Goal: Task Accomplishment & Management: Use online tool/utility

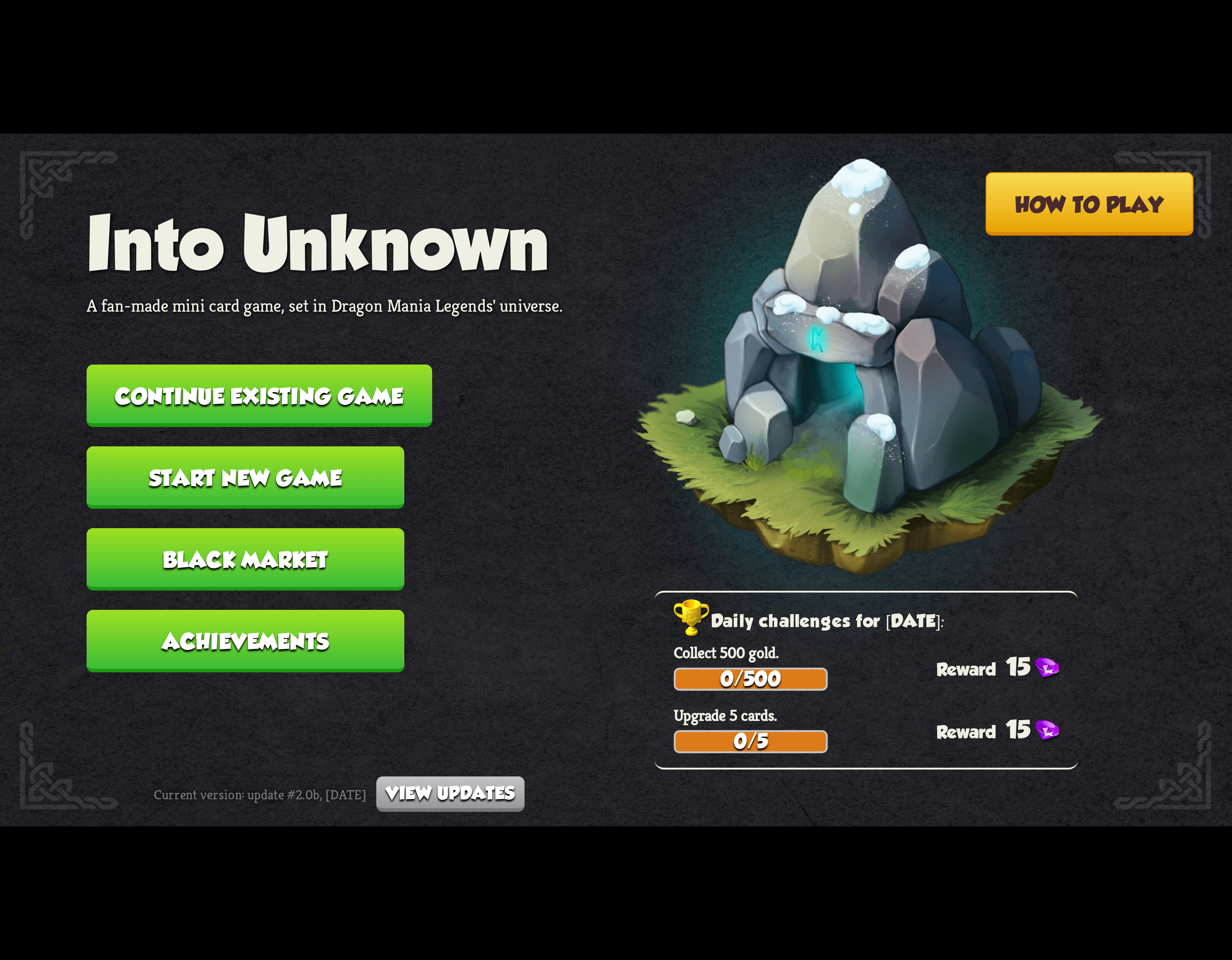
click at [350, 408] on button "Continue existing game" at bounding box center [260, 395] width 346 height 63
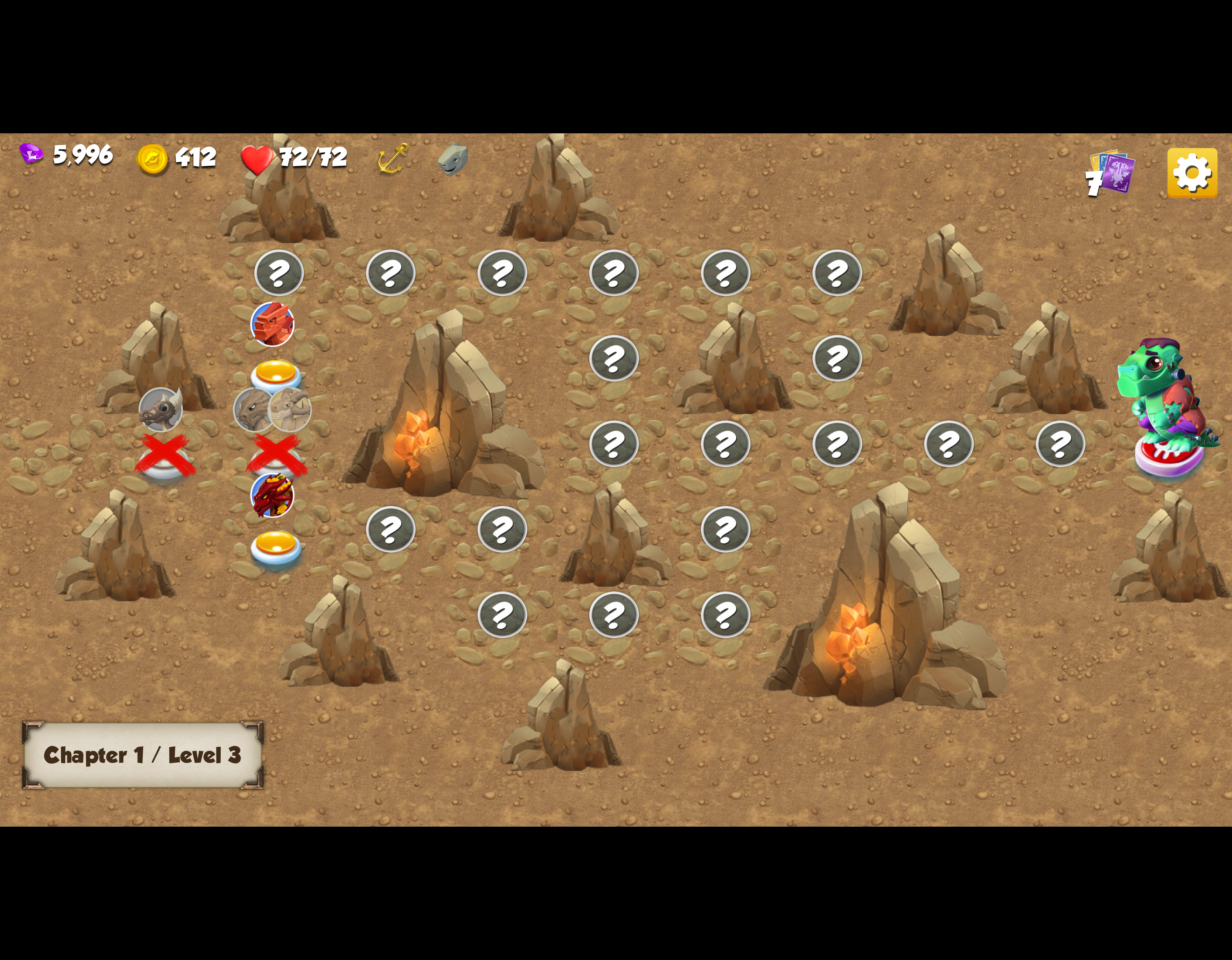
click at [1102, 186] on span "7" at bounding box center [1094, 184] width 17 height 38
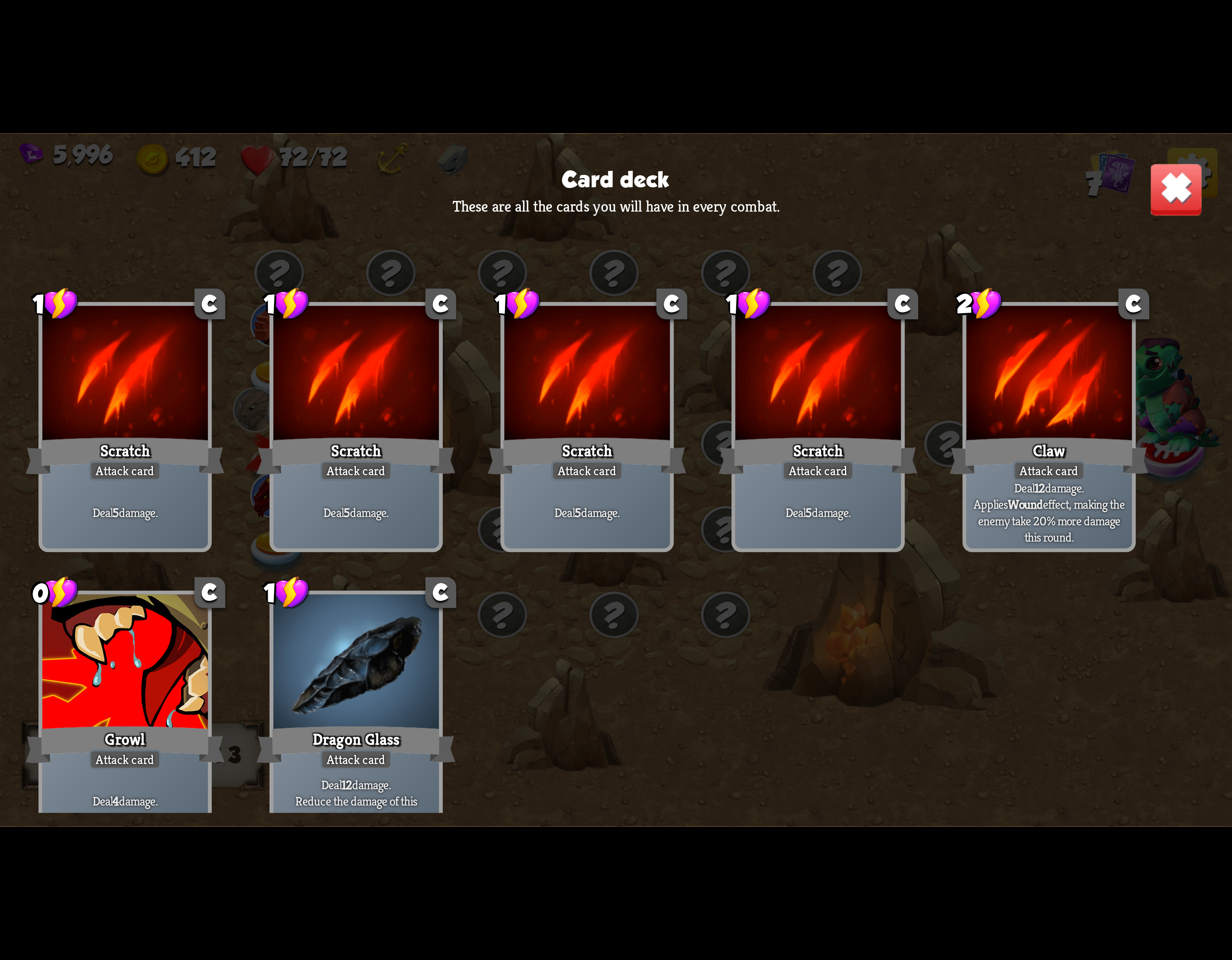
drag, startPoint x: 1152, startPoint y: 241, endPoint x: 1153, endPoint y: 248, distance: 7.1
click at [1152, 242] on div "Card deck These are all the cards you will have in every combat. 1 C Scratch At…" at bounding box center [616, 480] width 1232 height 693
click at [1110, 183] on div "Card deck These are all the cards you will have in every combat. 1 C Scratch At…" at bounding box center [616, 480] width 1232 height 693
drag, startPoint x: 1153, startPoint y: 174, endPoint x: 1149, endPoint y: 166, distance: 8.9
click at [1152, 174] on div "Card deck These are all the cards you will have in every combat. 1 C Scratch At…" at bounding box center [616, 480] width 1232 height 693
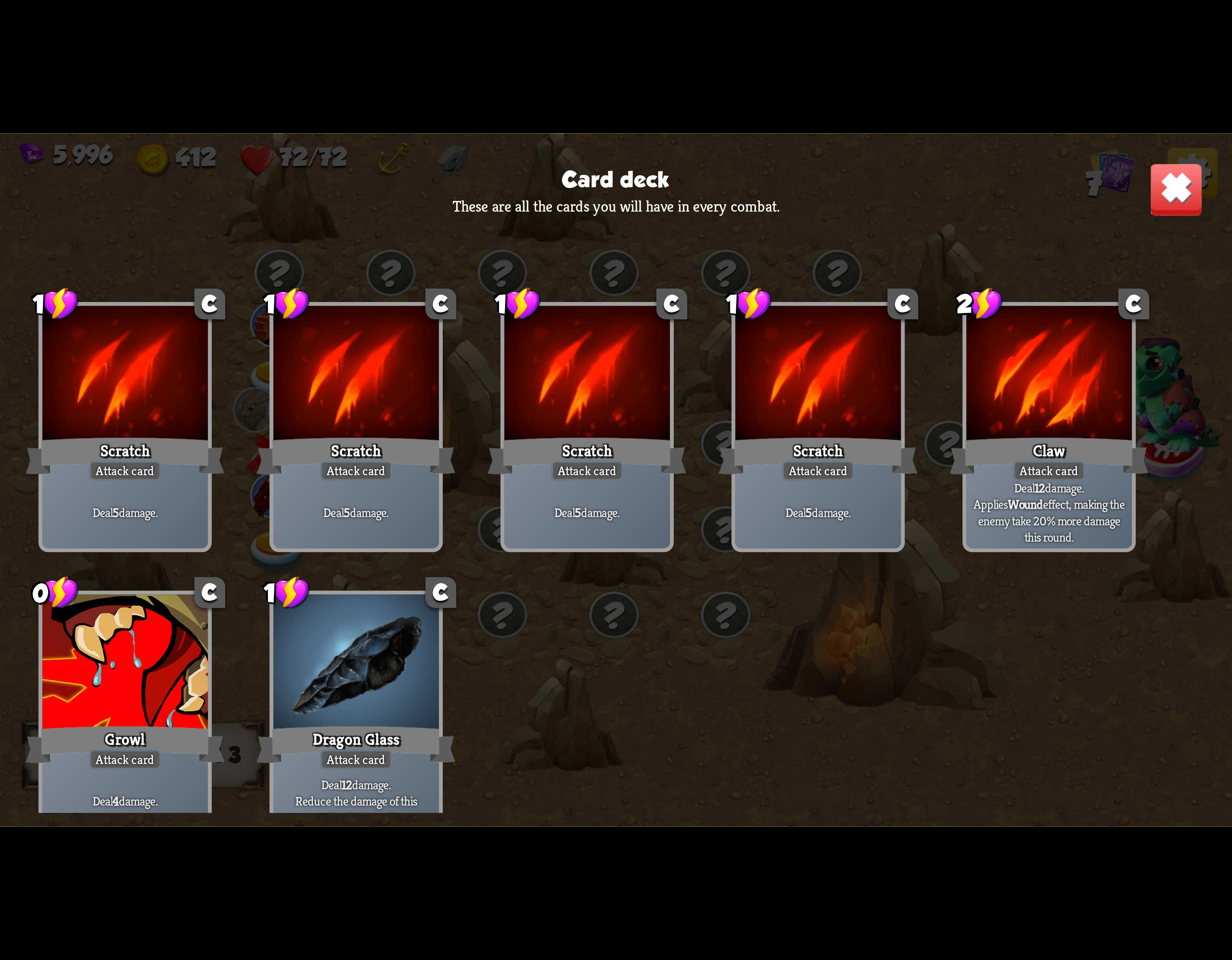
drag, startPoint x: 1144, startPoint y: 151, endPoint x: 1157, endPoint y: 122, distance: 31.8
click at [1144, 146] on div "Card deck These are all the cards you will have in every combat. 1 C Scratch At…" at bounding box center [616, 480] width 1232 height 693
drag, startPoint x: 1159, startPoint y: 106, endPoint x: 1159, endPoint y: 61, distance: 45.0
click at [1156, 91] on div "5,996 412 72/72 7 Card deck These are all the cards you will have in every comb…" at bounding box center [616, 480] width 1232 height 960
click at [1159, 61] on div "5,996 412 72/72 7 Card deck These are all the cards you will have in every comb…" at bounding box center [616, 480] width 1232 height 960
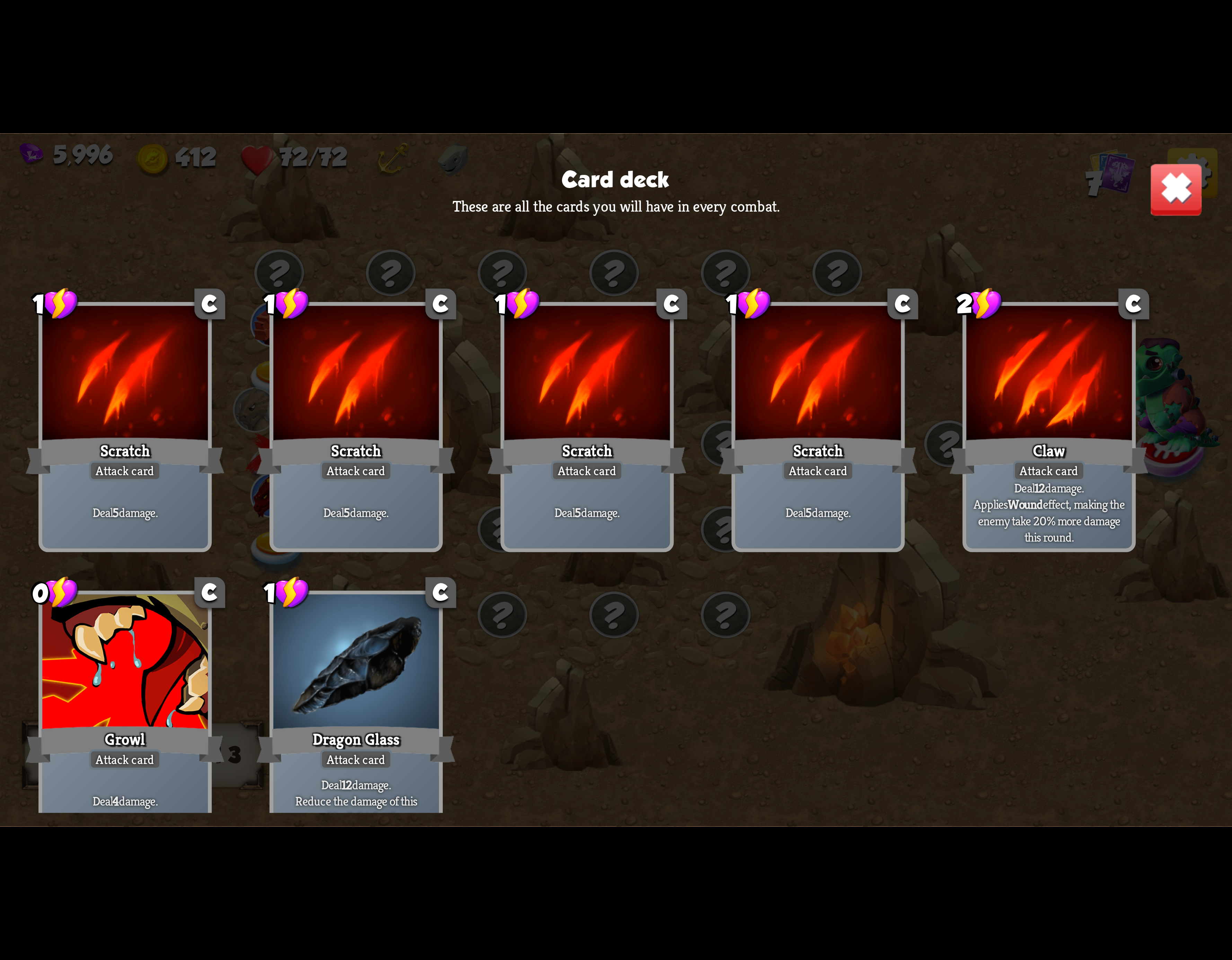
drag, startPoint x: 1157, startPoint y: 60, endPoint x: 1147, endPoint y: 71, distance: 14.9
click at [1147, 68] on div "5,996 412 72/72 7 Card deck These are all the cards you will have in every comb…" at bounding box center [616, 480] width 1232 height 960
click at [1156, 192] on div "5,996 412 72/72 7 Card deck These are all the cards you will have in every comb…" at bounding box center [616, 480] width 1232 height 960
drag, startPoint x: 1160, startPoint y: 195, endPoint x: 862, endPoint y: 177, distance: 298.5
click at [1127, 191] on div "Card deck These are all the cards you will have in every combat. 1 C Scratch At…" at bounding box center [616, 480] width 1232 height 693
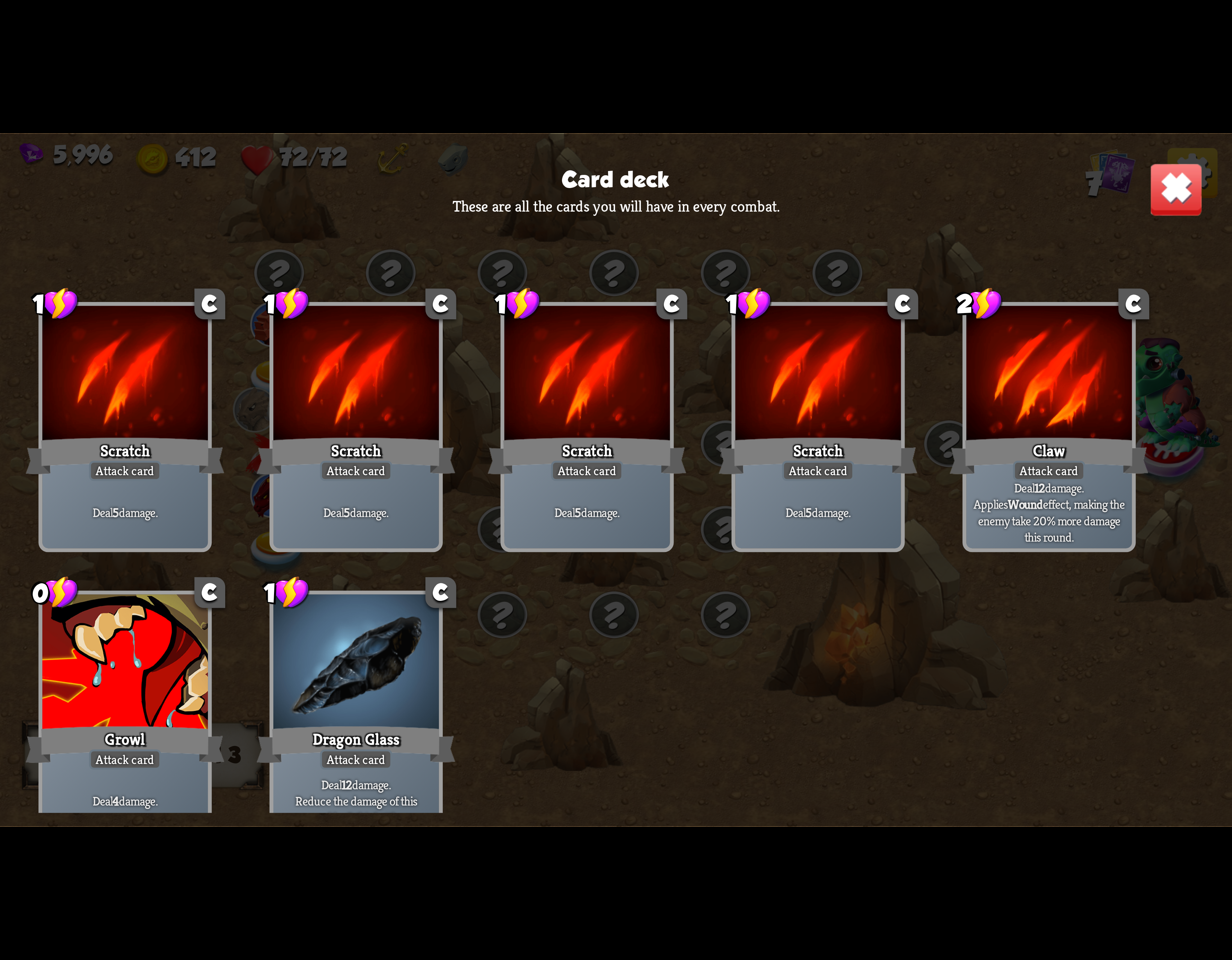
drag, startPoint x: 679, startPoint y: 173, endPoint x: 593, endPoint y: 179, distance: 86.2
click at [612, 176] on div "Card deck These are all the cards you will have in every combat. 1 C Scratch At…" at bounding box center [616, 480] width 1232 height 693
drag, startPoint x: 592, startPoint y: 180, endPoint x: 549, endPoint y: 187, distance: 43.6
click at [590, 180] on h3 "Card deck" at bounding box center [616, 180] width 107 height 25
drag, startPoint x: 267, startPoint y: 195, endPoint x: 32, endPoint y: 238, distance: 238.9
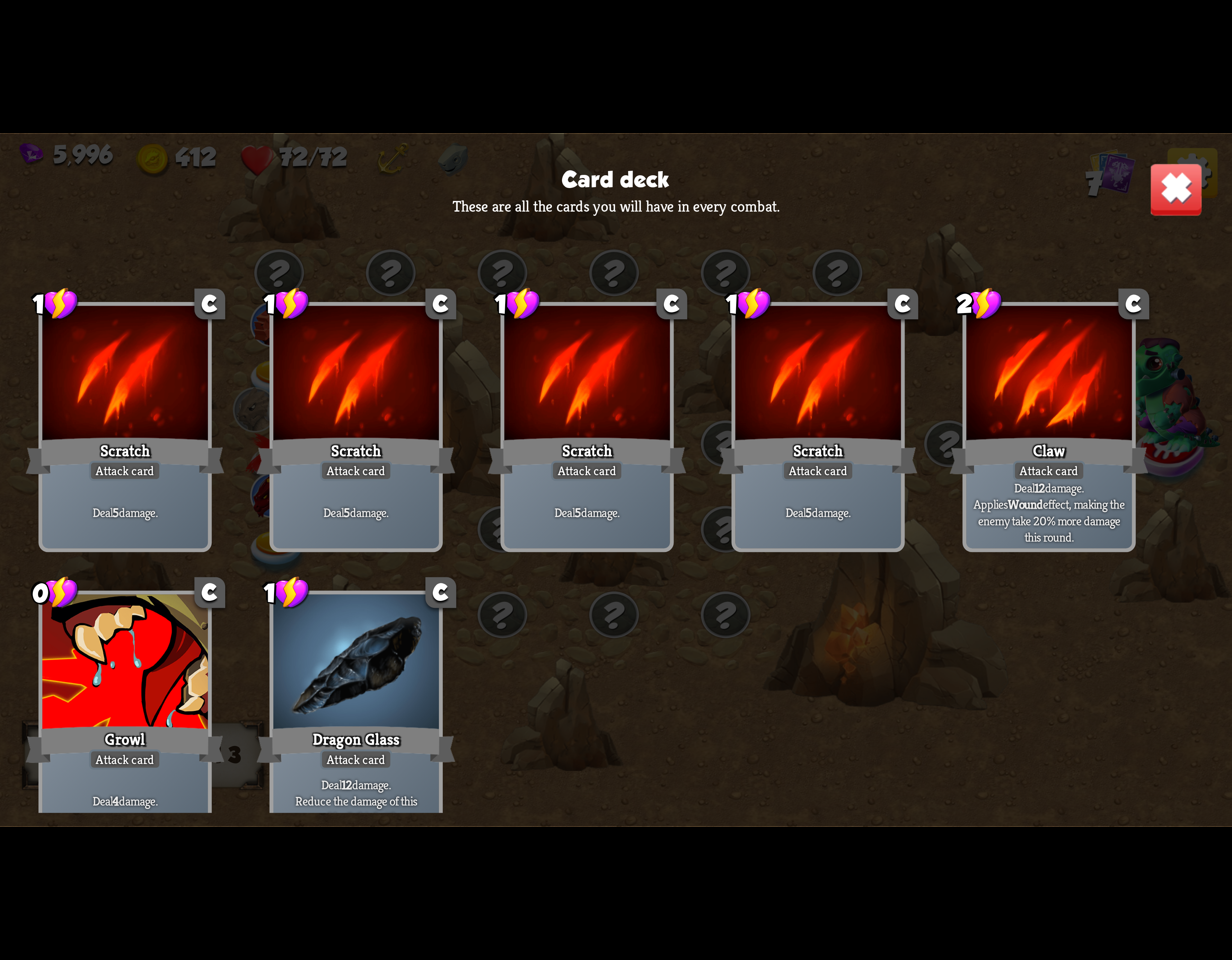
click at [241, 202] on div "Card deck These are all the cards you will have in every combat. 1 C Scratch At…" at bounding box center [616, 480] width 1232 height 693
drag, startPoint x: 48, startPoint y: 242, endPoint x: 248, endPoint y: 265, distance: 201.3
click at [176, 259] on div "Card deck These are all the cards you will have in every combat. 1 C Scratch At…" at bounding box center [616, 480] width 1232 height 693
drag, startPoint x: 1147, startPoint y: 173, endPoint x: 1149, endPoint y: 168, distance: 5.4
click at [1149, 171] on div "Card deck These are all the cards you will have in every combat. 1 C Scratch At…" at bounding box center [616, 480] width 1232 height 693
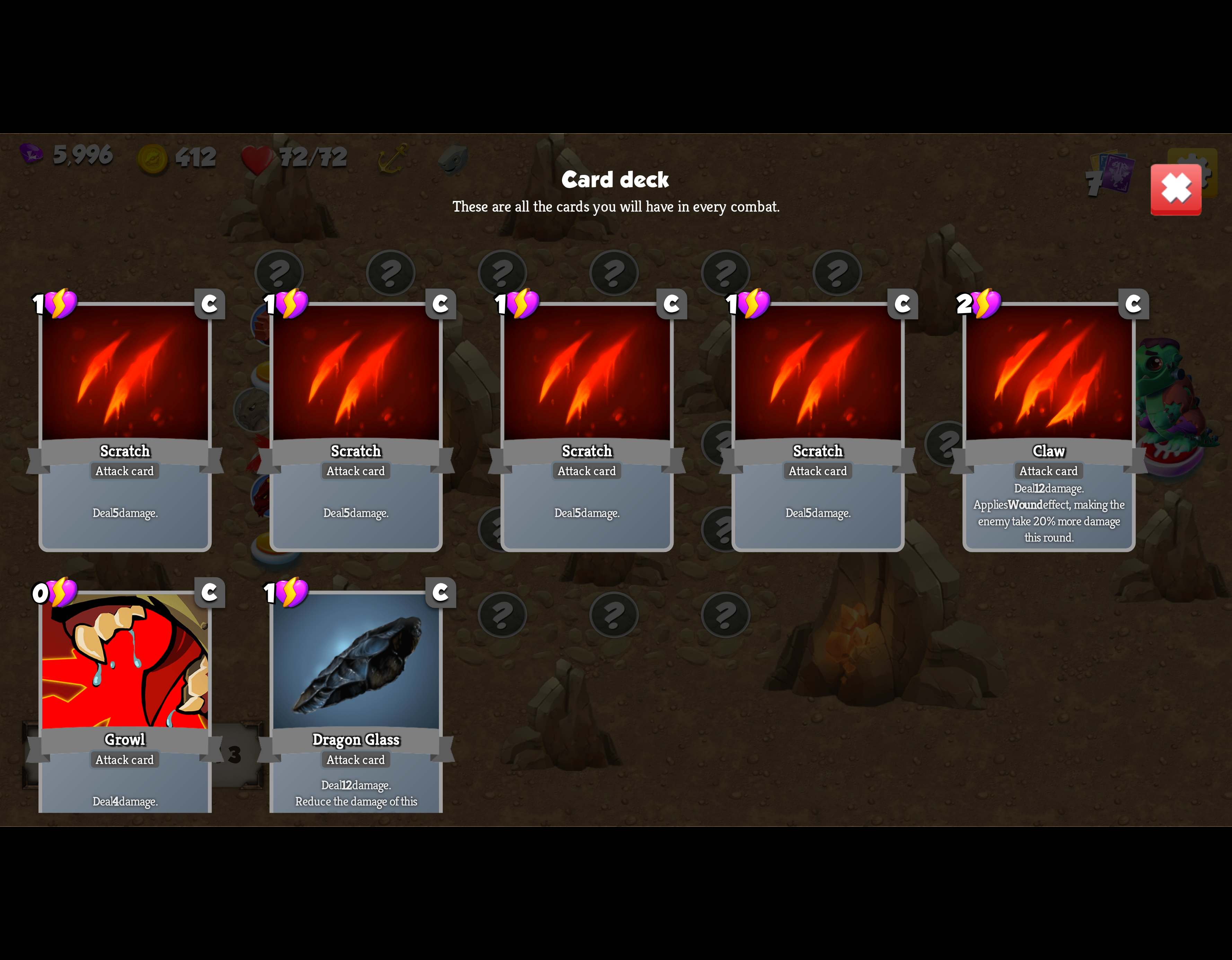
click at [1157, 144] on div "Card deck These are all the cards you will have in every combat. 1 C Scratch At…" at bounding box center [616, 480] width 1232 height 693
click at [1166, 108] on div "5,996 412 72/72 7 Card deck These are all the cards you will have in every comb…" at bounding box center [616, 480] width 1232 height 960
drag, startPoint x: 1147, startPoint y: 131, endPoint x: 1182, endPoint y: 51, distance: 87.3
click at [1126, 54] on div "5,996 412 72/72 7 Card deck These are all the cards you will have in every comb…" at bounding box center [616, 480] width 1232 height 960
drag, startPoint x: 1182, startPoint y: 51, endPoint x: 1181, endPoint y: 63, distance: 12.0
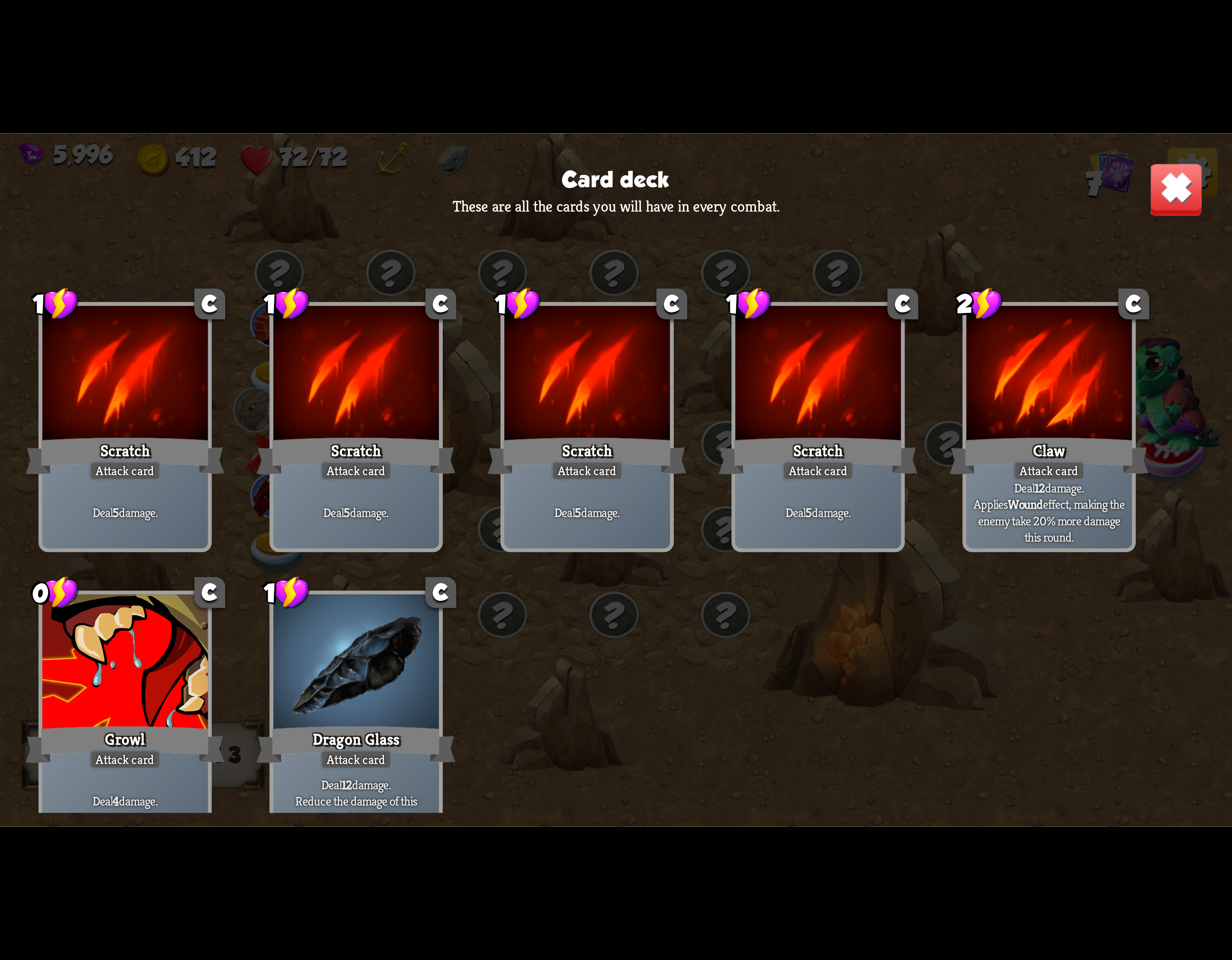
click at [1182, 60] on div "5,996 412 72/72 7 Card deck These are all the cards you will have in every comb…" at bounding box center [616, 480] width 1232 height 960
click at [1157, 144] on div "5,996 412 72/72 7 Card deck These are all the cards you will have in every comb…" at bounding box center [616, 480] width 1232 height 960
click at [1084, 155] on div "Card deck These are all the cards you will have in every combat. 1 C Scratch At…" at bounding box center [616, 480] width 1232 height 693
drag, startPoint x: 1129, startPoint y: 141, endPoint x: 1150, endPoint y: 126, distance: 25.8
click at [1150, 128] on div "5,996 412 72/72 7 Card deck These are all the cards you will have in every comb…" at bounding box center [616, 480] width 1232 height 960
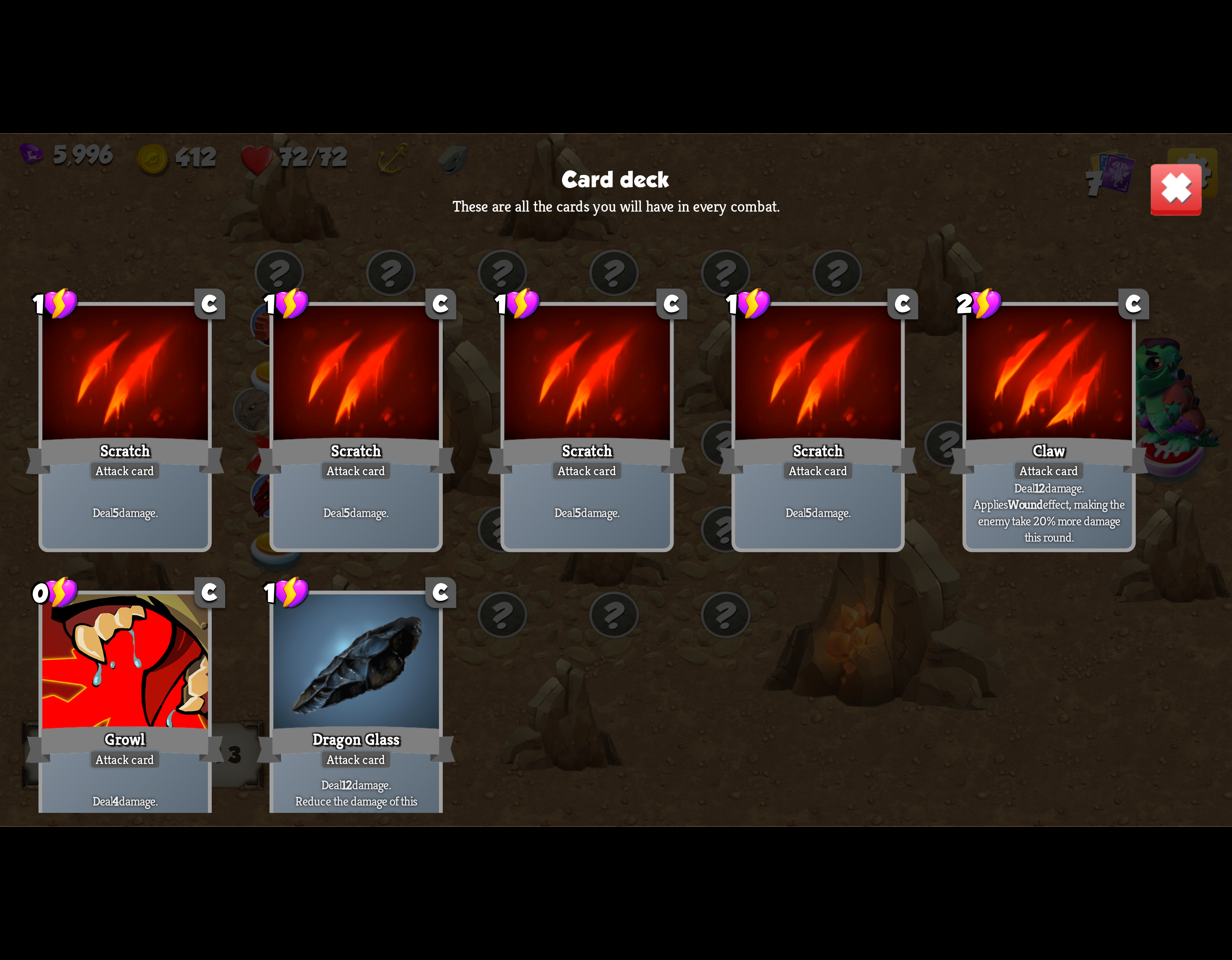
click at [790, 421] on div at bounding box center [818, 376] width 165 height 140
drag, startPoint x: 678, startPoint y: 456, endPoint x: 645, endPoint y: 472, distance: 36.7
click at [665, 466] on div "Scratch" at bounding box center [587, 456] width 199 height 45
drag, startPoint x: 579, startPoint y: 494, endPoint x: 359, endPoint y: 608, distance: 247.8
click at [359, 598] on div "1 C Scratch Attack card Deal 5 damage. 1 C Scratch Attack card Deal 5 damage. 1…" at bounding box center [616, 528] width 1232 height 568
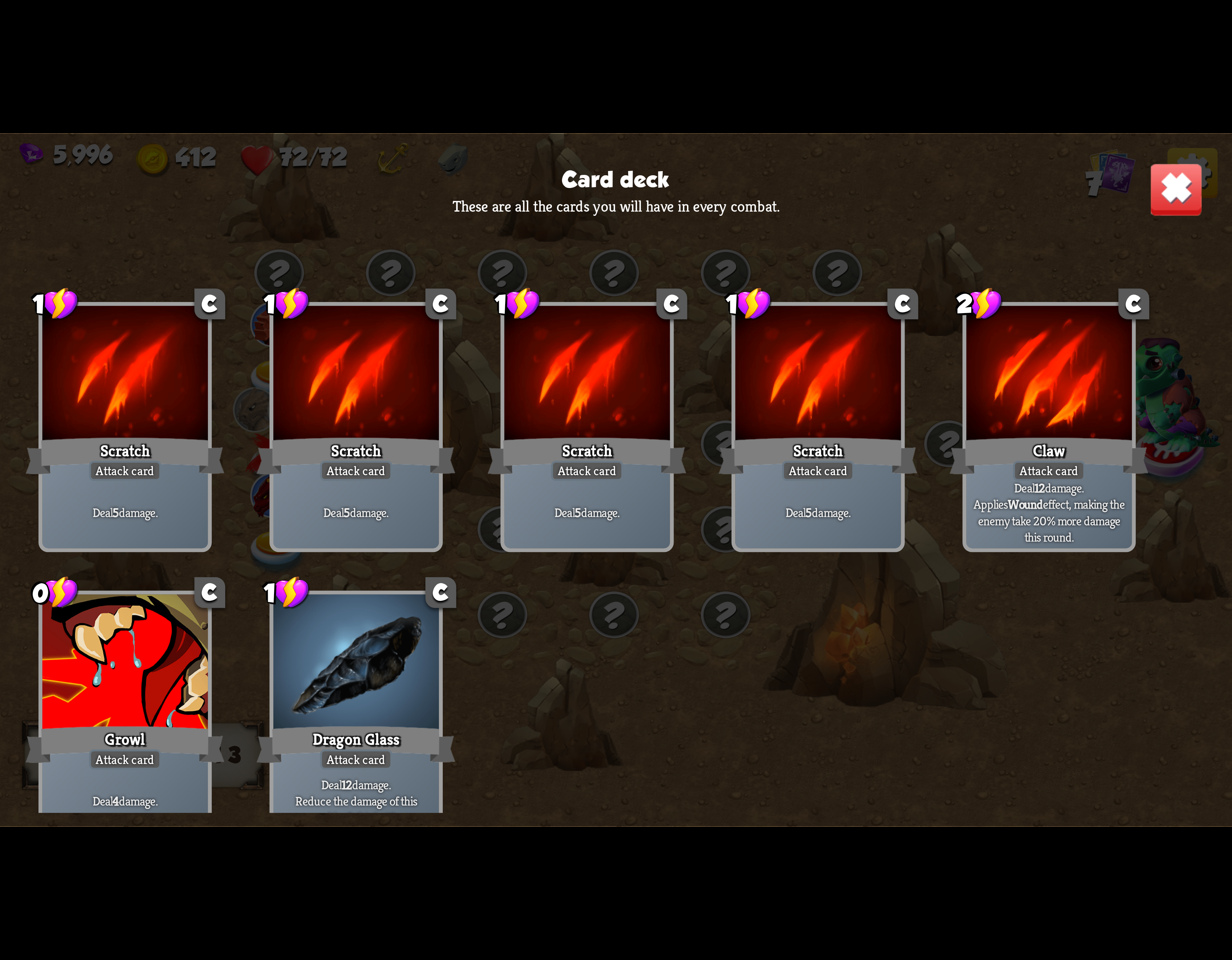
drag, startPoint x: 363, startPoint y: 632, endPoint x: 510, endPoint y: 578, distance: 156.6
click at [510, 578] on div "1 C Scratch Attack card Deal 5 damage. 1 C Scratch Attack card Deal 5 damage. 1…" at bounding box center [616, 528] width 1232 height 568
drag, startPoint x: 346, startPoint y: 360, endPoint x: 403, endPoint y: 373, distance: 58.5
click at [439, 377] on div at bounding box center [356, 376] width 165 height 140
drag, startPoint x: 403, startPoint y: 373, endPoint x: 395, endPoint y: 373, distance: 8.0
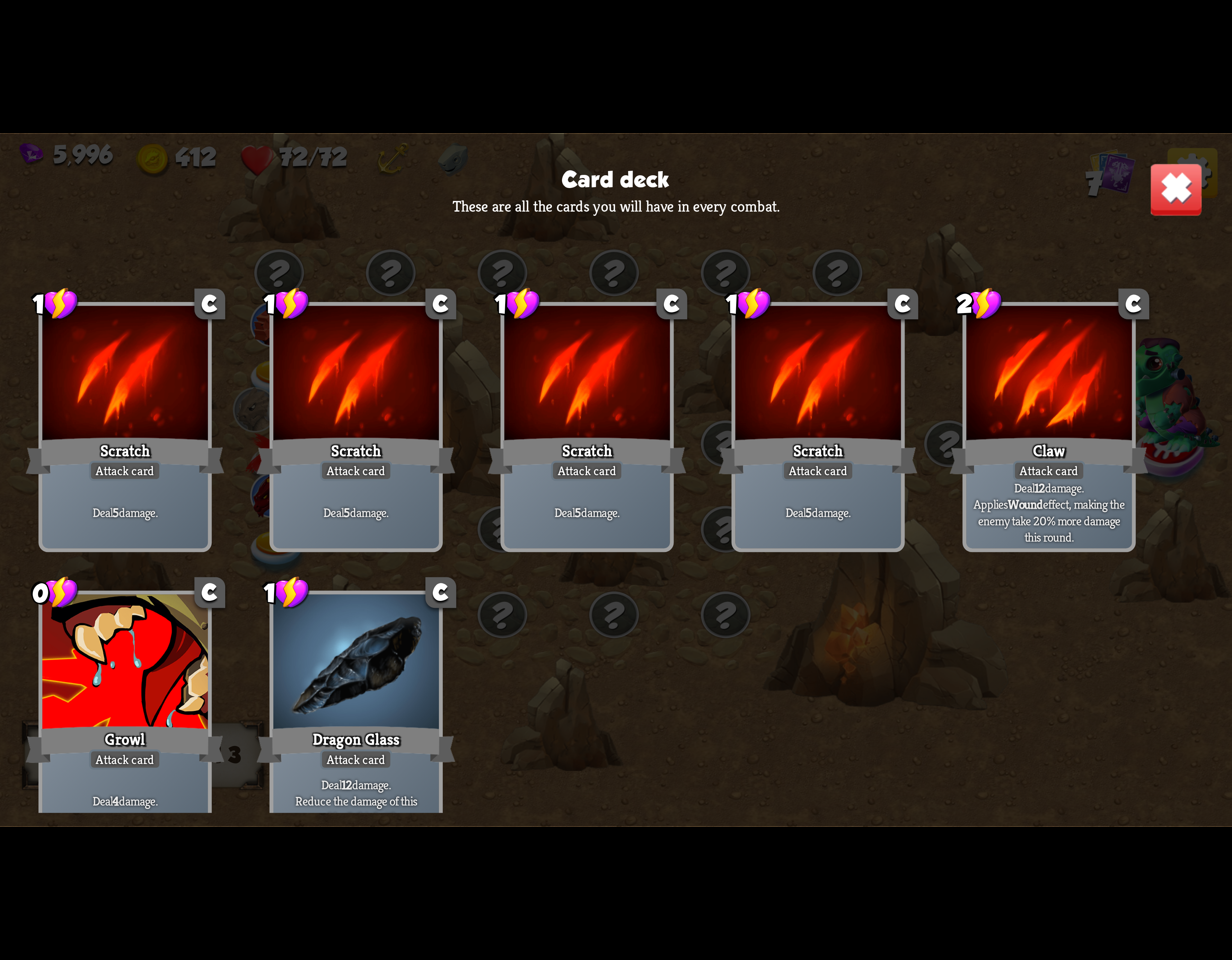
click at [1170, 172] on img at bounding box center [1176, 189] width 54 height 54
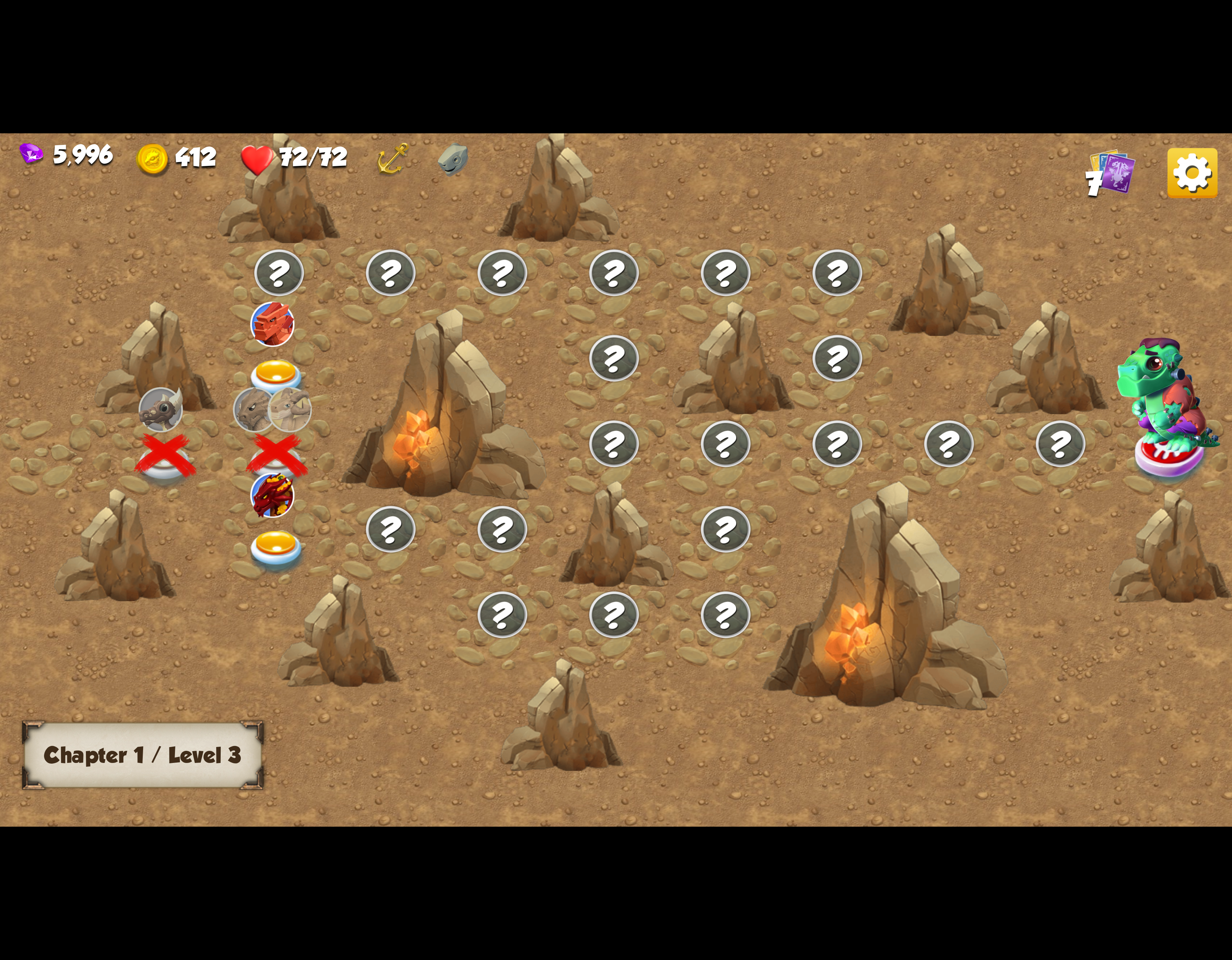
click at [303, 565] on div at bounding box center [279, 541] width 112 height 85
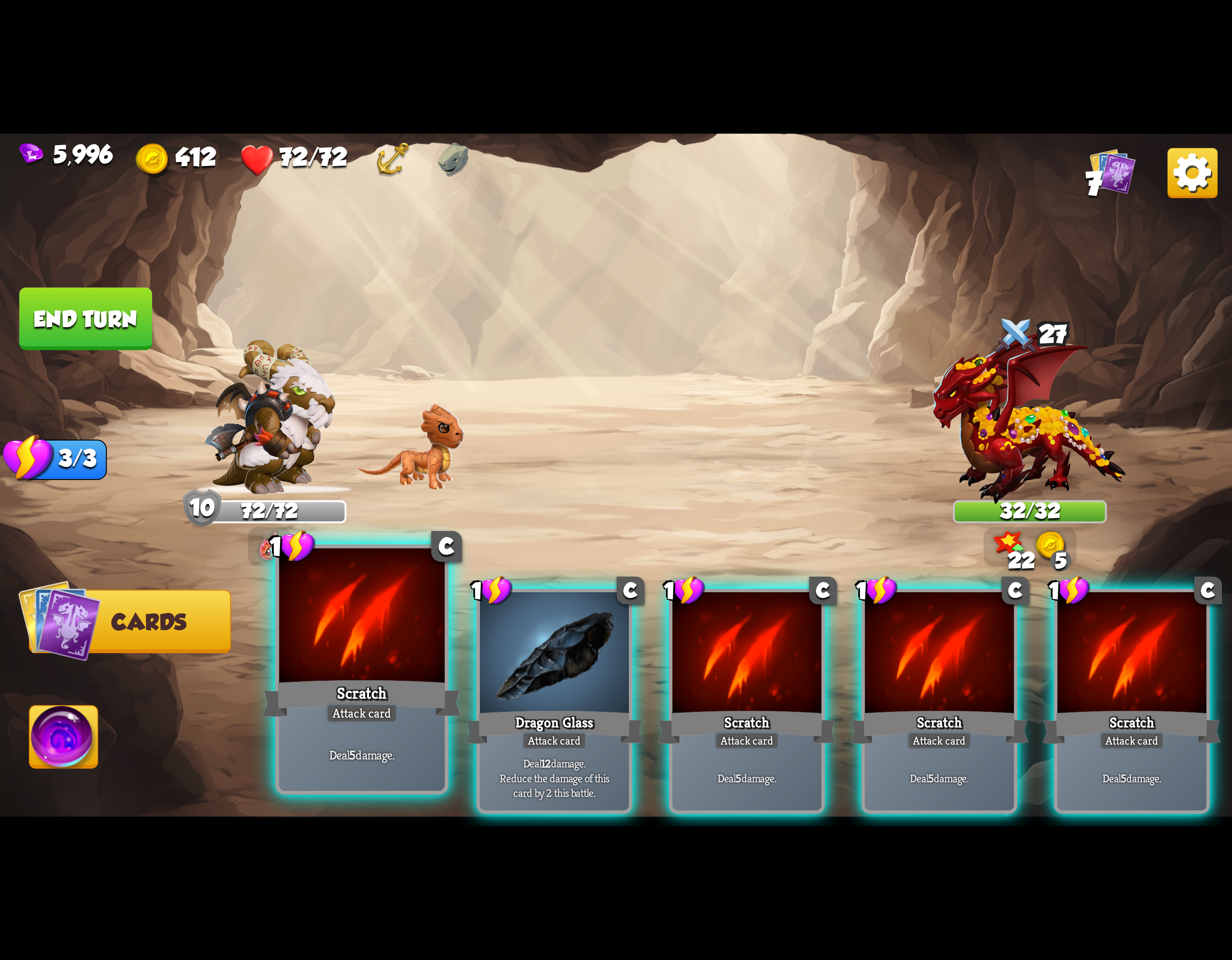
click at [420, 718] on div "Scratch" at bounding box center [362, 698] width 199 height 45
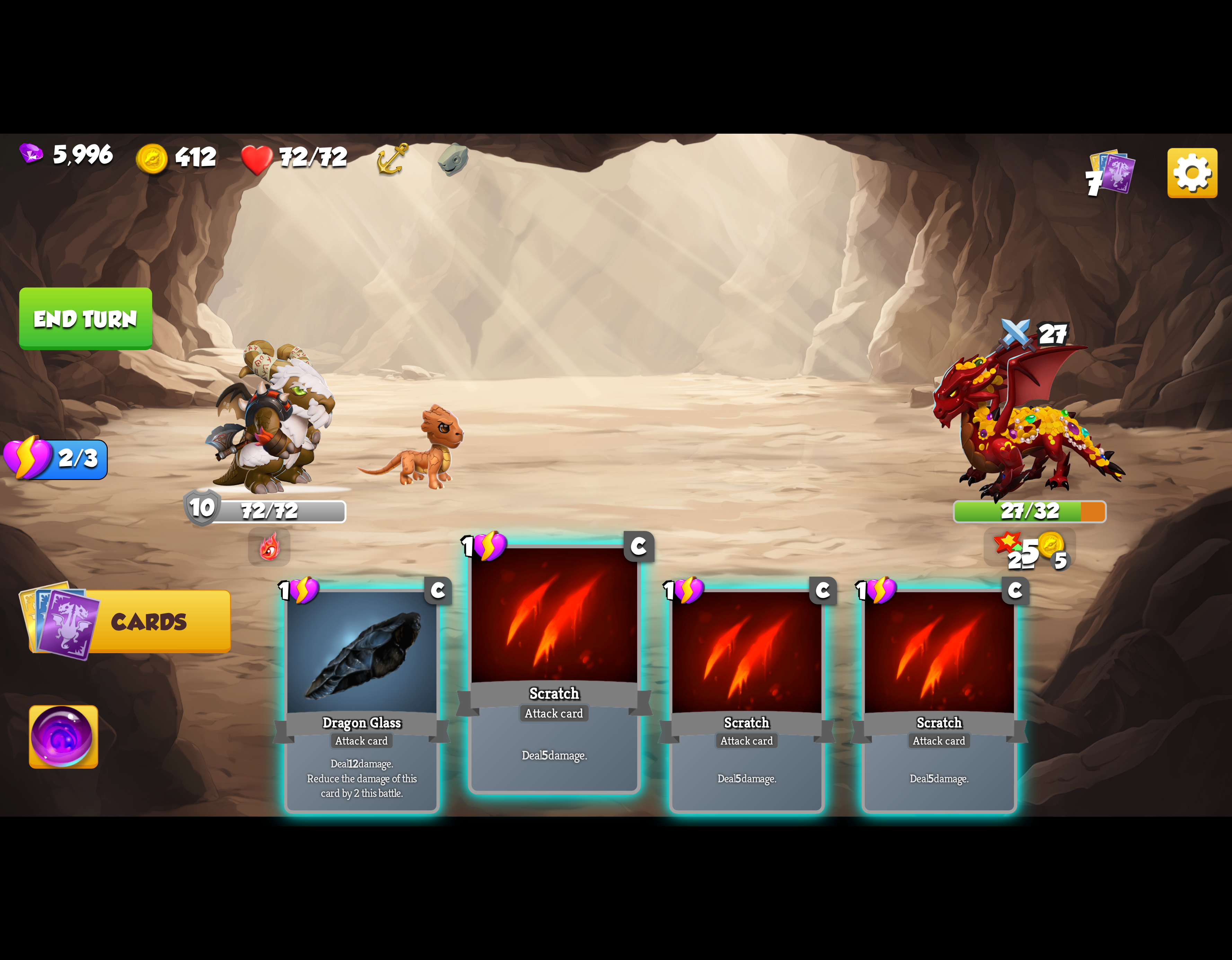
drag, startPoint x: 595, startPoint y: 672, endPoint x: 481, endPoint y: 691, distance: 115.6
click at [593, 673] on div at bounding box center [554, 618] width 165 height 140
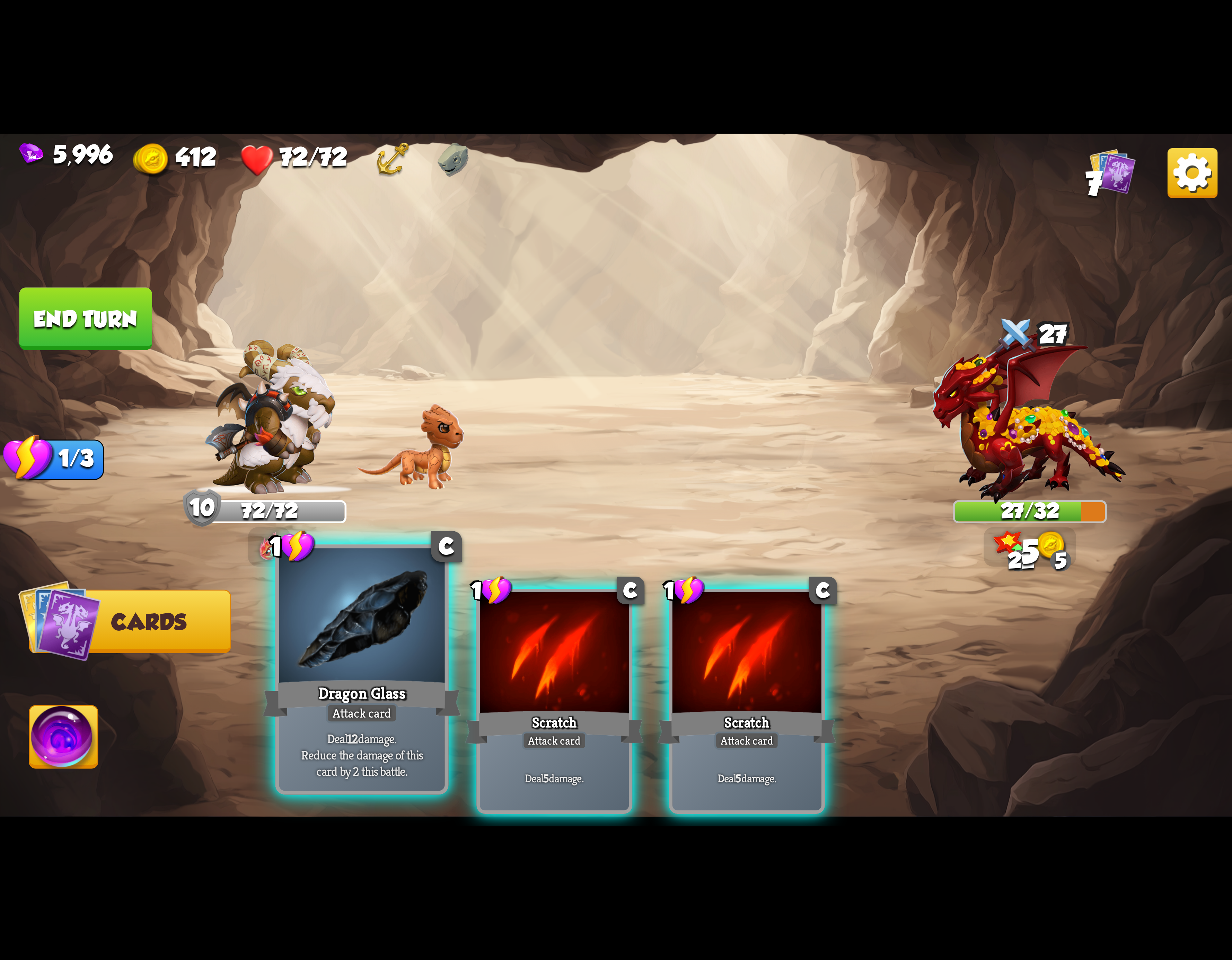
click at [413, 700] on div "Dragon Glass" at bounding box center [362, 698] width 199 height 45
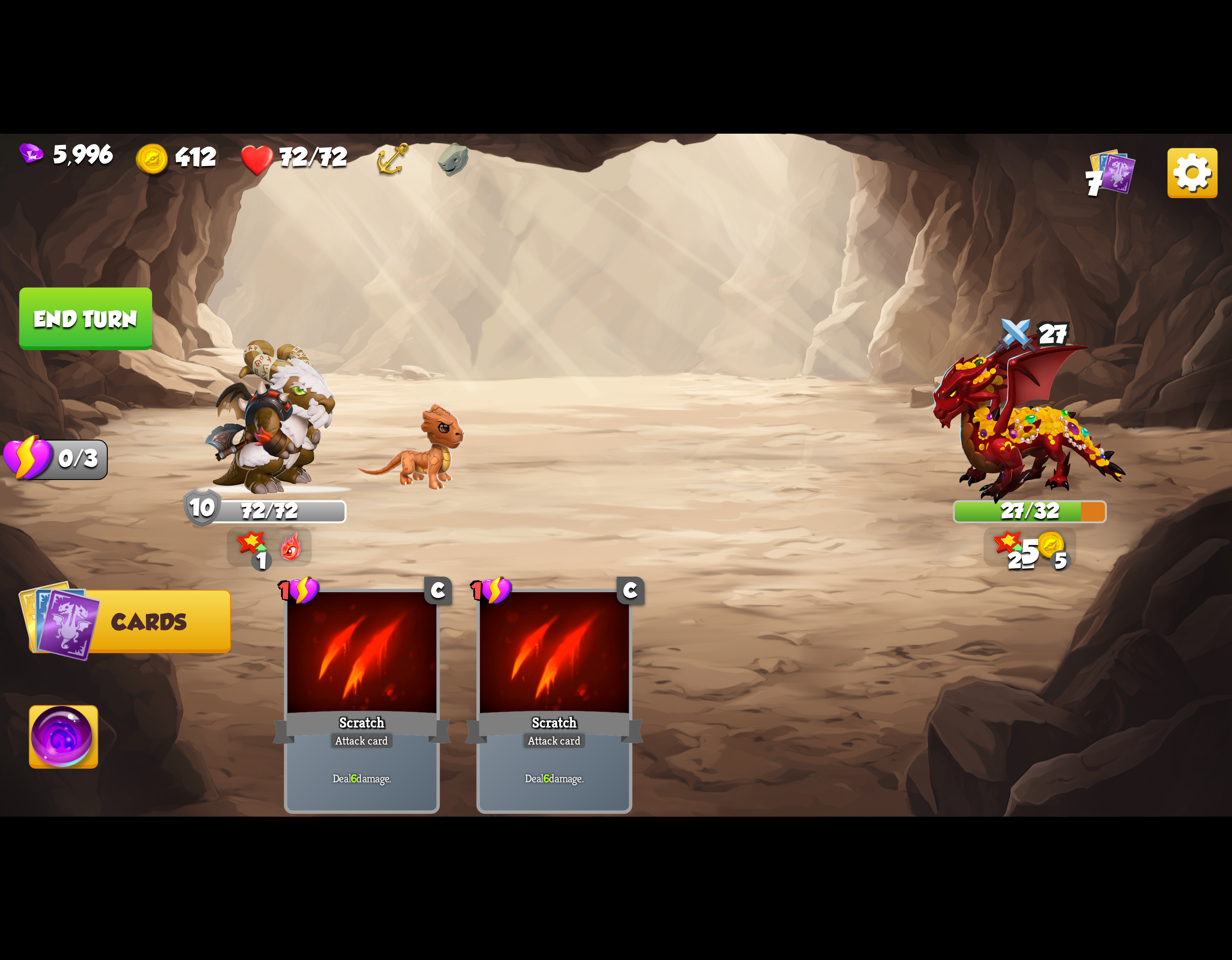
click at [85, 737] on span "Abilities" at bounding box center [81, 737] width 103 height 25
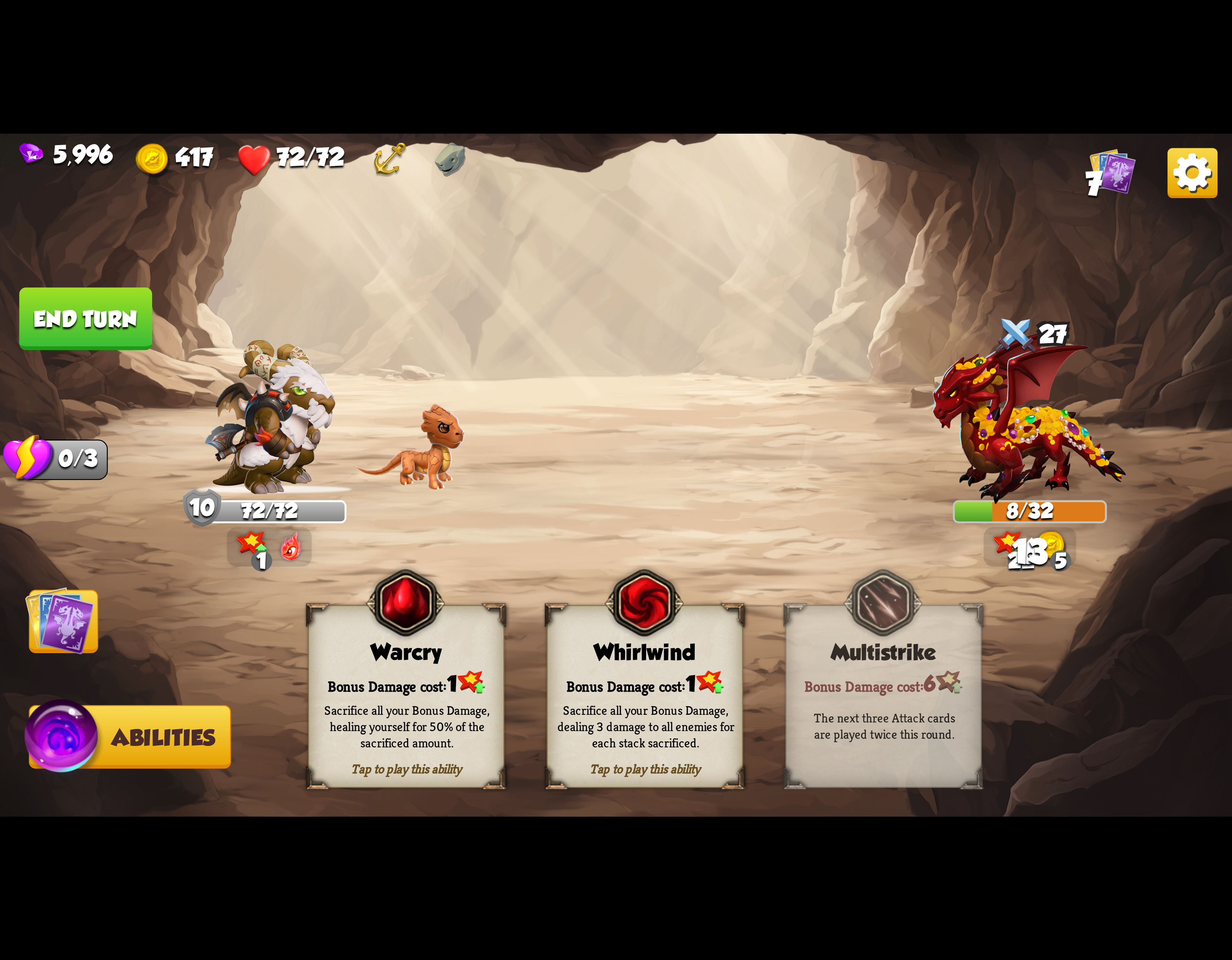
click at [80, 620] on img at bounding box center [60, 621] width 69 height 69
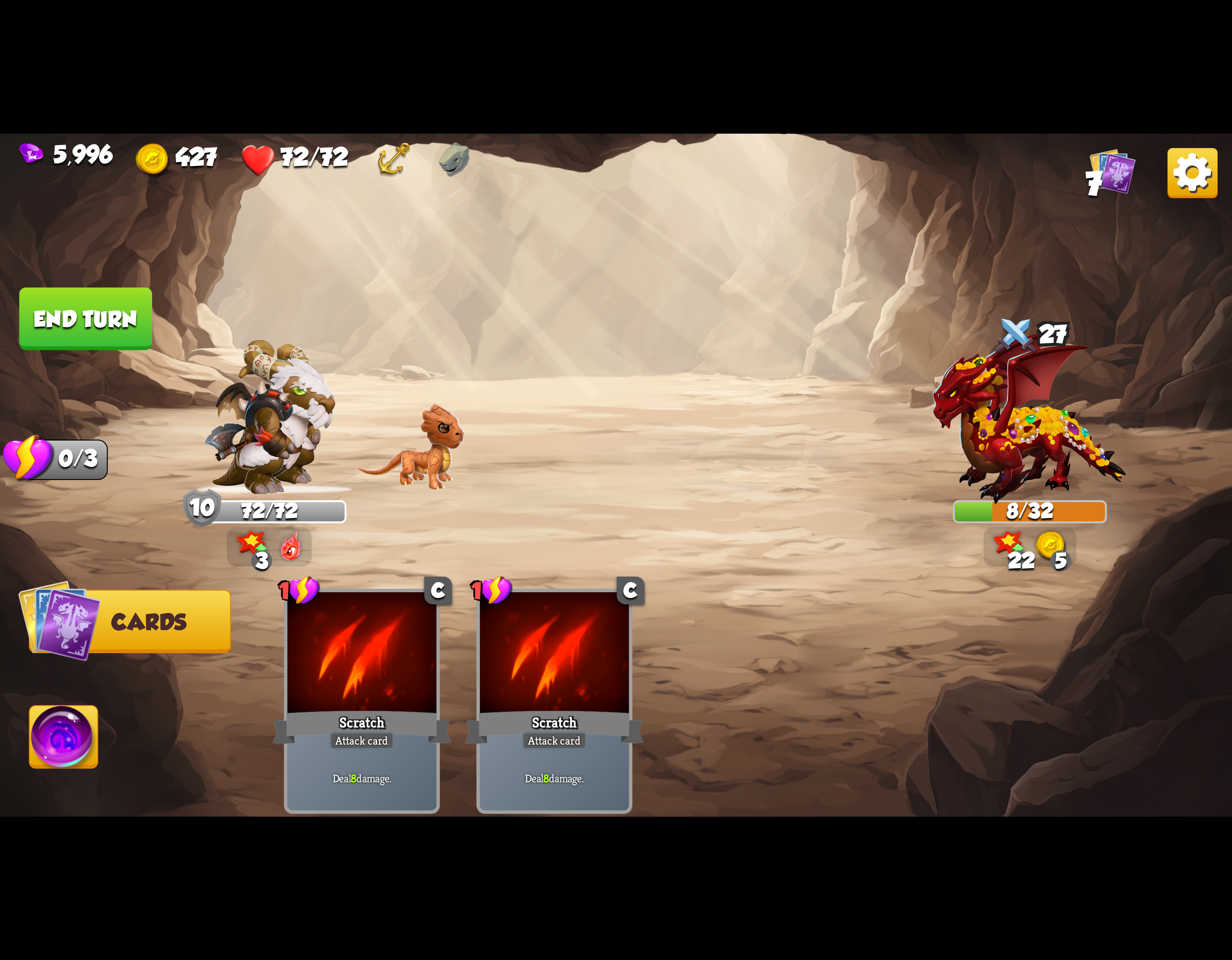
click at [115, 327] on button "End turn" at bounding box center [85, 318] width 136 height 64
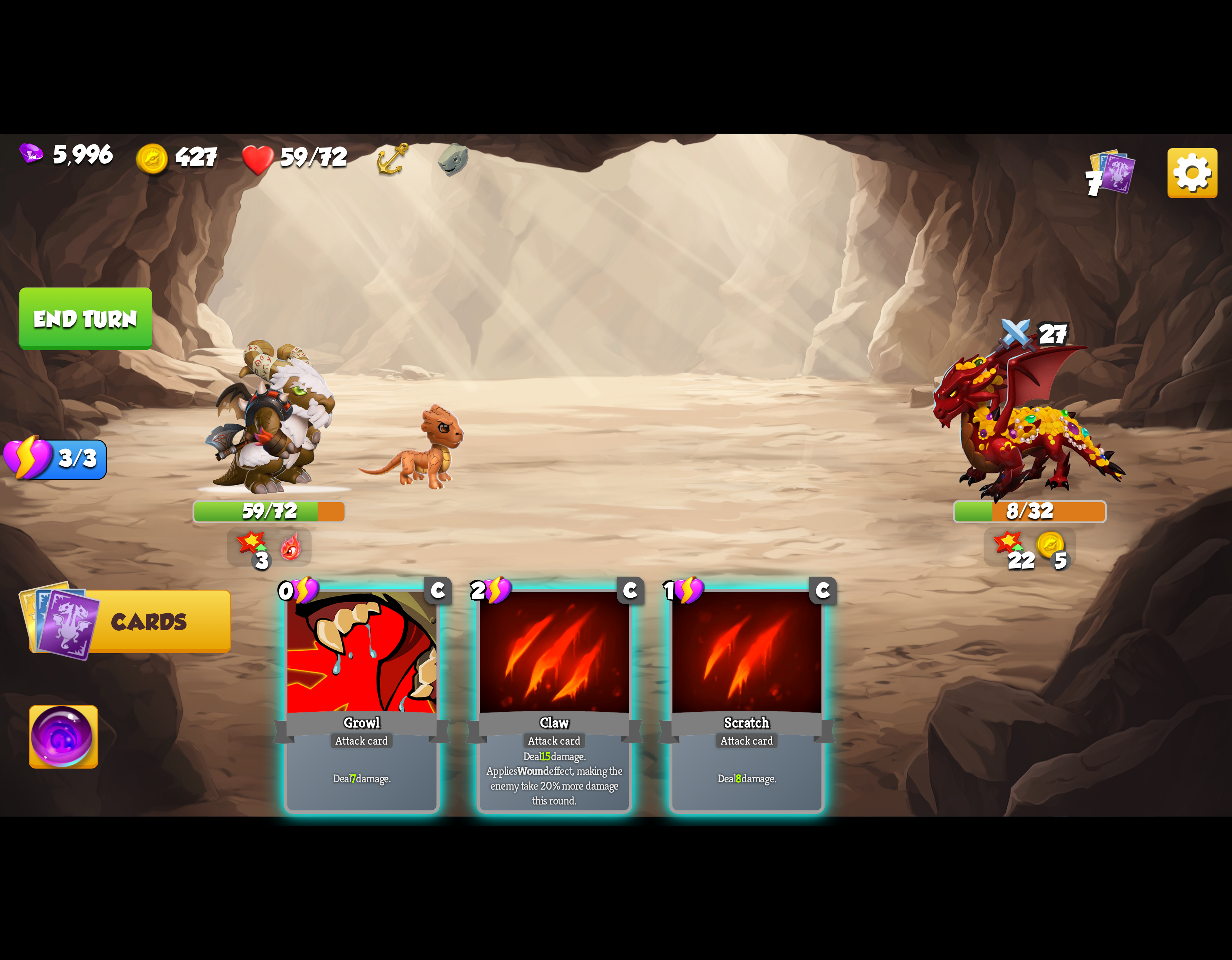
click at [1195, 183] on img at bounding box center [1193, 173] width 50 height 50
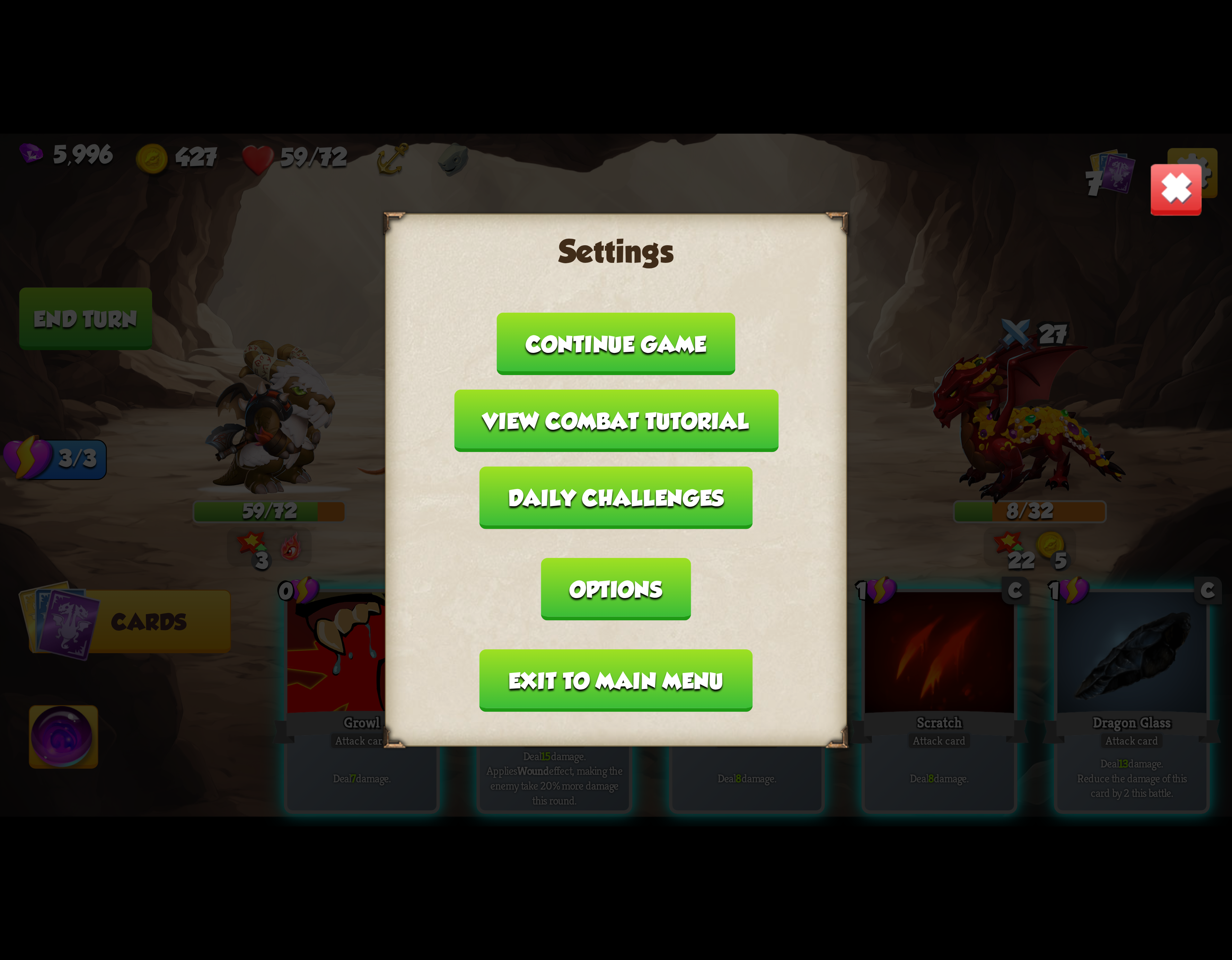
click at [596, 650] on button "Exit to main menu" at bounding box center [616, 681] width 273 height 63
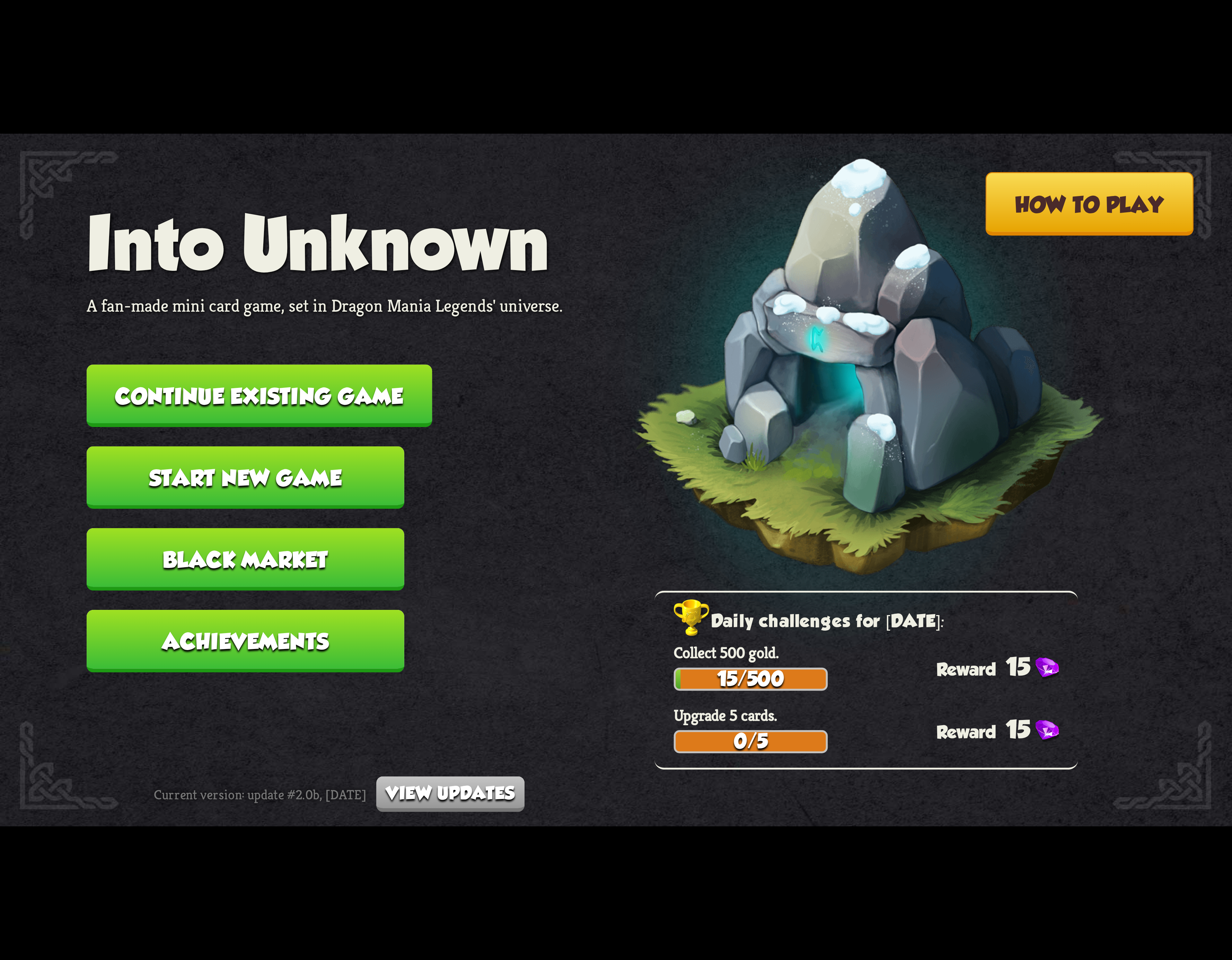
click at [285, 401] on button "Continue existing game" at bounding box center [260, 395] width 346 height 63
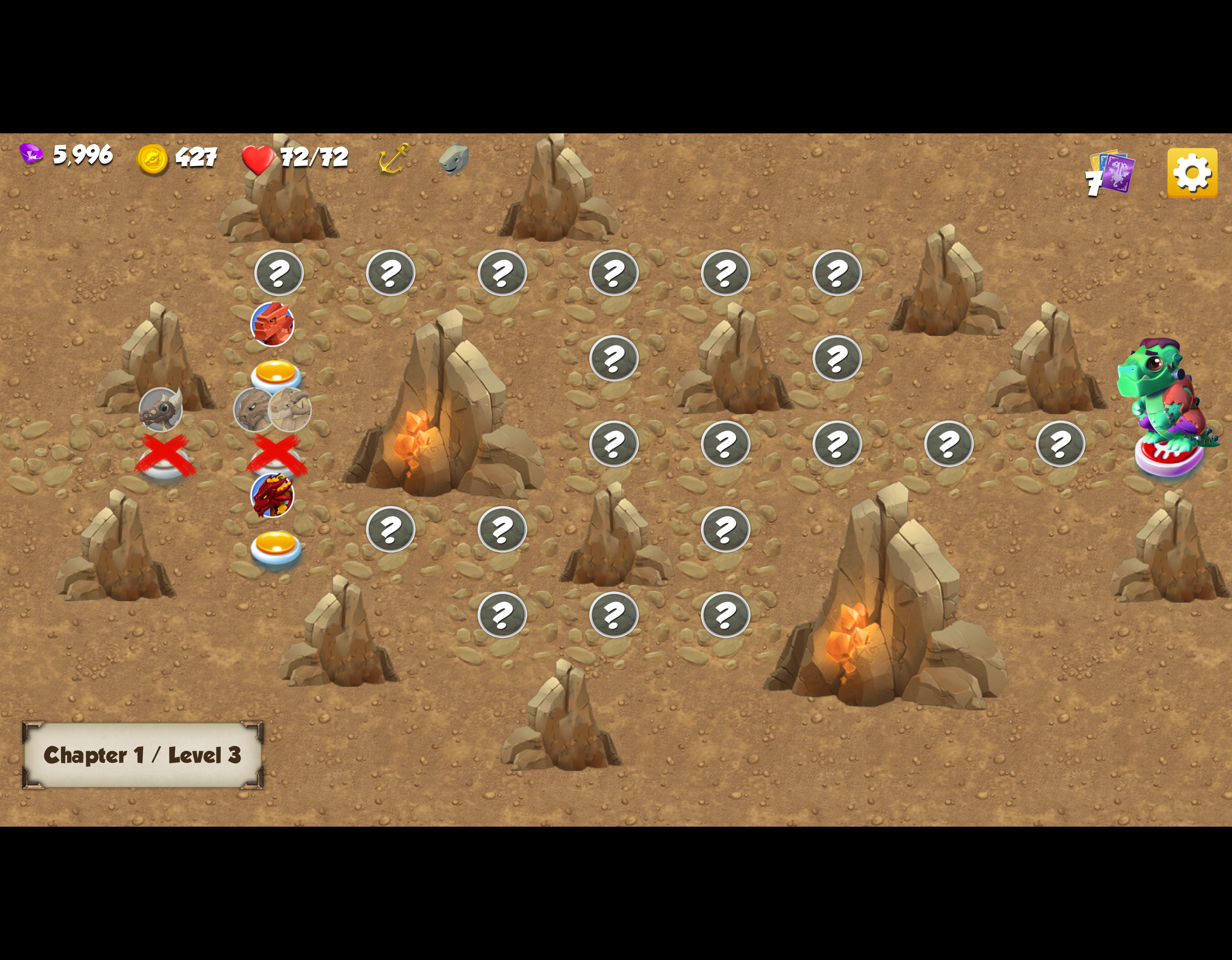
click at [270, 531] on img at bounding box center [277, 553] width 62 height 45
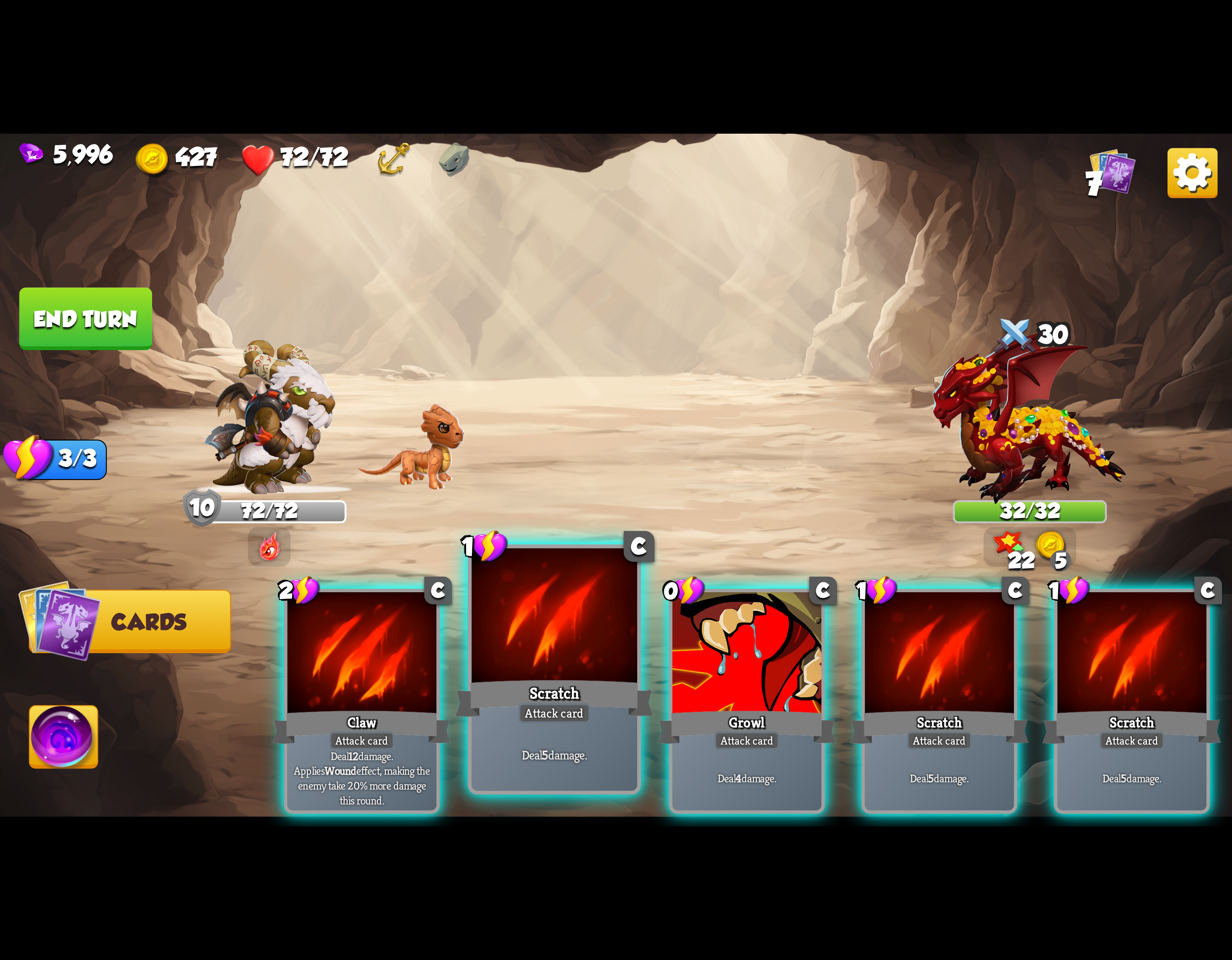
click at [547, 648] on div at bounding box center [554, 618] width 165 height 140
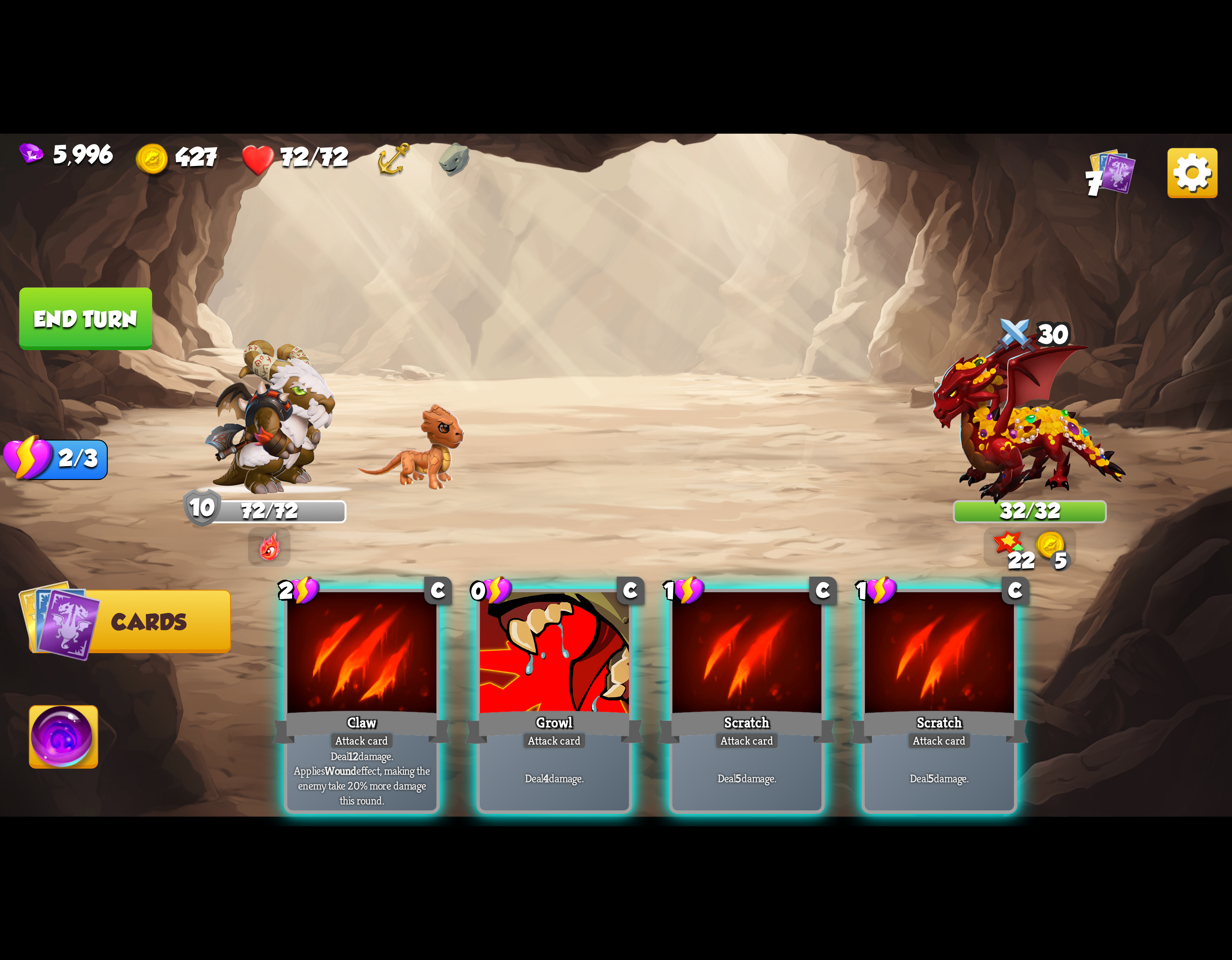
click at [547, 648] on div "2 C Claw Attack card Deal 12 damage. Applies Wound effect, making the enemy tak…" at bounding box center [739, 672] width 986 height 308
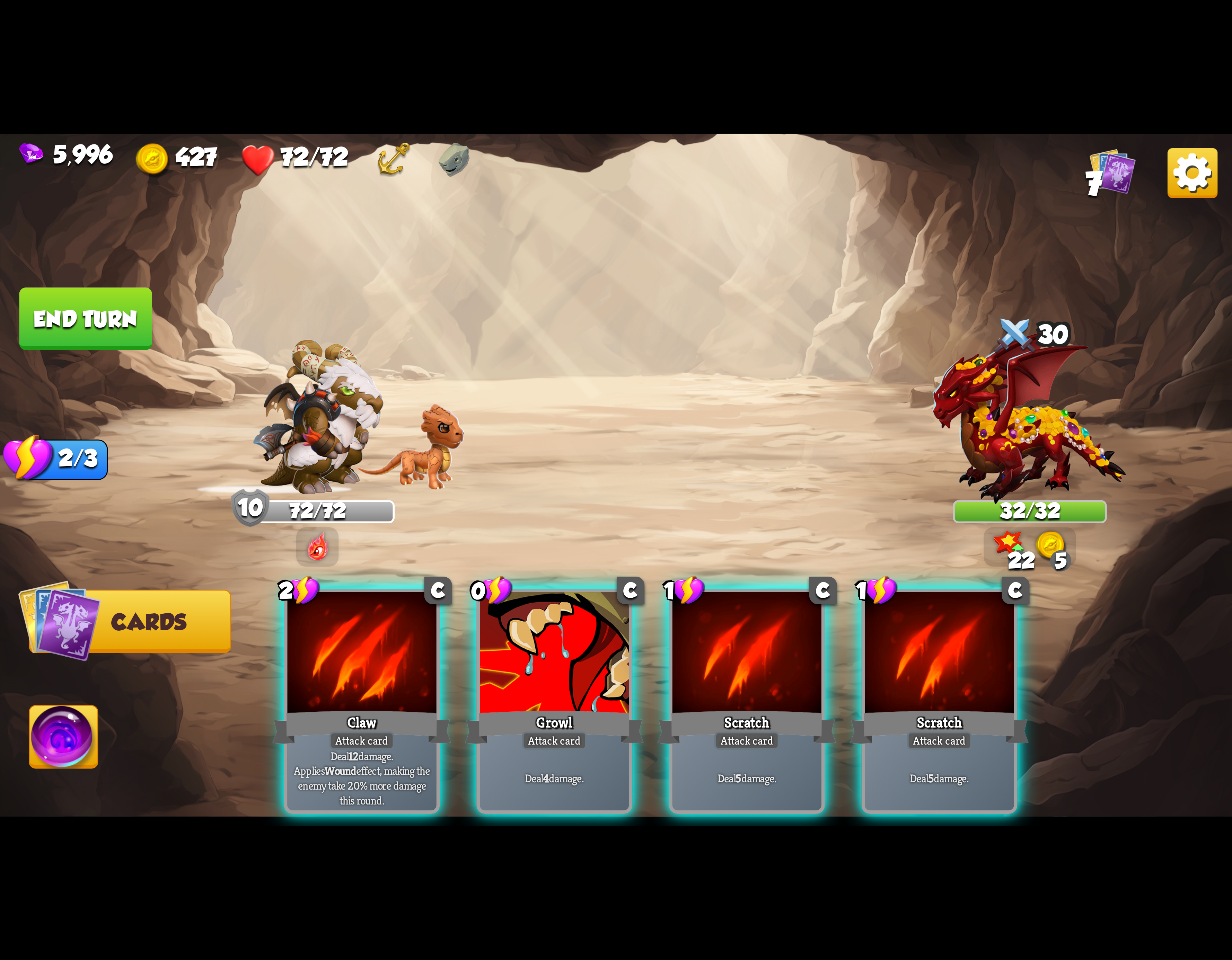
click at [547, 648] on div at bounding box center [554, 655] width 149 height 126
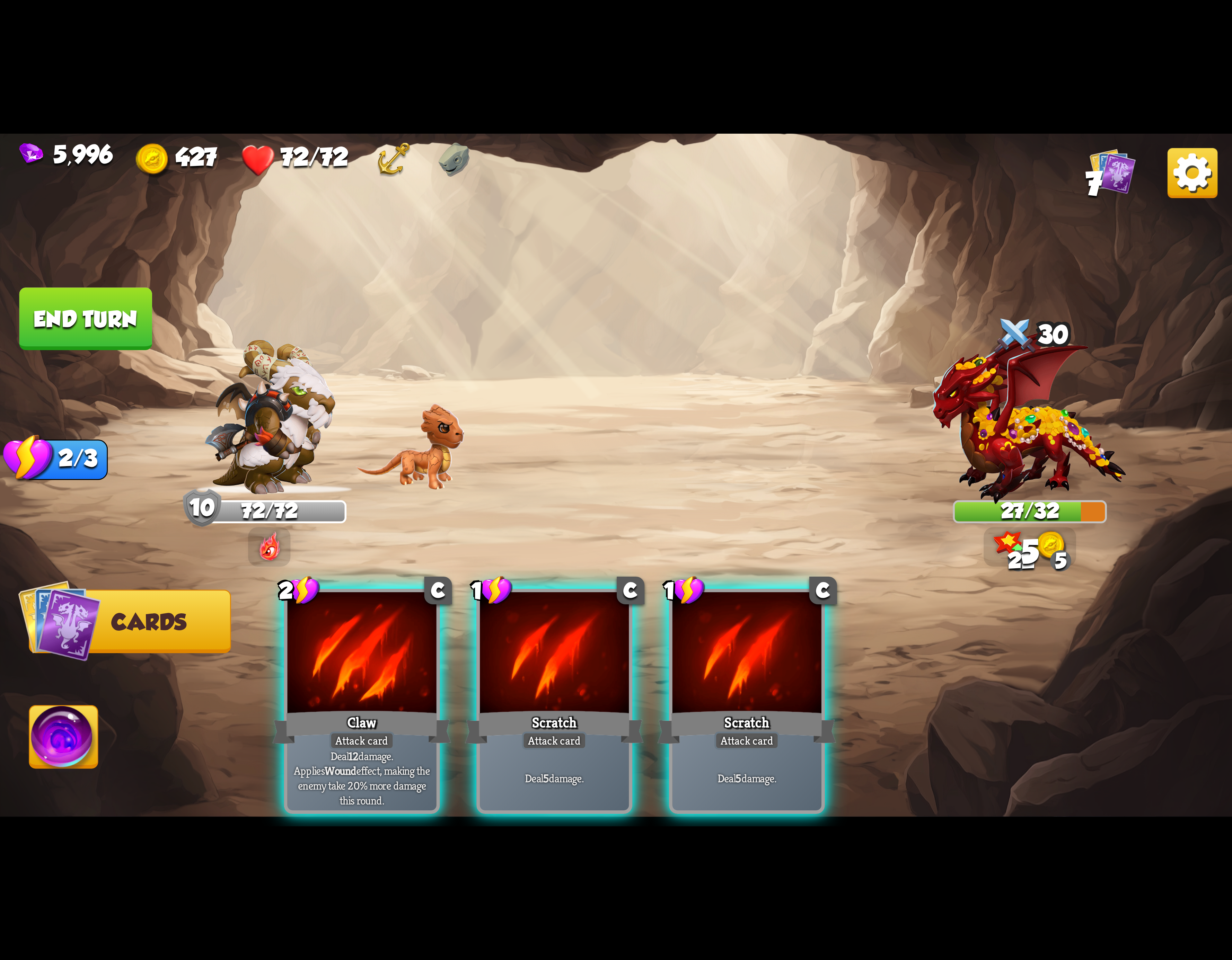
click at [547, 648] on div "2 C Claw Attack card Deal 12 damage. Applies Wound effect, making the enemy tak…" at bounding box center [739, 672] width 986 height 308
click at [547, 648] on div at bounding box center [554, 655] width 149 height 126
click at [547, 648] on div "2 C Claw Attack card Deal 12 damage. Applies Wound effect, making the enemy tak…" at bounding box center [739, 672] width 986 height 308
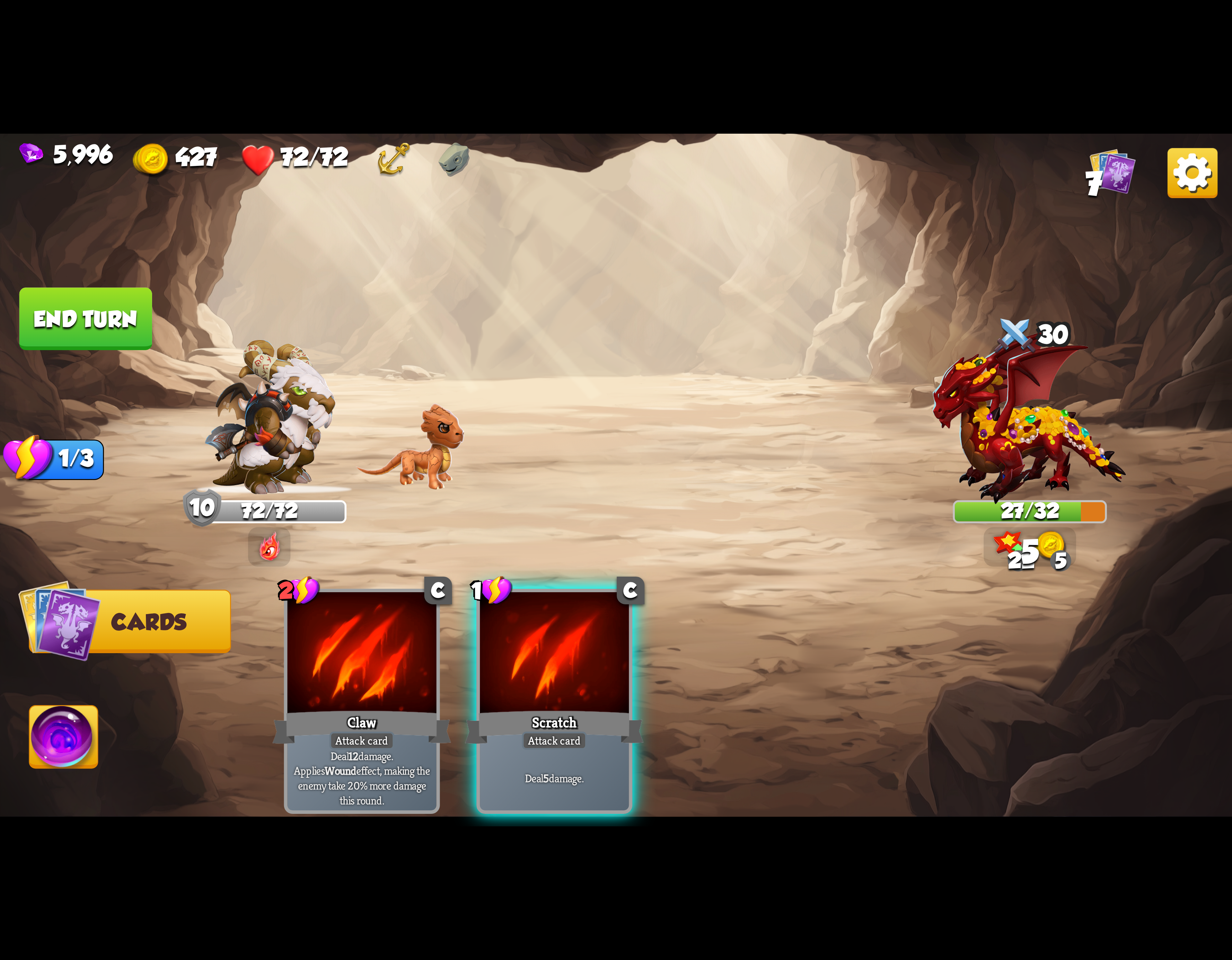
click at [547, 648] on div at bounding box center [554, 655] width 149 height 126
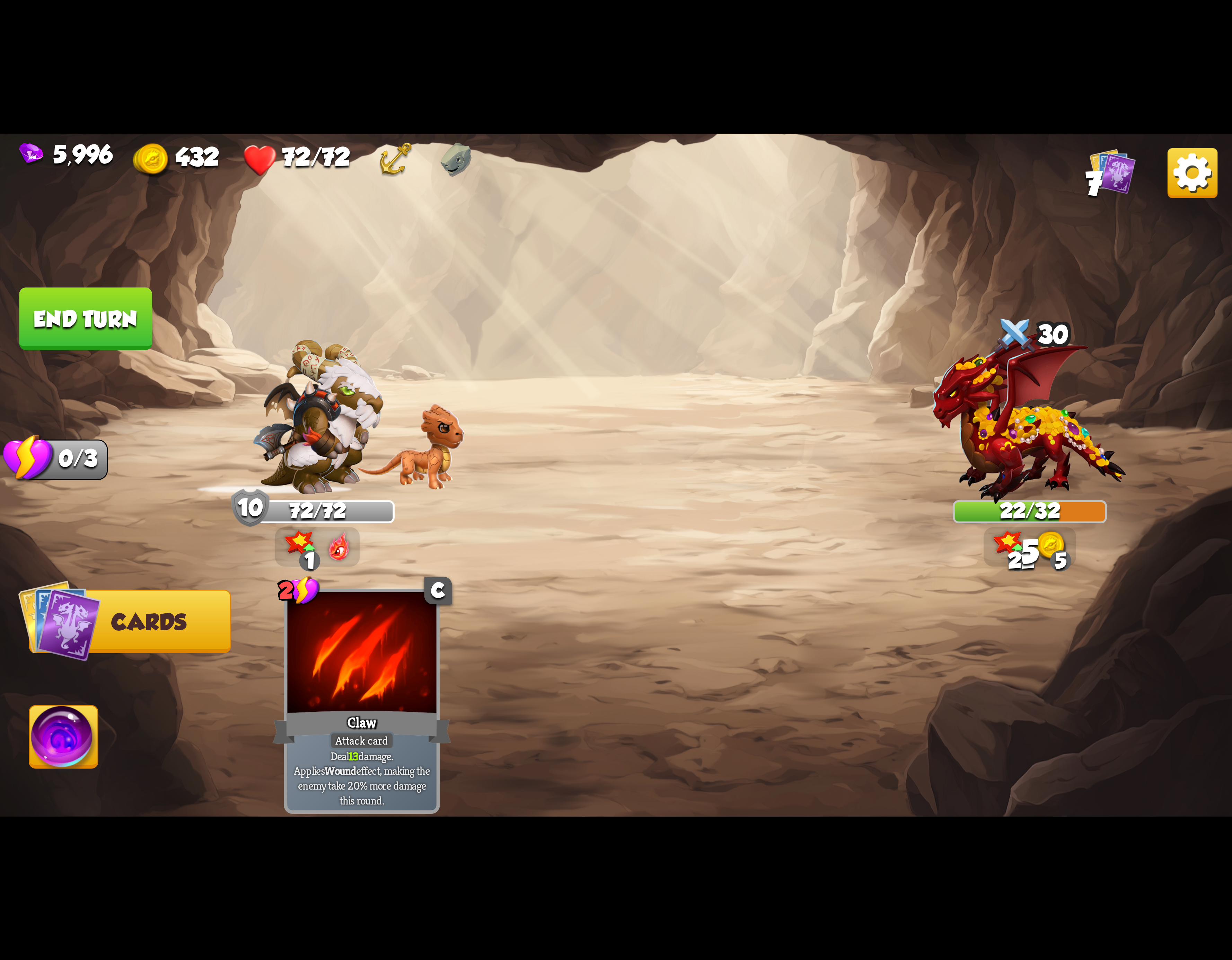
click at [55, 729] on img at bounding box center [63, 741] width 68 height 69
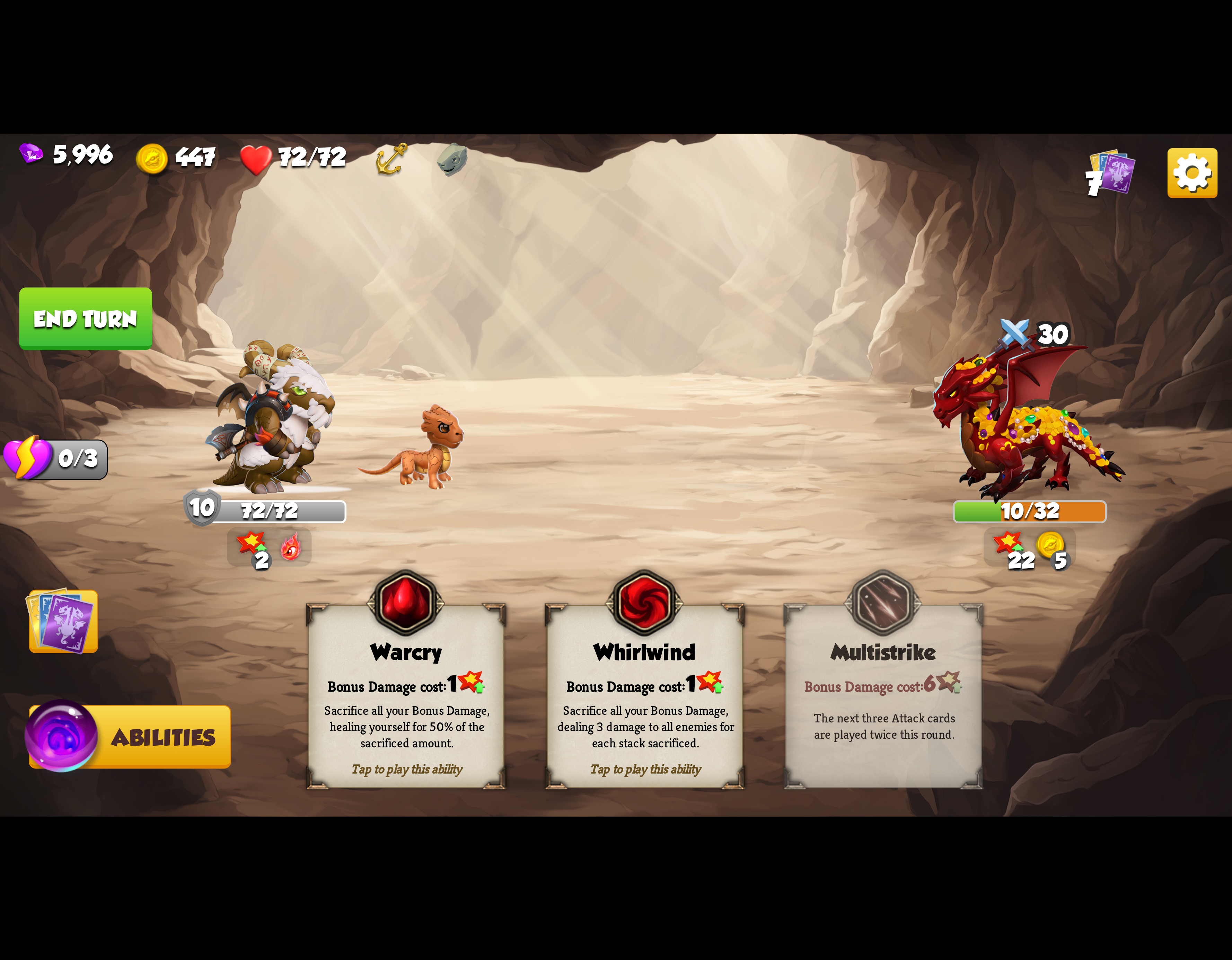
click at [695, 660] on div "Whirlwind" at bounding box center [645, 652] width 194 height 25
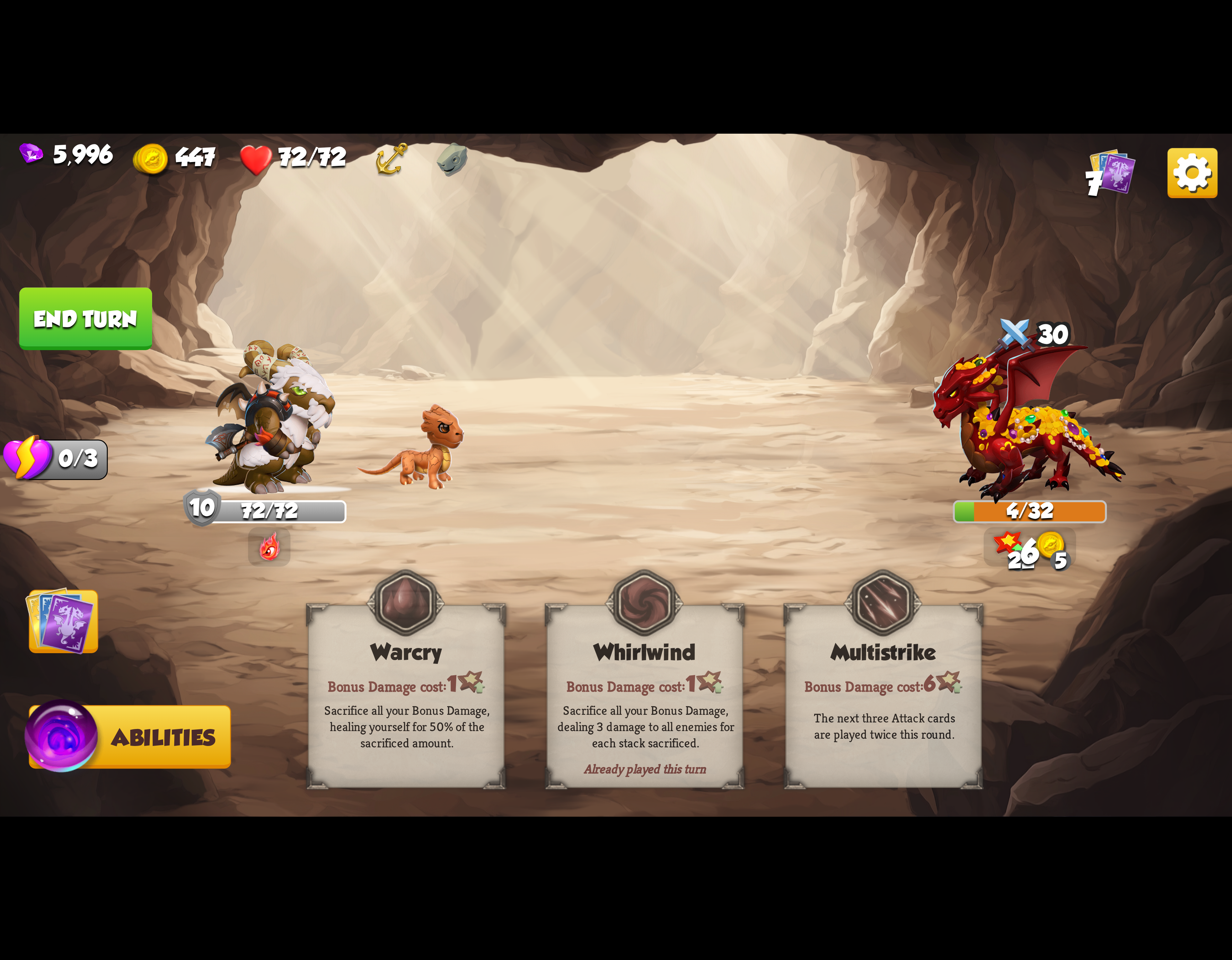
click at [101, 605] on img at bounding box center [616, 480] width 1232 height 693
click at [85, 615] on img at bounding box center [60, 621] width 69 height 69
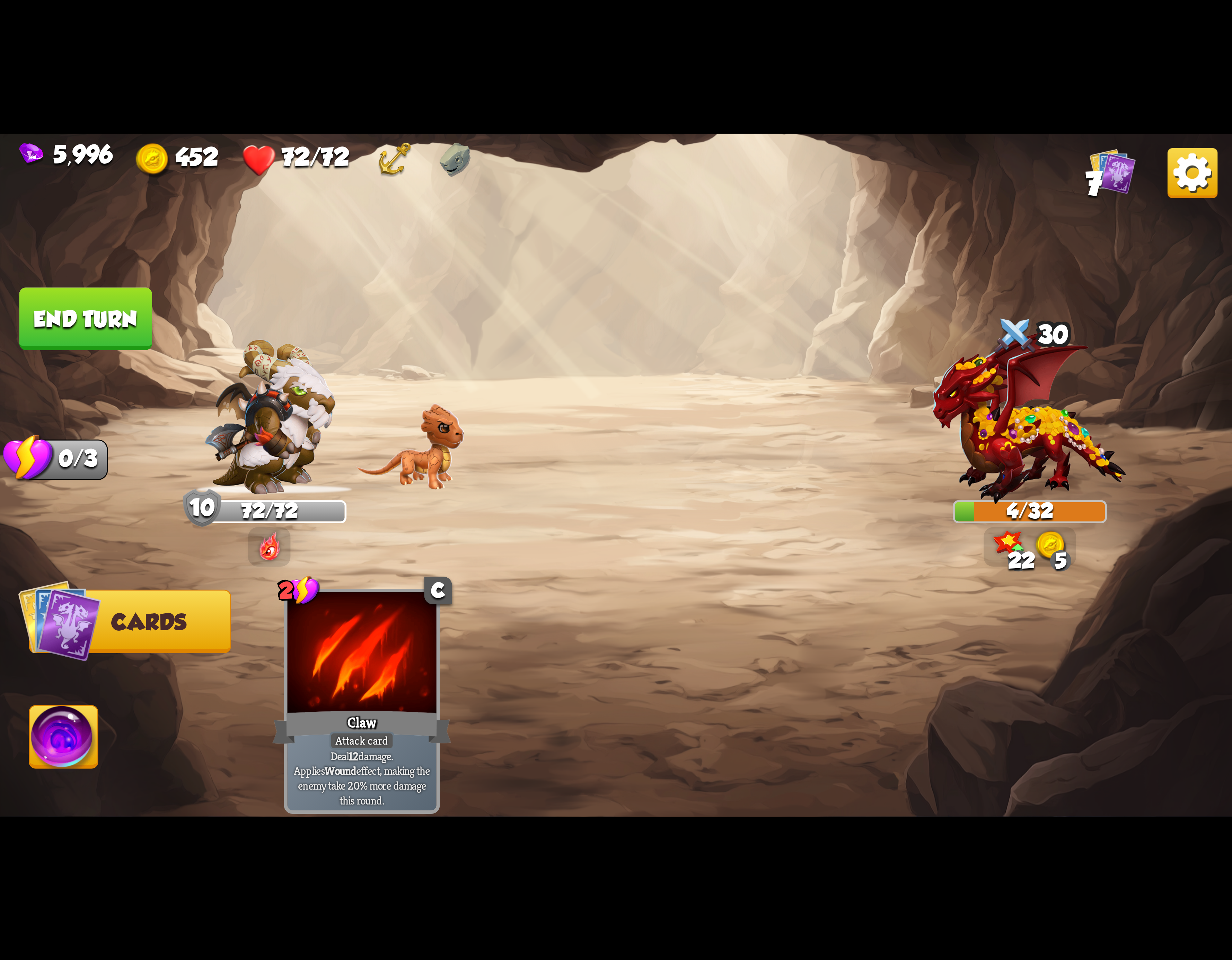
click at [152, 341] on button "End turn" at bounding box center [85, 318] width 134 height 63
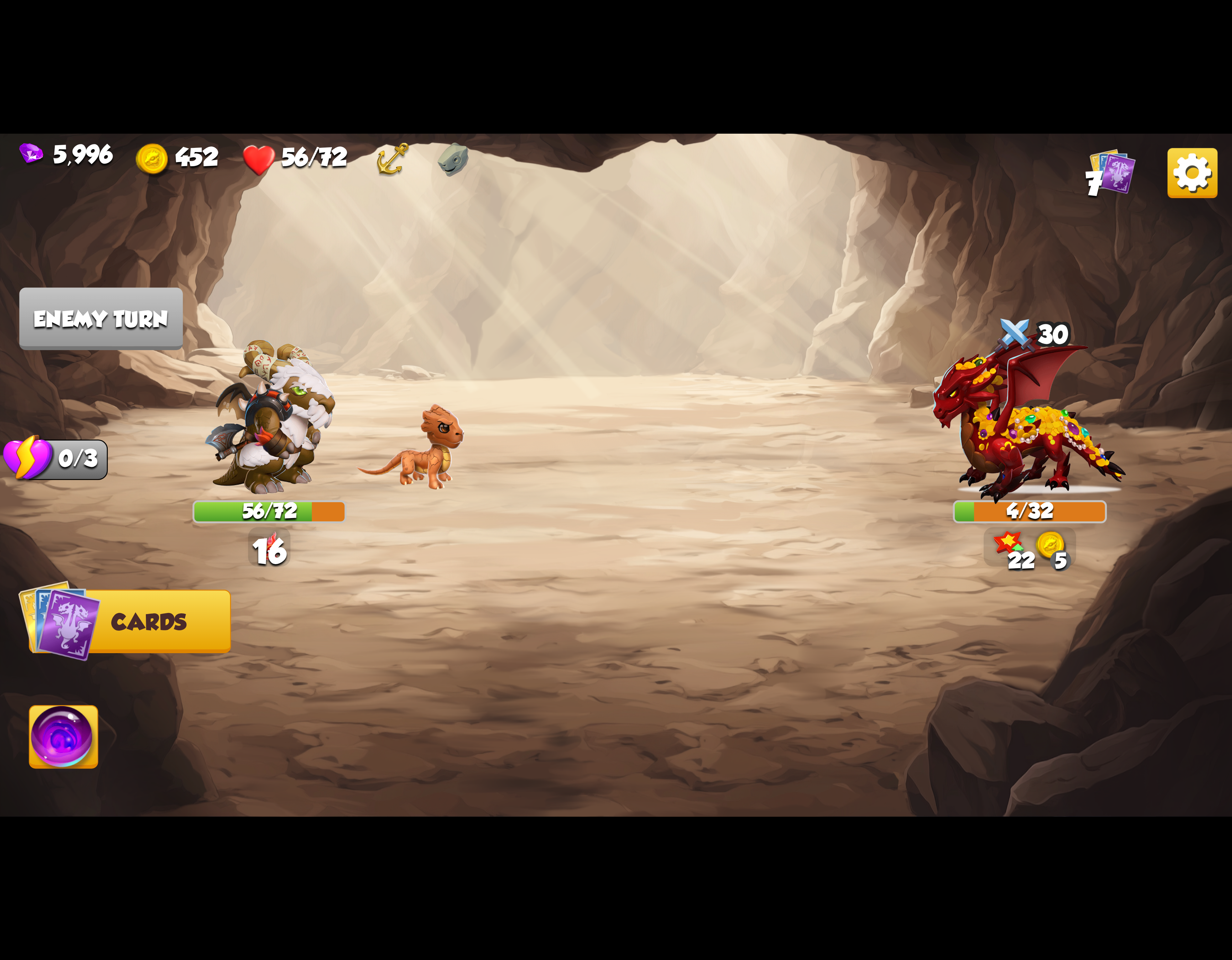
click at [1203, 191] on img at bounding box center [1193, 173] width 50 height 50
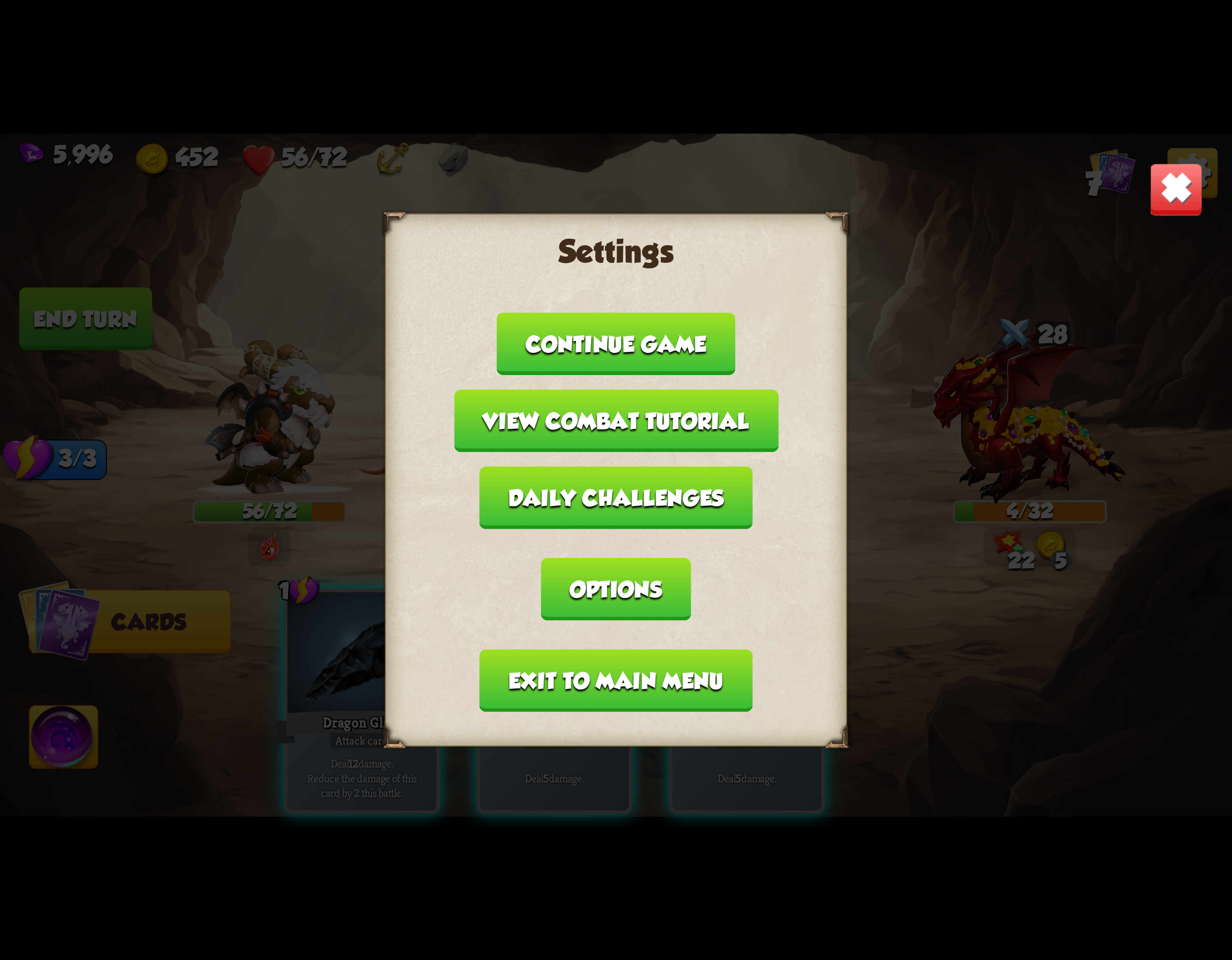
click at [544, 657] on button "Exit to main menu" at bounding box center [616, 681] width 273 height 63
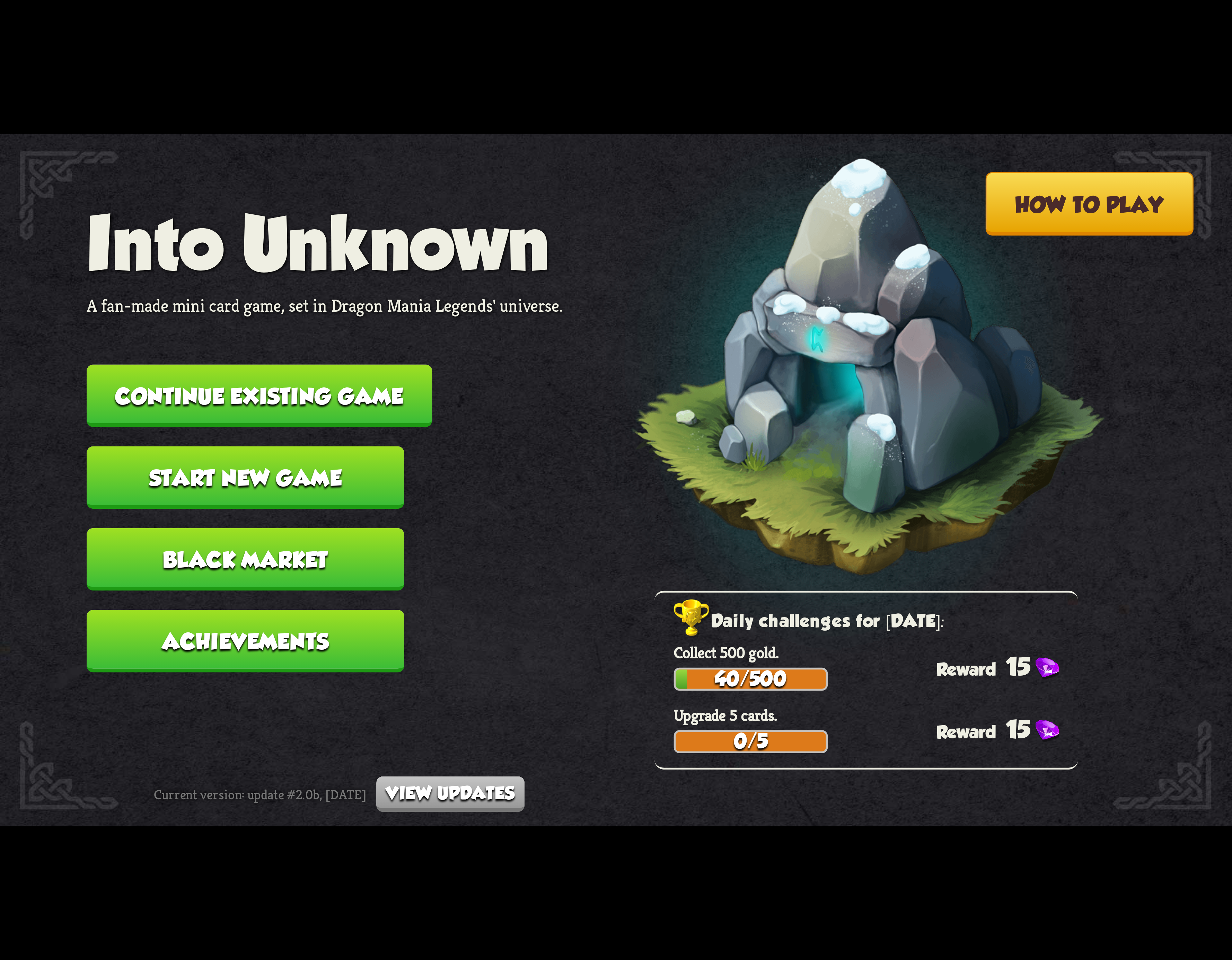
click at [306, 414] on button "Continue existing game" at bounding box center [260, 395] width 346 height 63
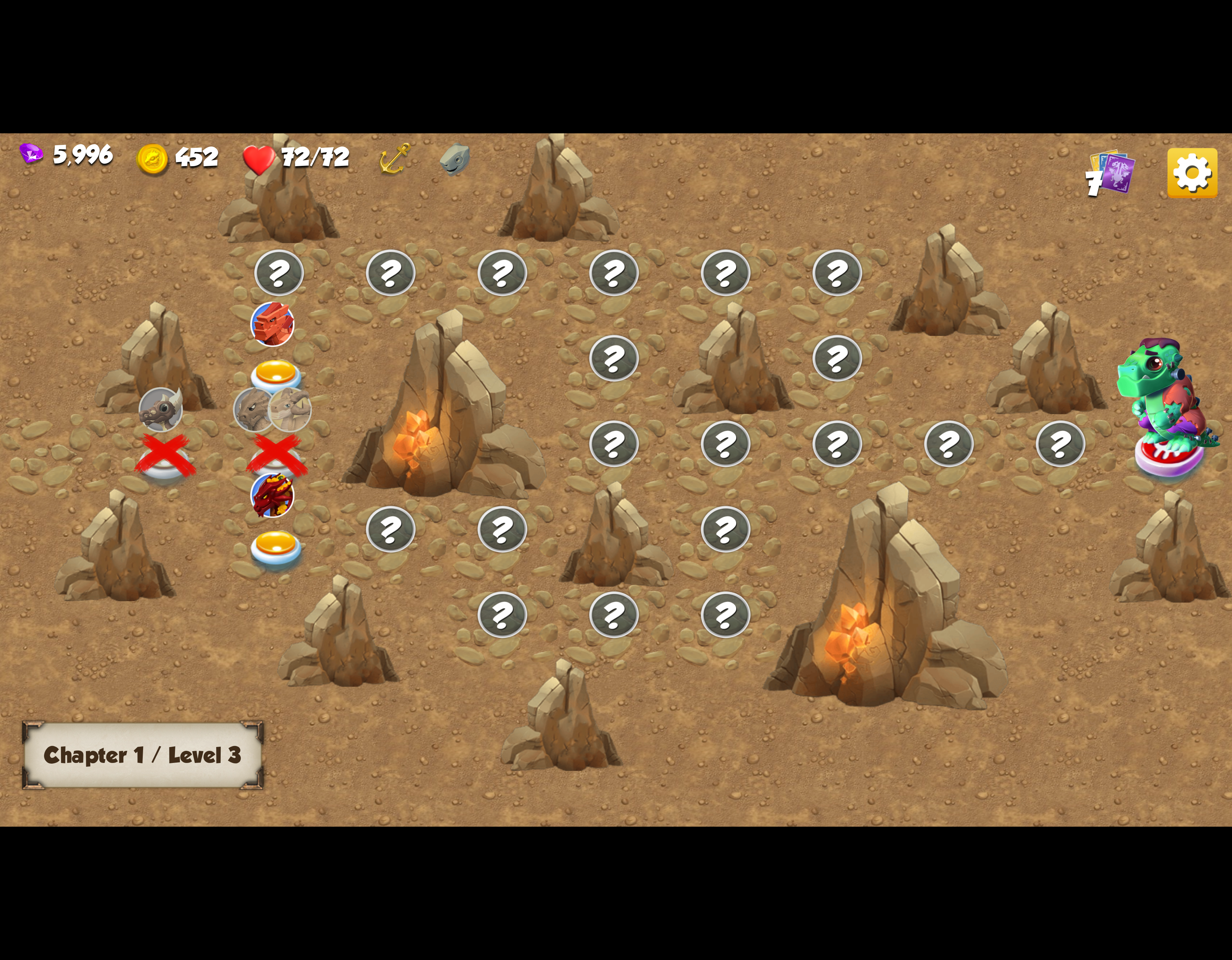
click at [265, 540] on img at bounding box center [277, 553] width 62 height 45
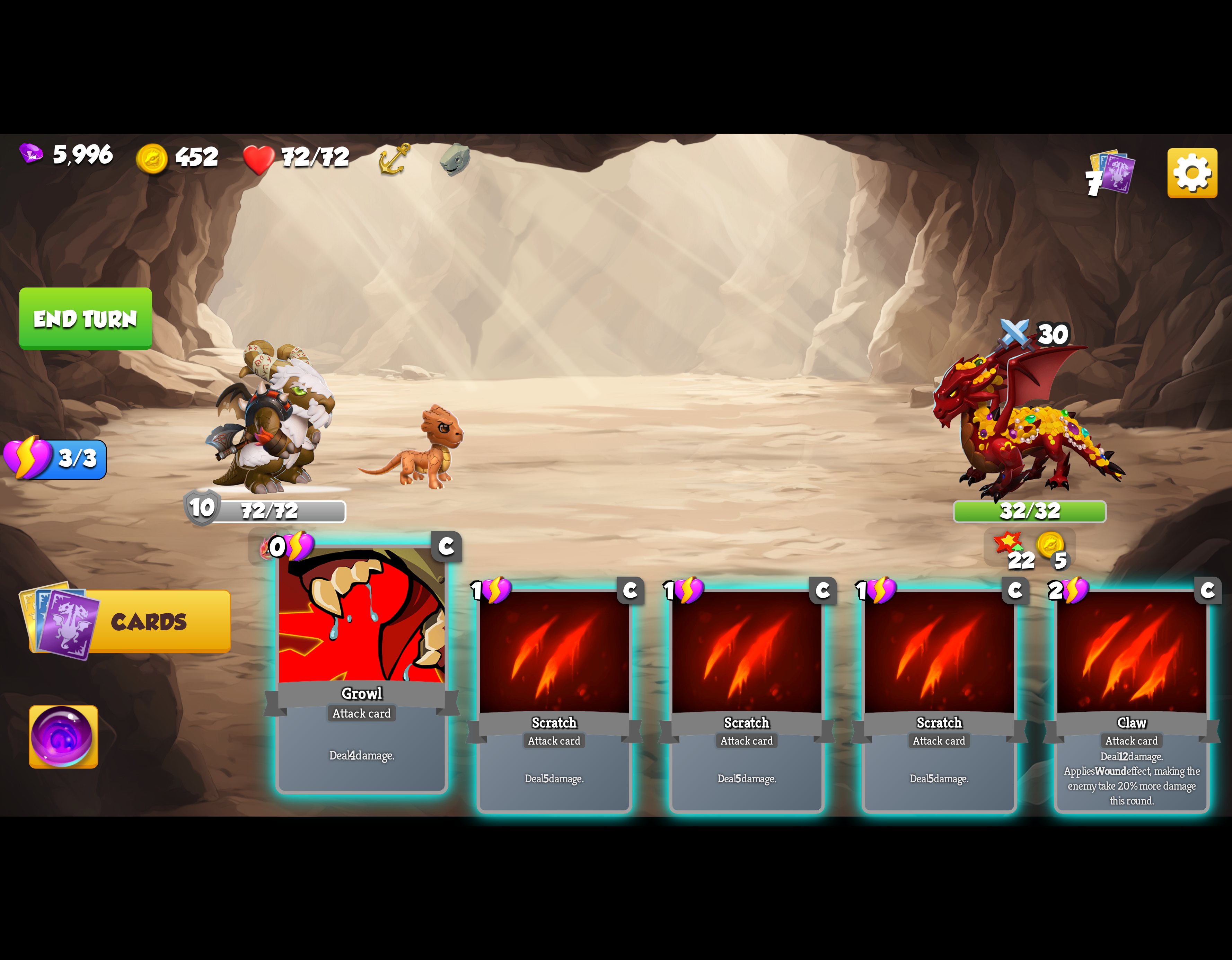
click at [408, 655] on div at bounding box center [362, 618] width 165 height 140
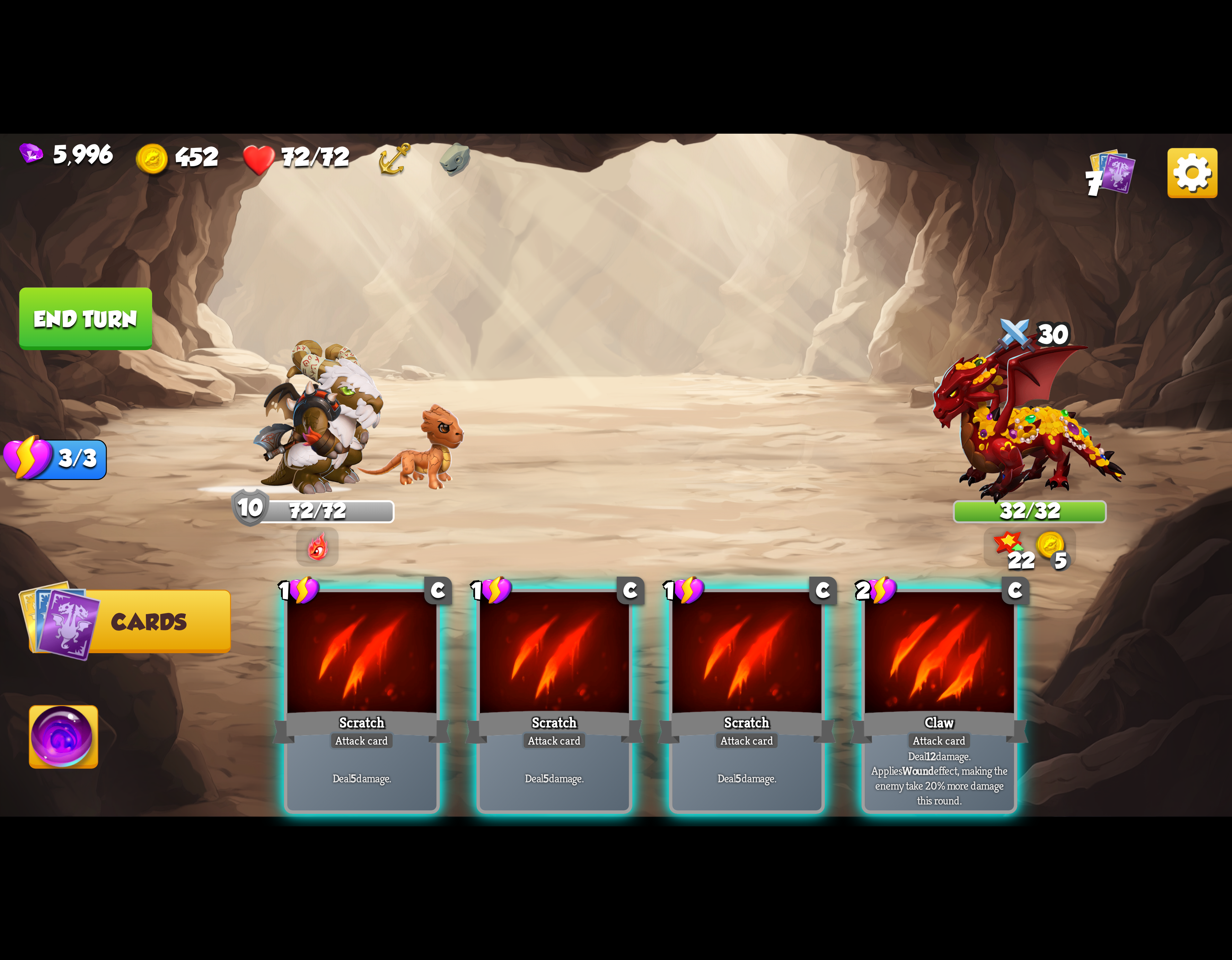
click at [408, 655] on div at bounding box center [362, 655] width 149 height 126
click at [480, 655] on div at bounding box center [554, 655] width 149 height 126
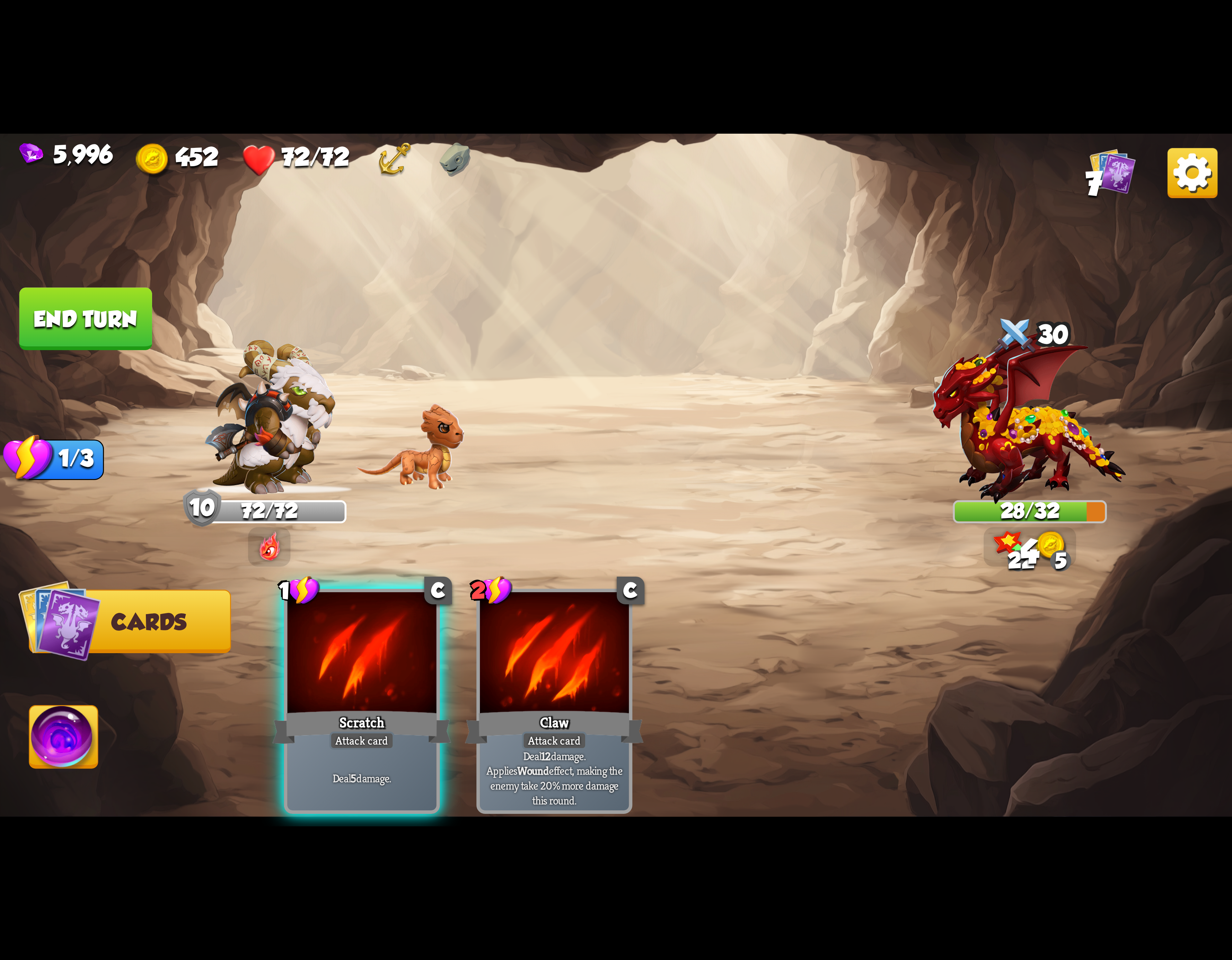
click at [408, 655] on div "1 C Scratch Attack card Deal 5 damage. 2 C Claw Attack card Deal 12 damage. App…" at bounding box center [739, 672] width 986 height 308
click at [408, 655] on div at bounding box center [362, 655] width 149 height 126
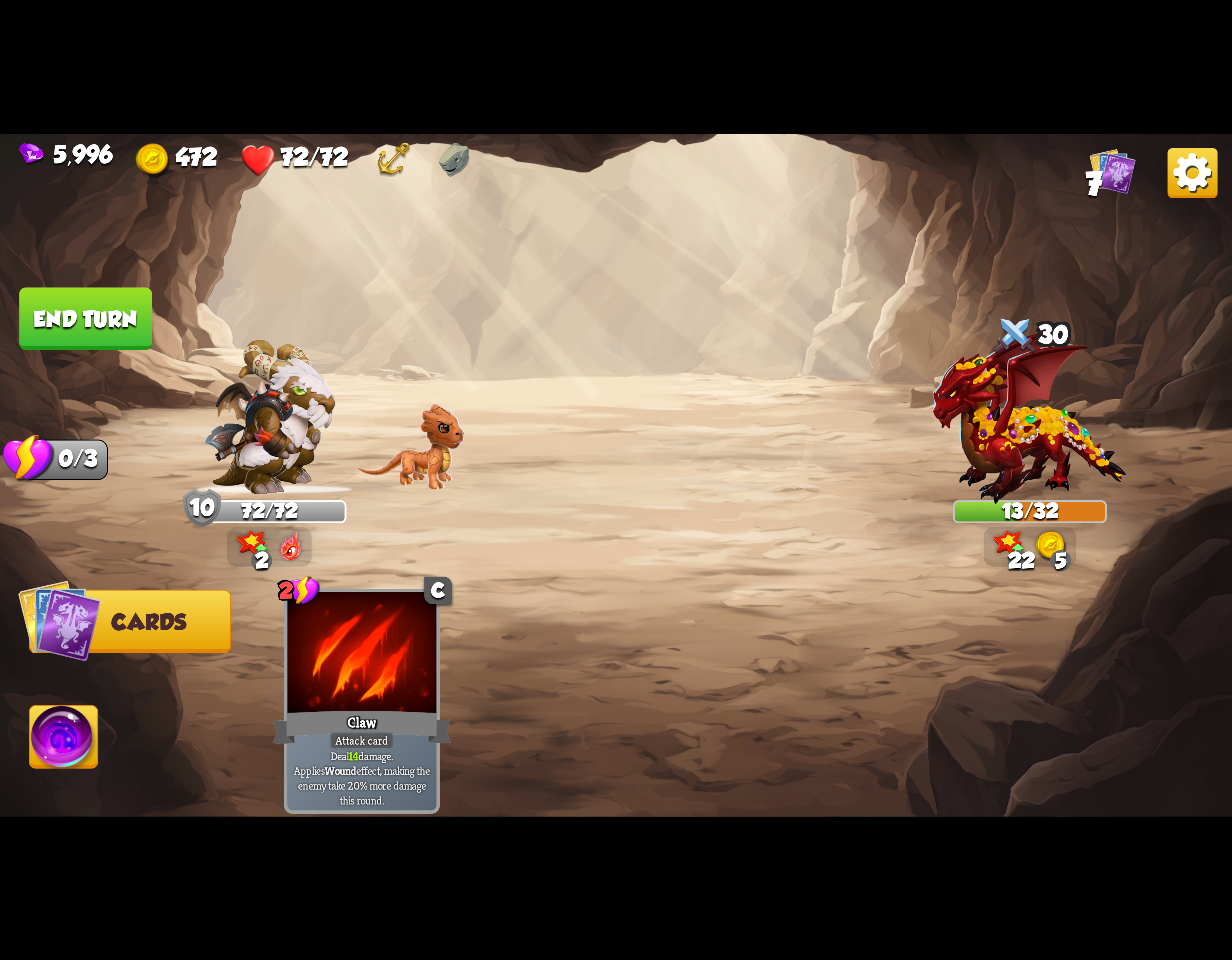
click at [80, 741] on img at bounding box center [63, 741] width 68 height 69
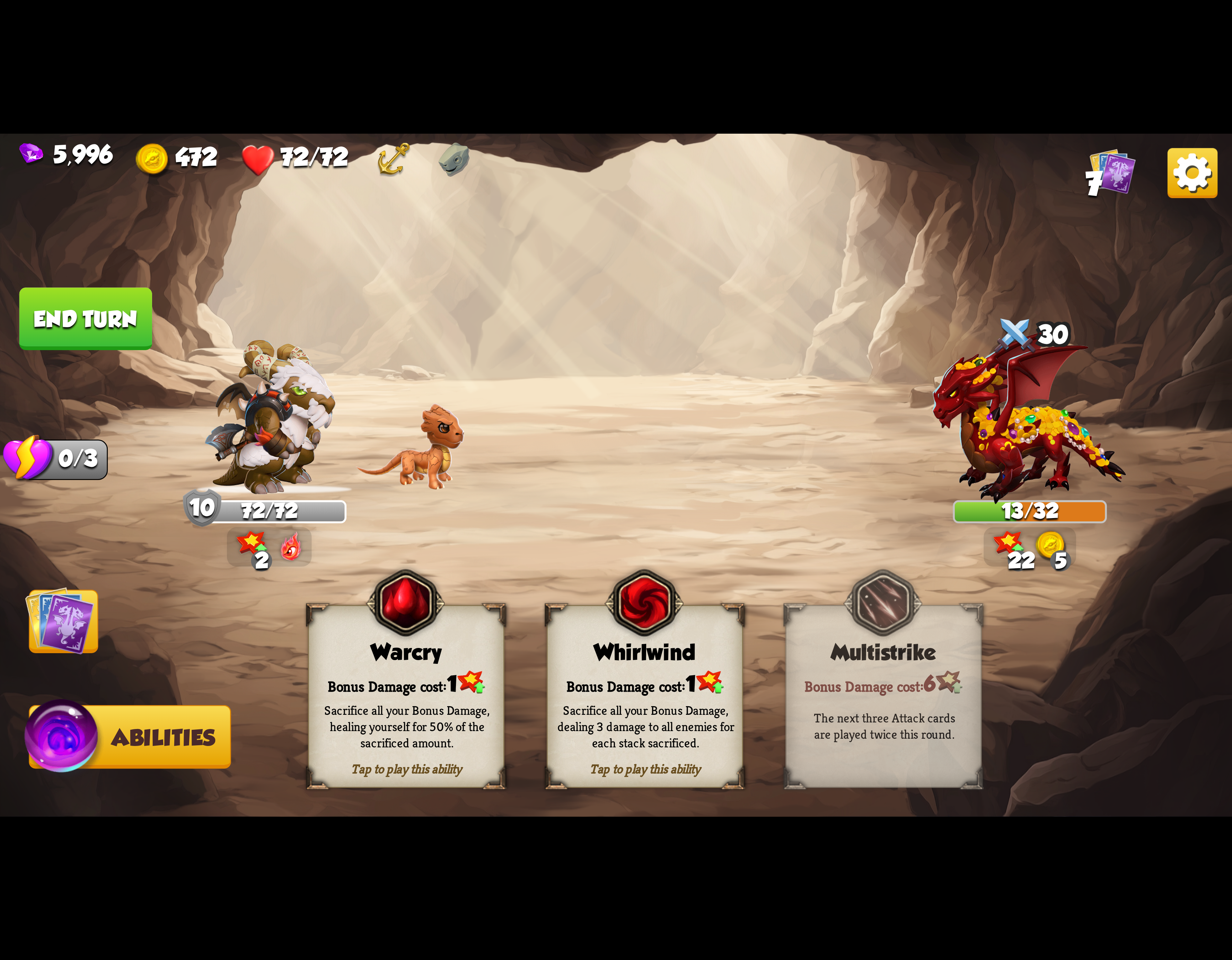
click at [612, 638] on div "Tap to play this ability Whirlwind Bonus Damage cost: 1 Sacrifice all your Bonu…" at bounding box center [645, 697] width 196 height 183
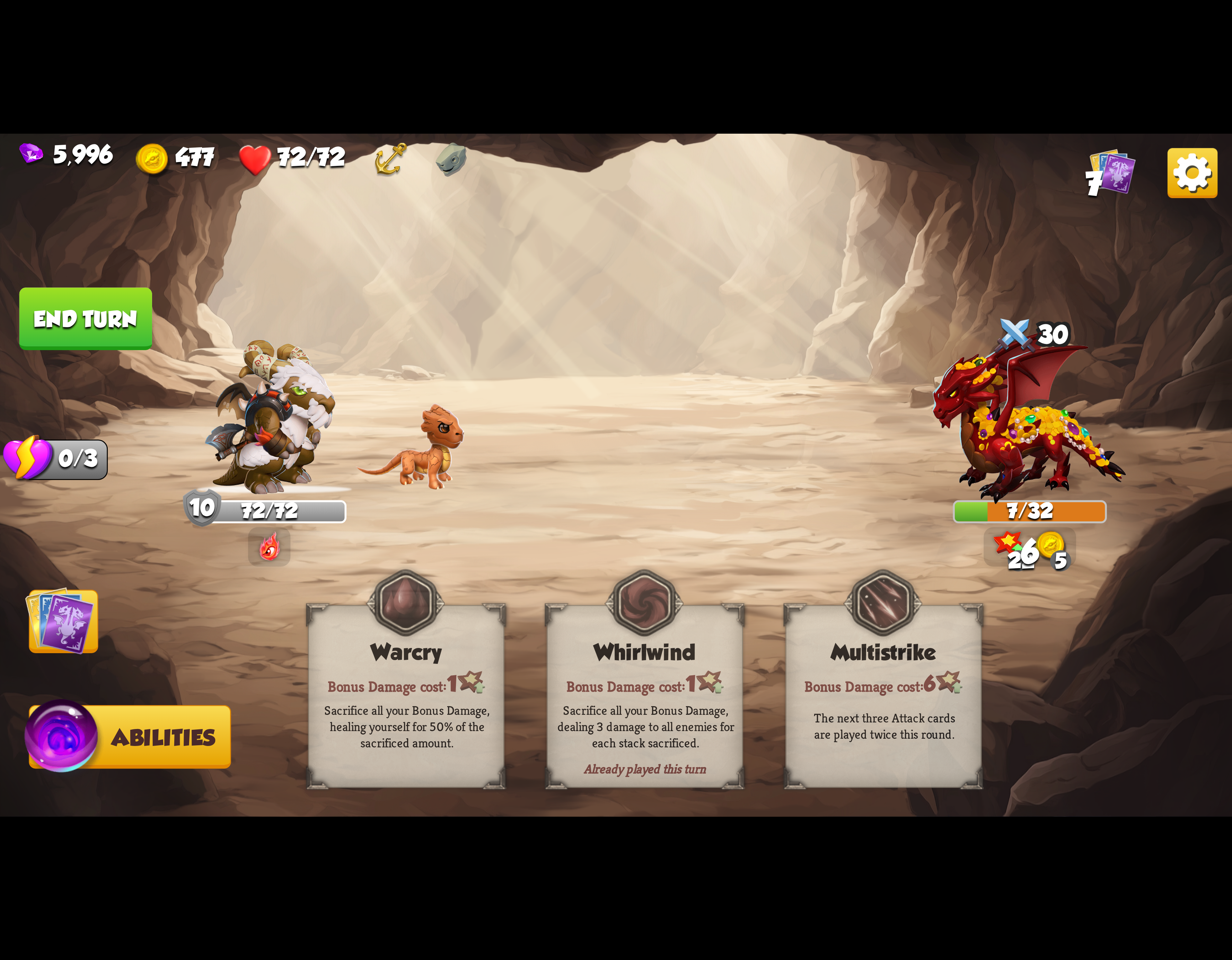
drag, startPoint x: 88, startPoint y: 334, endPoint x: 108, endPoint y: 374, distance: 44.7
click at [100, 342] on button "End turn" at bounding box center [85, 318] width 133 height 63
drag, startPoint x: 50, startPoint y: 663, endPoint x: 384, endPoint y: 522, distance: 362.5
click at [55, 663] on img at bounding box center [616, 480] width 1232 height 693
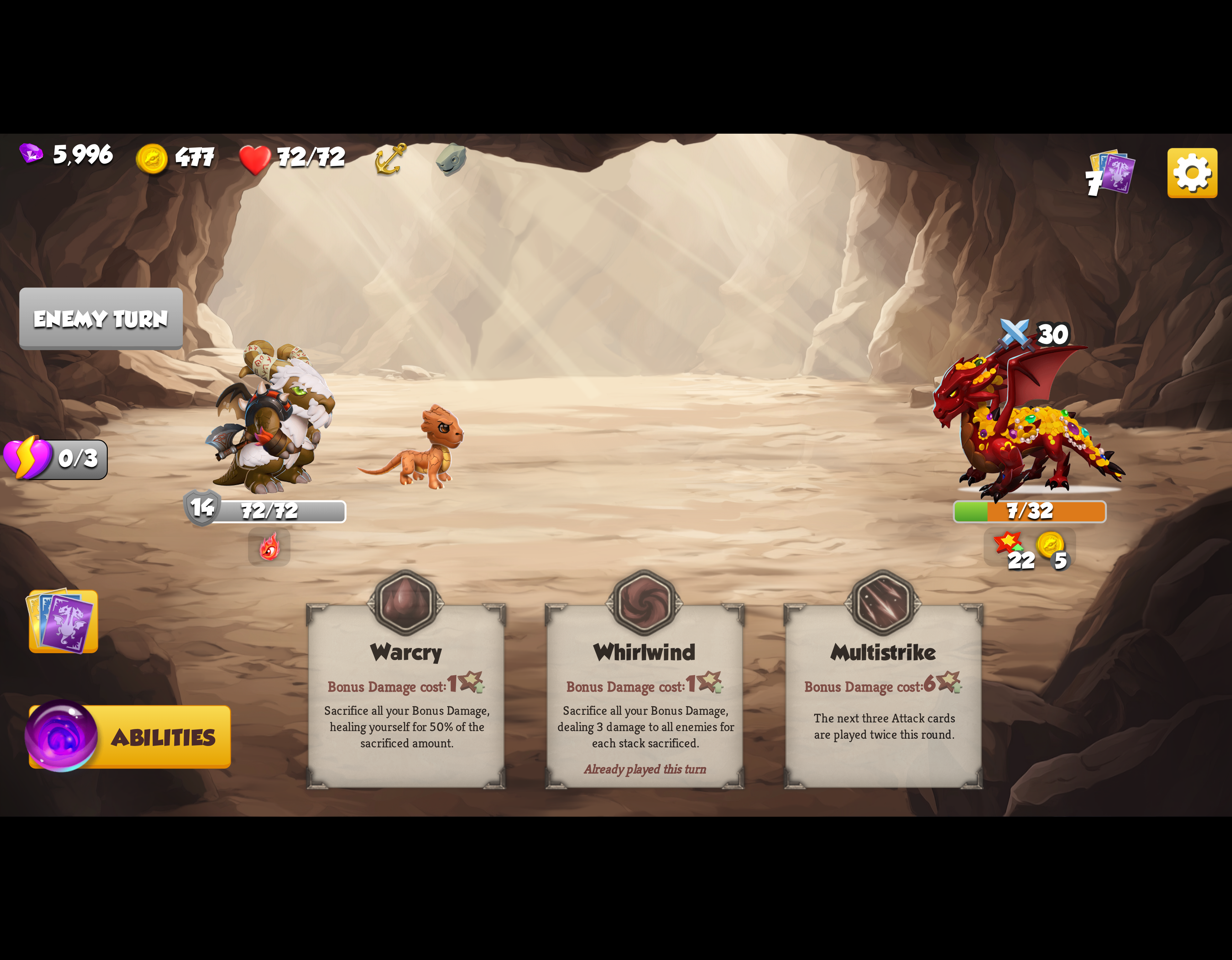
click at [1187, 172] on img at bounding box center [1193, 173] width 50 height 50
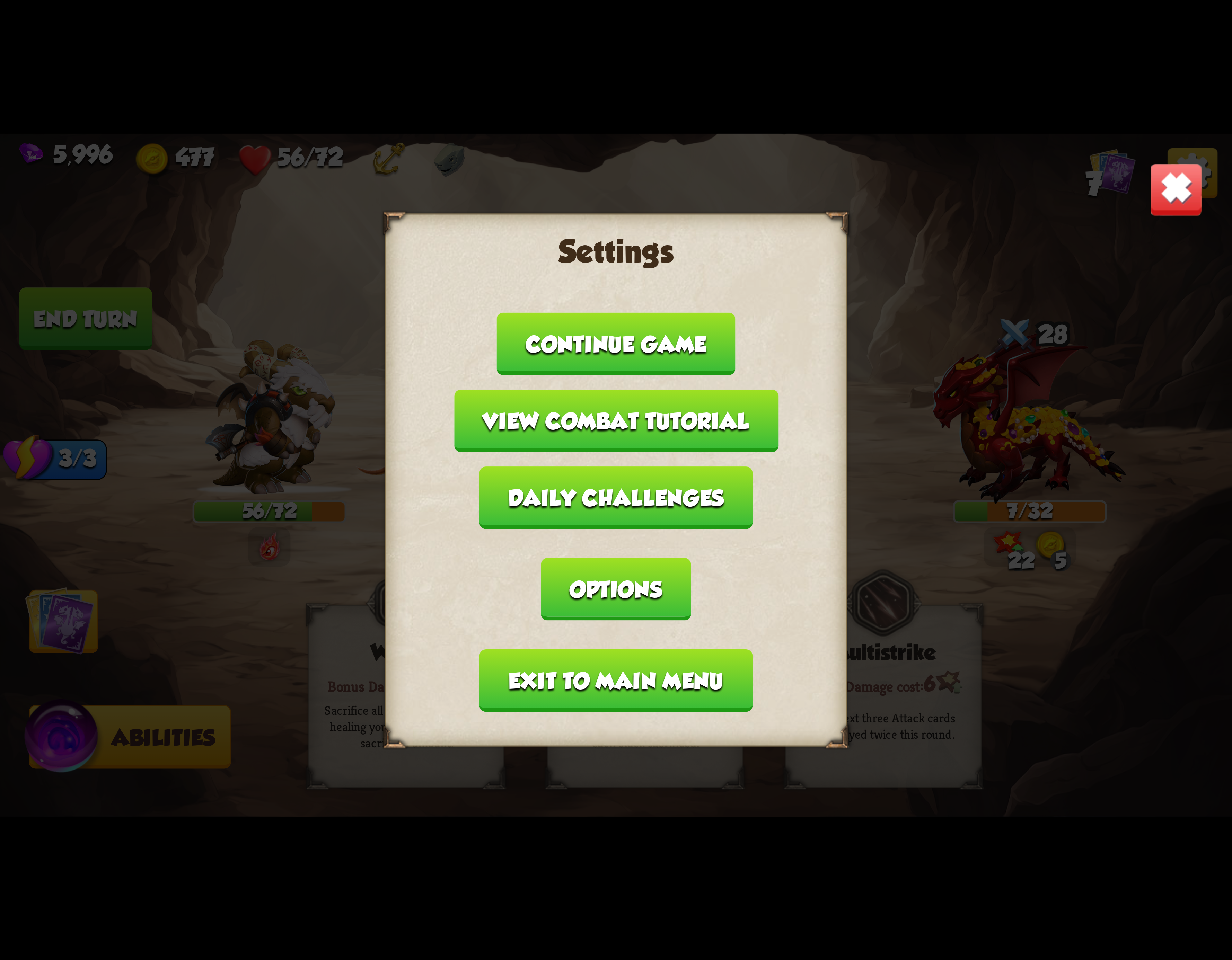
click at [553, 650] on button "Exit to main menu" at bounding box center [616, 681] width 273 height 63
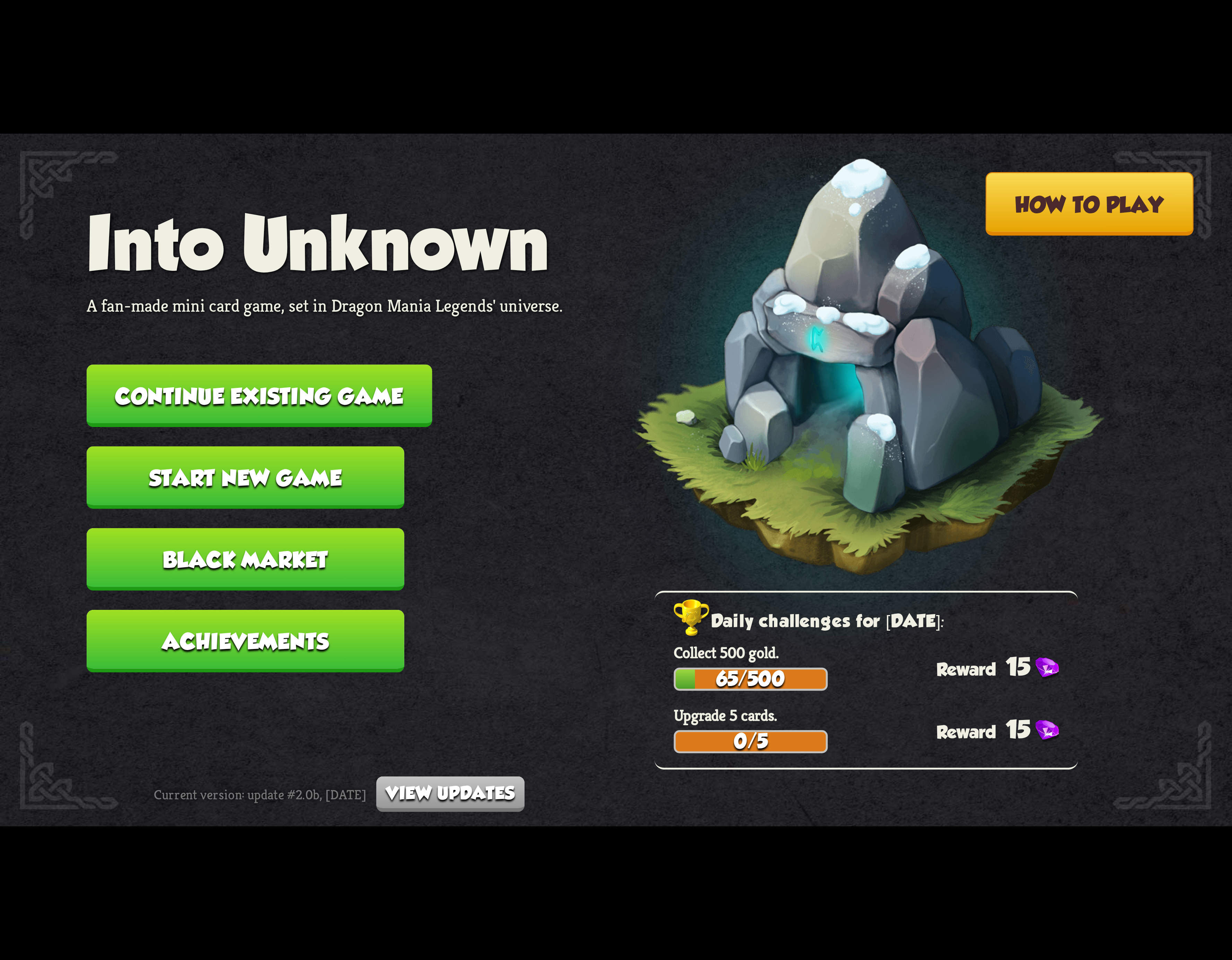
click at [387, 401] on button "Continue existing game" at bounding box center [260, 395] width 346 height 63
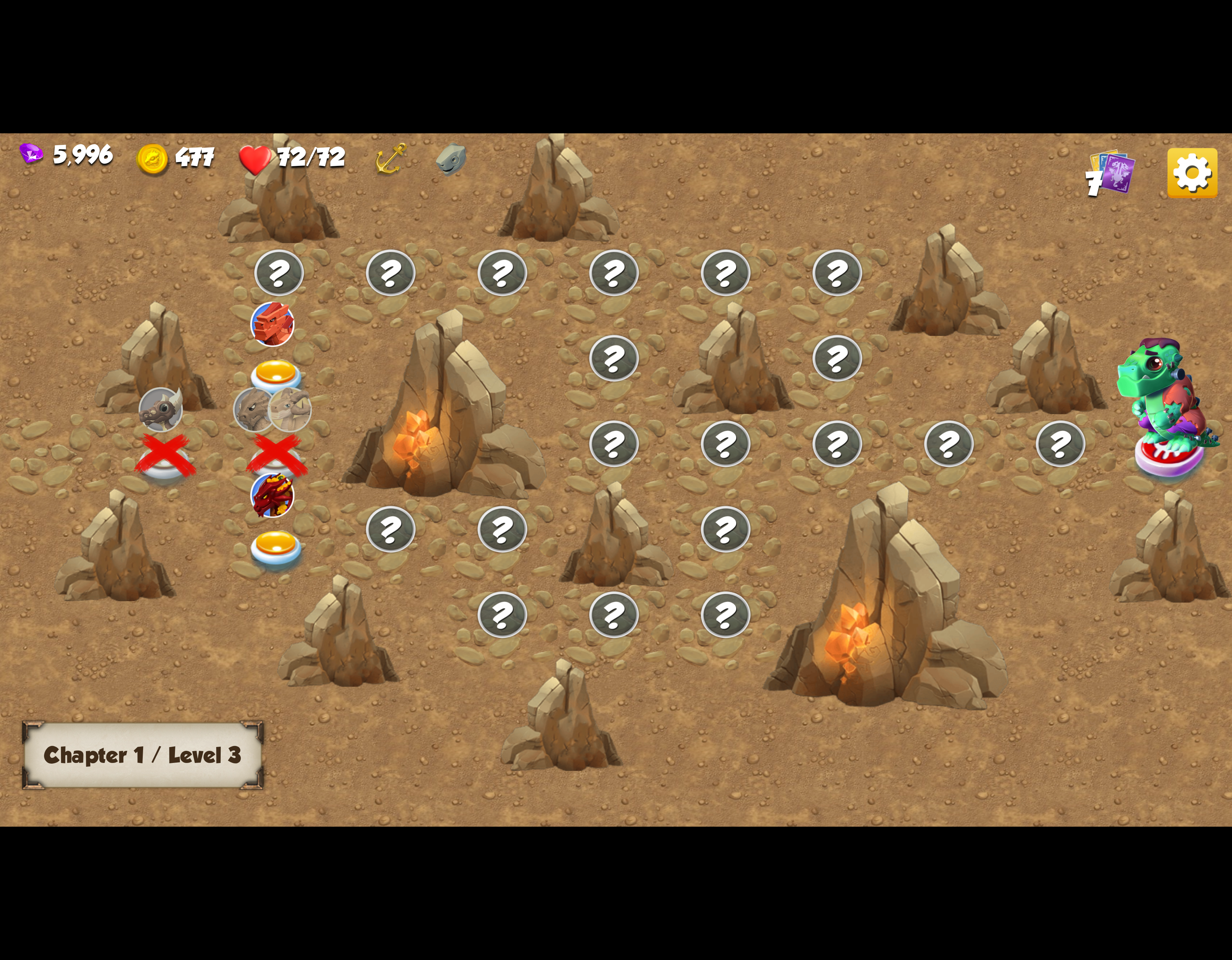
click at [306, 531] on img at bounding box center [277, 553] width 62 height 45
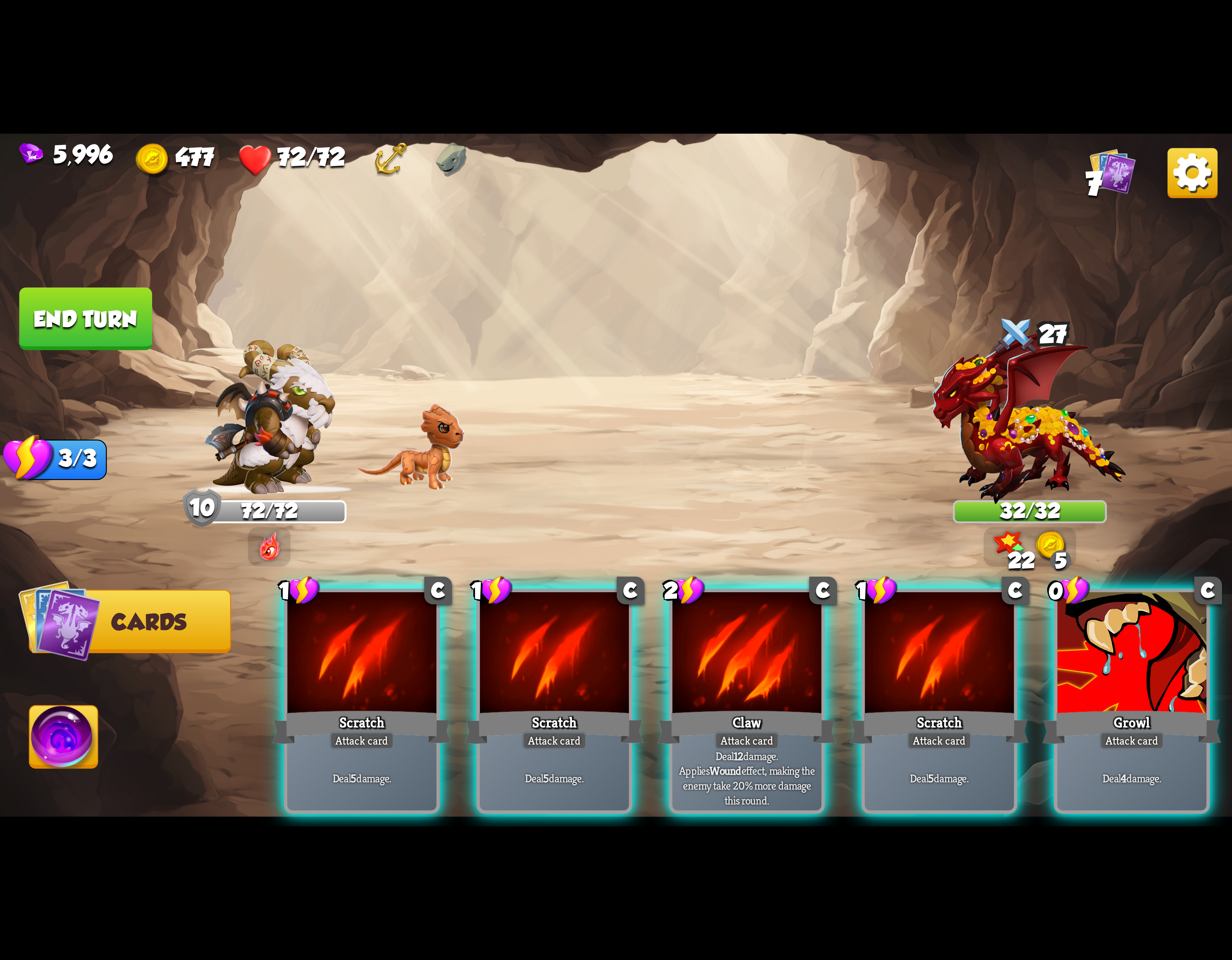
drag, startPoint x: 383, startPoint y: 673, endPoint x: 377, endPoint y: 671, distance: 6.3
click at [381, 673] on div at bounding box center [362, 655] width 149 height 126
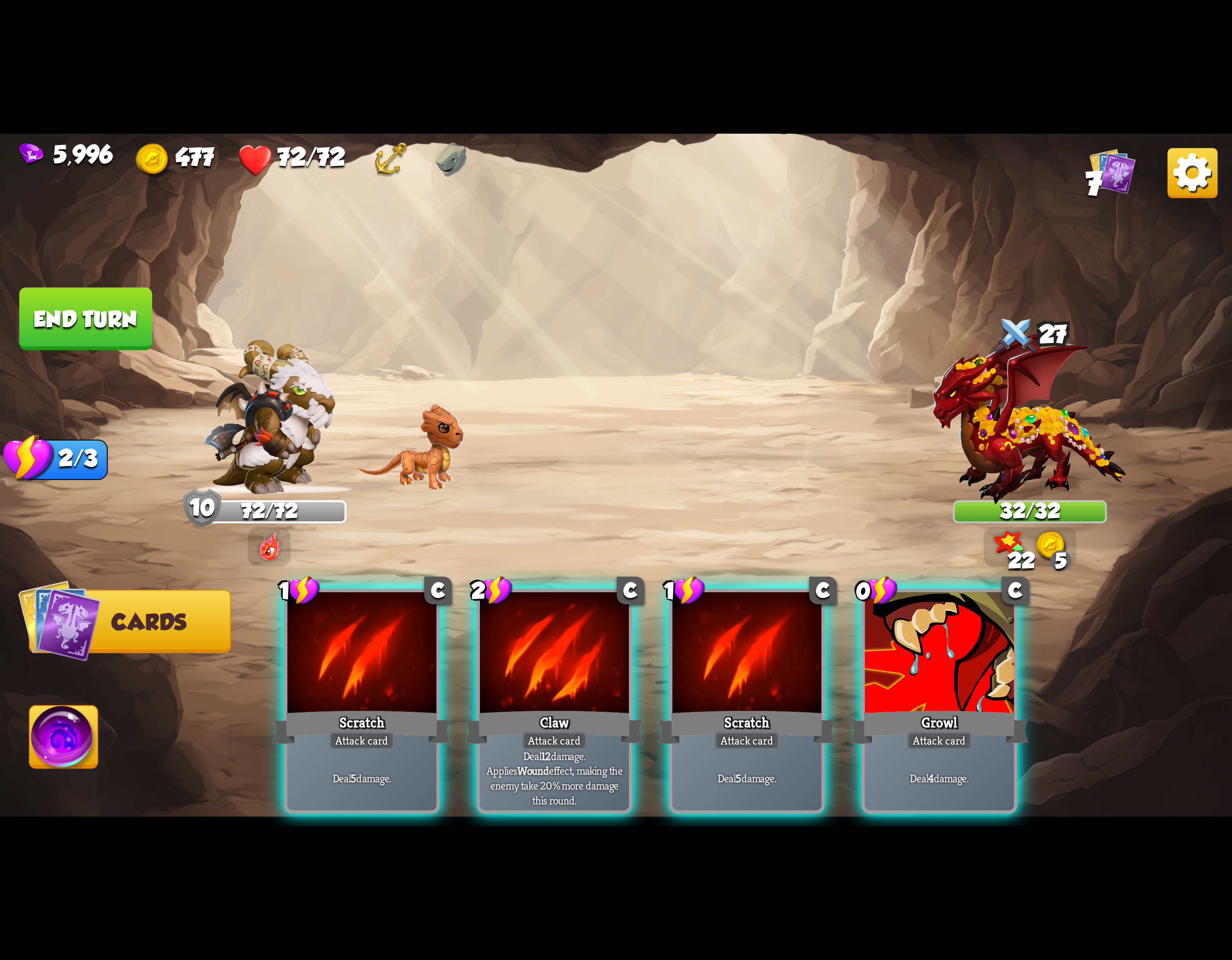
click at [377, 671] on div at bounding box center [362, 655] width 149 height 126
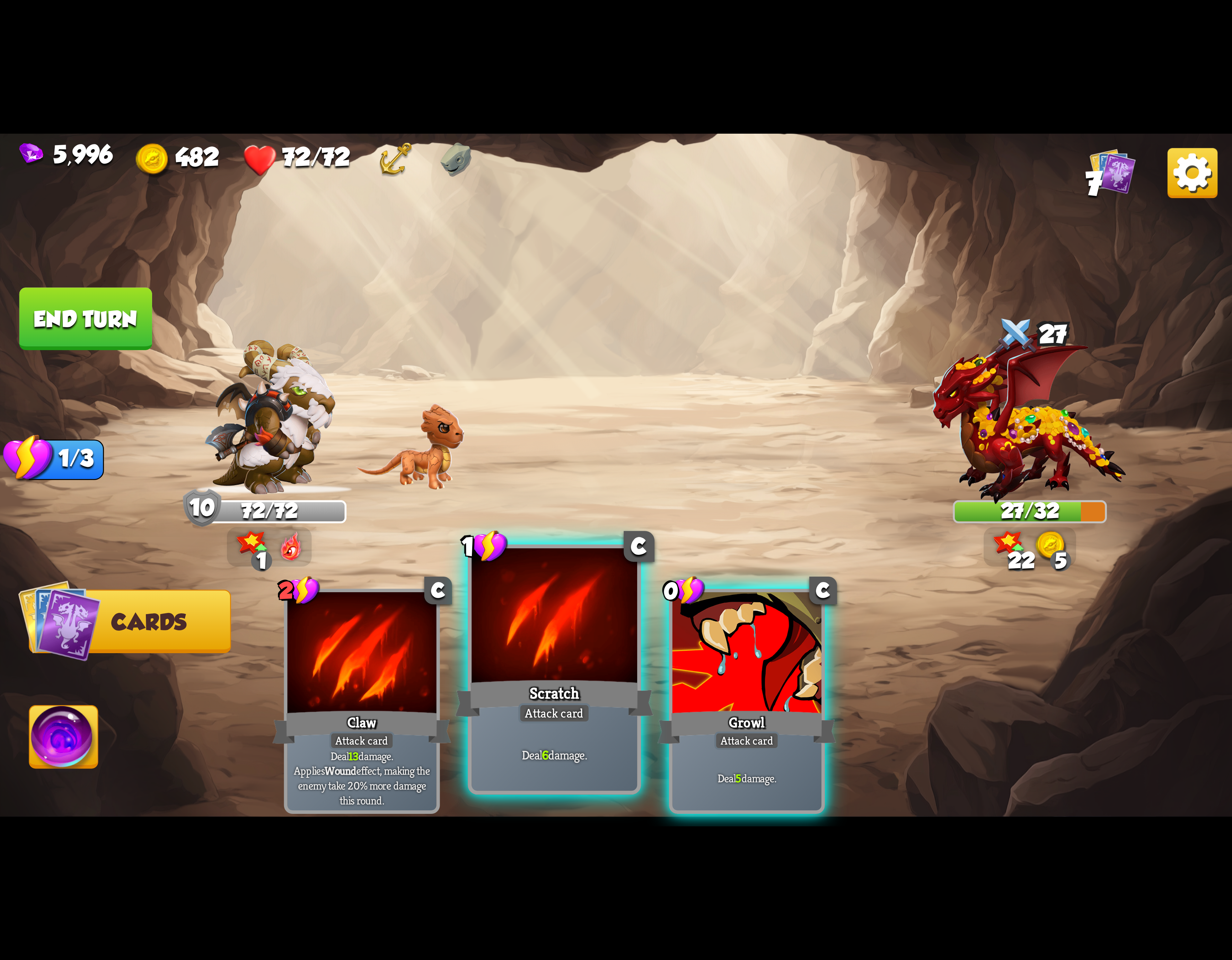
click at [608, 620] on div at bounding box center [554, 618] width 165 height 140
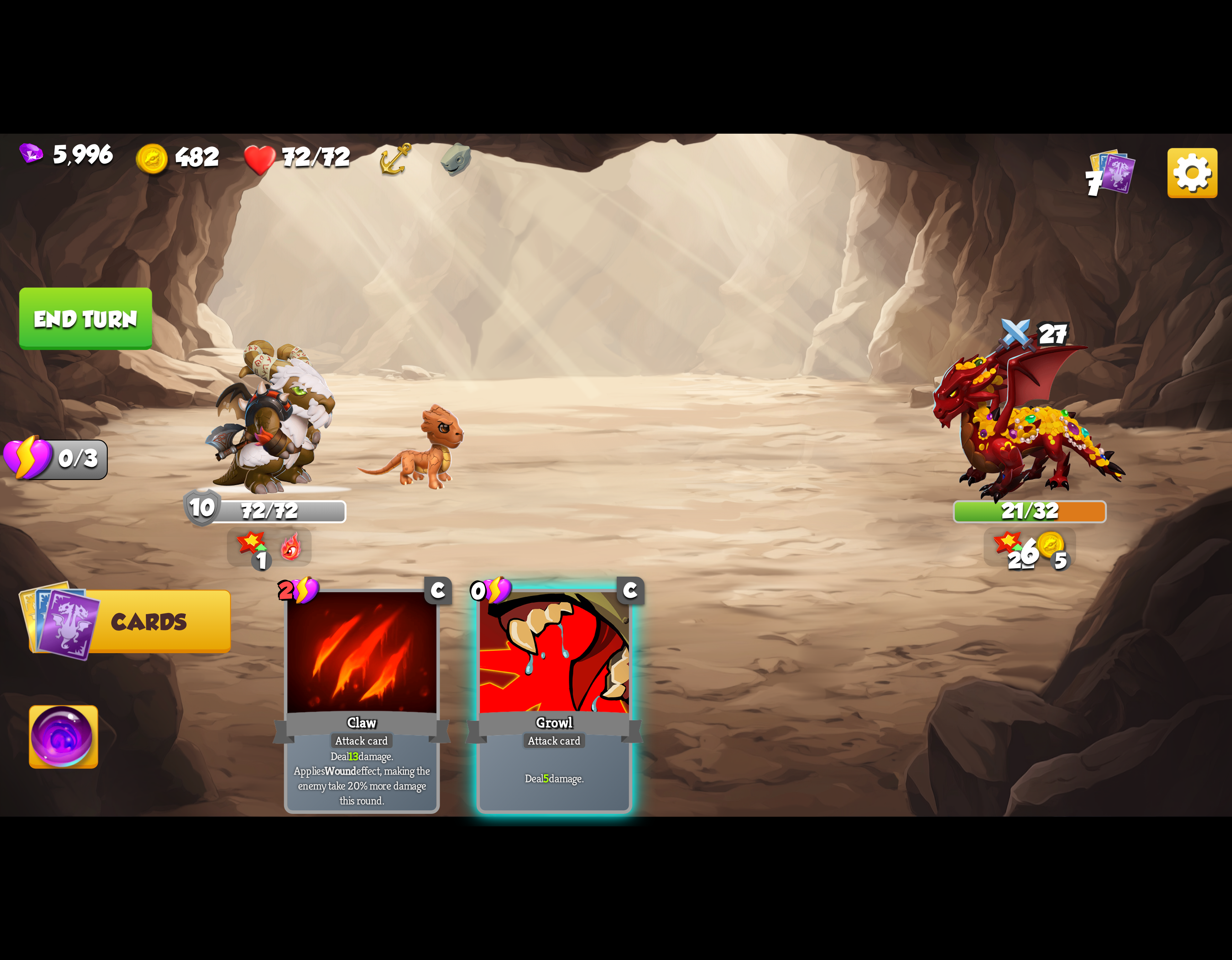
click at [608, 620] on div at bounding box center [554, 655] width 149 height 126
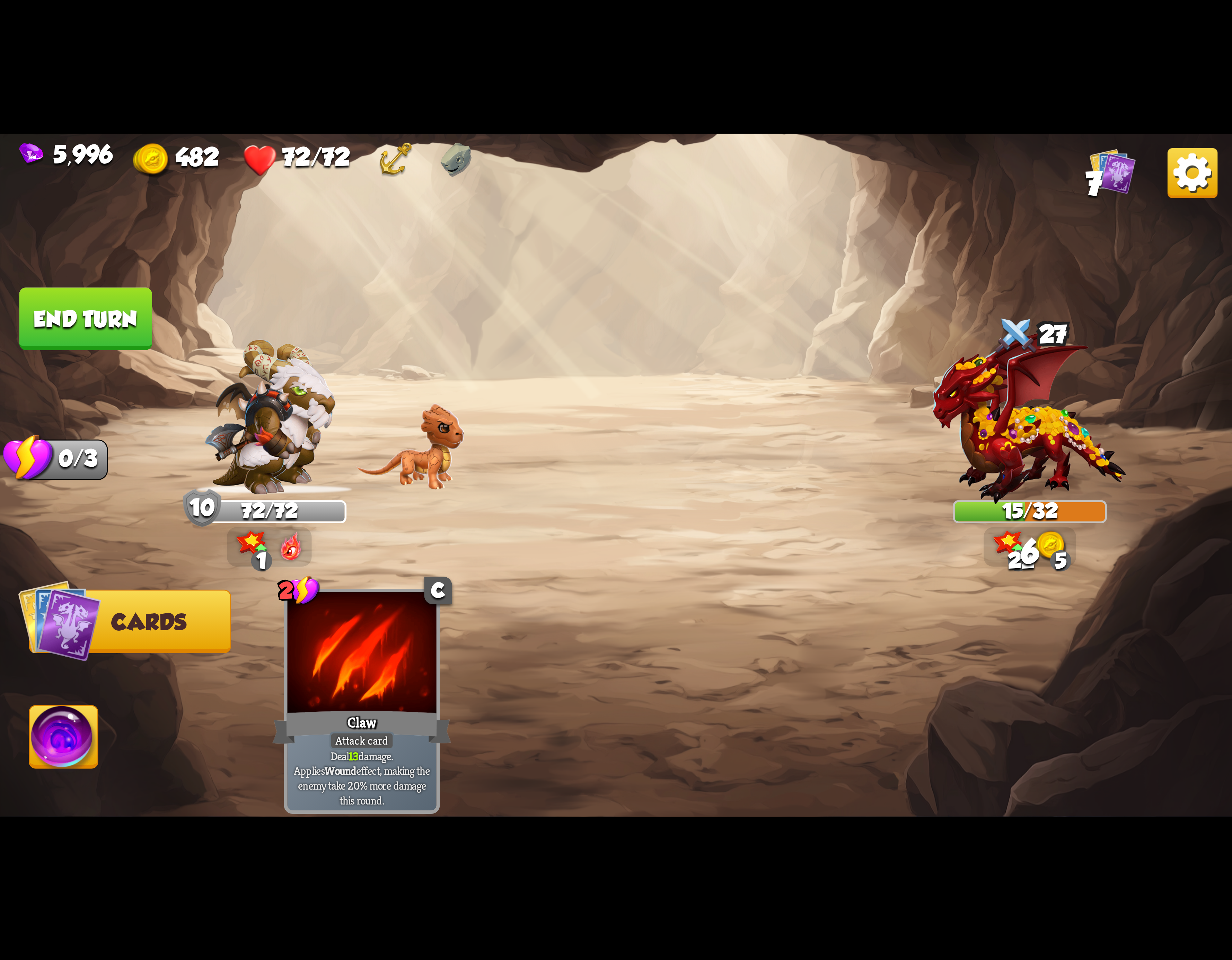
click at [60, 728] on img at bounding box center [63, 741] width 68 height 69
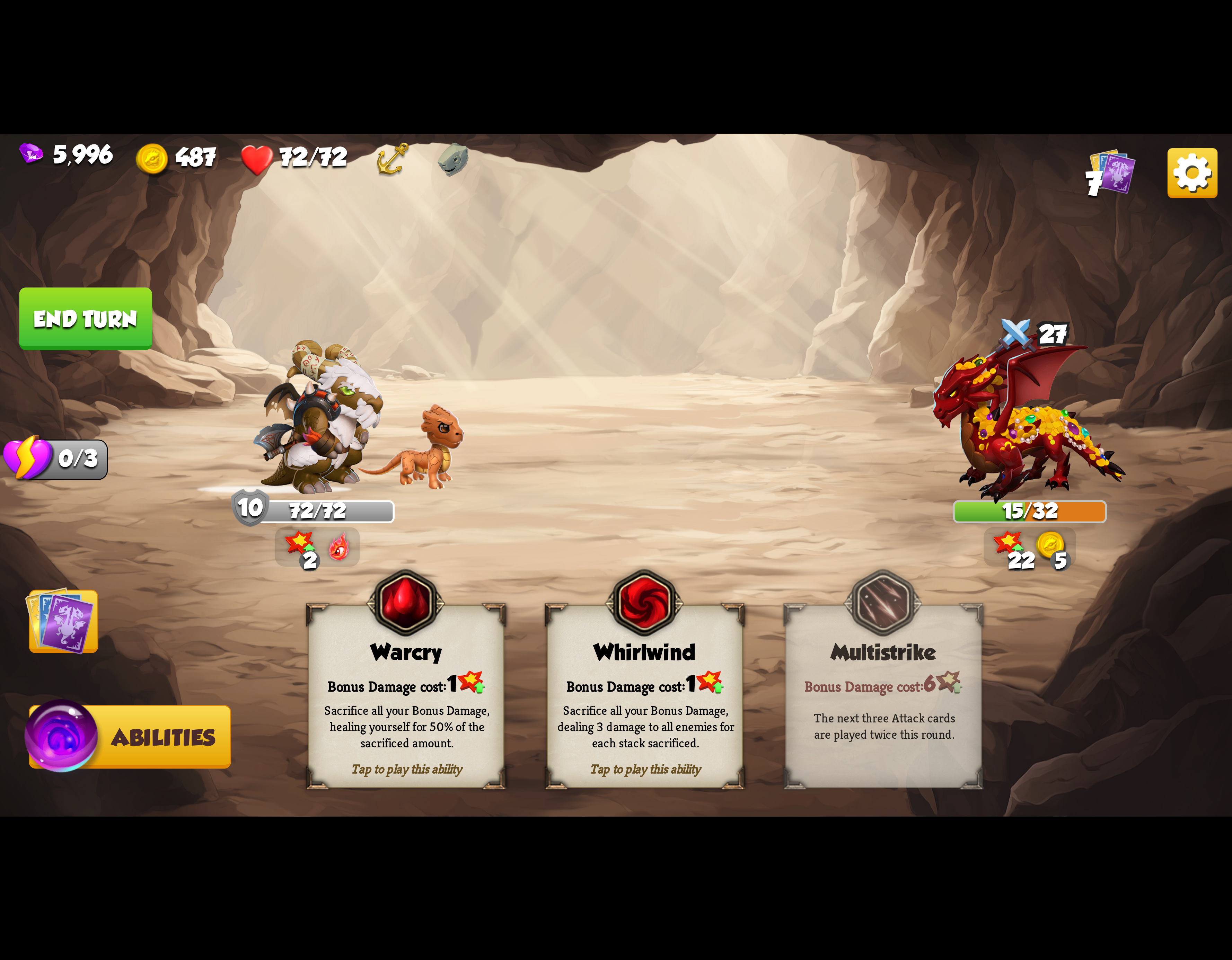
click at [610, 686] on div "Bonus Damage cost: 1" at bounding box center [645, 682] width 194 height 28
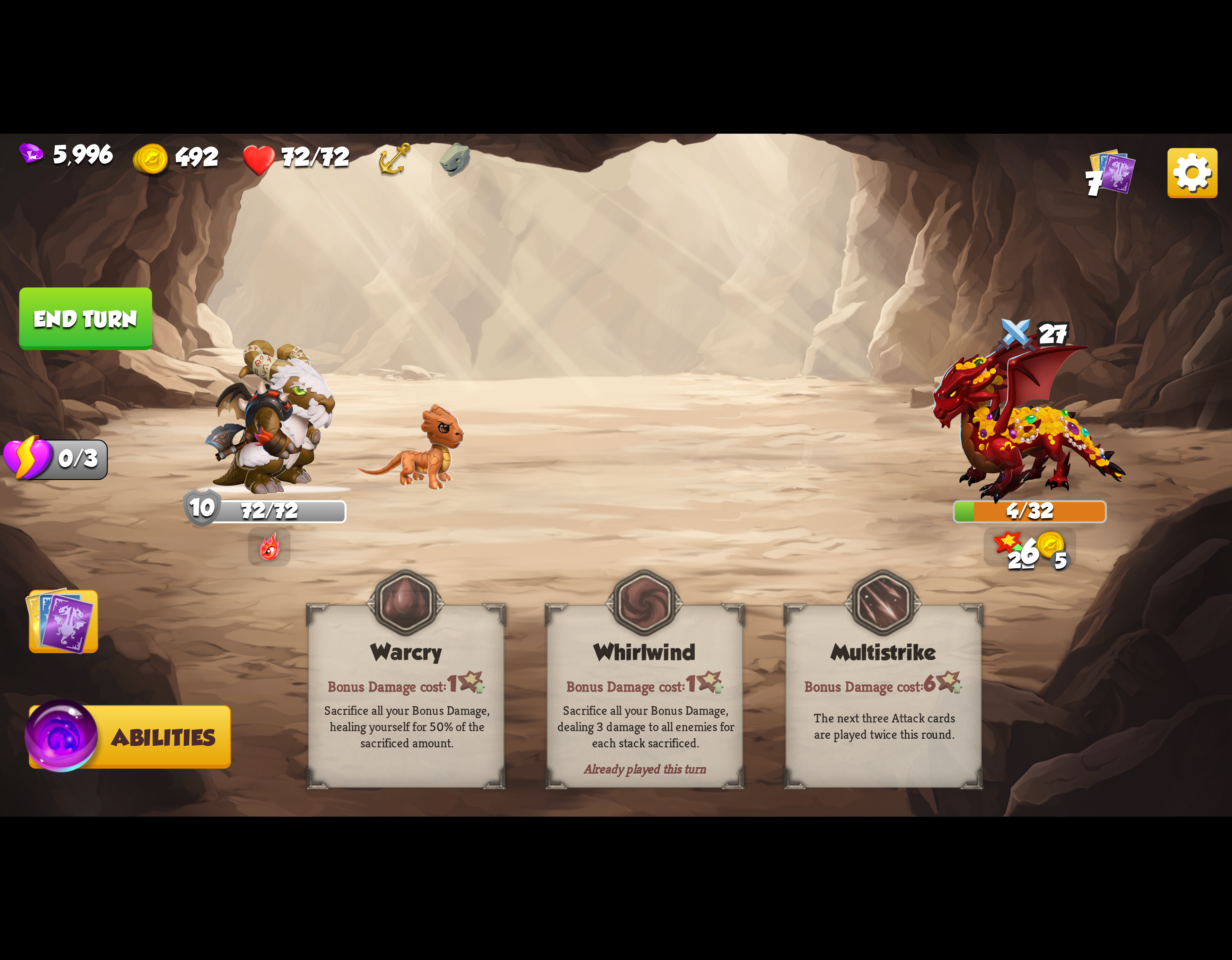
click at [106, 608] on img at bounding box center [616, 480] width 1232 height 693
click at [83, 614] on img at bounding box center [60, 621] width 69 height 69
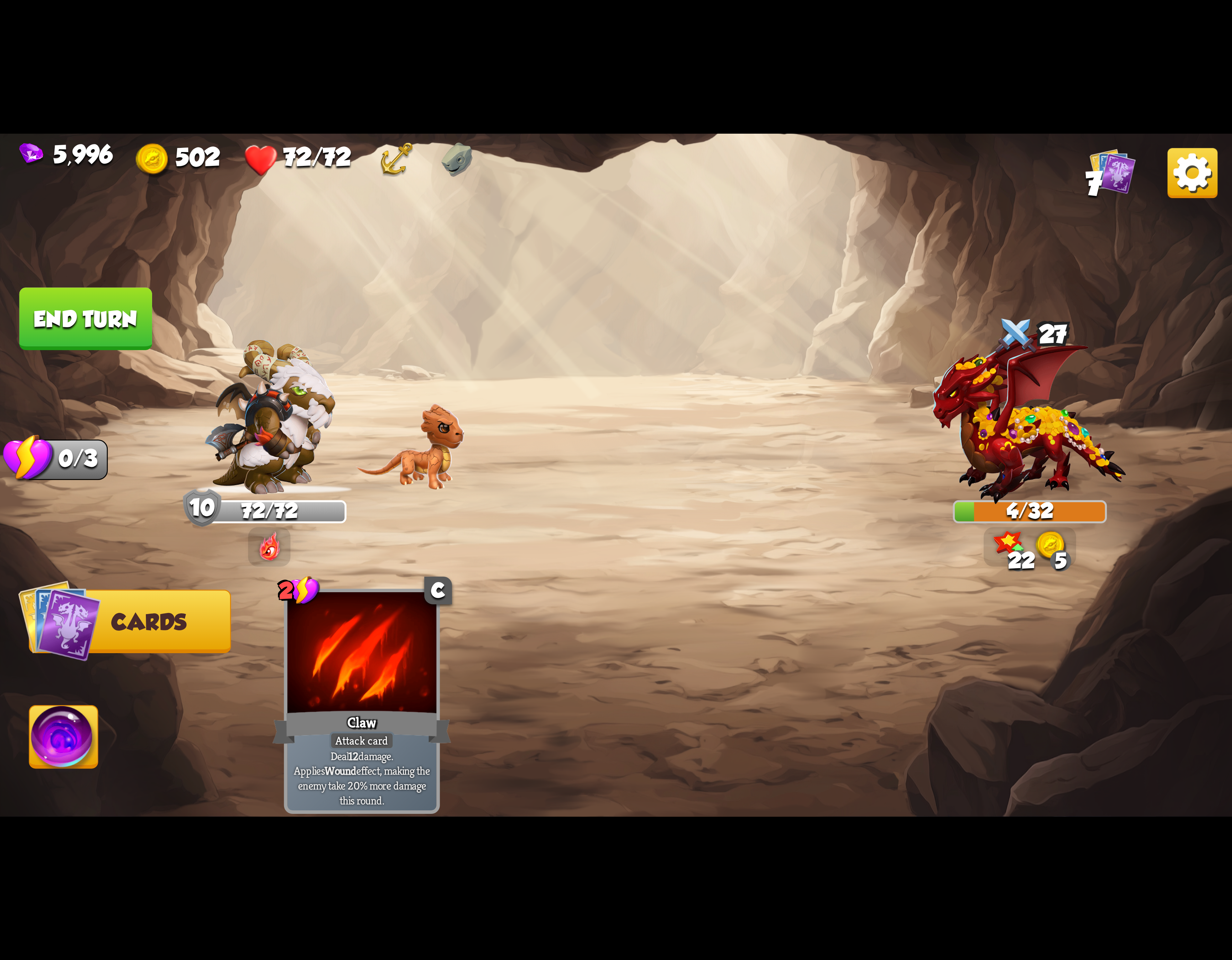
click at [106, 333] on button "End turn" at bounding box center [86, 318] width 133 height 63
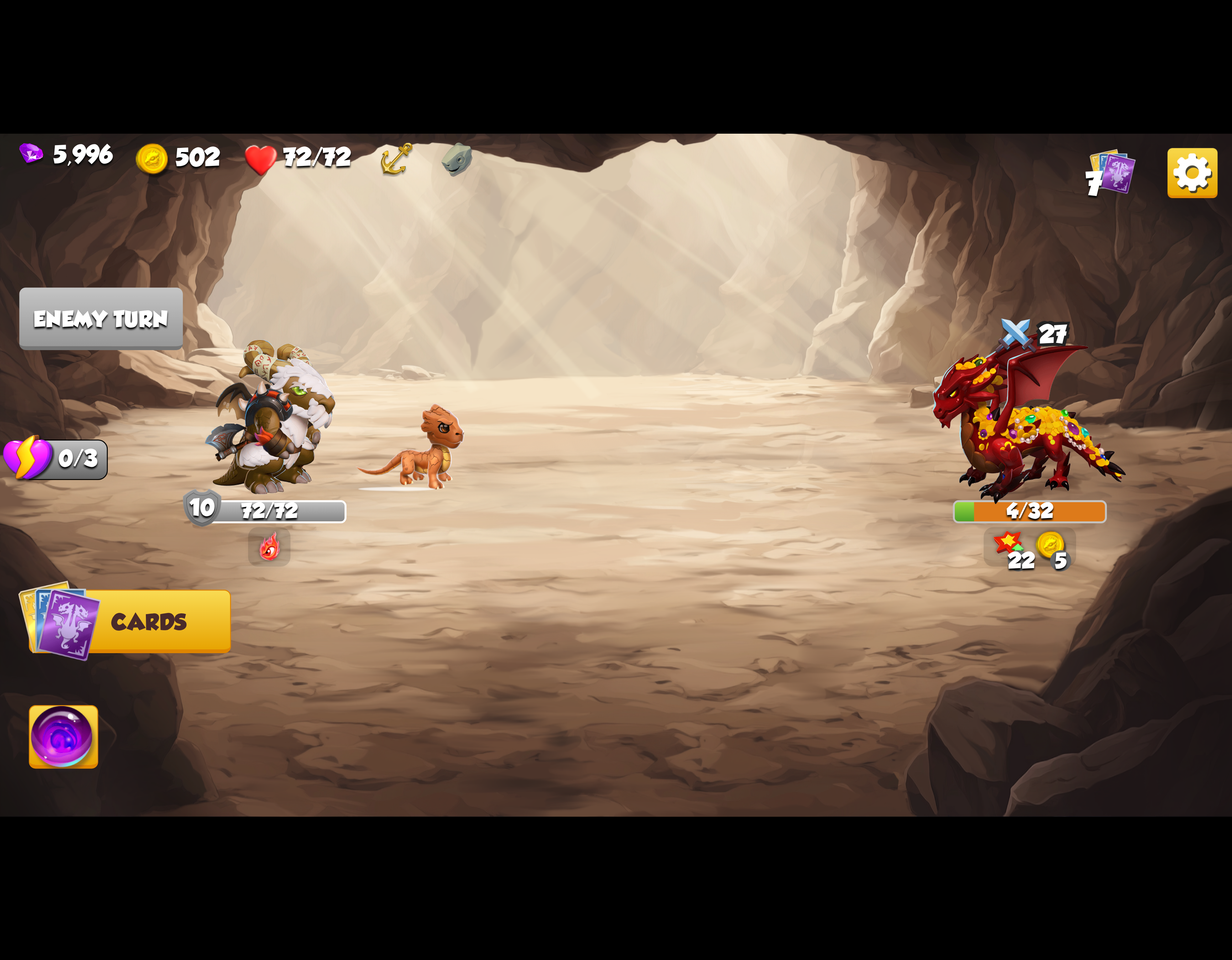
click at [1199, 180] on img at bounding box center [1193, 173] width 50 height 50
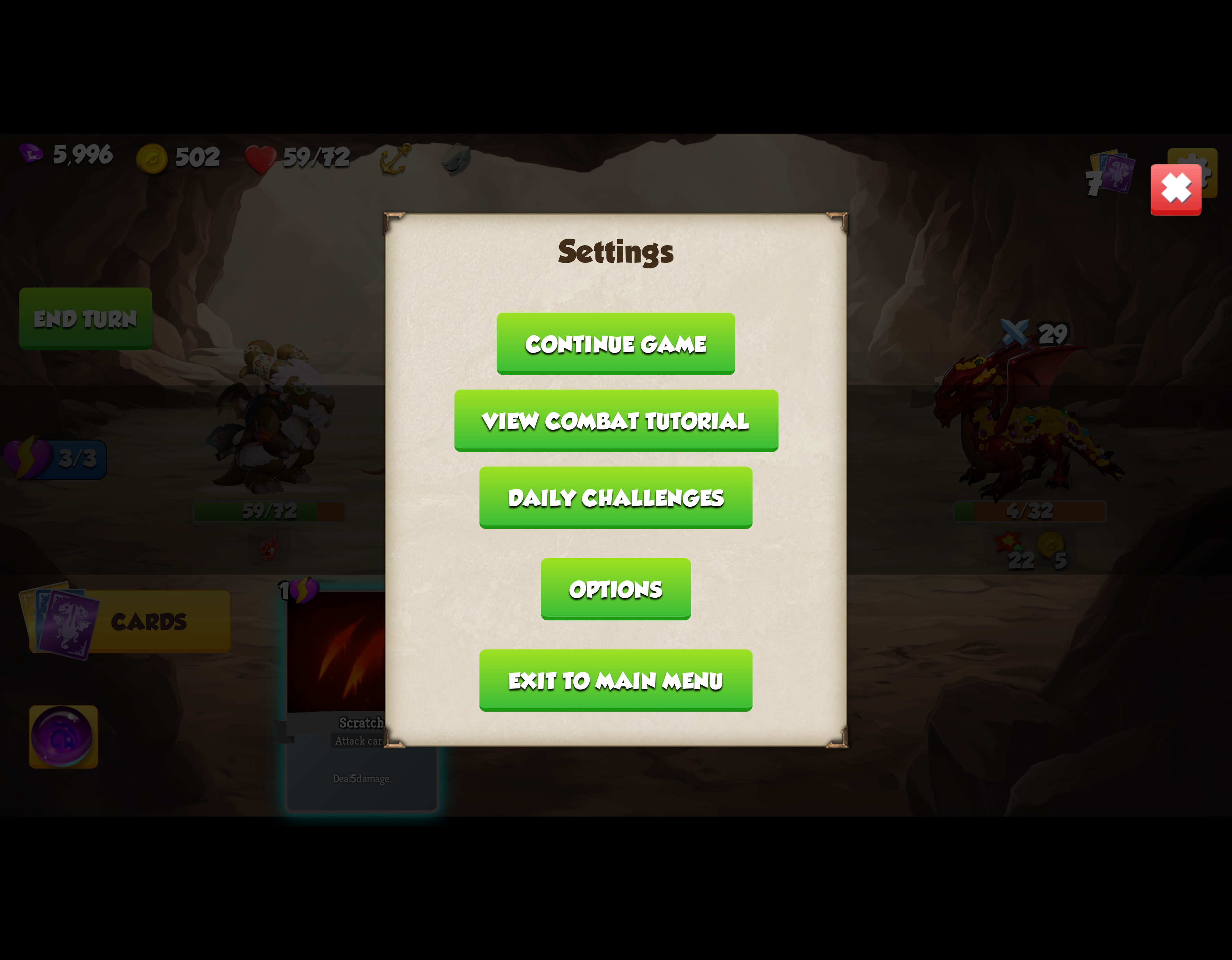
click at [688, 650] on button "Exit to main menu" at bounding box center [616, 681] width 273 height 63
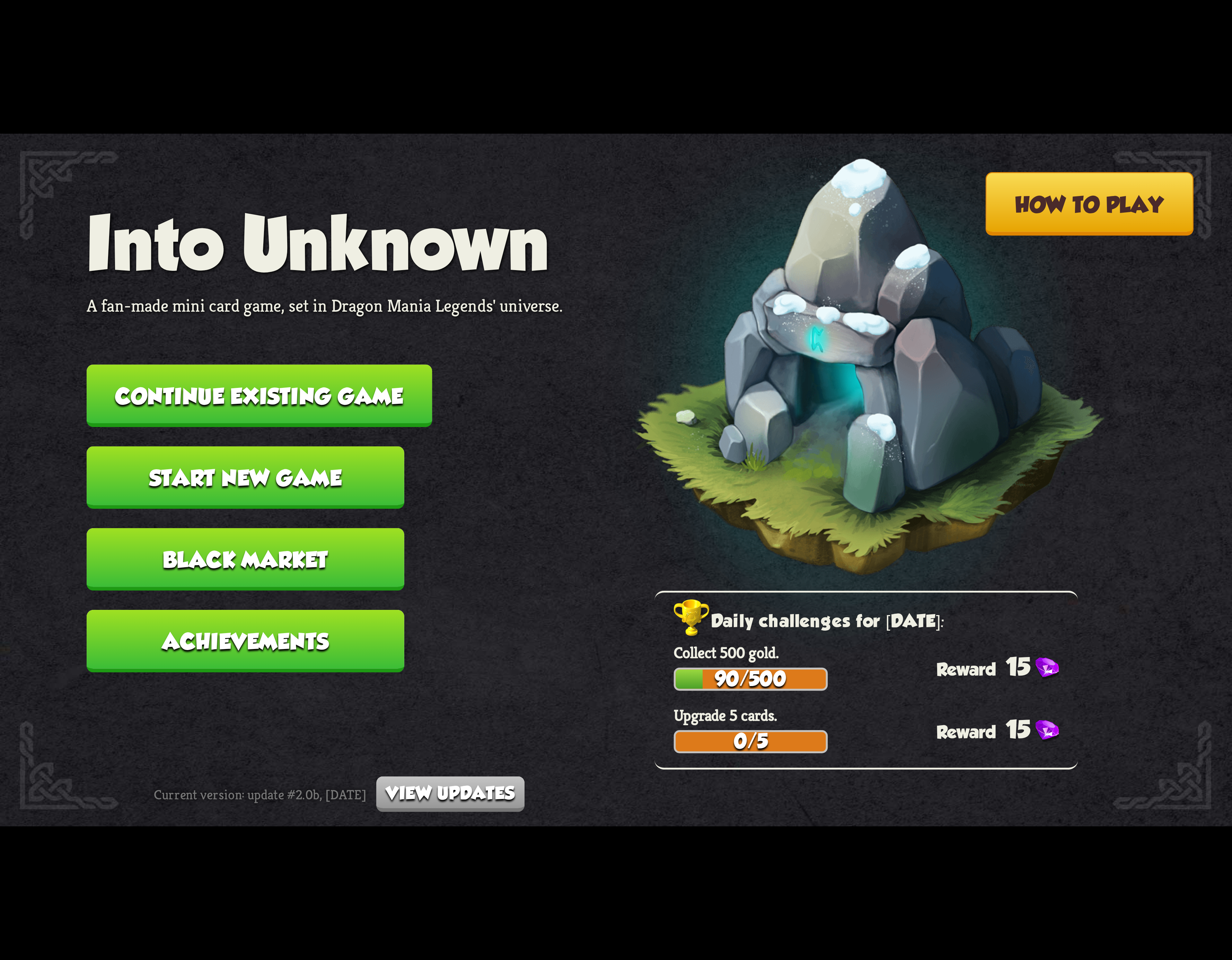
click at [330, 383] on button "Continue existing game" at bounding box center [260, 395] width 346 height 63
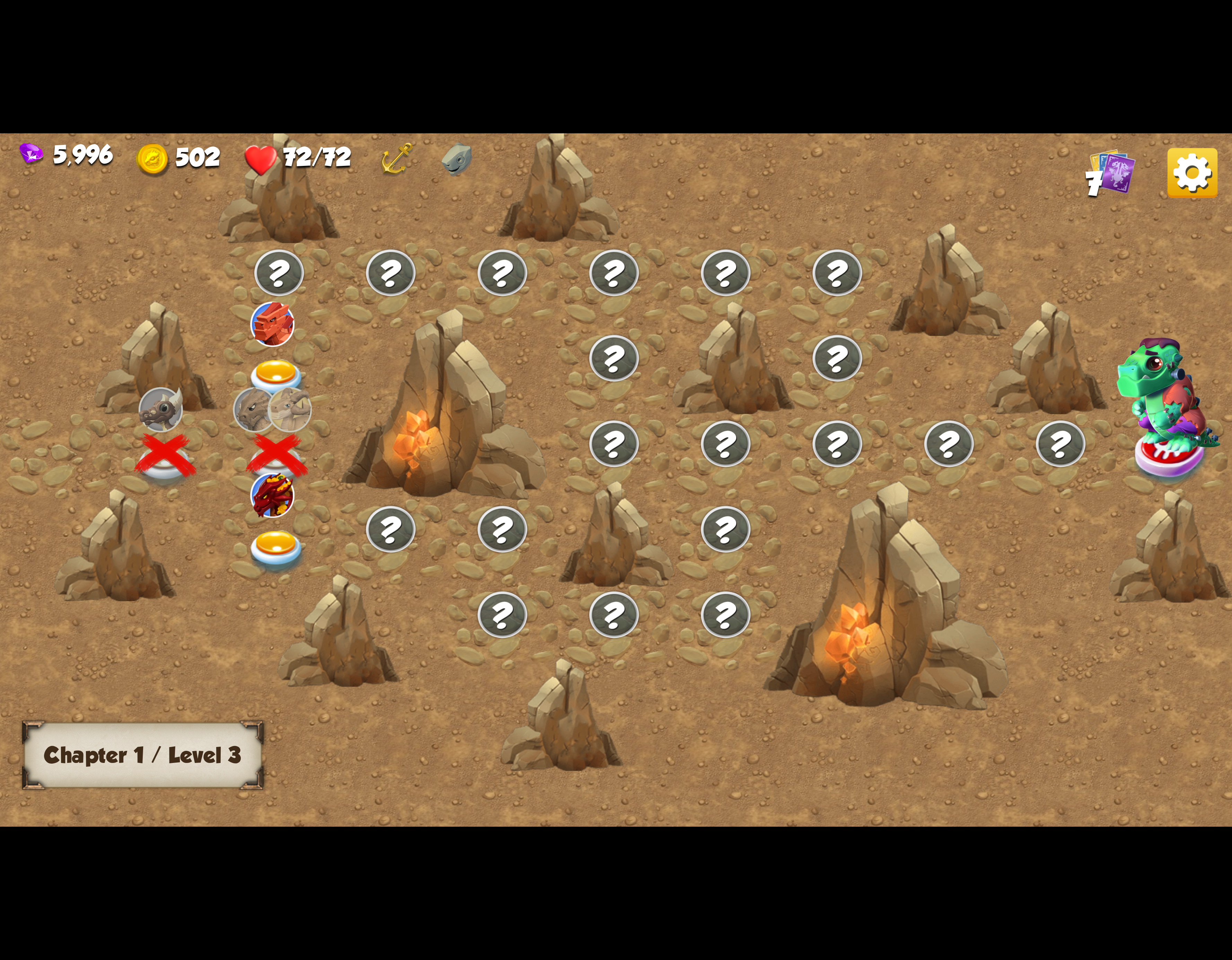
click at [276, 521] on div at bounding box center [279, 541] width 112 height 85
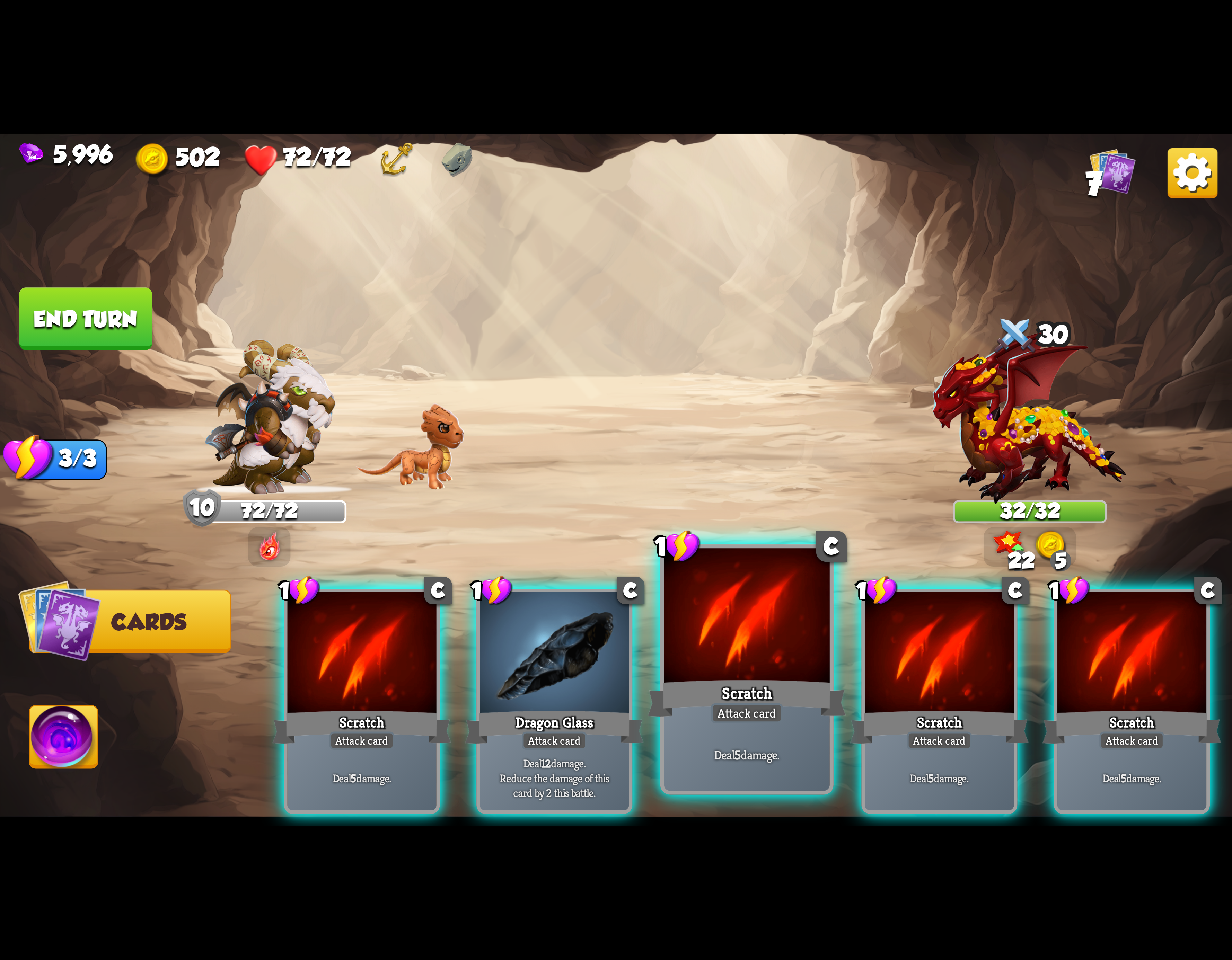
click at [811, 668] on div at bounding box center [747, 618] width 165 height 140
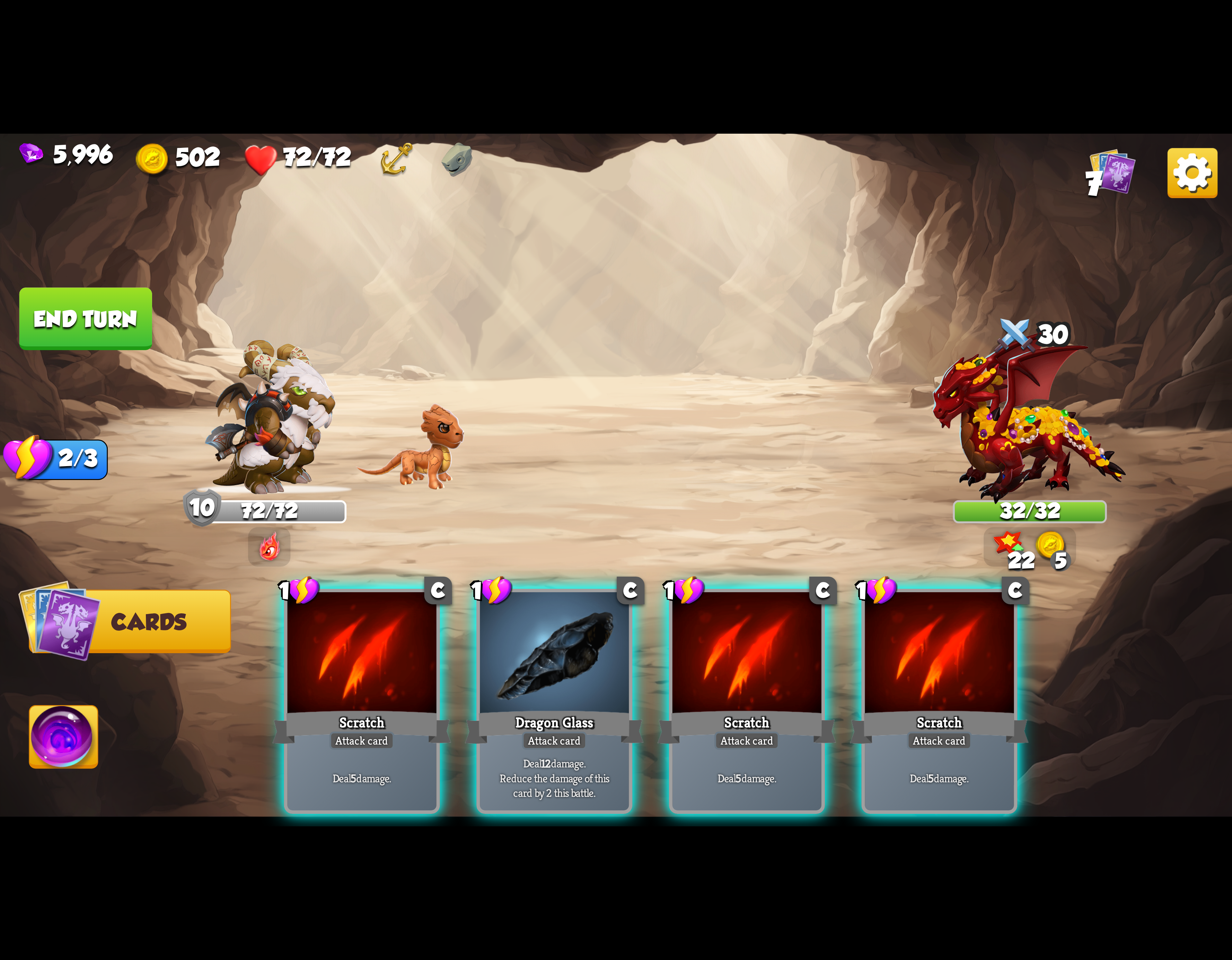
click at [811, 668] on div at bounding box center [747, 655] width 149 height 126
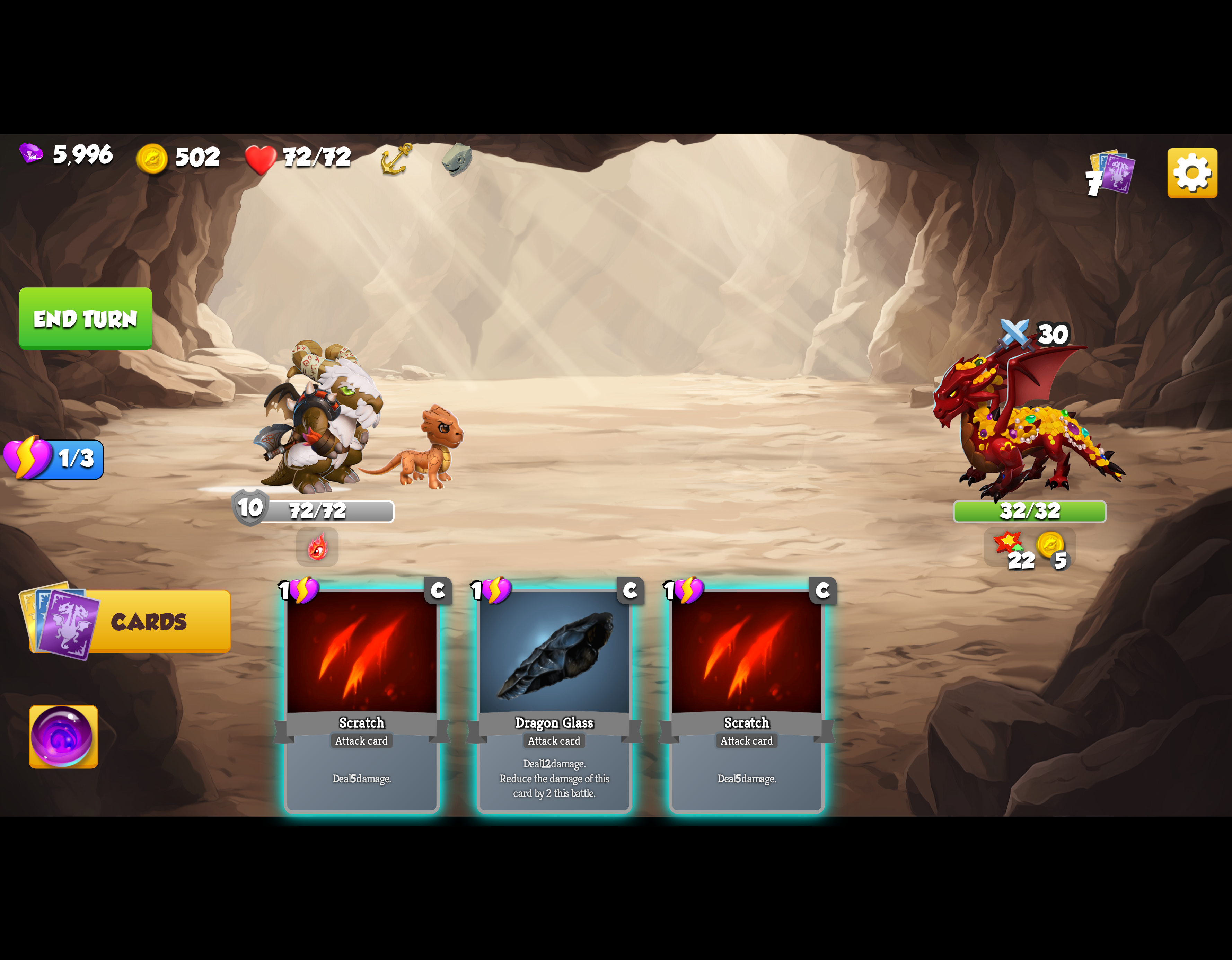
click at [811, 668] on div at bounding box center [747, 655] width 149 height 126
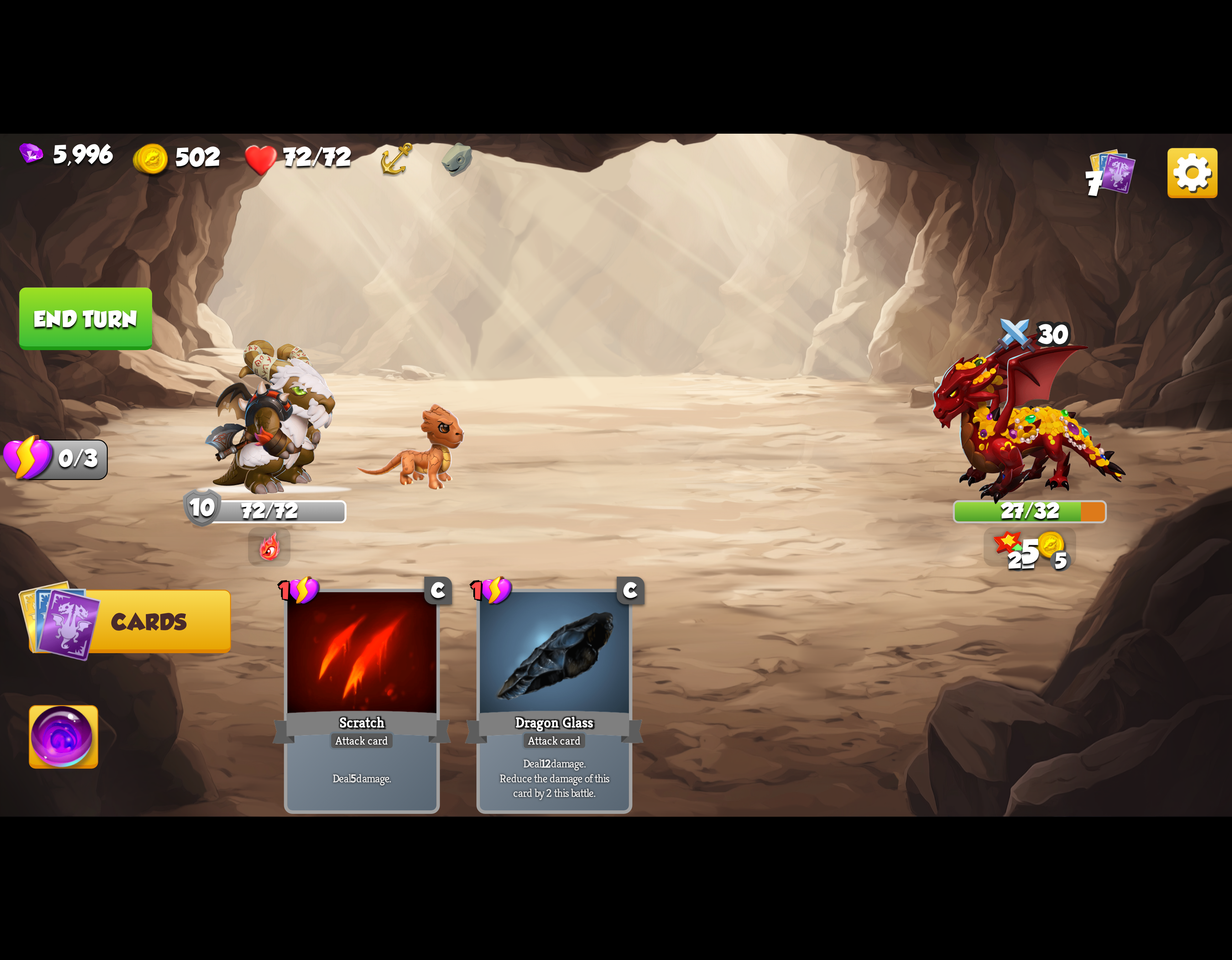
click at [58, 739] on img at bounding box center [63, 741] width 68 height 69
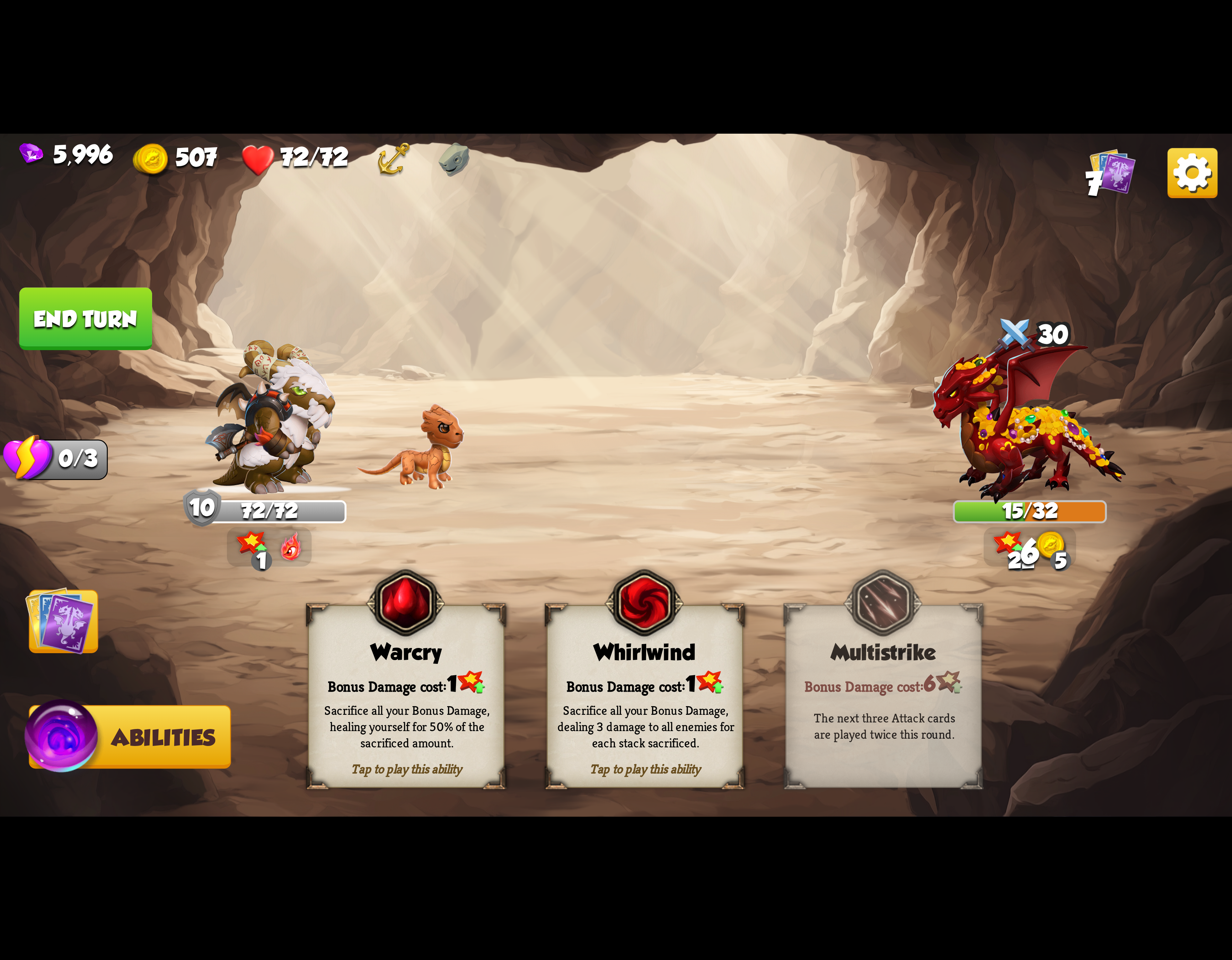
click at [608, 650] on div "Whirlwind" at bounding box center [645, 652] width 194 height 25
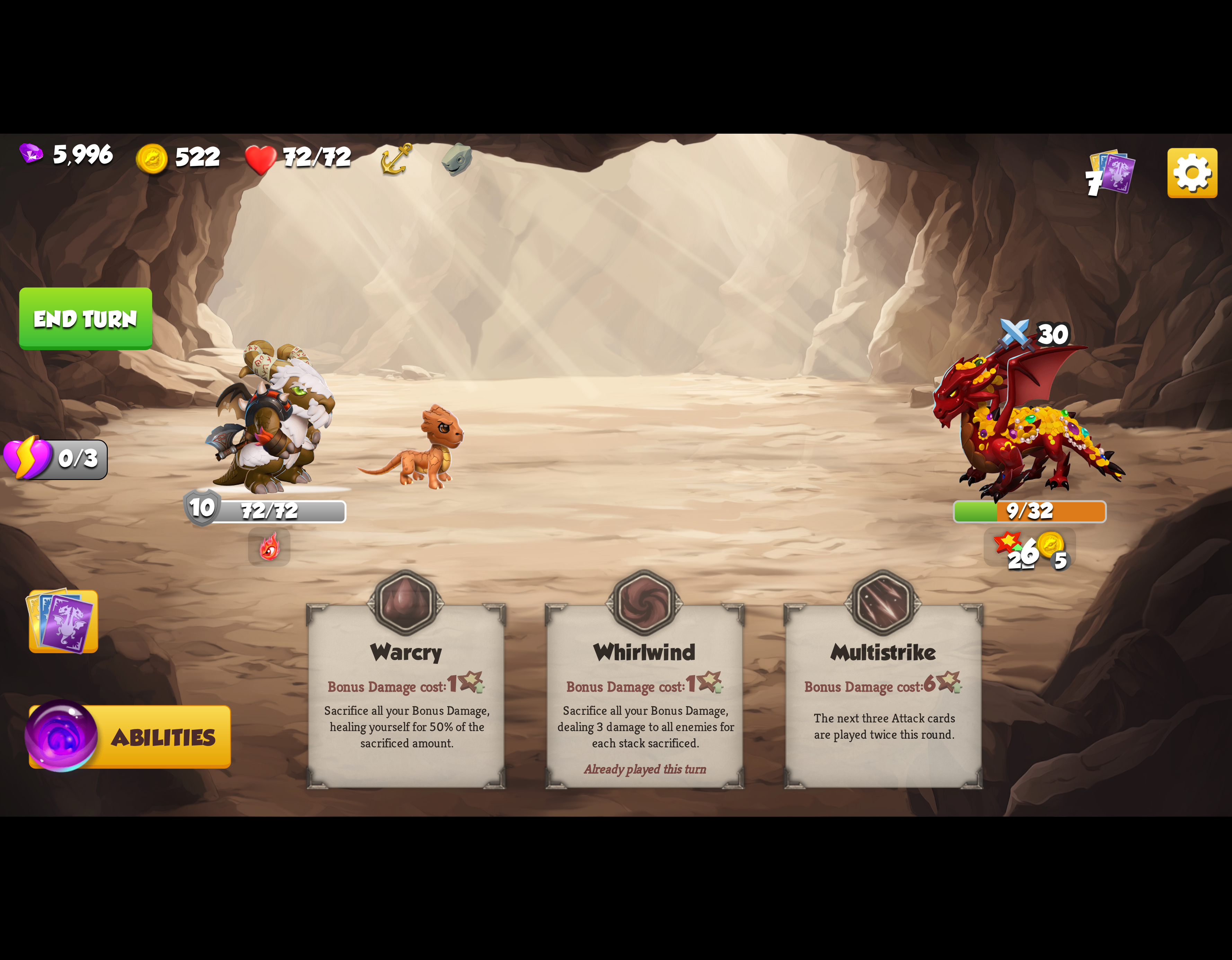
click at [153, 346] on button "End turn" at bounding box center [85, 318] width 135 height 63
drag, startPoint x: 1185, startPoint y: 155, endPoint x: 1185, endPoint y: 151, distance: 4.0
click at [1185, 151] on img at bounding box center [1193, 173] width 50 height 50
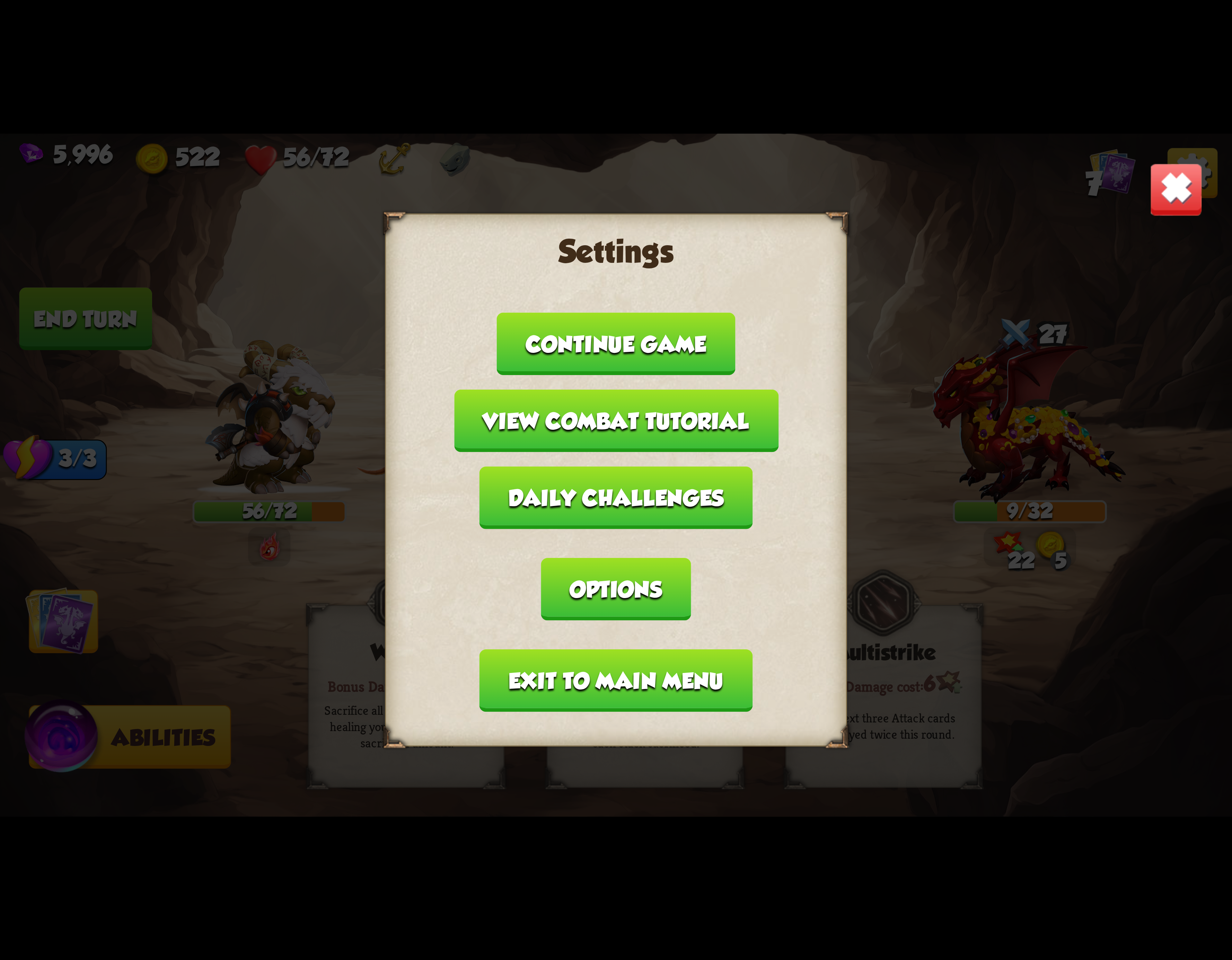
click at [608, 650] on button "Exit to main menu" at bounding box center [616, 681] width 273 height 63
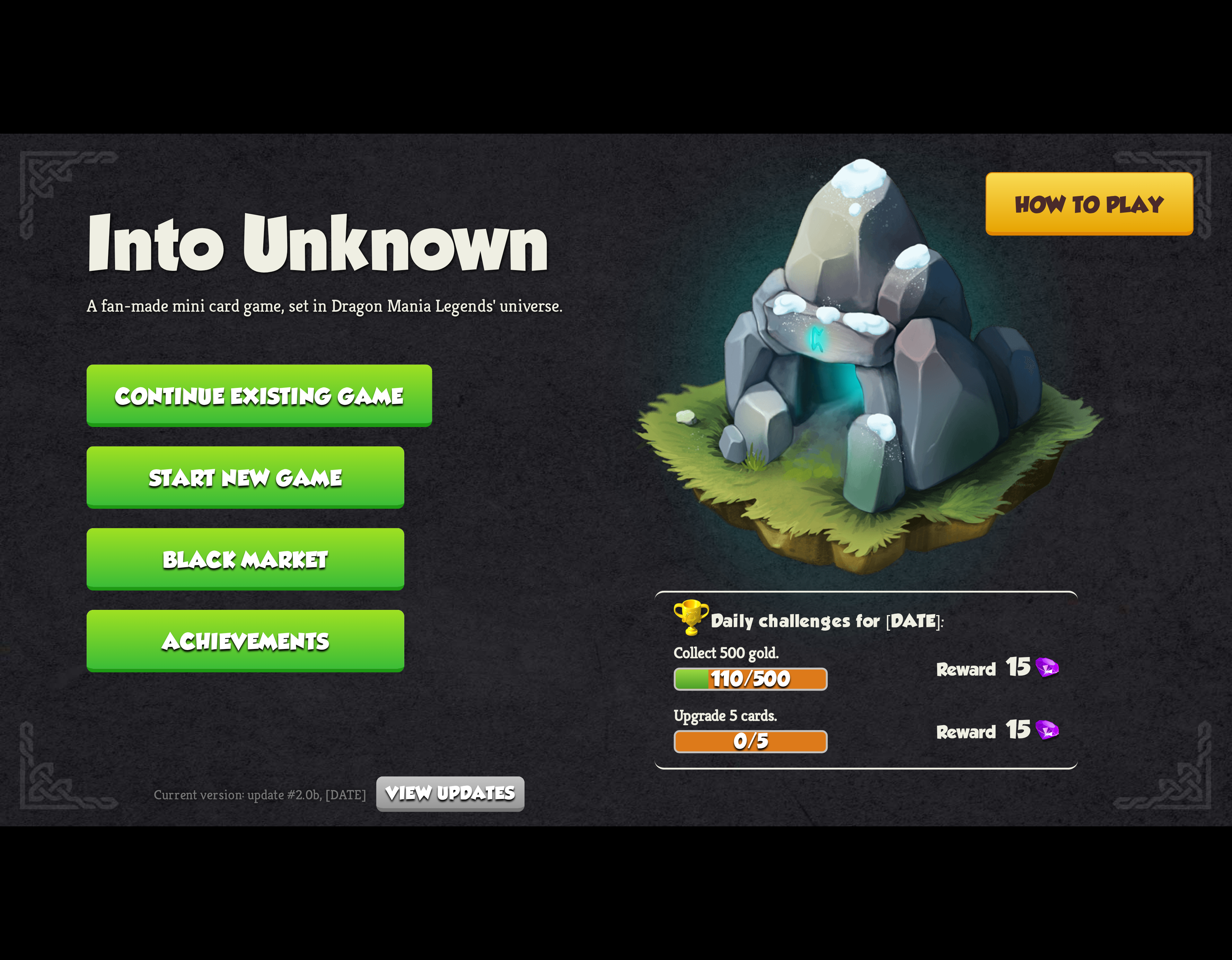
click at [373, 405] on button "Continue existing game" at bounding box center [260, 395] width 346 height 63
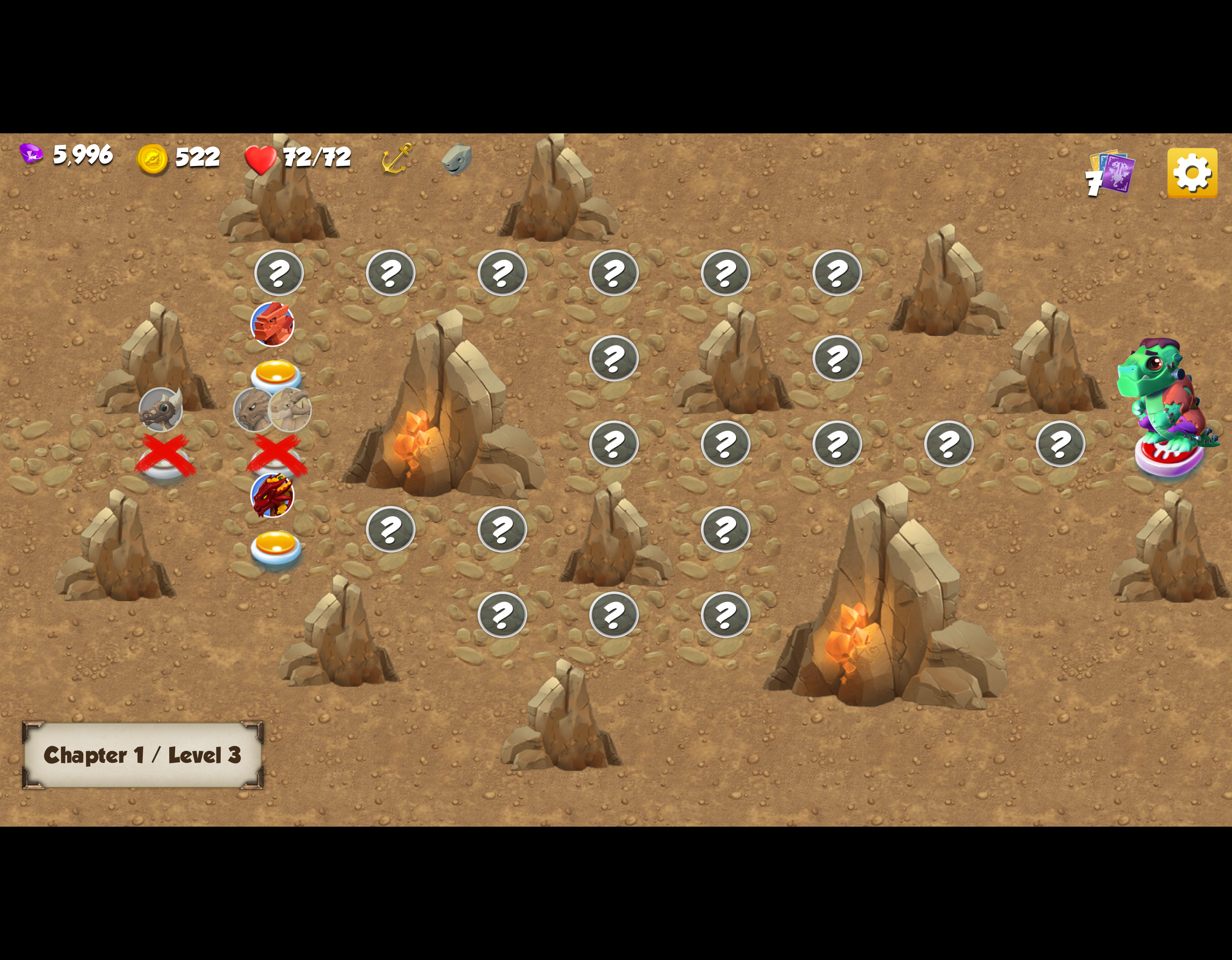
click at [263, 524] on div at bounding box center [279, 541] width 112 height 85
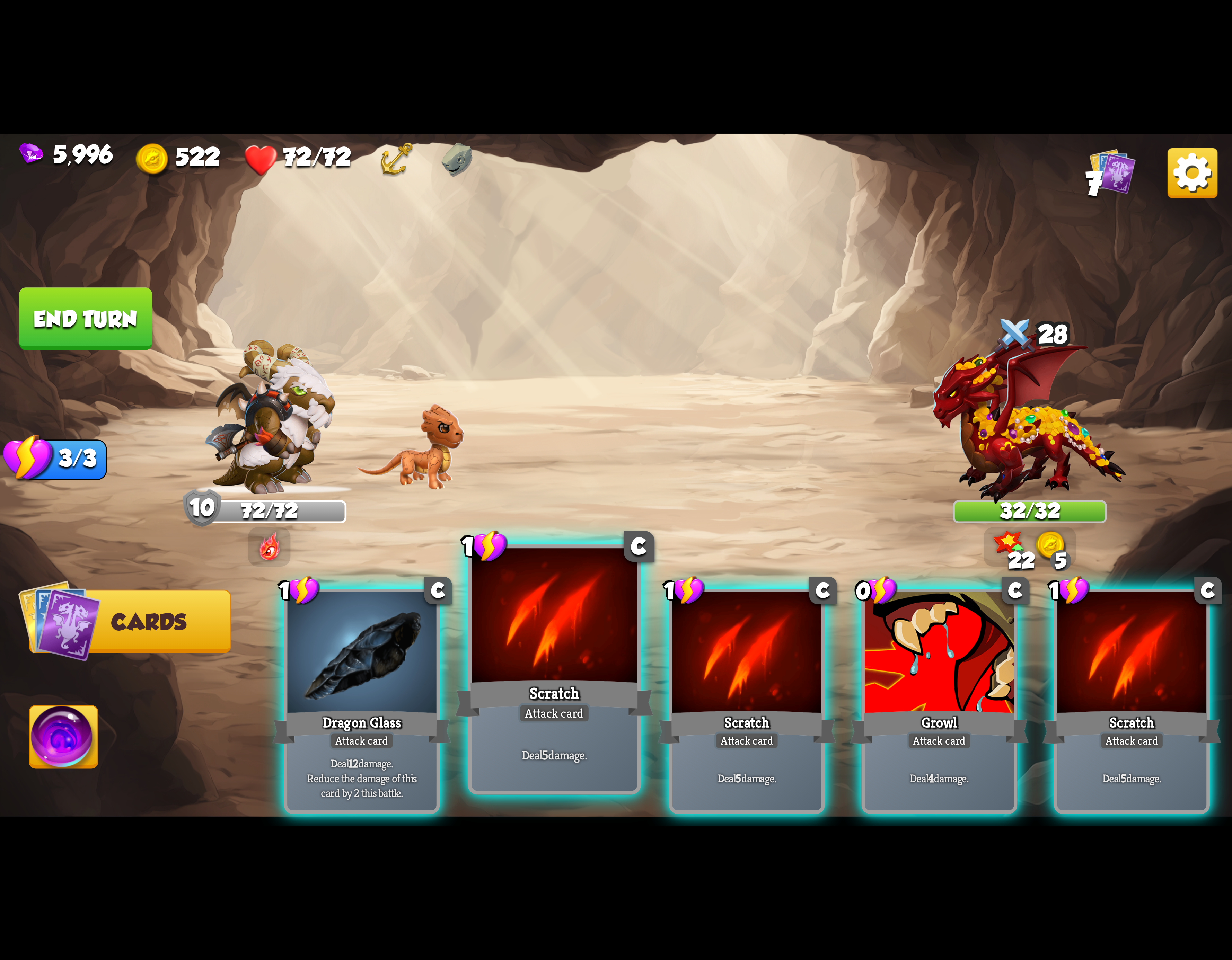
click at [600, 671] on div at bounding box center [554, 618] width 165 height 140
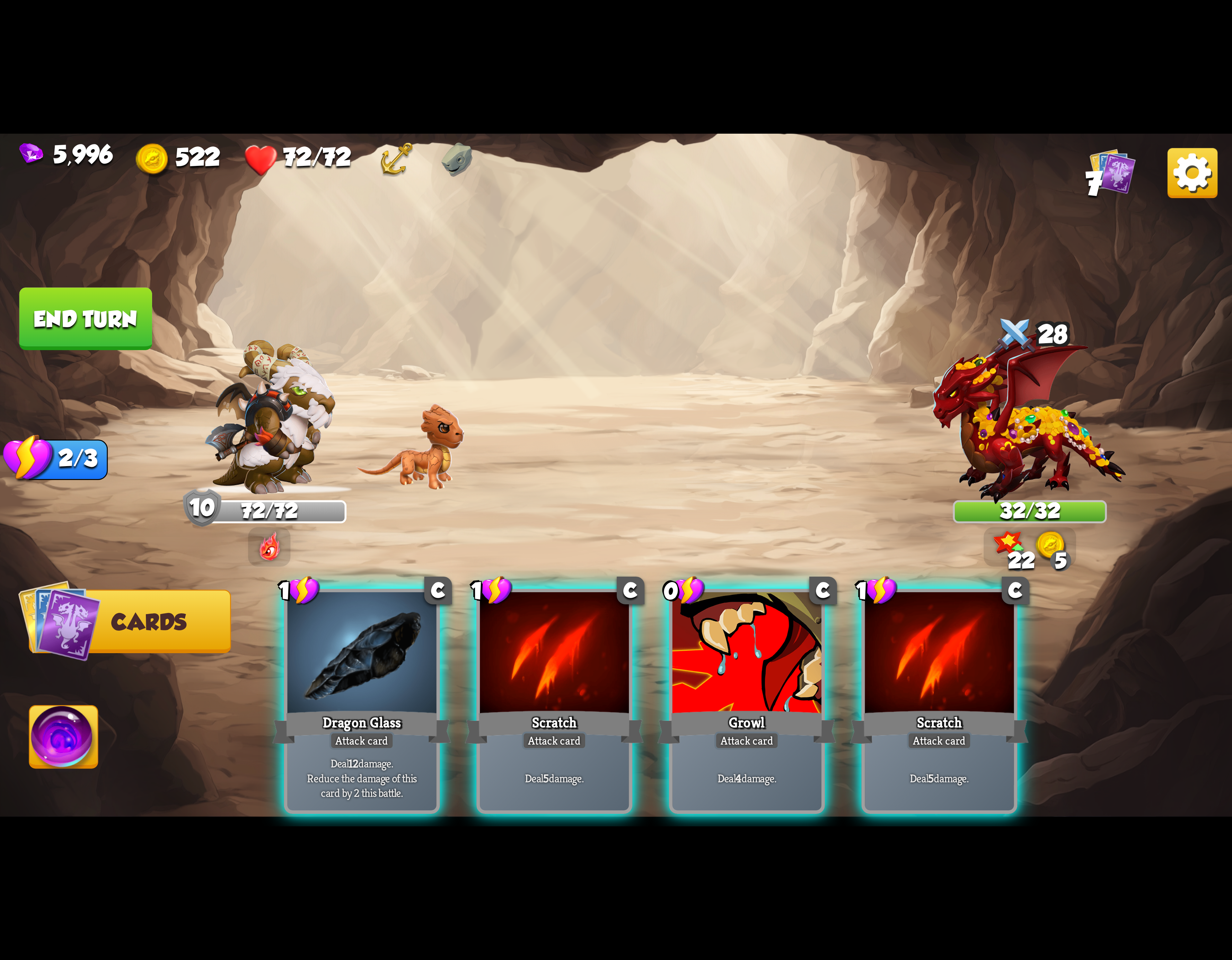
click at [600, 671] on div at bounding box center [554, 655] width 149 height 126
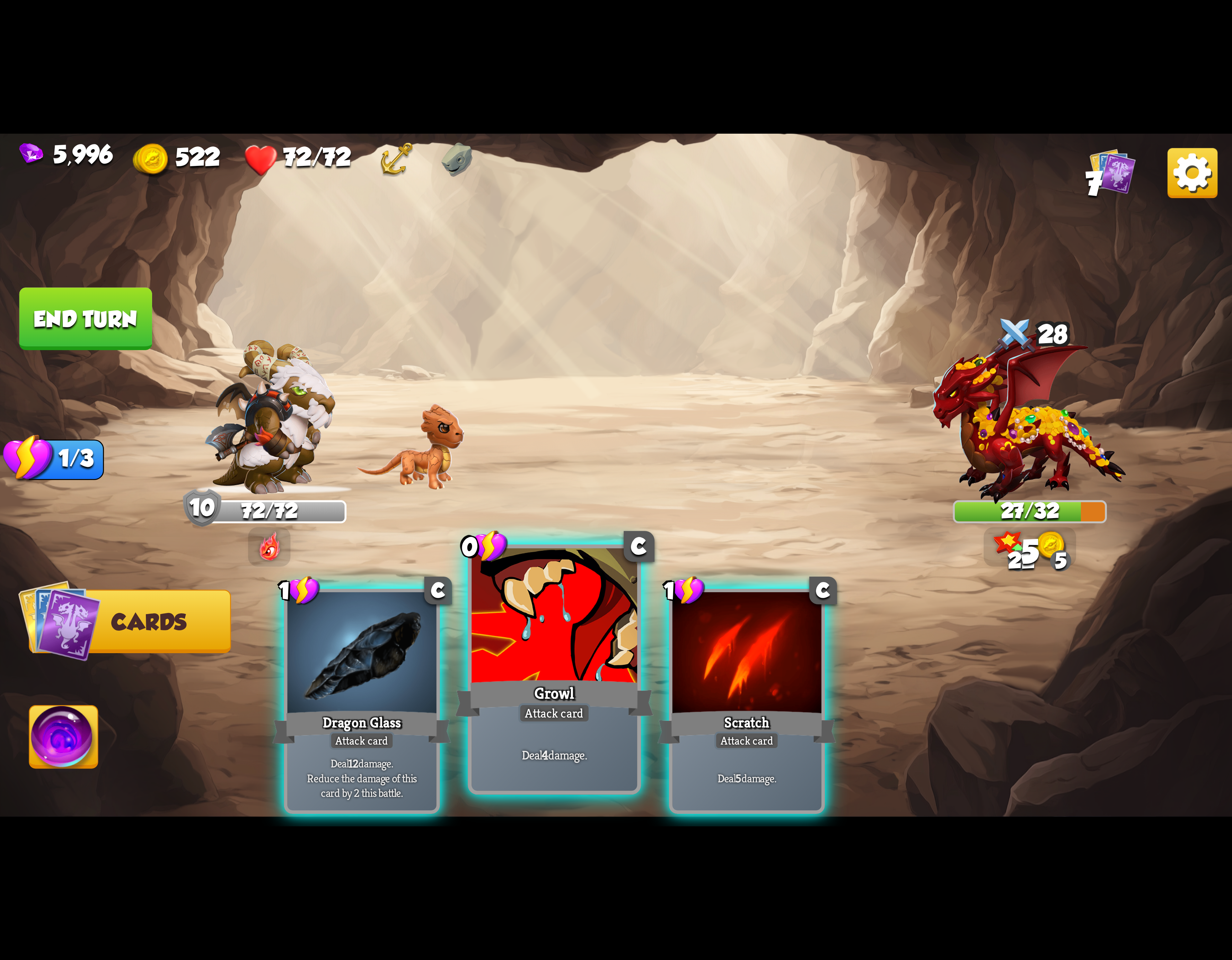
click at [529, 679] on div "Growl" at bounding box center [554, 698] width 199 height 45
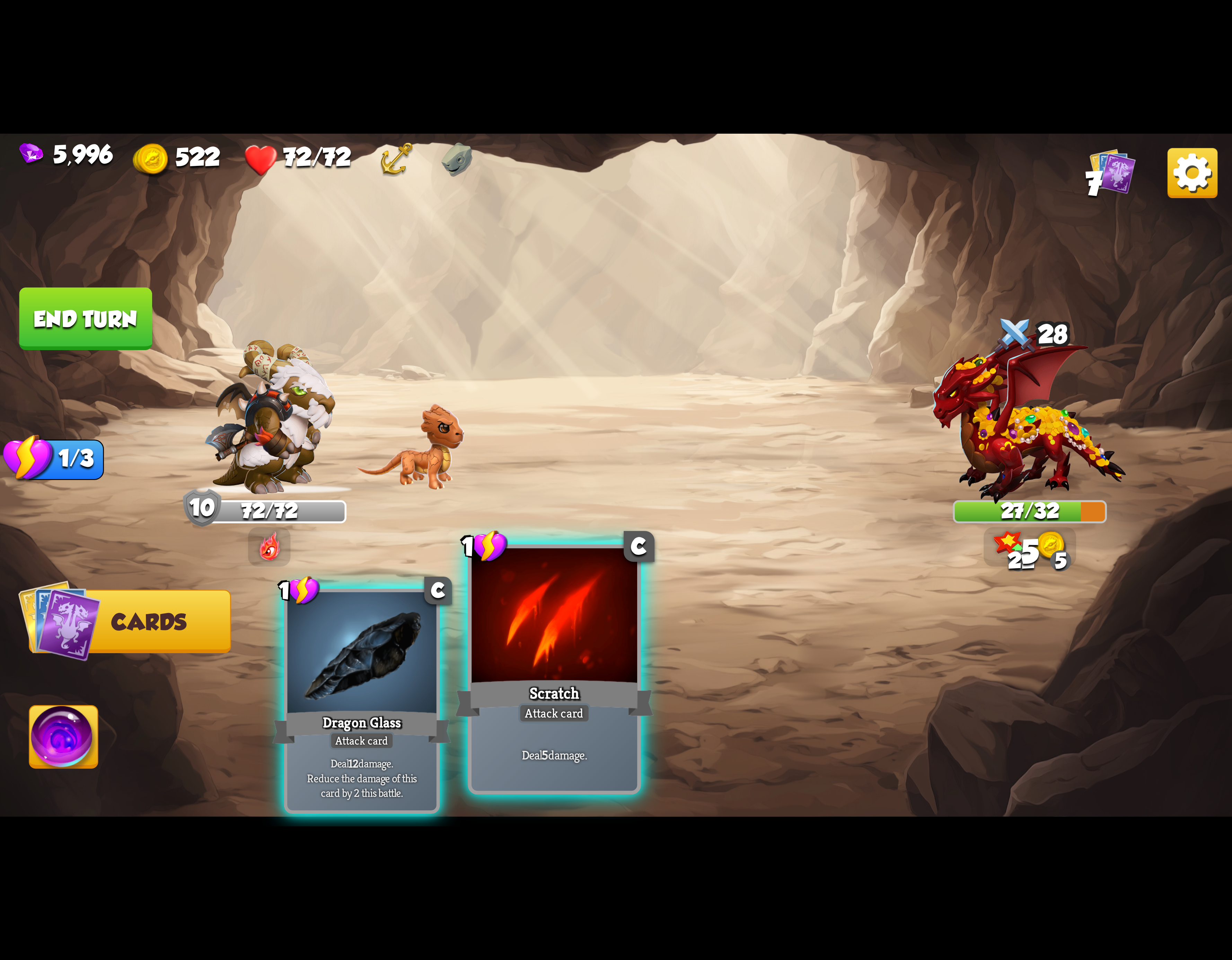
drag, startPoint x: 531, startPoint y: 679, endPoint x: 510, endPoint y: 678, distance: 21.0
click at [525, 679] on div "1 C Dragon Glass Attack card Deal 12 damage. Reduce the damage of this card by …" at bounding box center [739, 672] width 986 height 308
click at [622, 722] on div "Deal 6 damage." at bounding box center [554, 754] width 165 height 72
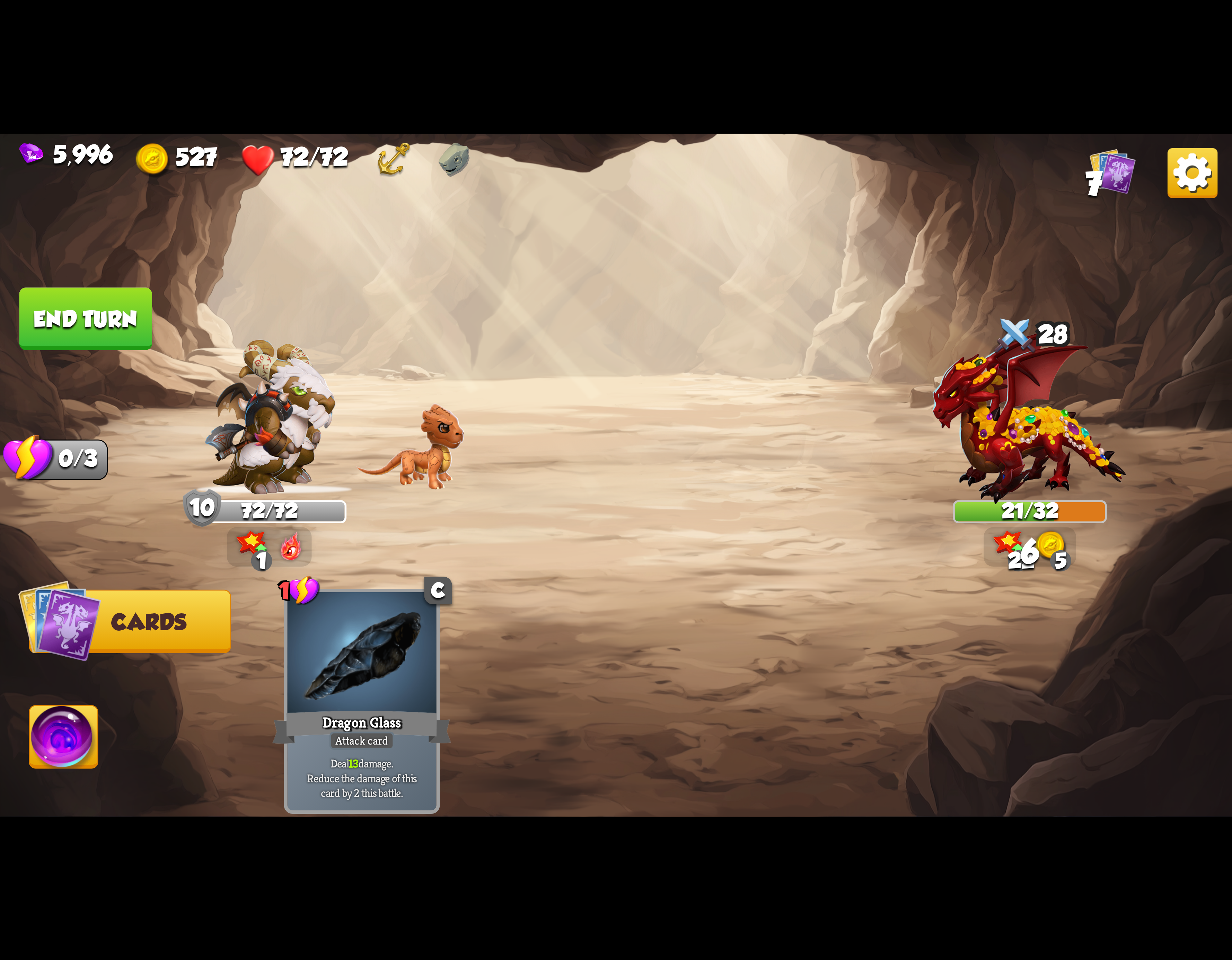
click at [76, 718] on img at bounding box center [63, 741] width 68 height 69
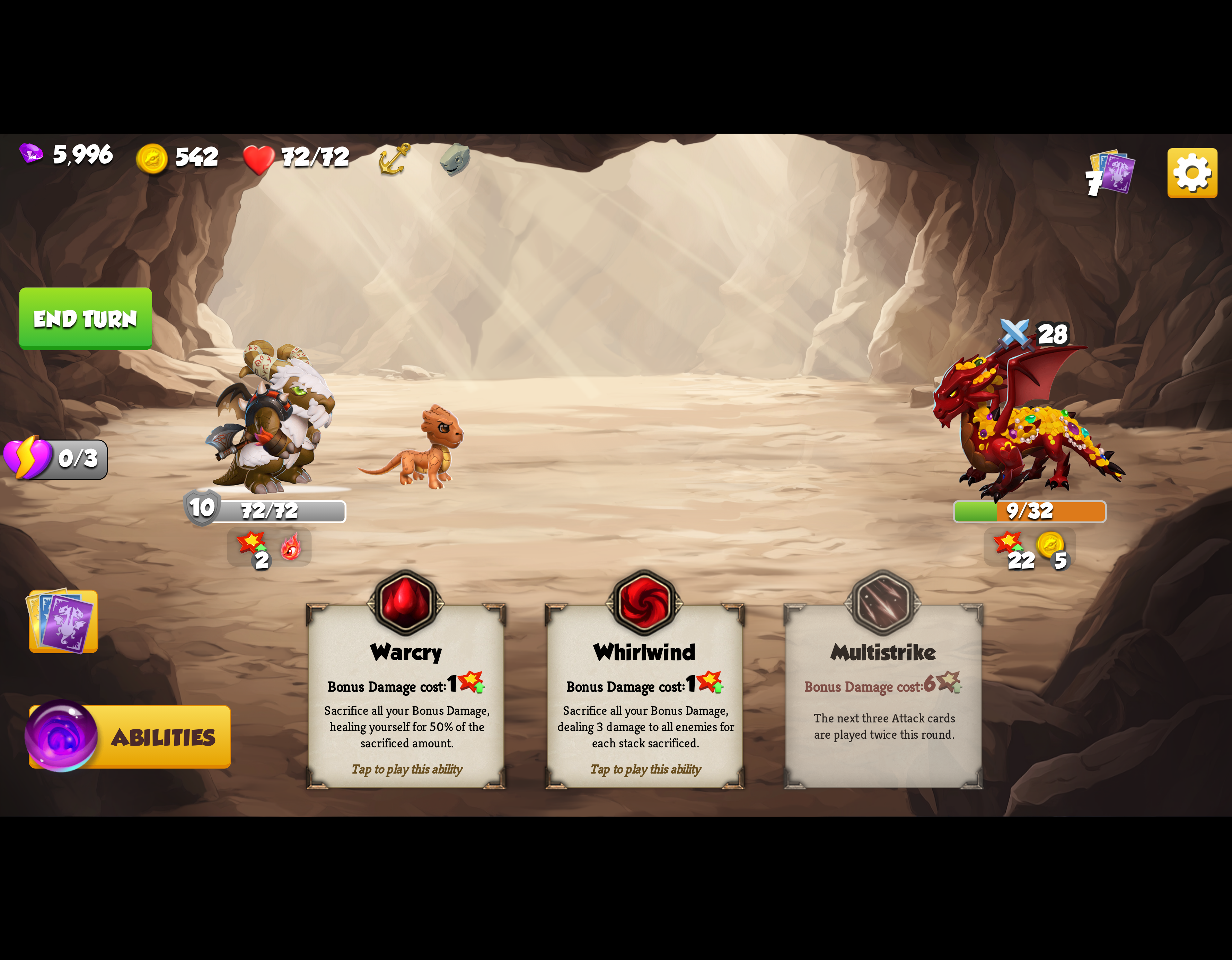
click at [679, 712] on div "Sacrifice all your Bonus Damage, dealing 3 damage to all enemies for each stack…" at bounding box center [645, 726] width 177 height 49
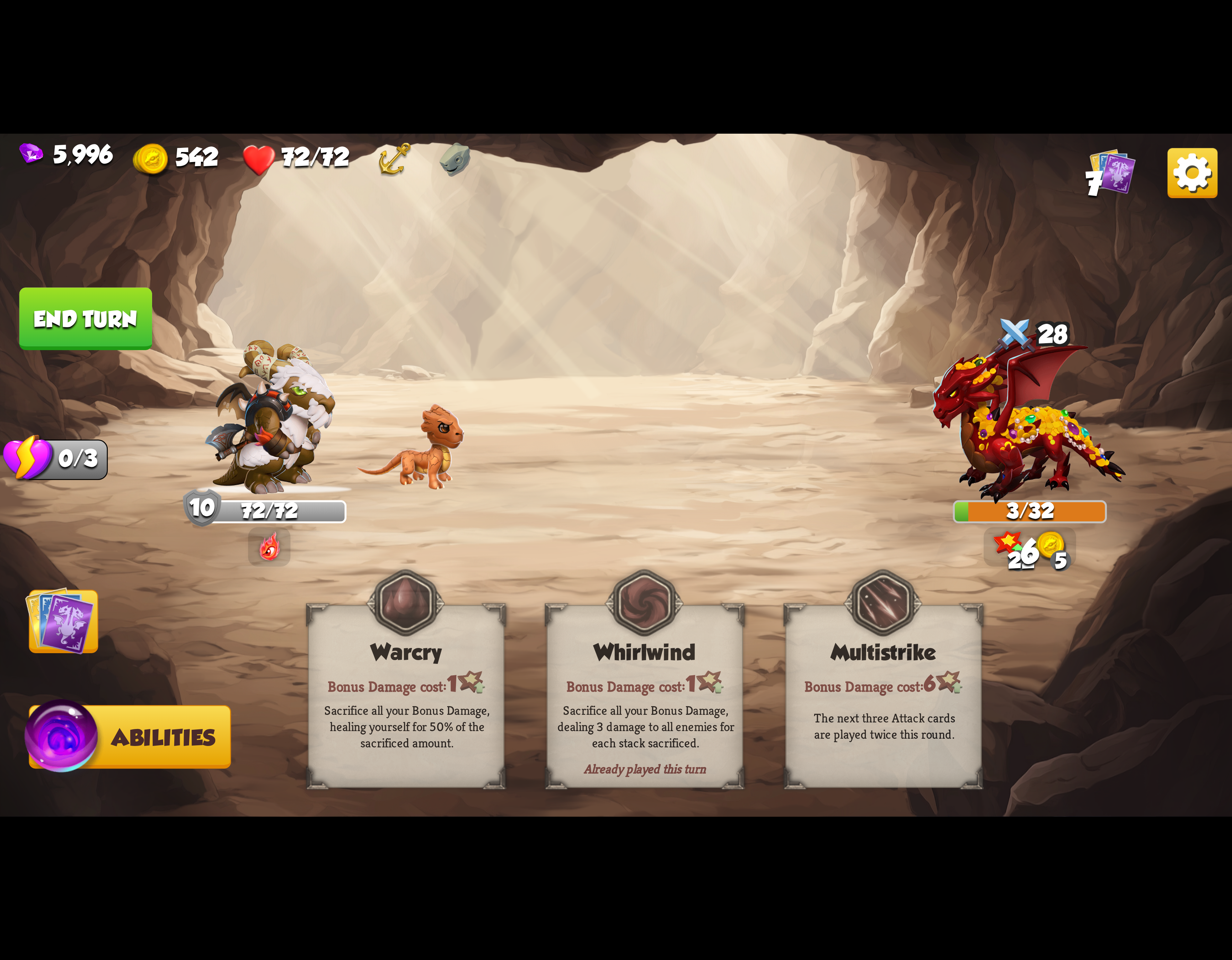
click at [54, 617] on img at bounding box center [60, 621] width 69 height 69
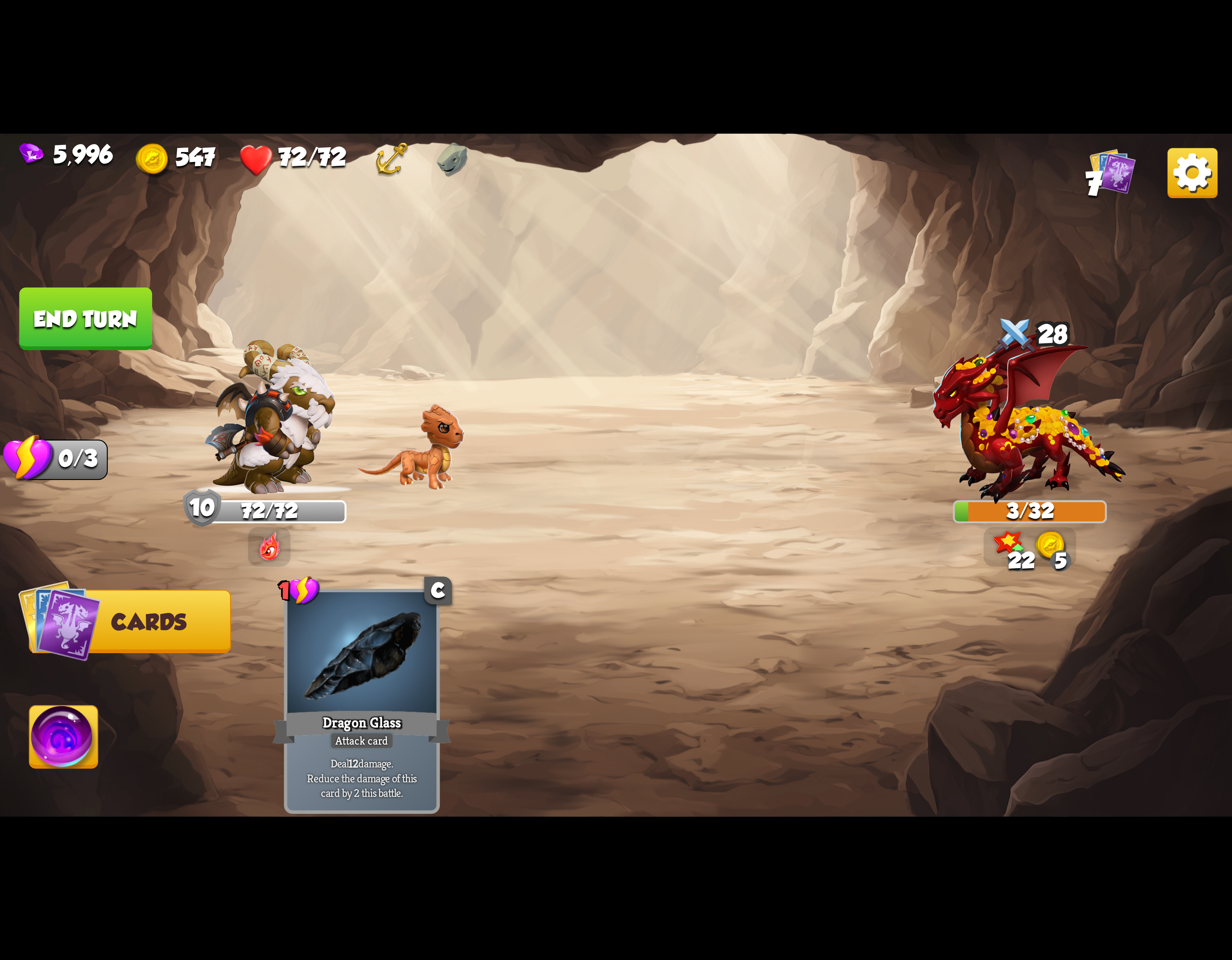
click at [76, 298] on button "End turn" at bounding box center [86, 318] width 133 height 63
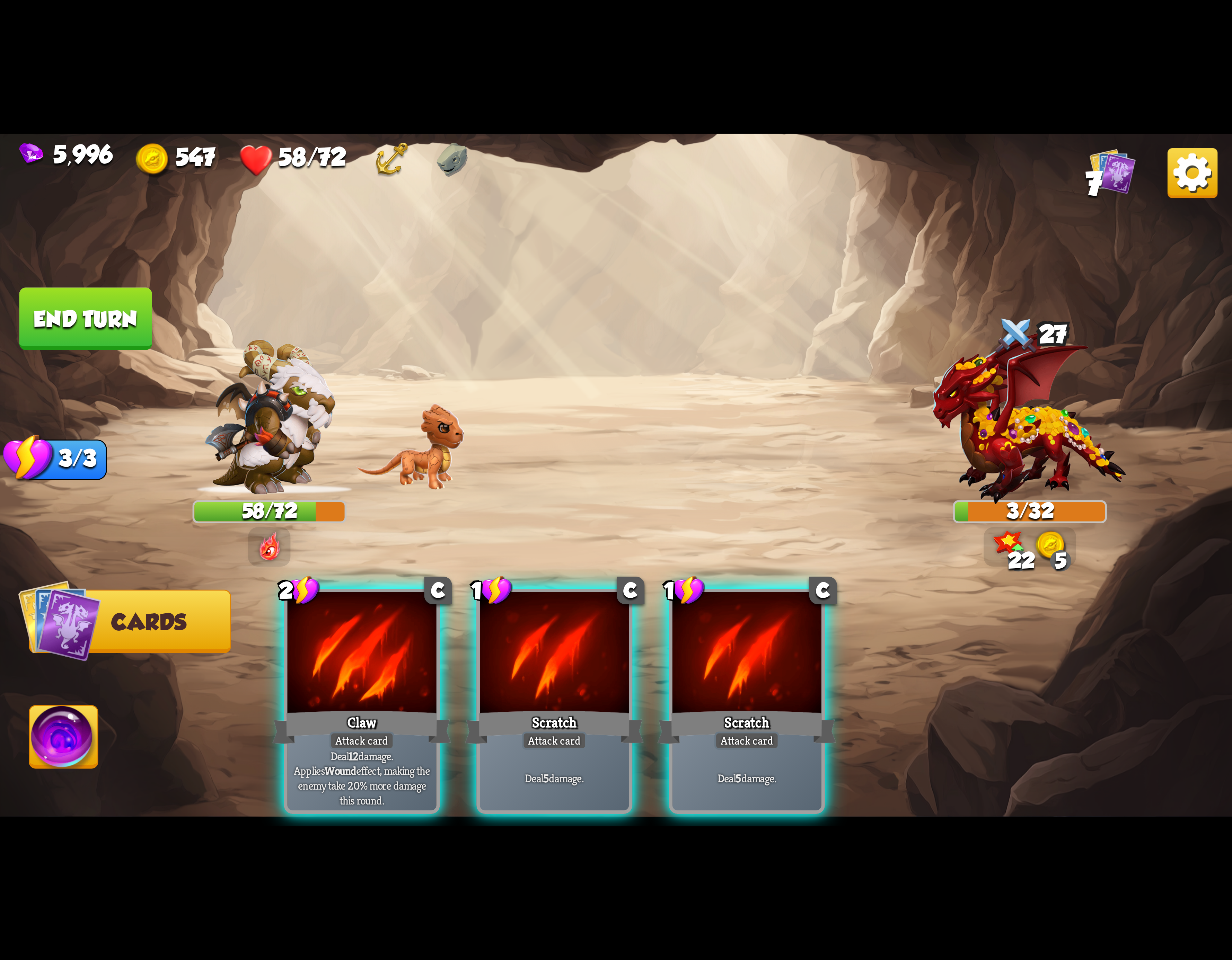
click at [1189, 187] on img at bounding box center [1193, 173] width 50 height 50
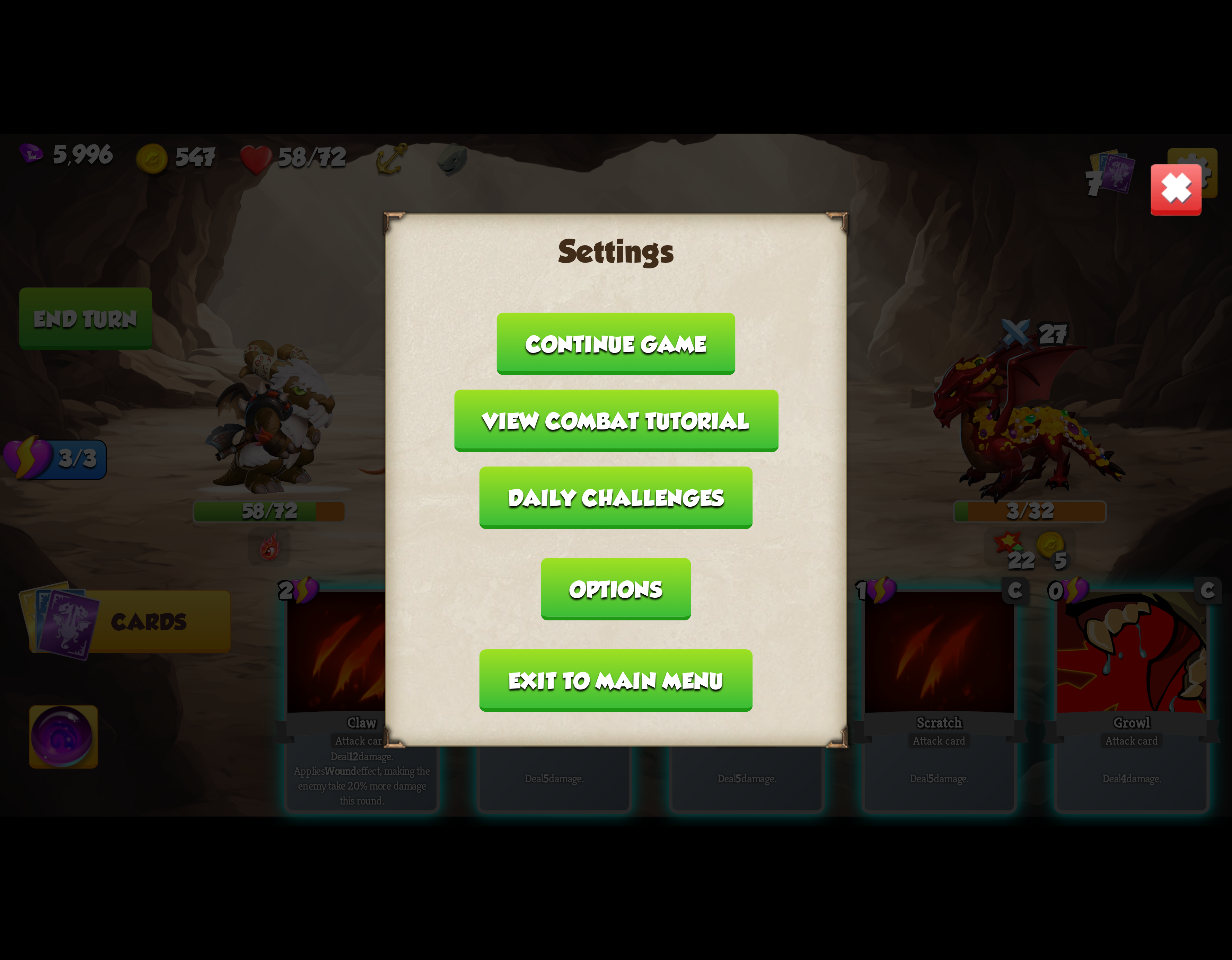
click at [695, 657] on button "Exit to main menu" at bounding box center [616, 681] width 273 height 63
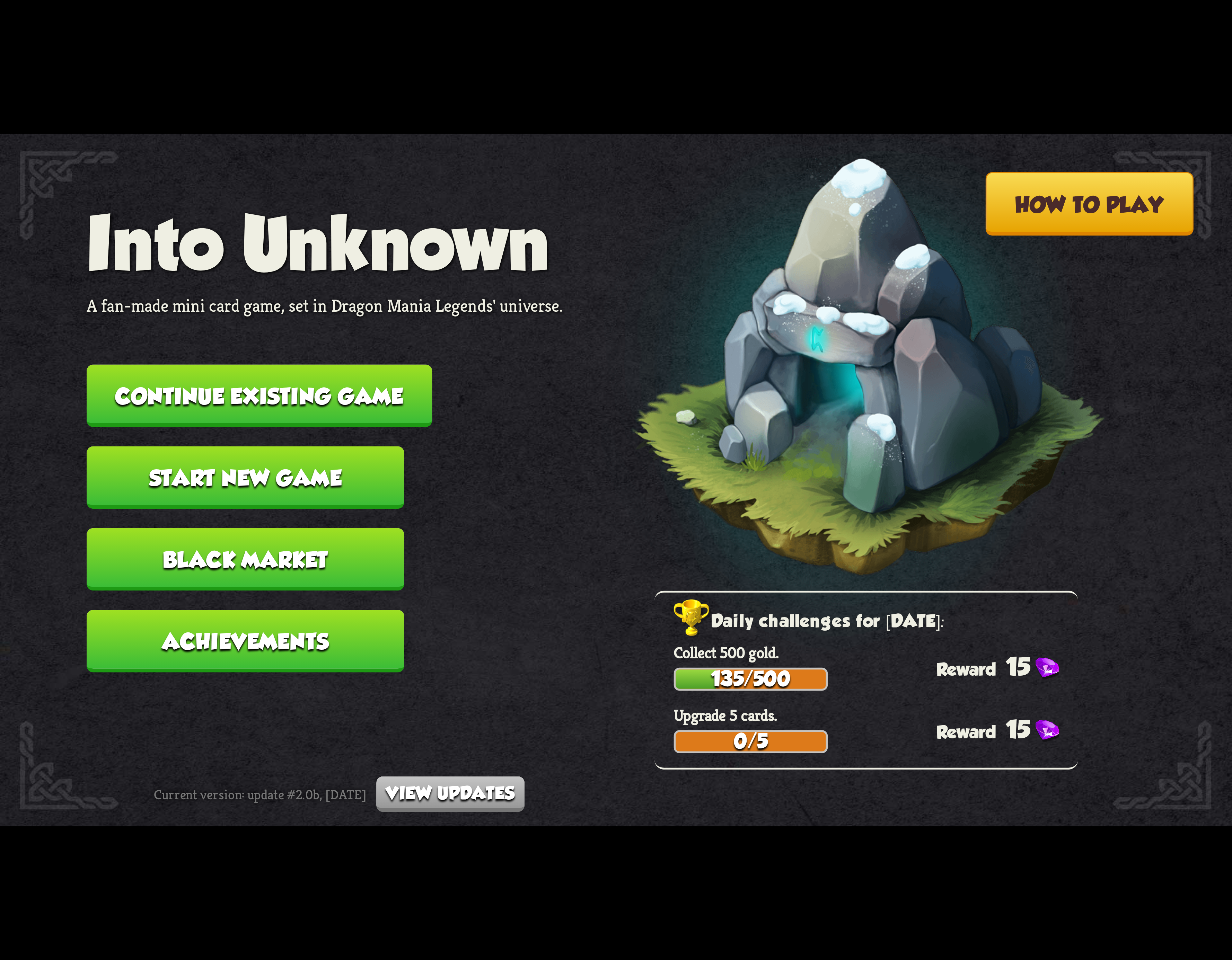
click at [374, 410] on button "Continue existing game" at bounding box center [260, 395] width 346 height 63
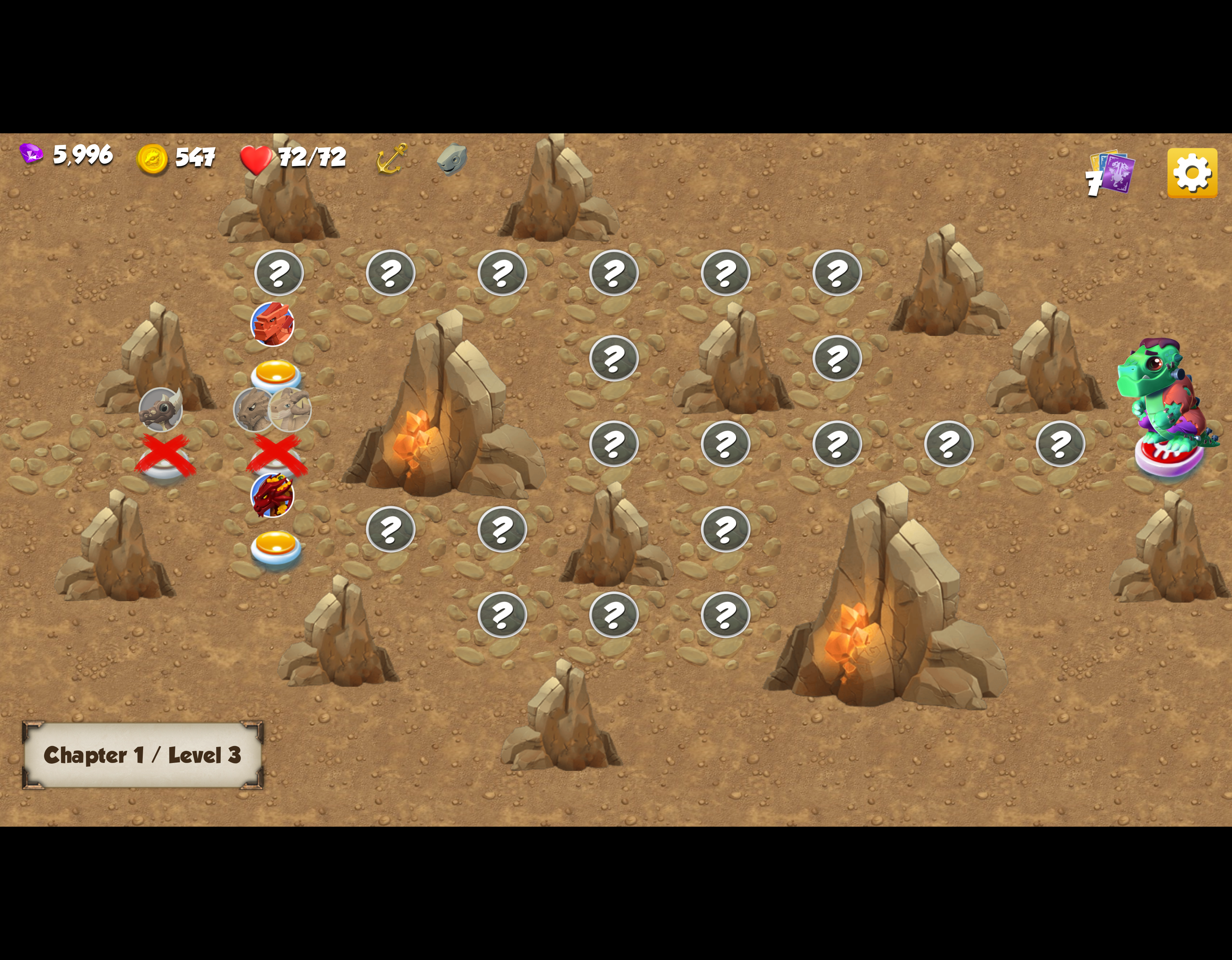
click at [257, 539] on img at bounding box center [277, 553] width 62 height 45
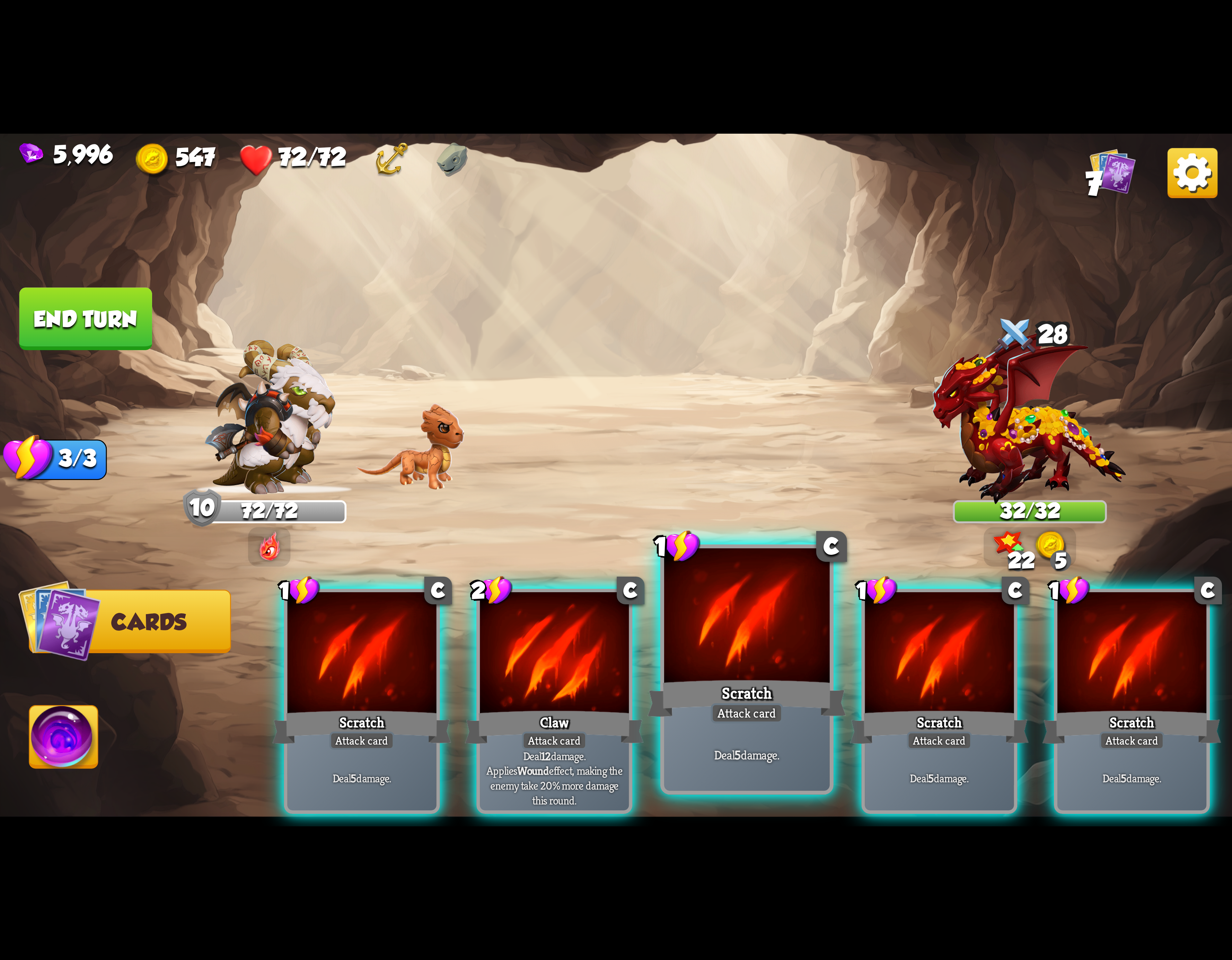
click at [758, 663] on div at bounding box center [747, 618] width 165 height 140
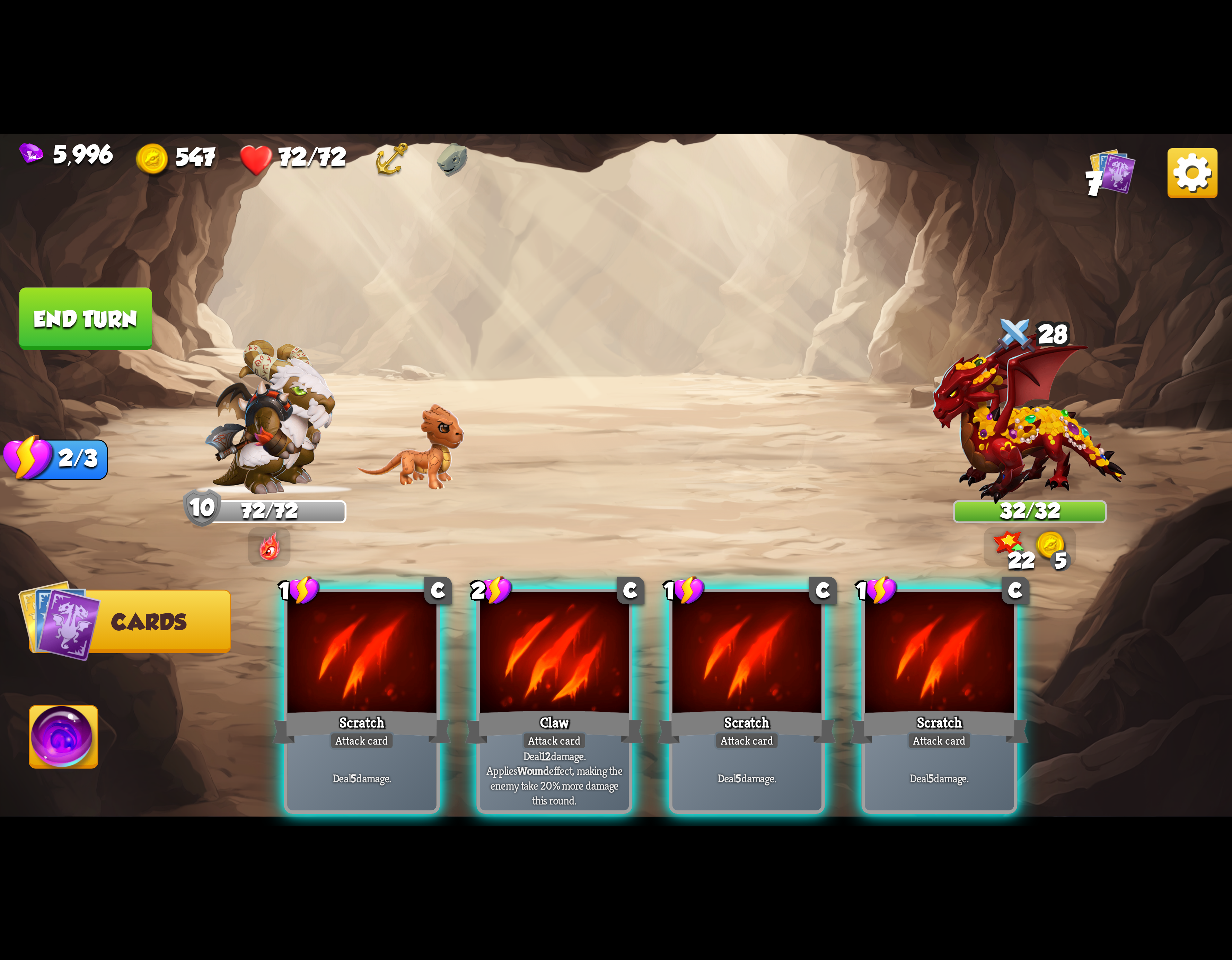
click at [764, 663] on div at bounding box center [747, 655] width 149 height 126
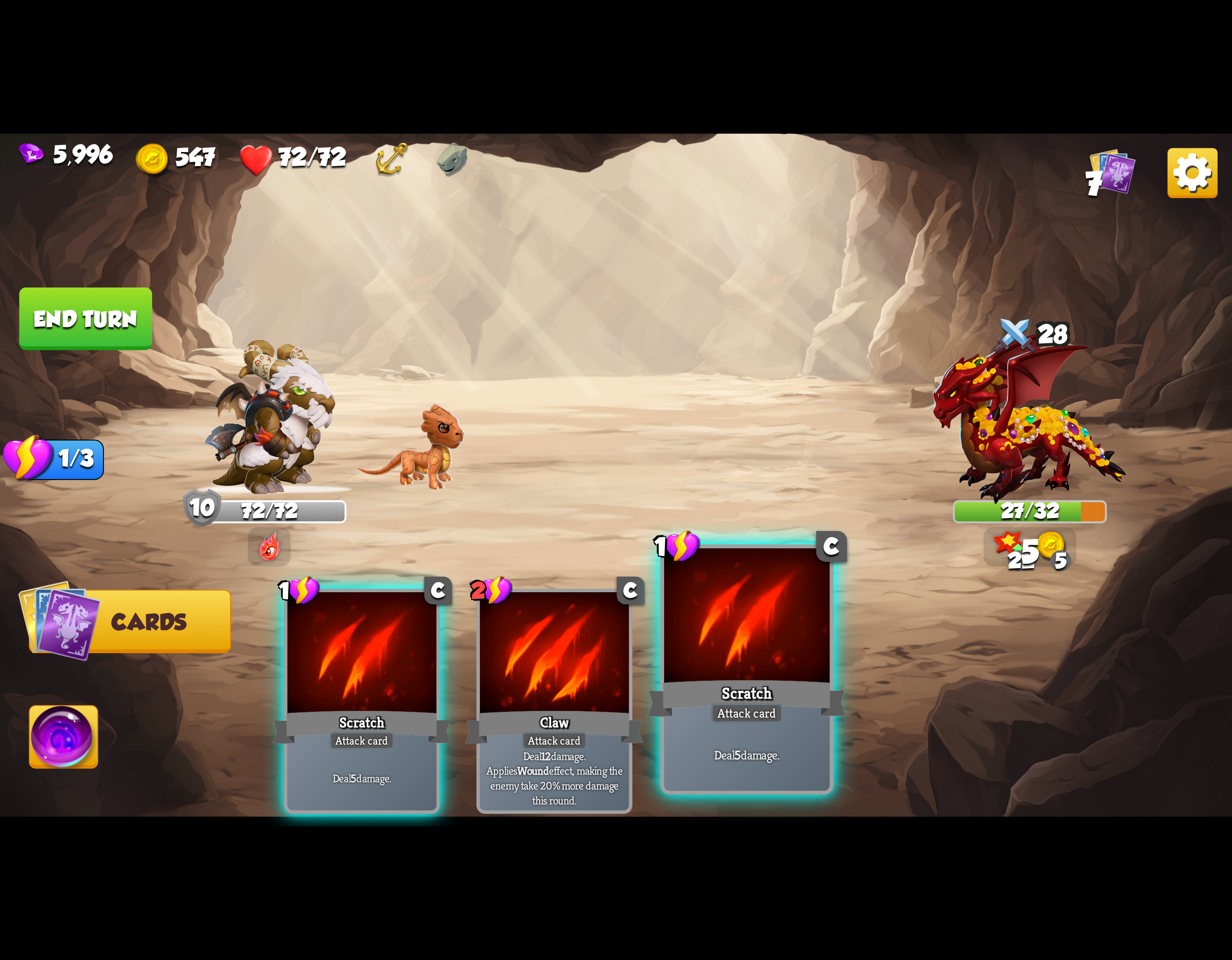
click at [772, 665] on div at bounding box center [747, 618] width 165 height 140
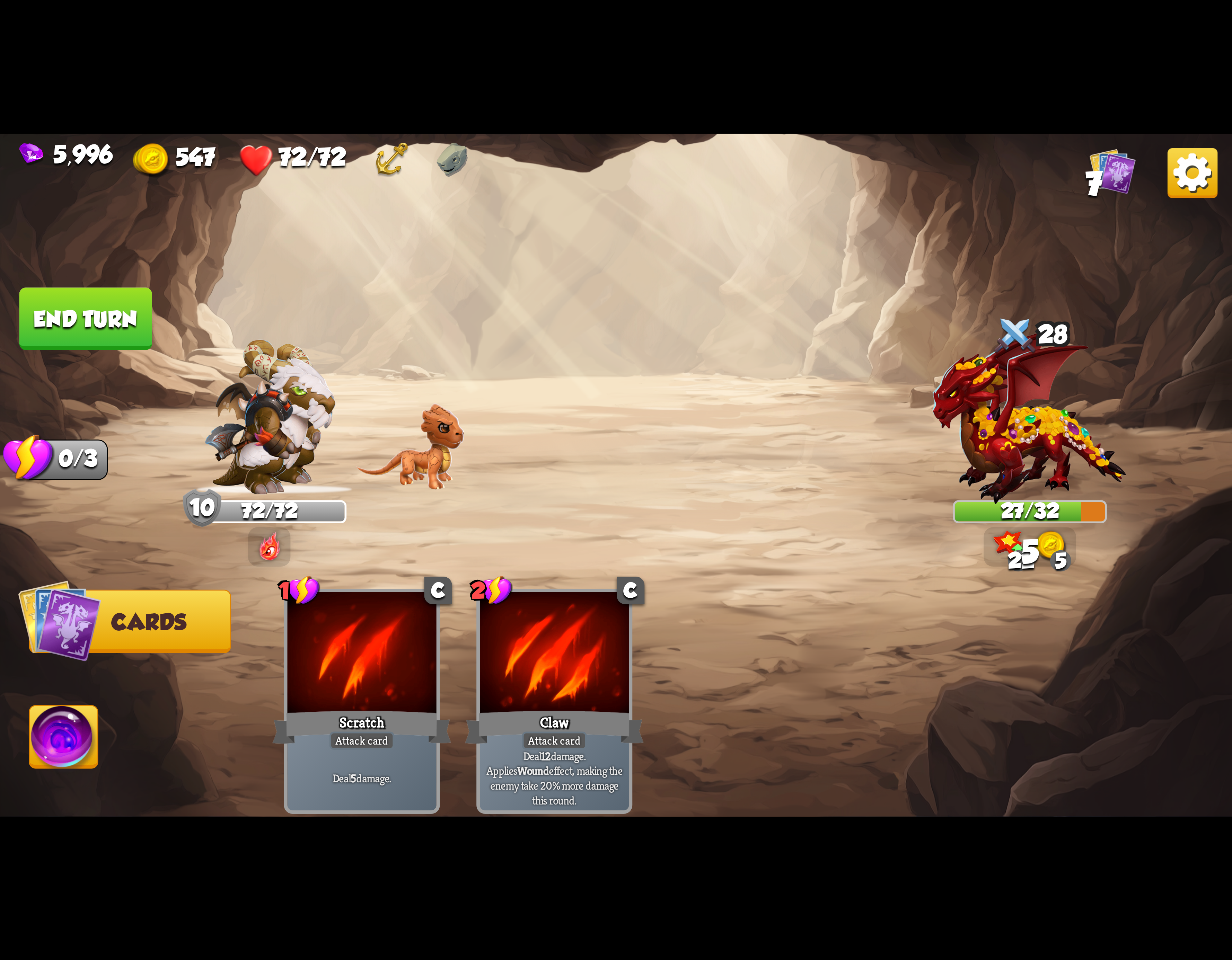
click at [35, 743] on img at bounding box center [63, 741] width 68 height 69
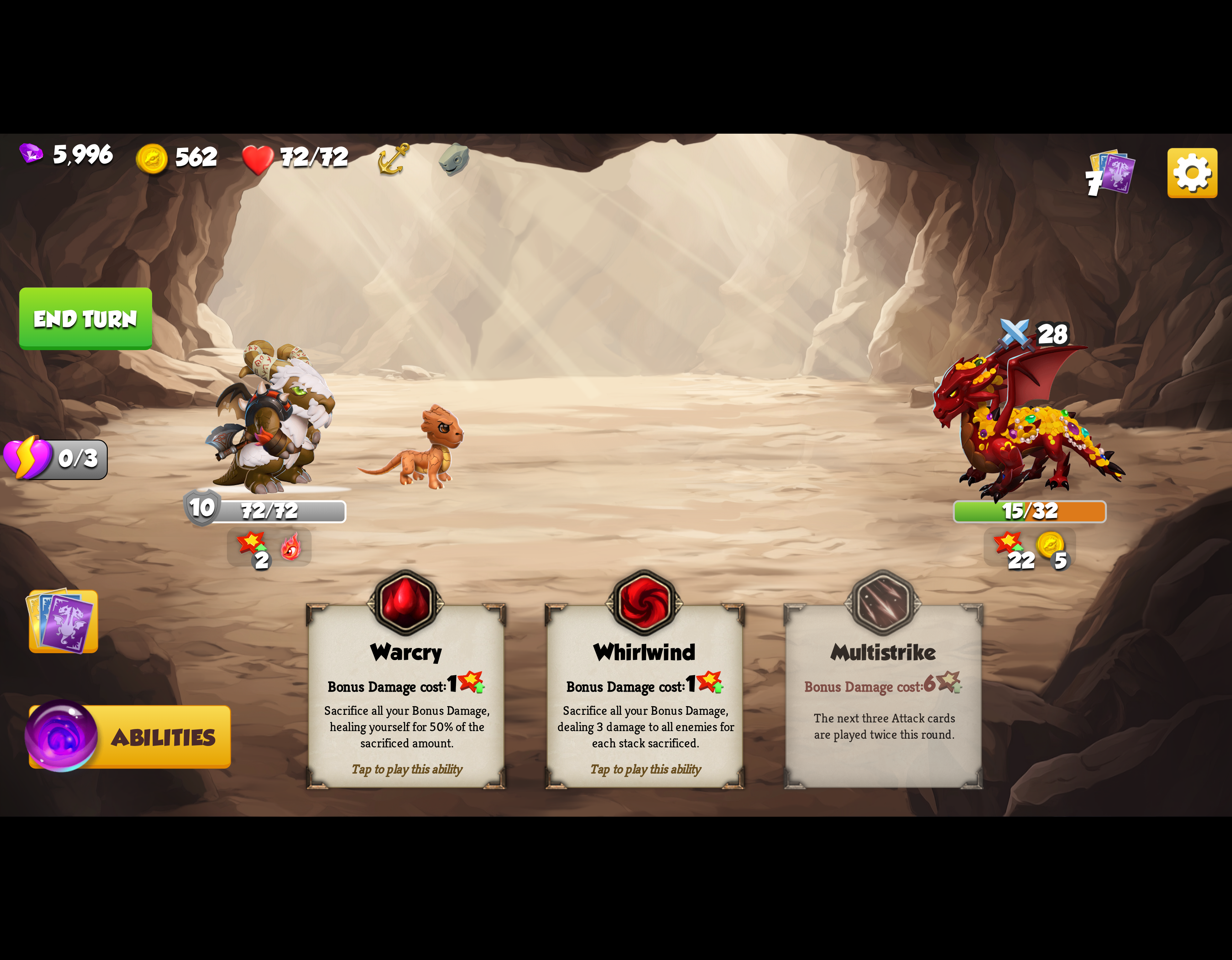
click at [680, 686] on div "Bonus Damage cost: 1" at bounding box center [645, 682] width 194 height 28
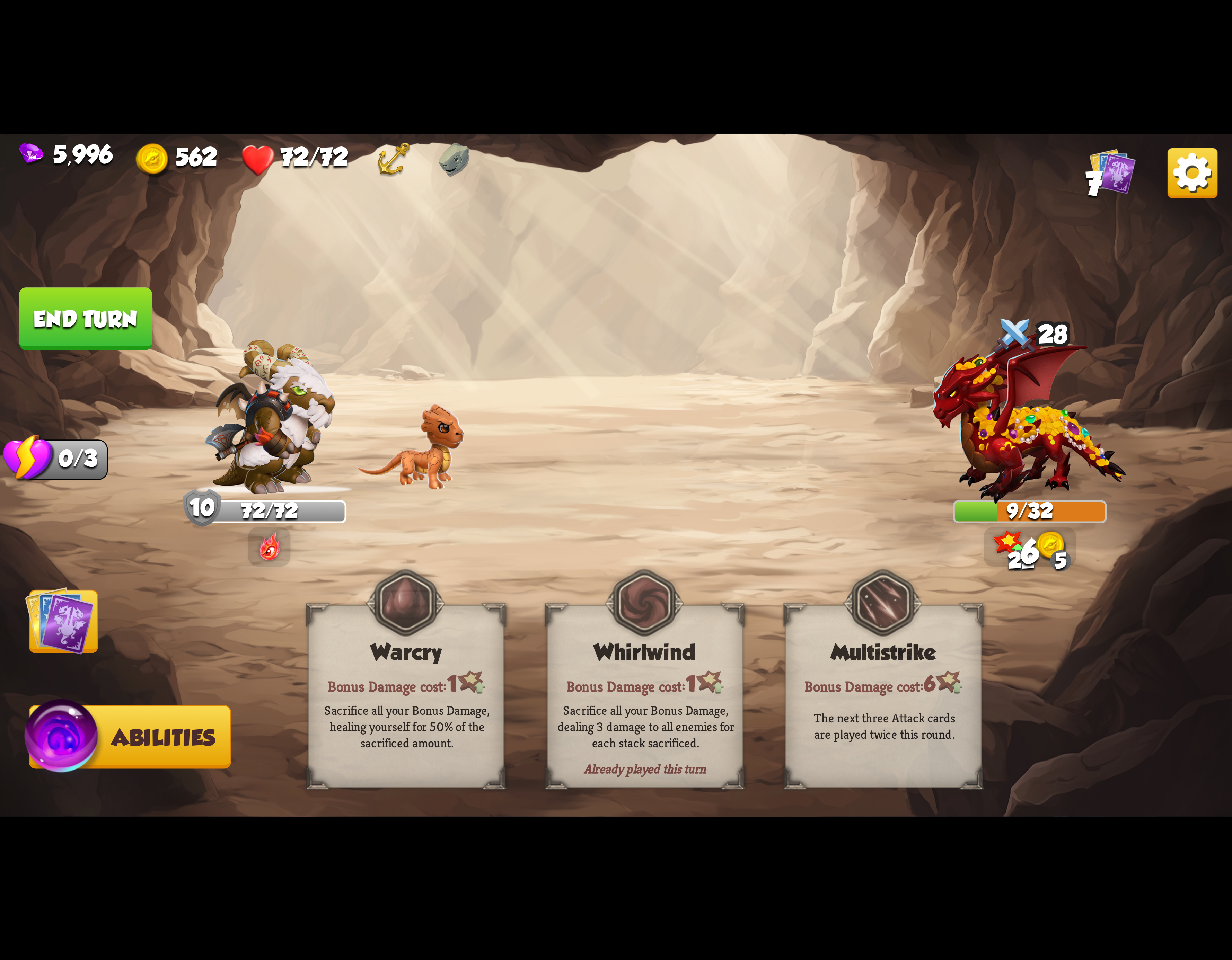
click at [100, 635] on span "Cards" at bounding box center [66, 622] width 75 height 25
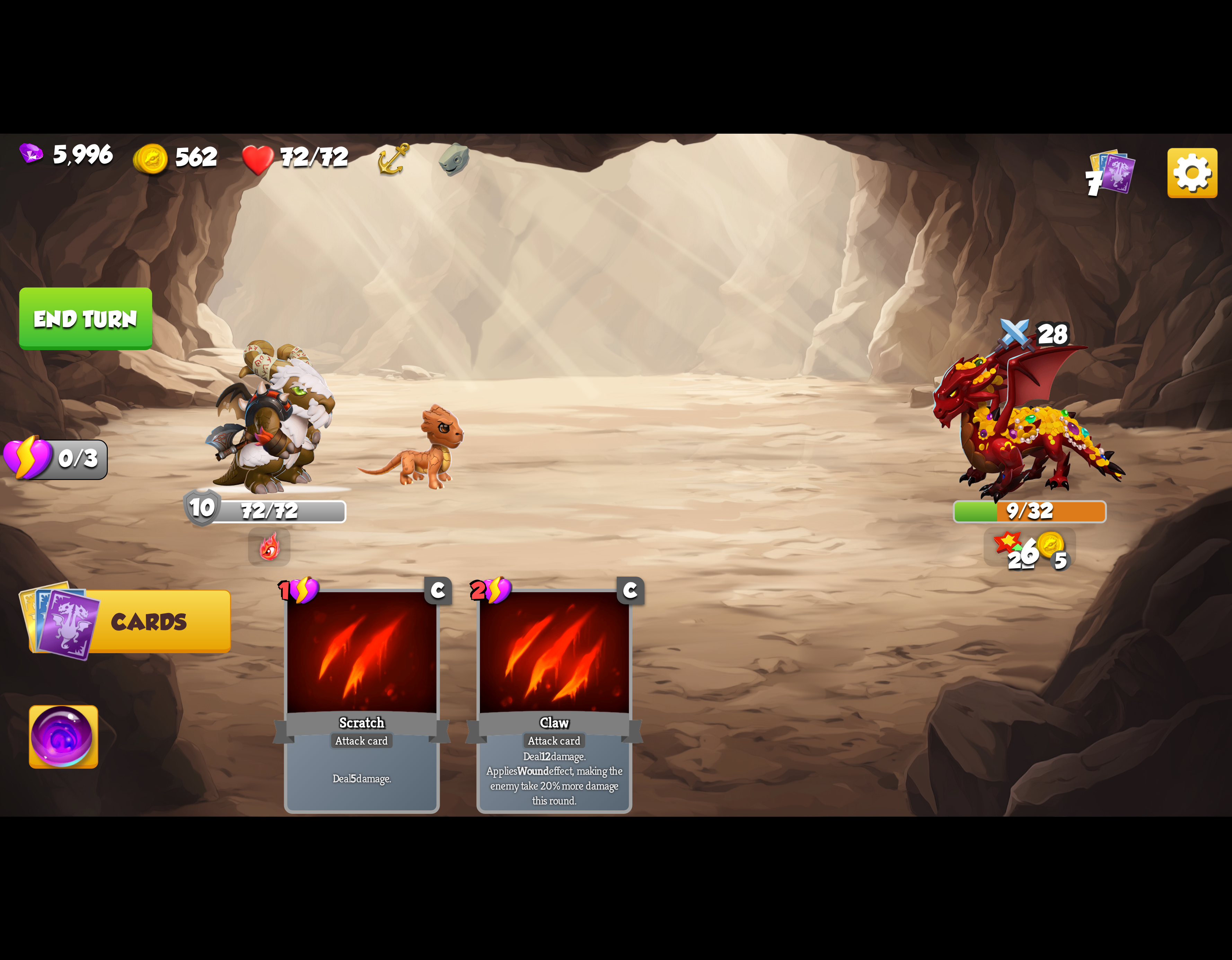
click at [136, 331] on button "End turn" at bounding box center [85, 318] width 134 height 63
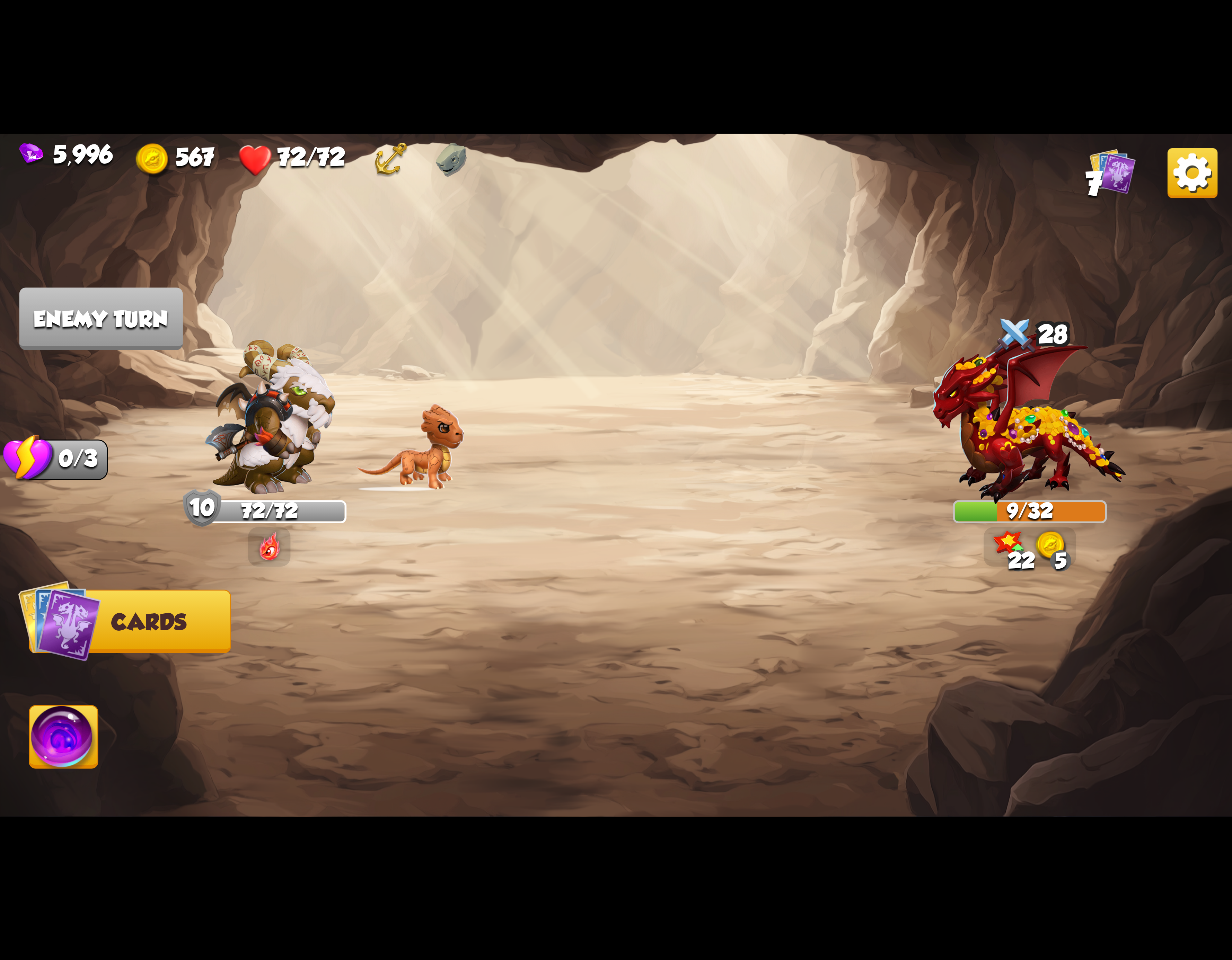
click at [1182, 174] on img at bounding box center [1193, 173] width 50 height 50
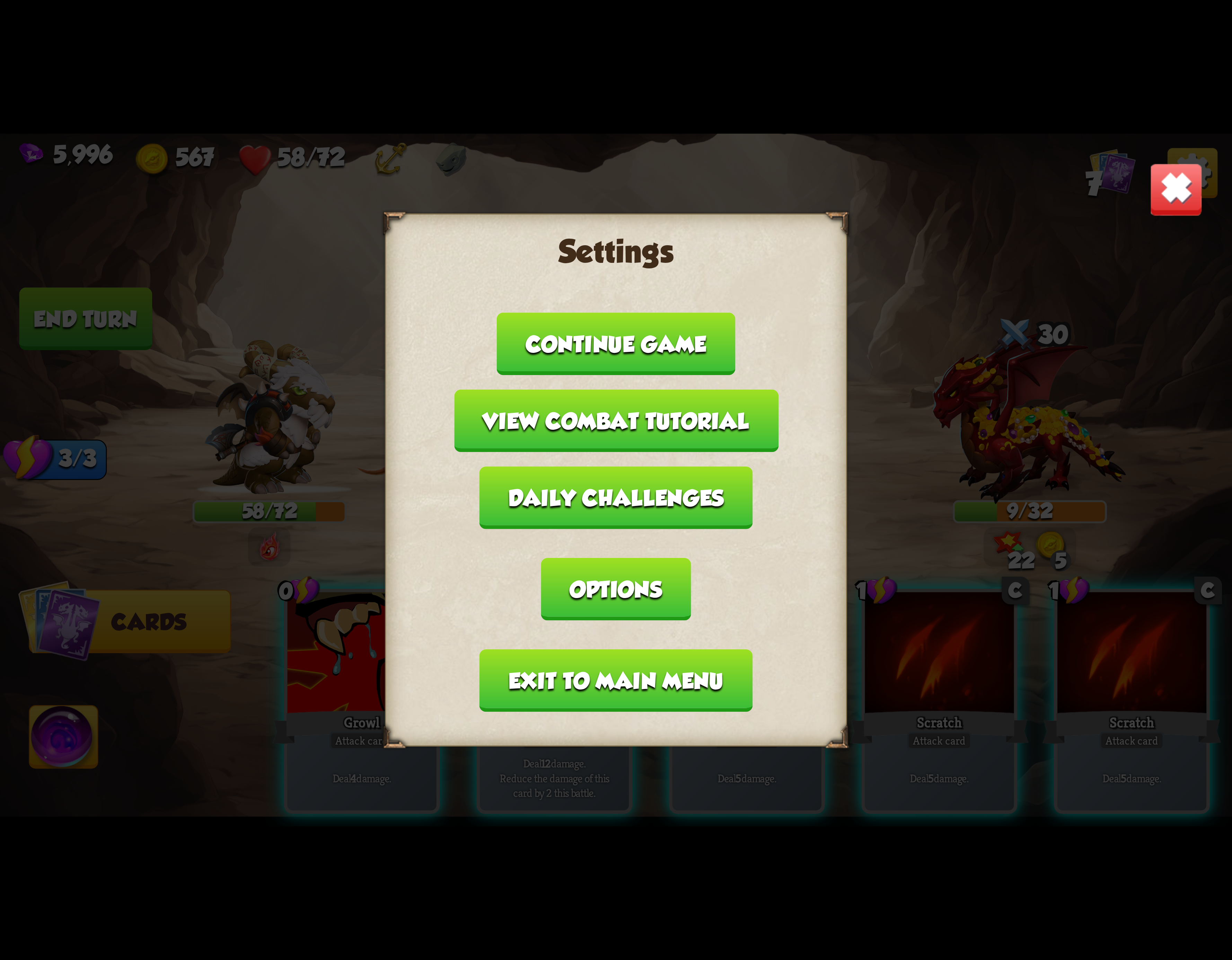
click at [610, 650] on button "Exit to main menu" at bounding box center [616, 681] width 273 height 63
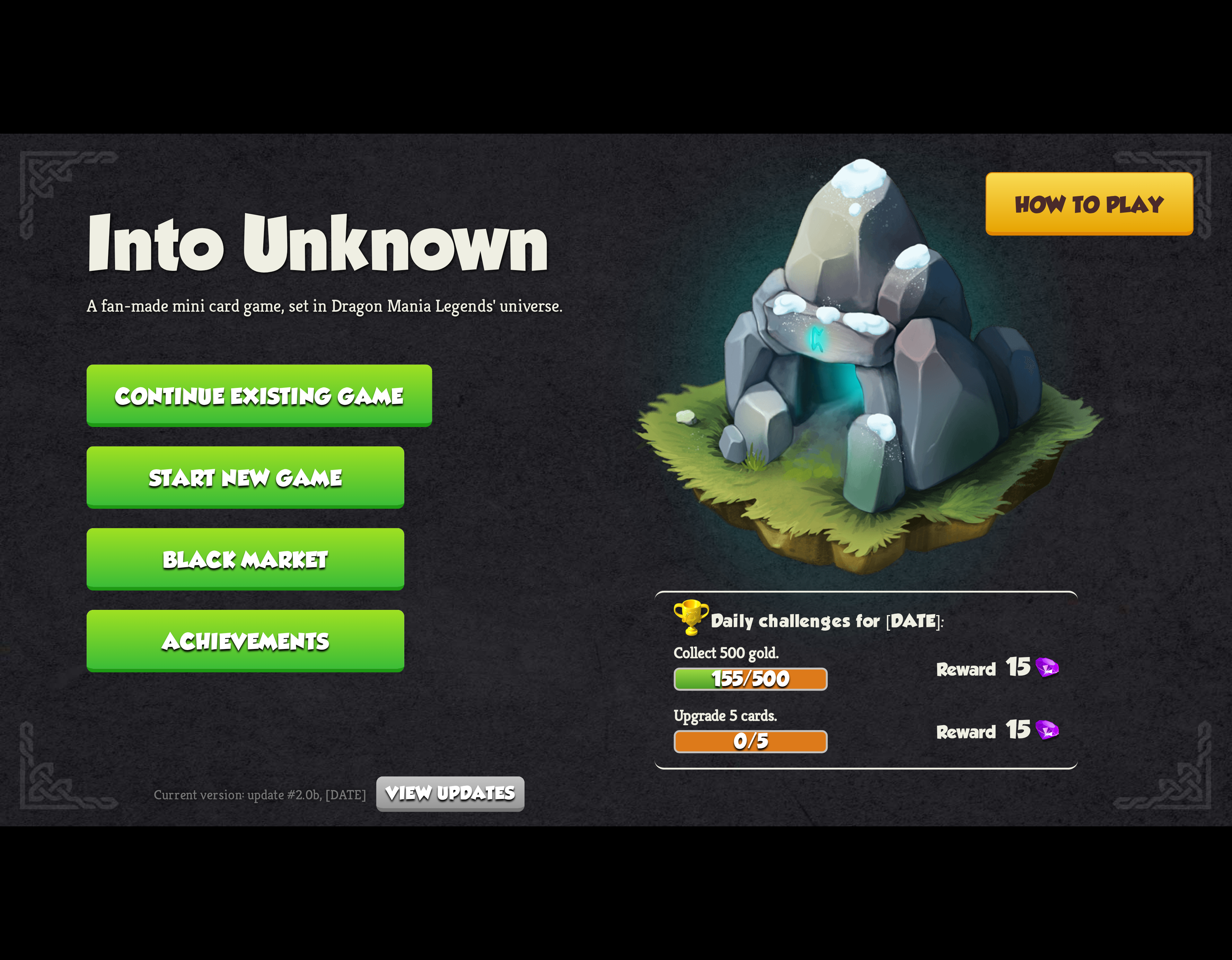
click at [306, 396] on button "Continue existing game" at bounding box center [260, 395] width 346 height 63
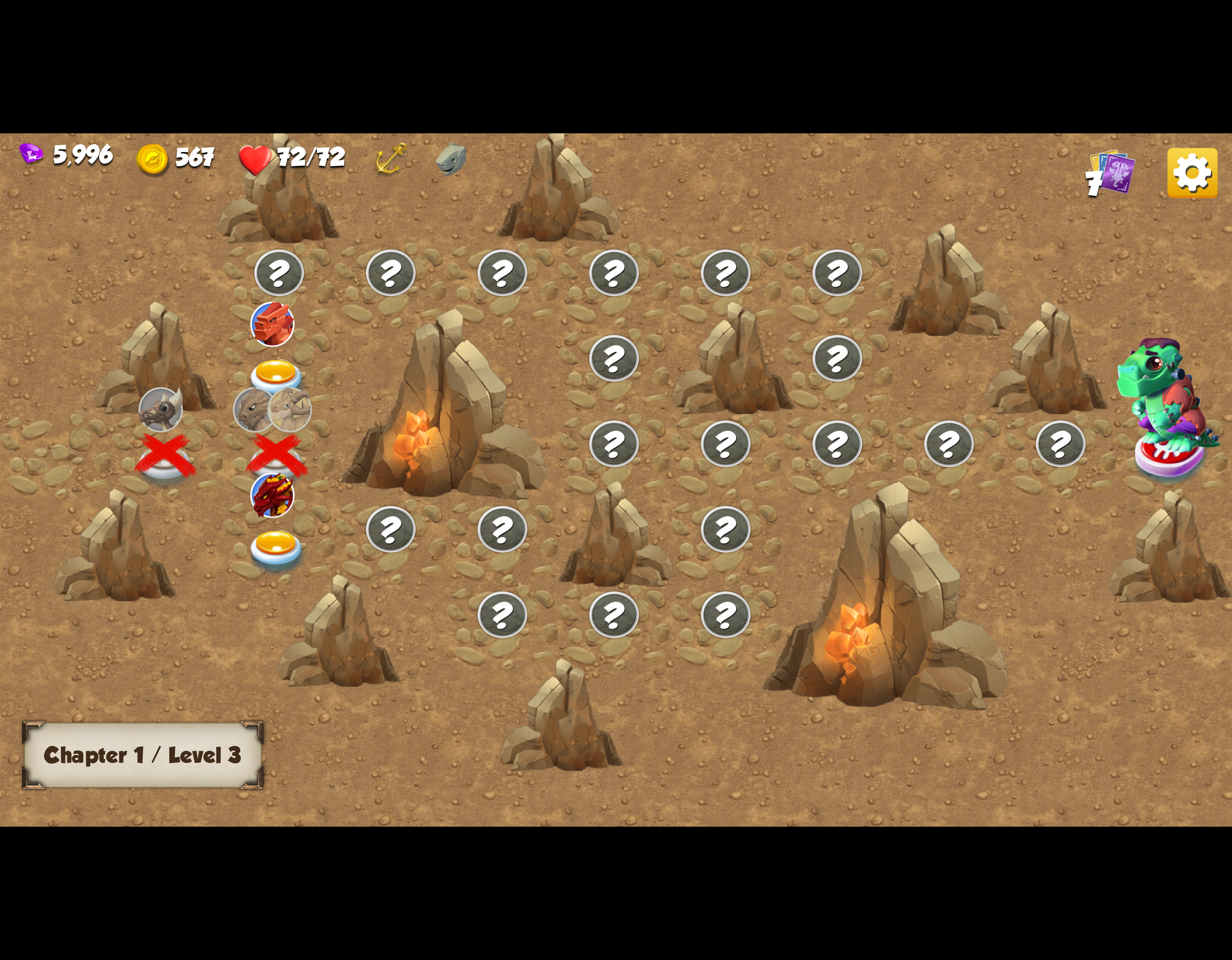
click at [276, 519] on div at bounding box center [279, 541] width 112 height 85
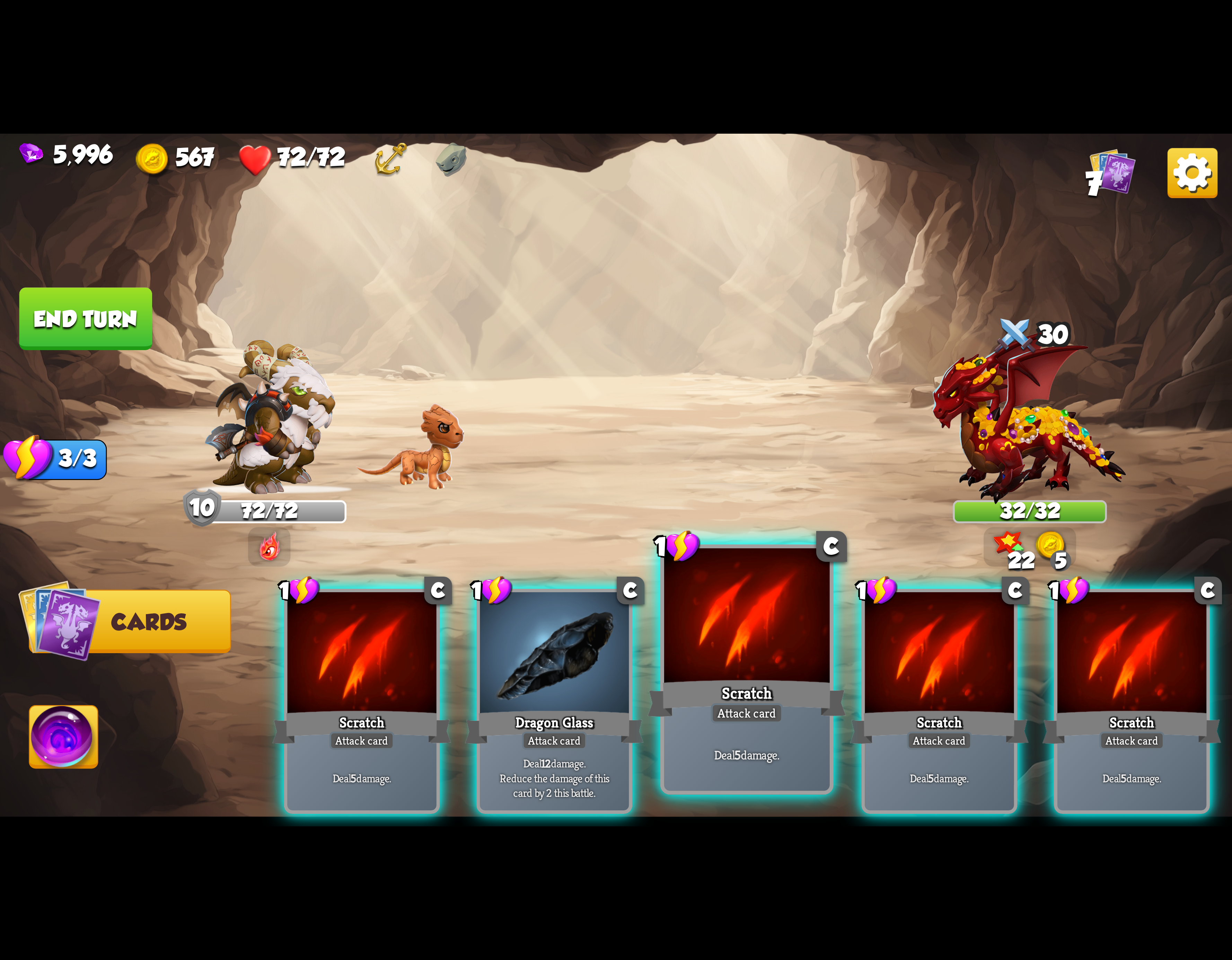
click at [708, 694] on div "Scratch" at bounding box center [747, 698] width 199 height 45
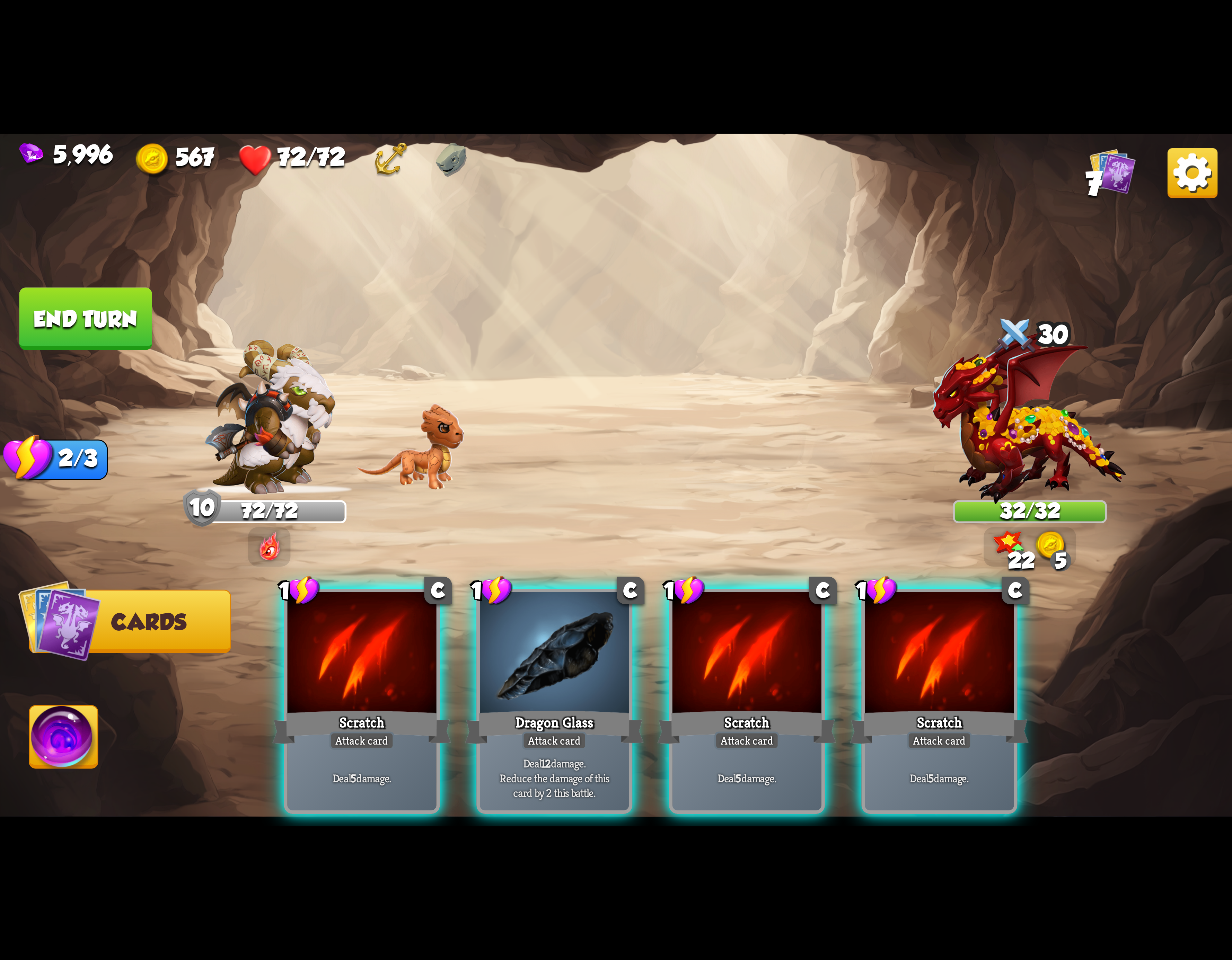
click at [708, 707] on div "Scratch" at bounding box center [747, 727] width 179 height 40
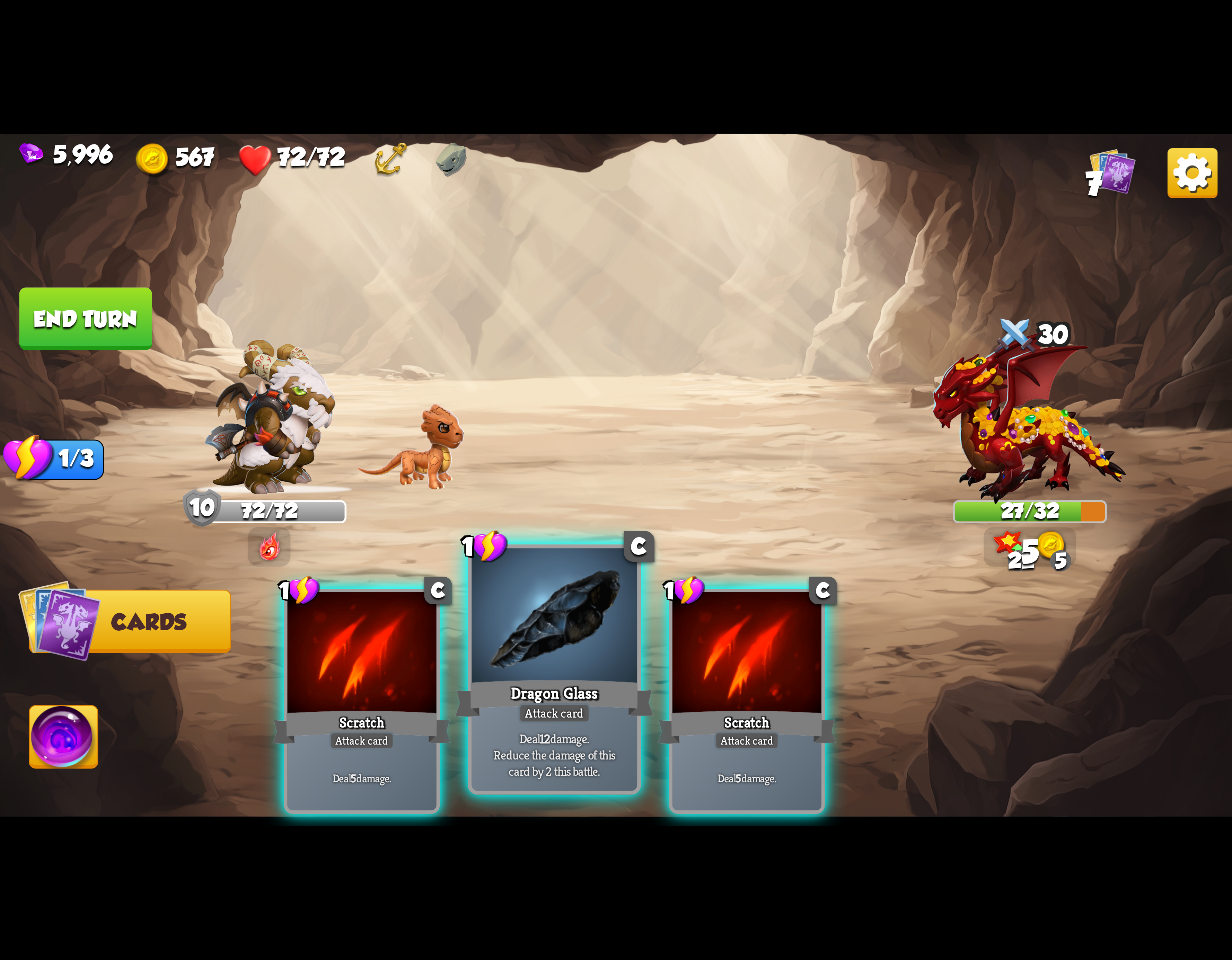
click at [605, 700] on div "Dragon Glass" at bounding box center [554, 698] width 199 height 45
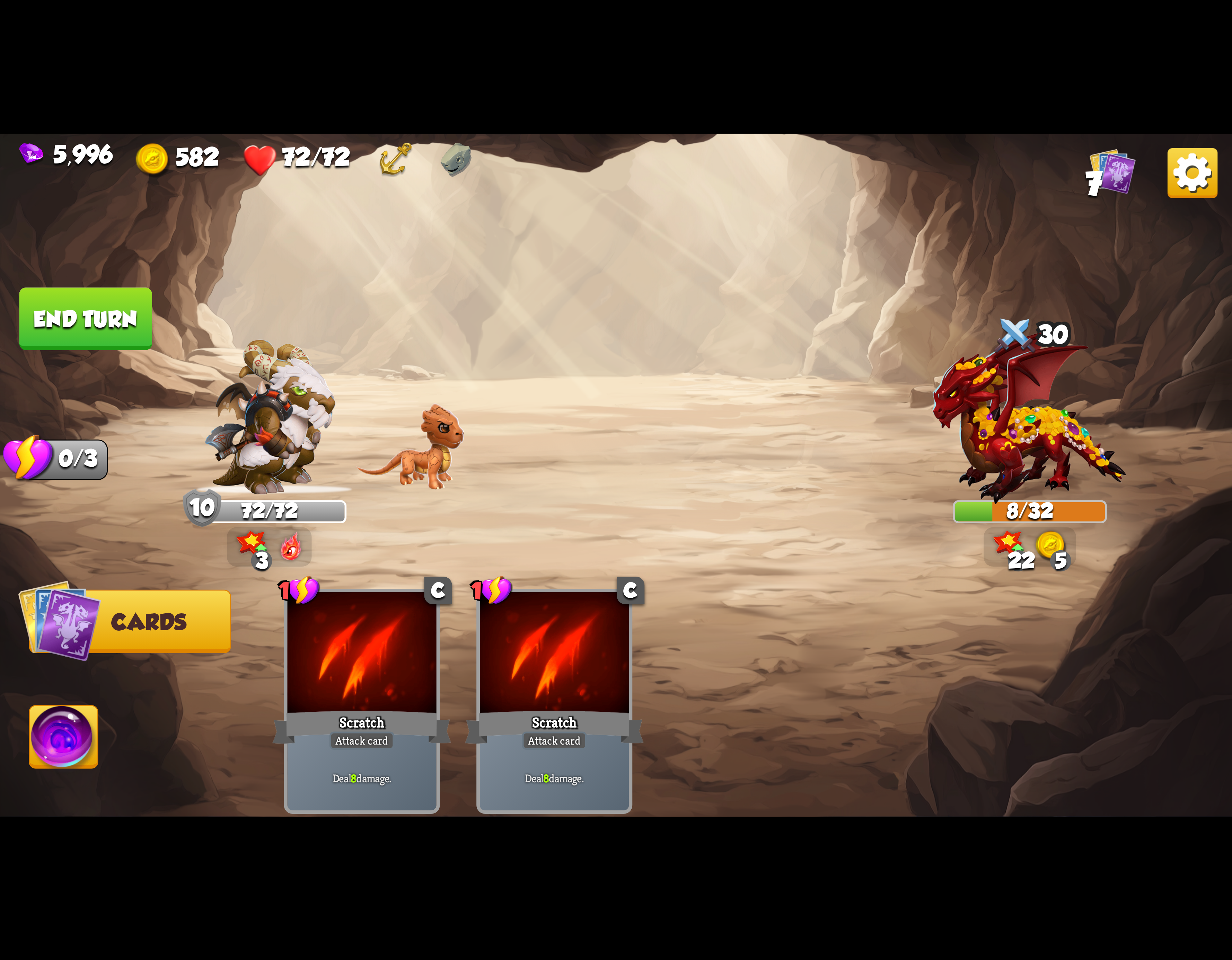
click at [75, 734] on img at bounding box center [63, 741] width 68 height 69
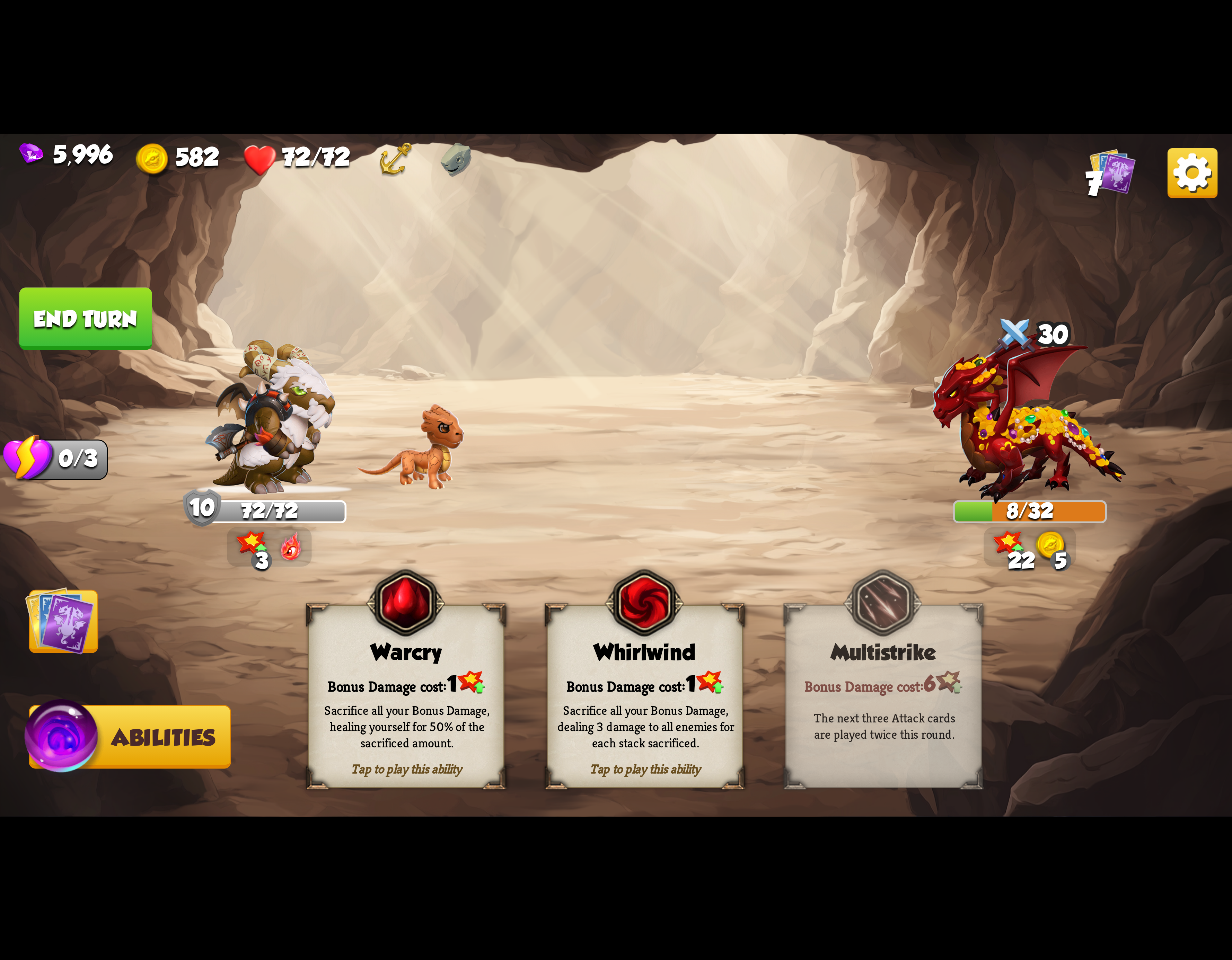
drag, startPoint x: 443, startPoint y: 697, endPoint x: 651, endPoint y: 389, distance: 371.7
click at [651, 389] on div "Select an enemy to attack... You don't have enough stamina to play that card...…" at bounding box center [616, 480] width 1232 height 693
click at [639, 657] on div "Whirlwind" at bounding box center [645, 652] width 194 height 25
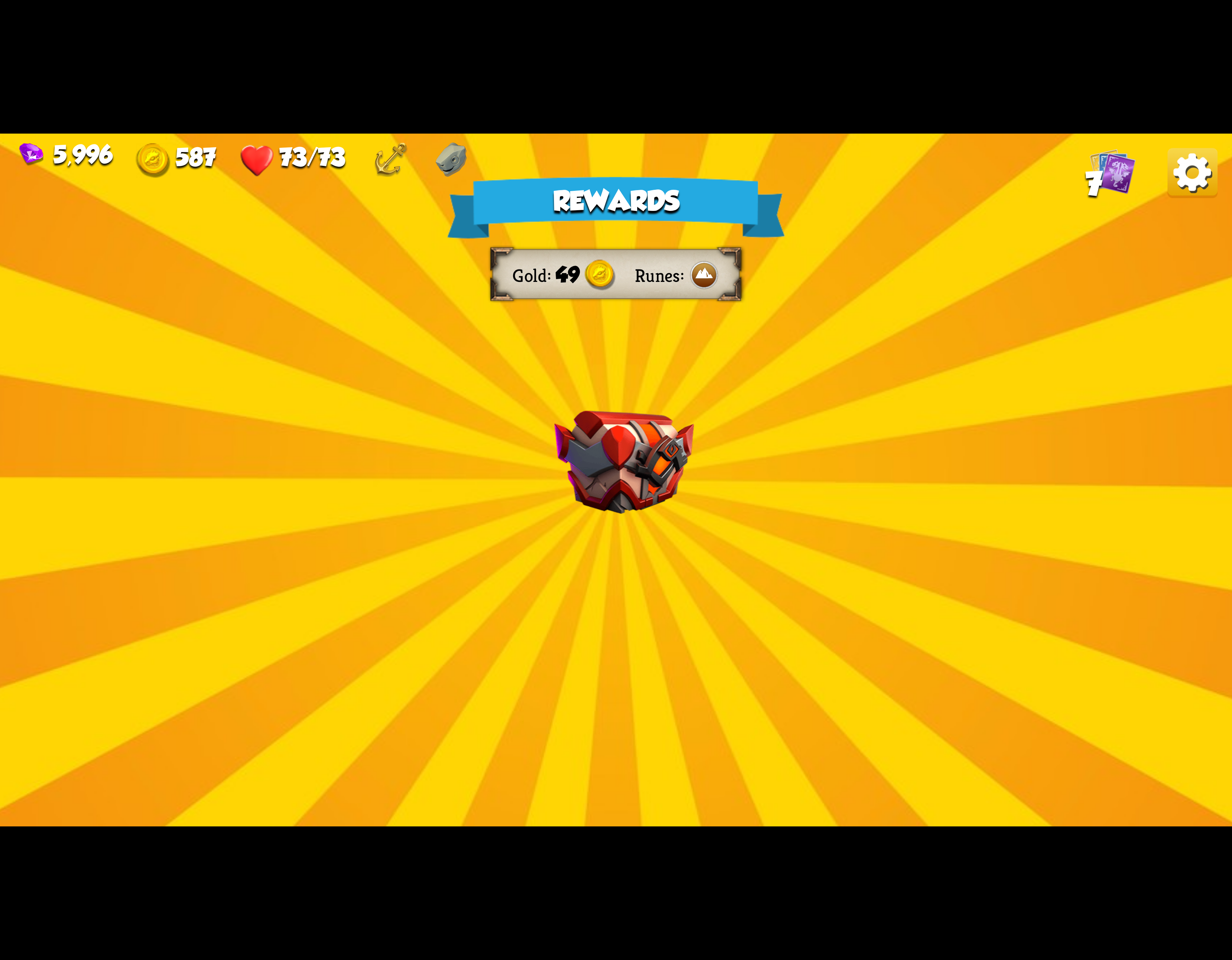
click at [1181, 194] on img at bounding box center [1193, 173] width 50 height 50
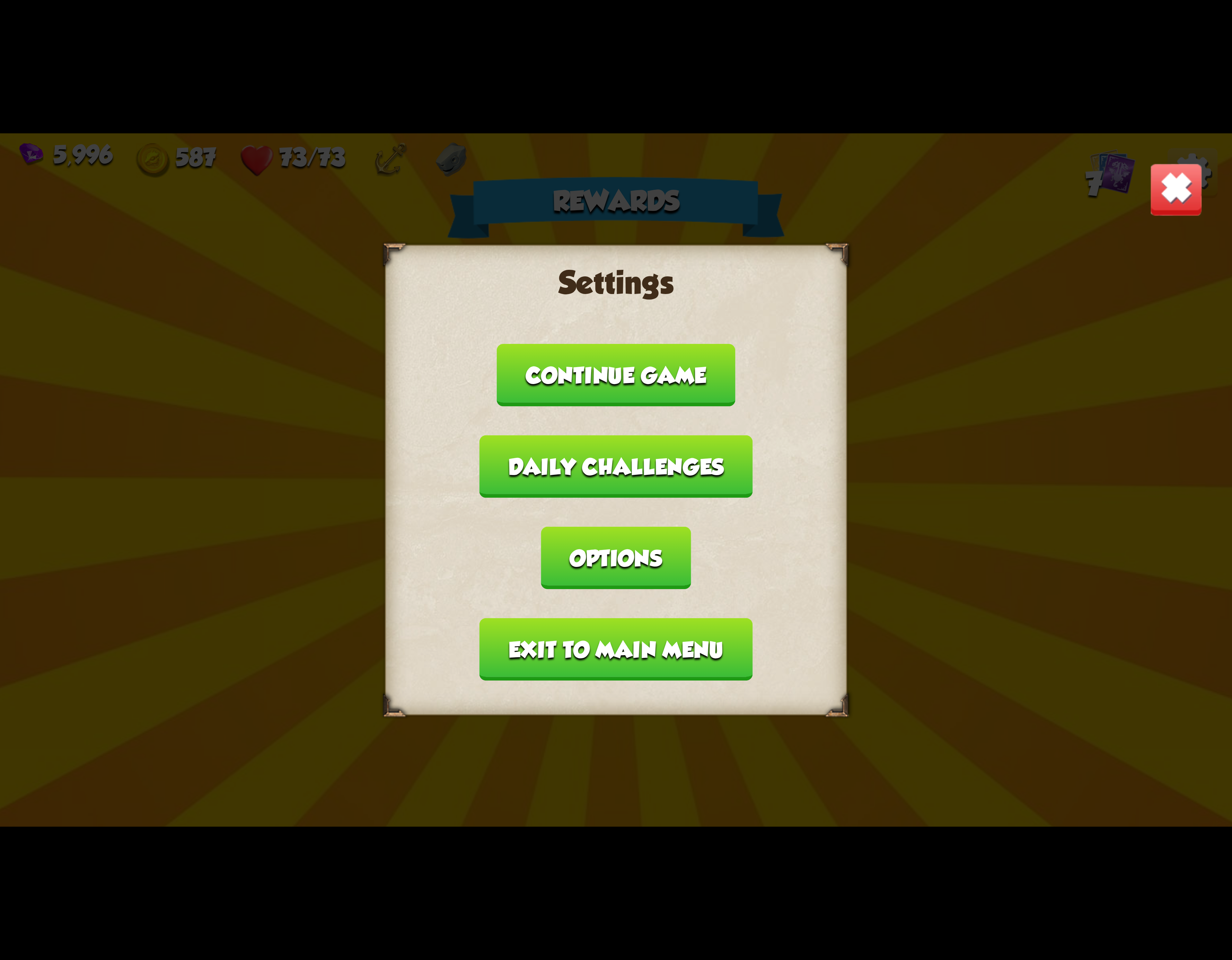
click at [618, 618] on button "Exit to main menu" at bounding box center [616, 649] width 273 height 63
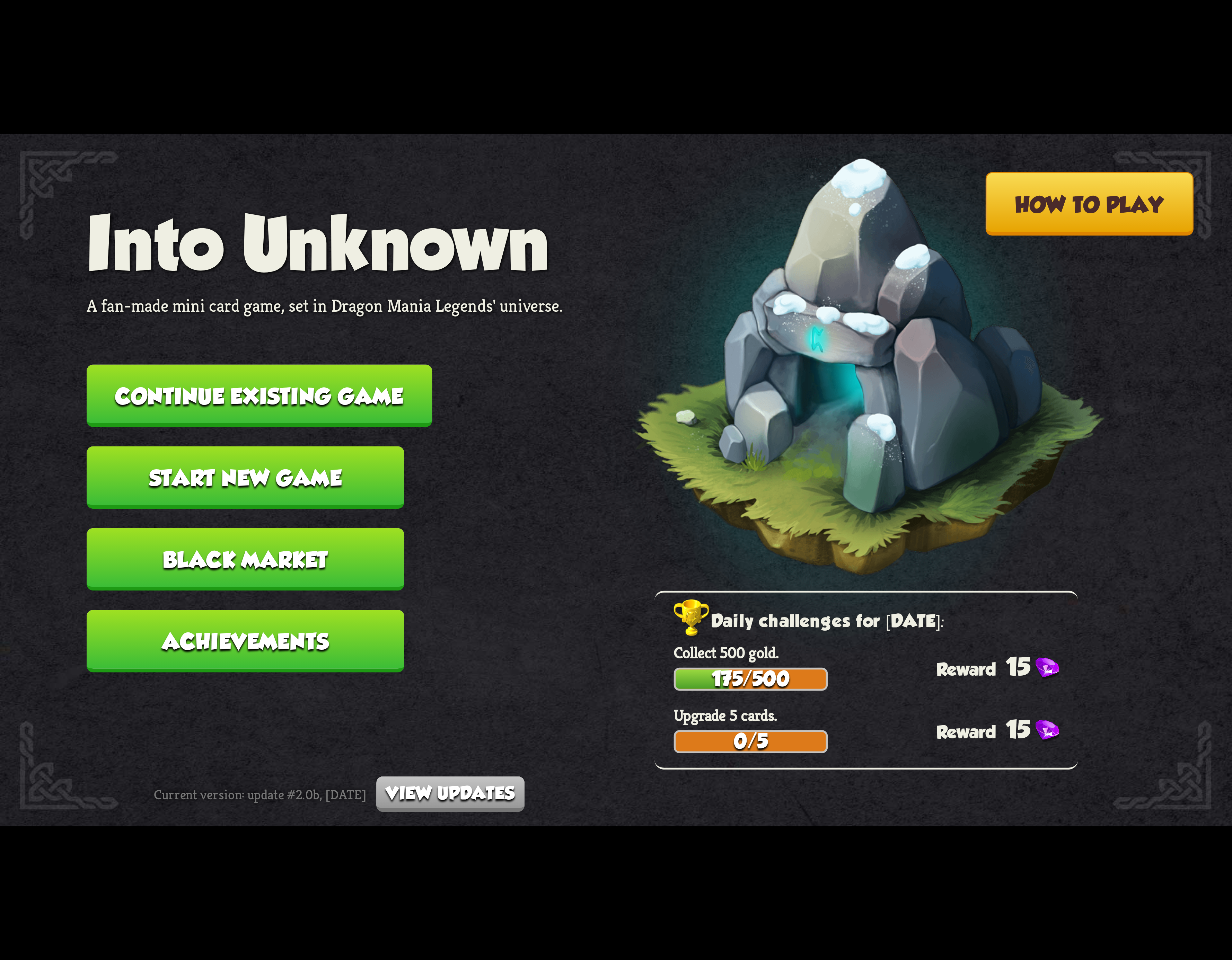
click at [325, 388] on button "Continue existing game" at bounding box center [260, 395] width 346 height 63
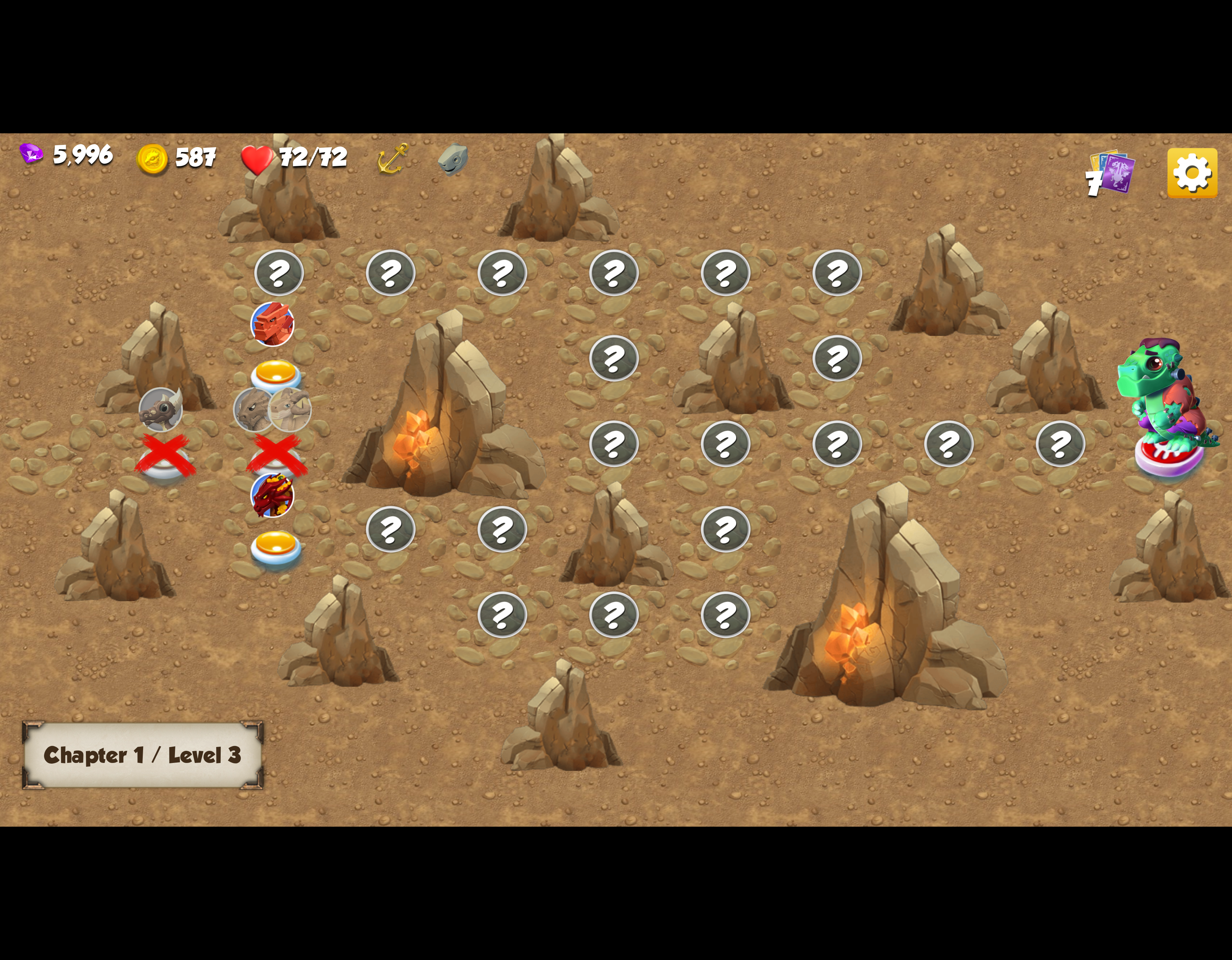
click at [285, 531] on img at bounding box center [277, 553] width 62 height 45
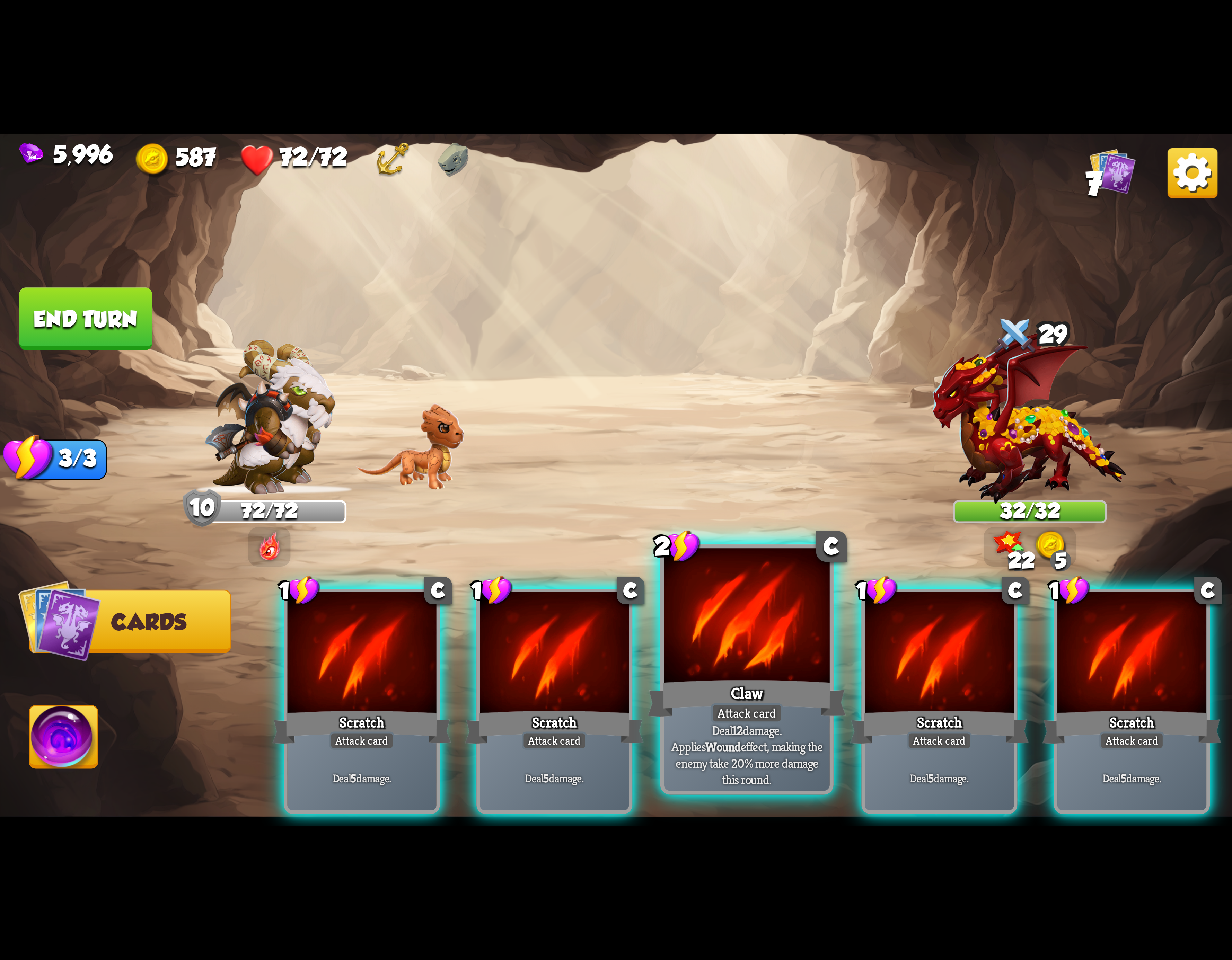
click at [698, 657] on div at bounding box center [747, 618] width 165 height 140
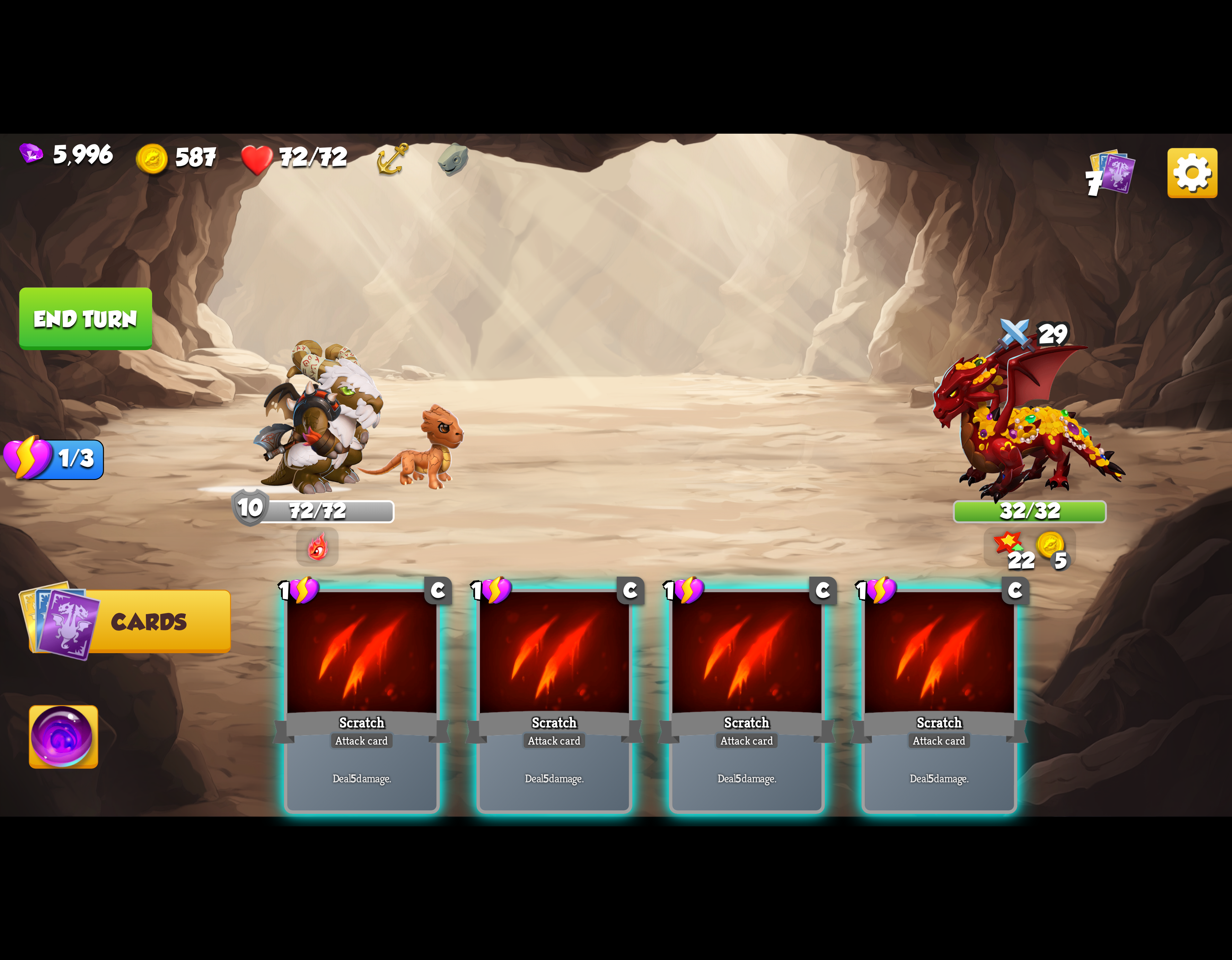
click at [698, 657] on div at bounding box center [747, 655] width 149 height 126
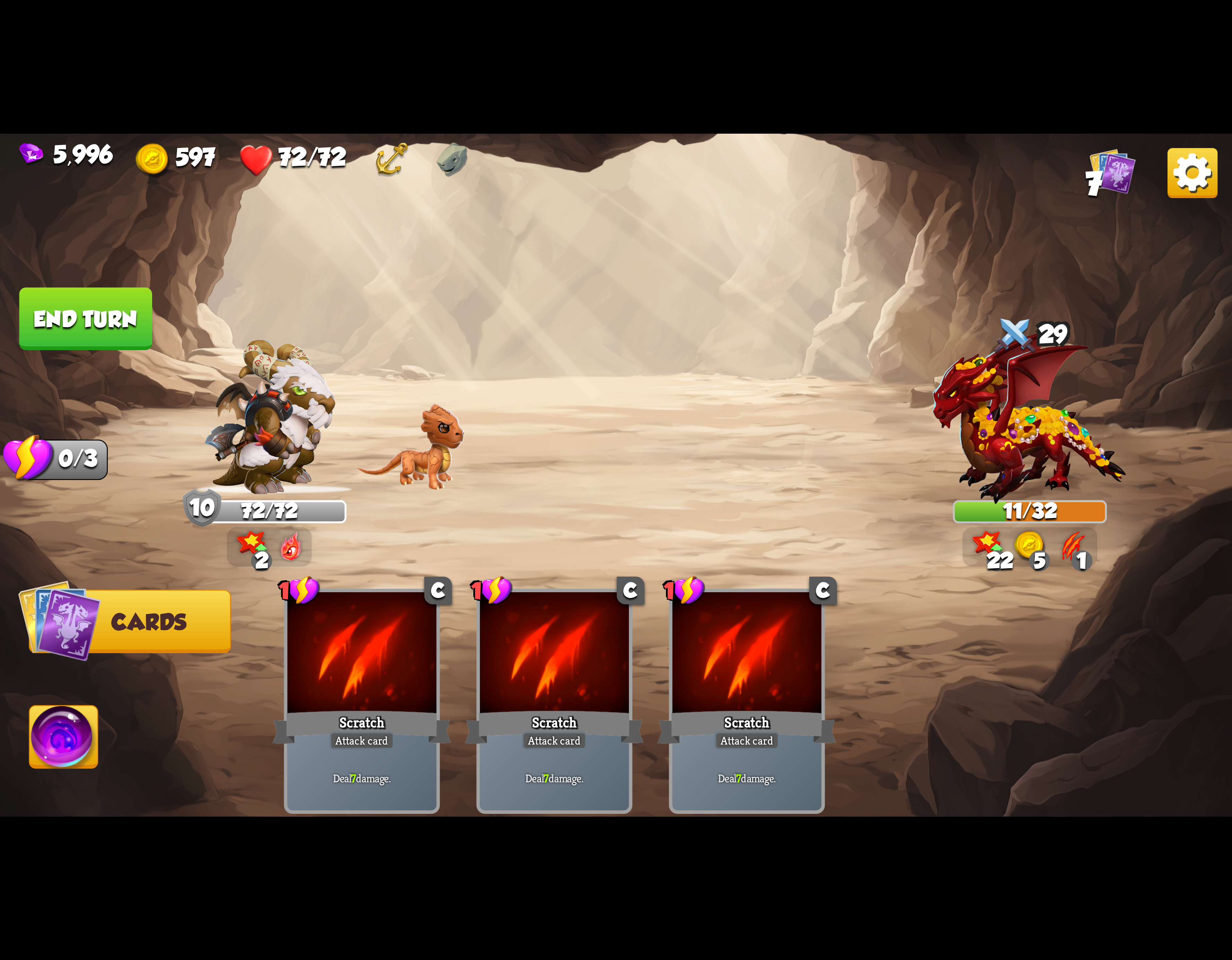
click at [50, 766] on img at bounding box center [63, 741] width 68 height 69
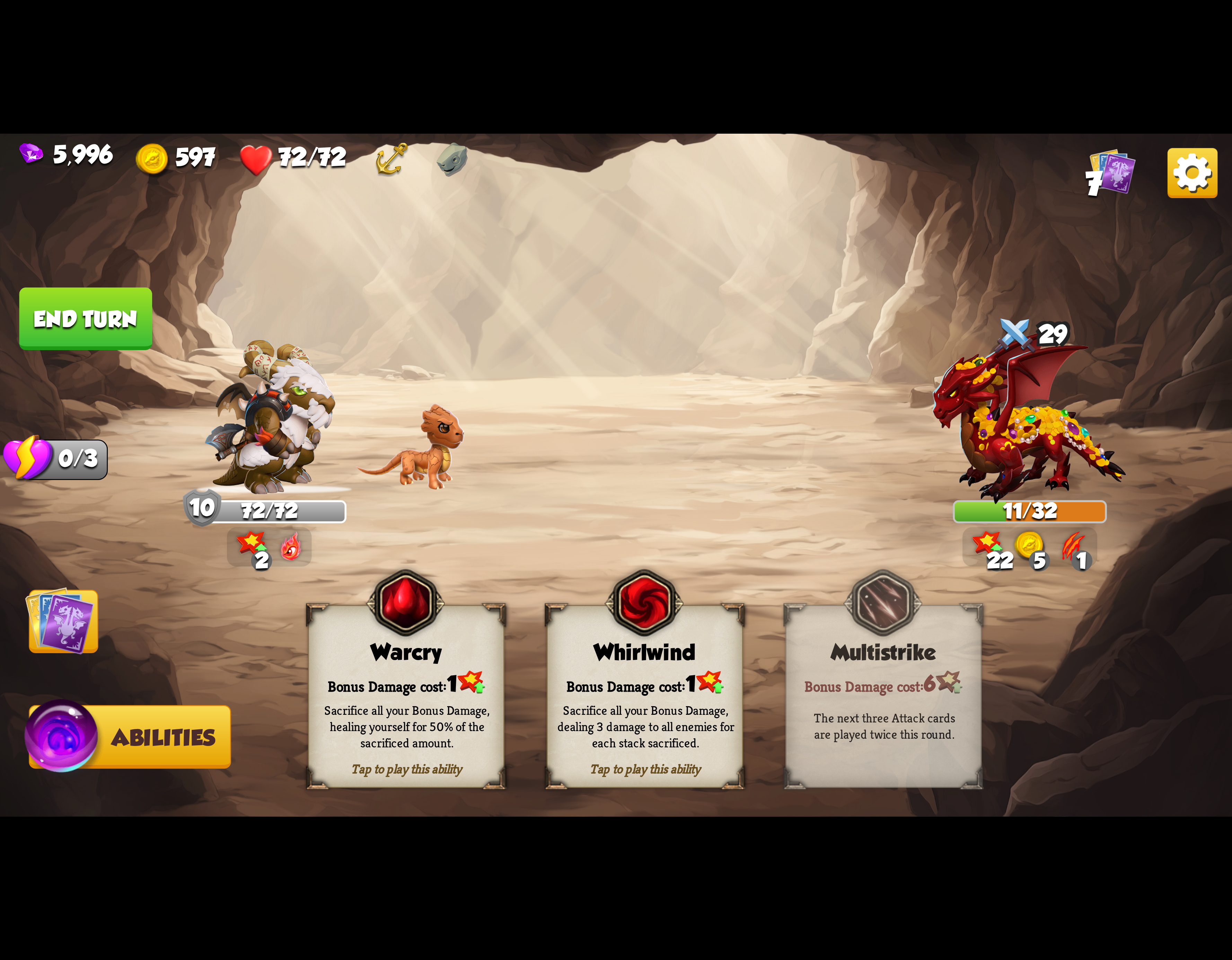
click at [617, 751] on div "Sacrifice all your Bonus Damage, dealing 3 damage to all enemies for each stack…" at bounding box center [645, 726] width 177 height 49
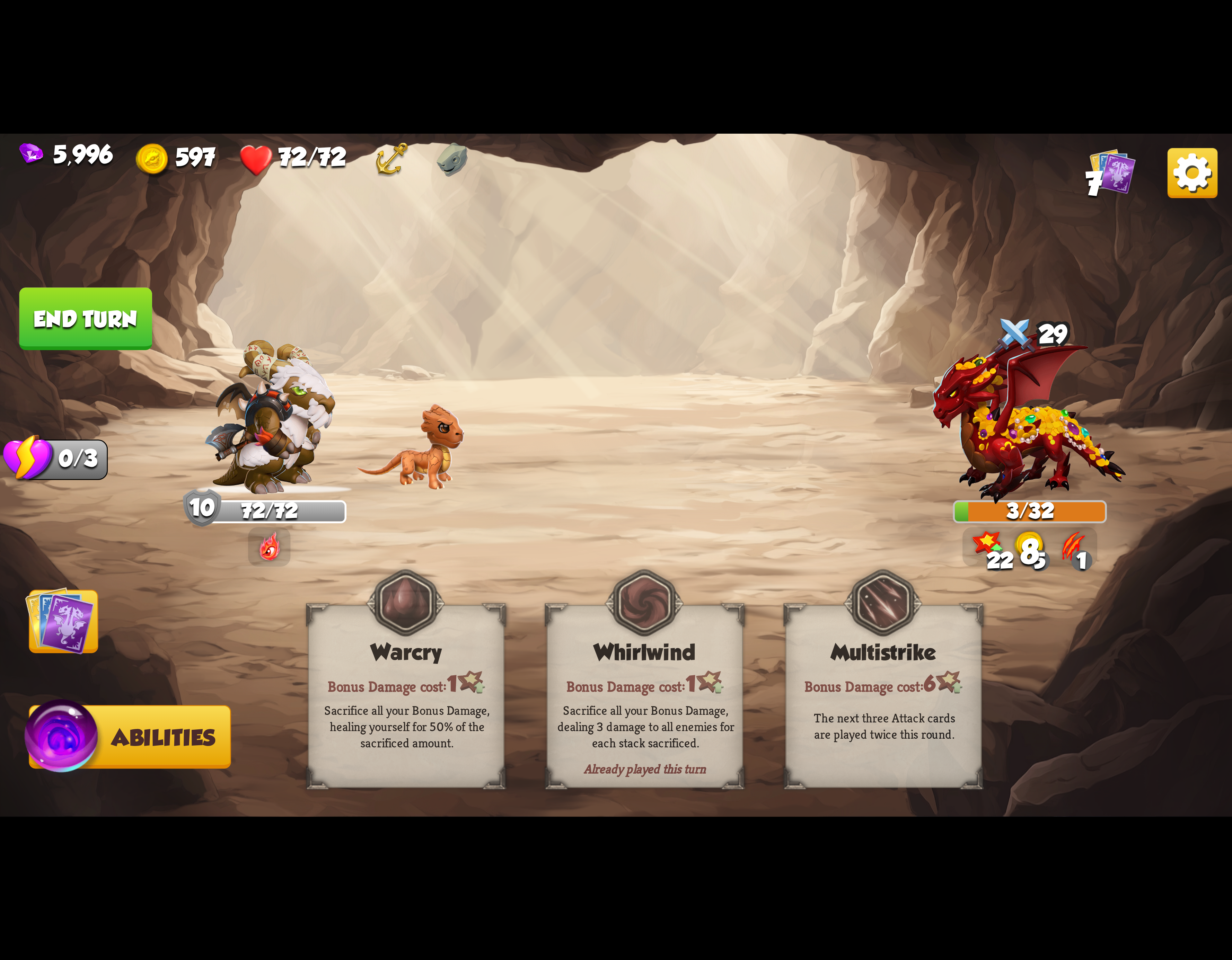
click at [50, 607] on img at bounding box center [60, 621] width 69 height 69
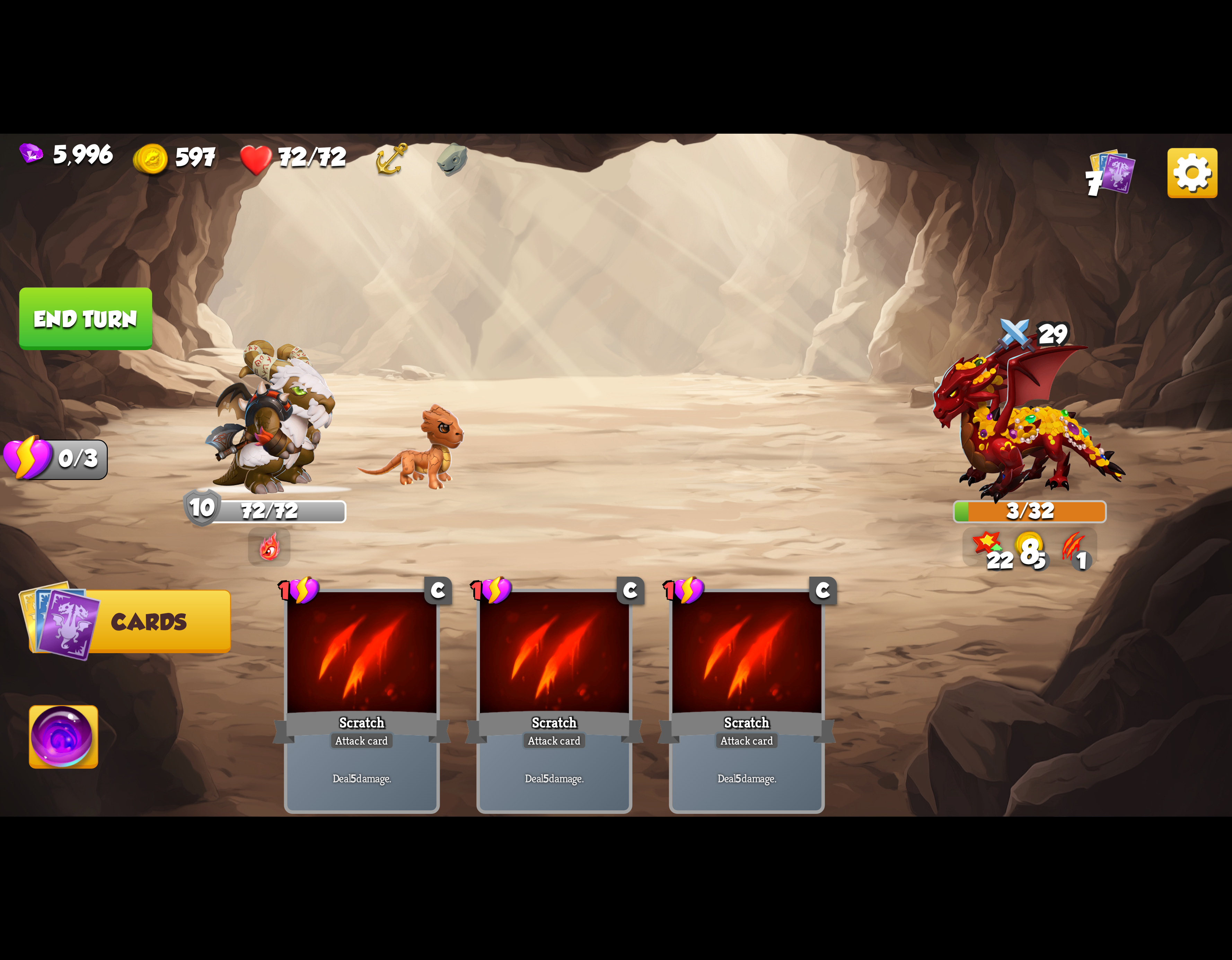
click at [131, 330] on button "End turn" at bounding box center [86, 318] width 133 height 63
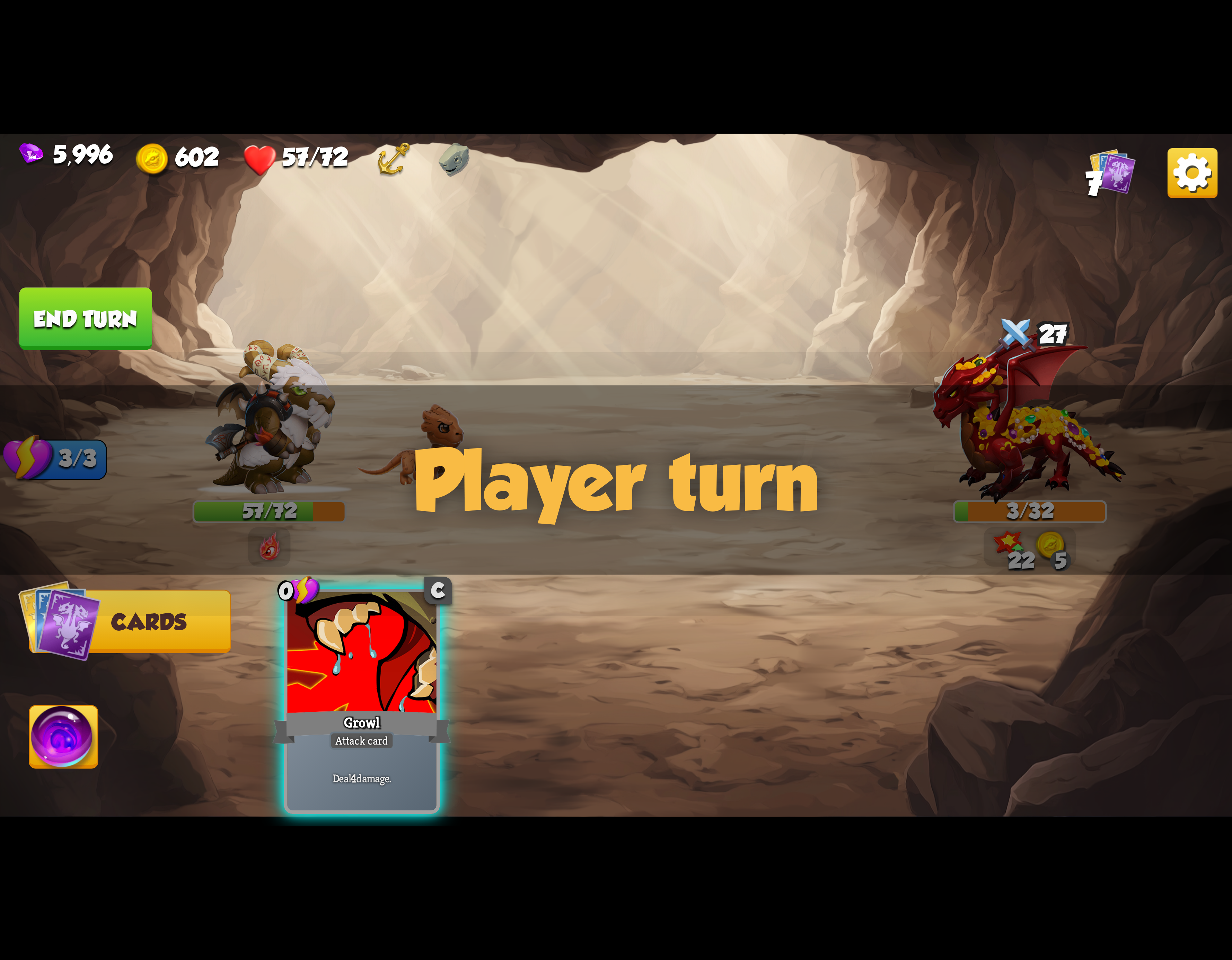
click at [1187, 194] on img at bounding box center [1193, 173] width 50 height 50
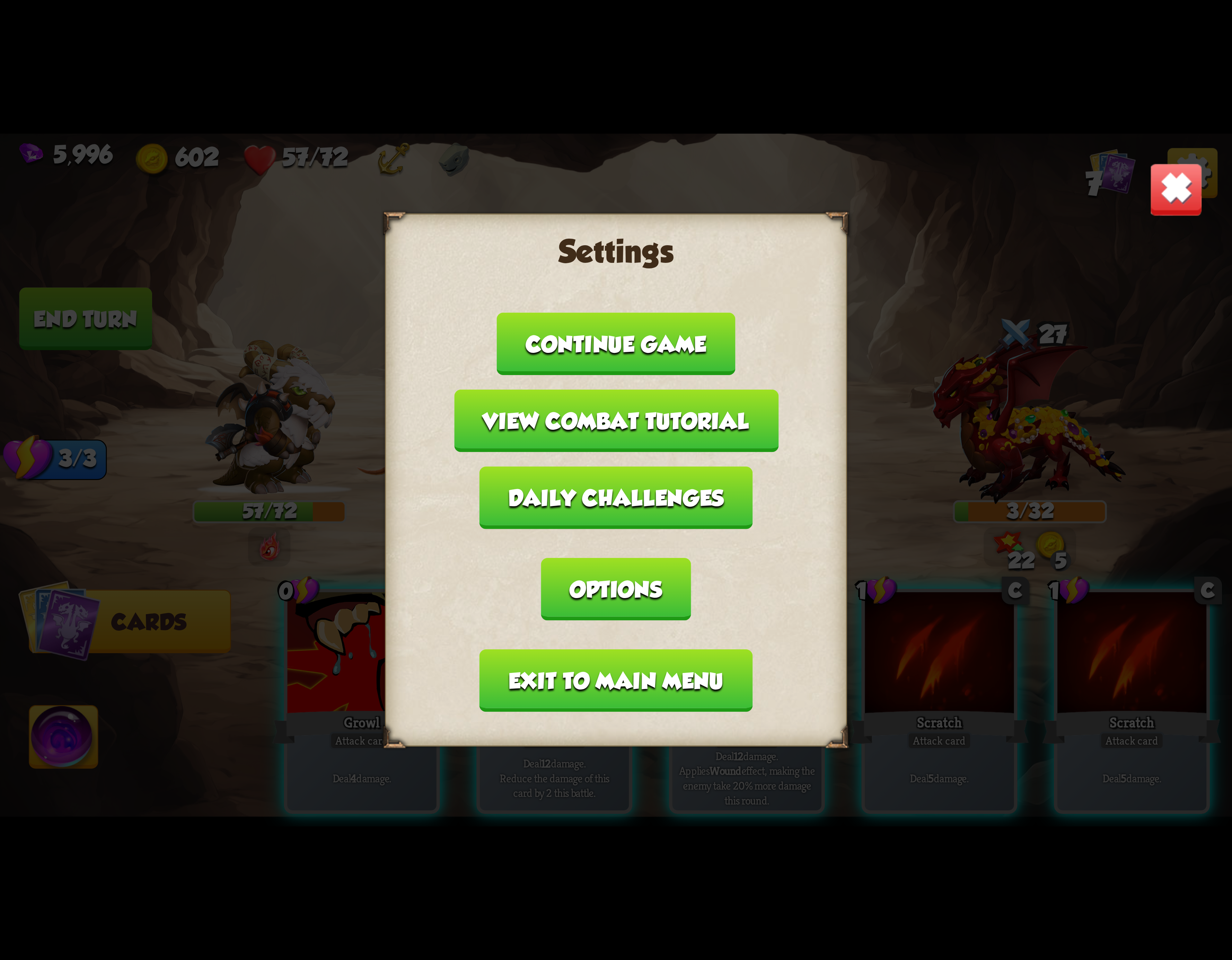
click at [682, 650] on button "Exit to main menu" at bounding box center [616, 681] width 273 height 63
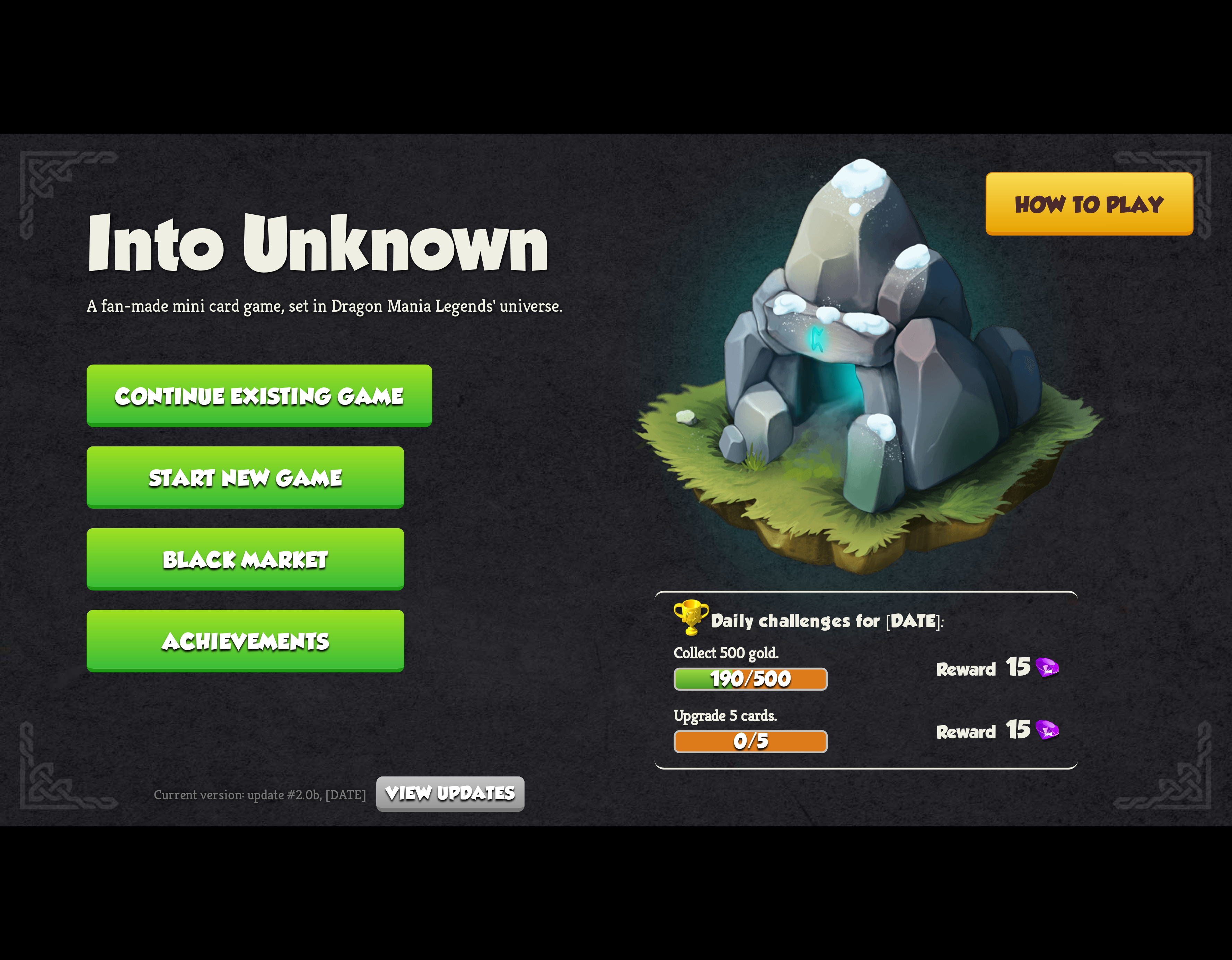
click at [352, 396] on button "Continue existing game" at bounding box center [260, 395] width 346 height 63
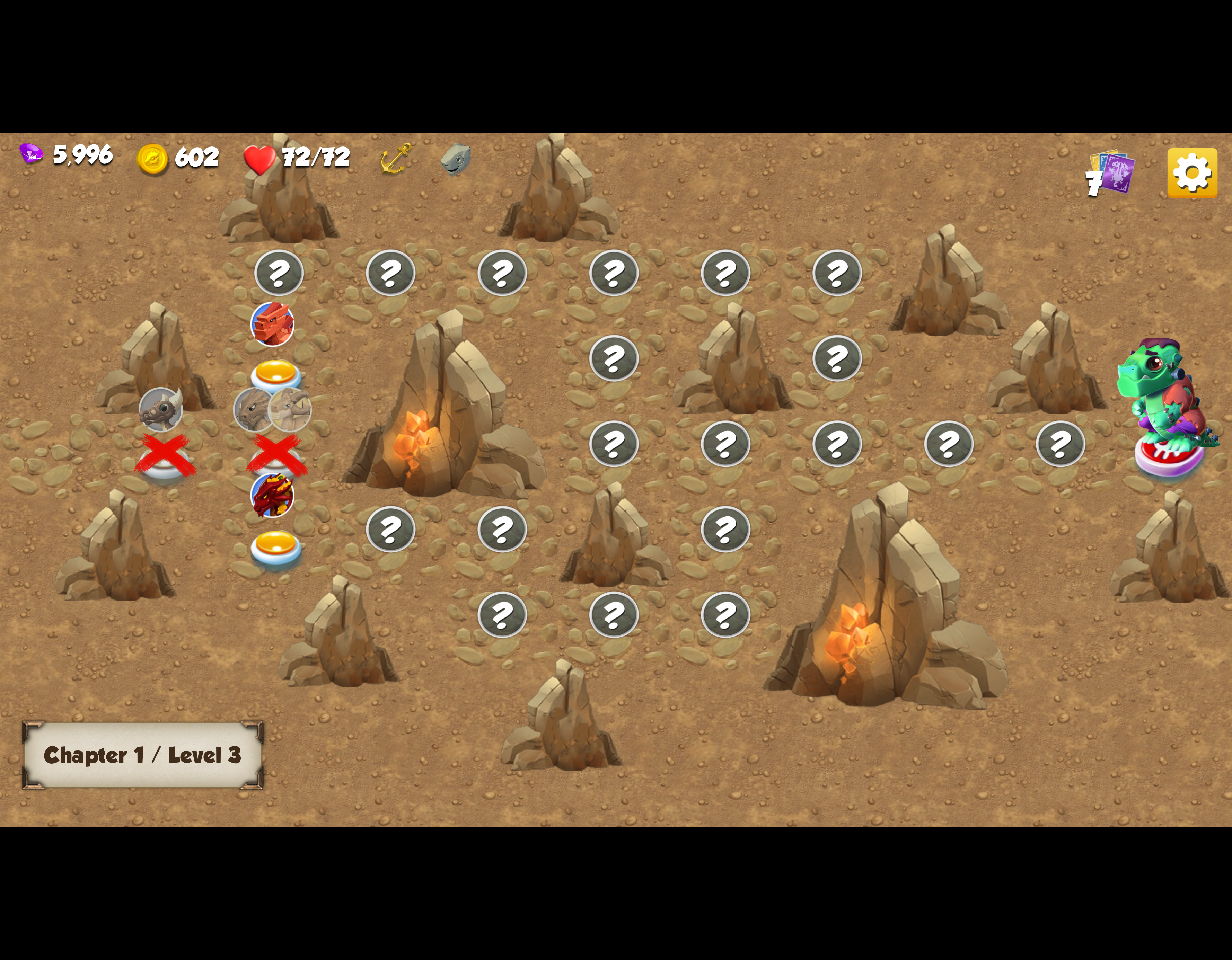
click at [283, 500] on img at bounding box center [272, 495] width 45 height 45
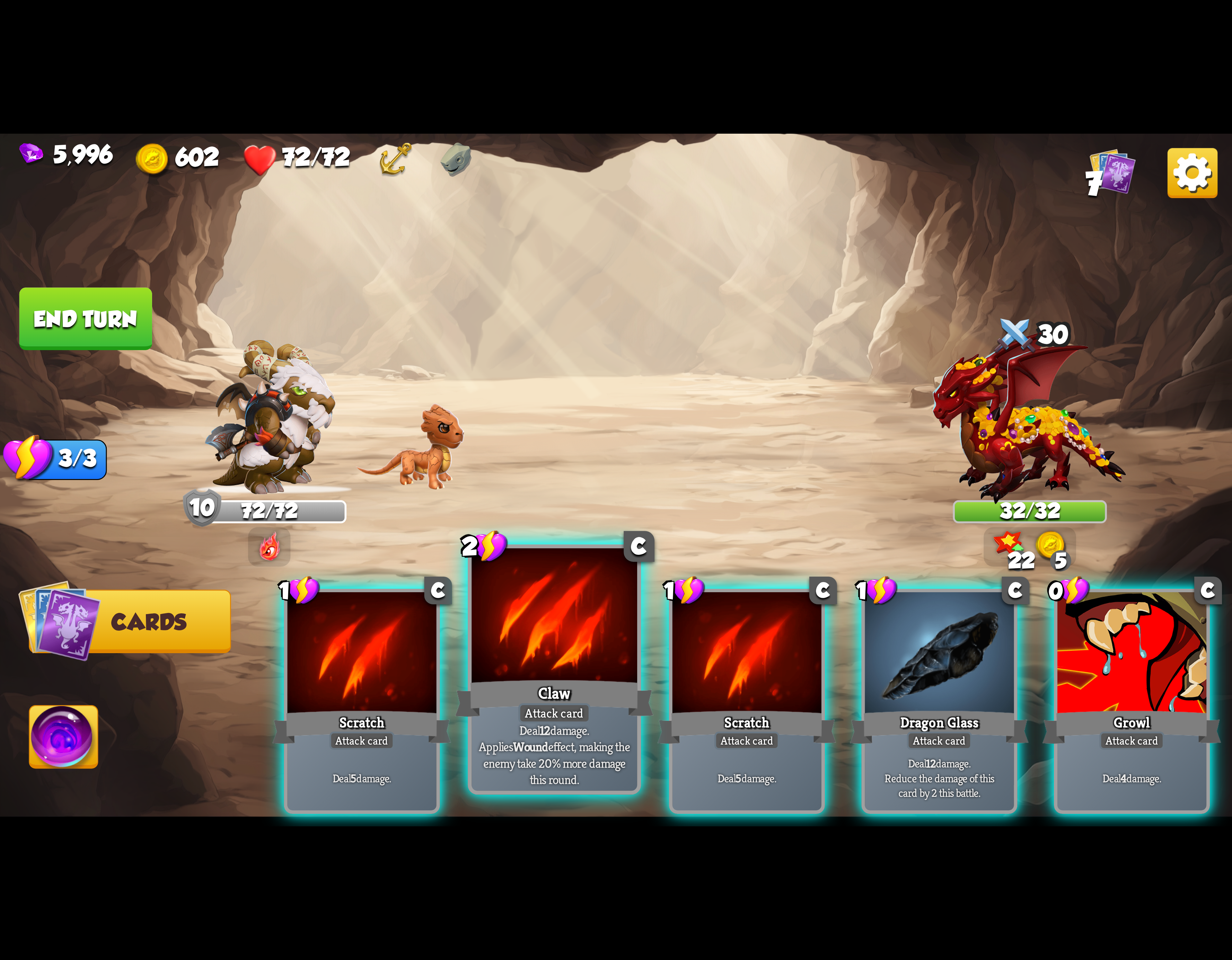
click at [584, 655] on div at bounding box center [554, 618] width 165 height 140
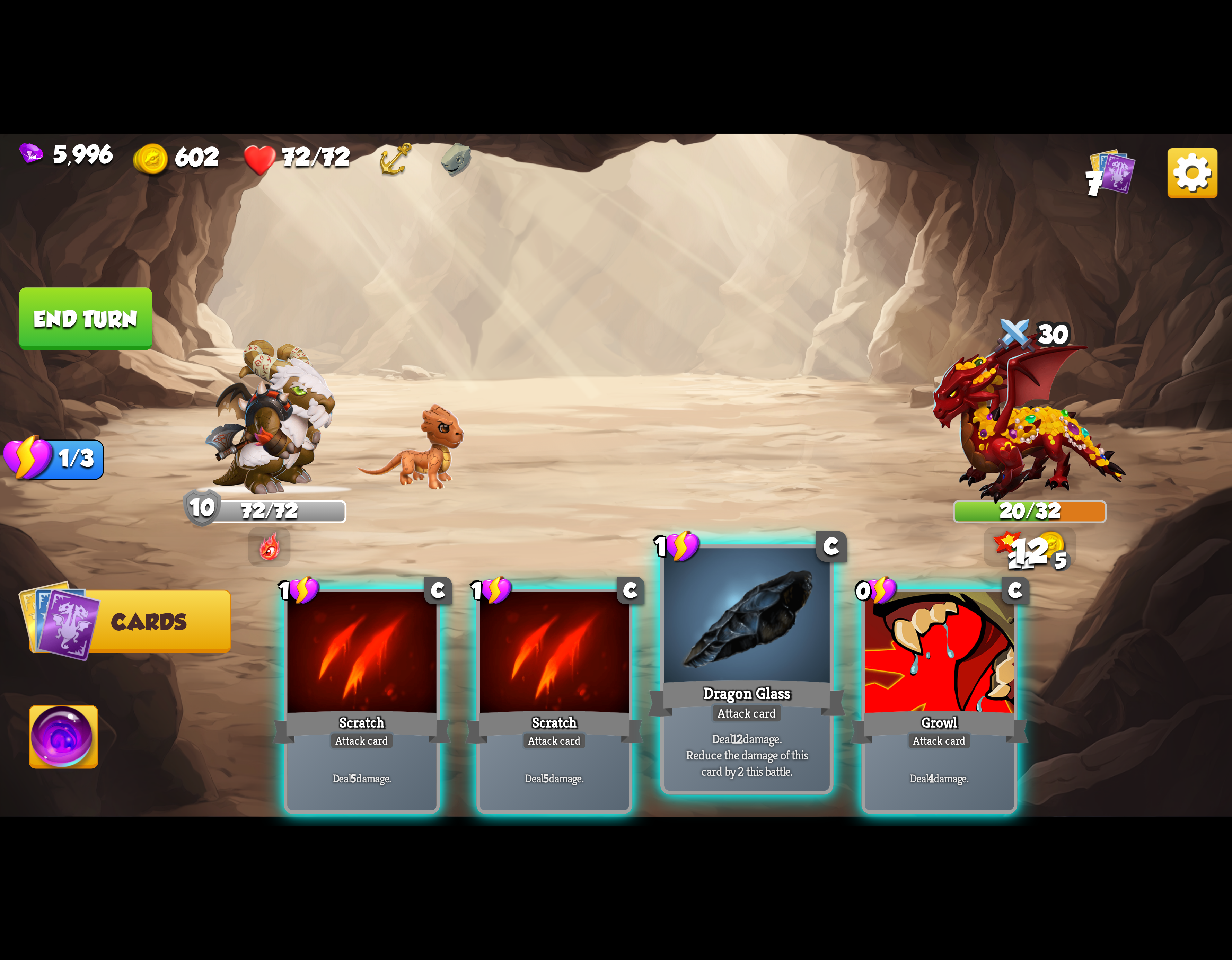
click at [705, 638] on div at bounding box center [747, 618] width 165 height 140
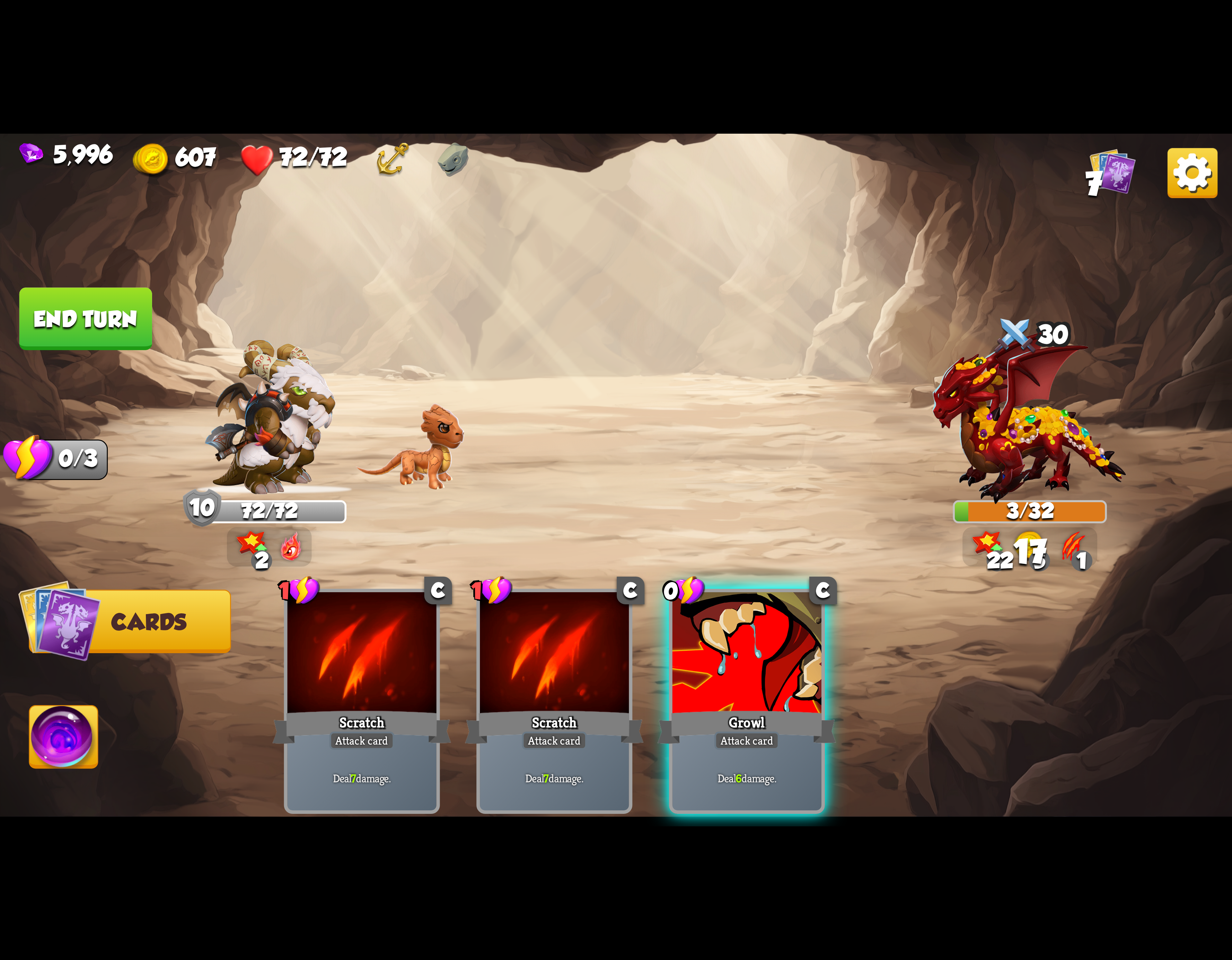
click at [103, 721] on div "Select an enemy to attack... You don't have enough stamina to play that card...…" at bounding box center [616, 480] width 1232 height 693
click at [116, 751] on img at bounding box center [616, 480] width 1232 height 693
click at [90, 747] on img at bounding box center [63, 741] width 68 height 69
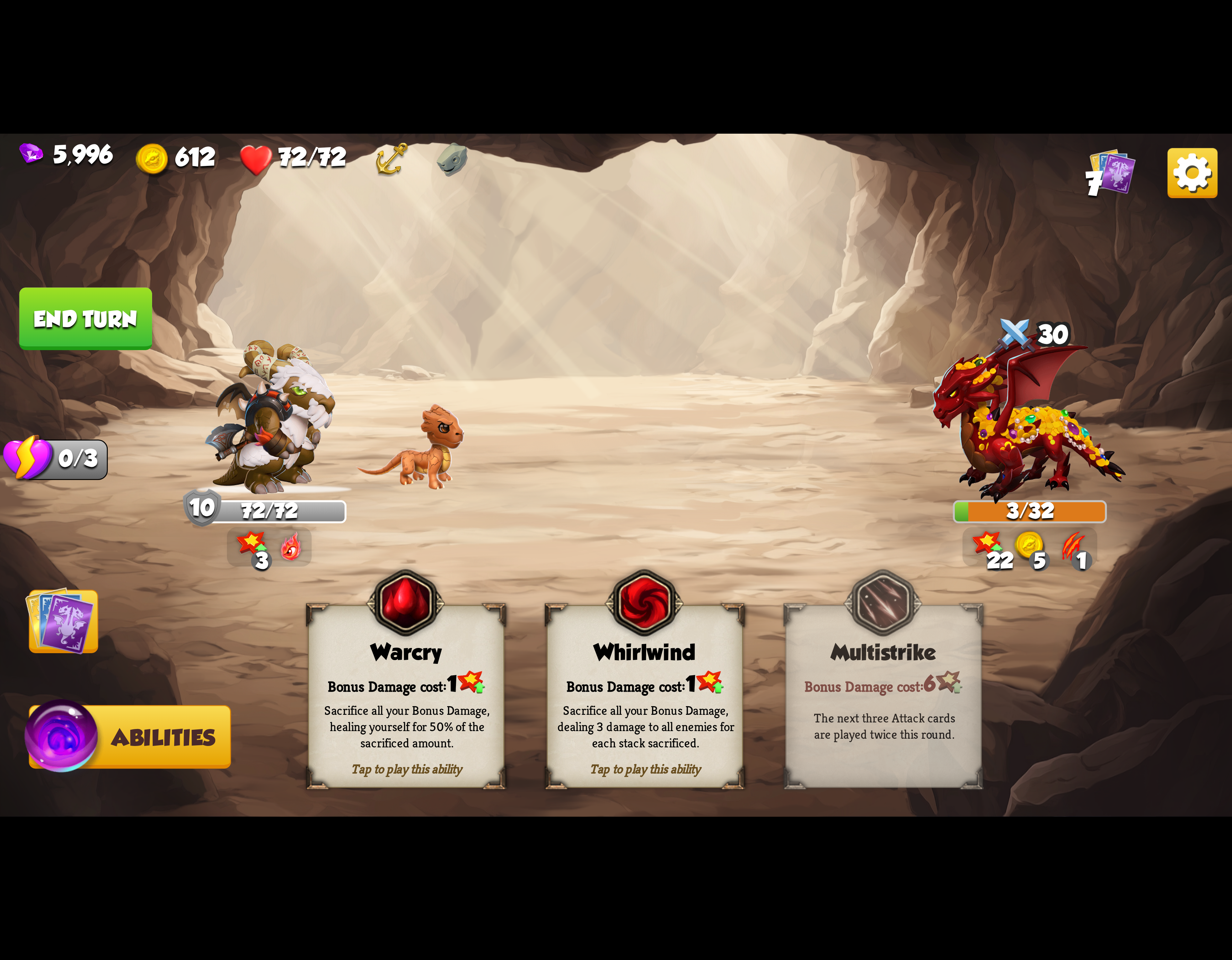
click at [638, 712] on div "Sacrifice all your Bonus Damage, dealing 3 damage to all enemies for each stack…" at bounding box center [645, 726] width 177 height 49
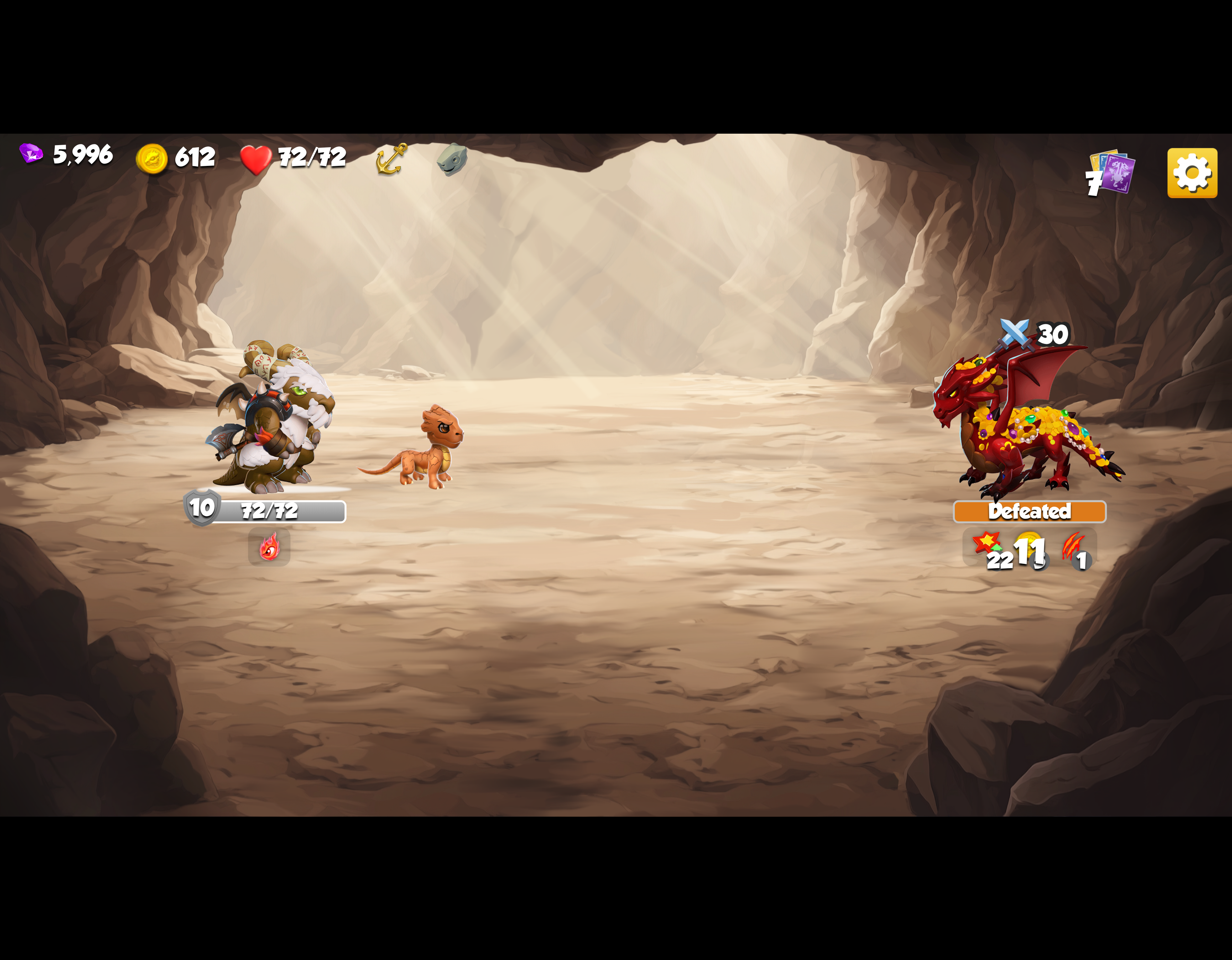
click at [71, 618] on img at bounding box center [616, 480] width 1232 height 693
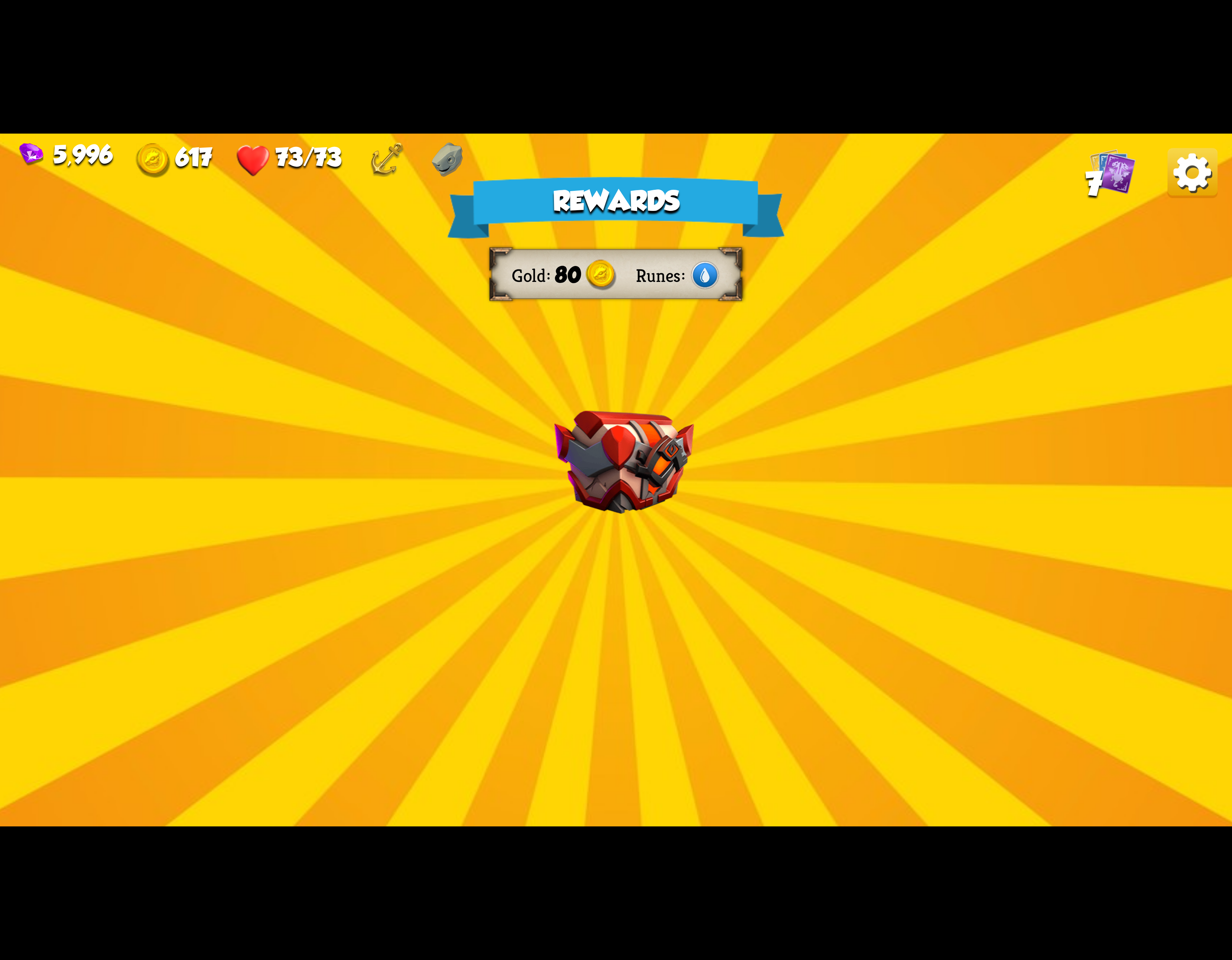
click at [1190, 172] on img at bounding box center [1193, 173] width 50 height 50
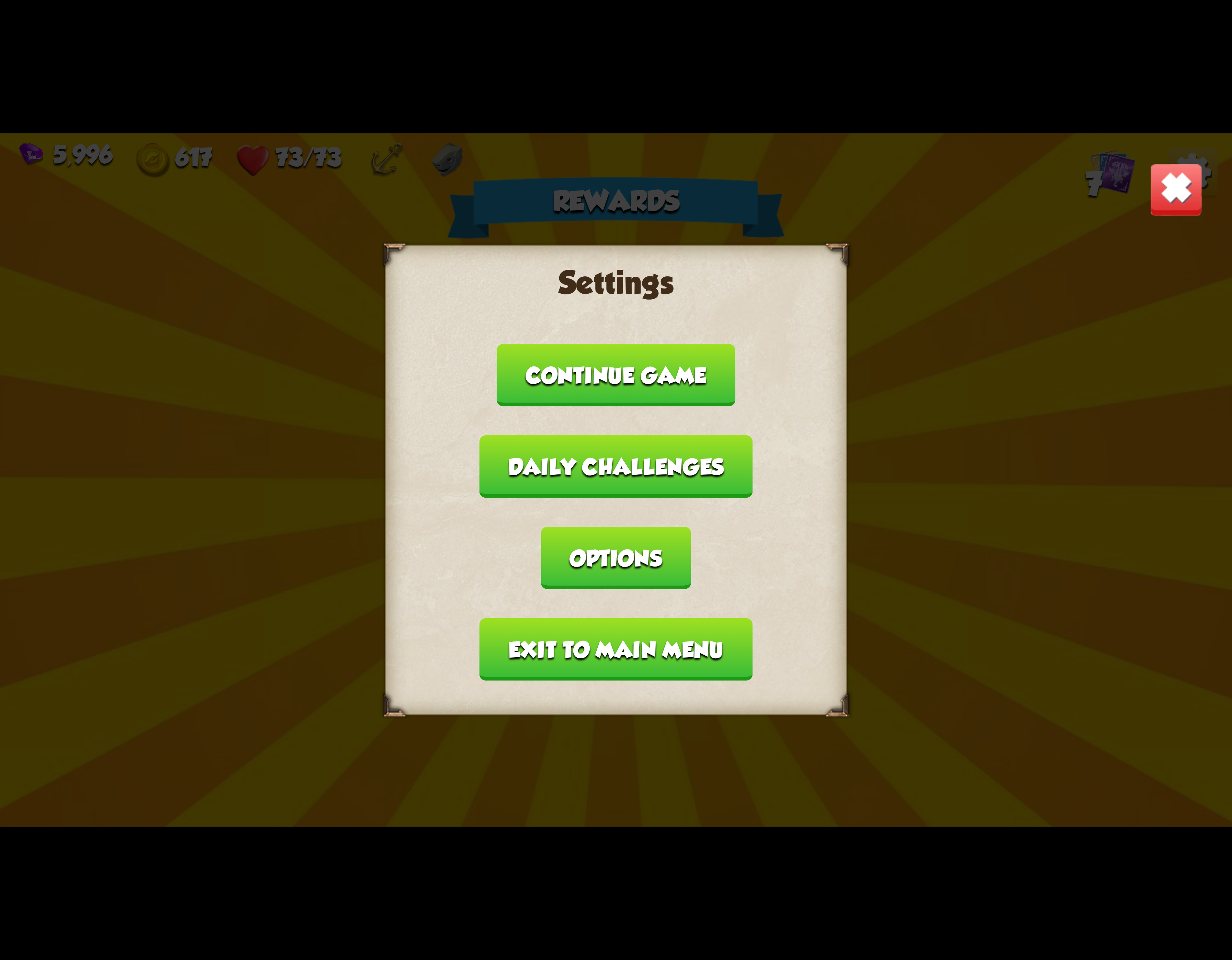
click at [710, 618] on button "Exit to main menu" at bounding box center [616, 649] width 273 height 63
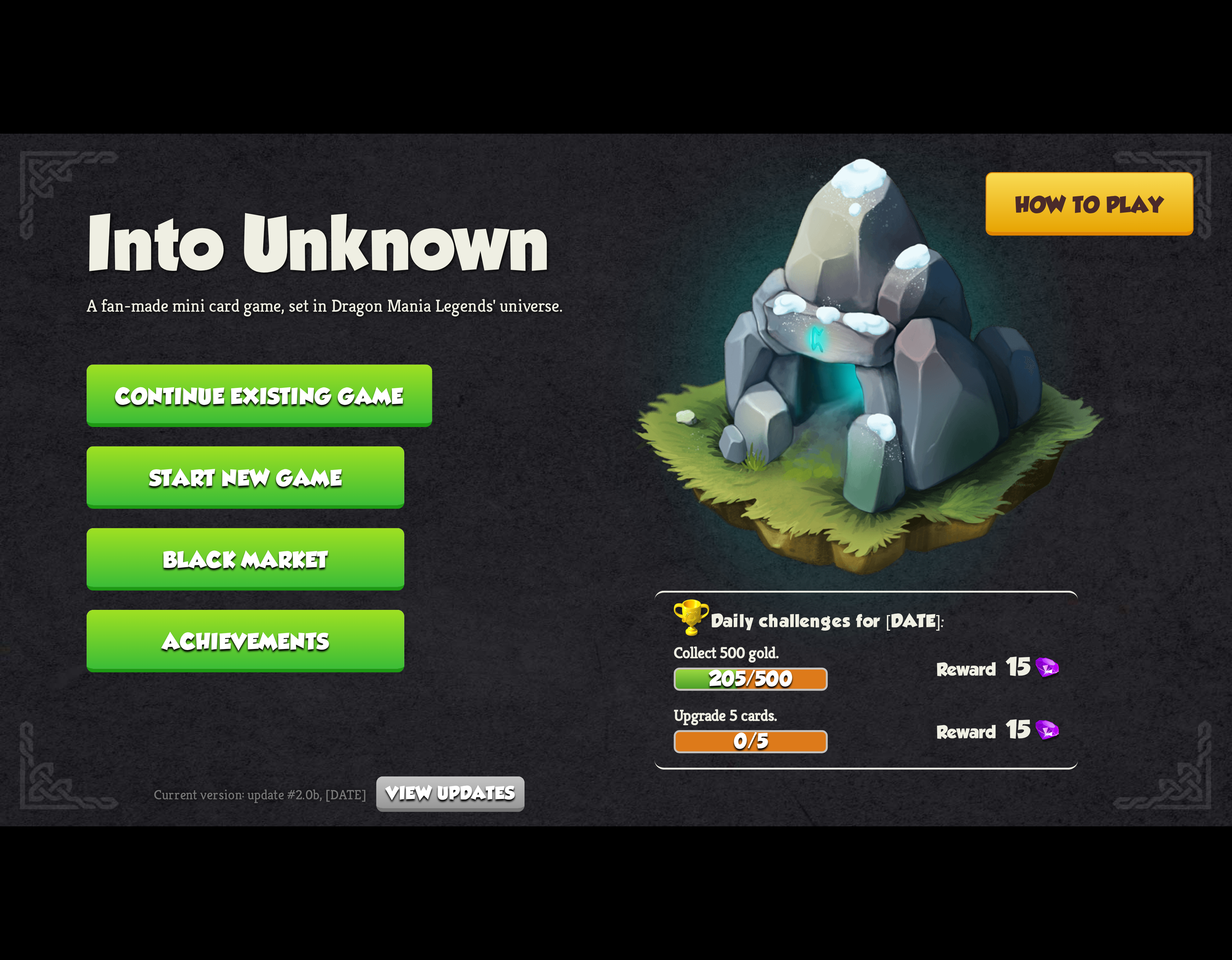
click at [358, 399] on button "Continue existing game" at bounding box center [260, 395] width 346 height 63
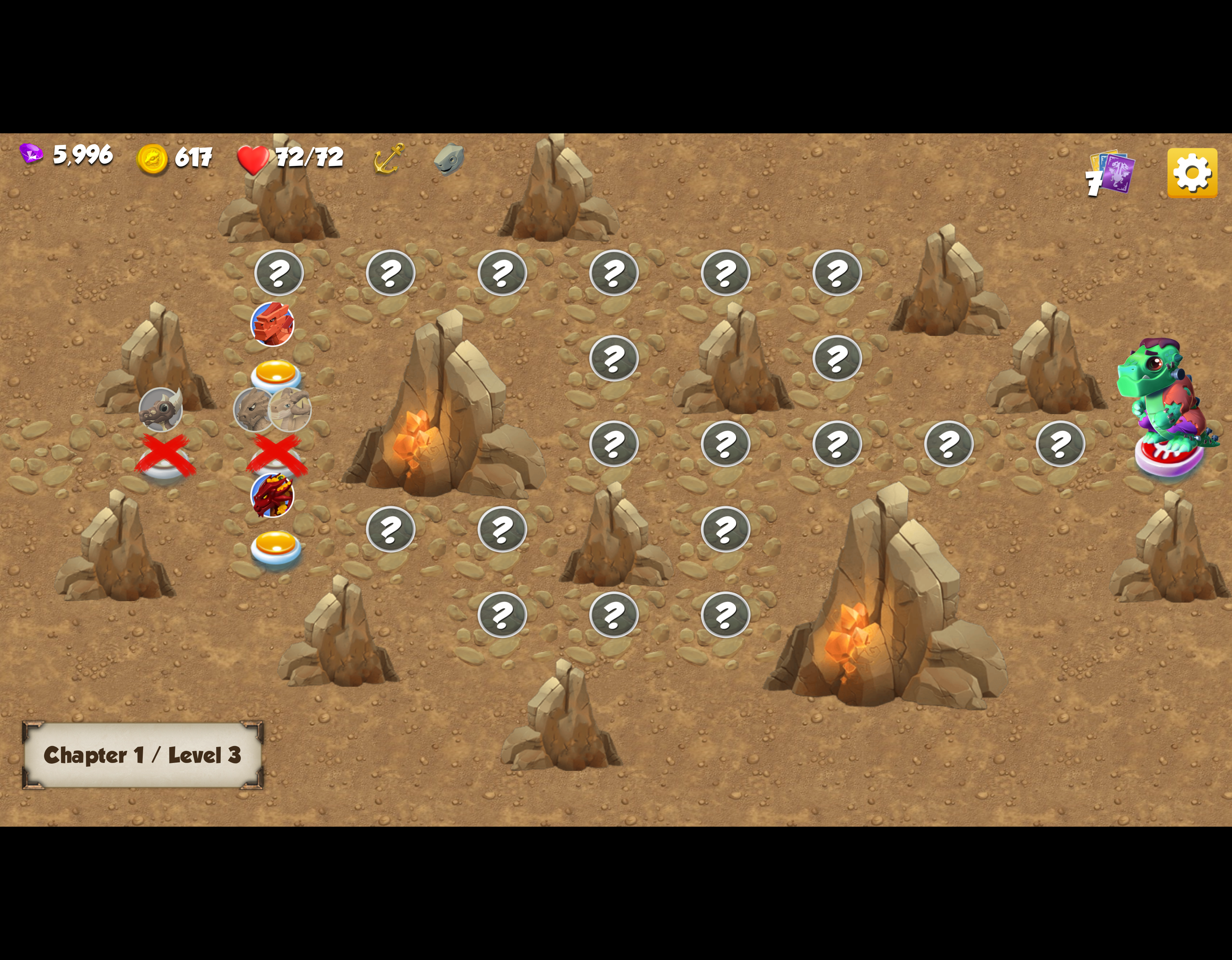
click at [266, 531] on img at bounding box center [277, 553] width 62 height 45
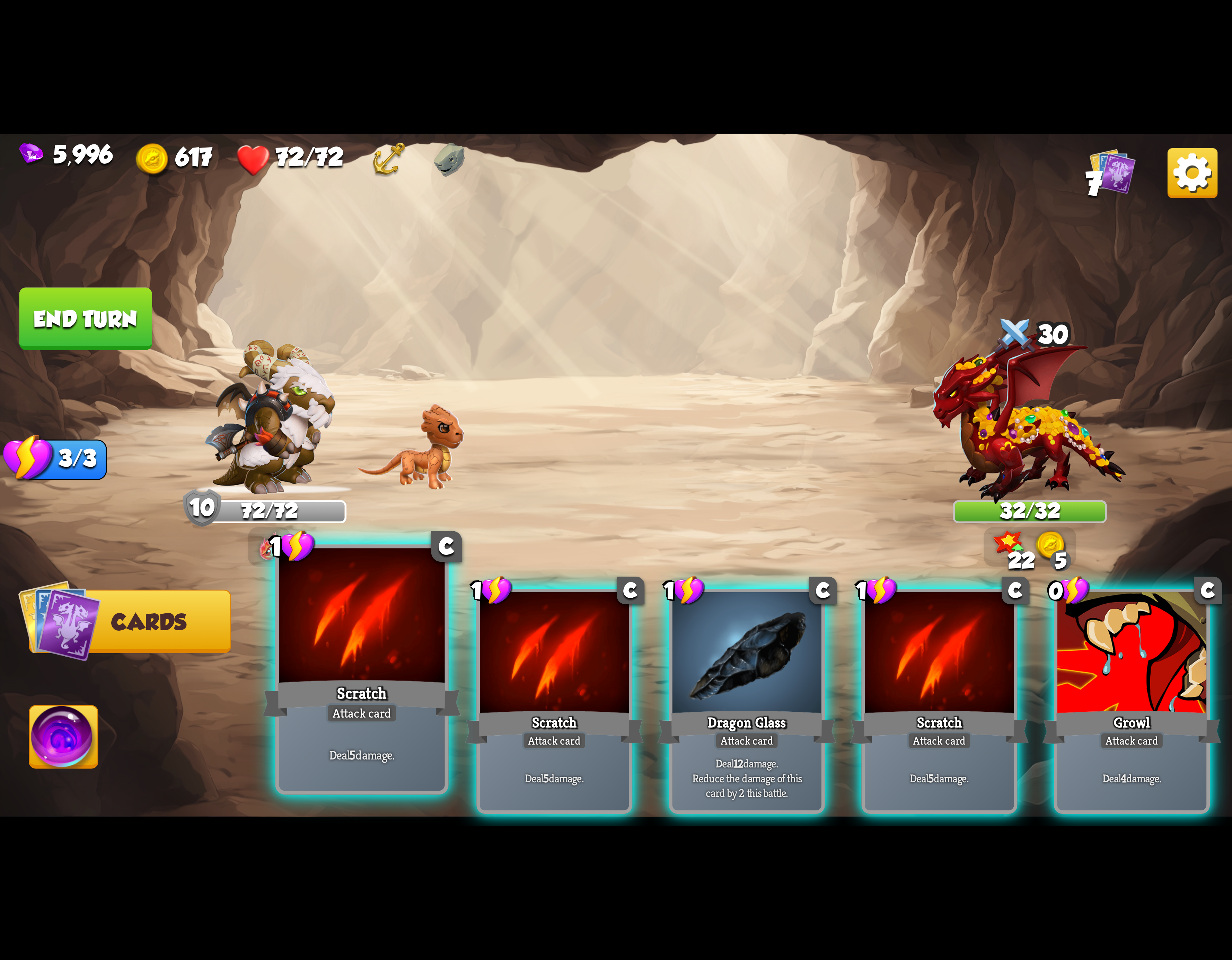
click at [350, 668] on div at bounding box center [362, 618] width 165 height 140
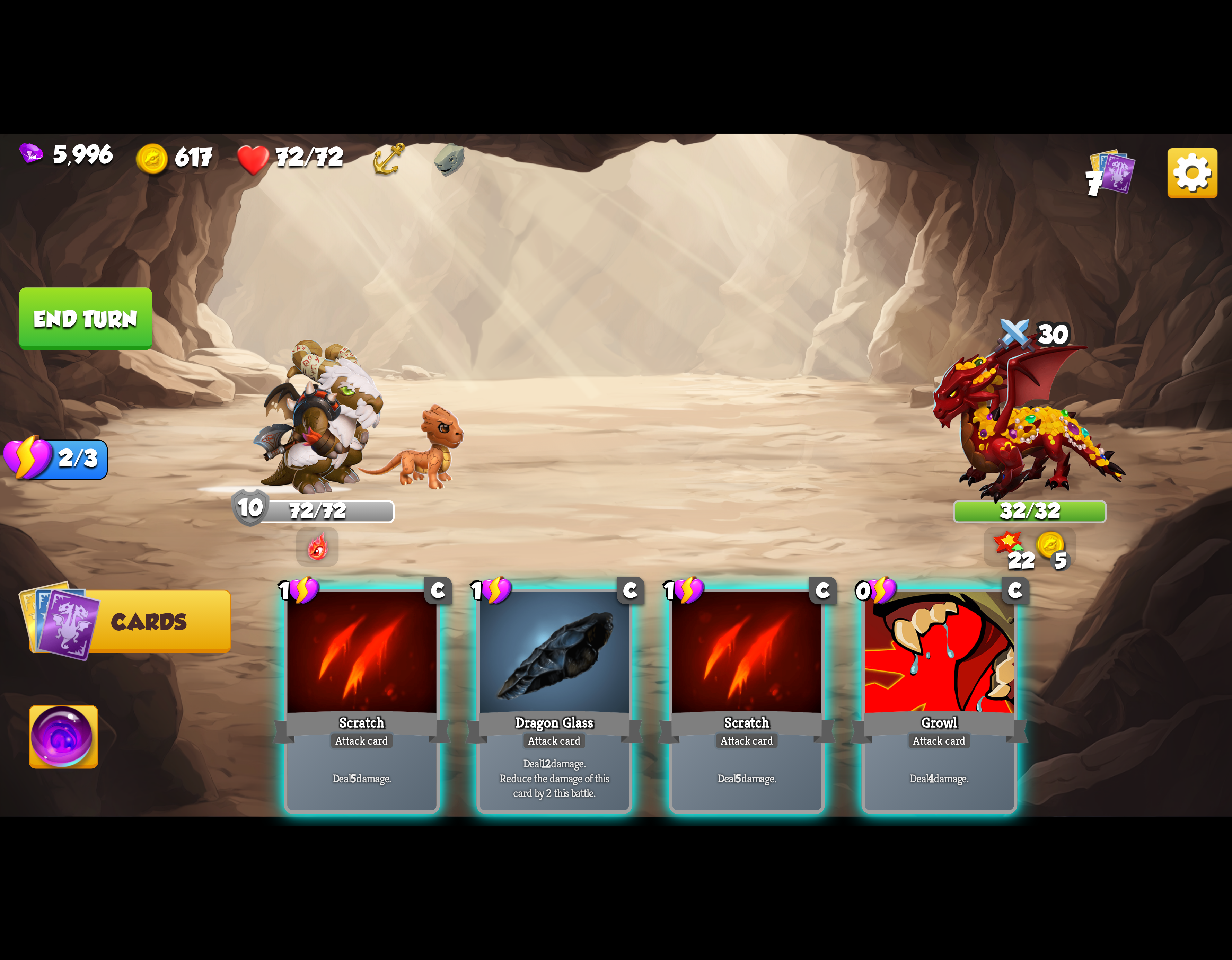
click at [350, 668] on div at bounding box center [362, 655] width 149 height 126
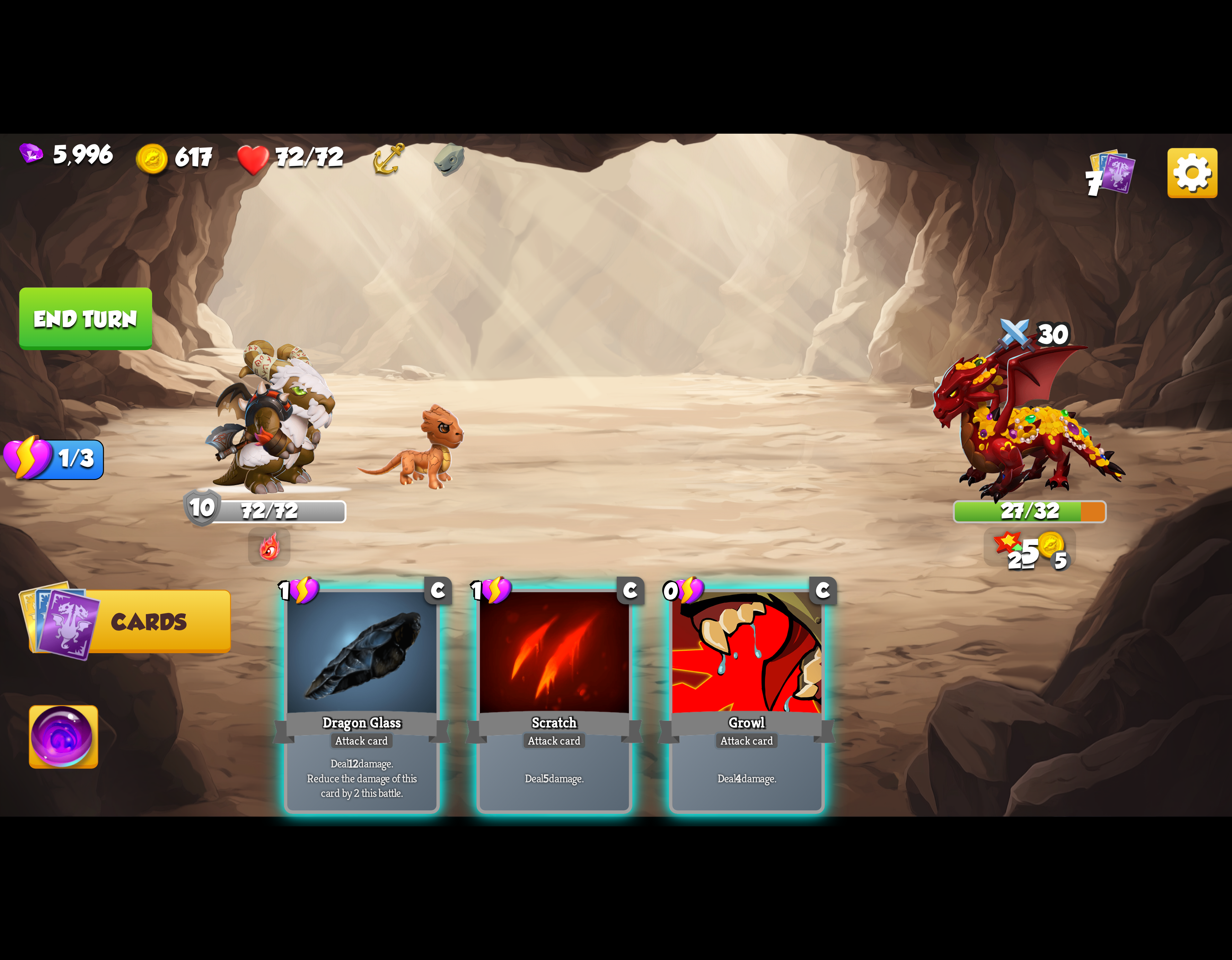
click at [350, 668] on div at bounding box center [362, 655] width 149 height 126
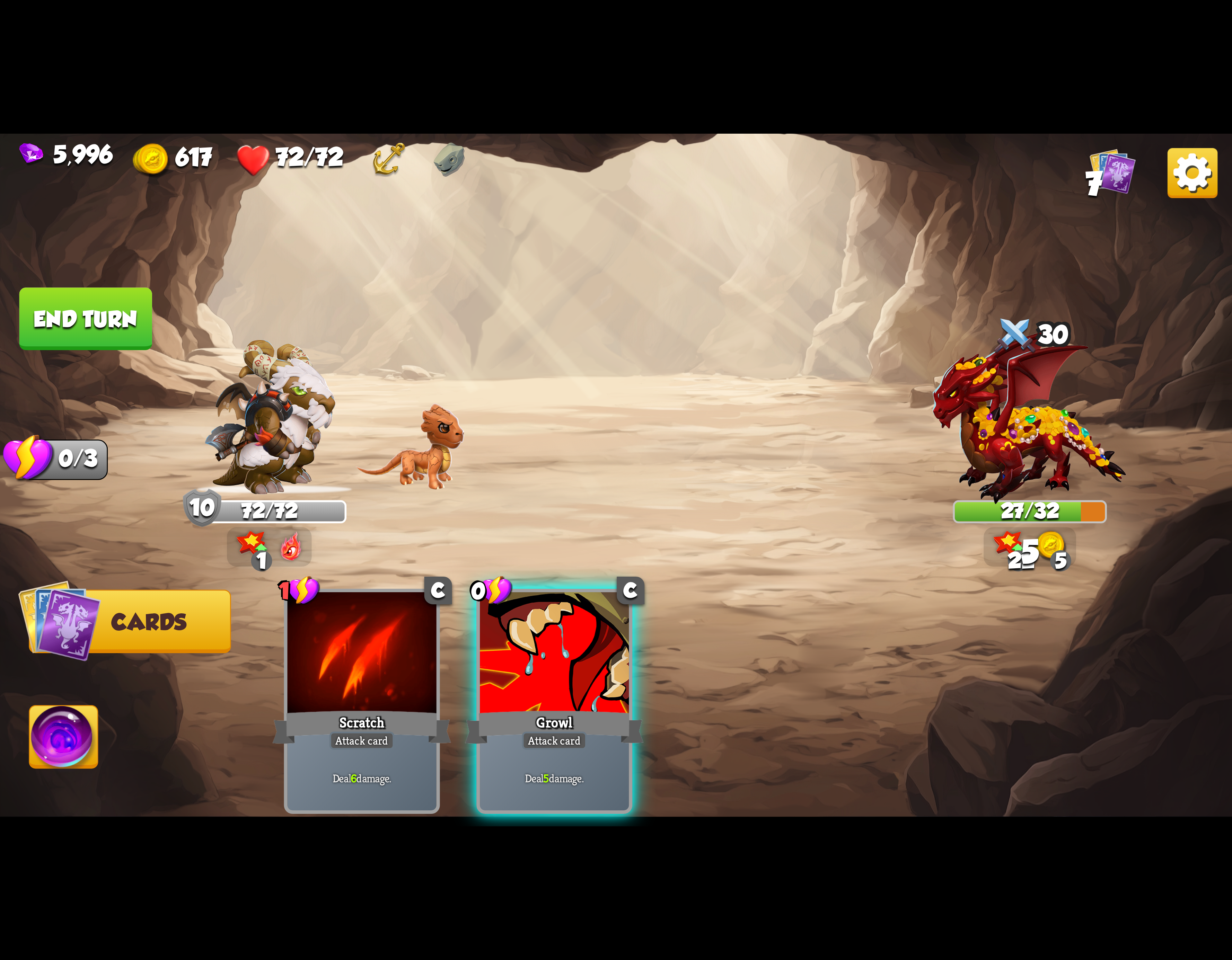
click at [63, 736] on img at bounding box center [63, 741] width 68 height 69
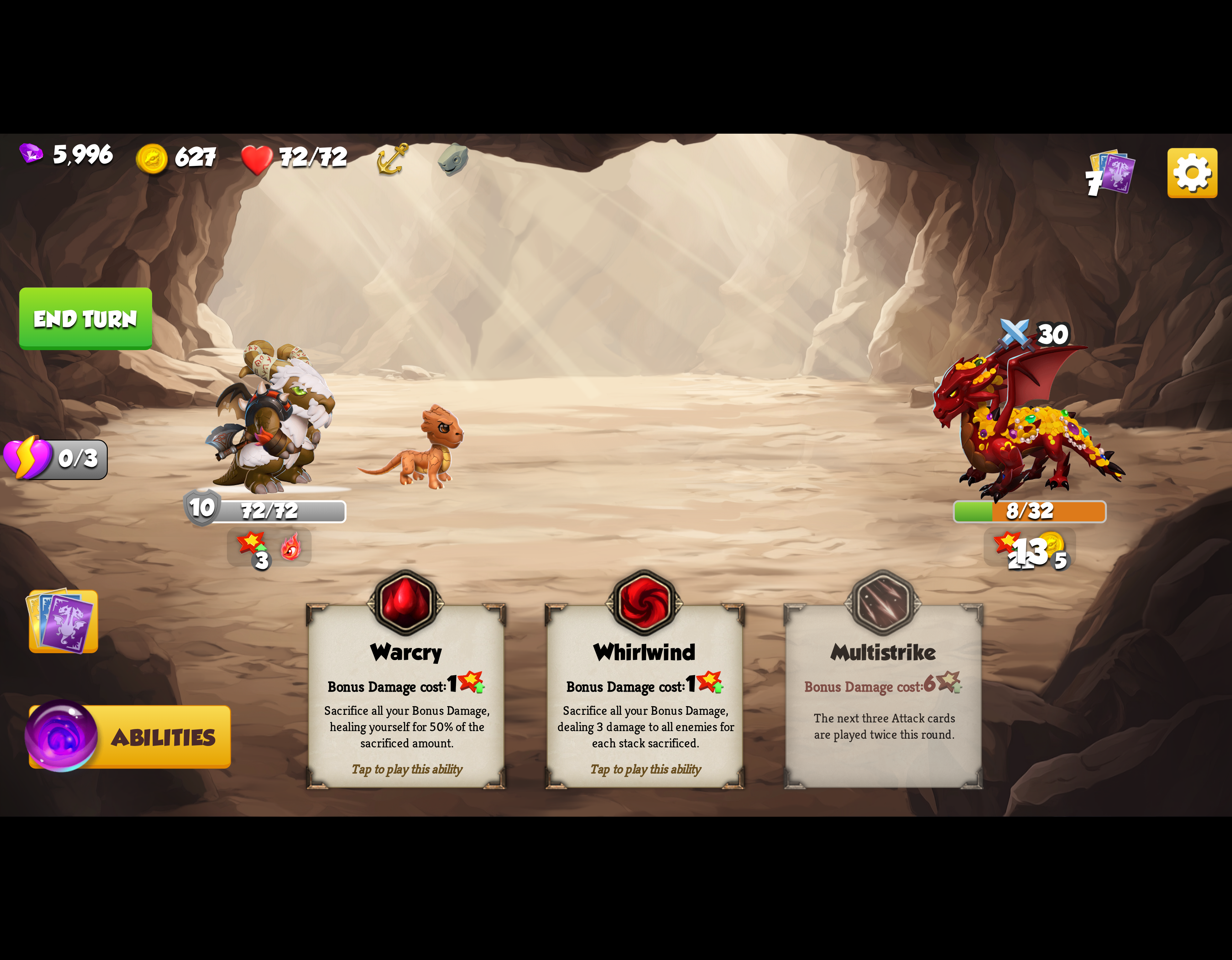
click at [575, 694] on div "Sacrifice all your Bonus Damage, dealing 3 damage to all enemies for each stack…" at bounding box center [646, 727] width 196 height 77
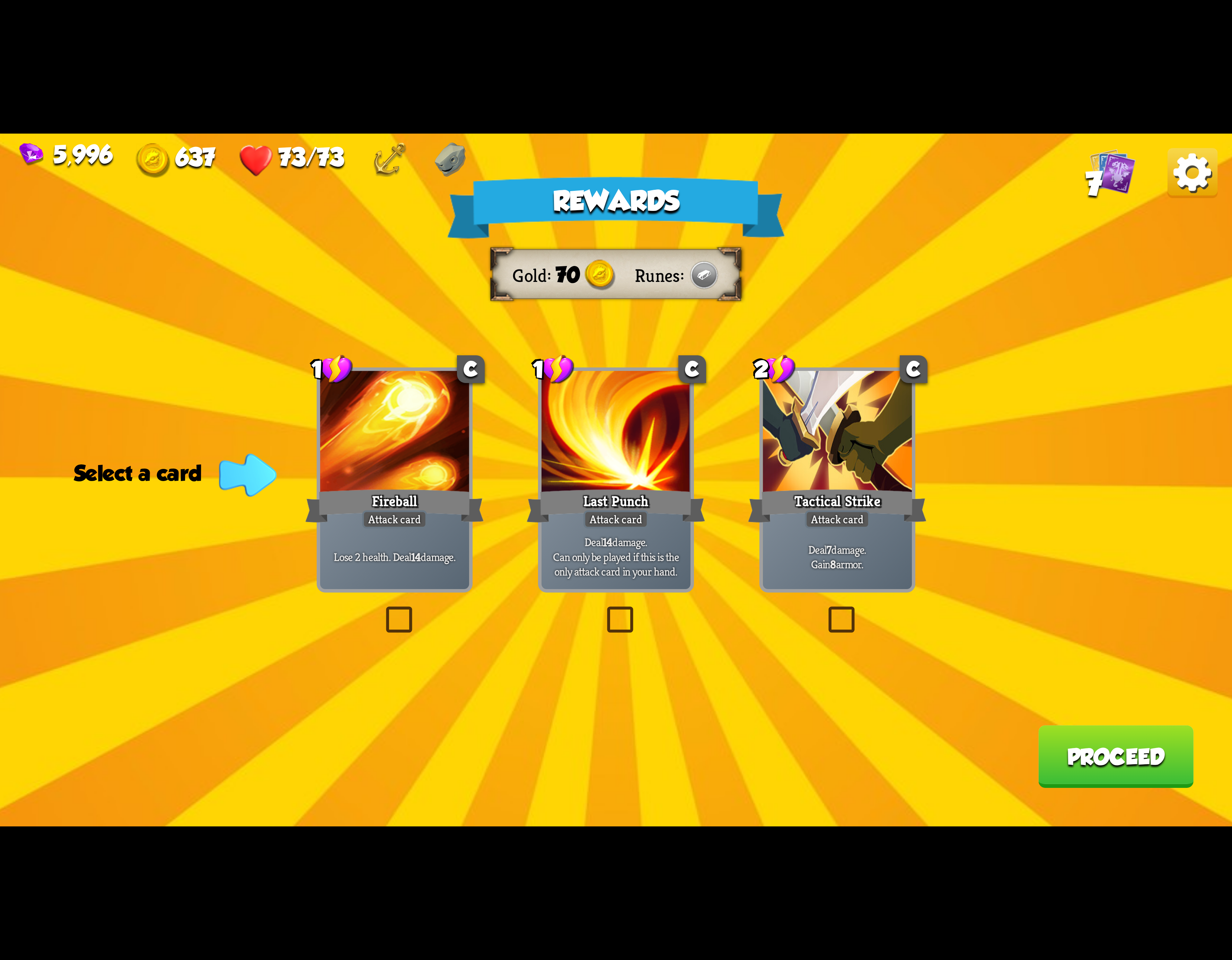
click at [1206, 182] on img at bounding box center [1193, 173] width 50 height 50
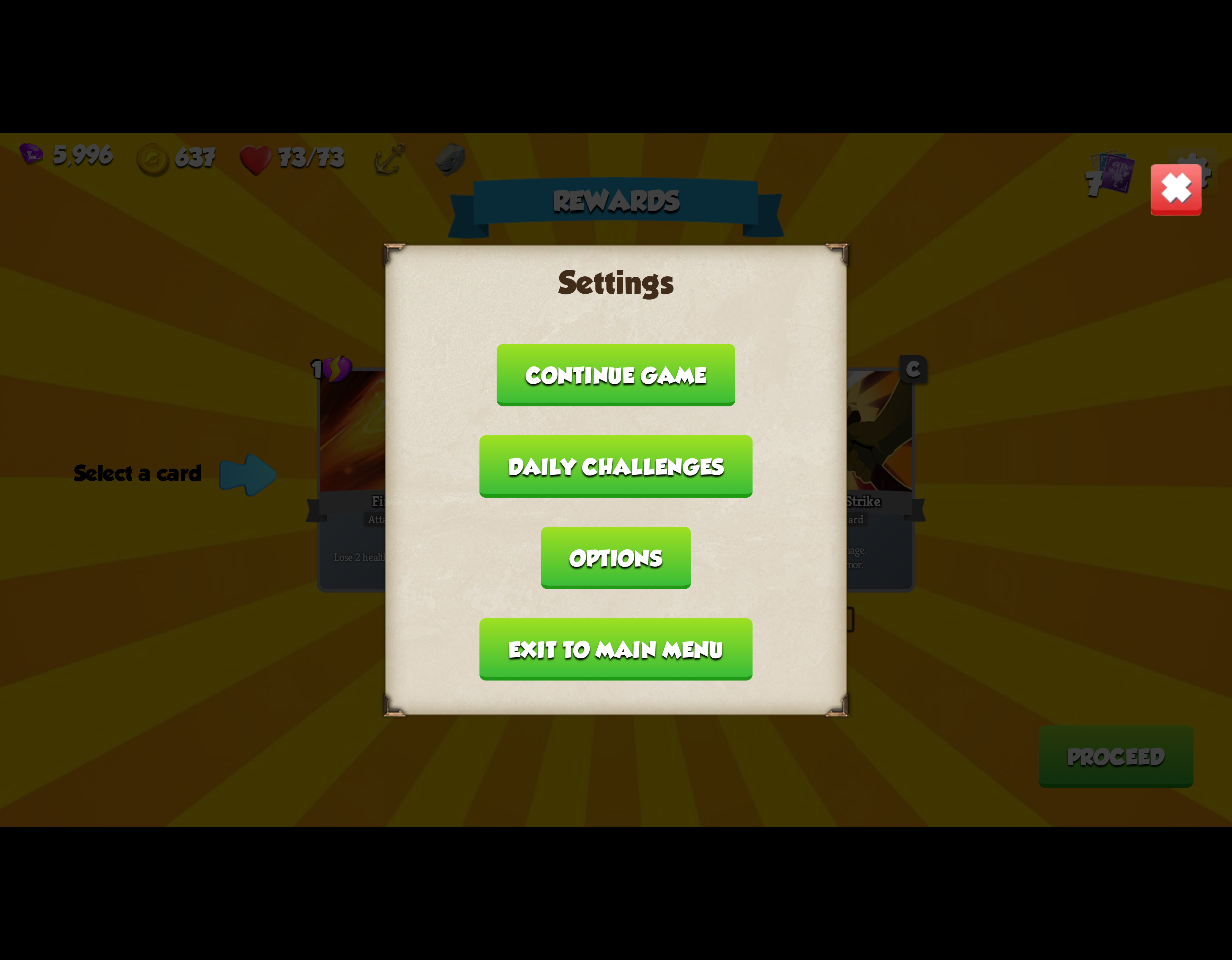
click at [614, 618] on button "Exit to main menu" at bounding box center [616, 649] width 273 height 63
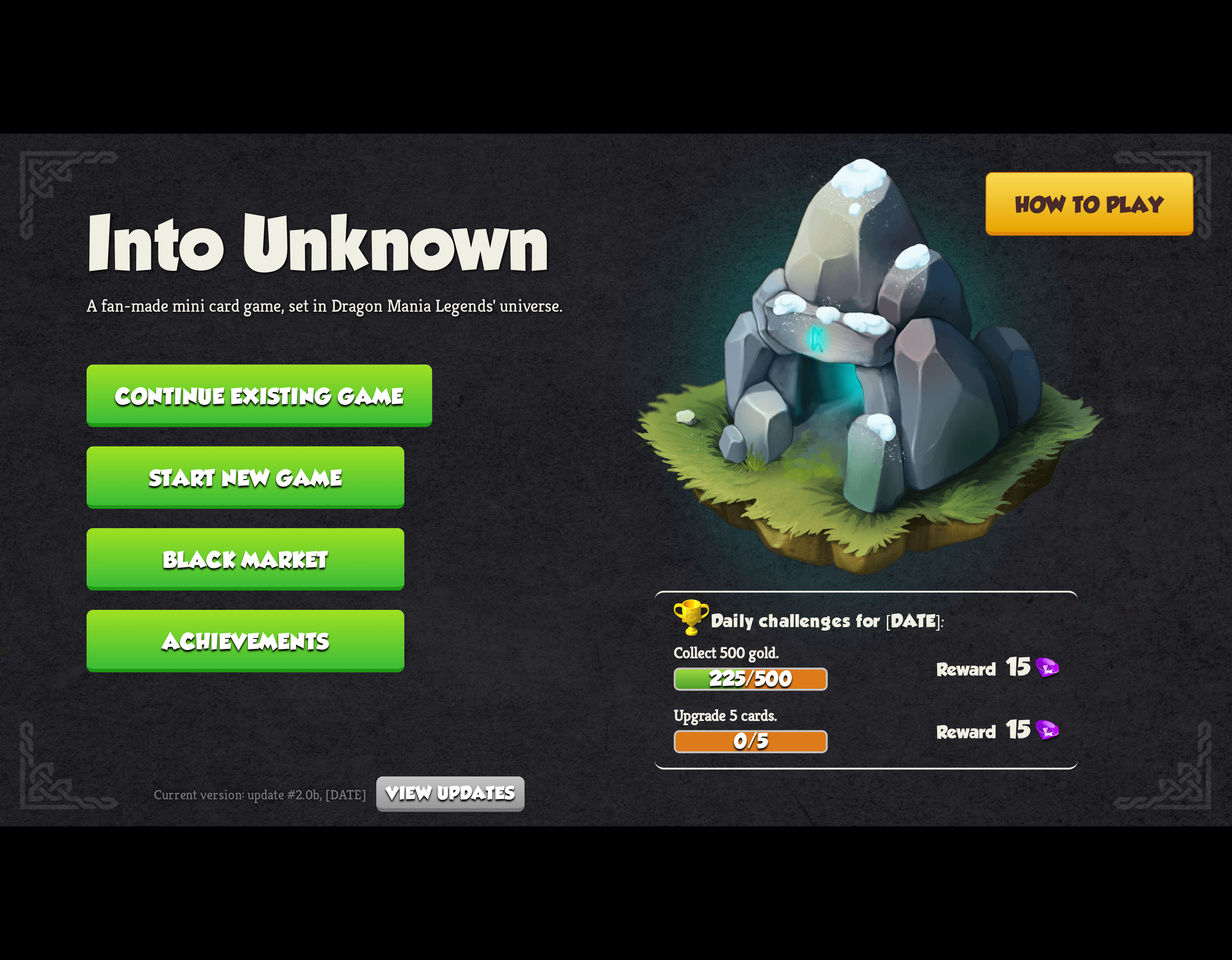
click at [358, 396] on button "Continue existing game" at bounding box center [260, 395] width 346 height 63
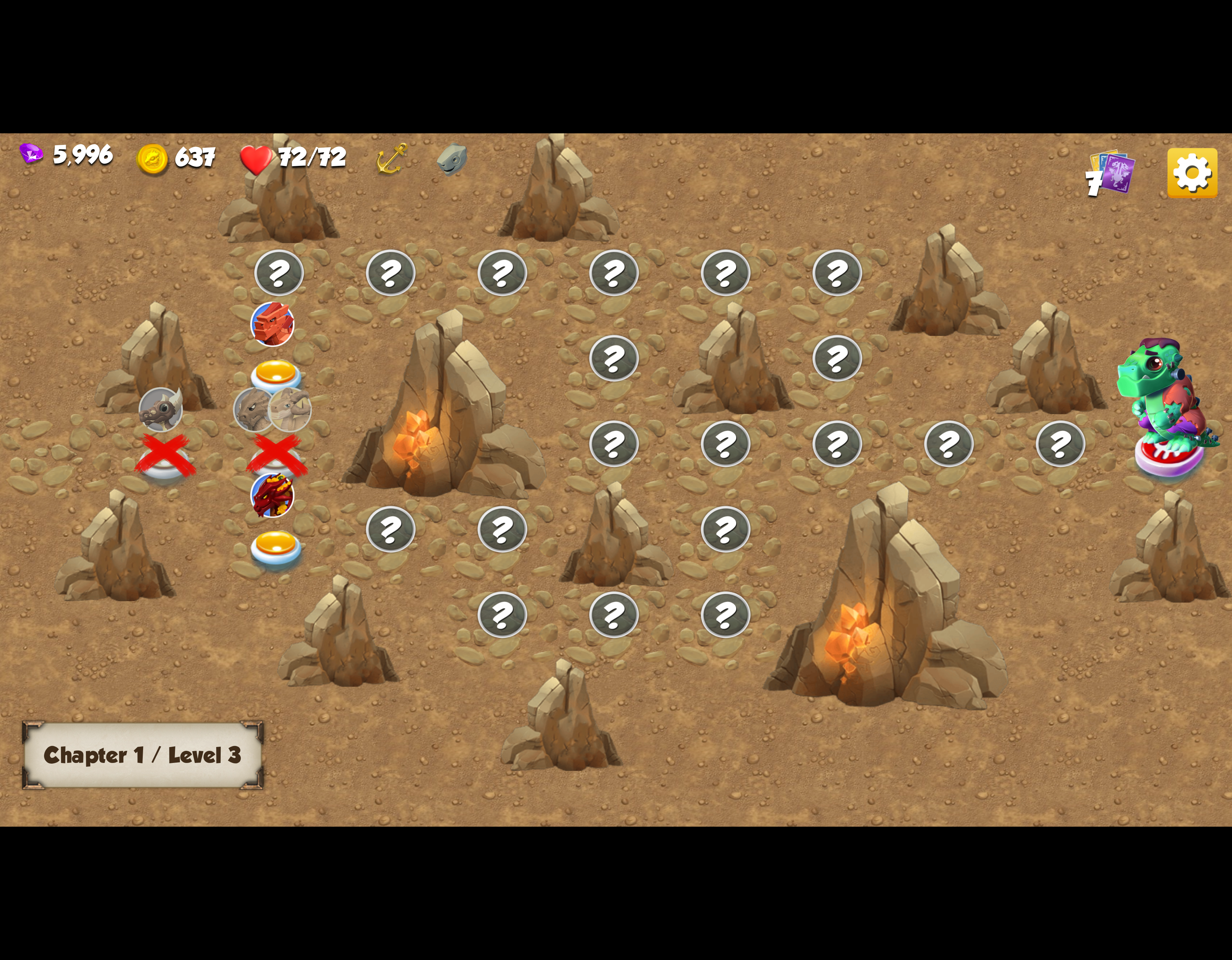
click at [288, 504] on img at bounding box center [272, 495] width 45 height 45
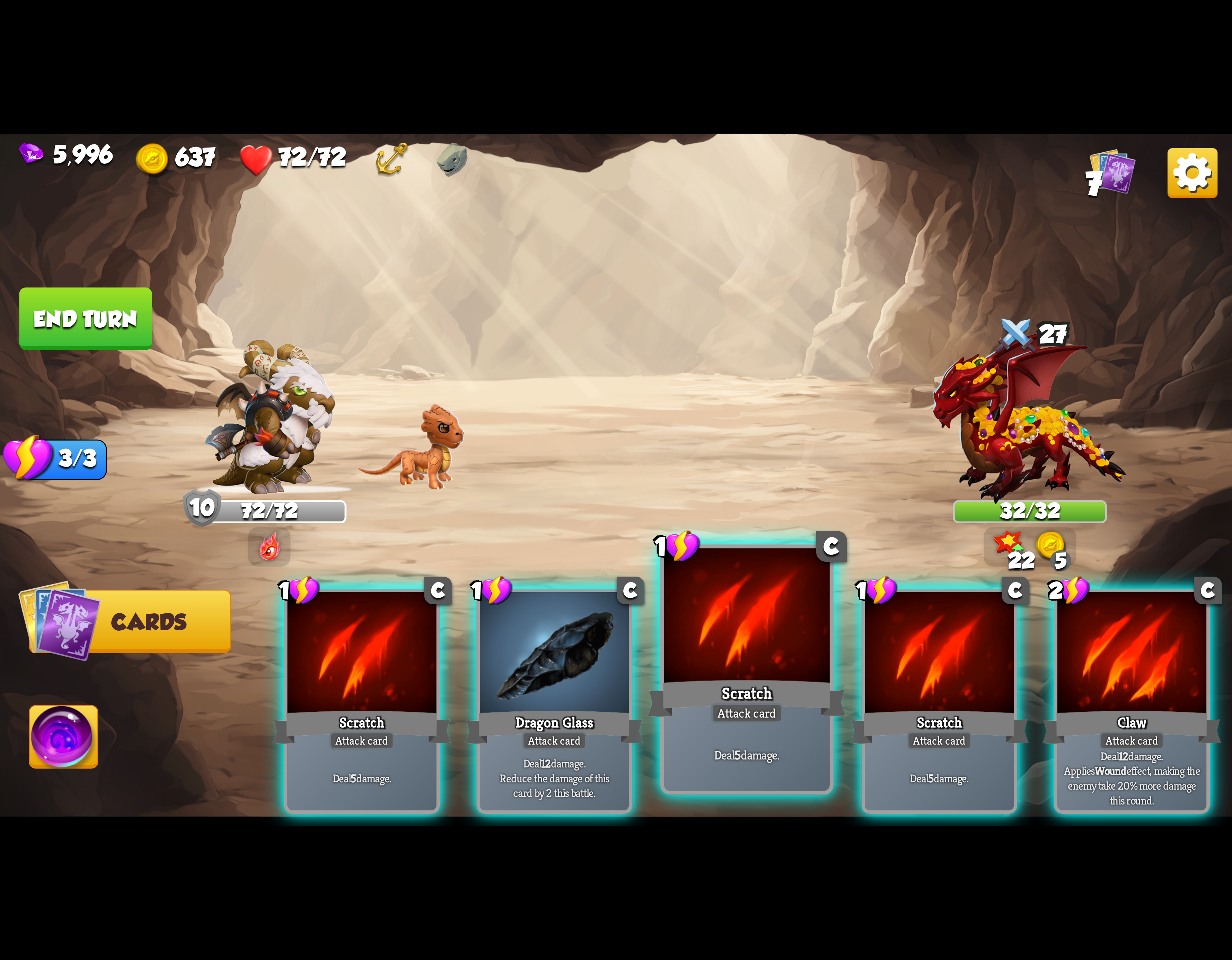
click at [688, 663] on div at bounding box center [747, 618] width 165 height 140
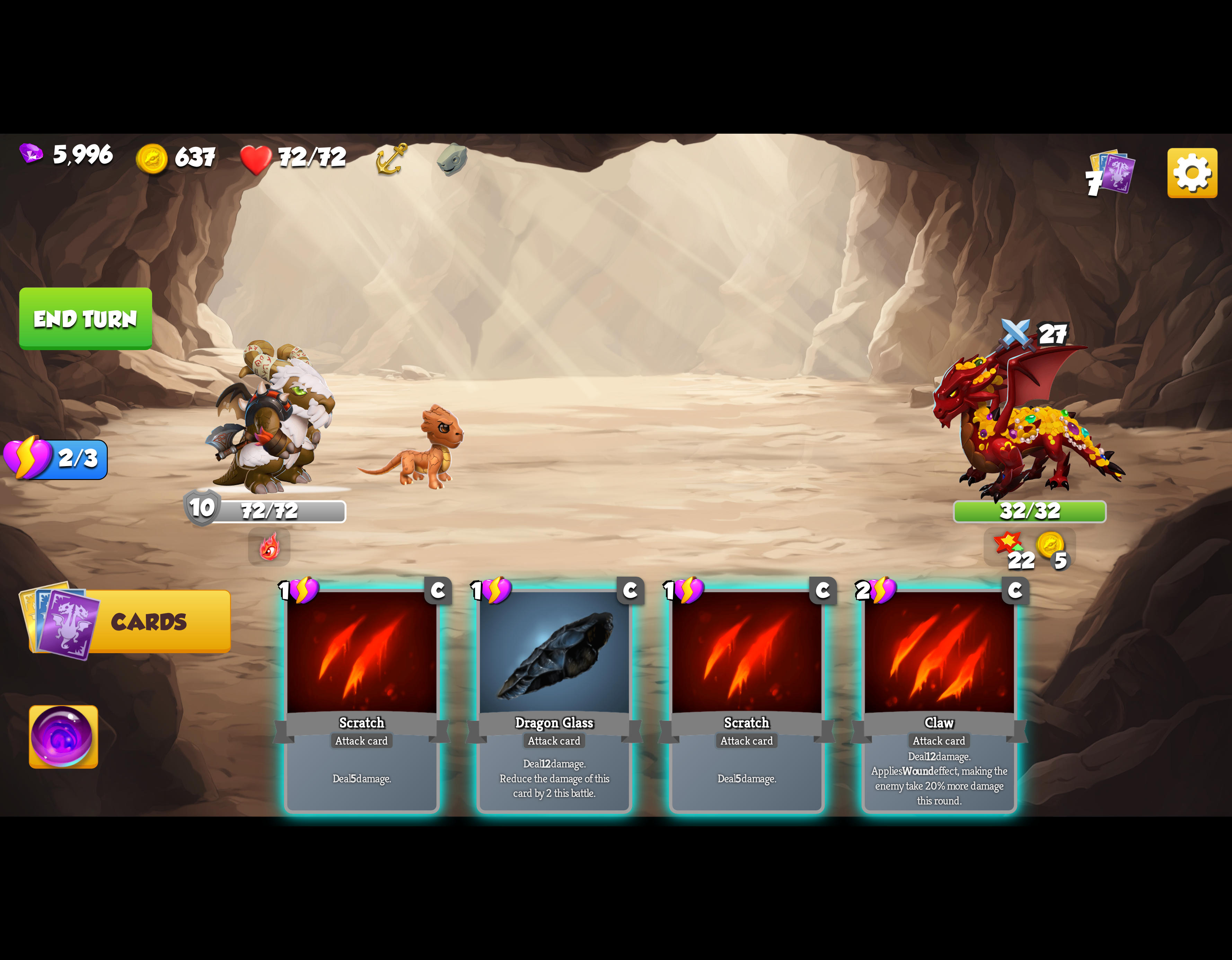
click at [695, 657] on div at bounding box center [747, 655] width 149 height 126
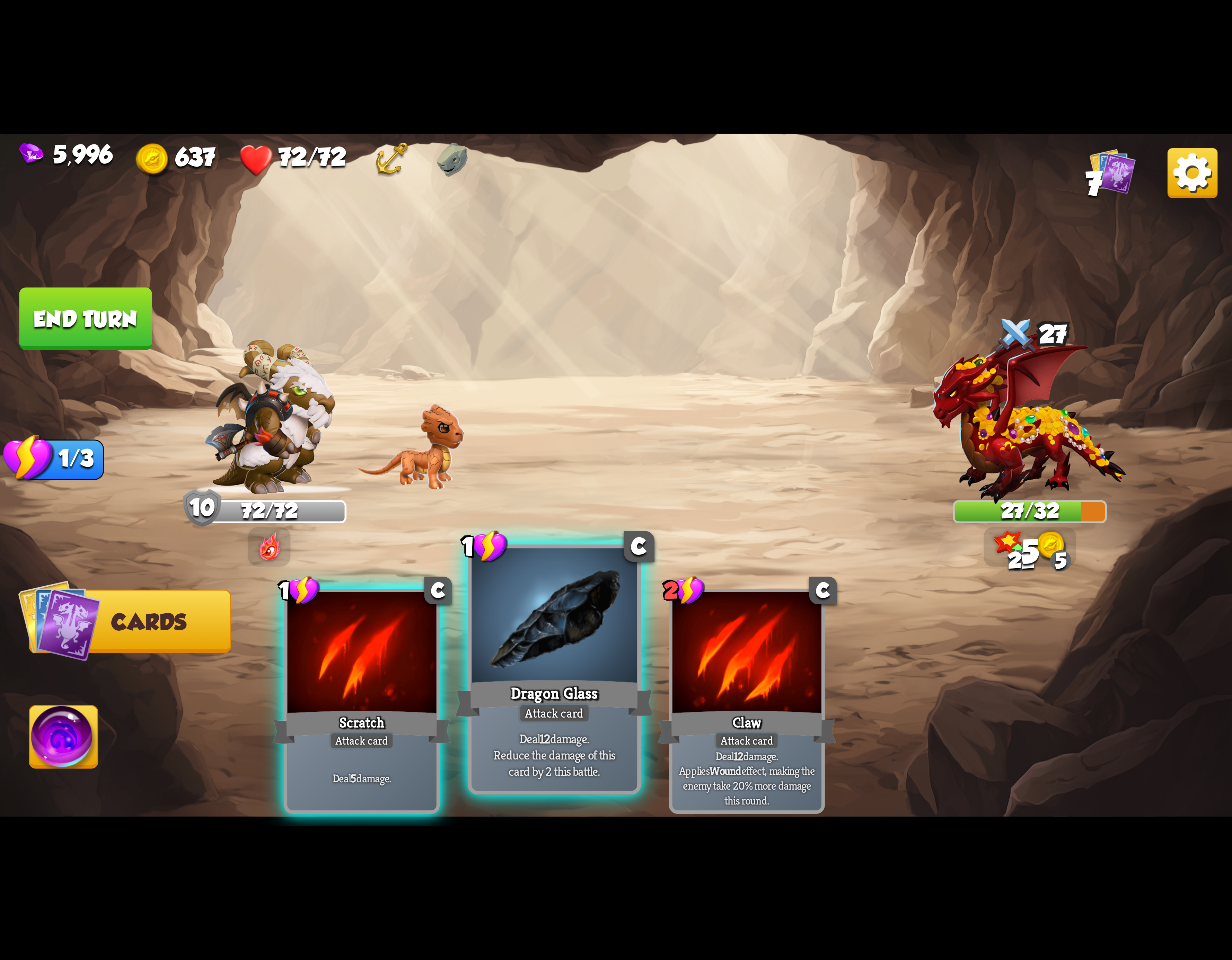
click at [572, 668] on div at bounding box center [554, 618] width 165 height 140
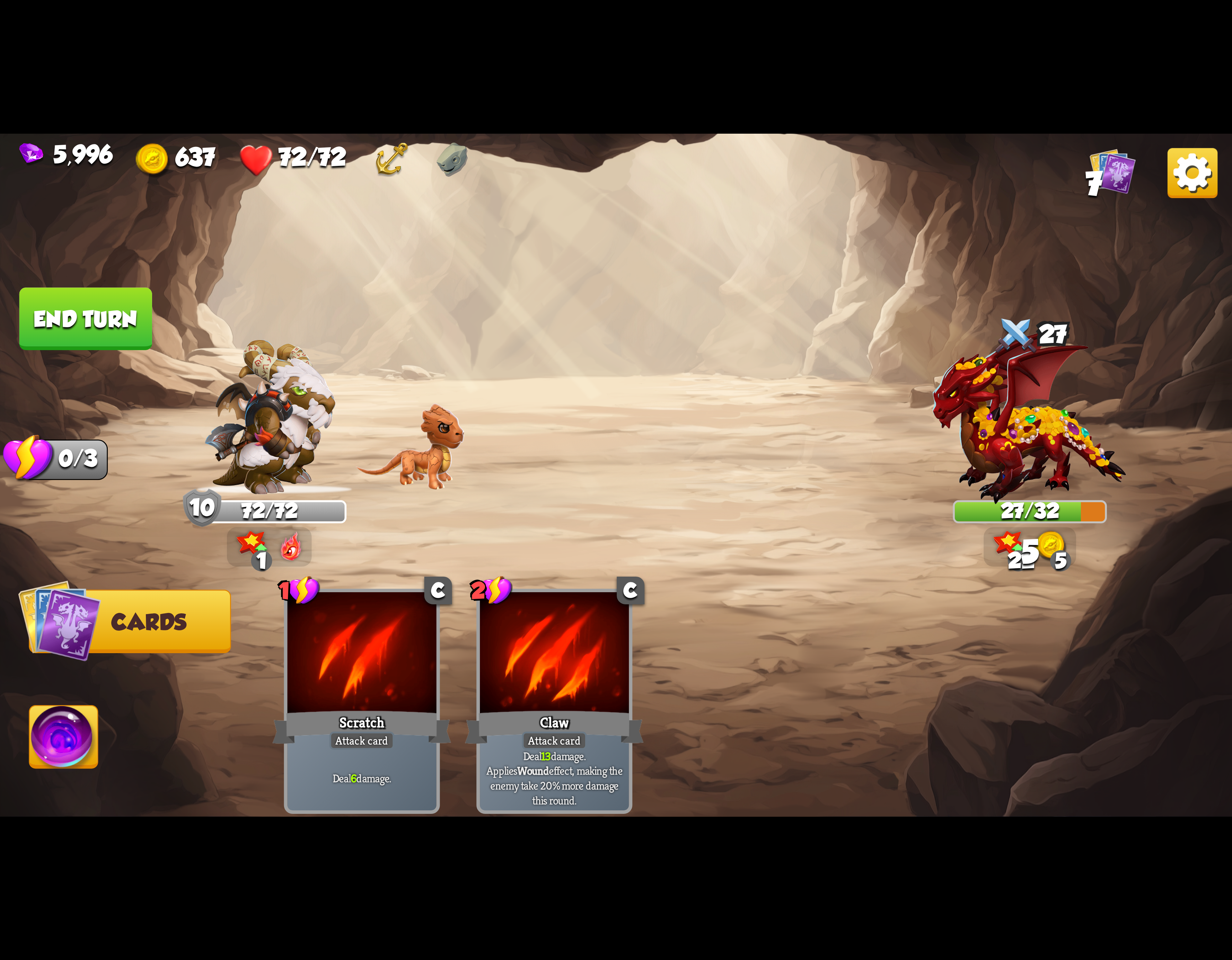
click at [54, 741] on img at bounding box center [63, 741] width 68 height 69
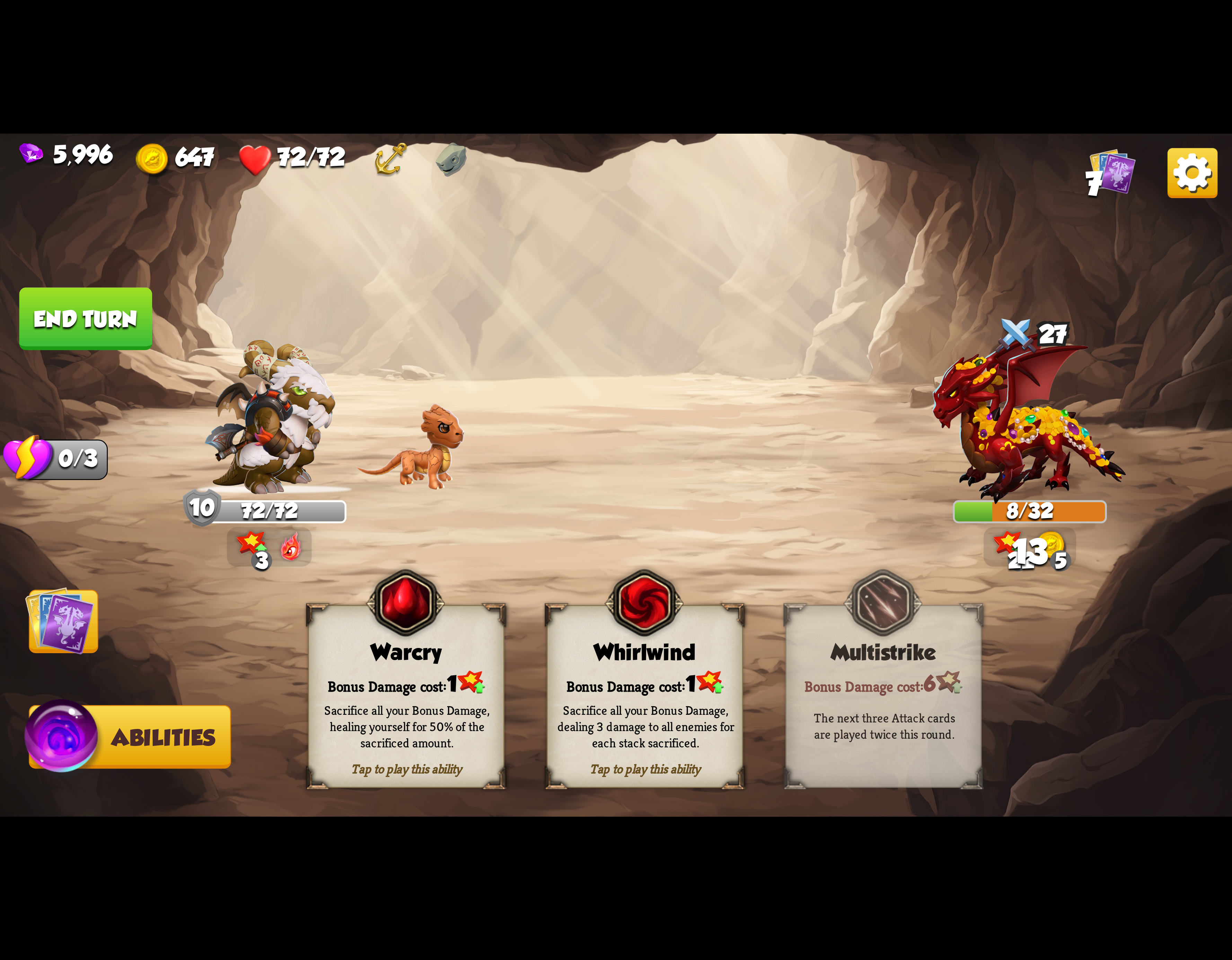
click at [710, 680] on div "Bonus Damage cost: 1" at bounding box center [645, 682] width 194 height 28
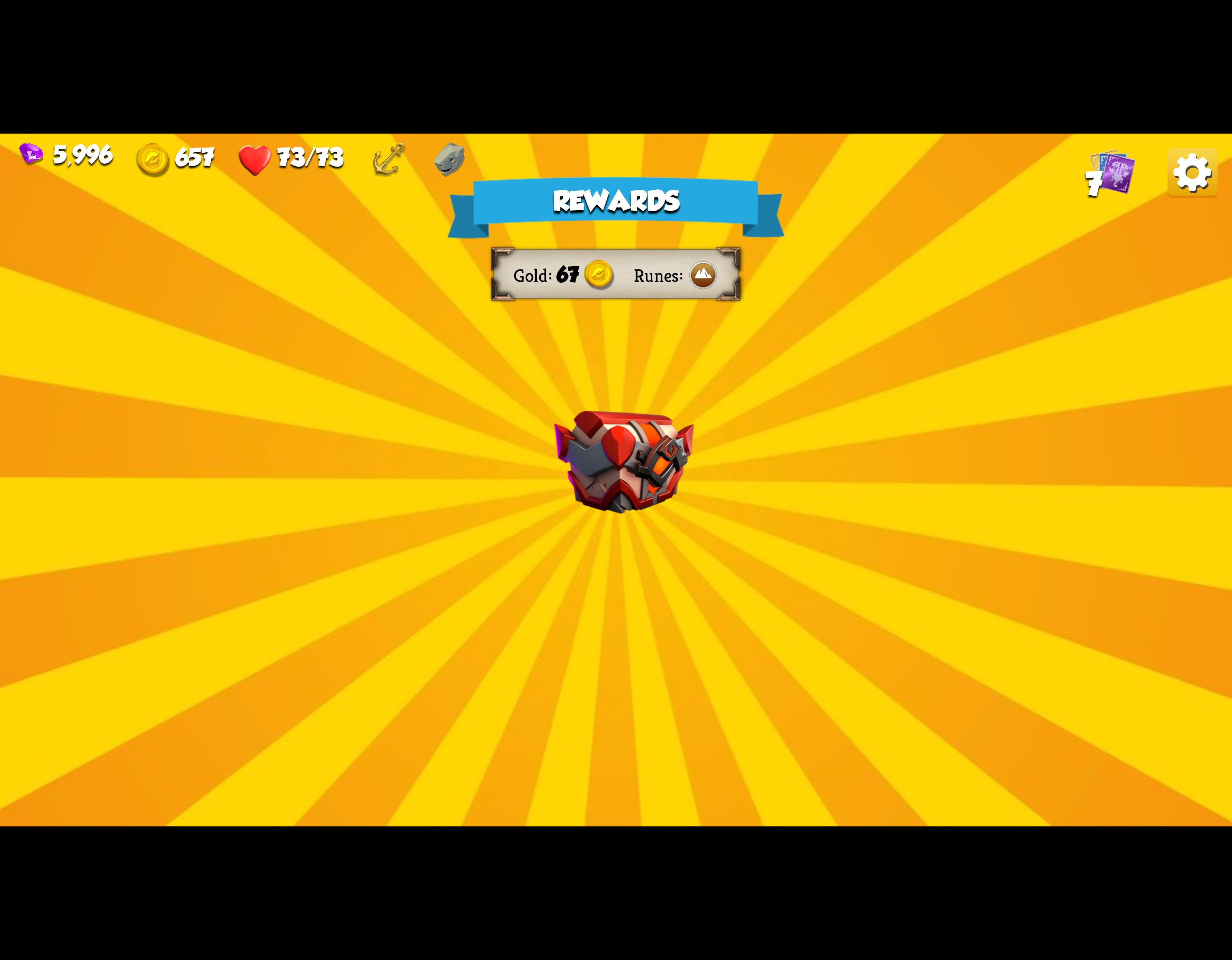
click at [1195, 197] on img at bounding box center [1193, 173] width 50 height 50
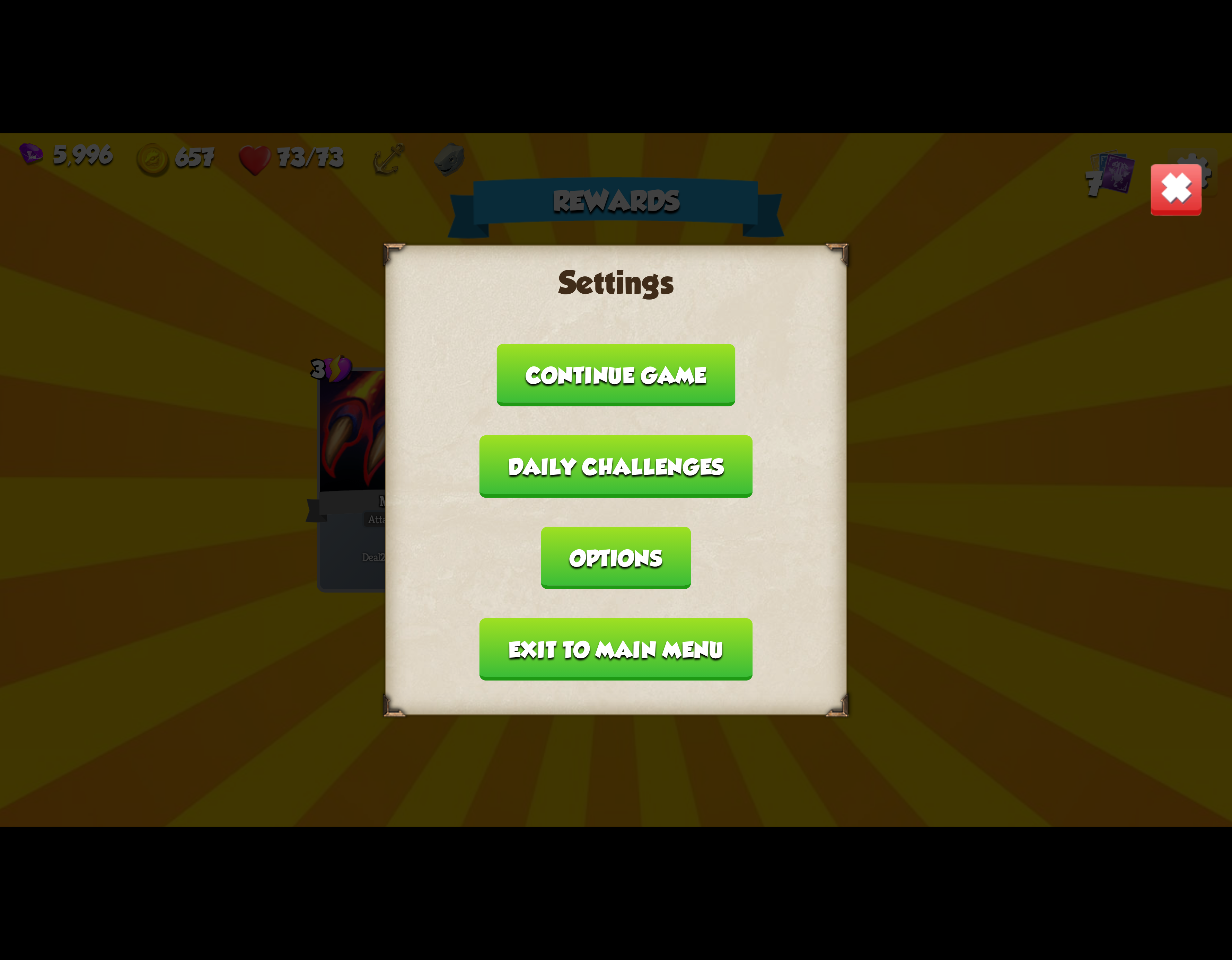
click at [560, 618] on button "Exit to main menu" at bounding box center [616, 649] width 273 height 63
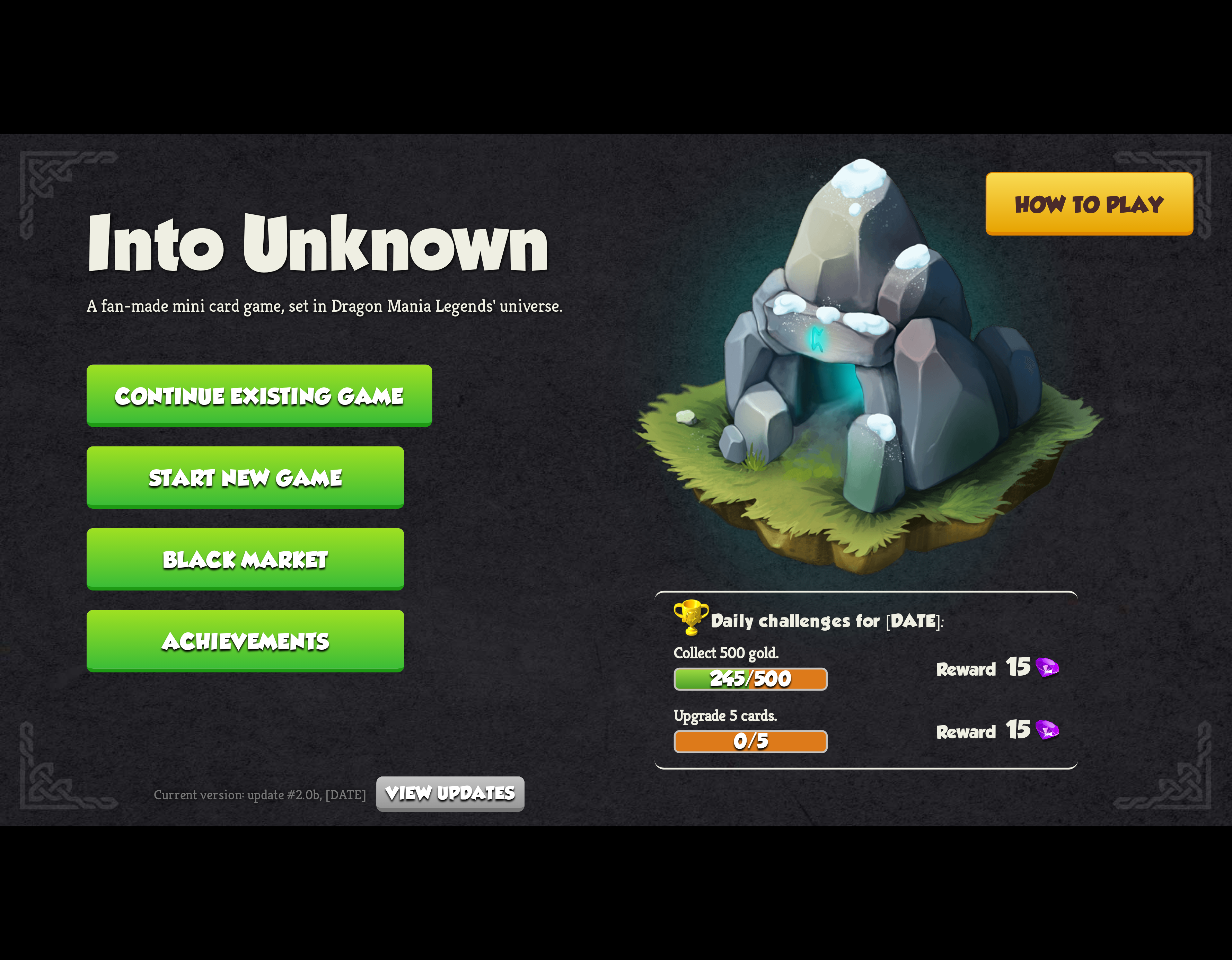
click at [384, 428] on nav "Into Unknown A fan-made mini card game, set in Dragon Mania Legends' universe. …" at bounding box center [325, 446] width 476 height 491
click at [363, 401] on button "Continue existing game" at bounding box center [260, 395] width 346 height 63
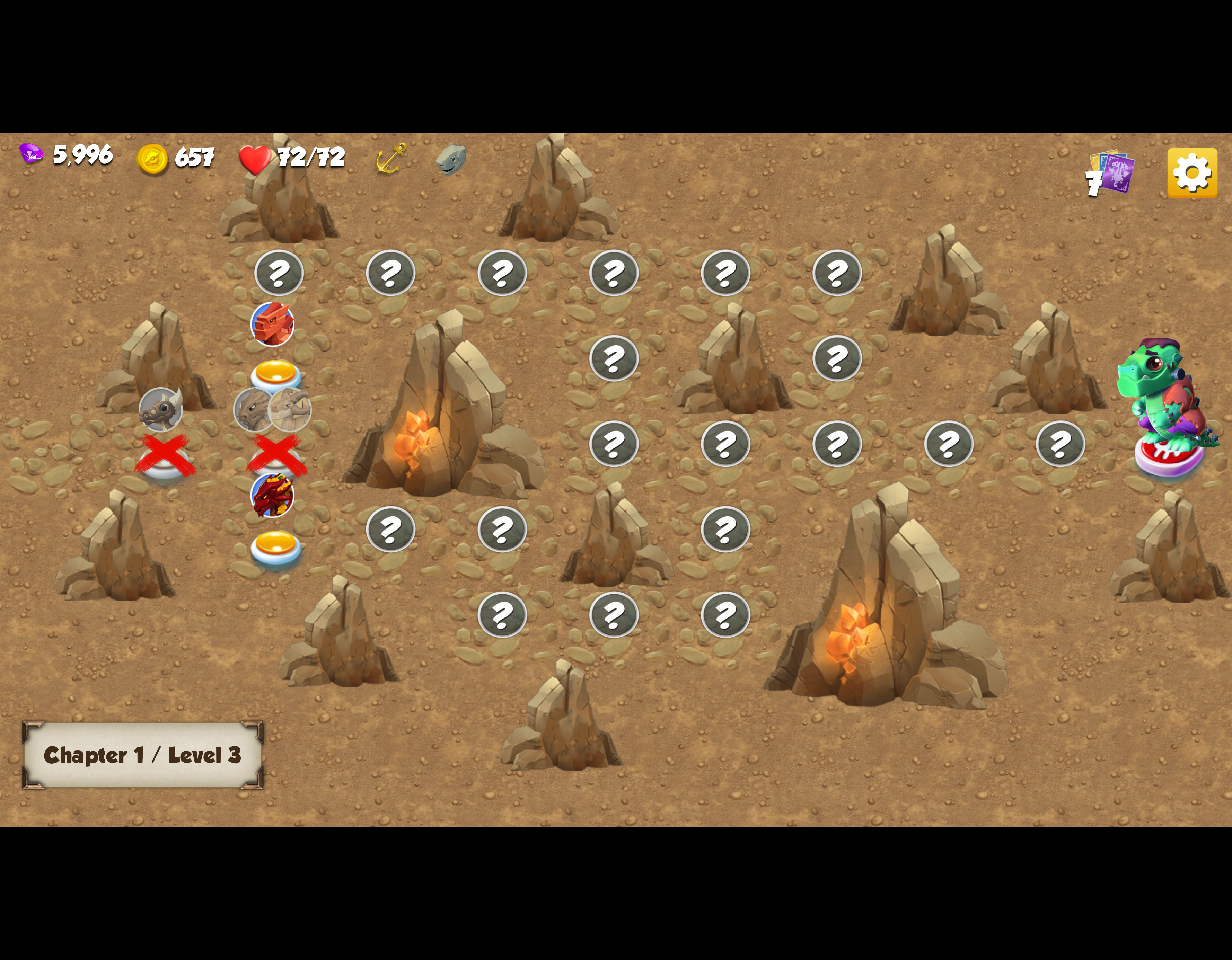
click at [273, 521] on div at bounding box center [279, 541] width 112 height 85
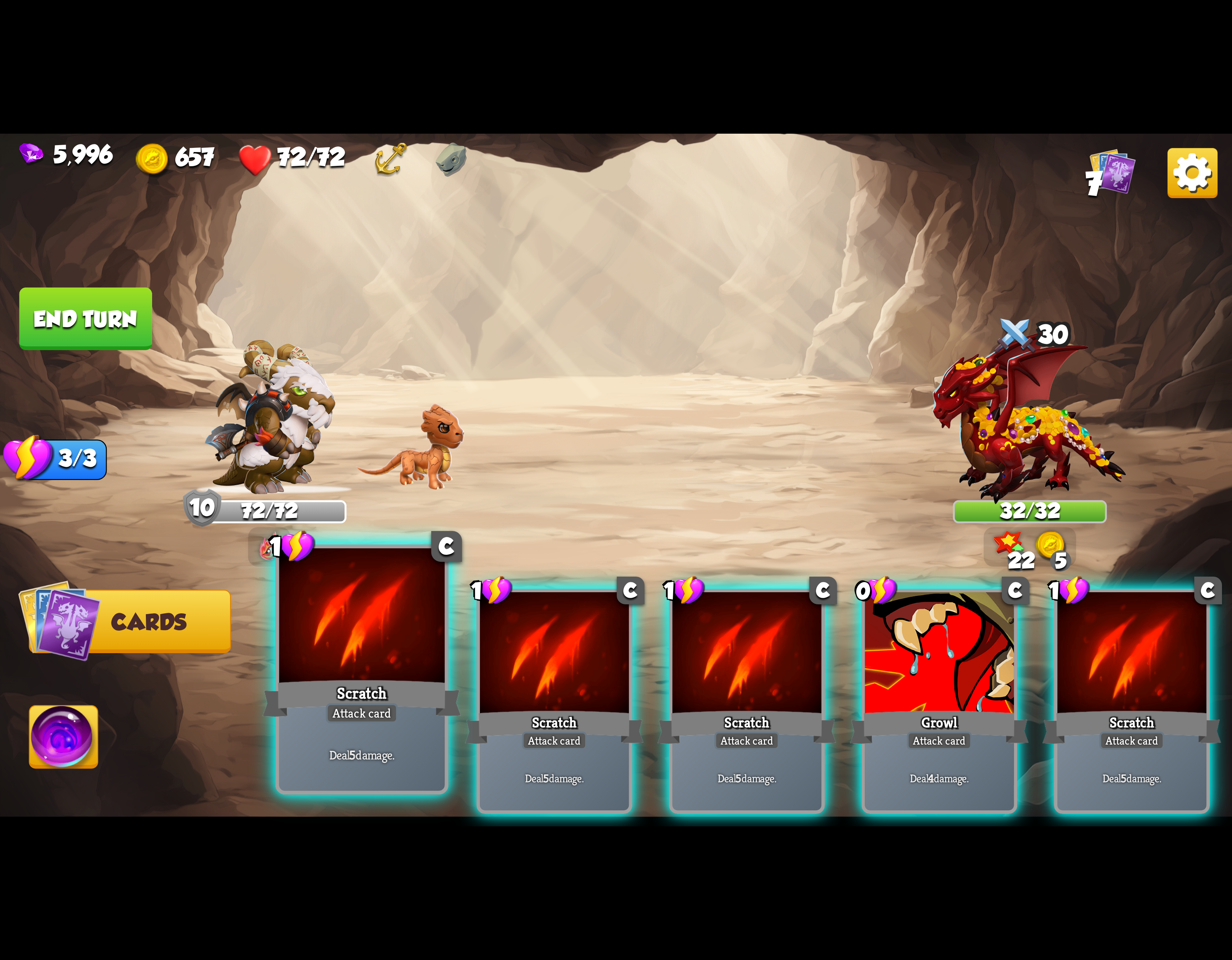
click at [360, 688] on div "Scratch" at bounding box center [362, 698] width 199 height 45
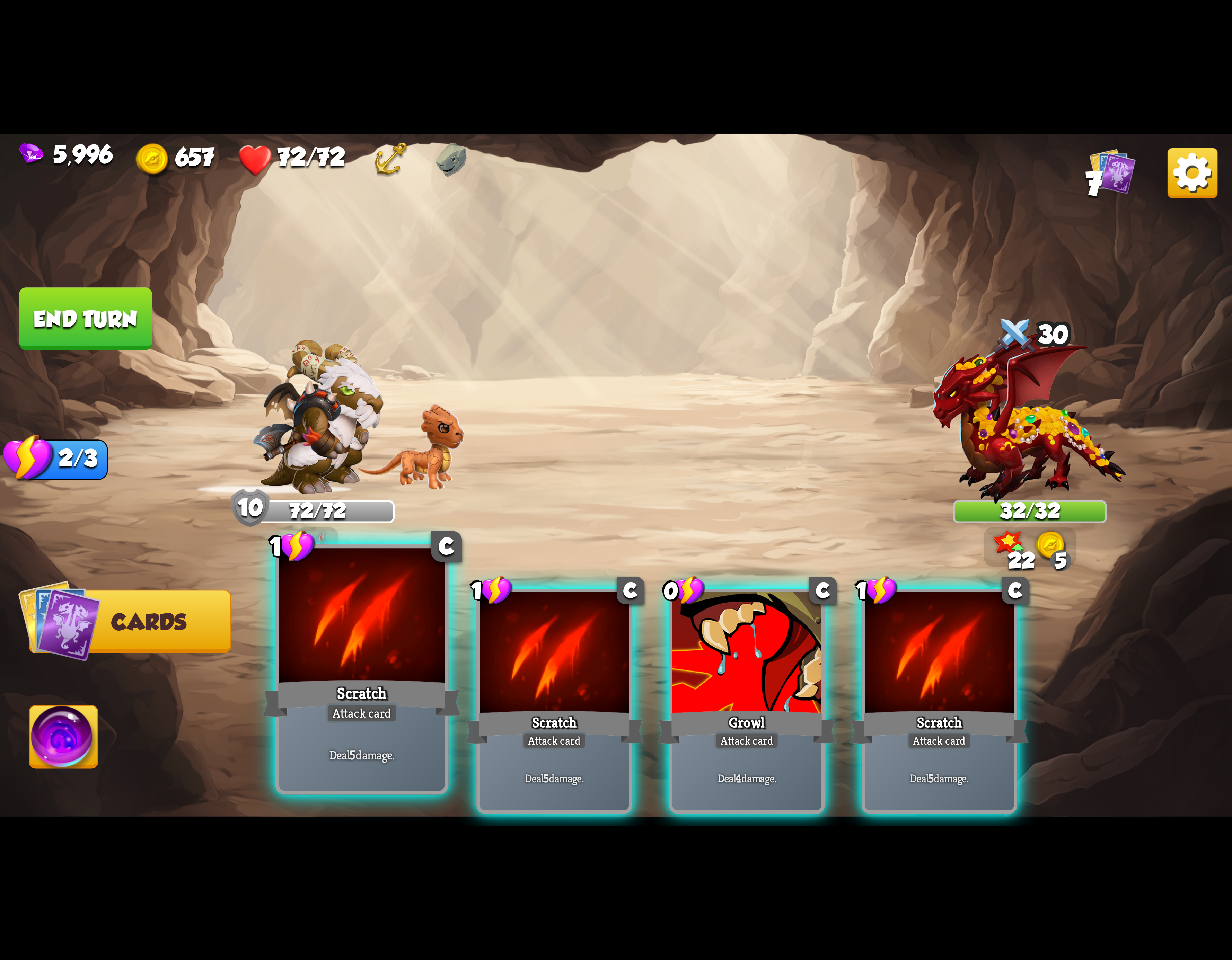
click at [365, 685] on div "Scratch" at bounding box center [362, 698] width 199 height 45
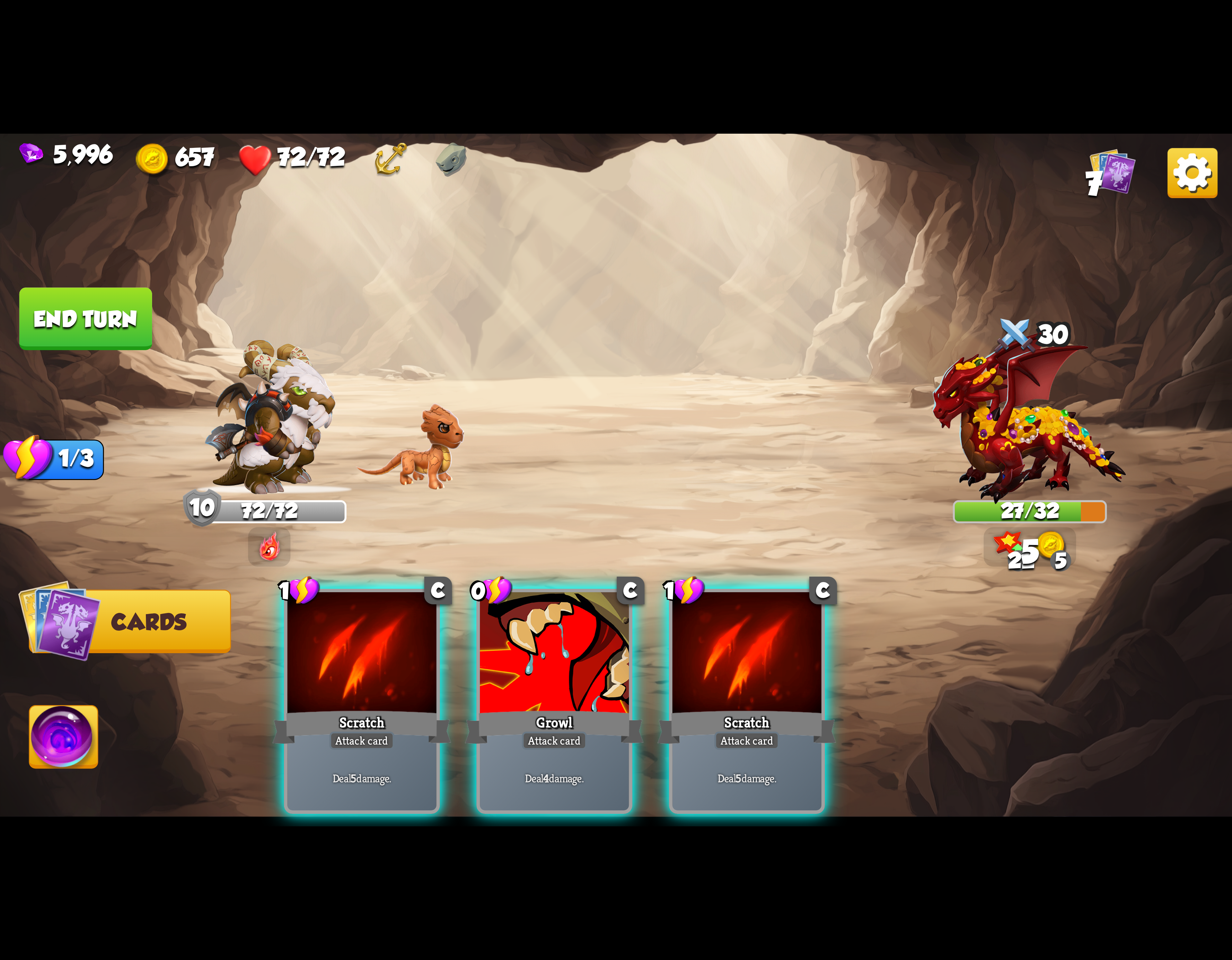
click at [365, 707] on div "Scratch" at bounding box center [362, 727] width 179 height 40
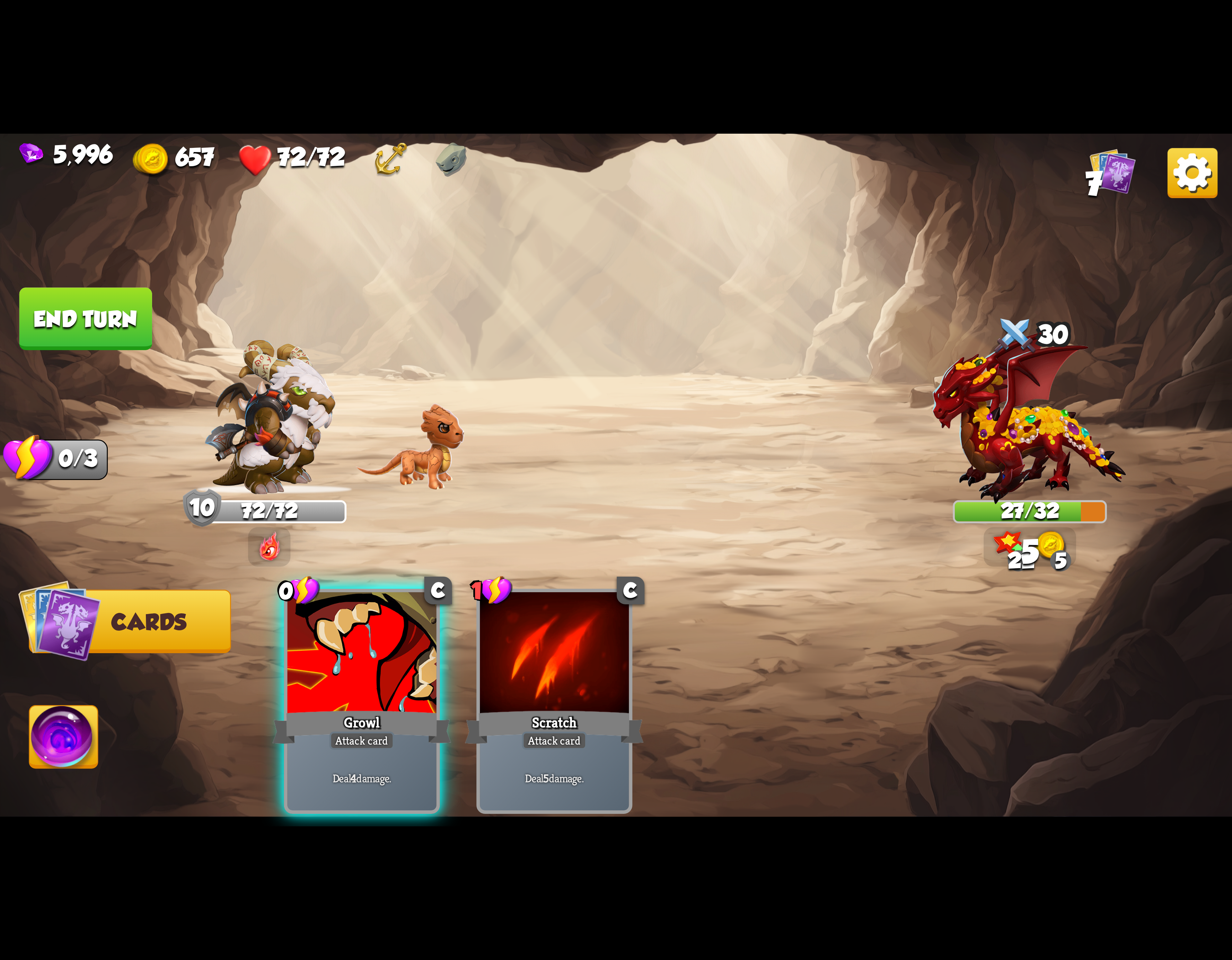
click at [365, 707] on div "Growl" at bounding box center [362, 727] width 179 height 40
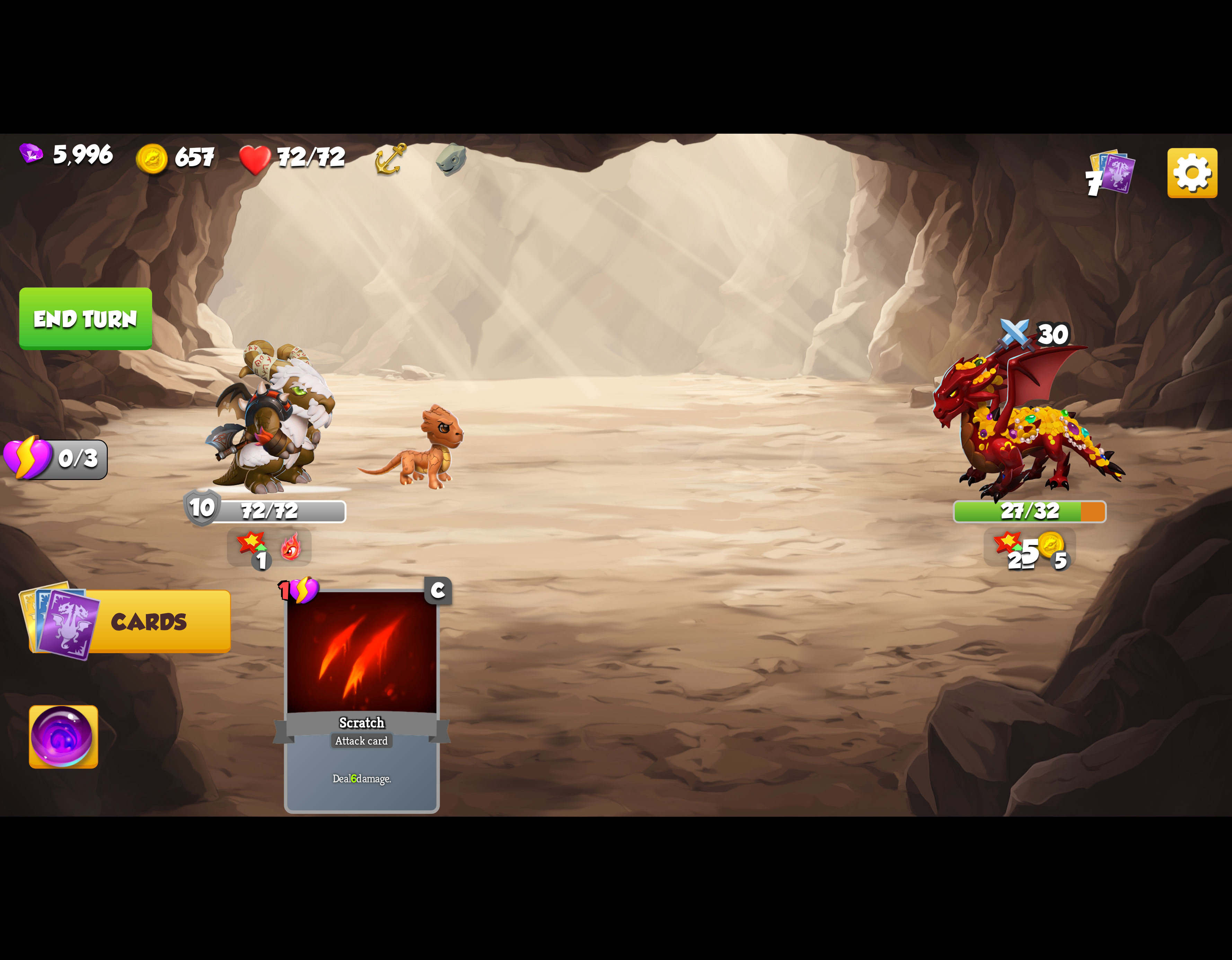
click at [53, 721] on img at bounding box center [63, 741] width 68 height 69
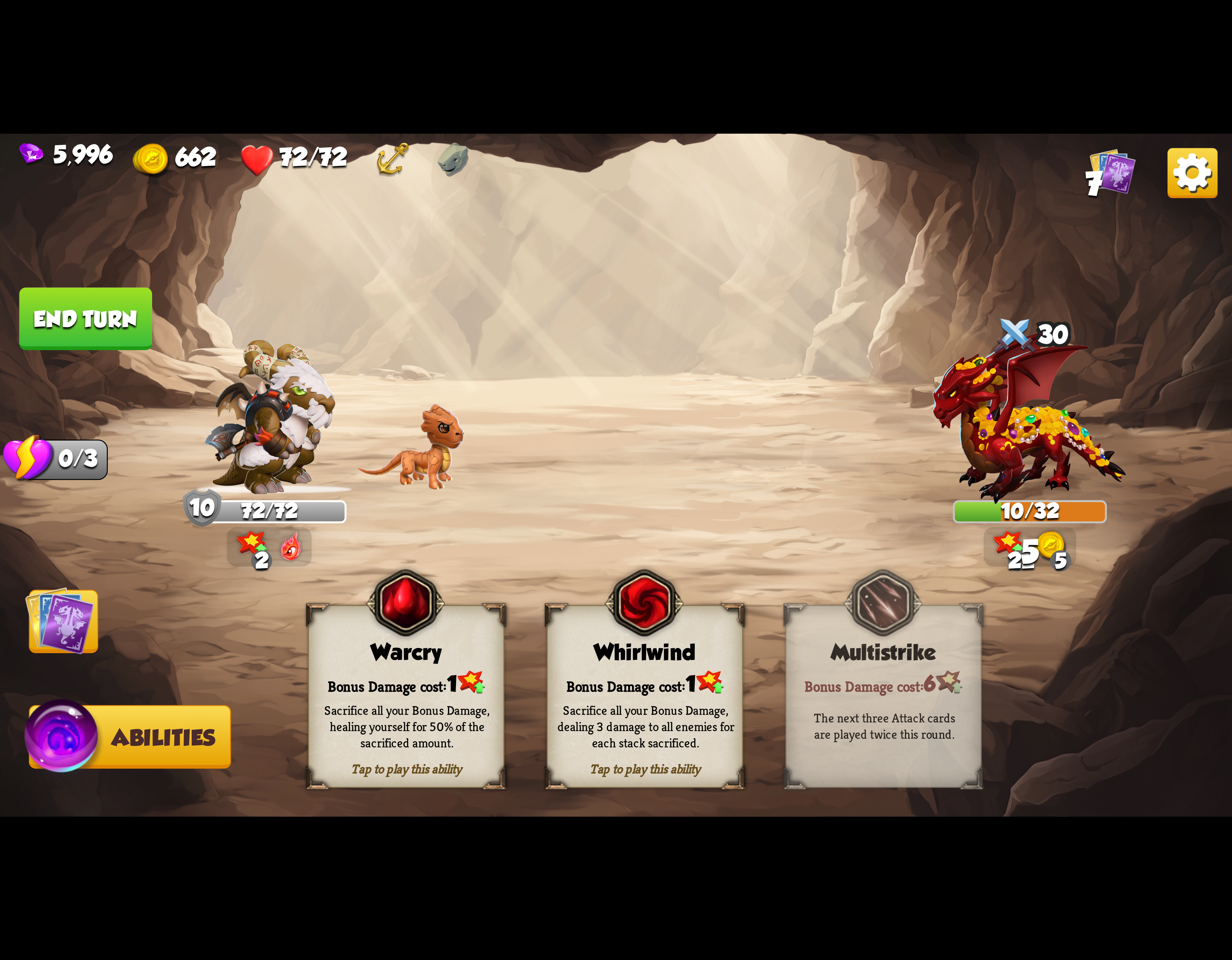
drag, startPoint x: 610, startPoint y: 704, endPoint x: 614, endPoint y: 704, distance: 4.0
click at [614, 704] on div "Sacrifice all your Bonus Damage, dealing 3 damage to all enemies for each stack…" at bounding box center [645, 726] width 177 height 49
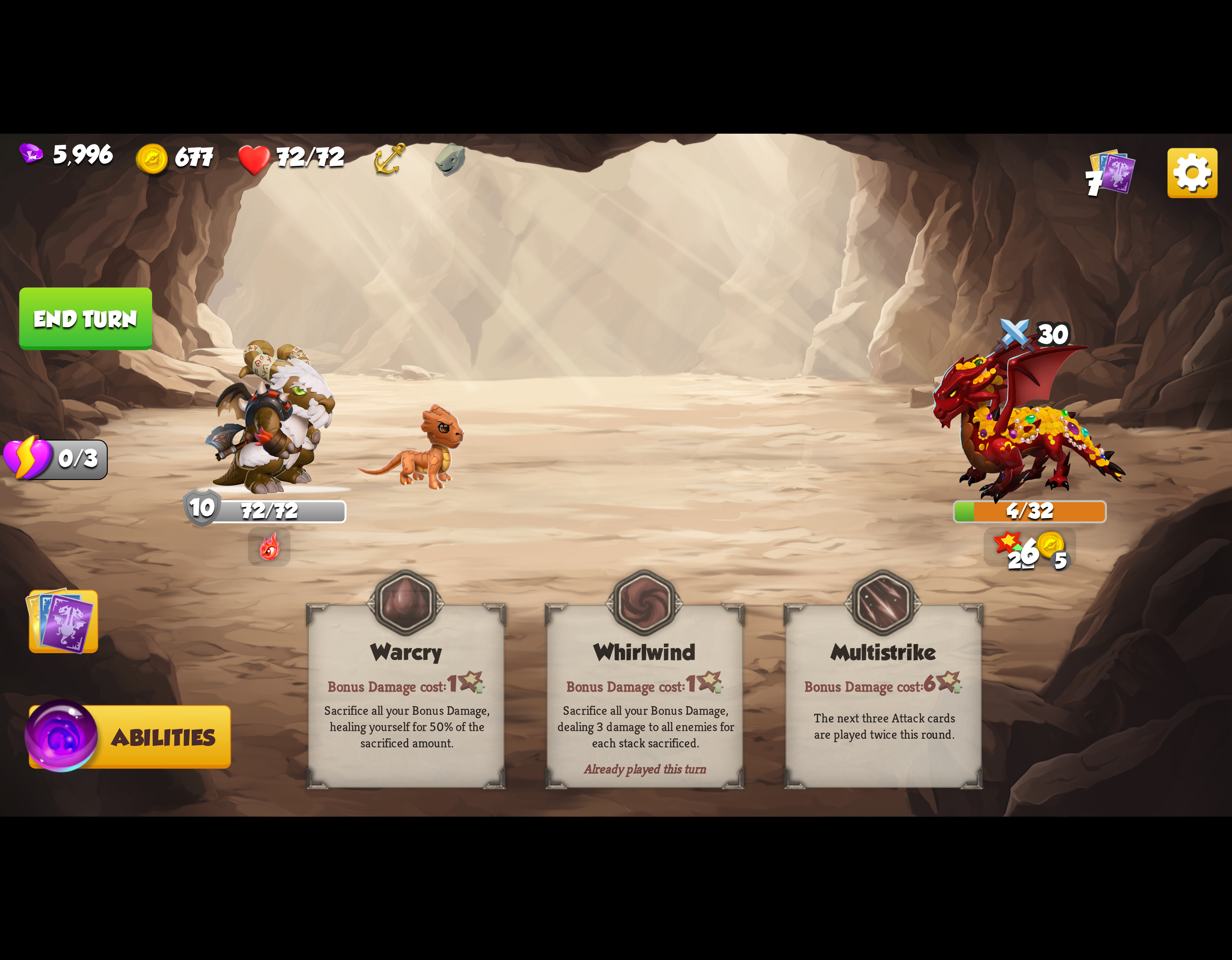
click at [51, 620] on img at bounding box center [60, 621] width 69 height 69
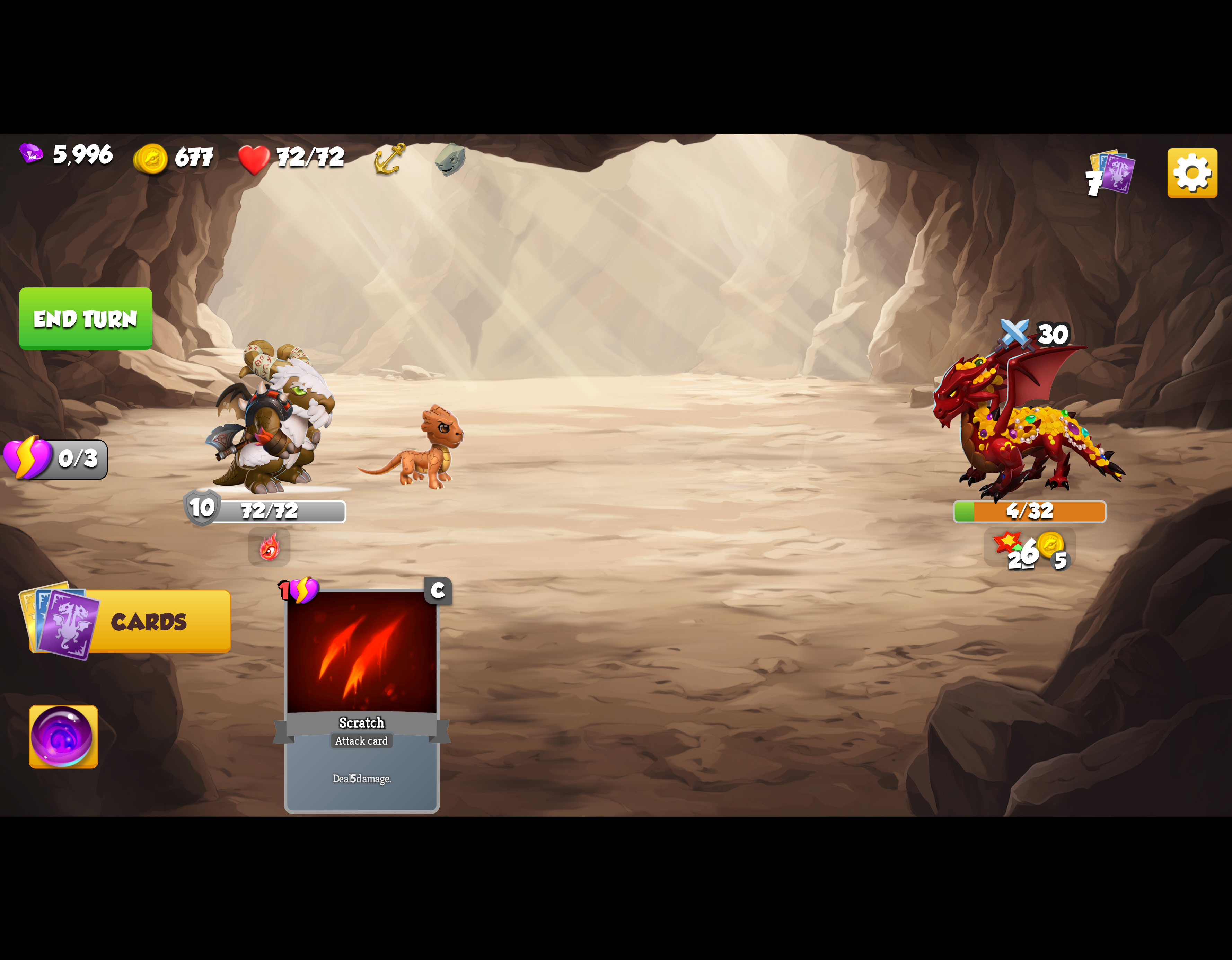
click at [112, 320] on button "End turn" at bounding box center [85, 318] width 134 height 63
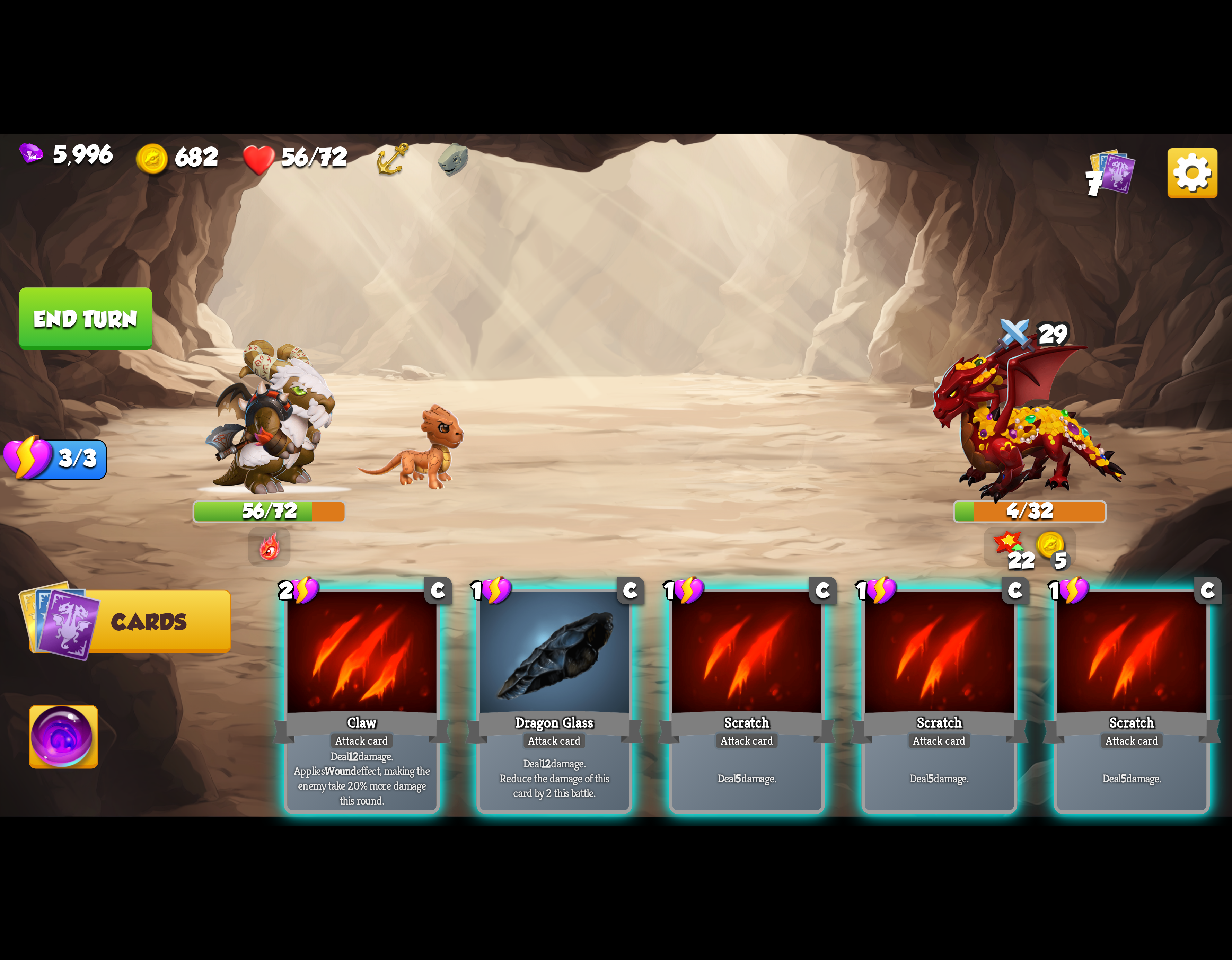
click at [1179, 183] on img at bounding box center [1193, 173] width 50 height 50
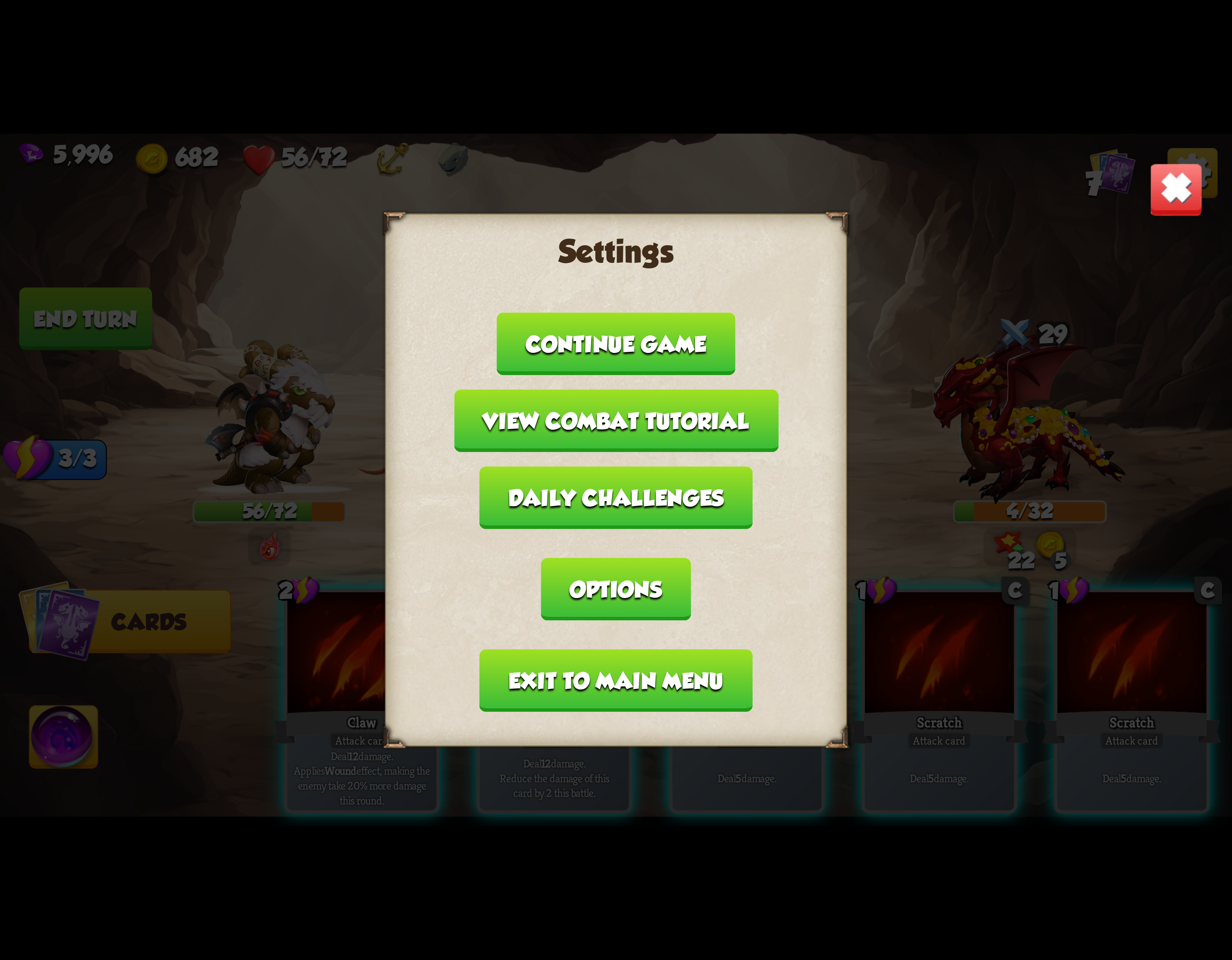
click at [581, 650] on button "Exit to main menu" at bounding box center [616, 681] width 273 height 63
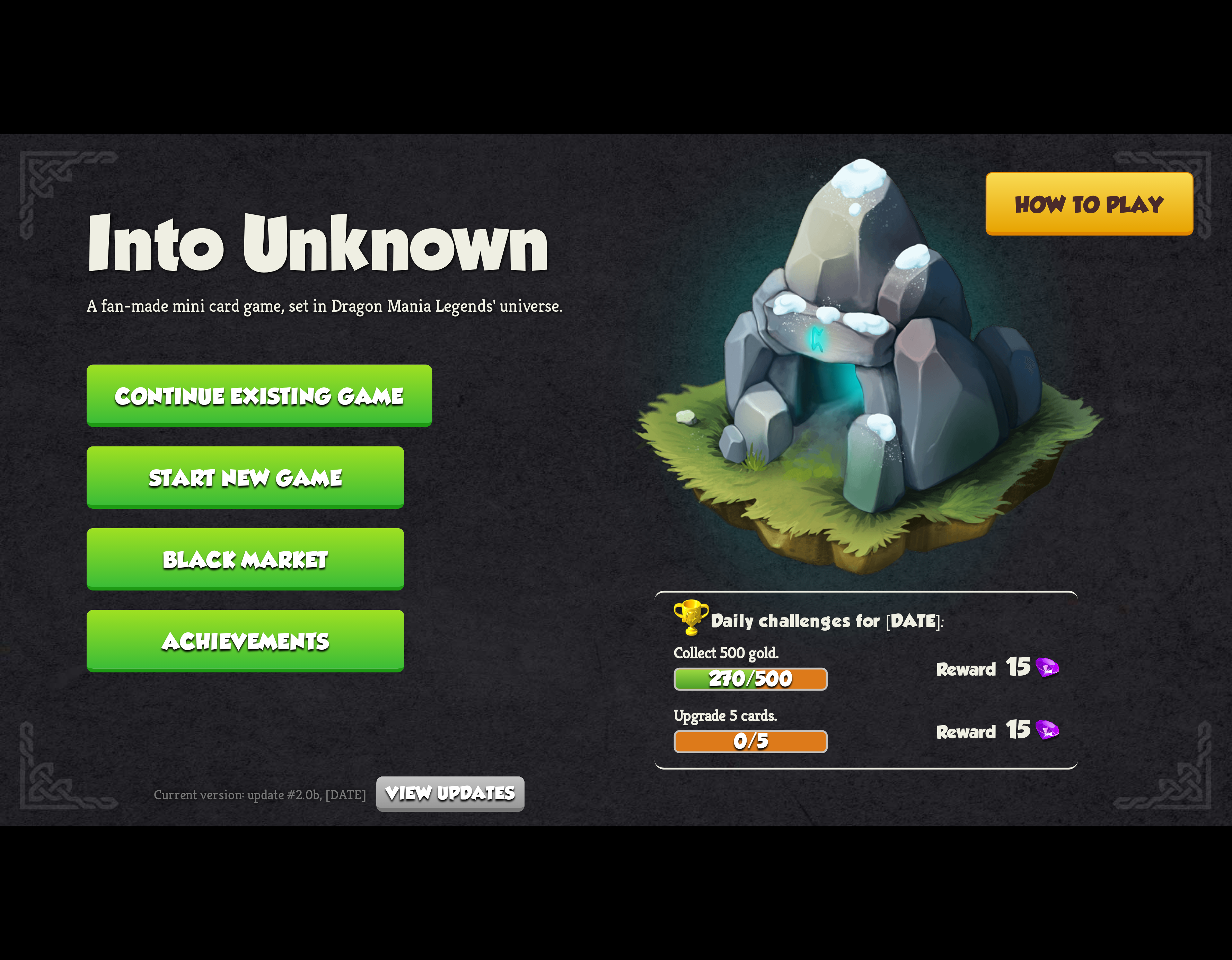
click at [335, 374] on button "Continue existing game" at bounding box center [260, 395] width 346 height 63
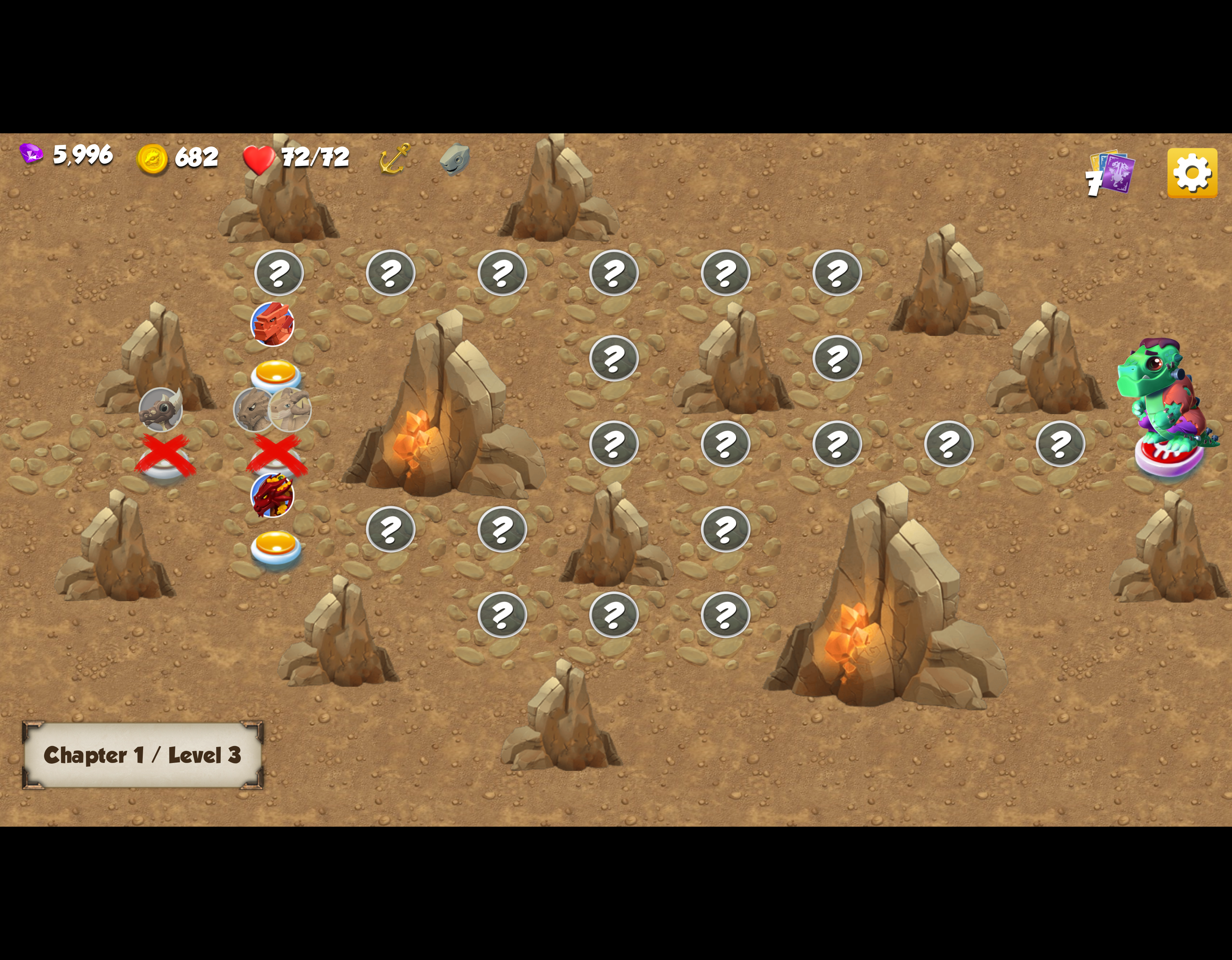
click at [272, 540] on img at bounding box center [277, 553] width 62 height 45
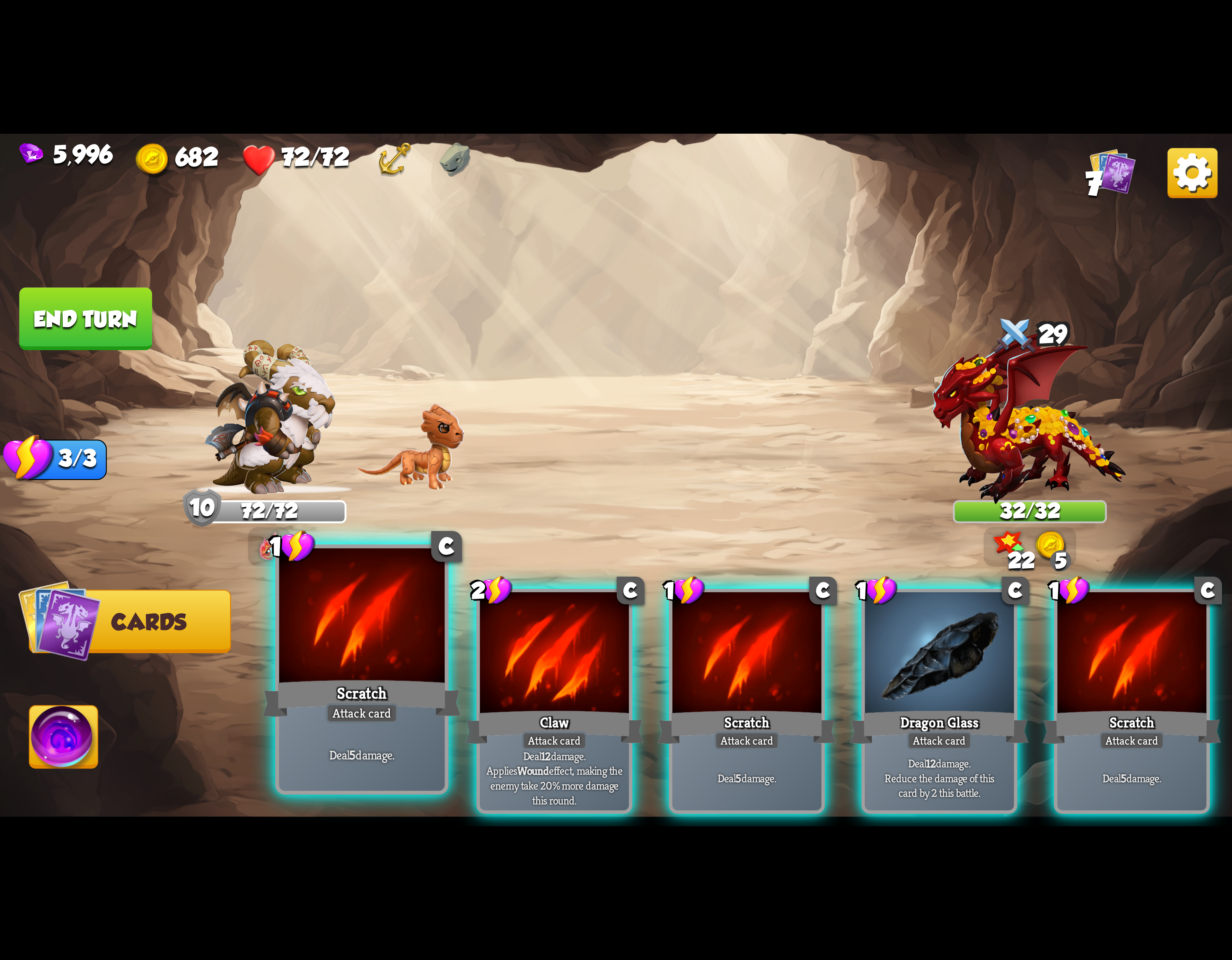
drag, startPoint x: 302, startPoint y: 643, endPoint x: 645, endPoint y: 651, distance: 343.1
click at [303, 643] on div at bounding box center [362, 618] width 165 height 140
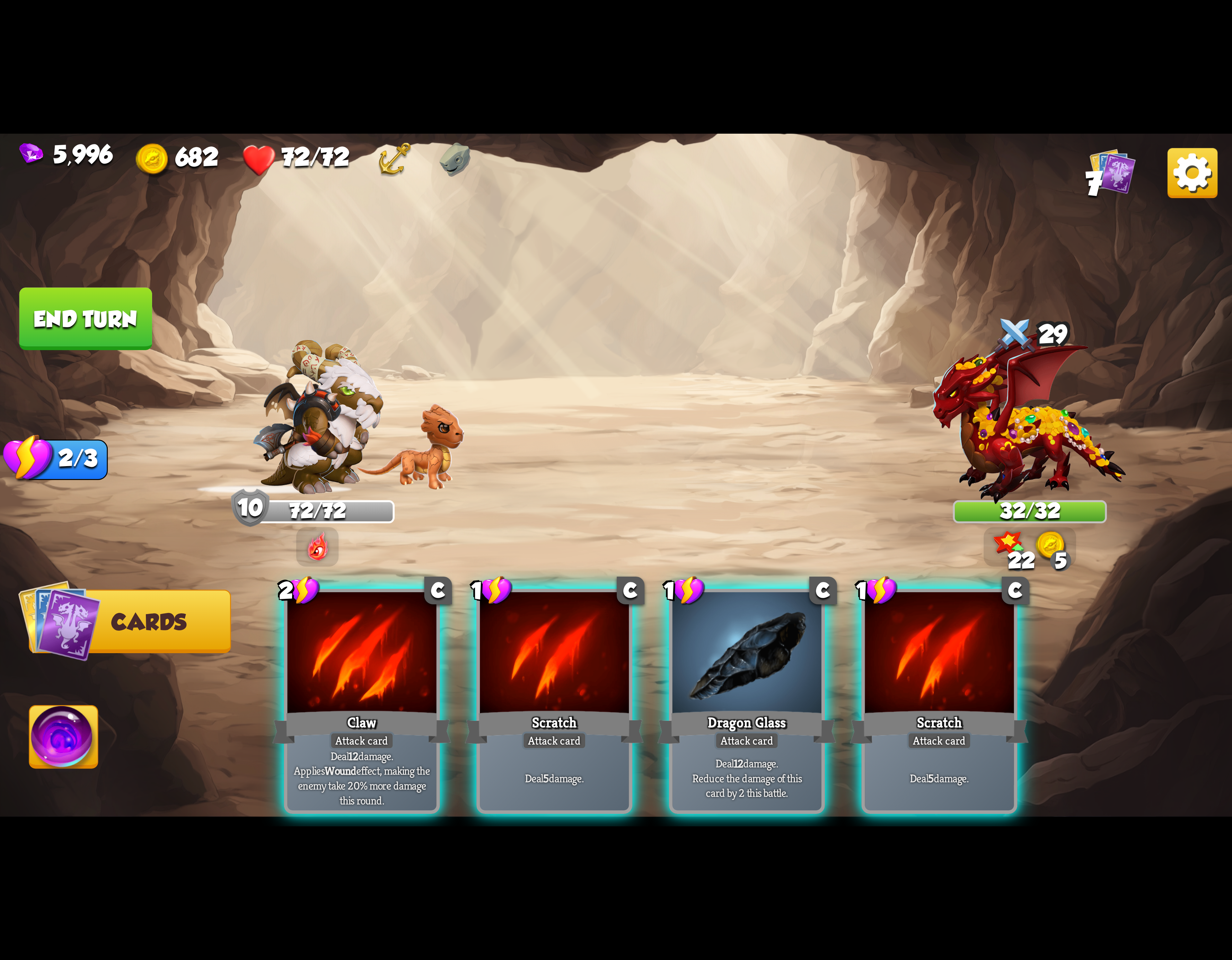
click at [653, 647] on div "2 C Claw Attack card Deal 12 damage. Applies Wound effect, making the enemy tak…" at bounding box center [739, 672] width 986 height 308
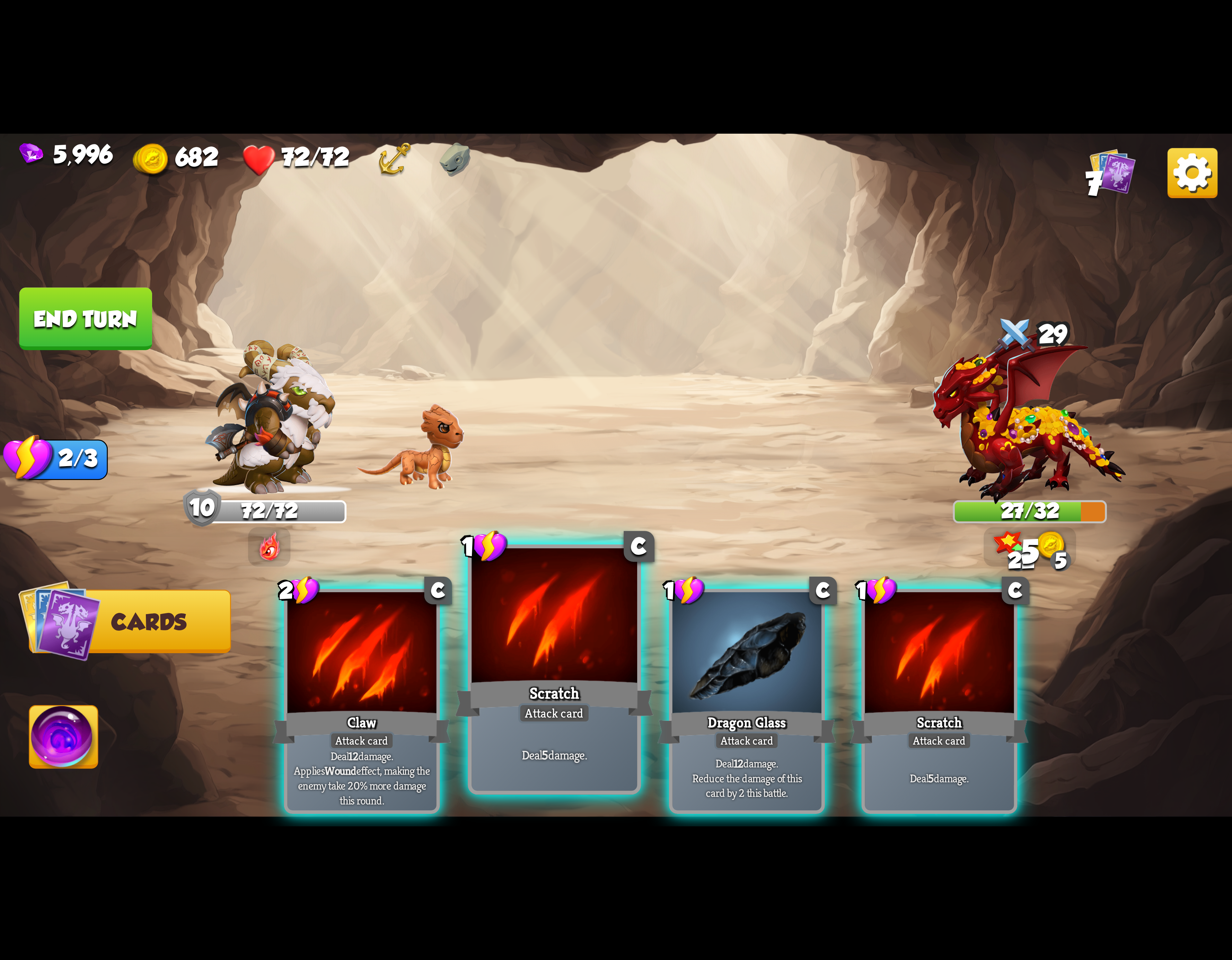
click at [593, 663] on div at bounding box center [554, 618] width 165 height 140
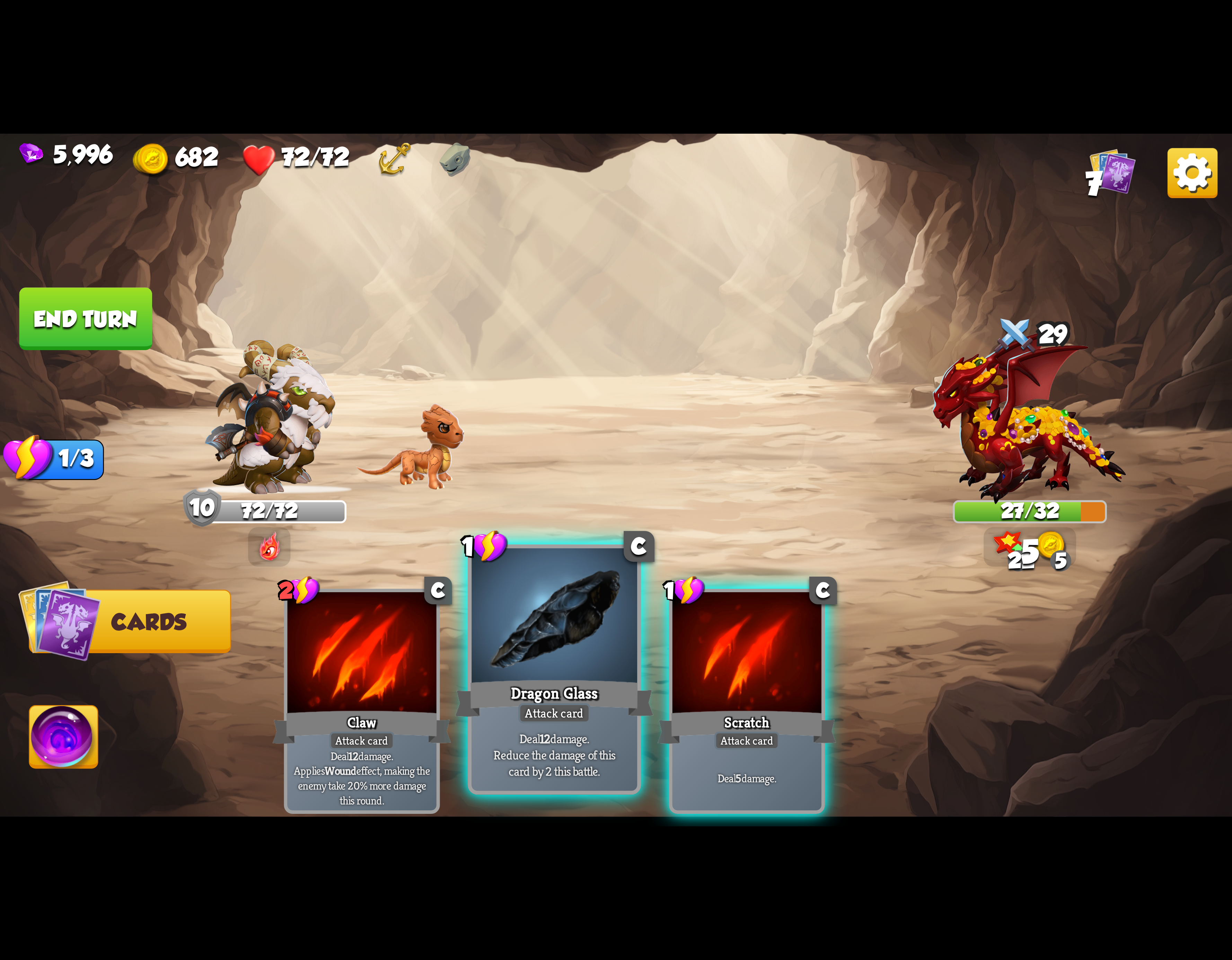
click at [597, 663] on div at bounding box center [554, 618] width 165 height 140
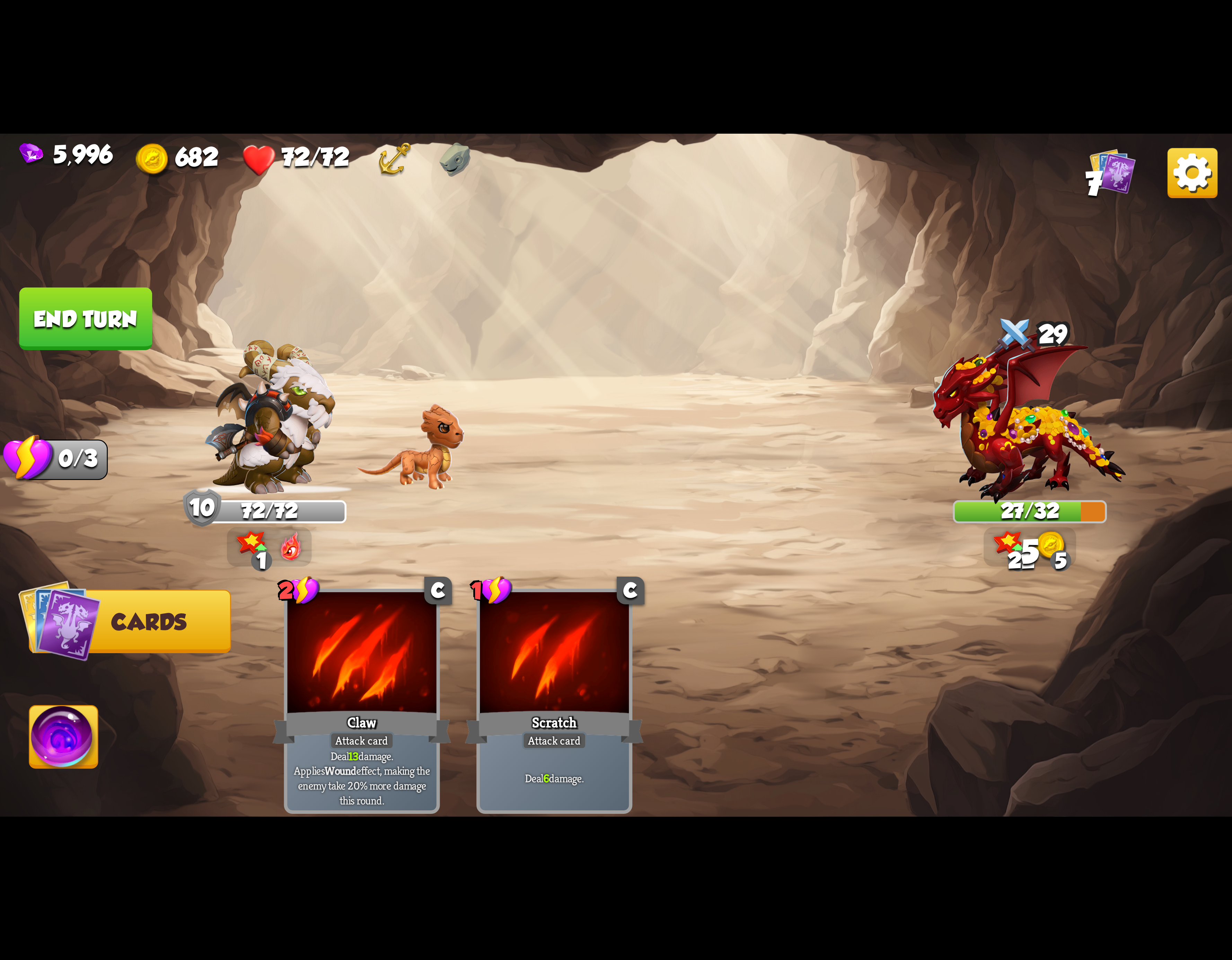
click at [75, 723] on img at bounding box center [63, 741] width 68 height 69
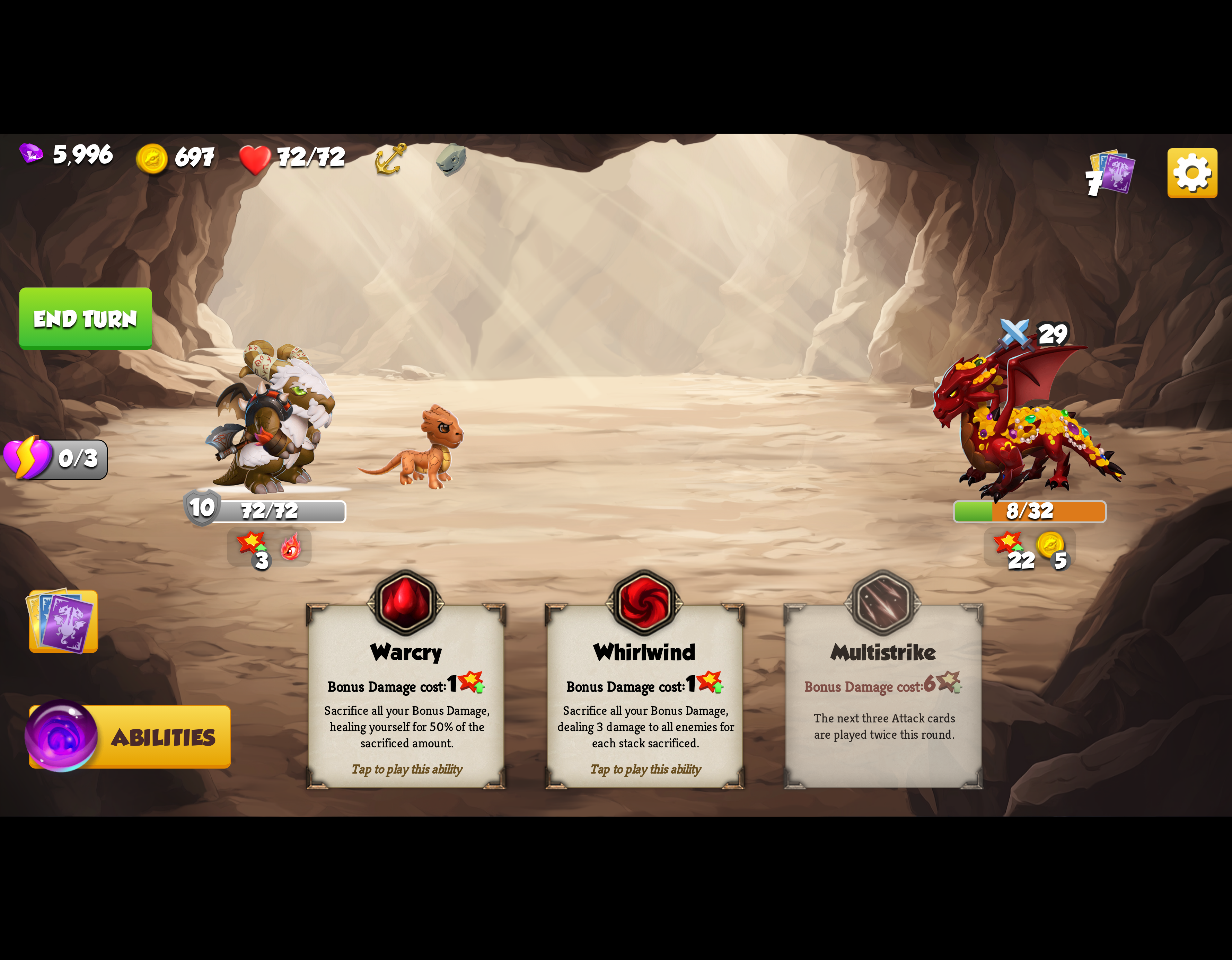
click at [633, 646] on div "Whirlwind" at bounding box center [645, 652] width 194 height 25
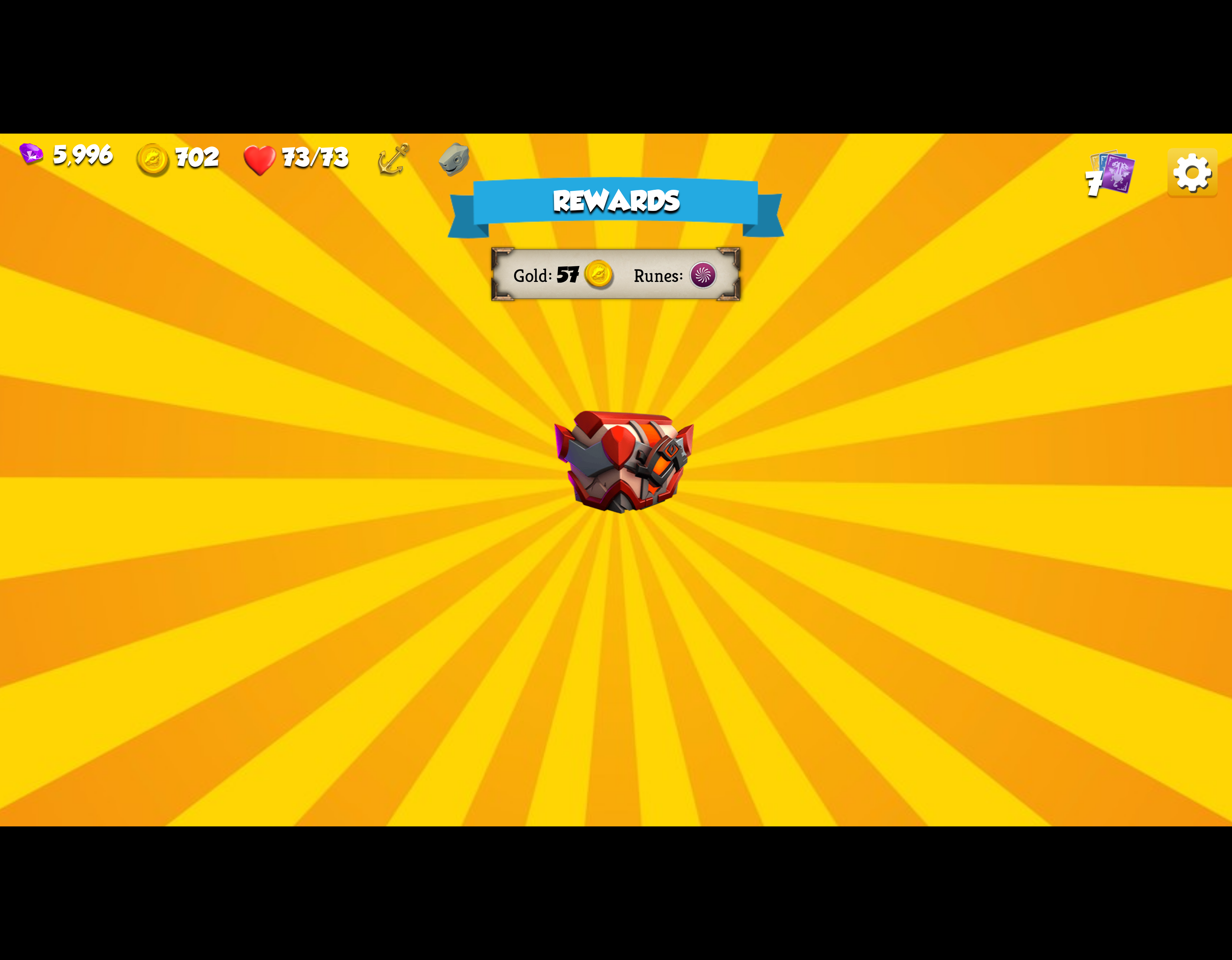
click at [1192, 173] on img at bounding box center [1193, 173] width 50 height 50
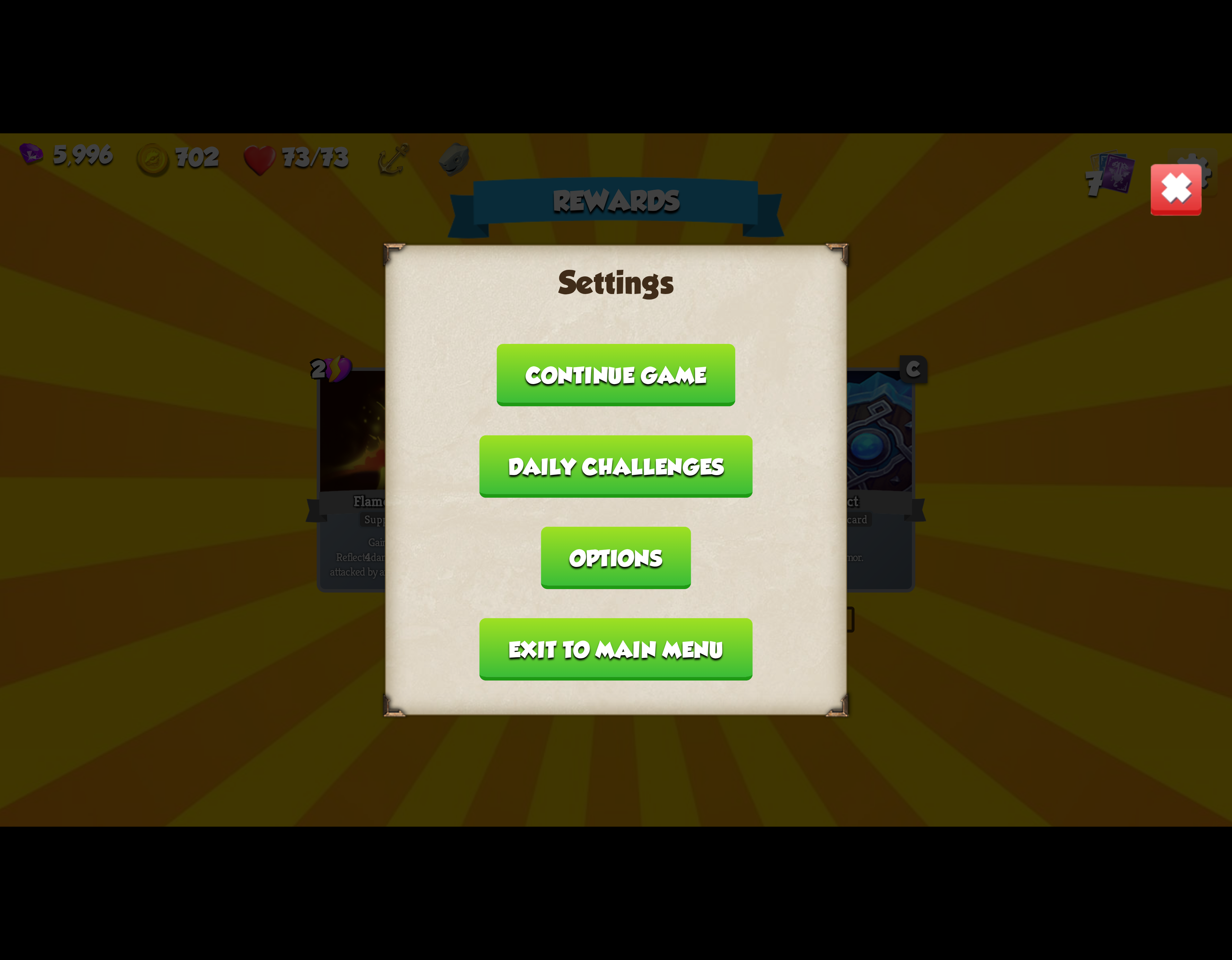
click at [625, 618] on button "Exit to main menu" at bounding box center [616, 649] width 273 height 63
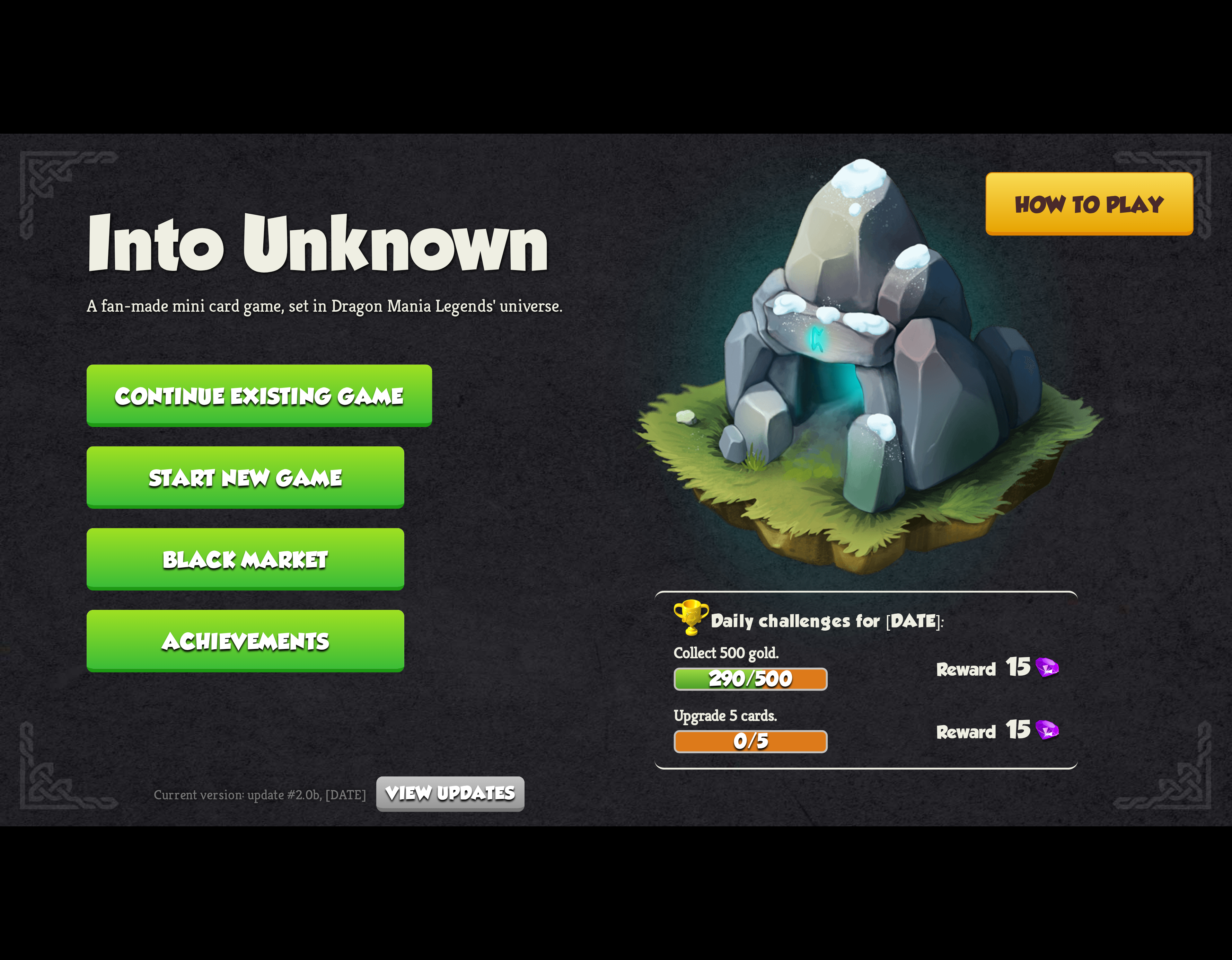
drag, startPoint x: 362, startPoint y: 388, endPoint x: 355, endPoint y: 392, distance: 8.1
click at [355, 392] on button "Continue existing game" at bounding box center [260, 395] width 346 height 63
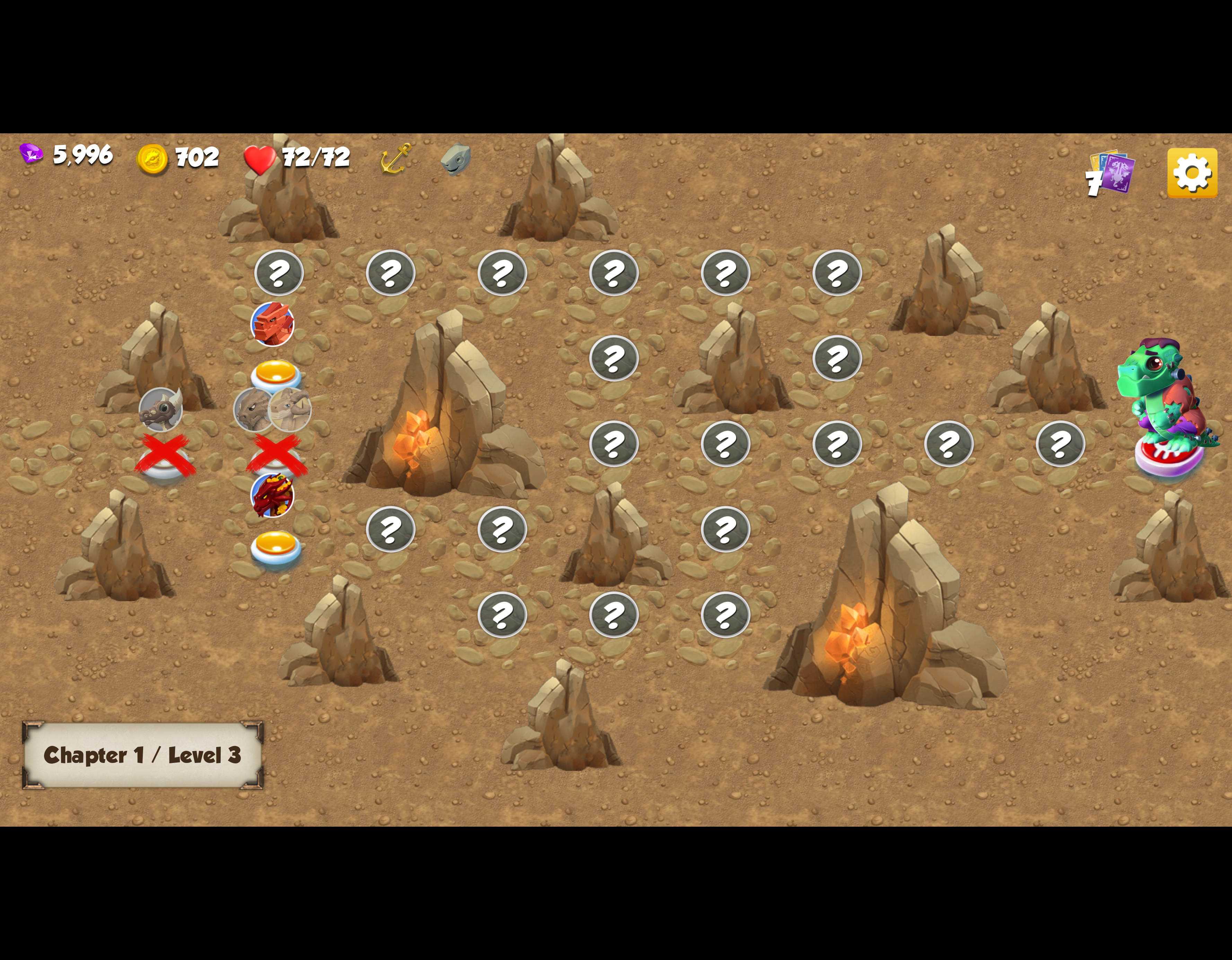
click at [288, 509] on img at bounding box center [272, 495] width 45 height 45
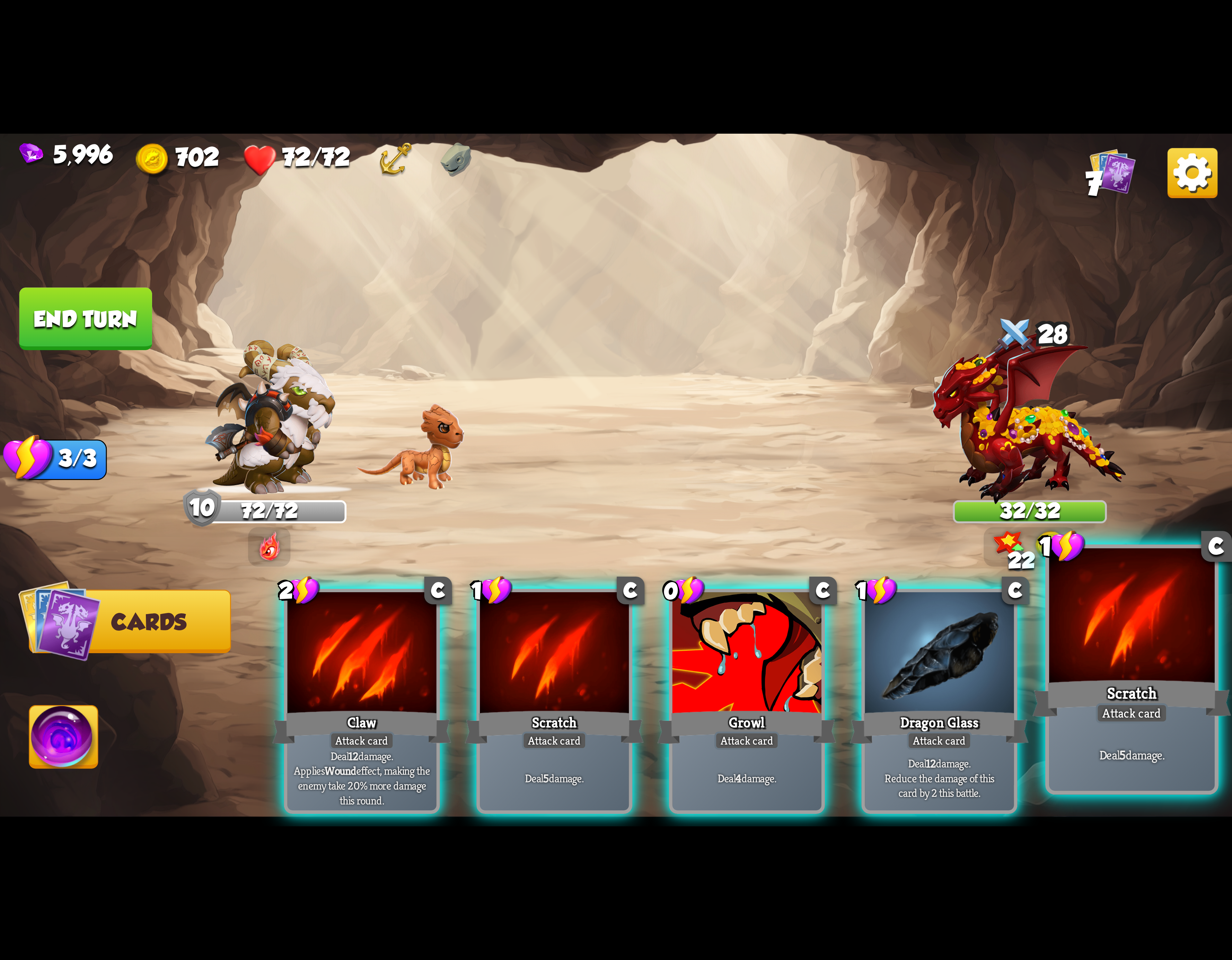
click at [1101, 643] on div at bounding box center [1132, 618] width 165 height 140
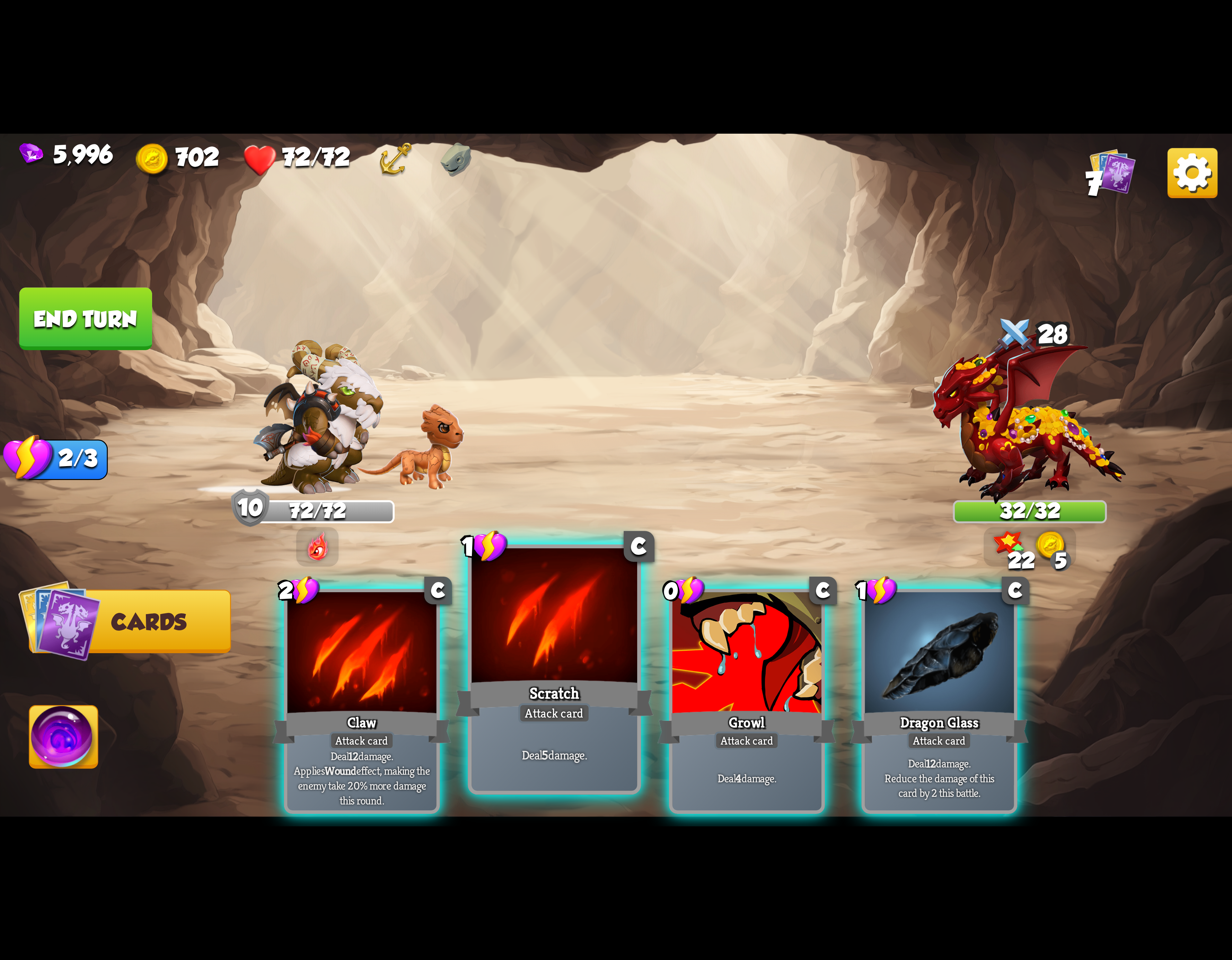
click at [574, 673] on div at bounding box center [554, 618] width 165 height 140
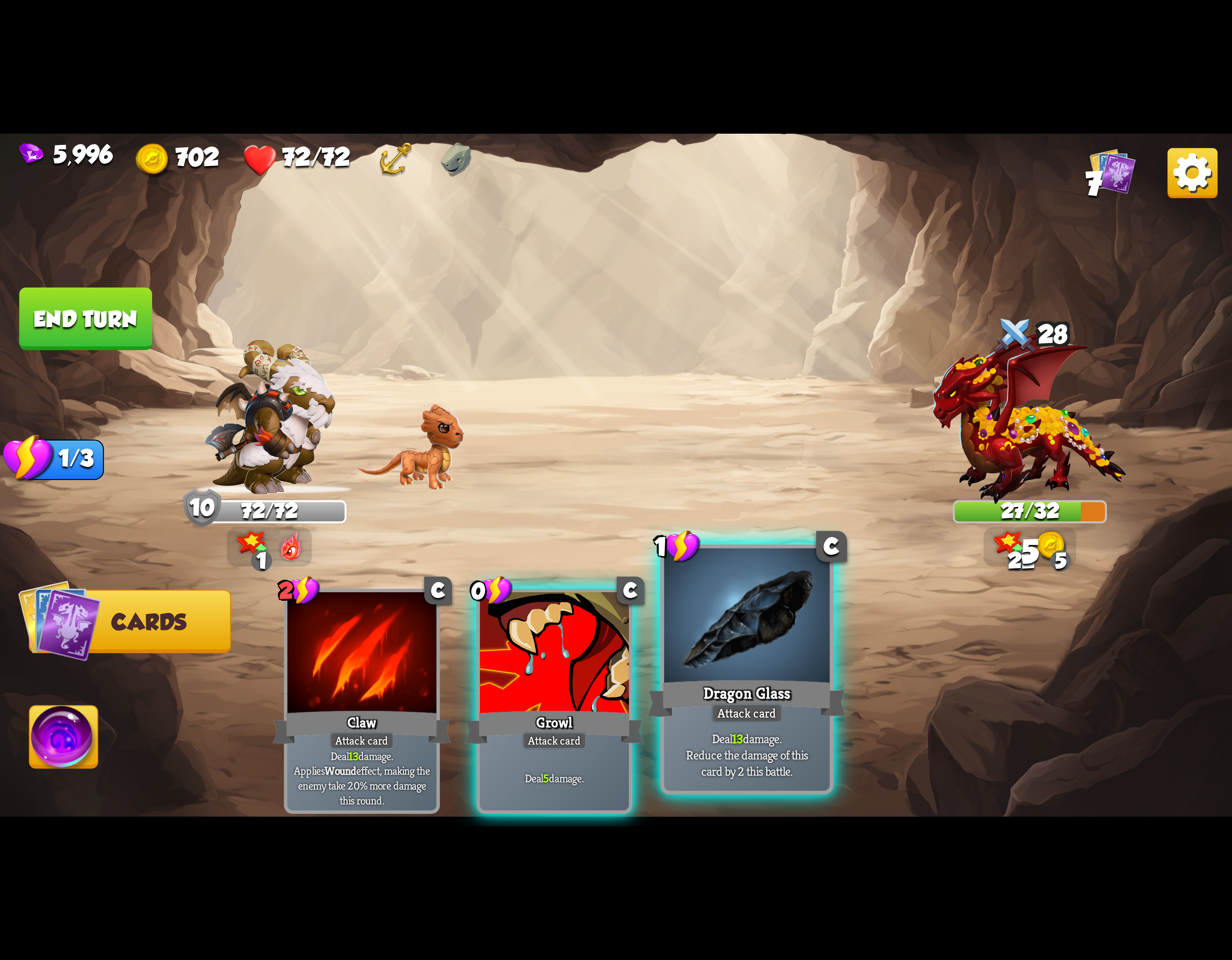
click at [675, 643] on div at bounding box center [747, 618] width 165 height 140
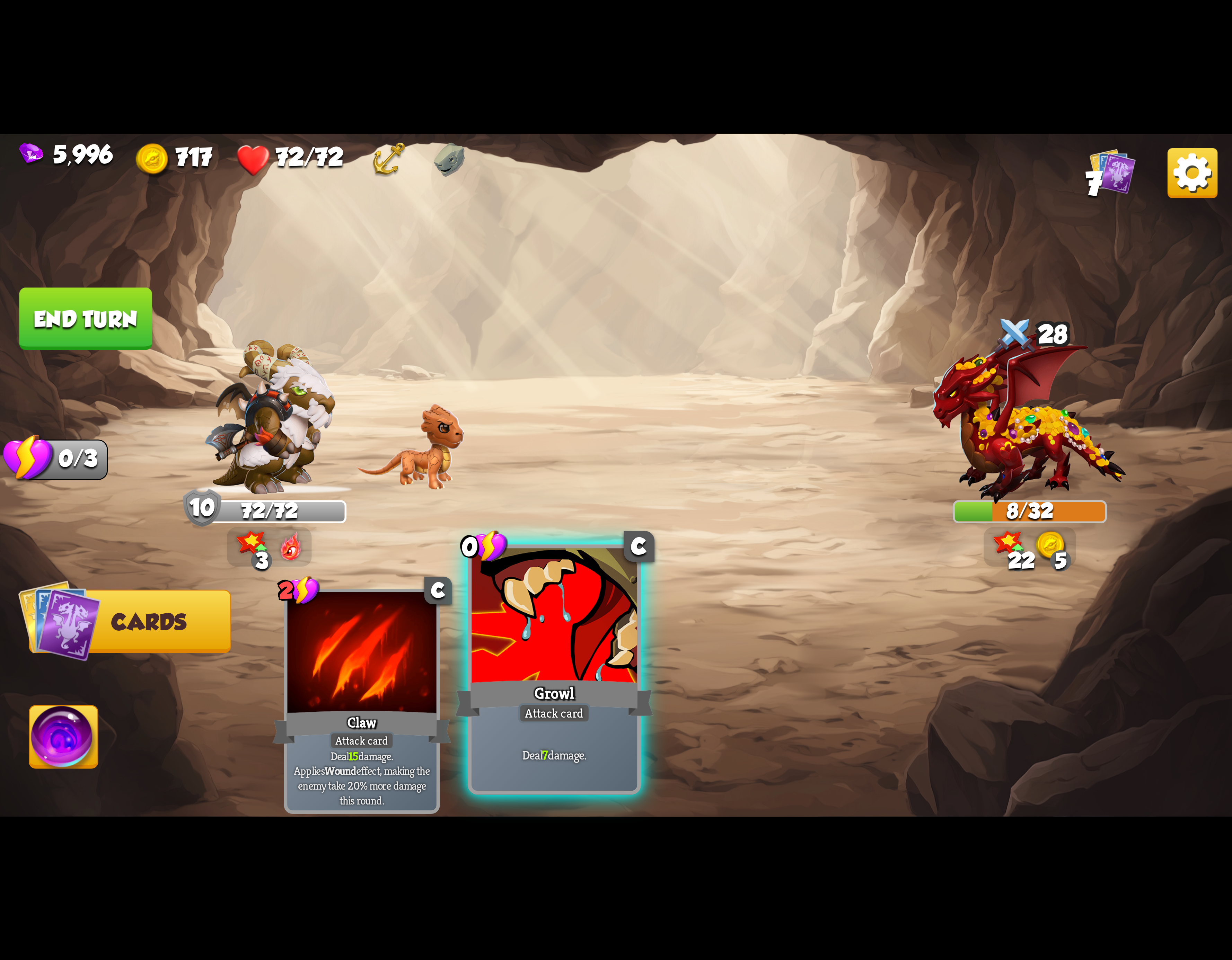
click at [575, 595] on div at bounding box center [554, 618] width 165 height 140
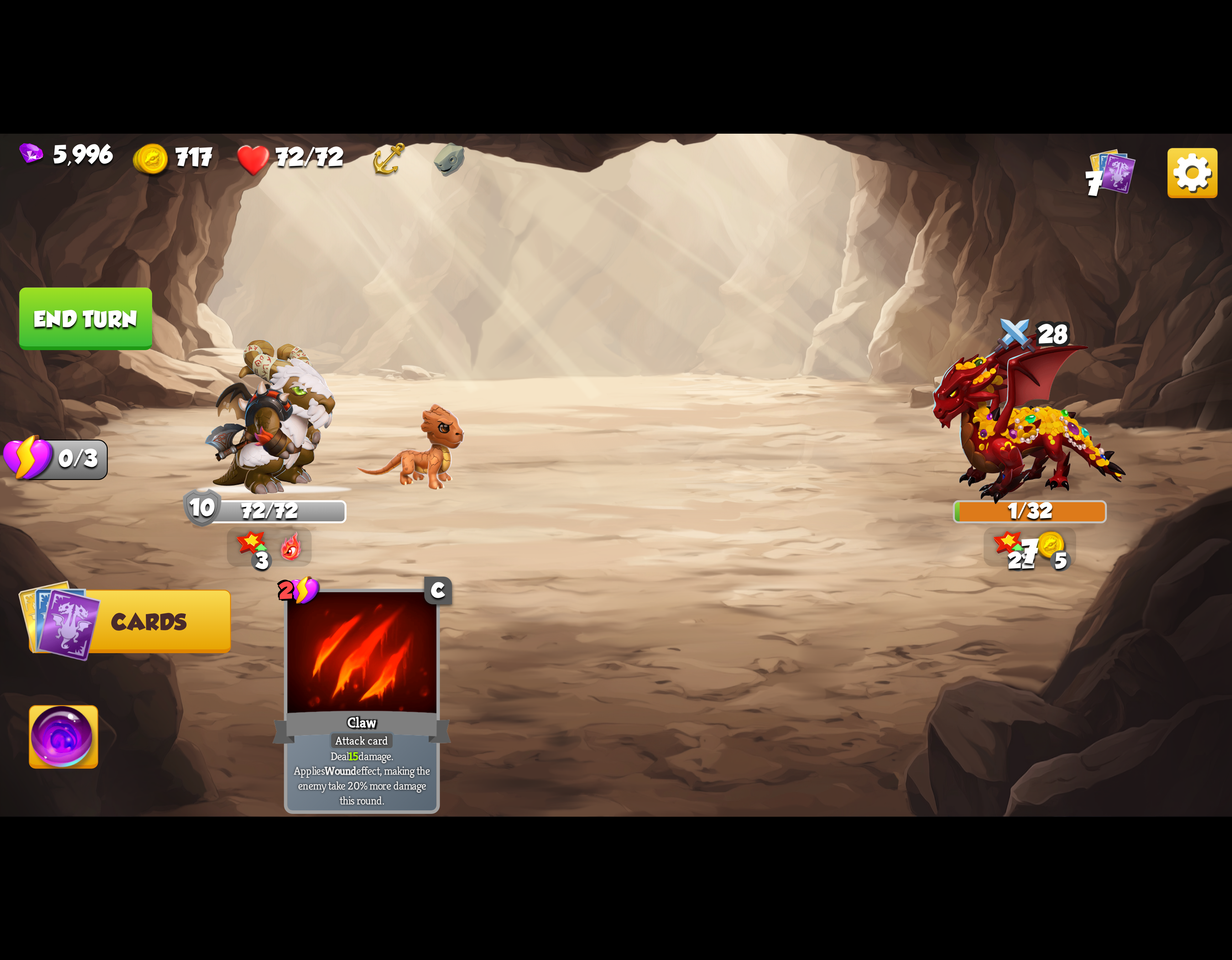
click at [85, 731] on img at bounding box center [63, 741] width 68 height 69
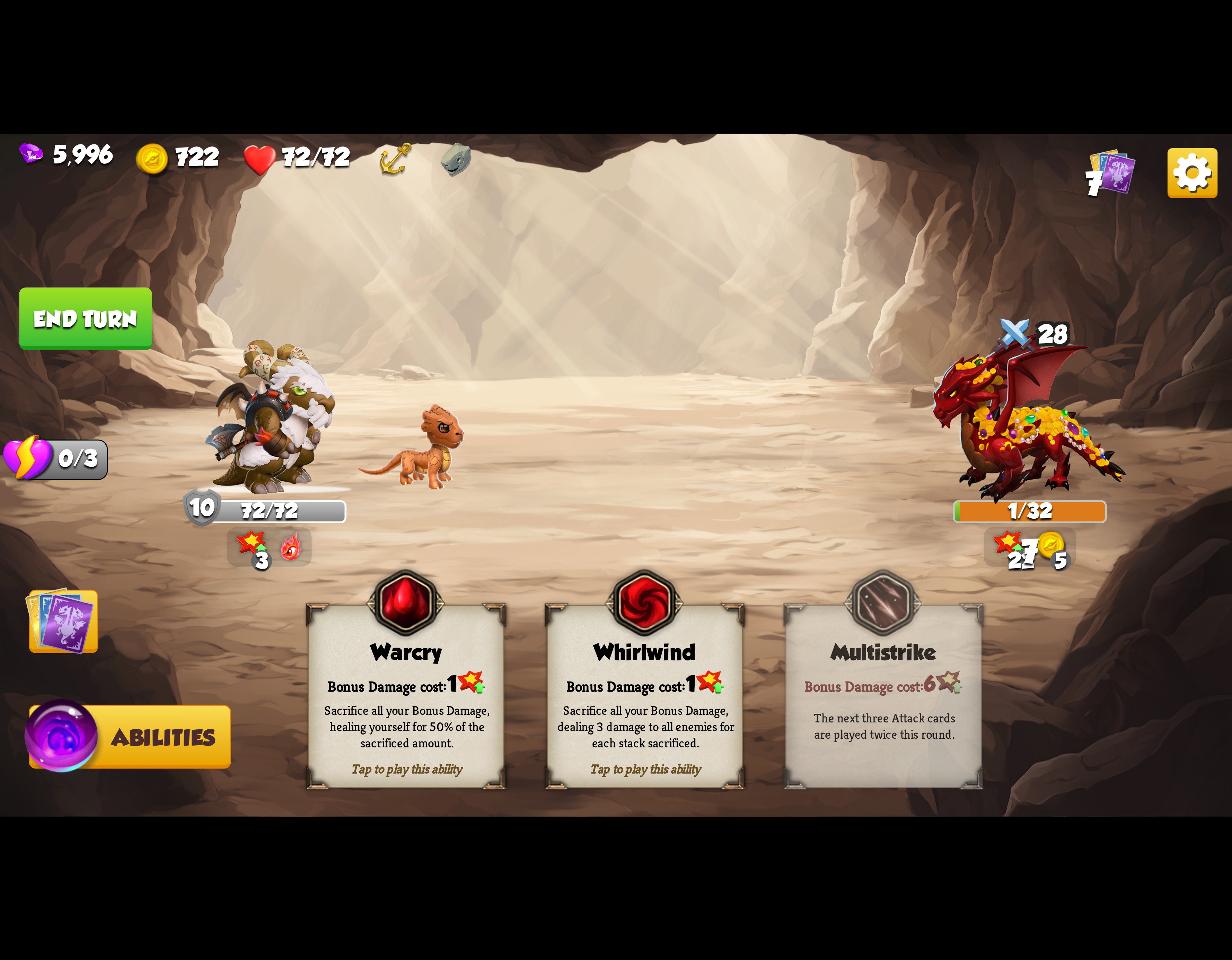
click at [627, 629] on div "Tap to play this ability Whirlwind Bonus Damage cost: 1 Sacrifice all your Bonu…" at bounding box center [645, 697] width 196 height 183
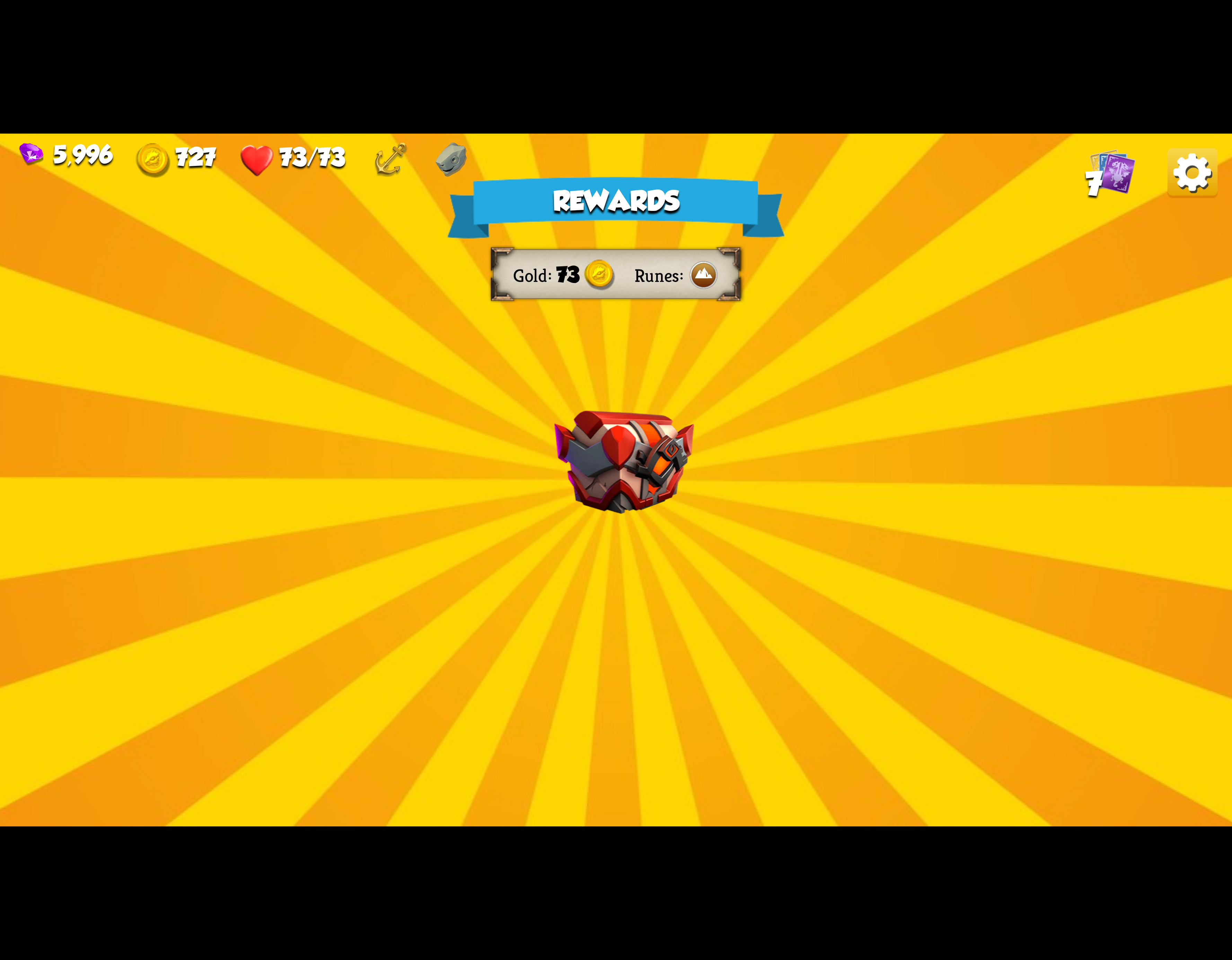
click at [1166, 179] on div "5,996 727 73/73 7" at bounding box center [616, 158] width 1232 height 48
click at [1194, 184] on img at bounding box center [1193, 173] width 50 height 50
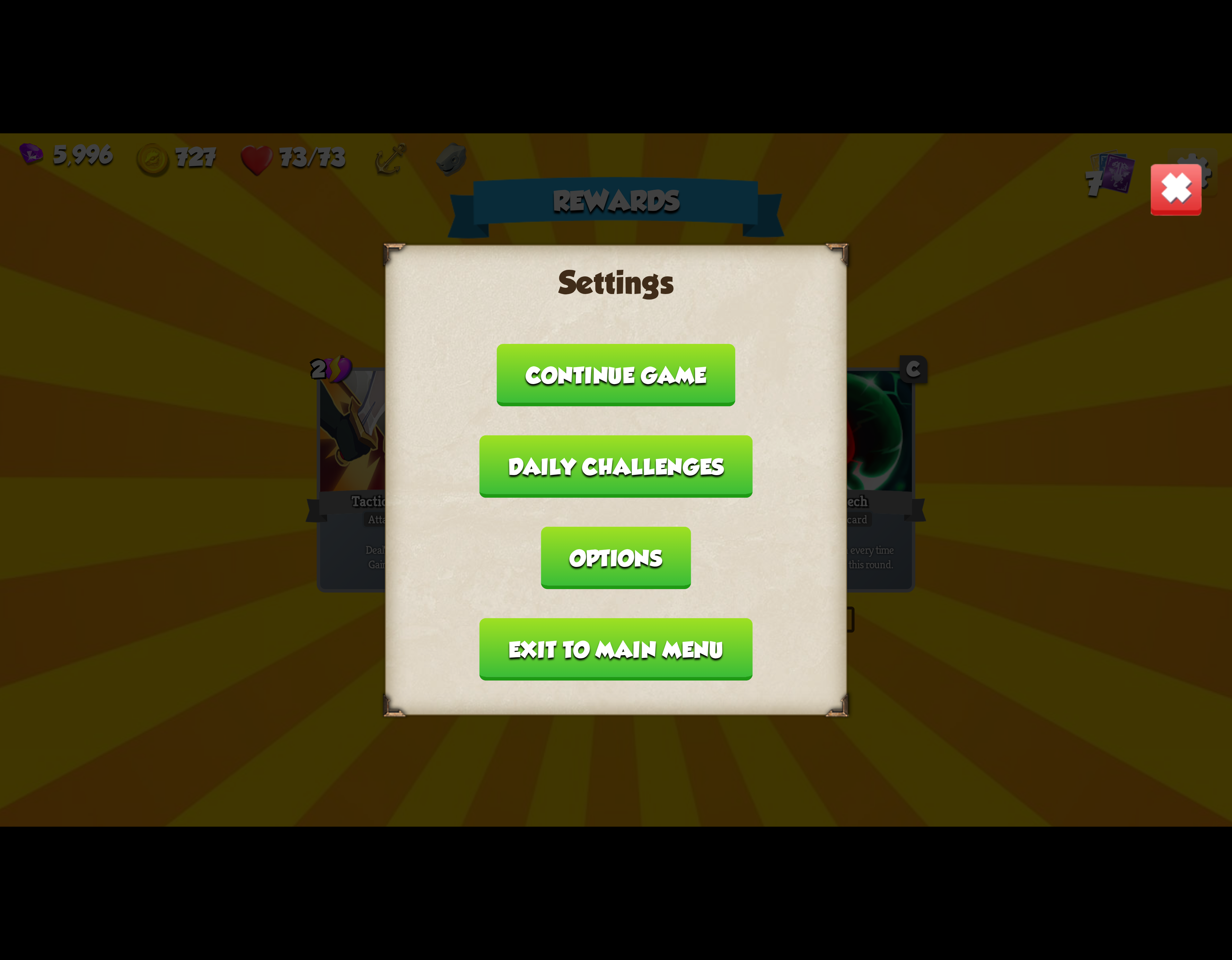
click at [630, 618] on button "Exit to main menu" at bounding box center [616, 649] width 273 height 63
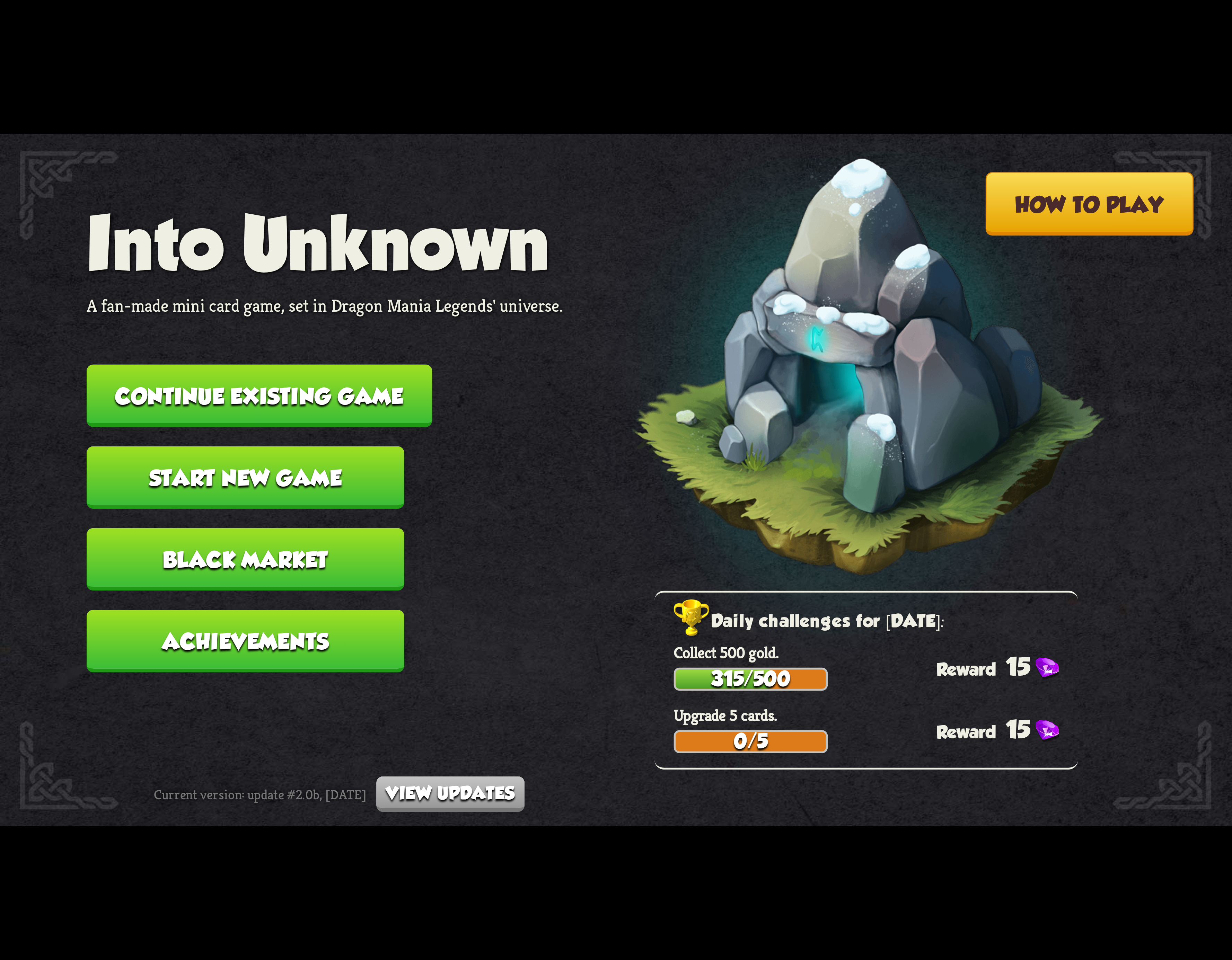
click at [371, 389] on button "Continue existing game" at bounding box center [260, 395] width 346 height 63
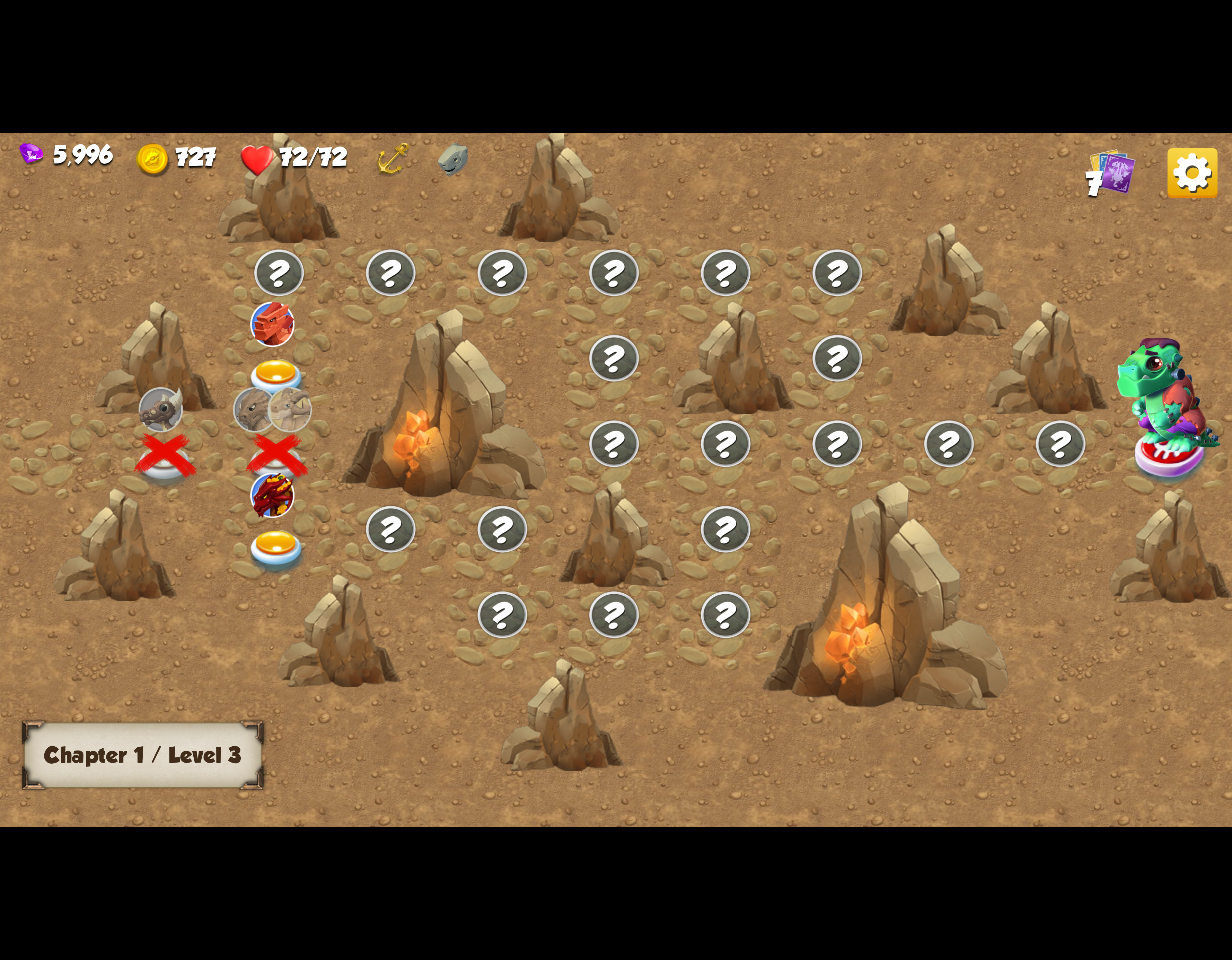
drag, startPoint x: 249, startPoint y: 509, endPoint x: 241, endPoint y: 509, distance: 8.0
click at [241, 509] on div at bounding box center [279, 541] width 112 height 85
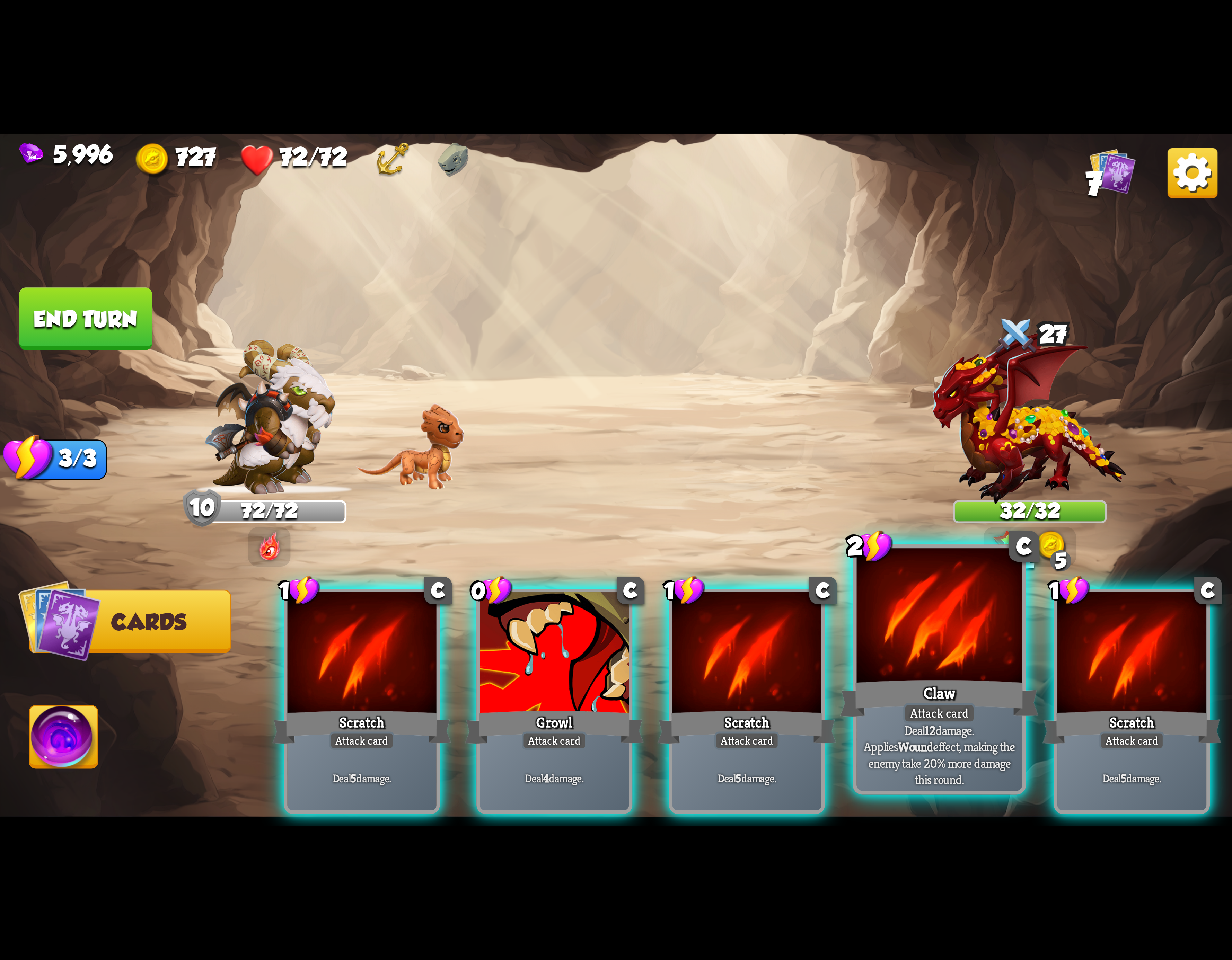
click at [909, 615] on div at bounding box center [939, 618] width 165 height 140
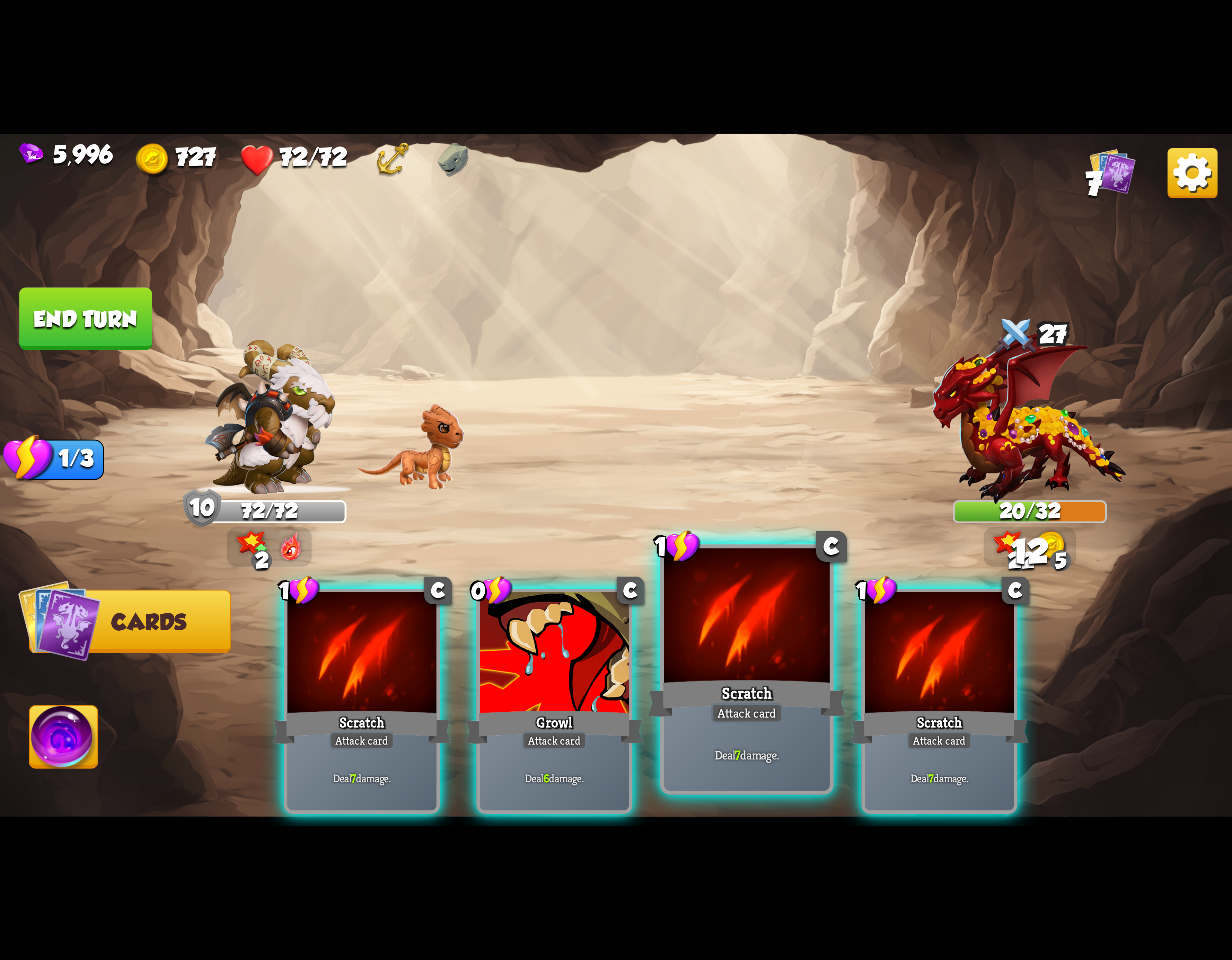
click at [728, 595] on div at bounding box center [747, 618] width 165 height 140
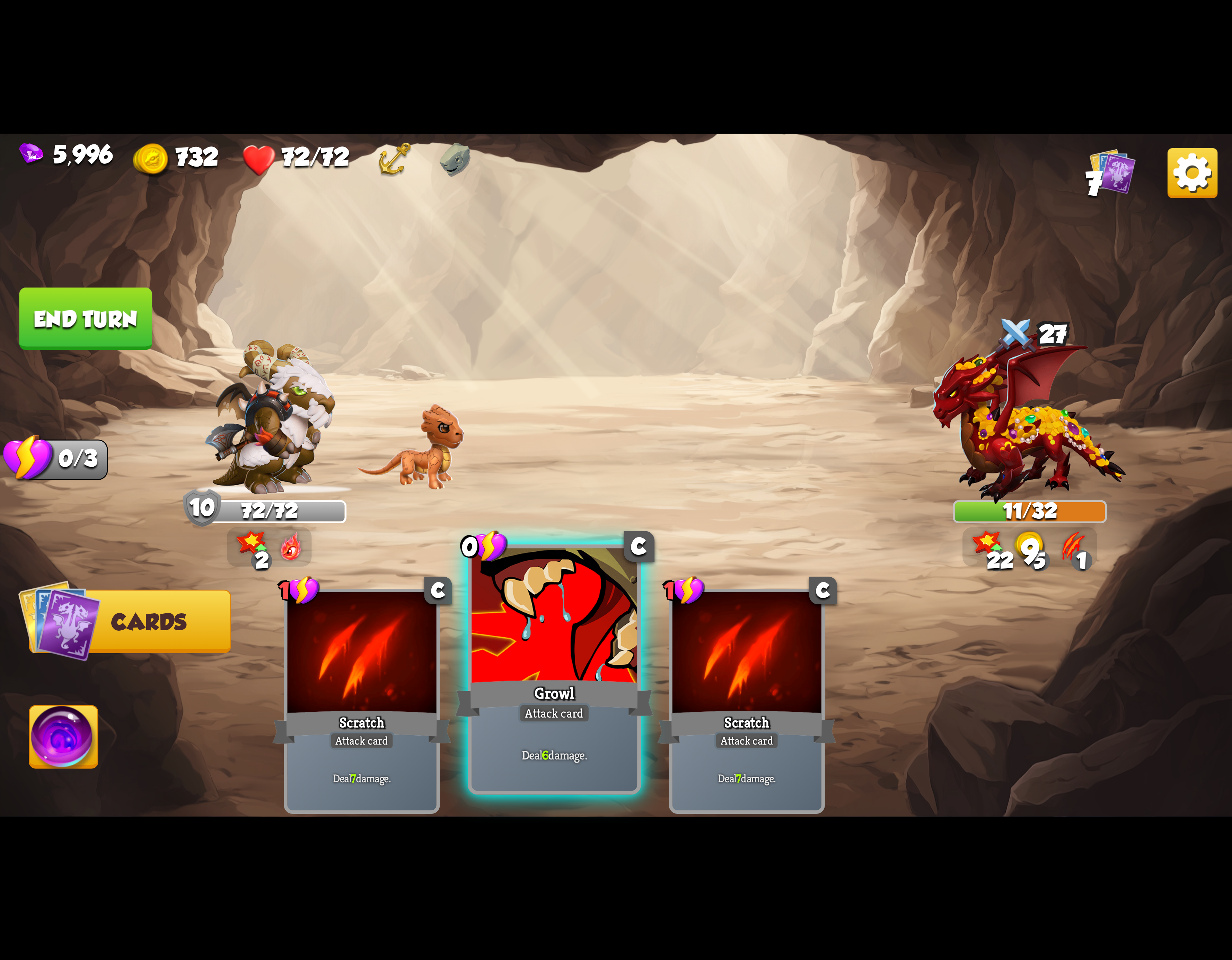
click at [552, 608] on div at bounding box center [554, 618] width 165 height 140
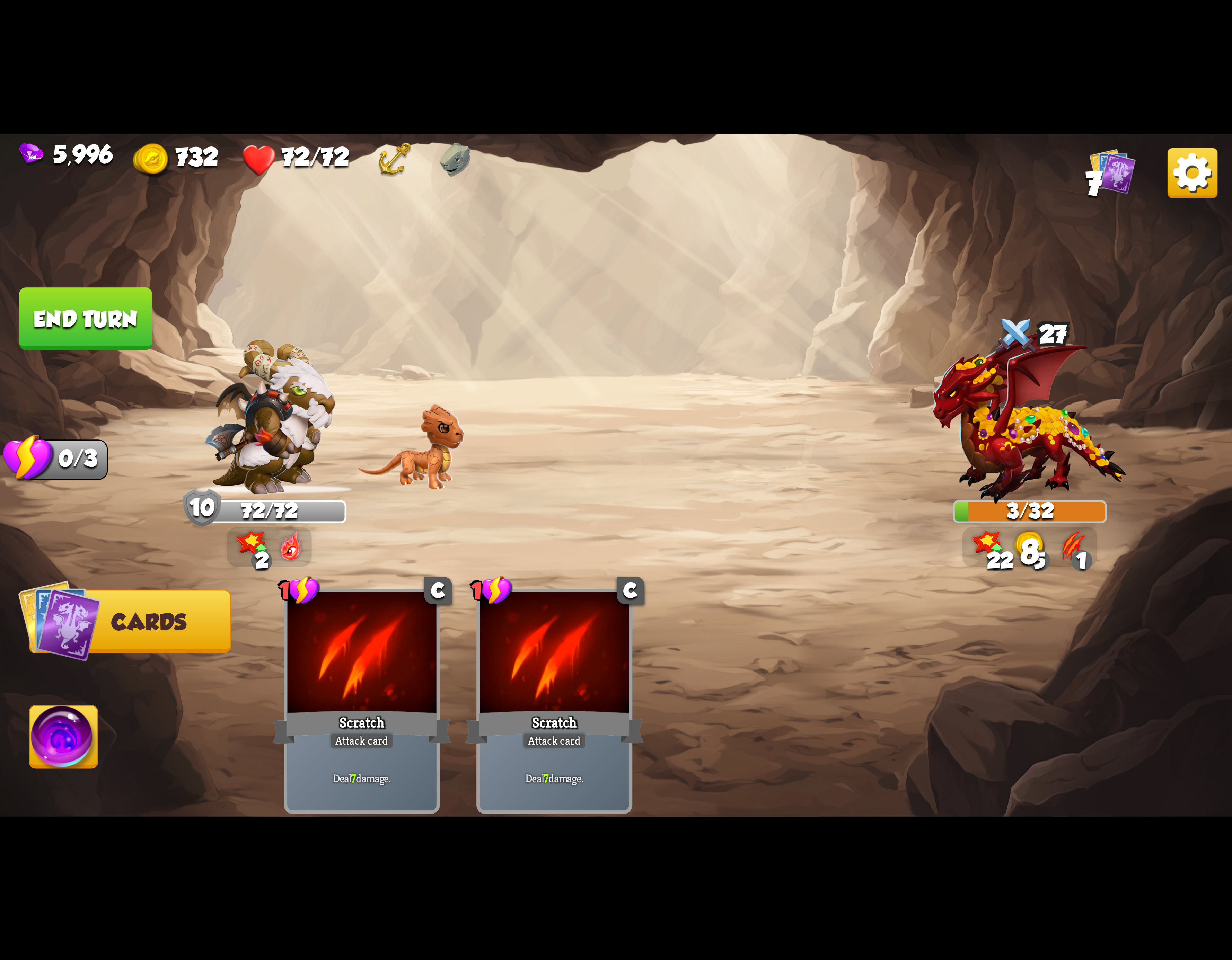
click at [82, 726] on img at bounding box center [63, 741] width 68 height 69
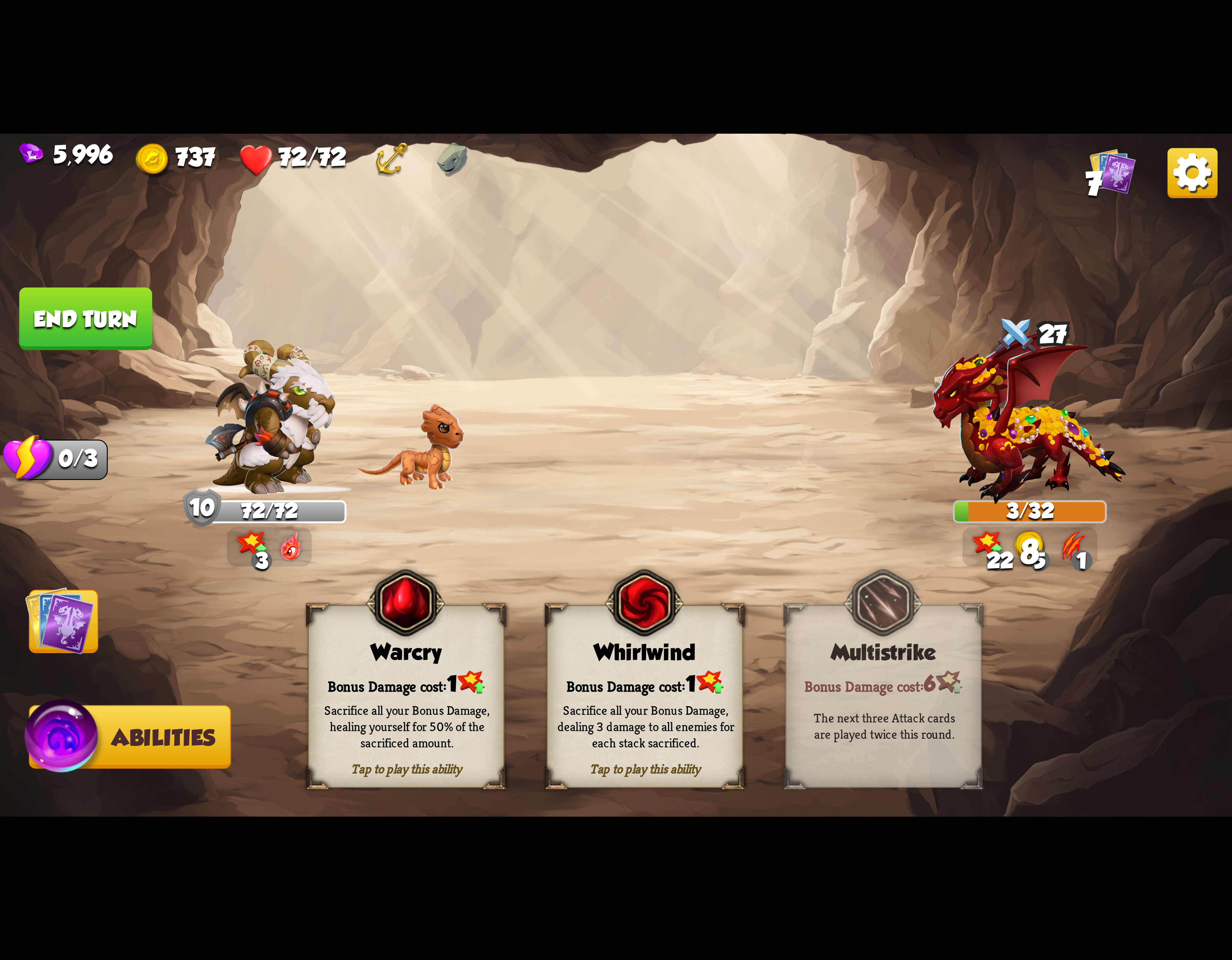
click at [611, 661] on div "Whirlwind" at bounding box center [645, 652] width 194 height 25
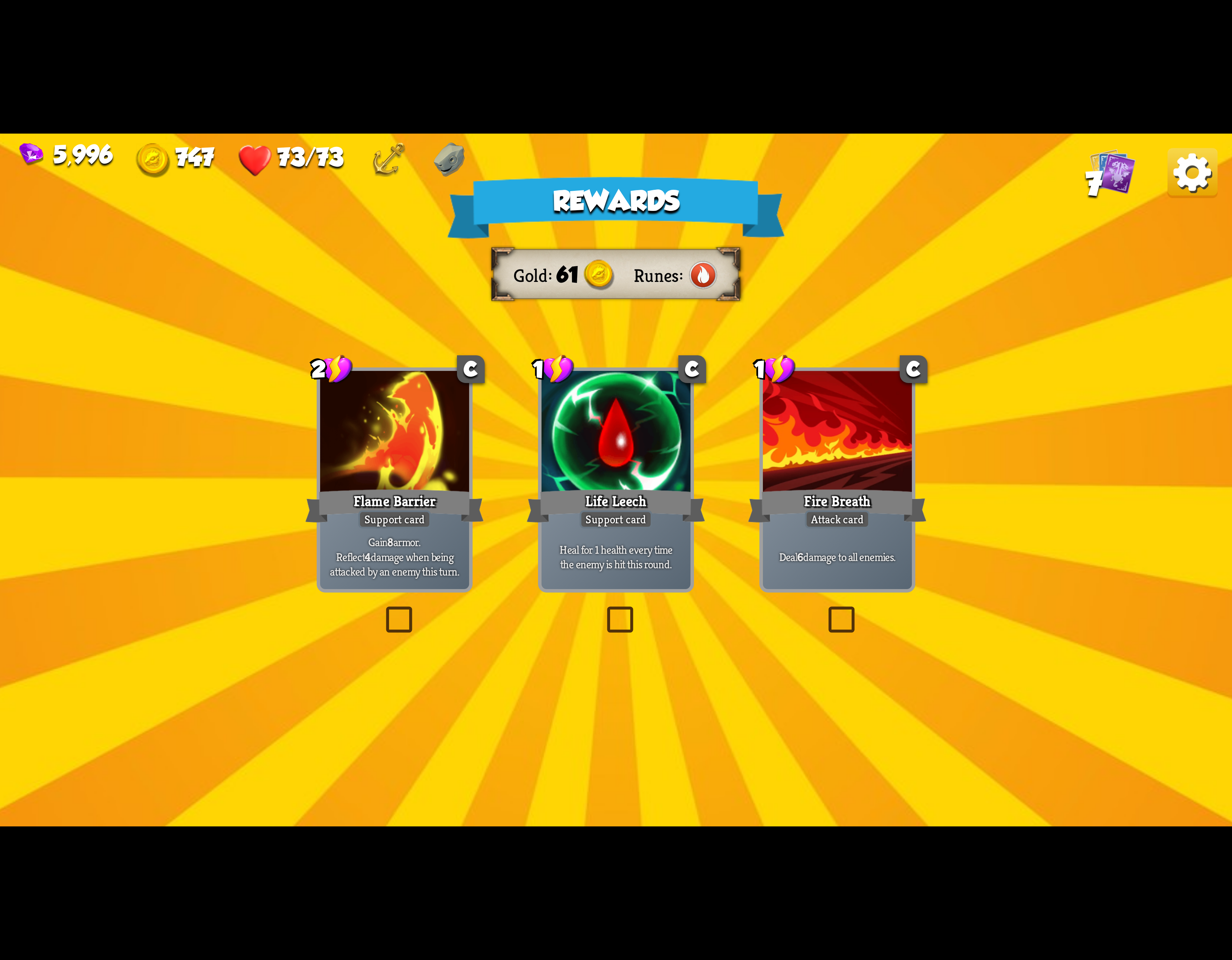
click at [1177, 183] on img at bounding box center [1193, 173] width 50 height 50
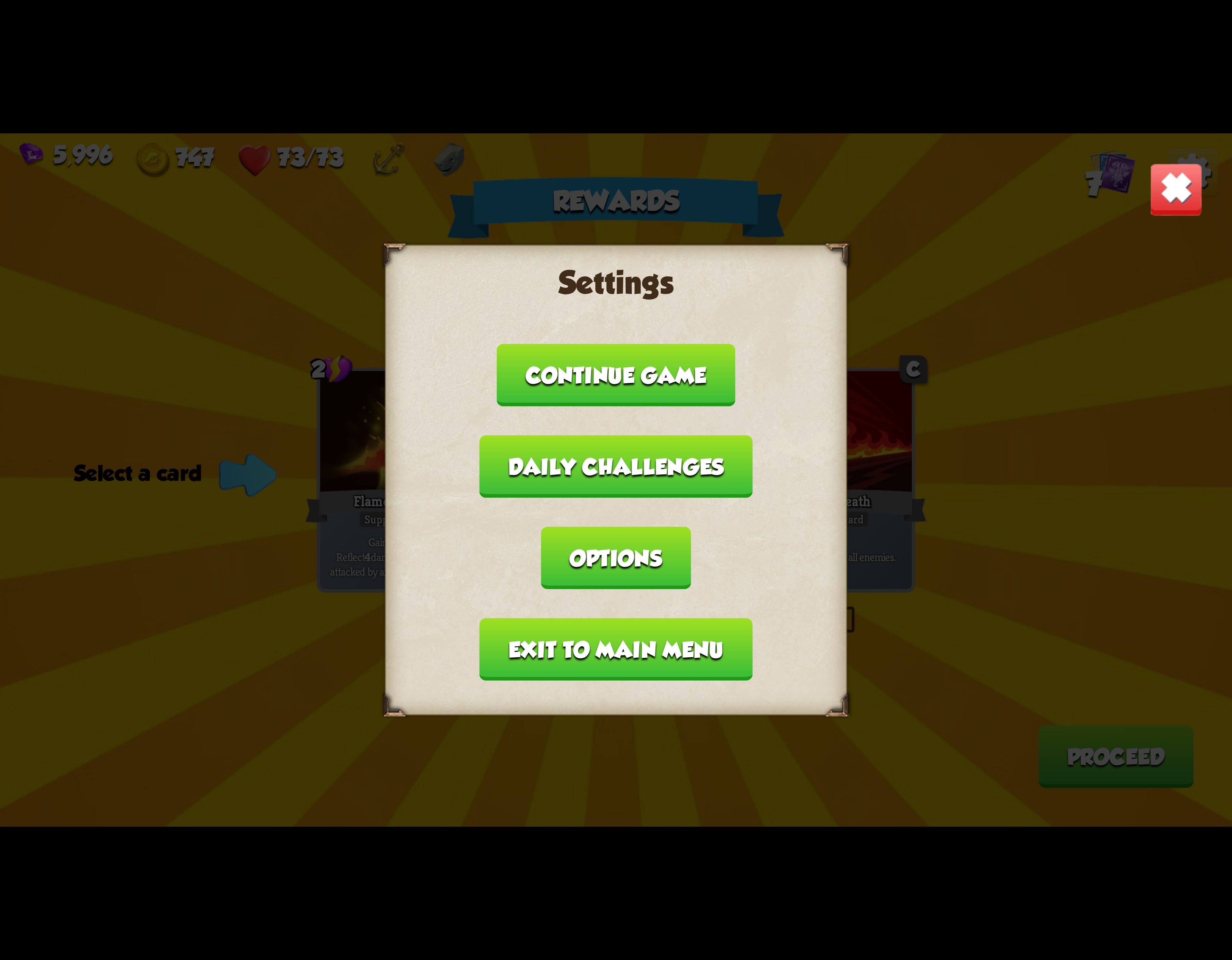
click at [624, 618] on button "Exit to main menu" at bounding box center [616, 649] width 273 height 63
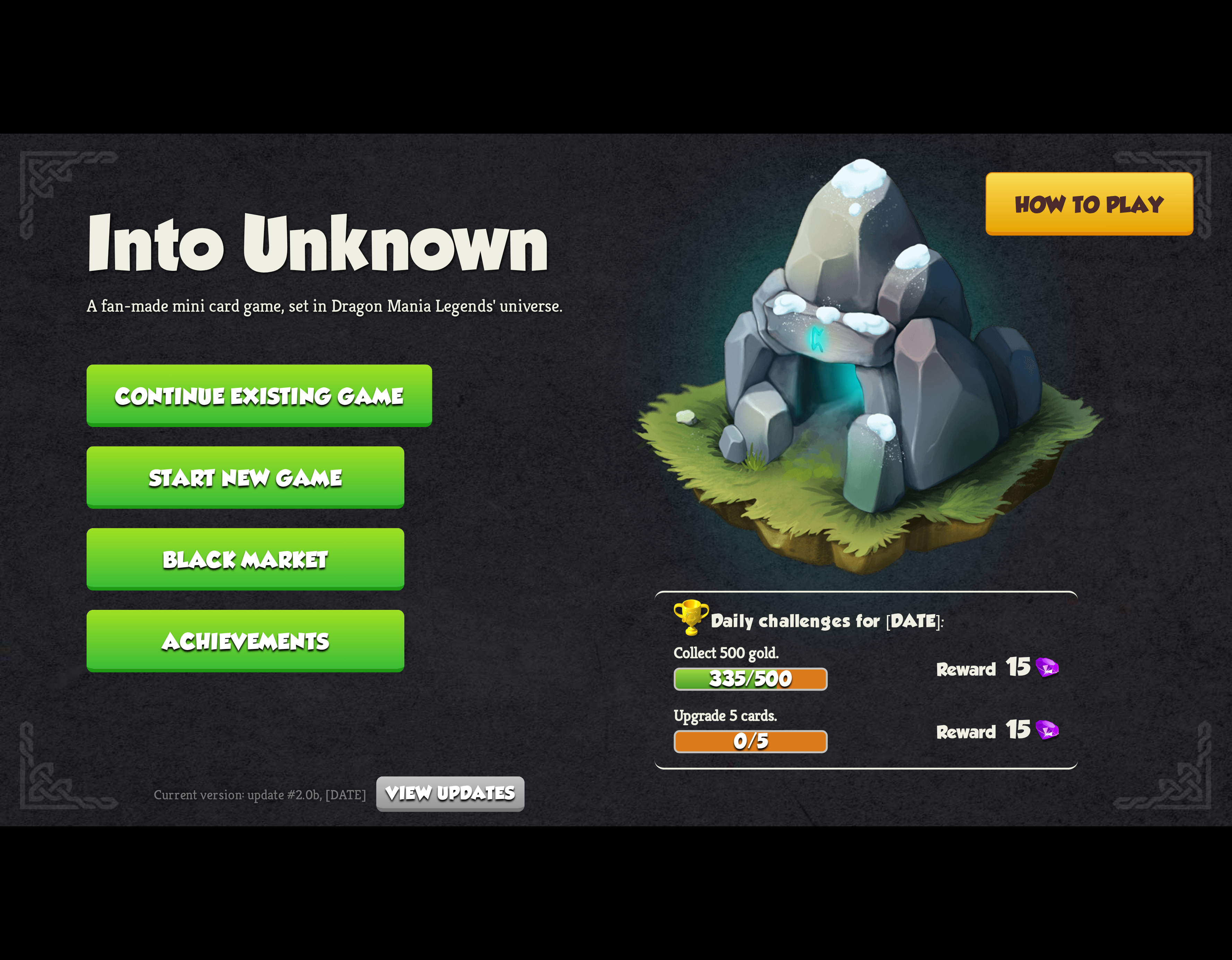
click at [350, 403] on button "Continue existing game" at bounding box center [260, 395] width 346 height 63
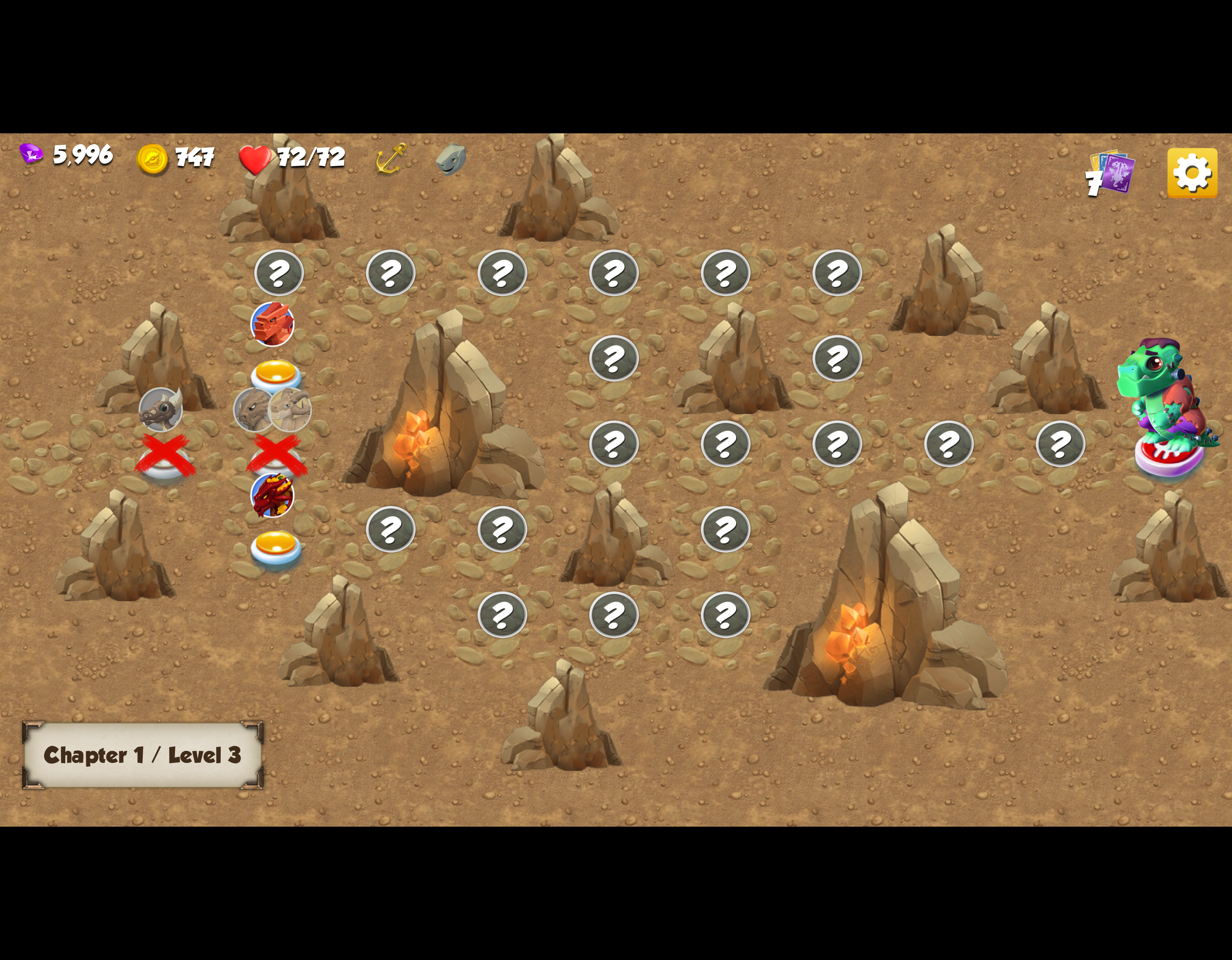
click at [276, 555] on img at bounding box center [277, 553] width 62 height 45
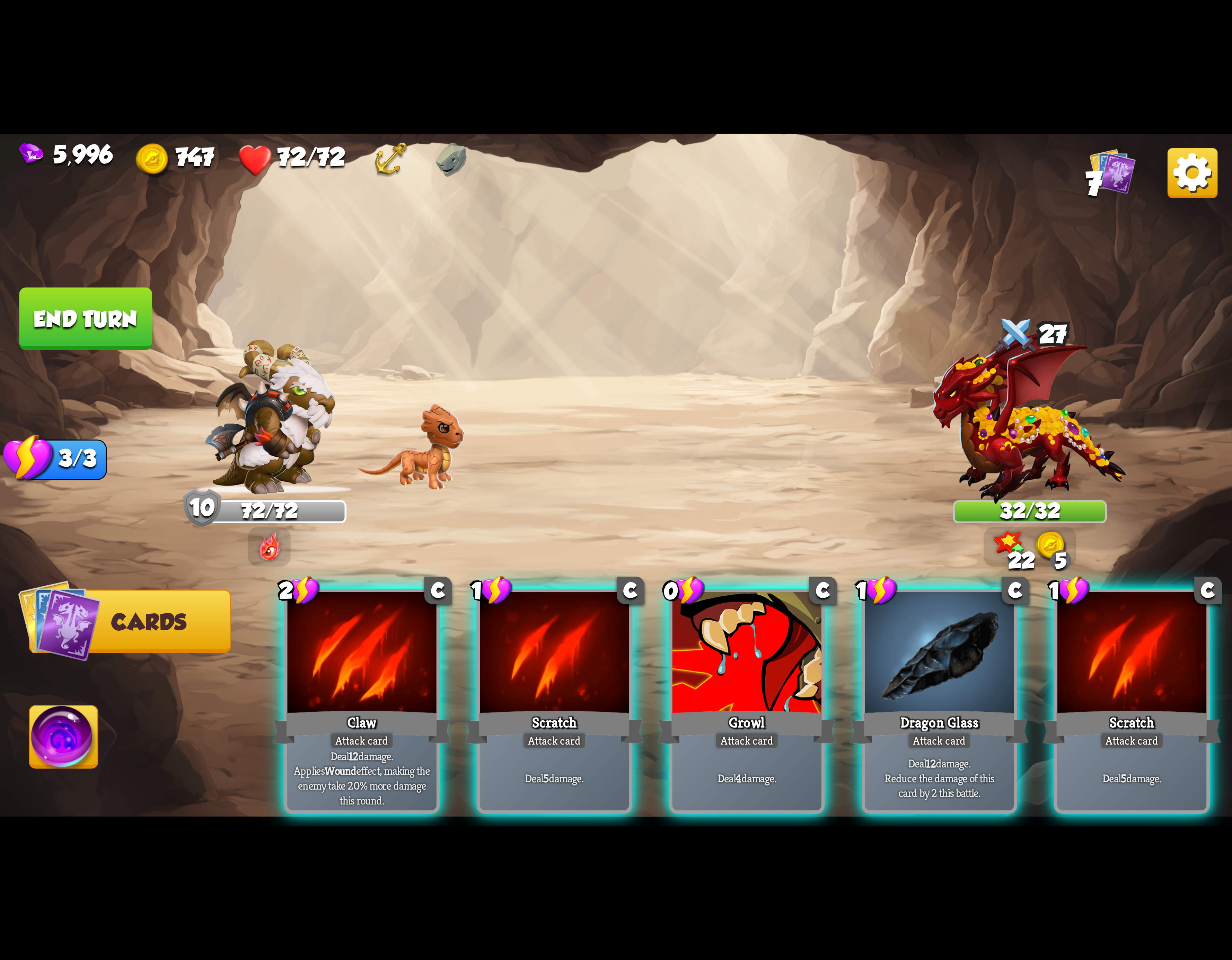
drag, startPoint x: 368, startPoint y: 600, endPoint x: 414, endPoint y: 595, distance: 46.3
click at [376, 597] on div at bounding box center [362, 655] width 149 height 126
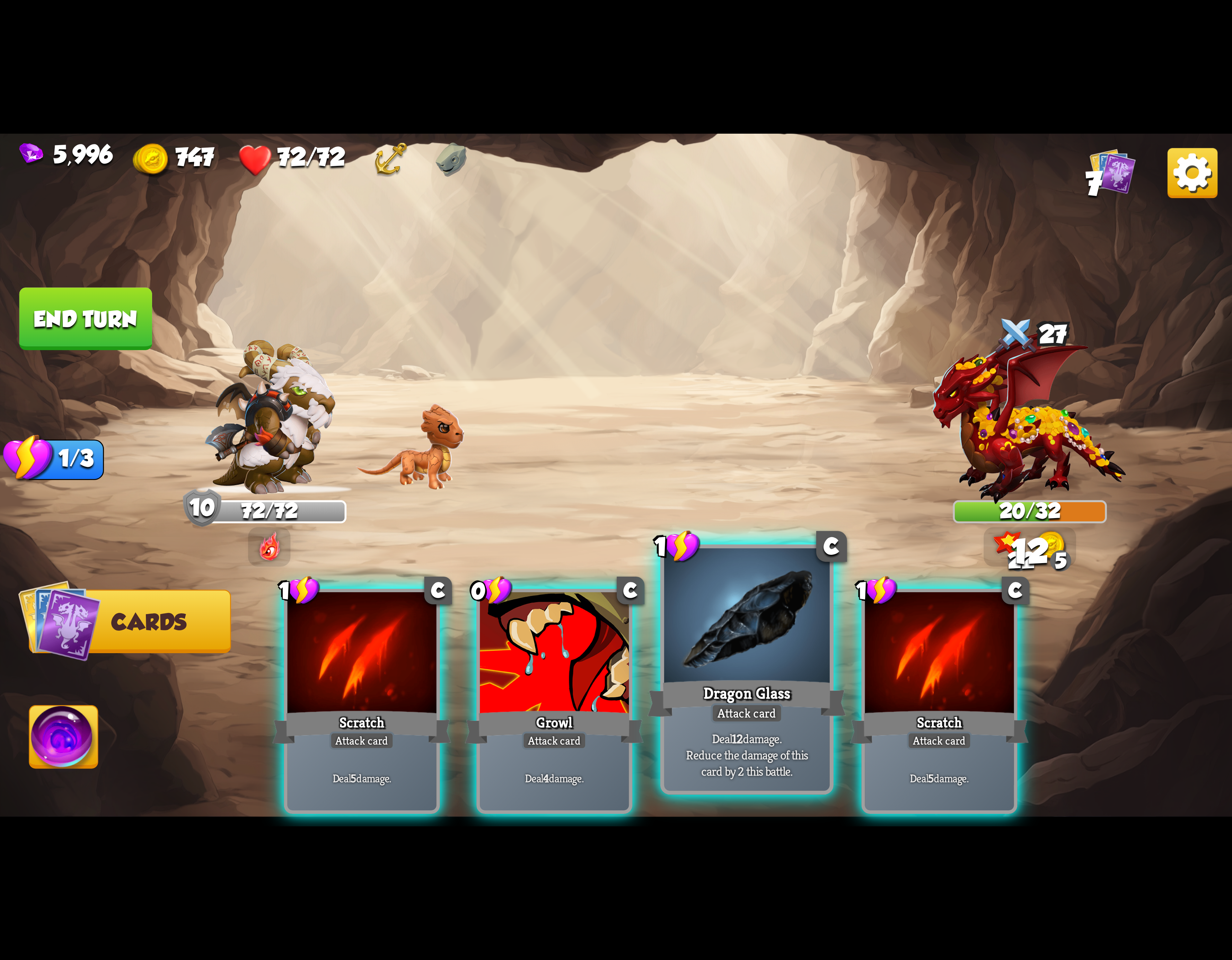
click at [708, 612] on div at bounding box center [747, 618] width 165 height 140
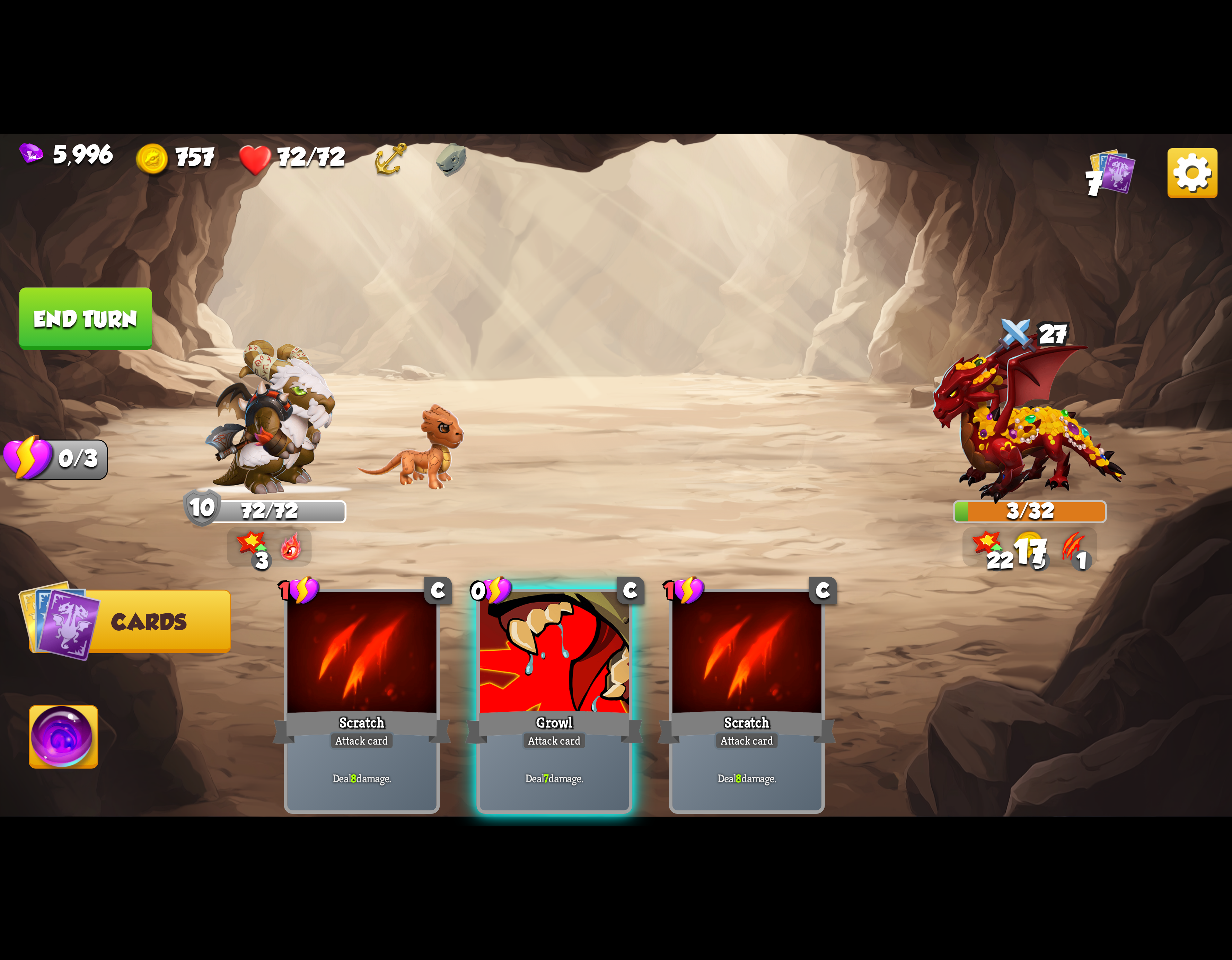
click at [61, 700] on img at bounding box center [616, 480] width 1232 height 693
click at [66, 728] on img at bounding box center [63, 741] width 68 height 69
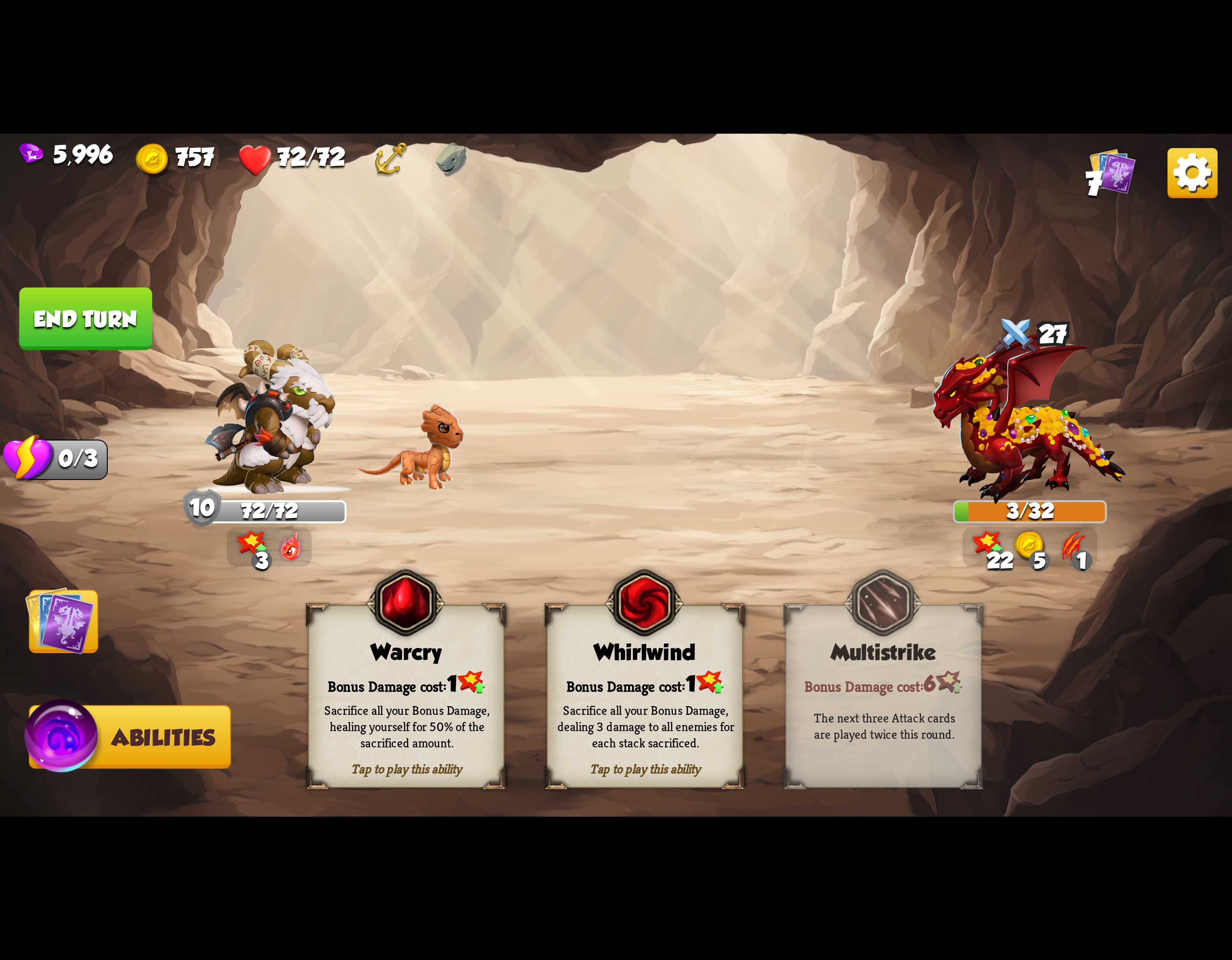
click at [597, 650] on div "Whirlwind" at bounding box center [645, 652] width 194 height 25
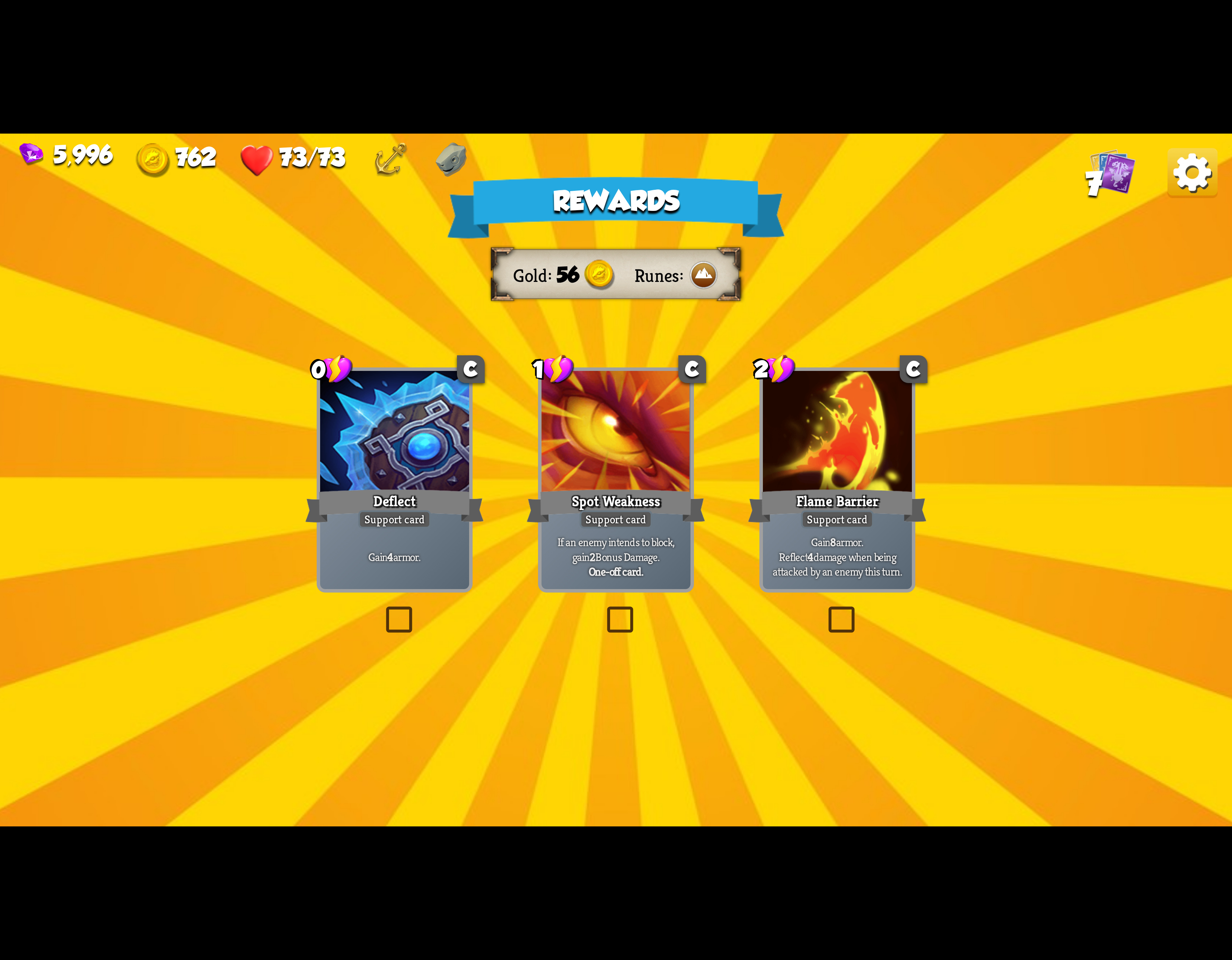
click at [1152, 172] on div "5,996 762 73/73 7" at bounding box center [616, 158] width 1232 height 48
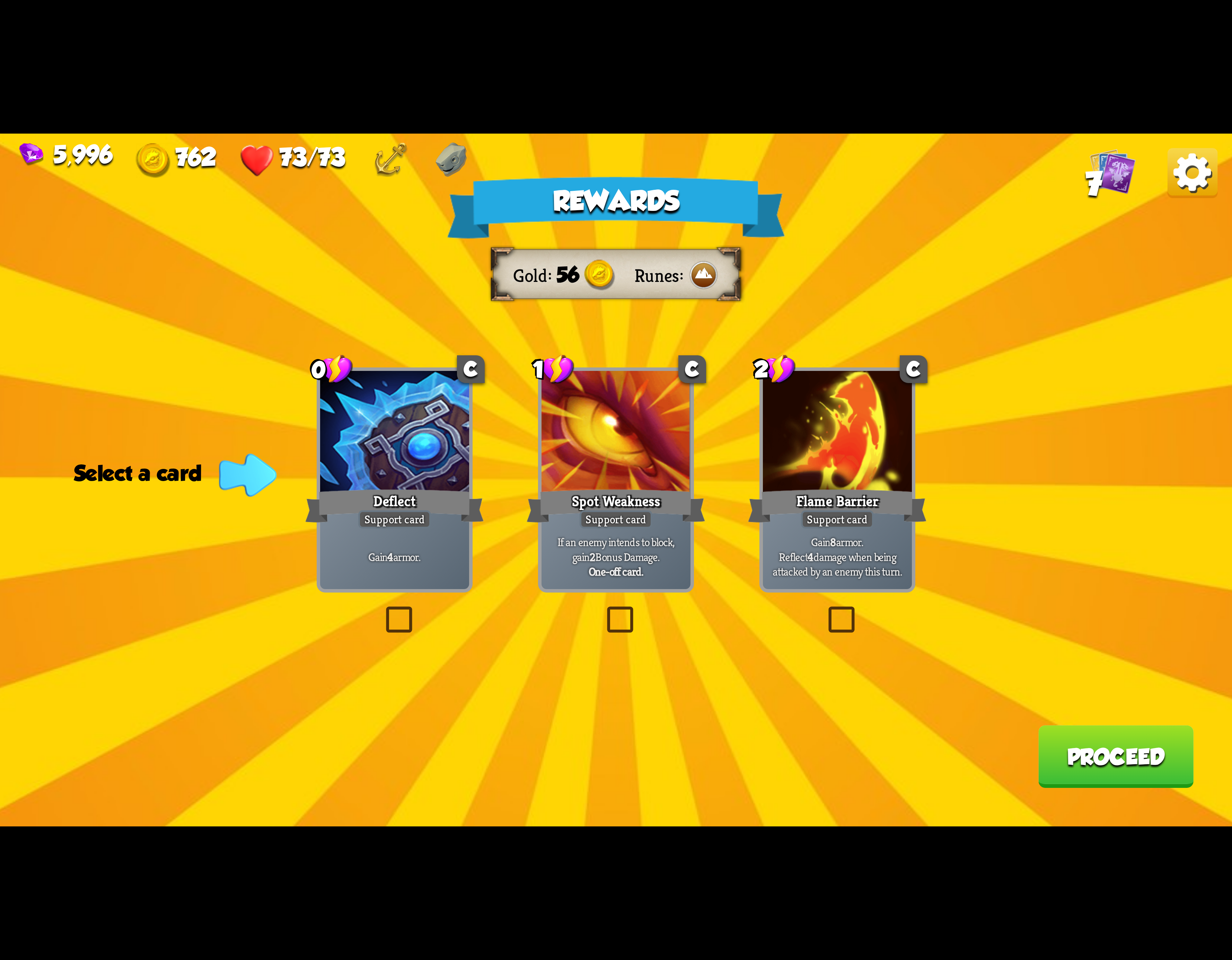
click at [1172, 173] on img at bounding box center [1193, 173] width 50 height 50
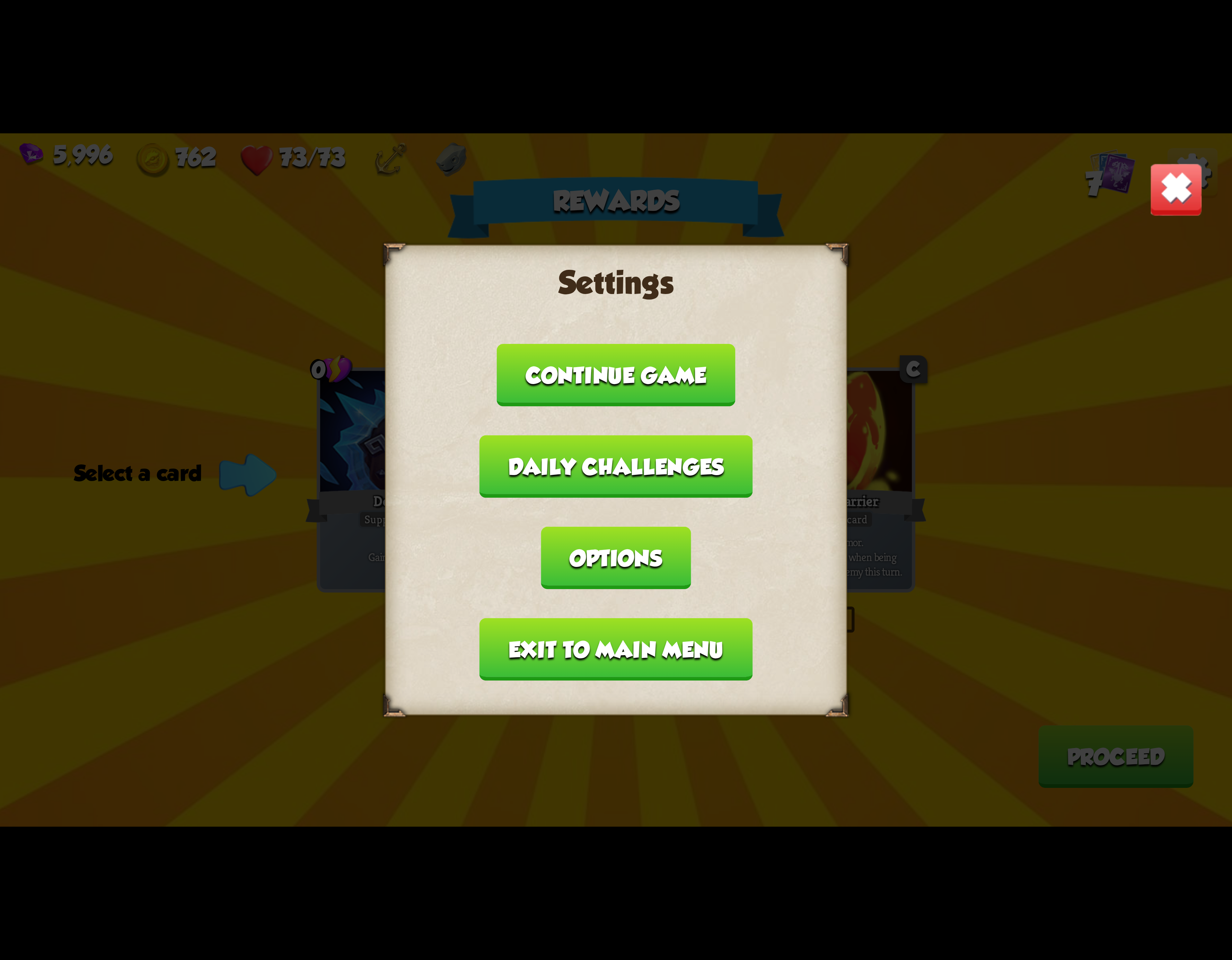
click at [697, 618] on button "Exit to main menu" at bounding box center [616, 649] width 273 height 63
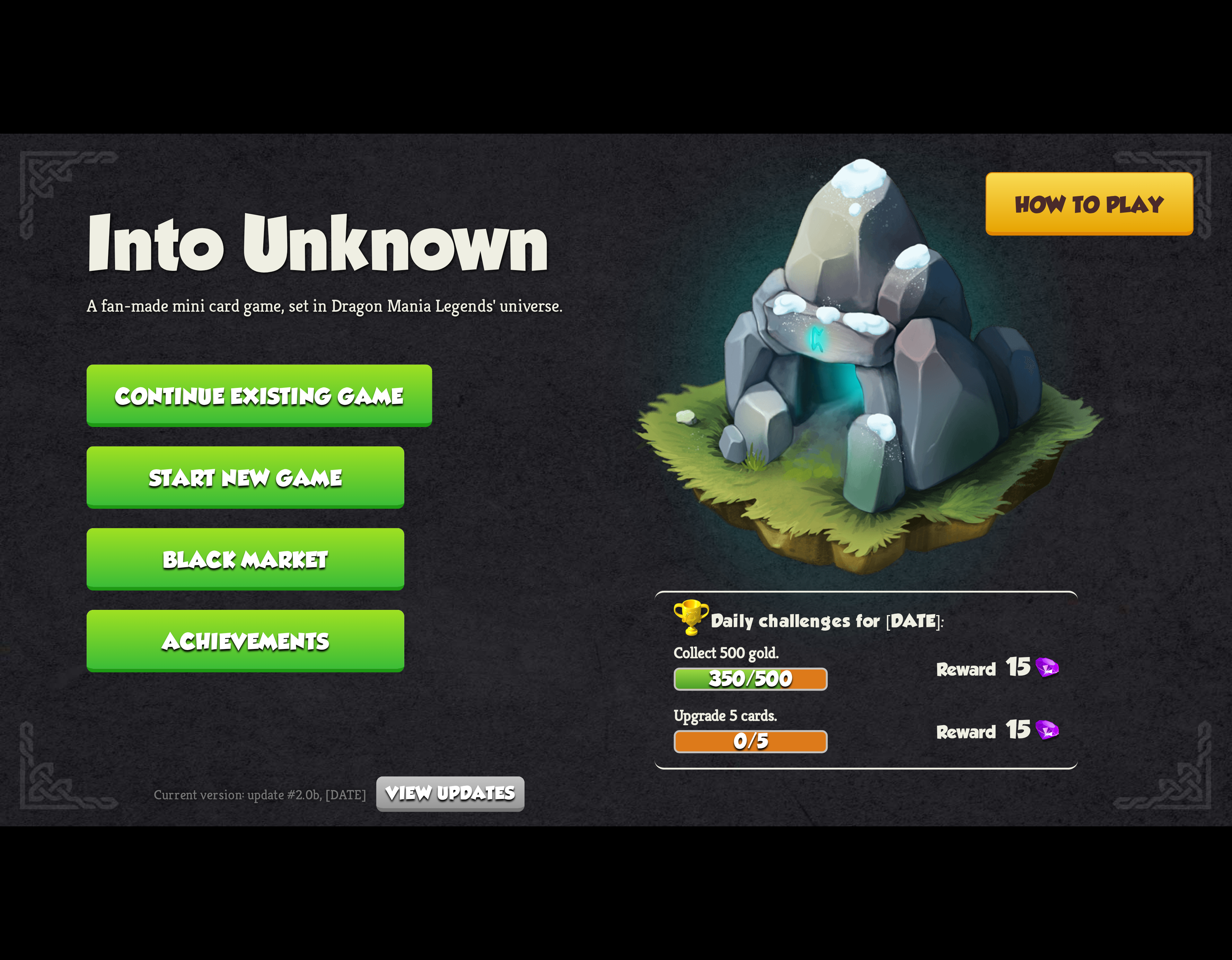
click at [341, 373] on button "Continue existing game" at bounding box center [260, 395] width 346 height 63
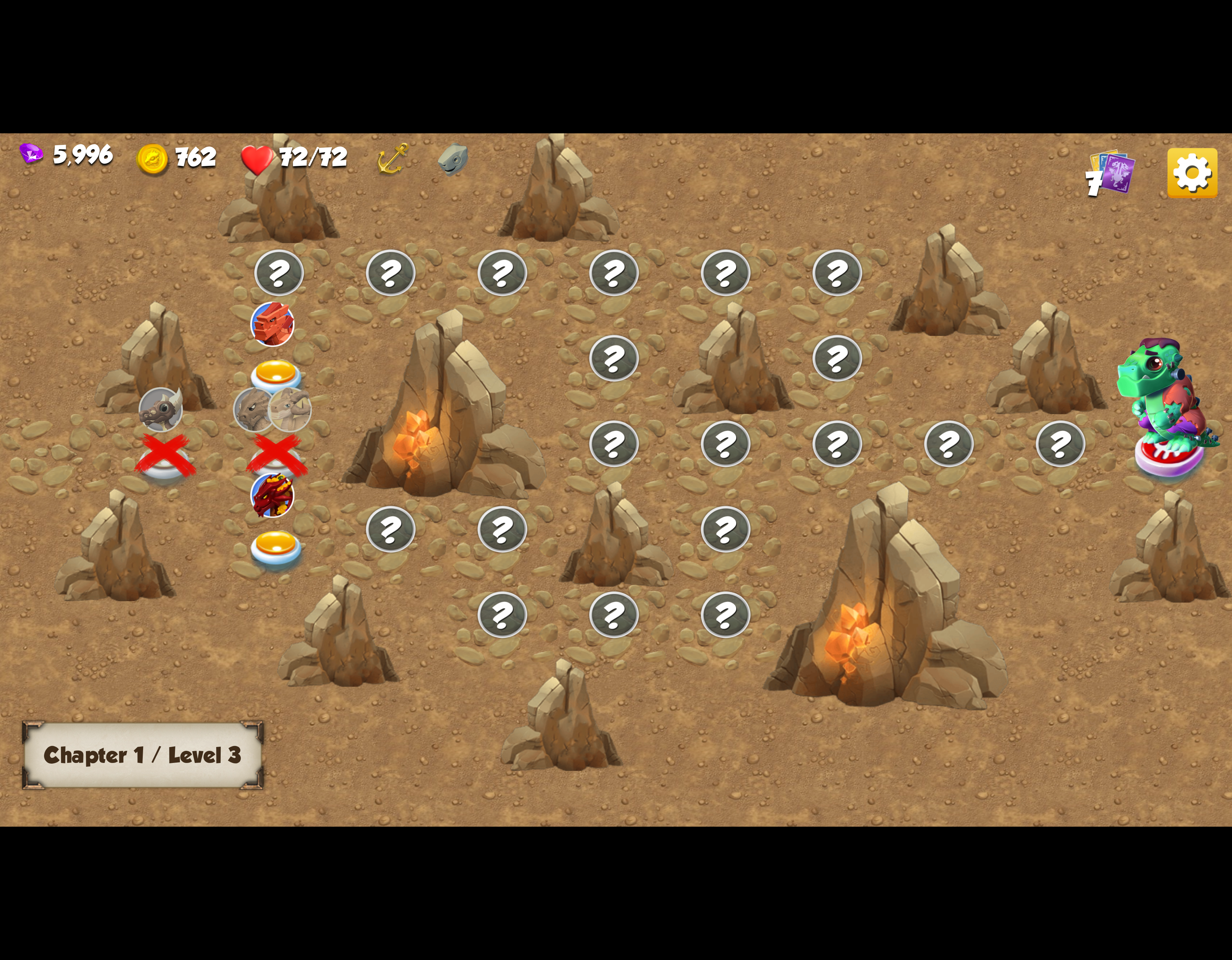
click at [300, 550] on img at bounding box center [277, 553] width 62 height 45
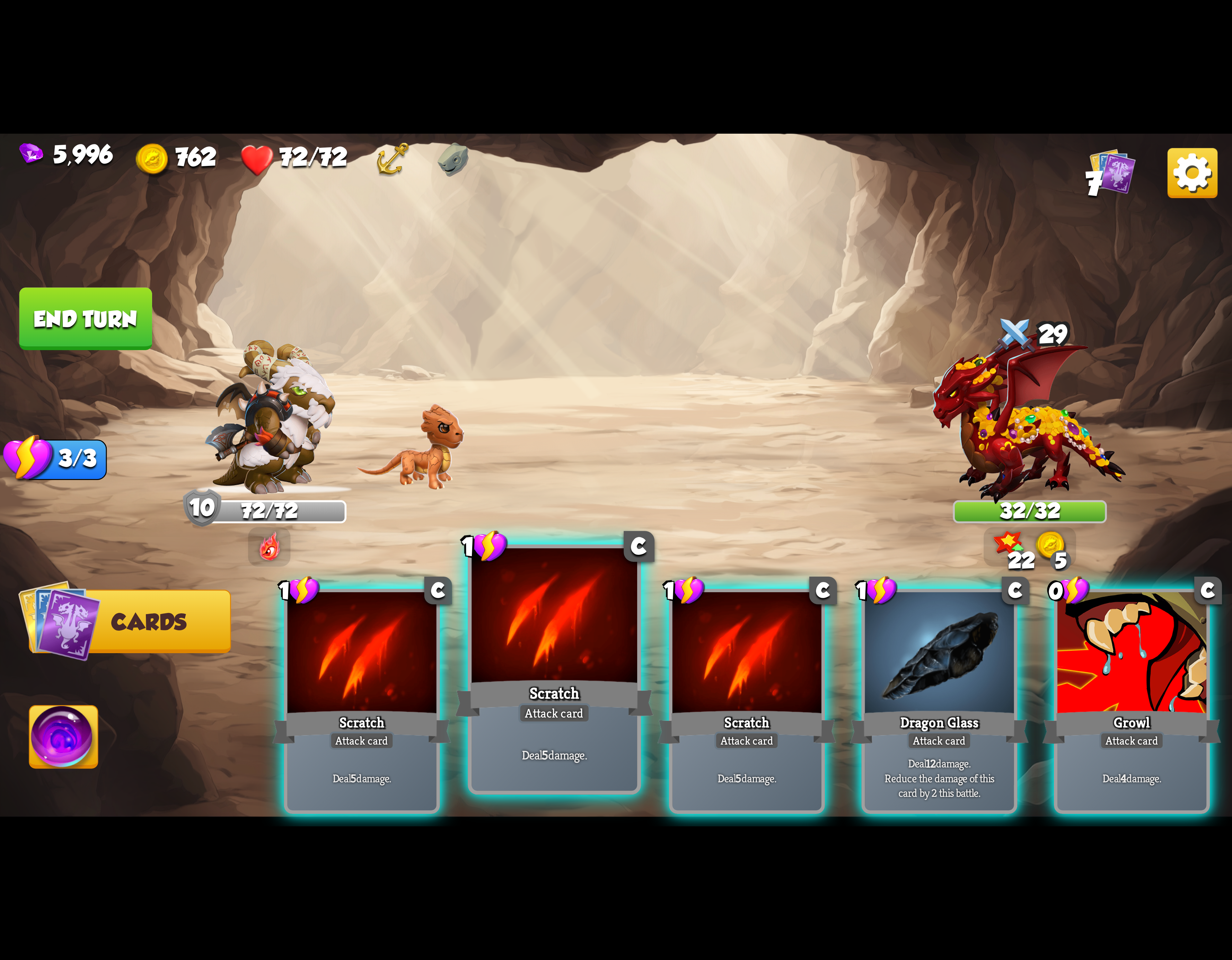
click at [557, 643] on div at bounding box center [554, 618] width 165 height 140
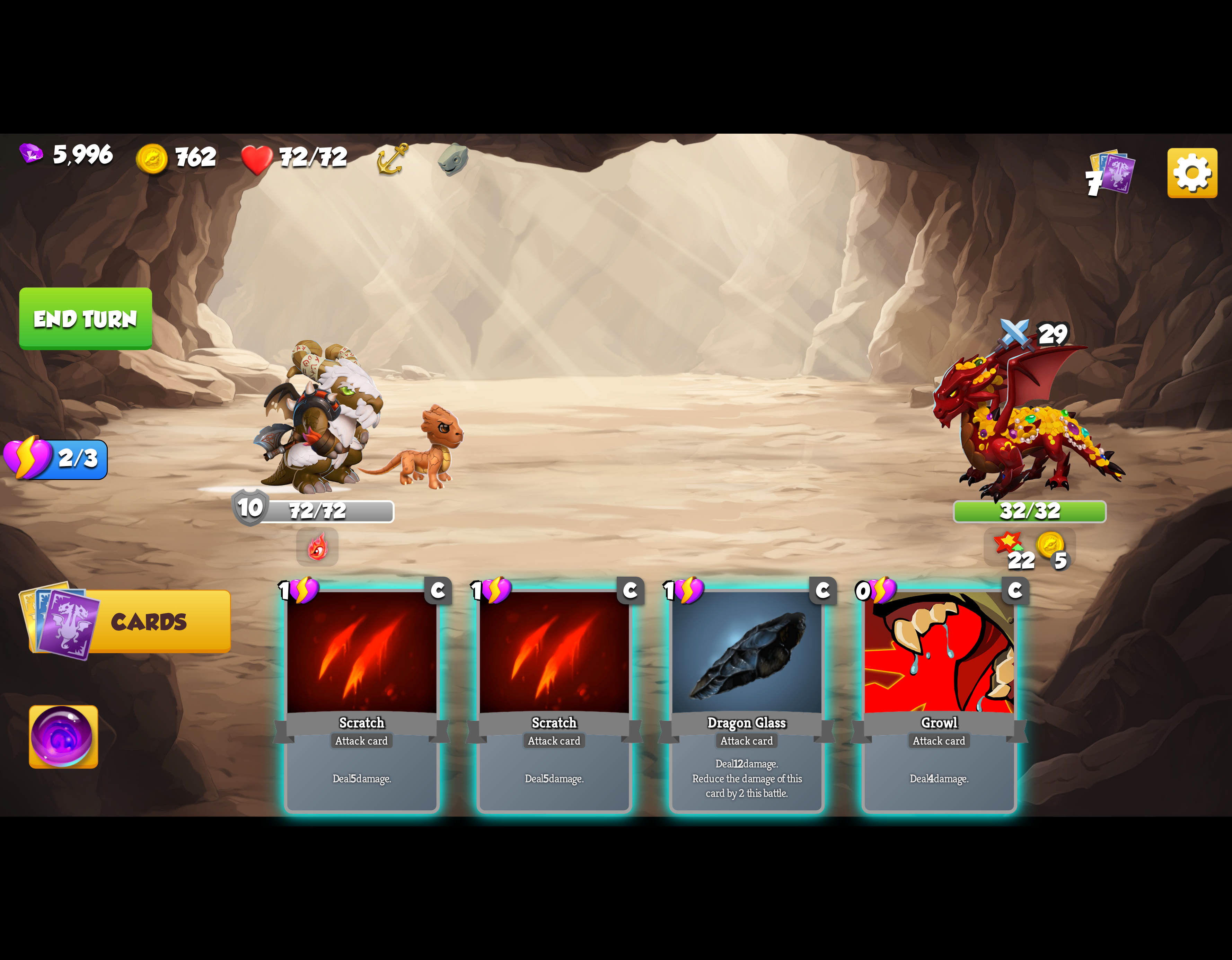
click at [557, 643] on div at bounding box center [554, 655] width 149 height 126
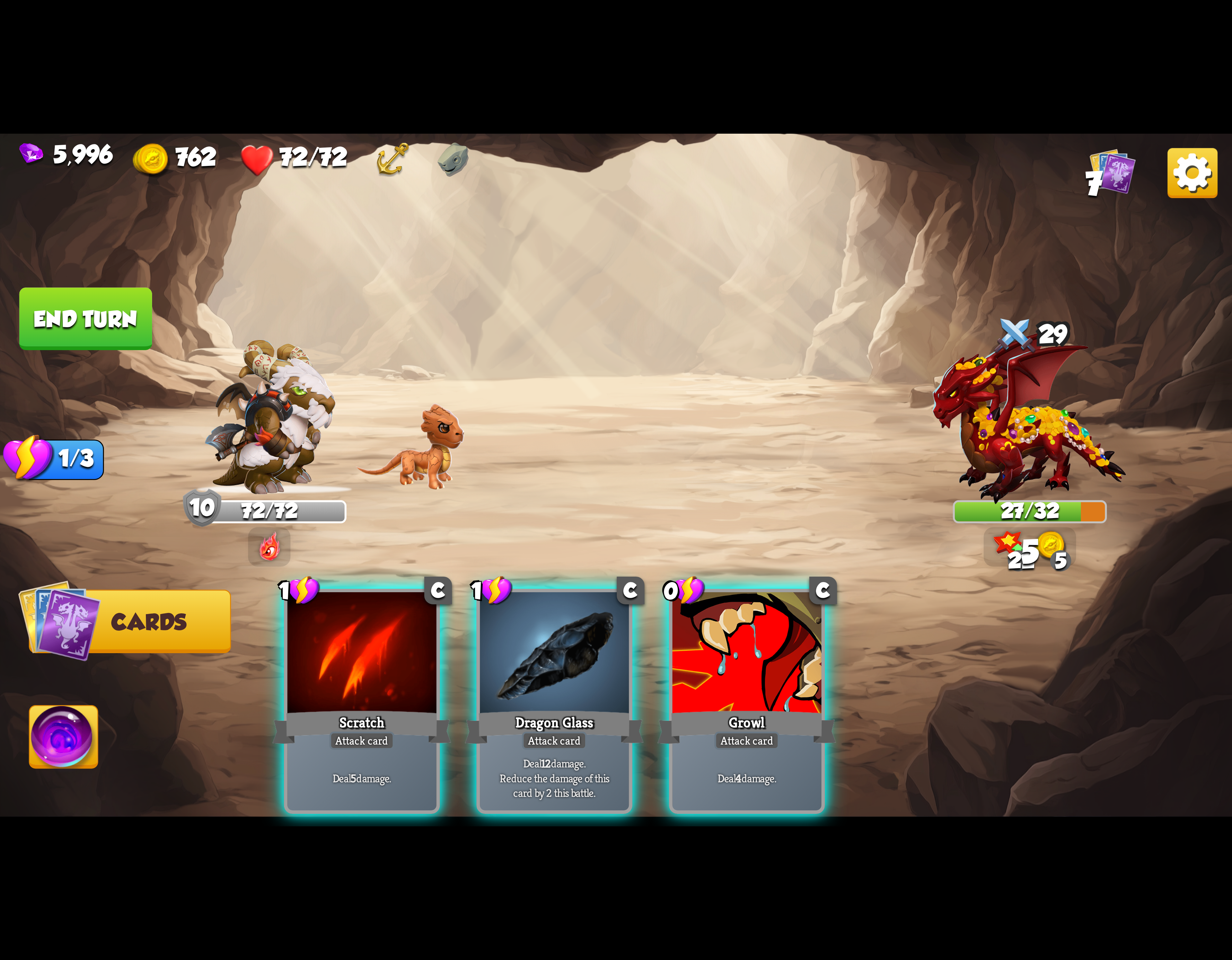
click at [557, 643] on div at bounding box center [554, 655] width 149 height 126
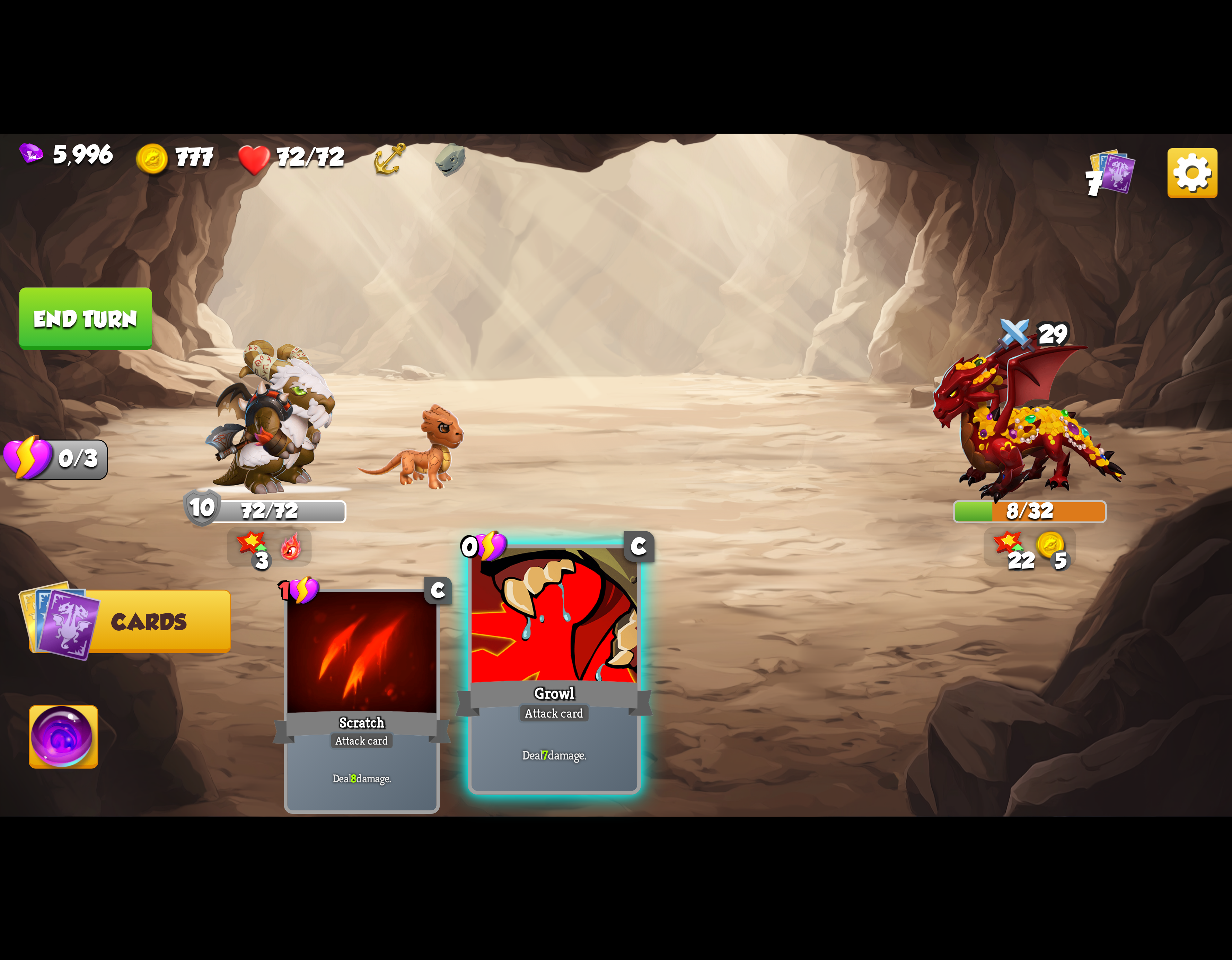
click at [534, 602] on div at bounding box center [554, 618] width 165 height 140
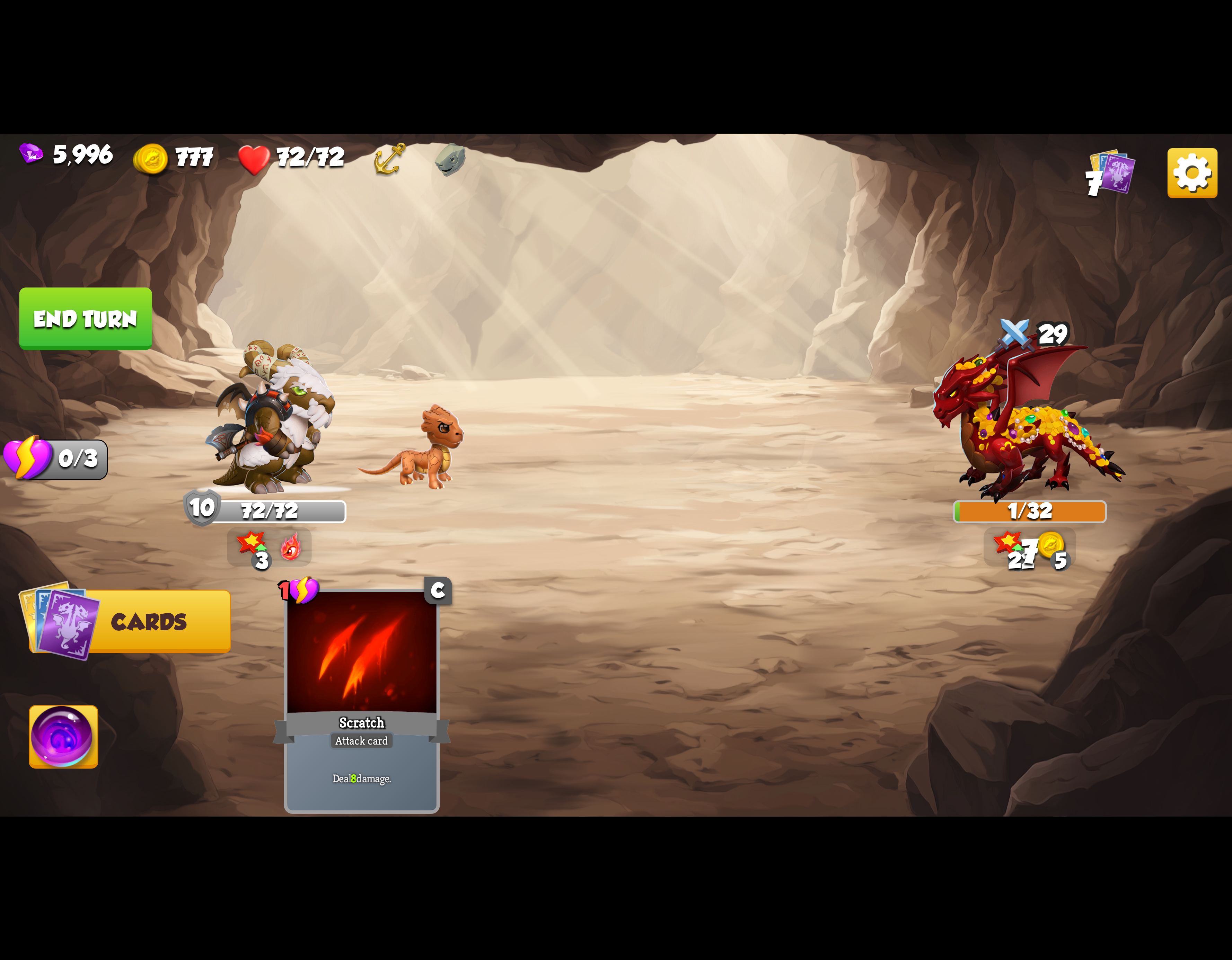
drag, startPoint x: 63, startPoint y: 729, endPoint x: 266, endPoint y: 671, distance: 211.1
click at [66, 729] on img at bounding box center [63, 741] width 68 height 69
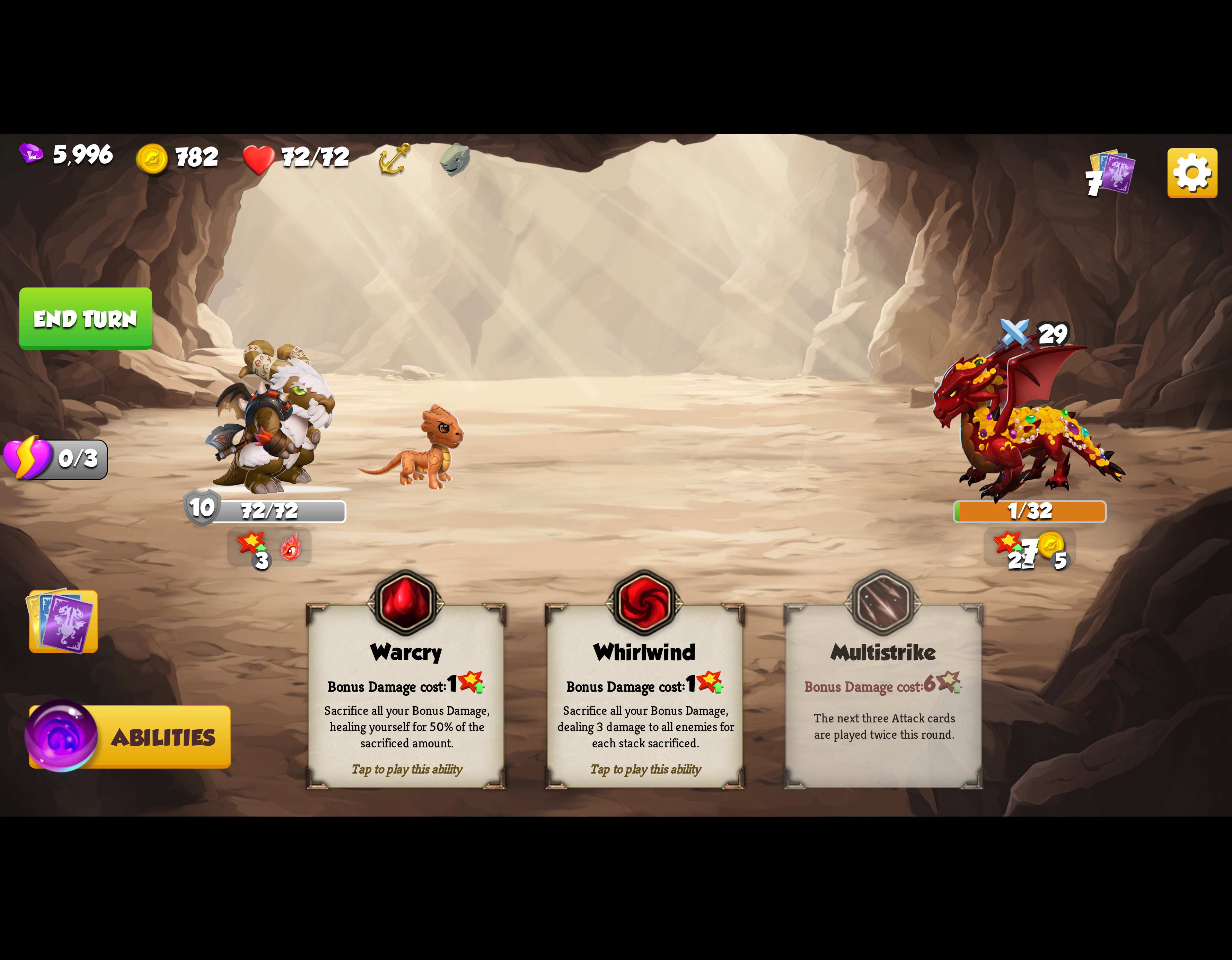
click at [663, 678] on div "Bonus Damage cost: 1" at bounding box center [645, 682] width 194 height 28
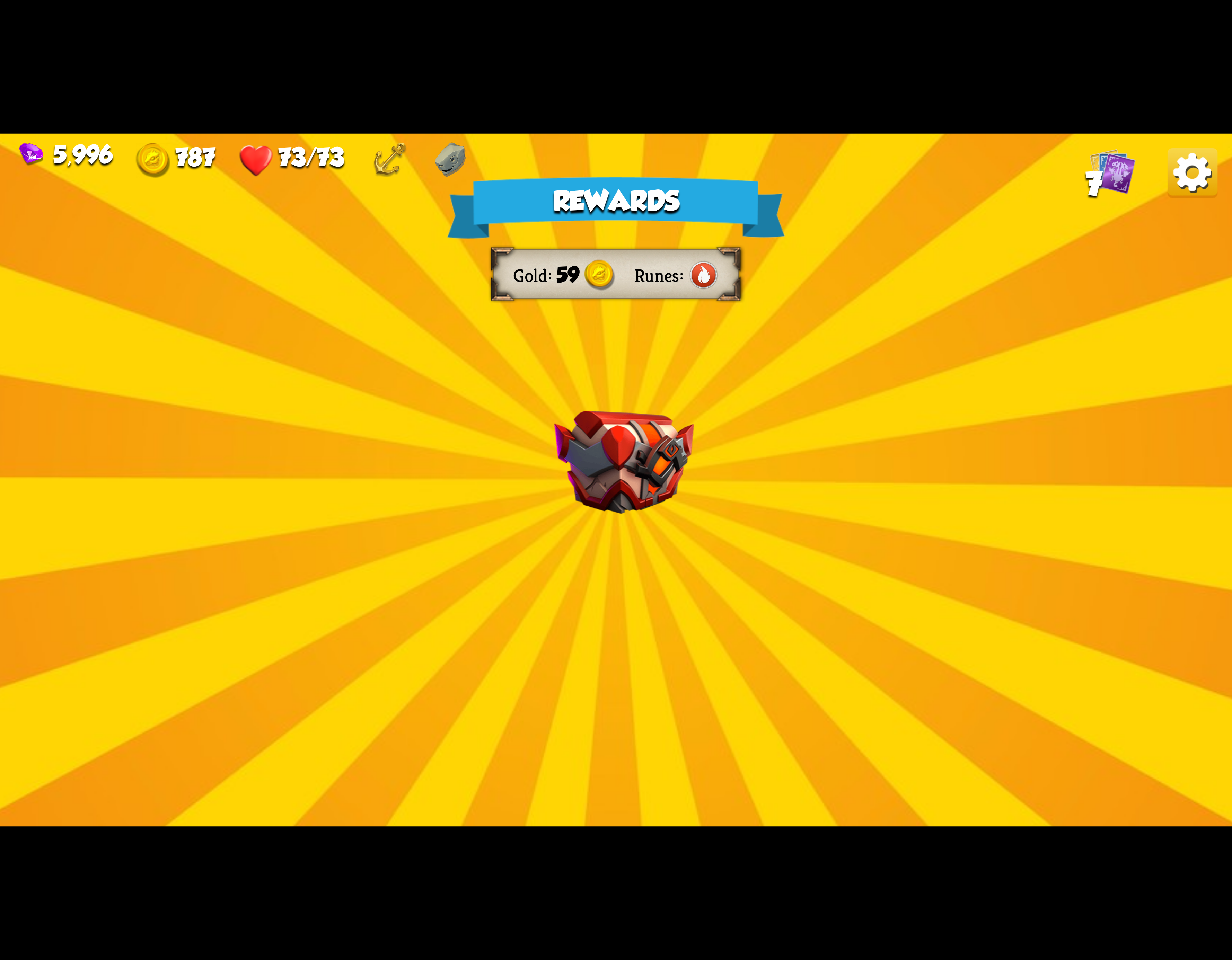
drag, startPoint x: 1170, startPoint y: 179, endPoint x: 1156, endPoint y: 186, distance: 15.7
click at [1166, 180] on div "5,996 787 73/73 7 Rewards Gold 59 Runes Select a card 1 C Poisoned Claw Attack …" at bounding box center [616, 480] width 1232 height 693
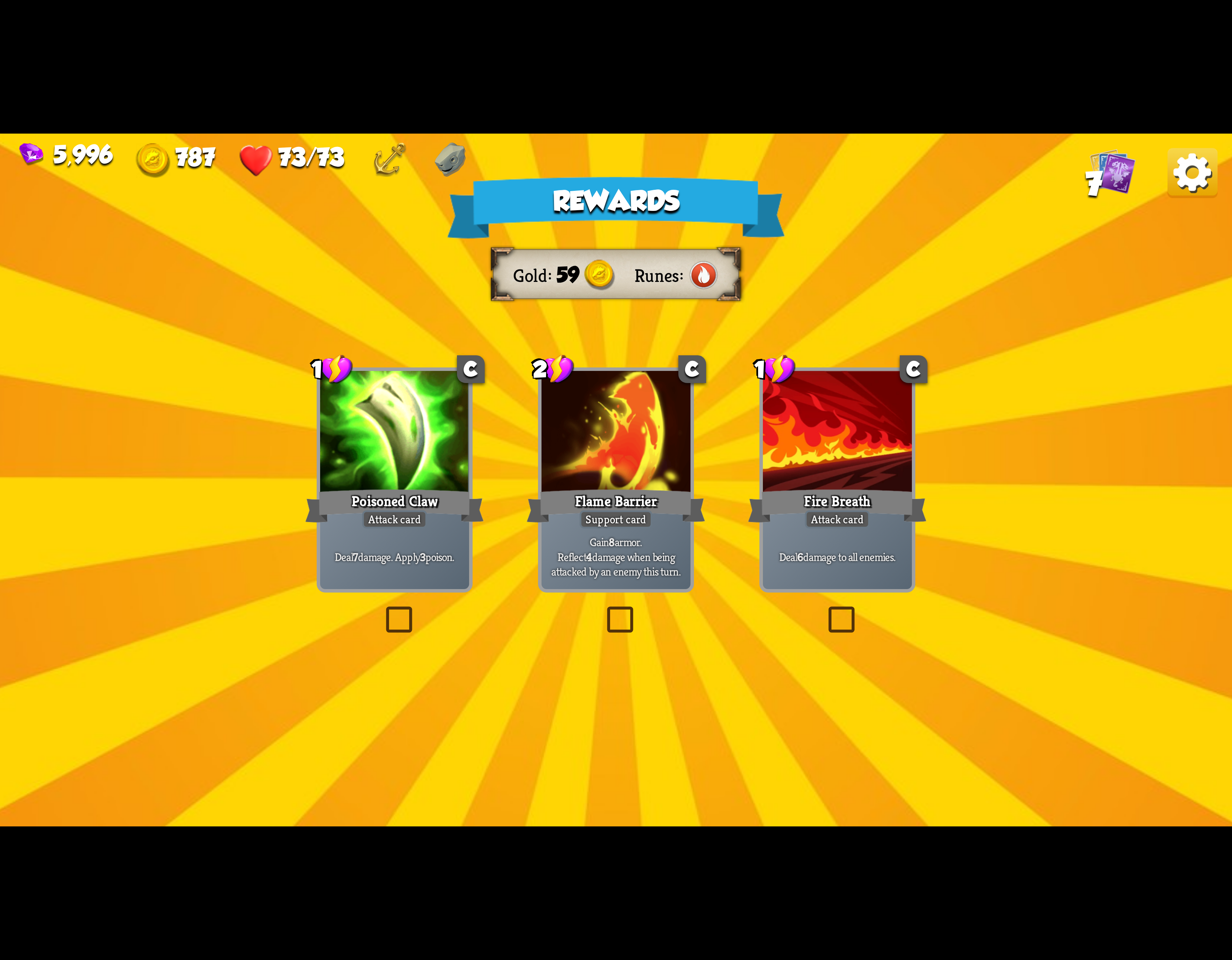
click at [1177, 165] on img at bounding box center [1193, 173] width 50 height 50
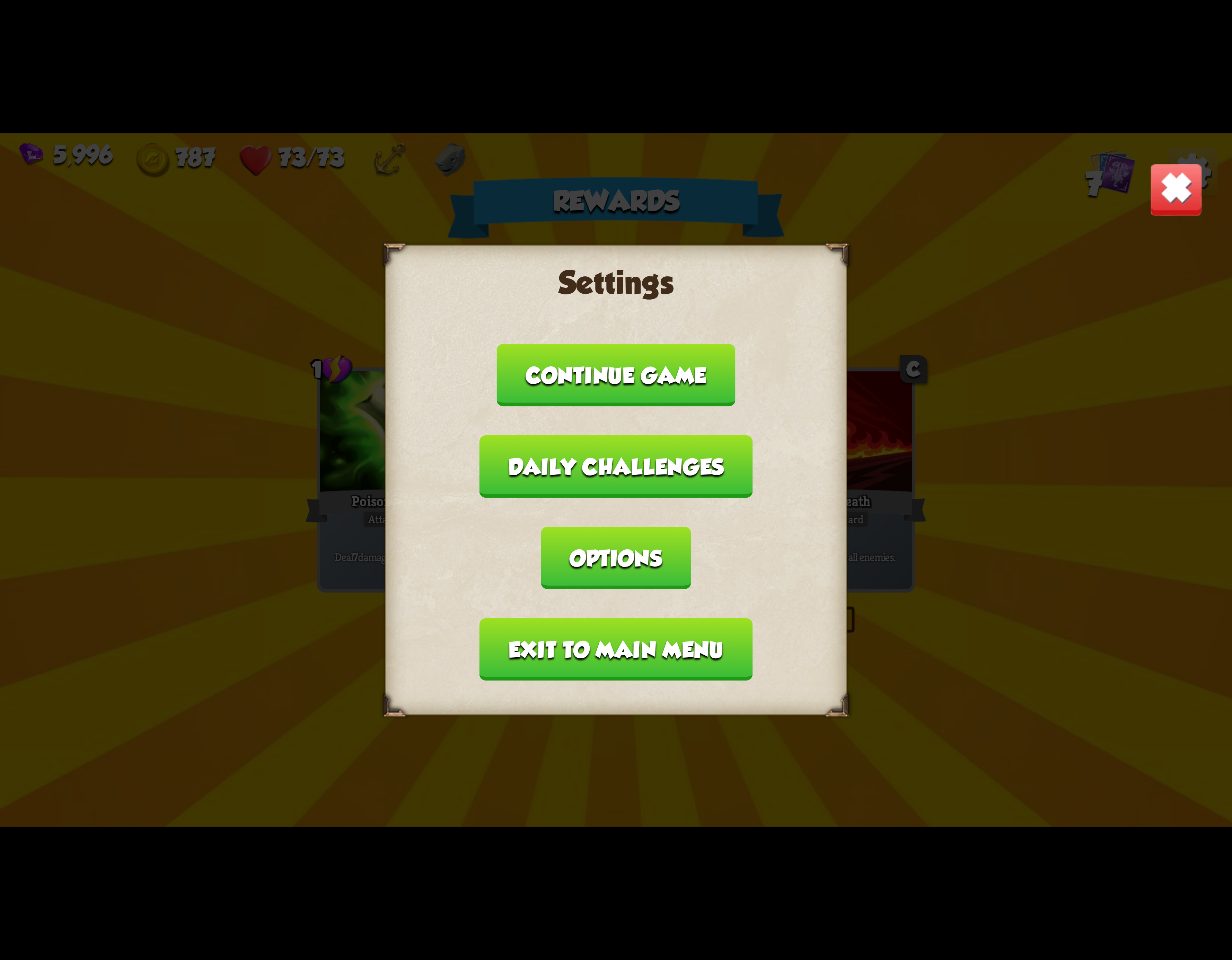
click at [726, 618] on button "Exit to main menu" at bounding box center [616, 649] width 273 height 63
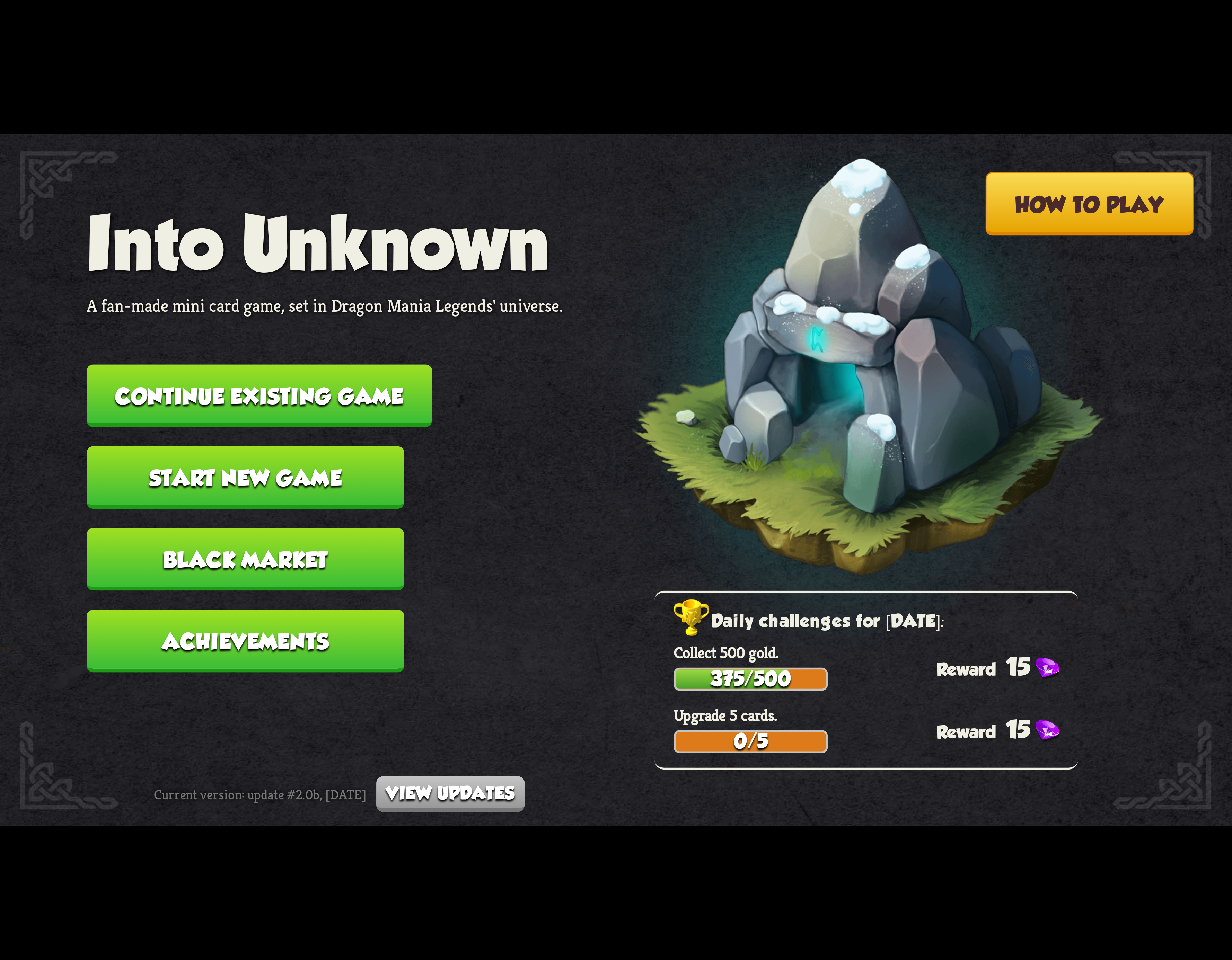
click at [313, 376] on button "Continue existing game" at bounding box center [260, 395] width 346 height 63
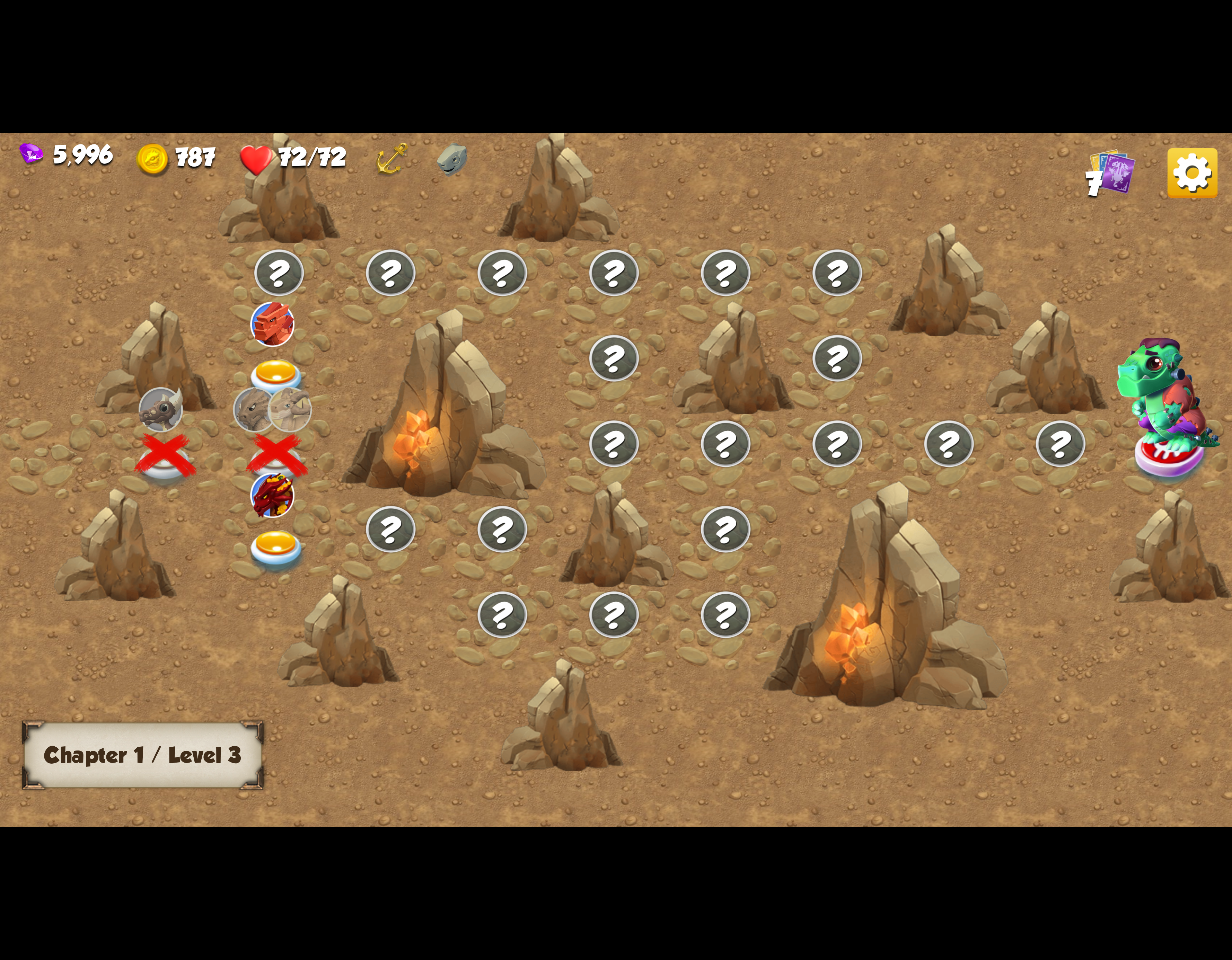
click at [263, 503] on img at bounding box center [272, 495] width 45 height 45
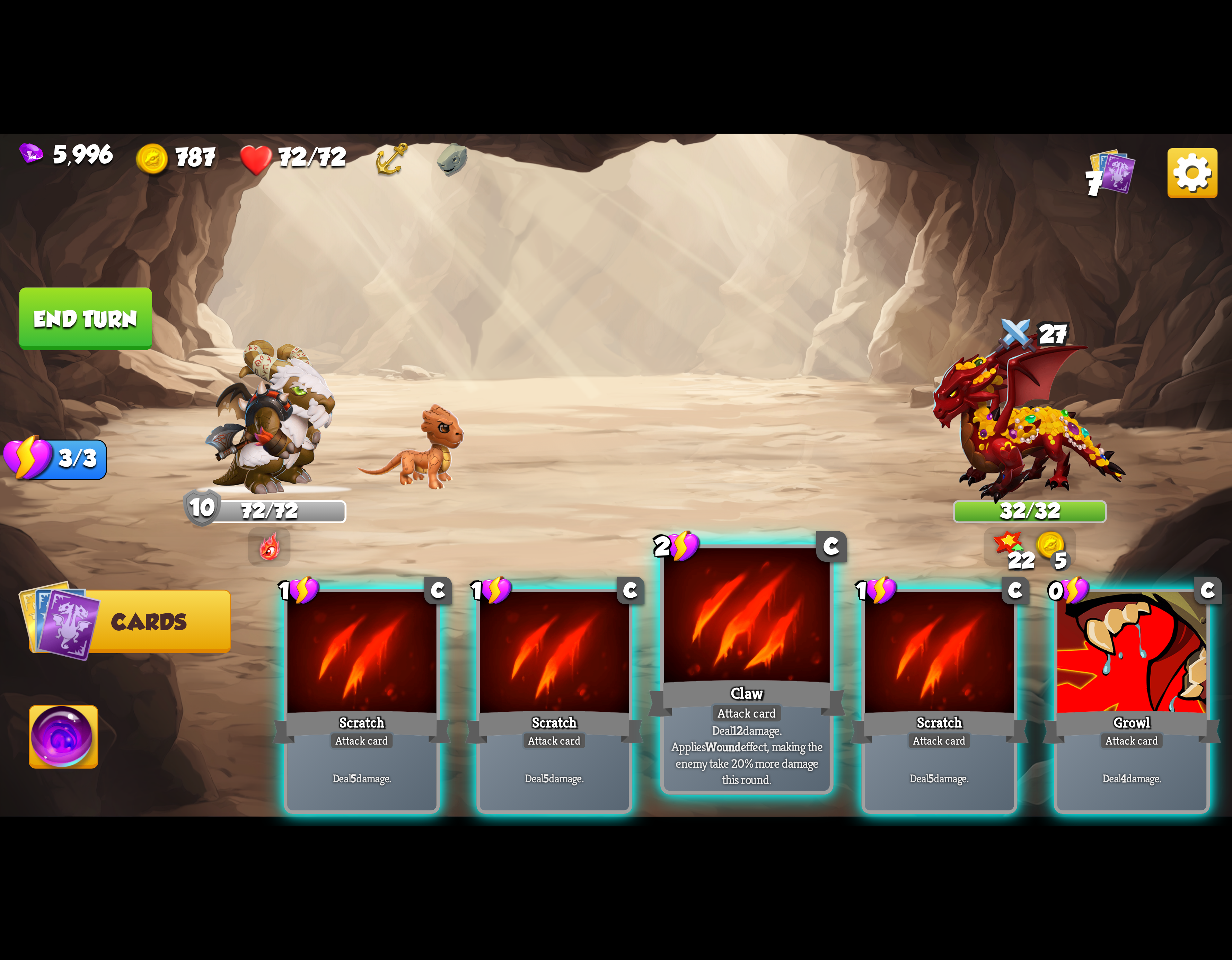
click at [762, 645] on div at bounding box center [747, 618] width 165 height 140
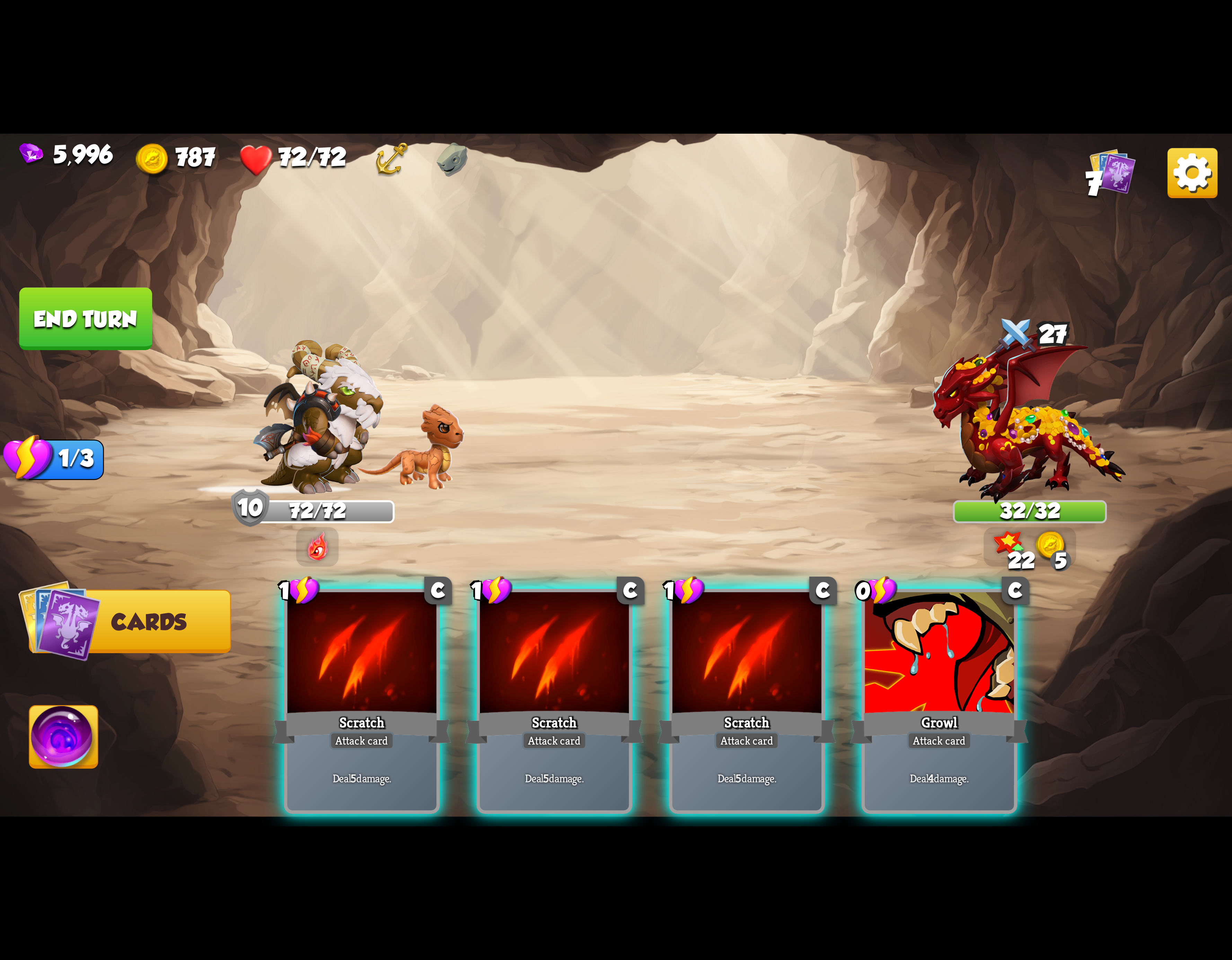
click at [751, 645] on div at bounding box center [747, 655] width 149 height 126
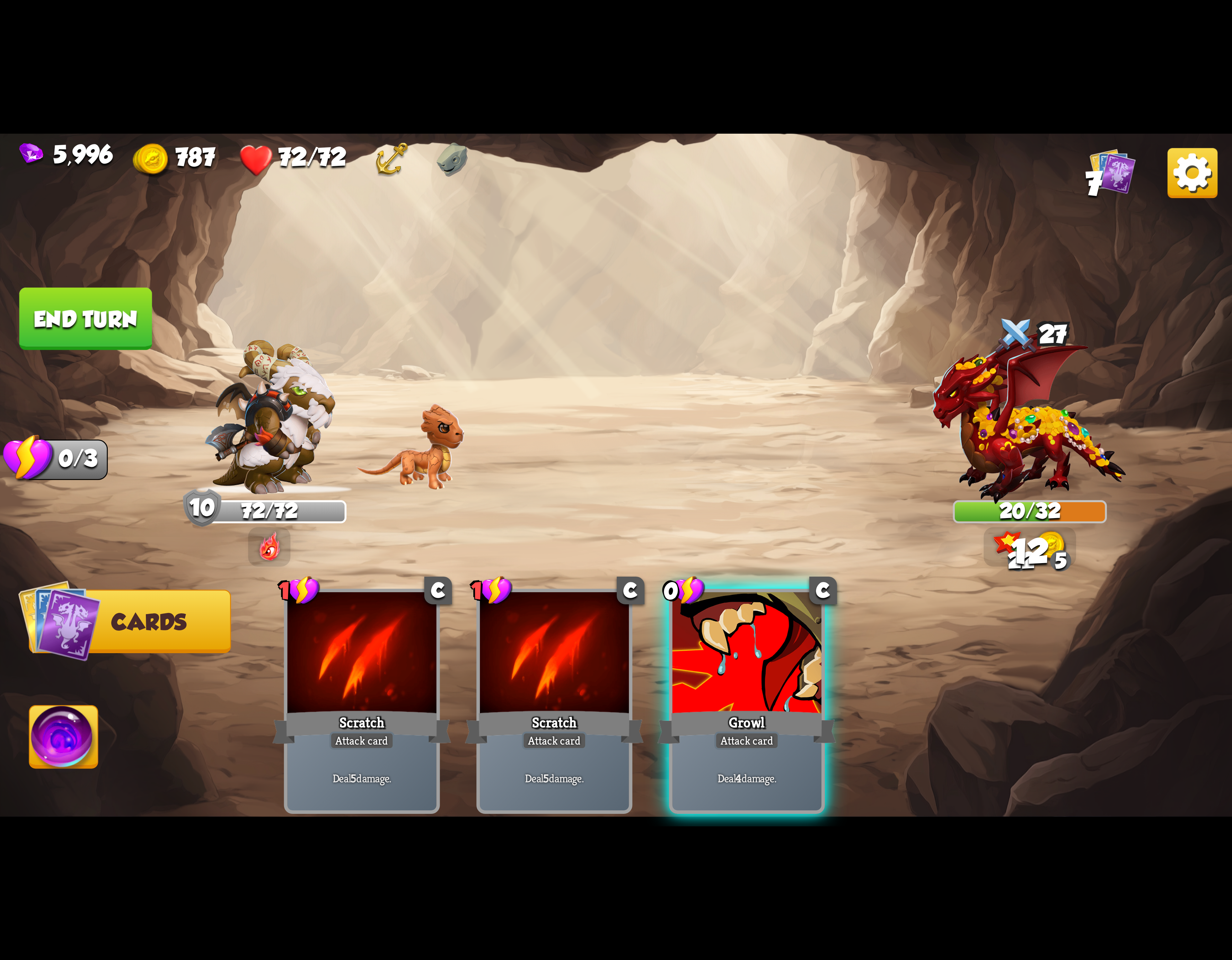
click at [751, 645] on div at bounding box center [747, 655] width 149 height 126
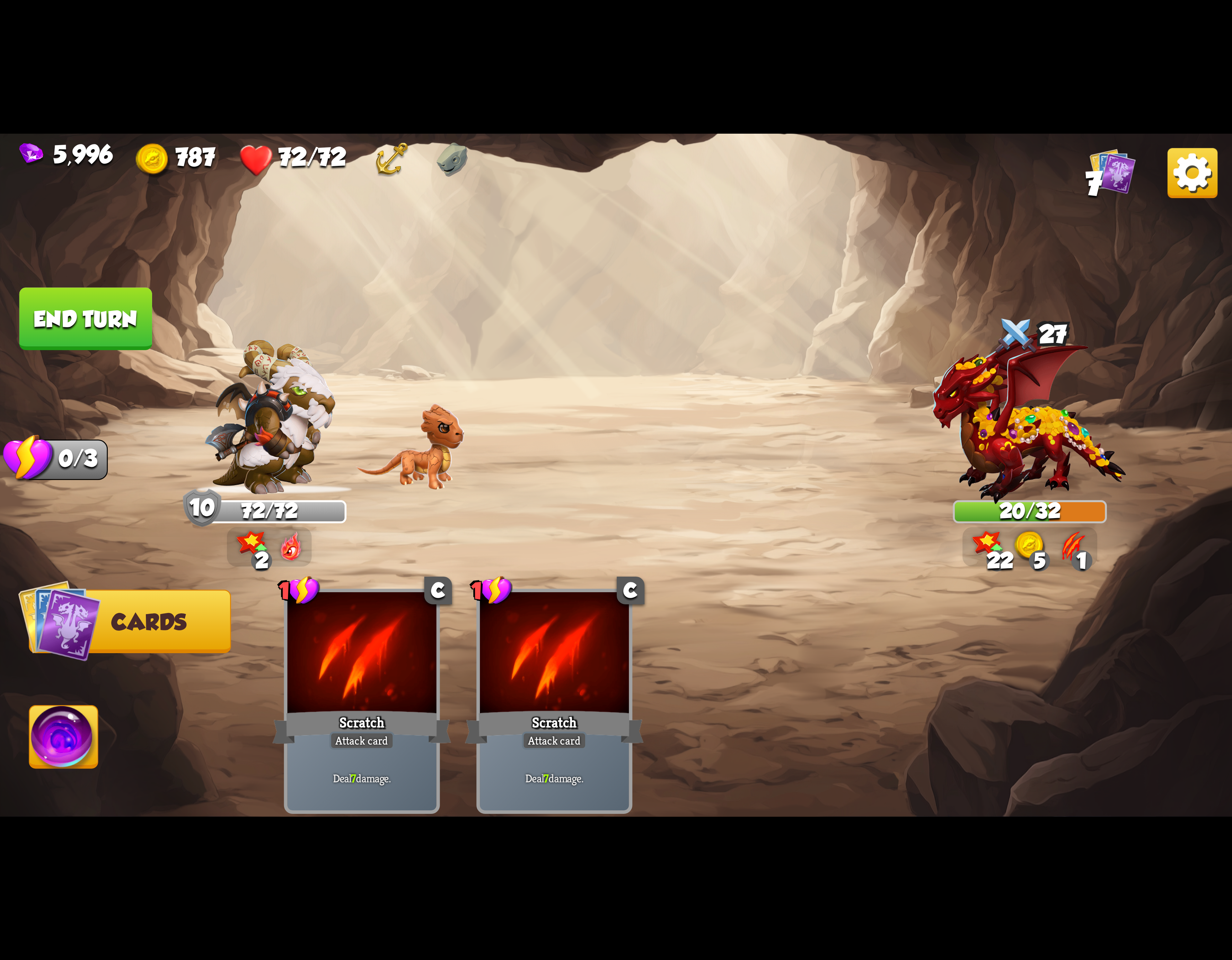
click at [65, 722] on img at bounding box center [63, 741] width 68 height 69
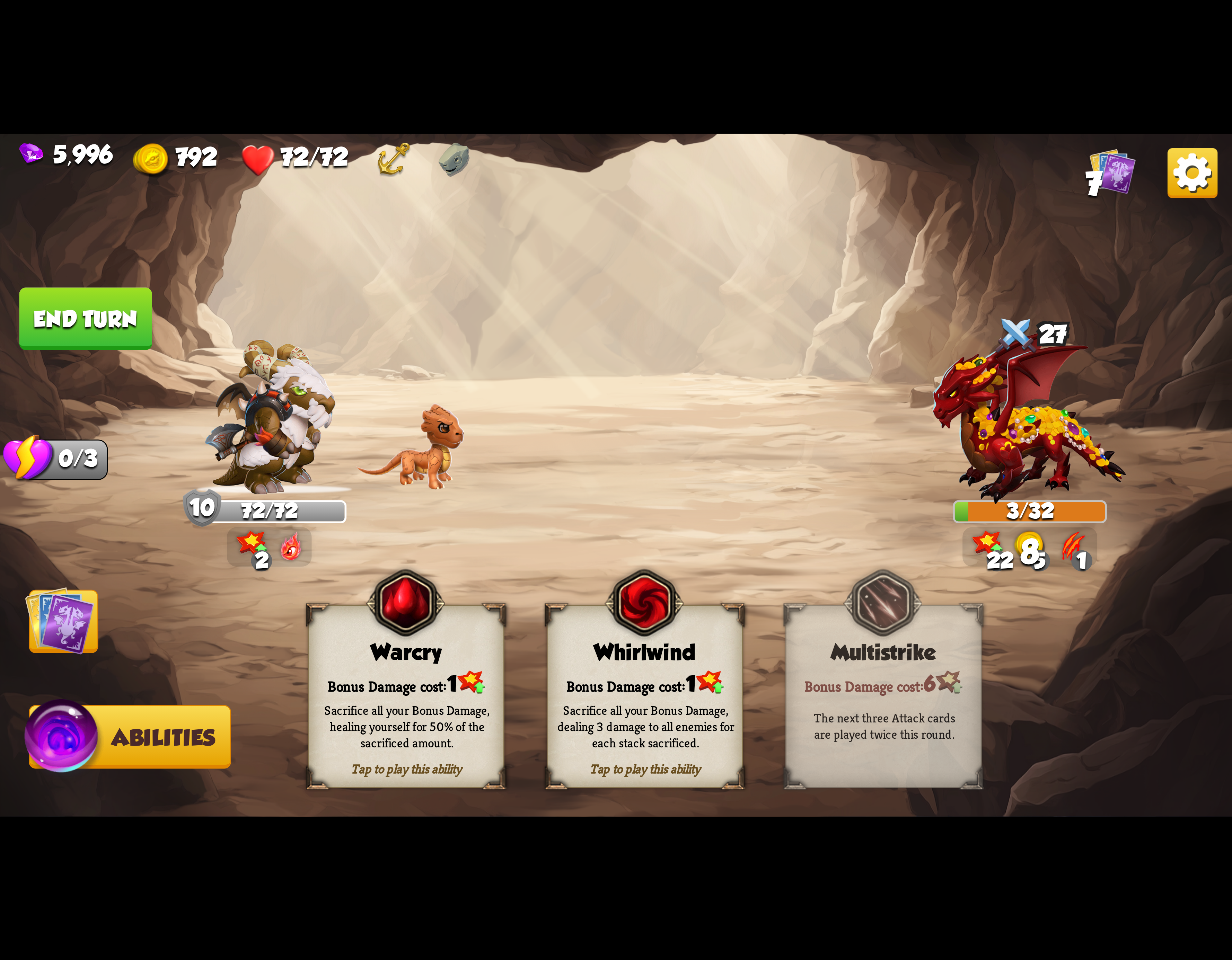
click at [668, 673] on div "Bonus Damage cost: 1" at bounding box center [645, 682] width 194 height 28
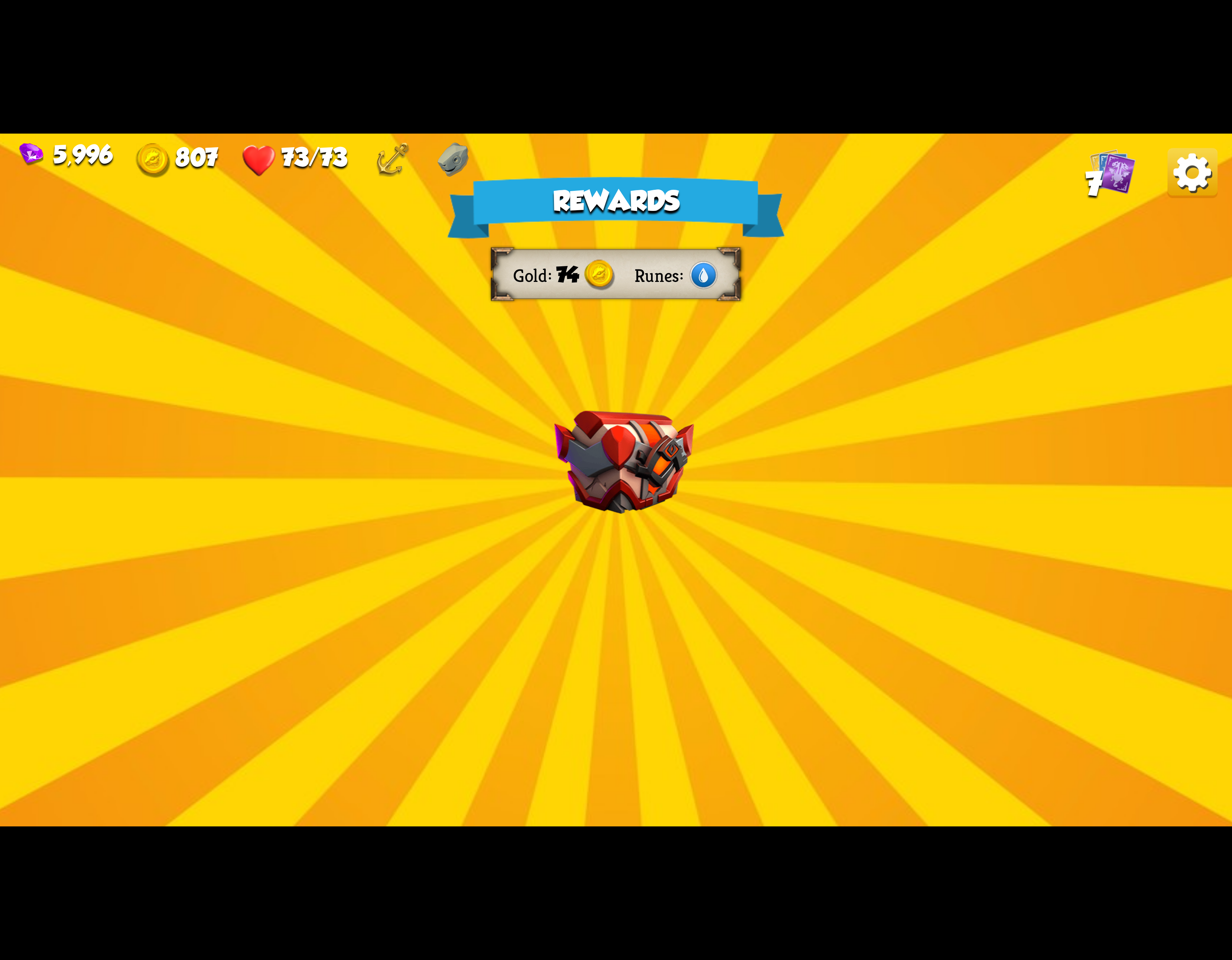
click at [1181, 177] on img at bounding box center [1193, 173] width 50 height 50
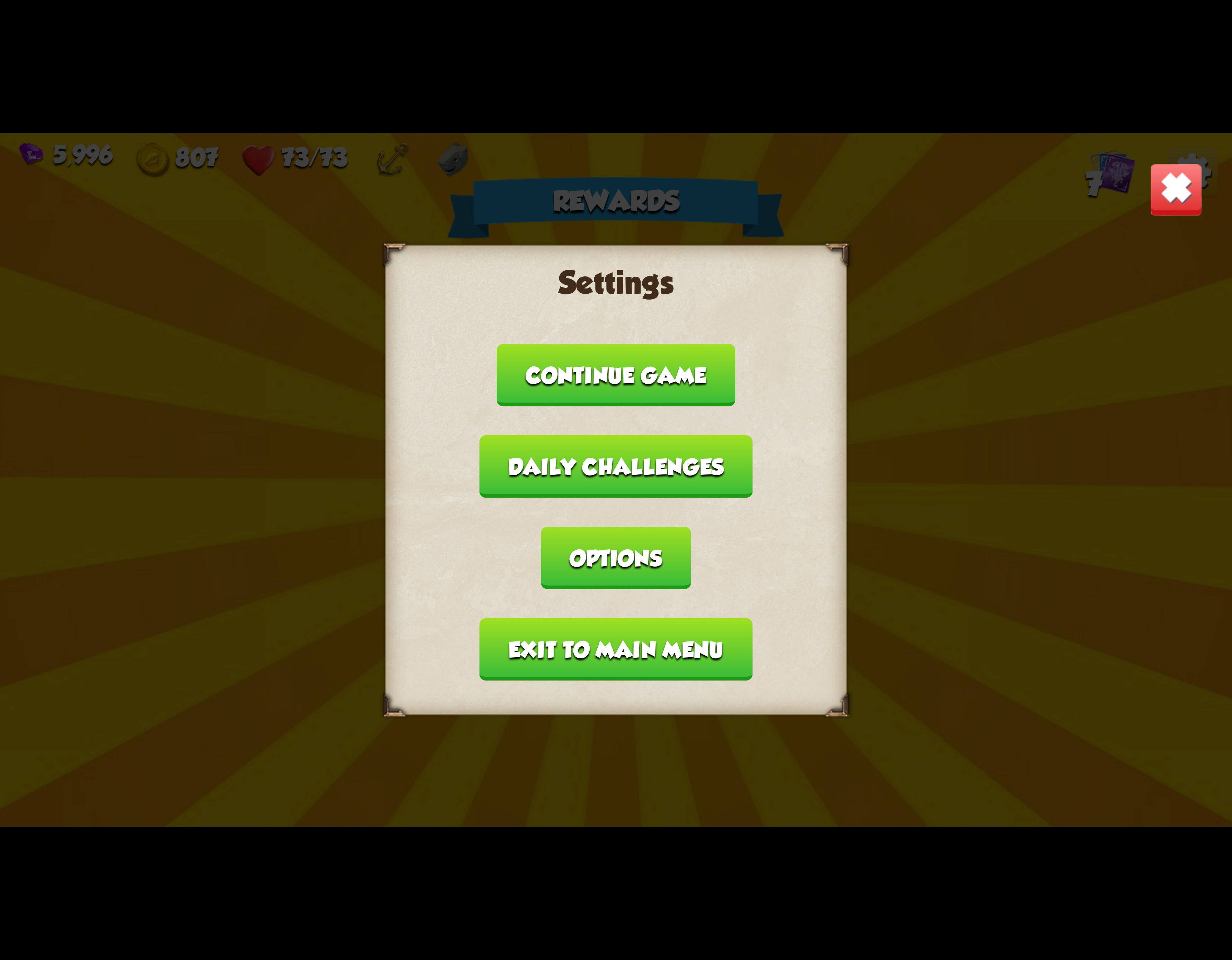
click at [658, 618] on button "Exit to main menu" at bounding box center [616, 649] width 273 height 63
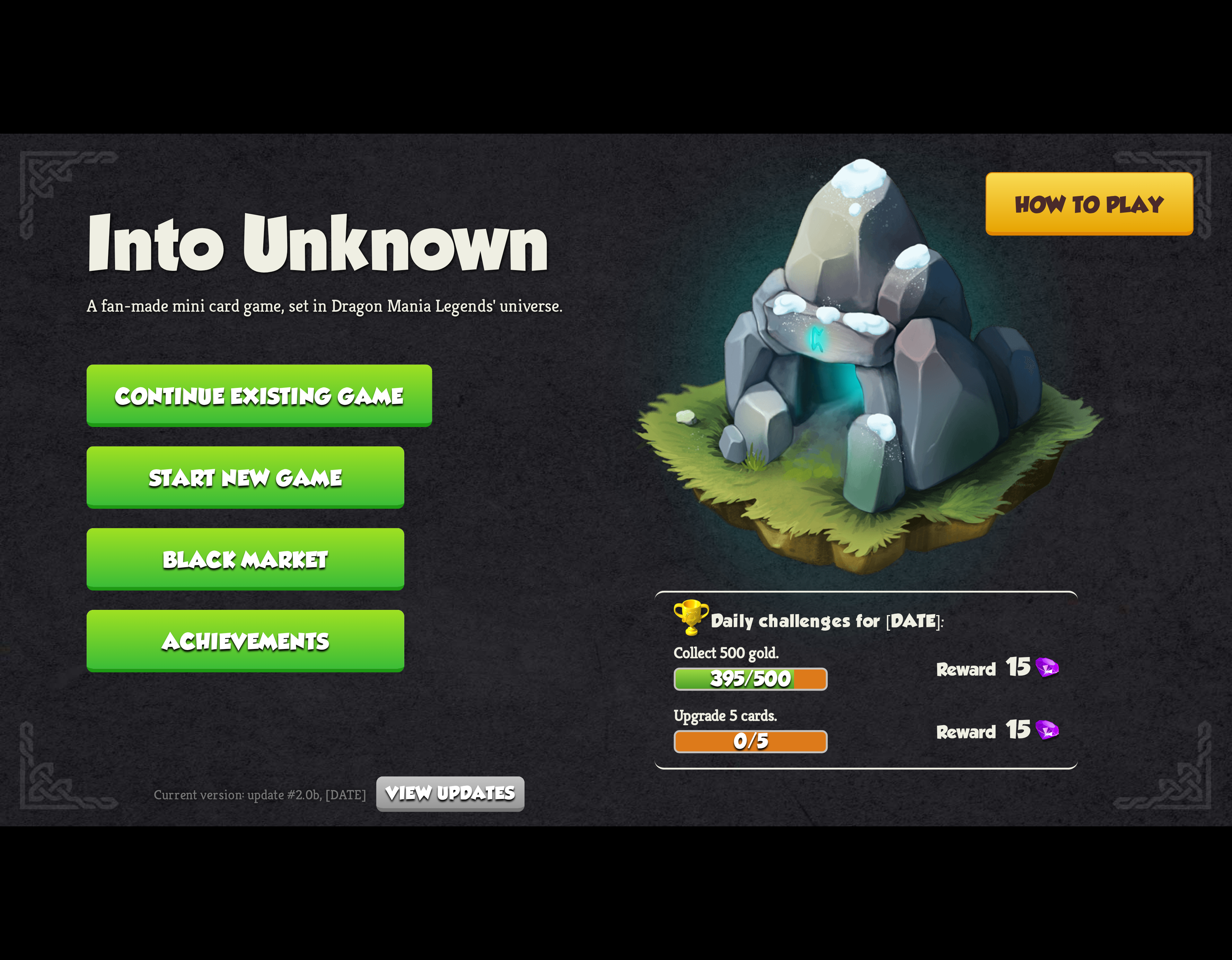
click at [368, 405] on button "Continue existing game" at bounding box center [260, 395] width 346 height 63
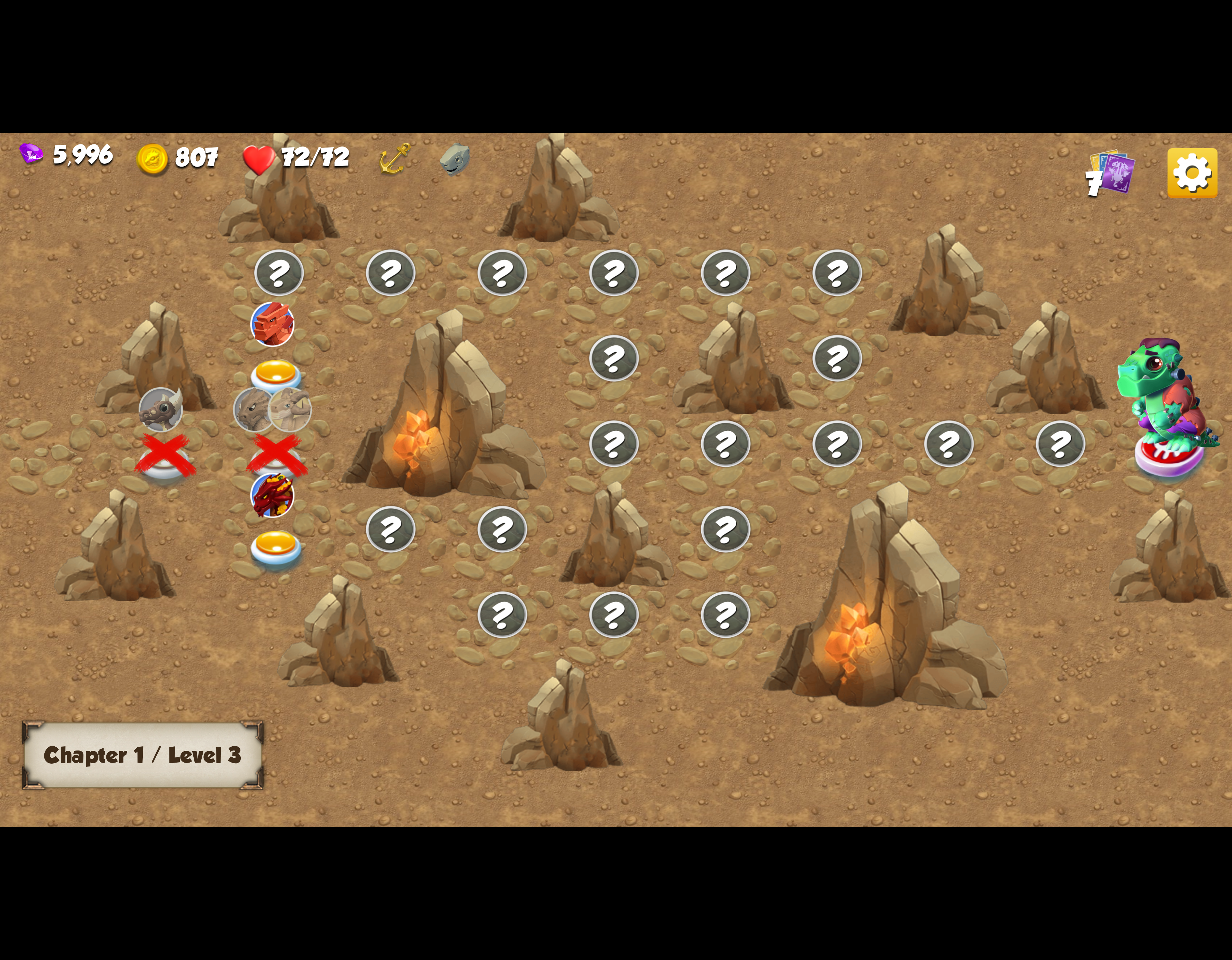
click at [280, 536] on img at bounding box center [277, 553] width 62 height 45
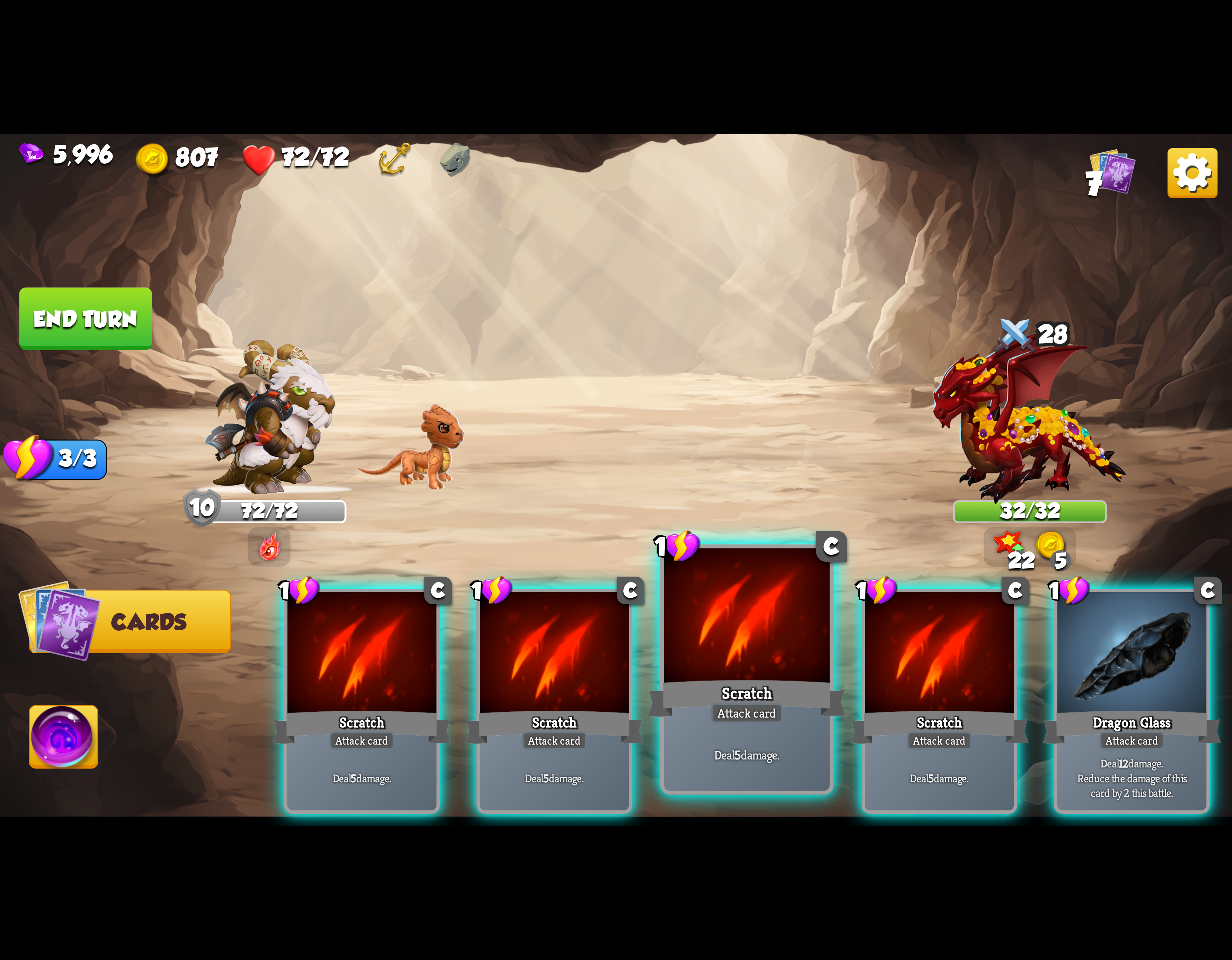
click at [768, 688] on div "Scratch" at bounding box center [747, 698] width 199 height 45
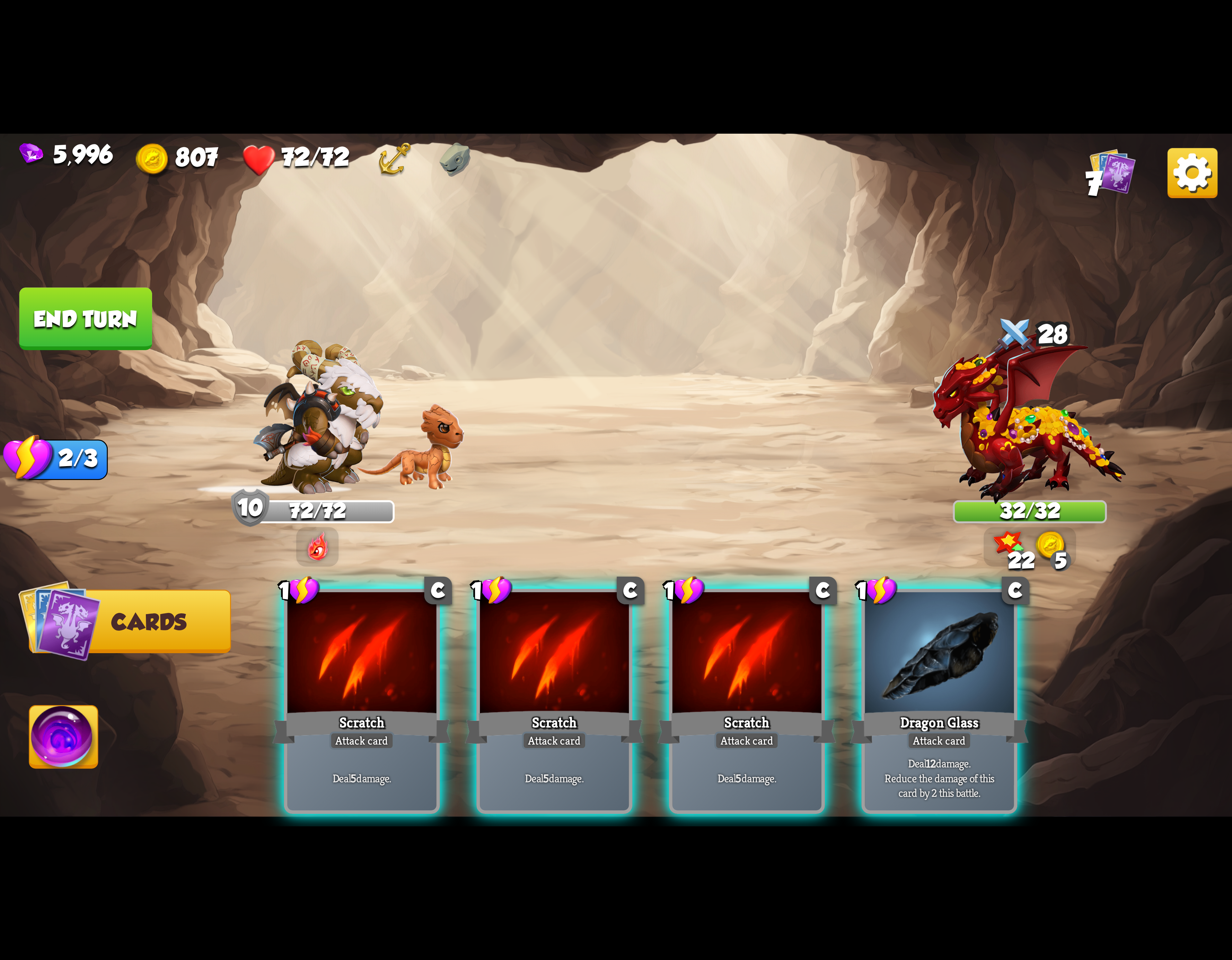
click at [768, 707] on div "Scratch" at bounding box center [747, 727] width 179 height 40
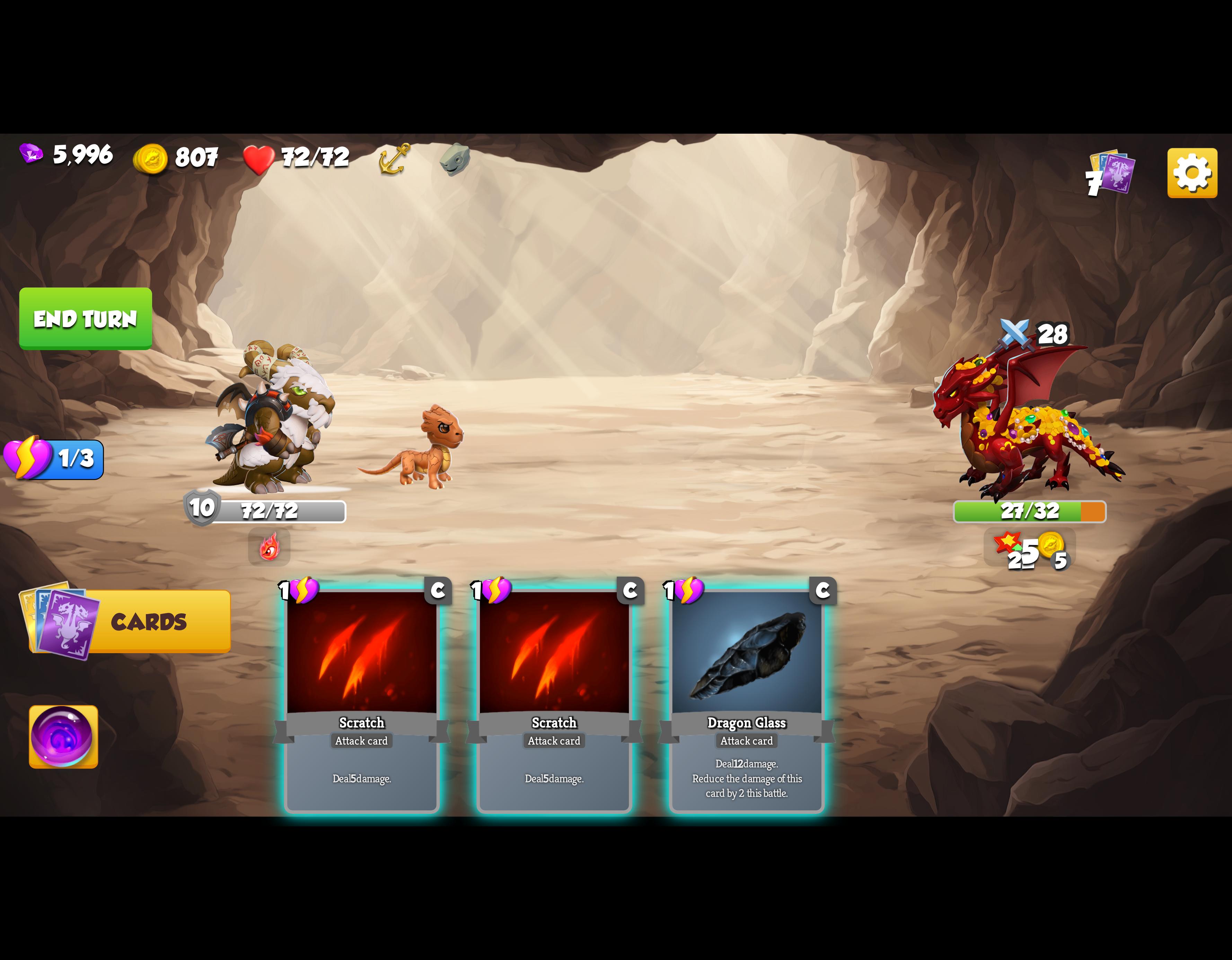
click at [768, 707] on div "Dragon Glass" at bounding box center [747, 727] width 179 height 40
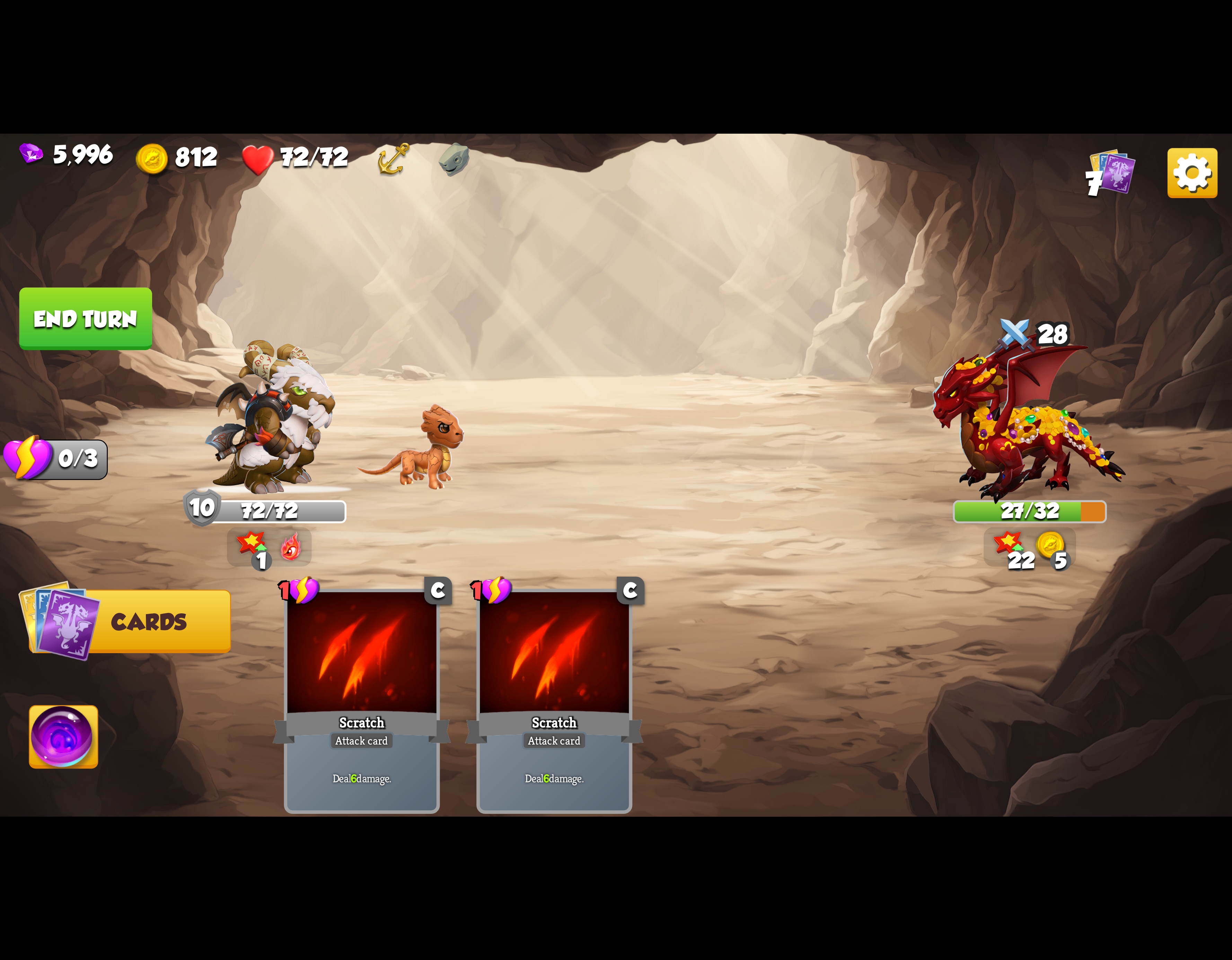
click at [46, 761] on img at bounding box center [63, 741] width 68 height 69
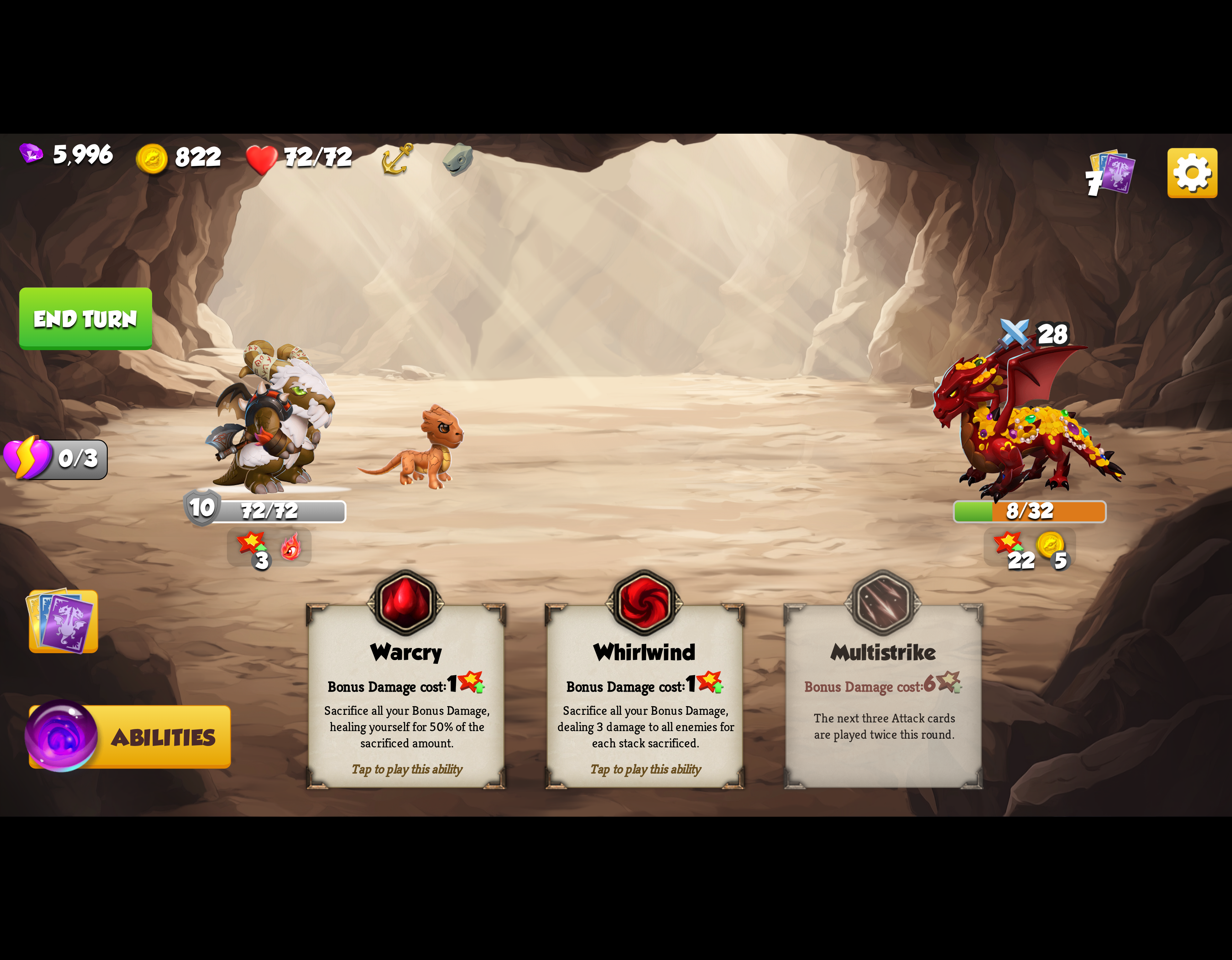
click at [624, 676] on div "Bonus Damage cost: 1" at bounding box center [645, 682] width 194 height 28
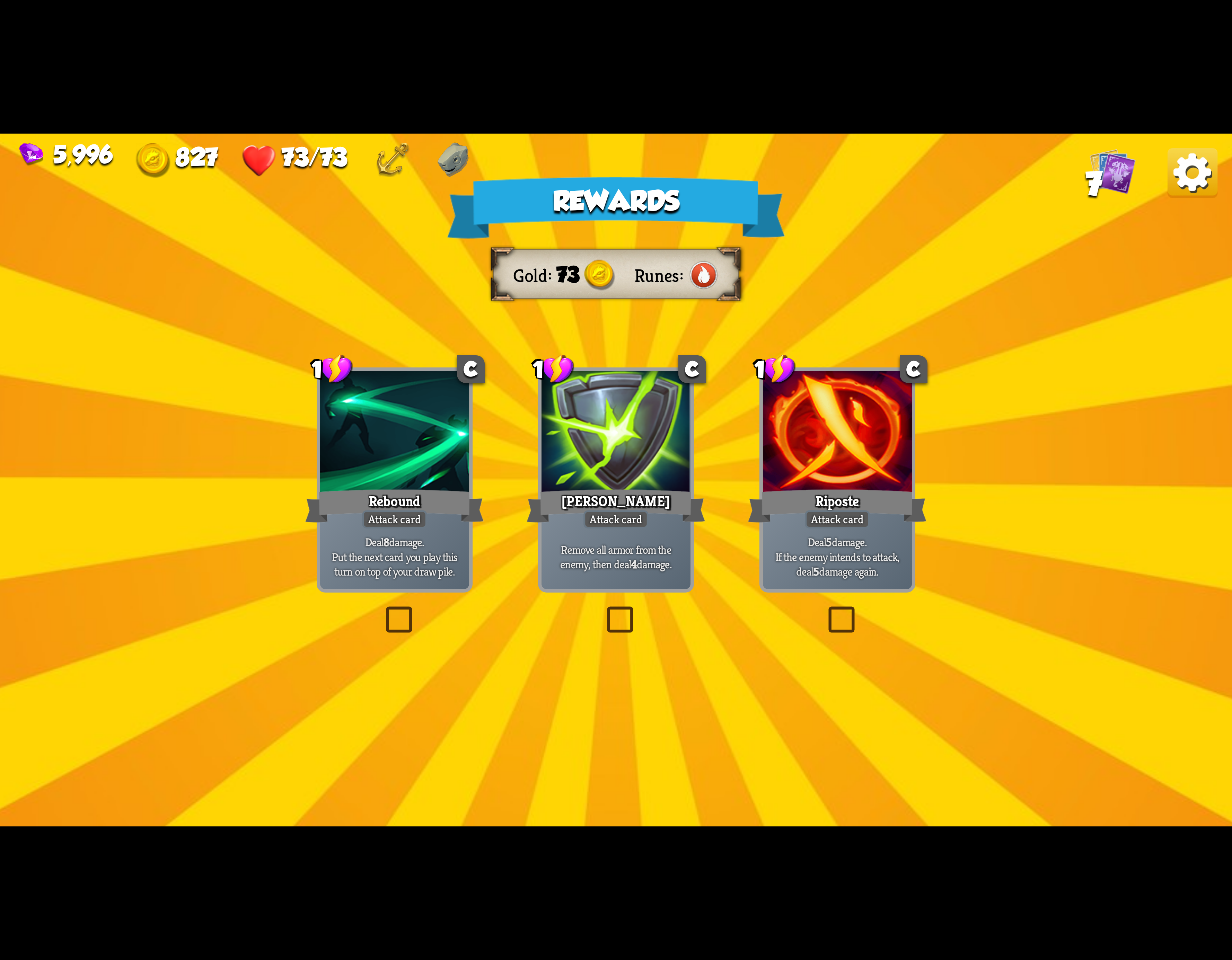
click at [1202, 174] on img at bounding box center [1193, 173] width 50 height 50
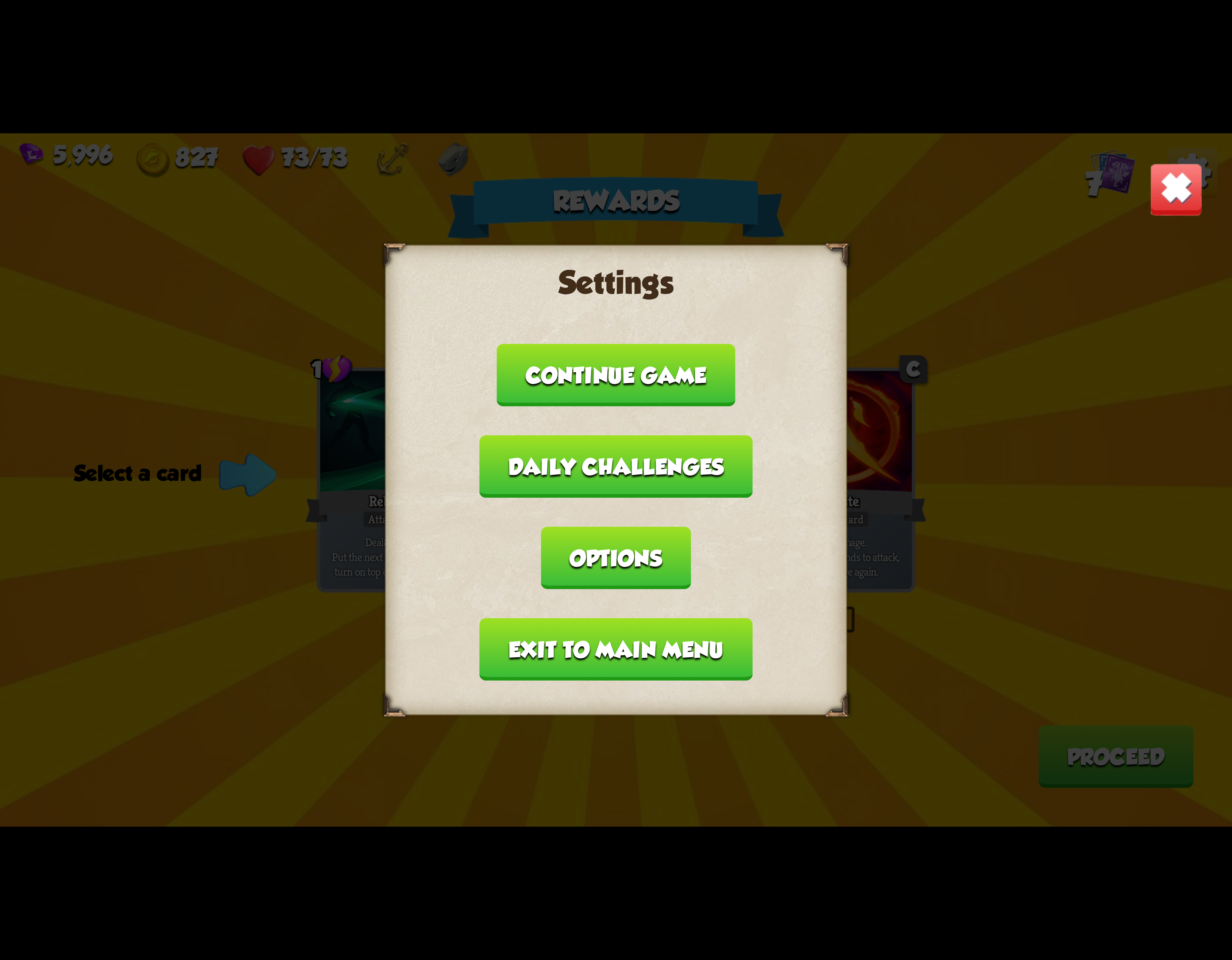
click at [600, 618] on button "Exit to main menu" at bounding box center [616, 649] width 273 height 63
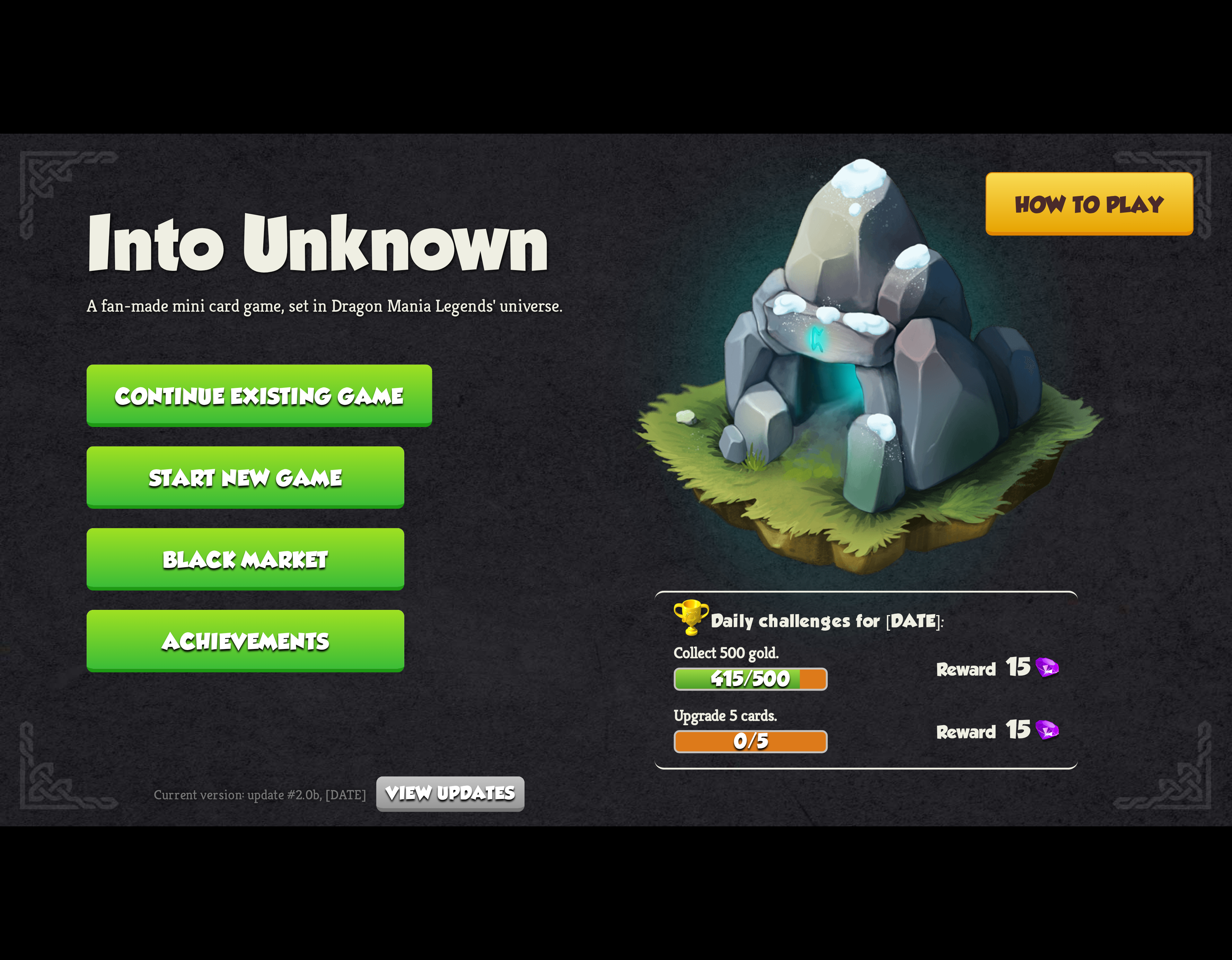
click at [266, 377] on button "Continue existing game" at bounding box center [260, 395] width 346 height 63
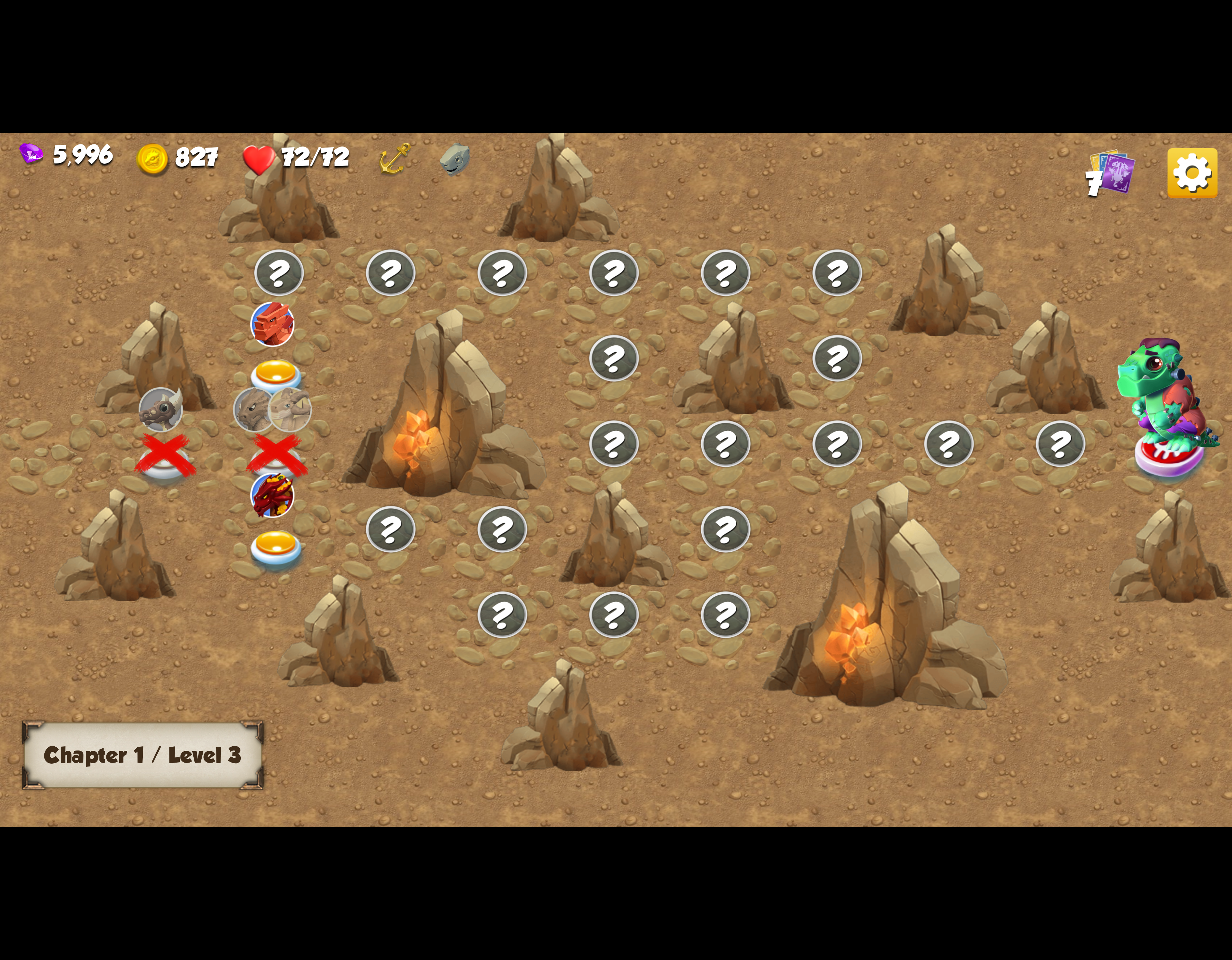
click at [292, 535] on div at bounding box center [279, 541] width 112 height 85
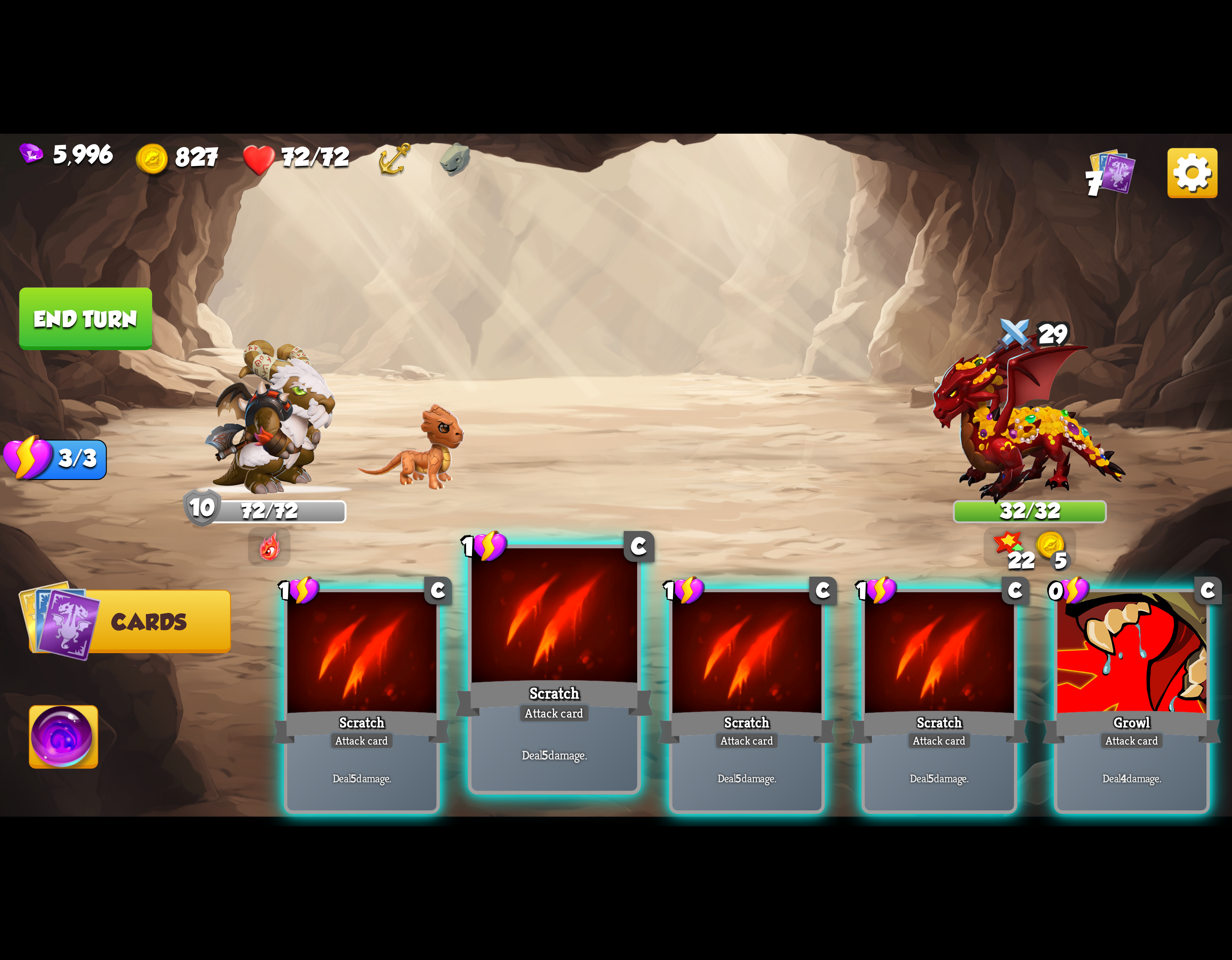
click at [519, 636] on div at bounding box center [554, 618] width 165 height 140
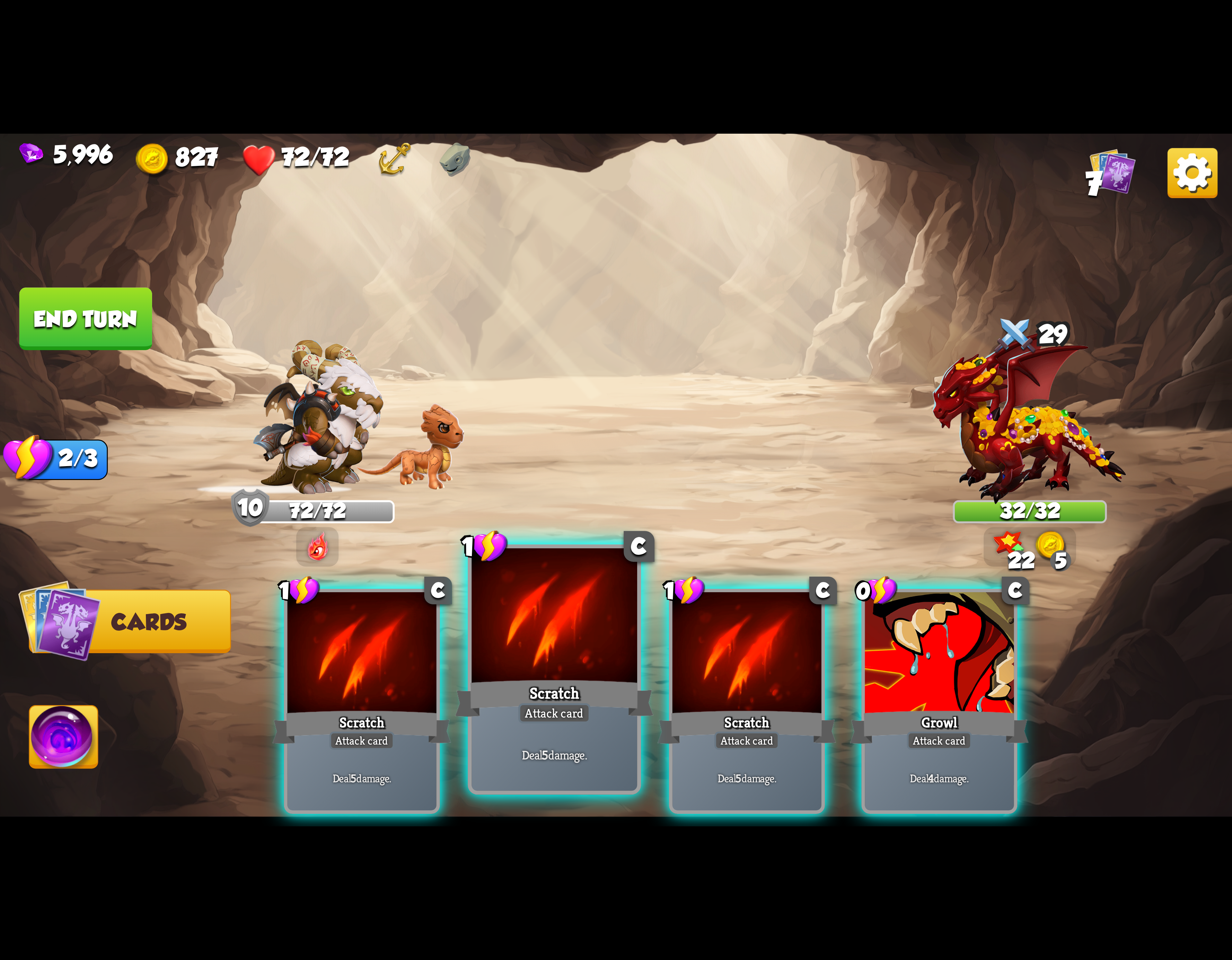
click at [550, 614] on div at bounding box center [554, 618] width 165 height 140
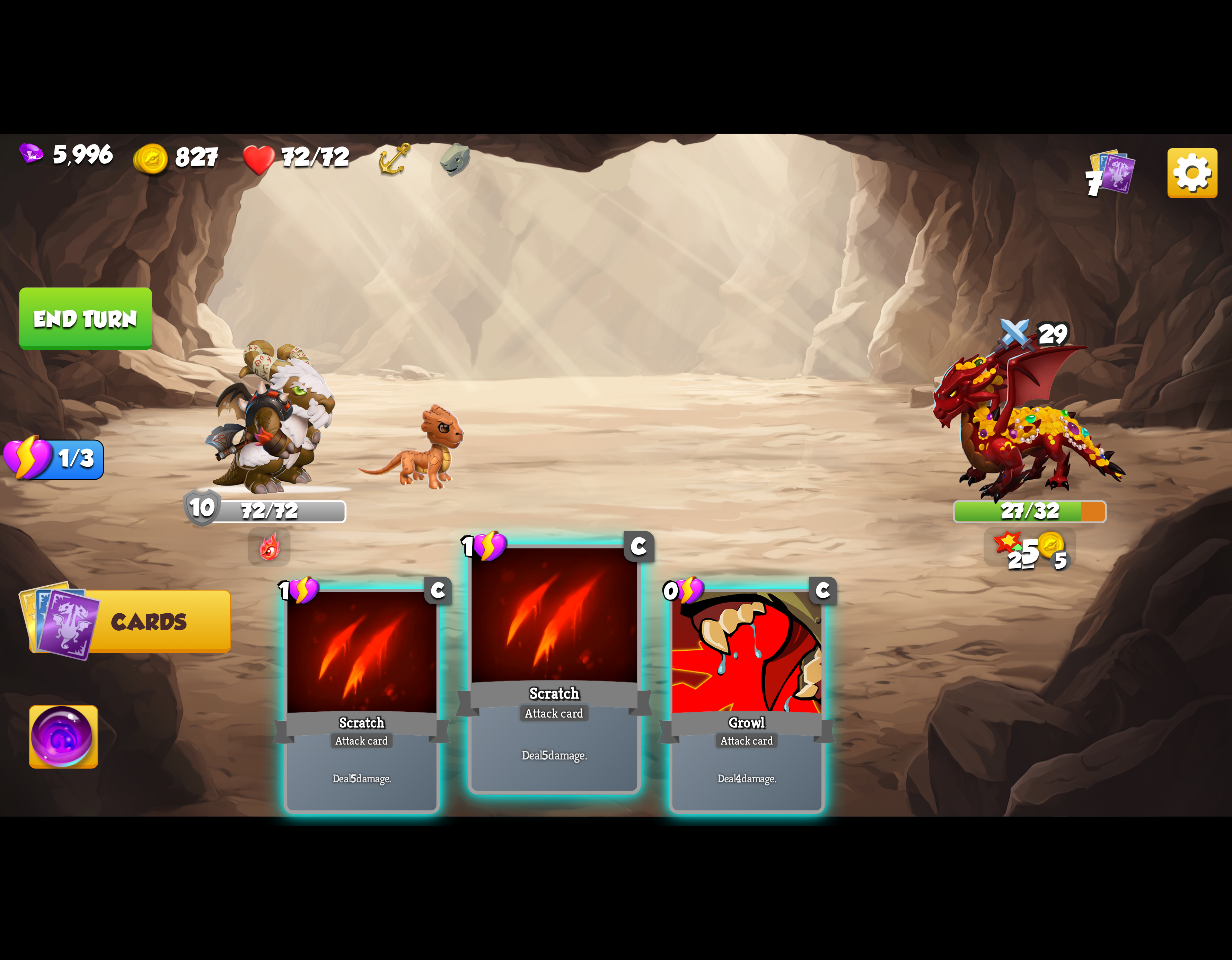
click at [574, 614] on div at bounding box center [554, 618] width 165 height 140
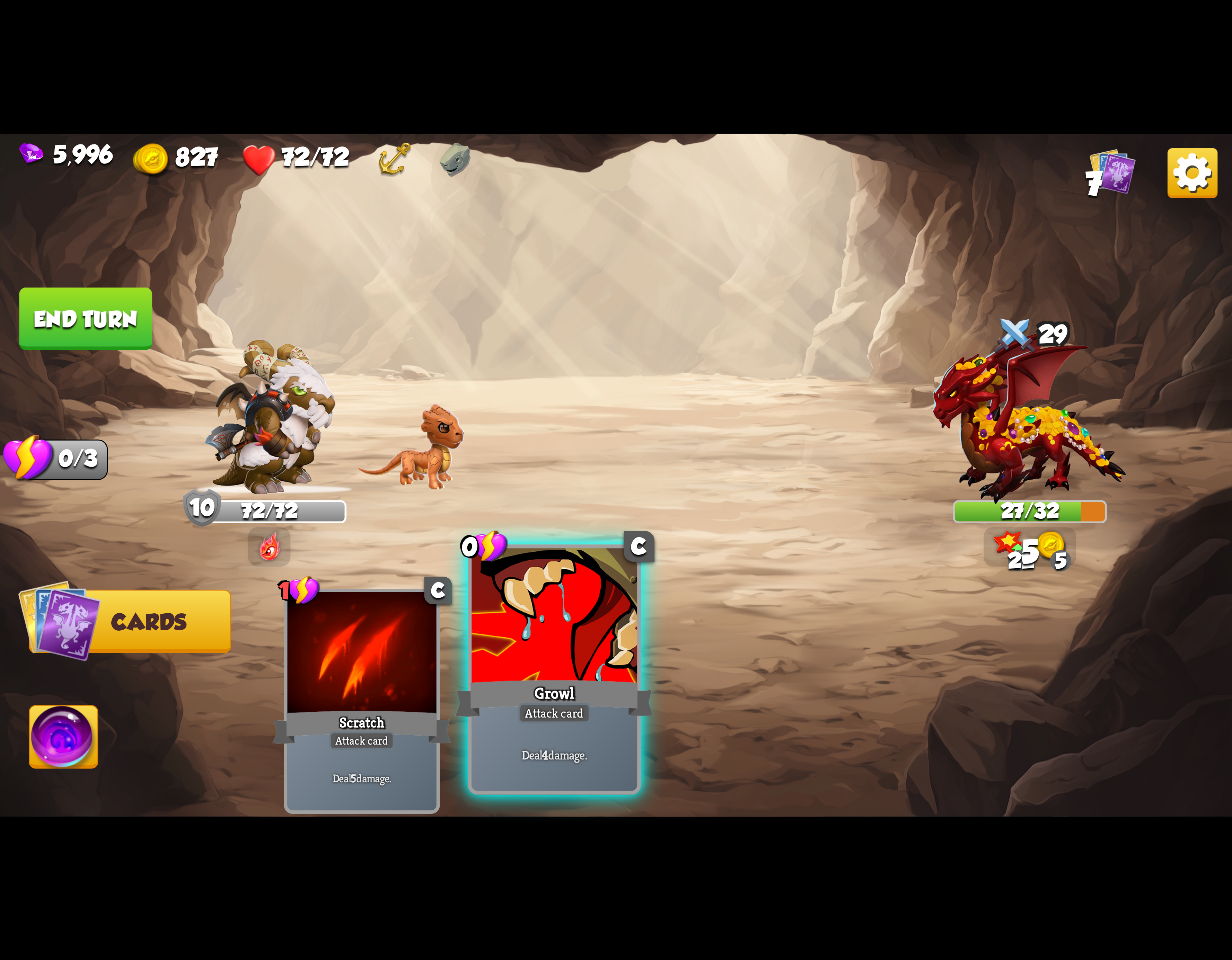
click at [581, 614] on div at bounding box center [554, 618] width 165 height 140
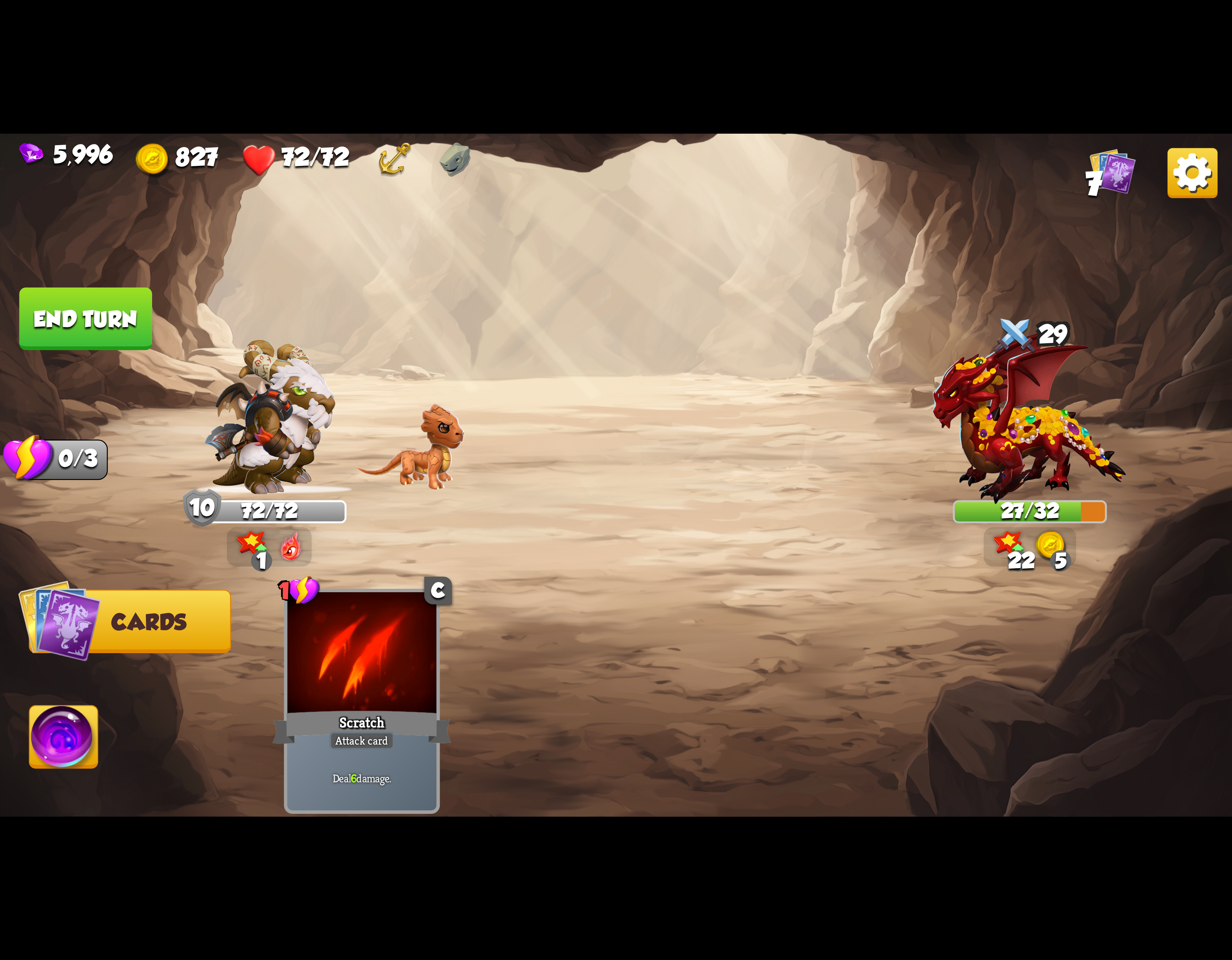
click at [61, 741] on img at bounding box center [63, 741] width 68 height 69
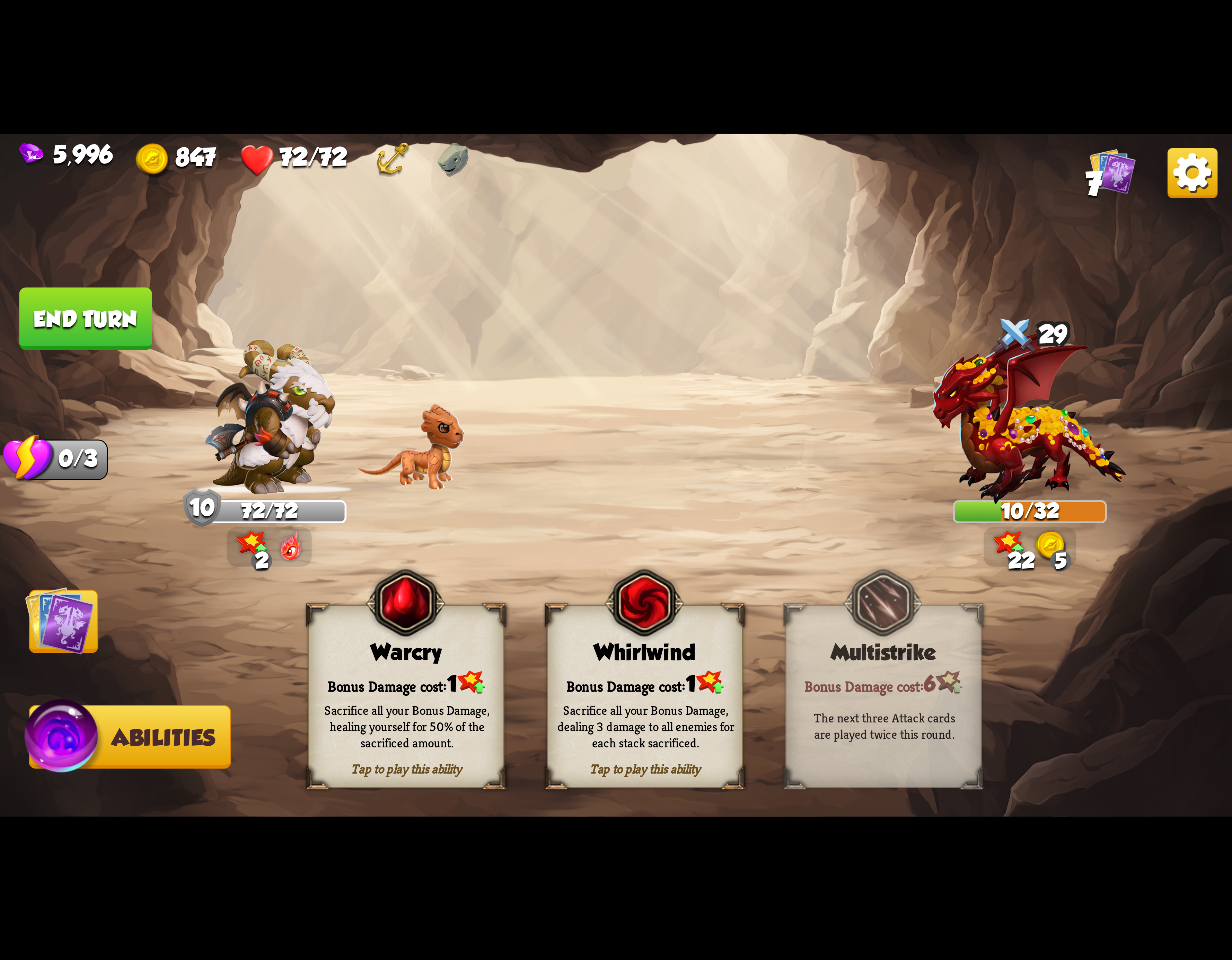
click at [682, 676] on div "Bonus Damage cost: 1" at bounding box center [645, 682] width 194 height 28
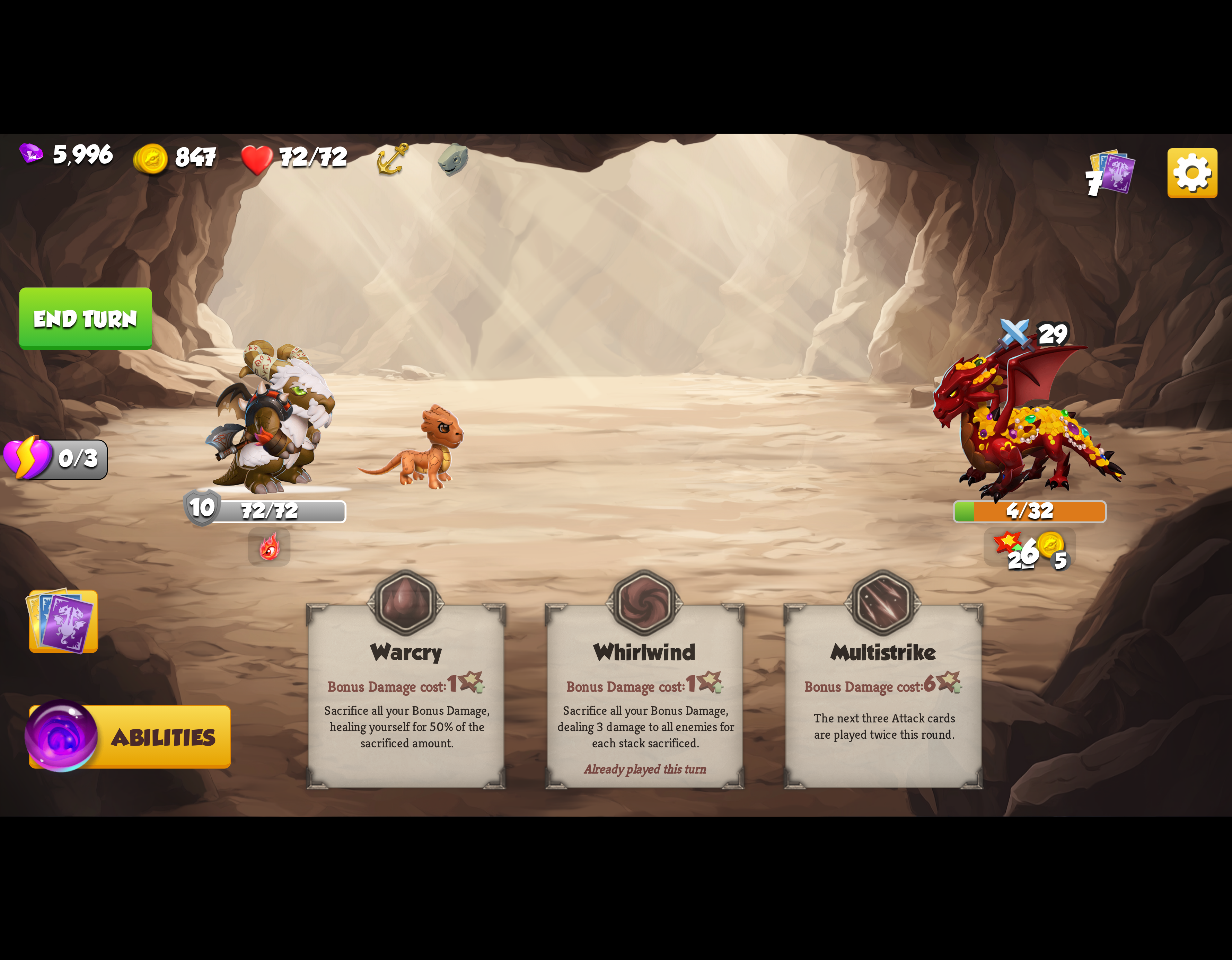
click at [100, 322] on button "End turn" at bounding box center [86, 319] width 134 height 63
click at [1182, 169] on img at bounding box center [1193, 173] width 50 height 50
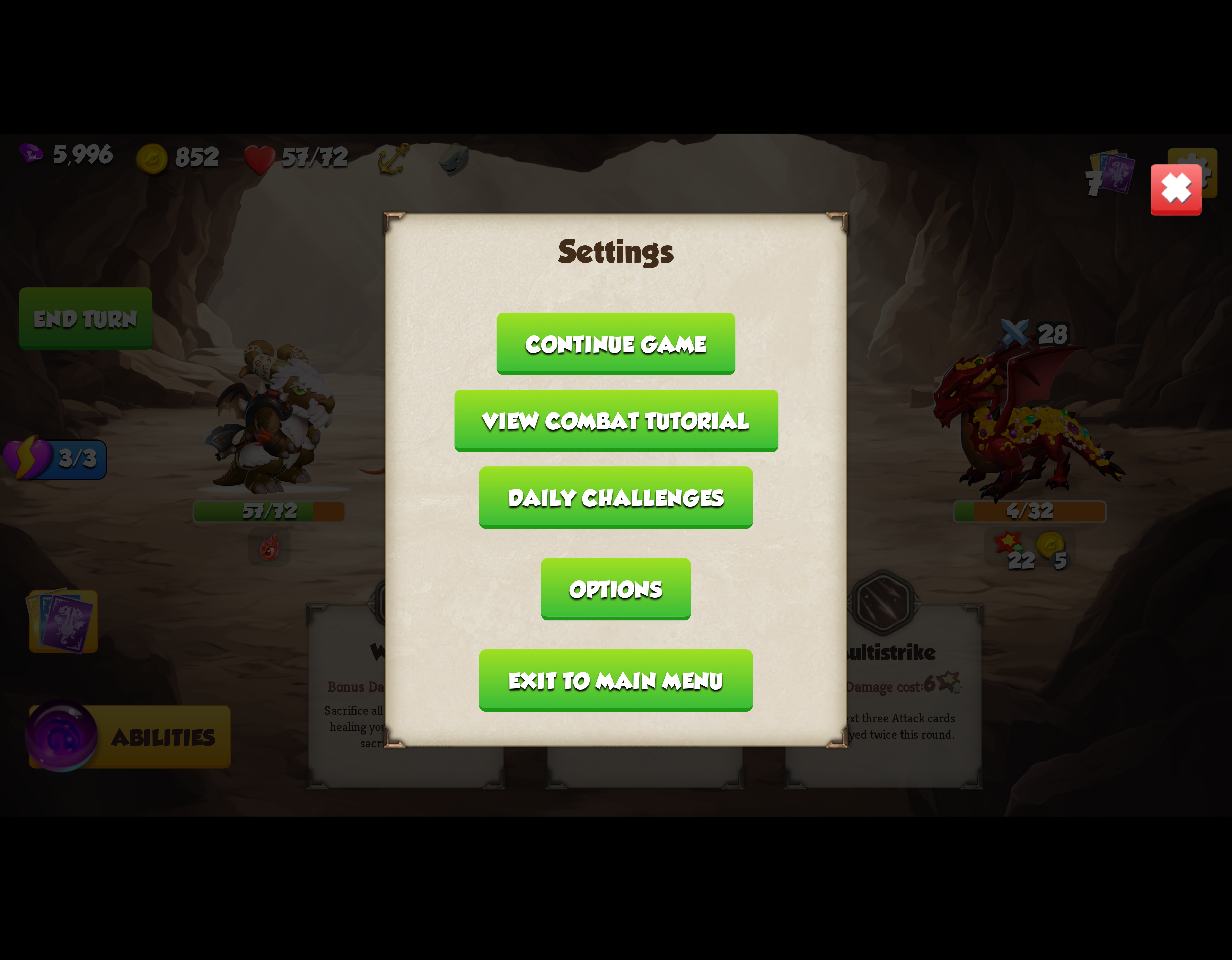
click at [559, 650] on button "Exit to main menu" at bounding box center [616, 681] width 273 height 63
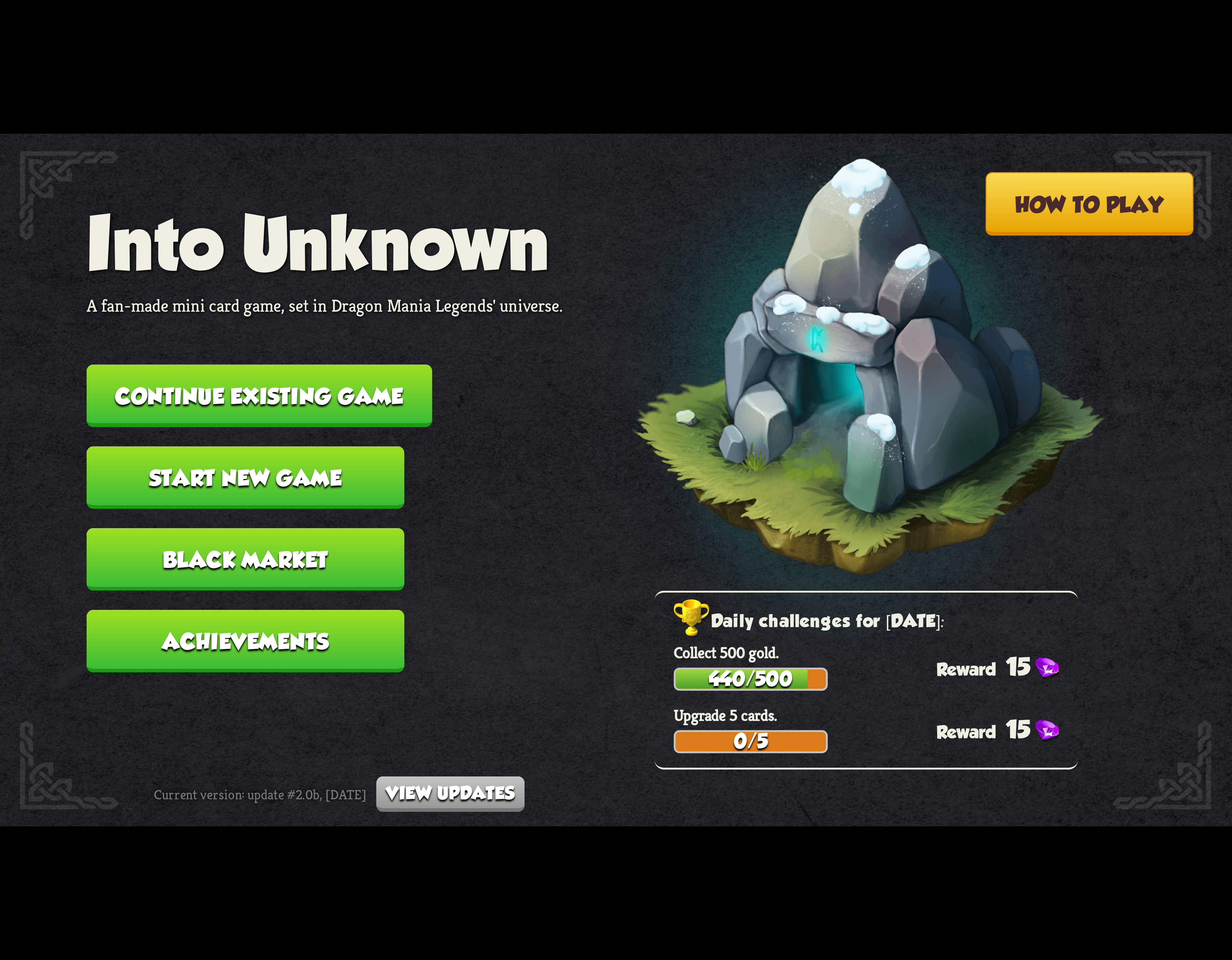
click at [224, 416] on button "Continue existing game" at bounding box center [260, 395] width 346 height 63
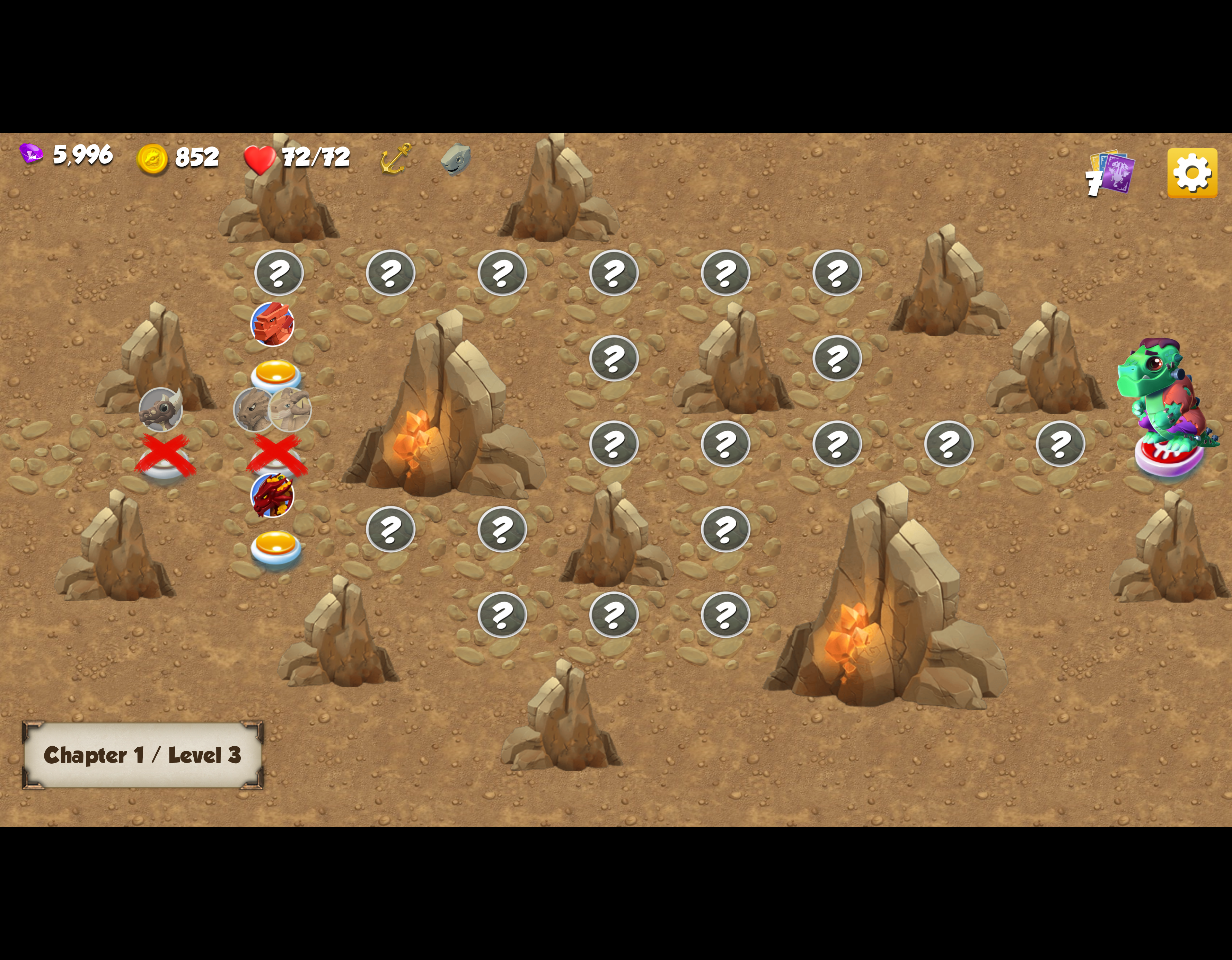
click at [287, 518] on div at bounding box center [279, 541] width 112 height 85
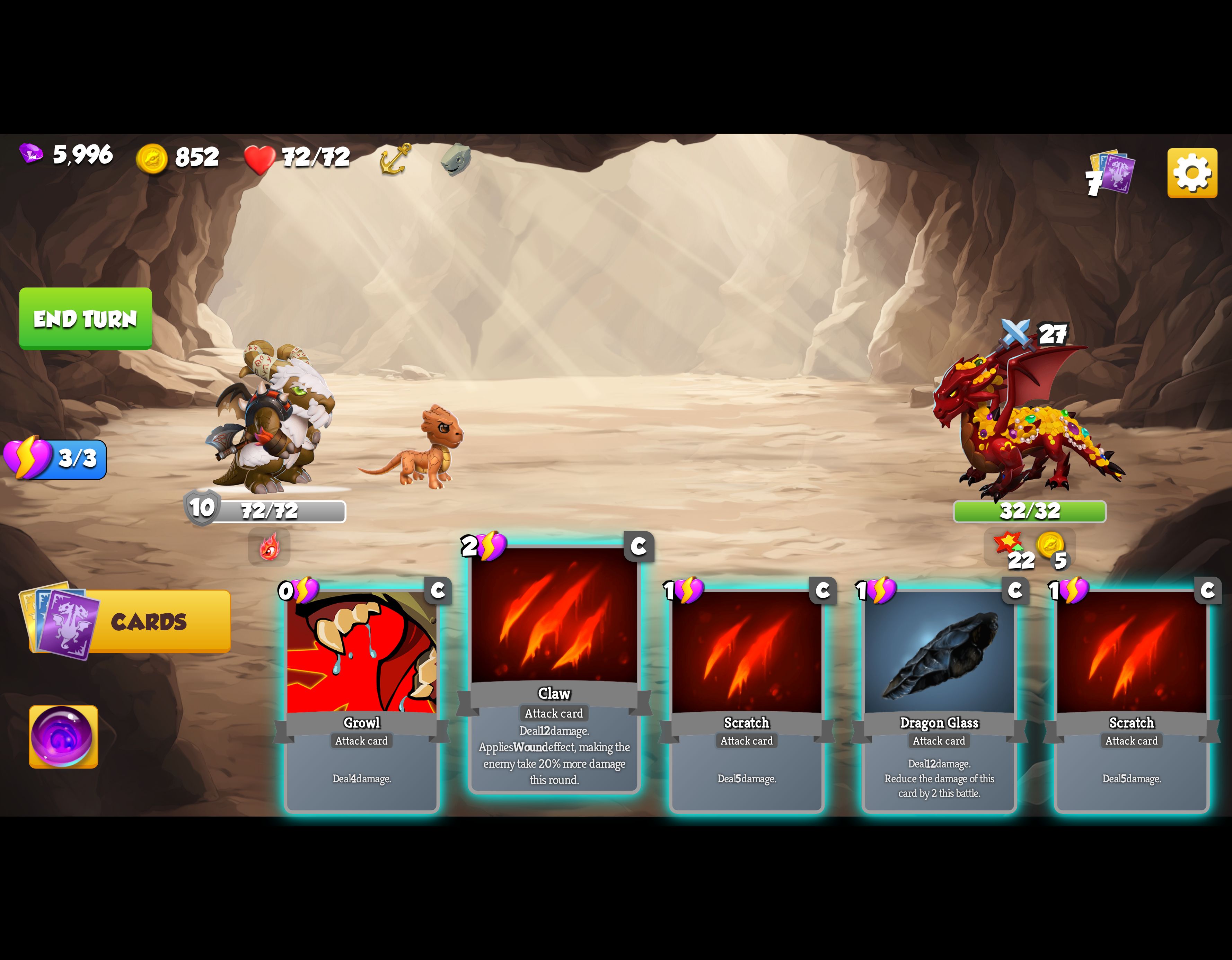
click at [595, 655] on div at bounding box center [554, 618] width 165 height 140
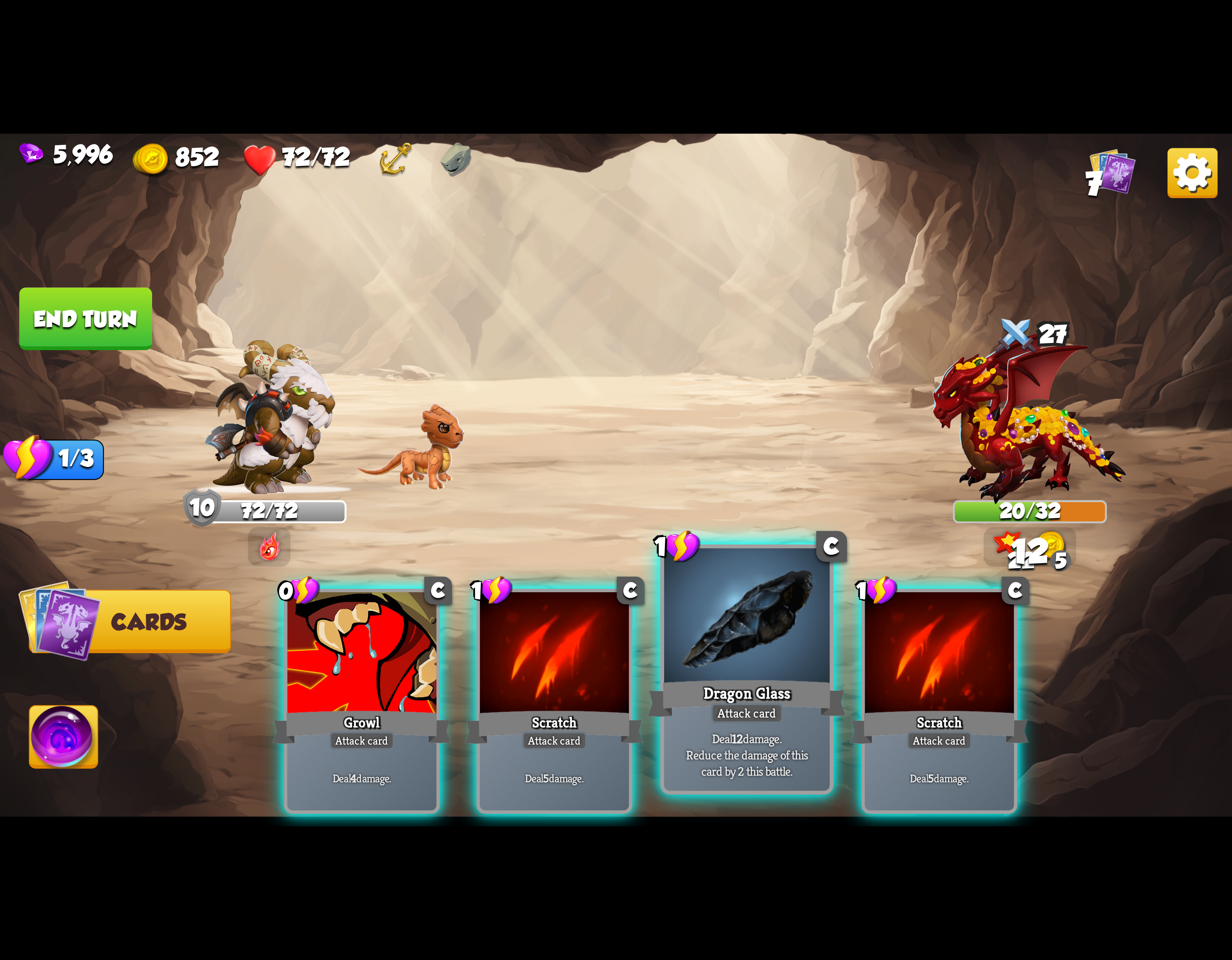
click at [722, 640] on div at bounding box center [747, 618] width 165 height 140
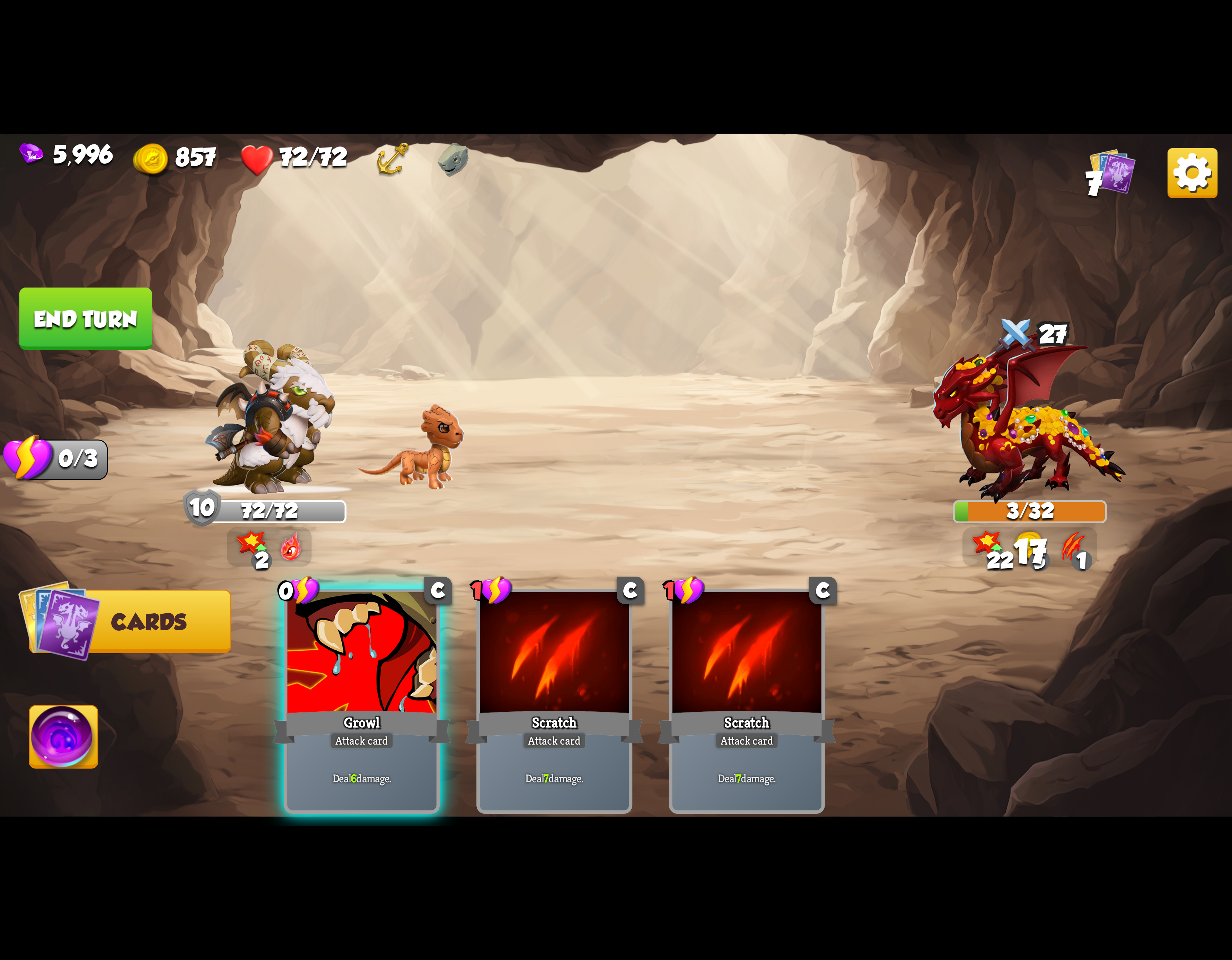
click at [398, 640] on div at bounding box center [362, 655] width 149 height 126
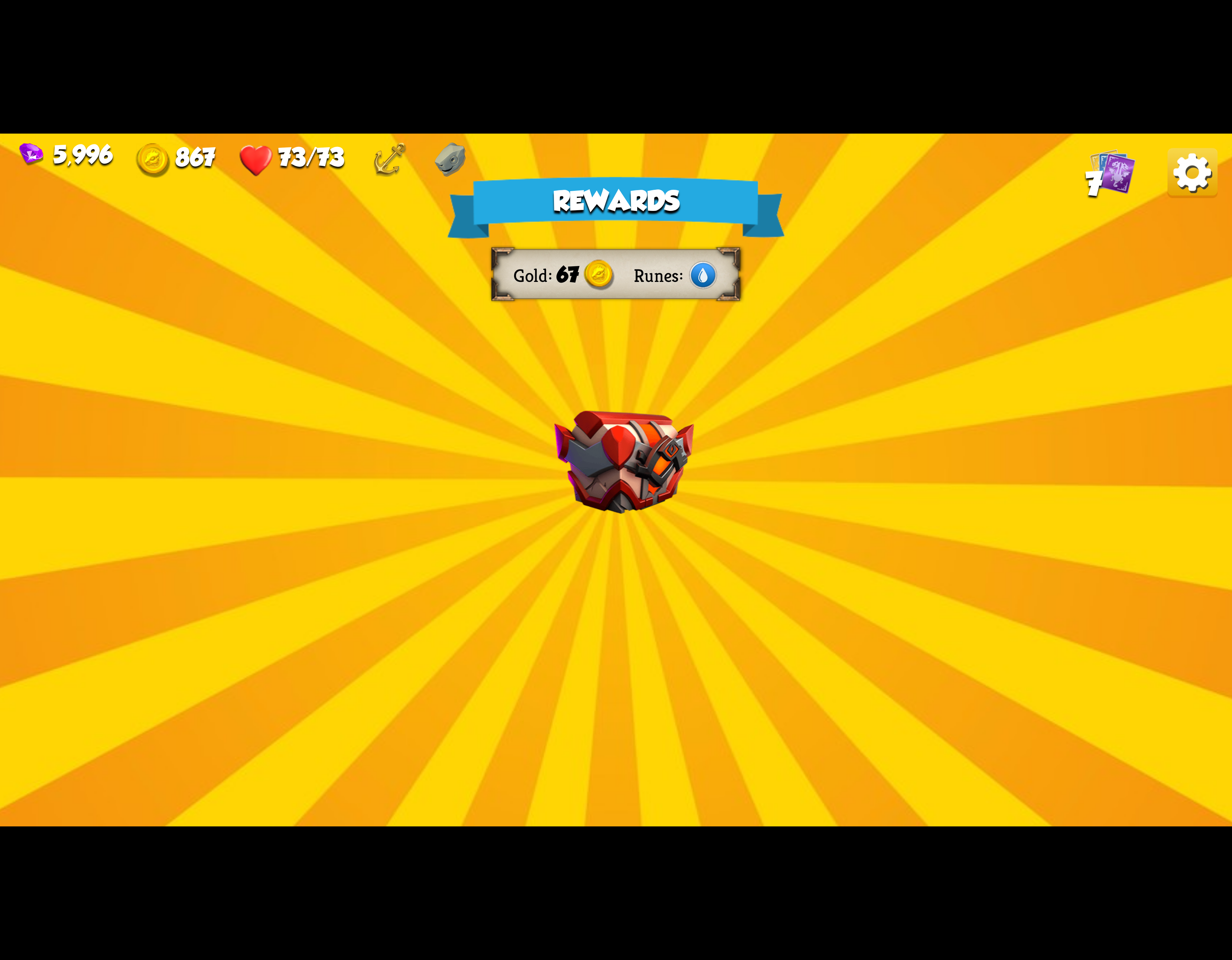
click at [1204, 164] on img at bounding box center [1193, 173] width 50 height 50
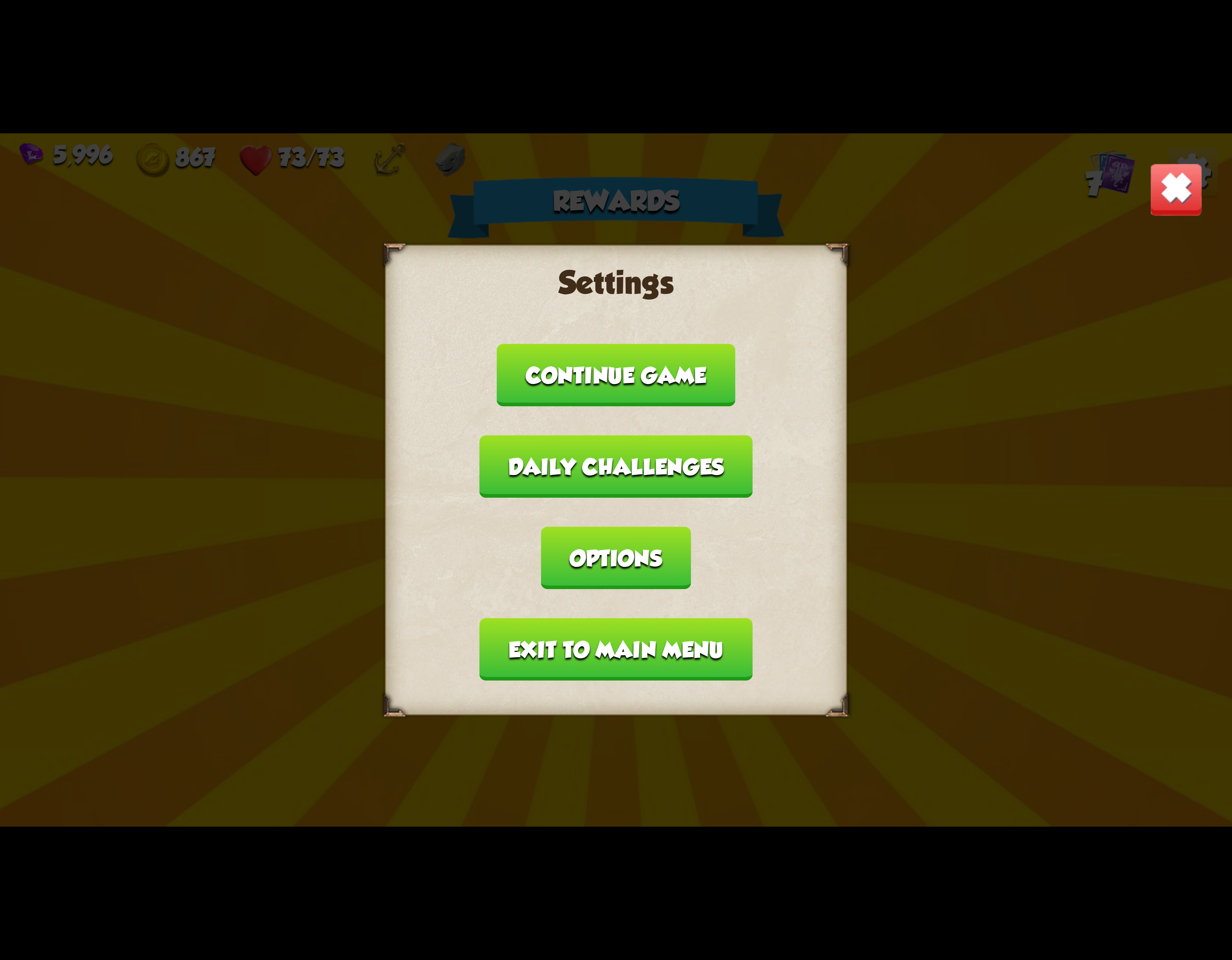
click at [673, 618] on button "Exit to main menu" at bounding box center [616, 649] width 273 height 63
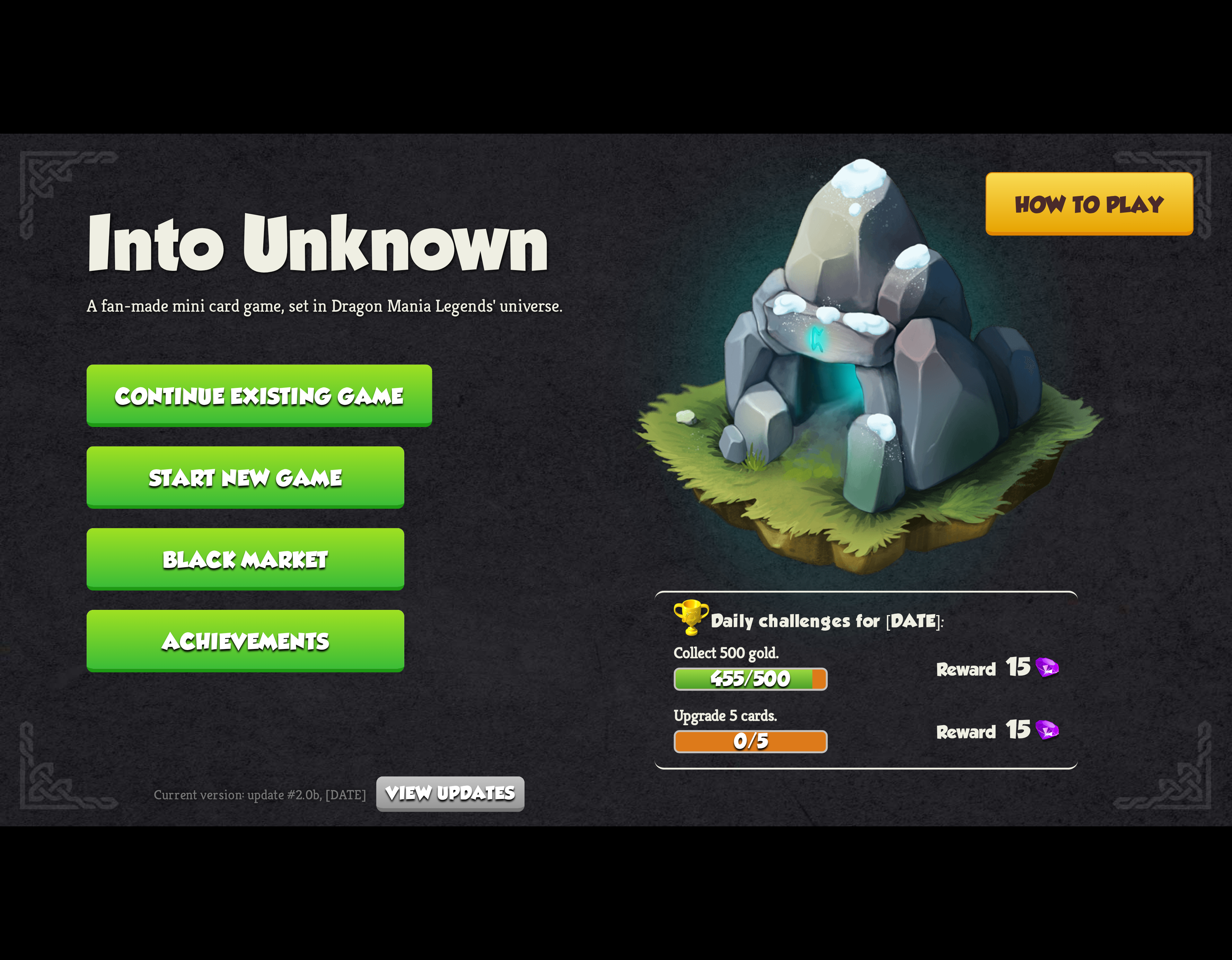
click at [360, 380] on button "Continue existing game" at bounding box center [260, 395] width 346 height 63
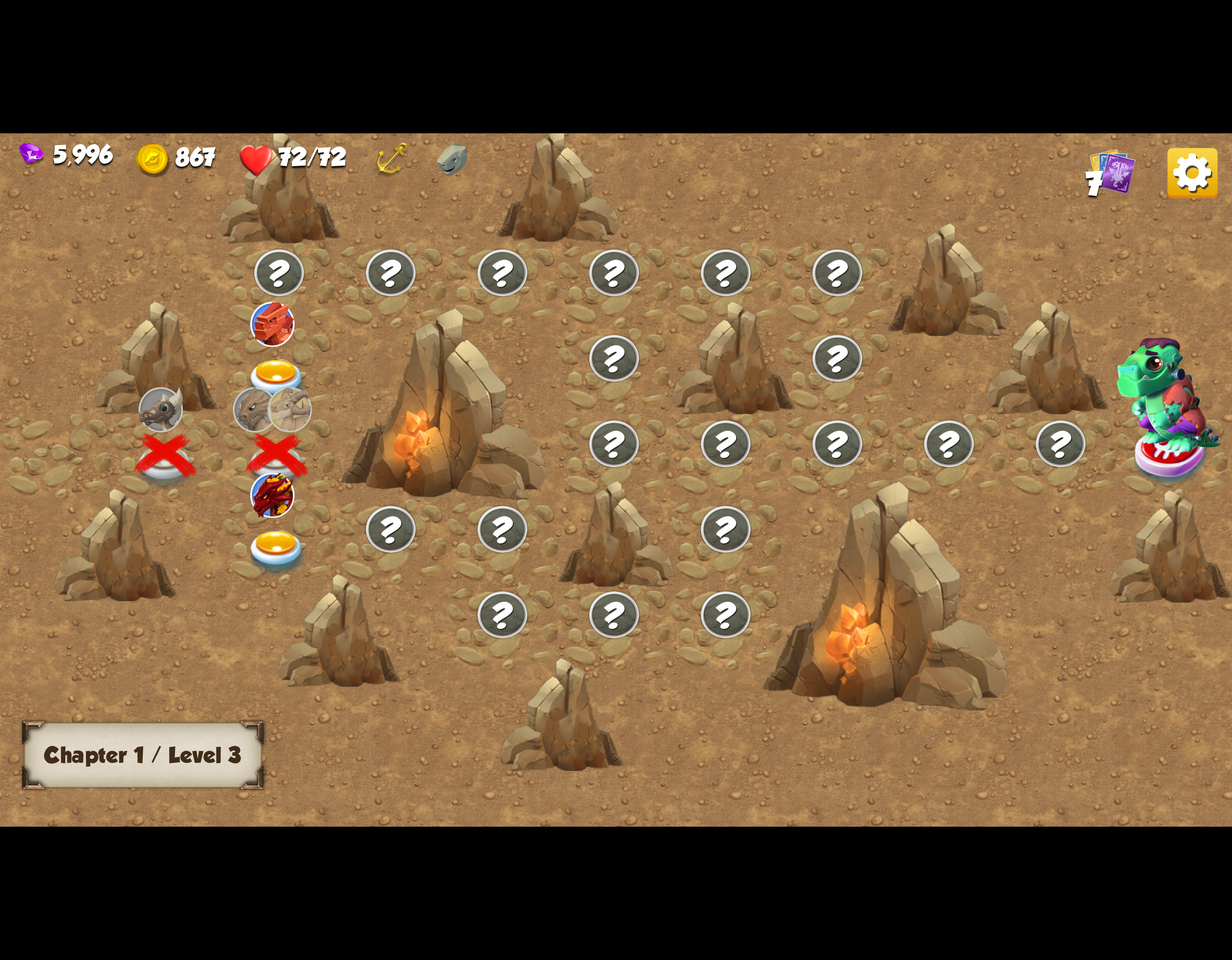
click at [245, 554] on div at bounding box center [279, 541] width 112 height 85
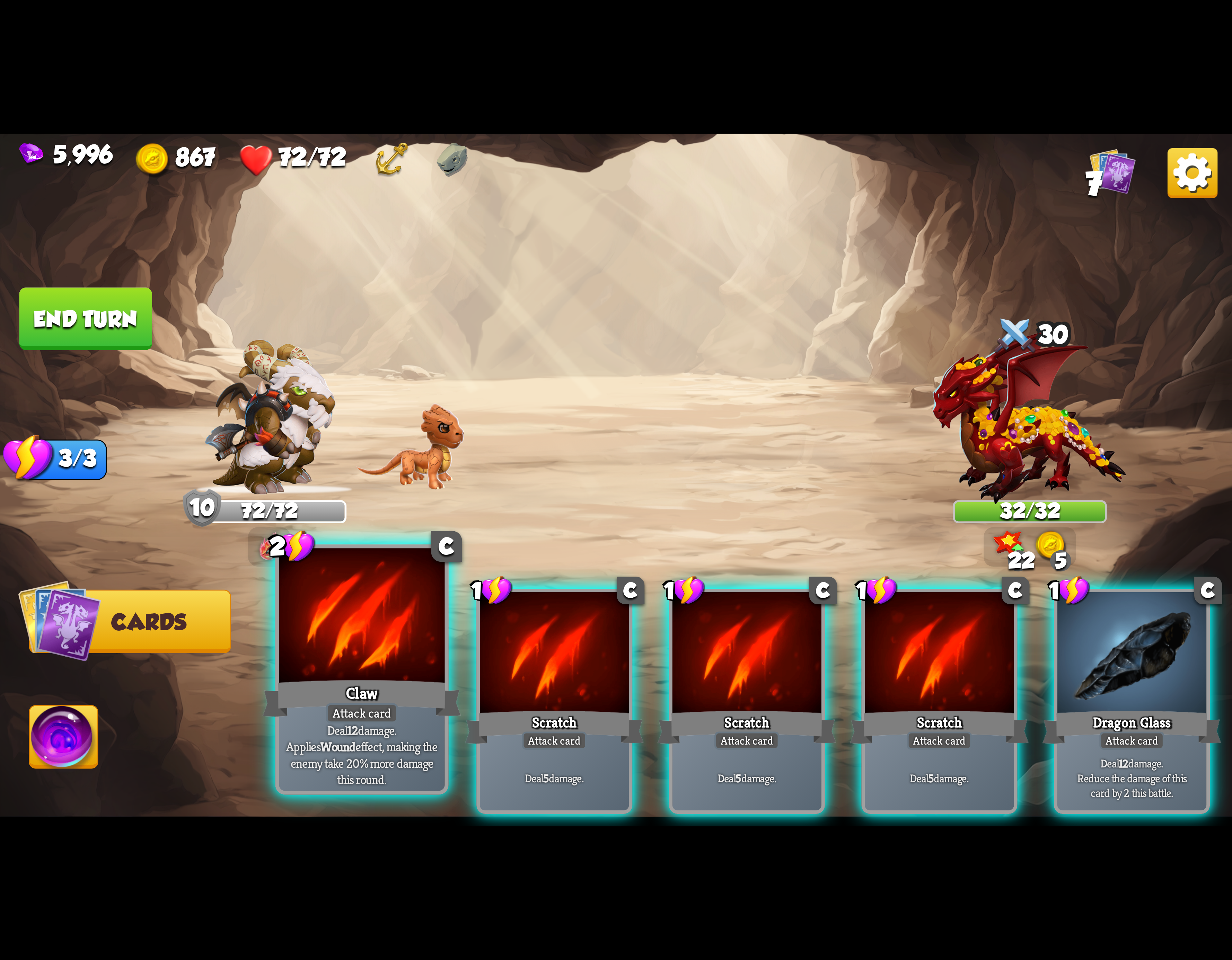
click at [376, 661] on div at bounding box center [362, 618] width 165 height 140
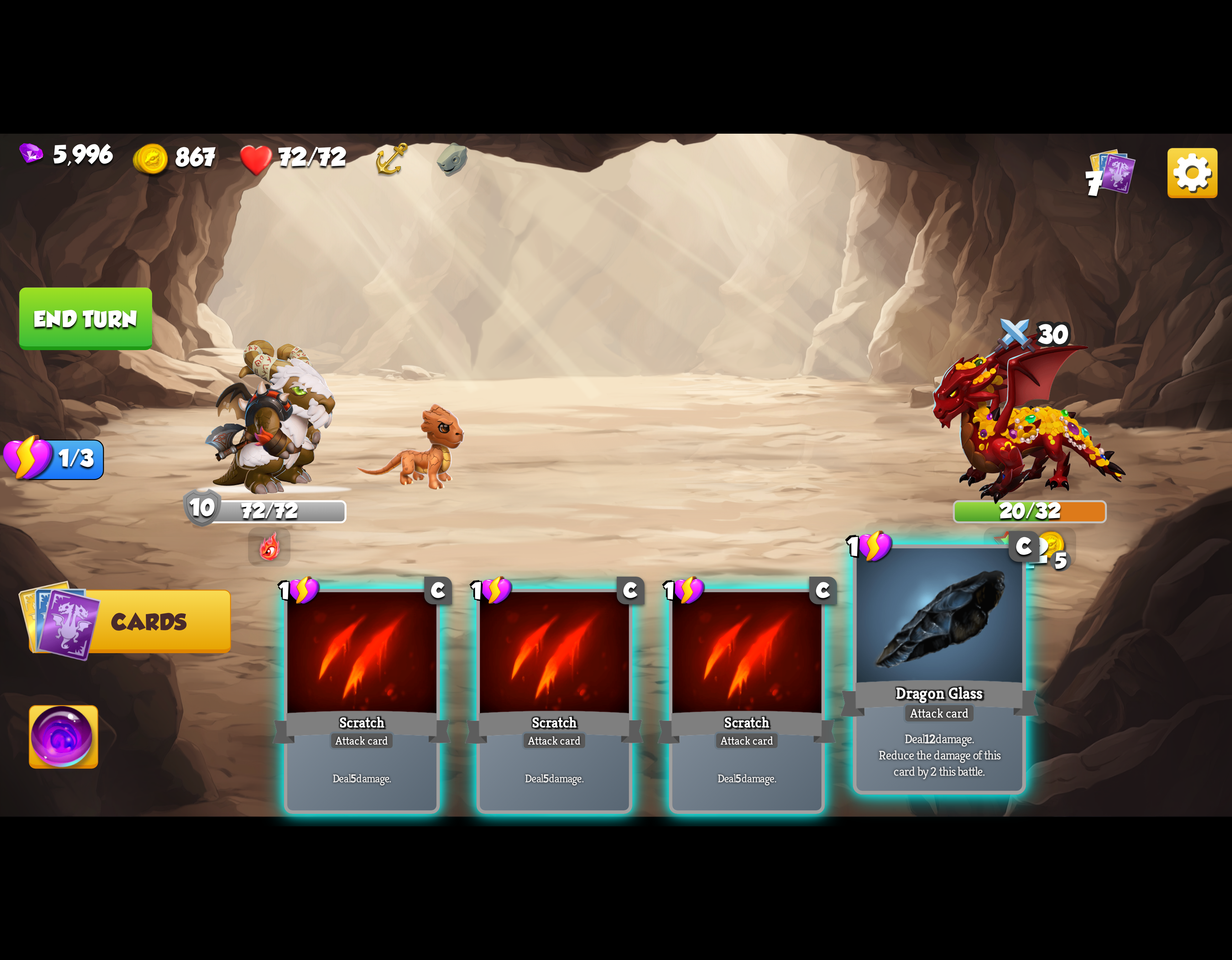
click at [907, 614] on div at bounding box center [939, 618] width 165 height 140
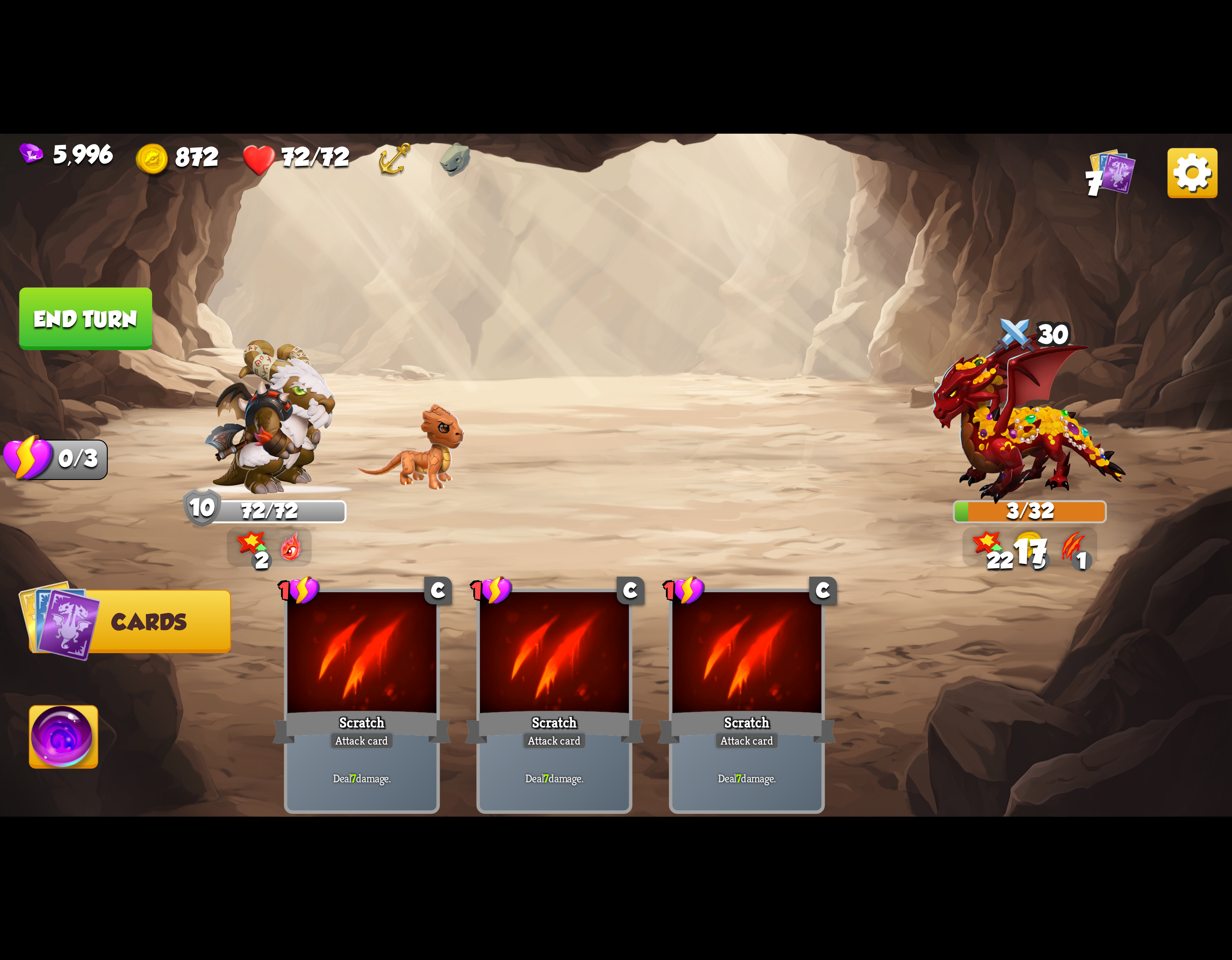
click at [91, 748] on img at bounding box center [63, 741] width 68 height 69
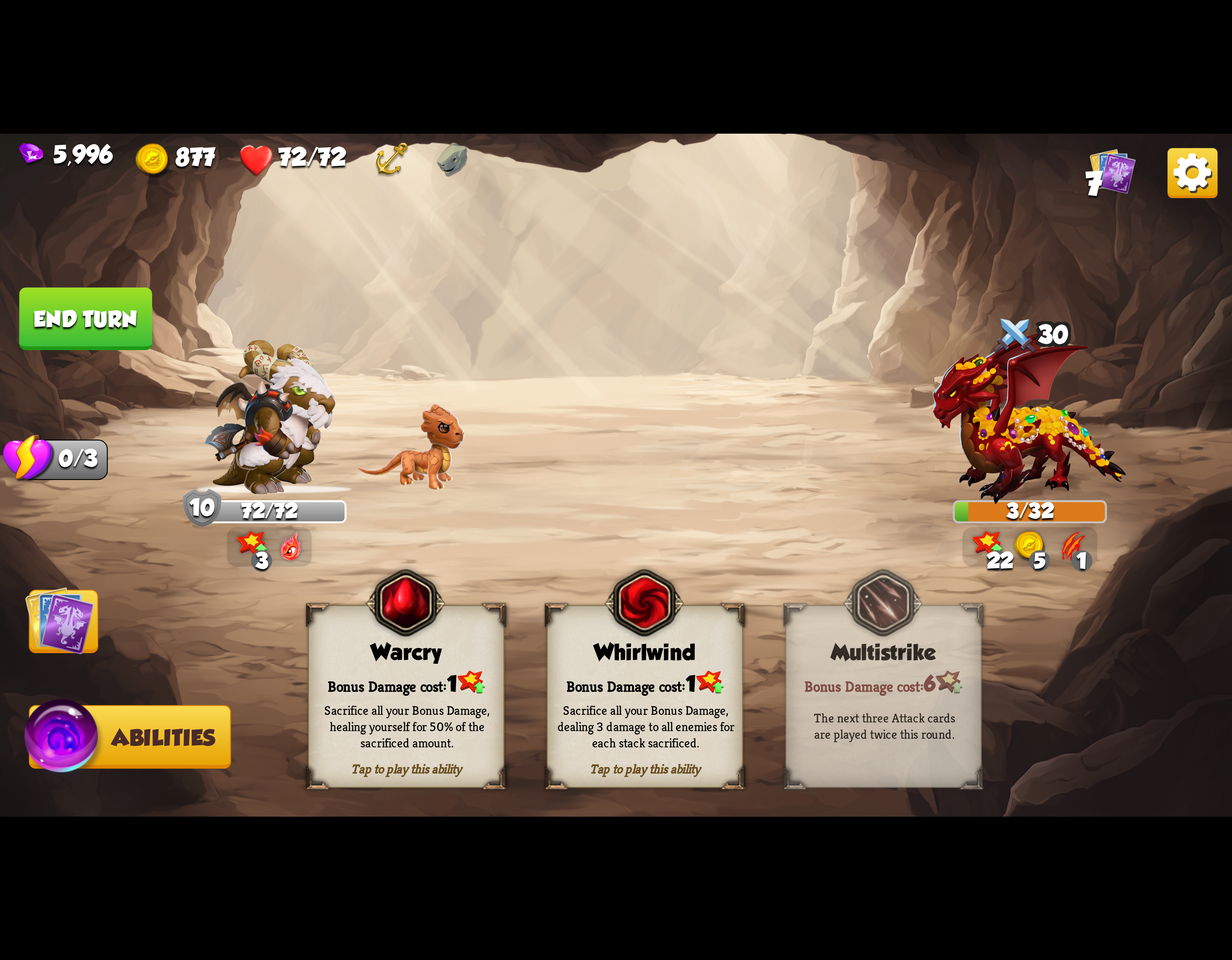
click at [684, 644] on img at bounding box center [644, 603] width 79 height 81
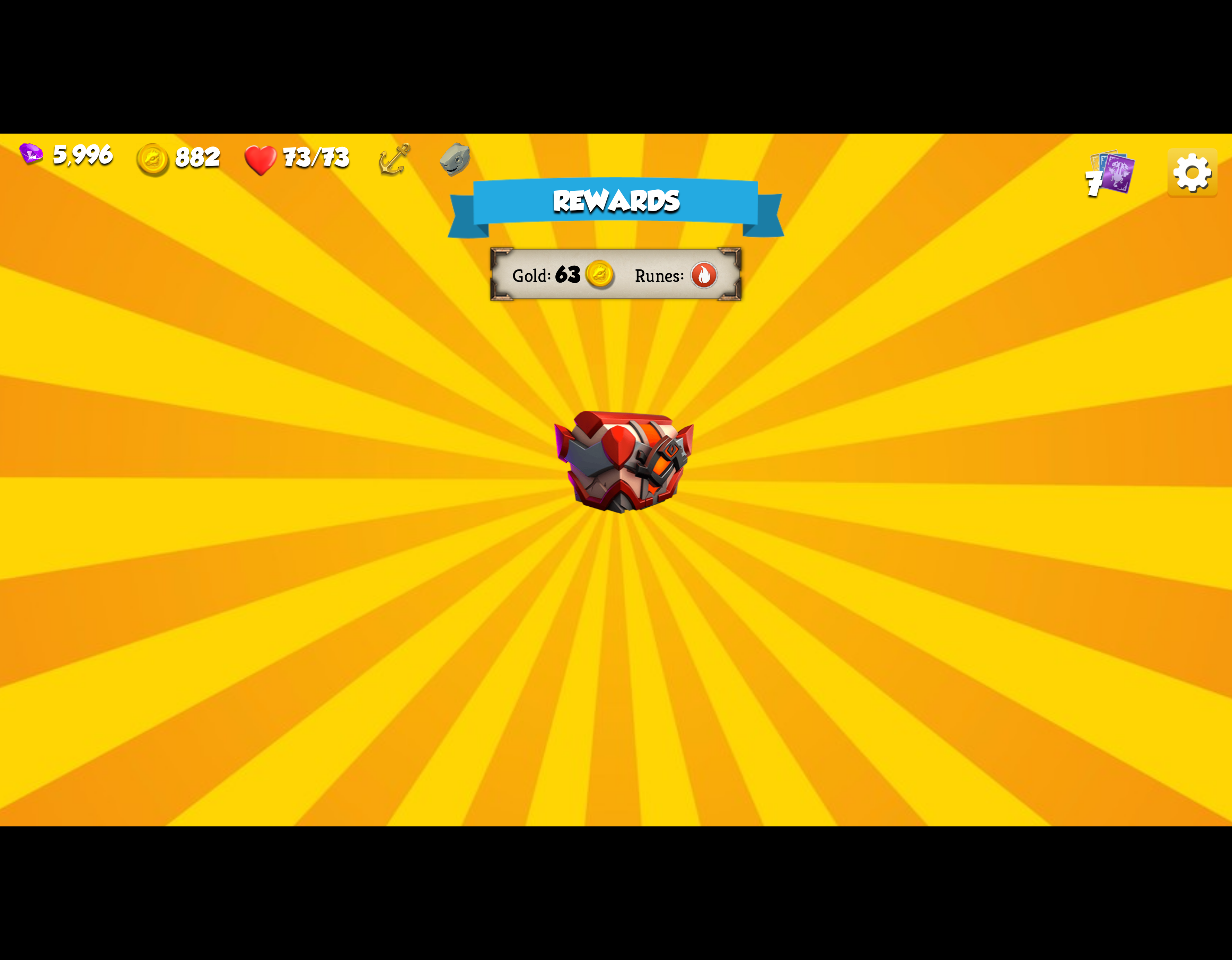
click at [1192, 180] on img at bounding box center [1193, 173] width 50 height 50
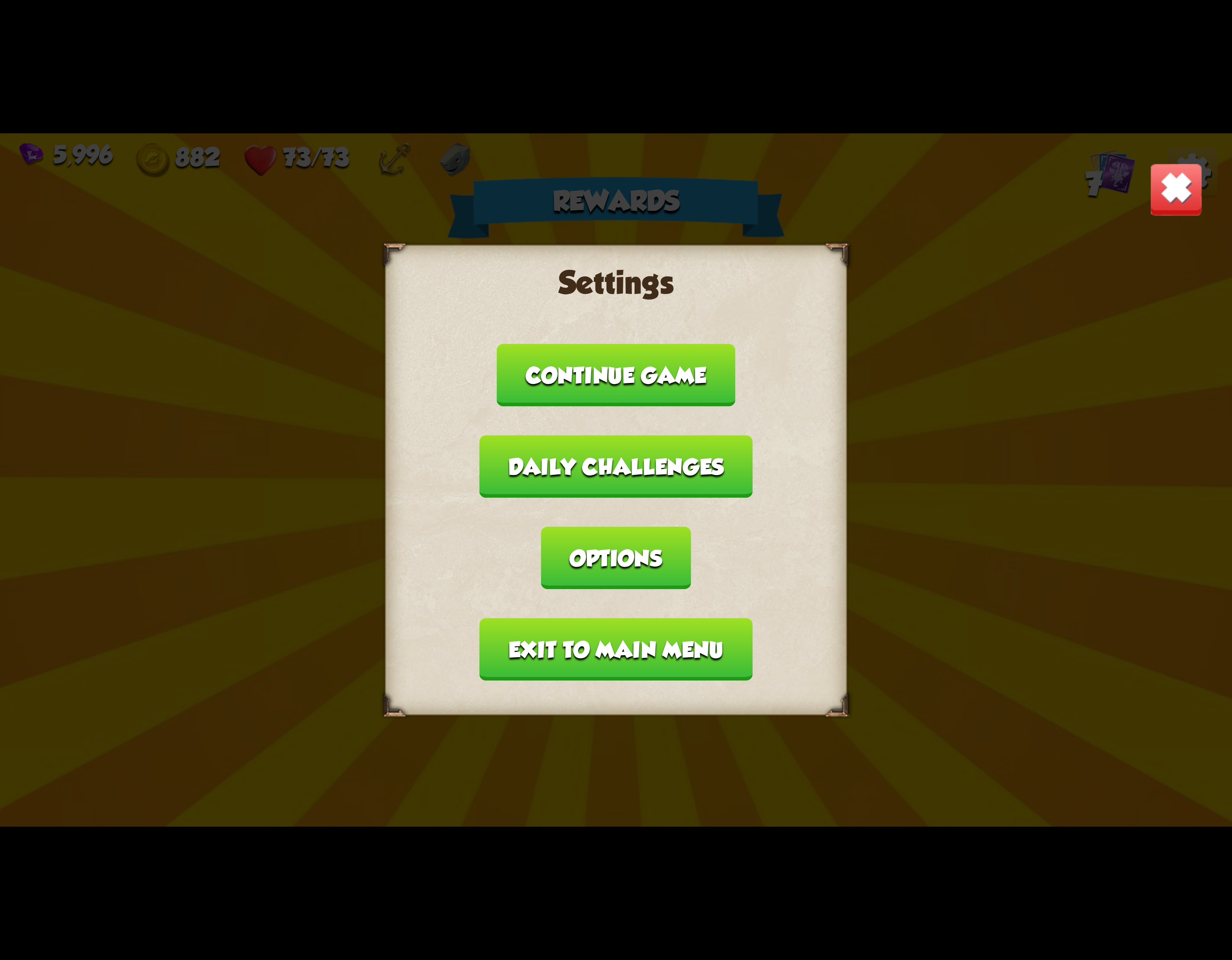
click at [549, 618] on button "Exit to main menu" at bounding box center [616, 649] width 273 height 63
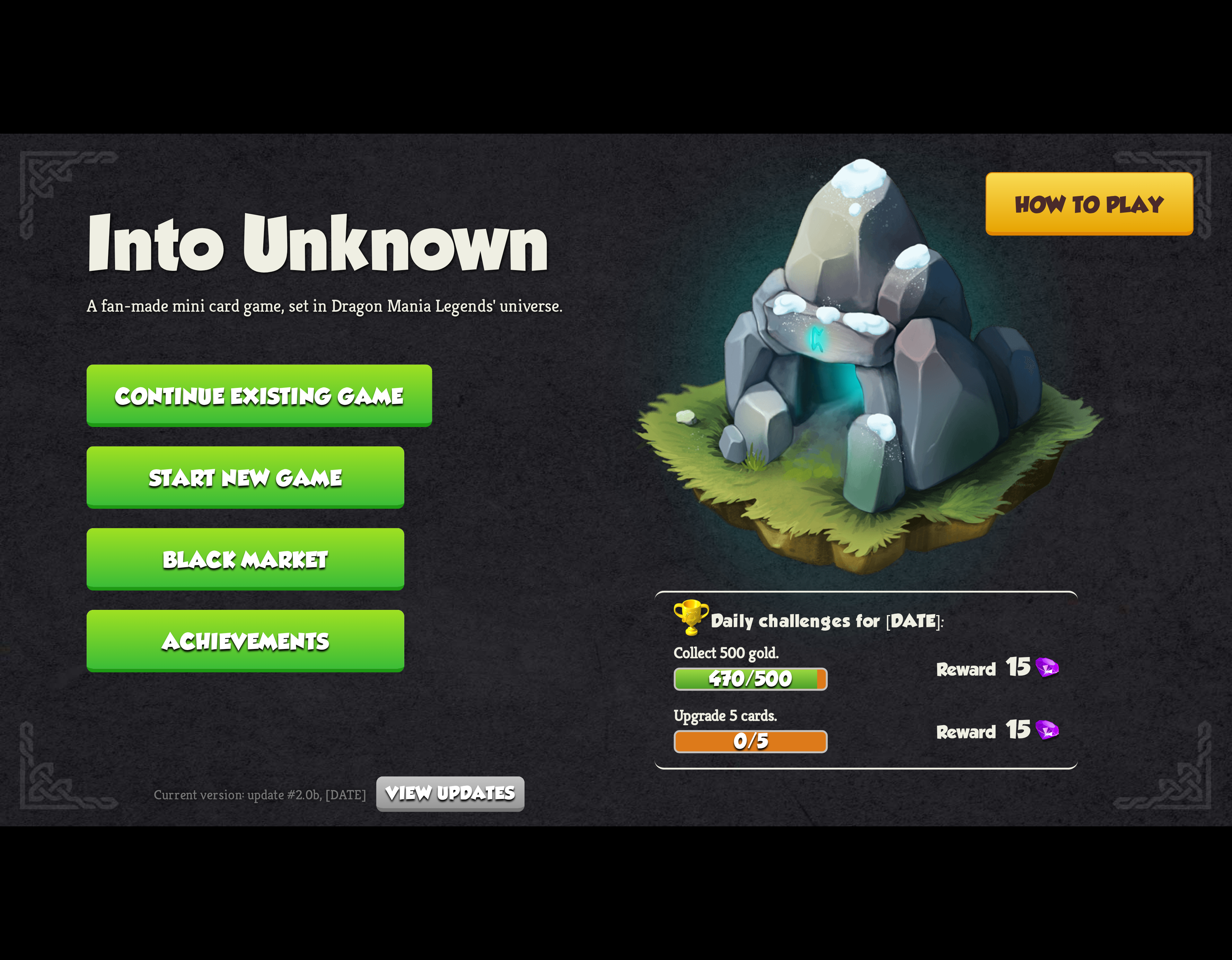
click at [356, 393] on button "Continue existing game" at bounding box center [260, 395] width 346 height 63
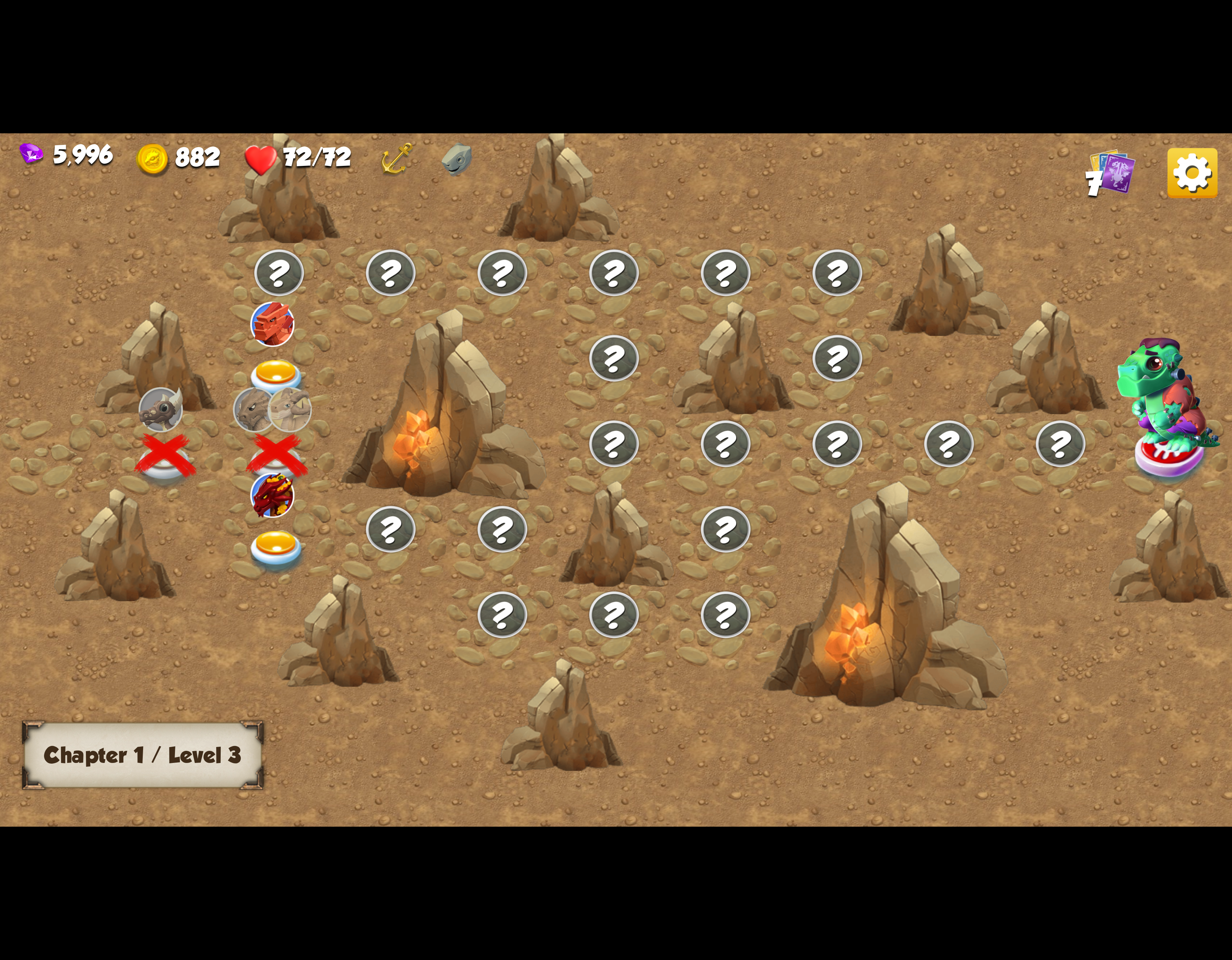
click at [295, 524] on div at bounding box center [279, 541] width 112 height 85
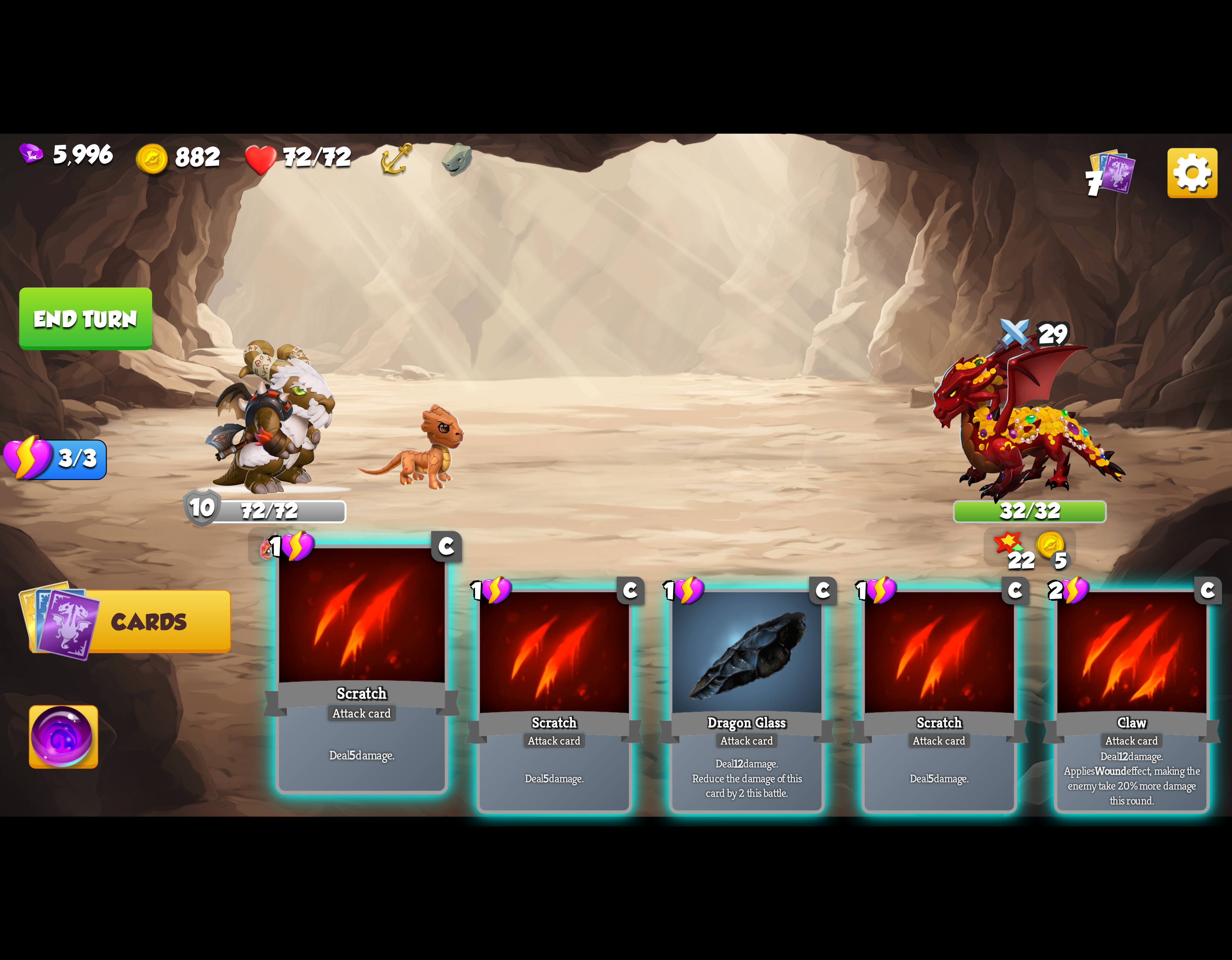
click at [343, 636] on div at bounding box center [362, 618] width 165 height 140
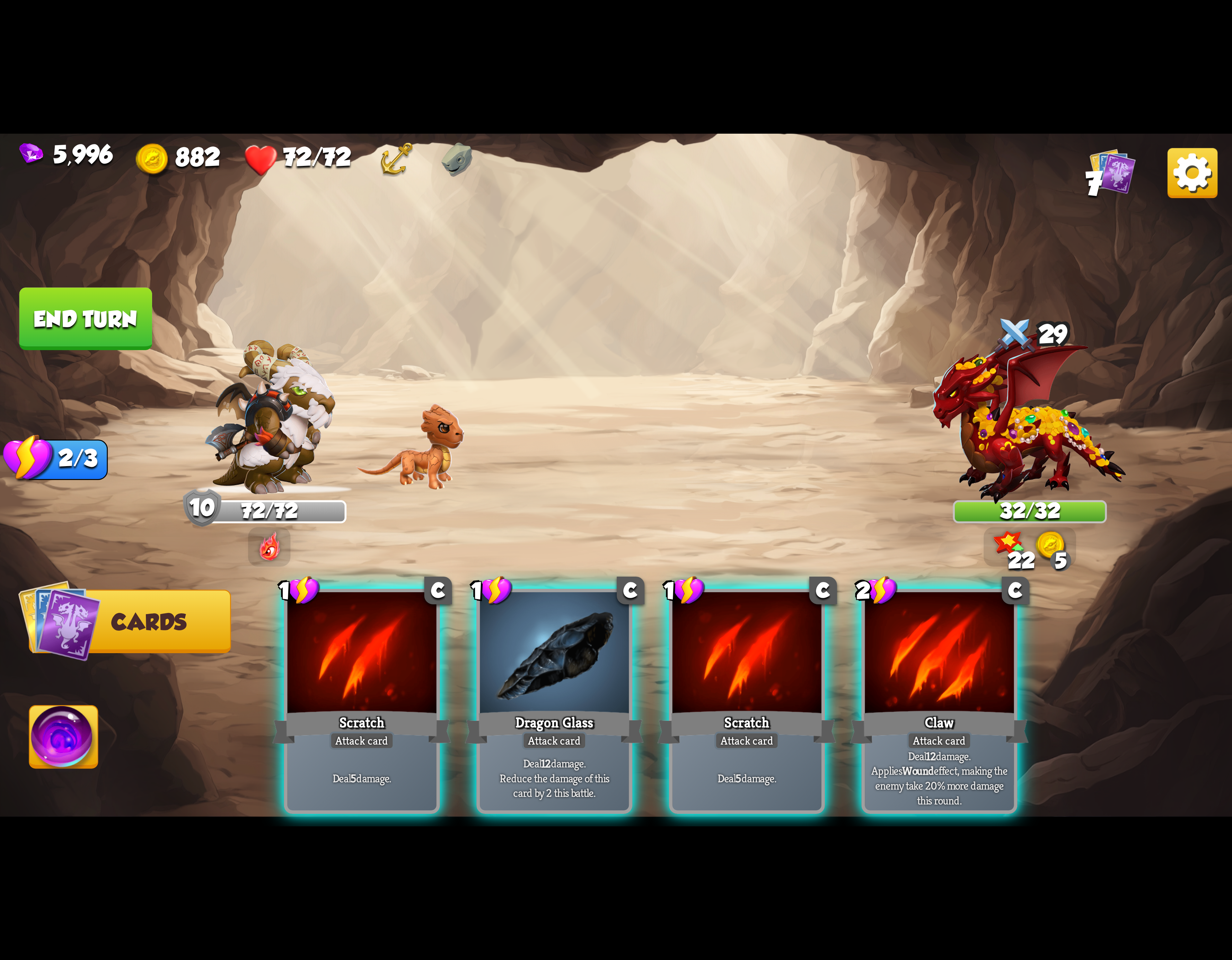
click at [343, 640] on div at bounding box center [362, 655] width 149 height 126
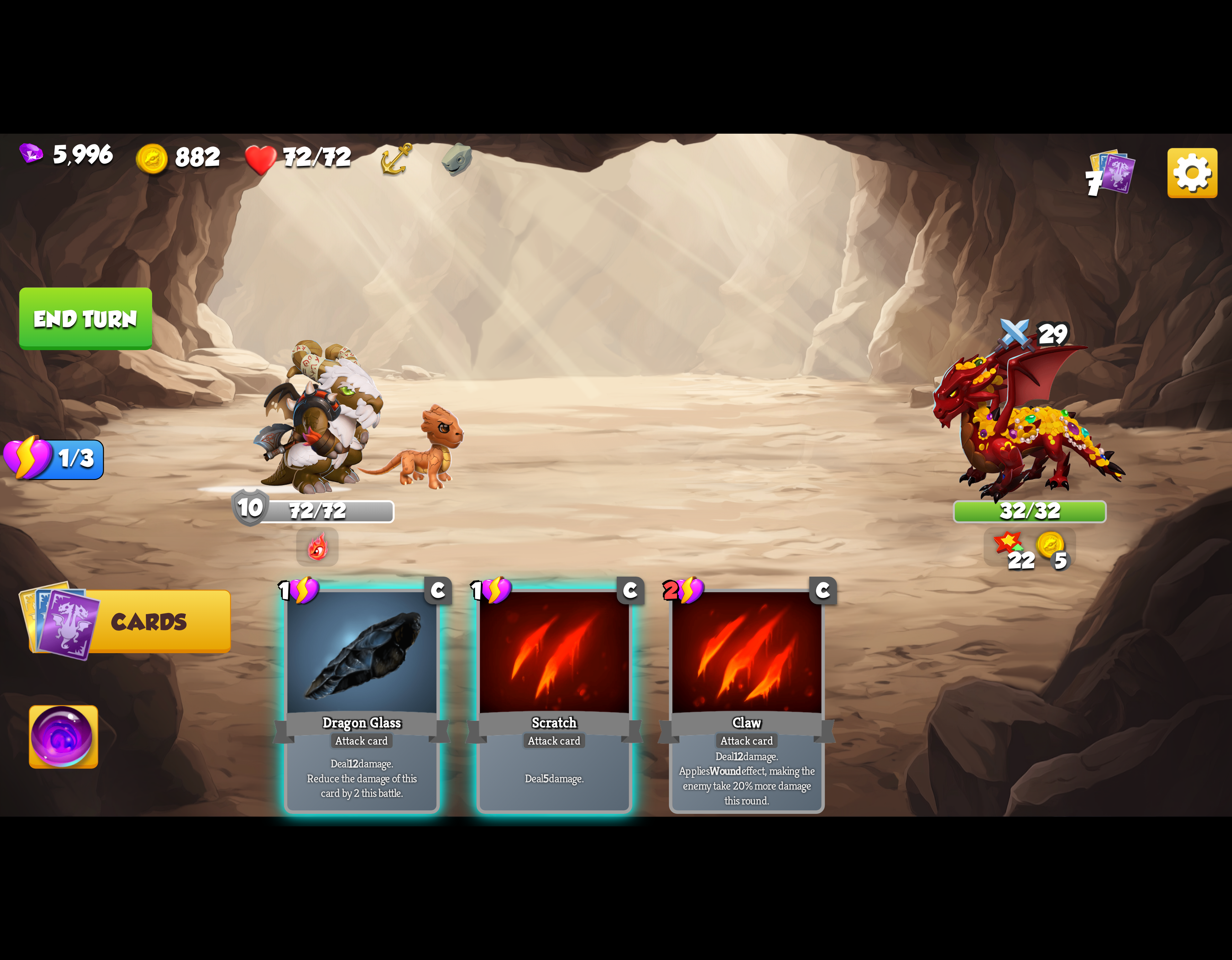
click at [343, 640] on div at bounding box center [362, 655] width 149 height 126
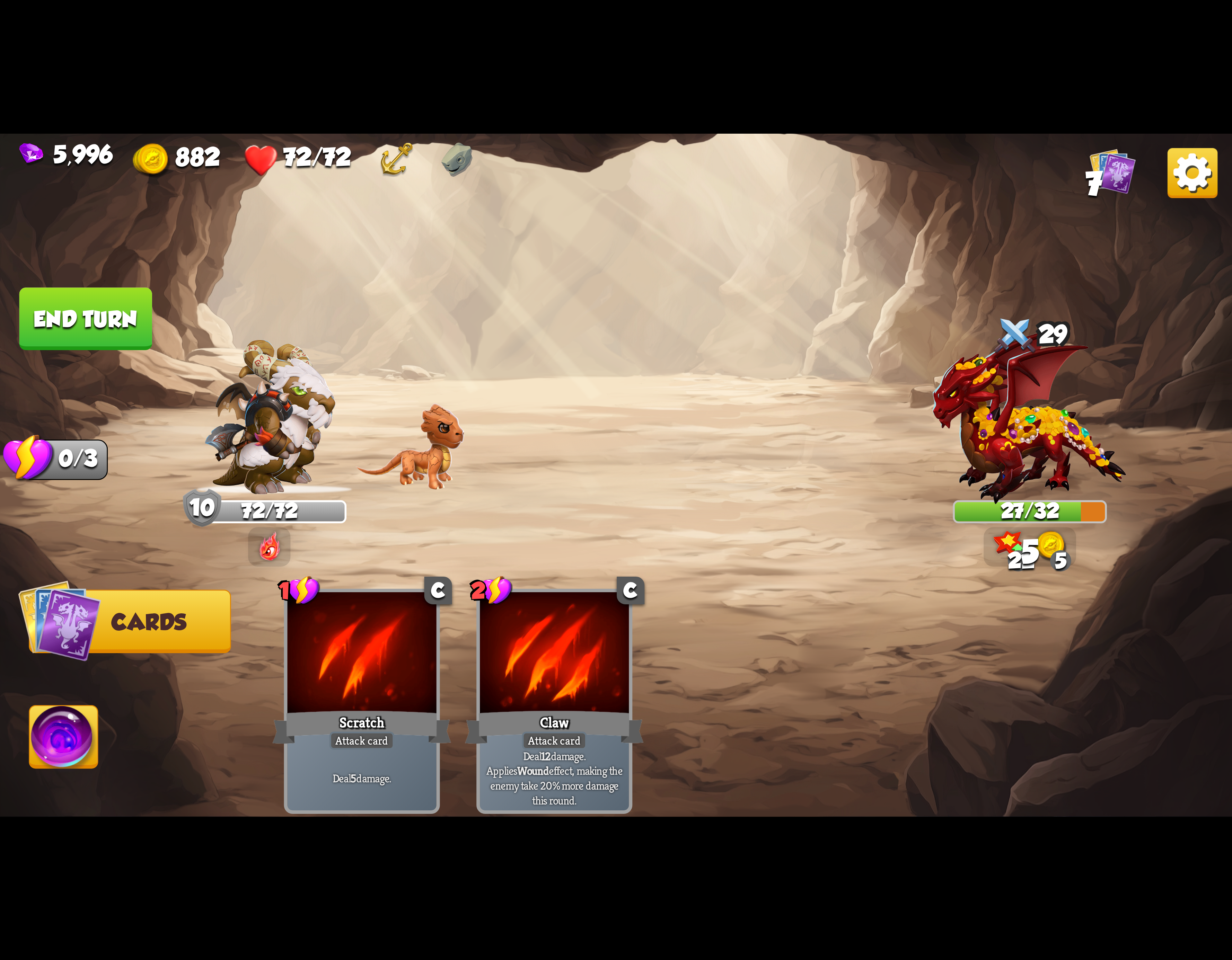
drag, startPoint x: 76, startPoint y: 748, endPoint x: 80, endPoint y: 739, distance: 9.8
click at [75, 748] on img at bounding box center [63, 741] width 68 height 69
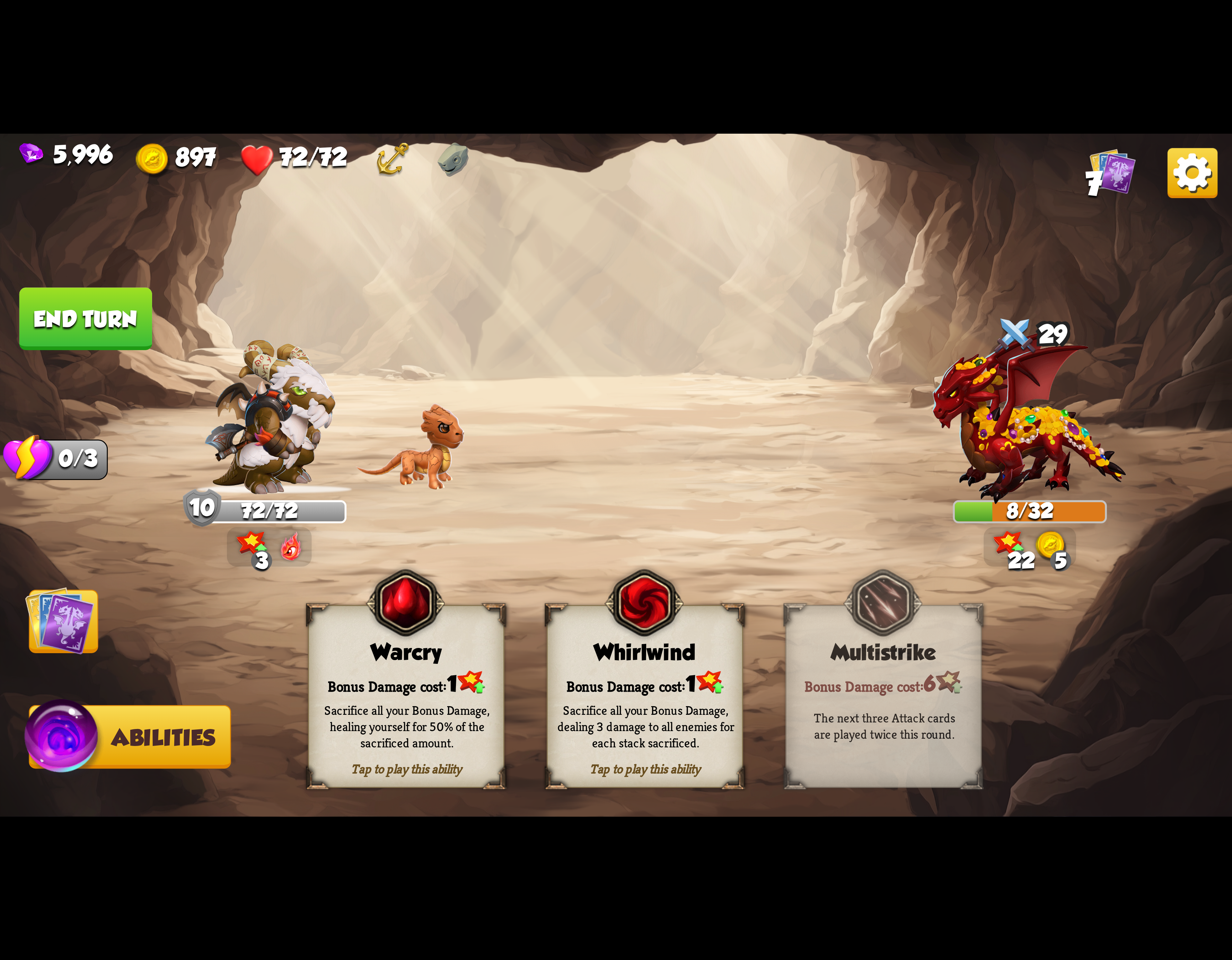
click at [612, 644] on img at bounding box center [644, 603] width 79 height 81
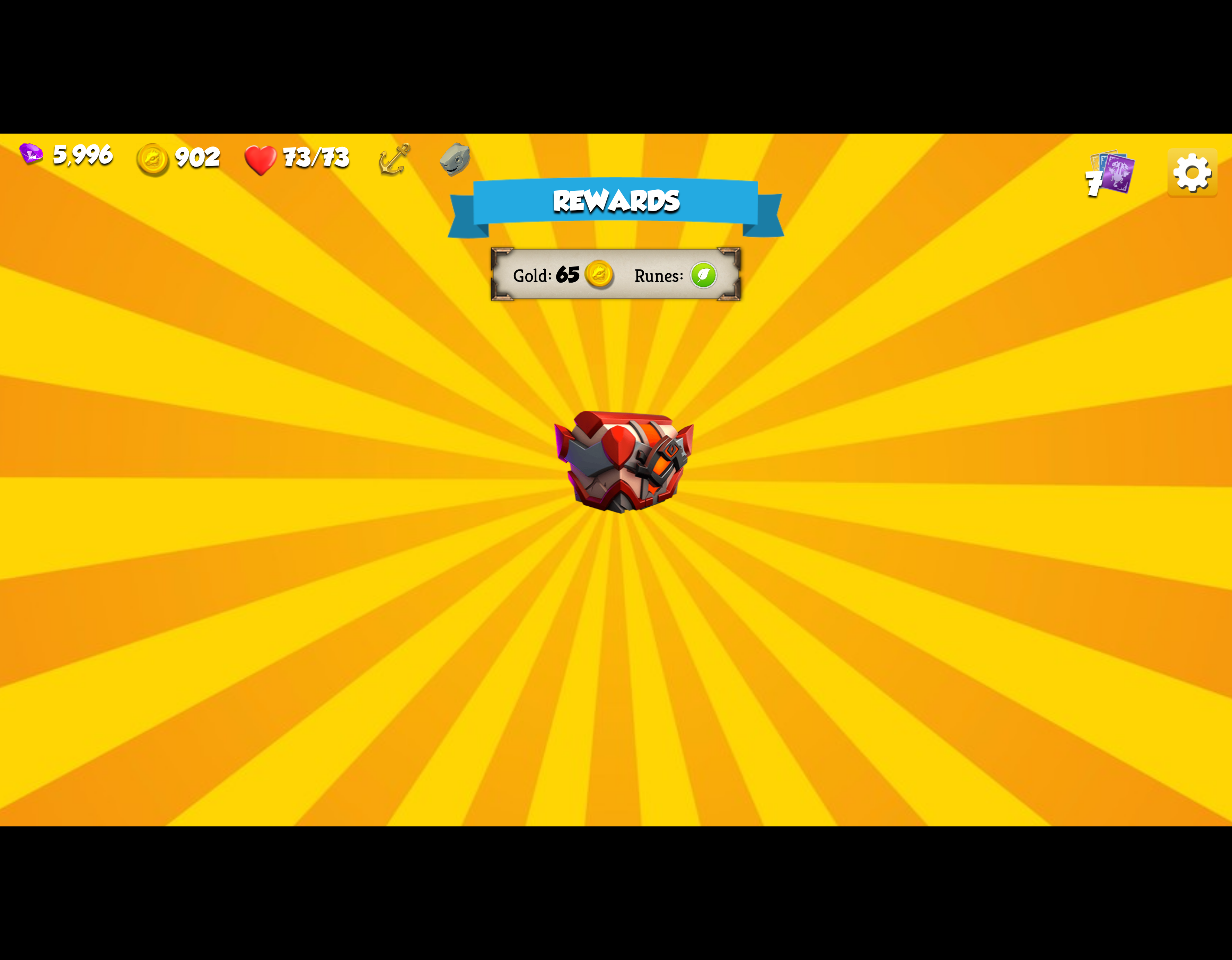
click at [1172, 172] on img at bounding box center [1193, 173] width 50 height 50
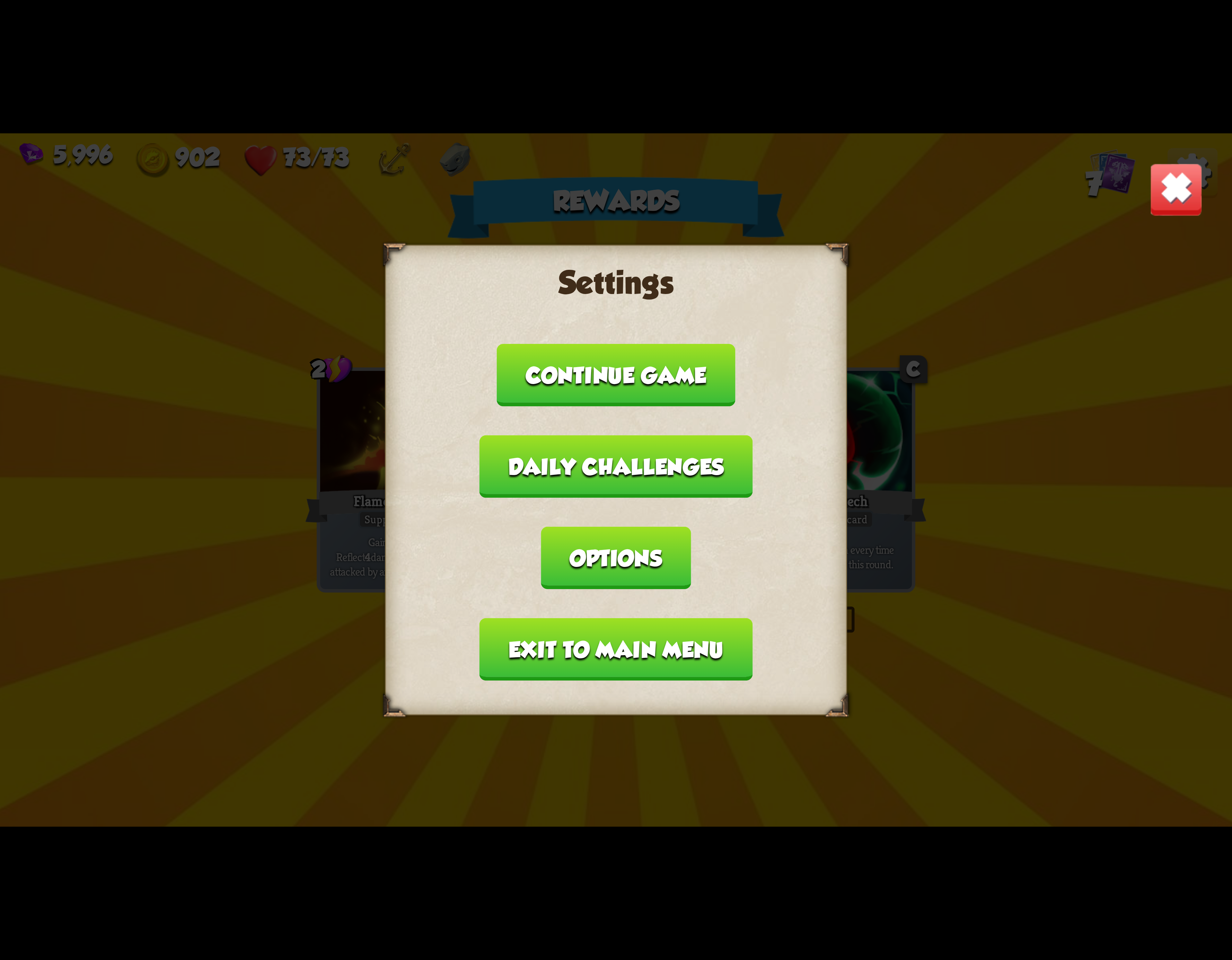
click at [636, 618] on button "Exit to main menu" at bounding box center [616, 649] width 273 height 63
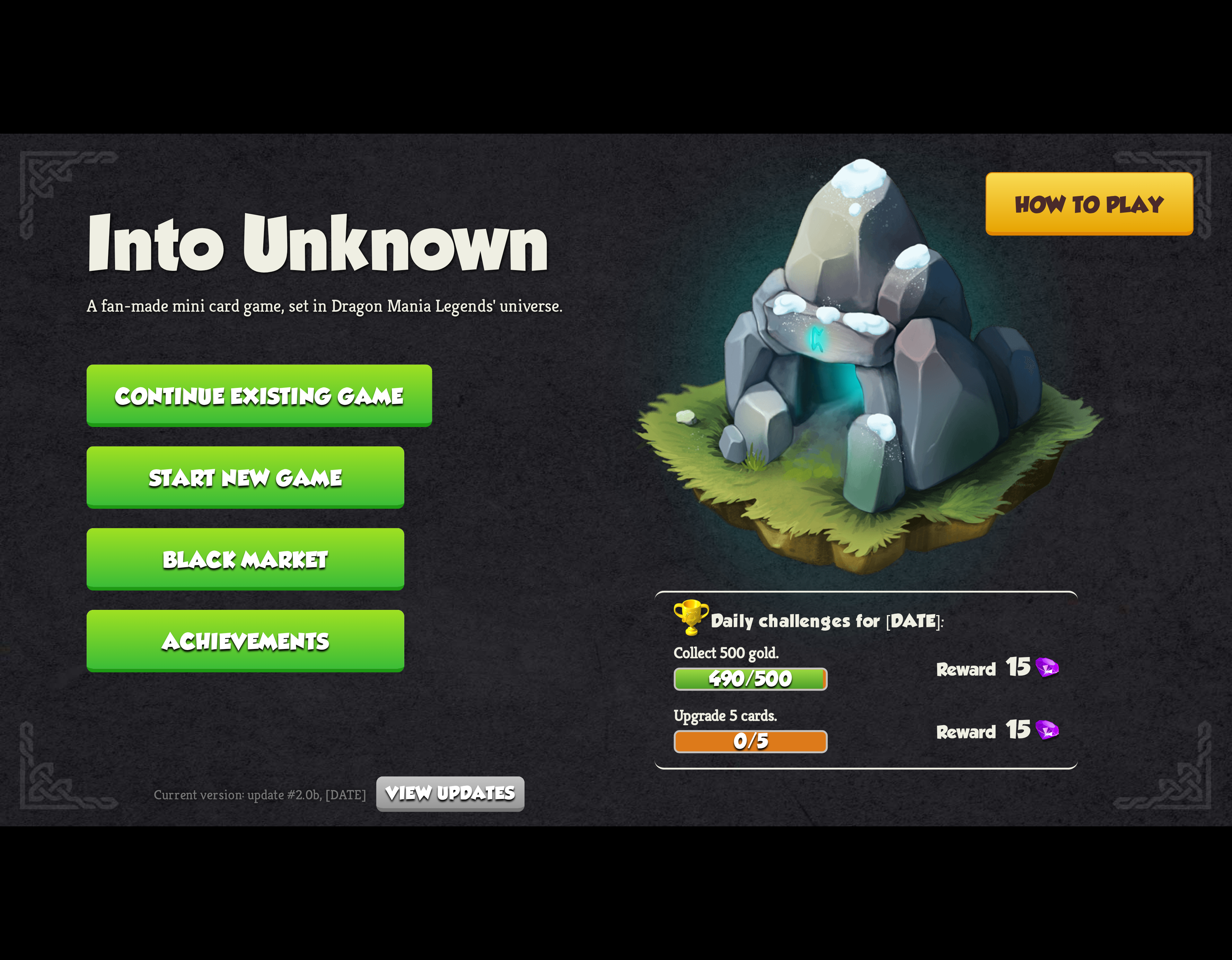
click at [356, 399] on button "Continue existing game" at bounding box center [260, 395] width 346 height 63
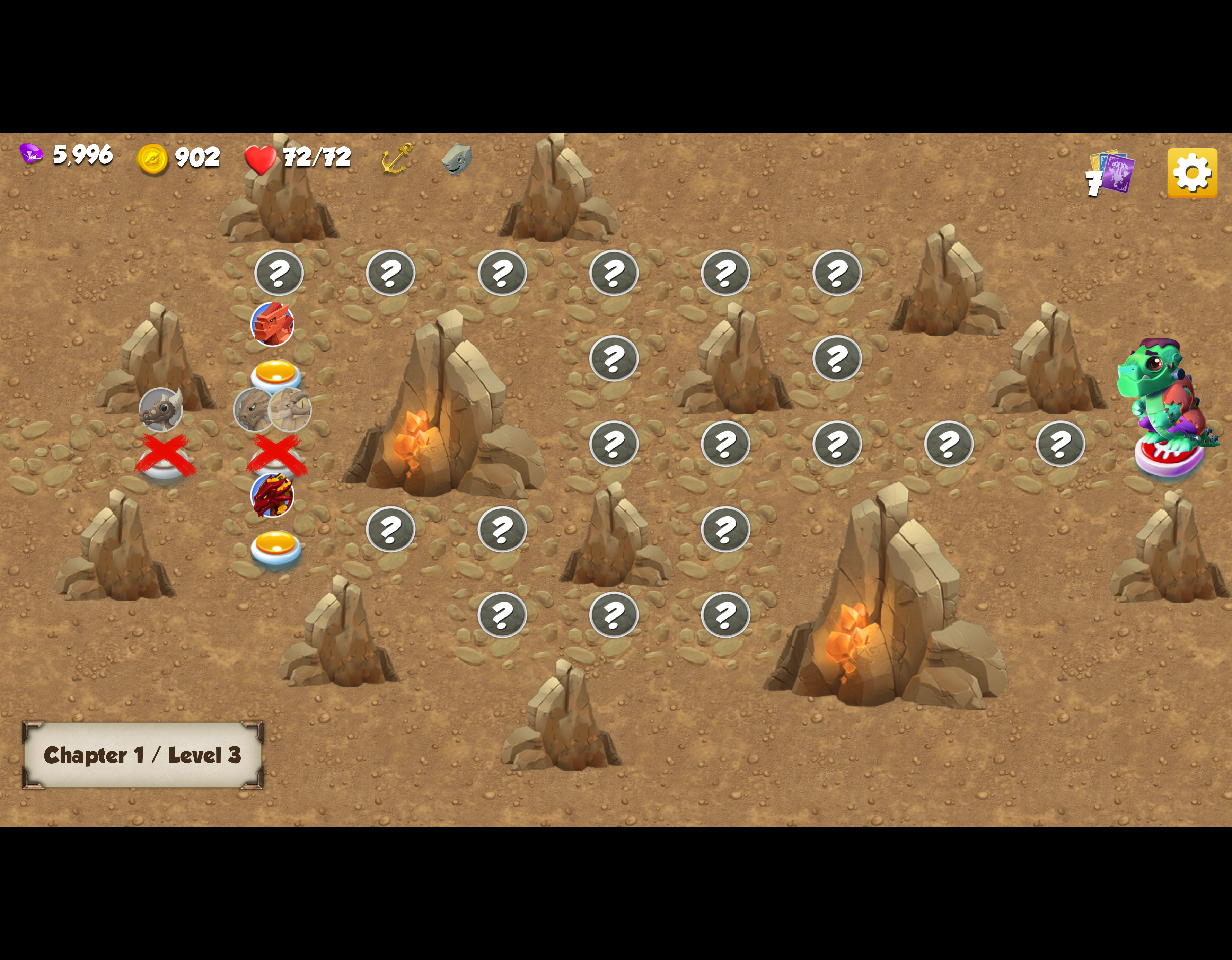
click at [266, 539] on div at bounding box center [279, 541] width 112 height 85
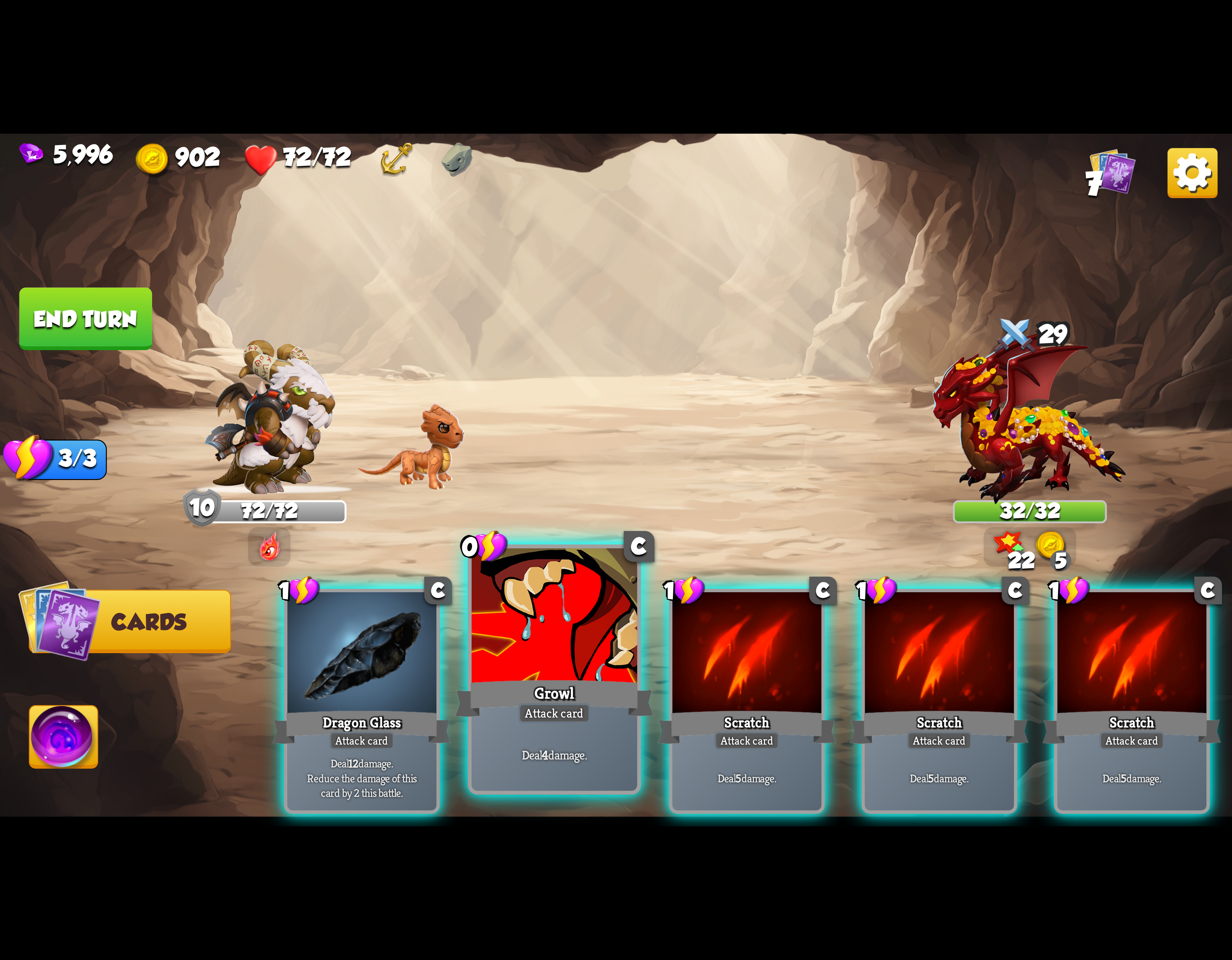
click at [579, 617] on div at bounding box center [554, 618] width 165 height 140
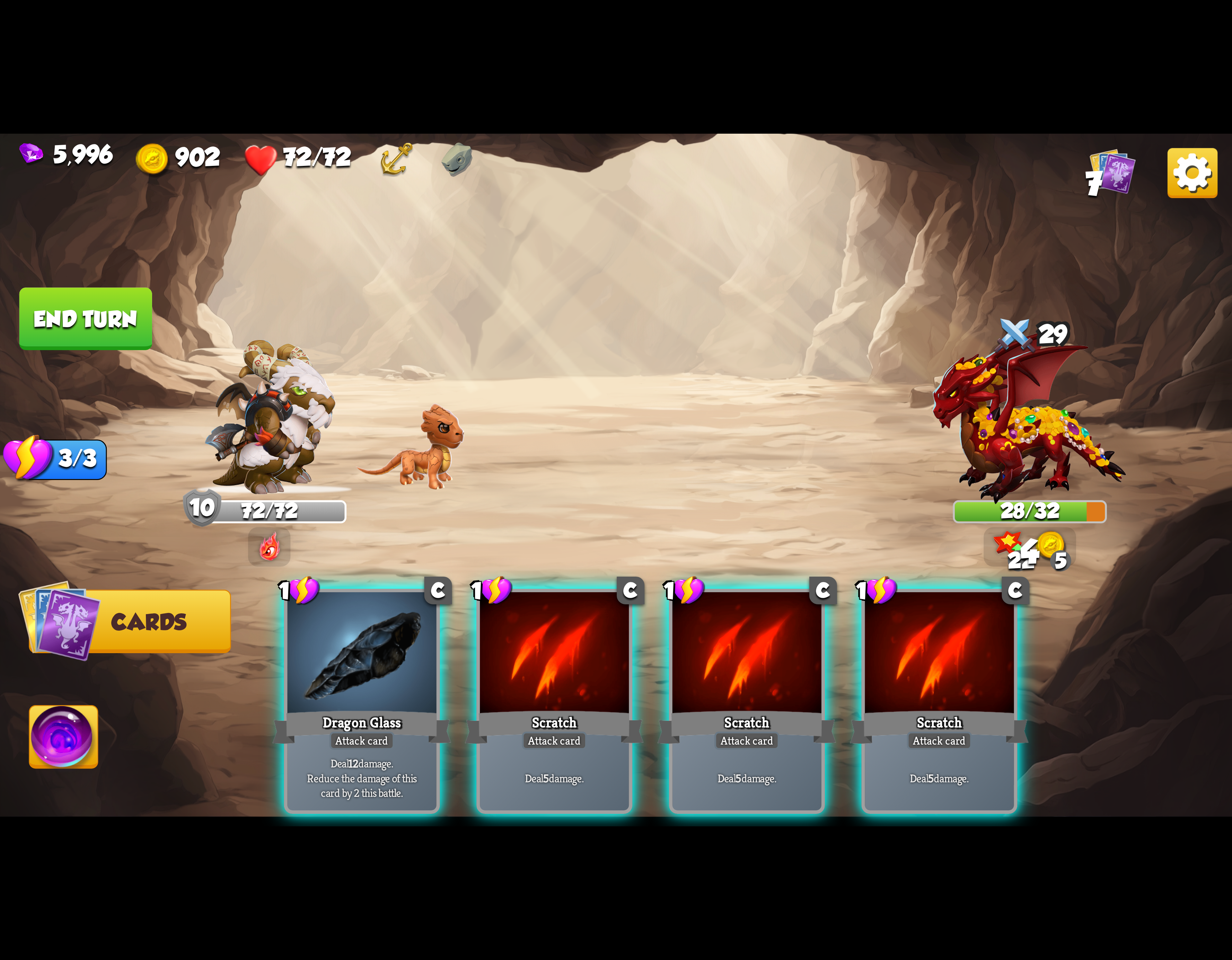
click at [579, 617] on div at bounding box center [554, 655] width 149 height 126
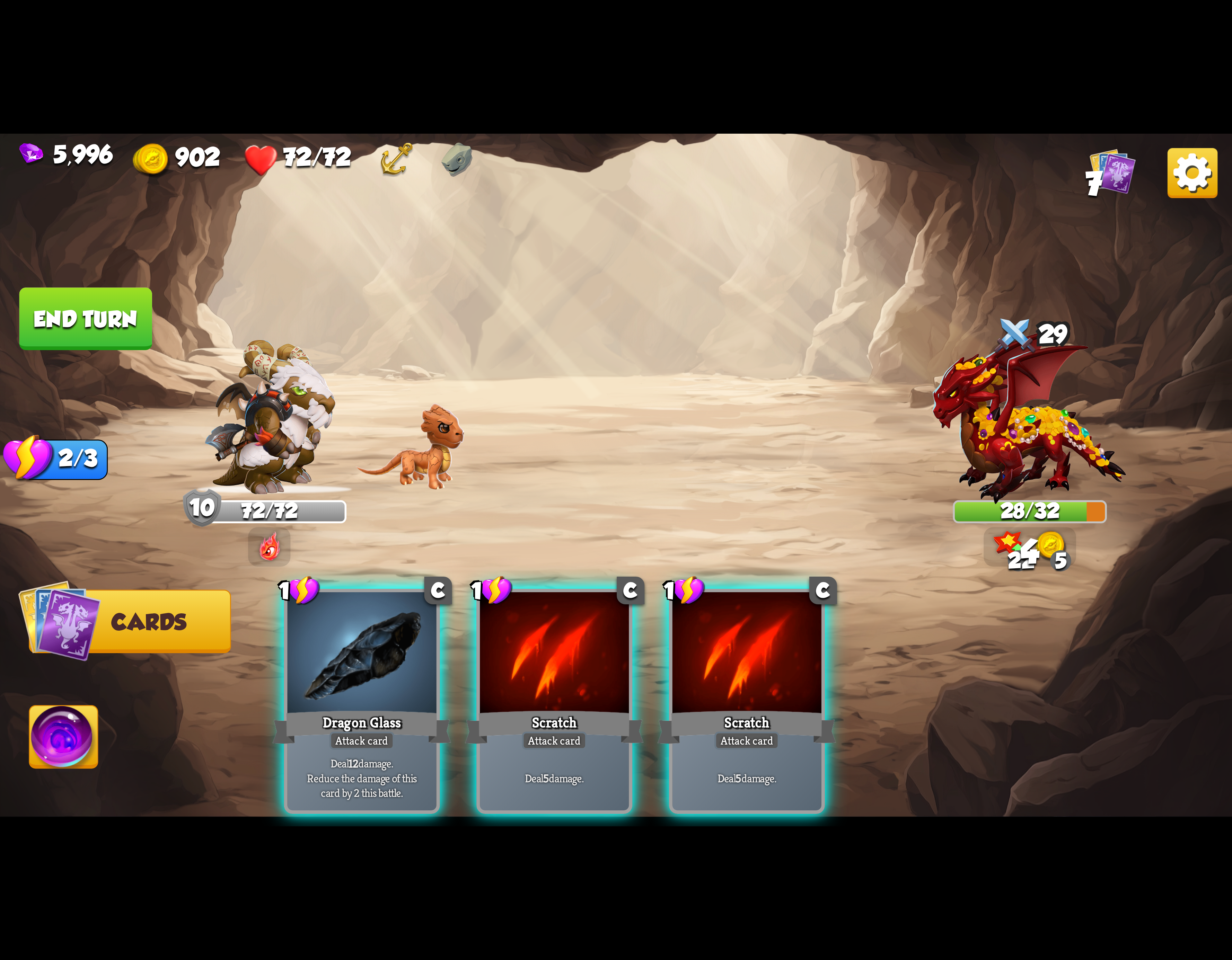
click at [579, 617] on div at bounding box center [554, 655] width 149 height 126
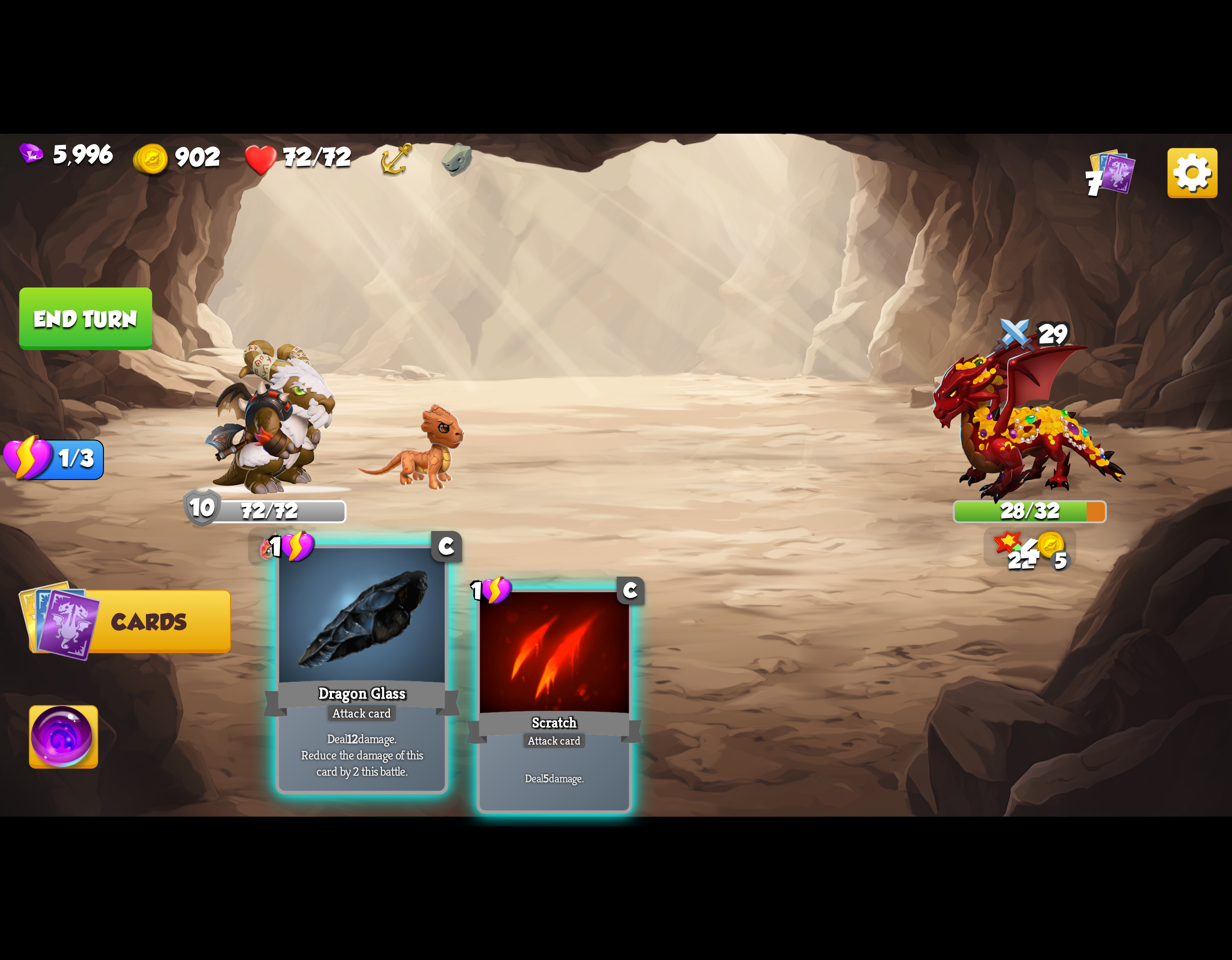
click at [410, 672] on div at bounding box center [362, 618] width 165 height 140
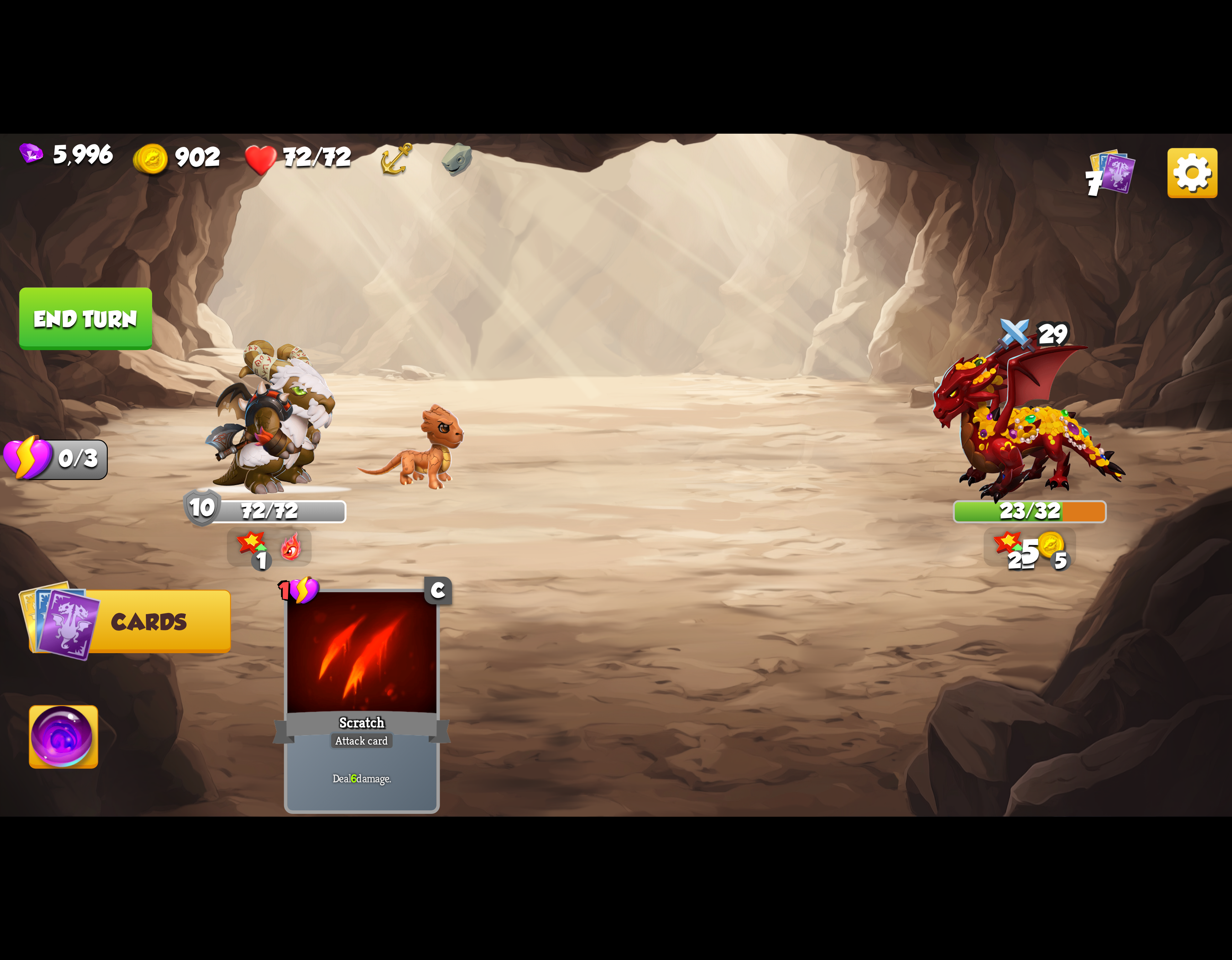
click at [58, 751] on img at bounding box center [63, 741] width 68 height 69
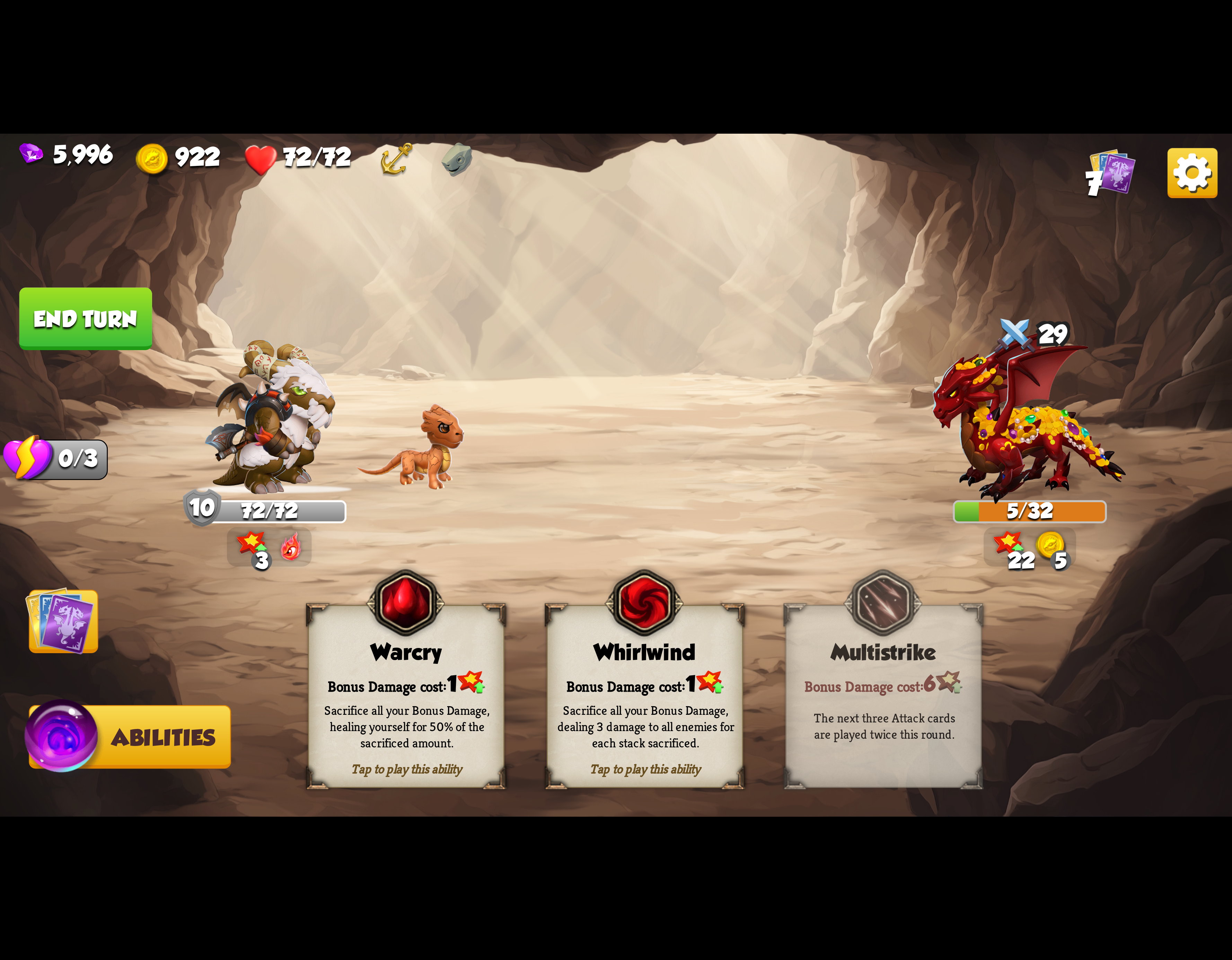
click at [673, 660] on div "Whirlwind" at bounding box center [645, 652] width 194 height 25
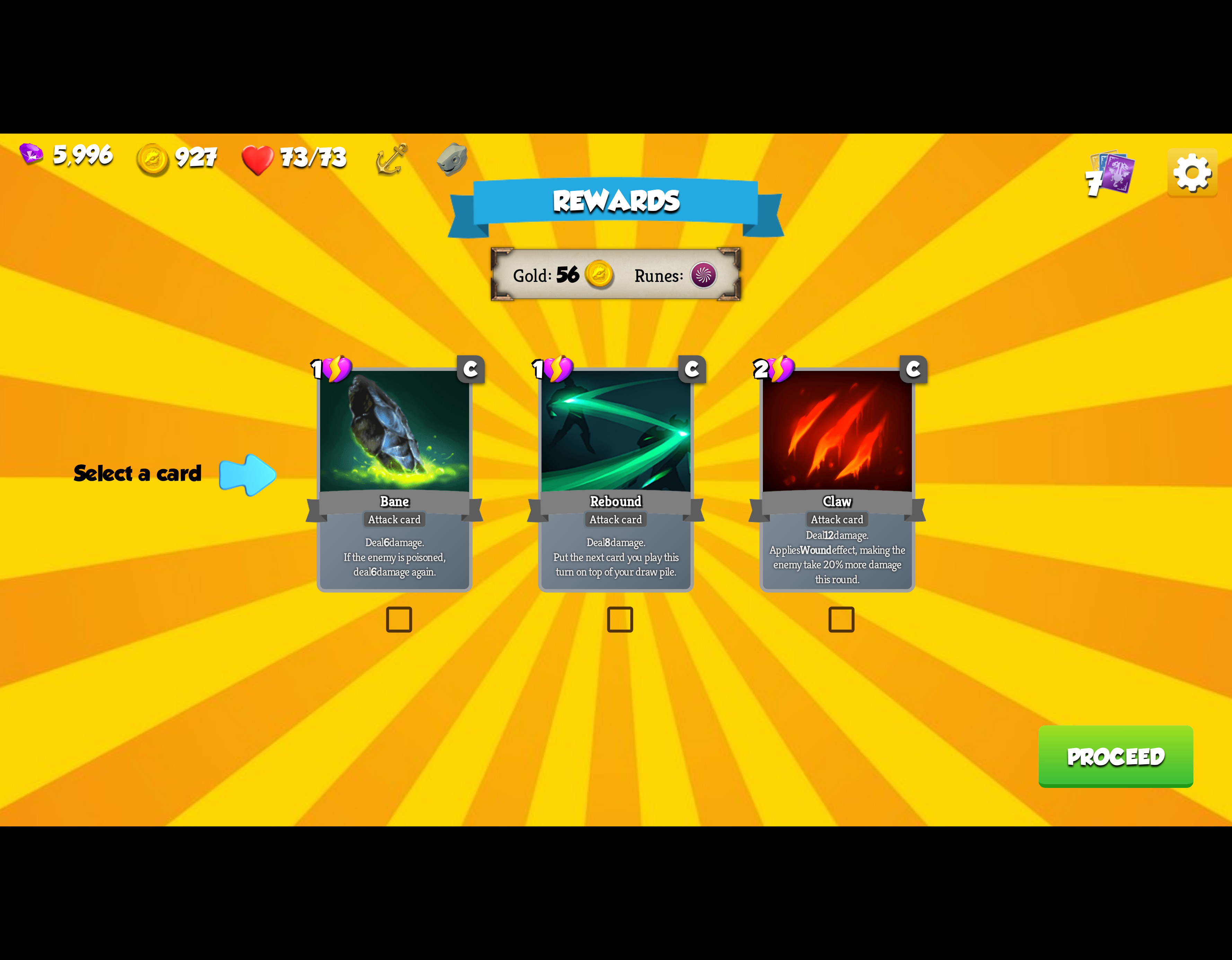
click at [1187, 173] on img at bounding box center [1193, 173] width 50 height 50
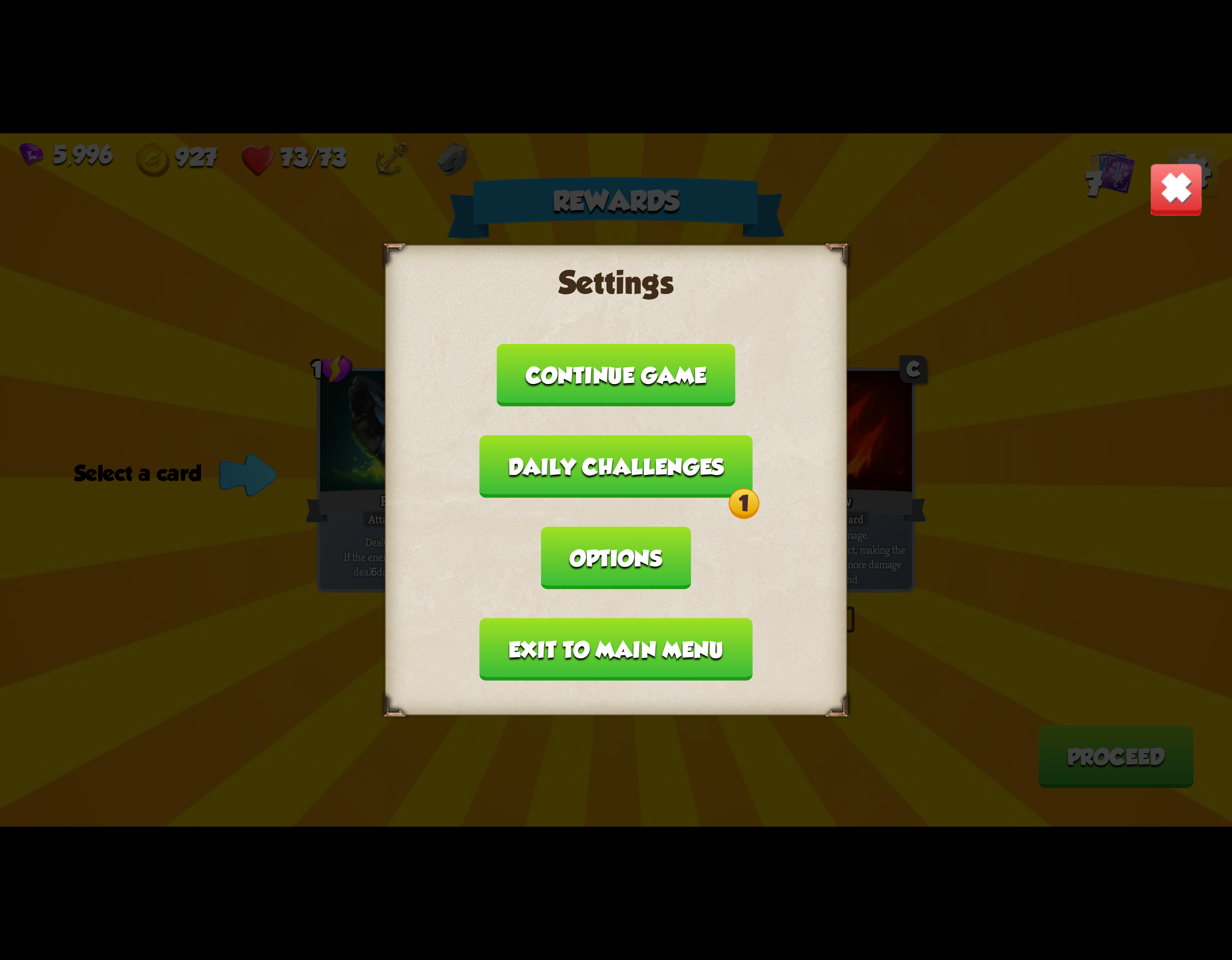
click at [575, 498] on button "Daily challenges 1" at bounding box center [616, 466] width 273 height 63
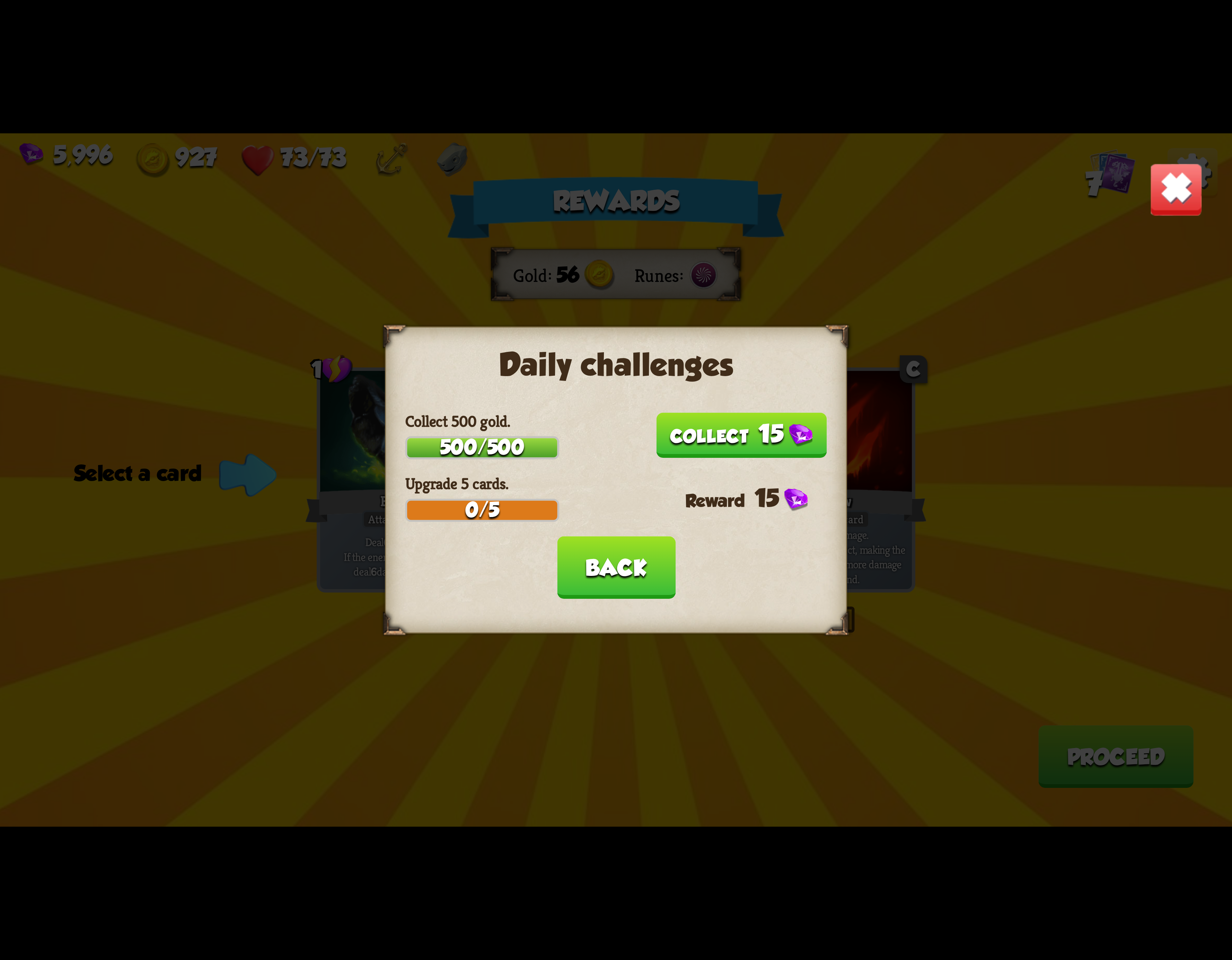
click at [710, 443] on button "15" at bounding box center [741, 435] width 171 height 45
click at [633, 580] on button "Back" at bounding box center [616, 568] width 119 height 63
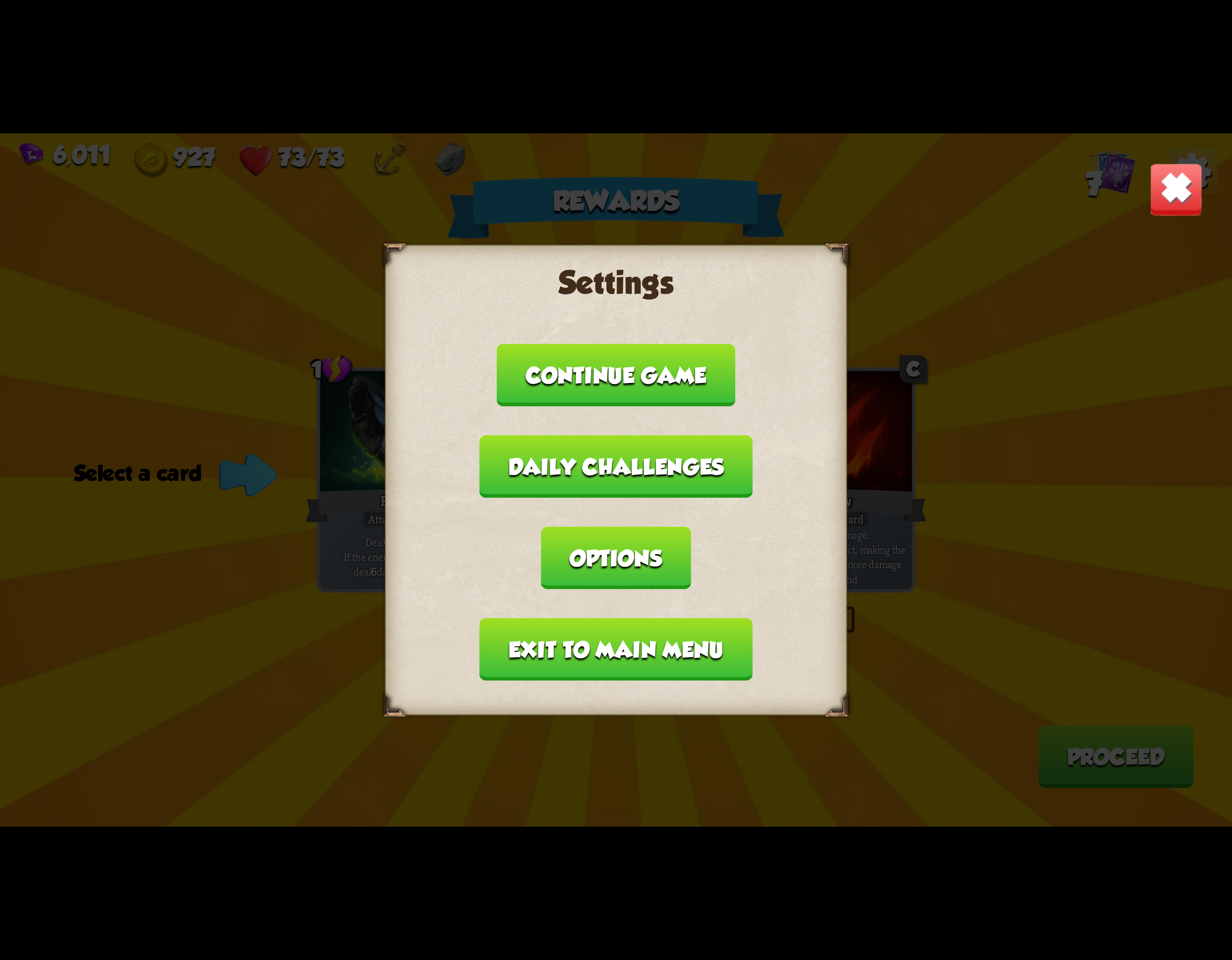
click at [610, 618] on button "Exit to main menu" at bounding box center [616, 649] width 273 height 63
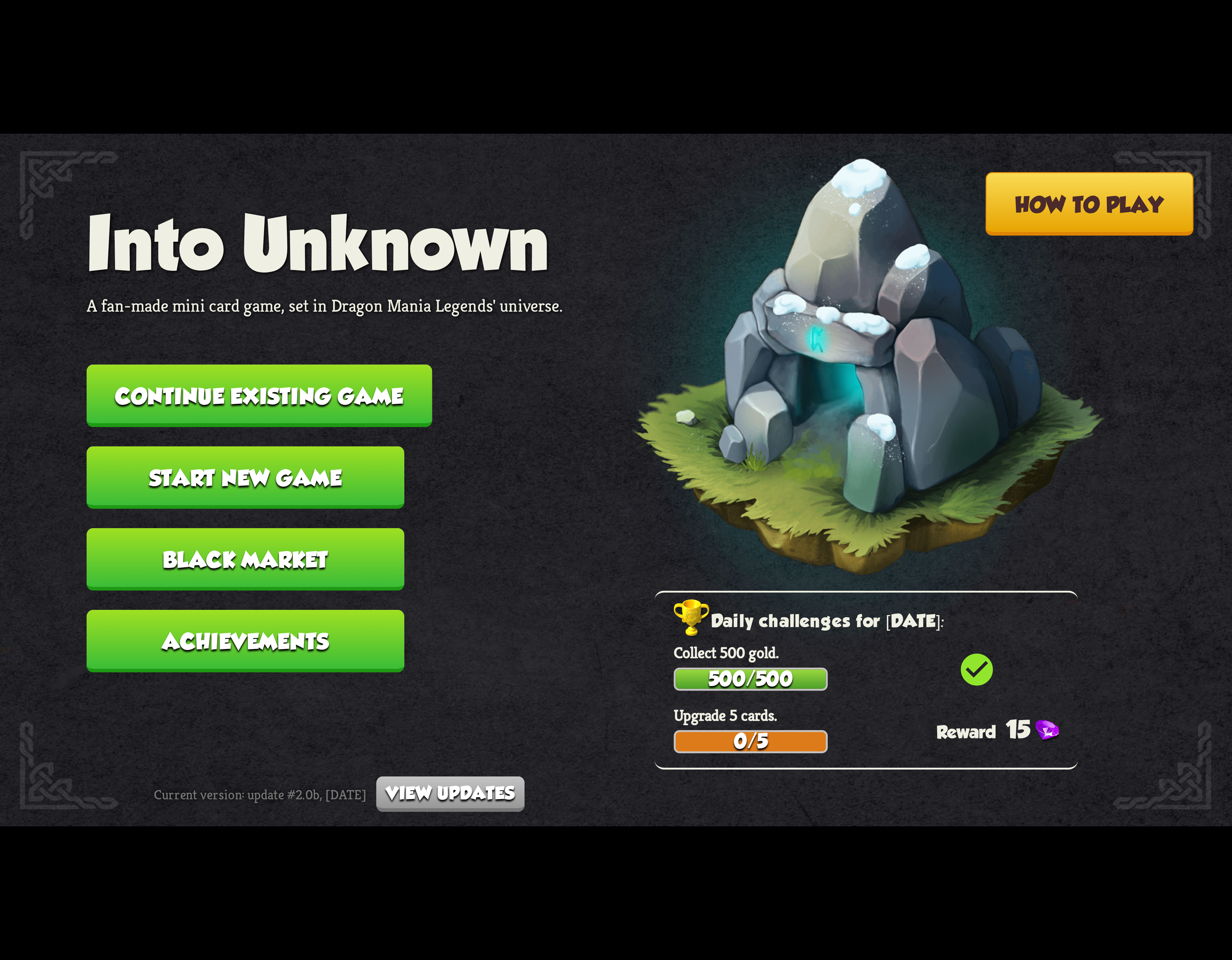
click at [358, 374] on button "Continue existing game" at bounding box center [260, 395] width 346 height 63
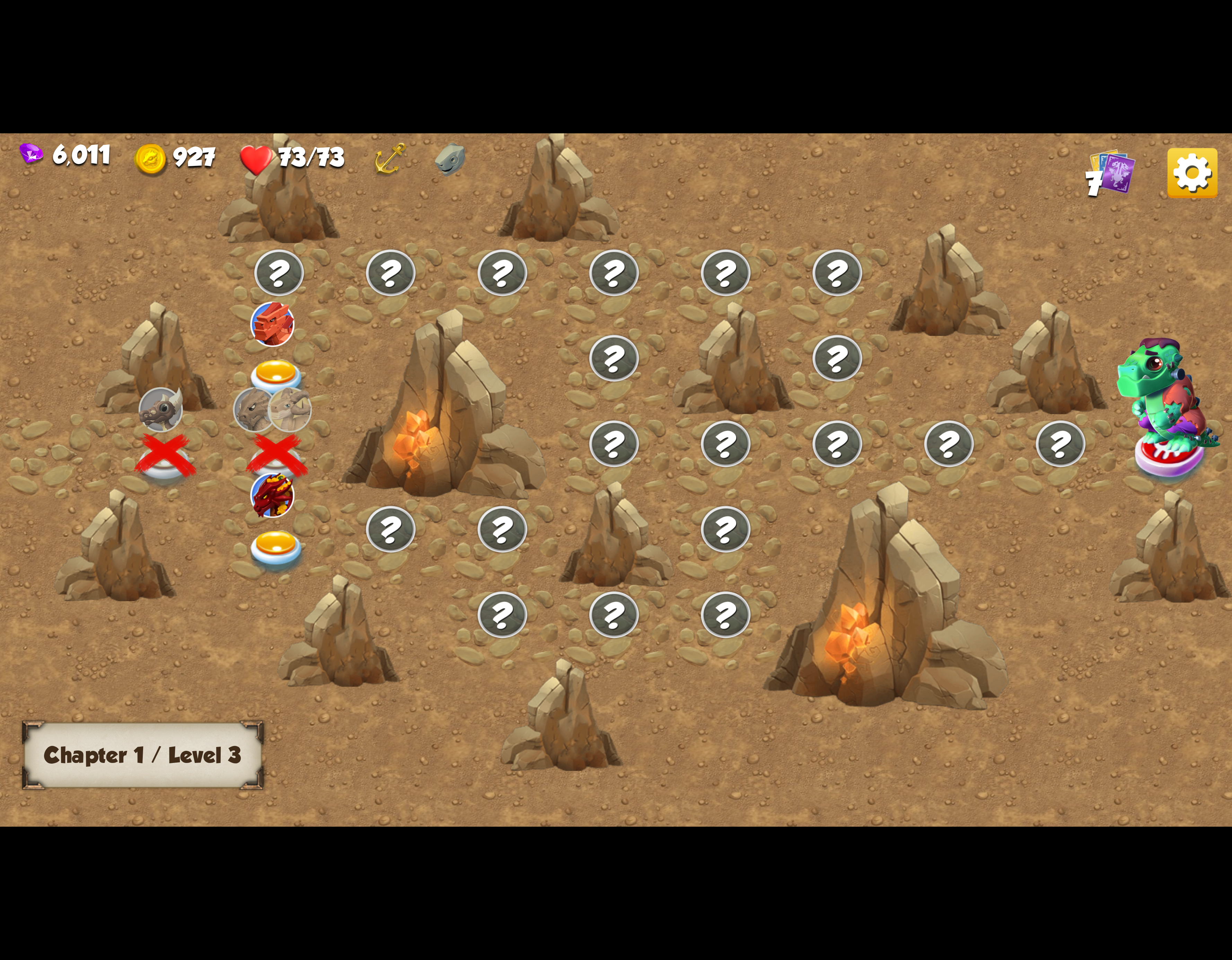
click at [266, 564] on div at bounding box center [279, 541] width 112 height 85
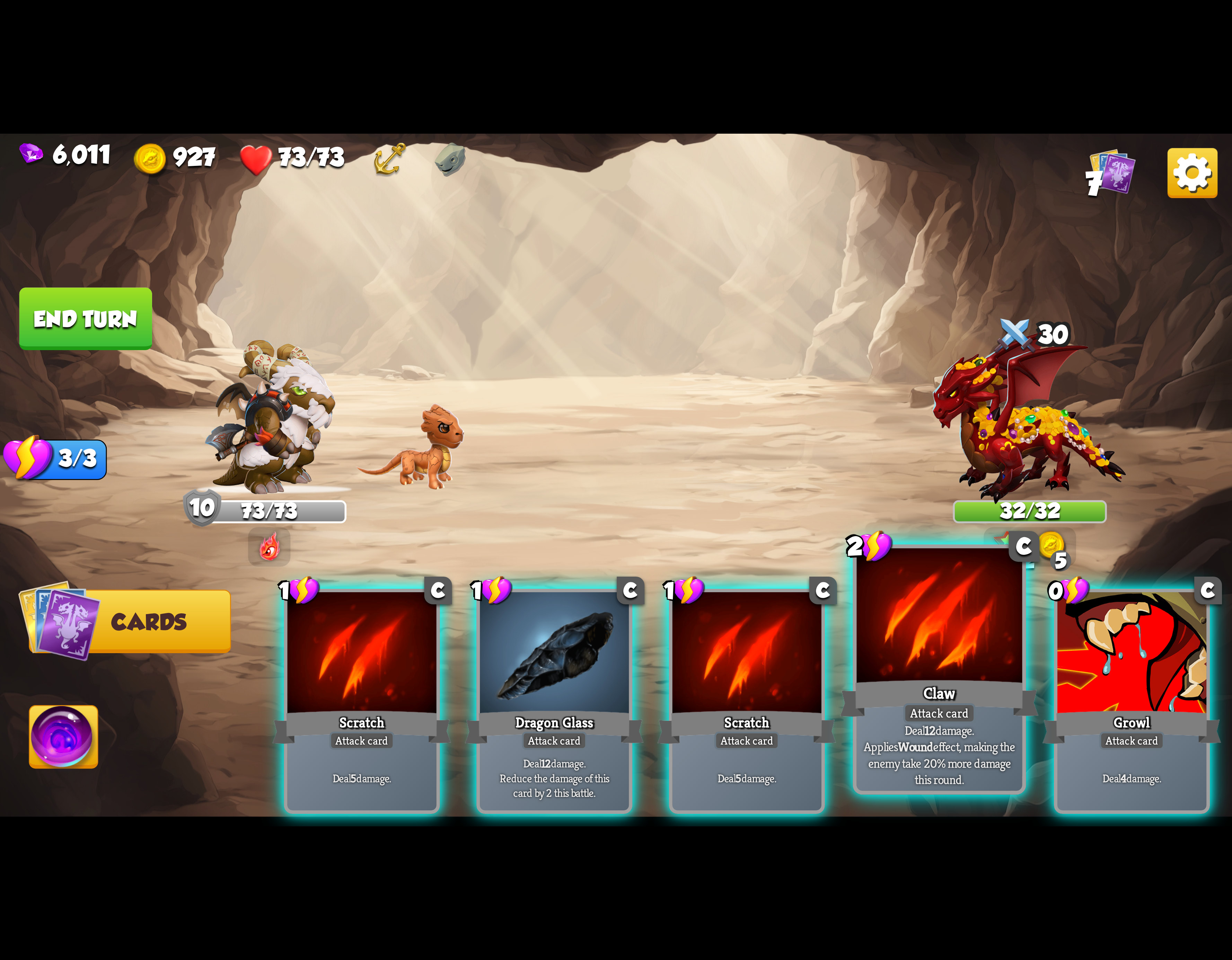
click at [912, 615] on div at bounding box center [939, 618] width 165 height 140
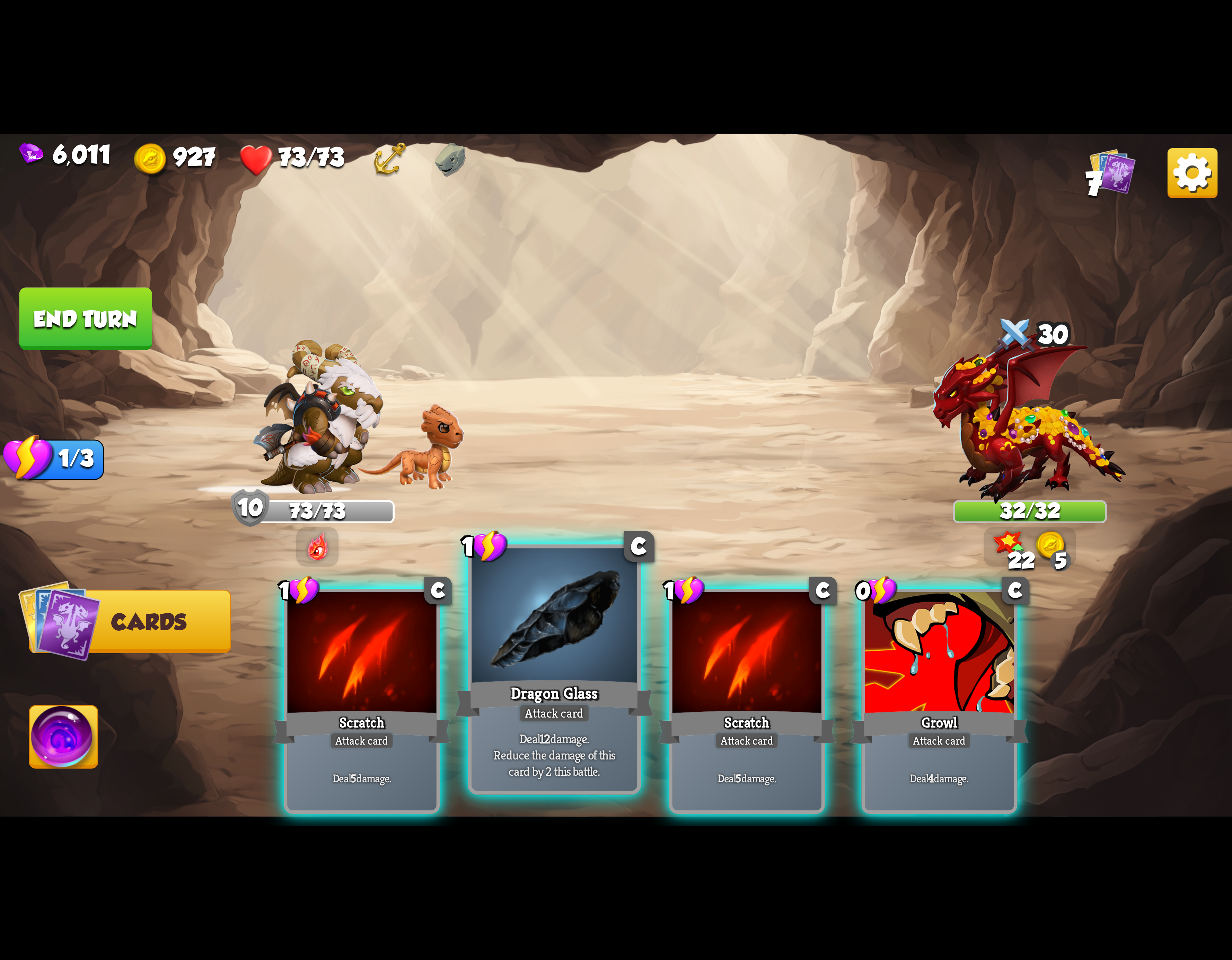
click at [585, 625] on div at bounding box center [554, 618] width 165 height 140
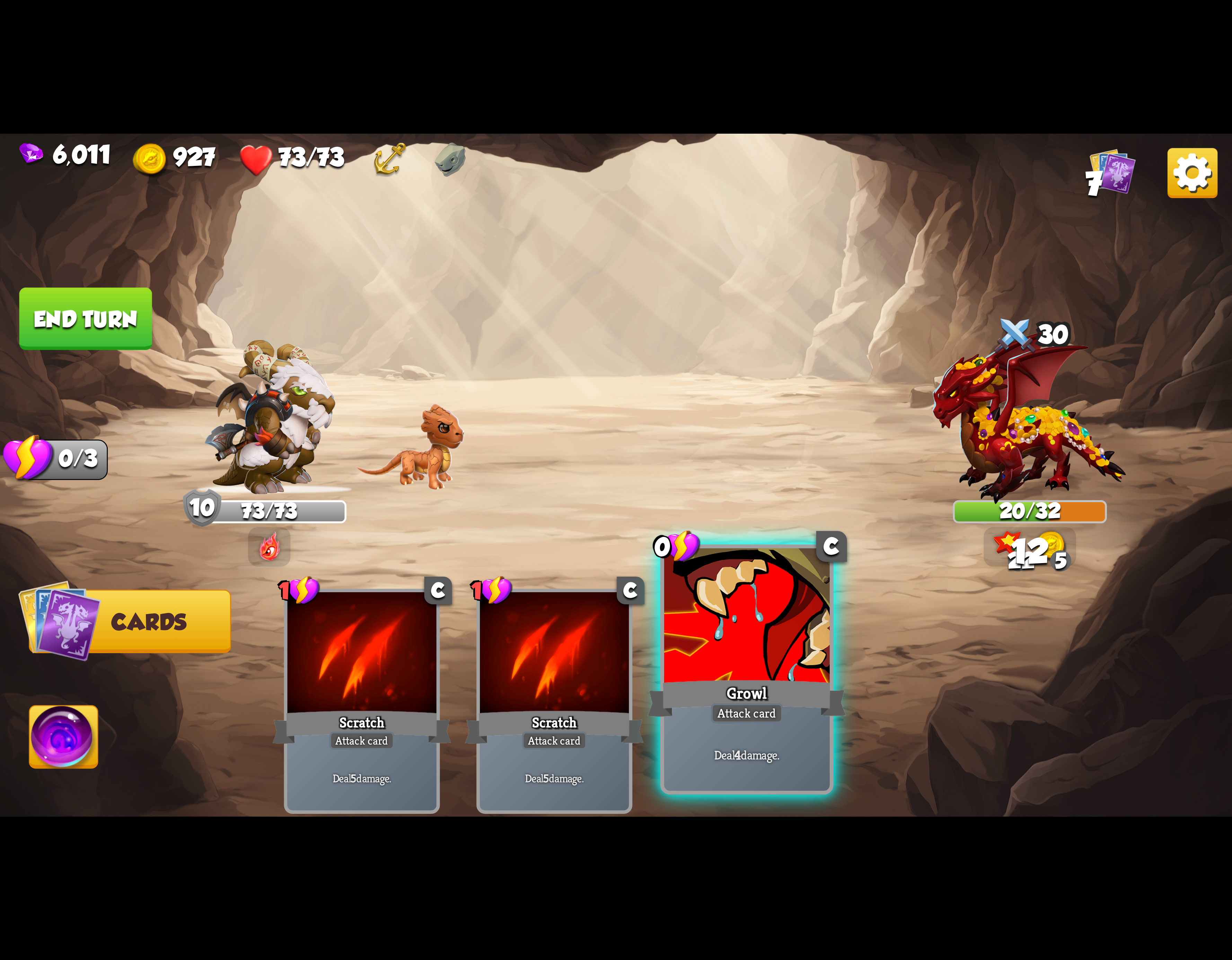
click at [798, 620] on div at bounding box center [747, 618] width 165 height 140
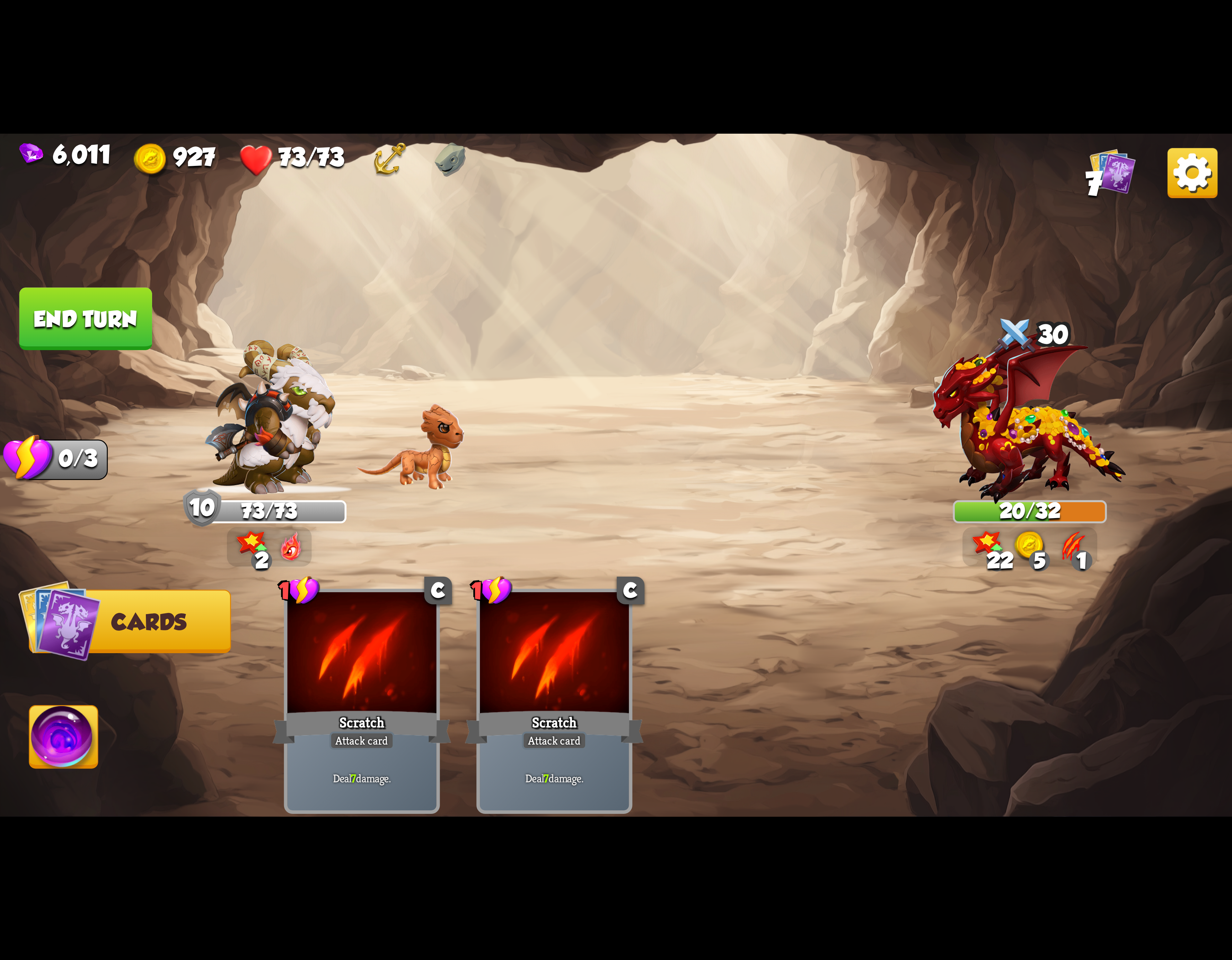
click at [98, 754] on img at bounding box center [63, 741] width 68 height 69
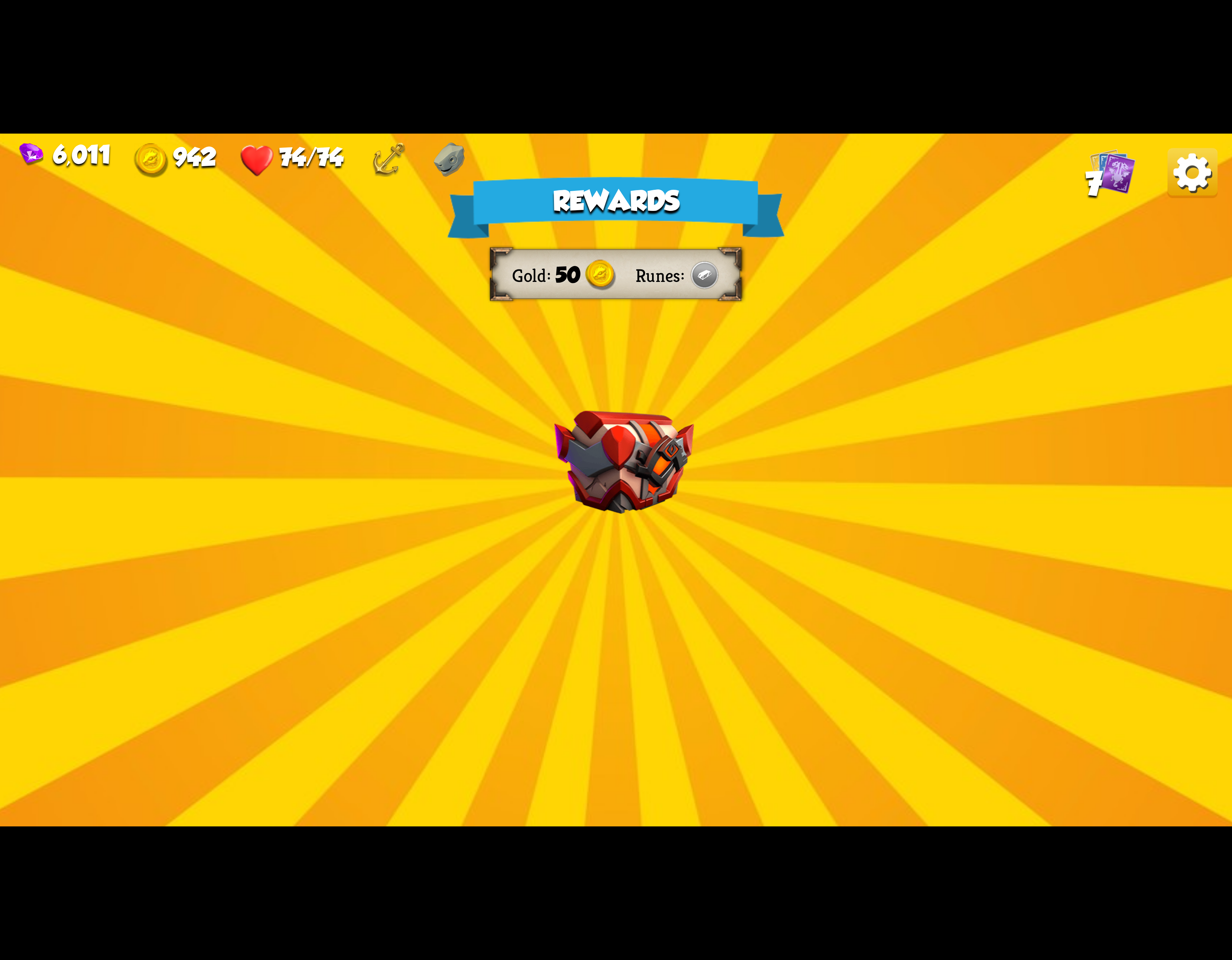
click at [1181, 169] on img at bounding box center [1193, 173] width 50 height 50
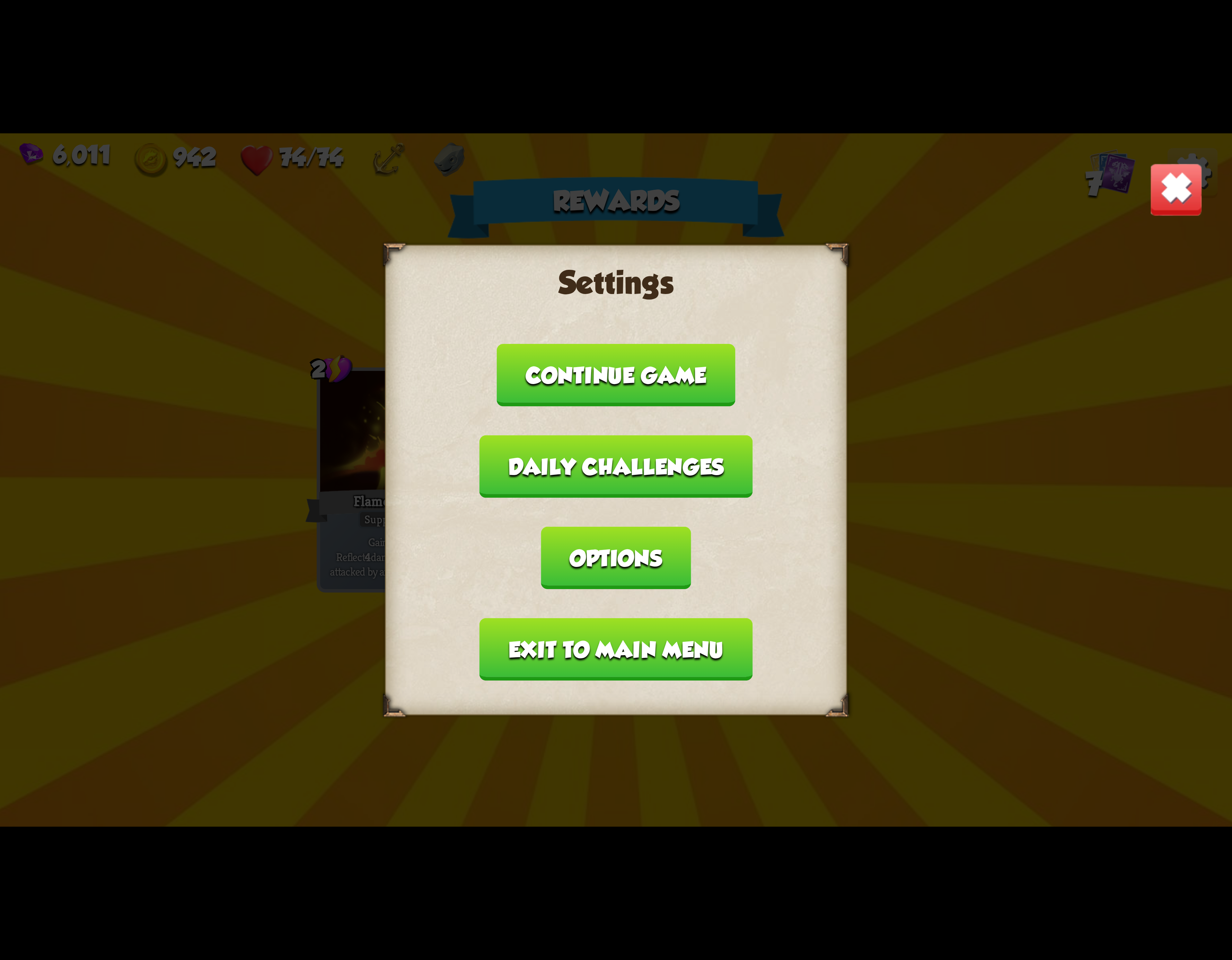
click at [624, 623] on button "Exit to main menu" at bounding box center [616, 649] width 273 height 63
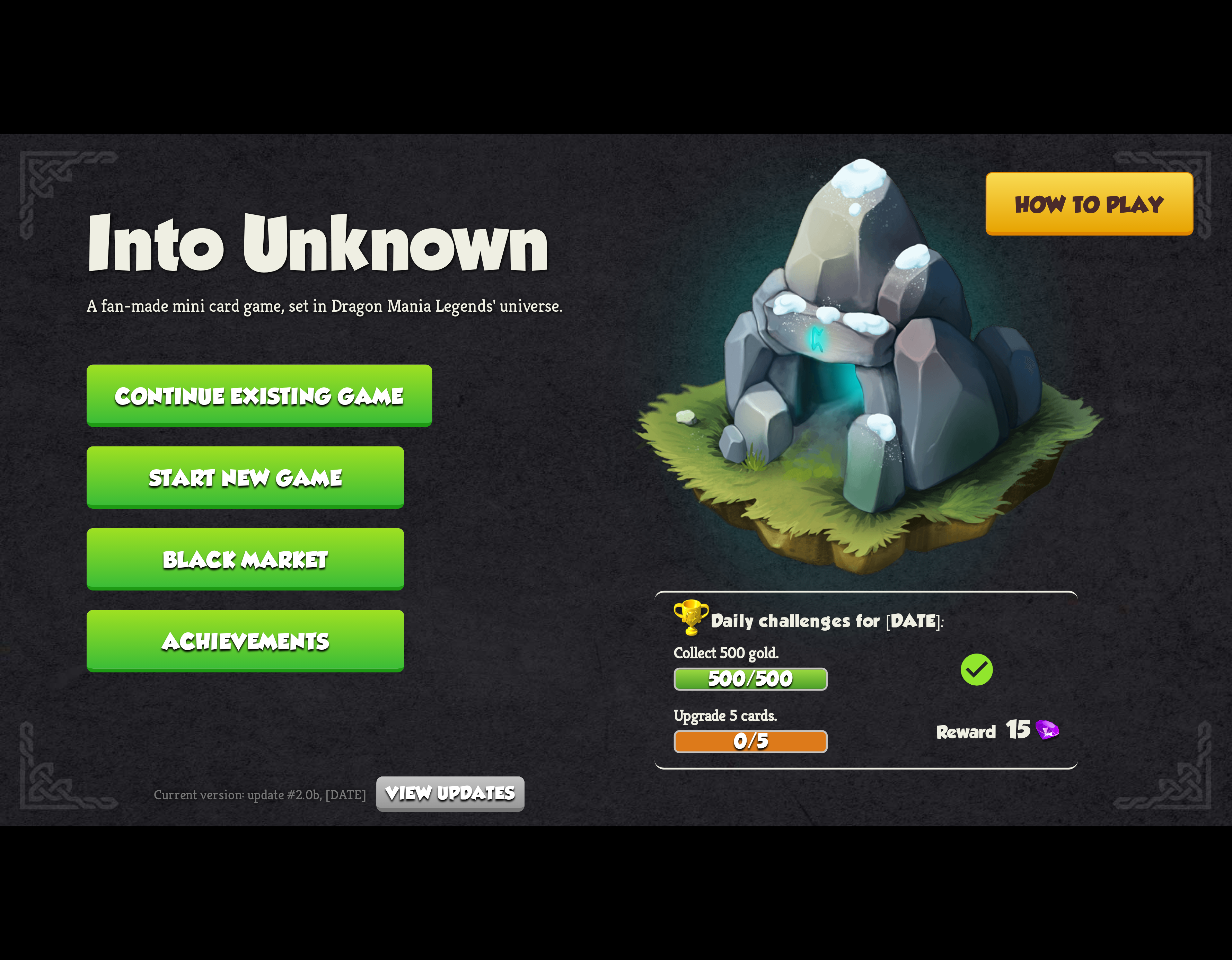
click at [328, 385] on button "Continue existing game" at bounding box center [260, 395] width 346 height 63
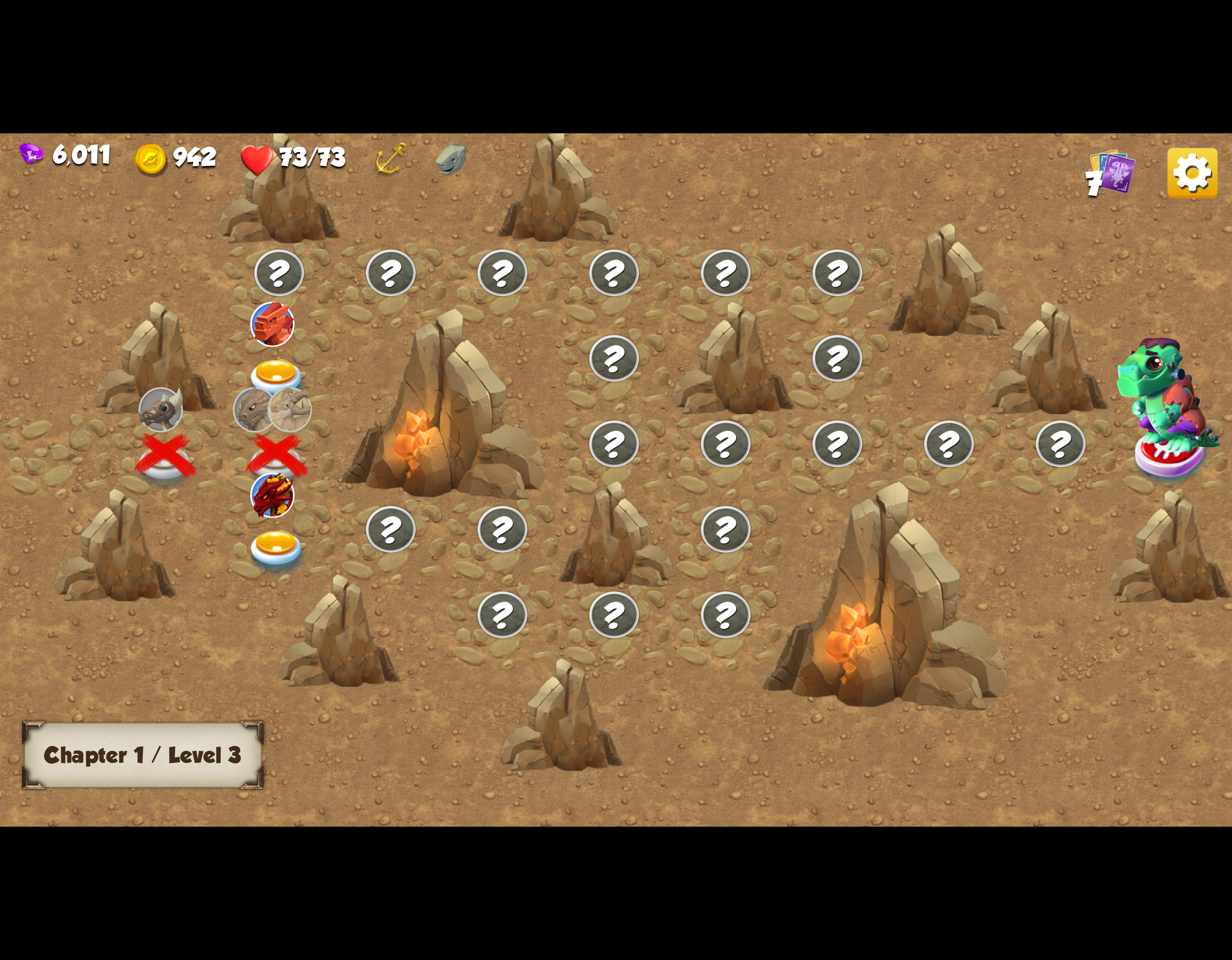
click at [254, 540] on img at bounding box center [277, 553] width 62 height 45
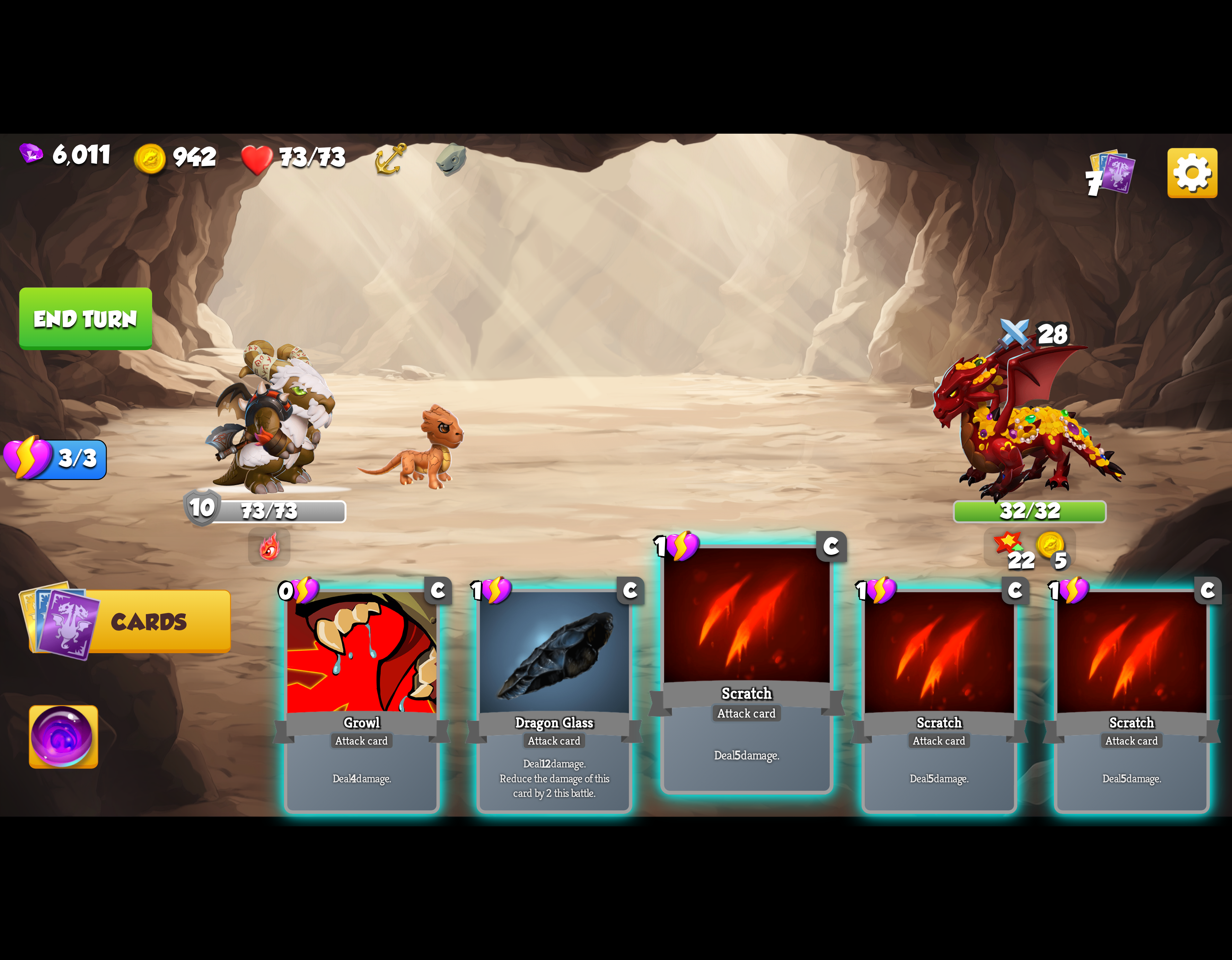
click at [733, 646] on div at bounding box center [747, 618] width 165 height 140
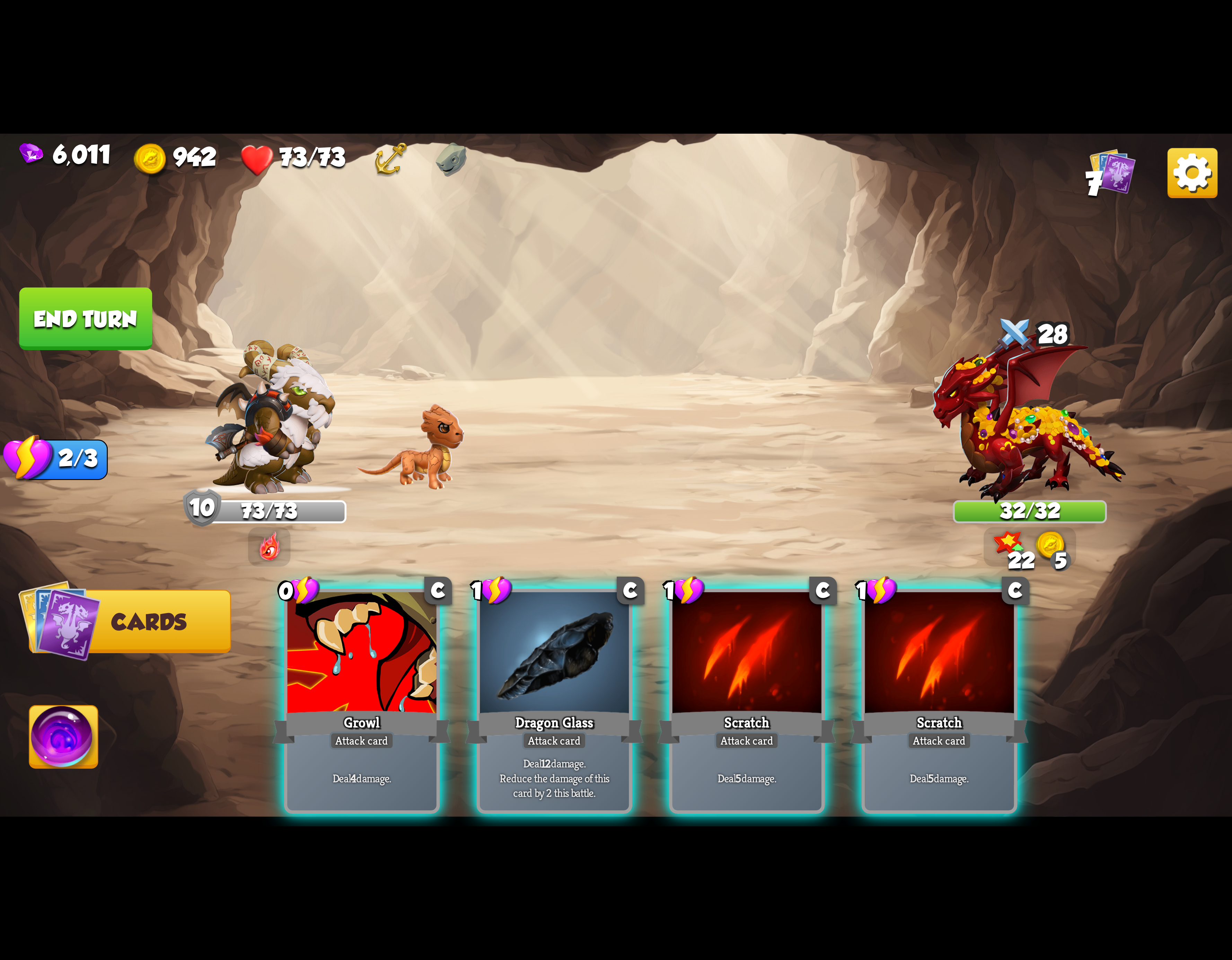
click at [733, 646] on div at bounding box center [747, 655] width 149 height 126
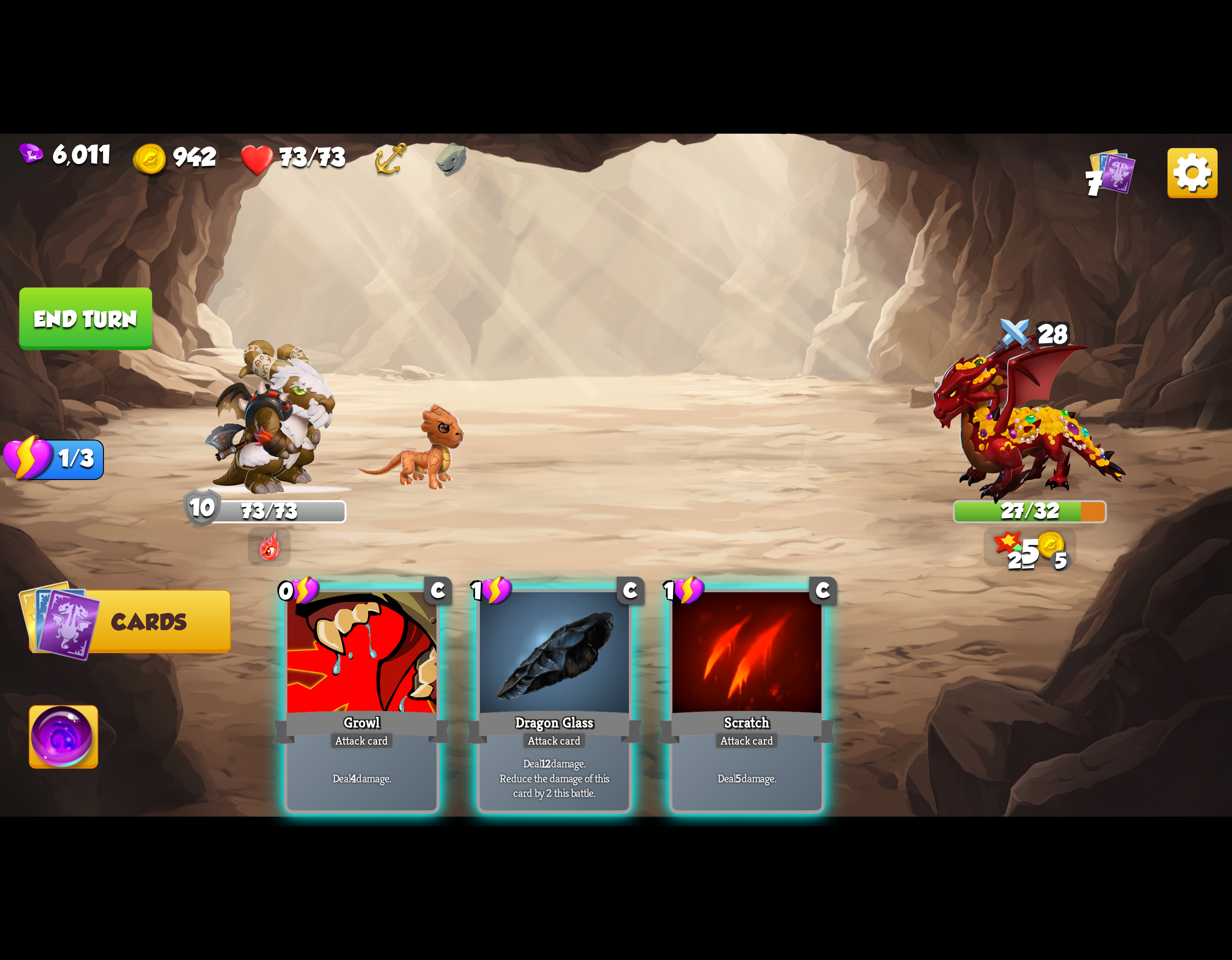
drag, startPoint x: 565, startPoint y: 675, endPoint x: 531, endPoint y: 532, distance: 147.0
click at [546, 475] on div "Select an enemy to attack... You don't have enough stamina to play that card...…" at bounding box center [616, 480] width 1232 height 693
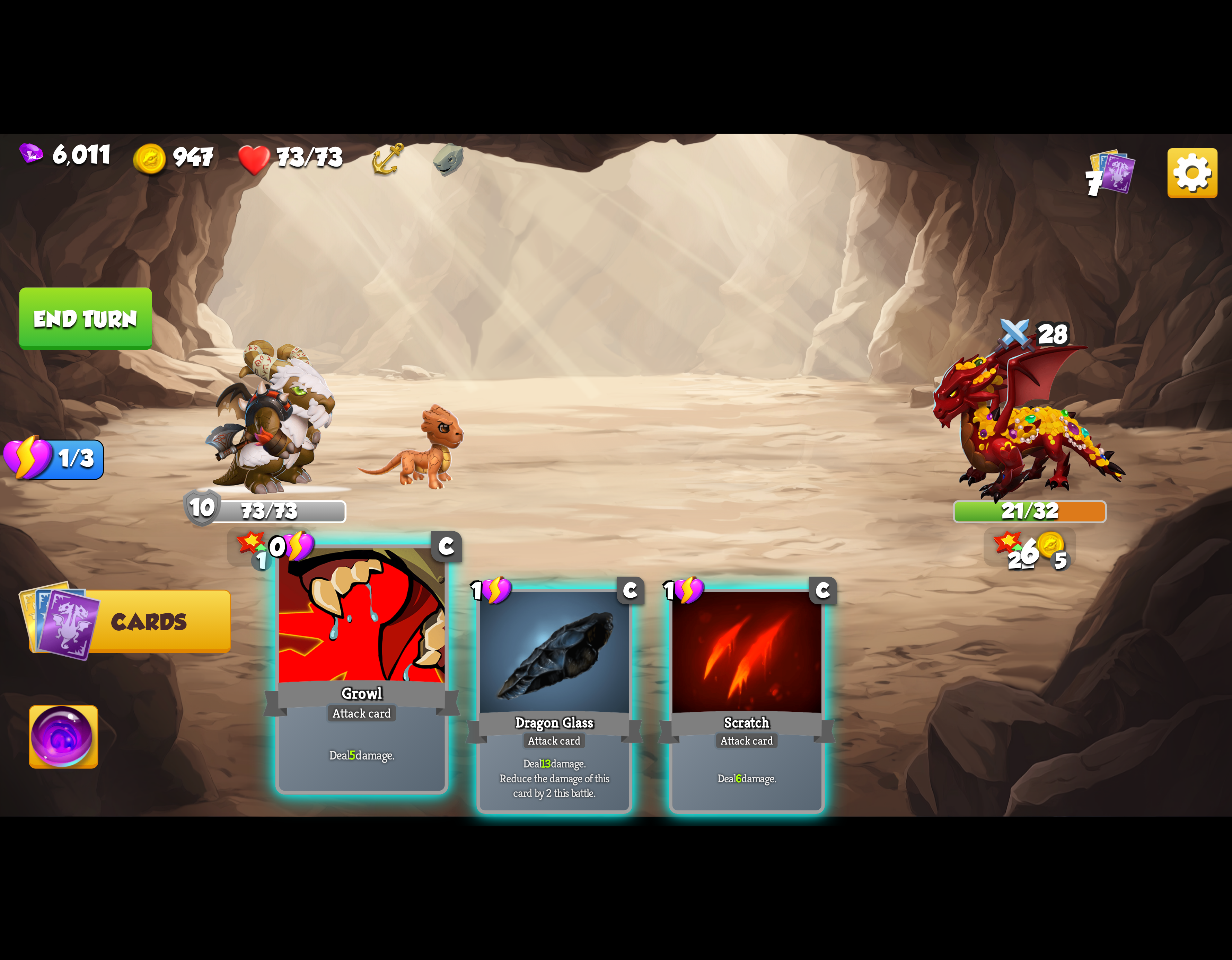
click at [408, 643] on div at bounding box center [362, 618] width 165 height 140
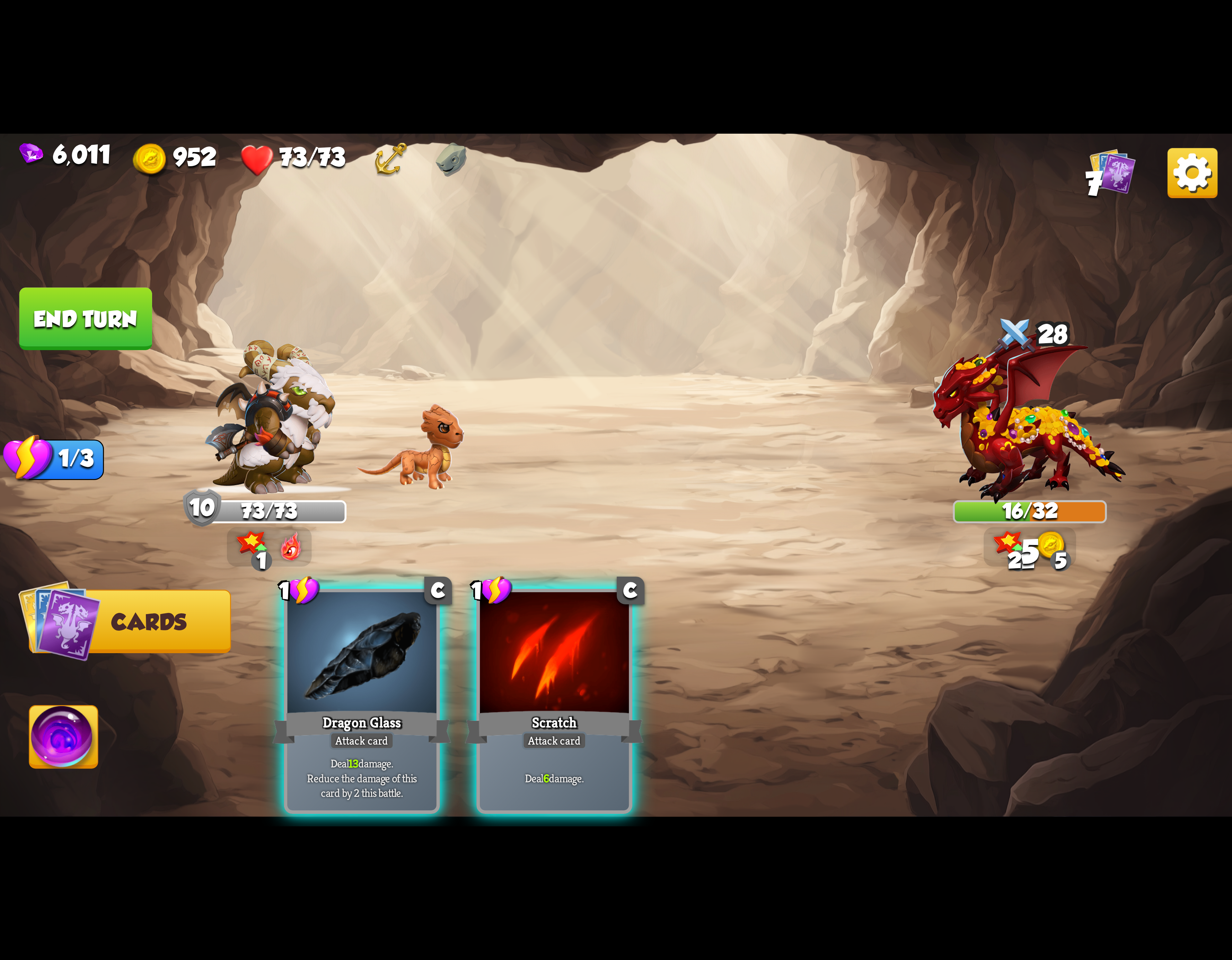
click at [408, 643] on div at bounding box center [362, 655] width 149 height 126
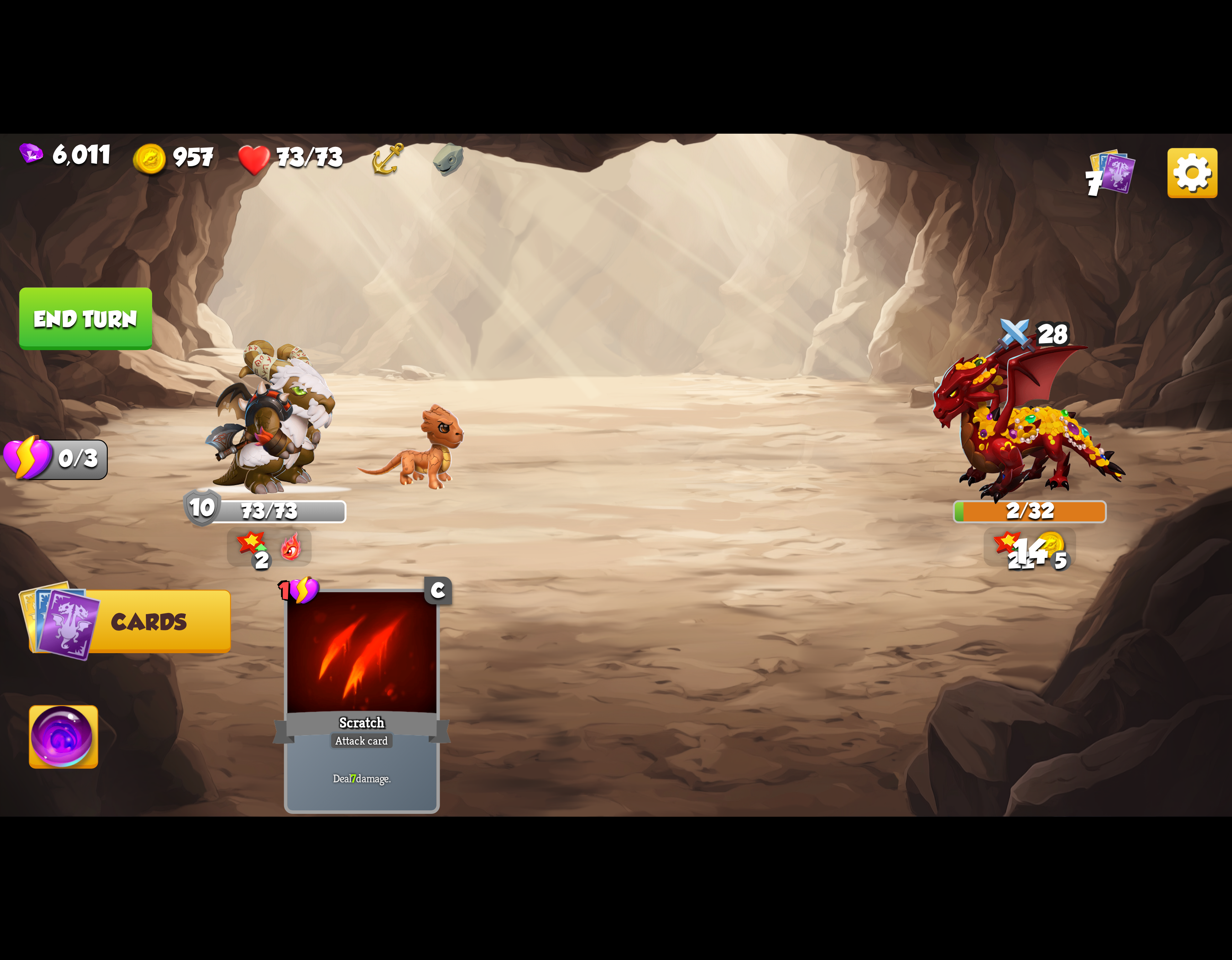
click at [45, 756] on img at bounding box center [63, 741] width 68 height 69
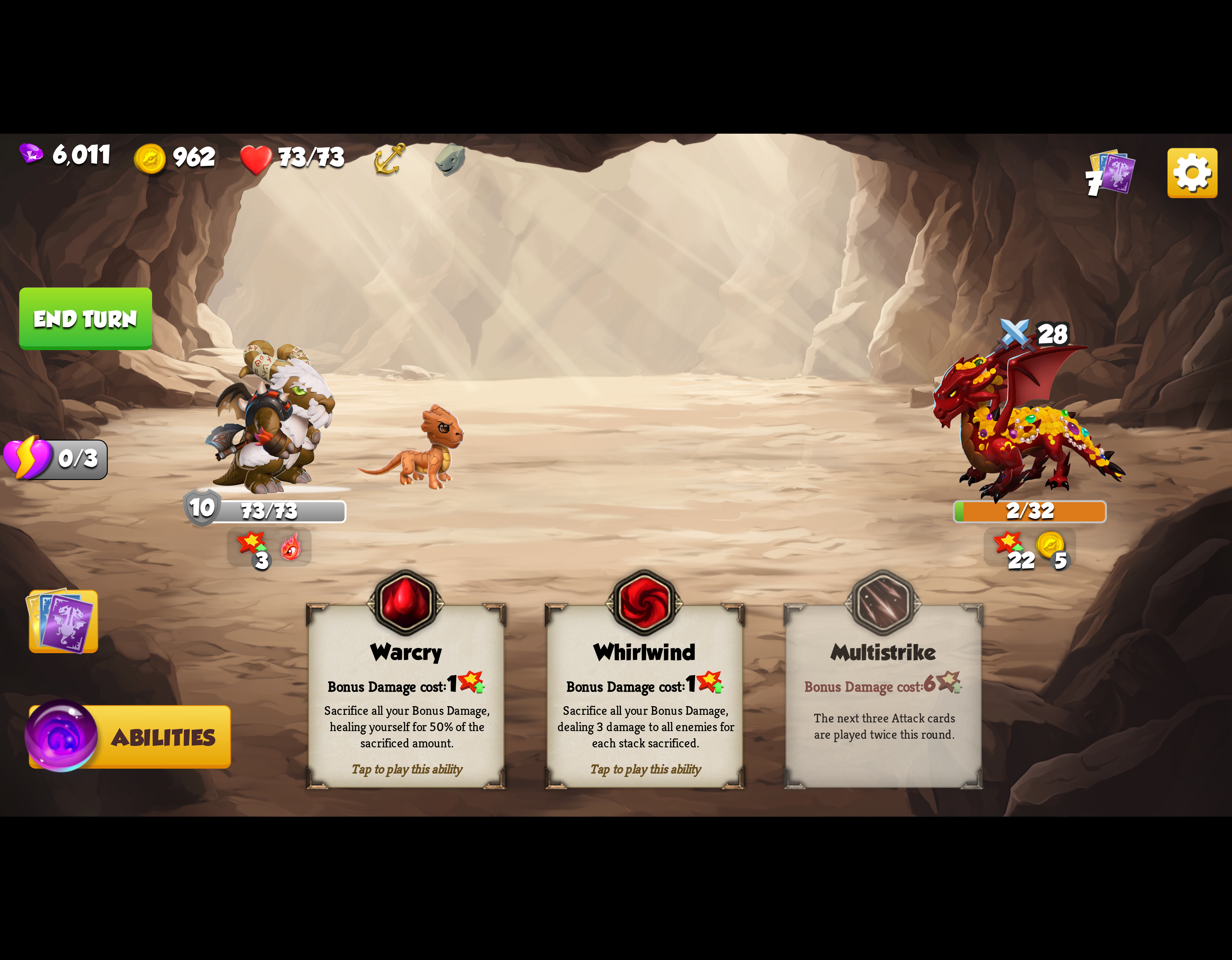
click at [581, 668] on div "Tap to play this ability Whirlwind Bonus Damage cost: 1 Sacrifice all your Bonu…" at bounding box center [645, 697] width 196 height 183
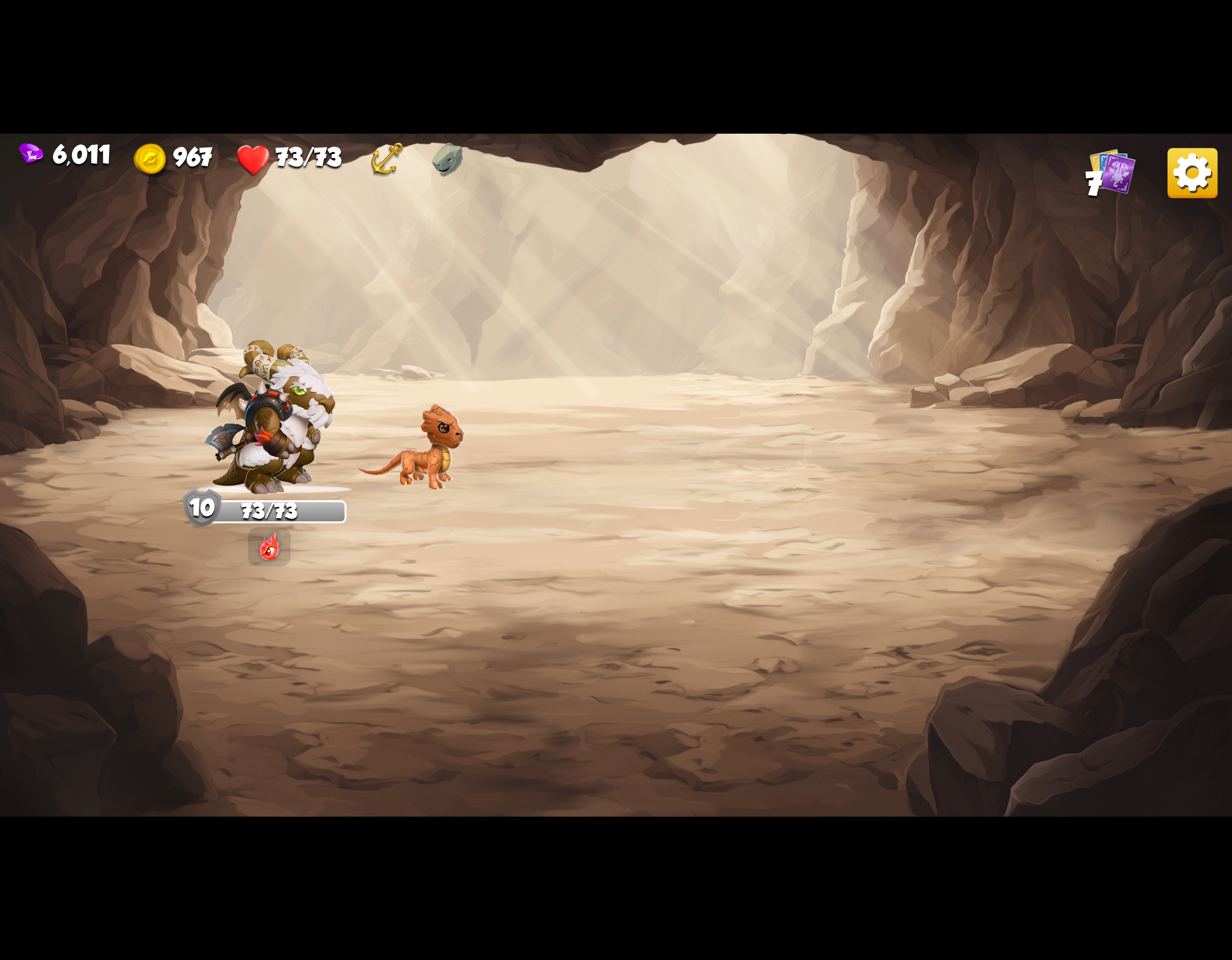
click at [1192, 190] on img at bounding box center [1193, 173] width 50 height 50
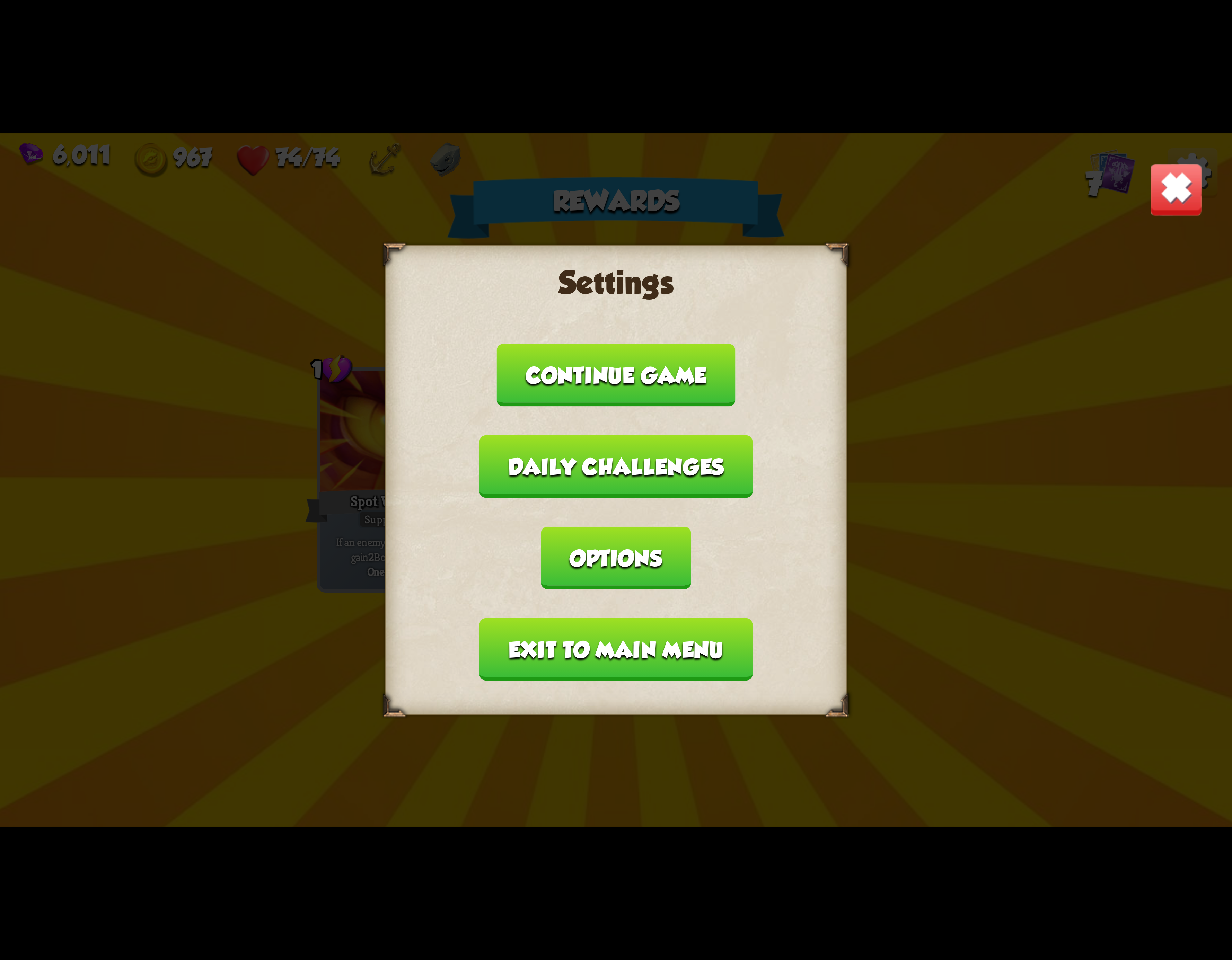
click at [585, 618] on button "Exit to main menu" at bounding box center [616, 649] width 273 height 63
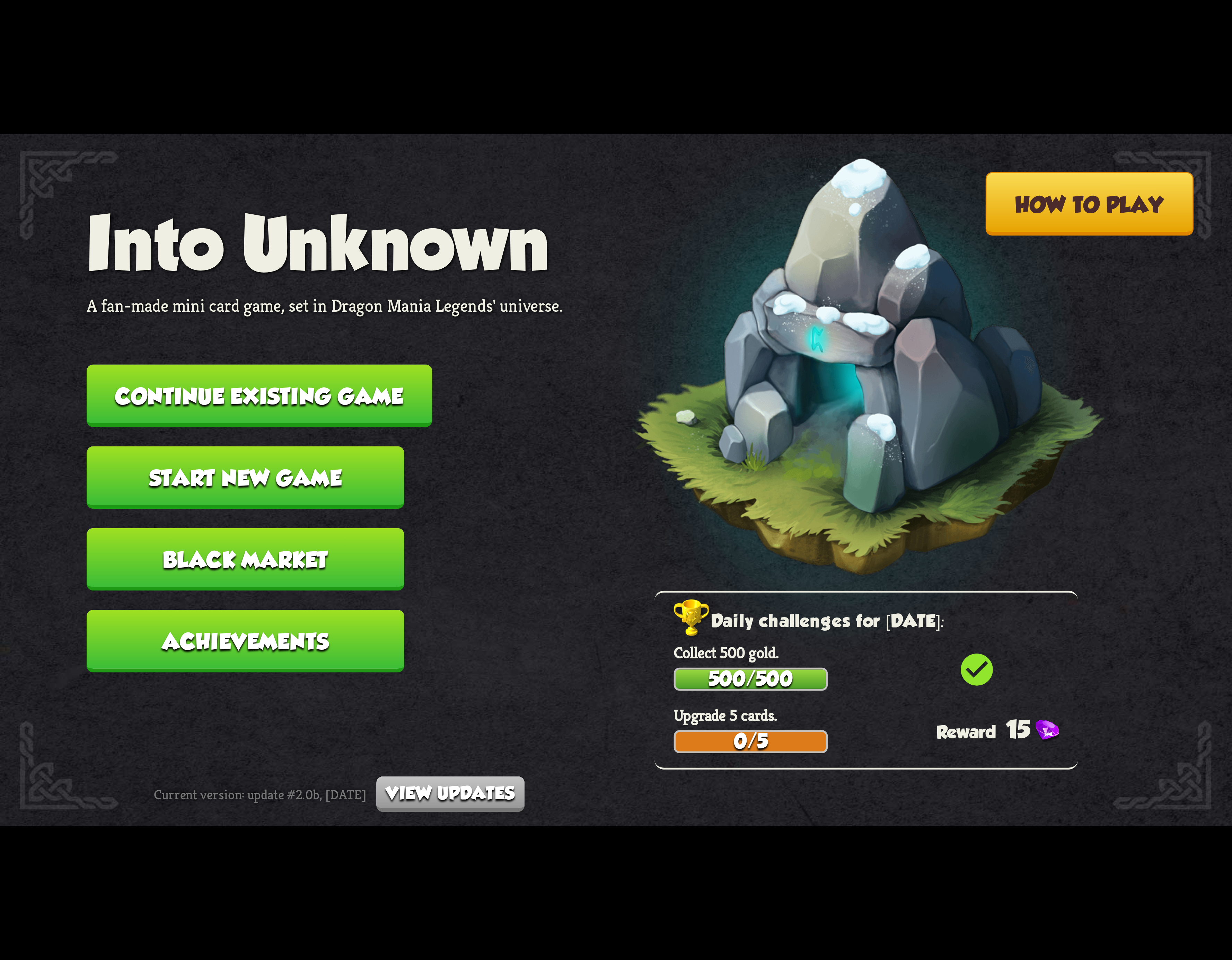
click at [390, 410] on button "Continue existing game" at bounding box center [260, 395] width 346 height 63
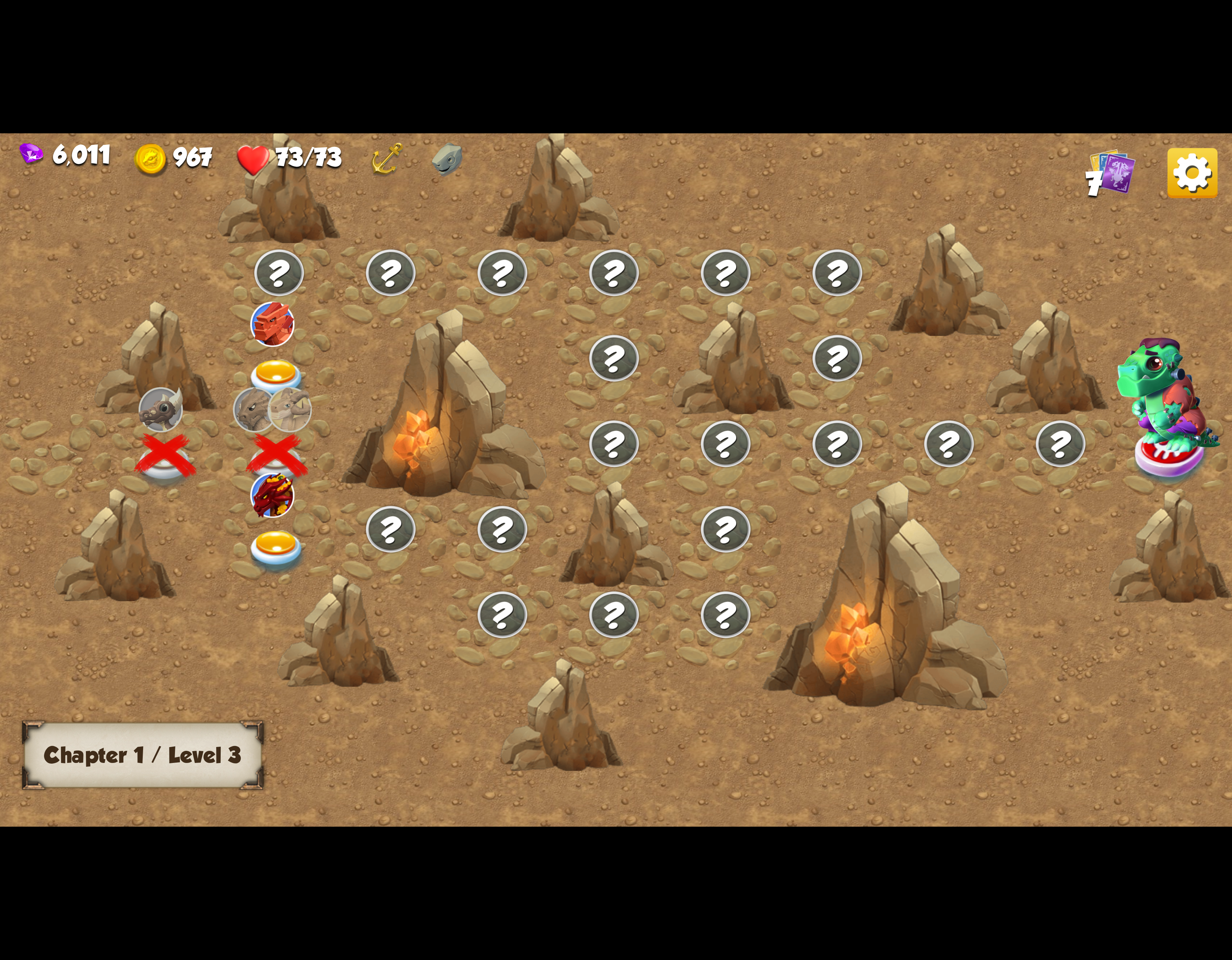
click at [297, 512] on div at bounding box center [279, 541] width 112 height 85
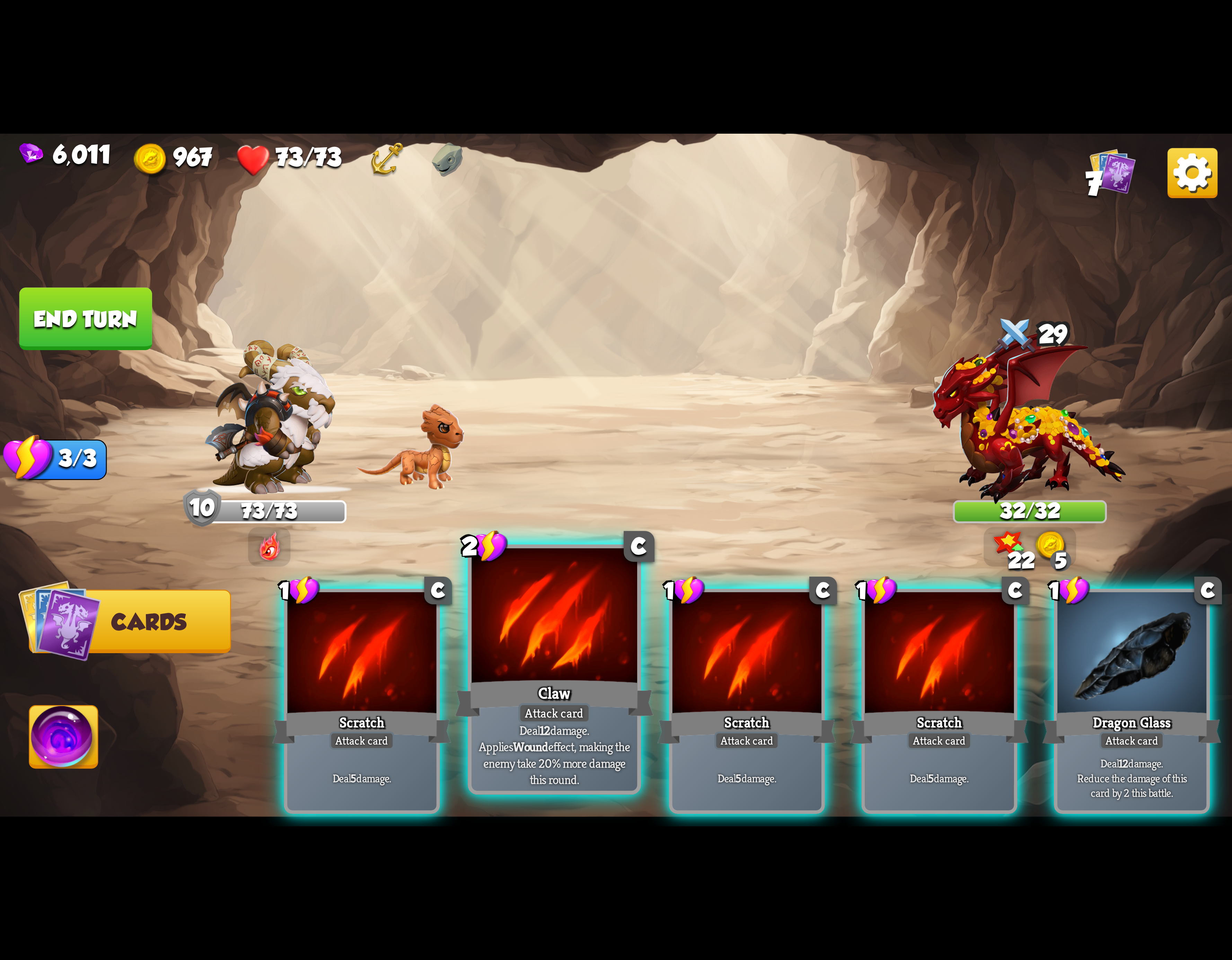
click at [535, 602] on div at bounding box center [554, 618] width 165 height 140
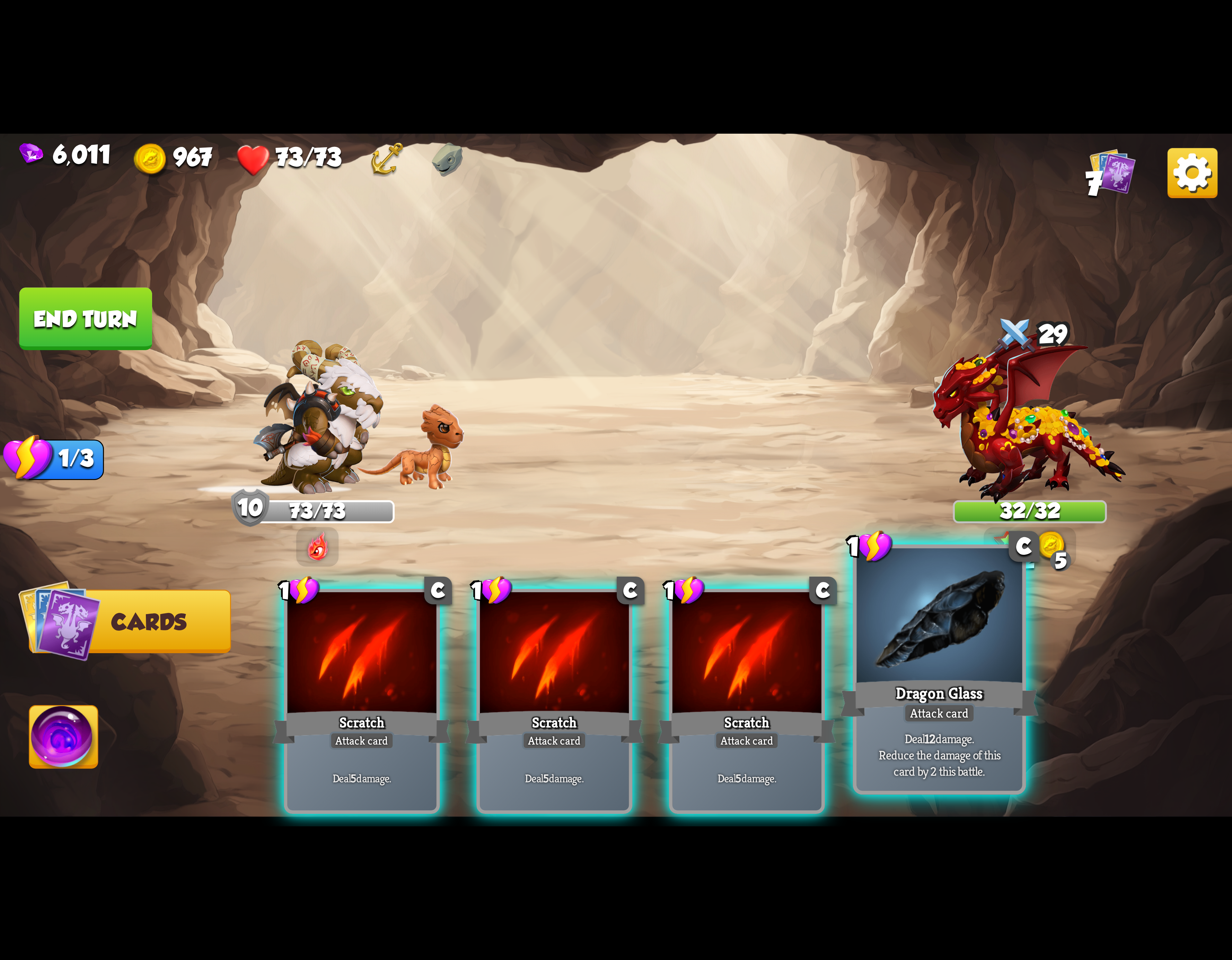
click at [955, 600] on div at bounding box center [939, 618] width 165 height 140
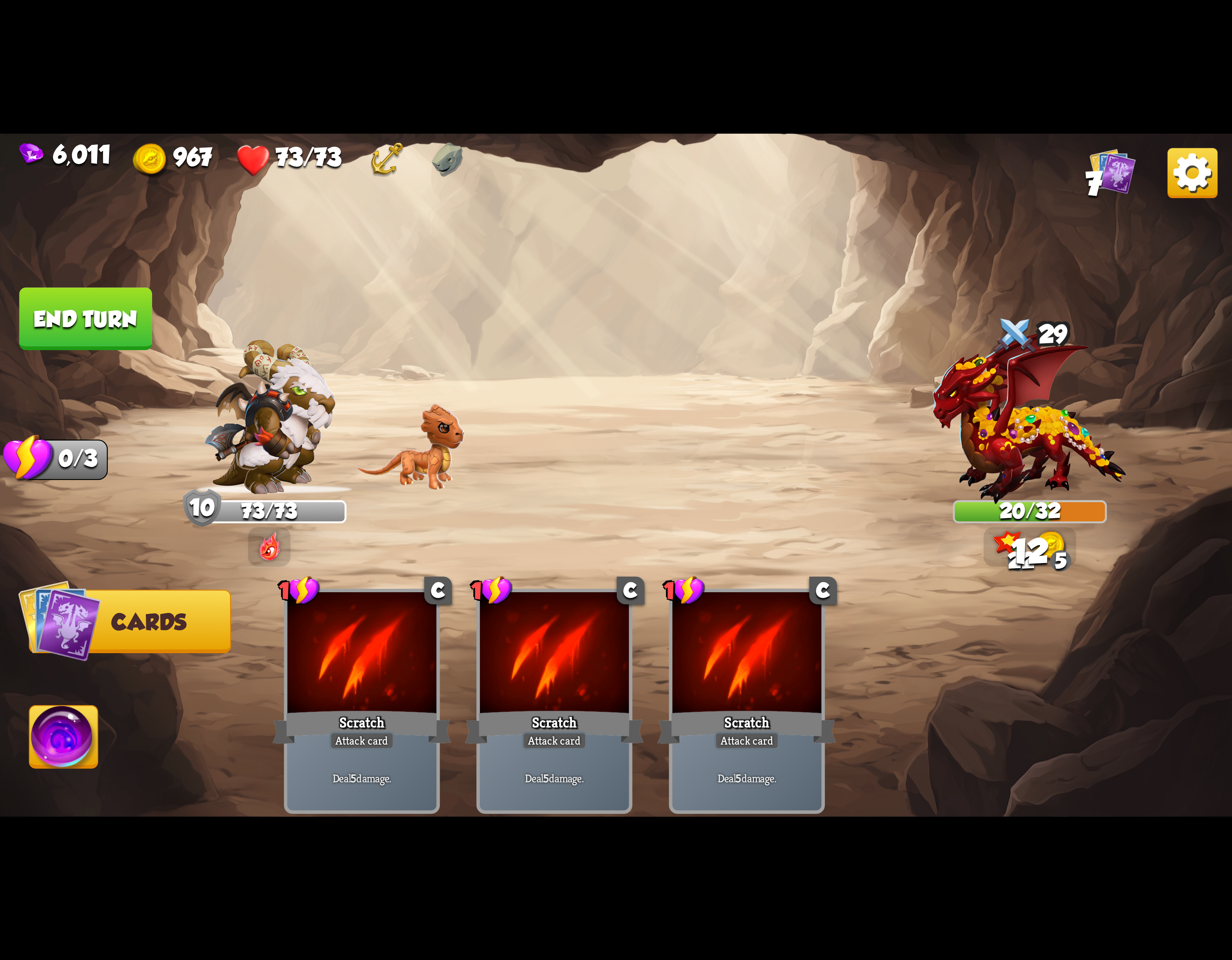
click at [80, 736] on img at bounding box center [63, 741] width 68 height 69
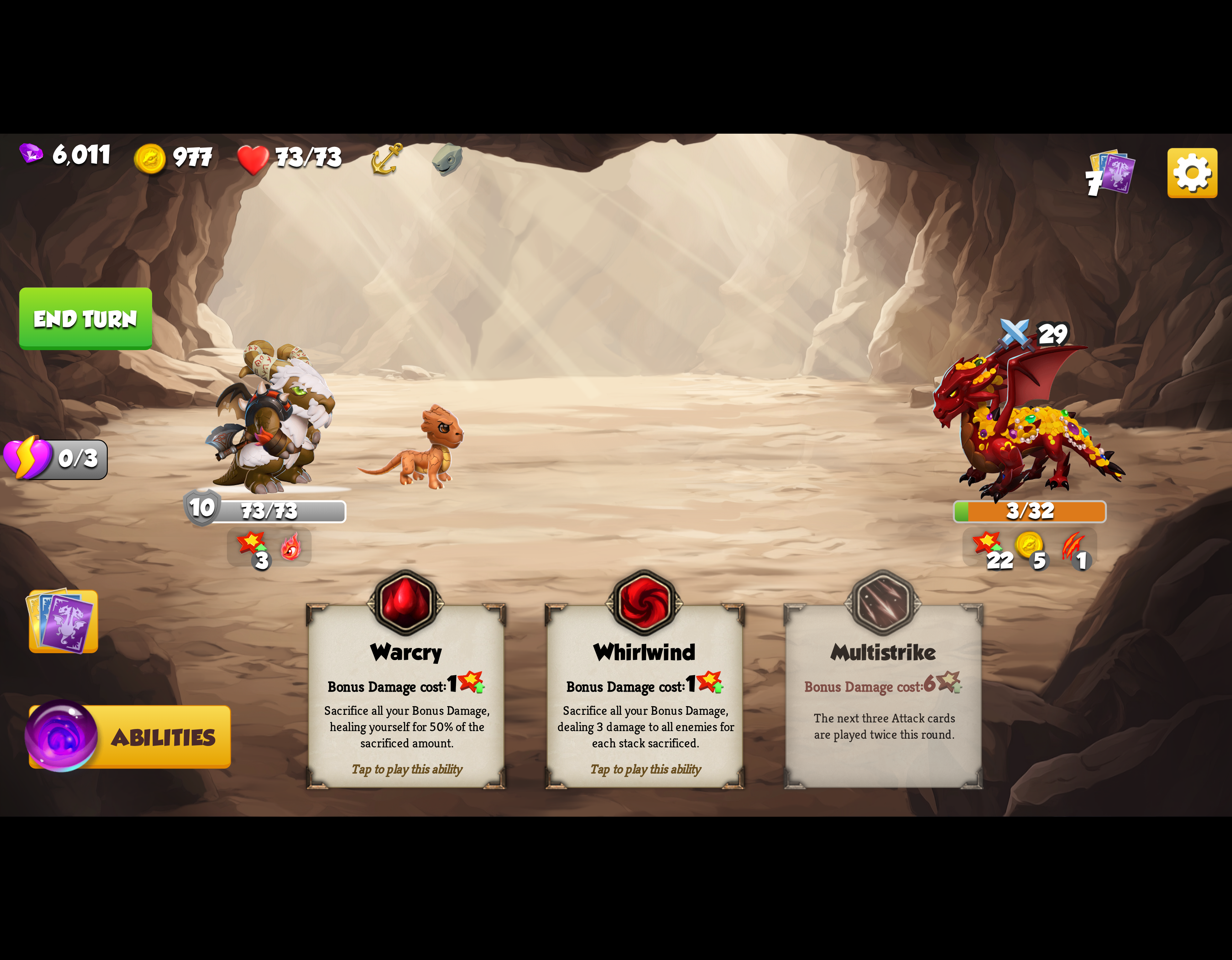
click at [686, 655] on div "Whirlwind" at bounding box center [645, 652] width 194 height 25
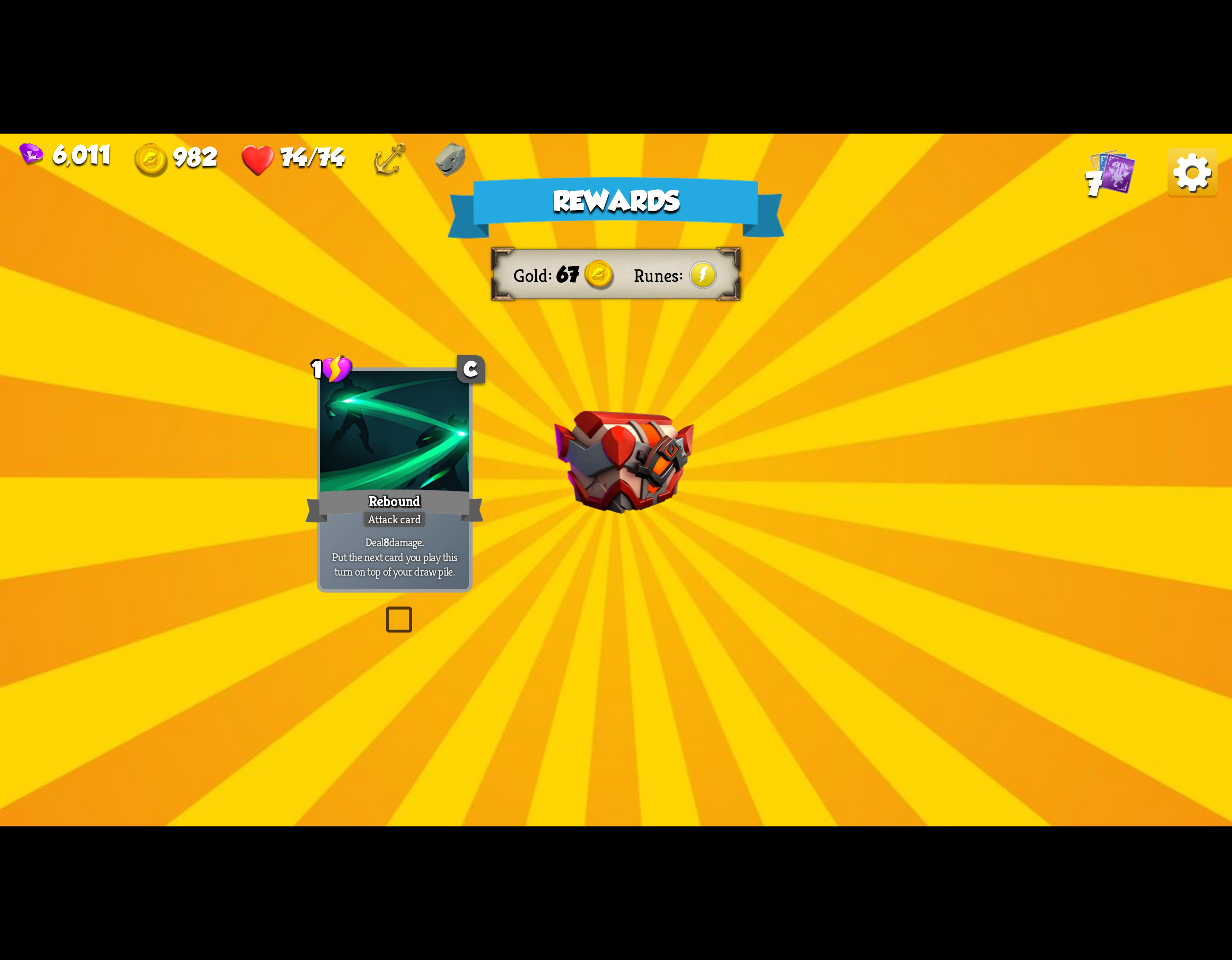
click at [1181, 172] on img at bounding box center [1193, 173] width 50 height 50
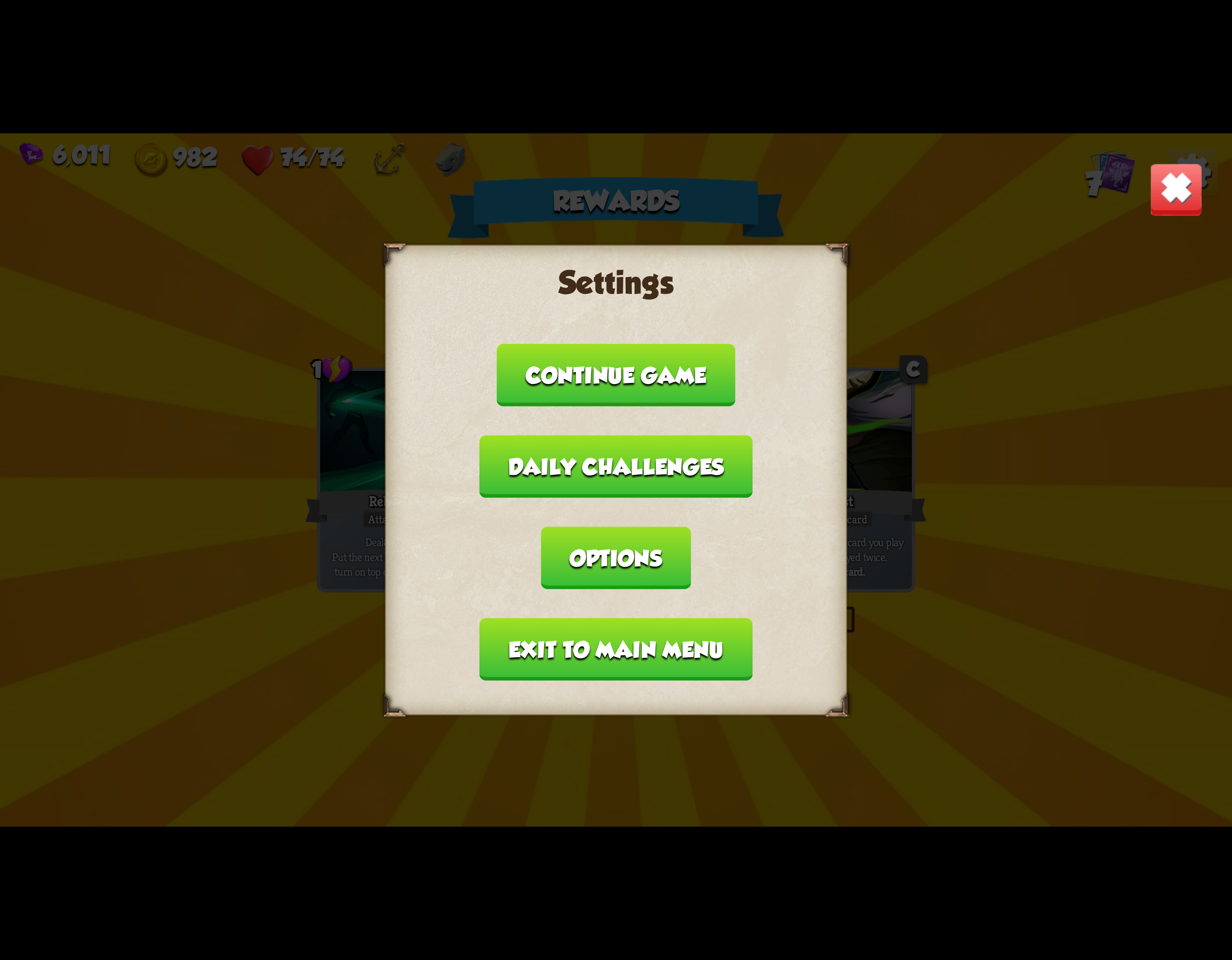
click at [651, 618] on button "Exit to main menu" at bounding box center [616, 649] width 273 height 63
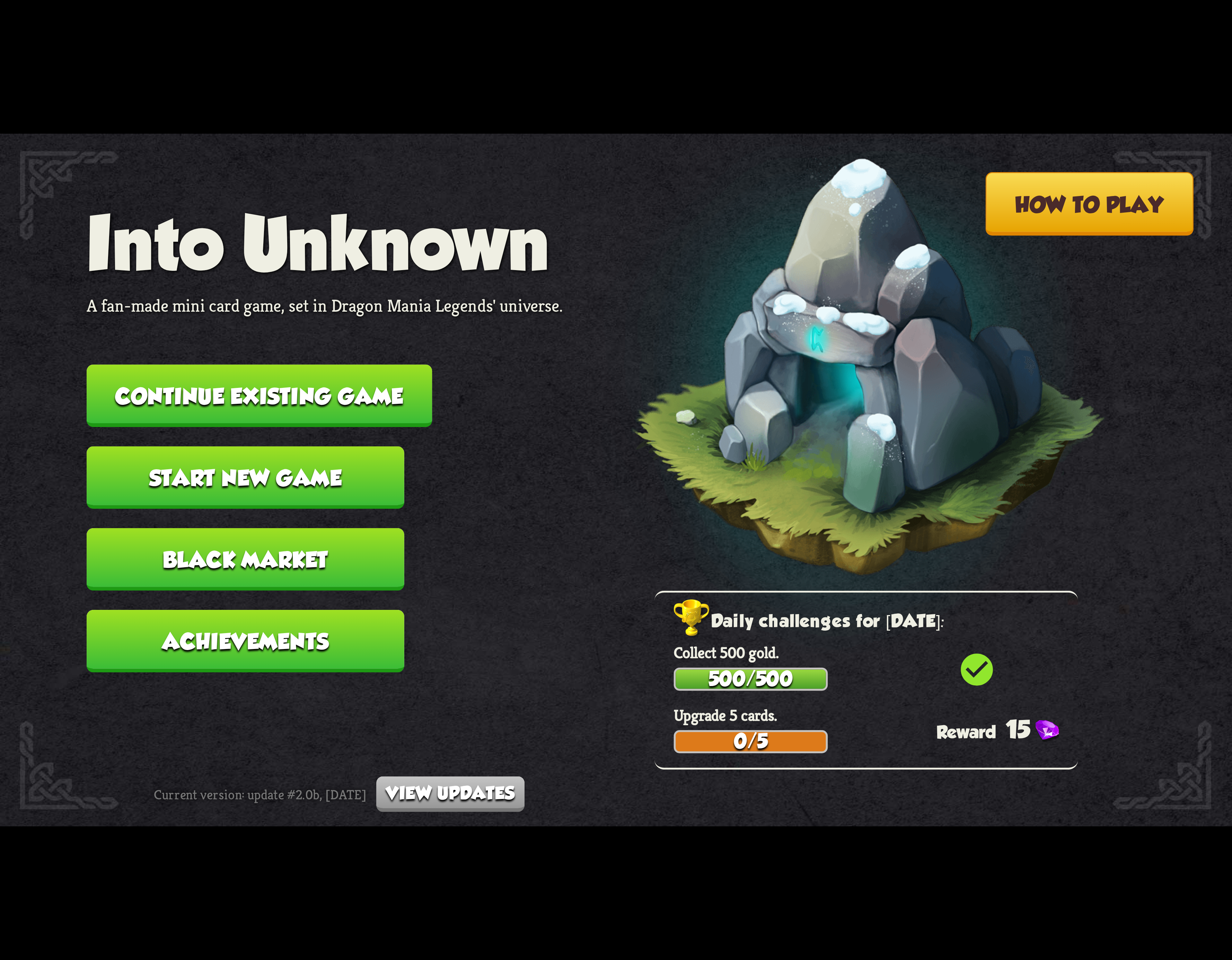
click at [331, 384] on button "Continue existing game" at bounding box center [260, 395] width 346 height 63
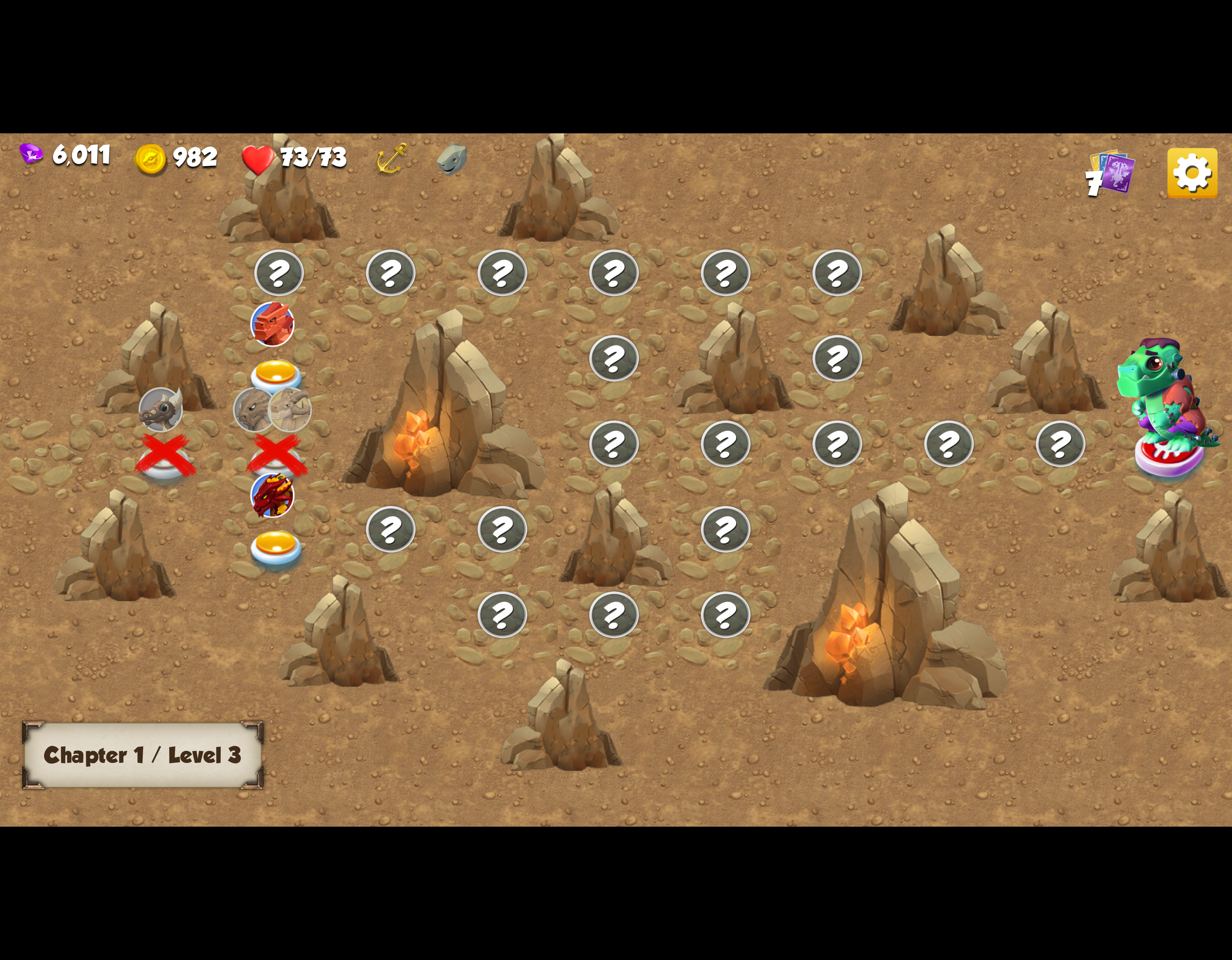
click at [265, 517] on div at bounding box center [279, 541] width 112 height 85
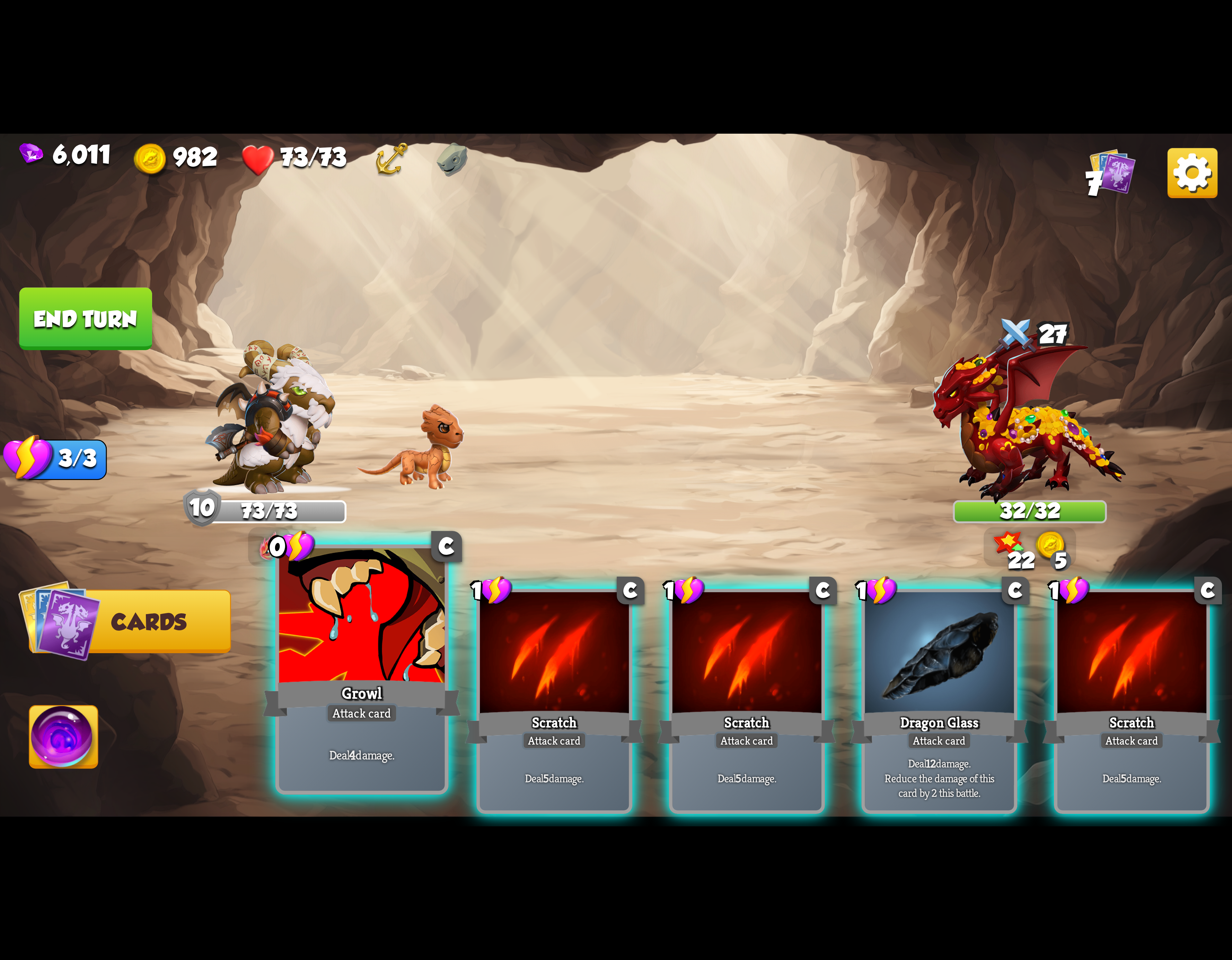
click at [391, 603] on div at bounding box center [362, 618] width 165 height 140
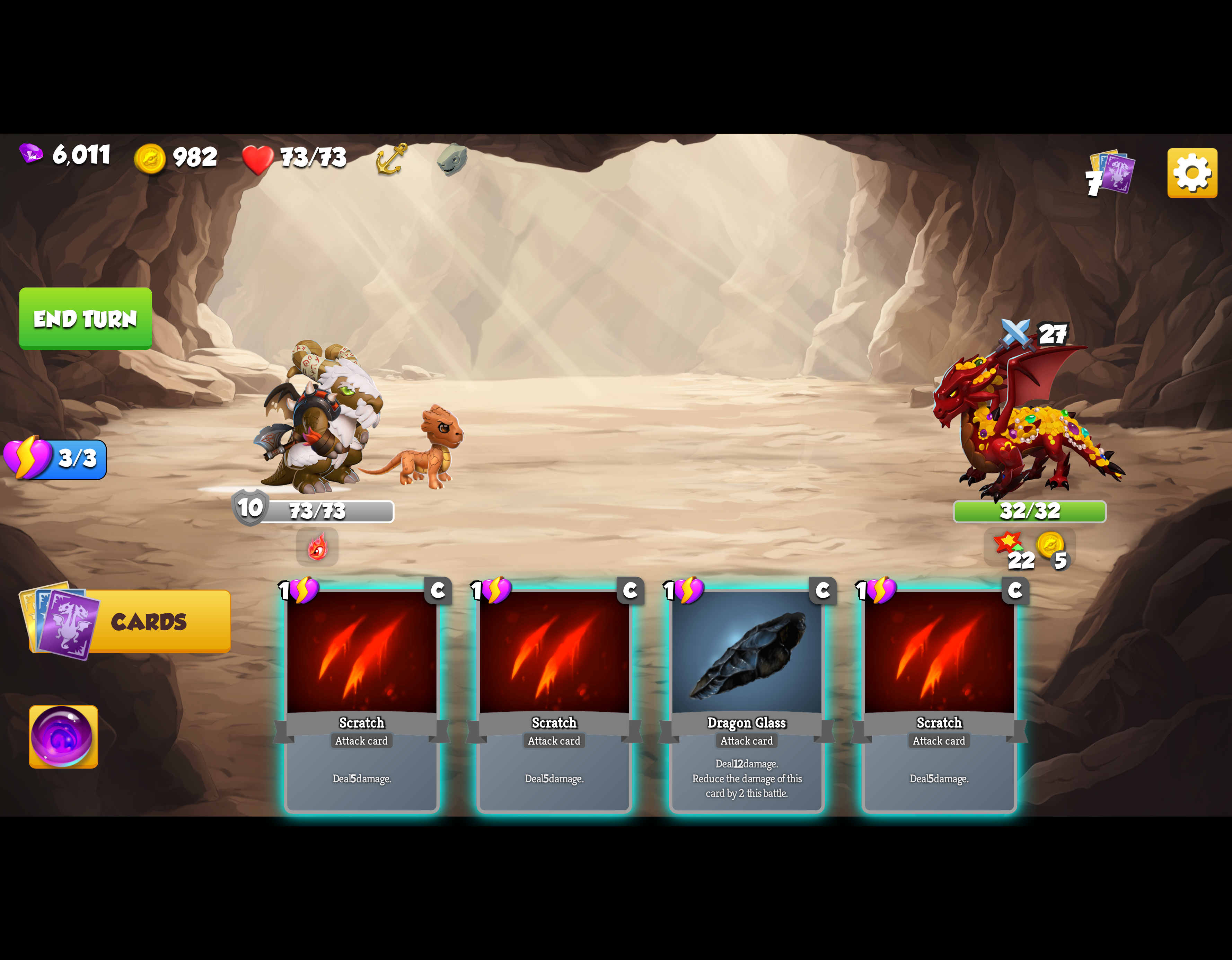
click at [391, 603] on div at bounding box center [362, 655] width 149 height 126
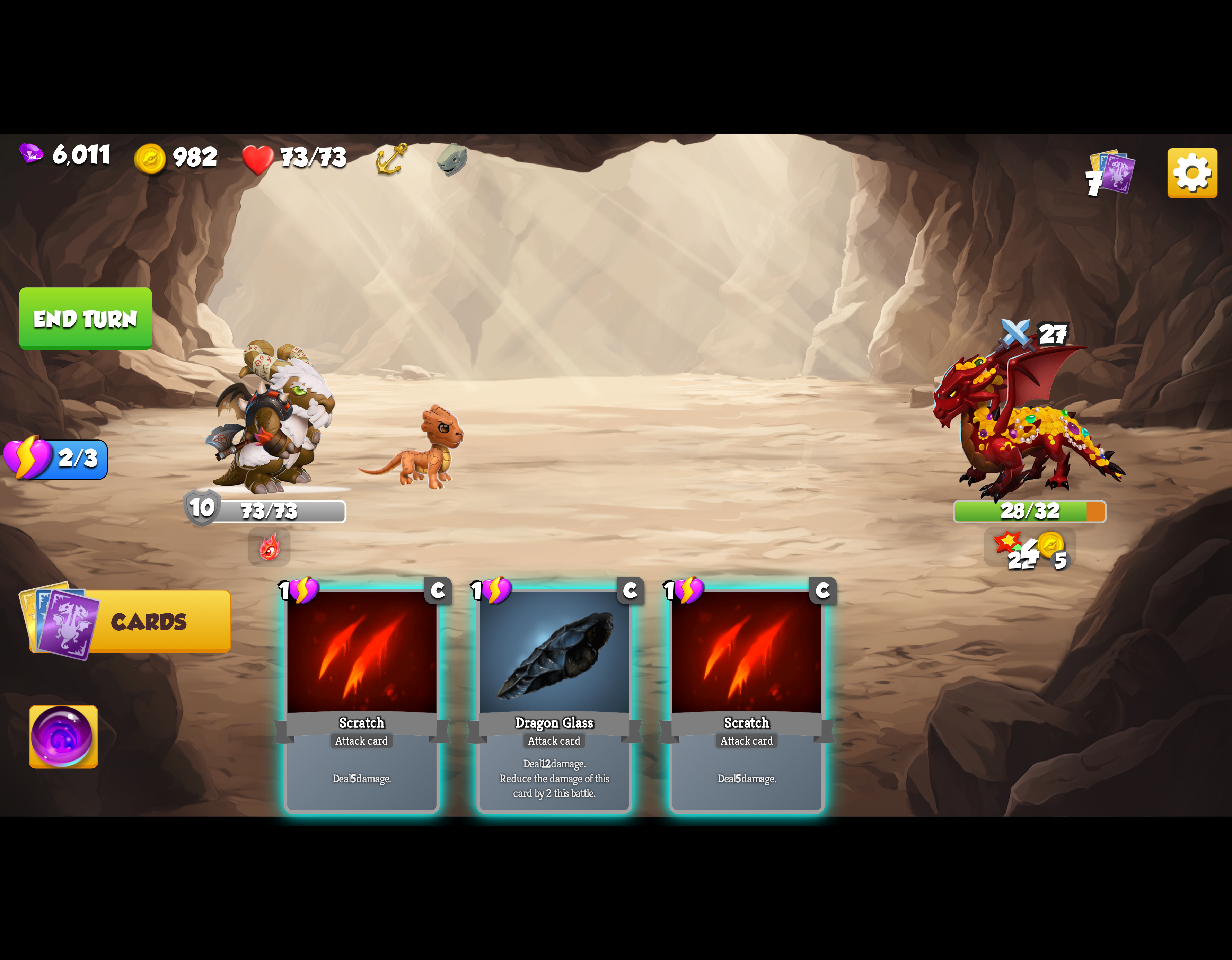
click at [391, 603] on div at bounding box center [362, 655] width 149 height 126
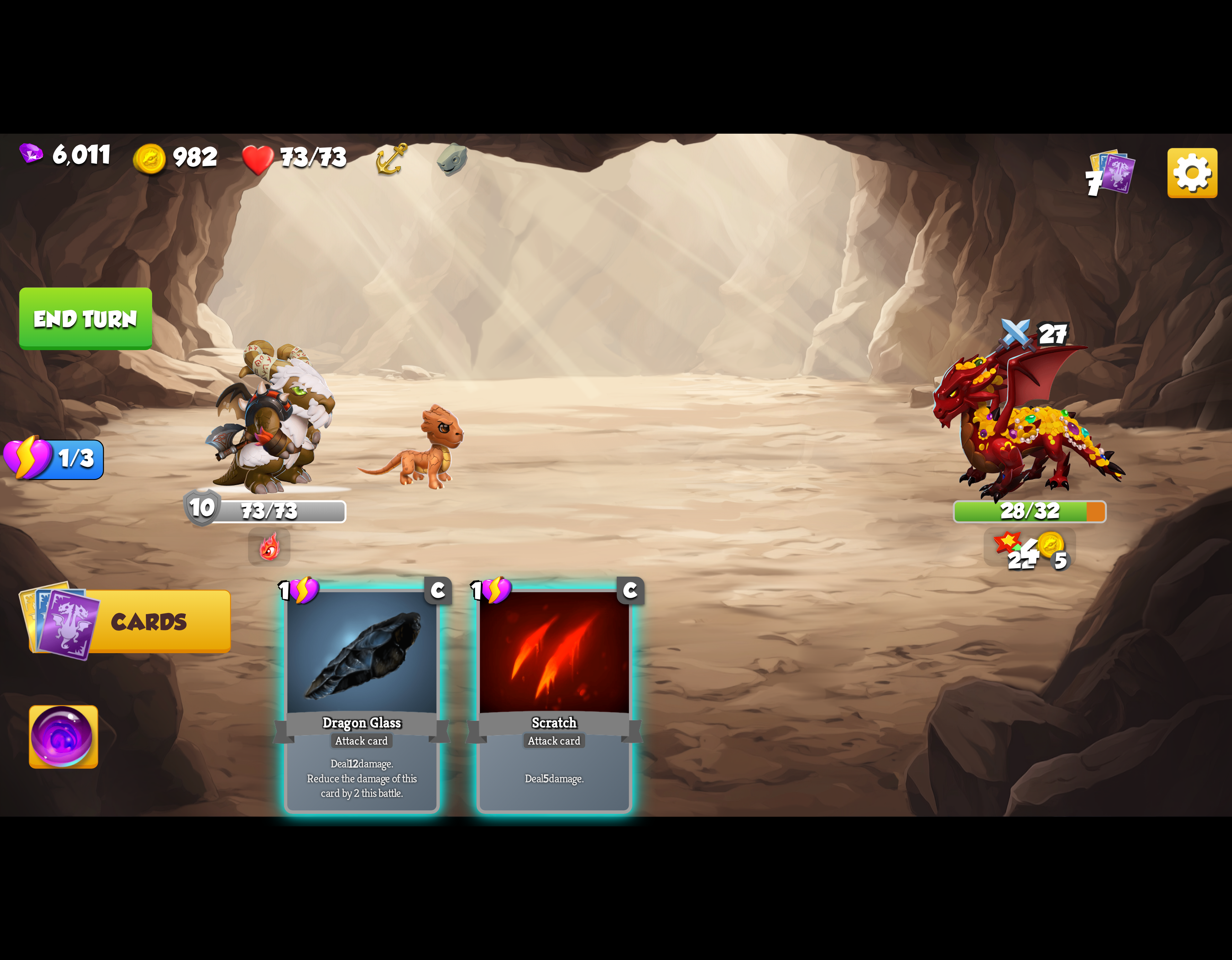
click at [391, 603] on div at bounding box center [362, 655] width 149 height 126
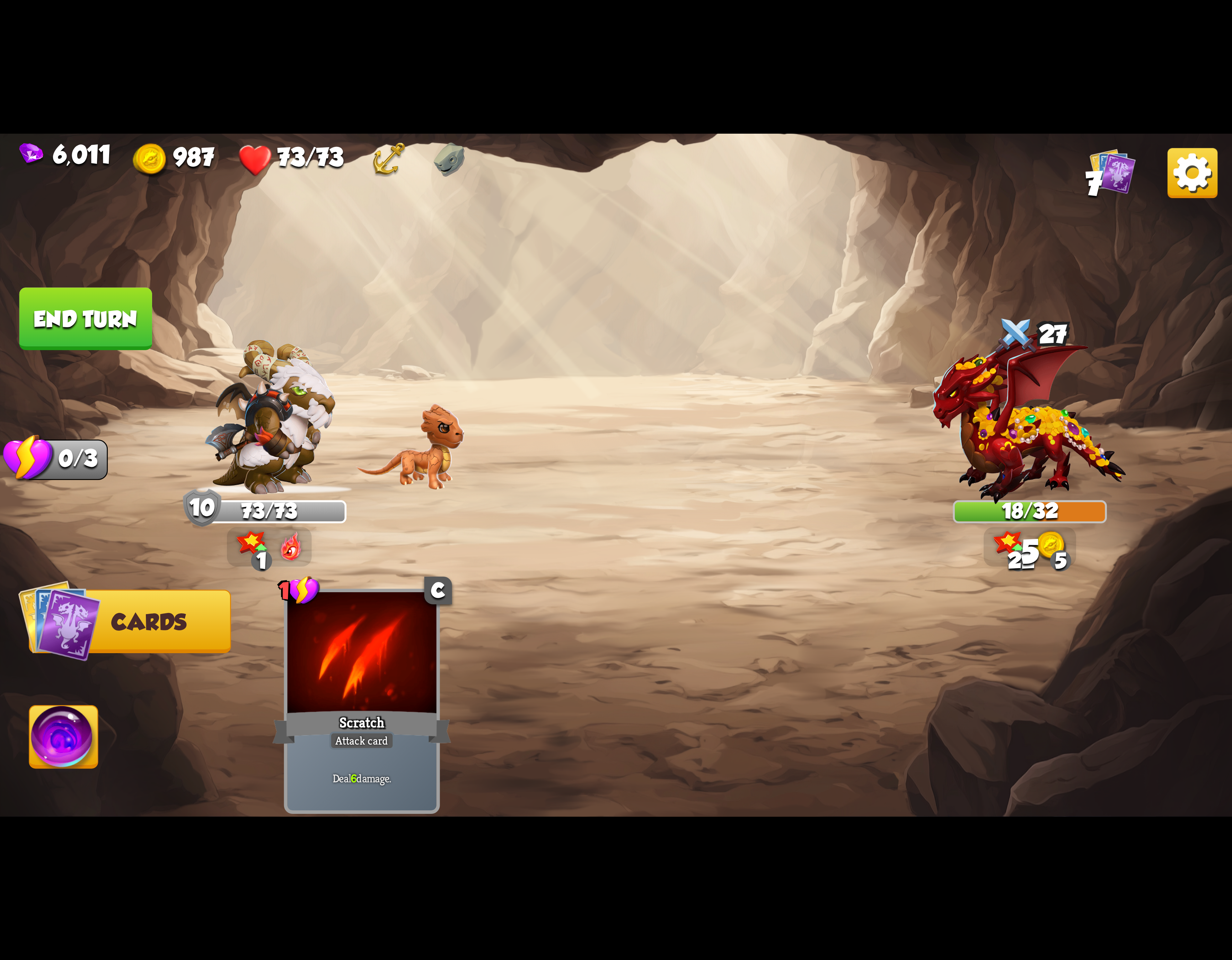
click at [60, 746] on img at bounding box center [63, 741] width 68 height 69
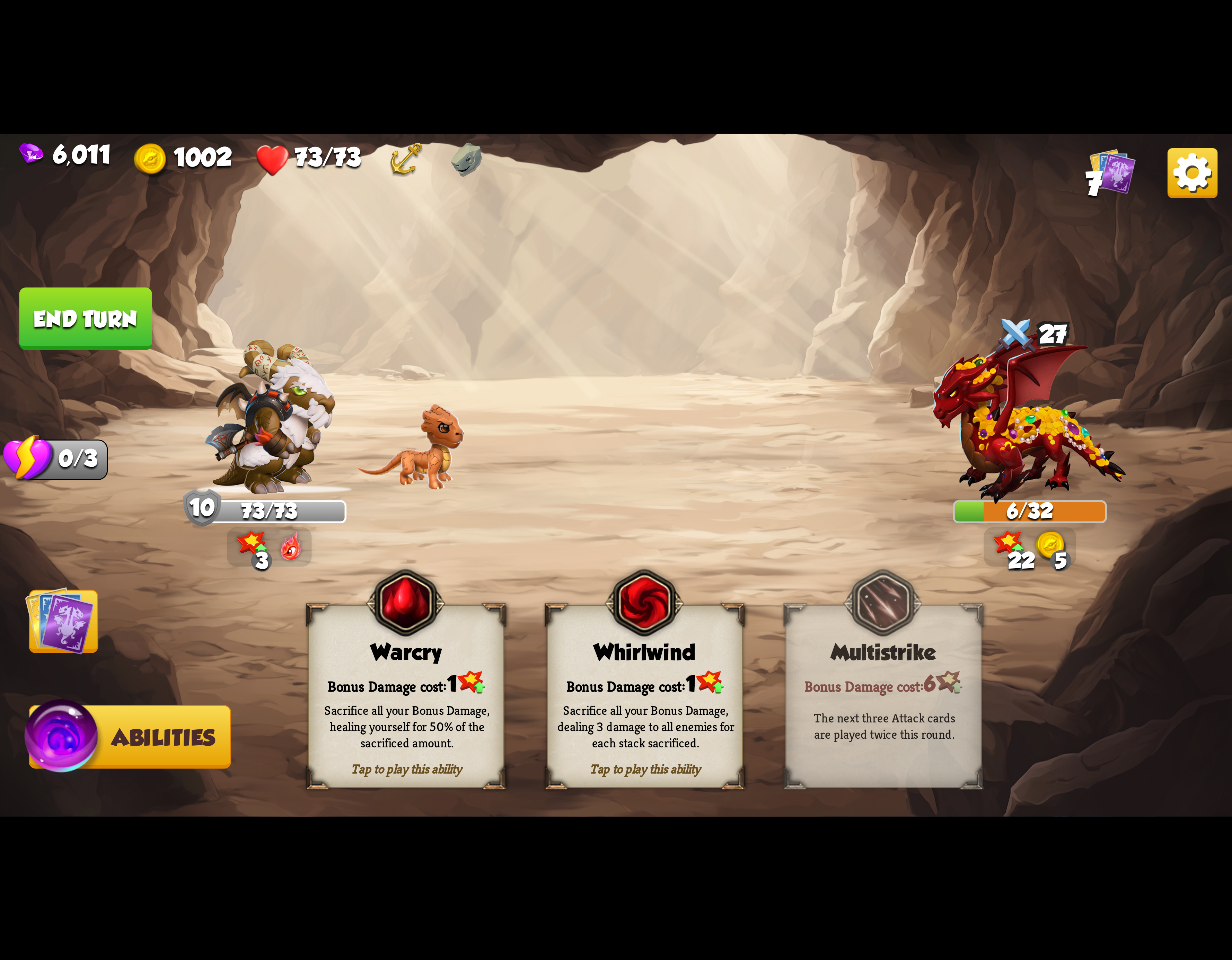
click at [690, 653] on div "Whirlwind" at bounding box center [645, 652] width 194 height 25
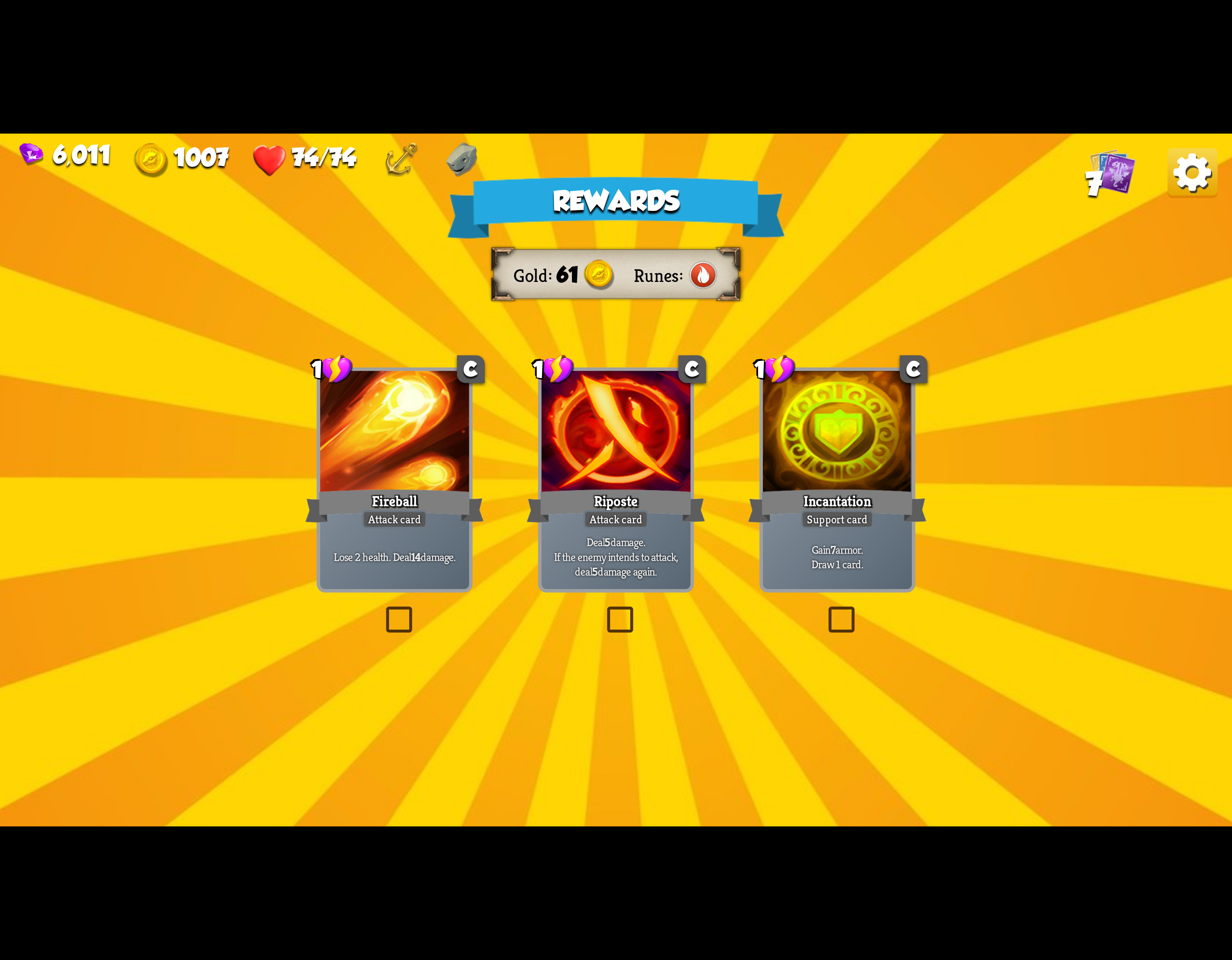
click at [1202, 194] on img at bounding box center [1193, 173] width 50 height 50
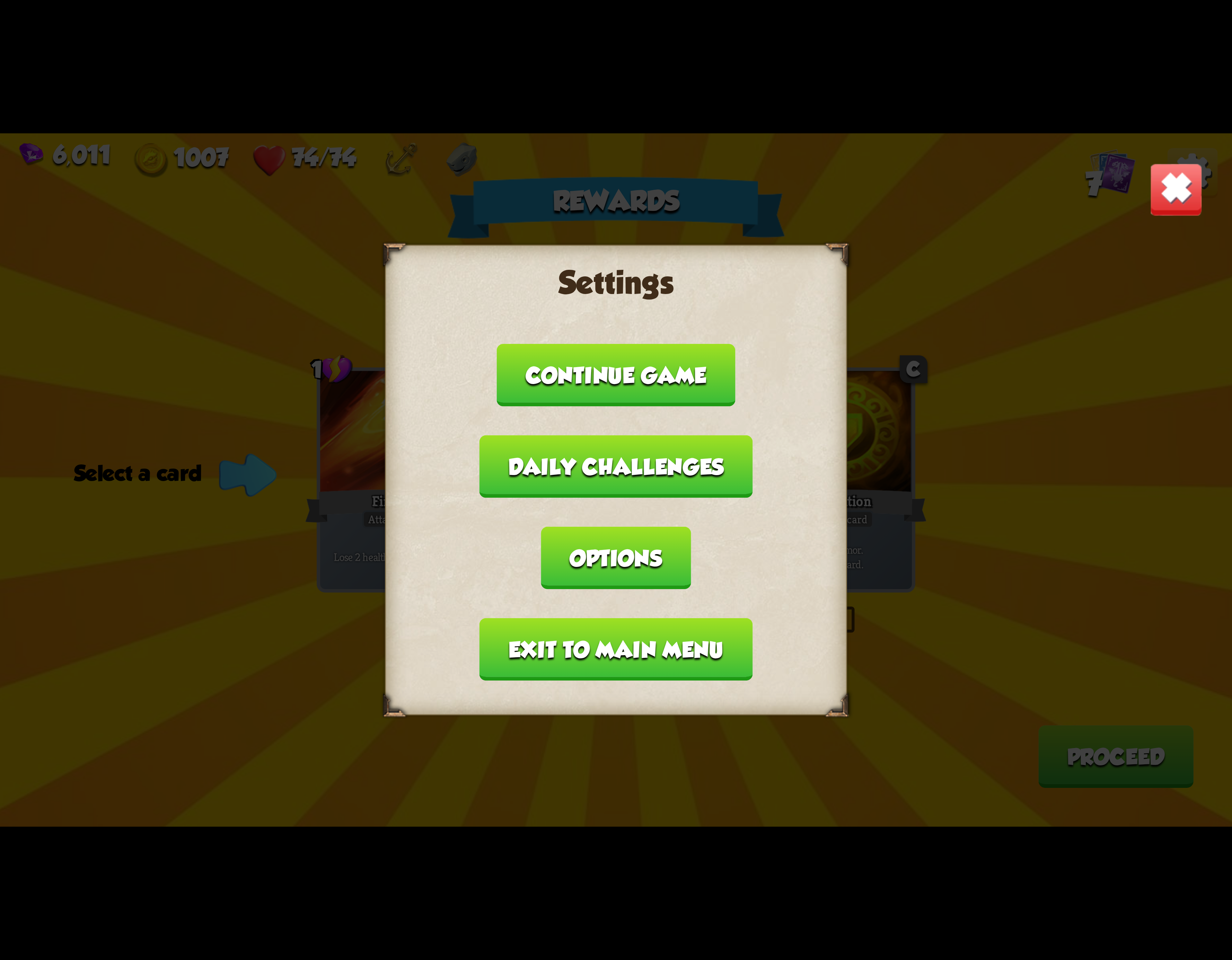
click at [546, 618] on button "Exit to main menu" at bounding box center [616, 649] width 273 height 63
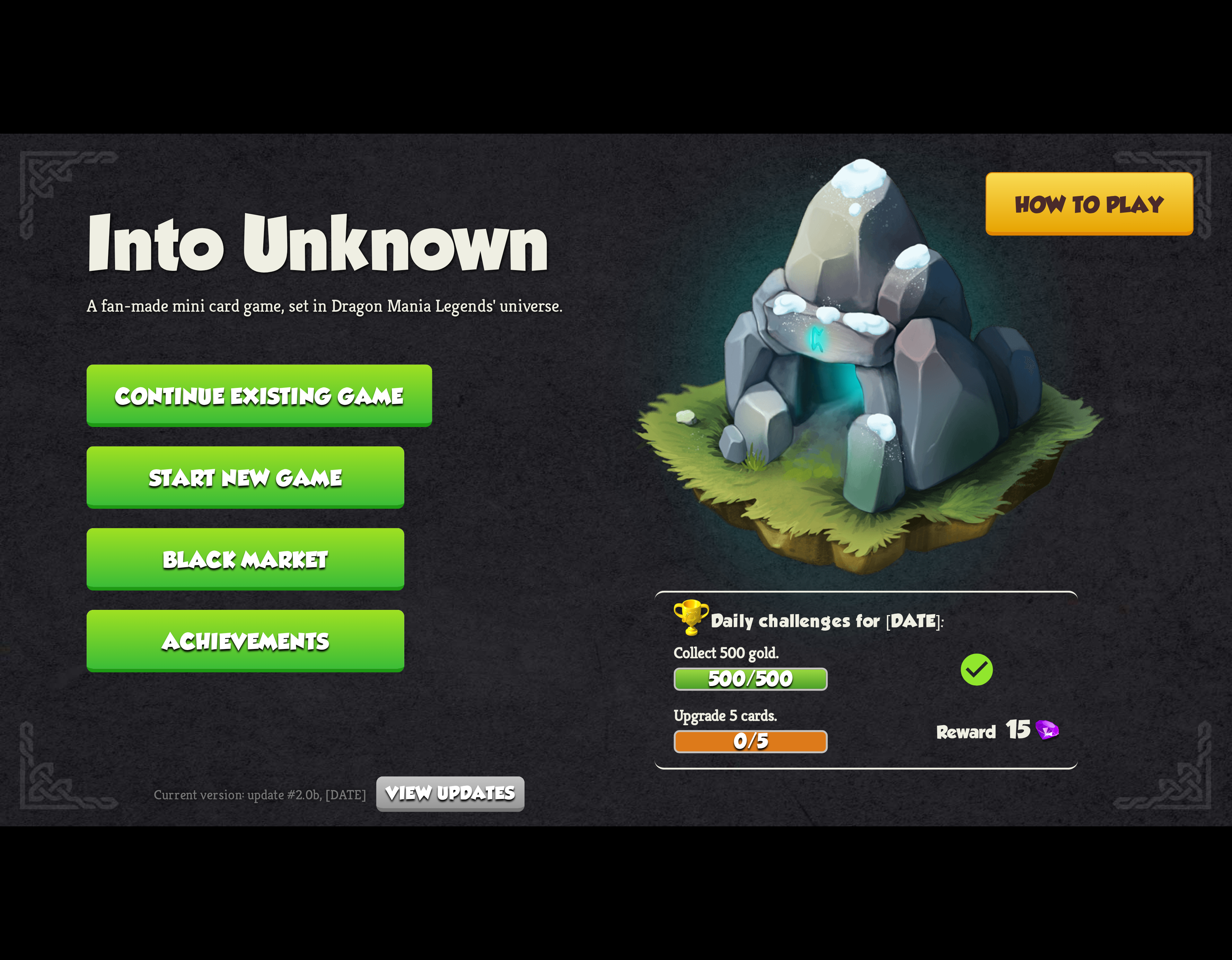
click at [350, 393] on button "Continue existing game" at bounding box center [260, 395] width 346 height 63
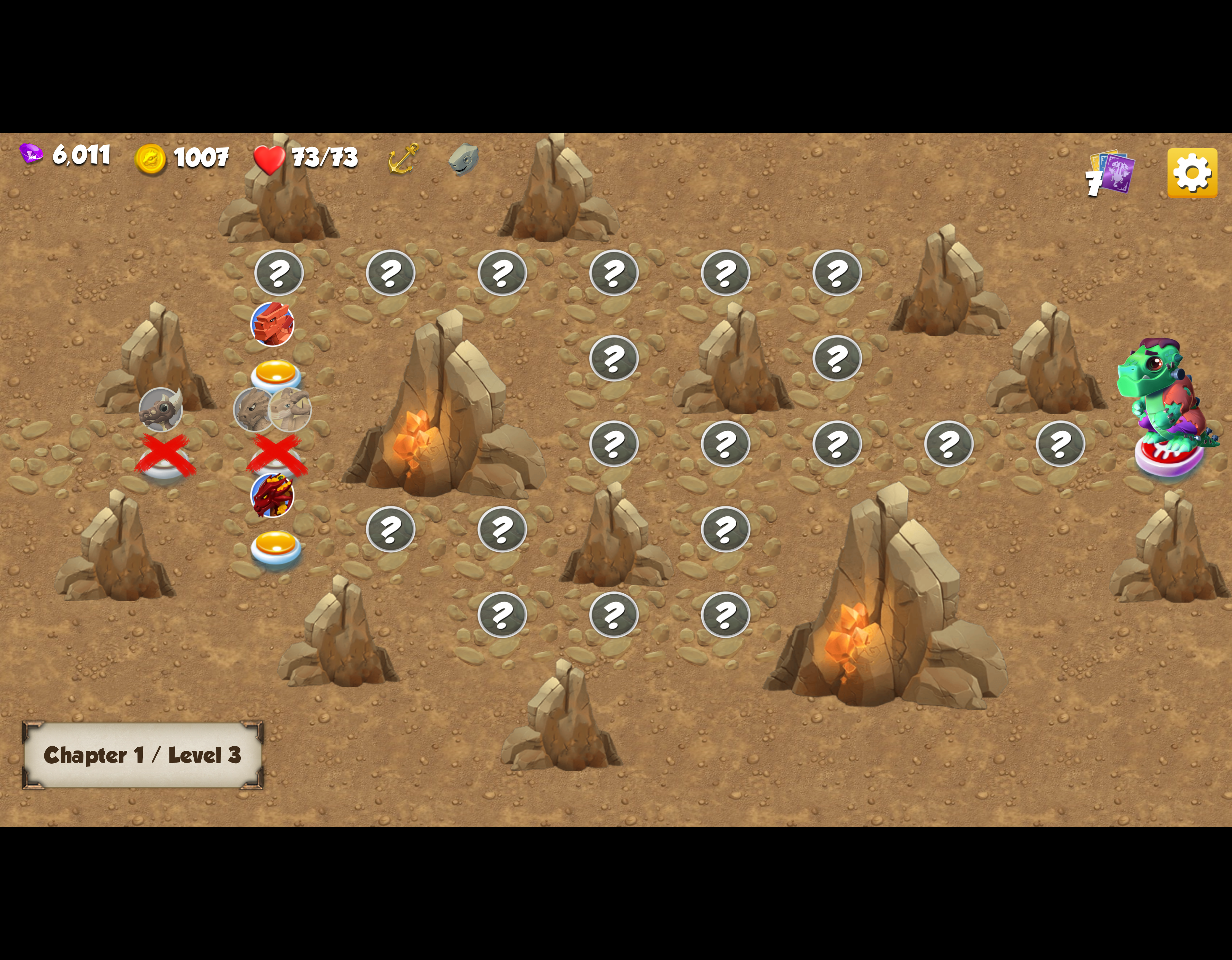
click at [266, 514] on div at bounding box center [279, 541] width 112 height 85
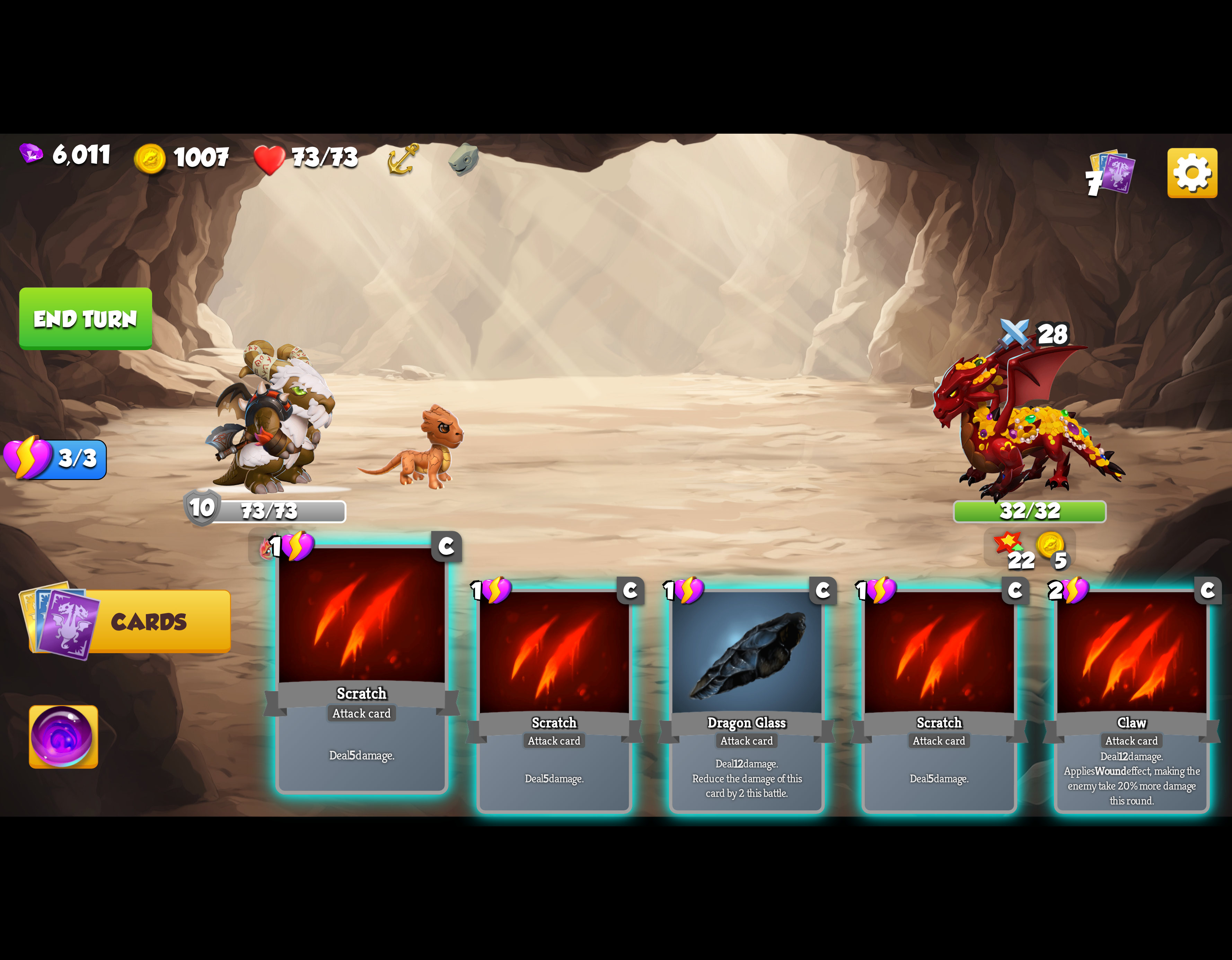
click at [322, 629] on div at bounding box center [362, 618] width 165 height 140
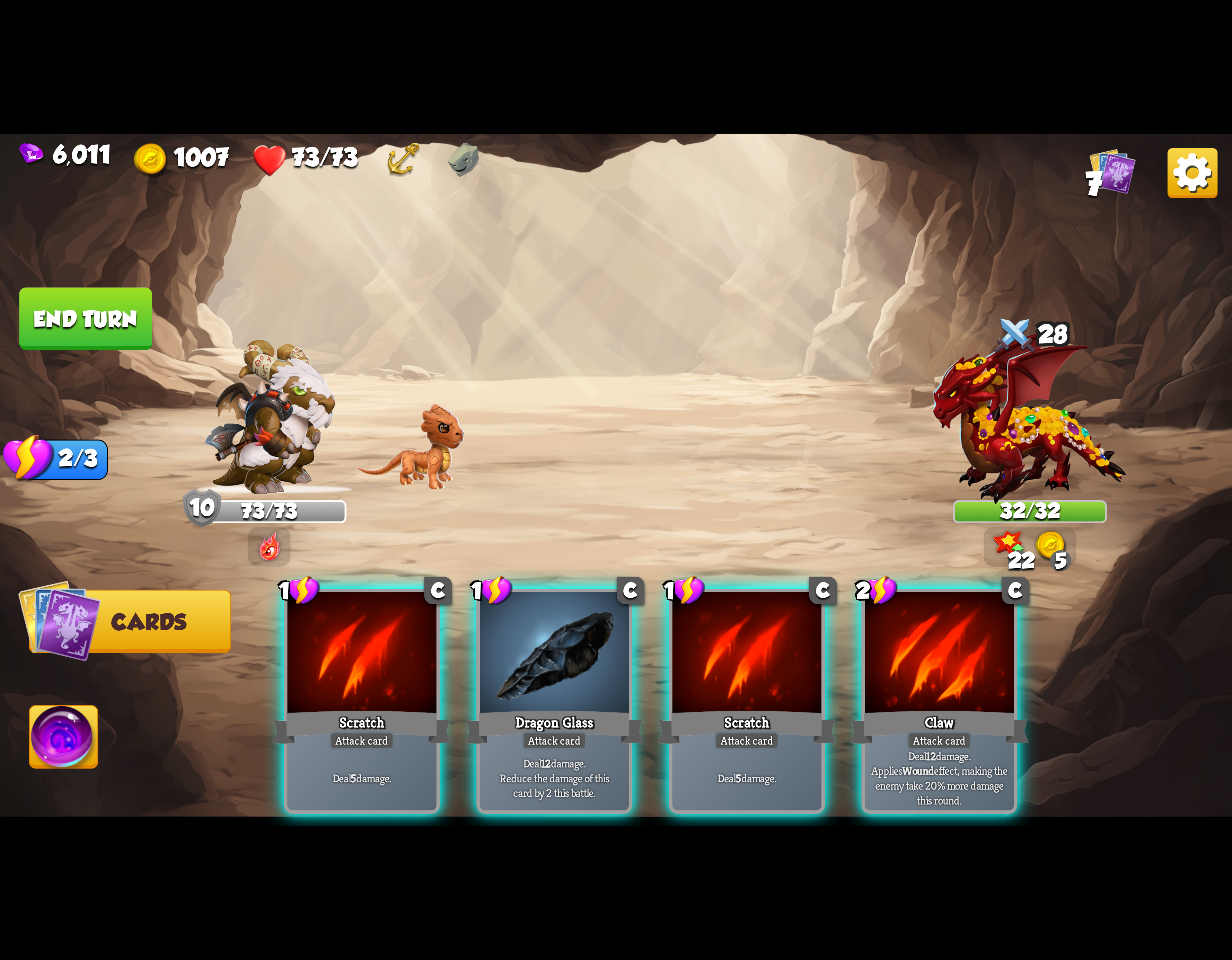
click at [323, 629] on div at bounding box center [362, 655] width 149 height 126
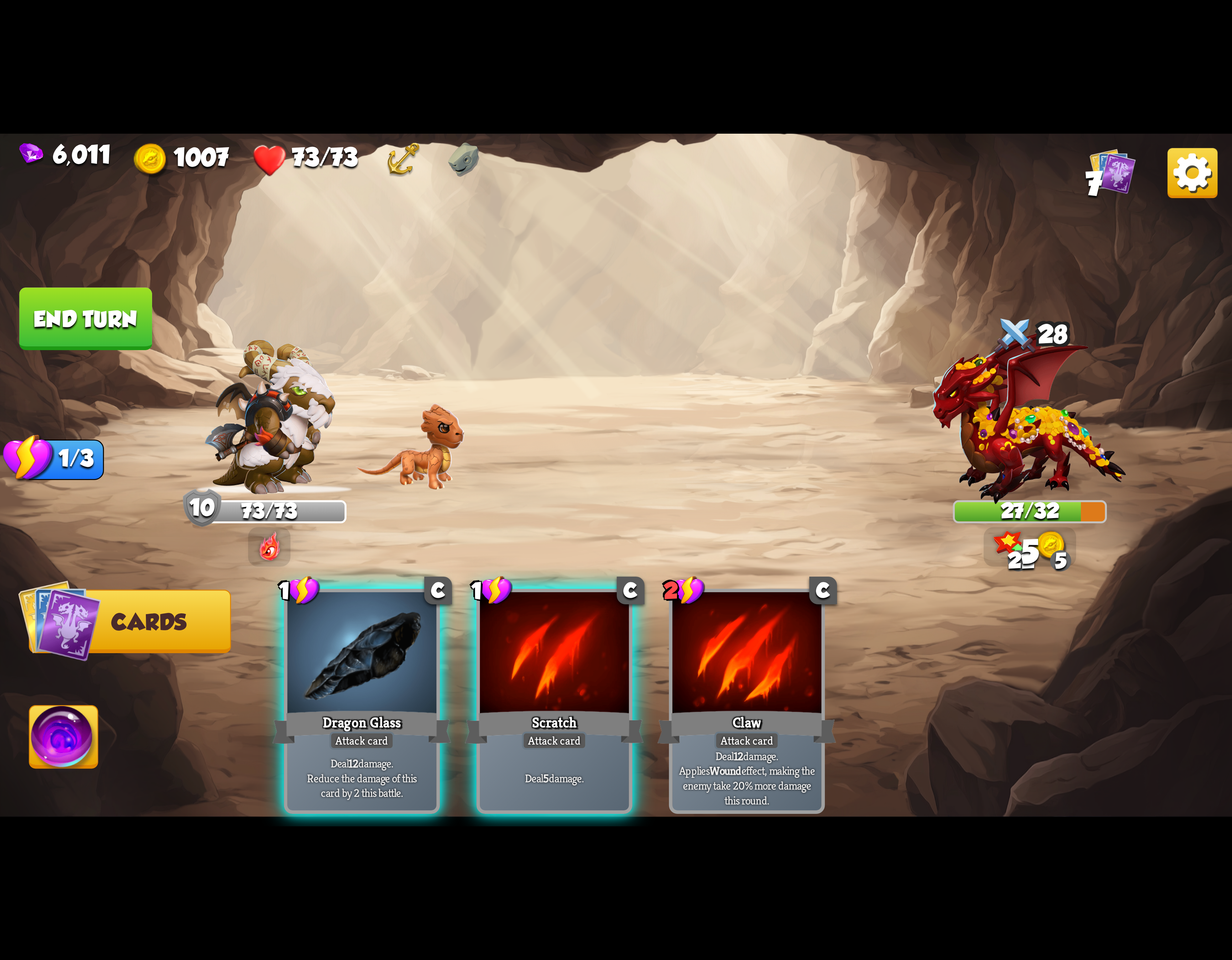
click at [323, 629] on div at bounding box center [362, 655] width 149 height 126
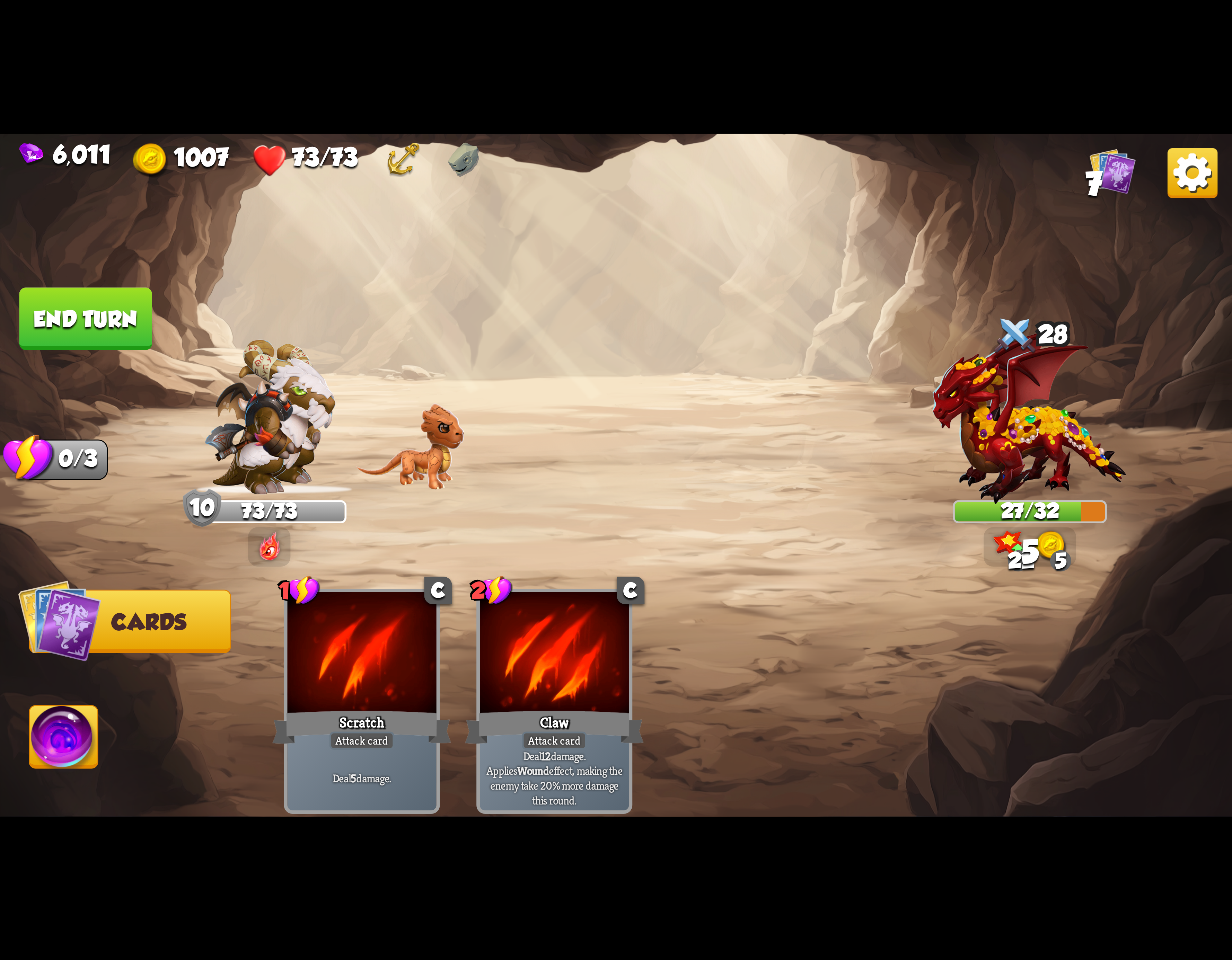
click at [51, 737] on img at bounding box center [63, 741] width 68 height 69
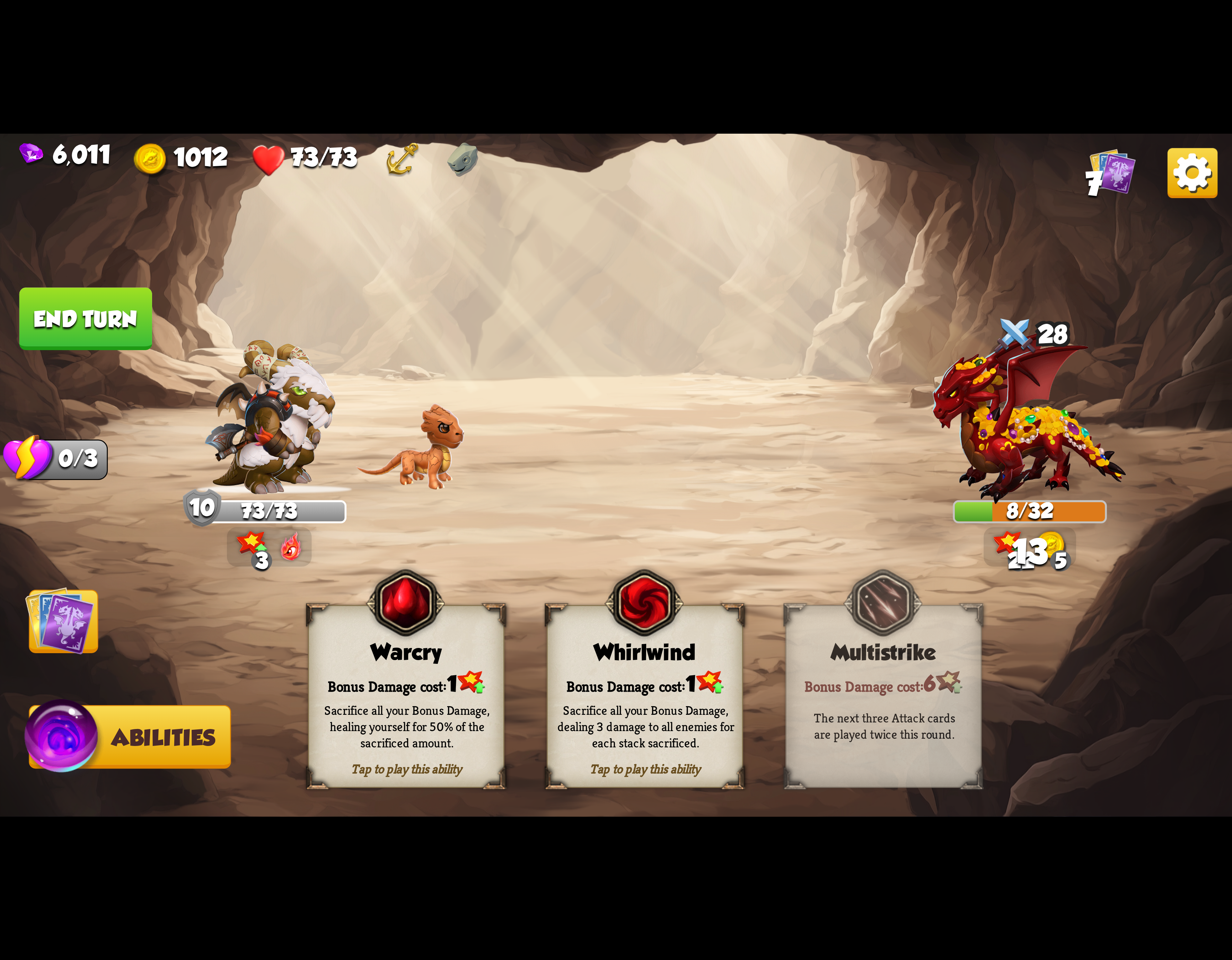
click at [660, 623] on img at bounding box center [644, 603] width 79 height 81
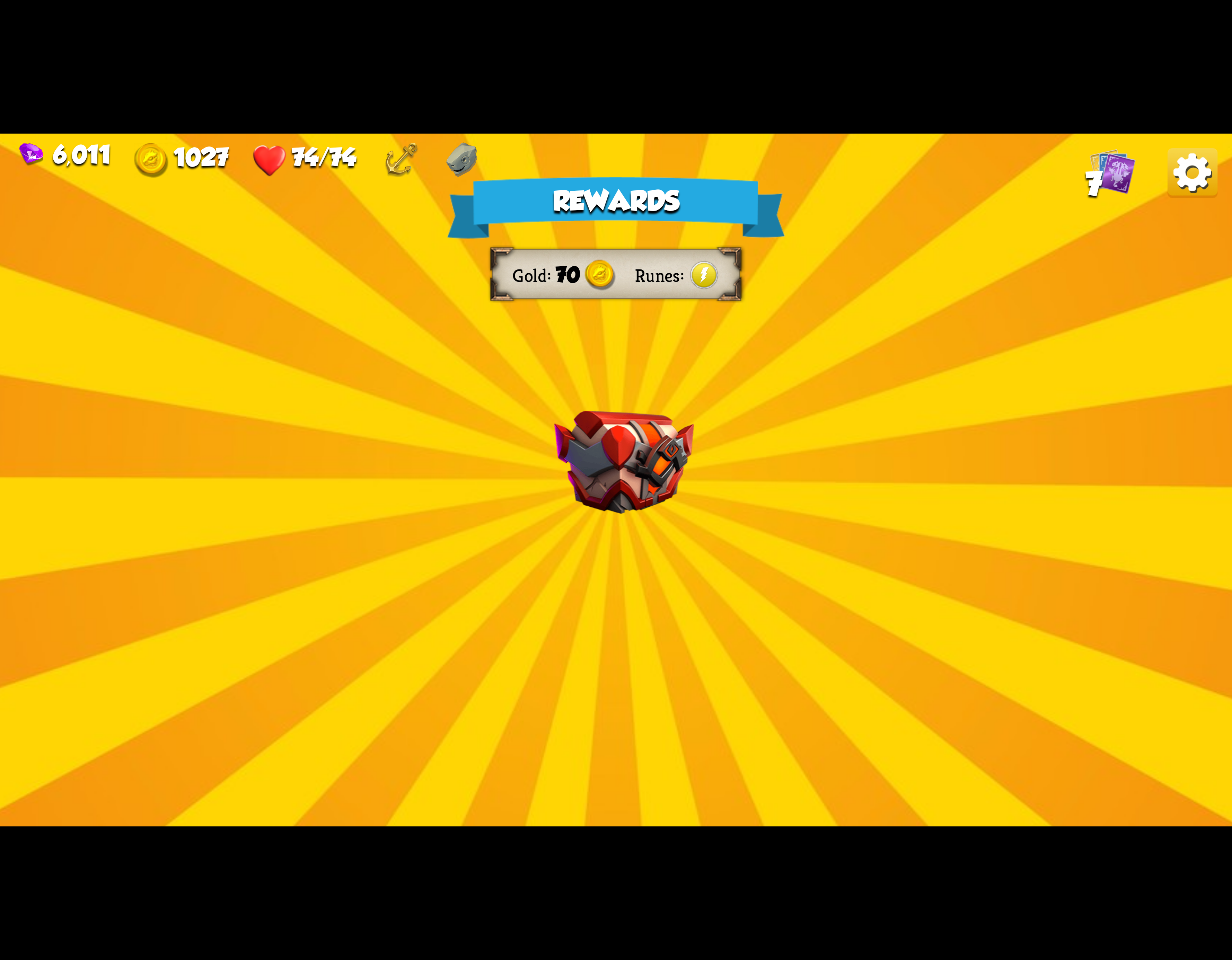
click at [1179, 187] on img at bounding box center [1193, 173] width 50 height 50
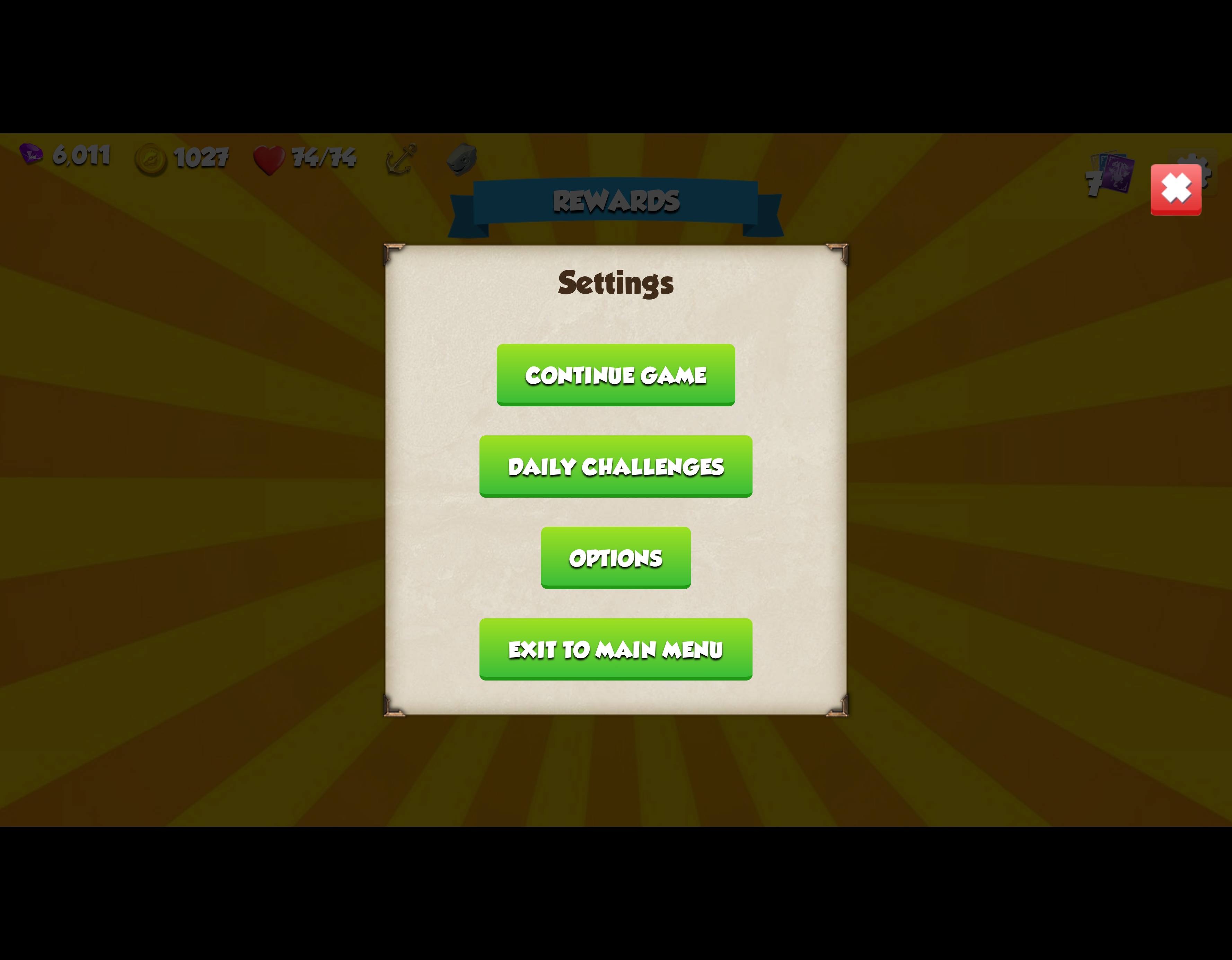
click at [575, 618] on button "Exit to main menu" at bounding box center [616, 649] width 273 height 63
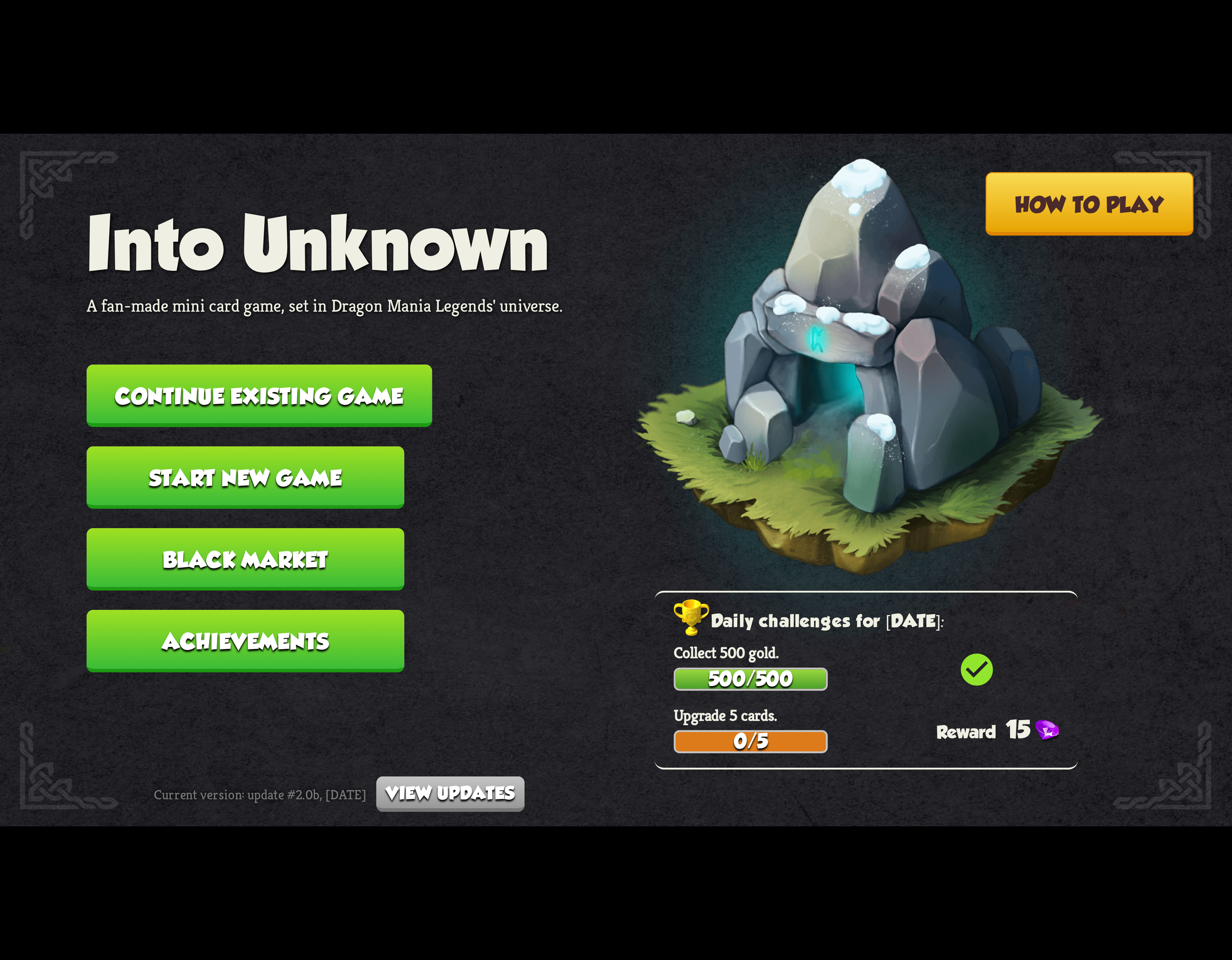
click at [322, 388] on button "Continue existing game" at bounding box center [260, 395] width 346 height 63
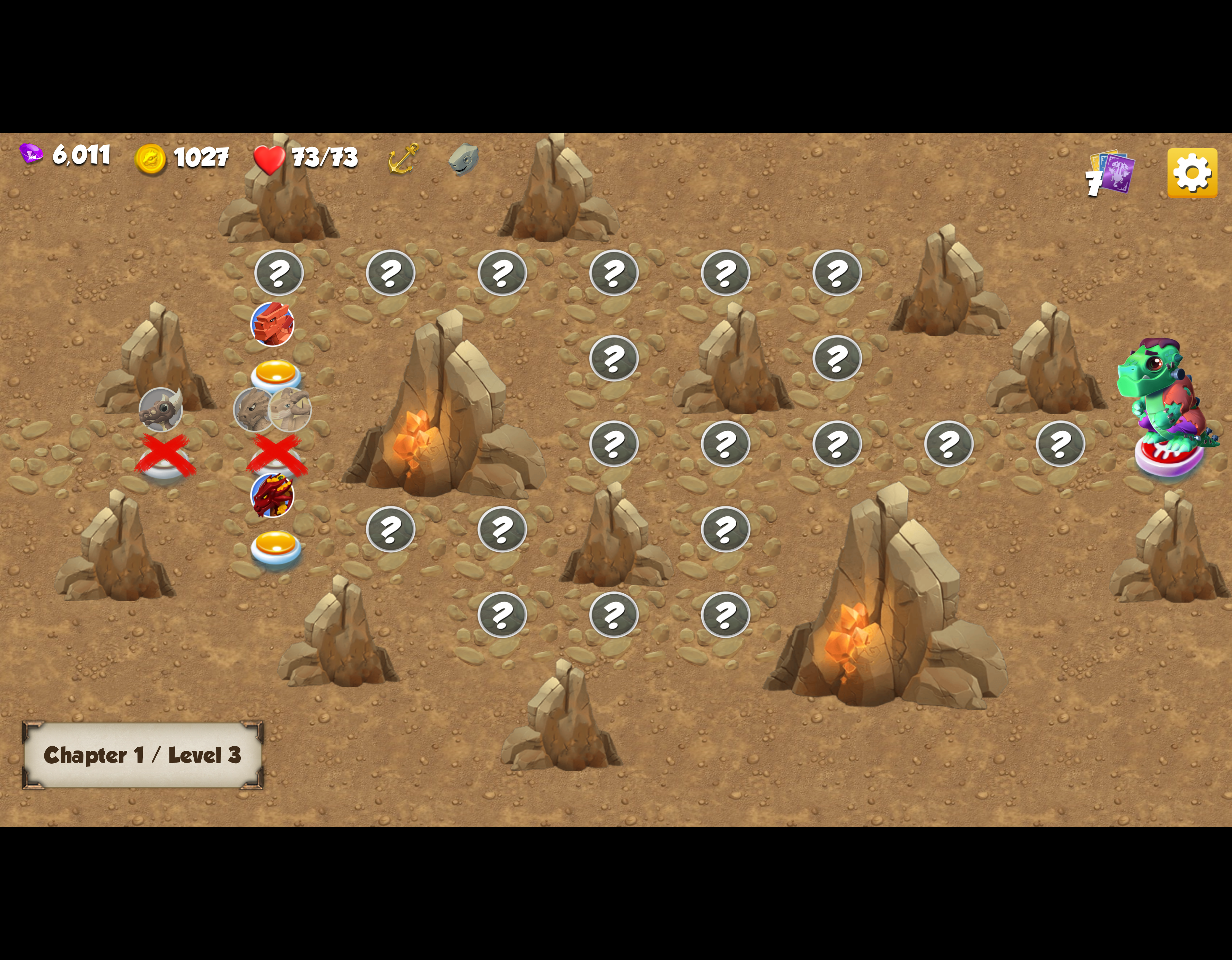
click at [272, 489] on img at bounding box center [272, 495] width 45 height 45
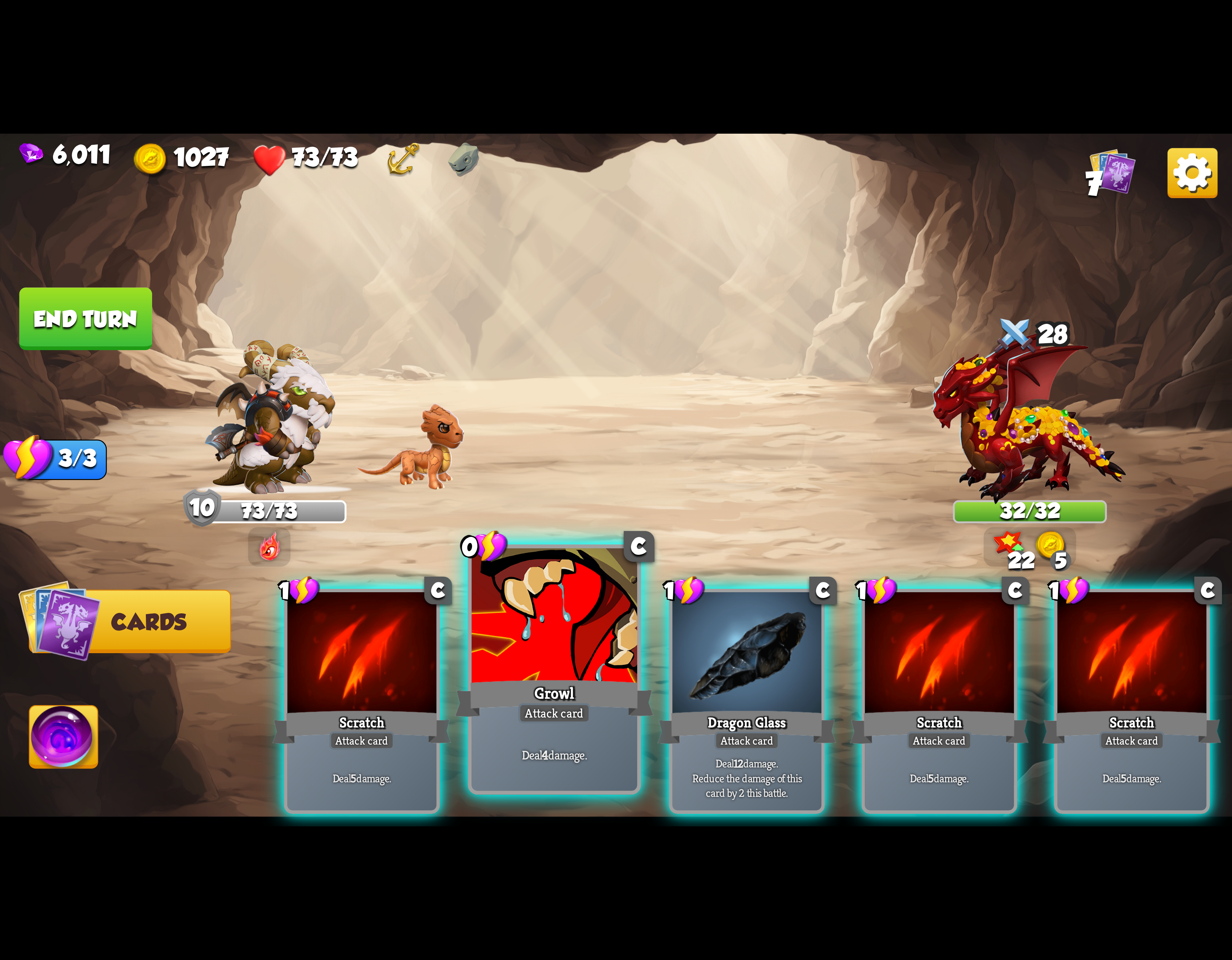
click at [599, 620] on div at bounding box center [554, 618] width 165 height 140
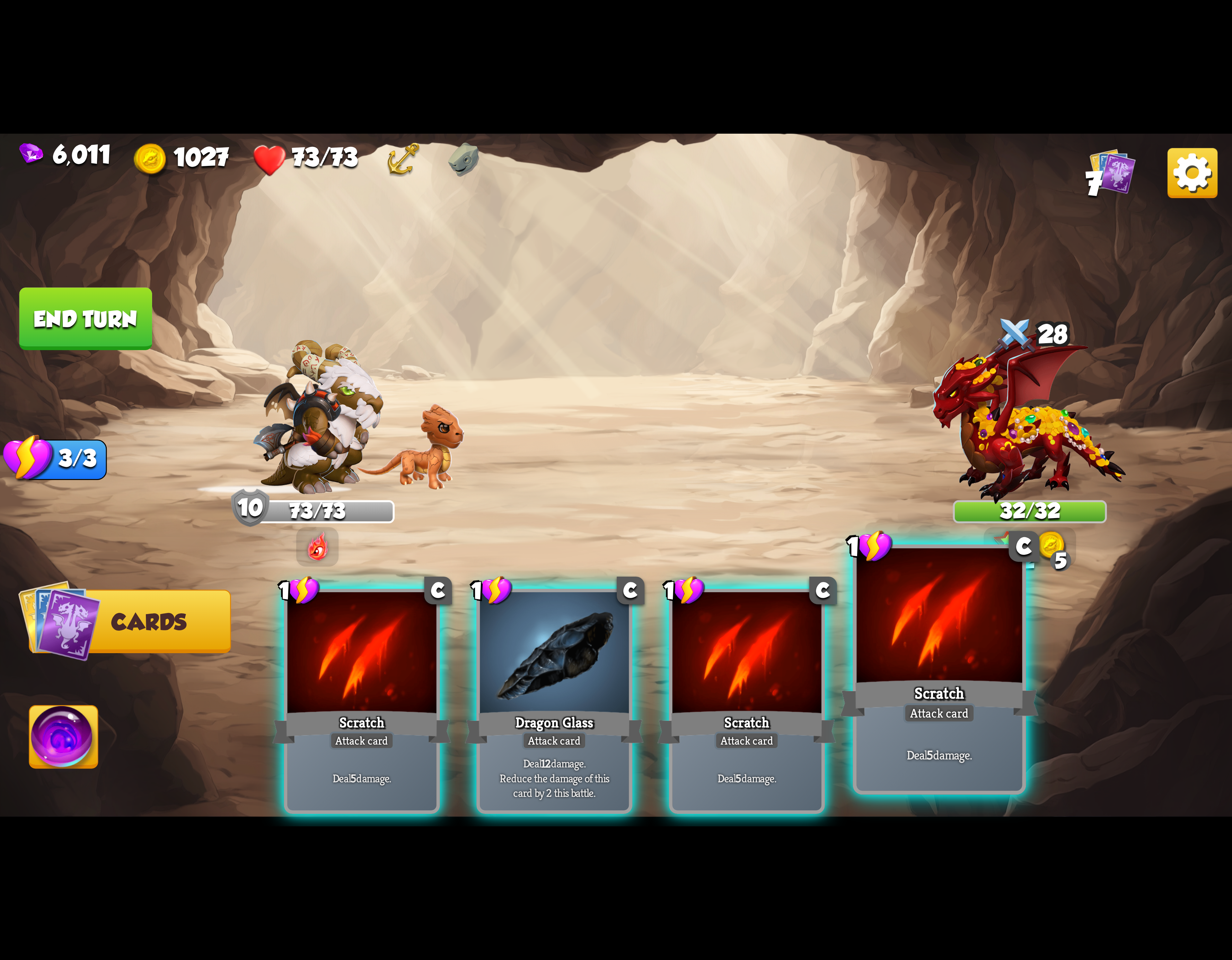
click at [887, 614] on div at bounding box center [939, 618] width 165 height 140
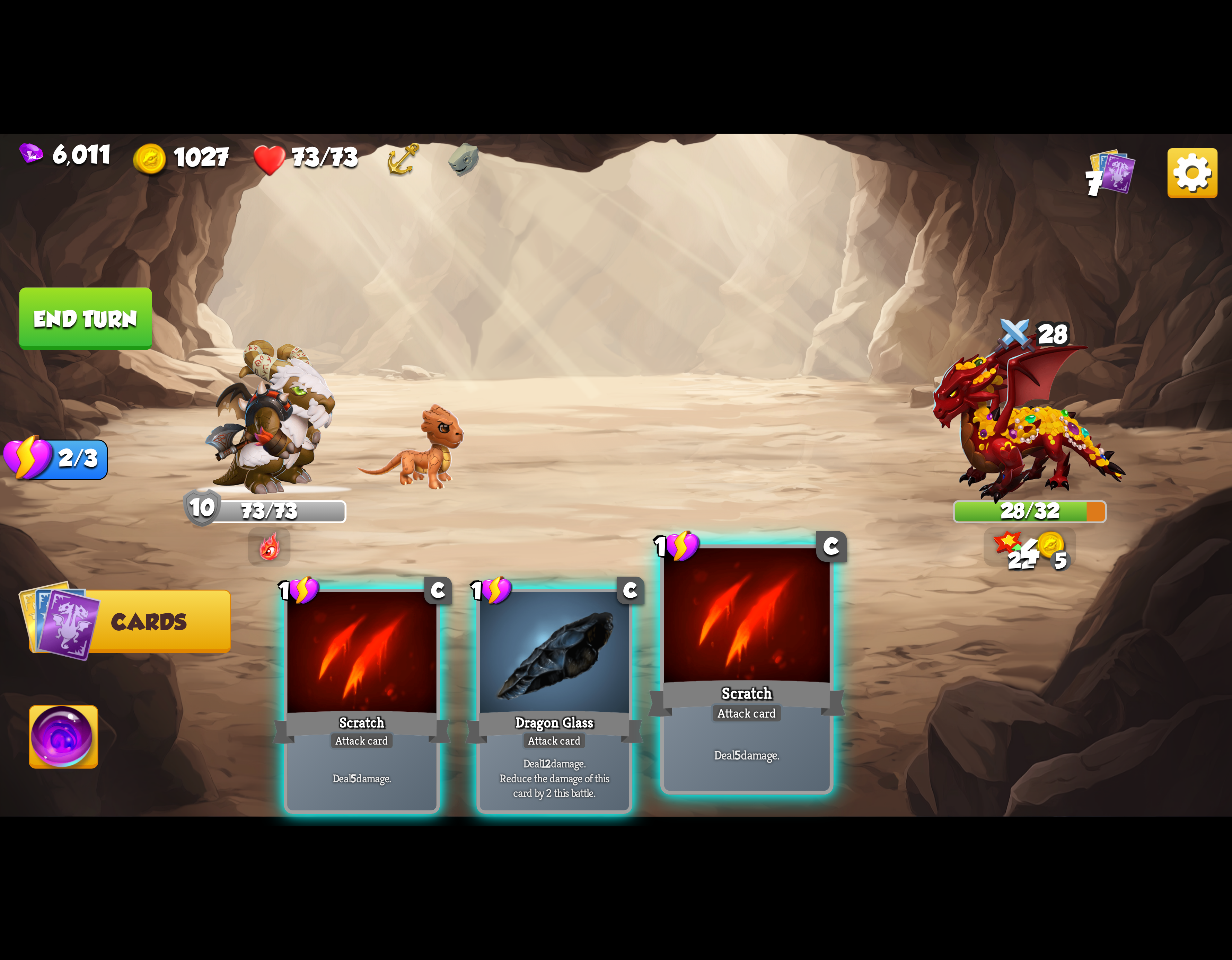
click at [739, 626] on div at bounding box center [747, 618] width 165 height 140
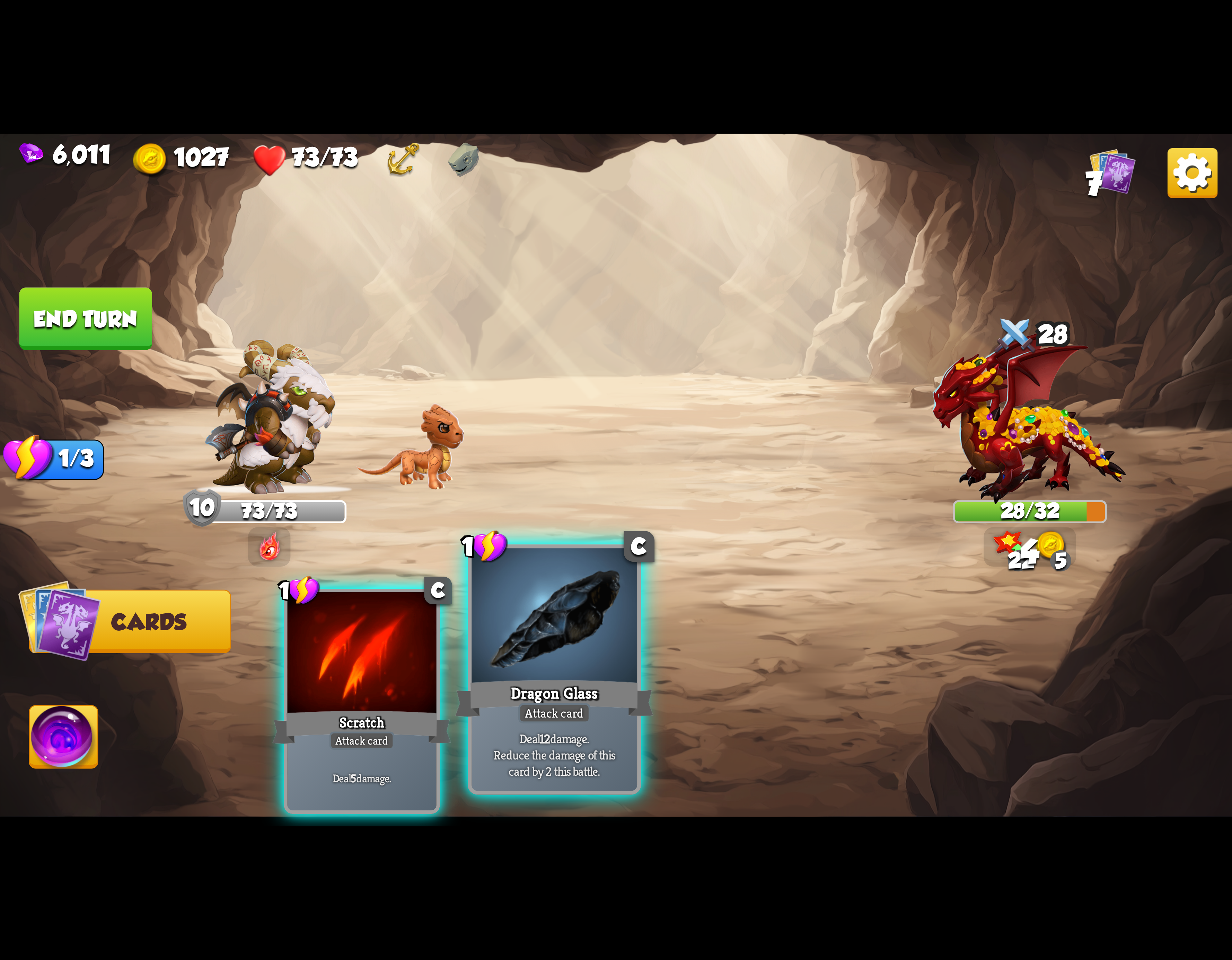
click at [590, 620] on div at bounding box center [554, 618] width 165 height 140
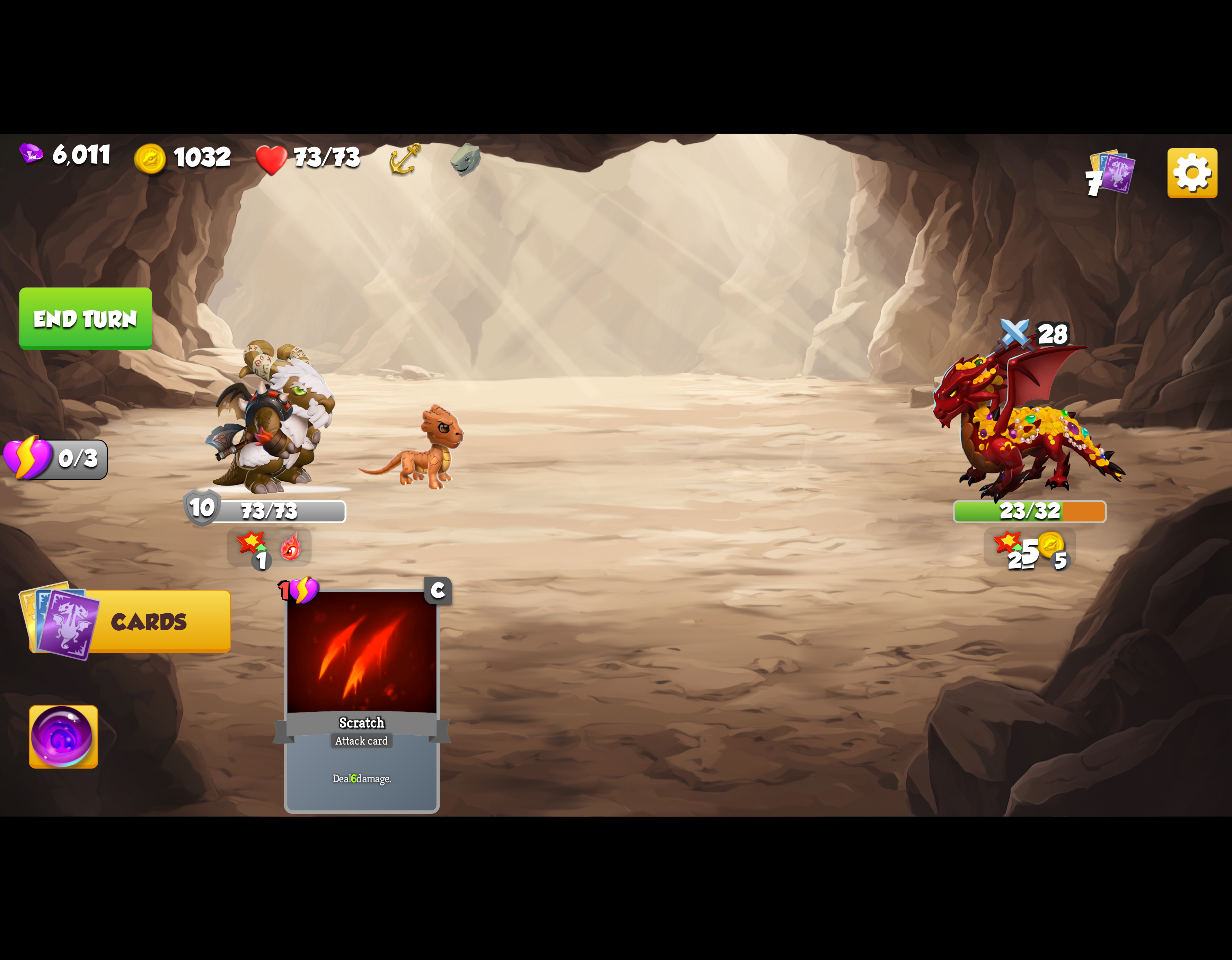
click at [88, 715] on img at bounding box center [63, 741] width 68 height 69
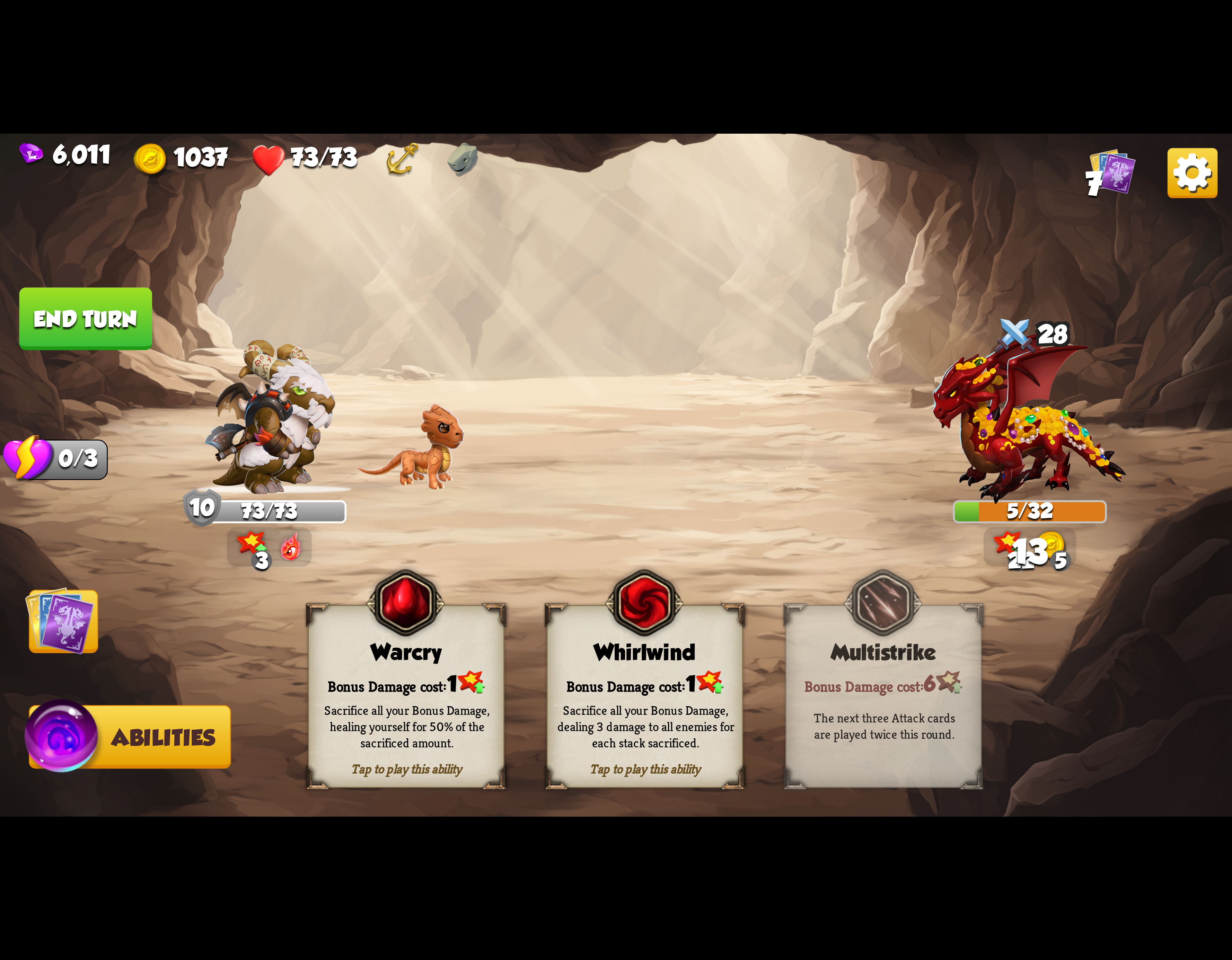
click at [691, 654] on div "Whirlwind" at bounding box center [645, 652] width 194 height 25
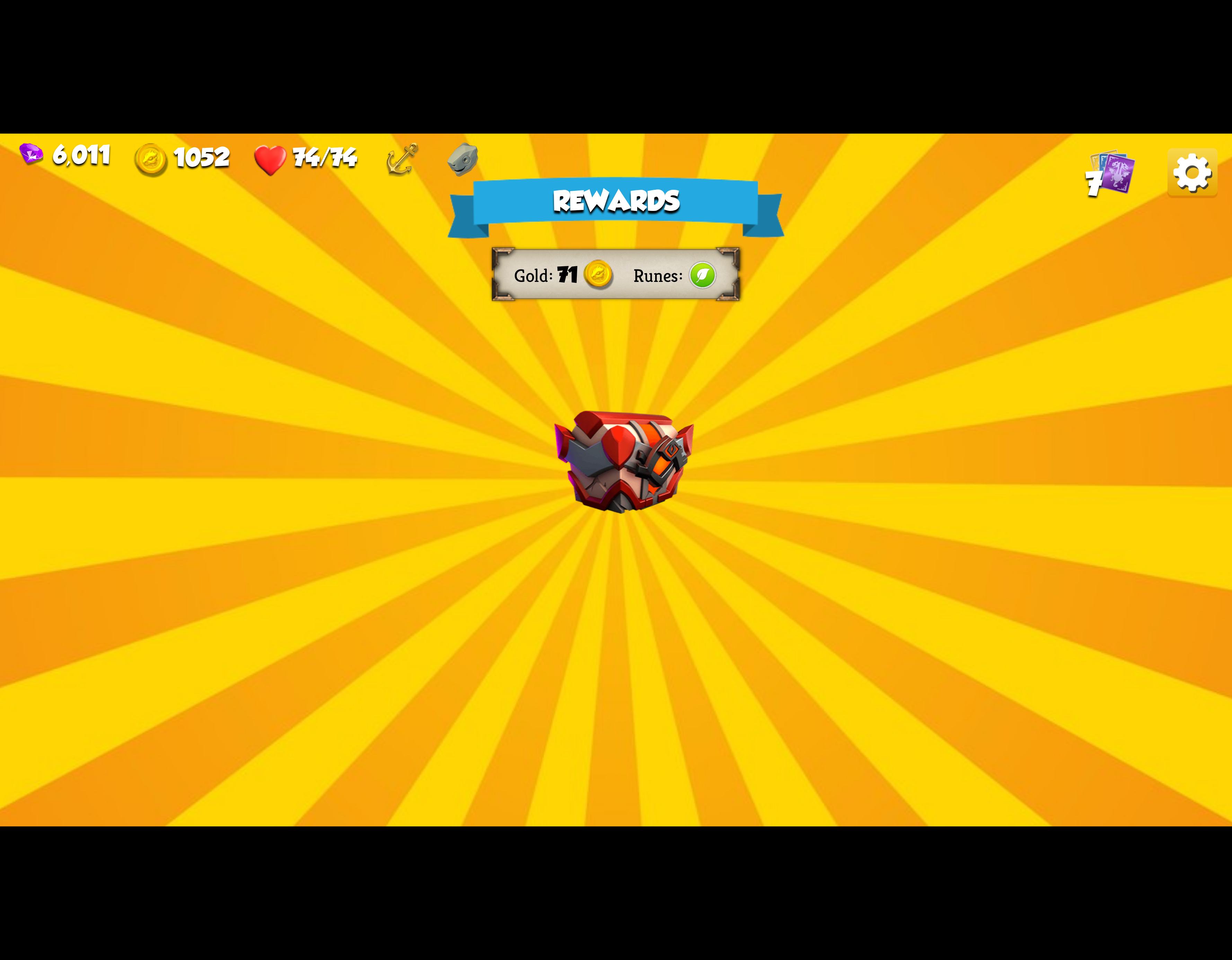
click at [1190, 183] on img at bounding box center [1193, 173] width 50 height 50
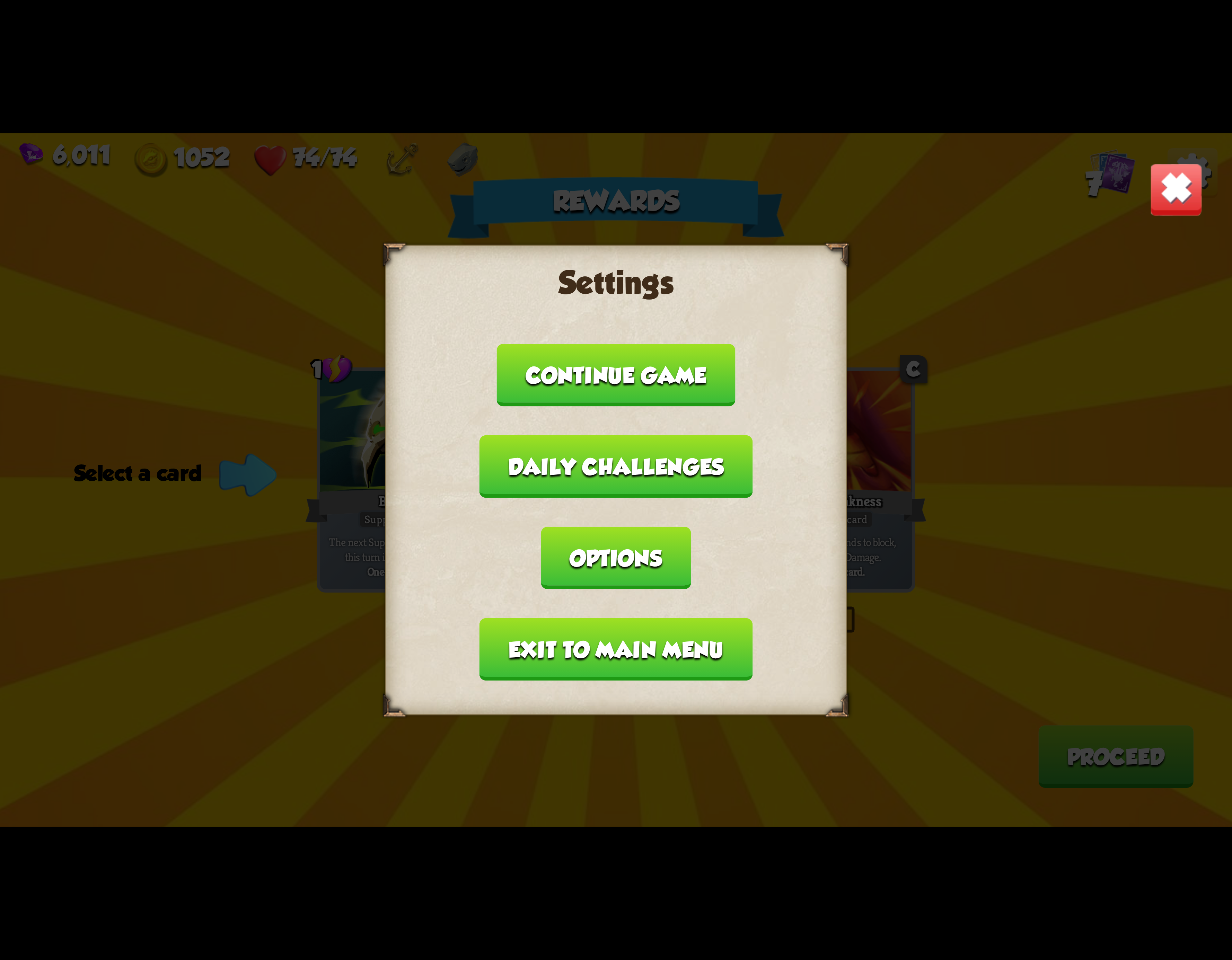
click at [610, 618] on button "Exit to main menu" at bounding box center [616, 649] width 273 height 63
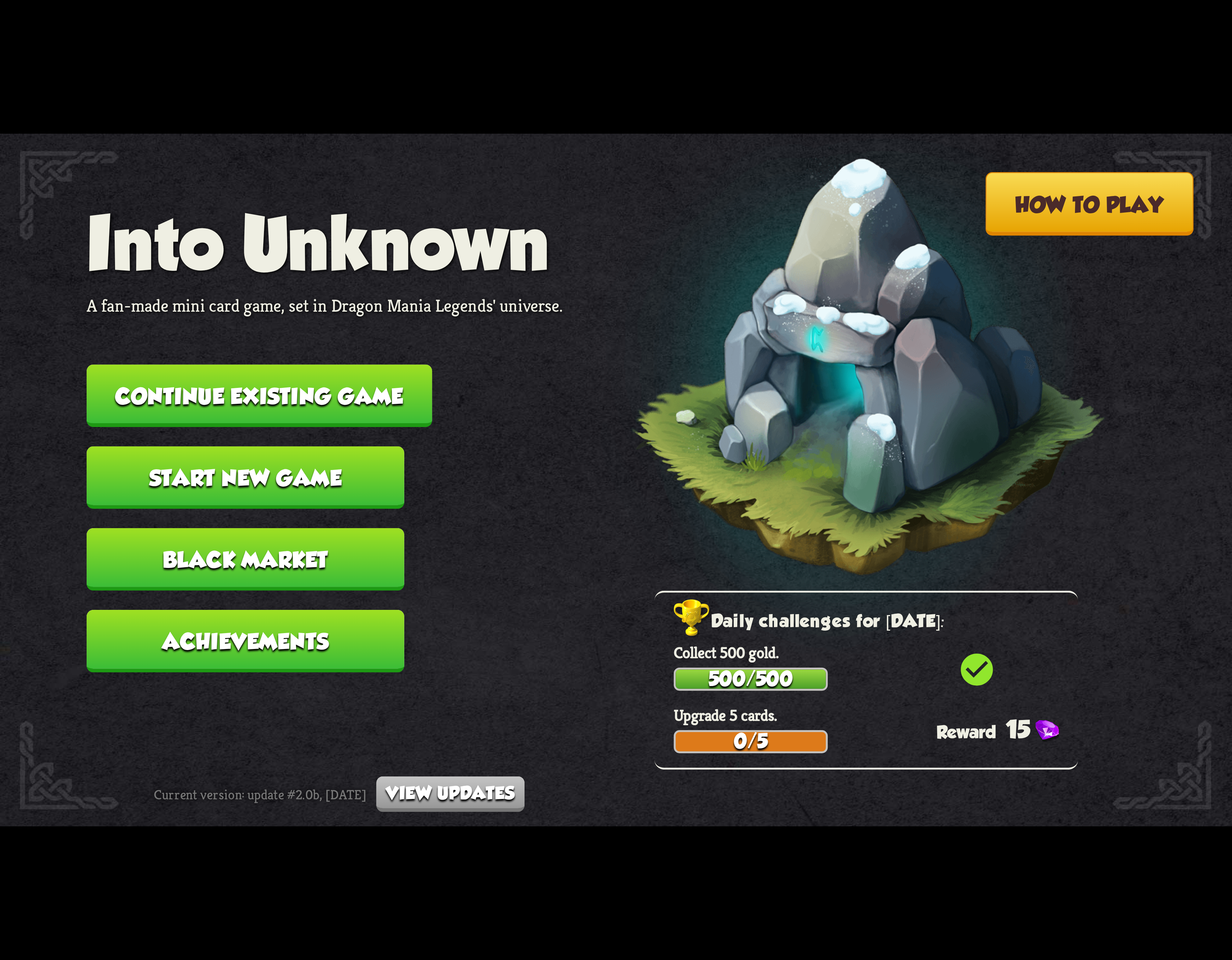
click at [376, 388] on button "Continue existing game" at bounding box center [260, 395] width 346 height 63
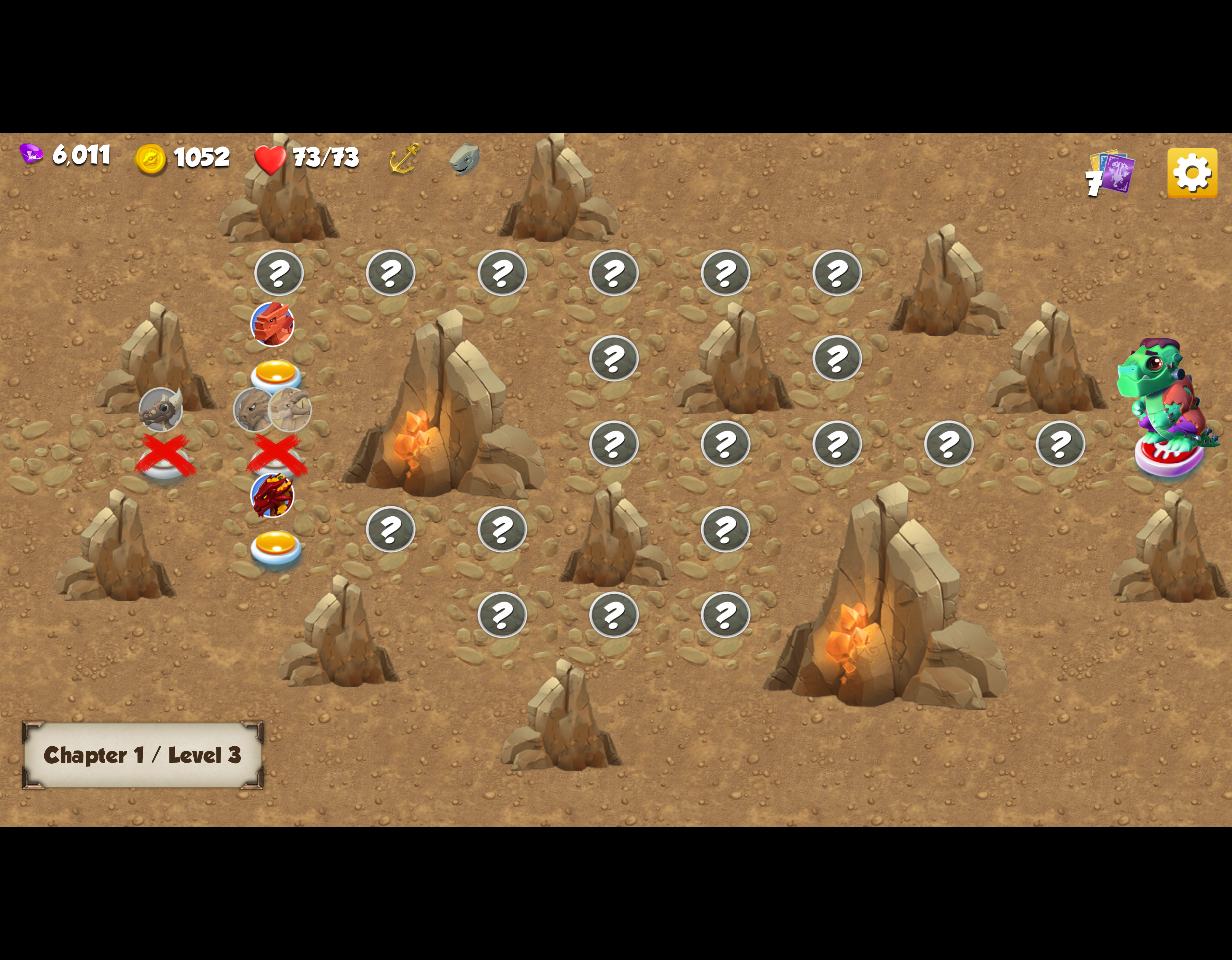
click at [257, 546] on img at bounding box center [277, 553] width 62 height 45
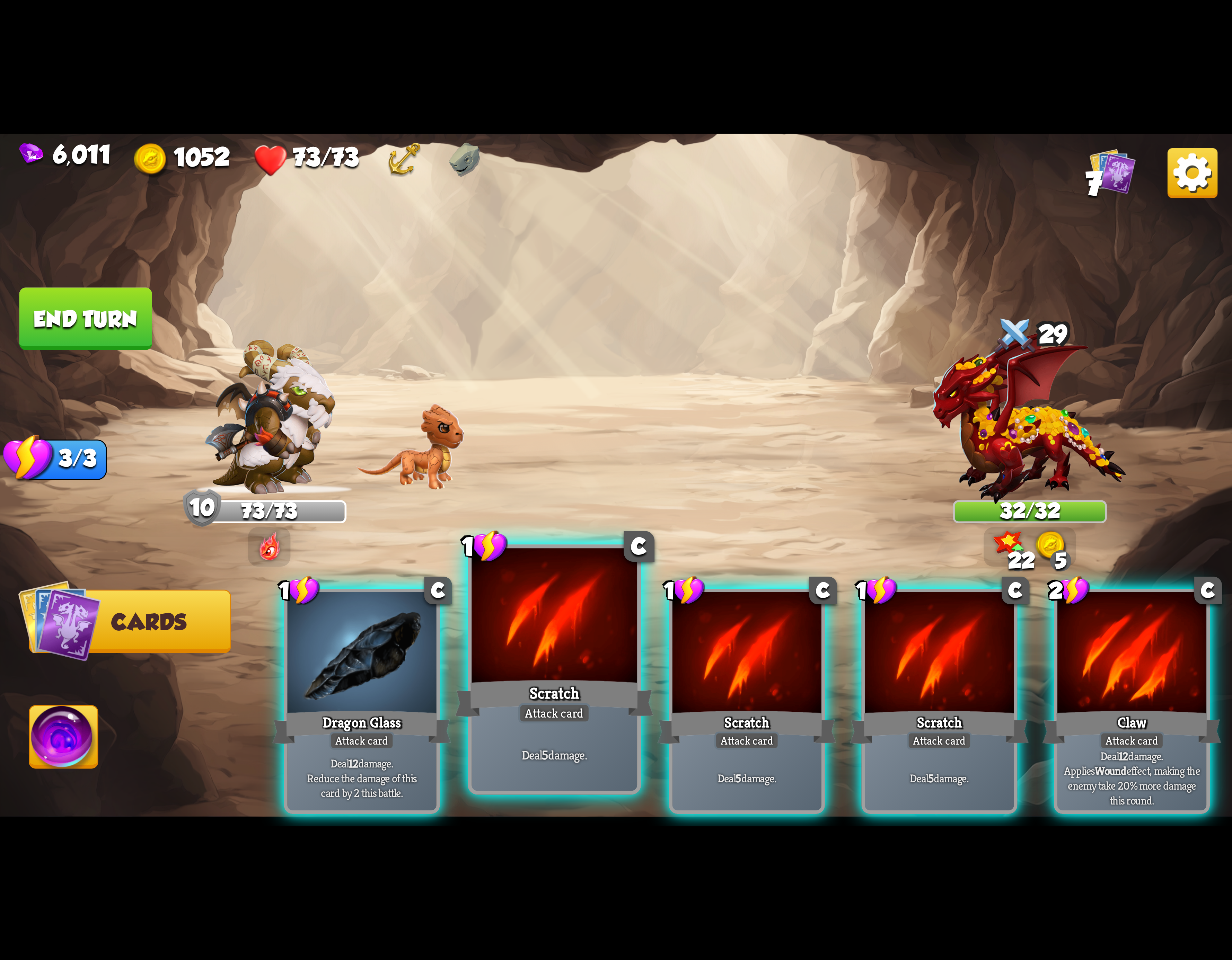
click at [509, 665] on div at bounding box center [554, 618] width 165 height 140
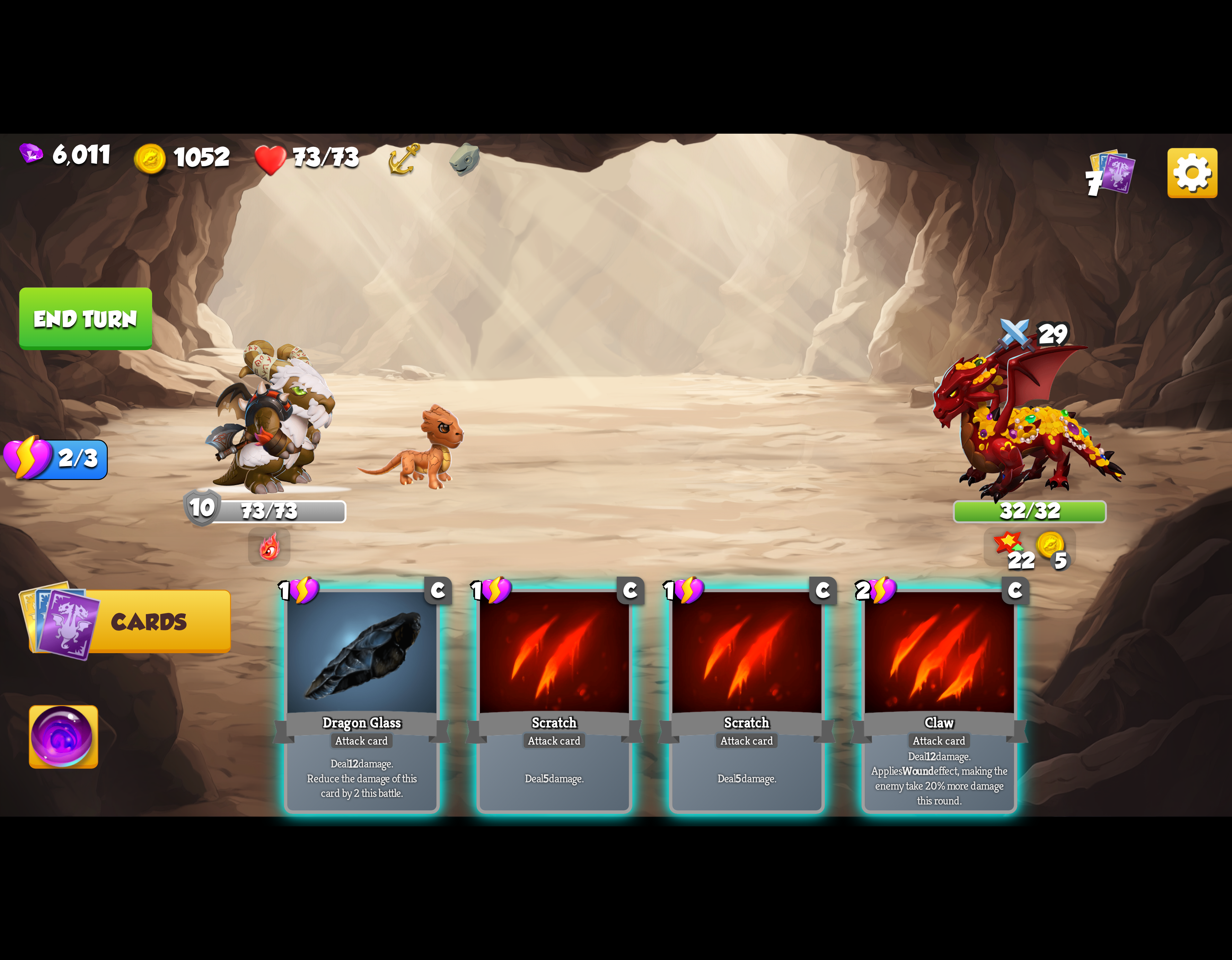
click at [509, 663] on div at bounding box center [554, 655] width 149 height 126
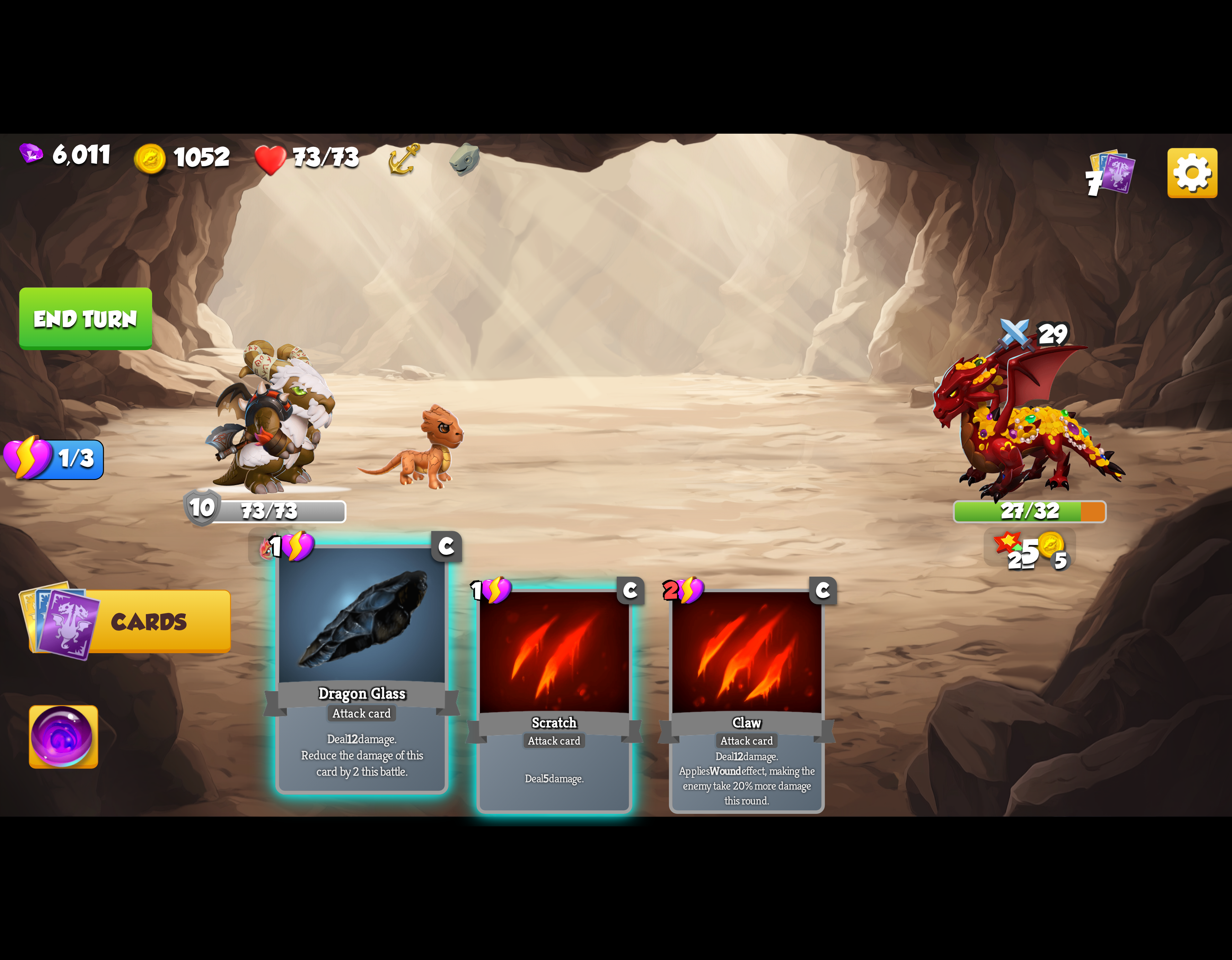
click at [328, 666] on div at bounding box center [362, 618] width 165 height 140
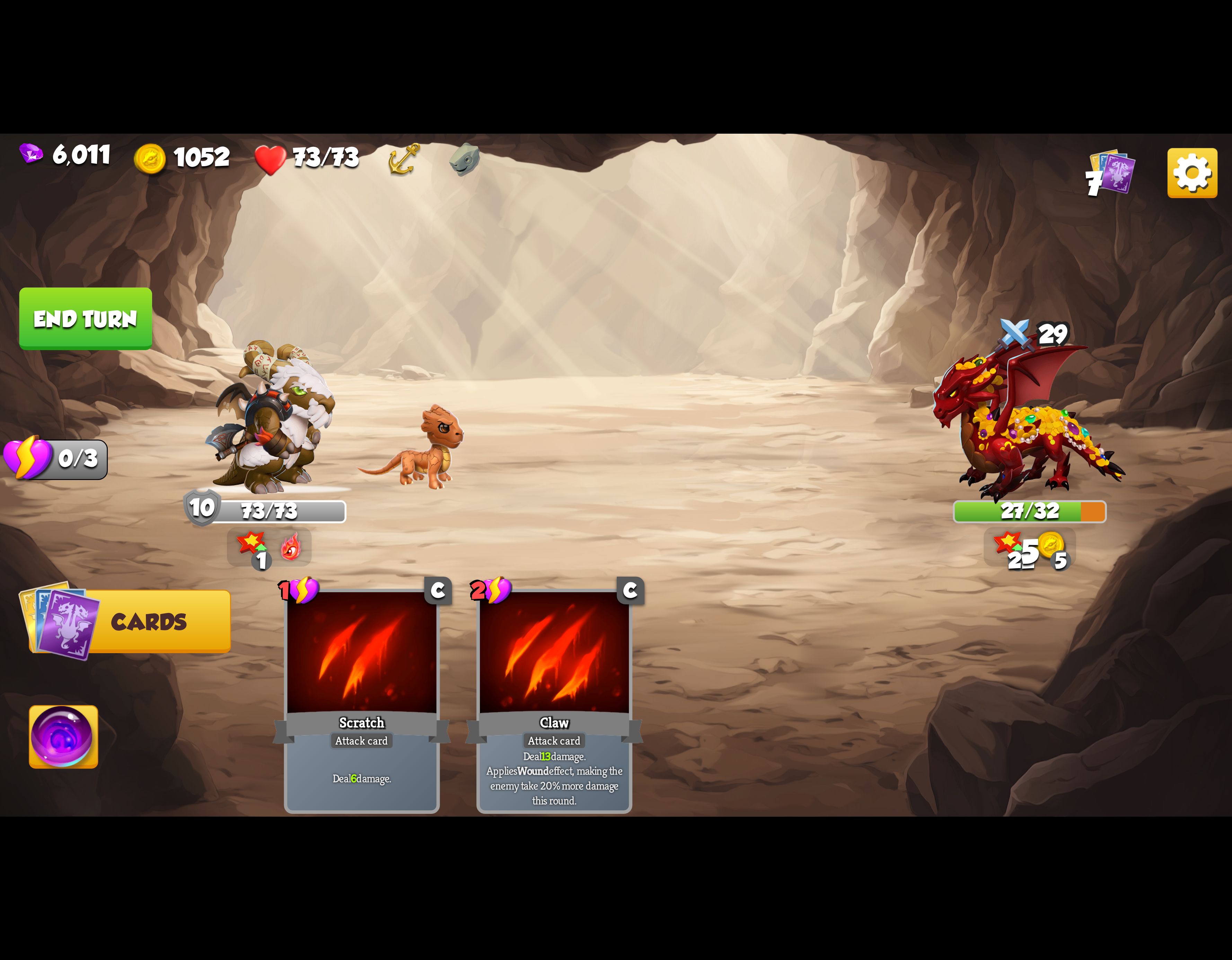
click at [46, 721] on img at bounding box center [63, 741] width 68 height 69
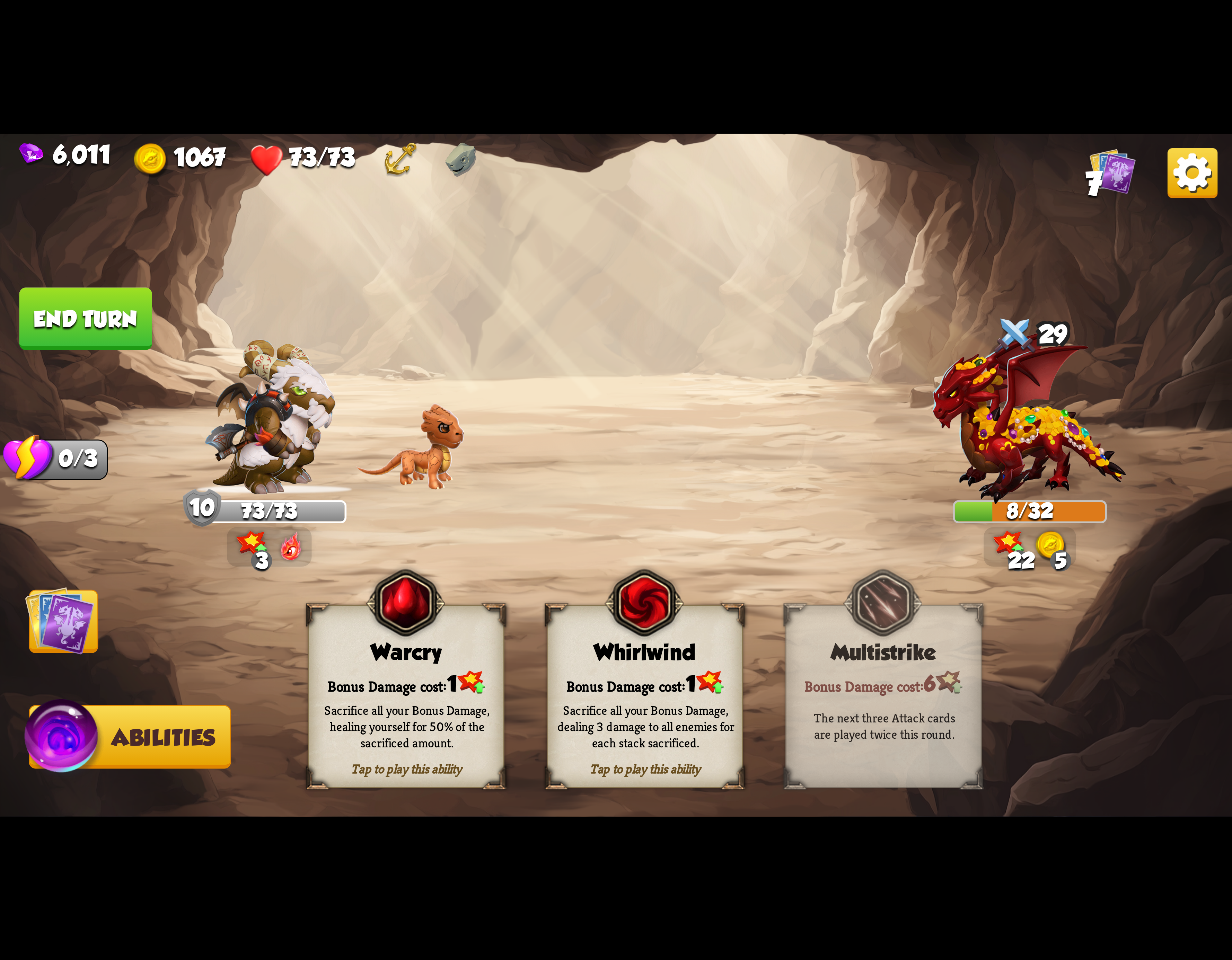
click at [615, 700] on div "Sacrifice all your Bonus Damage, dealing 3 damage to all enemies for each stack…" at bounding box center [646, 727] width 196 height 77
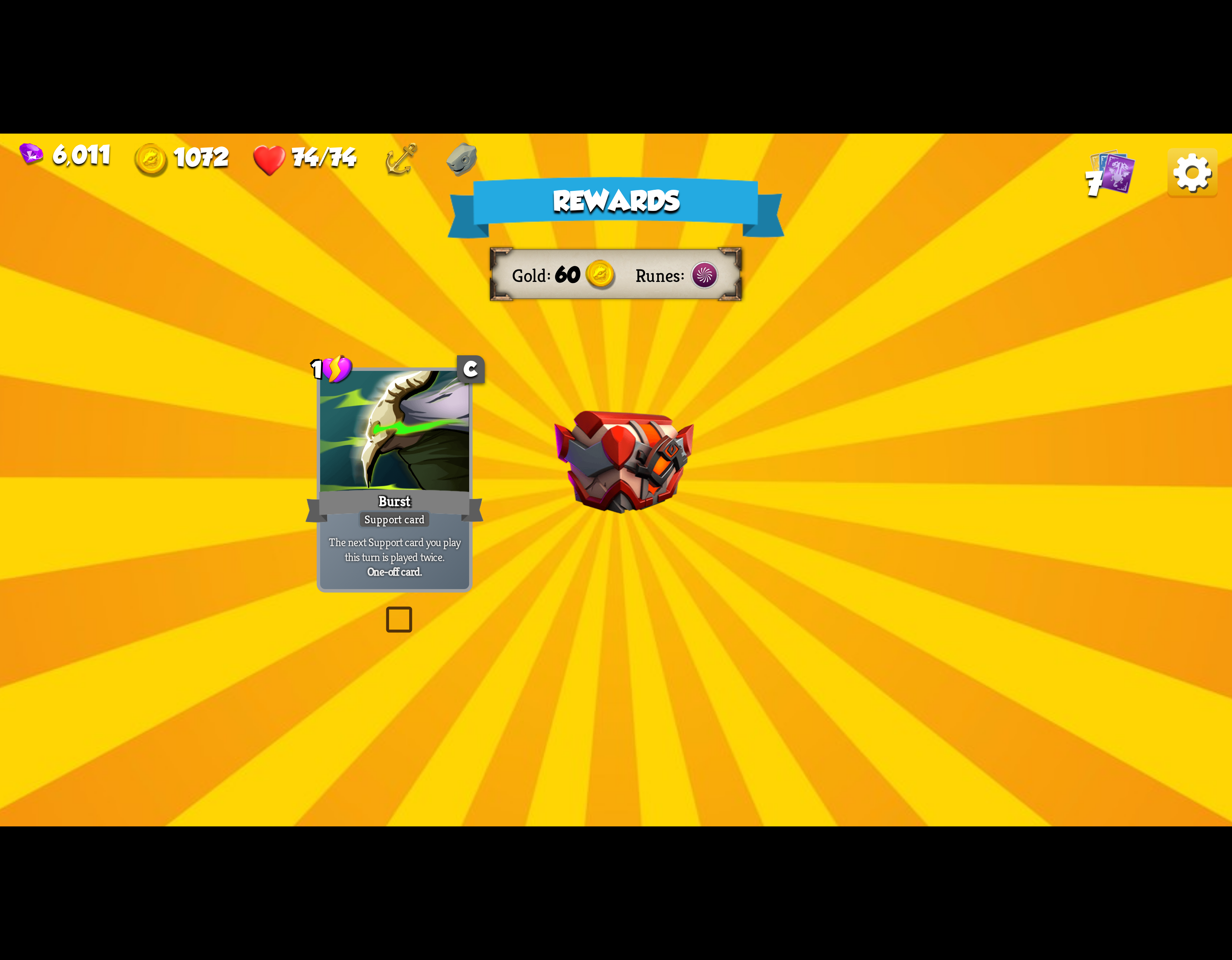
click at [1154, 172] on div "6,011 1072 74/74 7" at bounding box center [616, 158] width 1232 height 48
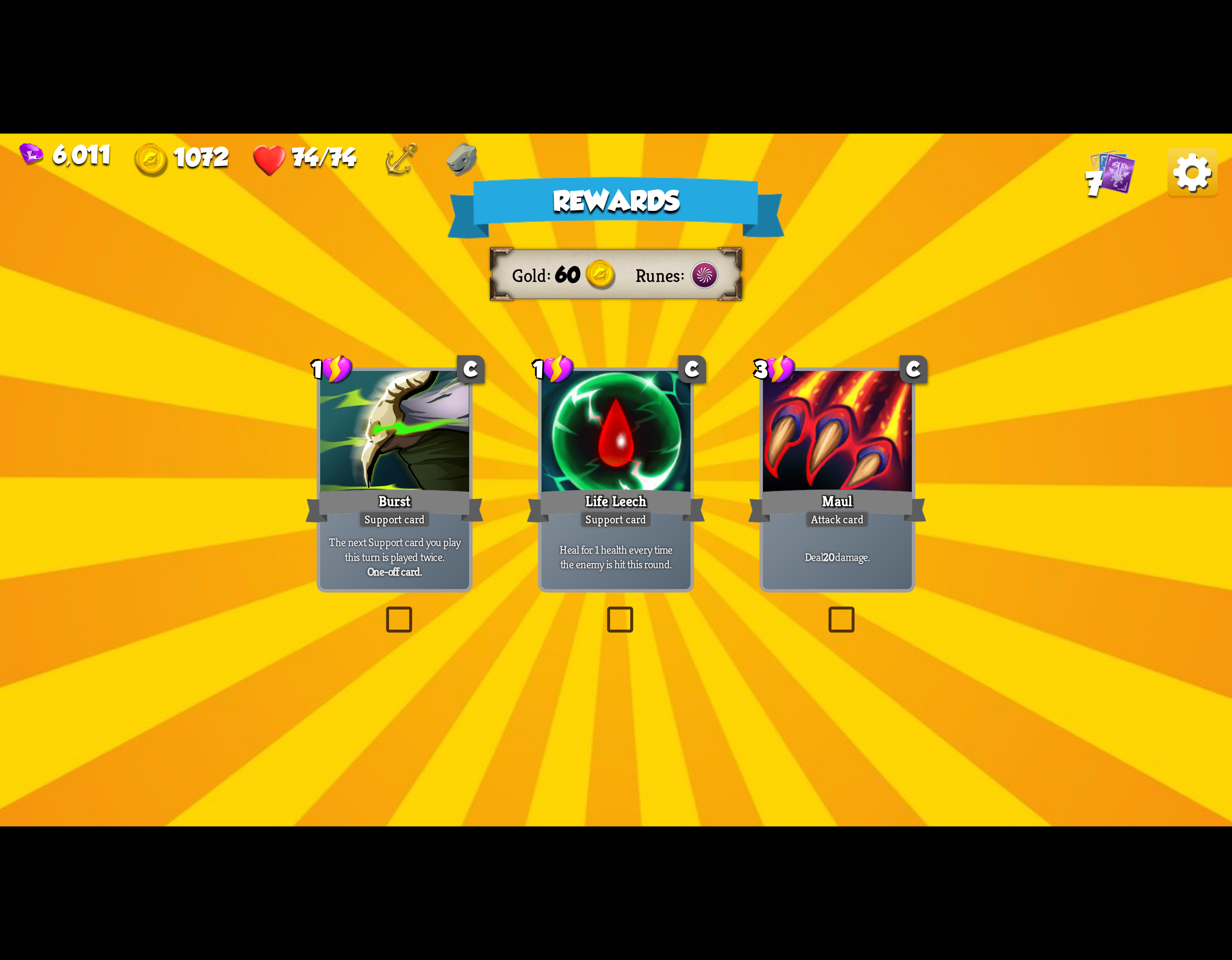
click at [1170, 173] on img at bounding box center [1193, 173] width 50 height 50
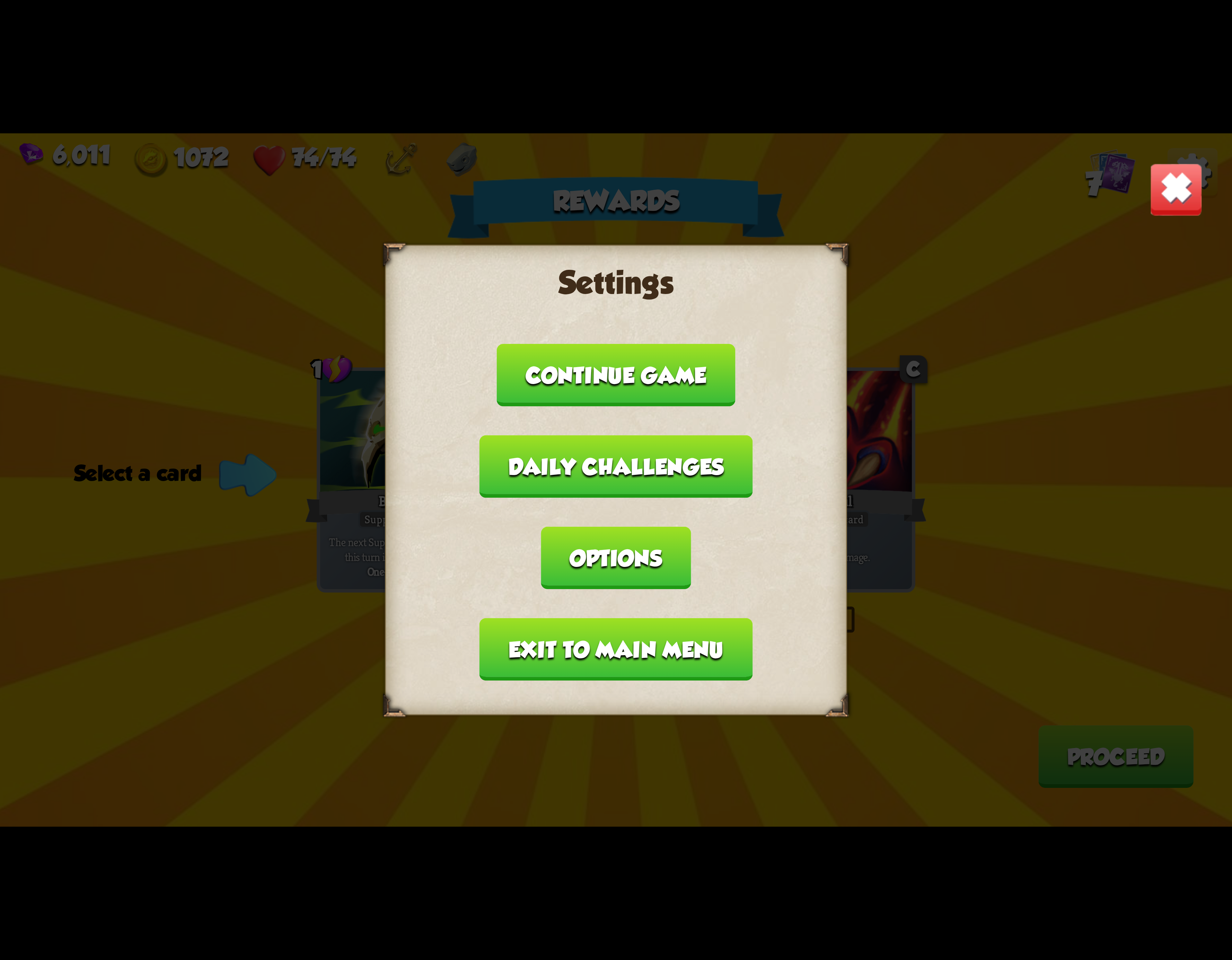
click at [647, 618] on button "Exit to main menu" at bounding box center [616, 649] width 273 height 63
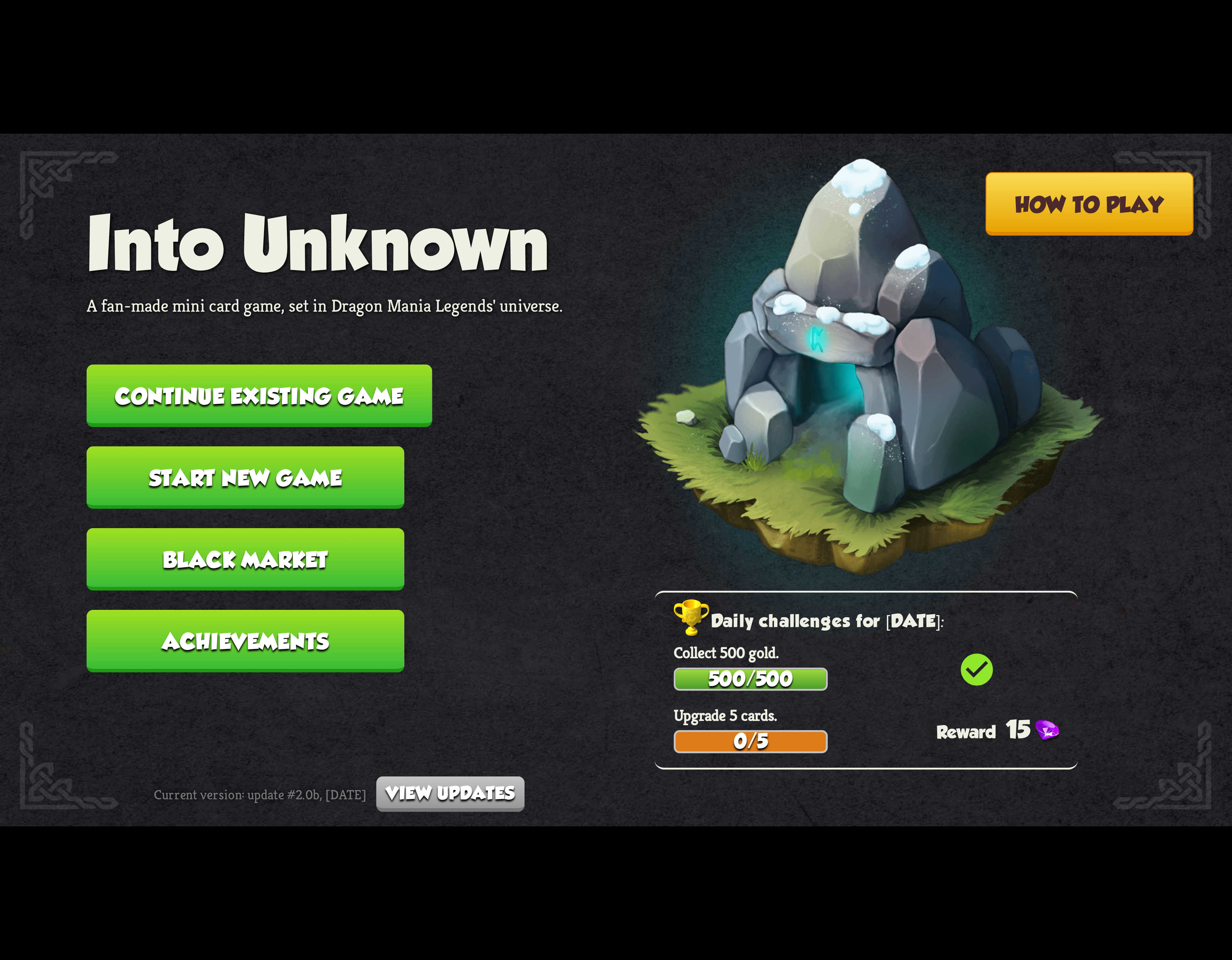
click at [366, 398] on button "Continue existing game" at bounding box center [260, 395] width 346 height 63
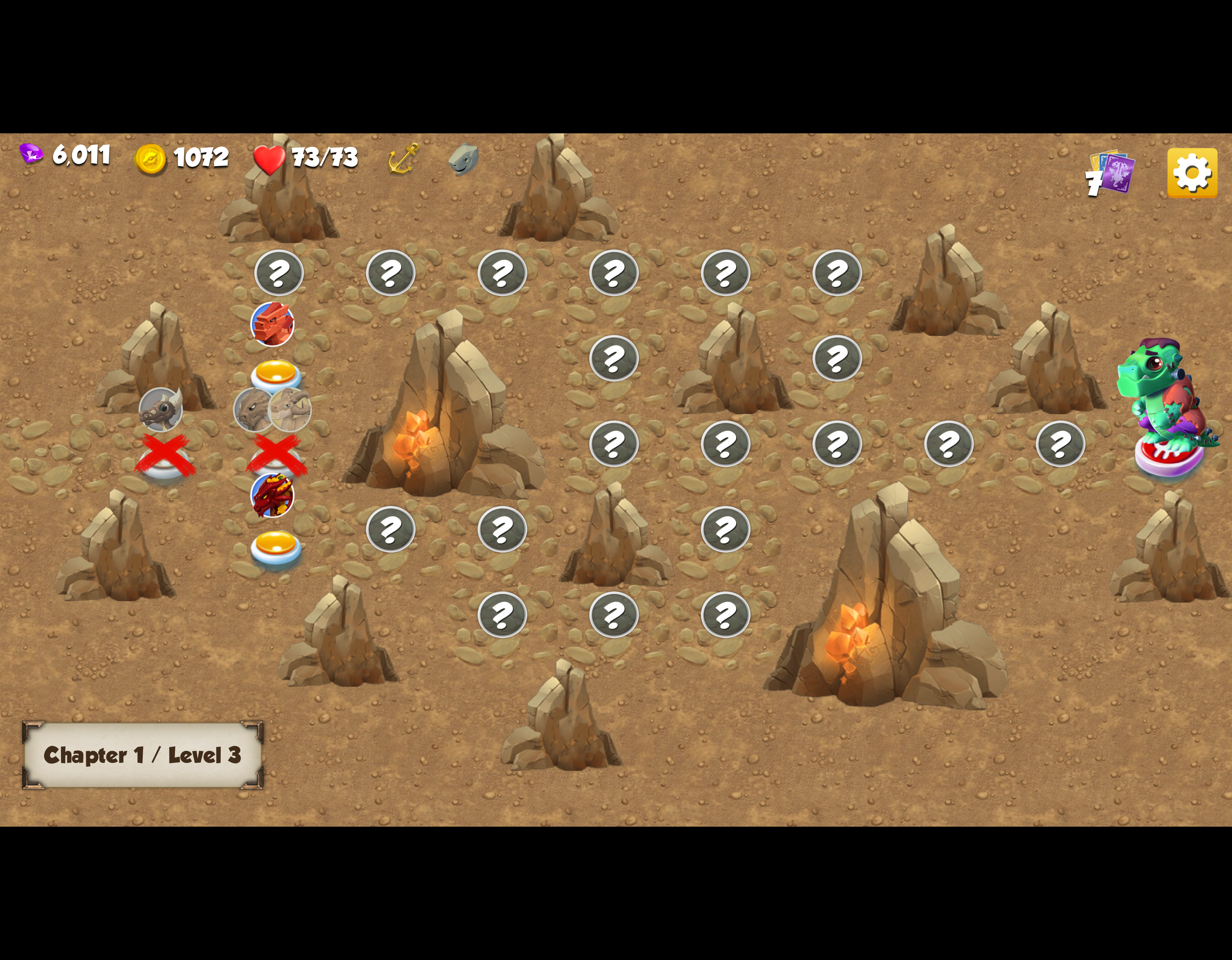
click at [263, 532] on img at bounding box center [277, 553] width 62 height 45
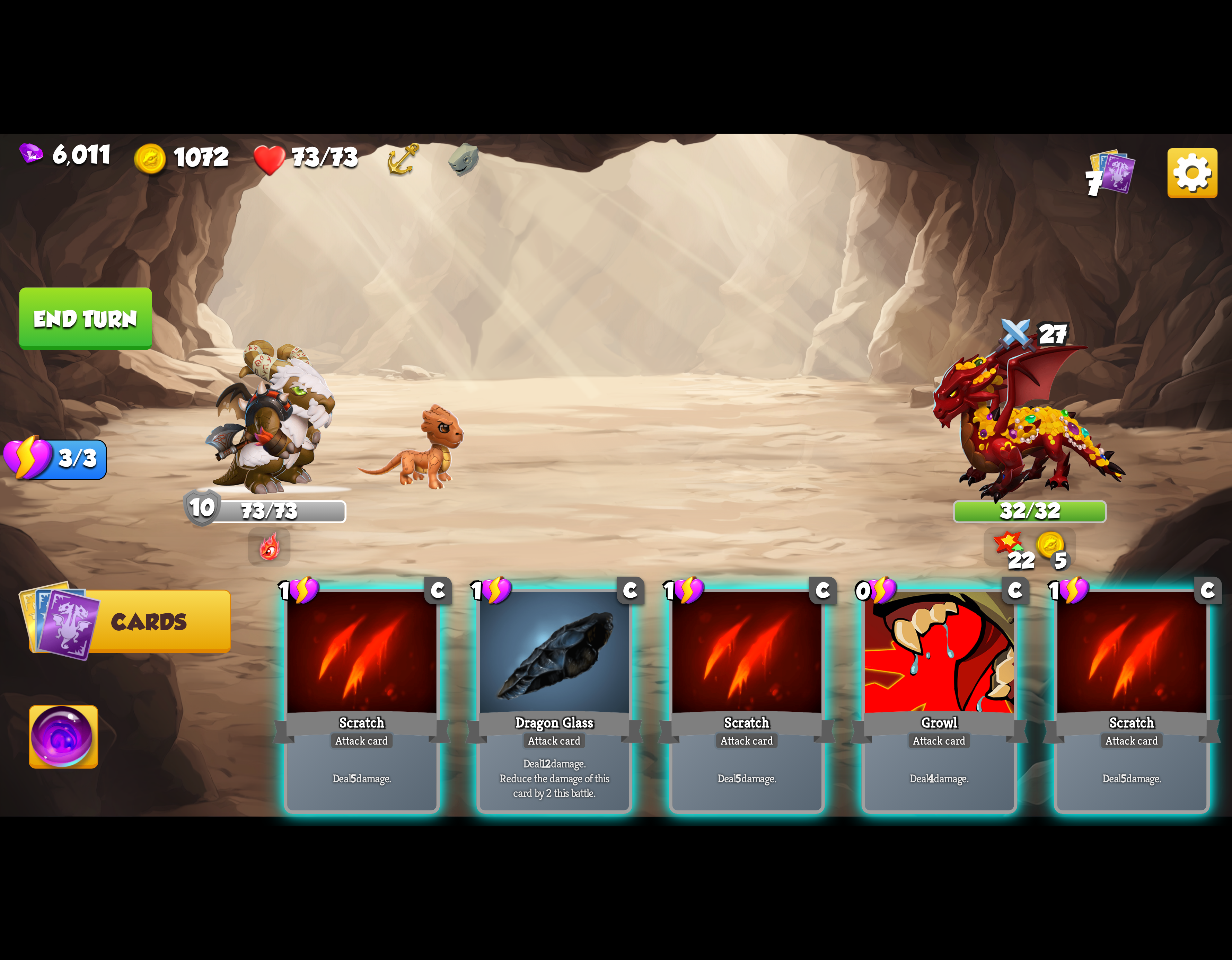
drag, startPoint x: 1071, startPoint y: 663, endPoint x: 876, endPoint y: 506, distance: 250.3
click at [876, 506] on div "Select an enemy to attack... You don't have enough stamina to play that card...…" at bounding box center [616, 480] width 1232 height 693
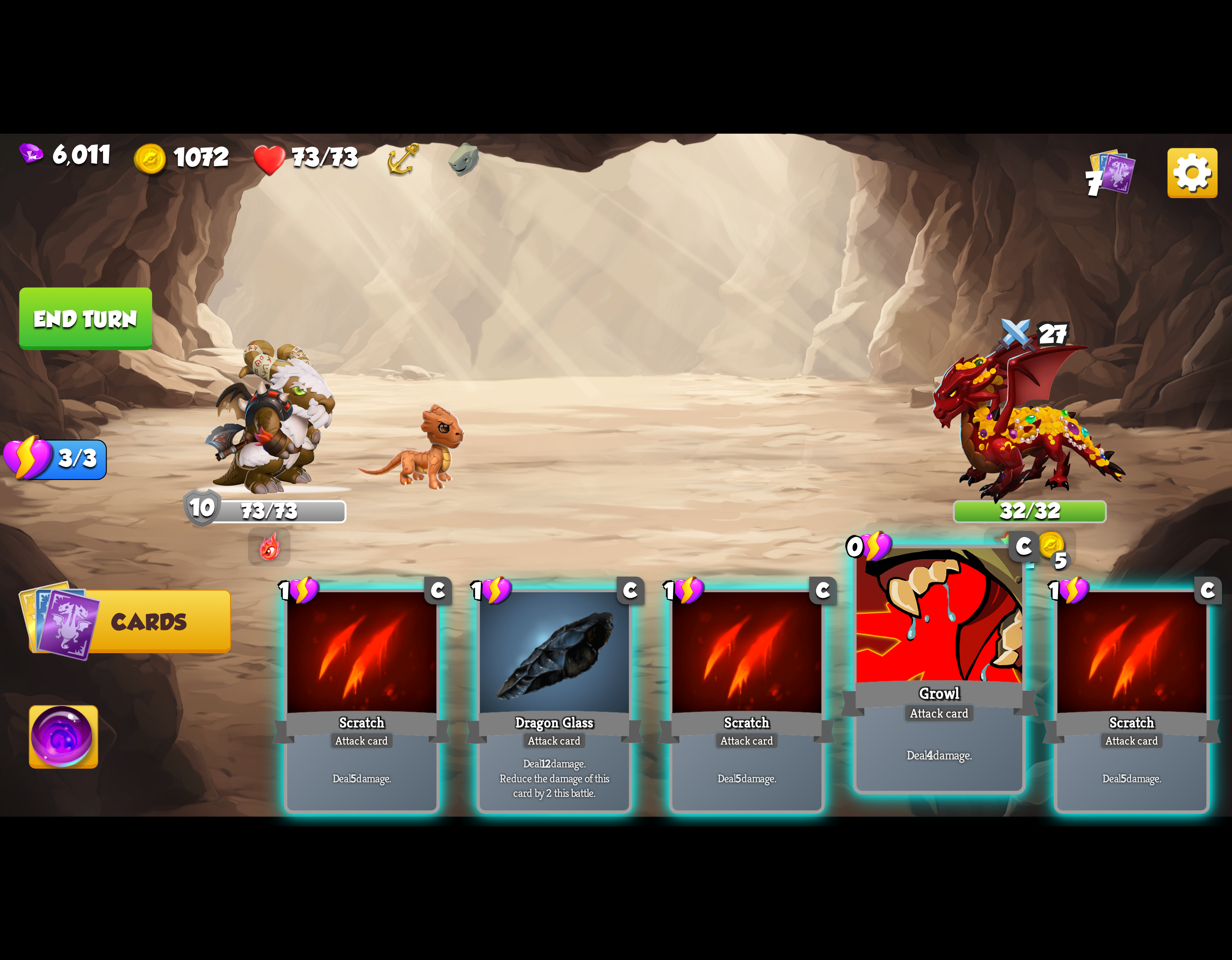
drag, startPoint x: 916, startPoint y: 611, endPoint x: 912, endPoint y: 622, distance: 11.7
click at [912, 622] on div at bounding box center [939, 618] width 165 height 140
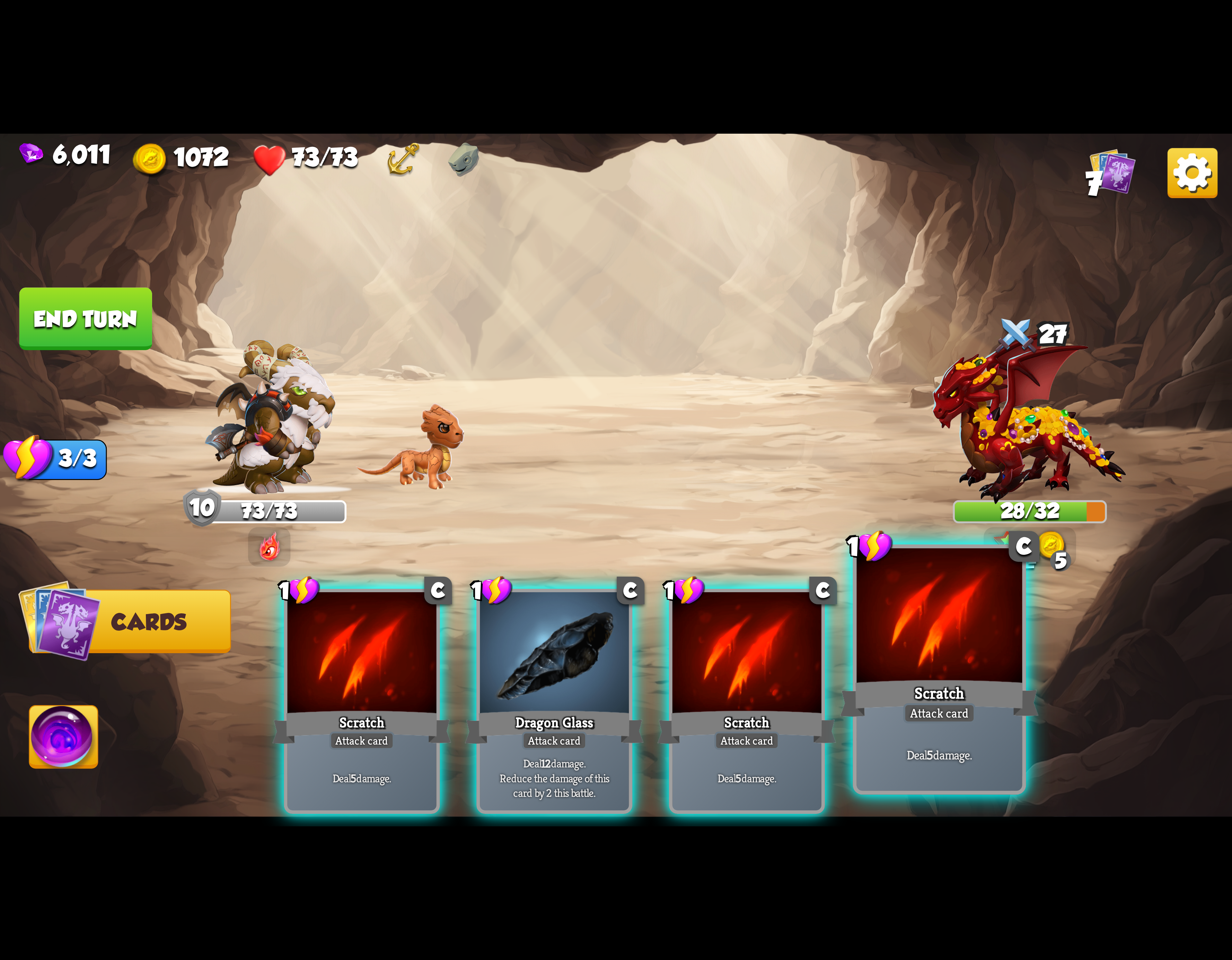
drag, startPoint x: 922, startPoint y: 651, endPoint x: 917, endPoint y: 651, distance: 5.0
click at [919, 651] on div at bounding box center [939, 618] width 165 height 140
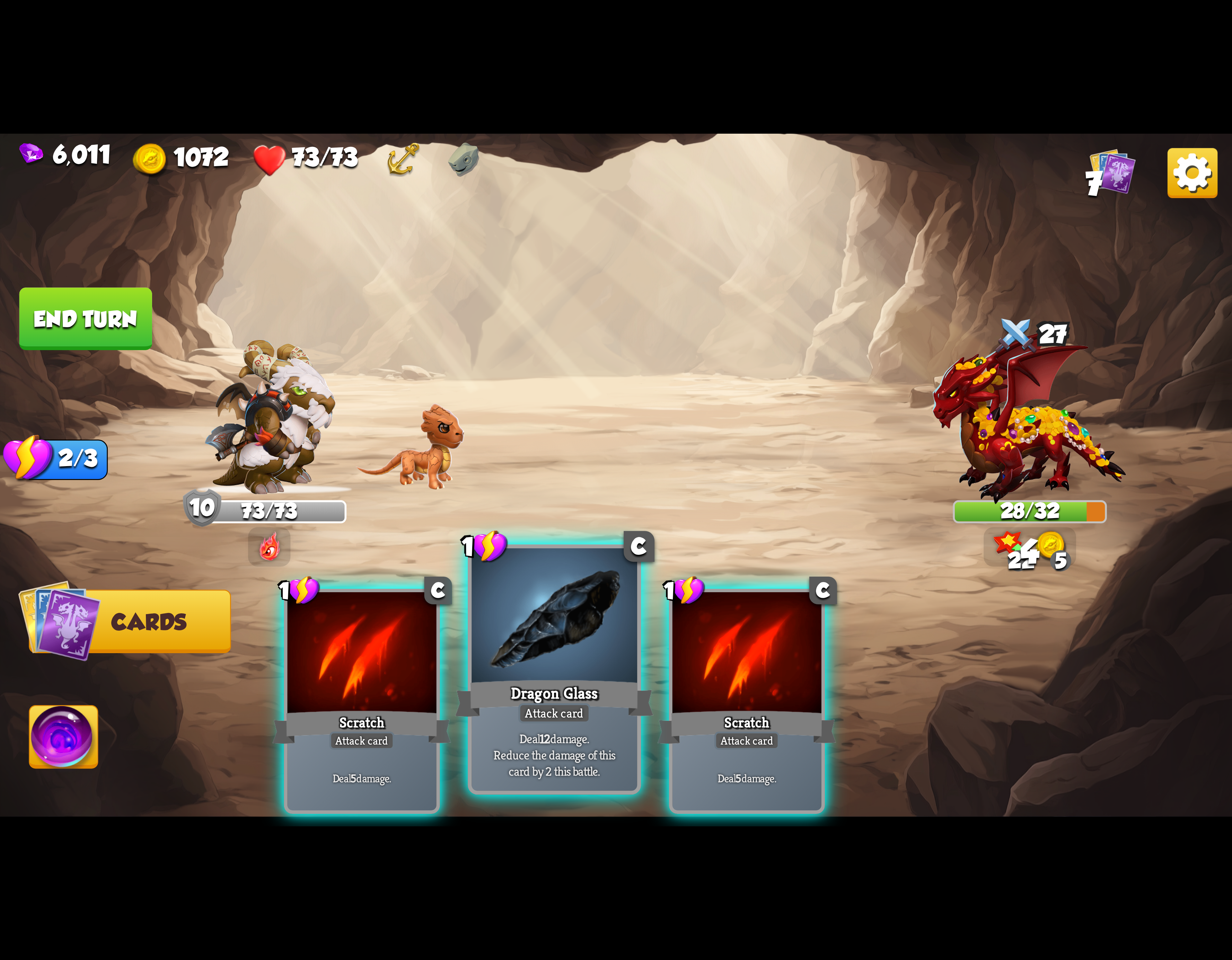
drag, startPoint x: 754, startPoint y: 632, endPoint x: 559, endPoint y: 617, distance: 195.6
click at [753, 632] on div at bounding box center [747, 655] width 149 height 126
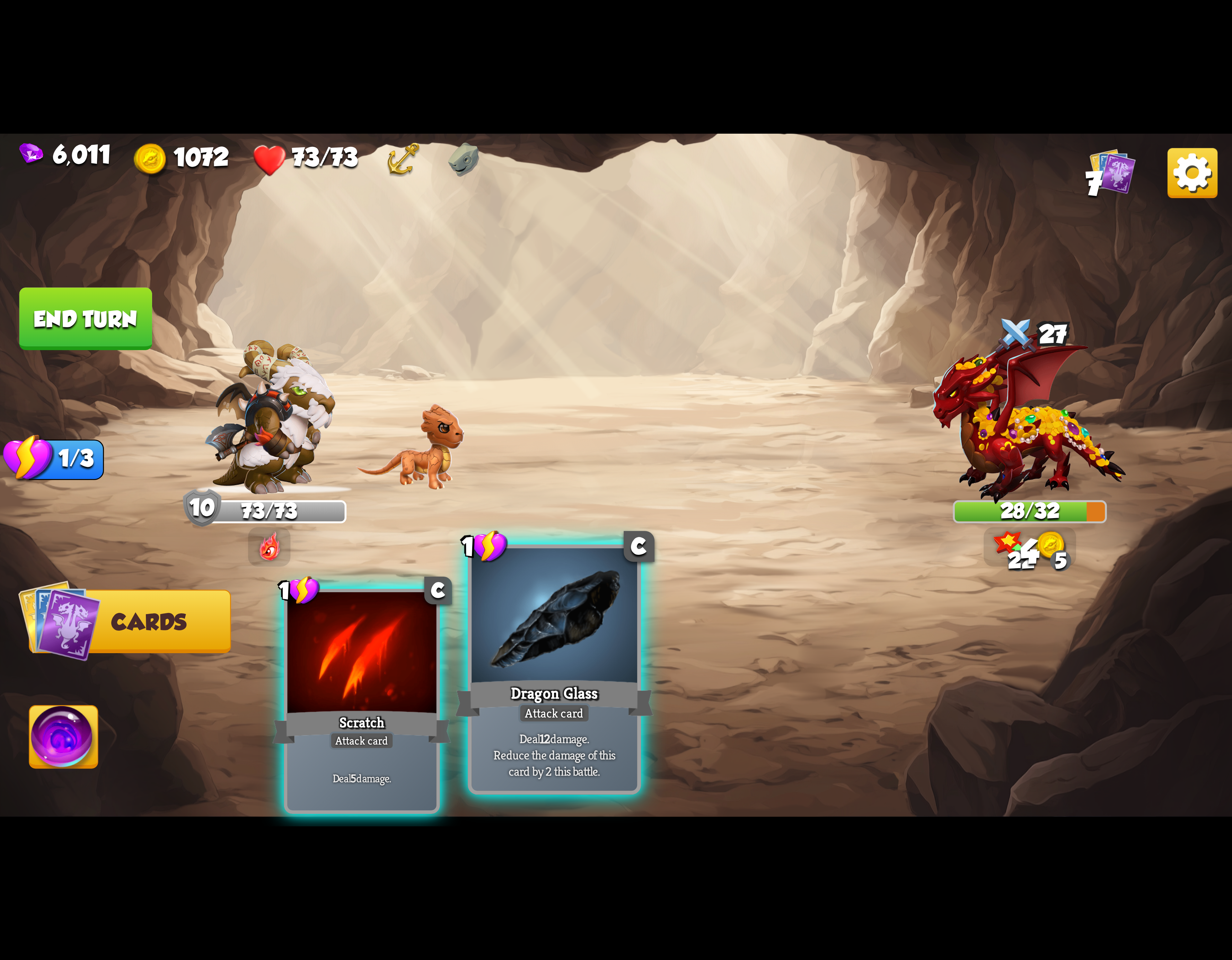
click at [559, 617] on div at bounding box center [554, 618] width 165 height 140
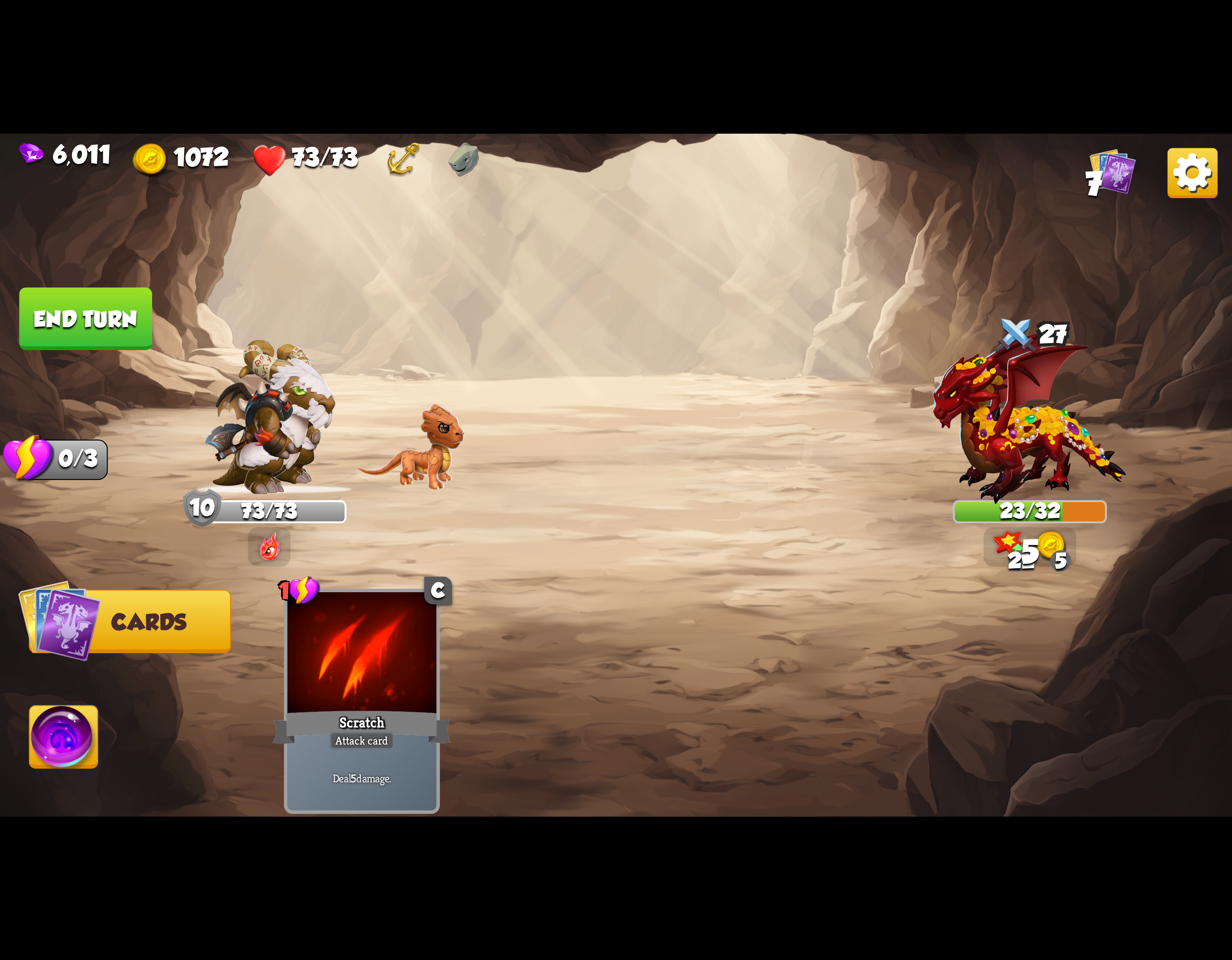
click at [50, 719] on img at bounding box center [63, 741] width 68 height 69
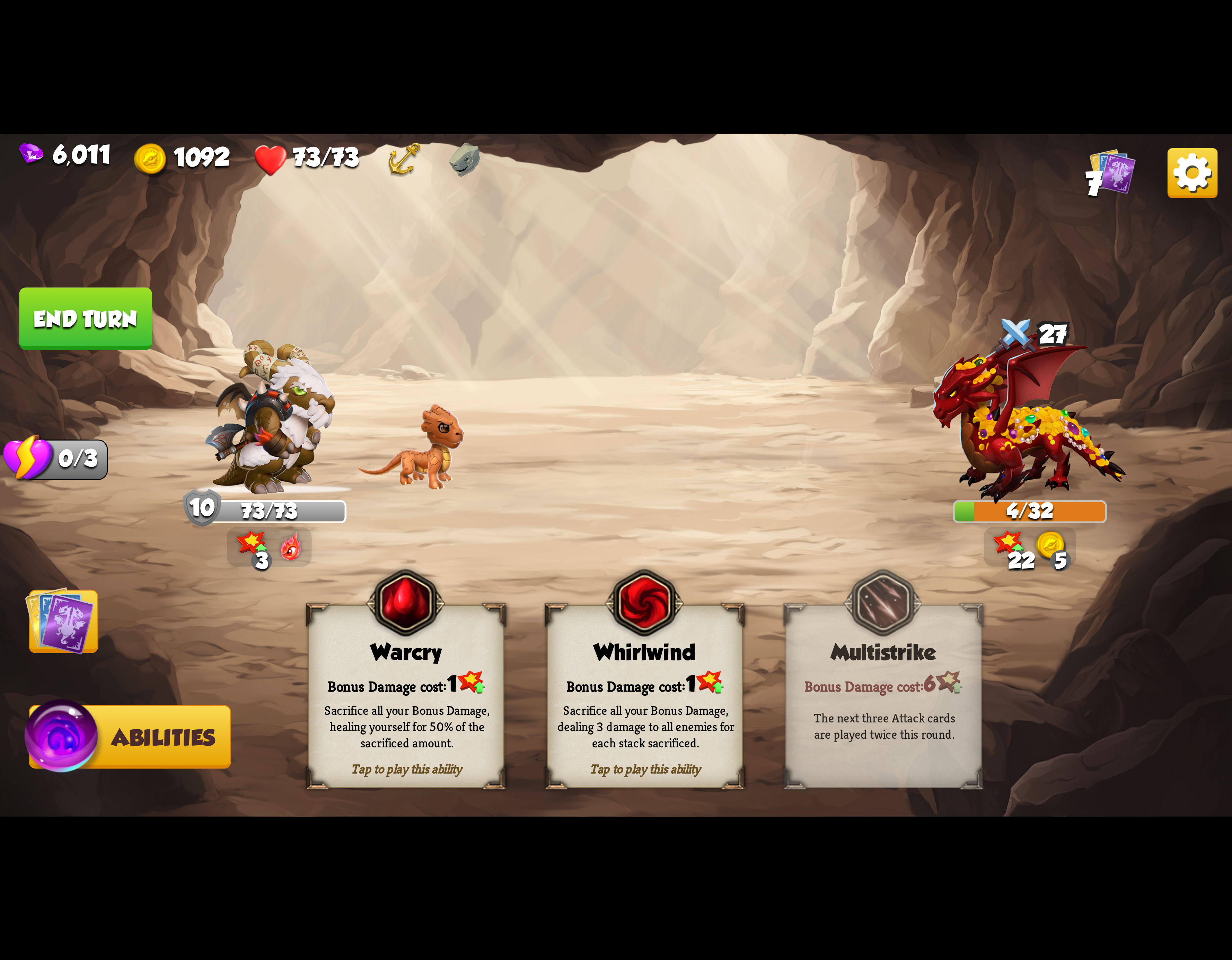
click at [707, 678] on img at bounding box center [710, 682] width 27 height 23
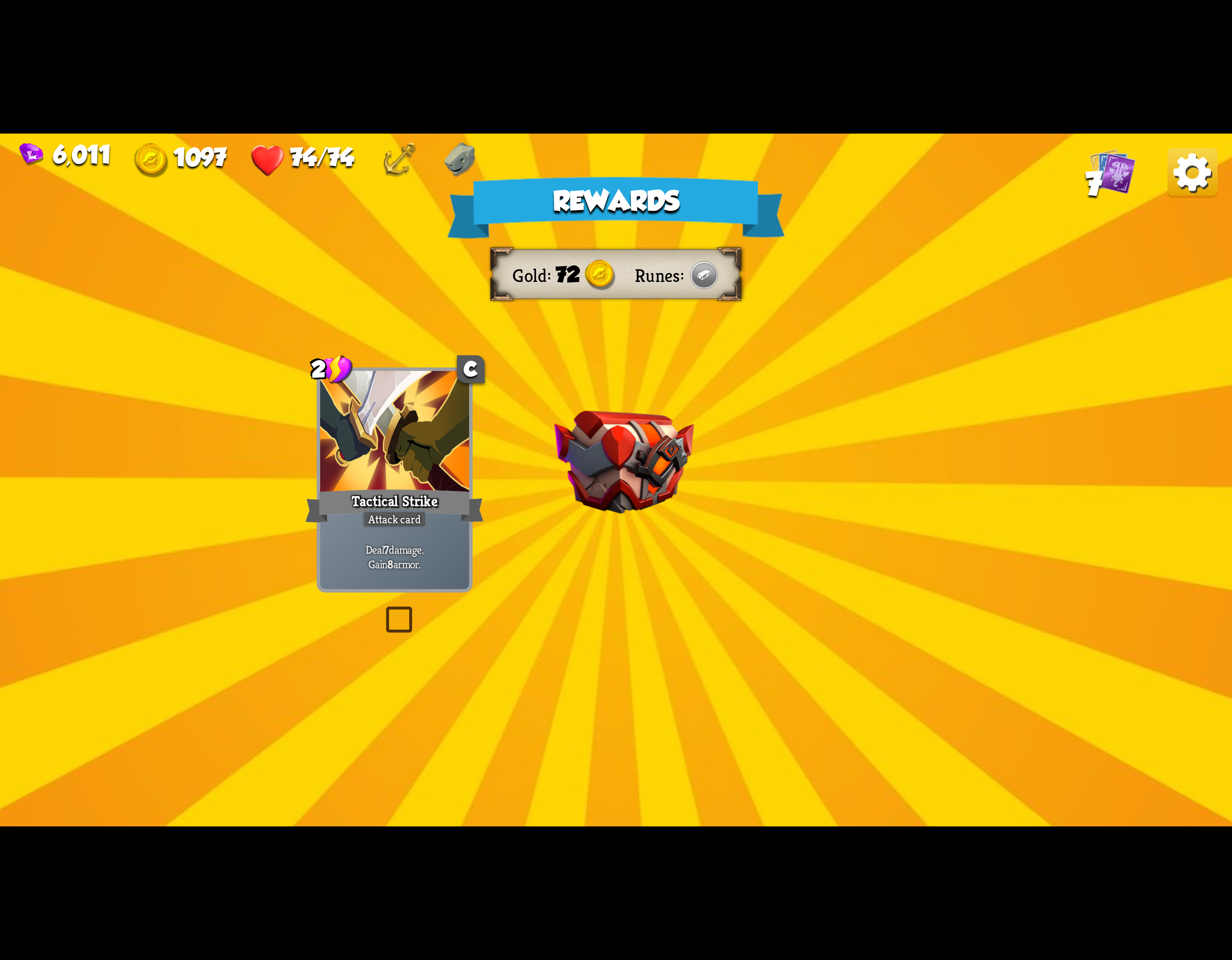
click at [1171, 173] on img at bounding box center [1193, 173] width 50 height 50
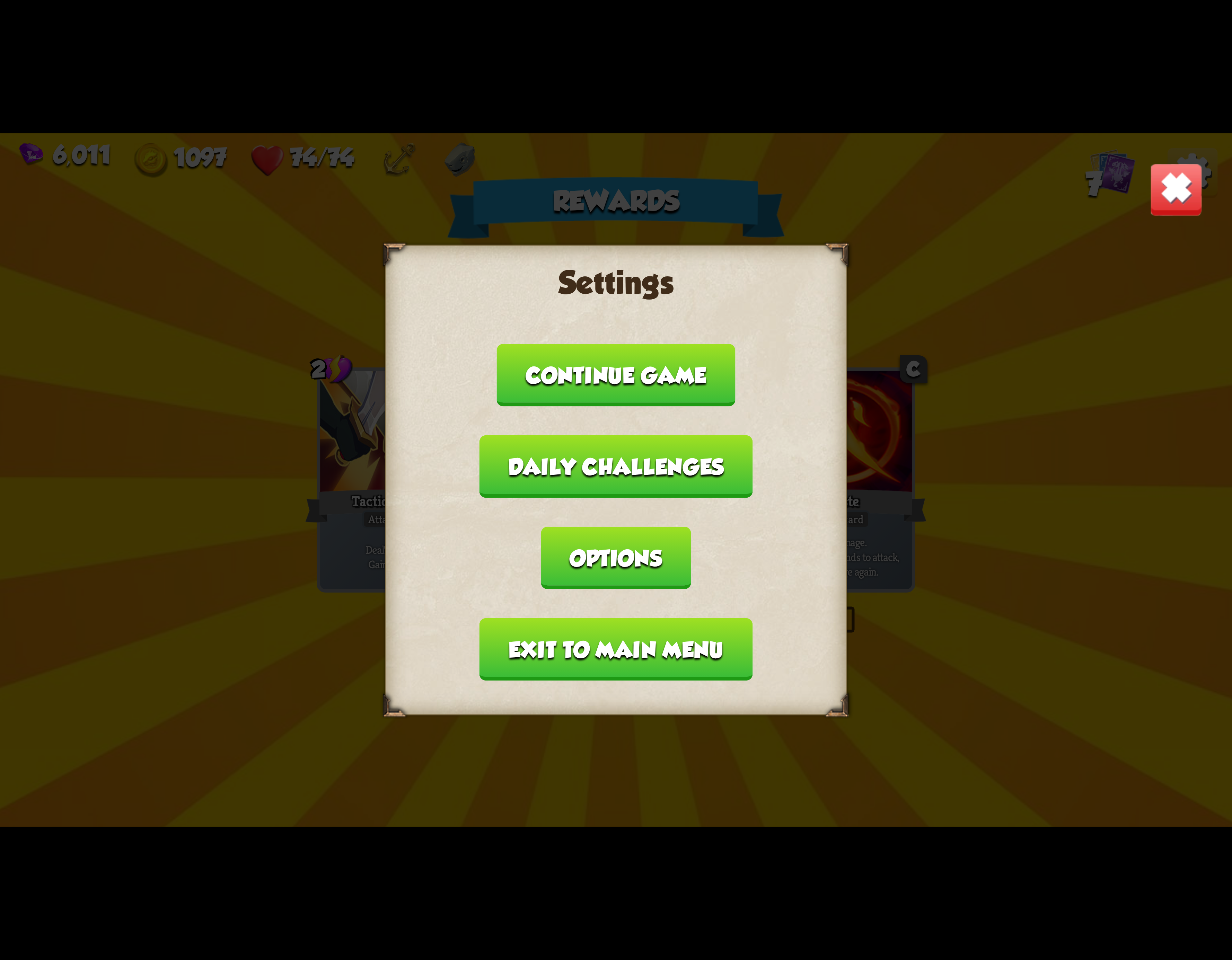
click at [630, 618] on button "Exit to main menu" at bounding box center [616, 649] width 273 height 63
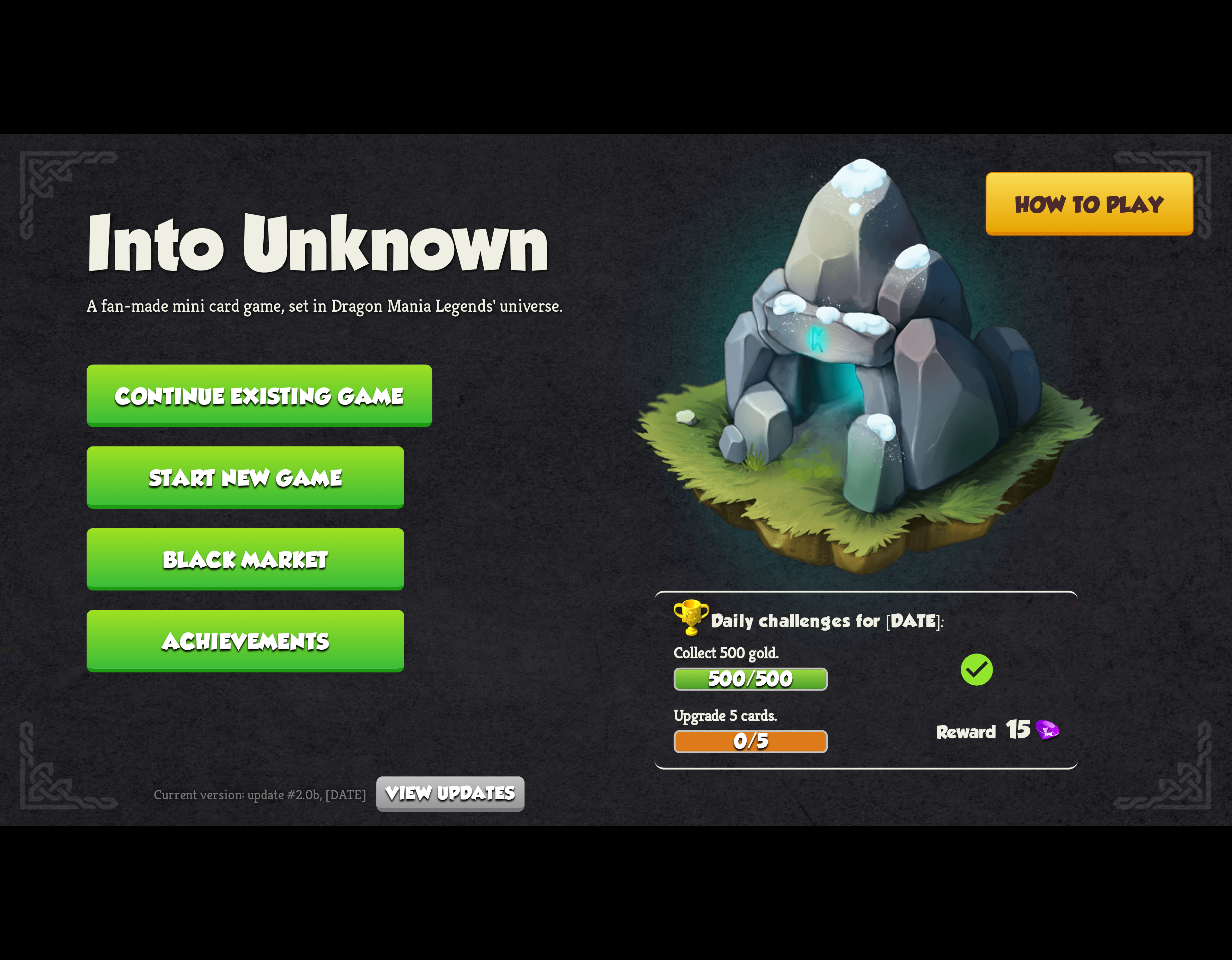
click at [342, 366] on button "Continue existing game" at bounding box center [260, 395] width 346 height 63
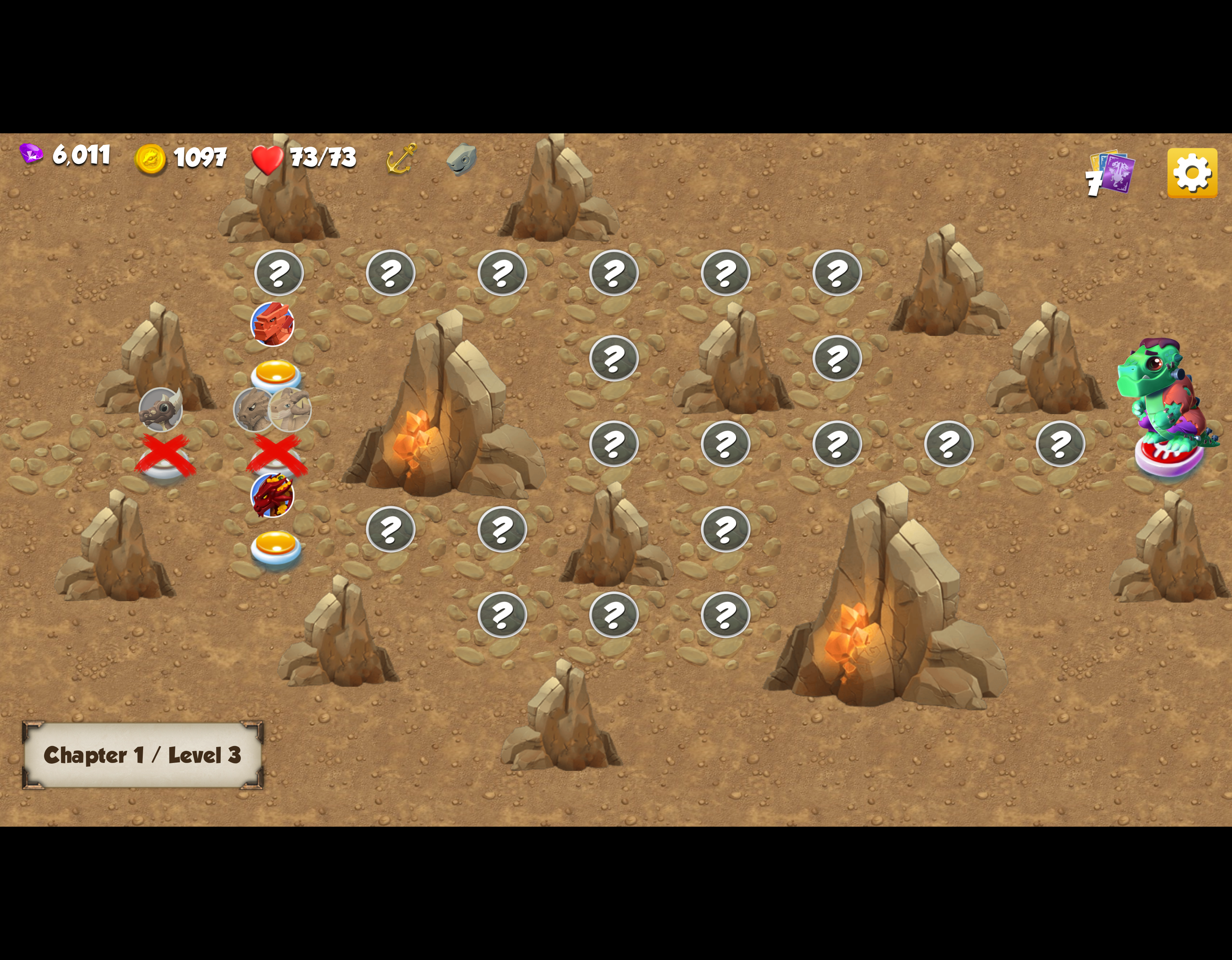
click at [277, 503] on img at bounding box center [272, 495] width 45 height 45
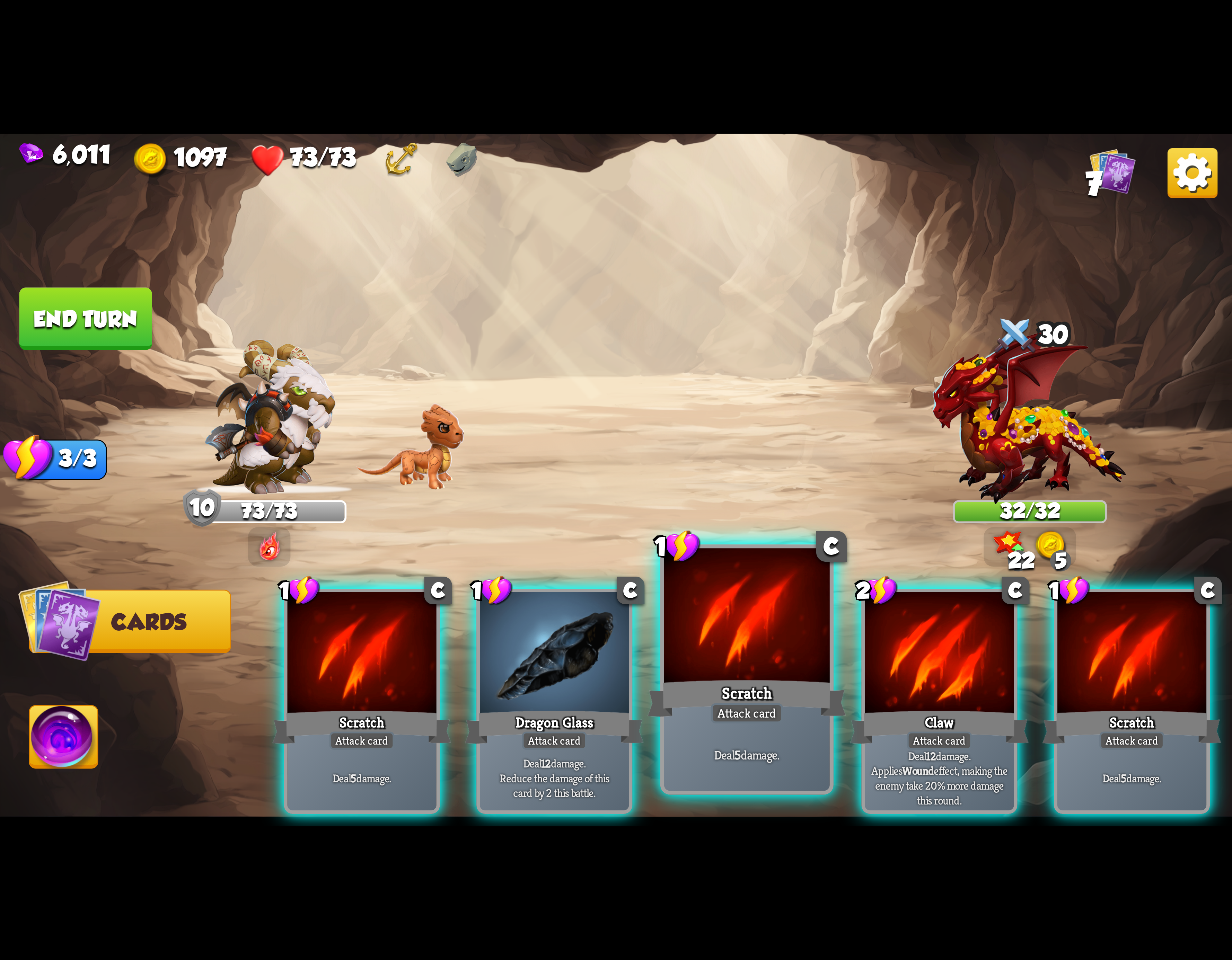
click at [786, 620] on div at bounding box center [747, 618] width 165 height 140
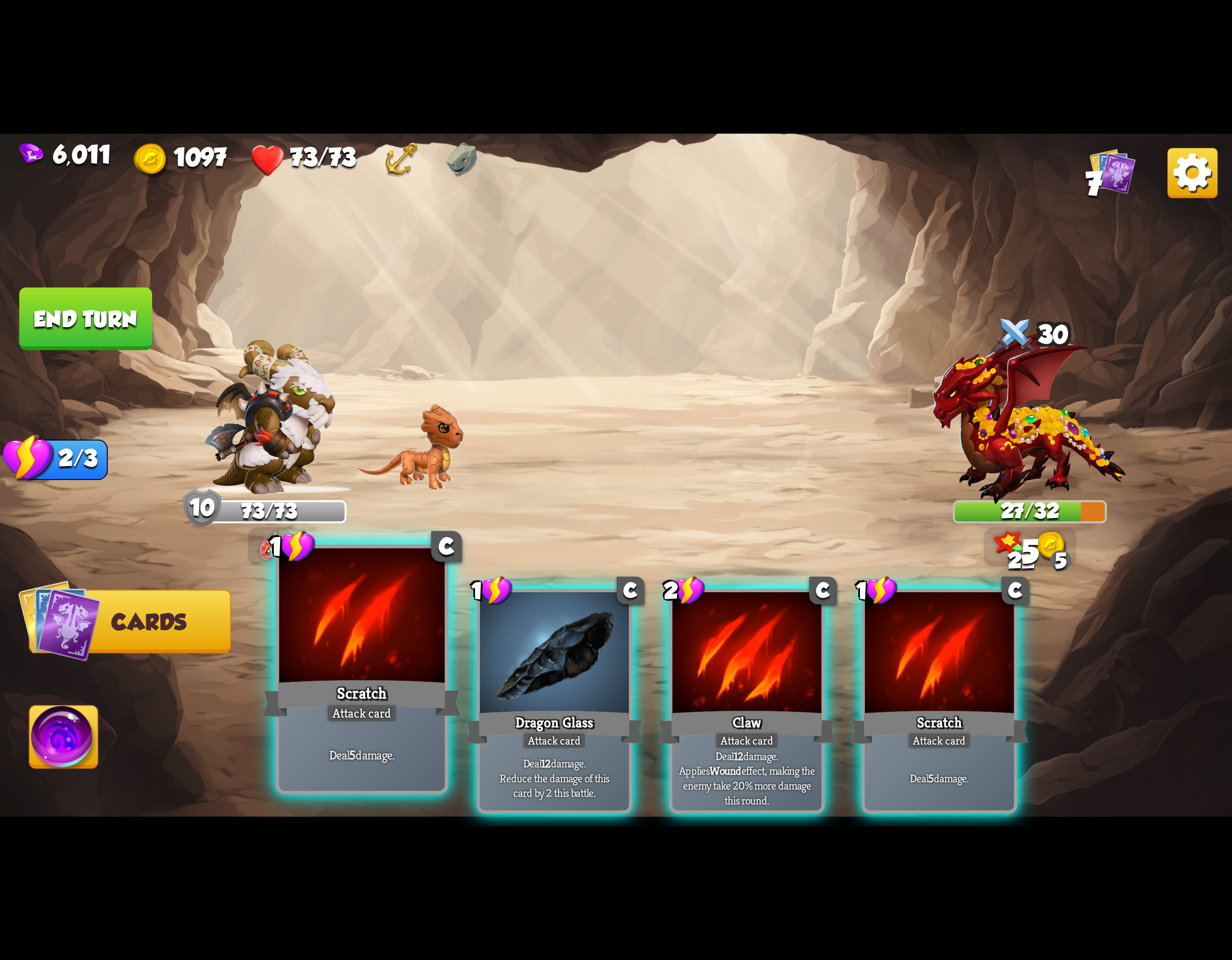
click at [396, 638] on div at bounding box center [362, 618] width 165 height 140
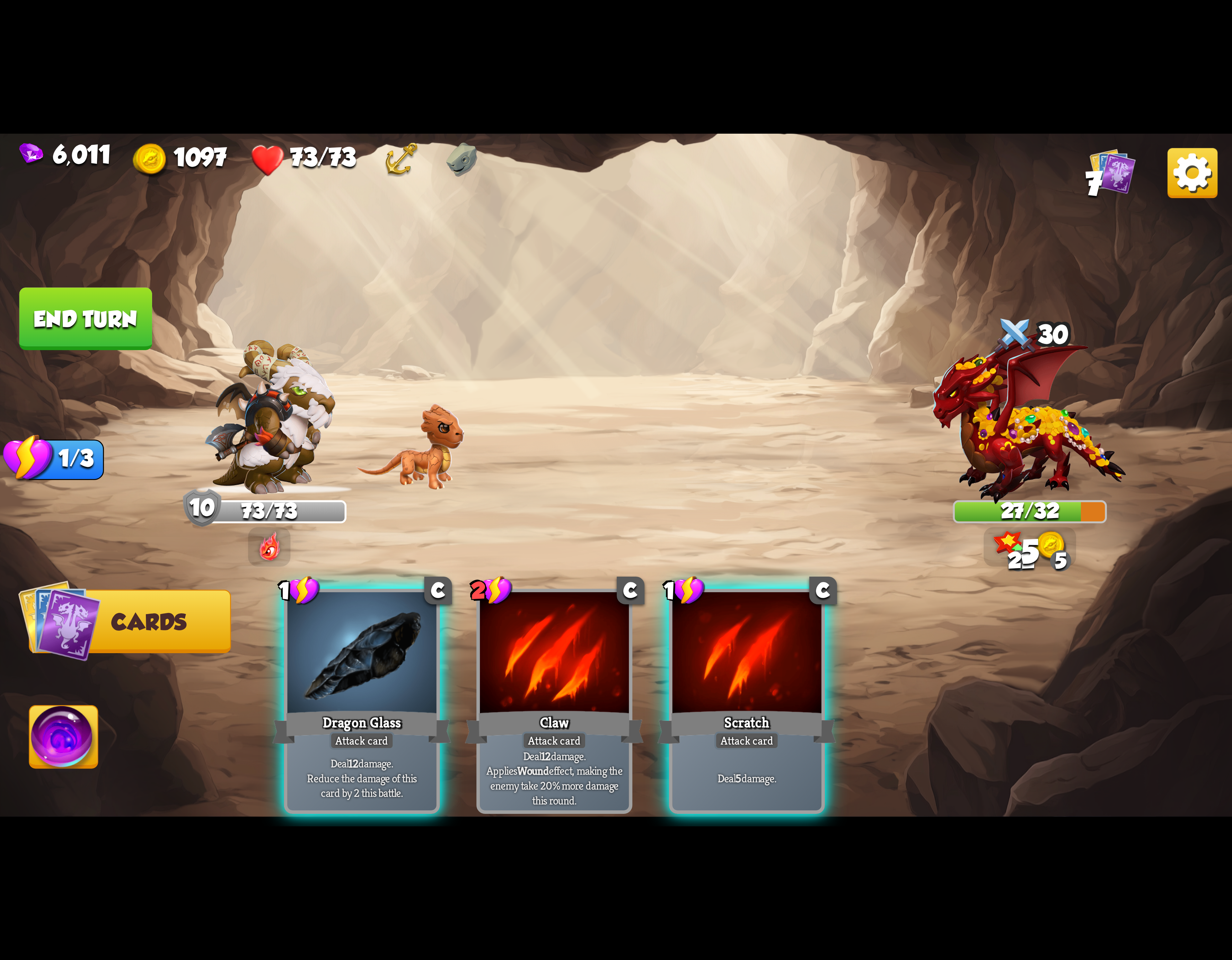
click at [399, 638] on div at bounding box center [362, 655] width 149 height 126
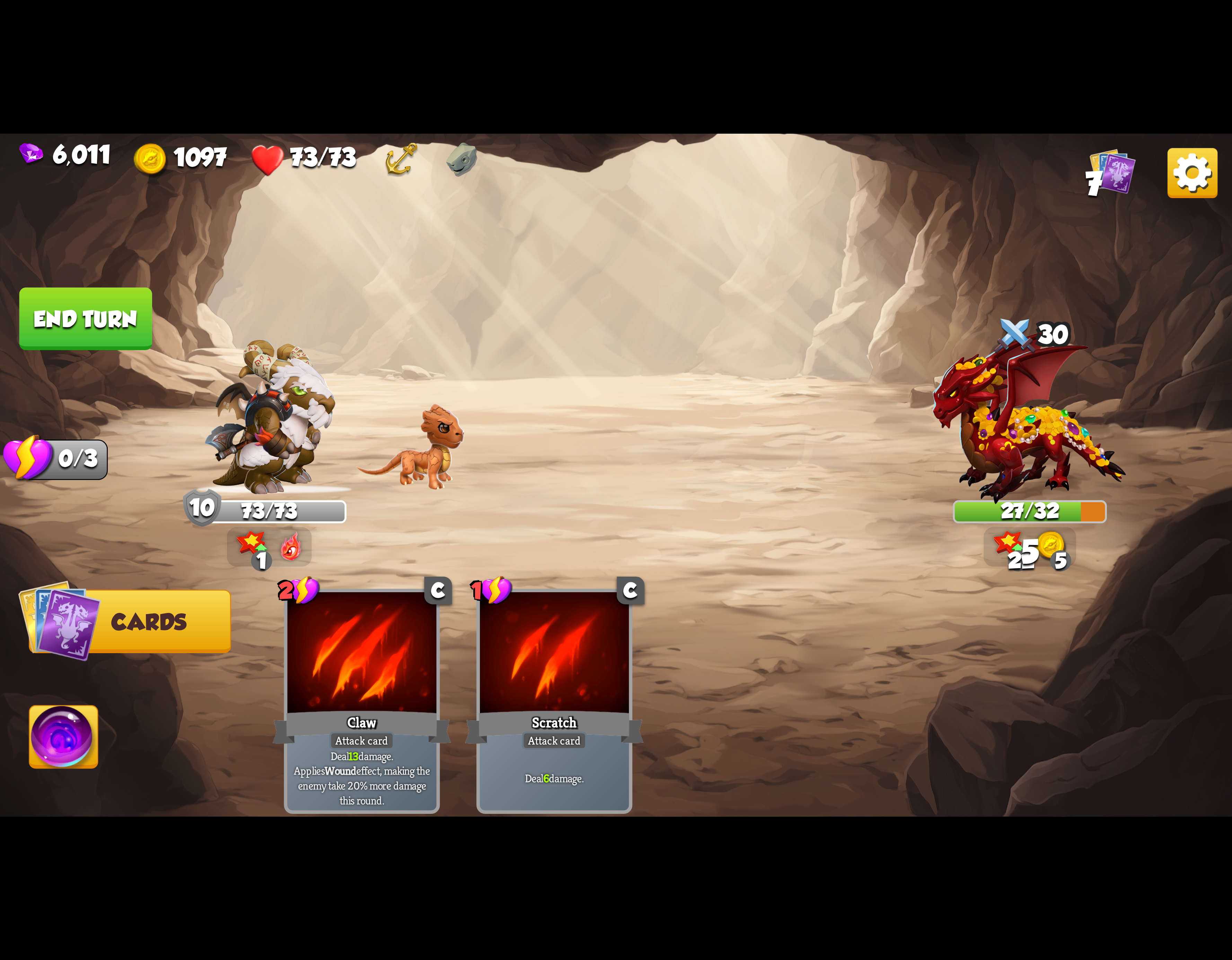
click at [69, 736] on img at bounding box center [63, 741] width 68 height 69
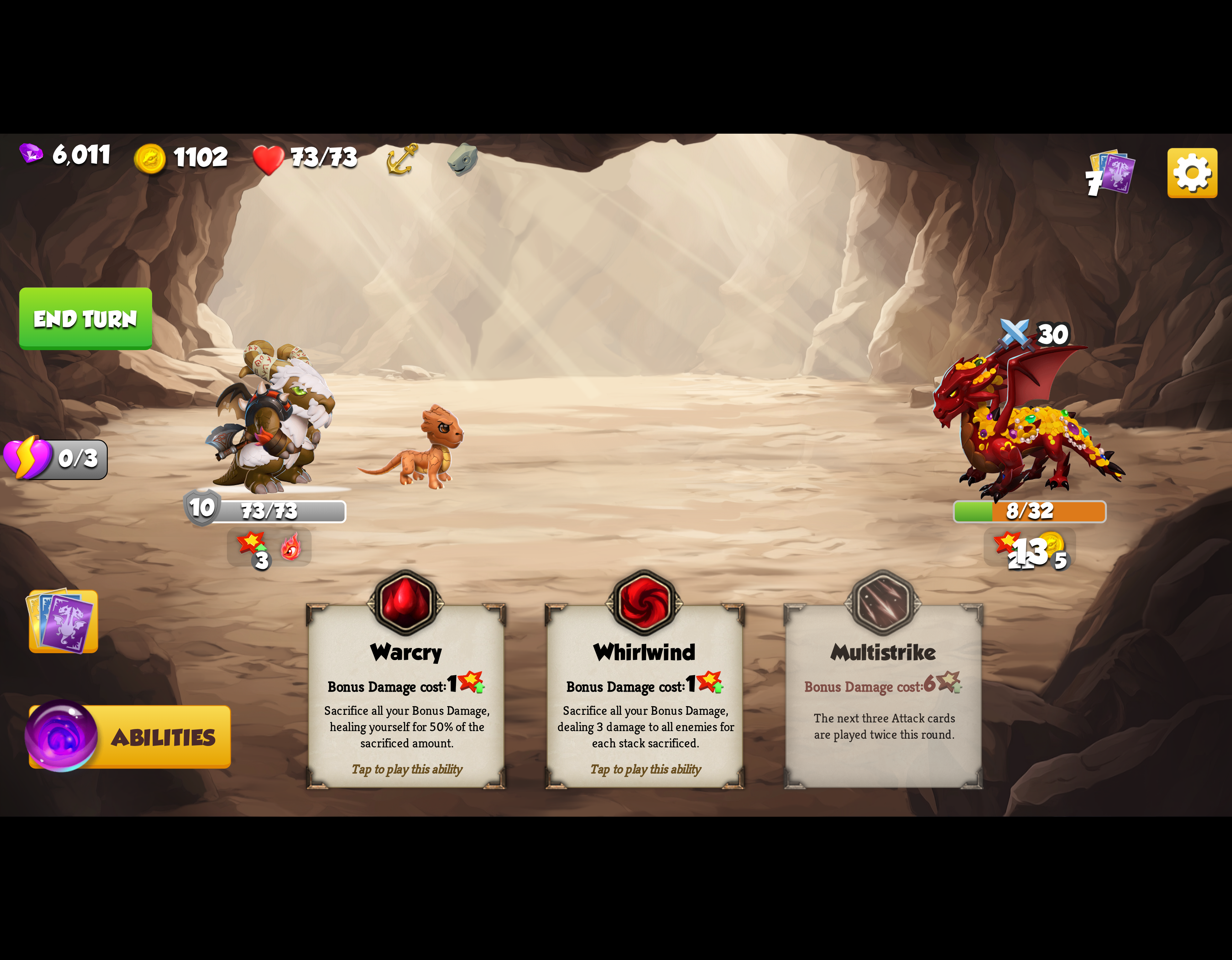
click at [604, 698] on div "Sacrifice all your Bonus Damage, dealing 3 damage to all enemies for each stack…" at bounding box center [646, 727] width 196 height 77
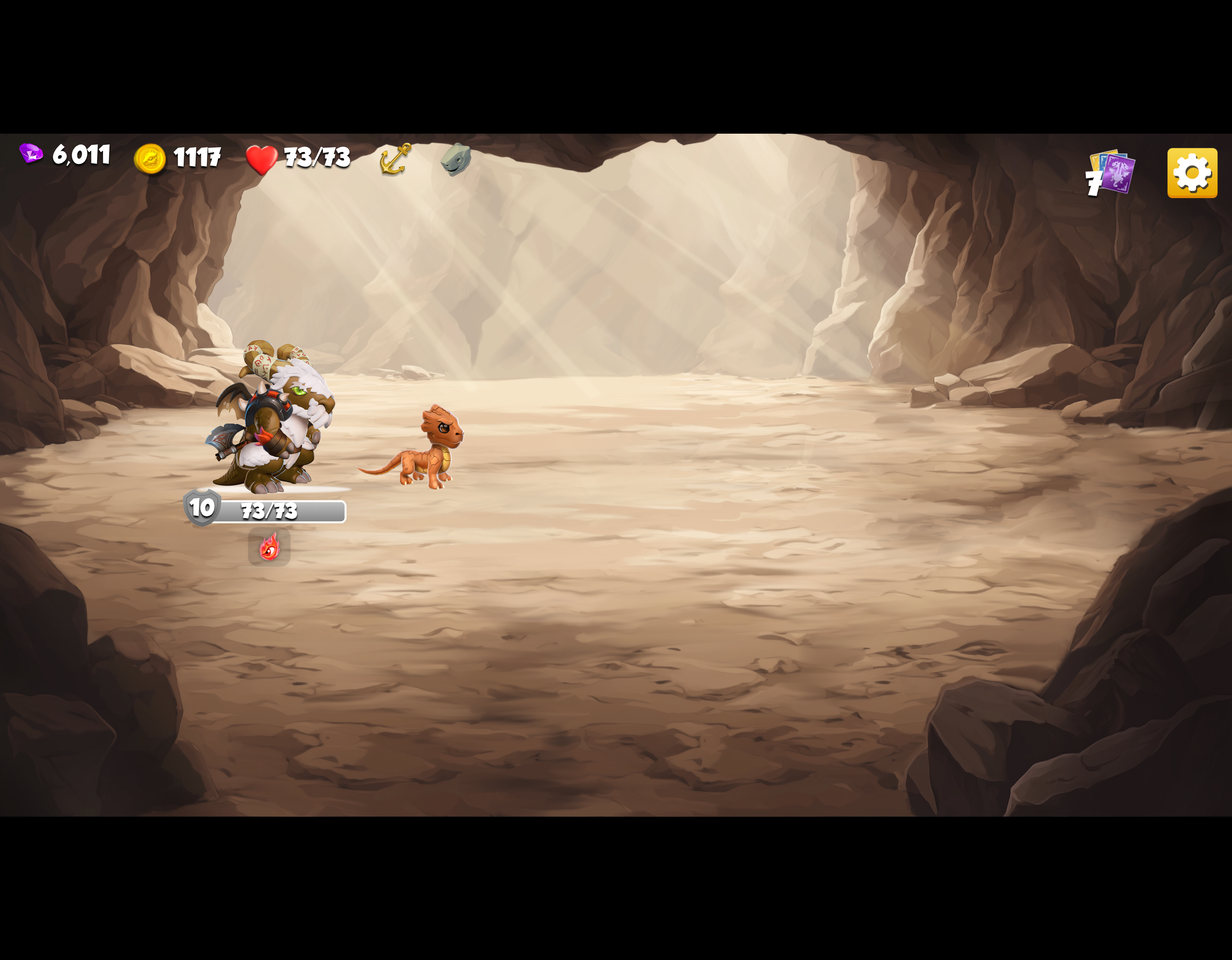
click at [1179, 177] on img at bounding box center [1193, 173] width 50 height 50
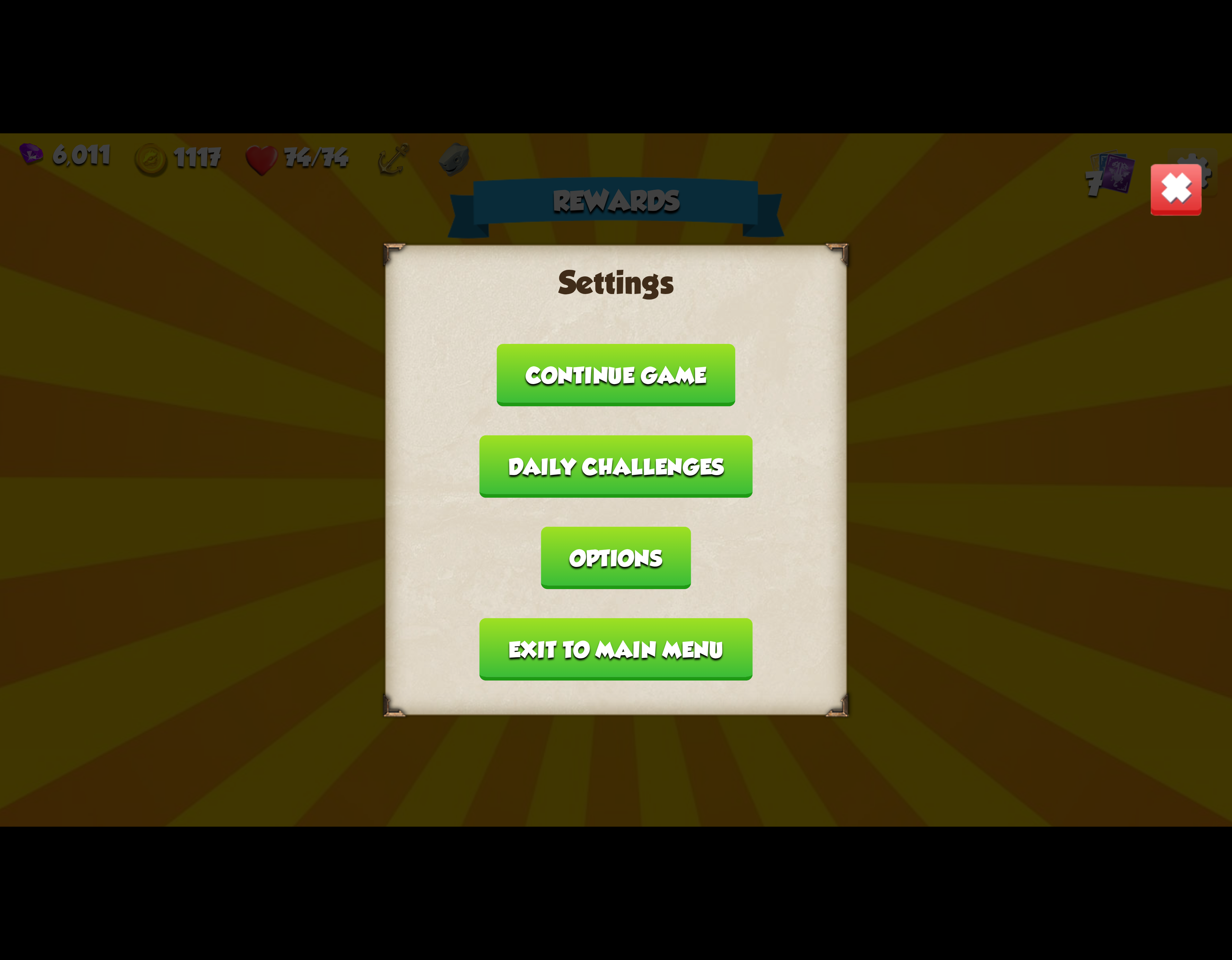
click at [592, 618] on button "Exit to main menu" at bounding box center [616, 649] width 273 height 63
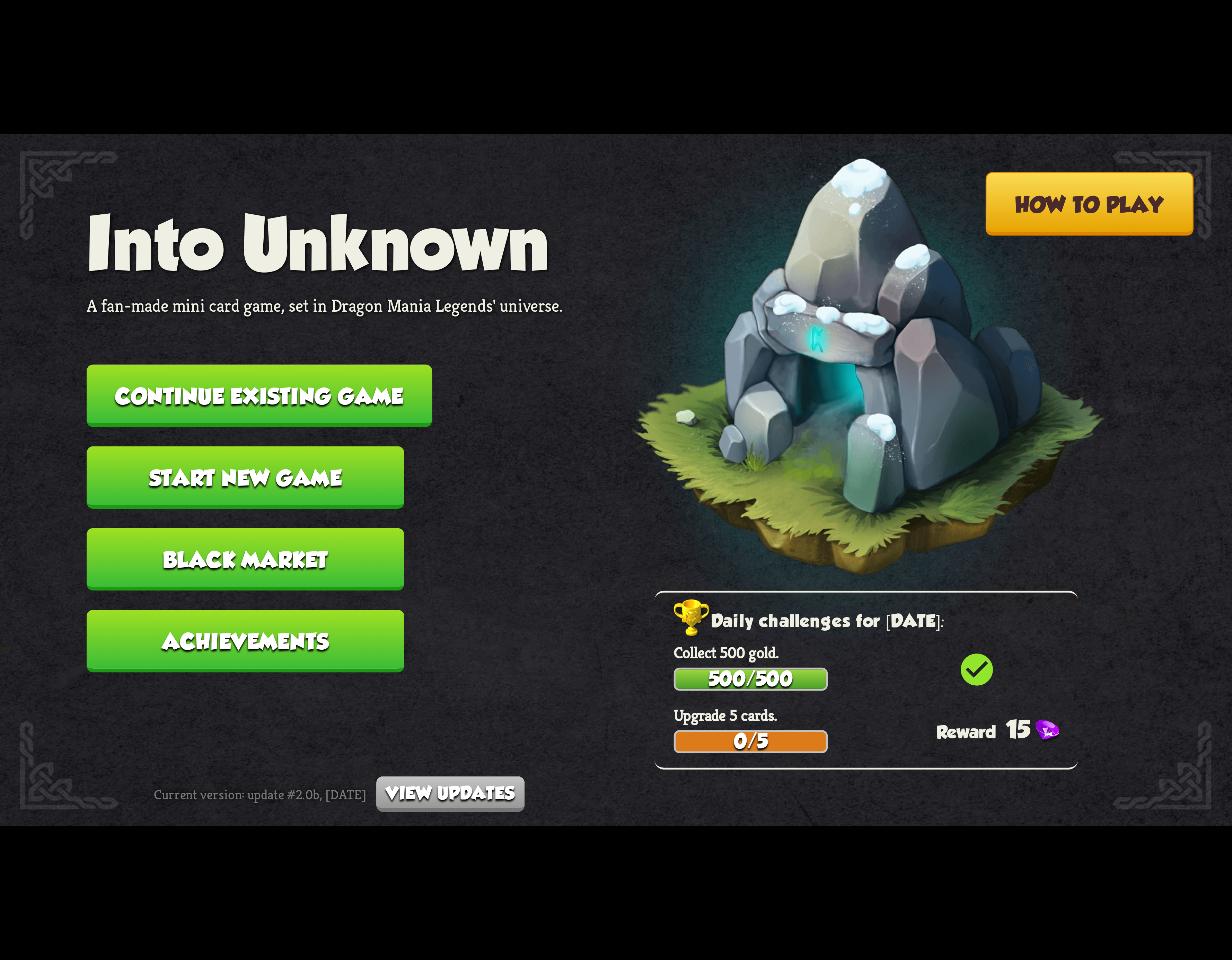
click at [333, 402] on button "Continue existing game" at bounding box center [260, 395] width 346 height 63
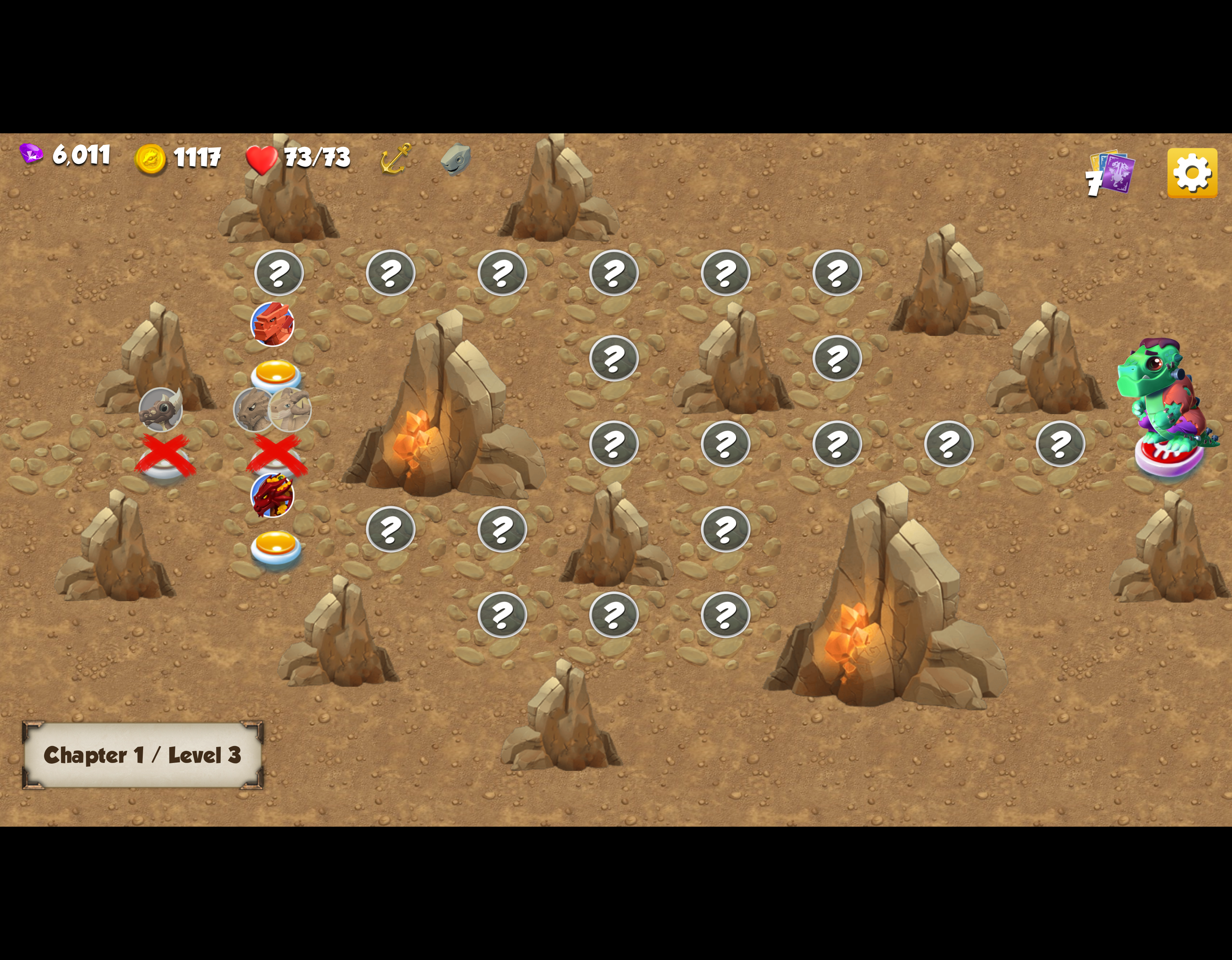
click at [282, 535] on img at bounding box center [277, 553] width 62 height 45
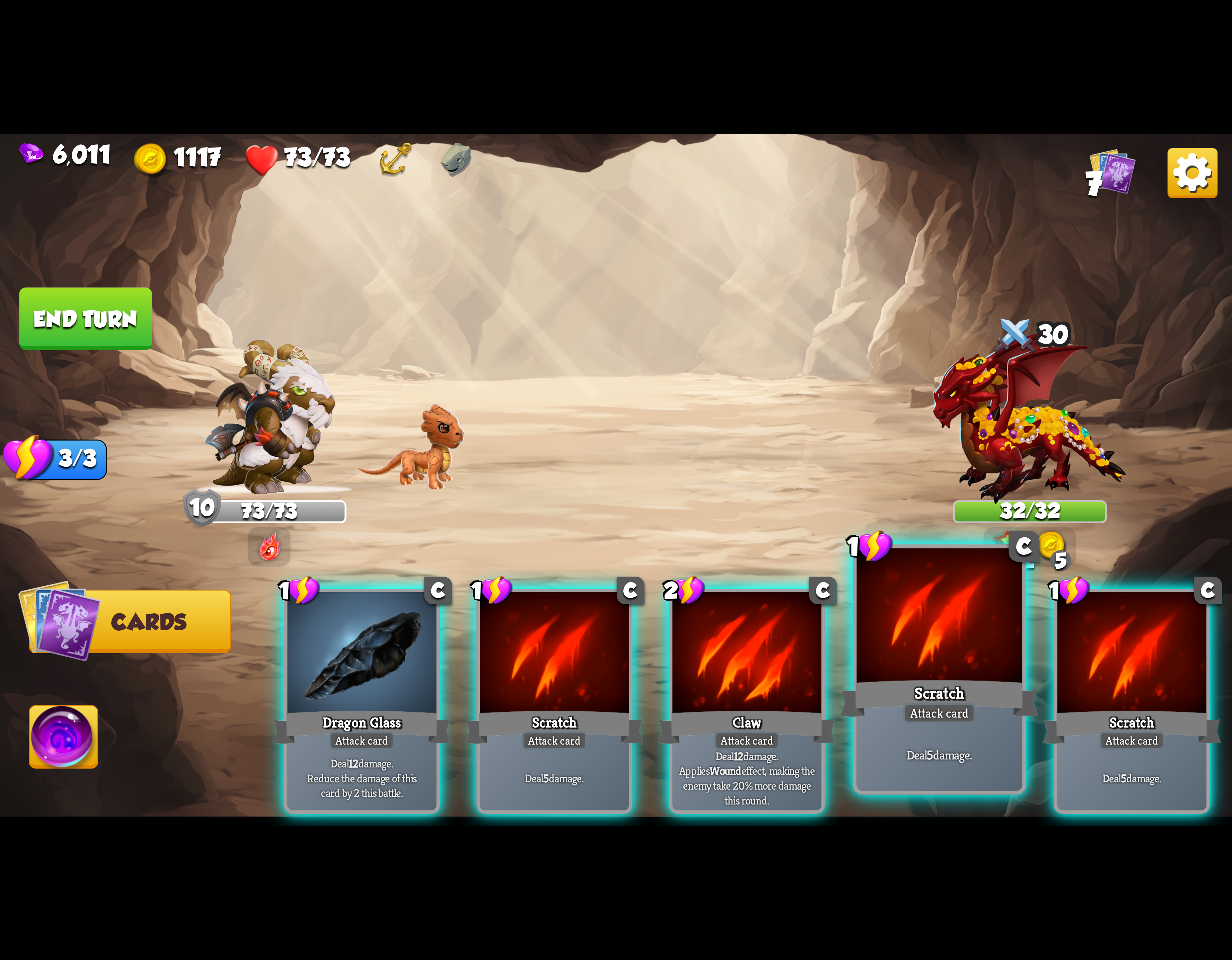
click at [972, 635] on div at bounding box center [939, 618] width 165 height 140
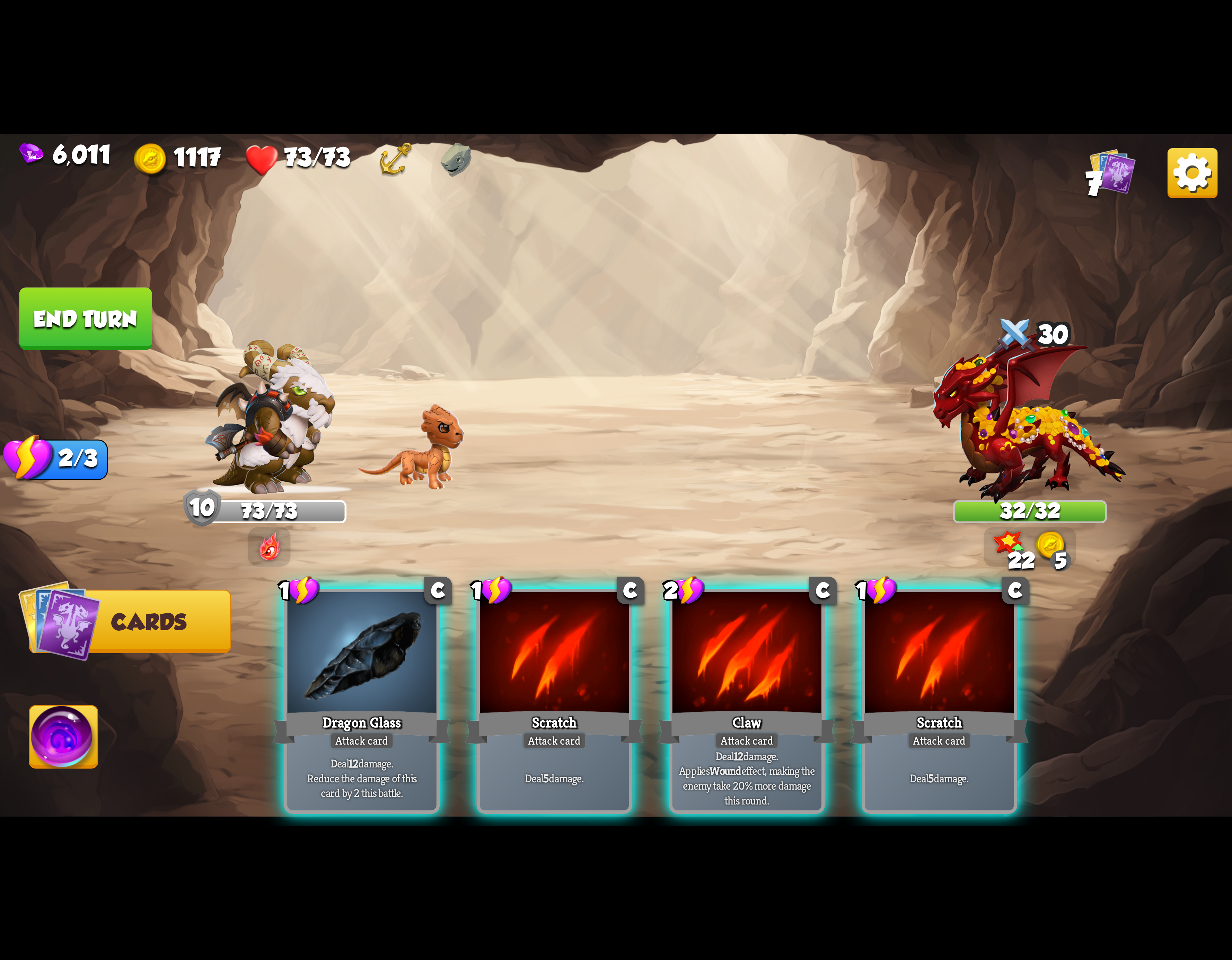
click at [972, 635] on div at bounding box center [939, 655] width 149 height 126
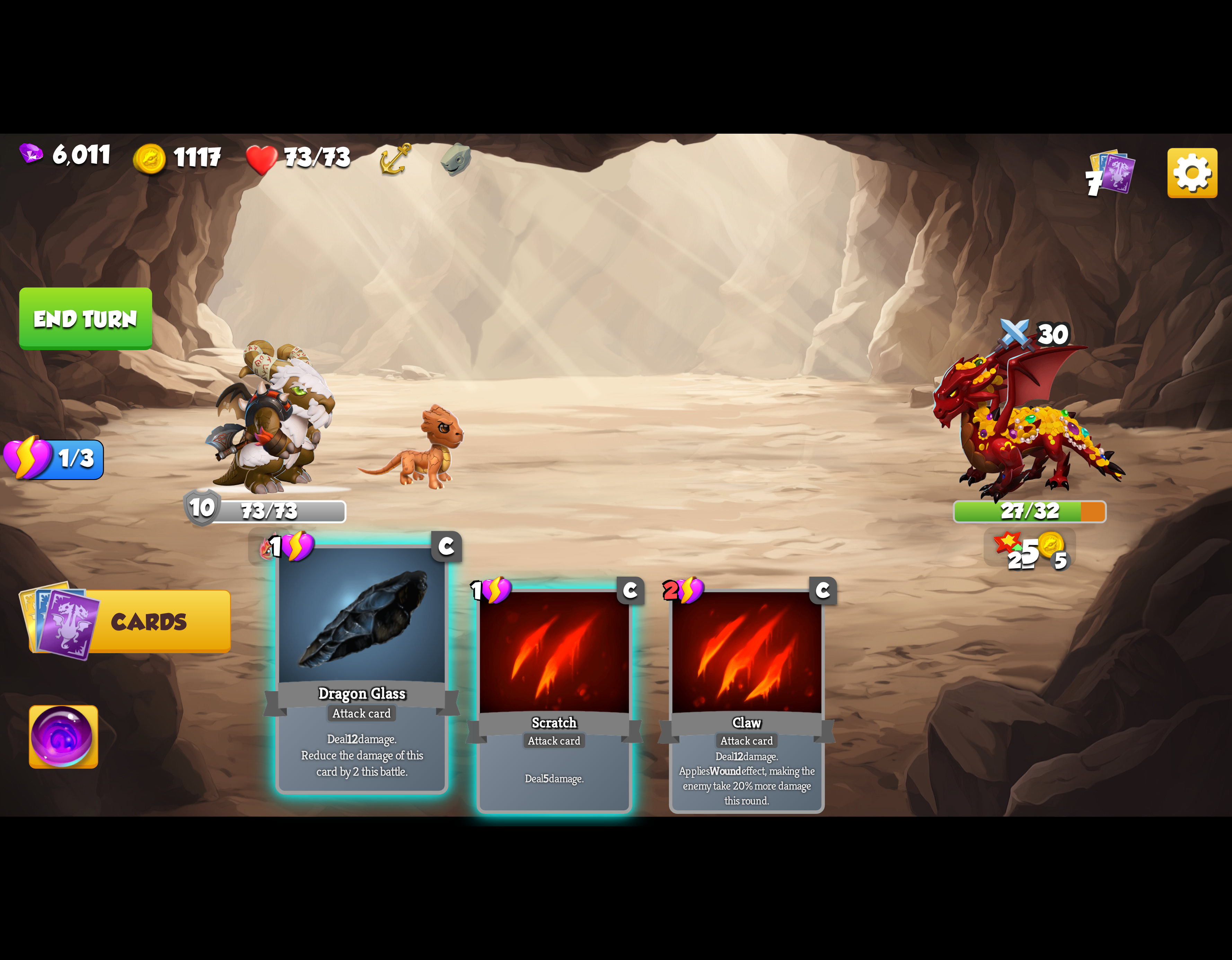
click at [331, 625] on div at bounding box center [362, 618] width 165 height 140
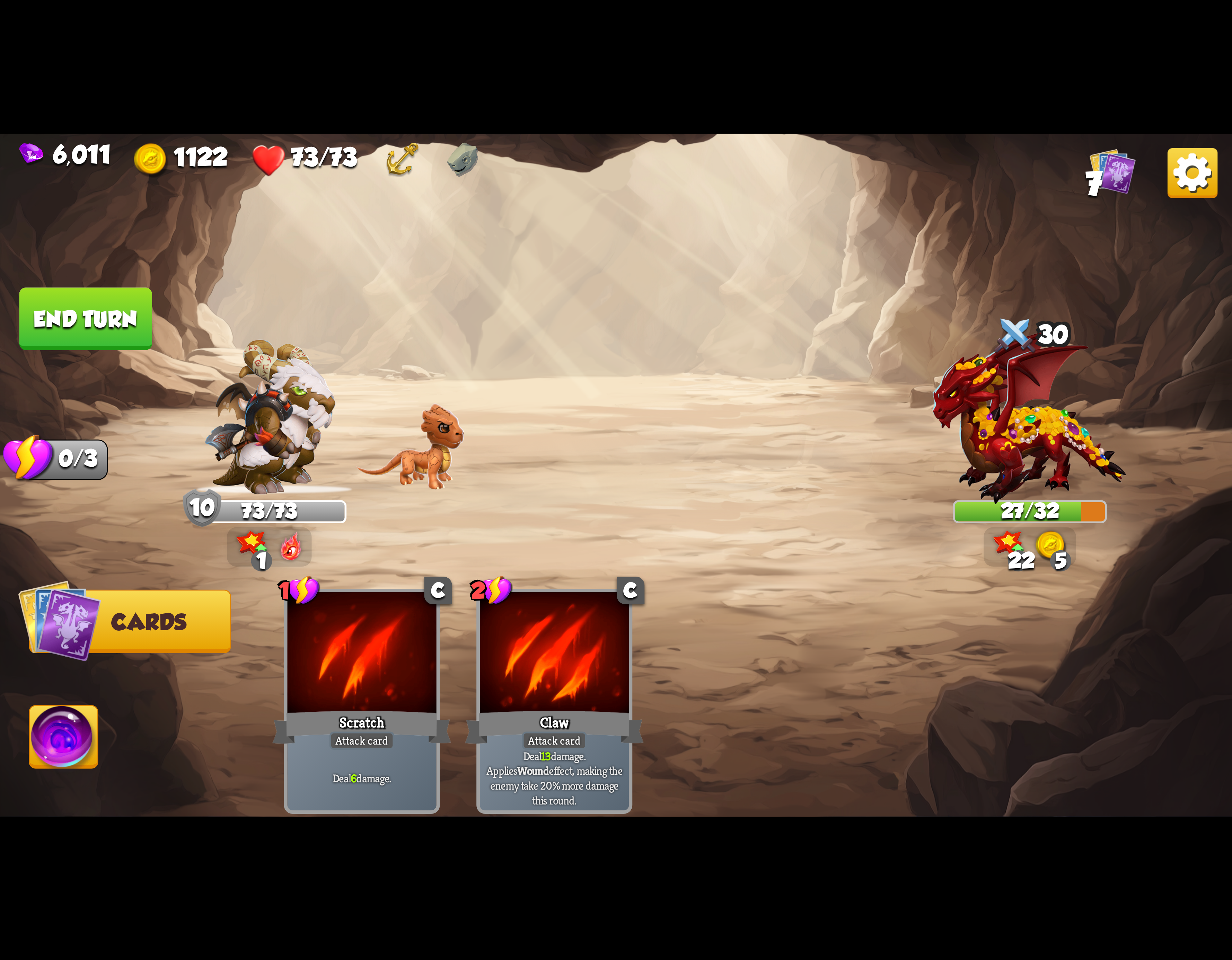
click at [55, 743] on img at bounding box center [63, 741] width 68 height 69
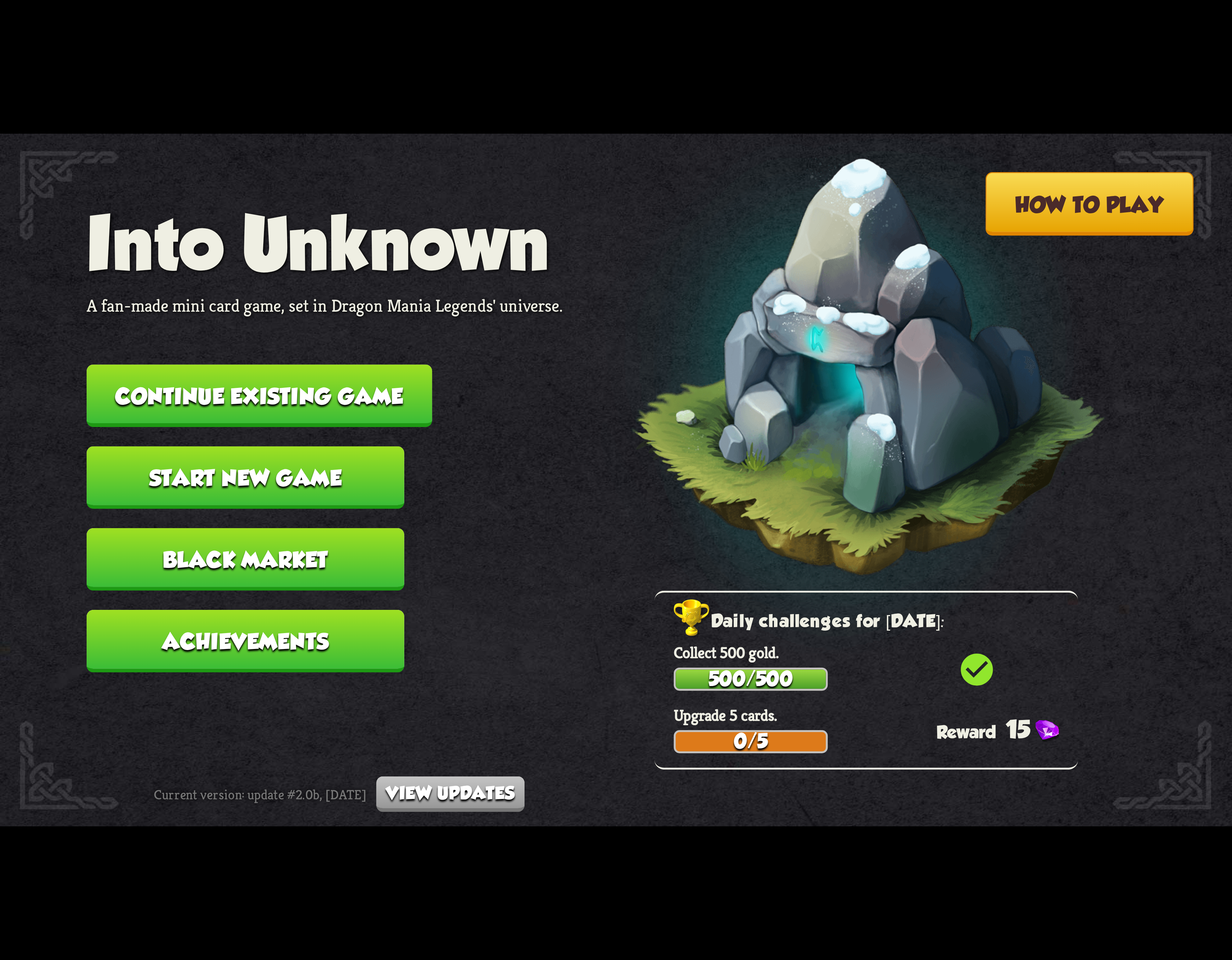
click at [300, 396] on button "Continue existing game" at bounding box center [260, 395] width 346 height 63
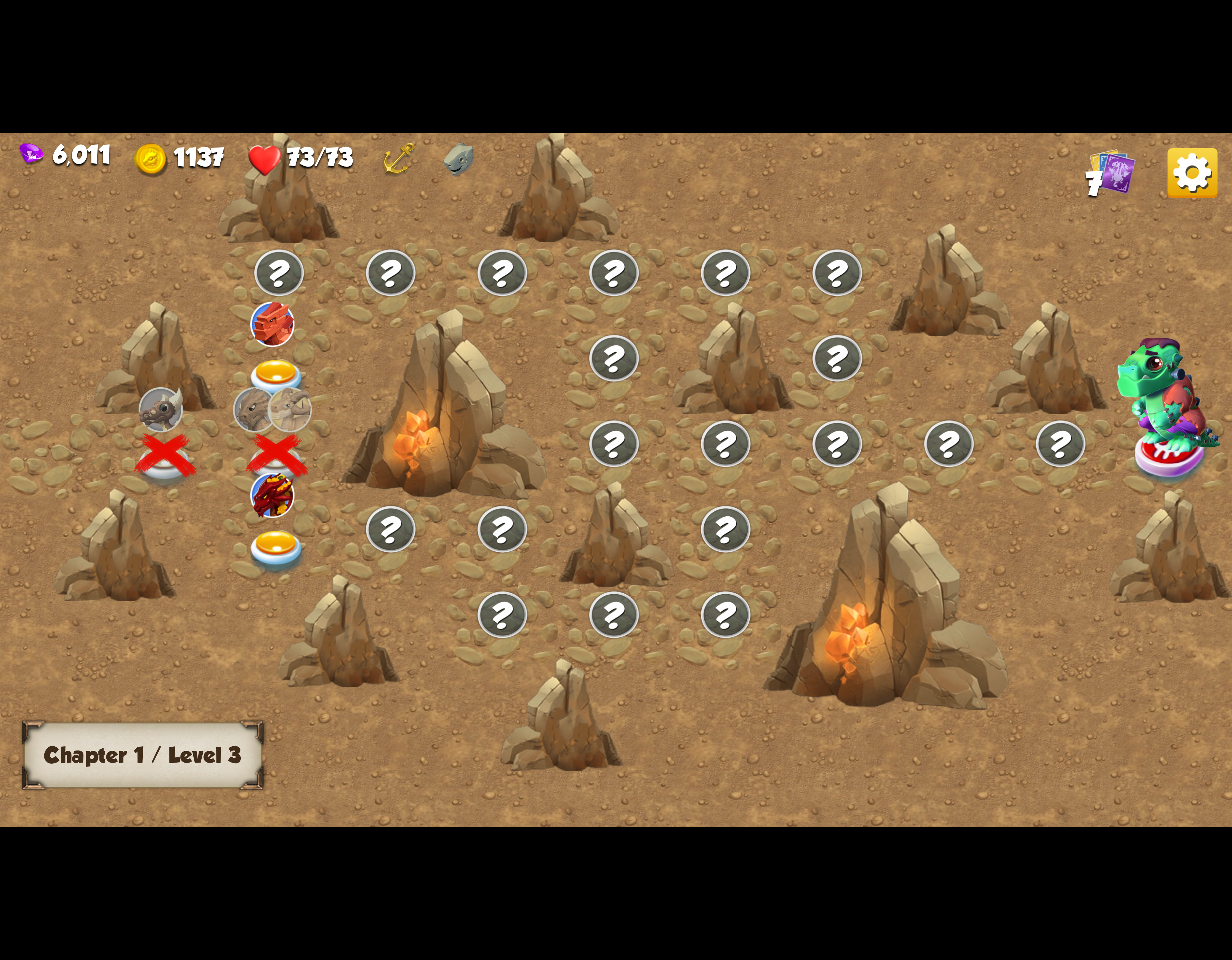
drag, startPoint x: 226, startPoint y: 562, endPoint x: 227, endPoint y: 565, distance: 3.2
click at [227, 565] on div at bounding box center [279, 541] width 112 height 85
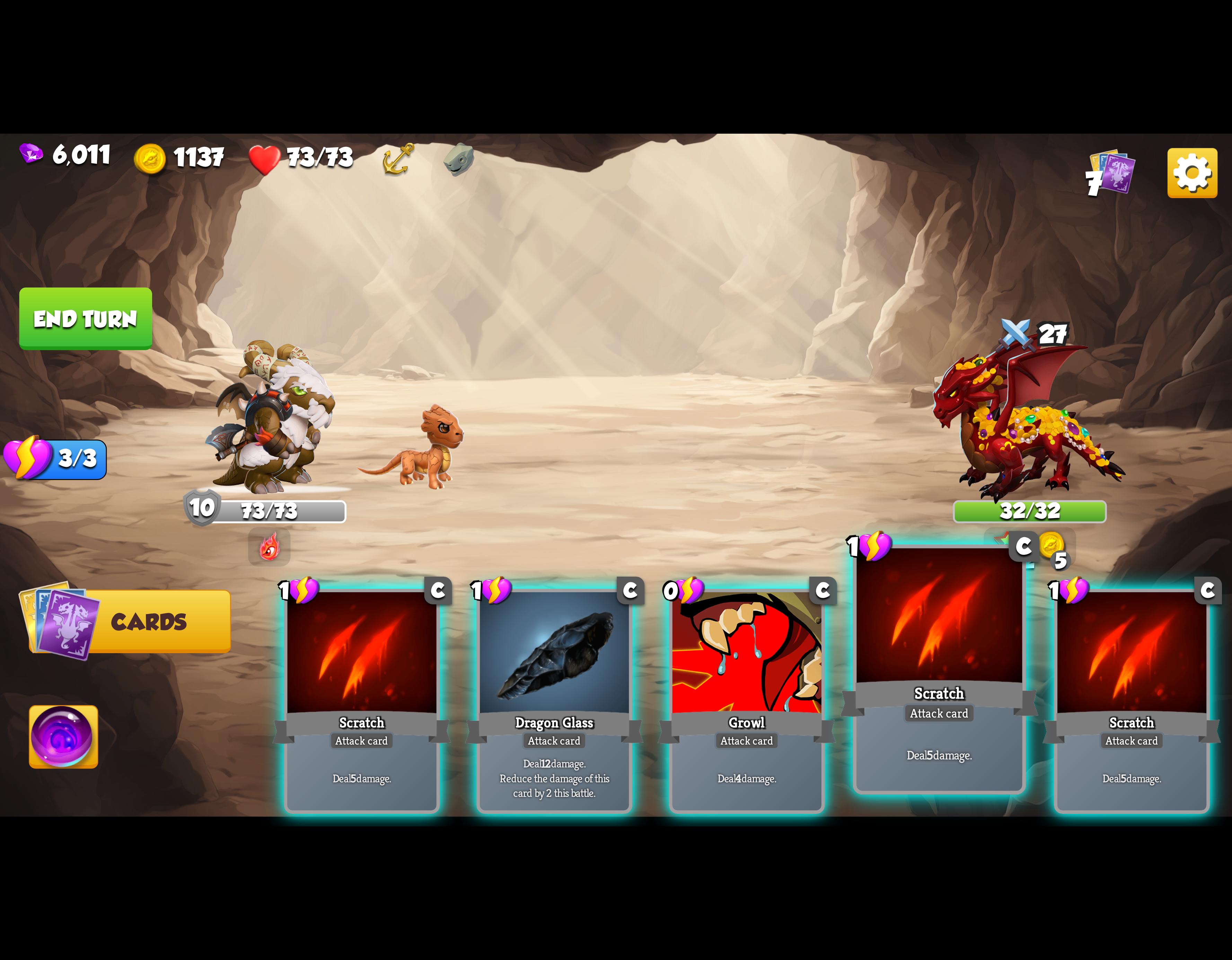
click at [950, 660] on div at bounding box center [939, 618] width 165 height 140
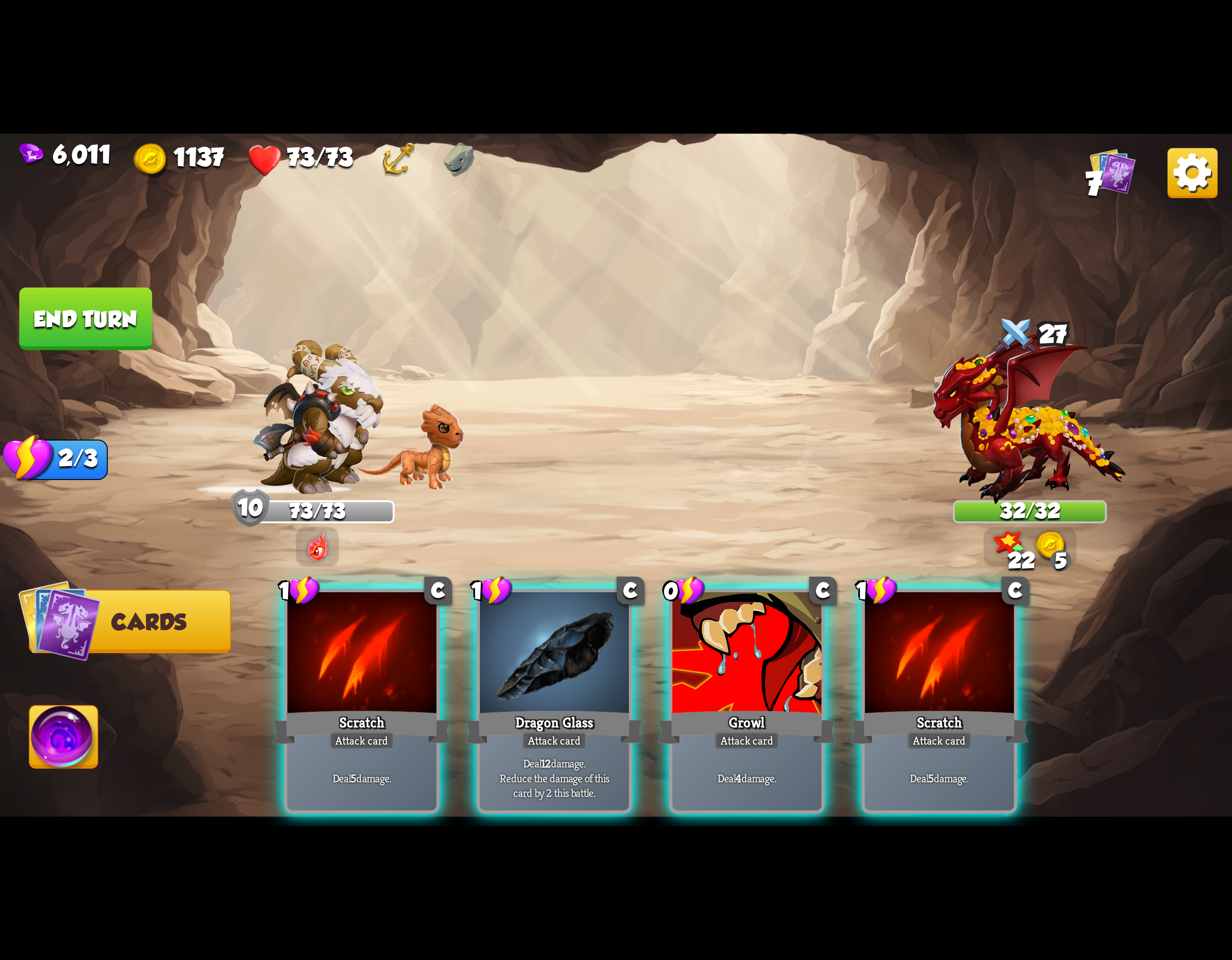
click at [950, 660] on div at bounding box center [939, 655] width 149 height 126
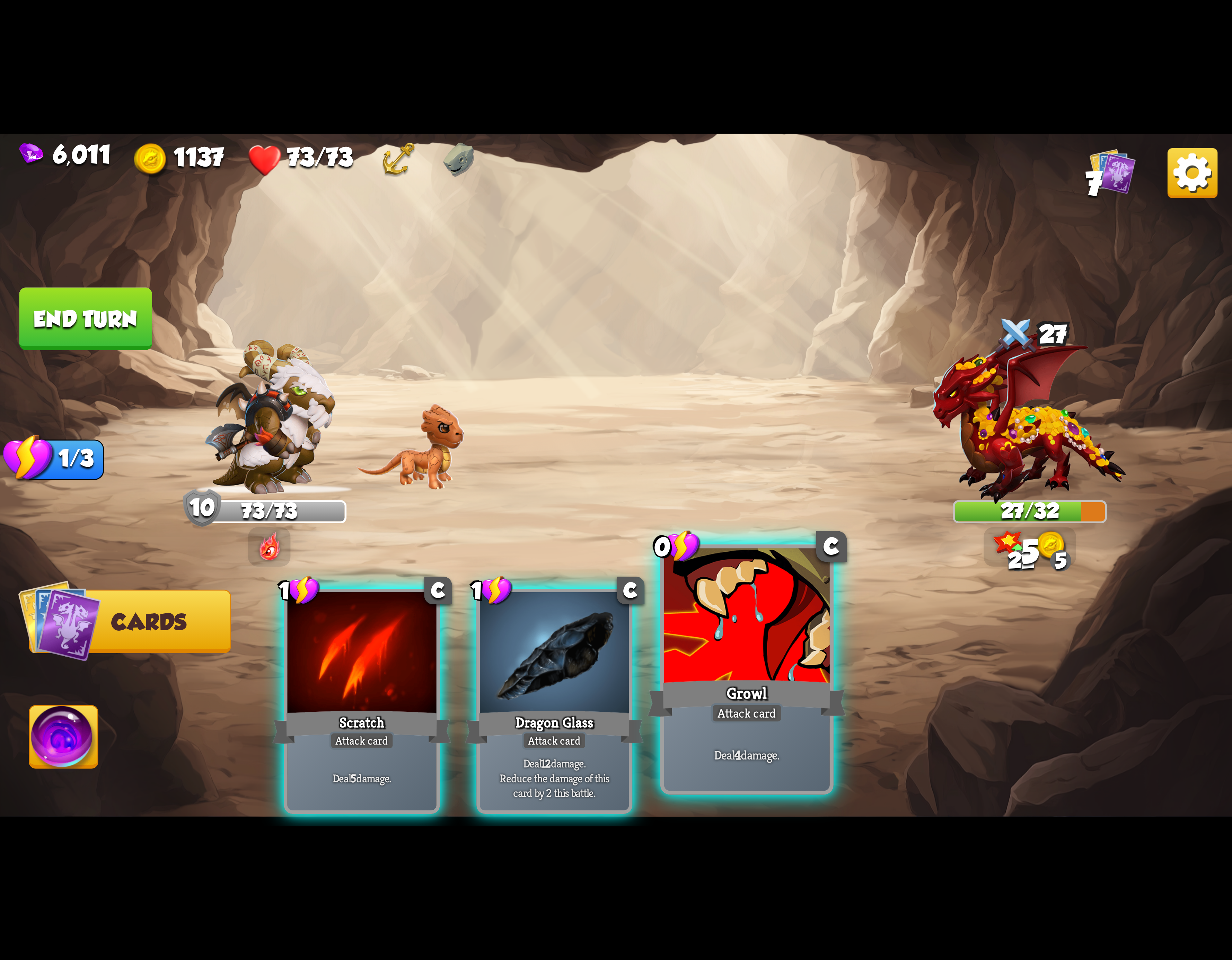
click at [802, 668] on div at bounding box center [747, 618] width 165 height 140
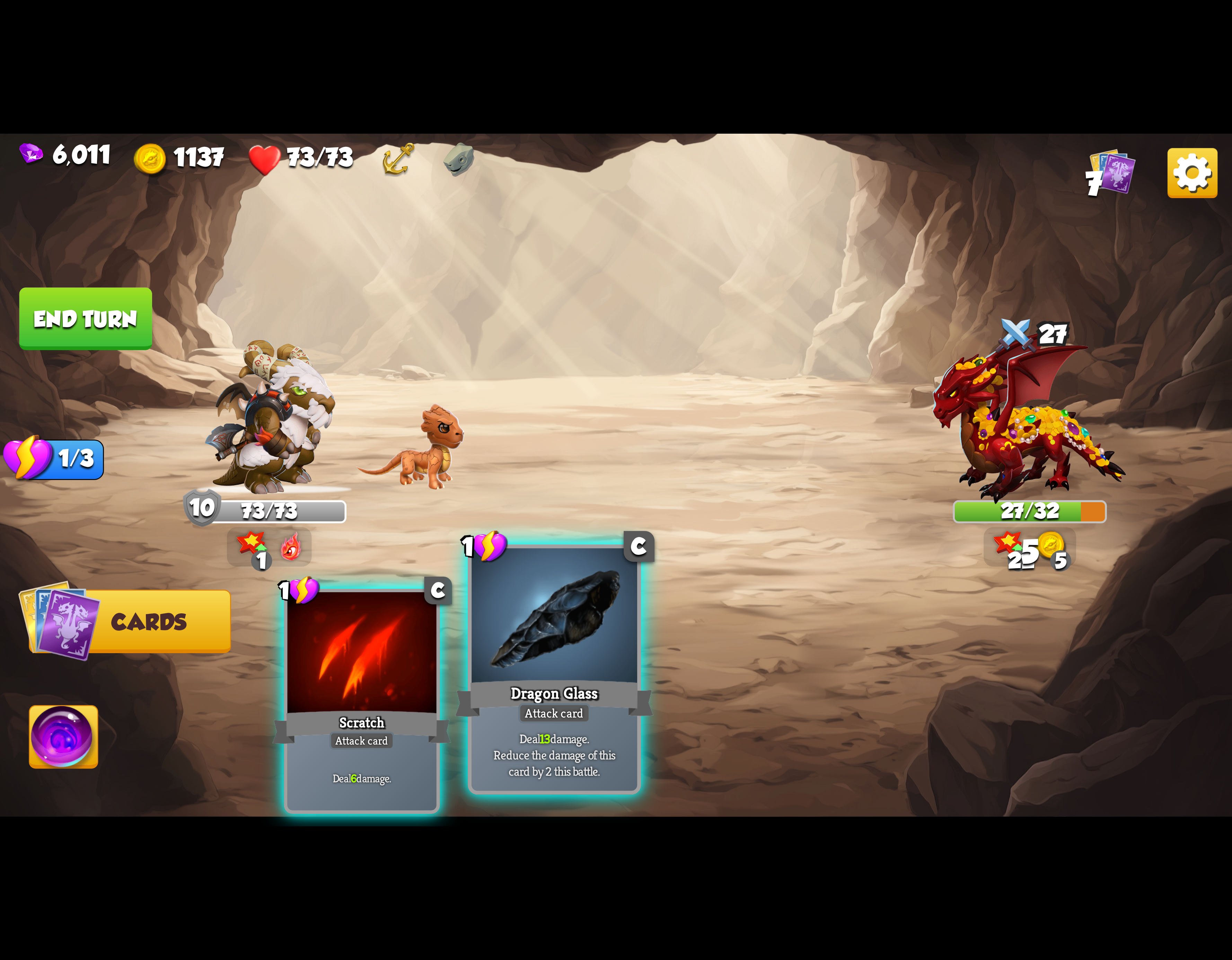
click at [542, 680] on div "Dragon Glass" at bounding box center [554, 698] width 199 height 45
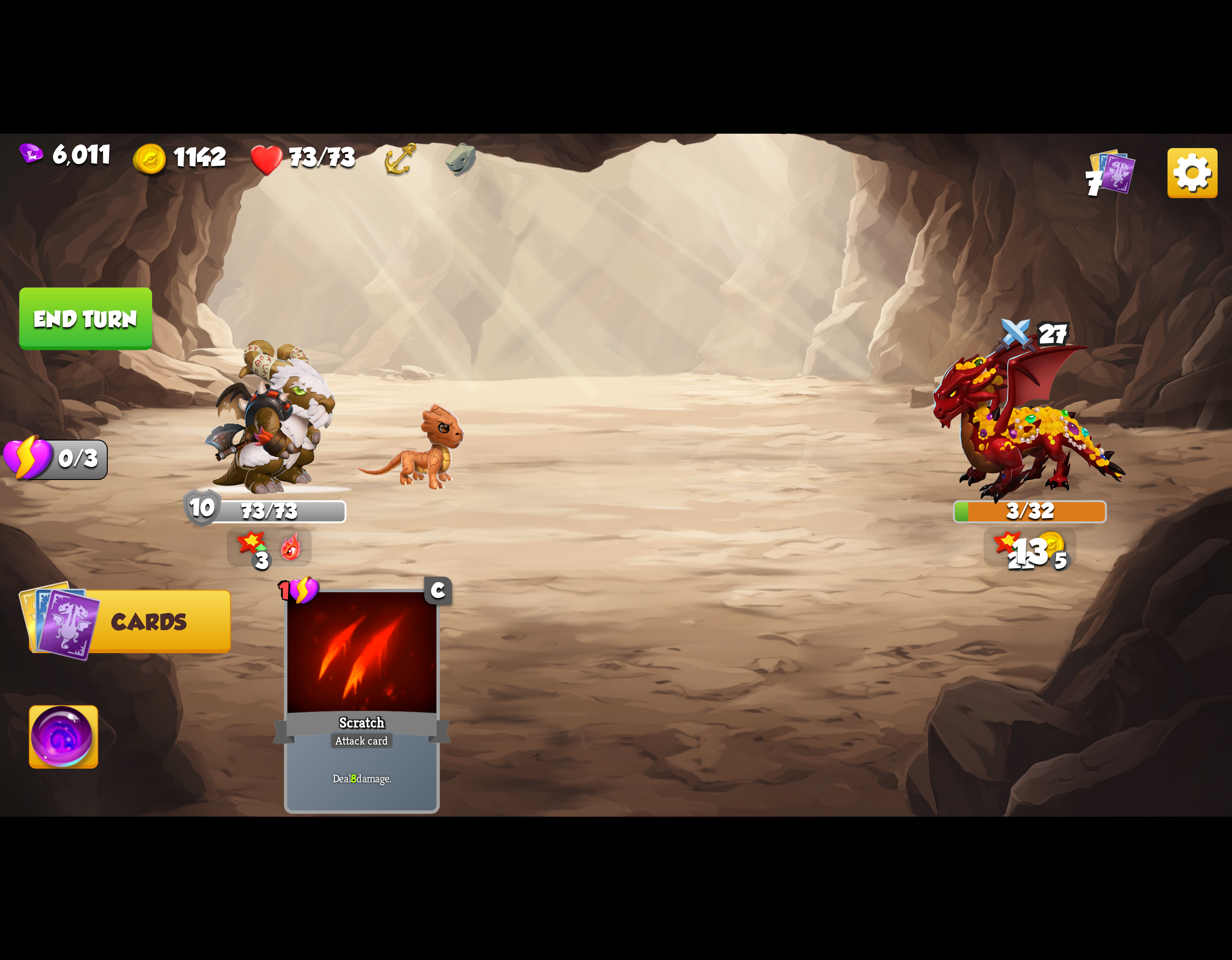
click at [47, 726] on img at bounding box center [63, 741] width 68 height 69
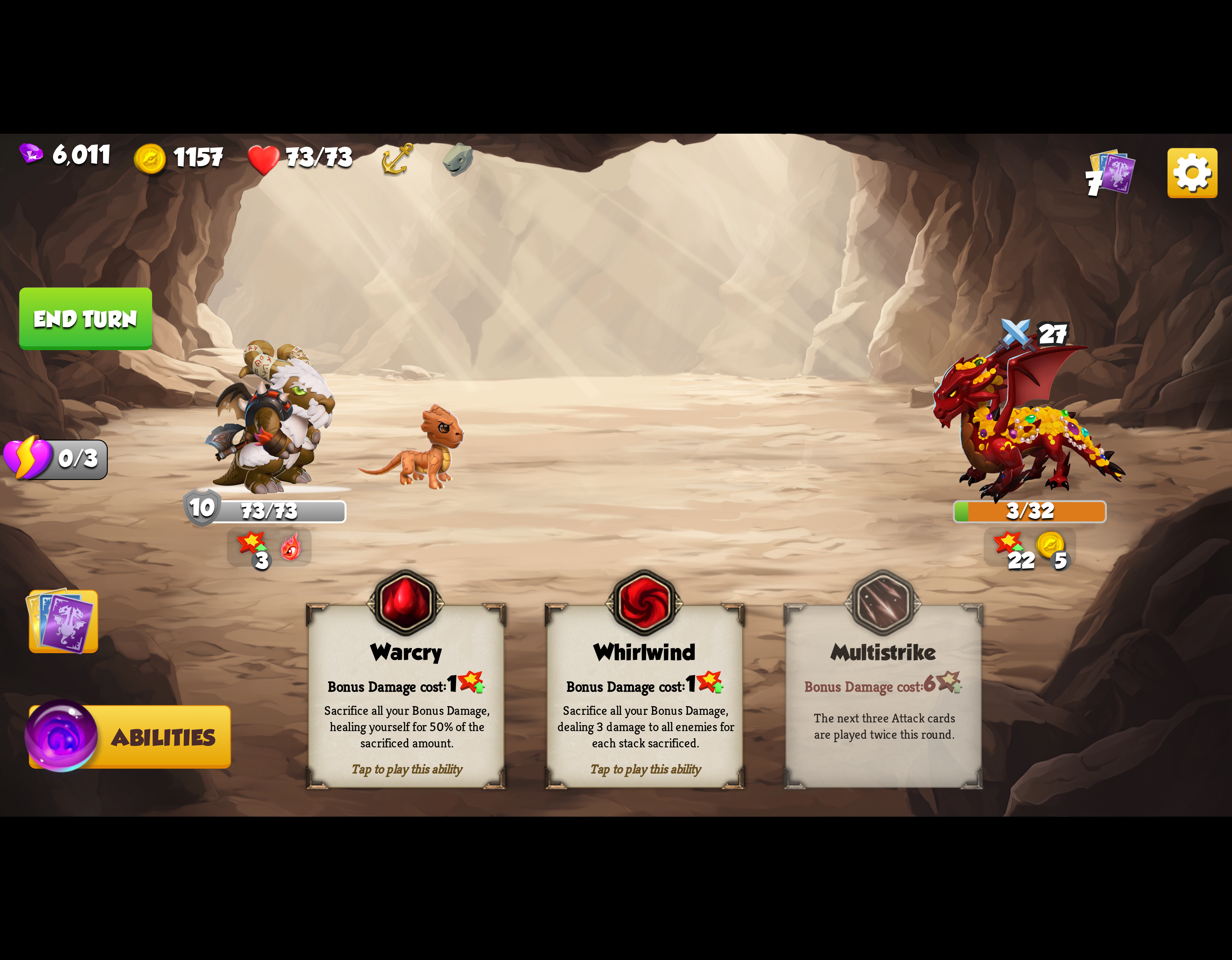
click at [655, 644] on img at bounding box center [644, 603] width 79 height 81
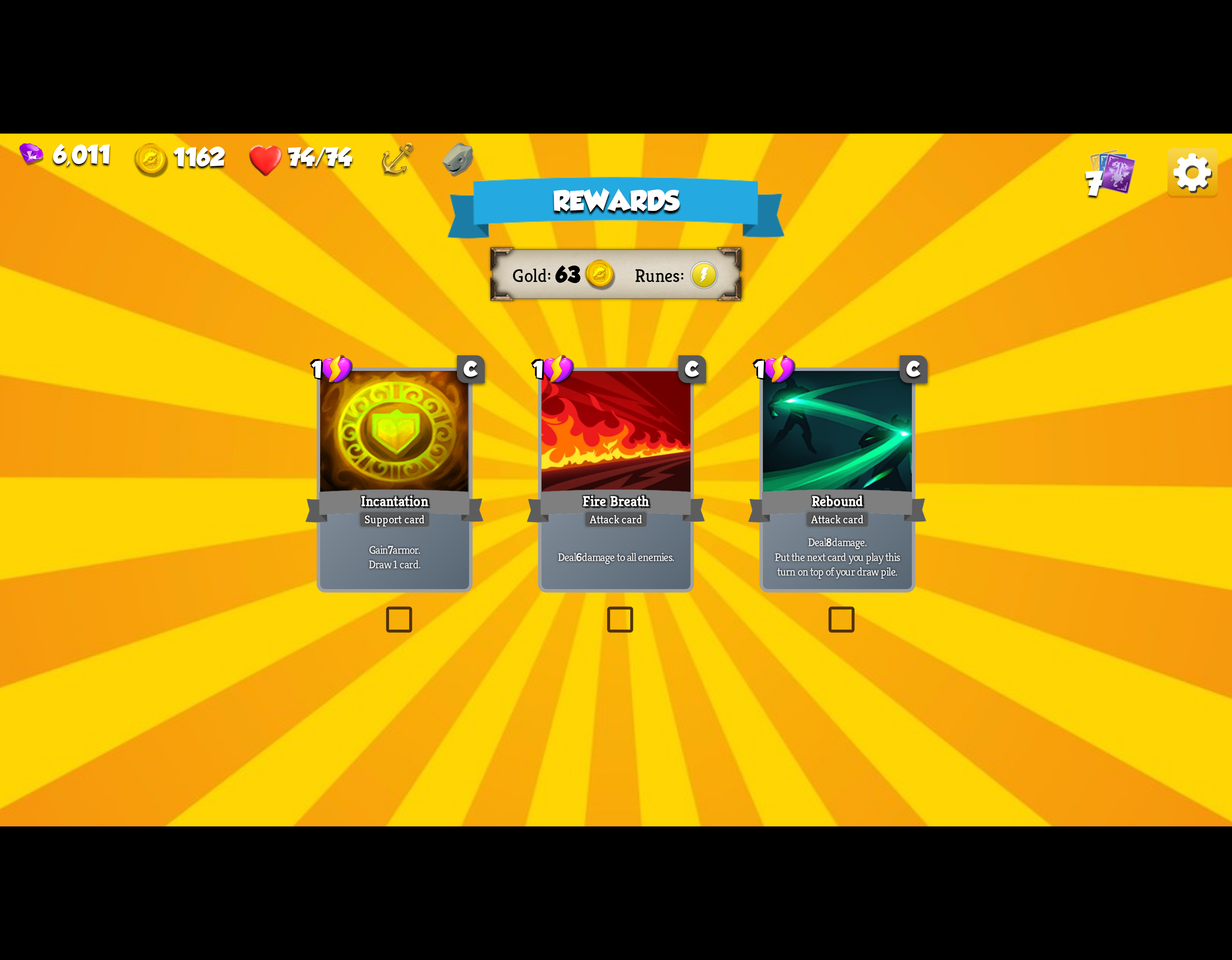
click at [1206, 184] on img at bounding box center [1193, 173] width 50 height 50
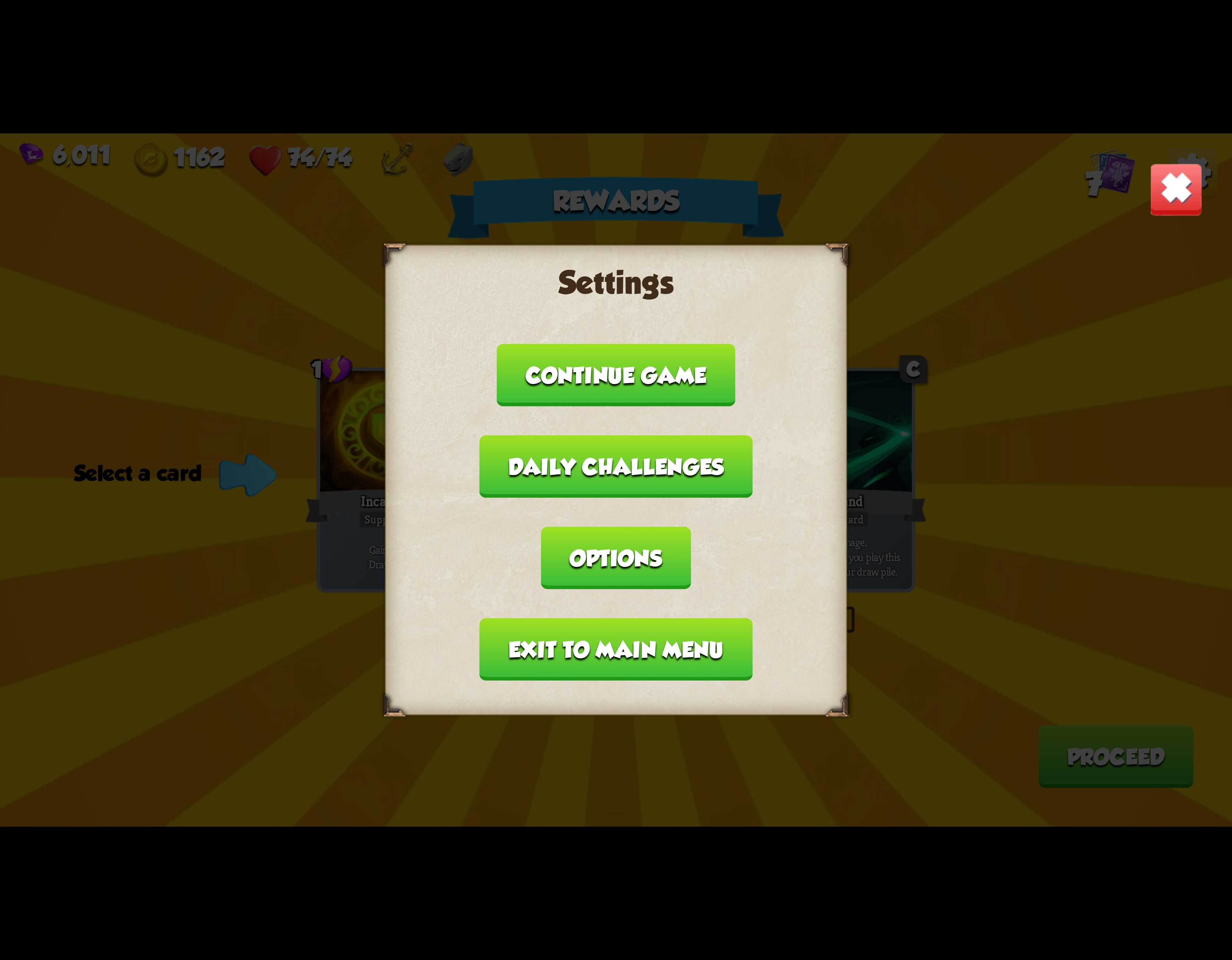
click at [672, 618] on button "Exit to main menu" at bounding box center [616, 649] width 273 height 63
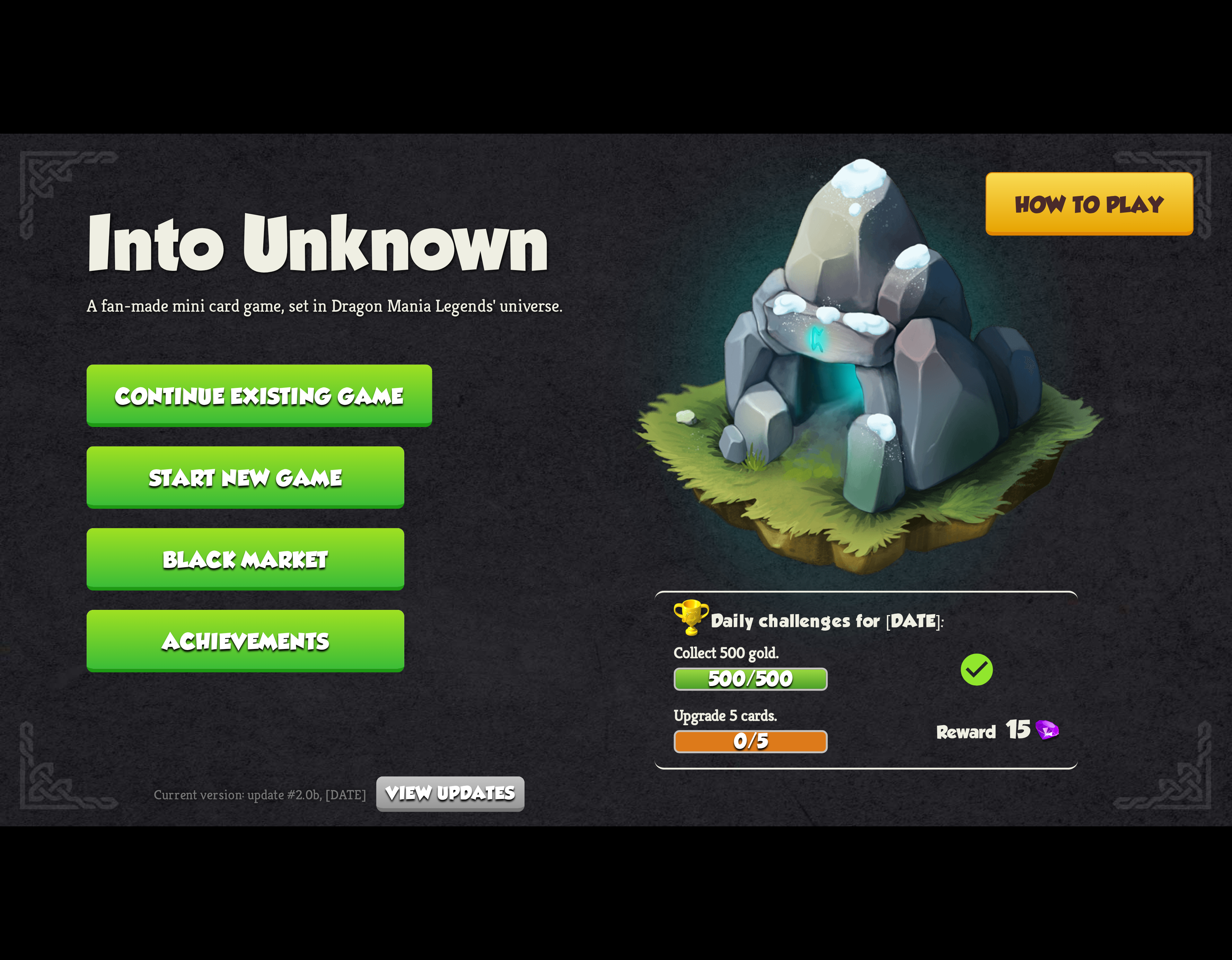
click at [393, 392] on button "Continue existing game" at bounding box center [260, 395] width 346 height 63
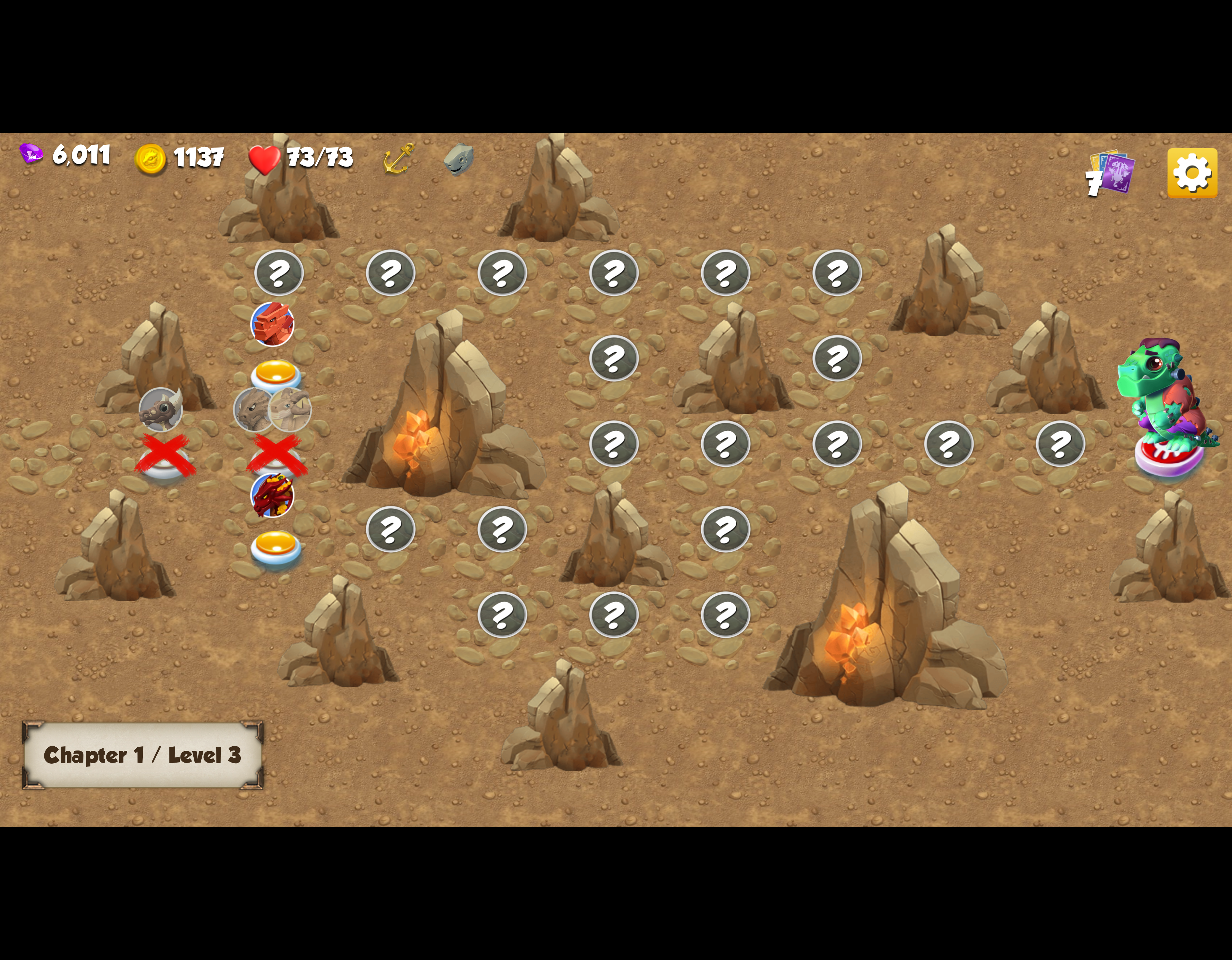
click at [265, 521] on div at bounding box center [279, 541] width 112 height 85
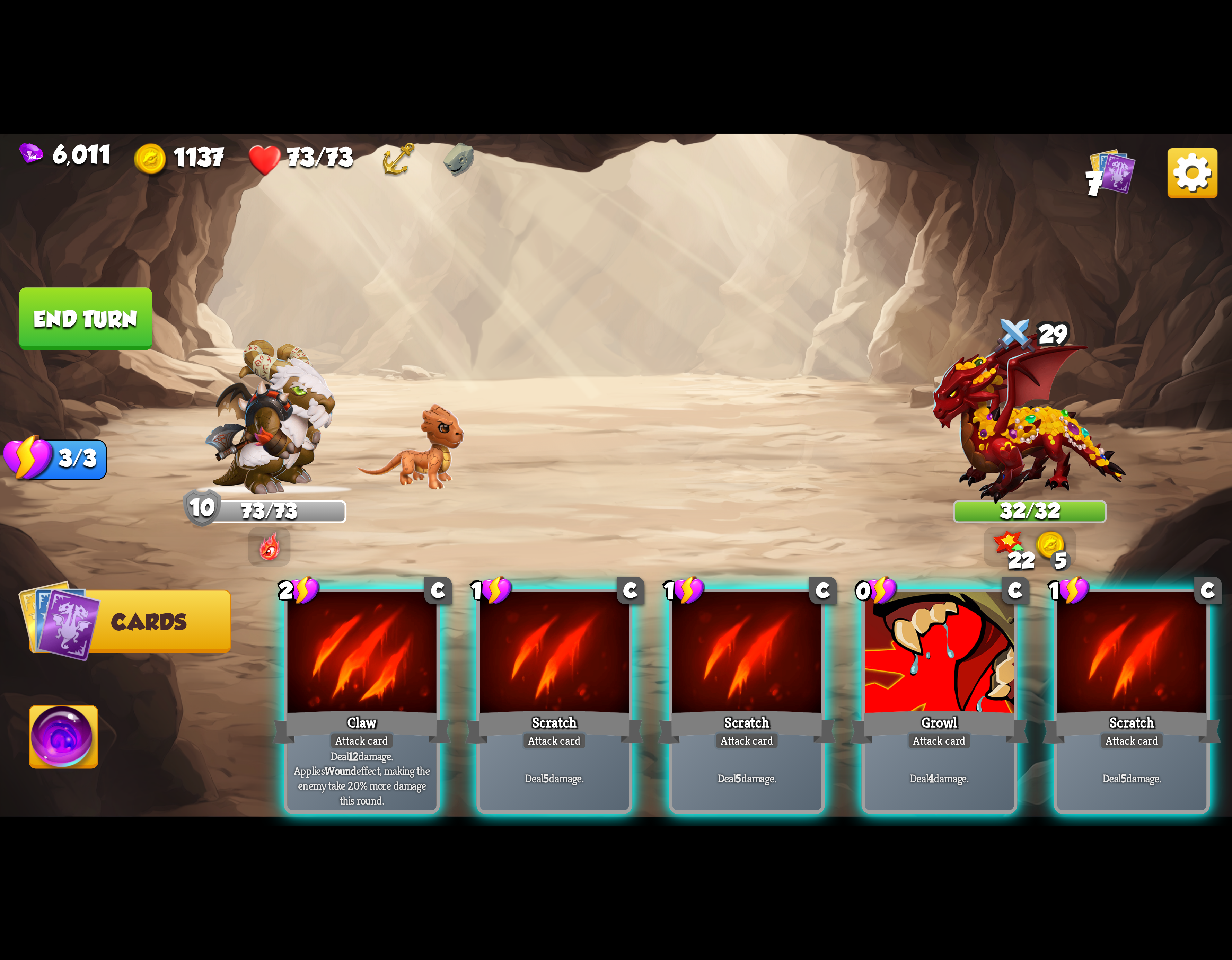
click at [387, 625] on div at bounding box center [362, 655] width 149 height 126
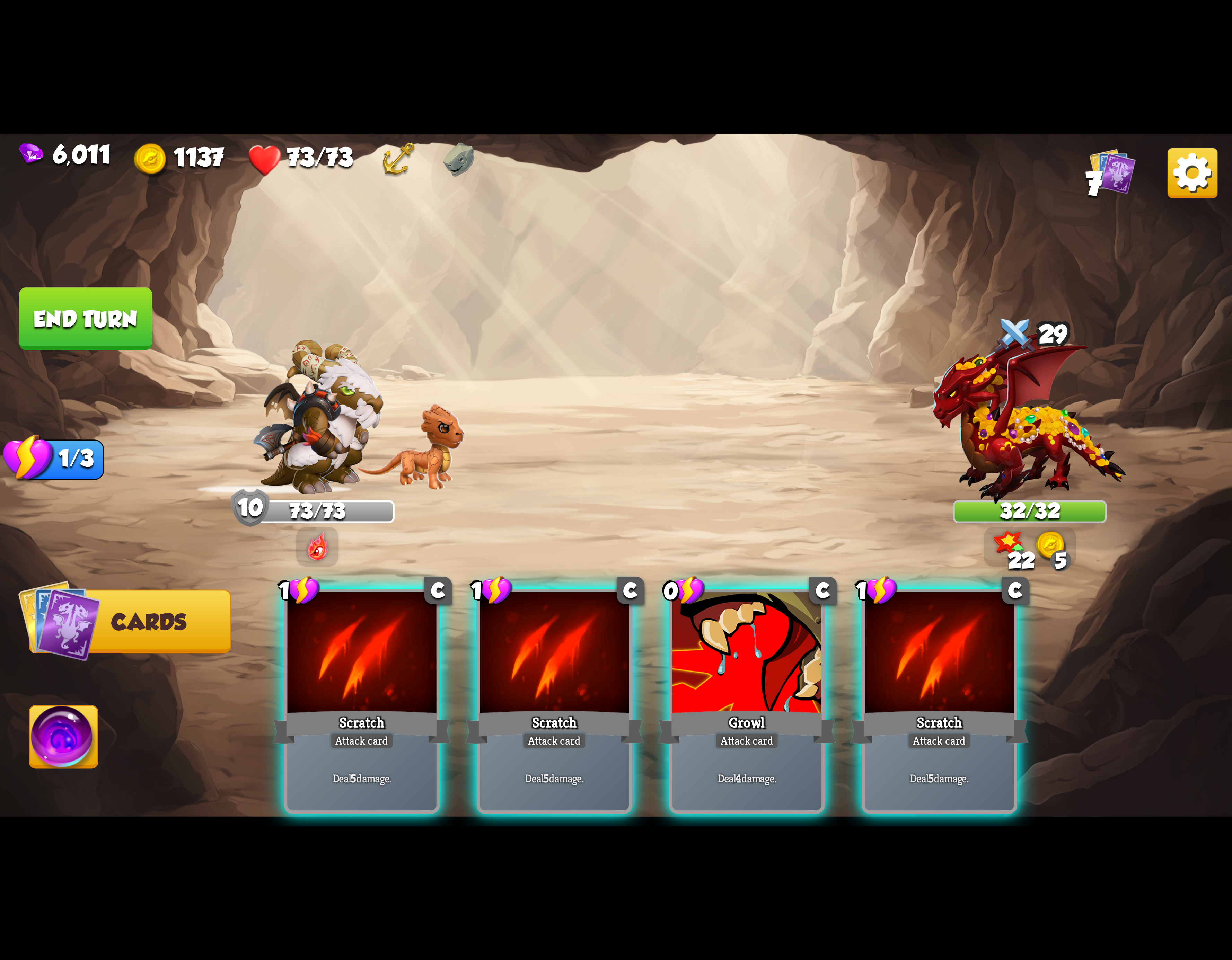
click at [387, 625] on div at bounding box center [362, 655] width 149 height 126
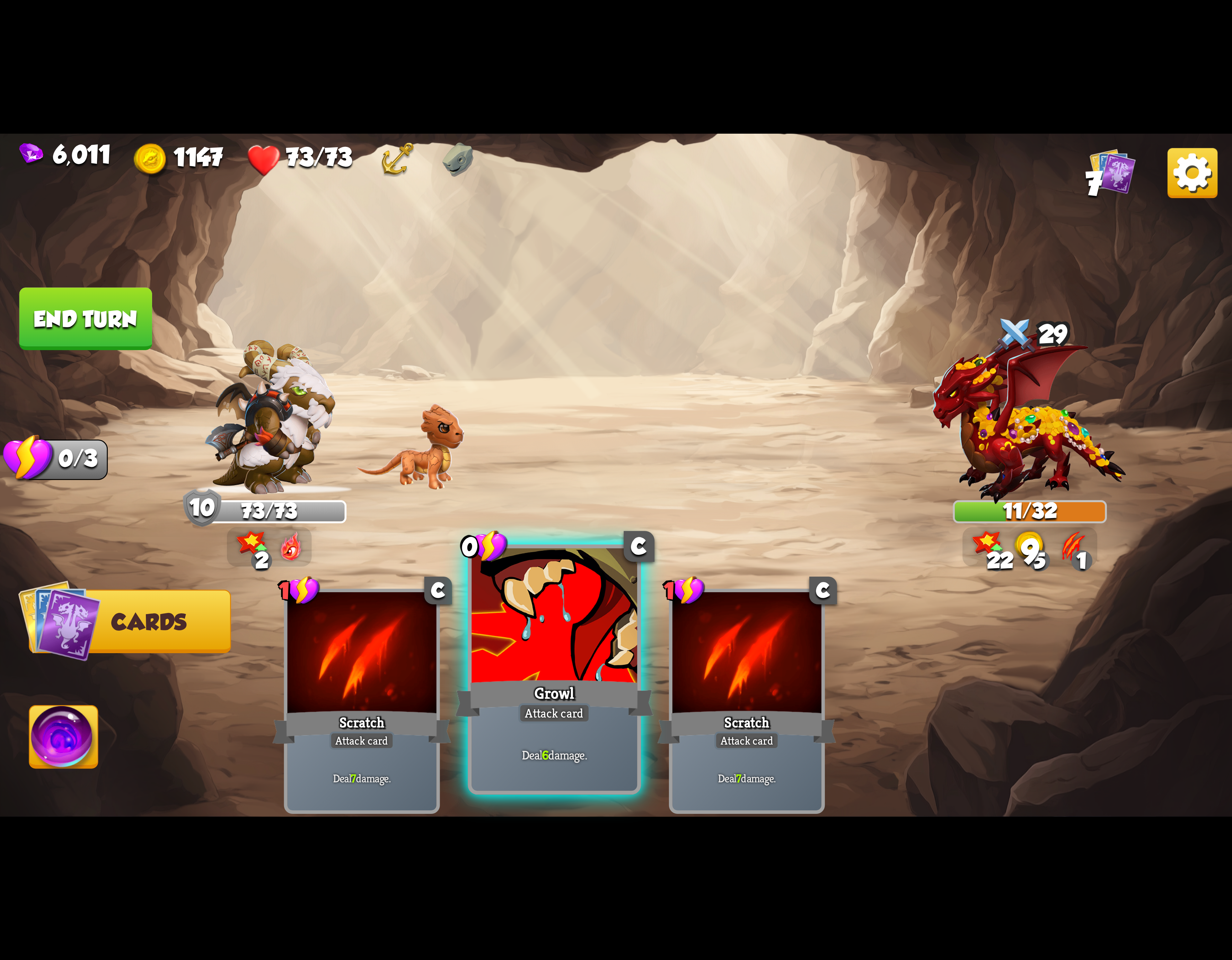
click at [541, 611] on div at bounding box center [554, 618] width 165 height 140
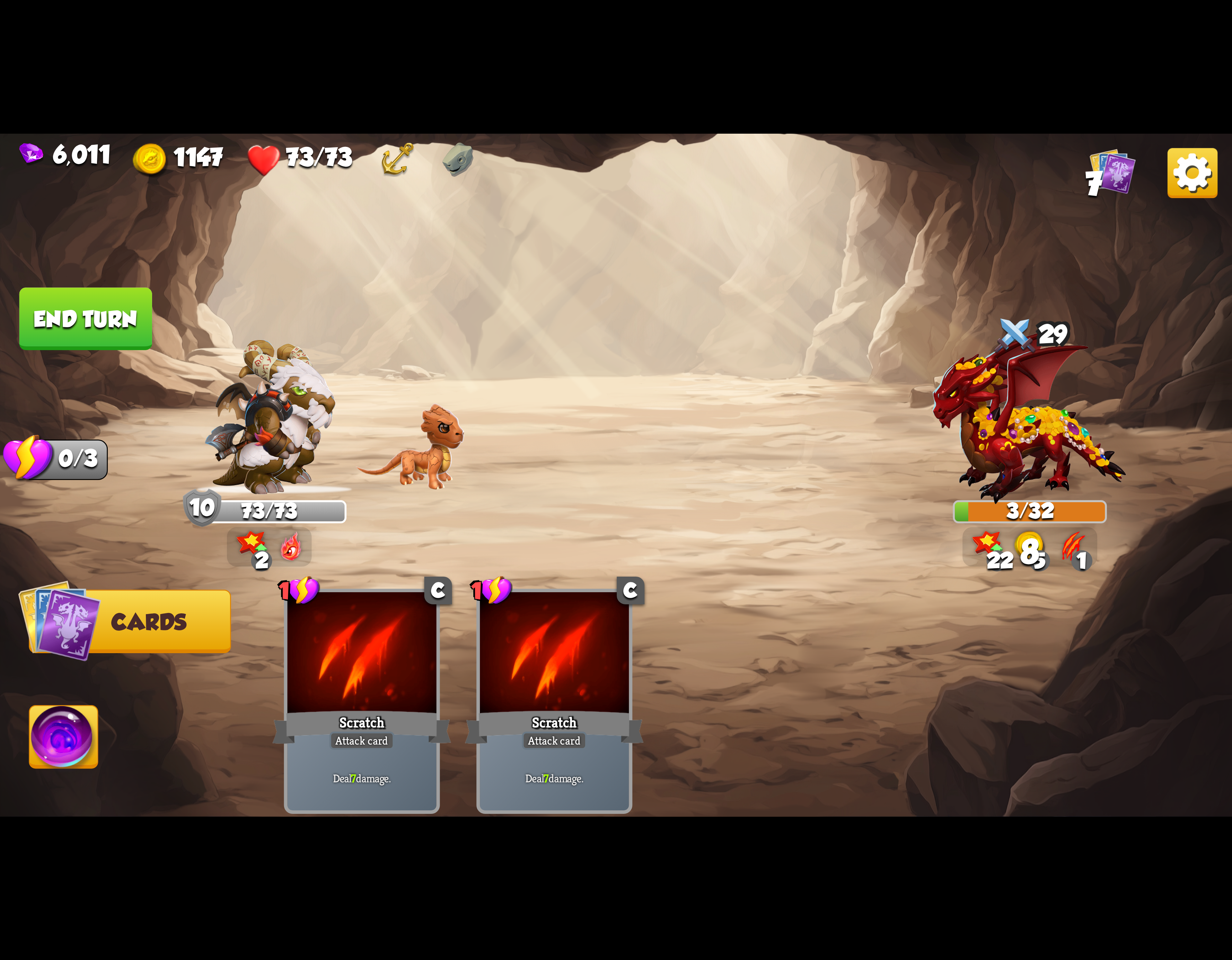
click at [46, 731] on img at bounding box center [63, 741] width 68 height 69
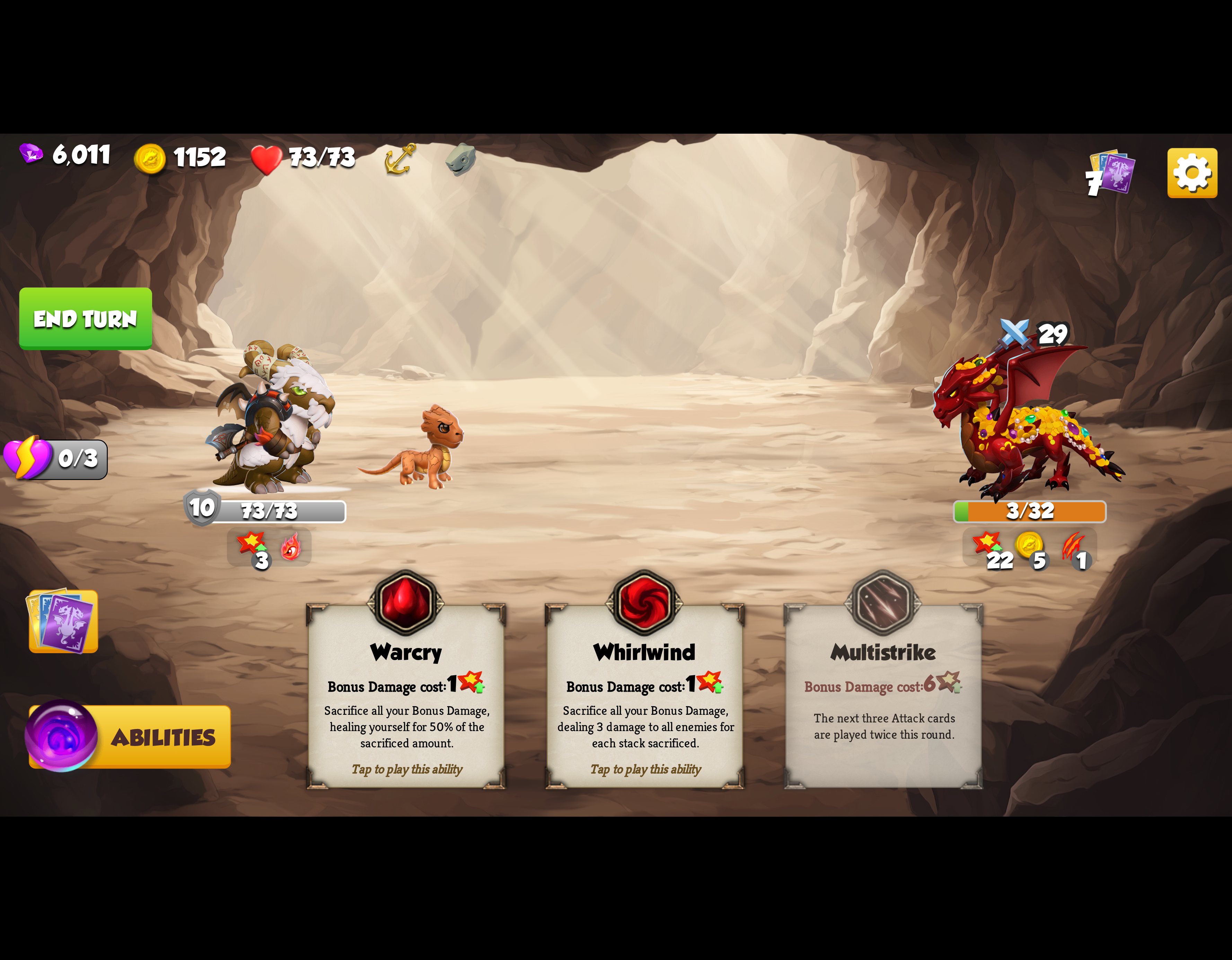
click at [664, 669] on div "Tap to play this ability Whirlwind Bonus Damage cost: 1 Sacrifice all your Bonu…" at bounding box center [645, 697] width 196 height 183
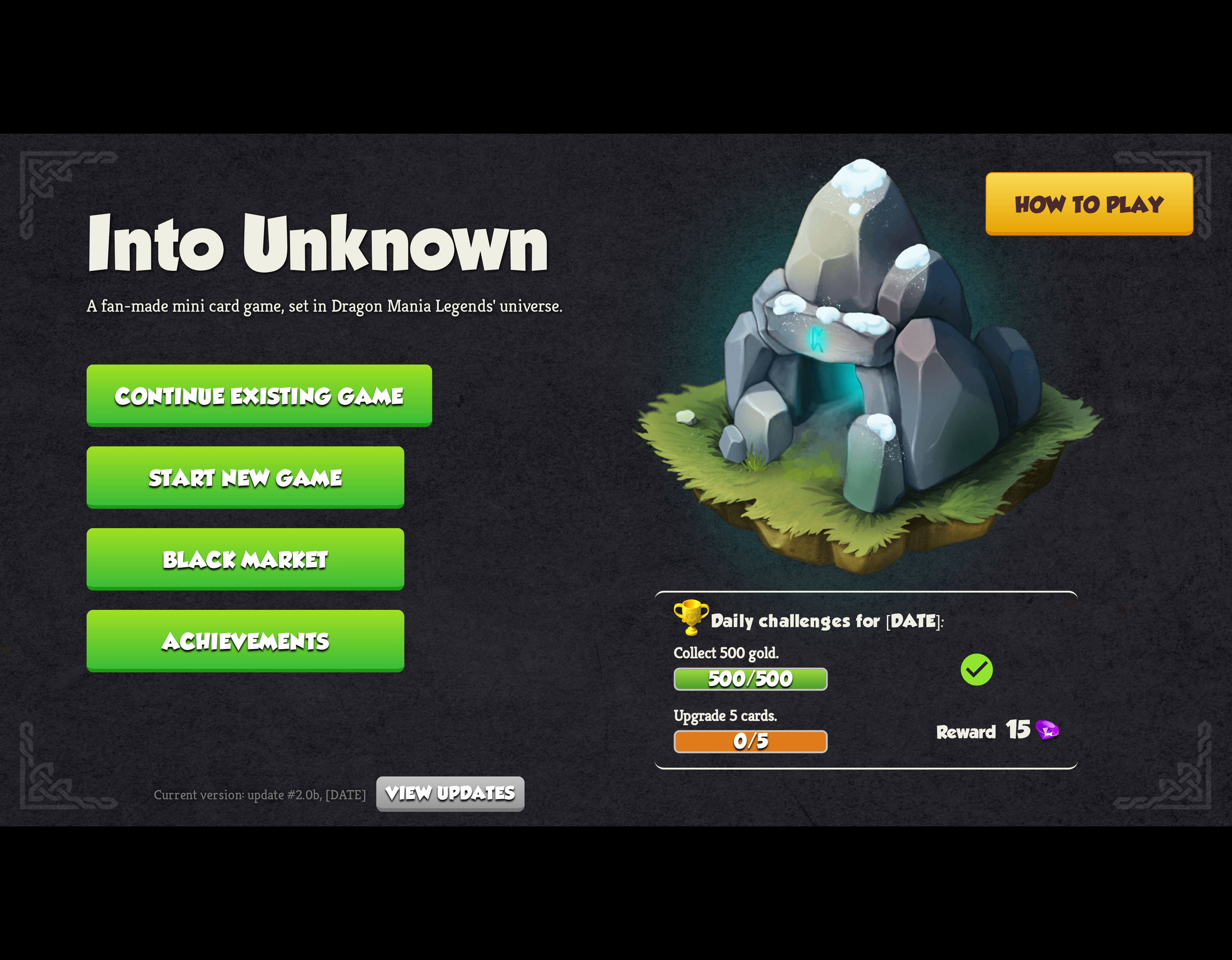
click at [255, 389] on button "Continue existing game" at bounding box center [260, 395] width 346 height 63
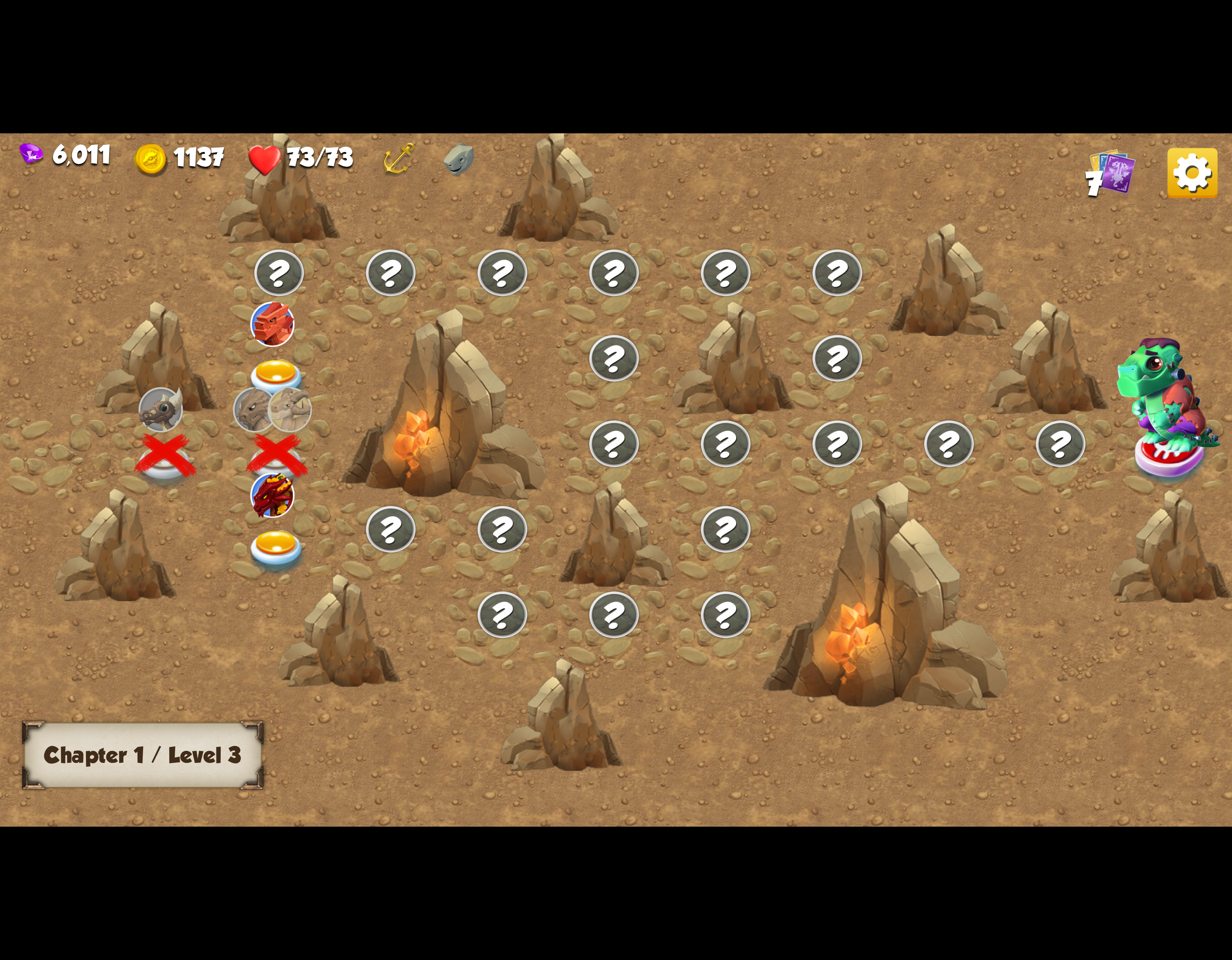
click at [249, 522] on div at bounding box center [279, 541] width 112 height 85
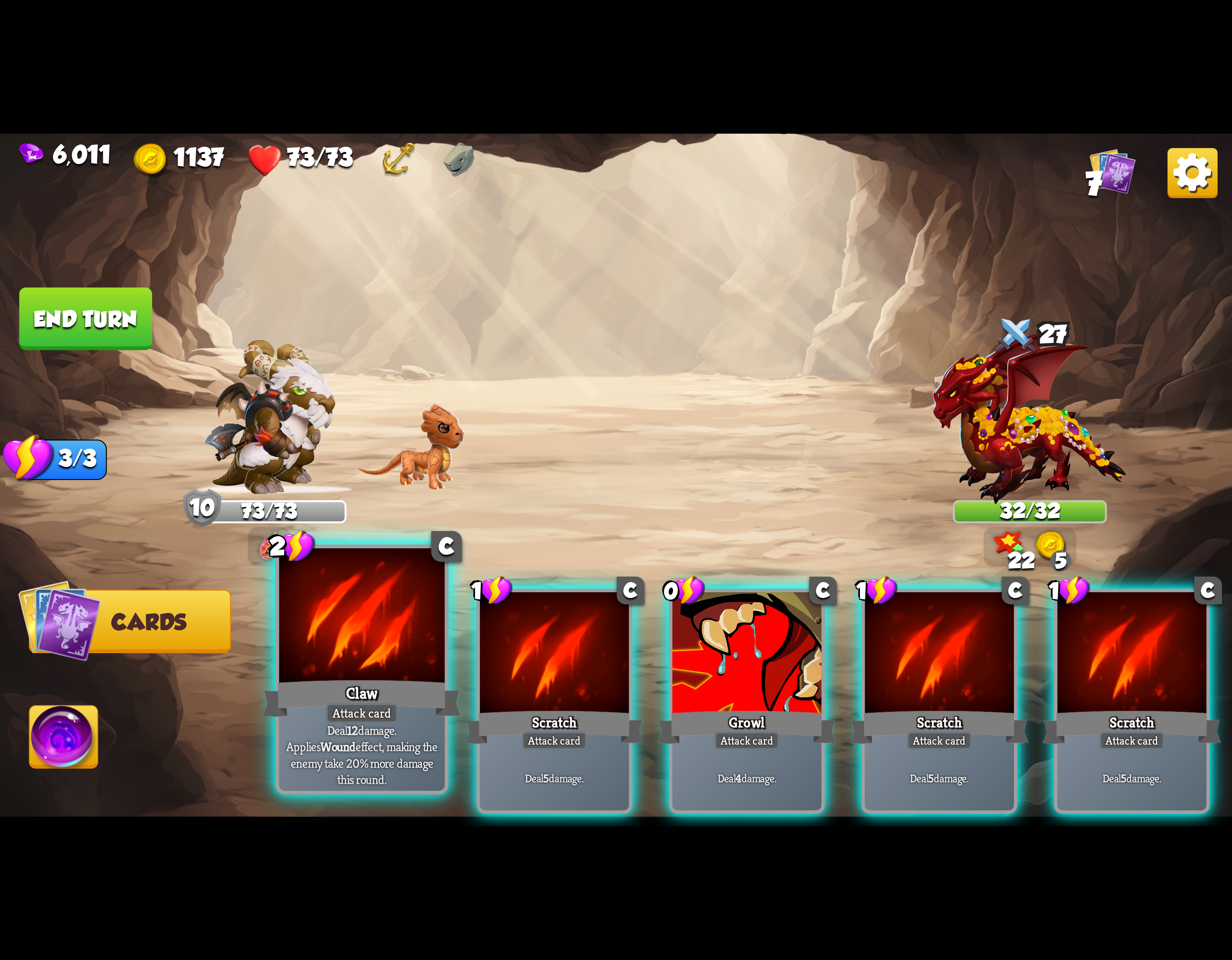
click at [363, 651] on div at bounding box center [362, 618] width 165 height 140
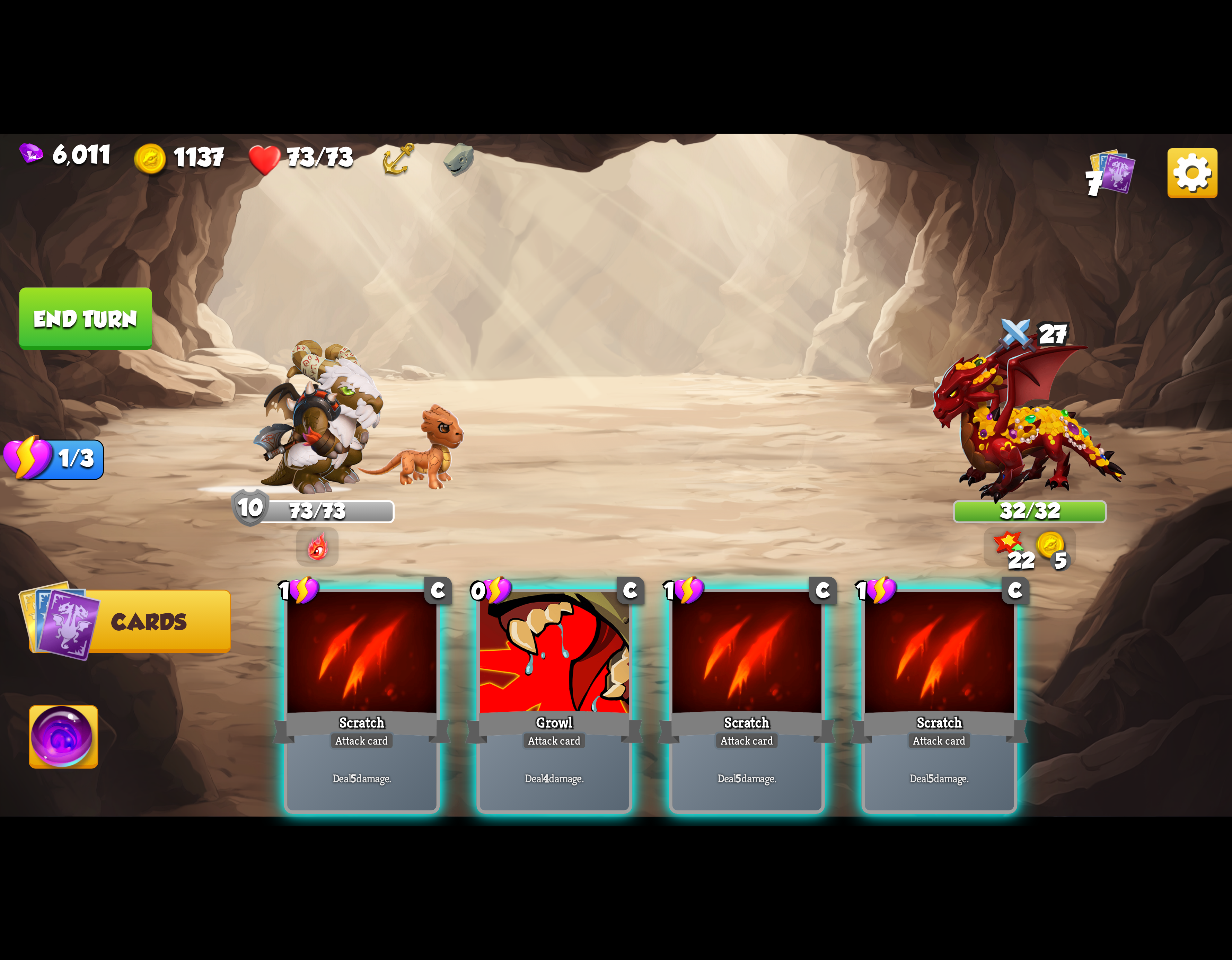
click at [358, 651] on div at bounding box center [362, 655] width 149 height 126
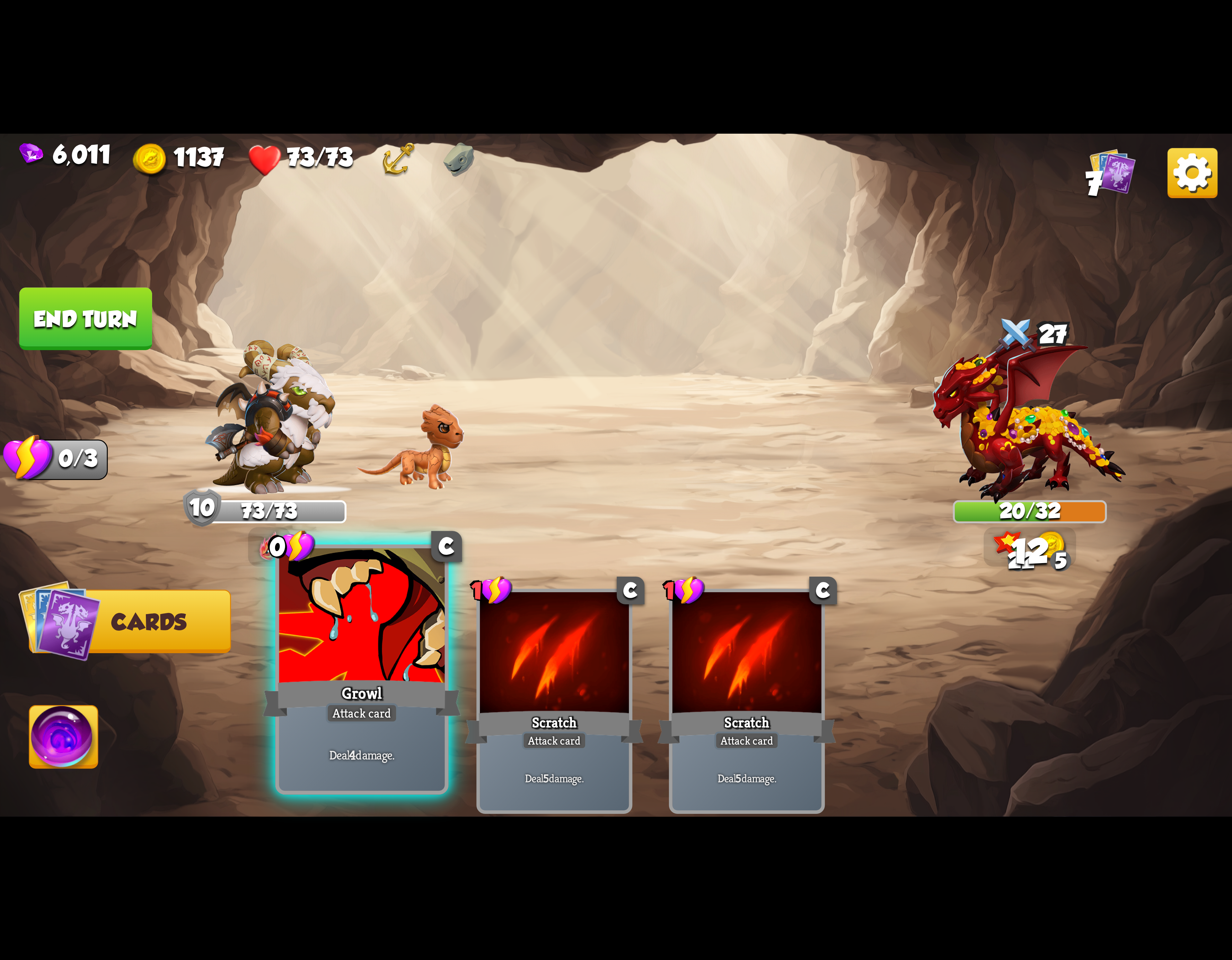
click at [356, 651] on div at bounding box center [362, 618] width 165 height 140
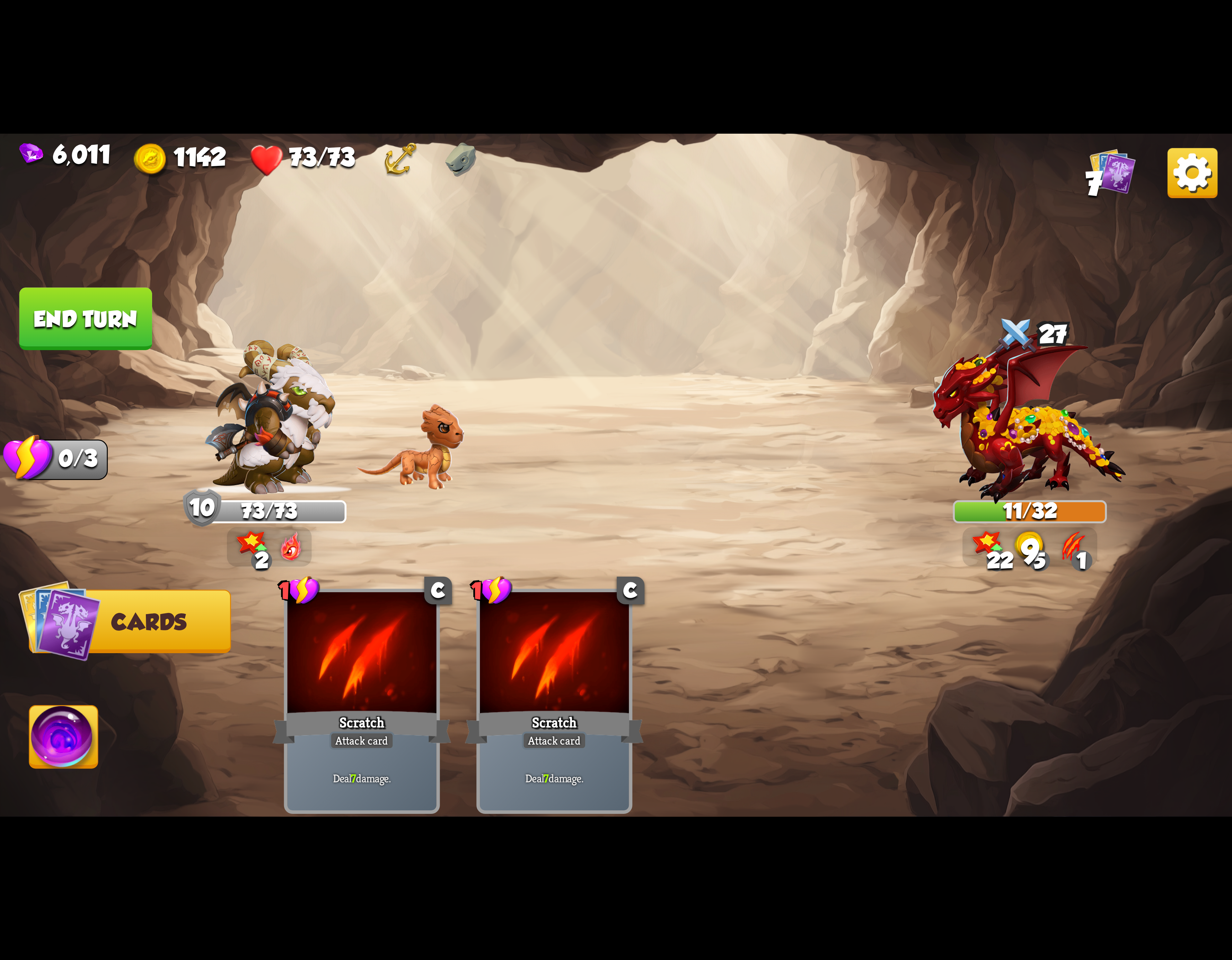
click at [65, 739] on img at bounding box center [63, 741] width 68 height 69
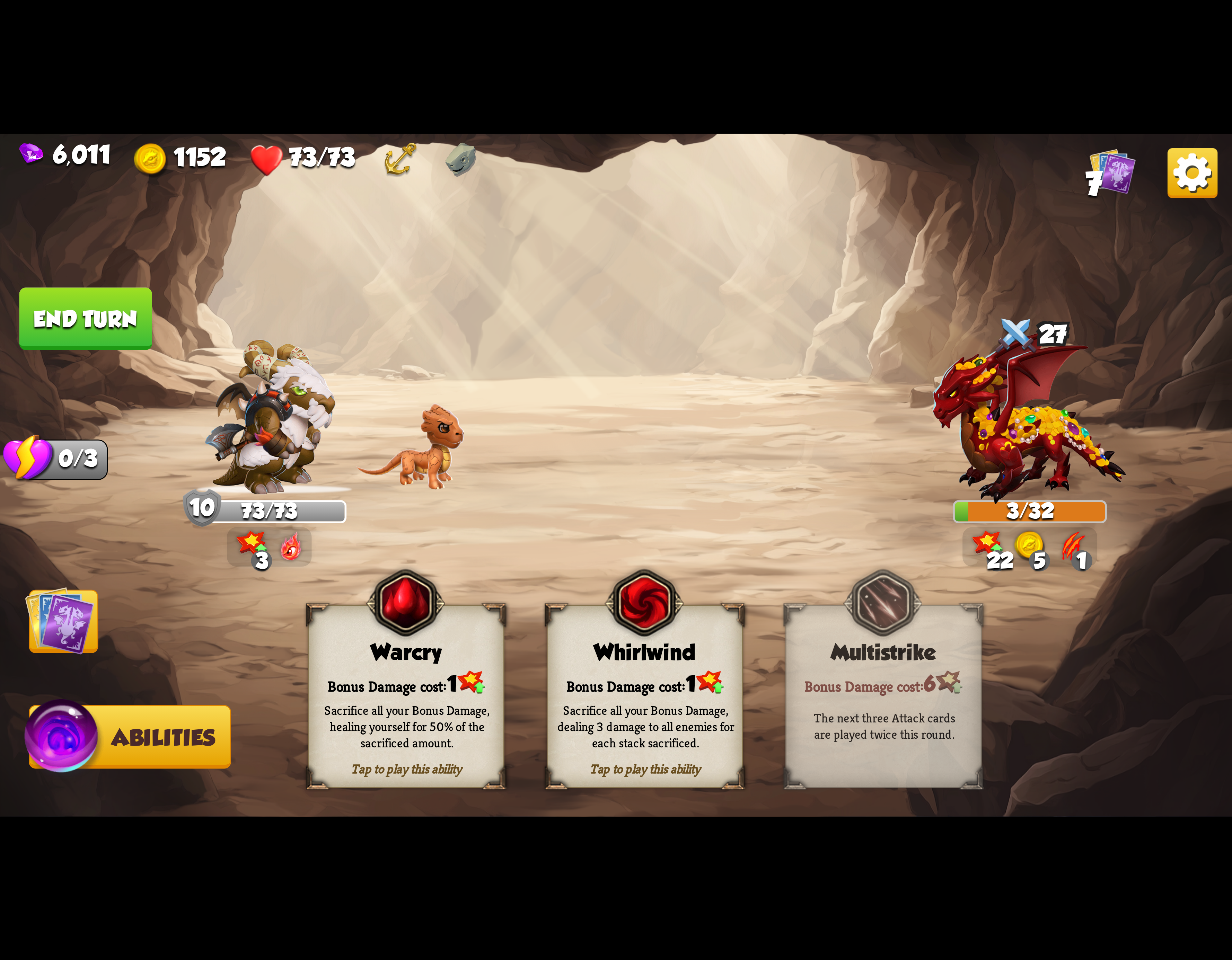
click at [654, 657] on div "Whirlwind" at bounding box center [645, 652] width 194 height 25
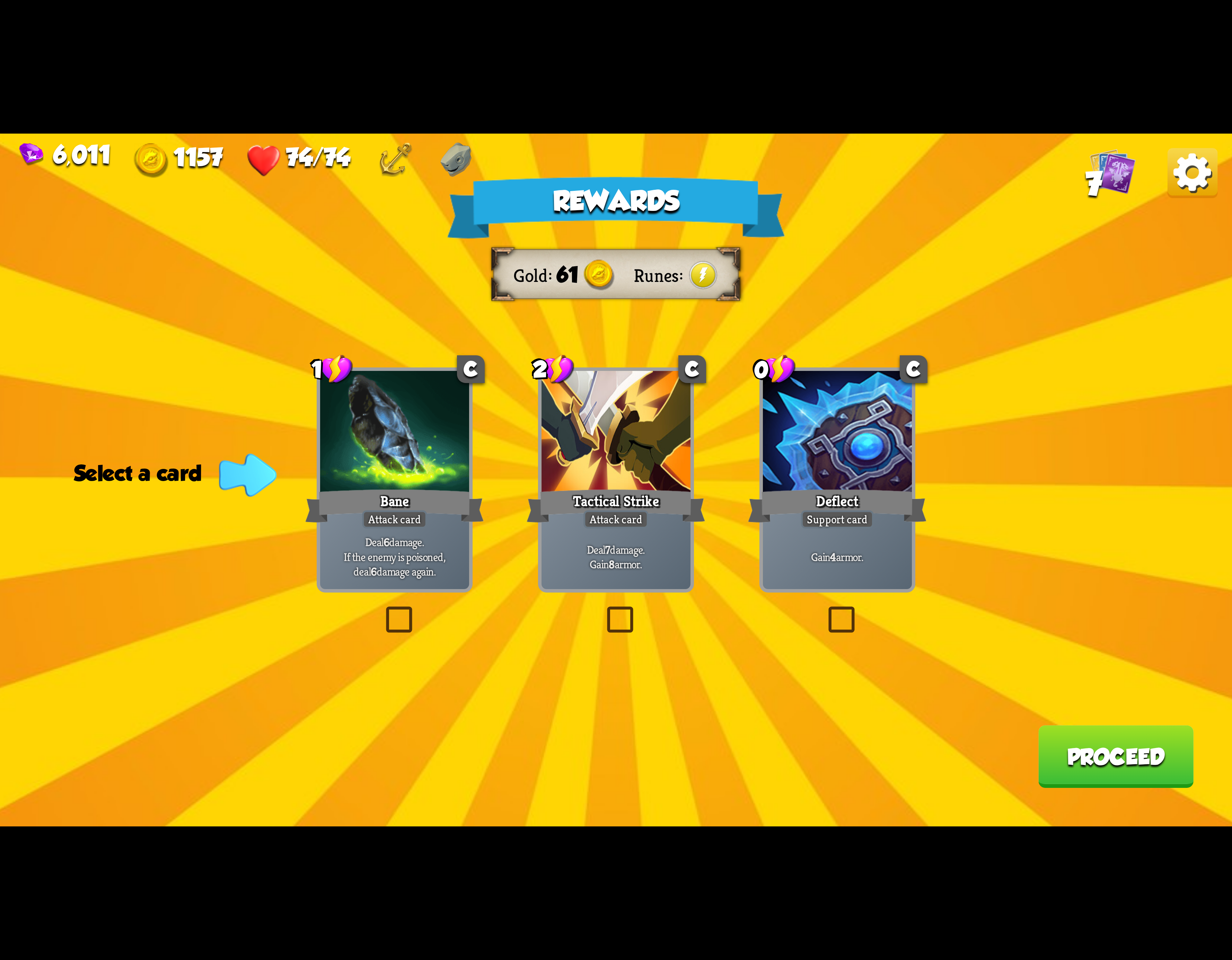
click at [595, 208] on div "Rewards" at bounding box center [616, 208] width 338 height 62
click at [1199, 179] on img at bounding box center [1193, 173] width 50 height 50
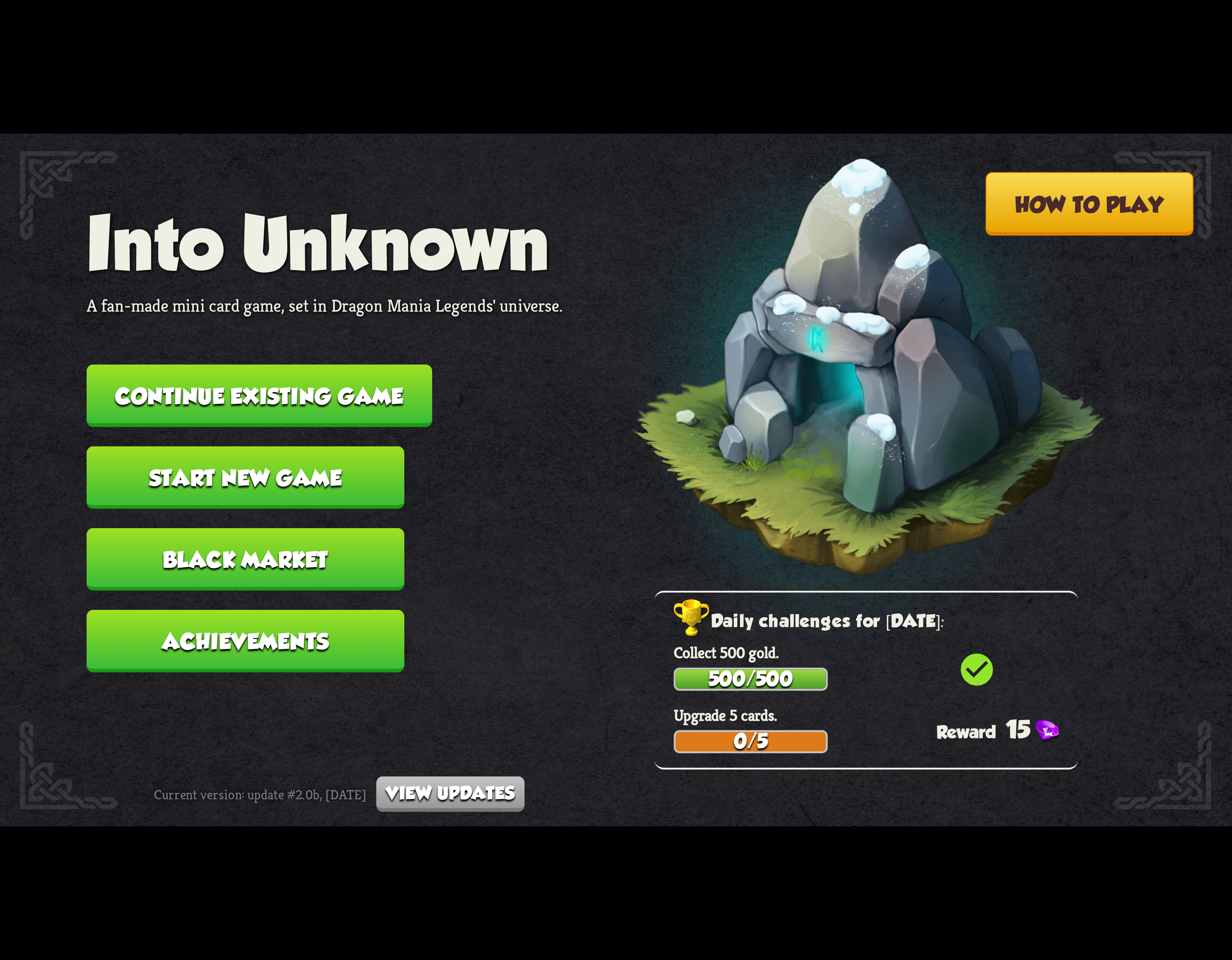
click at [285, 388] on button "Continue existing game" at bounding box center [260, 395] width 346 height 63
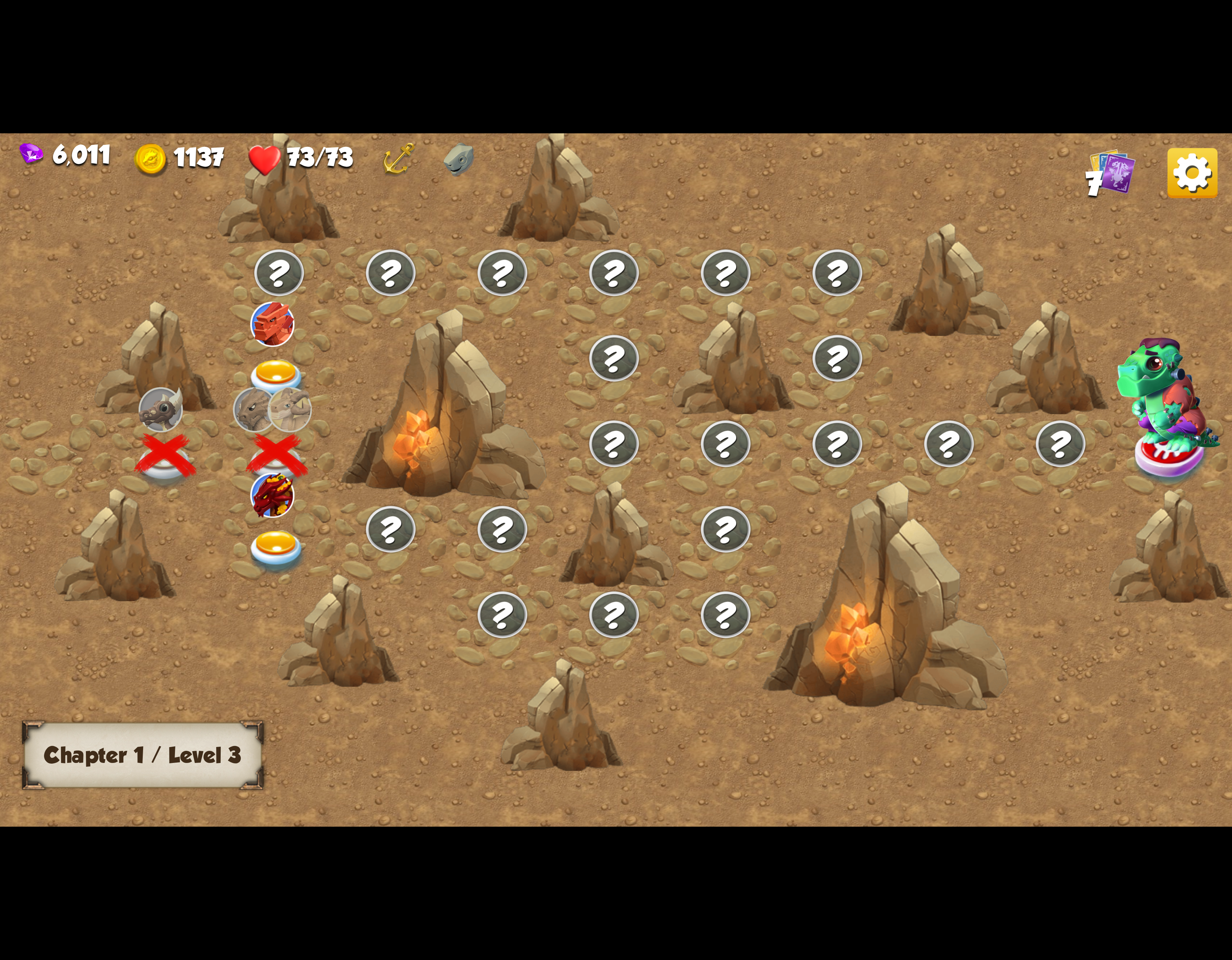
click at [283, 540] on img at bounding box center [277, 553] width 62 height 45
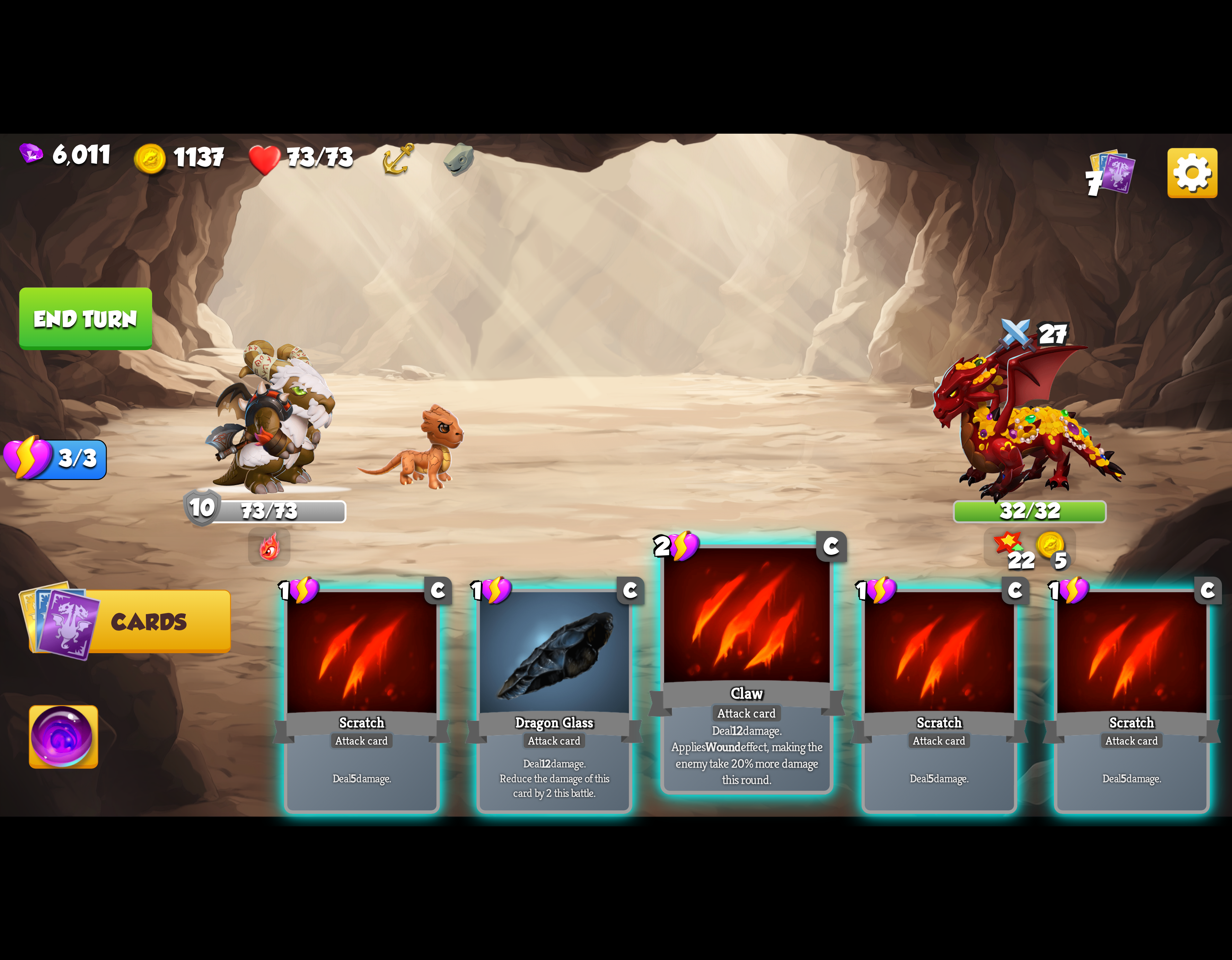
click at [759, 618] on div at bounding box center [747, 618] width 165 height 140
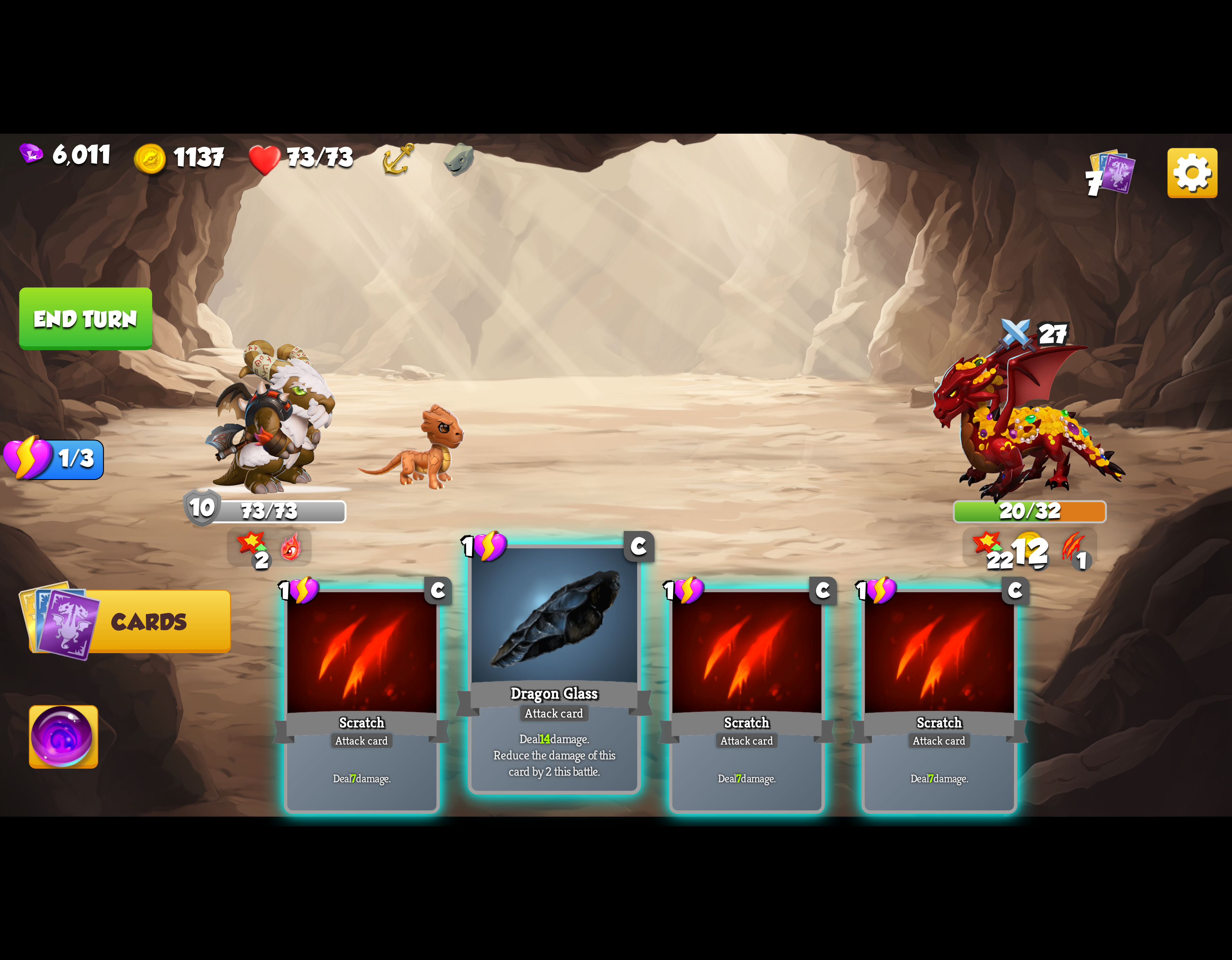
click at [565, 614] on div at bounding box center [554, 618] width 165 height 140
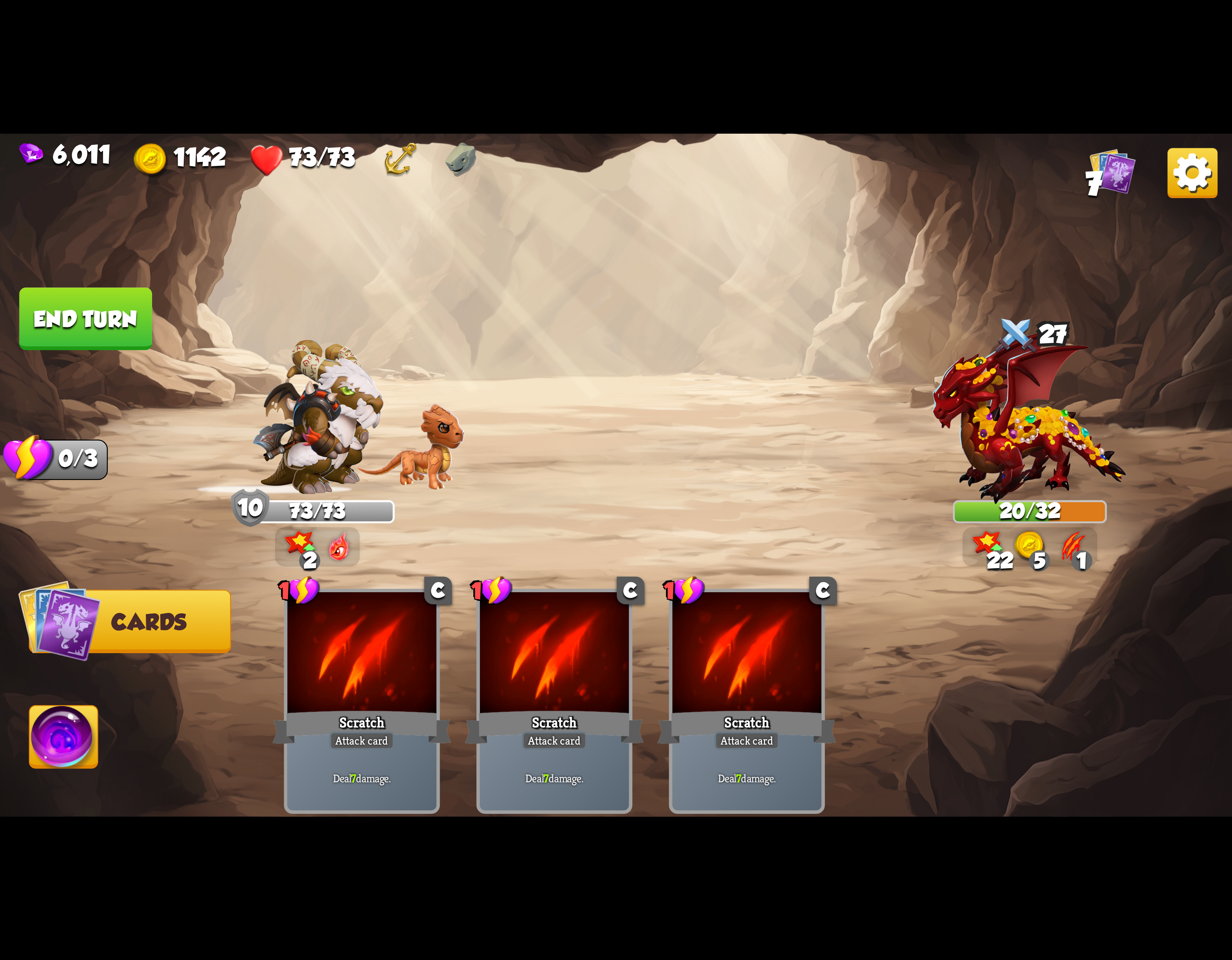
drag, startPoint x: 54, startPoint y: 734, endPoint x: 60, endPoint y: 729, distance: 7.8
click at [51, 733] on img at bounding box center [63, 741] width 68 height 69
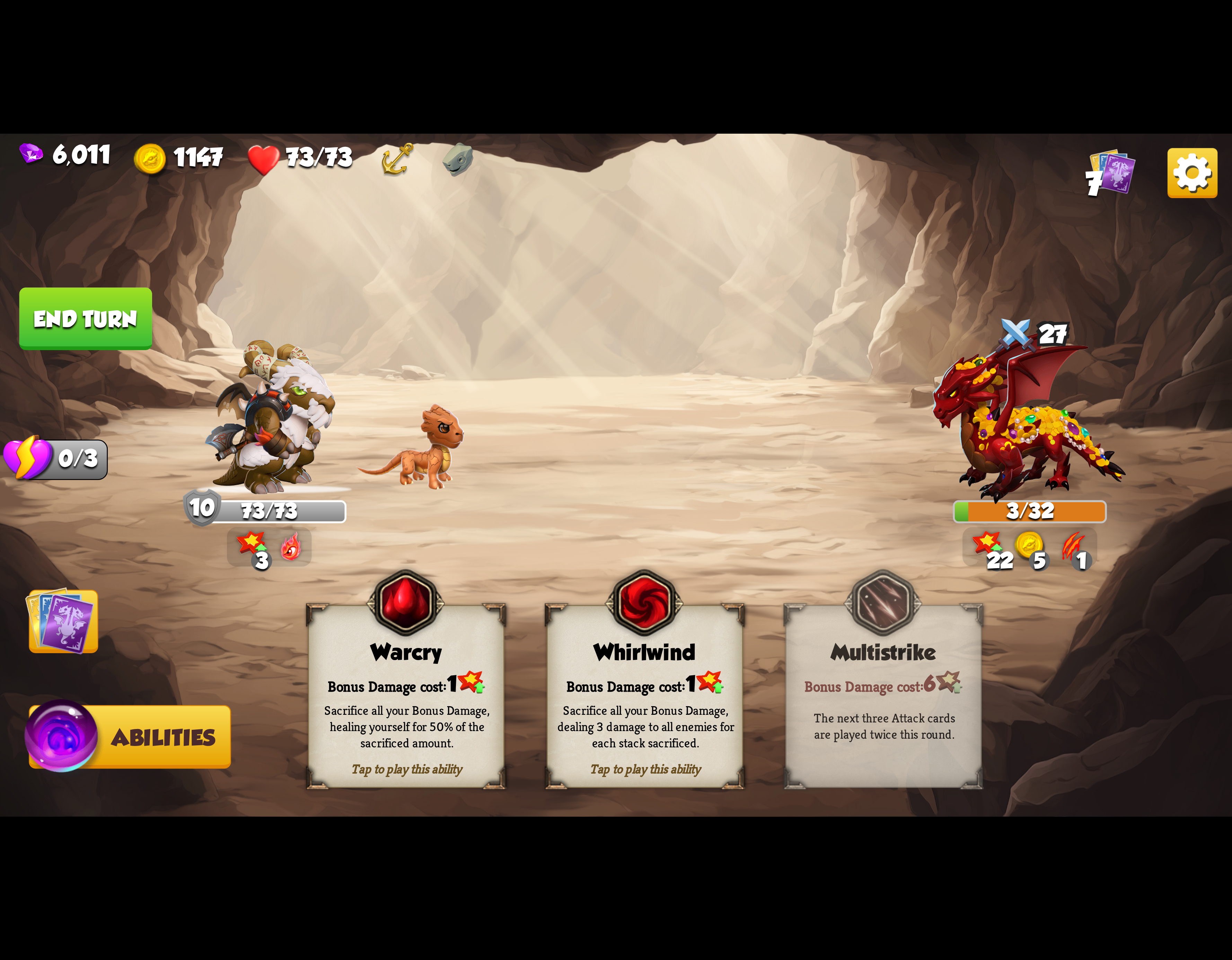
click at [651, 651] on div "Whirlwind" at bounding box center [645, 652] width 194 height 25
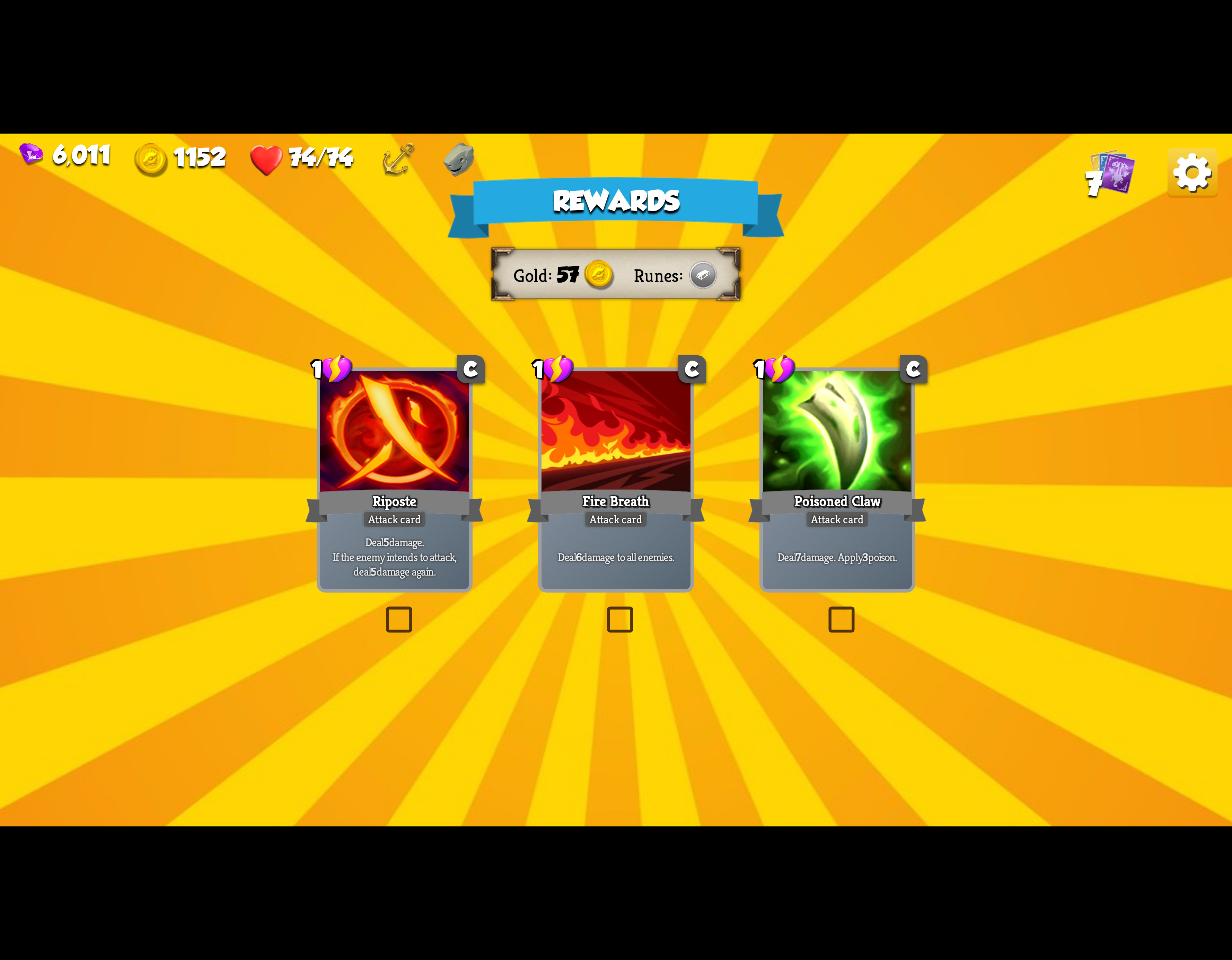
click at [1172, 174] on img at bounding box center [1193, 173] width 50 height 50
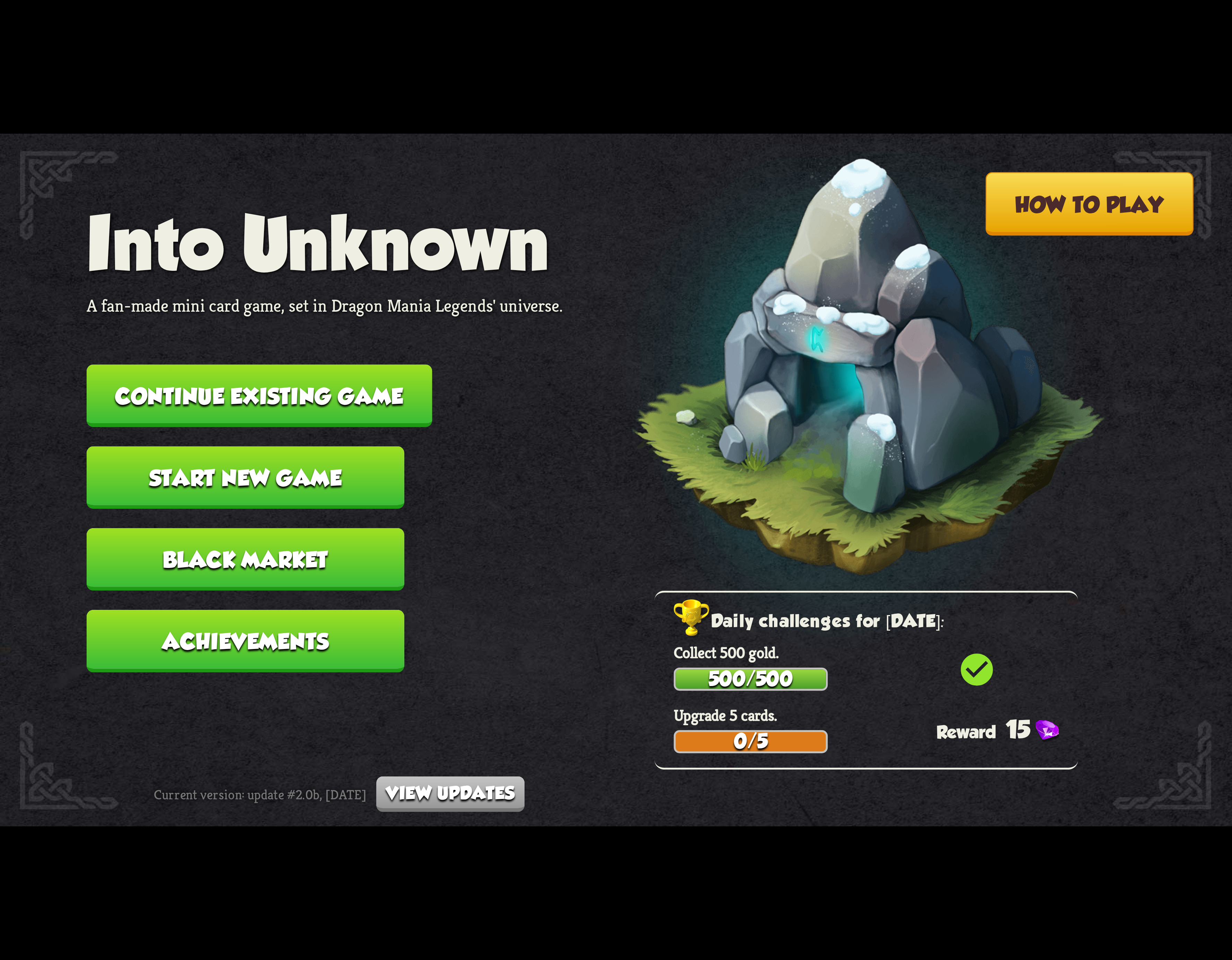
click at [328, 392] on button "Continue existing game" at bounding box center [260, 395] width 346 height 63
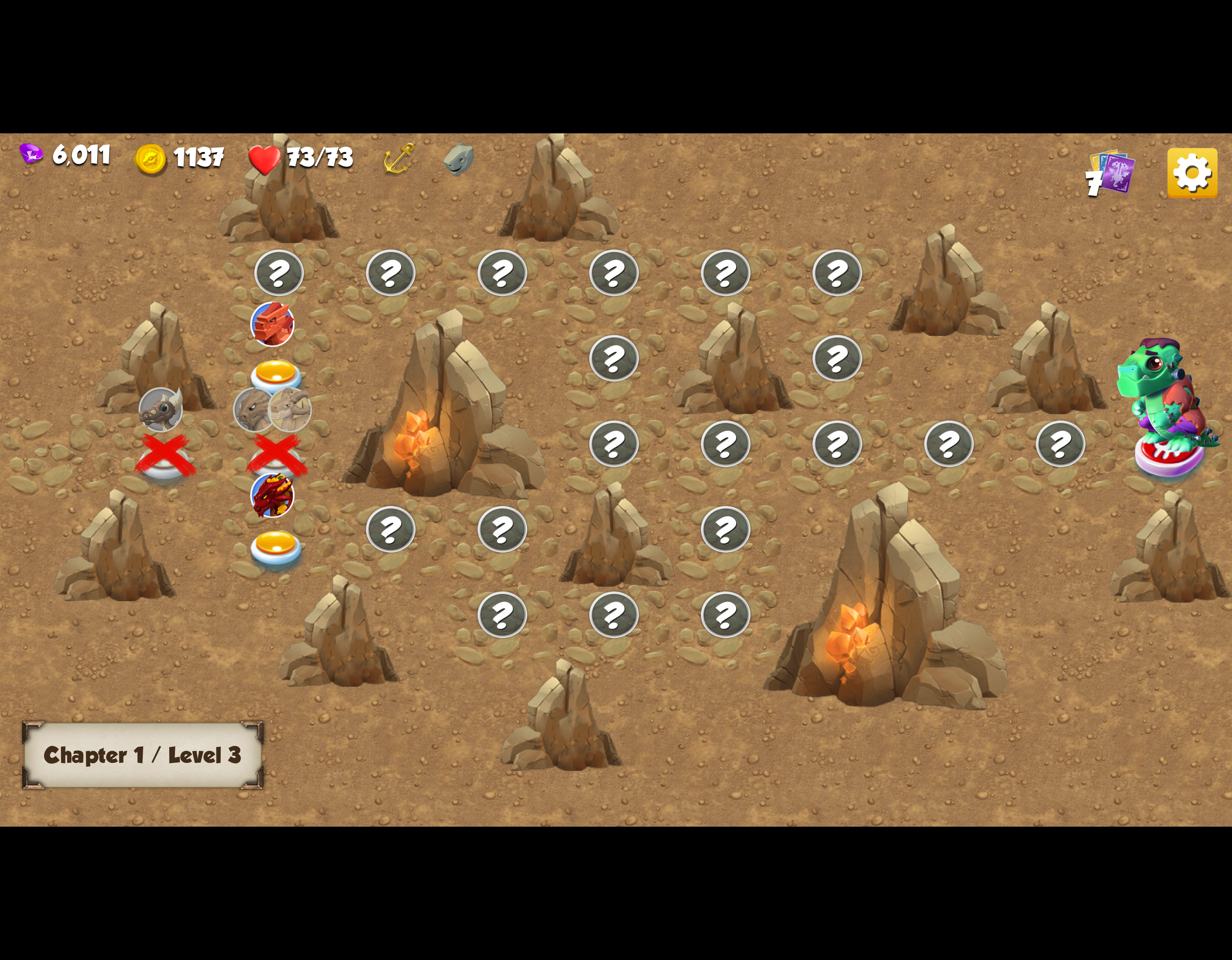
click at [241, 531] on div at bounding box center [279, 541] width 112 height 85
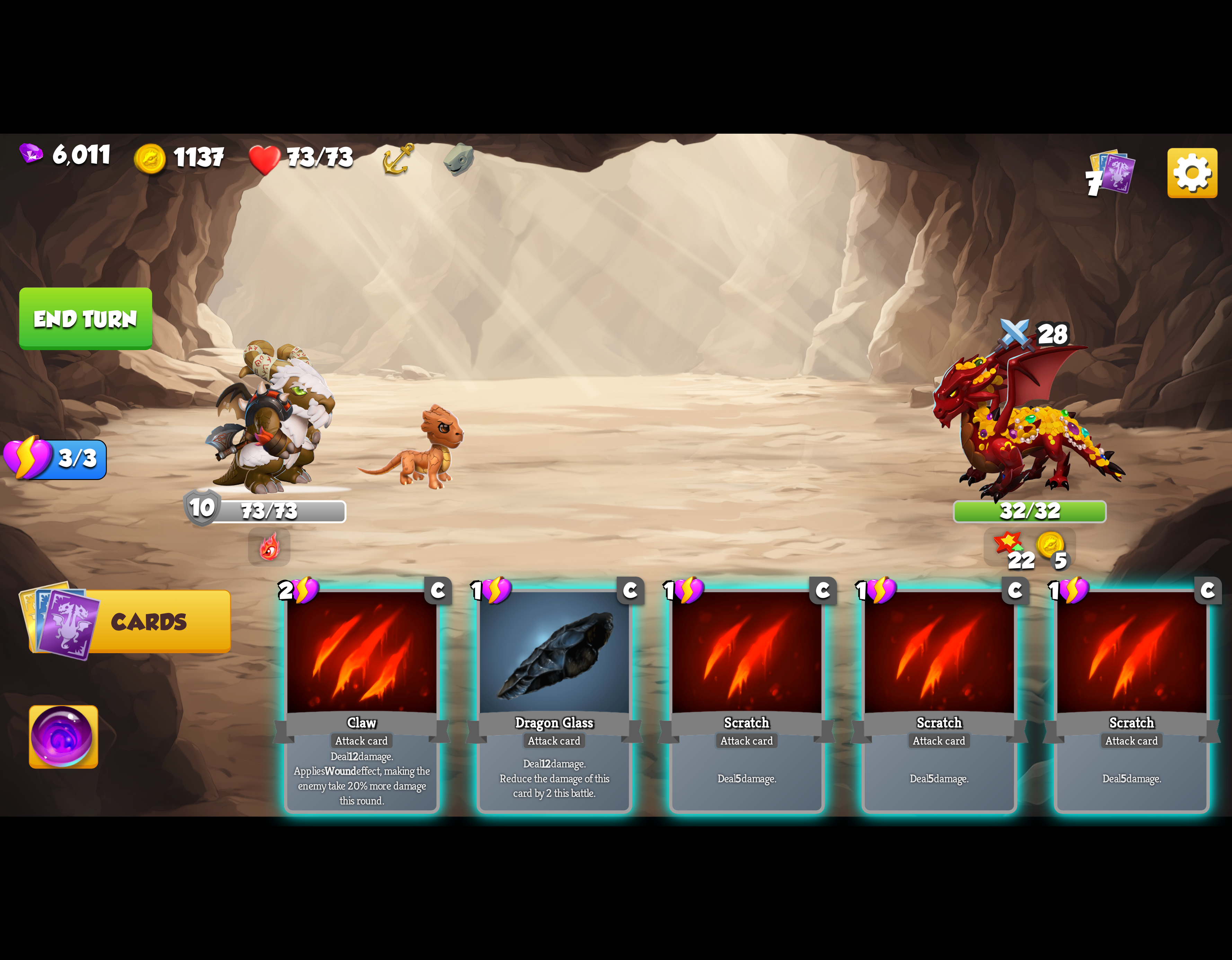
drag, startPoint x: 390, startPoint y: 675, endPoint x: 599, endPoint y: 409, distance: 338.3
click at [589, 352] on div "Select an enemy to attack... You don't have enough stamina to play that card...…" at bounding box center [616, 480] width 1232 height 693
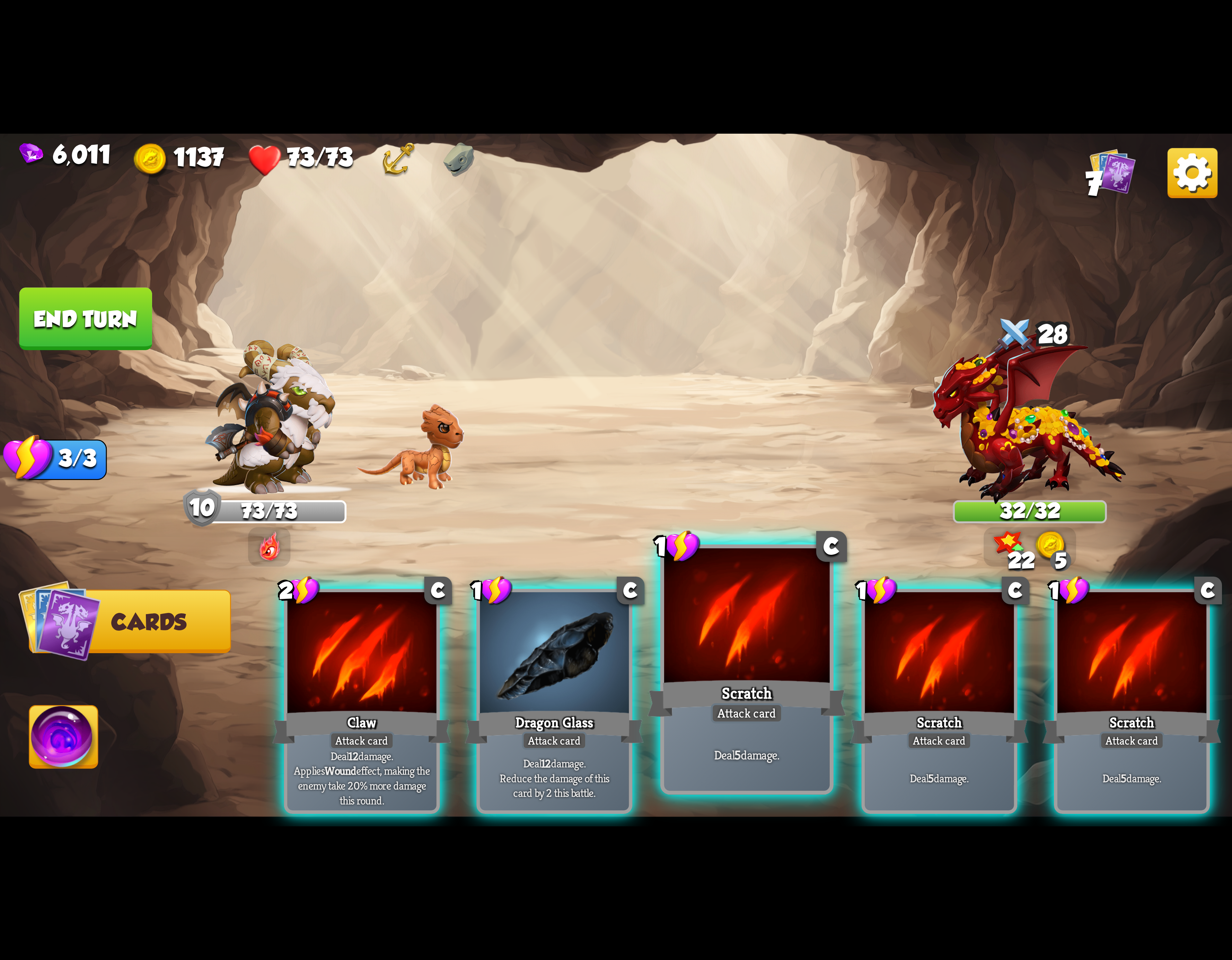
click at [769, 696] on div "Scratch" at bounding box center [747, 698] width 199 height 45
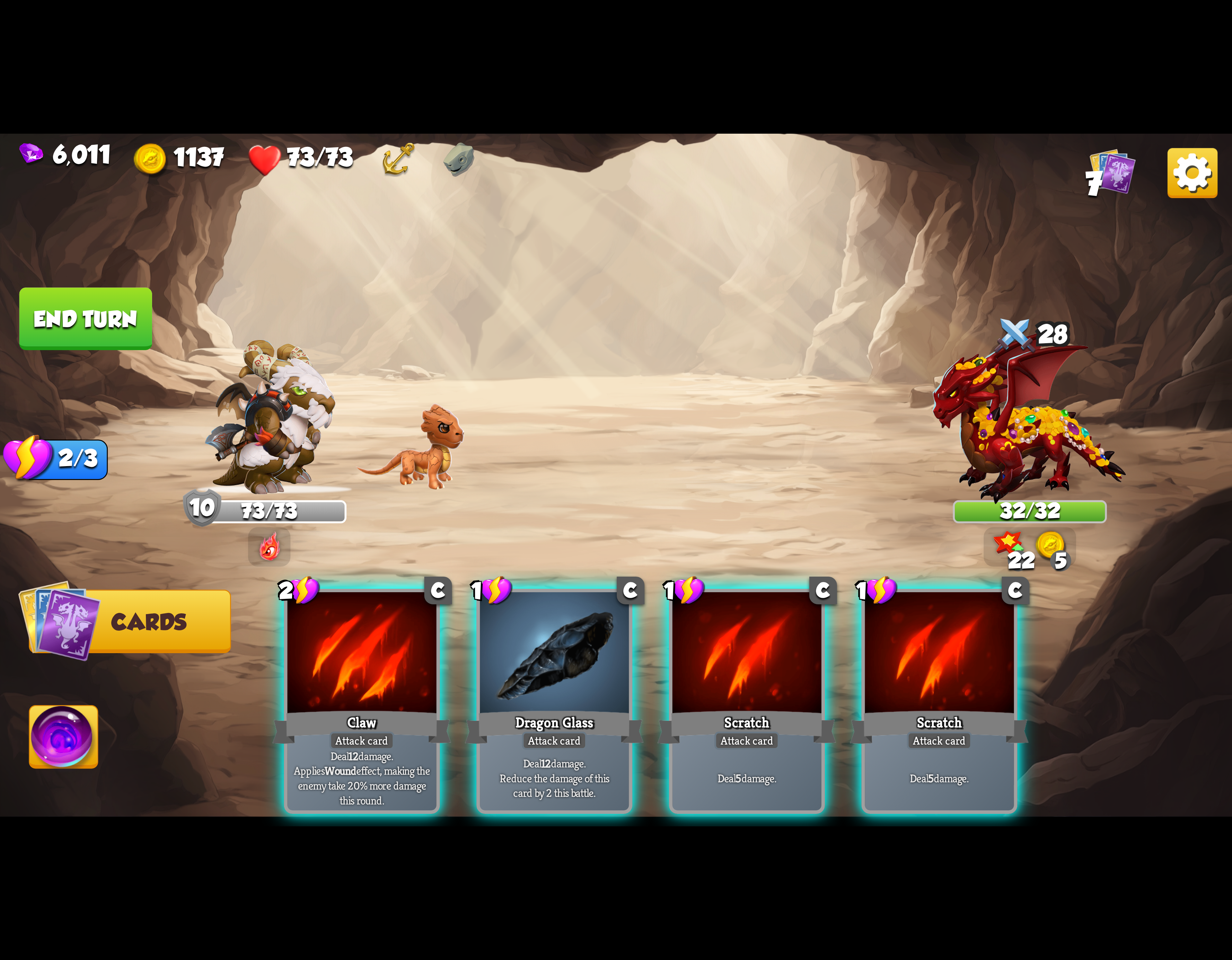
click at [769, 707] on div "Scratch" at bounding box center [747, 727] width 179 height 40
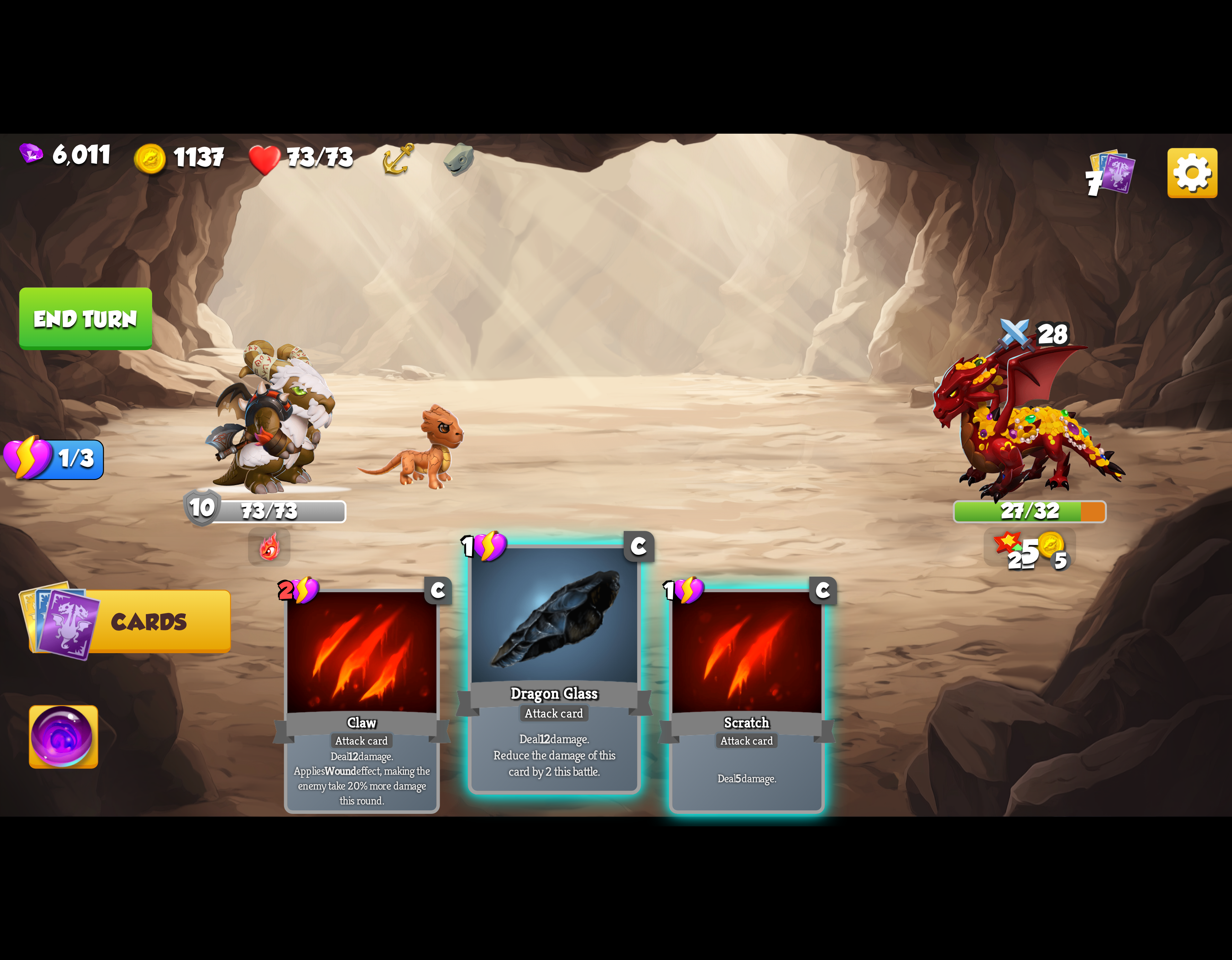
drag, startPoint x: 615, startPoint y: 697, endPoint x: 385, endPoint y: 715, distance: 230.7
click at [610, 694] on div "Dragon Glass" at bounding box center [554, 698] width 199 height 45
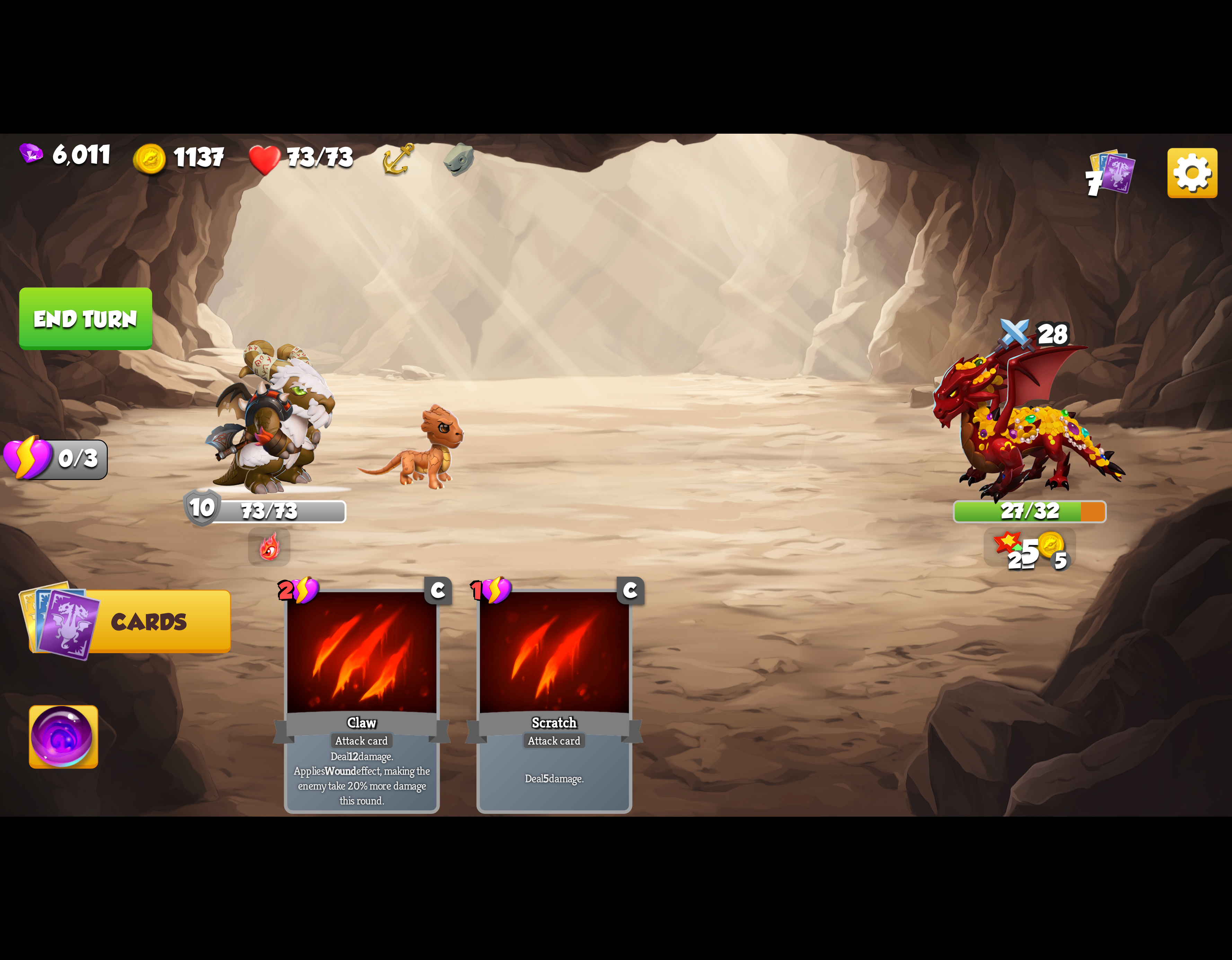
click at [26, 722] on img at bounding box center [616, 480] width 1232 height 693
click at [75, 739] on img at bounding box center [63, 741] width 68 height 69
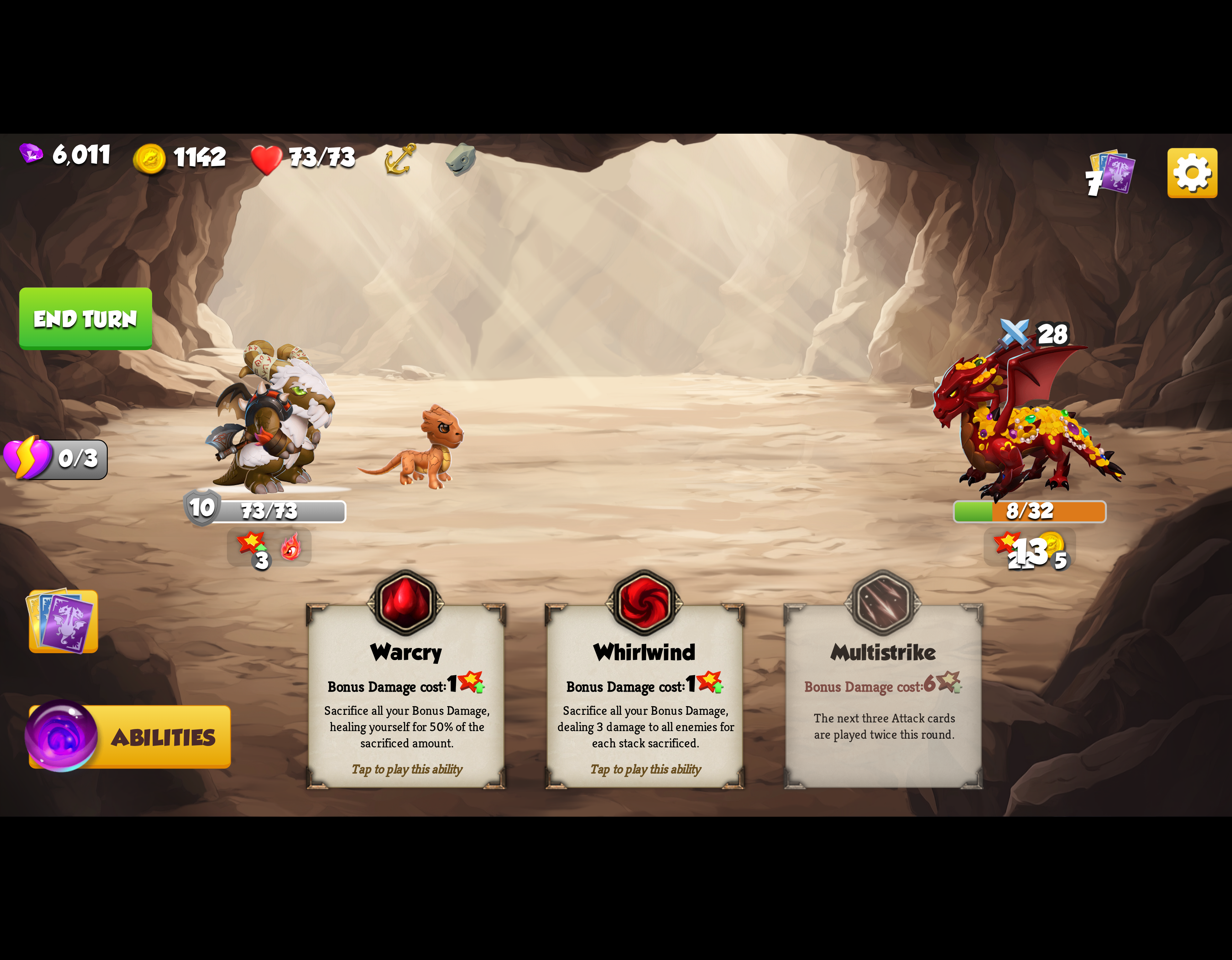
click at [688, 668] on div "Tap to play this ability Whirlwind Bonus Damage cost: 1 Sacrifice all your Bonu…" at bounding box center [645, 697] width 196 height 183
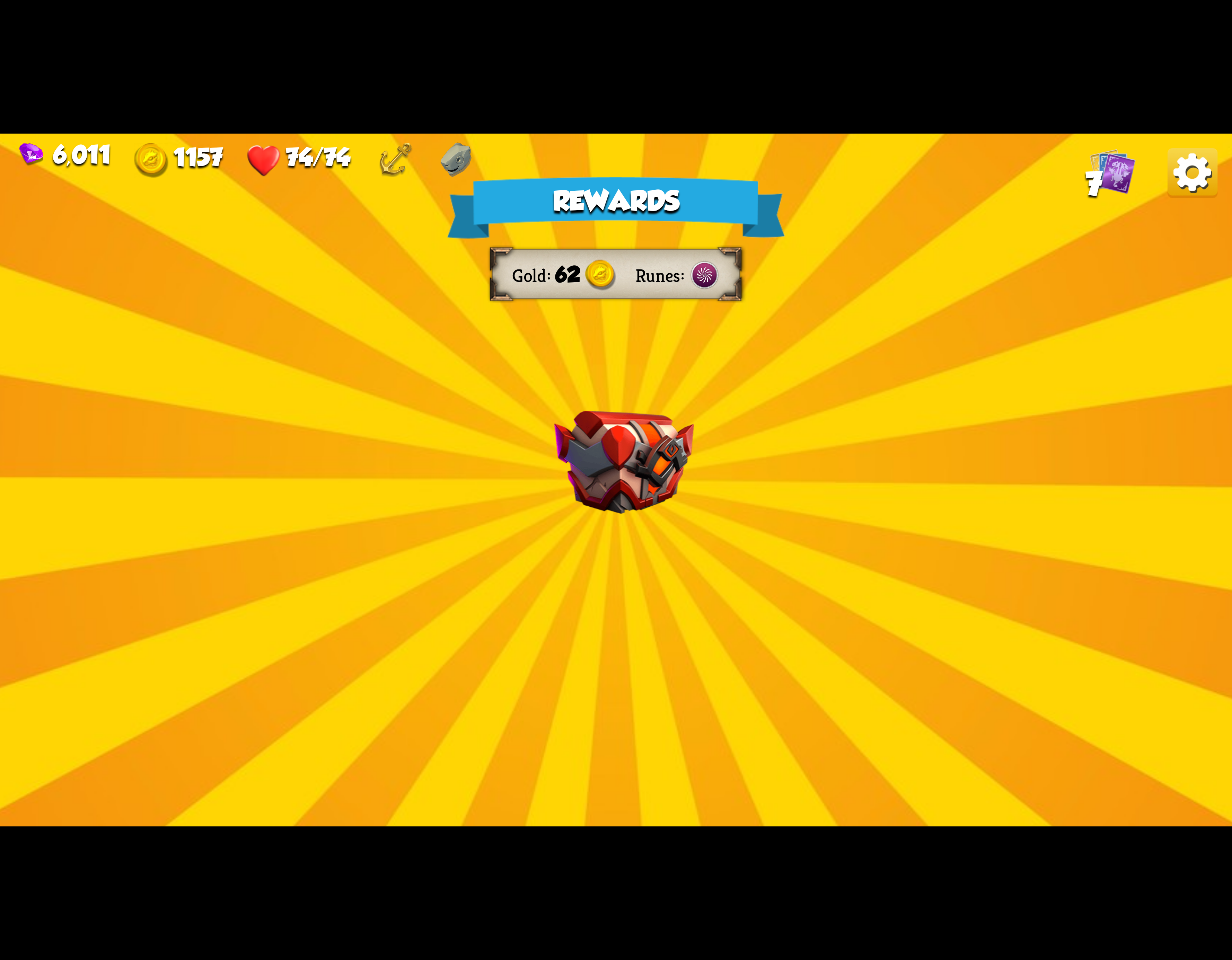
click at [1189, 169] on img at bounding box center [1193, 173] width 50 height 50
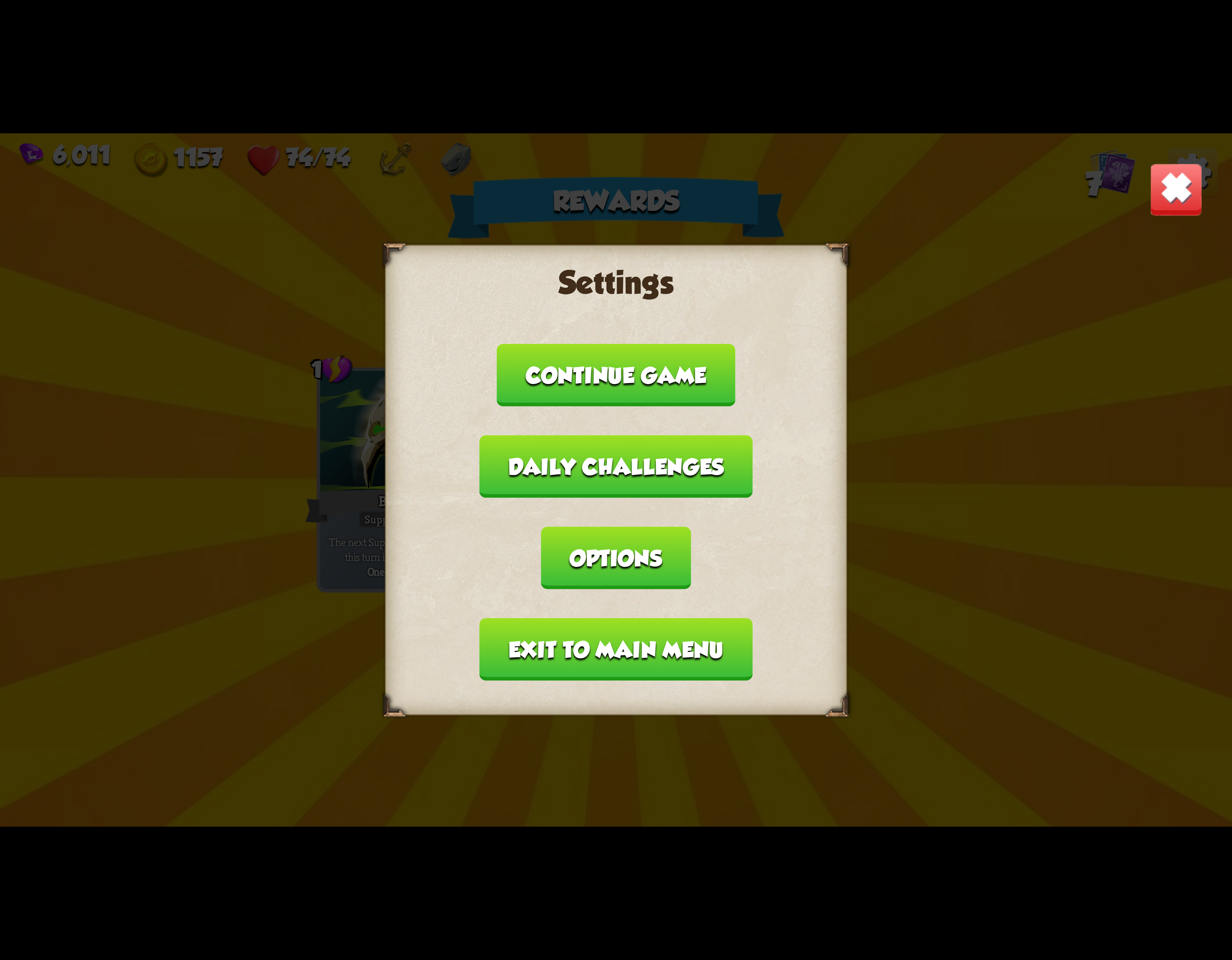
click at [531, 618] on button "Exit to main menu" at bounding box center [616, 649] width 273 height 63
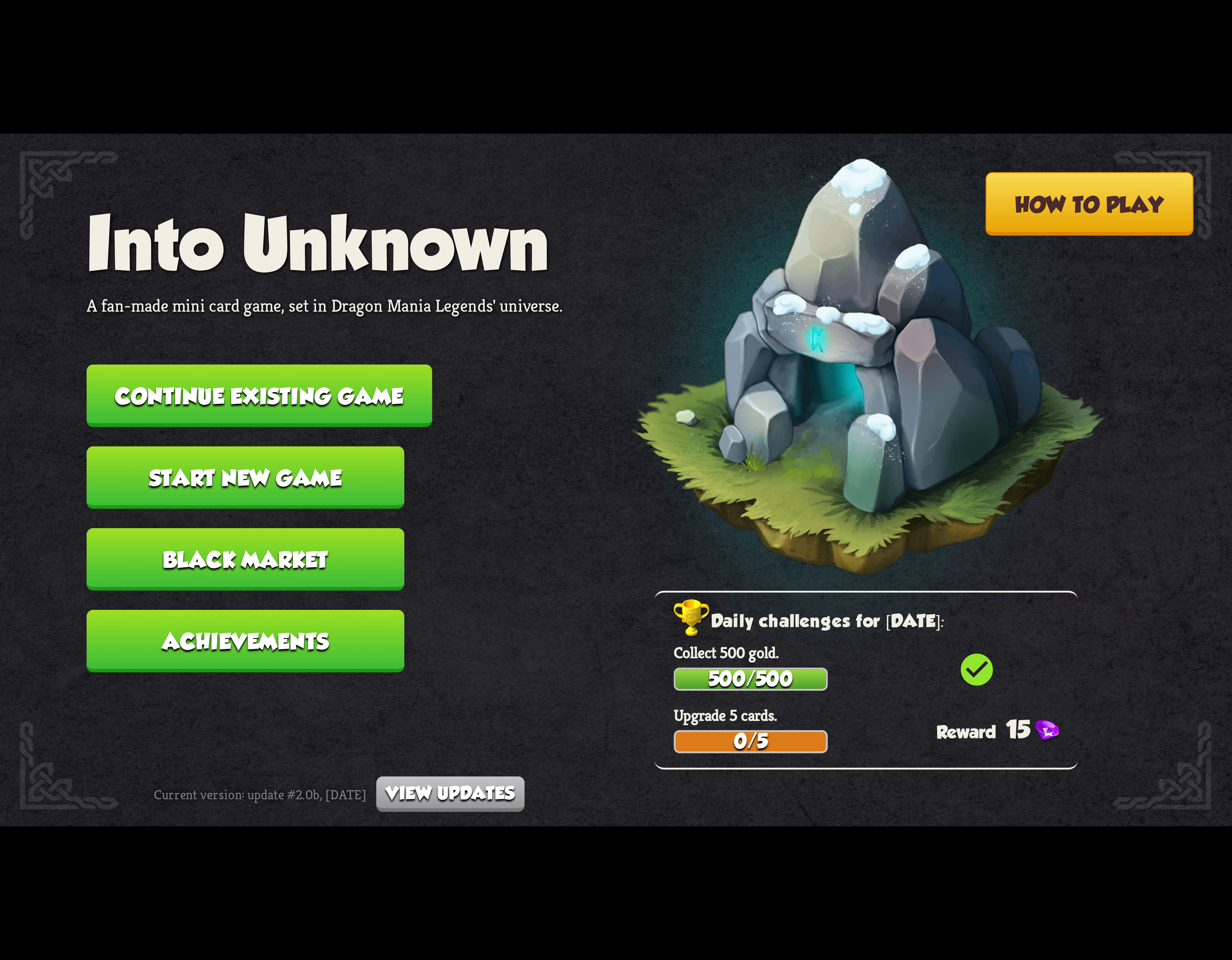
click at [309, 398] on button "Continue existing game" at bounding box center [260, 395] width 346 height 63
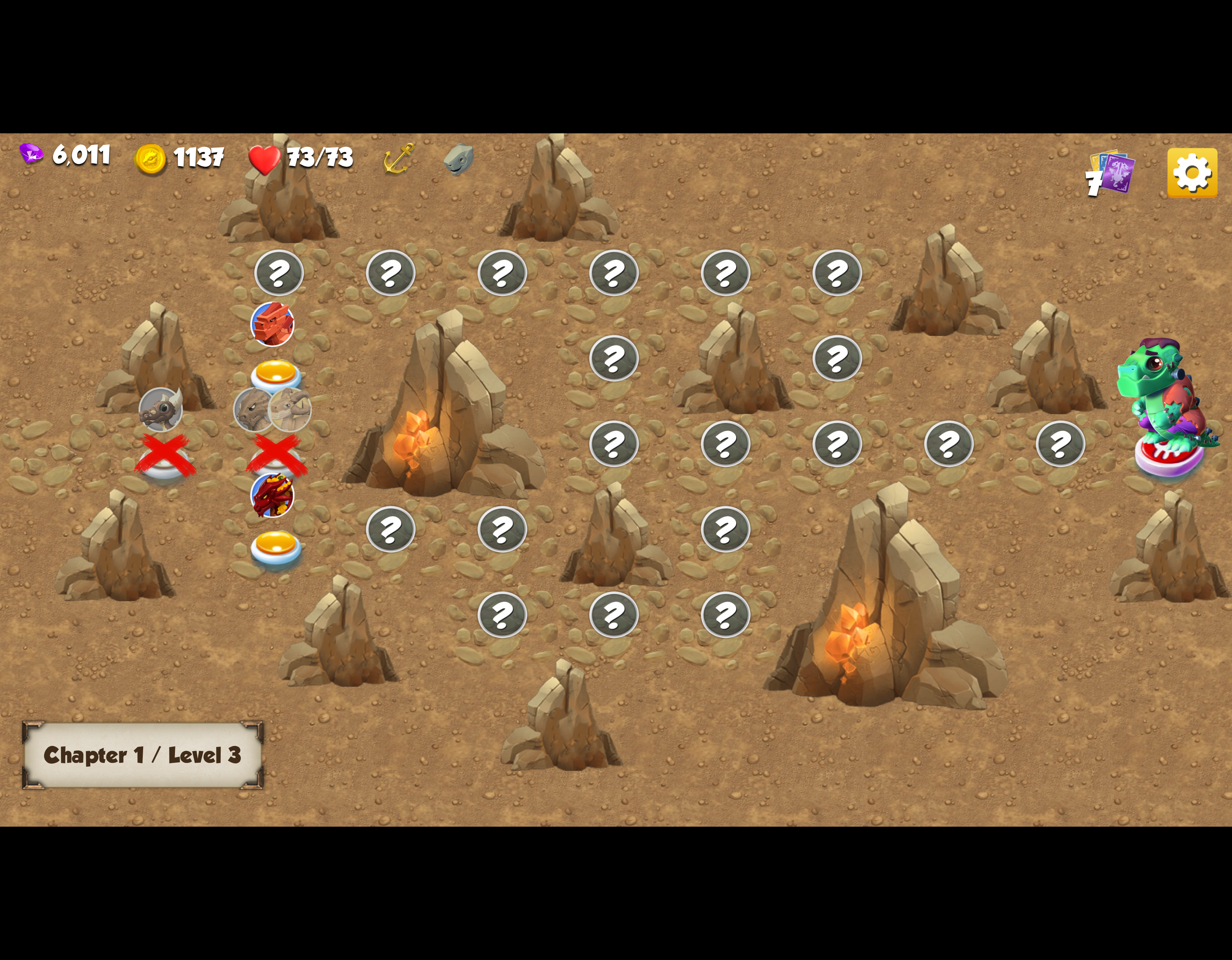
click at [277, 504] on img at bounding box center [272, 495] width 45 height 45
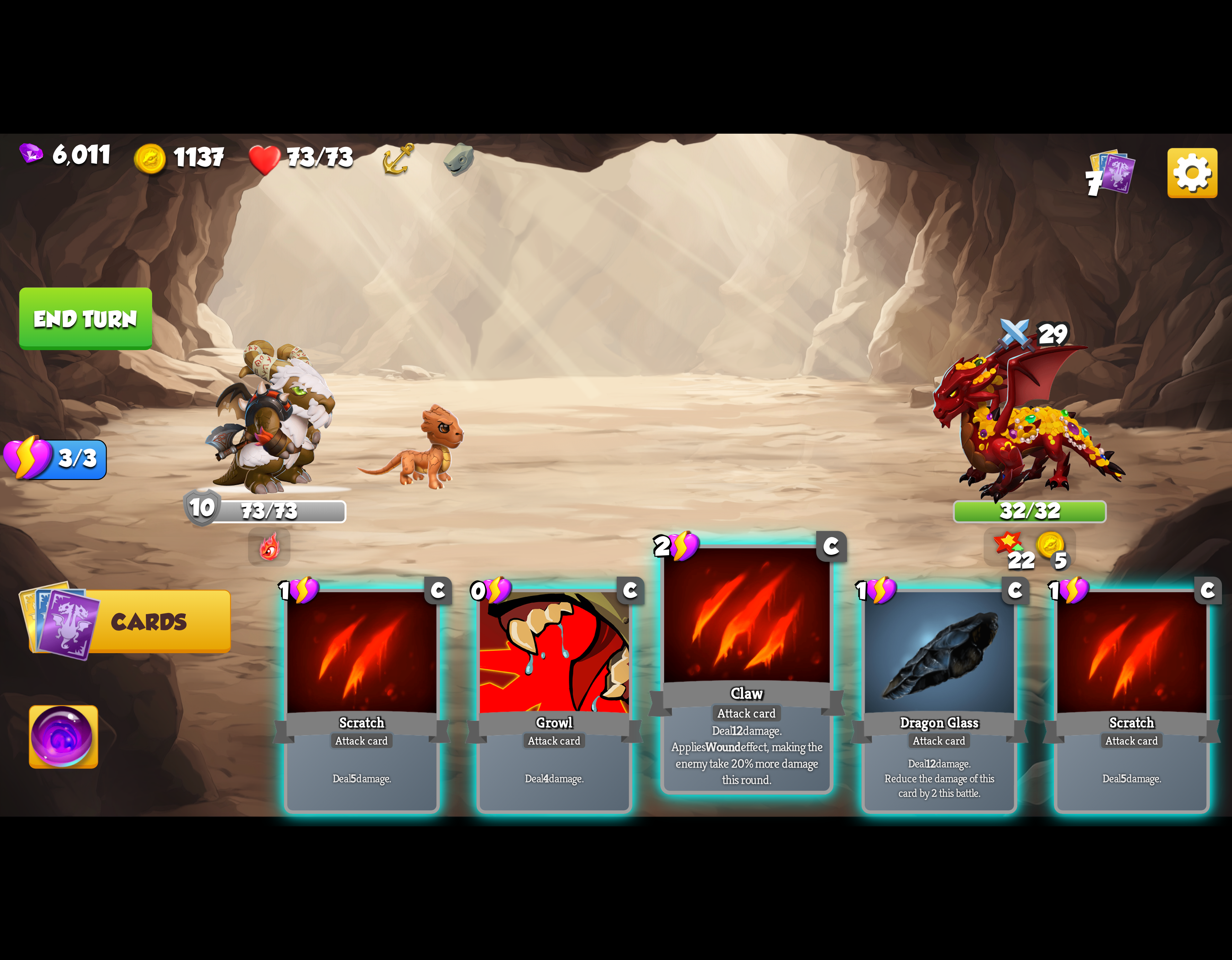
click at [735, 550] on div at bounding box center [747, 618] width 165 height 140
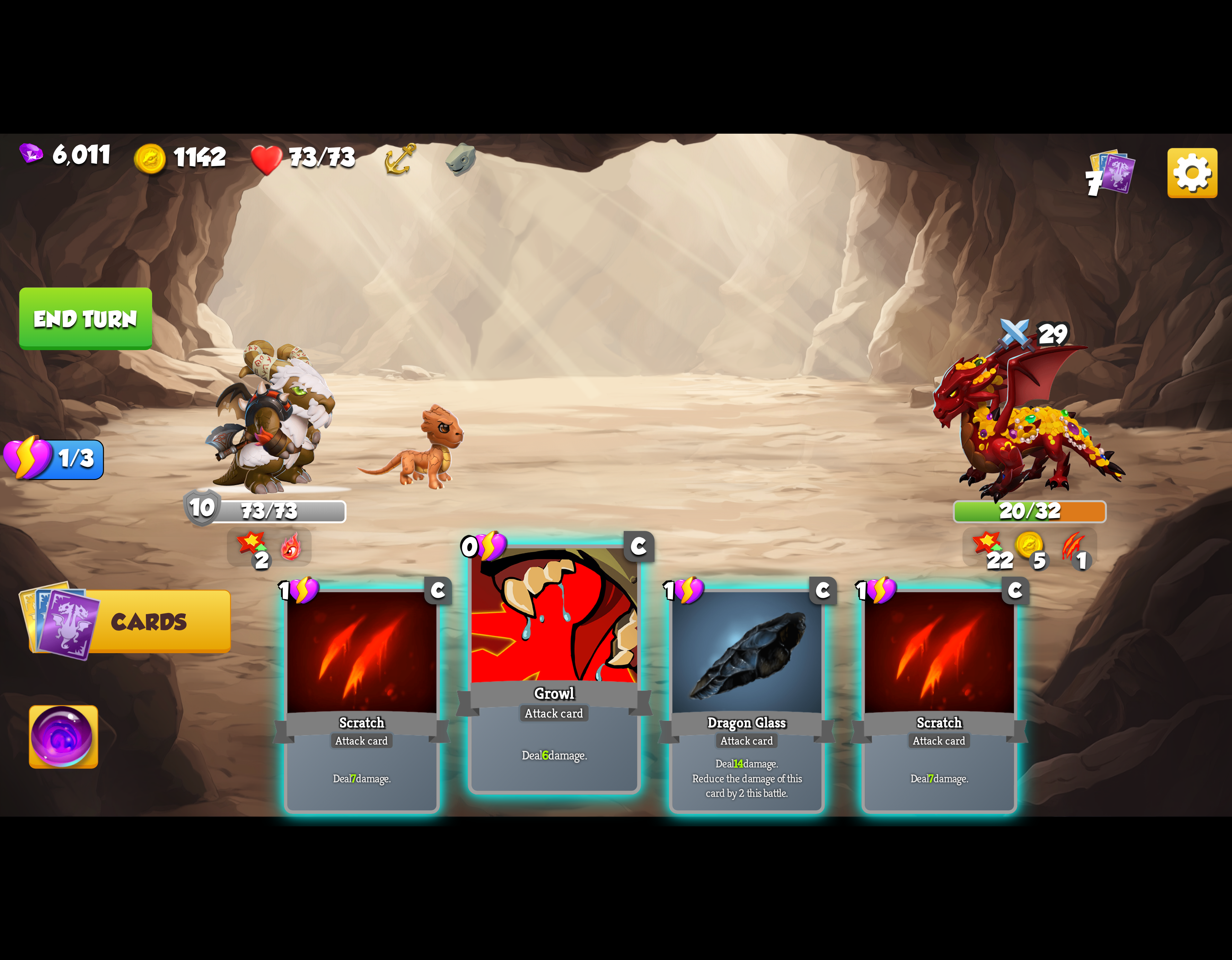
click at [565, 663] on div at bounding box center [554, 618] width 165 height 140
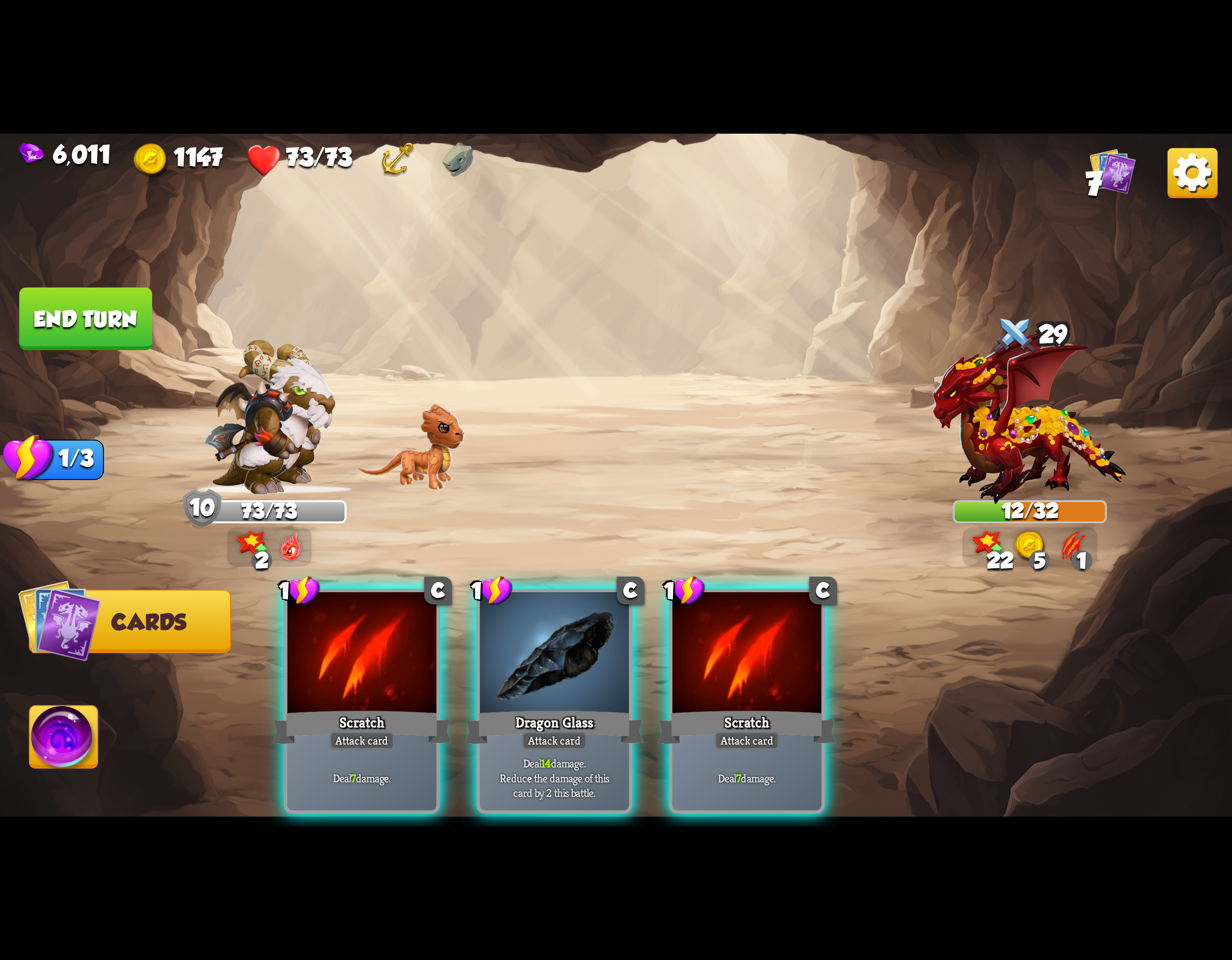
click at [565, 663] on div at bounding box center [554, 655] width 149 height 126
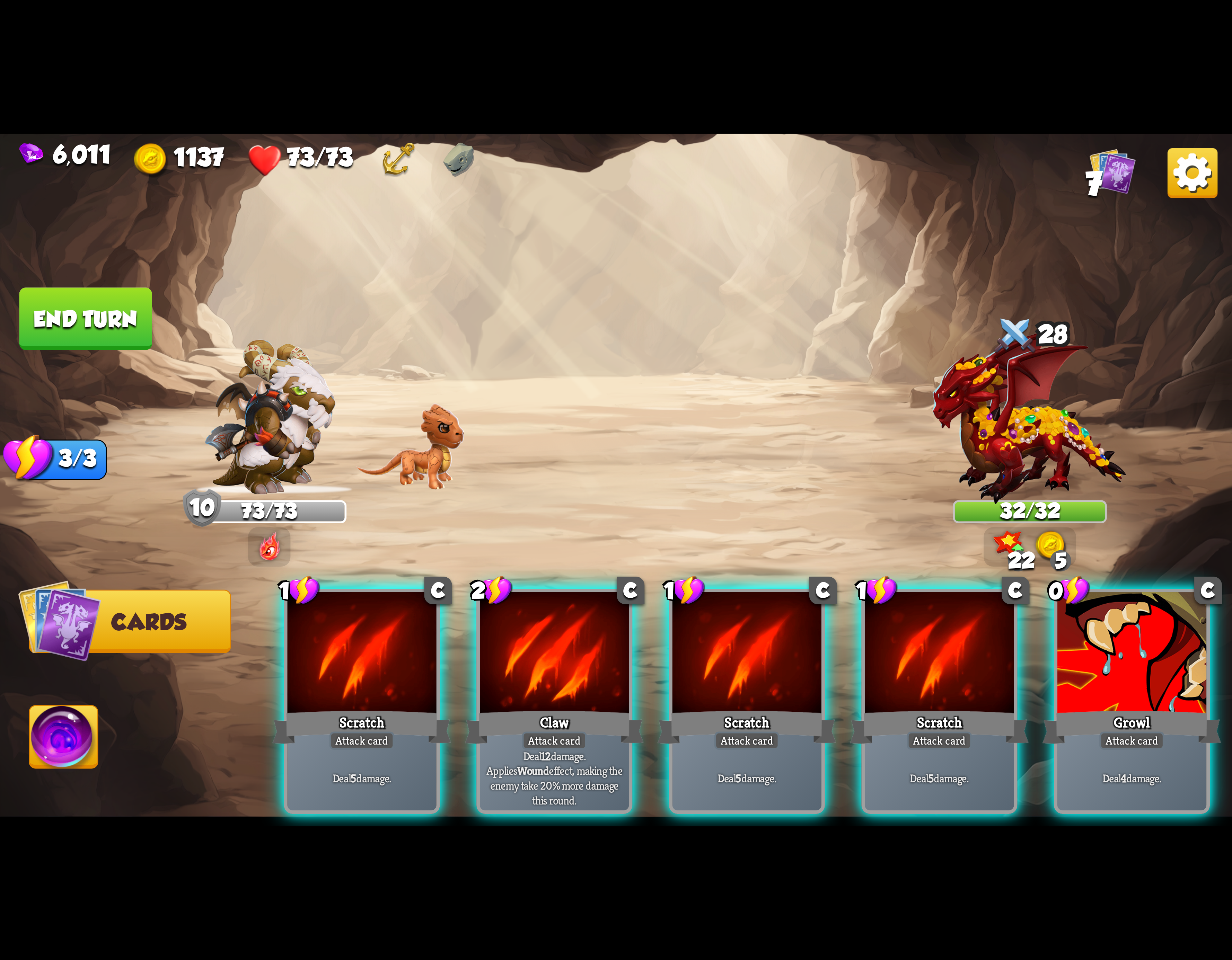
click at [559, 663] on div at bounding box center [554, 655] width 149 height 126
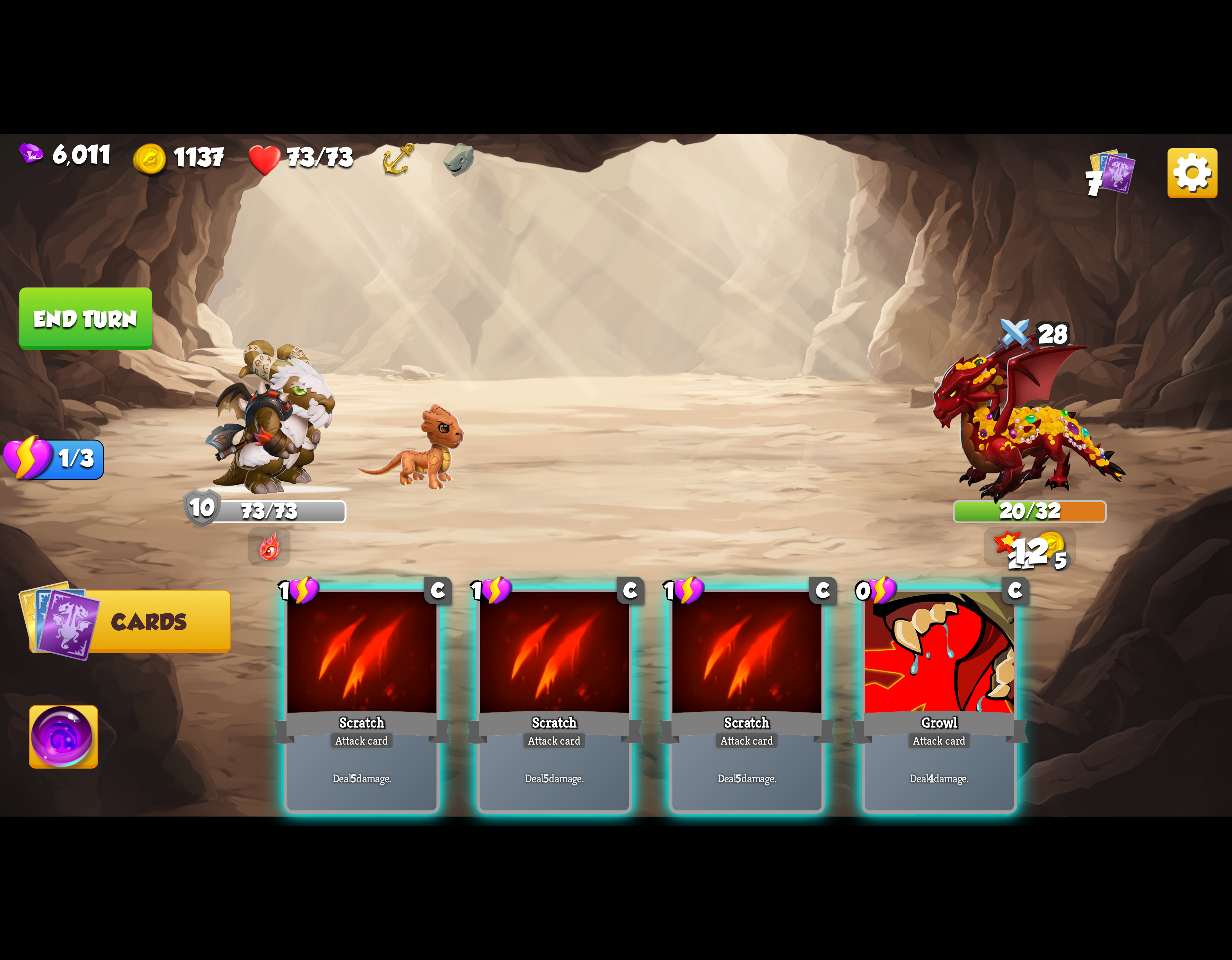
click at [559, 663] on div at bounding box center [554, 655] width 149 height 126
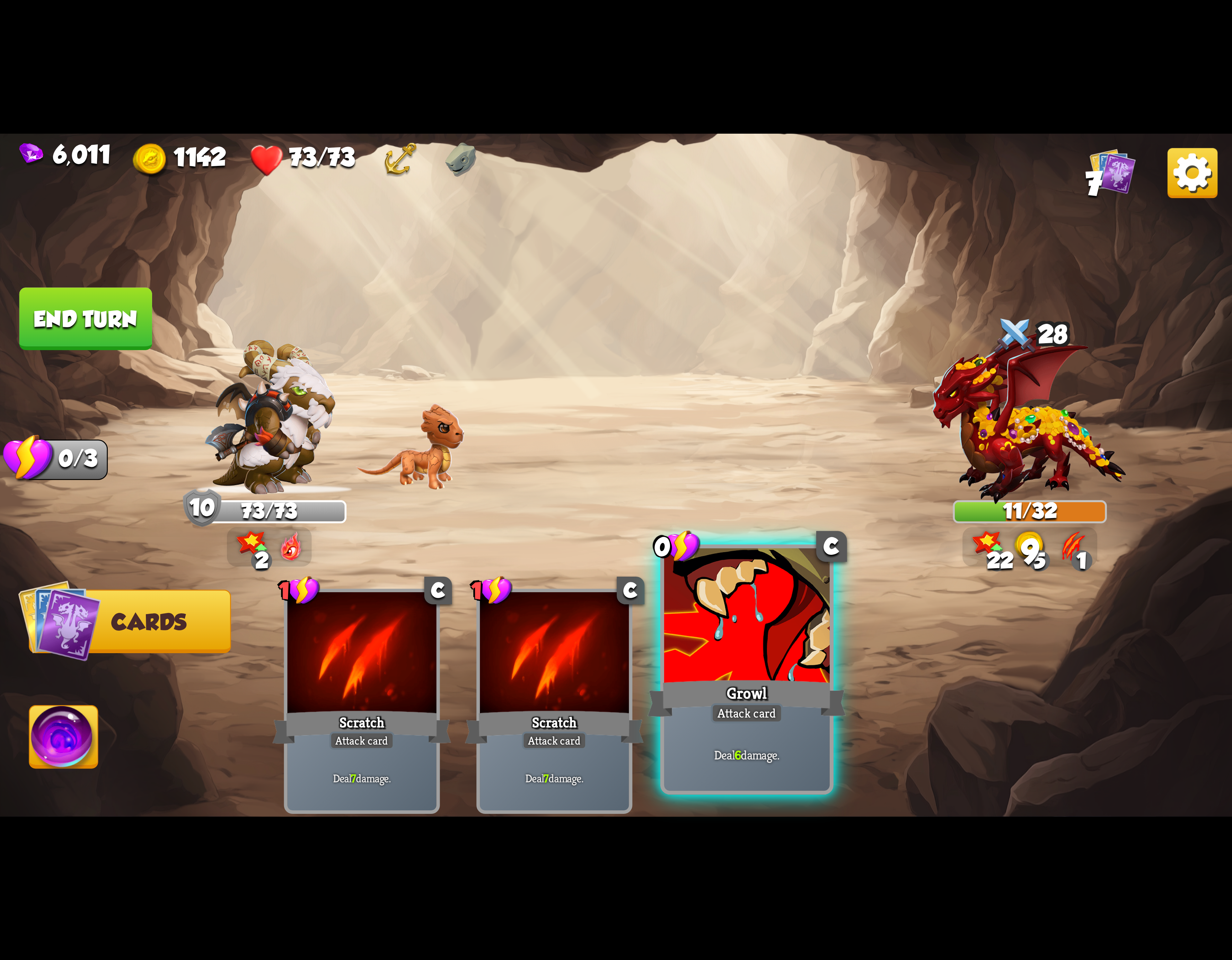
click at [729, 630] on div at bounding box center [747, 618] width 165 height 140
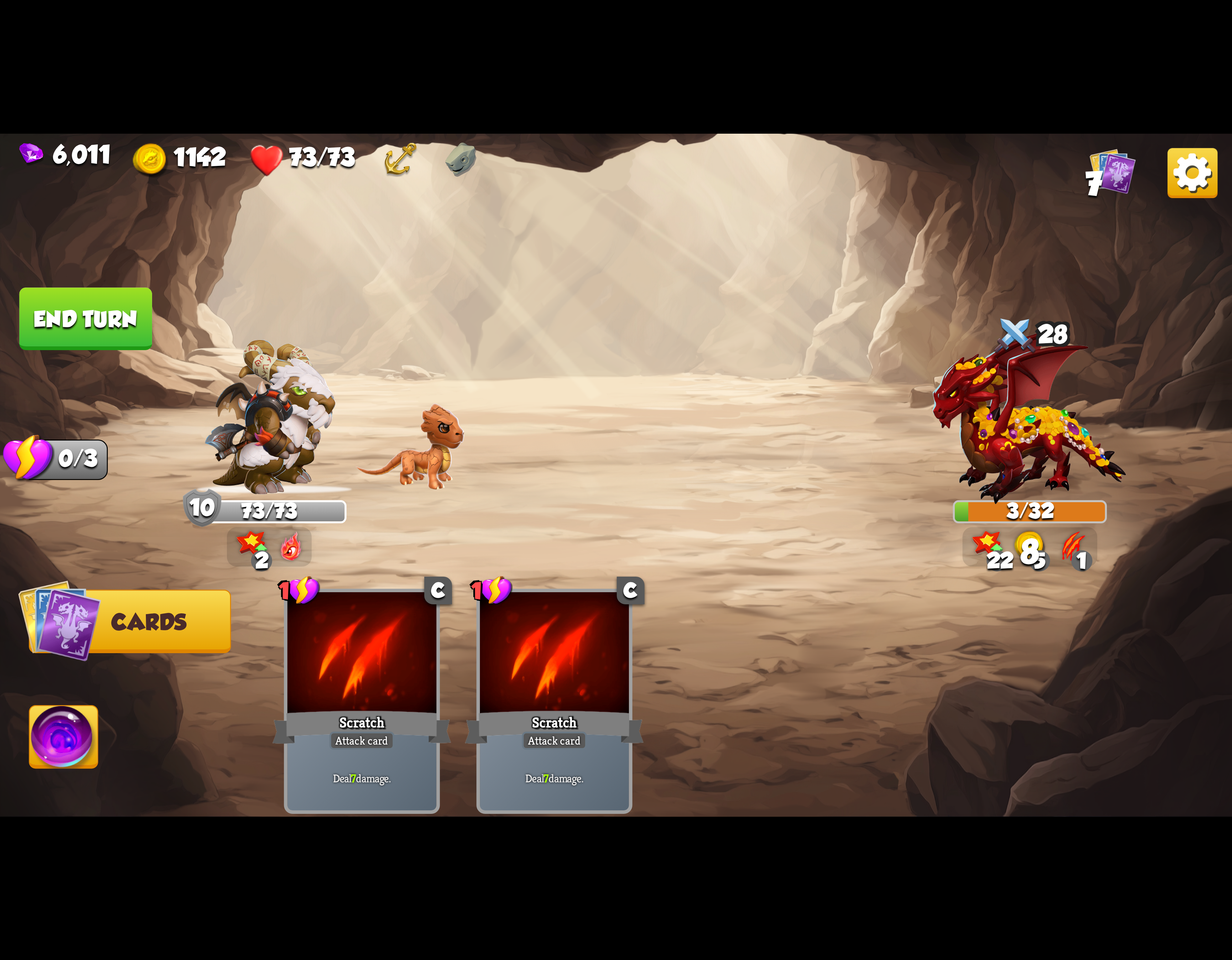
click at [98, 740] on img at bounding box center [63, 741] width 68 height 69
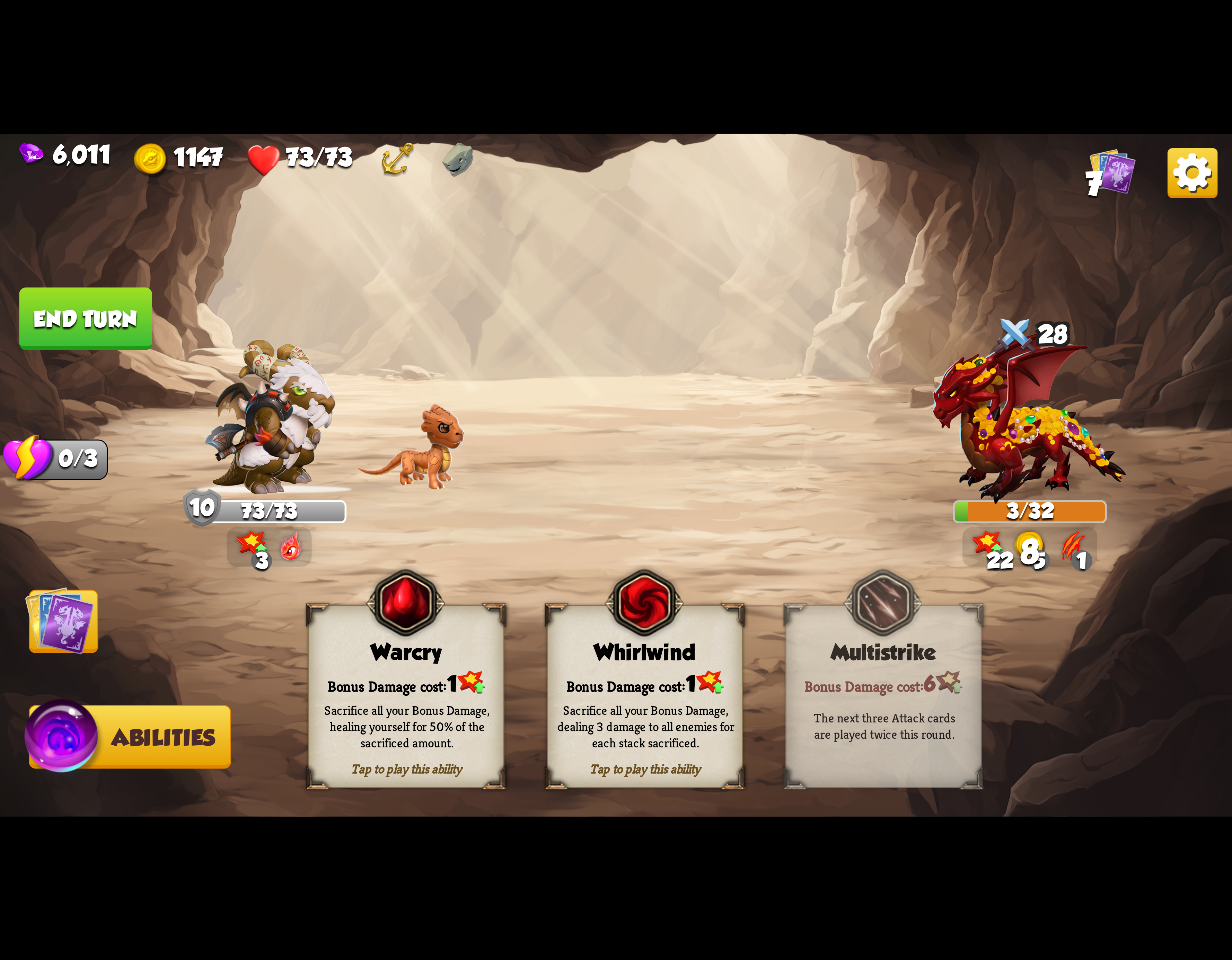
click at [630, 711] on div "Sacrifice all your Bonus Damage, dealing 3 damage to all enemies for each stack…" at bounding box center [645, 726] width 177 height 49
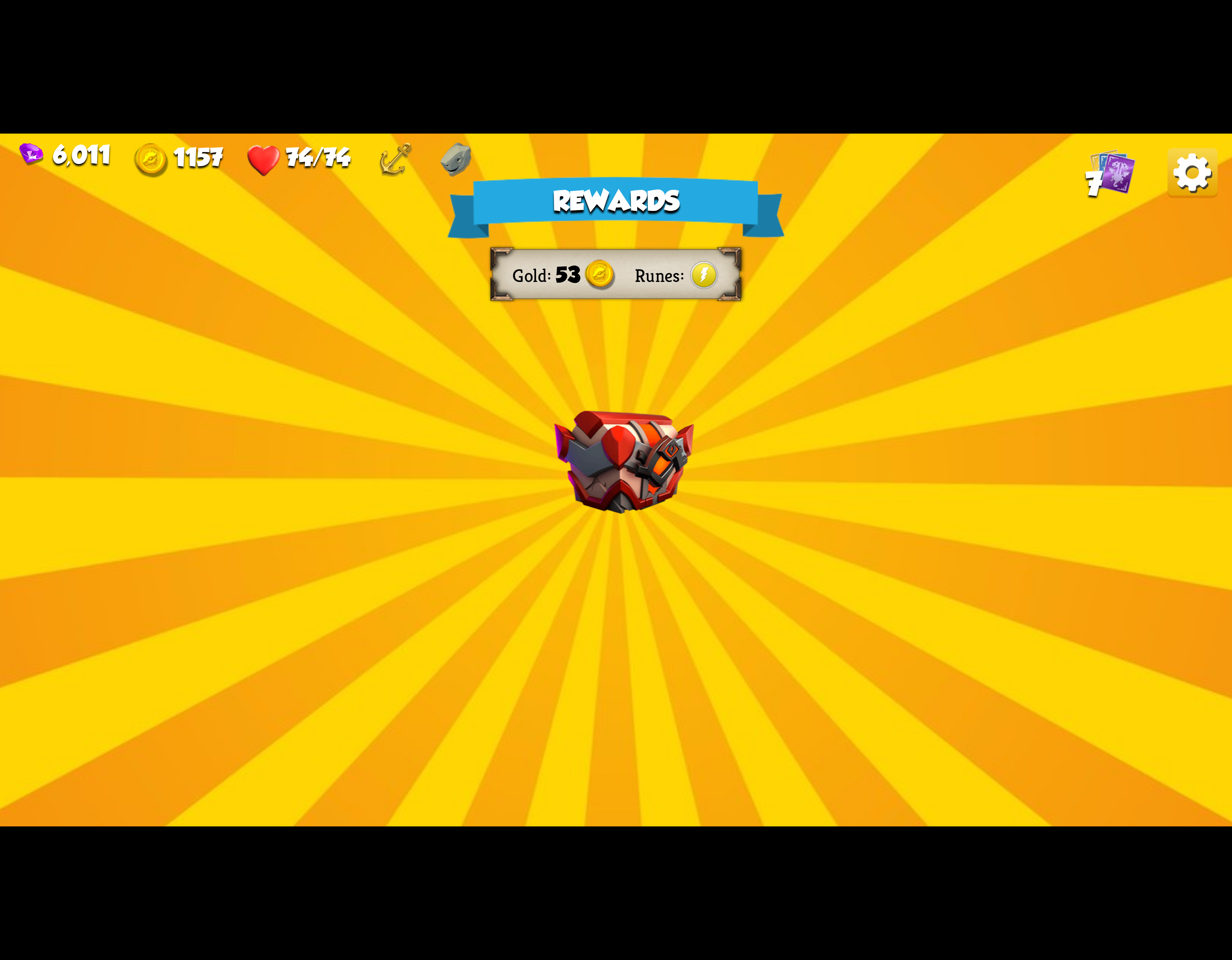
click at [1167, 199] on div "Rewards Gold 53 Runes Select a card 2 C Claw Attack card Deal 12 damage. Applie…" at bounding box center [616, 480] width 1232 height 693
click at [1189, 169] on img at bounding box center [1193, 173] width 50 height 50
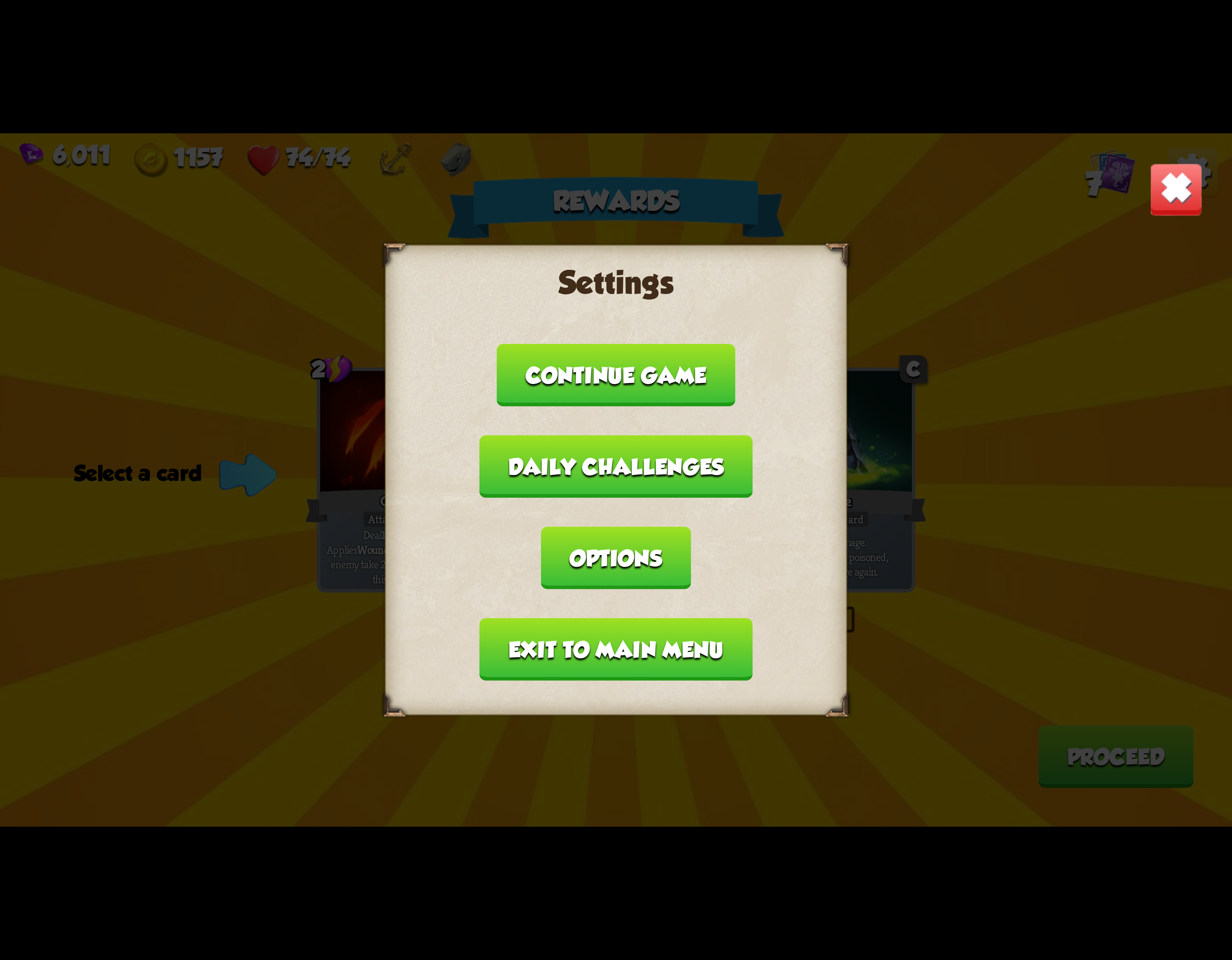
click at [635, 618] on button "Exit to main menu" at bounding box center [616, 649] width 273 height 63
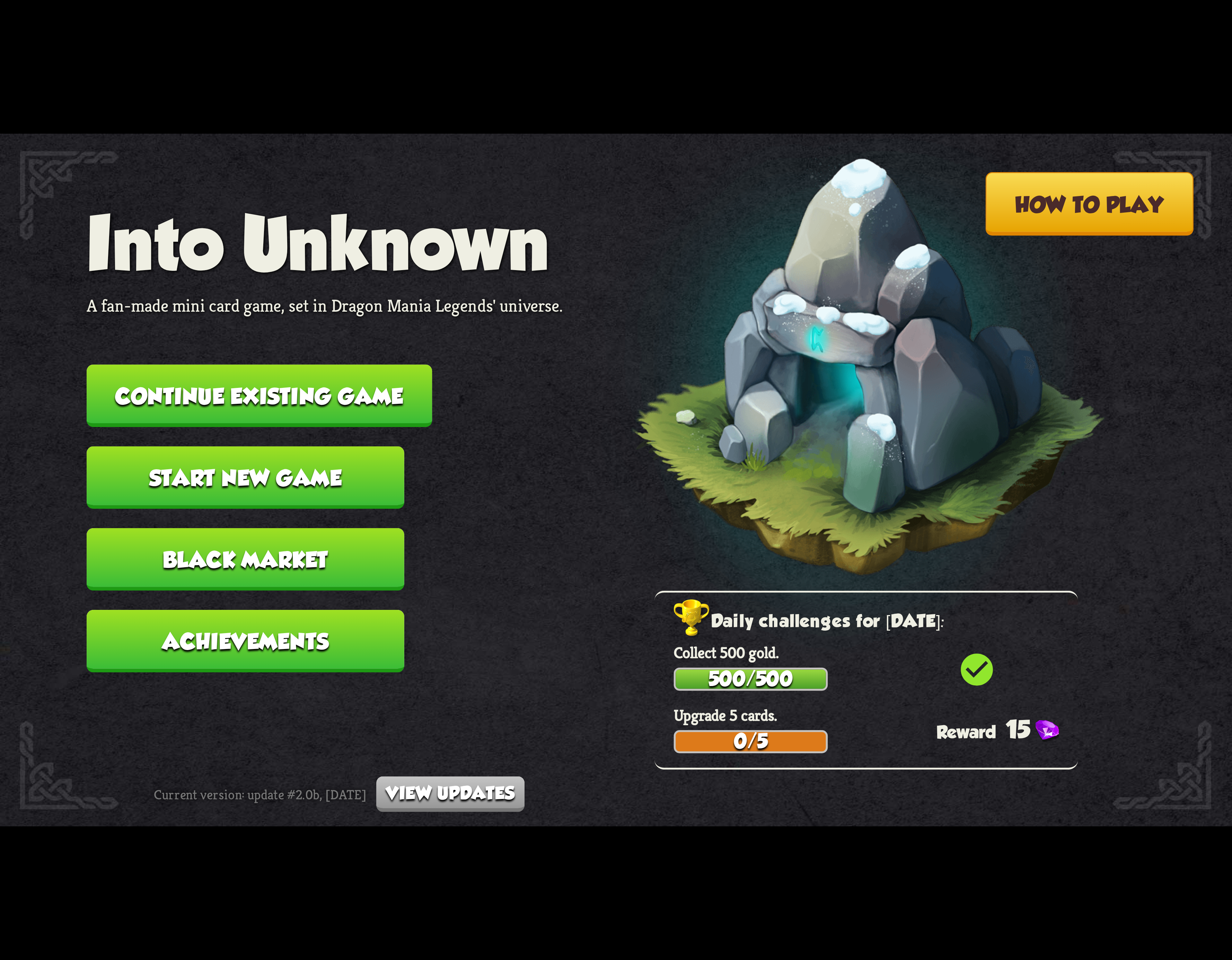
click at [313, 376] on button "Continue existing game" at bounding box center [260, 395] width 346 height 63
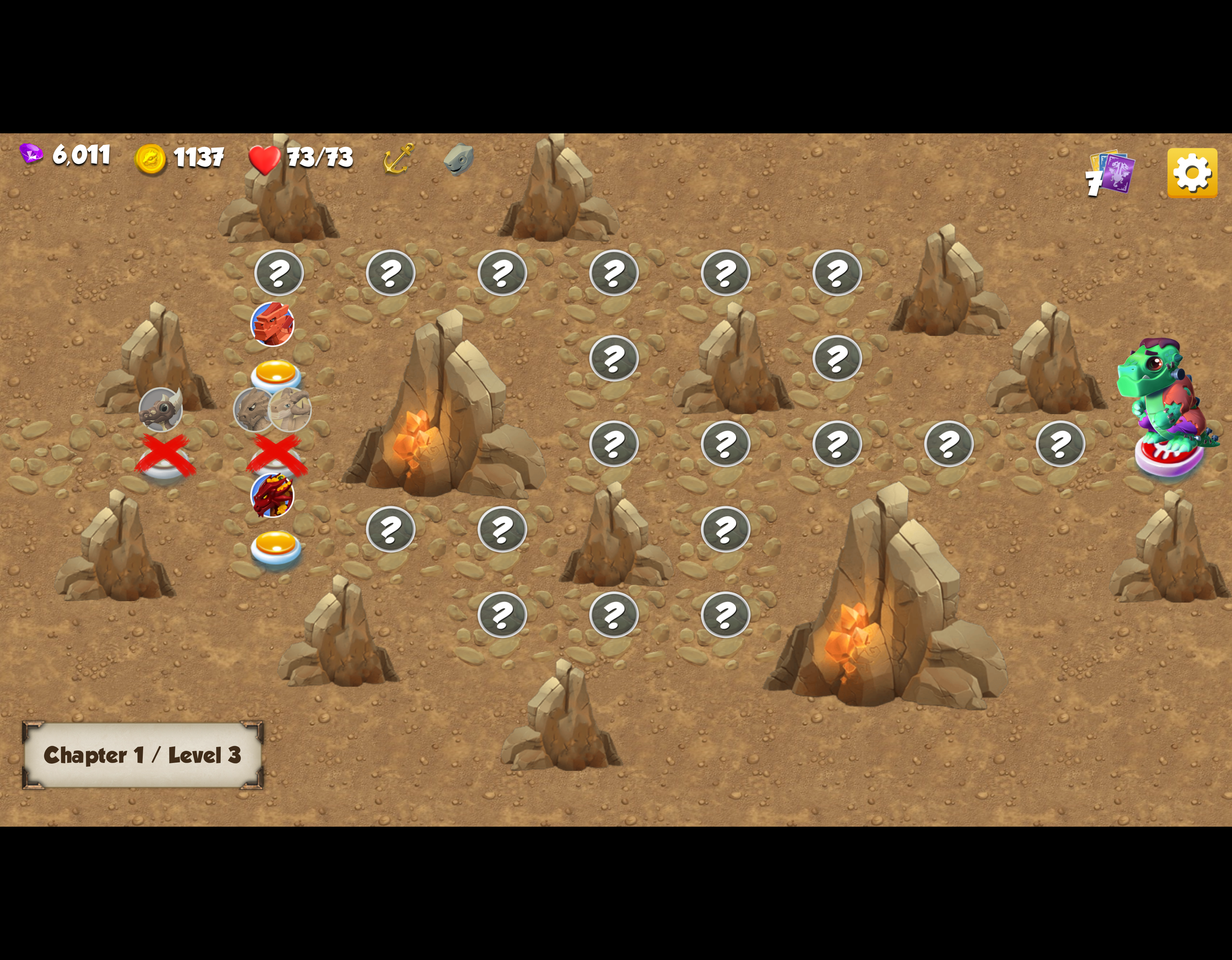
click at [275, 532] on img at bounding box center [277, 553] width 62 height 45
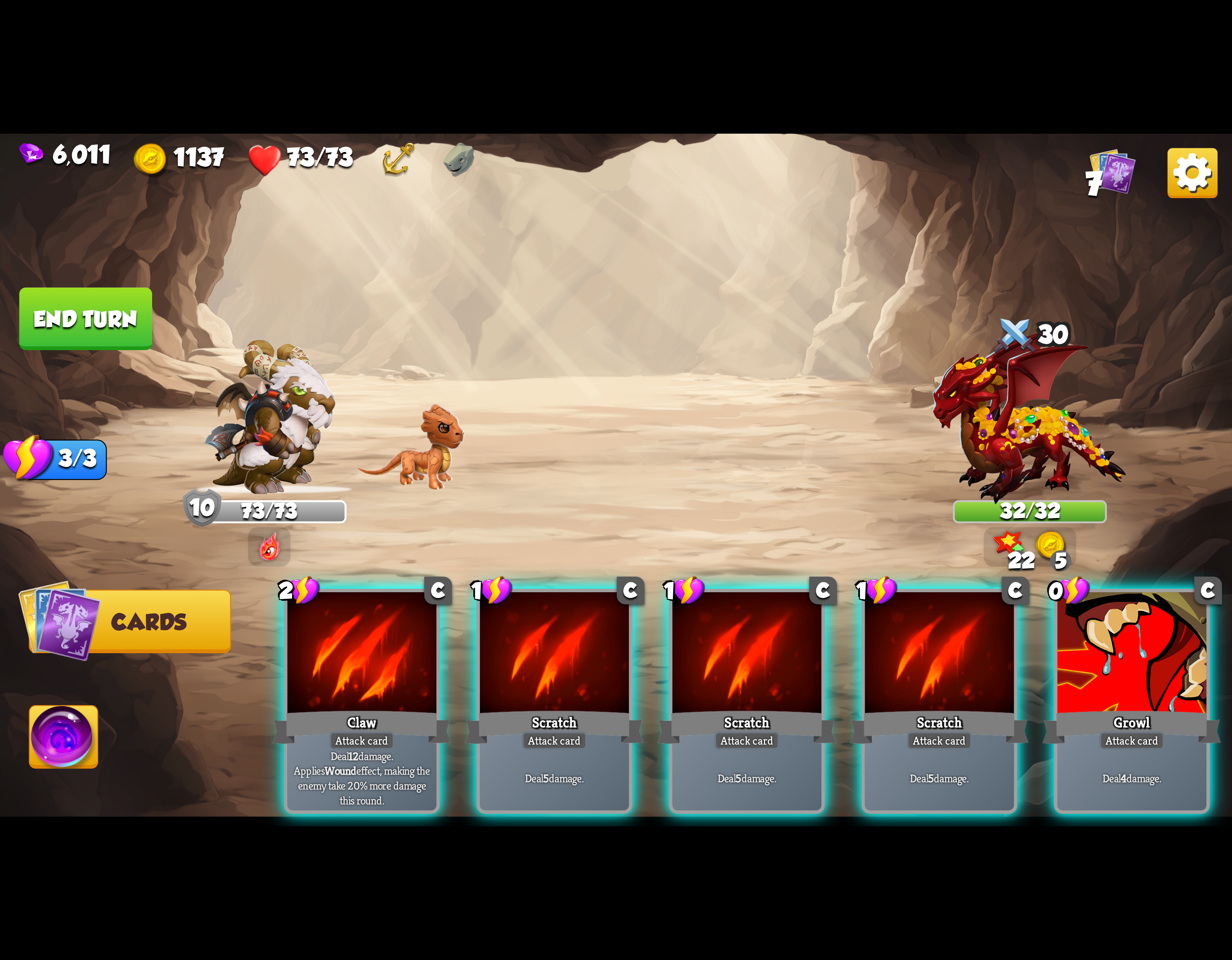
click at [679, 197] on img at bounding box center [616, 480] width 1232 height 693
click at [625, 165] on div "6,011 1137 73/73 7" at bounding box center [616, 158] width 1232 height 48
drag, startPoint x: 309, startPoint y: 647, endPoint x: 325, endPoint y: 645, distance: 16.1
click at [310, 647] on div at bounding box center [362, 655] width 149 height 126
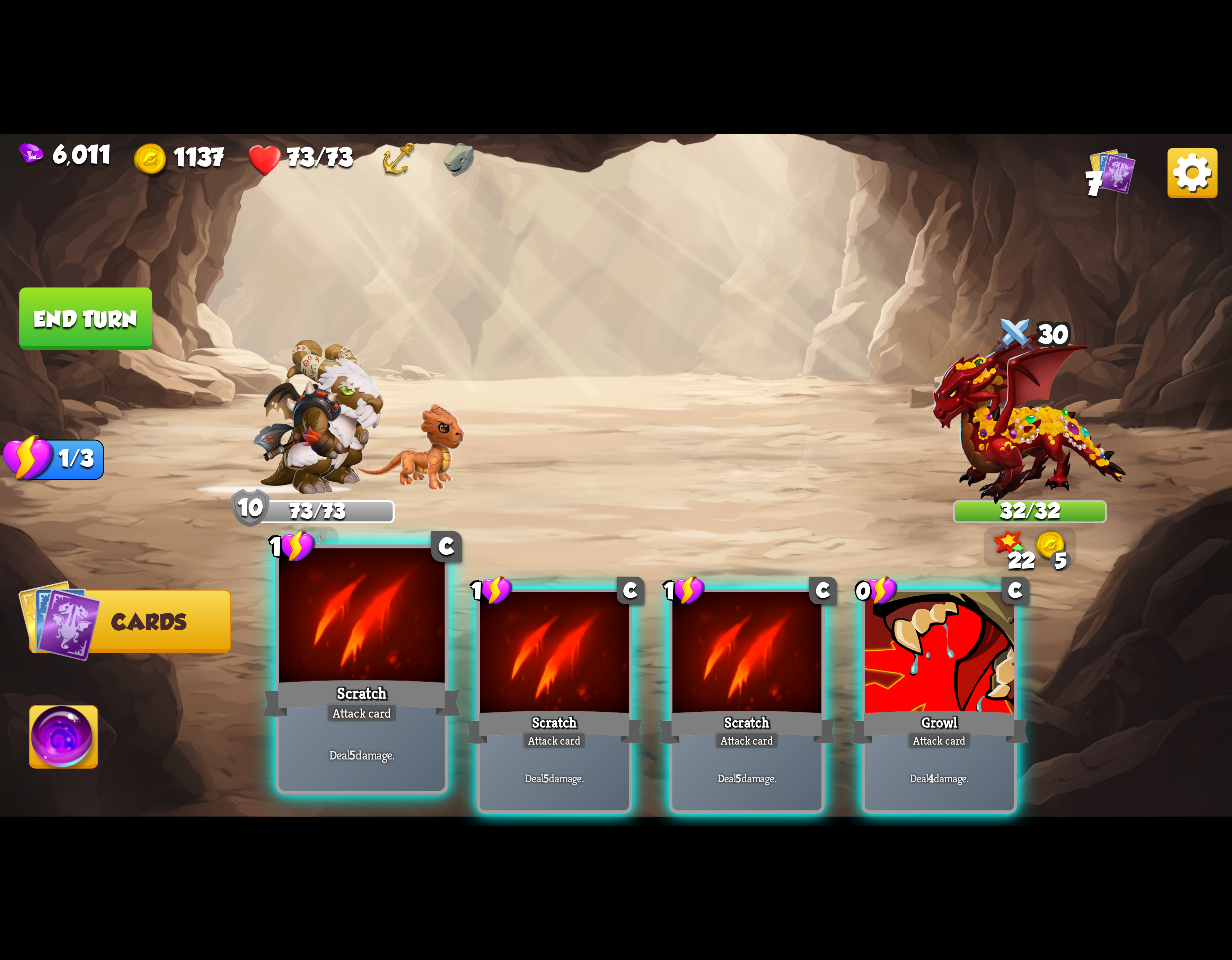
click at [325, 643] on div at bounding box center [362, 618] width 165 height 140
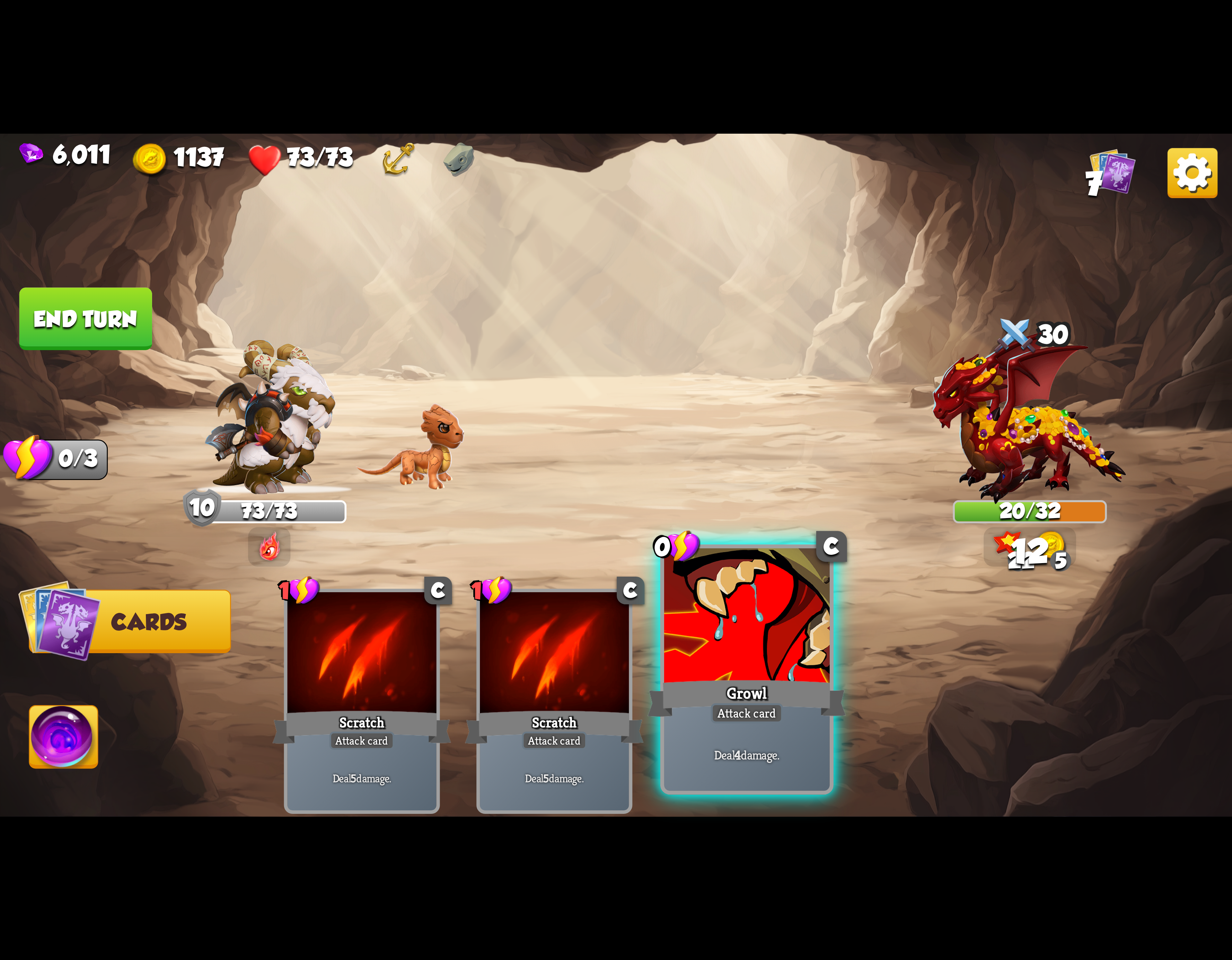
click at [744, 646] on div at bounding box center [747, 618] width 165 height 140
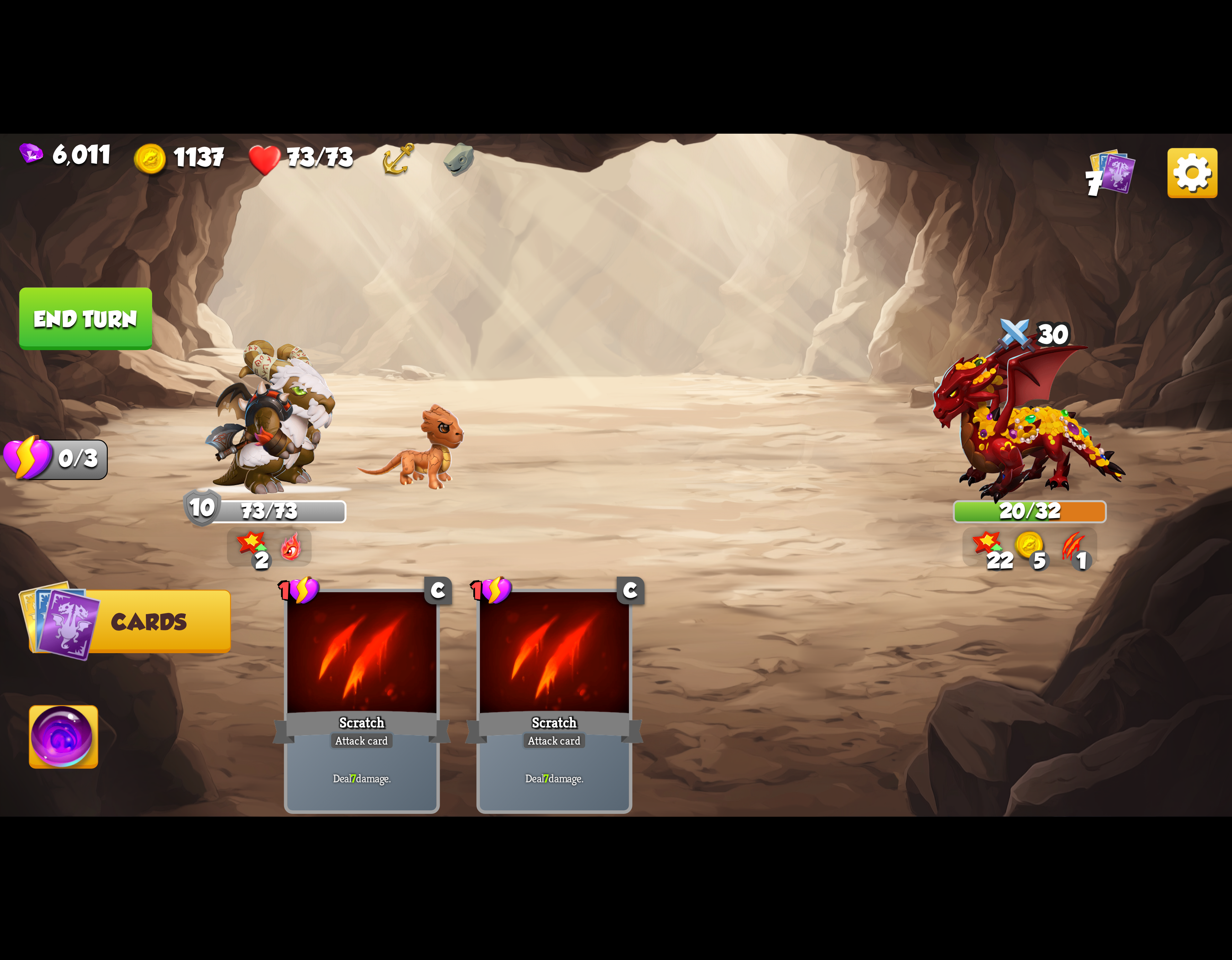
click at [80, 719] on img at bounding box center [63, 741] width 68 height 69
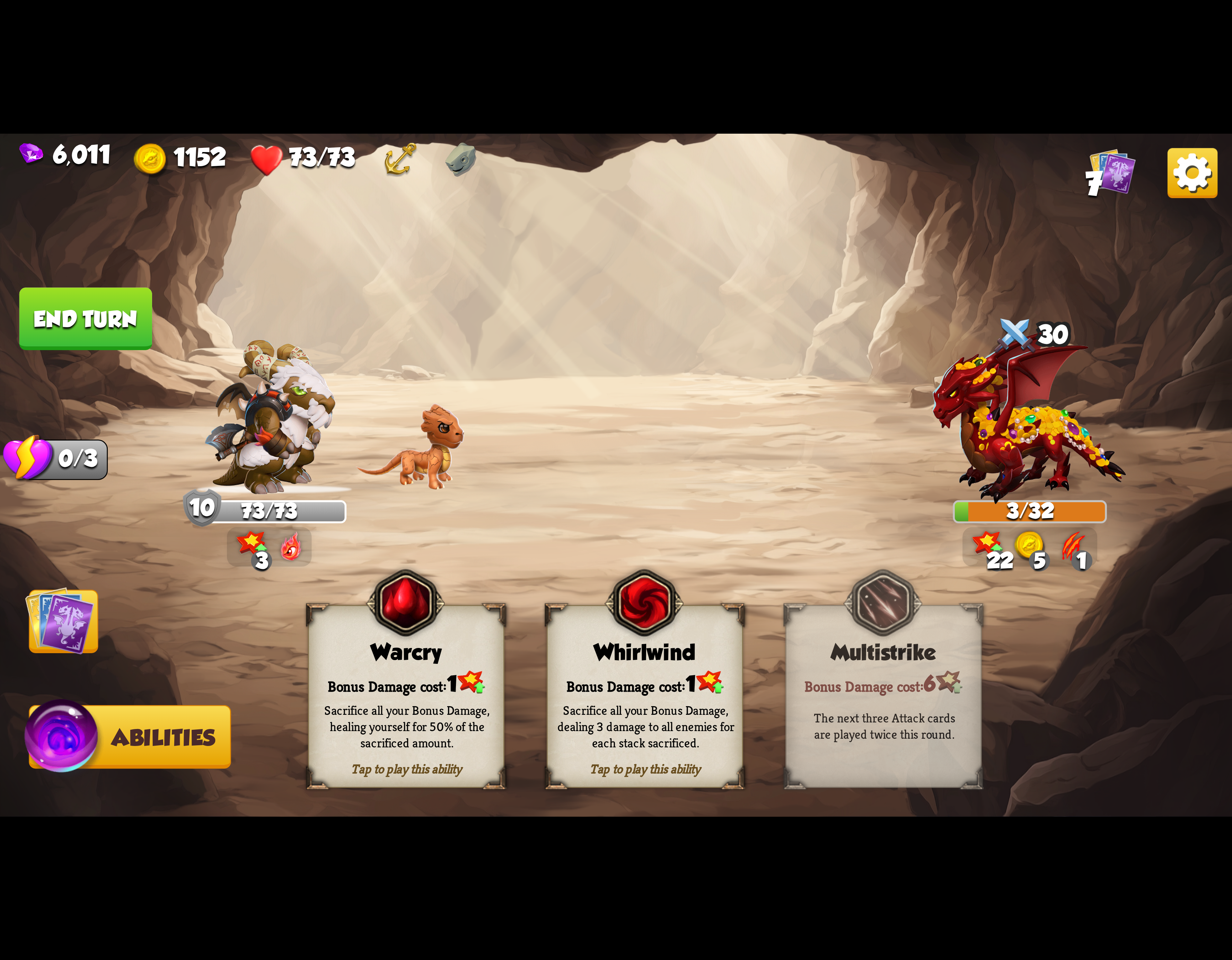
click at [635, 617] on img at bounding box center [644, 603] width 79 height 81
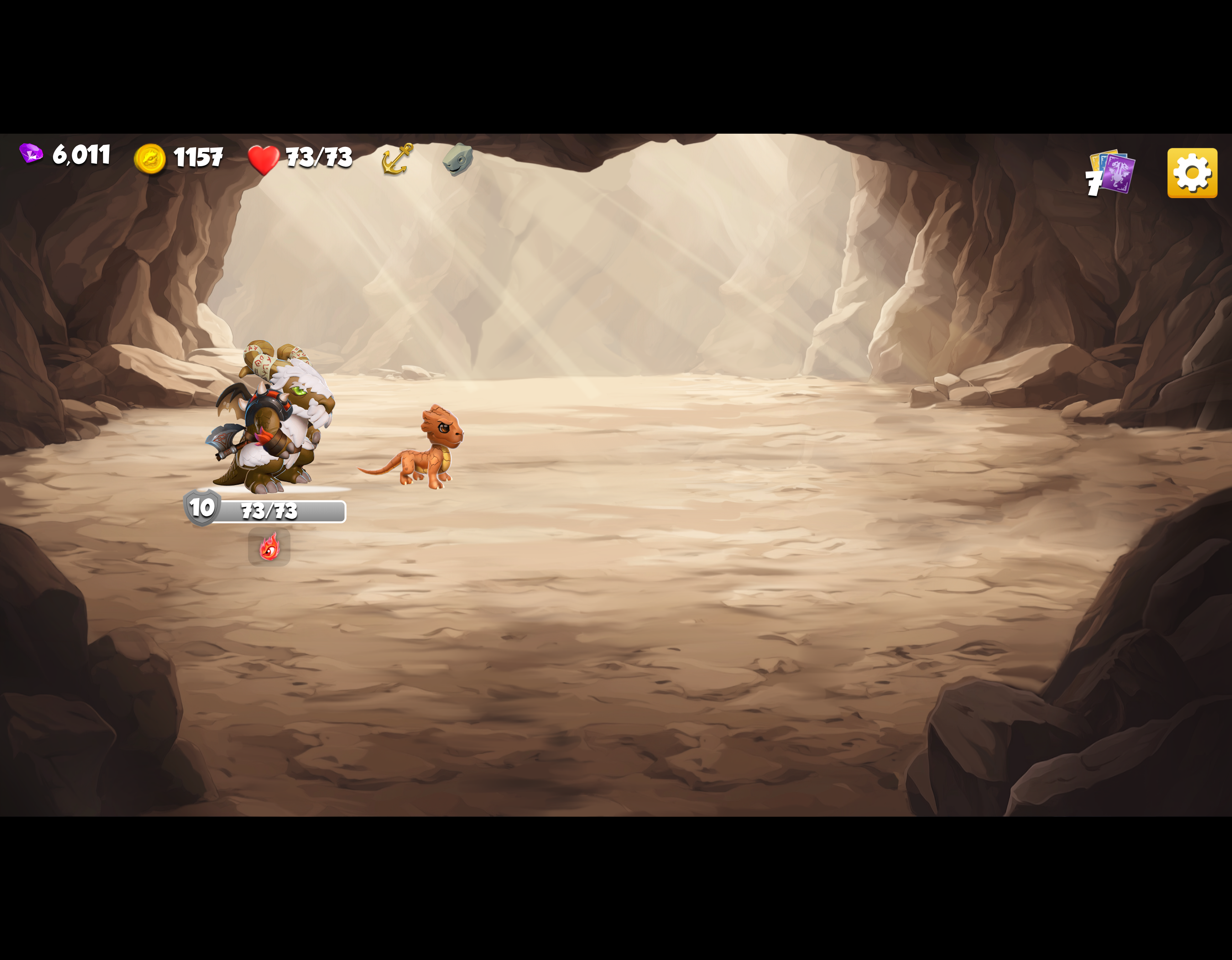
click at [1178, 165] on img at bounding box center [1193, 173] width 50 height 50
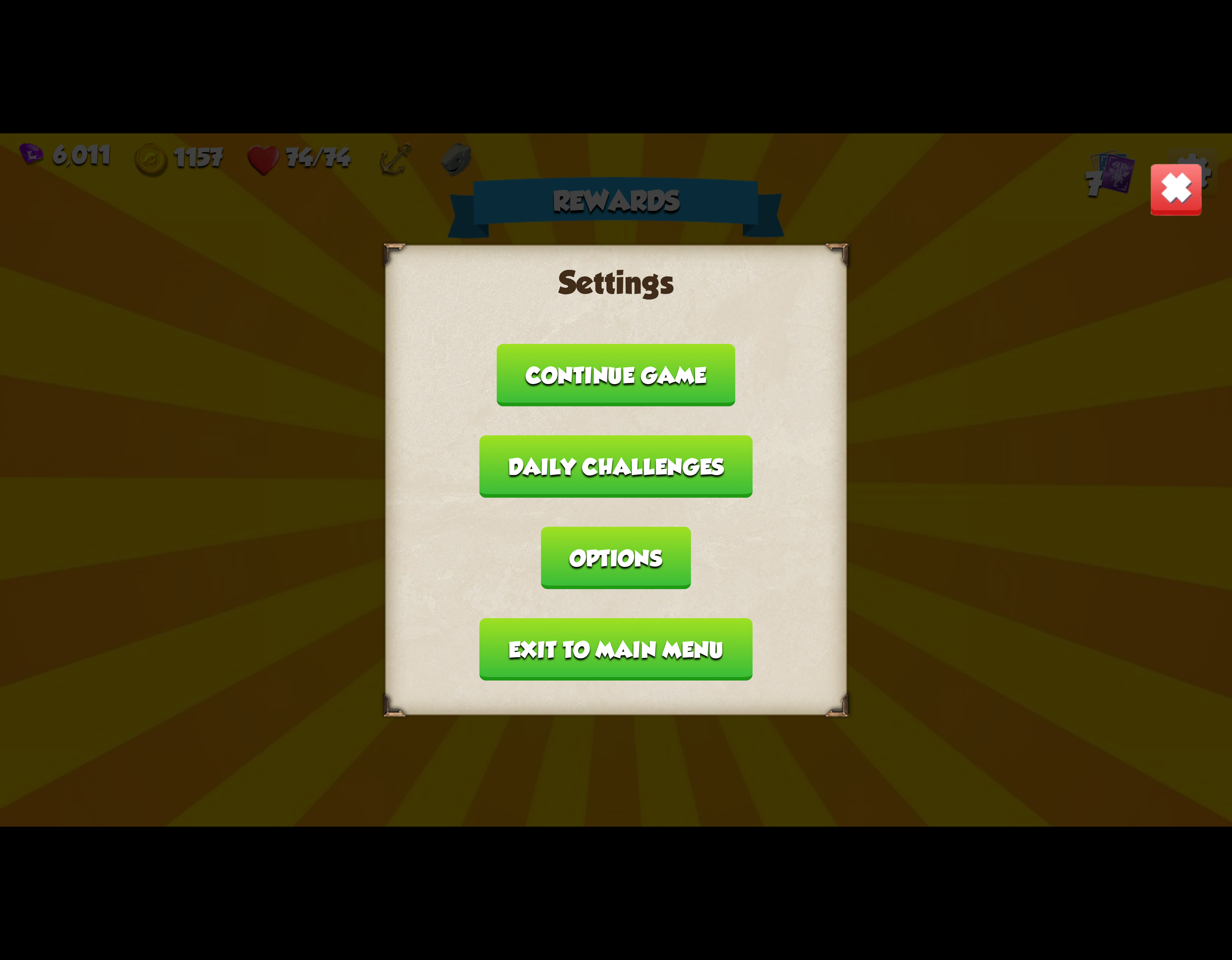
click at [693, 618] on button "Exit to main menu" at bounding box center [616, 649] width 273 height 63
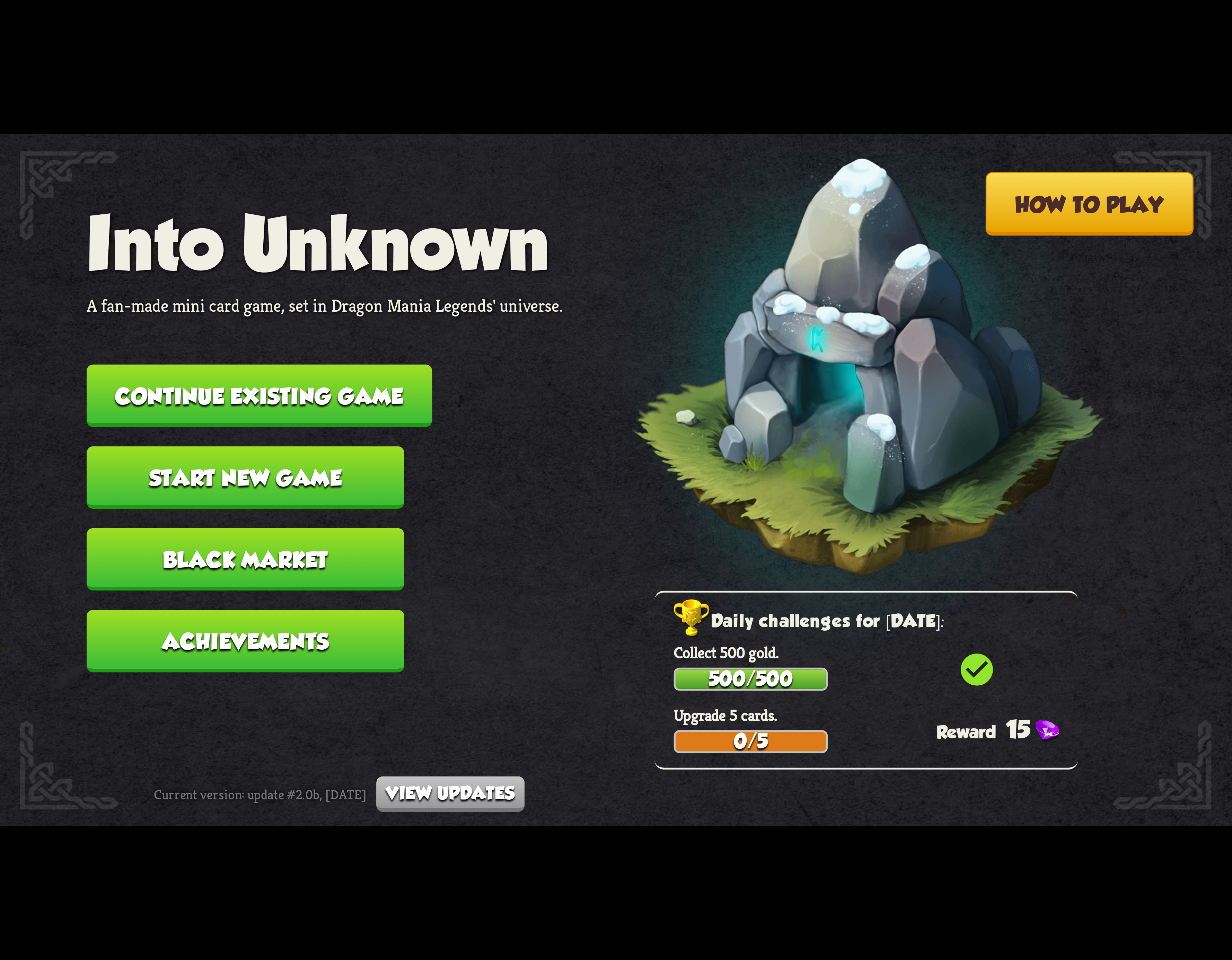
click at [352, 389] on button "Continue existing game" at bounding box center [260, 395] width 346 height 63
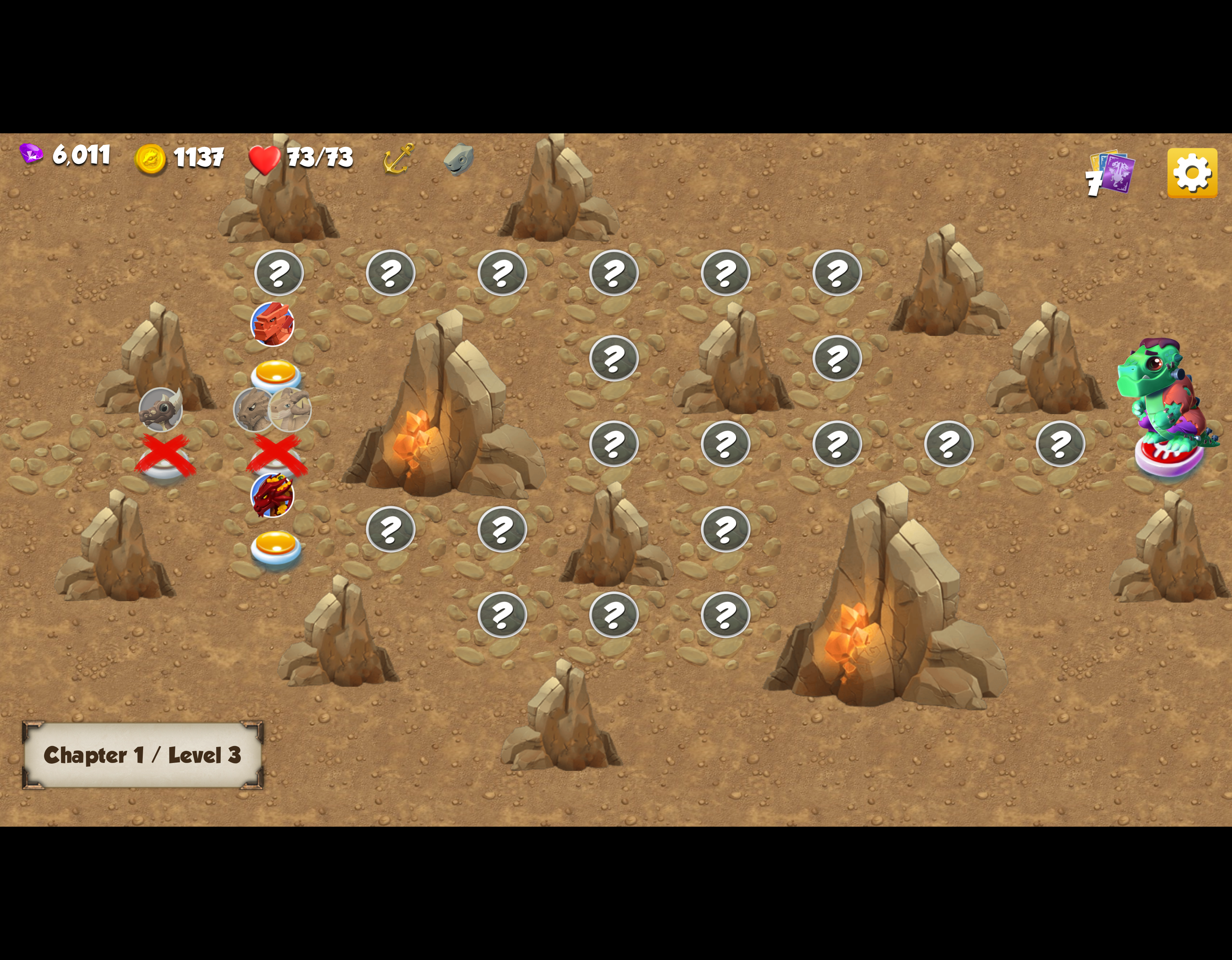
drag, startPoint x: 245, startPoint y: 547, endPoint x: 247, endPoint y: 554, distance: 7.3
click at [247, 554] on div at bounding box center [279, 541] width 112 height 85
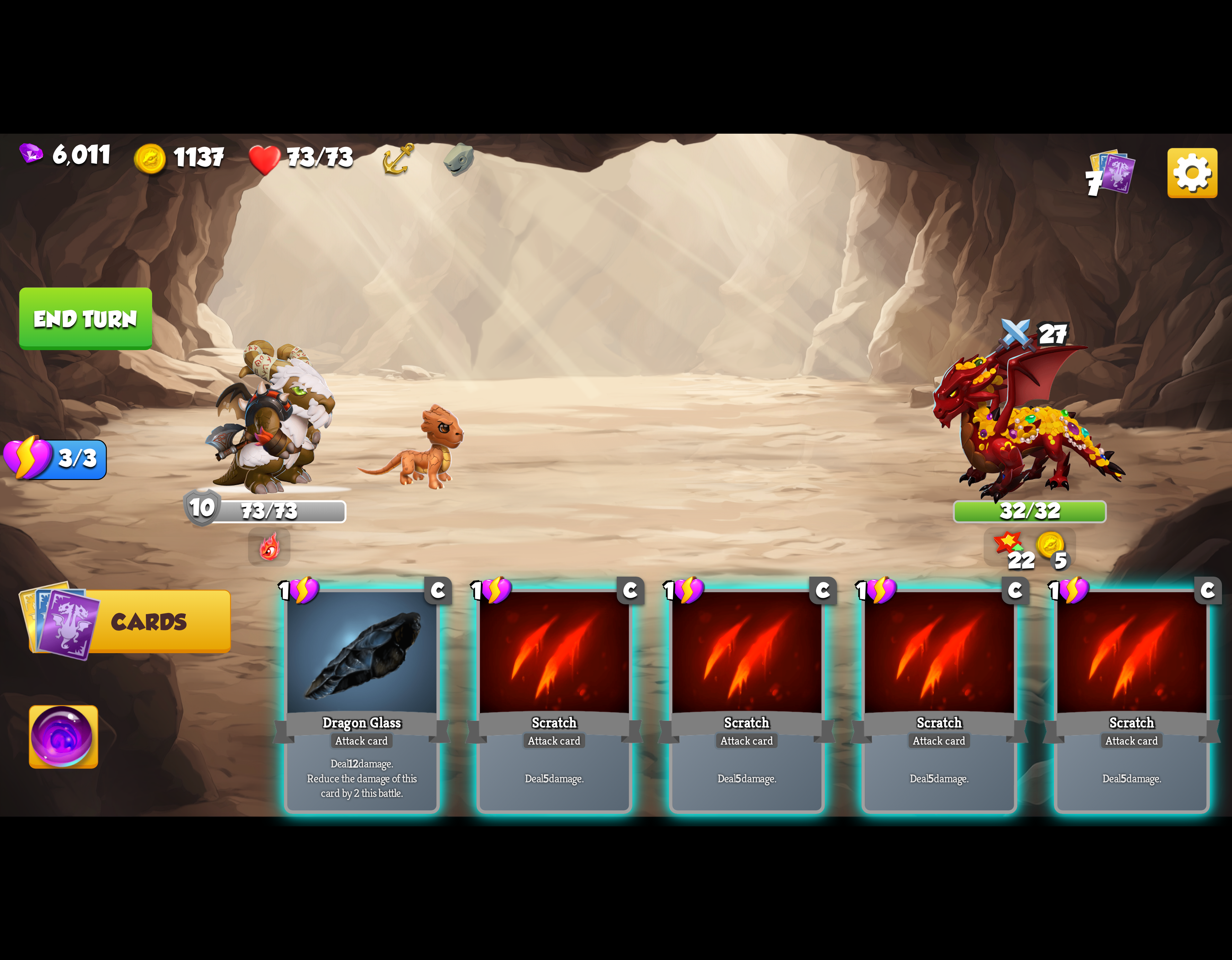
click at [577, 661] on div at bounding box center [554, 655] width 149 height 126
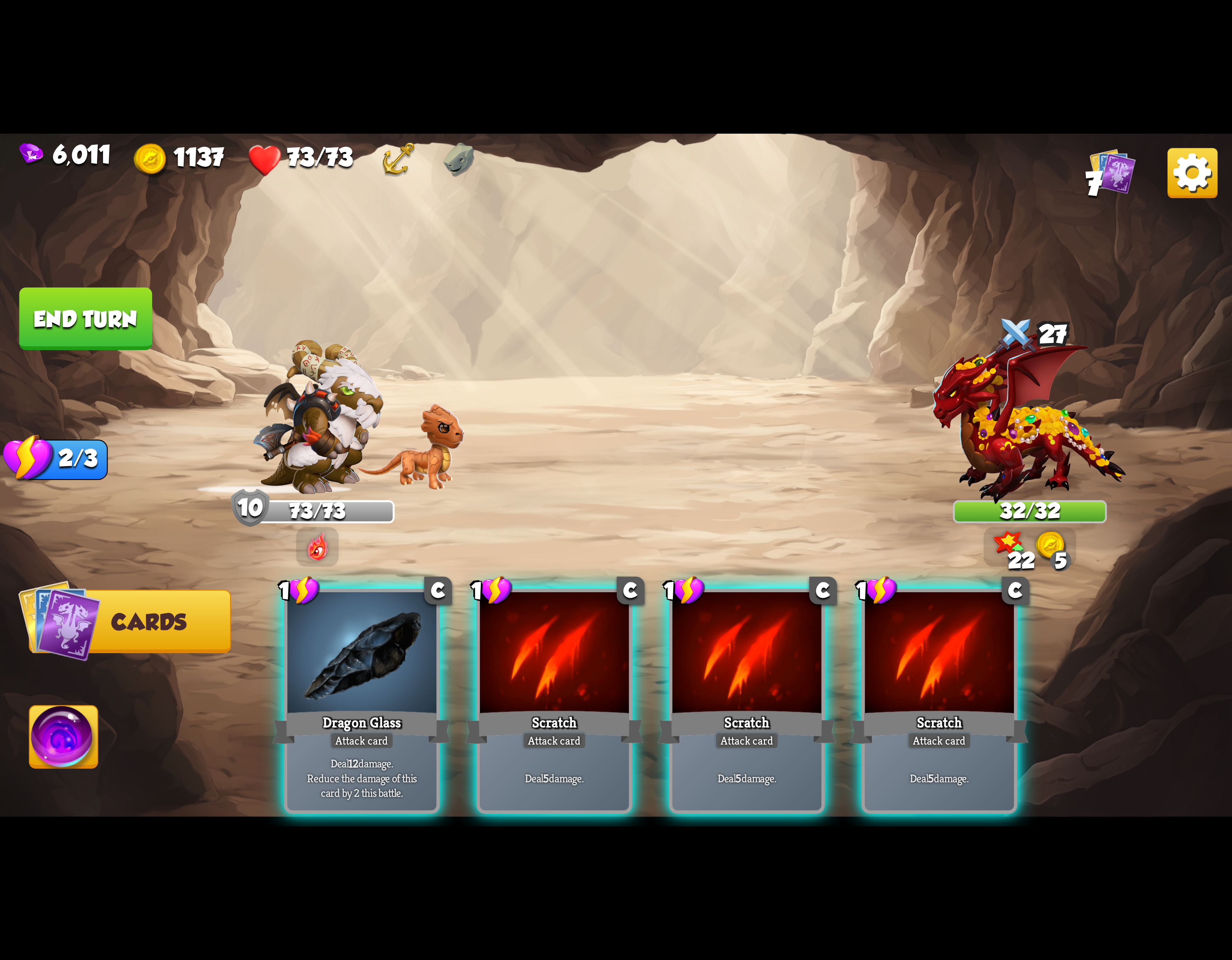
click at [577, 661] on div at bounding box center [554, 655] width 149 height 126
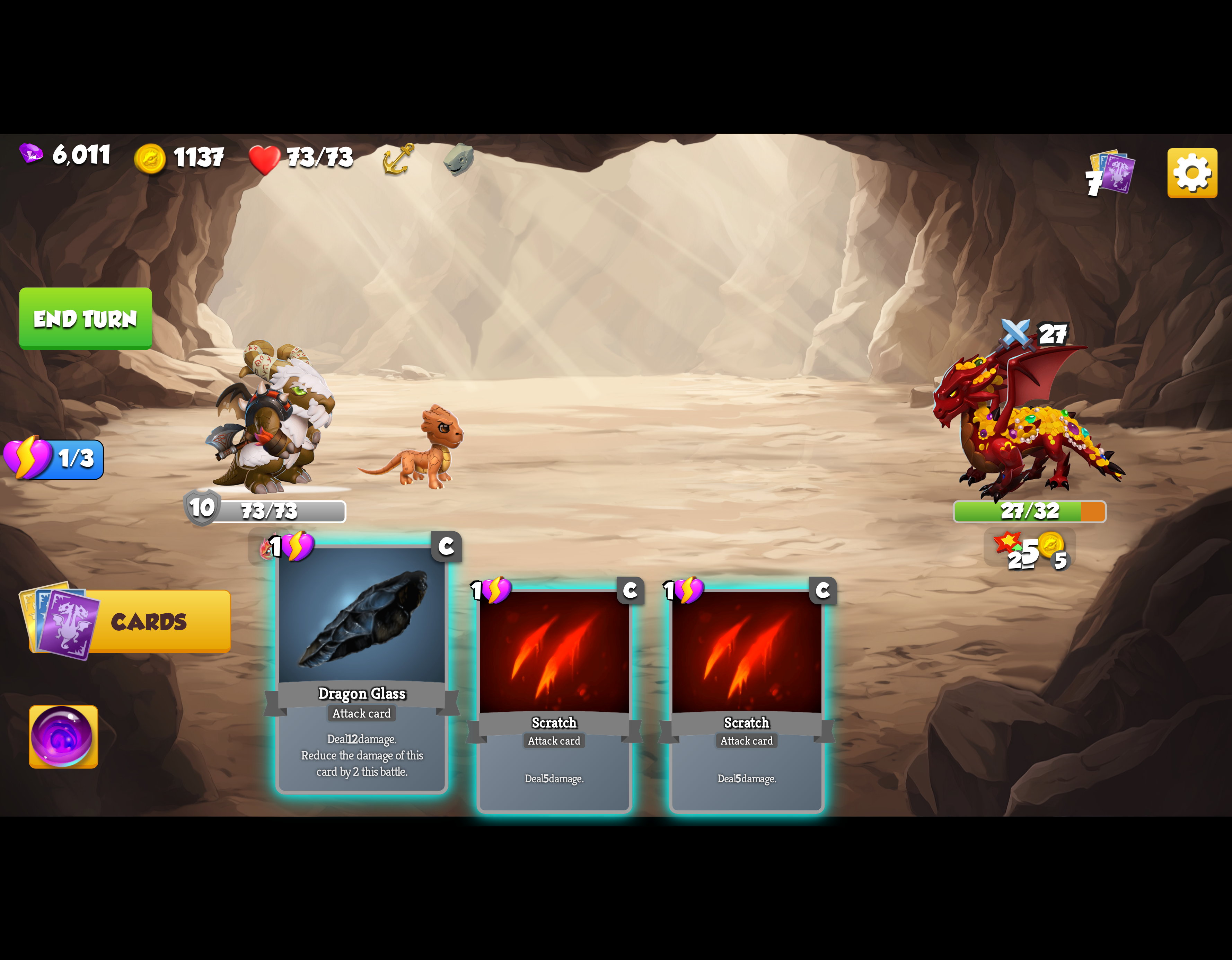
click at [358, 669] on div at bounding box center [362, 618] width 165 height 140
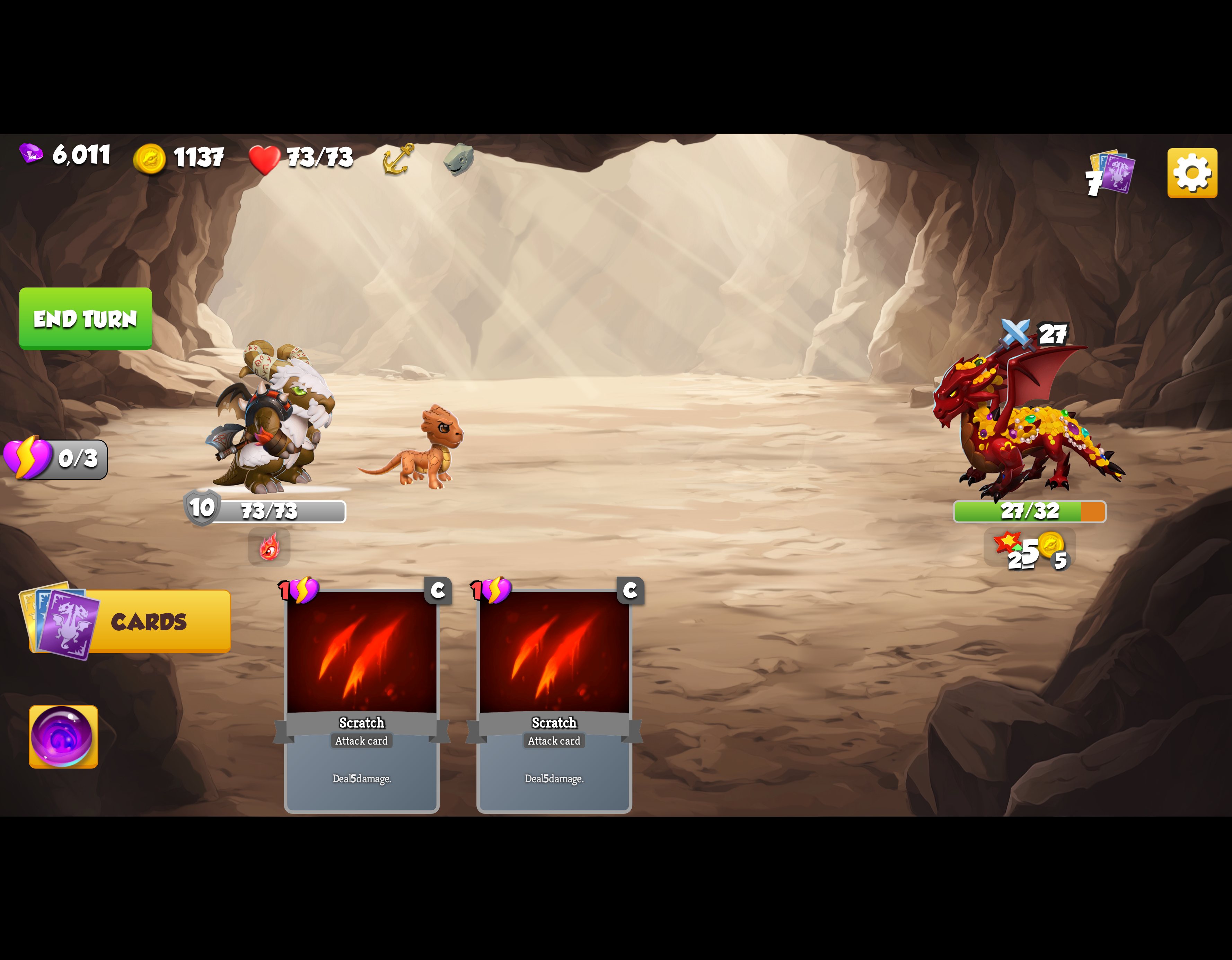
click at [53, 731] on img at bounding box center [63, 741] width 68 height 69
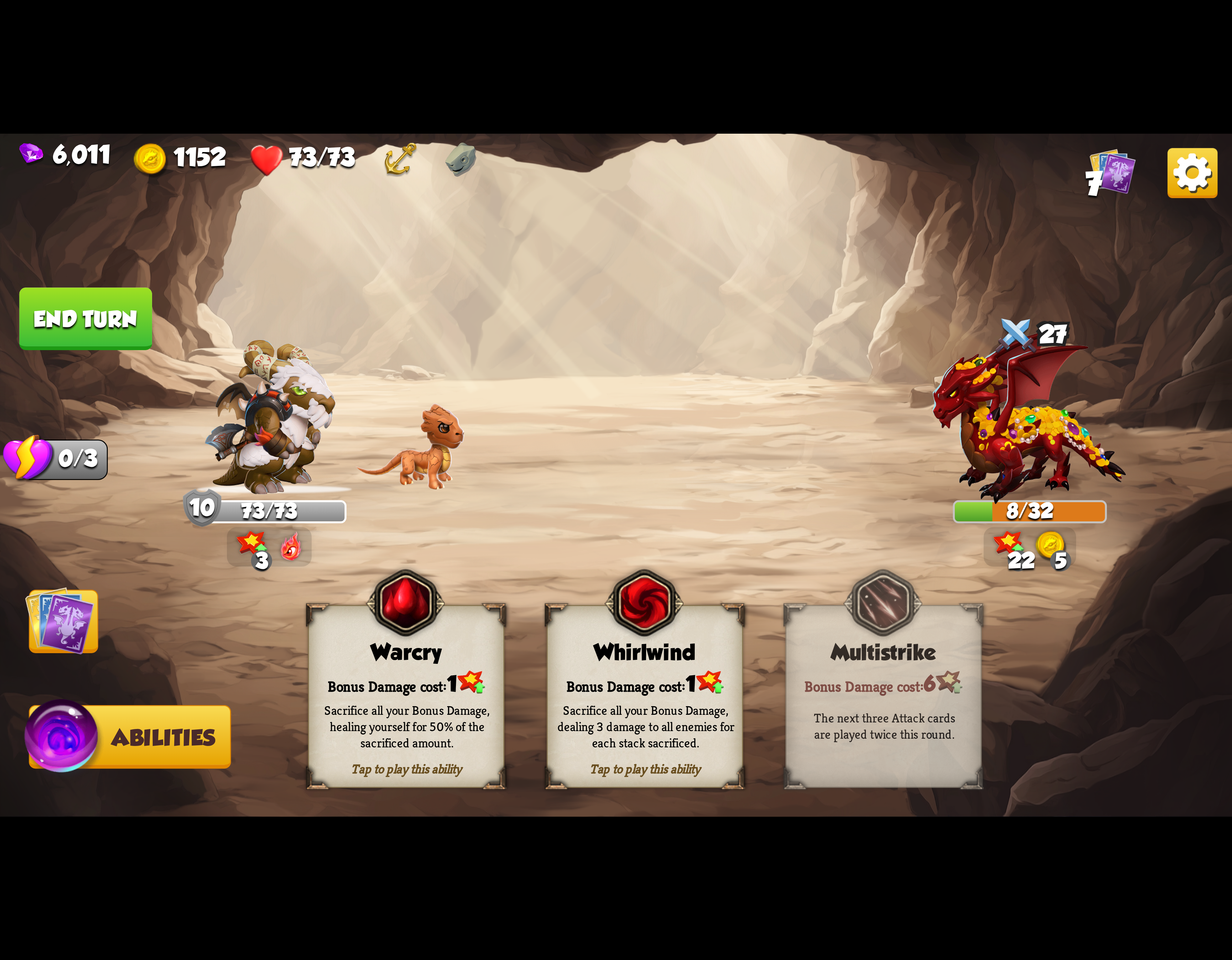
drag, startPoint x: 651, startPoint y: 653, endPoint x: 1126, endPoint y: 330, distance: 574.4
click at [676, 642] on div "Tap to play this ability Whirlwind Bonus Damage cost: 1 Sacrifice all your Bonu…" at bounding box center [645, 697] width 196 height 183
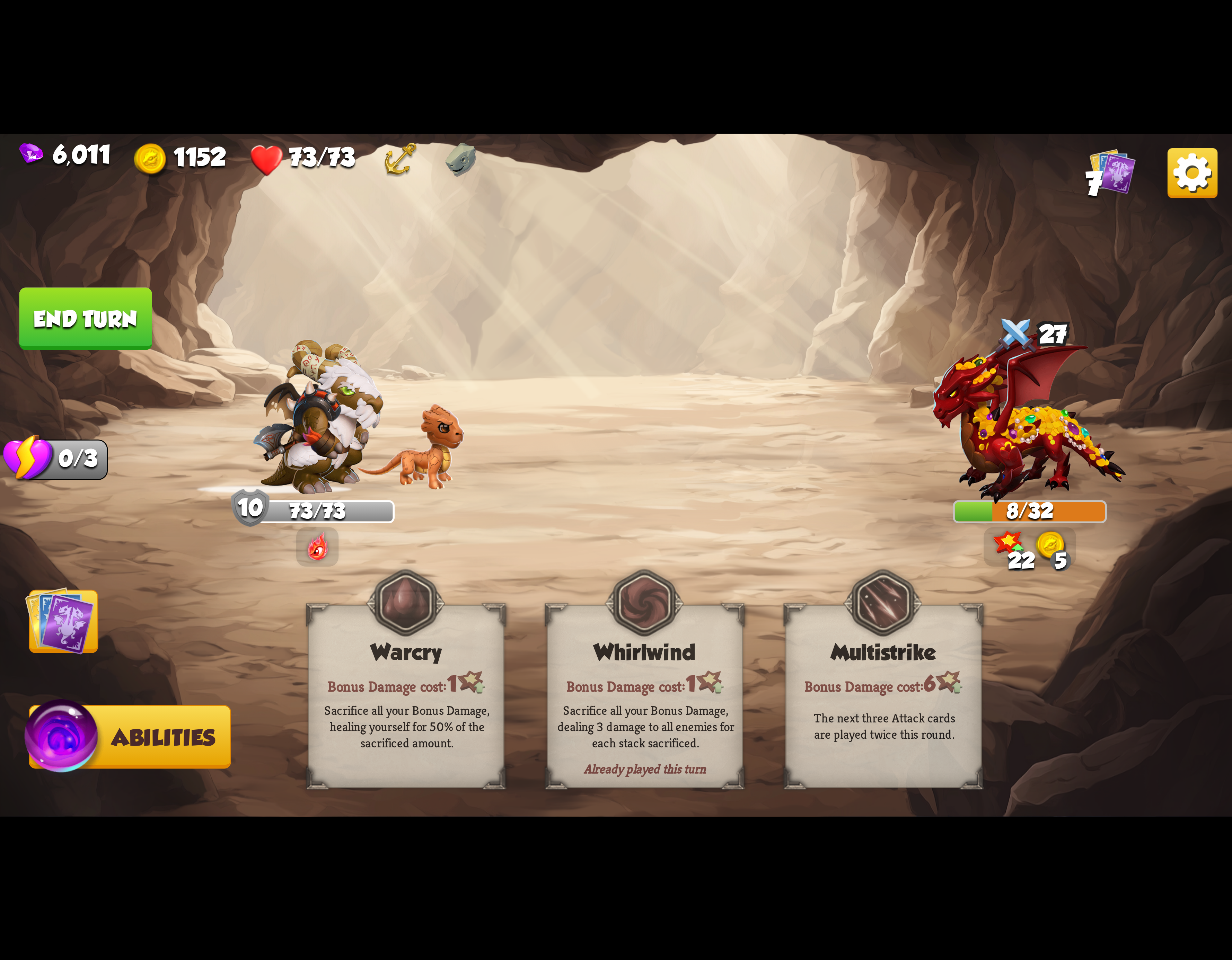
click at [1187, 186] on img at bounding box center [1193, 173] width 50 height 50
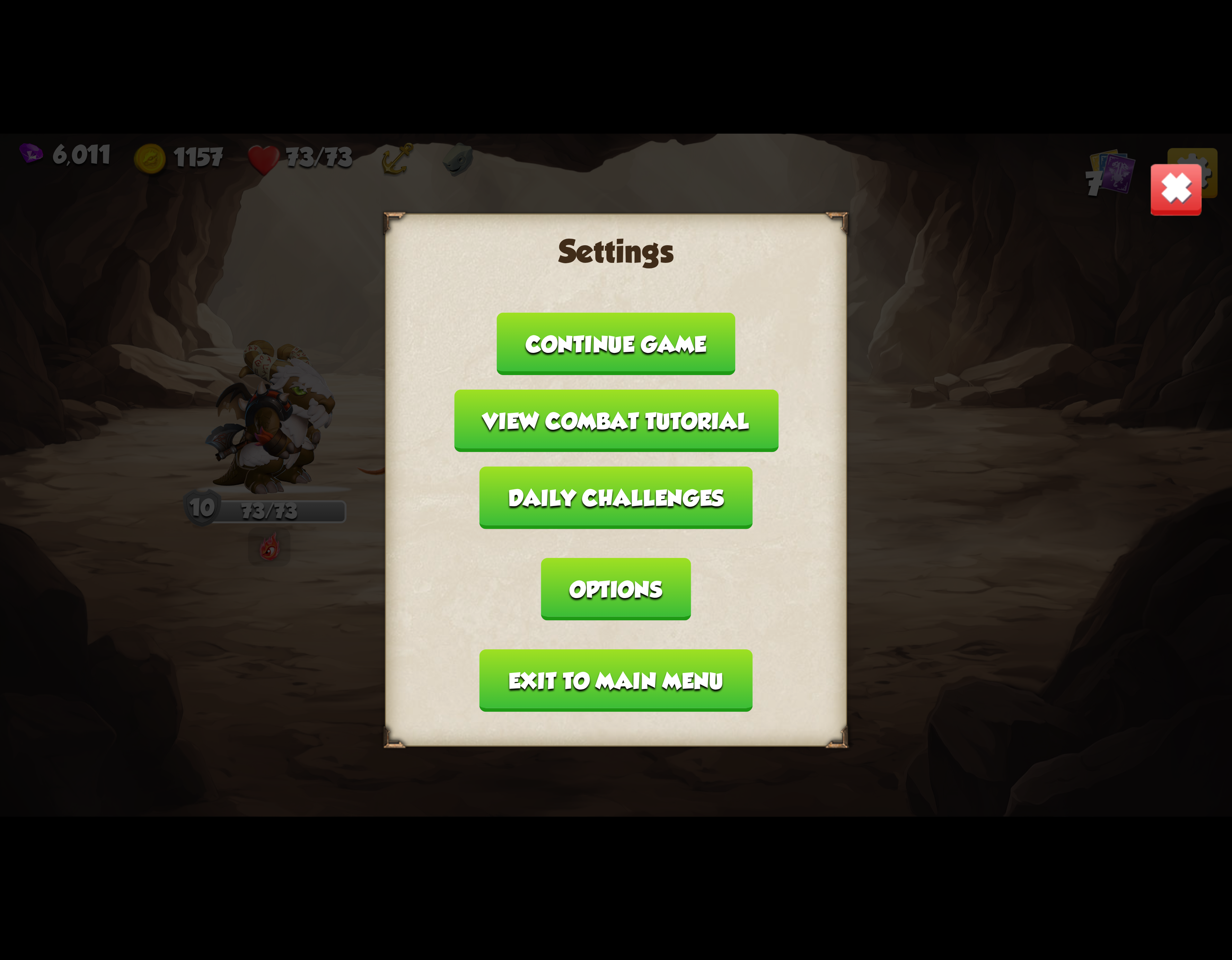
click at [632, 650] on button "Exit to main menu" at bounding box center [616, 681] width 273 height 63
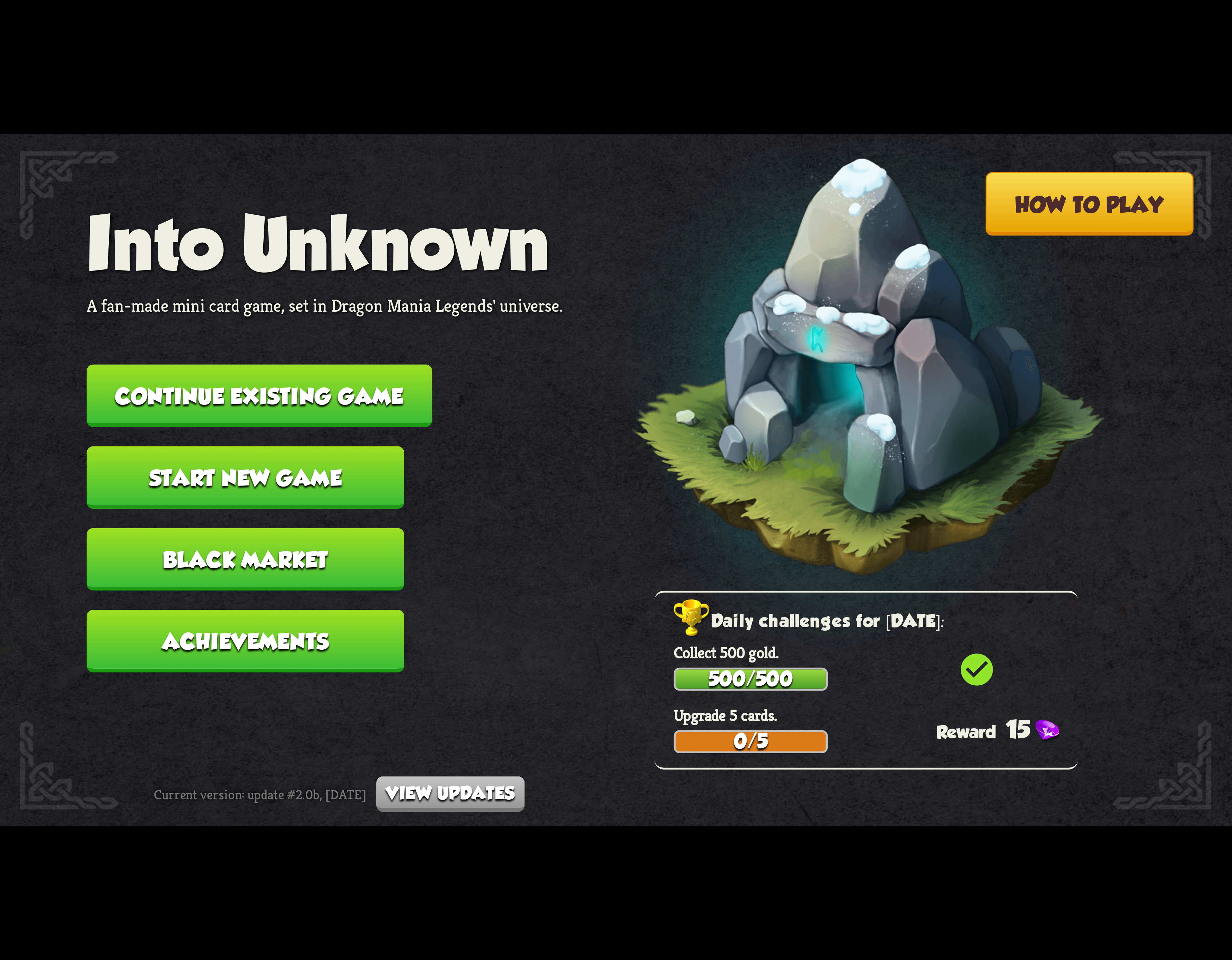
click at [353, 396] on button "Continue existing game" at bounding box center [260, 395] width 346 height 63
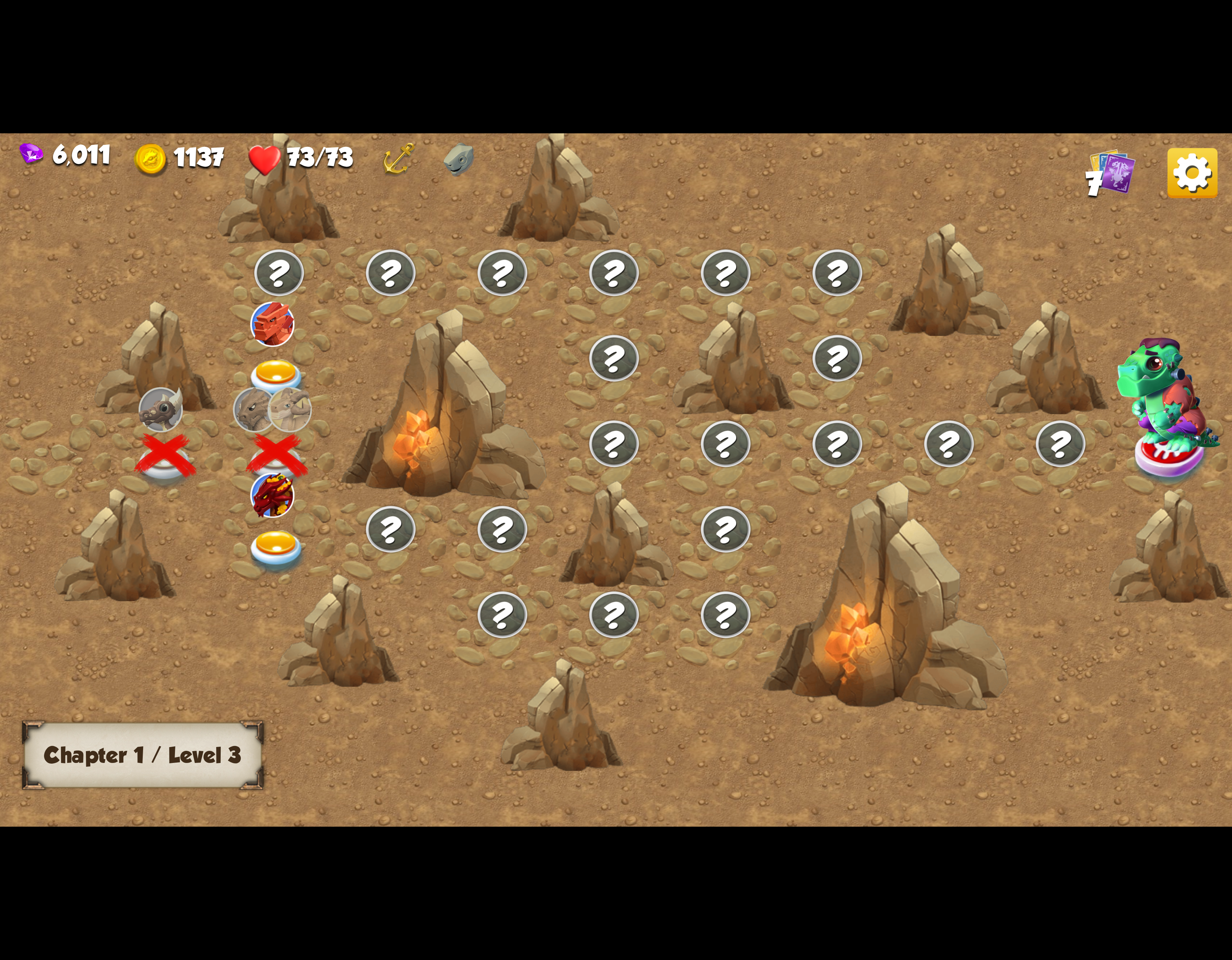
click at [272, 518] on div at bounding box center [279, 541] width 112 height 85
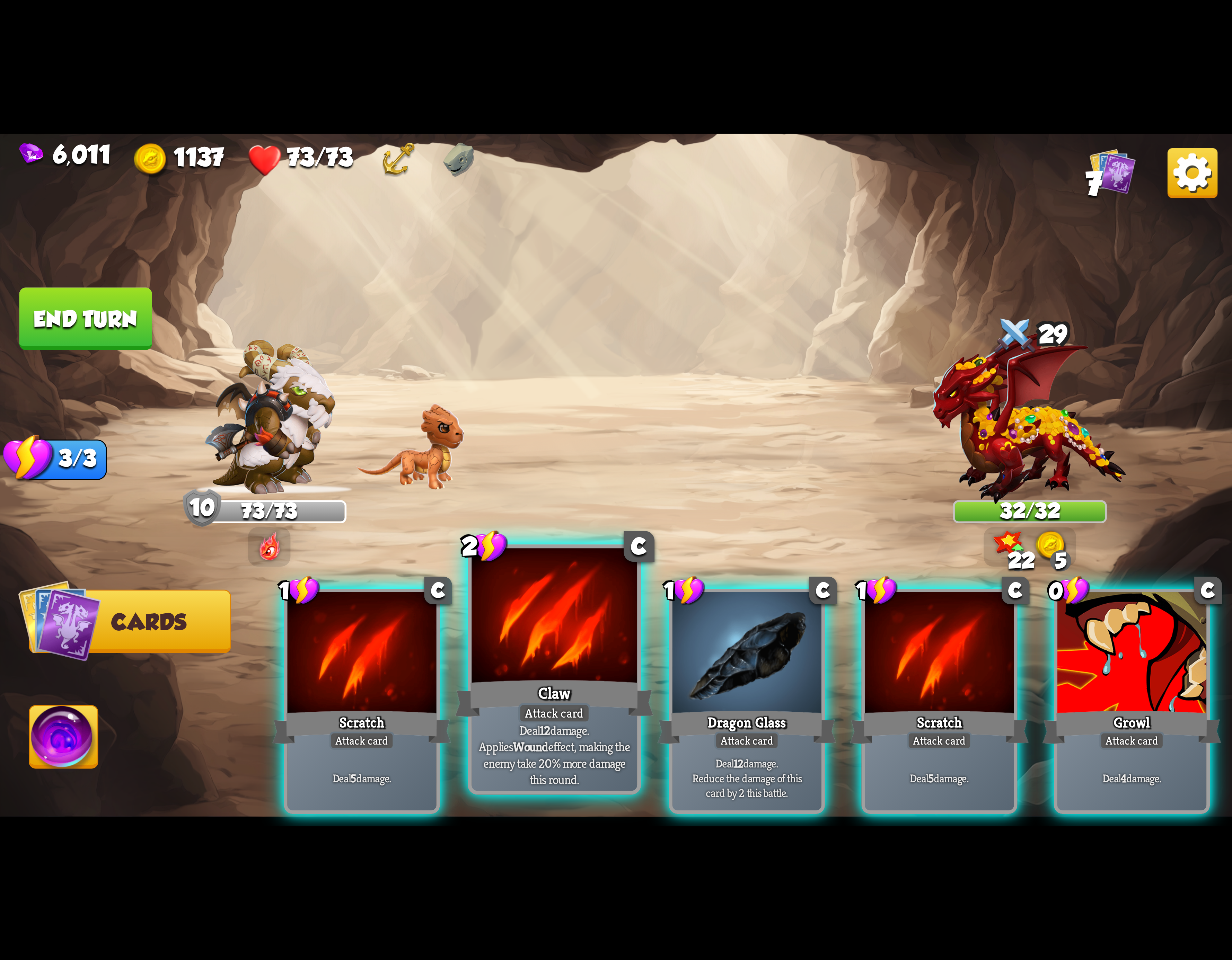
click at [547, 657] on div at bounding box center [554, 618] width 165 height 140
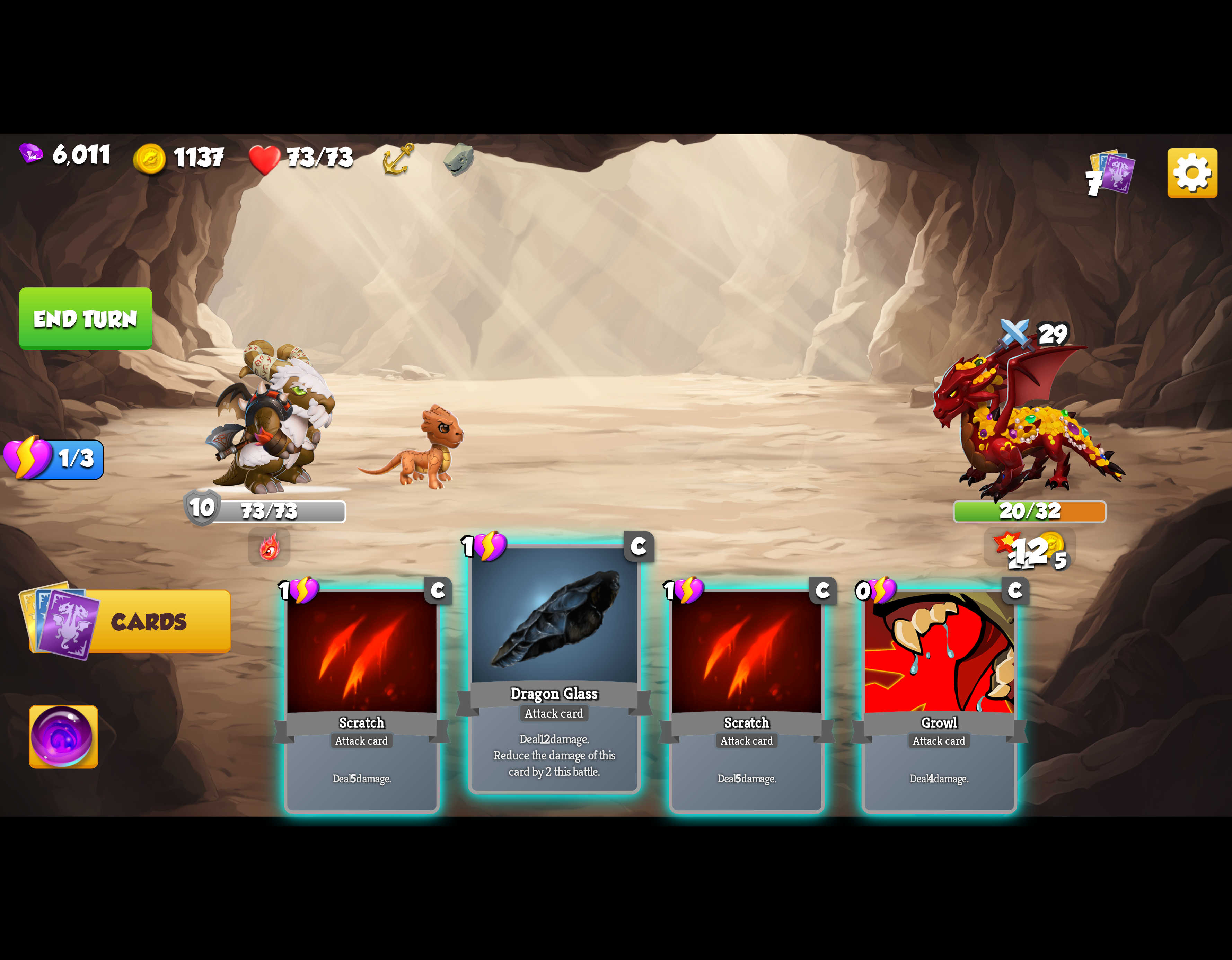
click at [564, 640] on div at bounding box center [554, 618] width 165 height 140
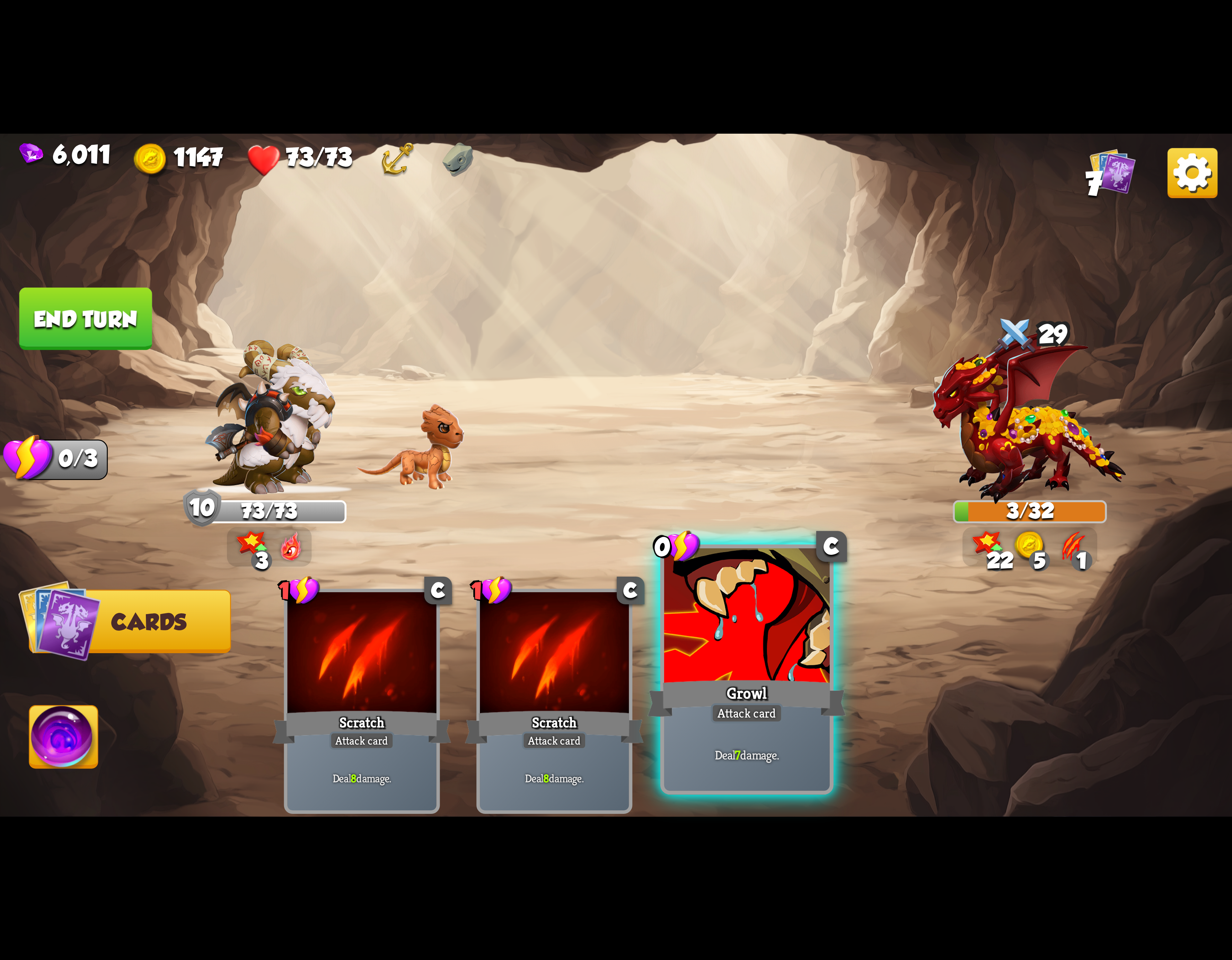
drag, startPoint x: 735, startPoint y: 600, endPoint x: 376, endPoint y: 653, distance: 362.9
click at [731, 602] on div at bounding box center [747, 618] width 165 height 140
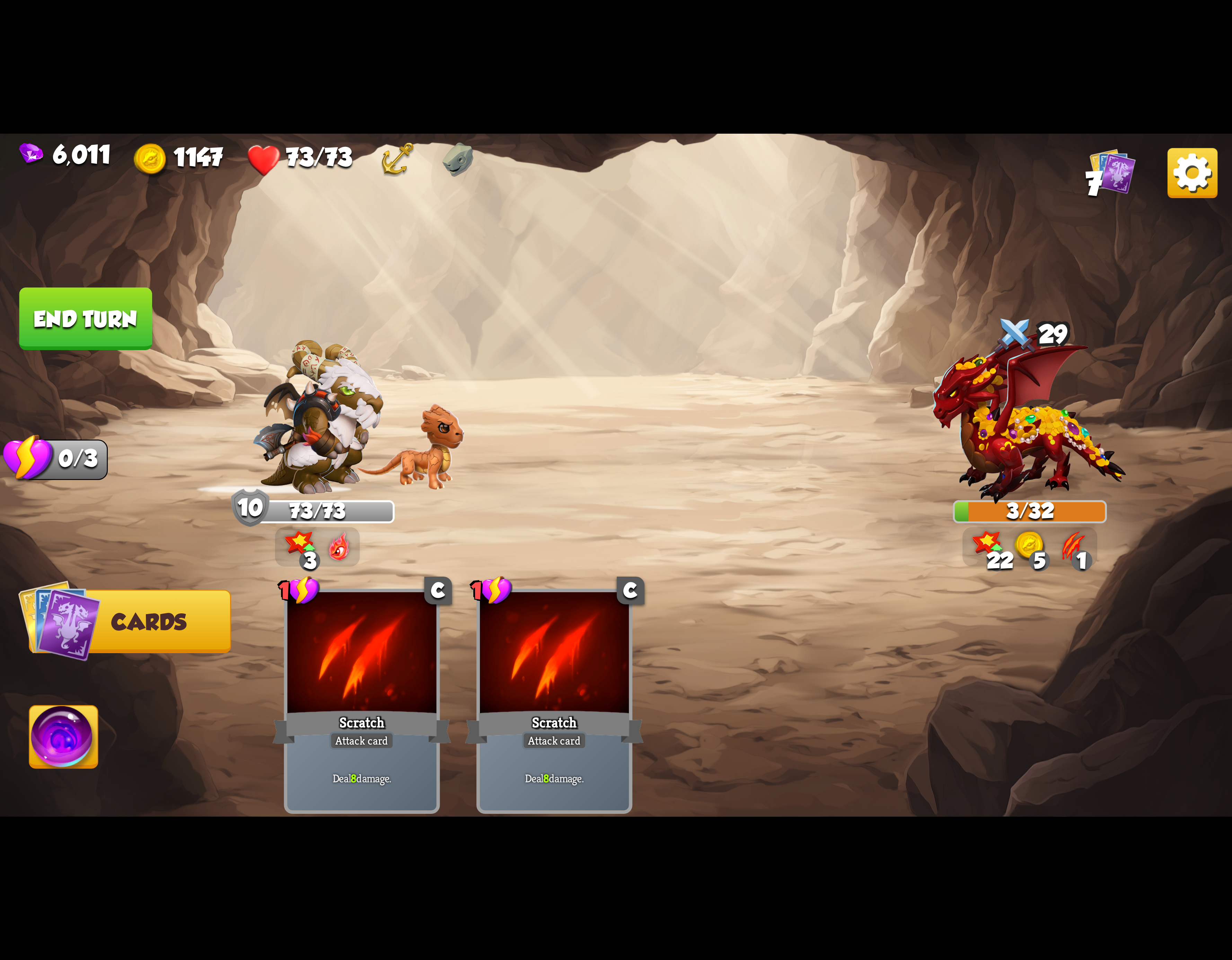
click at [22, 746] on div "Select an enemy to attack... You don't have enough stamina to play that card...…" at bounding box center [616, 480] width 1232 height 693
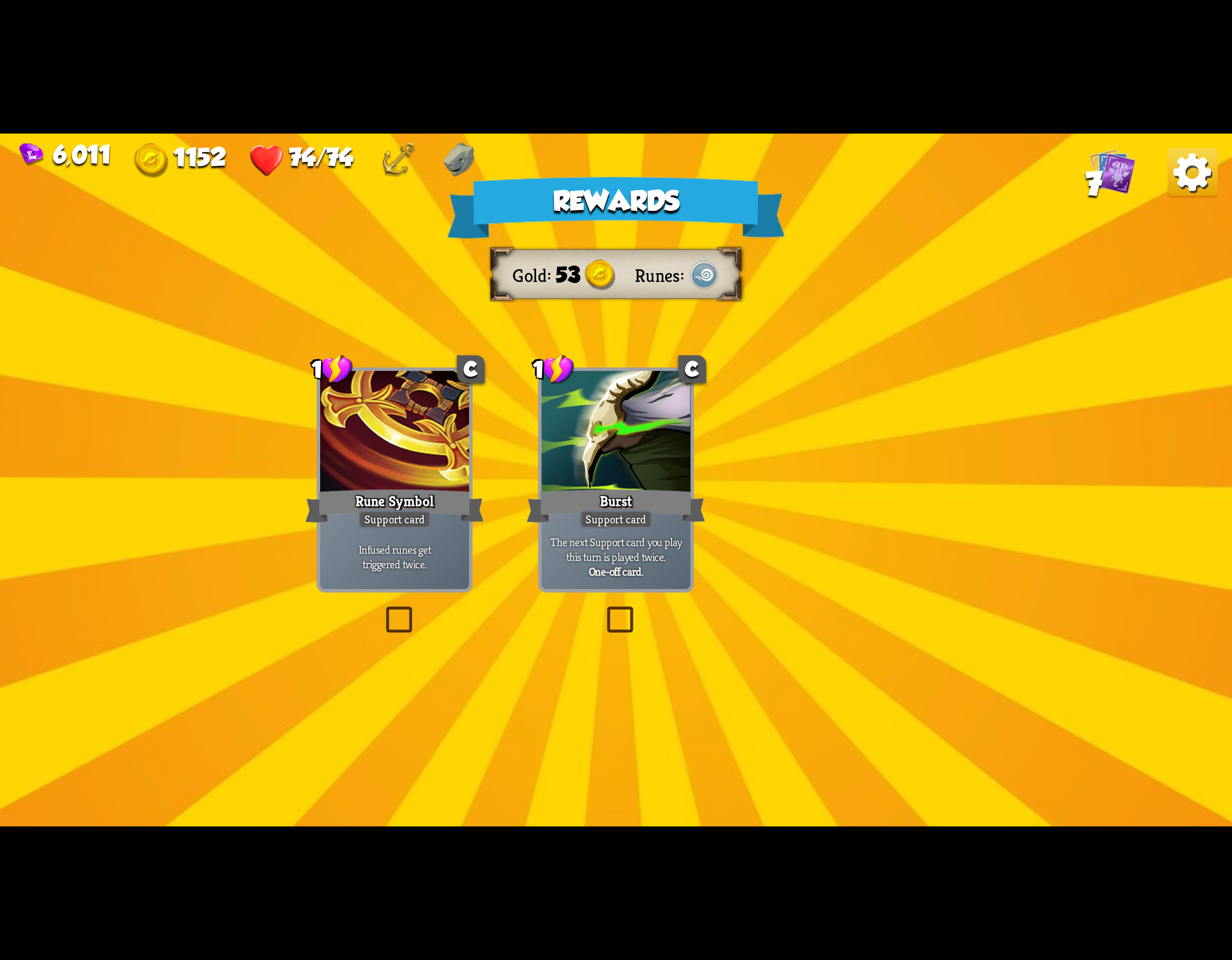
drag, startPoint x: 1196, startPoint y: 154, endPoint x: 1192, endPoint y: 155, distance: 4.1
click at [1192, 155] on img at bounding box center [1193, 173] width 50 height 50
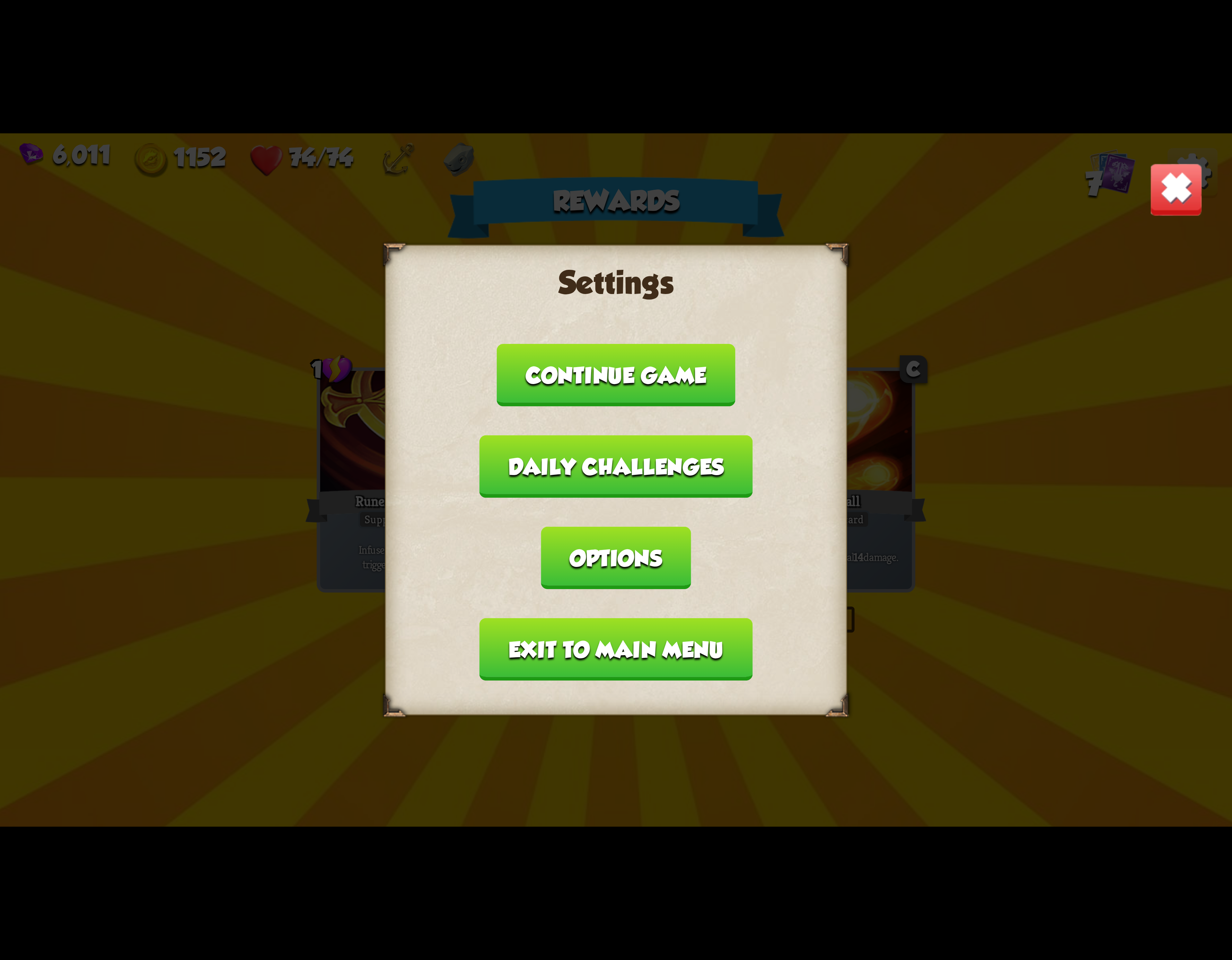
click at [620, 618] on button "Exit to main menu" at bounding box center [616, 649] width 273 height 63
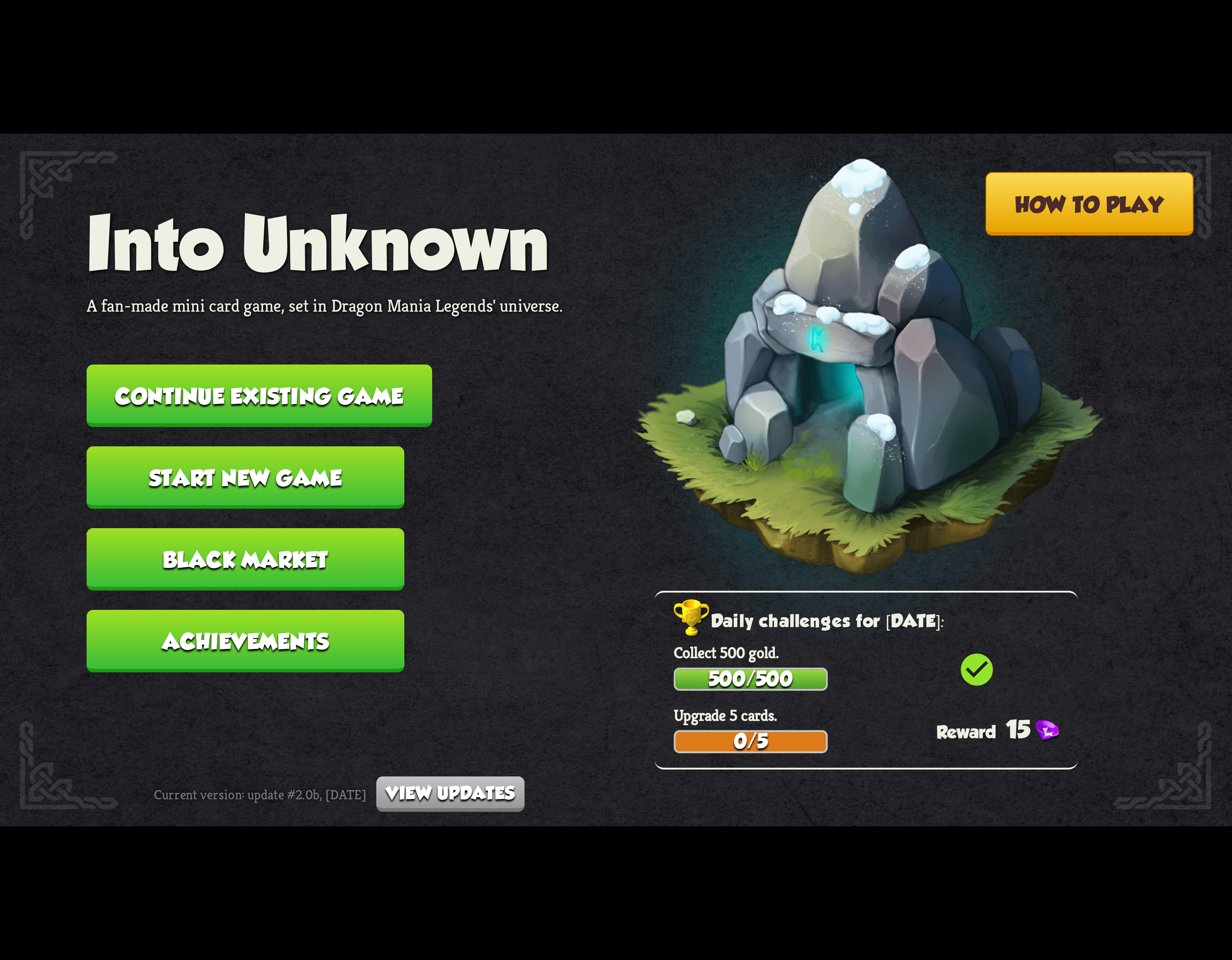
click at [298, 401] on button "Continue existing game" at bounding box center [260, 395] width 346 height 63
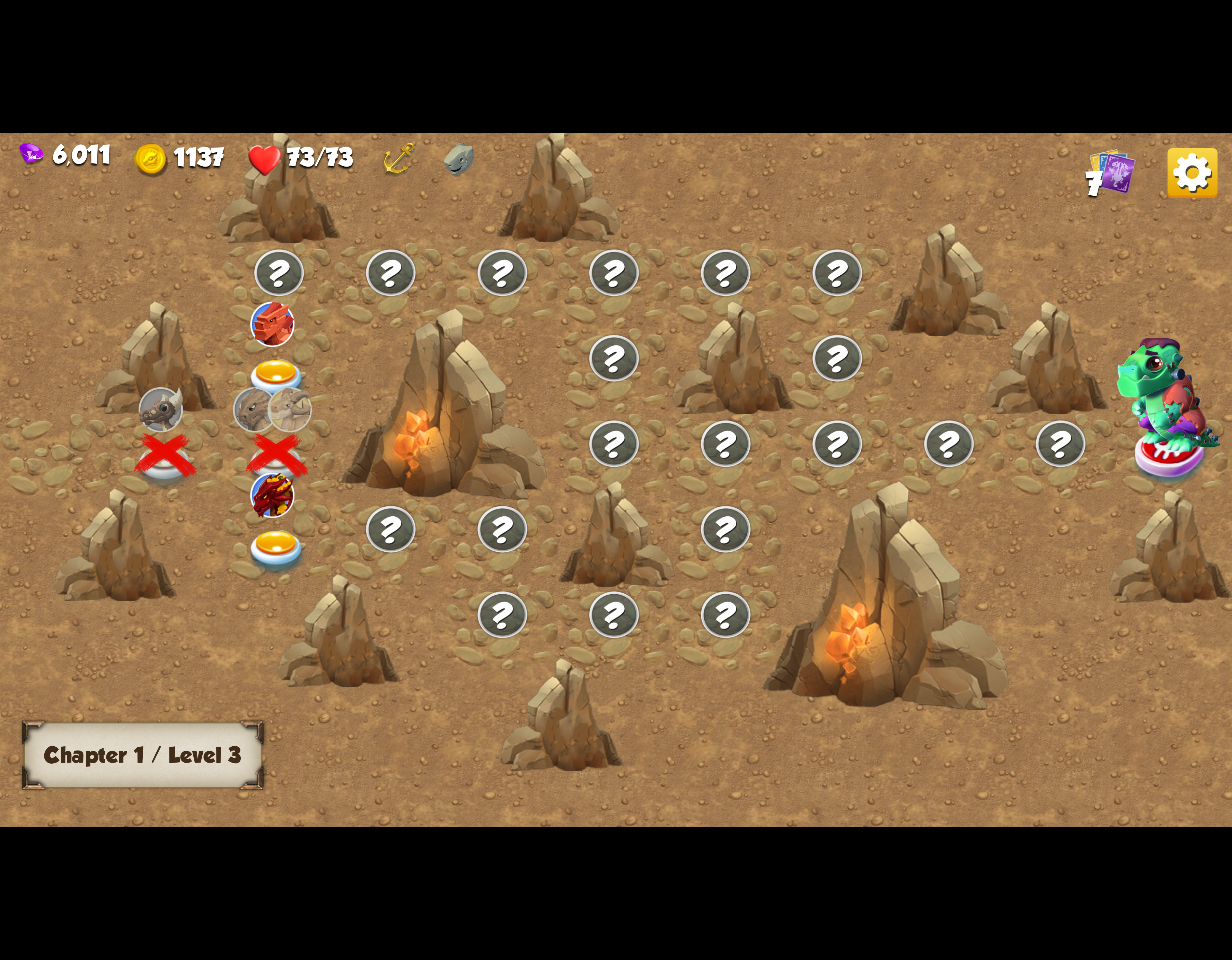
click at [275, 531] on img at bounding box center [277, 553] width 62 height 45
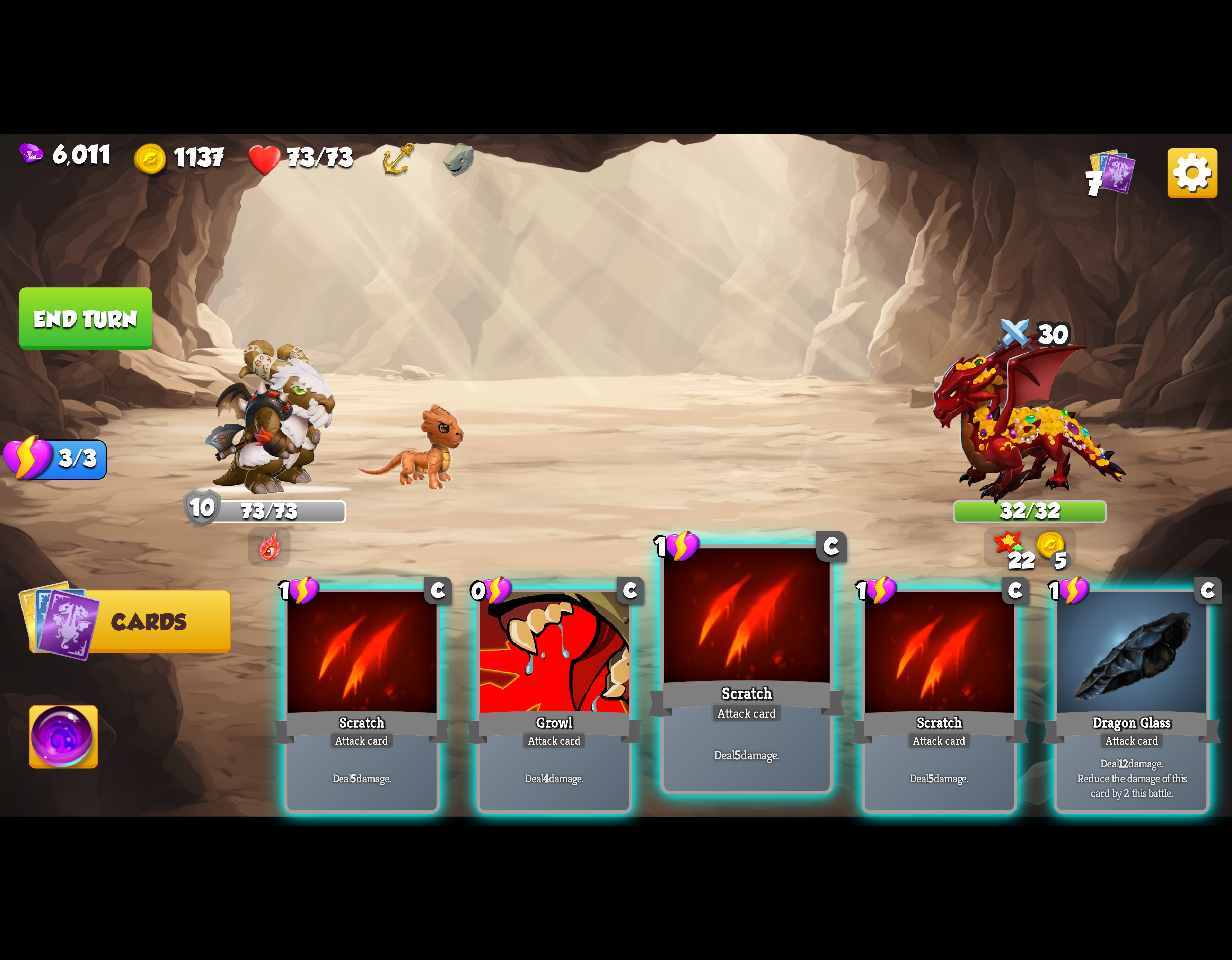
click at [719, 665] on div at bounding box center [747, 618] width 165 height 140
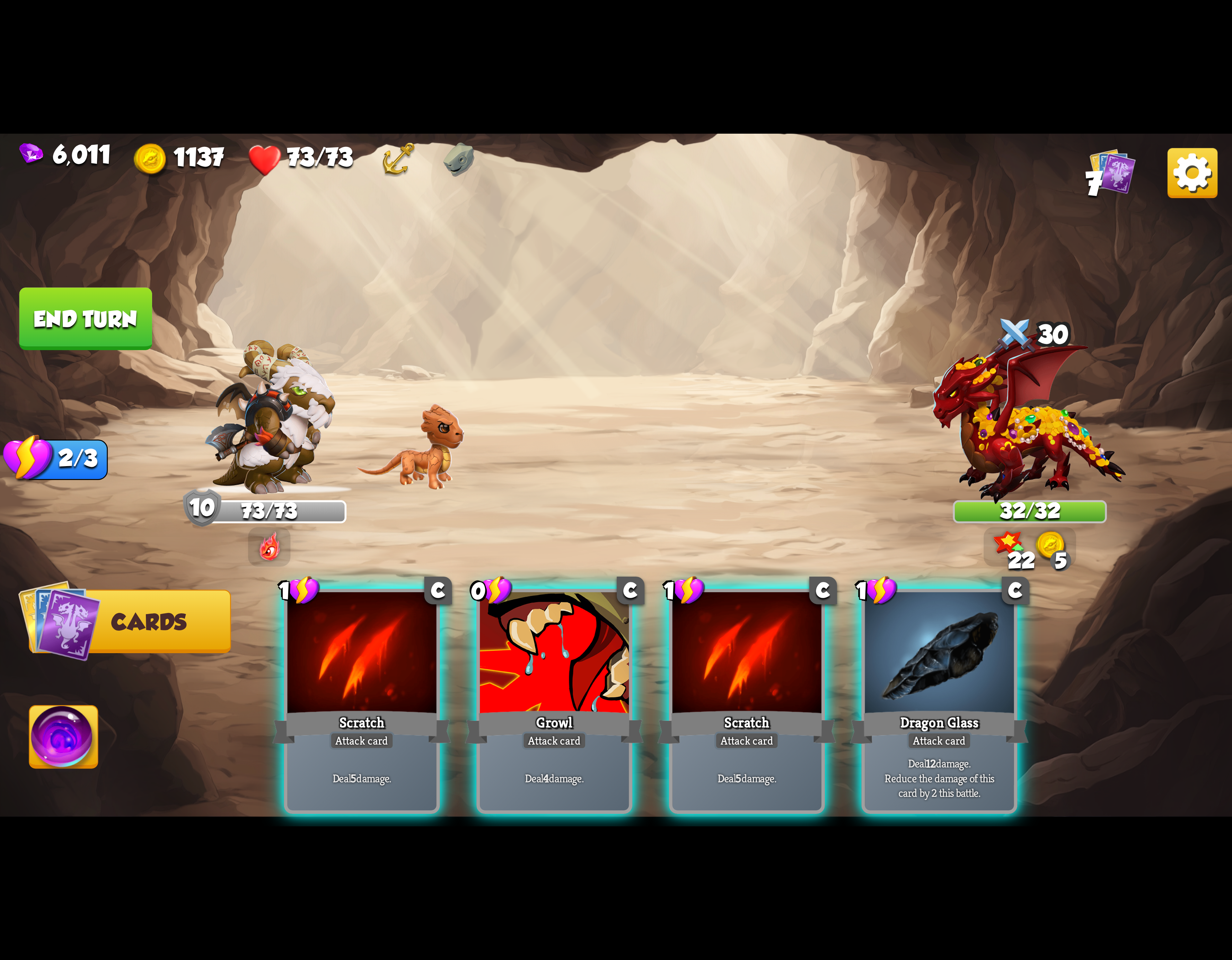
click at [719, 665] on div at bounding box center [747, 655] width 149 height 126
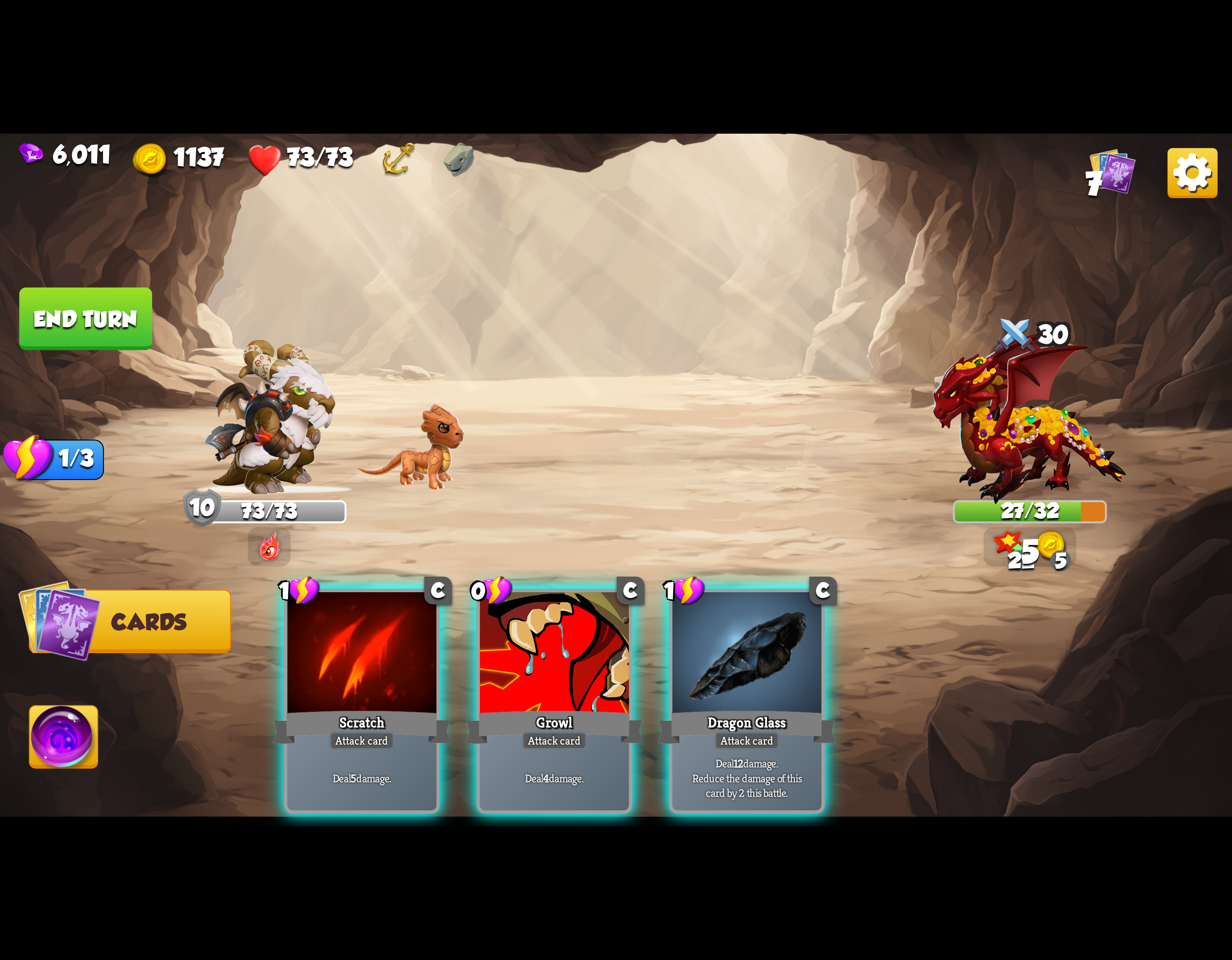
click at [719, 665] on div at bounding box center [747, 655] width 149 height 126
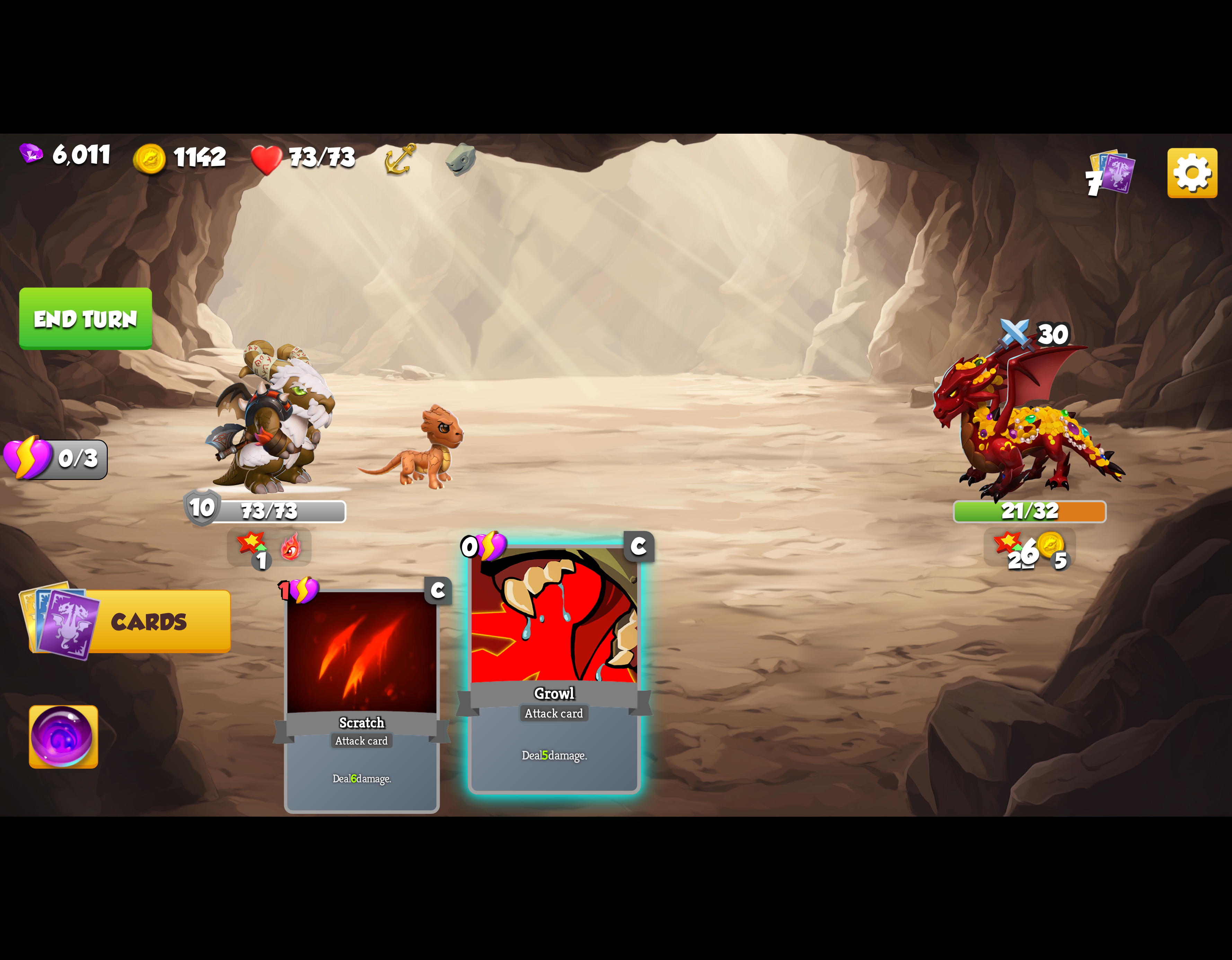
click at [557, 671] on div at bounding box center [554, 618] width 165 height 140
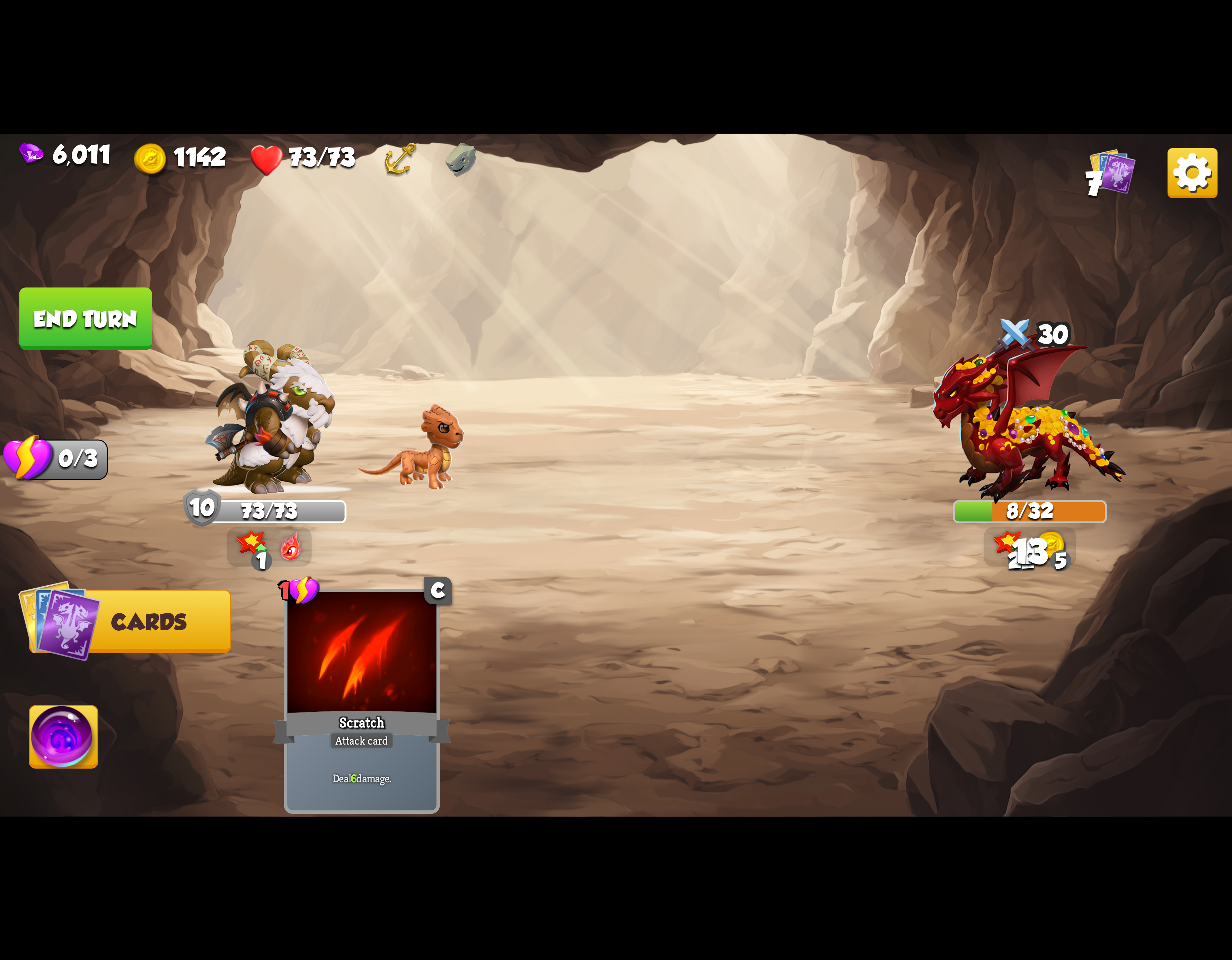
click at [32, 749] on button "Abilities" at bounding box center [63, 737] width 69 height 63
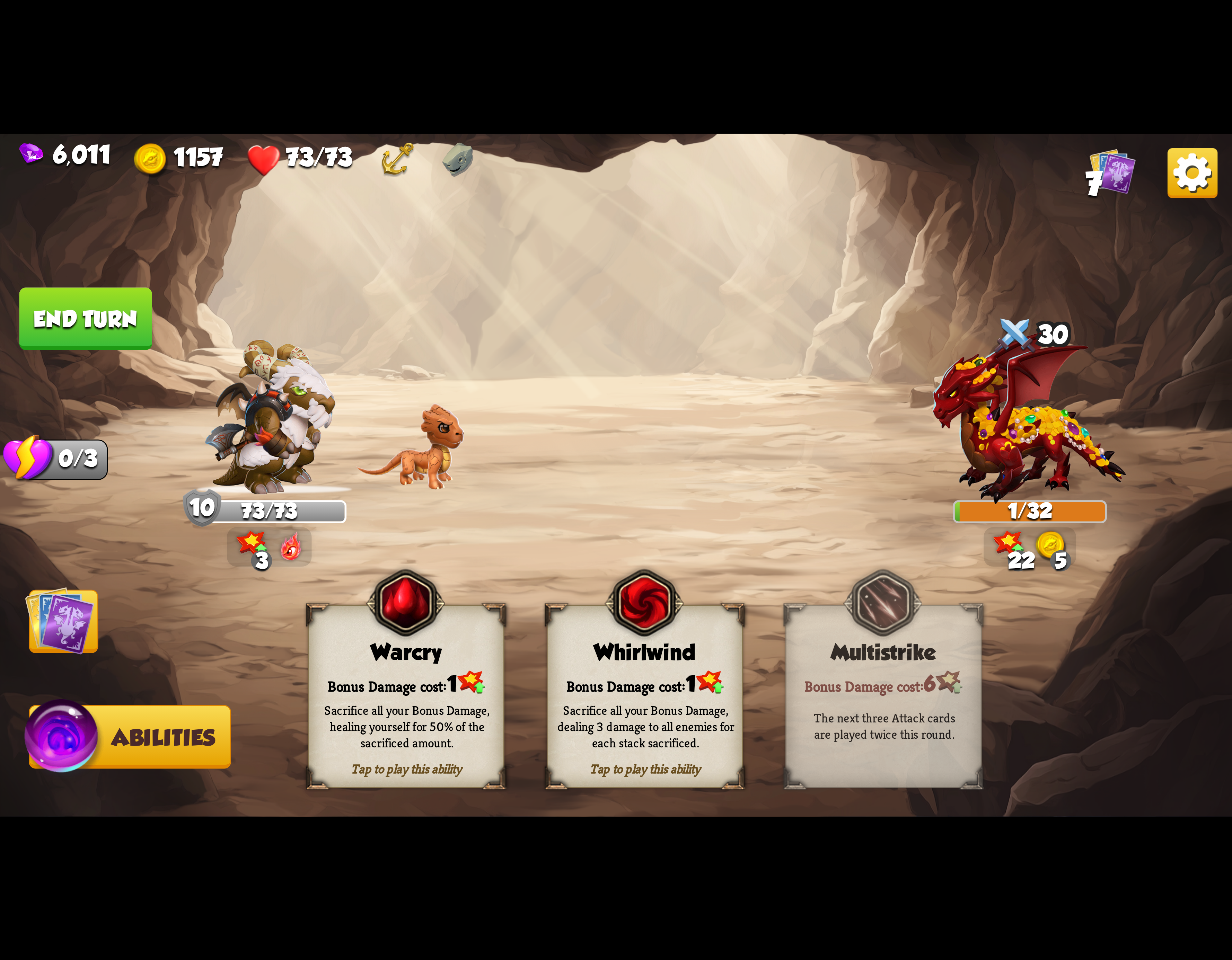
click at [700, 693] on div "Sacrifice all your Bonus Damage, dealing 3 damage to all enemies for each stack…" at bounding box center [646, 727] width 196 height 77
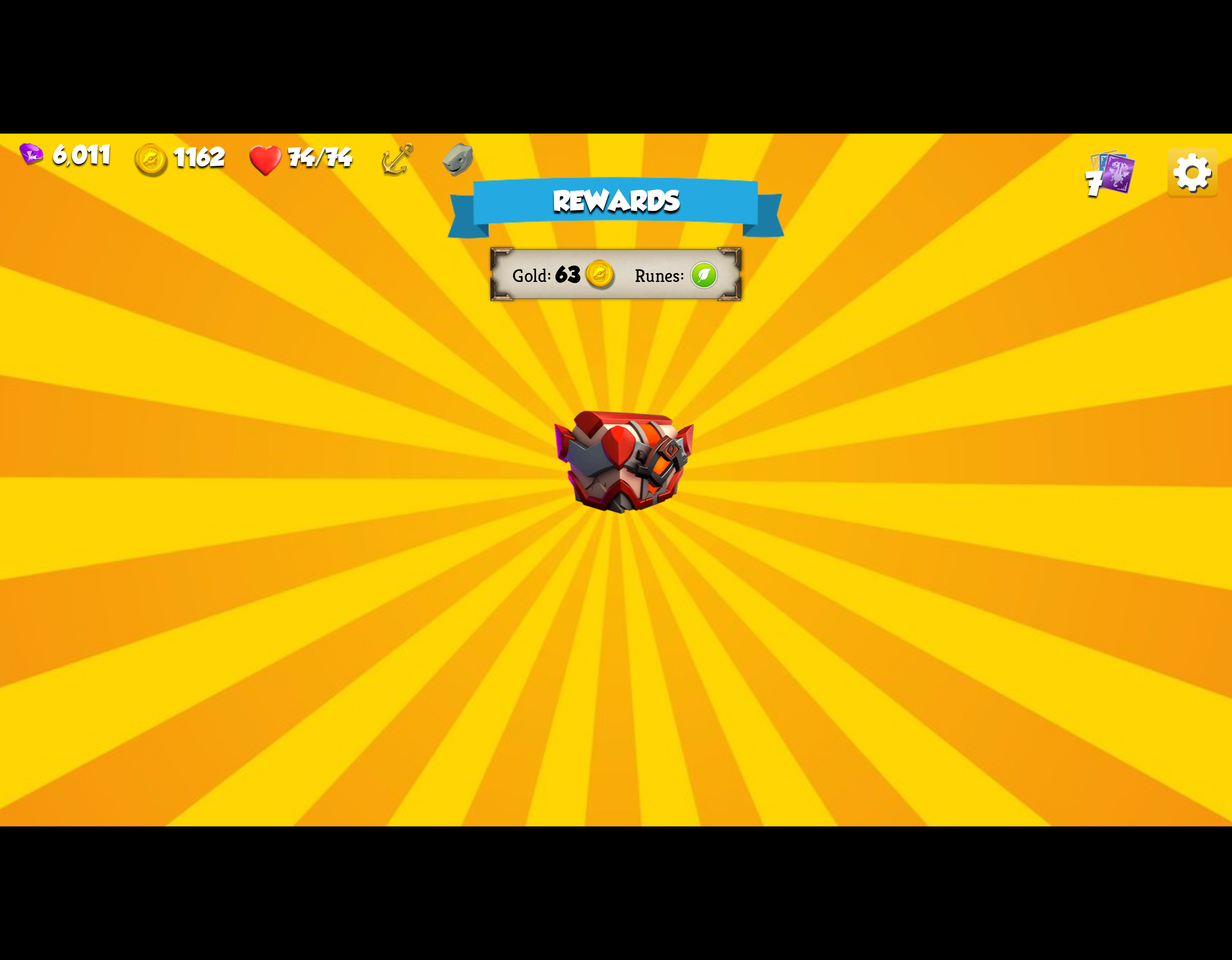
click at [1187, 183] on img at bounding box center [1193, 173] width 50 height 50
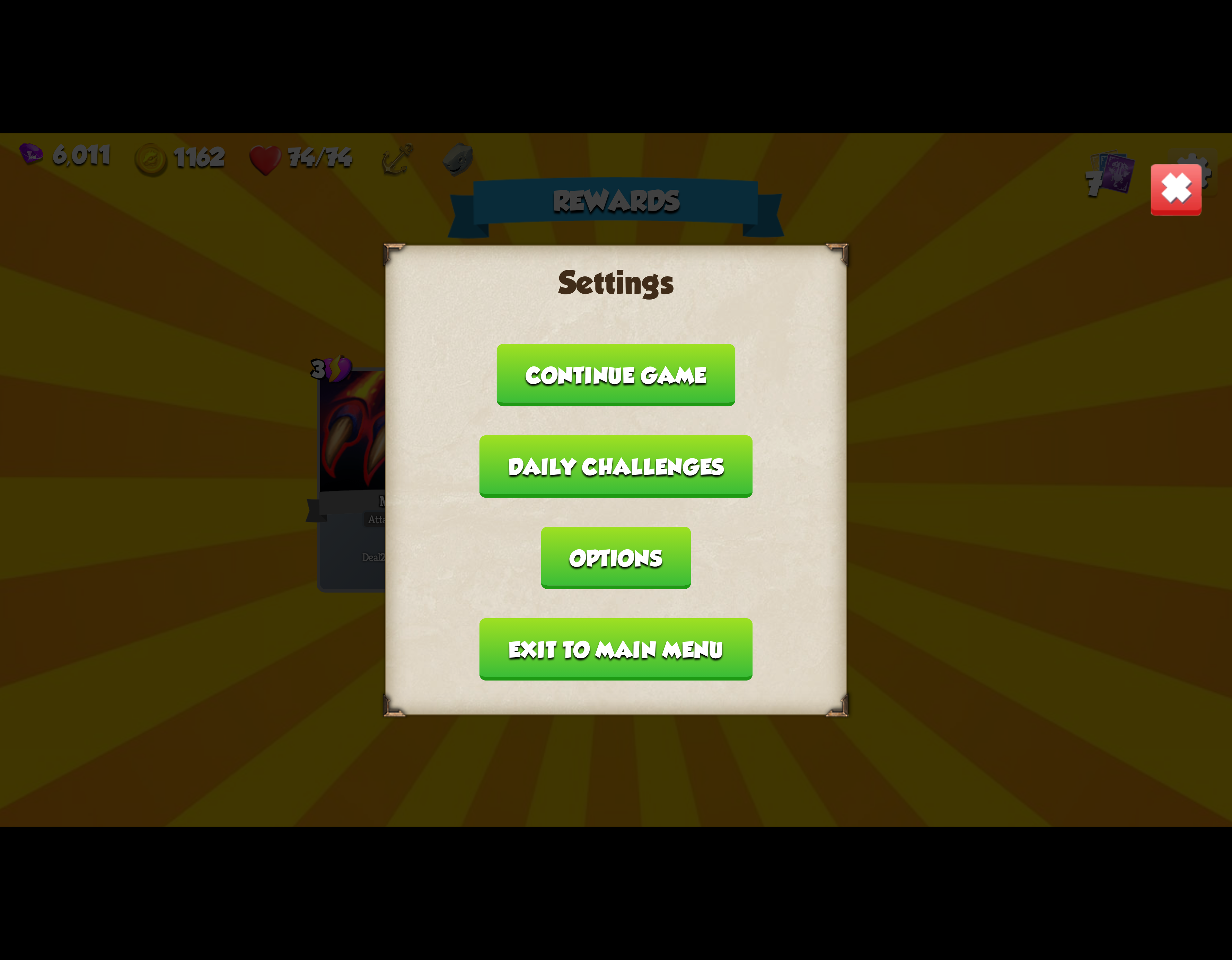
click at [590, 618] on button "Exit to main menu" at bounding box center [616, 649] width 273 height 63
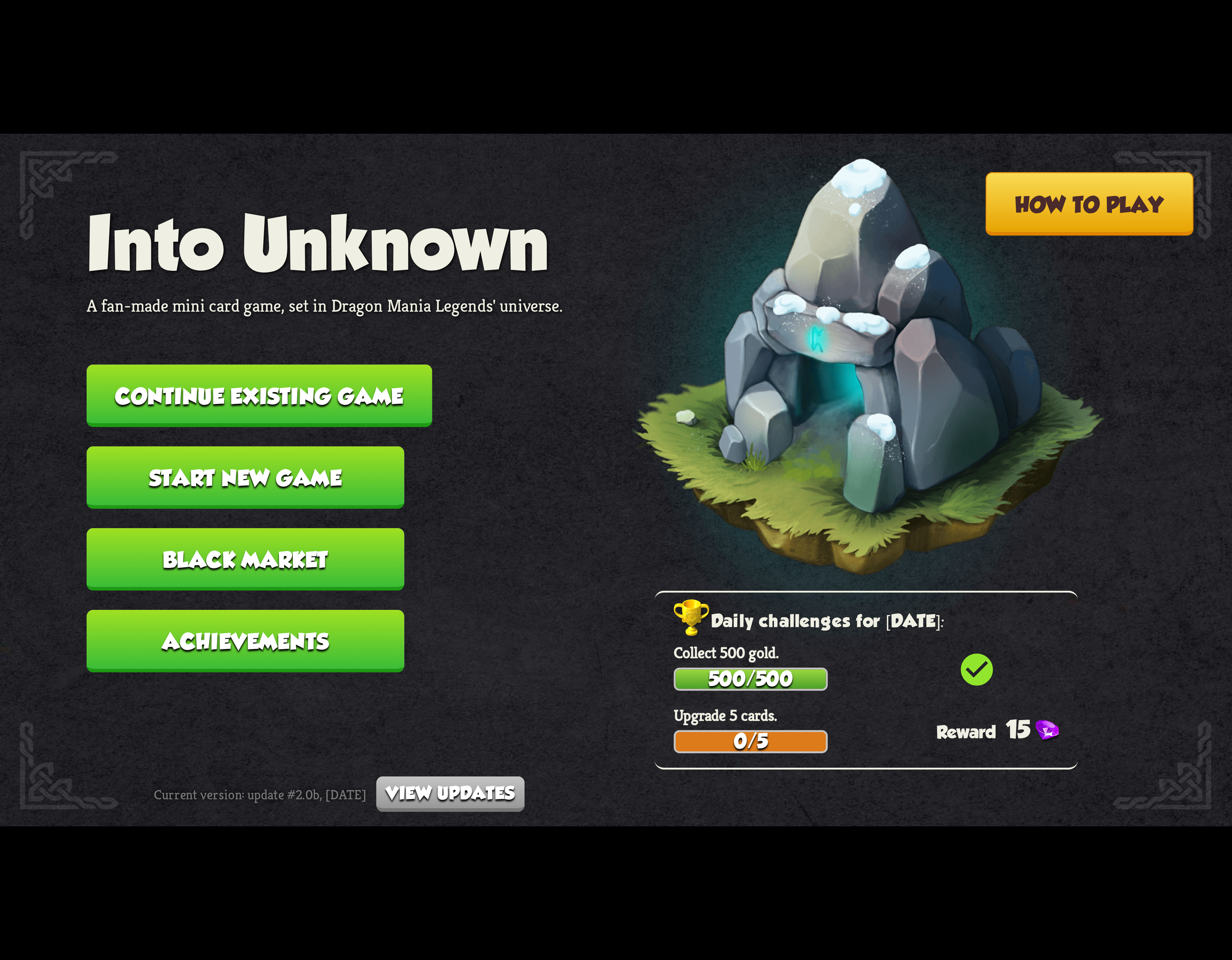
click at [328, 385] on button "Continue existing game" at bounding box center [260, 395] width 346 height 63
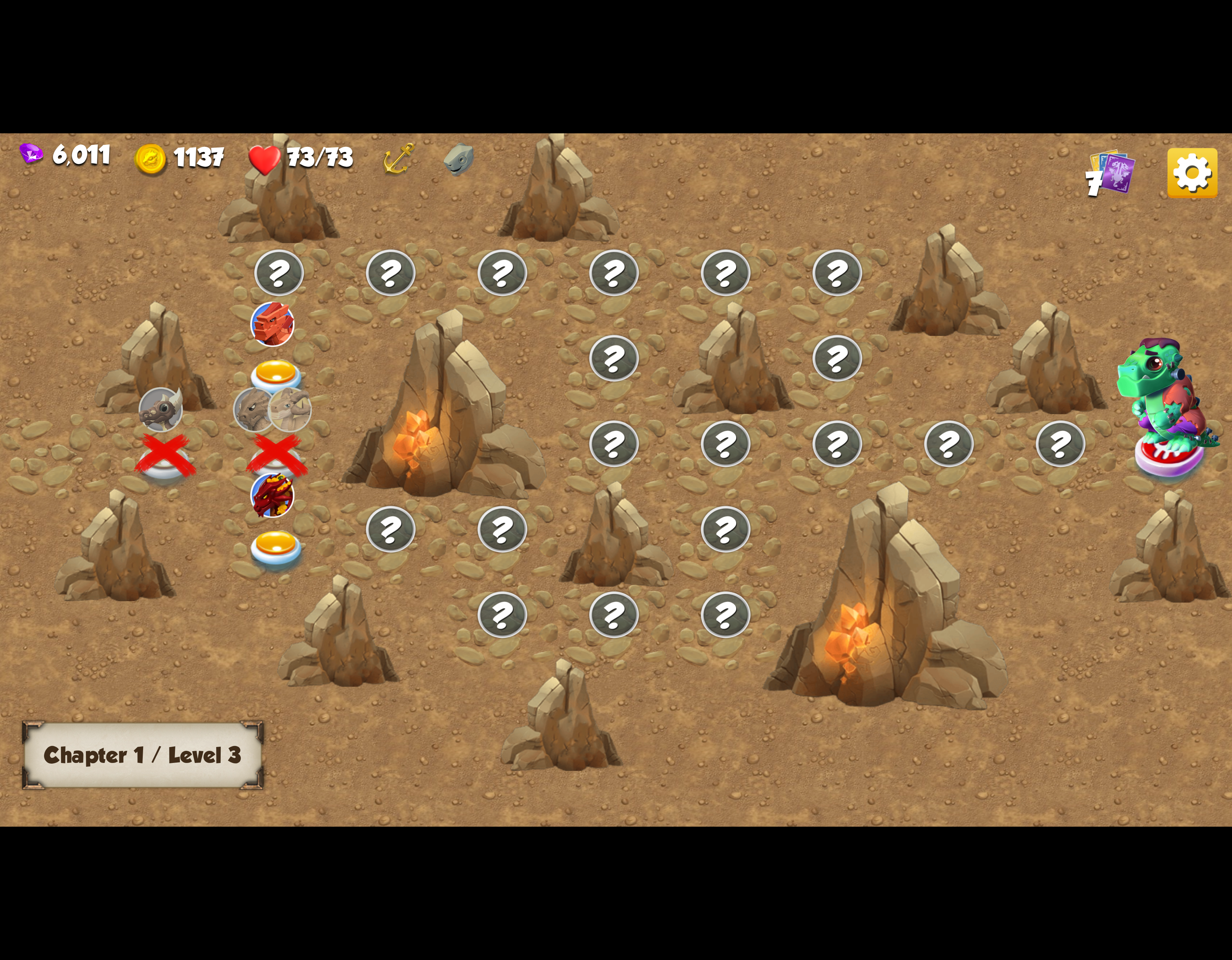
click at [233, 535] on div at bounding box center [279, 541] width 112 height 85
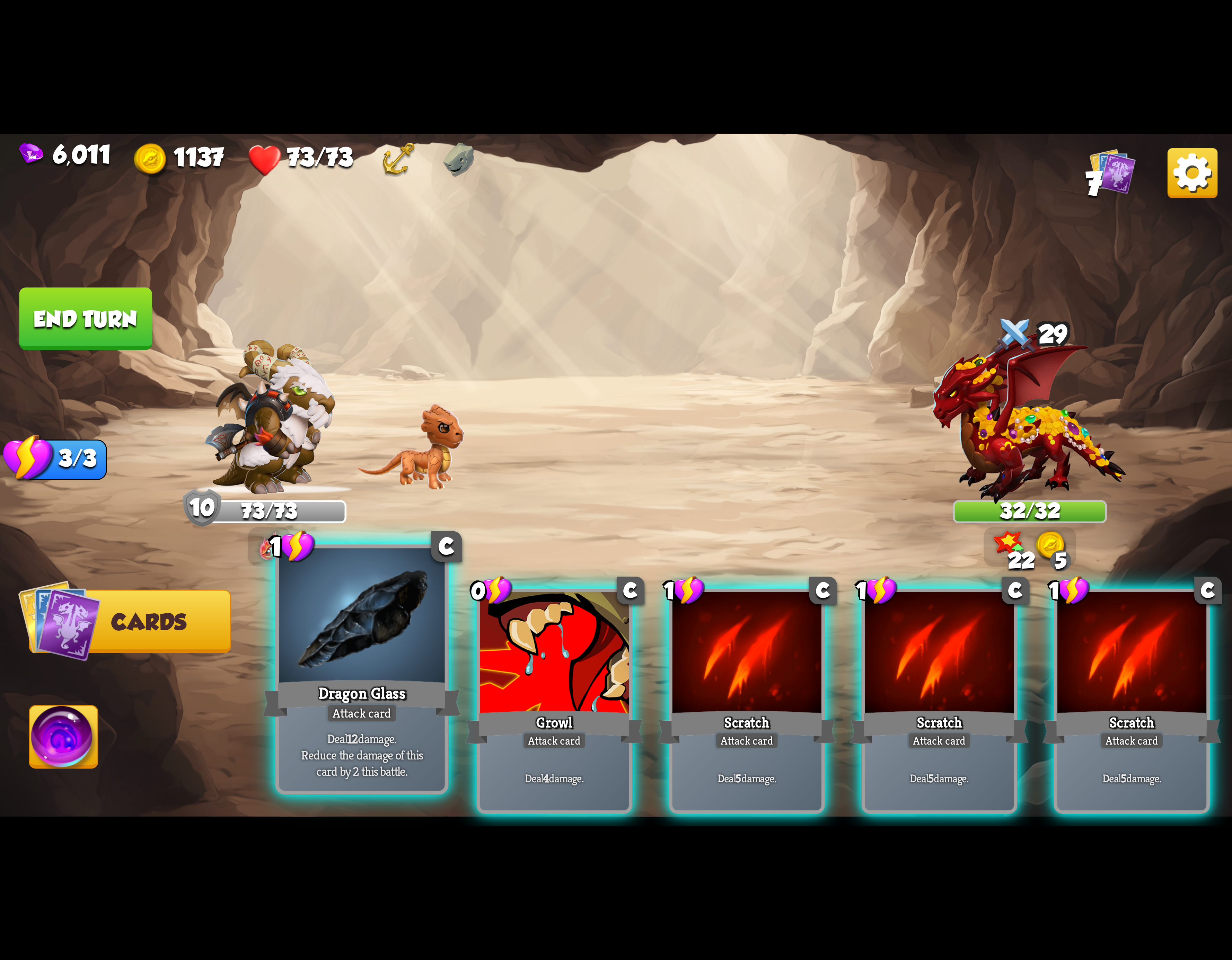
click at [410, 650] on div at bounding box center [362, 618] width 165 height 140
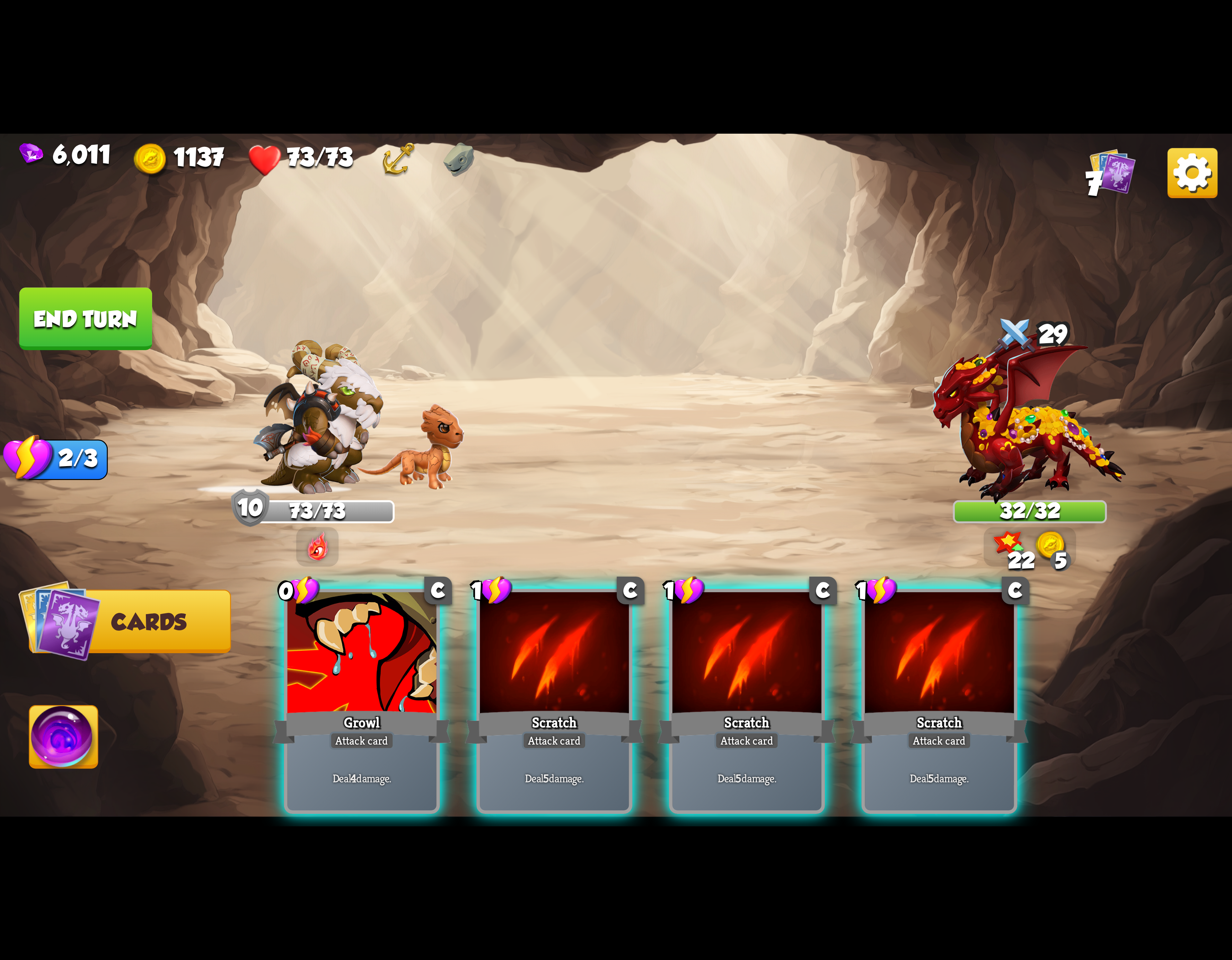
click at [410, 650] on div at bounding box center [362, 655] width 149 height 126
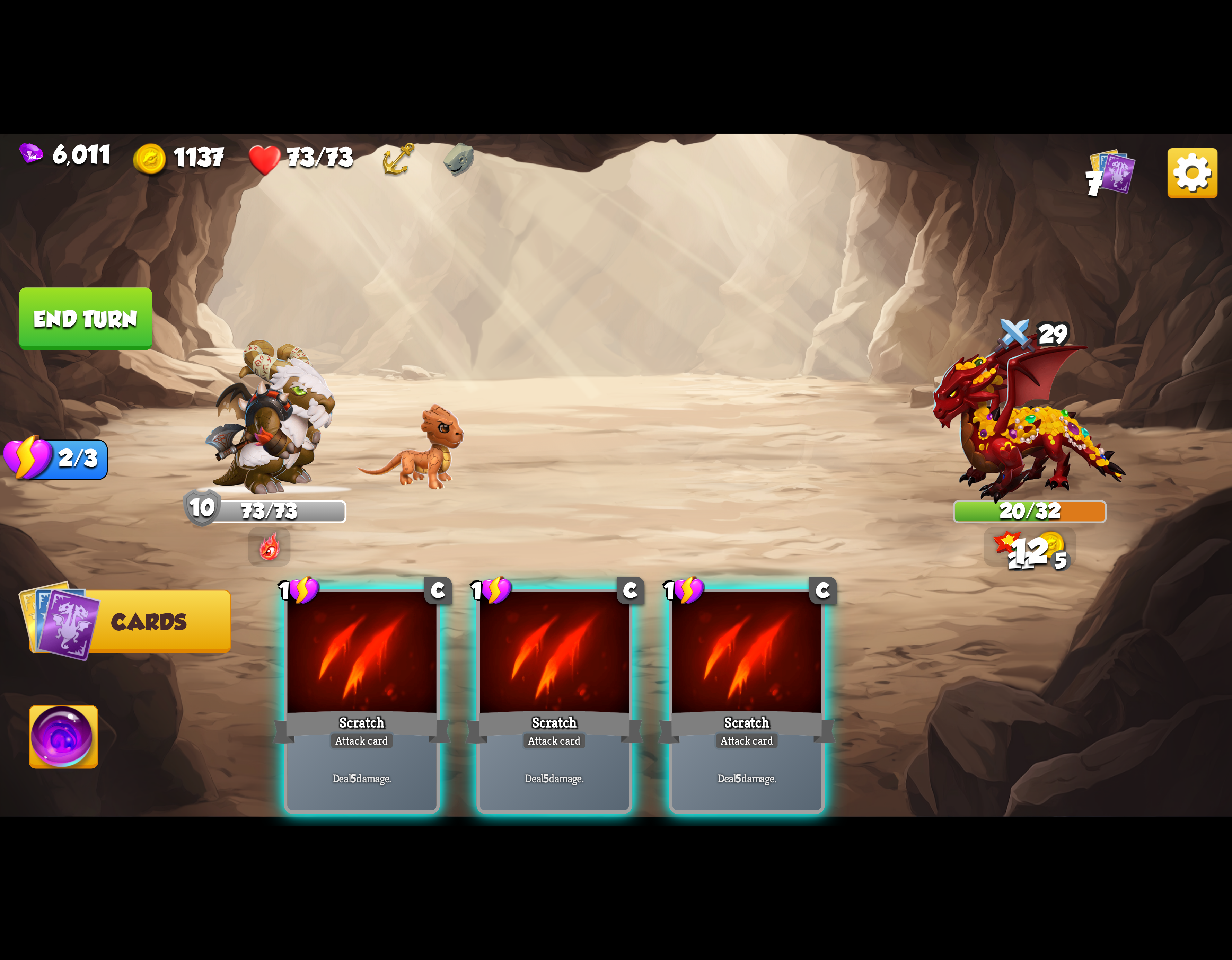
click at [410, 650] on div at bounding box center [362, 655] width 149 height 126
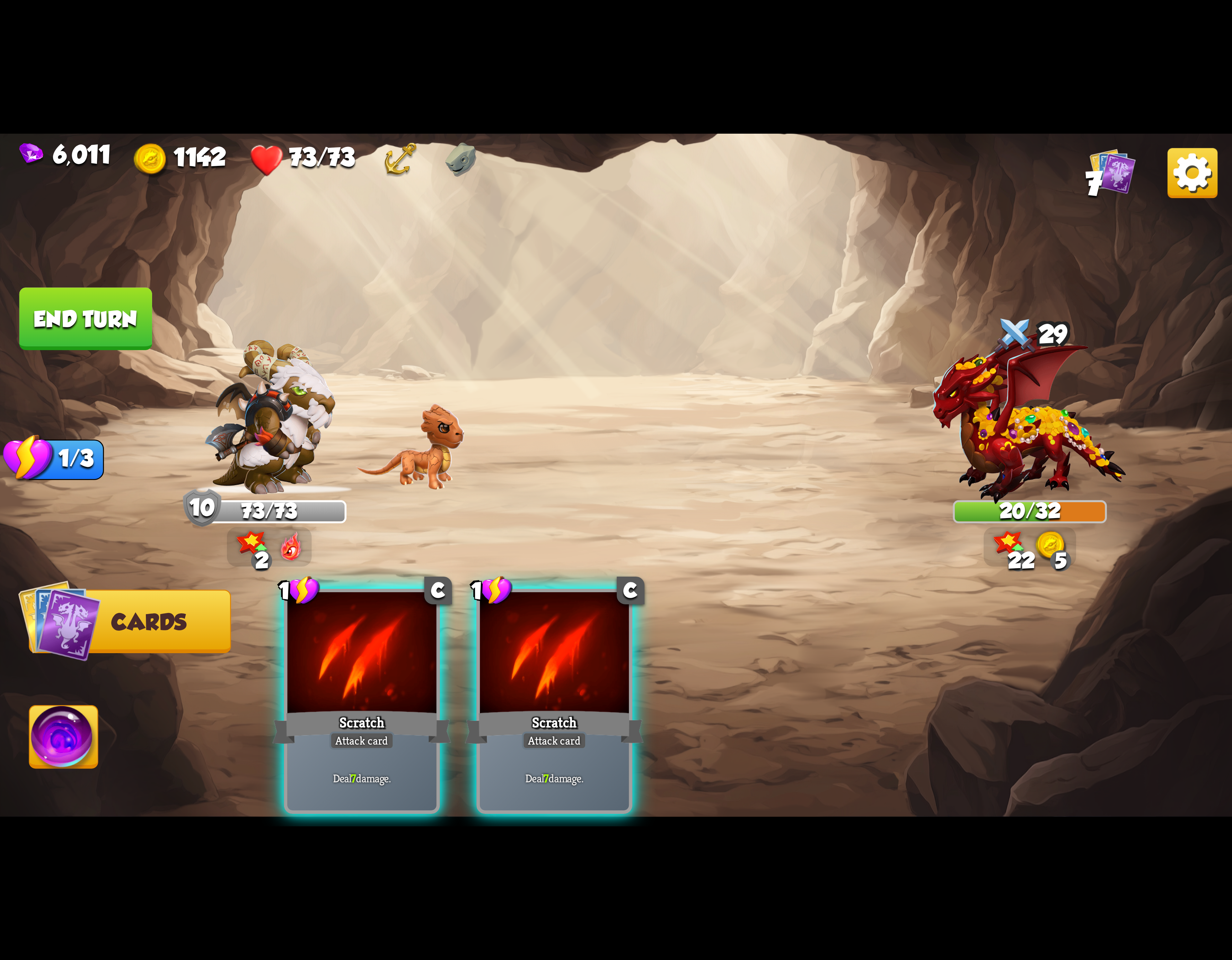
click at [410, 650] on div at bounding box center [362, 655] width 149 height 126
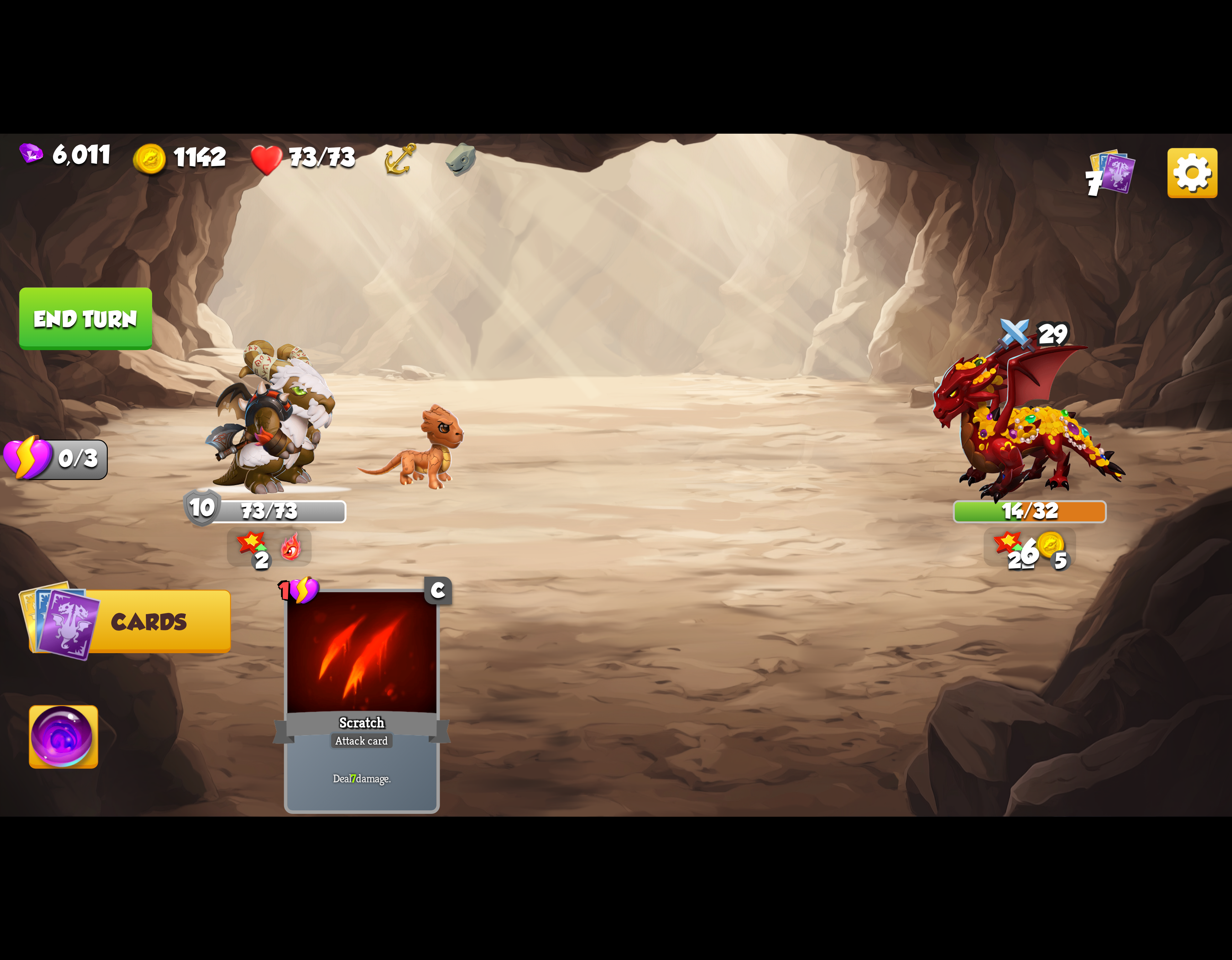
click at [83, 729] on img at bounding box center [63, 741] width 68 height 69
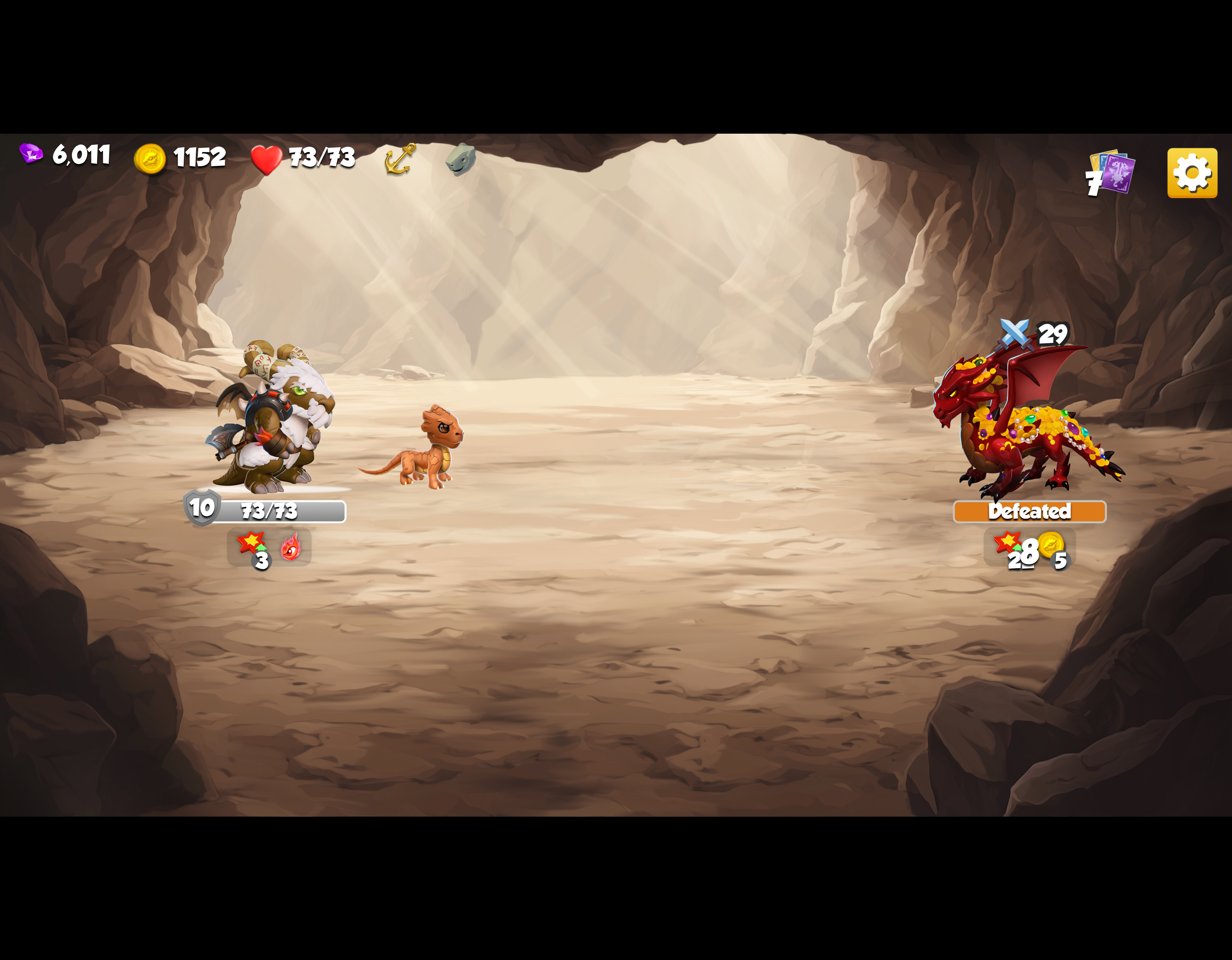
click at [79, 305] on div "Select an enemy to attack... You don't have enough stamina to play that card...…" at bounding box center [616, 480] width 1232 height 693
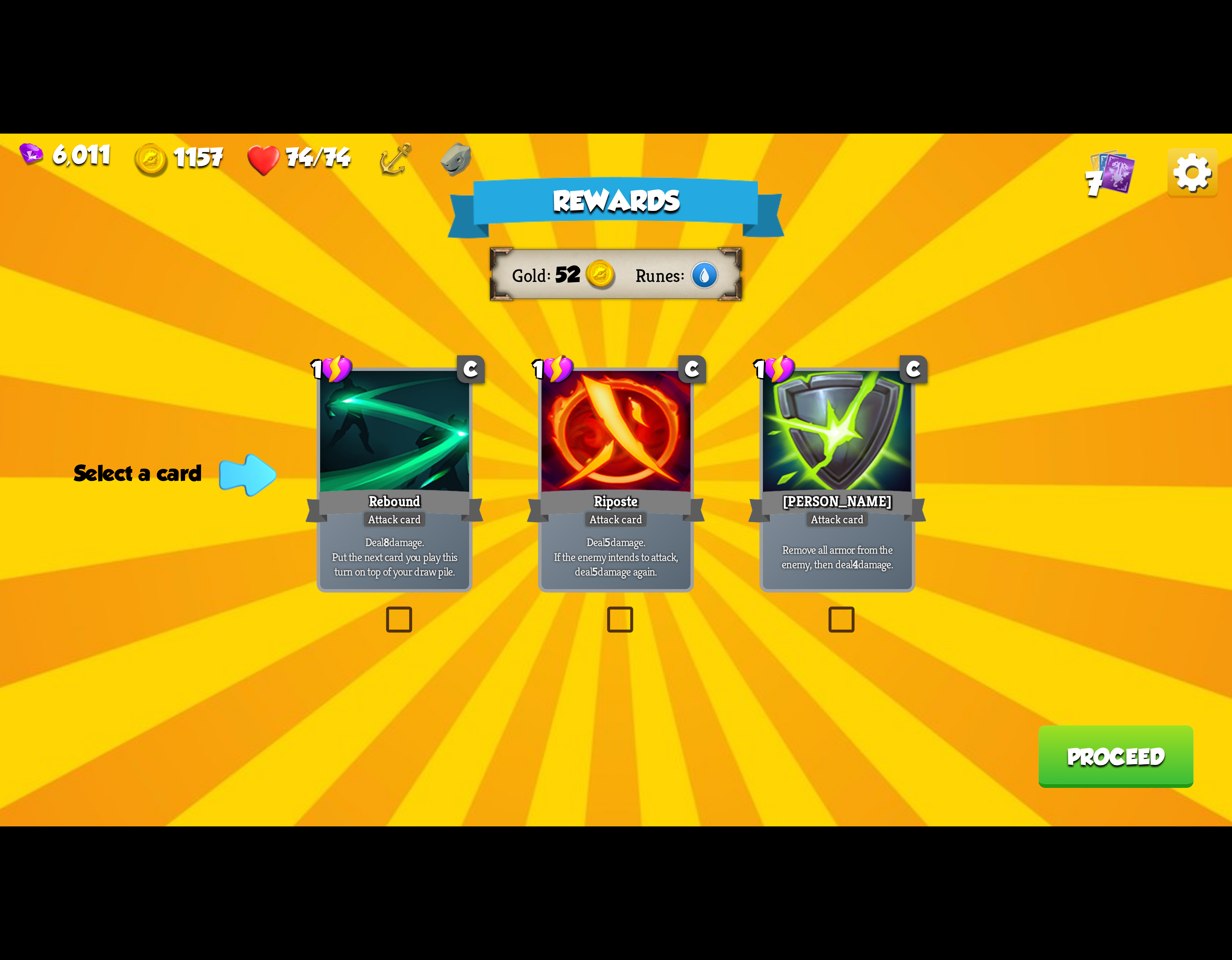
click at [1187, 164] on img at bounding box center [1193, 173] width 50 height 50
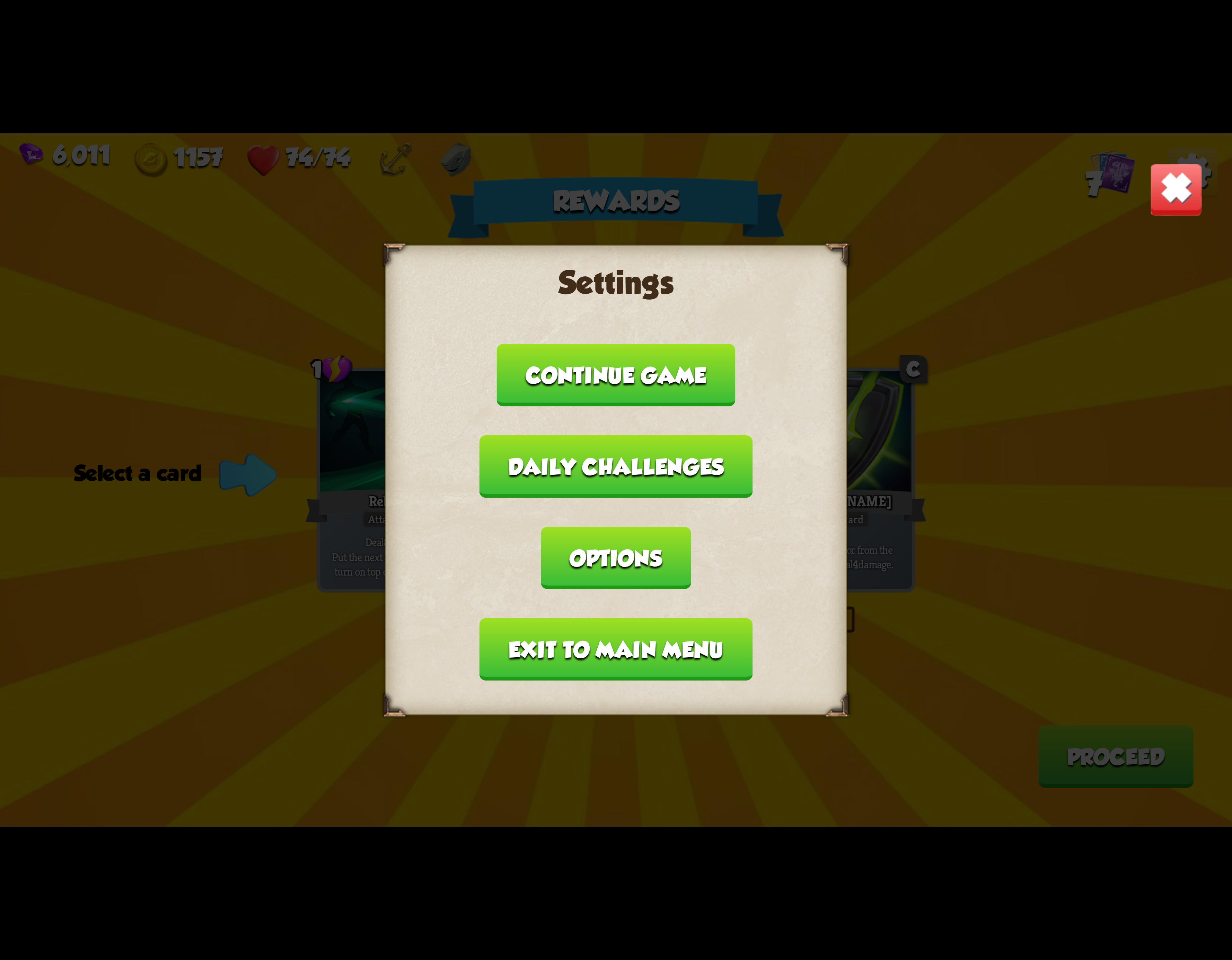
click at [624, 625] on button "Exit to main menu" at bounding box center [616, 649] width 273 height 63
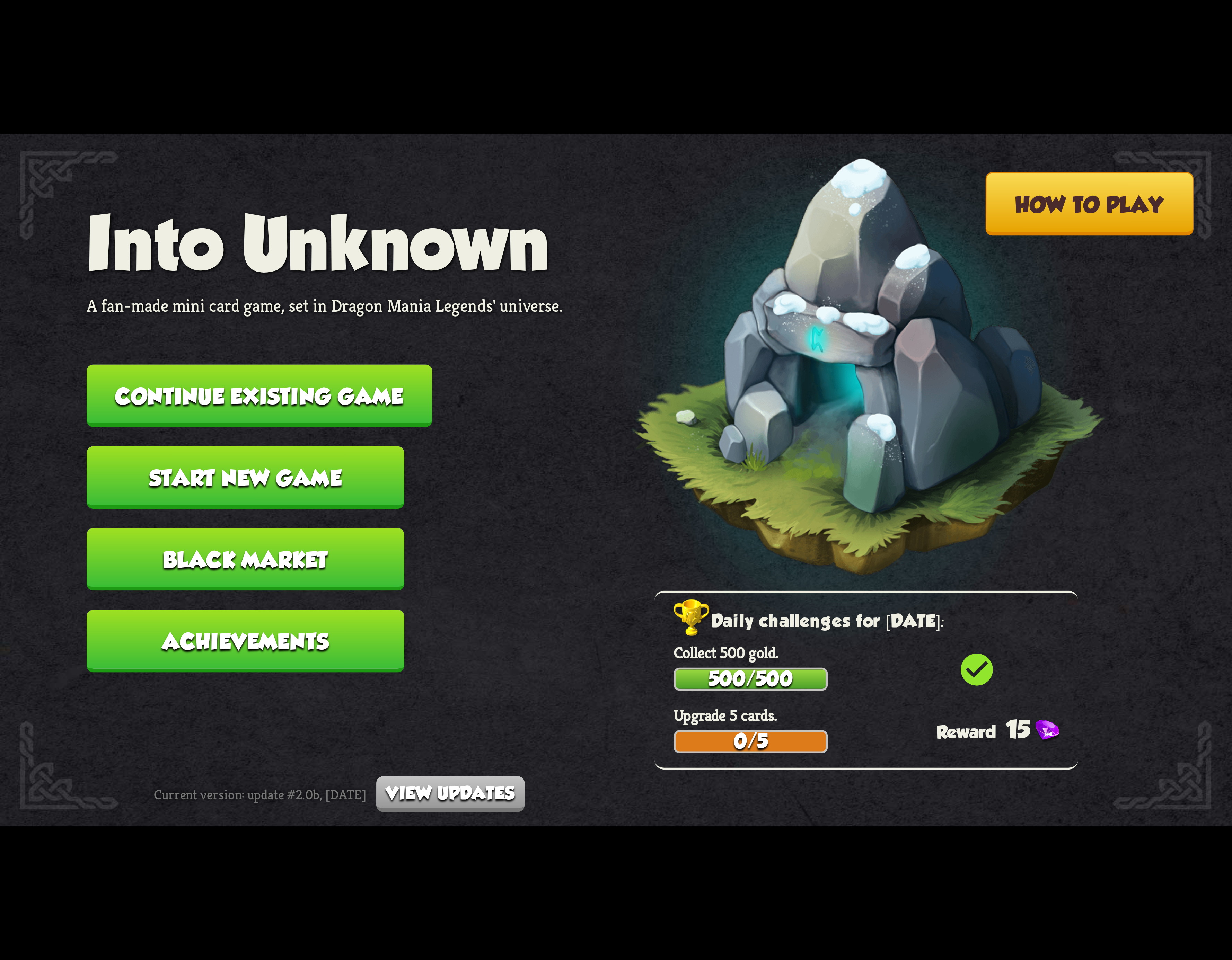
click at [327, 424] on nav "Into Unknown A fan-made mini card game, set in Dragon Mania Legends' universe. …" at bounding box center [325, 446] width 476 height 491
click at [334, 405] on button "Continue existing game" at bounding box center [260, 395] width 346 height 63
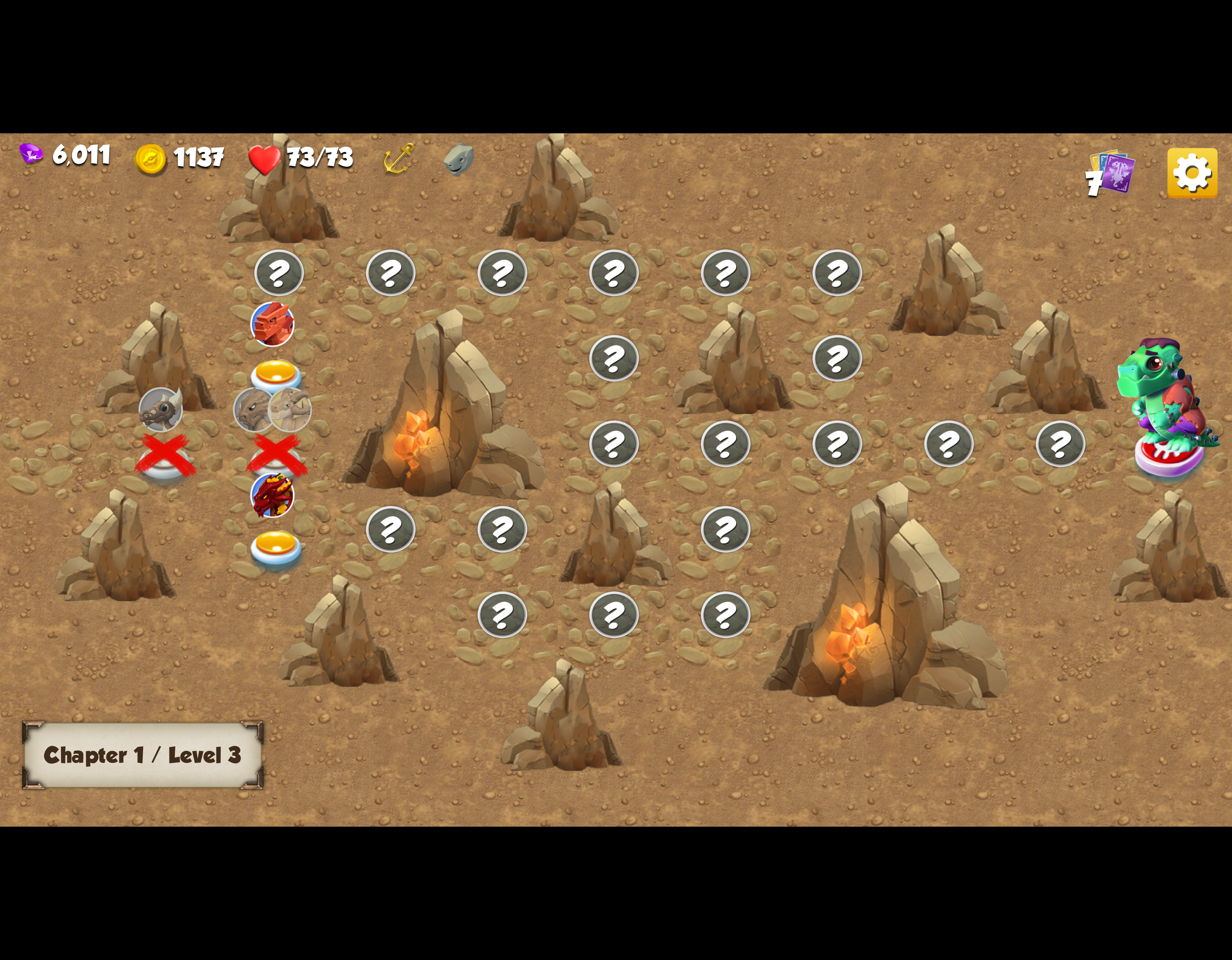
click at [272, 489] on img at bounding box center [272, 495] width 45 height 45
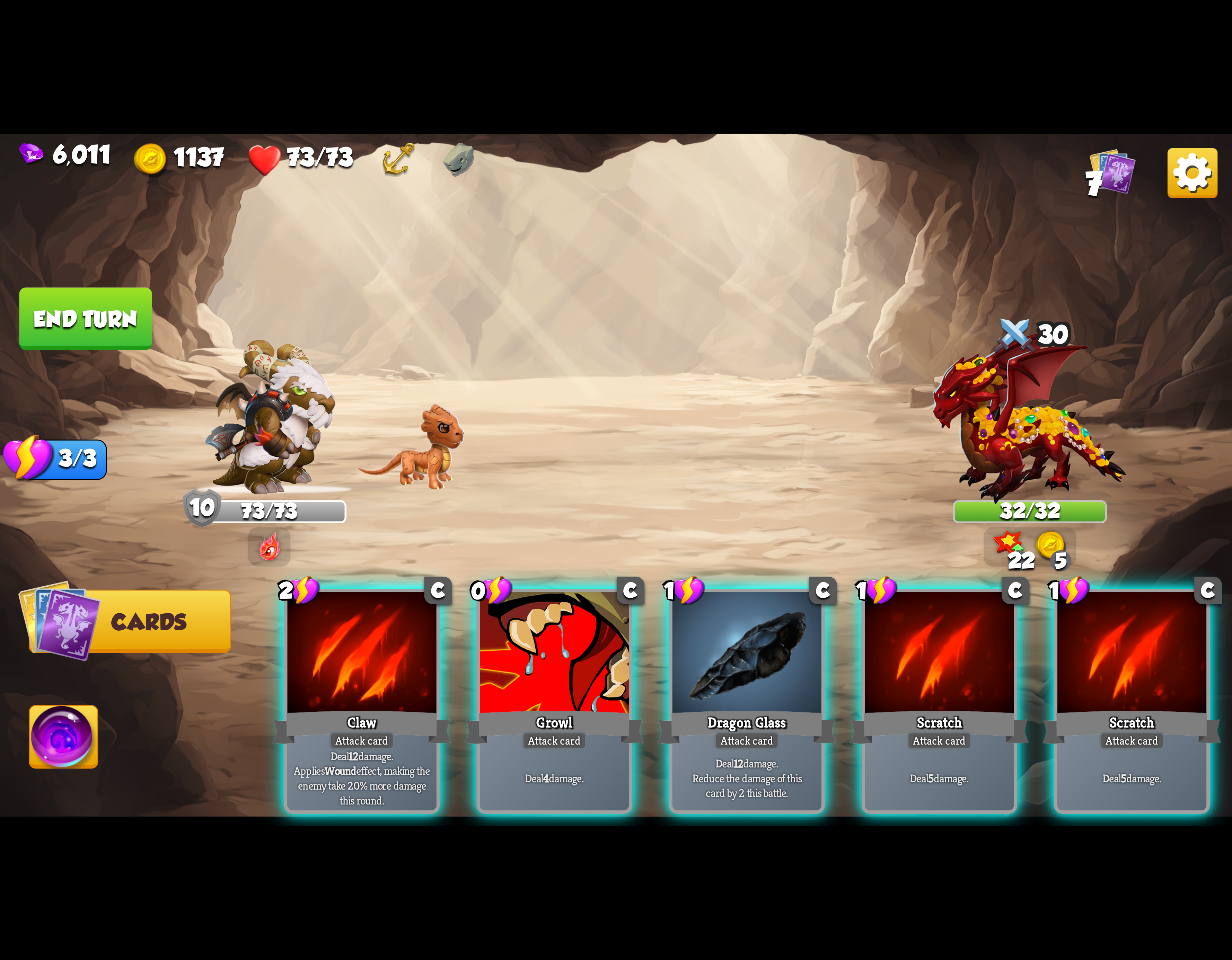
drag, startPoint x: 413, startPoint y: 676, endPoint x: 587, endPoint y: 477, distance: 264.3
click at [587, 477] on div "Select an enemy to attack... You don't have enough stamina to play that card...…" at bounding box center [616, 480] width 1232 height 693
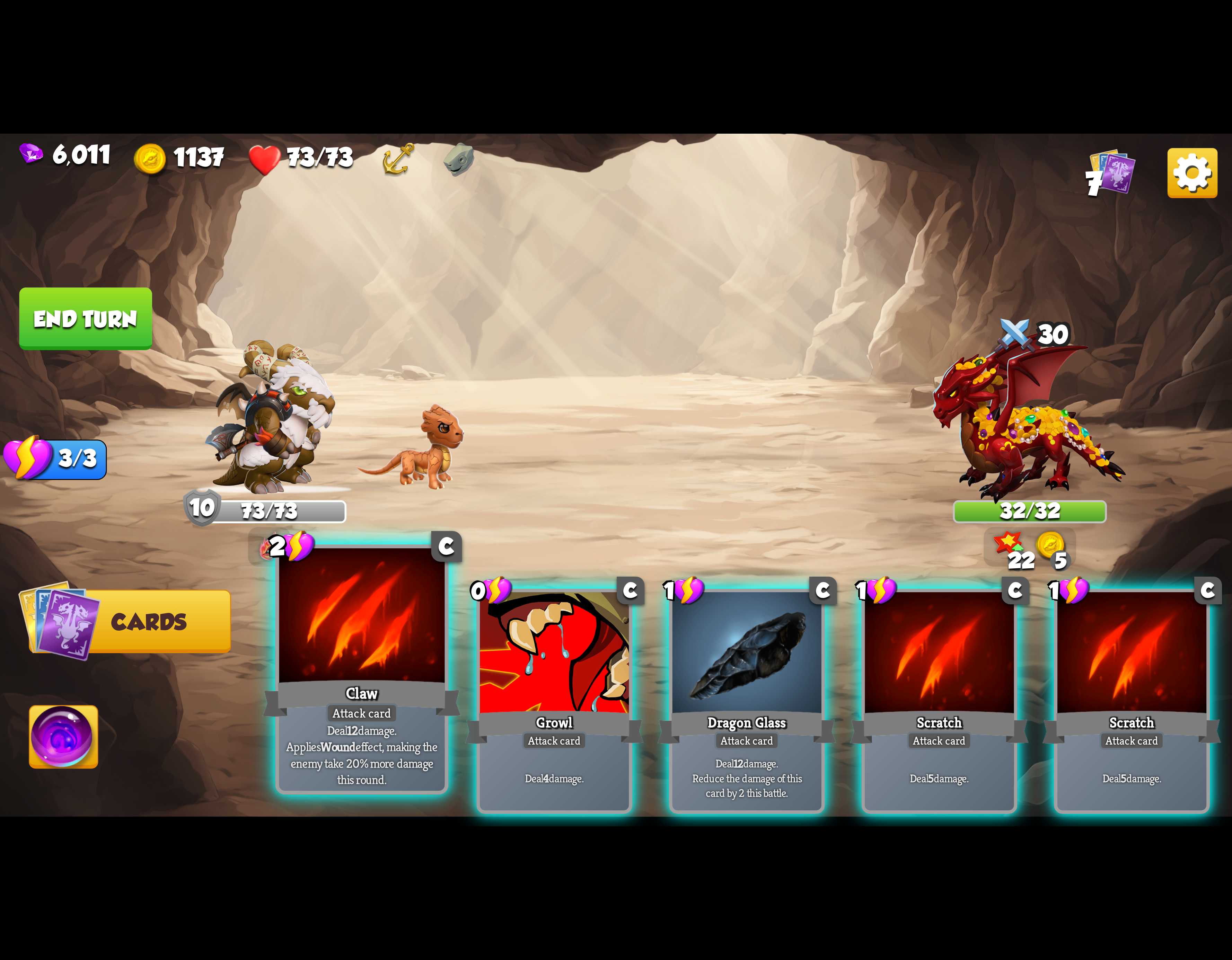
click at [423, 638] on div at bounding box center [362, 618] width 165 height 140
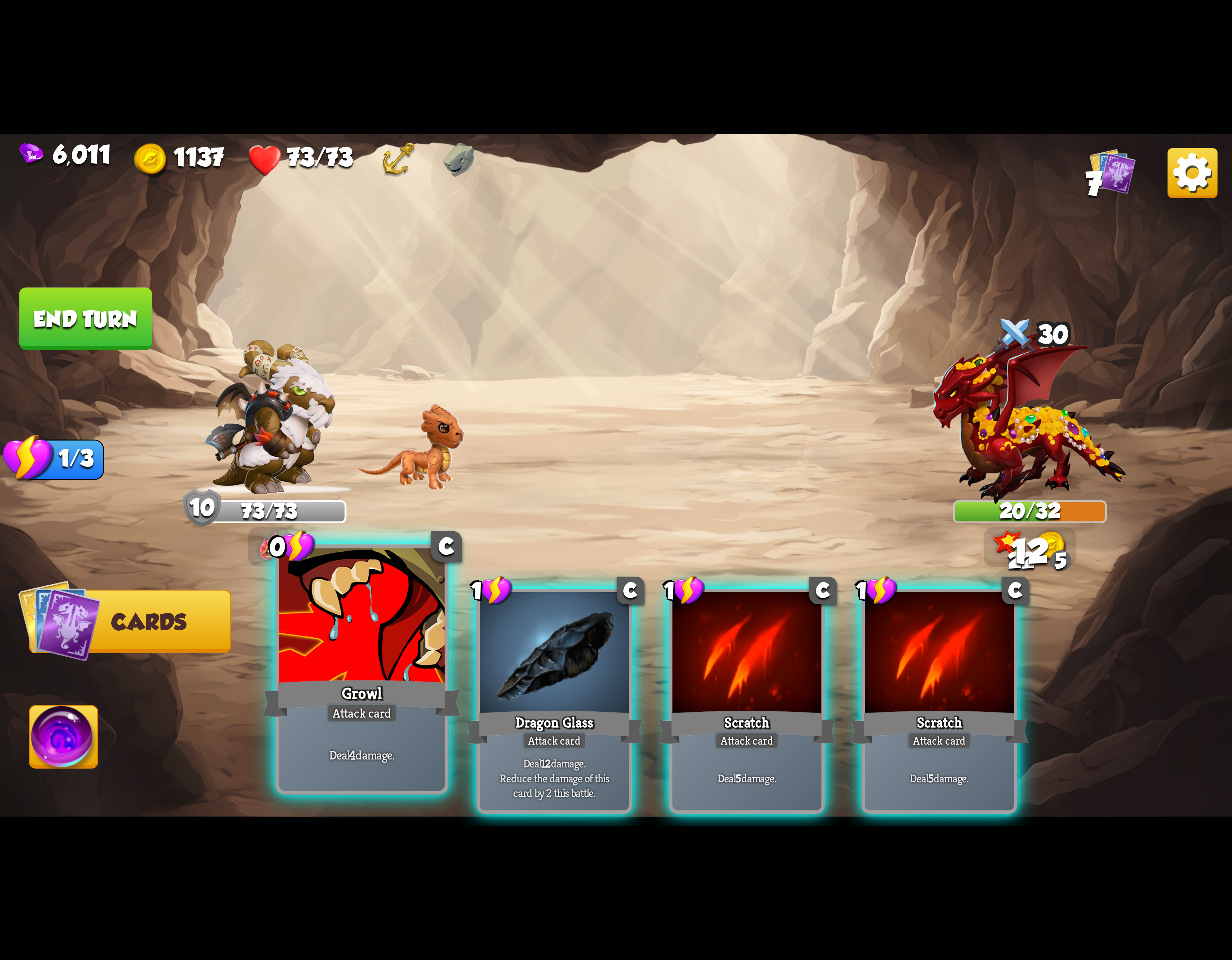
click at [420, 640] on div at bounding box center [362, 618] width 165 height 140
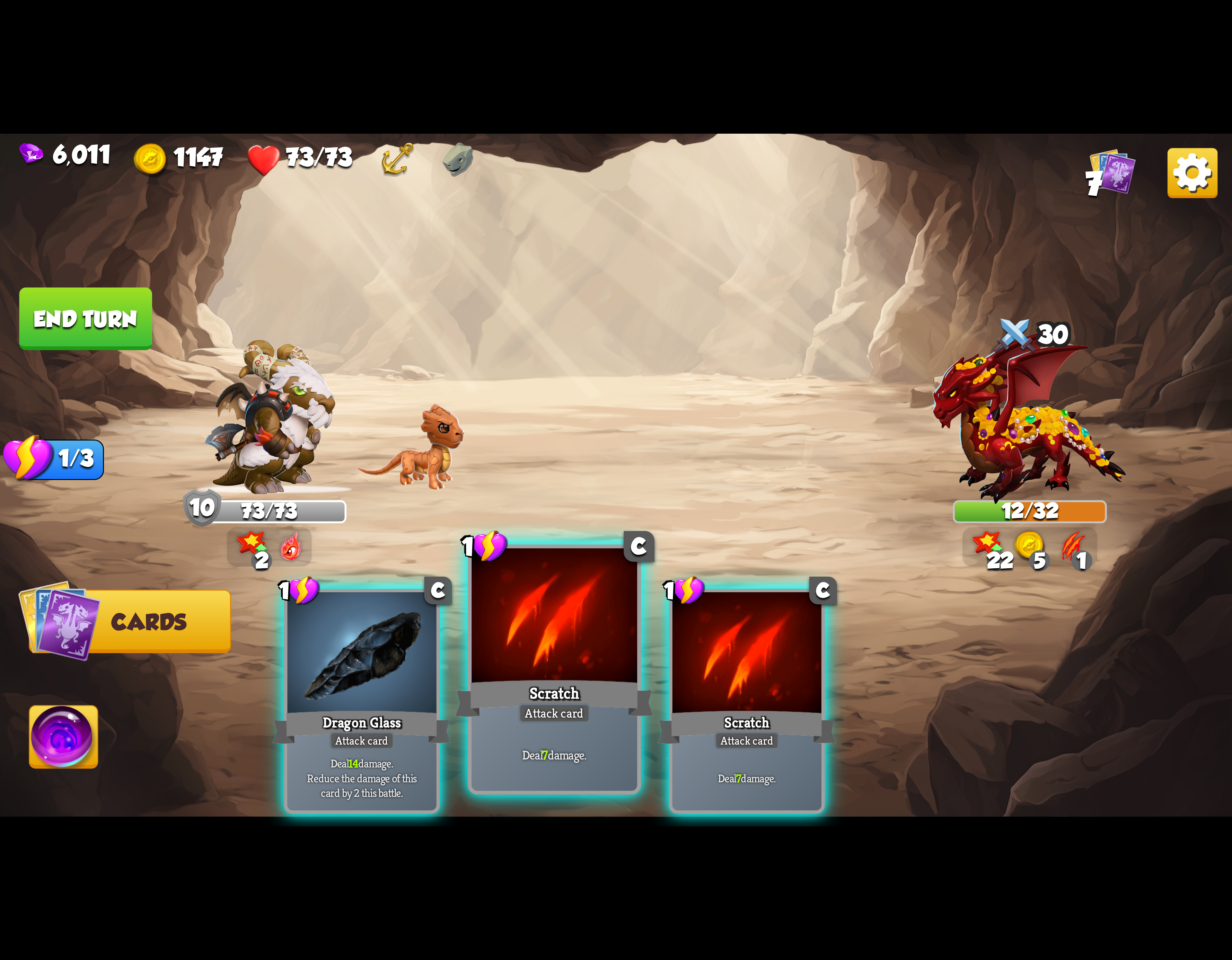
click at [499, 640] on div at bounding box center [554, 618] width 165 height 140
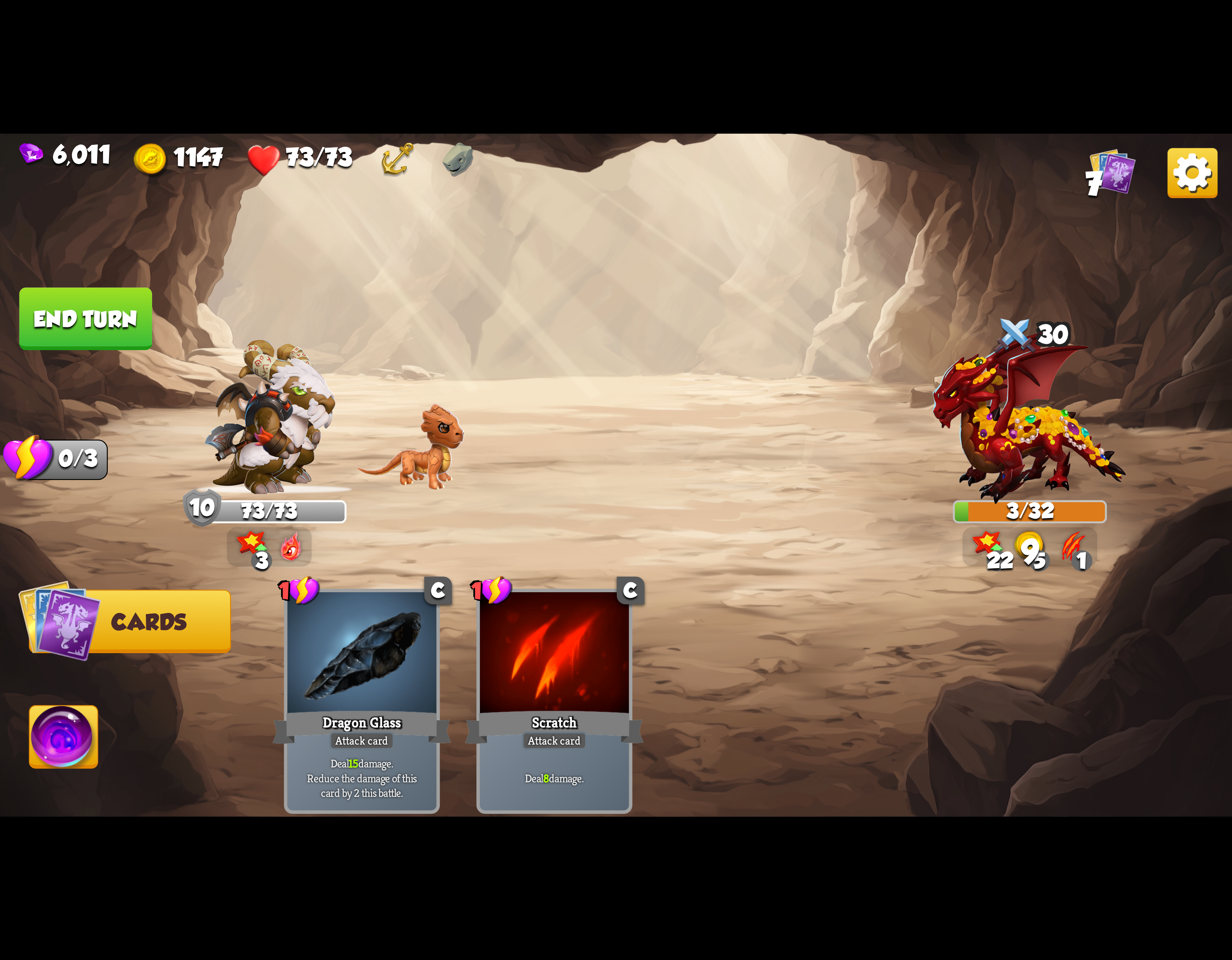
click at [93, 323] on button "End turn" at bounding box center [86, 318] width 133 height 63
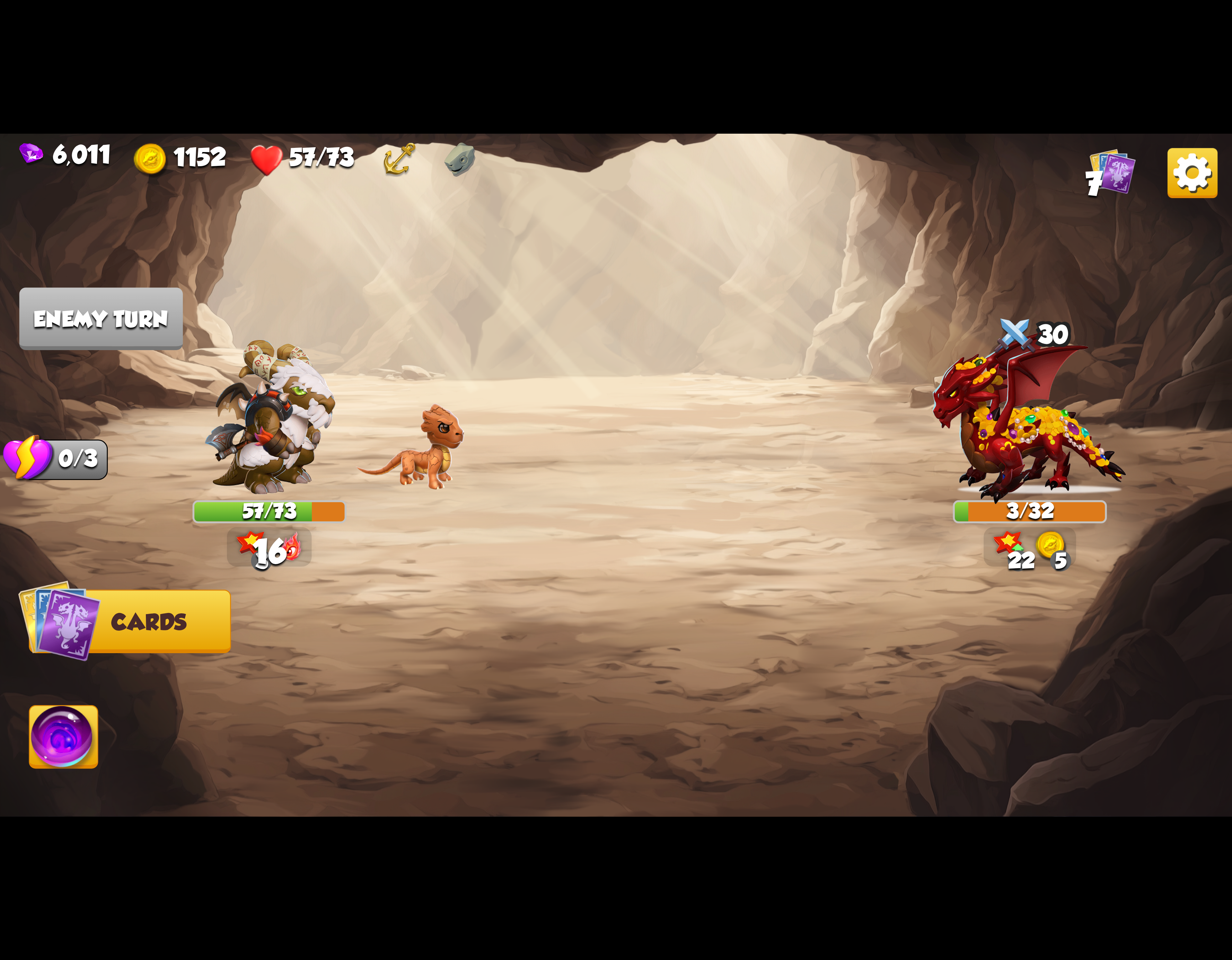
click at [1168, 179] on img at bounding box center [1193, 173] width 50 height 50
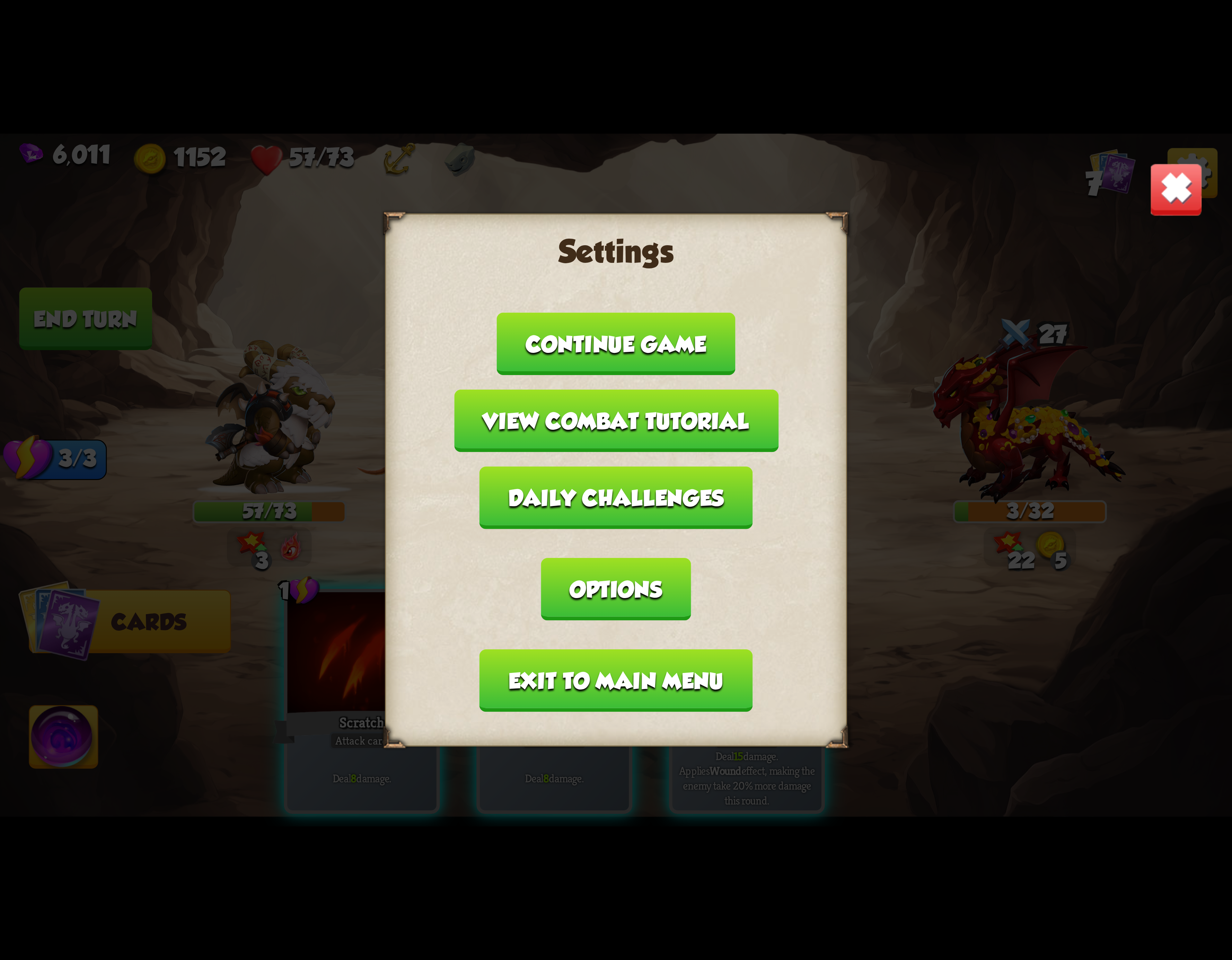
click at [638, 650] on button "Exit to main menu" at bounding box center [616, 681] width 273 height 63
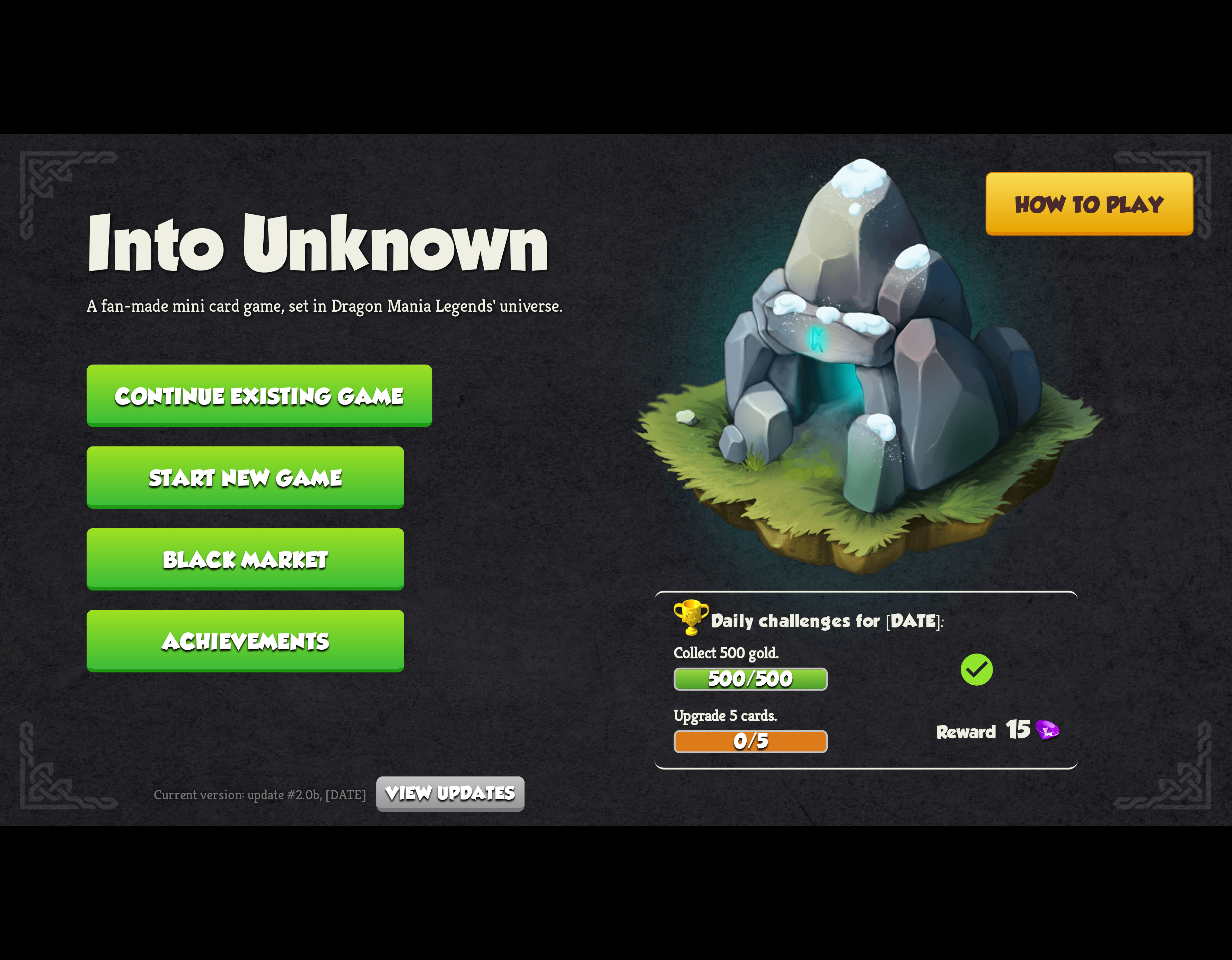
click at [362, 411] on button "Continue existing game" at bounding box center [260, 395] width 346 height 63
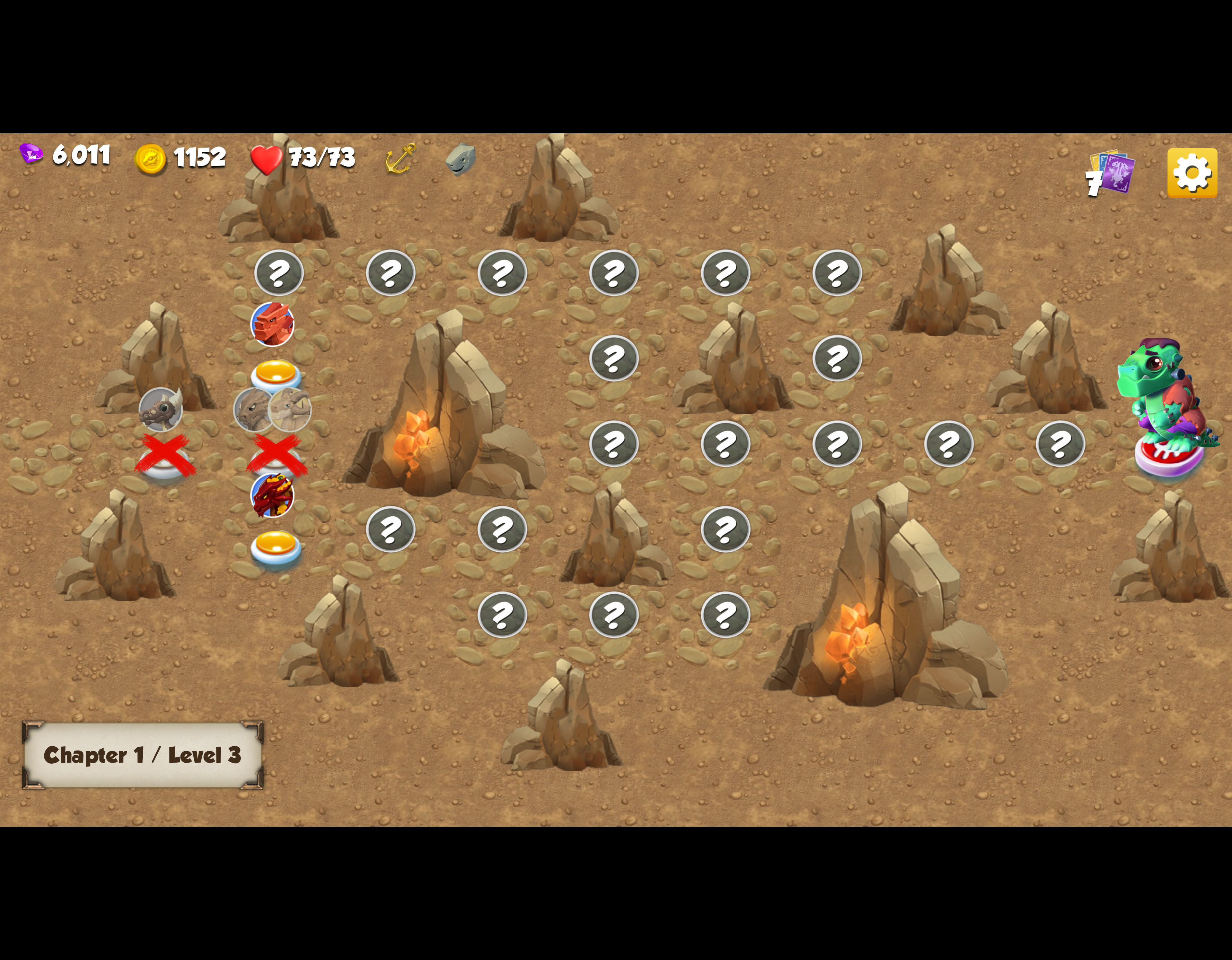
click at [280, 550] on img at bounding box center [277, 553] width 62 height 45
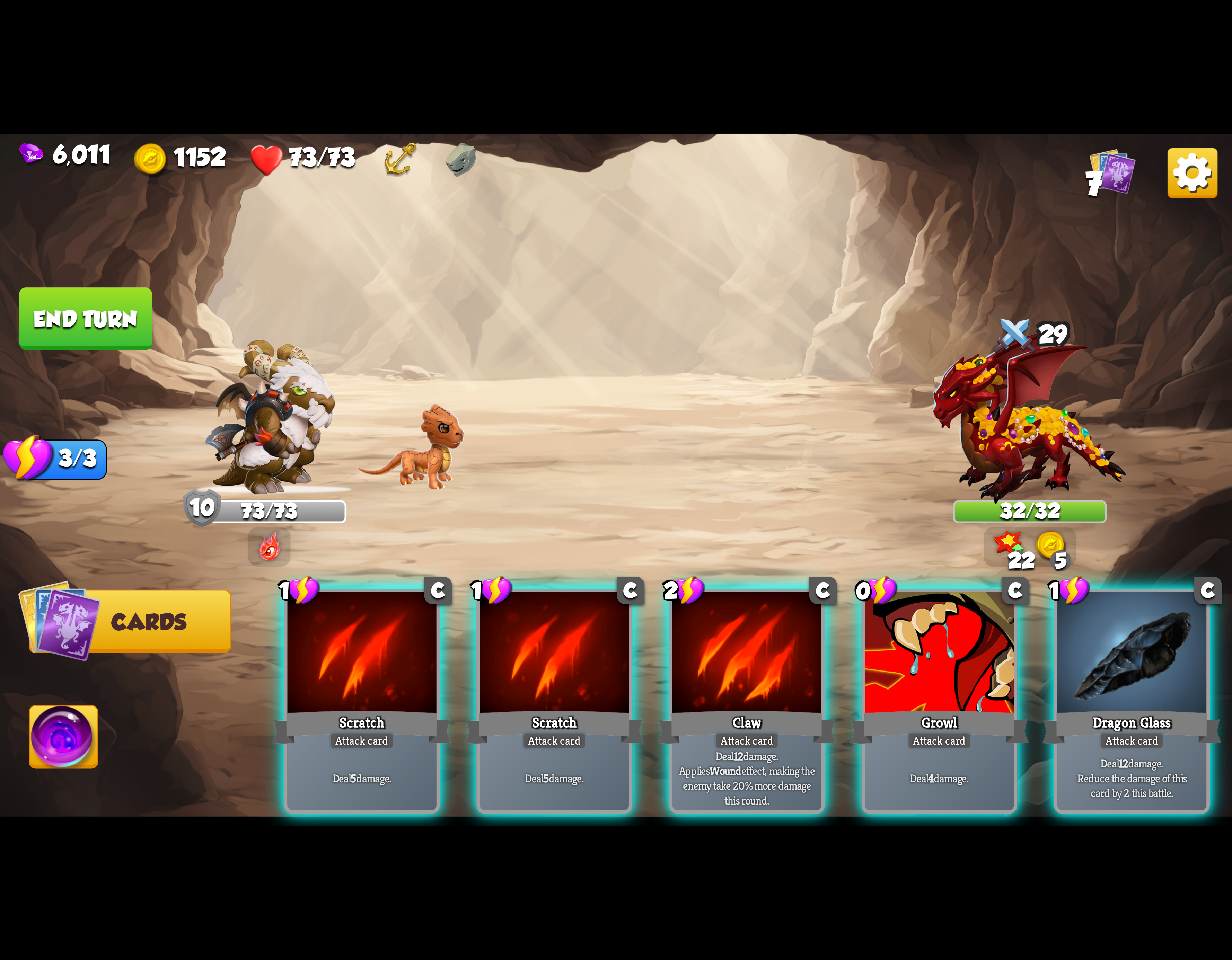
drag, startPoint x: 765, startPoint y: 665, endPoint x: 751, endPoint y: 463, distance: 202.5
click at [794, 428] on div "Select an enemy to attack... You don't have enough stamina to play that card...…" at bounding box center [616, 480] width 1232 height 693
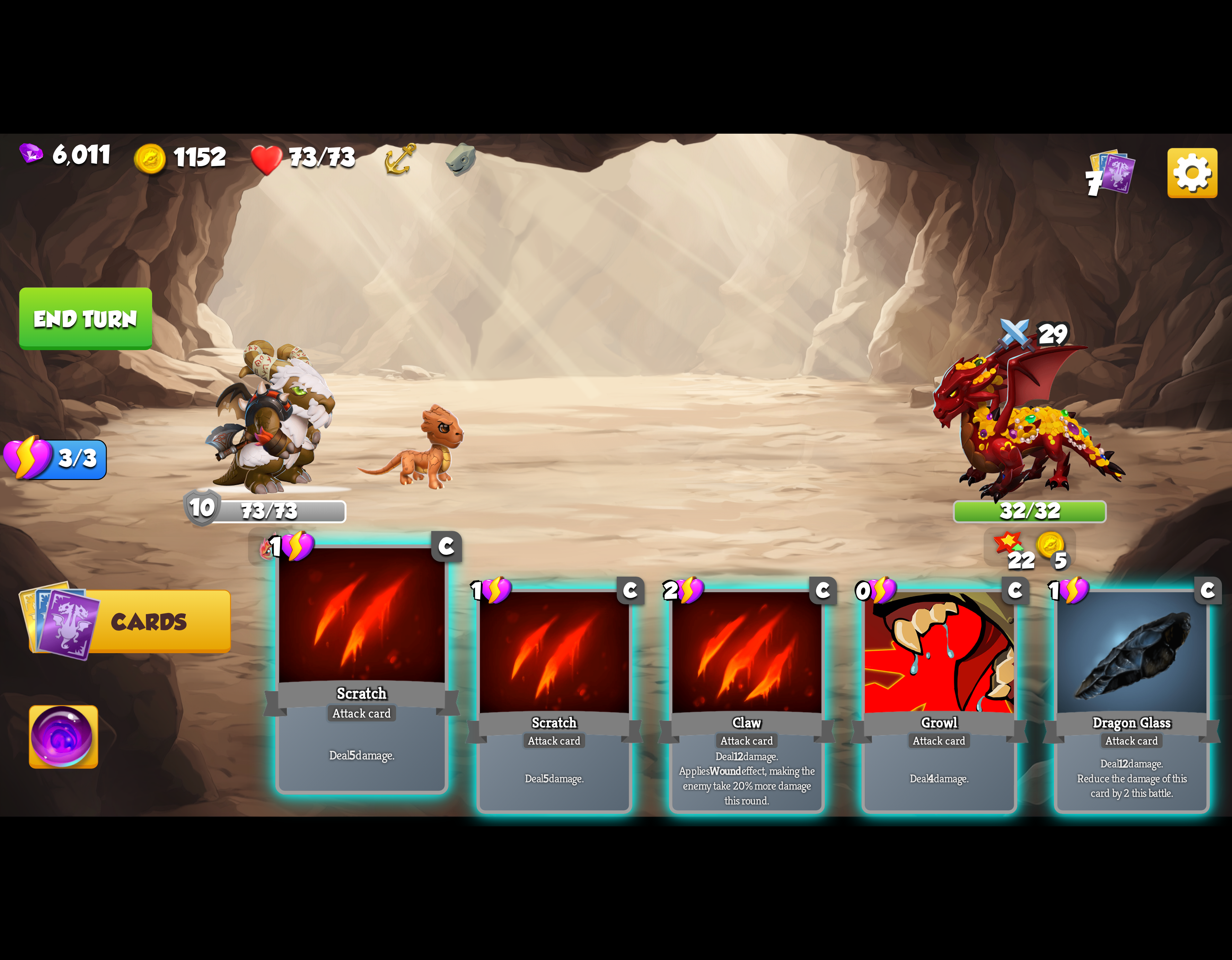
click at [418, 682] on div "Scratch" at bounding box center [362, 698] width 199 height 45
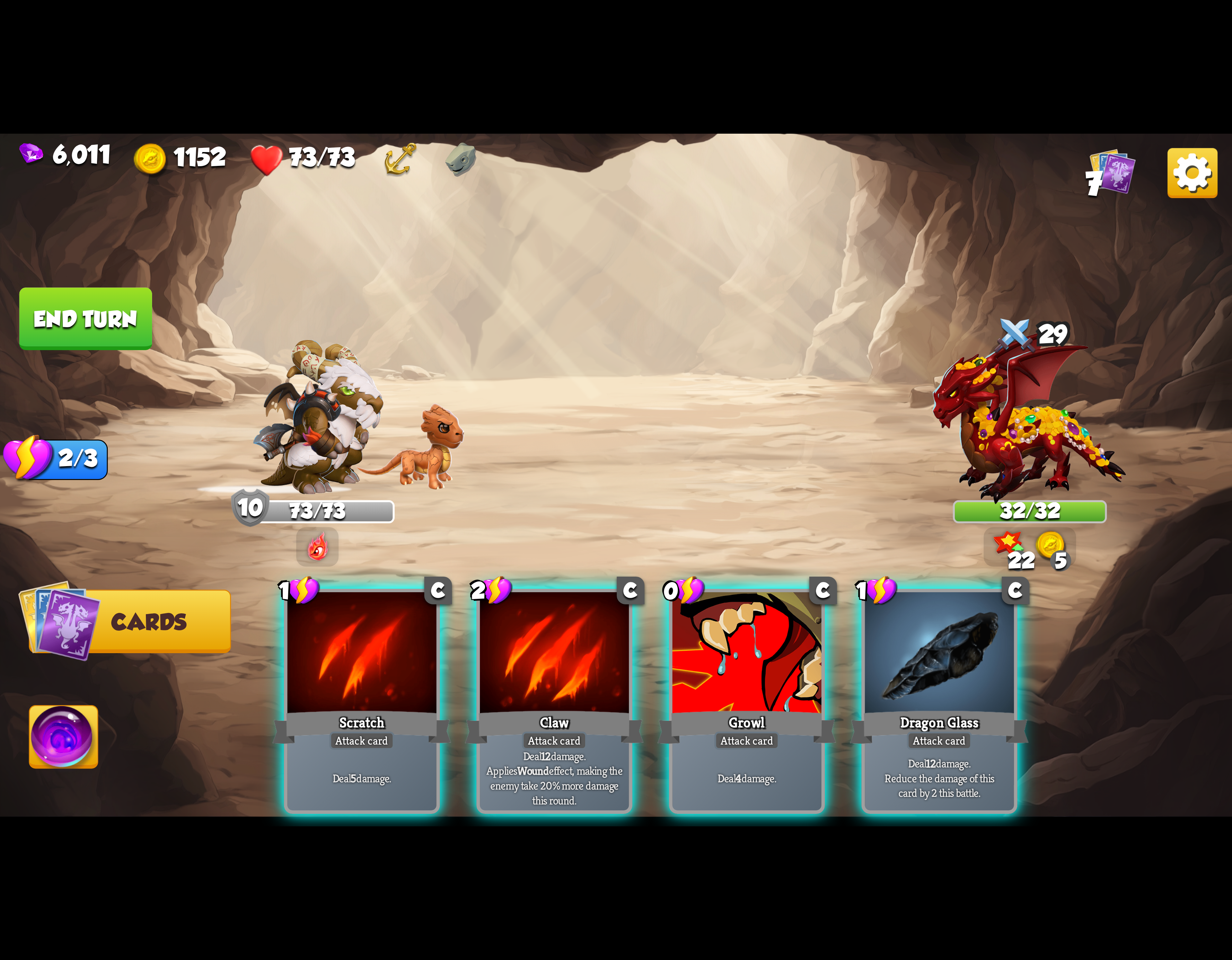
click at [418, 707] on div "Scratch" at bounding box center [362, 727] width 179 height 40
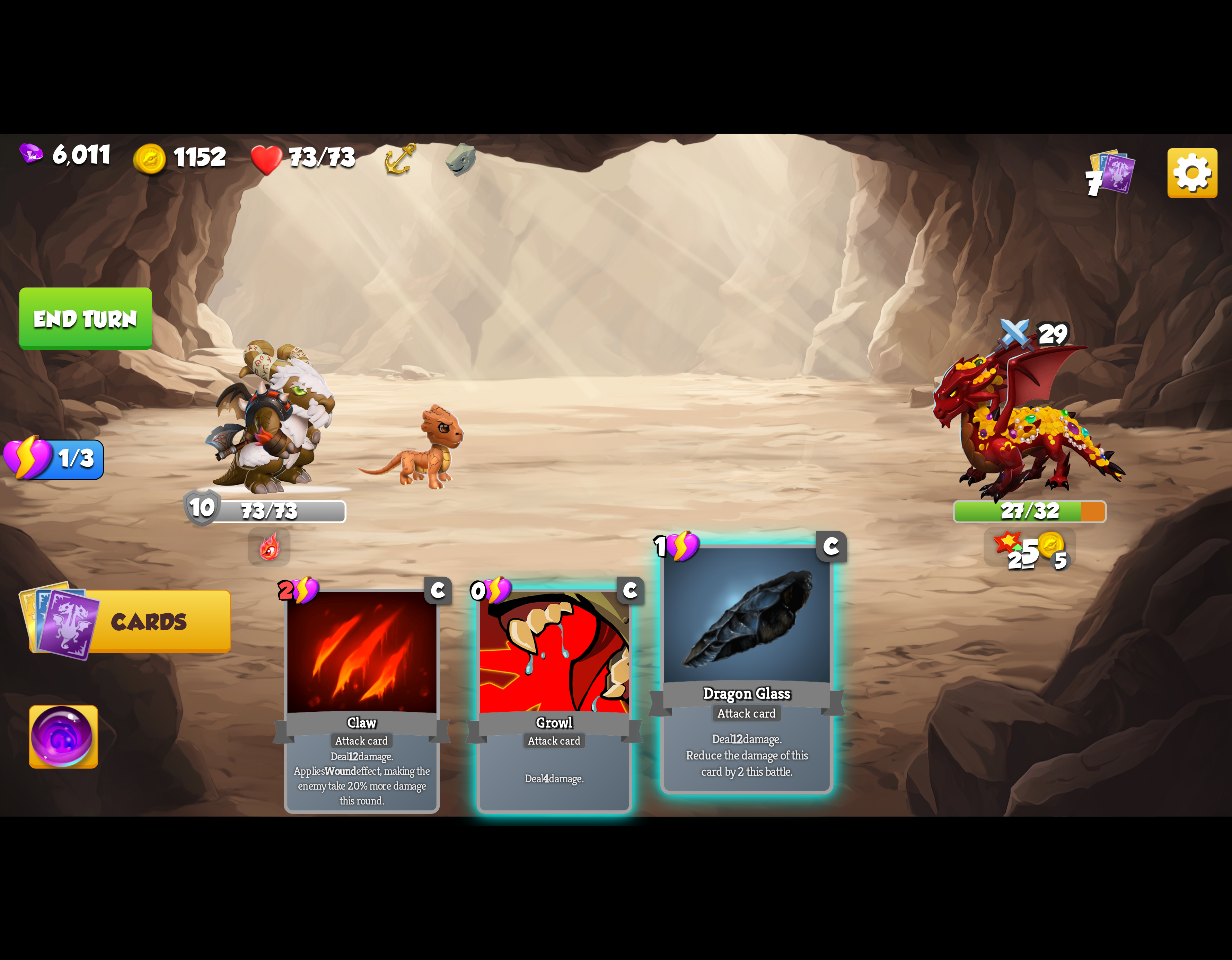
drag, startPoint x: 688, startPoint y: 653, endPoint x: 633, endPoint y: 654, distance: 55.0
click at [688, 653] on div at bounding box center [747, 618] width 165 height 140
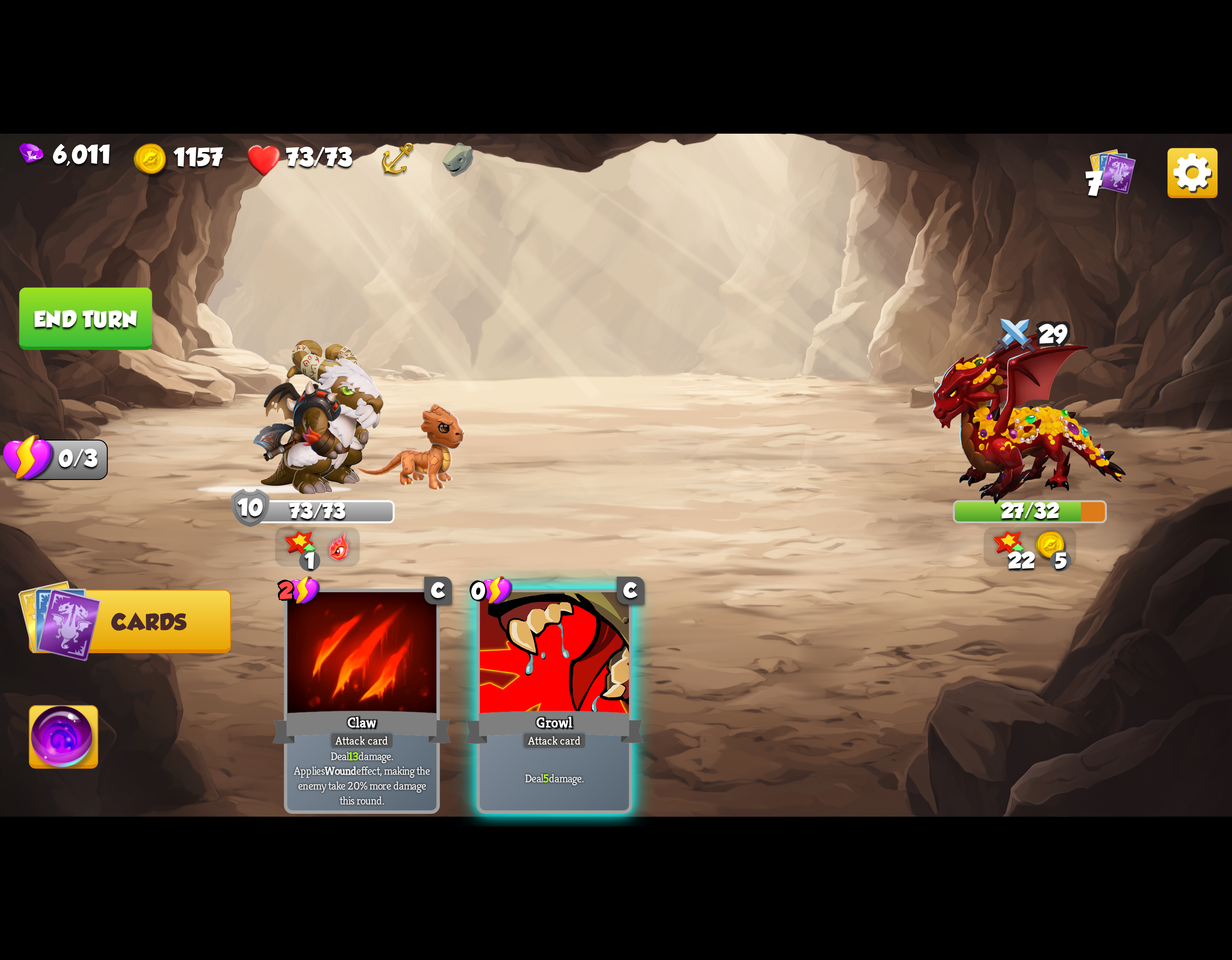
drag, startPoint x: 595, startPoint y: 651, endPoint x: 574, endPoint y: 471, distance: 181.2
click at [574, 471] on div "Select an enemy to attack... You don't have enough stamina to play that card...…" at bounding box center [616, 480] width 1232 height 693
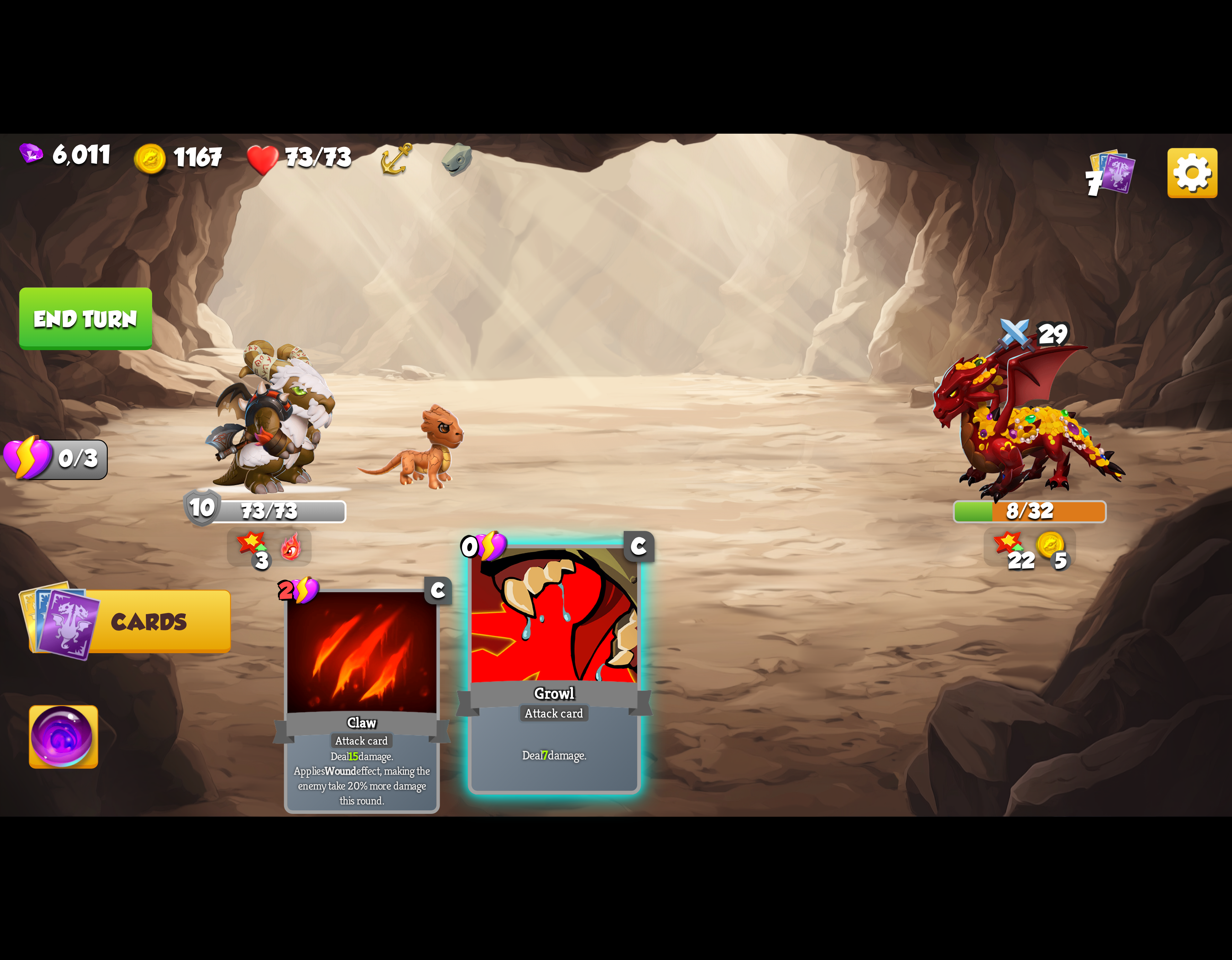
click at [557, 642] on div at bounding box center [554, 618] width 165 height 140
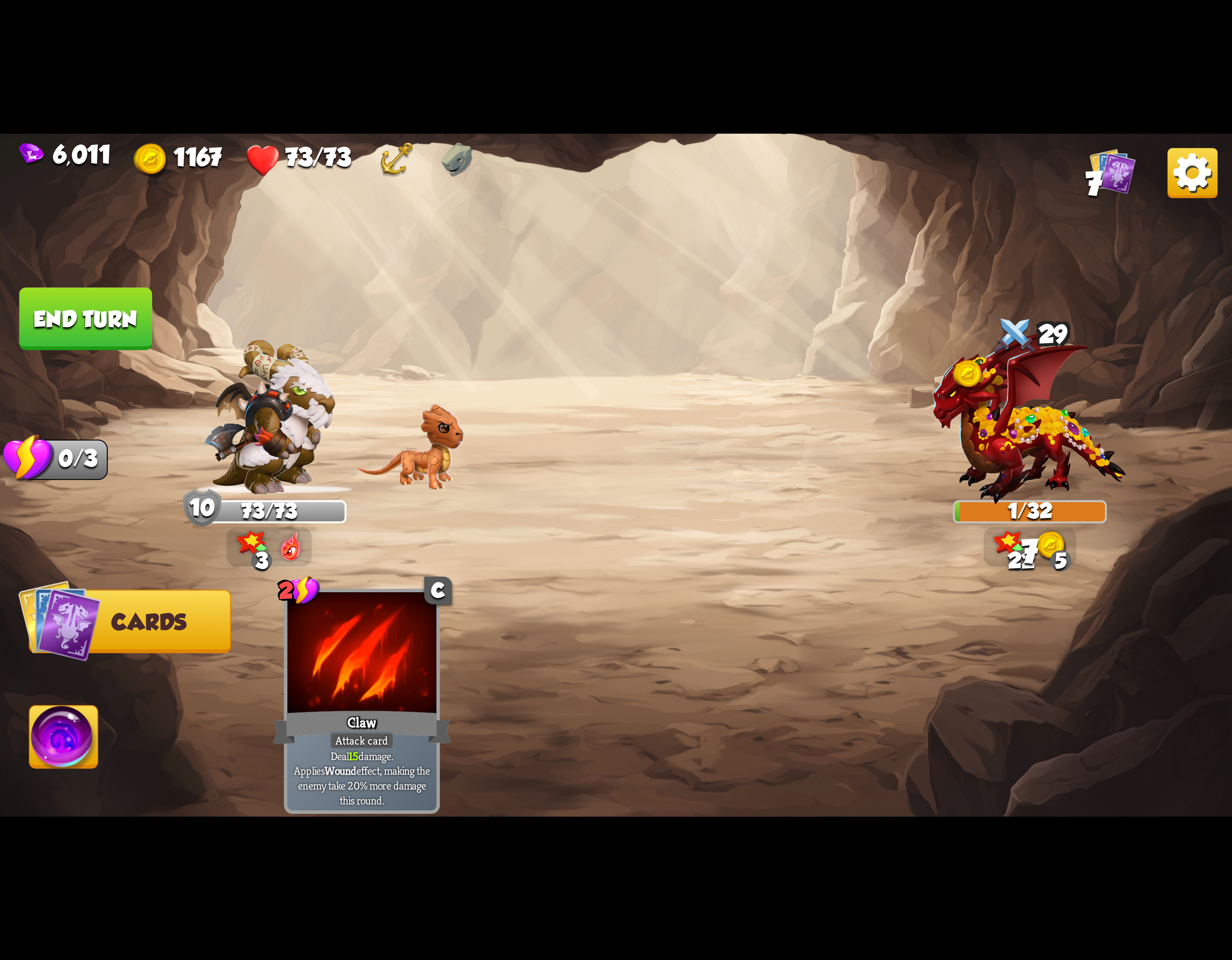
click at [69, 756] on img at bounding box center [63, 741] width 68 height 69
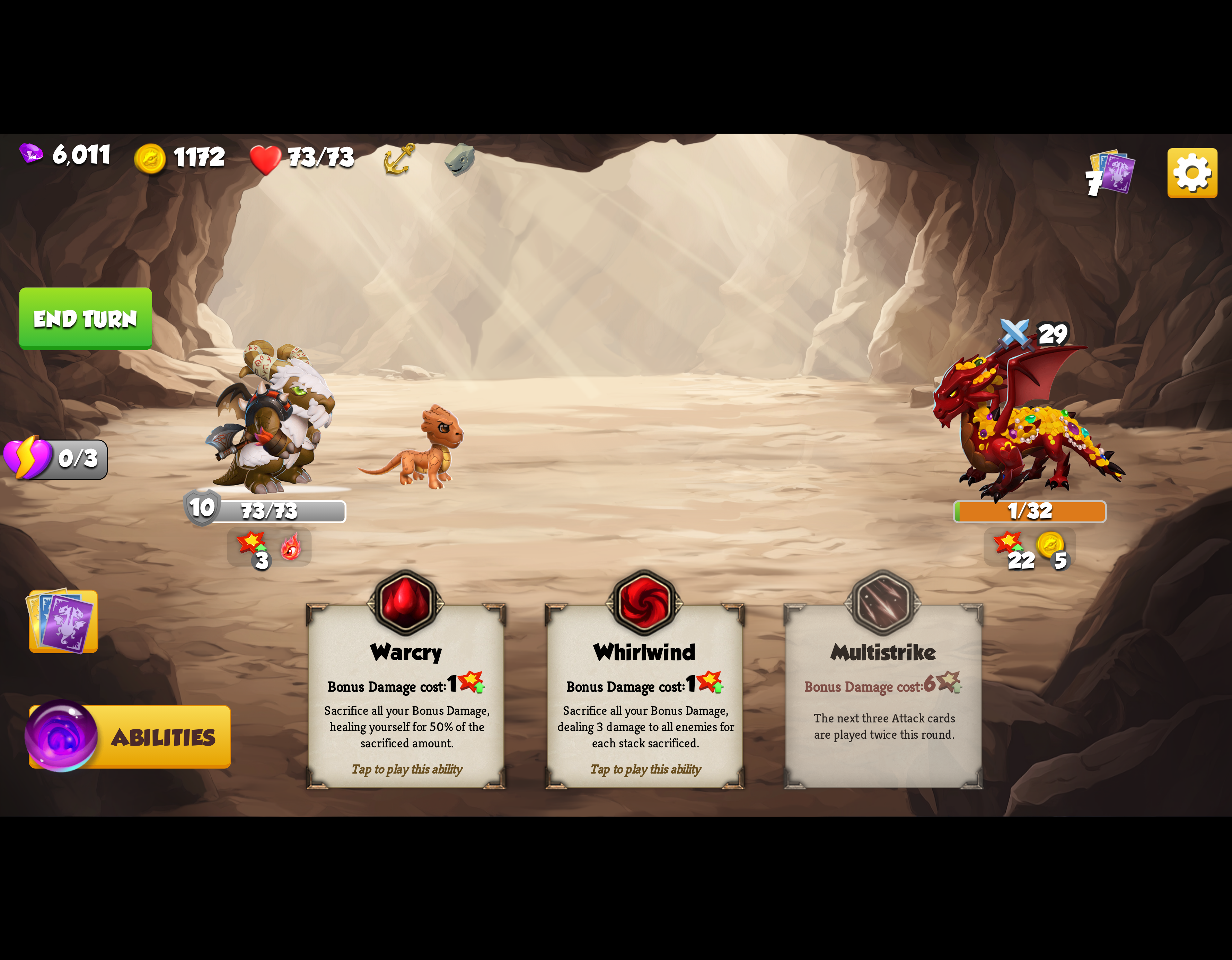
click at [611, 629] on img at bounding box center [644, 603] width 79 height 81
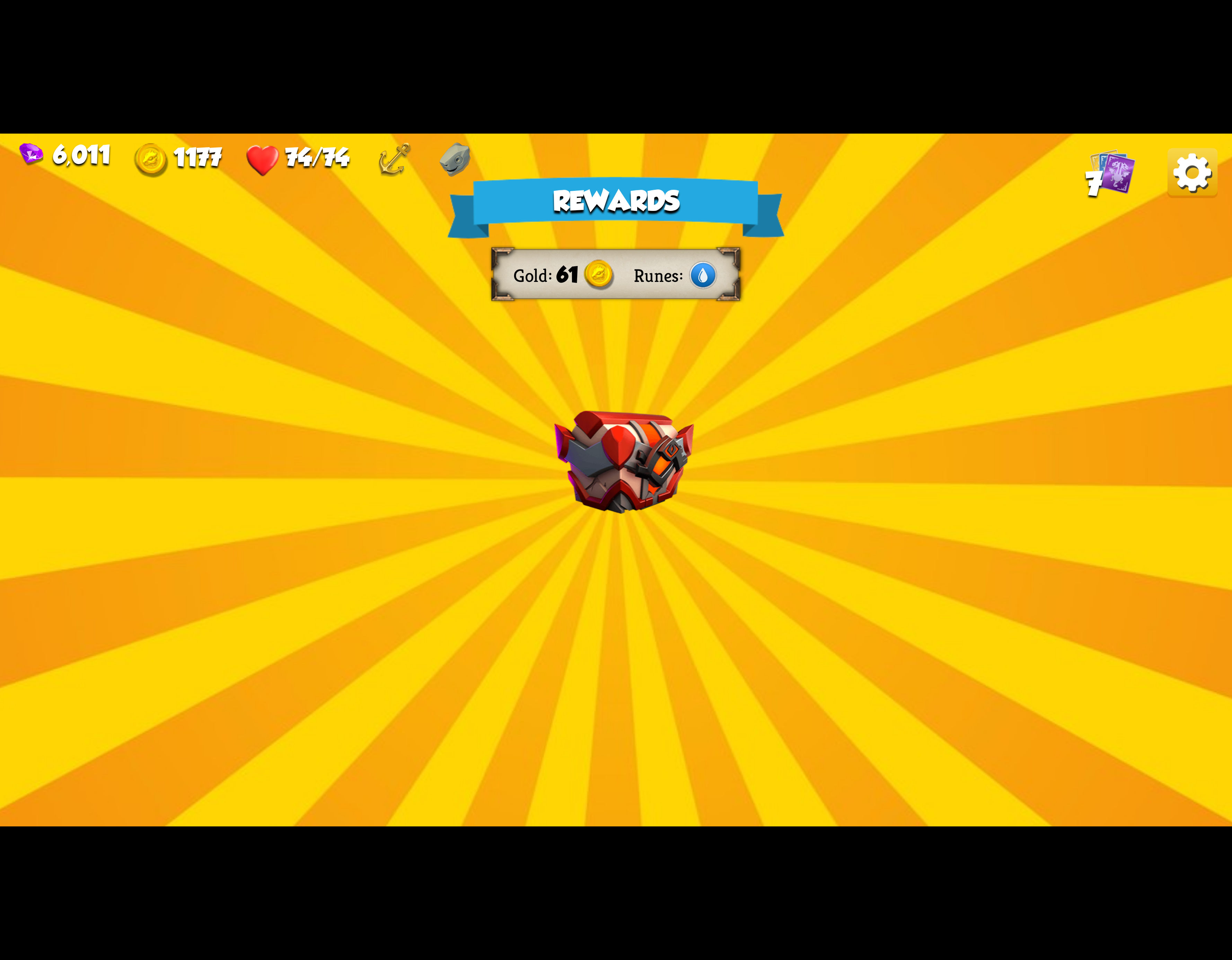
click at [1182, 187] on img at bounding box center [1193, 173] width 50 height 50
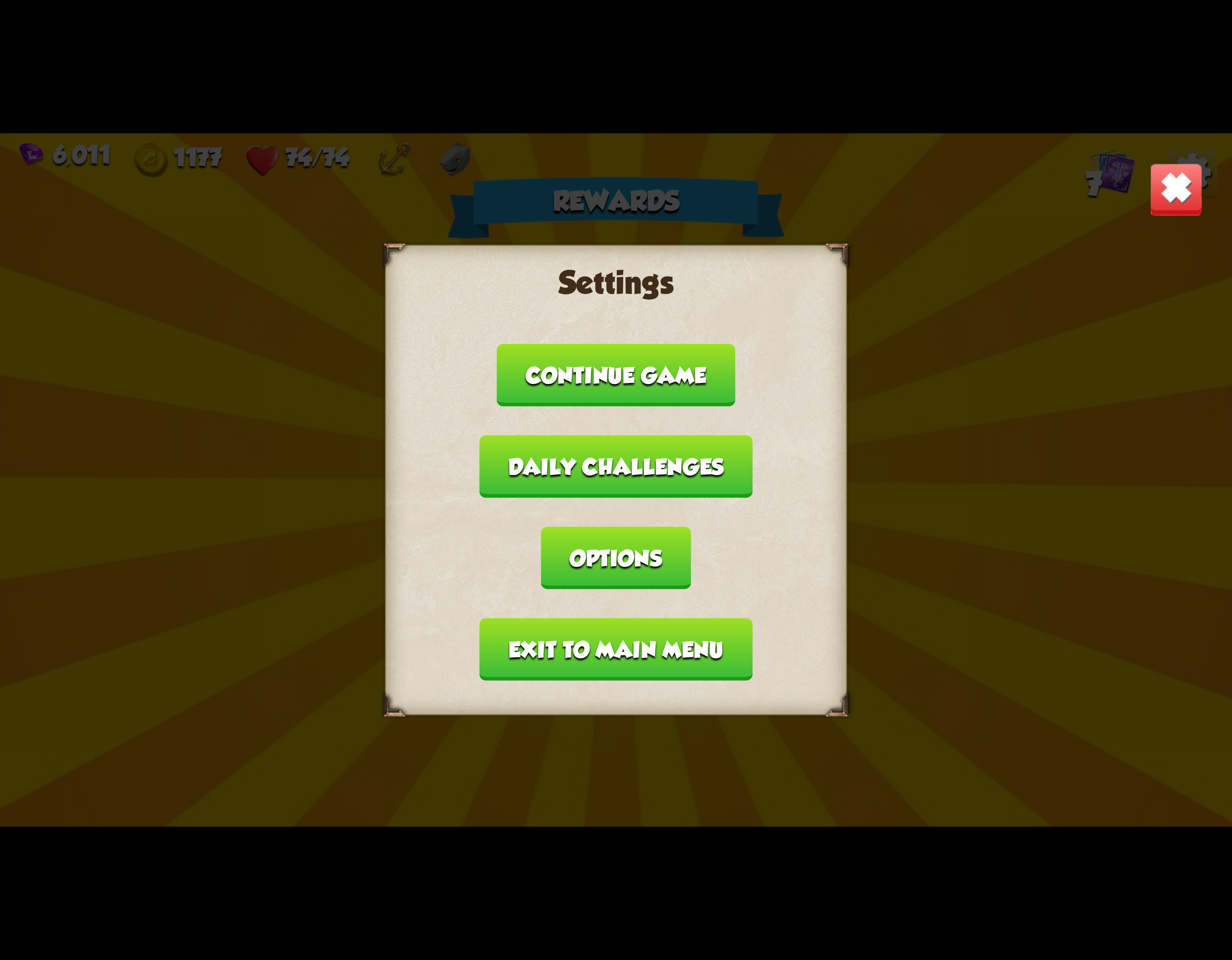
click at [648, 618] on button "Exit to main menu" at bounding box center [616, 649] width 273 height 63
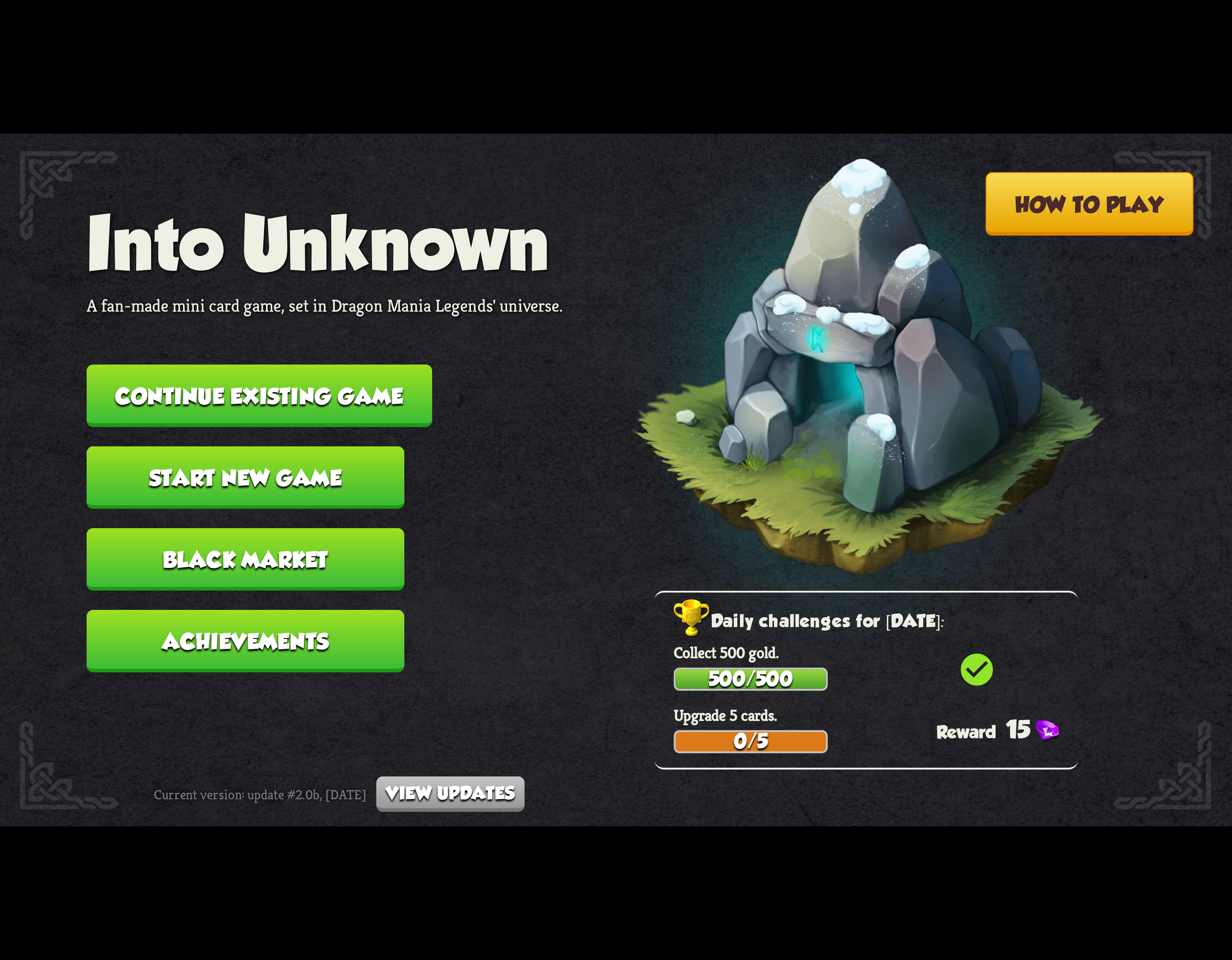
click at [275, 408] on button "Continue existing game" at bounding box center [260, 395] width 346 height 63
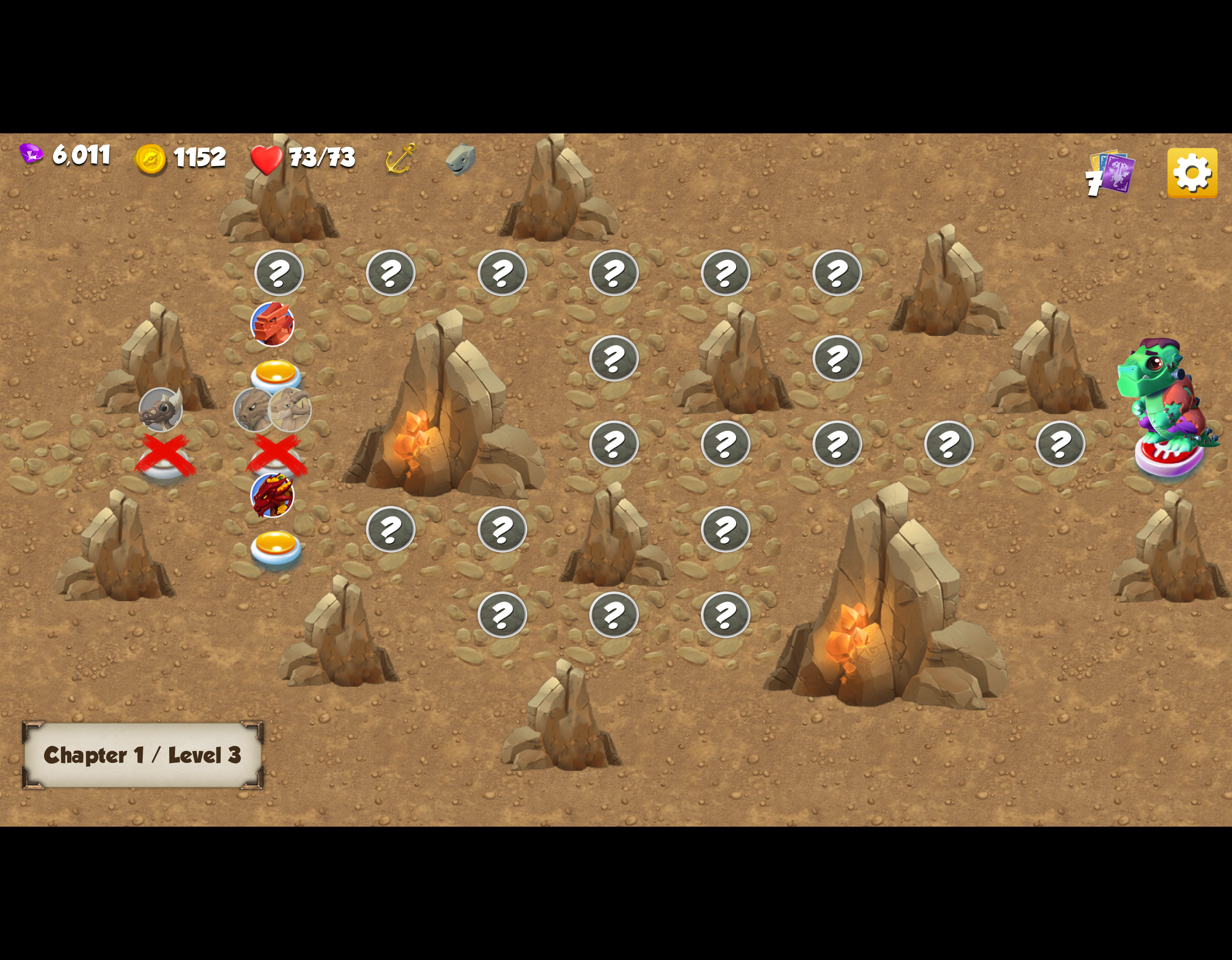
click at [257, 502] on img at bounding box center [272, 495] width 45 height 45
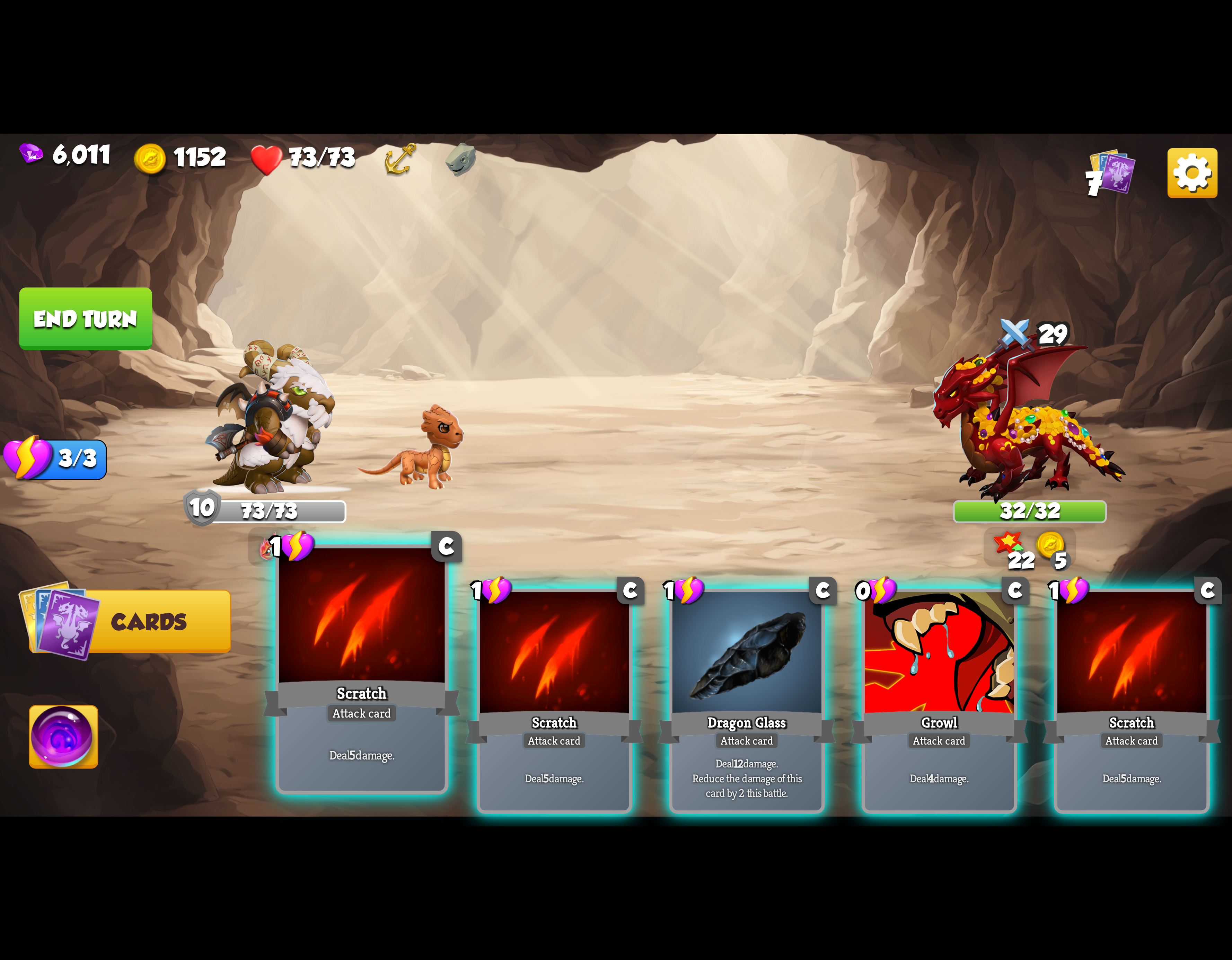
click at [352, 686] on div "Scratch" at bounding box center [362, 698] width 199 height 45
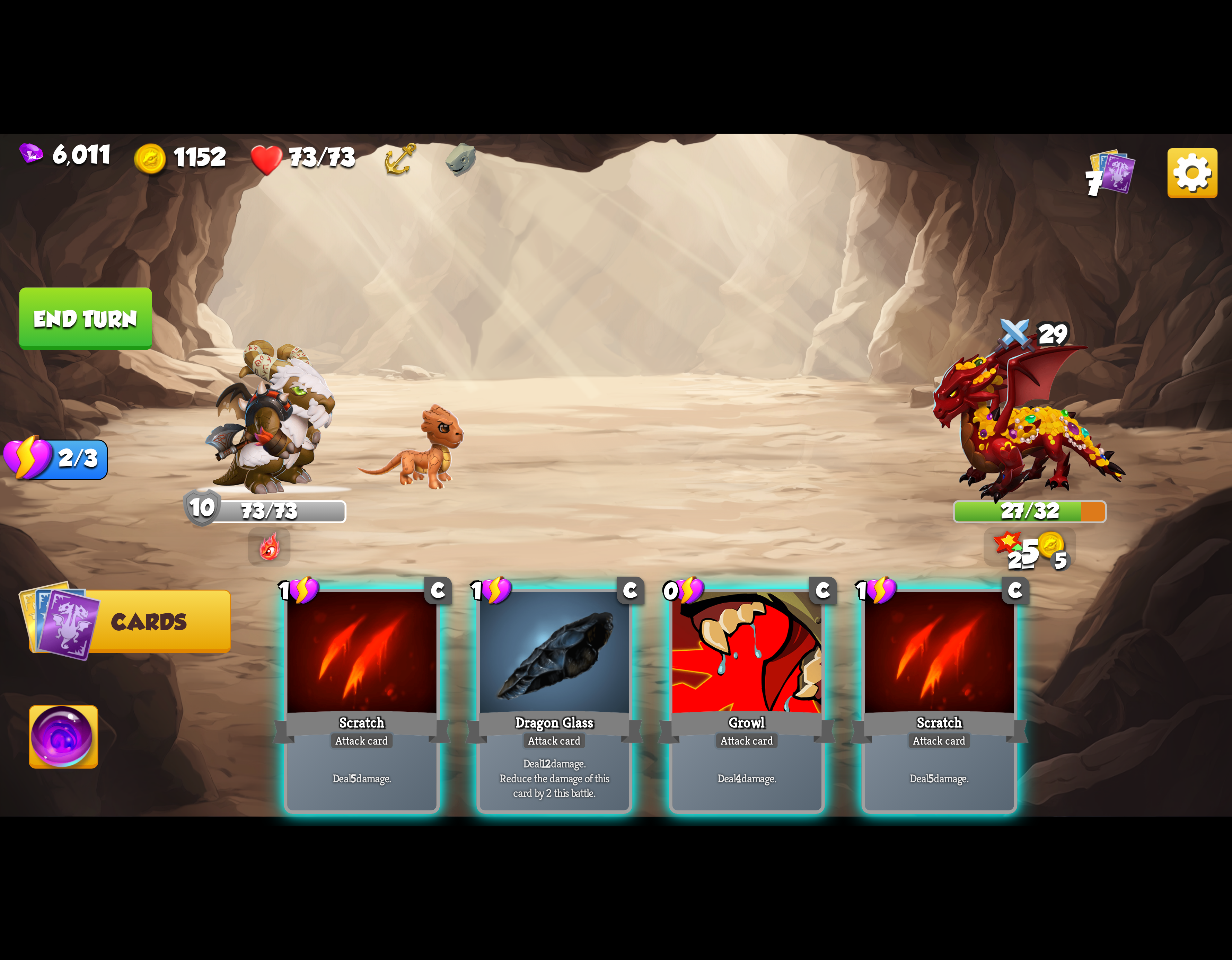
click at [352, 707] on div "Scratch" at bounding box center [362, 727] width 179 height 40
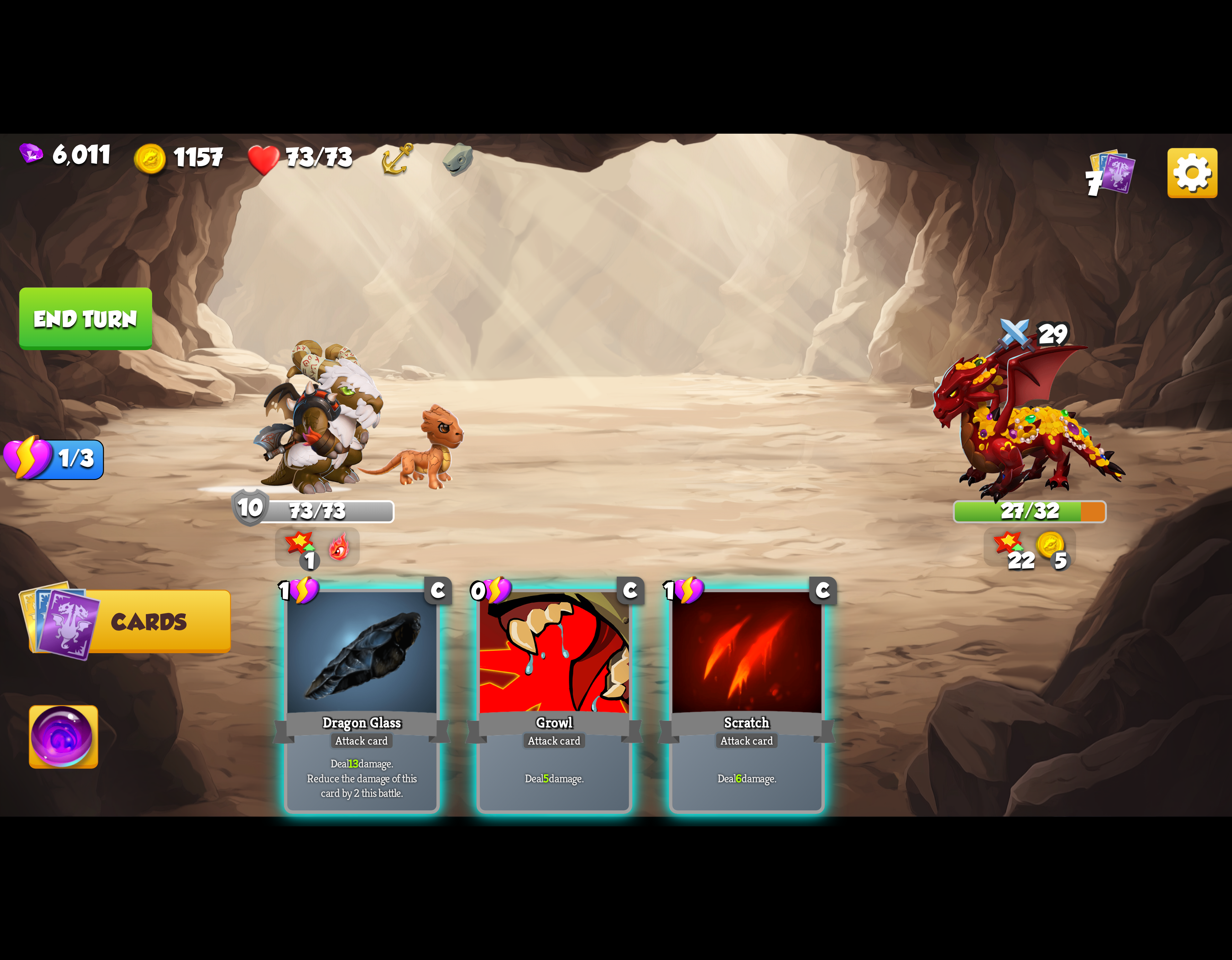
click at [352, 707] on div "Dragon Glass" at bounding box center [362, 727] width 179 height 40
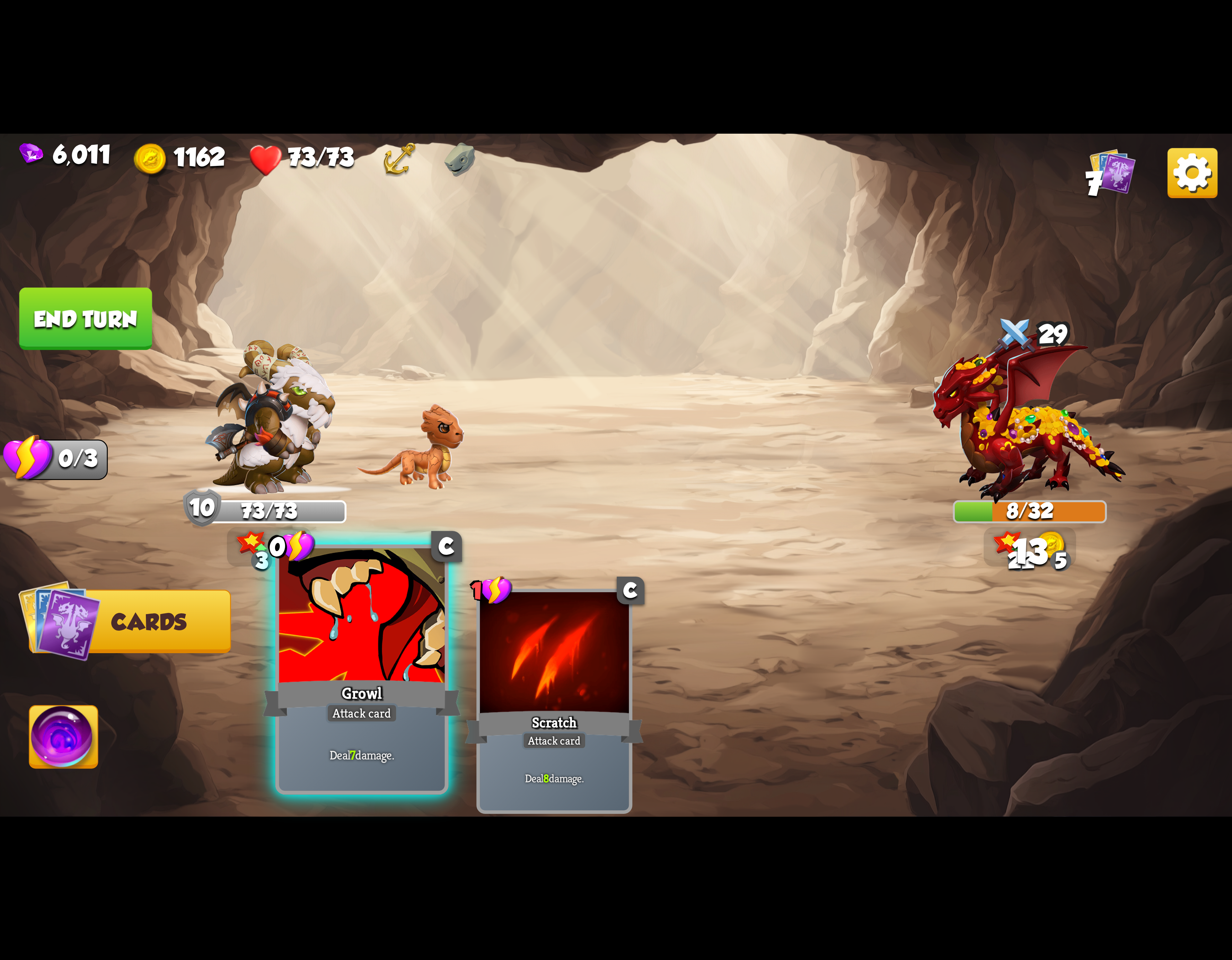
click at [338, 694] on div "Growl" at bounding box center [362, 698] width 199 height 45
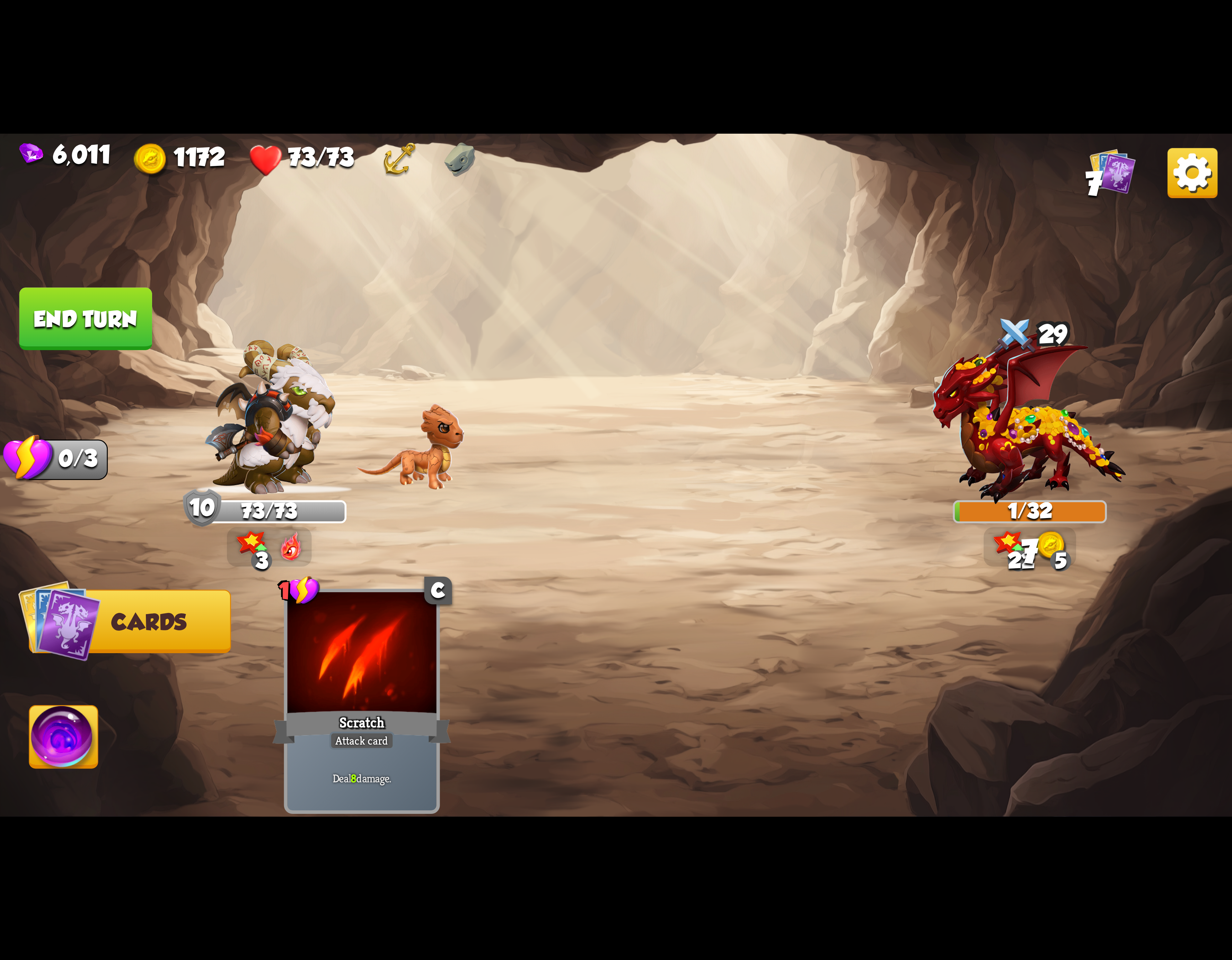
click at [80, 310] on button "End turn" at bounding box center [86, 318] width 133 height 63
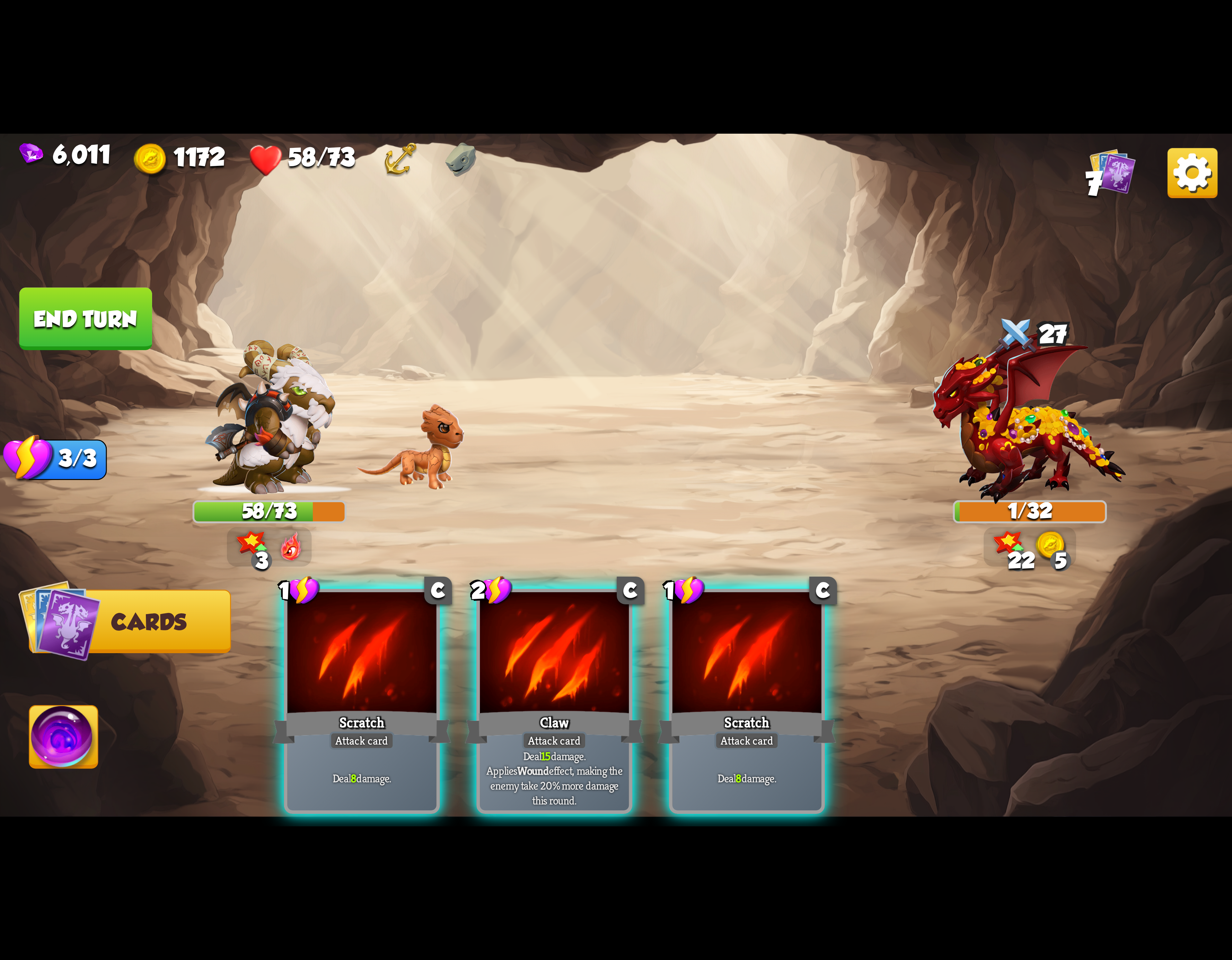
click at [1172, 165] on img at bounding box center [1193, 173] width 50 height 50
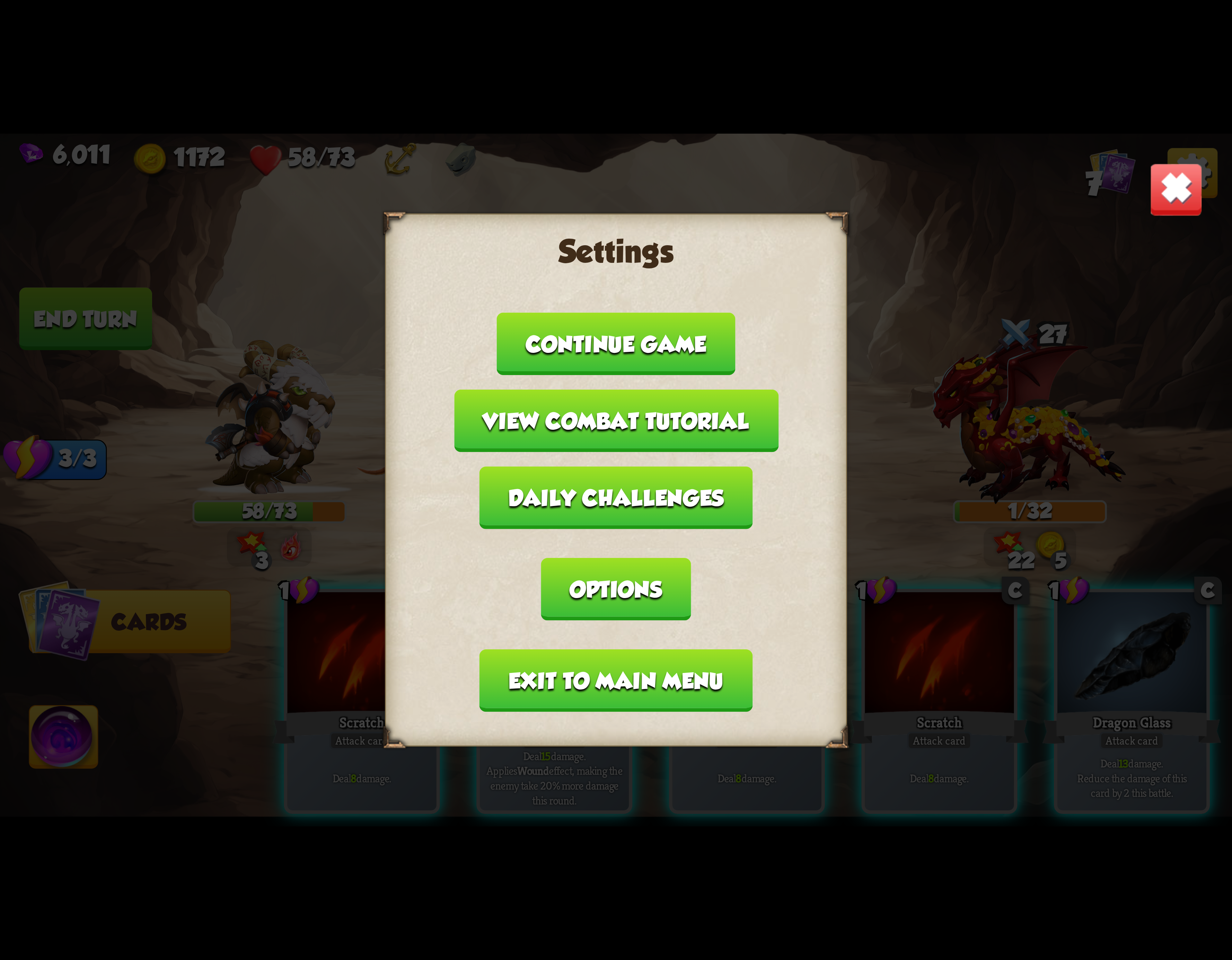
click at [502, 650] on button "Exit to main menu" at bounding box center [616, 681] width 273 height 63
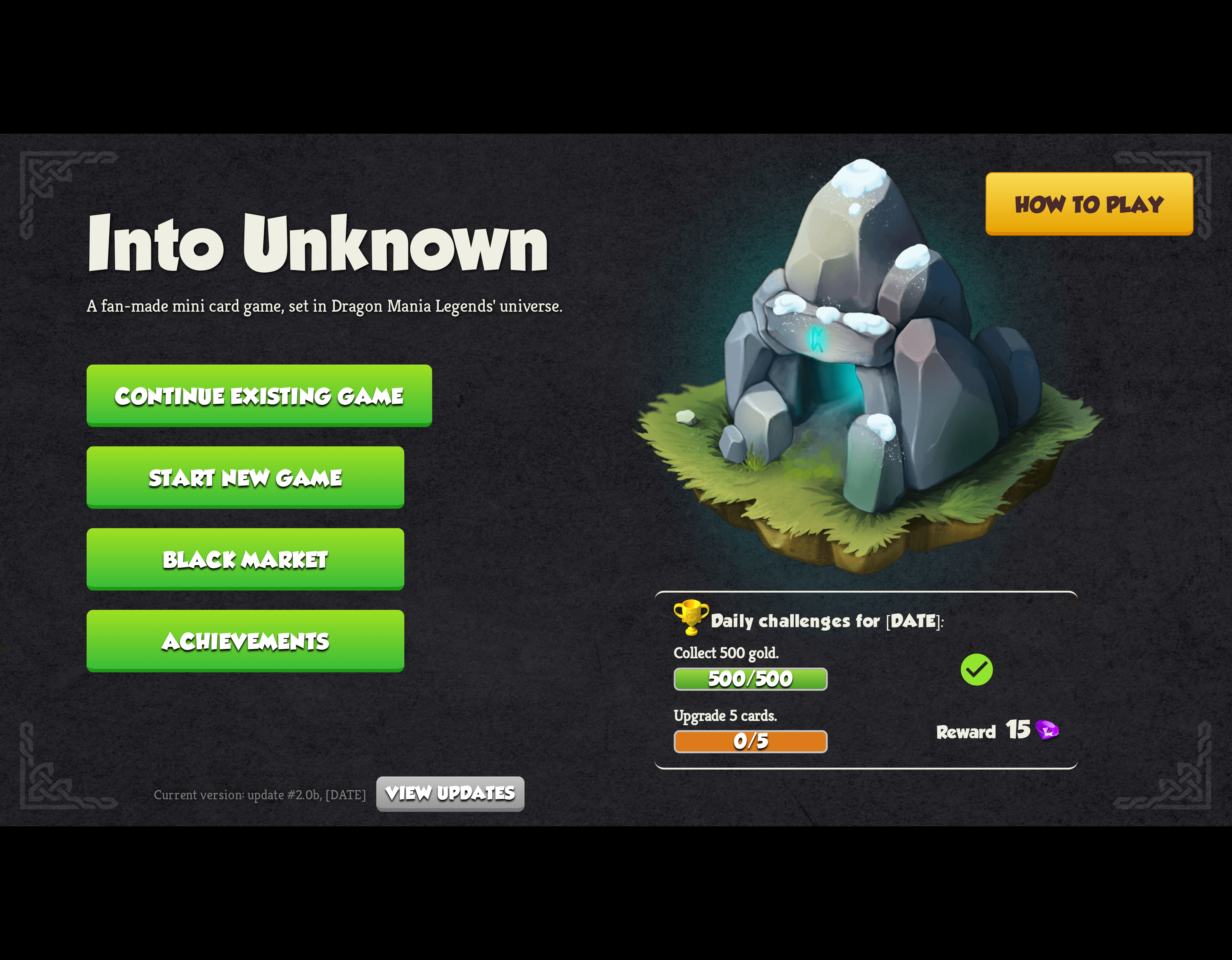
click at [370, 399] on button "Continue existing game" at bounding box center [260, 395] width 346 height 63
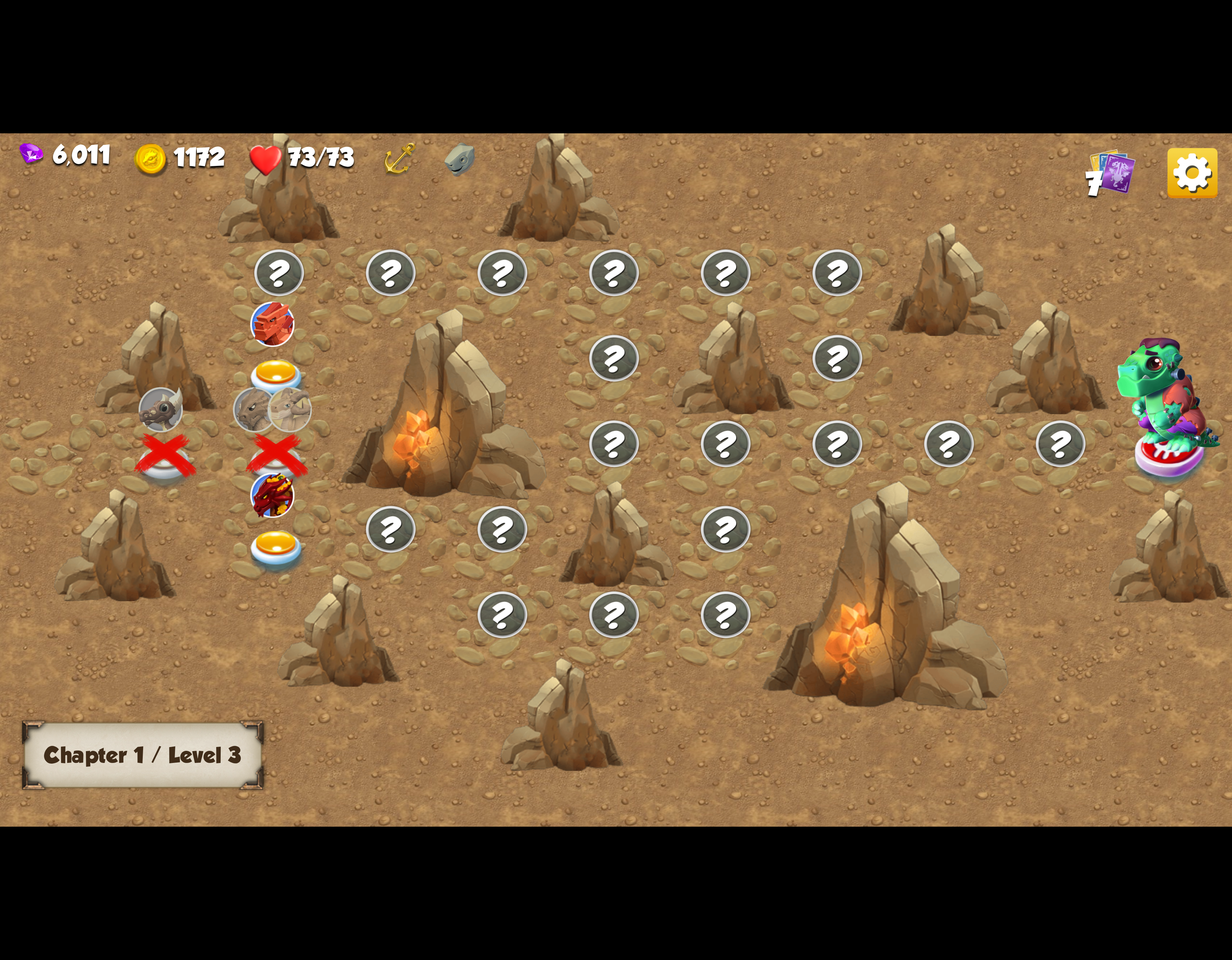
click at [273, 549] on img at bounding box center [277, 553] width 62 height 45
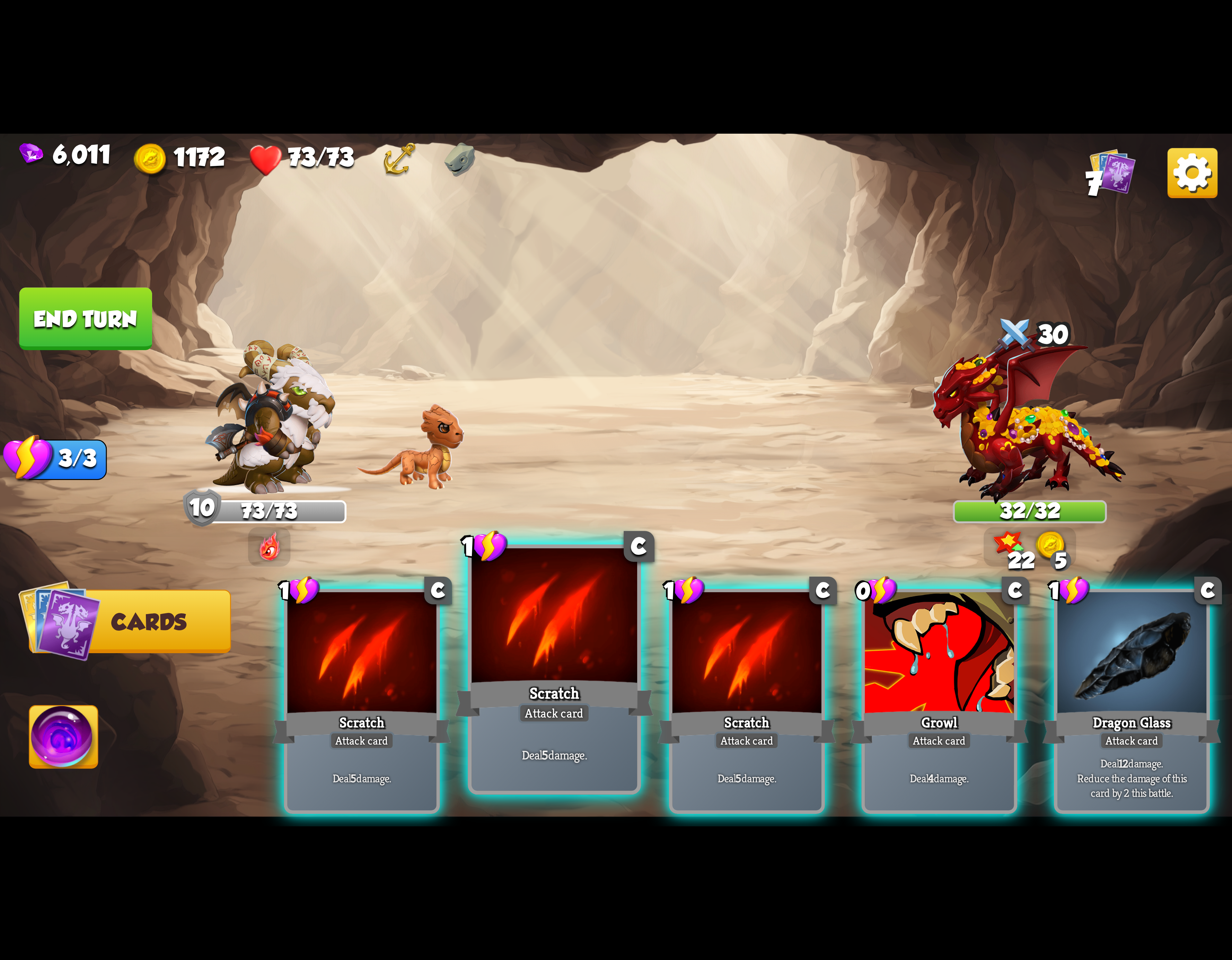
click at [599, 688] on div "Scratch" at bounding box center [554, 698] width 199 height 45
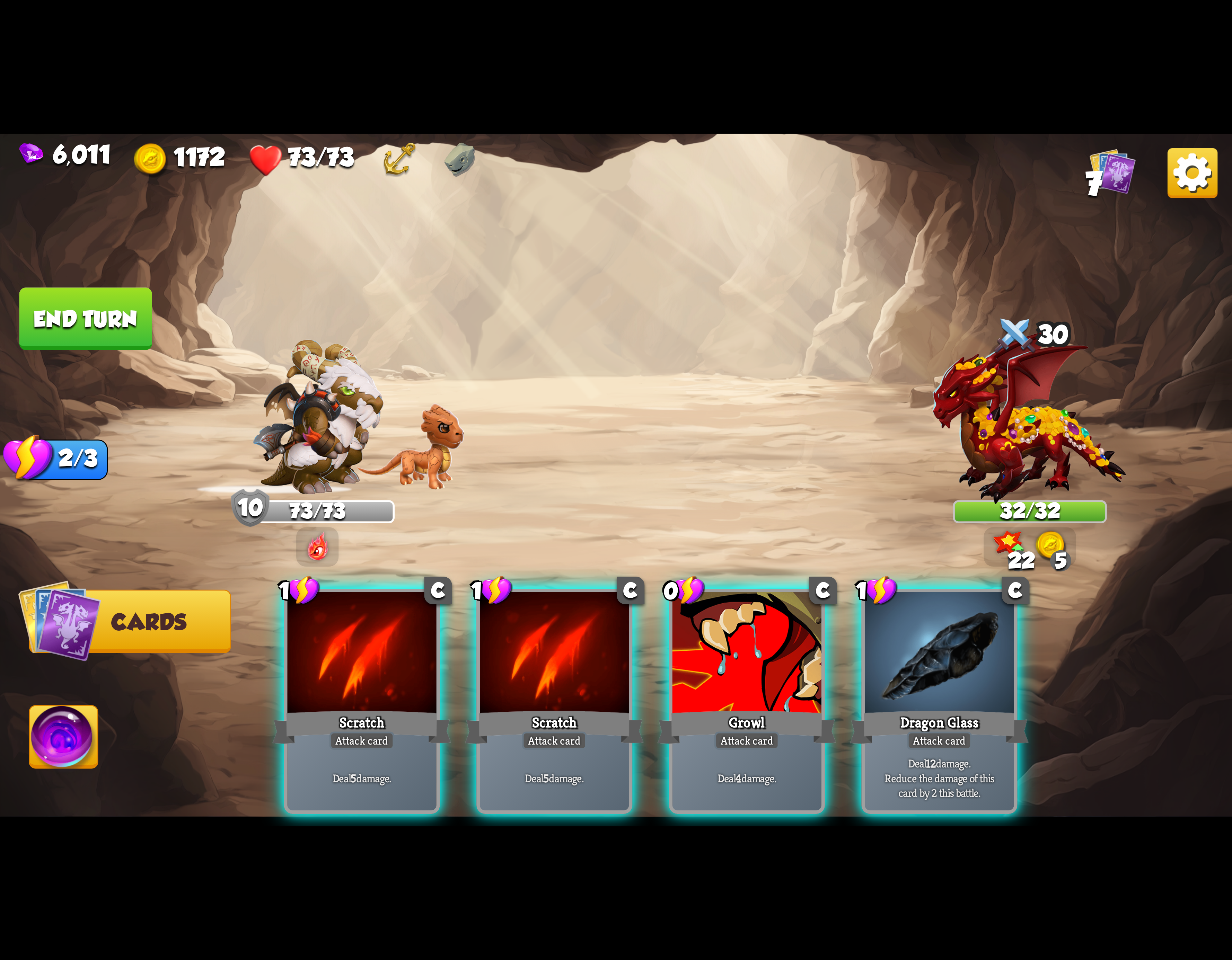
click at [599, 707] on div "Scratch" at bounding box center [554, 727] width 179 height 40
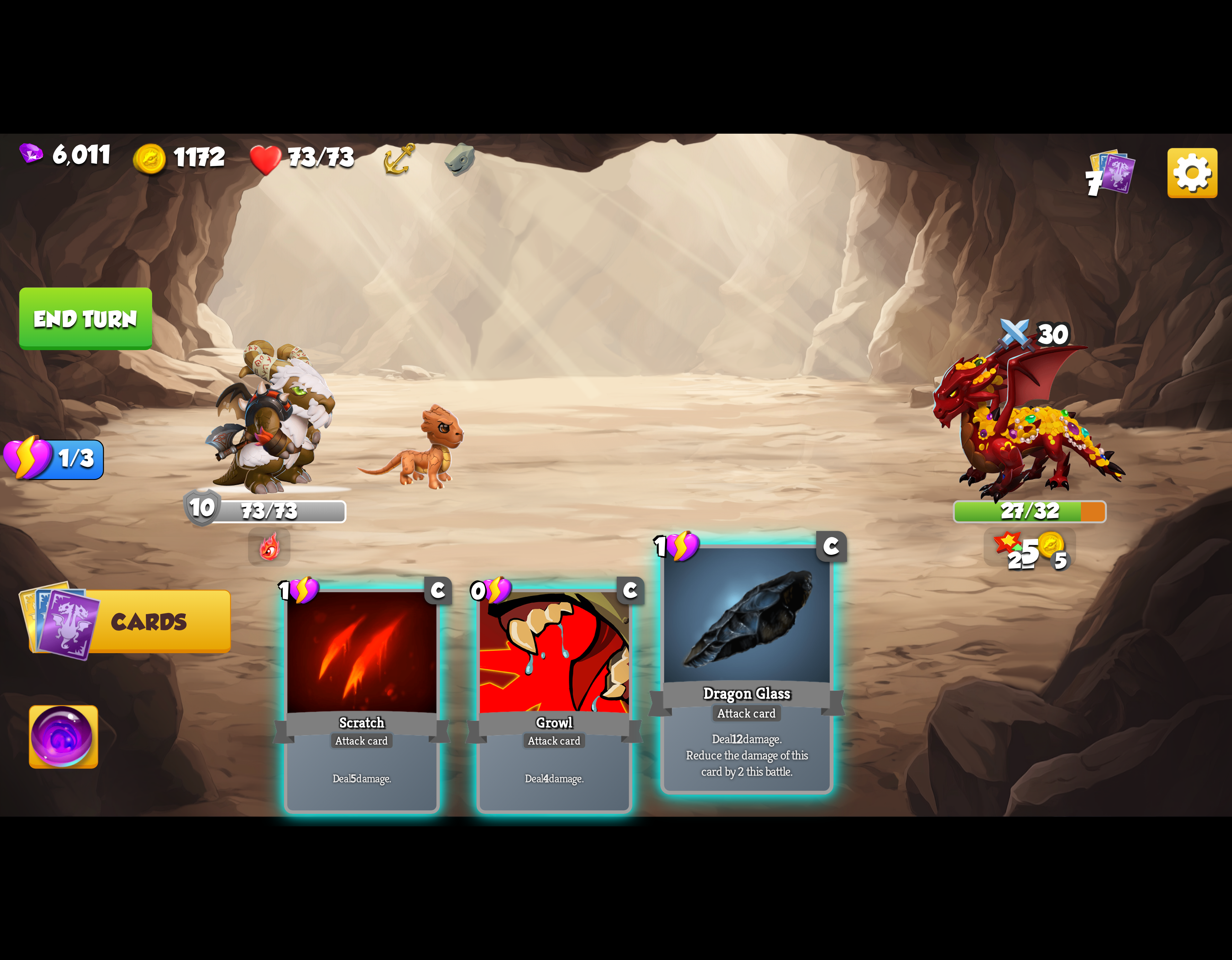
click at [772, 688] on div "Dragon Glass" at bounding box center [747, 698] width 199 height 45
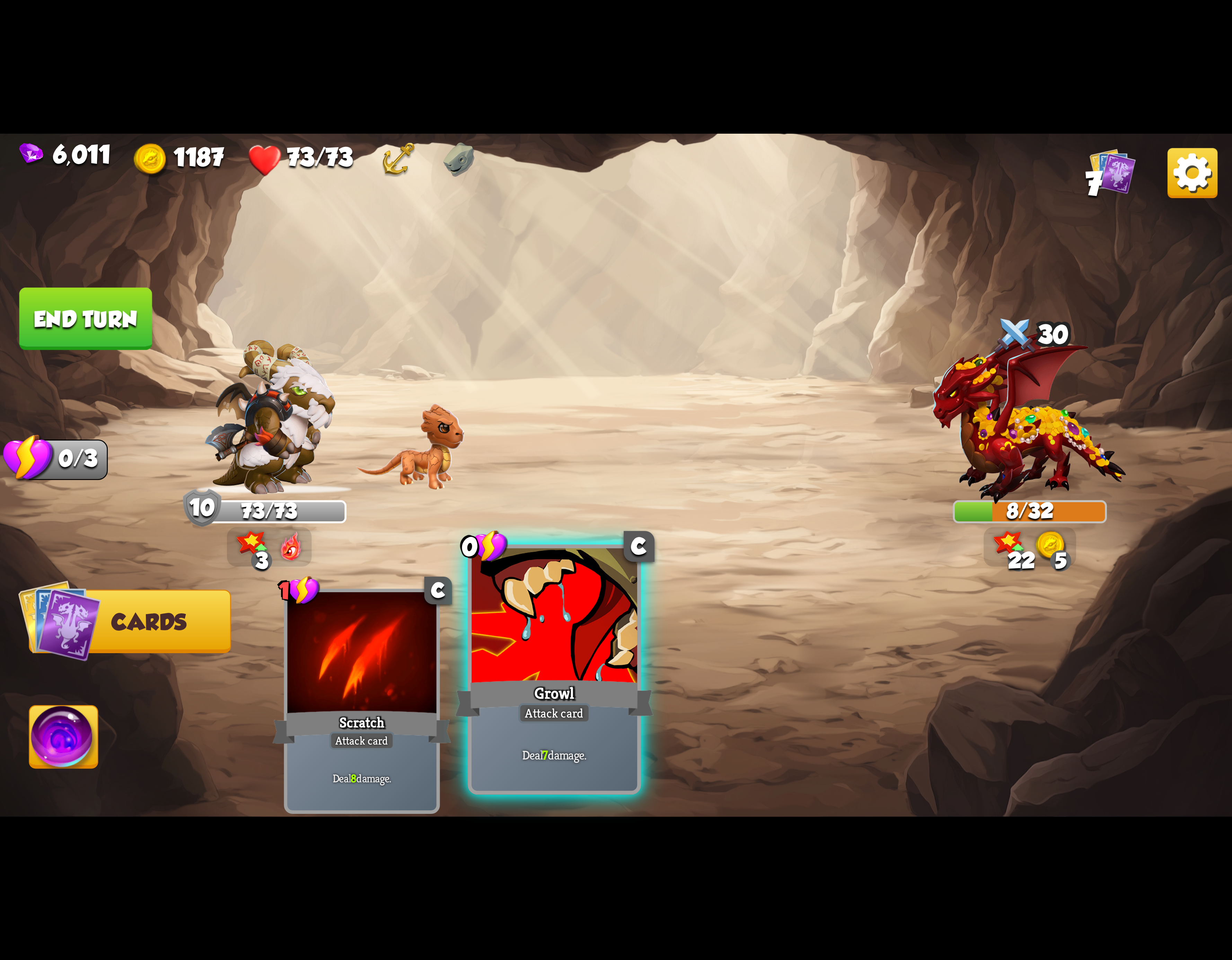
click at [562, 650] on div at bounding box center [554, 618] width 165 height 140
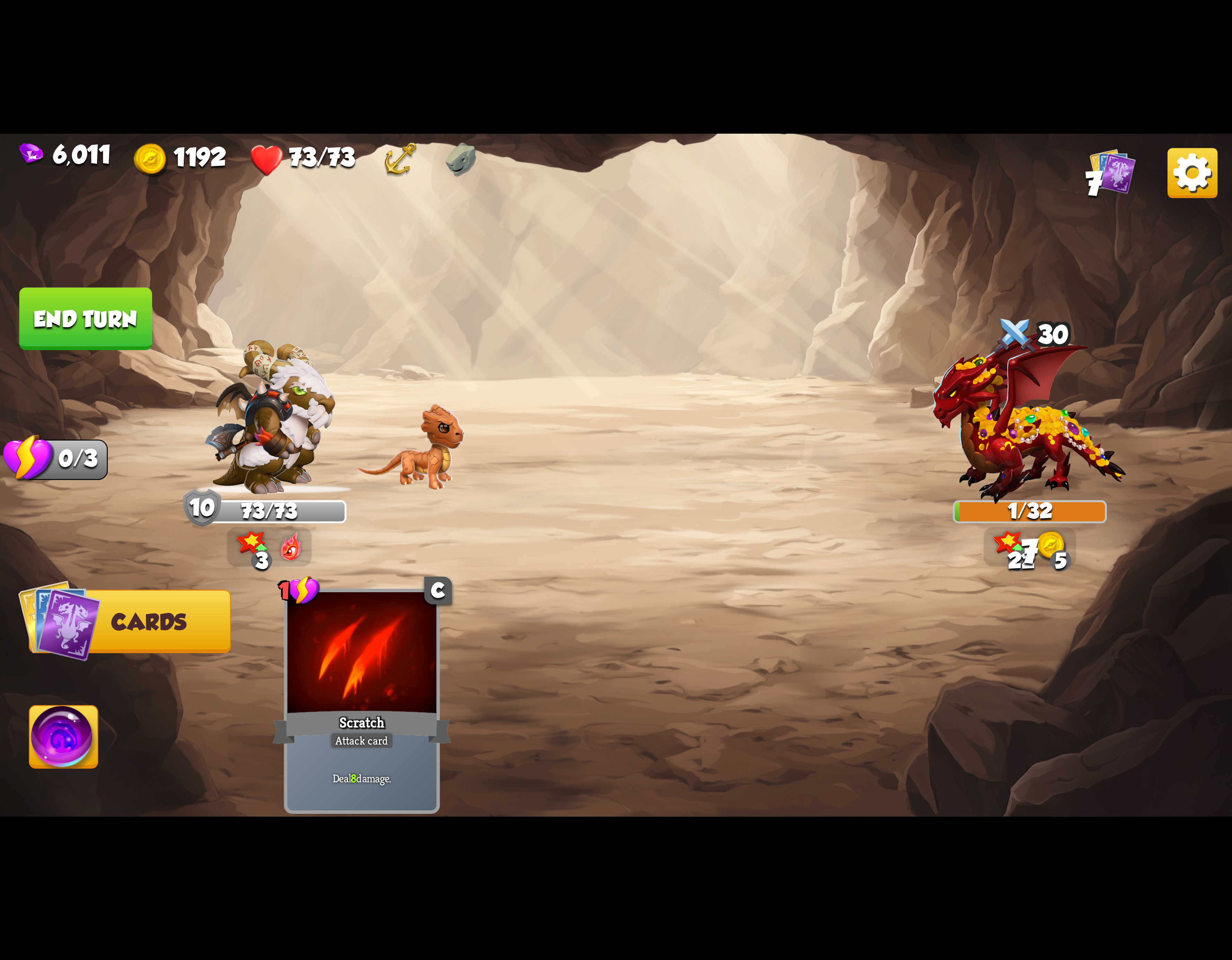
click at [40, 726] on img at bounding box center [63, 741] width 68 height 69
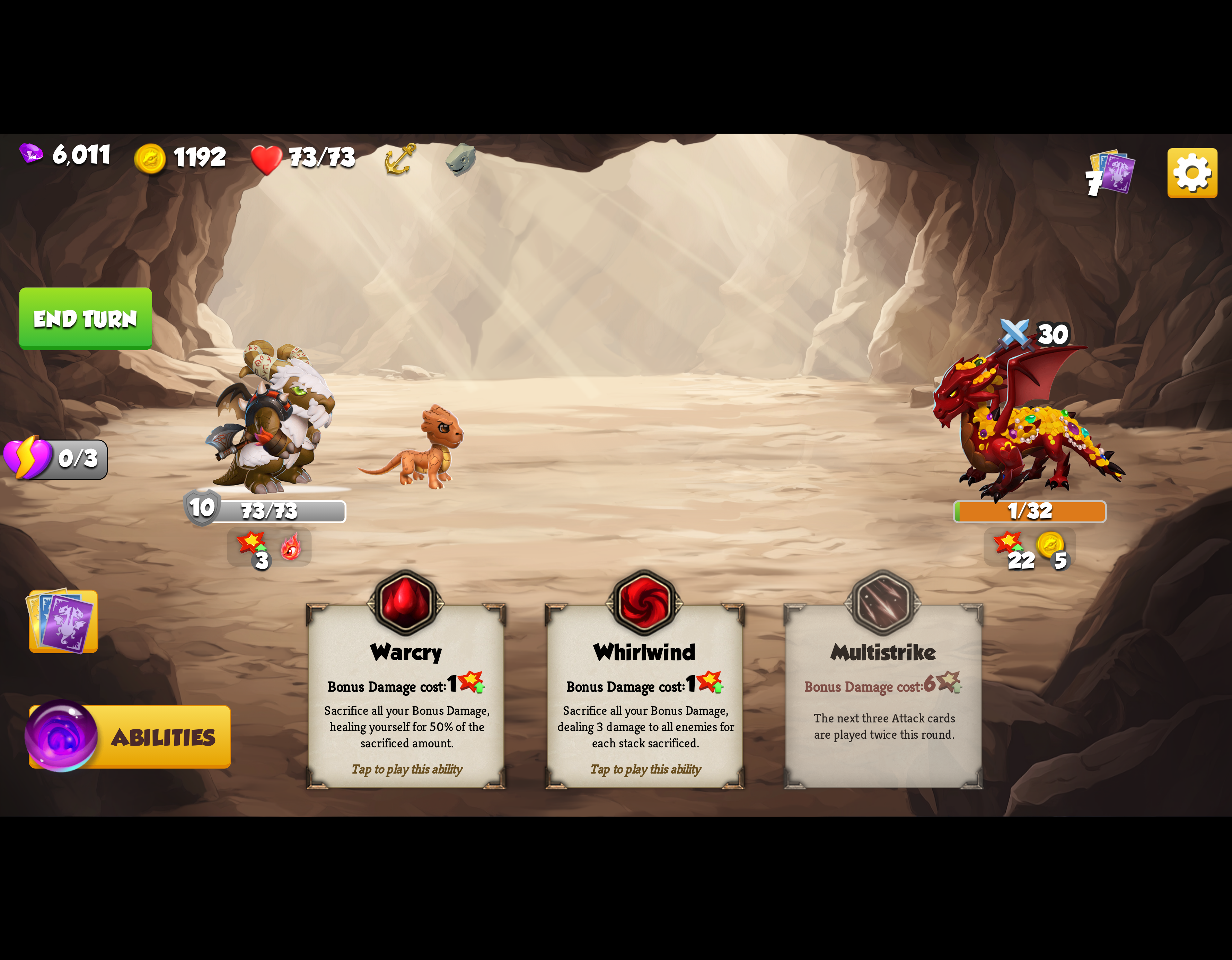
click at [73, 650] on img at bounding box center [60, 621] width 69 height 69
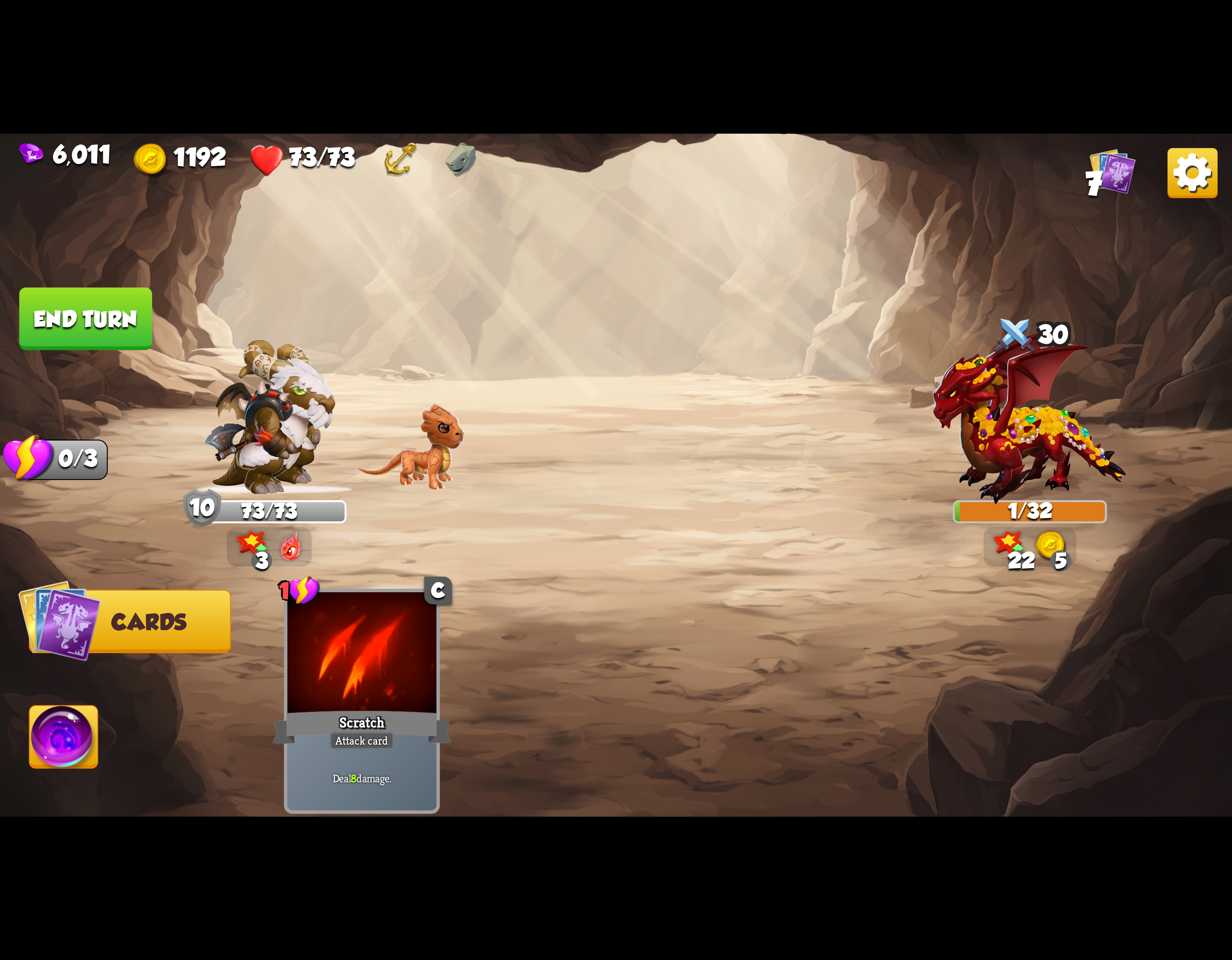
click at [103, 303] on button "End turn" at bounding box center [86, 318] width 133 height 63
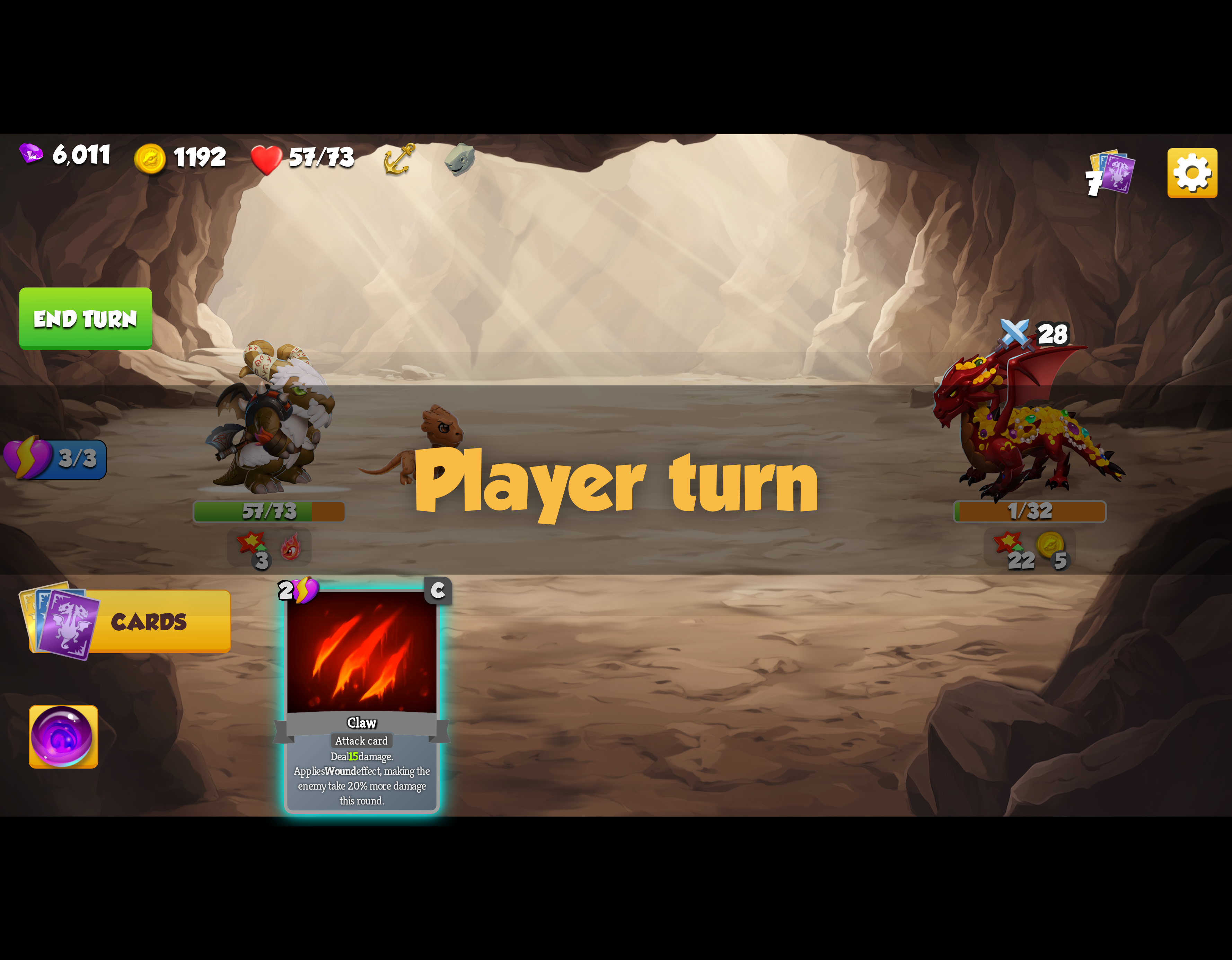
click at [1187, 187] on img at bounding box center [1193, 173] width 50 height 50
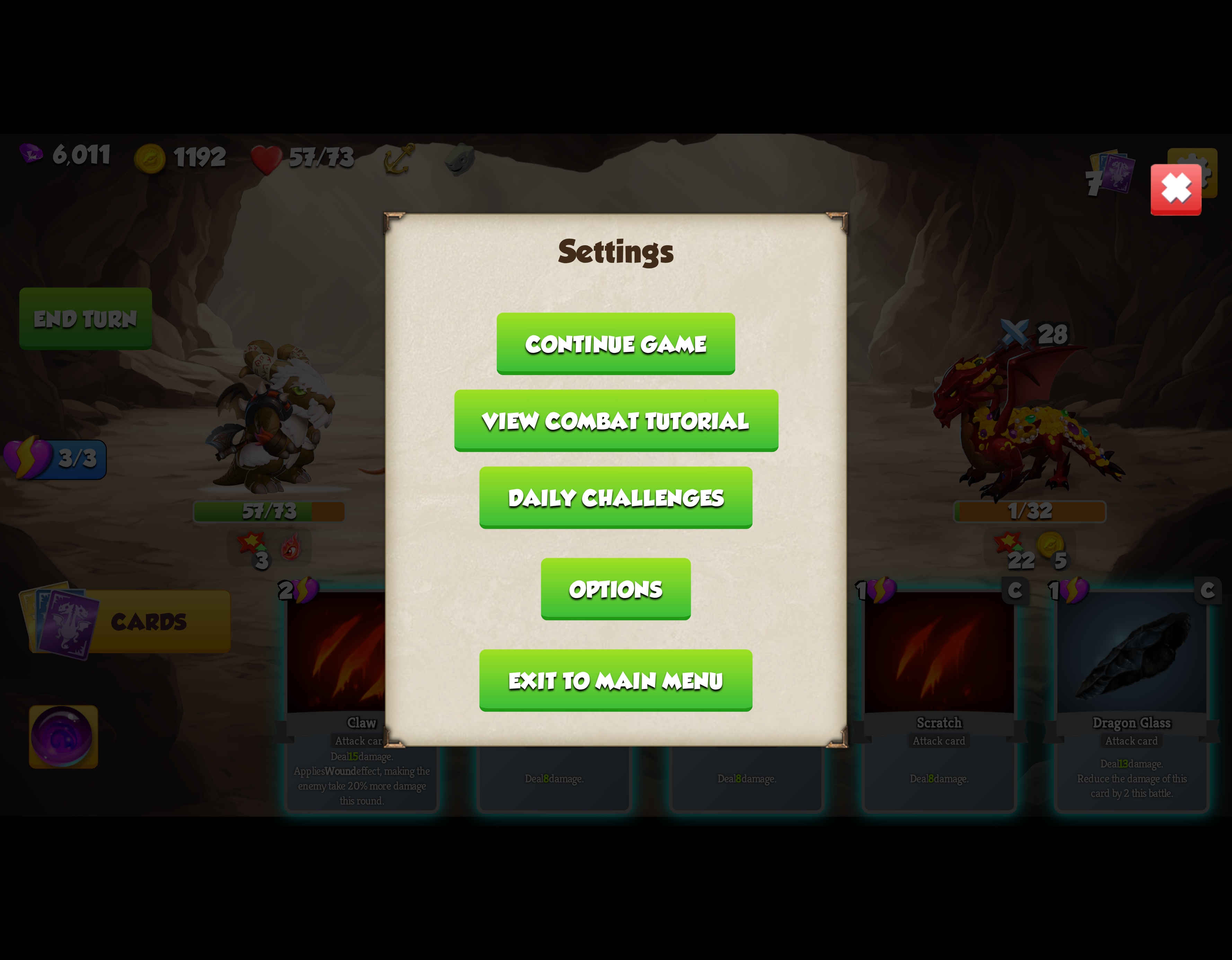
click at [545, 650] on button "Exit to main menu" at bounding box center [616, 681] width 273 height 63
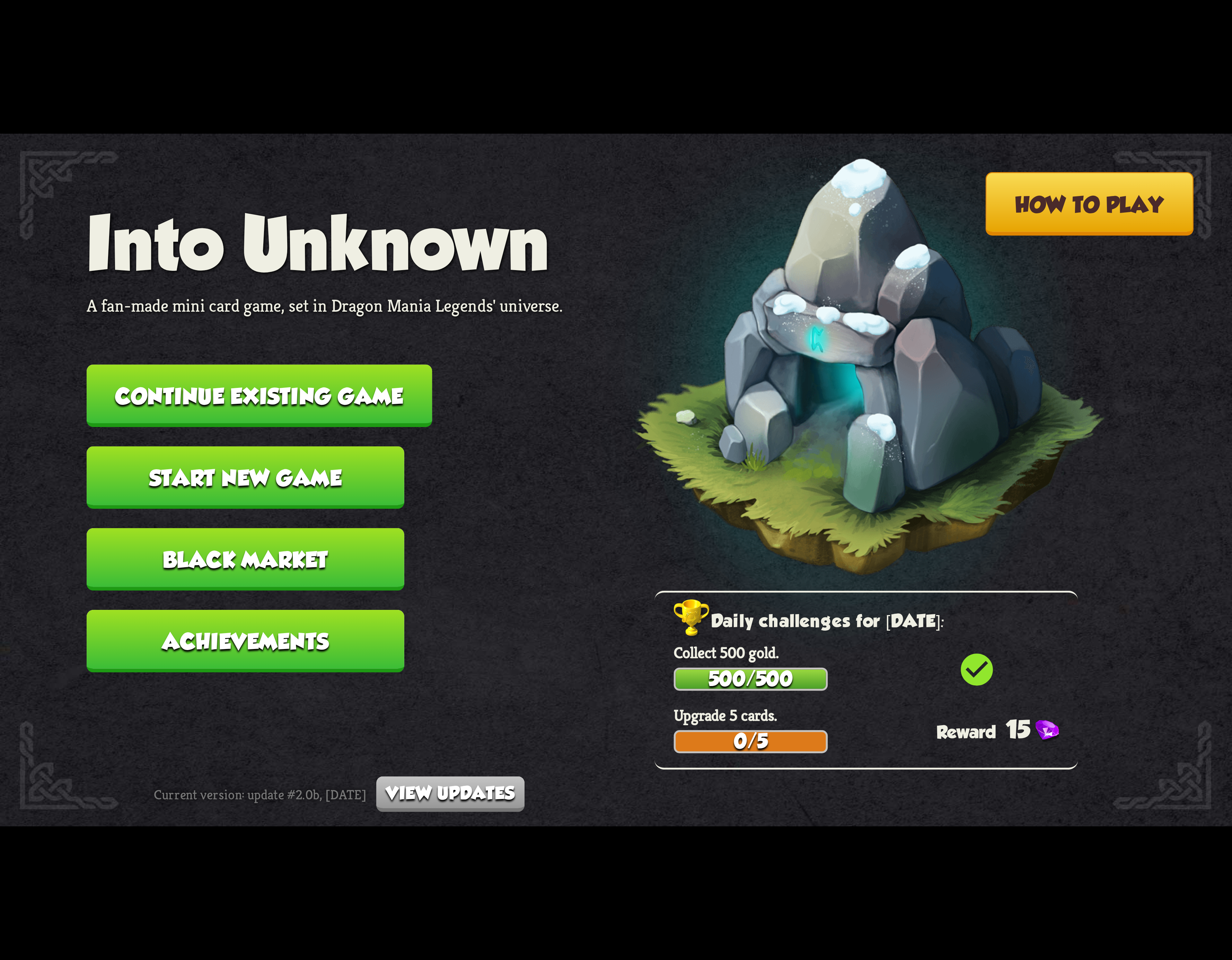
click at [337, 388] on button "Continue existing game" at bounding box center [260, 395] width 346 height 63
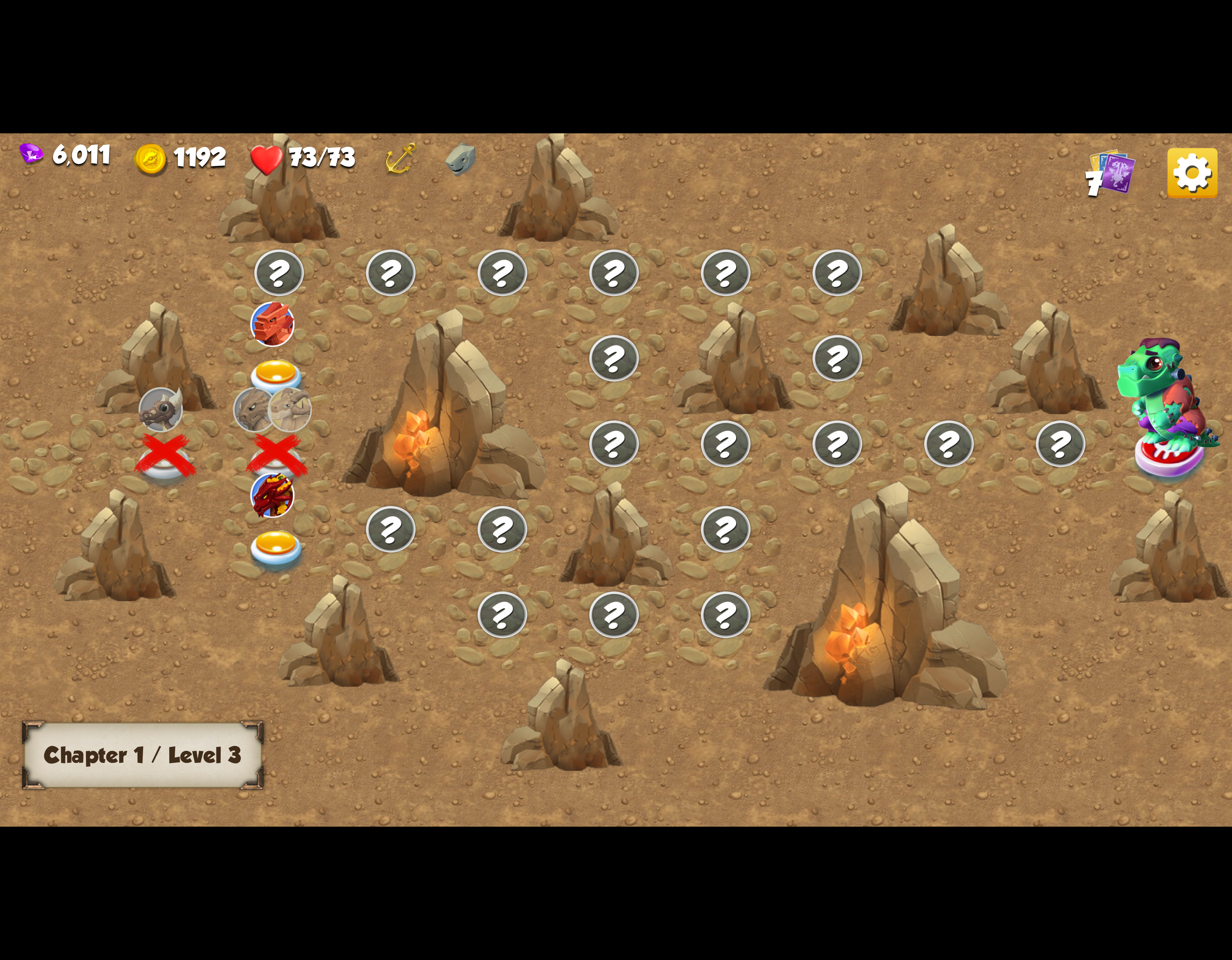
click at [282, 519] on div at bounding box center [279, 541] width 112 height 85
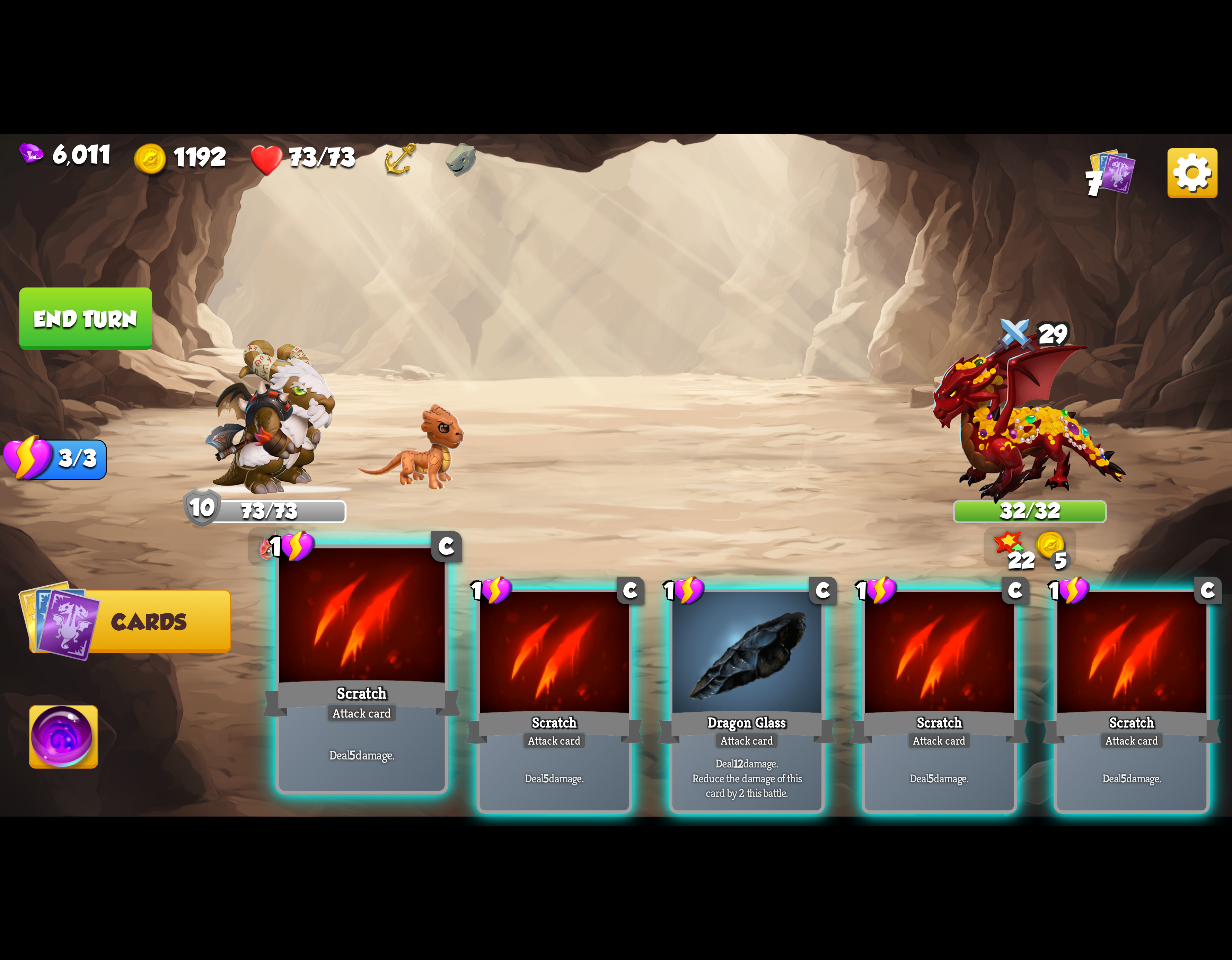
click at [309, 643] on div at bounding box center [362, 618] width 165 height 140
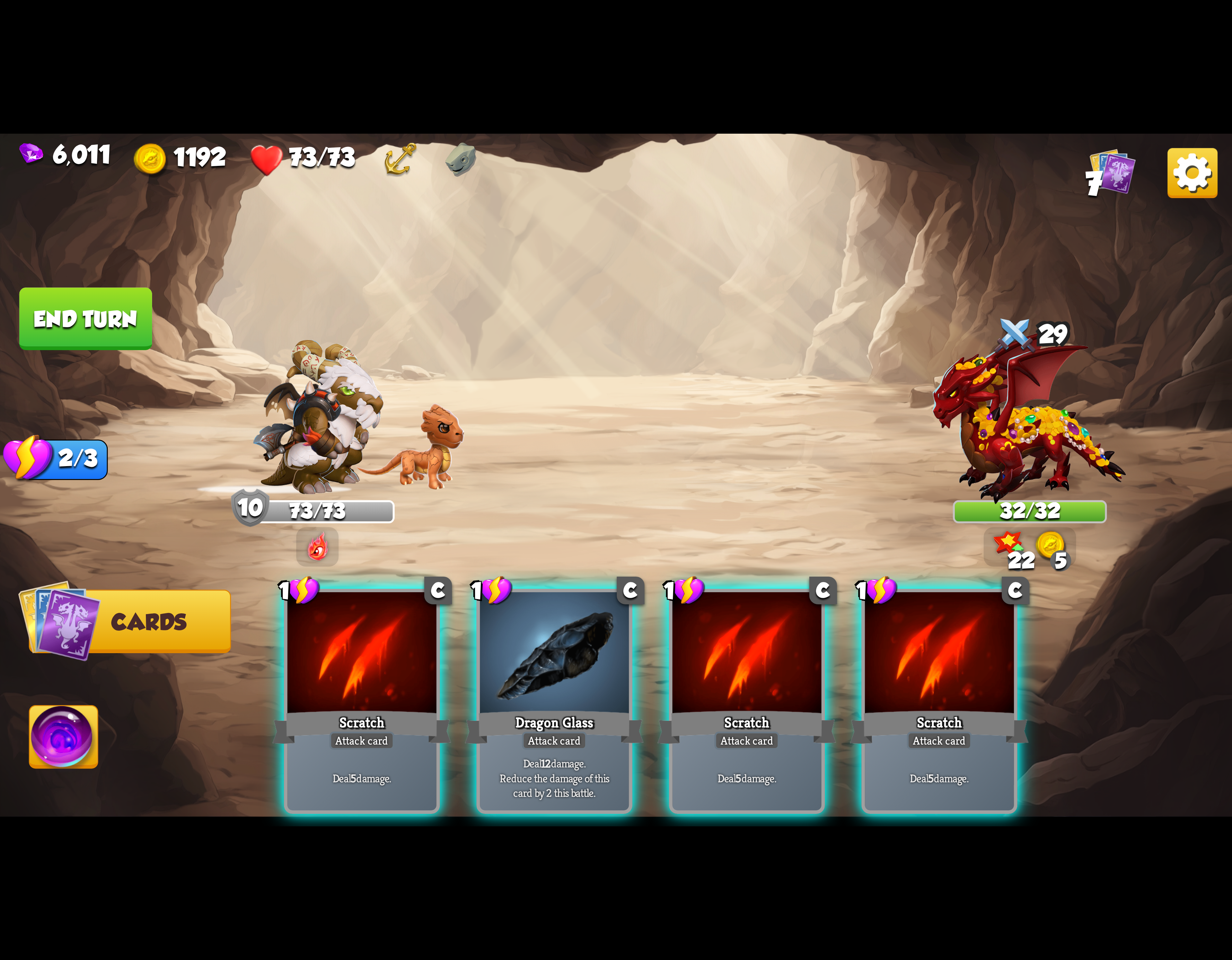
click at [309, 635] on div at bounding box center [362, 655] width 149 height 126
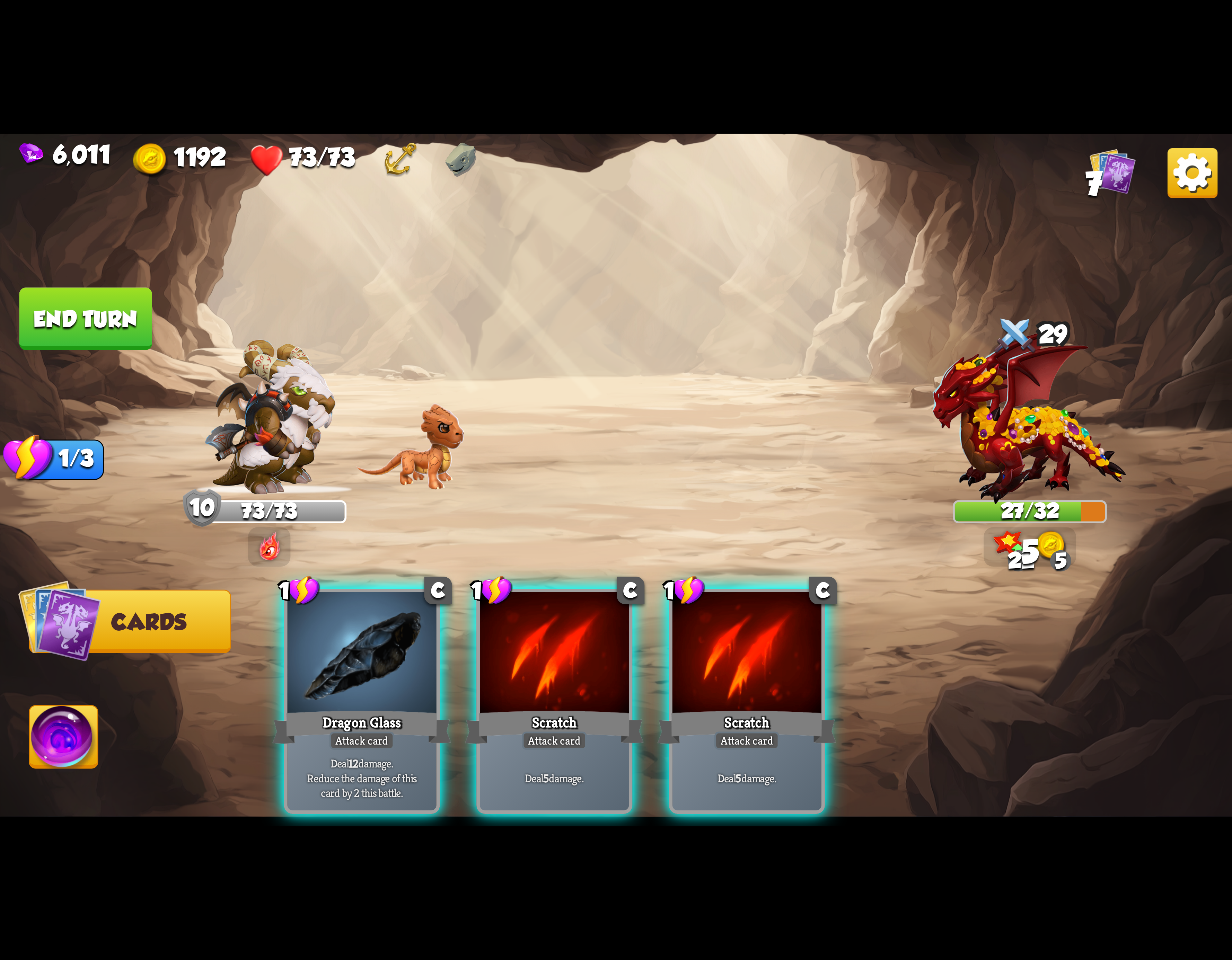
click at [309, 635] on div at bounding box center [362, 655] width 149 height 126
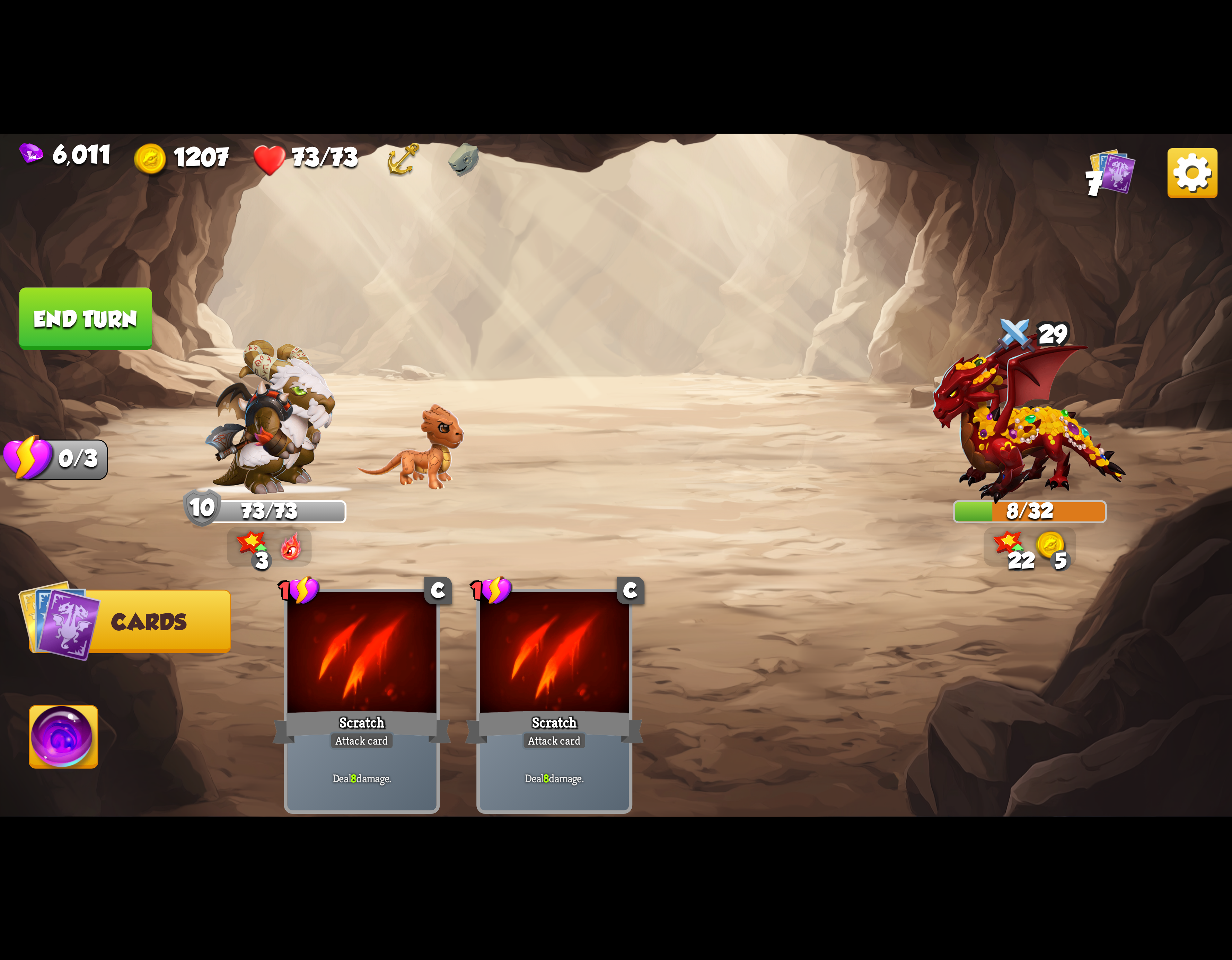
drag, startPoint x: 101, startPoint y: 309, endPoint x: 103, endPoint y: 303, distance: 6.3
click at [103, 303] on button "End turn" at bounding box center [86, 318] width 133 height 63
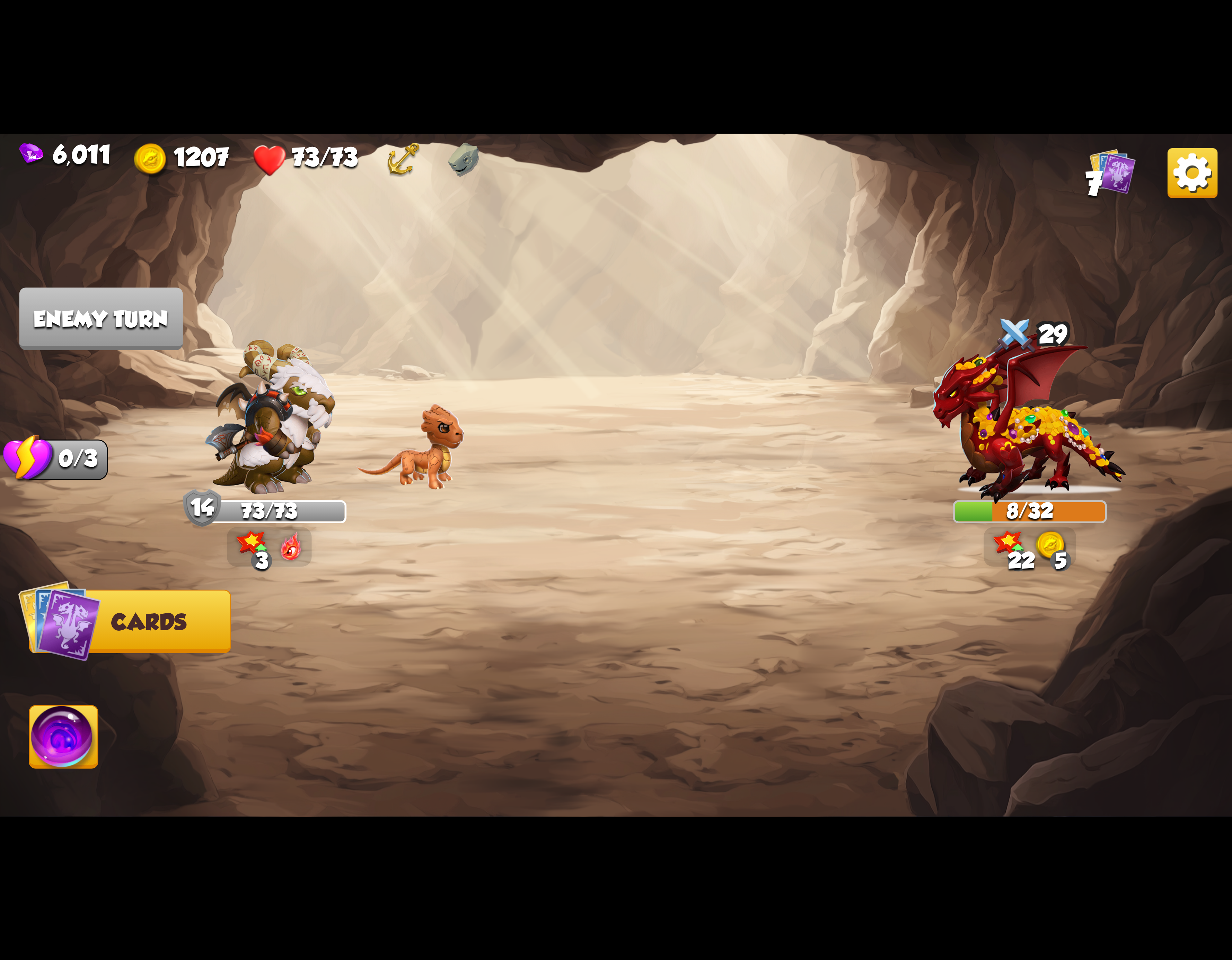
click at [66, 746] on img at bounding box center [63, 741] width 68 height 69
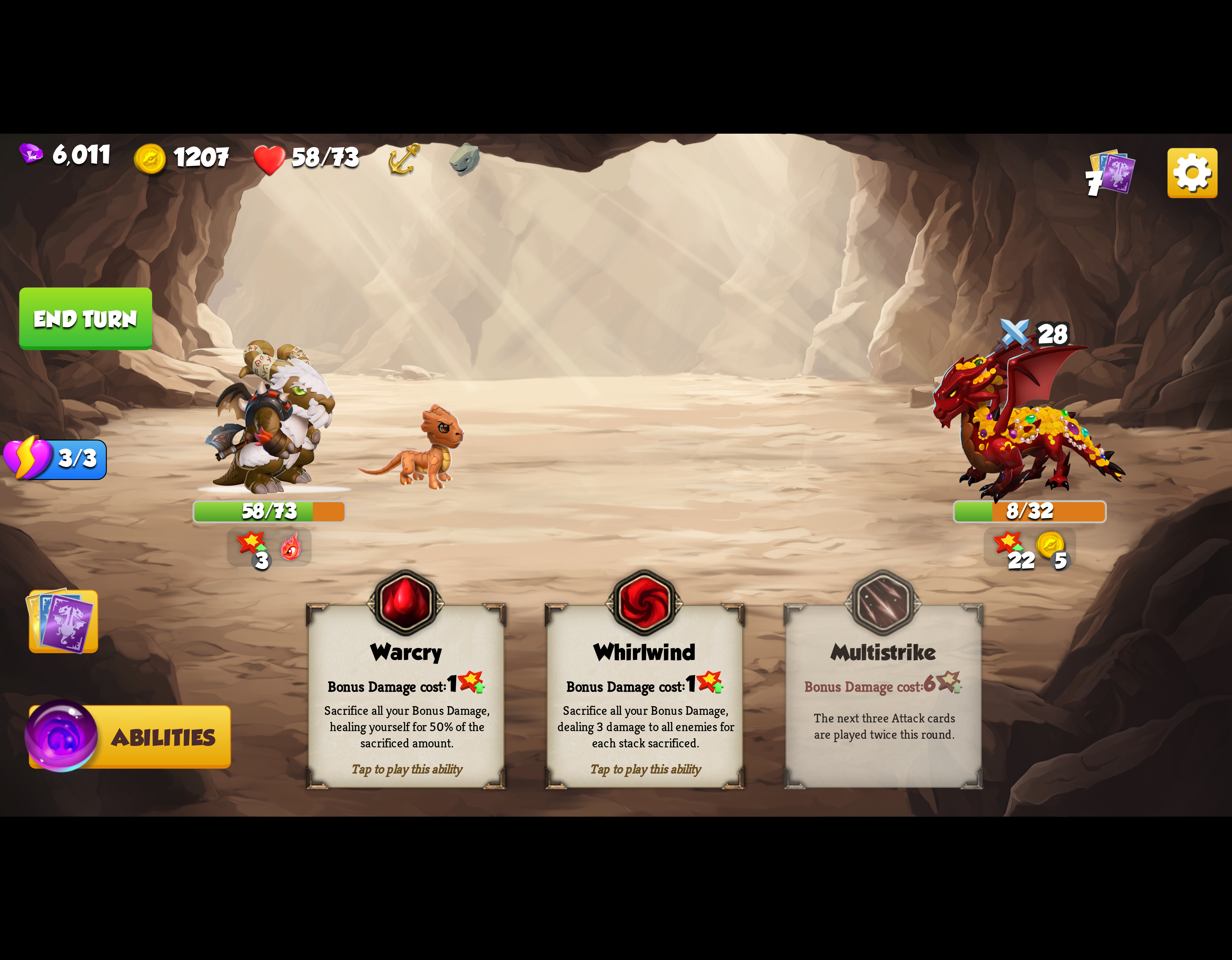
click at [1172, 183] on img at bounding box center [1193, 173] width 50 height 50
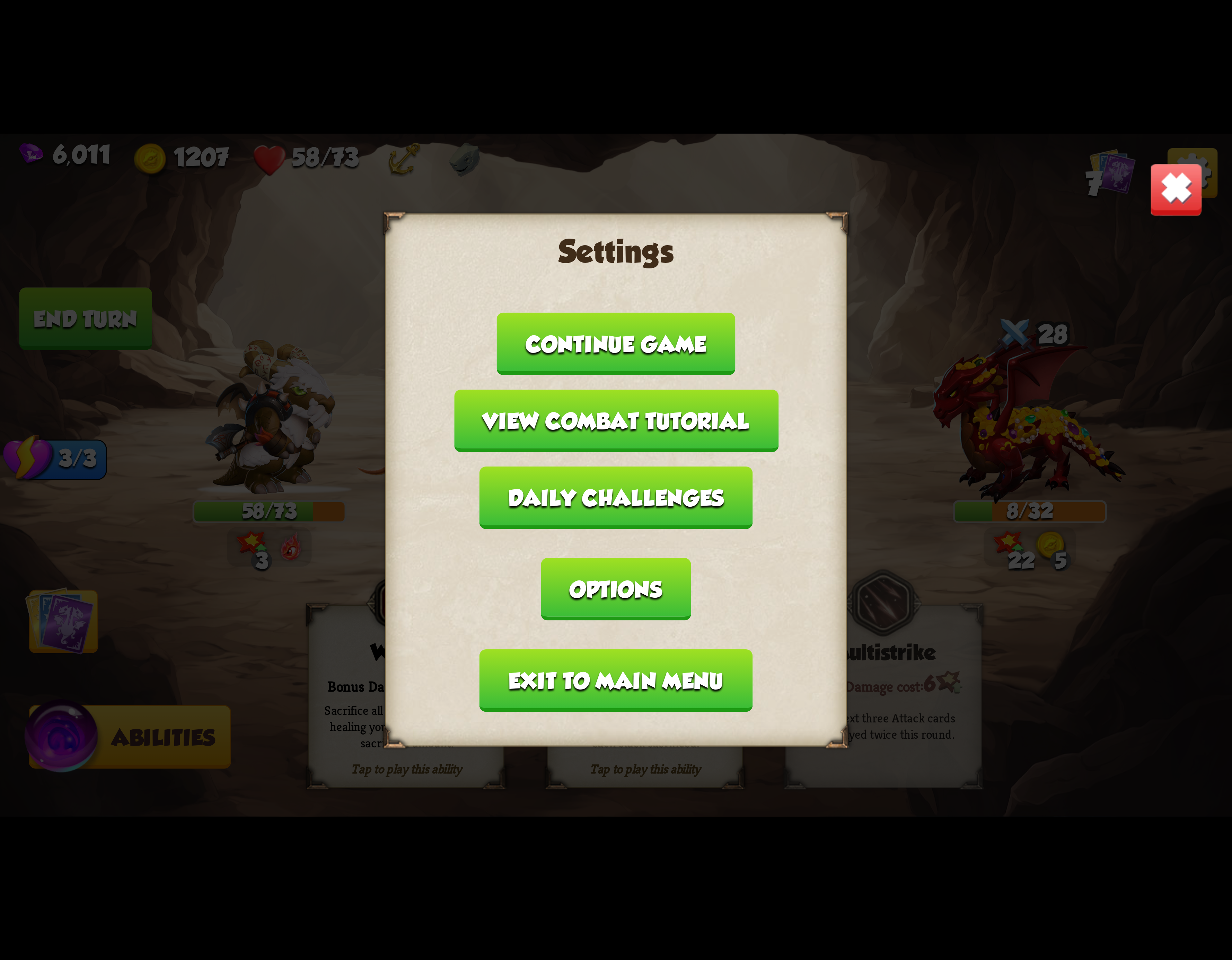
click at [584, 650] on button "Exit to main menu" at bounding box center [616, 681] width 273 height 63
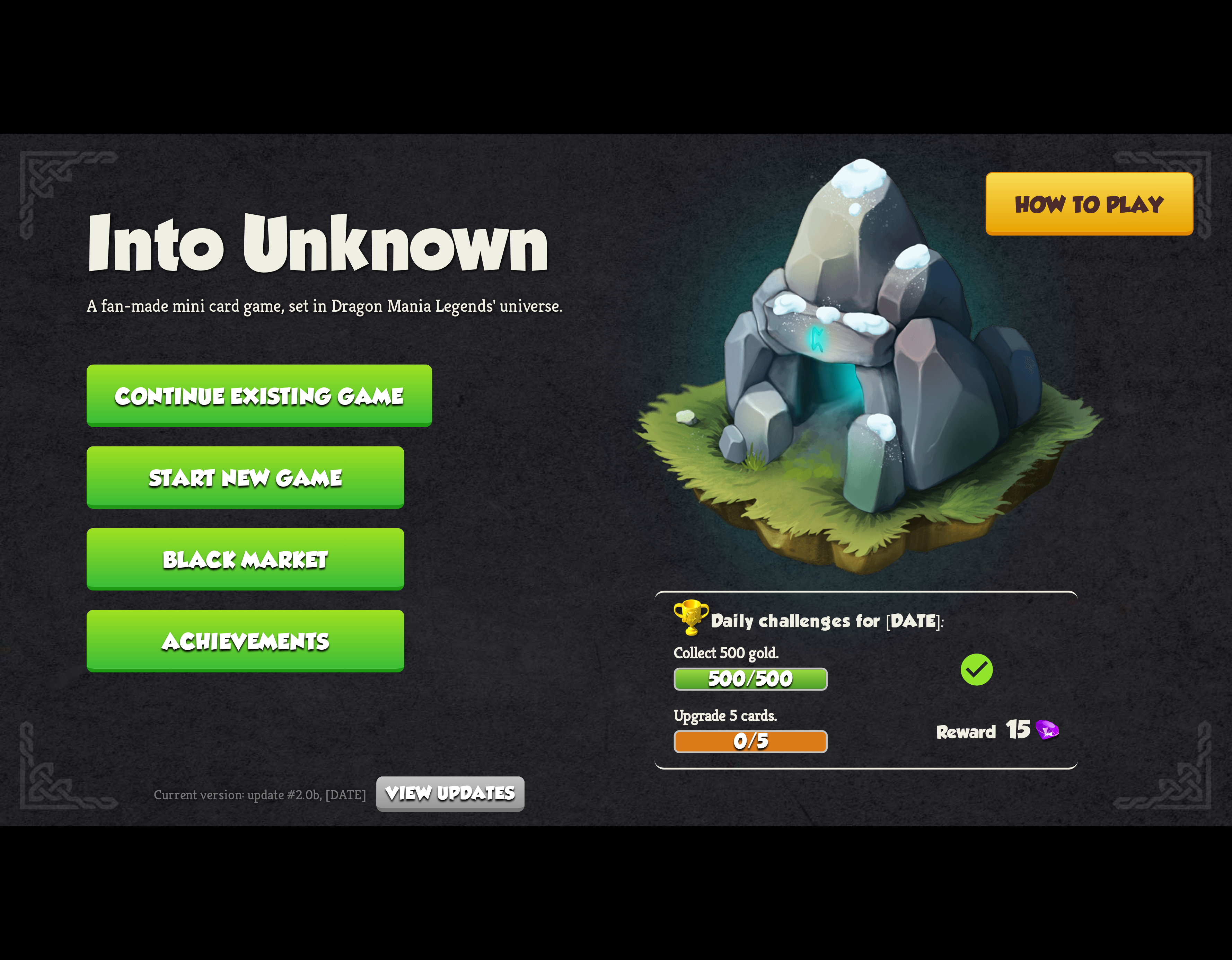
click at [220, 385] on button "Continue existing game" at bounding box center [260, 395] width 346 height 63
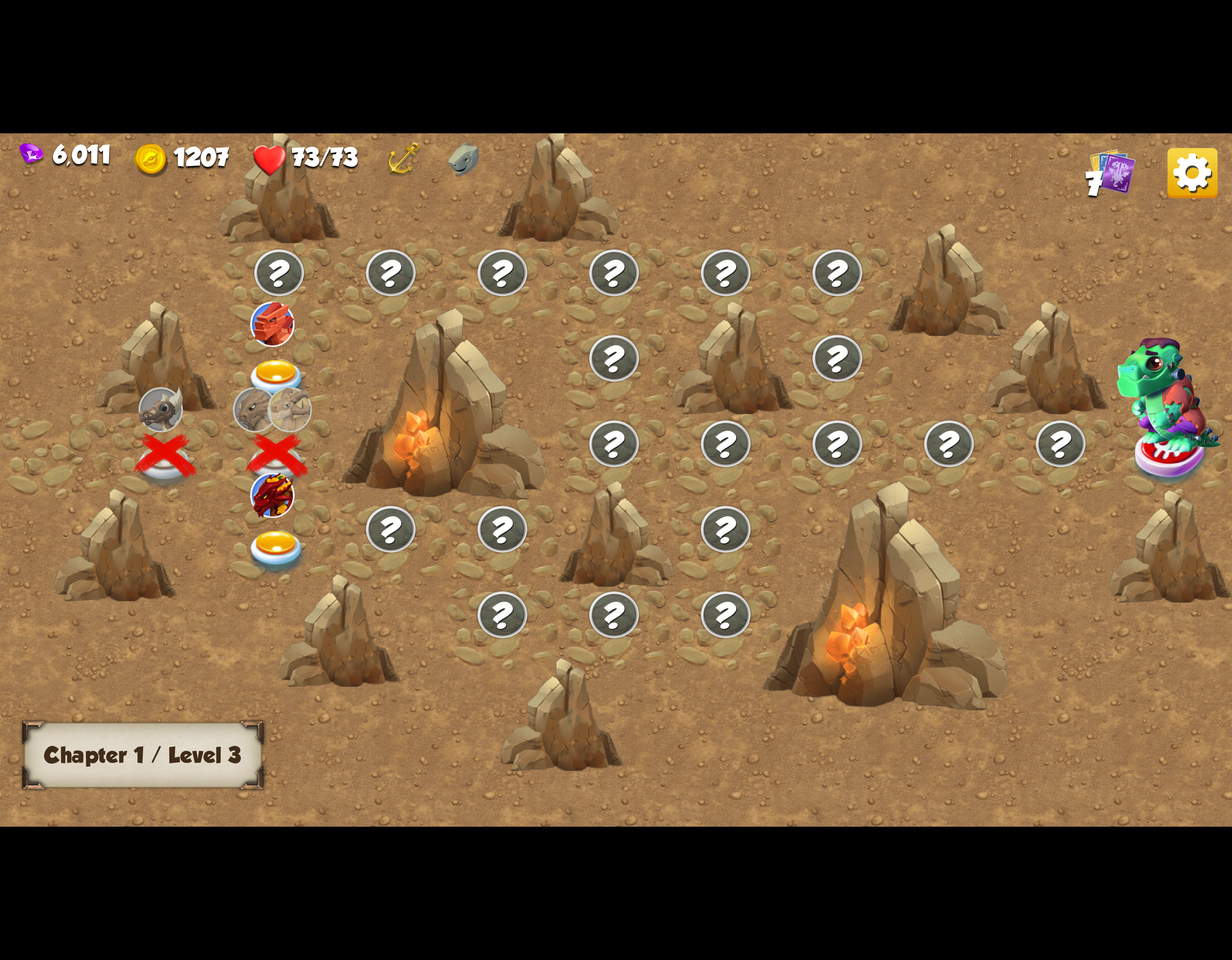
click at [269, 531] on img at bounding box center [277, 553] width 62 height 45
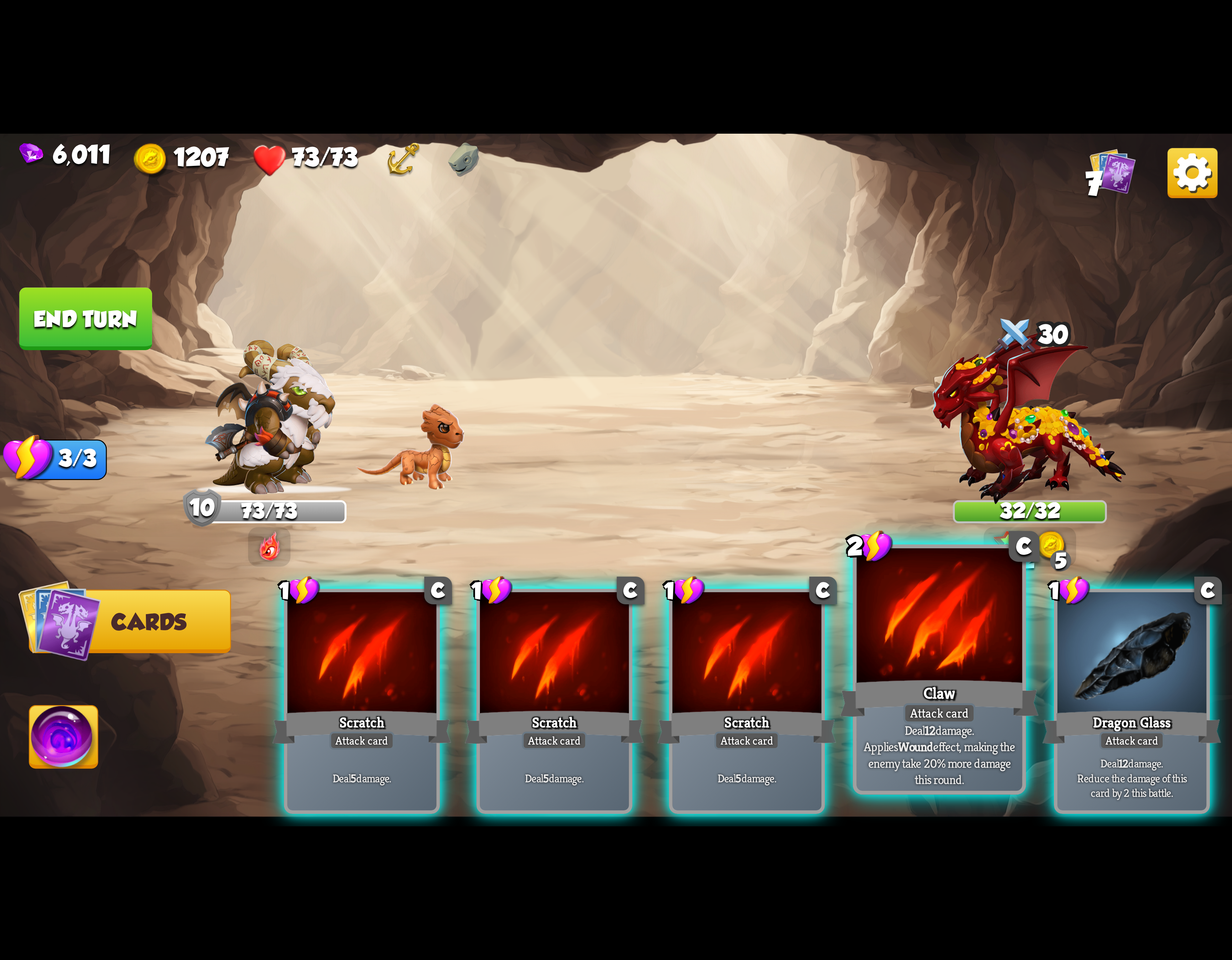
click at [930, 663] on div at bounding box center [939, 618] width 165 height 140
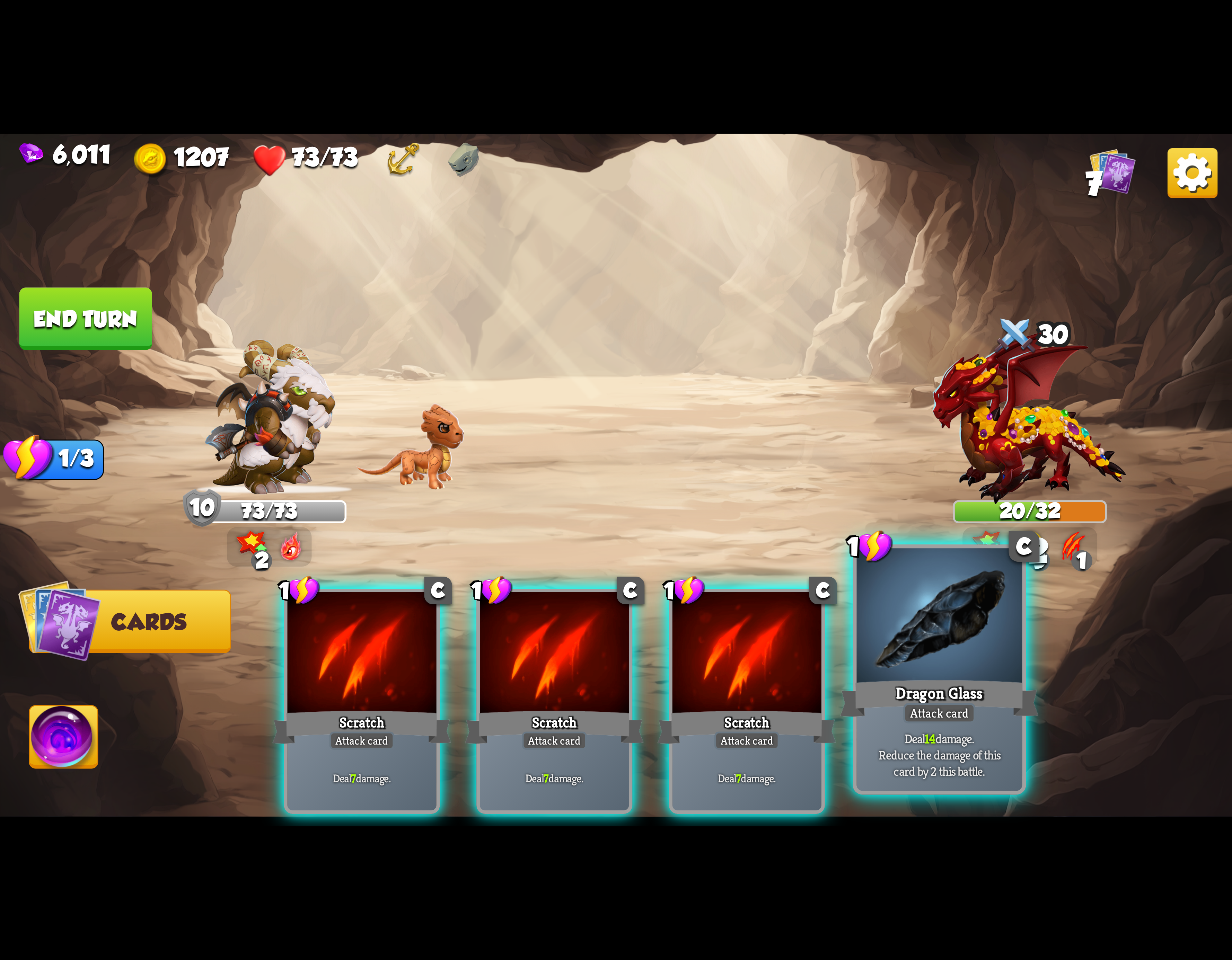
click at [929, 663] on div at bounding box center [939, 618] width 165 height 140
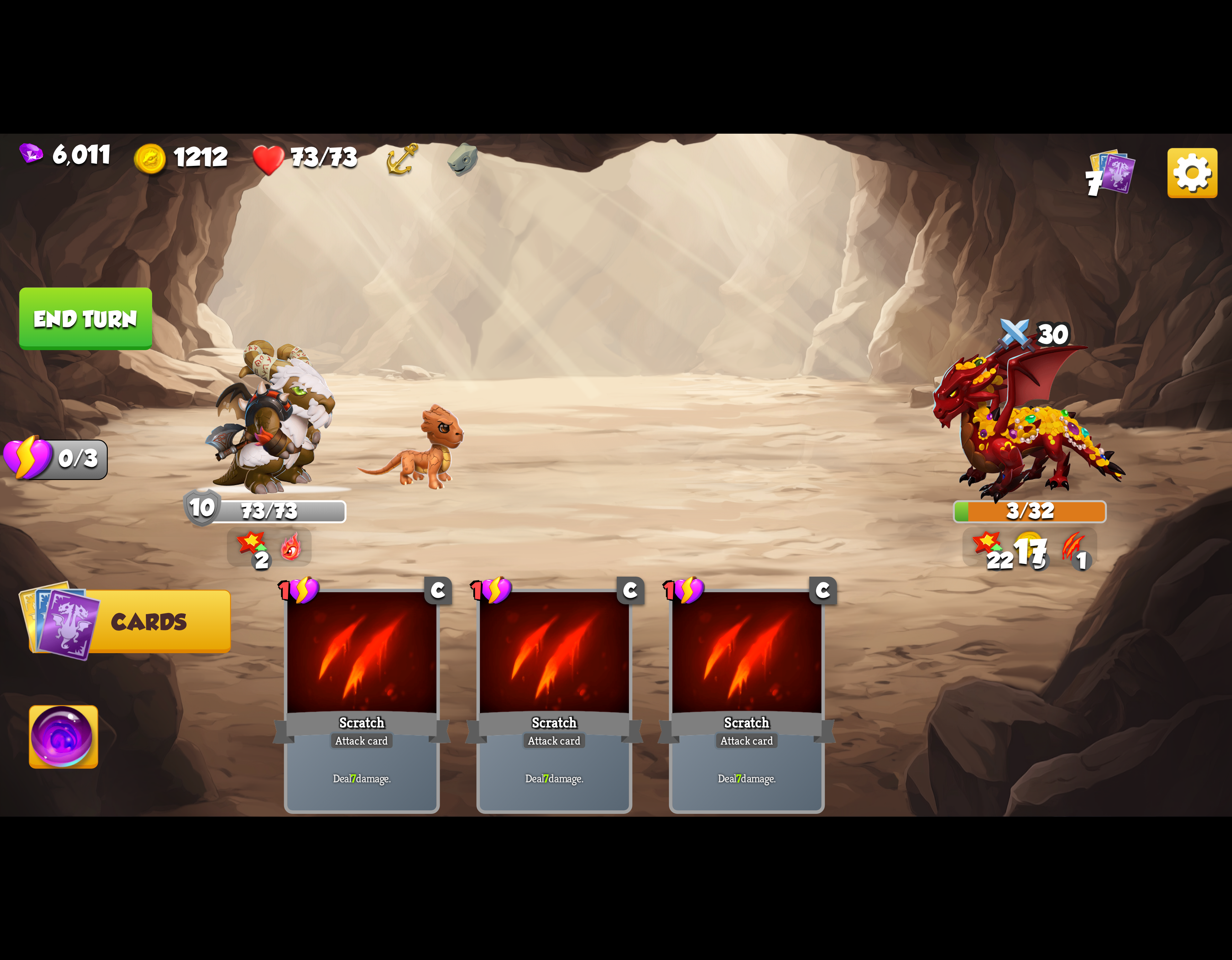
click at [72, 764] on img at bounding box center [63, 741] width 68 height 69
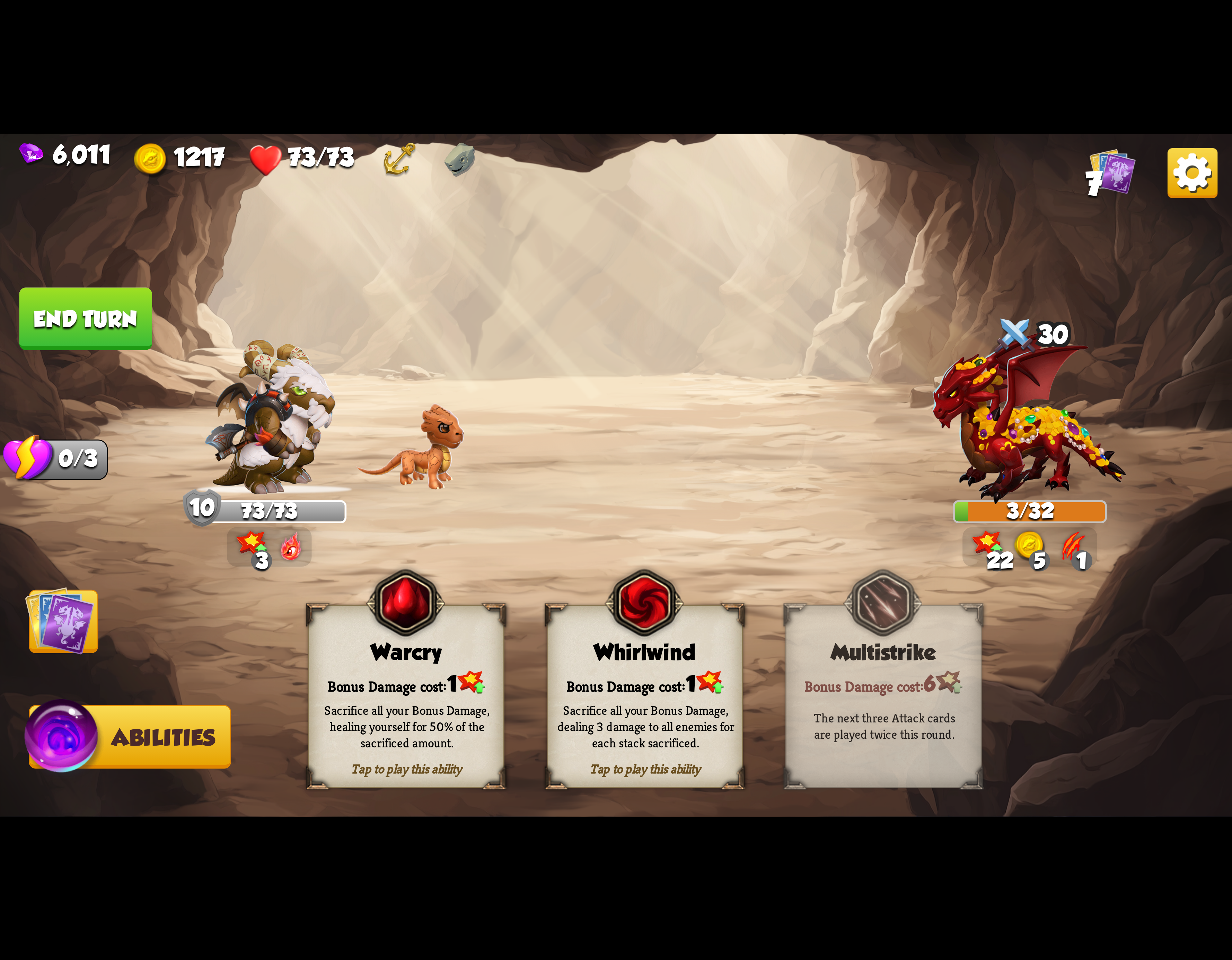
click at [98, 327] on button "End turn" at bounding box center [86, 318] width 133 height 63
click at [627, 632] on img at bounding box center [644, 603] width 79 height 81
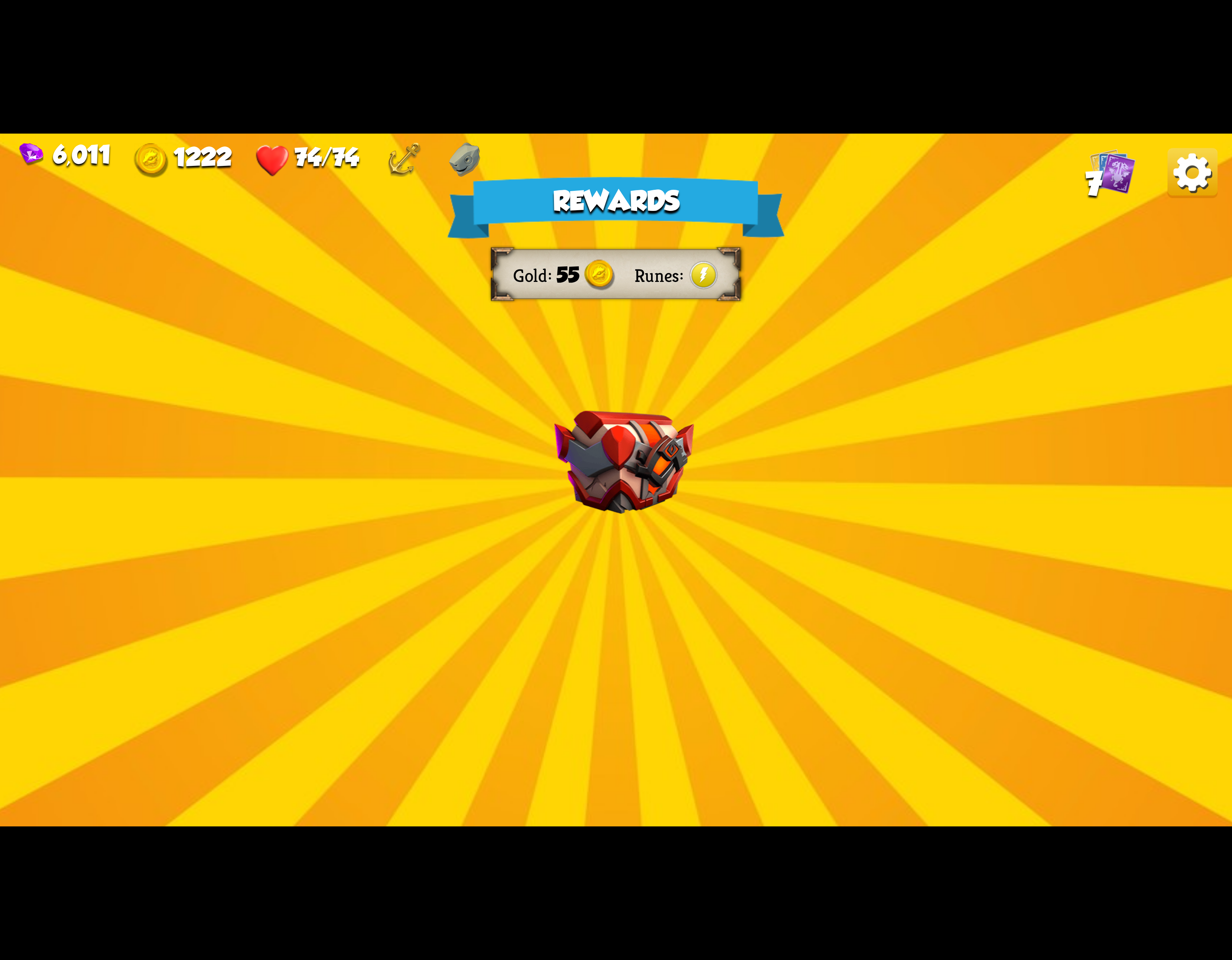
click at [1190, 173] on img at bounding box center [1193, 173] width 50 height 50
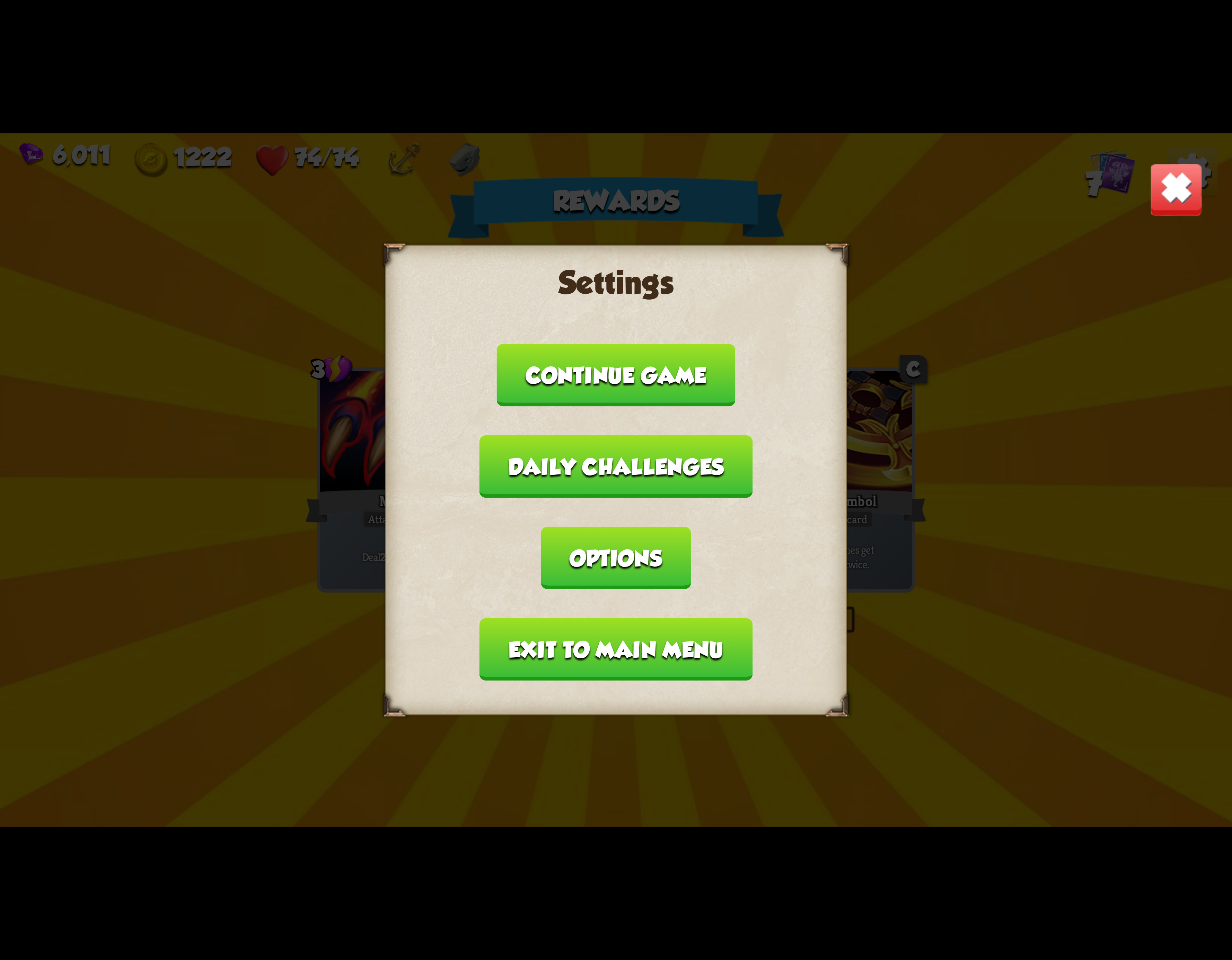
click at [527, 618] on button "Exit to main menu" at bounding box center [616, 649] width 273 height 63
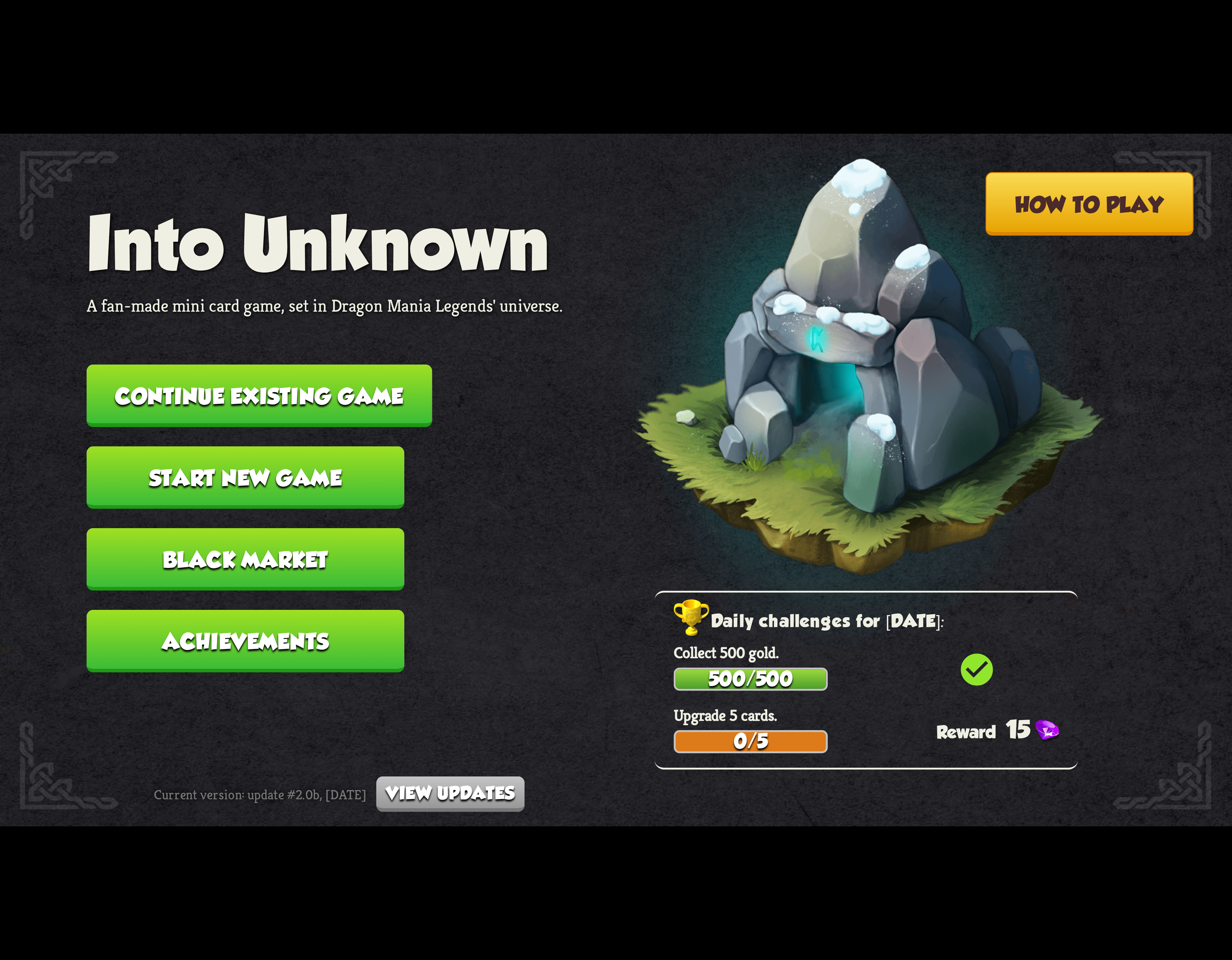
click at [308, 377] on button "Continue existing game" at bounding box center [260, 395] width 346 height 63
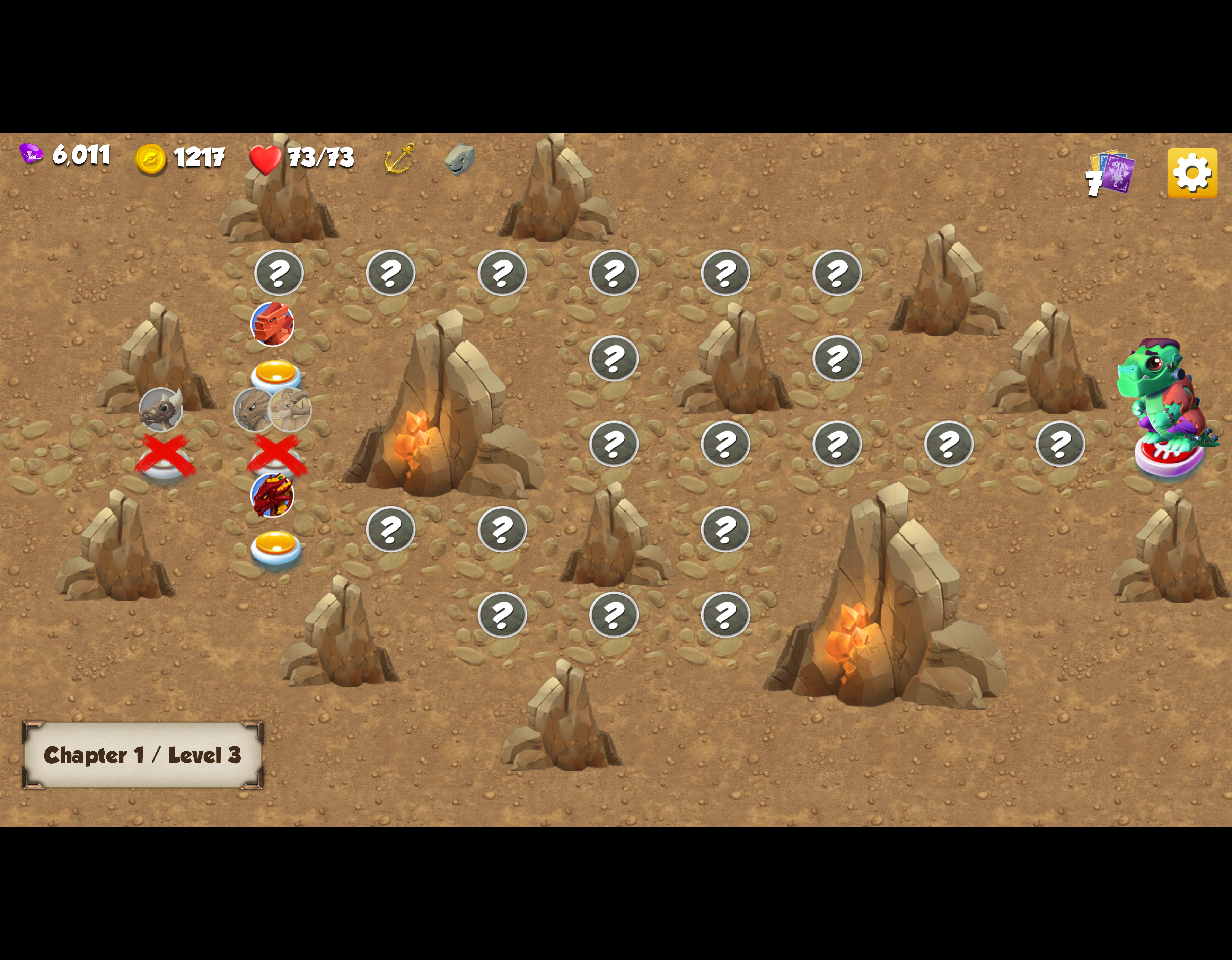
click at [272, 536] on img at bounding box center [277, 553] width 62 height 45
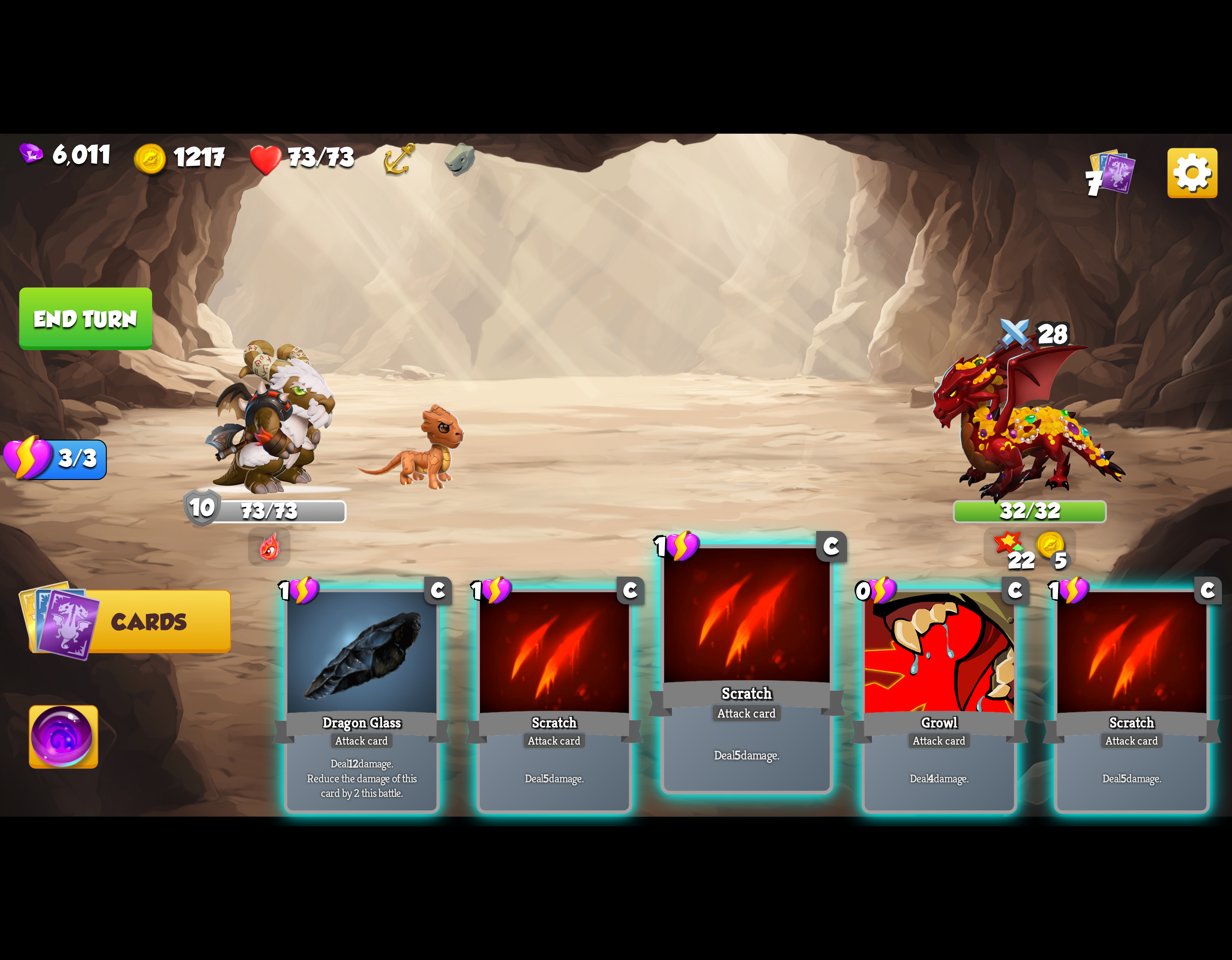
click at [690, 633] on div at bounding box center [747, 618] width 165 height 140
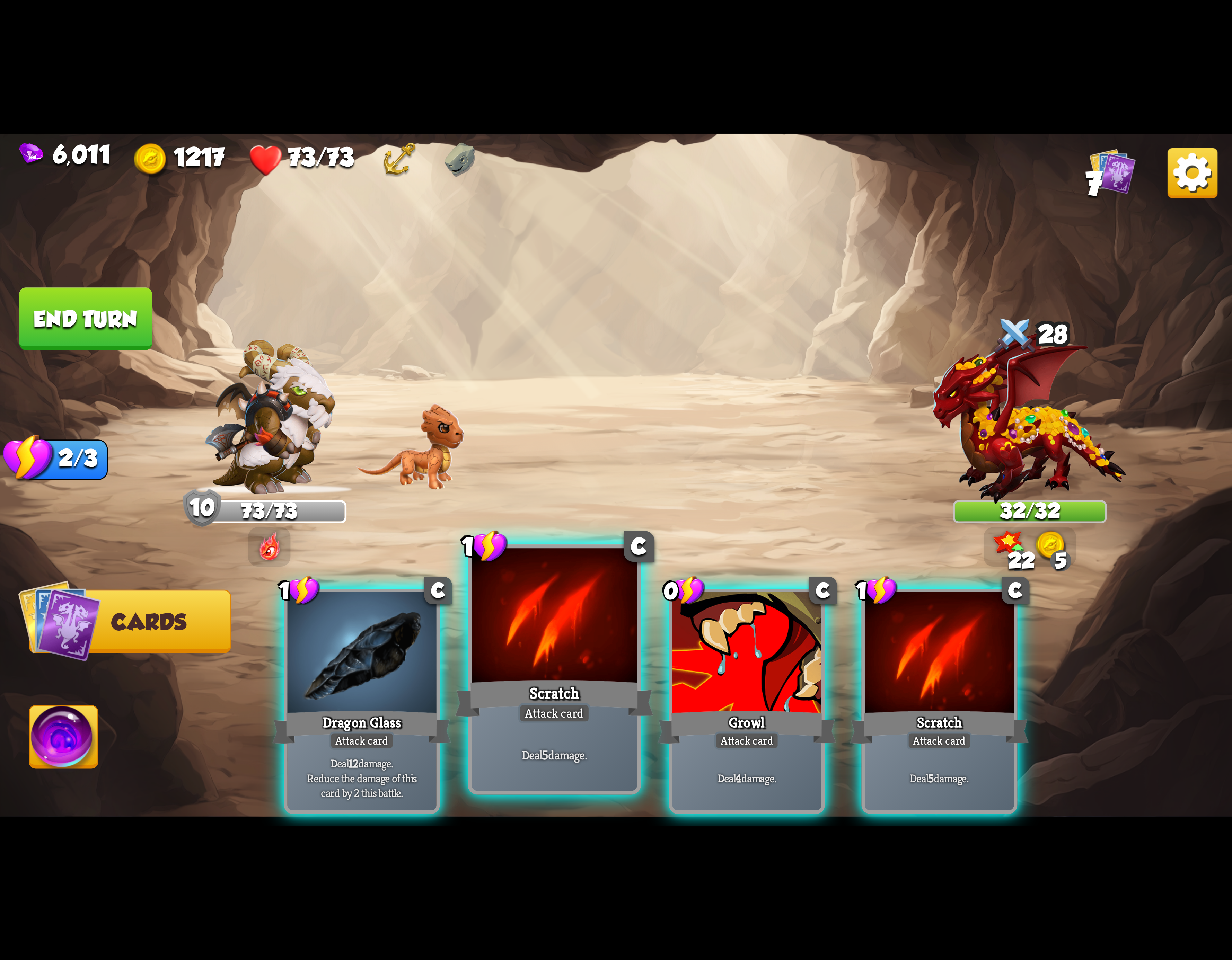
click at [600, 657] on div at bounding box center [554, 618] width 165 height 140
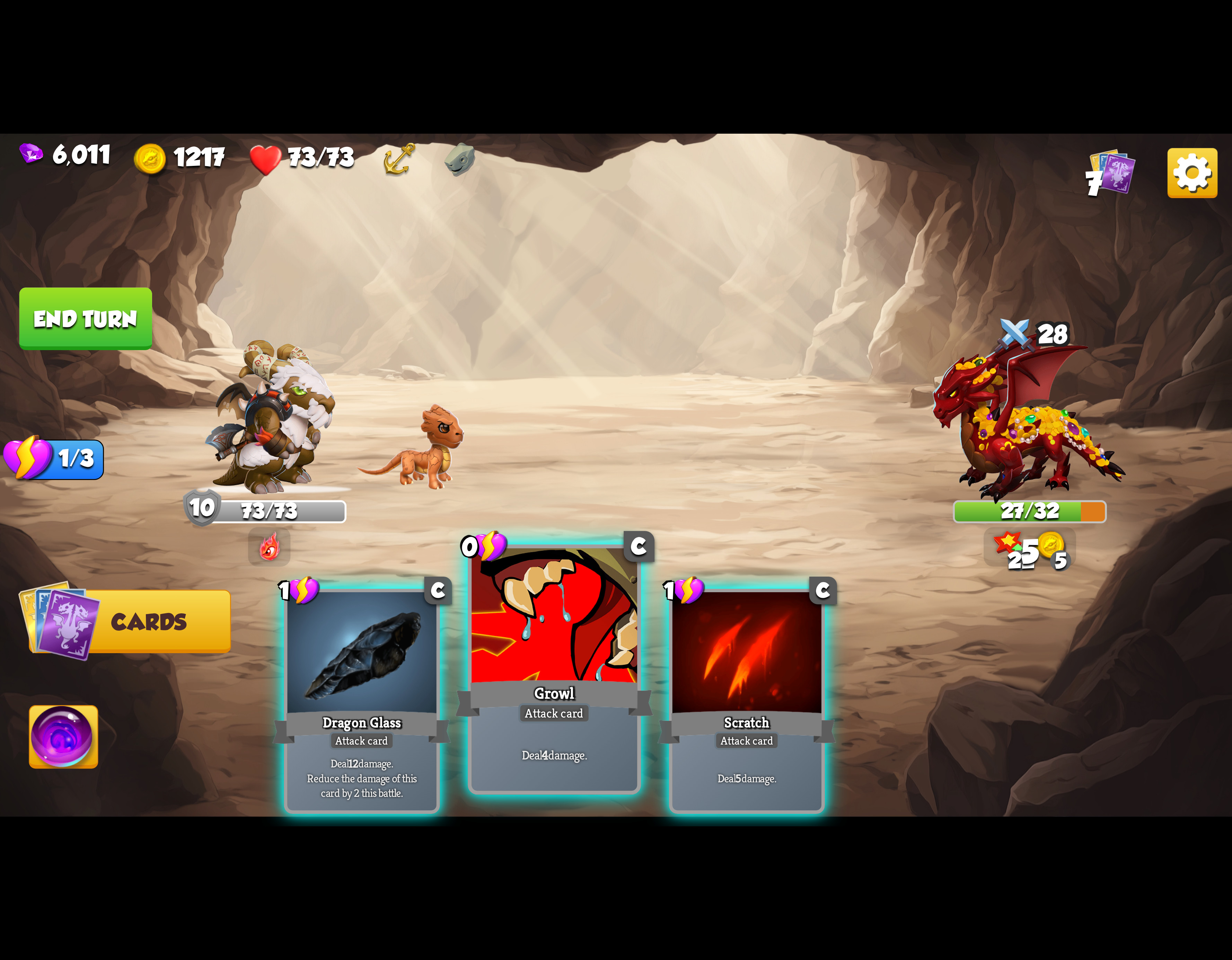
click at [655, 646] on div "1 C Dragon Glass Attack card Deal 12 damage. Reduce the damage of this card by …" at bounding box center [739, 672] width 986 height 308
click at [511, 655] on div at bounding box center [554, 618] width 165 height 140
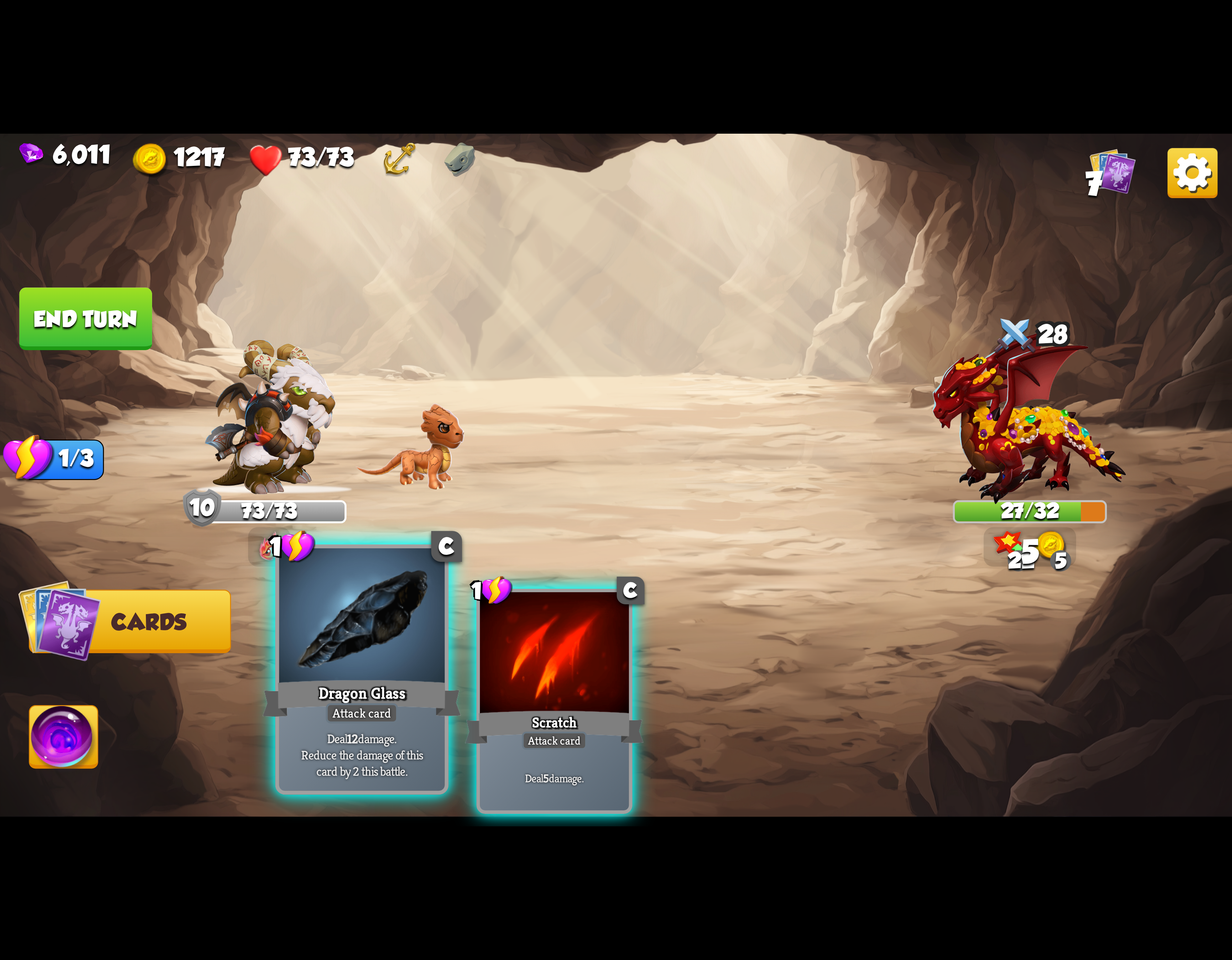
click at [337, 660] on div at bounding box center [362, 618] width 165 height 140
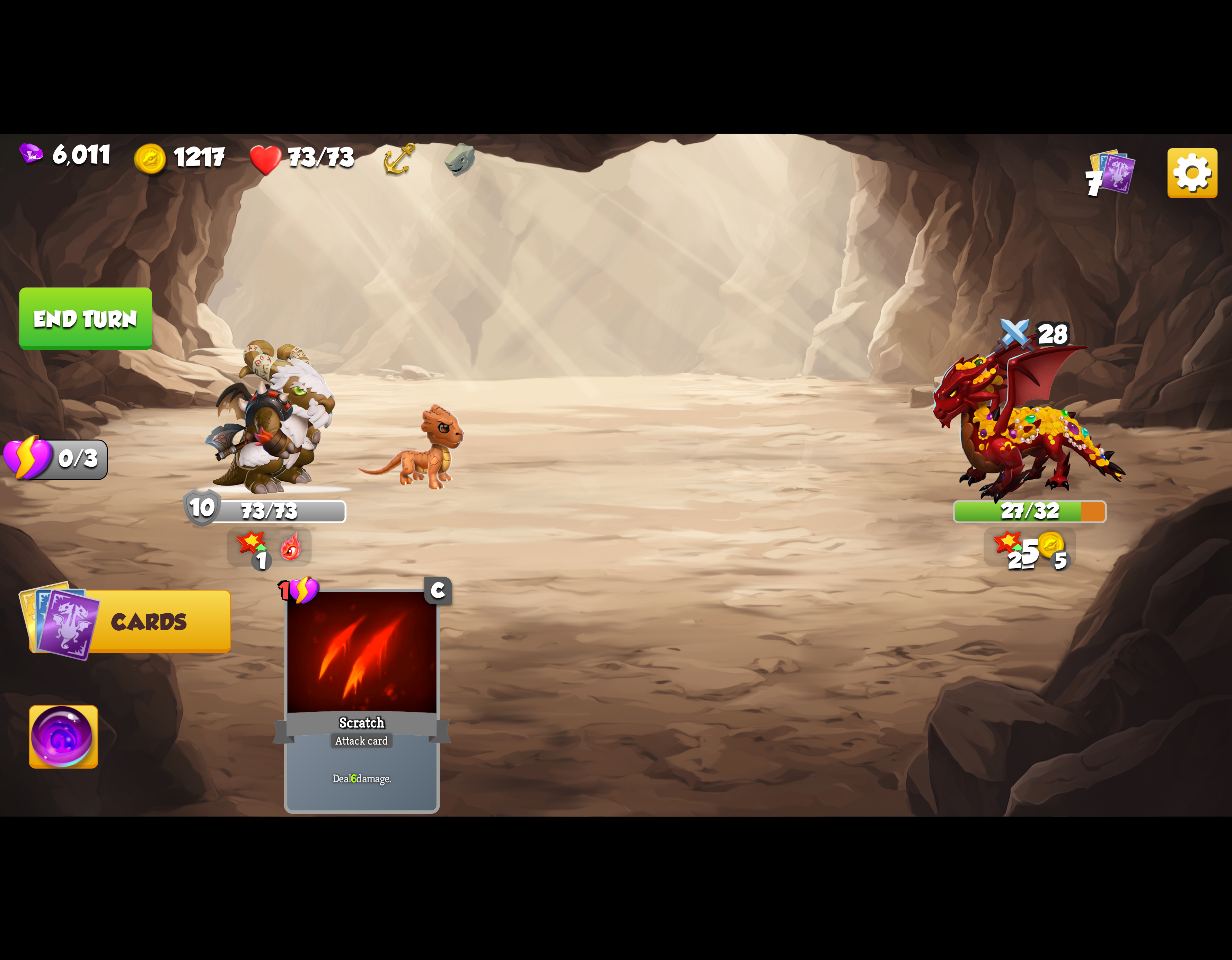
click at [55, 728] on img at bounding box center [63, 741] width 68 height 69
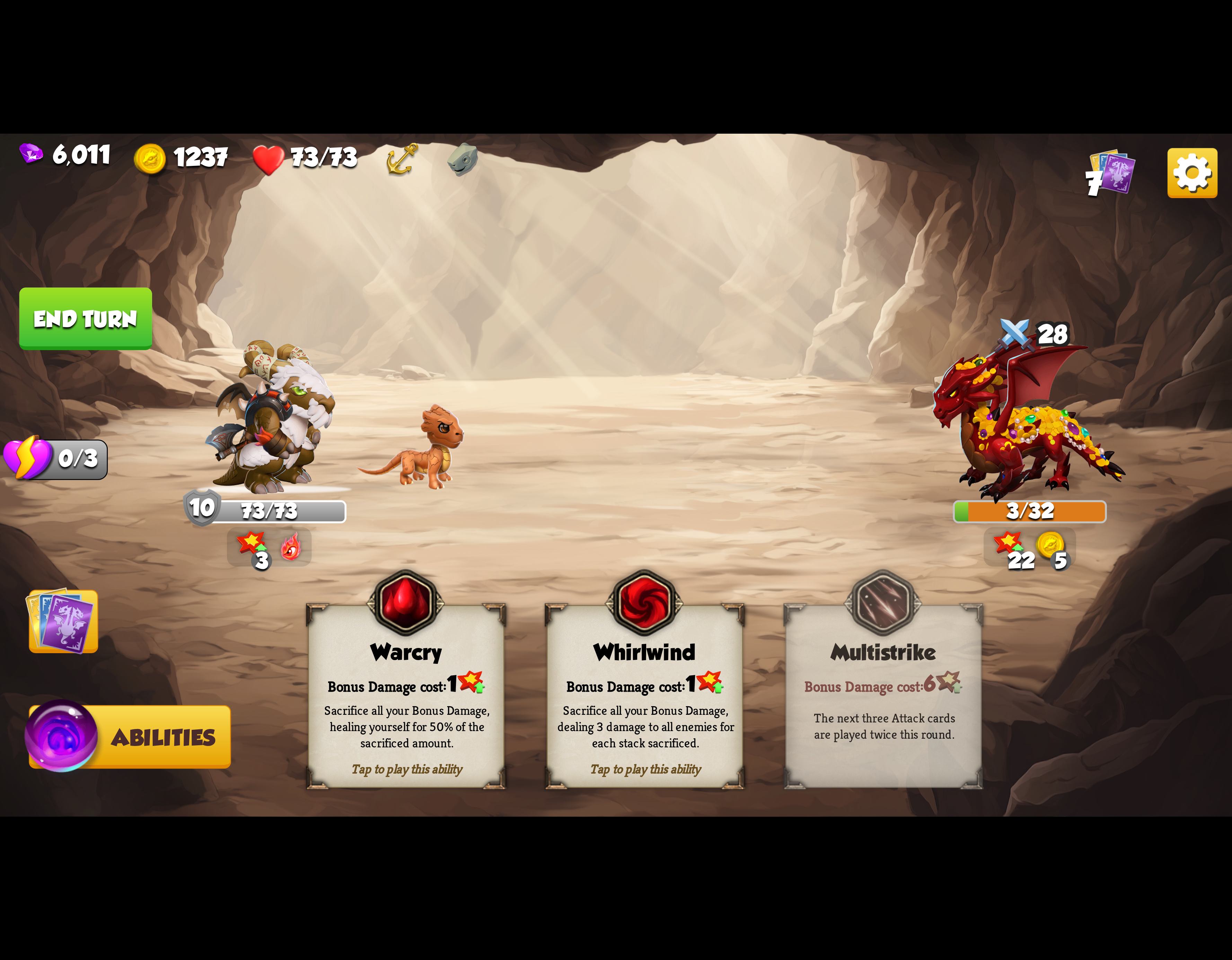
click at [104, 312] on button "End turn" at bounding box center [86, 318] width 133 height 63
click at [610, 658] on div "Whirlwind" at bounding box center [645, 652] width 194 height 25
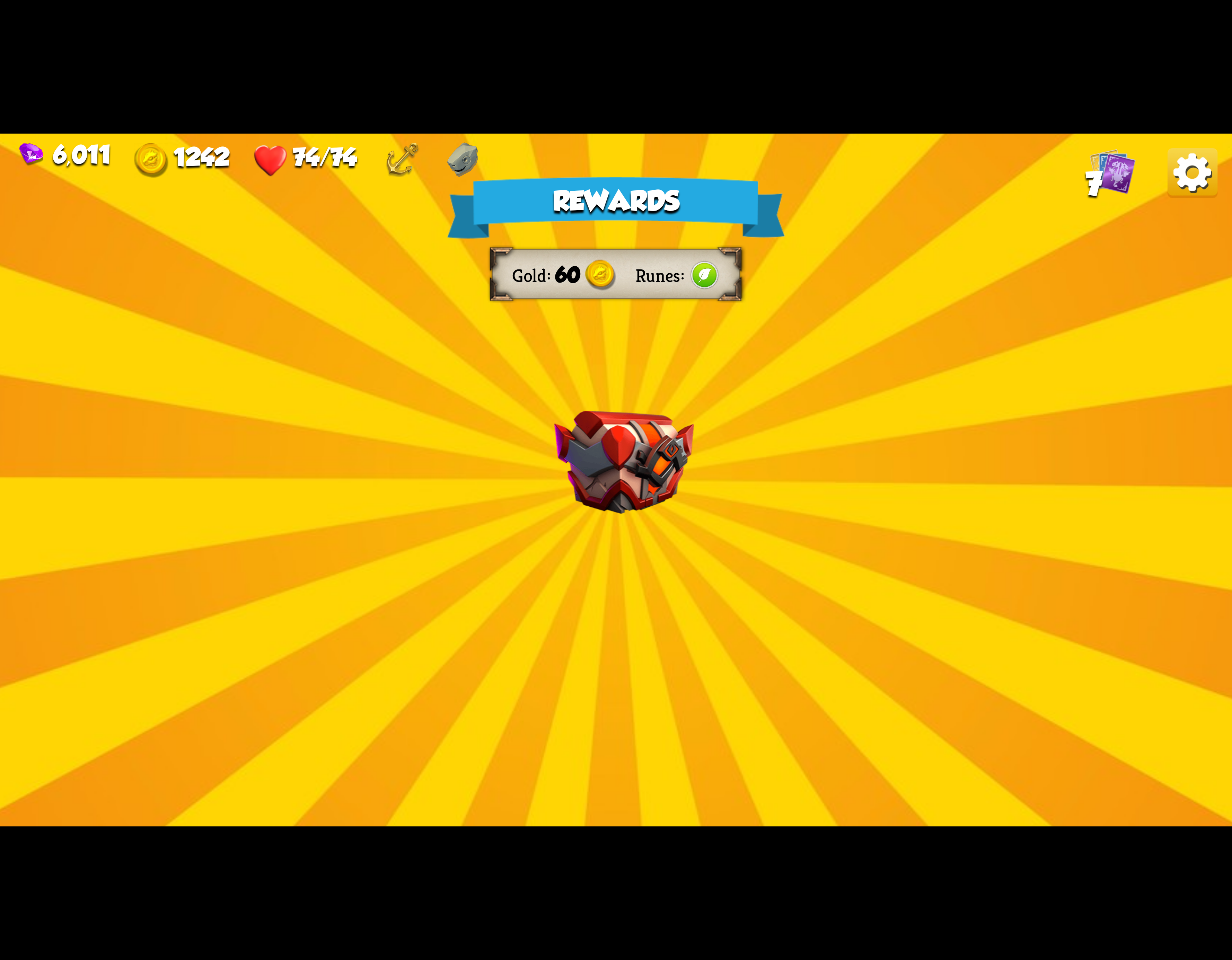
click at [1192, 176] on img at bounding box center [1193, 173] width 50 height 50
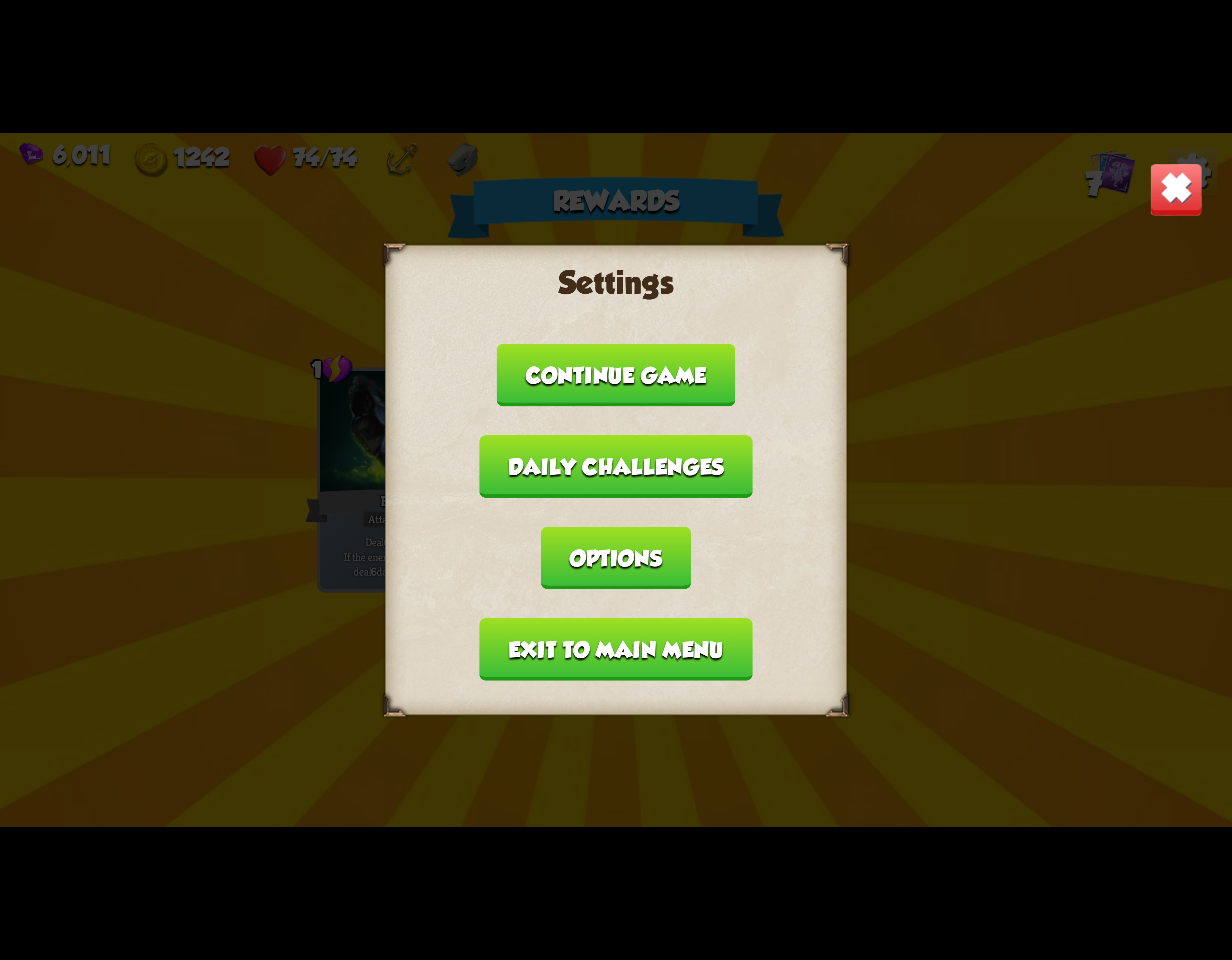
click at [585, 618] on button "Exit to main menu" at bounding box center [616, 649] width 273 height 63
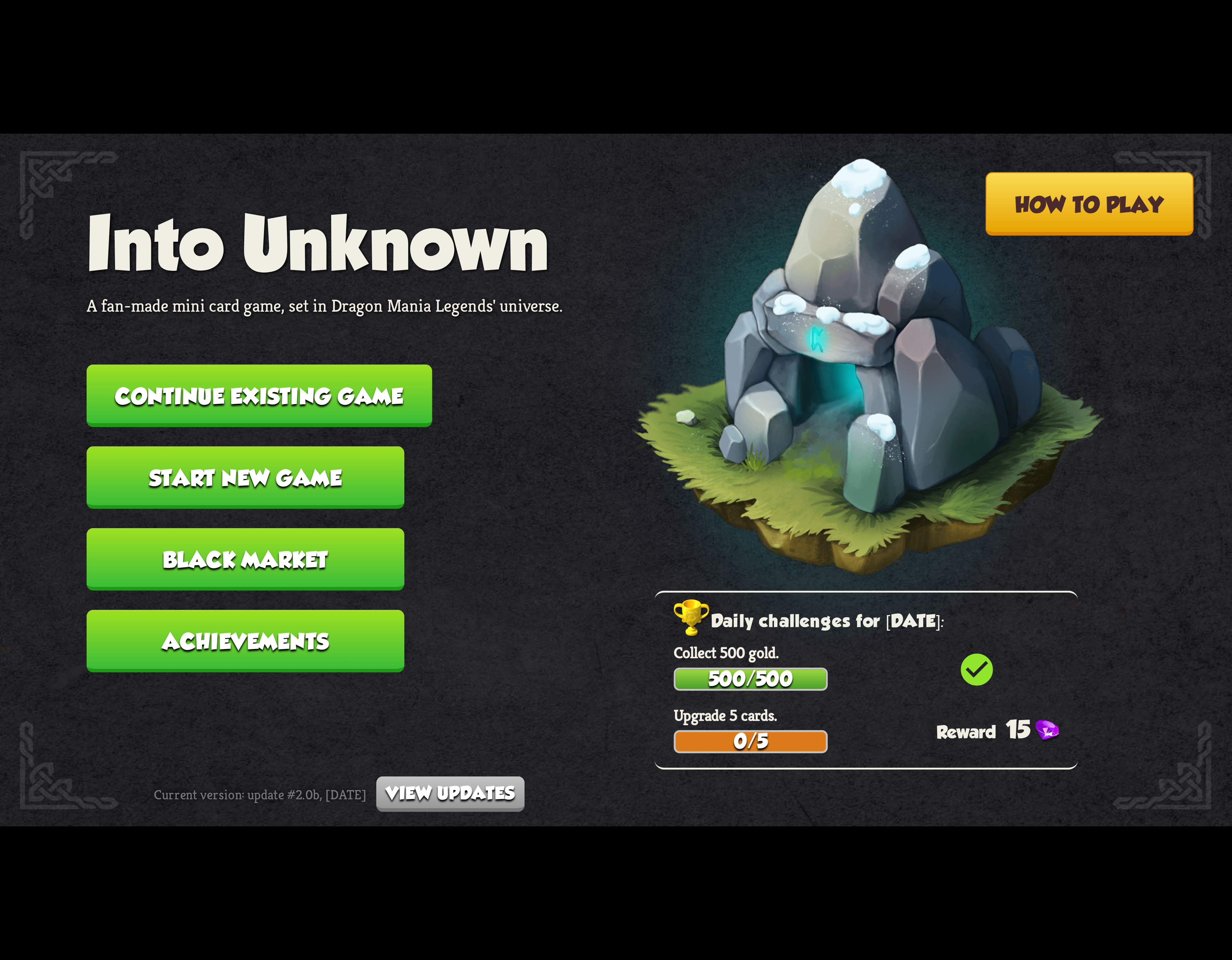
click at [343, 401] on button "Continue existing game" at bounding box center [260, 395] width 346 height 63
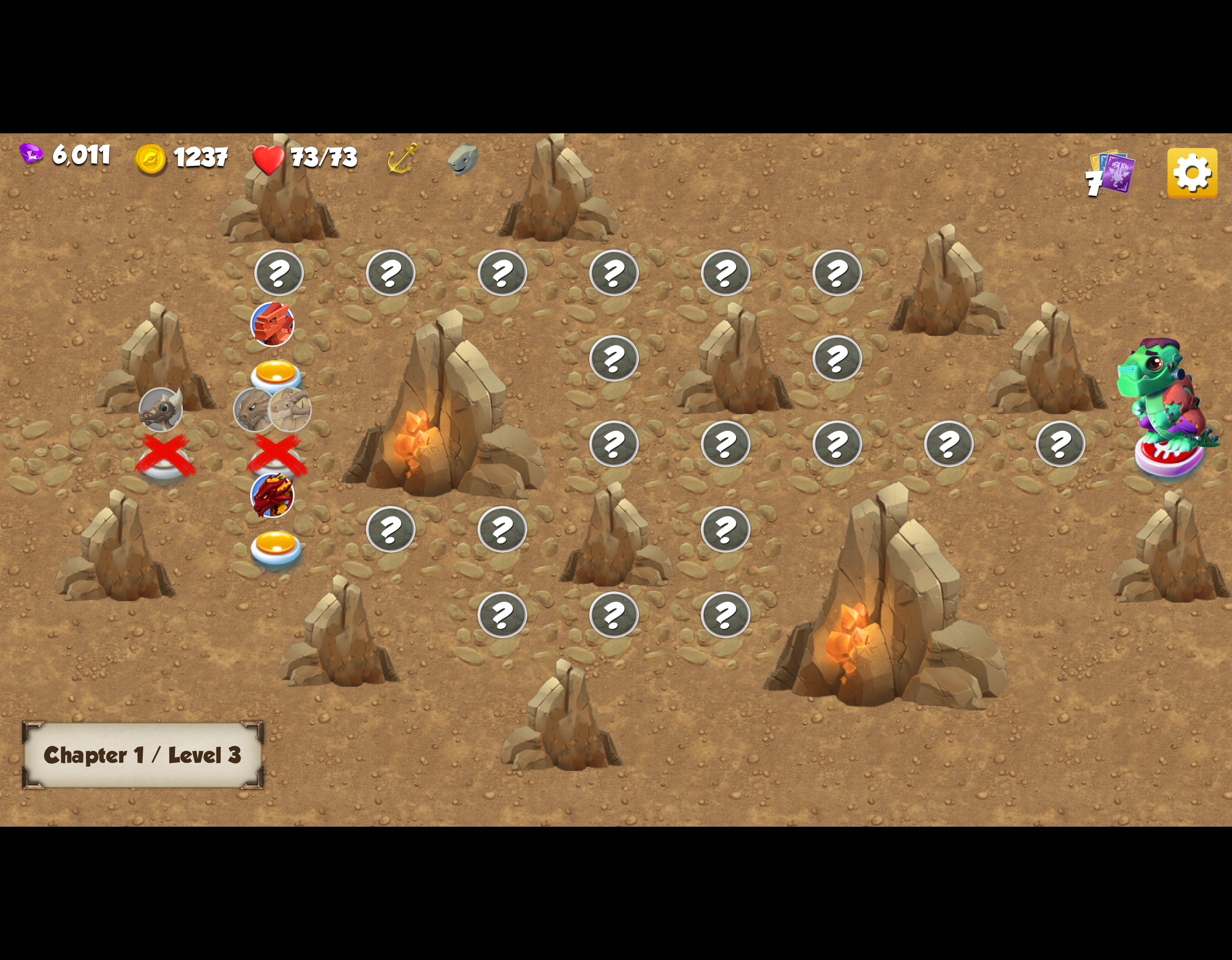
click at [287, 507] on img at bounding box center [272, 495] width 45 height 45
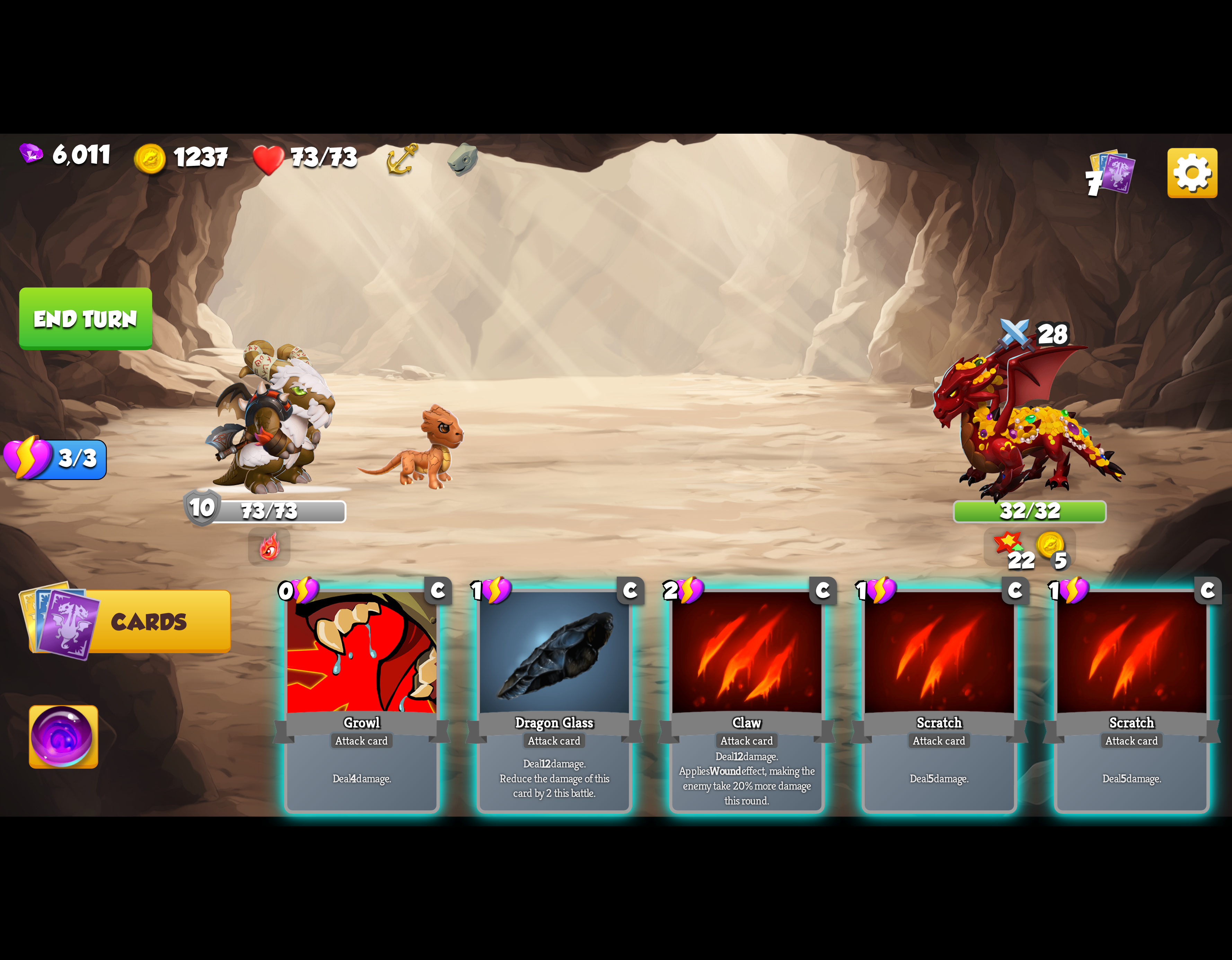
click at [744, 645] on div at bounding box center [747, 655] width 149 height 126
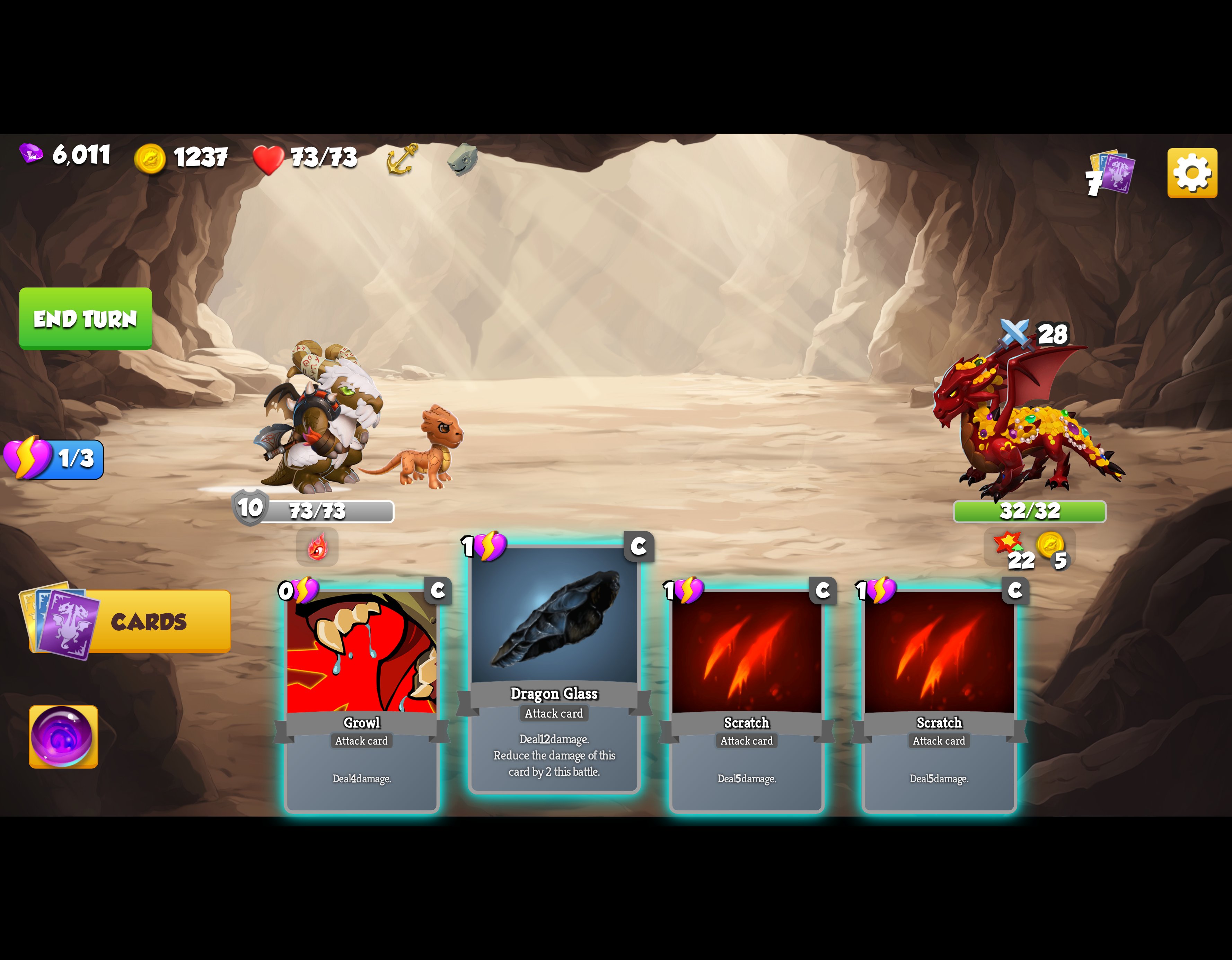
click at [544, 657] on div at bounding box center [554, 618] width 165 height 140
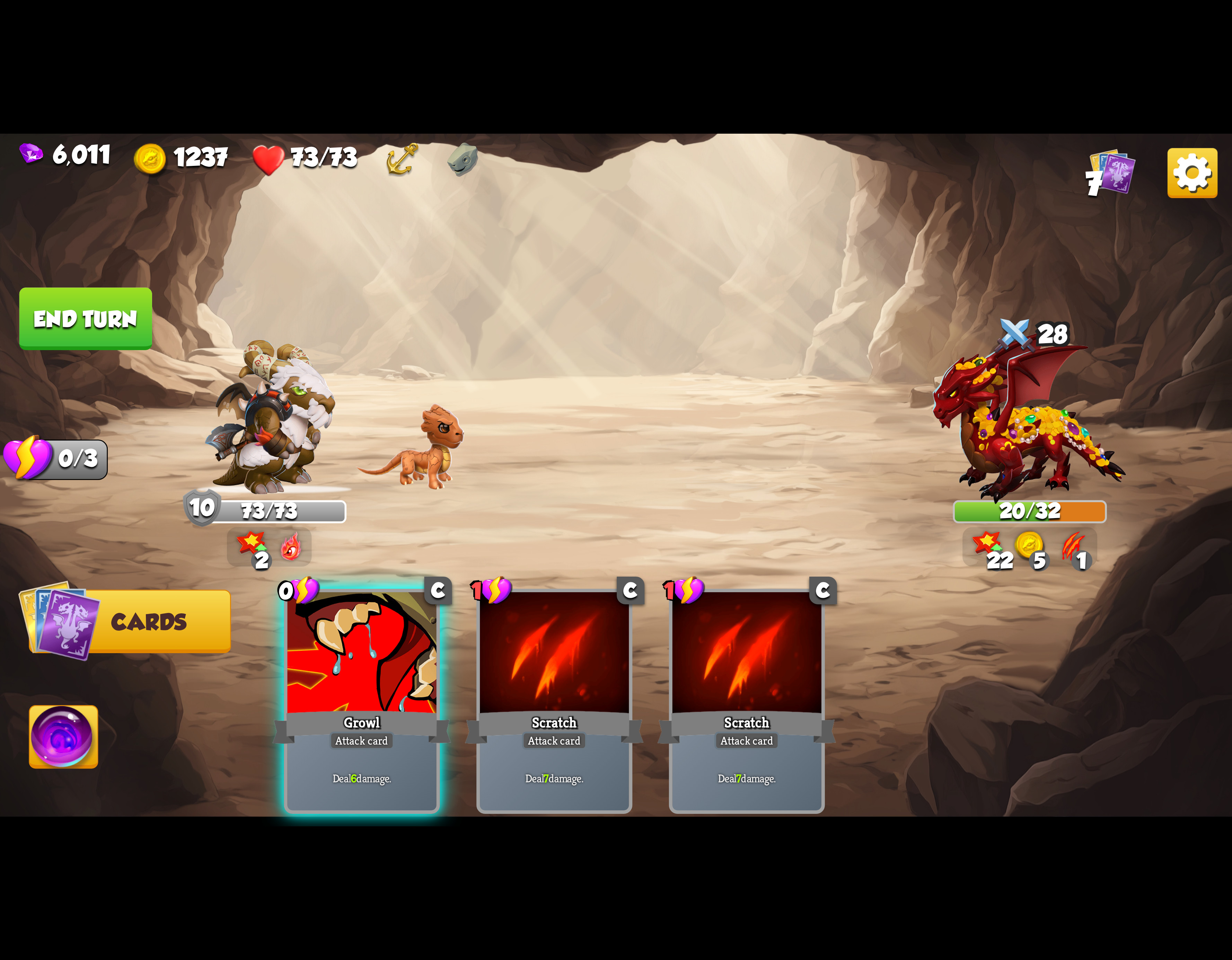
click at [42, 731] on img at bounding box center [63, 741] width 68 height 69
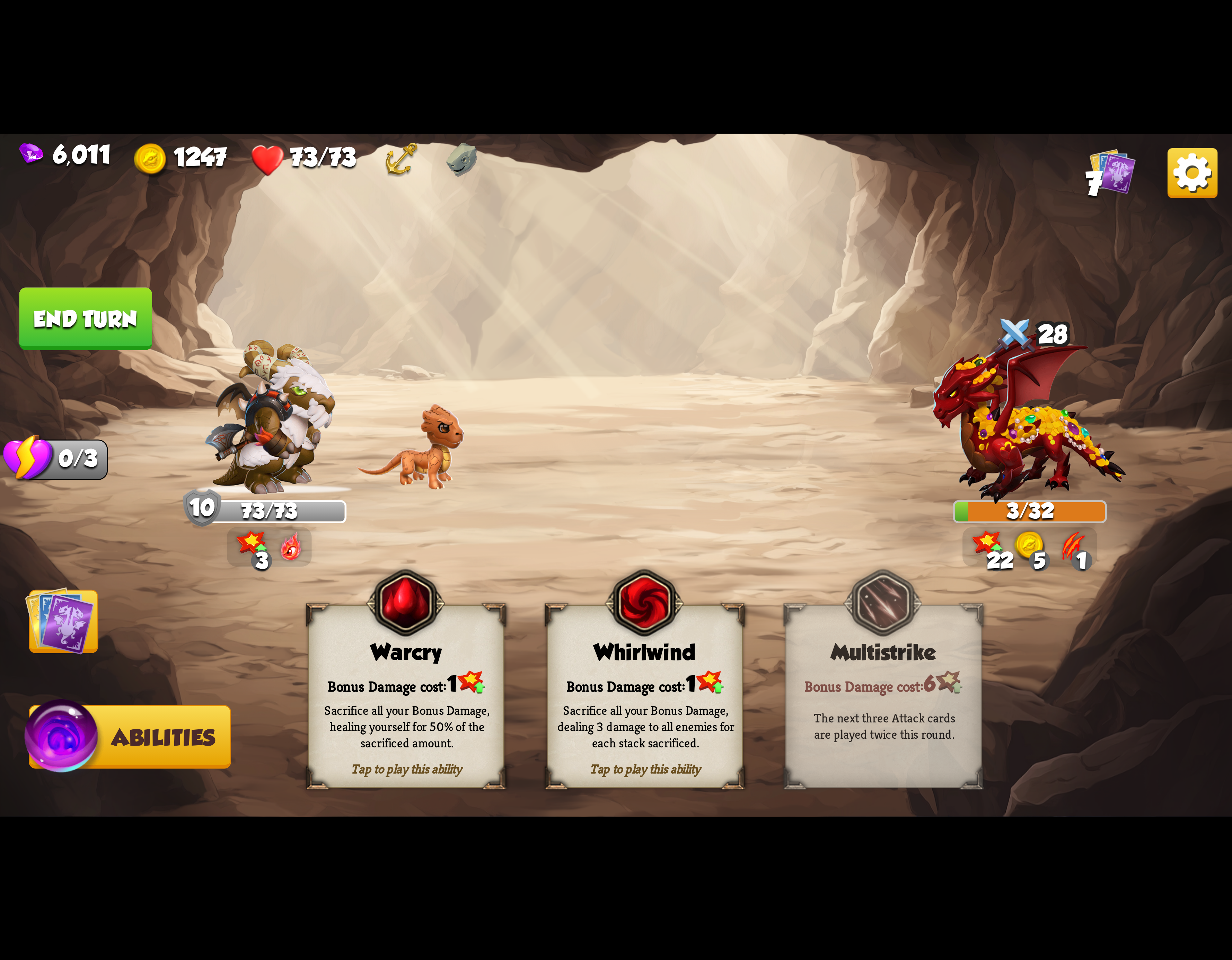
click at [35, 642] on img at bounding box center [60, 621] width 69 height 69
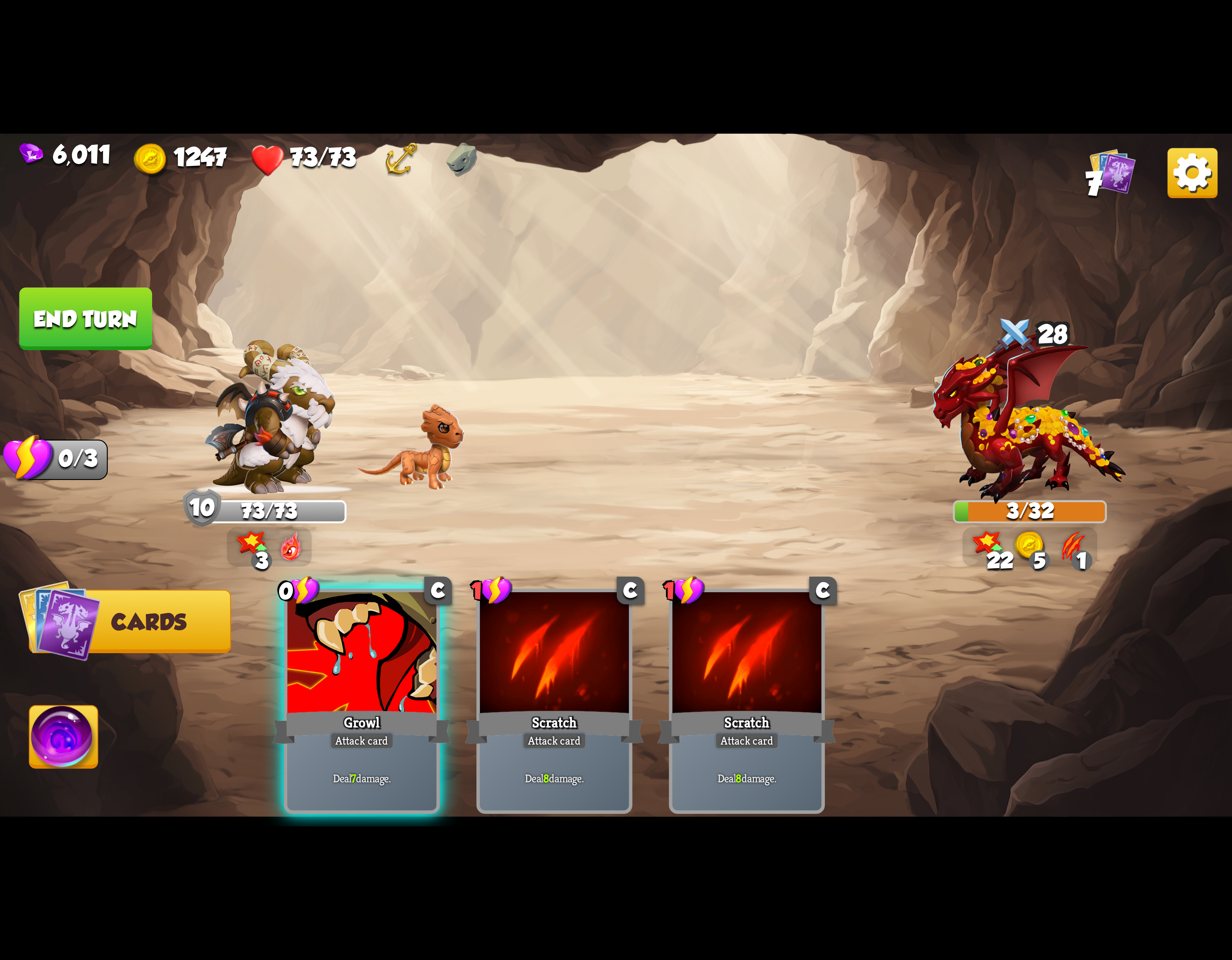
click at [106, 312] on button "End turn" at bounding box center [86, 318] width 133 height 63
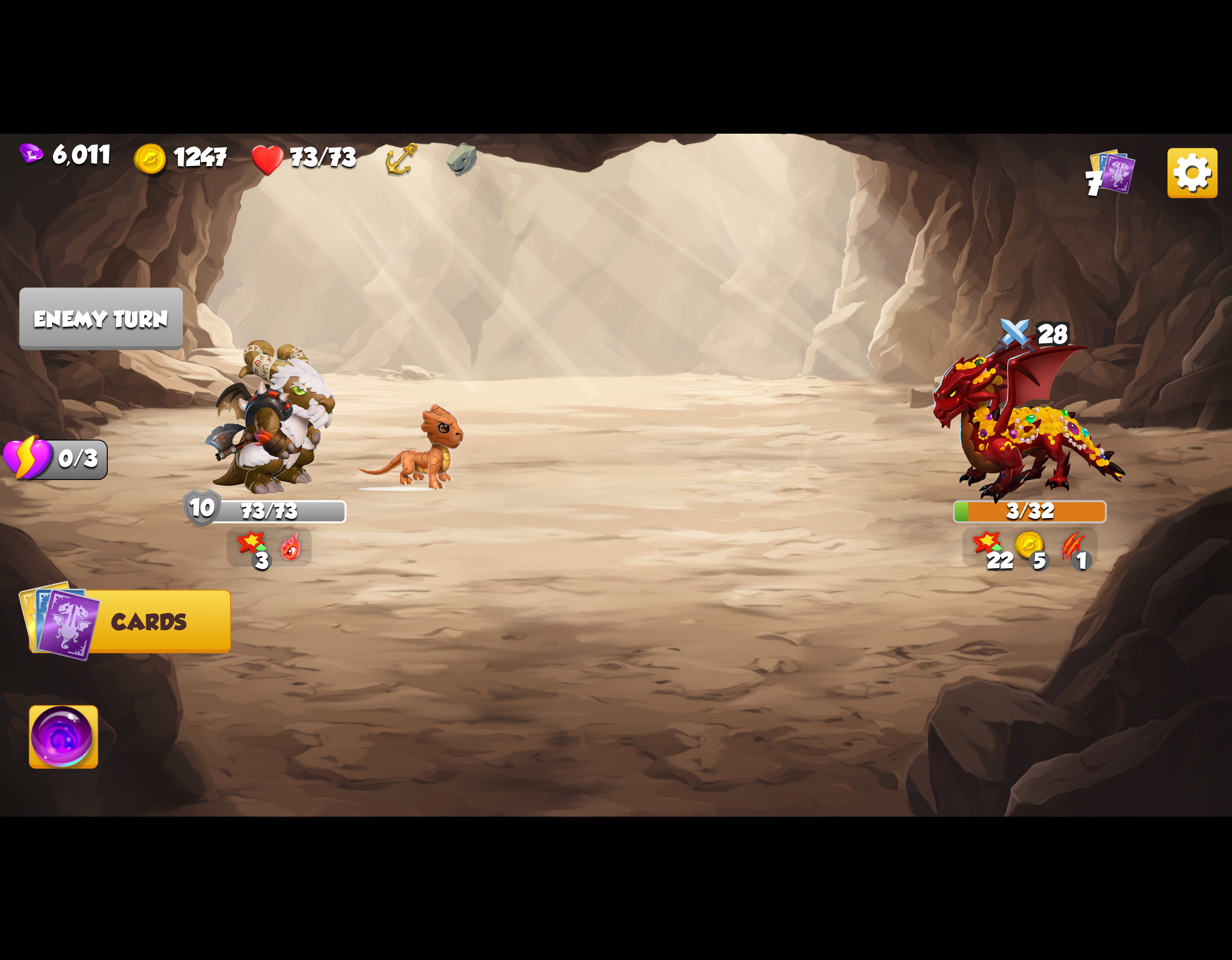
click at [353, 611] on div at bounding box center [739, 672] width 986 height 308
click at [88, 754] on img at bounding box center [63, 741] width 68 height 69
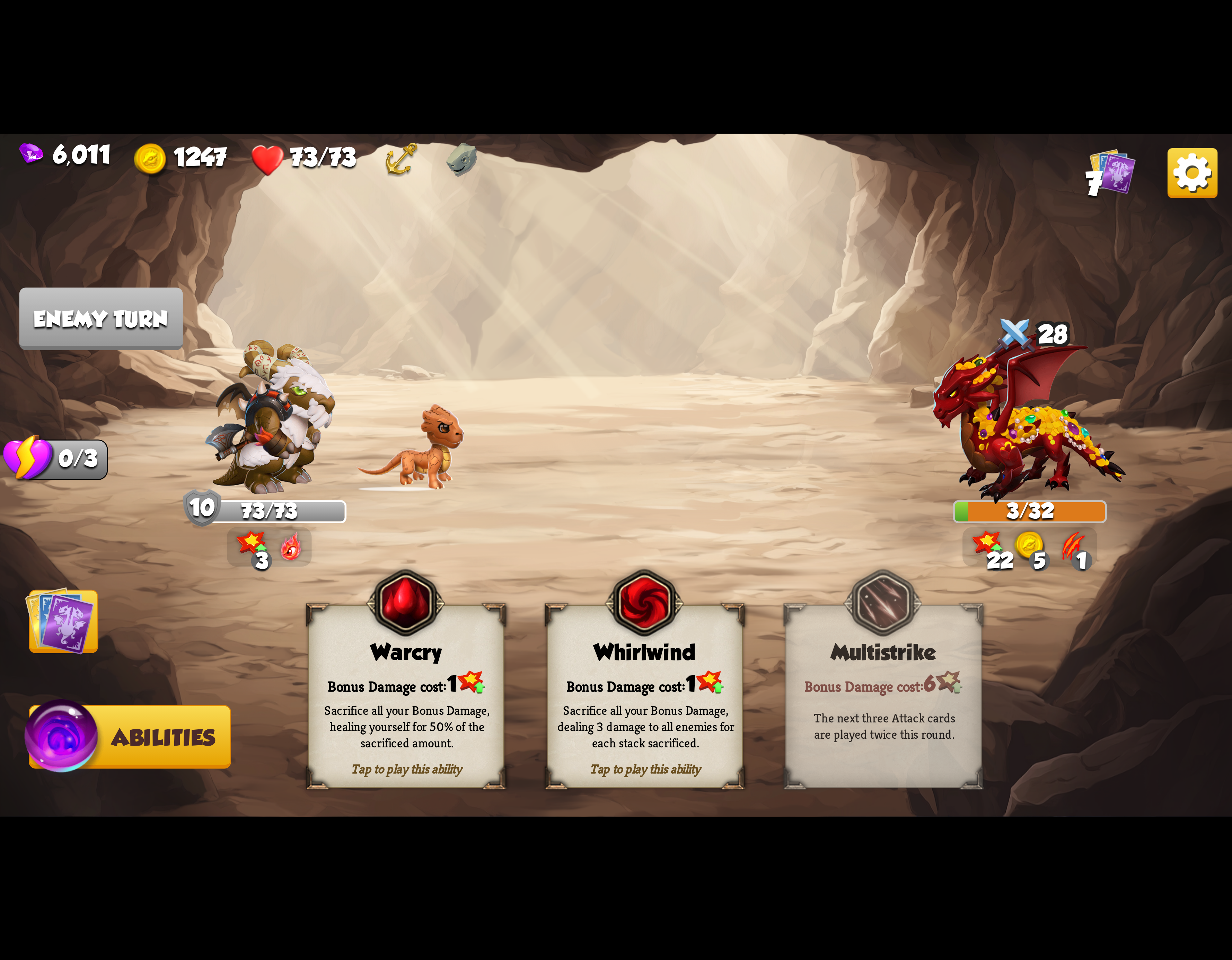
click at [461, 671] on div "Tap to play this ability Warcry Bonus Damage cost: 1 Sacrifice all your Bonus D…" at bounding box center [406, 697] width 196 height 183
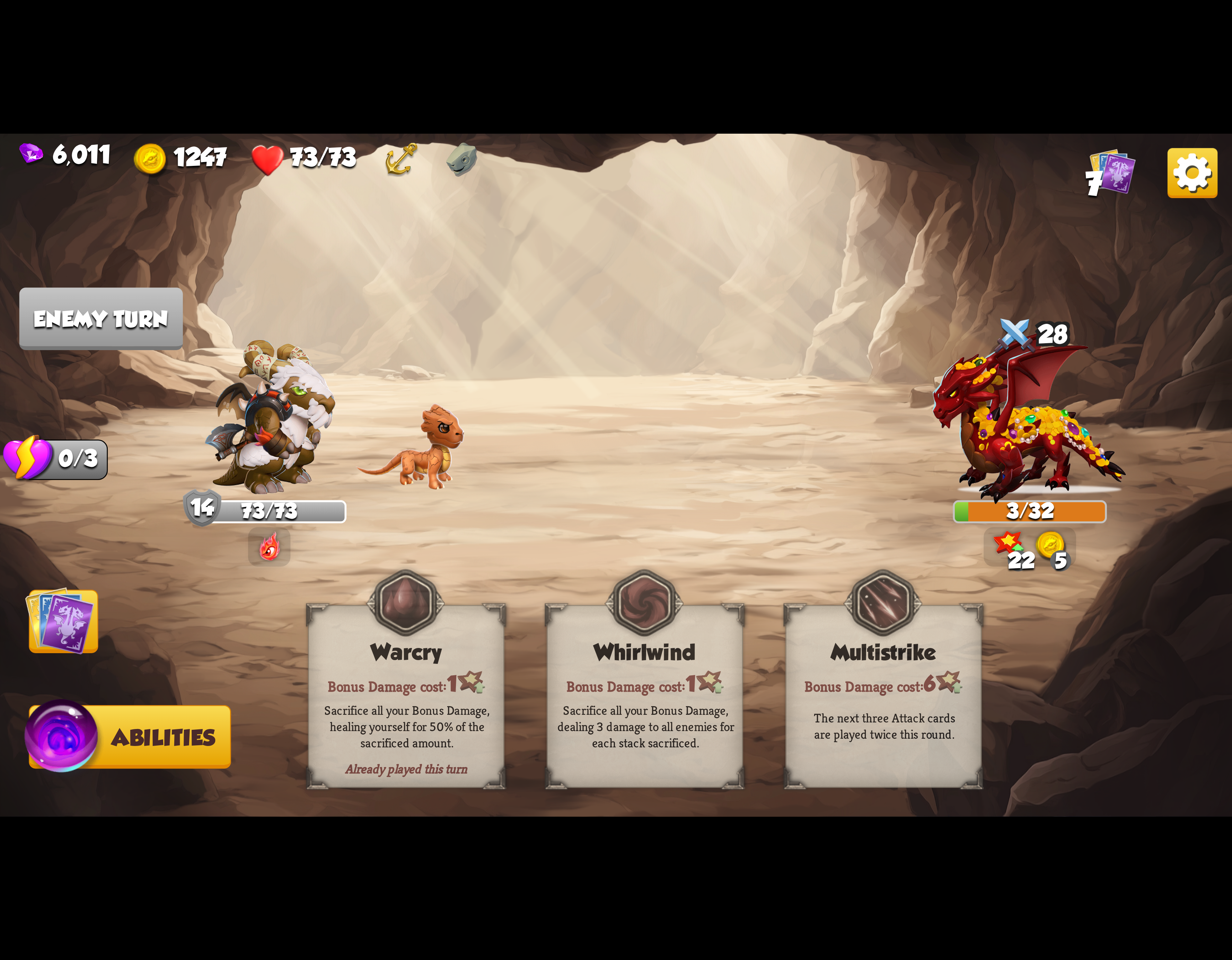
click at [1197, 168] on img at bounding box center [1193, 173] width 50 height 50
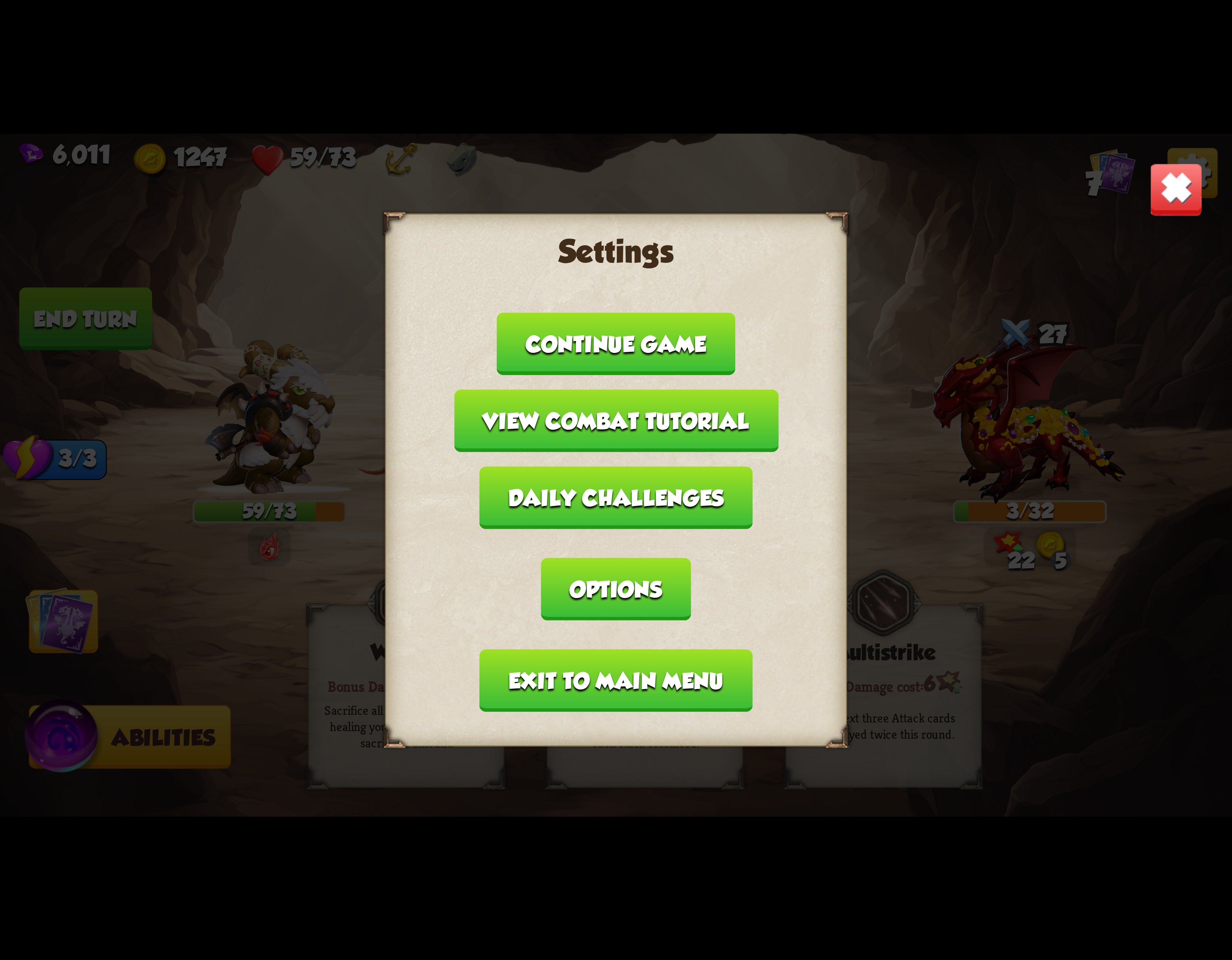
click at [587, 650] on button "Exit to main menu" at bounding box center [616, 681] width 273 height 63
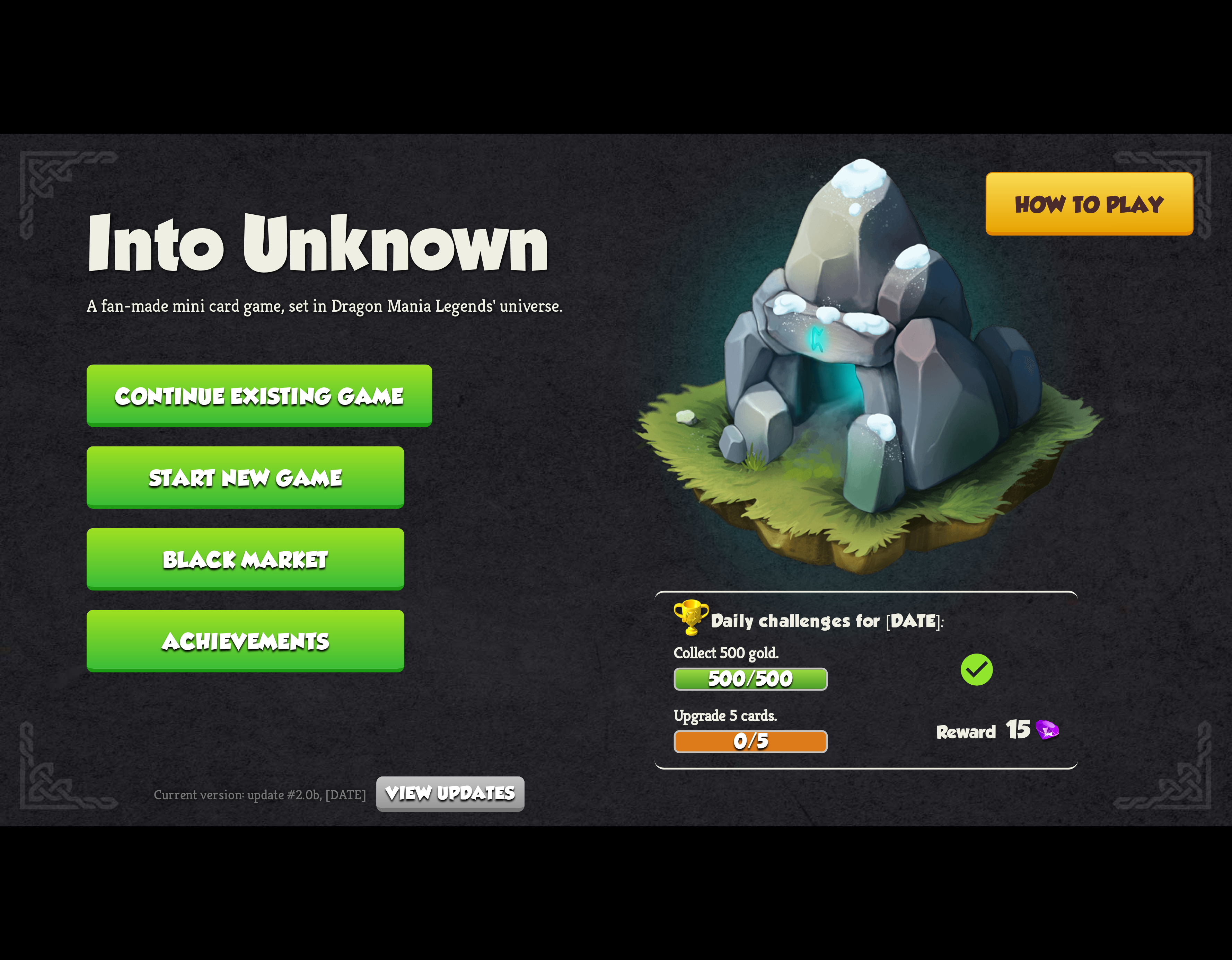
click at [340, 392] on button "Continue existing game" at bounding box center [260, 395] width 346 height 63
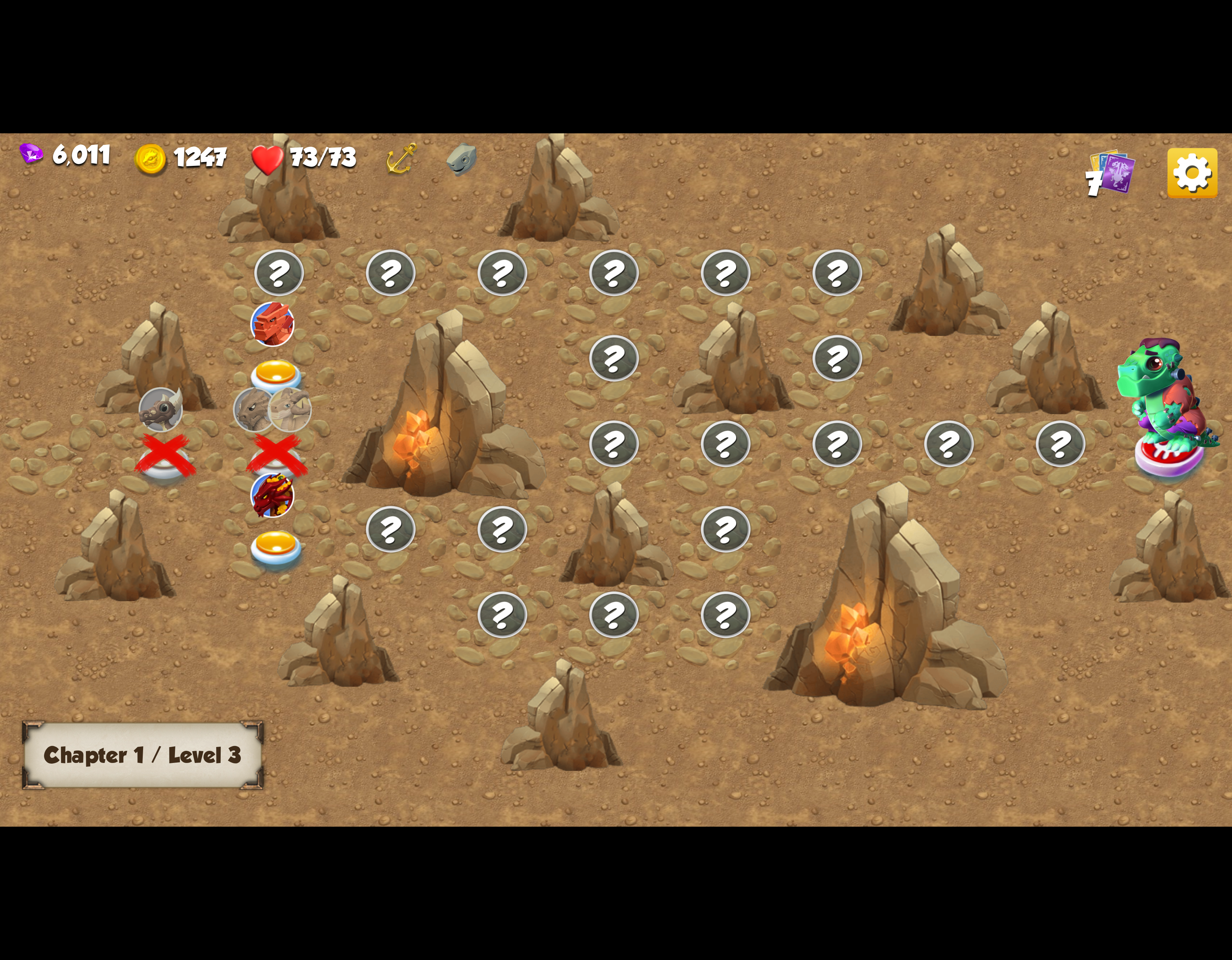
click at [270, 553] on img at bounding box center [277, 553] width 62 height 45
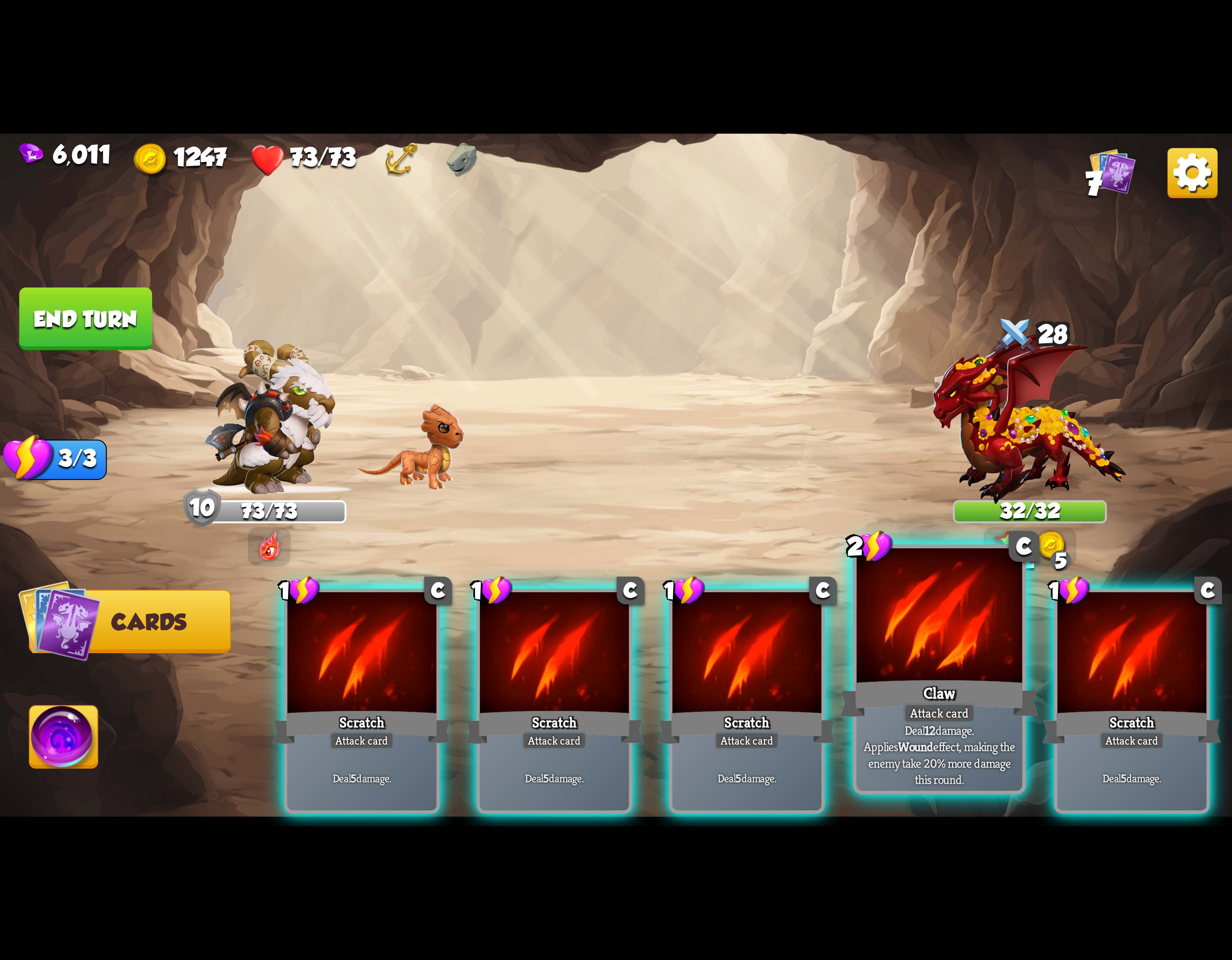
click at [884, 650] on div at bounding box center [939, 618] width 165 height 140
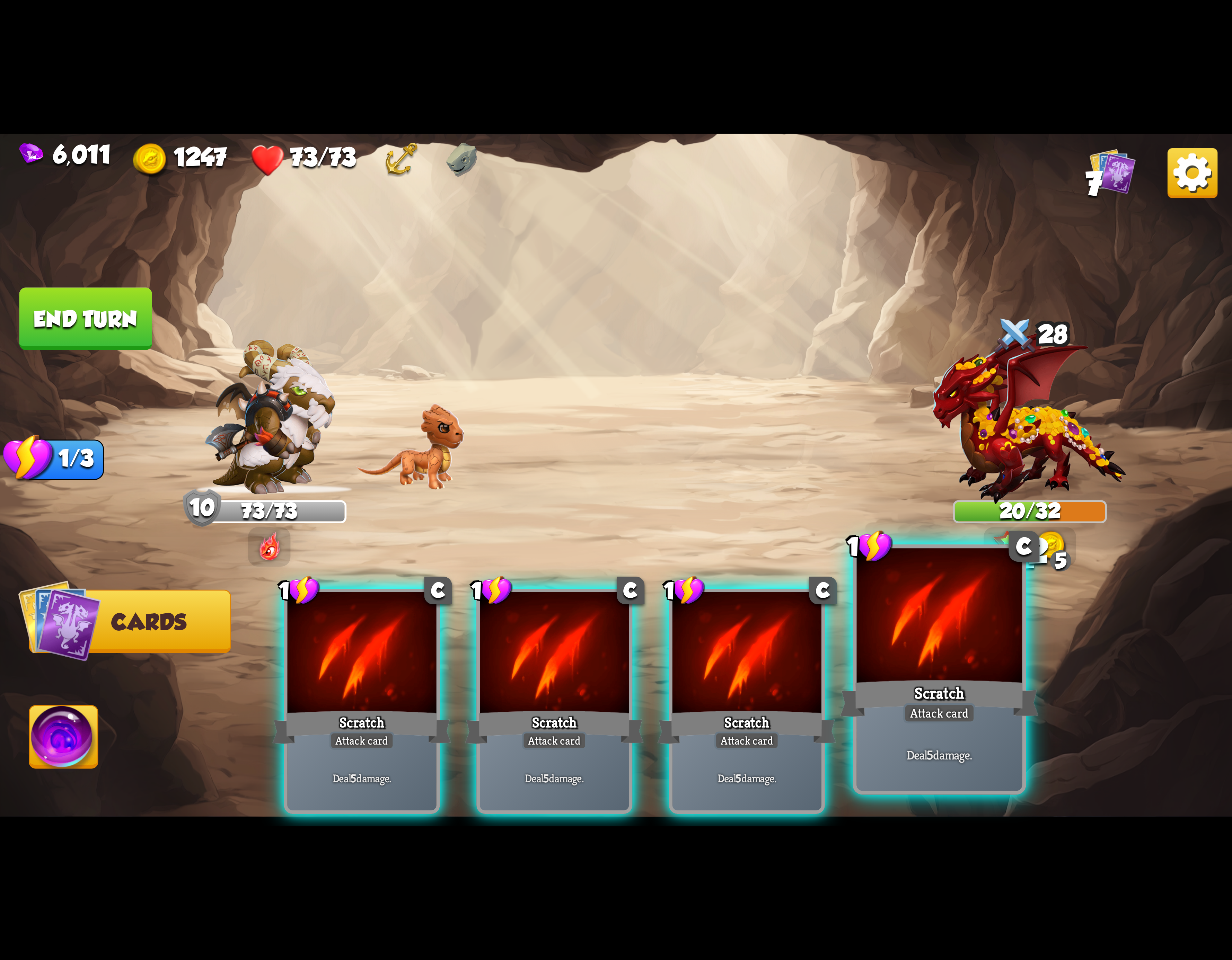
click at [890, 632] on div at bounding box center [939, 618] width 165 height 140
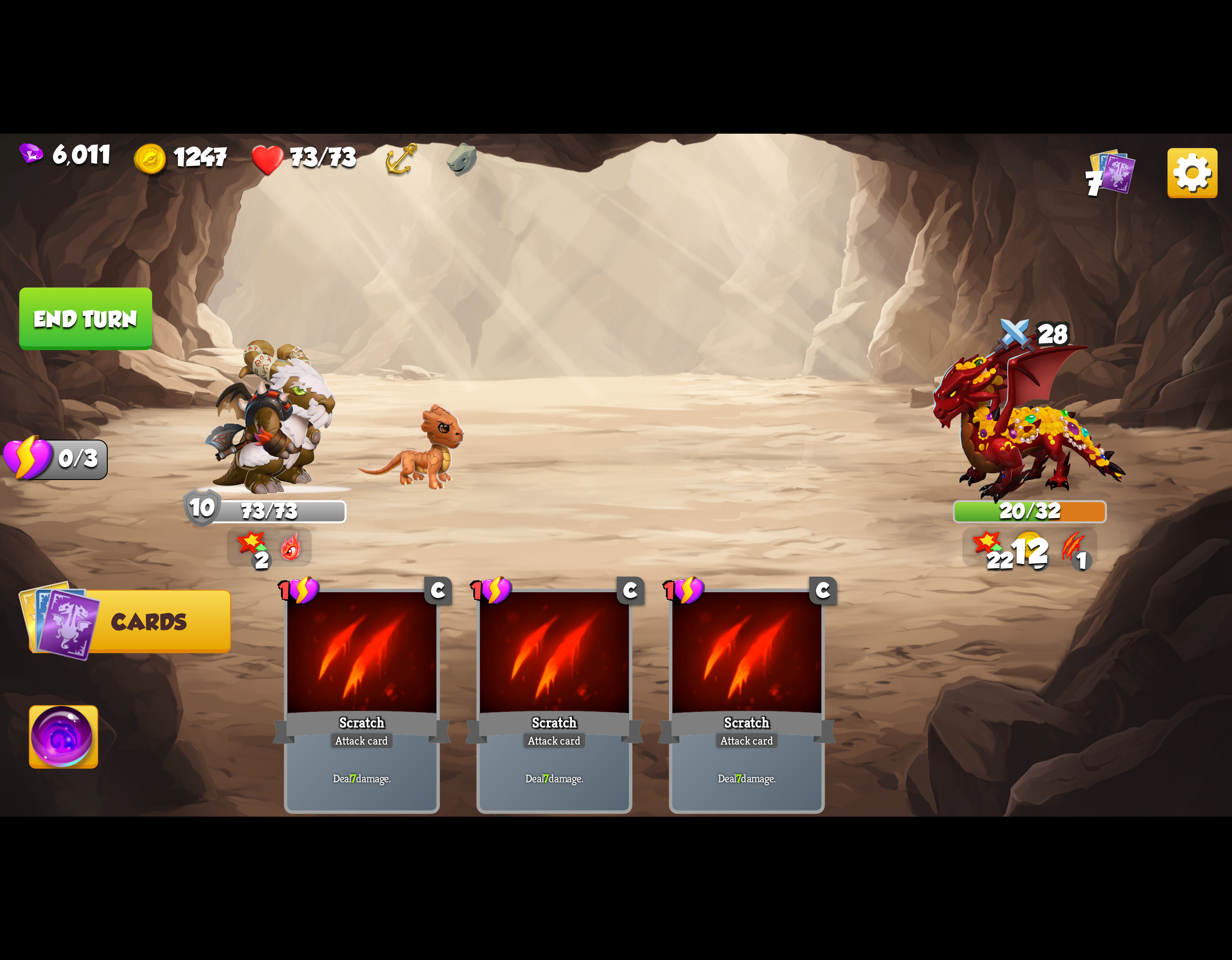
click at [53, 739] on img at bounding box center [63, 741] width 68 height 69
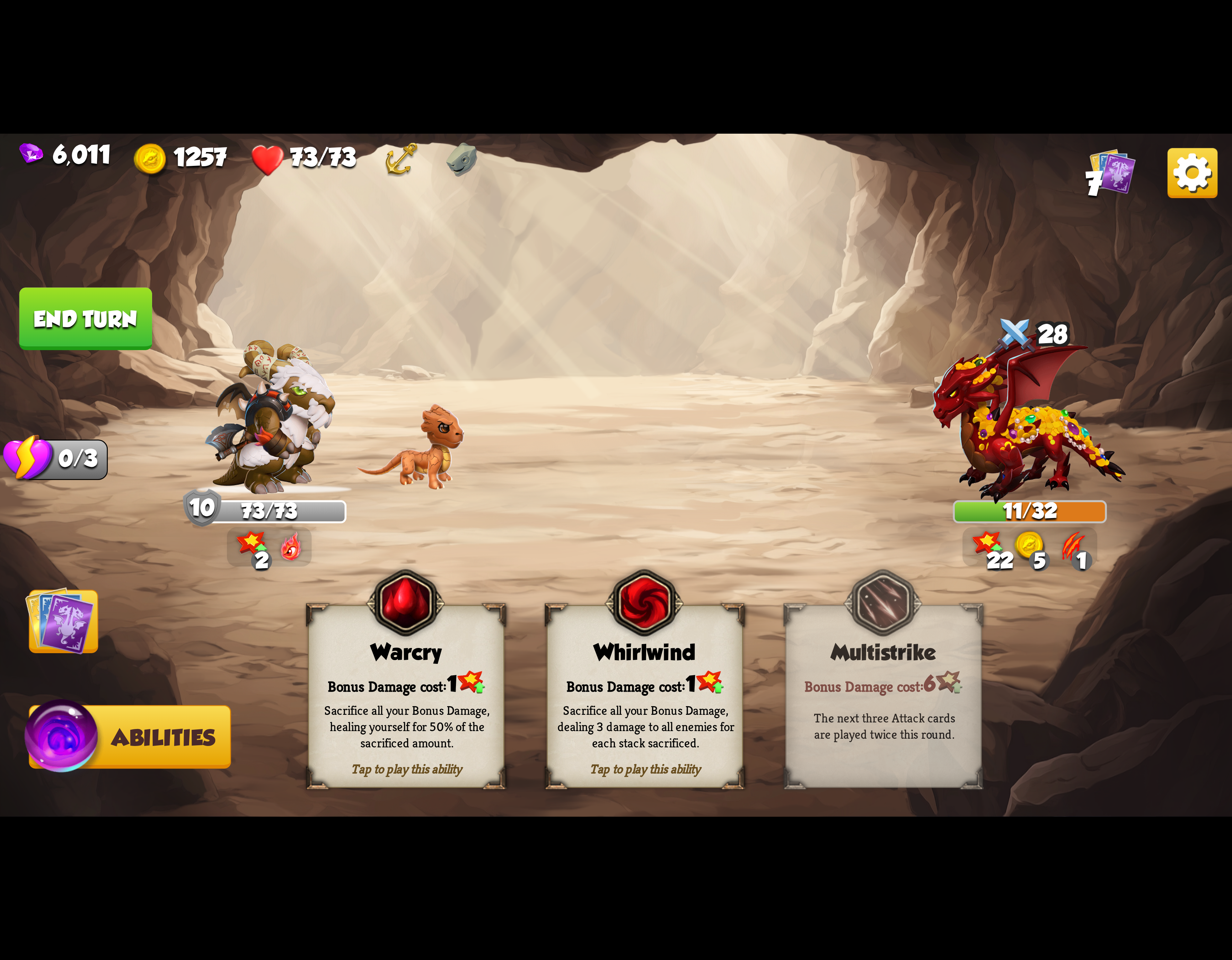
click at [667, 653] on div "Whirlwind" at bounding box center [645, 652] width 194 height 25
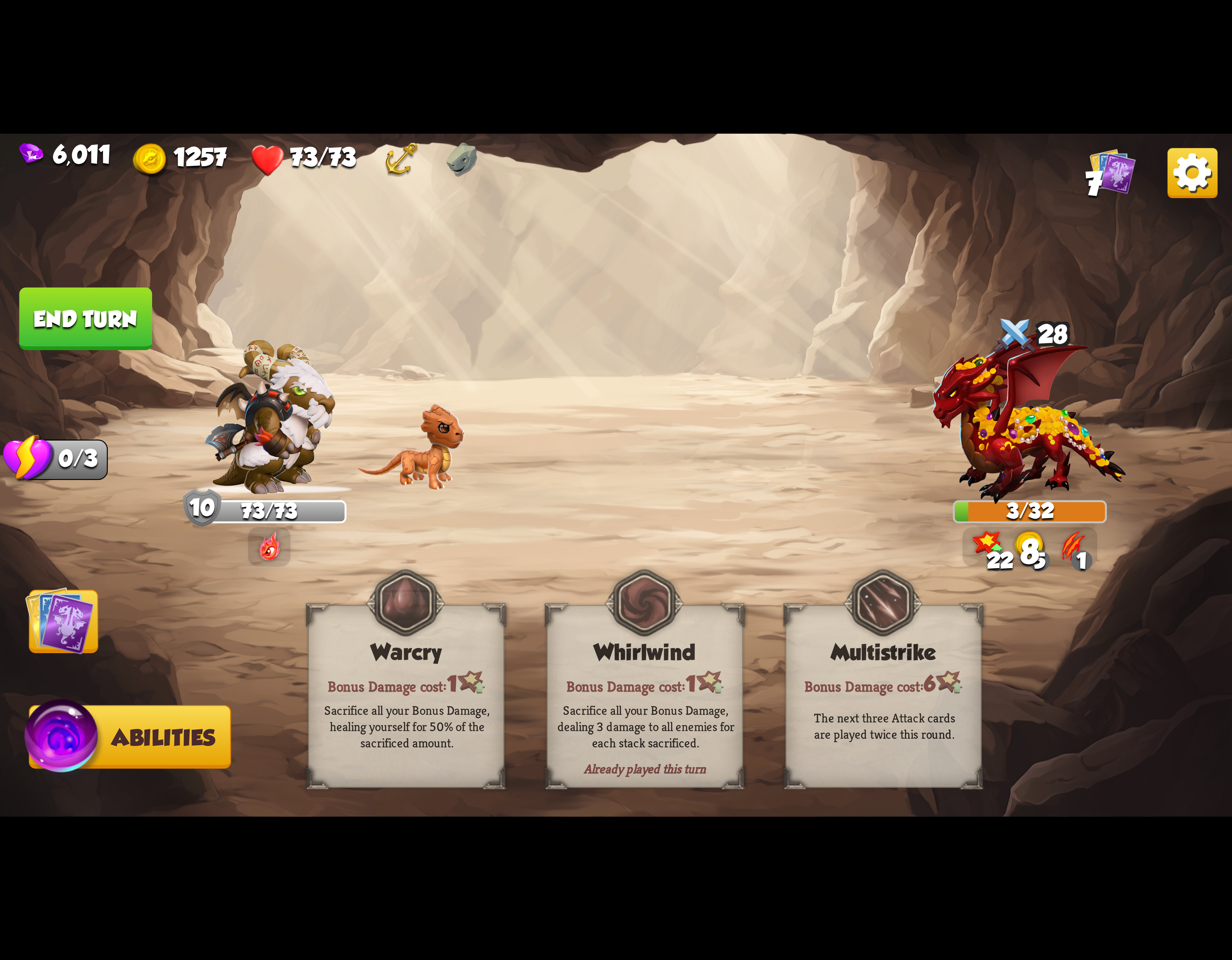
click at [154, 338] on img at bounding box center [616, 480] width 1232 height 693
click at [114, 337] on button "End turn" at bounding box center [86, 318] width 133 height 63
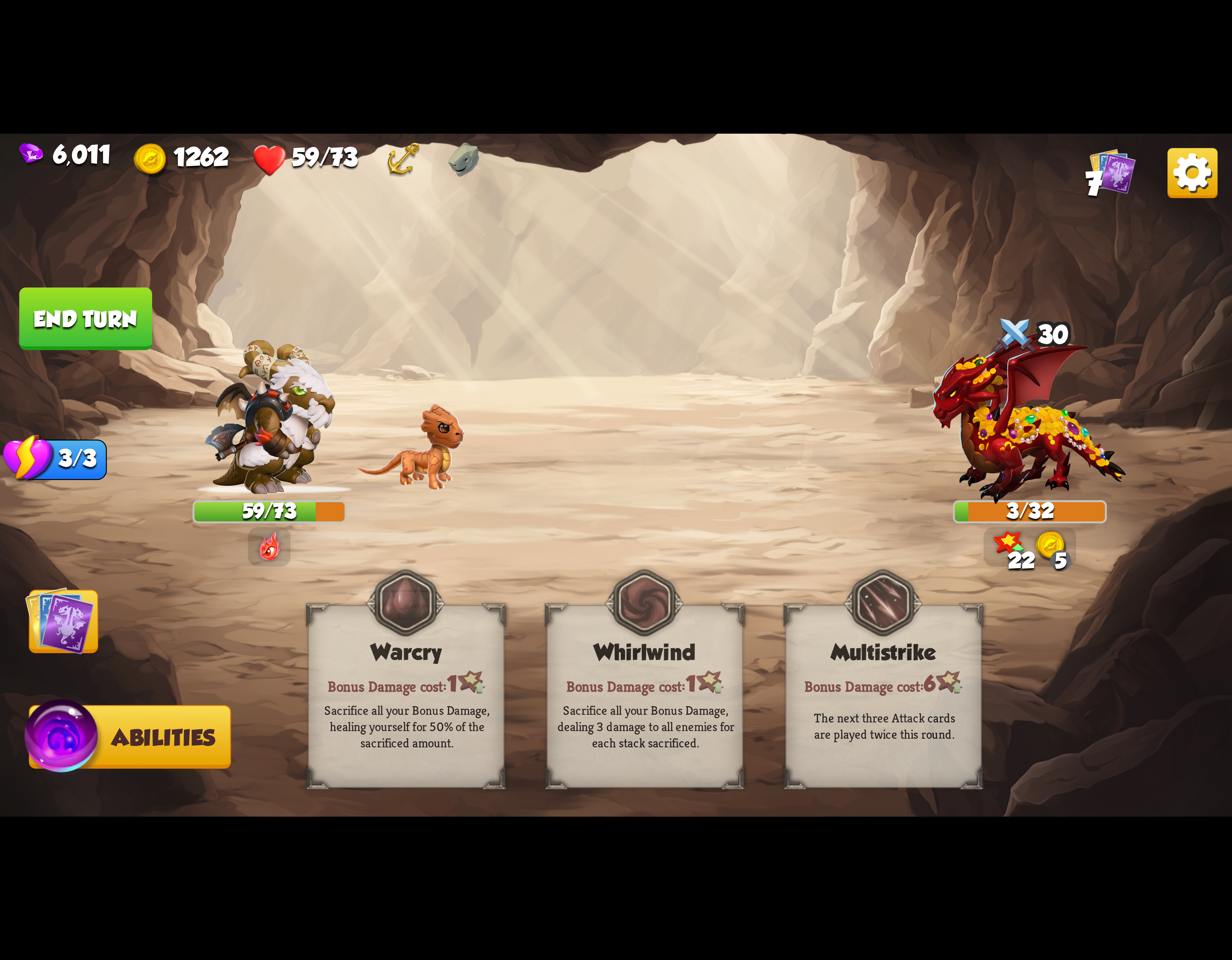
click at [71, 618] on img at bounding box center [60, 621] width 69 height 69
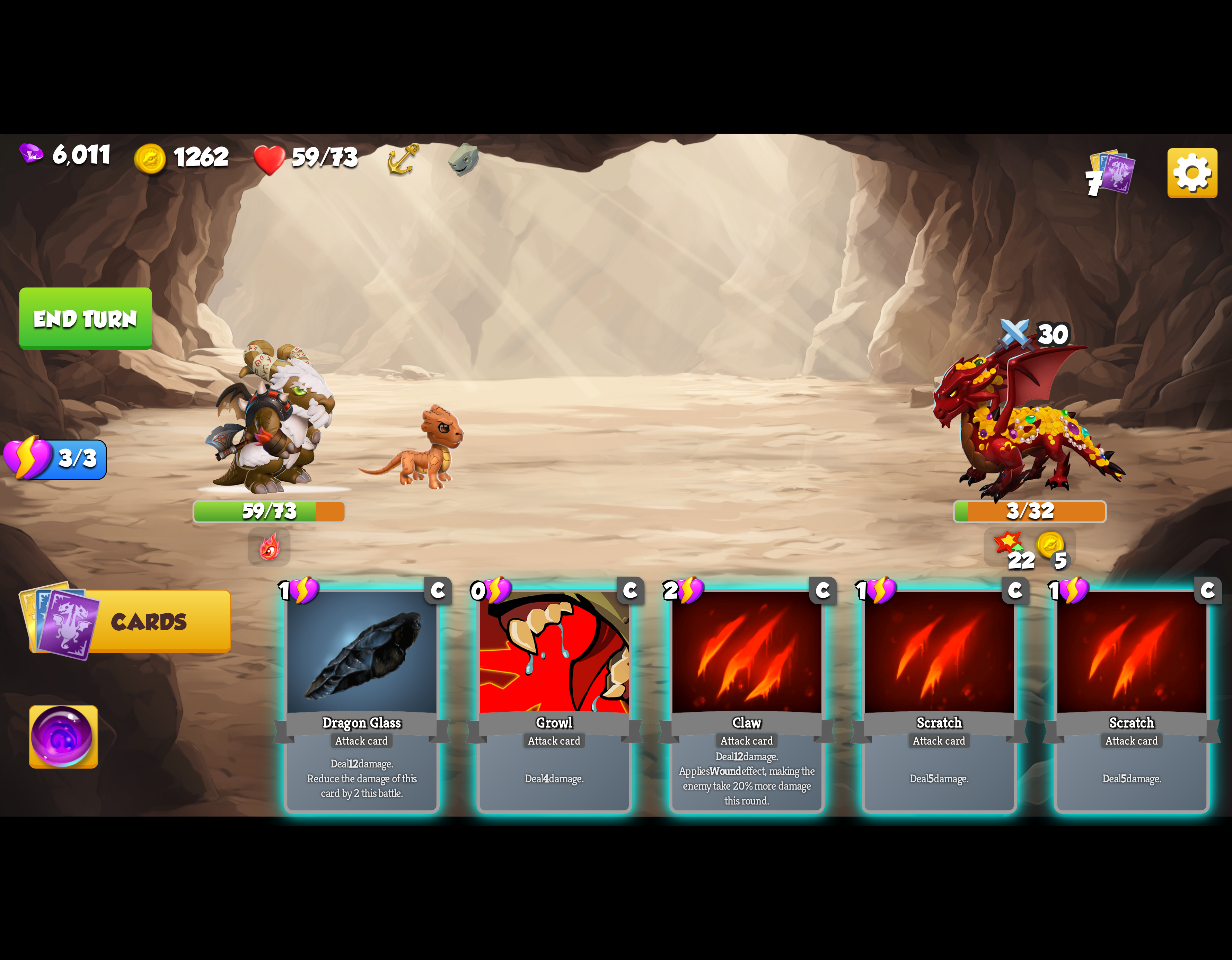
click at [1192, 169] on img at bounding box center [1193, 173] width 50 height 50
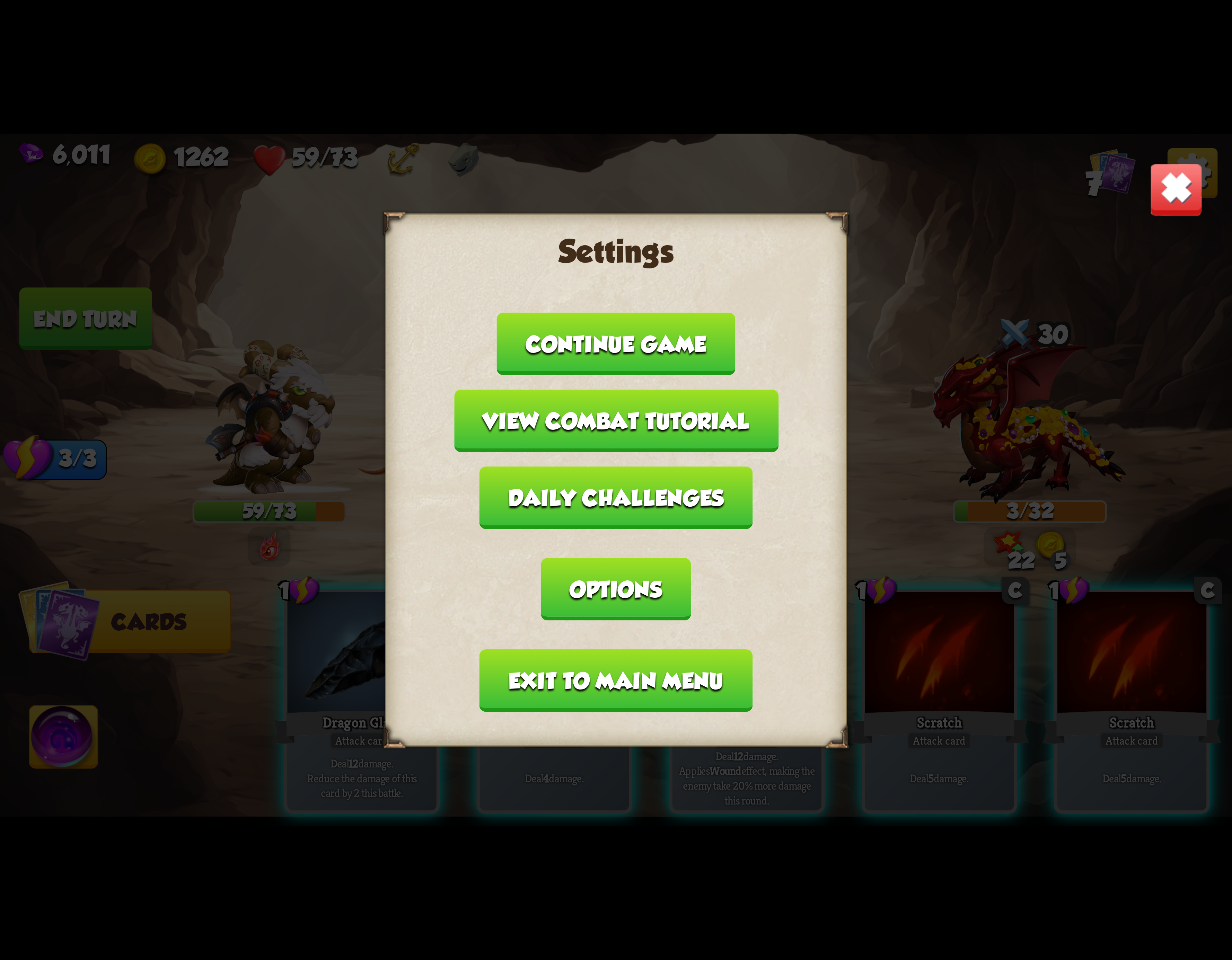
click at [658, 650] on button "Exit to main menu" at bounding box center [616, 681] width 273 height 63
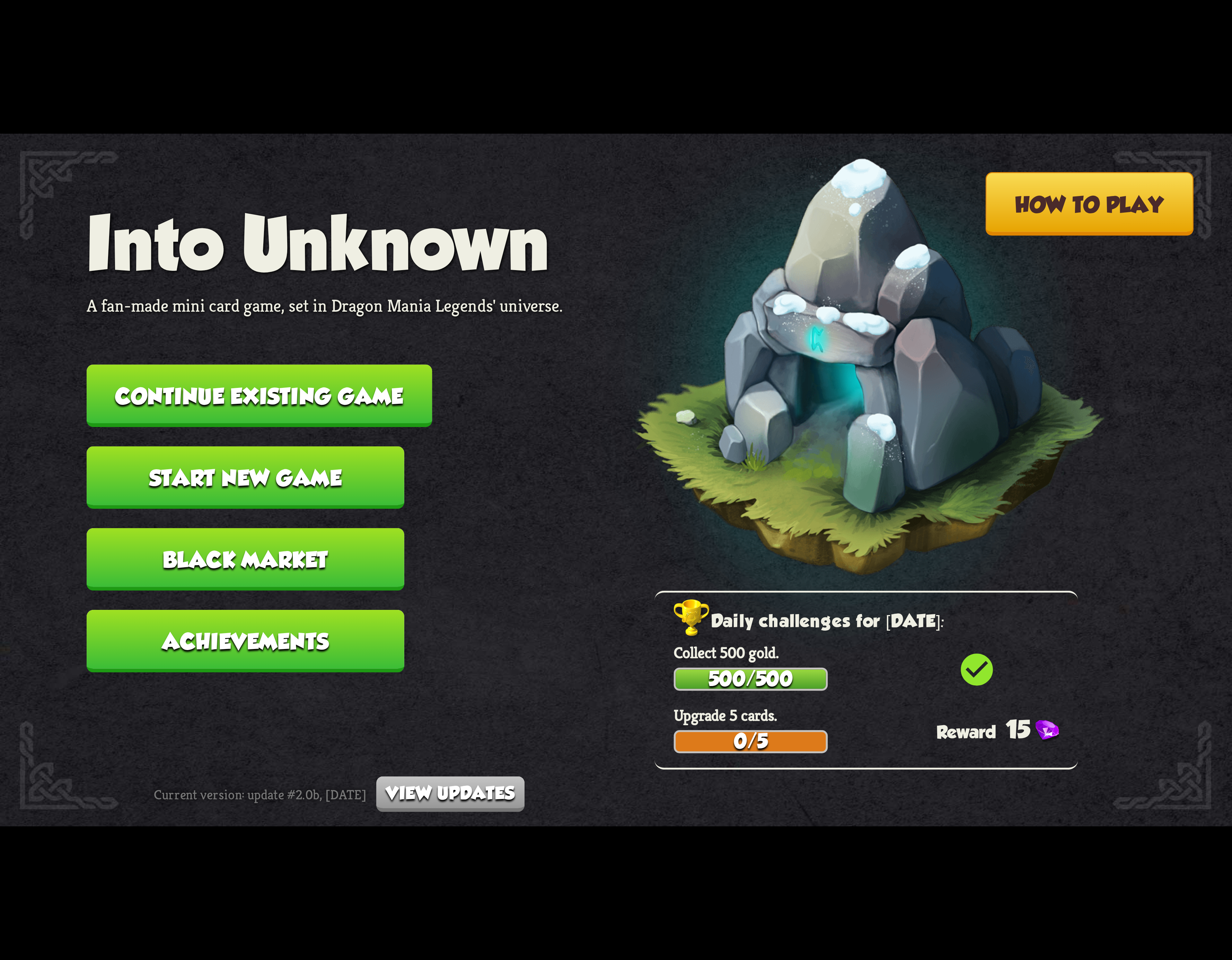
click at [227, 380] on button "Continue existing game" at bounding box center [260, 395] width 346 height 63
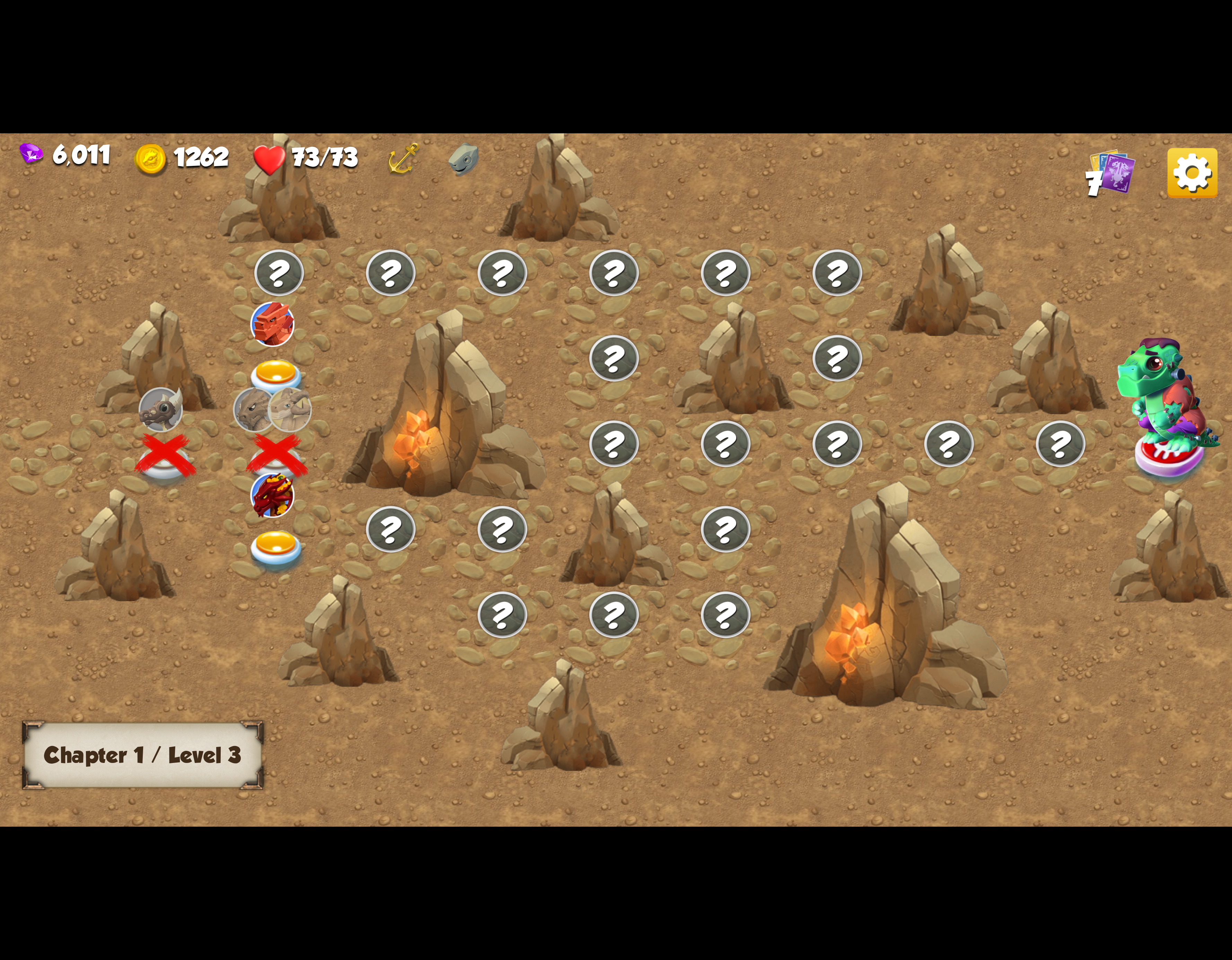
click at [305, 522] on div at bounding box center [279, 541] width 112 height 85
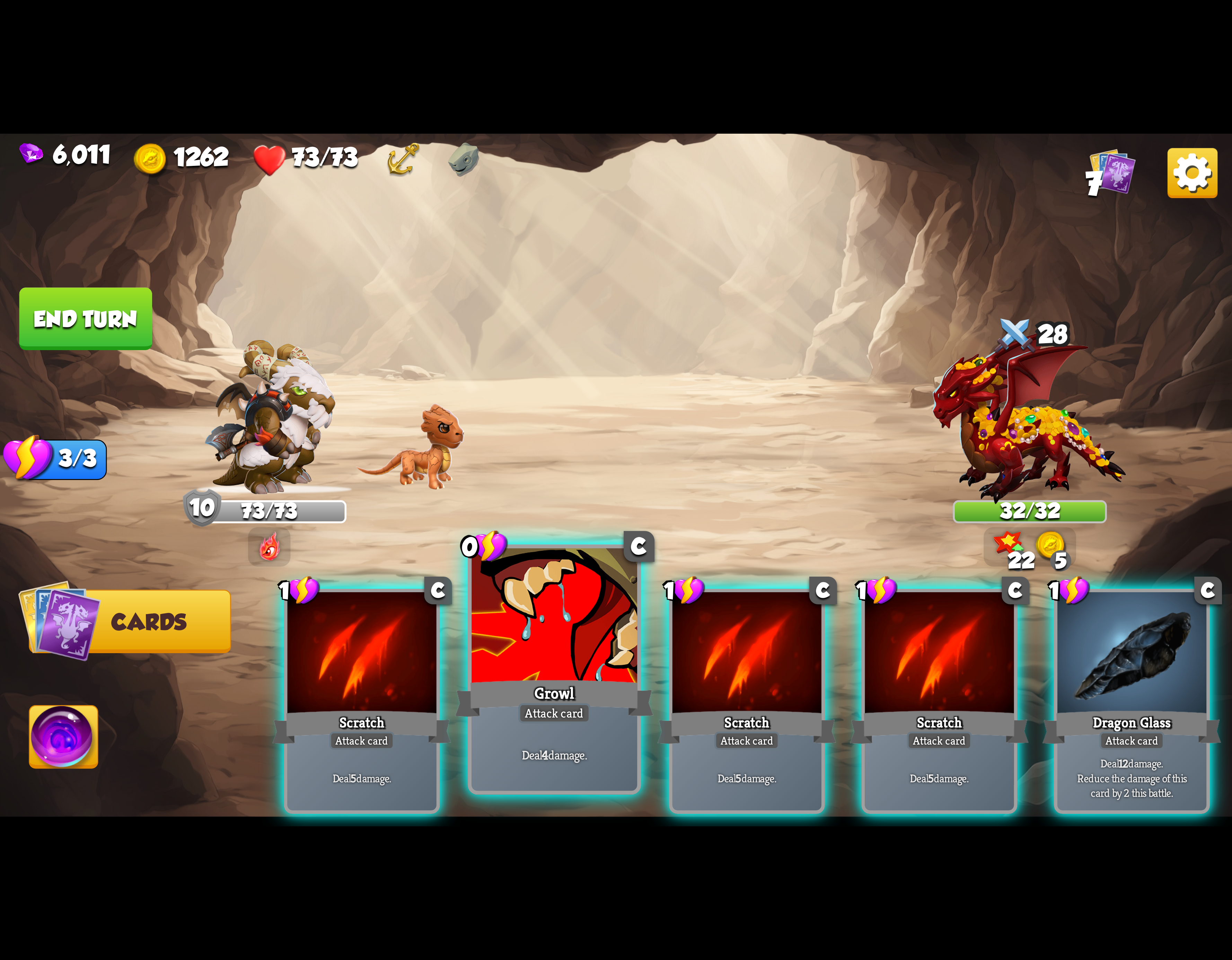
click at [587, 645] on div at bounding box center [554, 618] width 165 height 140
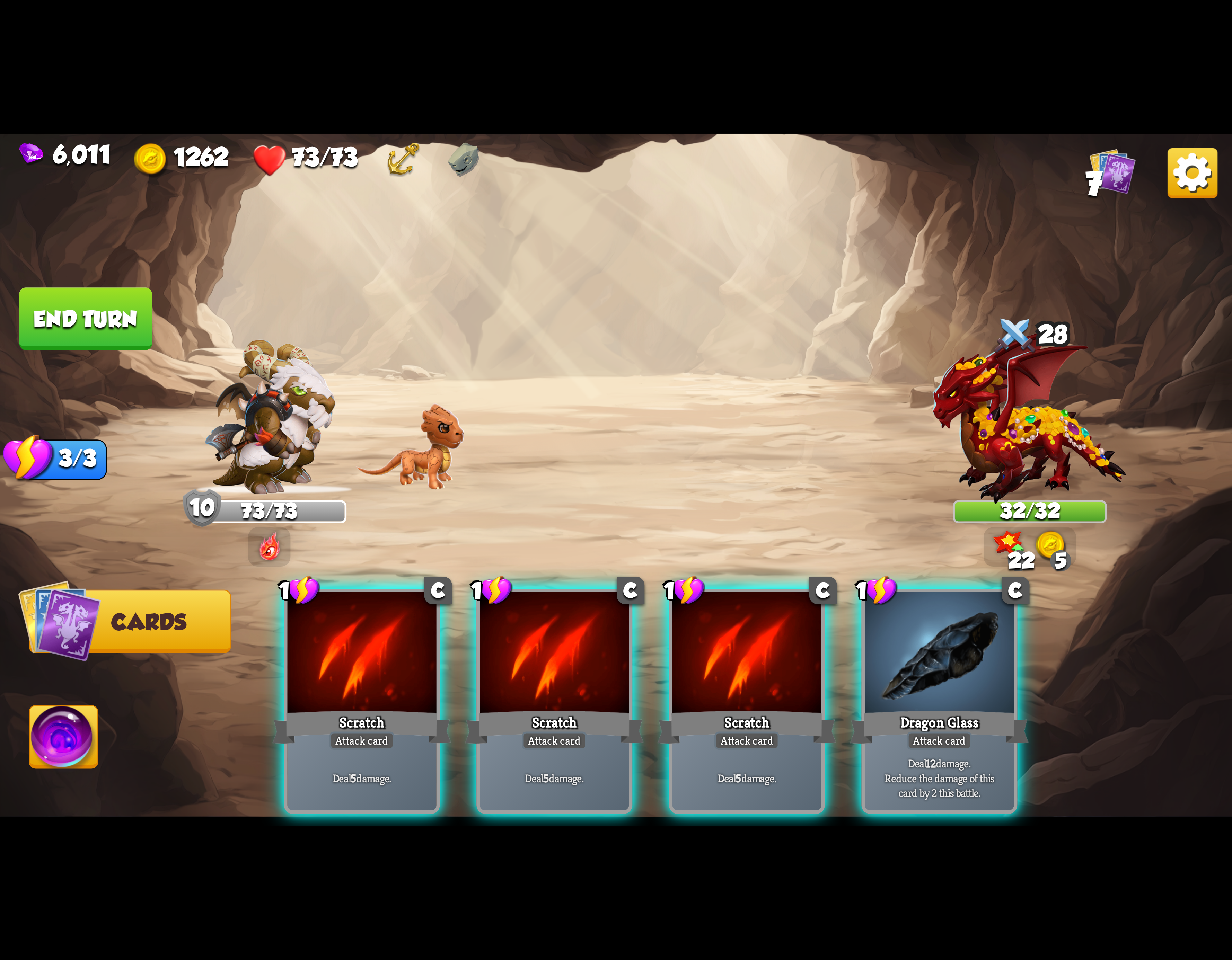
click at [587, 645] on div at bounding box center [554, 655] width 149 height 126
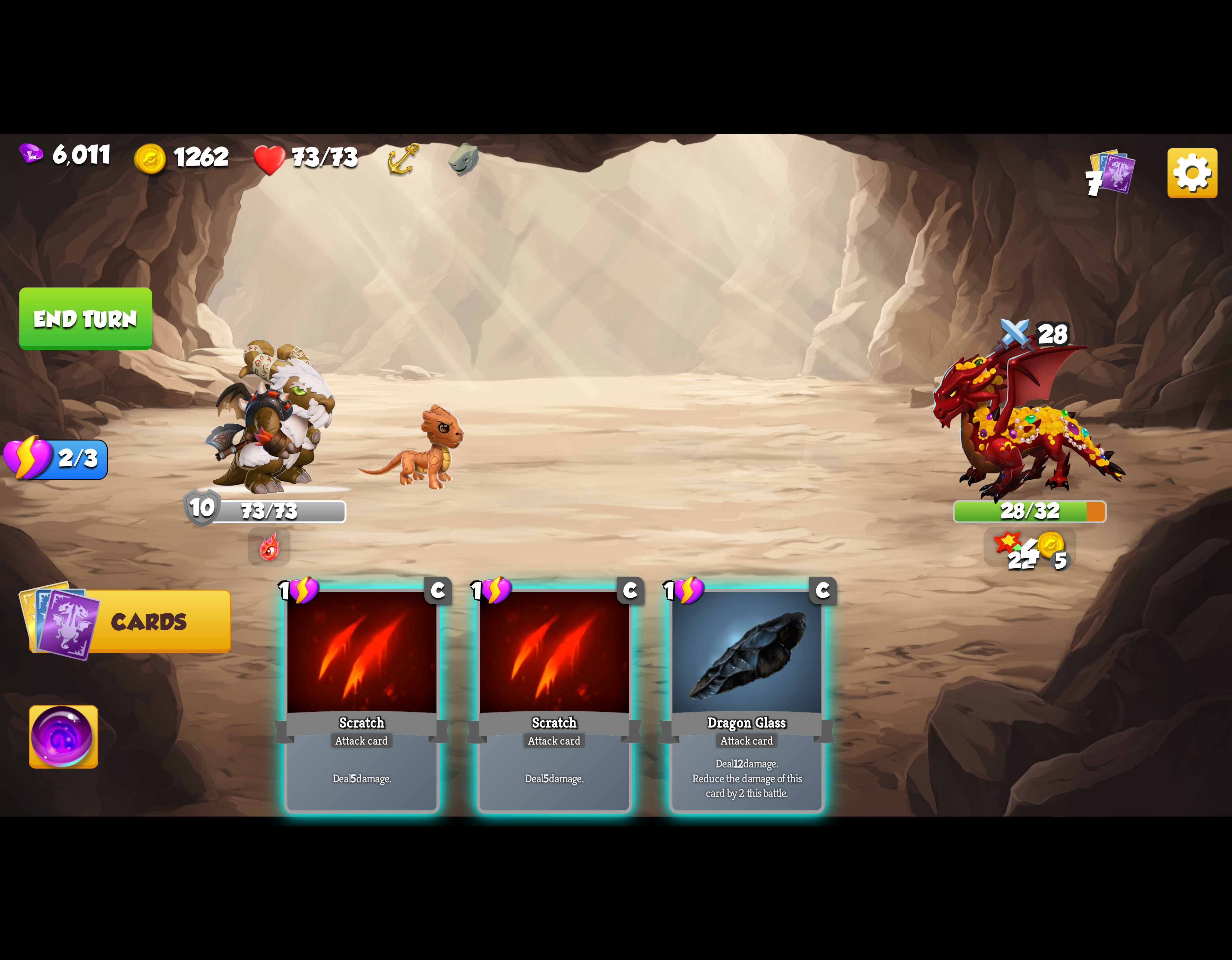
click at [587, 645] on div at bounding box center [554, 655] width 149 height 126
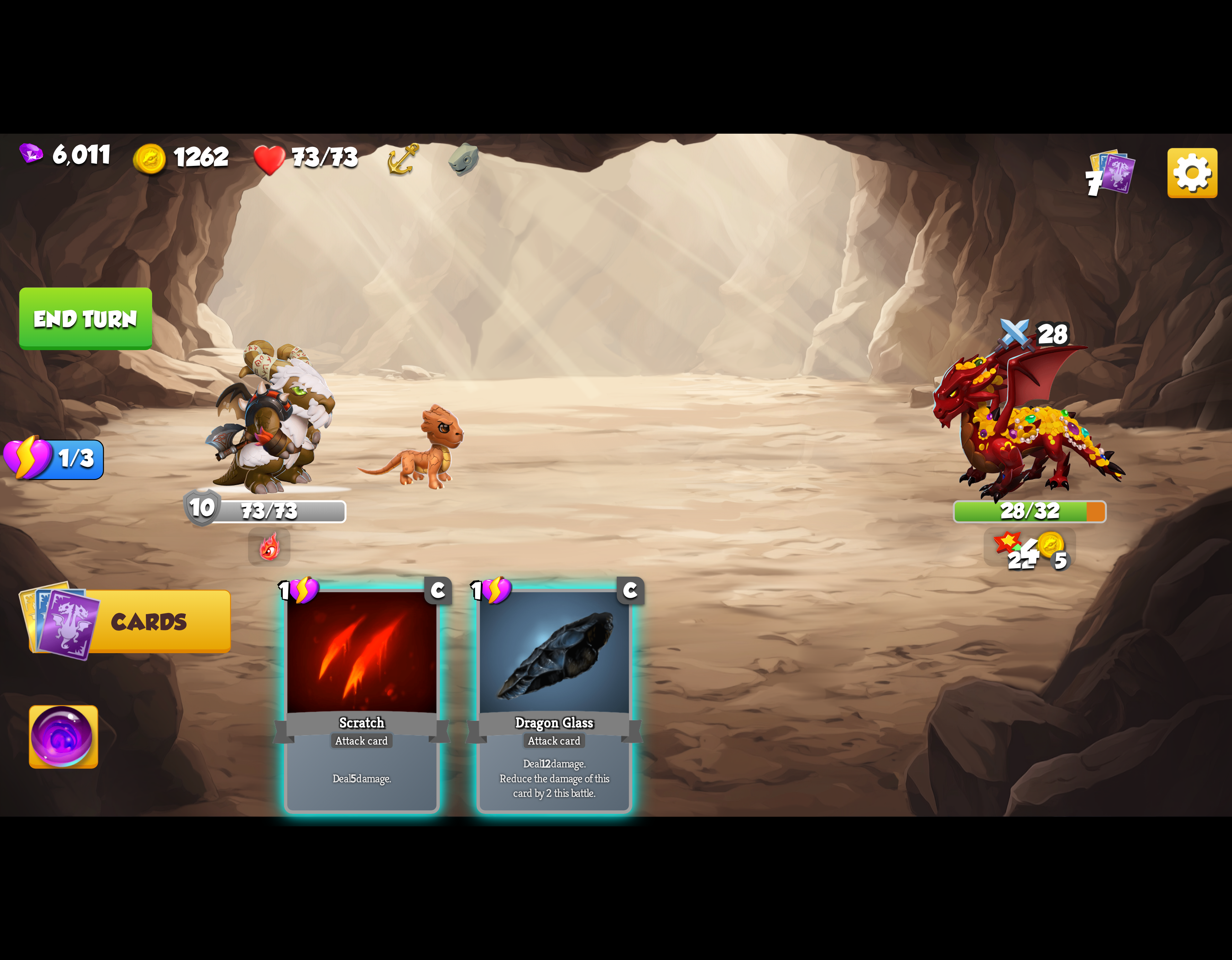
click at [587, 645] on div at bounding box center [554, 655] width 149 height 126
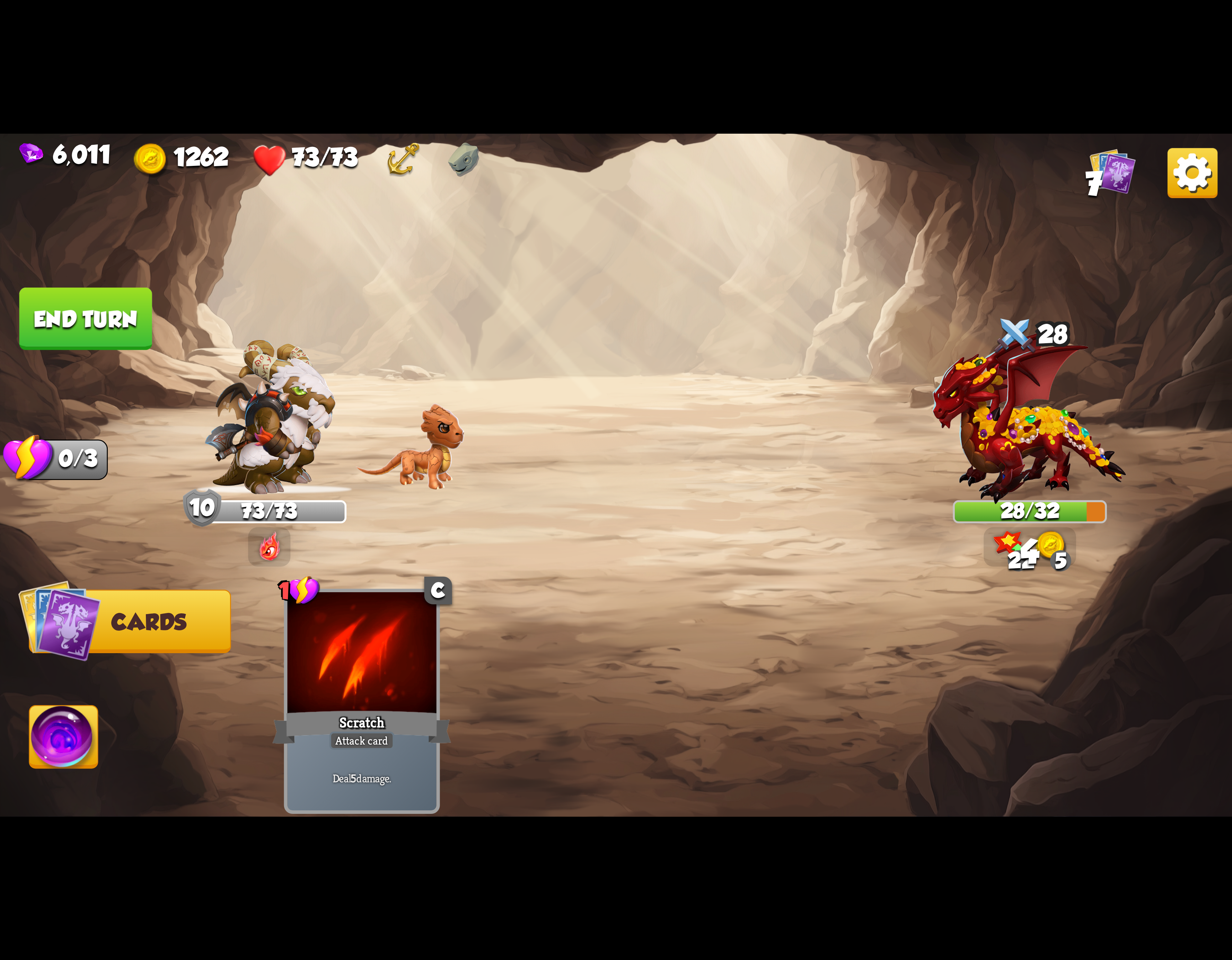
click at [55, 701] on img at bounding box center [616, 480] width 1232 height 693
click at [63, 709] on img at bounding box center [63, 741] width 68 height 69
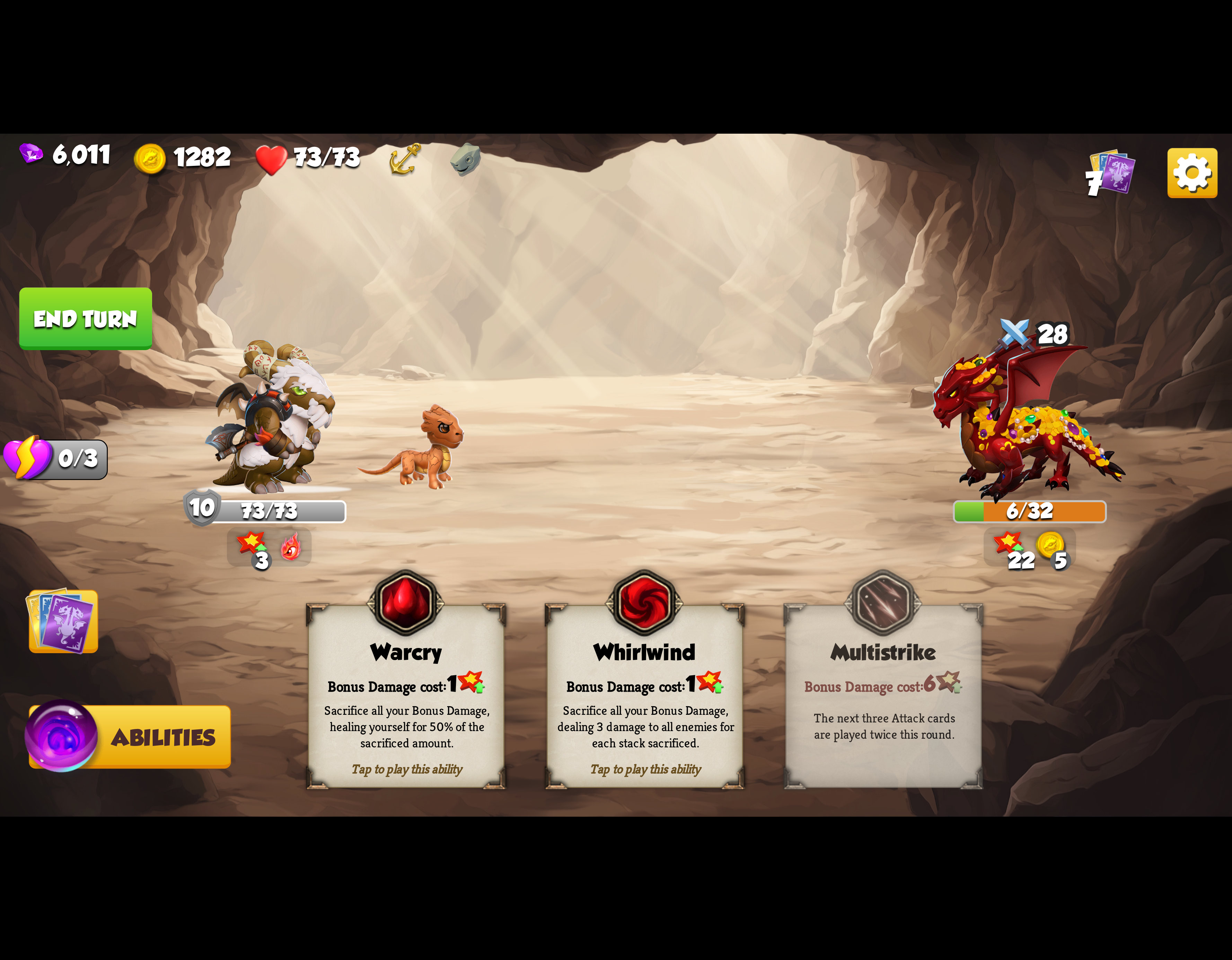
click at [1207, 186] on img at bounding box center [1193, 173] width 50 height 50
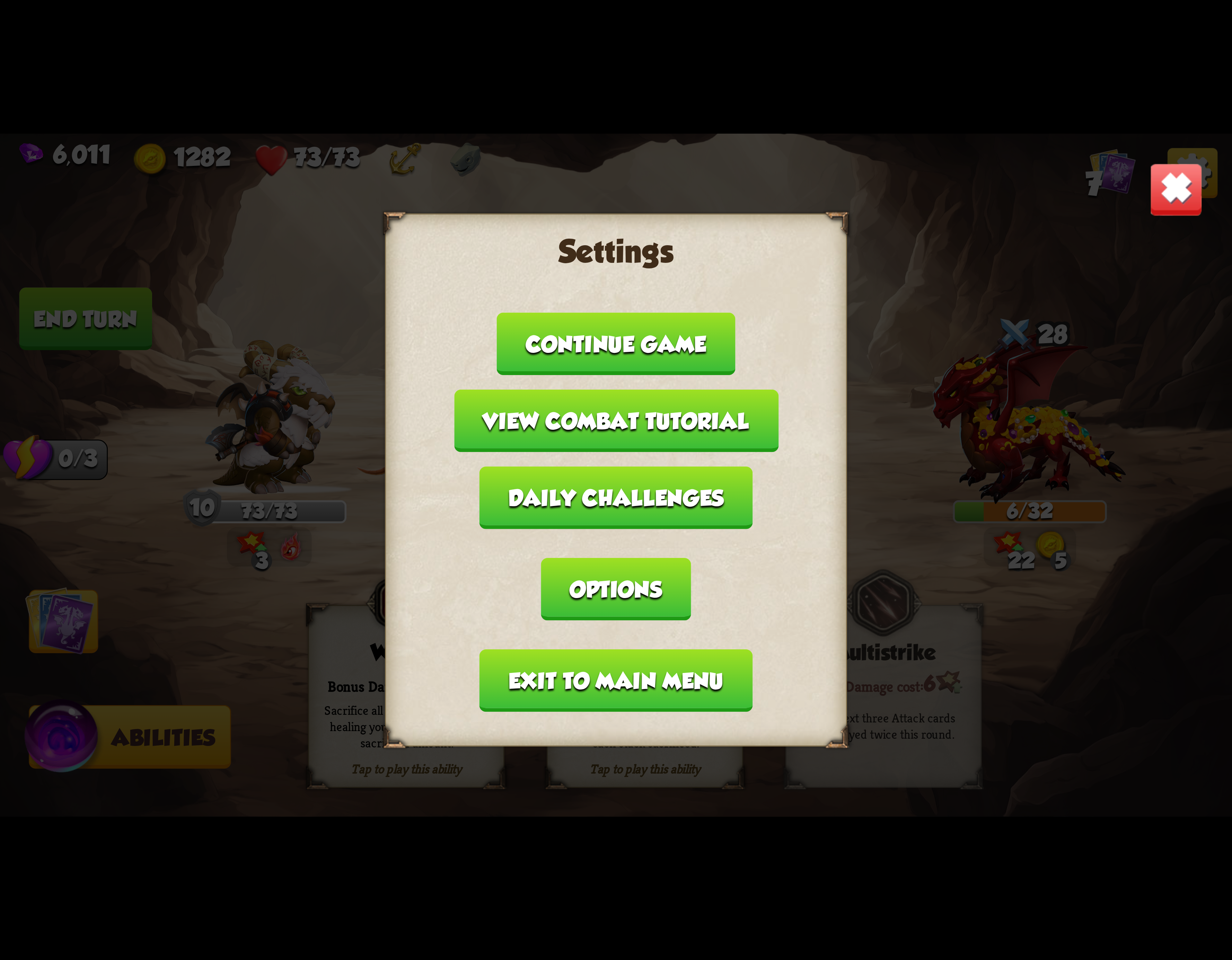
click at [1164, 187] on img at bounding box center [1176, 189] width 54 height 54
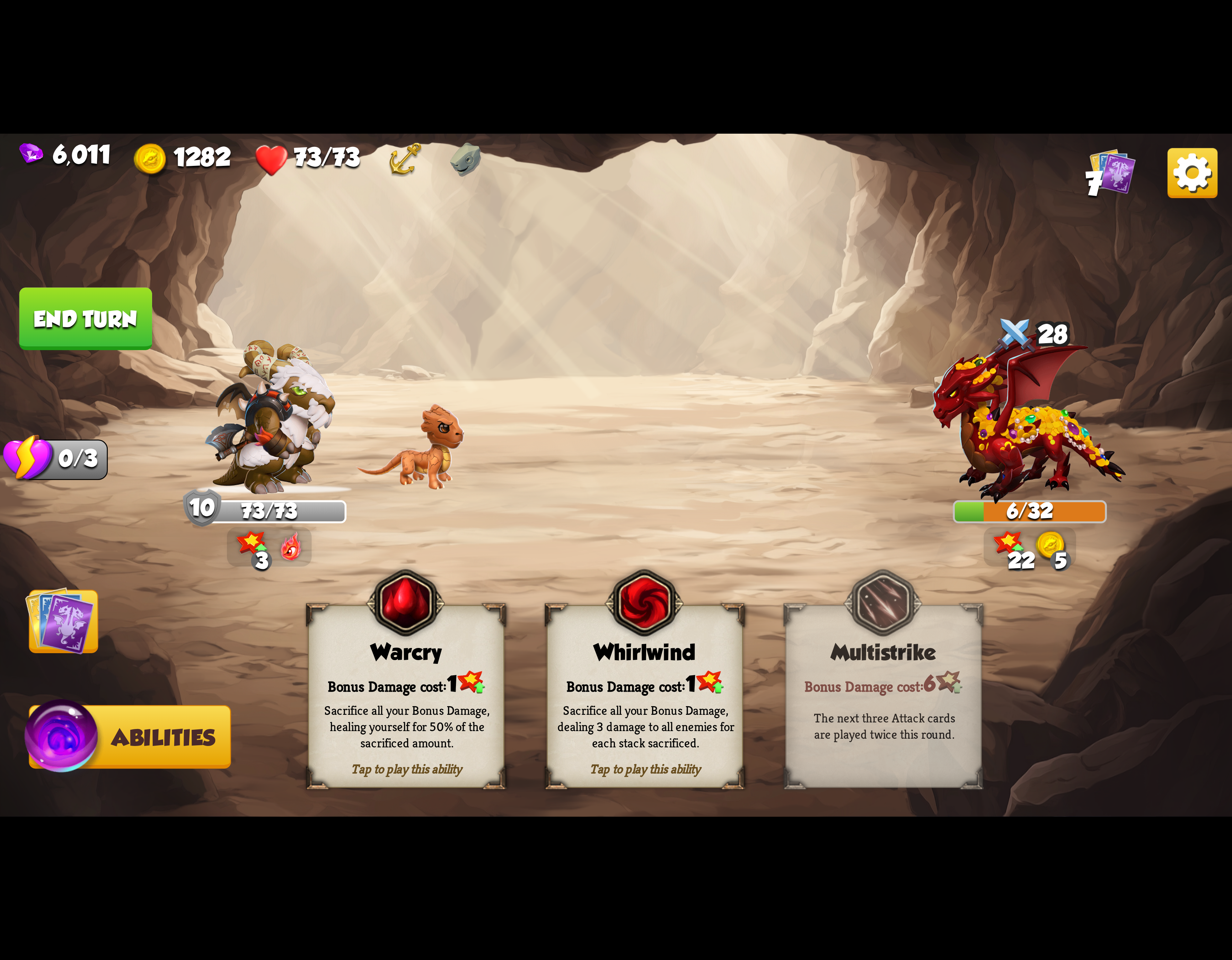
drag, startPoint x: 698, startPoint y: 675, endPoint x: 1117, endPoint y: 241, distance: 603.3
click at [704, 668] on div "Tap to play this ability Whirlwind Bonus Damage cost: 1 Sacrifice all your Bonu…" at bounding box center [645, 697] width 196 height 183
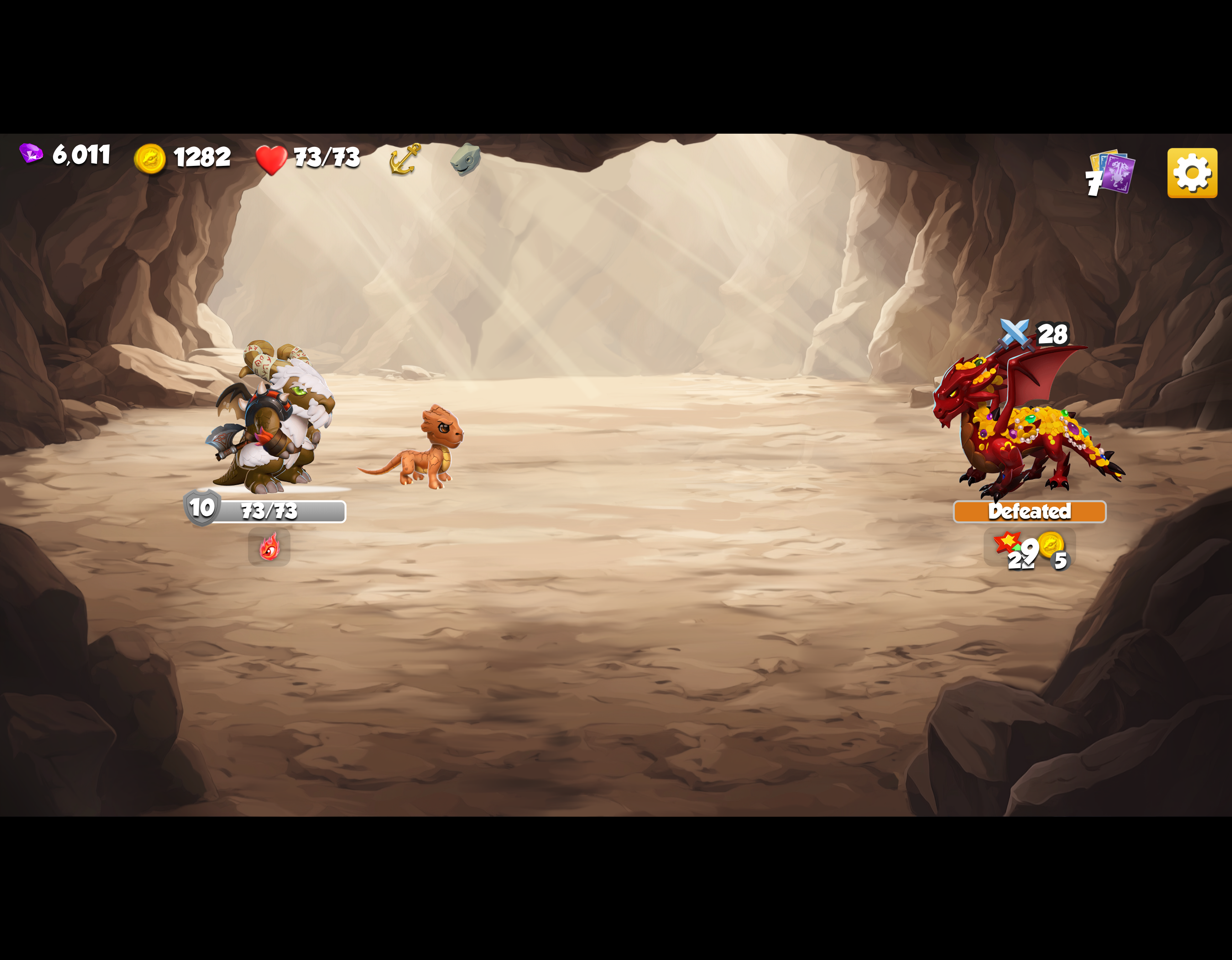
click at [1187, 165] on img at bounding box center [1193, 173] width 50 height 50
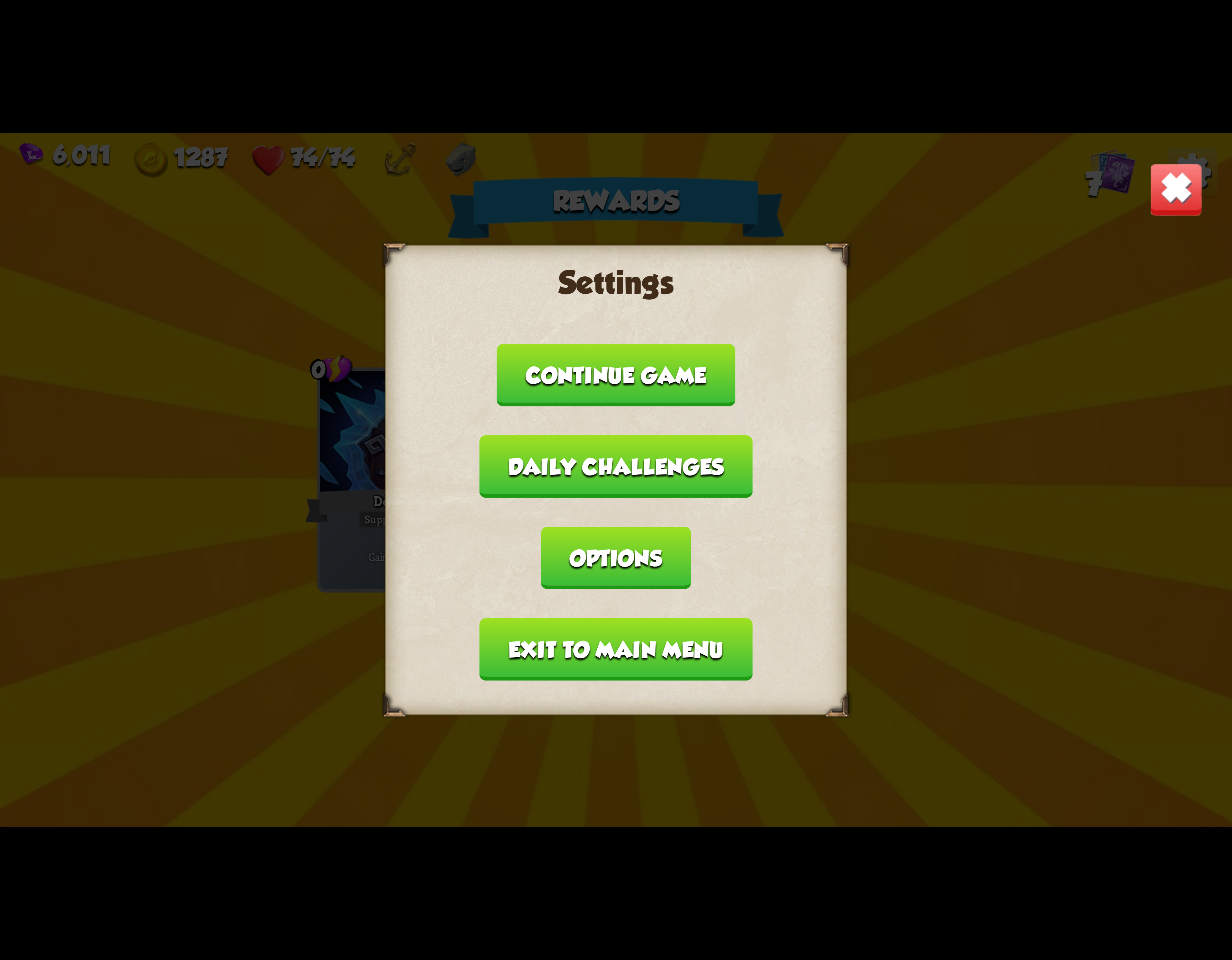
click at [622, 625] on button "Exit to main menu" at bounding box center [616, 649] width 273 height 63
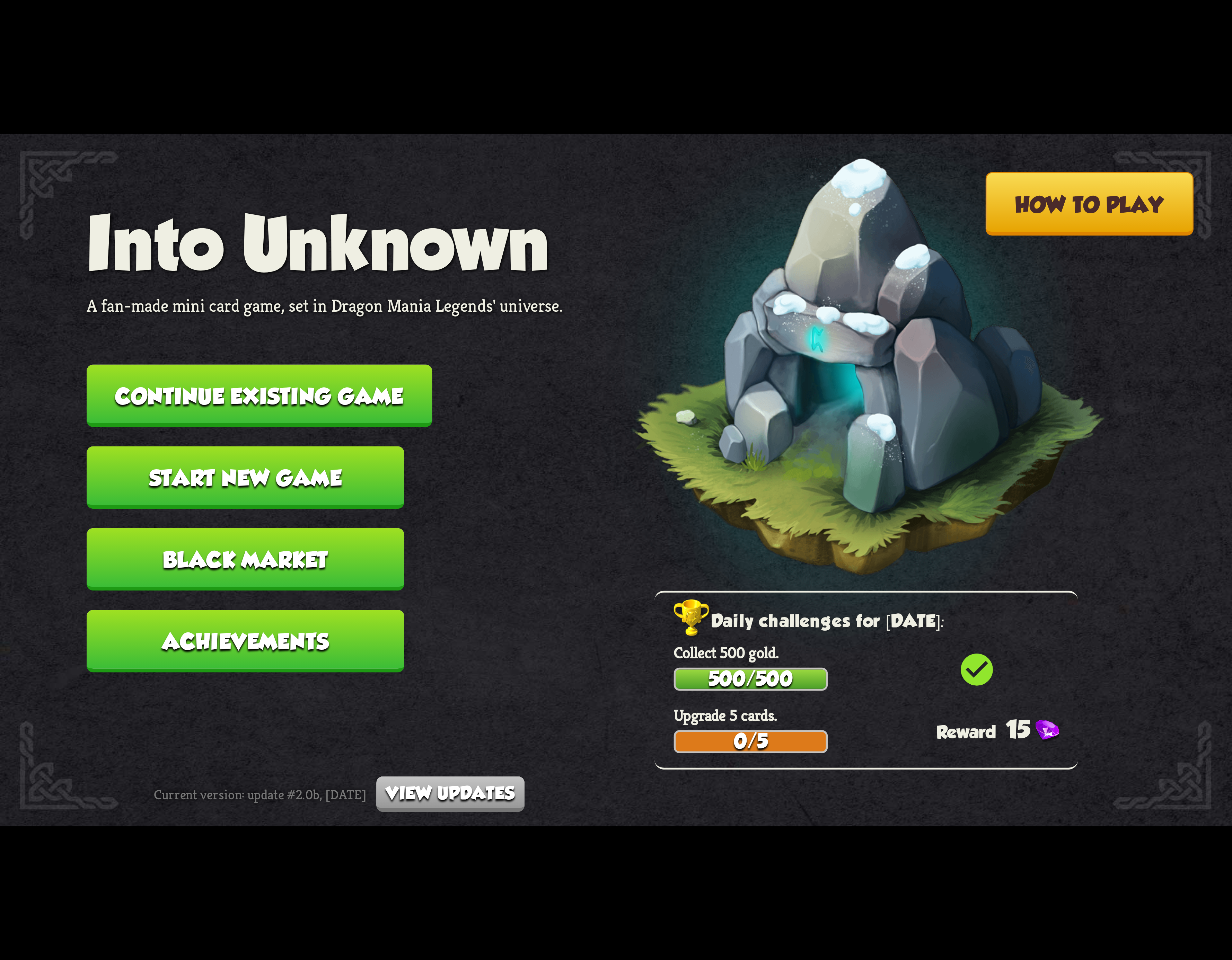
click at [353, 381] on button "Continue existing game" at bounding box center [260, 395] width 346 height 63
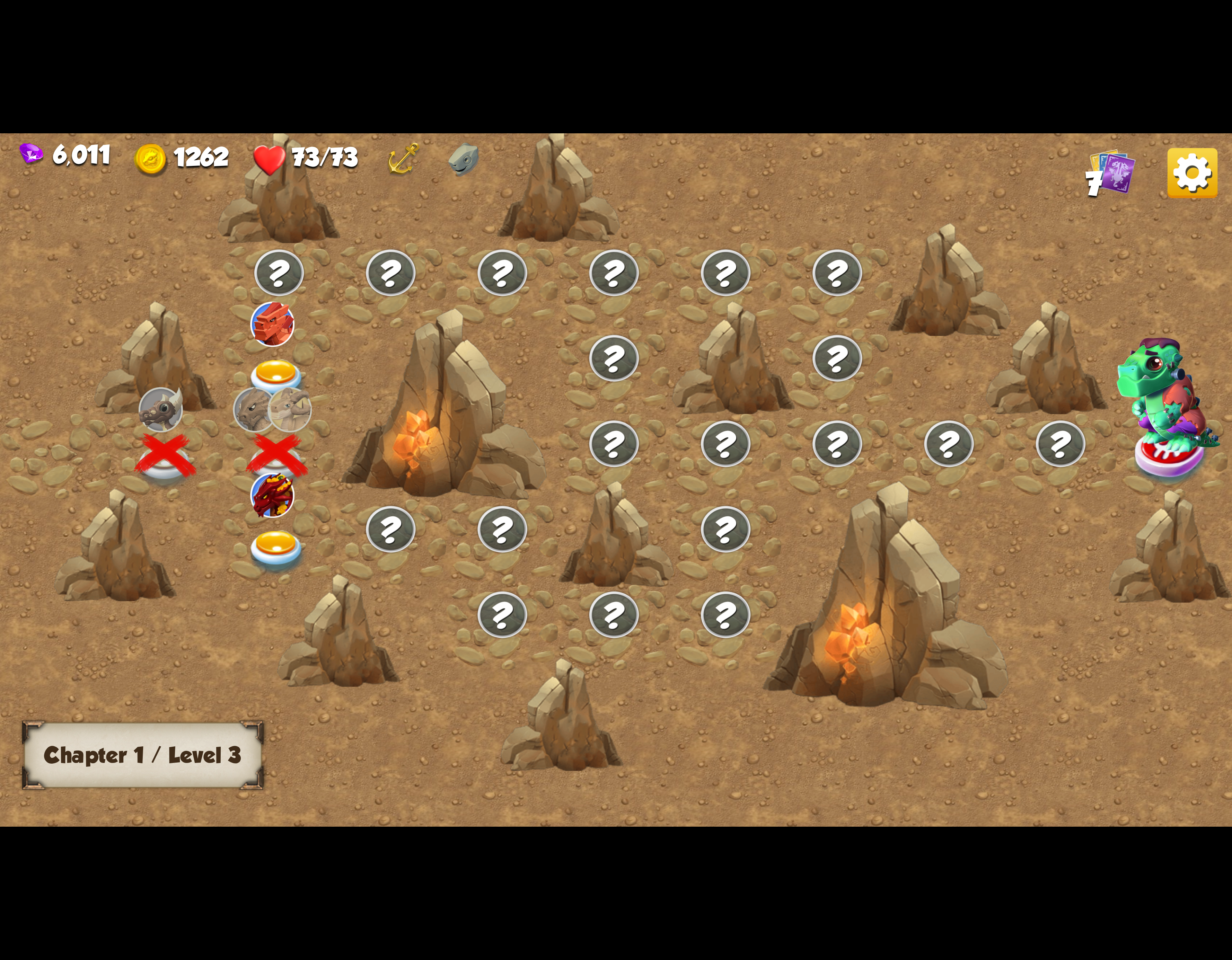
click at [262, 506] on img at bounding box center [272, 495] width 45 height 45
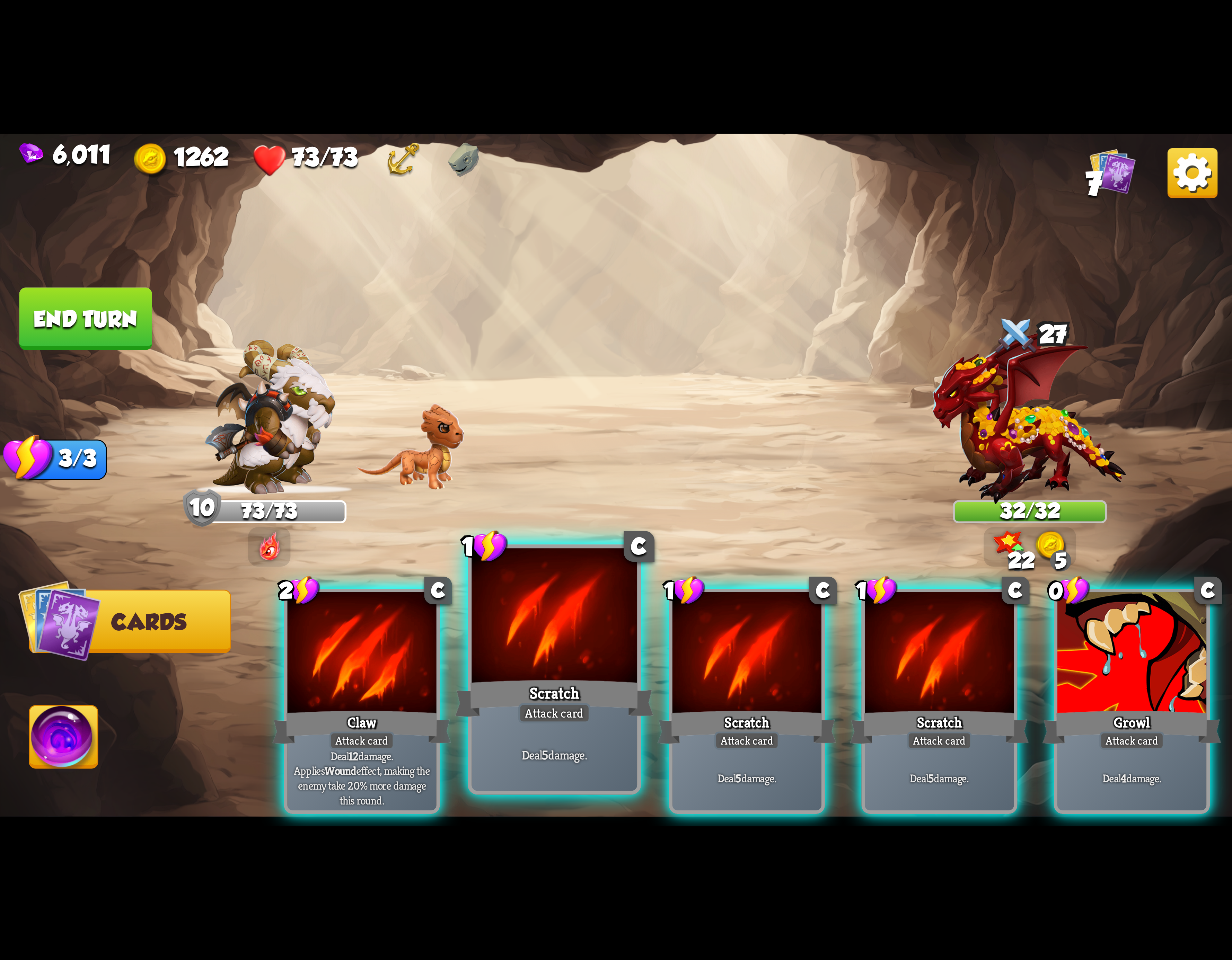
click at [541, 630] on div at bounding box center [554, 618] width 165 height 140
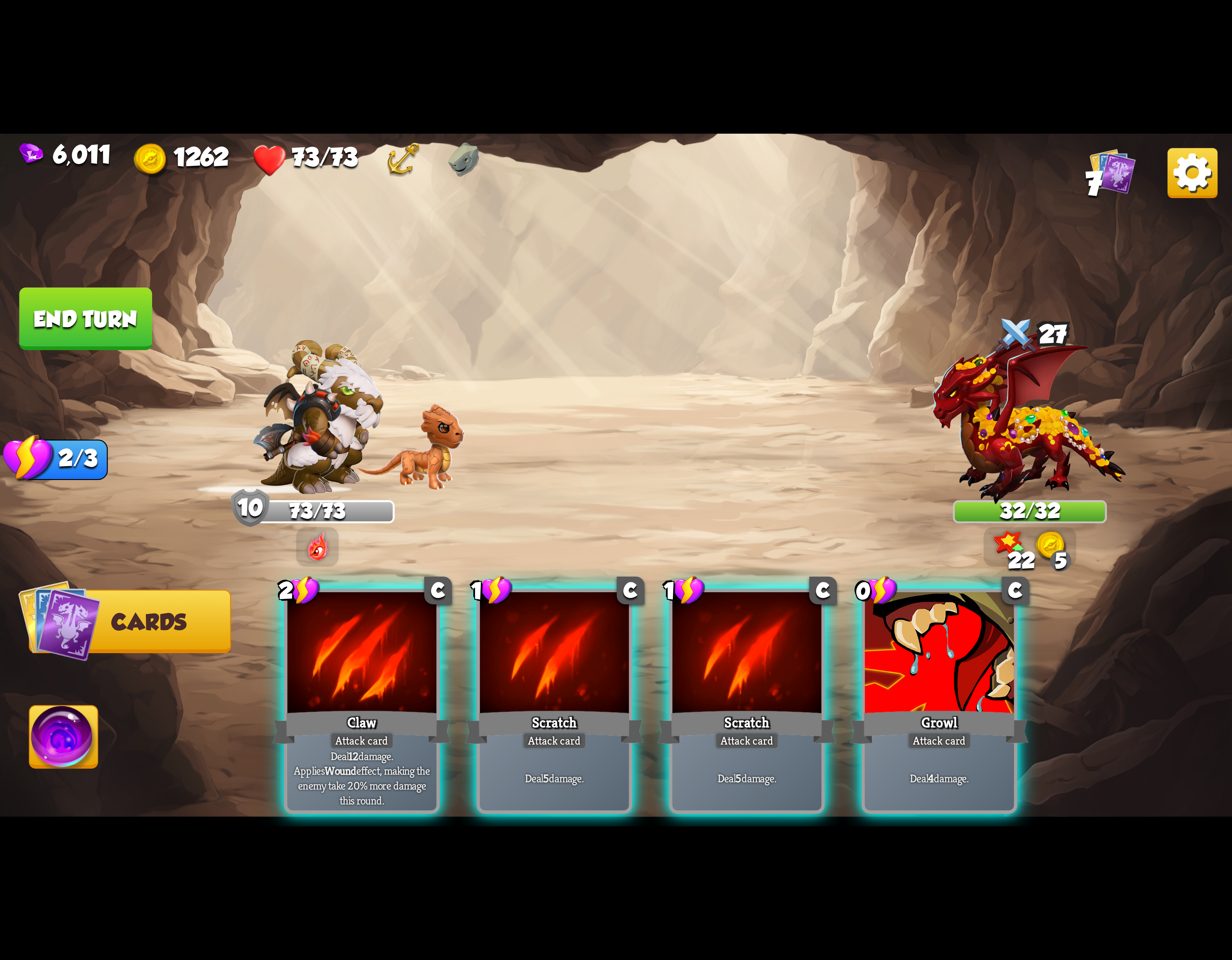
click at [541, 630] on div at bounding box center [554, 655] width 149 height 126
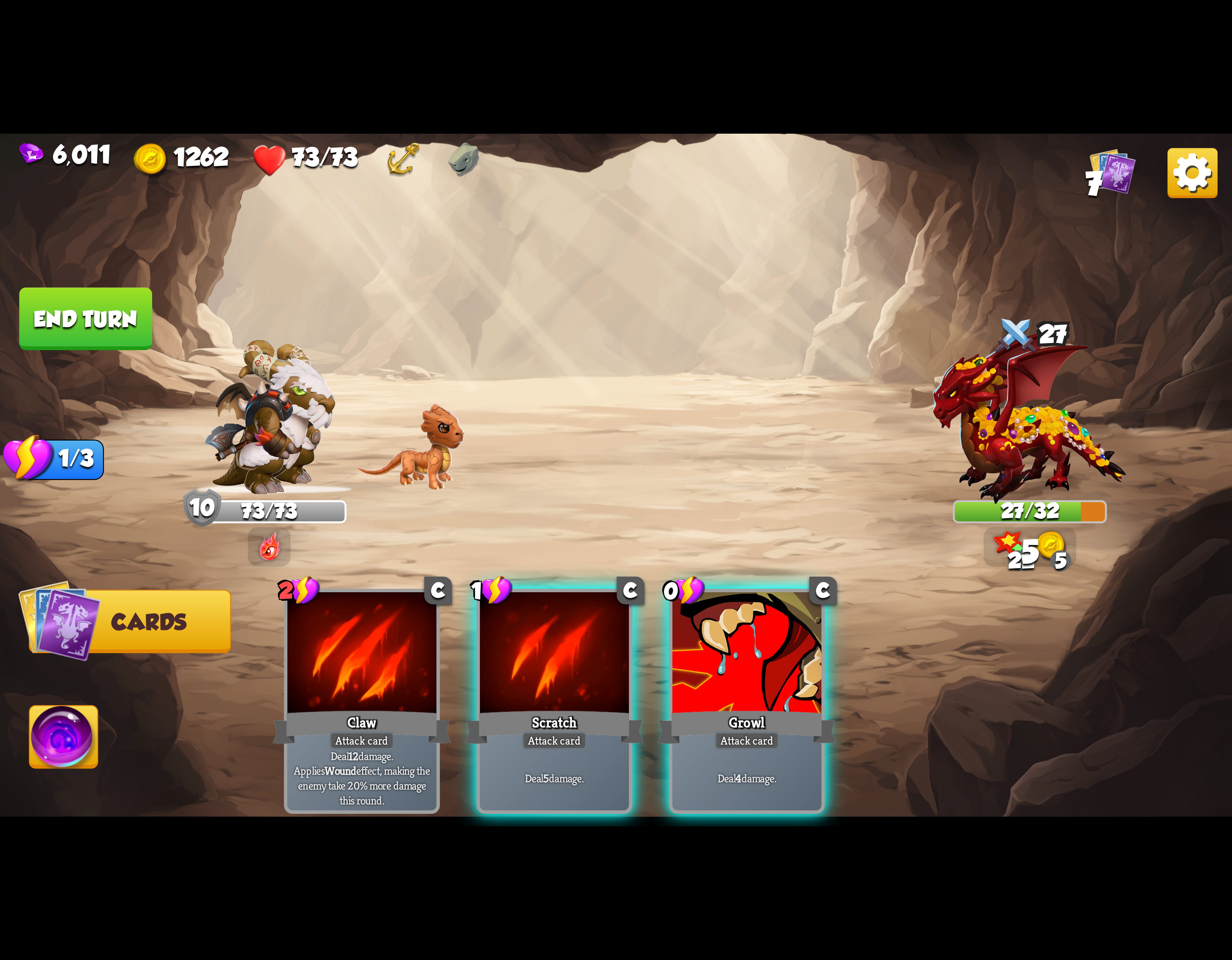
click at [541, 630] on div at bounding box center [554, 655] width 149 height 126
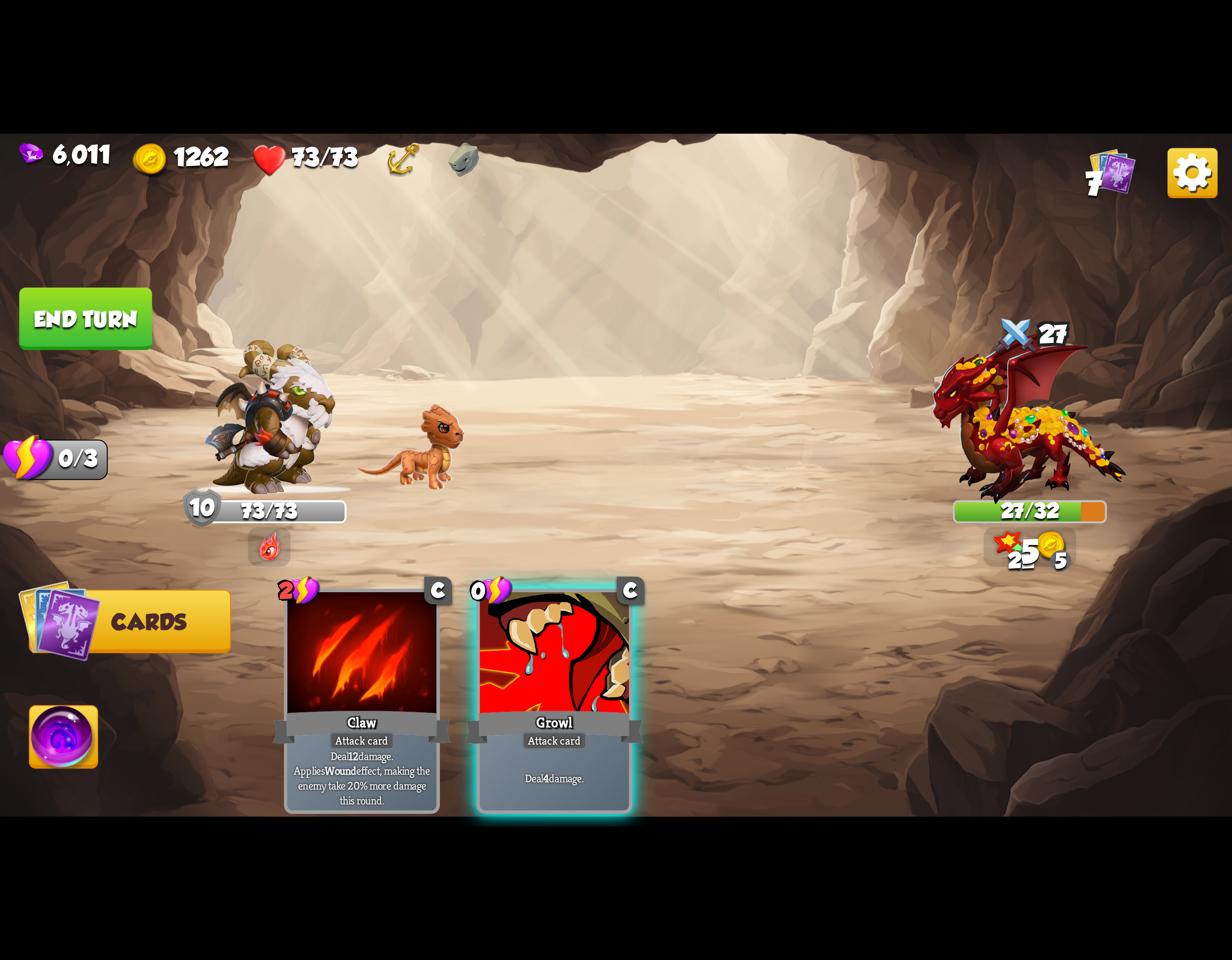
click at [541, 630] on div at bounding box center [554, 655] width 149 height 126
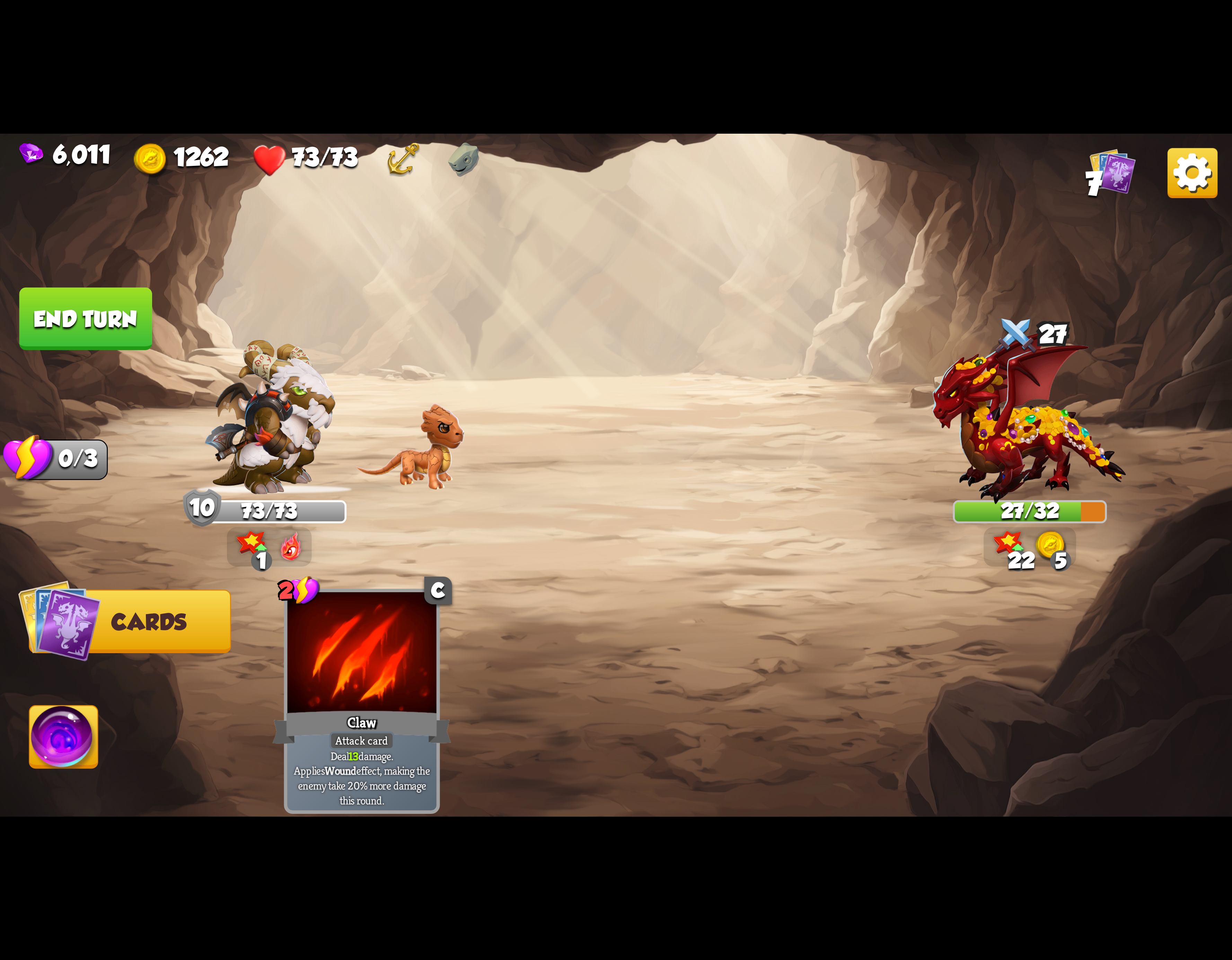
drag, startPoint x: 57, startPoint y: 719, endPoint x: 233, endPoint y: 661, distance: 185.3
click at [58, 719] on img at bounding box center [63, 741] width 68 height 69
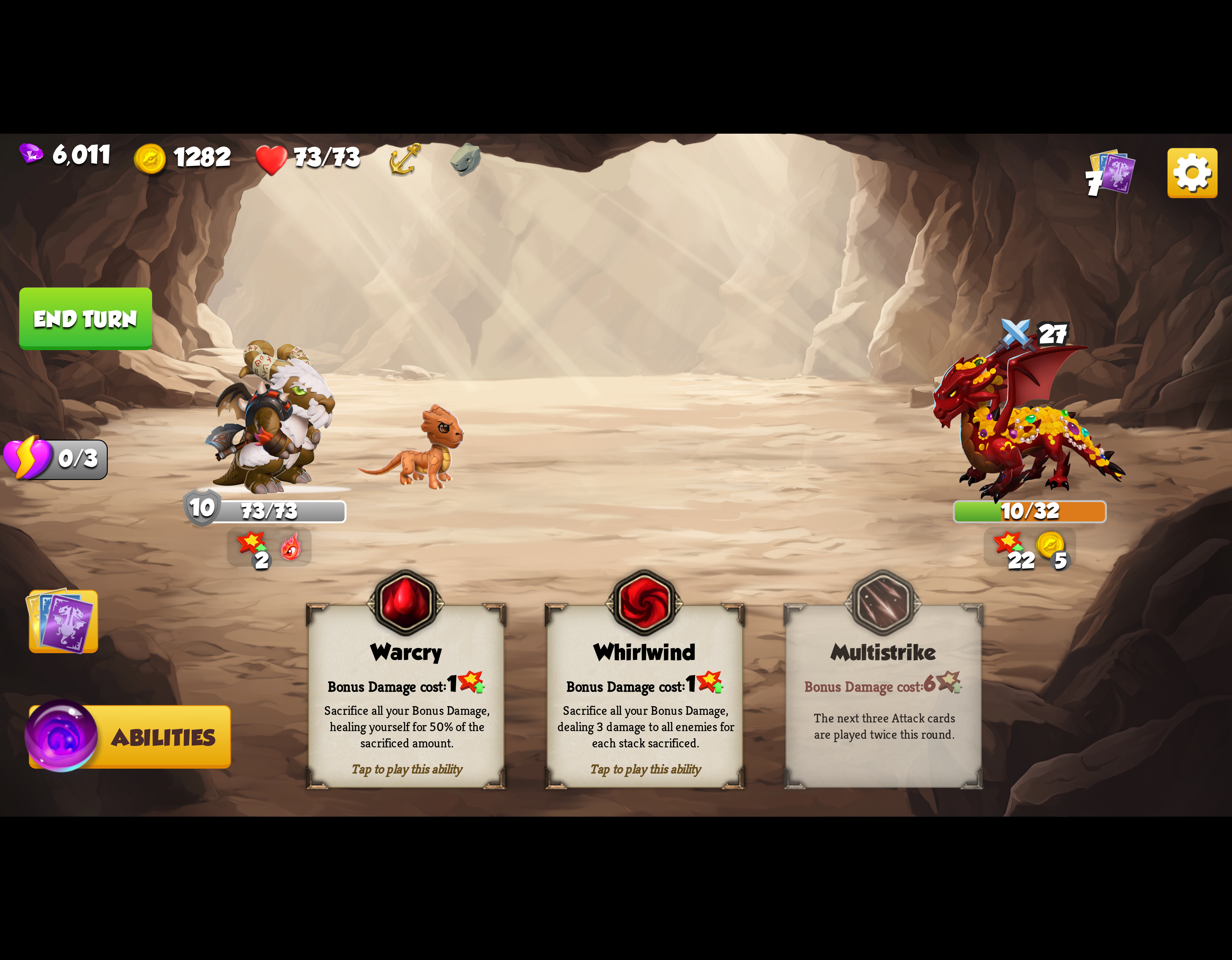
click at [710, 658] on div "Whirlwind" at bounding box center [645, 652] width 194 height 25
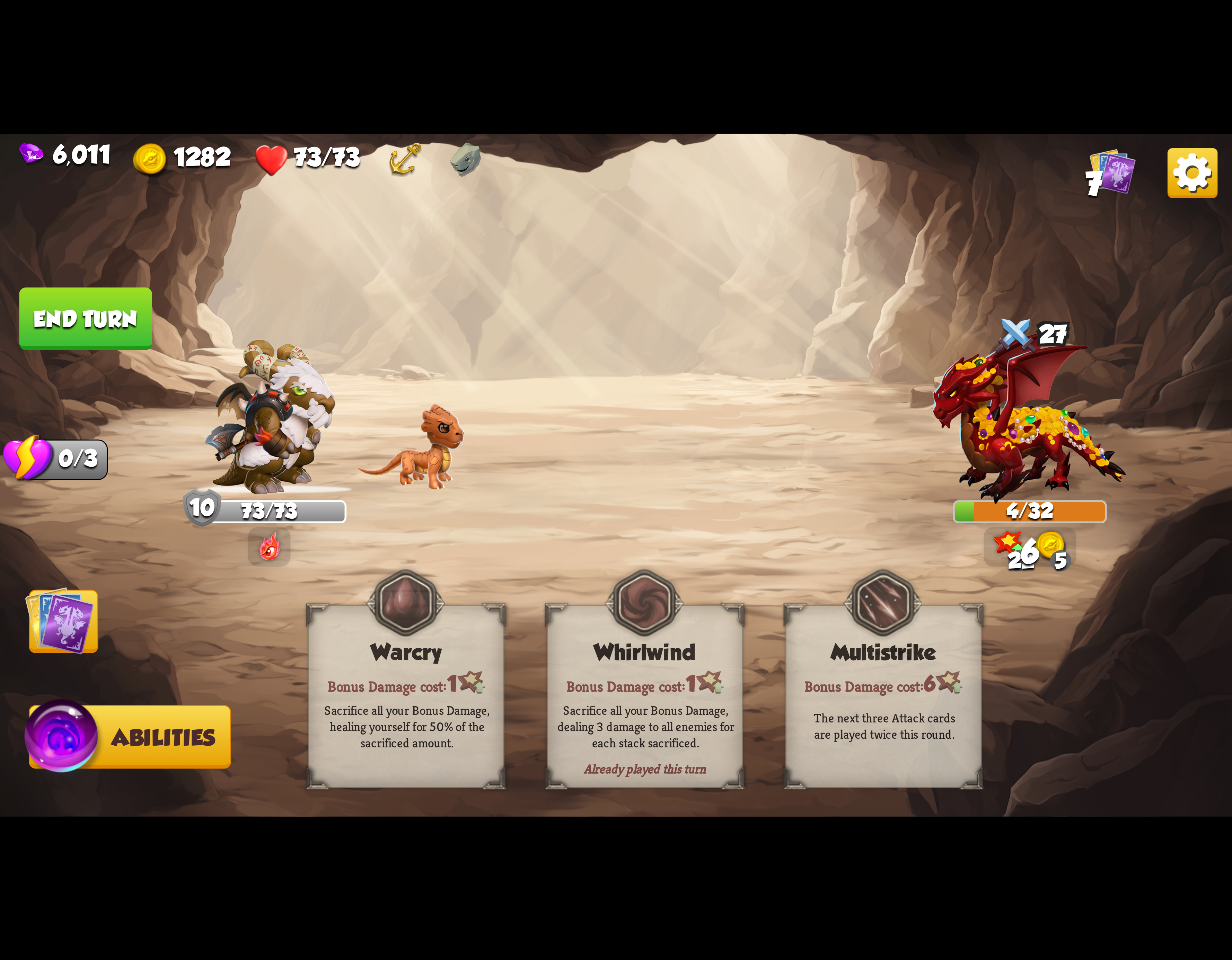
click at [68, 330] on button "End turn" at bounding box center [86, 318] width 133 height 63
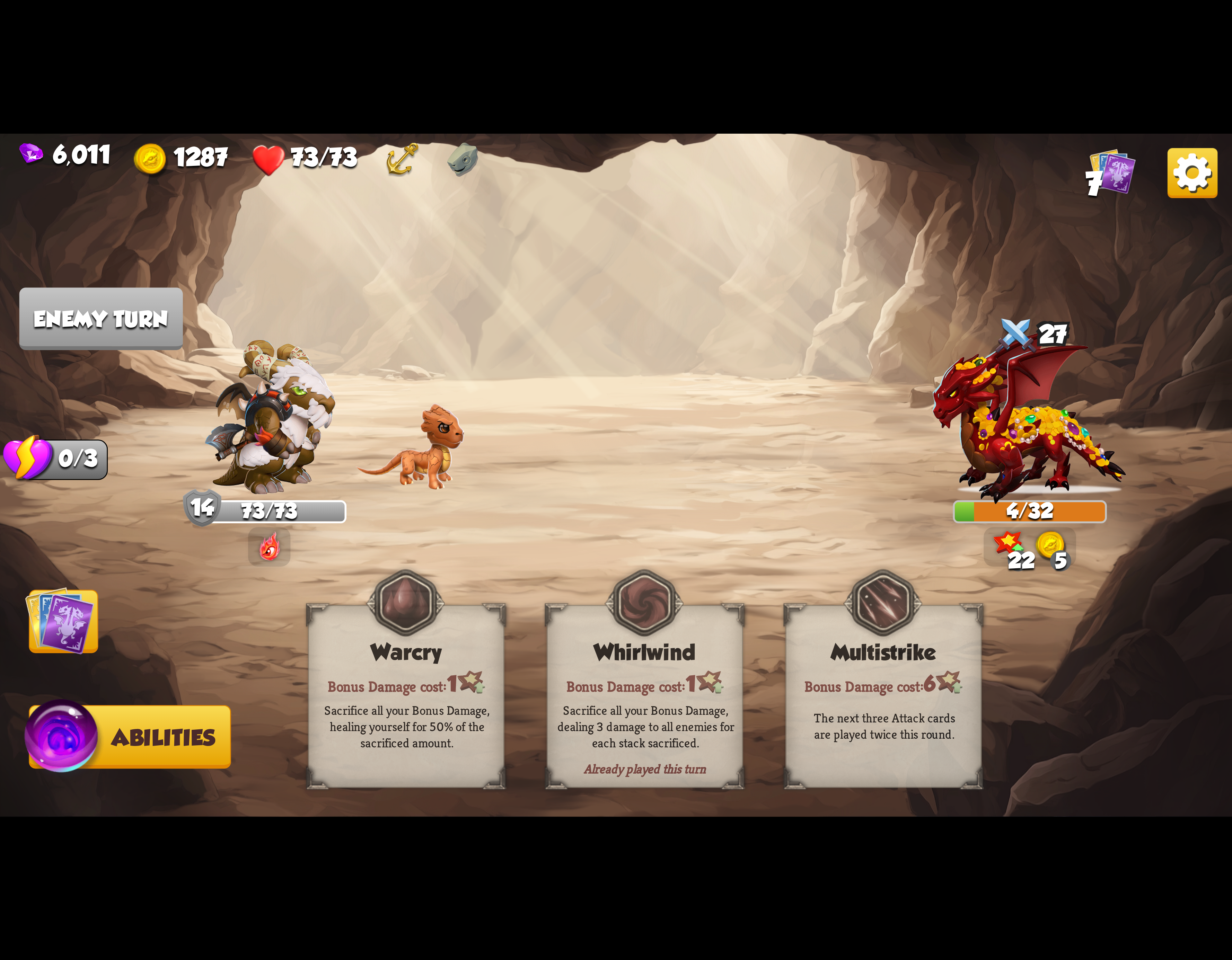
click at [1174, 164] on img at bounding box center [1193, 173] width 50 height 50
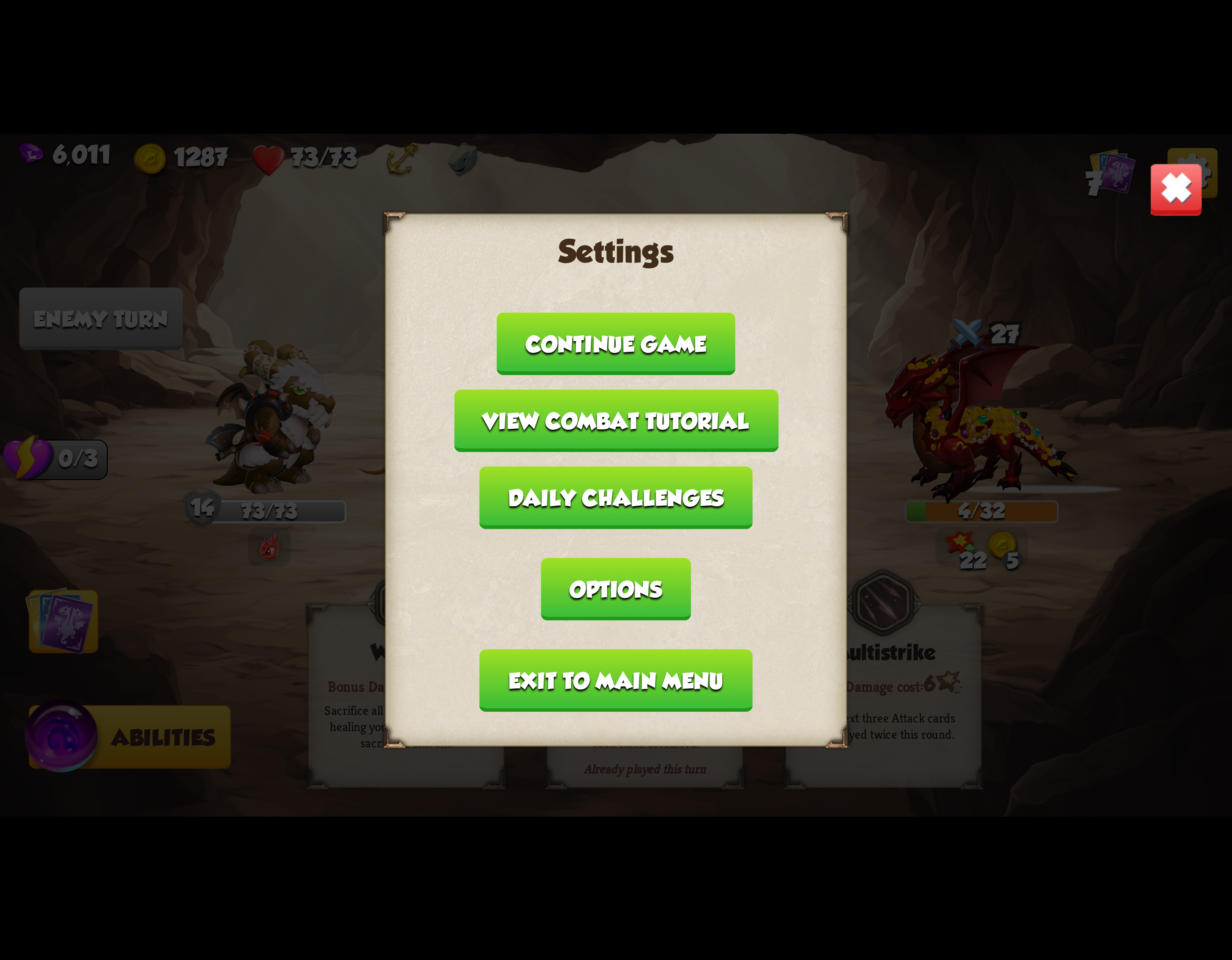
click at [670, 650] on button "Exit to main menu" at bounding box center [616, 681] width 273 height 63
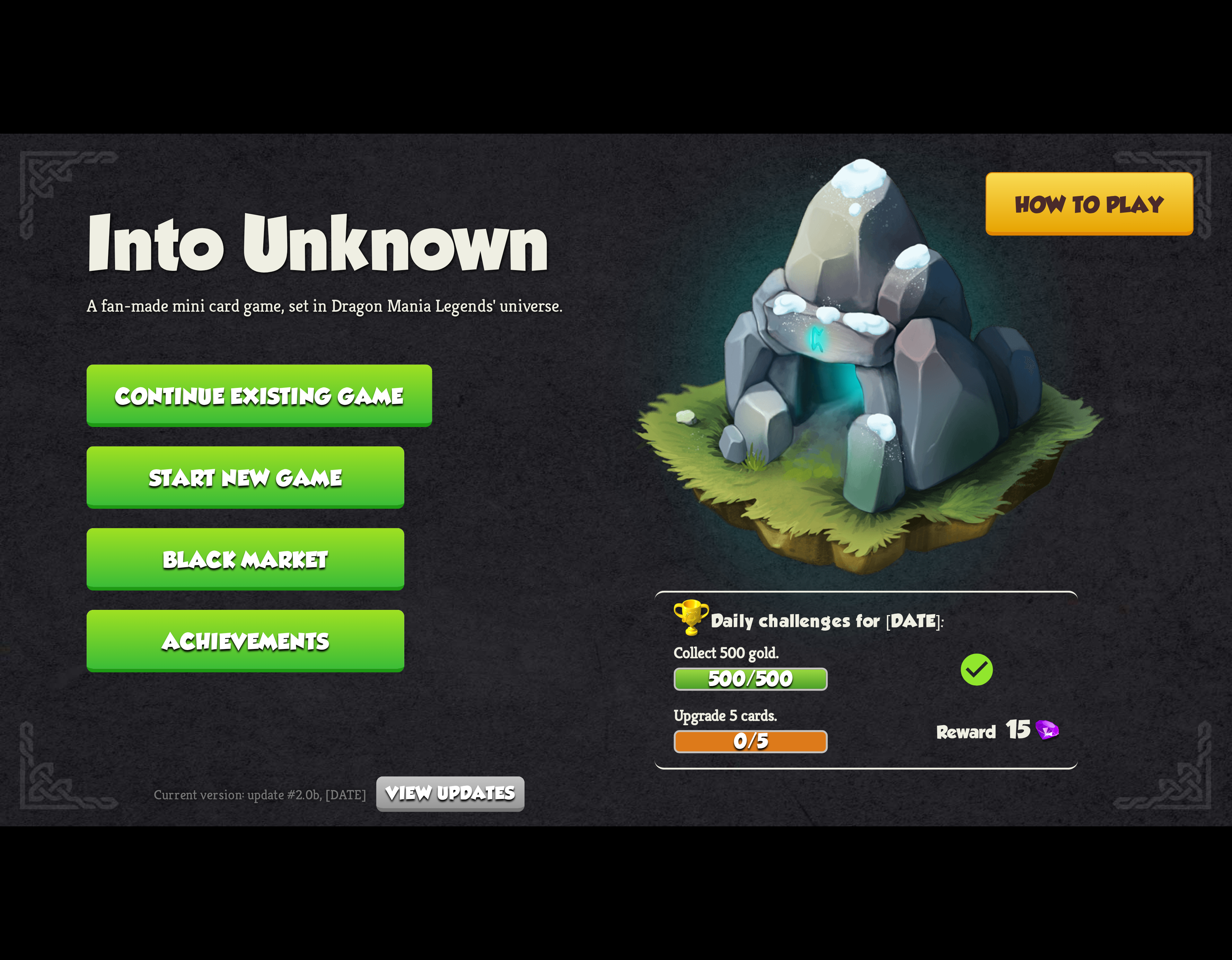
click at [310, 377] on button "Continue existing game" at bounding box center [260, 395] width 346 height 63
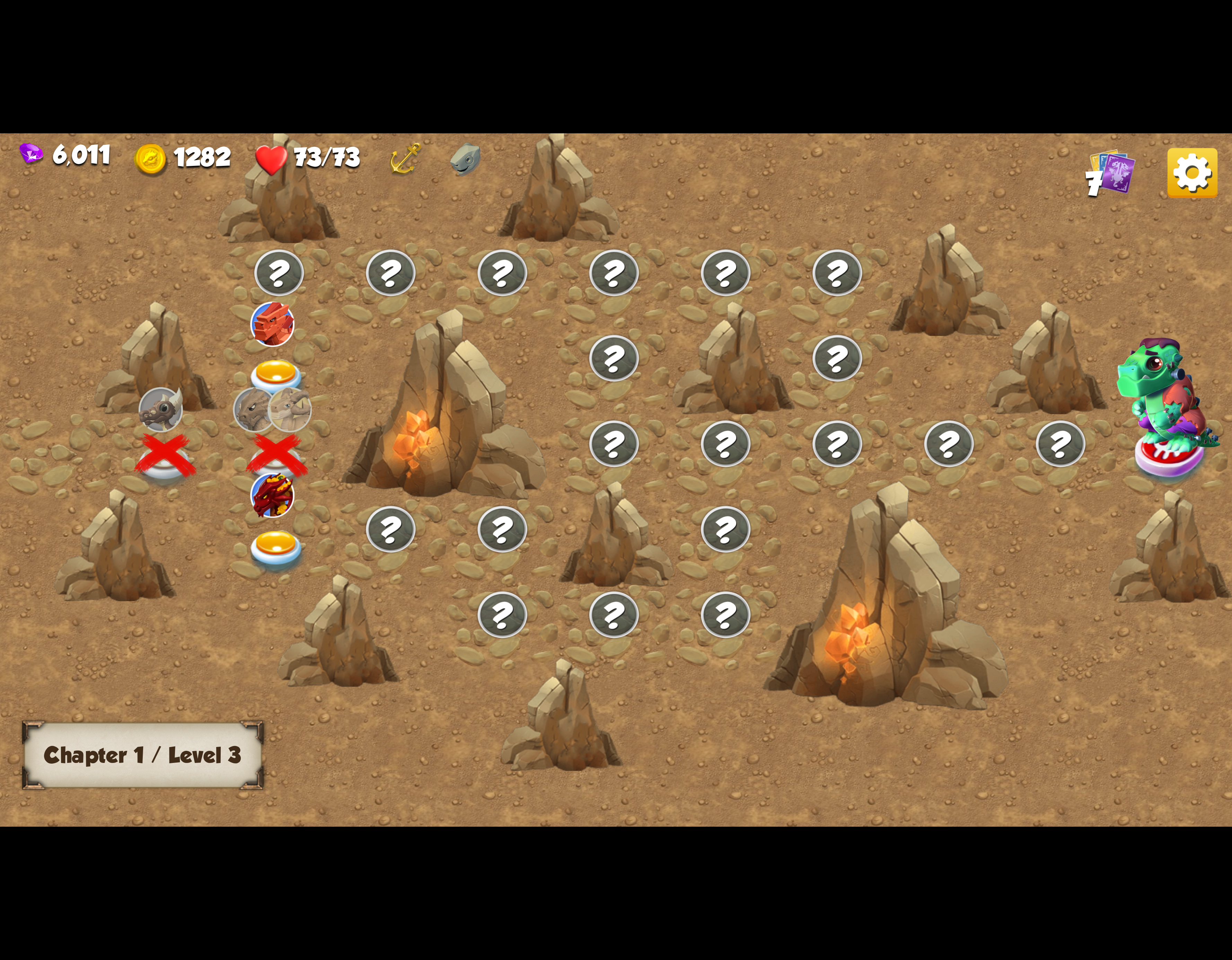
click at [284, 546] on img at bounding box center [277, 553] width 62 height 45
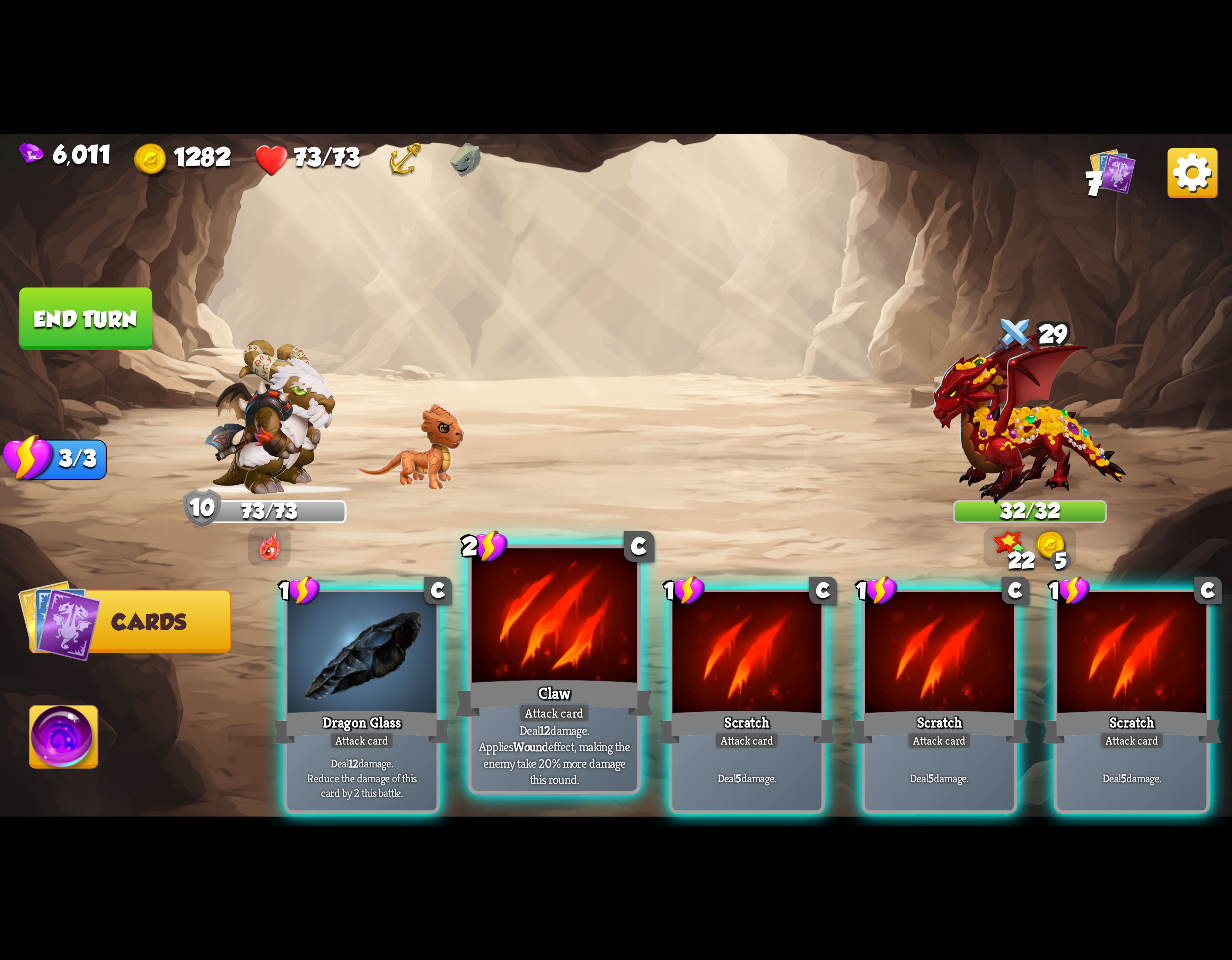
click at [565, 686] on div "Claw" at bounding box center [554, 698] width 199 height 45
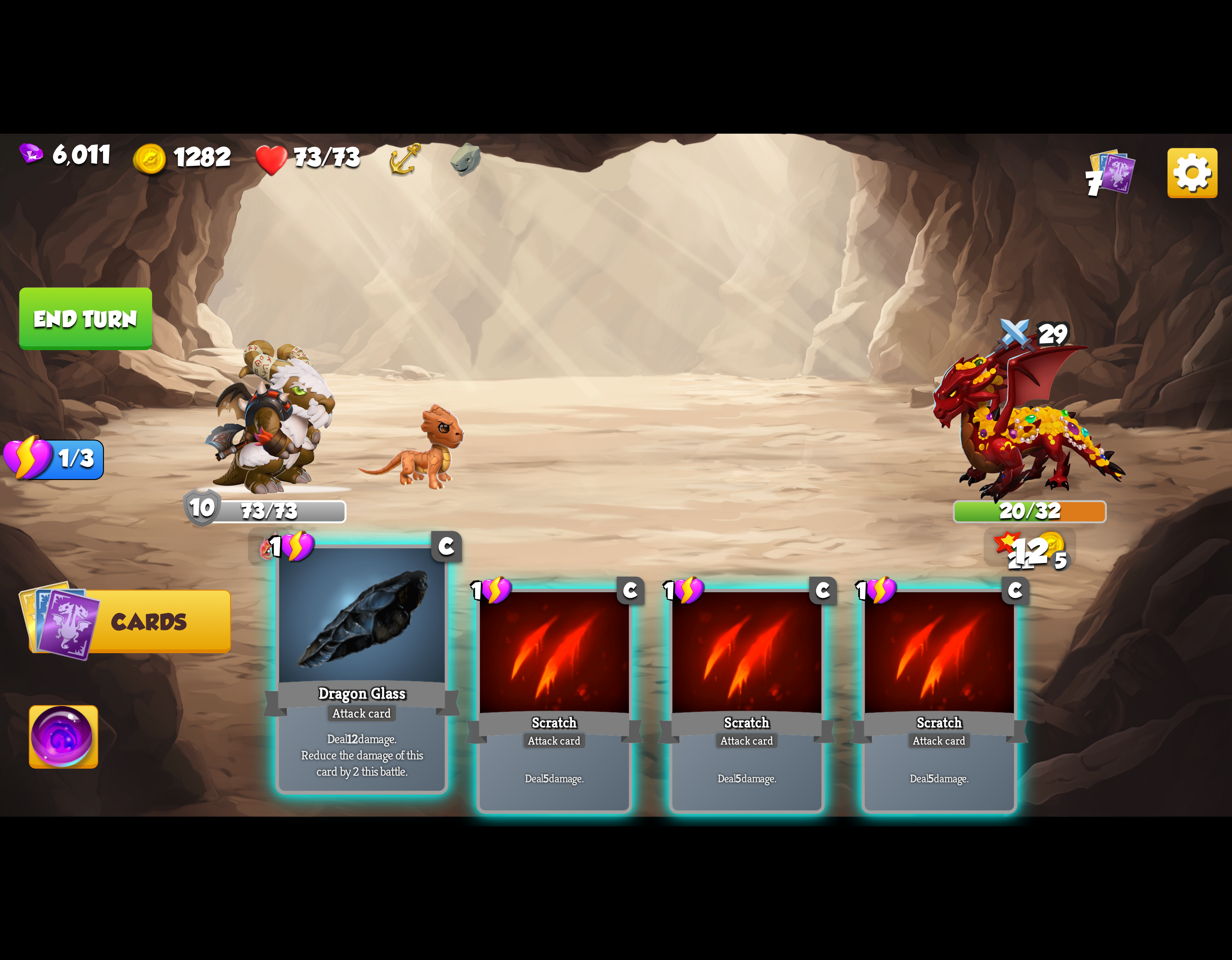
click at [360, 675] on div at bounding box center [362, 618] width 165 height 140
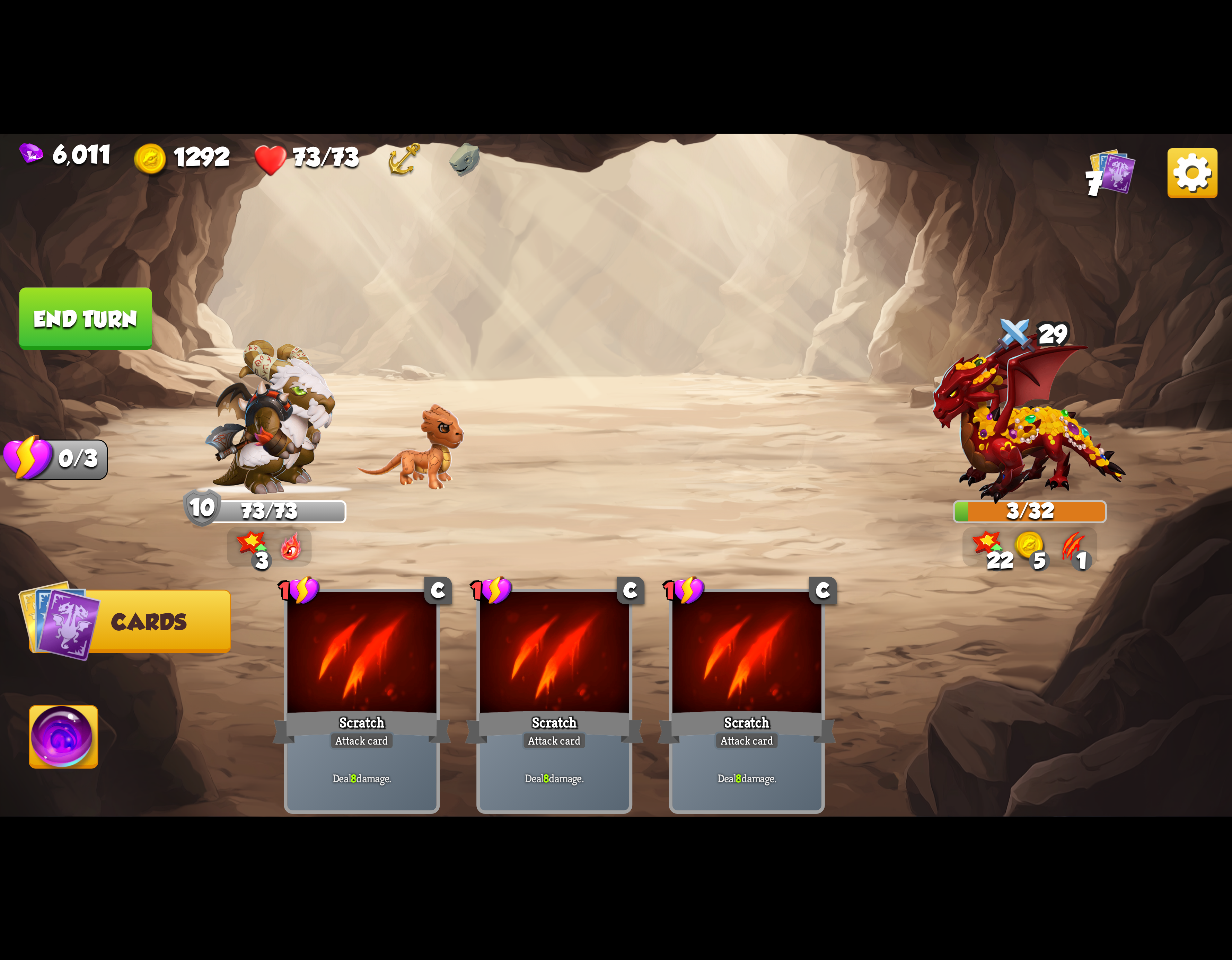
drag, startPoint x: 137, startPoint y: 328, endPoint x: 216, endPoint y: 305, distance: 82.3
click at [140, 328] on button "End turn" at bounding box center [86, 318] width 133 height 63
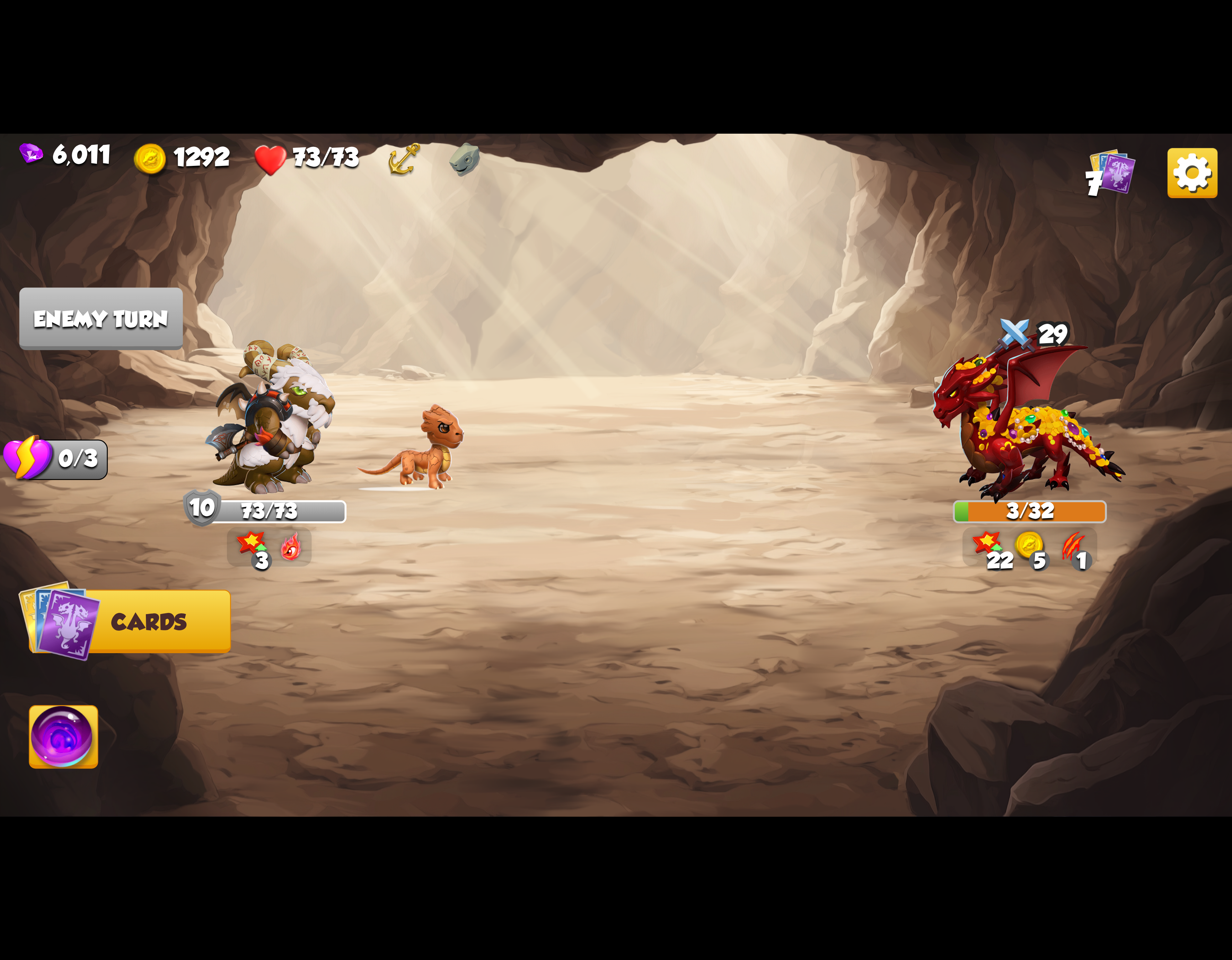
click at [1184, 177] on img at bounding box center [1193, 173] width 50 height 50
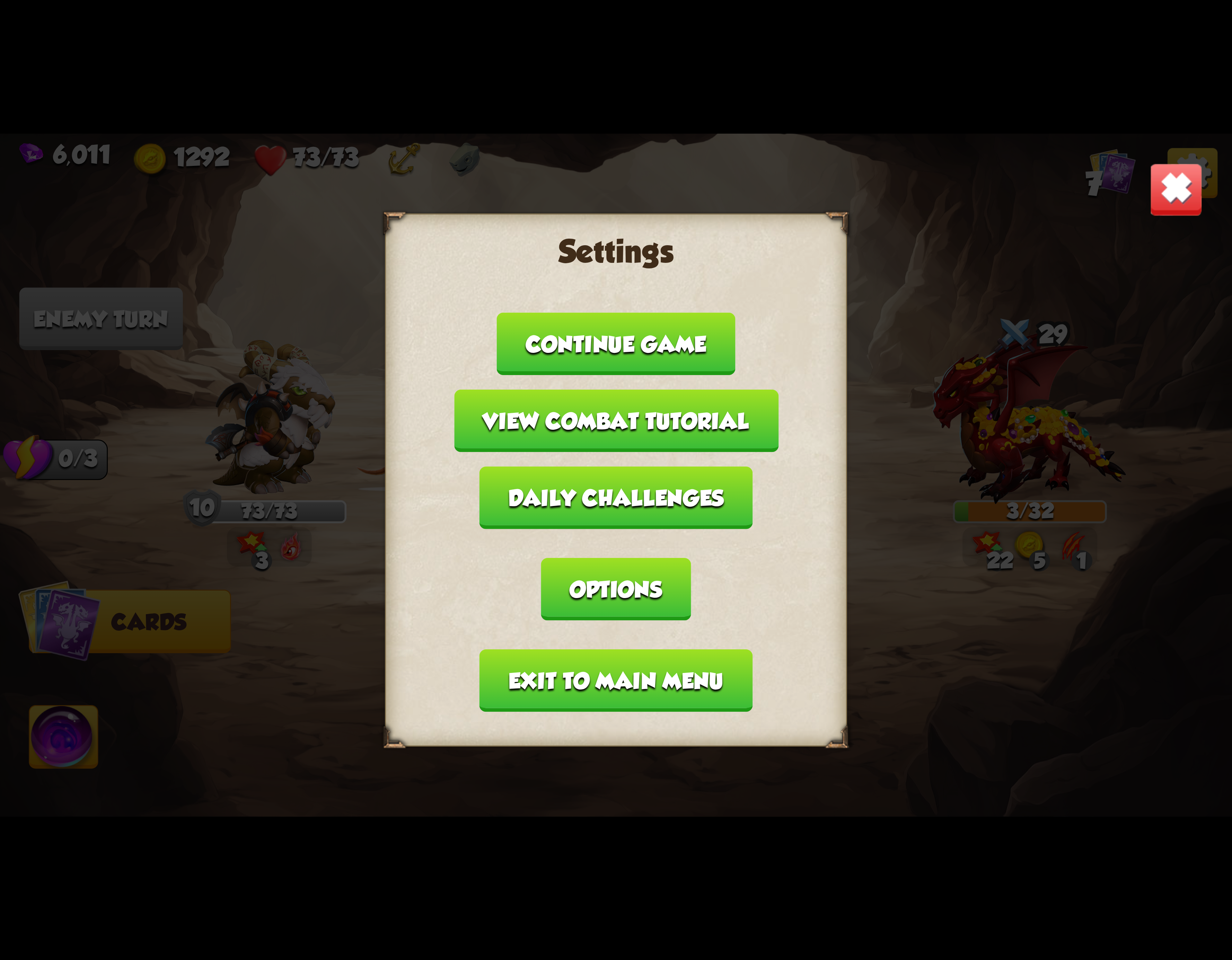
drag, startPoint x: 574, startPoint y: 632, endPoint x: 570, endPoint y: 632, distance: 4.0
click at [570, 650] on button "Exit to main menu" at bounding box center [616, 681] width 273 height 63
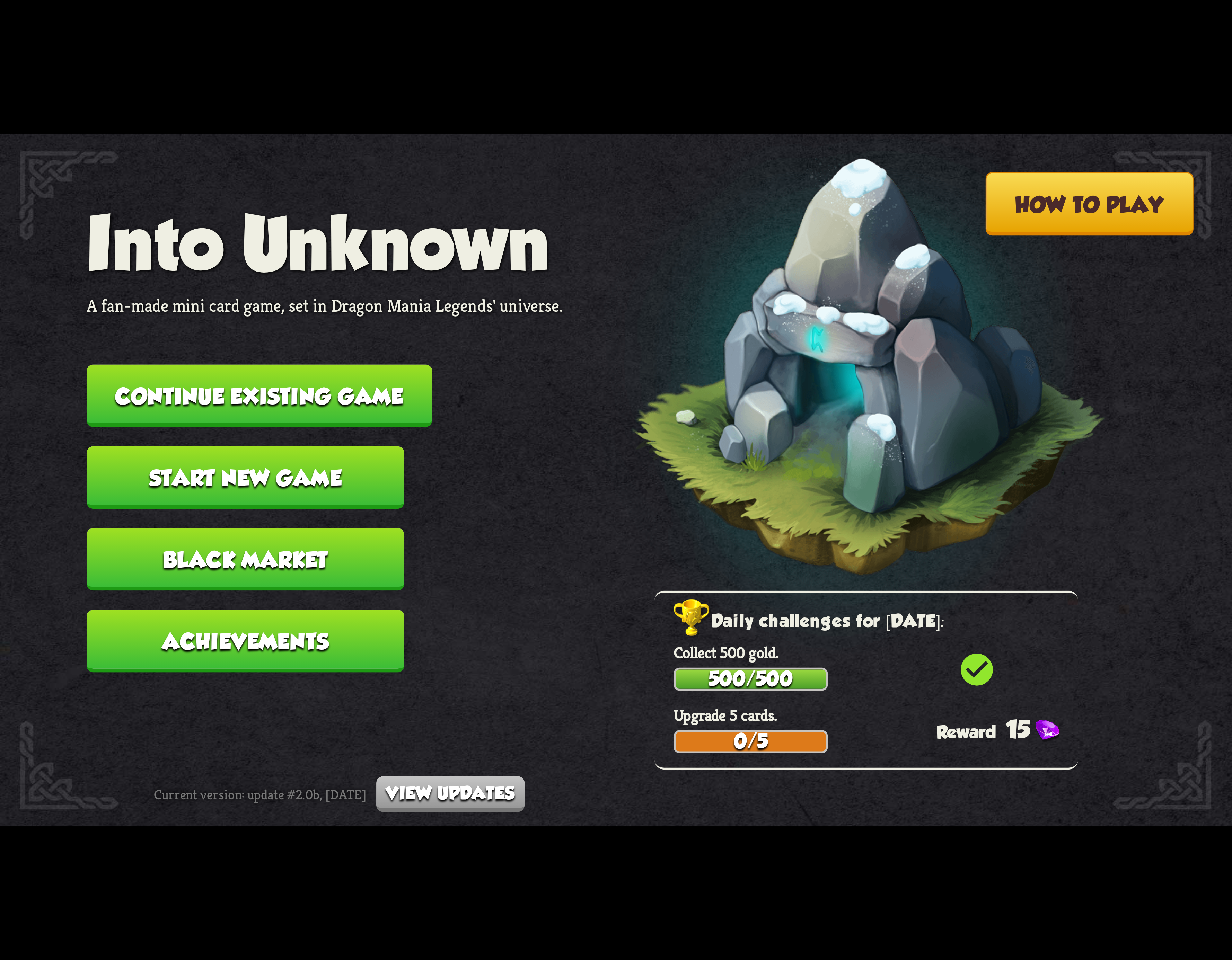
click at [380, 408] on button "Continue existing game" at bounding box center [260, 395] width 346 height 63
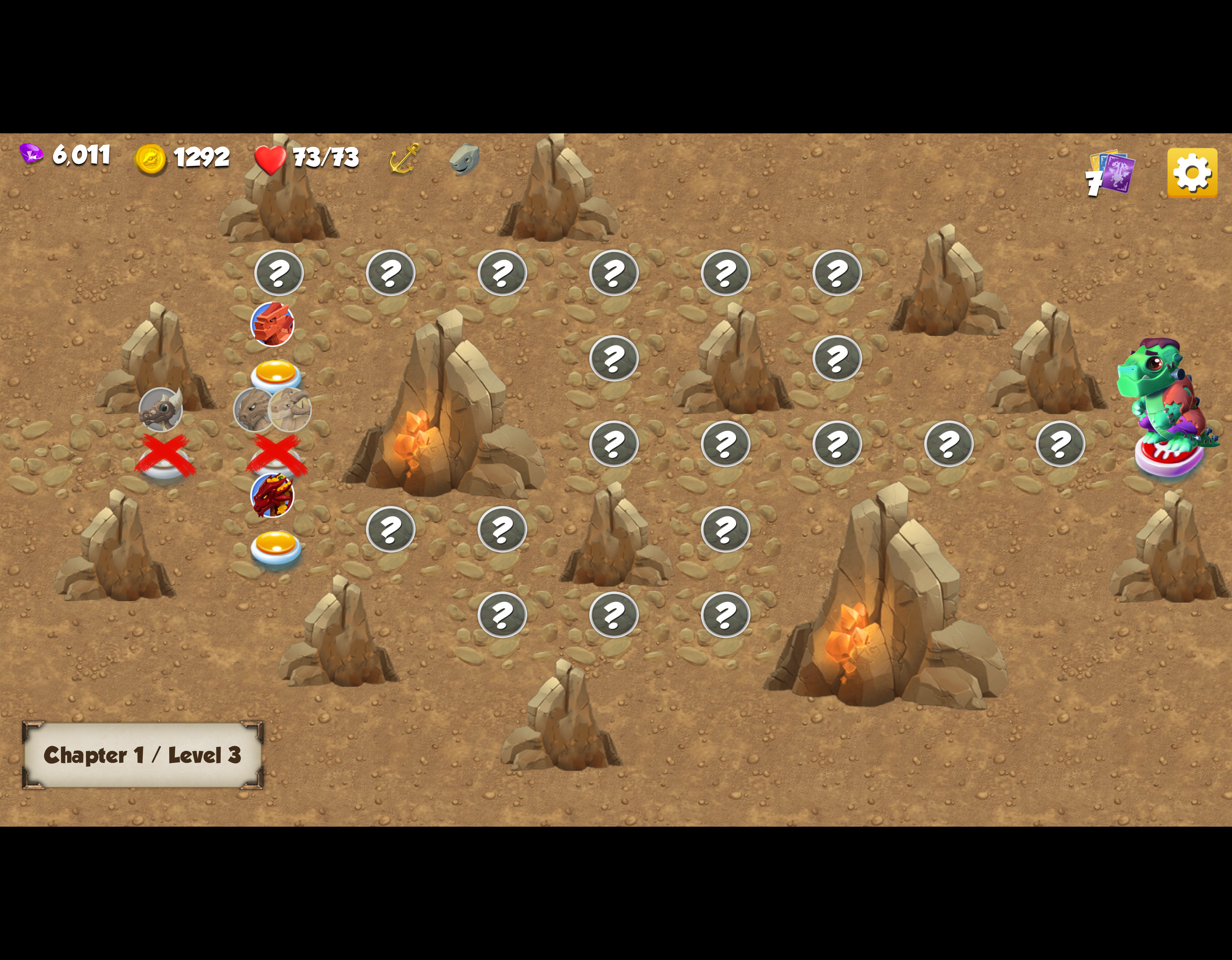
click at [300, 521] on div at bounding box center [279, 541] width 112 height 85
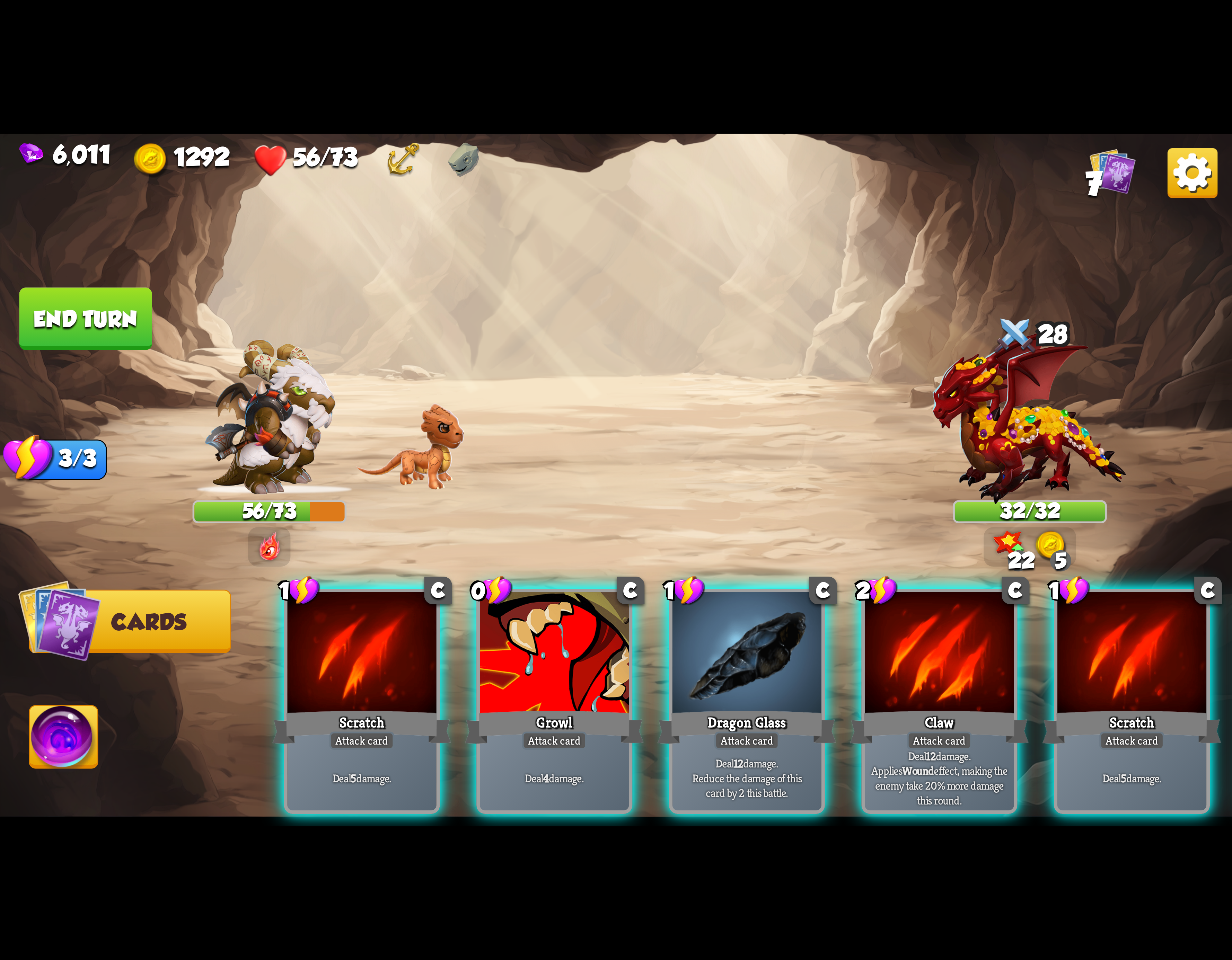
click at [1192, 183] on img at bounding box center [1193, 173] width 50 height 50
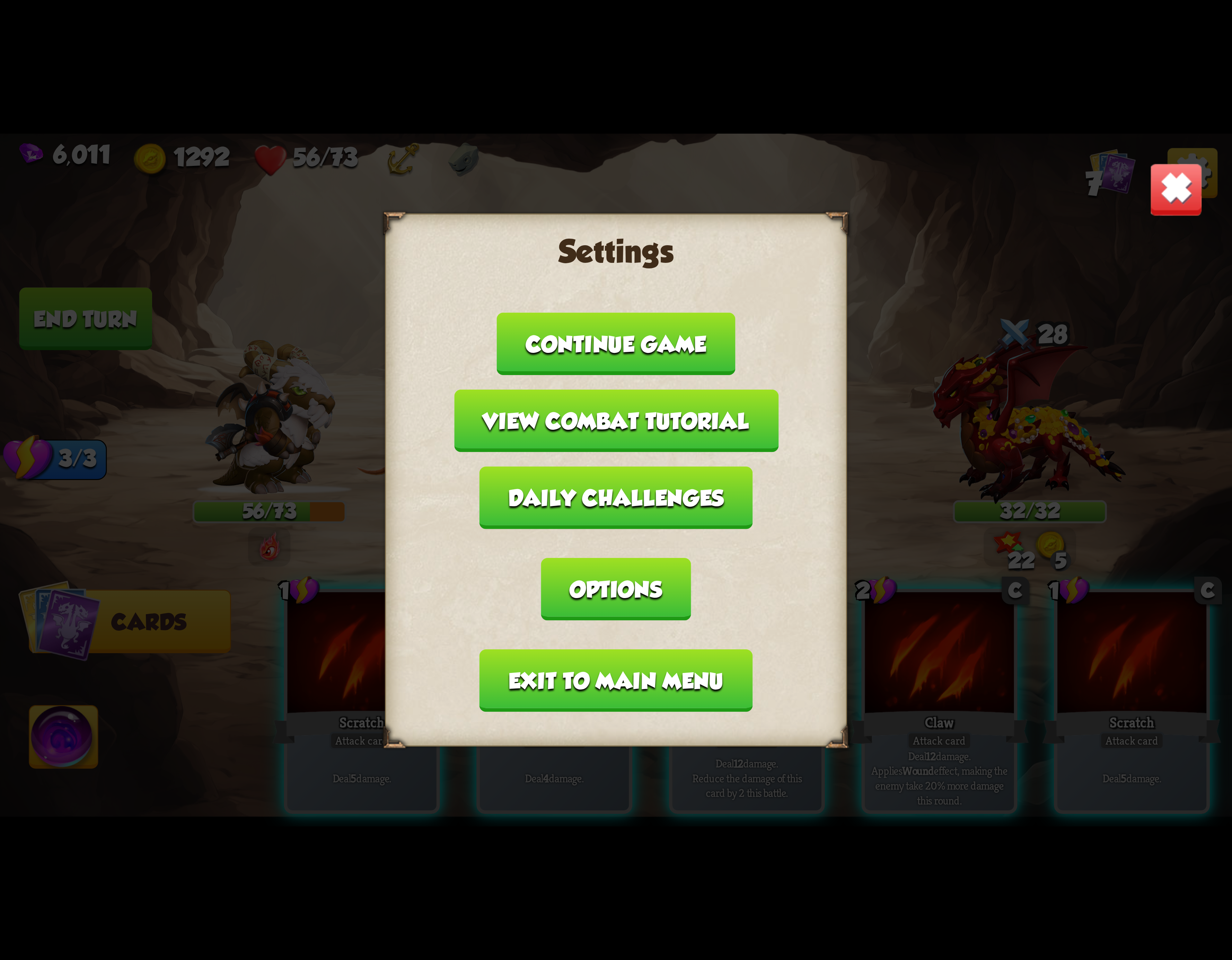
click at [605, 650] on button "Exit to main menu" at bounding box center [616, 681] width 273 height 63
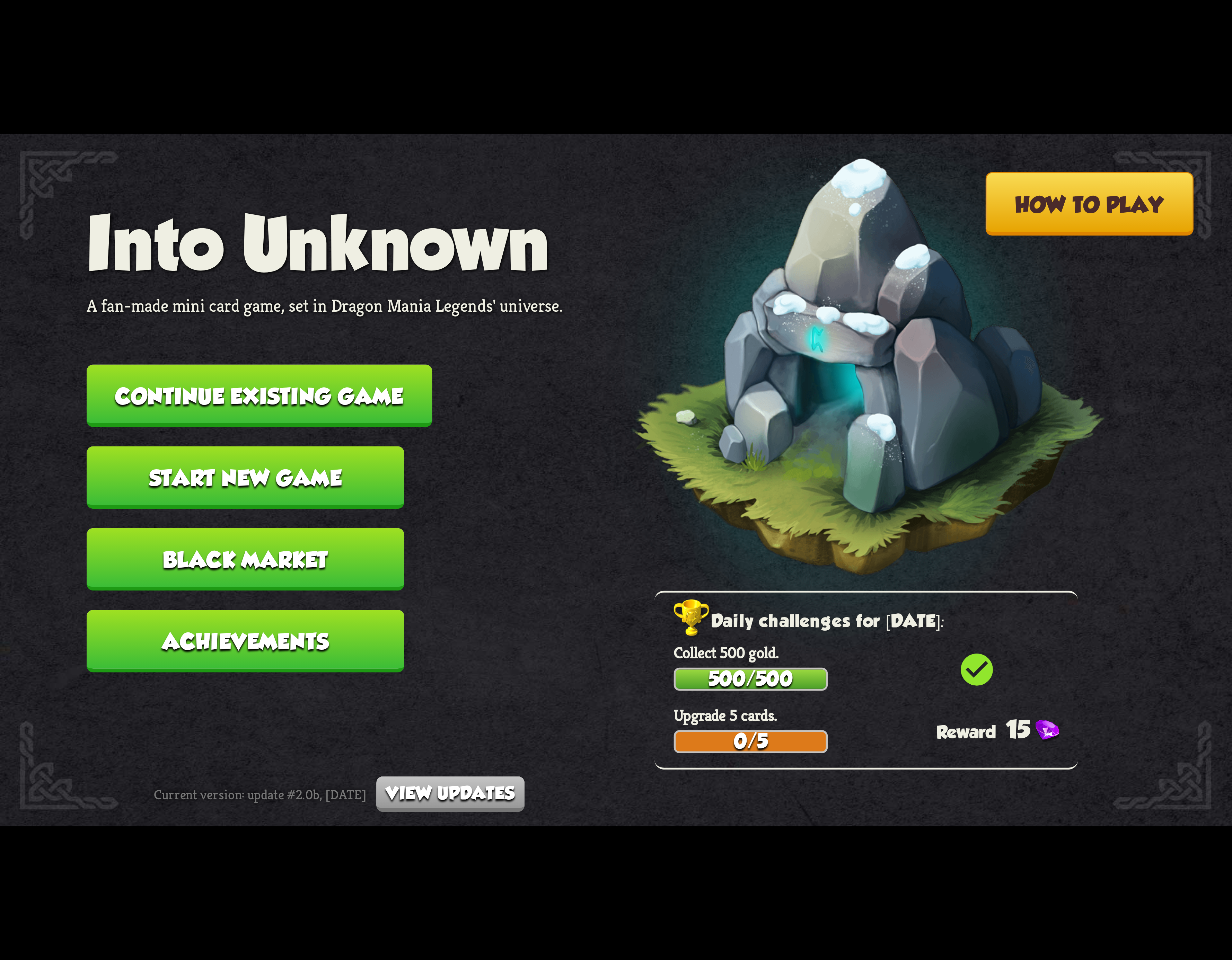
drag, startPoint x: 381, startPoint y: 426, endPoint x: 374, endPoint y: 418, distance: 10.6
click at [380, 426] on nav "Into Unknown A fan-made mini card game, set in Dragon Mania Legends' universe. …" at bounding box center [325, 446] width 476 height 491
click at [368, 406] on button "Continue existing game" at bounding box center [260, 395] width 346 height 63
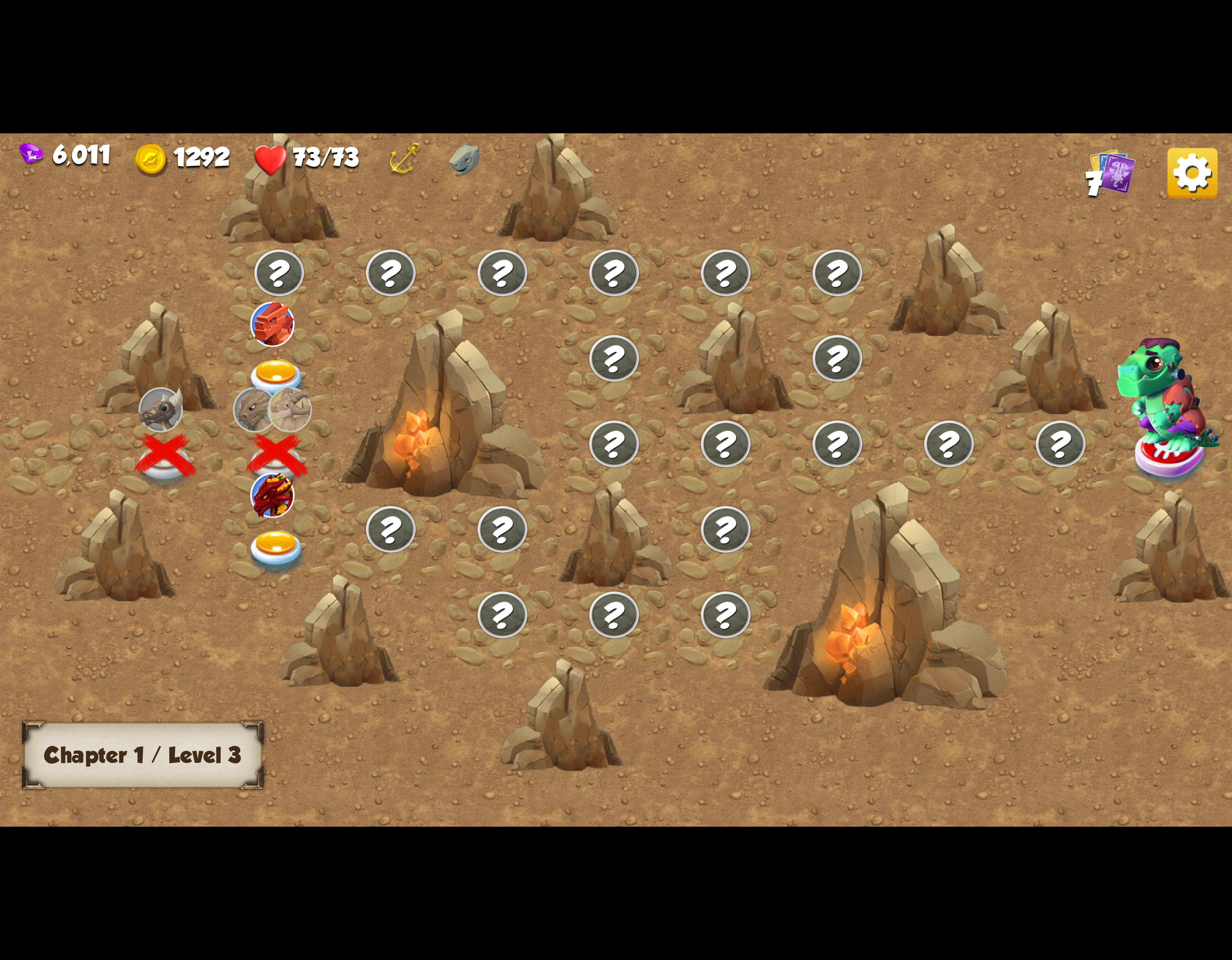
click at [282, 553] on img at bounding box center [277, 553] width 62 height 45
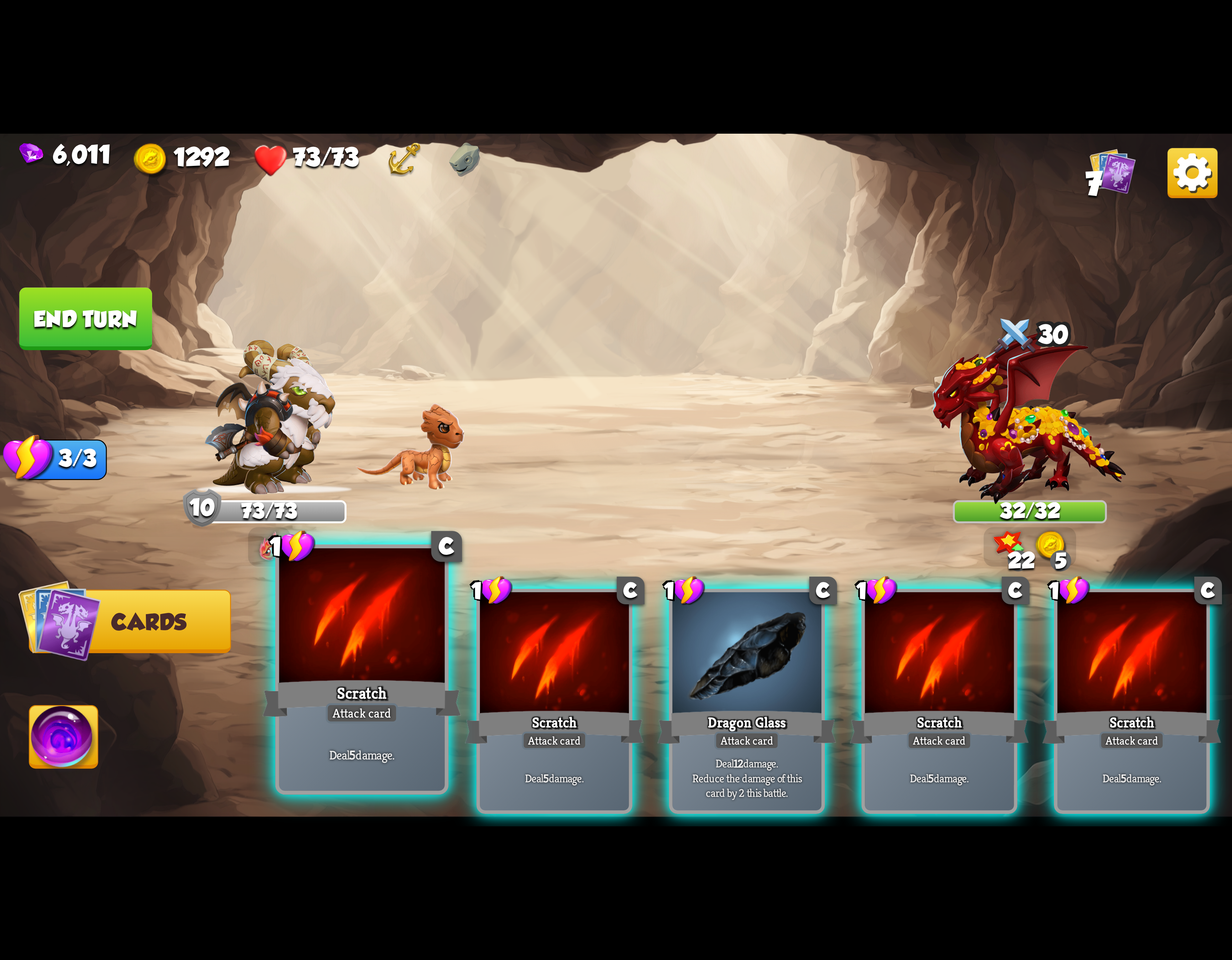
click at [378, 645] on div at bounding box center [362, 618] width 165 height 140
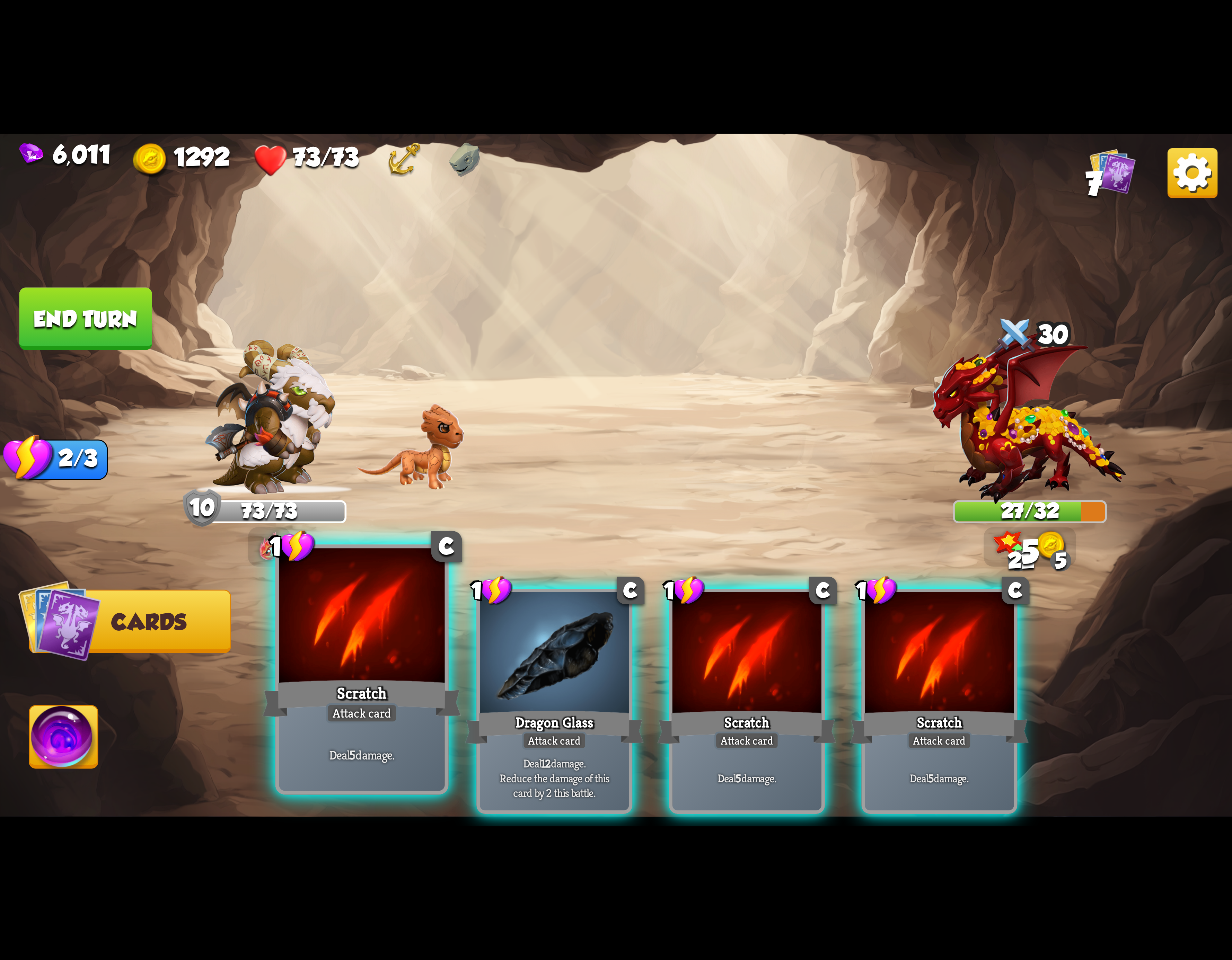
click at [350, 655] on div at bounding box center [362, 618] width 165 height 140
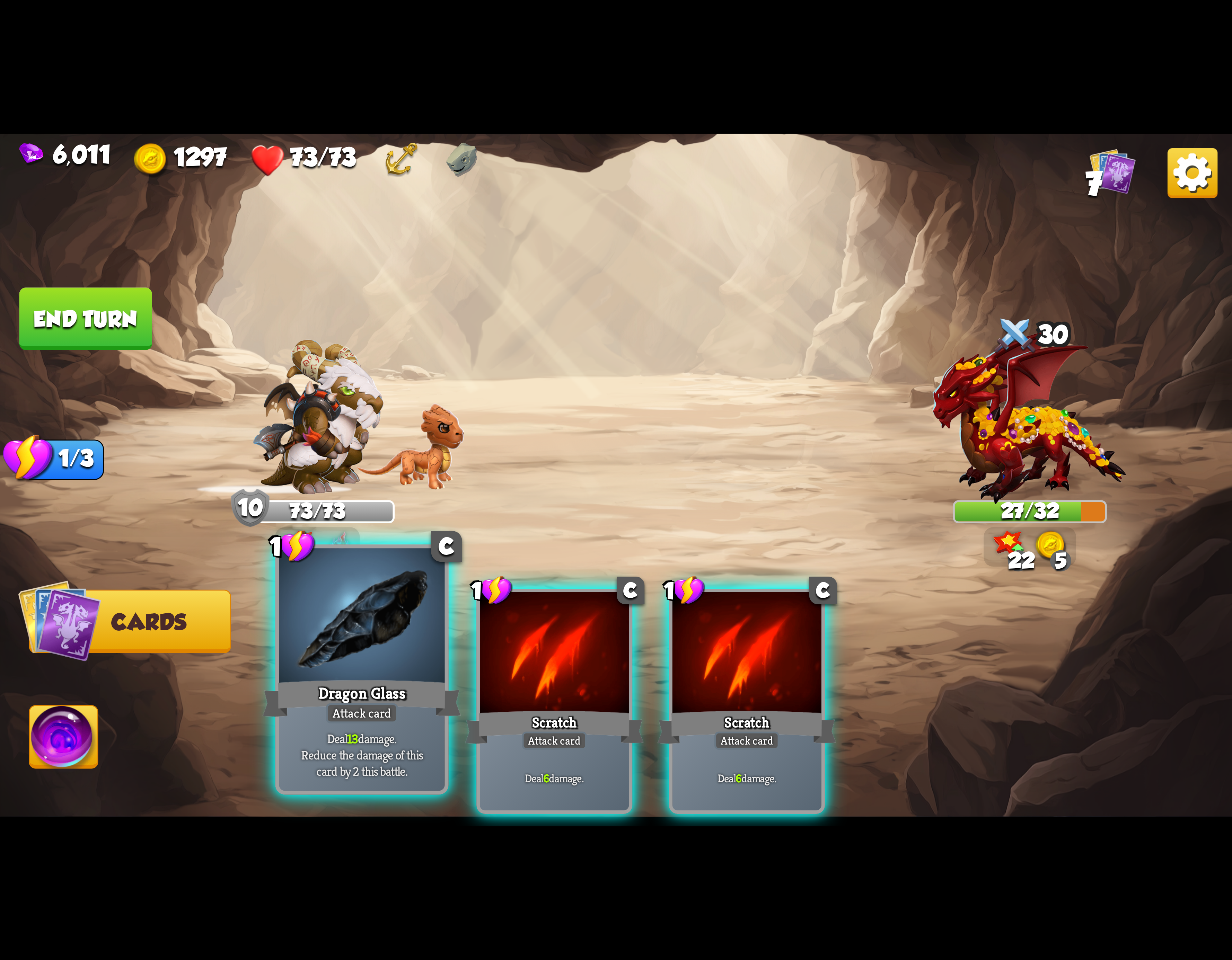
click at [348, 655] on div at bounding box center [362, 618] width 165 height 140
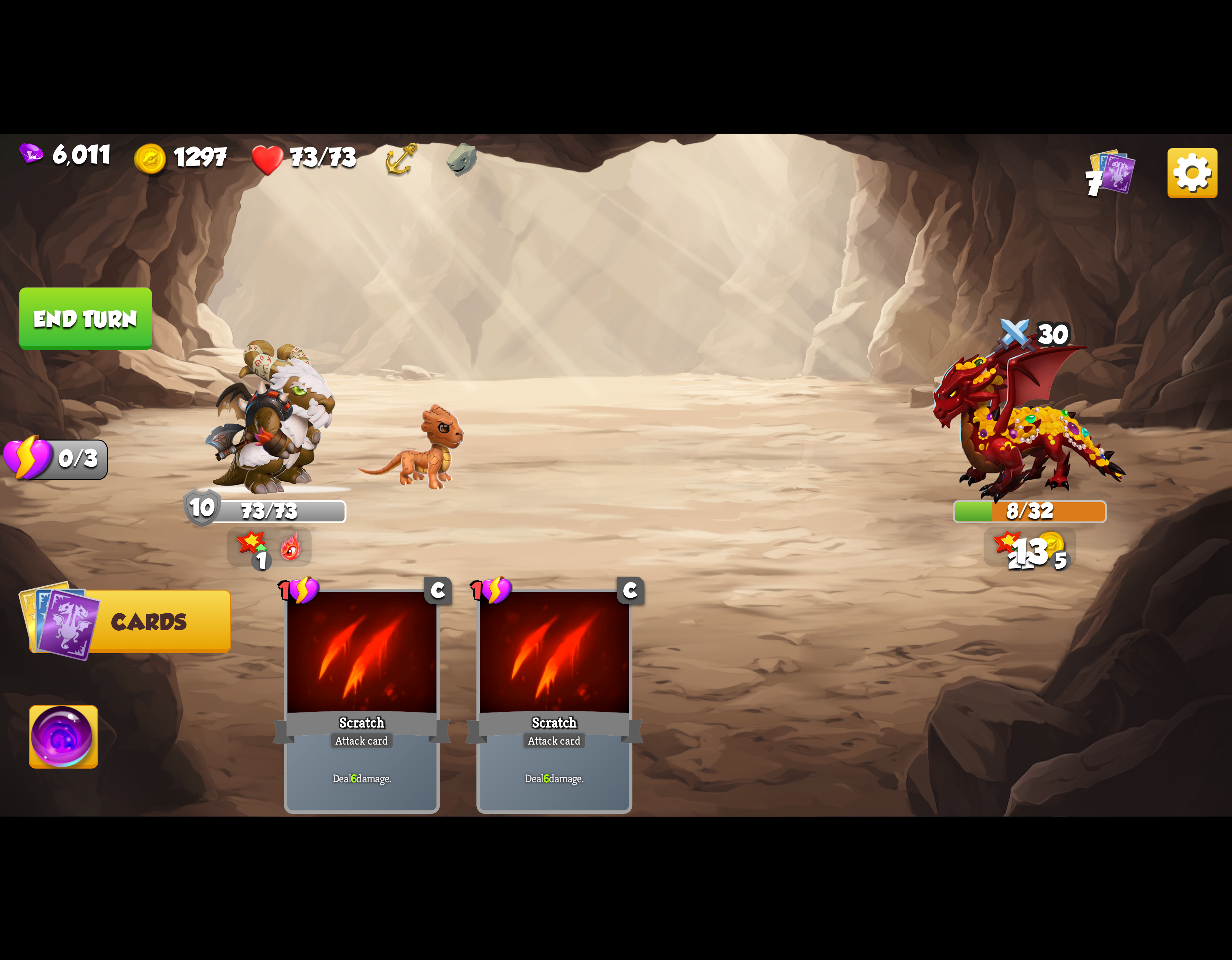
click at [82, 741] on img at bounding box center [63, 741] width 68 height 69
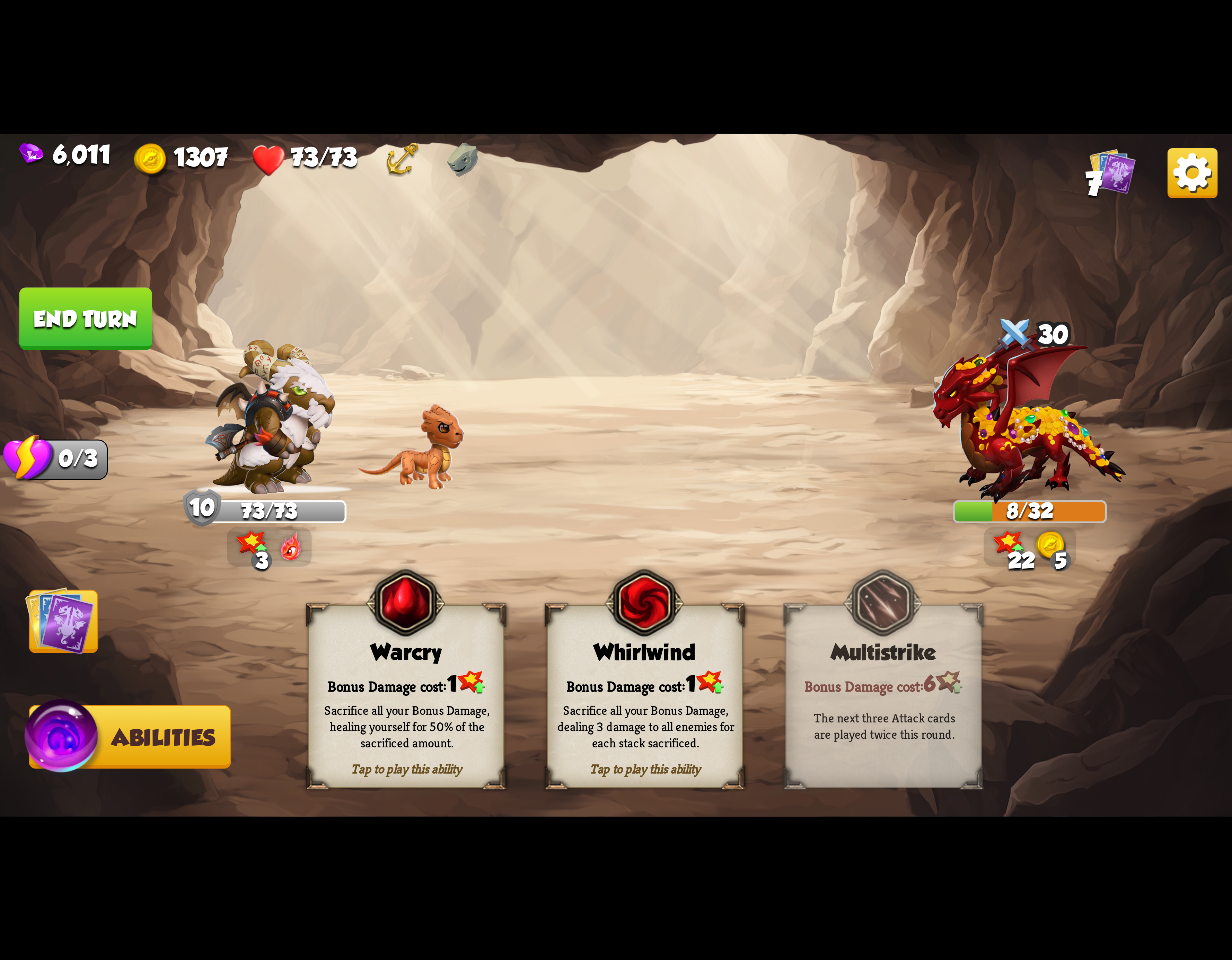
drag, startPoint x: 129, startPoint y: 327, endPoint x: 328, endPoint y: 438, distance: 227.9
click at [129, 338] on button "End turn" at bounding box center [86, 318] width 133 height 63
click at [610, 696] on div "Sacrifice all your Bonus Damage, dealing 3 damage to all enemies for each stack…" at bounding box center [646, 727] width 196 height 77
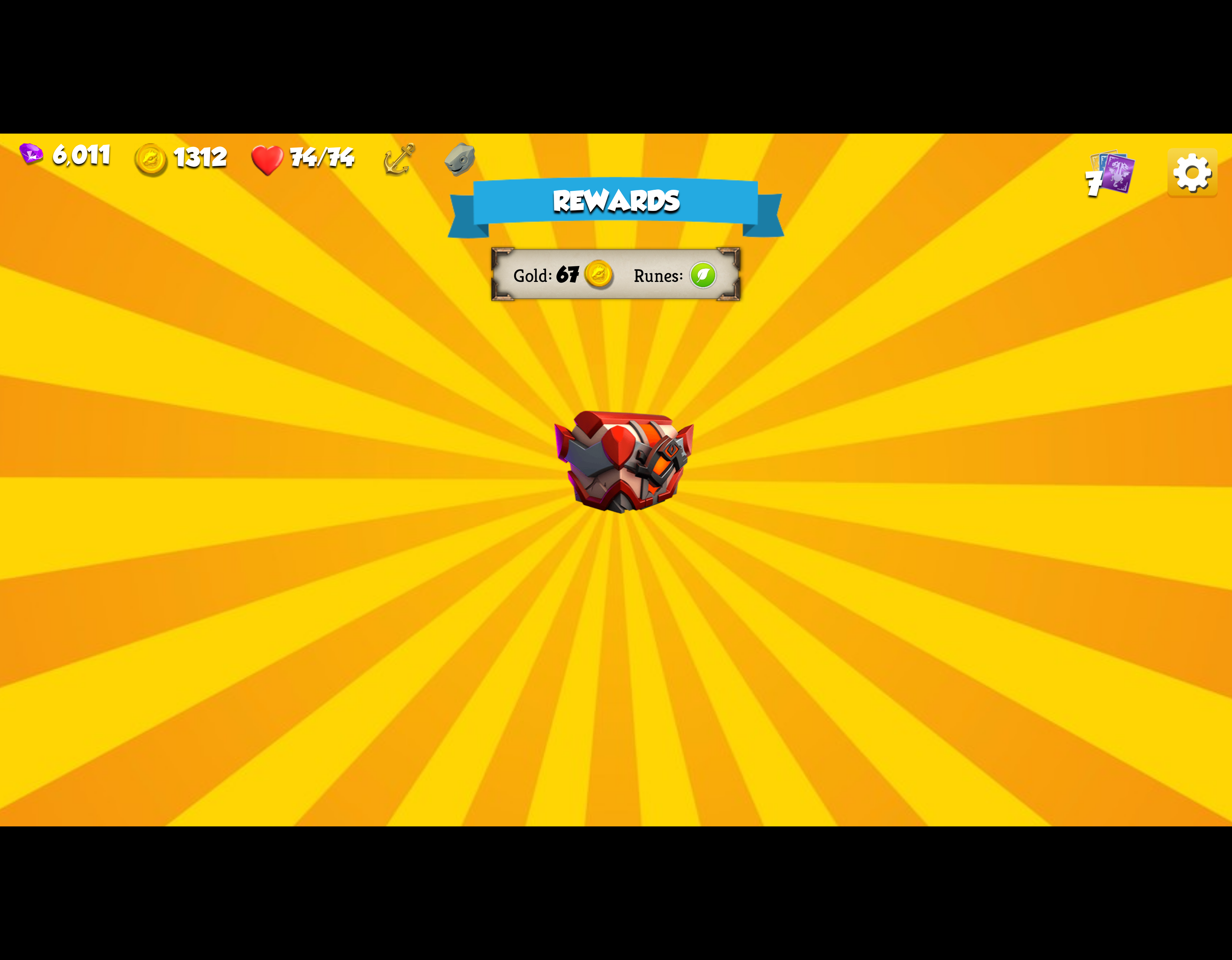
click at [1185, 176] on img at bounding box center [1193, 173] width 50 height 50
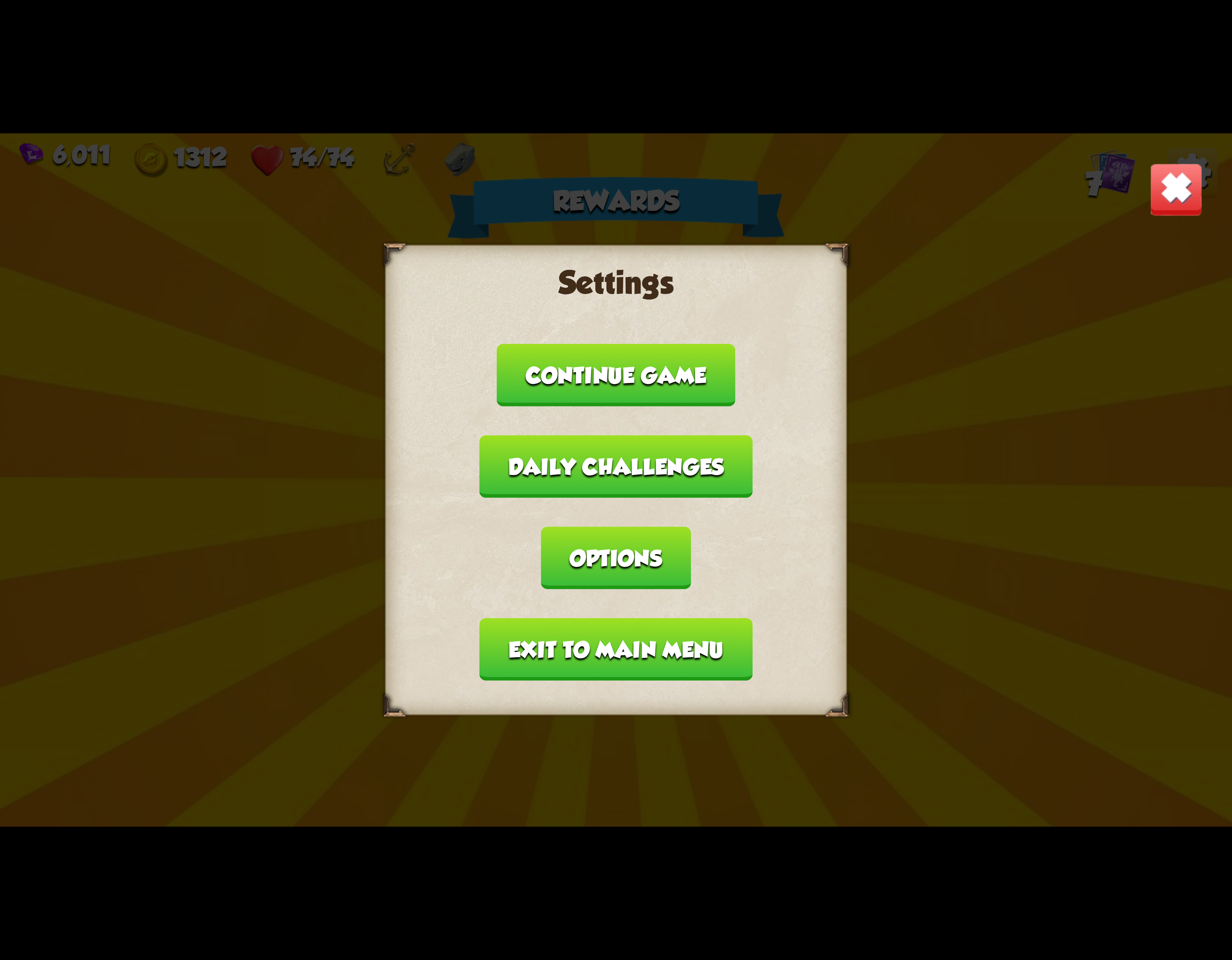
click at [550, 618] on button "Exit to main menu" at bounding box center [616, 649] width 273 height 63
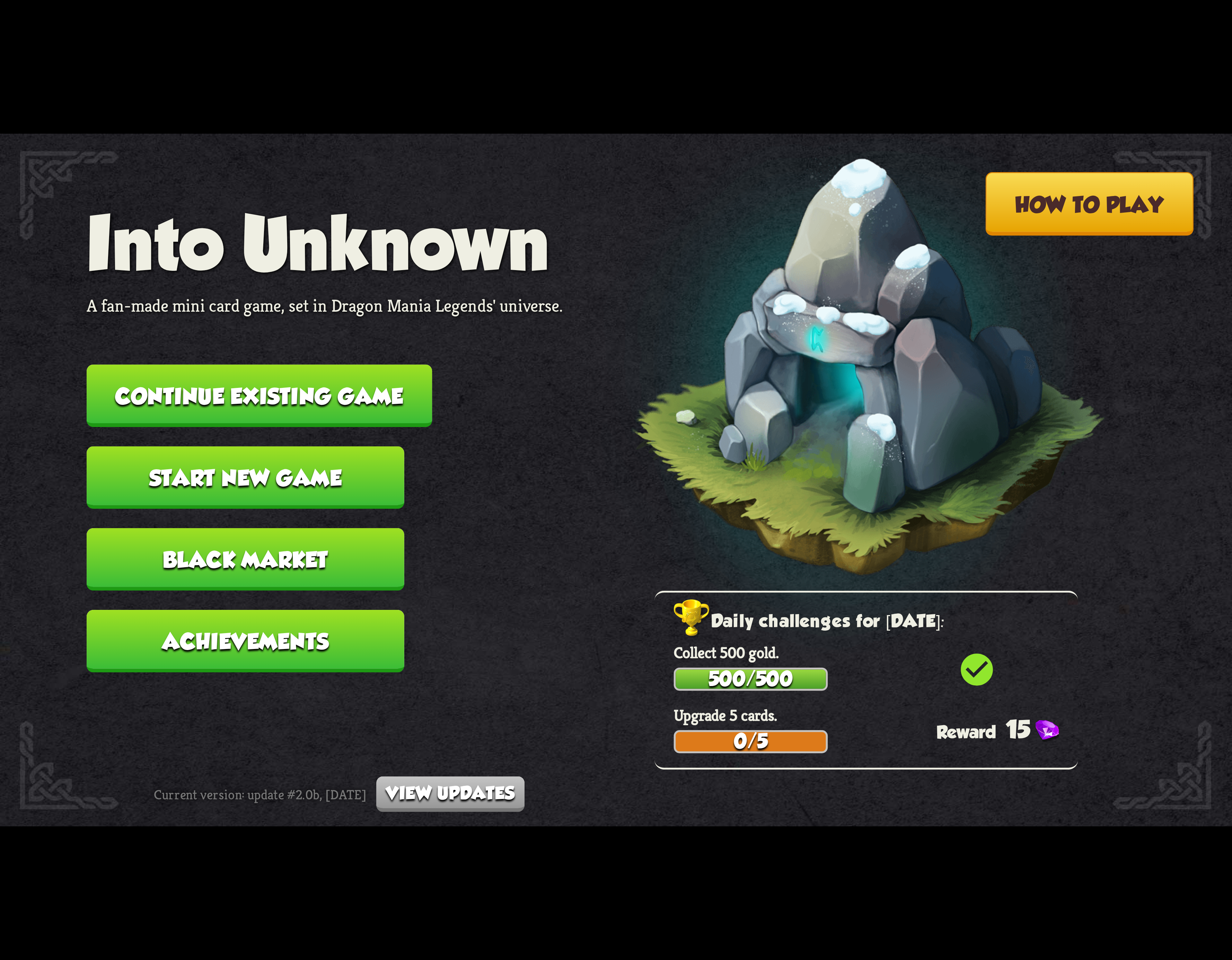
click at [241, 389] on button "Continue existing game" at bounding box center [260, 395] width 346 height 63
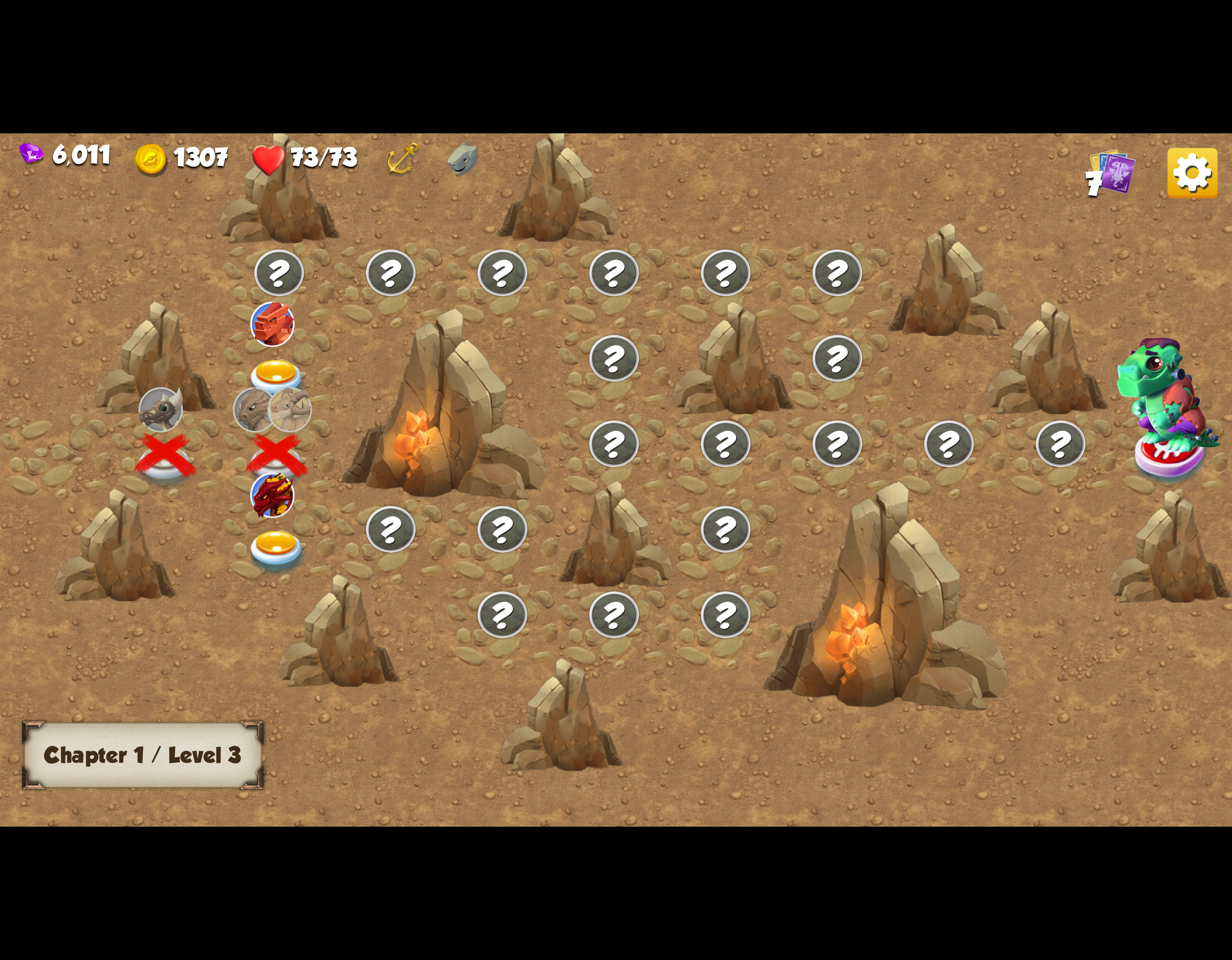
click at [265, 517] on div at bounding box center [279, 541] width 112 height 85
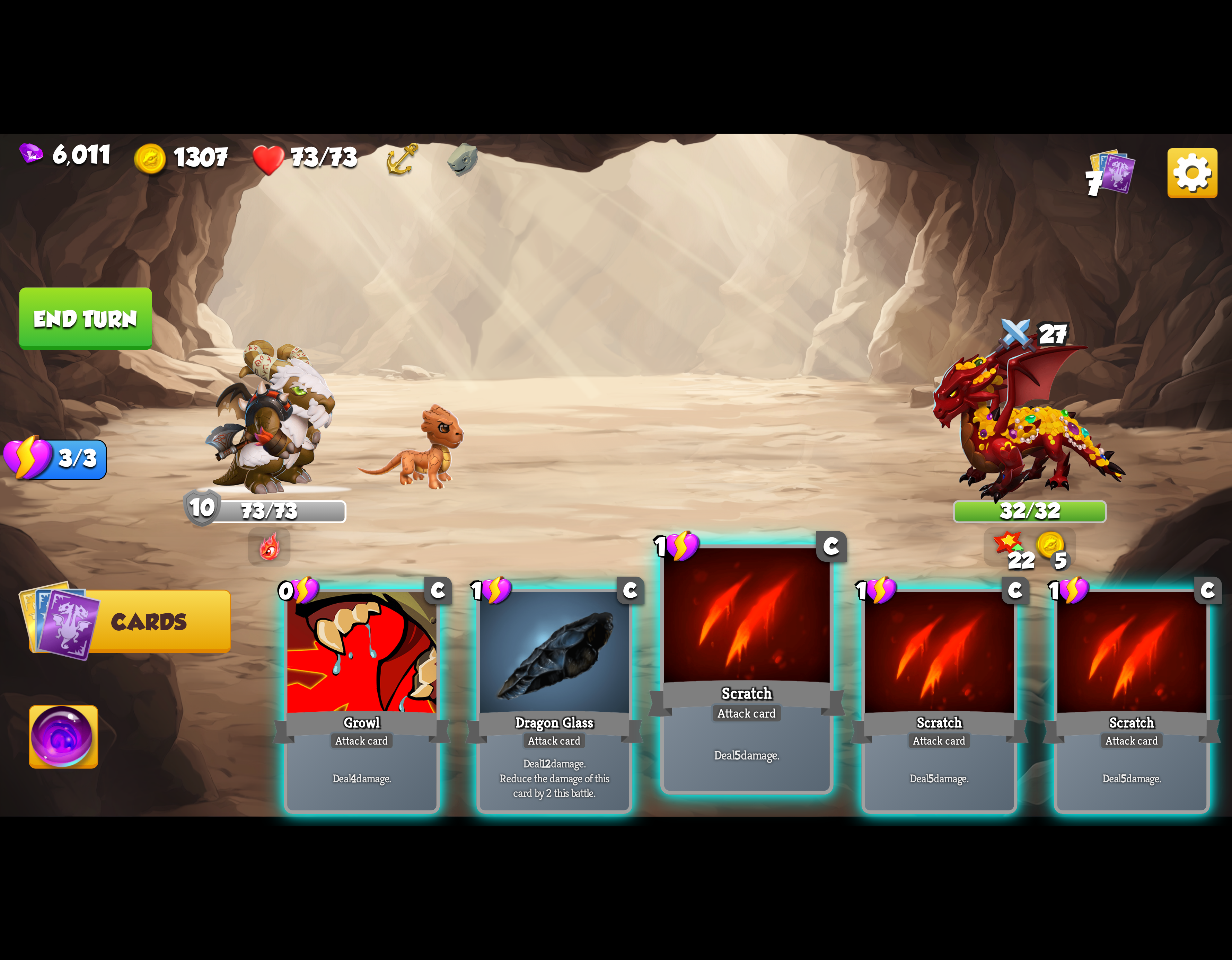
click at [723, 668] on div at bounding box center [747, 618] width 165 height 140
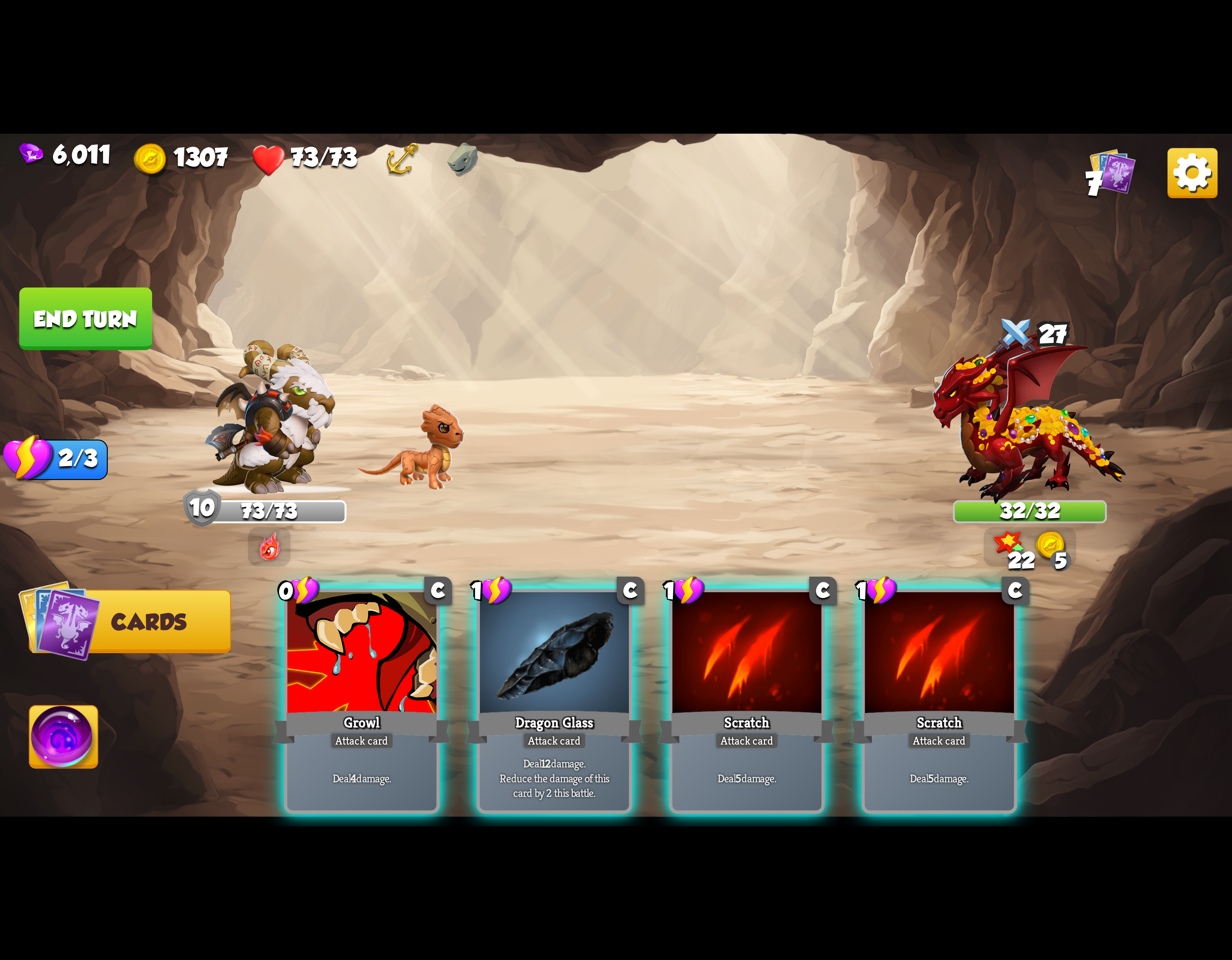
click at [723, 668] on div at bounding box center [747, 655] width 149 height 126
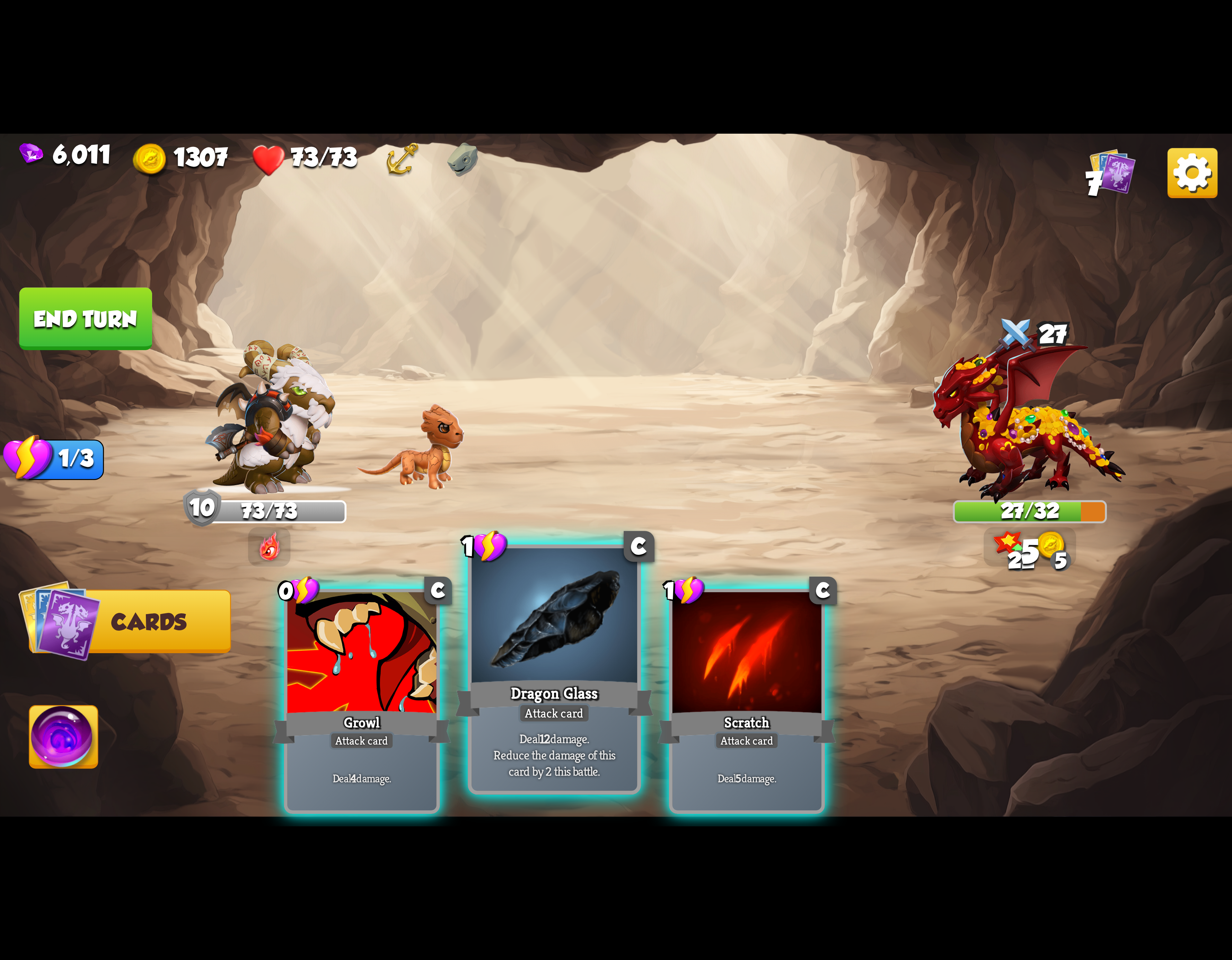
click at [528, 690] on div "Dragon Glass" at bounding box center [554, 698] width 199 height 45
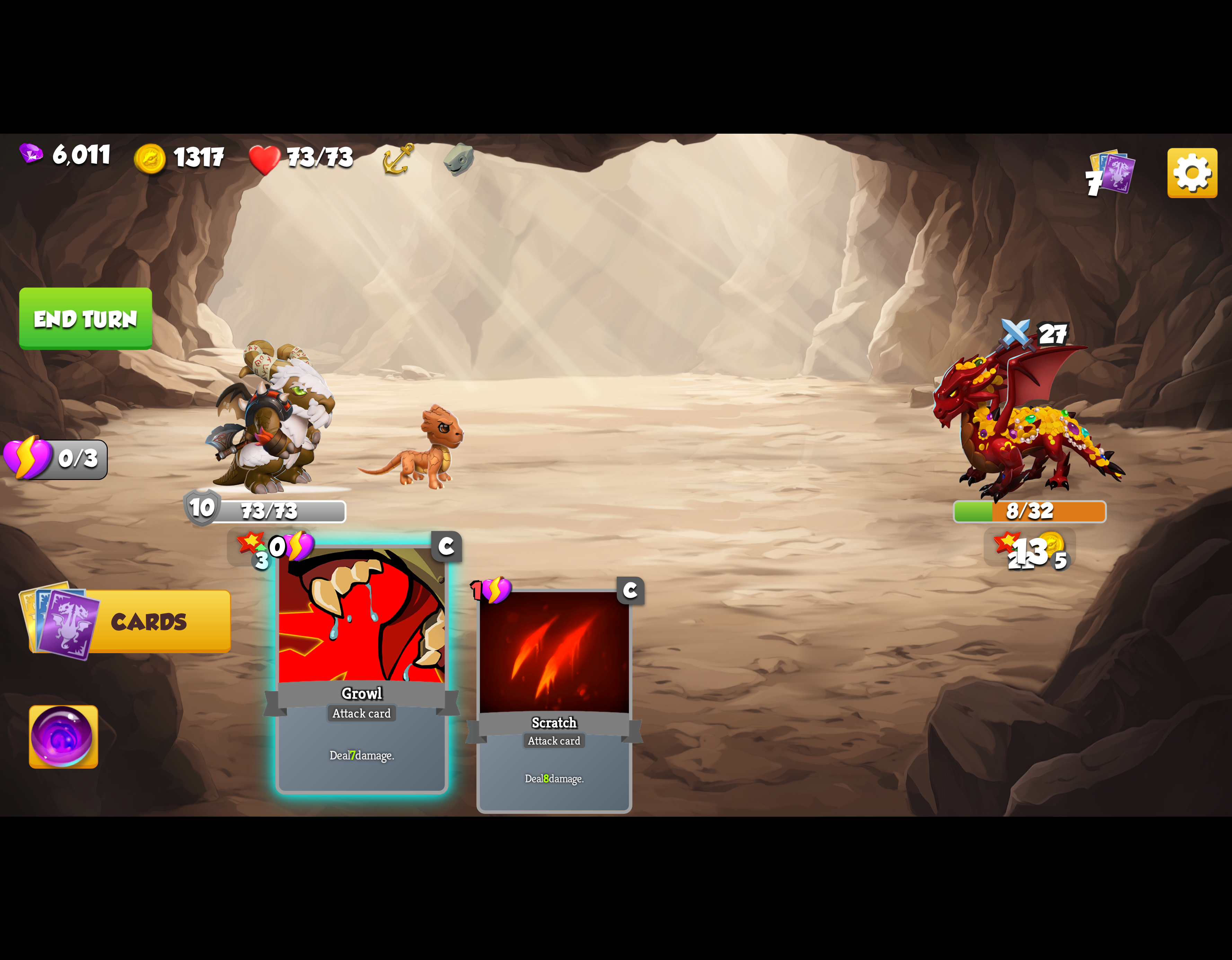
click at [377, 676] on div "Growl" at bounding box center [362, 698] width 199 height 45
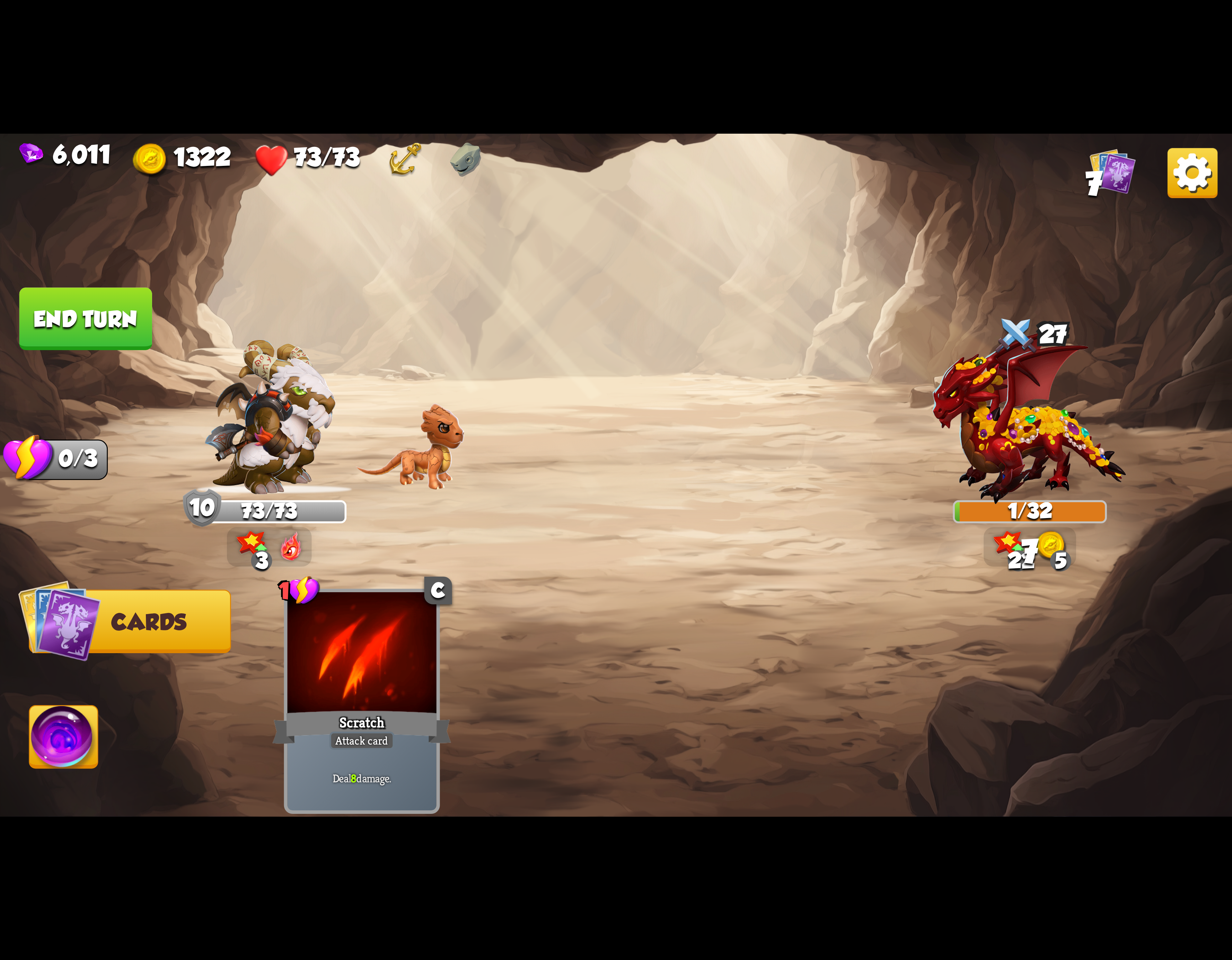
click at [75, 731] on img at bounding box center [63, 741] width 68 height 69
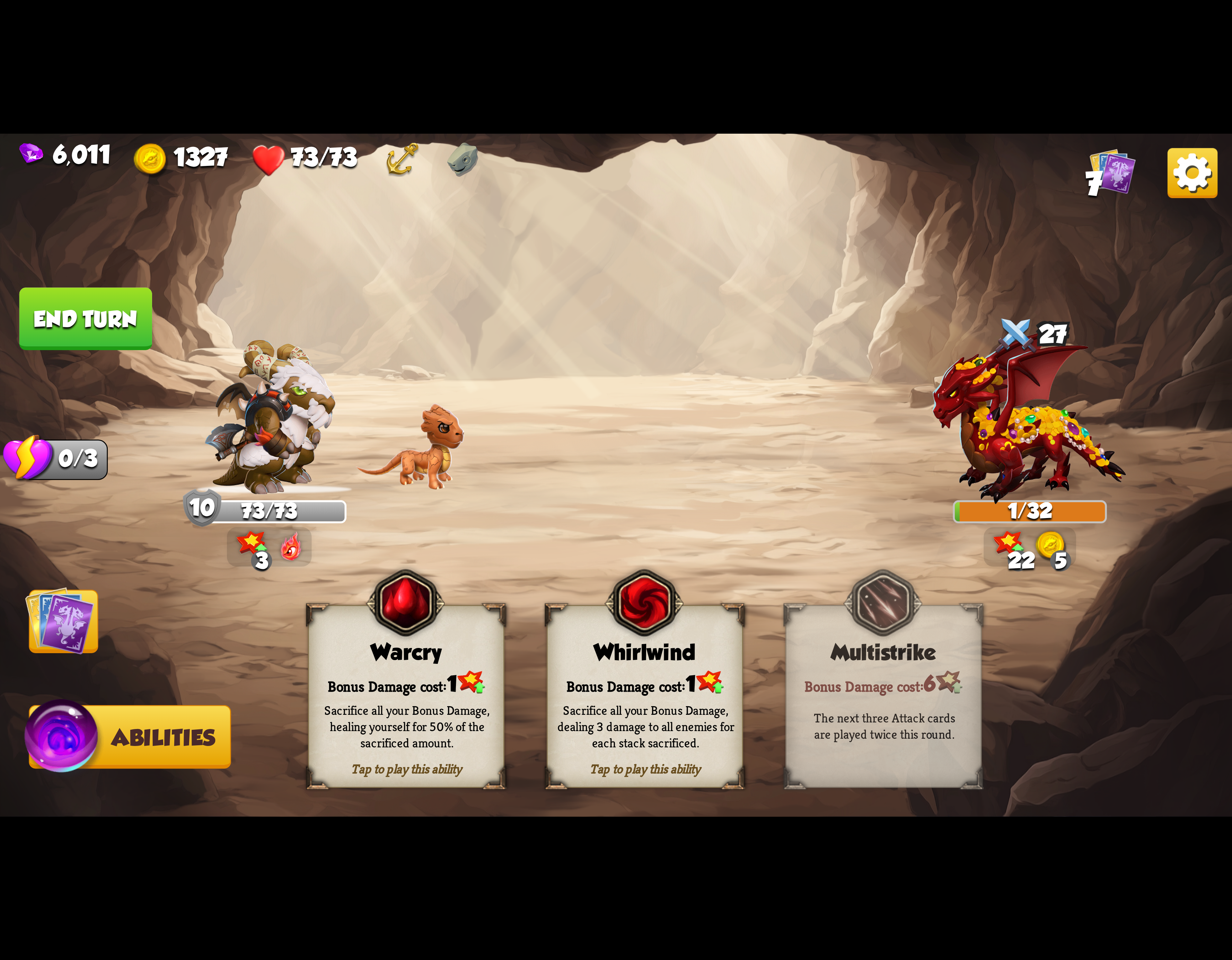
drag, startPoint x: 131, startPoint y: 334, endPoint x: 556, endPoint y: 636, distance: 521.4
click at [146, 345] on button "End turn" at bounding box center [86, 318] width 133 height 63
click at [617, 675] on div "Bonus Damage cost: 1" at bounding box center [645, 682] width 194 height 28
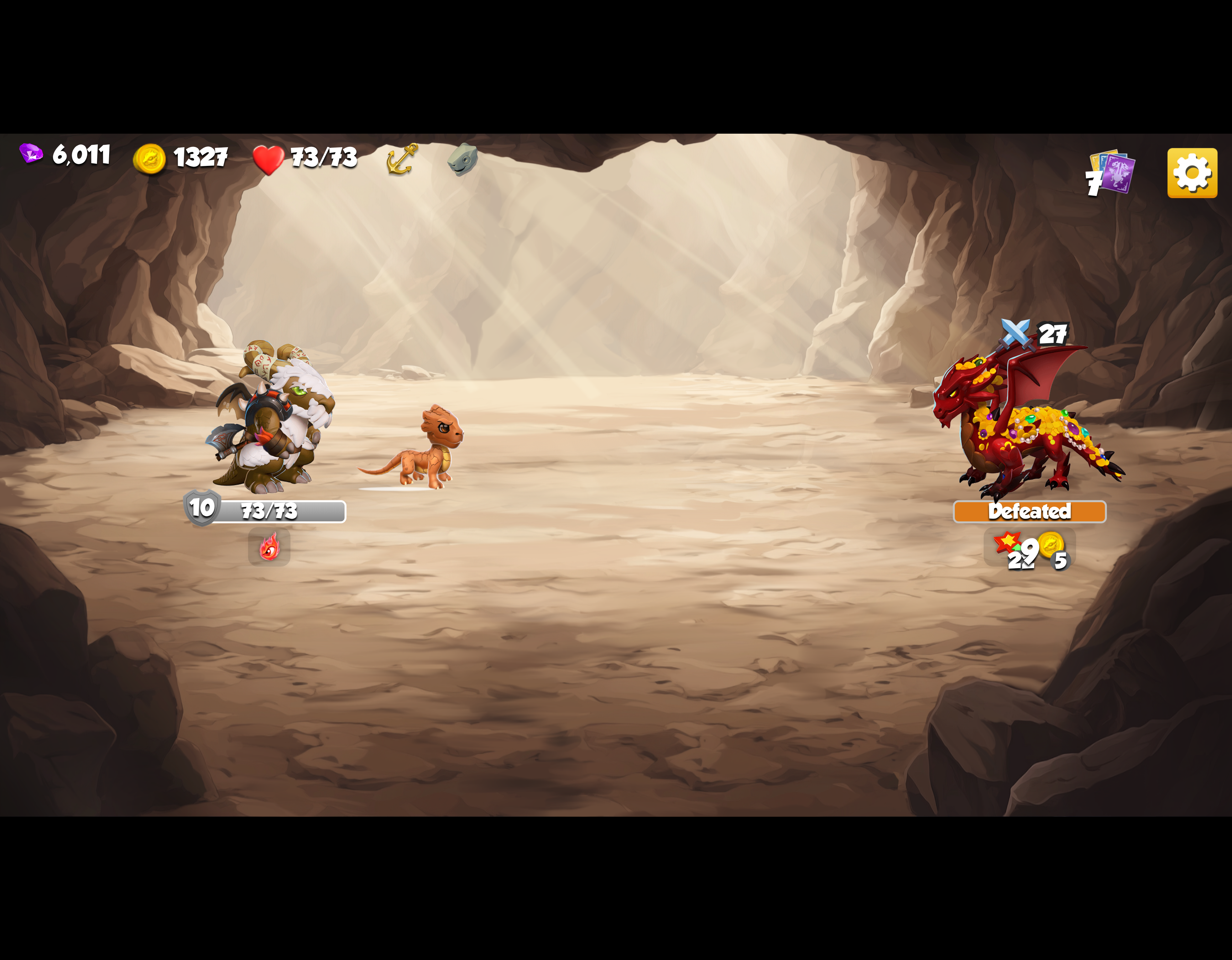
click at [1174, 192] on img at bounding box center [1193, 173] width 50 height 50
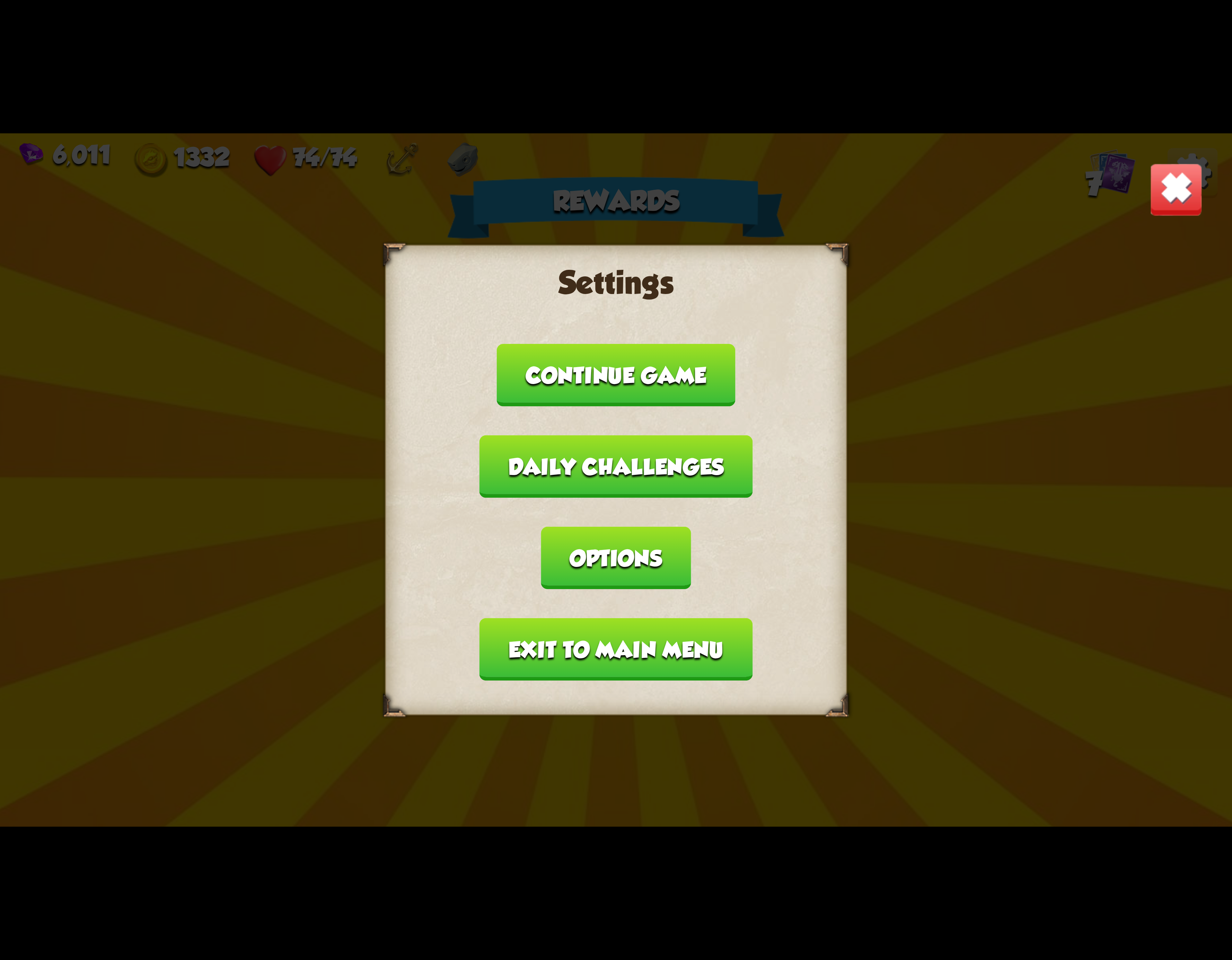
click at [630, 657] on div "Settings Continue game Daily challenges Options Exit to main menu" at bounding box center [616, 480] width 462 height 471
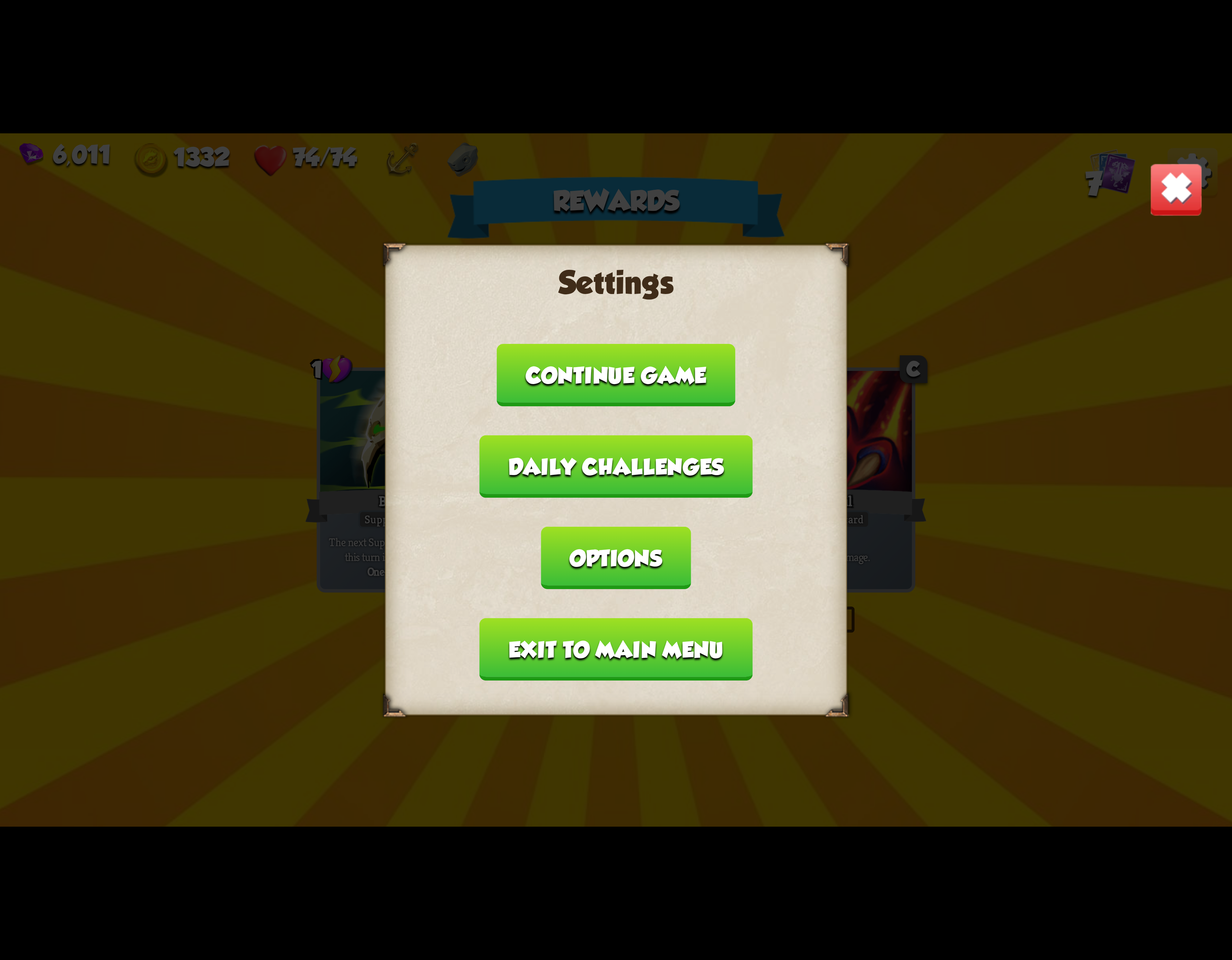
drag, startPoint x: 615, startPoint y: 579, endPoint x: 355, endPoint y: 612, distance: 262.1
click at [325, 615] on div "Settings Continue game Daily challenges Options Exit to main menu" at bounding box center [616, 480] width 1232 height 693
click at [691, 527] on button "Options" at bounding box center [616, 558] width 149 height 63
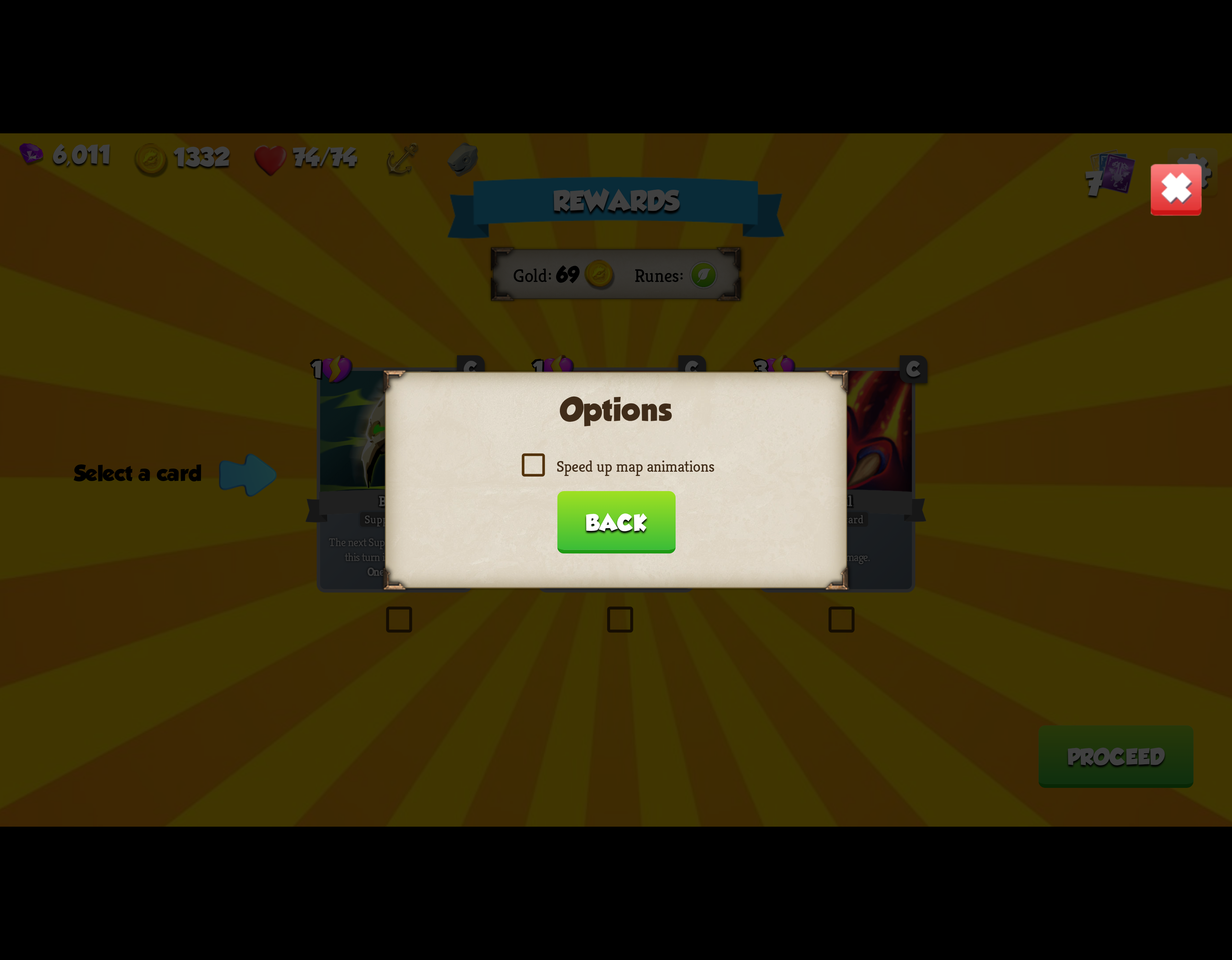
click at [534, 469] on label "Speed up map animations" at bounding box center [616, 466] width 196 height 20
click at [0, 0] on input "Speed up map animations" at bounding box center [0, 0] width 0 height 0
click at [599, 515] on button "Back" at bounding box center [616, 522] width 119 height 63
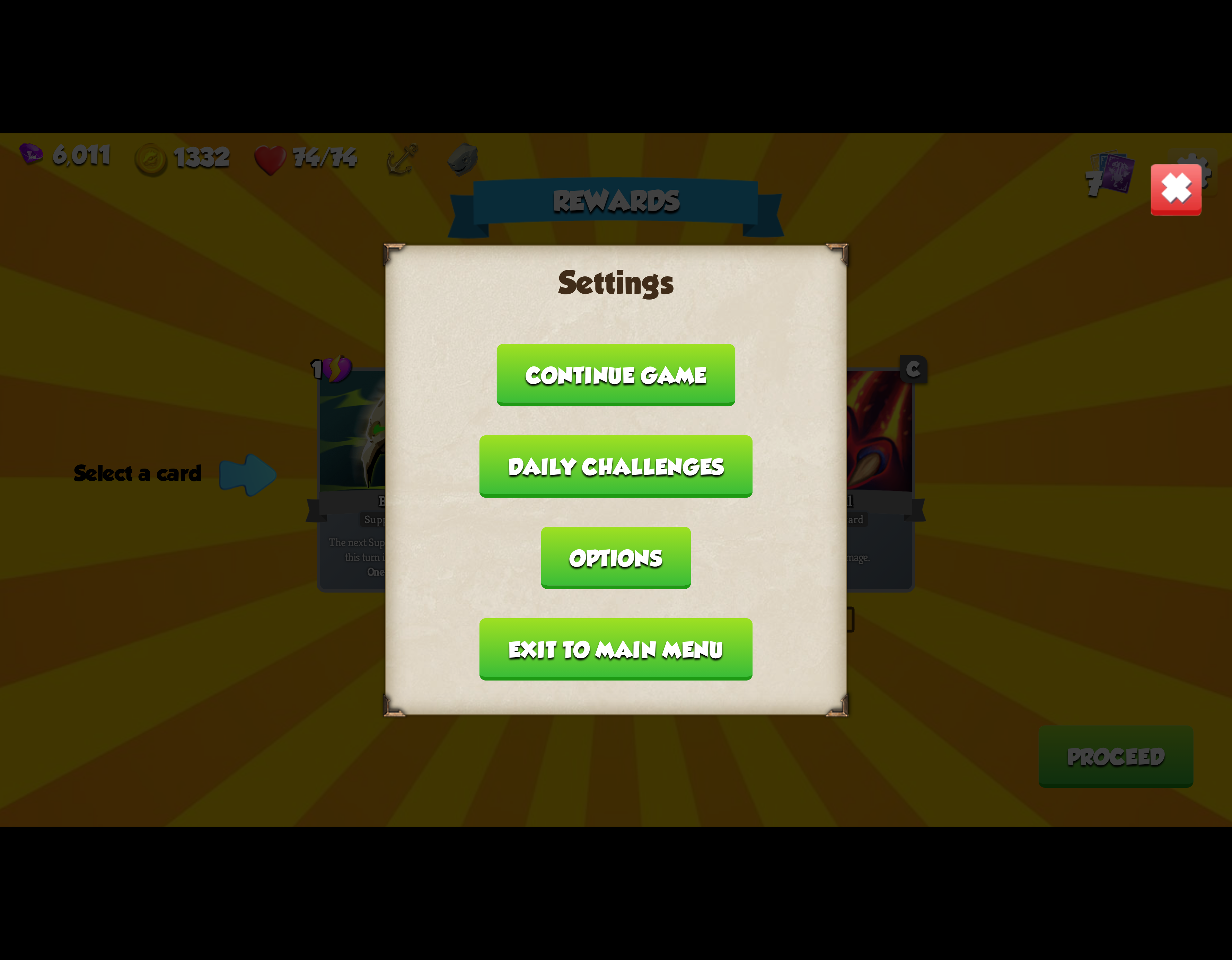
click at [584, 618] on button "Exit to main menu" at bounding box center [616, 649] width 273 height 63
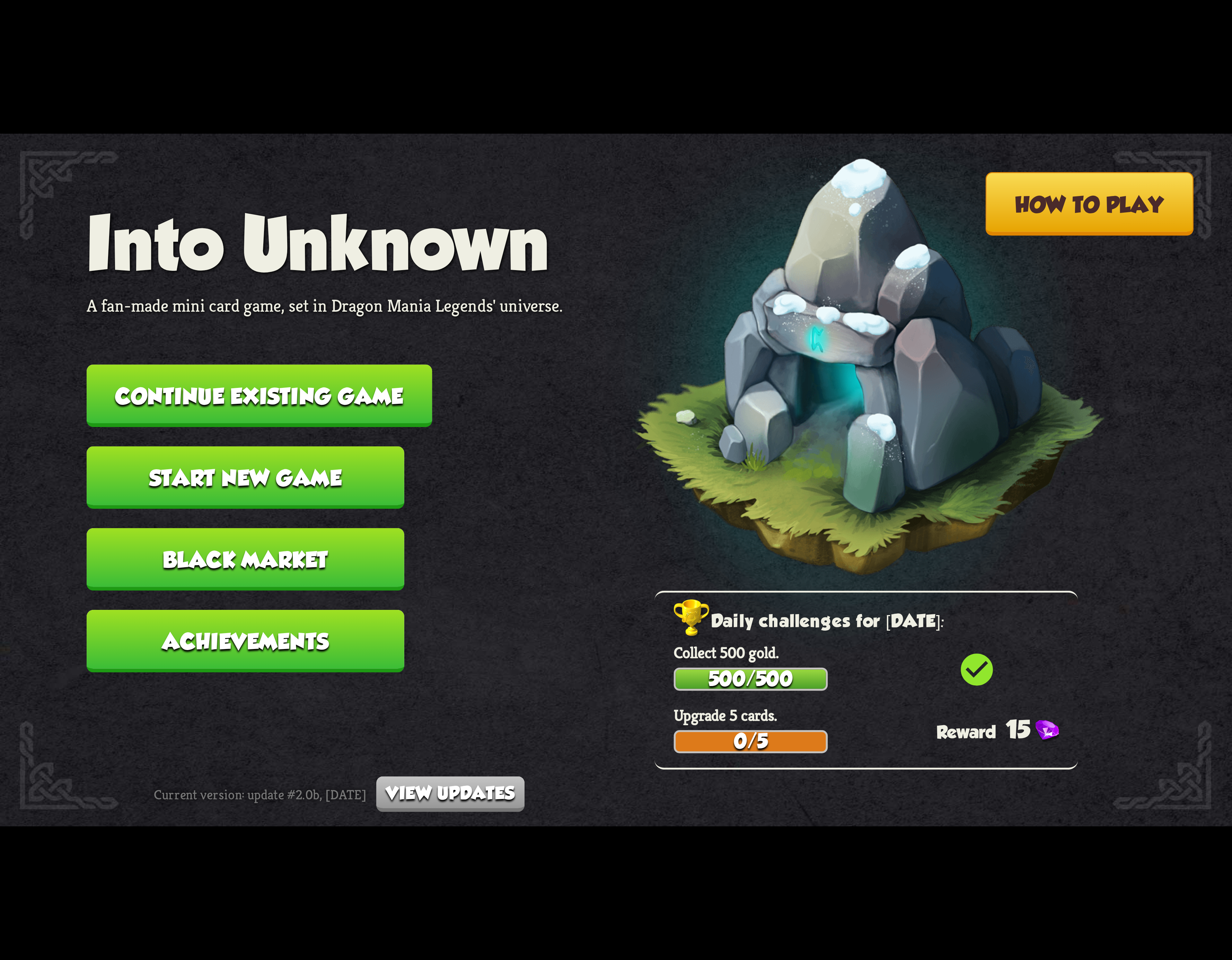
click at [280, 373] on button "Continue existing game" at bounding box center [260, 395] width 346 height 63
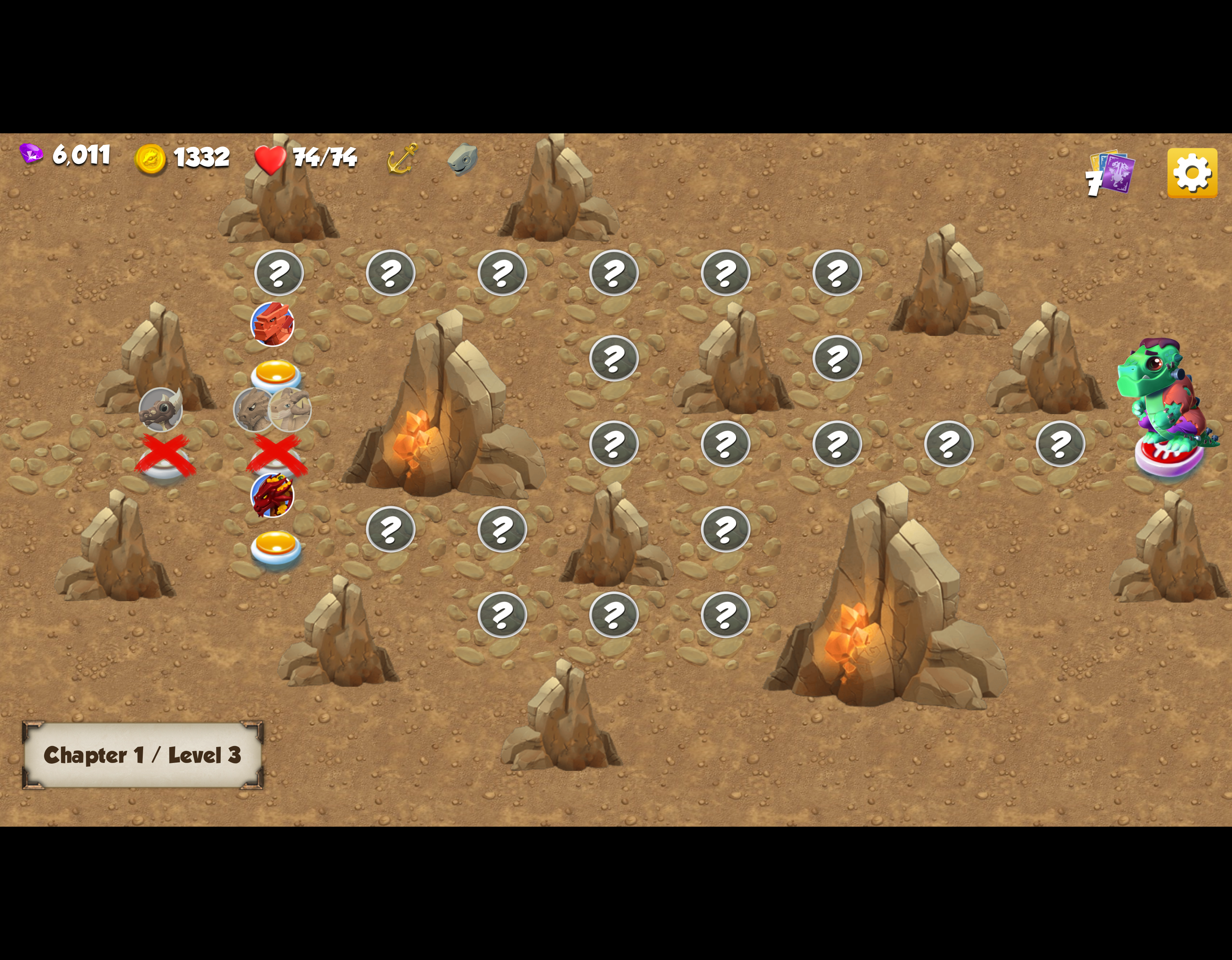
click at [262, 518] on div at bounding box center [279, 541] width 112 height 85
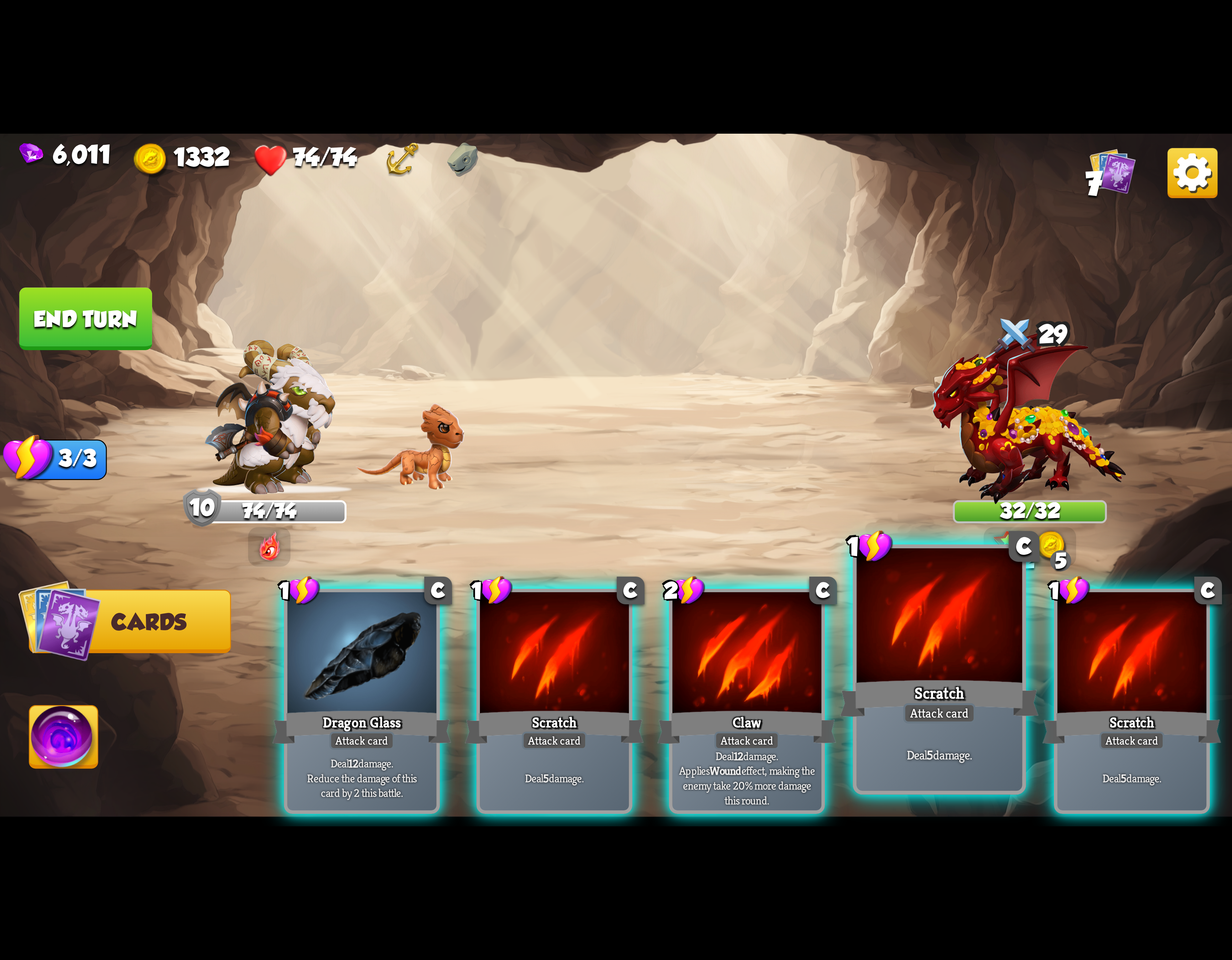
click at [998, 690] on div "Scratch" at bounding box center [939, 698] width 199 height 45
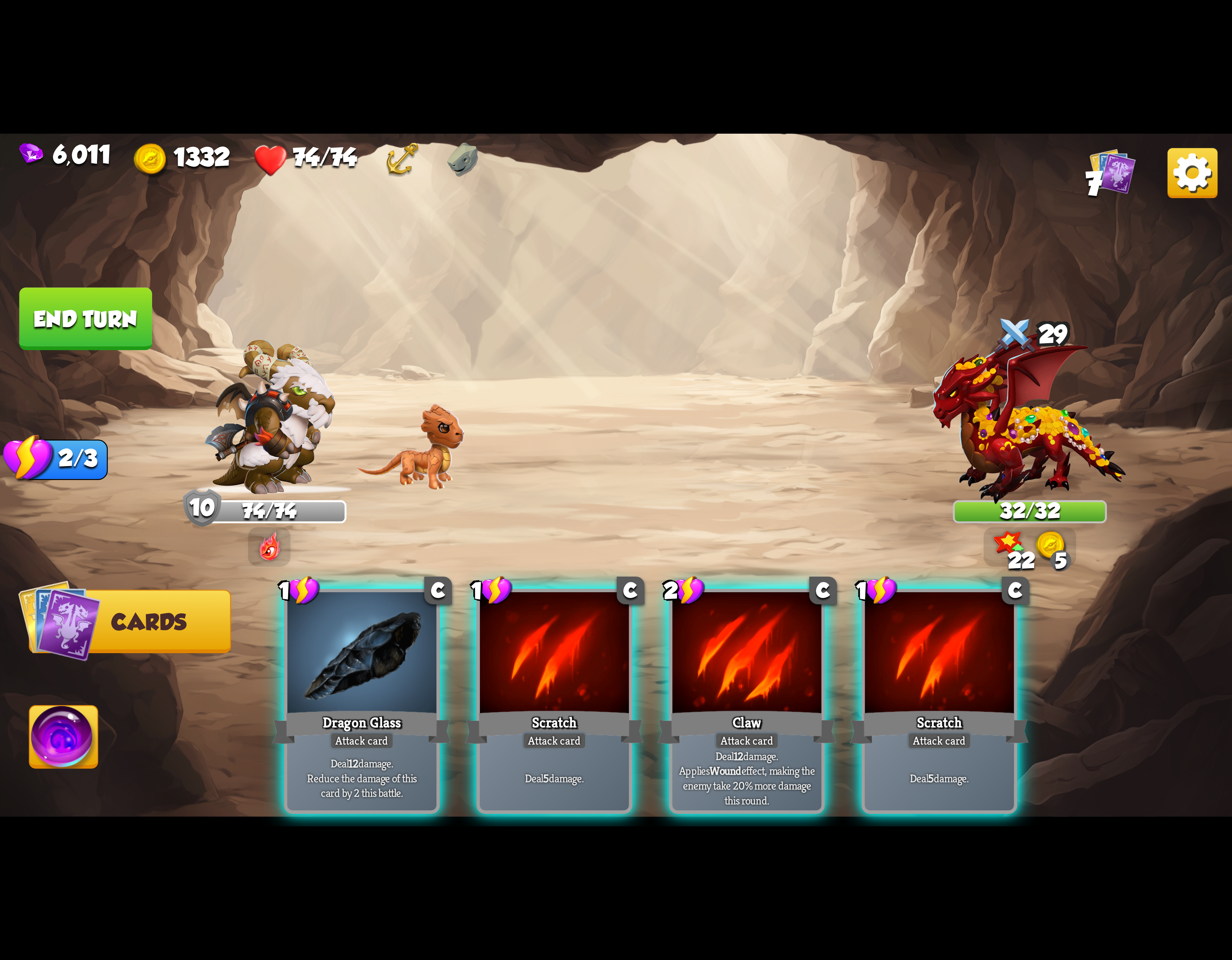
click at [998, 707] on div "Scratch" at bounding box center [939, 727] width 179 height 40
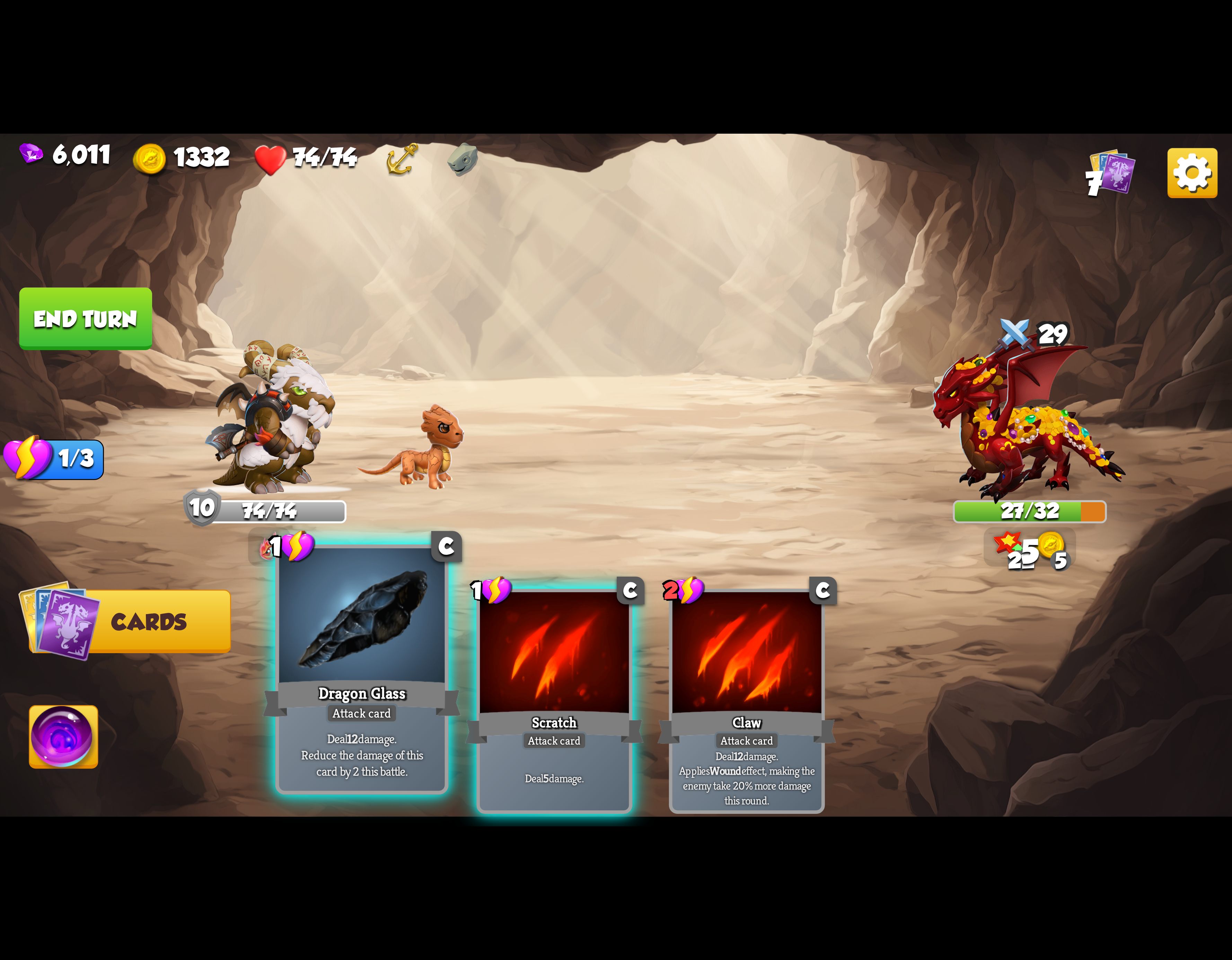
click at [353, 661] on div at bounding box center [362, 618] width 165 height 140
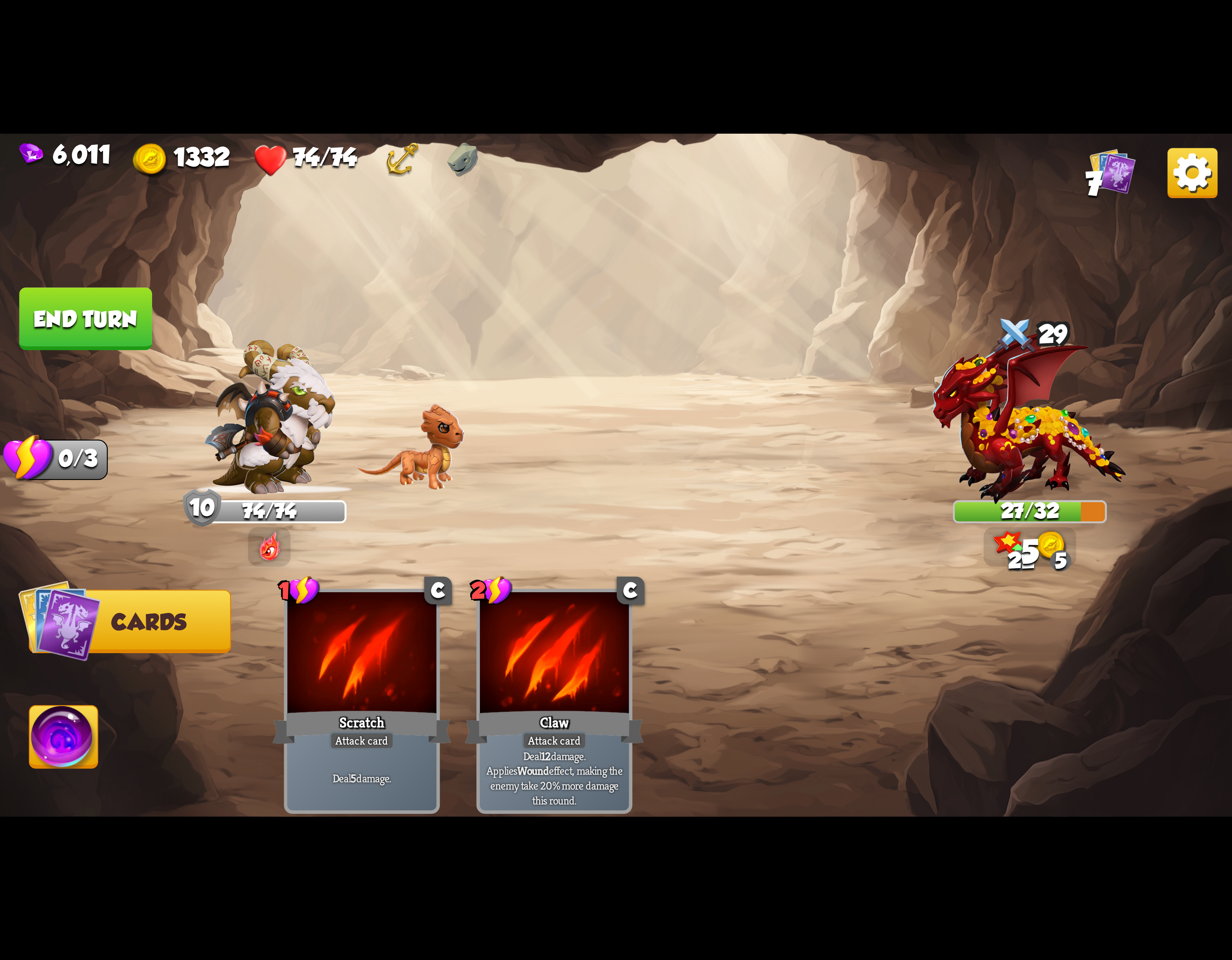
click at [66, 718] on img at bounding box center [63, 741] width 68 height 69
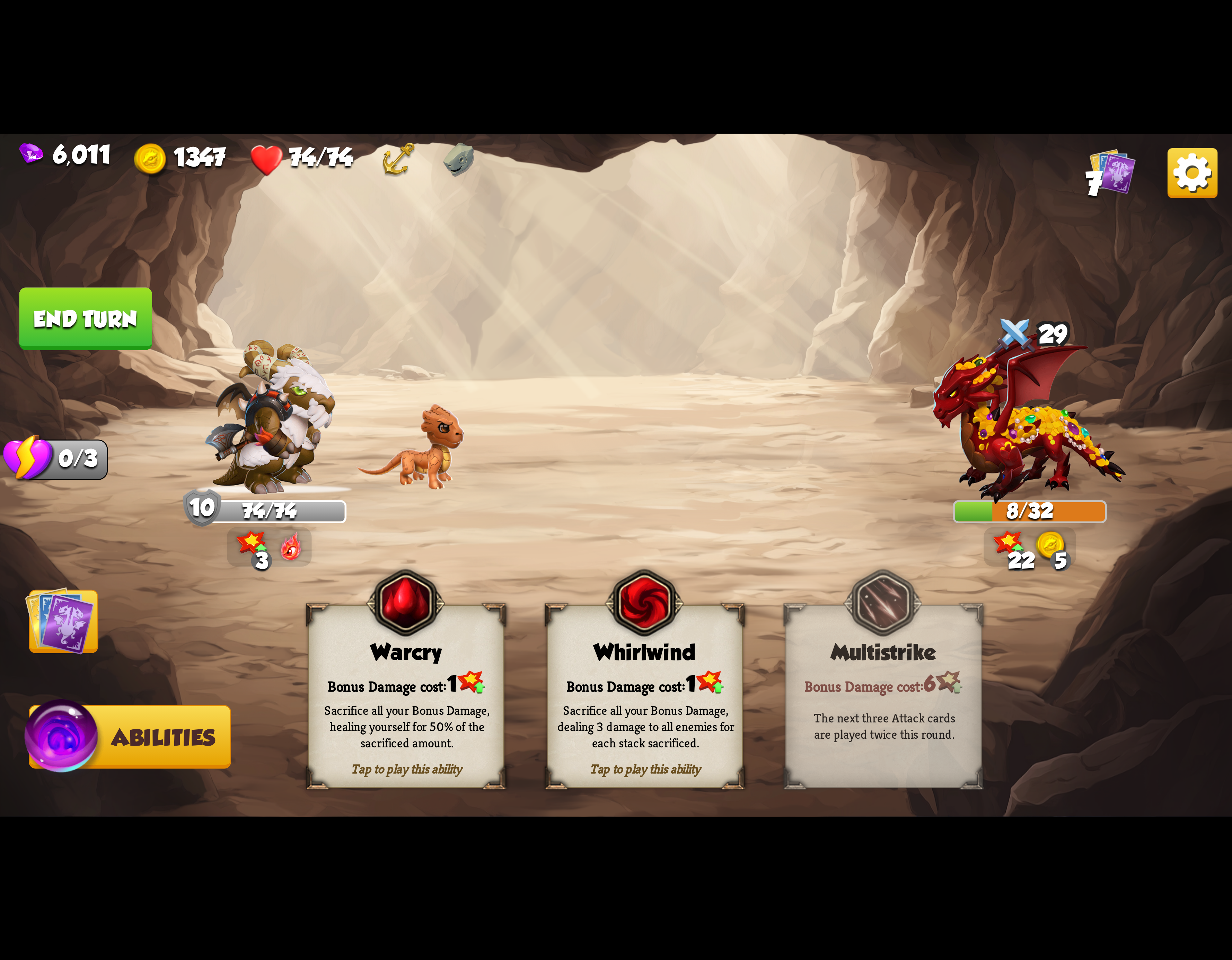
drag, startPoint x: 615, startPoint y: 650, endPoint x: 199, endPoint y: 308, distance: 538.5
click at [322, 318] on div "Select an enemy to attack... You don't have enough stamina to play that card...…" at bounding box center [616, 480] width 1232 height 693
drag, startPoint x: 83, startPoint y: 317, endPoint x: 384, endPoint y: 497, distance: 350.7
click at [88, 323] on button "End turn" at bounding box center [86, 318] width 133 height 63
click at [607, 648] on div "Whirlwind" at bounding box center [645, 652] width 194 height 25
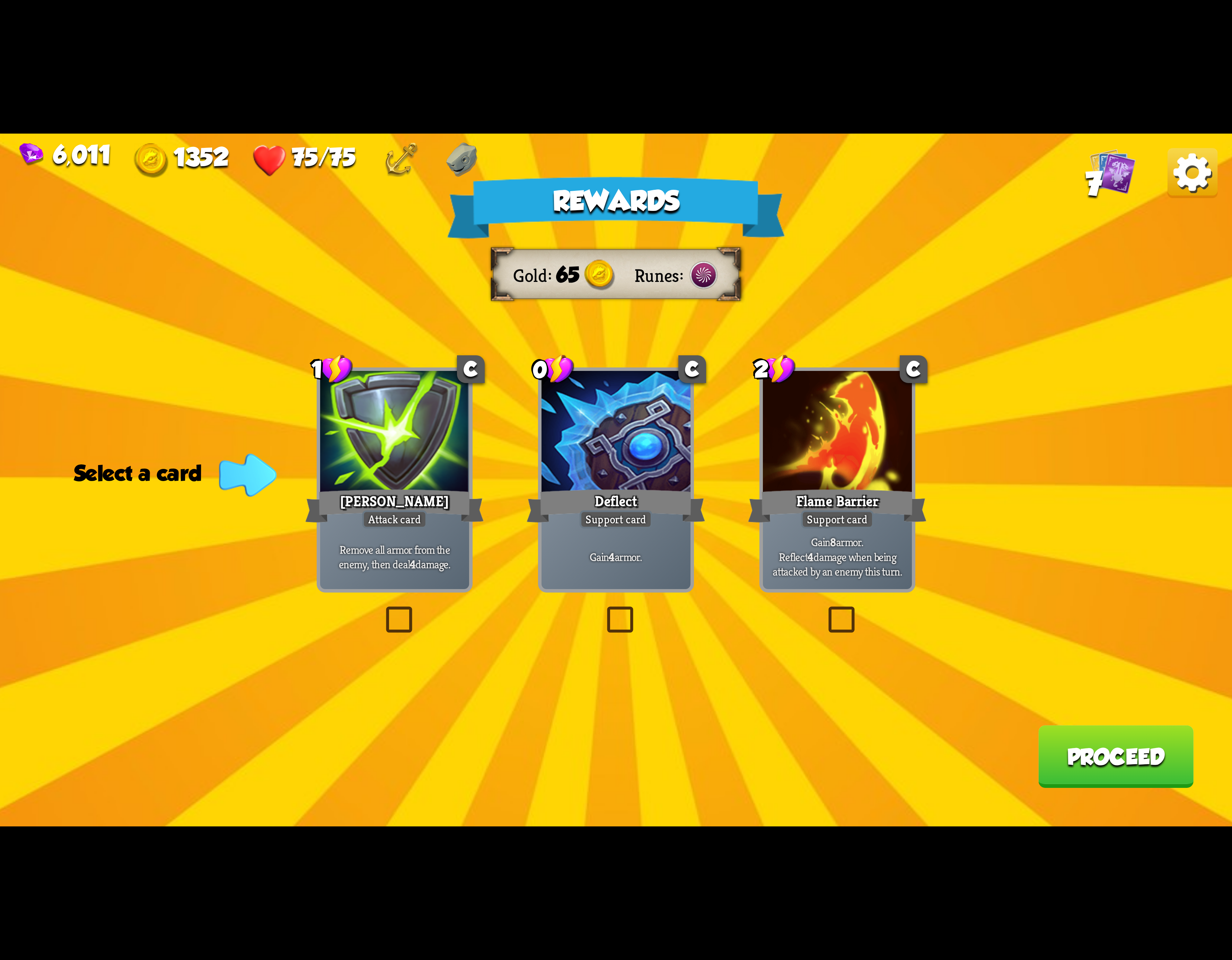
click at [1185, 191] on img at bounding box center [1193, 173] width 50 height 50
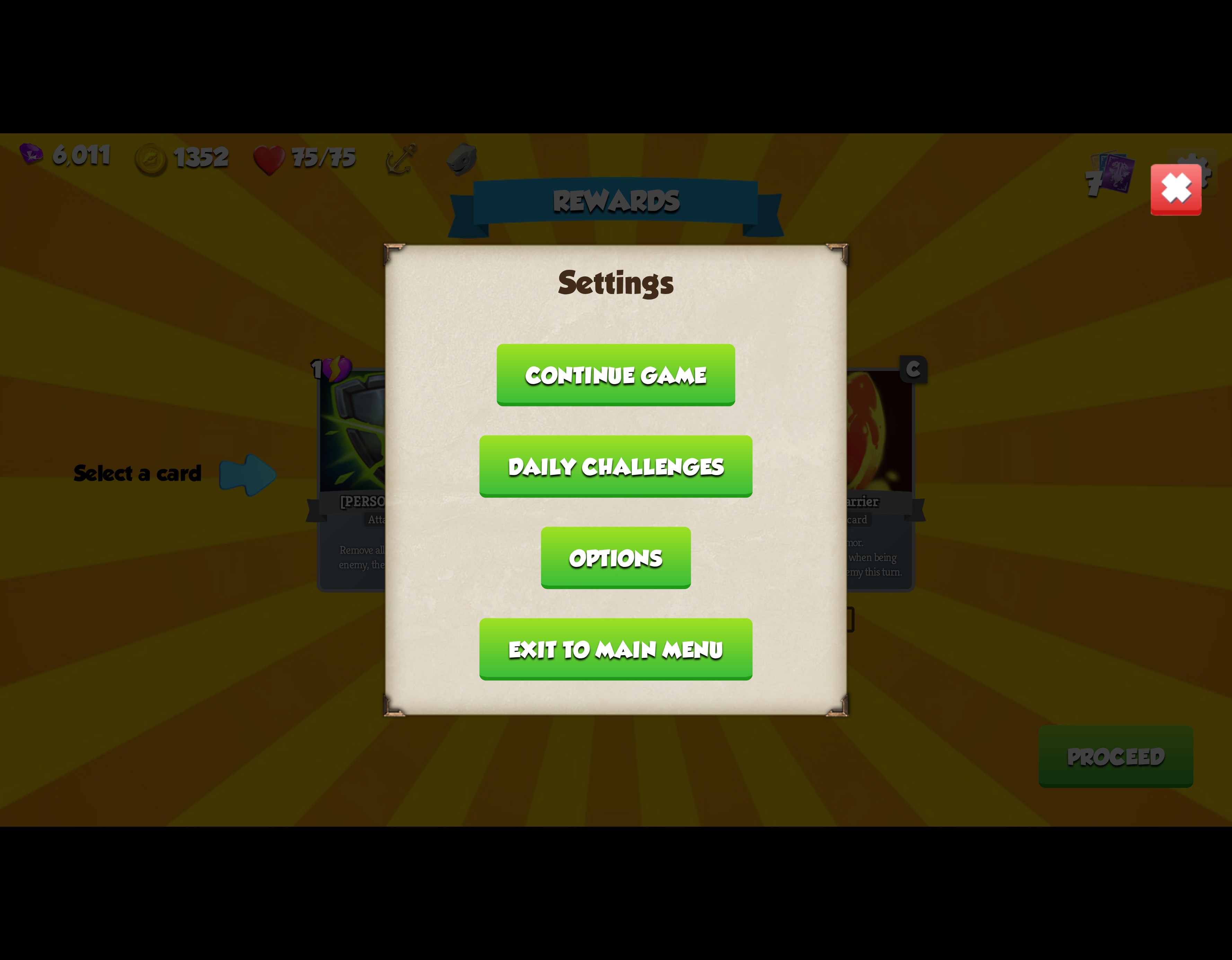
drag, startPoint x: 675, startPoint y: 617, endPoint x: 672, endPoint y: 614, distance: 4.2
click at [672, 618] on button "Exit to main menu" at bounding box center [616, 649] width 273 height 63
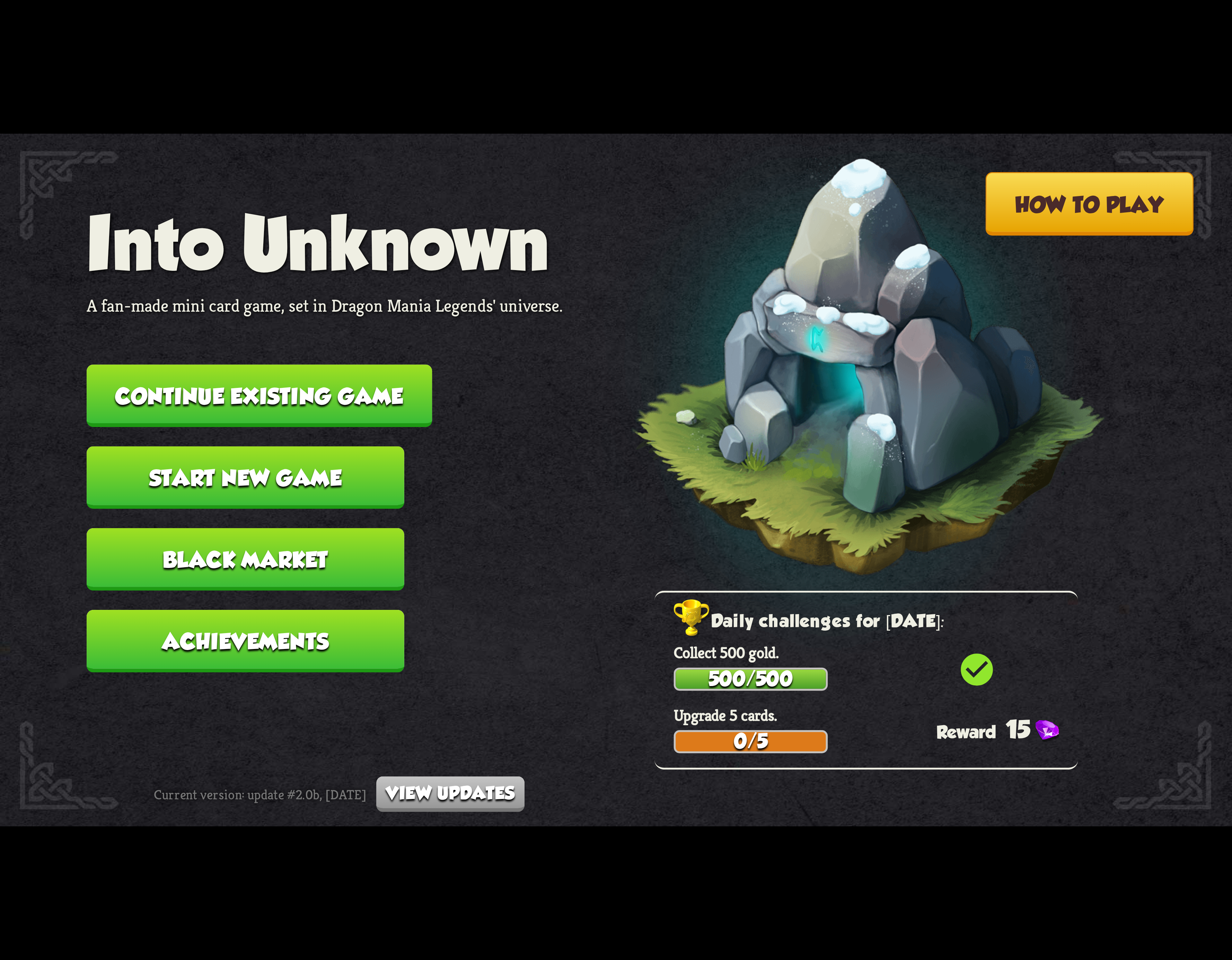
click at [322, 374] on button "Continue existing game" at bounding box center [260, 395] width 346 height 63
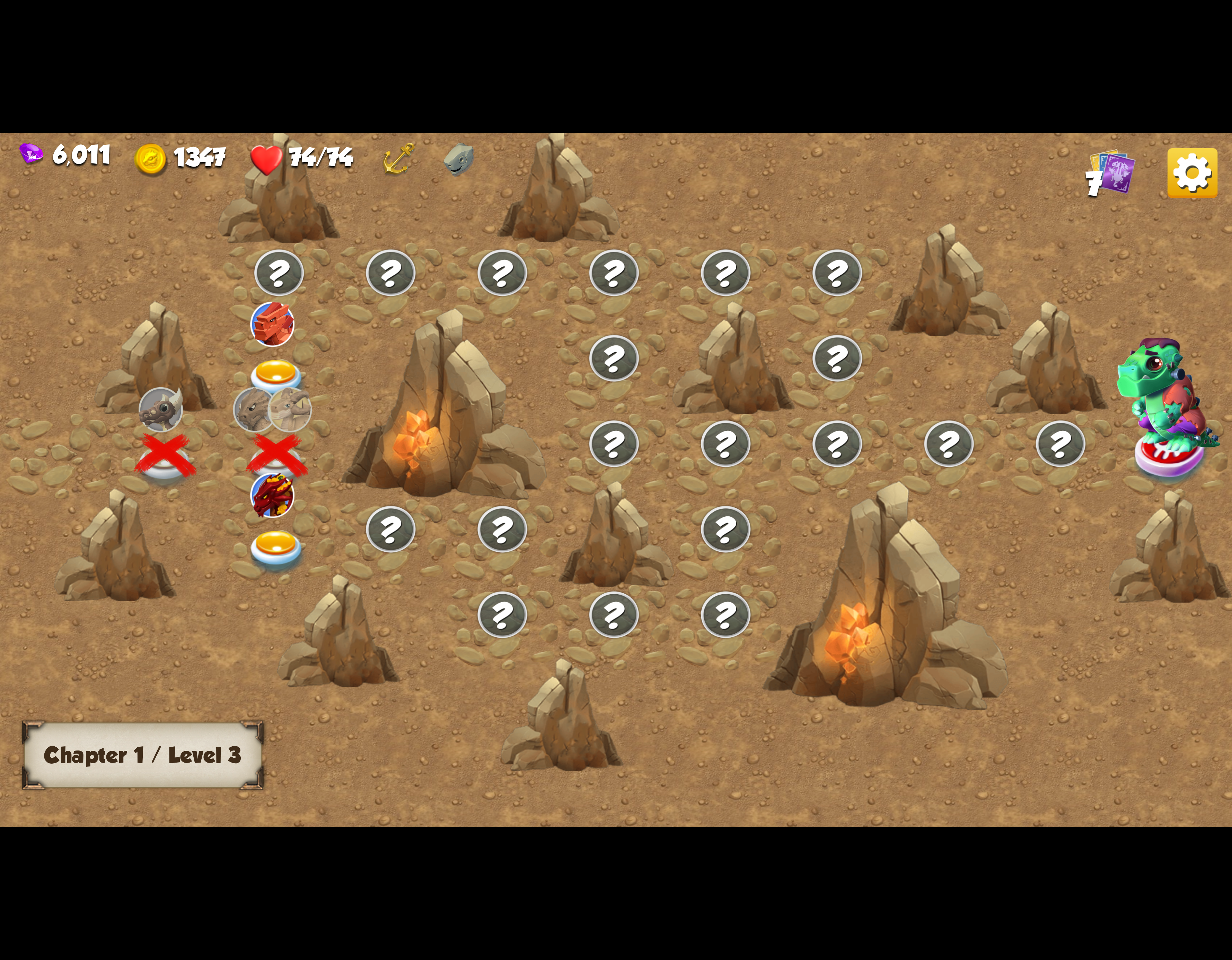
click at [257, 494] on img at bounding box center [272, 495] width 45 height 45
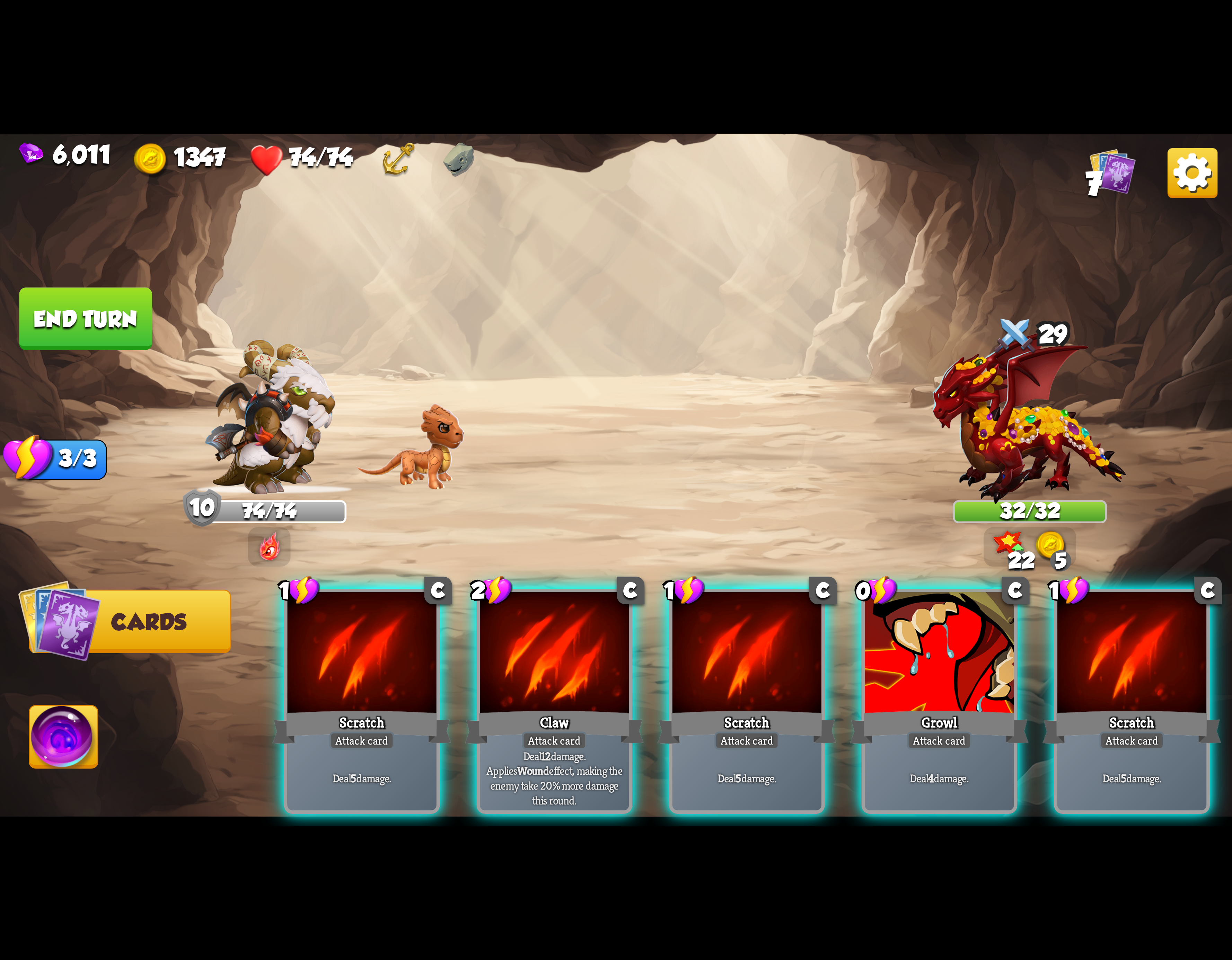
click at [568, 707] on div "Claw" at bounding box center [554, 727] width 179 height 40
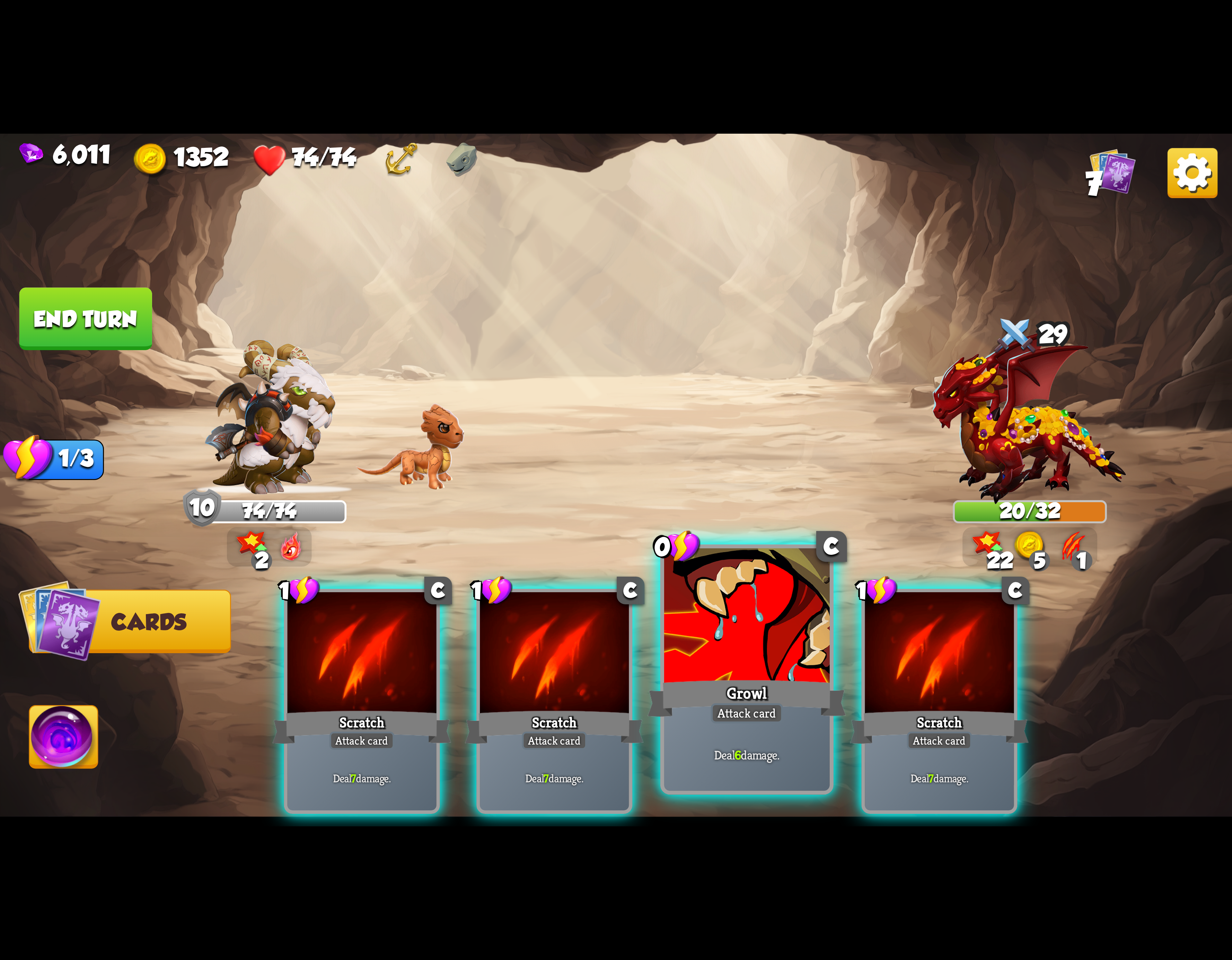
drag, startPoint x: 607, startPoint y: 668, endPoint x: 615, endPoint y: 665, distance: 8.5
click at [608, 668] on div at bounding box center [554, 655] width 149 height 126
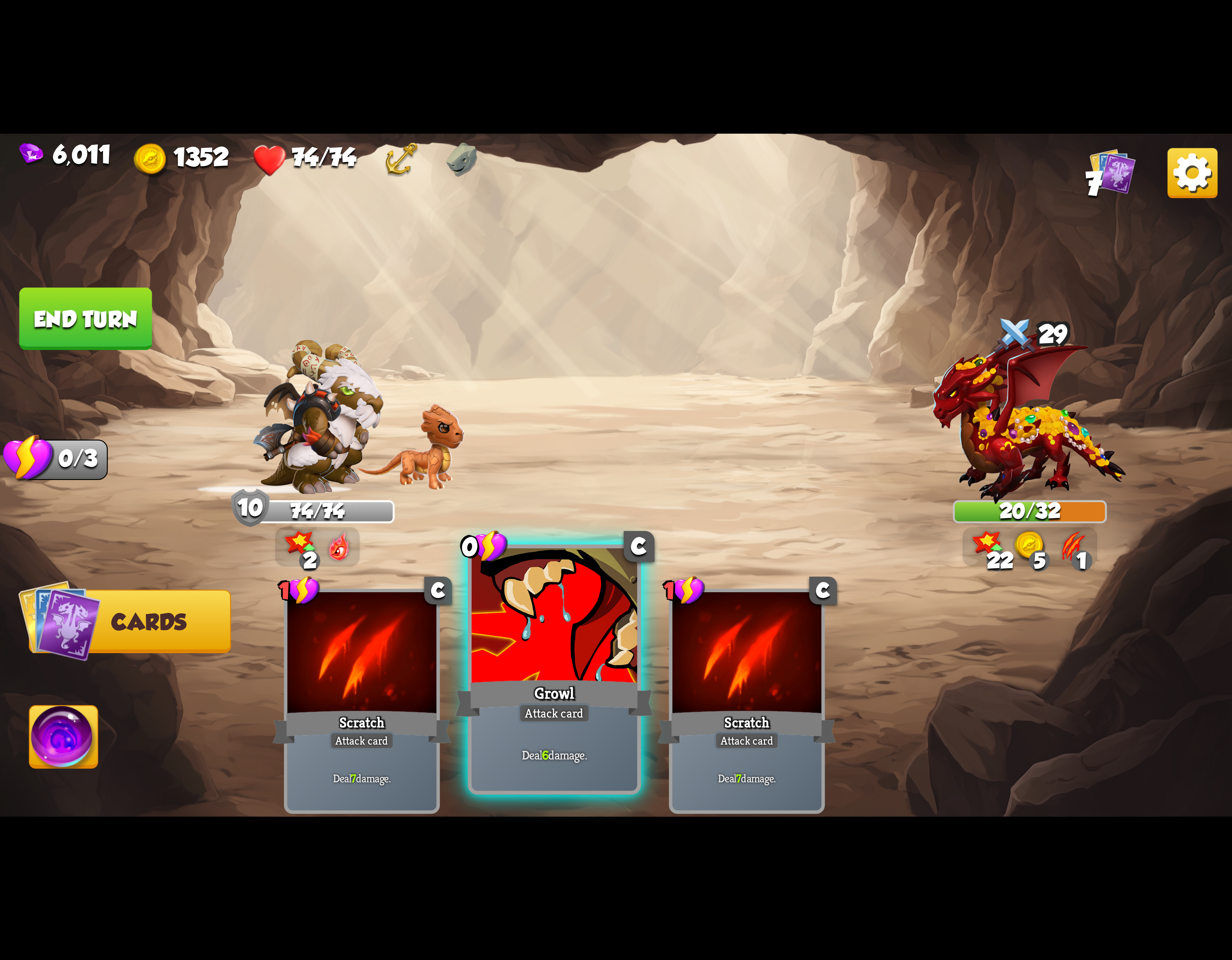
click at [615, 665] on div at bounding box center [554, 618] width 165 height 140
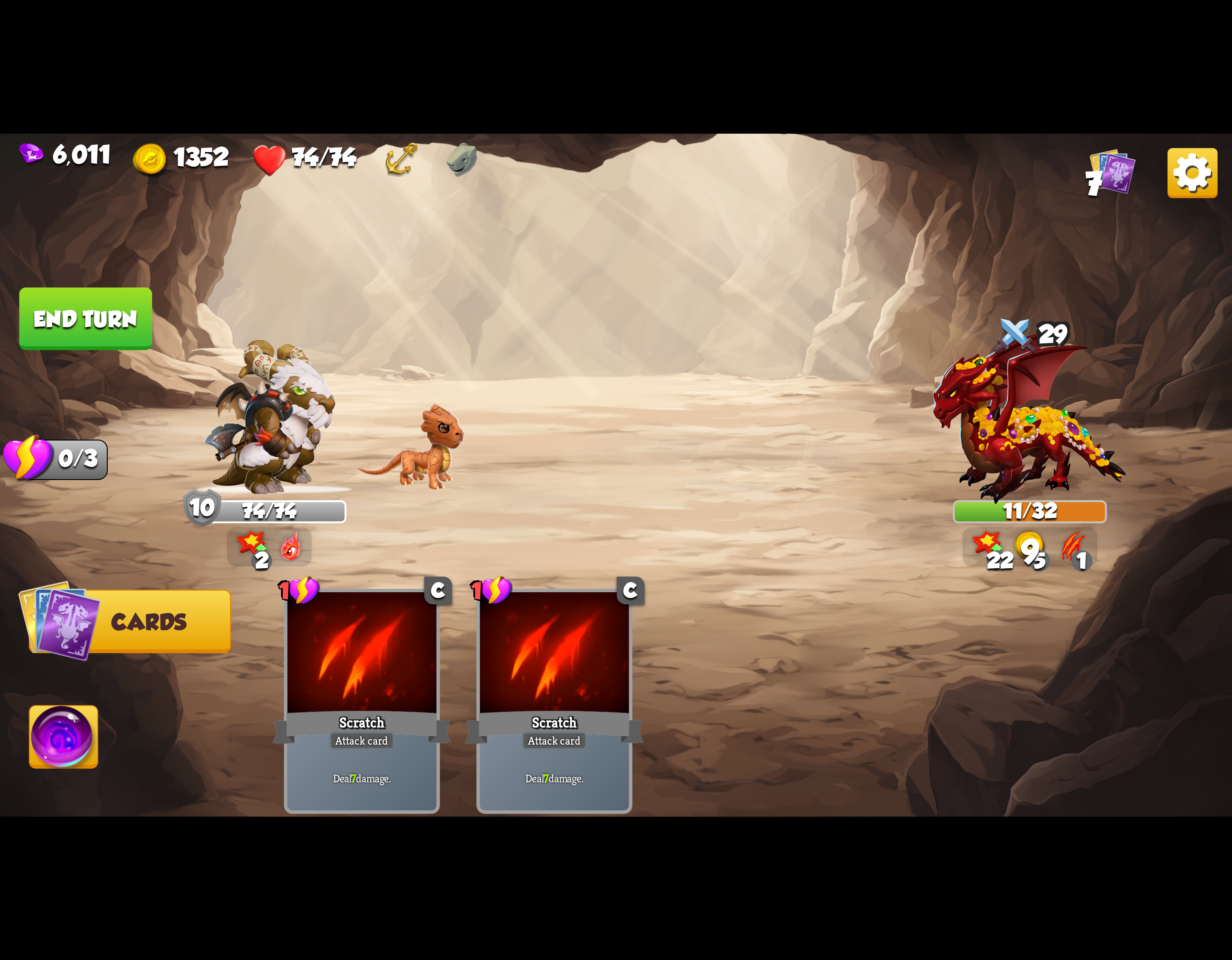
click at [54, 737] on img at bounding box center [63, 741] width 68 height 69
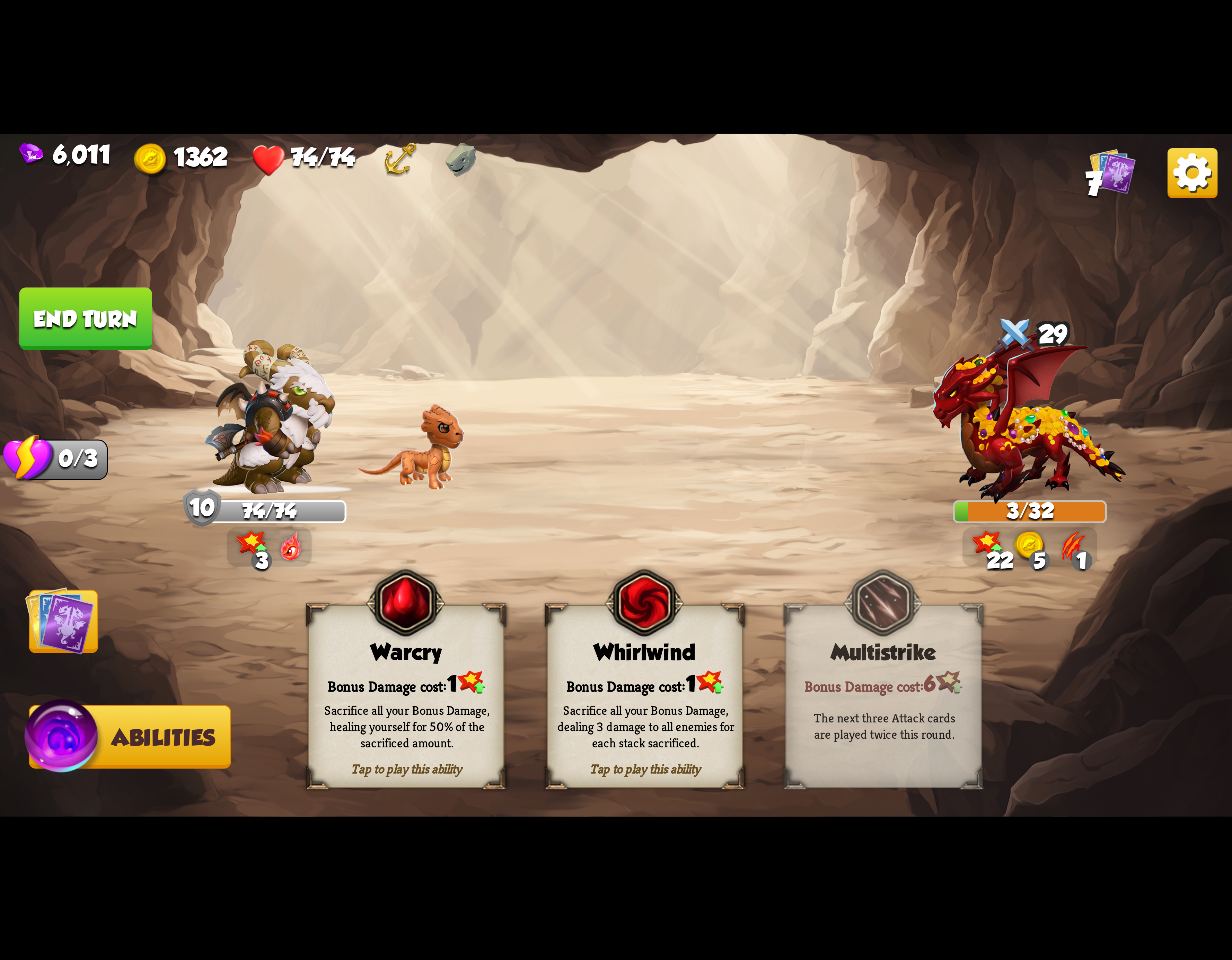
drag, startPoint x: 114, startPoint y: 340, endPoint x: 123, endPoint y: 340, distance: 9.0
click at [122, 340] on button "End turn" at bounding box center [86, 318] width 133 height 63
click at [621, 679] on div "Bonus Damage cost: 1" at bounding box center [645, 682] width 194 height 28
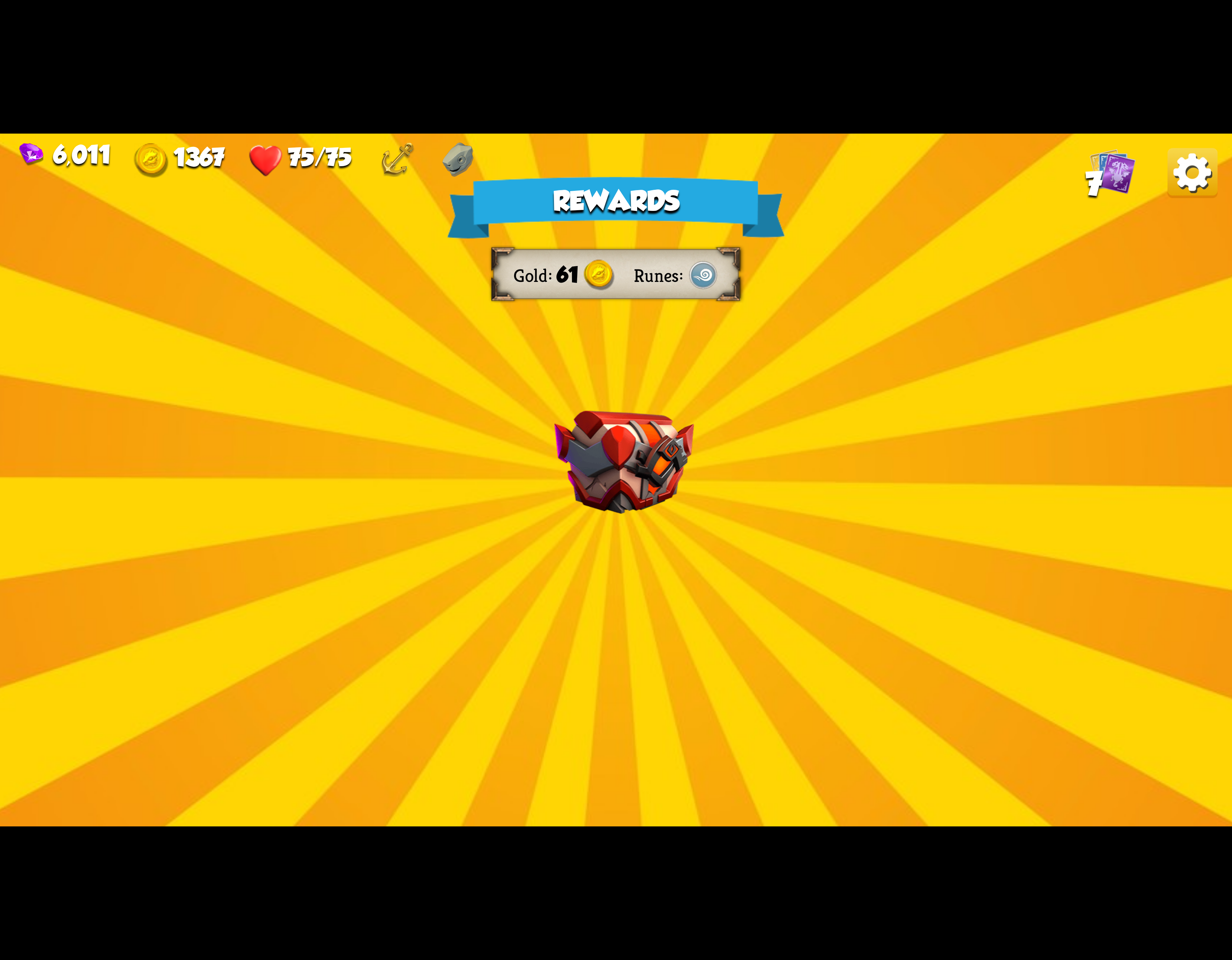
click at [1187, 164] on img at bounding box center [1193, 173] width 50 height 50
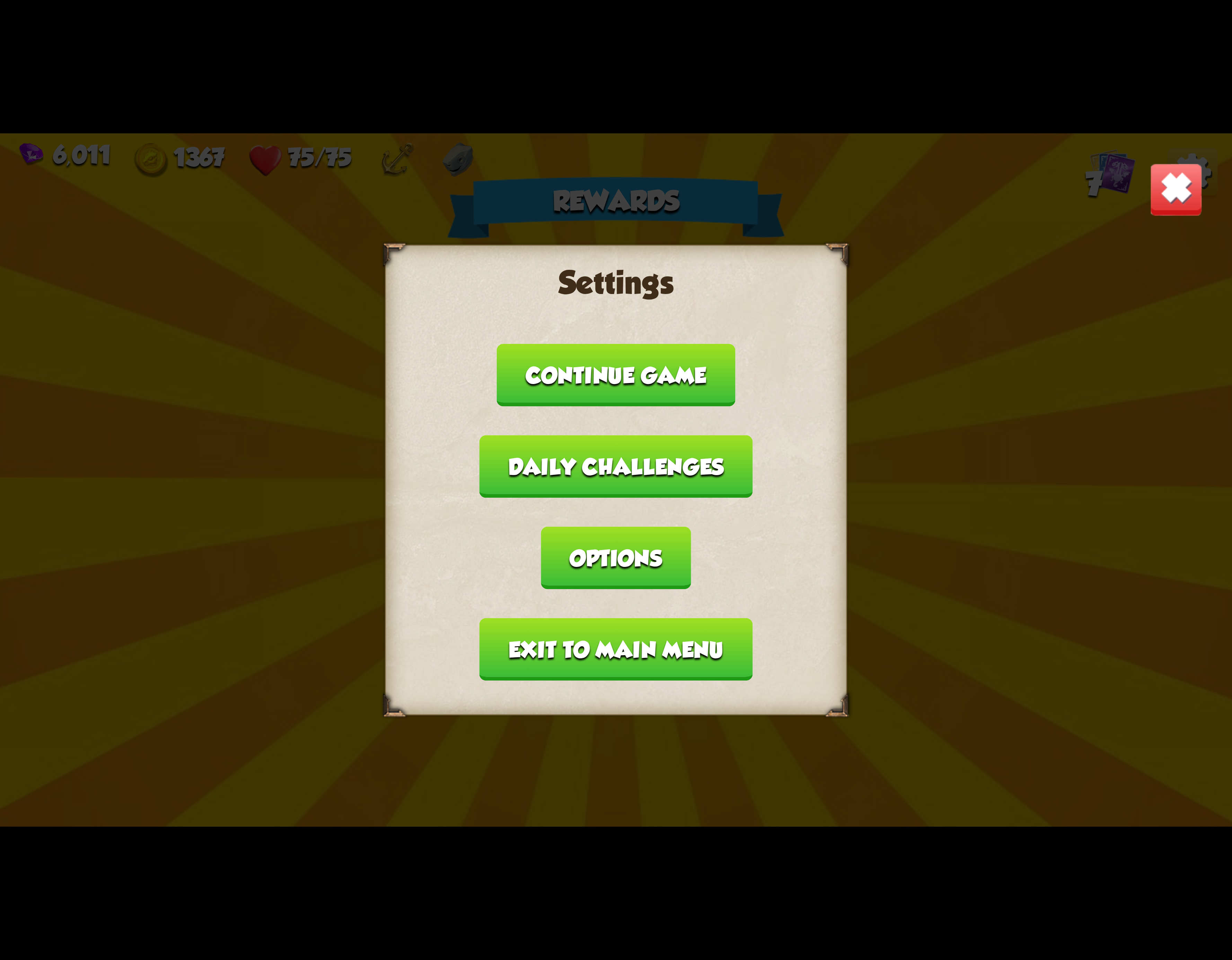
click at [663, 618] on button "Exit to main menu" at bounding box center [616, 649] width 273 height 63
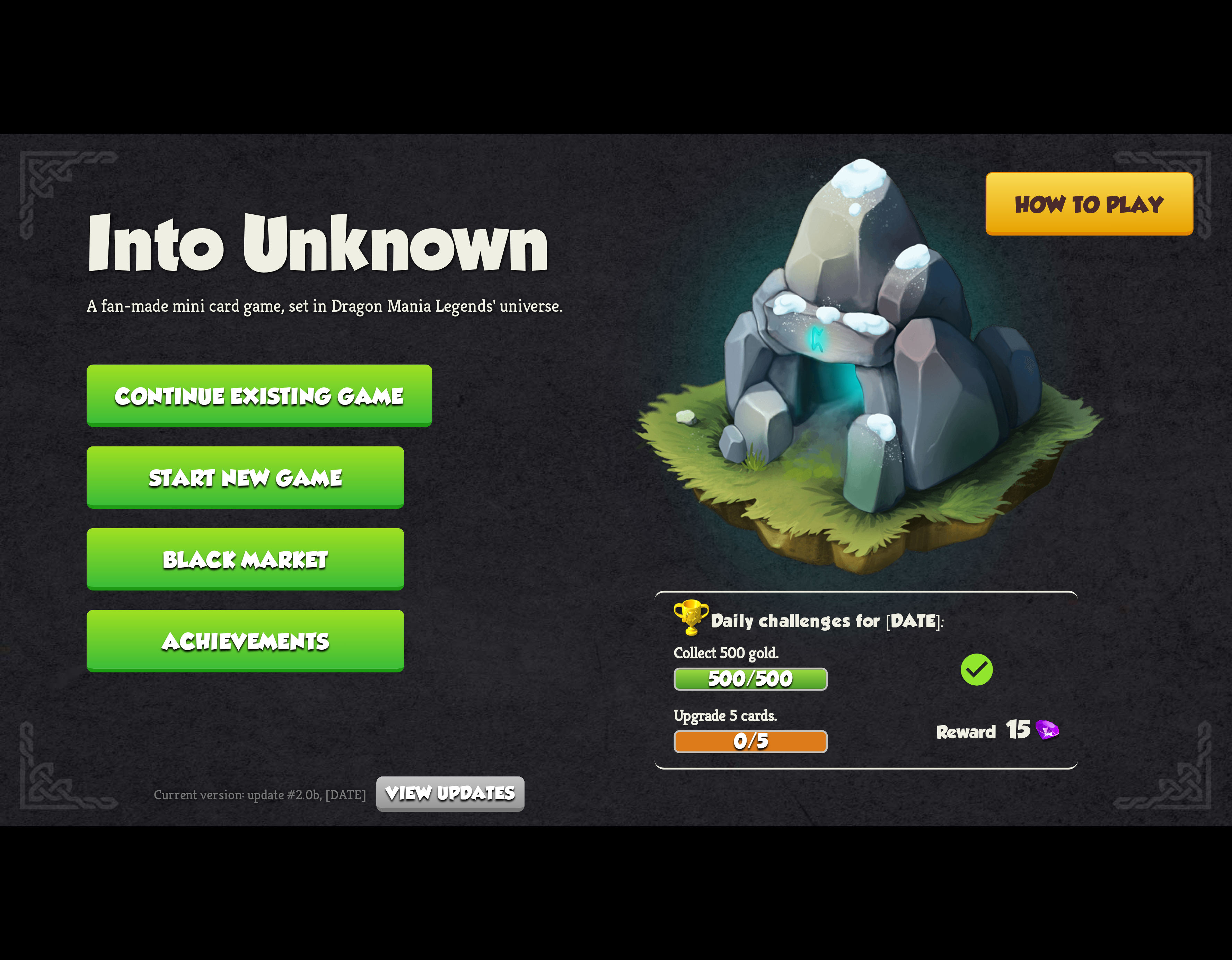
click at [265, 384] on button "Continue existing game" at bounding box center [260, 395] width 346 height 63
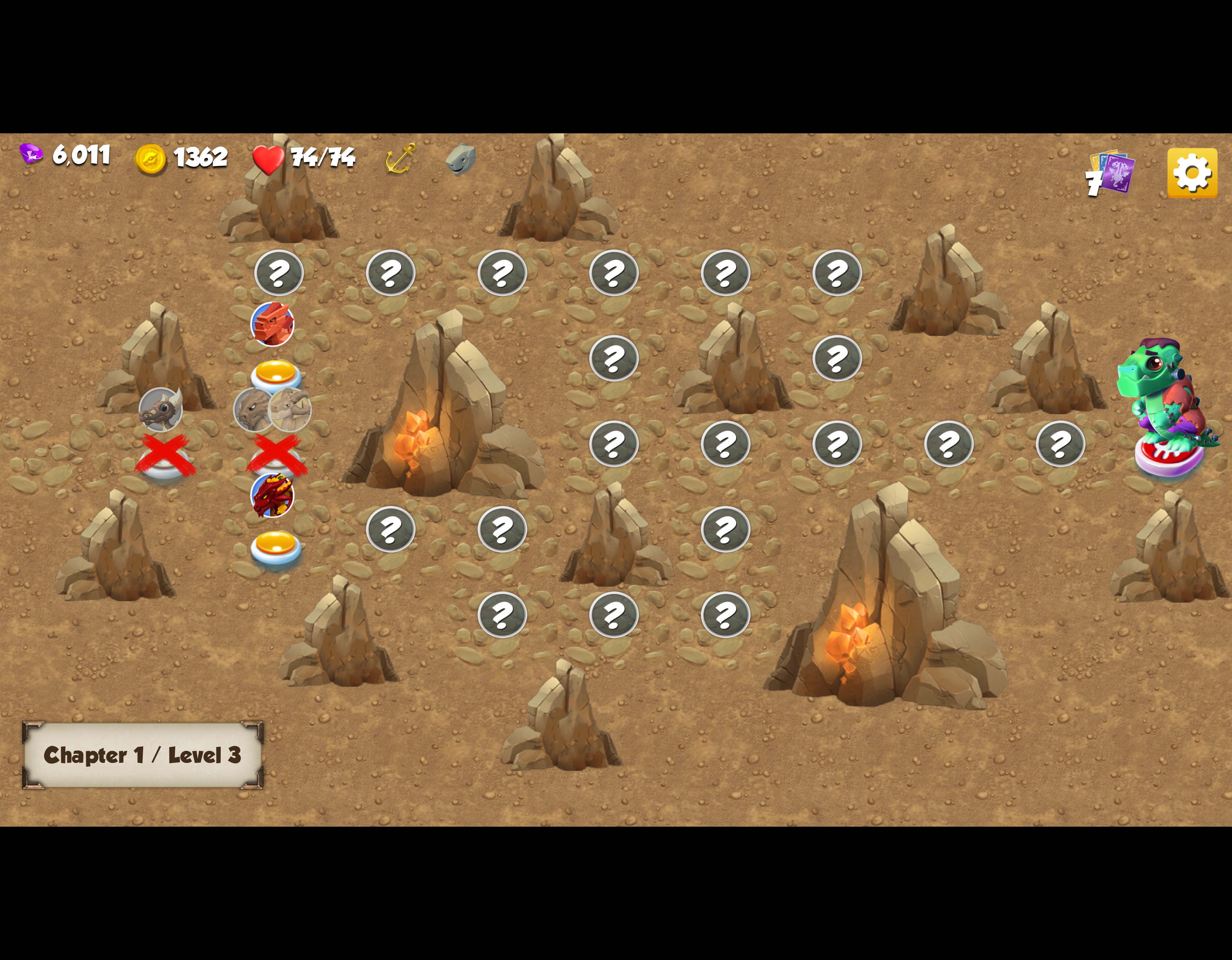
click at [262, 503] on img at bounding box center [272, 495] width 45 height 45
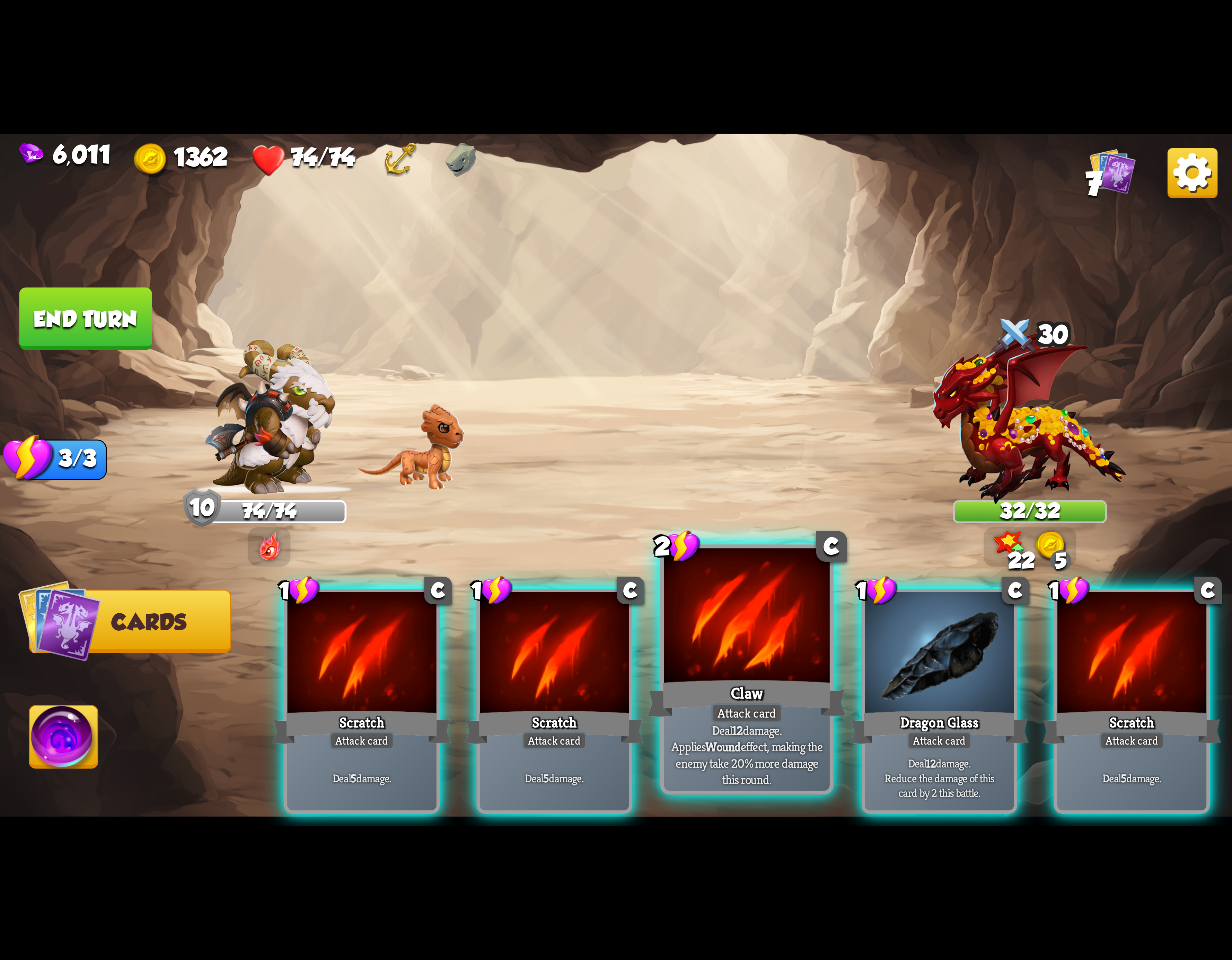
click at [716, 691] on div "Claw" at bounding box center [747, 698] width 199 height 45
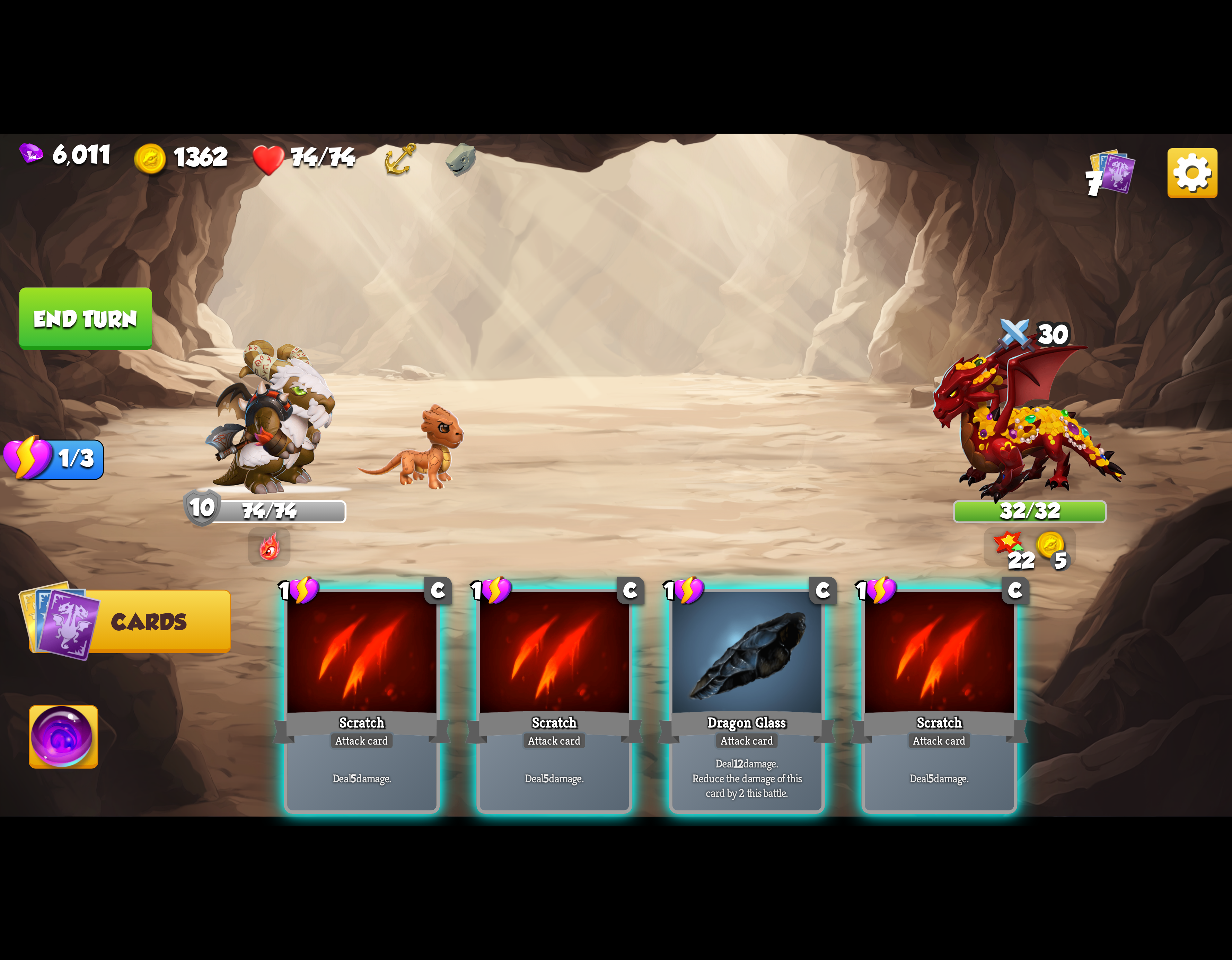
click at [716, 707] on div "Dragon Glass" at bounding box center [747, 727] width 179 height 40
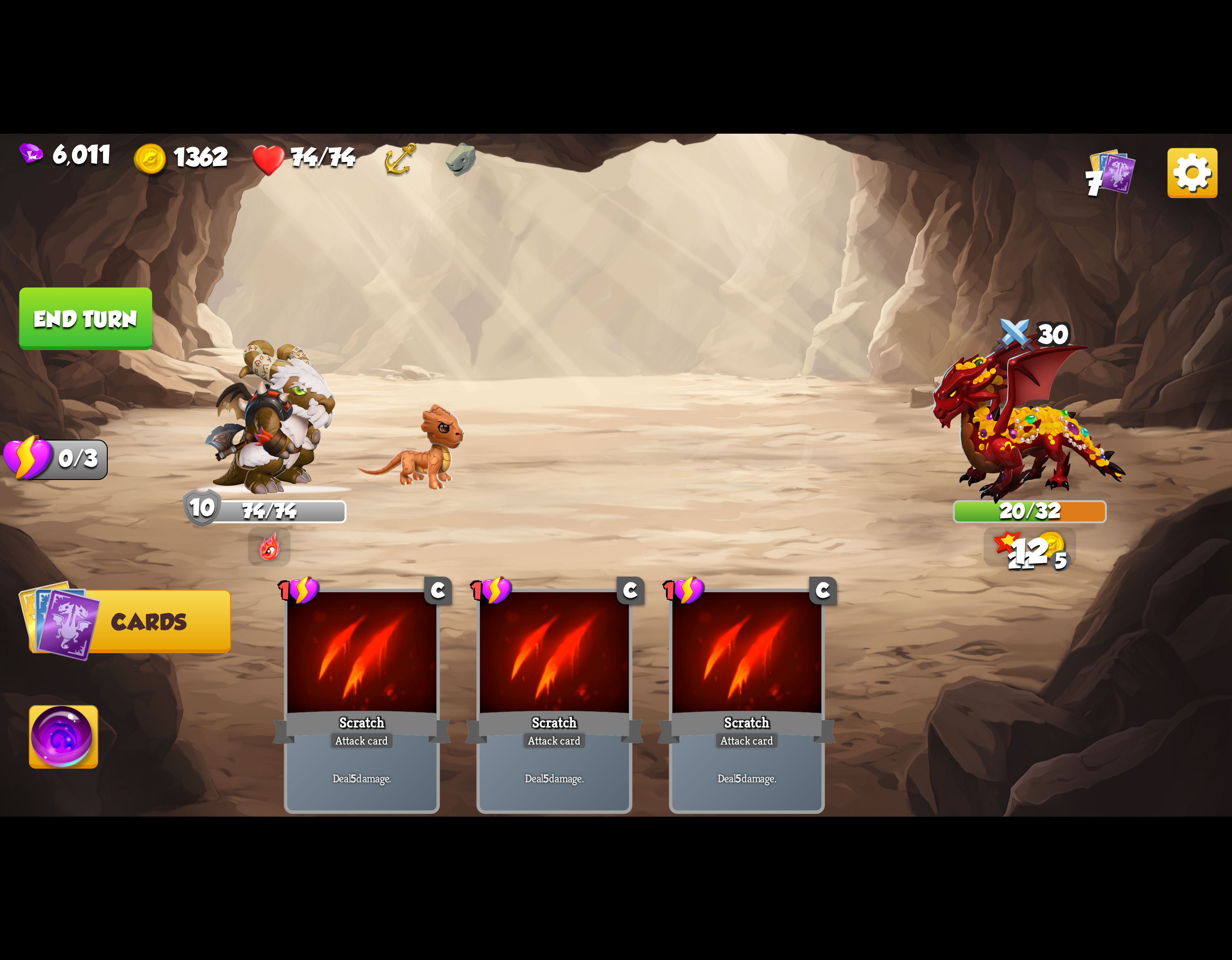
click at [79, 718] on img at bounding box center [63, 741] width 68 height 69
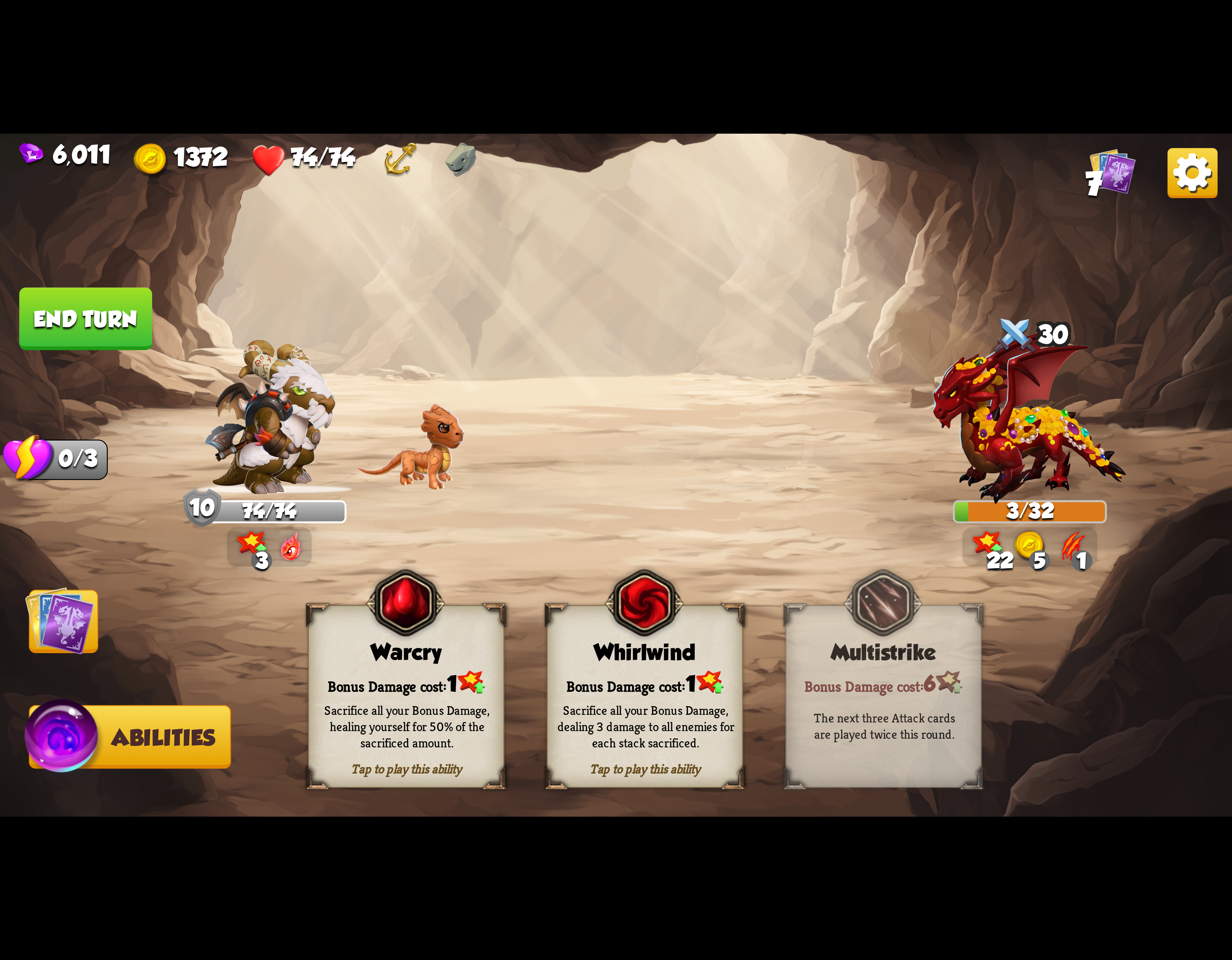
click at [108, 325] on button "End turn" at bounding box center [86, 318] width 133 height 63
click at [647, 642] on img at bounding box center [644, 603] width 79 height 81
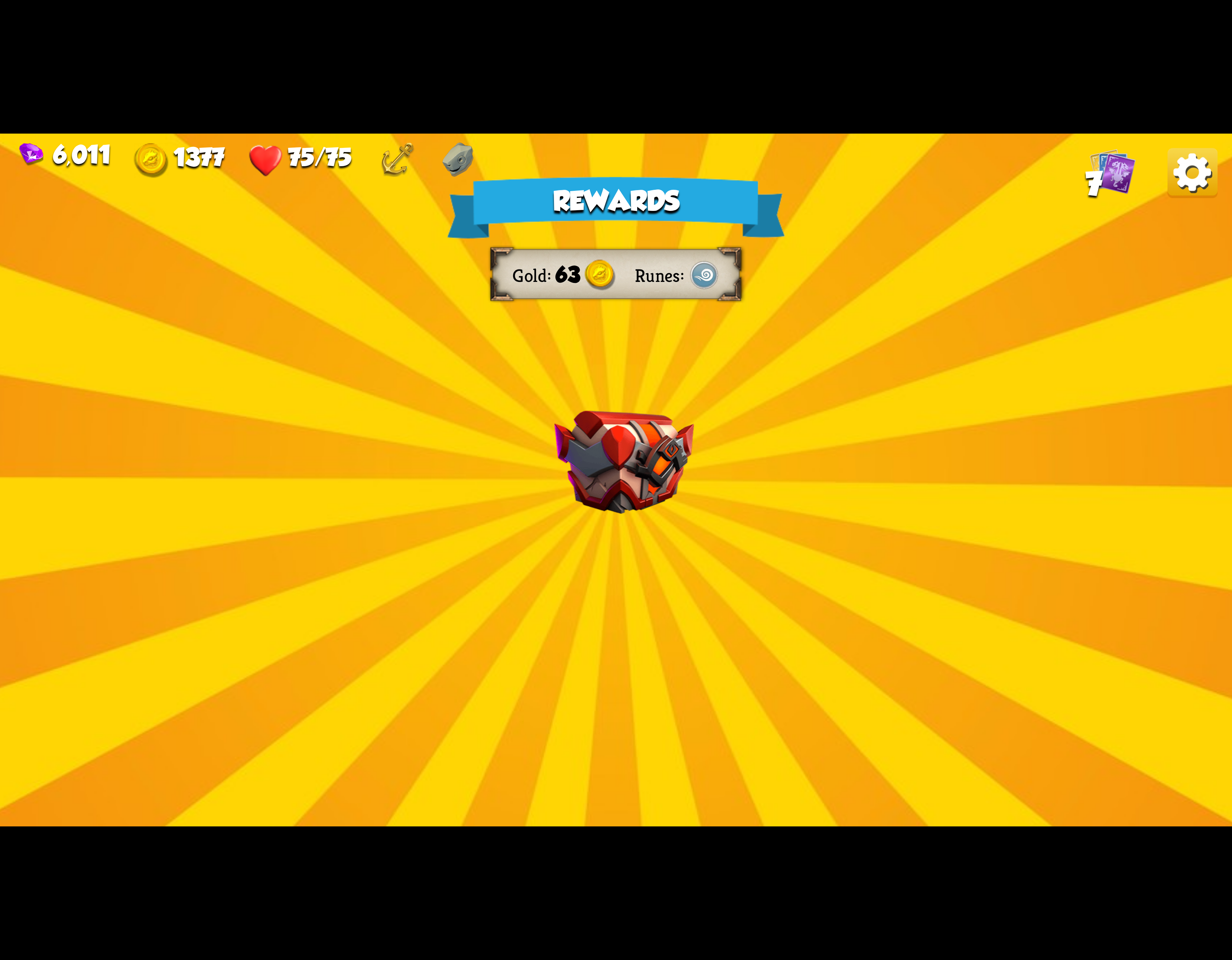
click at [1175, 194] on img at bounding box center [1193, 173] width 50 height 50
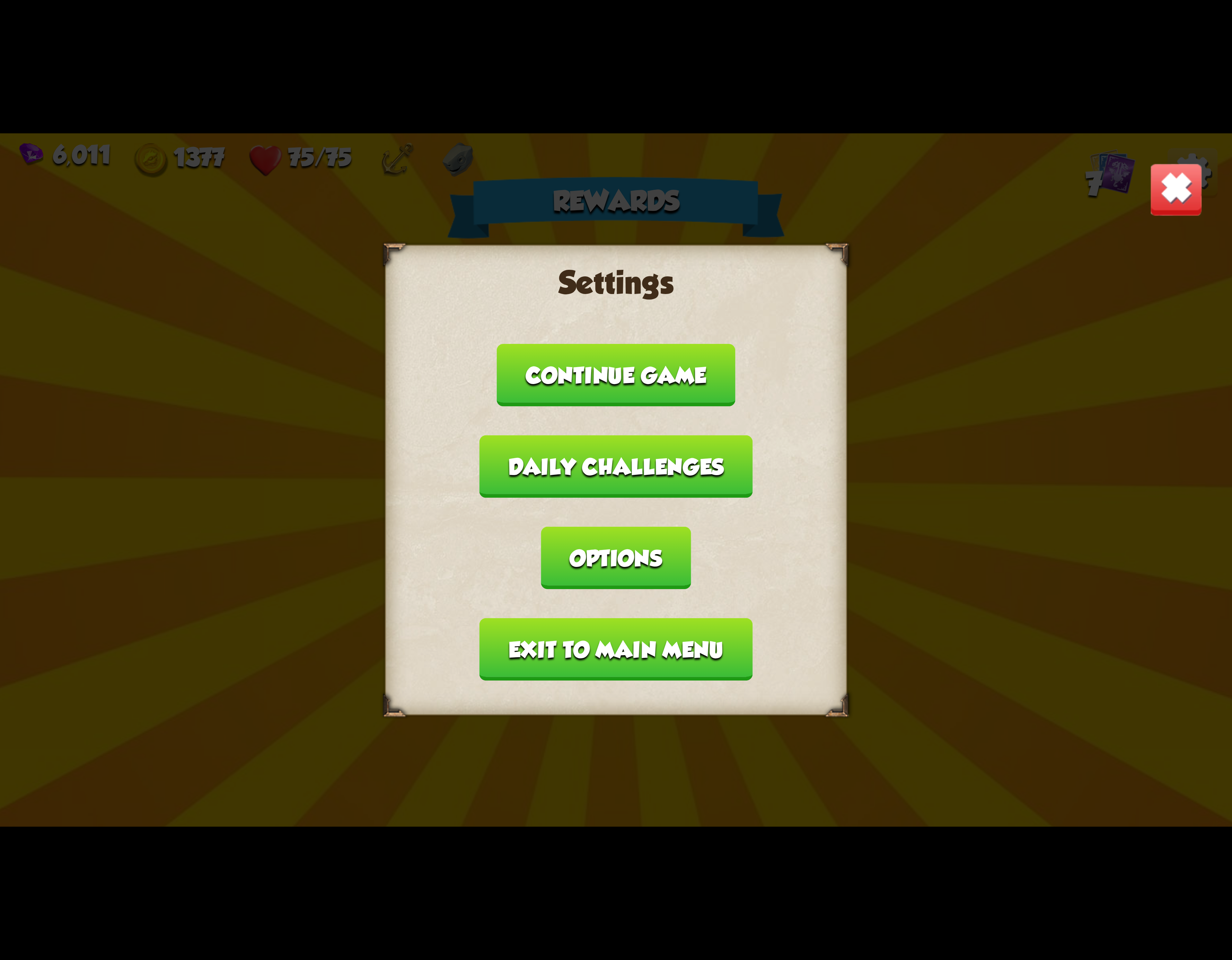
click at [638, 618] on button "Exit to main menu" at bounding box center [616, 649] width 273 height 63
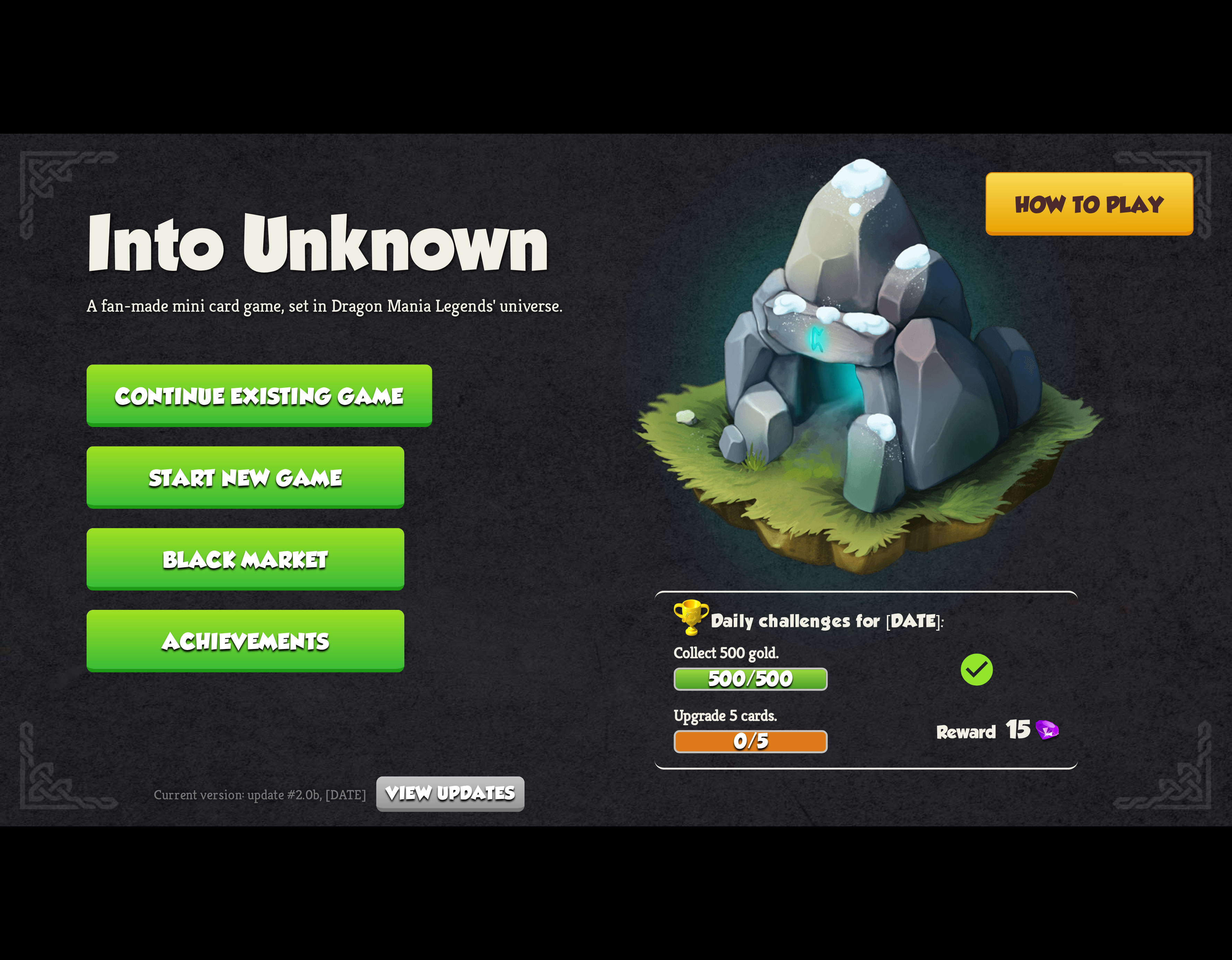
click at [376, 408] on button "Continue existing game" at bounding box center [260, 395] width 346 height 63
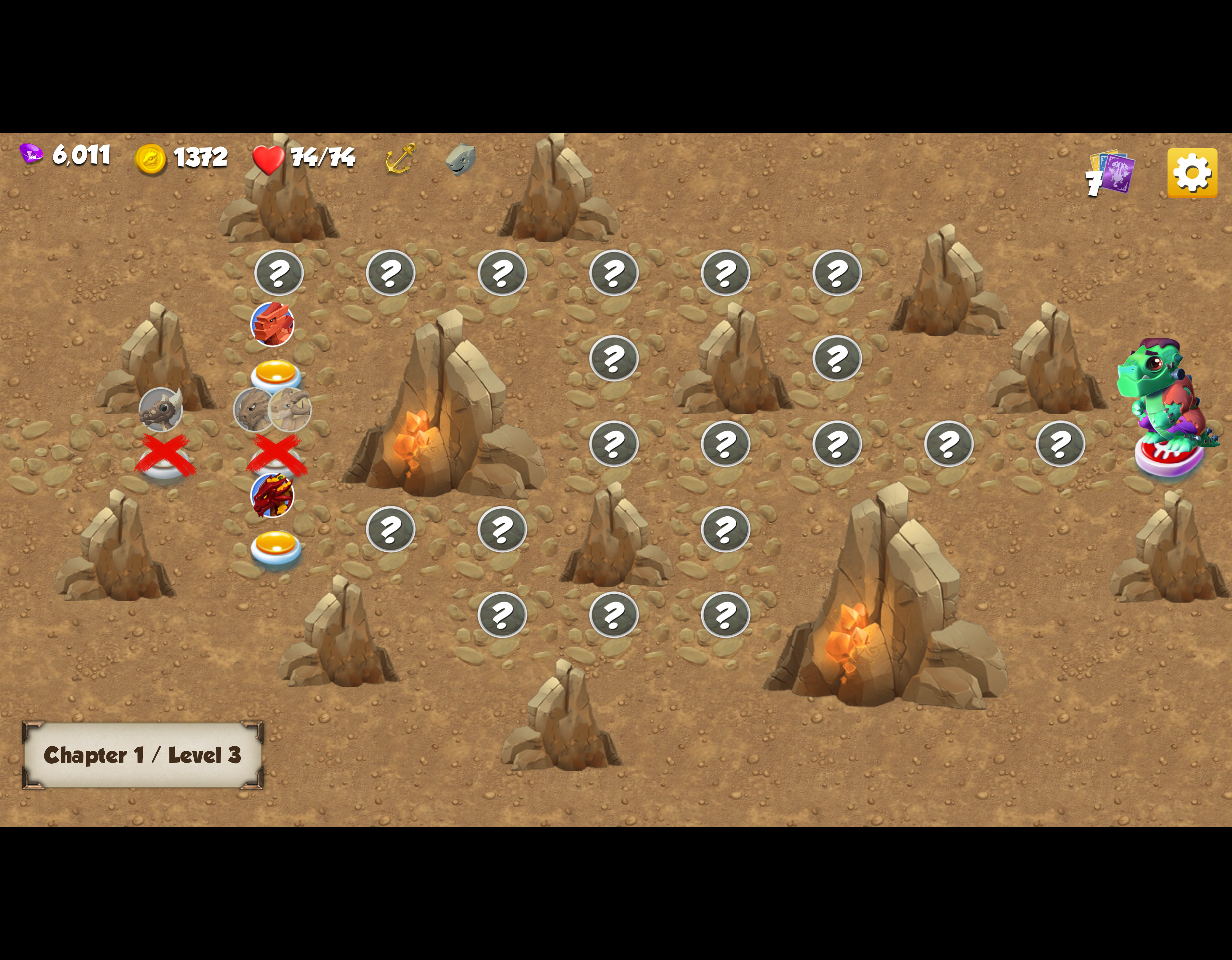
click at [306, 567] on img at bounding box center [277, 553] width 62 height 45
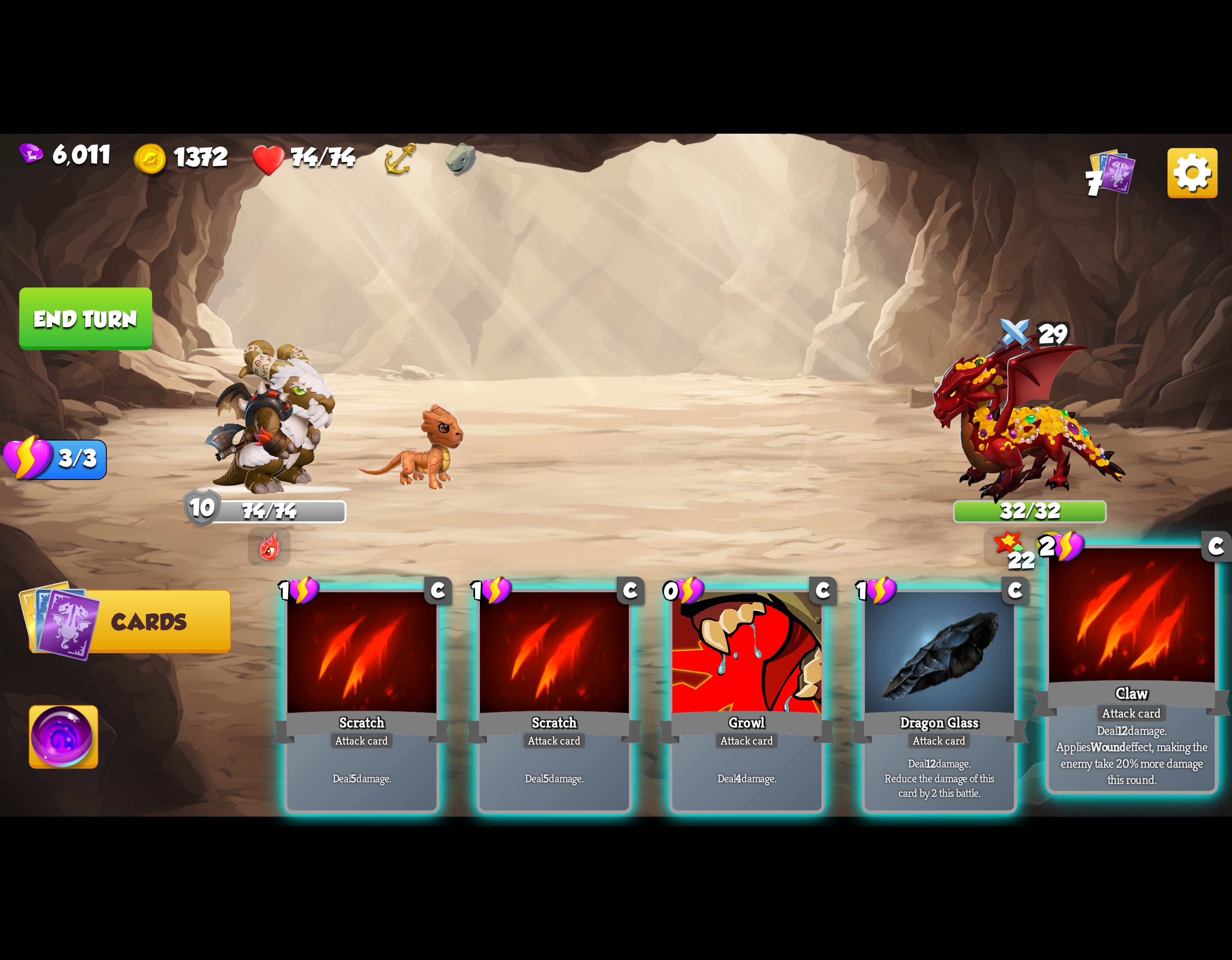
click at [1103, 579] on div at bounding box center [1132, 618] width 165 height 140
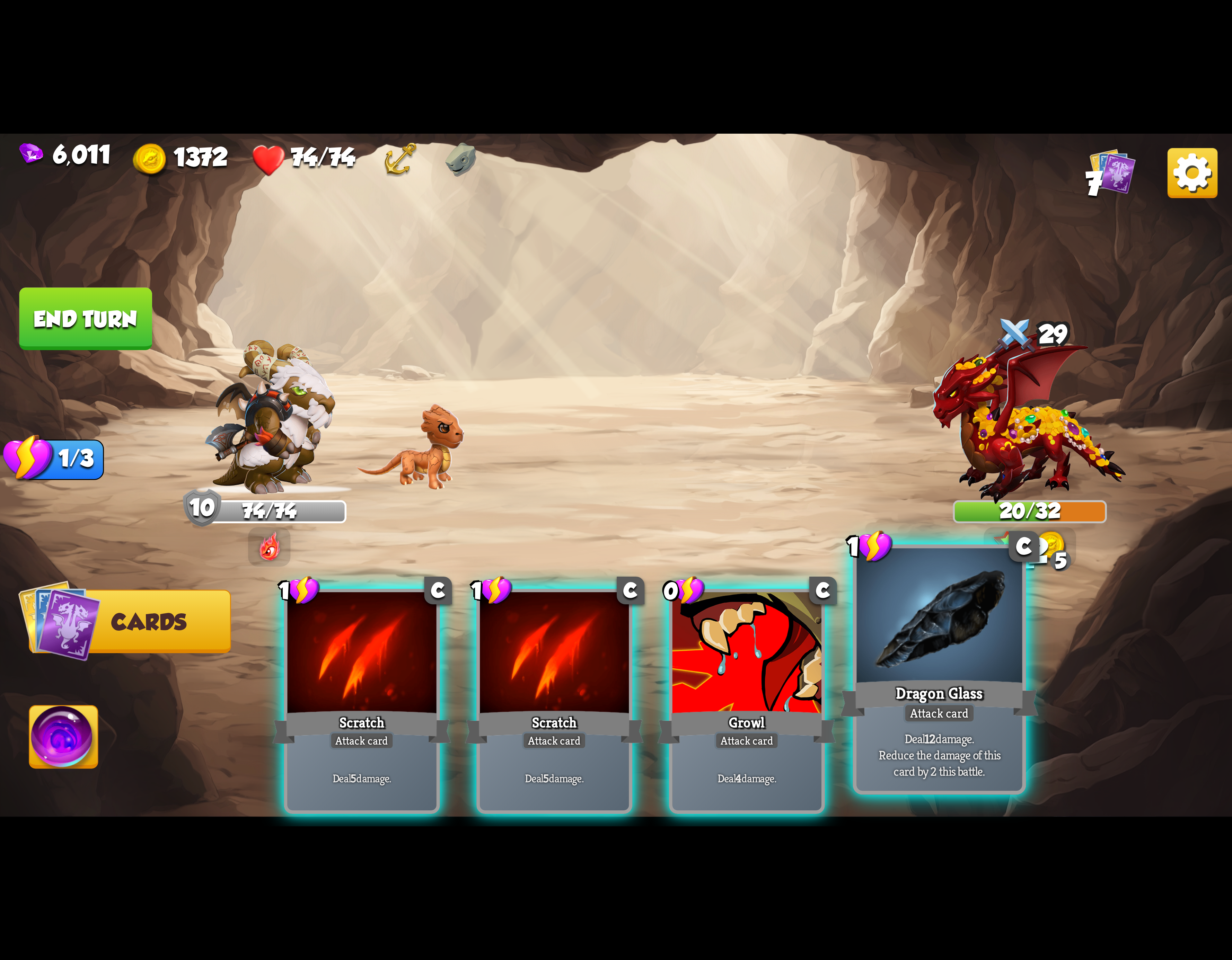
click at [963, 672] on div at bounding box center [939, 618] width 165 height 140
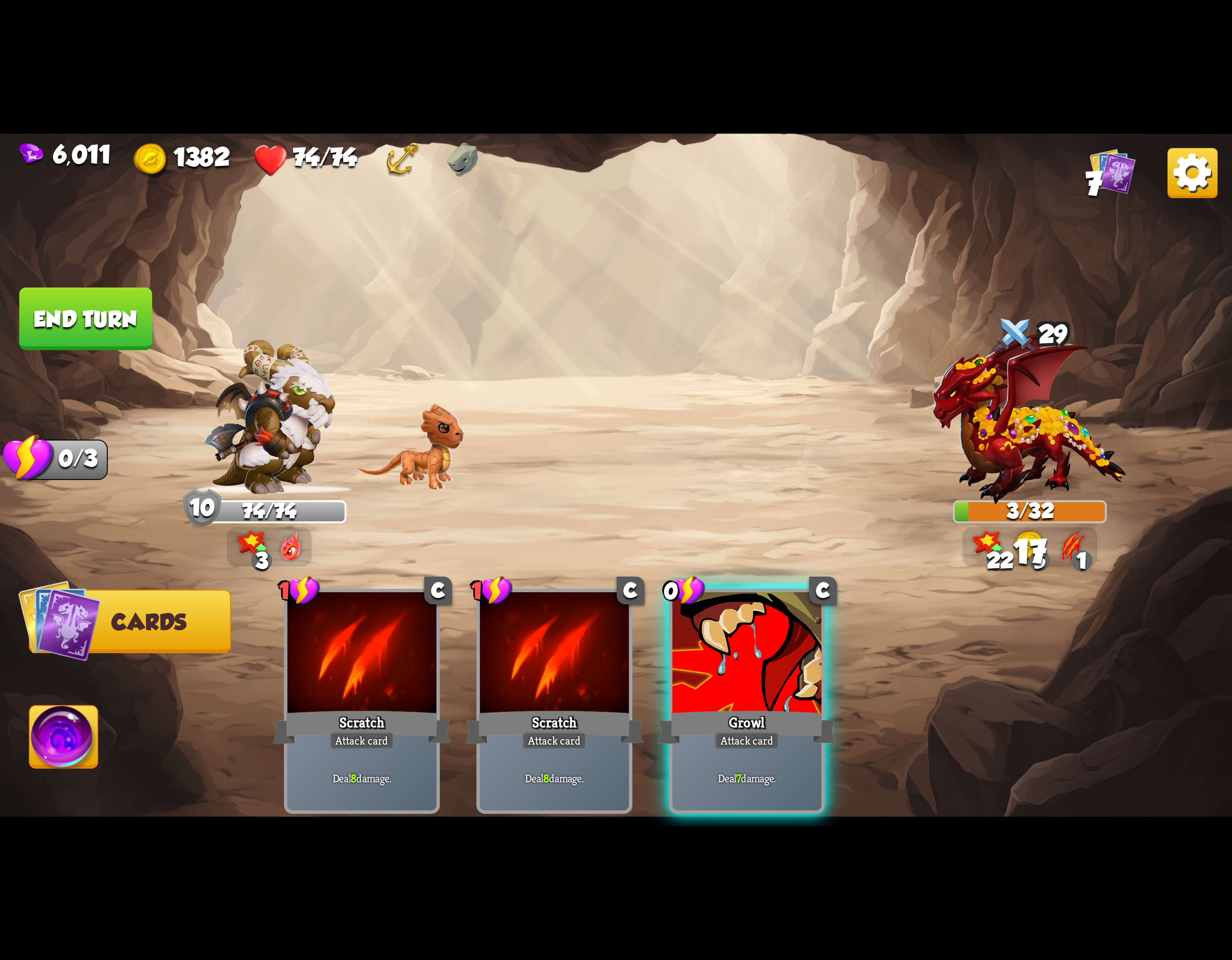
click at [38, 716] on img at bounding box center [63, 741] width 68 height 69
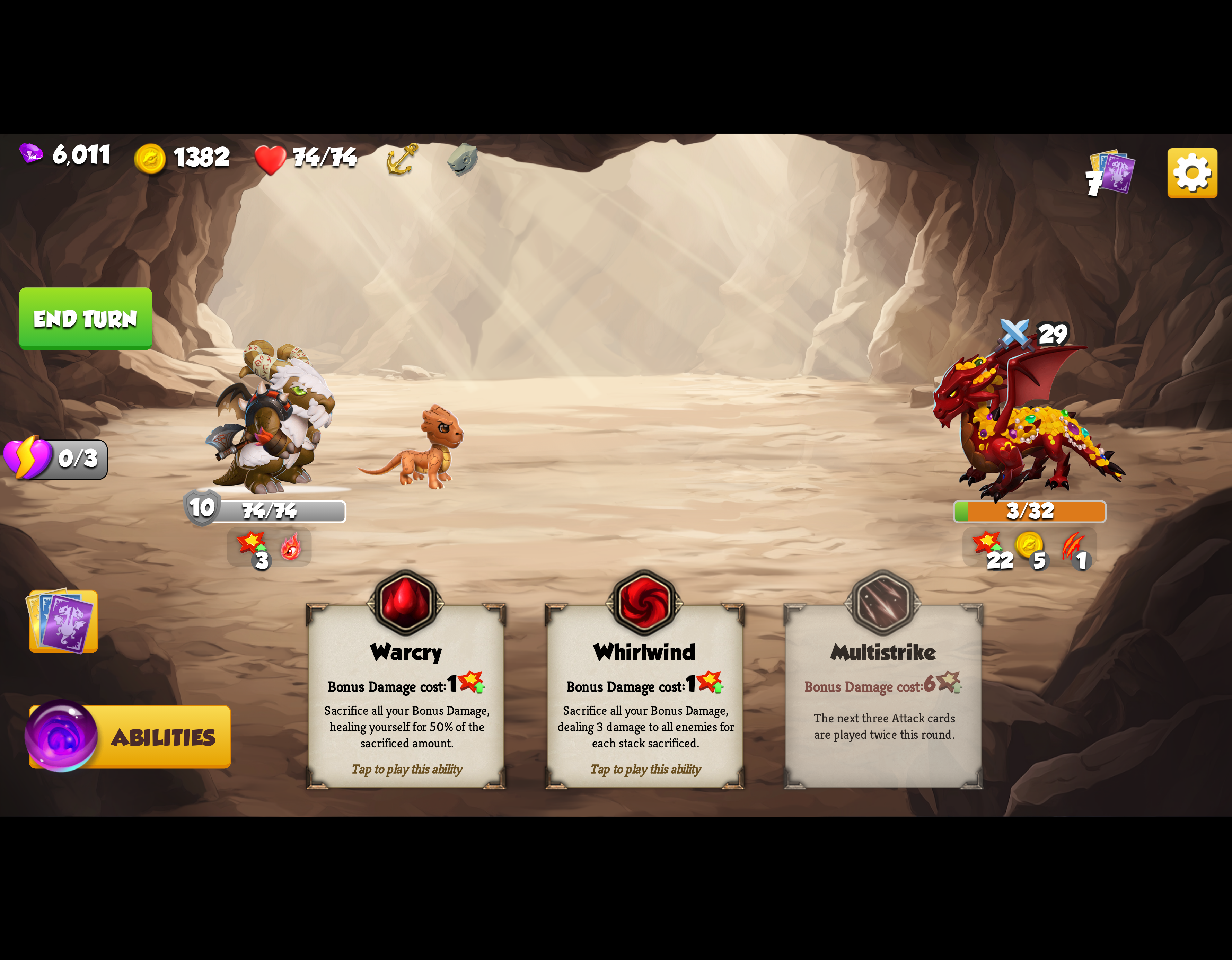
drag, startPoint x: 106, startPoint y: 331, endPoint x: 572, endPoint y: 712, distance: 601.9
click at [114, 338] on button "End turn" at bounding box center [86, 318] width 133 height 63
click at [568, 706] on div "Sacrifice all your Bonus Damage, dealing 3 damage to all enemies for each stack…" at bounding box center [645, 726] width 177 height 49
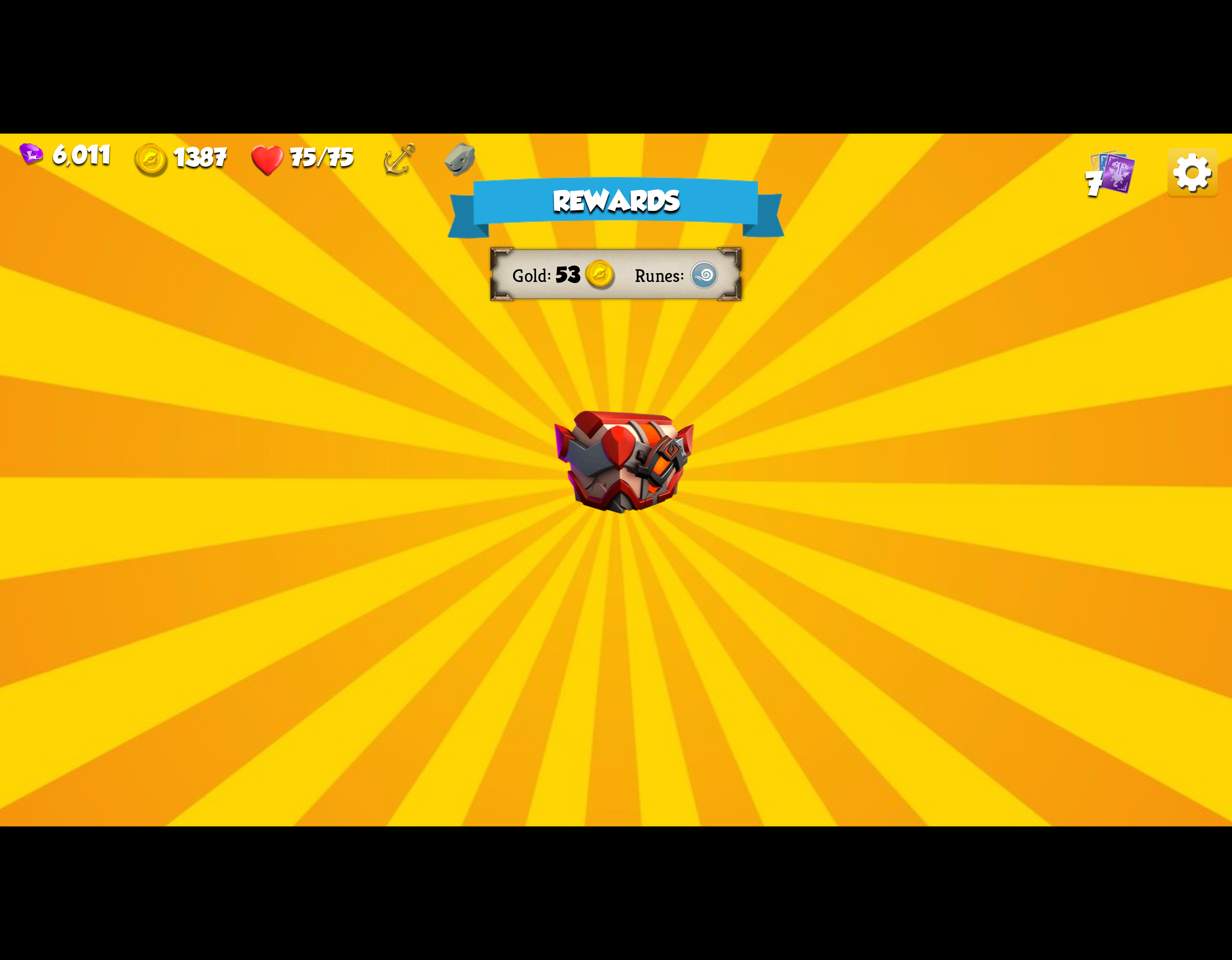
click at [1172, 202] on div "Rewards Gold 53 Runes Select a card 1 C Burst Support card The next Support car…" at bounding box center [616, 480] width 1232 height 693
click at [1204, 174] on img at bounding box center [1193, 173] width 50 height 50
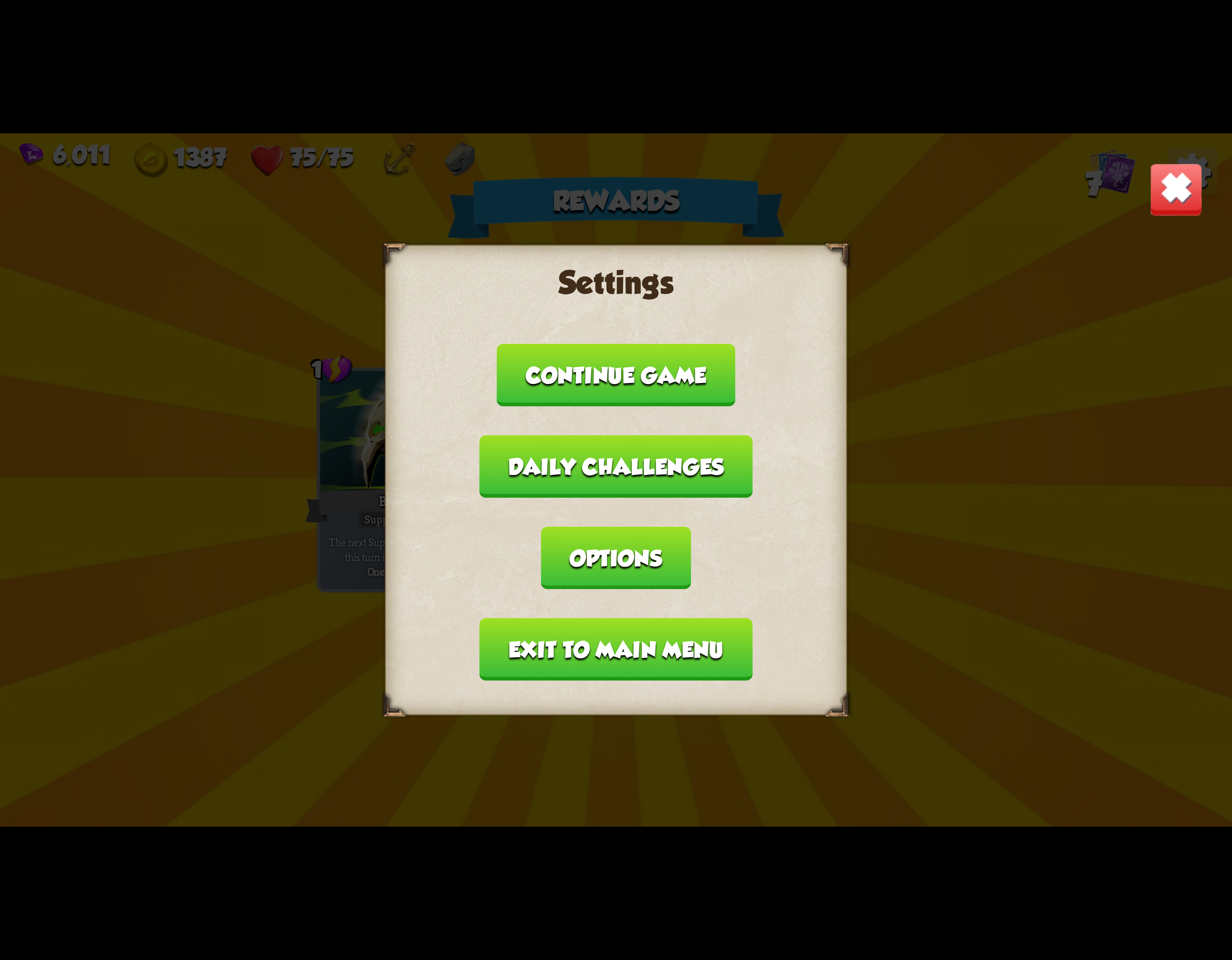
click at [690, 626] on button "Exit to main menu" at bounding box center [616, 649] width 273 height 63
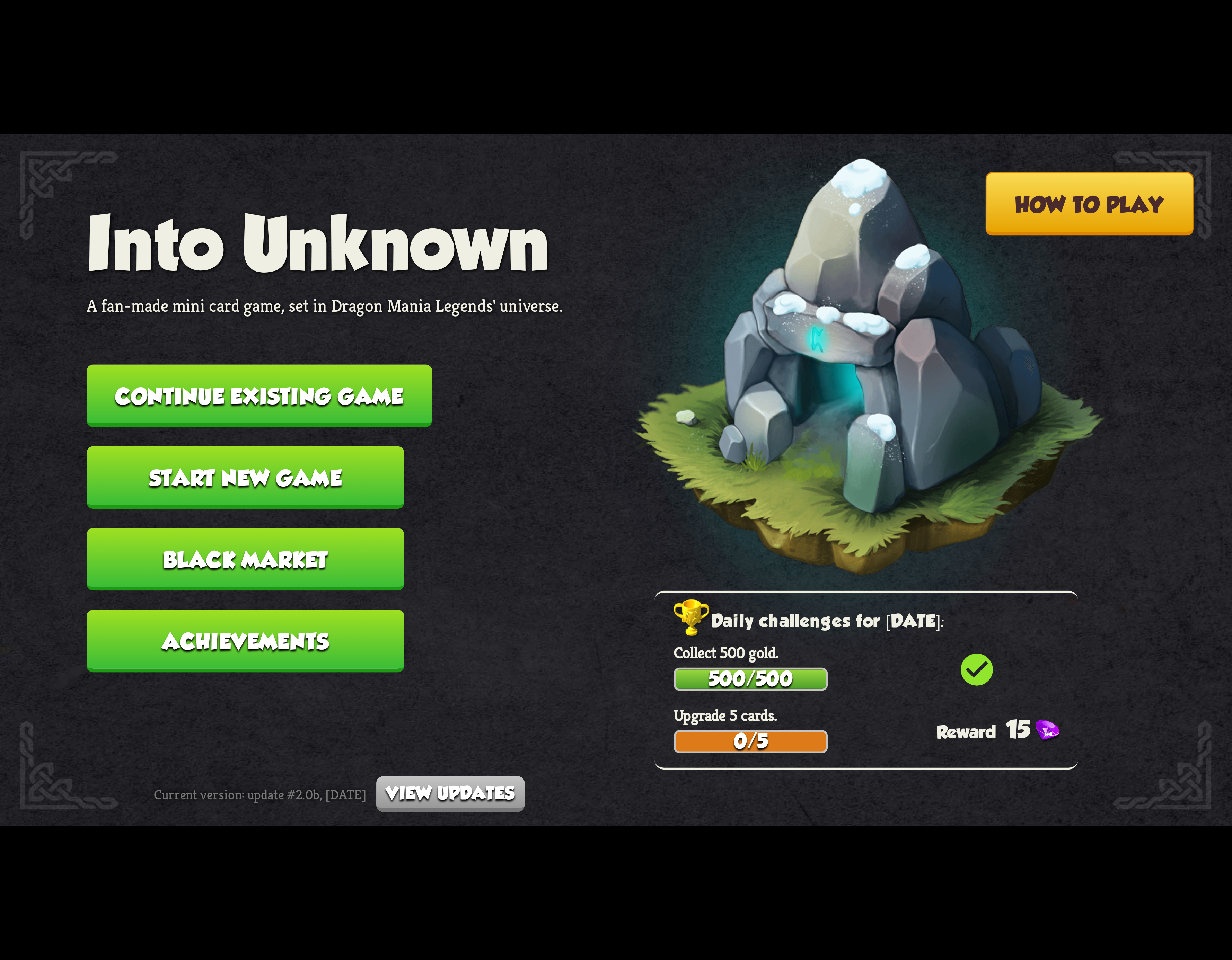
click at [217, 376] on button "Continue existing game" at bounding box center [260, 395] width 346 height 63
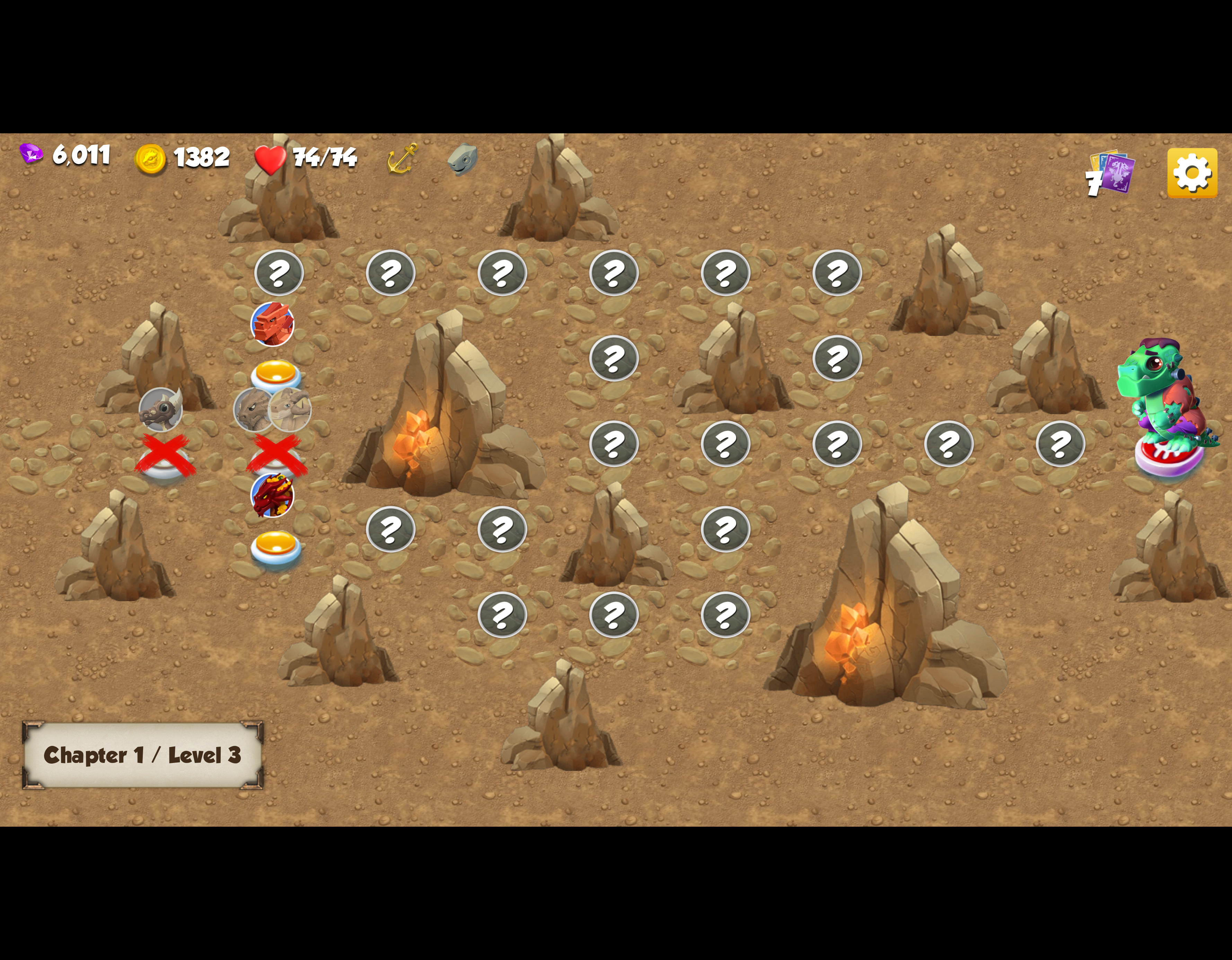
click at [309, 503] on div at bounding box center [279, 541] width 112 height 85
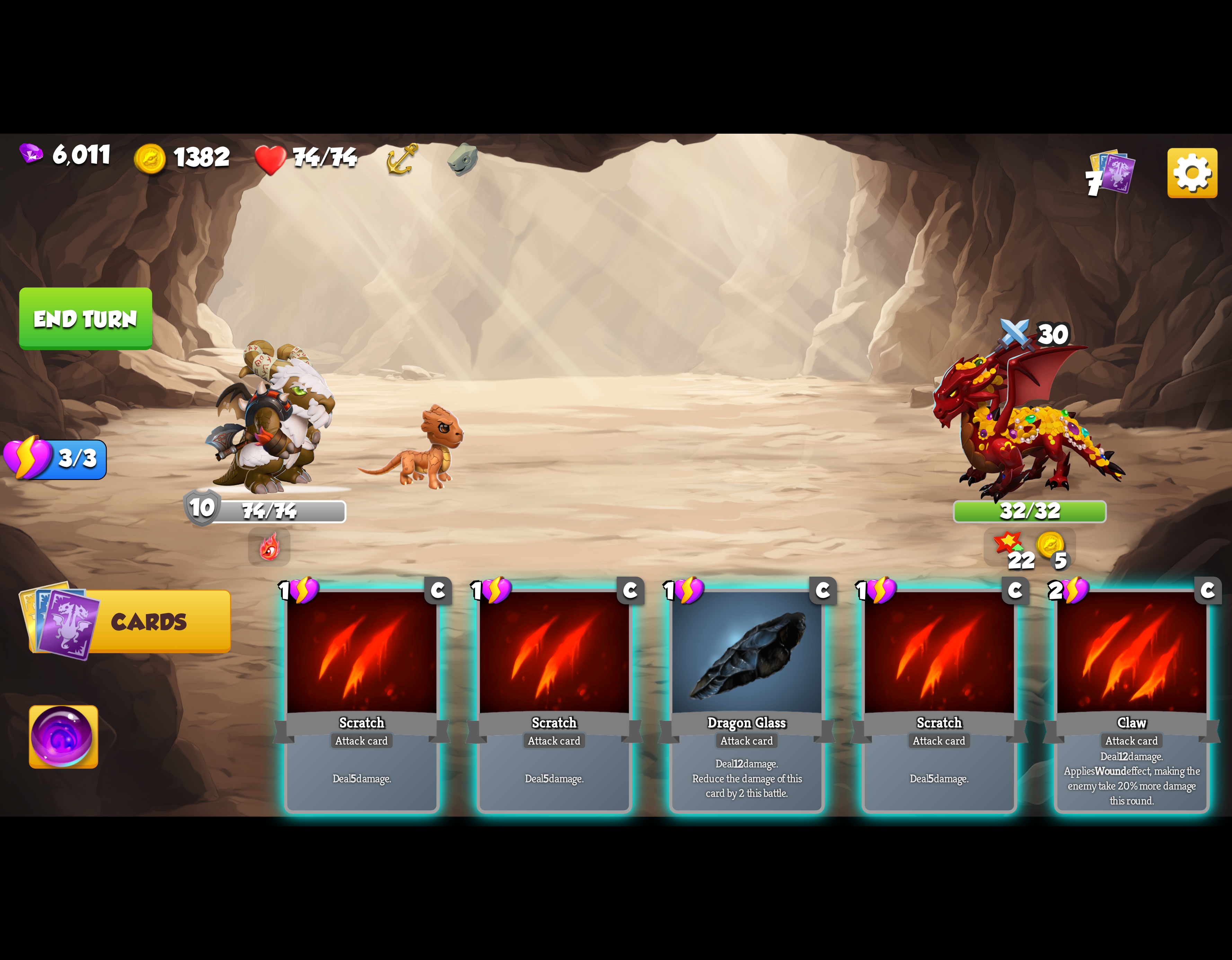
click at [405, 646] on div at bounding box center [362, 655] width 149 height 126
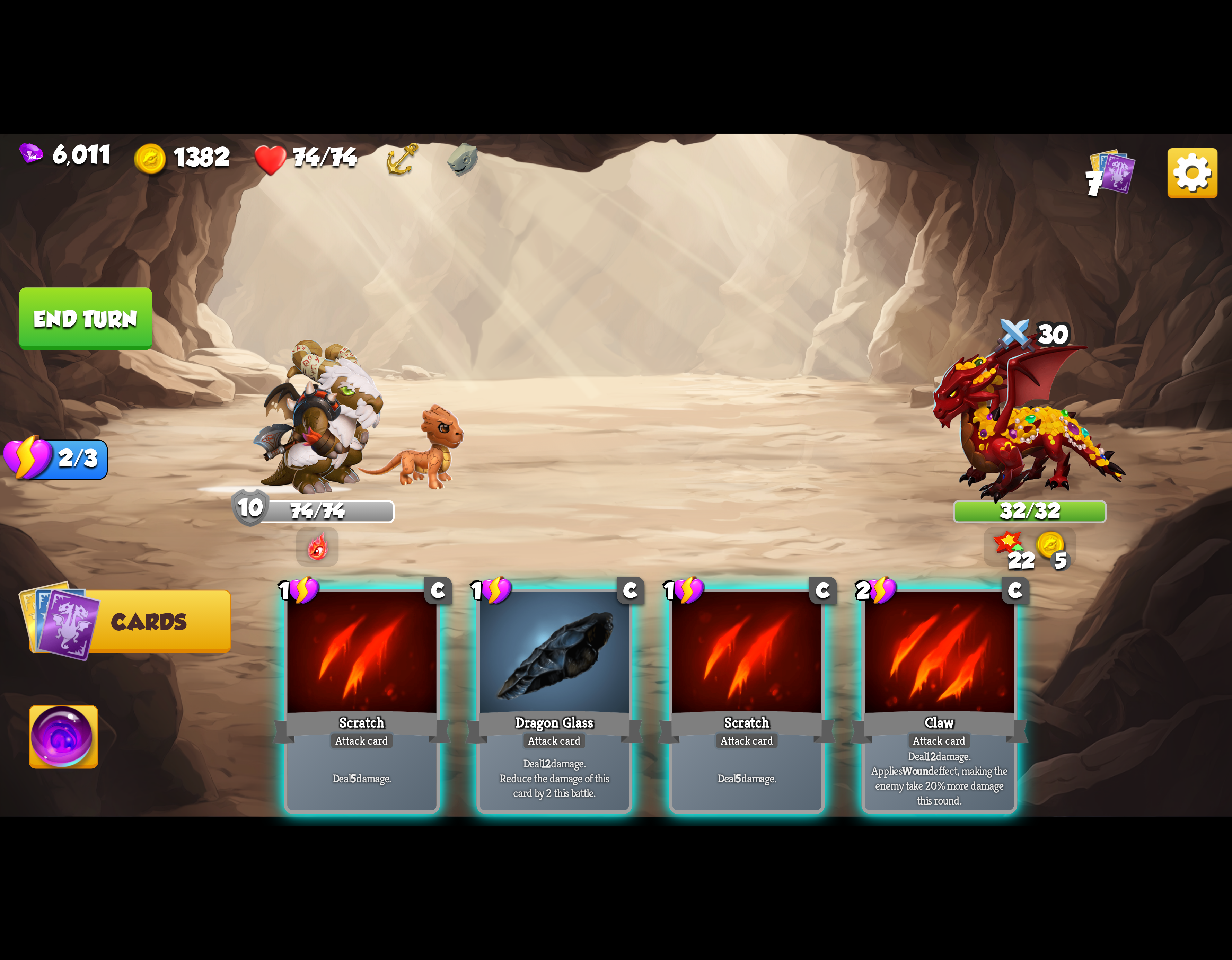
click at [405, 646] on div at bounding box center [362, 655] width 149 height 126
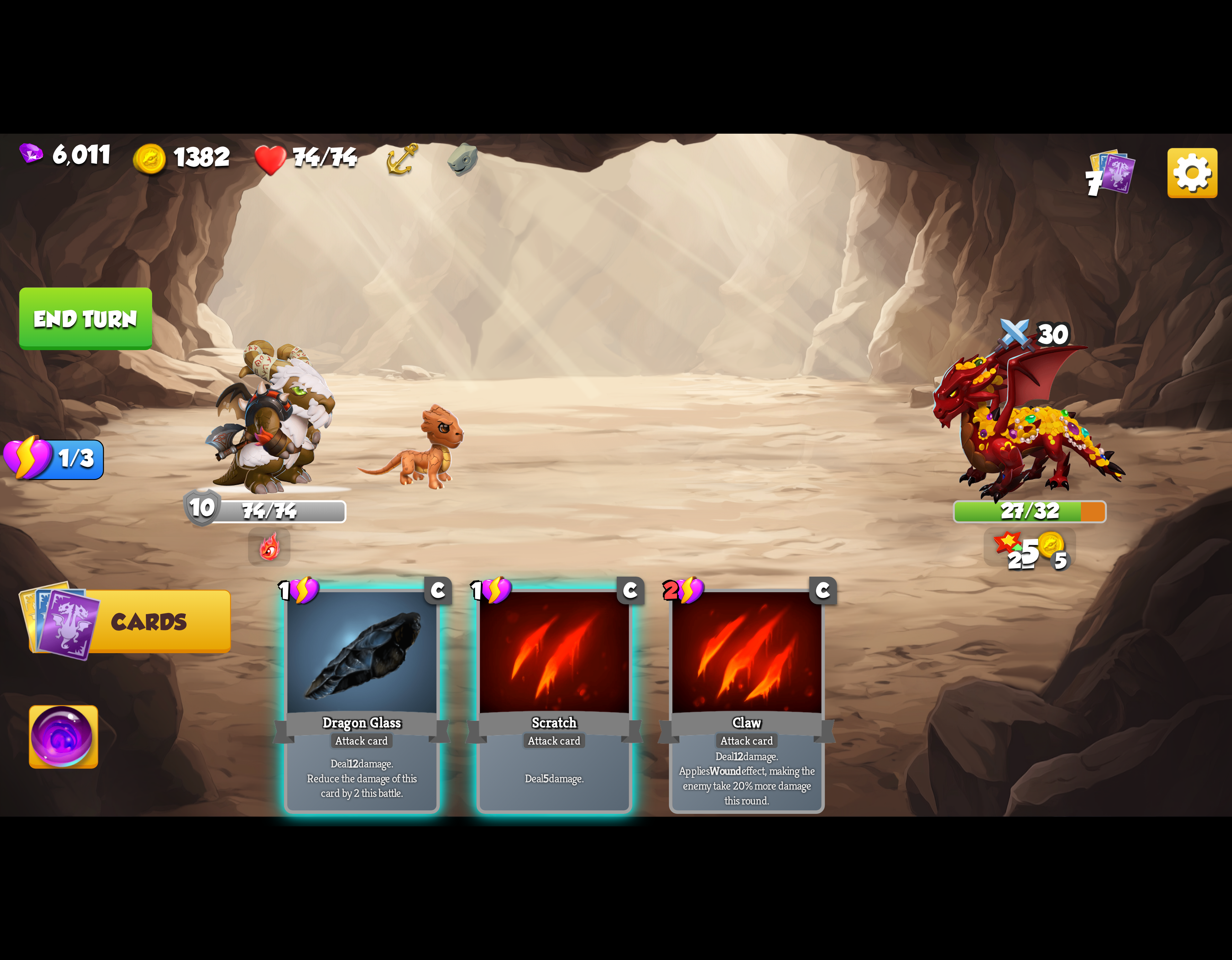
drag, startPoint x: 405, startPoint y: 646, endPoint x: 149, endPoint y: 741, distance: 273.1
click at [403, 646] on div at bounding box center [362, 655] width 149 height 126
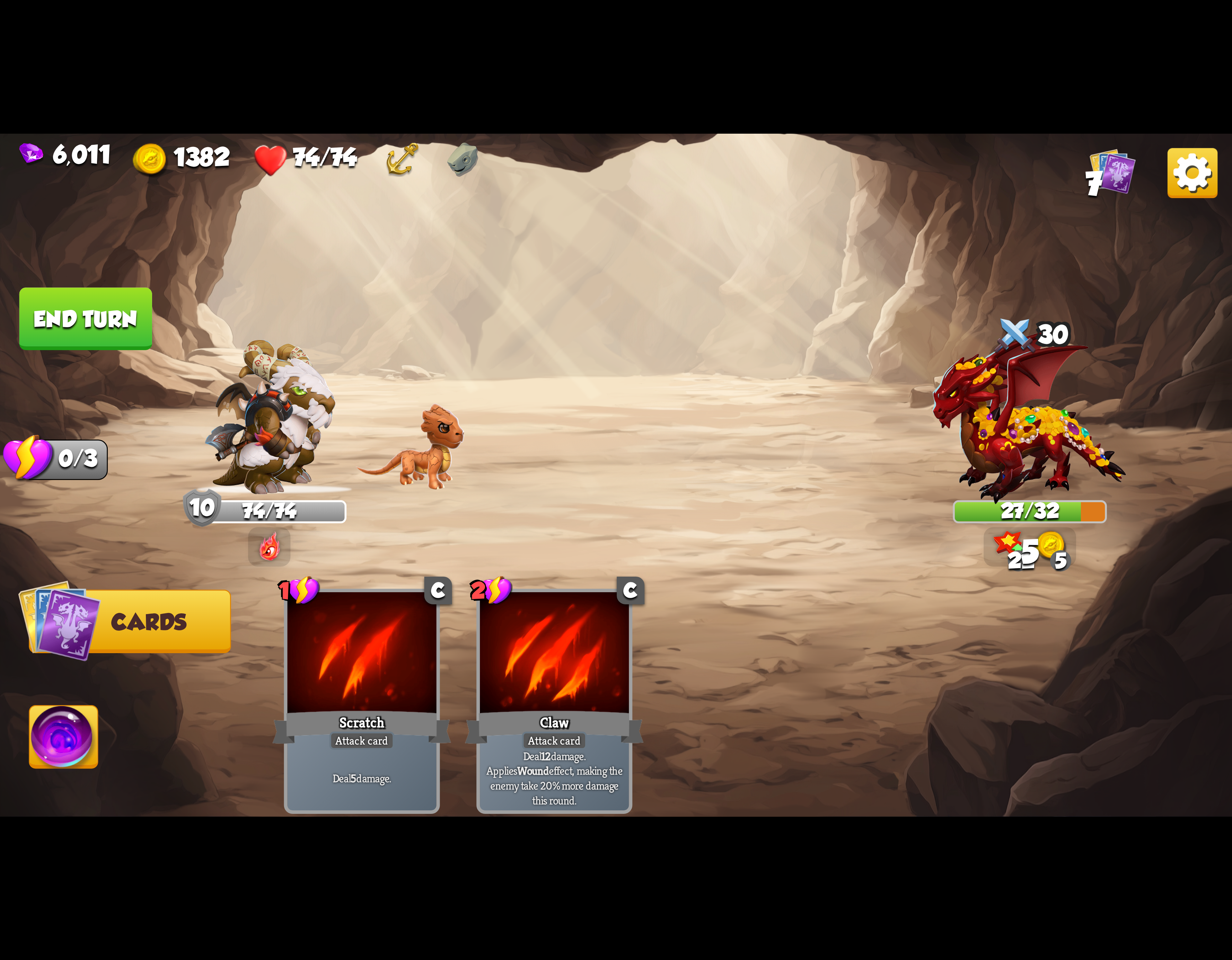
drag, startPoint x: 58, startPoint y: 749, endPoint x: 71, endPoint y: 574, distance: 175.5
click at [57, 749] on img at bounding box center [63, 741] width 68 height 69
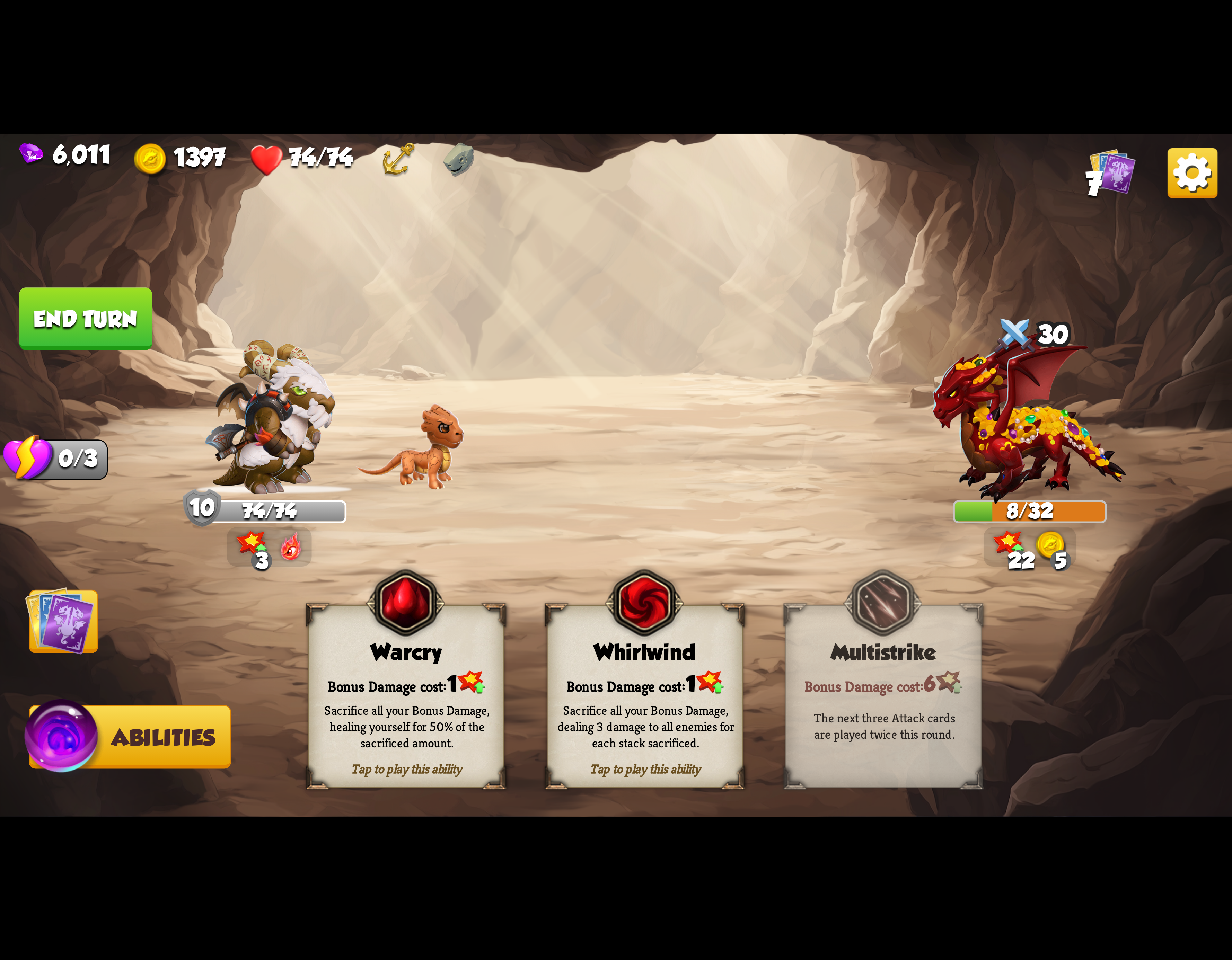
click at [121, 316] on button "End turn" at bounding box center [86, 318] width 133 height 63
click at [571, 673] on div "Bonus Damage cost: 1" at bounding box center [645, 682] width 194 height 28
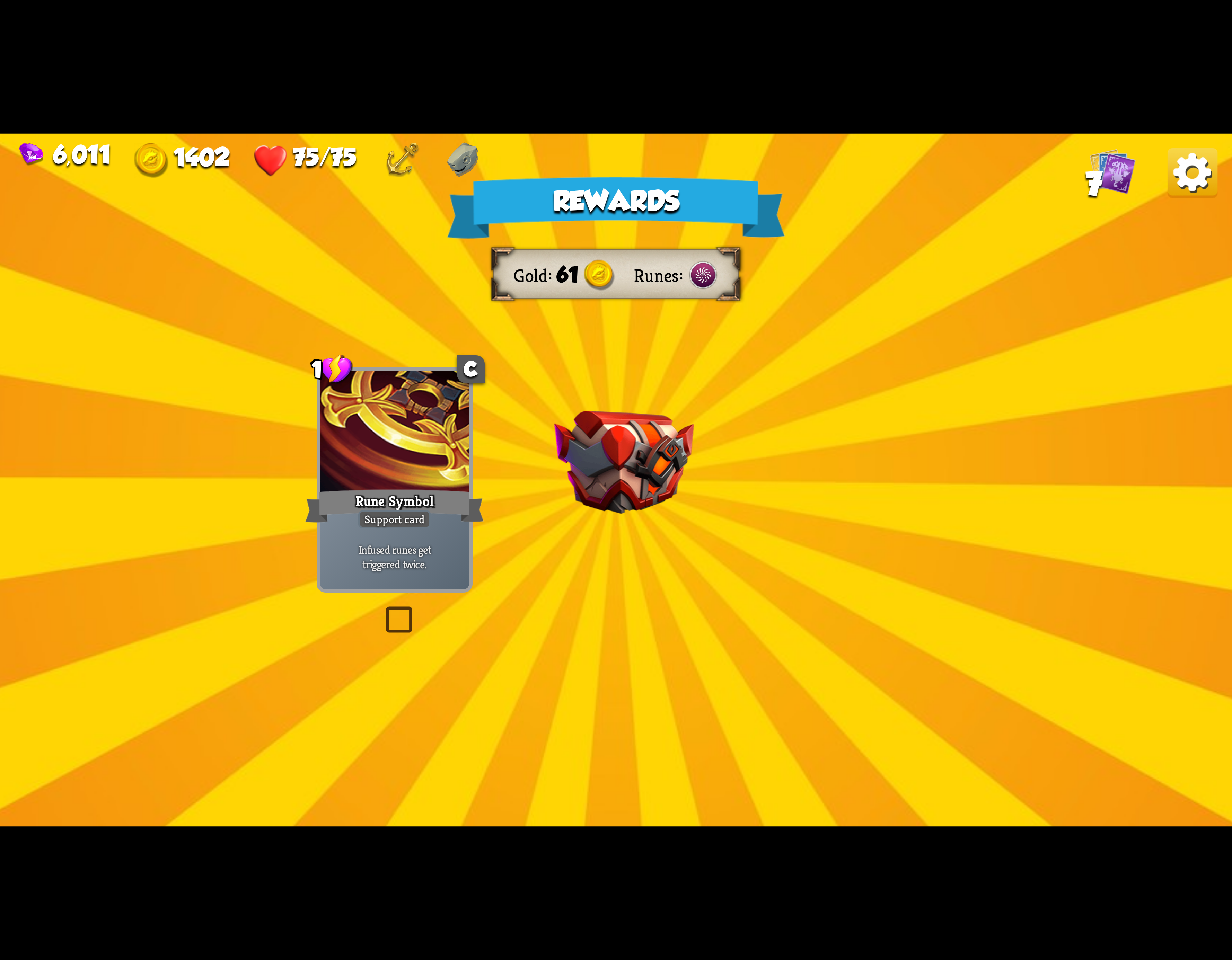
click at [1175, 189] on img at bounding box center [1193, 173] width 50 height 50
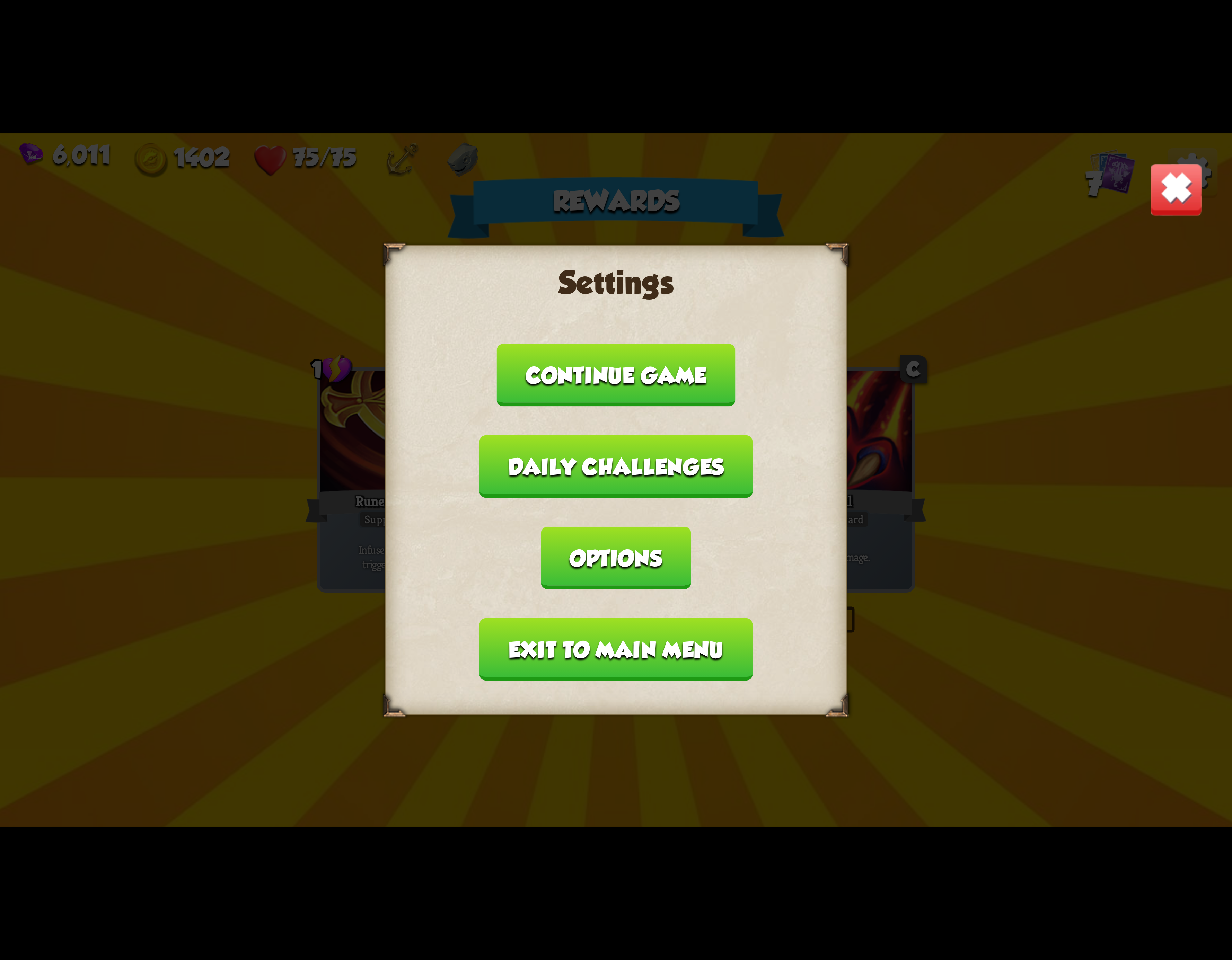
click at [578, 618] on button "Exit to main menu" at bounding box center [616, 649] width 273 height 63
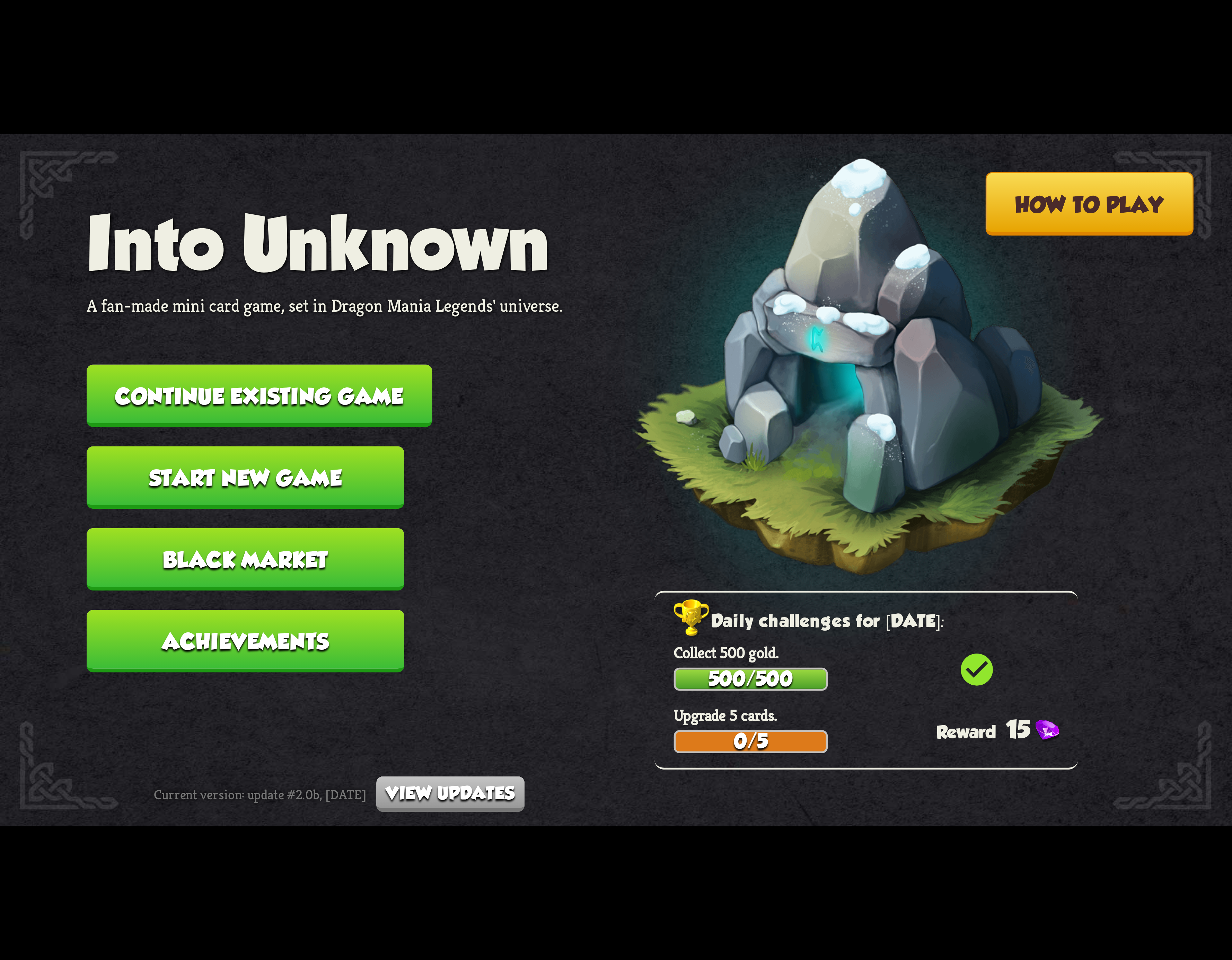
click at [366, 371] on button "Continue existing game" at bounding box center [260, 395] width 346 height 63
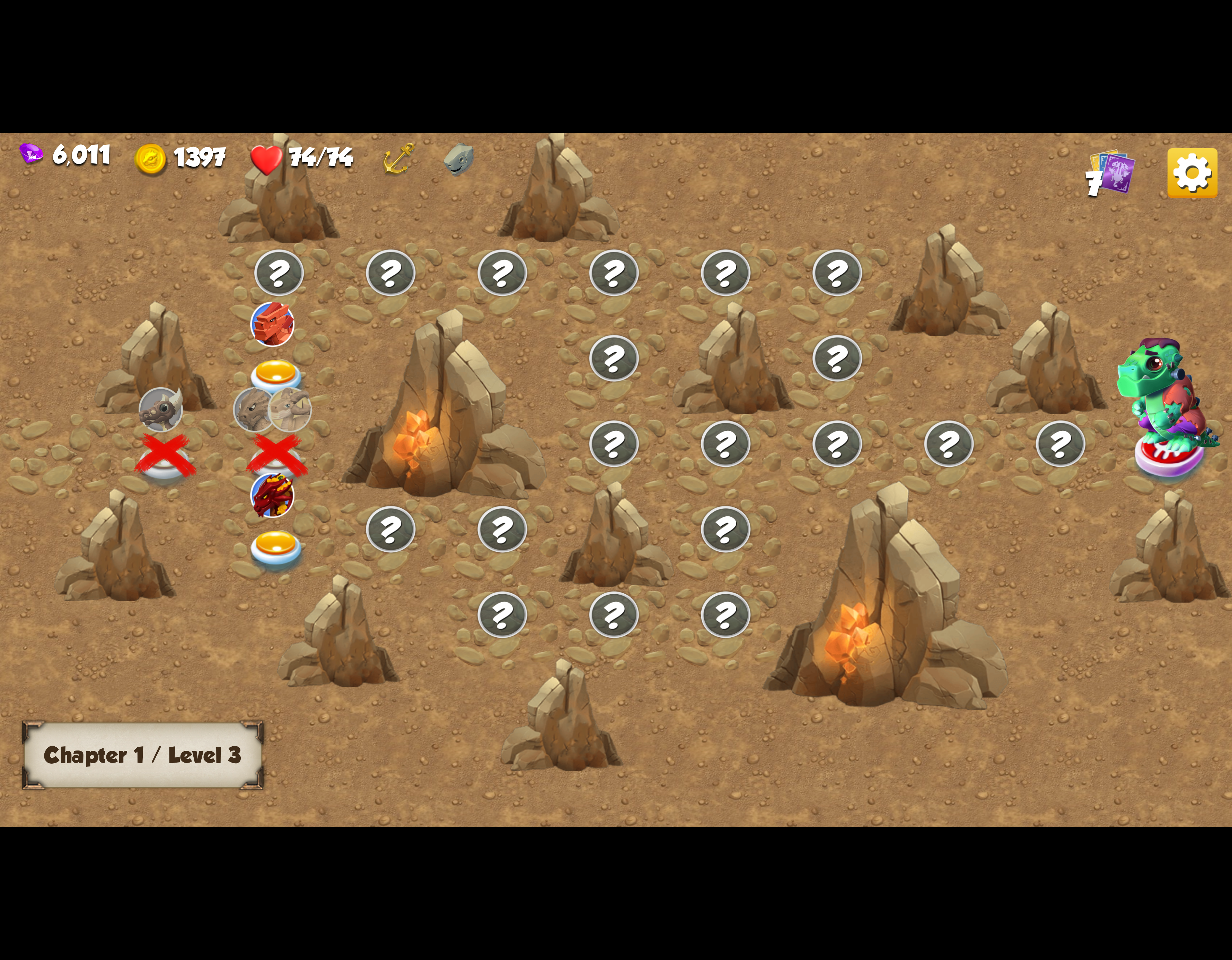
click at [294, 531] on img at bounding box center [277, 553] width 62 height 45
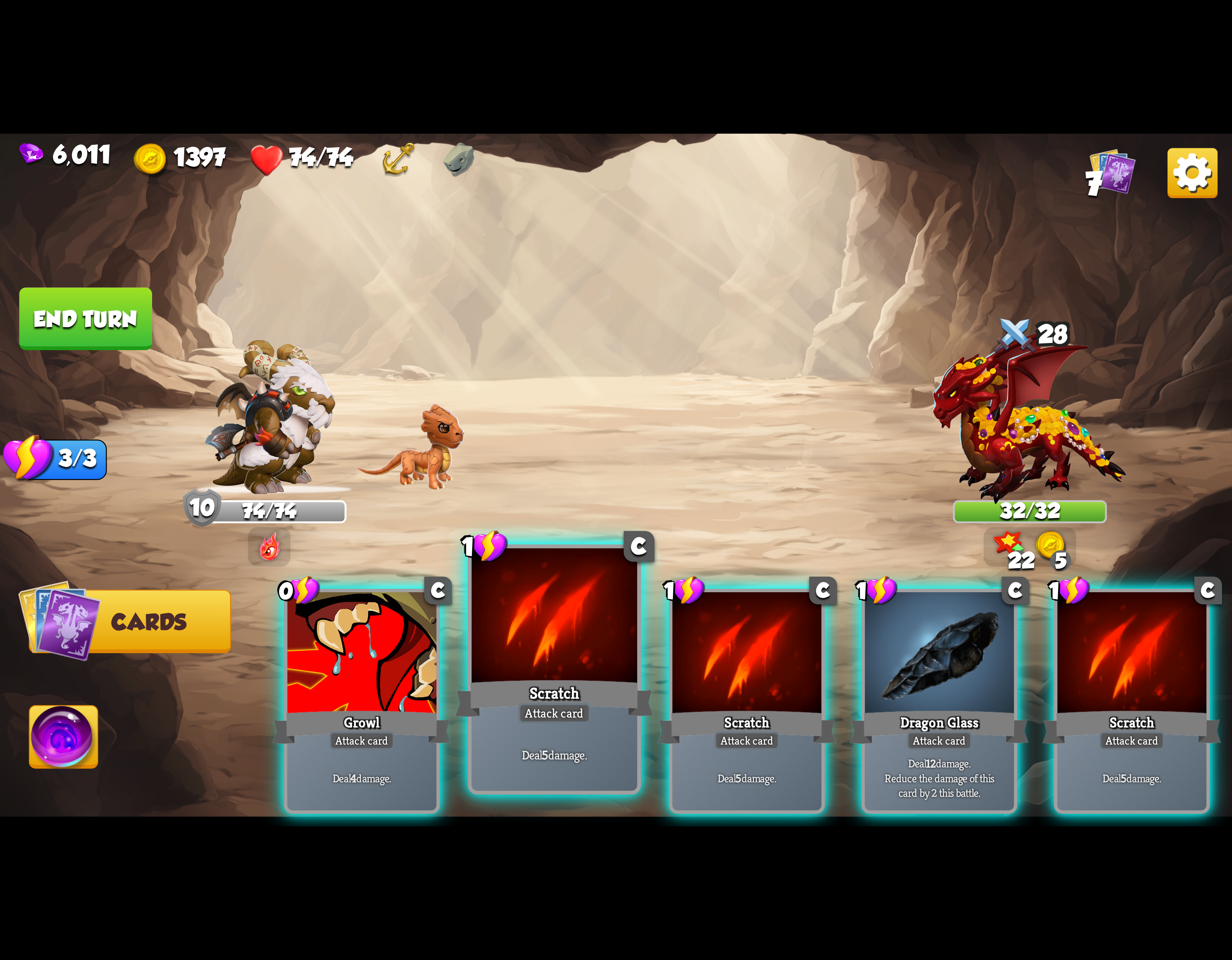
click at [516, 678] on div "Scratch" at bounding box center [554, 698] width 199 height 45
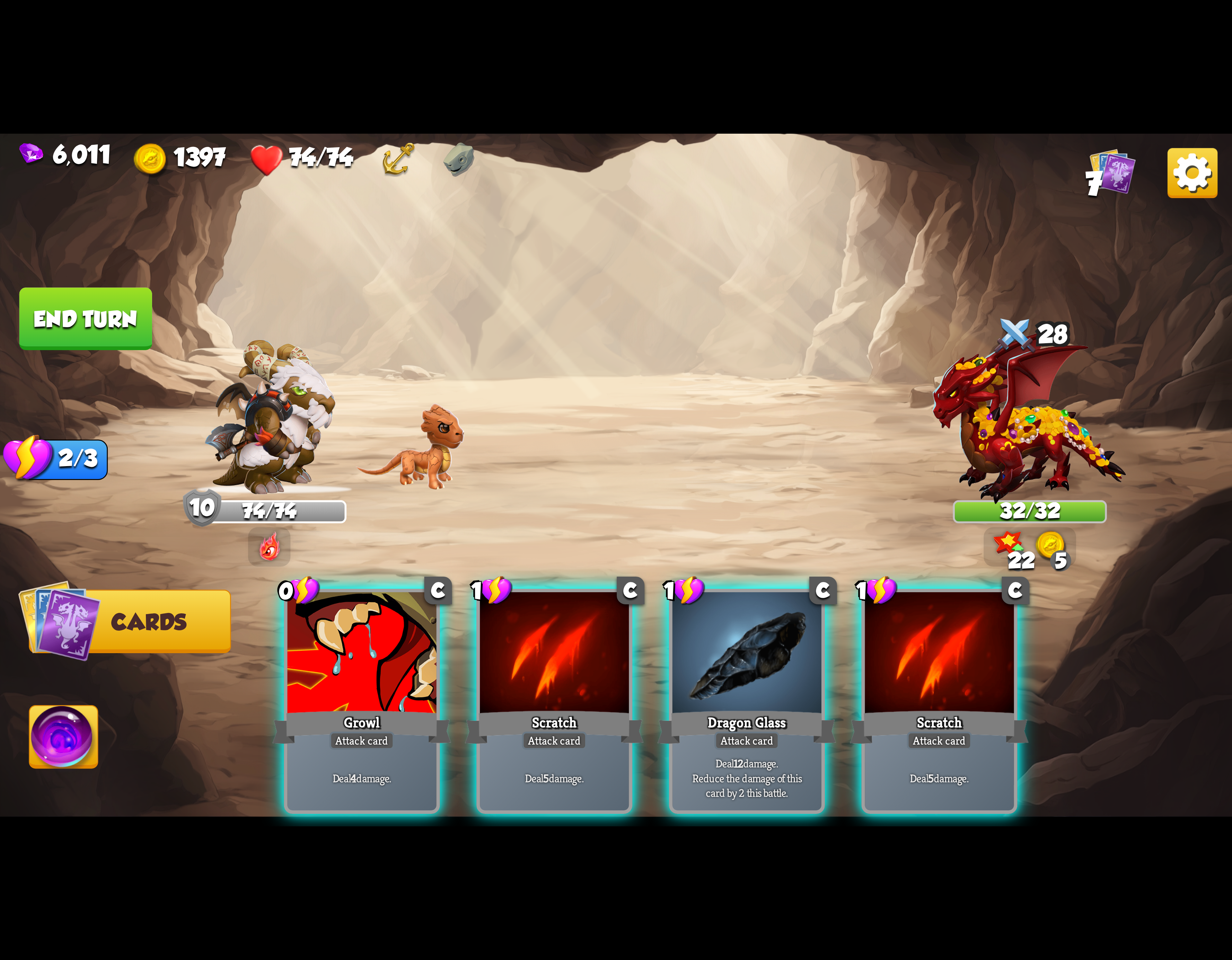
click at [516, 707] on div "Scratch" at bounding box center [554, 727] width 179 height 40
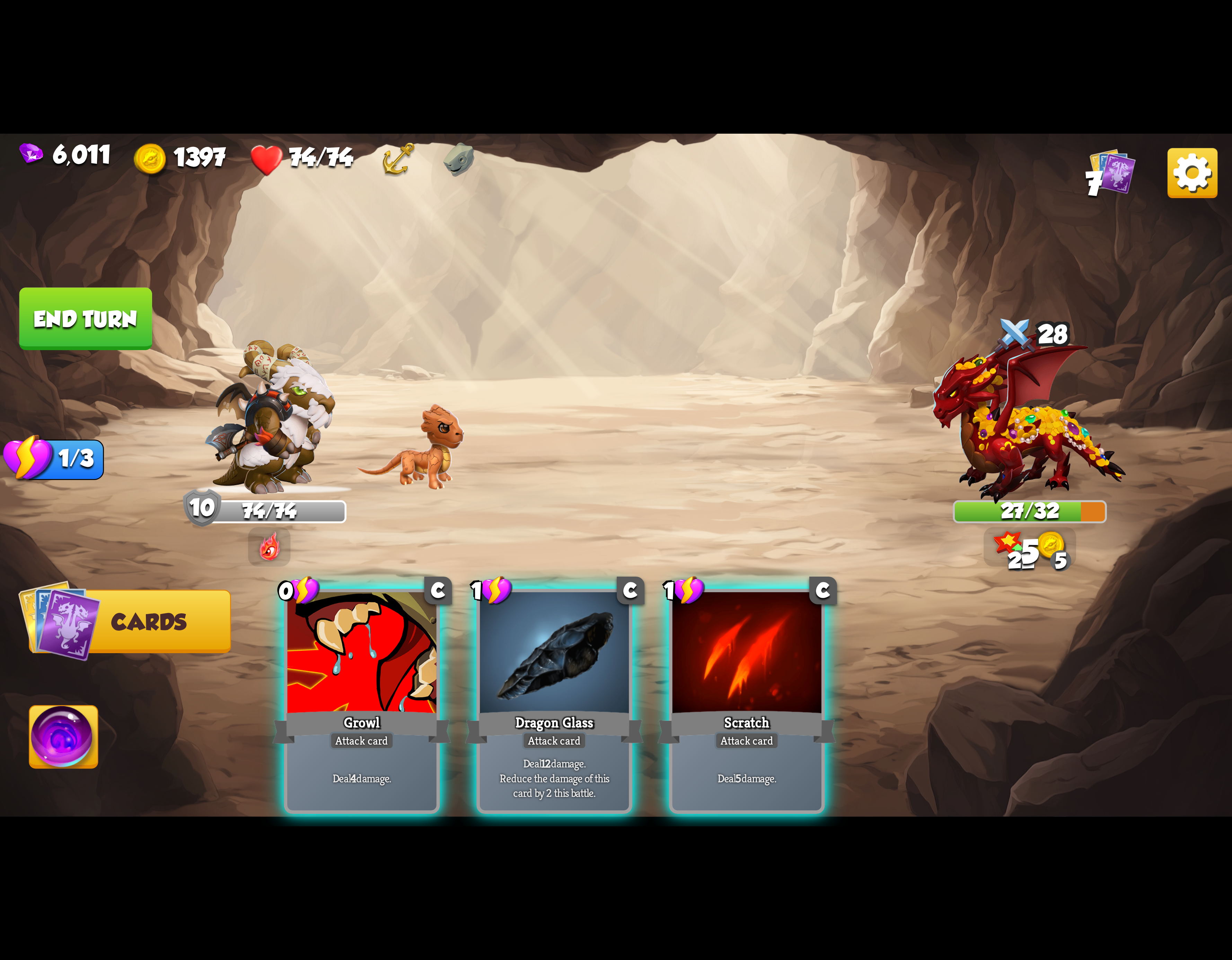
click at [516, 707] on div "Dragon Glass" at bounding box center [554, 727] width 179 height 40
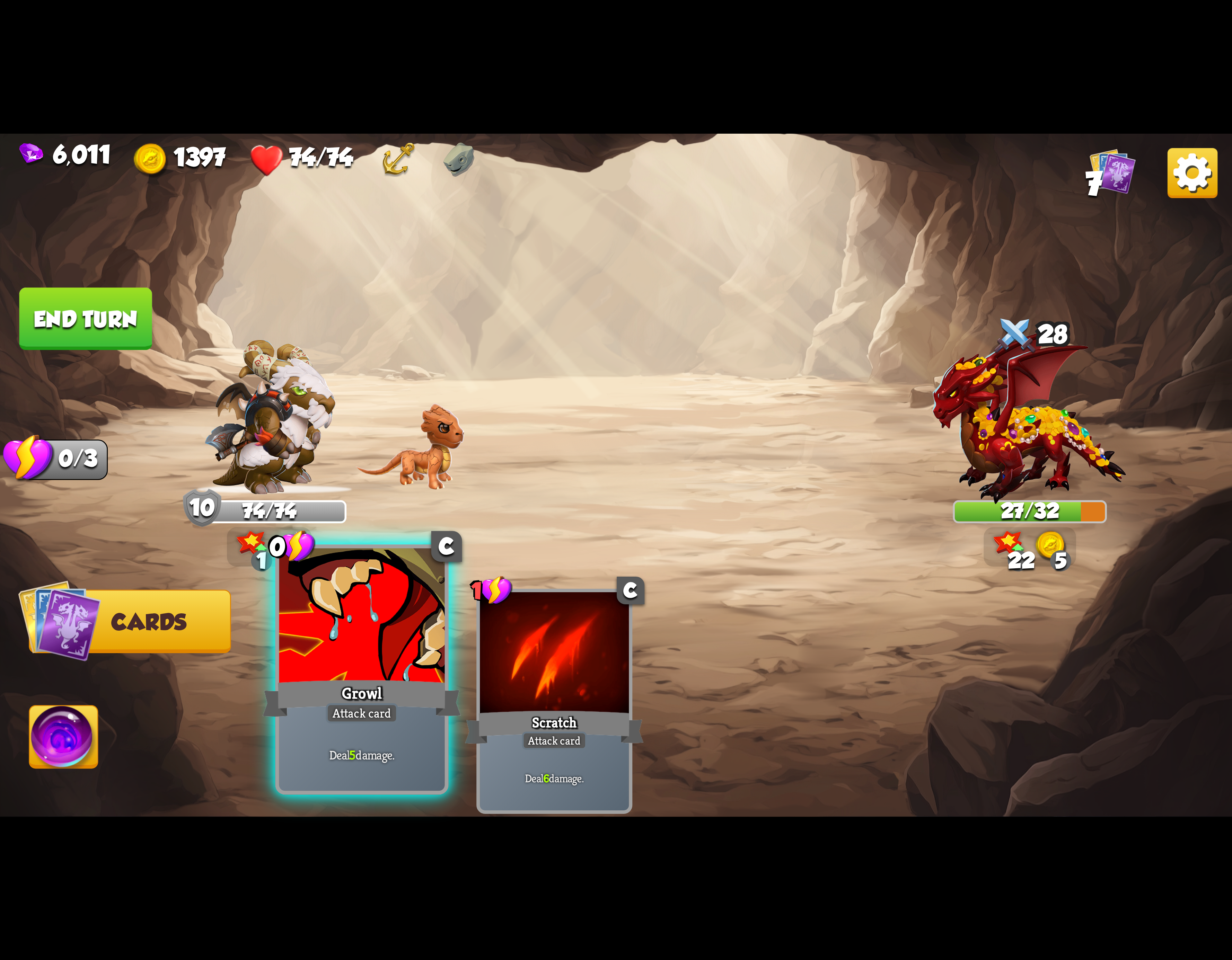
click at [388, 673] on div at bounding box center [362, 618] width 165 height 140
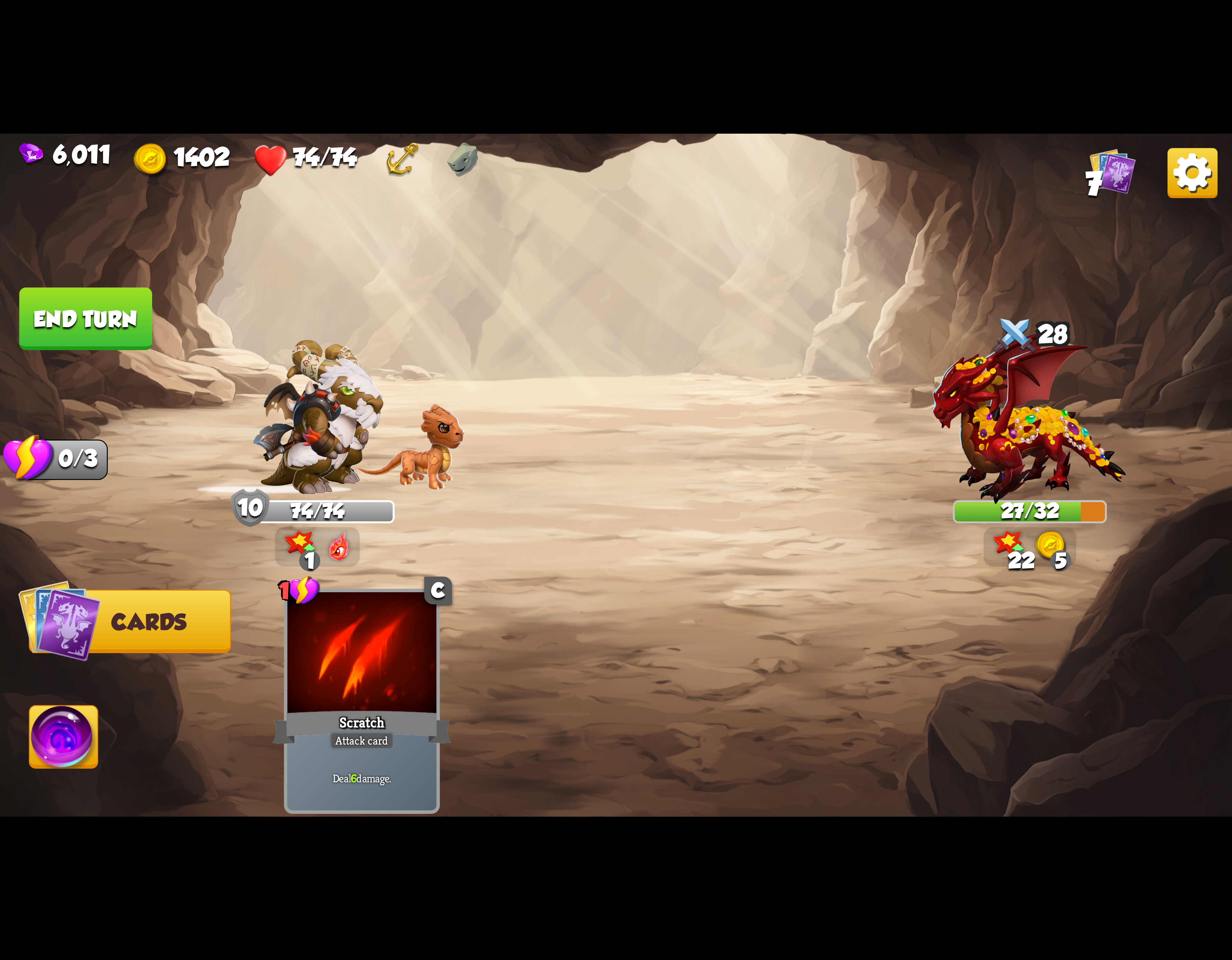
click at [71, 733] on img at bounding box center [63, 741] width 68 height 69
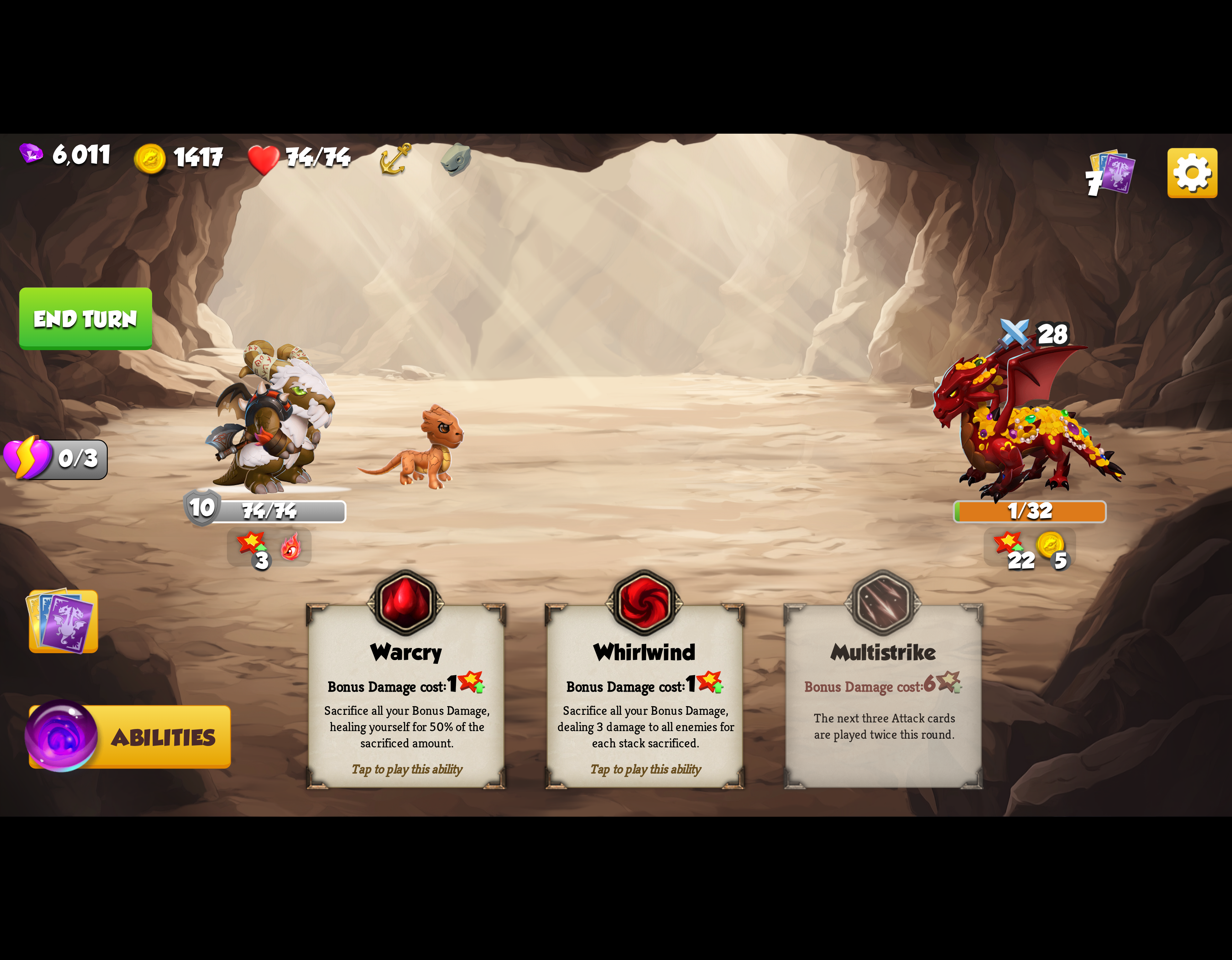
drag, startPoint x: 116, startPoint y: 330, endPoint x: 713, endPoint y: 648, distance: 676.4
click at [154, 343] on div "Select an enemy to attack... You don't have enough stamina to play that card...…" at bounding box center [616, 480] width 1232 height 693
click at [680, 682] on div "Bonus Damage cost: 1" at bounding box center [645, 682] width 194 height 28
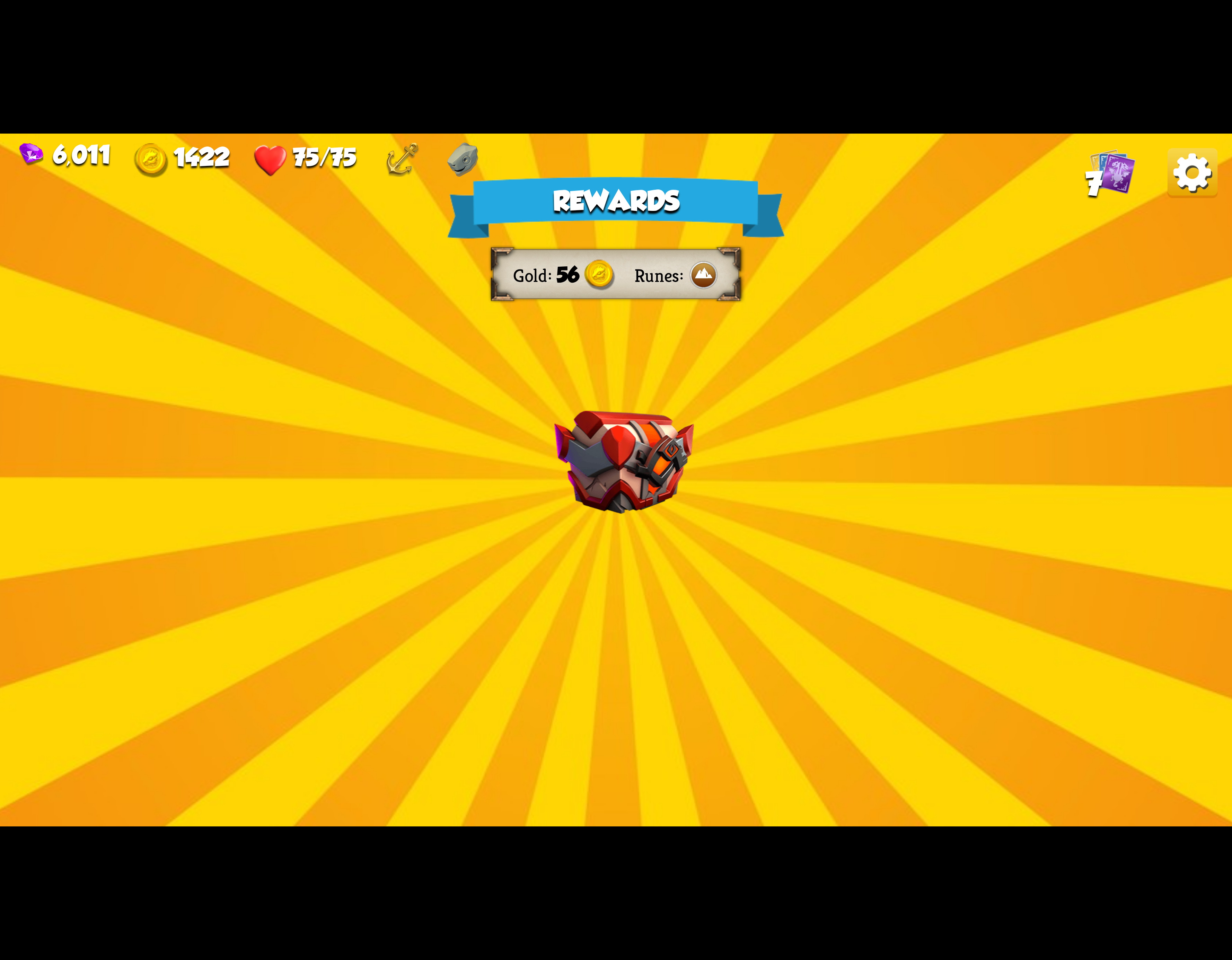
click at [1202, 184] on img at bounding box center [1193, 173] width 50 height 50
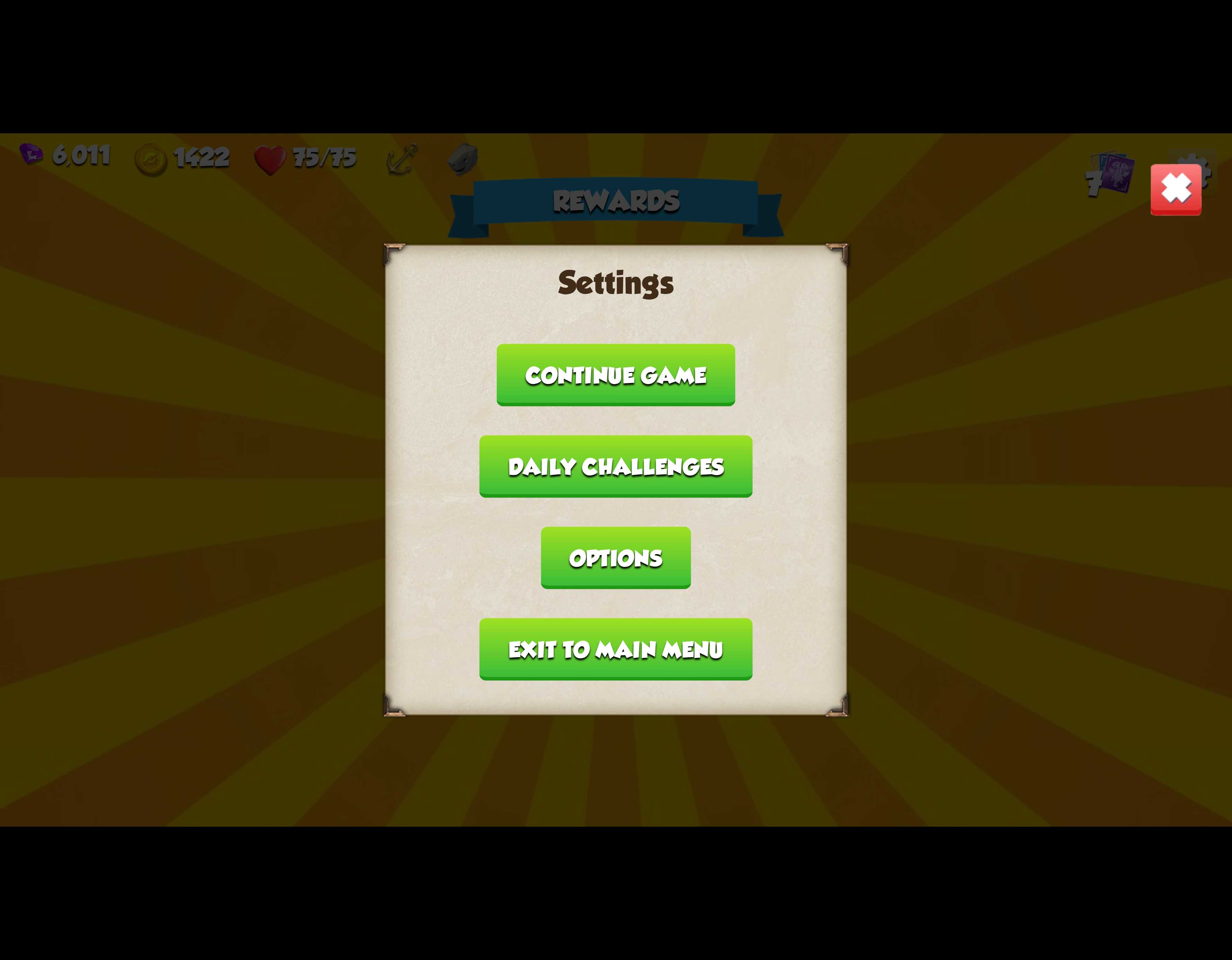
click at [593, 618] on button "Exit to main menu" at bounding box center [616, 649] width 273 height 63
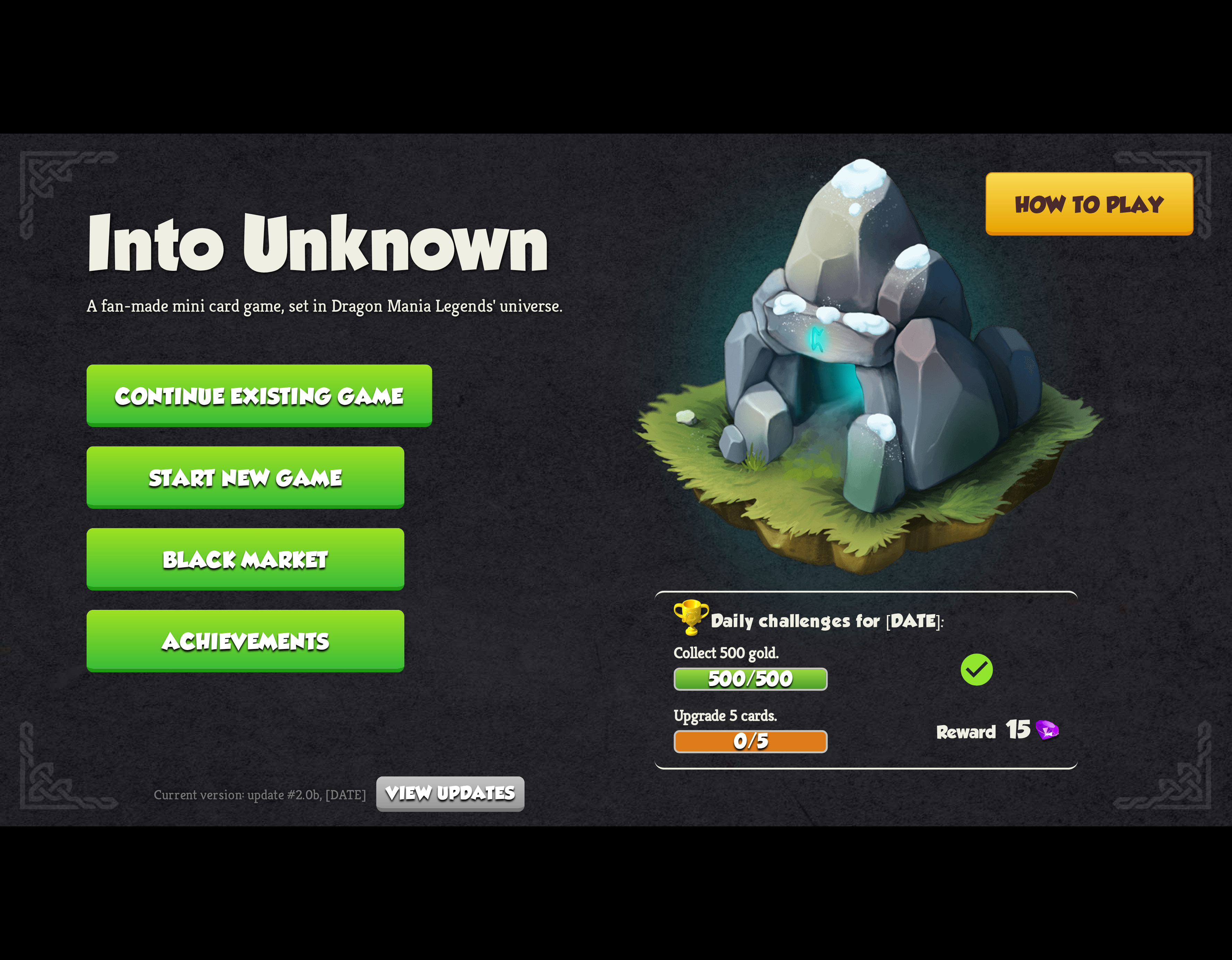
click at [310, 391] on button "Continue existing game" at bounding box center [260, 395] width 346 height 63
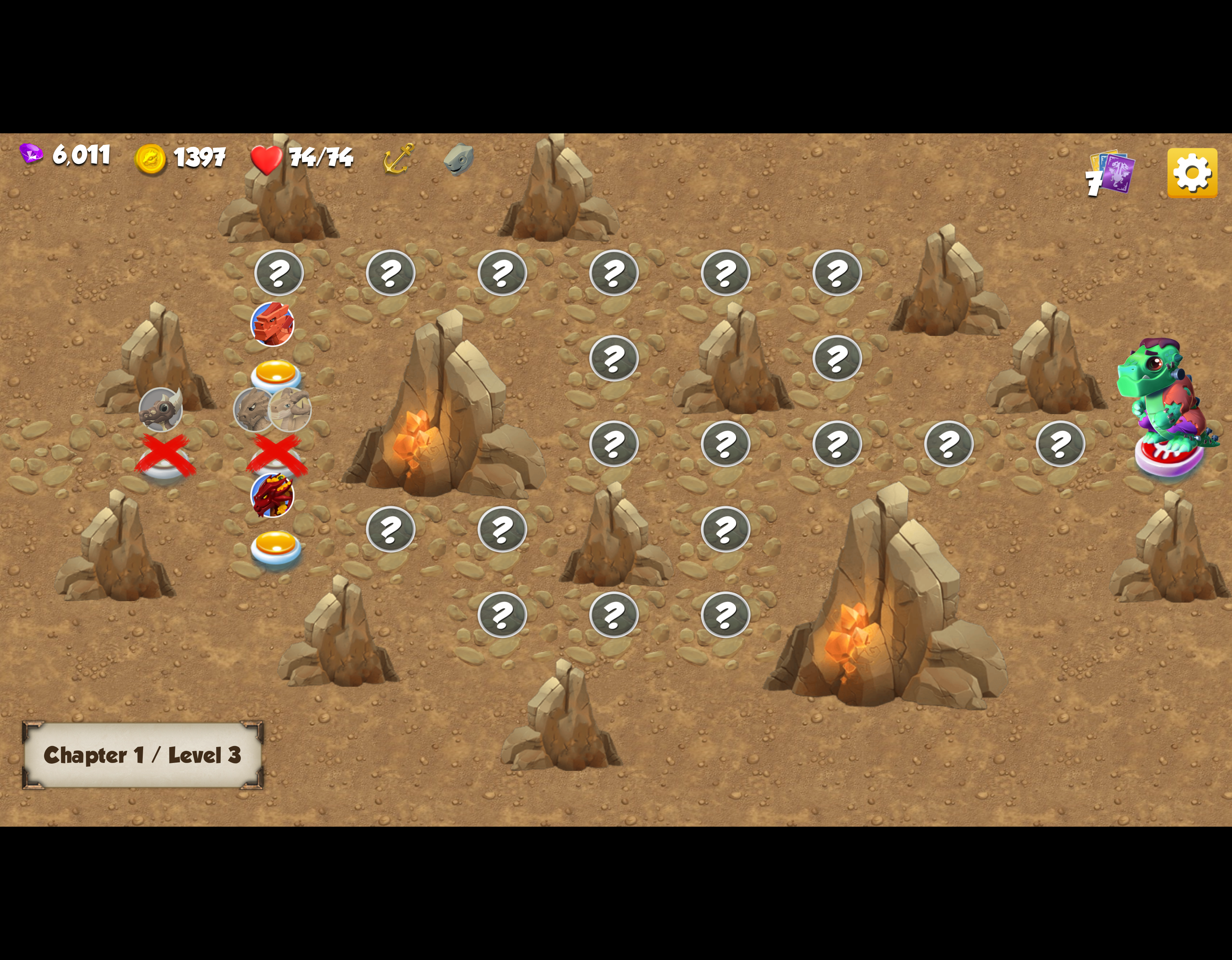
click at [263, 514] on div at bounding box center [279, 541] width 112 height 85
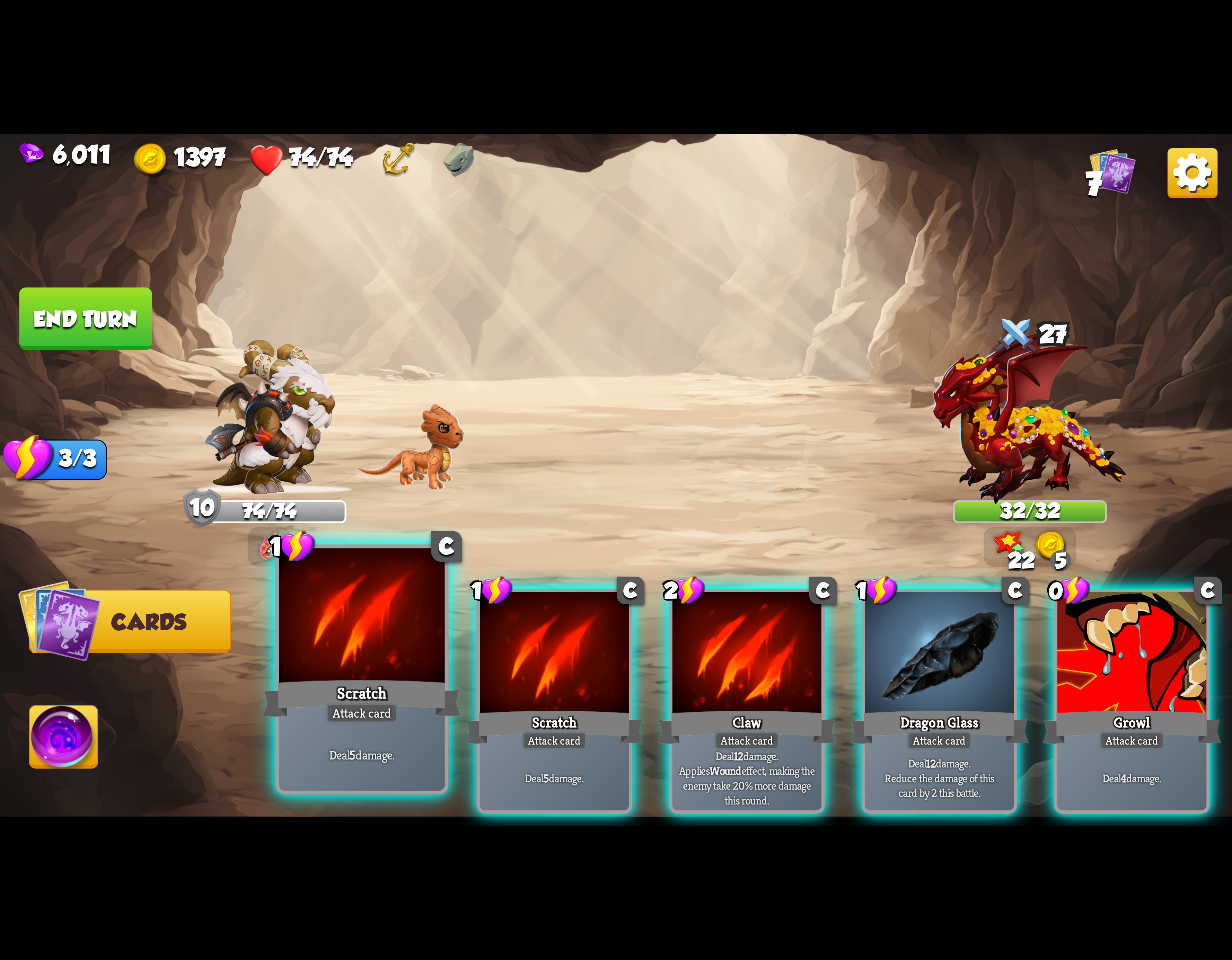
click at [317, 642] on div at bounding box center [362, 618] width 165 height 140
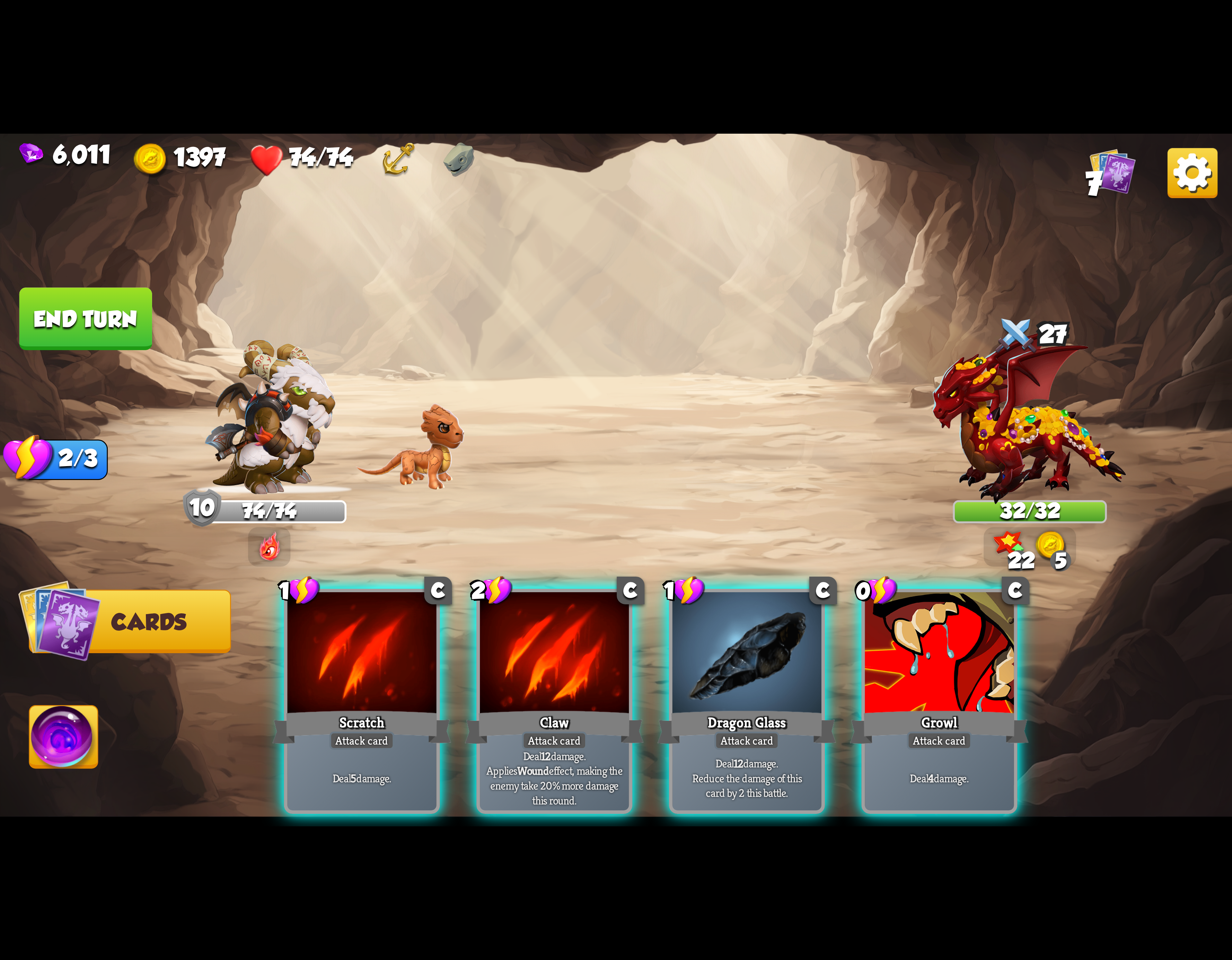
click at [317, 642] on div at bounding box center [362, 655] width 149 height 126
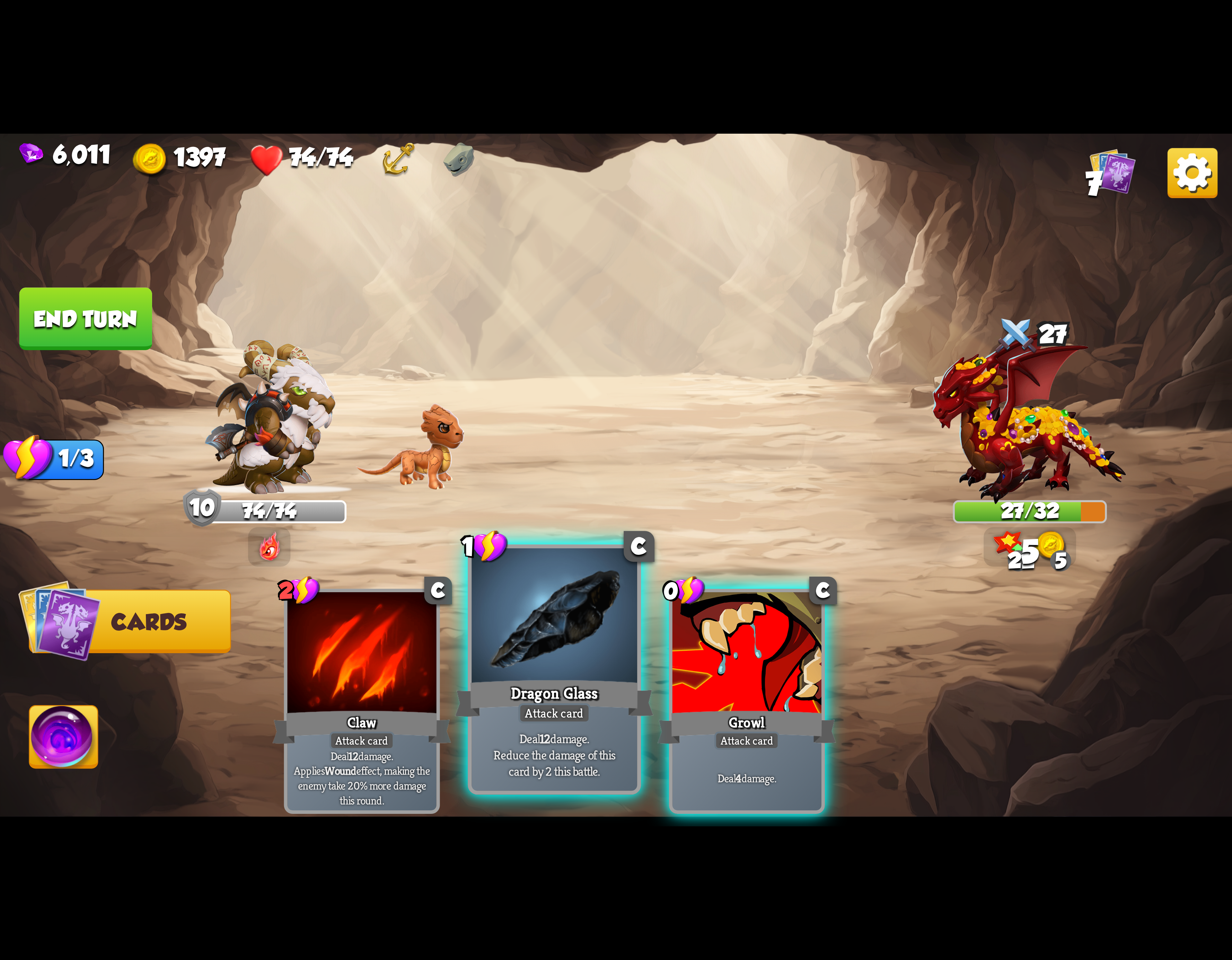
click at [503, 614] on div at bounding box center [554, 618] width 165 height 140
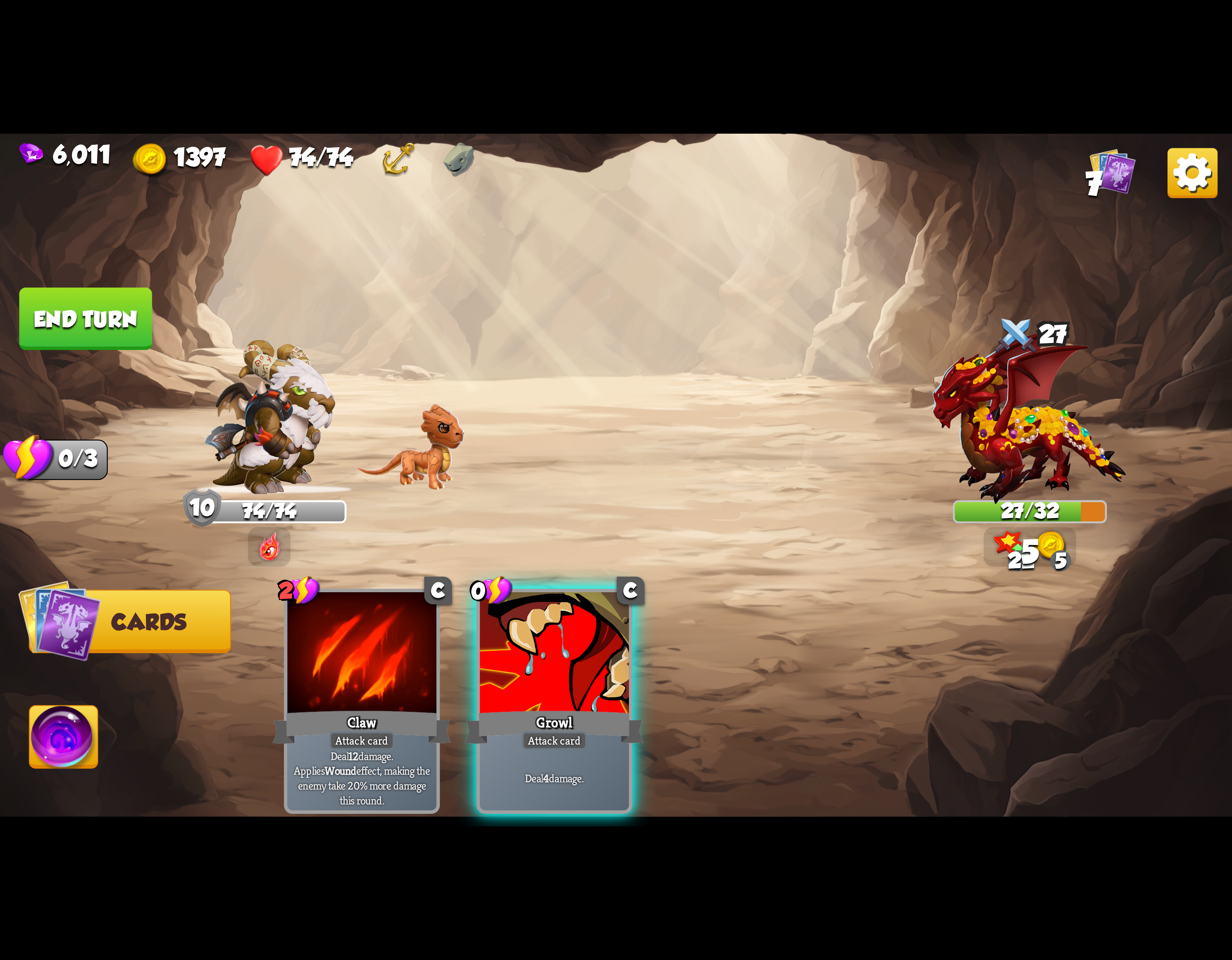
drag, startPoint x: 529, startPoint y: 617, endPoint x: 513, endPoint y: 636, distance: 24.8
click at [525, 630] on div at bounding box center [554, 655] width 149 height 126
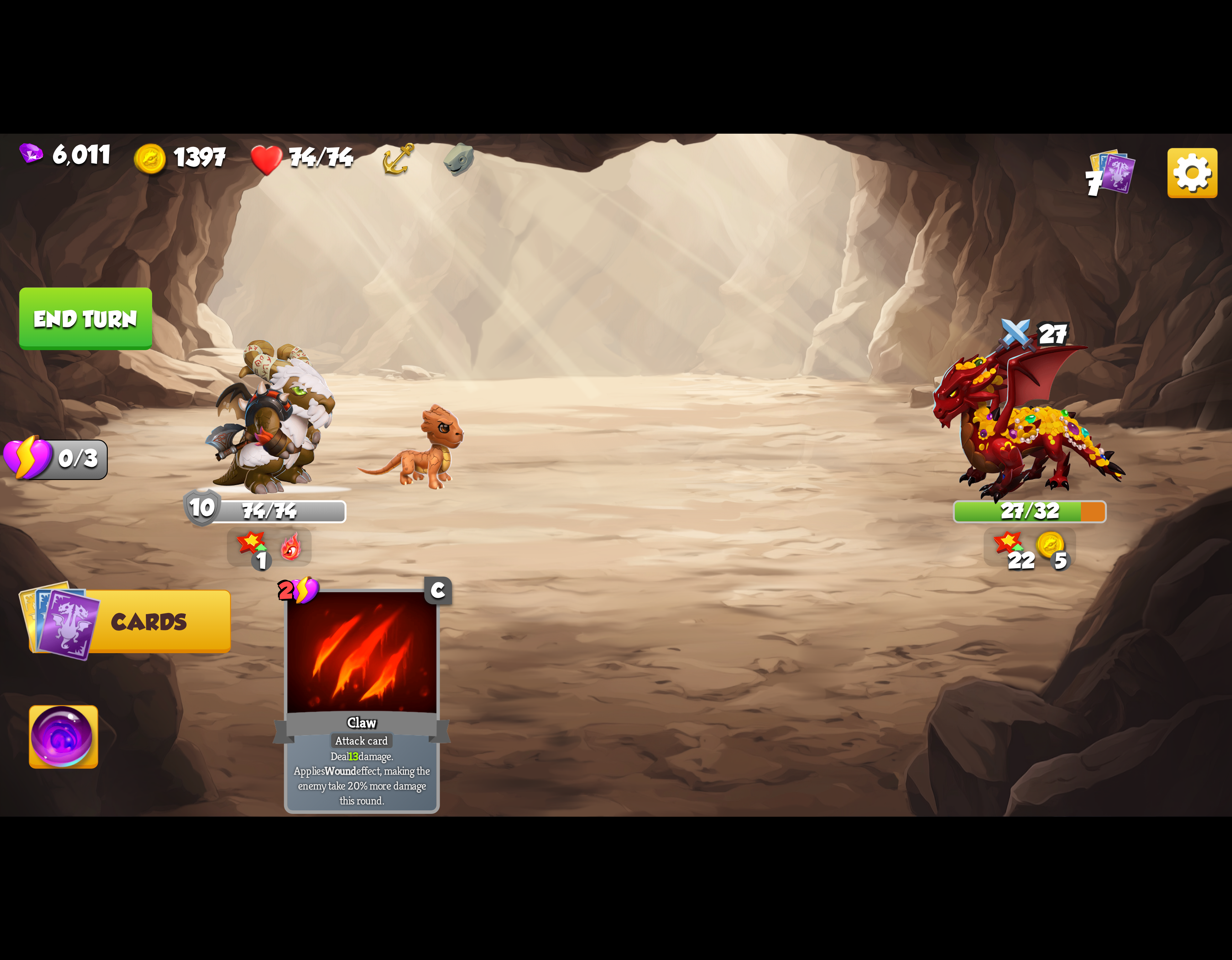
drag, startPoint x: 66, startPoint y: 729, endPoint x: 245, endPoint y: 663, distance: 190.8
click at [71, 726] on img at bounding box center [63, 741] width 68 height 69
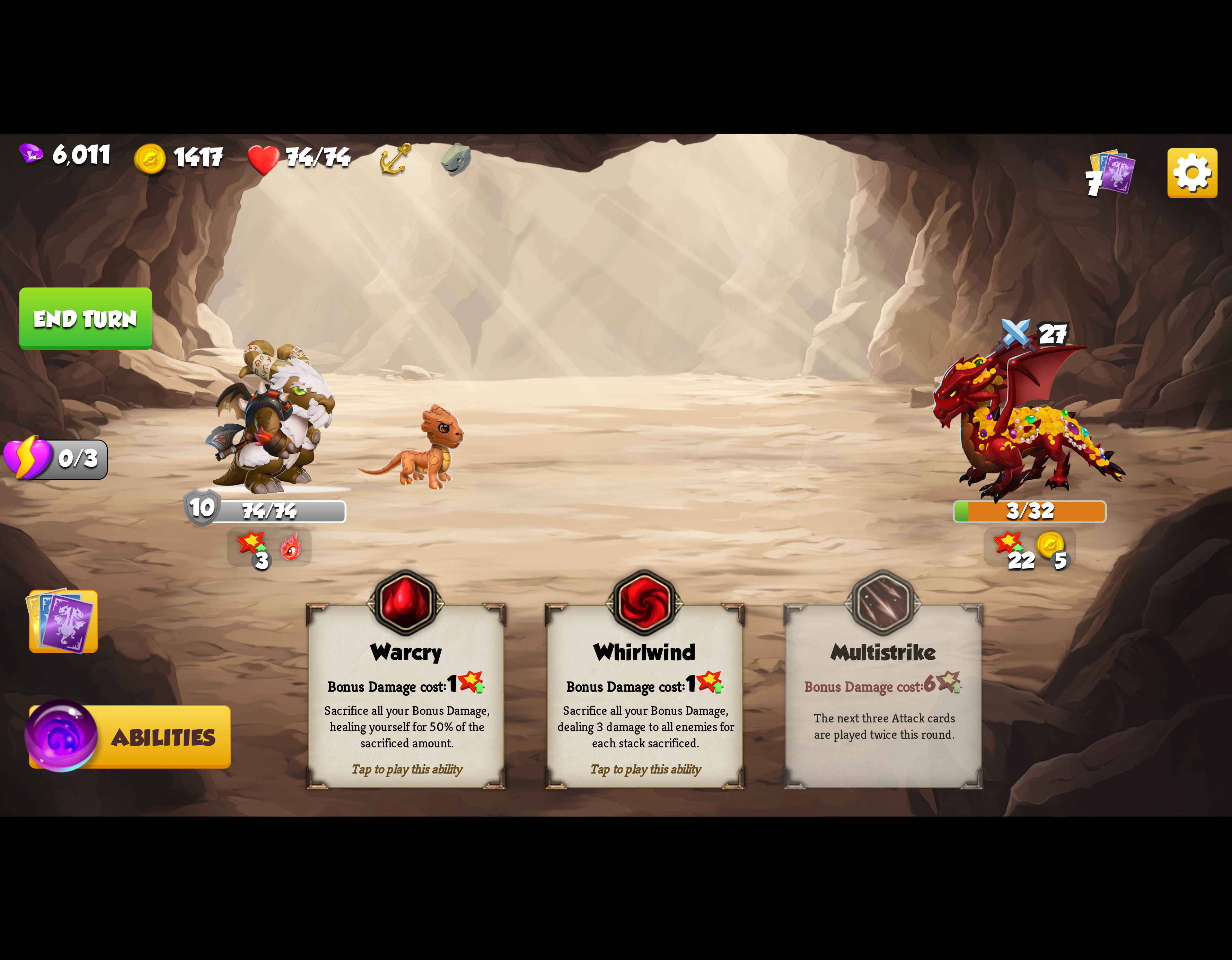
click at [129, 308] on button "End turn" at bounding box center [86, 318] width 133 height 63
click at [575, 607] on span at bounding box center [557, 621] width 37 height 39
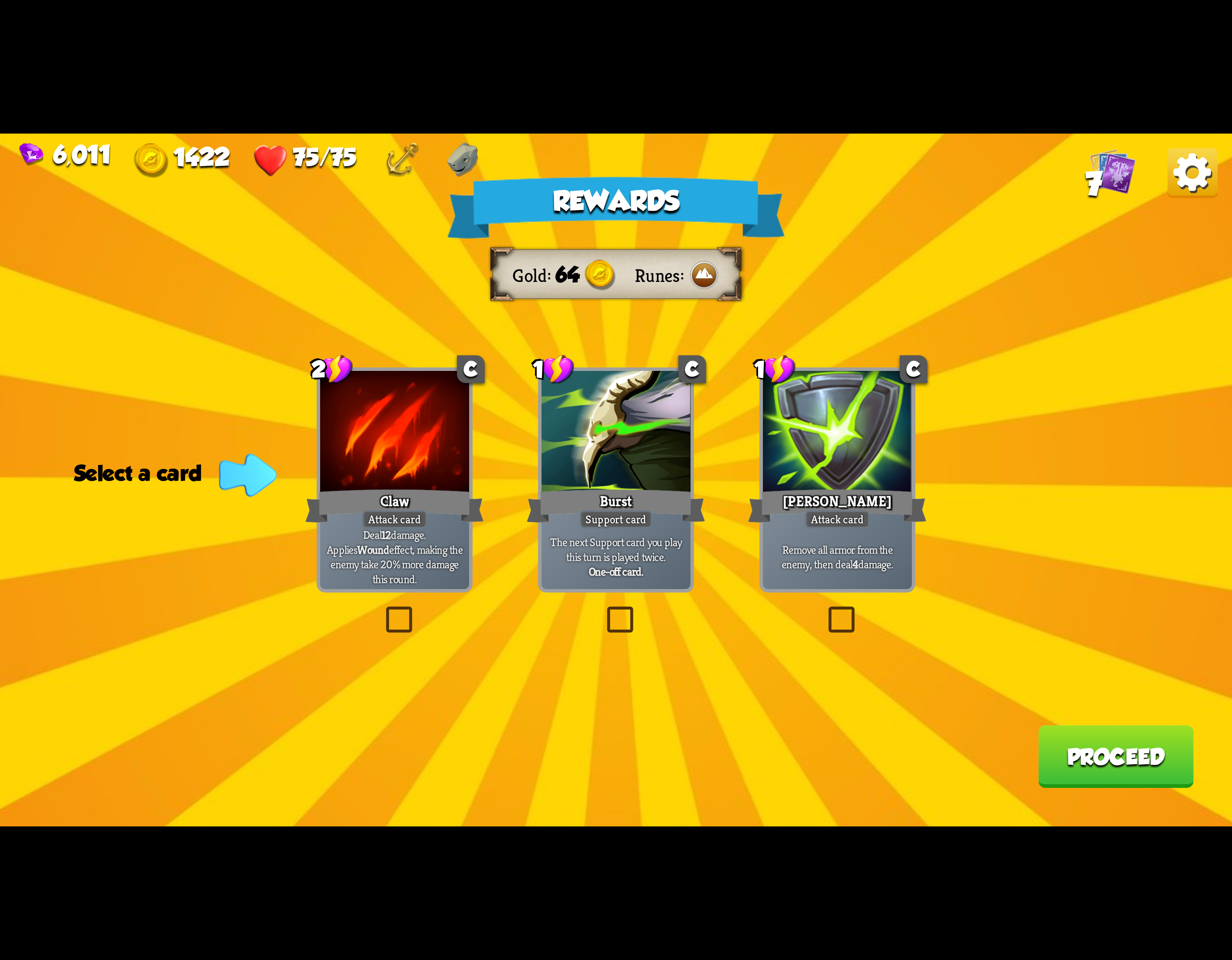
click at [1178, 182] on img at bounding box center [1193, 173] width 50 height 50
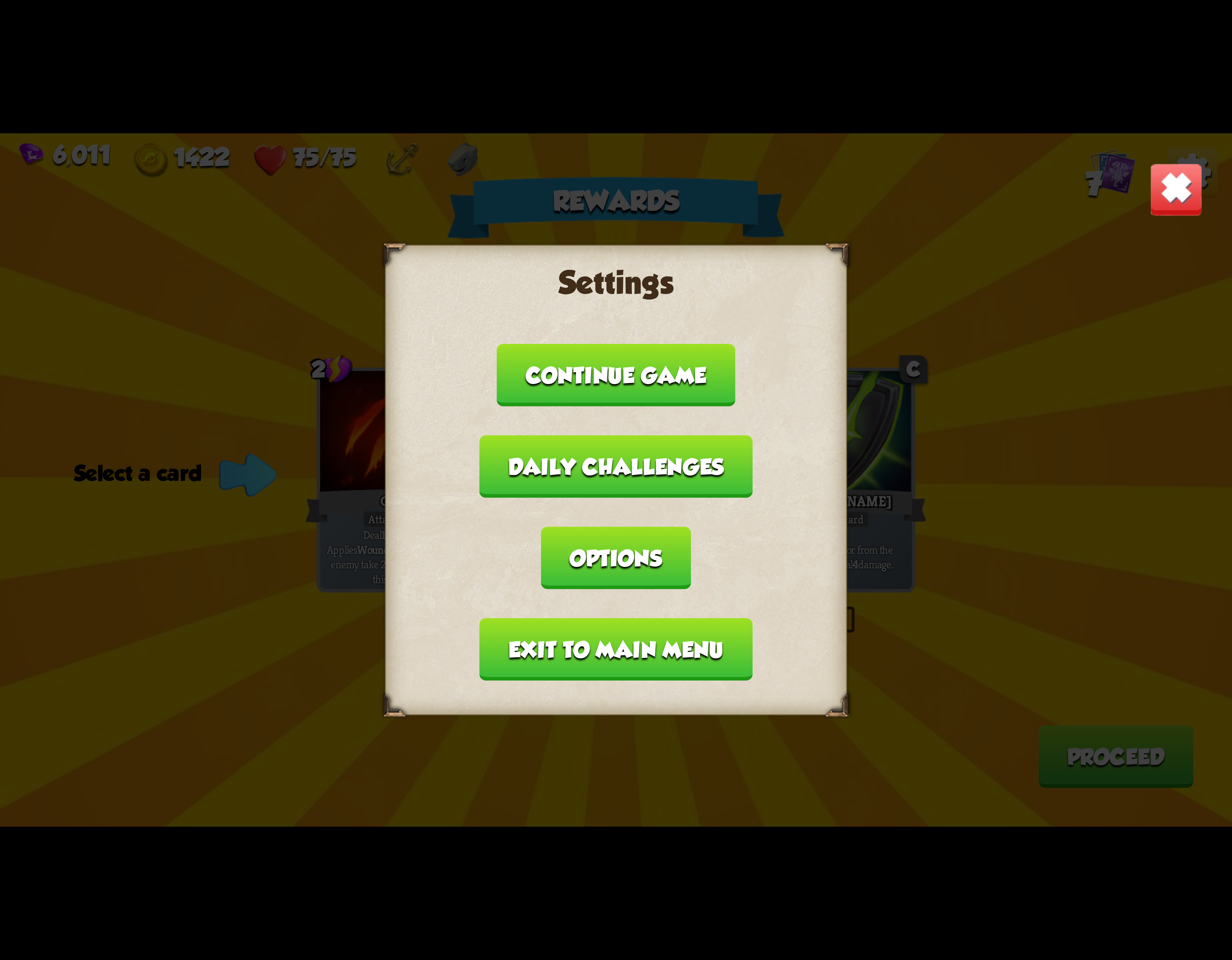
click at [713, 618] on button "Exit to main menu" at bounding box center [616, 649] width 273 height 63
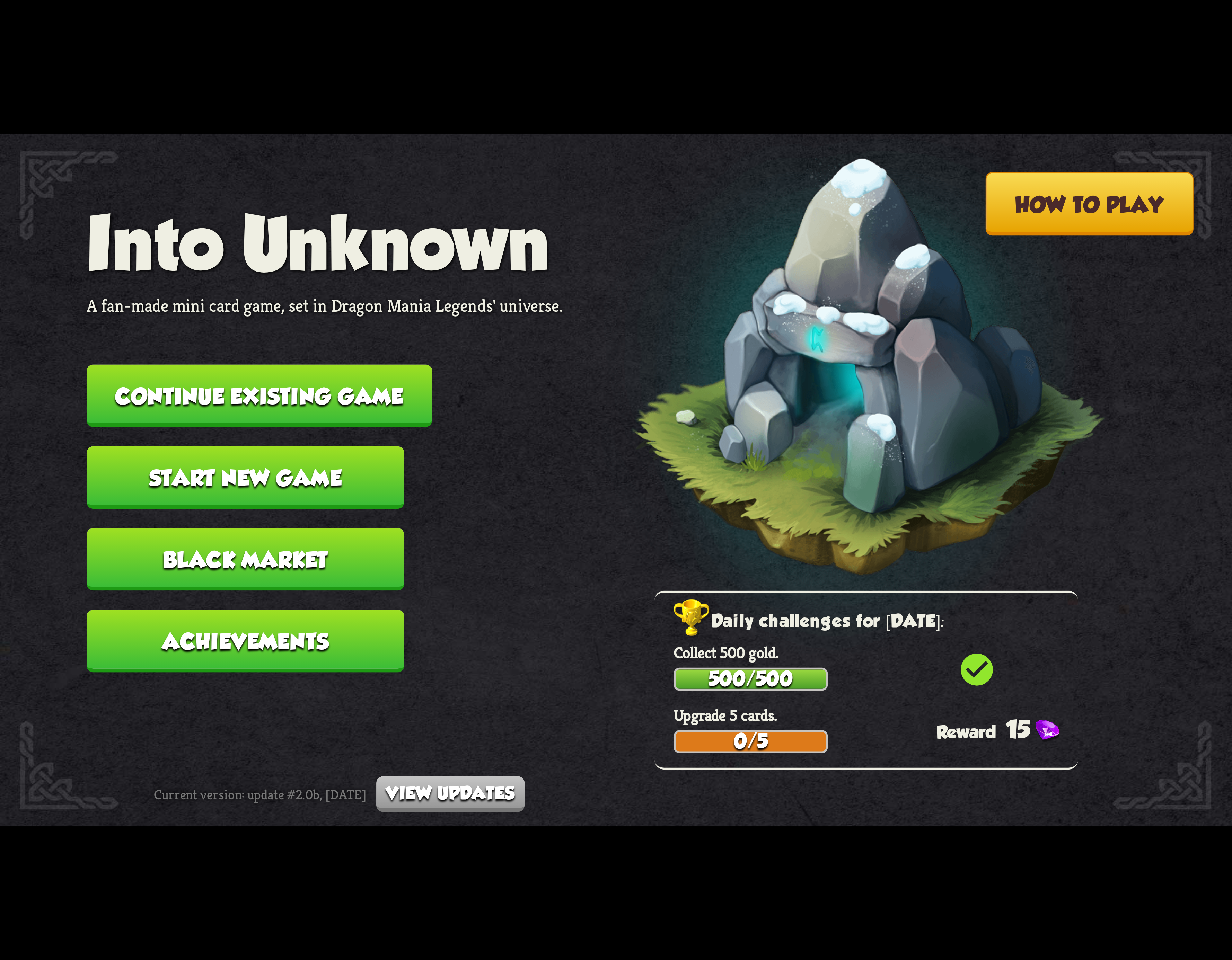
click at [350, 366] on button "Continue existing game" at bounding box center [260, 395] width 346 height 63
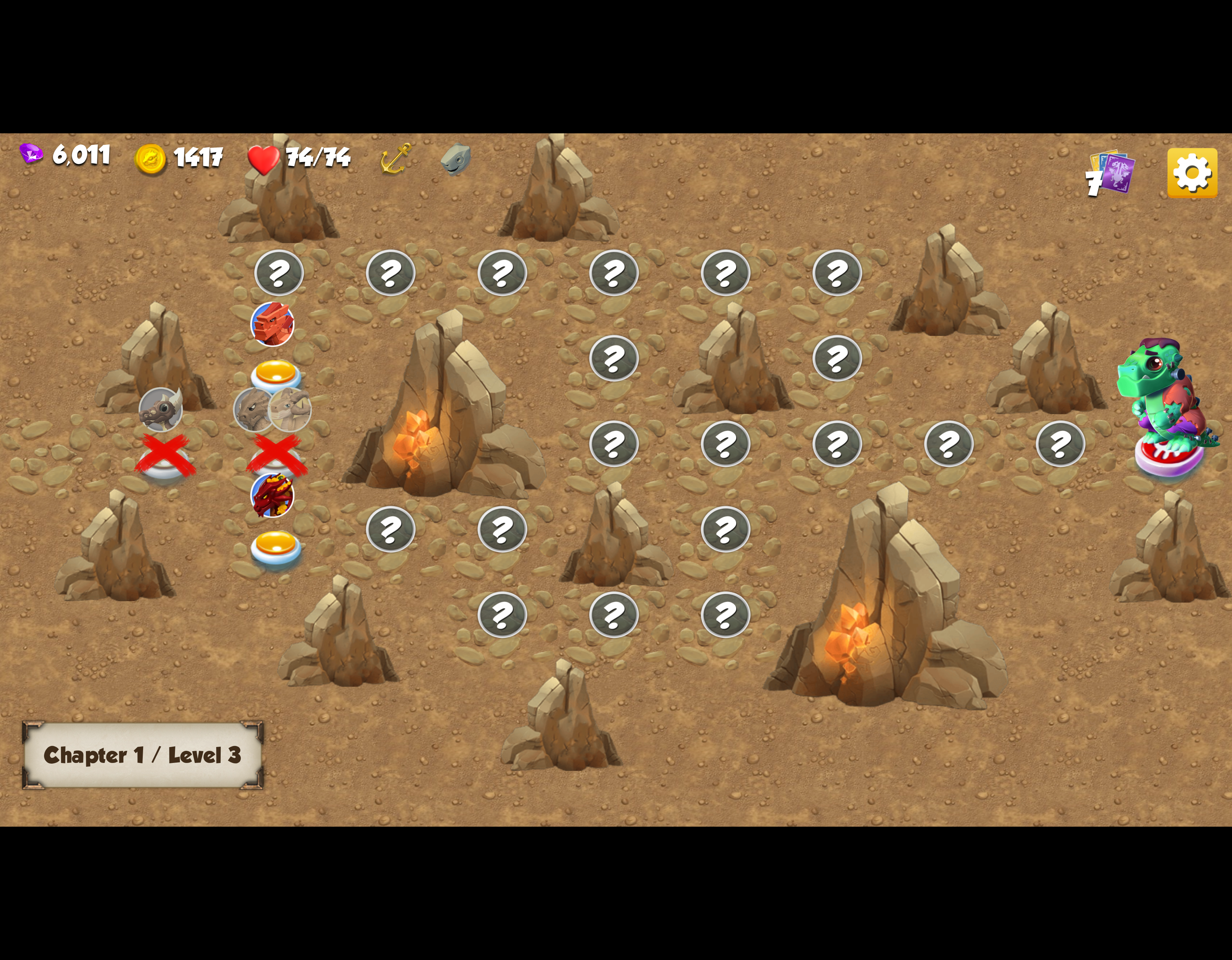
click at [280, 512] on div at bounding box center [279, 541] width 112 height 85
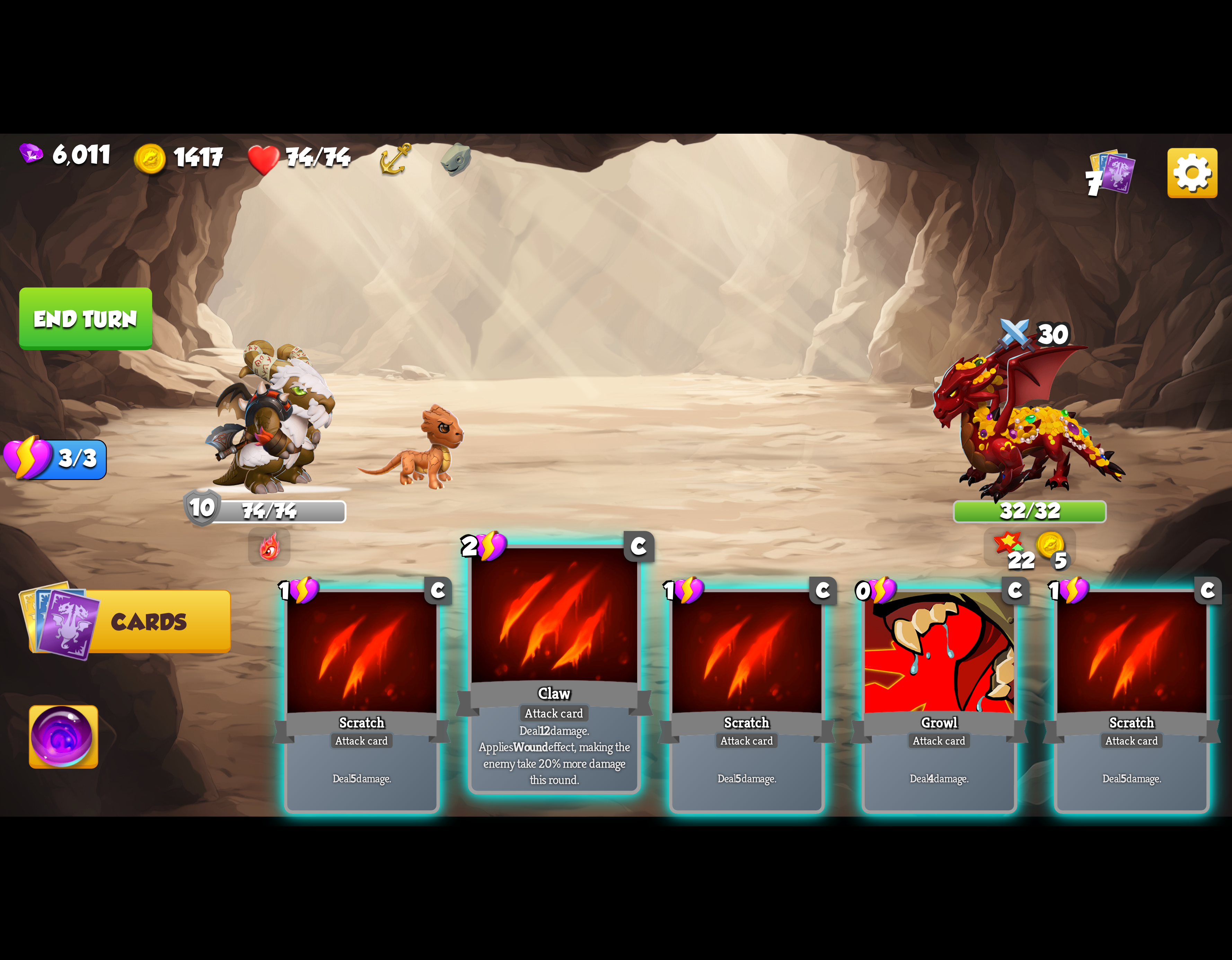
click at [575, 643] on div at bounding box center [554, 618] width 165 height 140
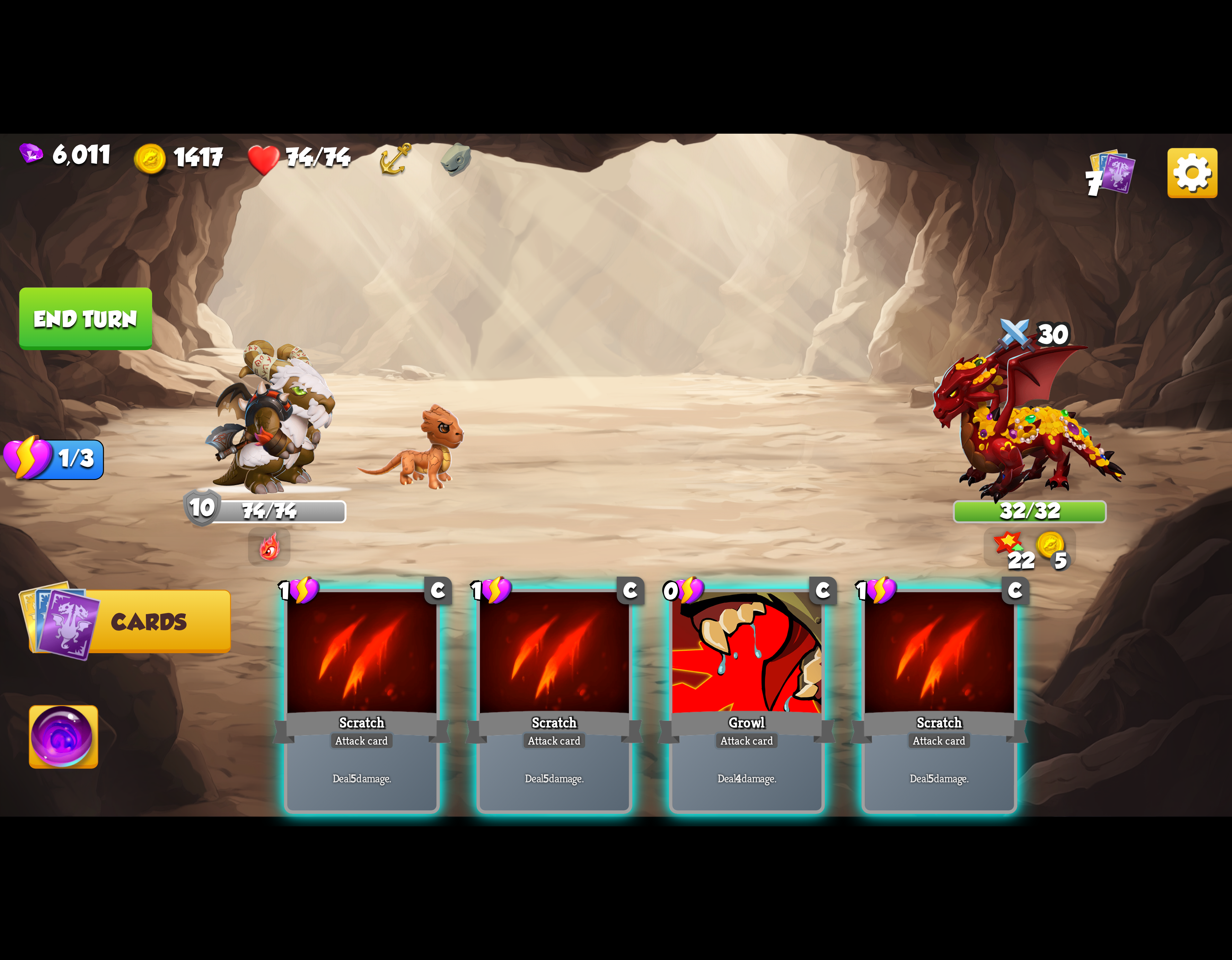
click at [575, 643] on div at bounding box center [554, 655] width 149 height 126
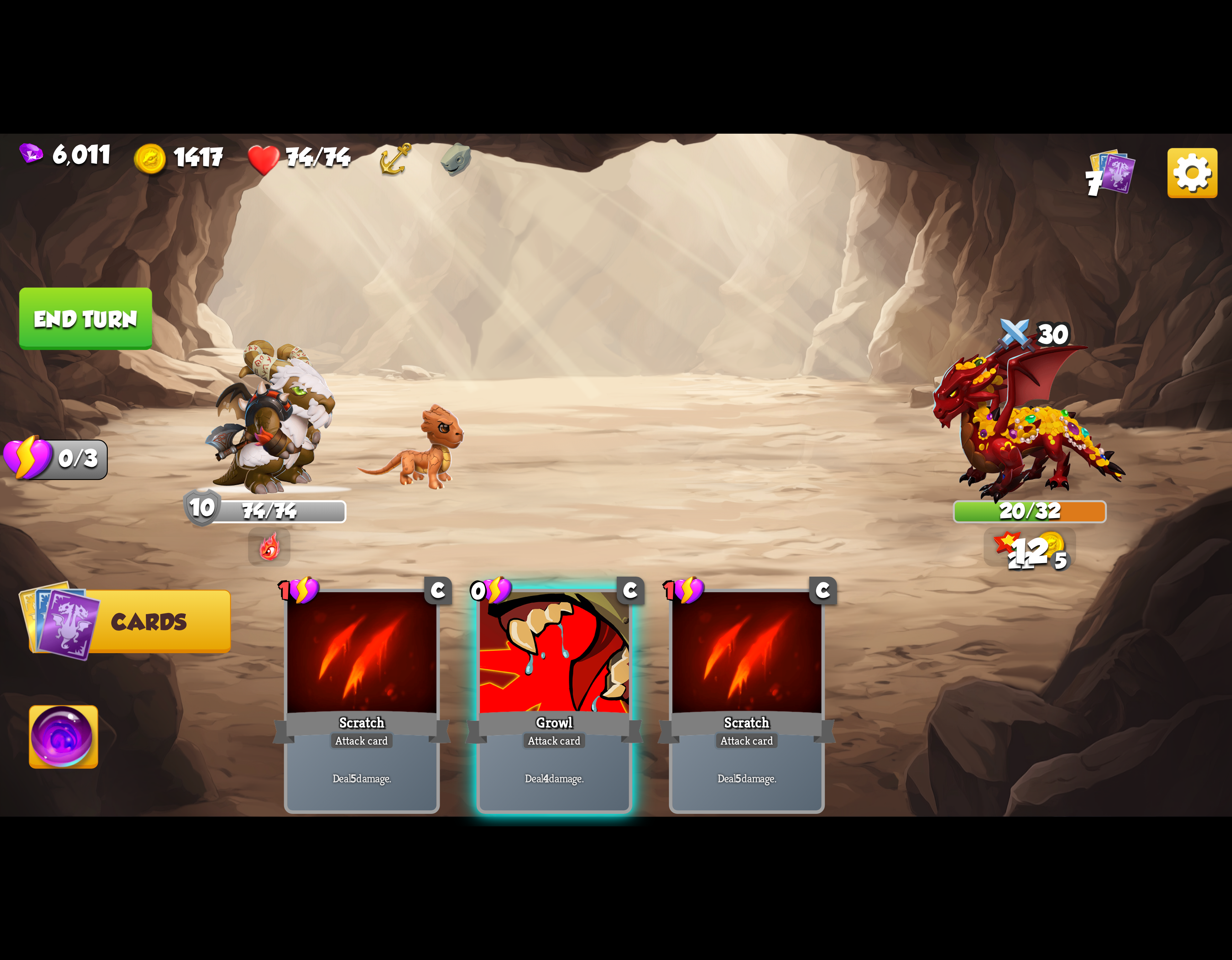
click at [575, 643] on div at bounding box center [554, 655] width 149 height 126
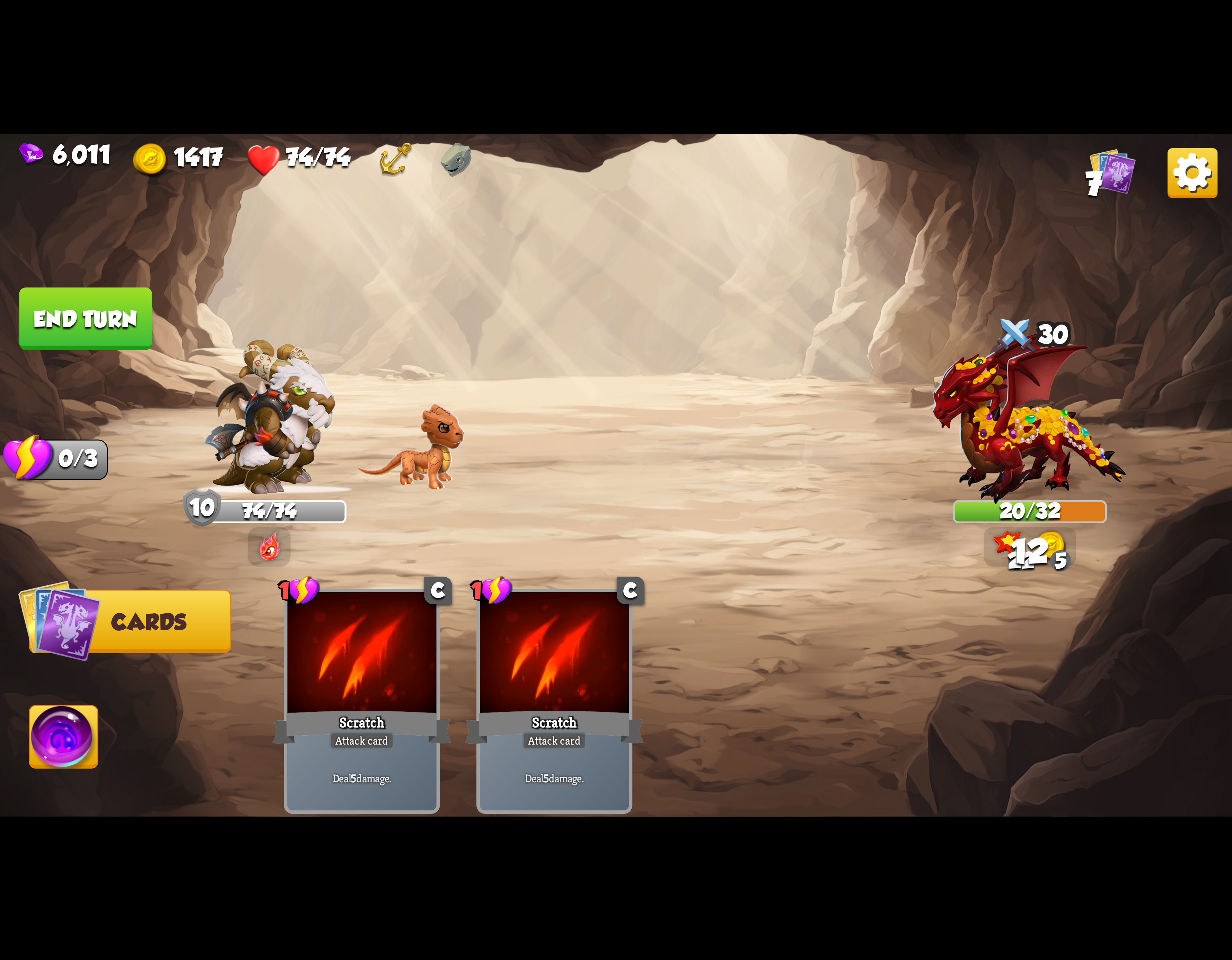
click at [23, 729] on img at bounding box center [616, 480] width 1232 height 693
drag, startPoint x: 63, startPoint y: 712, endPoint x: 230, endPoint y: 671, distance: 172.0
click at [65, 712] on img at bounding box center [63, 741] width 68 height 69
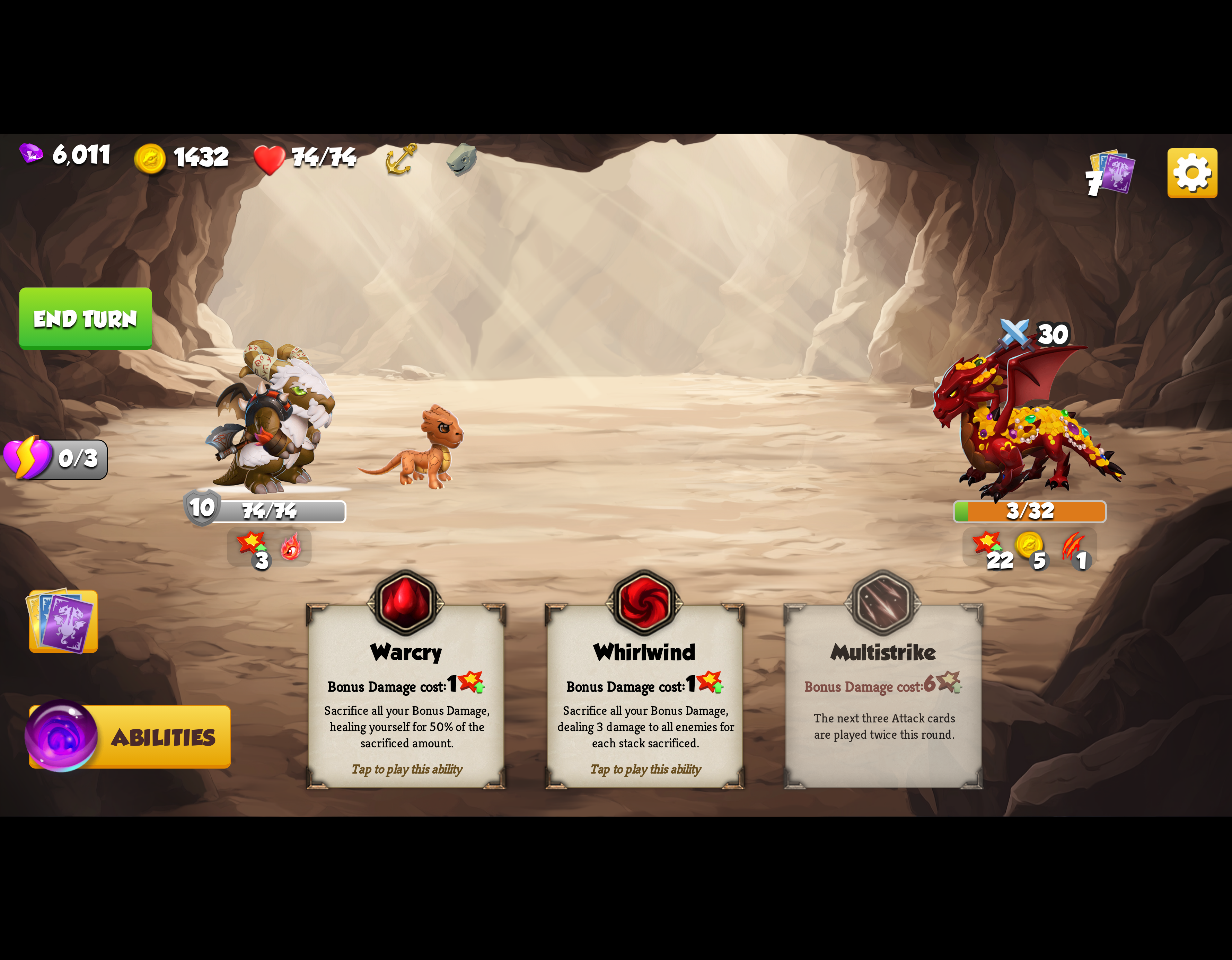
drag, startPoint x: 638, startPoint y: 663, endPoint x: 568, endPoint y: 633, distance: 76.2
click at [627, 660] on div "Whirlwind" at bounding box center [645, 652] width 194 height 25
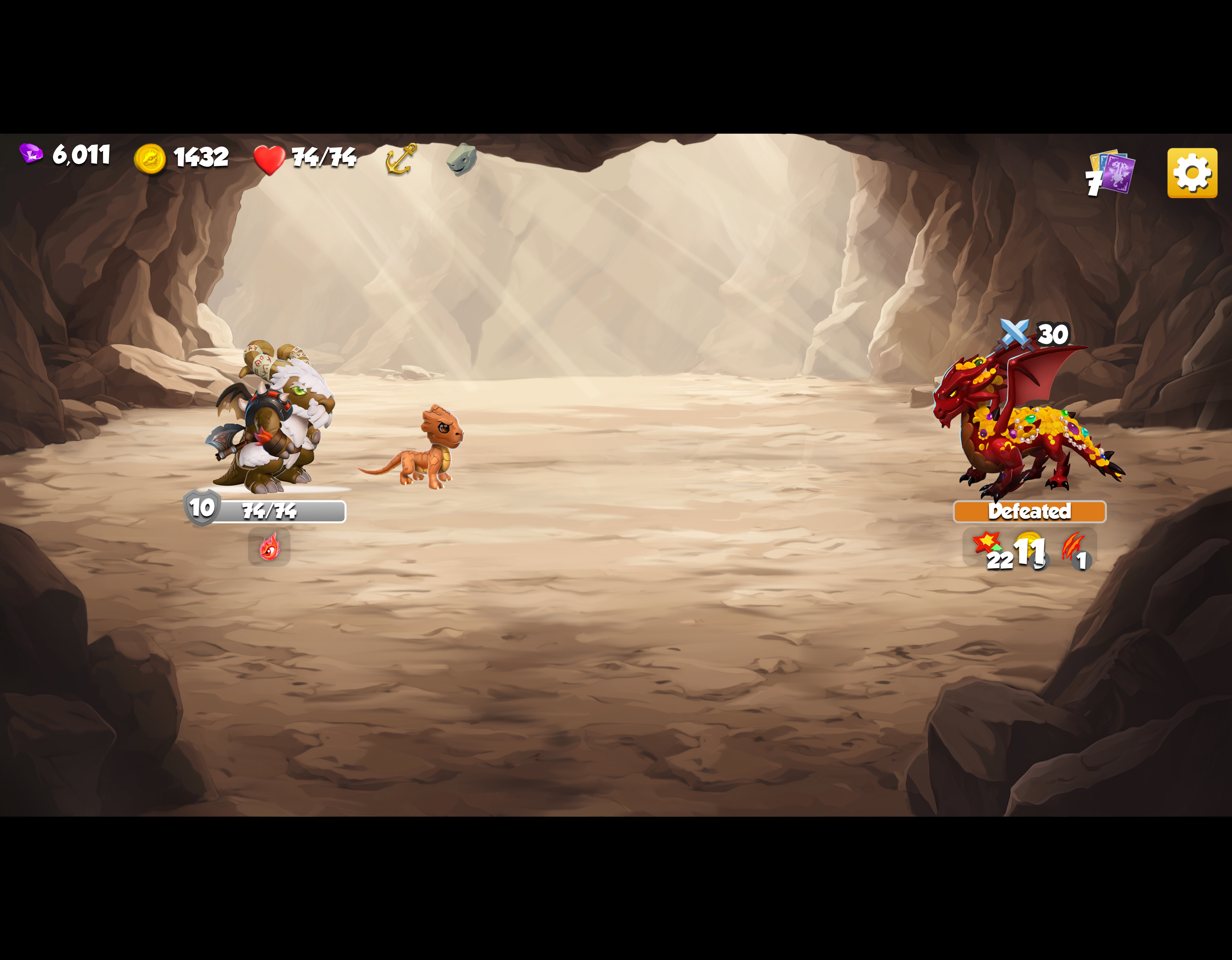
drag, startPoint x: 76, startPoint y: 322, endPoint x: 719, endPoint y: 323, distance: 643.0
click at [88, 322] on div "Select an enemy to attack... You don't have enough stamina to play that card...…" at bounding box center [616, 480] width 1232 height 693
click at [1184, 174] on img at bounding box center [1193, 173] width 50 height 50
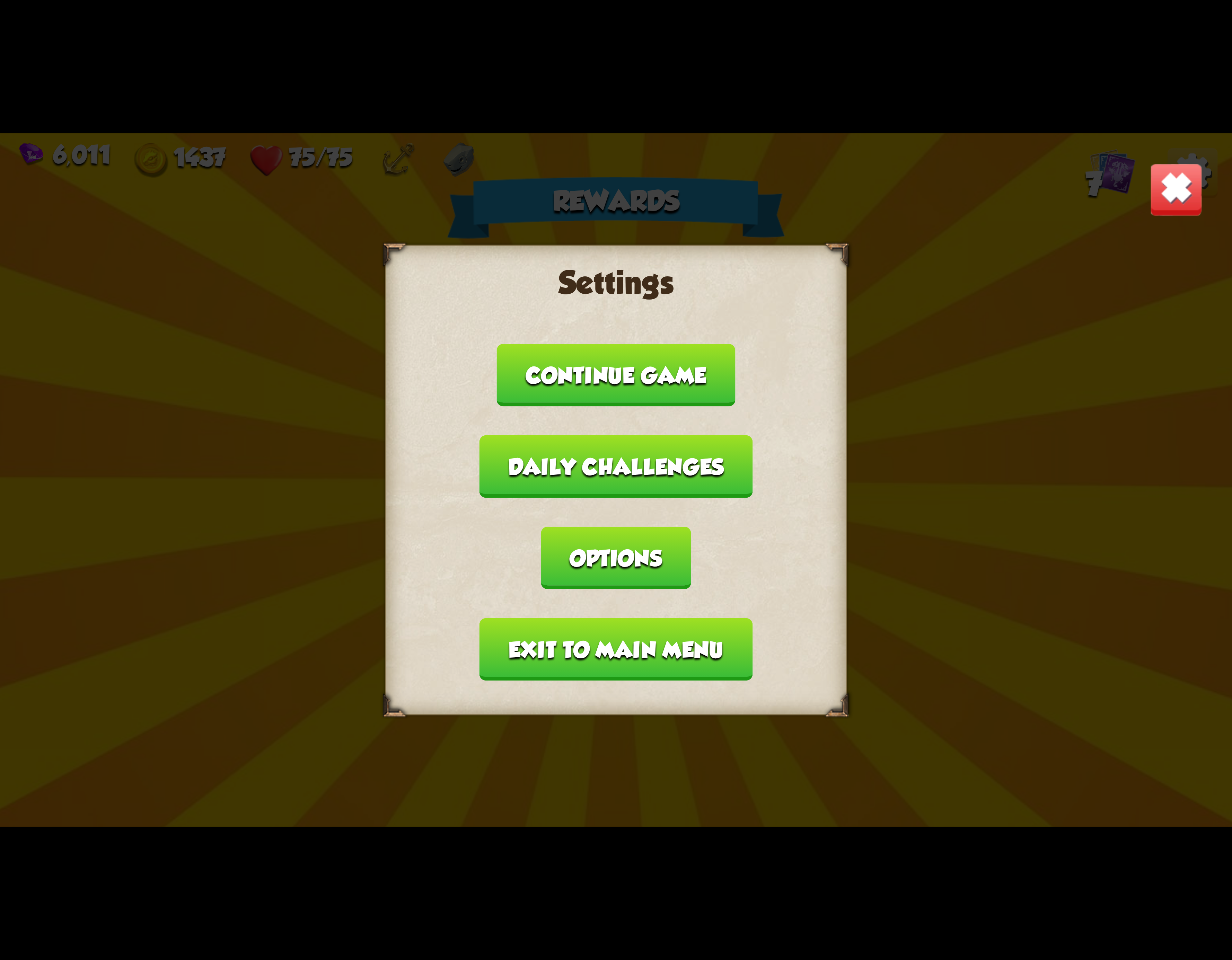
click at [589, 635] on div "Settings Continue game Daily challenges Options Exit to main menu" at bounding box center [616, 480] width 462 height 471
click at [554, 623] on button "Exit to main menu" at bounding box center [616, 649] width 273 height 63
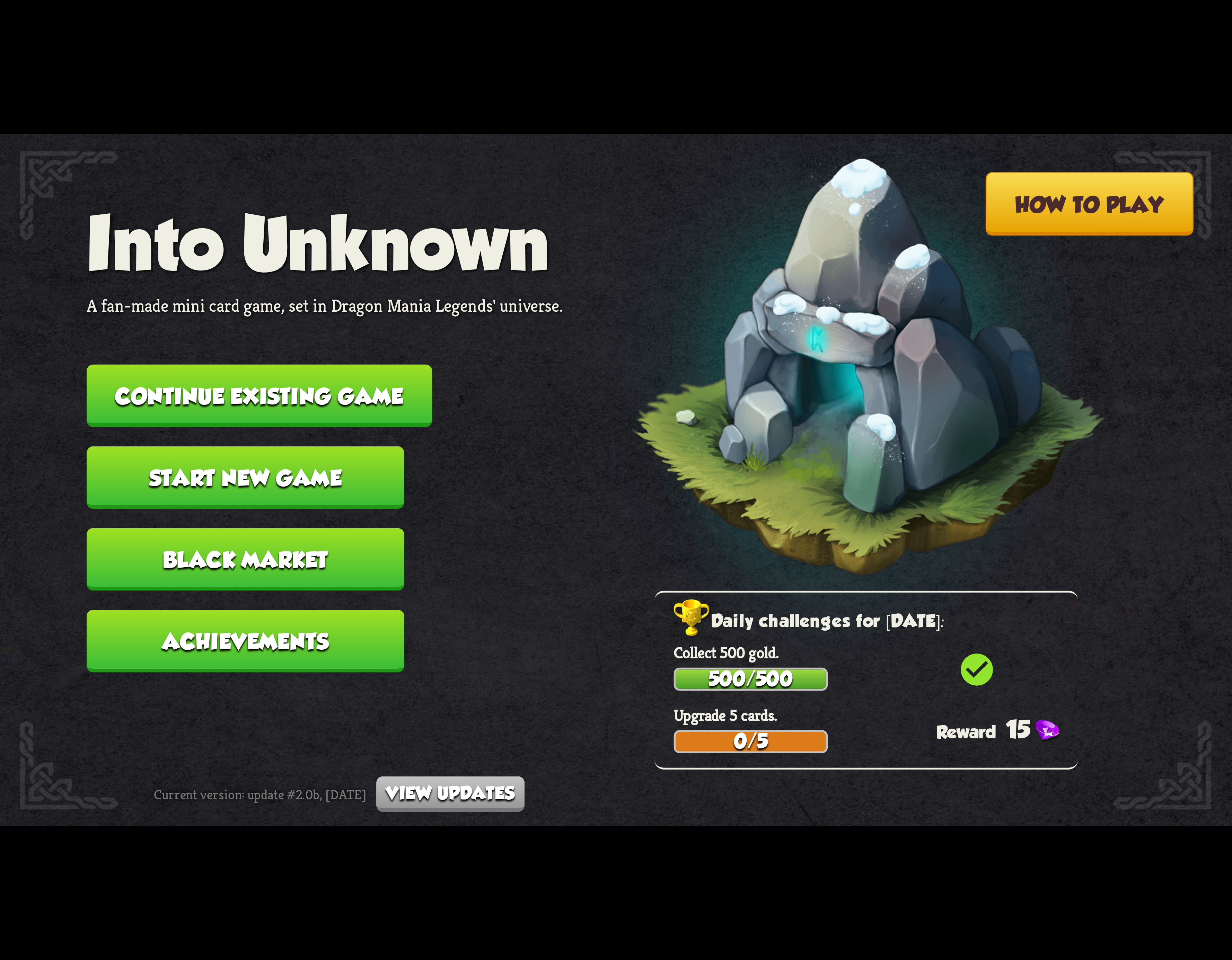
click at [317, 401] on button "Continue existing game" at bounding box center [260, 395] width 346 height 63
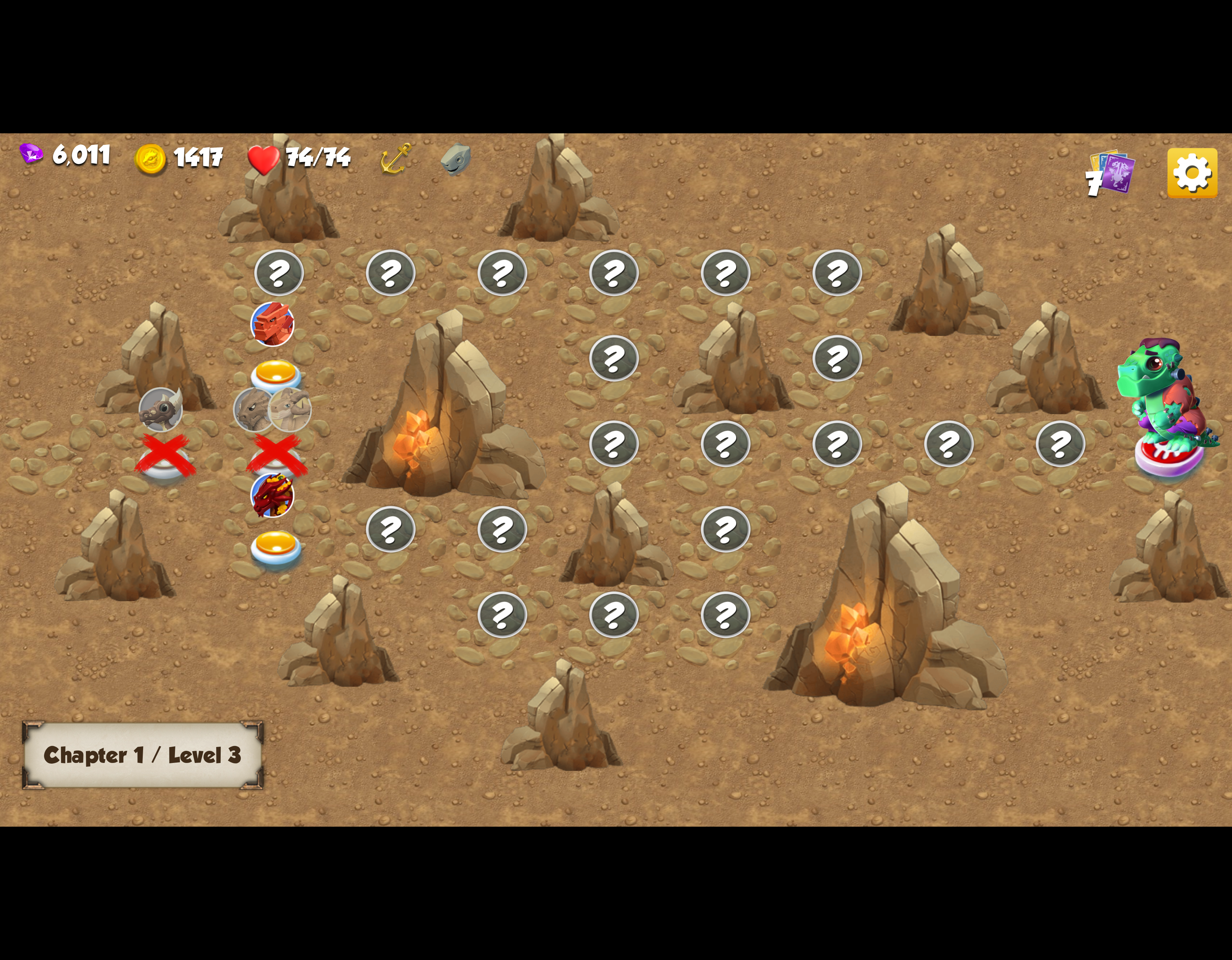
click at [275, 531] on img at bounding box center [277, 553] width 62 height 45
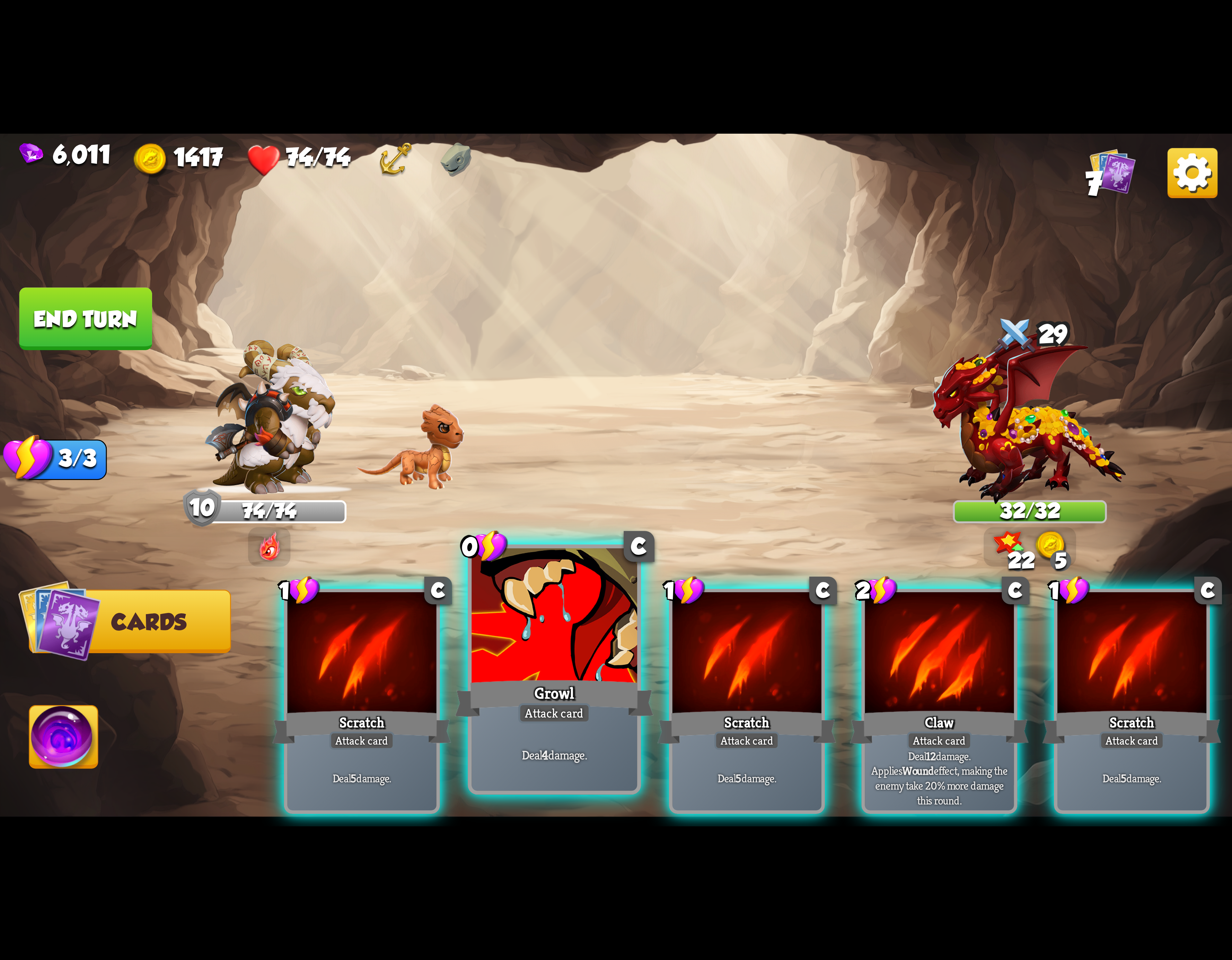
click at [607, 654] on div at bounding box center [554, 618] width 165 height 140
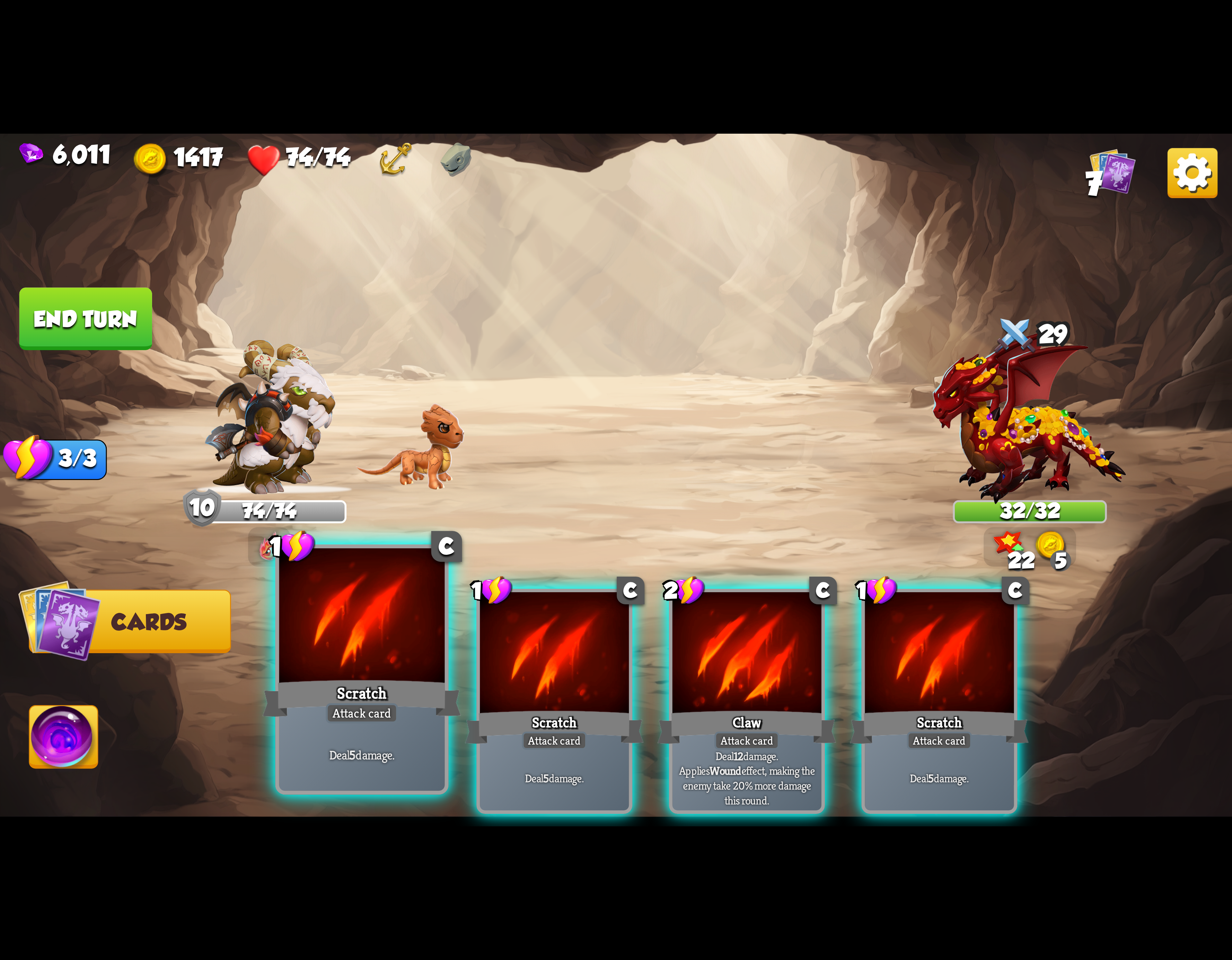
drag, startPoint x: 587, startPoint y: 658, endPoint x: 417, endPoint y: 650, distance: 170.2
click at [564, 661] on div at bounding box center [554, 655] width 149 height 126
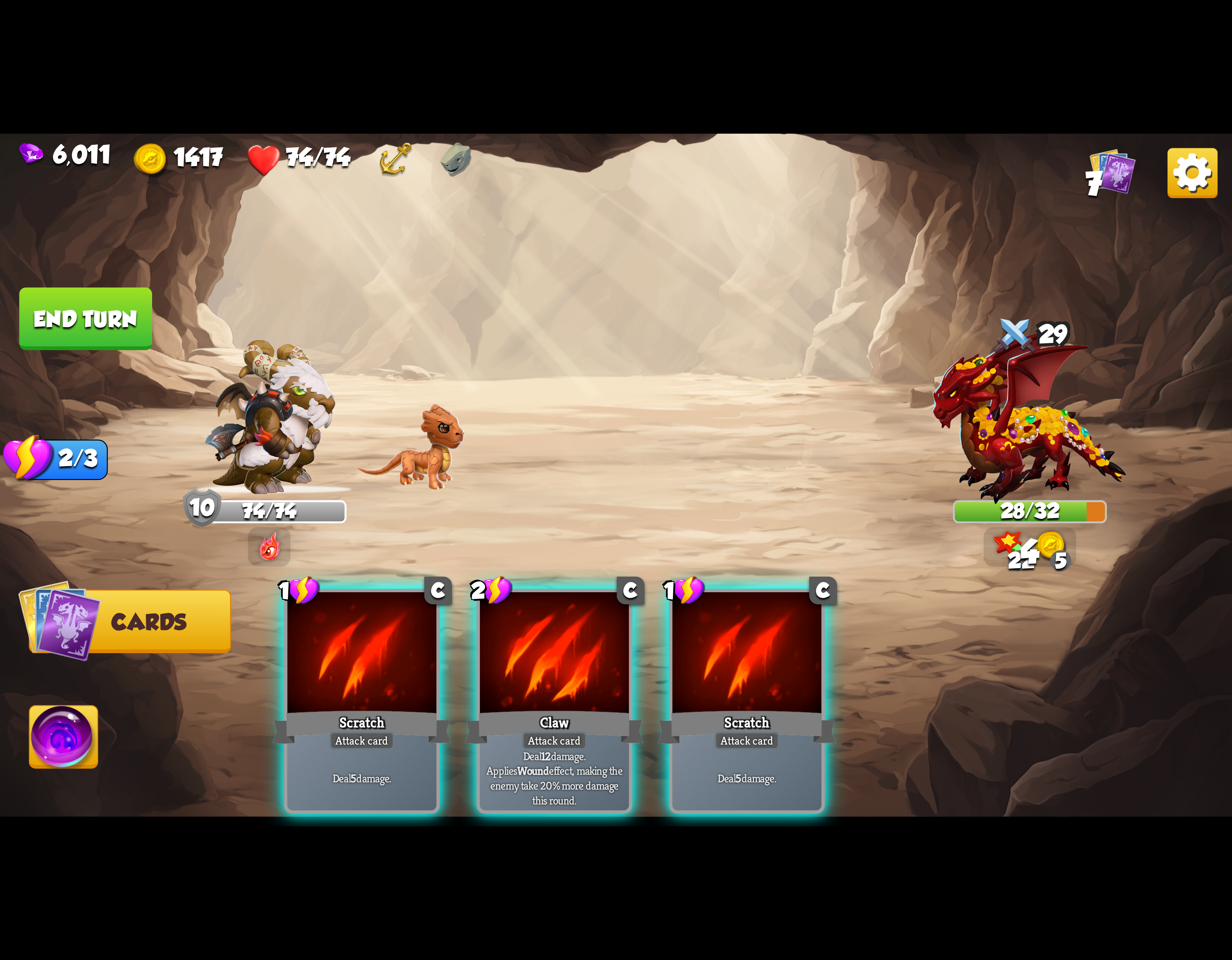
drag, startPoint x: 343, startPoint y: 672, endPoint x: 418, endPoint y: 655, distance: 76.9
click at [352, 666] on div at bounding box center [362, 655] width 149 height 126
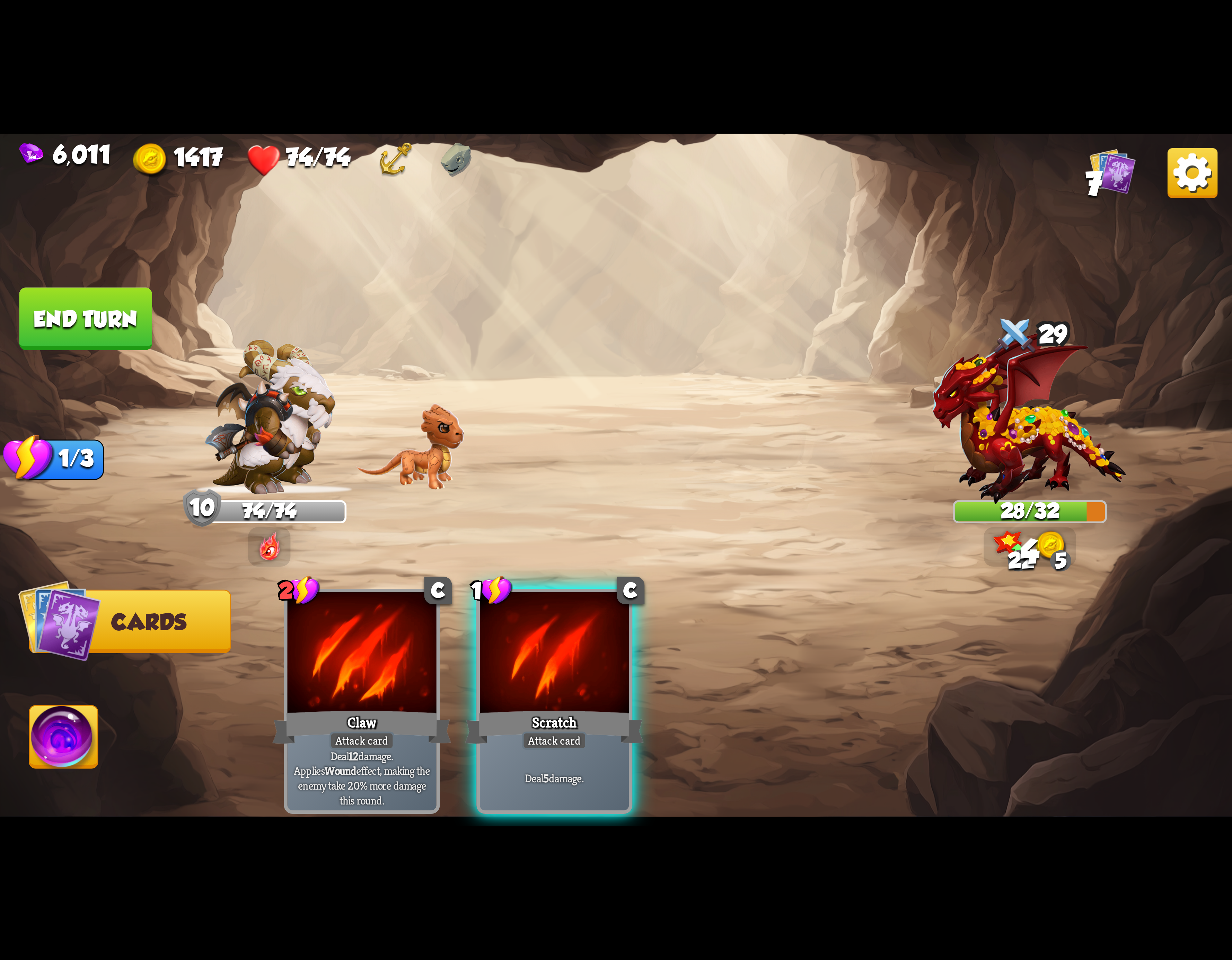
drag, startPoint x: 565, startPoint y: 658, endPoint x: 478, endPoint y: 669, distance: 87.7
click at [564, 658] on div at bounding box center [554, 655] width 149 height 126
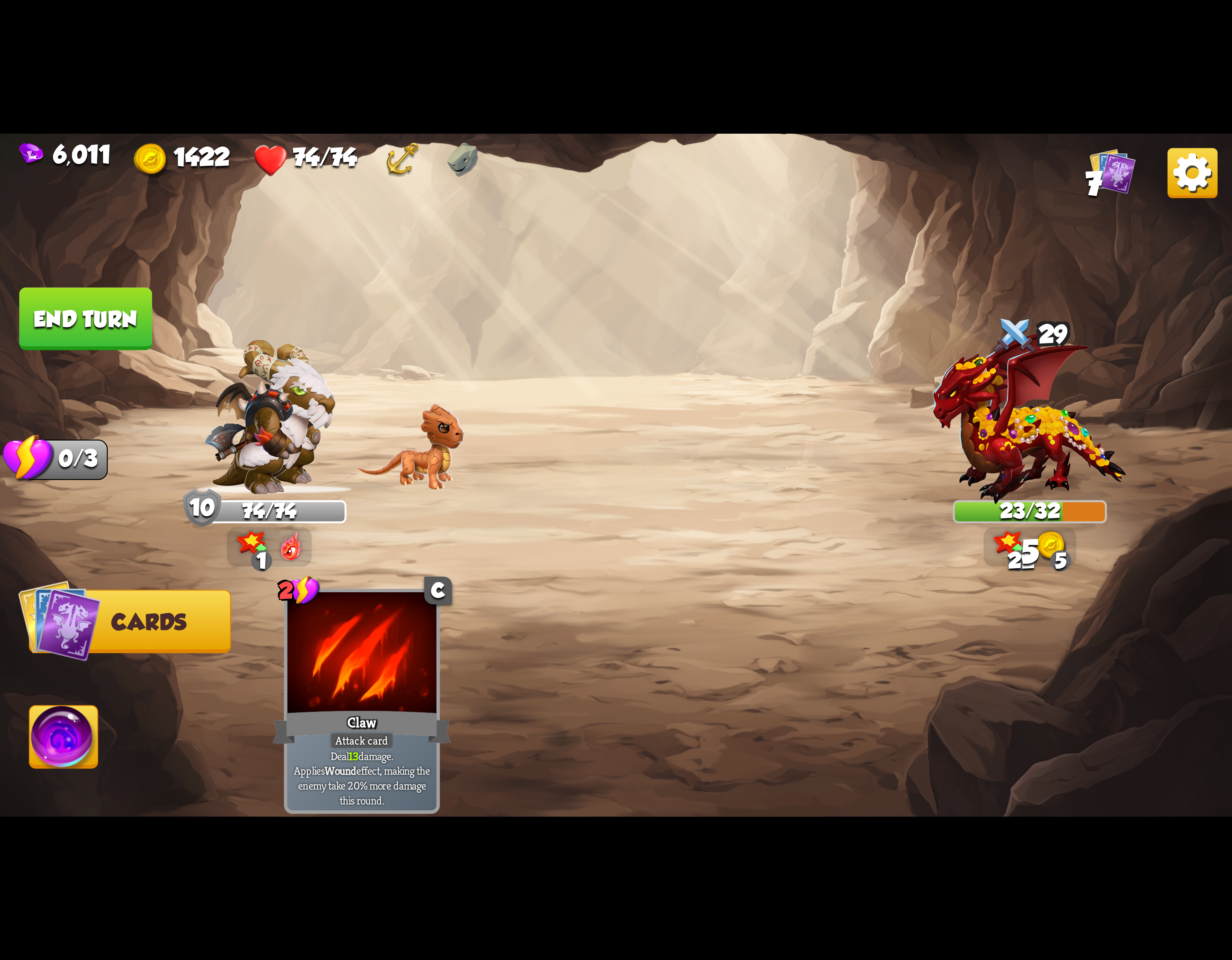
click at [83, 728] on img at bounding box center [63, 741] width 68 height 69
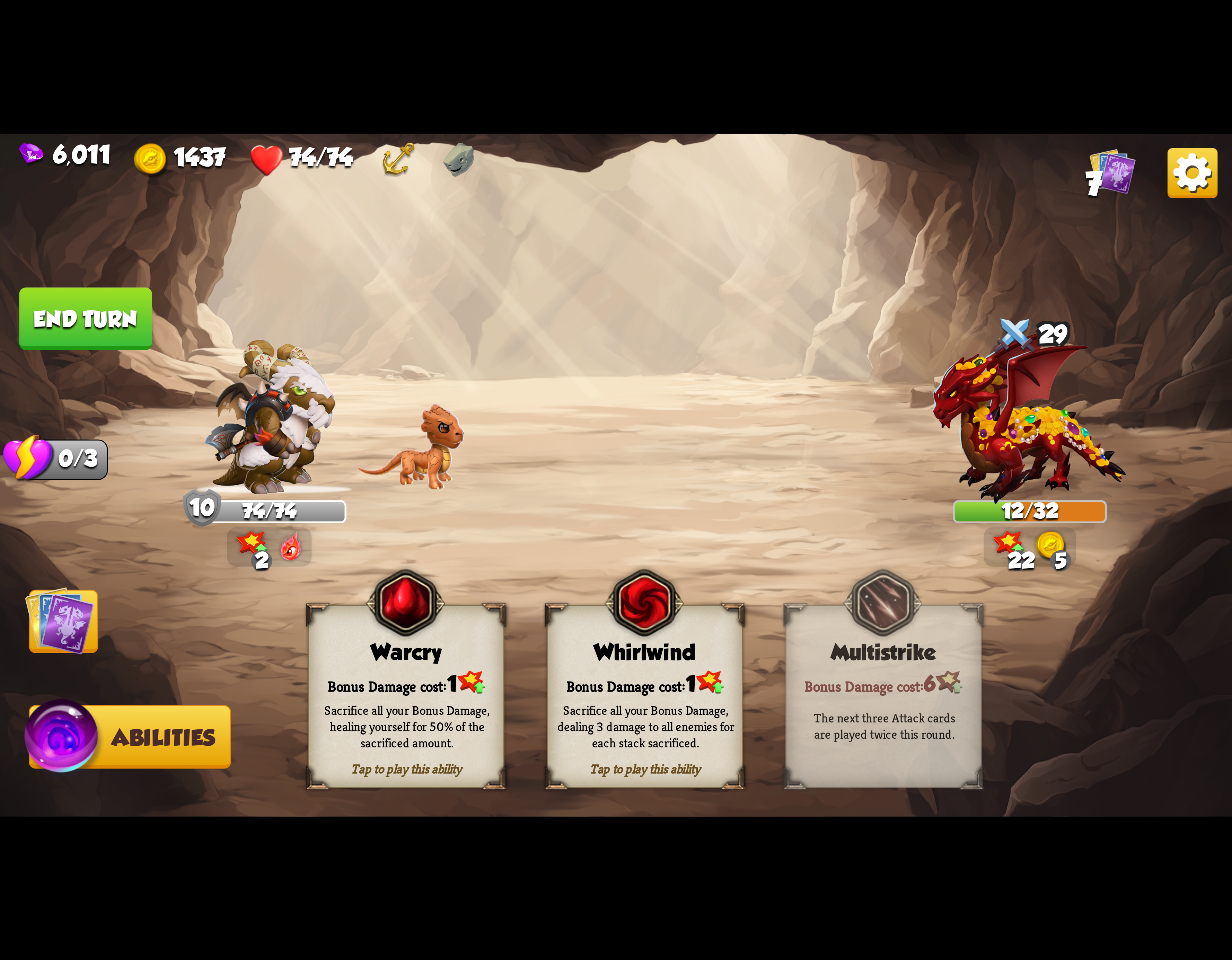
click at [108, 630] on img at bounding box center [616, 480] width 1232 height 693
click at [667, 686] on div "Bonus Damage cost: 1" at bounding box center [645, 682] width 194 height 28
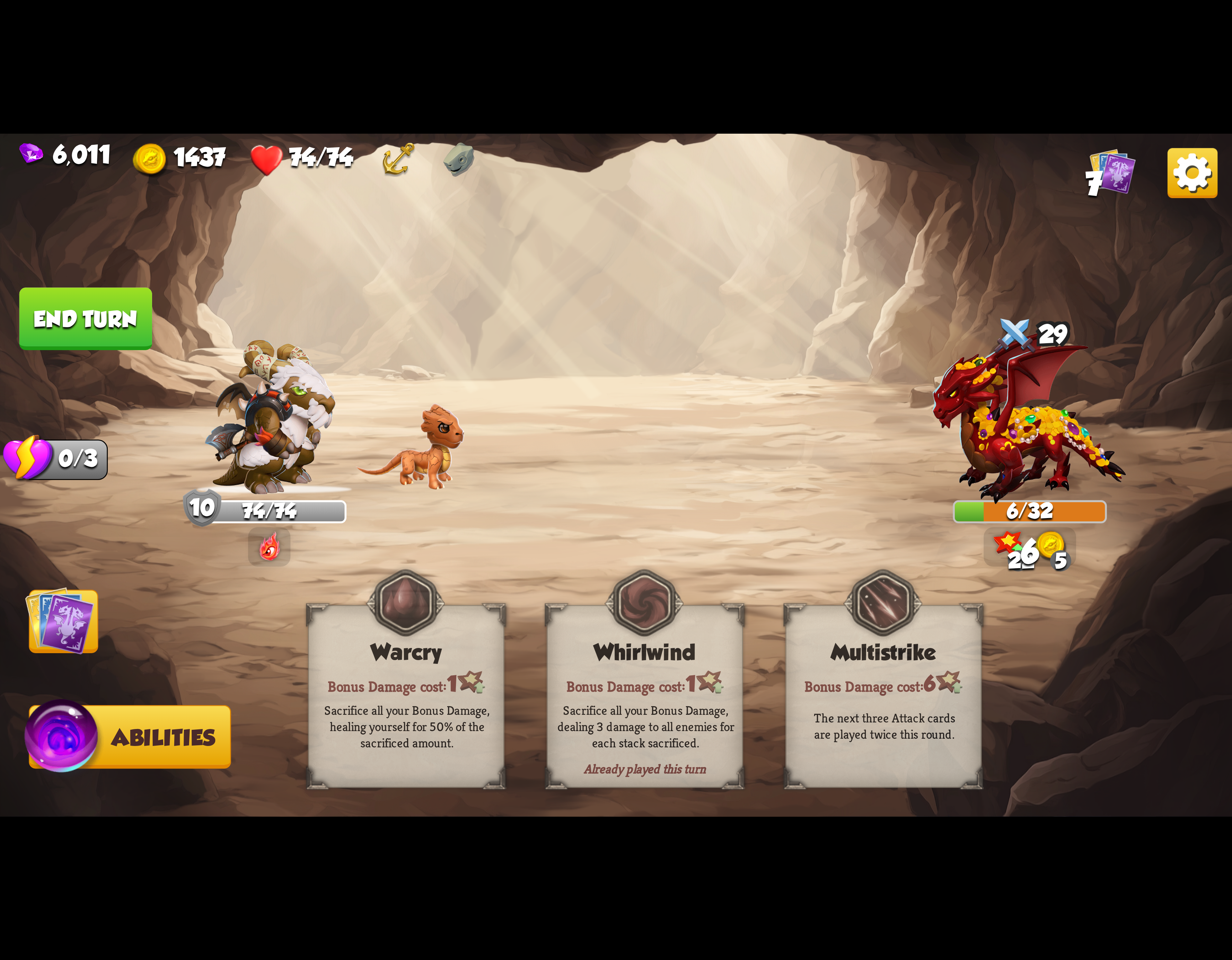
click at [60, 587] on img at bounding box center [60, 621] width 69 height 69
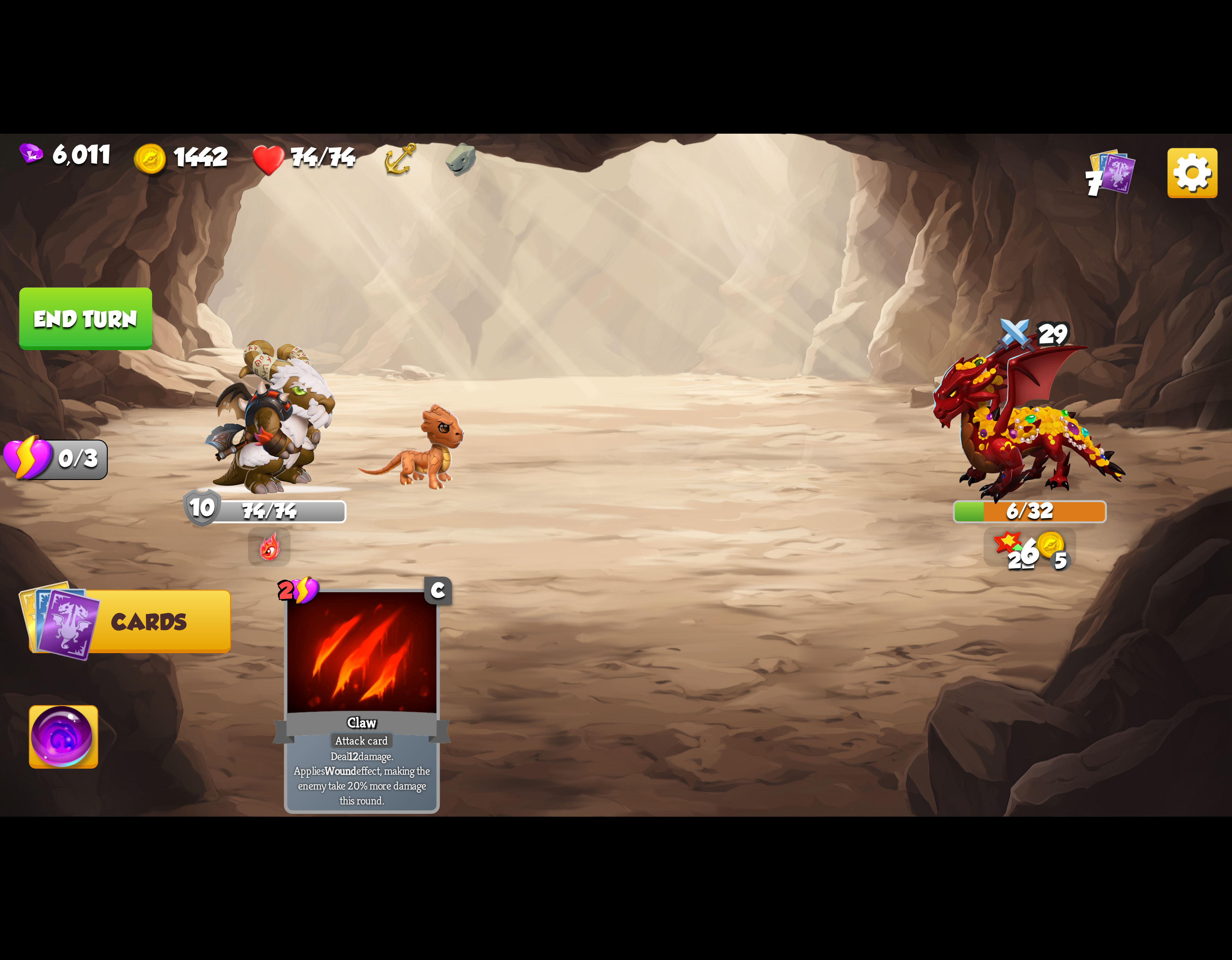
click at [17, 355] on img at bounding box center [616, 480] width 1232 height 693
click at [63, 340] on button "End turn" at bounding box center [86, 318] width 133 height 63
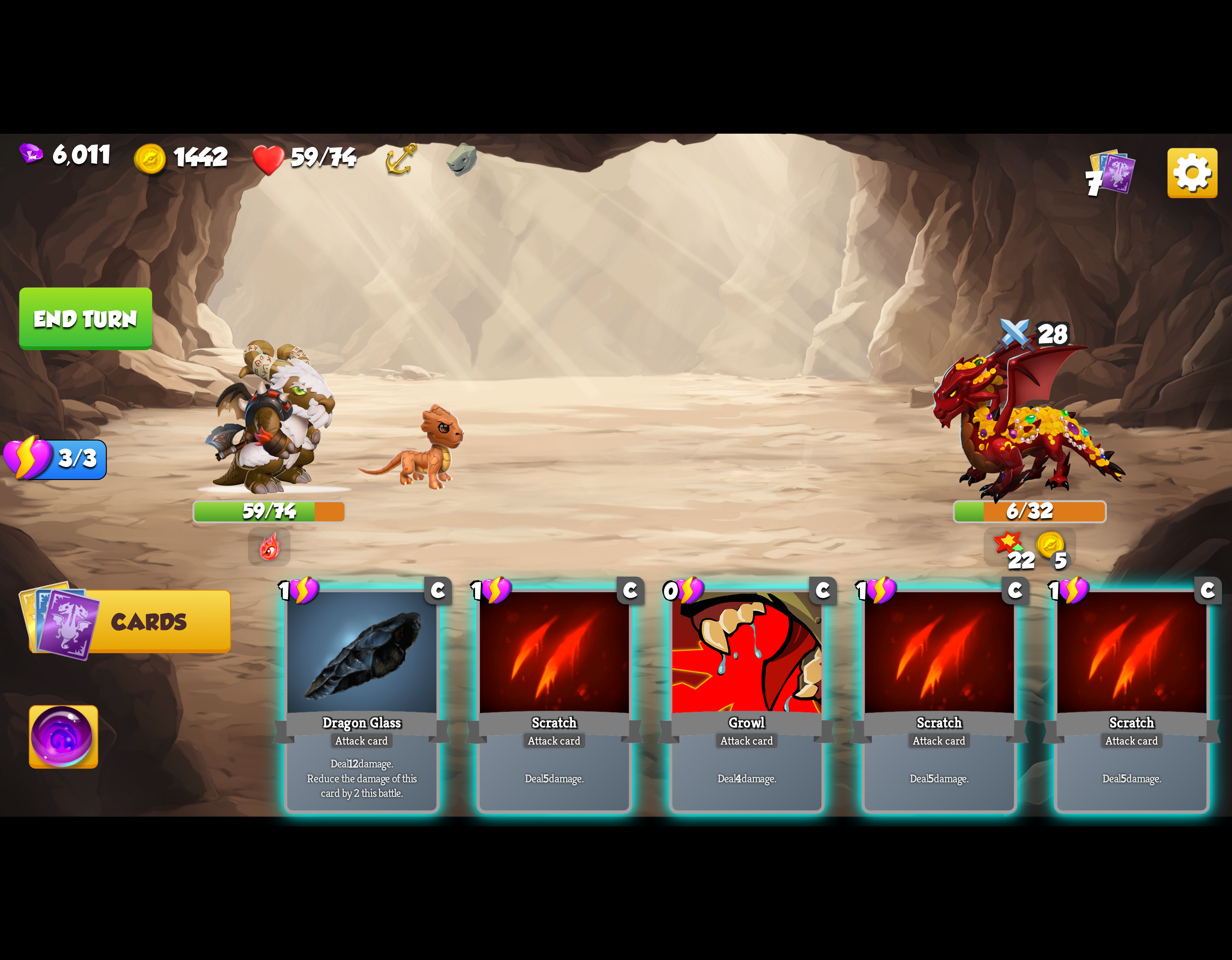
click at [1164, 184] on img at bounding box center [616, 480] width 1232 height 693
click at [1196, 187] on img at bounding box center [1193, 173] width 50 height 50
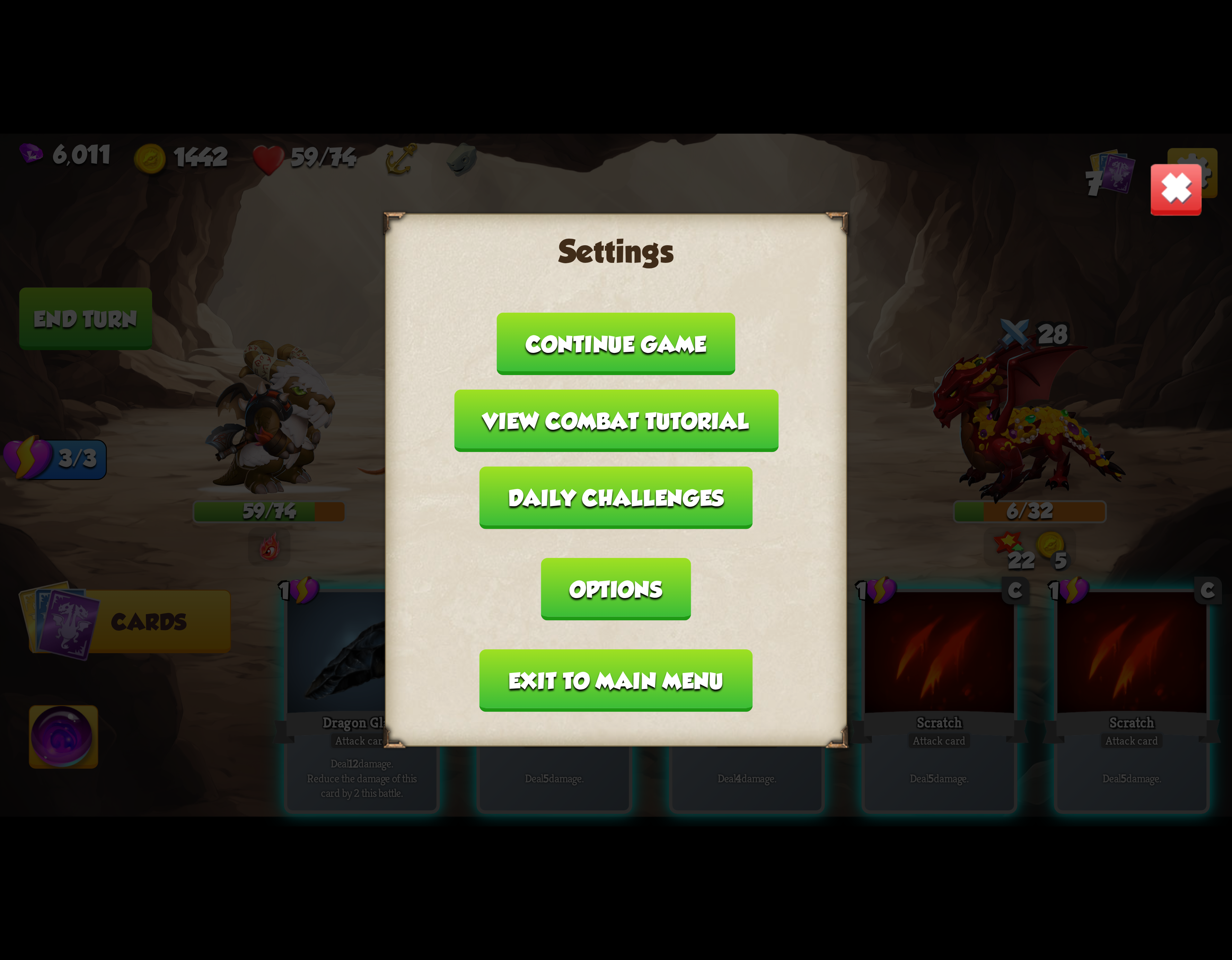
click at [618, 650] on button "Exit to main menu" at bounding box center [616, 681] width 273 height 63
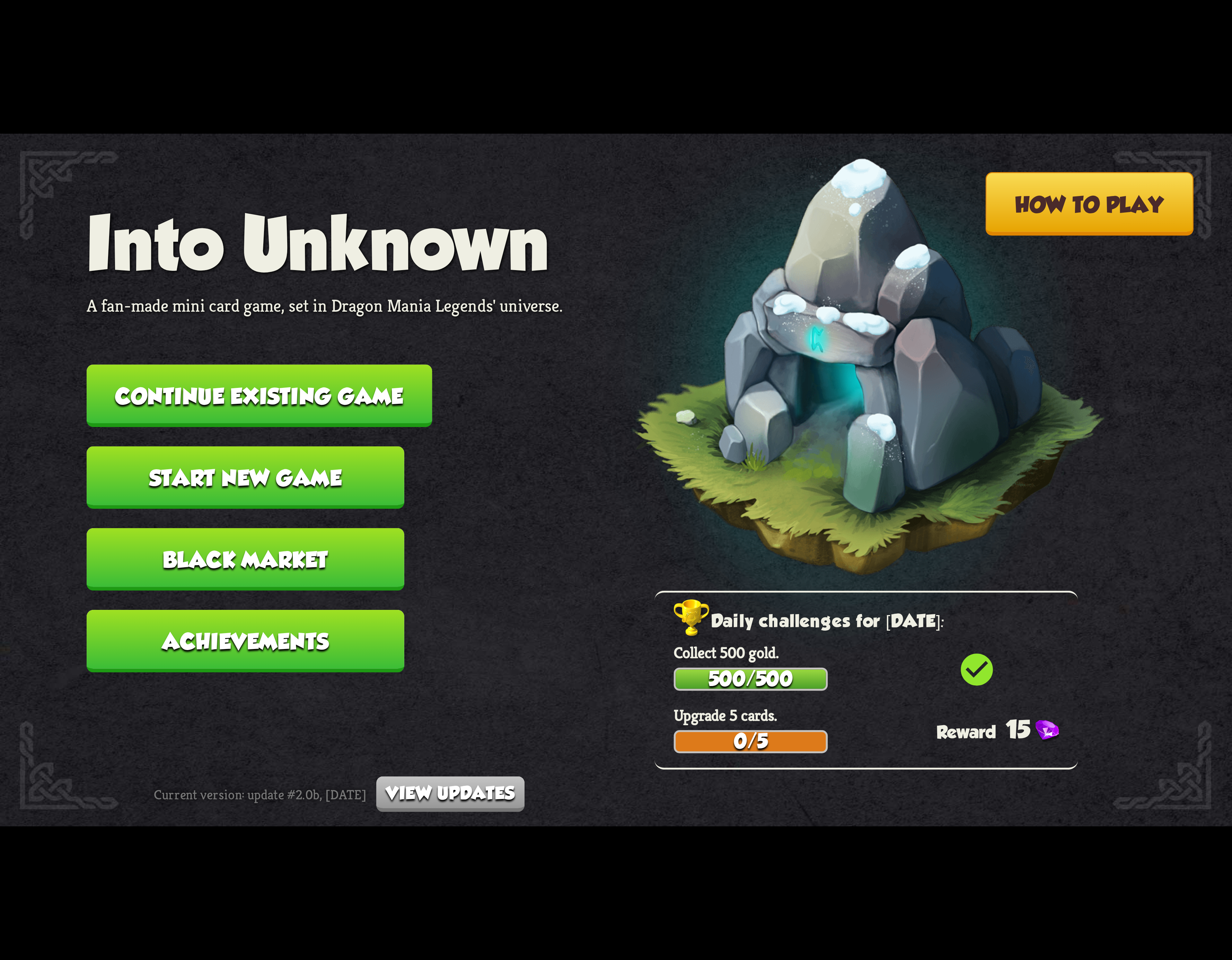
click at [387, 398] on button "Continue existing game" at bounding box center [260, 395] width 346 height 63
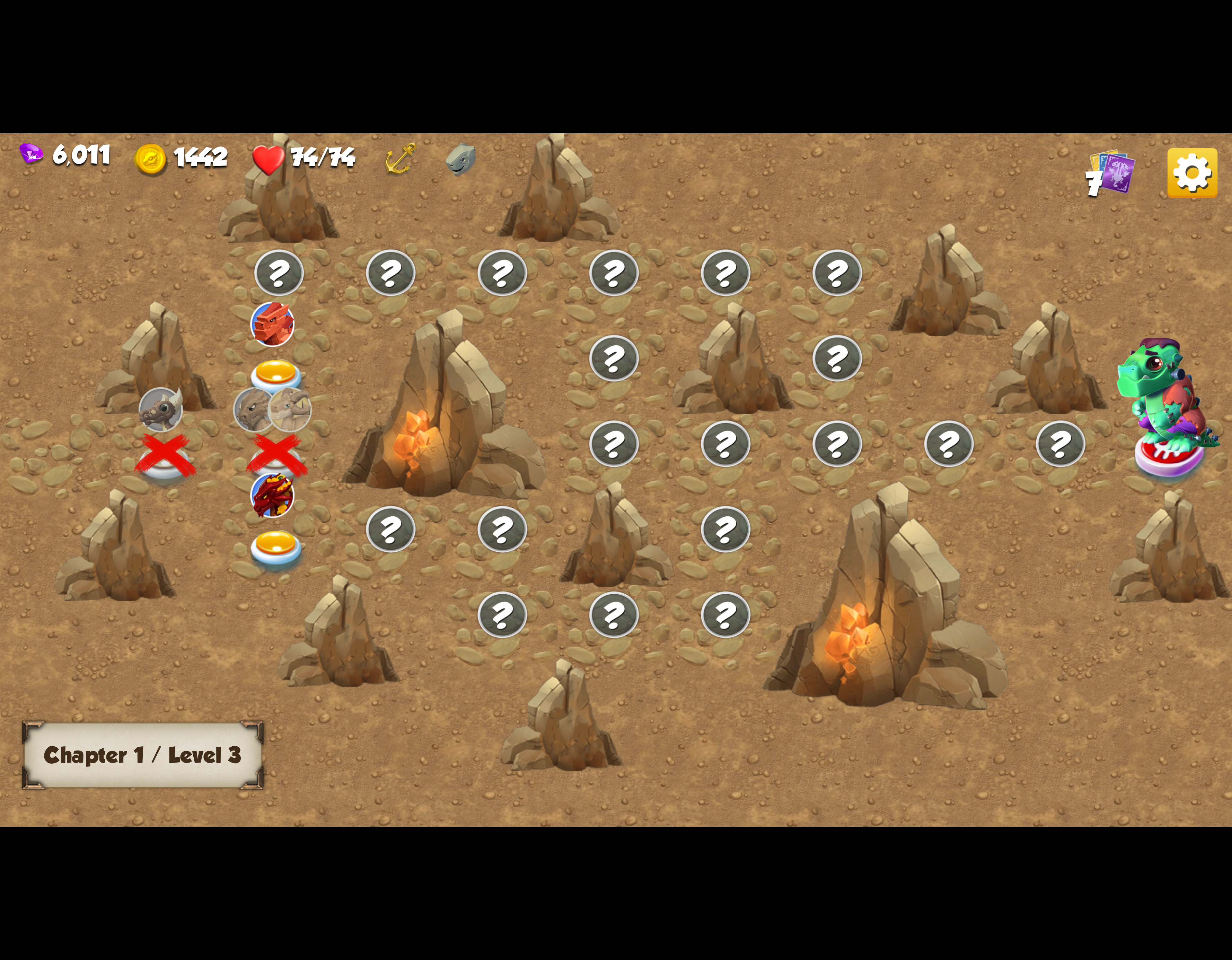
click at [302, 531] on img at bounding box center [277, 553] width 62 height 45
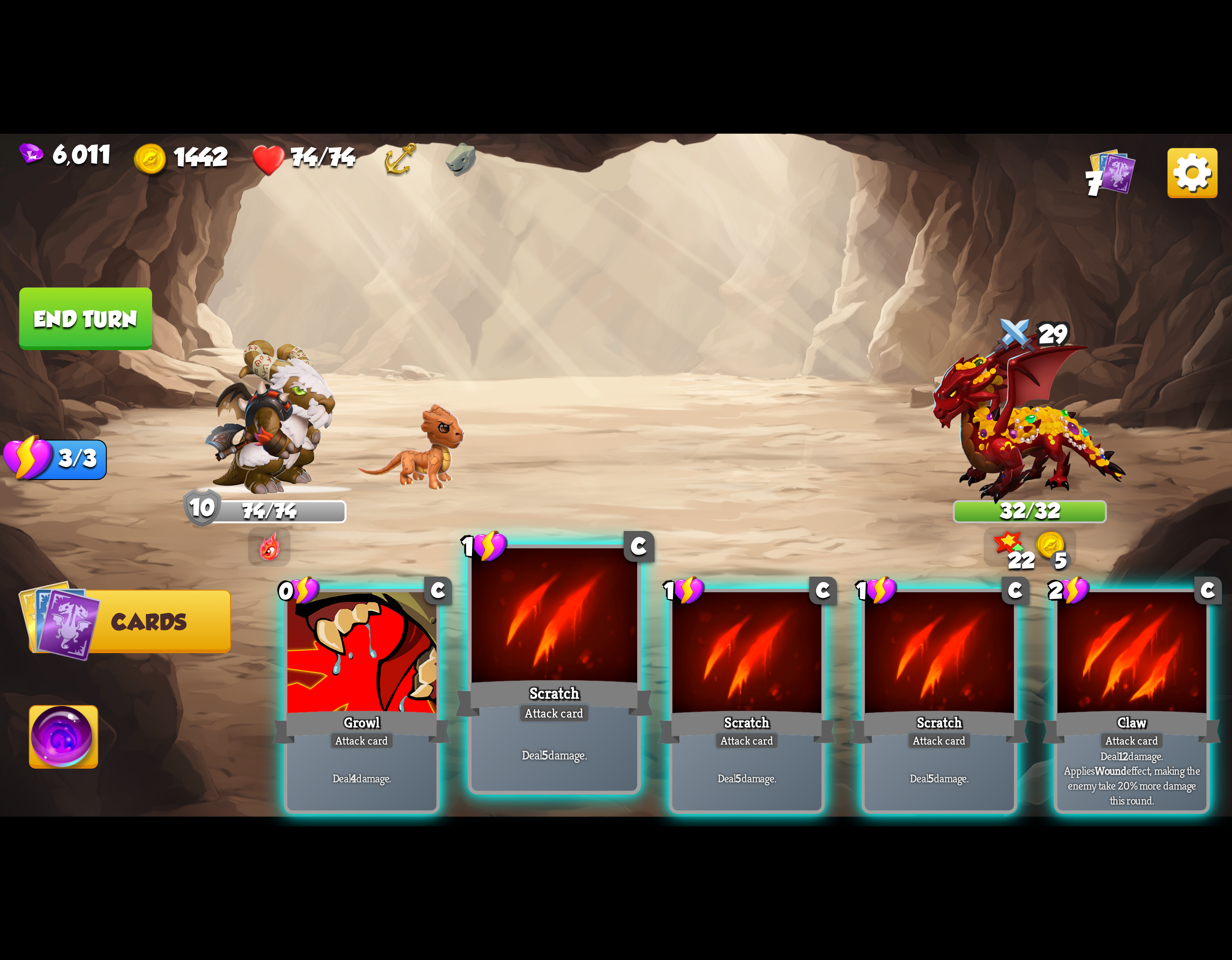
click at [584, 673] on div at bounding box center [554, 618] width 165 height 140
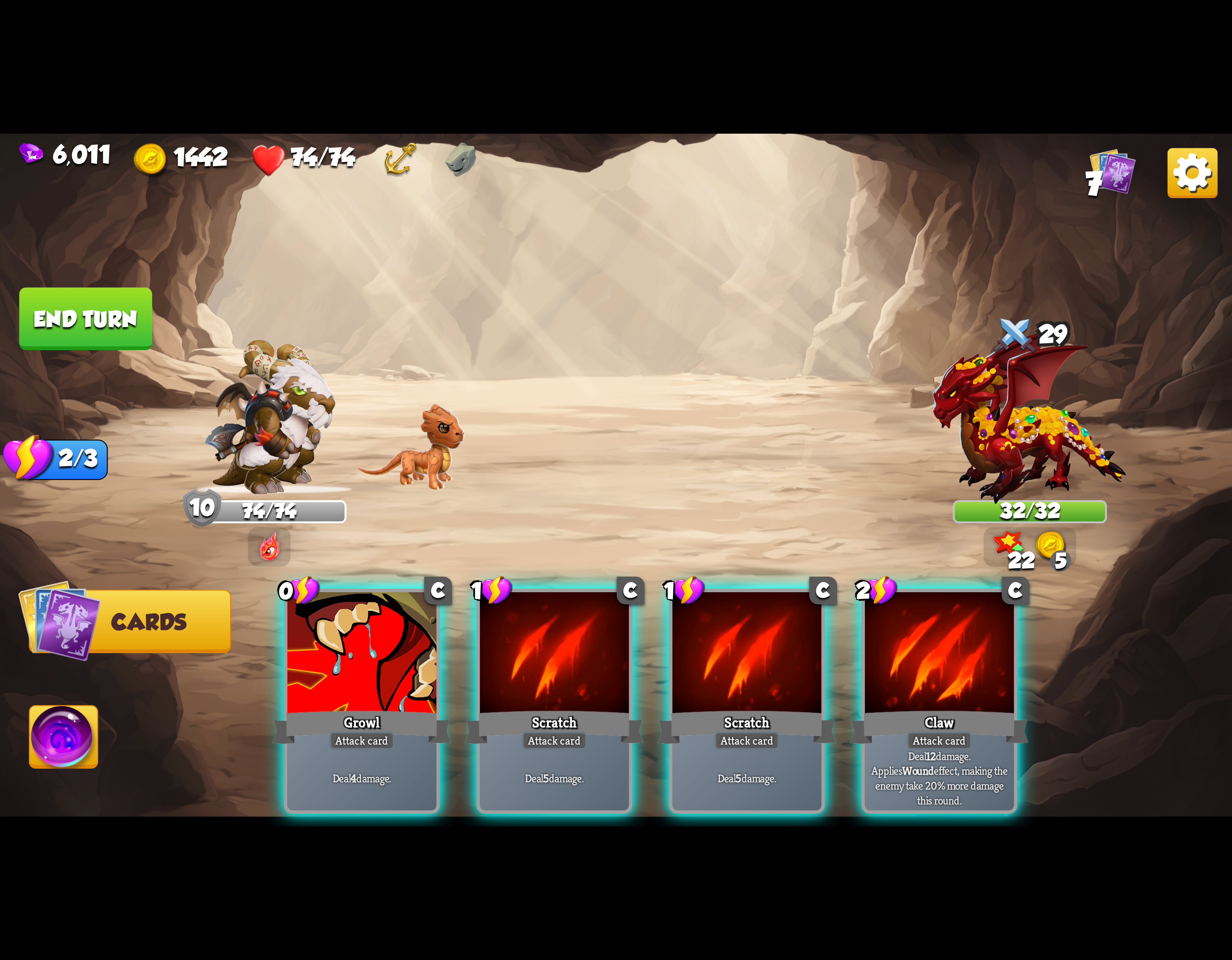
click at [584, 673] on div at bounding box center [554, 655] width 149 height 126
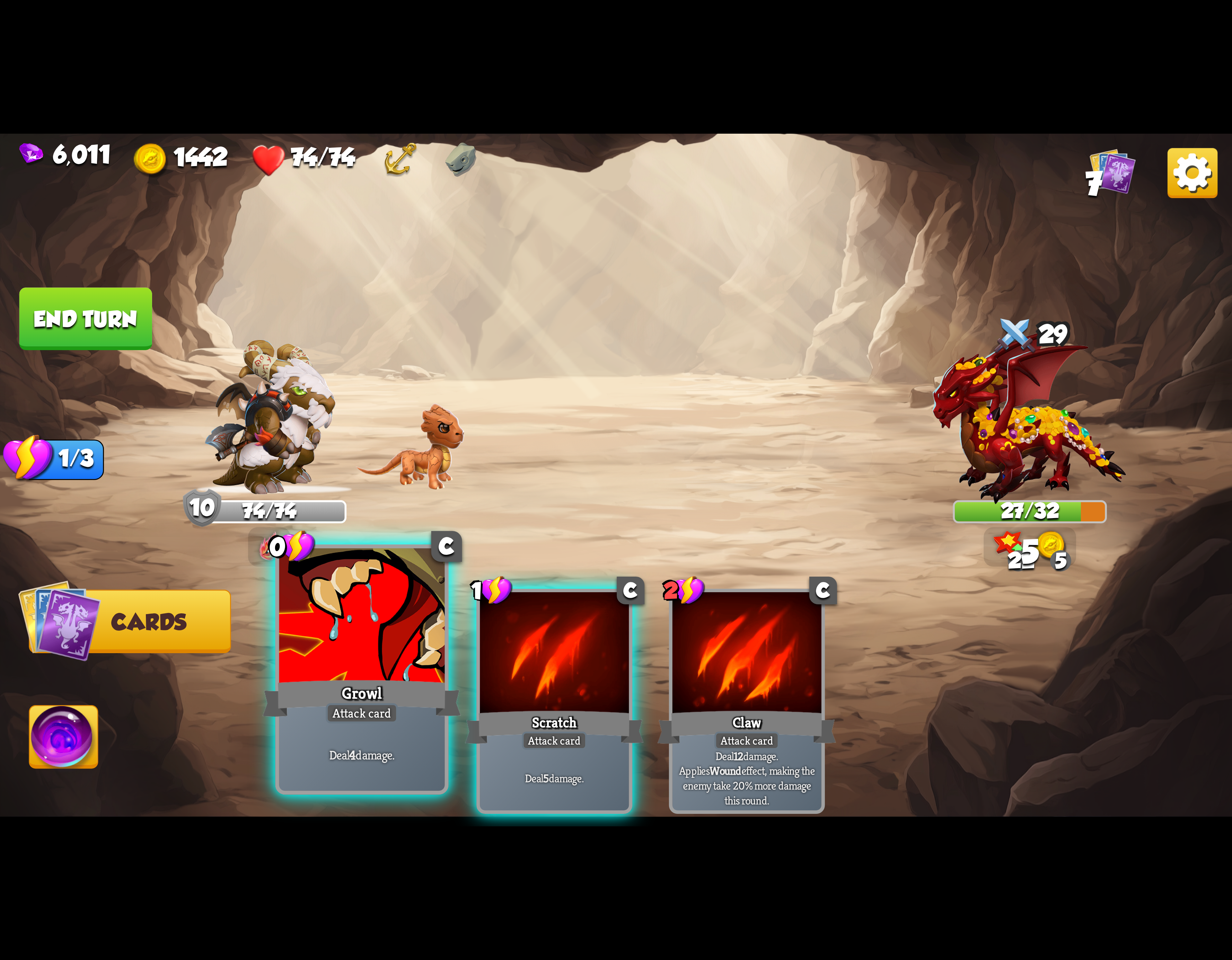
drag, startPoint x: 584, startPoint y: 673, endPoint x: 395, endPoint y: 679, distance: 189.1
click at [577, 675] on div at bounding box center [554, 655] width 149 height 126
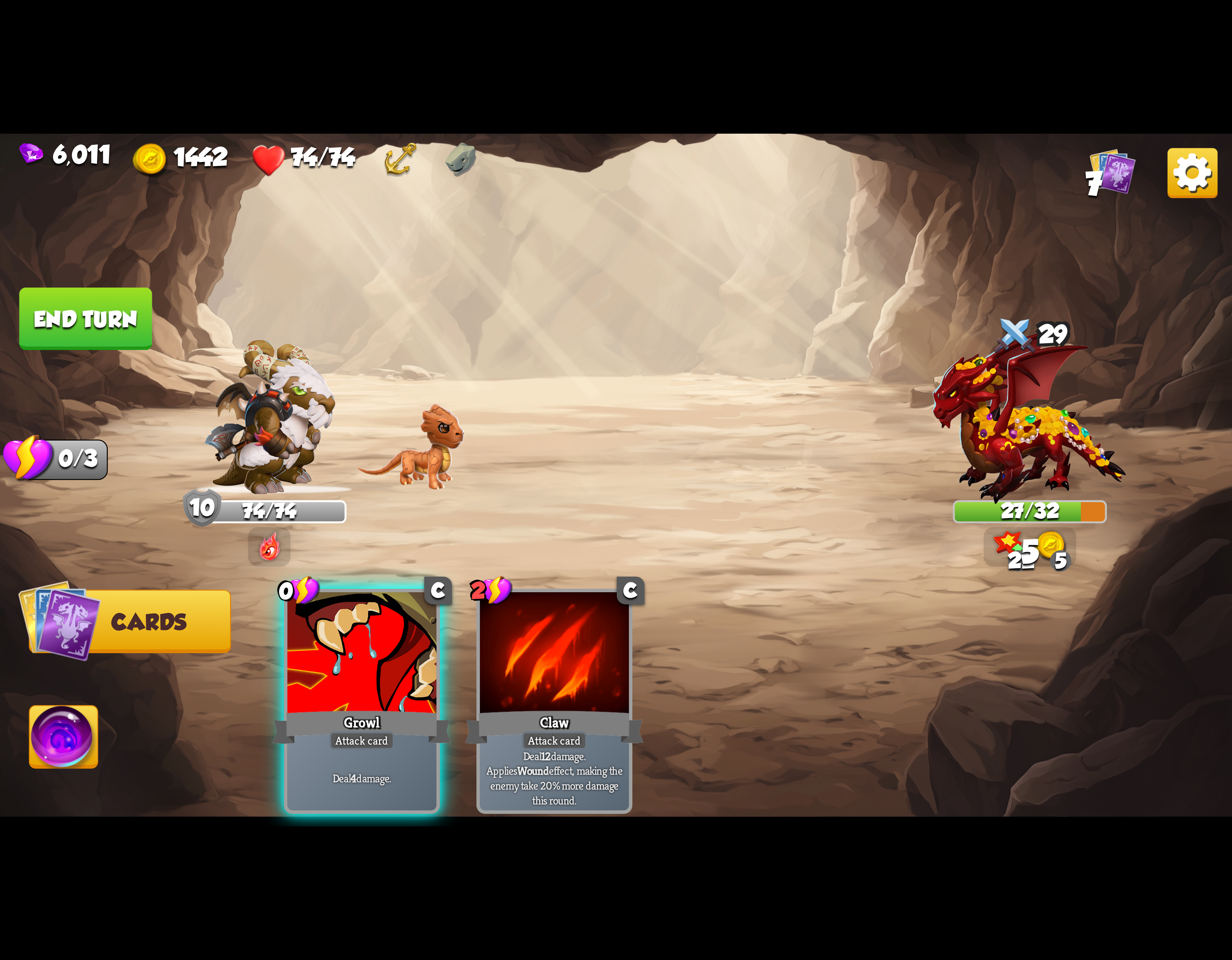
drag, startPoint x: 395, startPoint y: 679, endPoint x: 128, endPoint y: 679, distance: 267.0
click at [393, 707] on div "Growl" at bounding box center [362, 727] width 179 height 40
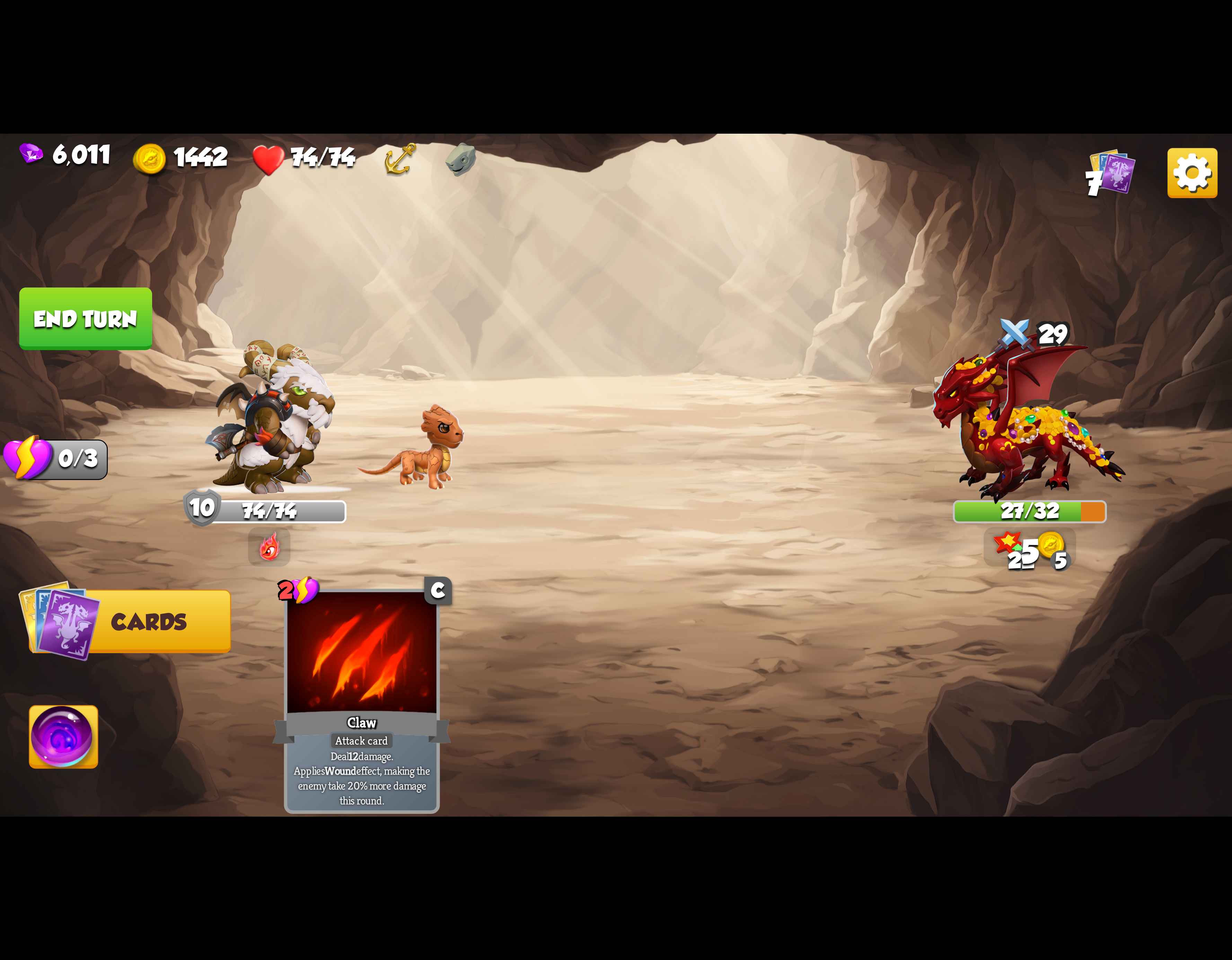
click at [66, 725] on img at bounding box center [63, 741] width 68 height 69
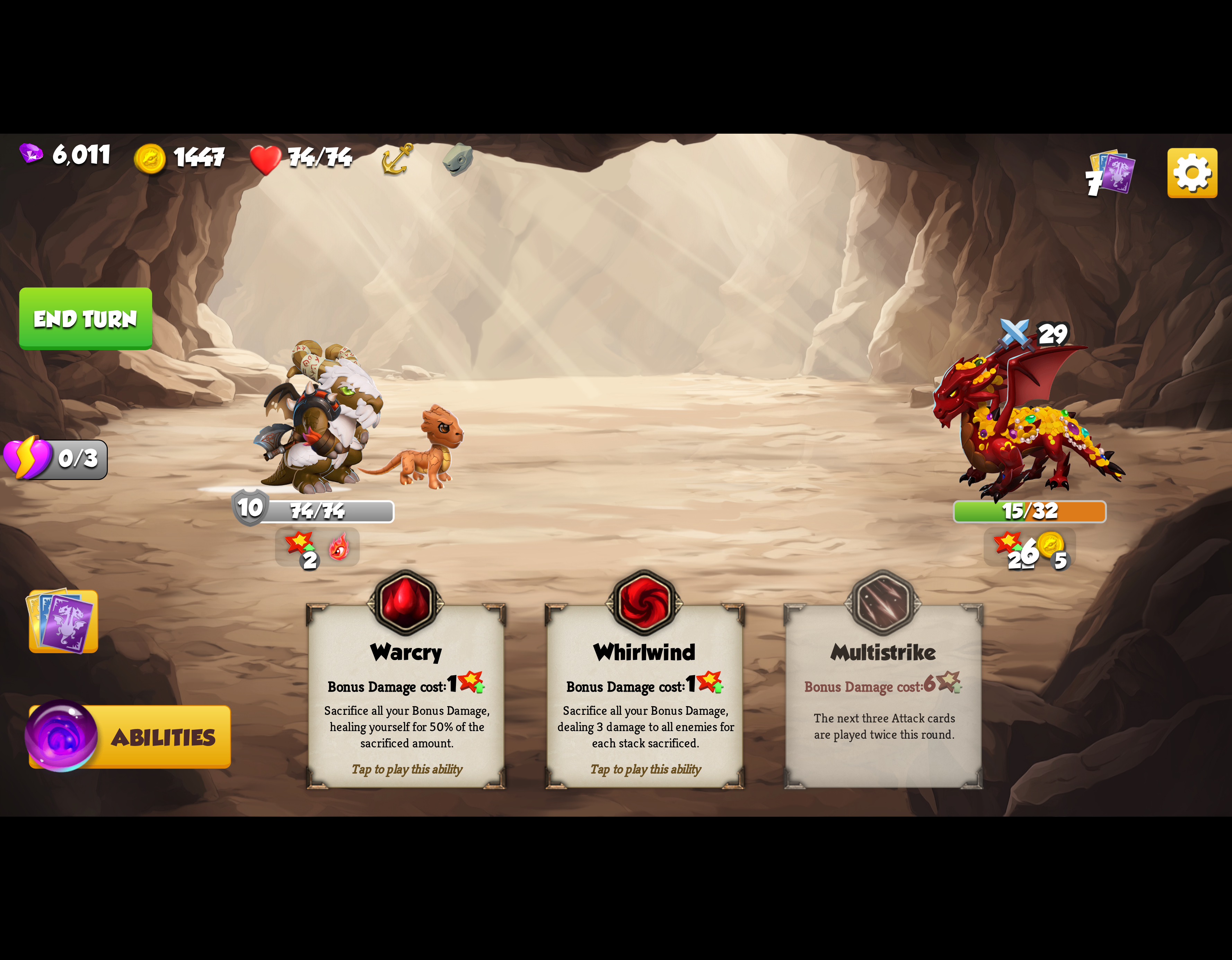
click at [648, 644] on img at bounding box center [644, 603] width 79 height 81
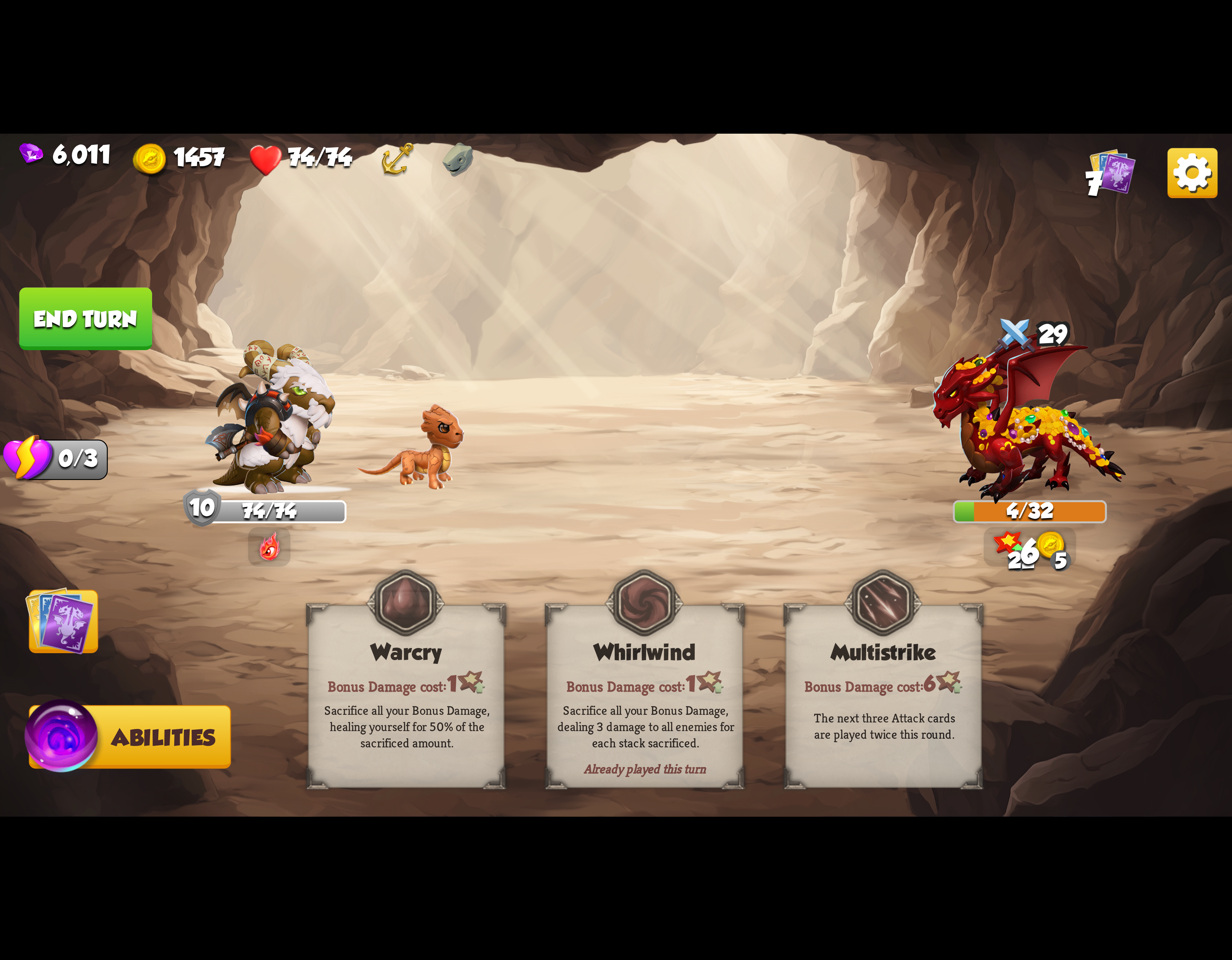
click at [108, 317] on button "End turn" at bounding box center [86, 318] width 133 height 63
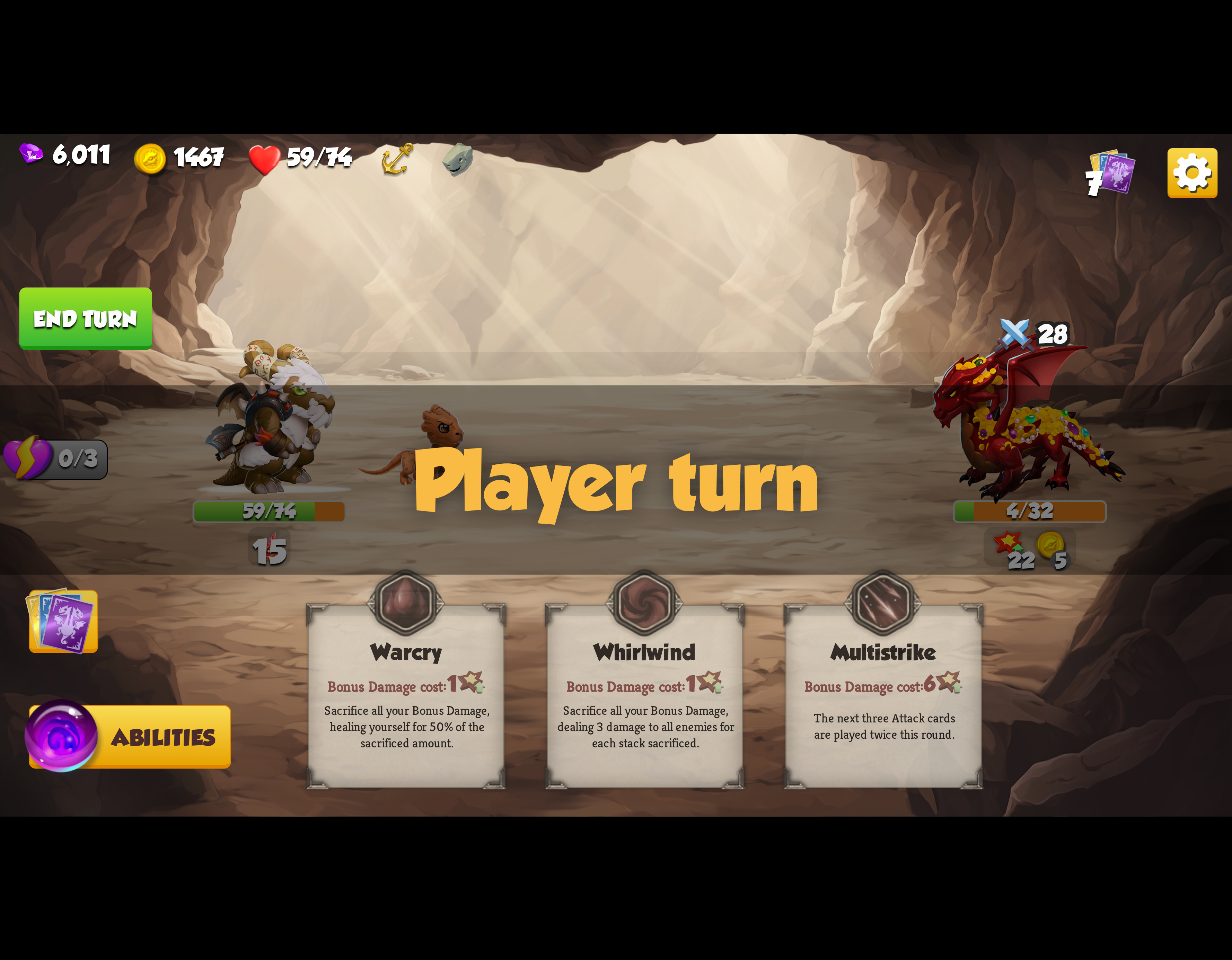
click at [1174, 184] on img at bounding box center [1193, 173] width 50 height 50
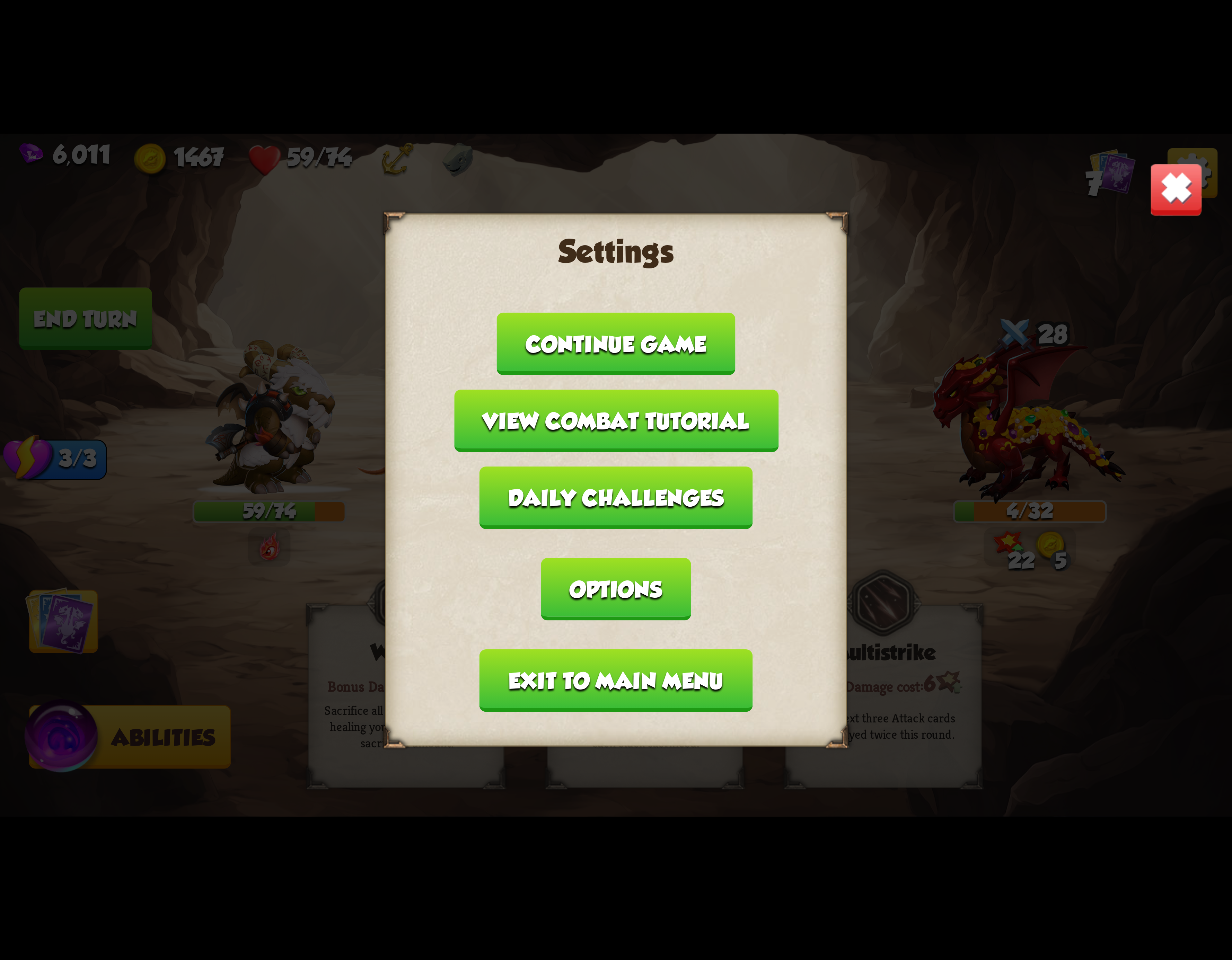
click at [610, 650] on button "Exit to main menu" at bounding box center [616, 681] width 273 height 63
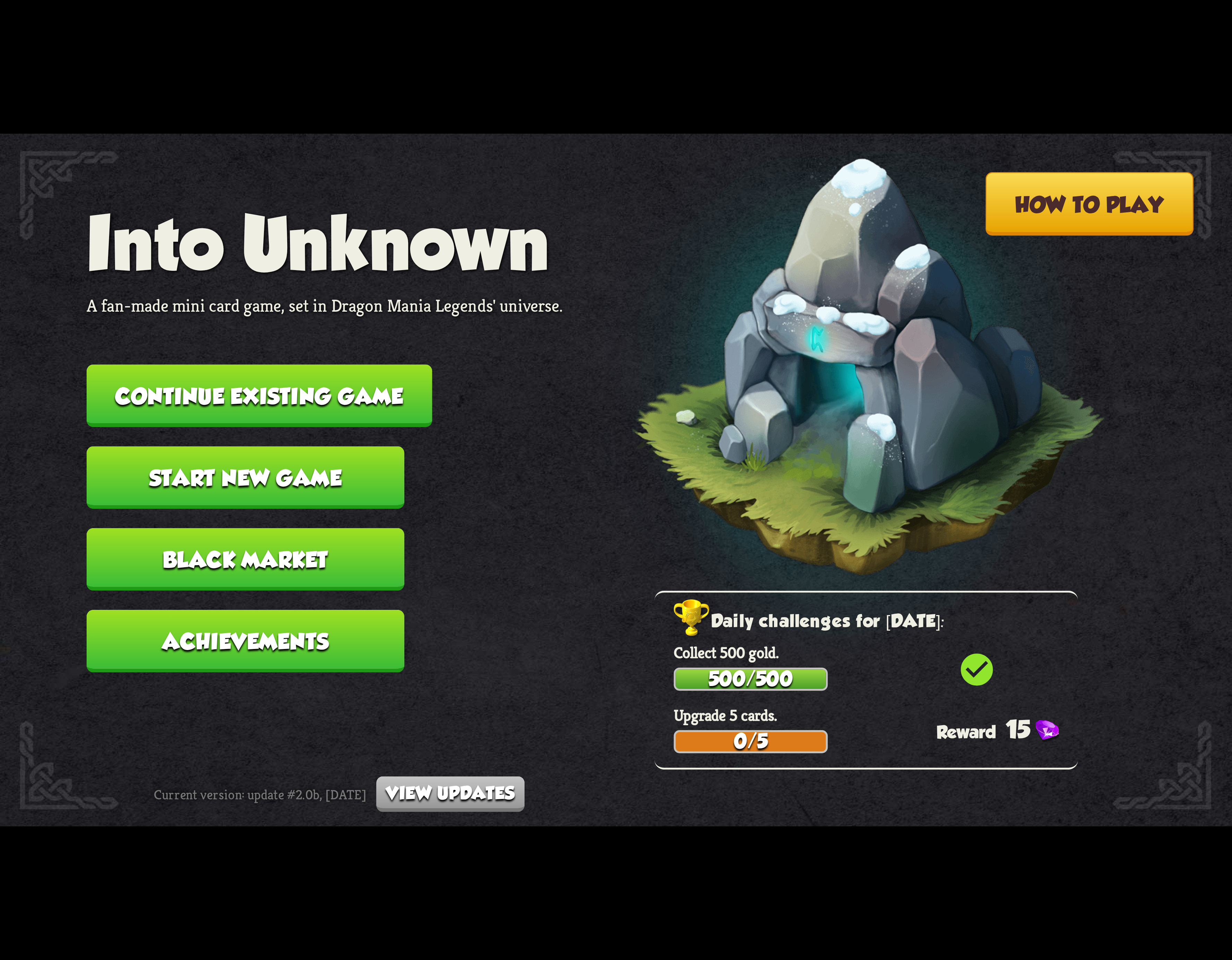
click at [363, 401] on button "Continue existing game" at bounding box center [260, 395] width 346 height 63
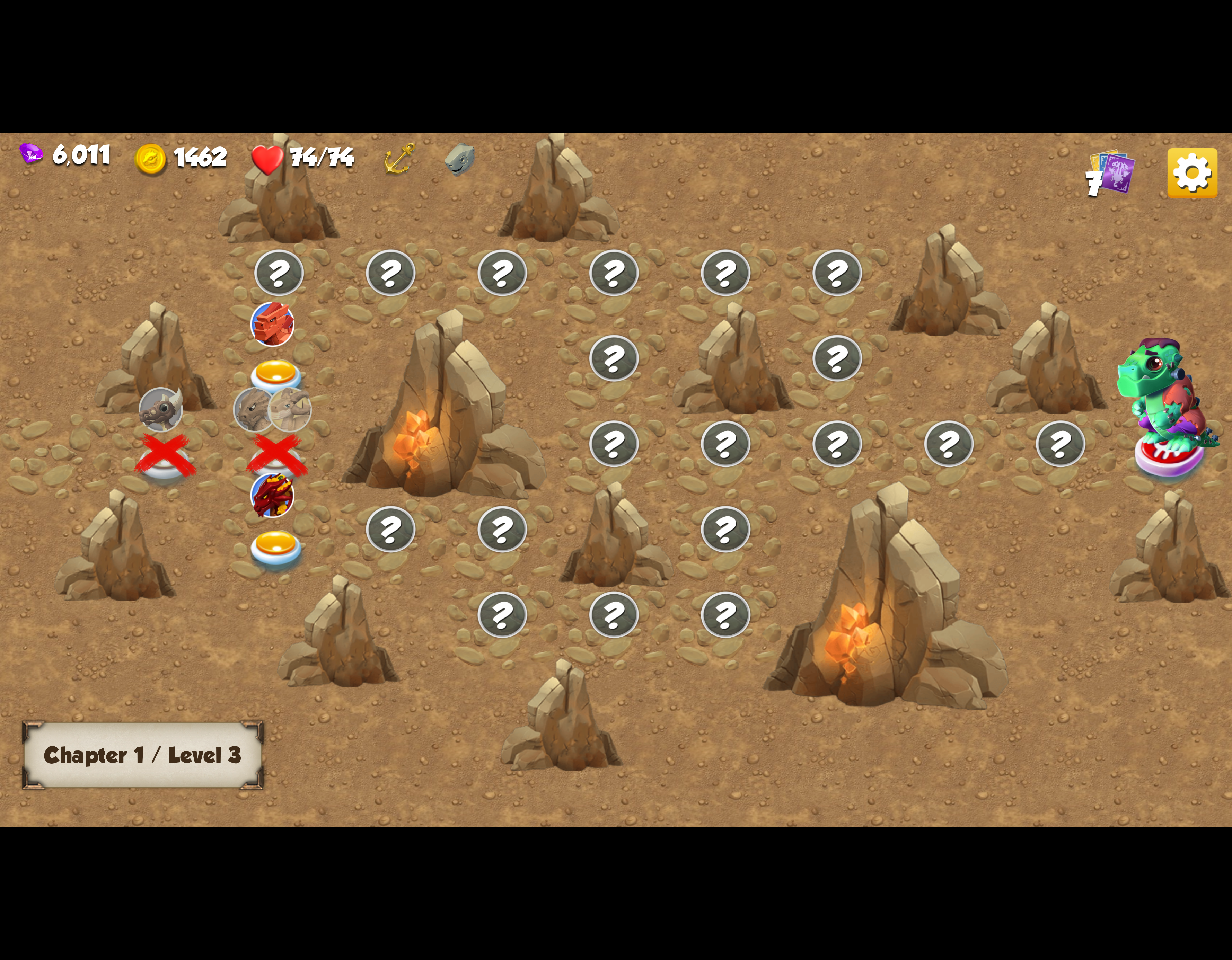
click at [305, 531] on img at bounding box center [277, 553] width 62 height 45
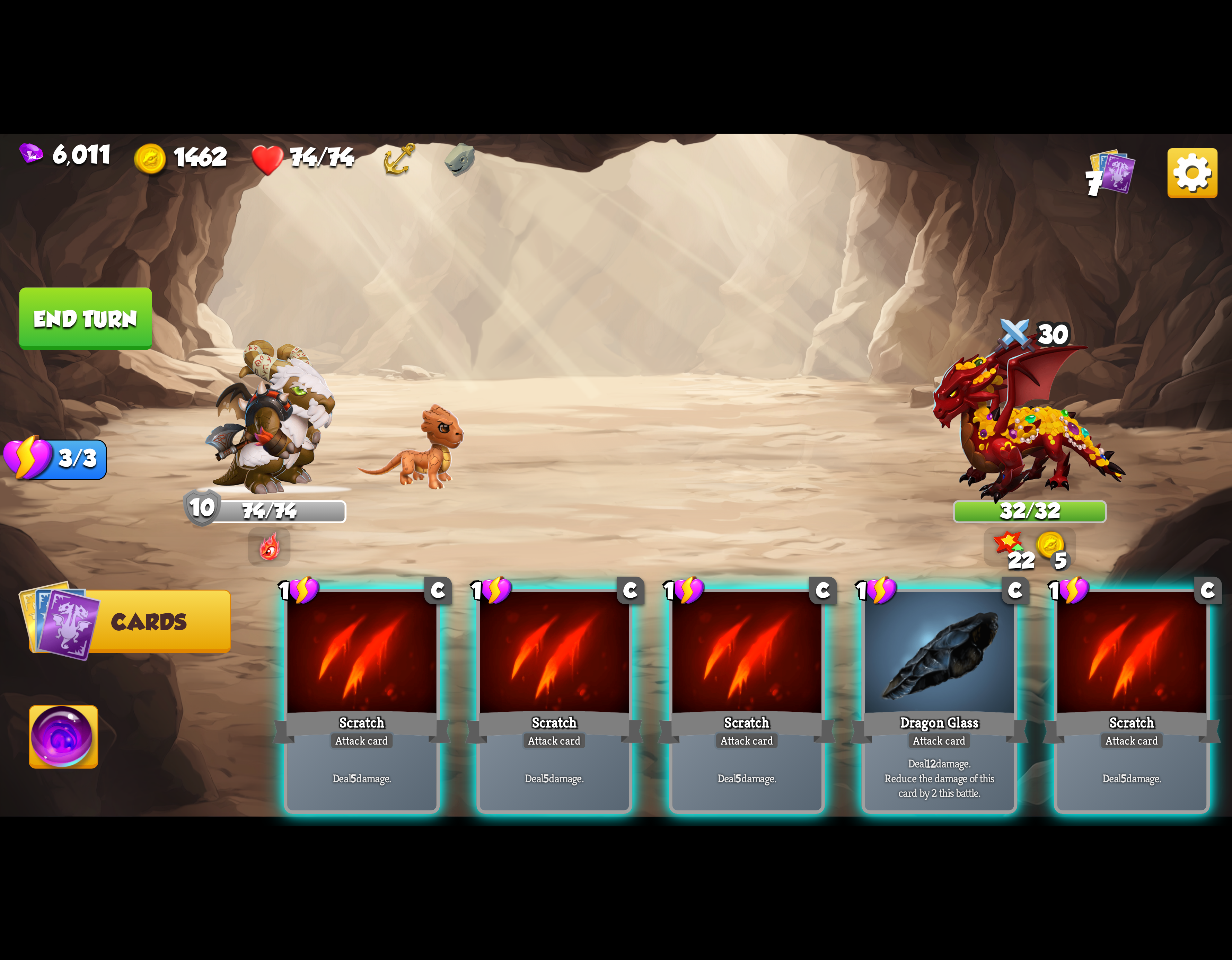
drag, startPoint x: 596, startPoint y: 675, endPoint x: 593, endPoint y: 669, distance: 6.7
click at [593, 669] on div at bounding box center [554, 655] width 149 height 126
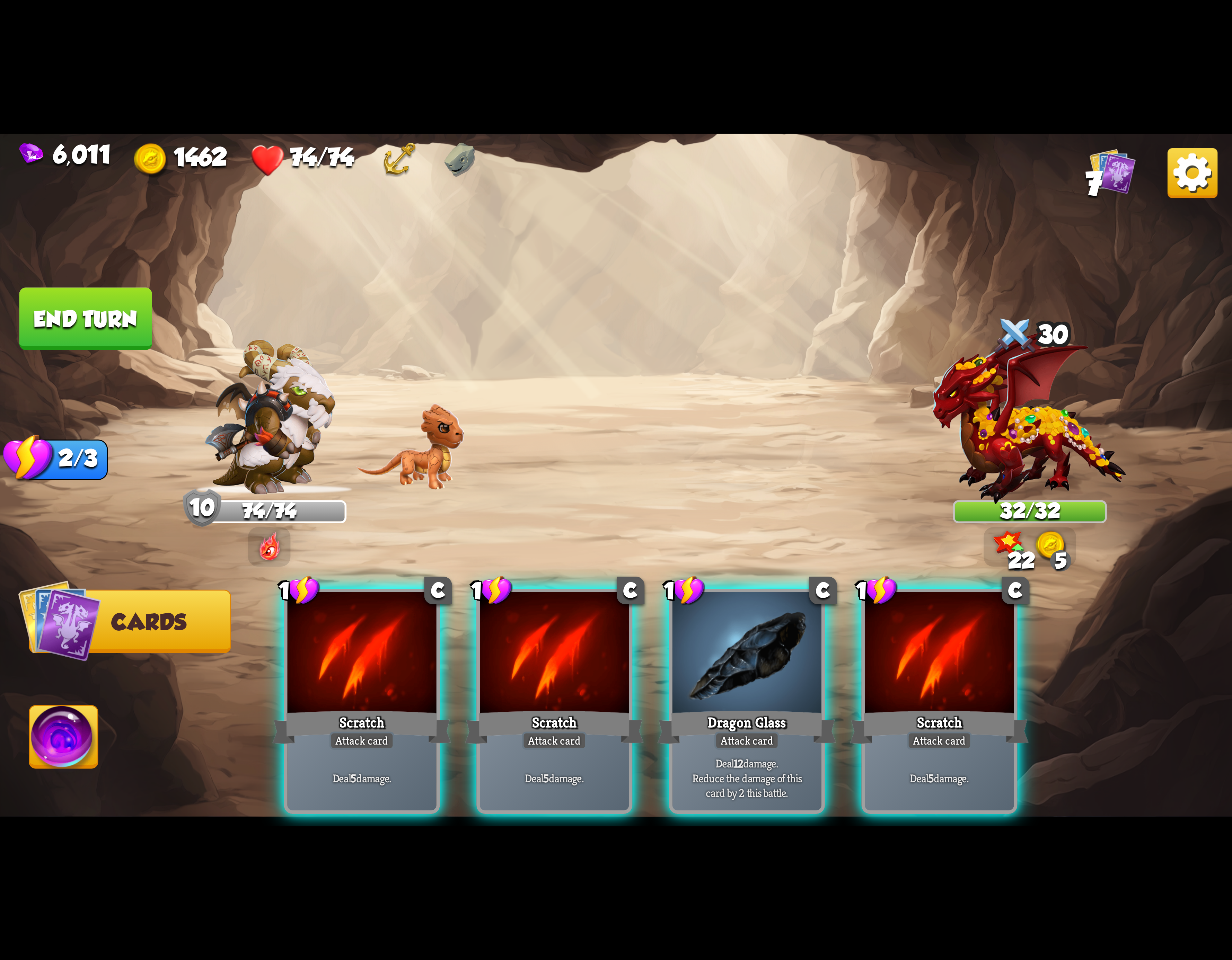
drag, startPoint x: 593, startPoint y: 669, endPoint x: 581, endPoint y: 669, distance: 12.0
click at [581, 669] on div at bounding box center [554, 655] width 149 height 126
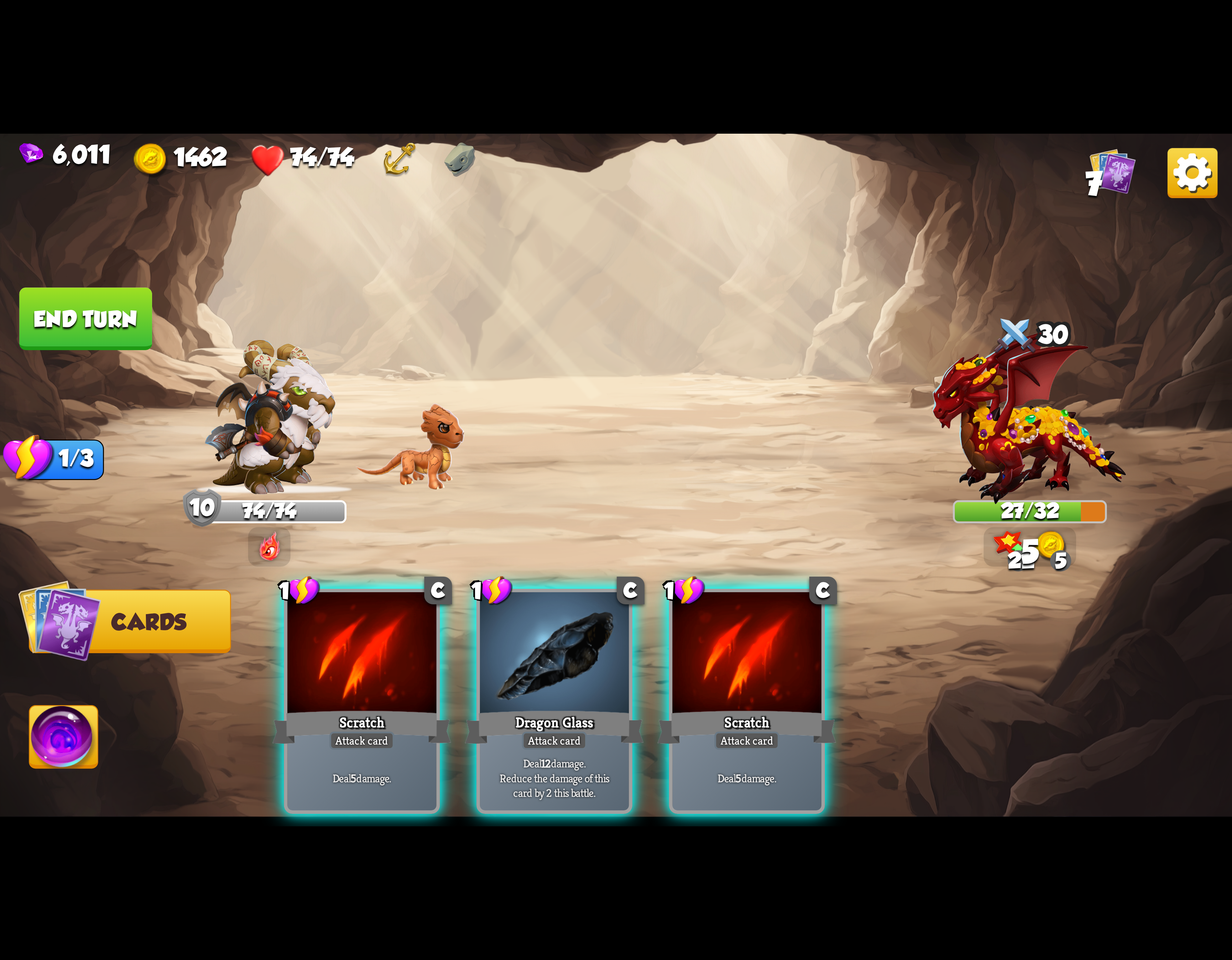
click at [581, 669] on div at bounding box center [554, 655] width 149 height 126
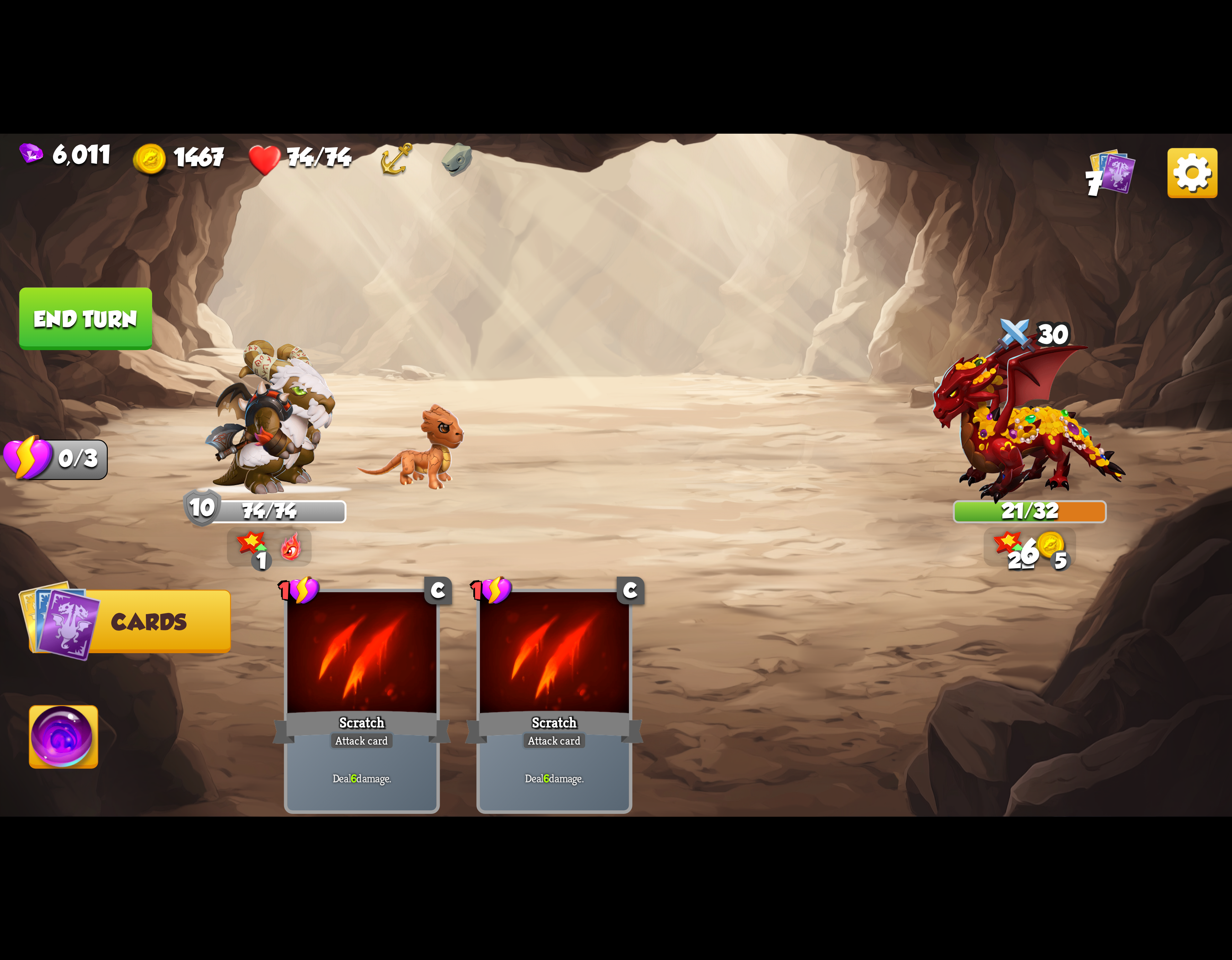
click at [61, 751] on img at bounding box center [63, 741] width 68 height 69
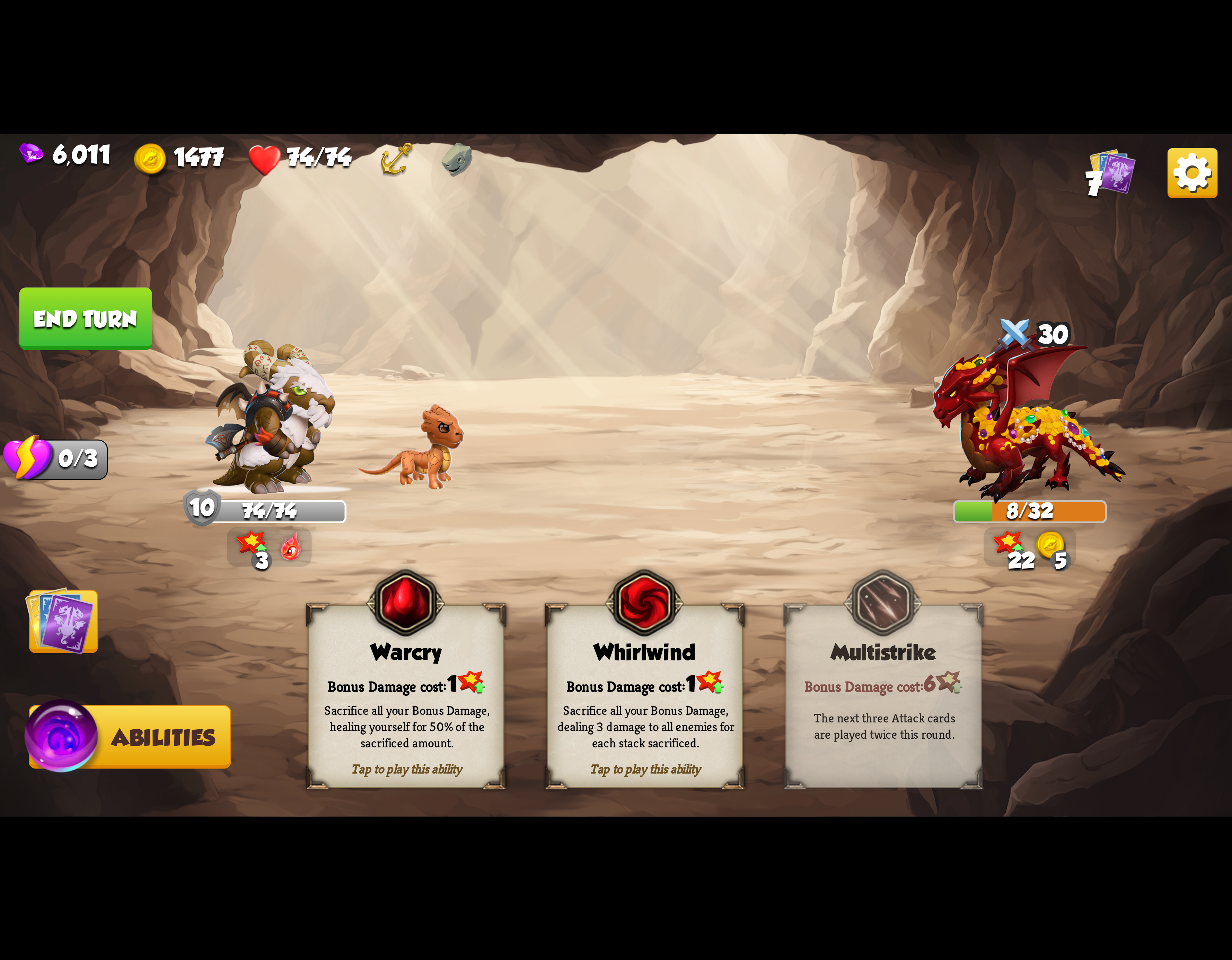
click at [101, 322] on button "End turn" at bounding box center [86, 318] width 133 height 63
click at [646, 668] on div "Tap to play this ability Whirlwind Bonus Damage cost: 1 Sacrifice all your Bonu…" at bounding box center [645, 697] width 196 height 183
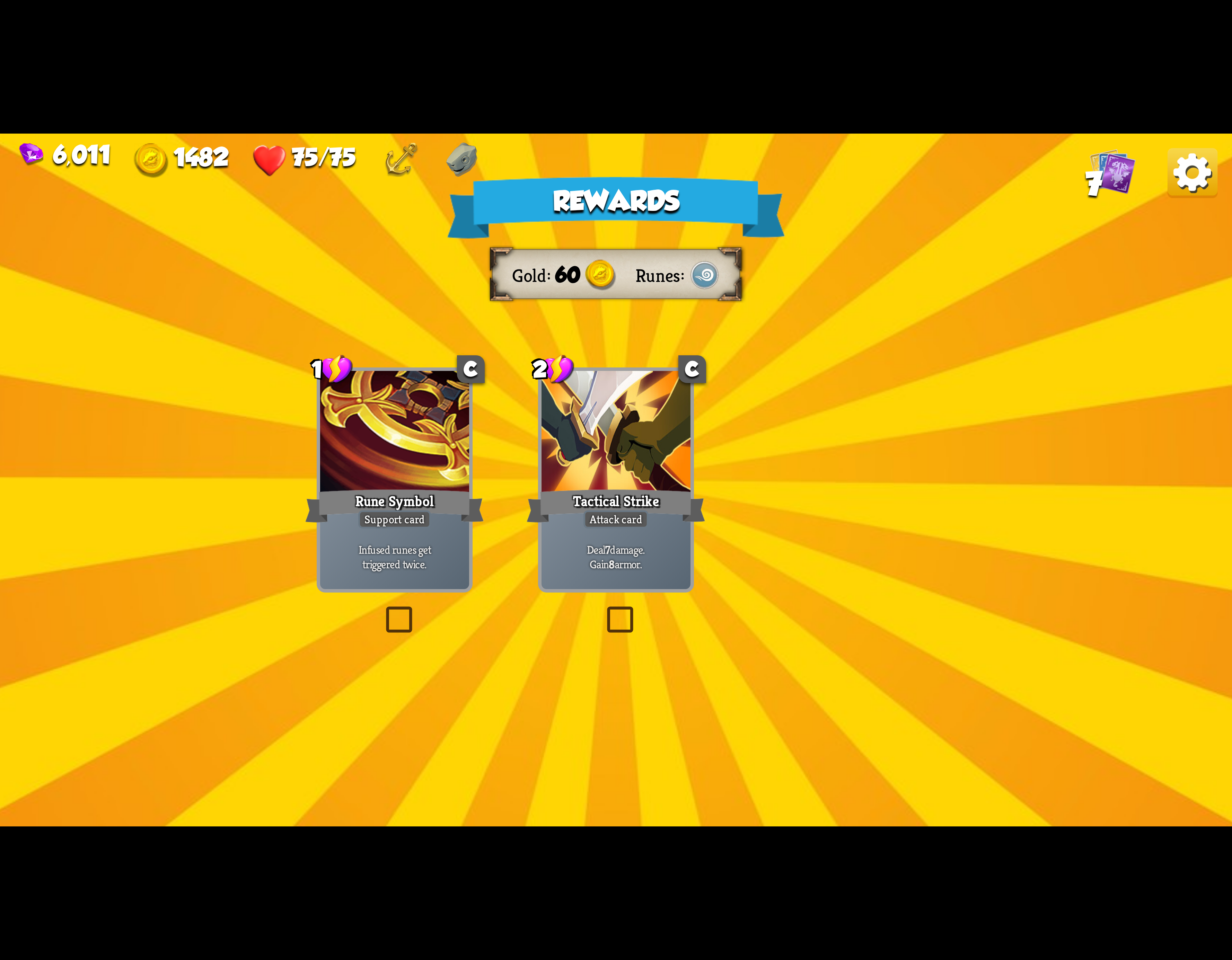
click at [1163, 186] on div "Rewards Gold 60 Runes Select a card 1 C Rune Symbol Support card Infused runes …" at bounding box center [616, 480] width 1232 height 693
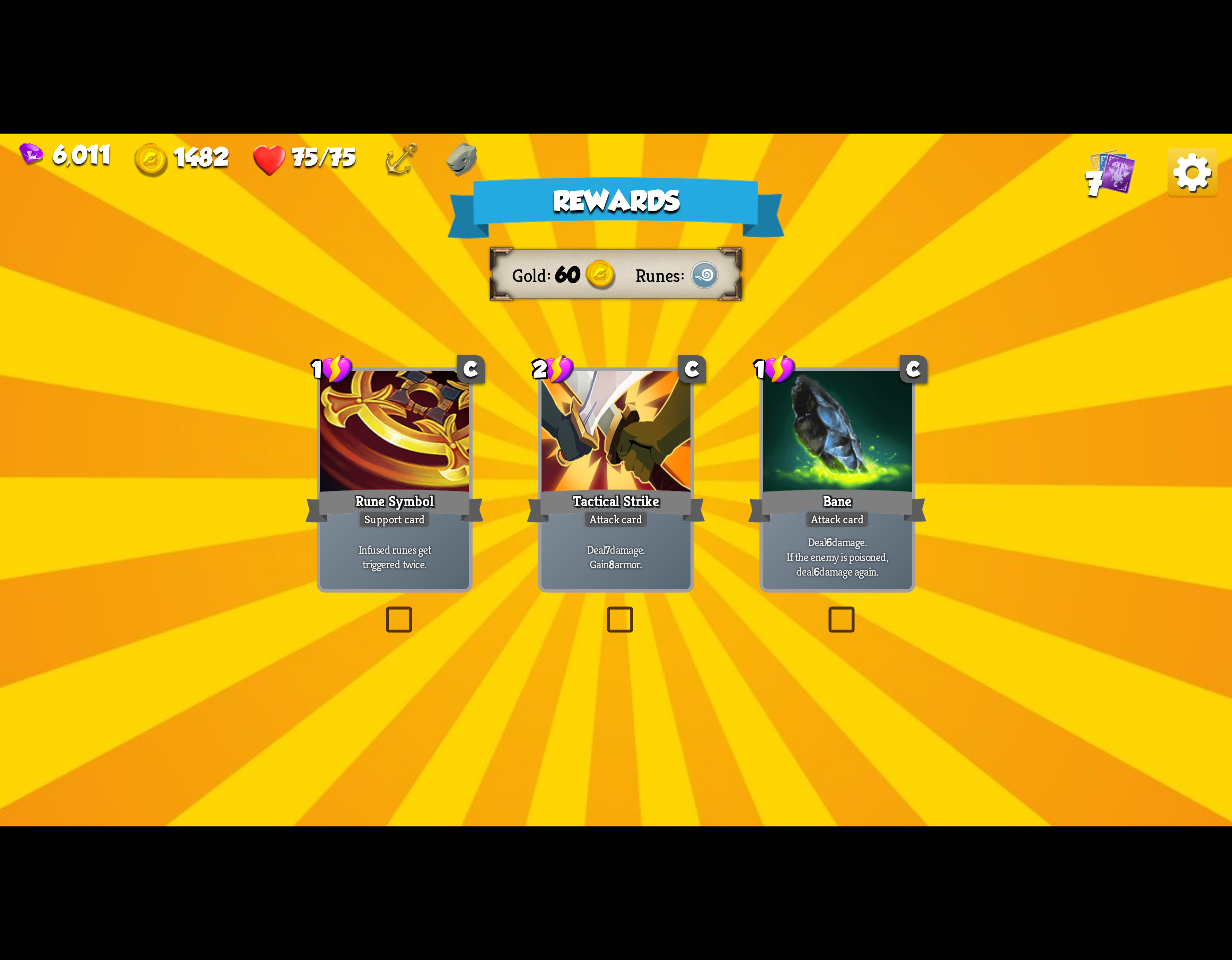
click at [1181, 161] on img at bounding box center [1193, 173] width 50 height 50
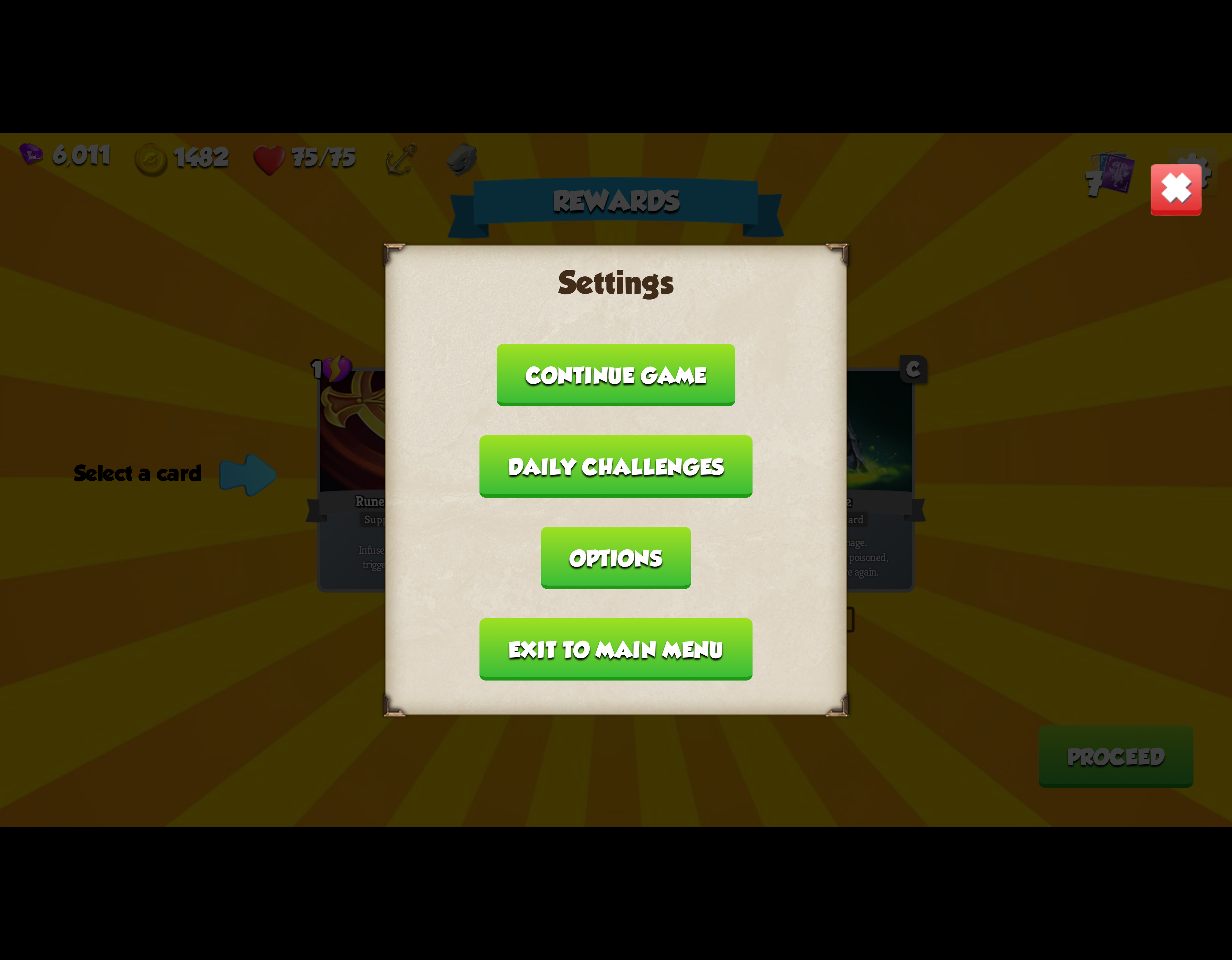
drag, startPoint x: 648, startPoint y: 623, endPoint x: 646, endPoint y: 620, distance: 3.6
click at [646, 620] on button "Exit to main menu" at bounding box center [616, 649] width 273 height 63
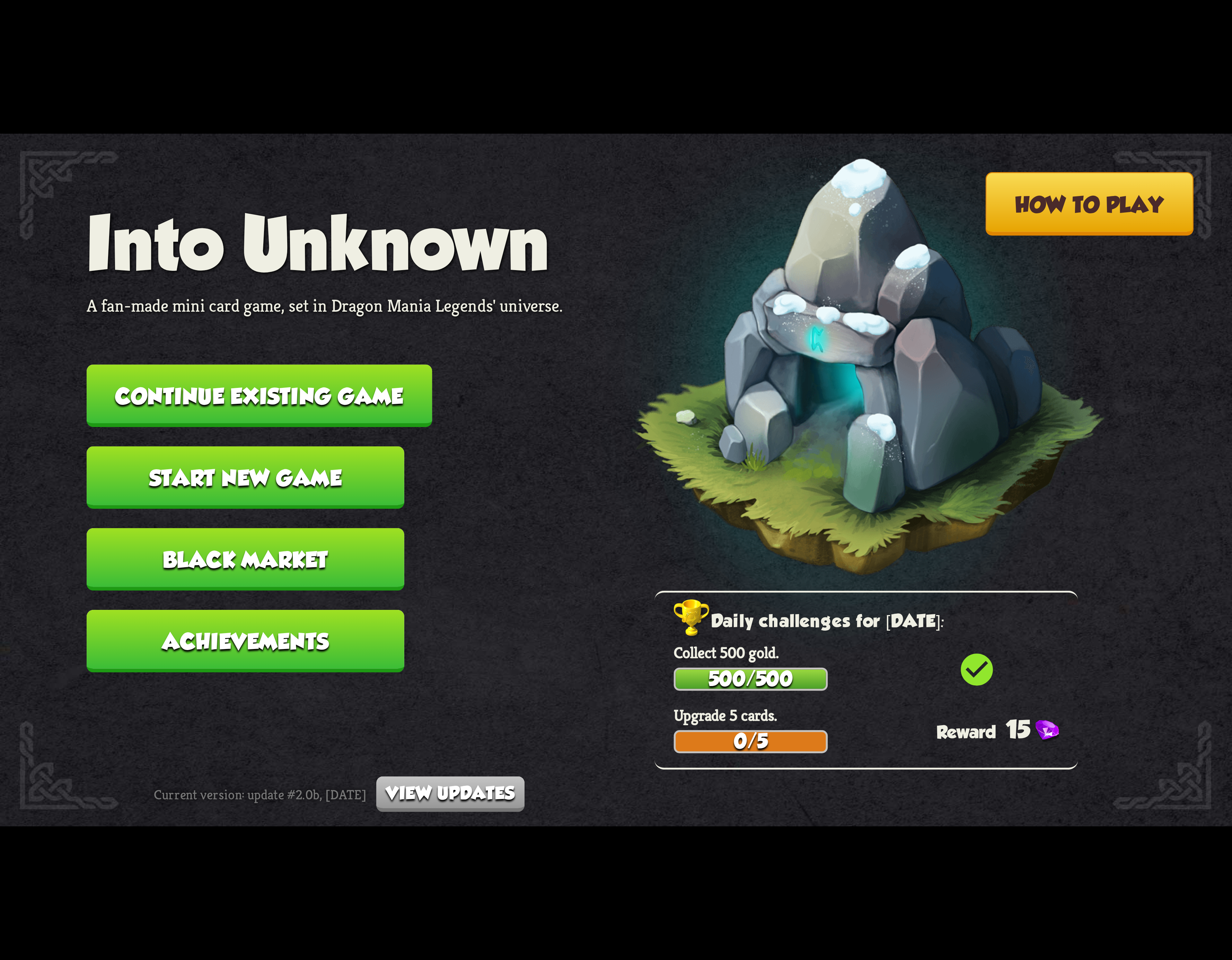
click at [395, 414] on button "Continue existing game" at bounding box center [260, 395] width 346 height 63
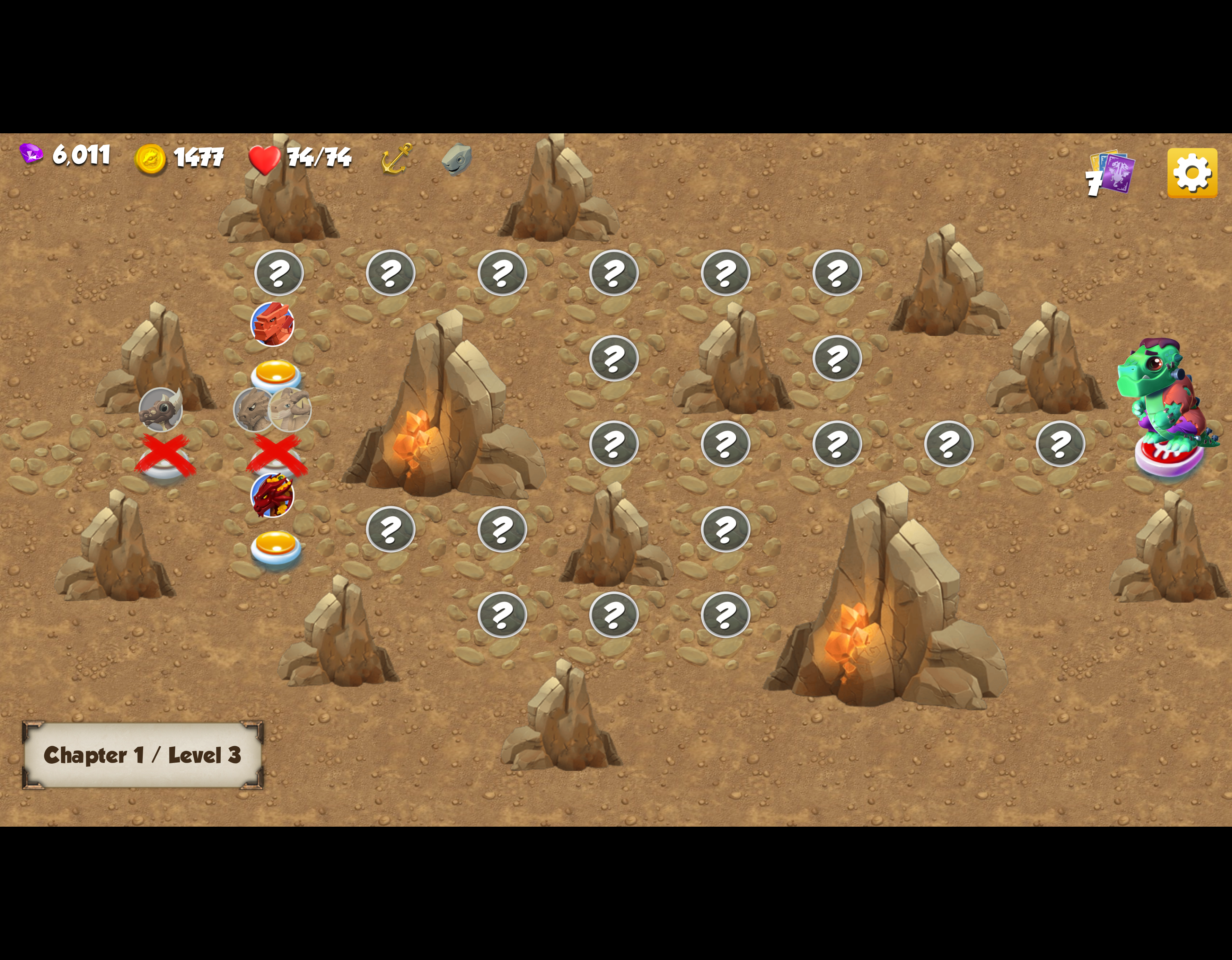
click at [270, 540] on img at bounding box center [277, 553] width 62 height 45
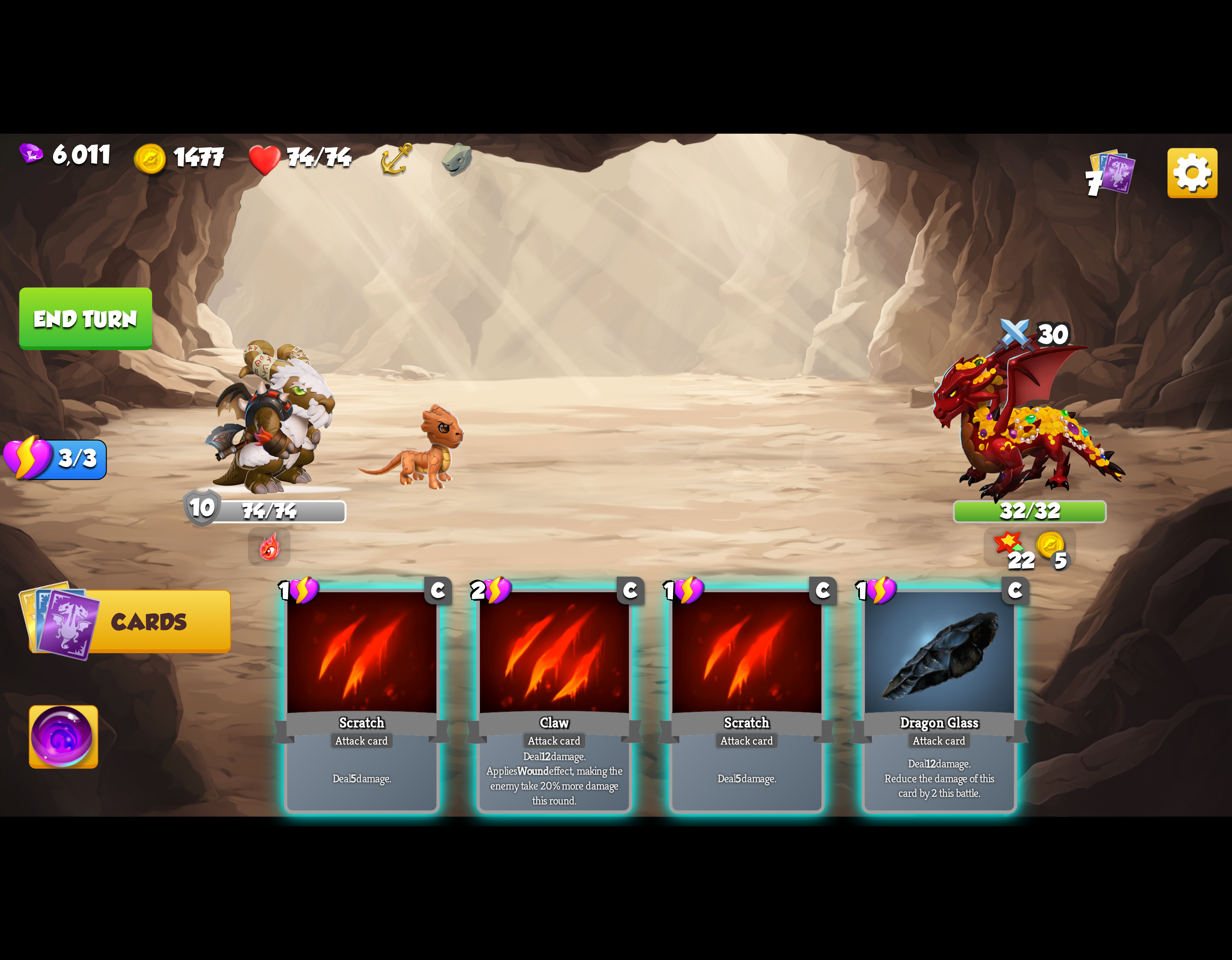
click at [1161, 164] on div "6,011 1477 74/74 7" at bounding box center [616, 158] width 1232 height 48
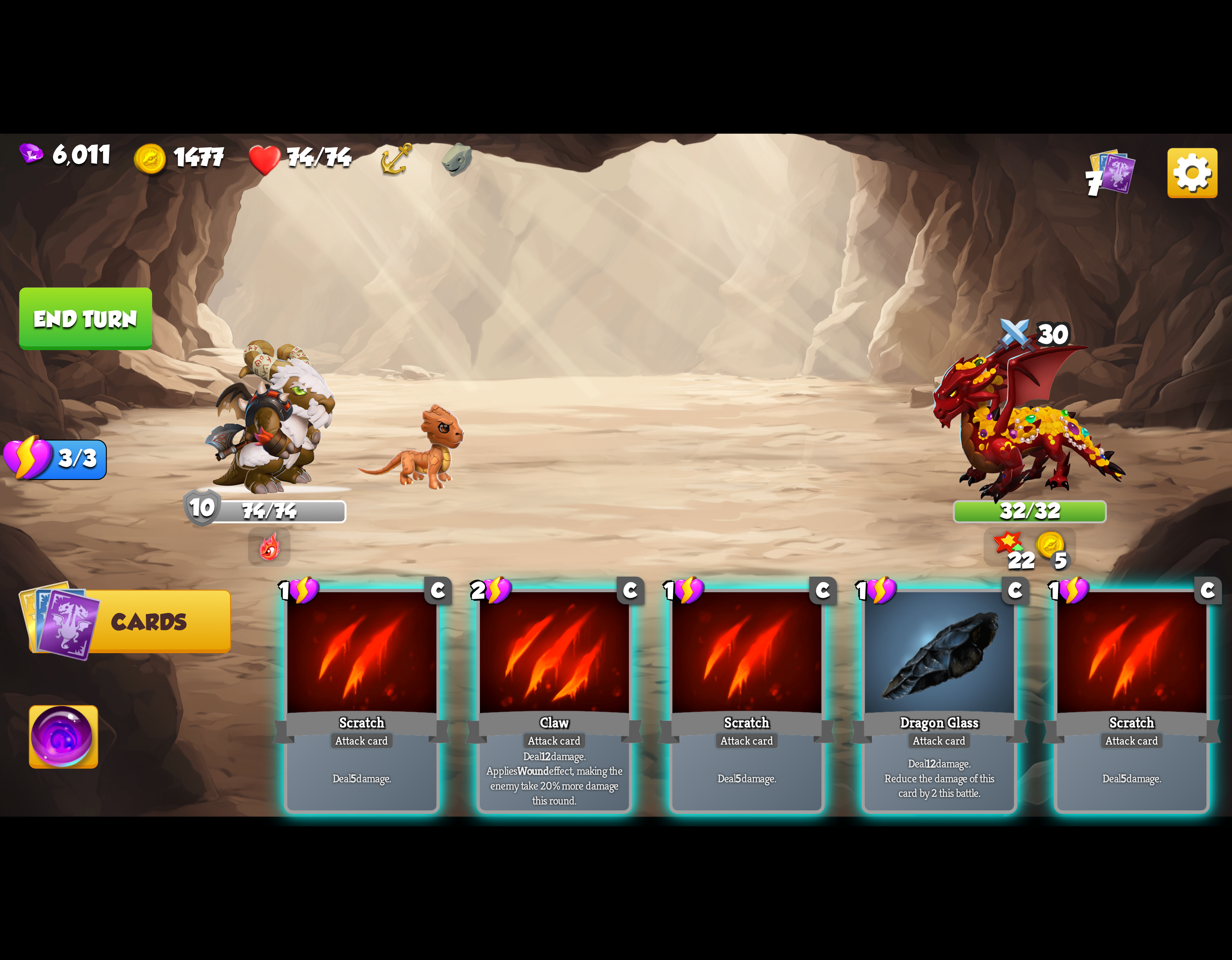
click at [1209, 204] on img at bounding box center [616, 480] width 1232 height 693
click at [1189, 180] on img at bounding box center [1193, 173] width 50 height 50
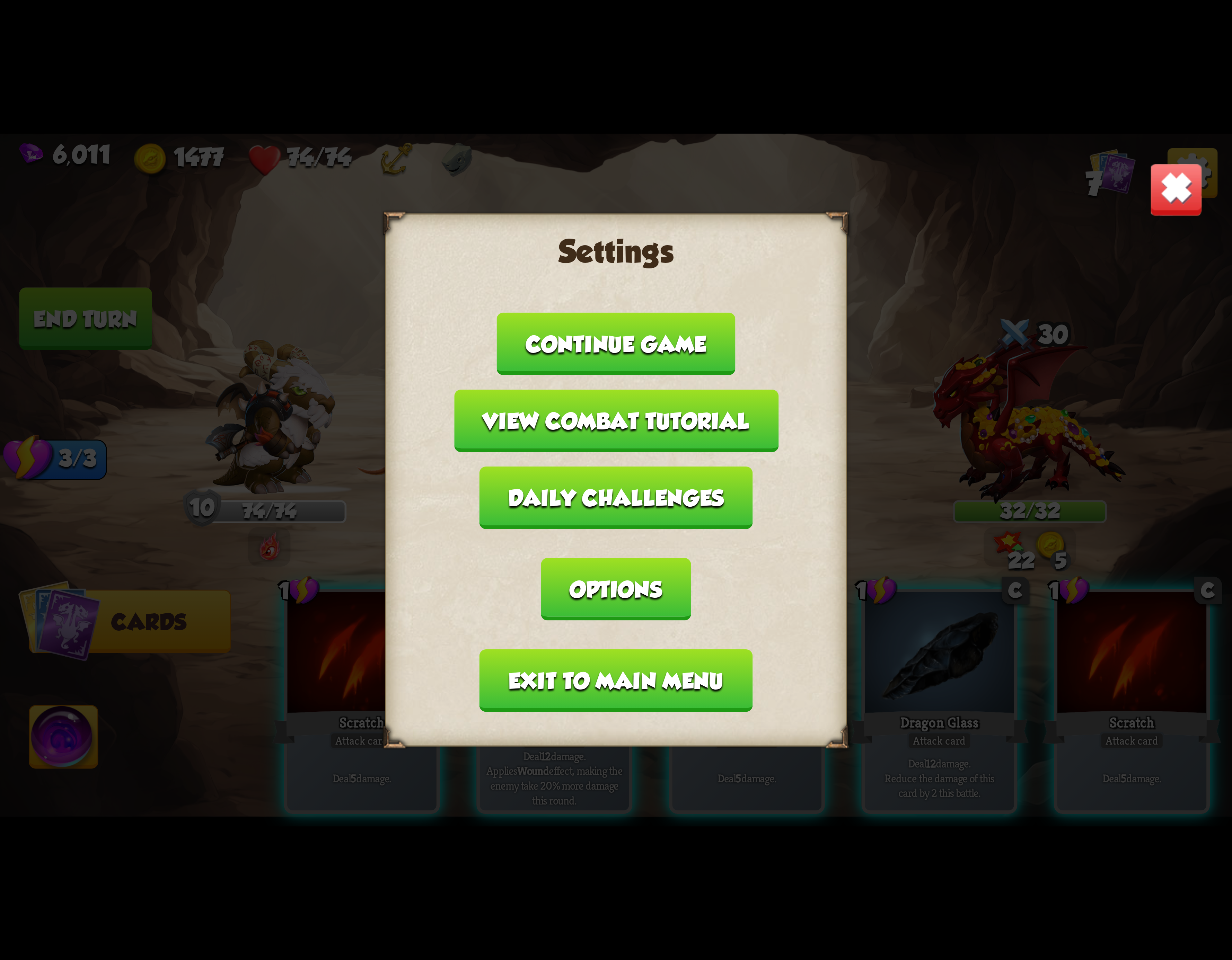
click at [596, 650] on button "Exit to main menu" at bounding box center [616, 681] width 273 height 63
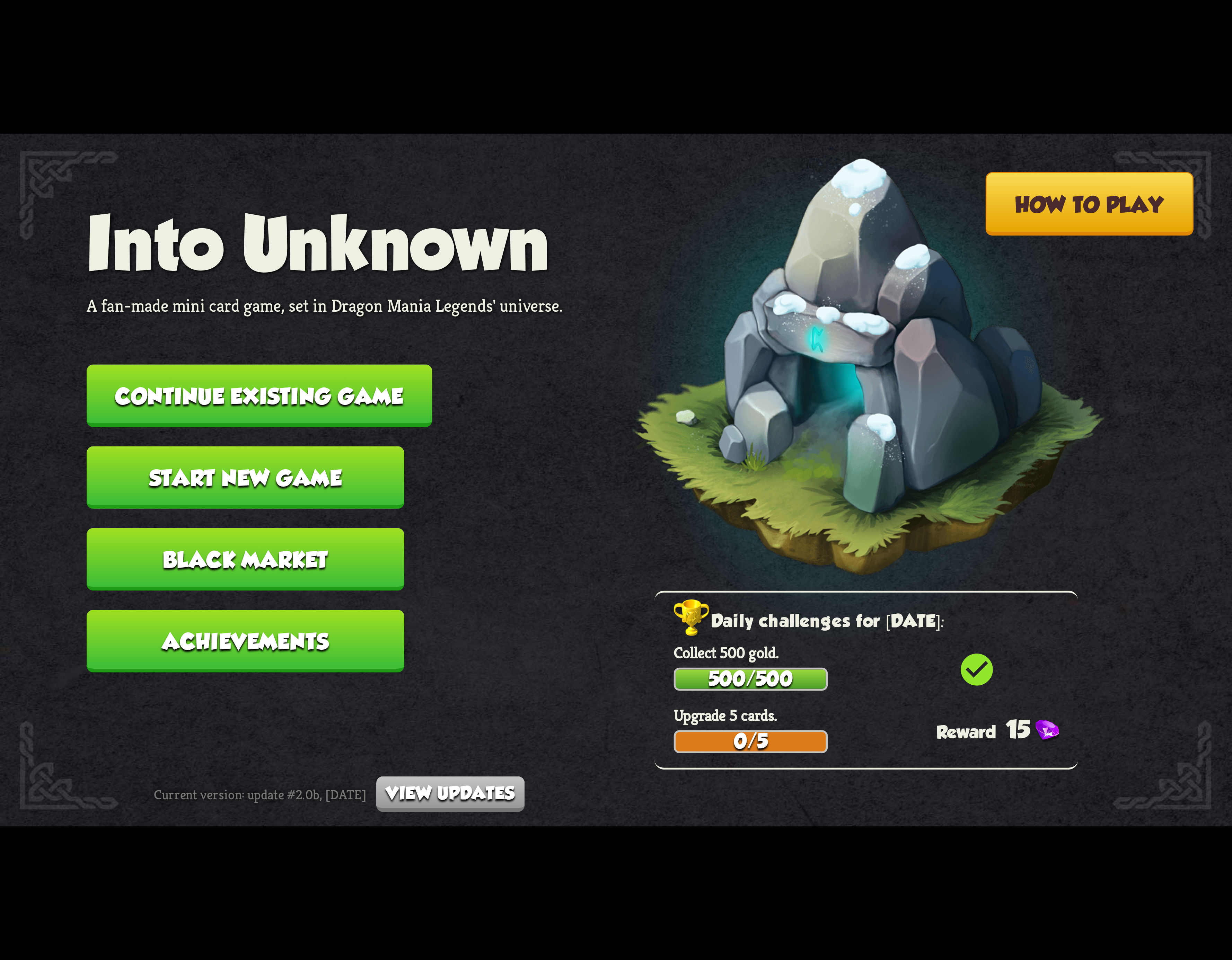
click at [182, 391] on button "Continue existing game" at bounding box center [260, 395] width 346 height 63
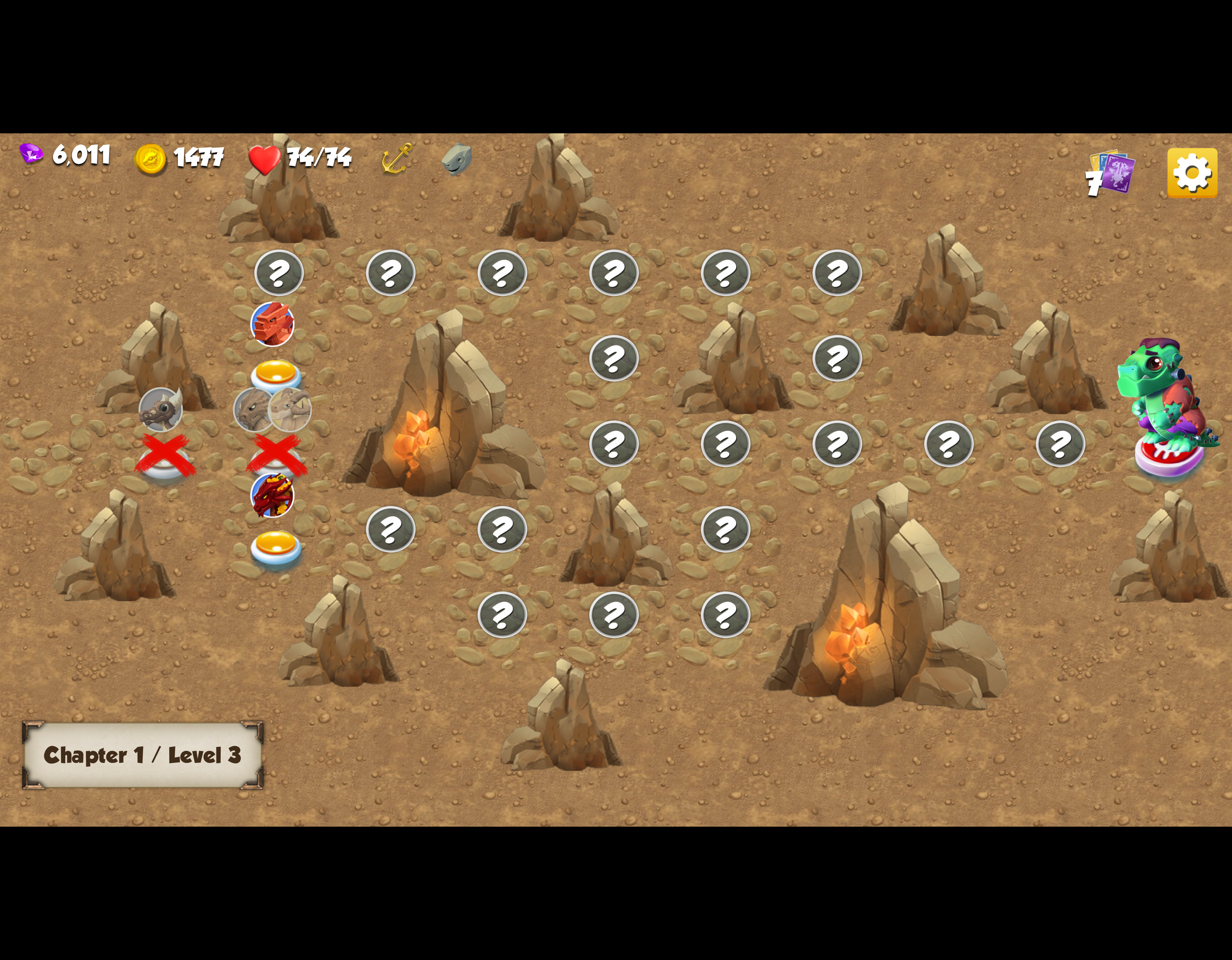
click at [234, 522] on div at bounding box center [279, 541] width 112 height 85
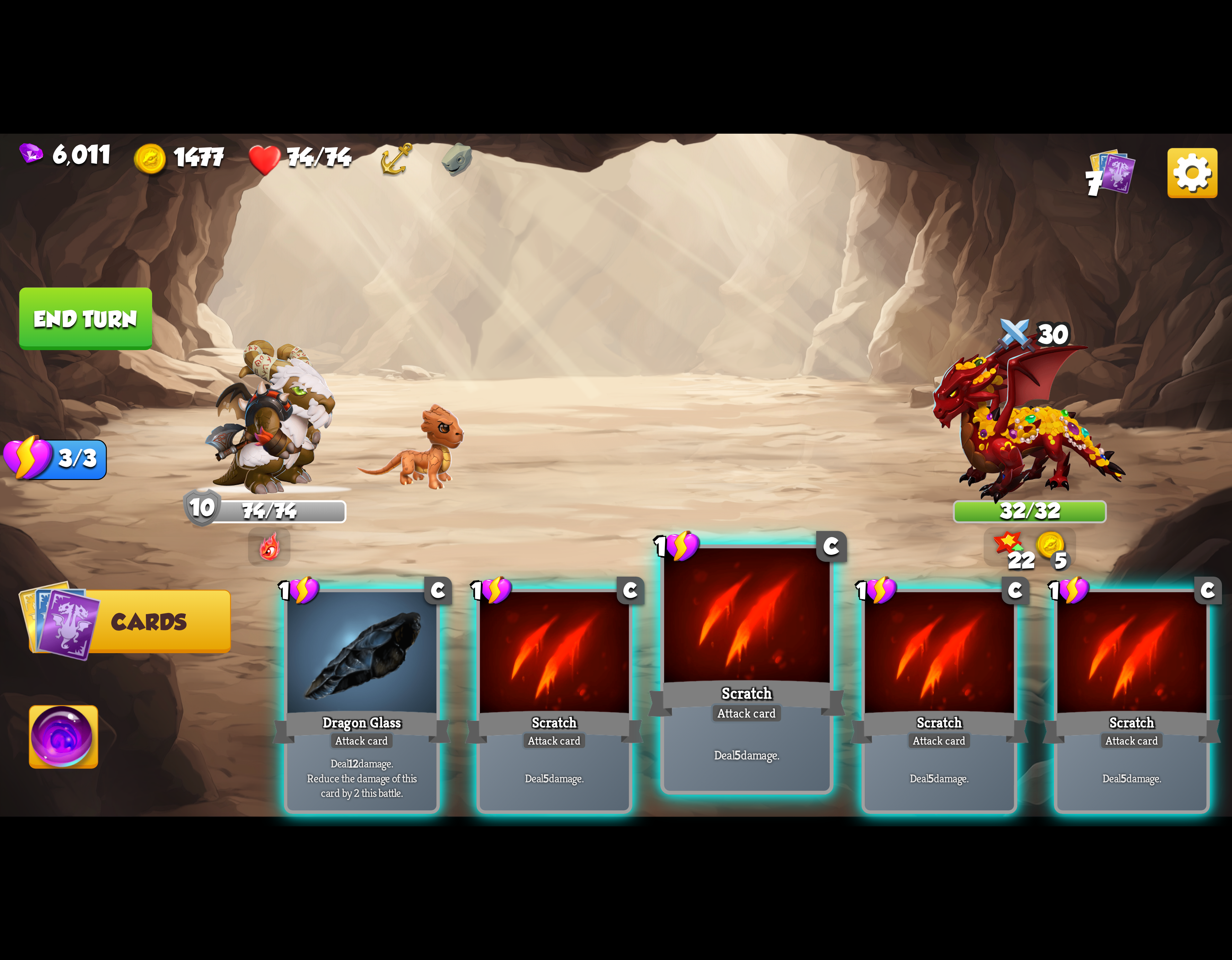
click at [778, 638] on div at bounding box center [747, 618] width 165 height 140
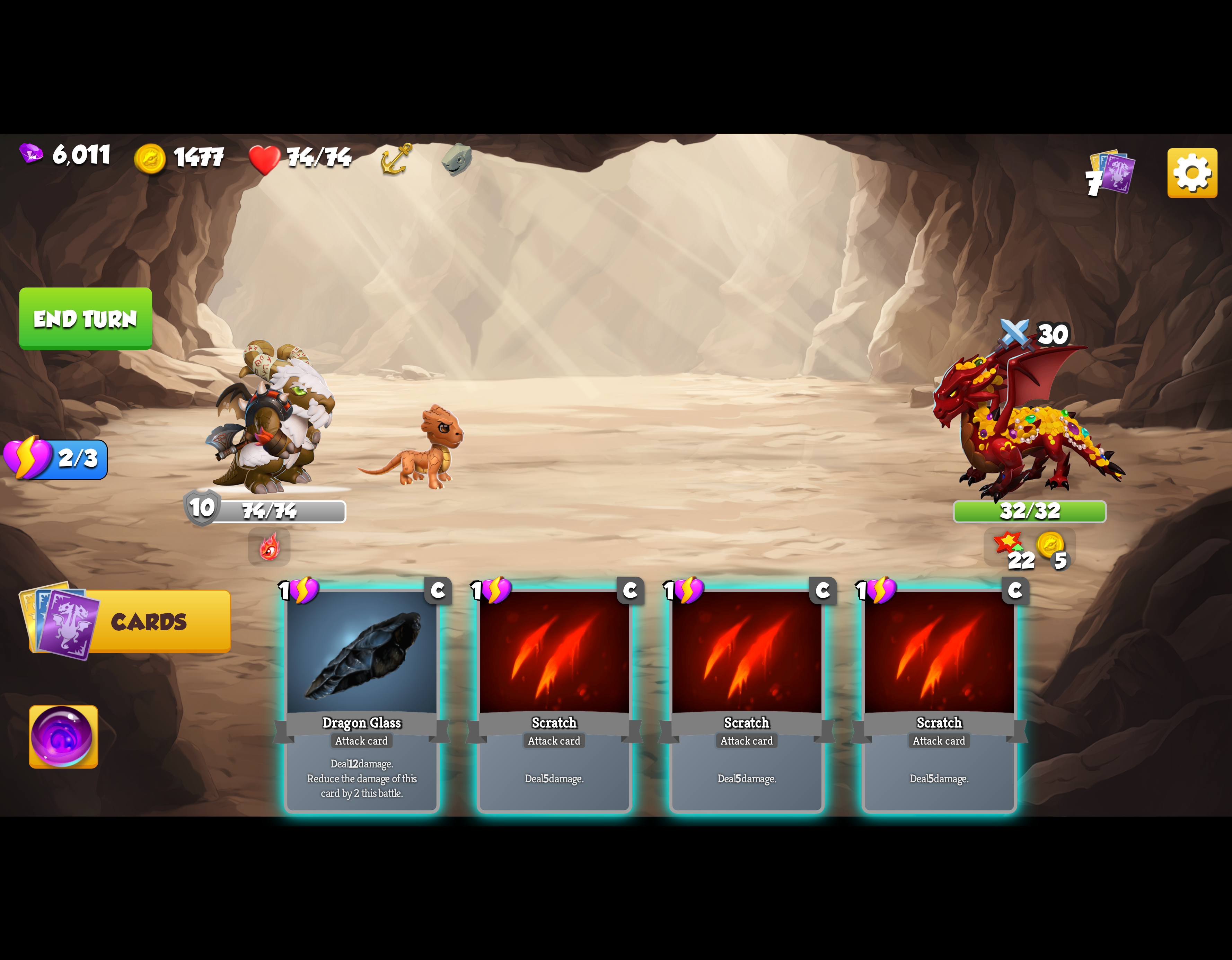
drag, startPoint x: 778, startPoint y: 638, endPoint x: 759, endPoint y: 642, distance: 19.4
click at [769, 640] on div at bounding box center [747, 655] width 149 height 126
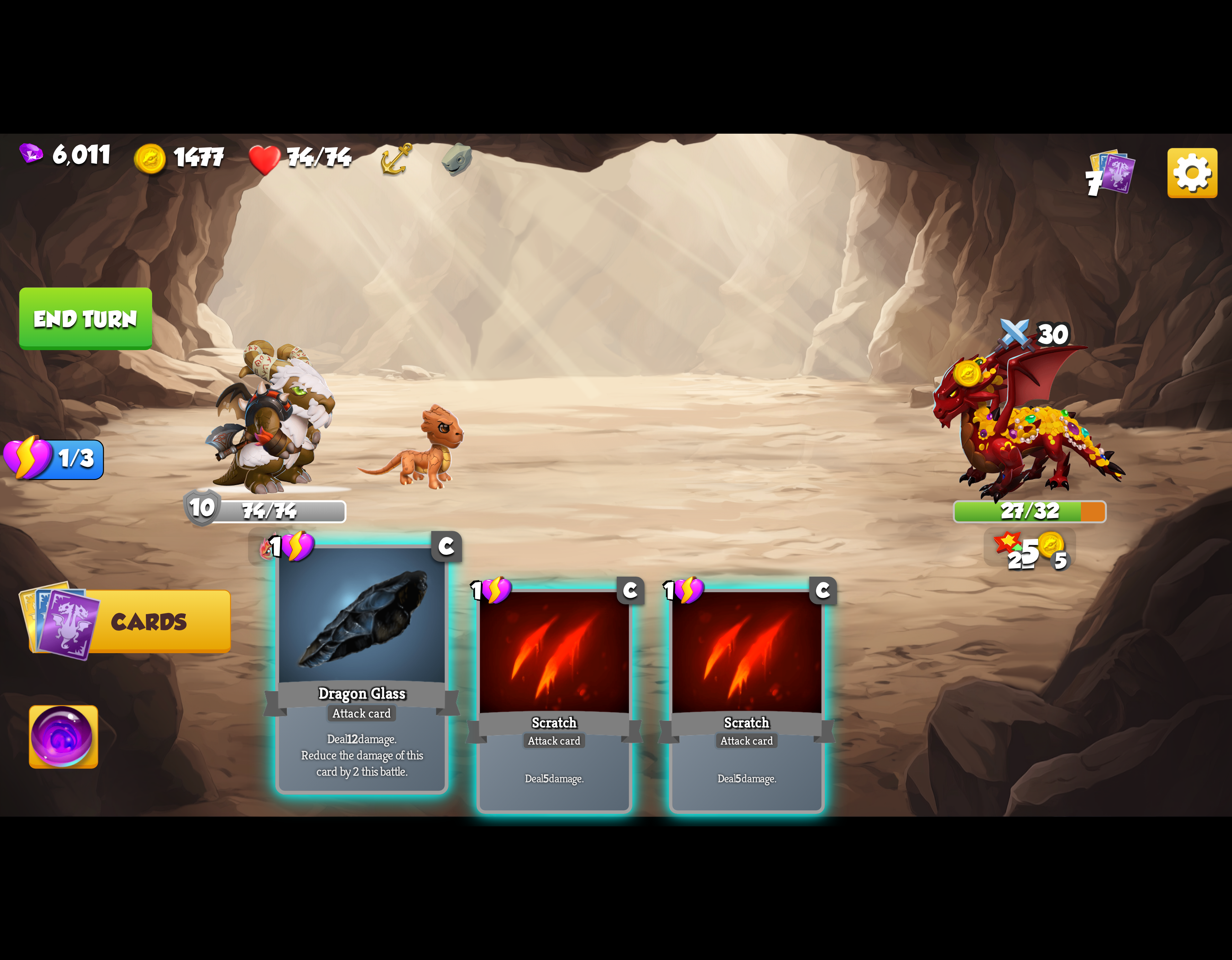
drag, startPoint x: 303, startPoint y: 688, endPoint x: 309, endPoint y: 688, distance: 6.0
click at [309, 688] on div "Dragon Glass" at bounding box center [362, 698] width 199 height 45
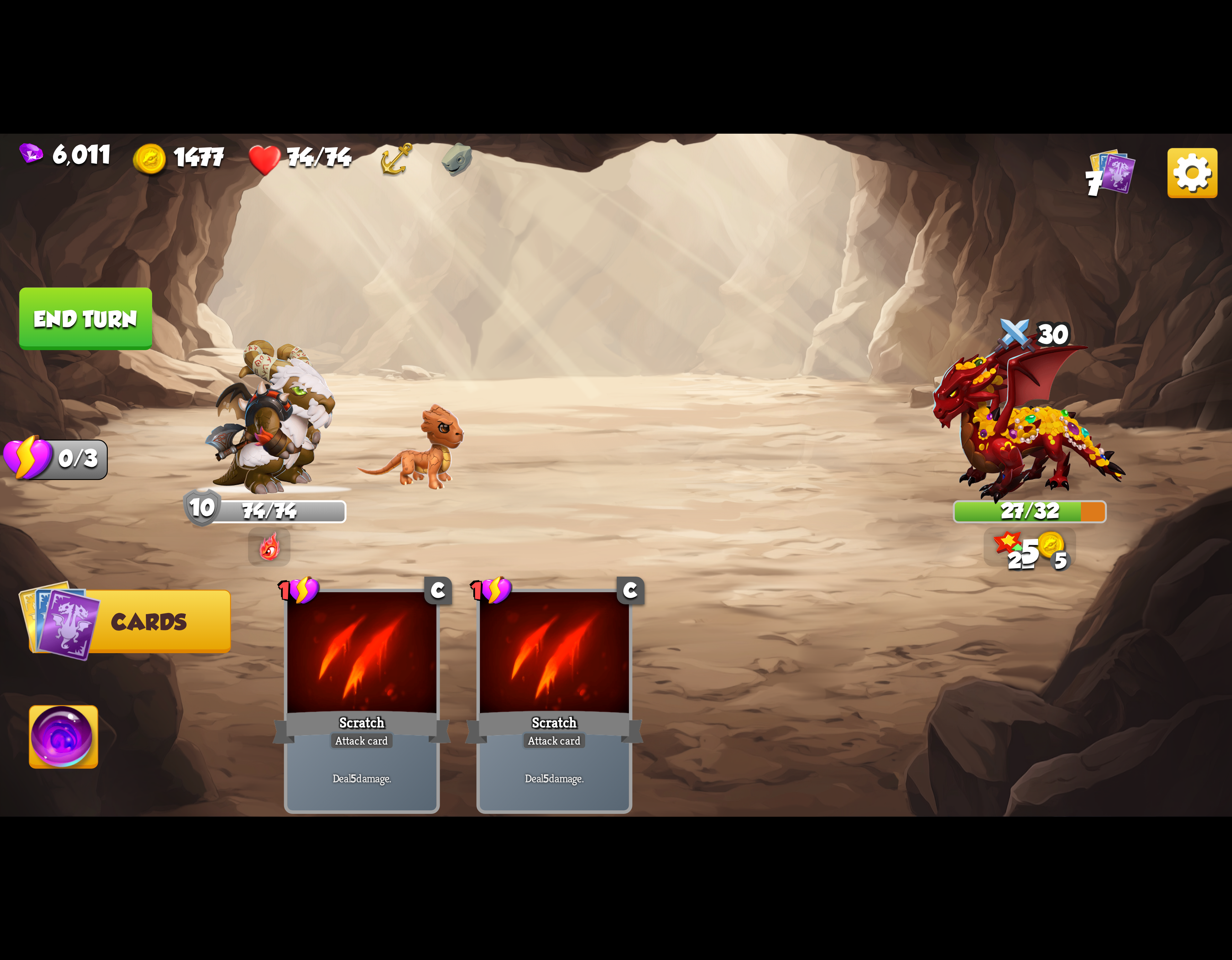
click at [47, 715] on img at bounding box center [63, 741] width 68 height 69
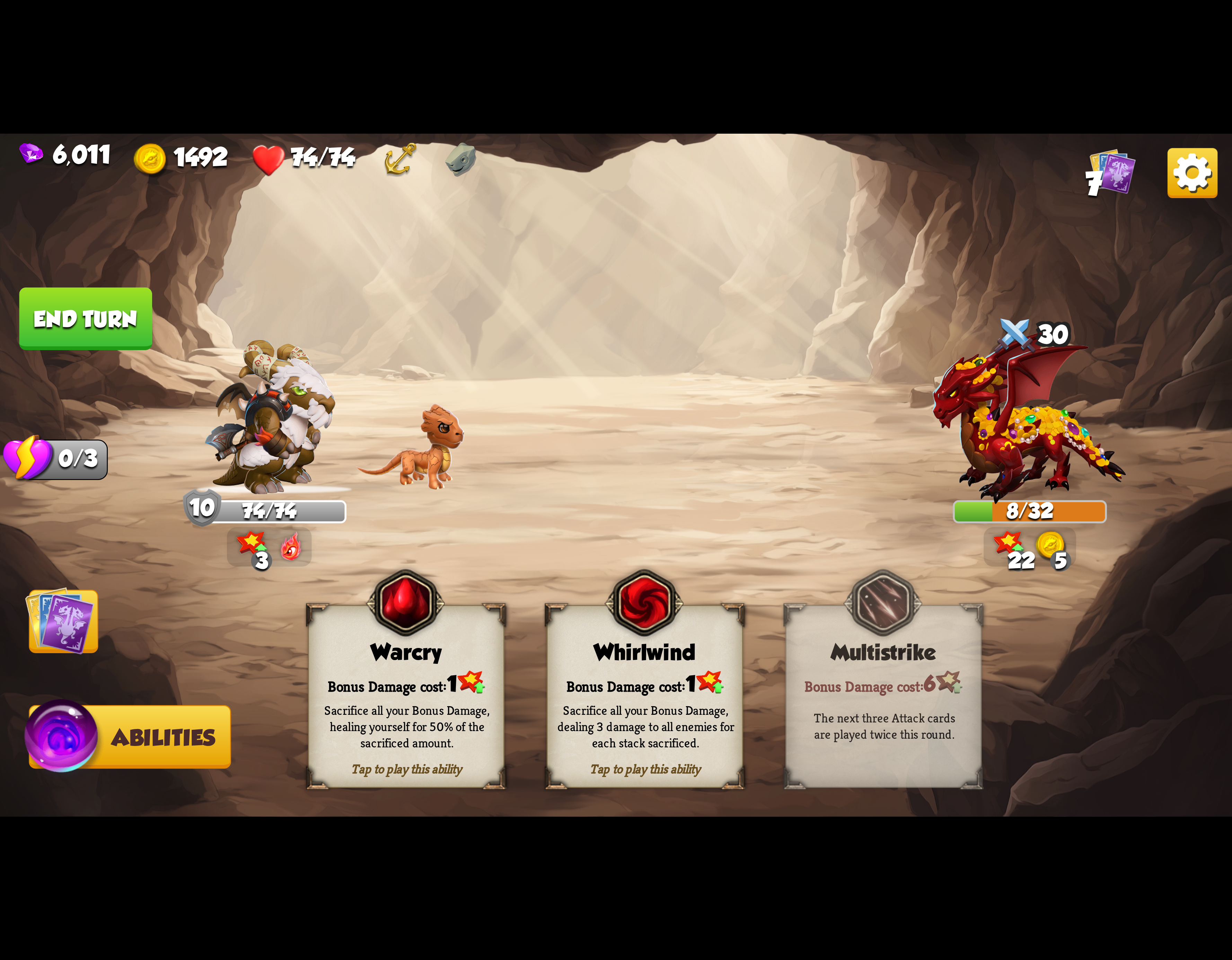
click at [101, 315] on button "End turn" at bounding box center [85, 318] width 133 height 63
click at [607, 658] on div "Whirlwind" at bounding box center [645, 652] width 194 height 25
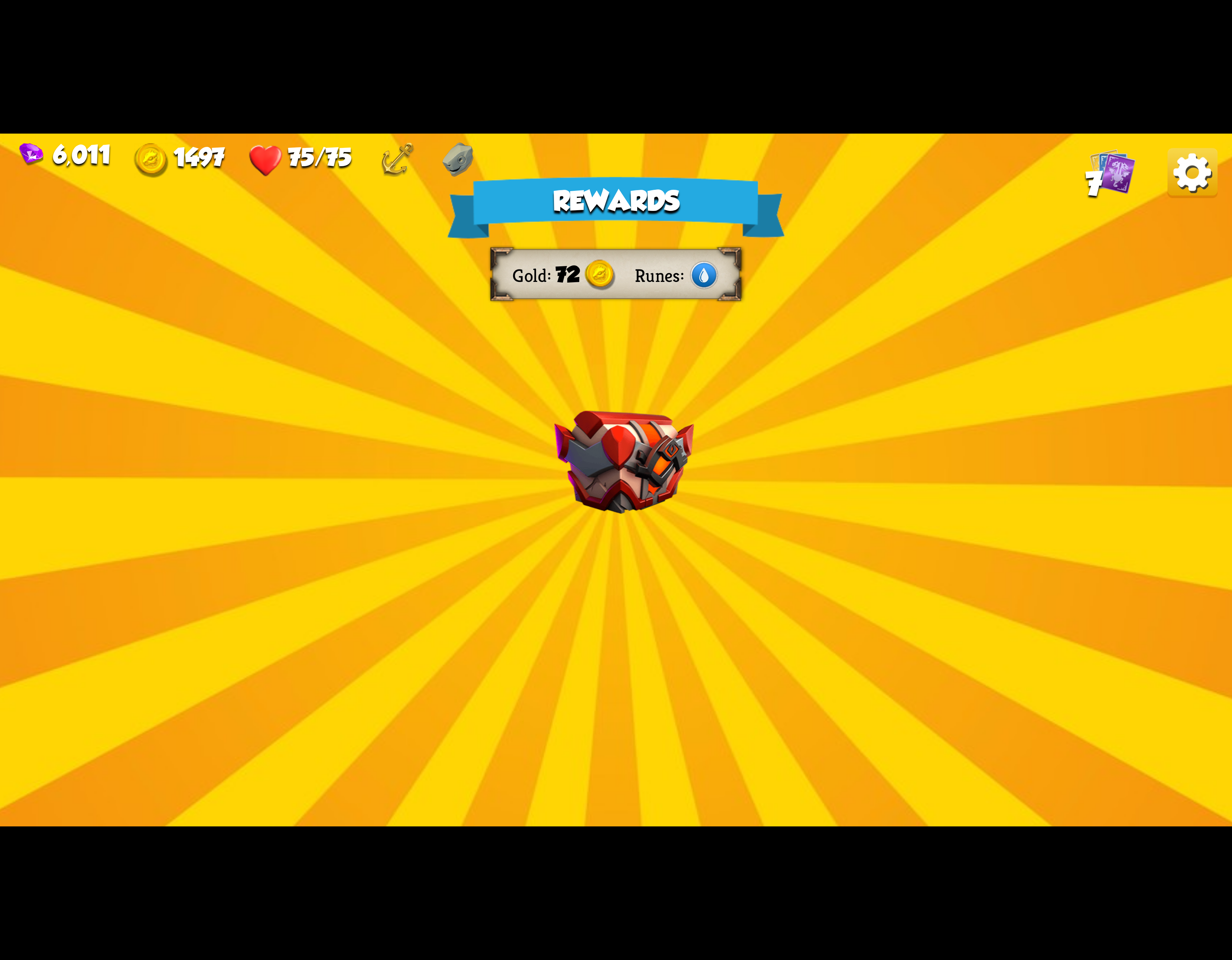
click at [1190, 164] on img at bounding box center [1193, 173] width 50 height 50
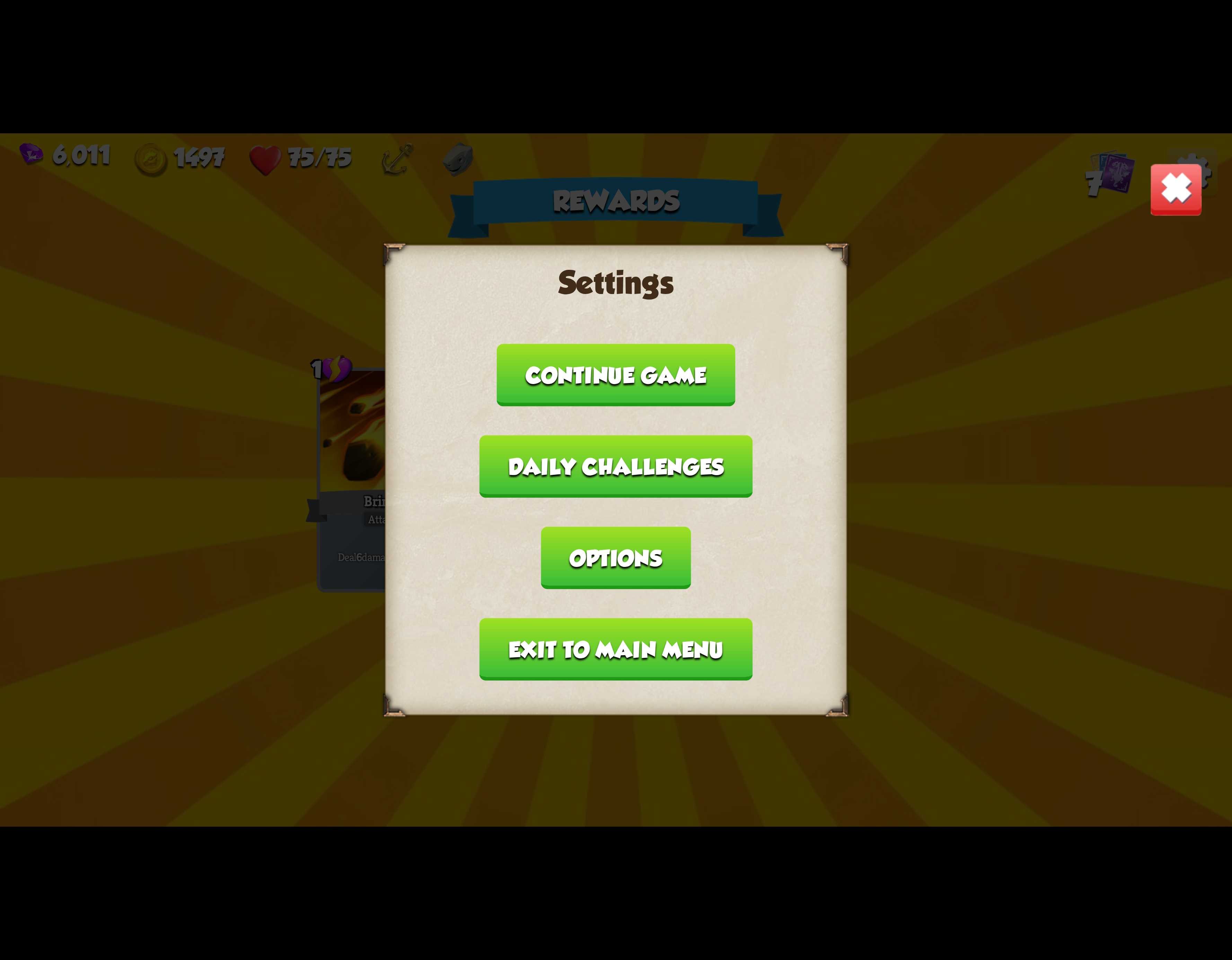
click at [658, 618] on button "Exit to main menu" at bounding box center [616, 649] width 273 height 63
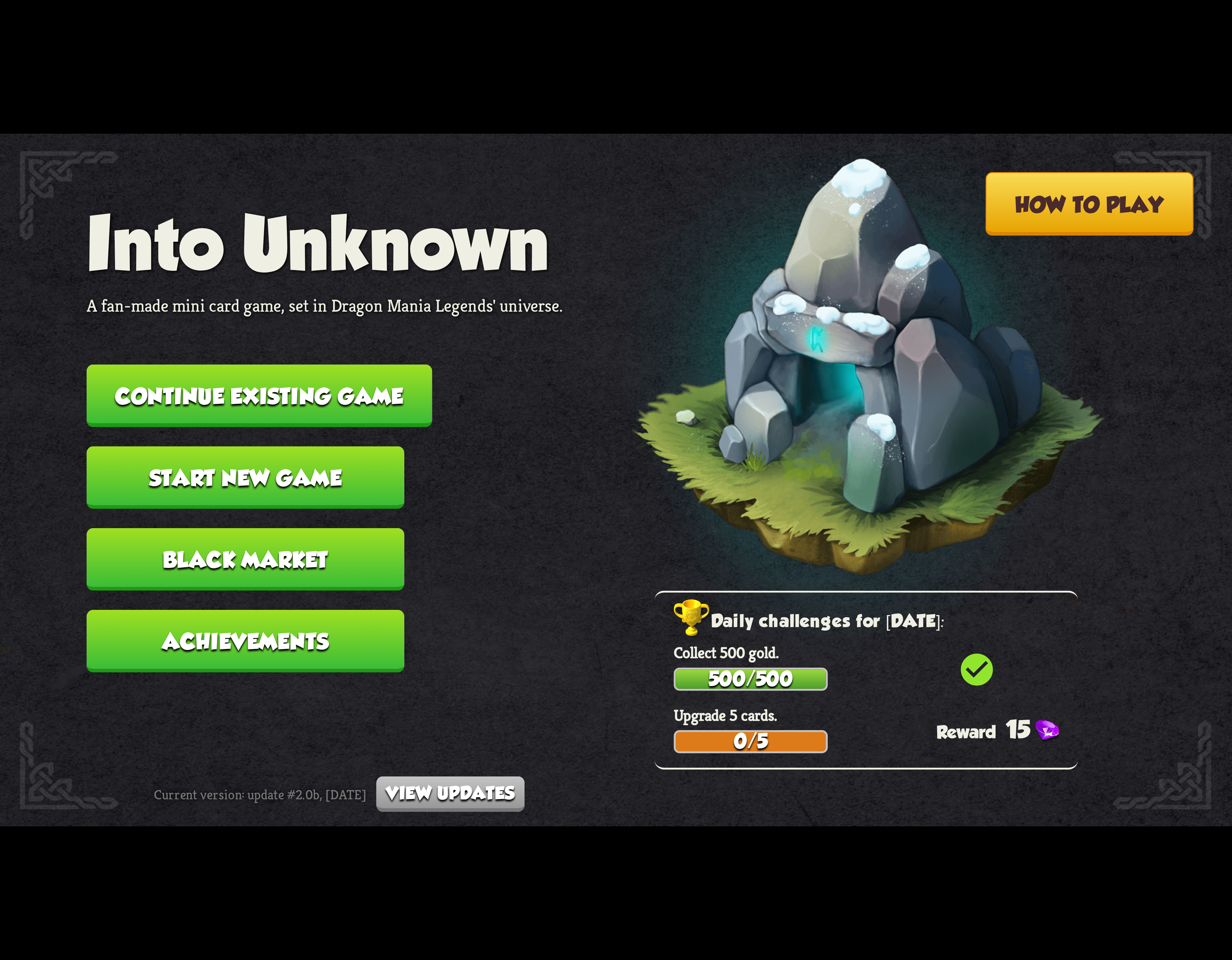
click at [356, 395] on button "Continue existing game" at bounding box center [260, 395] width 346 height 63
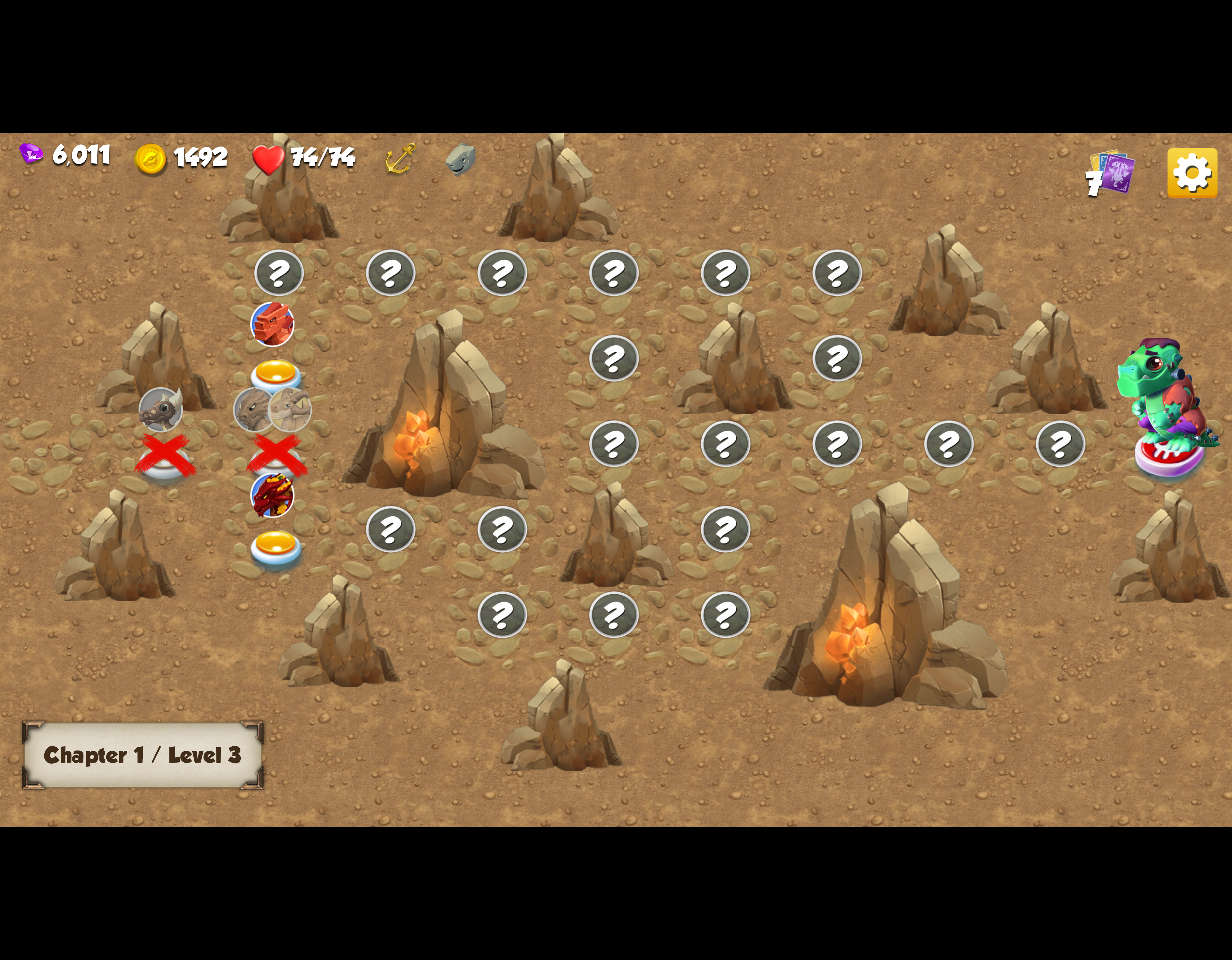
click at [282, 552] on img at bounding box center [277, 553] width 62 height 45
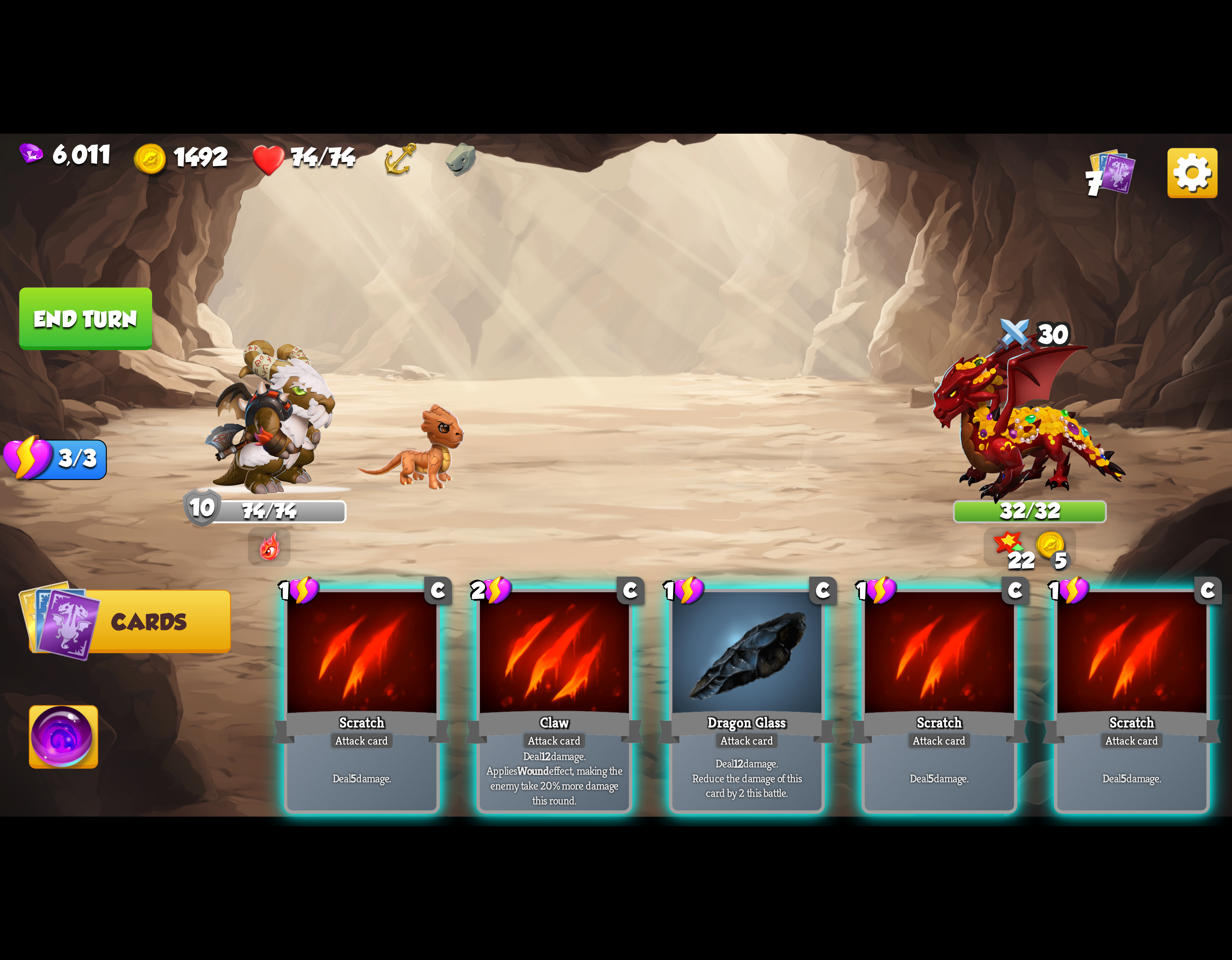
click at [1184, 164] on img at bounding box center [1193, 173] width 50 height 50
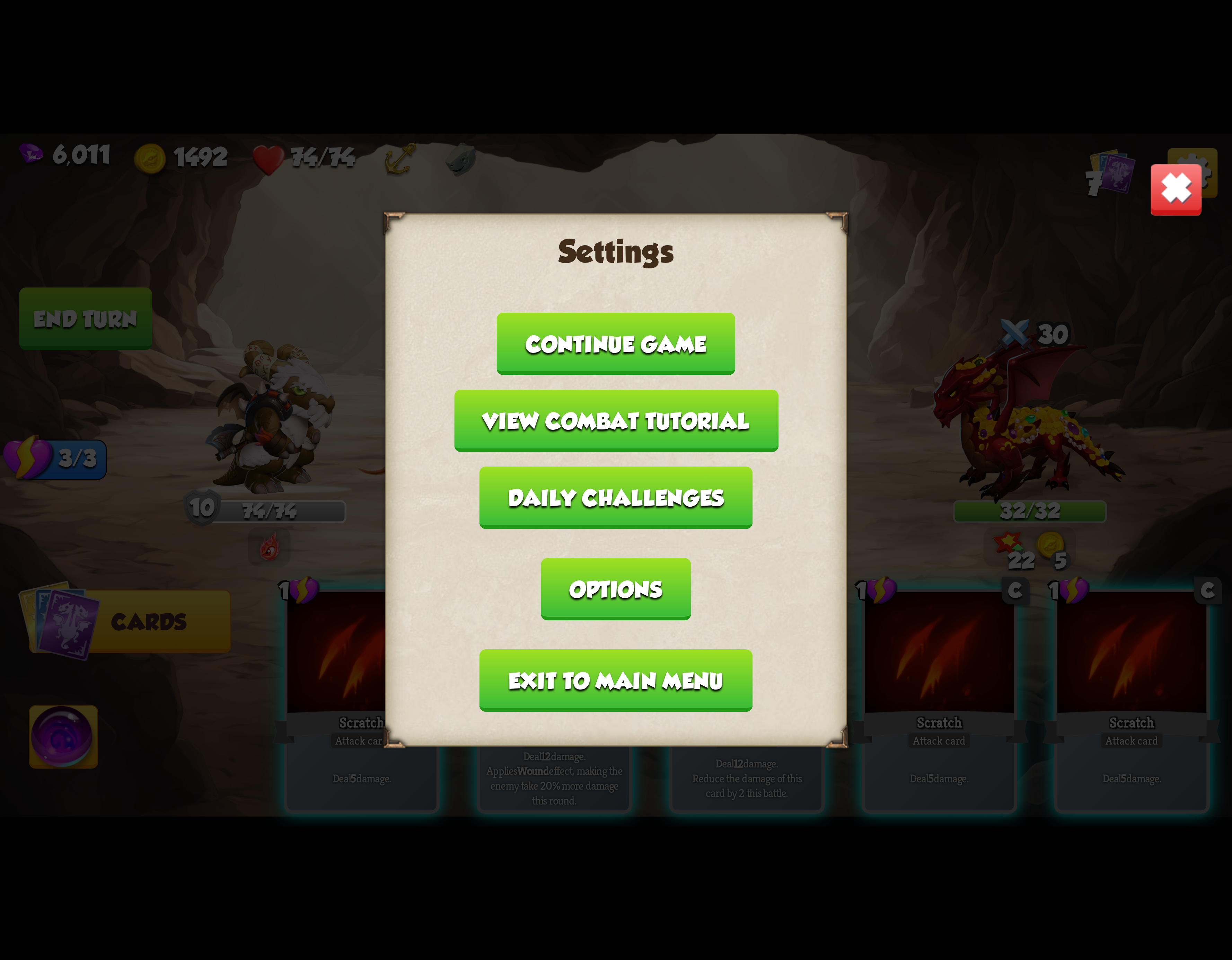
drag, startPoint x: 1163, startPoint y: 186, endPoint x: 1156, endPoint y: 190, distance: 8.1
click at [1160, 187] on img at bounding box center [1176, 189] width 54 height 54
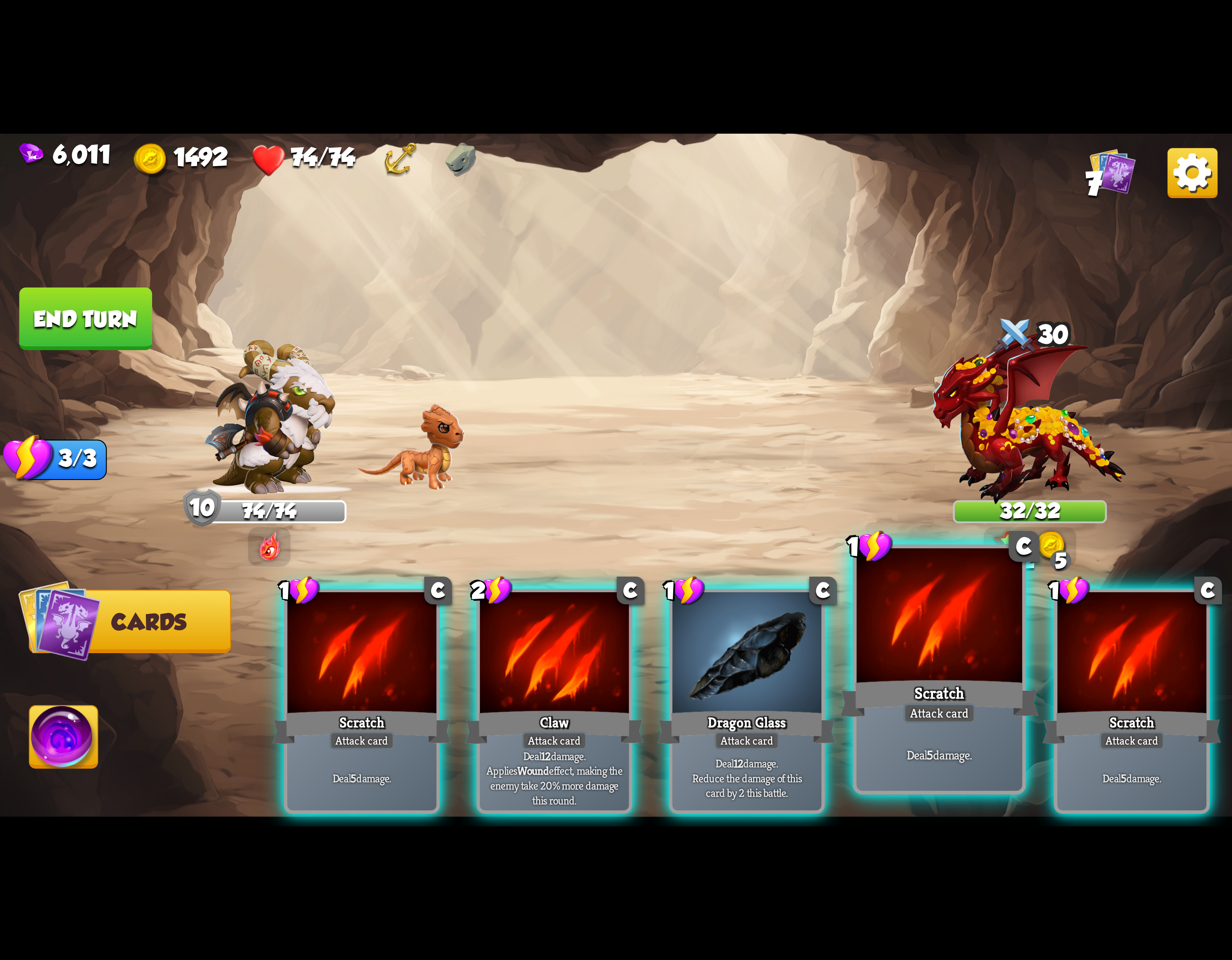
click at [930, 640] on div at bounding box center [939, 618] width 165 height 140
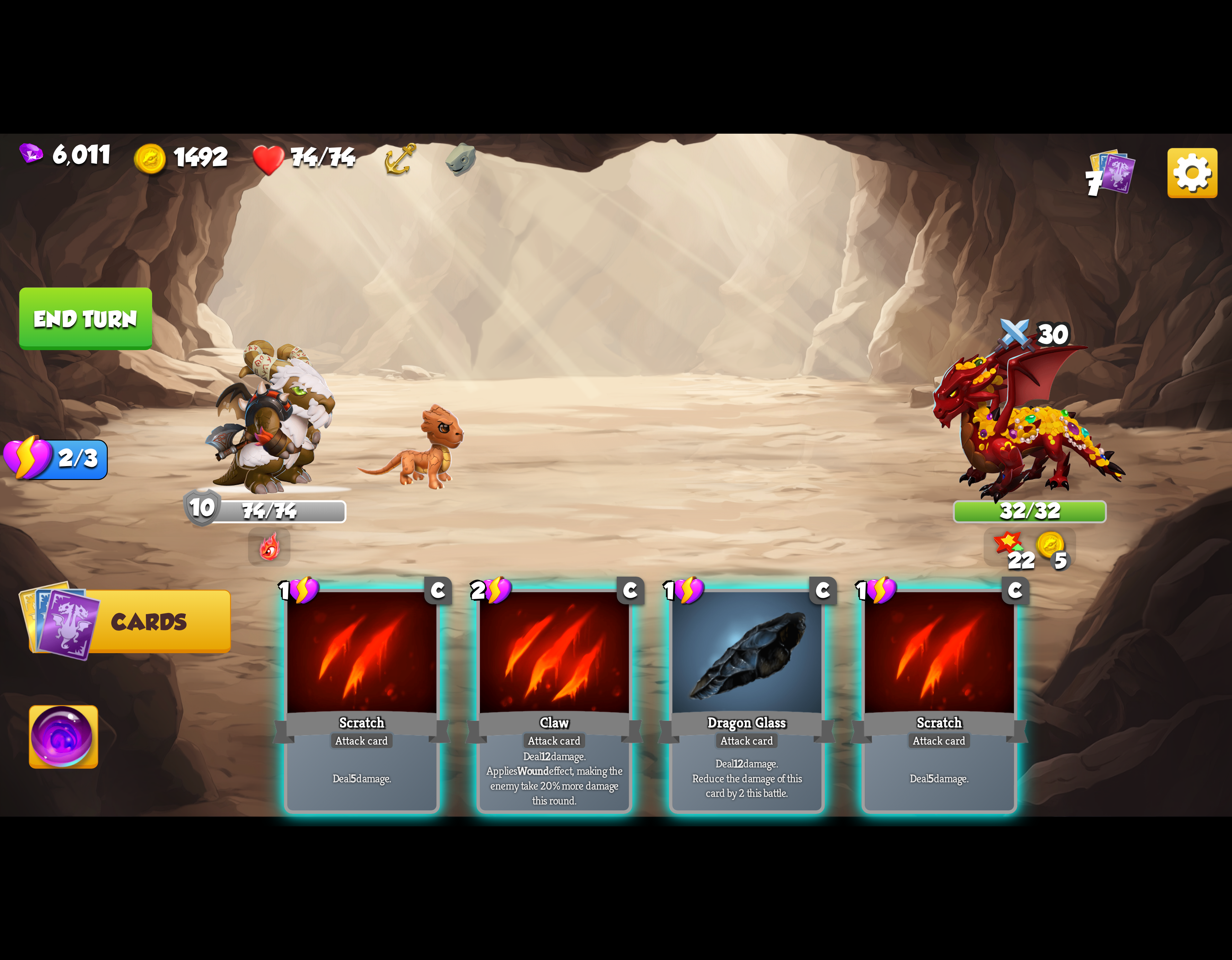
drag, startPoint x: 950, startPoint y: 638, endPoint x: 898, endPoint y: 653, distance: 54.1
click at [950, 640] on div at bounding box center [939, 655] width 149 height 126
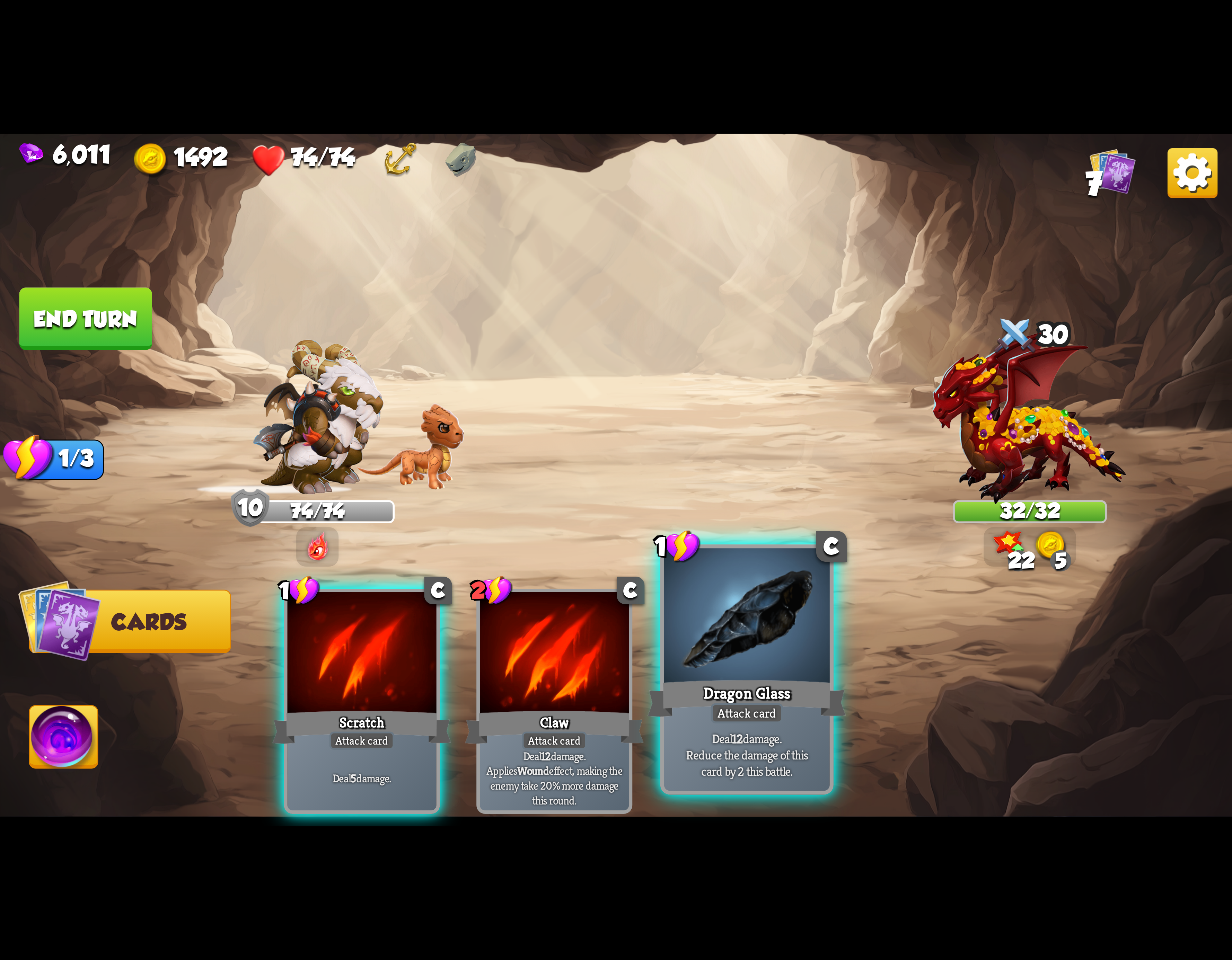
click at [761, 661] on div at bounding box center [747, 618] width 165 height 140
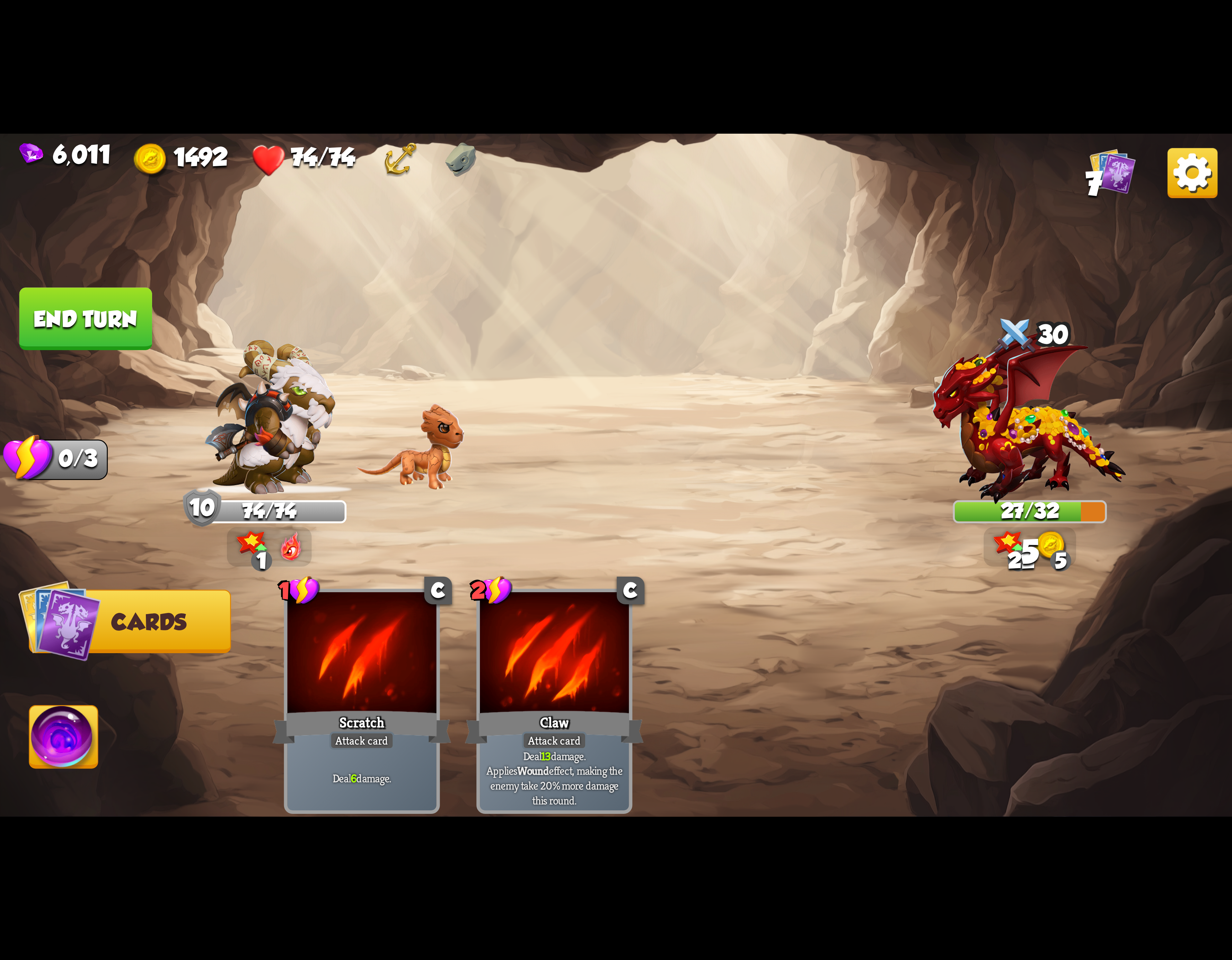
click at [71, 728] on img at bounding box center [63, 741] width 68 height 69
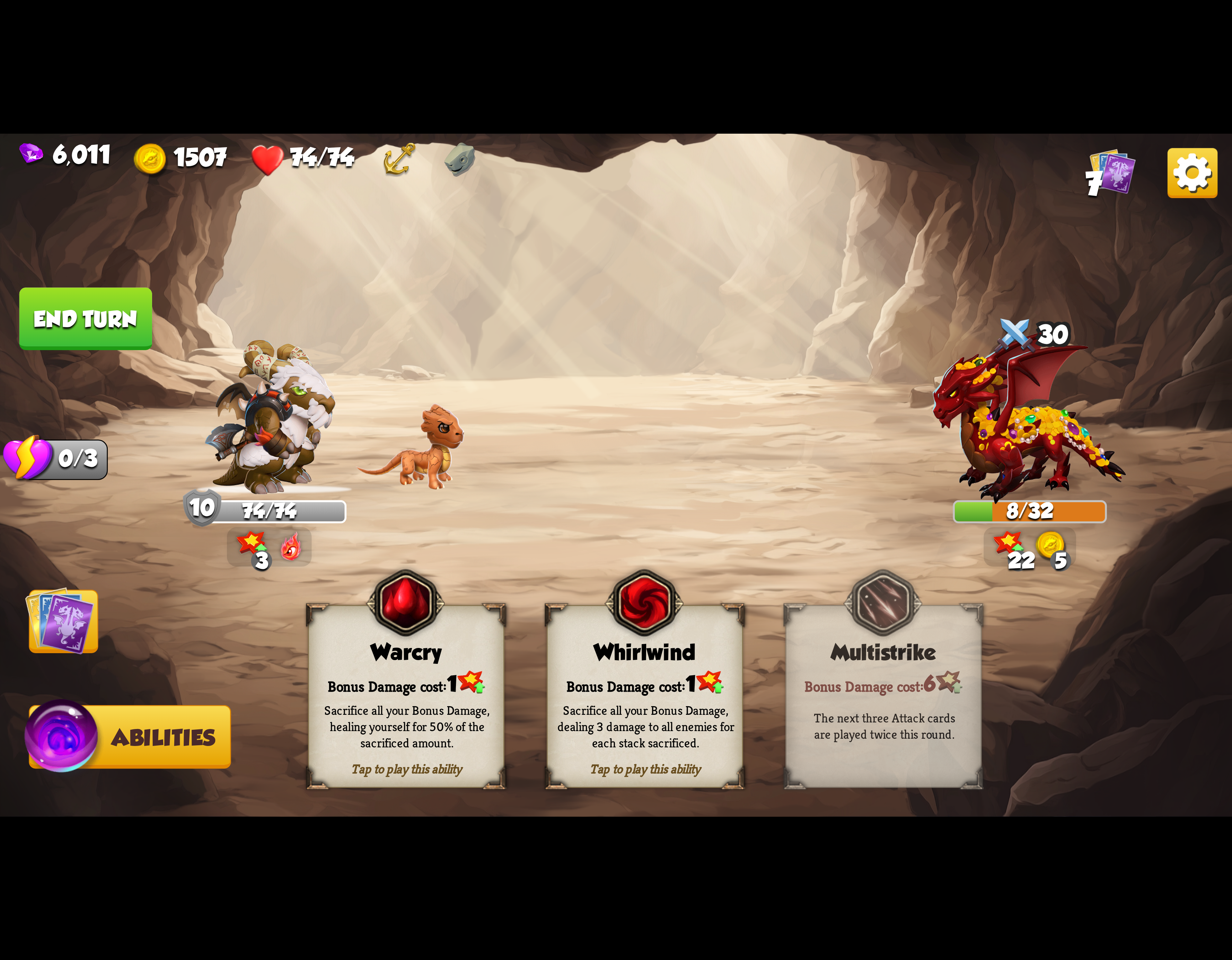
click at [96, 309] on button "End turn" at bounding box center [86, 318] width 133 height 63
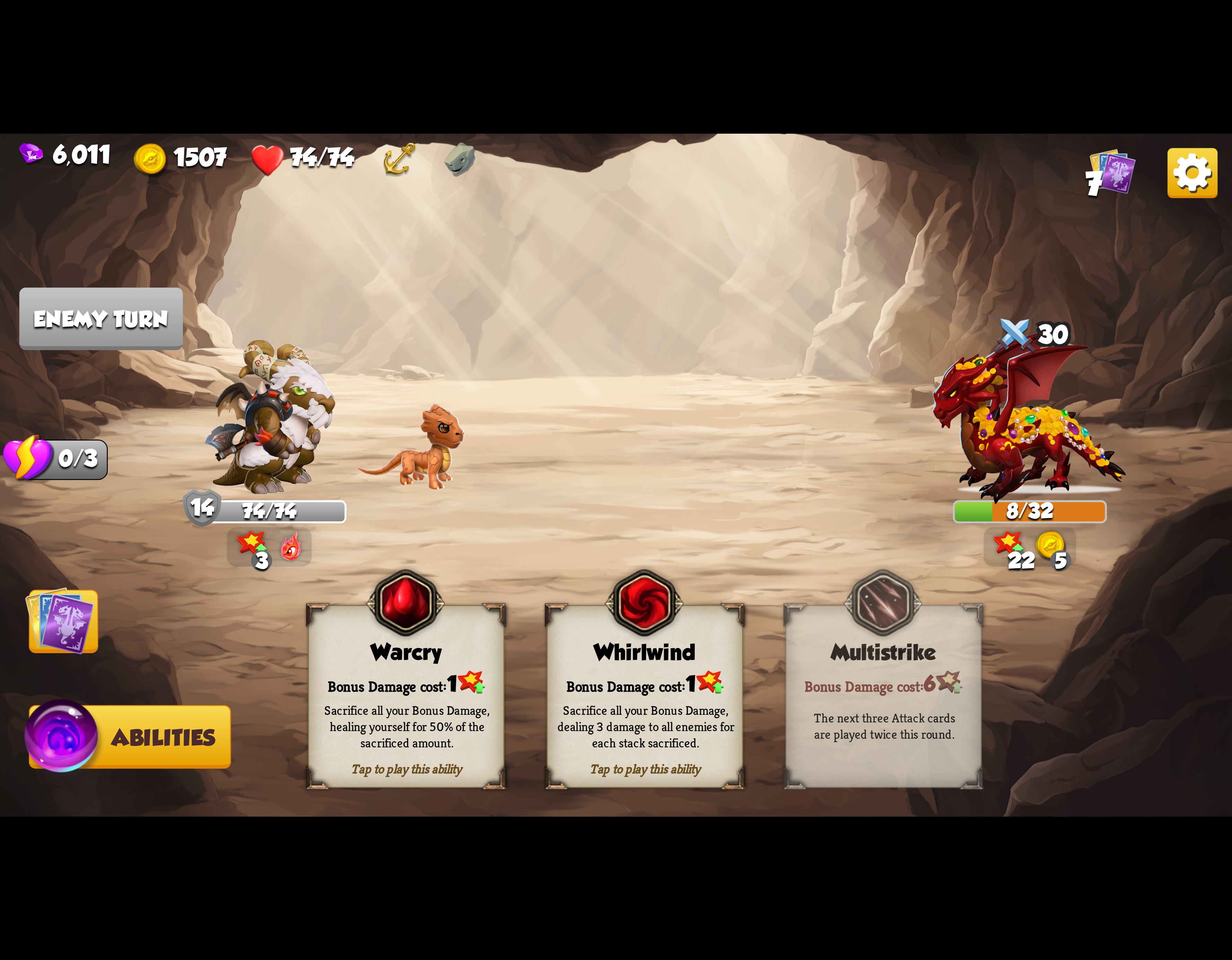
click at [651, 665] on div "Whirlwind" at bounding box center [645, 652] width 194 height 25
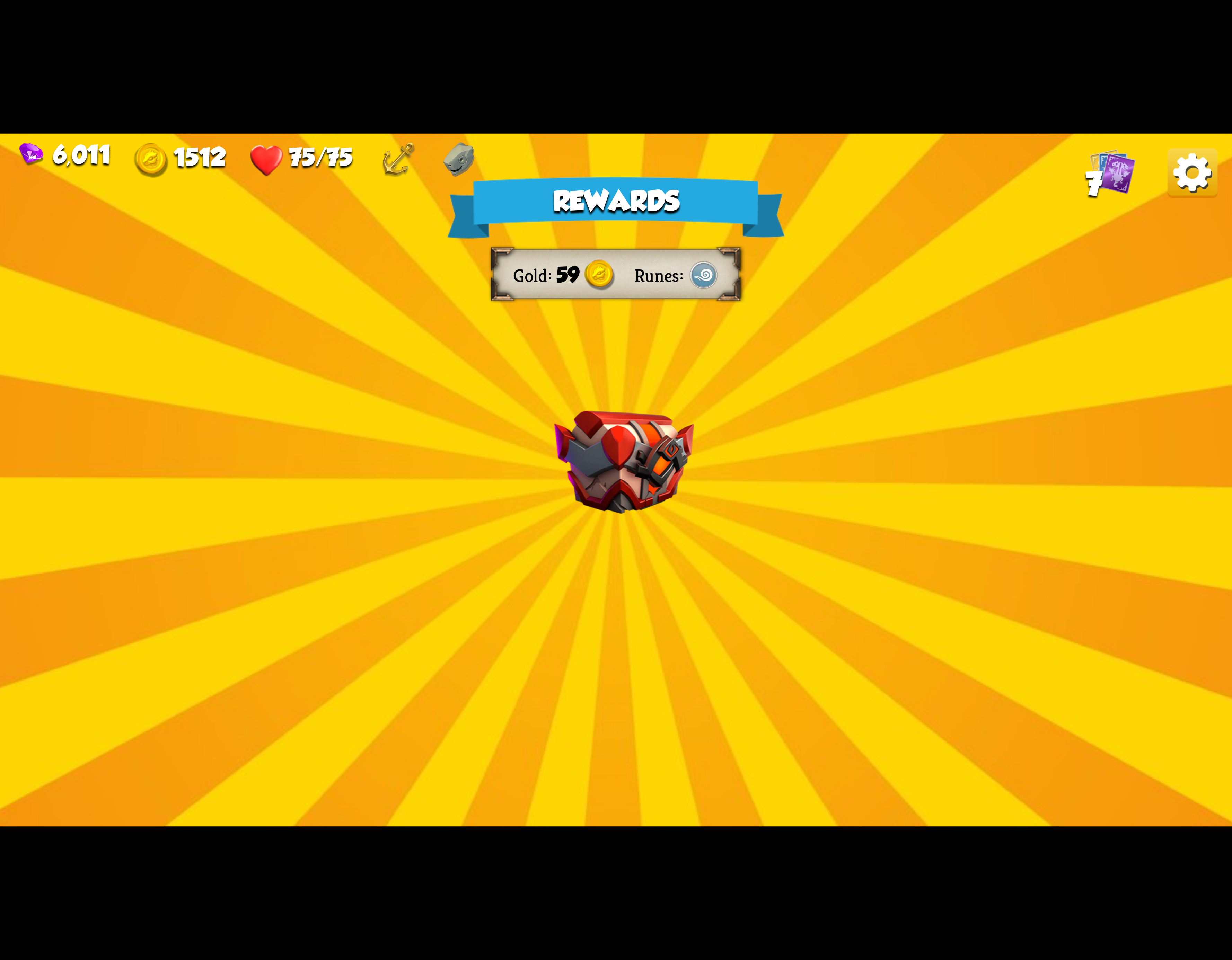
click at [1190, 183] on img at bounding box center [1193, 173] width 50 height 50
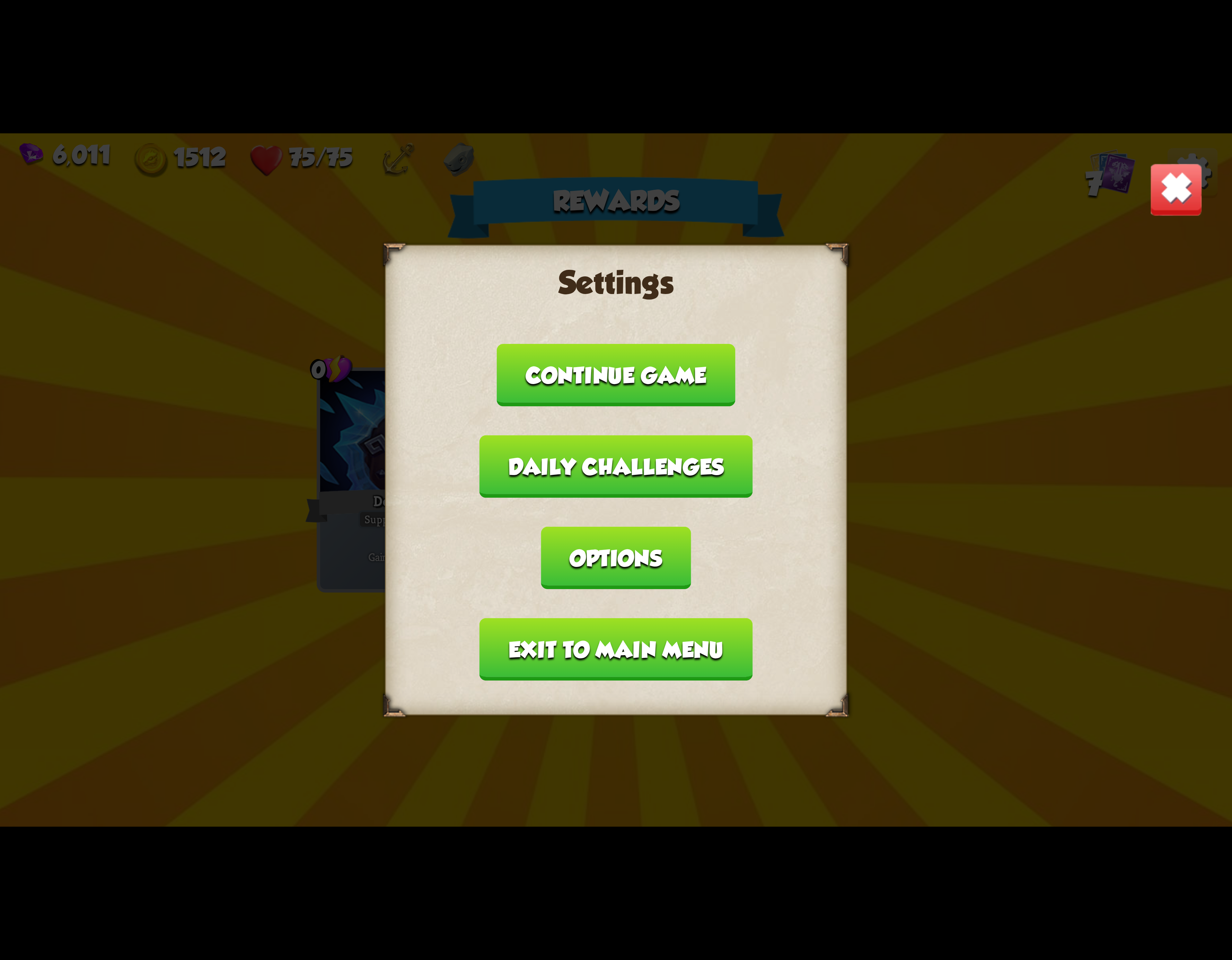
click at [553, 618] on button "Exit to main menu" at bounding box center [616, 649] width 273 height 63
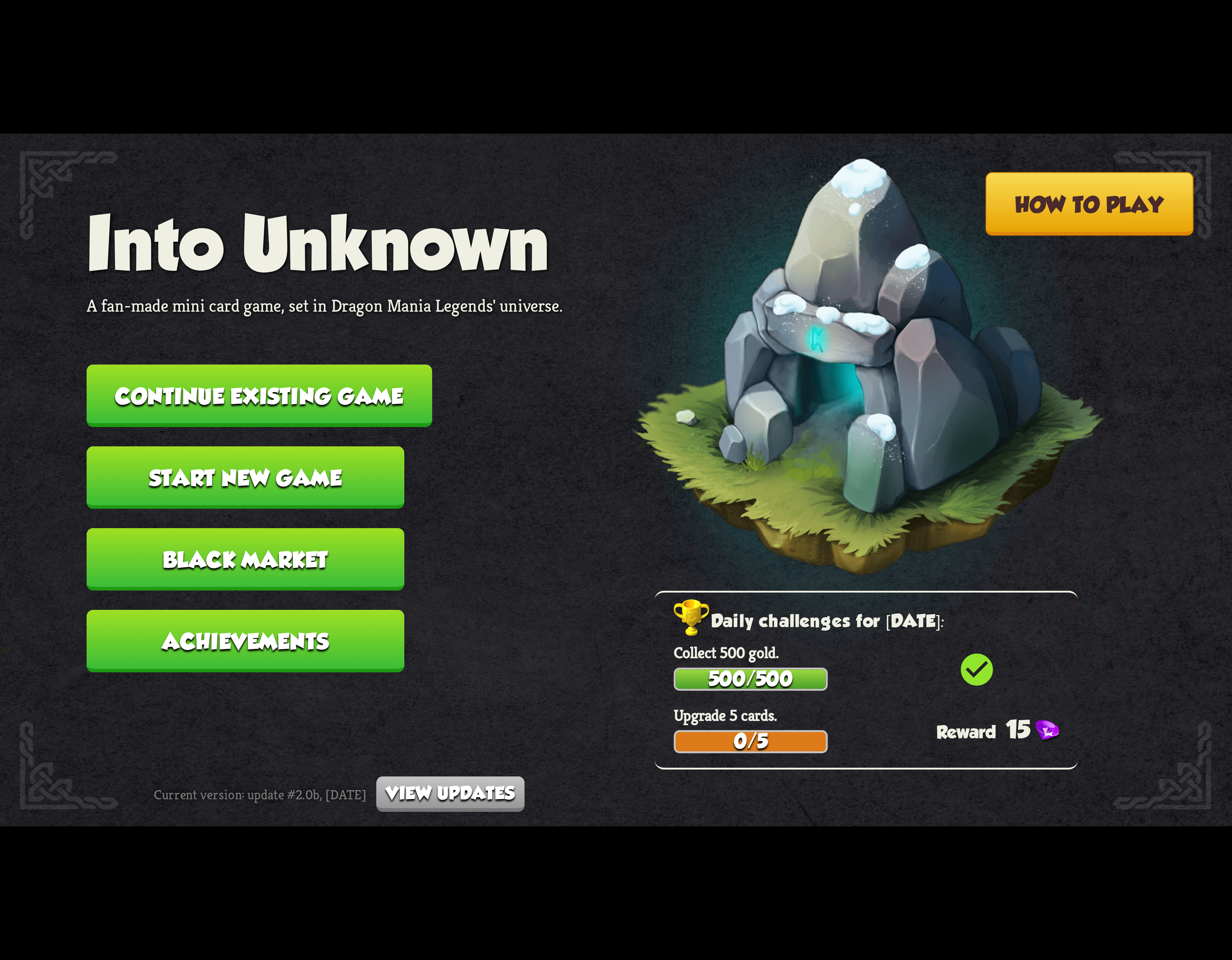
click at [359, 346] on nav "Into Unknown A fan-made mini card game, set in Dragon Mania Legends' universe. …" at bounding box center [325, 446] width 476 height 491
click at [360, 391] on button "Continue existing game" at bounding box center [260, 395] width 346 height 63
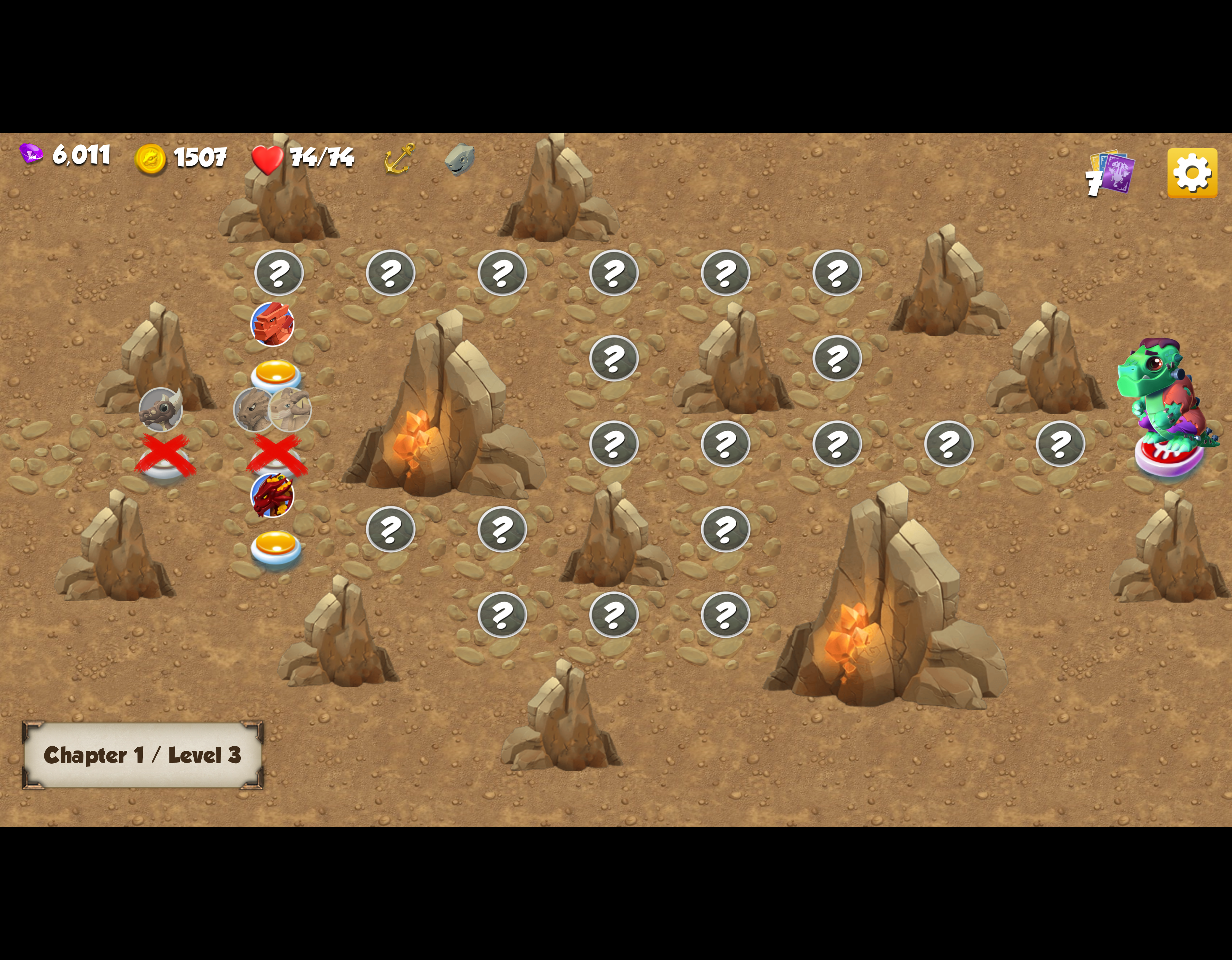
click at [266, 531] on img at bounding box center [277, 553] width 62 height 45
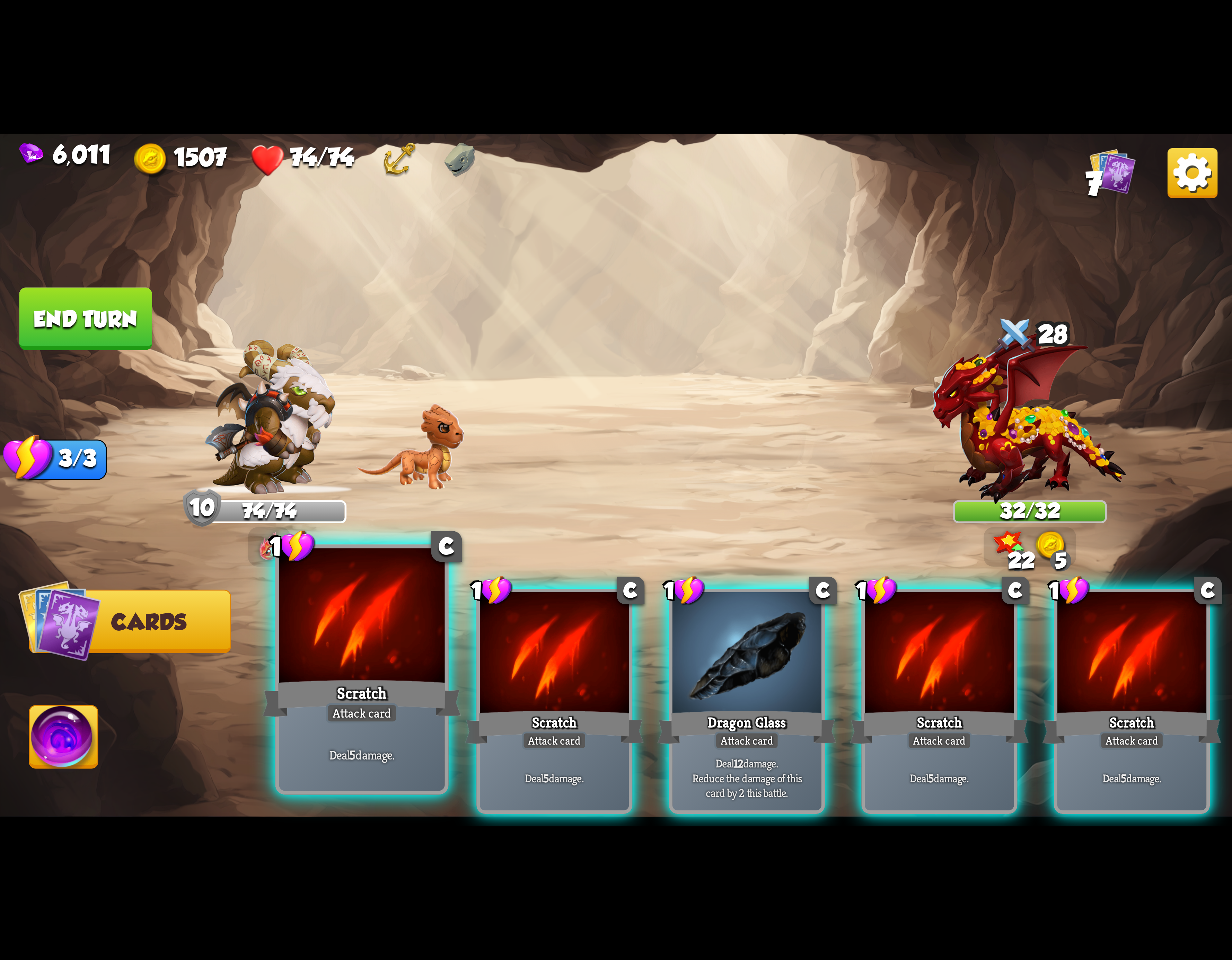
click at [384, 640] on div at bounding box center [362, 618] width 165 height 140
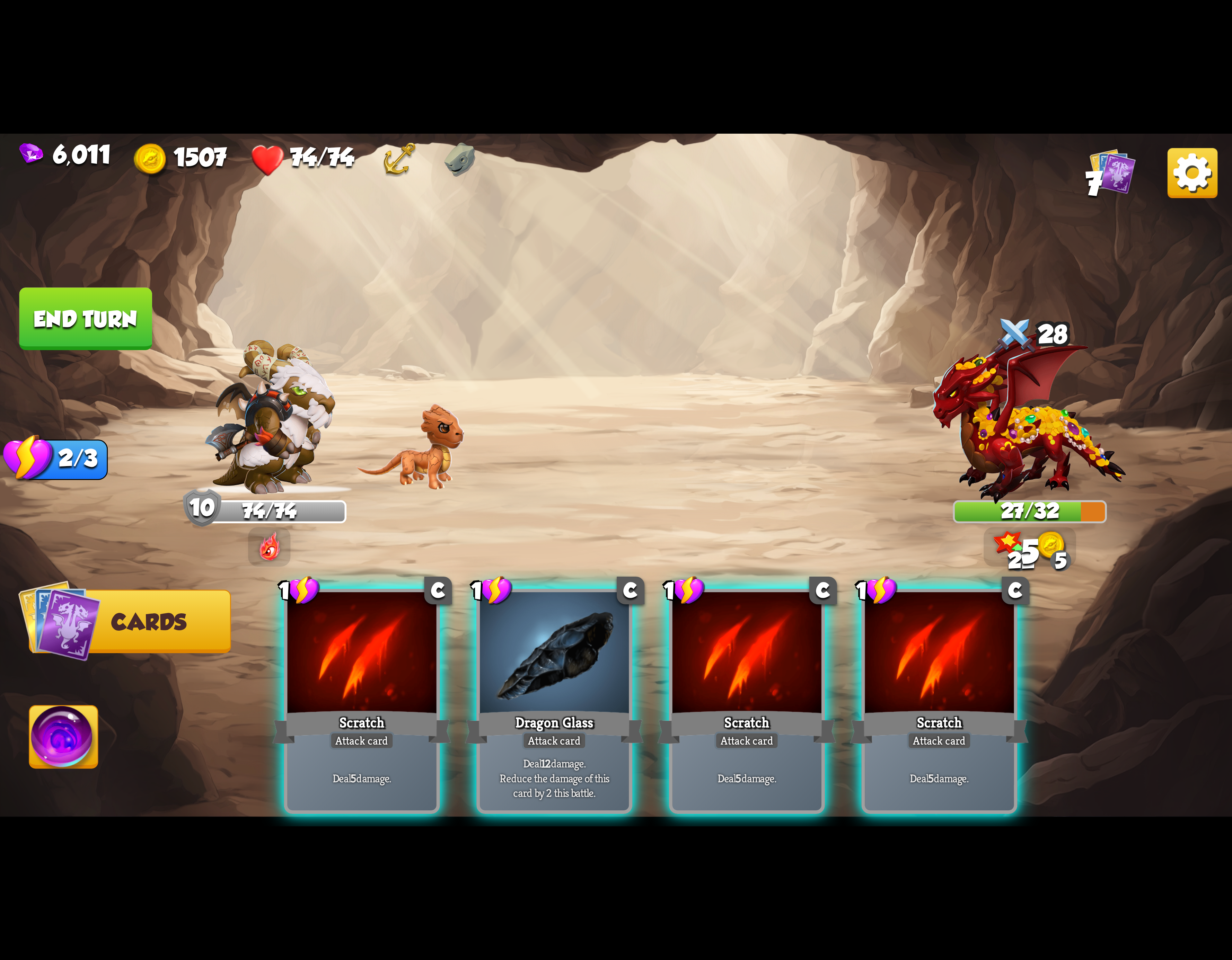
click at [384, 640] on div at bounding box center [362, 655] width 149 height 126
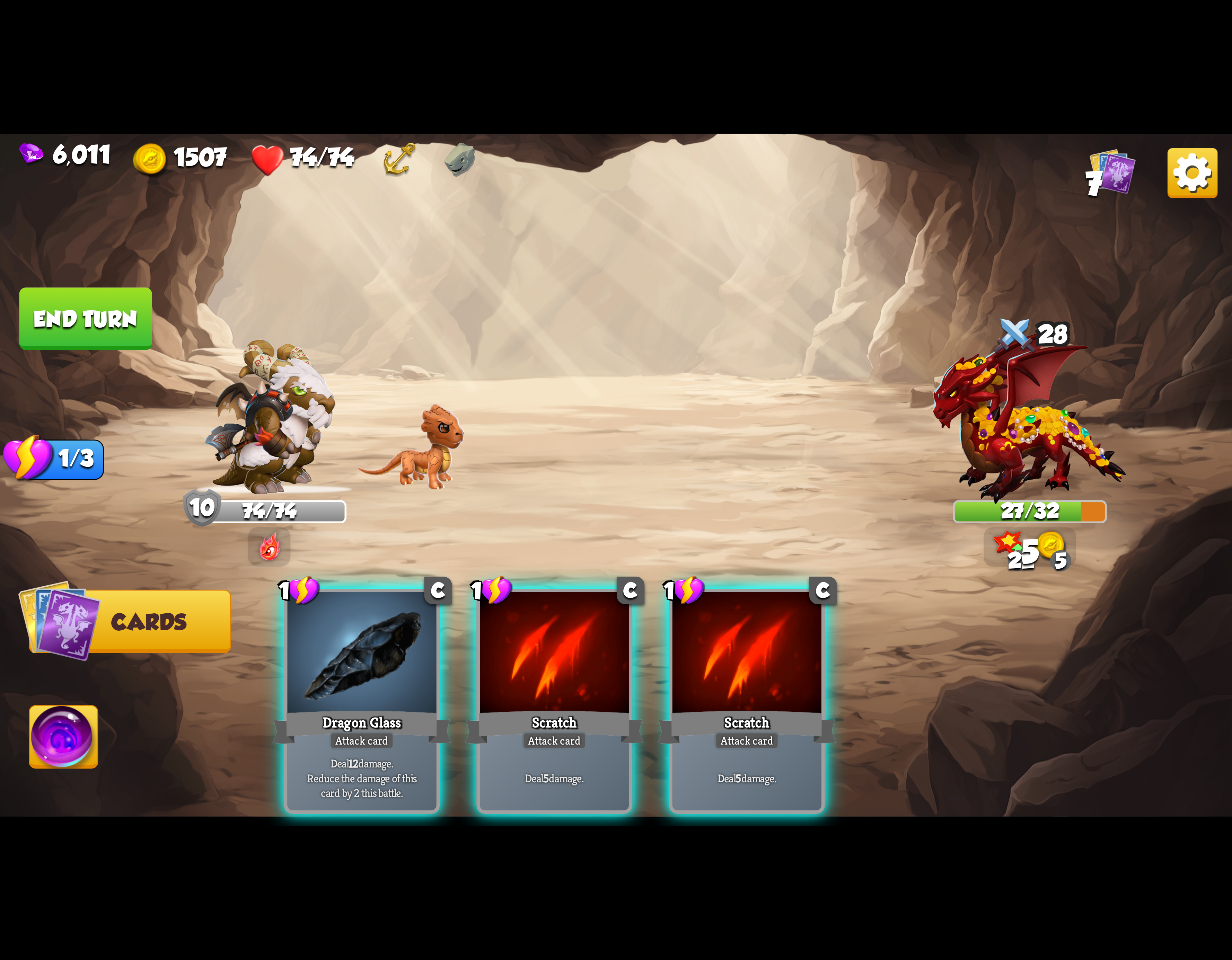
drag, startPoint x: 384, startPoint y: 640, endPoint x: 368, endPoint y: 643, distance: 16.3
click at [378, 642] on div at bounding box center [362, 655] width 149 height 126
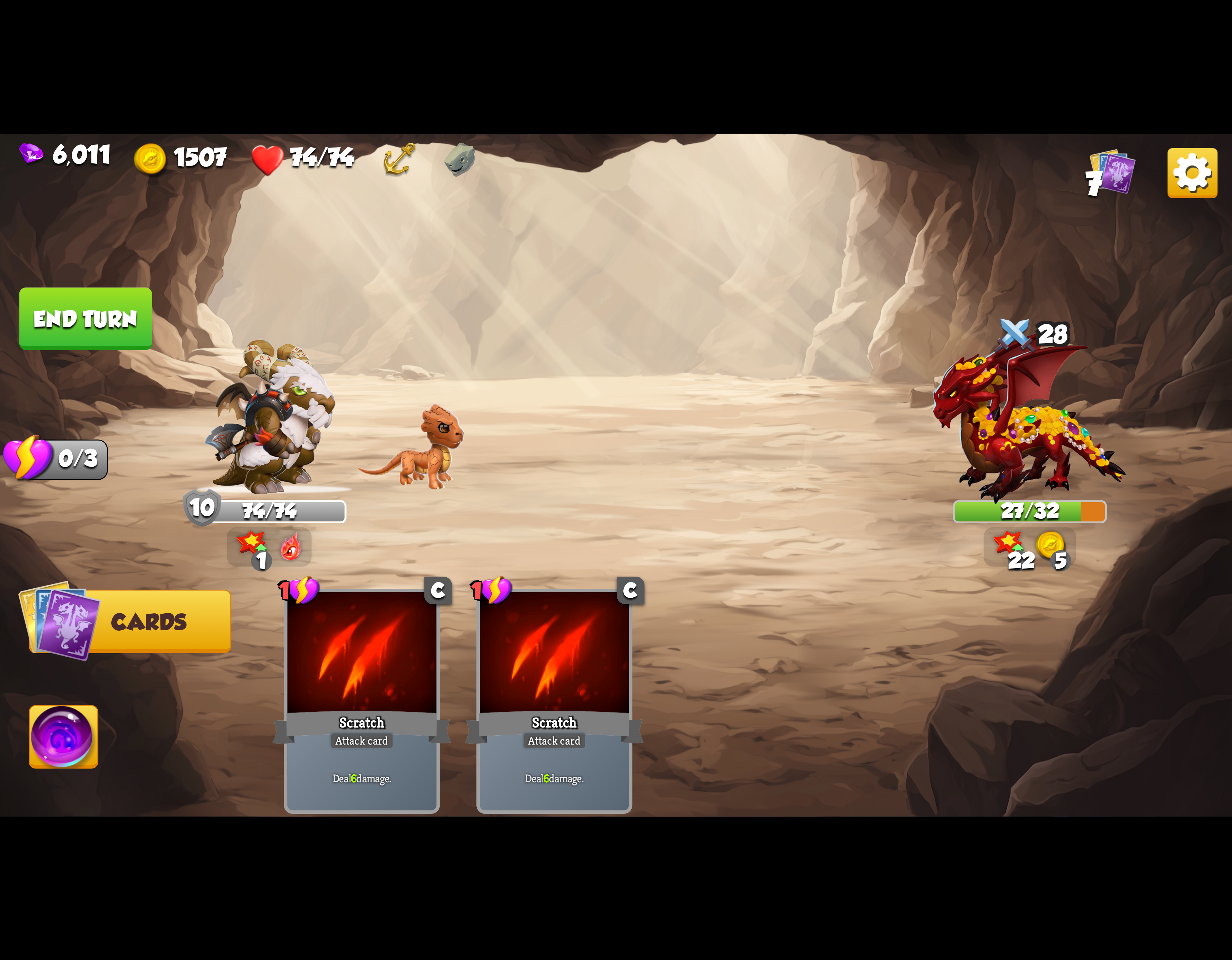
click at [68, 746] on img at bounding box center [63, 741] width 68 height 69
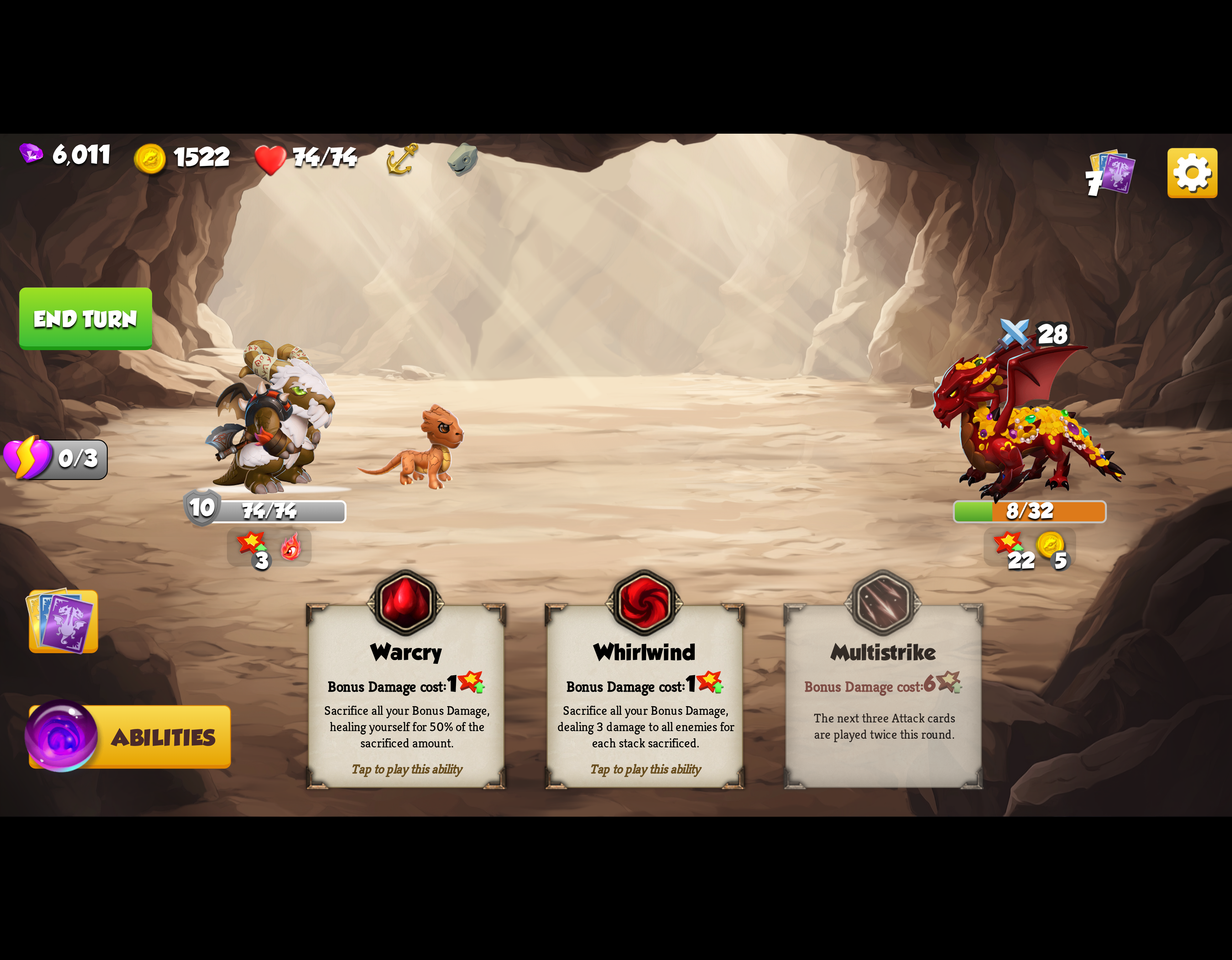
click at [128, 335] on button "End turn" at bounding box center [86, 318] width 133 height 63
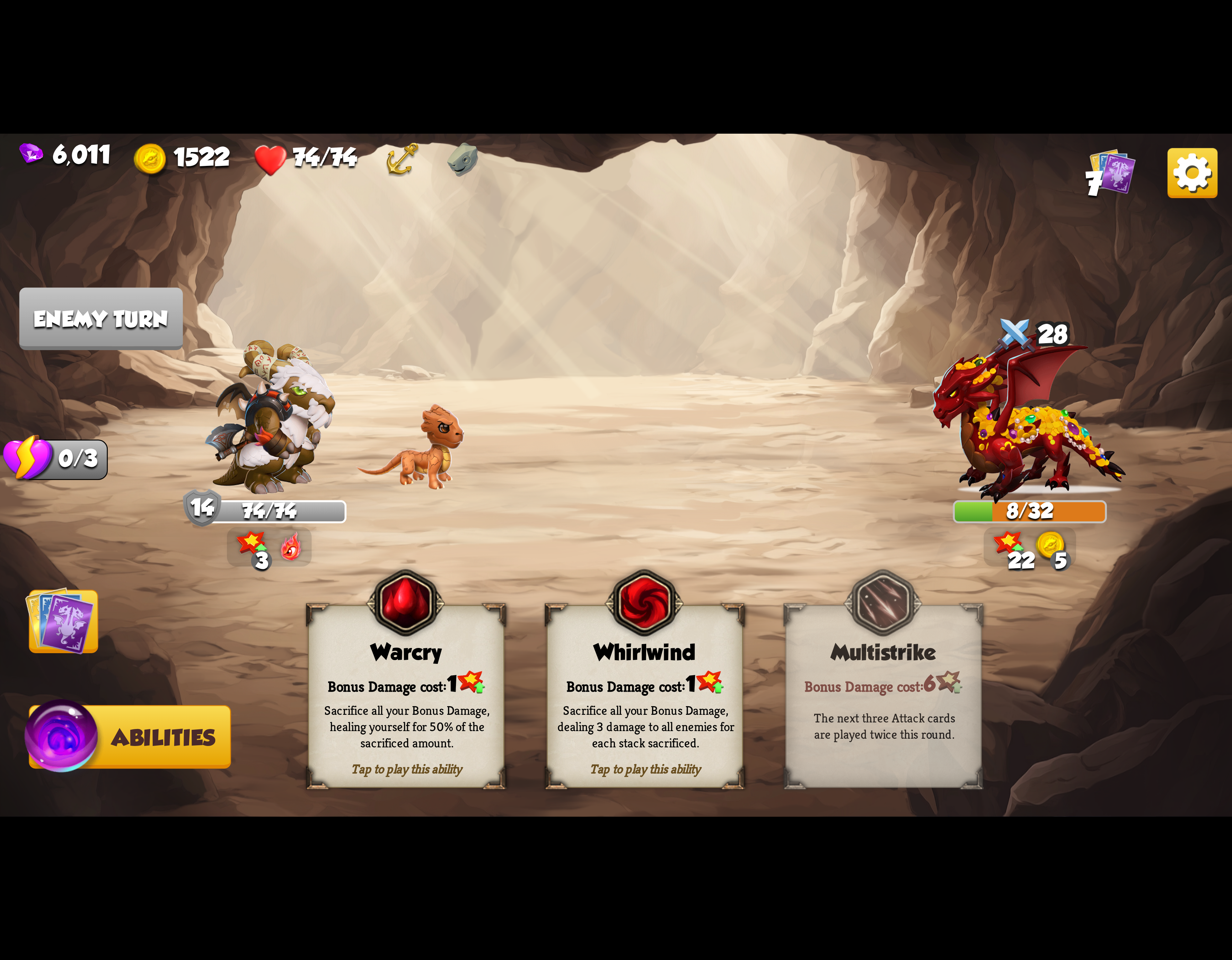
click at [622, 654] on div "Whirlwind" at bounding box center [645, 652] width 194 height 25
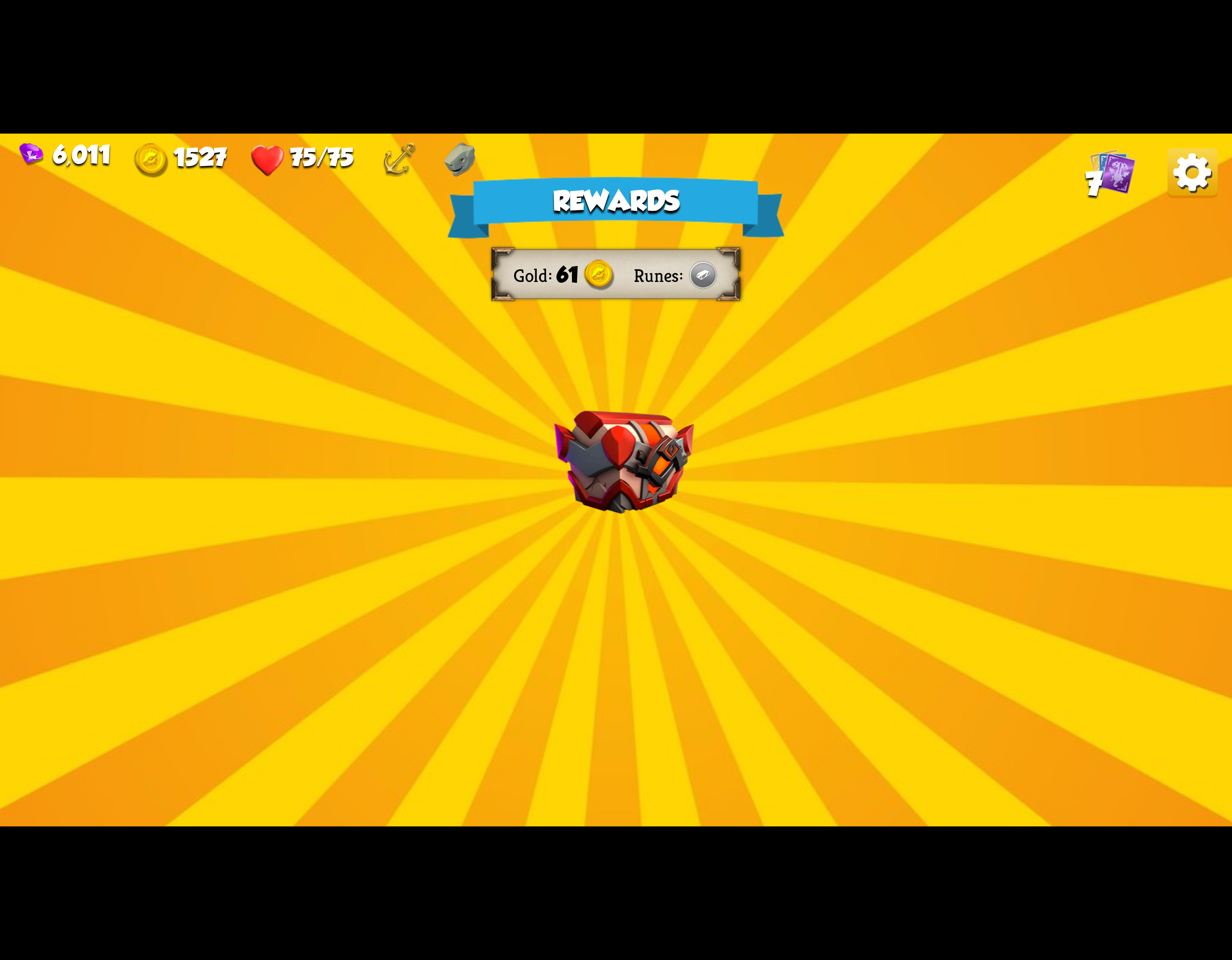
click at [1185, 166] on img at bounding box center [1193, 173] width 50 height 50
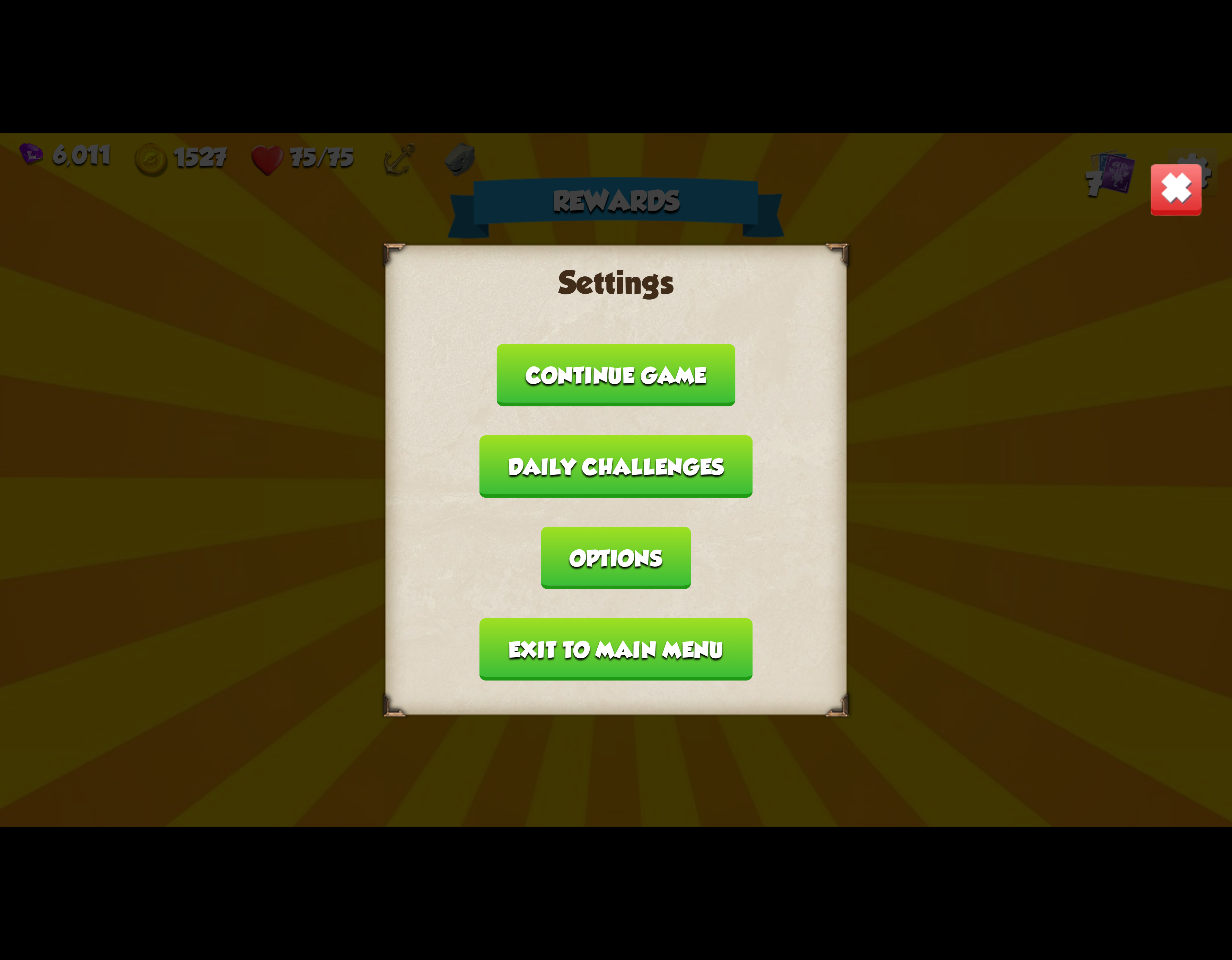
click at [710, 618] on button "Exit to main menu" at bounding box center [616, 649] width 273 height 63
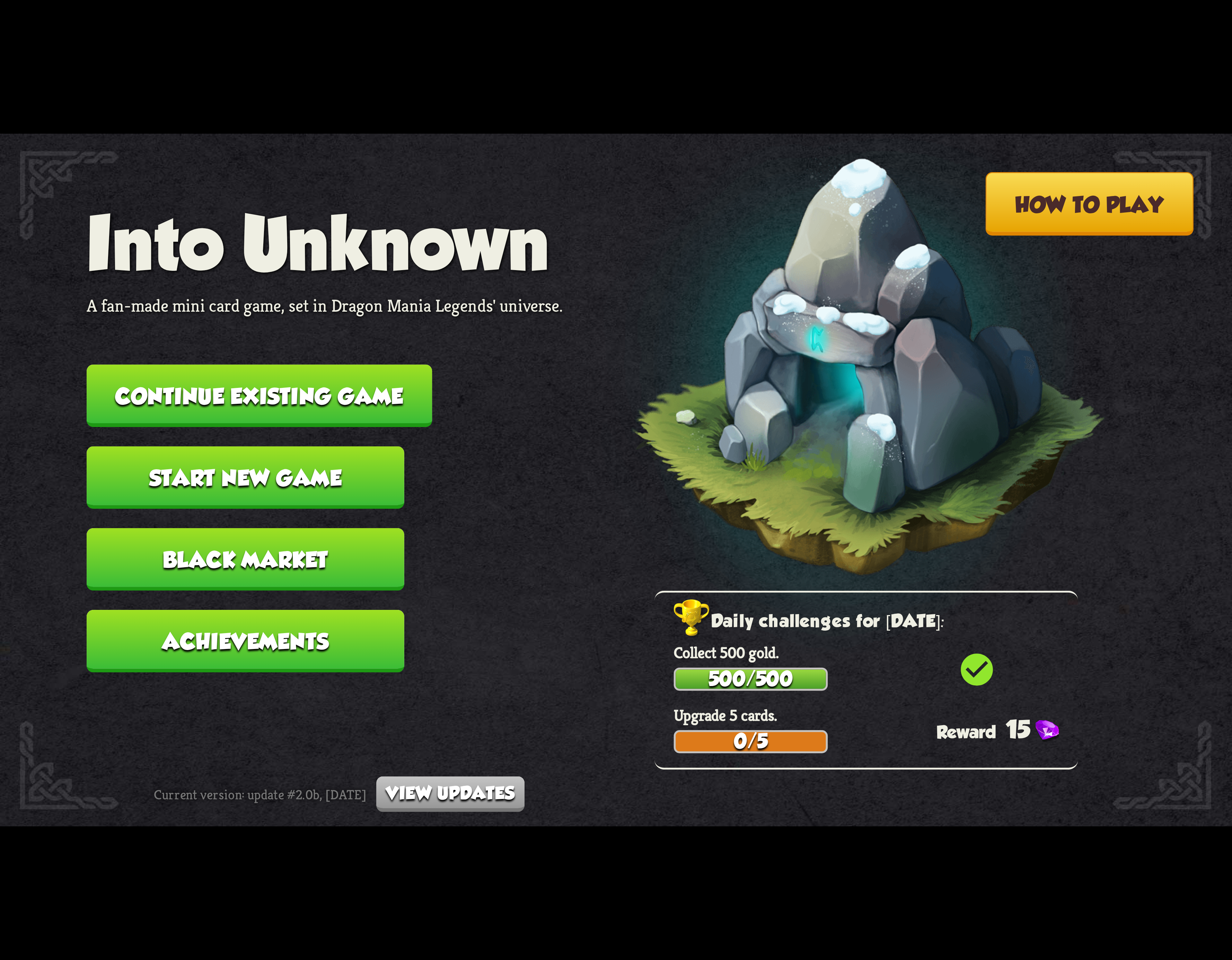
click at [387, 406] on button "Continue existing game" at bounding box center [260, 395] width 346 height 63
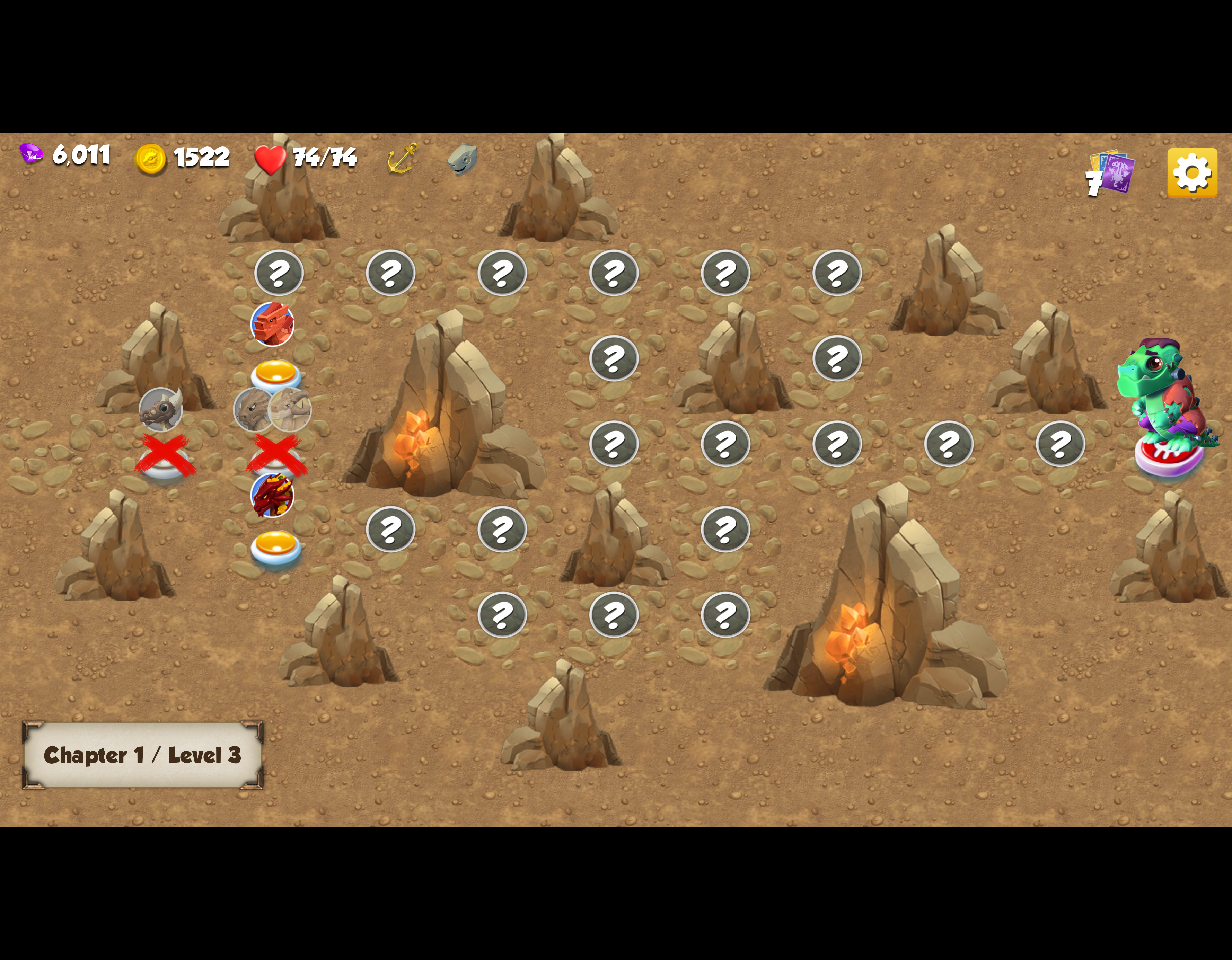
click at [266, 534] on img at bounding box center [277, 553] width 62 height 45
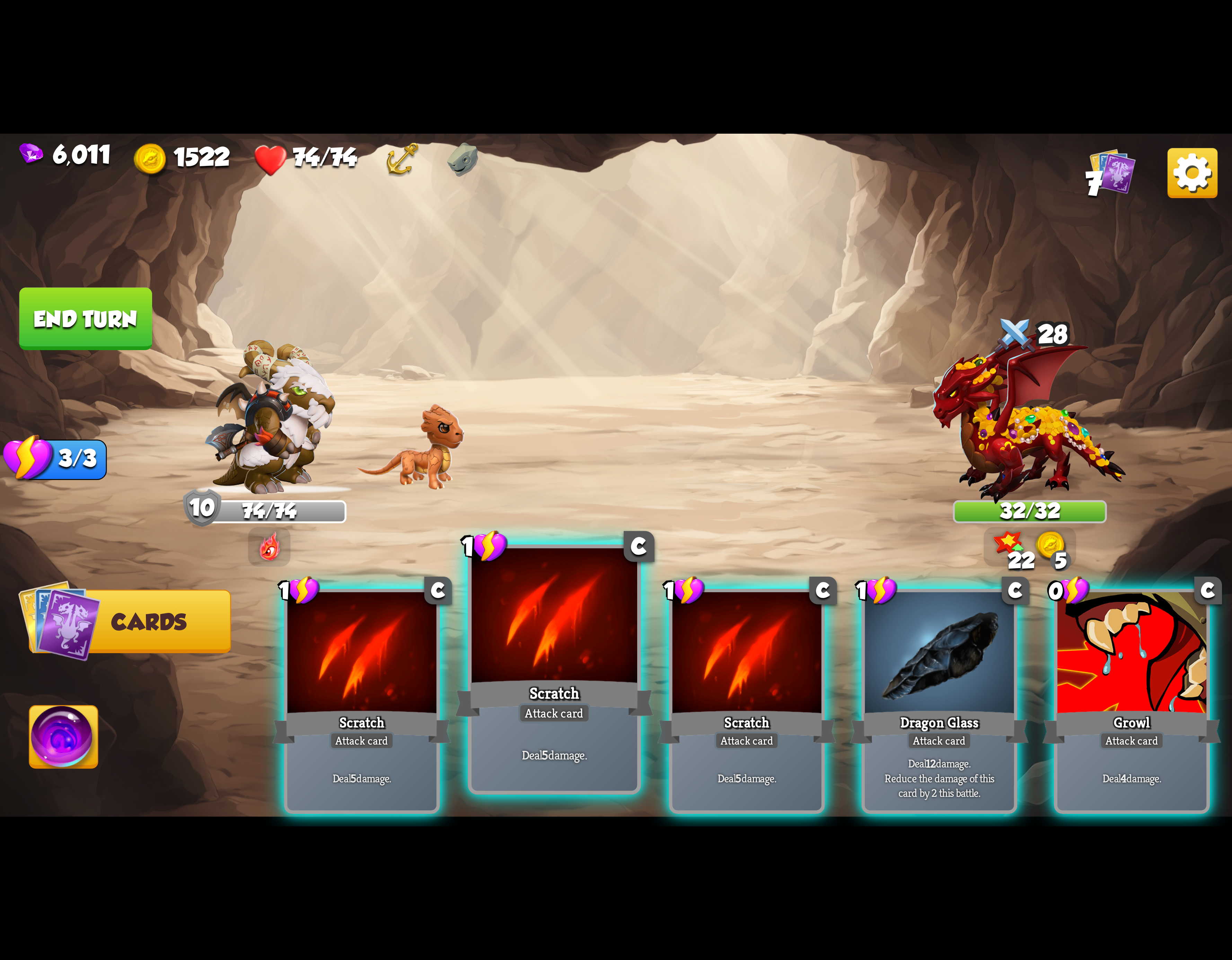
click at [617, 608] on div at bounding box center [554, 618] width 165 height 140
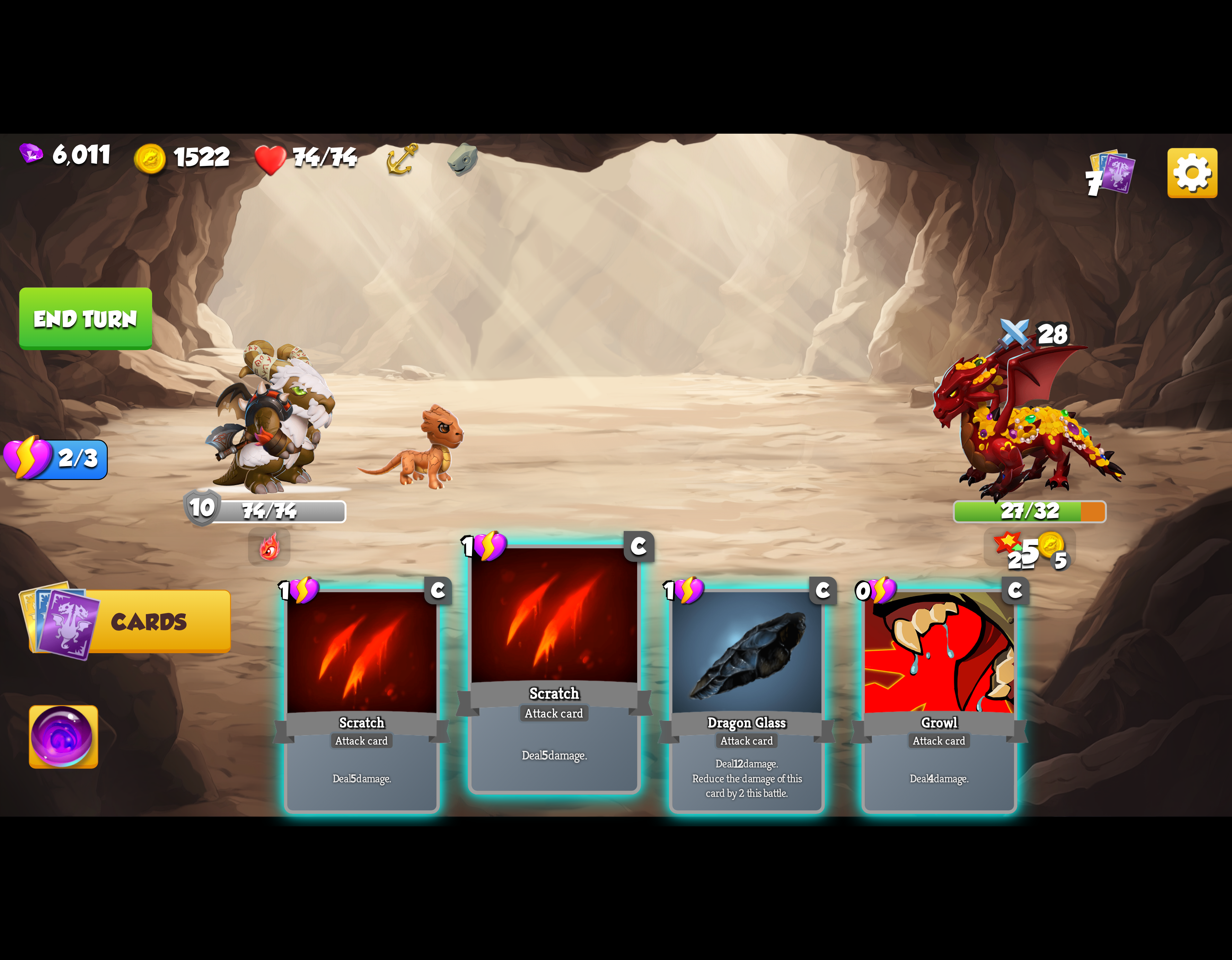
click at [571, 610] on div at bounding box center [554, 618] width 165 height 140
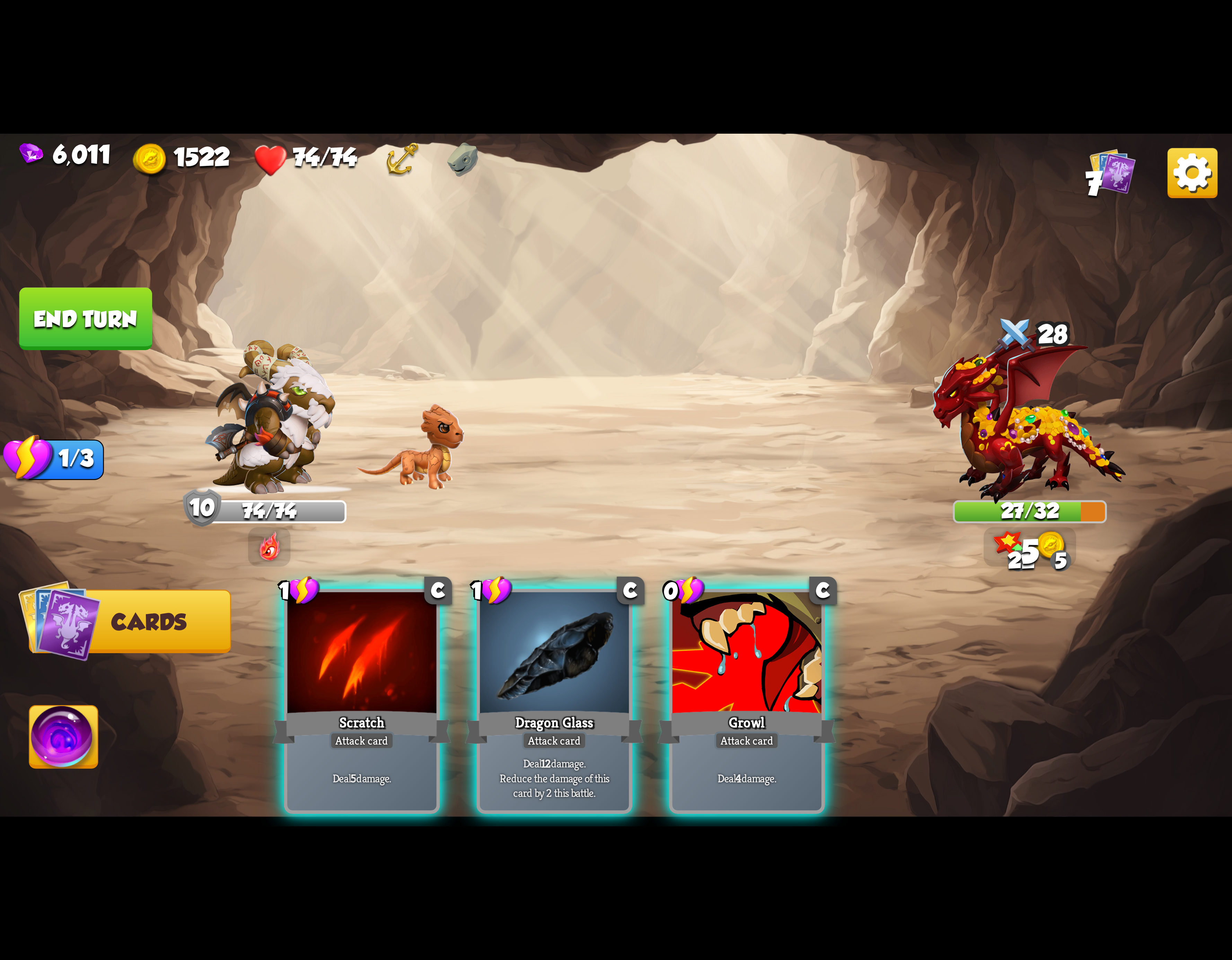
click at [571, 610] on div at bounding box center [554, 655] width 149 height 126
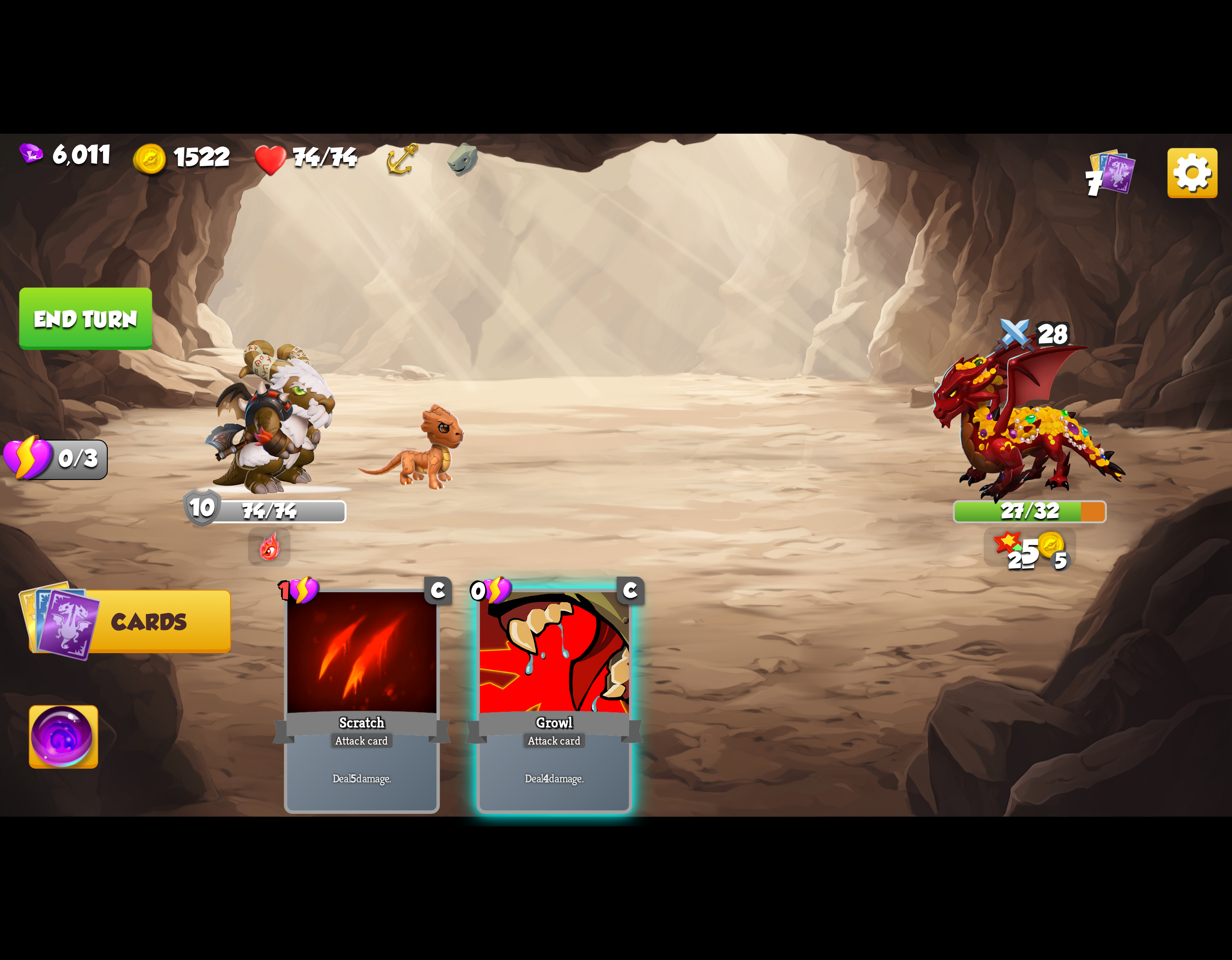
click at [571, 610] on div at bounding box center [554, 655] width 149 height 126
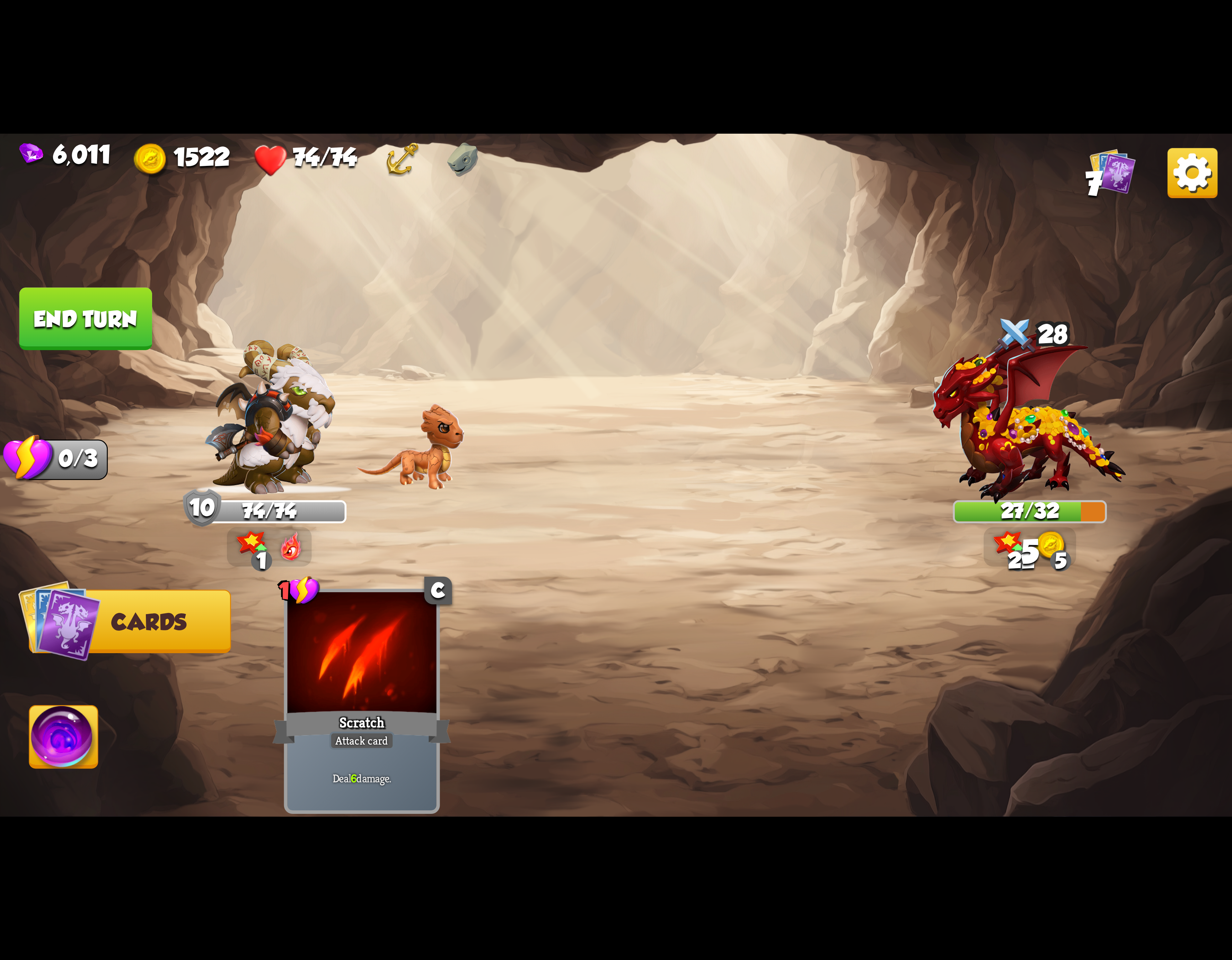
click at [30, 743] on button "Abilities" at bounding box center [63, 737] width 69 height 63
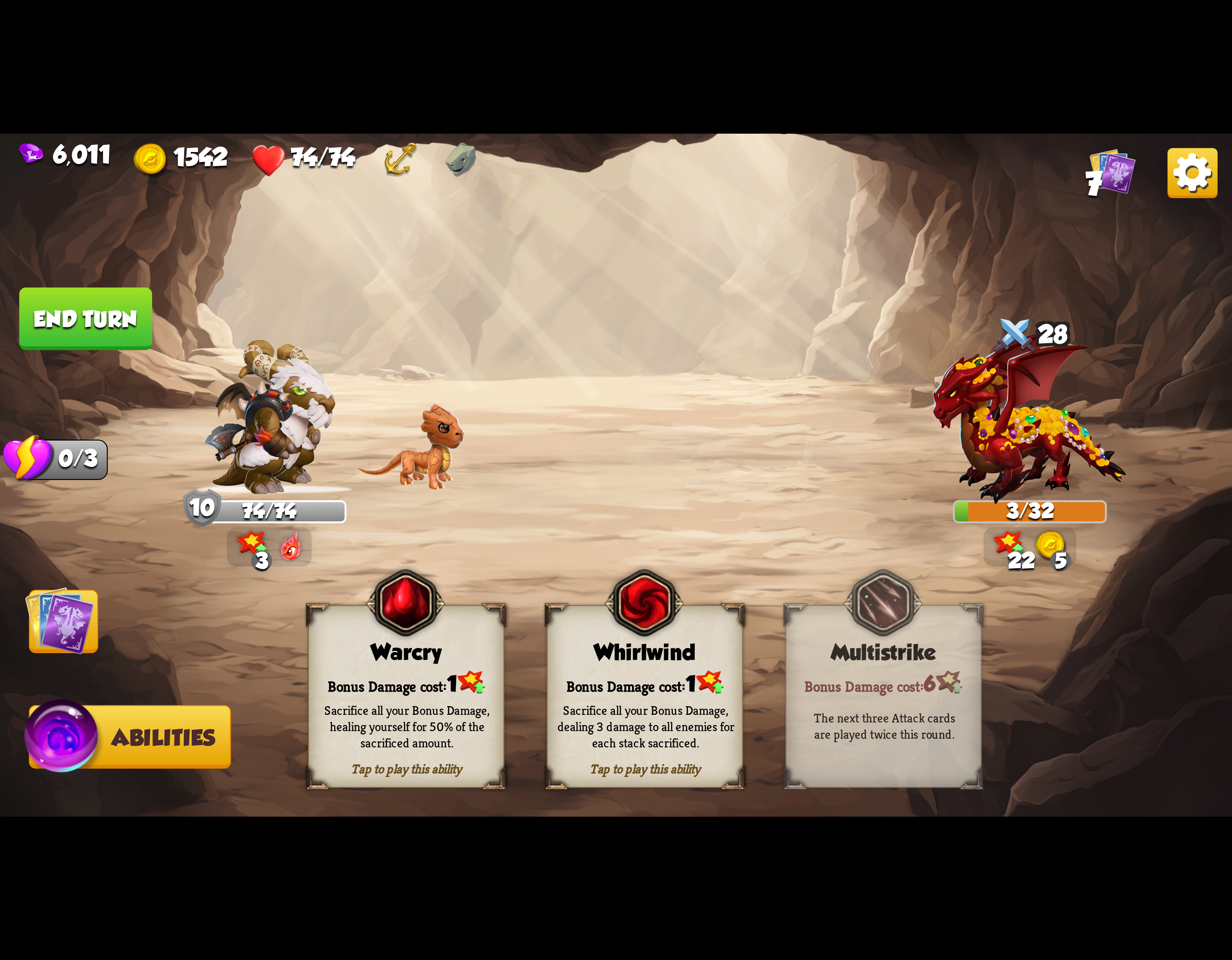
click at [125, 335] on button "End turn" at bounding box center [86, 318] width 133 height 63
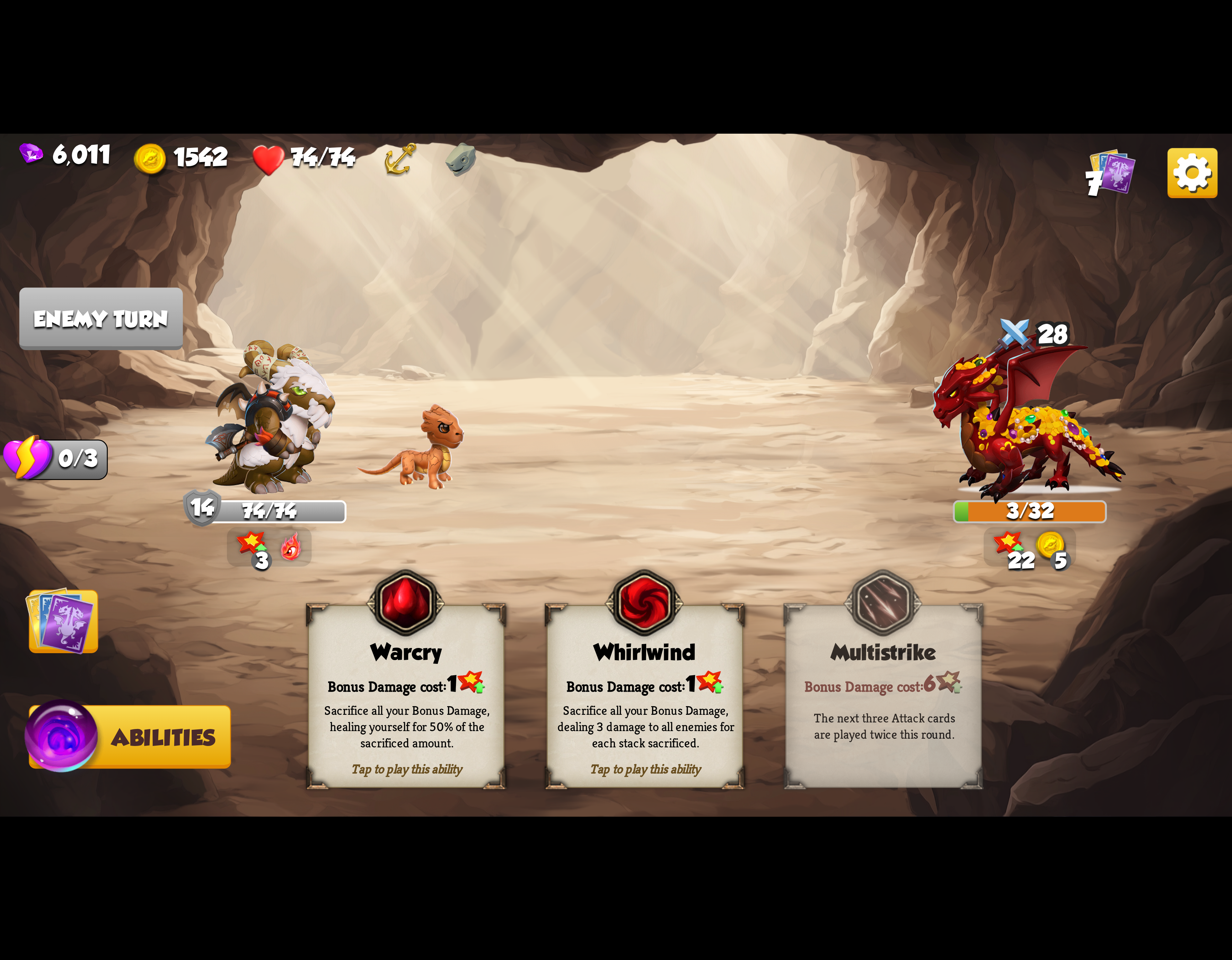
click at [688, 675] on div "Bonus Damage cost: 1" at bounding box center [645, 682] width 194 height 28
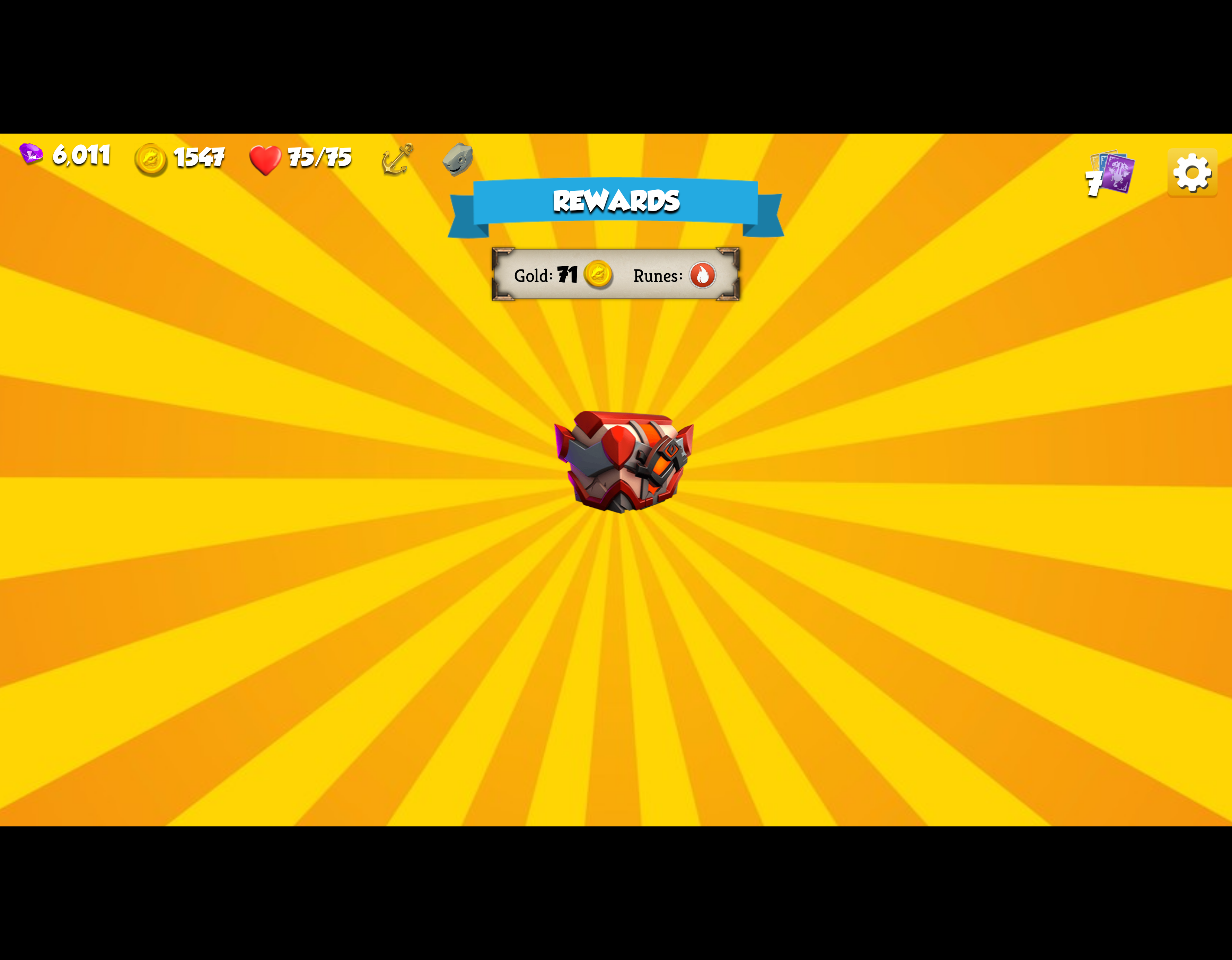
click at [1190, 172] on img at bounding box center [1193, 173] width 50 height 50
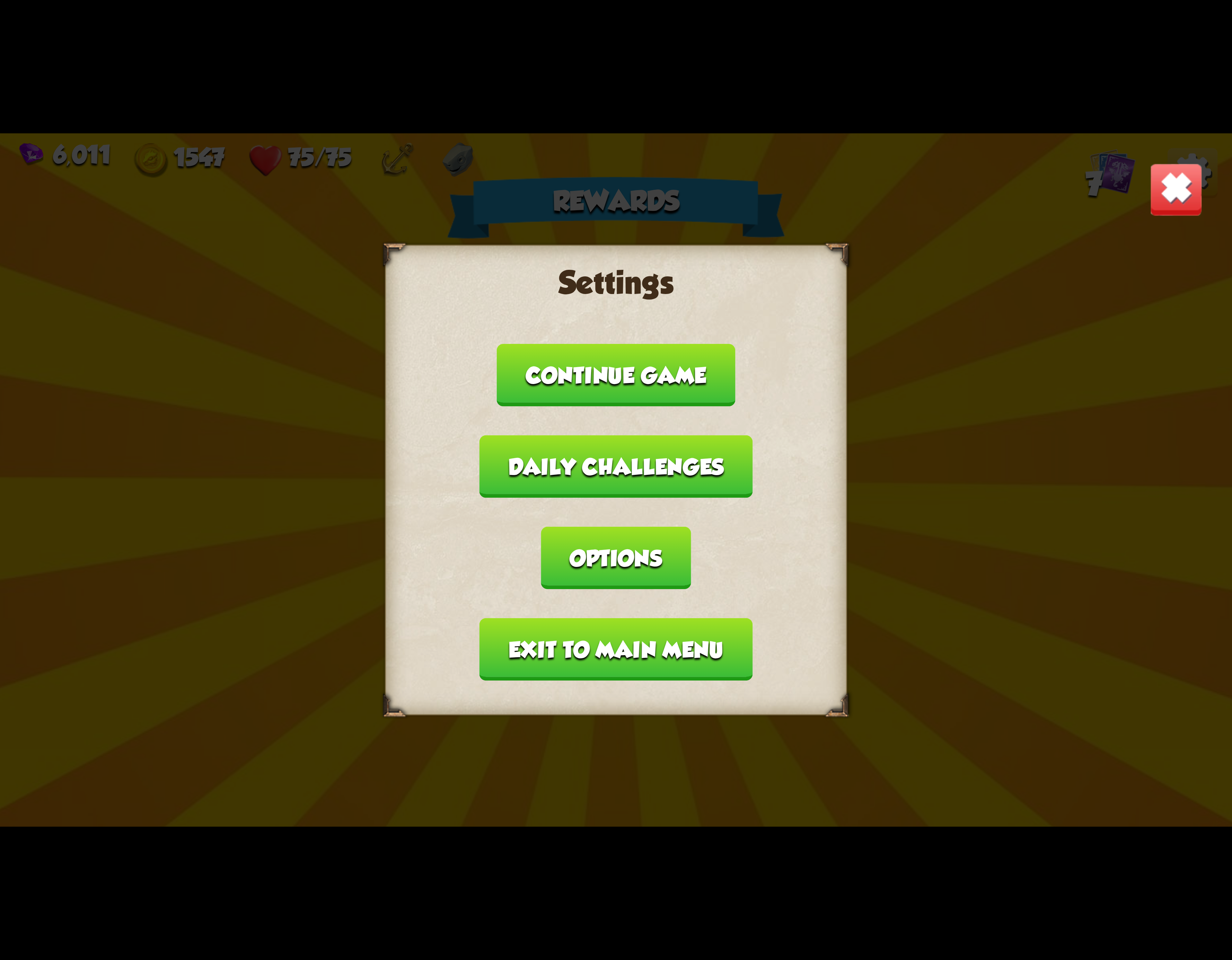
click at [560, 618] on button "Exit to main menu" at bounding box center [616, 649] width 273 height 63
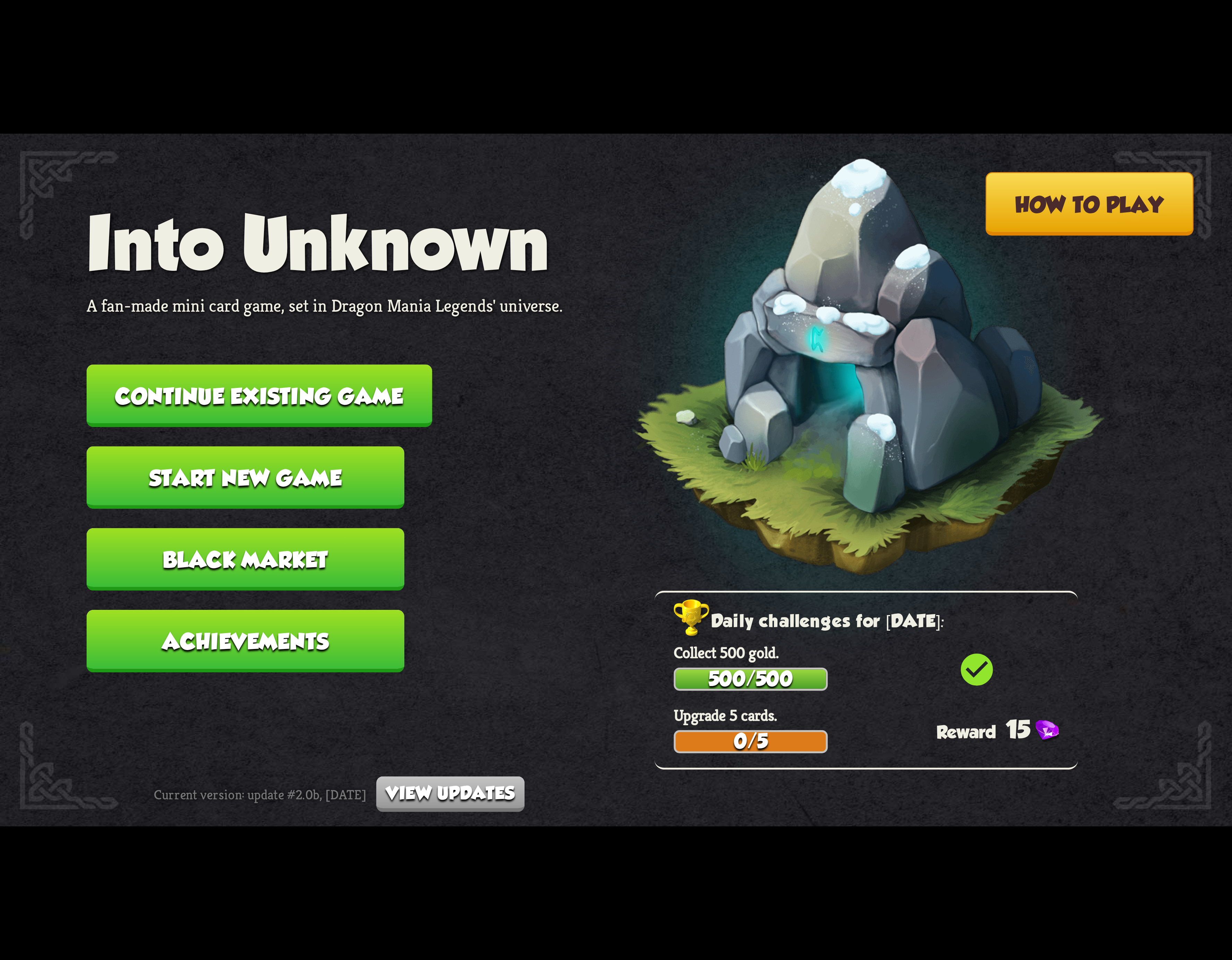
click at [234, 405] on button "Continue existing game" at bounding box center [260, 395] width 346 height 63
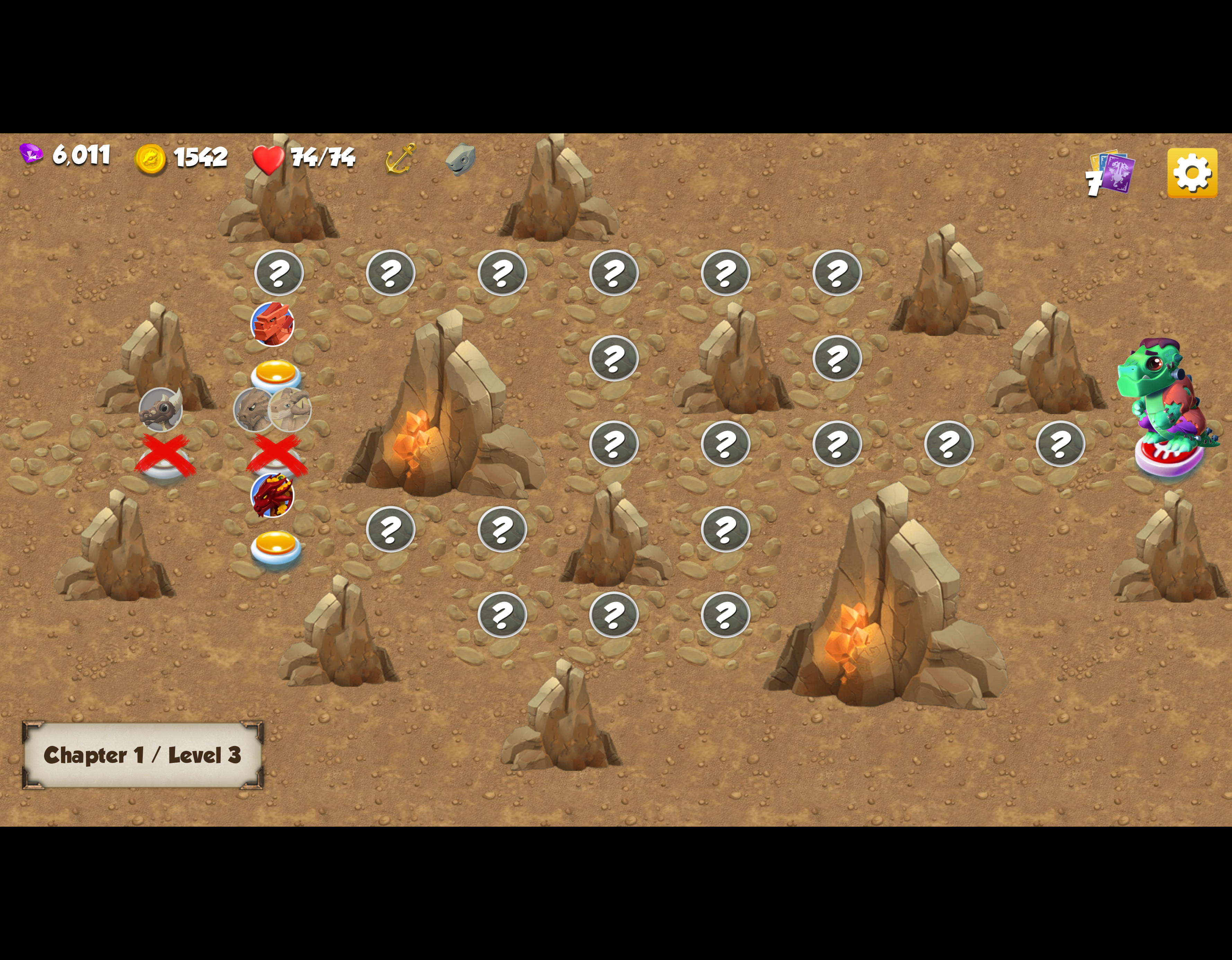
click at [217, 531] on div at bounding box center [762, 491] width 1525 height 719
click at [252, 521] on div at bounding box center [279, 541] width 112 height 85
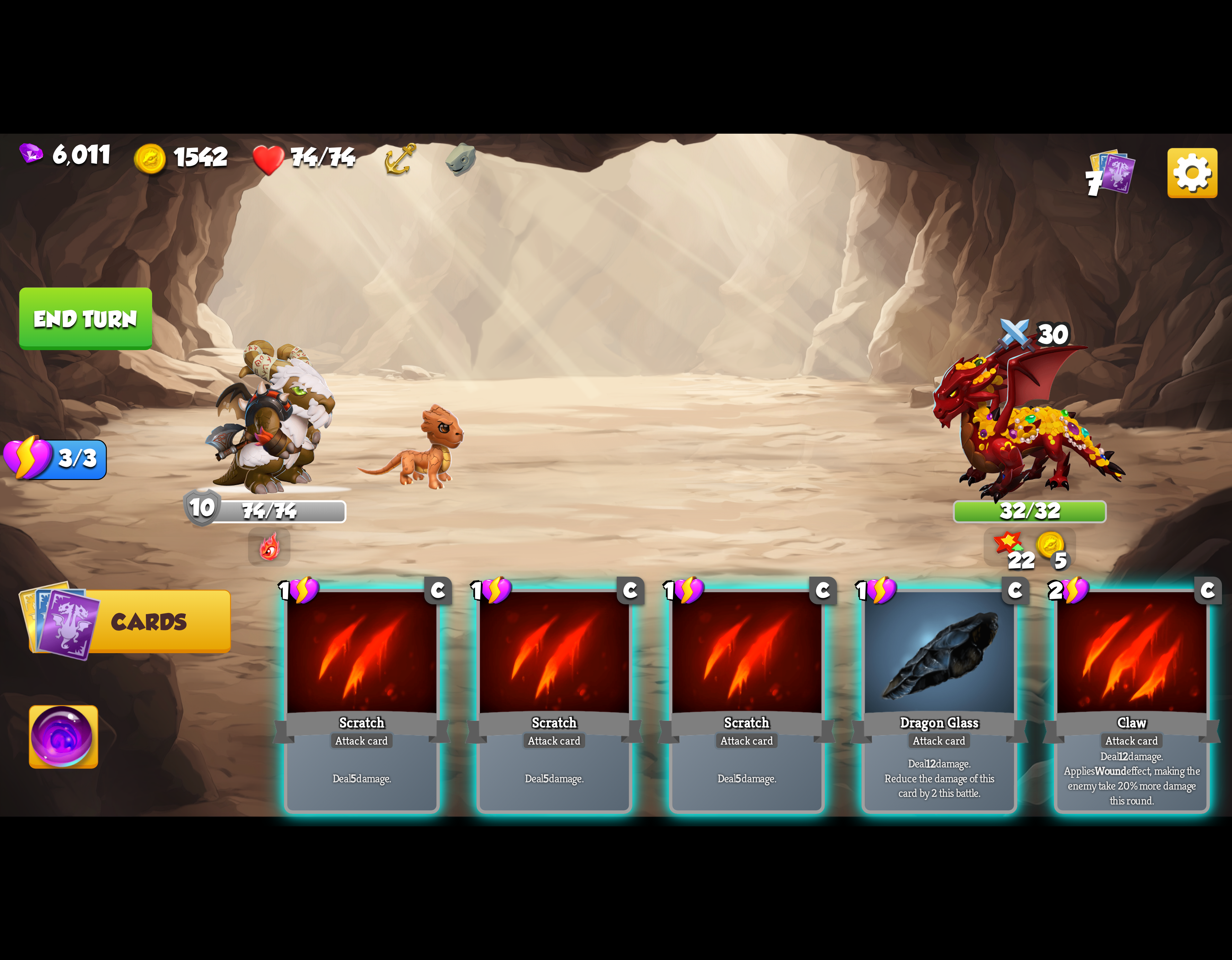
click at [590, 647] on div at bounding box center [554, 655] width 149 height 126
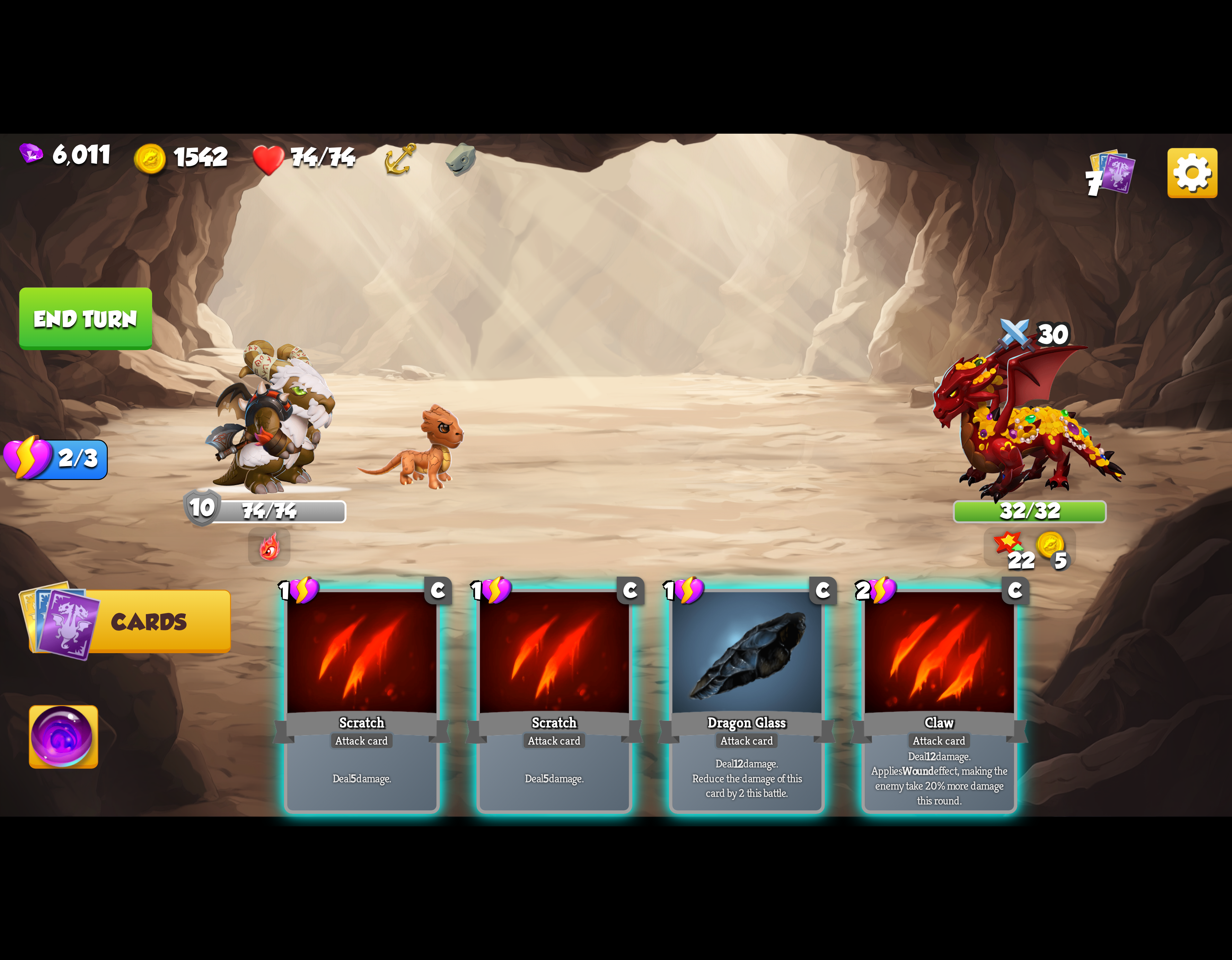
click at [590, 647] on div at bounding box center [554, 655] width 149 height 126
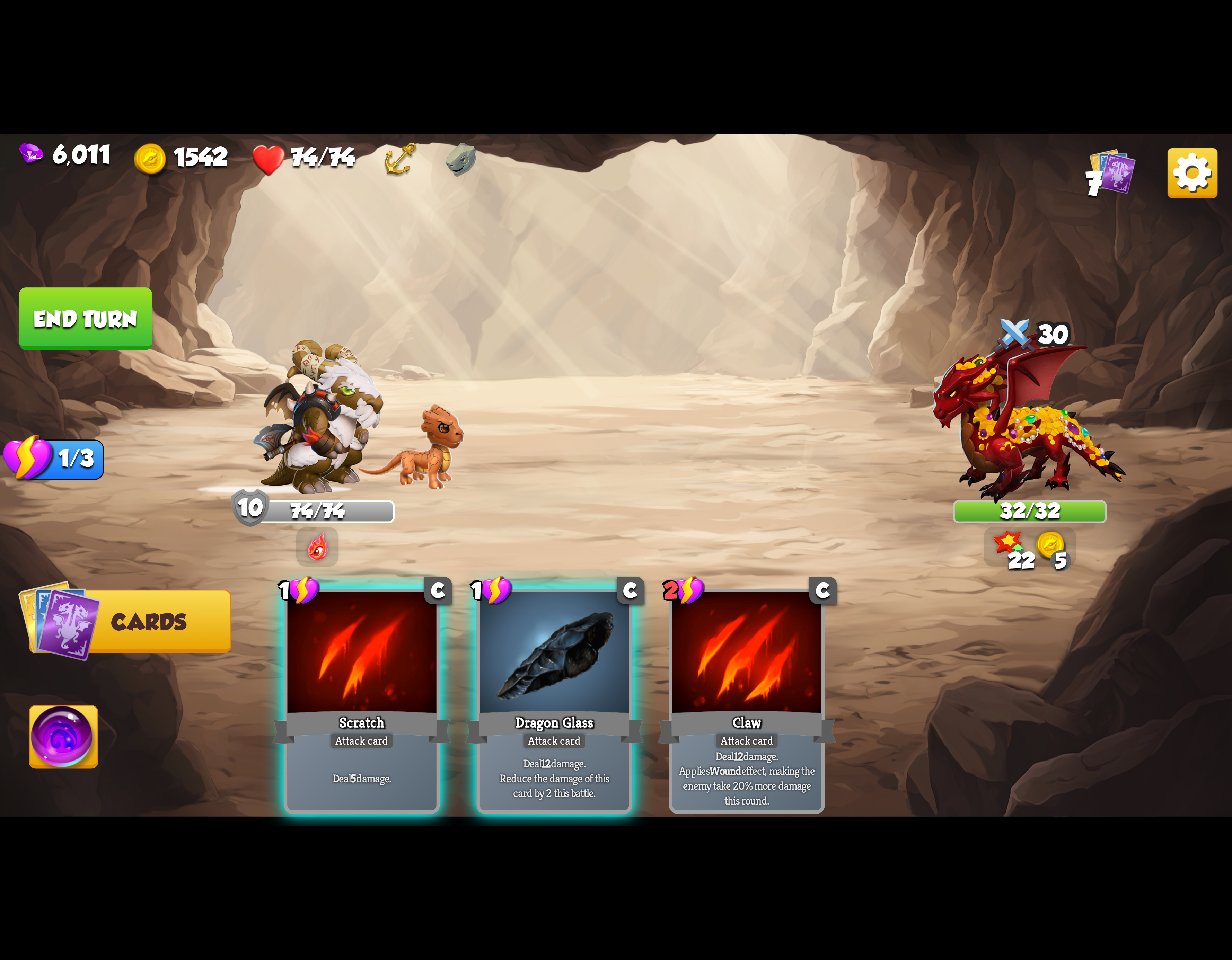
drag, startPoint x: 590, startPoint y: 647, endPoint x: 587, endPoint y: 647, distance: 3.0
click at [589, 647] on div at bounding box center [554, 655] width 149 height 126
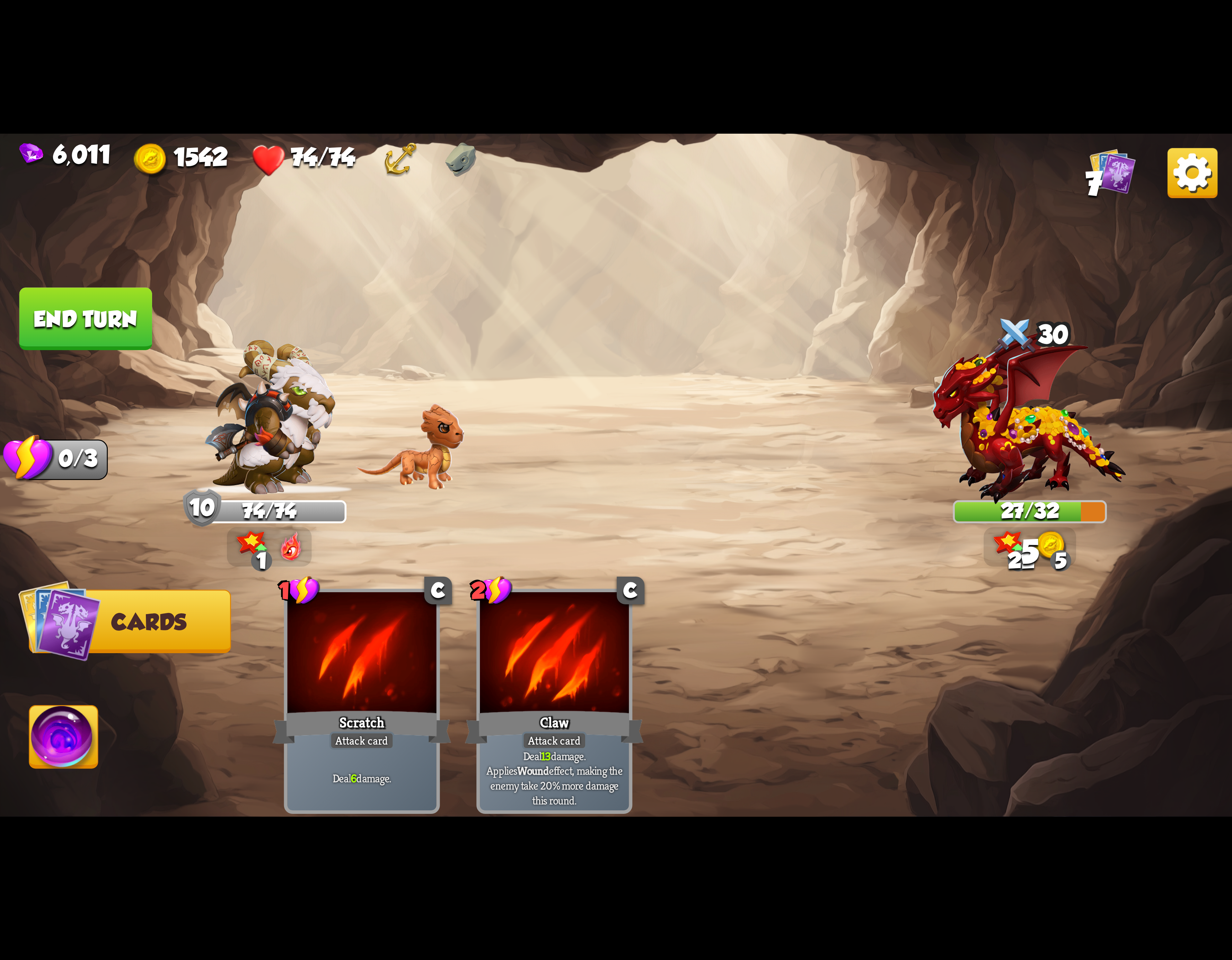
click at [78, 713] on img at bounding box center [63, 741] width 68 height 69
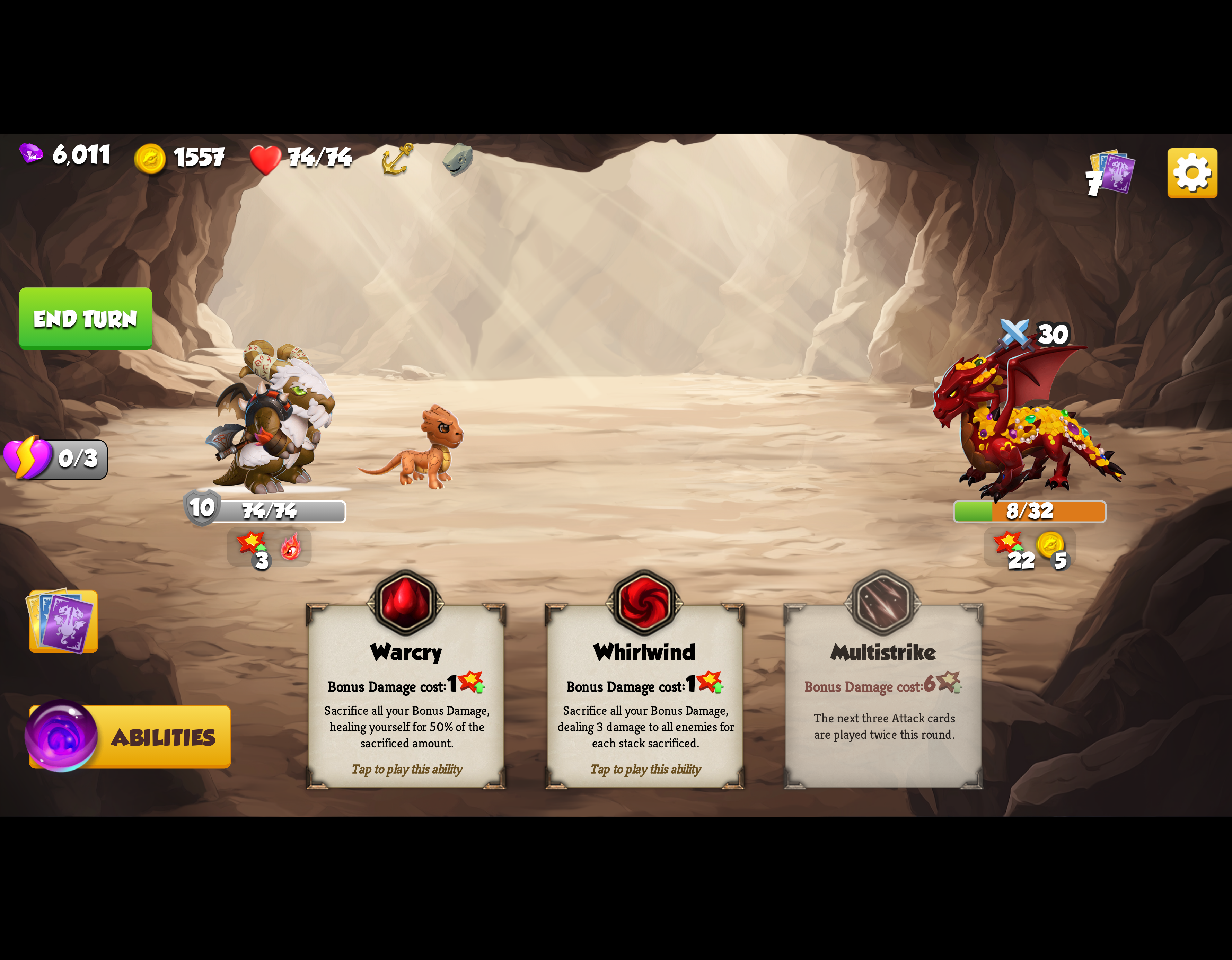
click at [66, 315] on button "End turn" at bounding box center [86, 318] width 133 height 63
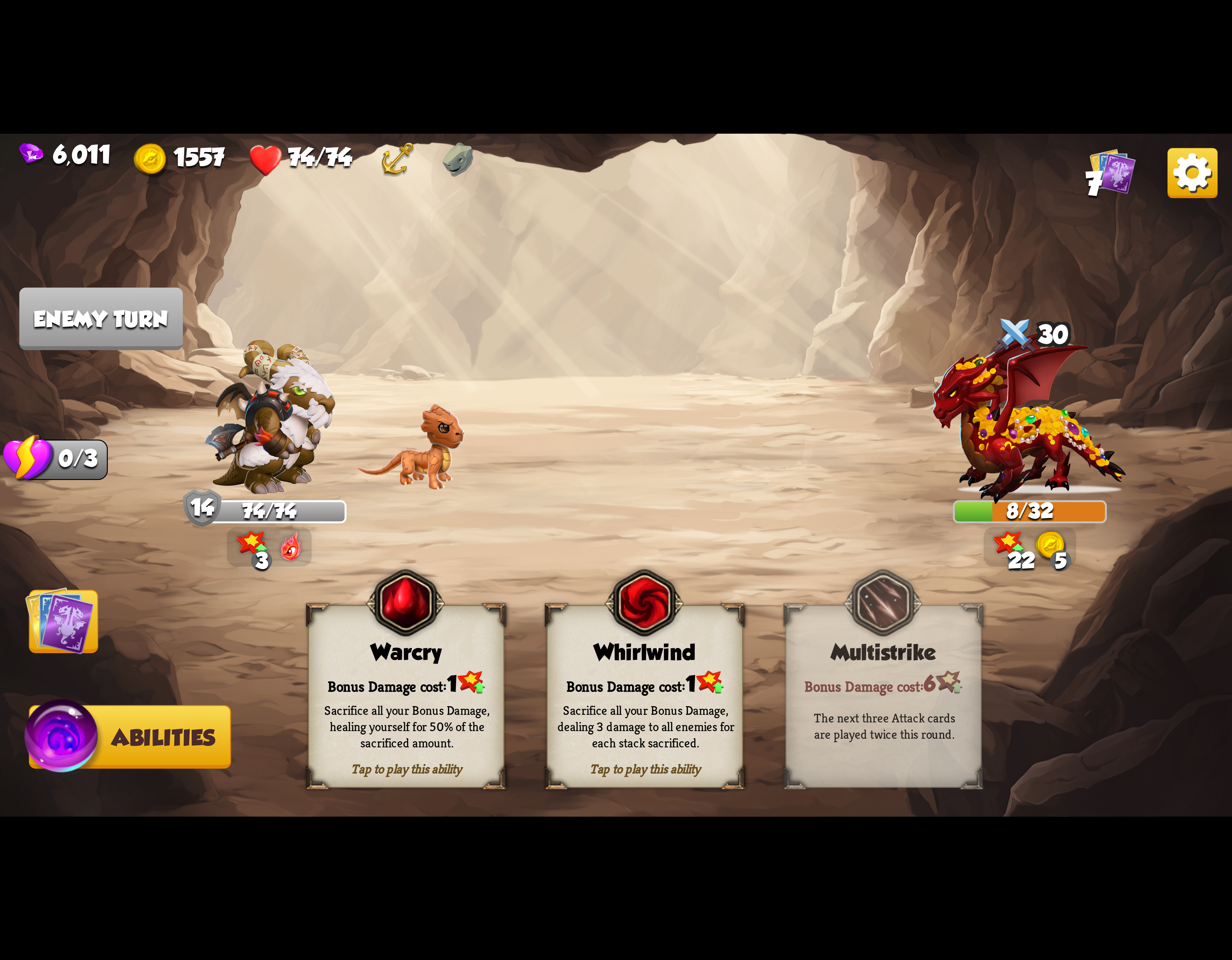
click at [688, 683] on div "Bonus Damage cost: 1" at bounding box center [645, 682] width 194 height 28
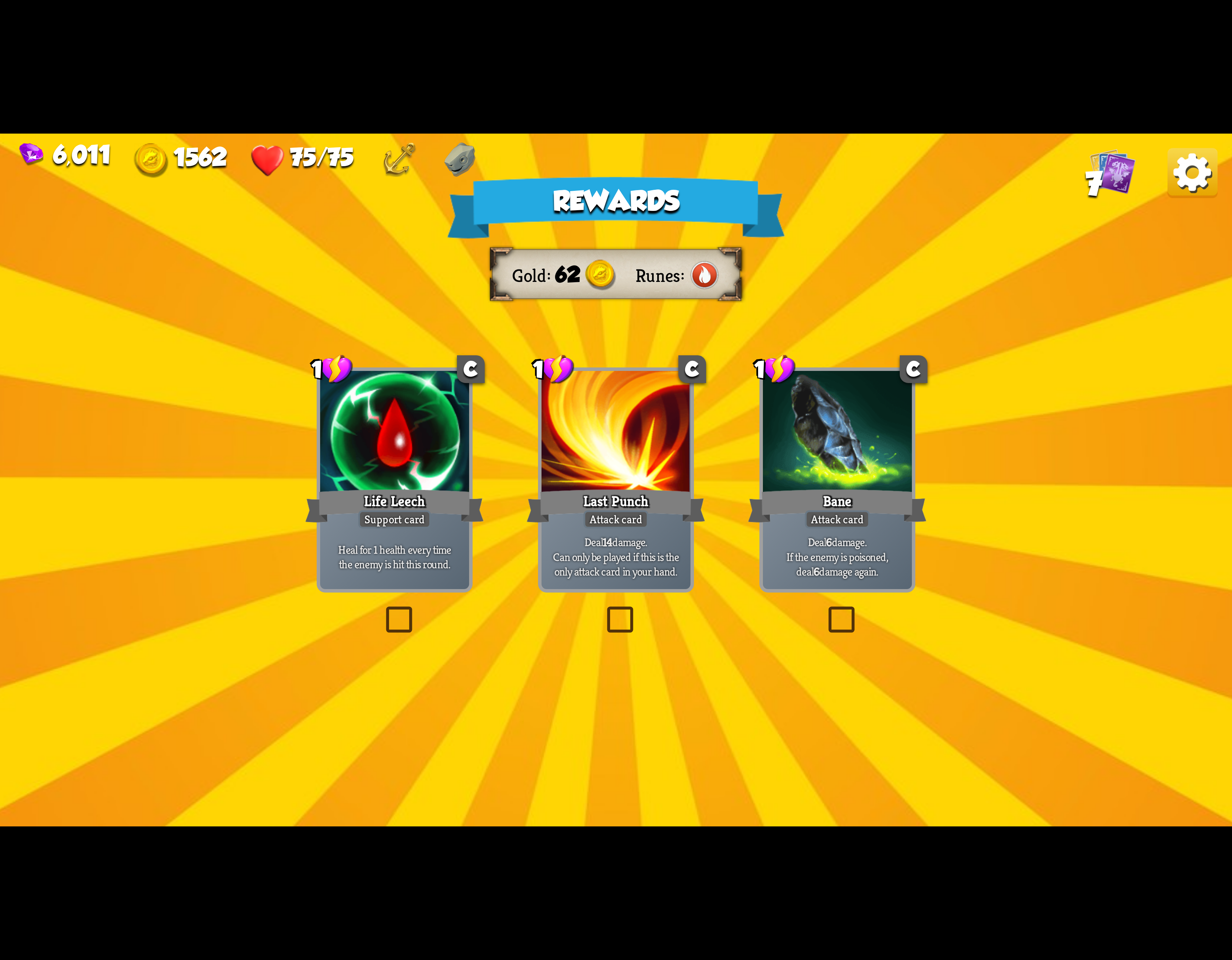
click at [1202, 177] on img at bounding box center [1193, 173] width 50 height 50
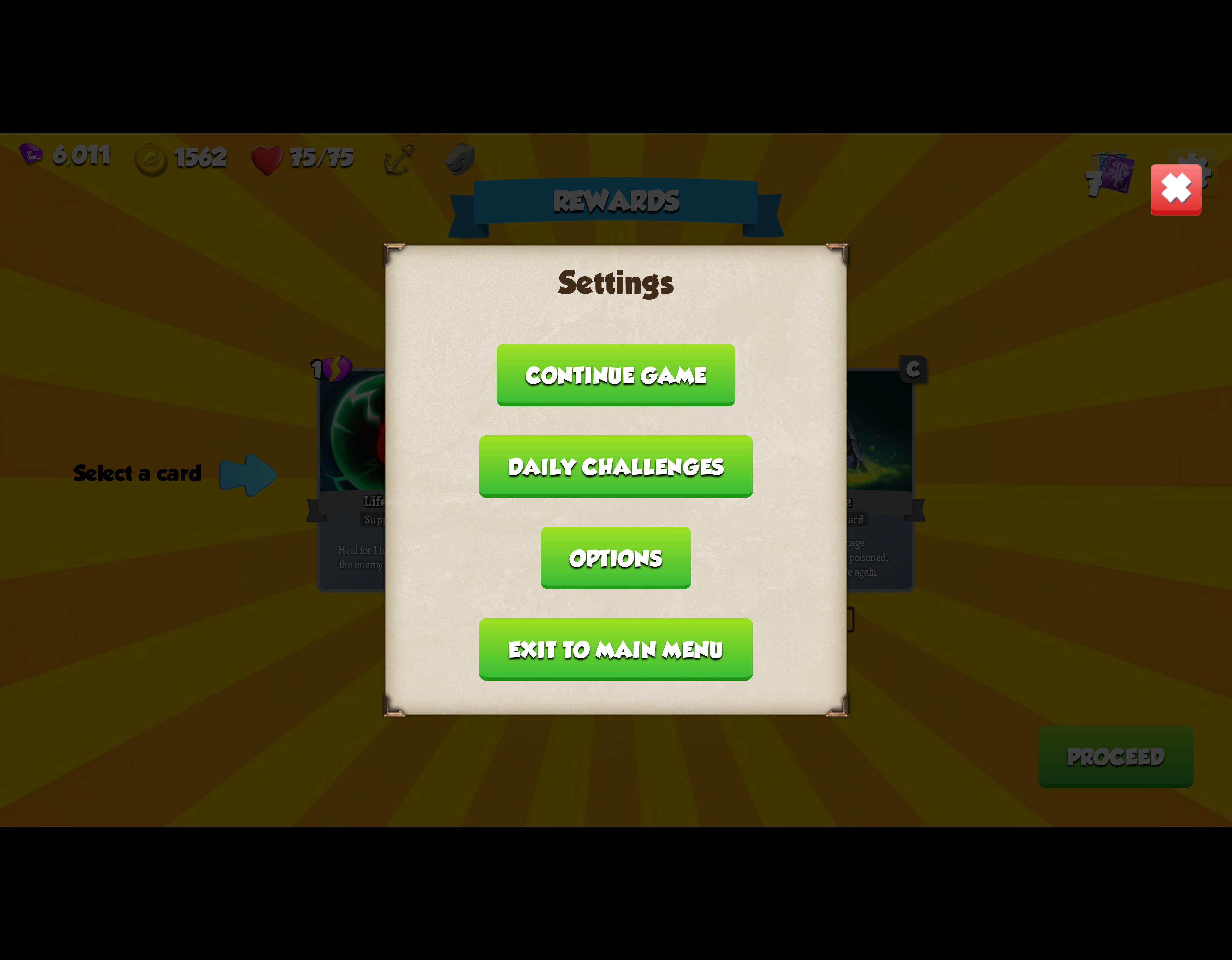
click at [585, 618] on button "Exit to main menu" at bounding box center [616, 649] width 273 height 63
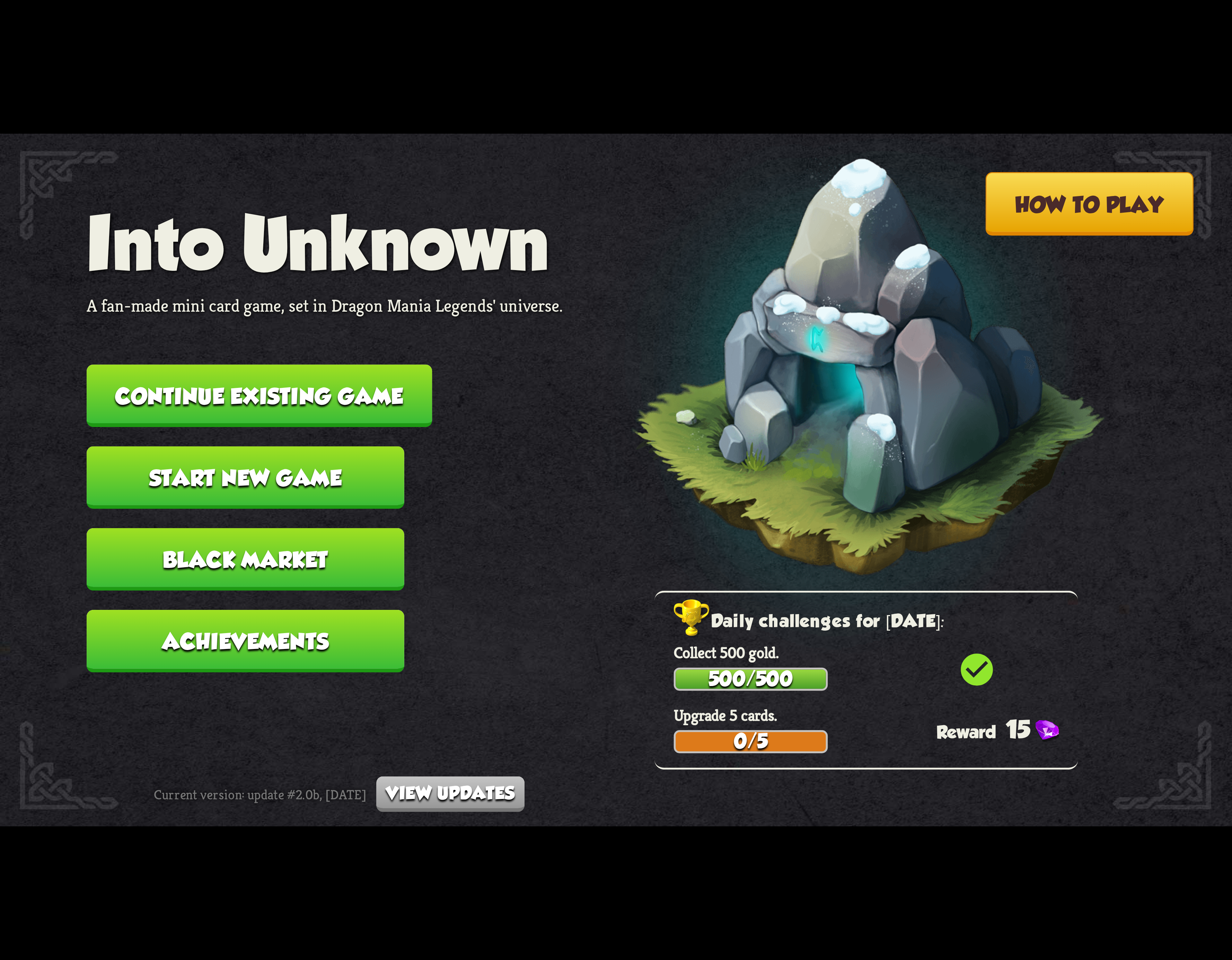
click at [362, 402] on button "Continue existing game" at bounding box center [260, 395] width 346 height 63
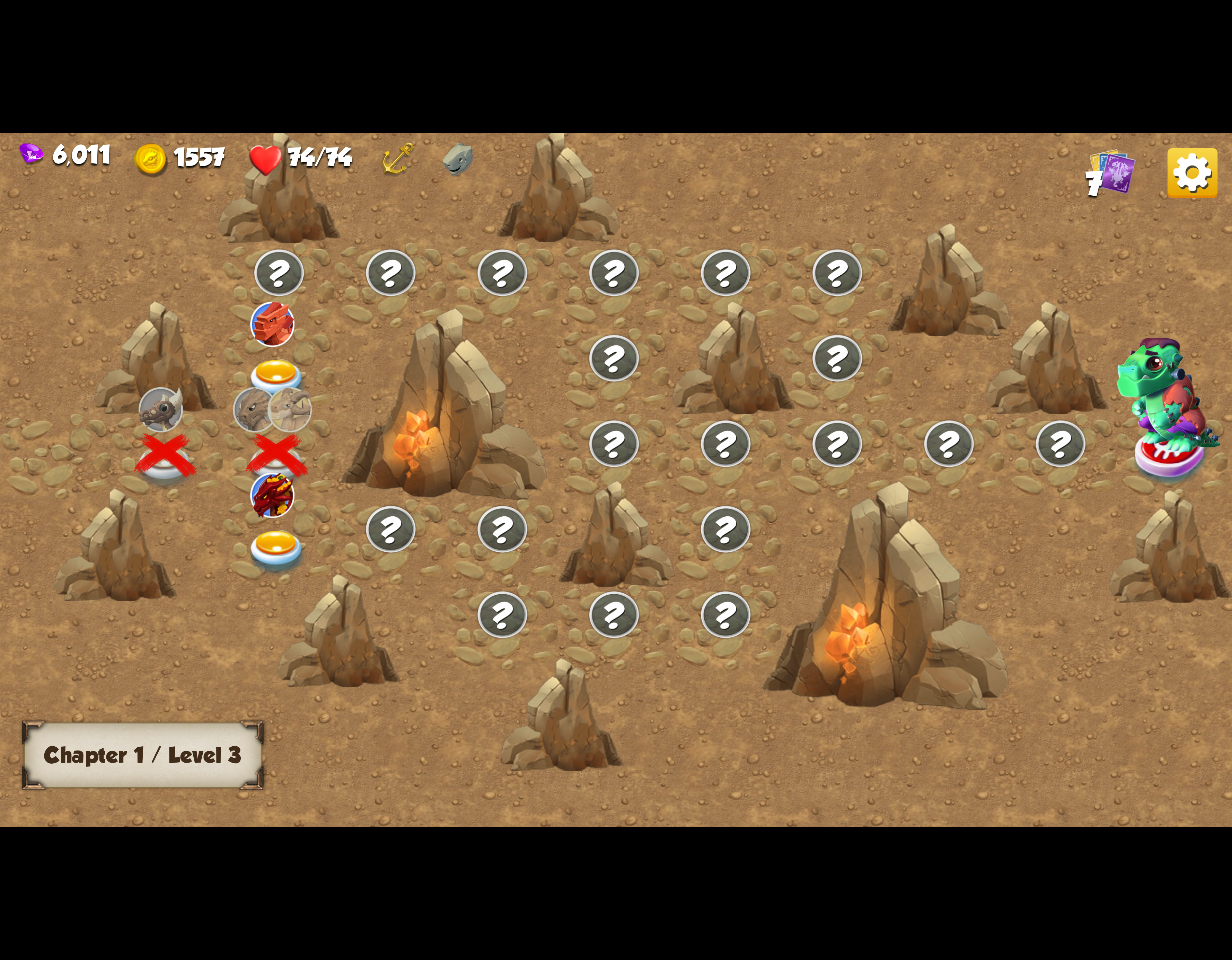
click at [257, 531] on img at bounding box center [277, 553] width 62 height 45
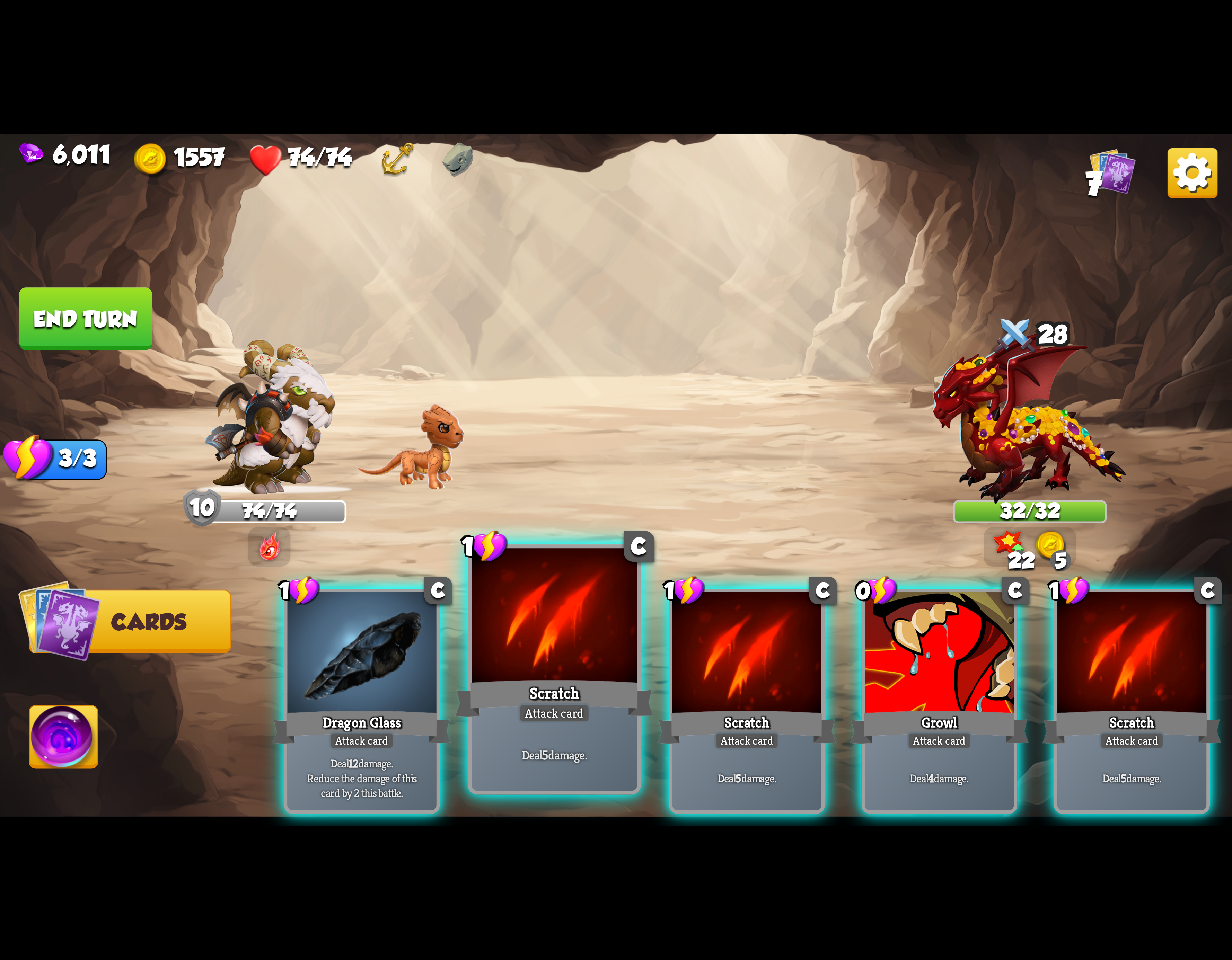
click at [575, 653] on div at bounding box center [554, 618] width 165 height 140
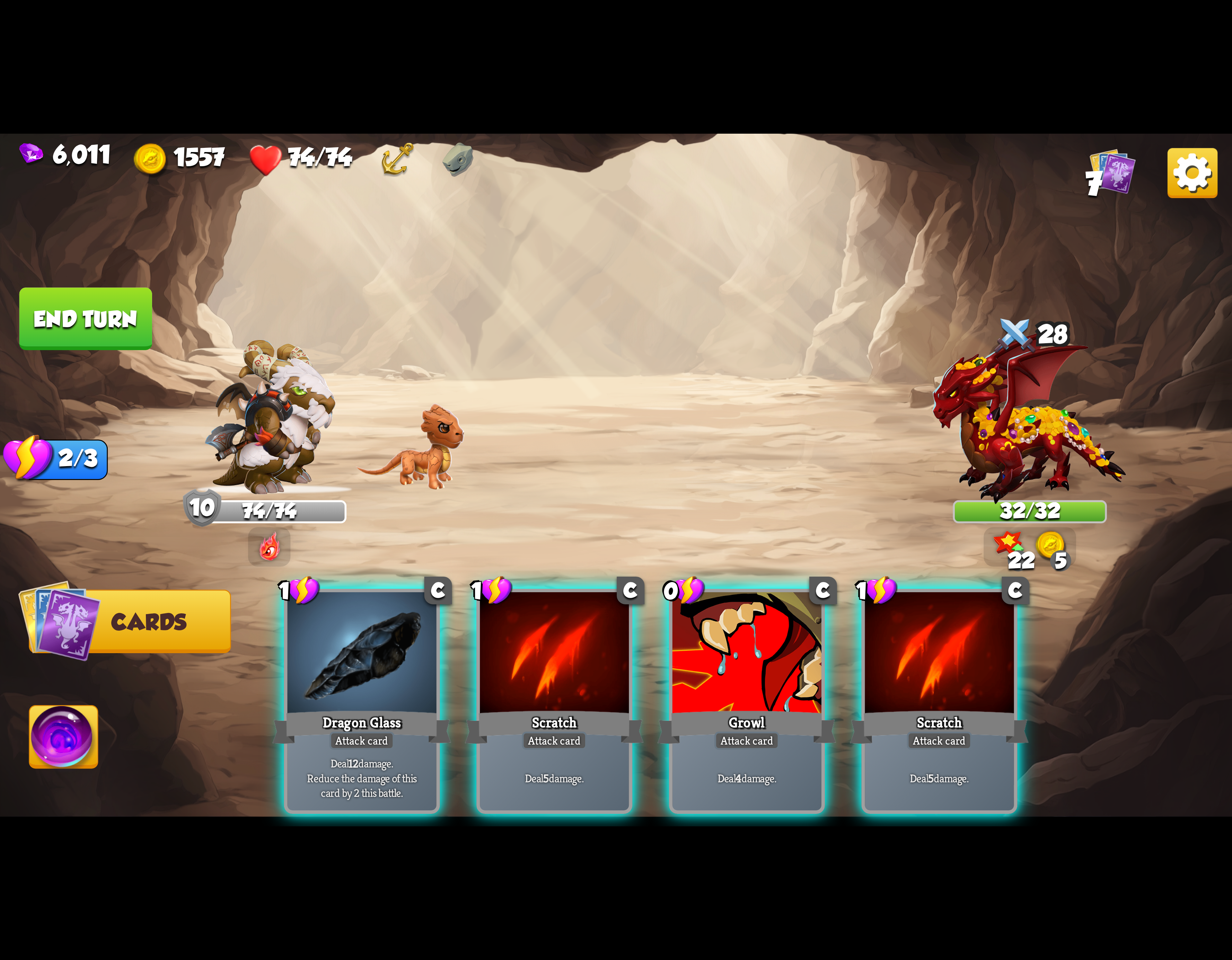
drag, startPoint x: 575, startPoint y: 653, endPoint x: 541, endPoint y: 655, distance: 34.1
click at [557, 655] on div at bounding box center [554, 655] width 149 height 126
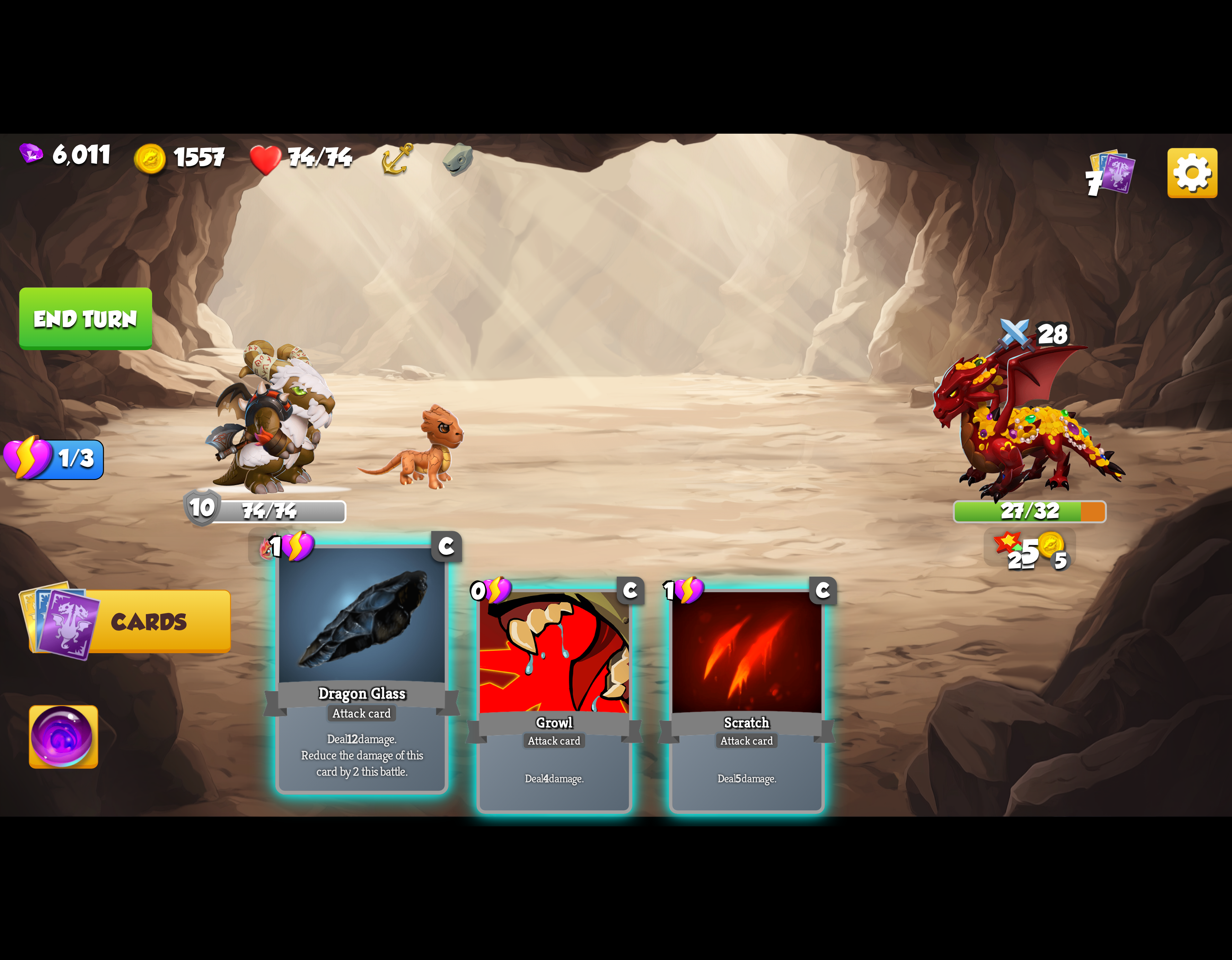
click at [388, 658] on div at bounding box center [362, 618] width 165 height 140
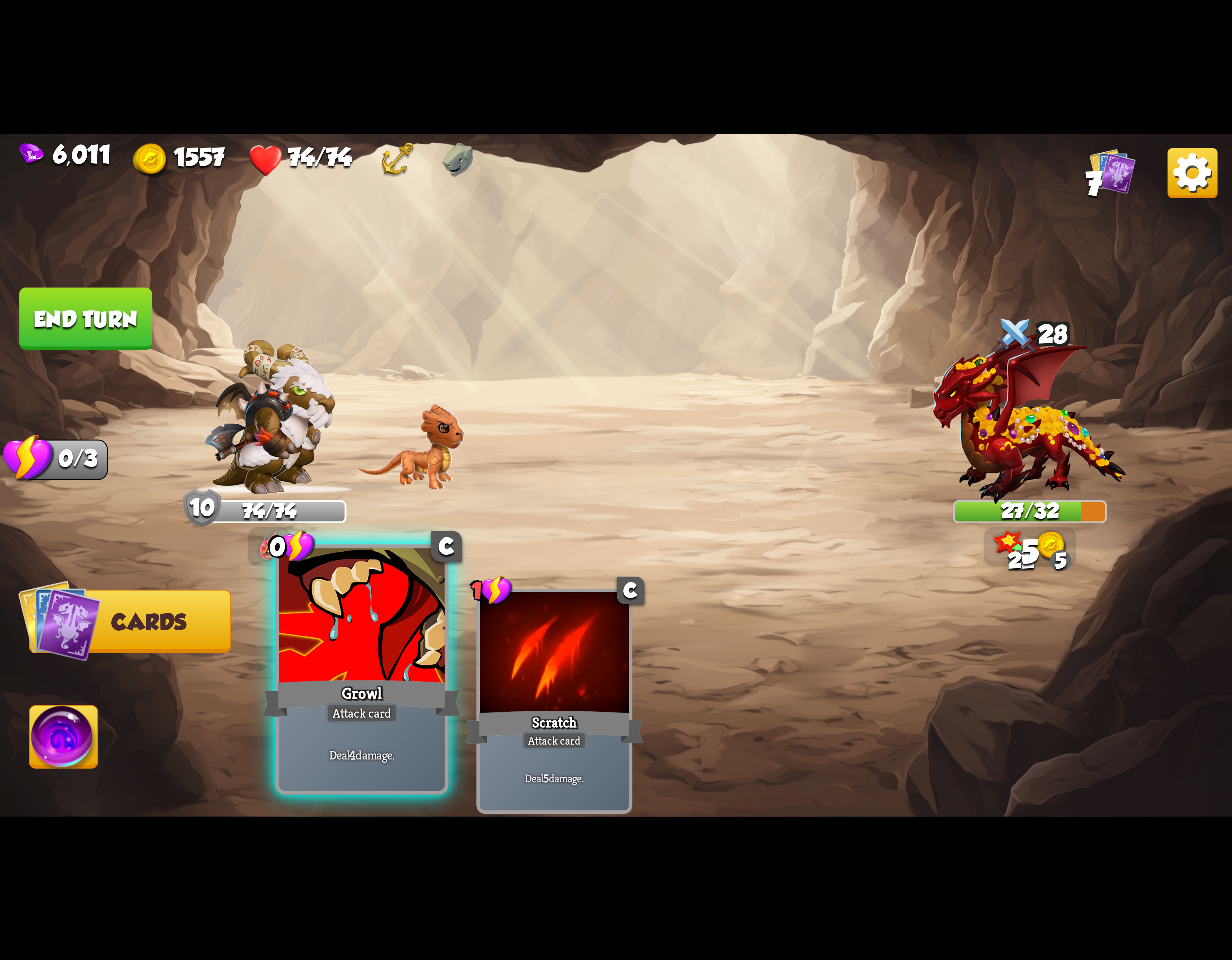
click at [390, 654] on div at bounding box center [362, 618] width 165 height 140
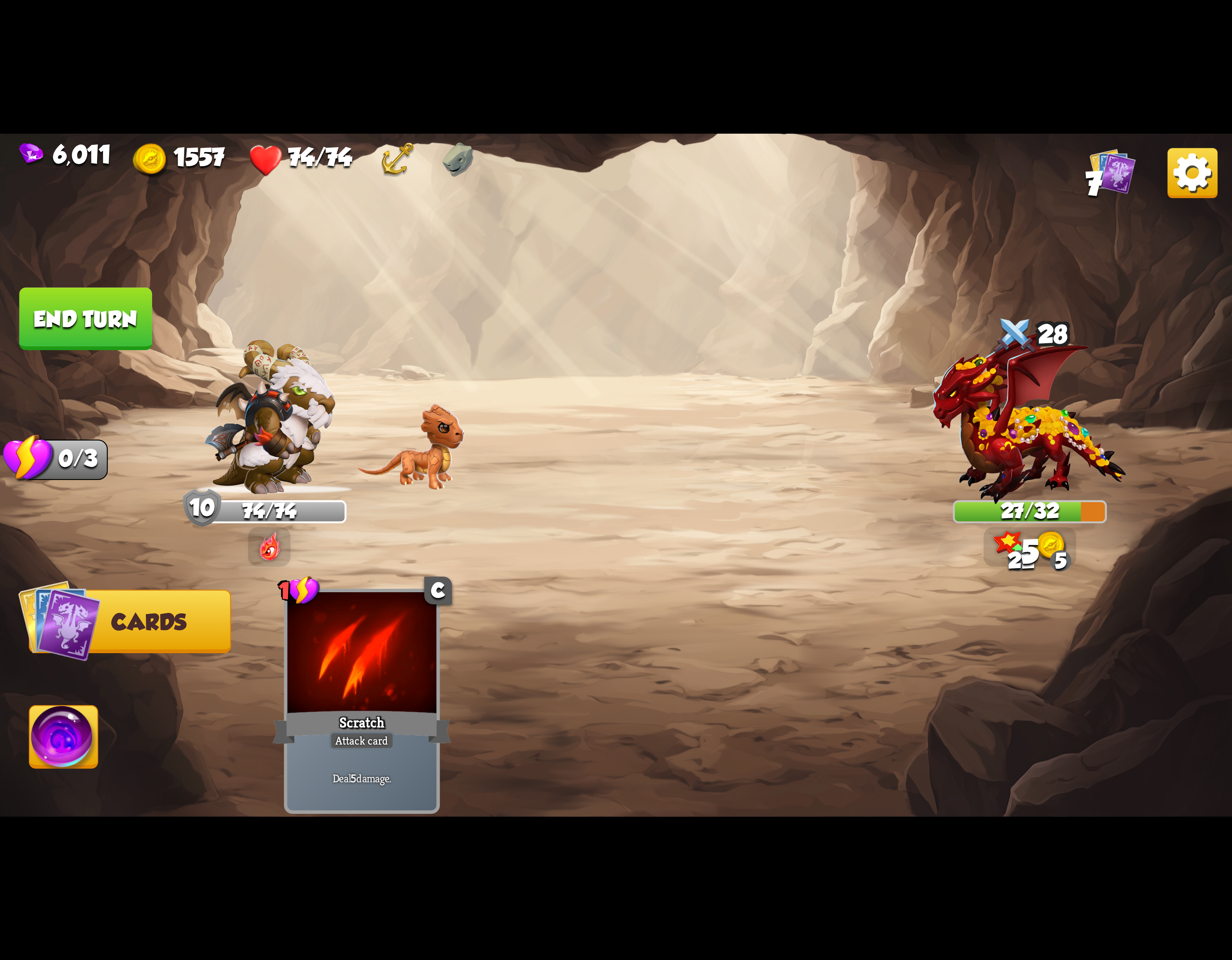
click at [33, 736] on img at bounding box center [63, 741] width 68 height 69
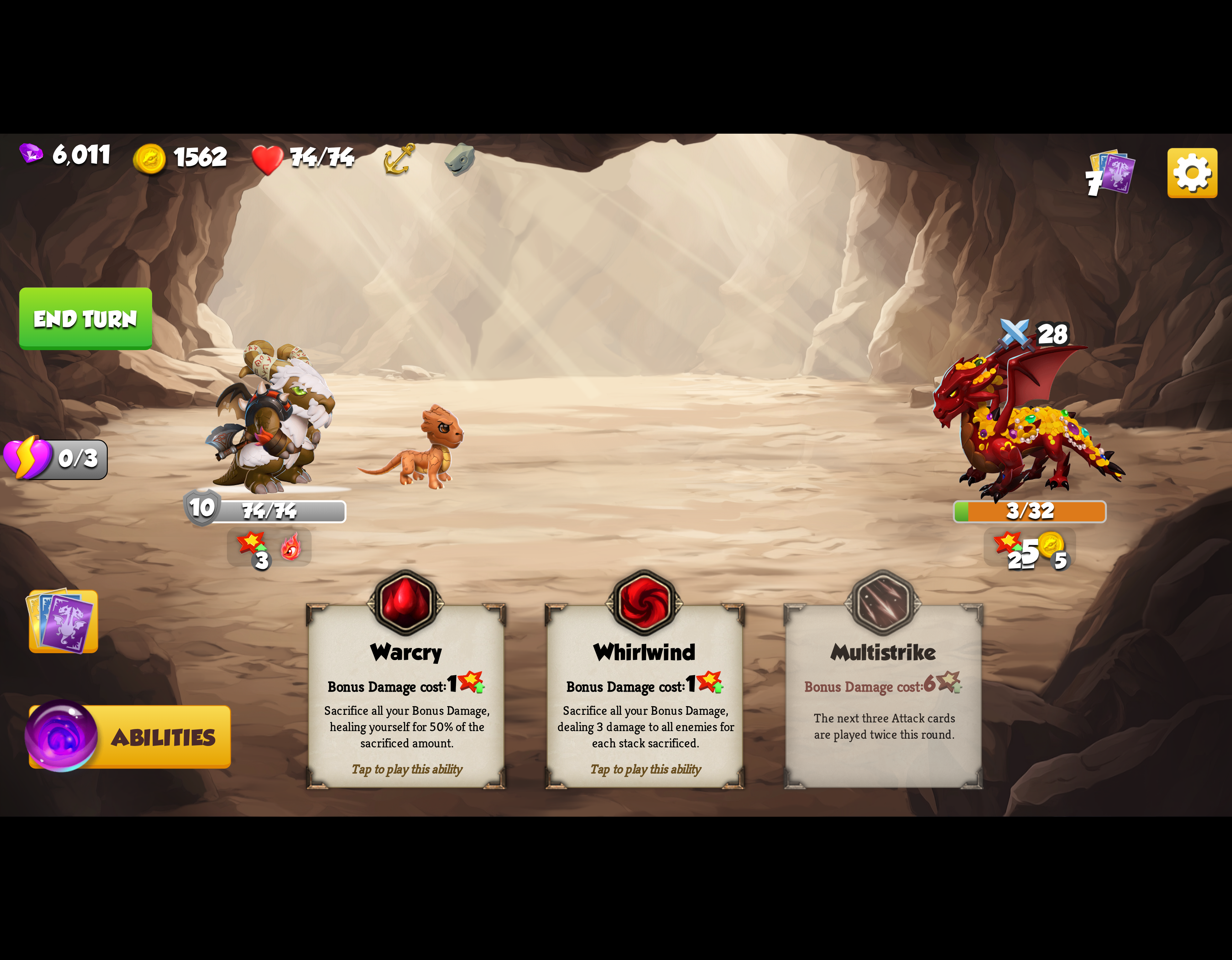
click at [111, 338] on button "End turn" at bounding box center [86, 318] width 133 height 63
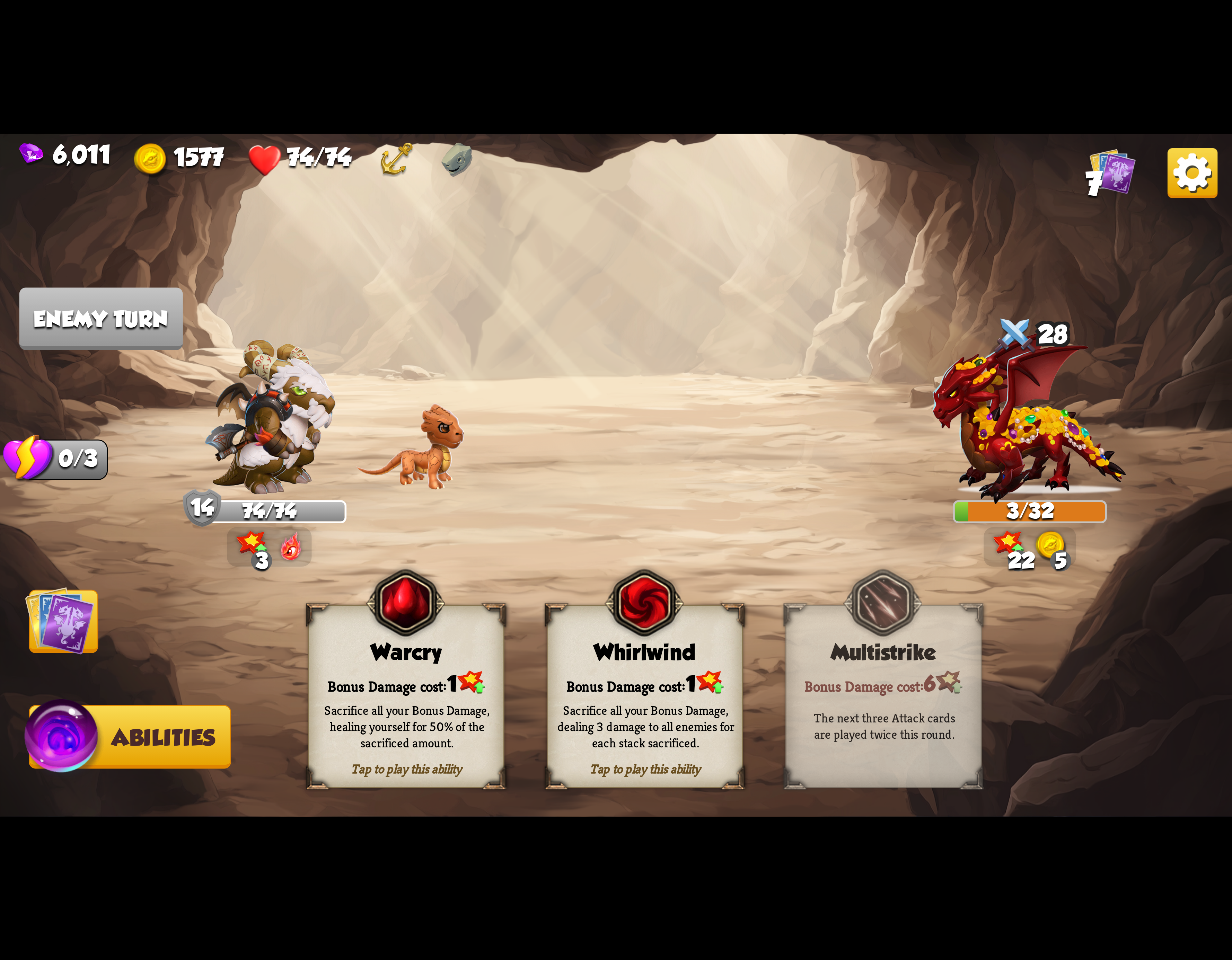
click at [658, 688] on div "Bonus Damage cost: 1" at bounding box center [645, 682] width 194 height 28
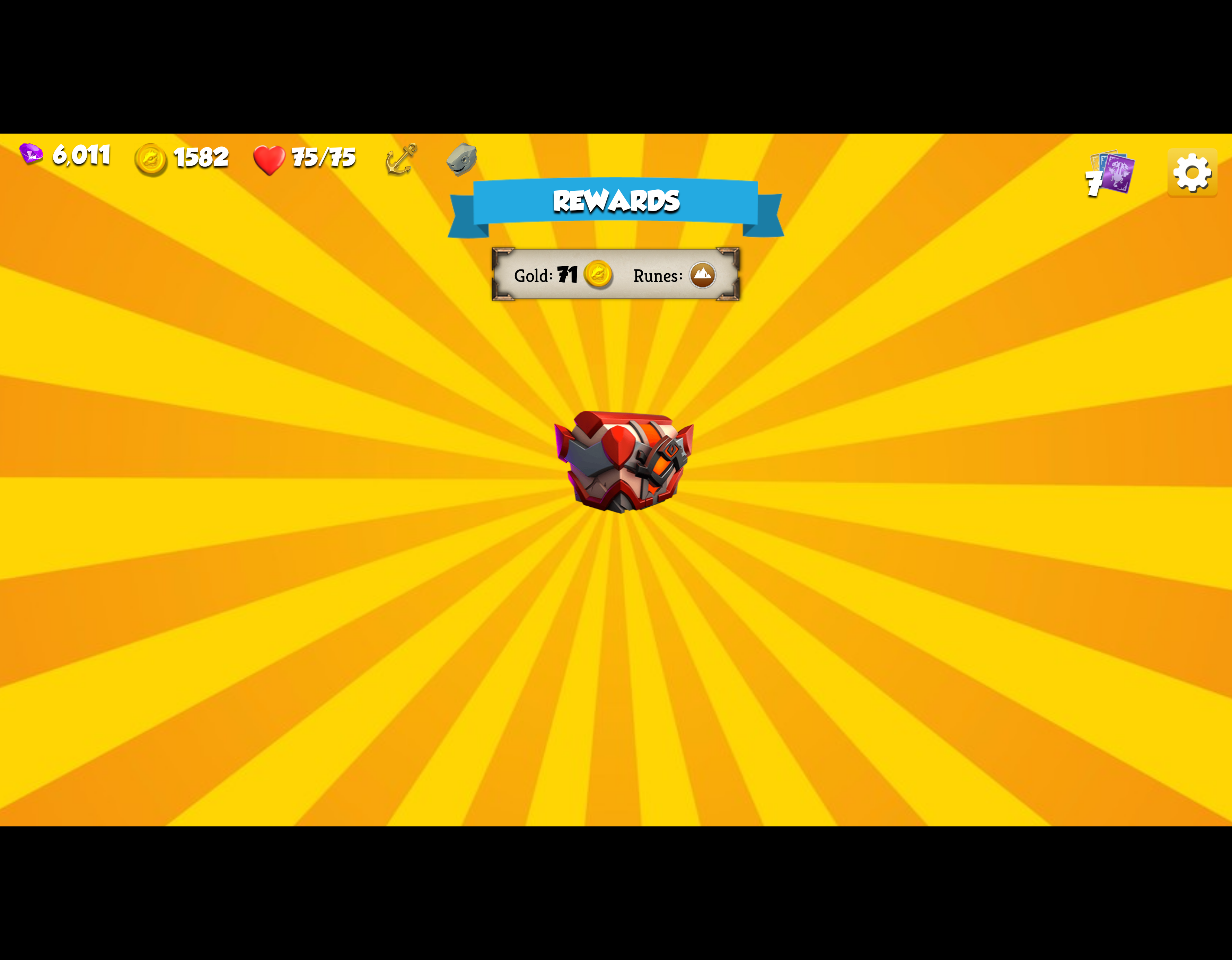
click at [1195, 179] on img at bounding box center [1193, 173] width 50 height 50
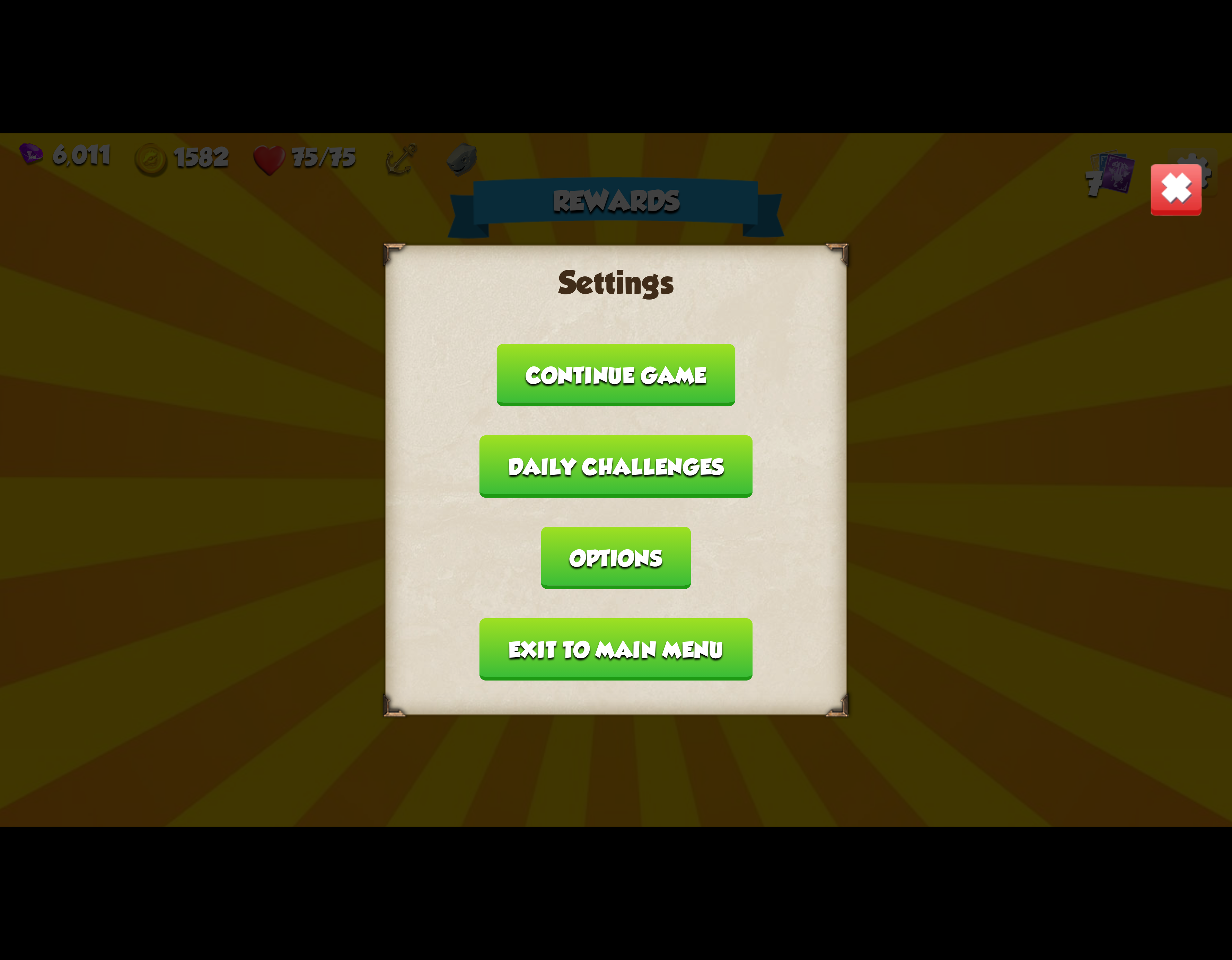
click at [701, 618] on button "Exit to main menu" at bounding box center [616, 649] width 273 height 63
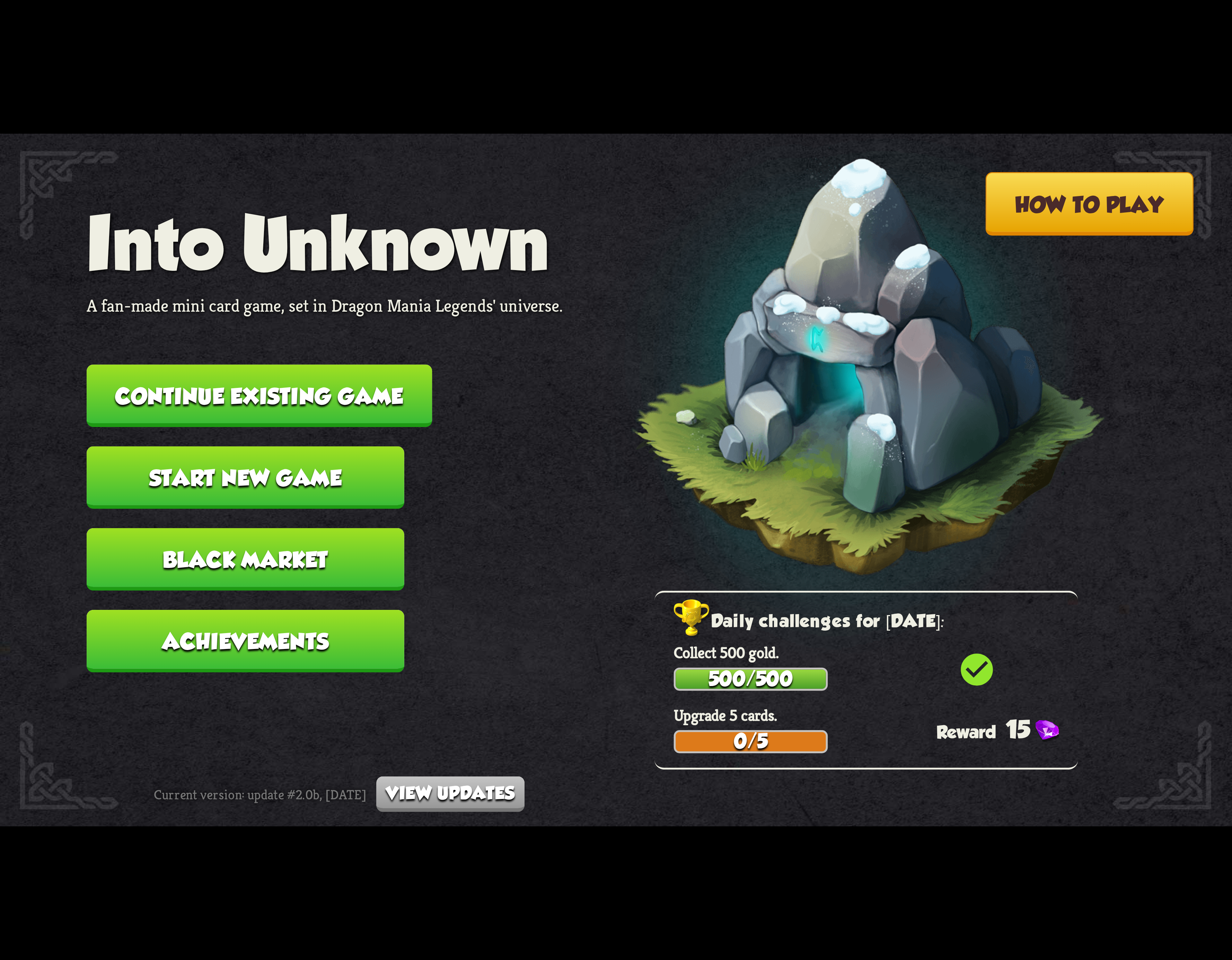
click at [310, 392] on button "Continue existing game" at bounding box center [260, 395] width 346 height 63
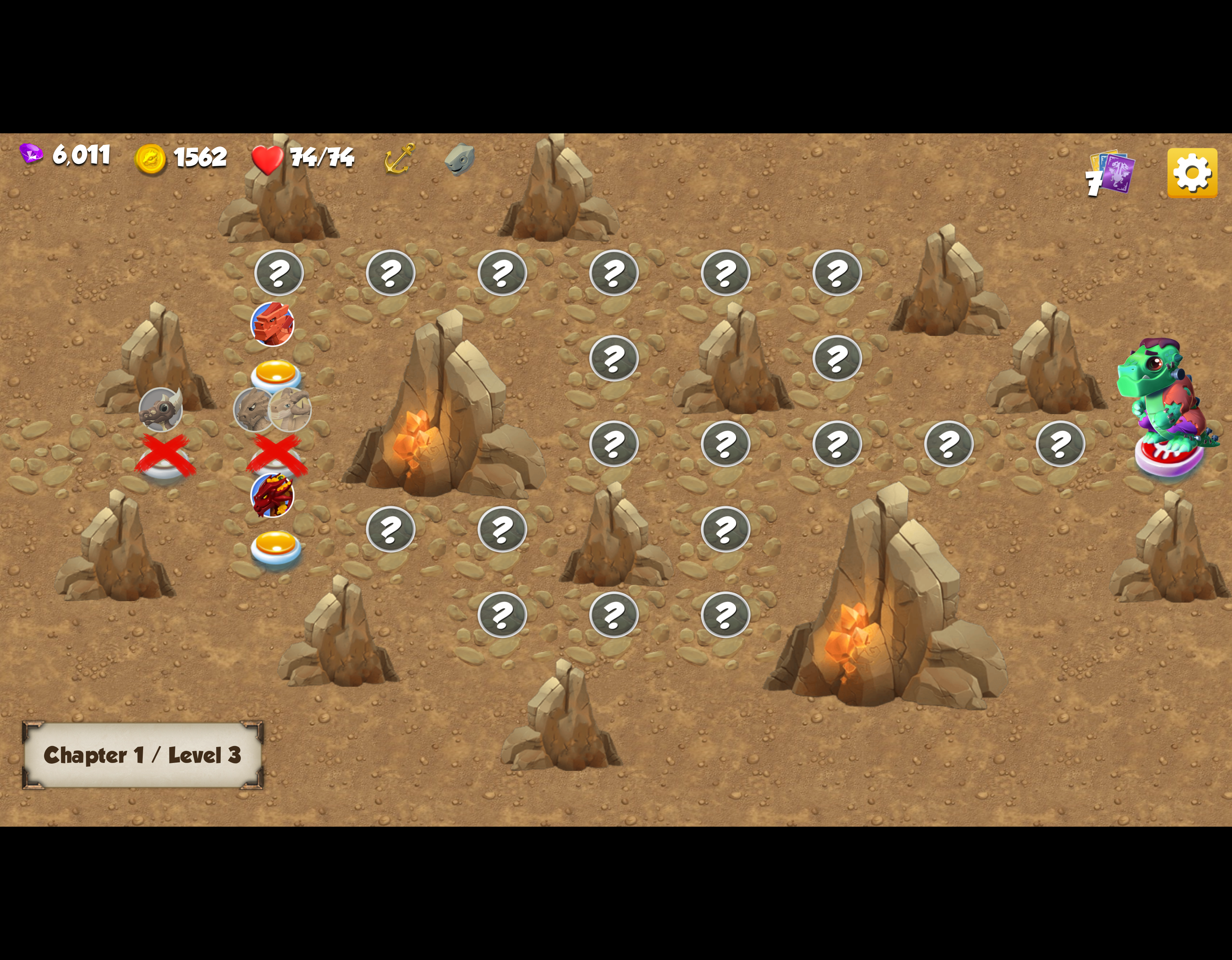
click at [259, 531] on img at bounding box center [277, 553] width 62 height 45
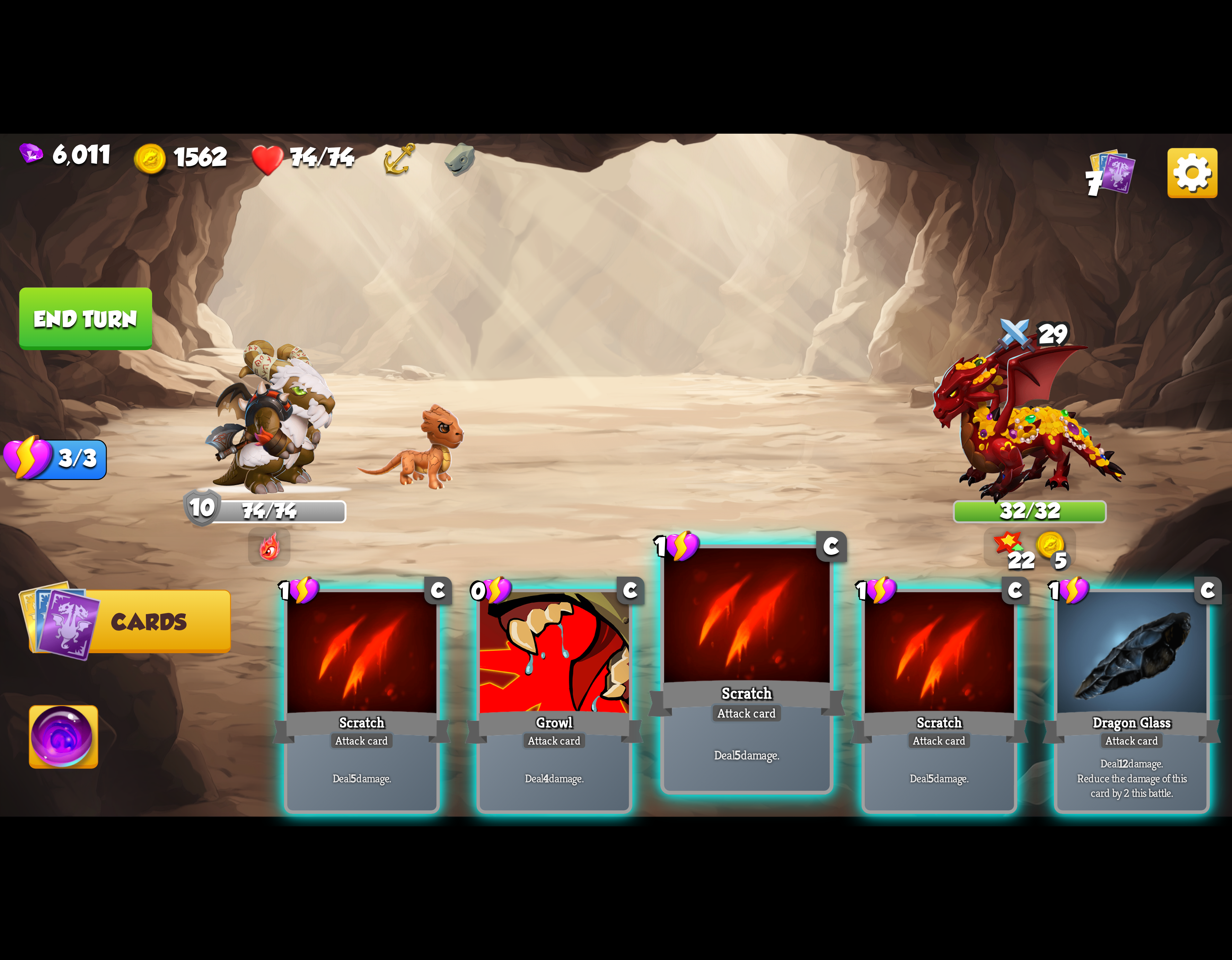
click at [713, 653] on div at bounding box center [747, 618] width 165 height 140
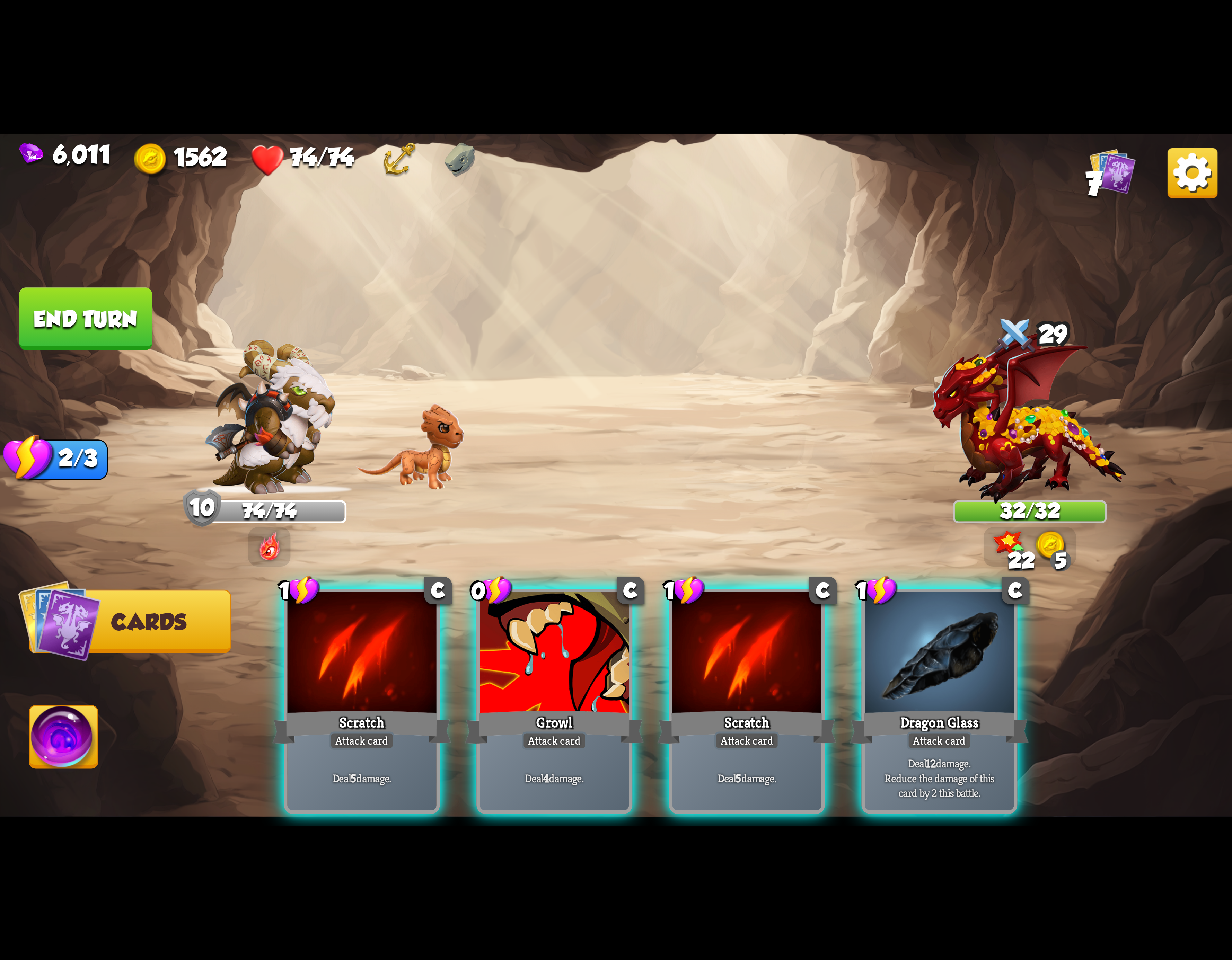
drag, startPoint x: 725, startPoint y: 650, endPoint x: 778, endPoint y: 647, distance: 53.1
click at [726, 650] on div at bounding box center [747, 655] width 149 height 126
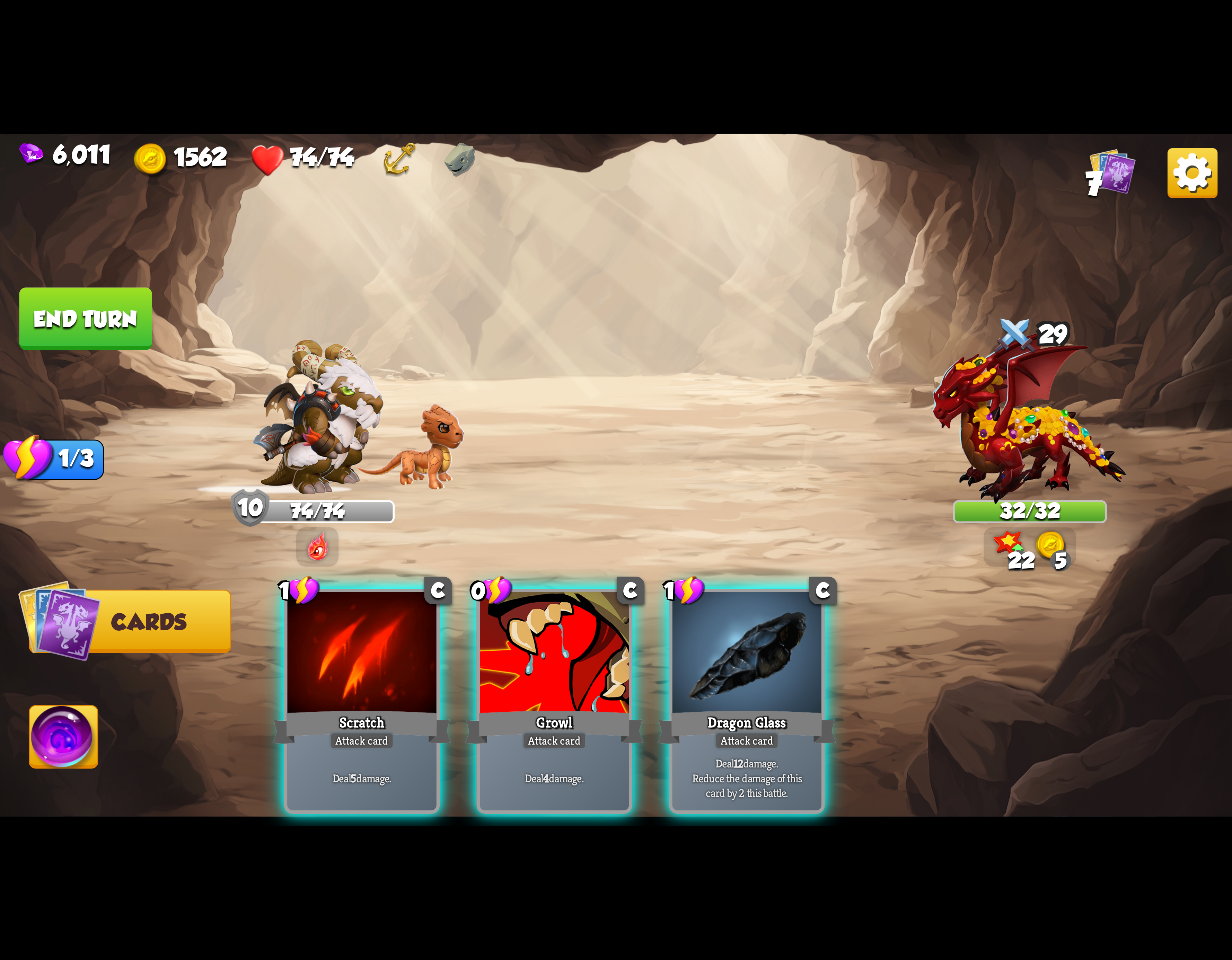
click at [778, 647] on div at bounding box center [747, 655] width 149 height 126
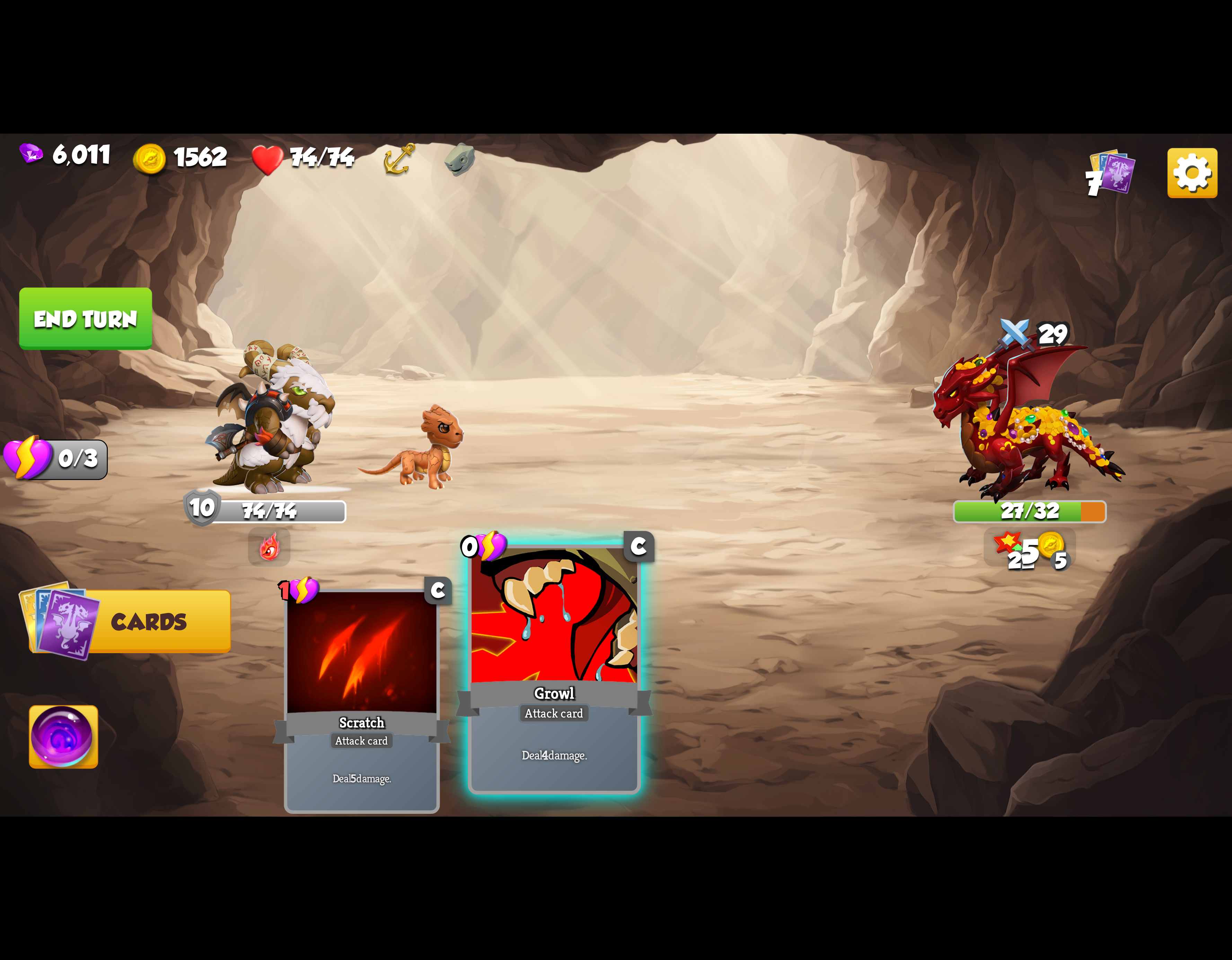
click at [562, 663] on div at bounding box center [554, 618] width 165 height 140
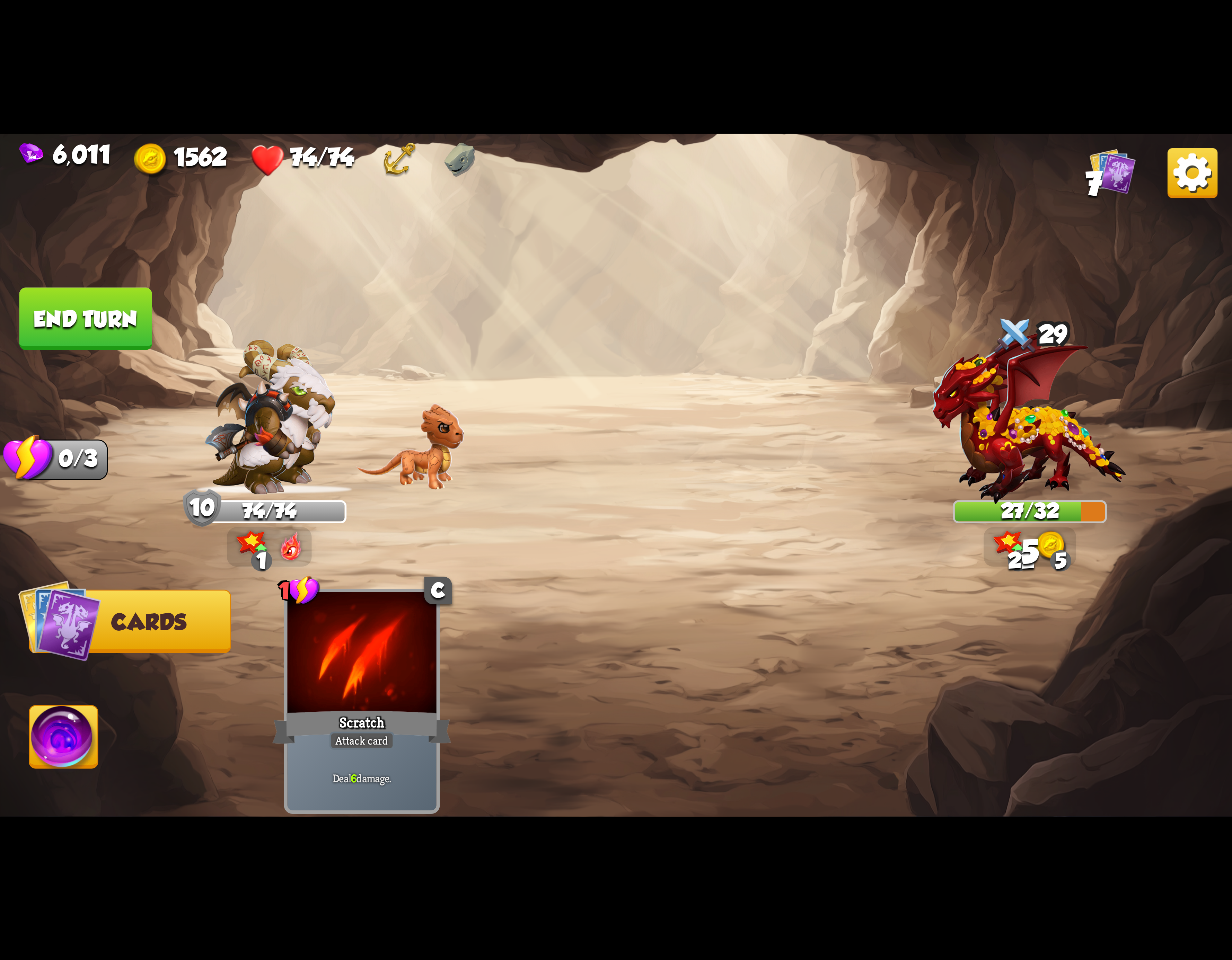
click at [76, 691] on img at bounding box center [616, 480] width 1232 height 693
drag, startPoint x: 96, startPoint y: 713, endPoint x: 91, endPoint y: 721, distance: 9.4
click at [94, 716] on img at bounding box center [63, 741] width 68 height 69
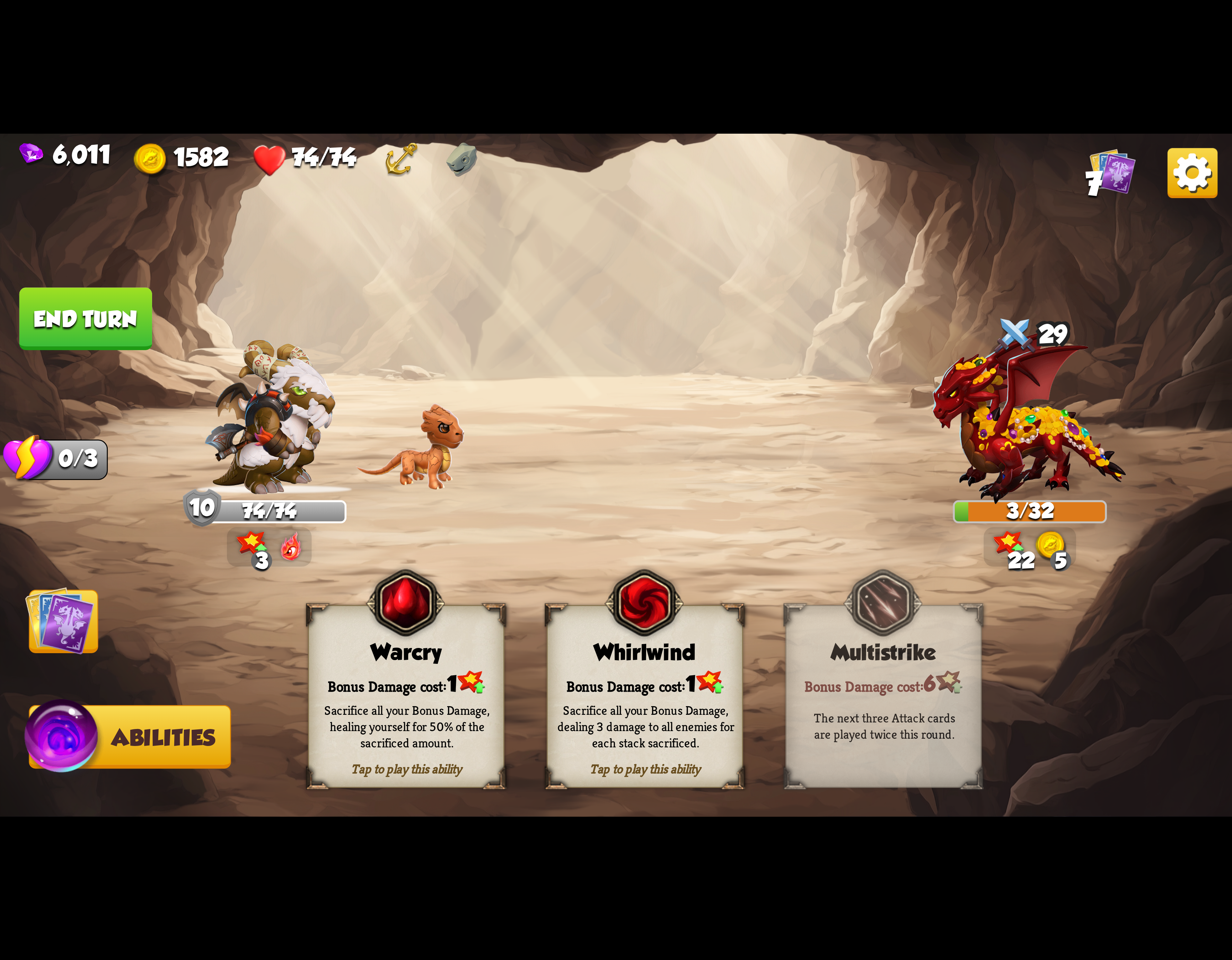
click at [98, 322] on button "End turn" at bounding box center [86, 318] width 133 height 63
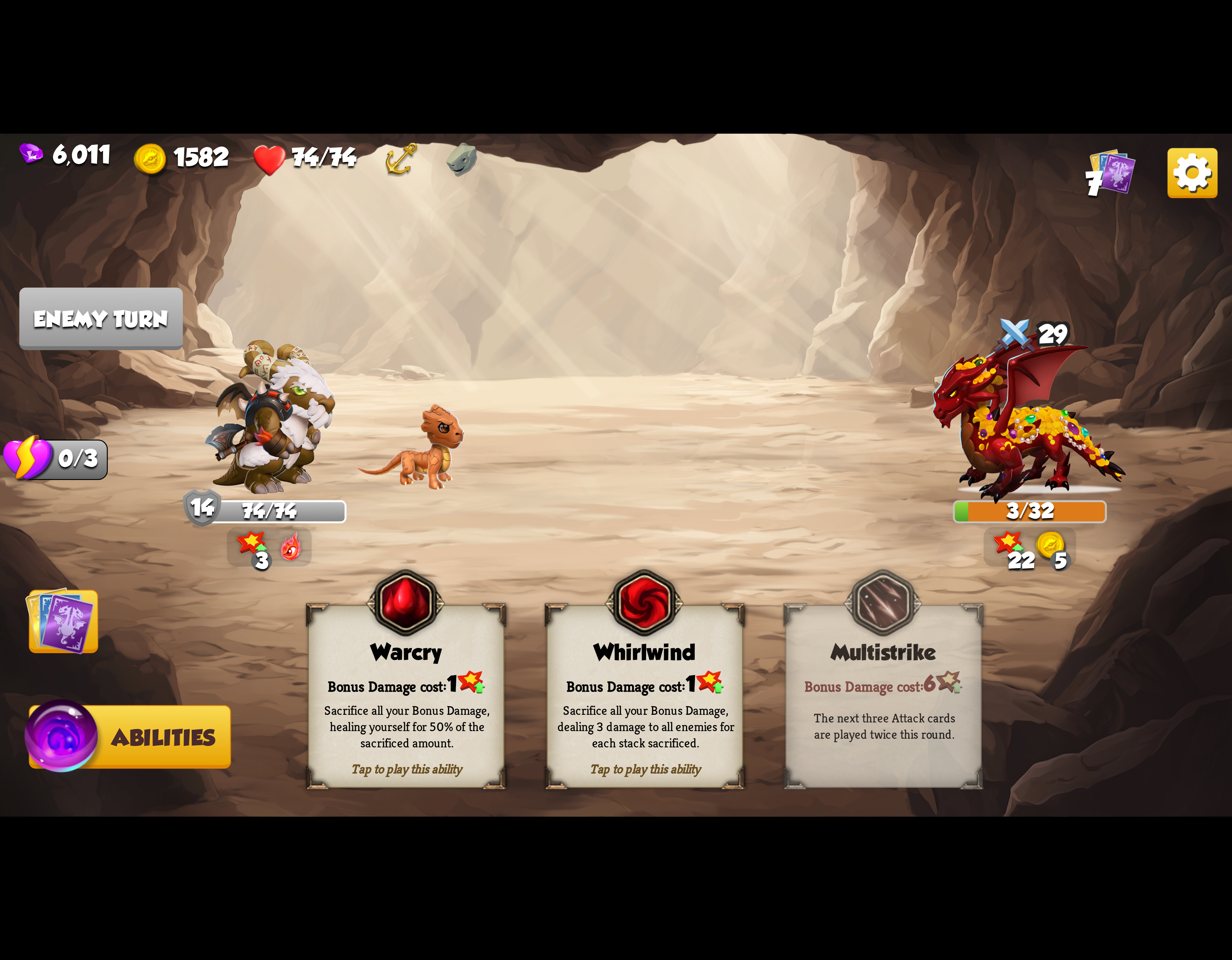
click at [630, 633] on img at bounding box center [644, 603] width 79 height 81
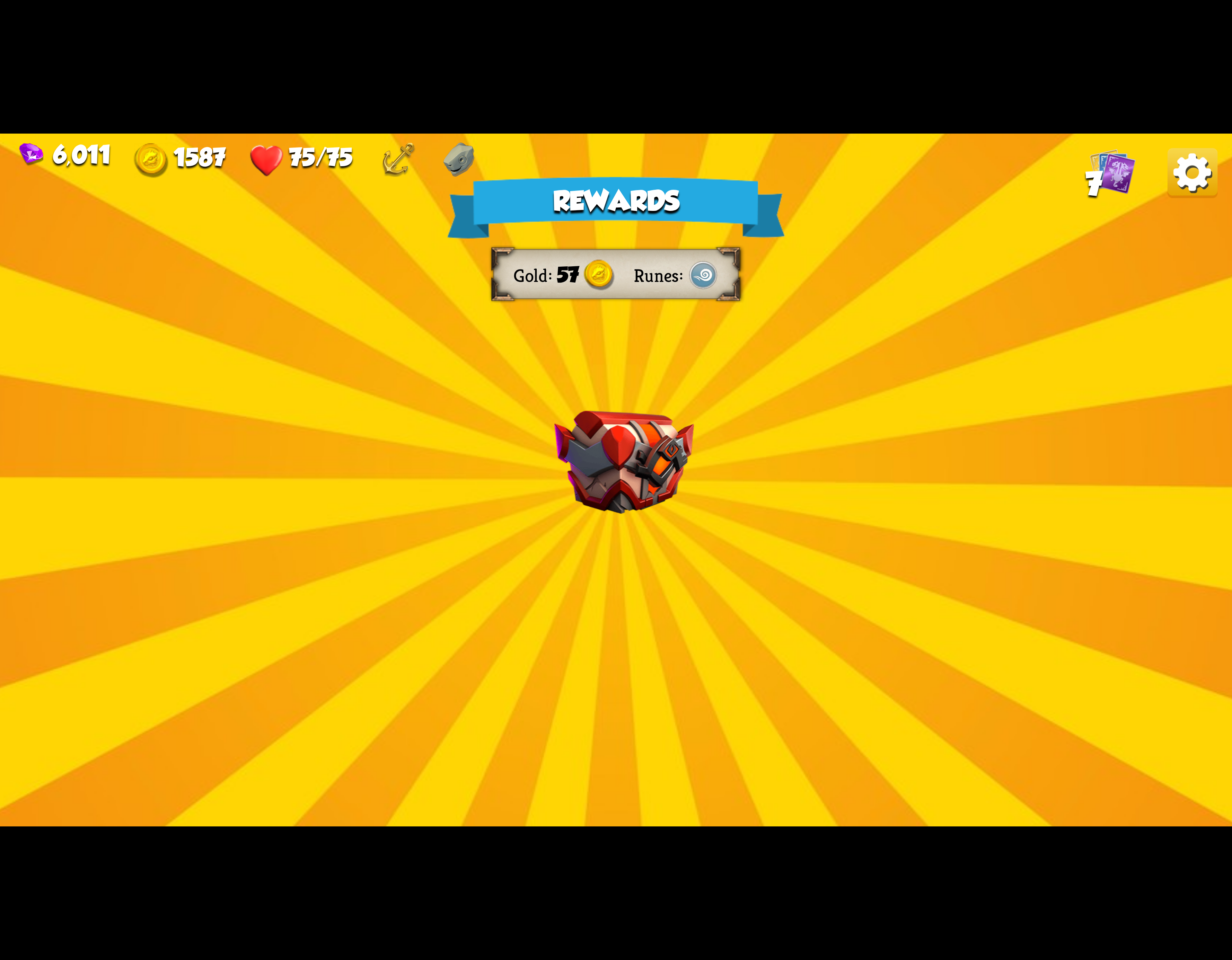
drag, startPoint x: 1204, startPoint y: 179, endPoint x: 1200, endPoint y: 182, distance: 5.0
click at [1200, 182] on img at bounding box center [1193, 173] width 50 height 50
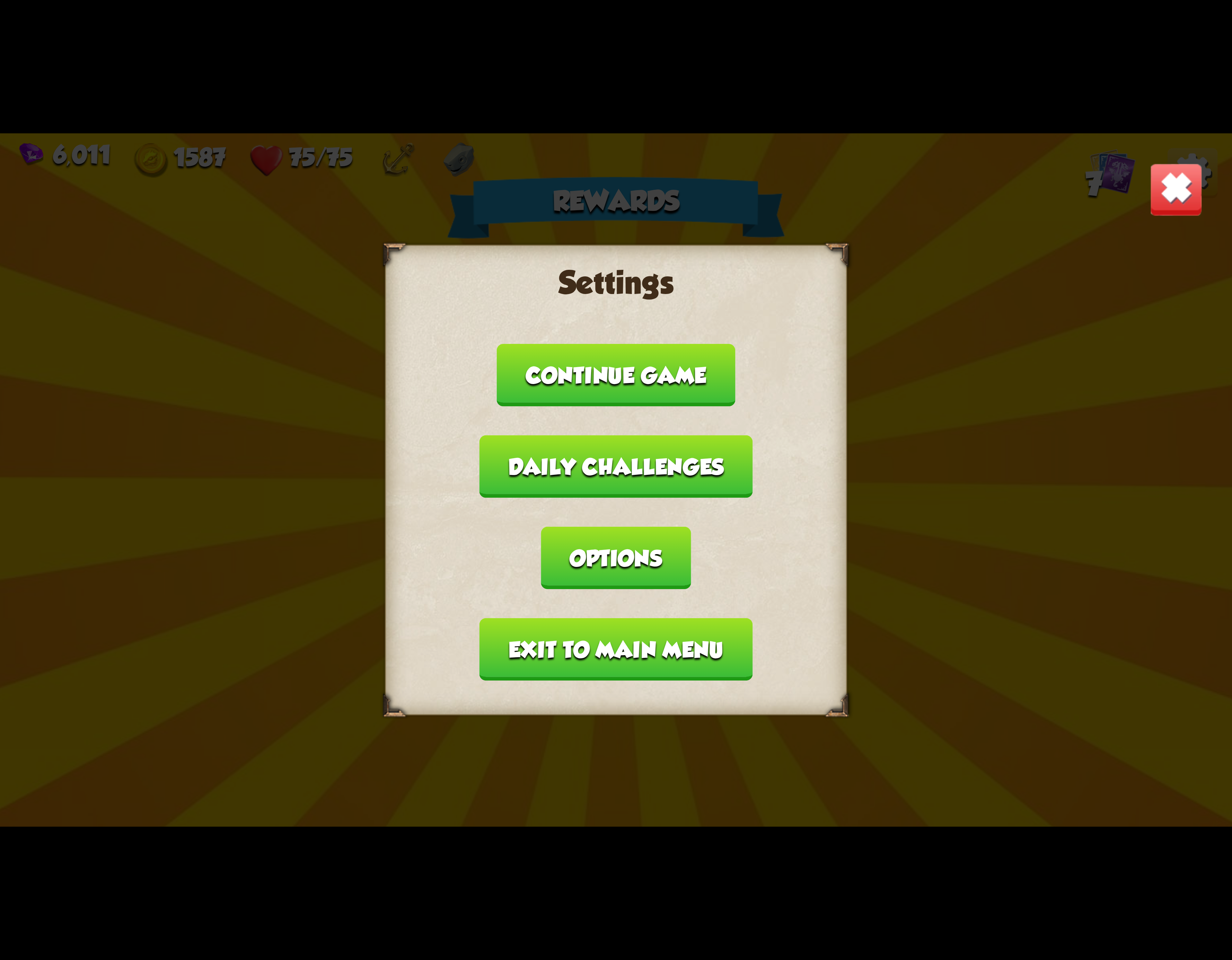
click at [605, 618] on button "Exit to main menu" at bounding box center [616, 649] width 273 height 63
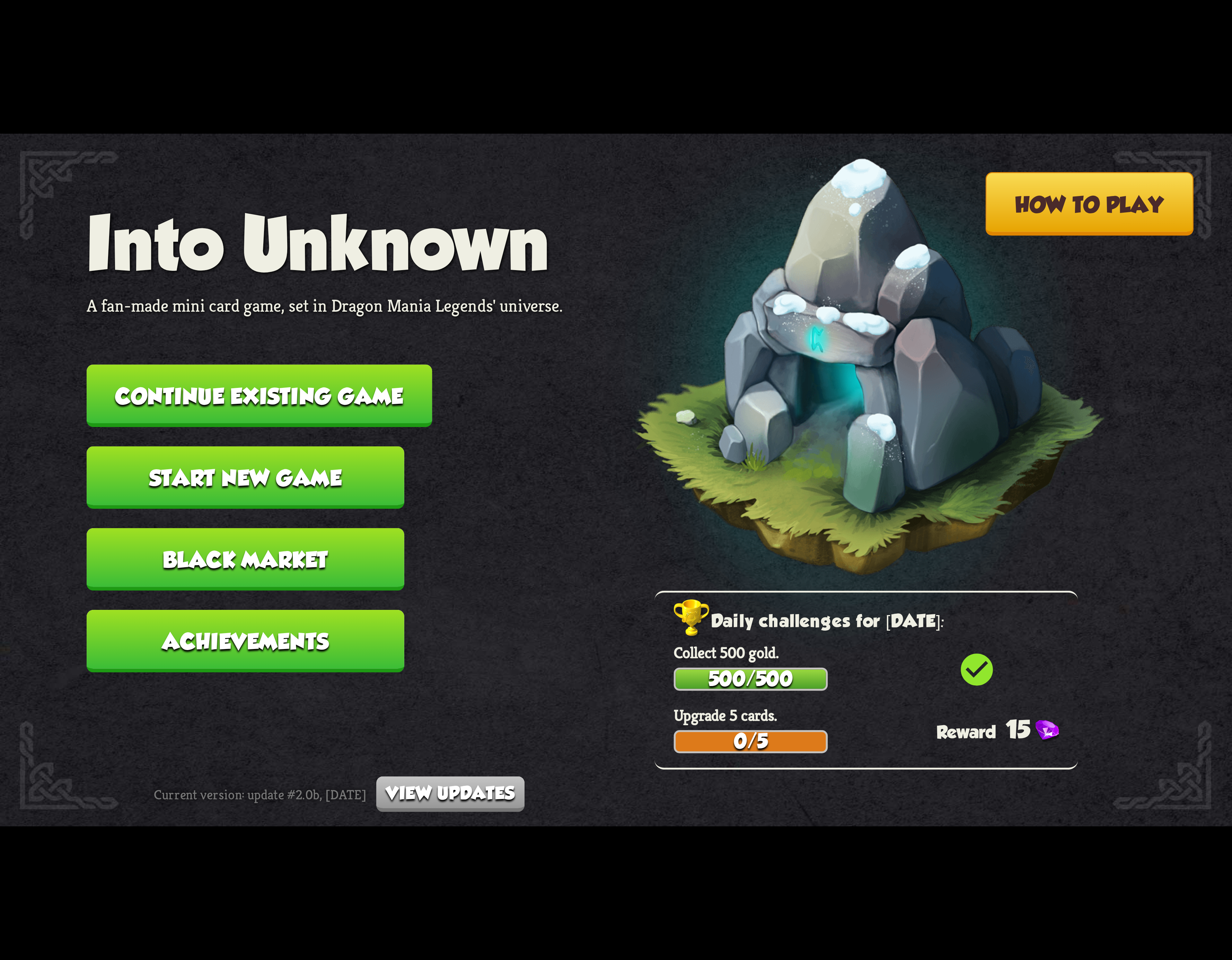
click at [334, 406] on button "Continue existing game" at bounding box center [260, 395] width 346 height 63
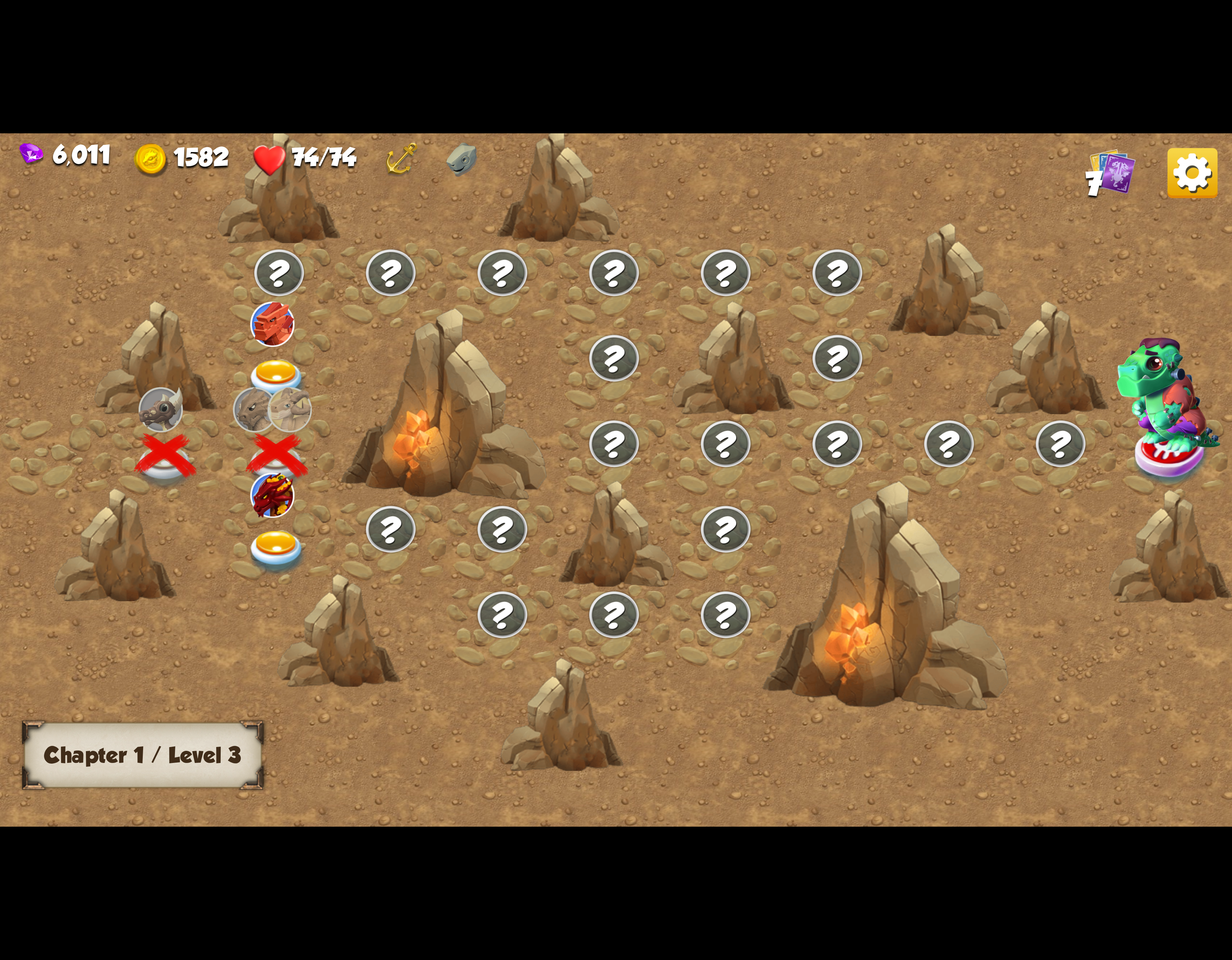
click at [276, 540] on img at bounding box center [277, 553] width 62 height 45
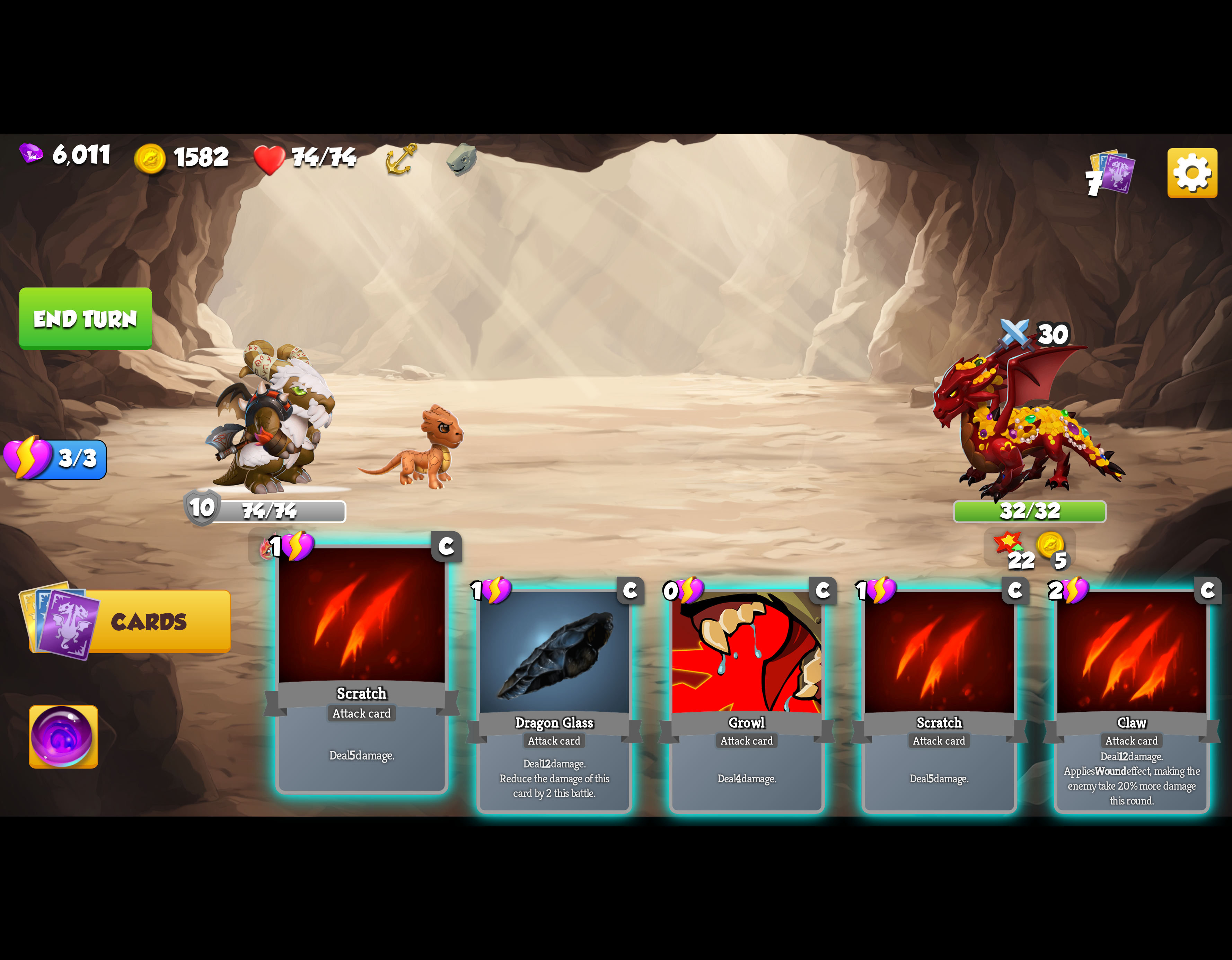
drag, startPoint x: 901, startPoint y: 628, endPoint x: 305, endPoint y: 620, distance: 596.1
click at [874, 630] on div at bounding box center [939, 655] width 149 height 126
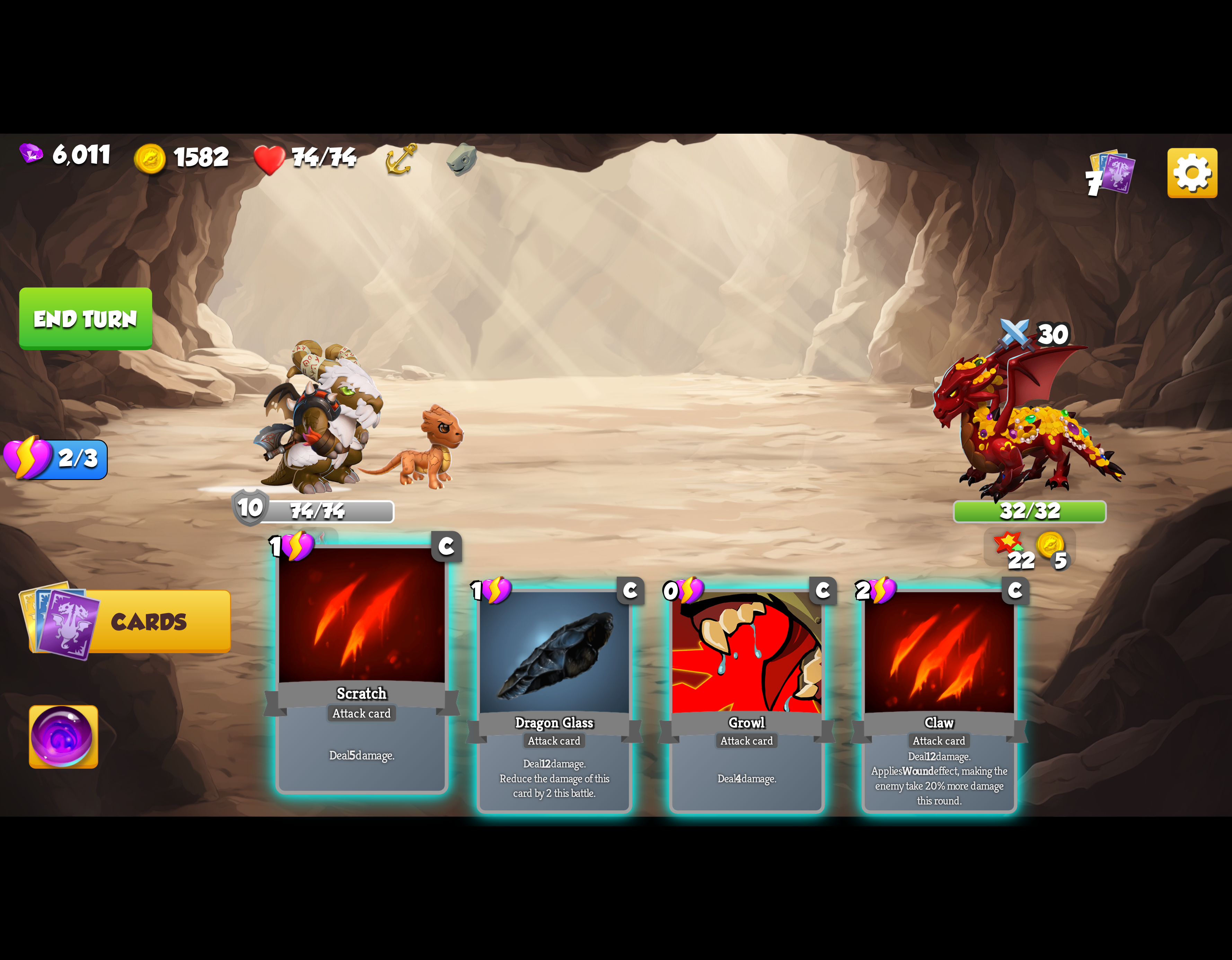
click at [388, 647] on div at bounding box center [362, 618] width 165 height 140
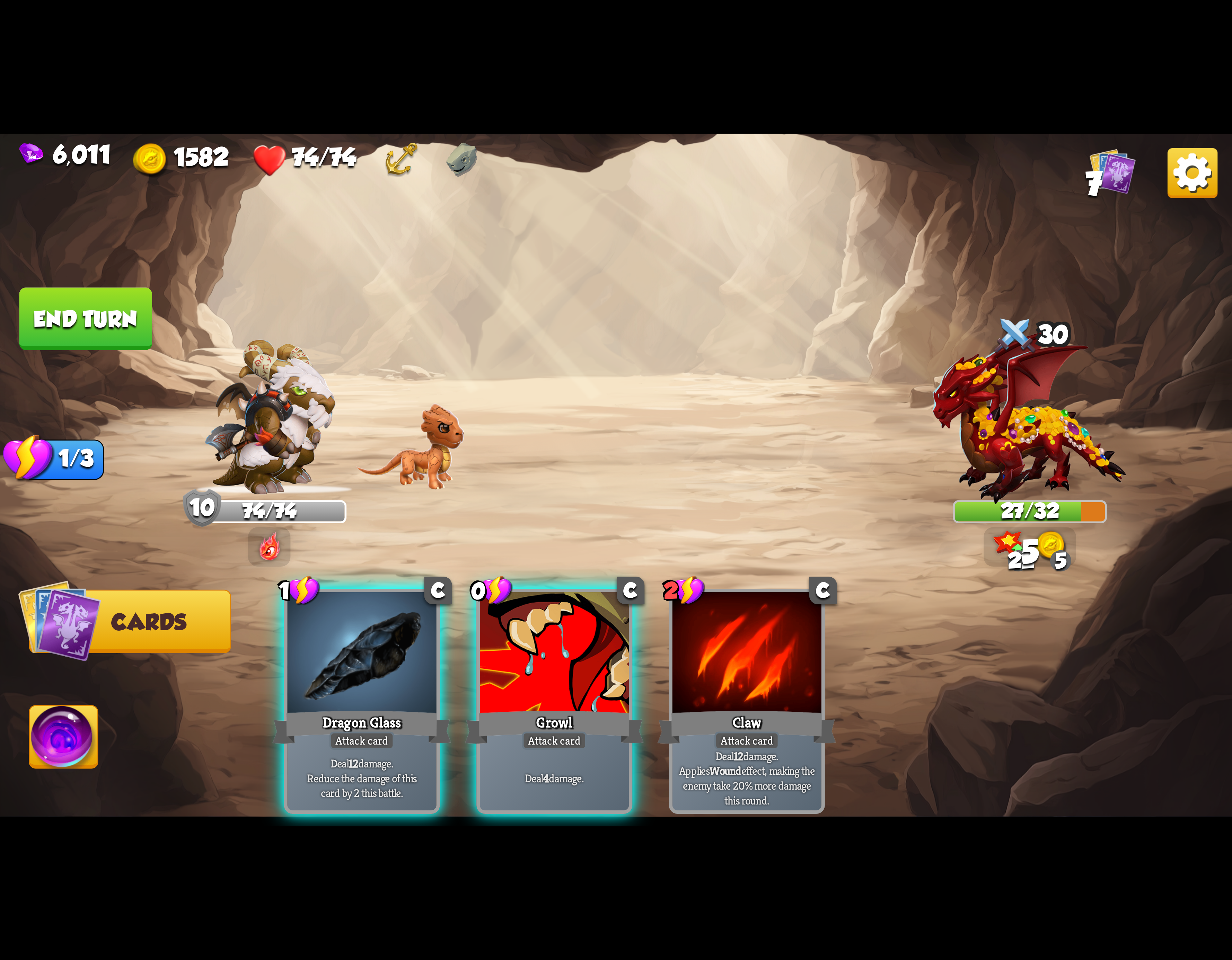
drag, startPoint x: 391, startPoint y: 648, endPoint x: 393, endPoint y: 651, distance: 3.6
click at [393, 650] on div at bounding box center [362, 655] width 149 height 126
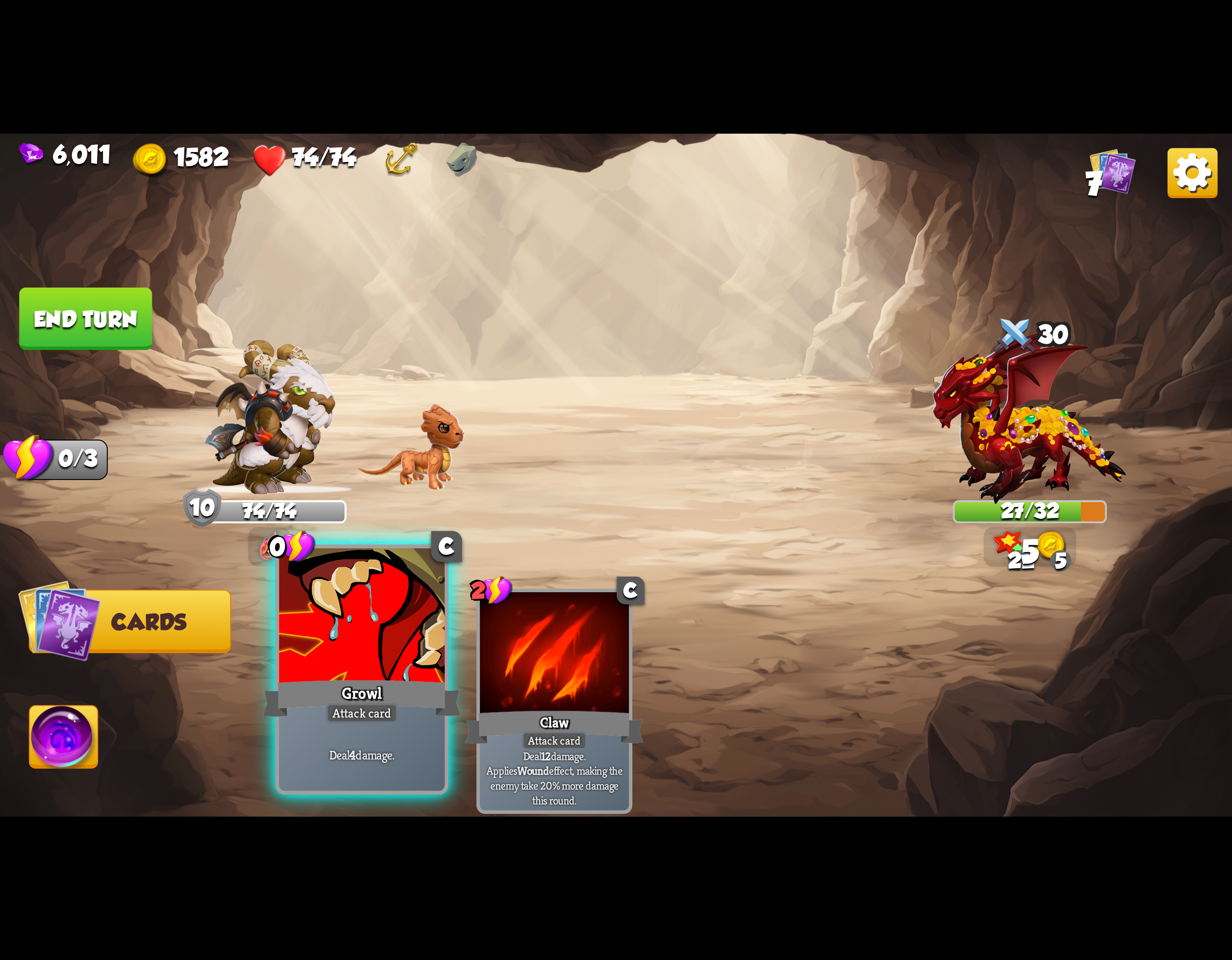
click at [395, 654] on div at bounding box center [362, 618] width 165 height 140
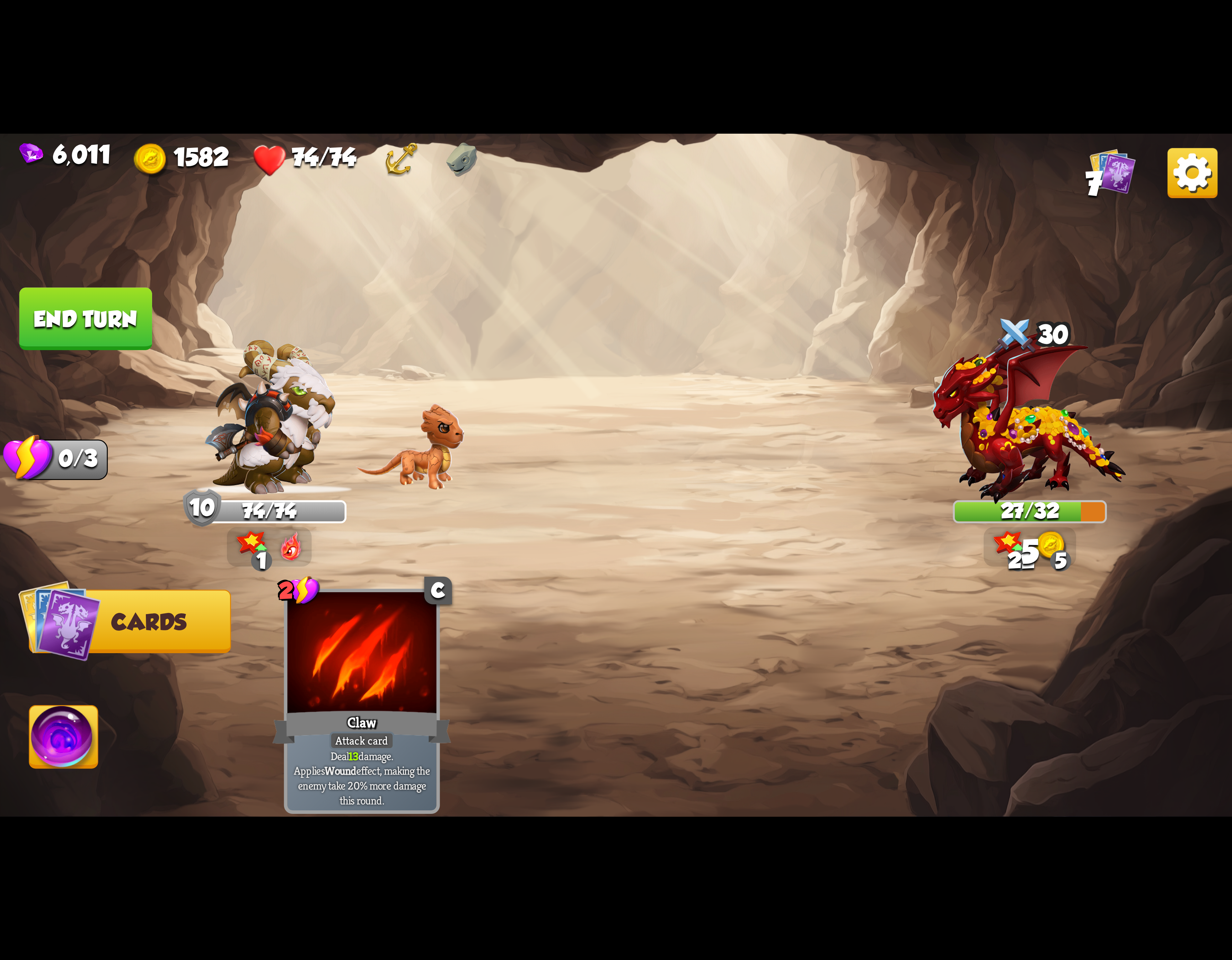
click at [63, 731] on img at bounding box center [63, 741] width 68 height 69
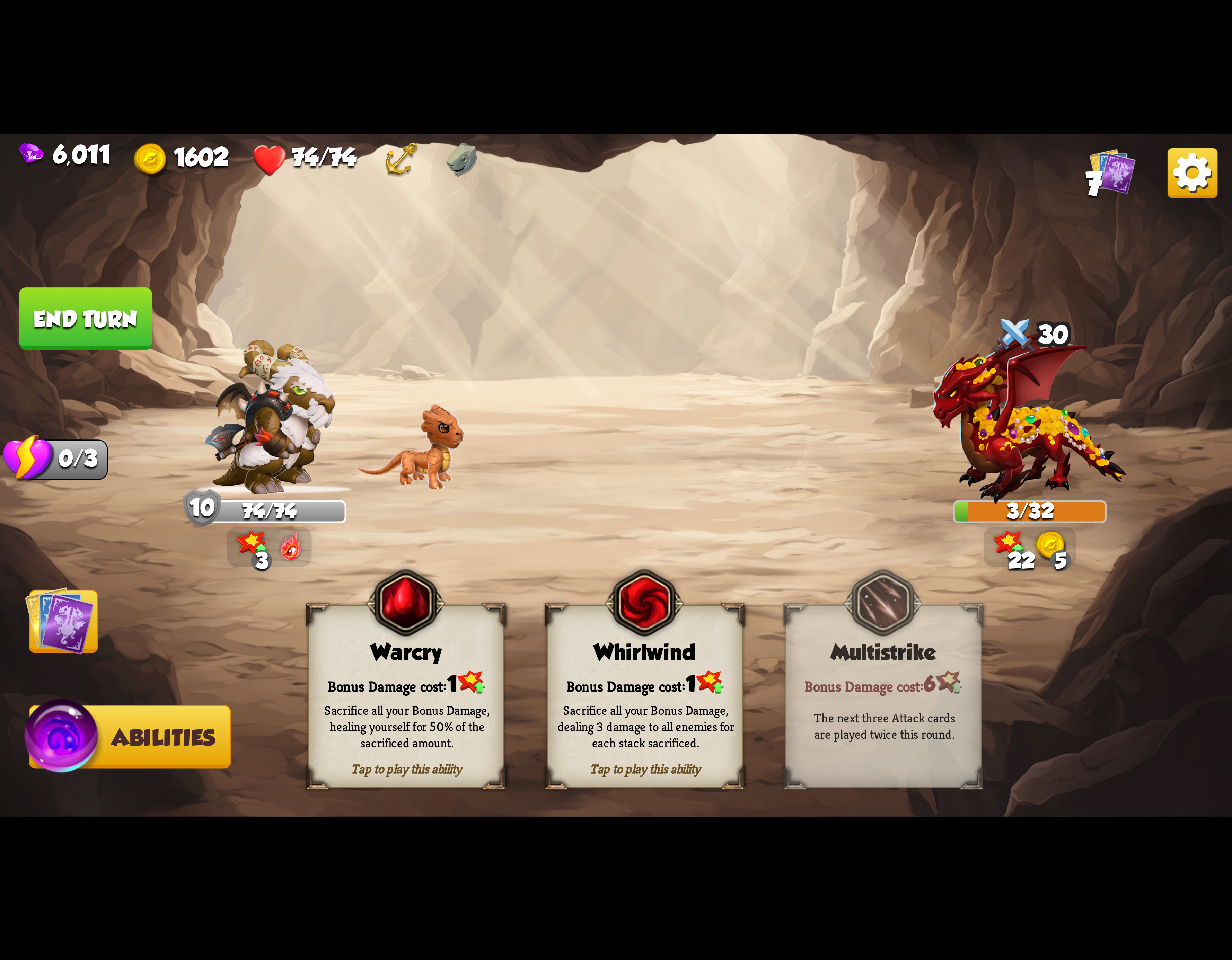
drag, startPoint x: 83, startPoint y: 325, endPoint x: 729, endPoint y: 494, distance: 667.7
click at [123, 335] on button "End turn" at bounding box center [86, 318] width 133 height 63
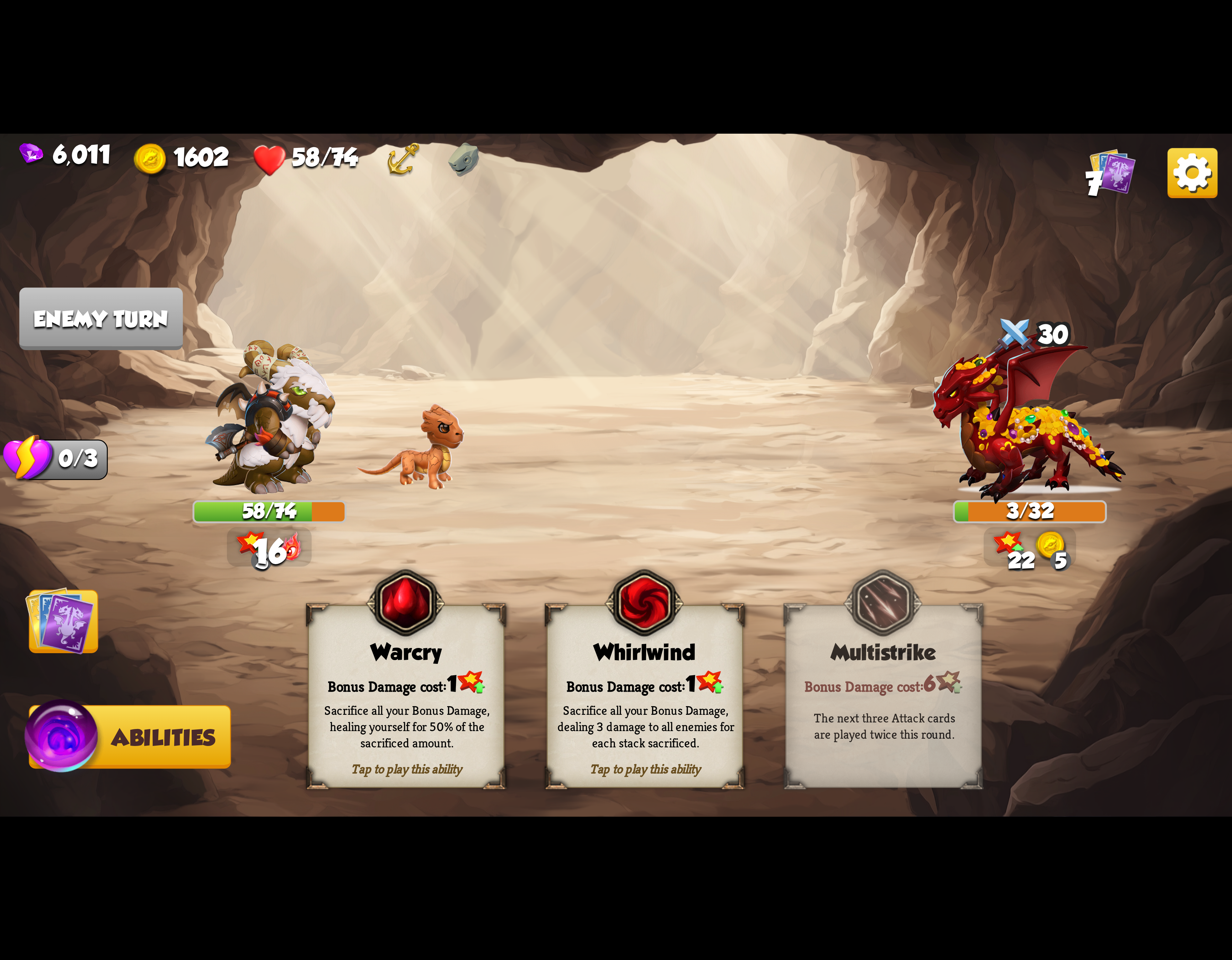
drag, startPoint x: 664, startPoint y: 690, endPoint x: 707, endPoint y: 638, distance: 67.5
click at [664, 688] on div "Bonus Damage cost: 1" at bounding box center [645, 682] width 194 height 28
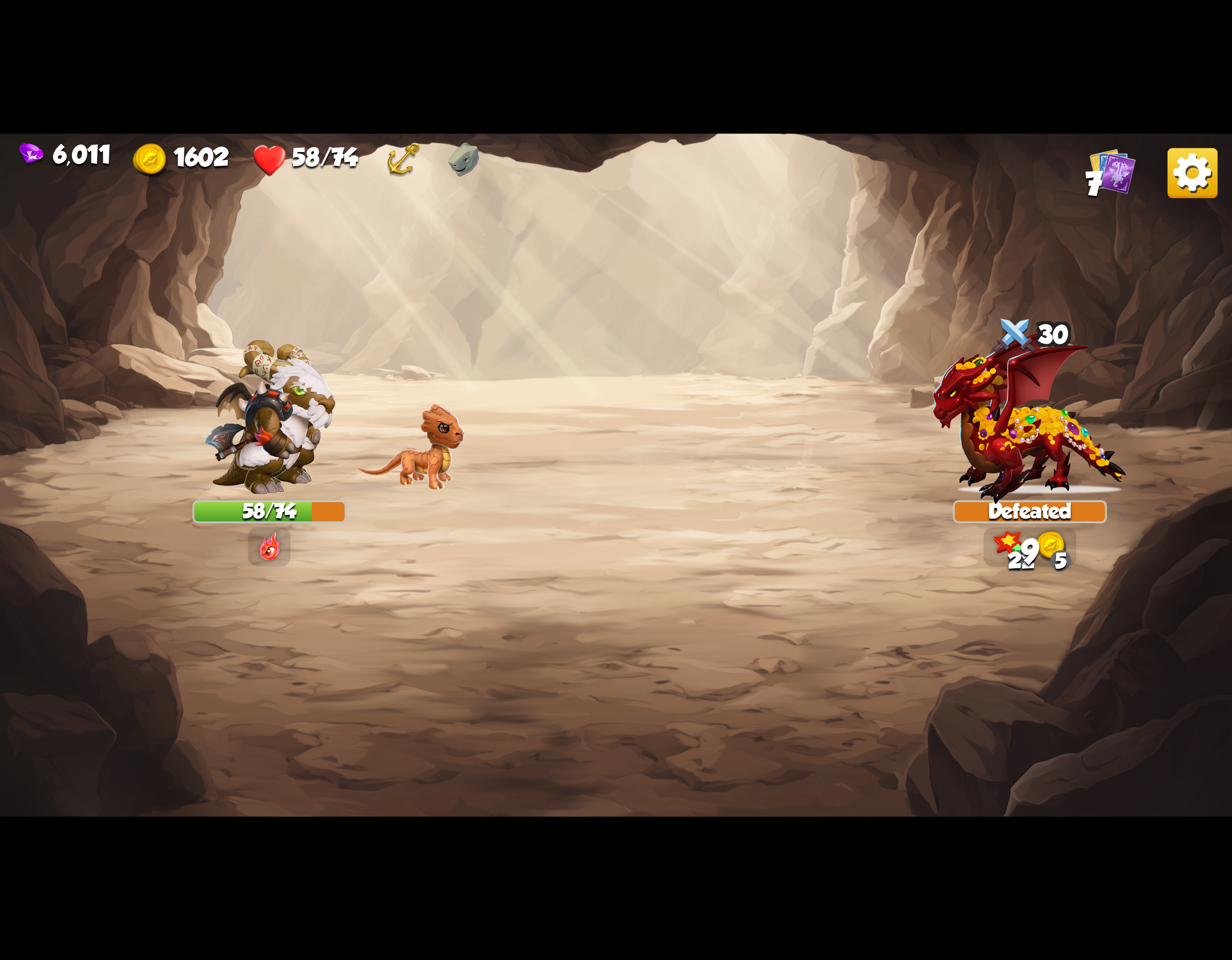
click at [1194, 182] on img at bounding box center [1193, 173] width 50 height 50
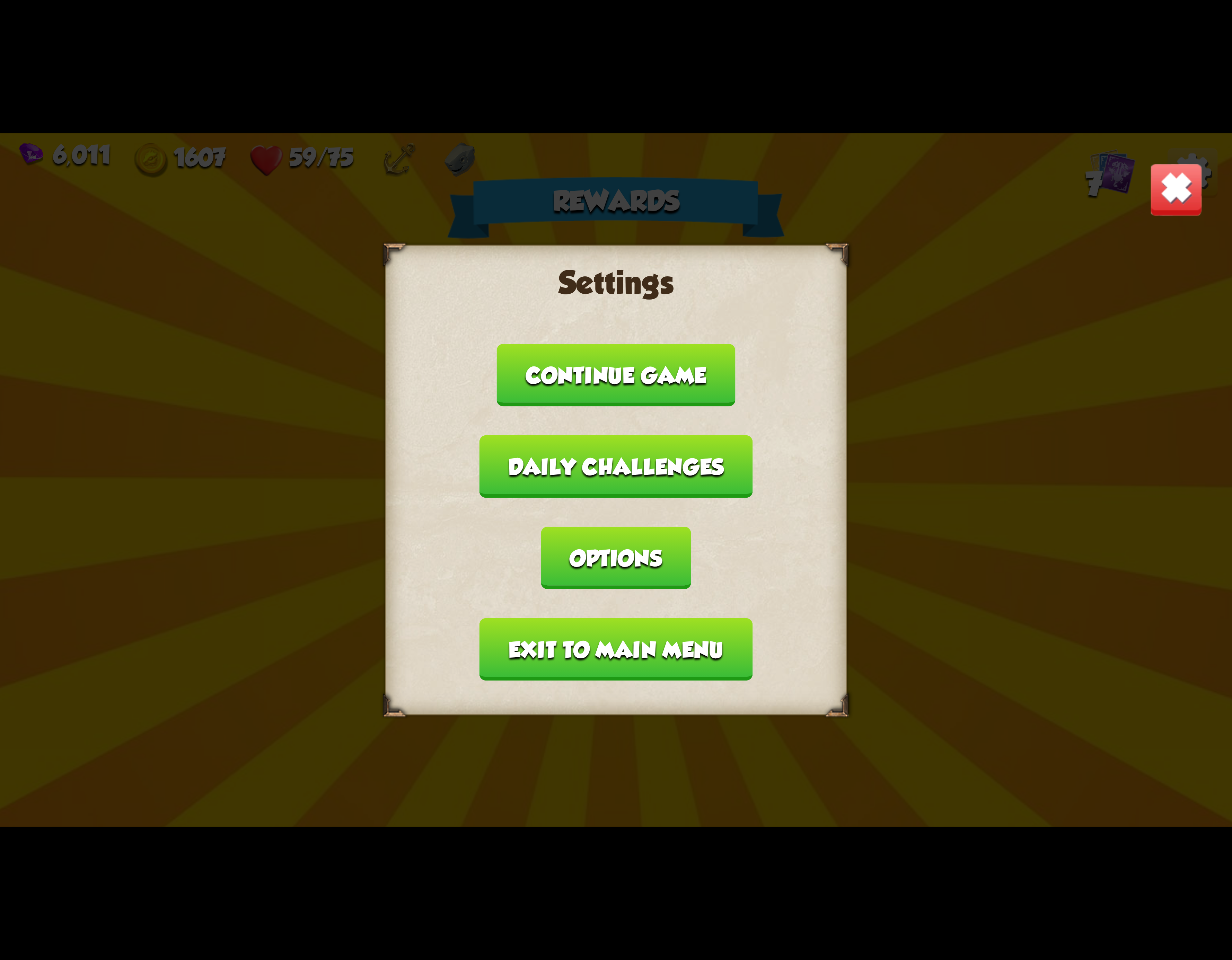
click at [646, 618] on button "Exit to main menu" at bounding box center [616, 649] width 273 height 63
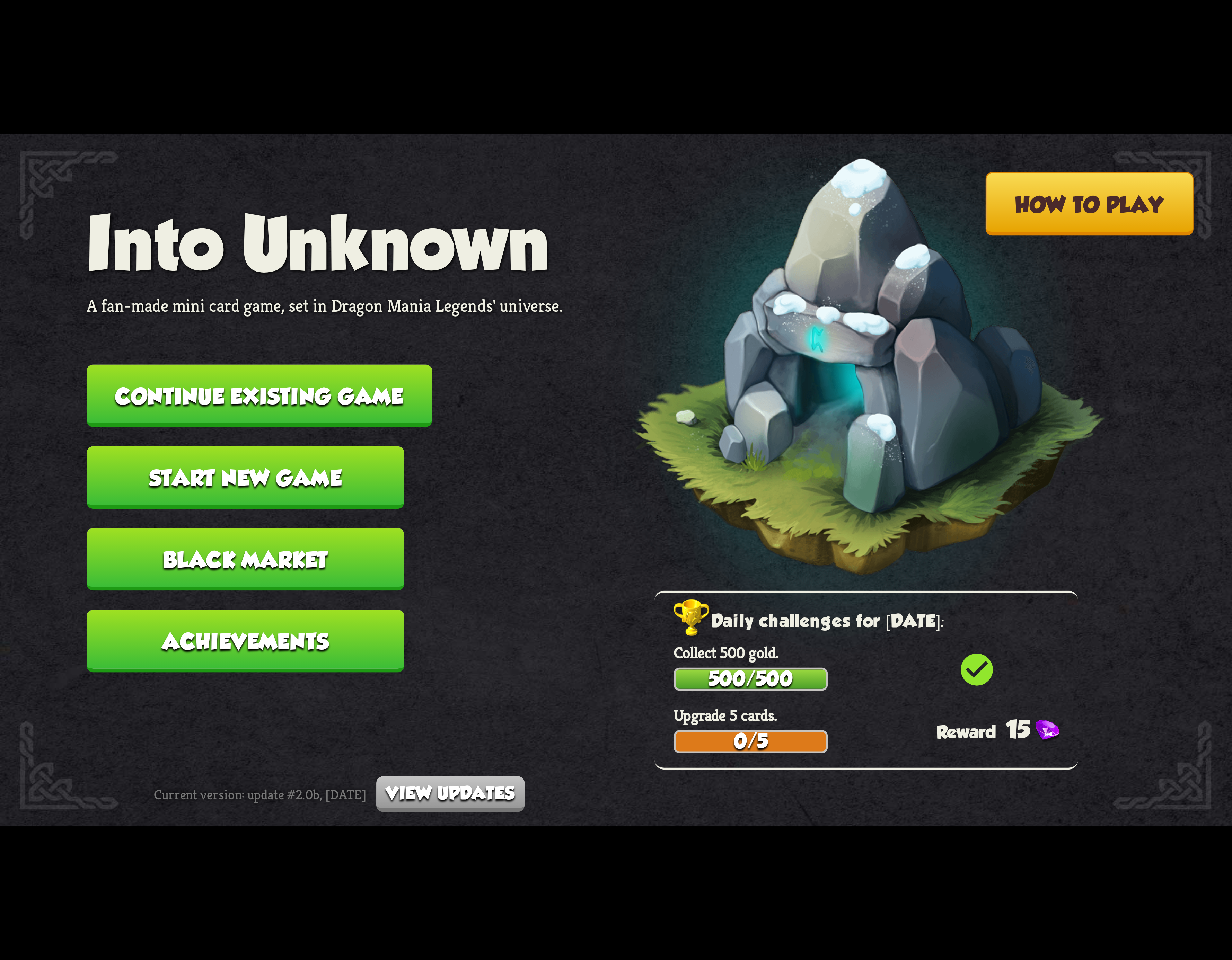
drag, startPoint x: 363, startPoint y: 349, endPoint x: 363, endPoint y: 381, distance: 32.0
click at [363, 356] on nav "Into Unknown A fan-made mini card game, set in Dragon Mania Legends' universe. …" at bounding box center [325, 446] width 476 height 491
click at [363, 381] on button "Continue existing game" at bounding box center [260, 395] width 346 height 63
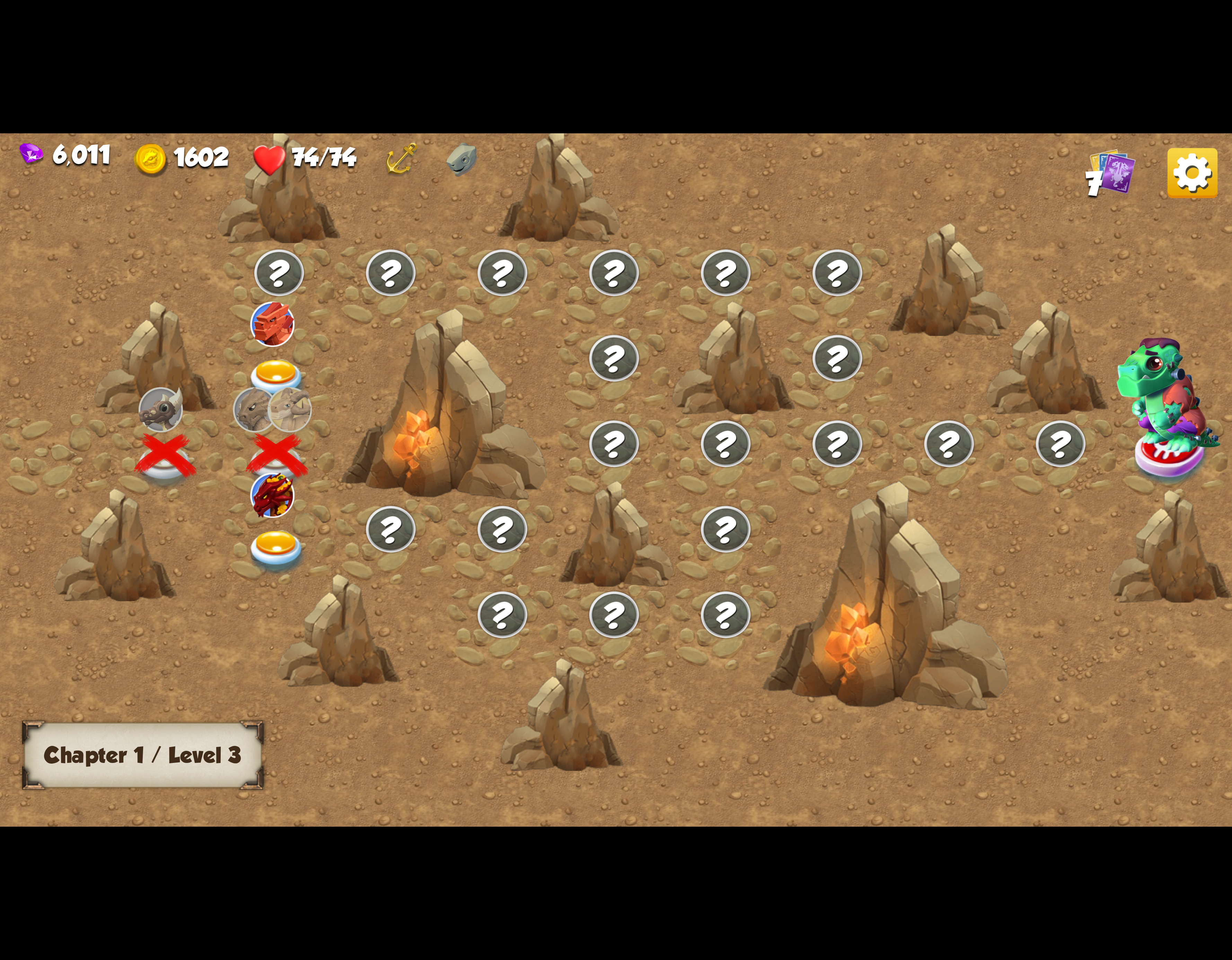
click at [272, 518] on div at bounding box center [279, 541] width 112 height 85
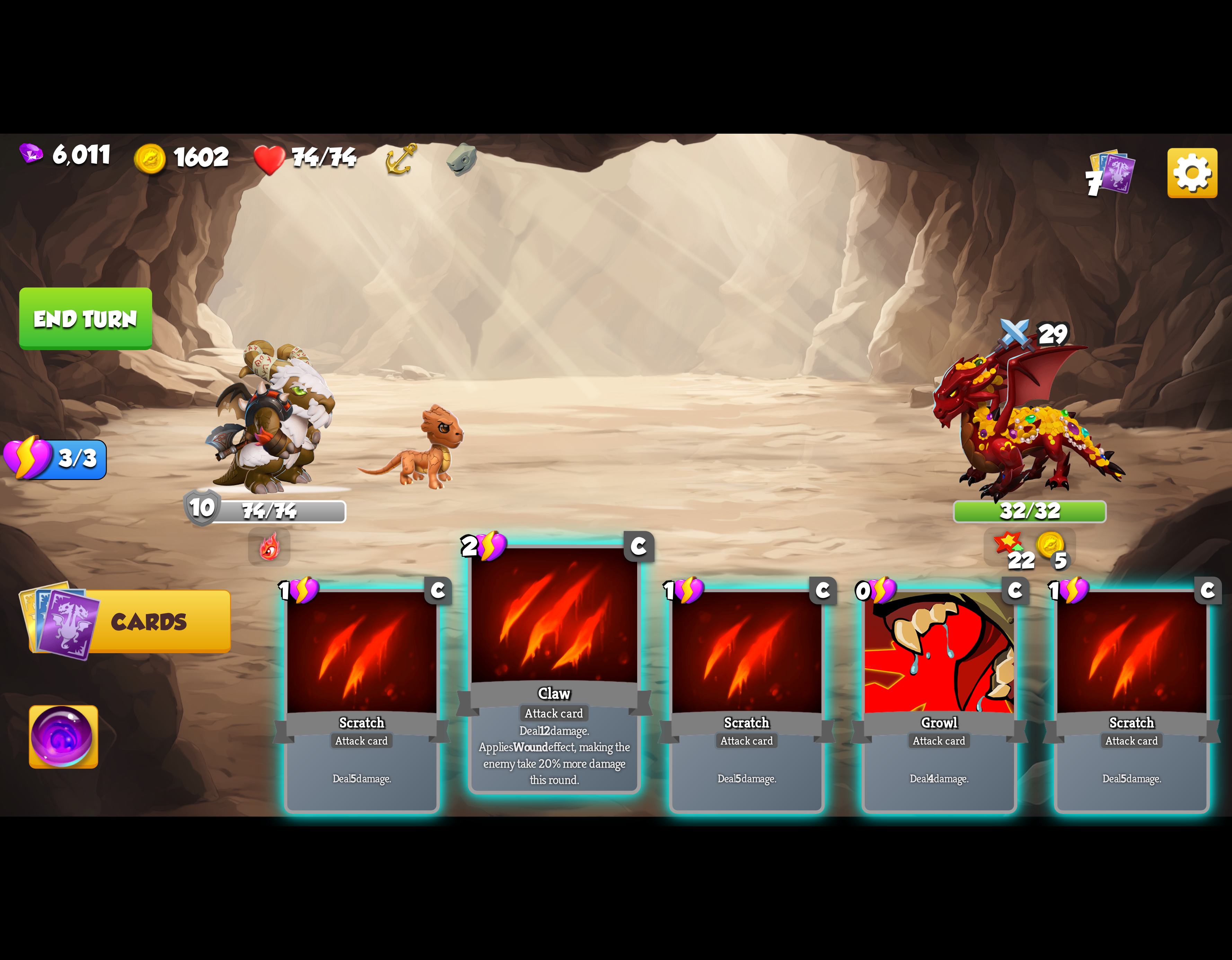
click at [542, 636] on div at bounding box center [554, 618] width 165 height 140
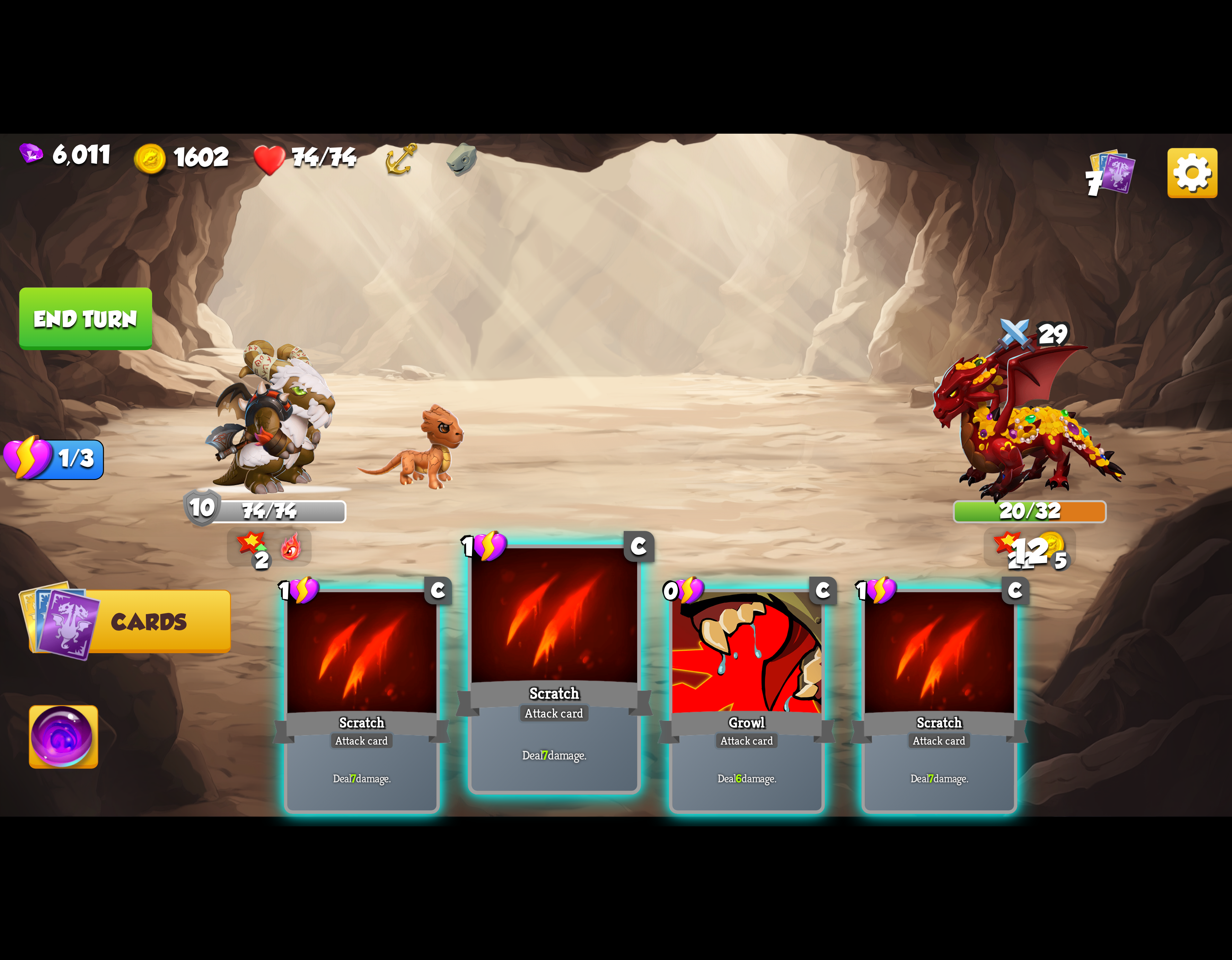
click at [581, 607] on div at bounding box center [554, 618] width 165 height 140
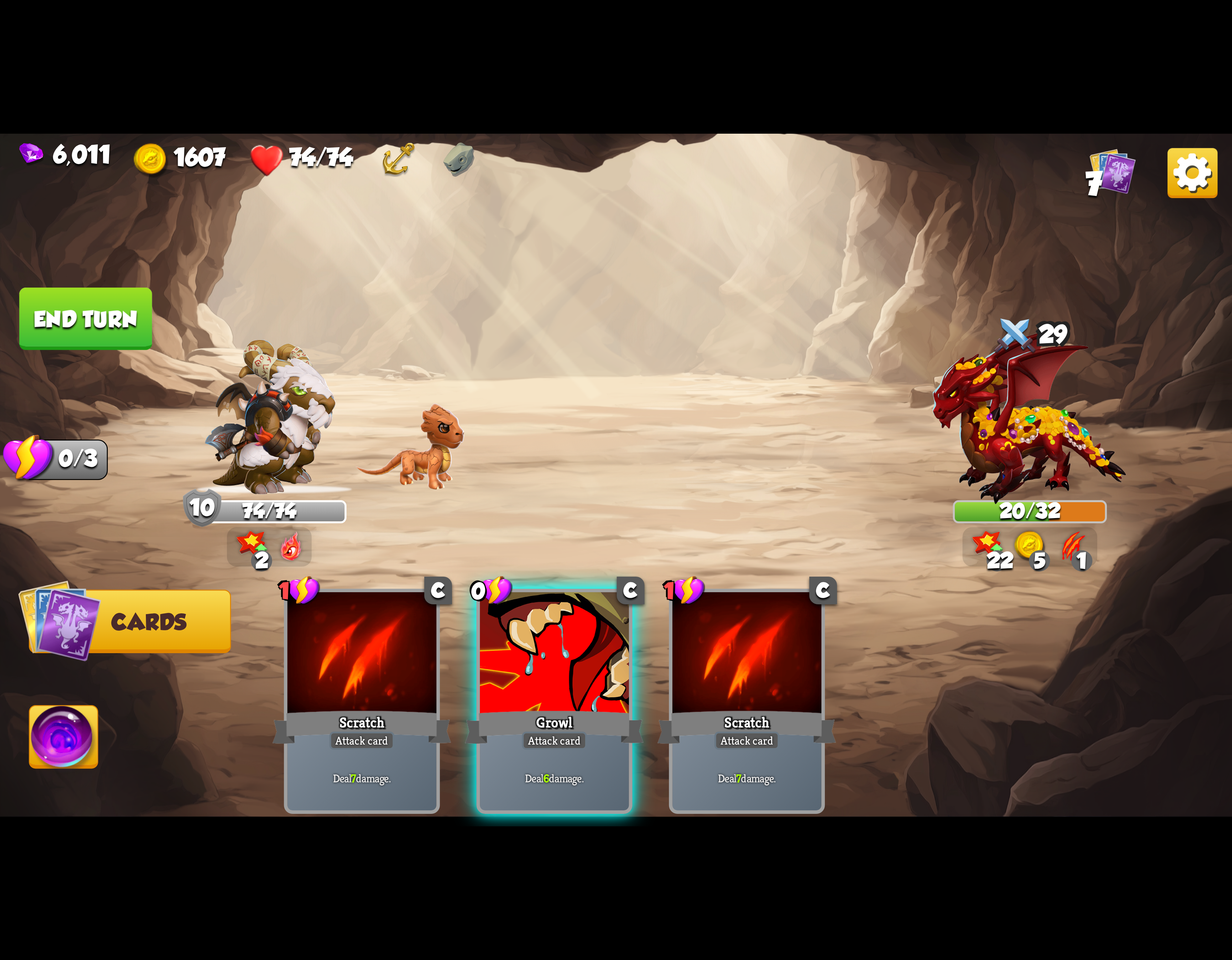
click at [581, 607] on div at bounding box center [554, 655] width 149 height 126
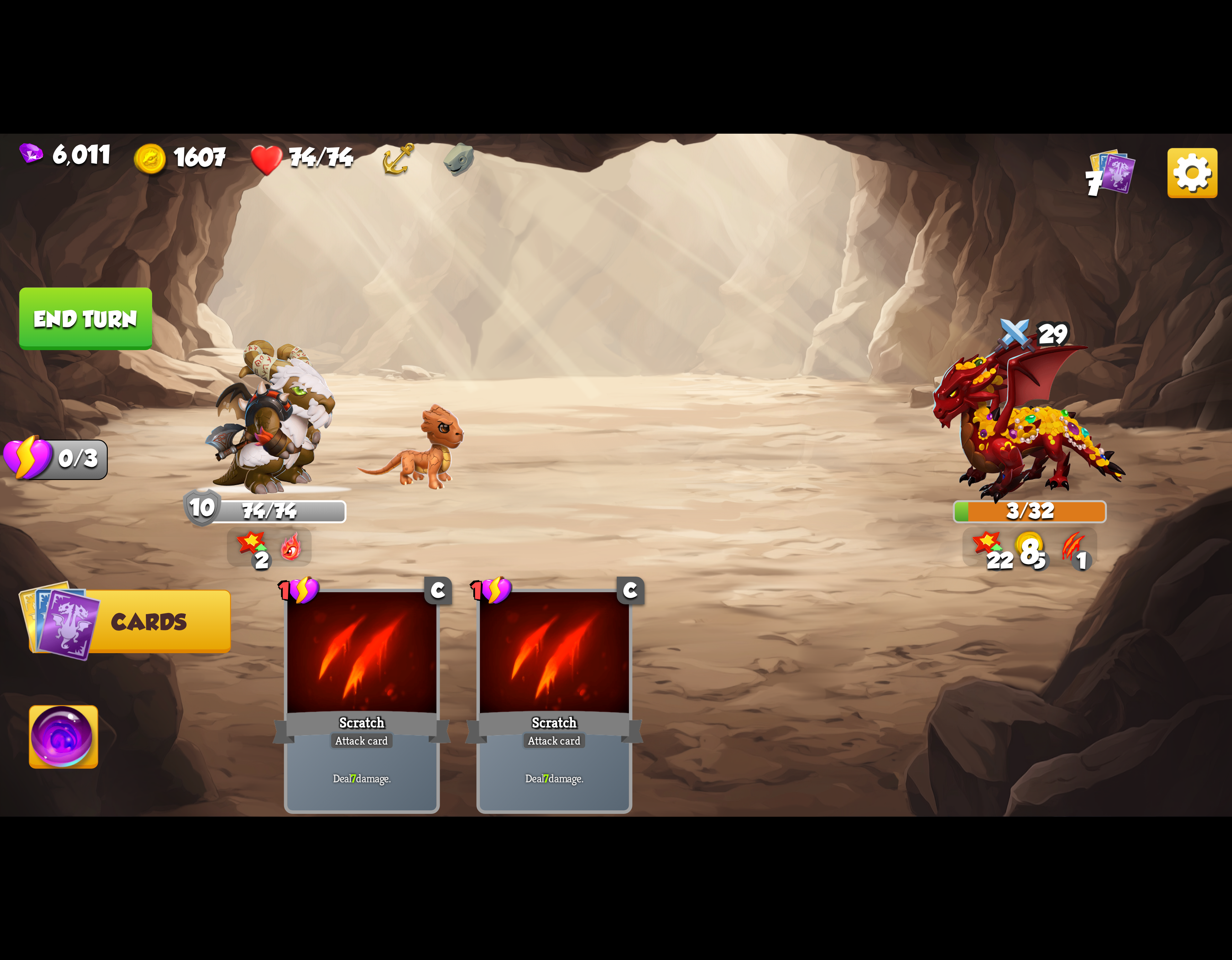
click at [63, 719] on img at bounding box center [63, 741] width 68 height 69
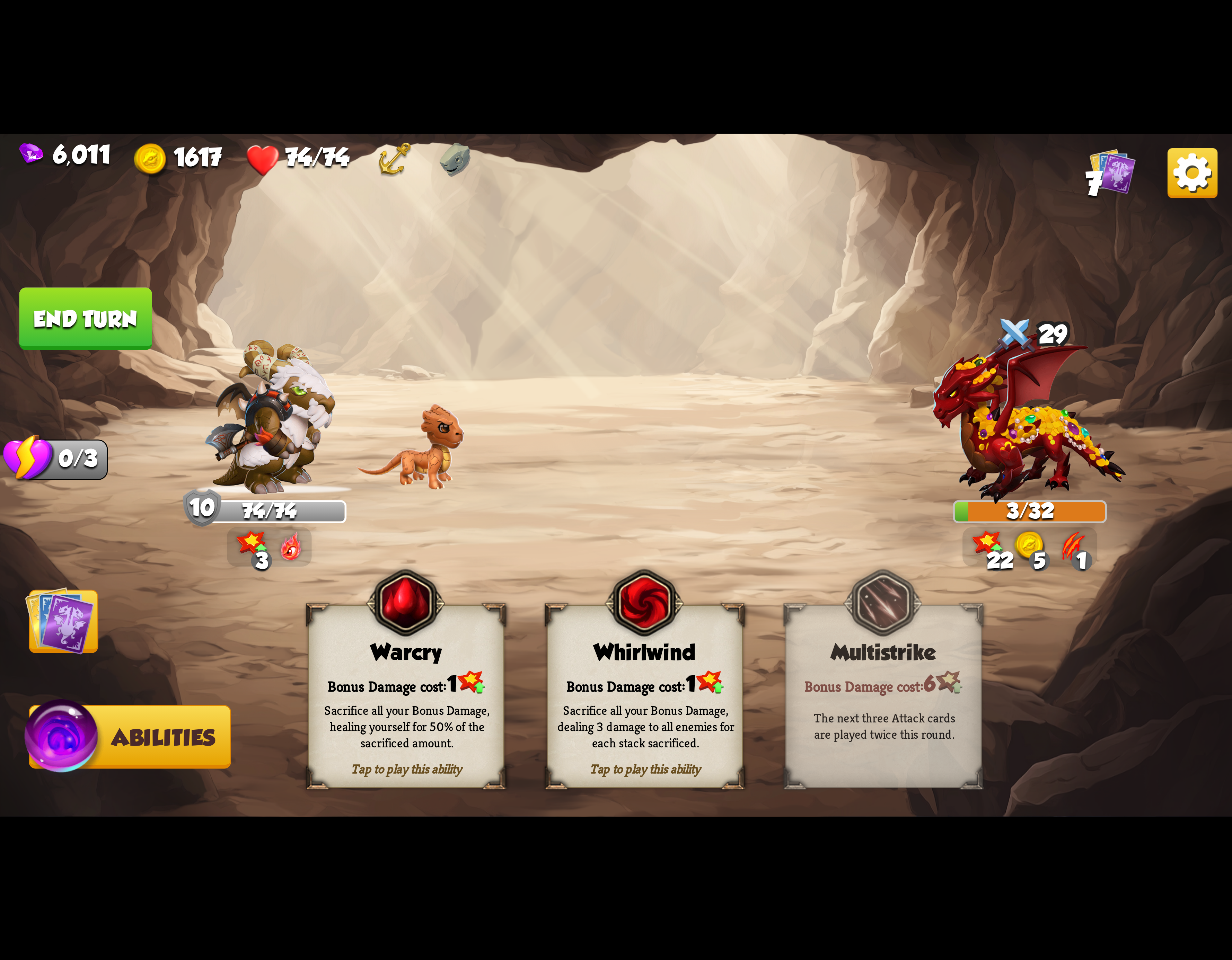
click at [101, 323] on button "End turn" at bounding box center [86, 318] width 133 height 63
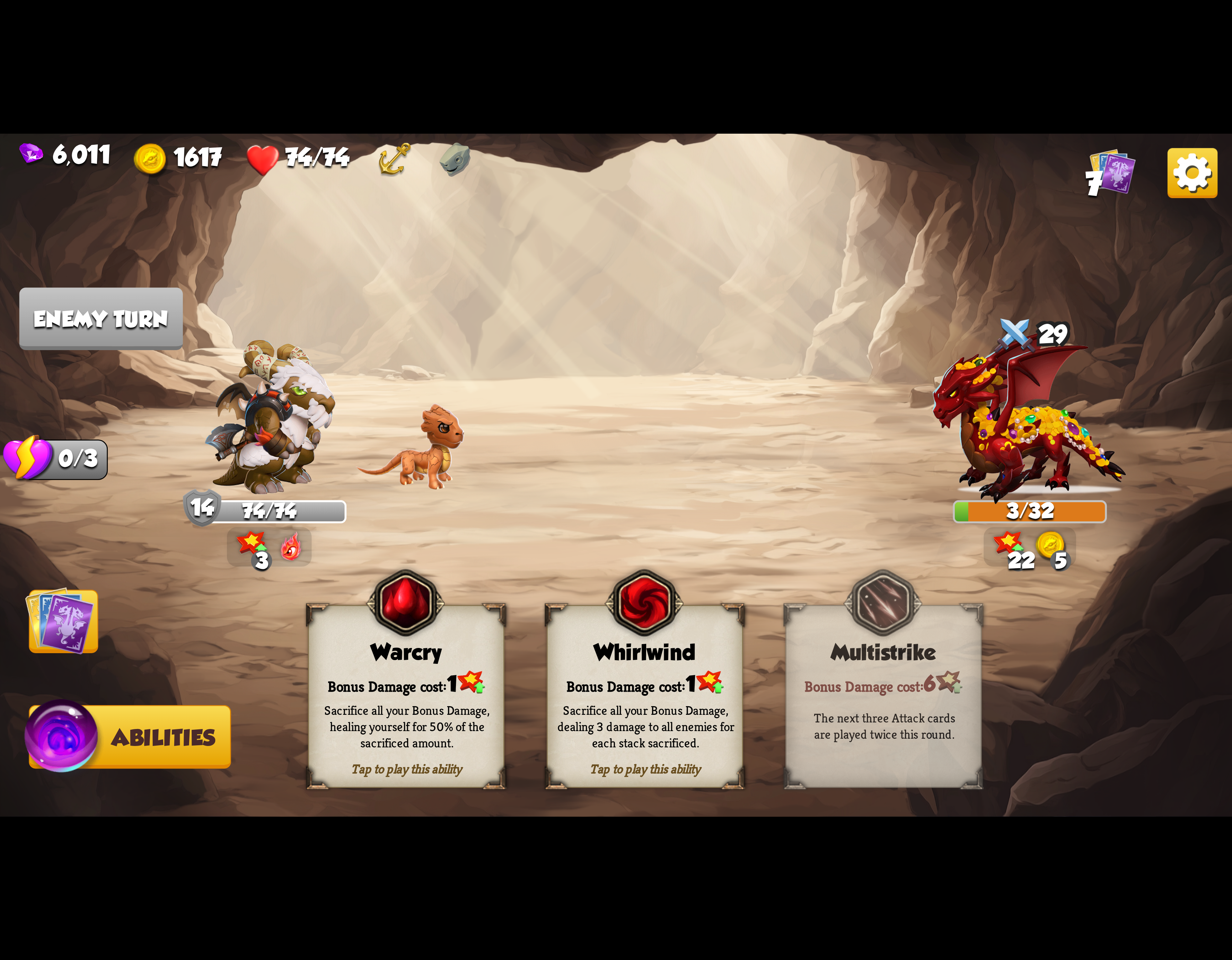
click at [635, 669] on div "Tap to play this ability Whirlwind Bonus Damage cost: 1 Sacrifice all your Bonu…" at bounding box center [645, 697] width 196 height 183
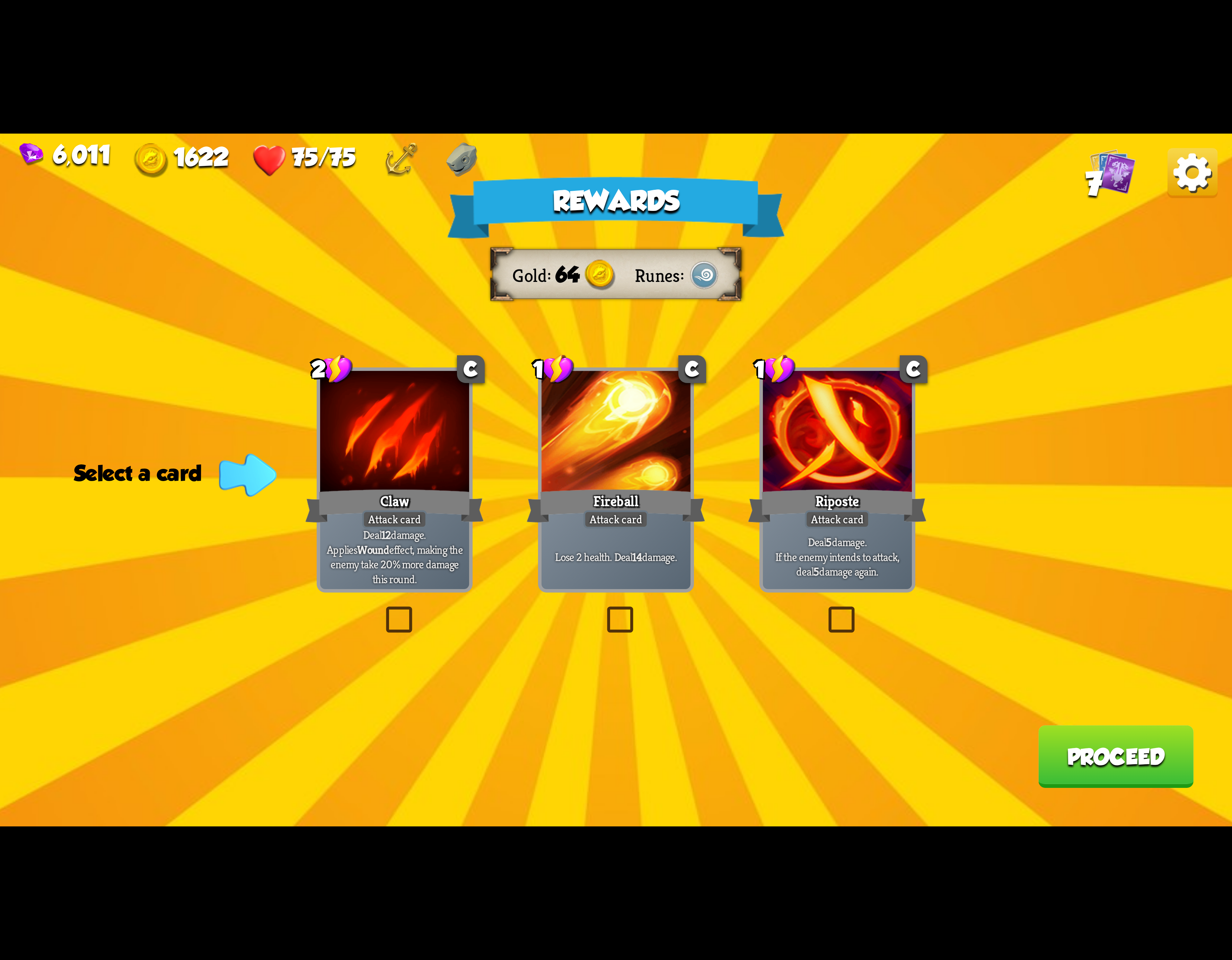
click at [1196, 189] on img at bounding box center [1193, 173] width 50 height 50
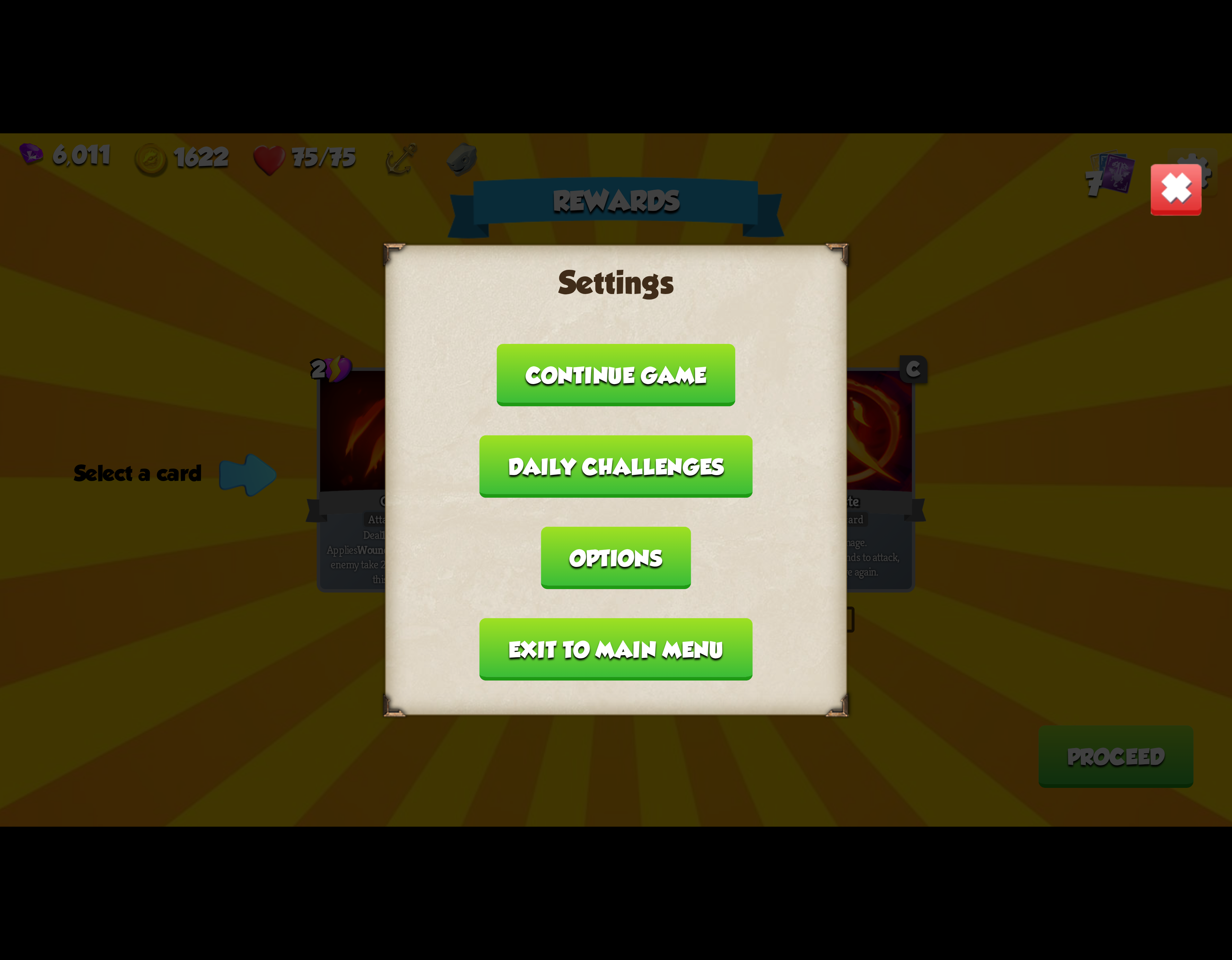
click at [600, 618] on button "Exit to main menu" at bounding box center [616, 649] width 273 height 63
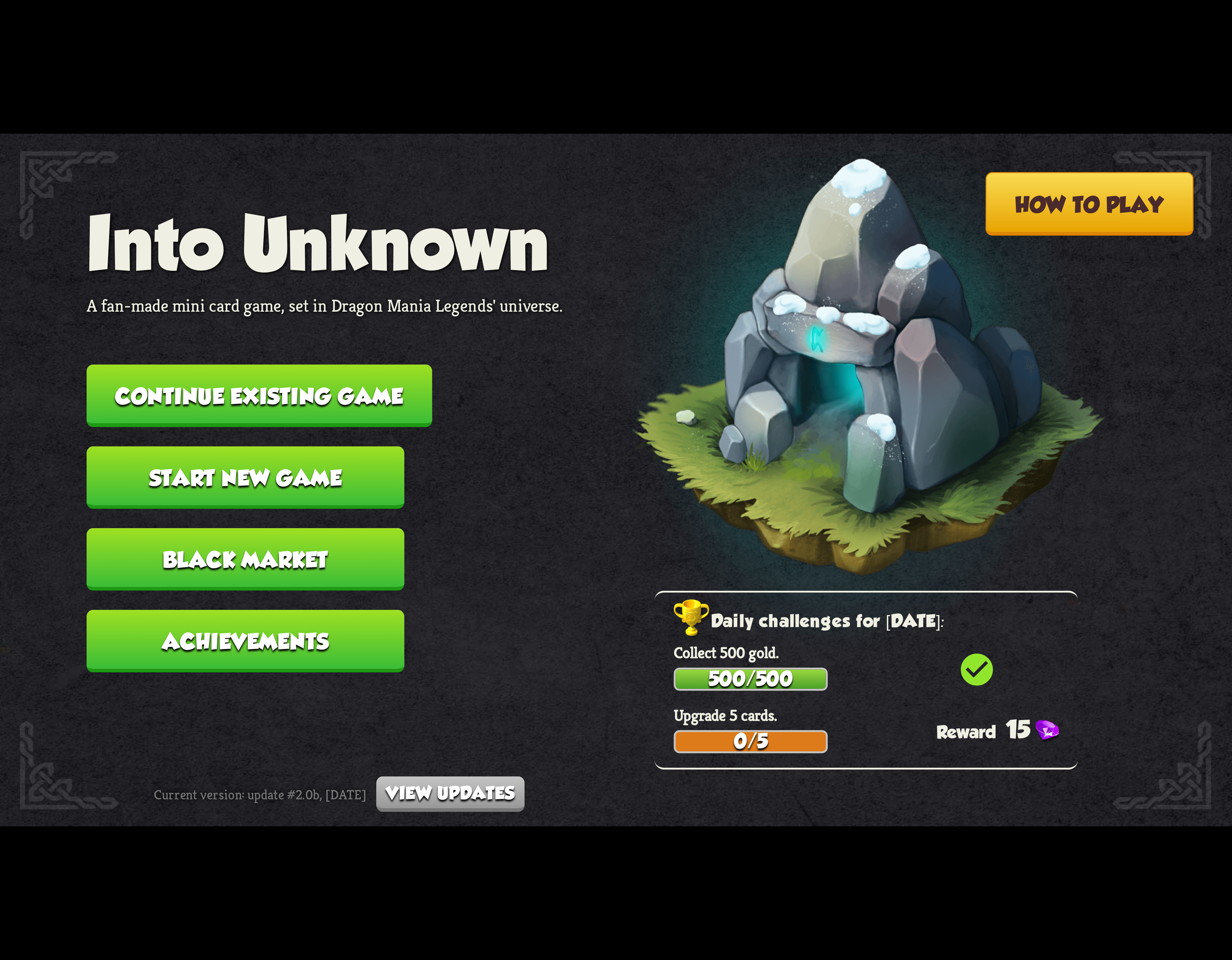
click at [333, 395] on button "Continue existing game" at bounding box center [260, 395] width 346 height 63
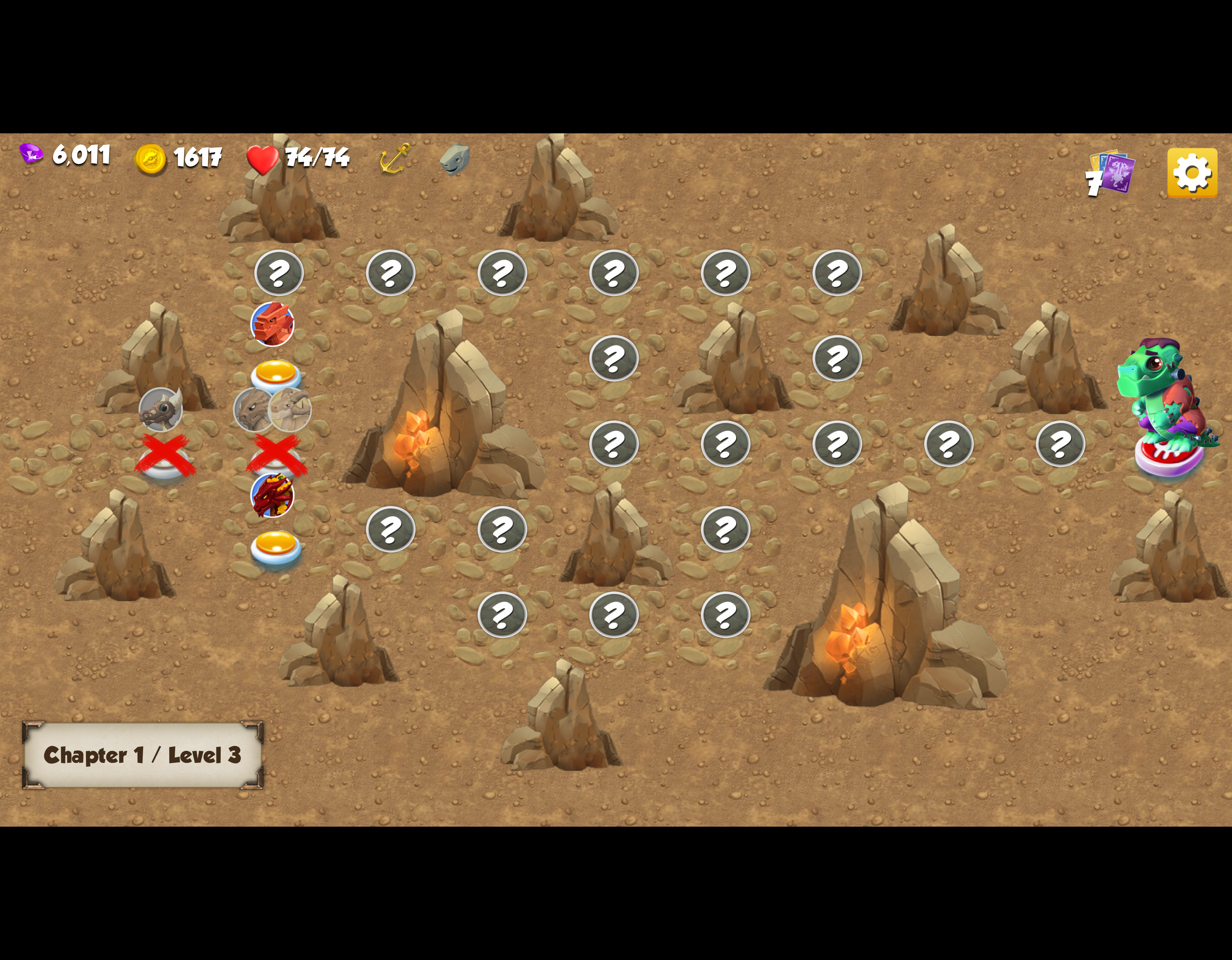
click at [284, 536] on img at bounding box center [277, 553] width 62 height 45
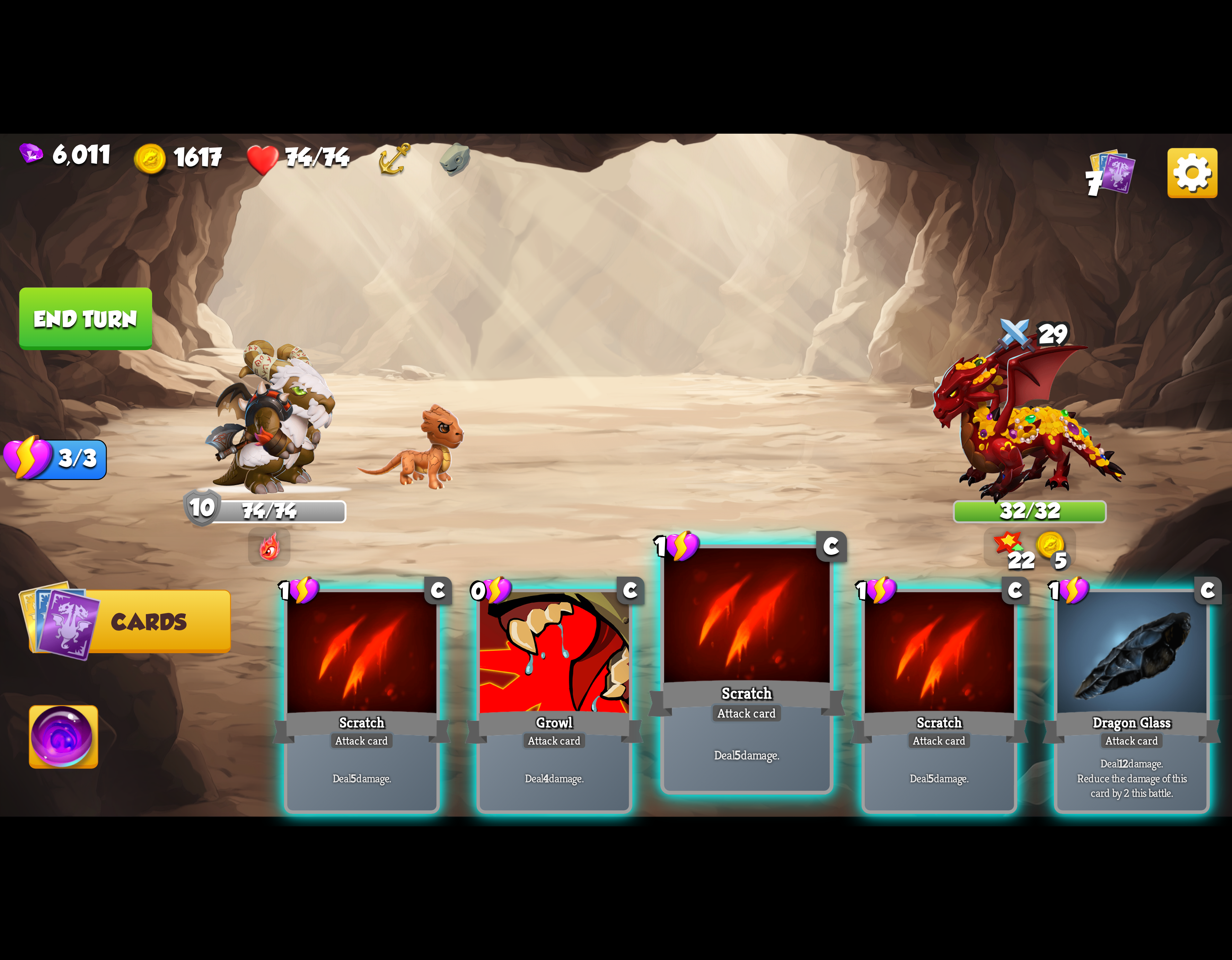
click at [708, 651] on div at bounding box center [747, 618] width 165 height 140
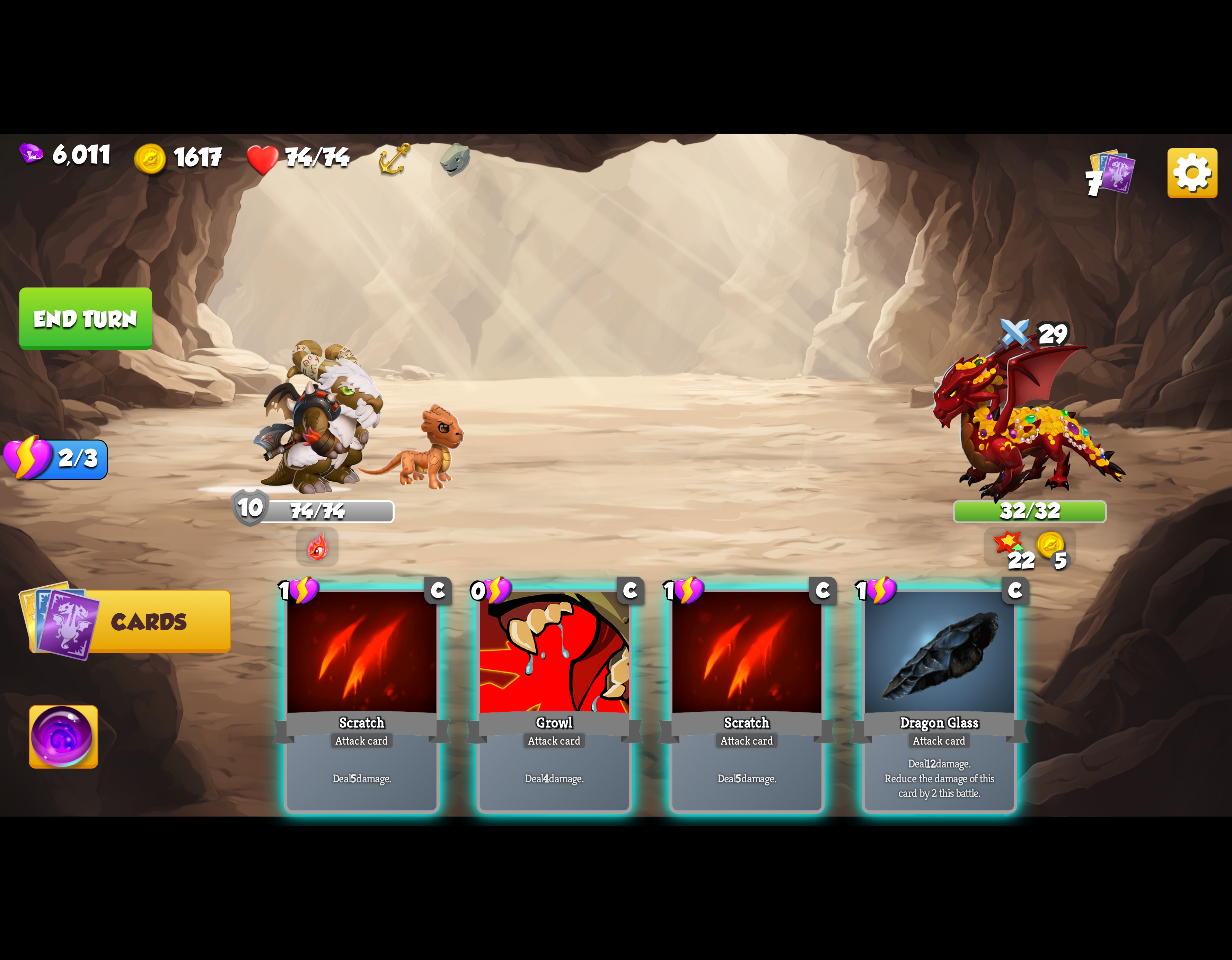
click at [708, 651] on div at bounding box center [747, 655] width 149 height 126
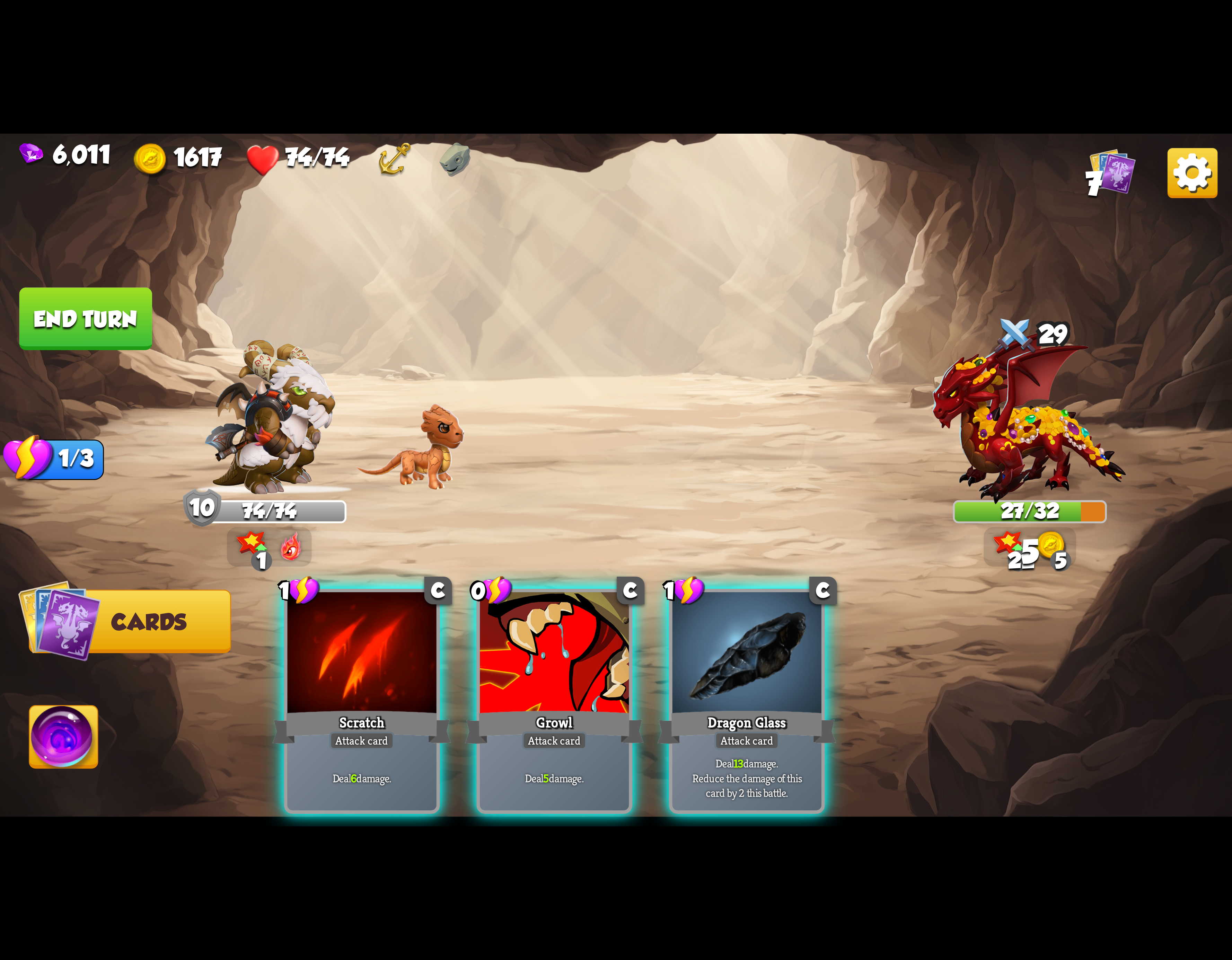
drag, startPoint x: 708, startPoint y: 651, endPoint x: 713, endPoint y: 431, distance: 220.1
click at [713, 426] on div "Select an enemy to attack... You don't have enough stamina to play that card...…" at bounding box center [616, 480] width 1232 height 693
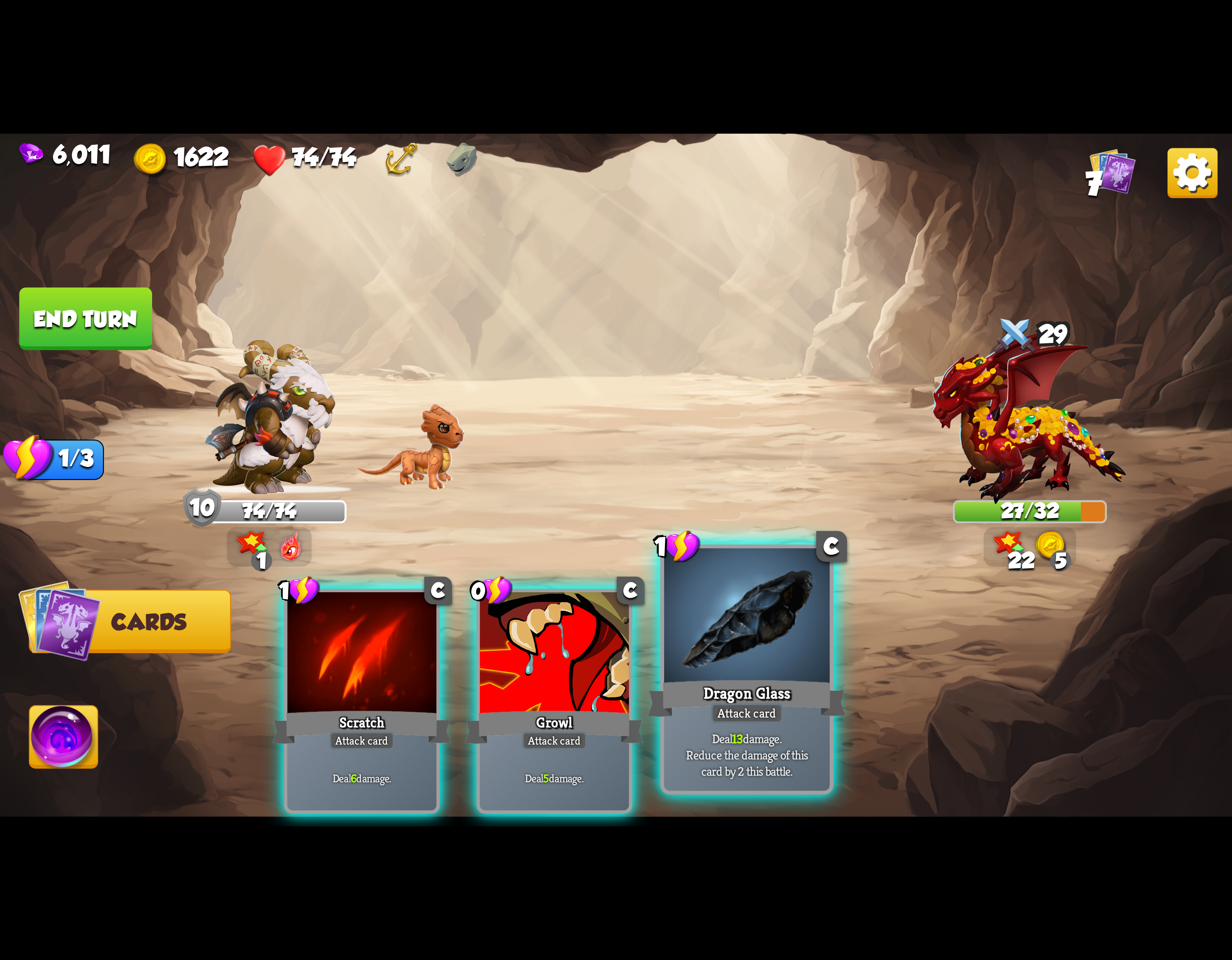
click at [729, 615] on div at bounding box center [747, 618] width 165 height 140
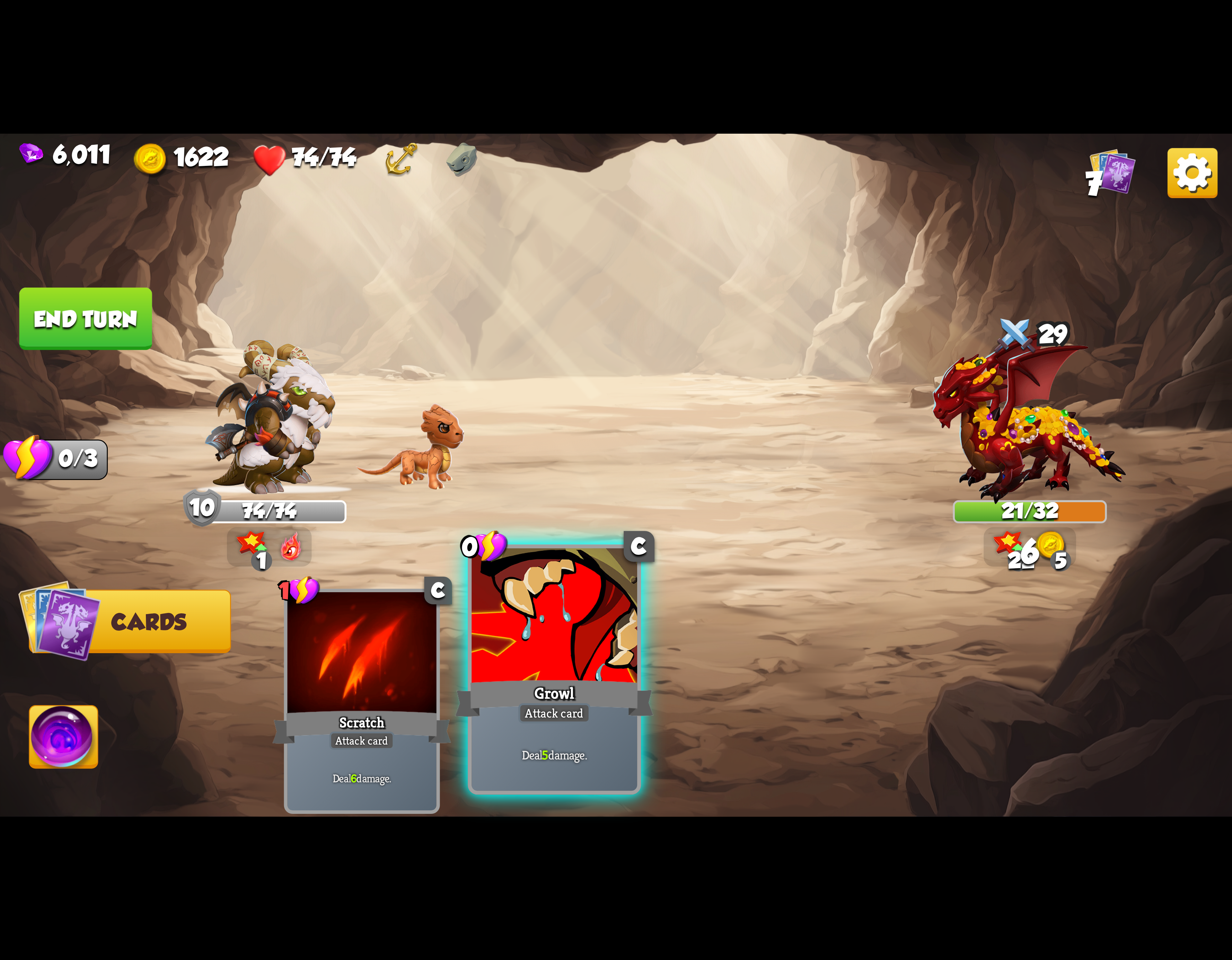
click at [590, 660] on div at bounding box center [554, 618] width 165 height 140
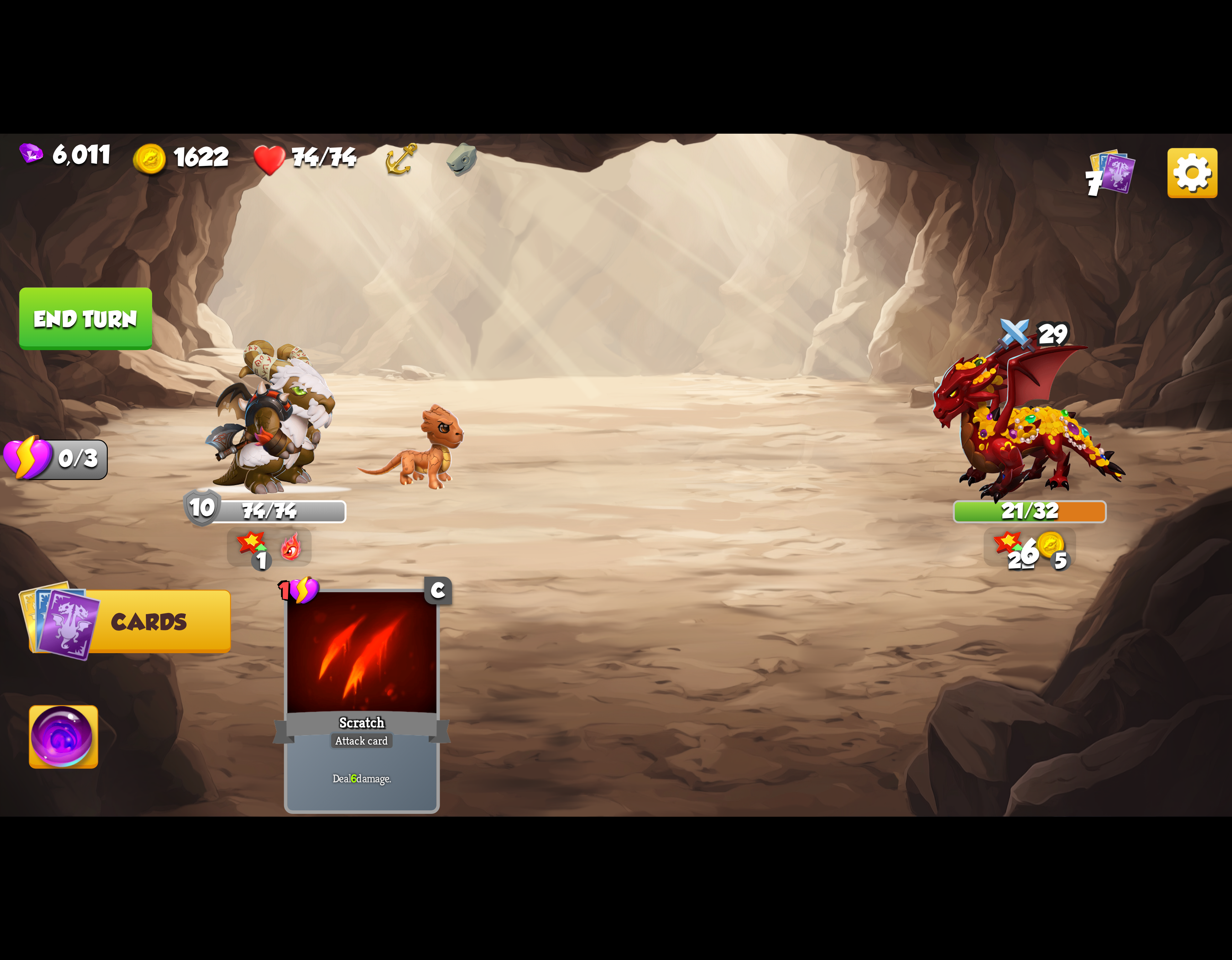
click at [85, 748] on img at bounding box center [63, 741] width 68 height 69
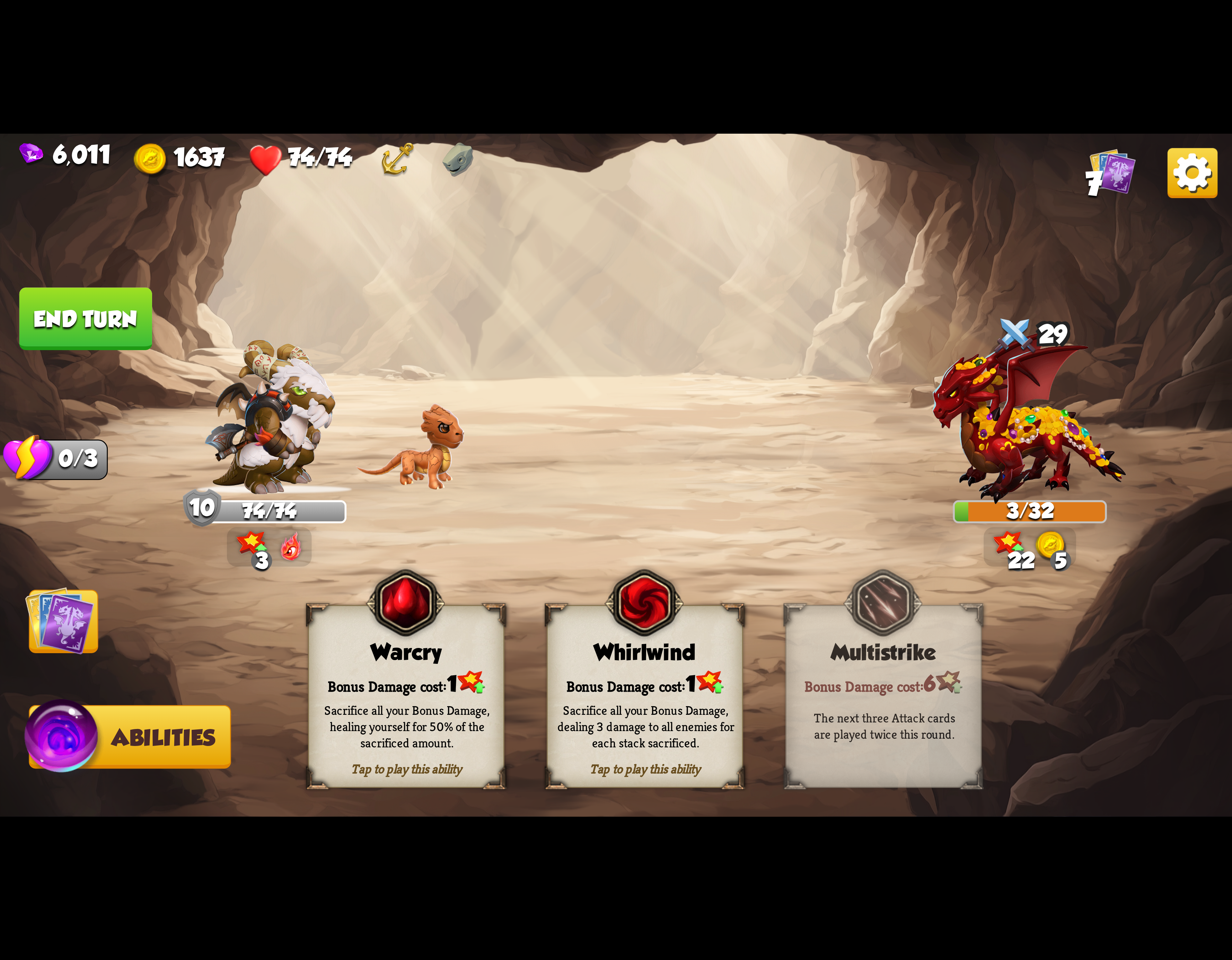
click at [103, 328] on button "End turn" at bounding box center [86, 318] width 133 height 63
click at [630, 690] on div "Bonus Damage cost: 1" at bounding box center [645, 682] width 194 height 28
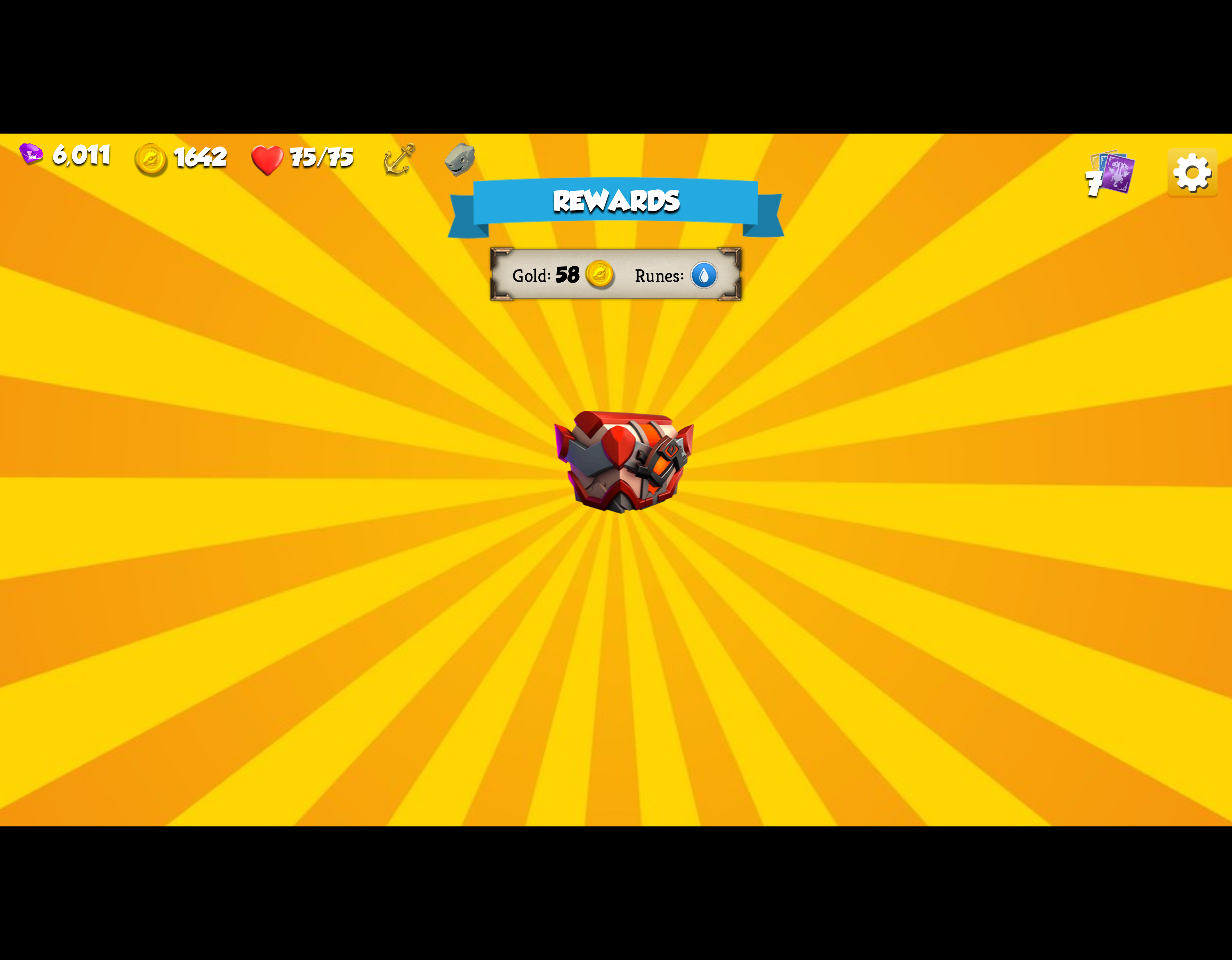
click at [1175, 146] on div "6,011 1642 75/75 7" at bounding box center [616, 158] width 1232 height 48
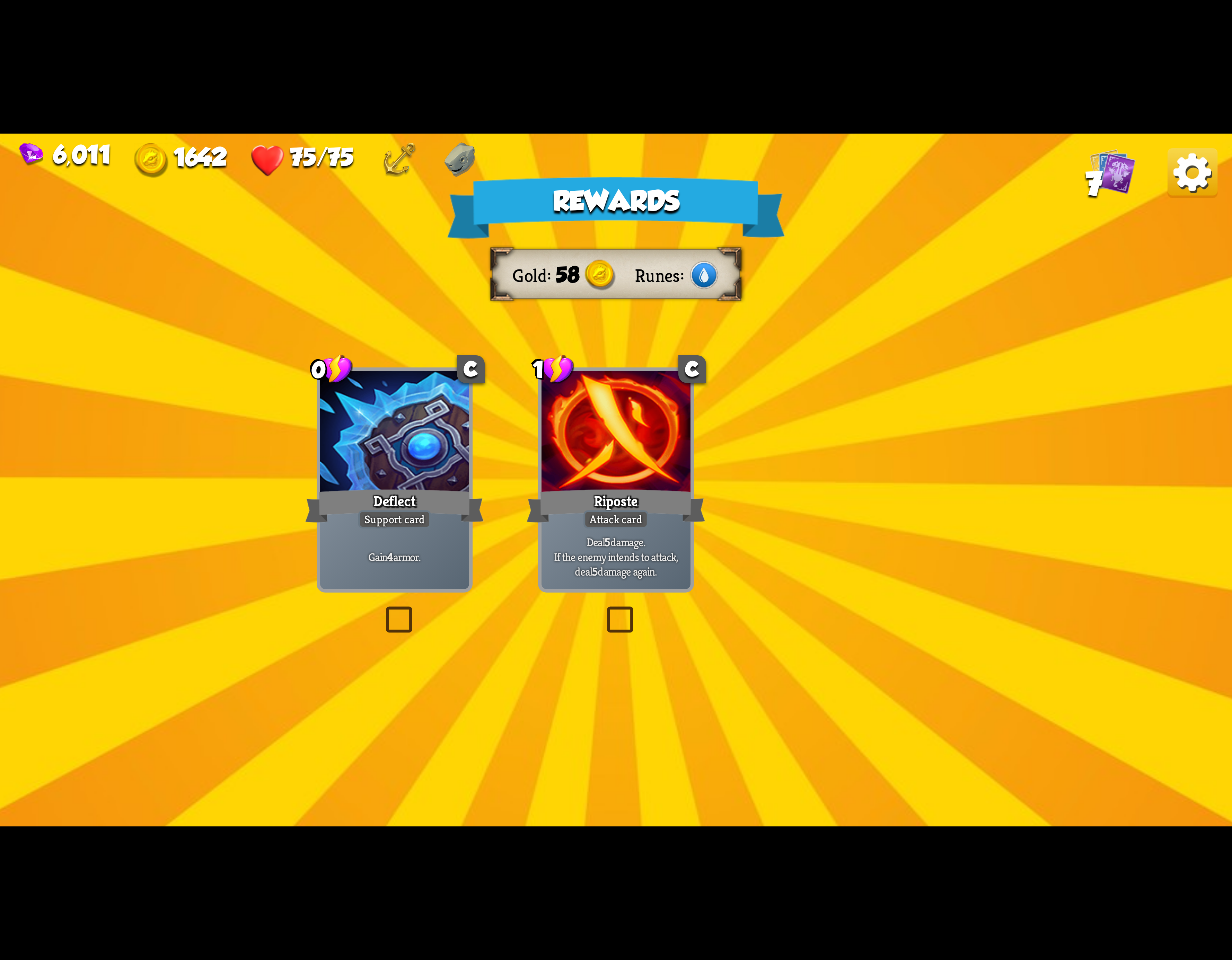
click at [1175, 172] on img at bounding box center [1193, 173] width 50 height 50
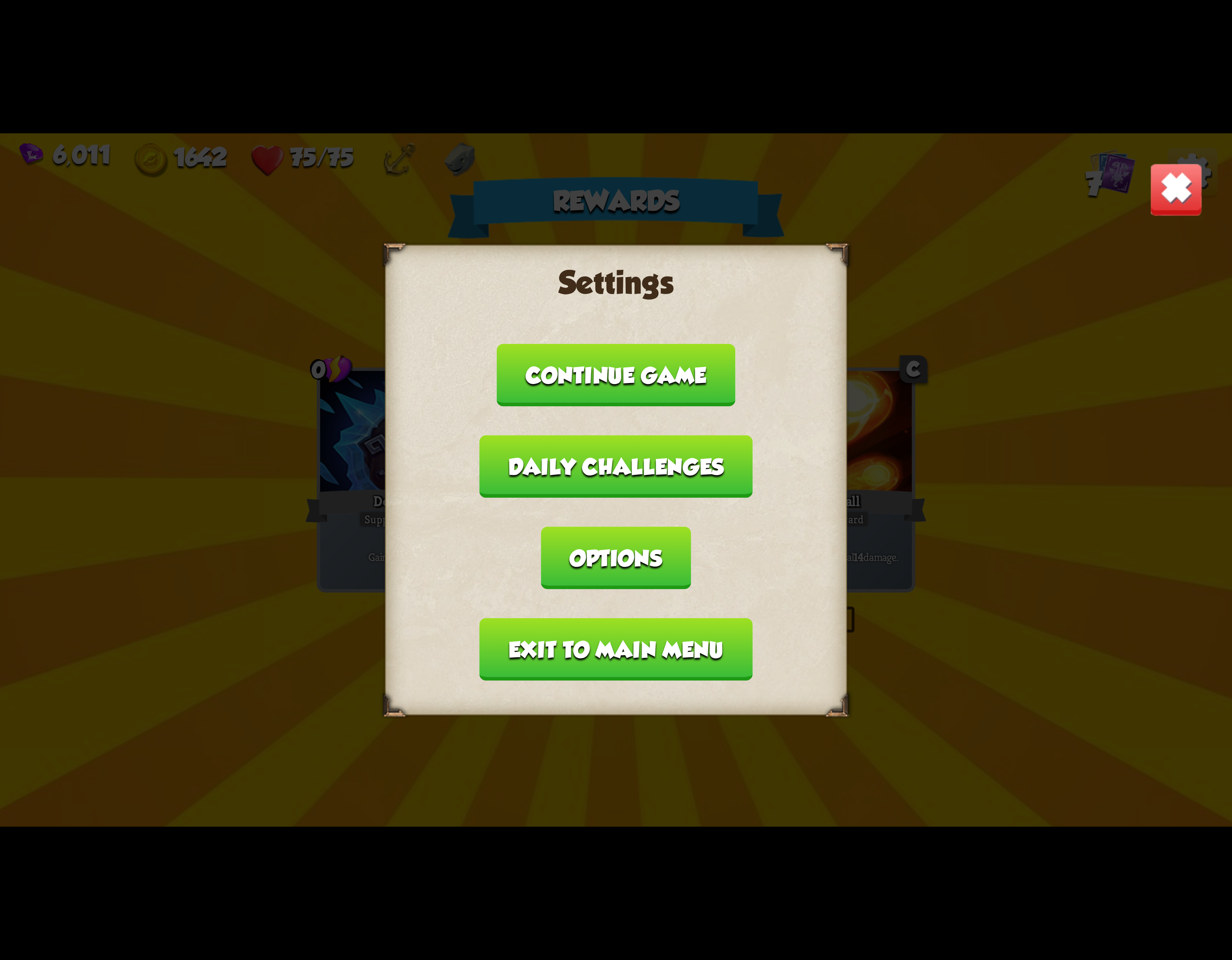
drag, startPoint x: 589, startPoint y: 598, endPoint x: 582, endPoint y: 598, distance: 7.0
click at [582, 618] on button "Exit to main menu" at bounding box center [616, 649] width 273 height 63
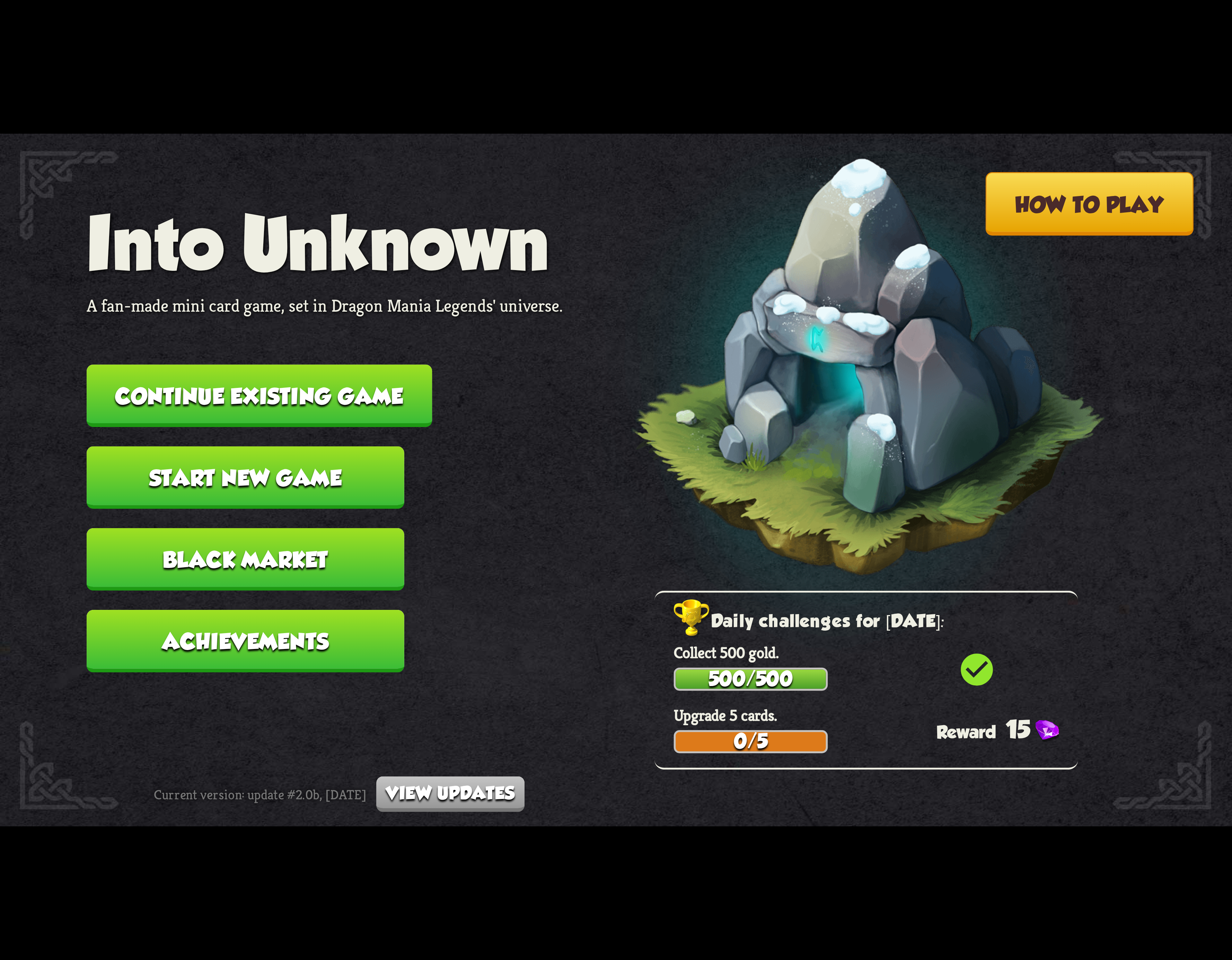
click at [269, 417] on button "Continue existing game" at bounding box center [260, 395] width 346 height 63
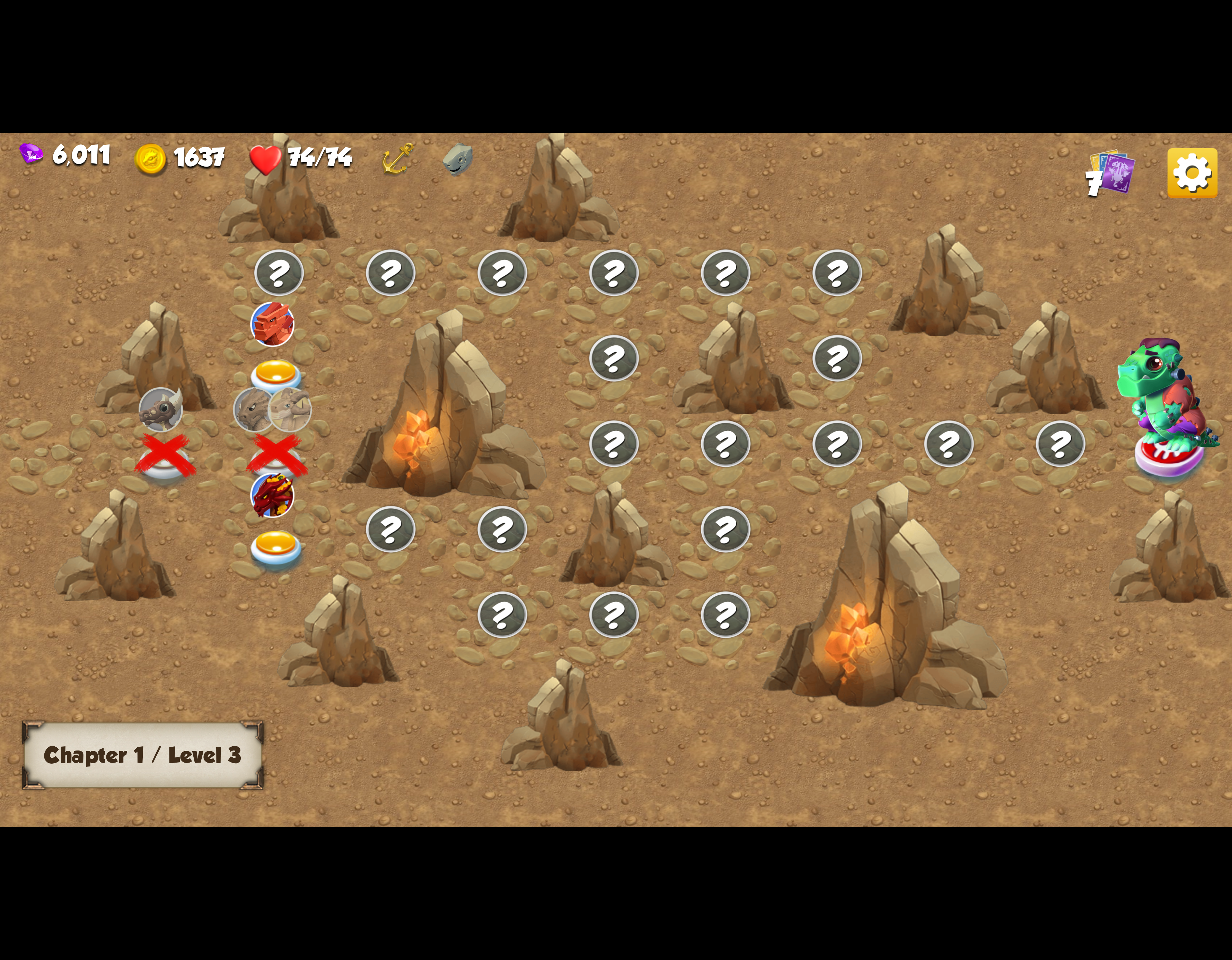
click at [306, 531] on img at bounding box center [277, 553] width 62 height 45
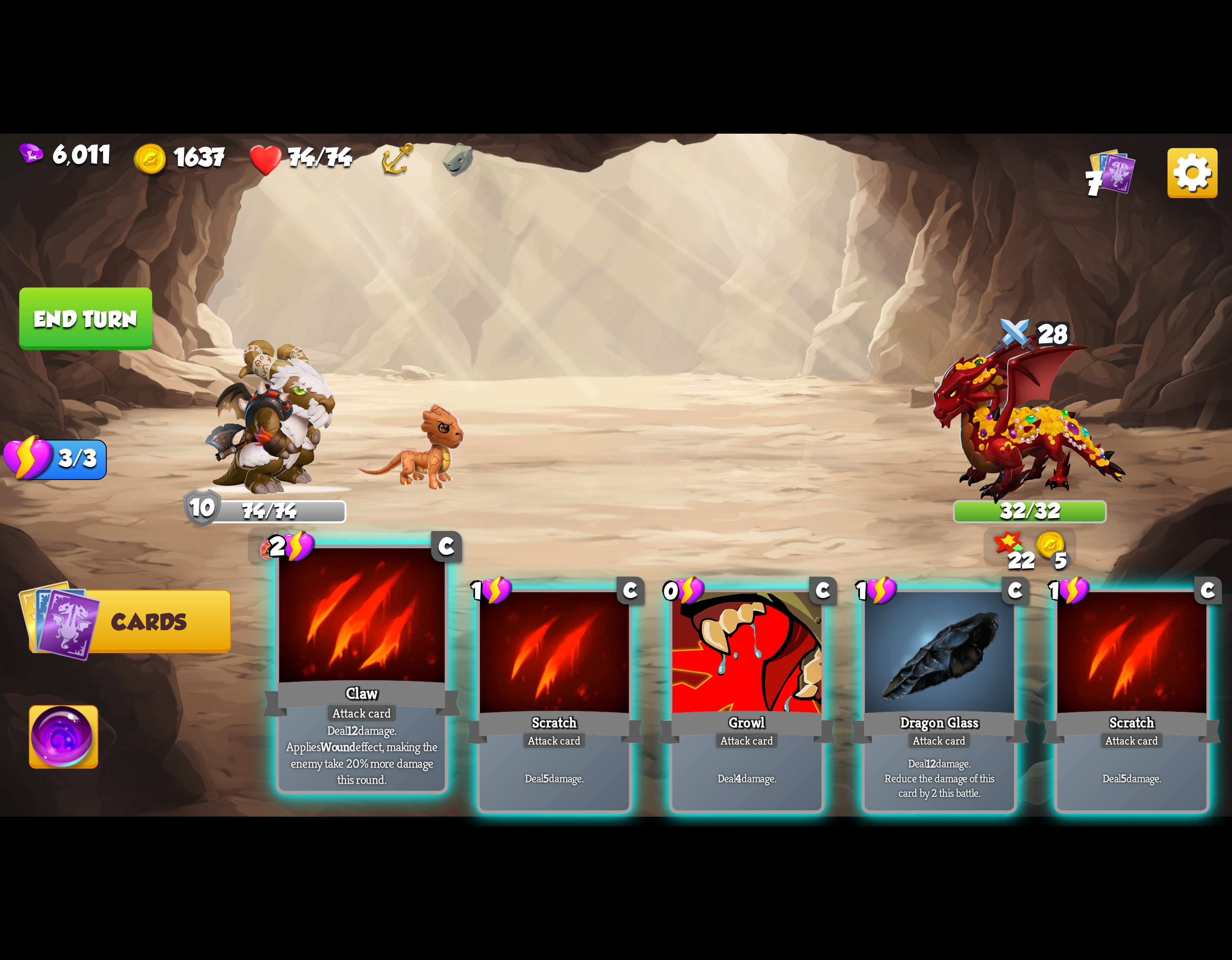
click at [310, 640] on div at bounding box center [362, 618] width 165 height 140
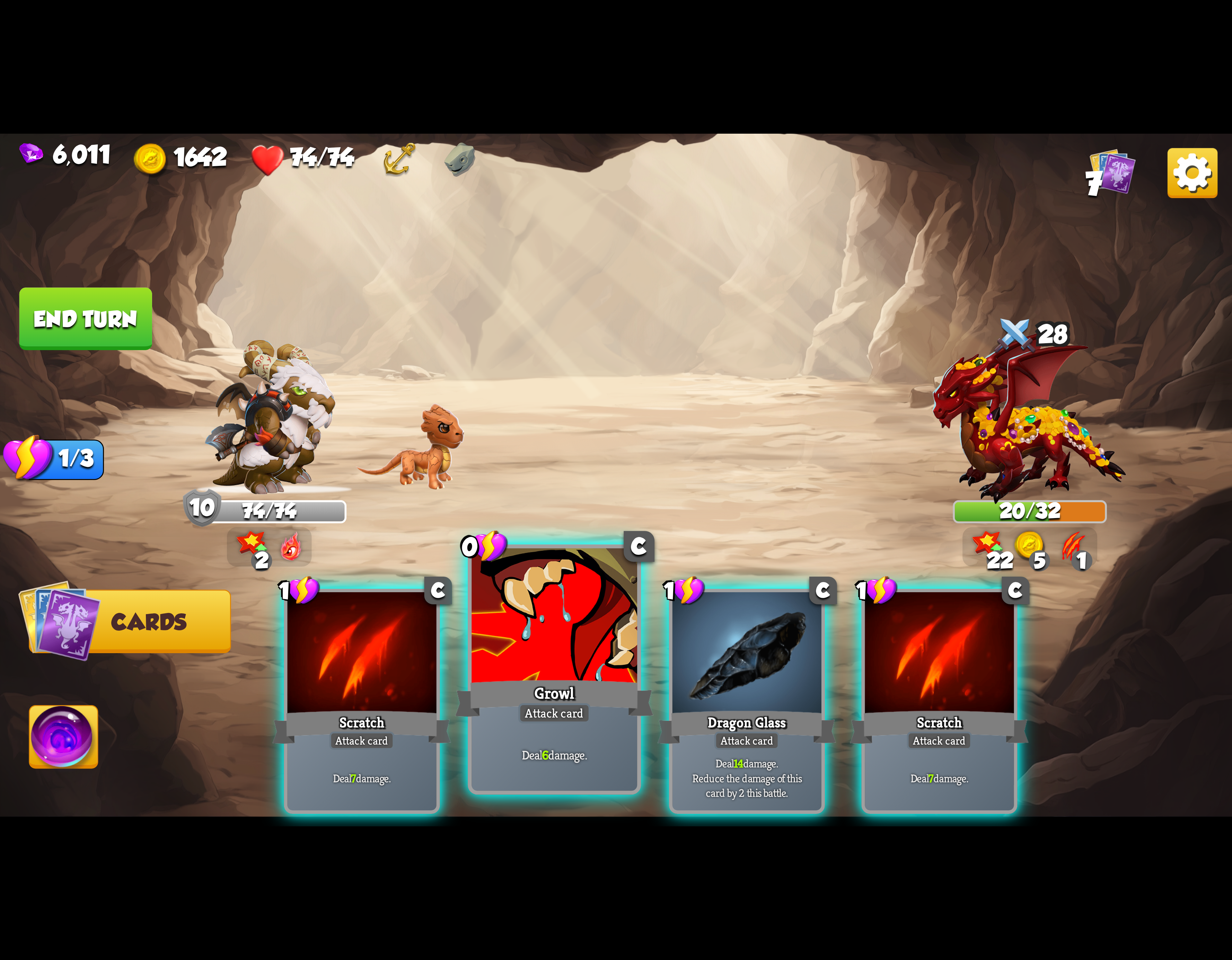
click at [562, 638] on div at bounding box center [554, 618] width 165 height 140
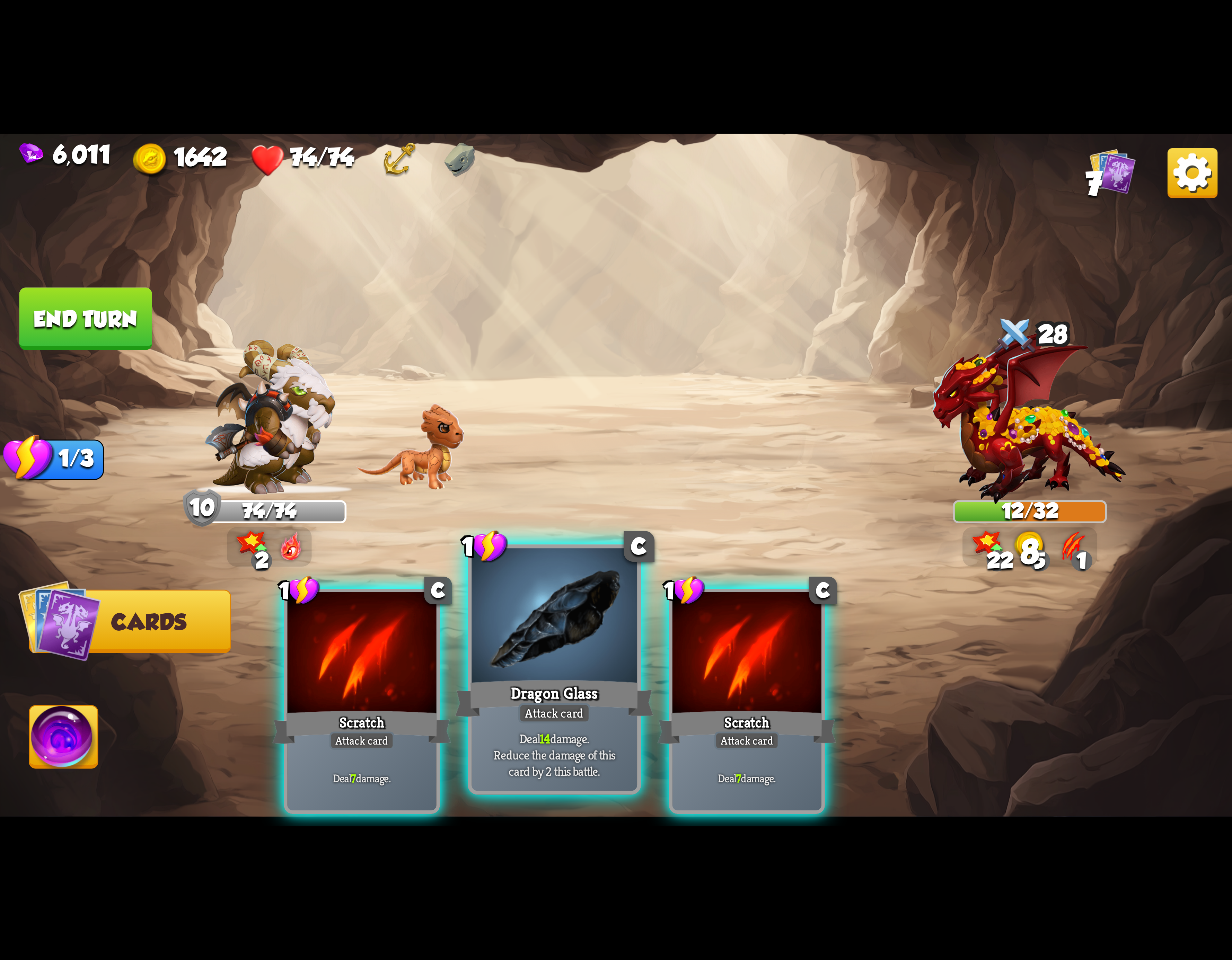
click at [562, 638] on div at bounding box center [554, 618] width 165 height 140
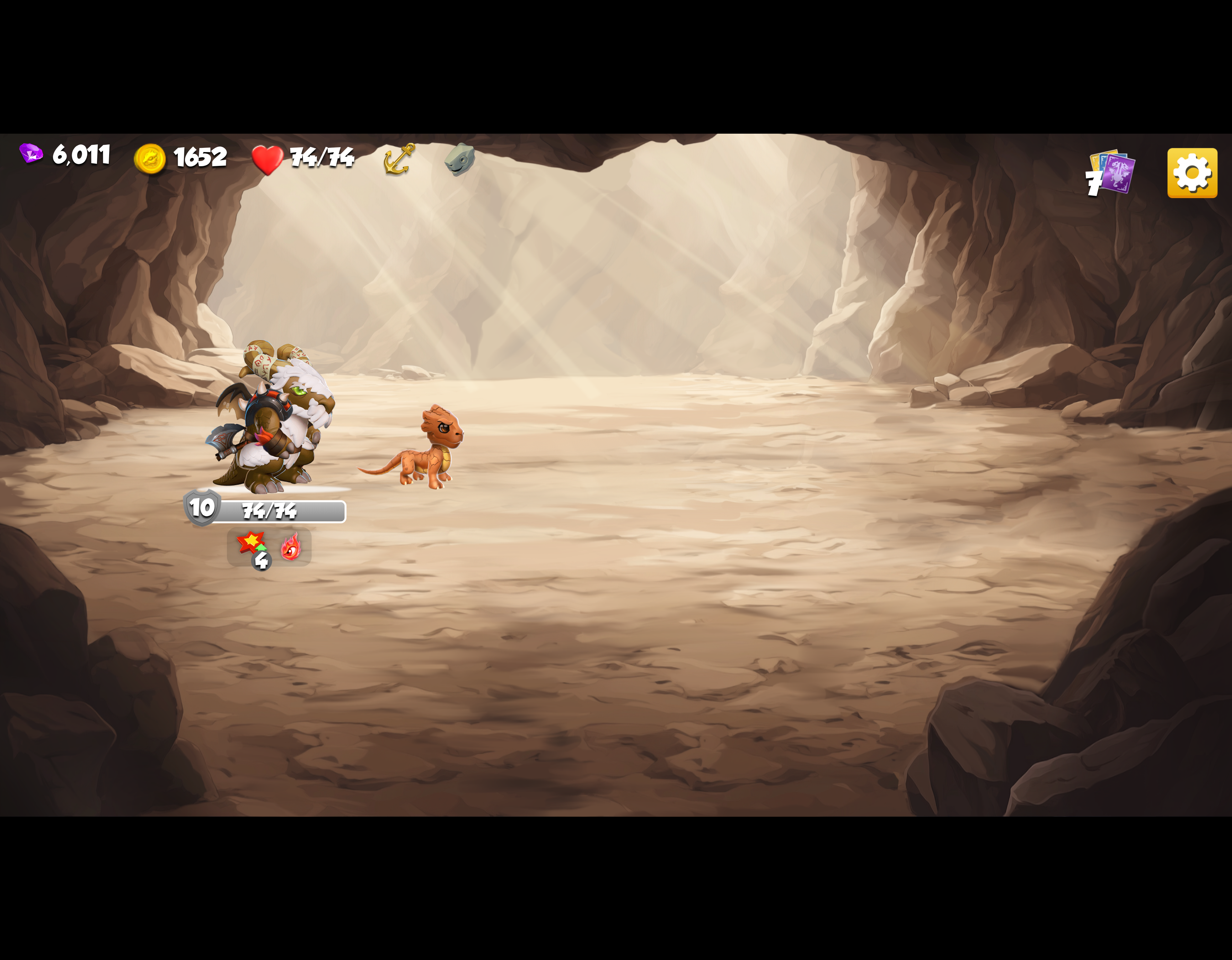
click at [1181, 165] on img at bounding box center [1193, 173] width 50 height 50
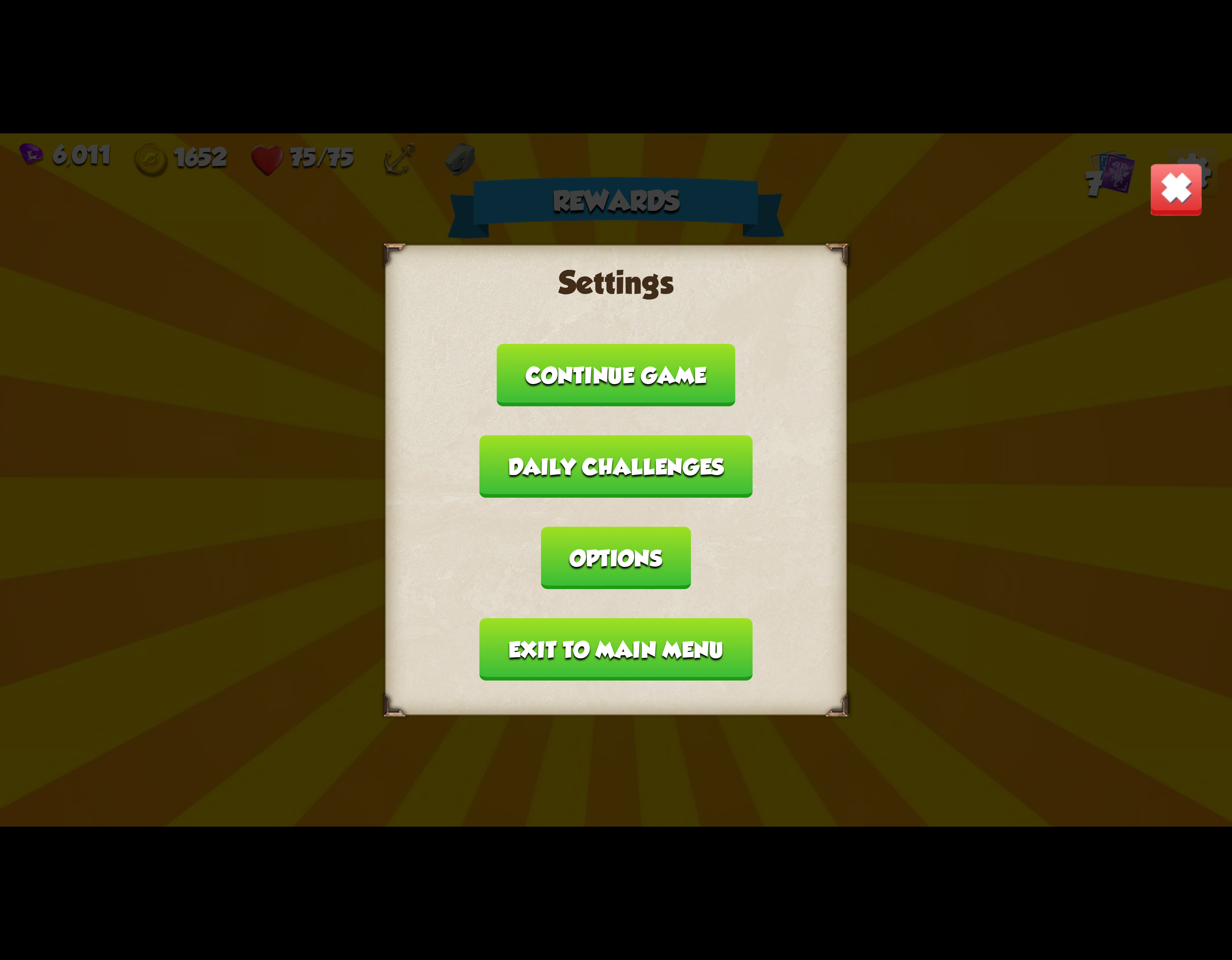
click at [565, 618] on button "Exit to main menu" at bounding box center [616, 649] width 273 height 63
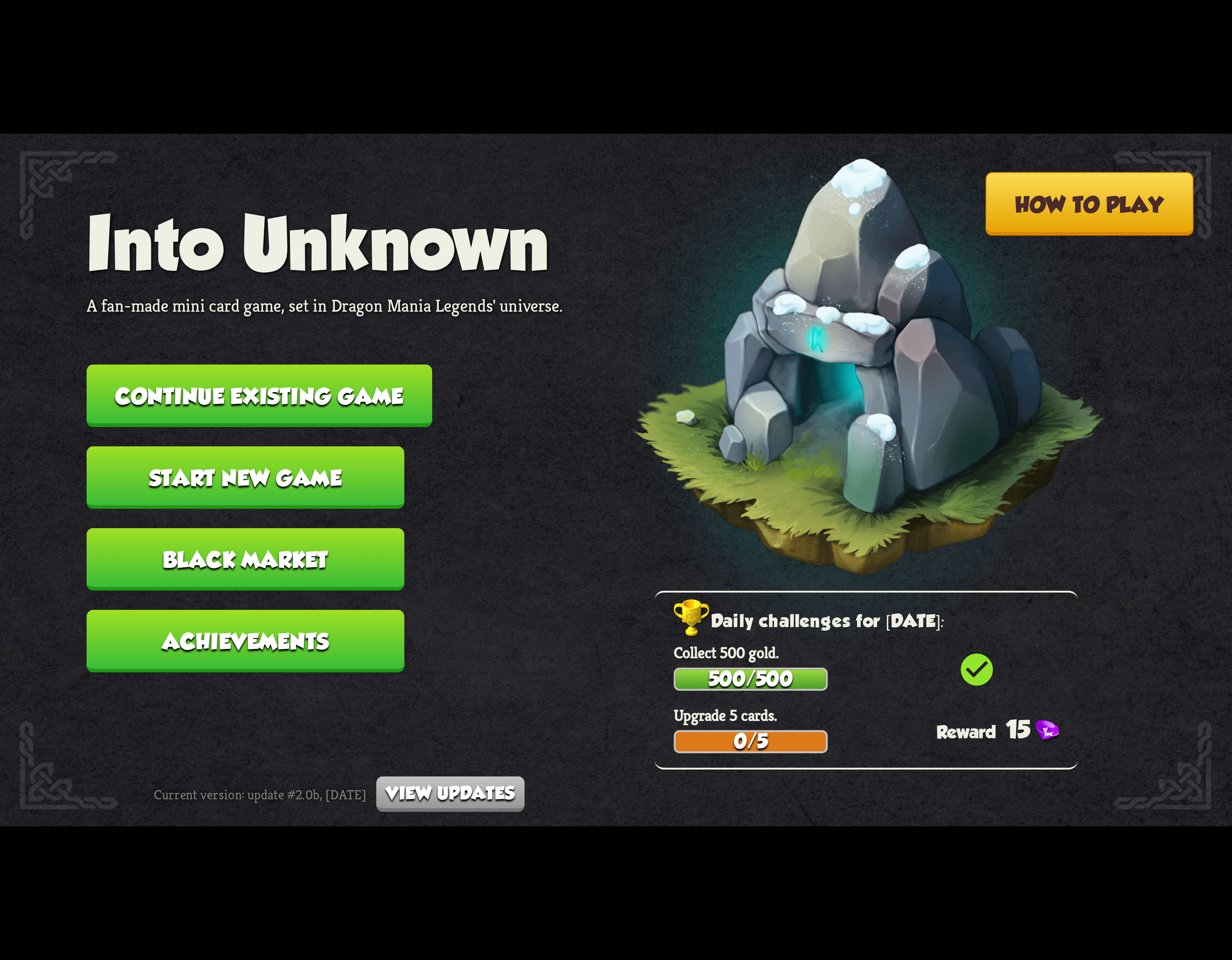
click at [325, 391] on button "Continue existing game" at bounding box center [260, 395] width 346 height 63
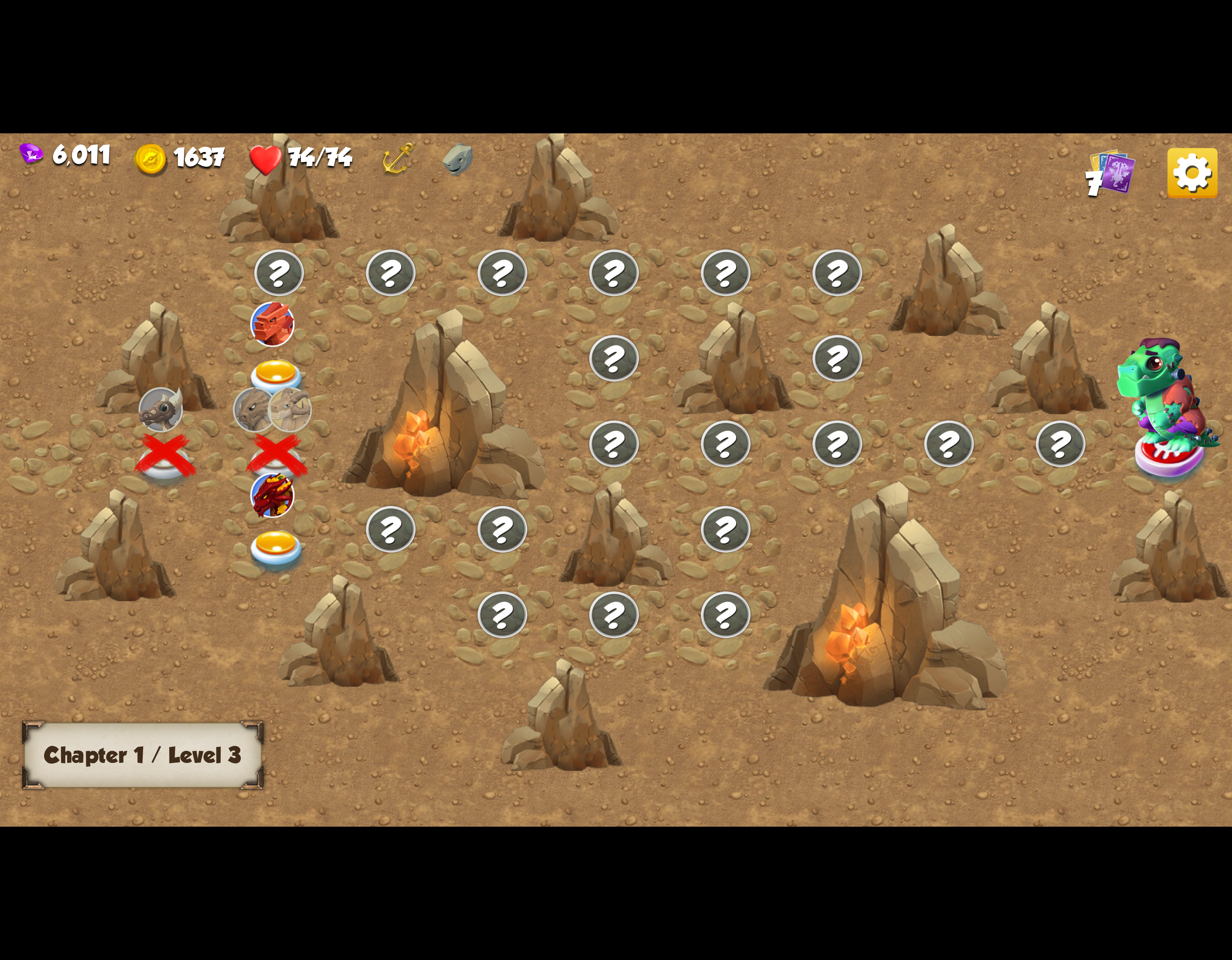
click at [273, 524] on div at bounding box center [279, 541] width 112 height 85
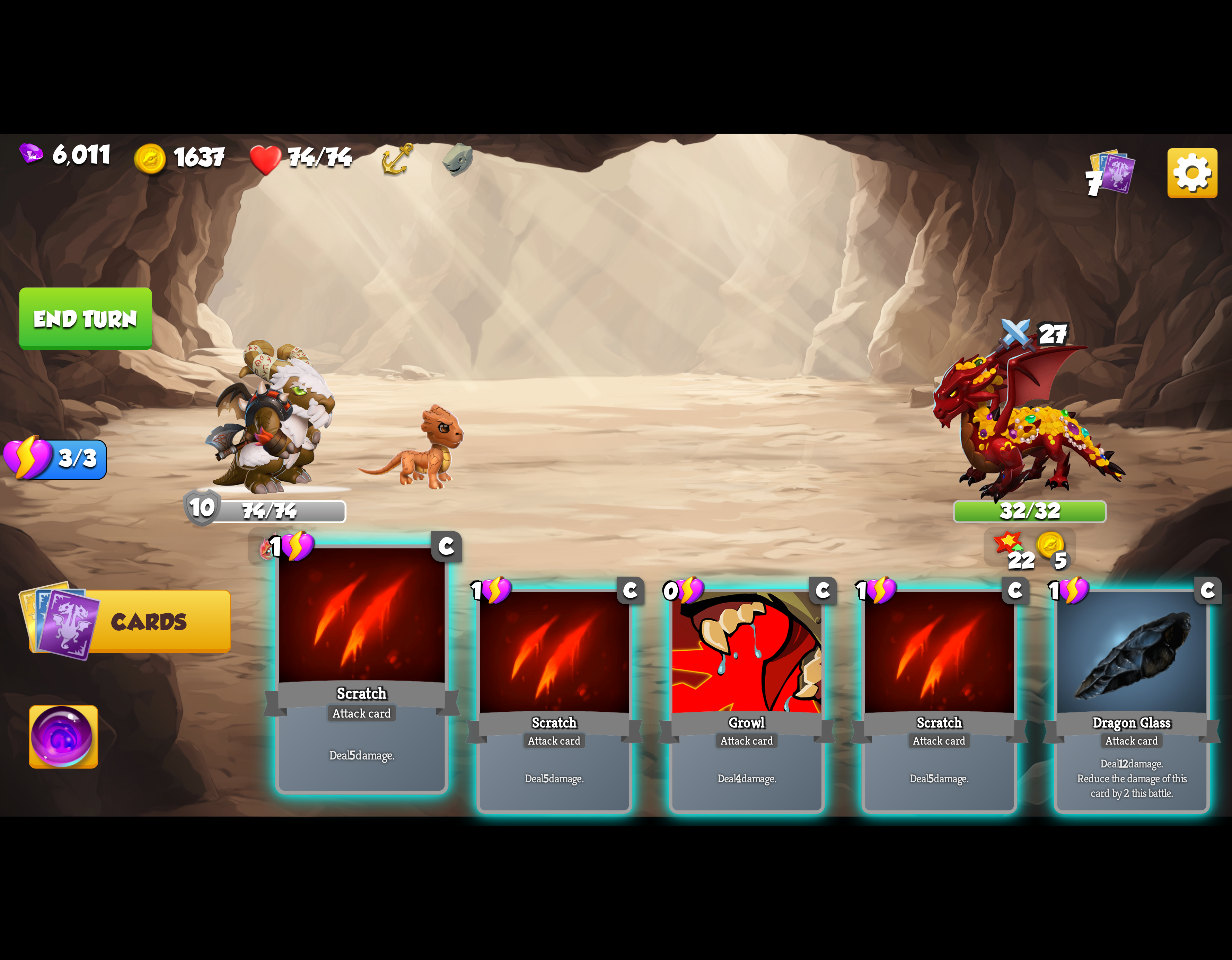
click at [402, 648] on div at bounding box center [362, 618] width 165 height 140
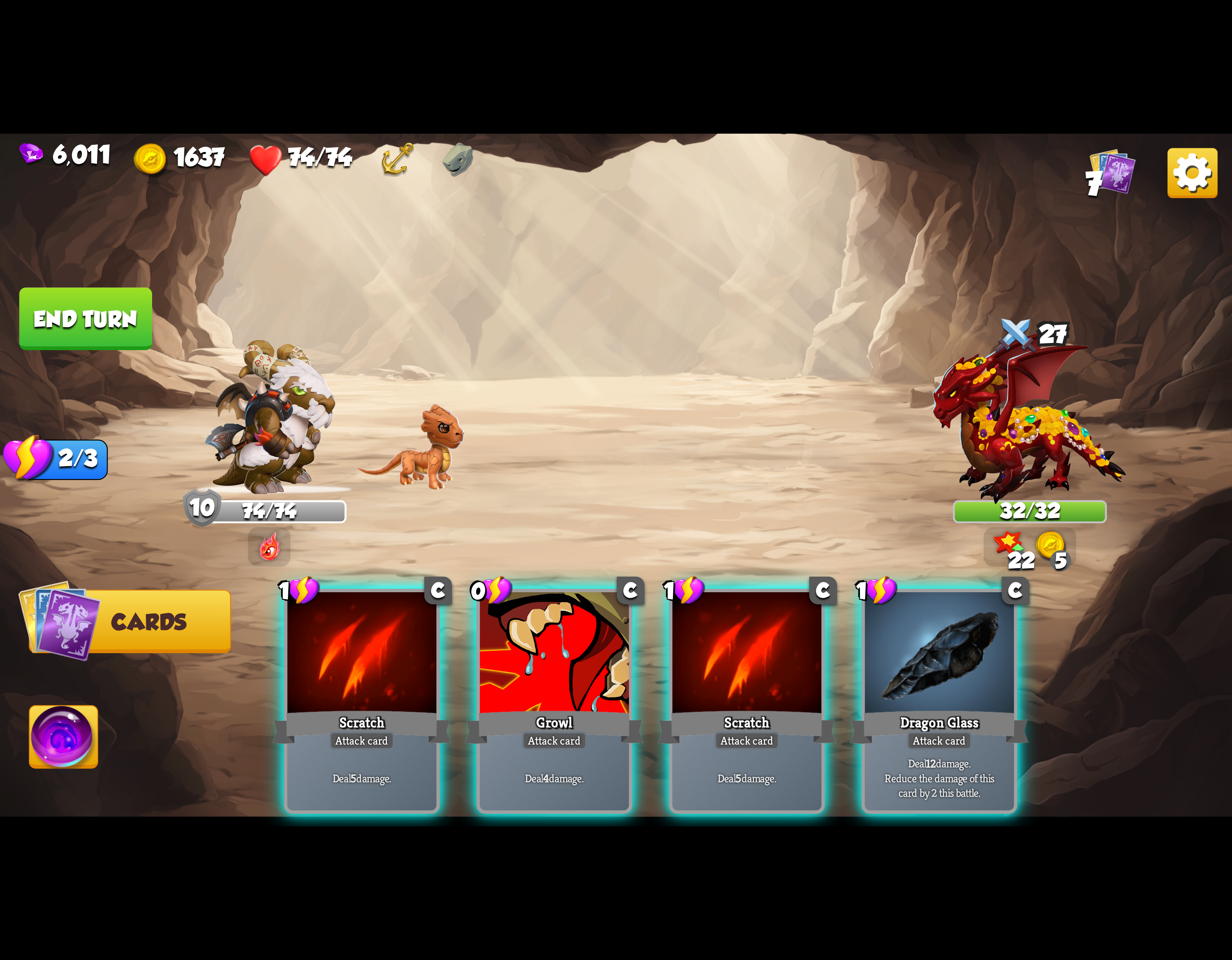
click at [402, 648] on div at bounding box center [362, 655] width 149 height 126
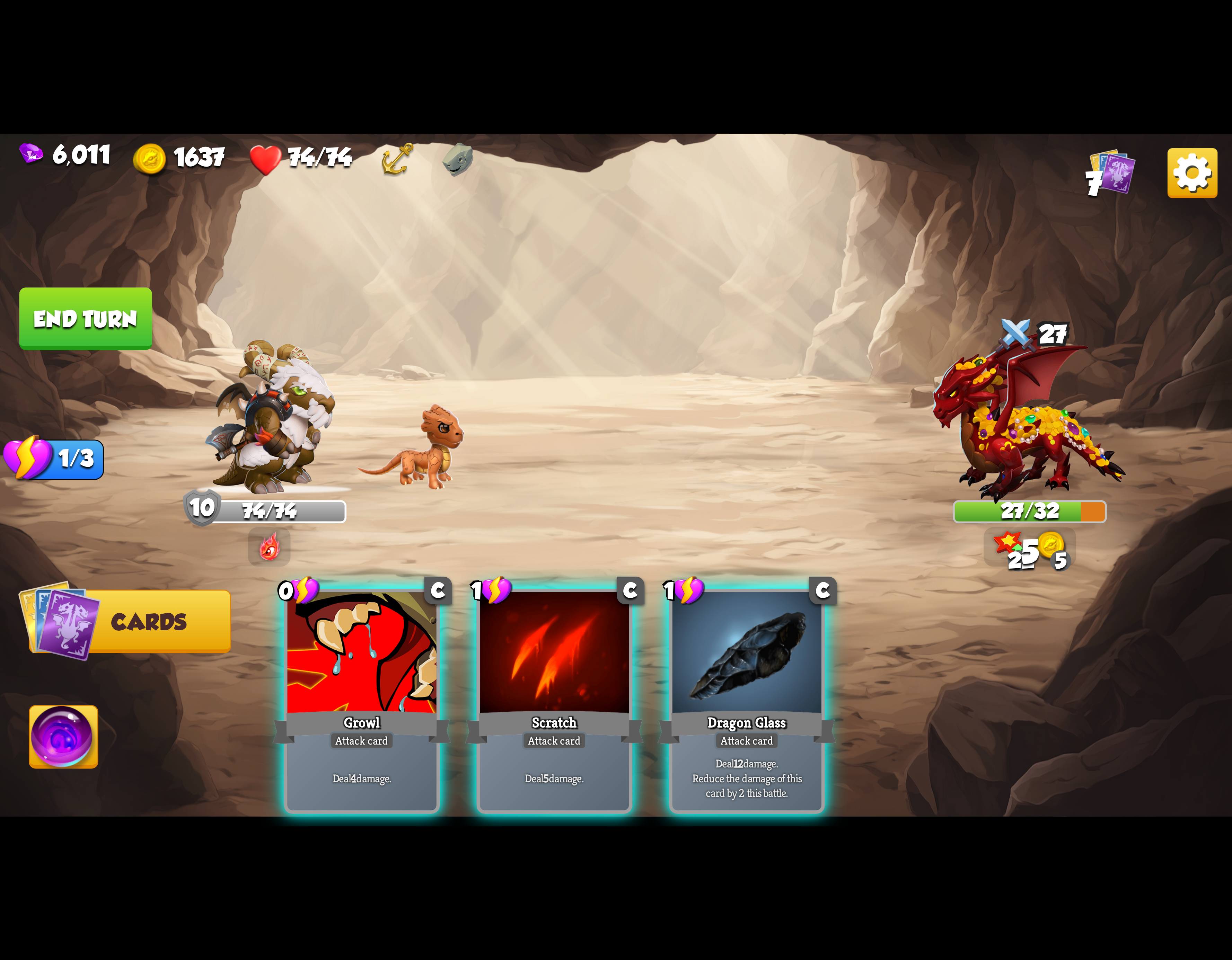
drag, startPoint x: 345, startPoint y: 651, endPoint x: 377, endPoint y: 658, distance: 32.8
click at [352, 653] on div at bounding box center [362, 655] width 149 height 126
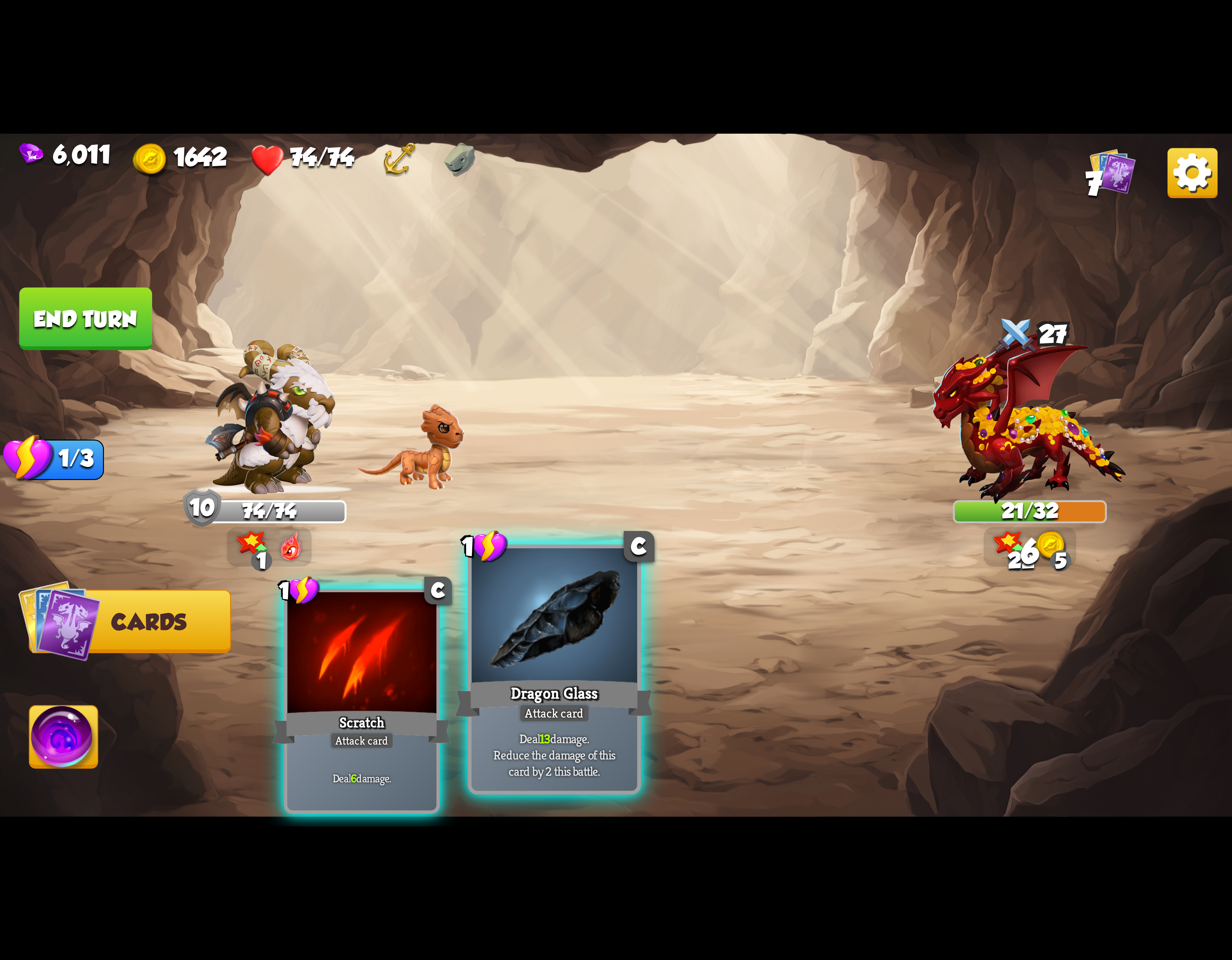
click at [550, 638] on div at bounding box center [554, 618] width 165 height 140
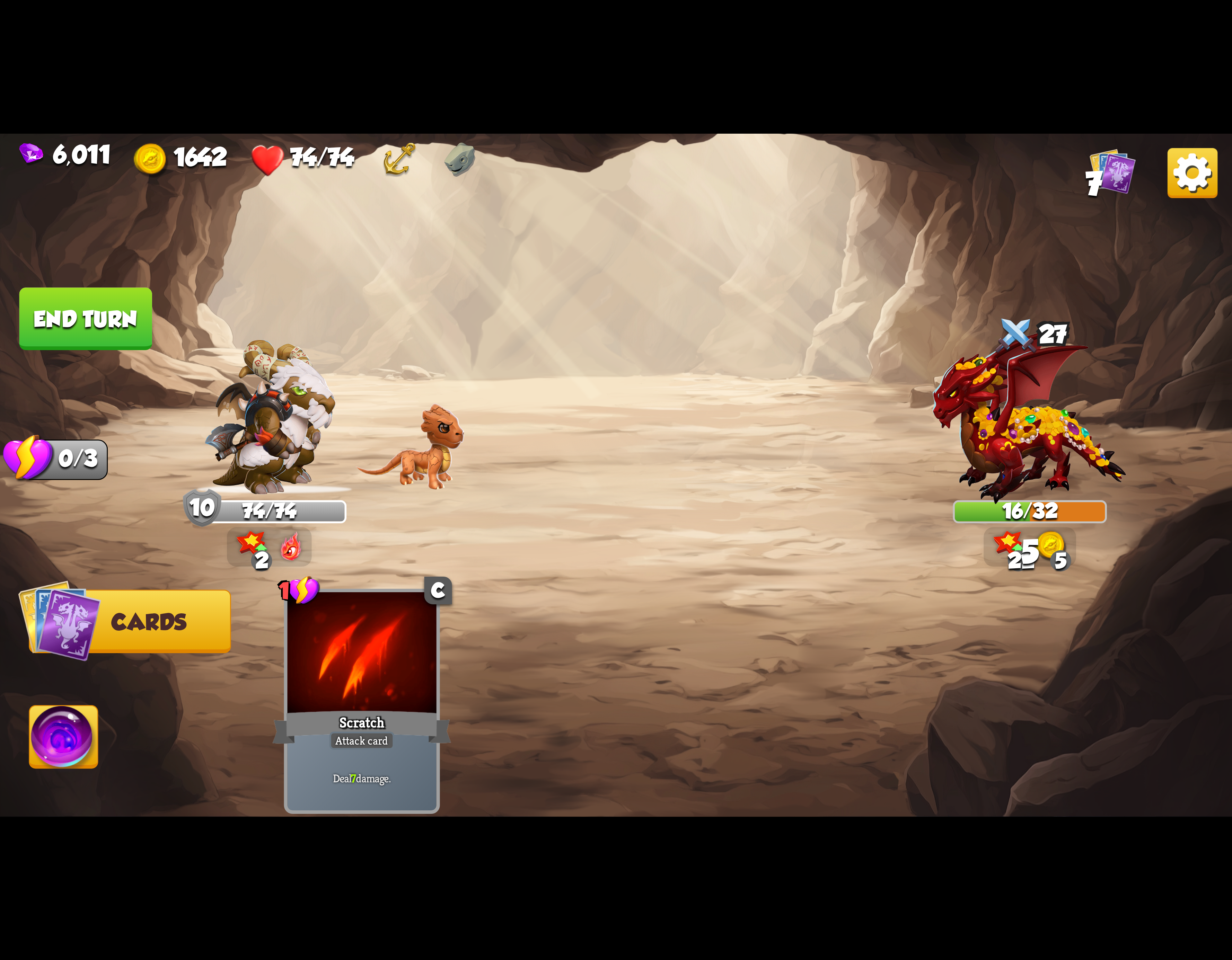
click at [68, 734] on img at bounding box center [63, 741] width 68 height 69
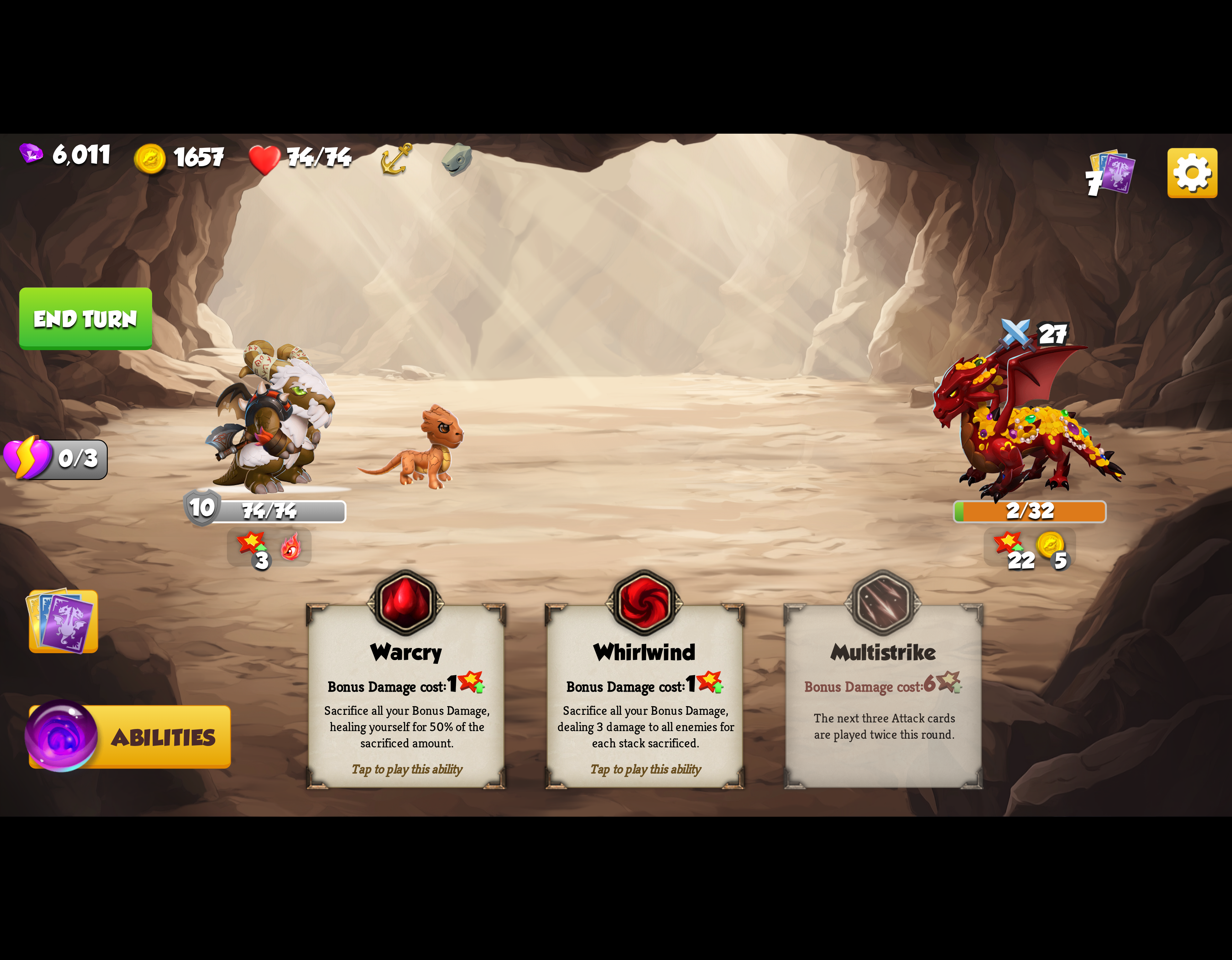
click at [96, 322] on button "End turn" at bounding box center [86, 318] width 133 height 63
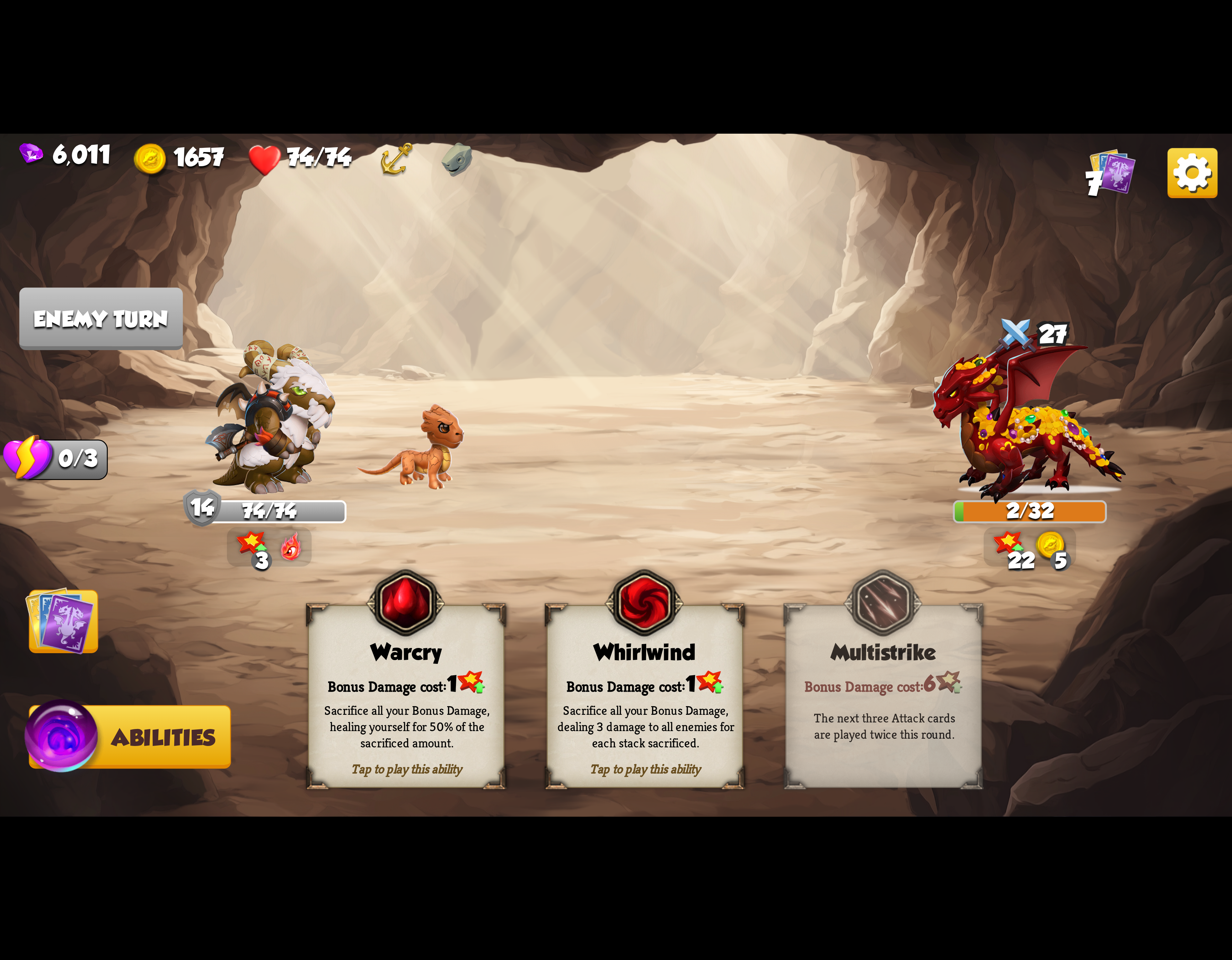
click at [592, 696] on div "Sacrifice all your Bonus Damage, dealing 3 damage to all enemies for each stack…" at bounding box center [646, 727] width 196 height 77
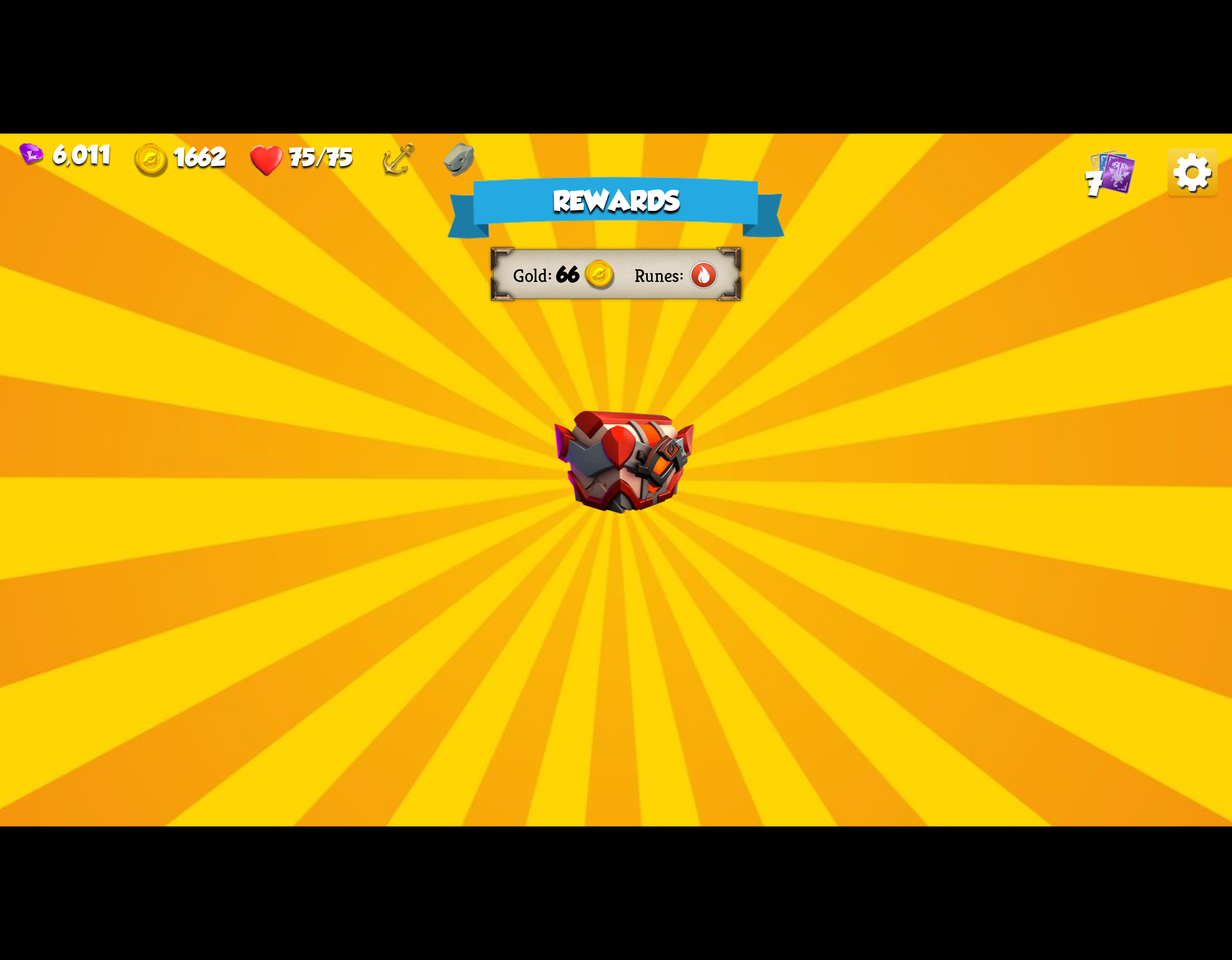
click at [1185, 179] on img at bounding box center [1193, 173] width 50 height 50
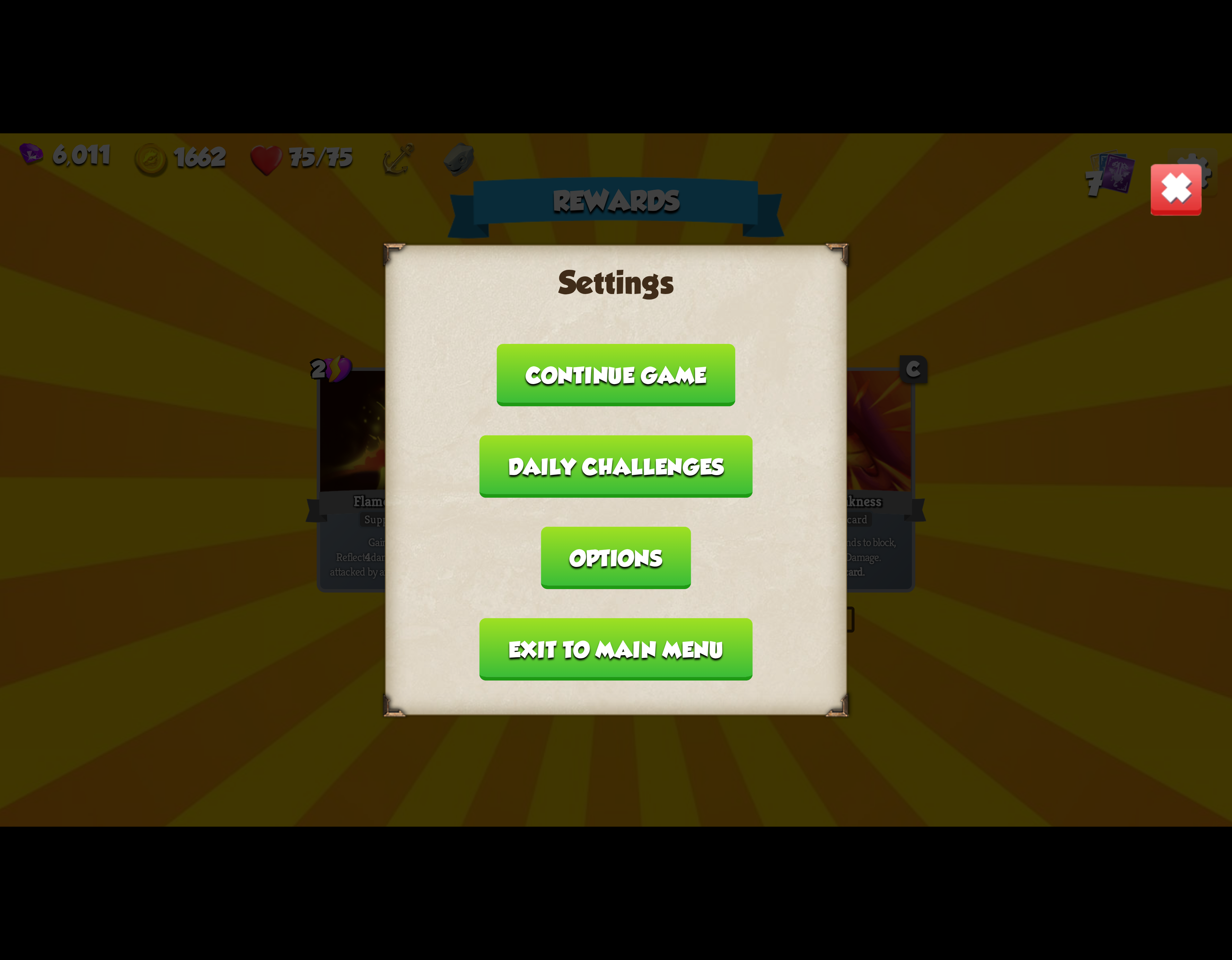
click at [502, 618] on button "Exit to main menu" at bounding box center [616, 649] width 273 height 63
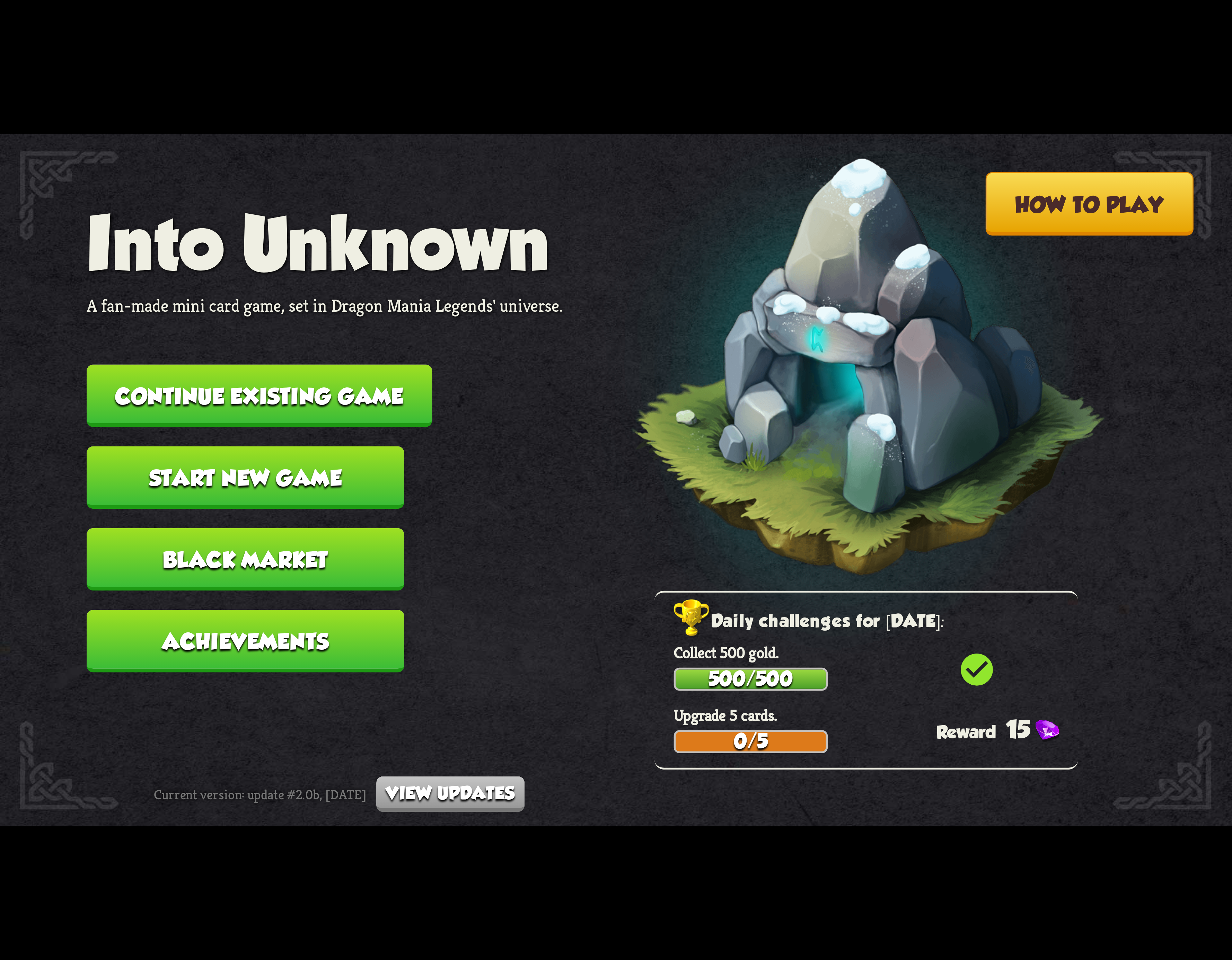
click at [335, 396] on button "Continue existing game" at bounding box center [260, 395] width 346 height 63
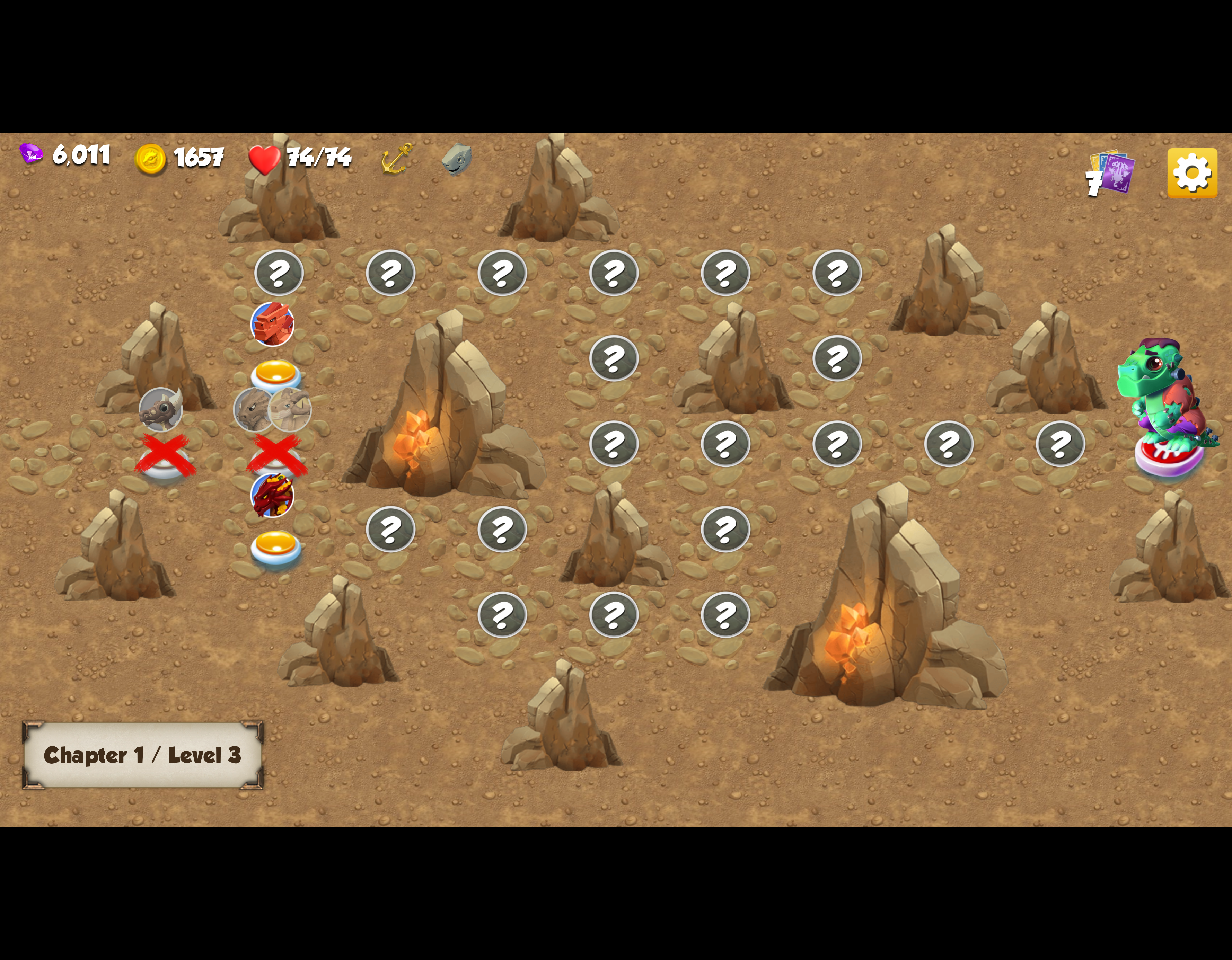
click at [252, 510] on img at bounding box center [272, 495] width 45 height 45
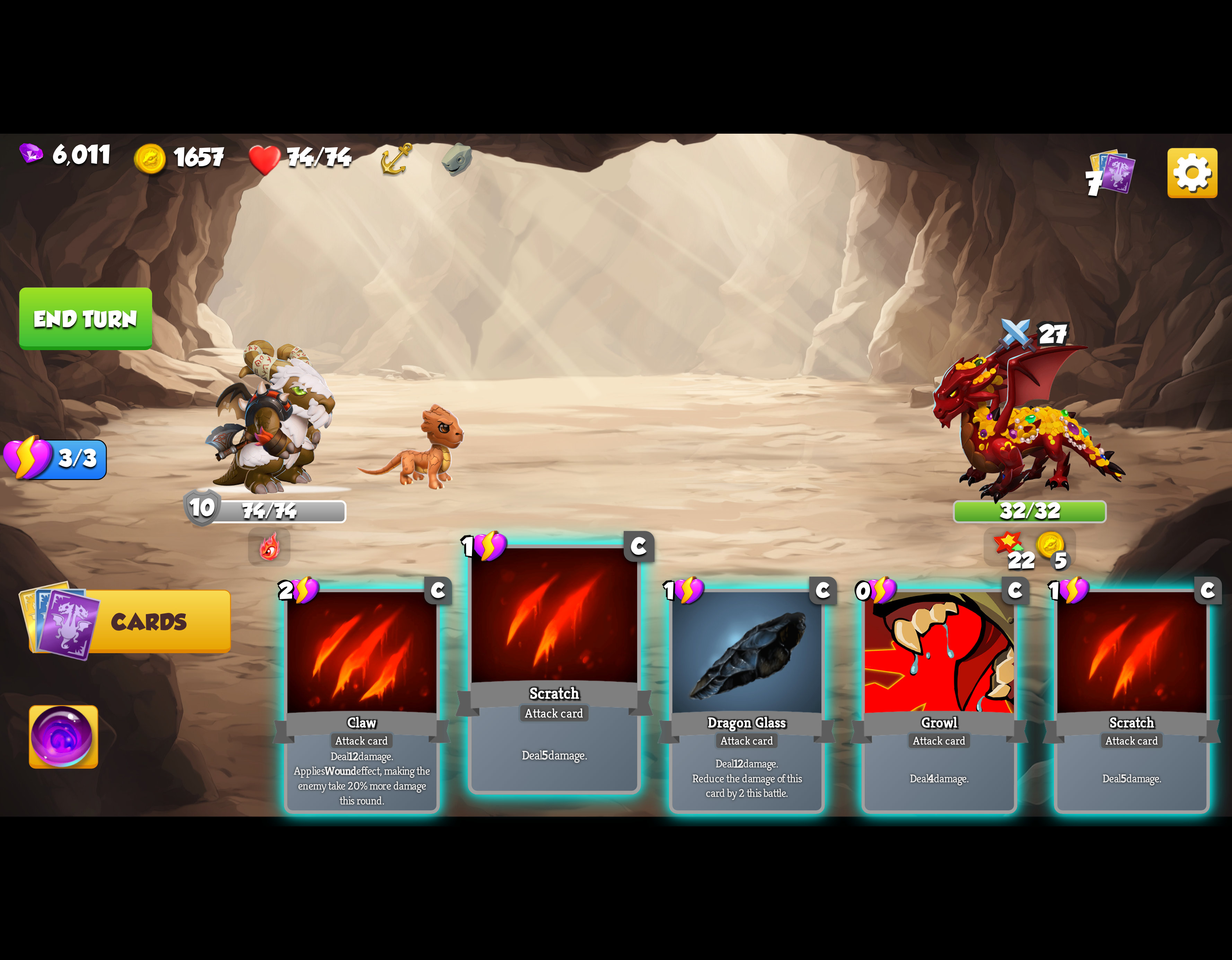
click at [584, 660] on div at bounding box center [554, 618] width 165 height 140
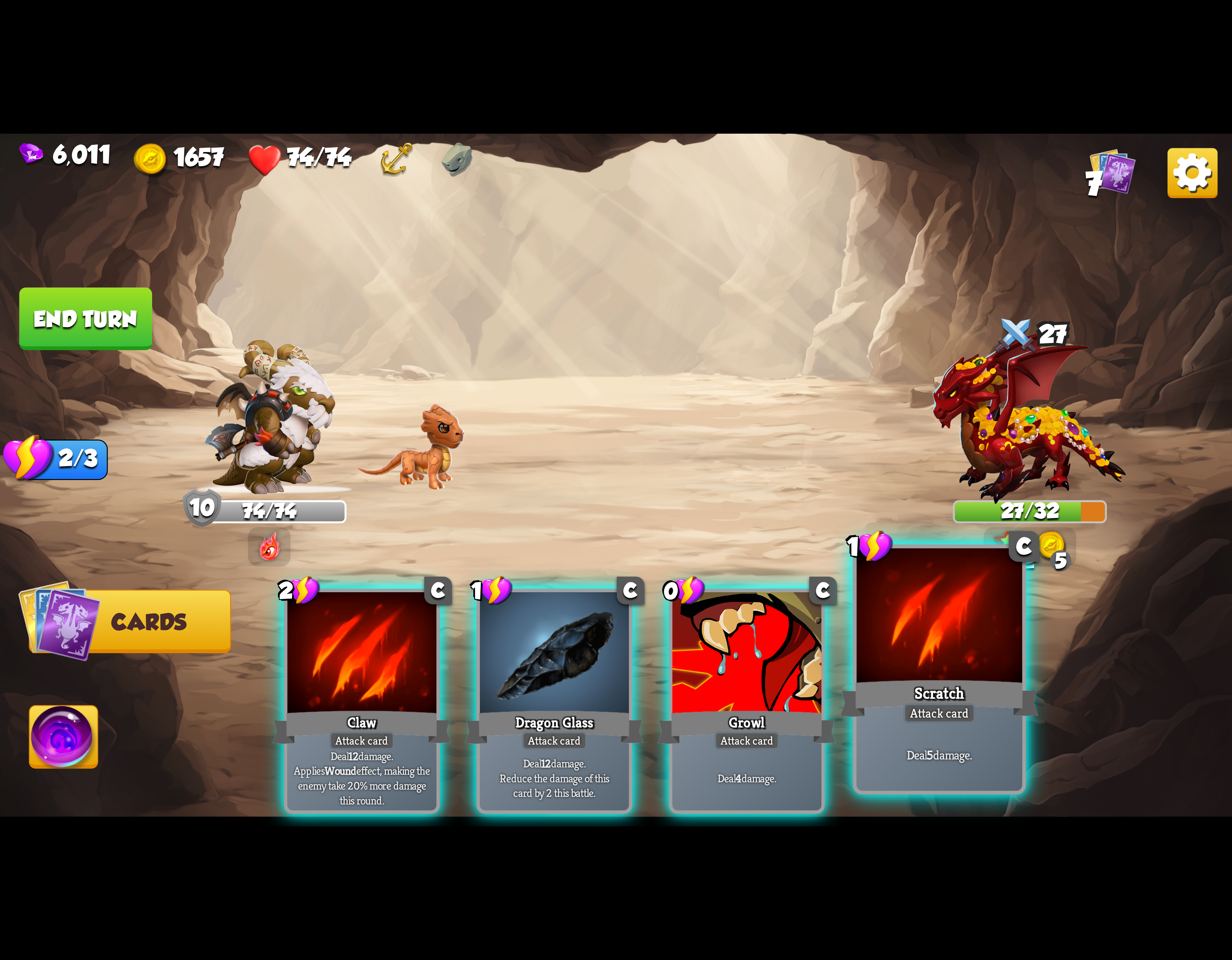
click at [941, 636] on div at bounding box center [939, 618] width 165 height 140
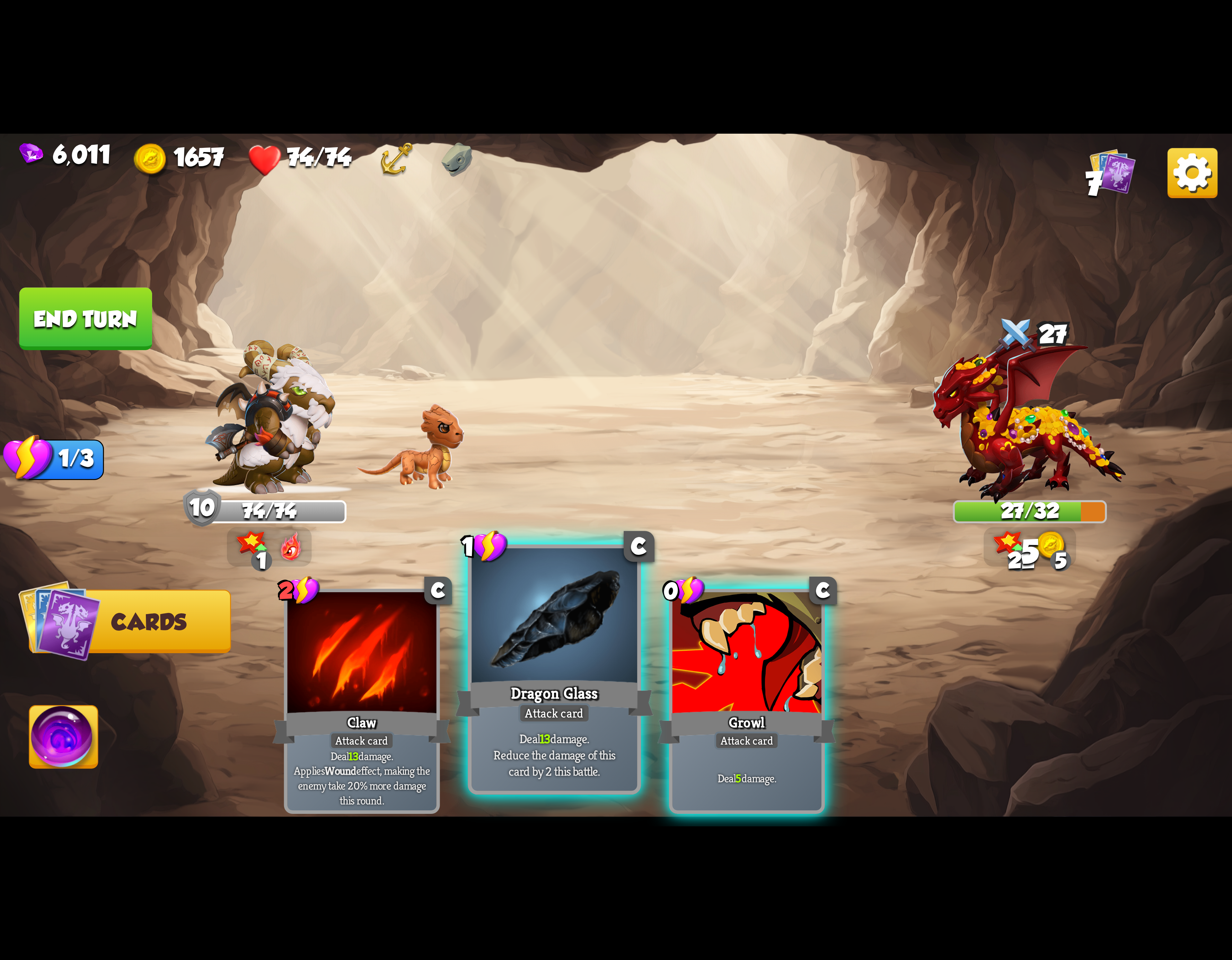
click at [544, 643] on div at bounding box center [554, 618] width 165 height 140
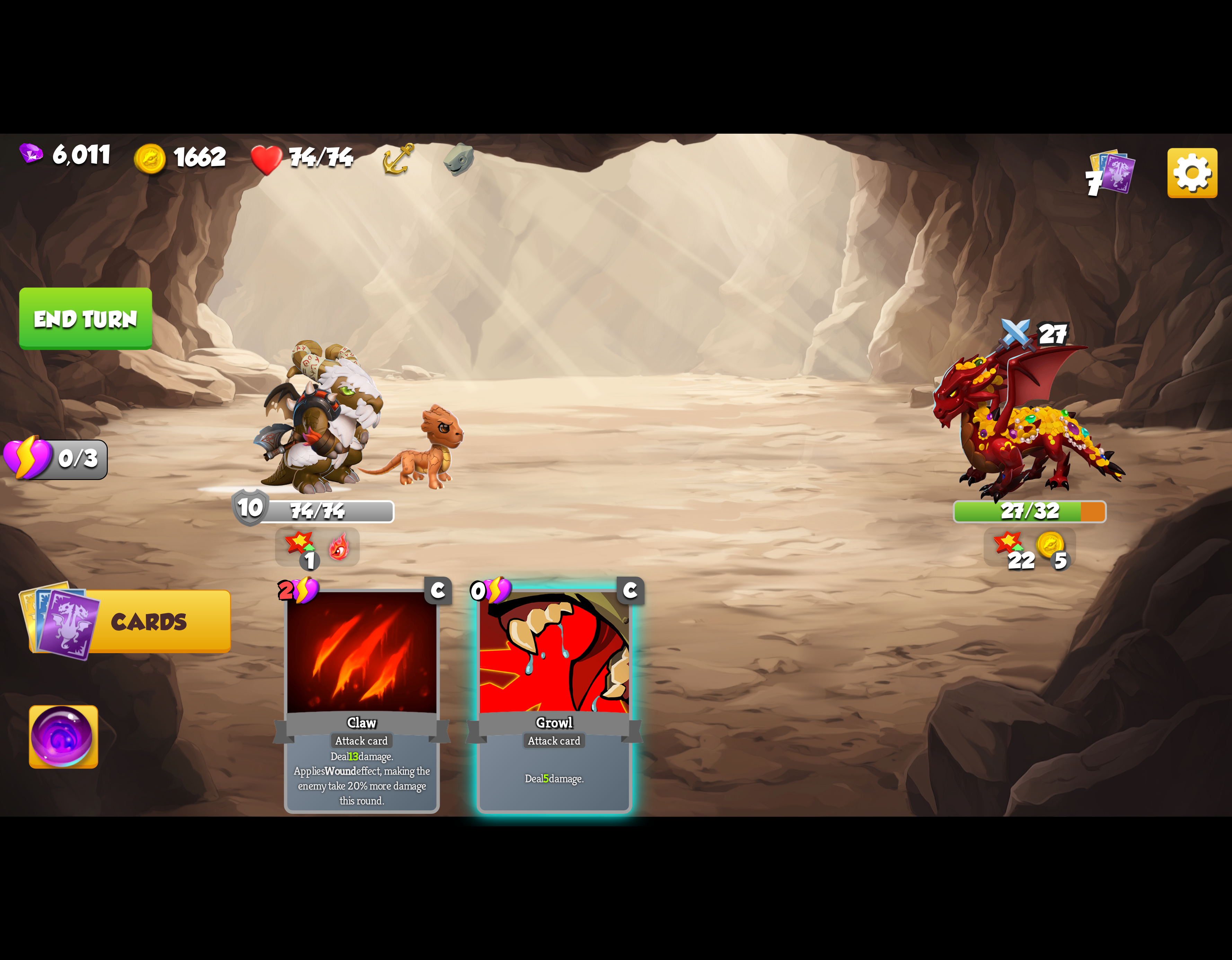
click at [542, 643] on div at bounding box center [554, 655] width 149 height 126
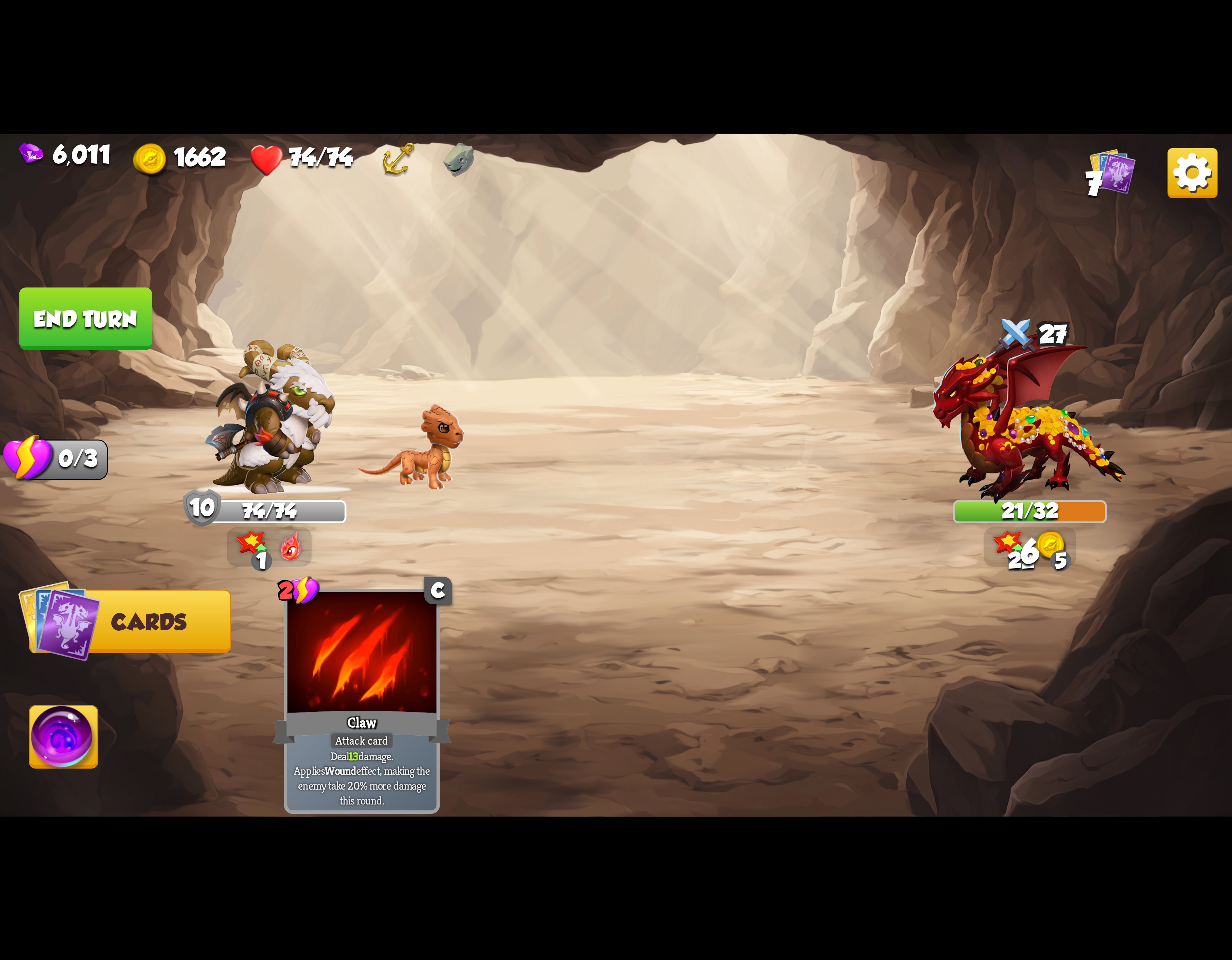
click at [63, 706] on button "Abilities" at bounding box center [63, 737] width 69 height 63
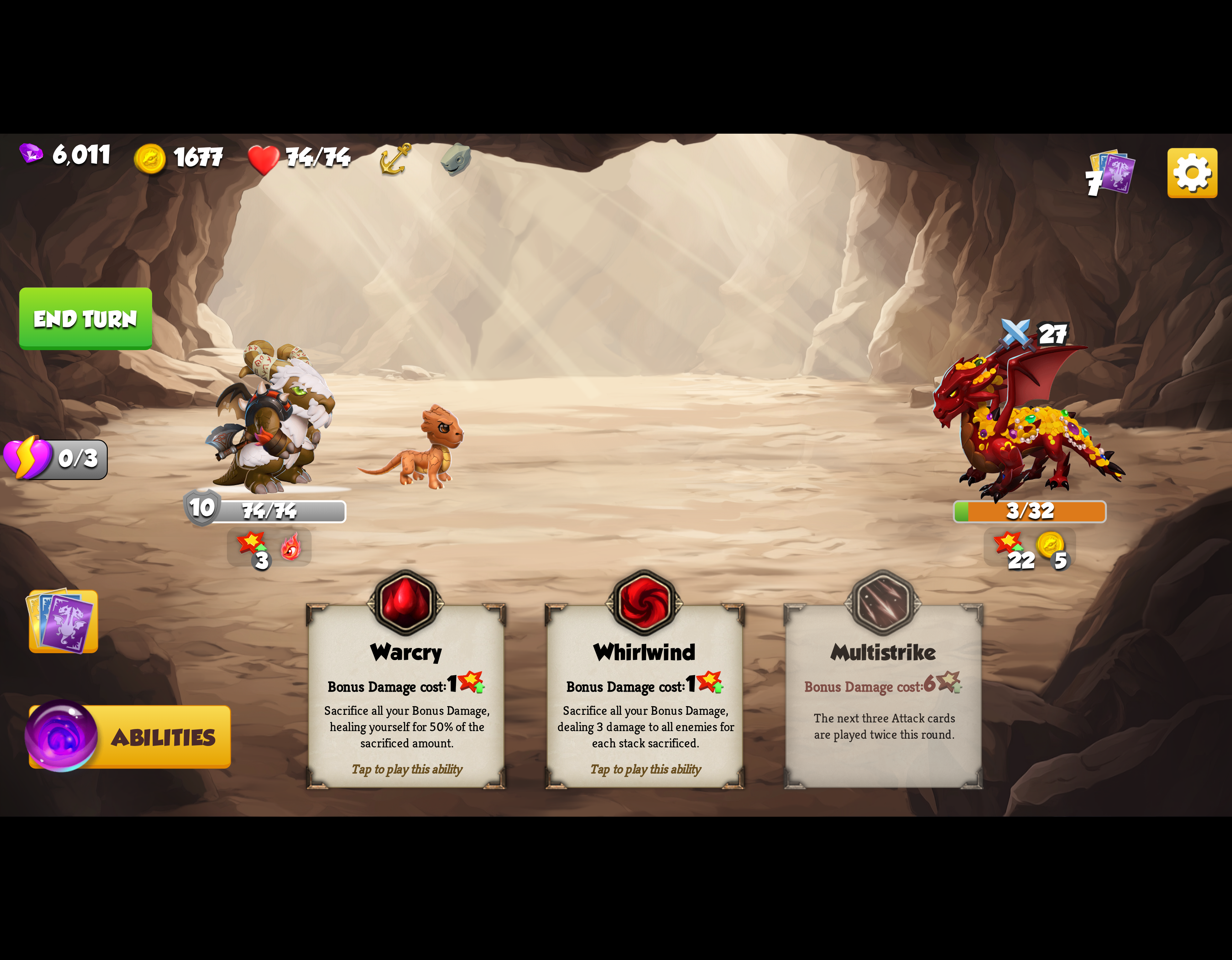
click at [54, 348] on button "End turn" at bounding box center [85, 318] width 134 height 63
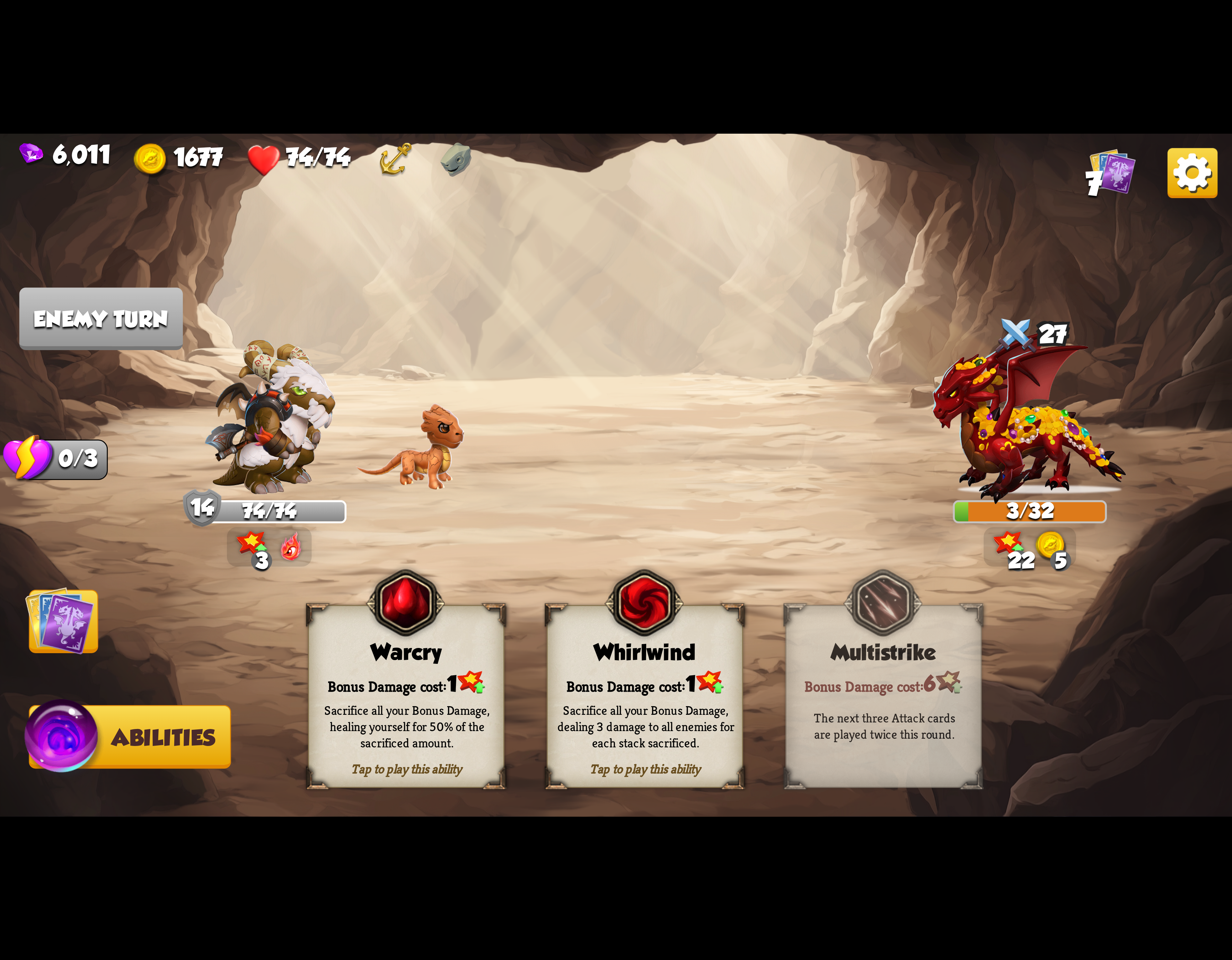
click at [688, 700] on div "Sacrifice all your Bonus Damage, dealing 3 damage to all enemies for each stack…" at bounding box center [646, 727] width 196 height 77
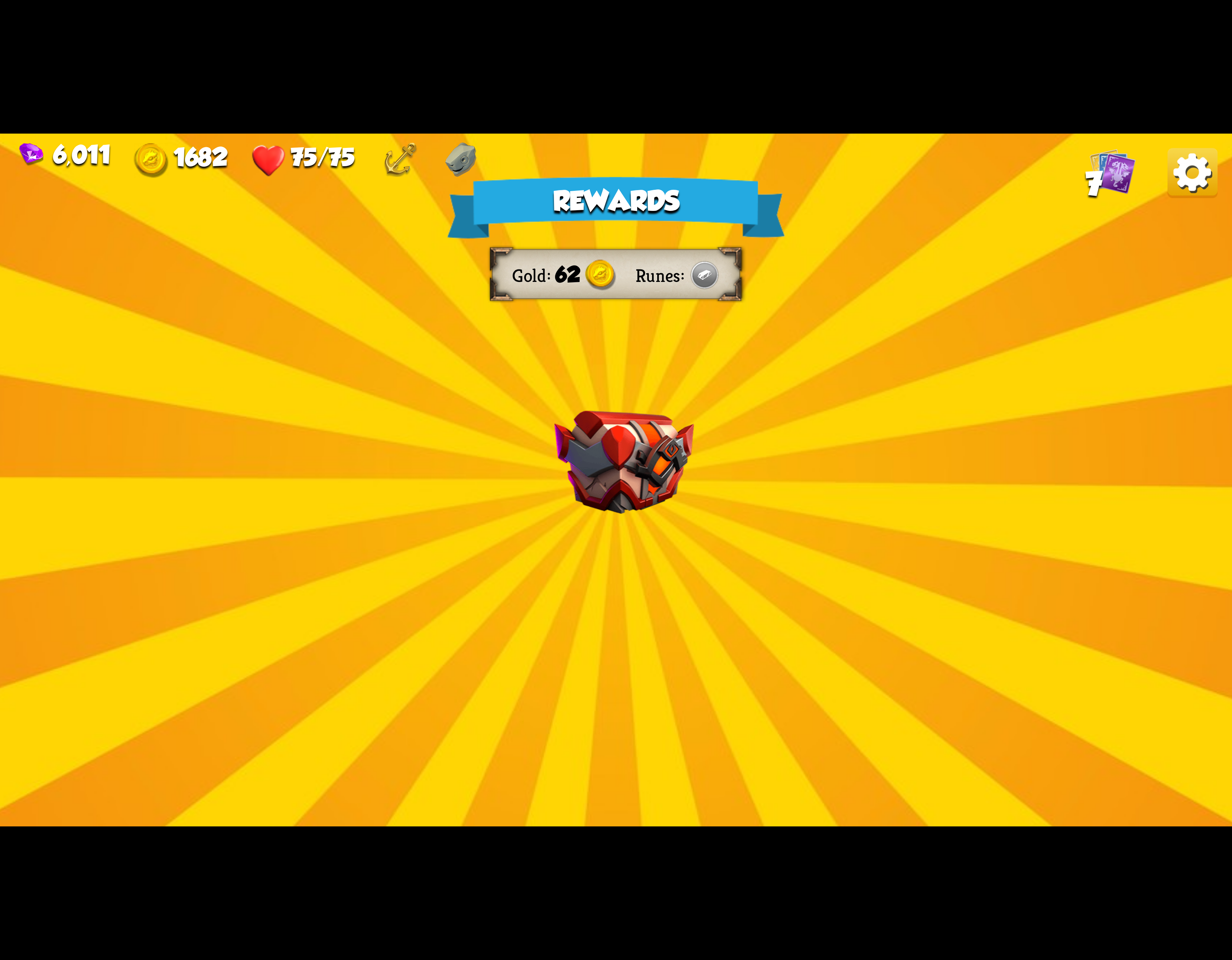
click at [1170, 187] on img at bounding box center [1193, 173] width 50 height 50
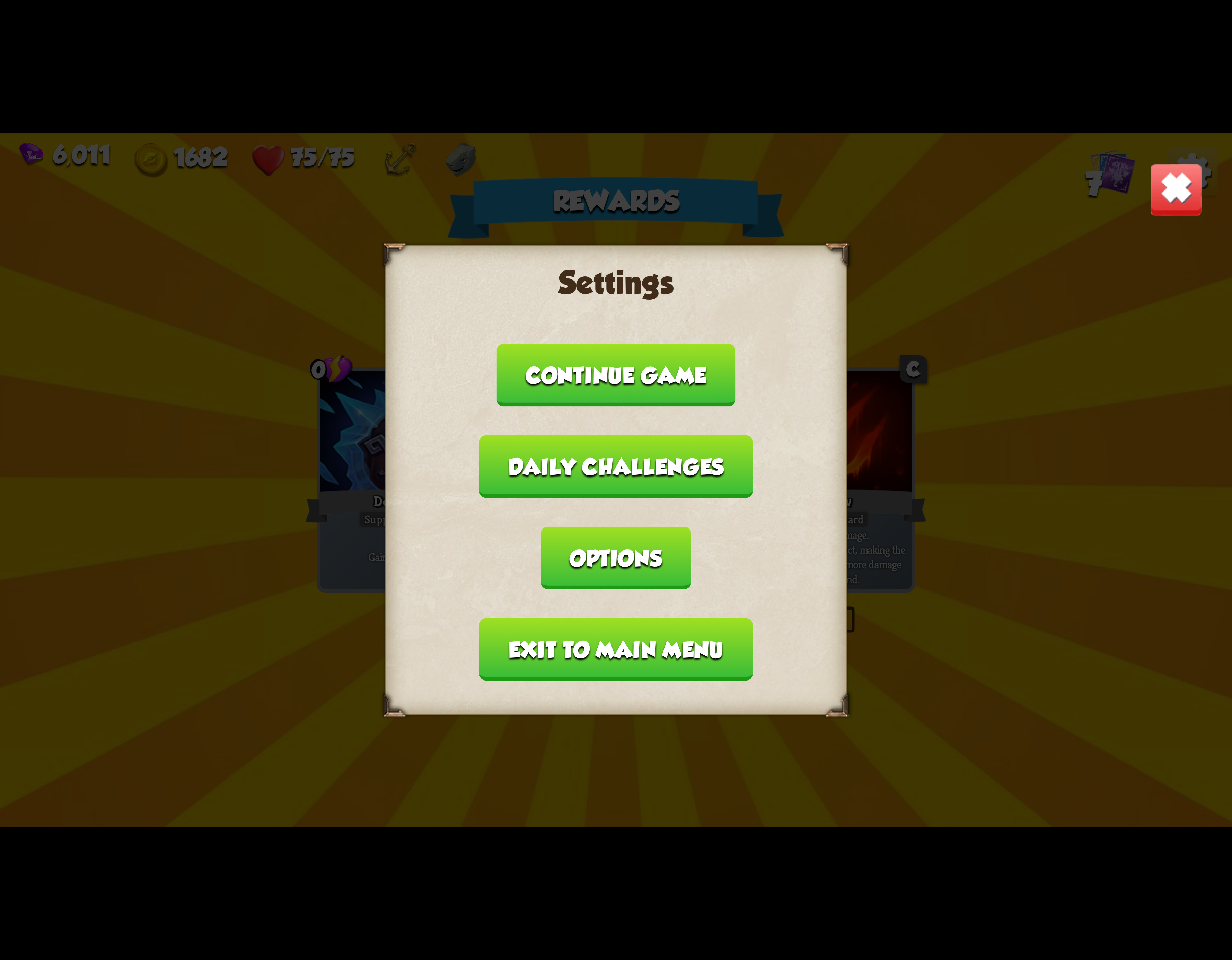
click at [611, 618] on button "Exit to main menu" at bounding box center [616, 649] width 273 height 63
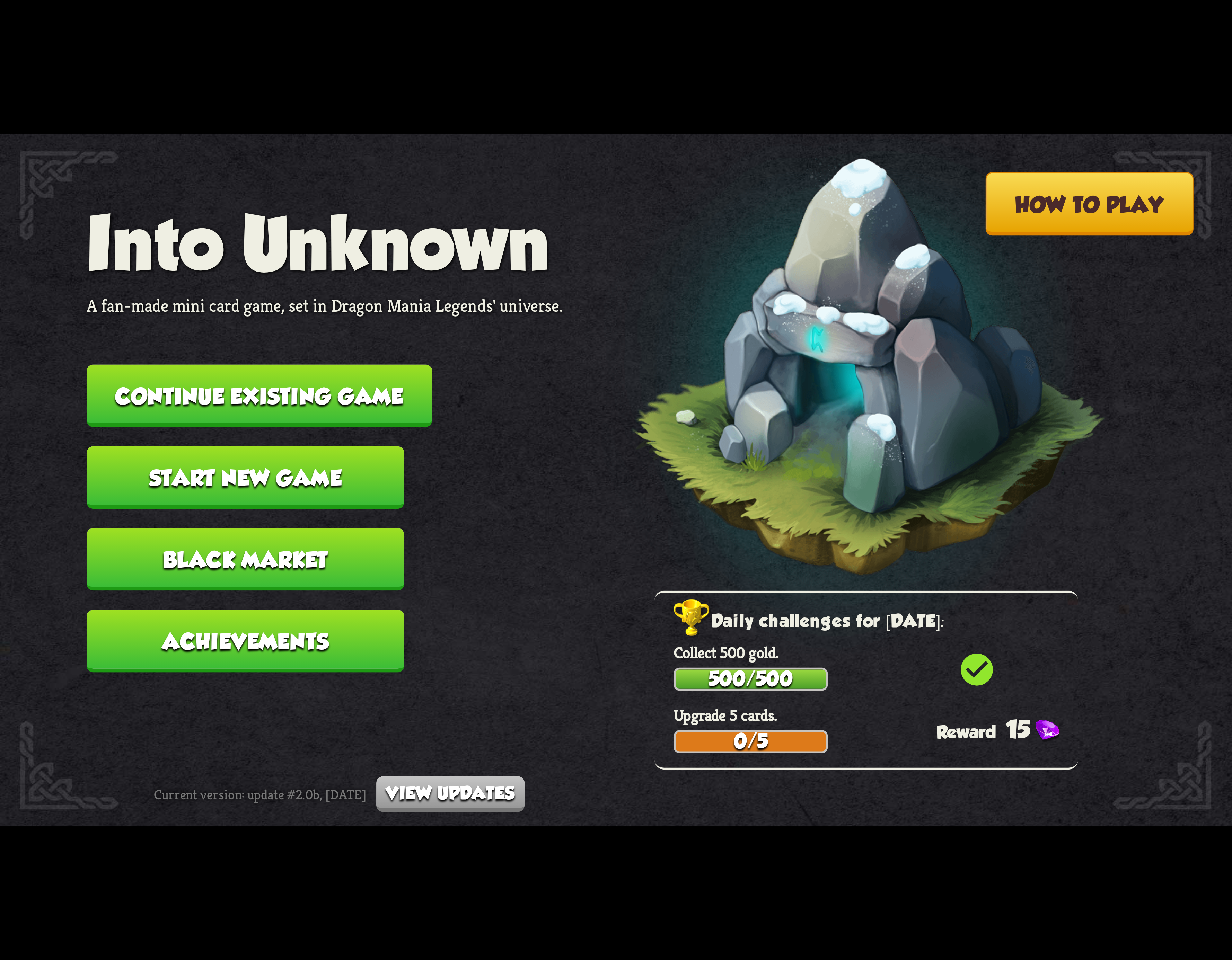
click at [325, 386] on button "Continue existing game" at bounding box center [260, 395] width 346 height 63
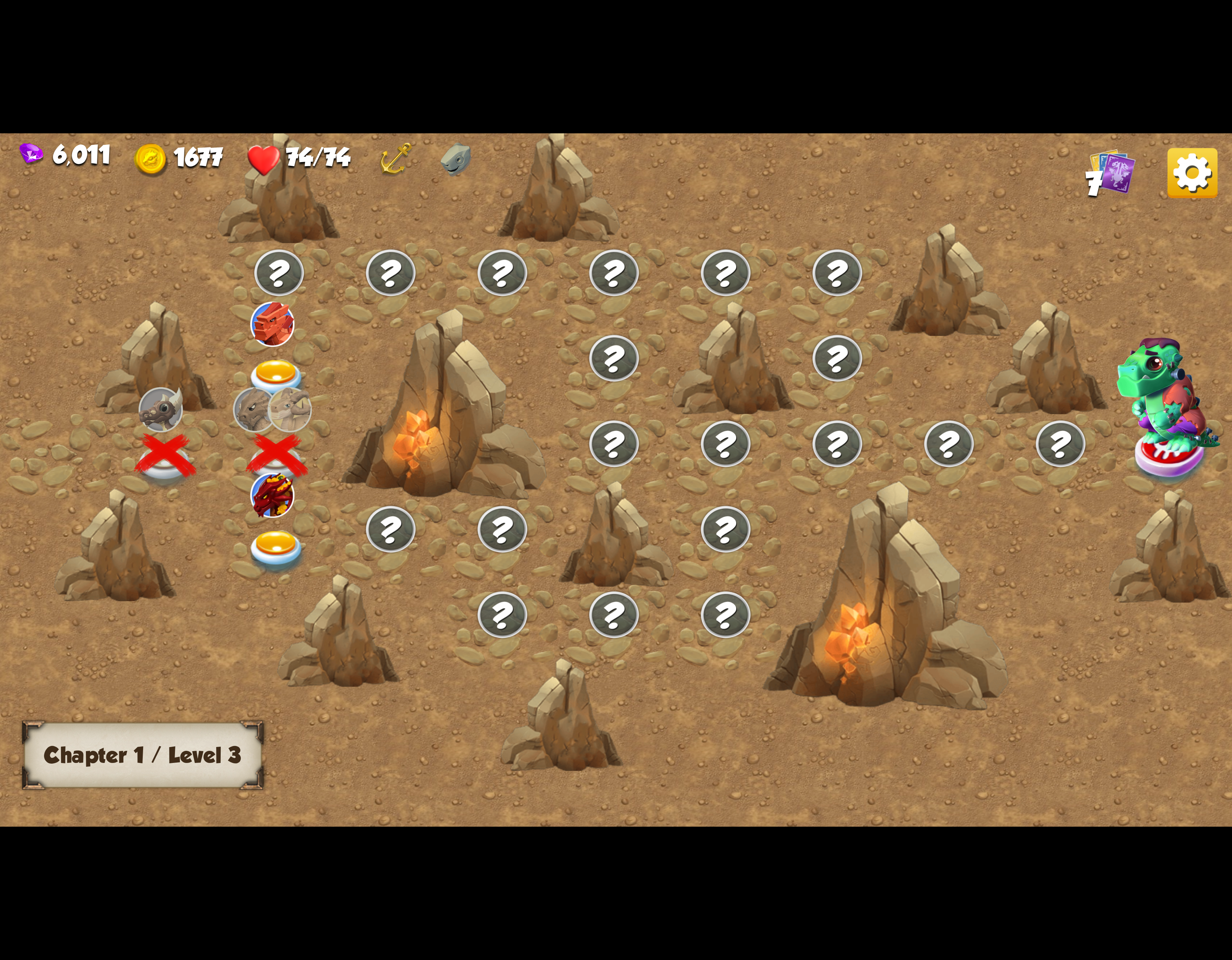
click at [263, 499] on img at bounding box center [272, 495] width 45 height 45
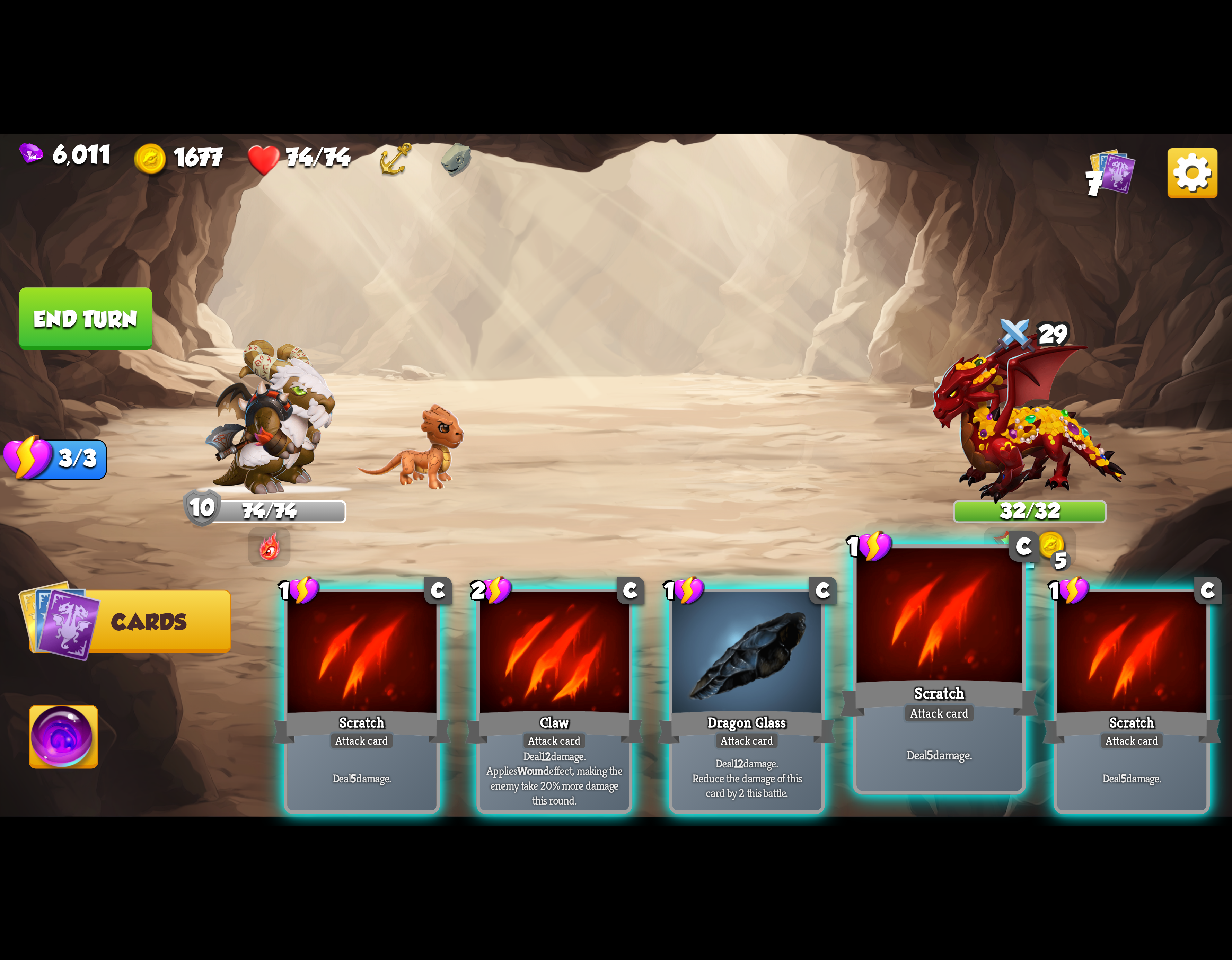
click at [938, 676] on div "Scratch" at bounding box center [939, 698] width 199 height 45
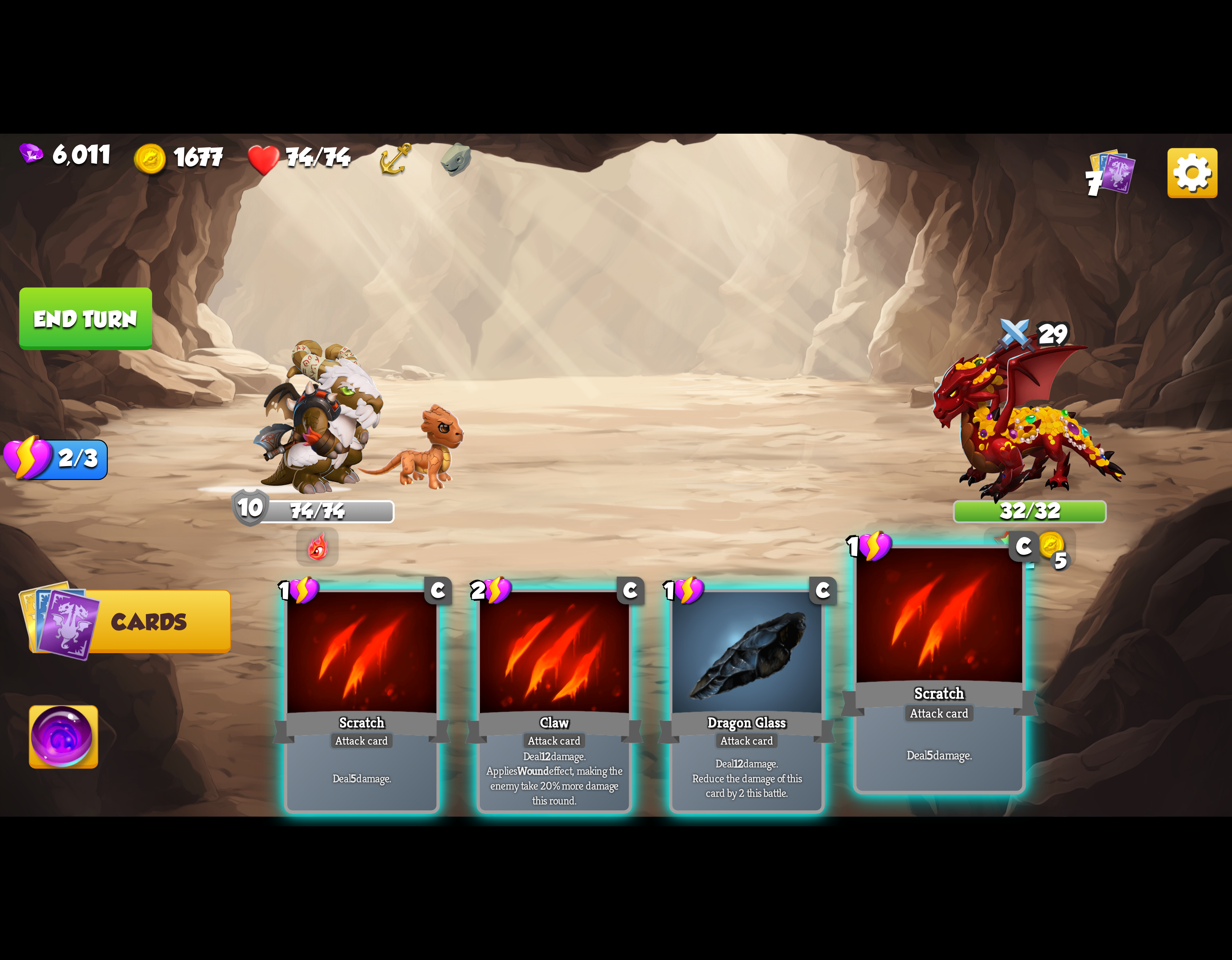
click at [932, 676] on div "Scratch" at bounding box center [939, 698] width 199 height 45
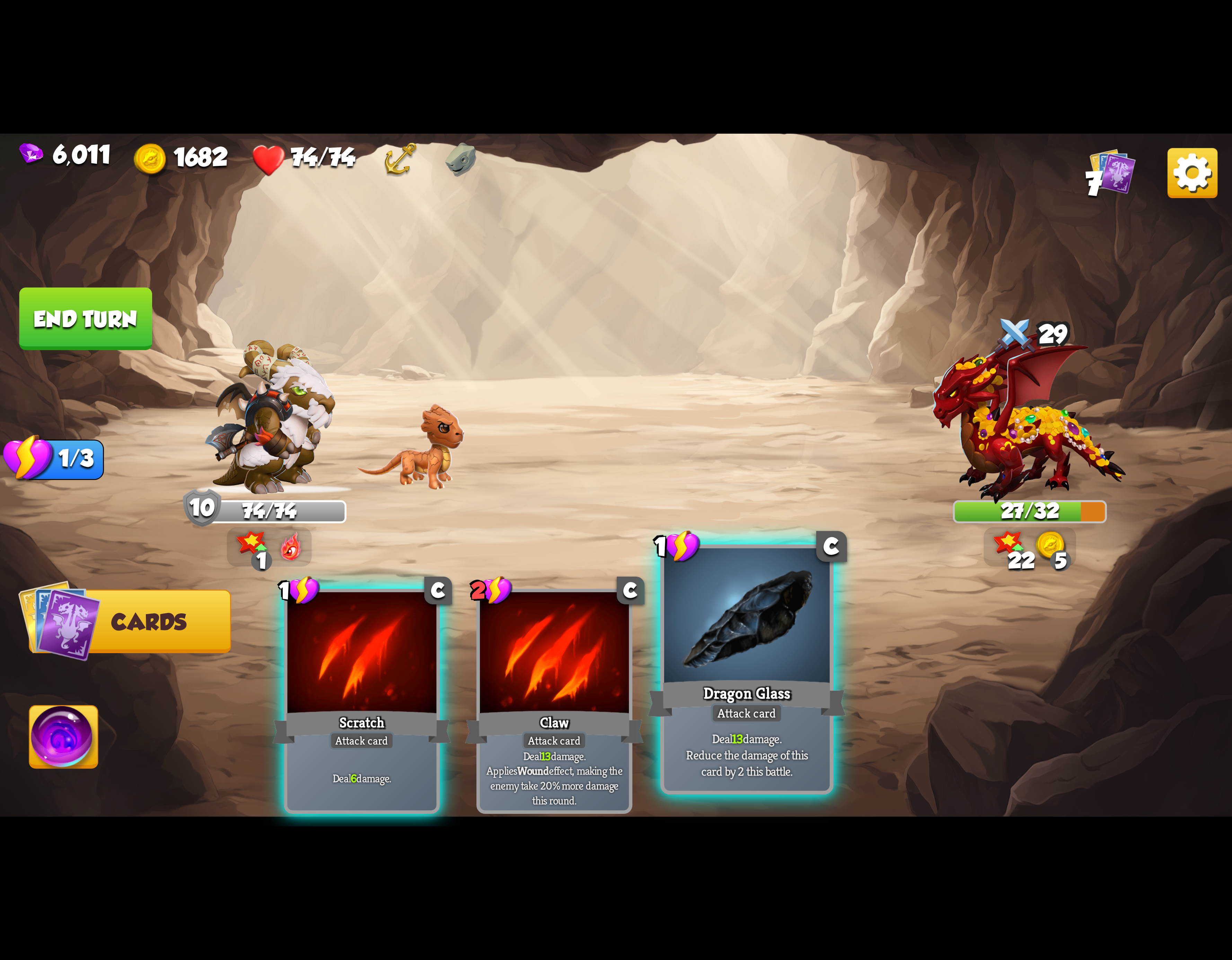
click at [673, 666] on div at bounding box center [747, 618] width 165 height 140
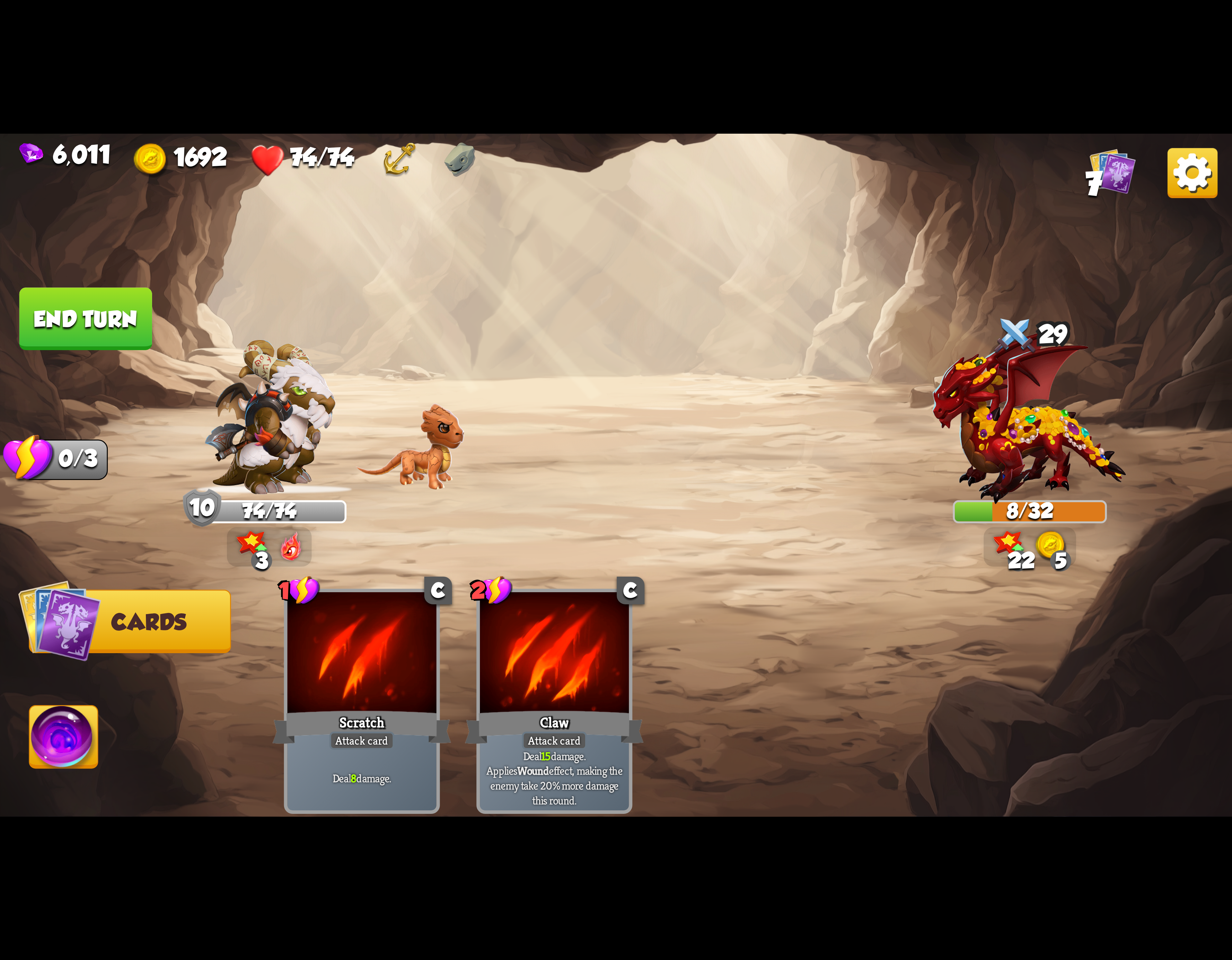
click at [48, 736] on img at bounding box center [63, 741] width 68 height 69
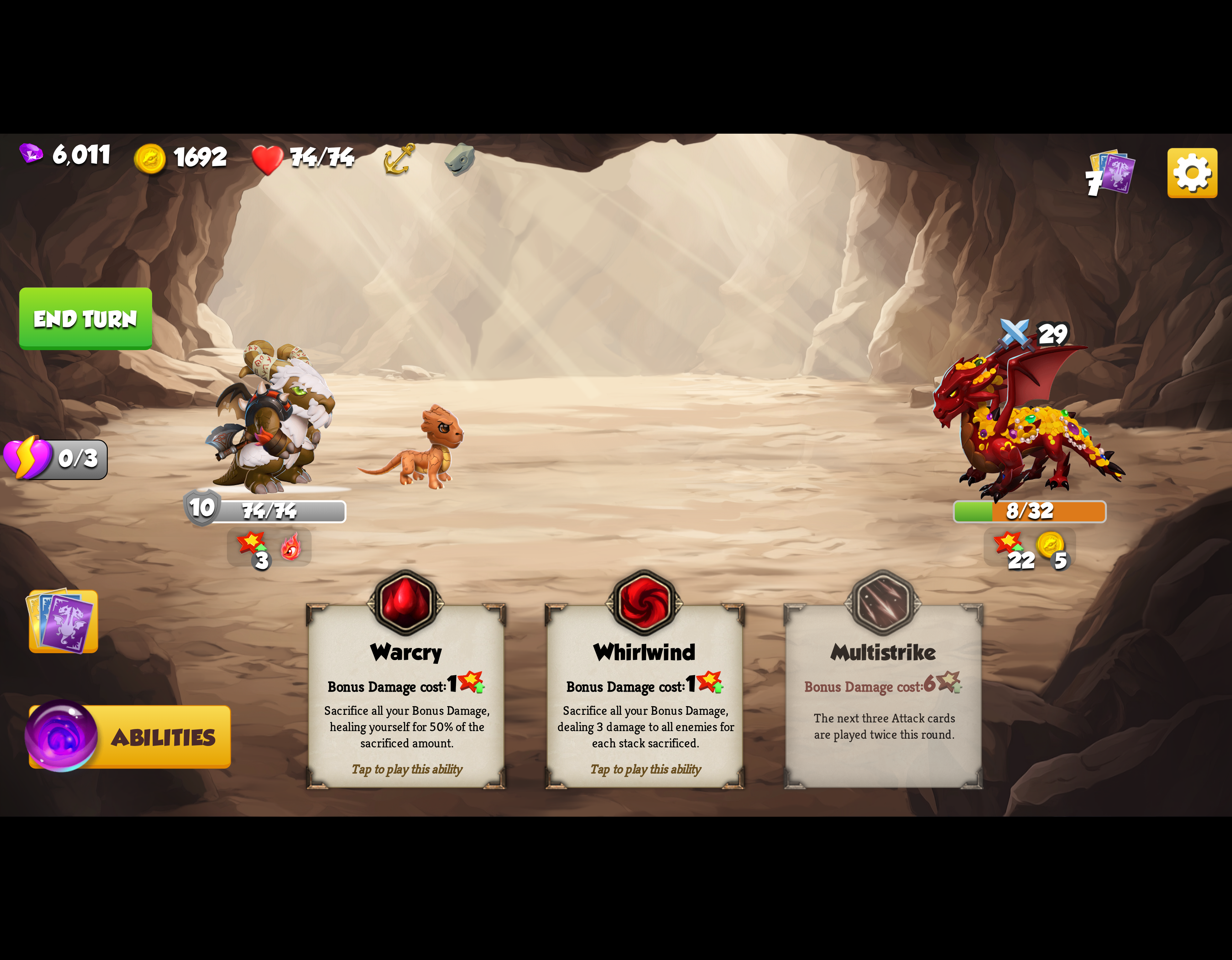
click at [484, 719] on div "Sacrifice all your Bonus Damage, healing yourself for 50% of the sacrificed amo…" at bounding box center [407, 726] width 177 height 49
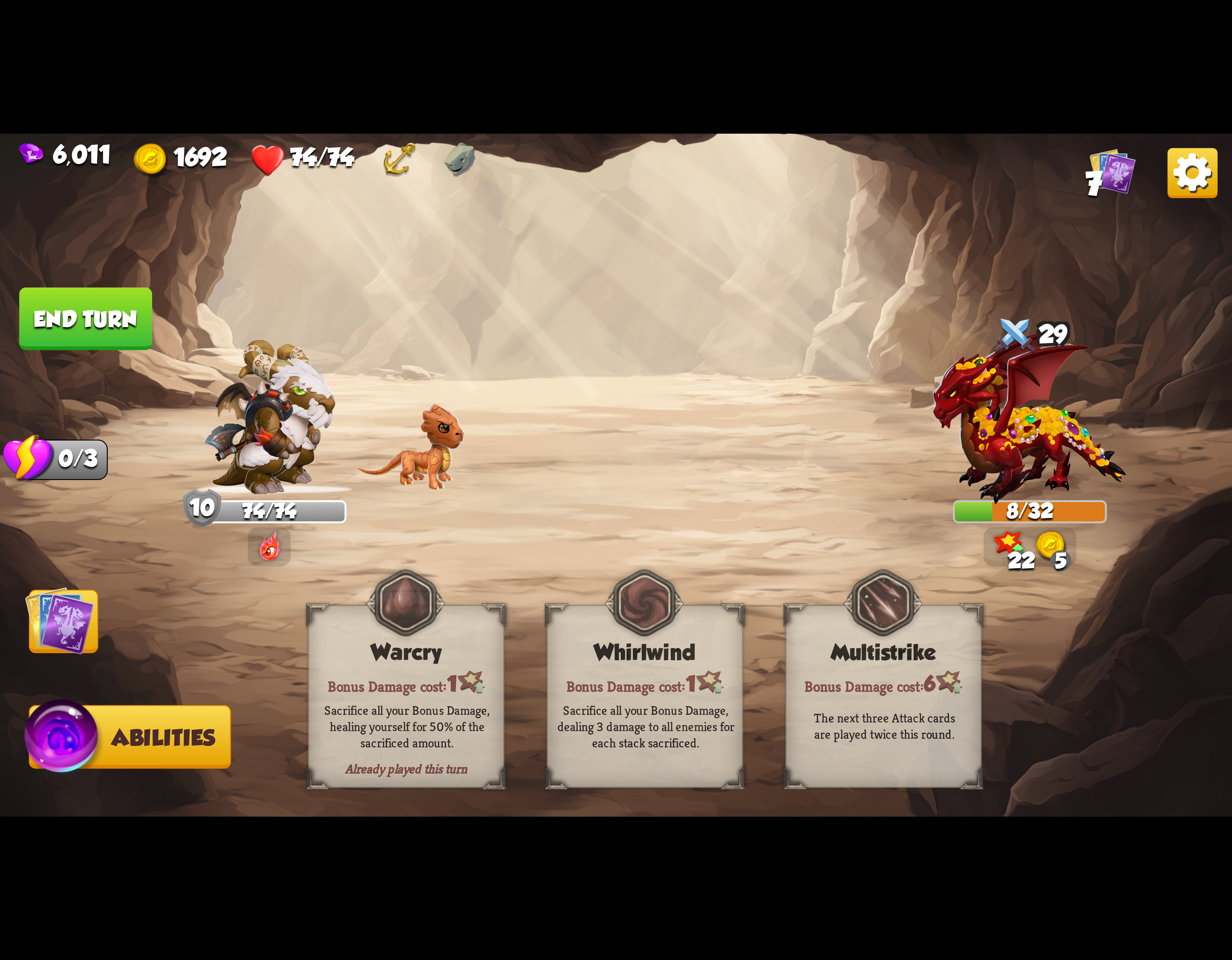
click at [61, 626] on img at bounding box center [60, 621] width 69 height 69
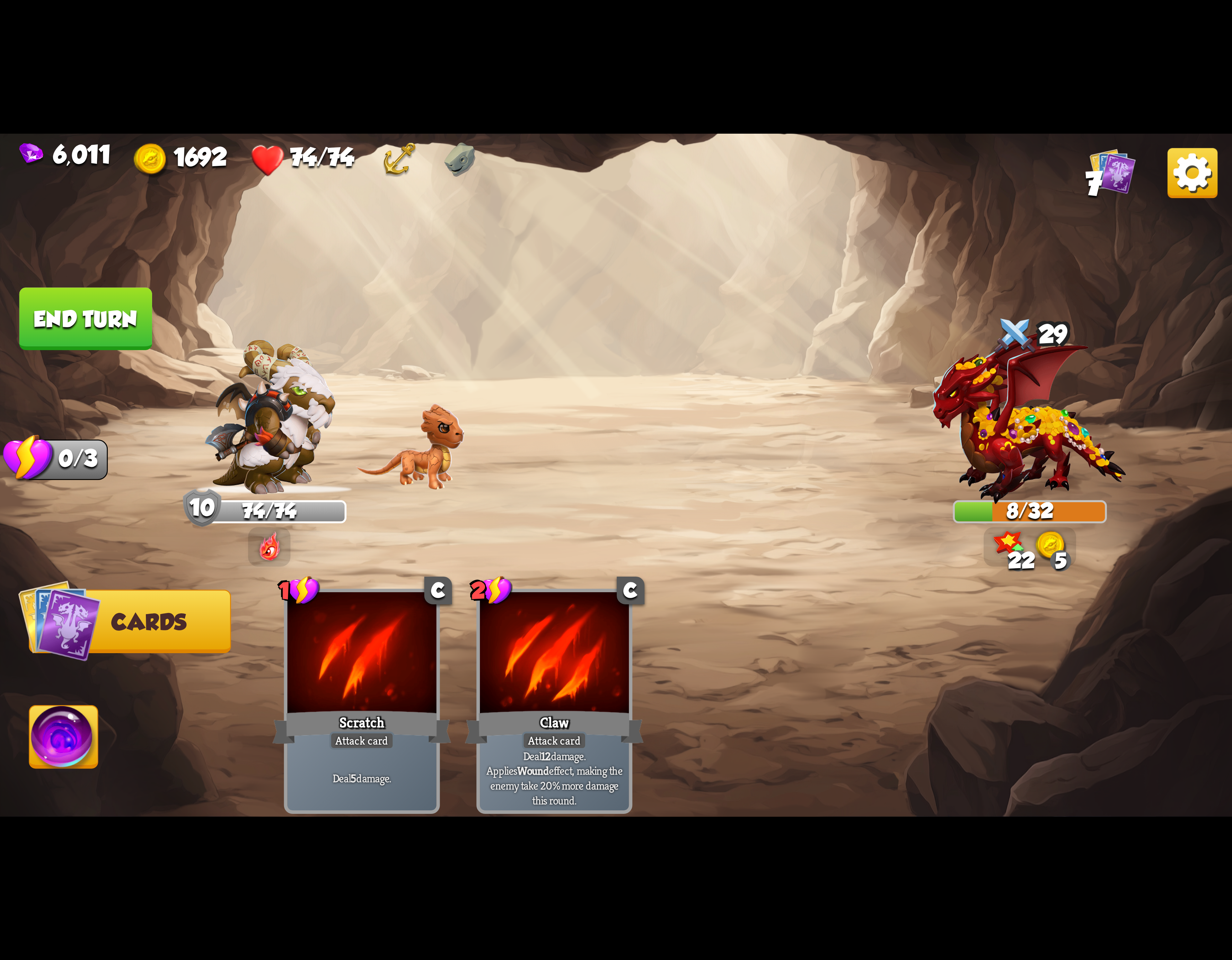
click at [133, 306] on button "End turn" at bounding box center [86, 318] width 133 height 63
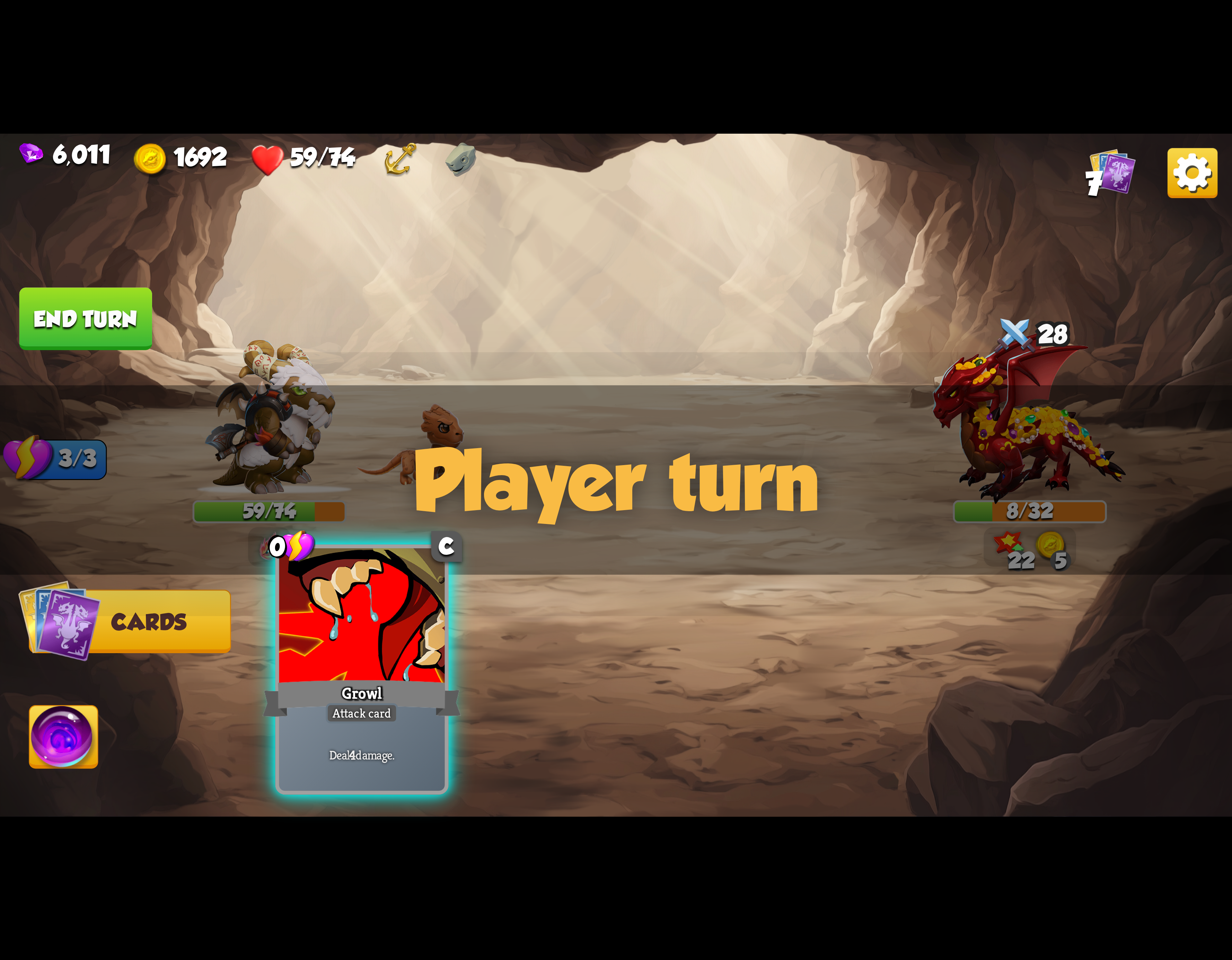
click at [438, 715] on div "Growl" at bounding box center [362, 698] width 199 height 45
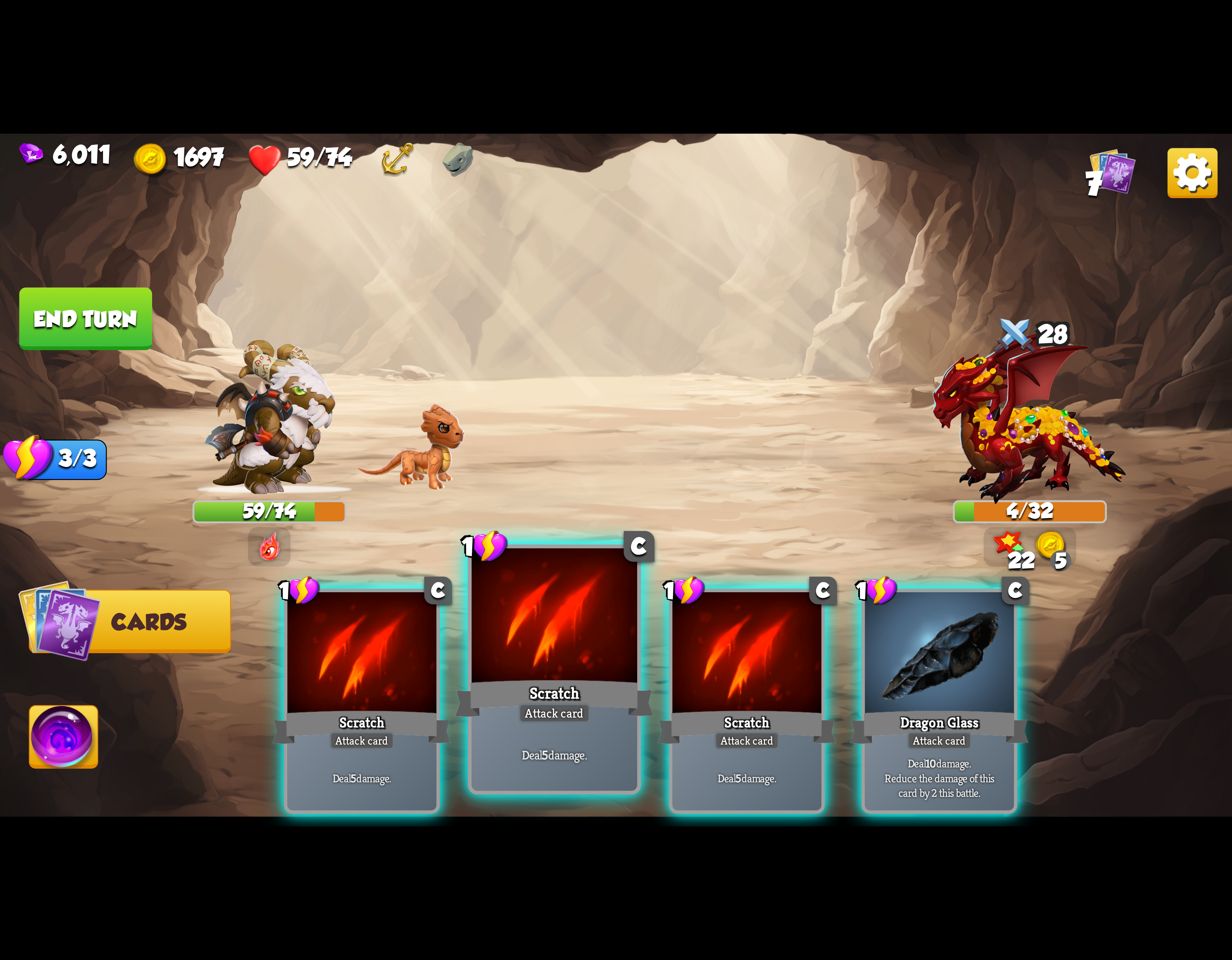
click at [479, 625] on div at bounding box center [554, 618] width 165 height 140
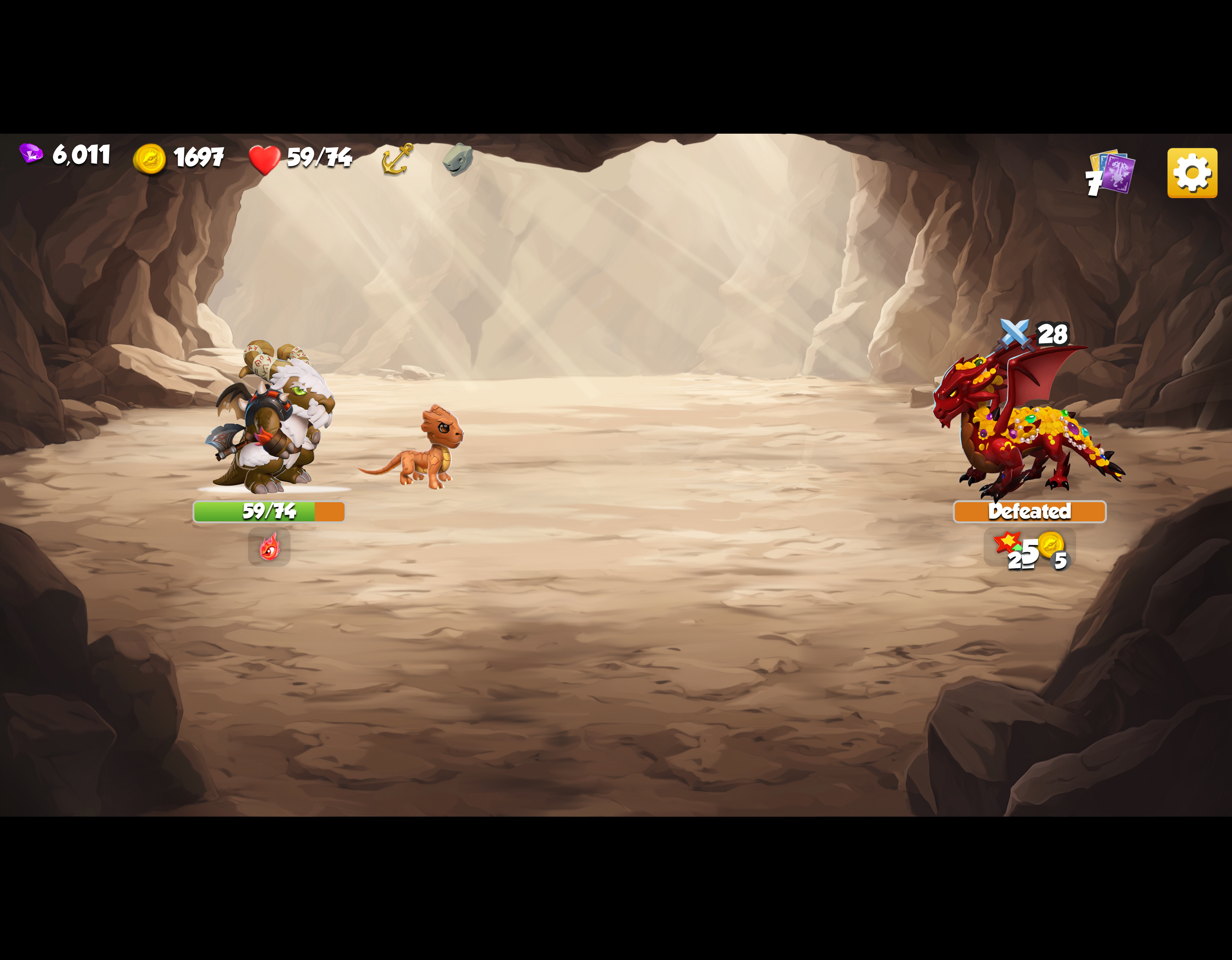
click at [1172, 177] on img at bounding box center [1193, 173] width 50 height 50
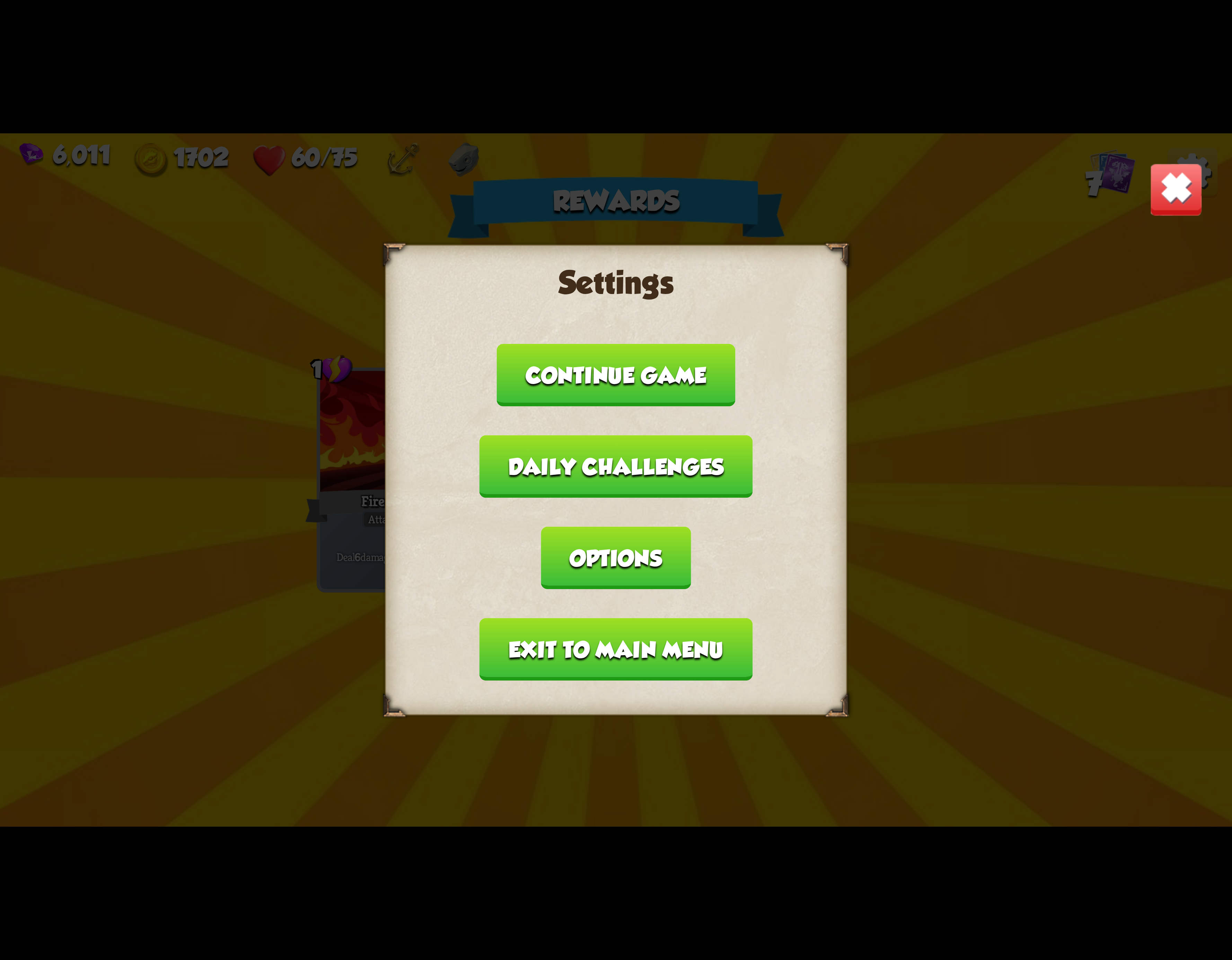
click at [608, 618] on button "Exit to main menu" at bounding box center [616, 649] width 273 height 63
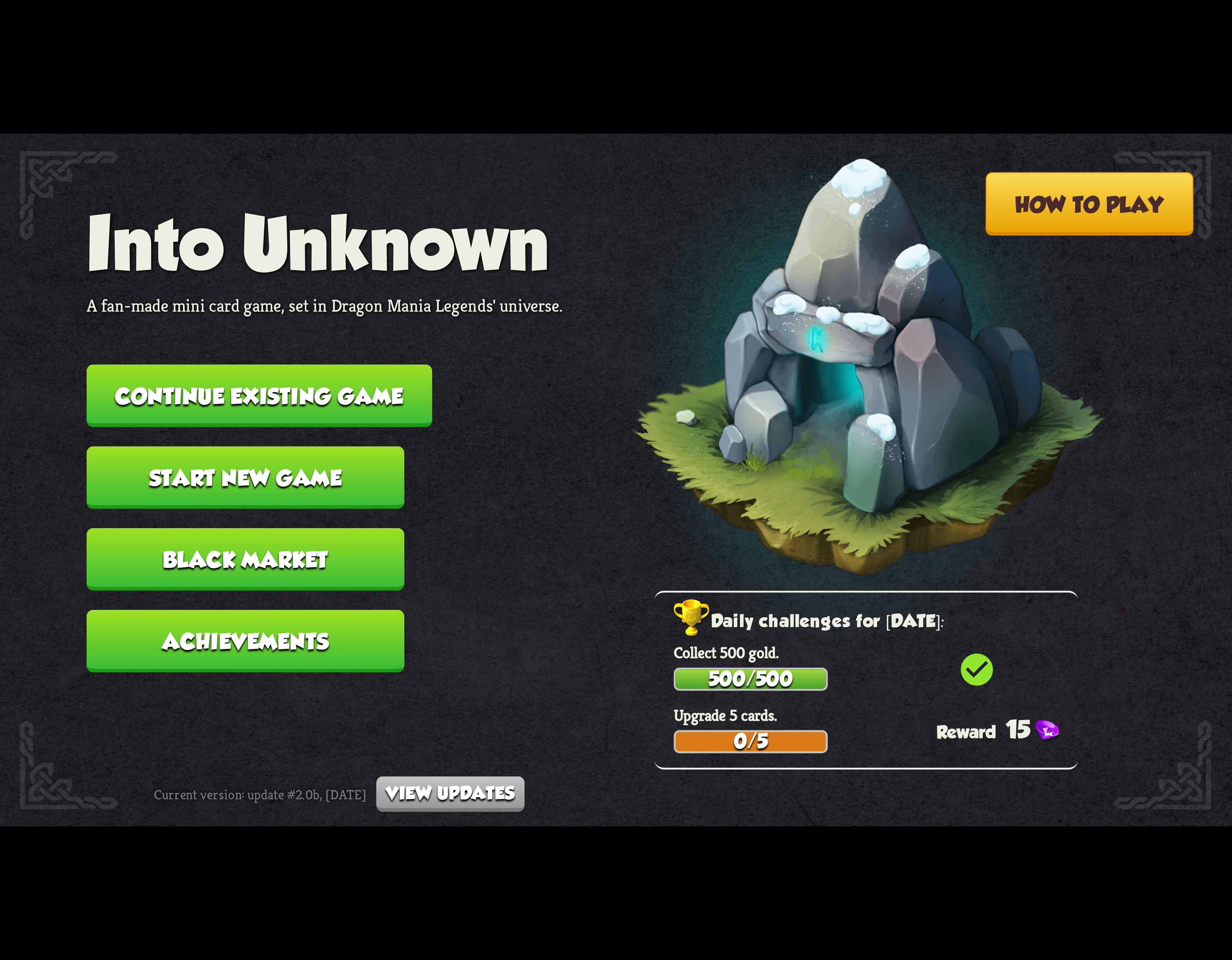
click at [406, 391] on button "Continue existing game" at bounding box center [260, 395] width 346 height 63
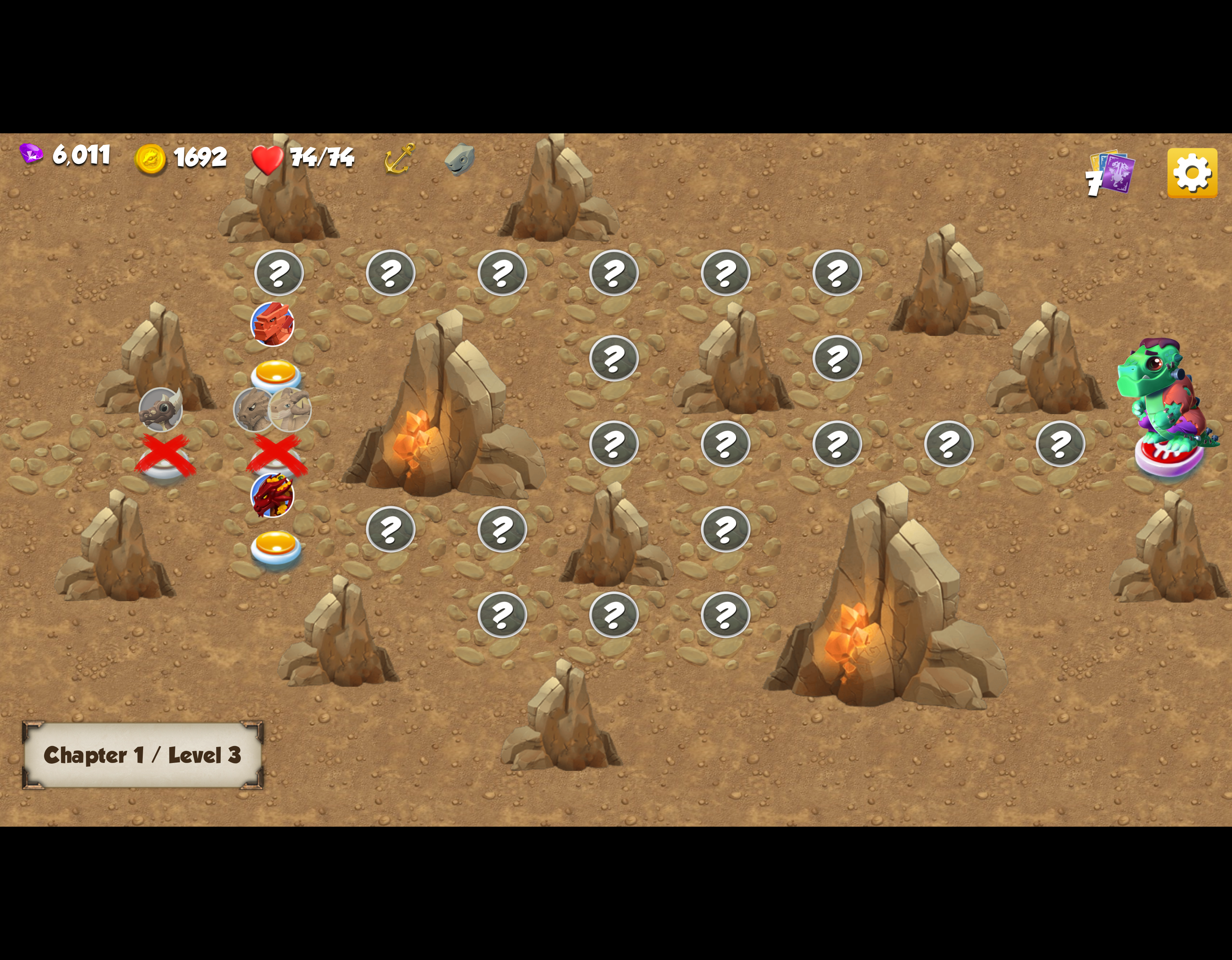
click at [283, 540] on img at bounding box center [277, 553] width 62 height 45
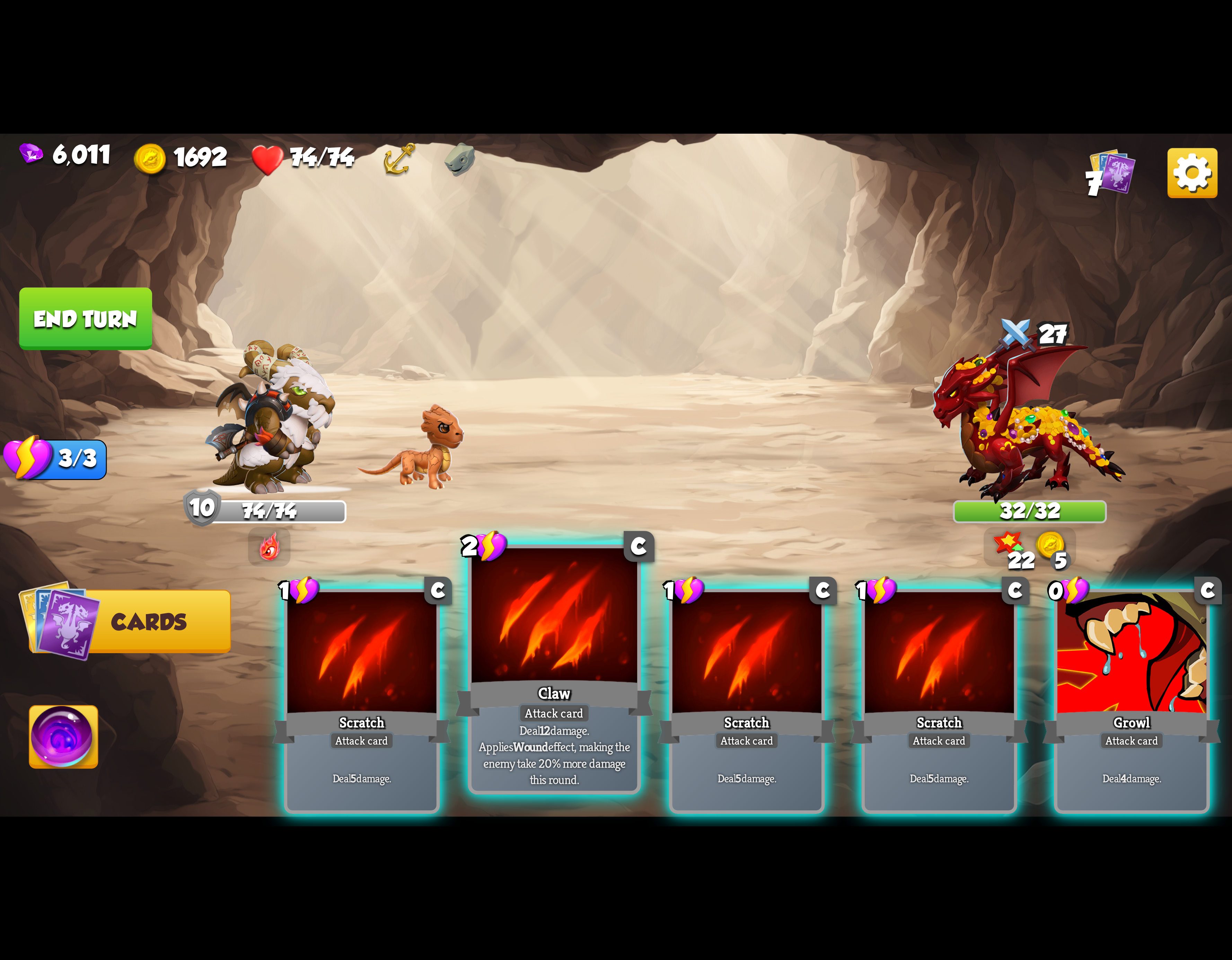
click at [568, 669] on div at bounding box center [554, 618] width 165 height 140
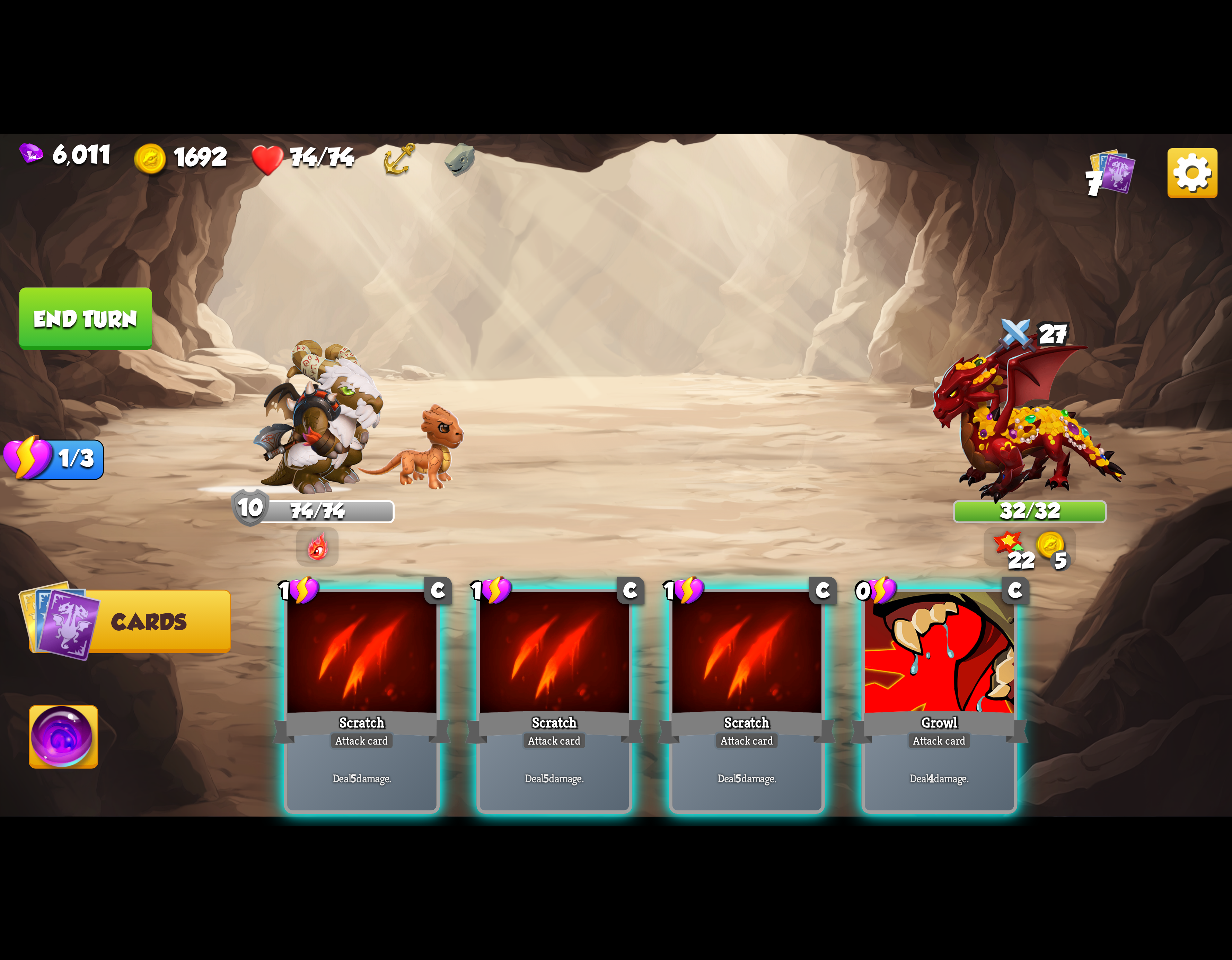
click at [567, 669] on div at bounding box center [554, 655] width 149 height 126
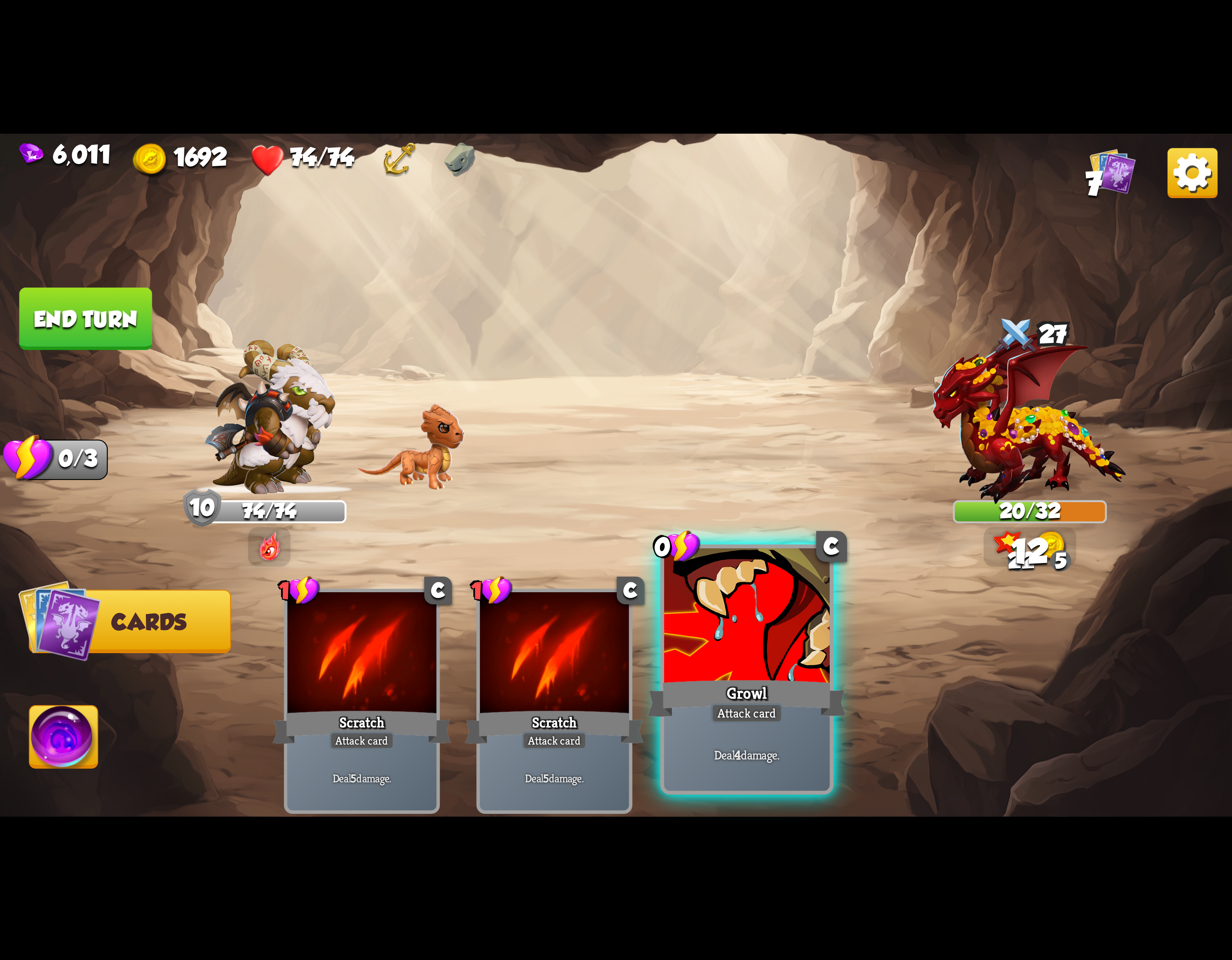
click at [738, 629] on div at bounding box center [747, 618] width 165 height 140
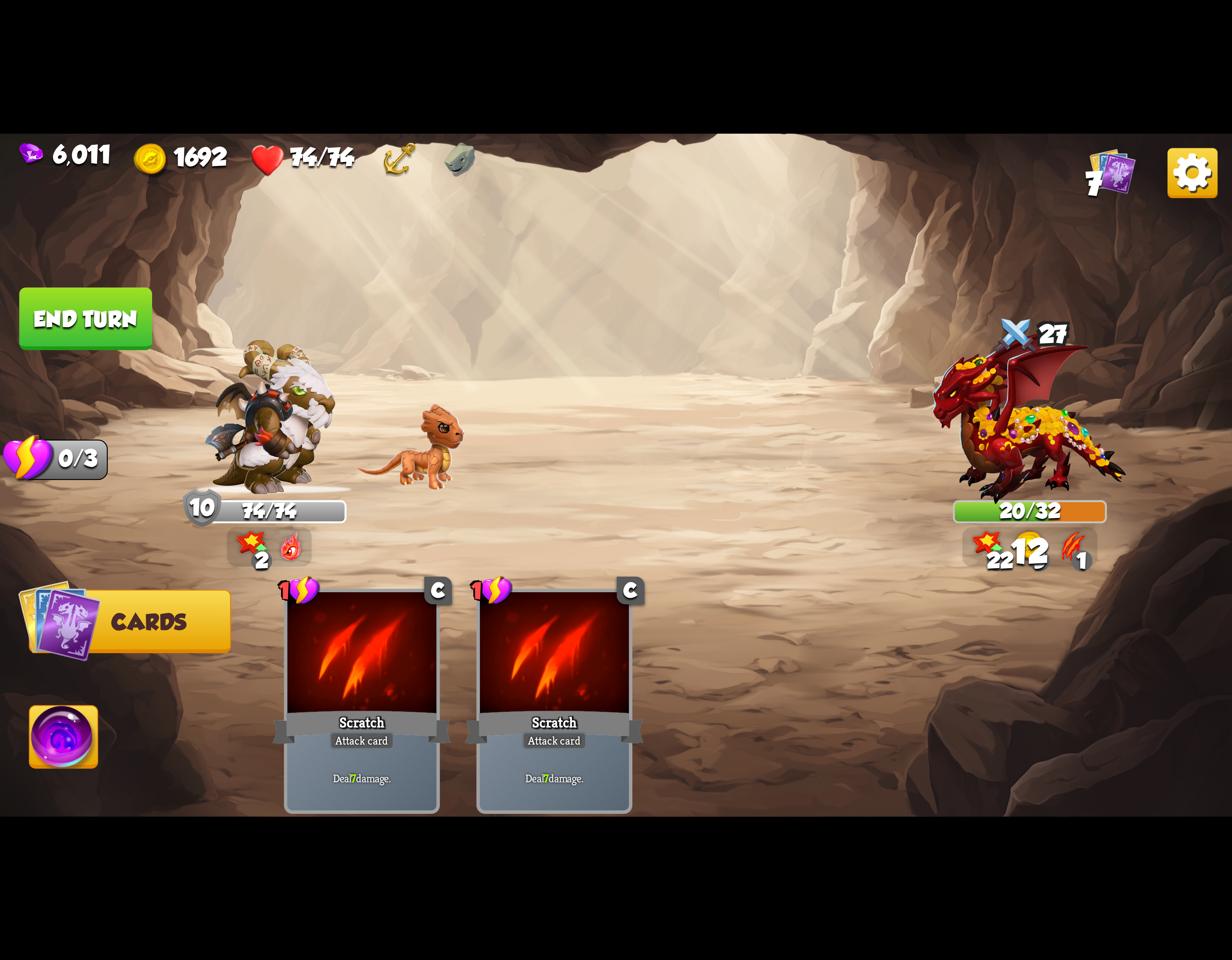
click at [22, 725] on div "Select an enemy to attack... You don't have enough stamina to play that card...…" at bounding box center [616, 480] width 1232 height 693
drag, startPoint x: 38, startPoint y: 704, endPoint x: 61, endPoint y: 711, distance: 24.0
click at [38, 706] on button "Abilities" at bounding box center [63, 737] width 69 height 63
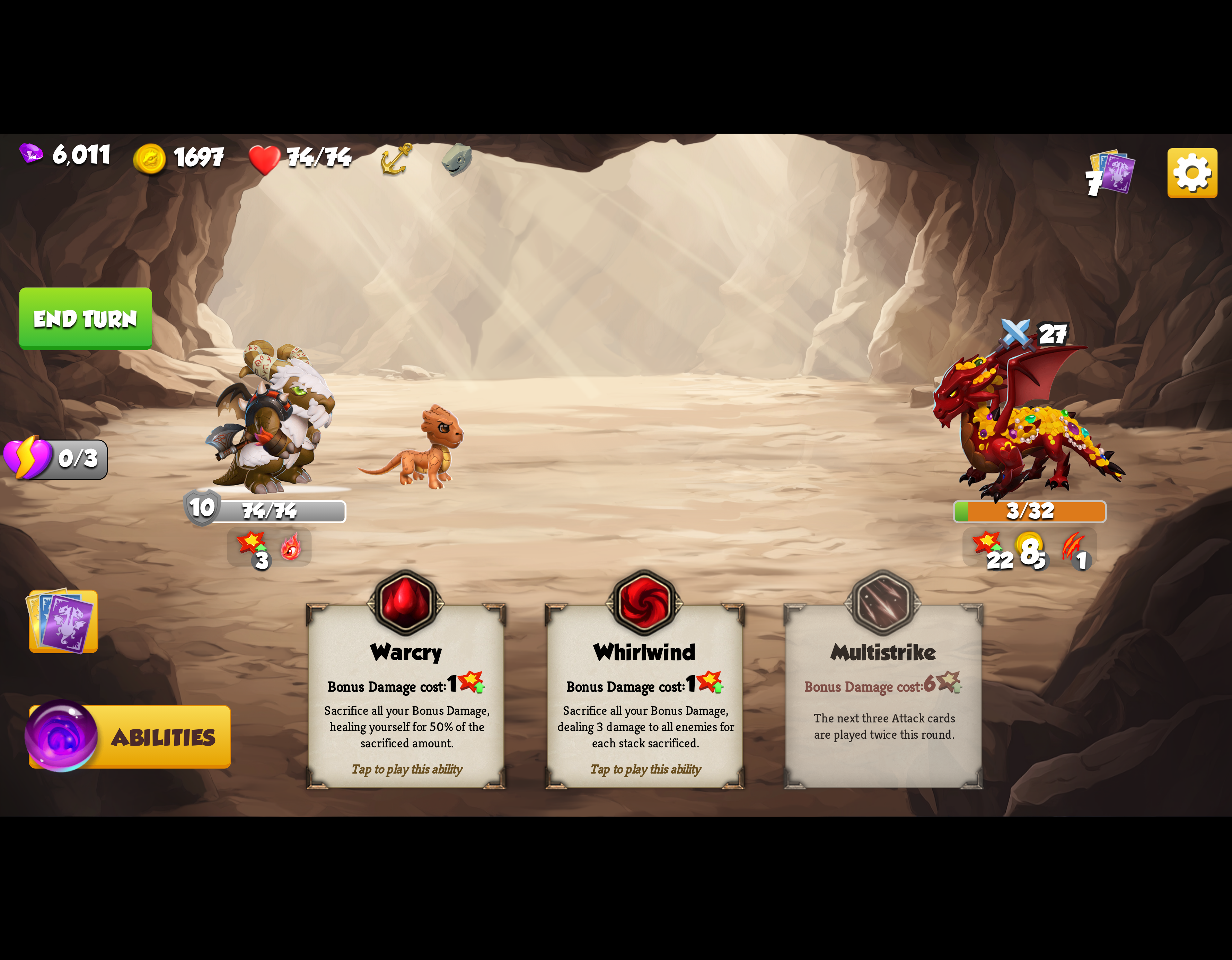
click at [82, 303] on button "End turn" at bounding box center [86, 318] width 133 height 63
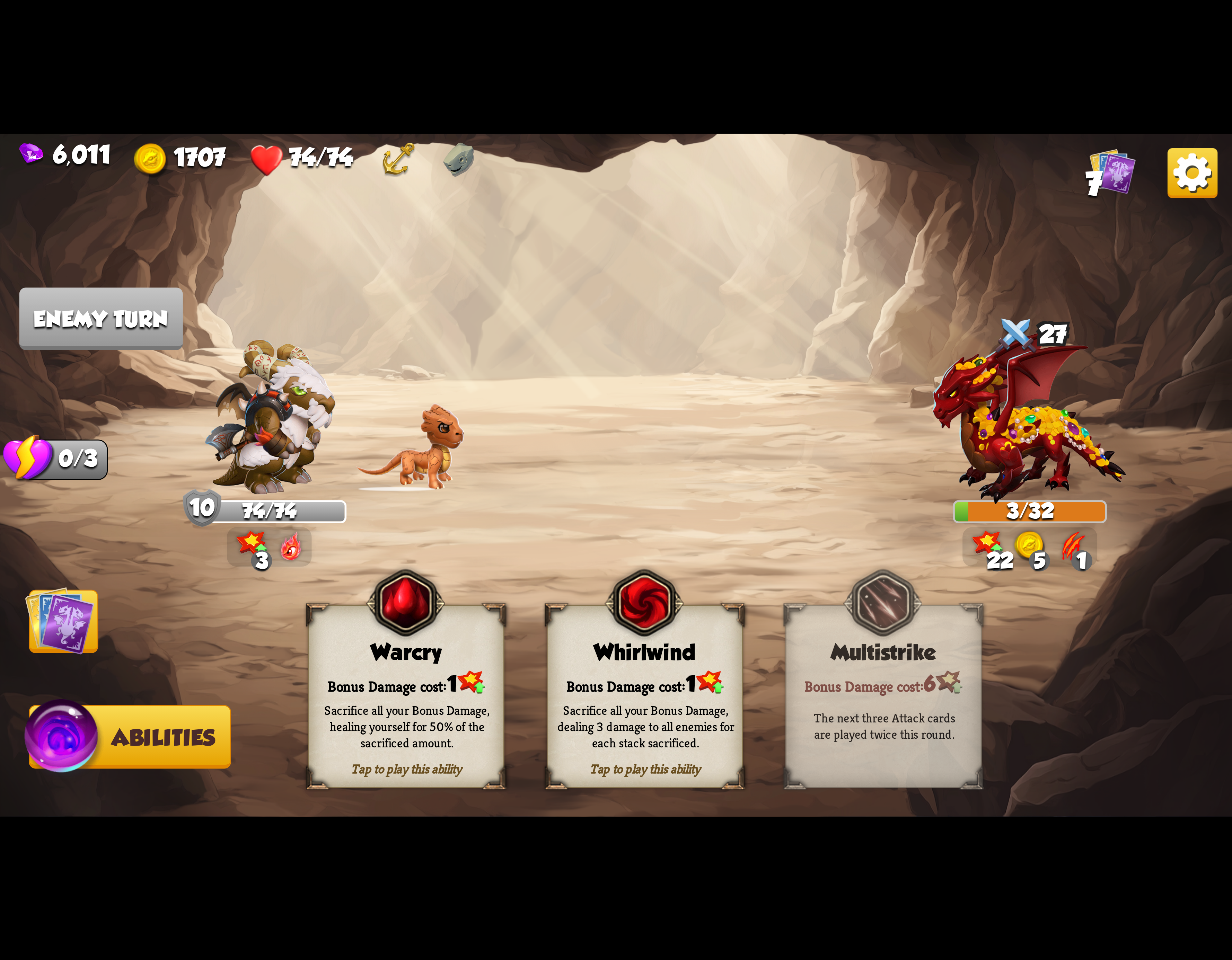
click at [614, 718] on div "Sacrifice all your Bonus Damage, dealing 3 damage to all enemies for each stack…" at bounding box center [645, 726] width 177 height 49
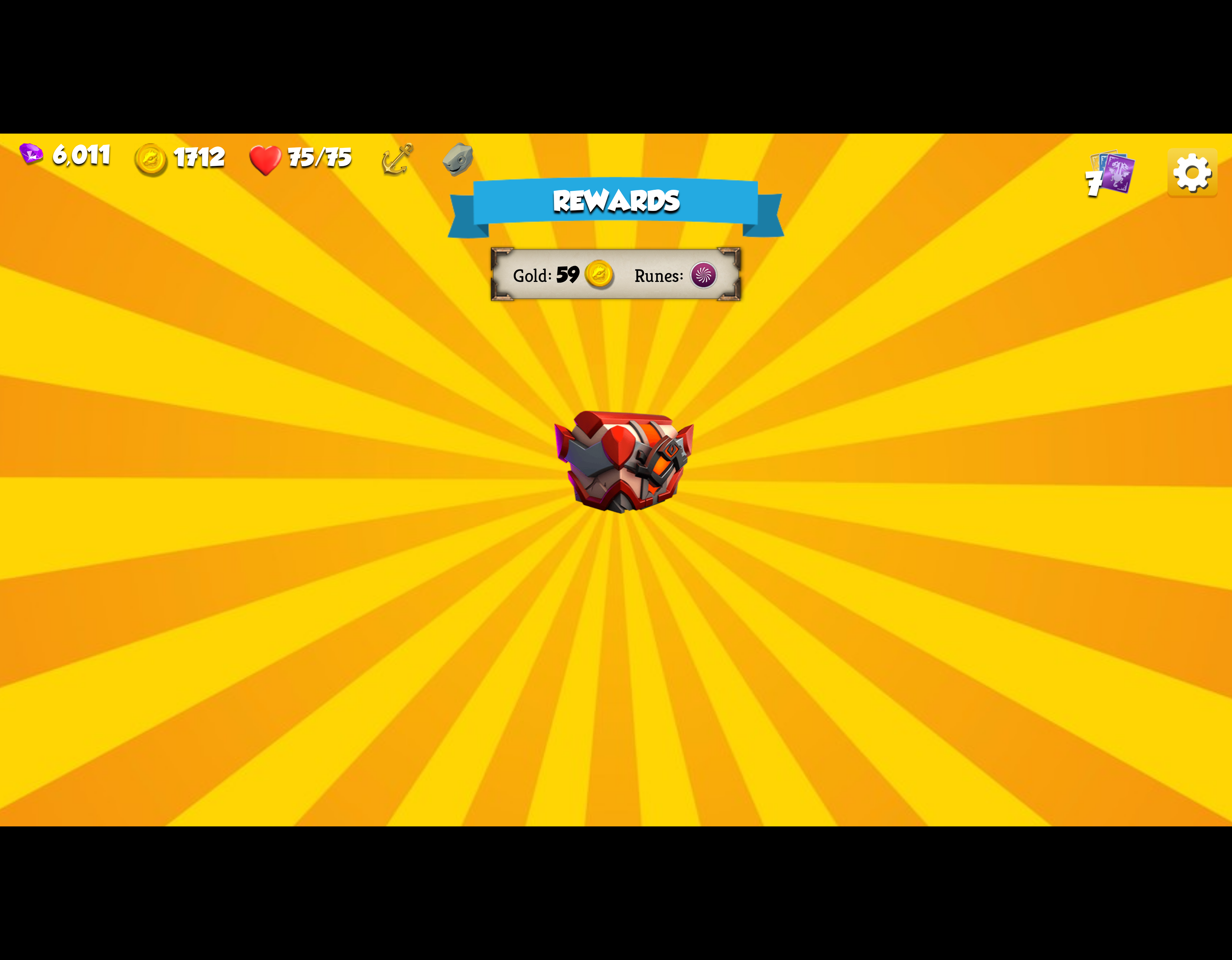
click at [1190, 191] on img at bounding box center [1193, 173] width 50 height 50
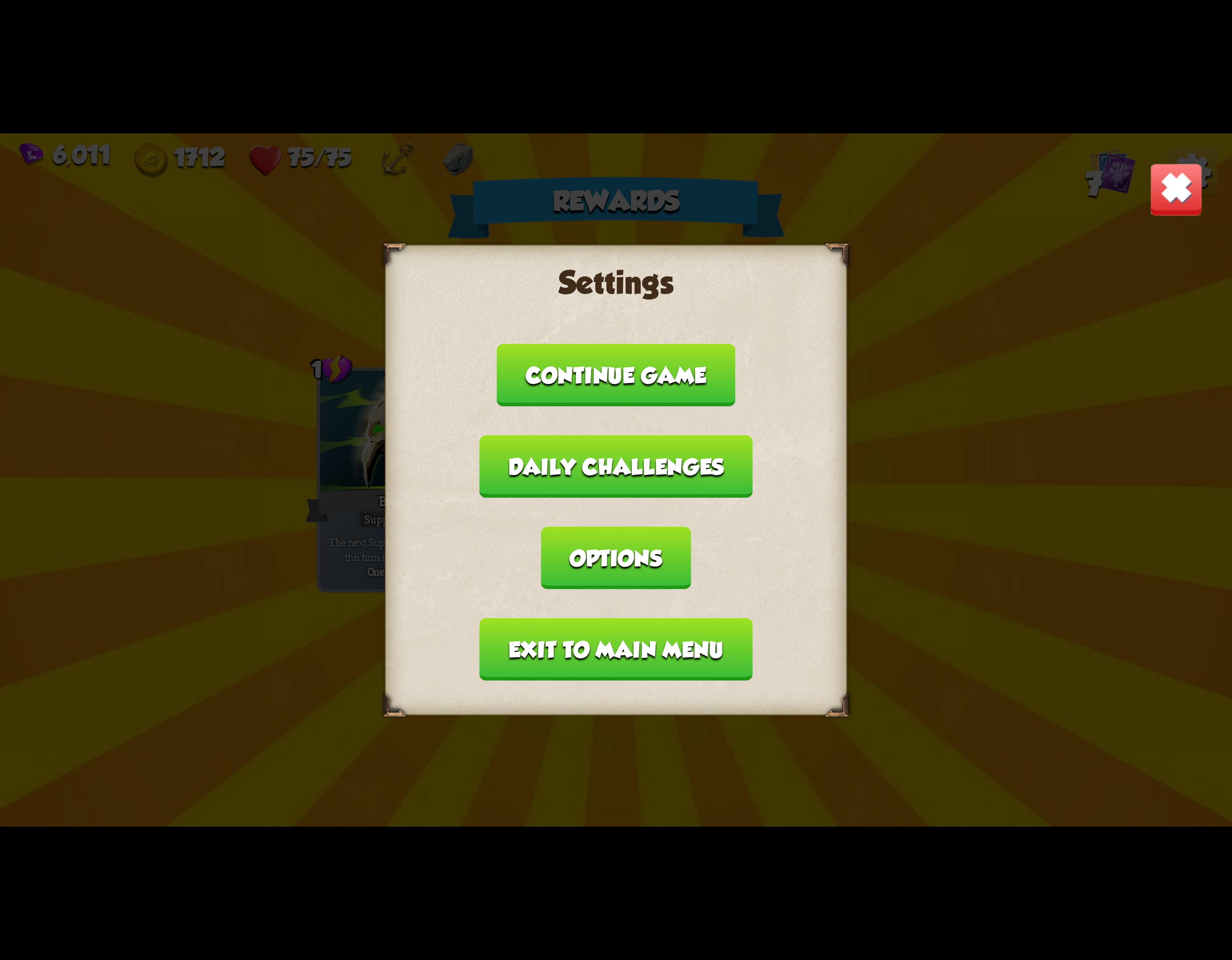
click at [663, 618] on button "Exit to main menu" at bounding box center [616, 649] width 273 height 63
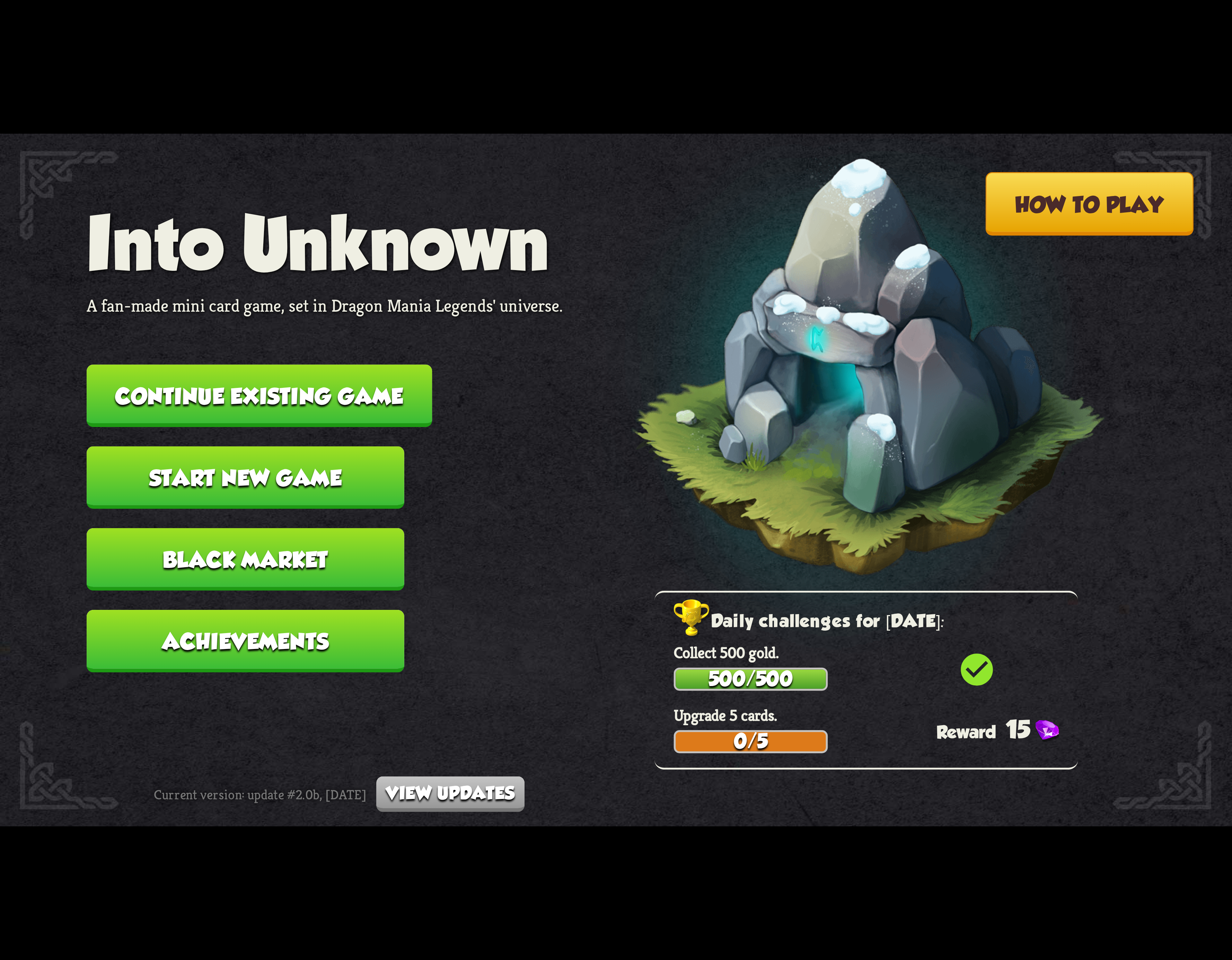
drag, startPoint x: 377, startPoint y: 388, endPoint x: 373, endPoint y: 388, distance: 4.0
click at [373, 388] on button "Continue existing game" at bounding box center [260, 395] width 346 height 63
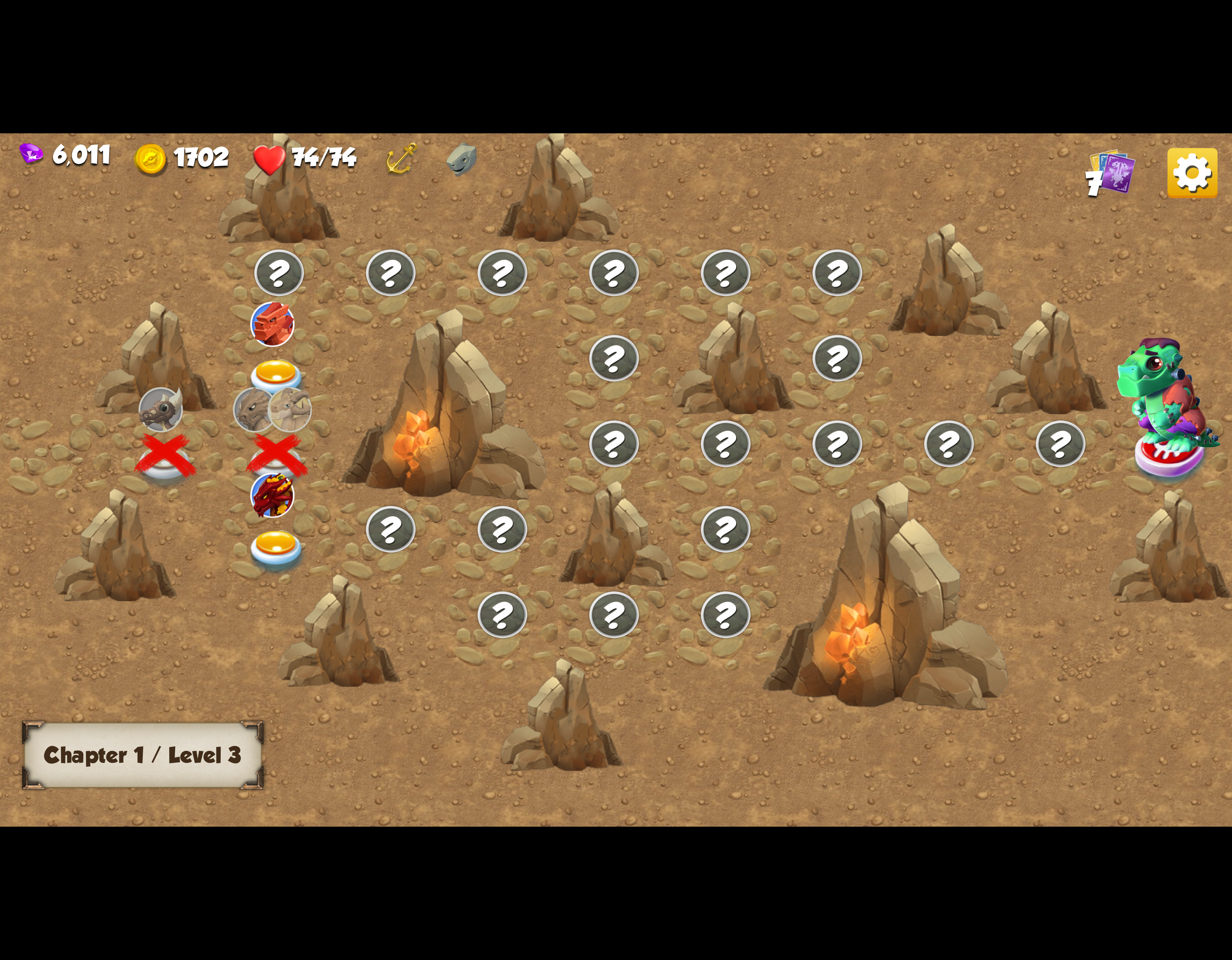
click at [279, 539] on img at bounding box center [277, 553] width 62 height 45
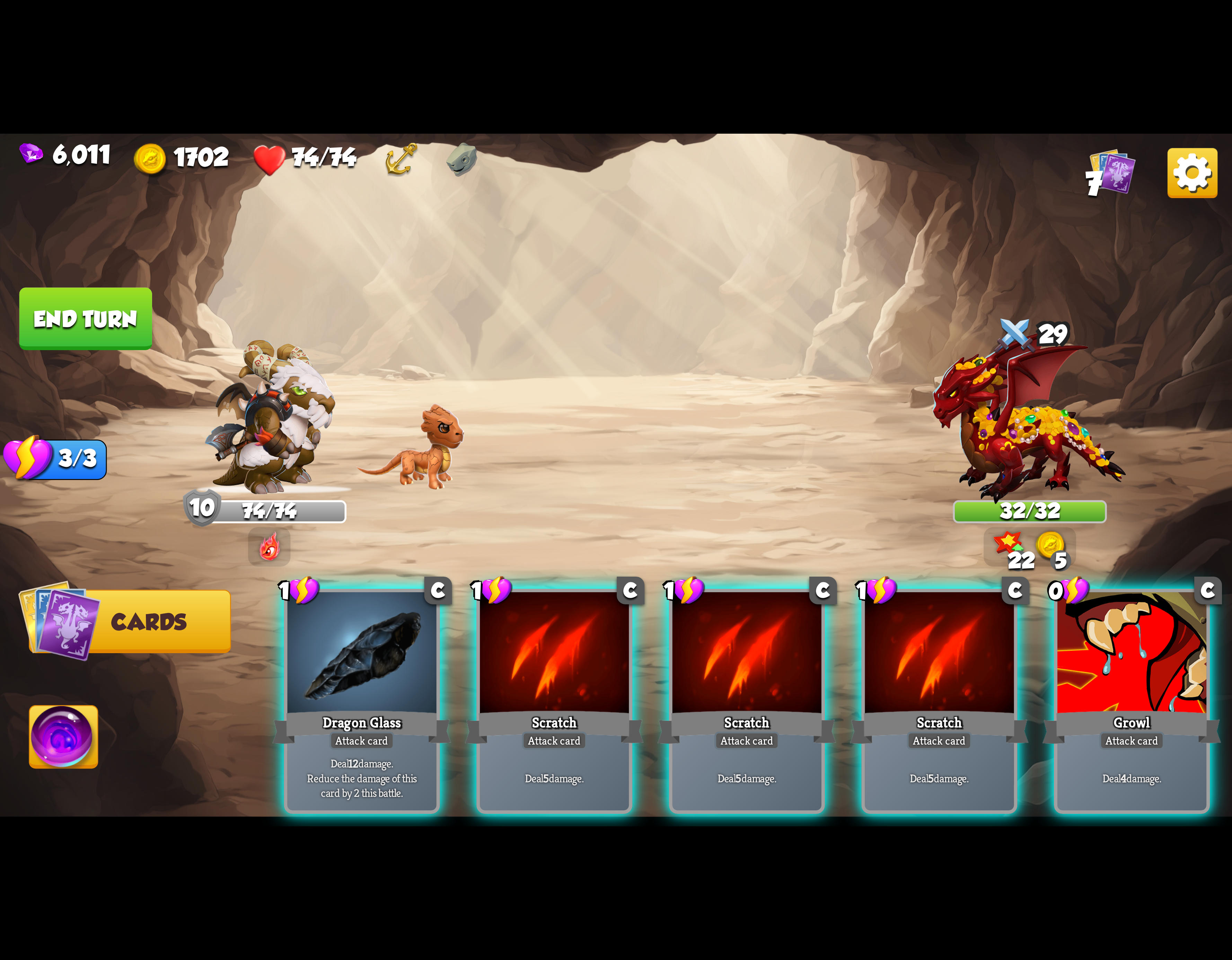
drag, startPoint x: 574, startPoint y: 632, endPoint x: 568, endPoint y: 635, distance: 6.7
click at [571, 638] on div at bounding box center [554, 655] width 149 height 126
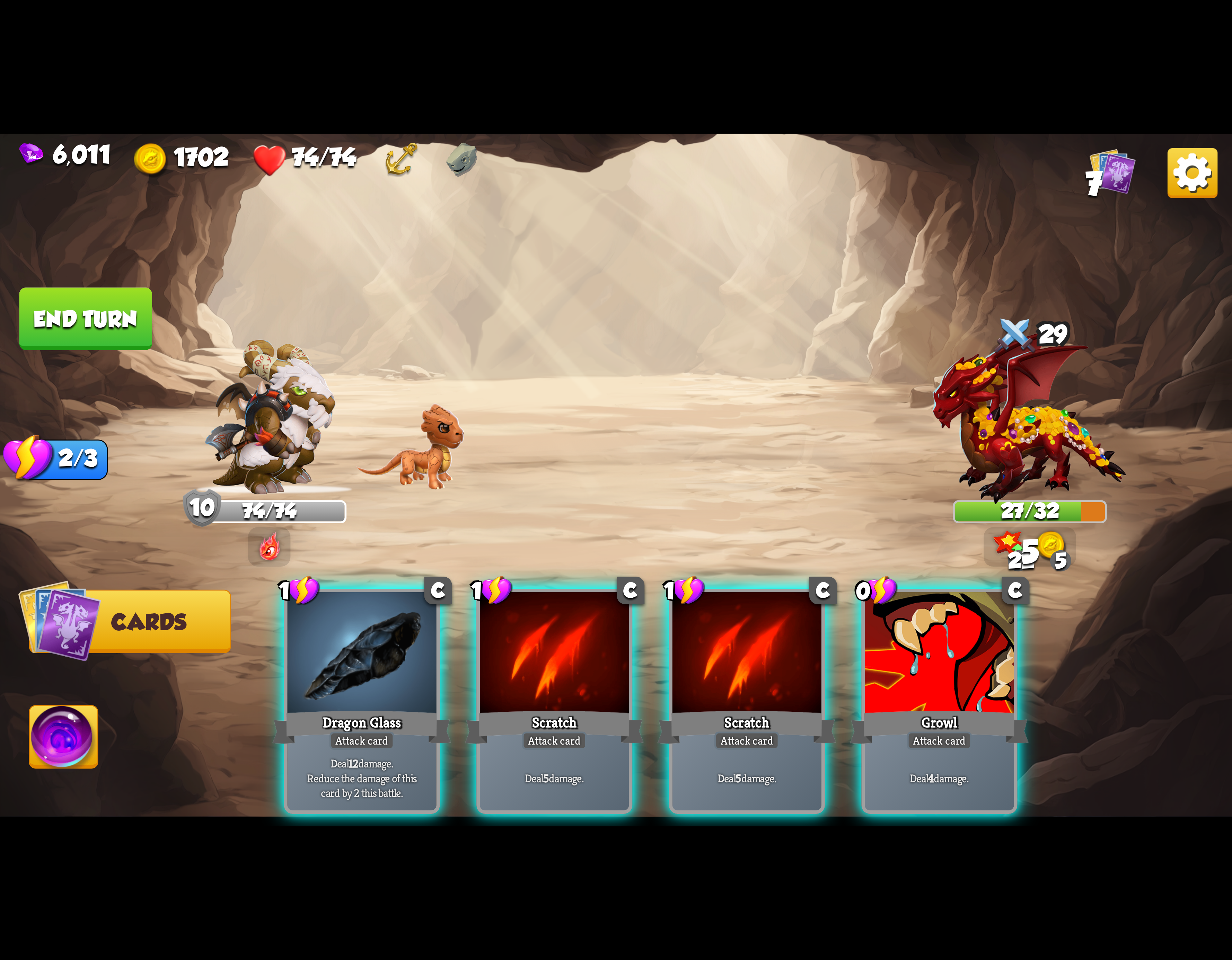
click at [568, 635] on div at bounding box center [554, 655] width 149 height 126
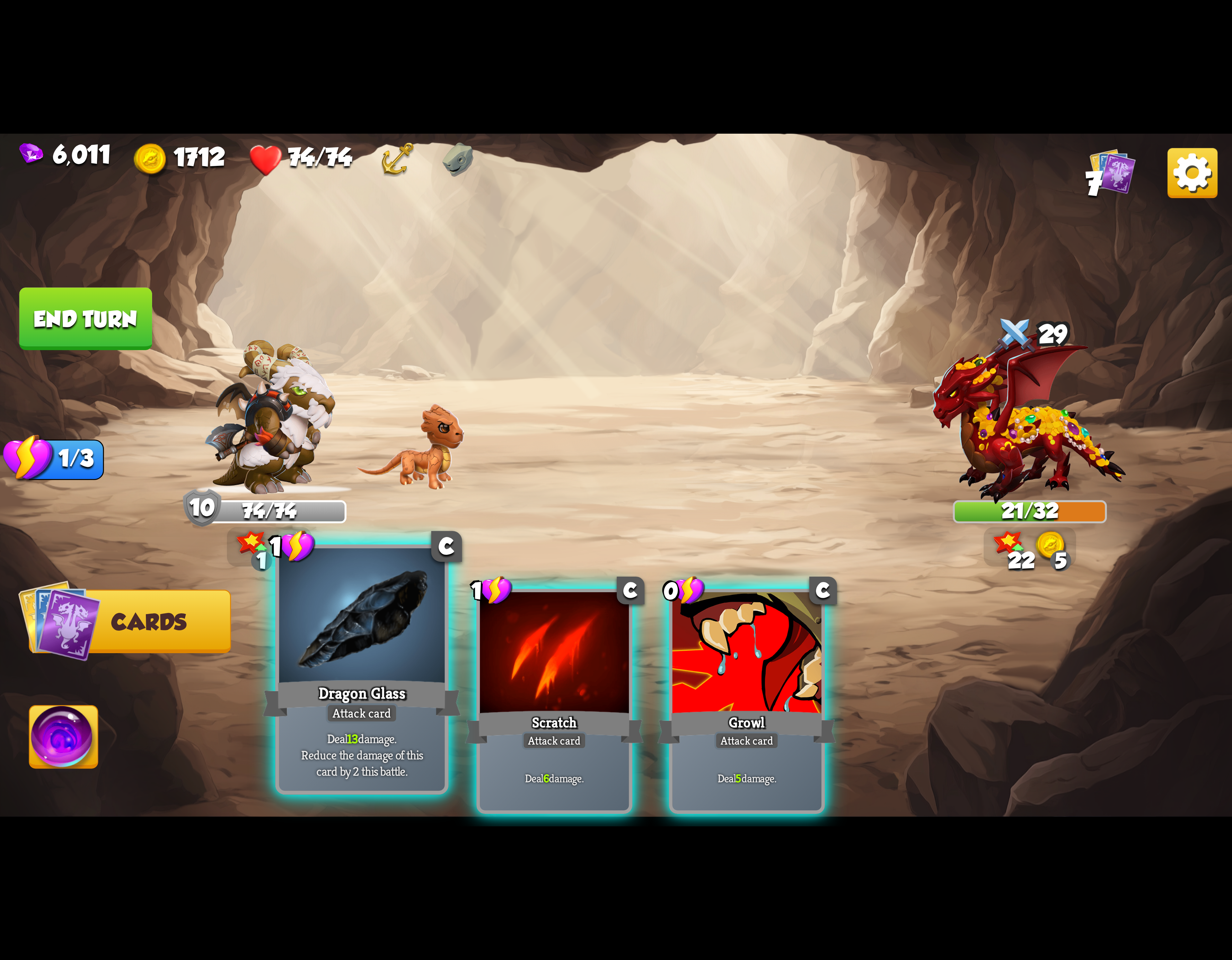
click at [408, 665] on div at bounding box center [362, 618] width 165 height 140
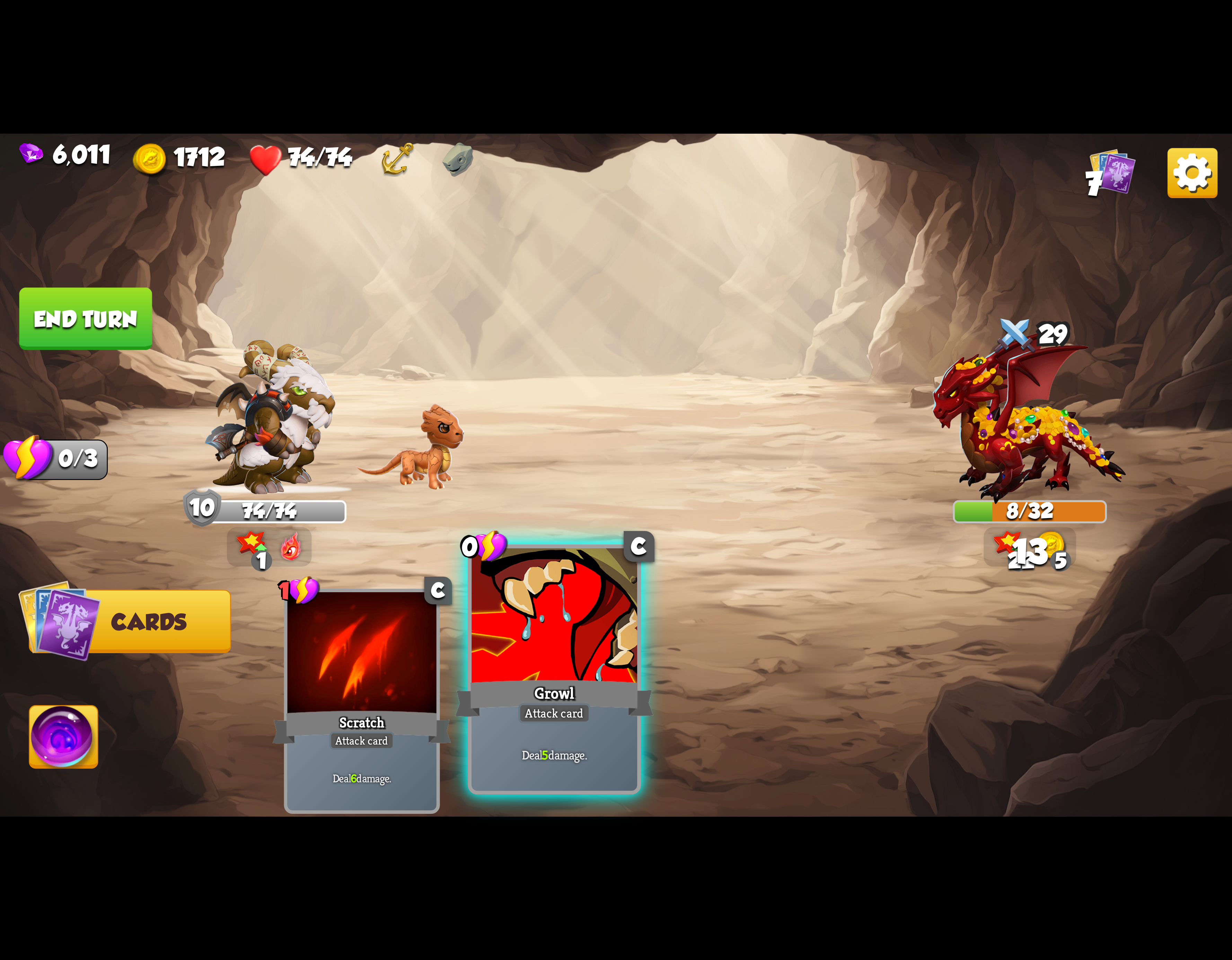
drag, startPoint x: 536, startPoint y: 642, endPoint x: 536, endPoint y: 651, distance: 9.0
click at [536, 651] on div at bounding box center [554, 618] width 165 height 140
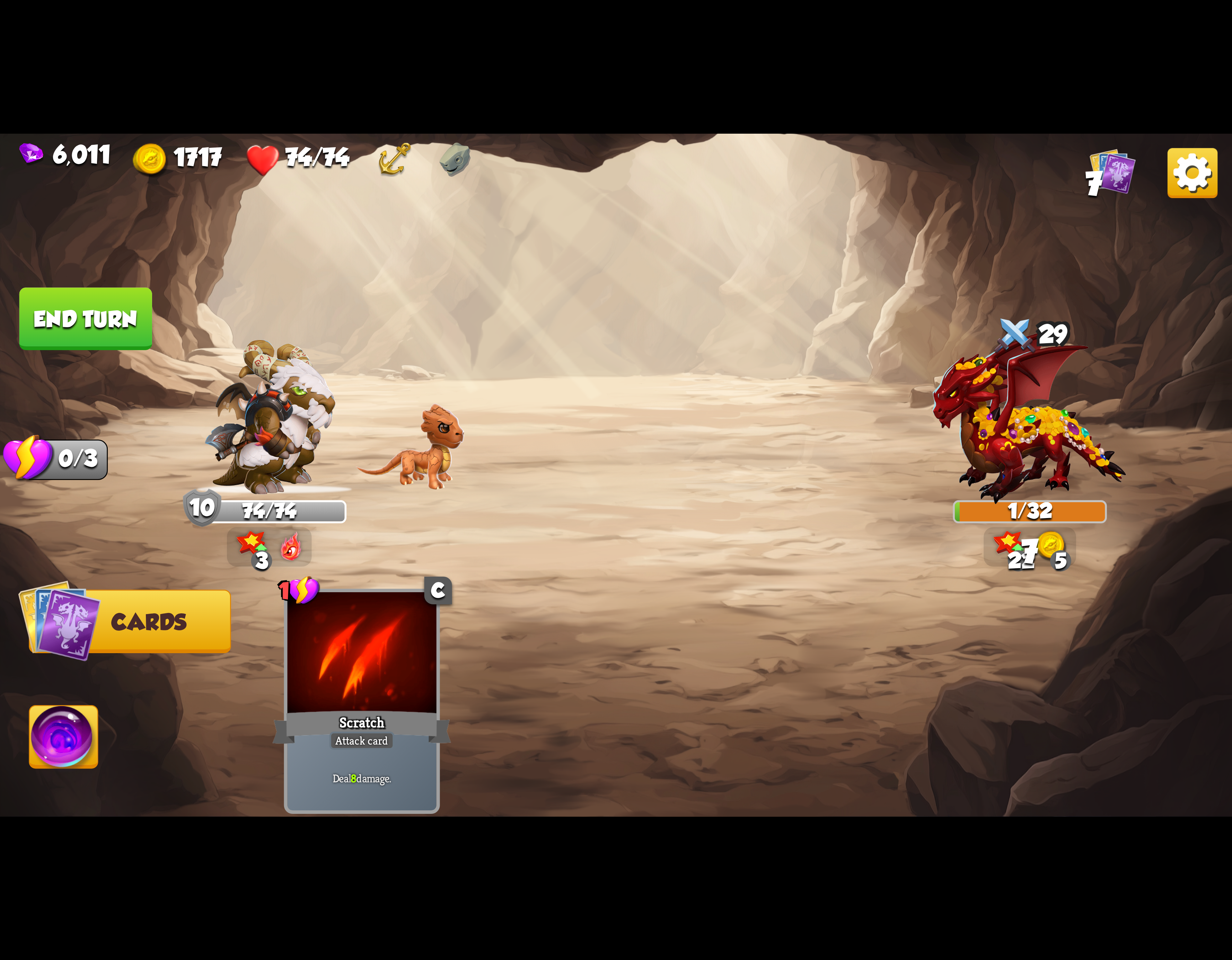
click at [112, 740] on span "Abilities" at bounding box center [81, 737] width 103 height 25
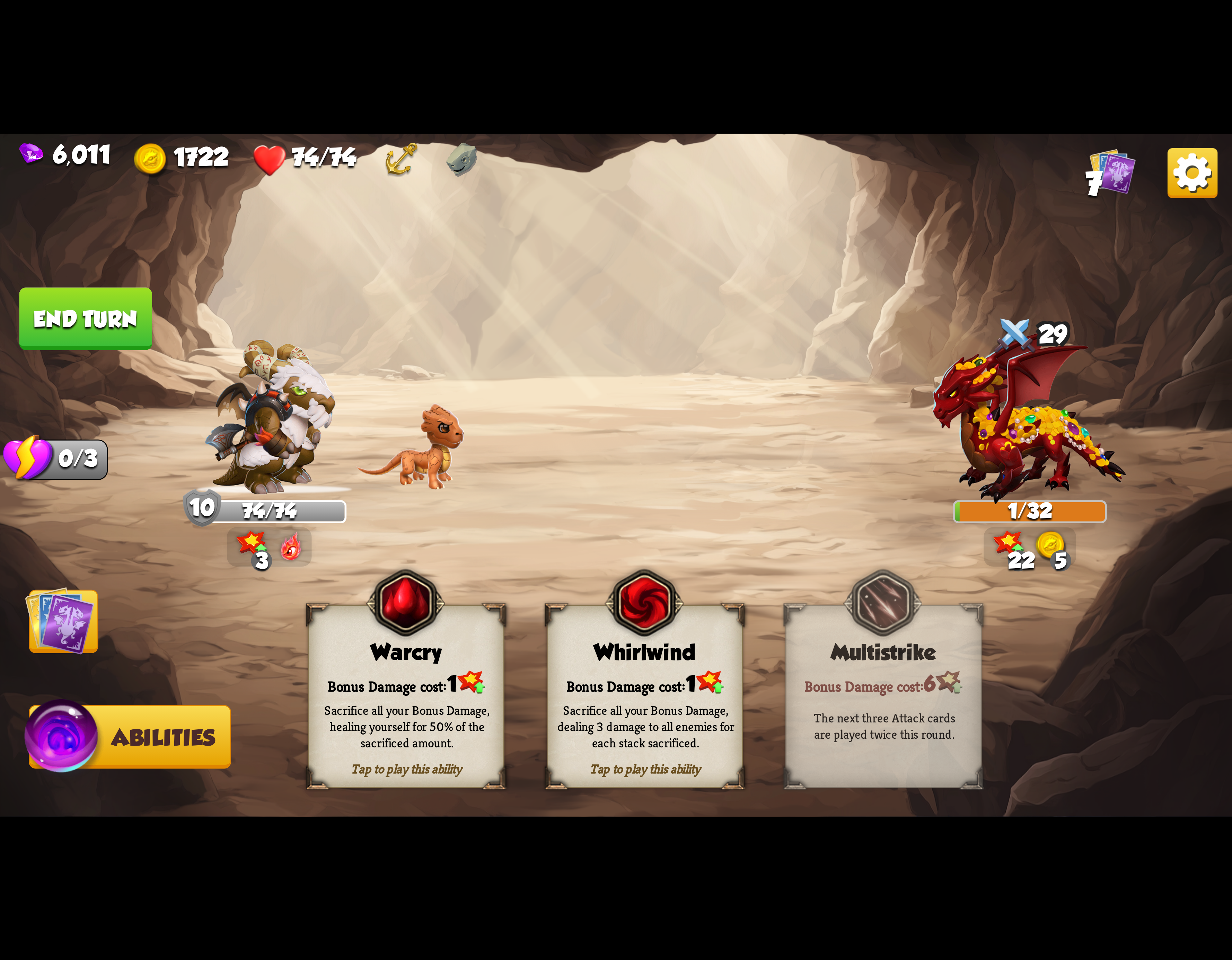
click at [104, 338] on button "End turn" at bounding box center [86, 318] width 133 height 63
drag, startPoint x: 602, startPoint y: 686, endPoint x: 596, endPoint y: 683, distance: 6.7
click at [596, 683] on div "Bonus Damage cost: 1" at bounding box center [645, 682] width 194 height 28
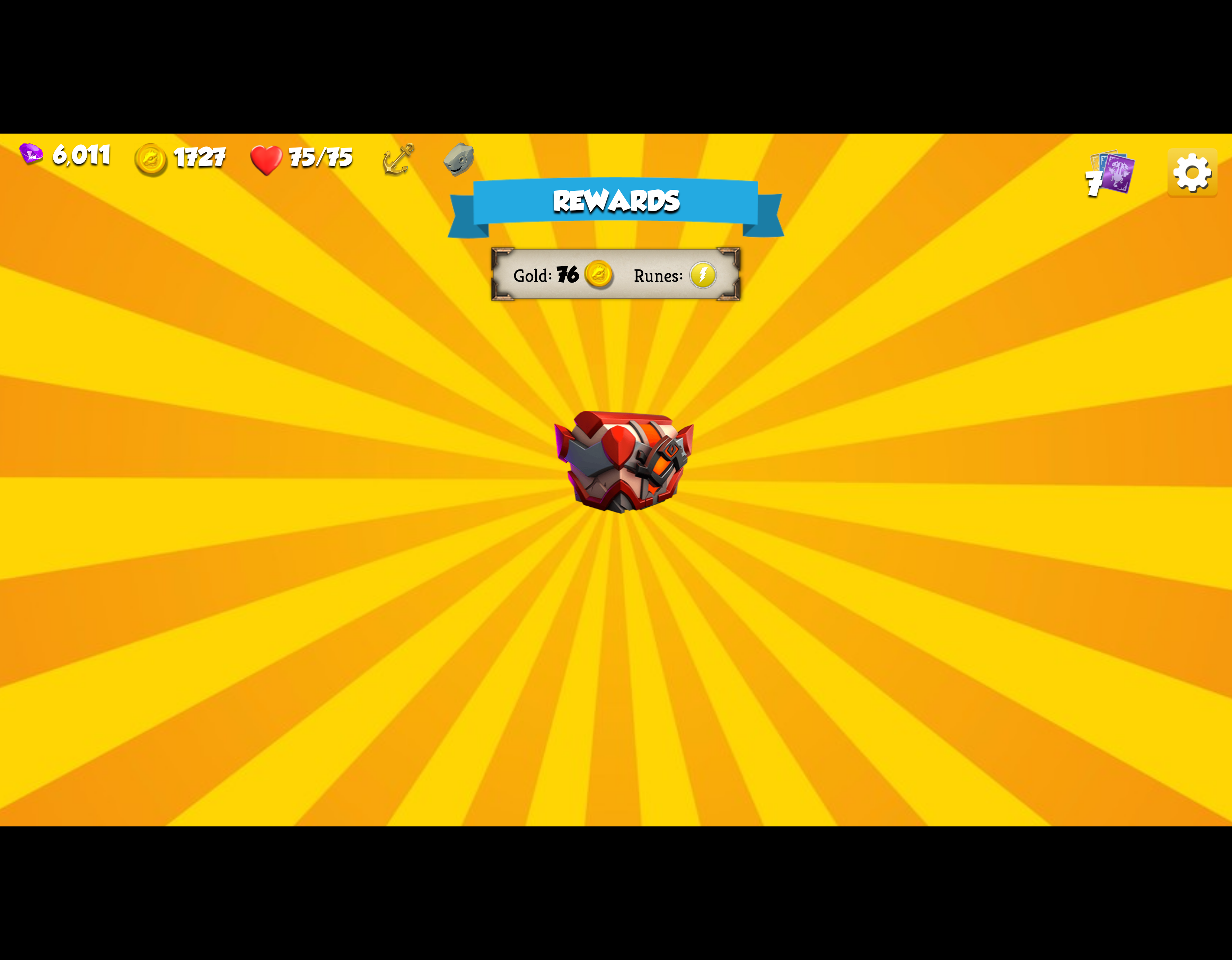
click at [1177, 197] on img at bounding box center [1193, 173] width 50 height 50
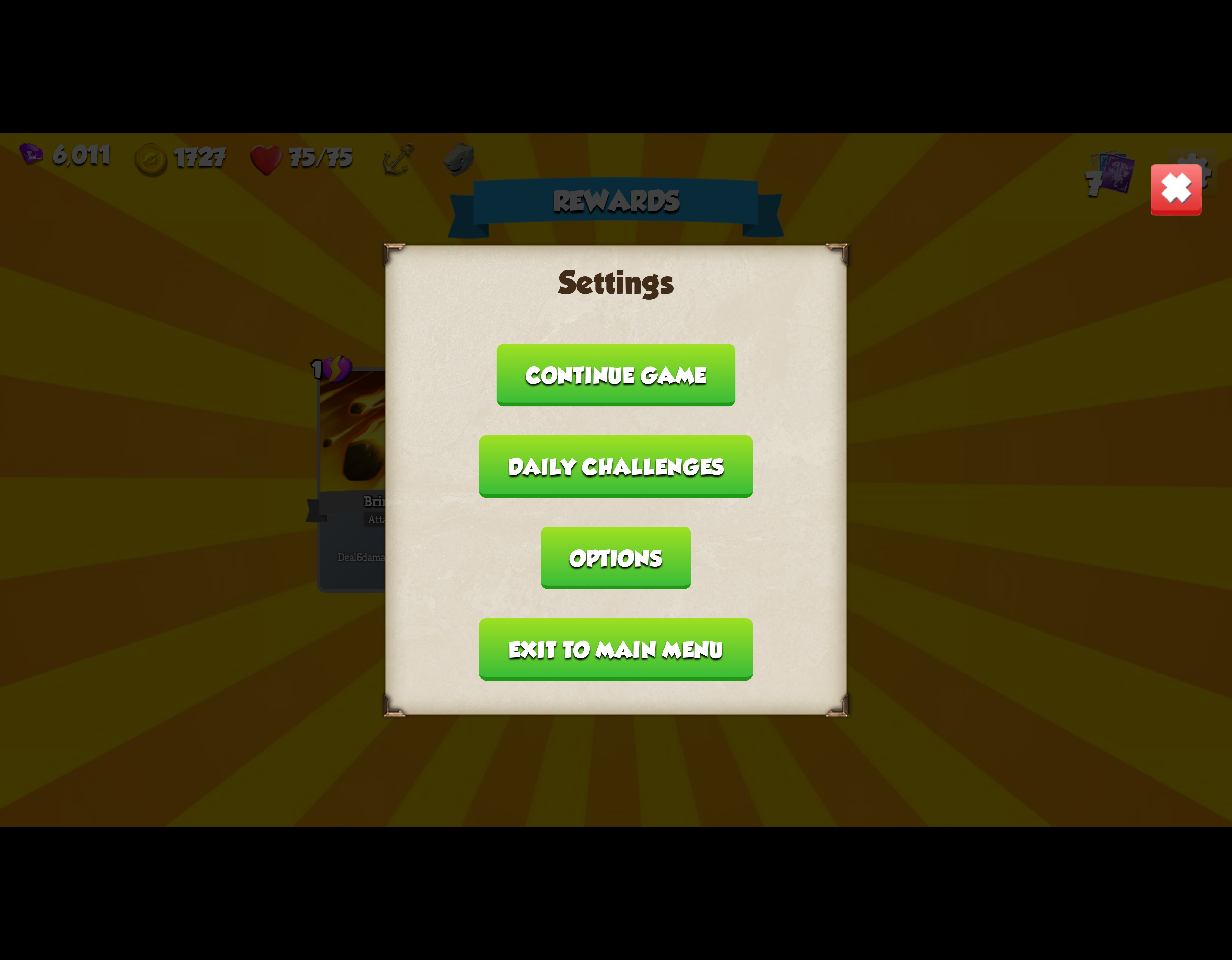
click at [578, 632] on button "Exit to main menu" at bounding box center [616, 649] width 273 height 63
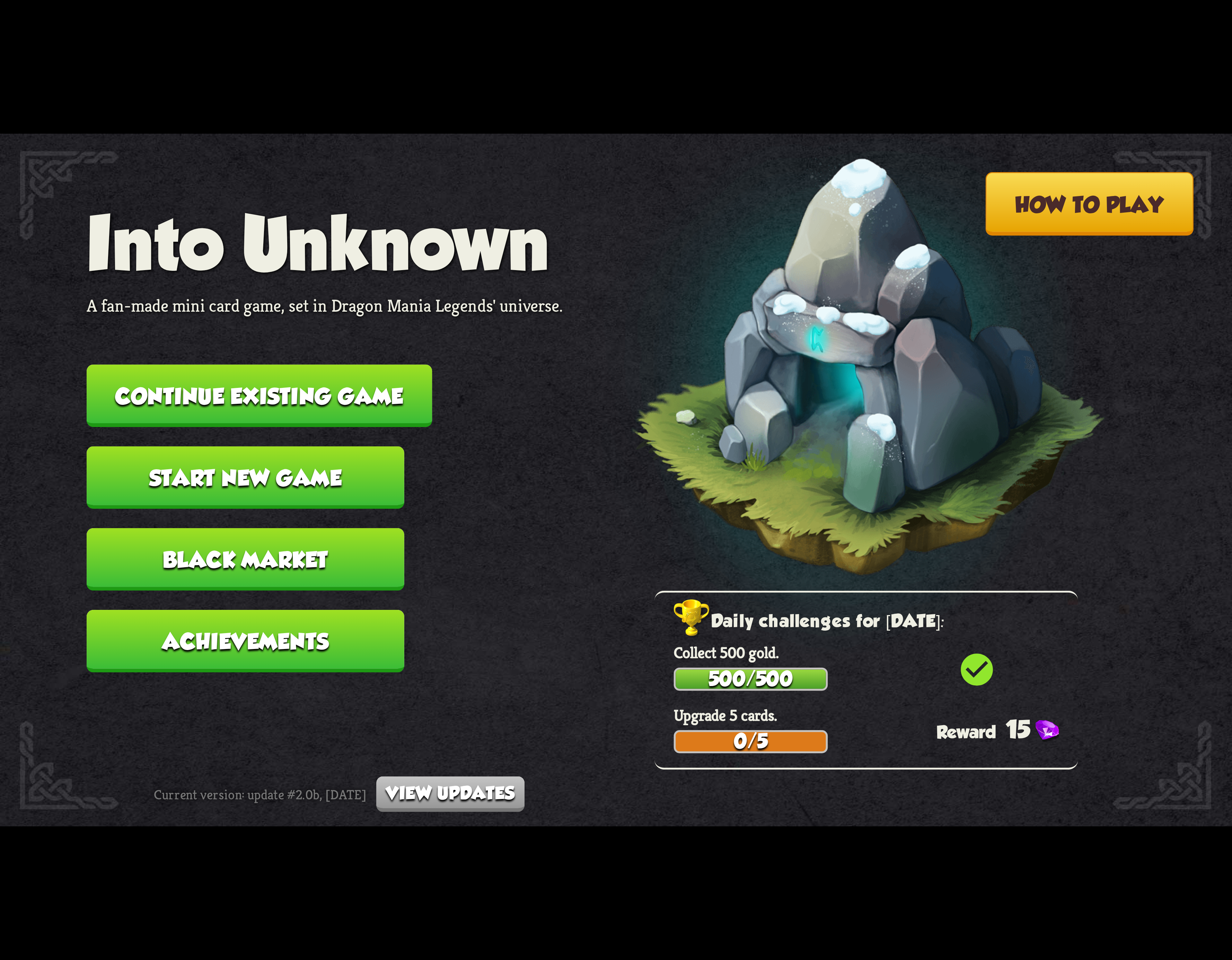
click at [306, 378] on button "Continue existing game" at bounding box center [260, 395] width 346 height 63
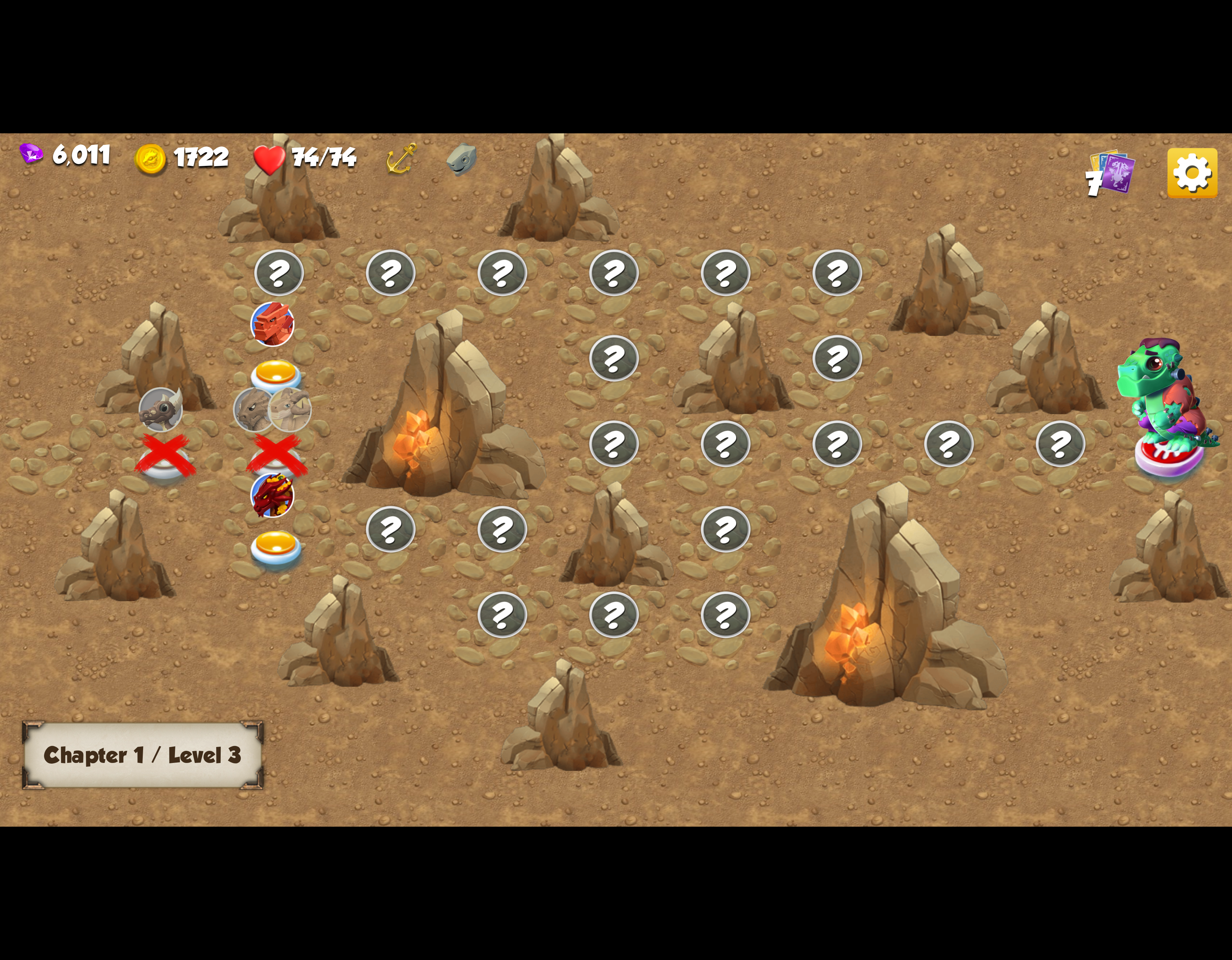
click at [255, 531] on img at bounding box center [277, 553] width 62 height 45
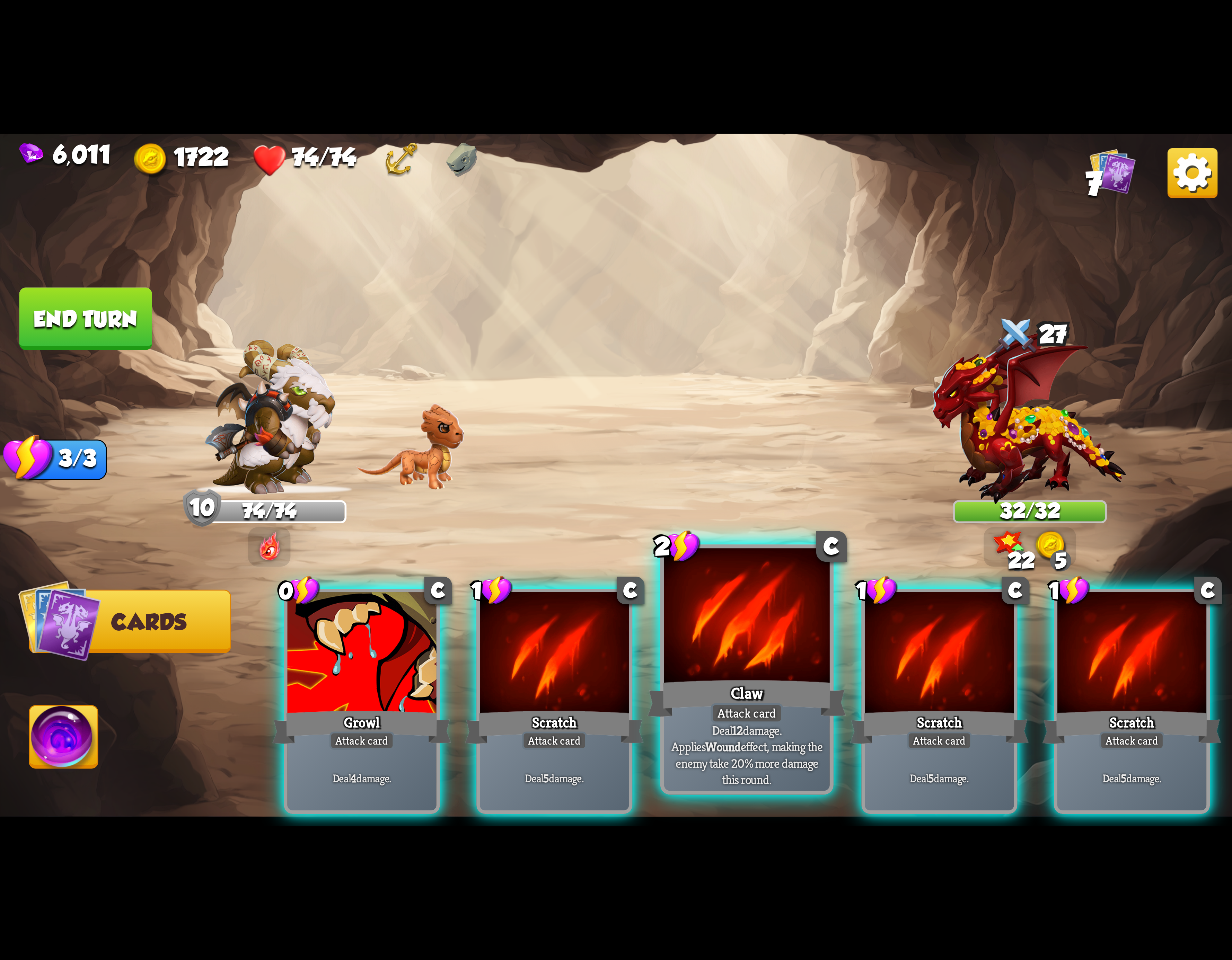
click at [685, 709] on div "Claw" at bounding box center [747, 698] width 199 height 45
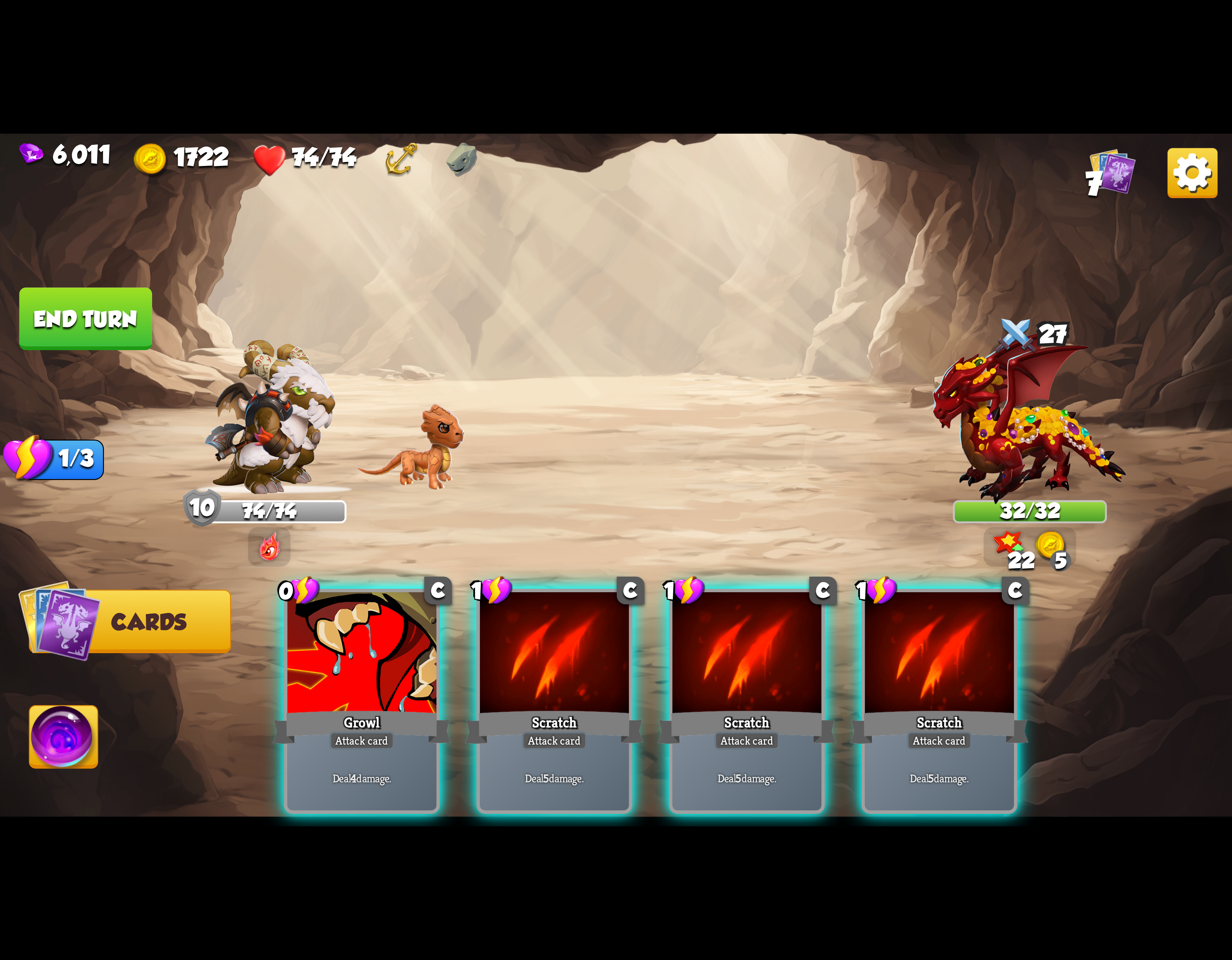
drag, startPoint x: 557, startPoint y: 703, endPoint x: 511, endPoint y: 701, distance: 46.0
click at [556, 731] on div "Attack card" at bounding box center [554, 740] width 65 height 18
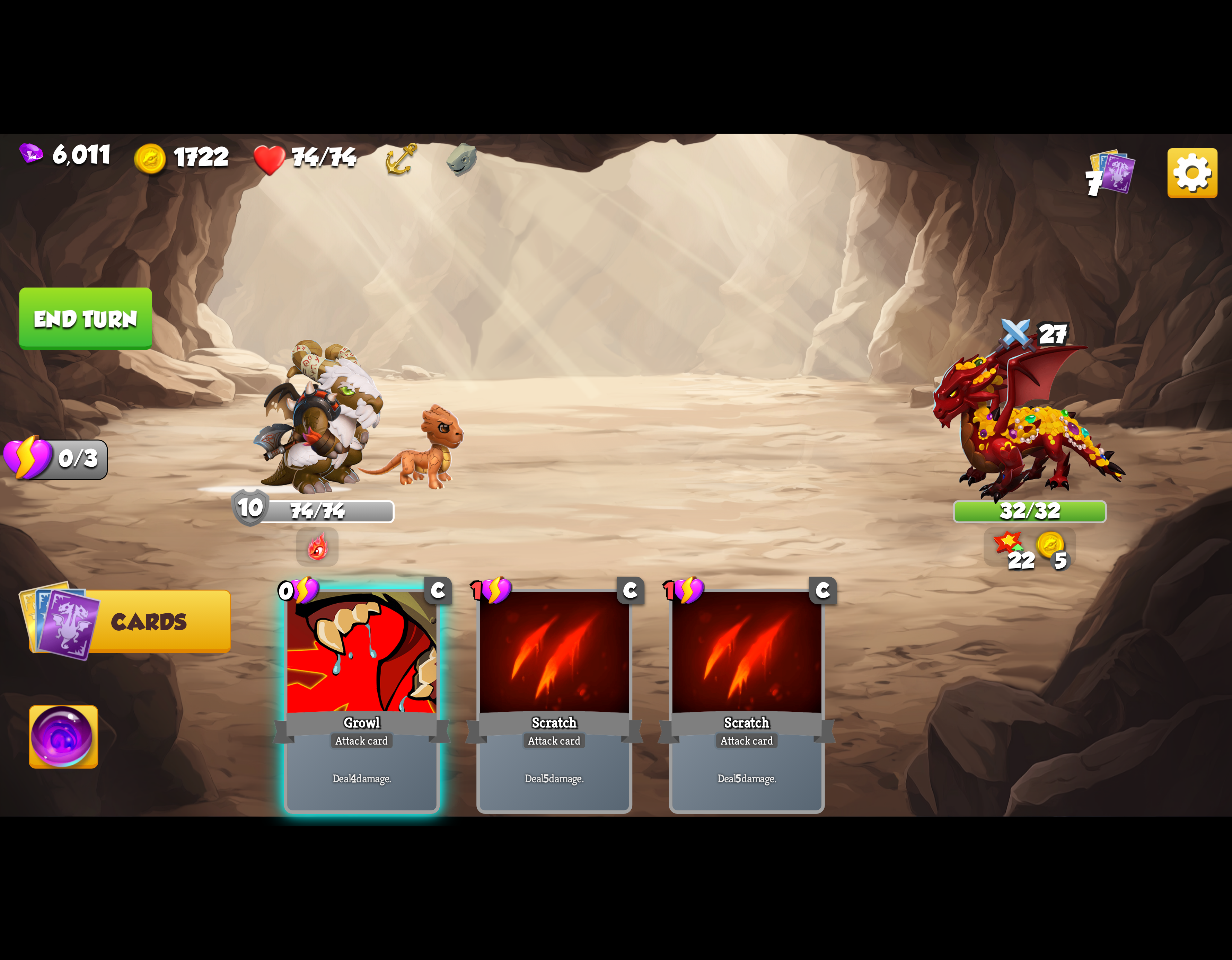
drag, startPoint x: 362, startPoint y: 688, endPoint x: 343, endPoint y: 679, distance: 21.0
click at [346, 707] on div "Growl" at bounding box center [362, 727] width 179 height 40
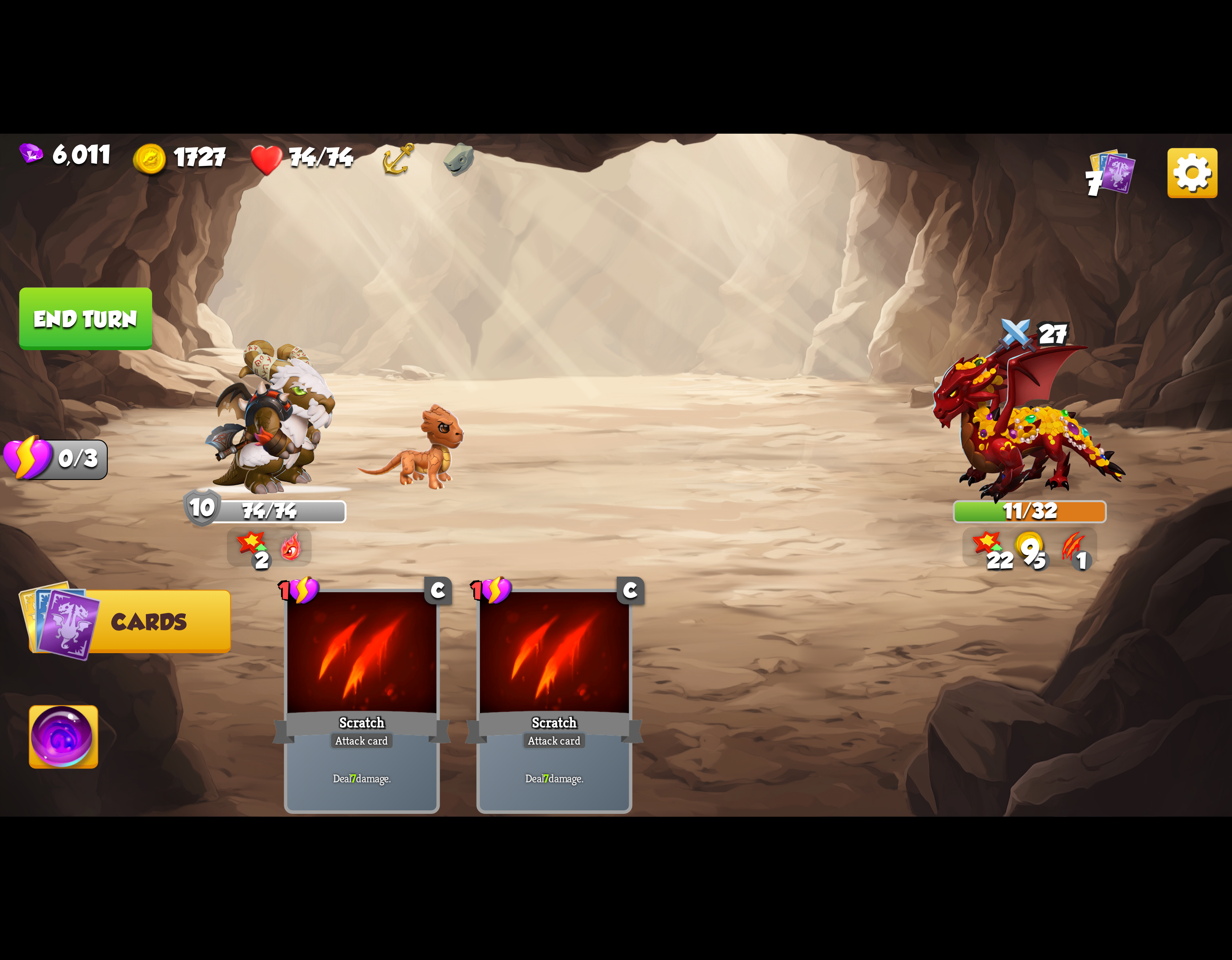
click at [5, 701] on img at bounding box center [616, 480] width 1232 height 693
click at [45, 721] on img at bounding box center [63, 741] width 68 height 69
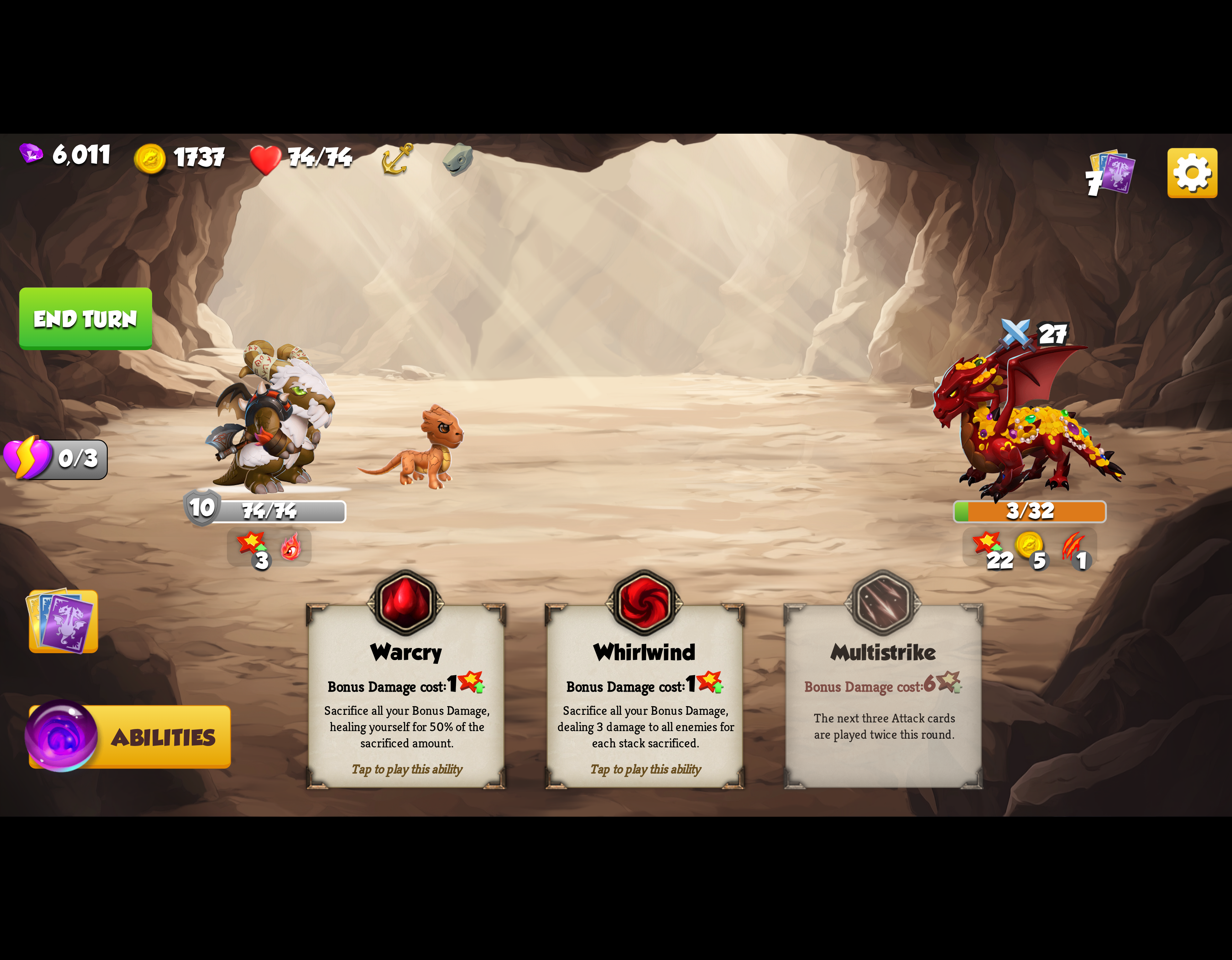
click at [103, 309] on button "End turn" at bounding box center [86, 318] width 133 height 63
click at [564, 643] on div "Whirlwind" at bounding box center [645, 652] width 194 height 25
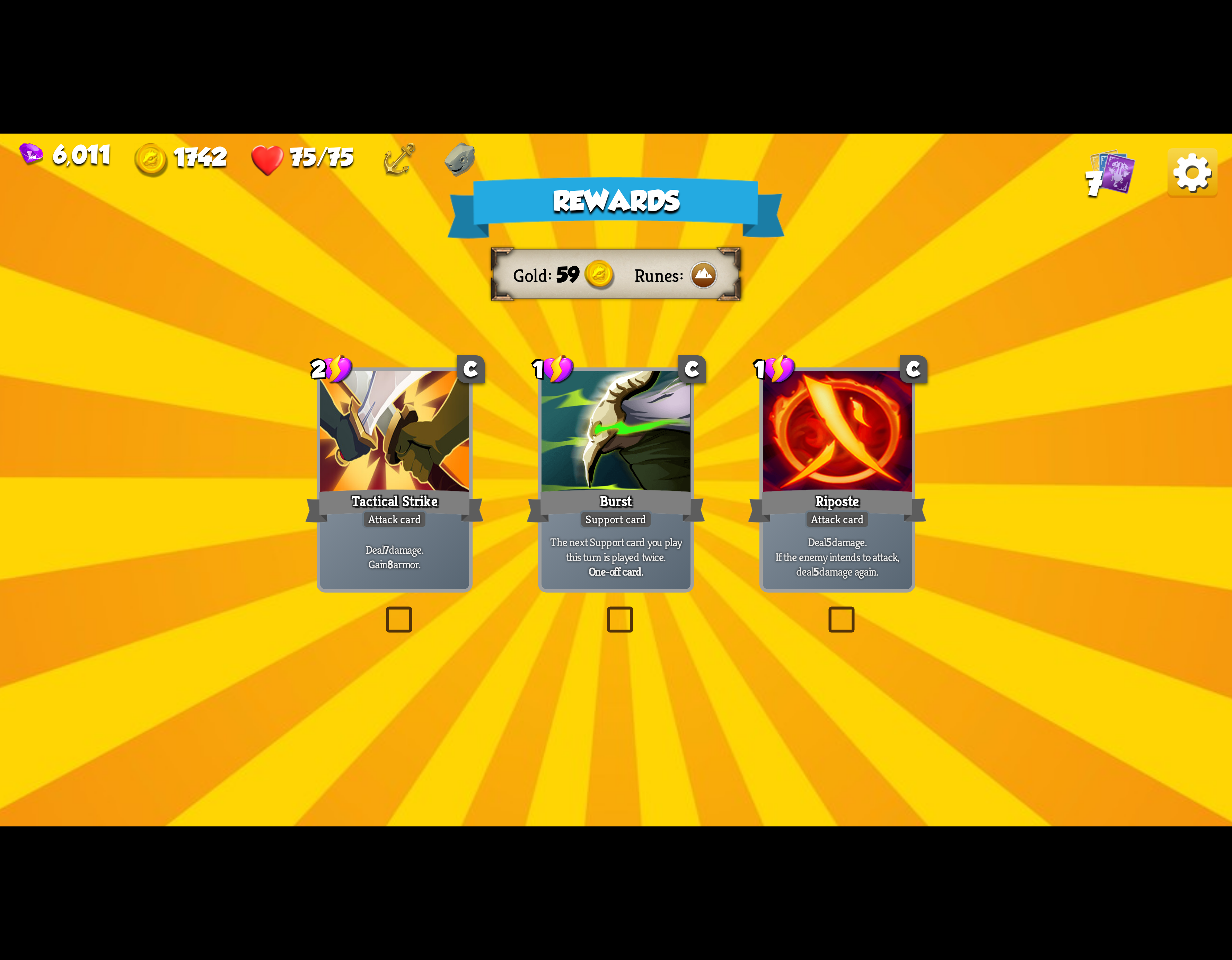
click at [1181, 180] on img at bounding box center [1193, 173] width 50 height 50
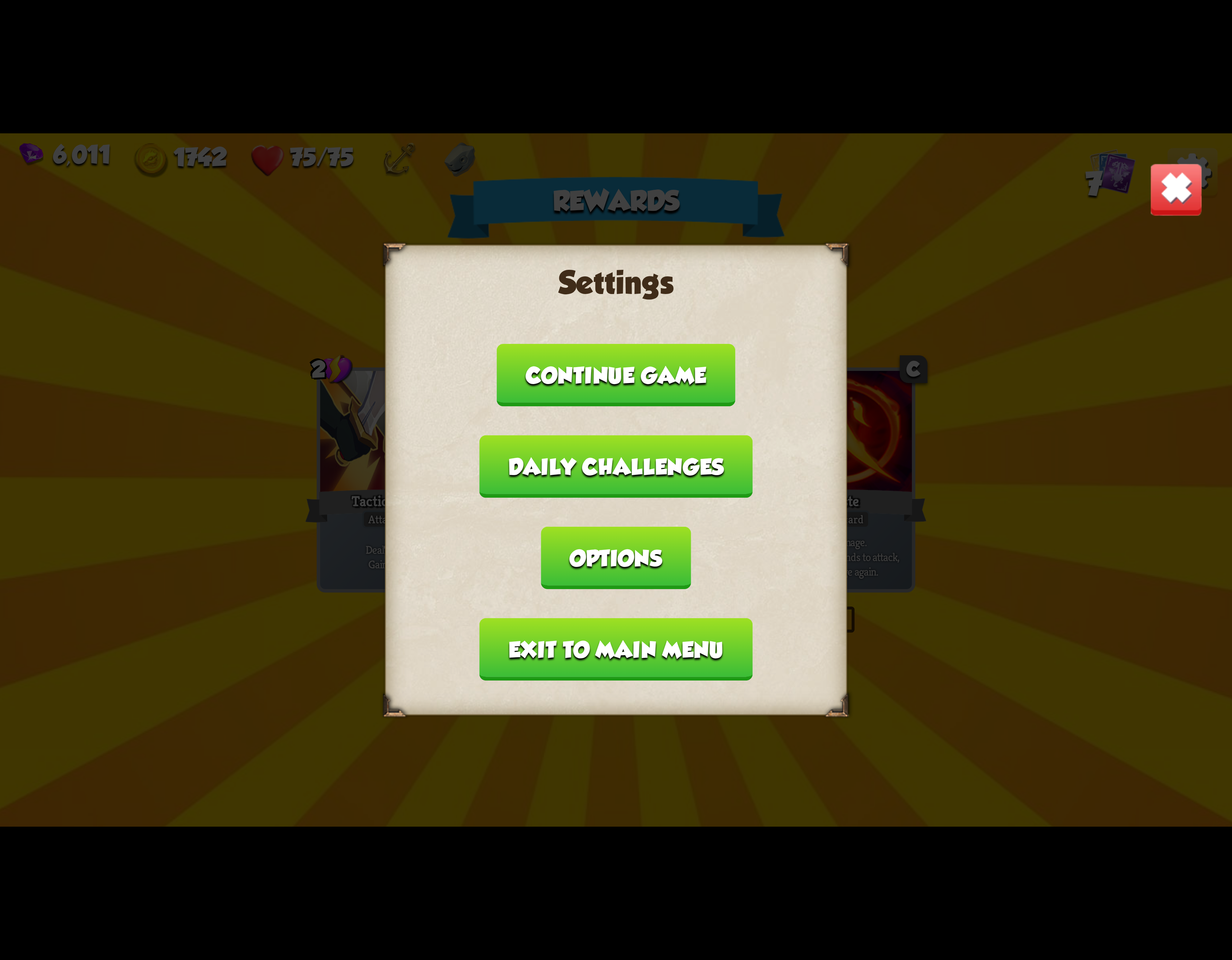
click at [574, 628] on button "Exit to main menu" at bounding box center [616, 649] width 273 height 63
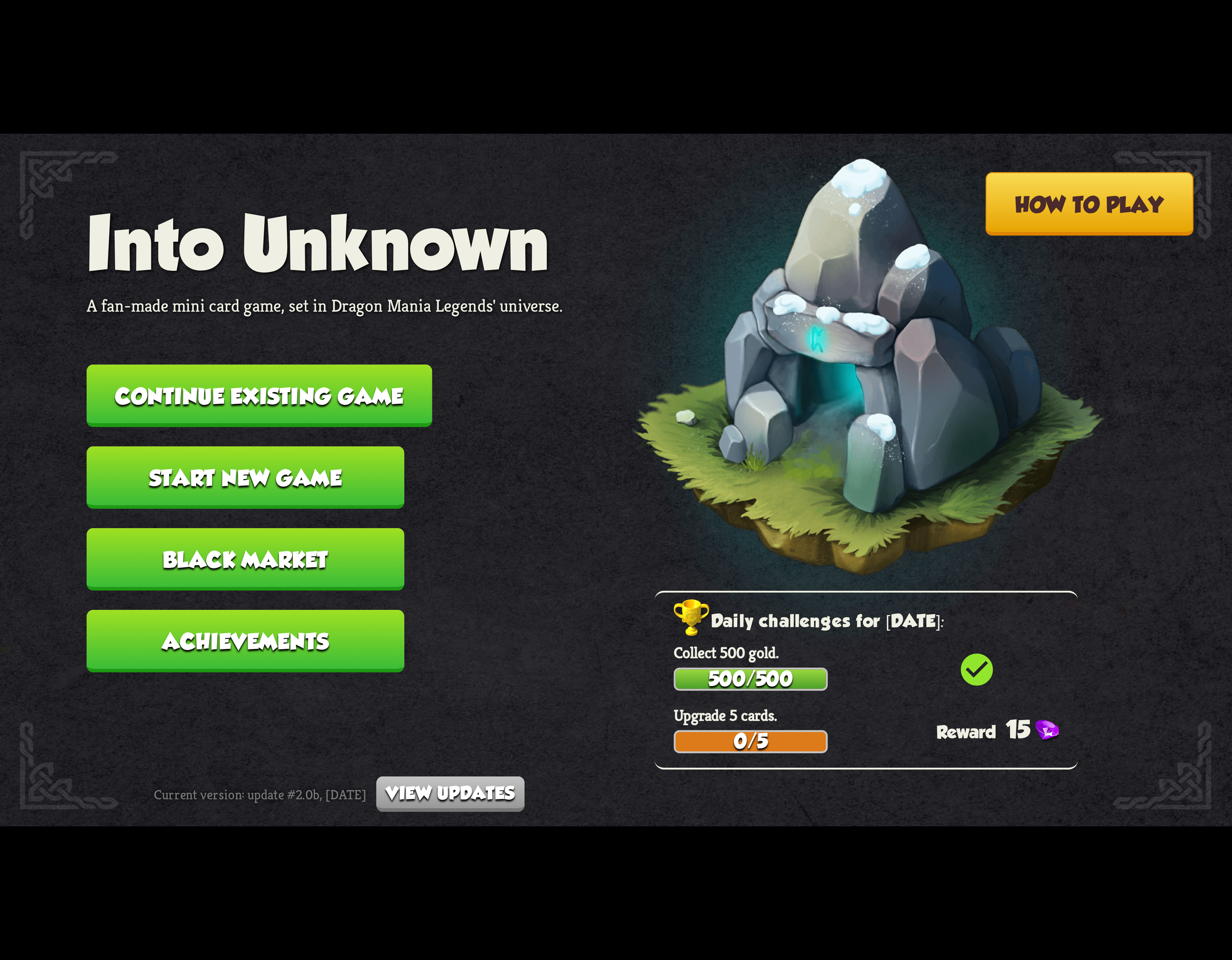
click at [294, 398] on button "Continue existing game" at bounding box center [260, 395] width 346 height 63
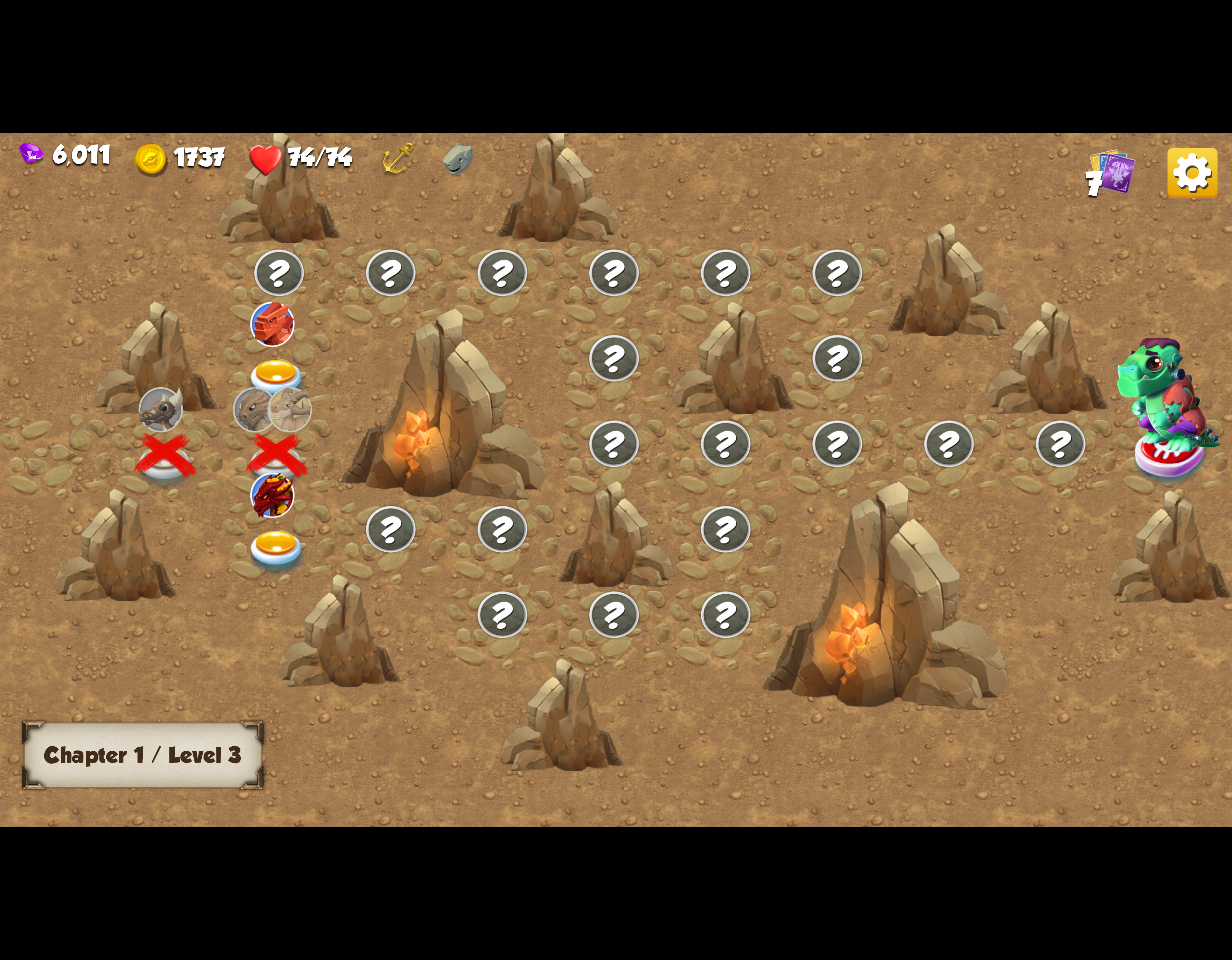
click at [257, 521] on div at bounding box center [279, 541] width 112 height 85
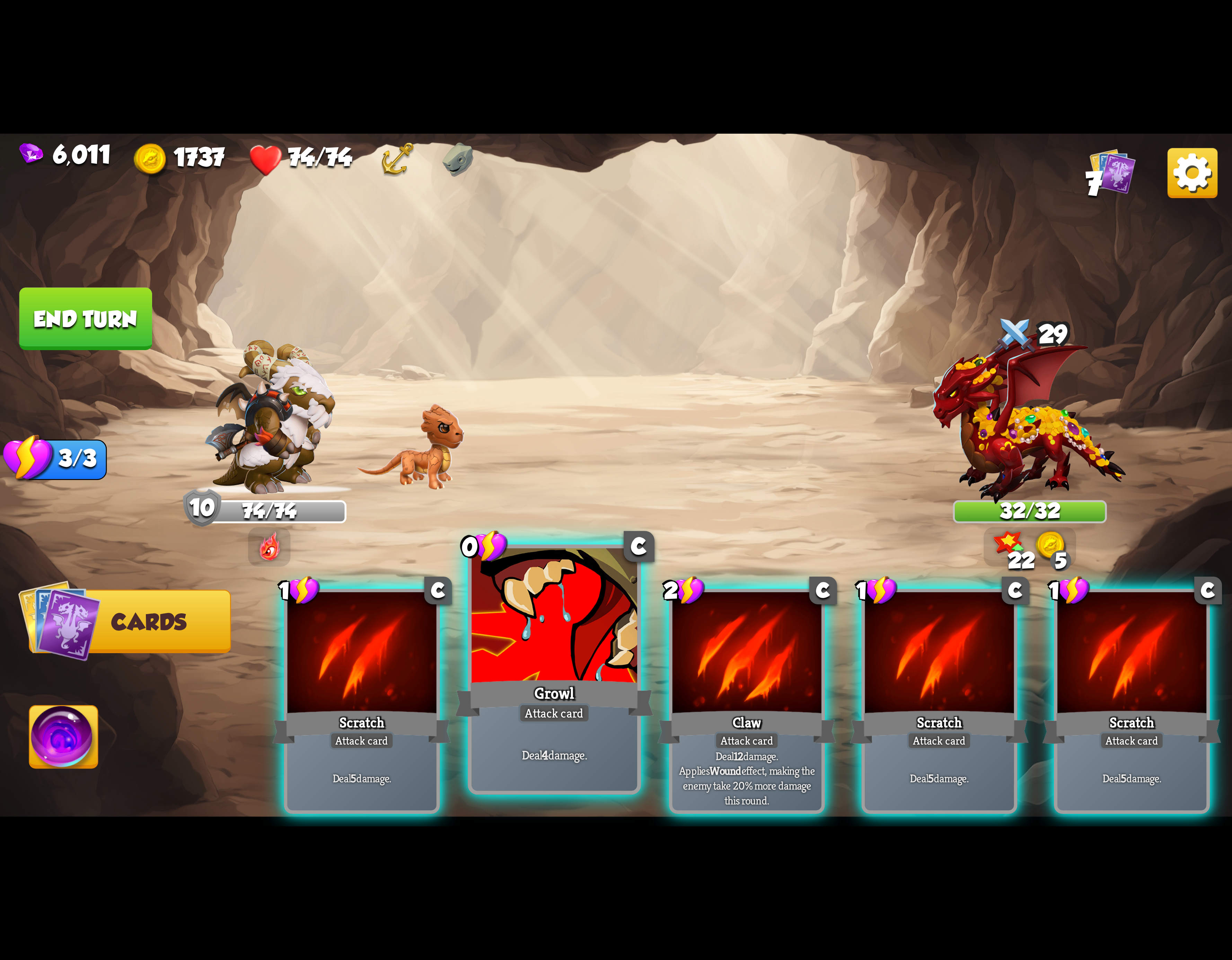
click at [651, 693] on div "Growl" at bounding box center [554, 698] width 199 height 45
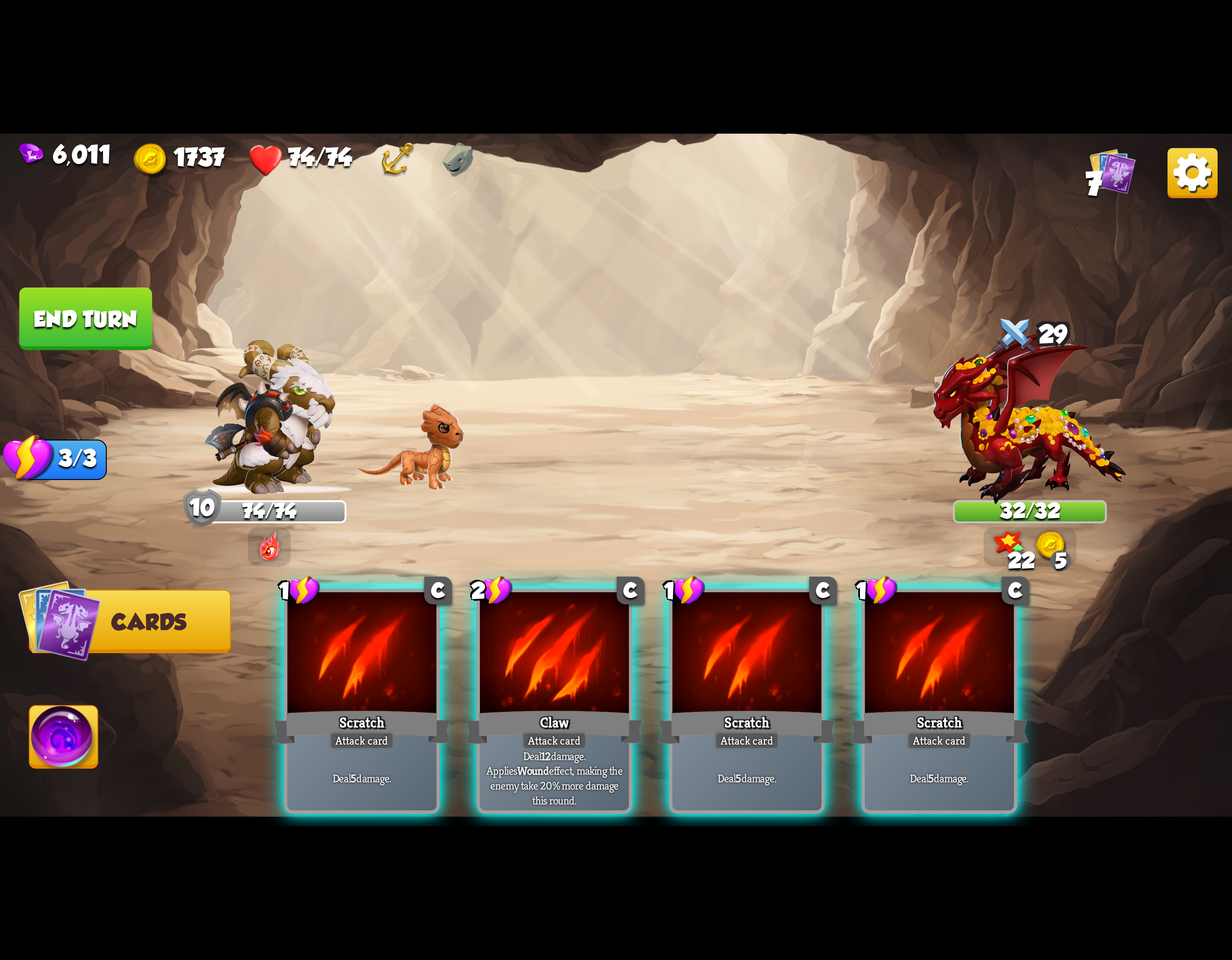
drag, startPoint x: 707, startPoint y: 669, endPoint x: 680, endPoint y: 668, distance: 27.0
click at [688, 668] on div at bounding box center [747, 655] width 149 height 126
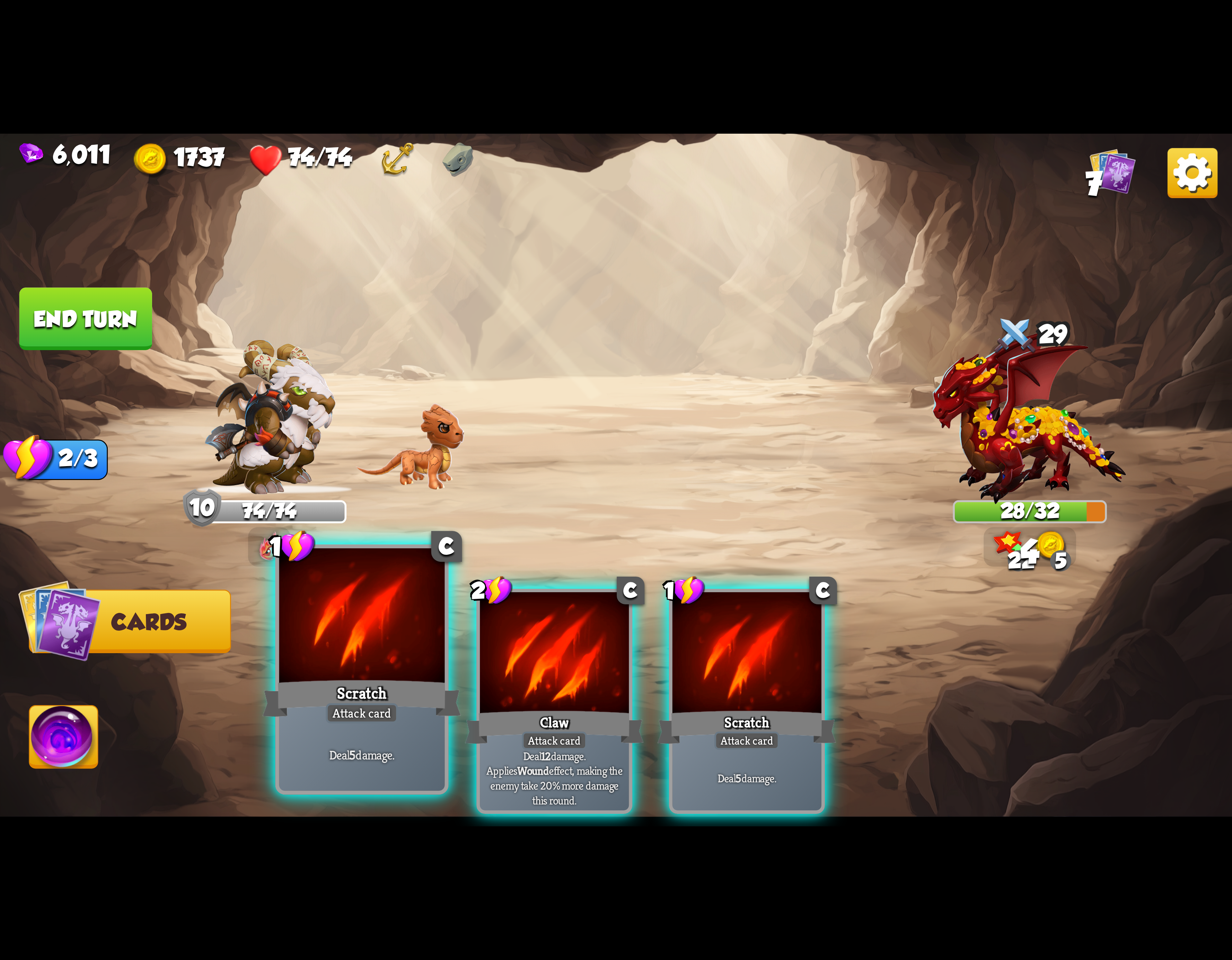
drag, startPoint x: 604, startPoint y: 642, endPoint x: 290, endPoint y: 537, distance: 331.1
click at [587, 642] on div at bounding box center [554, 655] width 149 height 126
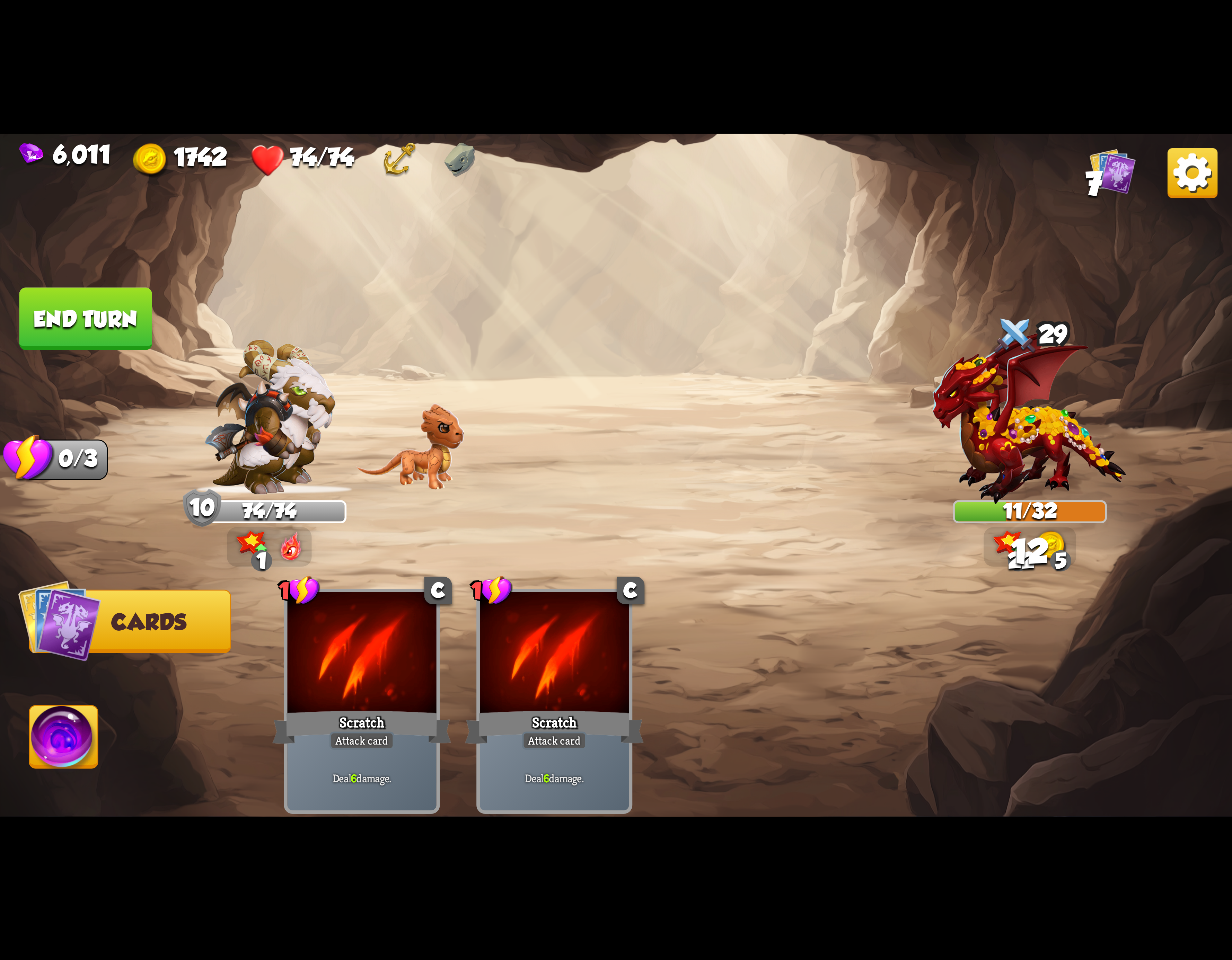
drag, startPoint x: 94, startPoint y: 320, endPoint x: 445, endPoint y: 452, distance: 375.0
click at [445, 452] on div "Select an enemy to attack... You don't have enough stamina to play that card...…" at bounding box center [616, 480] width 1232 height 693
click at [88, 740] on img at bounding box center [63, 741] width 68 height 69
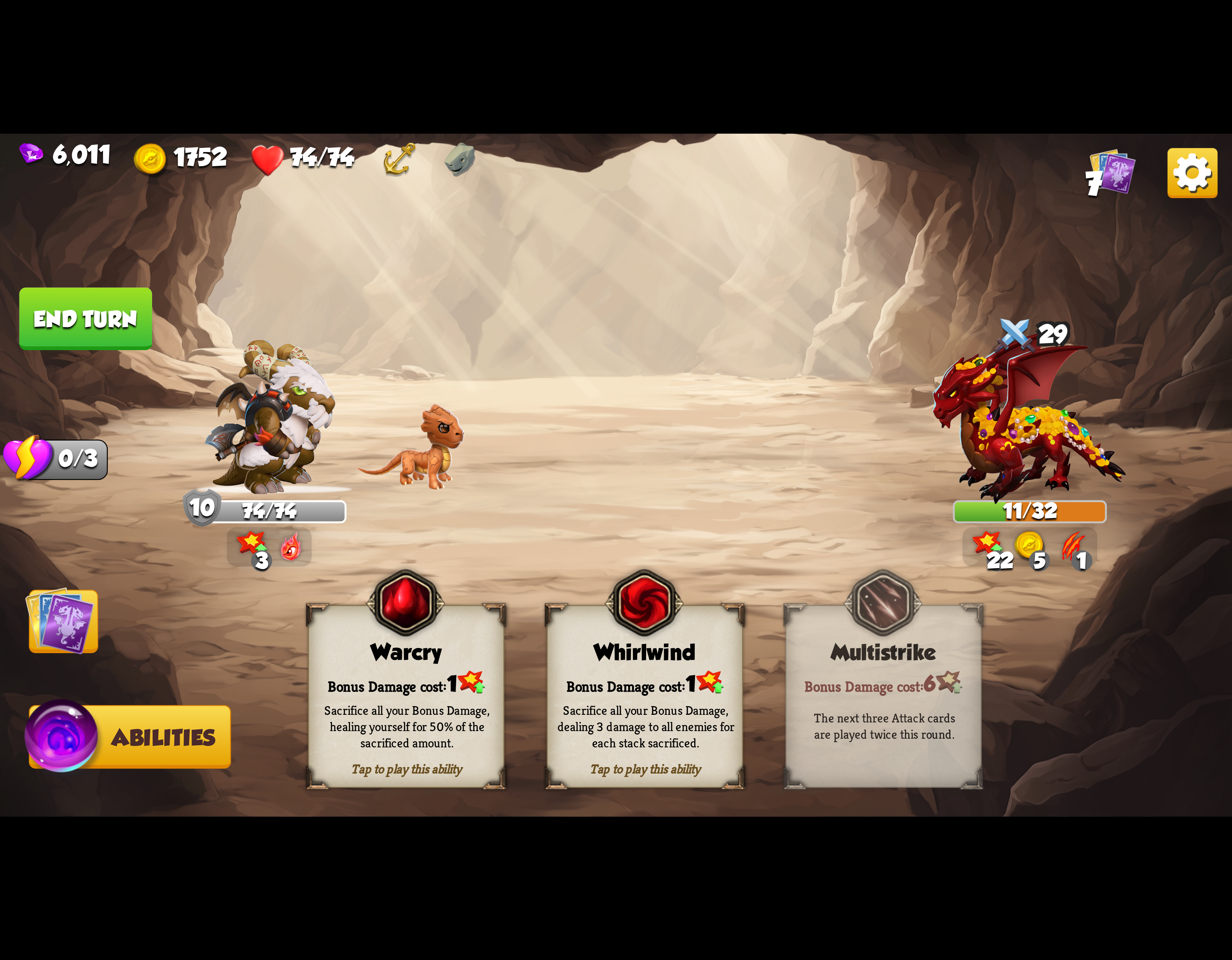
click at [682, 708] on div "Sacrifice all your Bonus Damage, dealing 3 damage to all enemies for each stack…" at bounding box center [645, 726] width 177 height 49
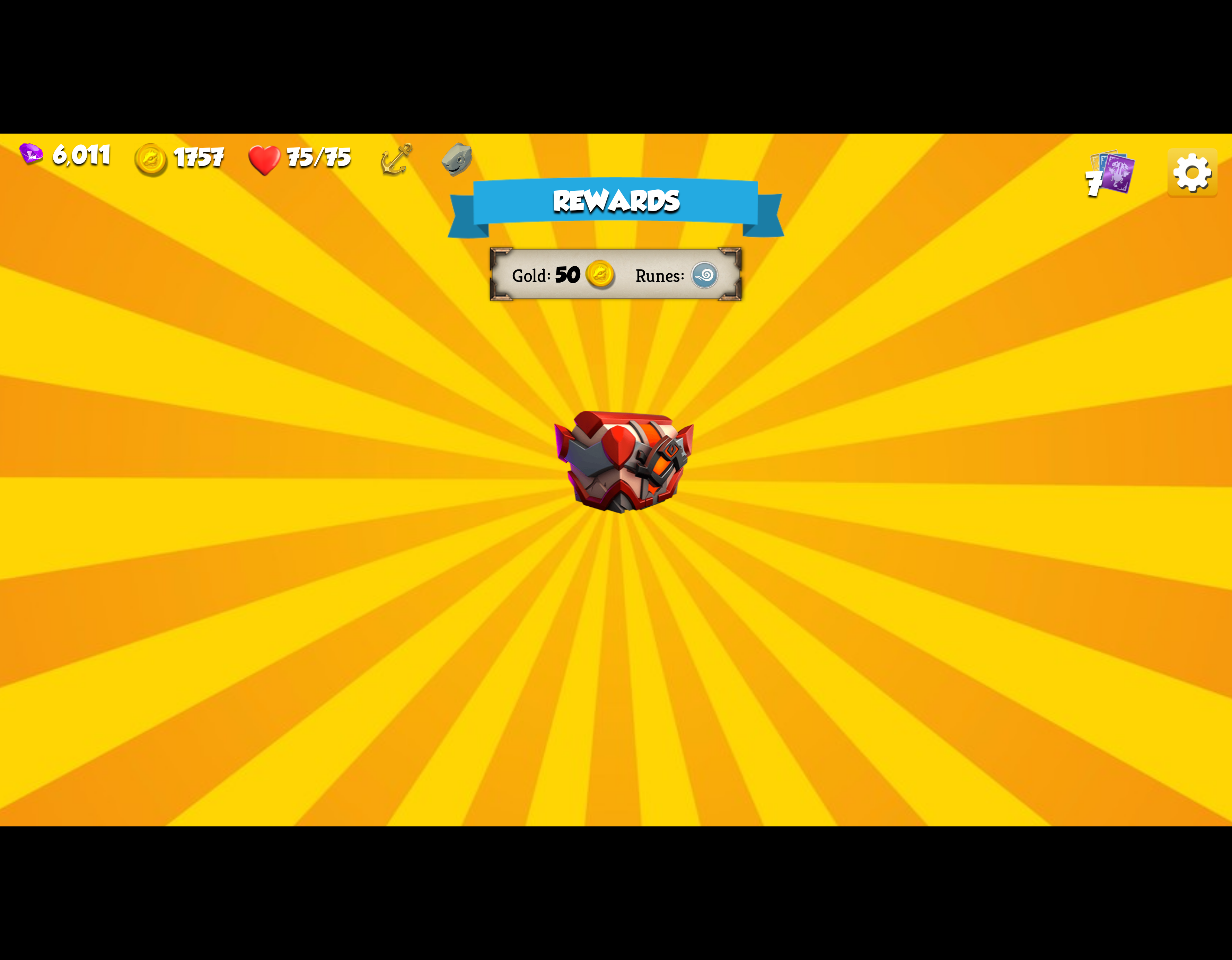
click at [1171, 168] on img at bounding box center [1193, 173] width 50 height 50
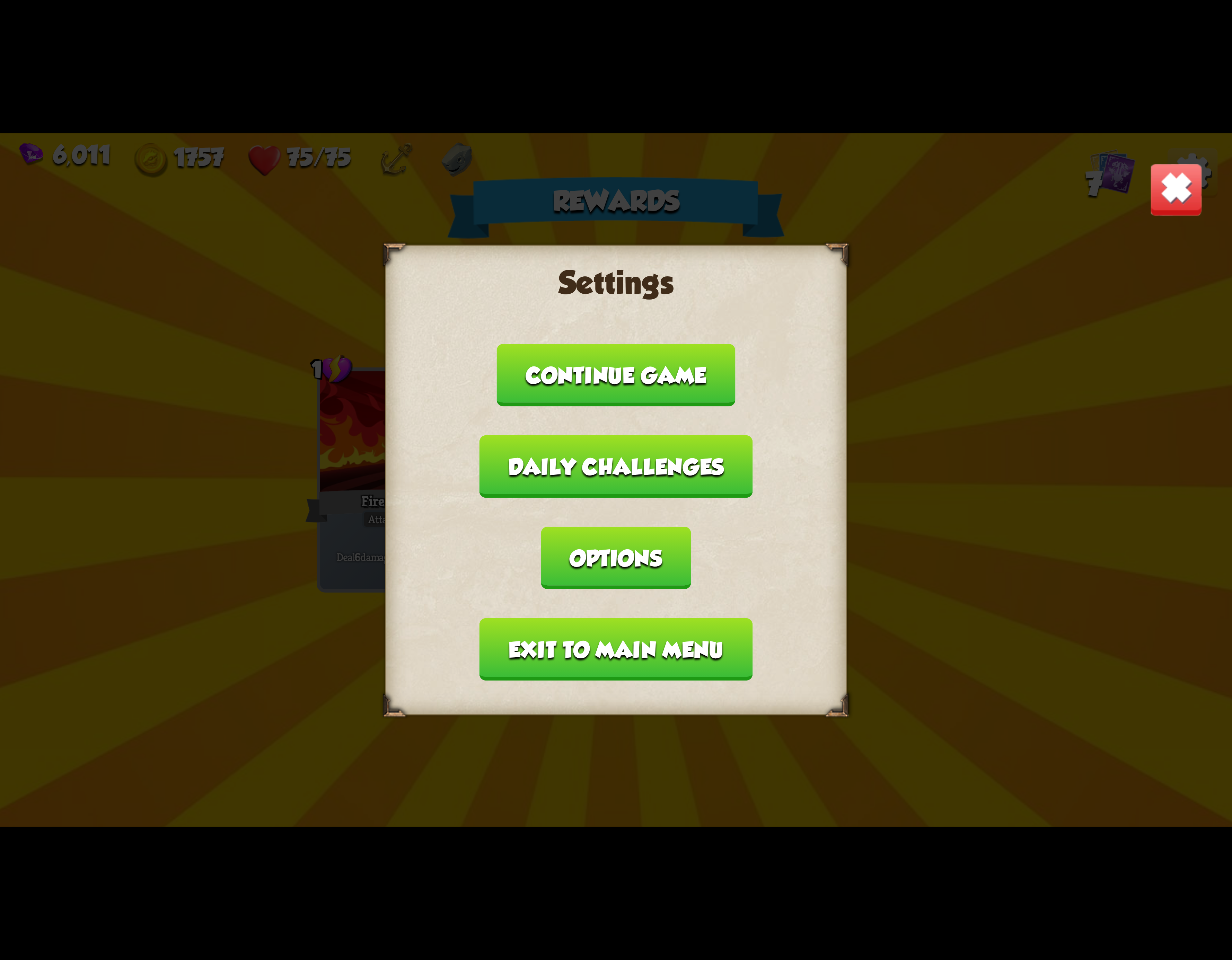
drag, startPoint x: 740, startPoint y: 531, endPoint x: 738, endPoint y: 528, distance: 3.6
click at [691, 528] on button "Options" at bounding box center [616, 558] width 149 height 63
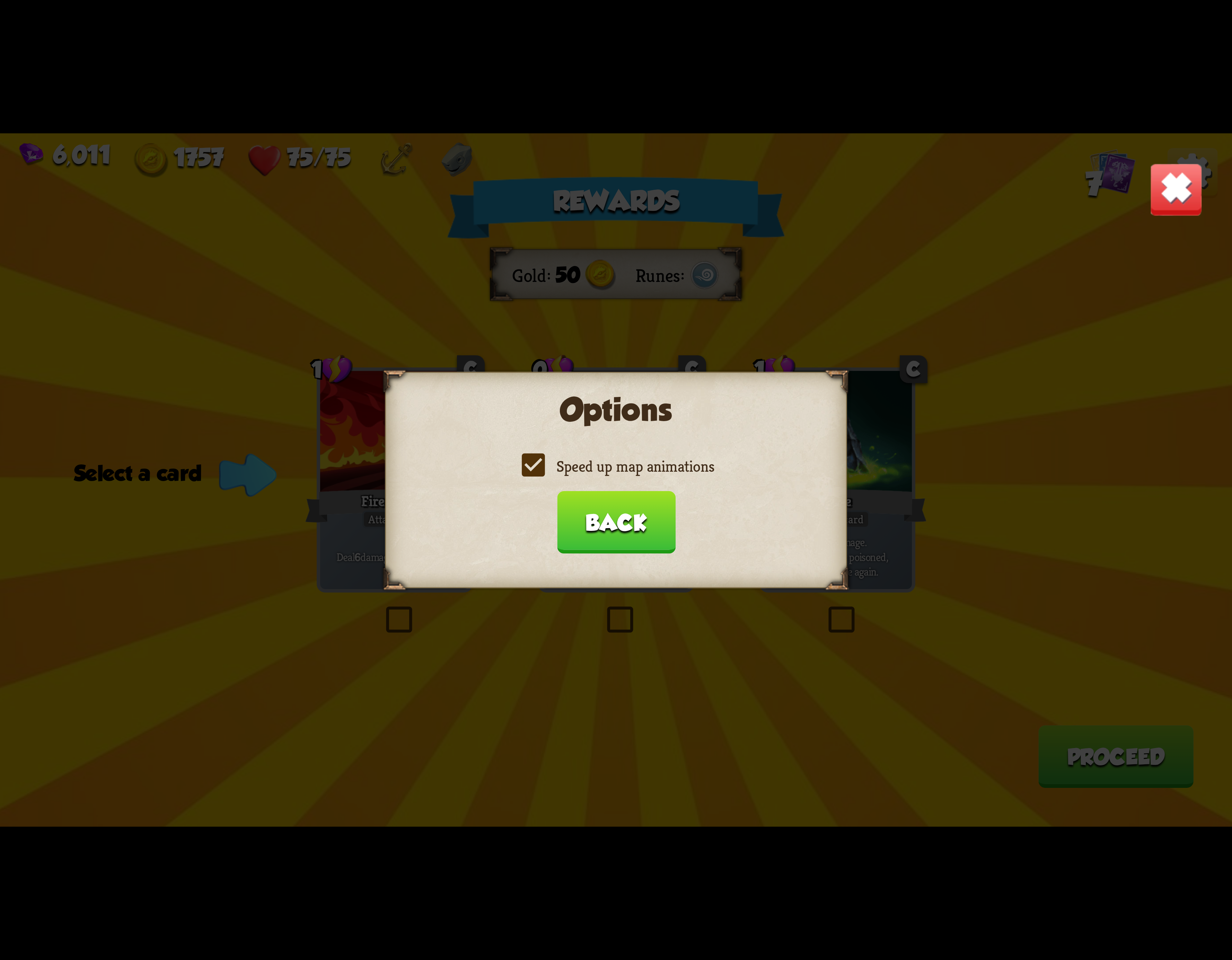
click at [532, 466] on label "Speed up map animations" at bounding box center [616, 466] width 196 height 20
click at [0, 0] on input "Speed up map animations" at bounding box center [0, 0] width 0 height 0
click at [532, 466] on label "Speed up map animations" at bounding box center [616, 466] width 196 height 20
click at [0, 0] on input "Speed up map animations" at bounding box center [0, 0] width 0 height 0
click at [618, 511] on button "Back" at bounding box center [616, 522] width 119 height 63
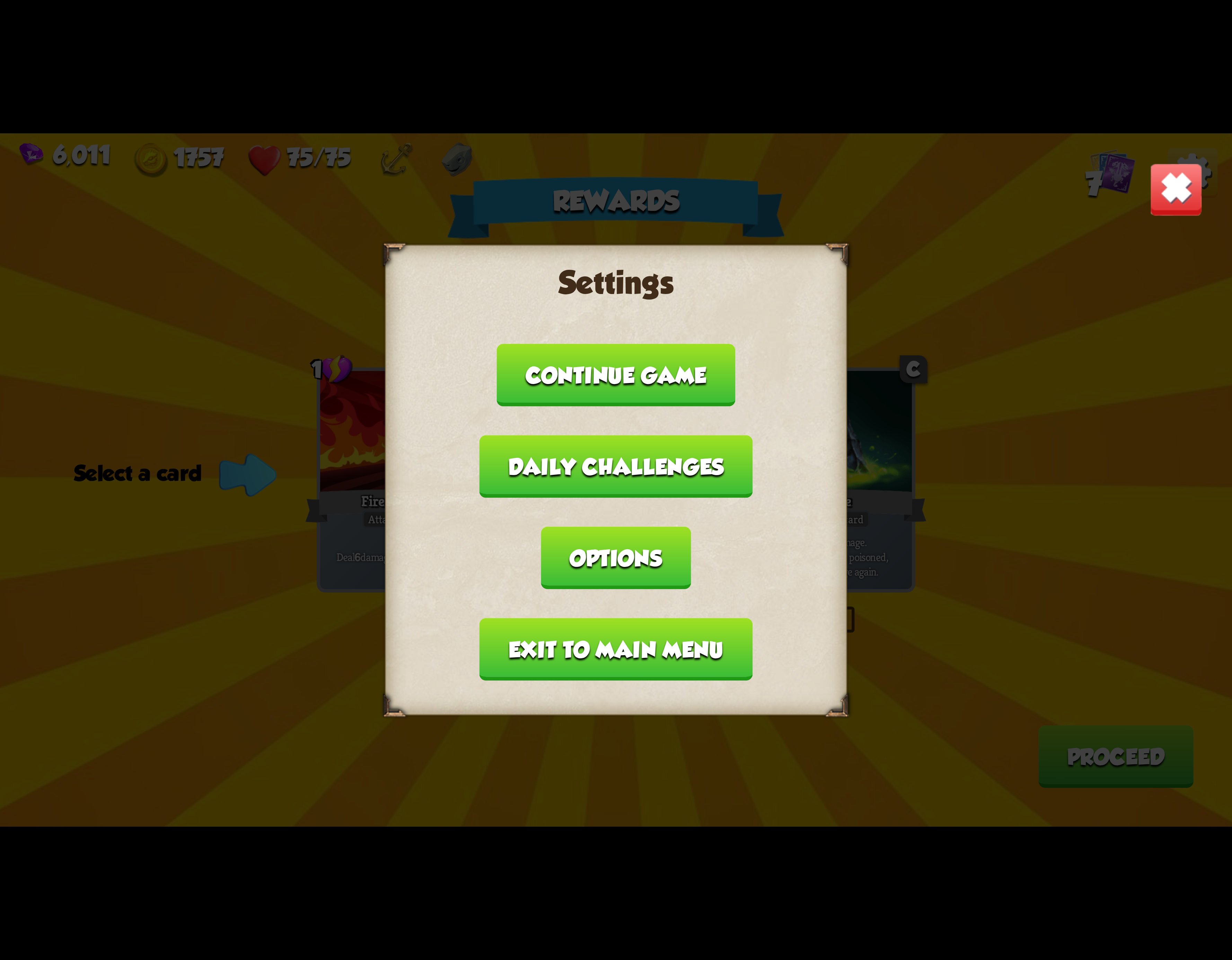
click at [582, 618] on button "Exit to main menu" at bounding box center [616, 649] width 273 height 63
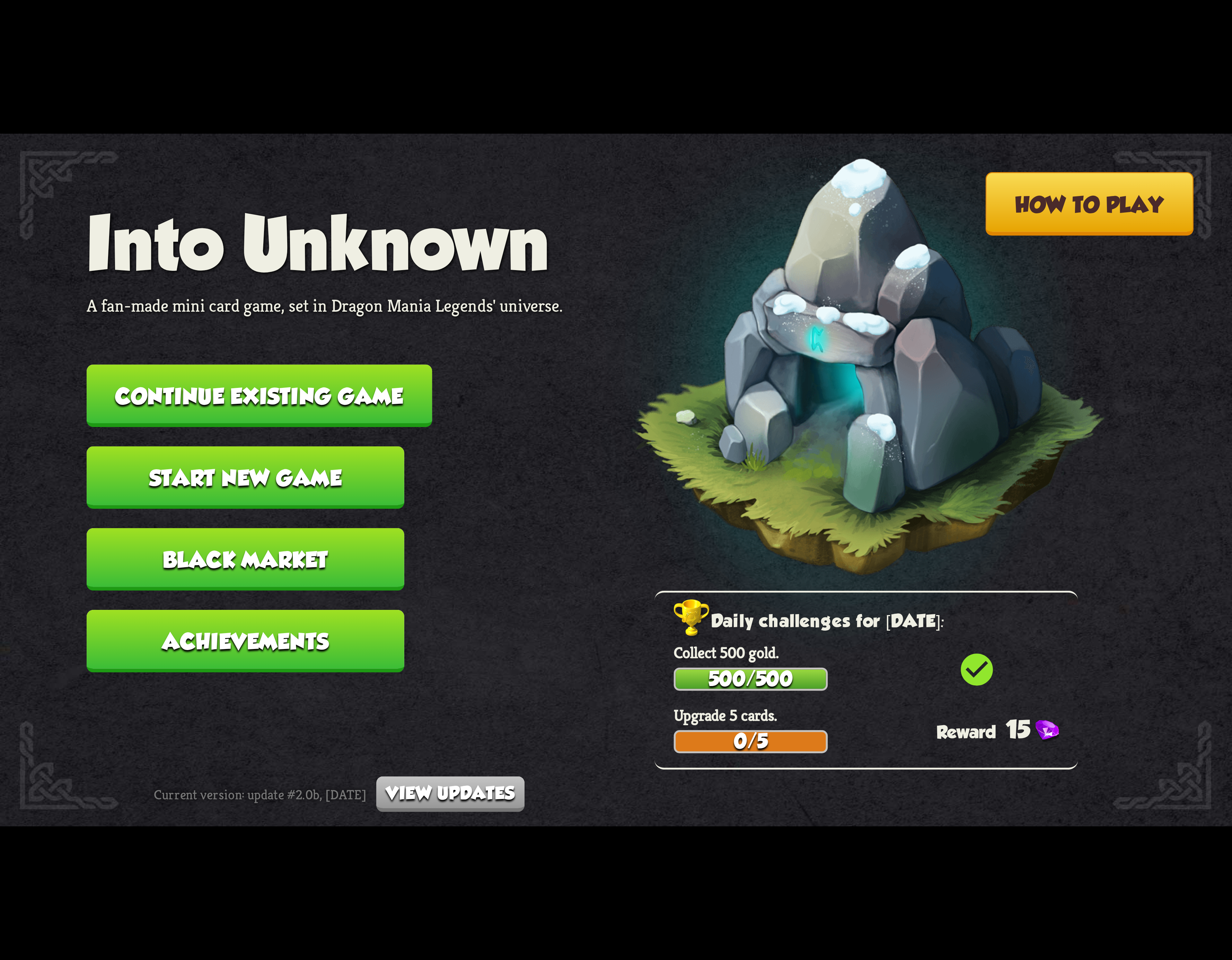
click at [398, 426] on nav "Into Unknown A fan-made mini card game, set in Dragon Mania Legends' universe. …" at bounding box center [325, 446] width 476 height 491
click at [385, 411] on button "Continue existing game" at bounding box center [260, 395] width 346 height 63
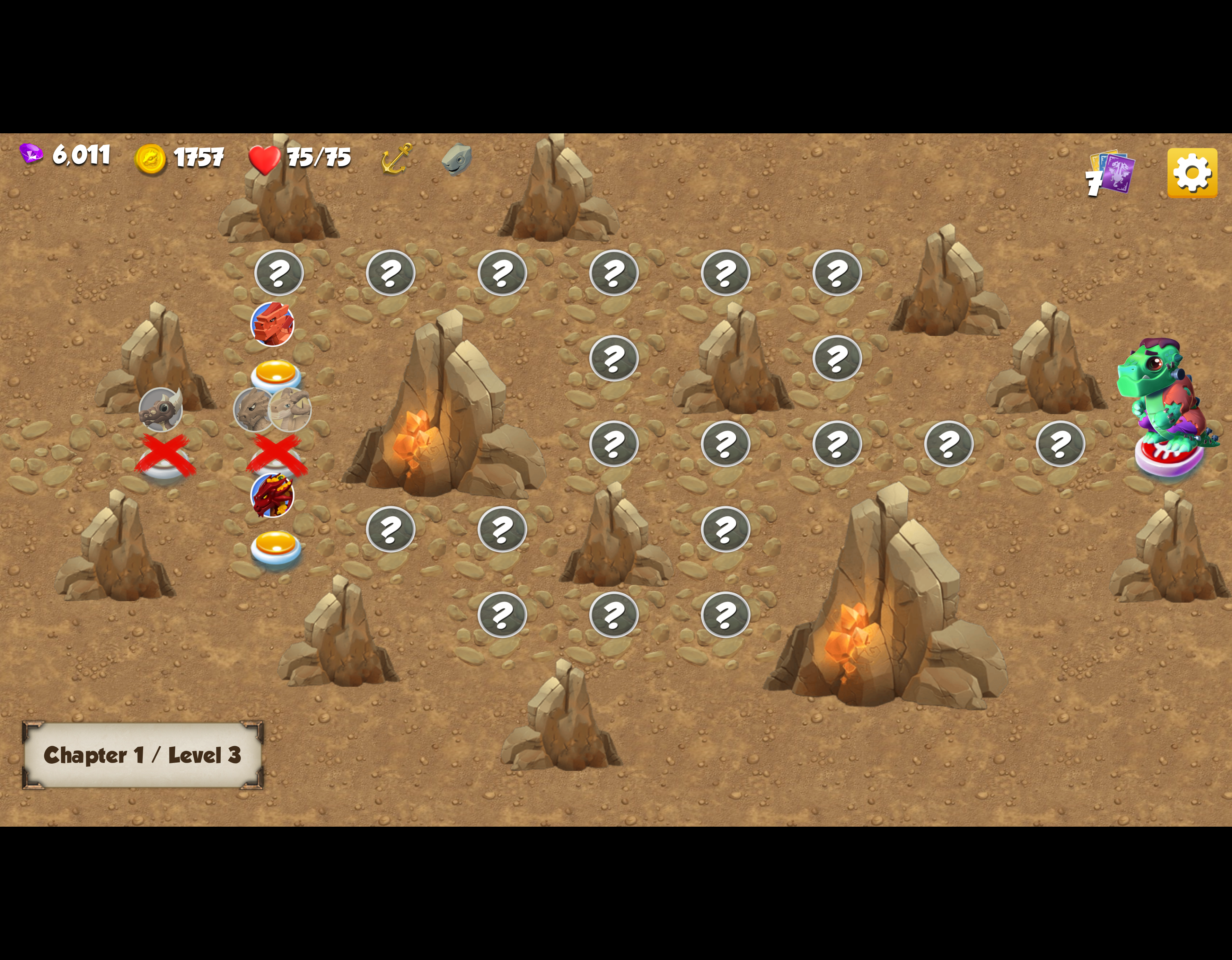
click at [282, 534] on img at bounding box center [277, 553] width 62 height 45
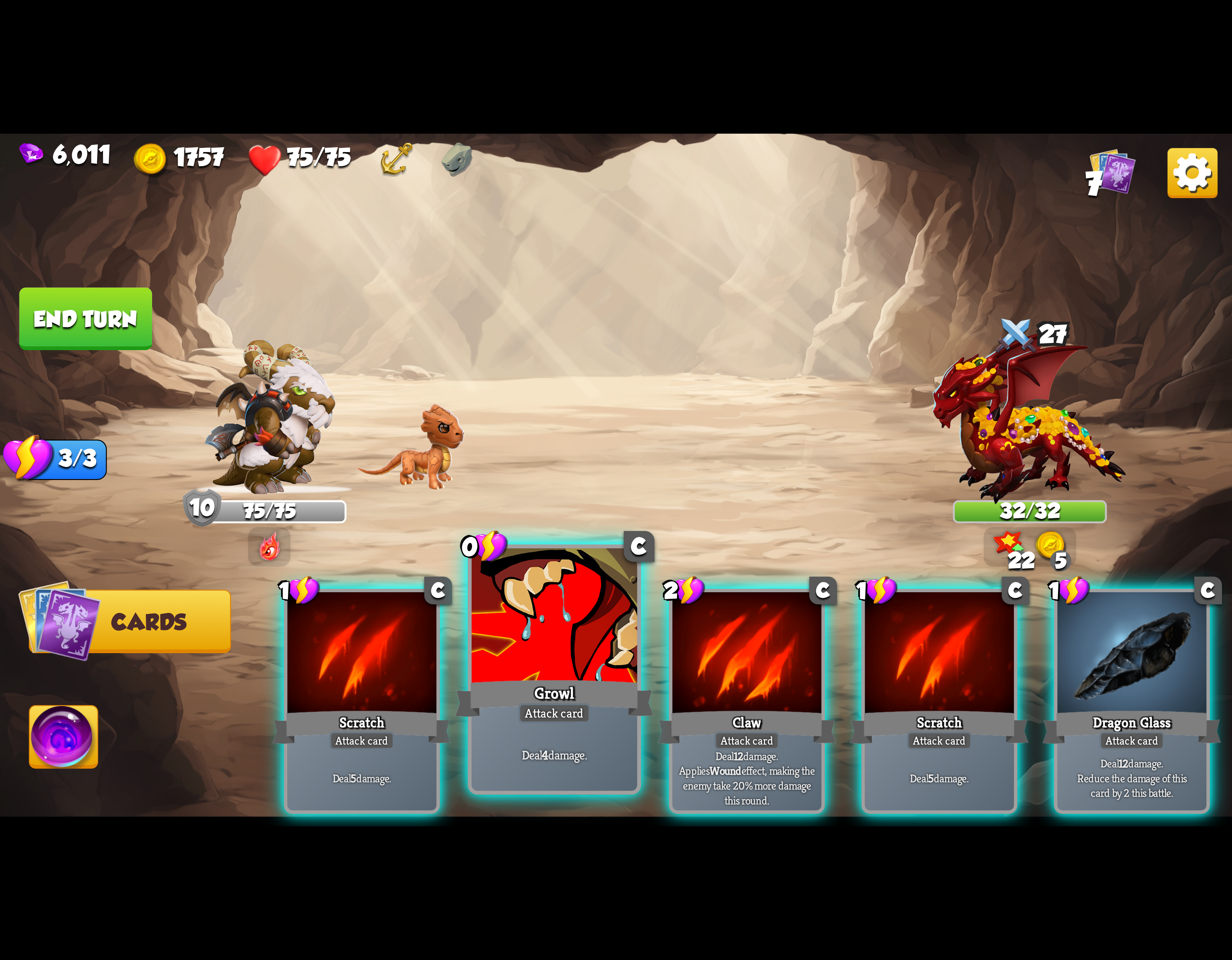
drag, startPoint x: 350, startPoint y: 703, endPoint x: 494, endPoint y: 686, distance: 145.0
click at [360, 731] on div "Attack card" at bounding box center [362, 740] width 65 height 18
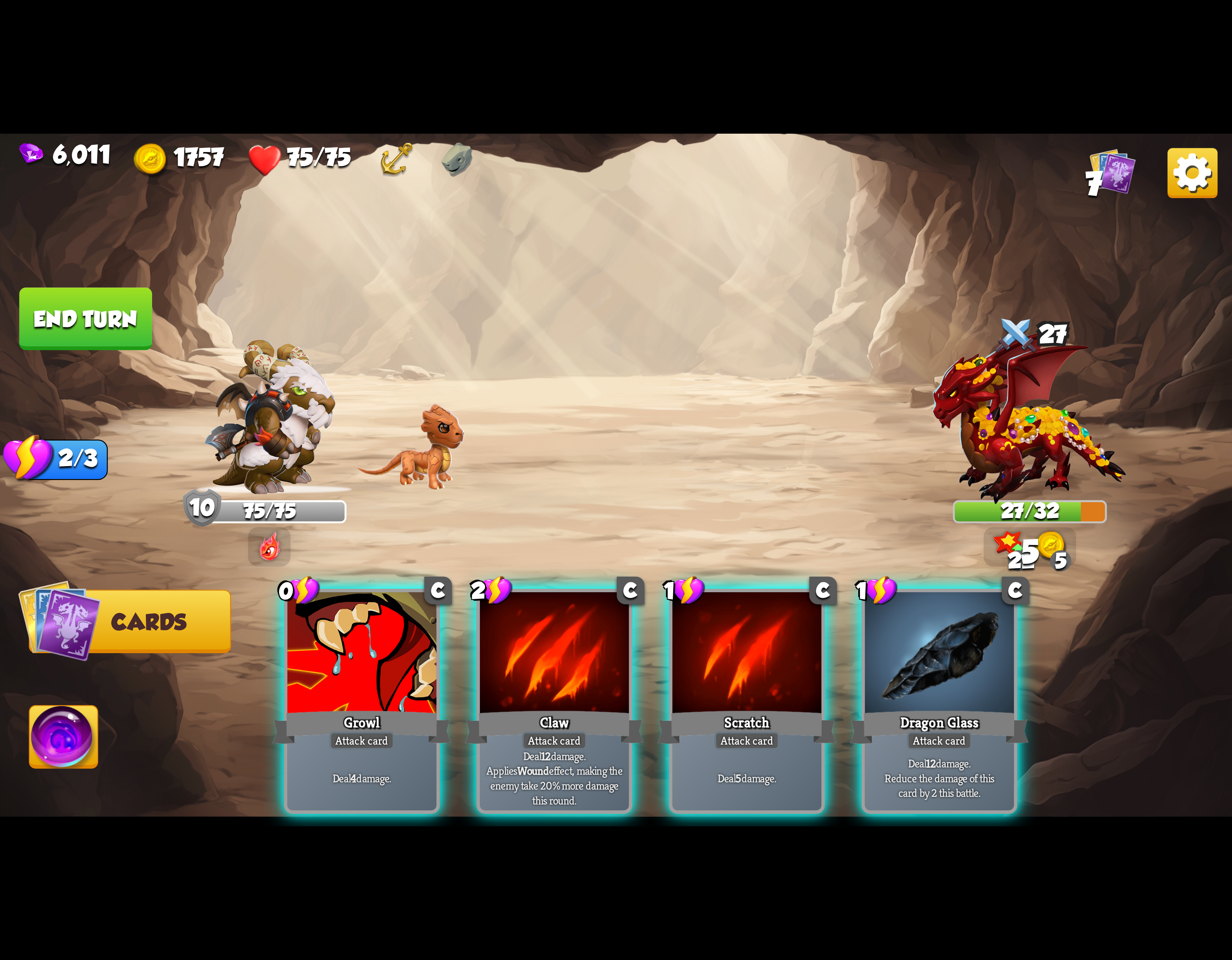
drag, startPoint x: 783, startPoint y: 686, endPoint x: 765, endPoint y: 686, distance: 18.0
click at [779, 707] on div "Scratch" at bounding box center [747, 727] width 179 height 40
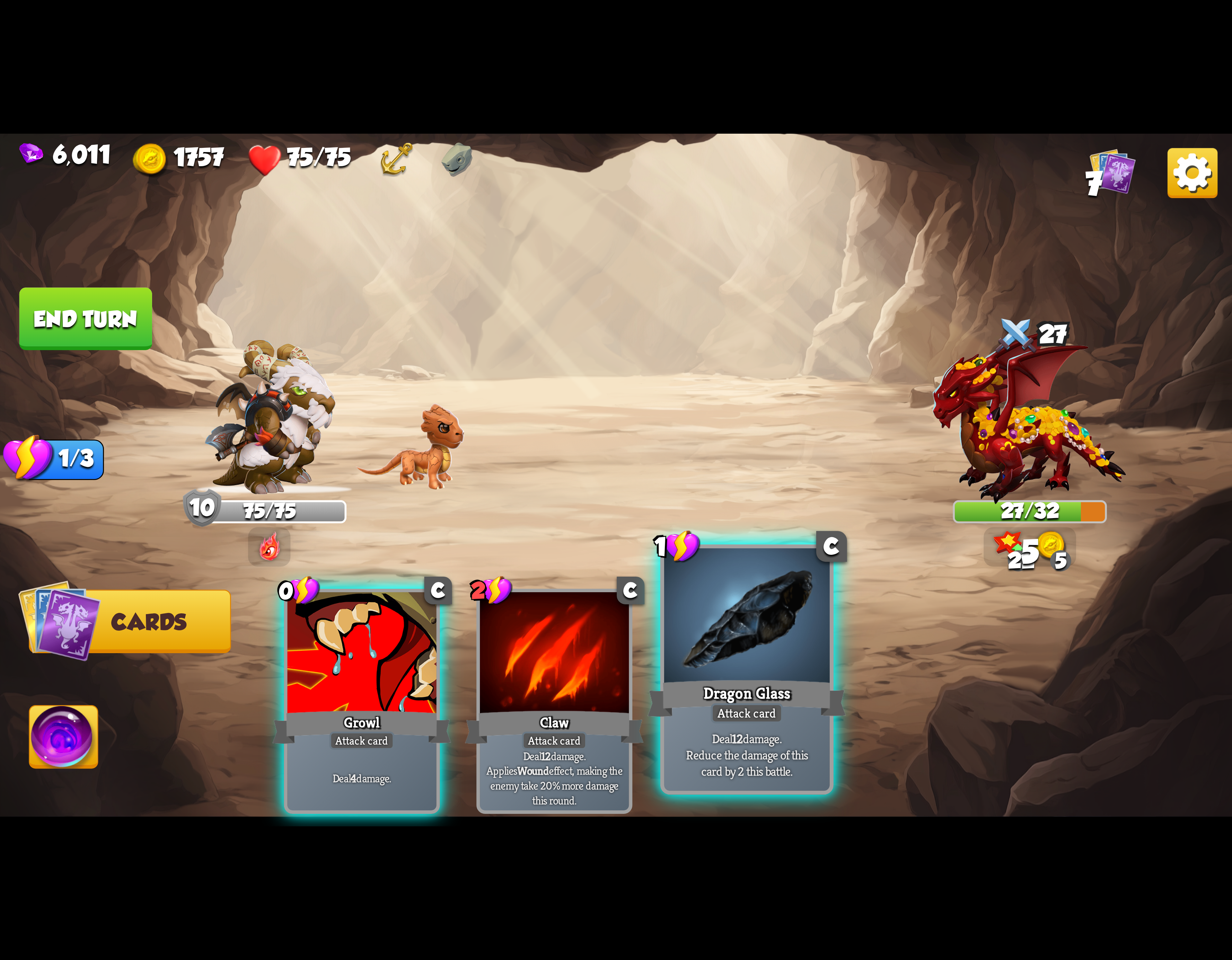
click at [739, 638] on div at bounding box center [747, 618] width 165 height 140
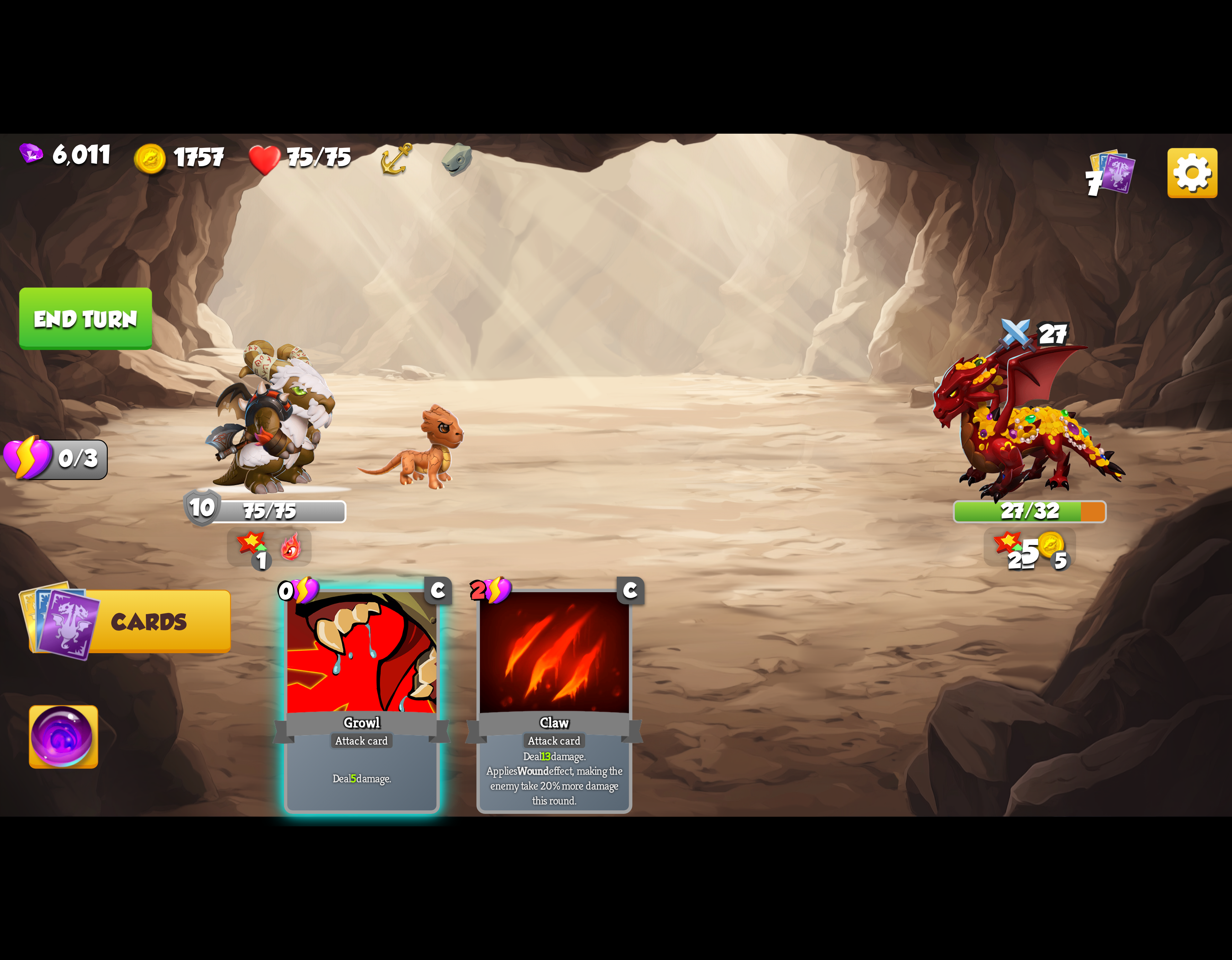
drag, startPoint x: 385, startPoint y: 657, endPoint x: 371, endPoint y: 651, distance: 15.2
click at [377, 653] on div at bounding box center [362, 655] width 149 height 126
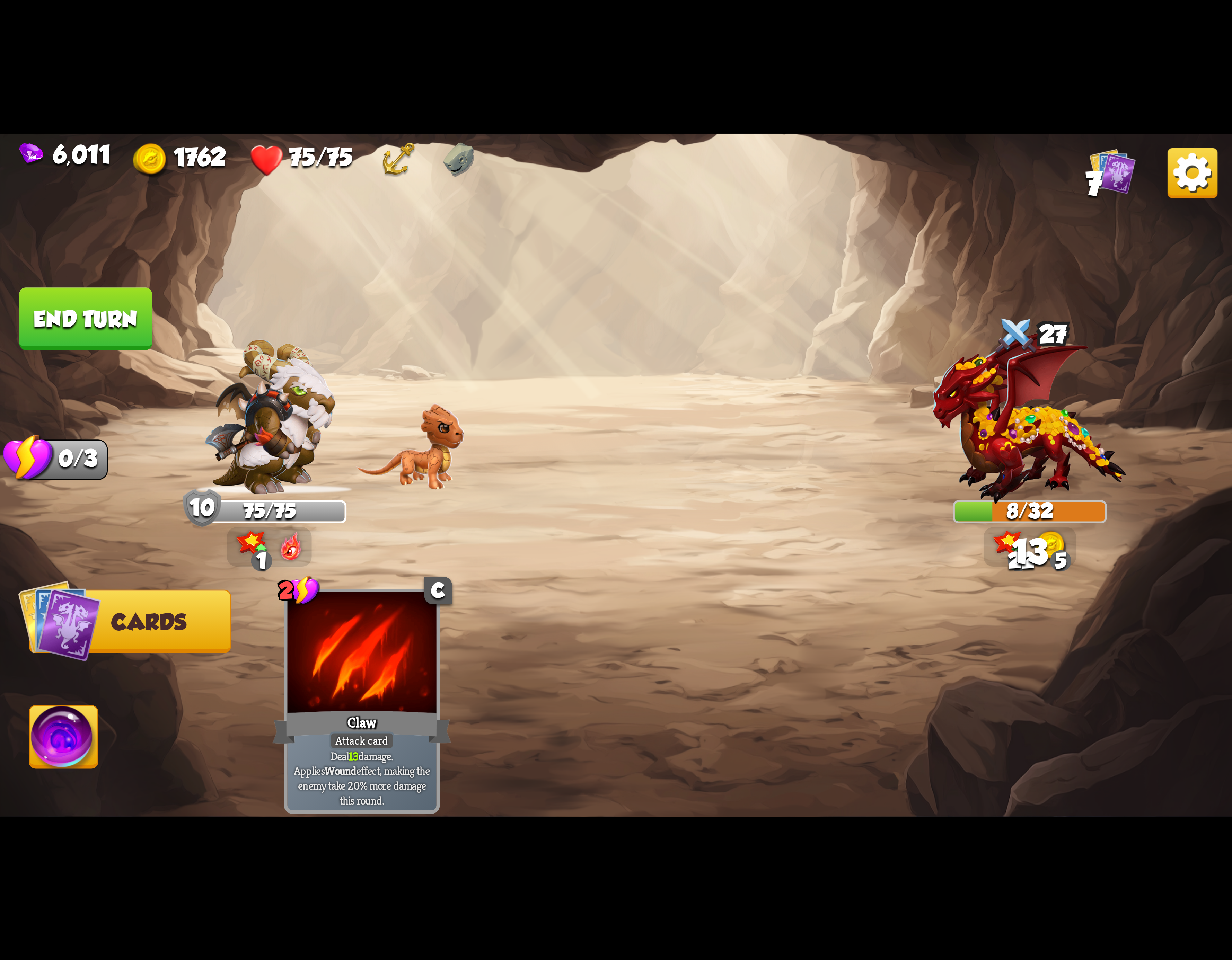
click at [57, 729] on img at bounding box center [63, 741] width 68 height 69
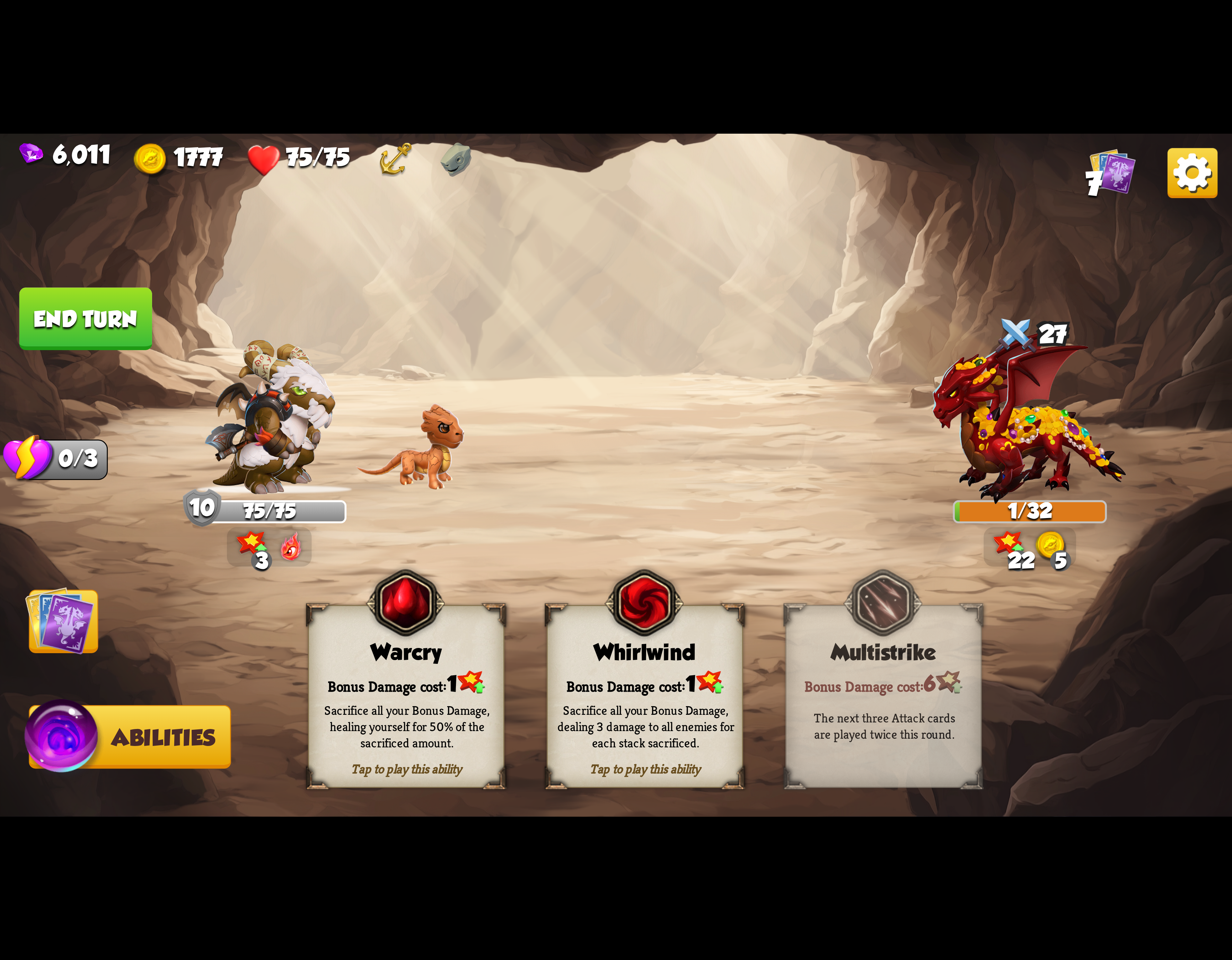
click at [98, 330] on button "End turn" at bounding box center [86, 318] width 133 height 63
click at [589, 629] on div "Tap to play this ability Whirlwind Bonus Damage cost: 1 Sacrifice all your Bonu…" at bounding box center [645, 697] width 196 height 183
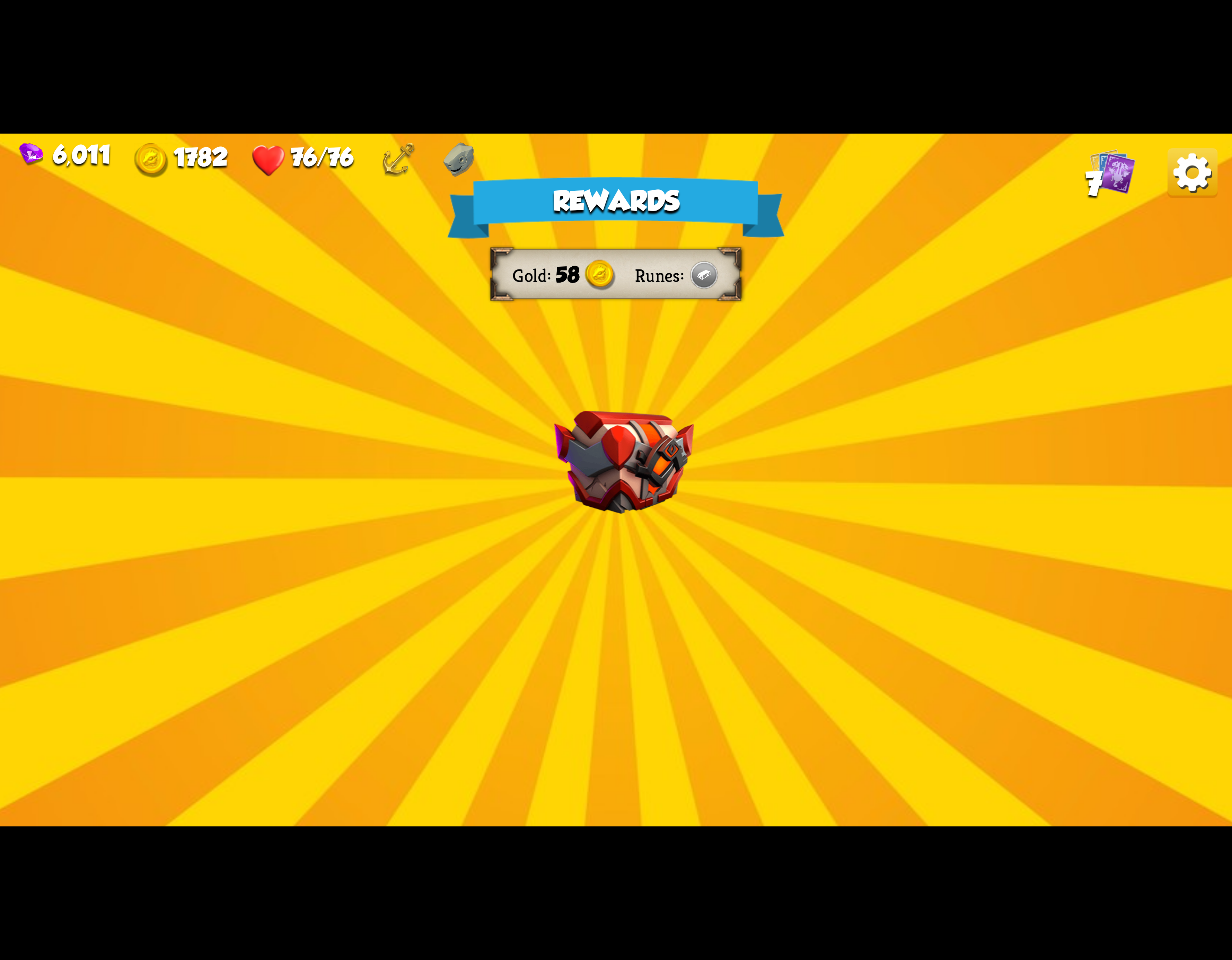
click at [1154, 179] on div "6,011 1782 76/76 7" at bounding box center [616, 158] width 1232 height 48
click at [1174, 174] on img at bounding box center [1193, 173] width 50 height 50
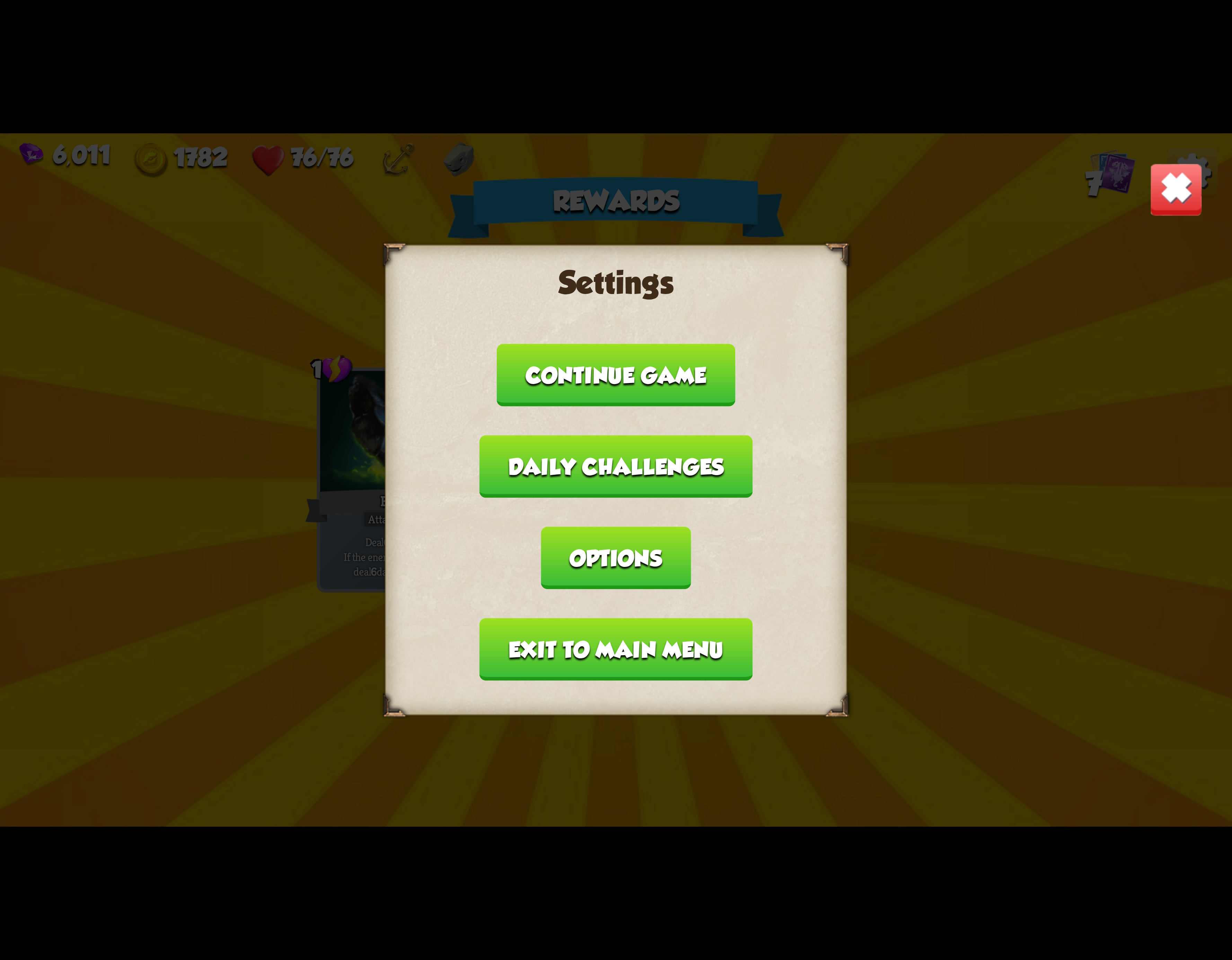
click at [691, 527] on button "Options" at bounding box center [616, 558] width 149 height 63
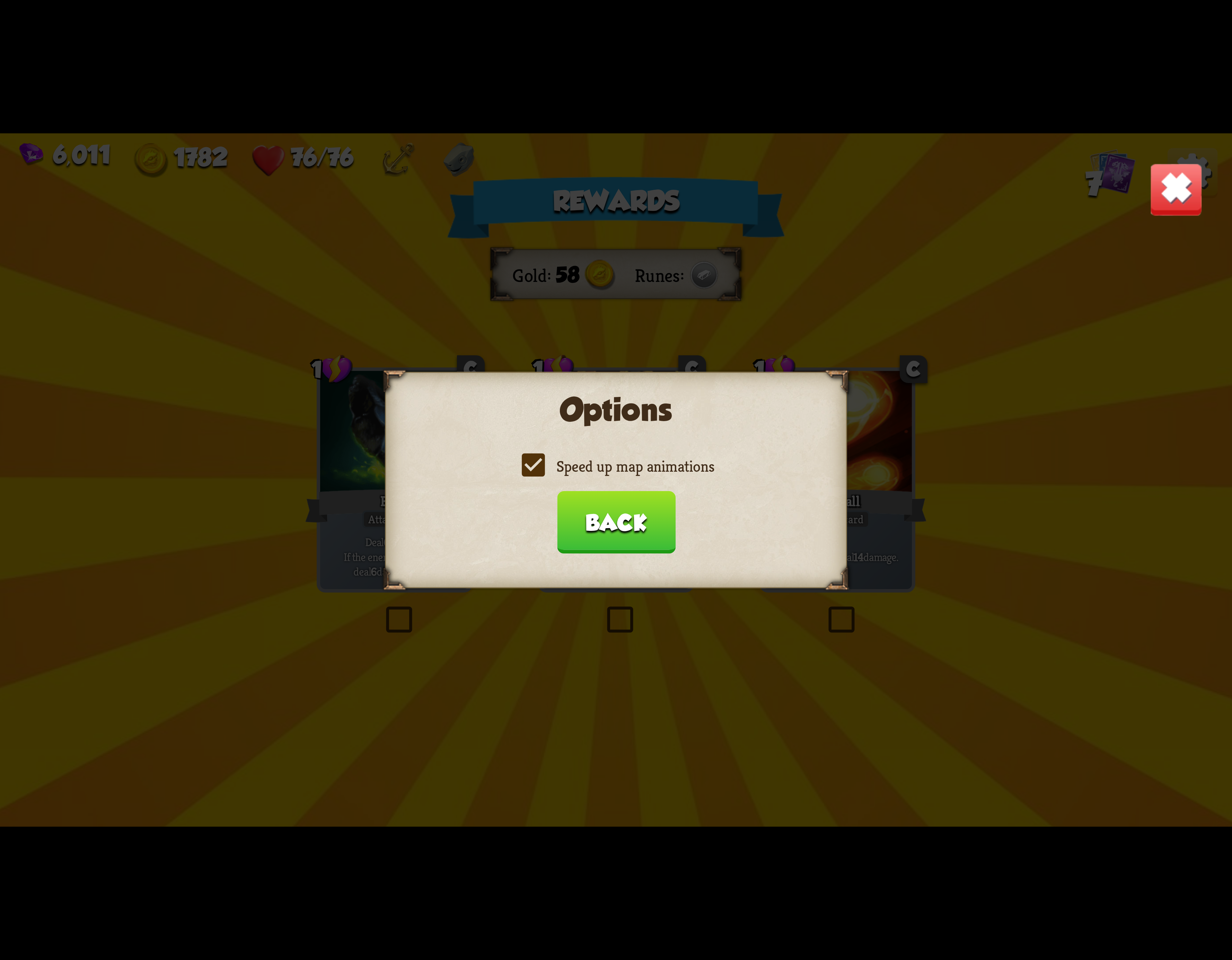
click at [519, 477] on label "Speed up map animations" at bounding box center [616, 466] width 196 height 20
click at [0, 0] on input "Speed up map animations" at bounding box center [0, 0] width 0 height 0
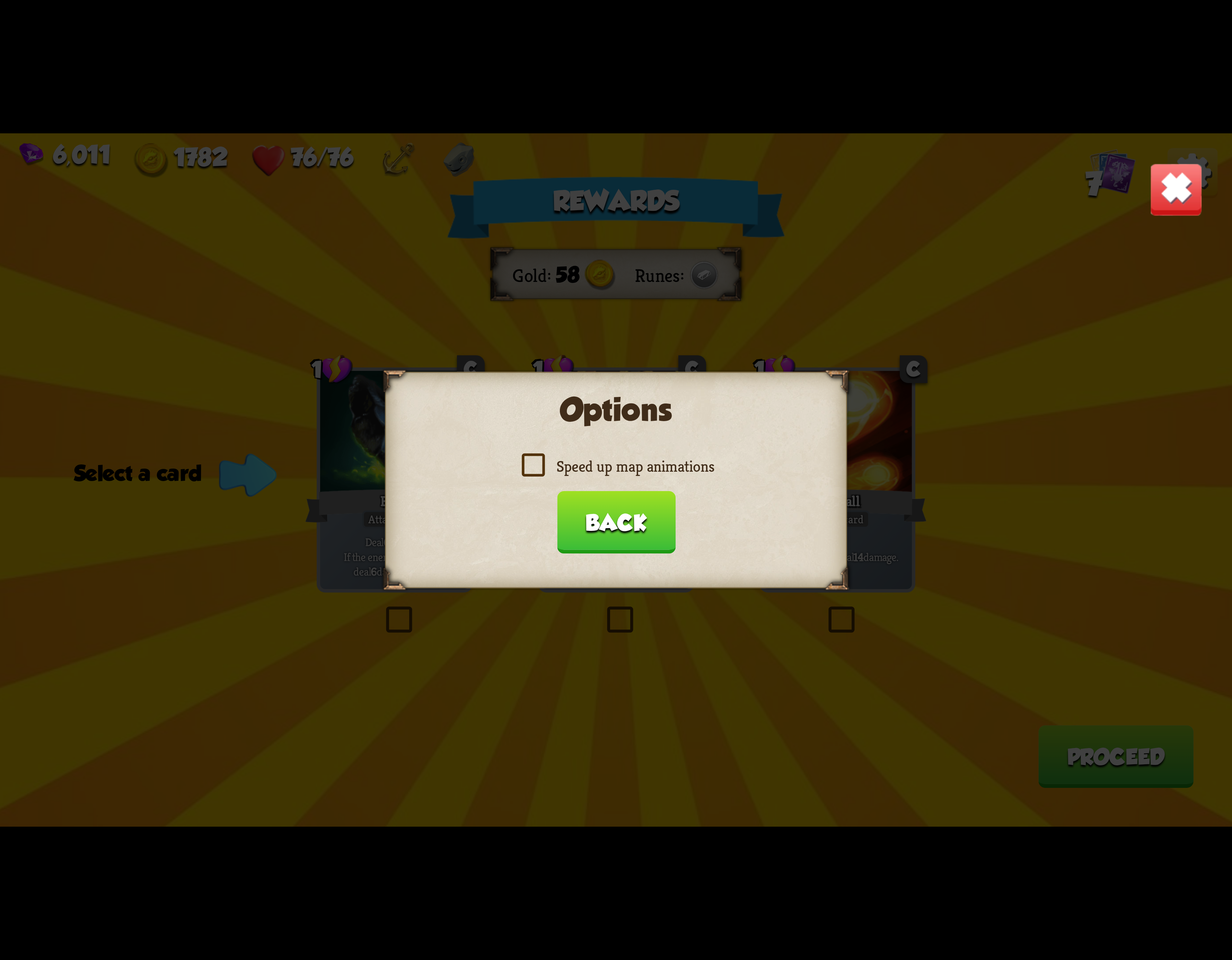
click at [537, 463] on label "Speed up map animations" at bounding box center [616, 466] width 196 height 20
click at [0, 0] on input "Speed up map animations" at bounding box center [0, 0] width 0 height 0
click at [537, 463] on label "Speed up map animations" at bounding box center [616, 466] width 196 height 20
click at [0, 0] on input "Speed up map animations" at bounding box center [0, 0] width 0 height 0
click at [537, 463] on label "Speed up map animations" at bounding box center [616, 466] width 196 height 20
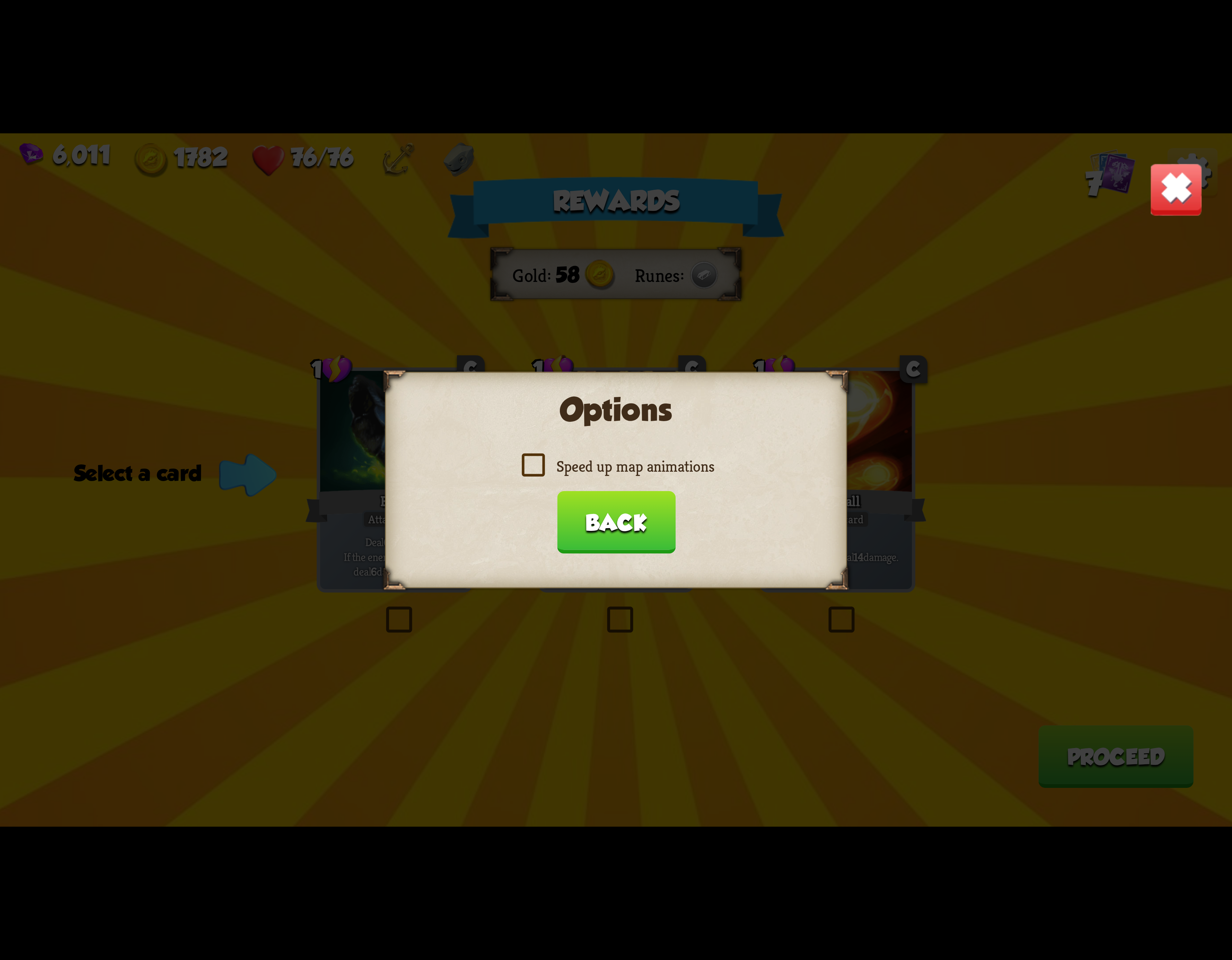
click at [0, 0] on input "Speed up map animations" at bounding box center [0, 0] width 0 height 0
click at [604, 542] on button "Back" at bounding box center [616, 522] width 119 height 63
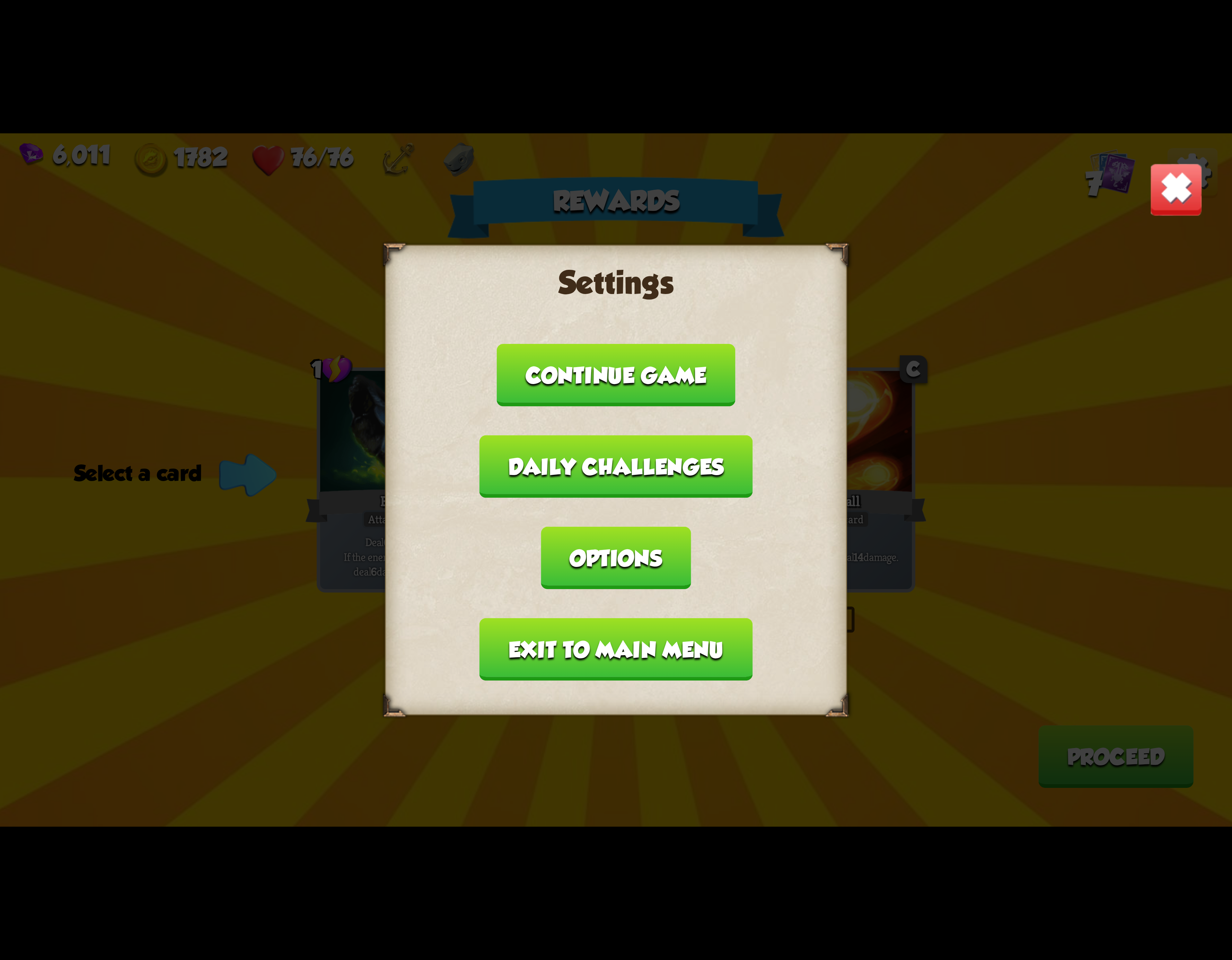
click at [577, 618] on button "Exit to main menu" at bounding box center [616, 649] width 273 height 63
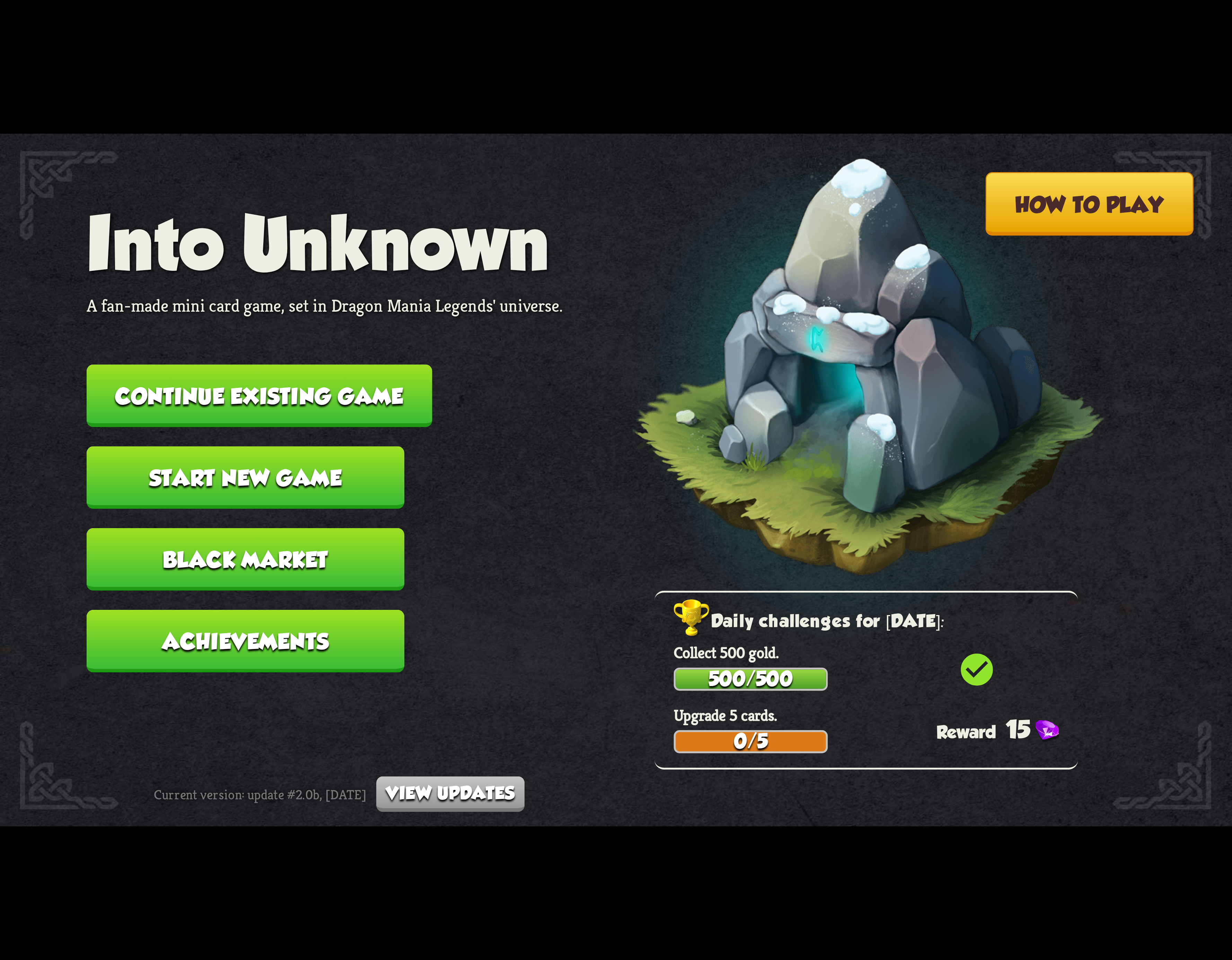
click at [358, 418] on button "Continue existing game" at bounding box center [260, 395] width 346 height 63
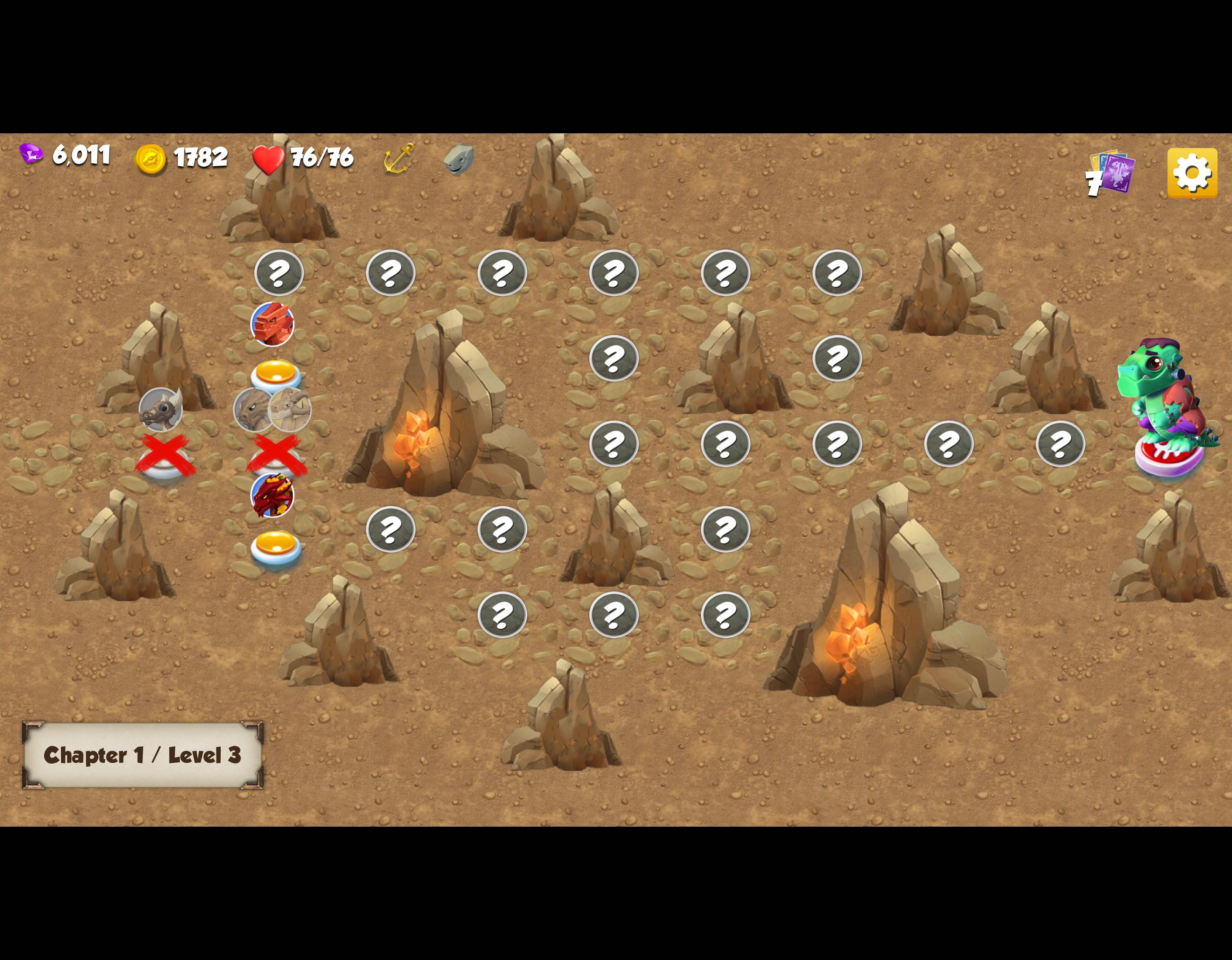
click at [279, 499] on img at bounding box center [272, 495] width 45 height 45
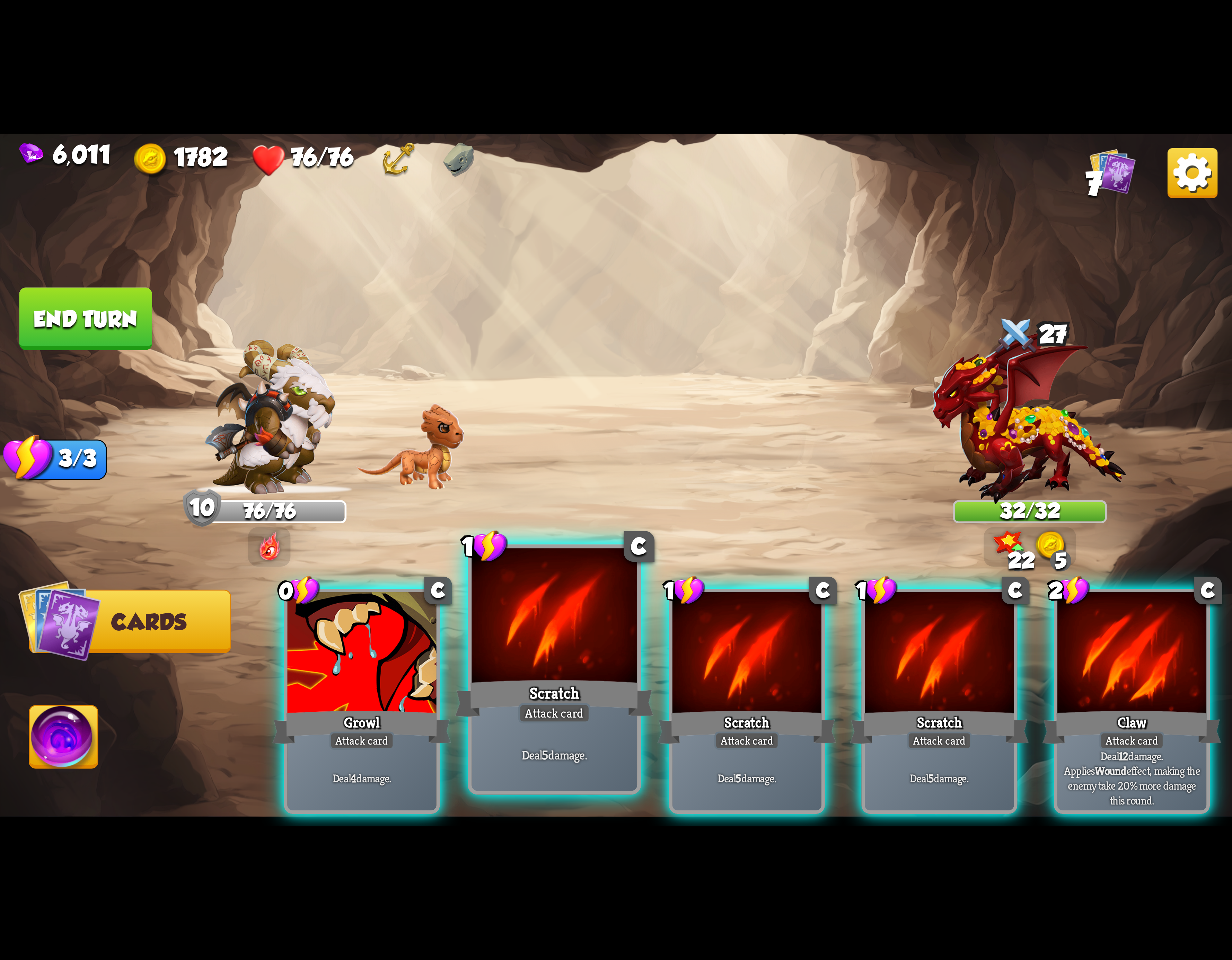
click at [536, 633] on div at bounding box center [554, 618] width 165 height 140
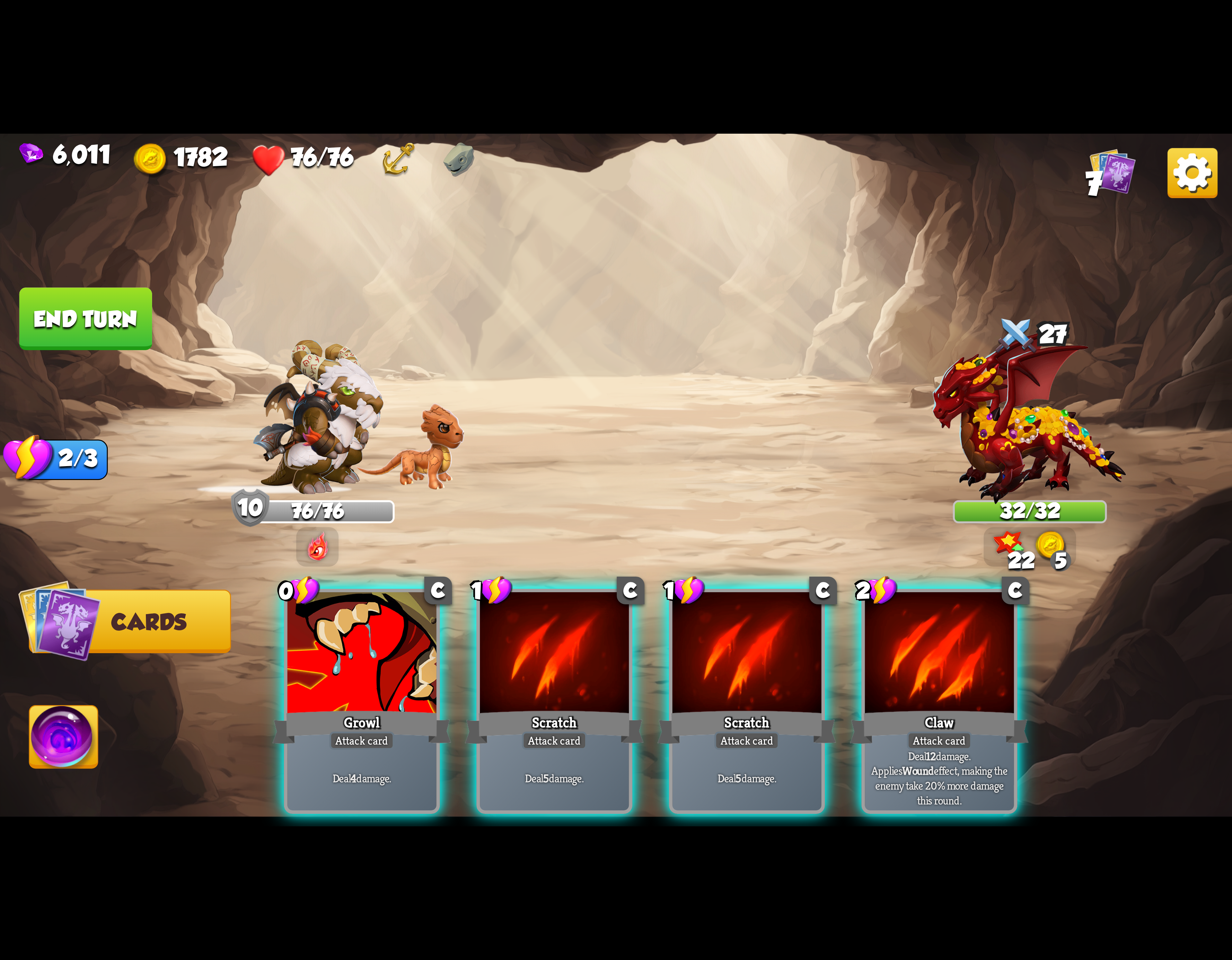
click at [536, 633] on div at bounding box center [554, 655] width 149 height 126
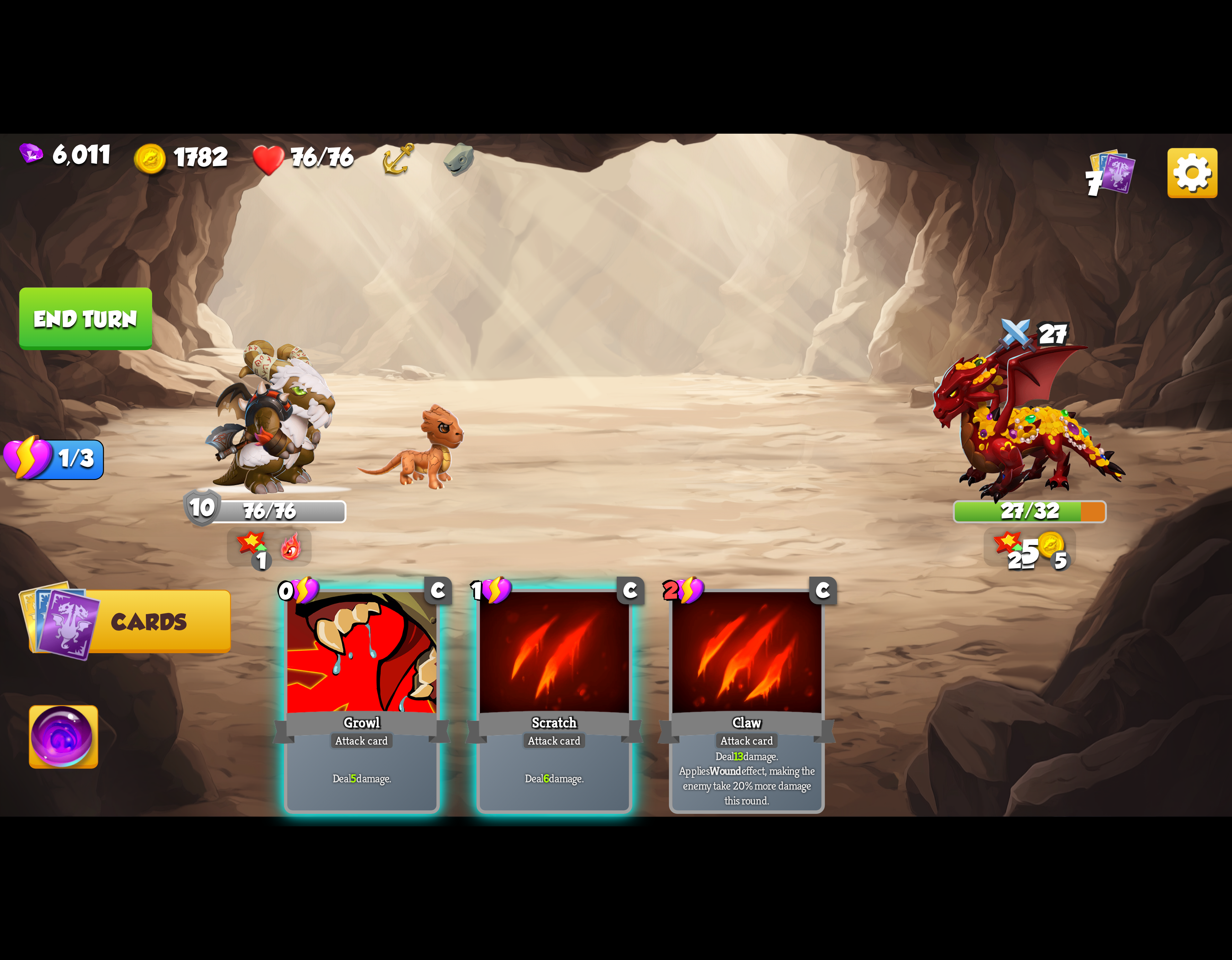
click at [454, 669] on div "0 C Growl Attack card Deal 5 damage. 1 C Scratch Attack card Deal 6 damage. 2 C…" at bounding box center [739, 672] width 986 height 308
click at [457, 669] on div "0 C Growl Attack card Deal 5 damage. 1 C Scratch Attack card Deal 6 damage. 2 C…" at bounding box center [739, 672] width 986 height 308
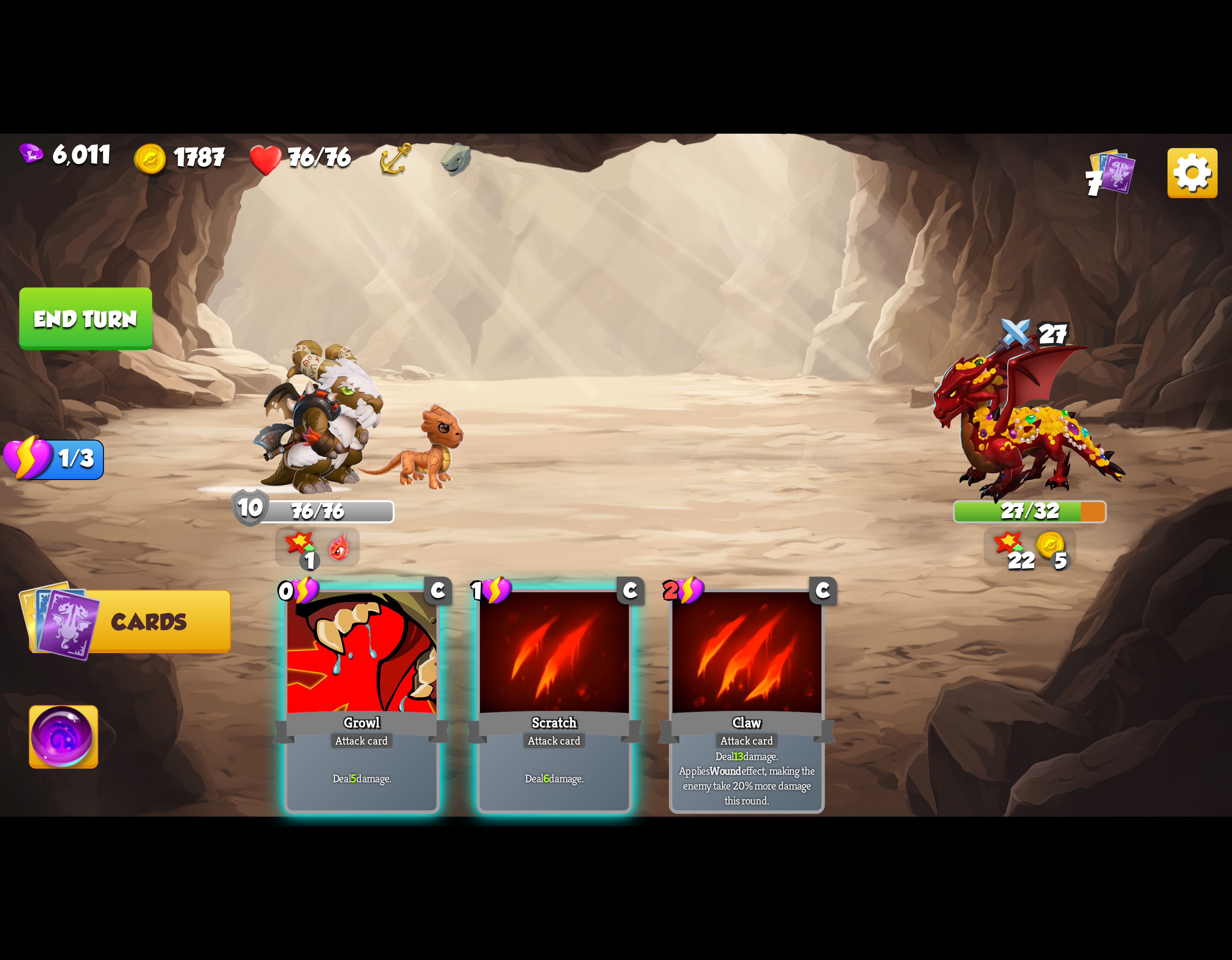
drag, startPoint x: 457, startPoint y: 669, endPoint x: 488, endPoint y: 669, distance: 31.0
click at [461, 669] on div "0 C Growl Attack card Deal 5 damage. 1 C Scratch Attack card Deal 6 damage. 2 C…" at bounding box center [739, 672] width 986 height 308
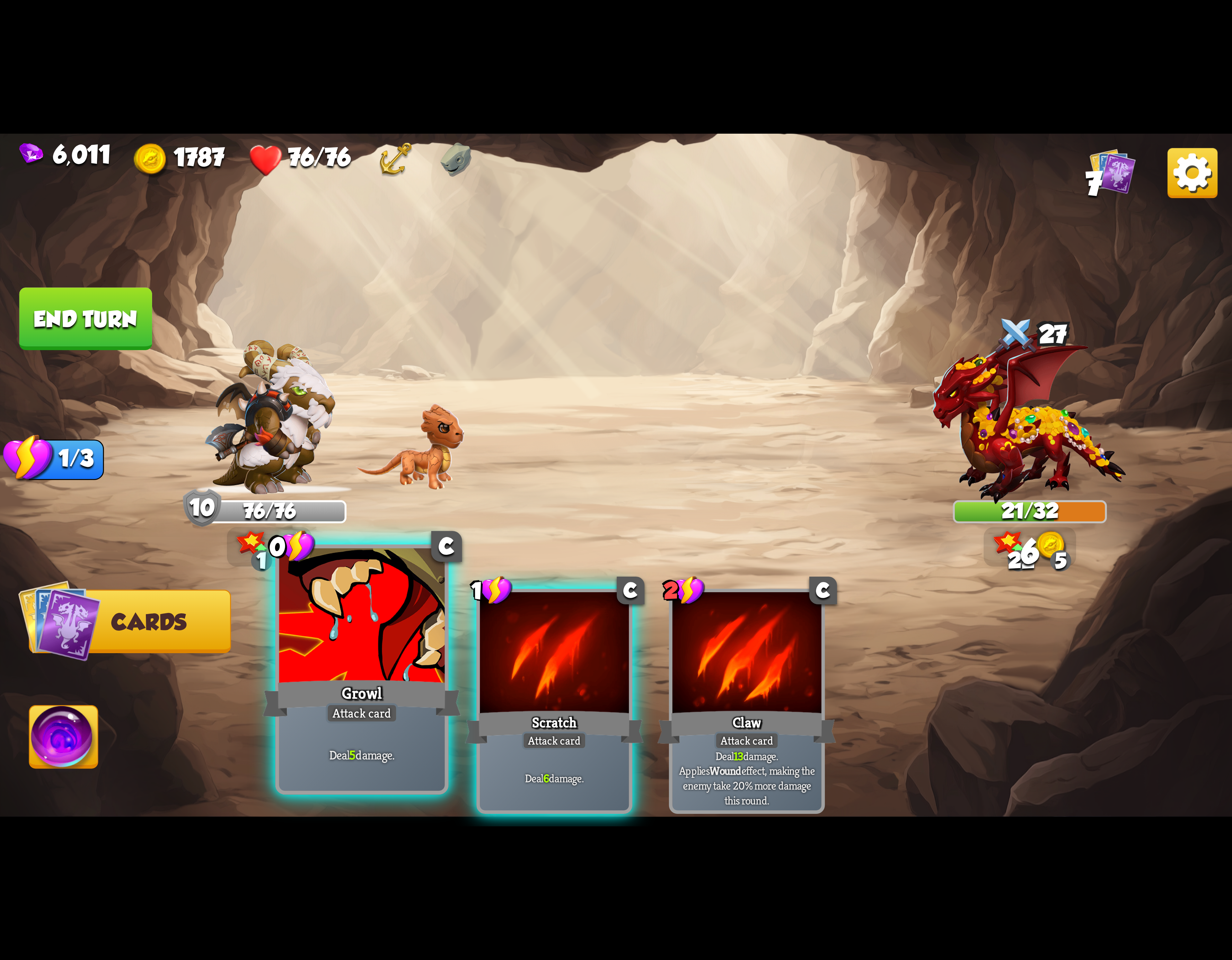
drag, startPoint x: 488, startPoint y: 669, endPoint x: 421, endPoint y: 679, distance: 67.7
click at [486, 671] on div at bounding box center [554, 655] width 149 height 126
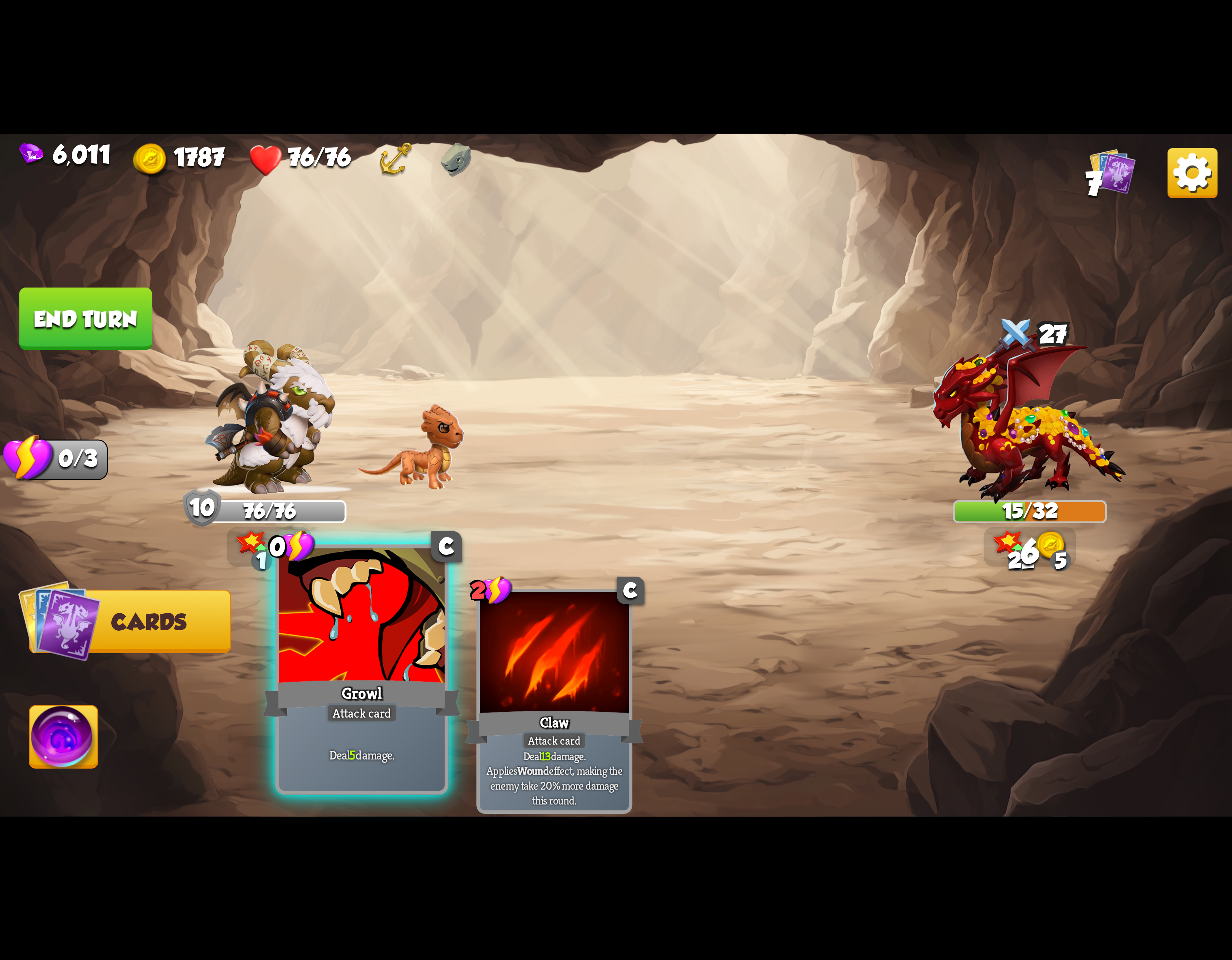
click at [383, 668] on div at bounding box center [362, 618] width 165 height 140
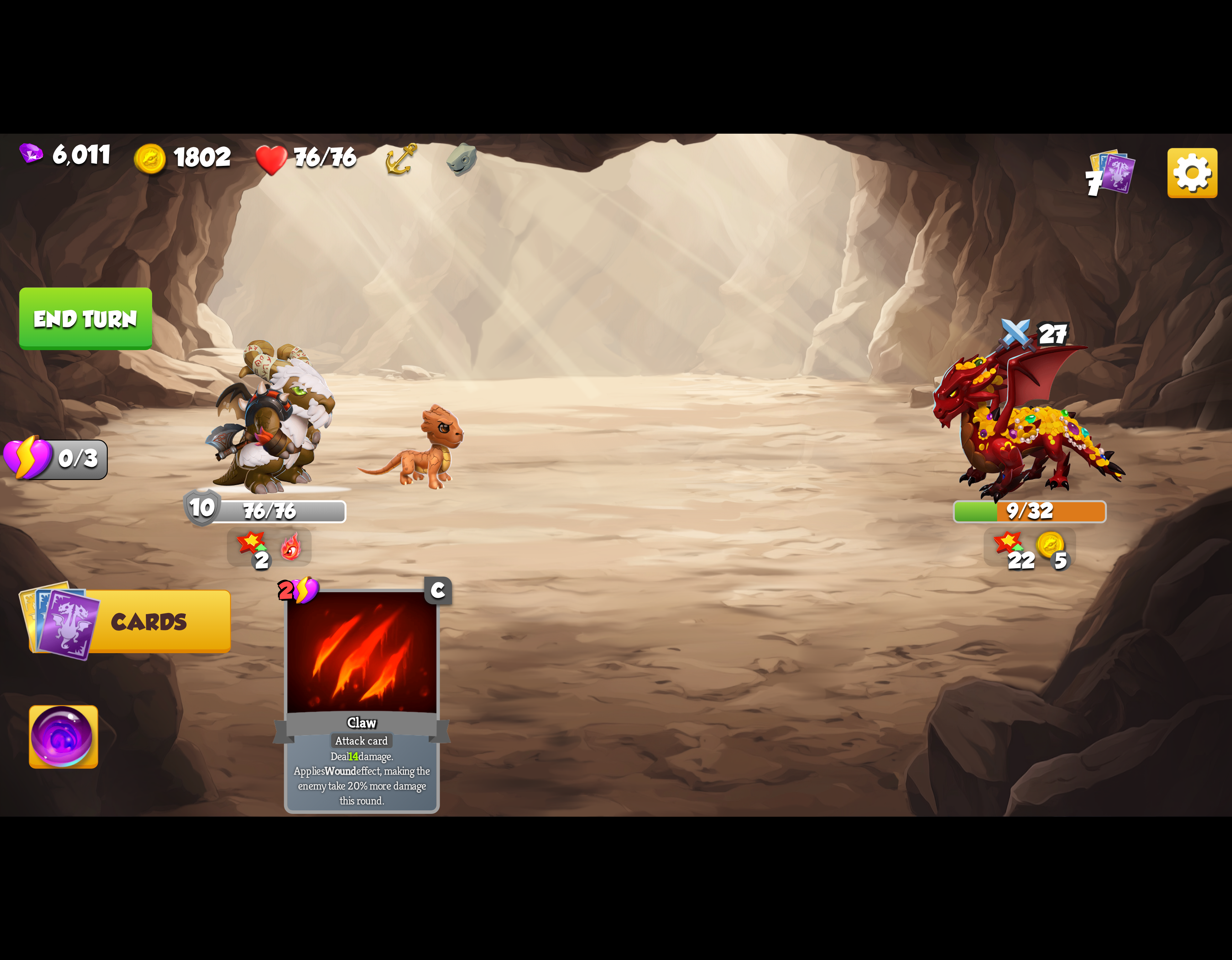
click at [65, 725] on img at bounding box center [63, 741] width 68 height 69
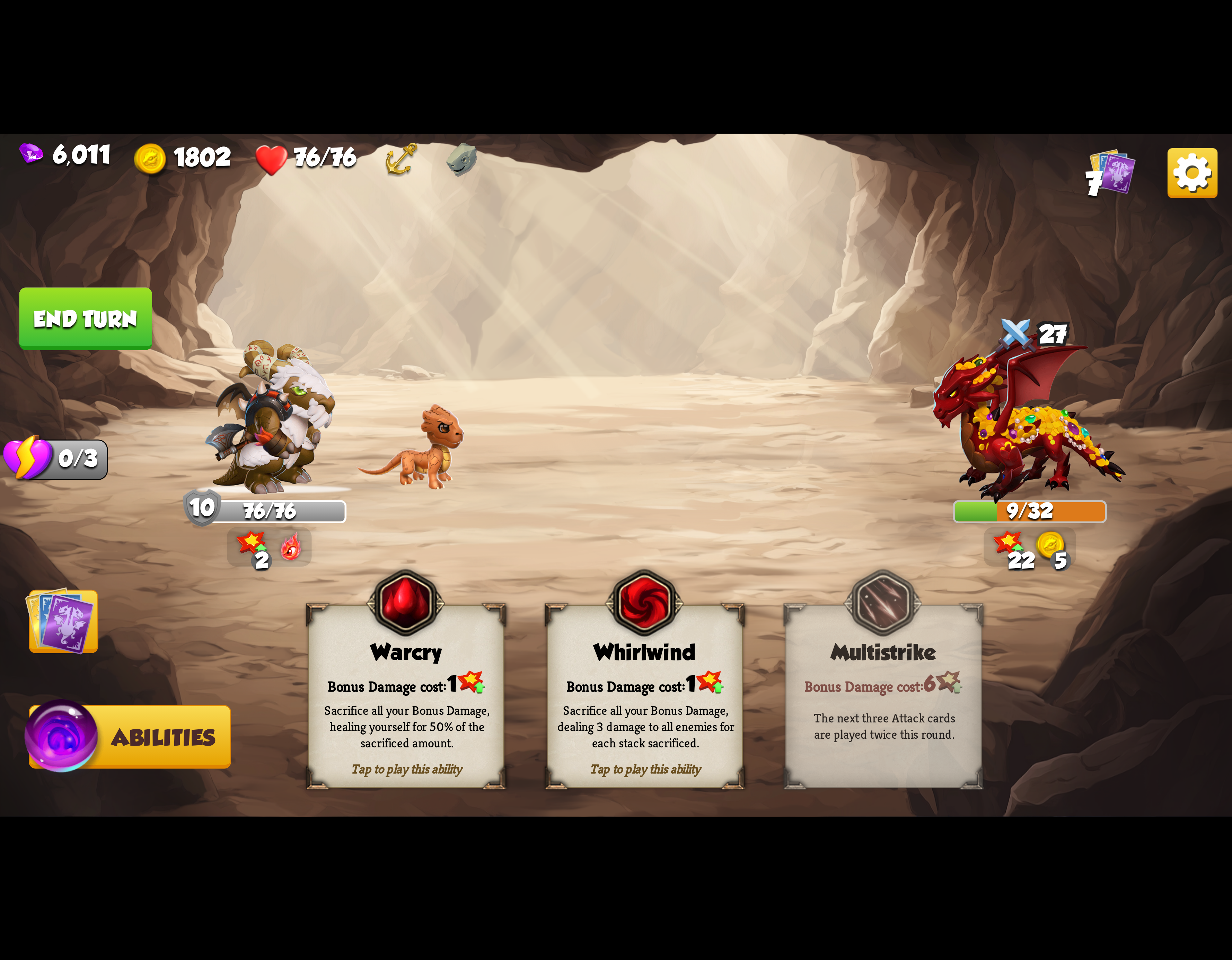
click at [664, 663] on div "Whirlwind" at bounding box center [645, 652] width 194 height 25
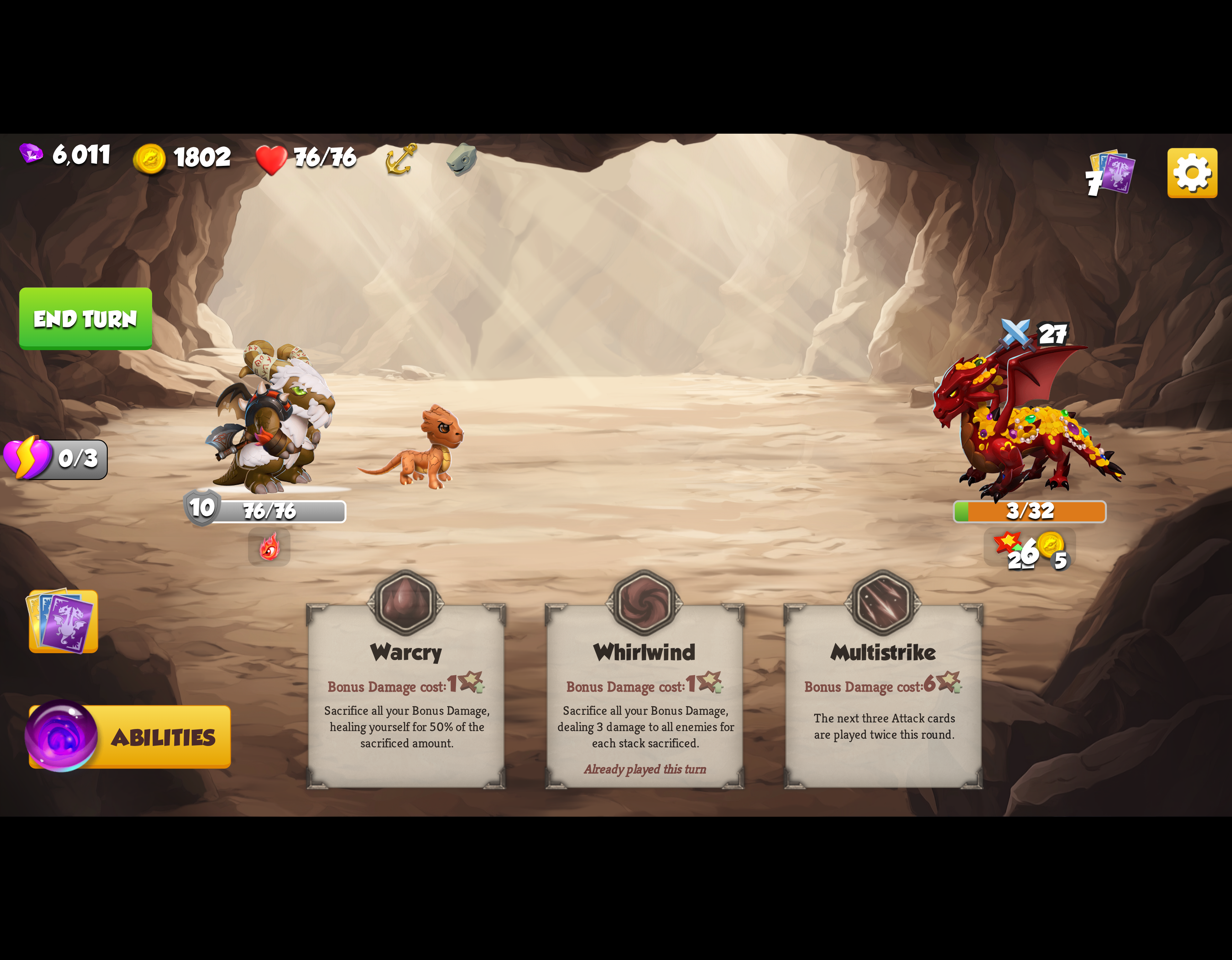
click at [1172, 174] on img at bounding box center [1193, 173] width 50 height 50
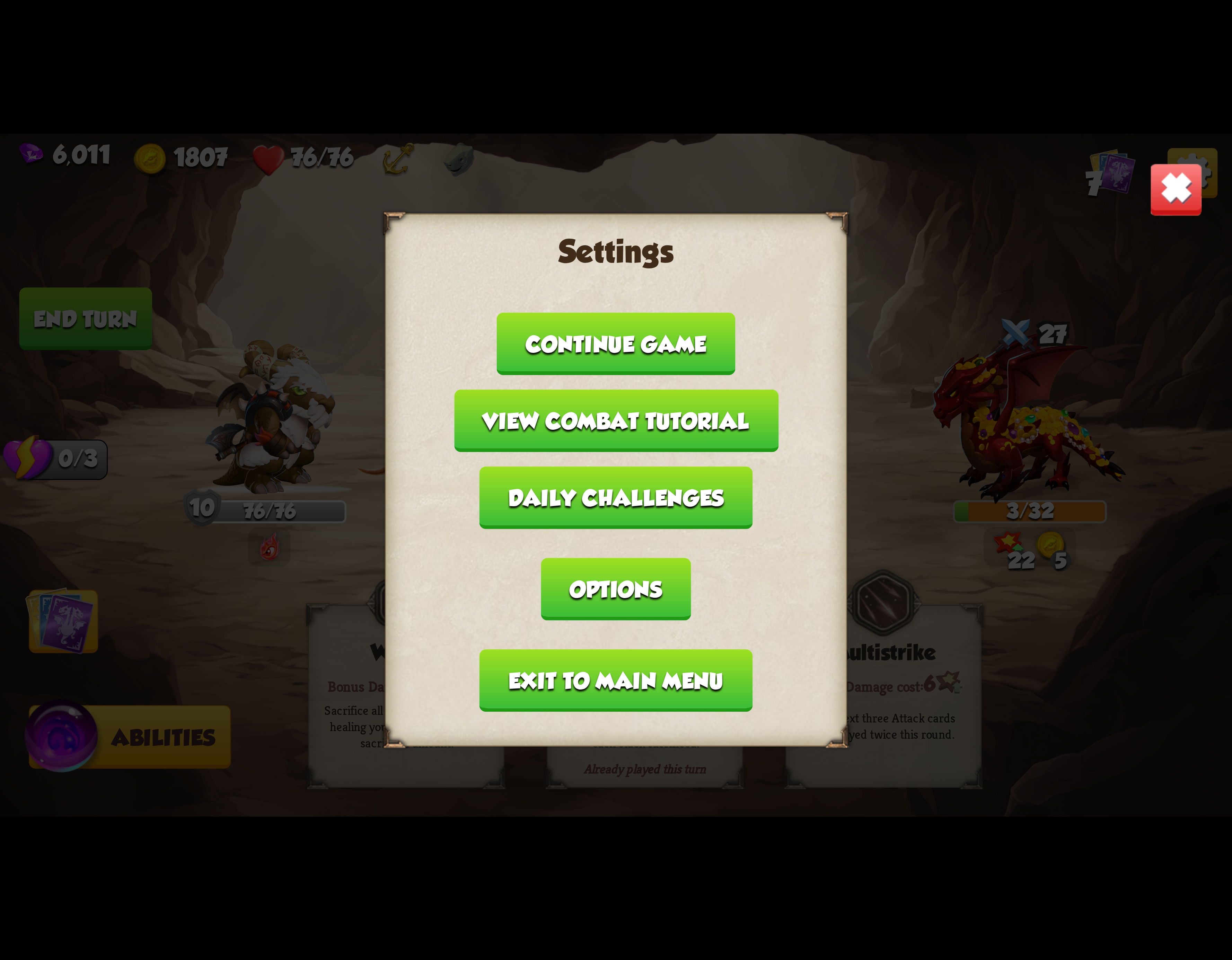
click at [691, 558] on button "Options" at bounding box center [616, 589] width 149 height 63
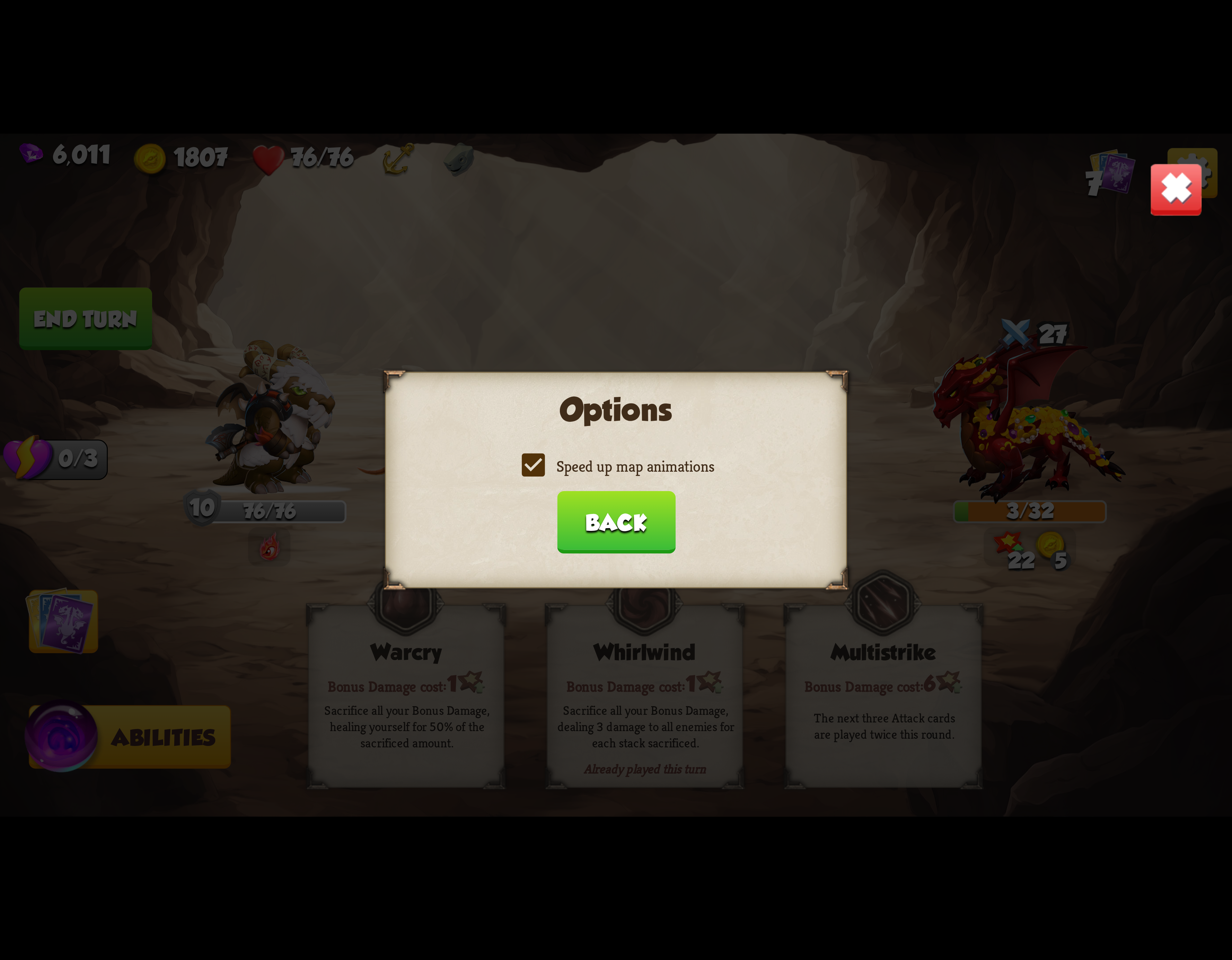
click at [527, 469] on label "Speed up map animations" at bounding box center [616, 466] width 196 height 20
click at [0, 0] on input "Speed up map animations" at bounding box center [0, 0] width 0 height 0
click at [527, 469] on label "Speed up map animations" at bounding box center [616, 466] width 196 height 20
click at [0, 0] on input "Speed up map animations" at bounding box center [0, 0] width 0 height 0
click at [527, 469] on label "Speed up map animations" at bounding box center [616, 466] width 196 height 20
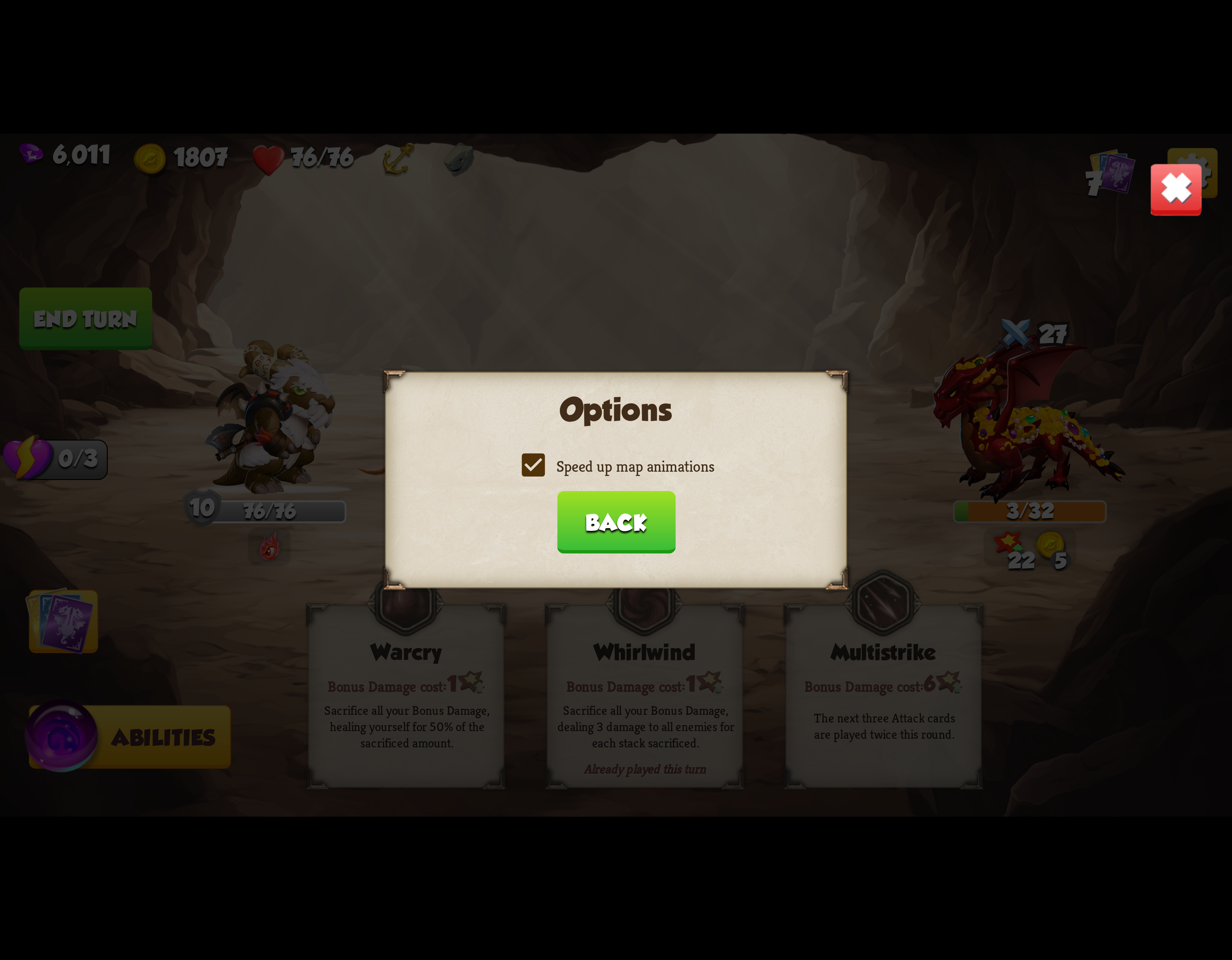
click at [0, 0] on input "Speed up map animations" at bounding box center [0, 0] width 0 height 0
click at [524, 457] on label "Speed up map animations" at bounding box center [616, 466] width 196 height 20
click at [0, 0] on input "Speed up map animations" at bounding box center [0, 0] width 0 height 0
click at [615, 509] on button "Back" at bounding box center [616, 522] width 119 height 63
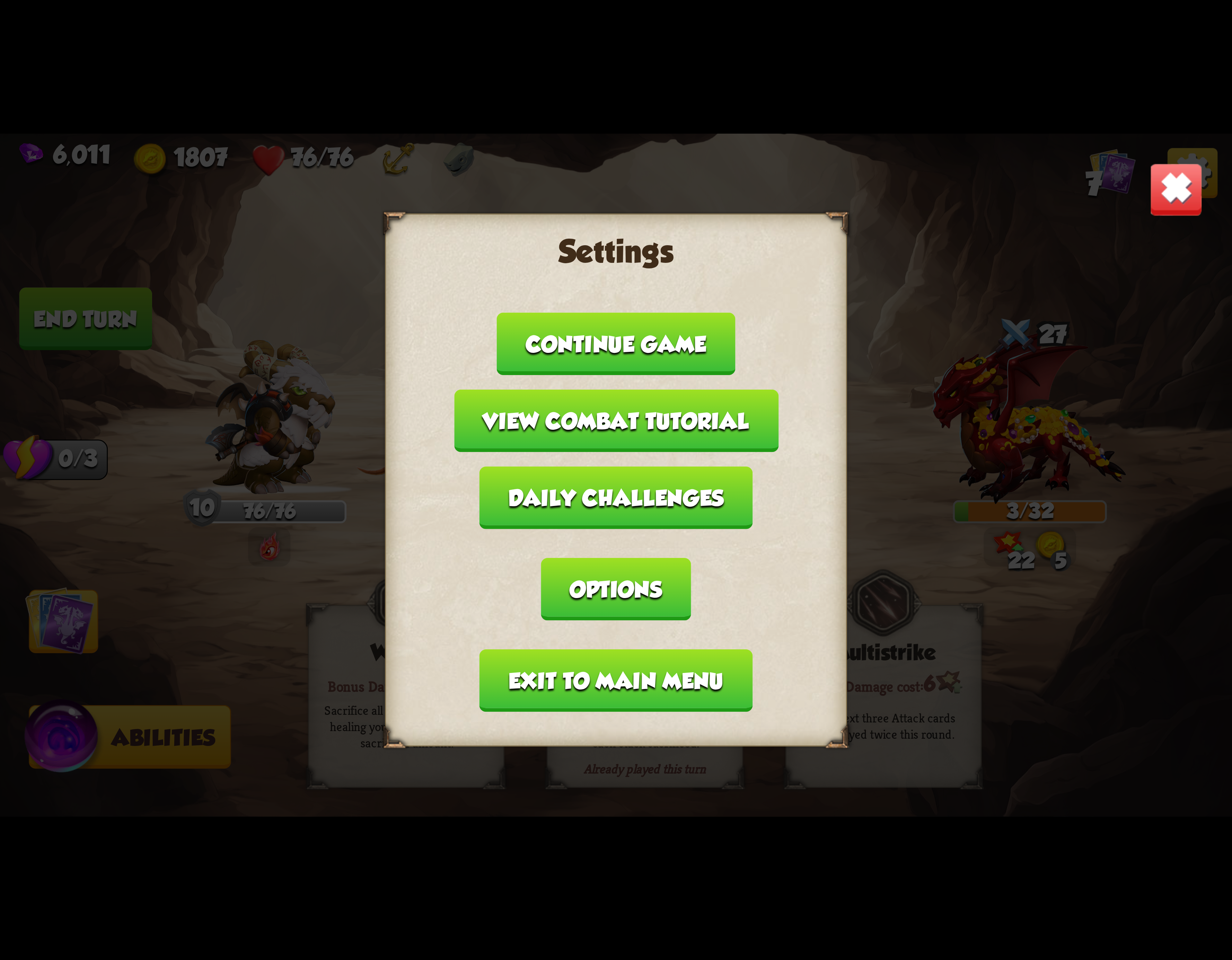
click at [615, 650] on button "Exit to main menu" at bounding box center [616, 681] width 273 height 63
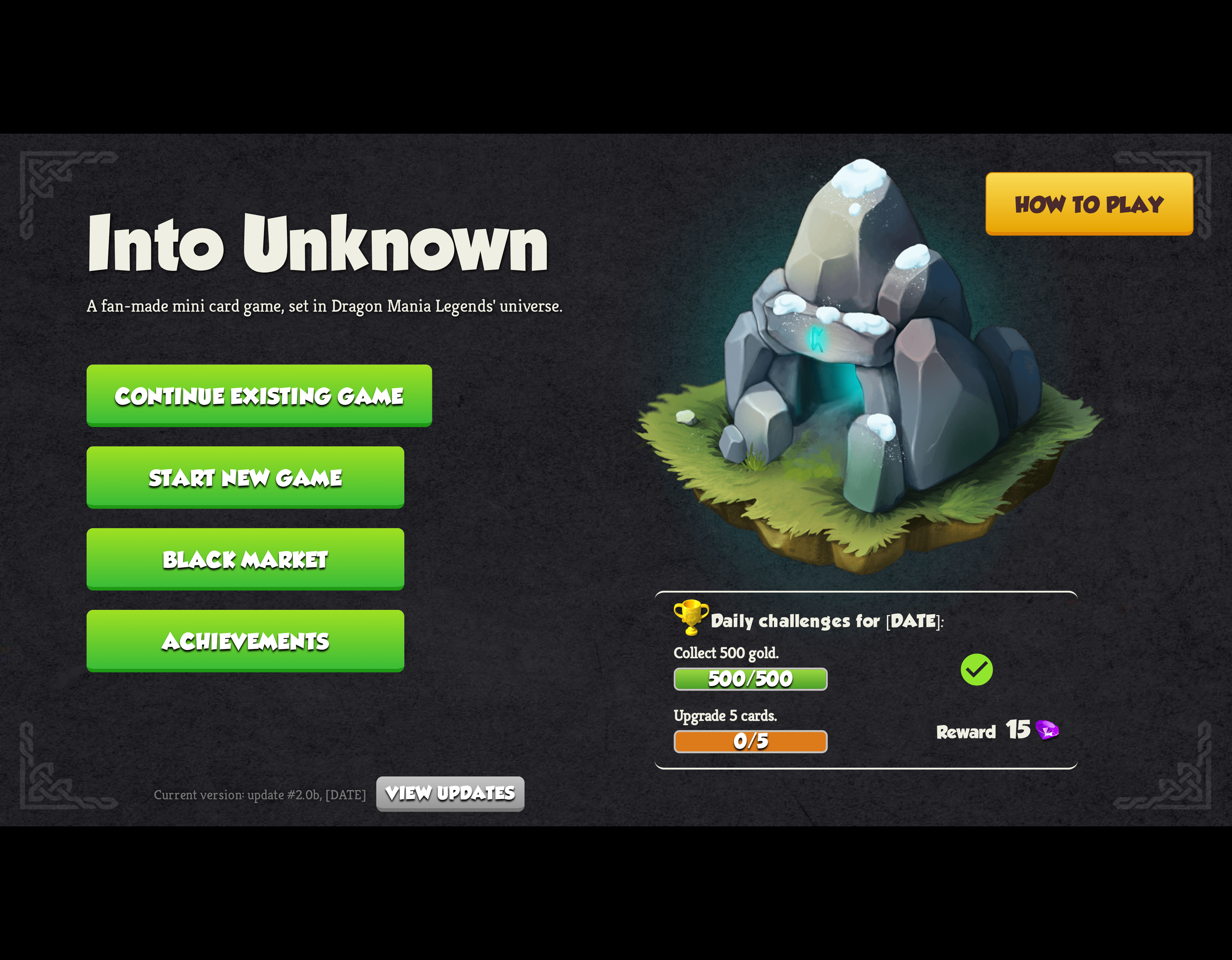
click at [315, 384] on button "Continue existing game" at bounding box center [260, 395] width 346 height 63
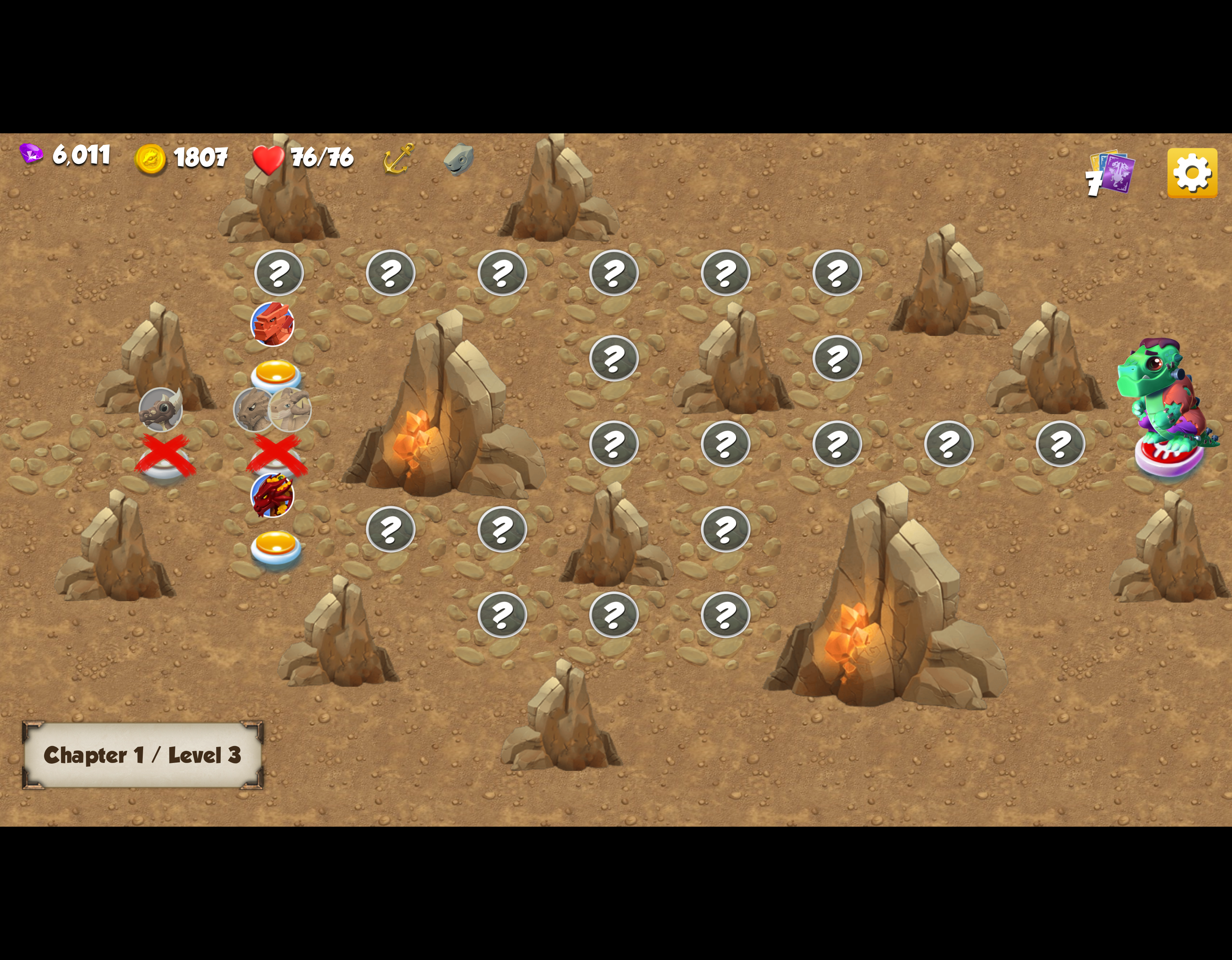
click at [300, 511] on div at bounding box center [279, 541] width 112 height 85
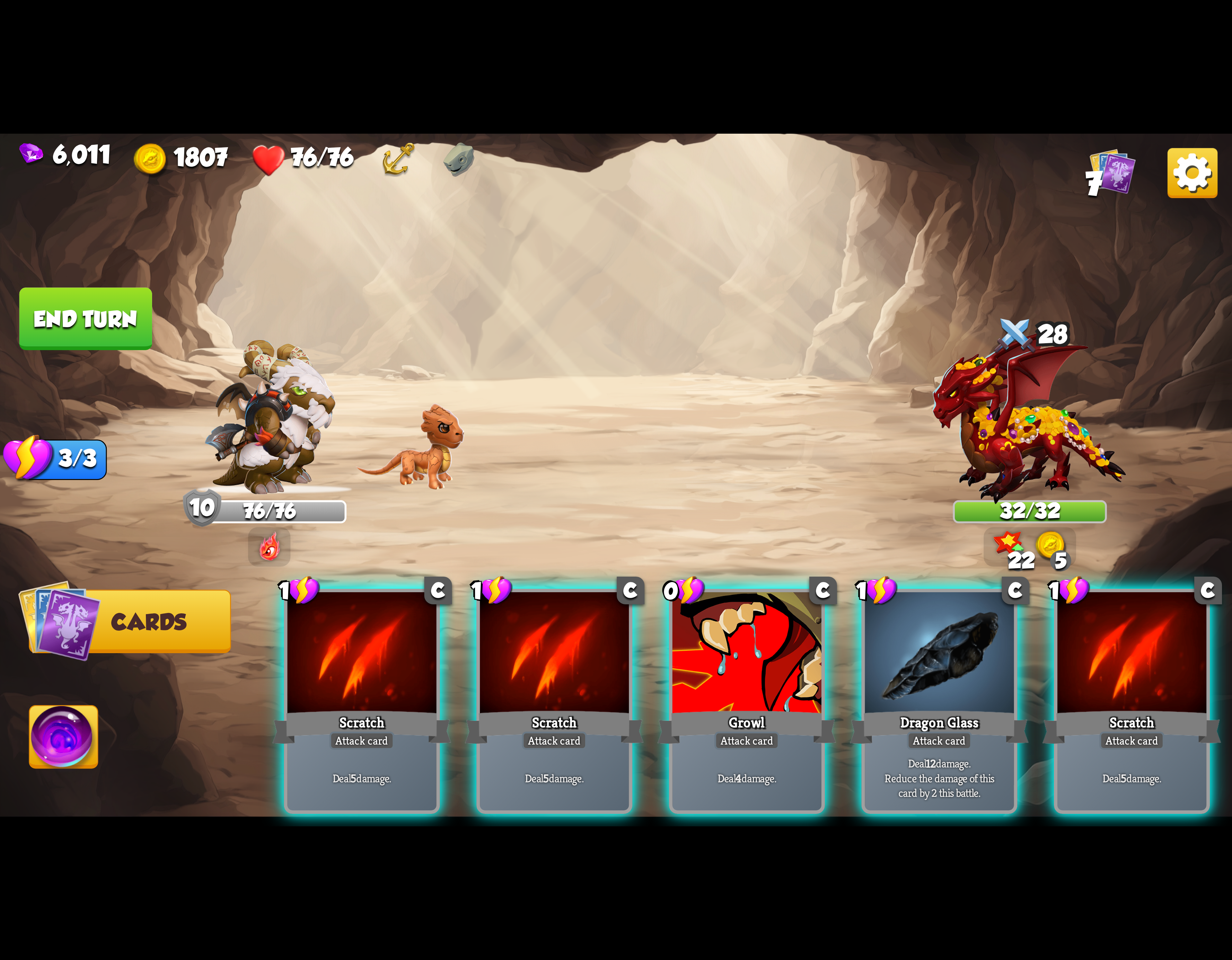
click at [390, 671] on div at bounding box center [362, 655] width 149 height 126
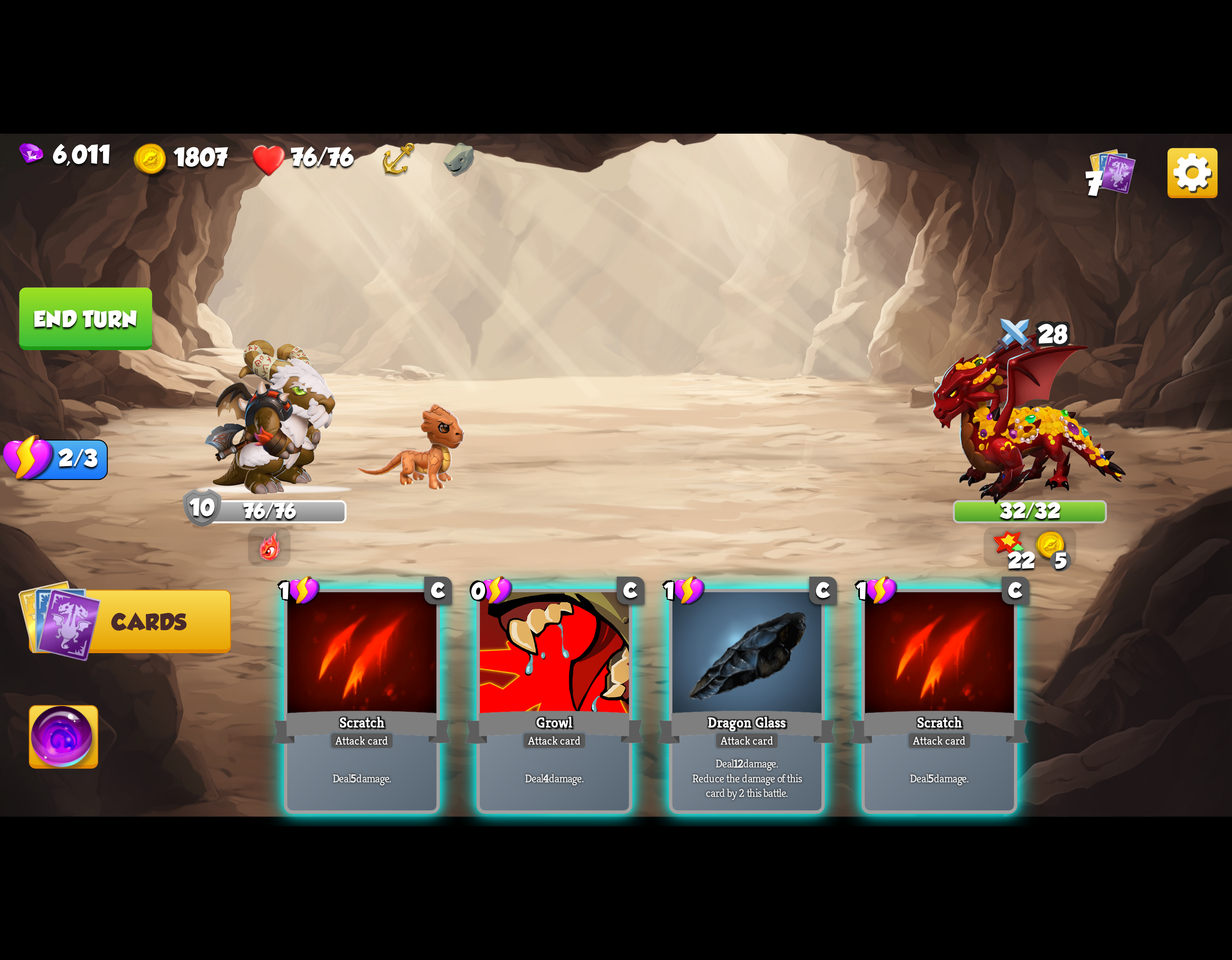
click at [388, 671] on div at bounding box center [362, 655] width 149 height 126
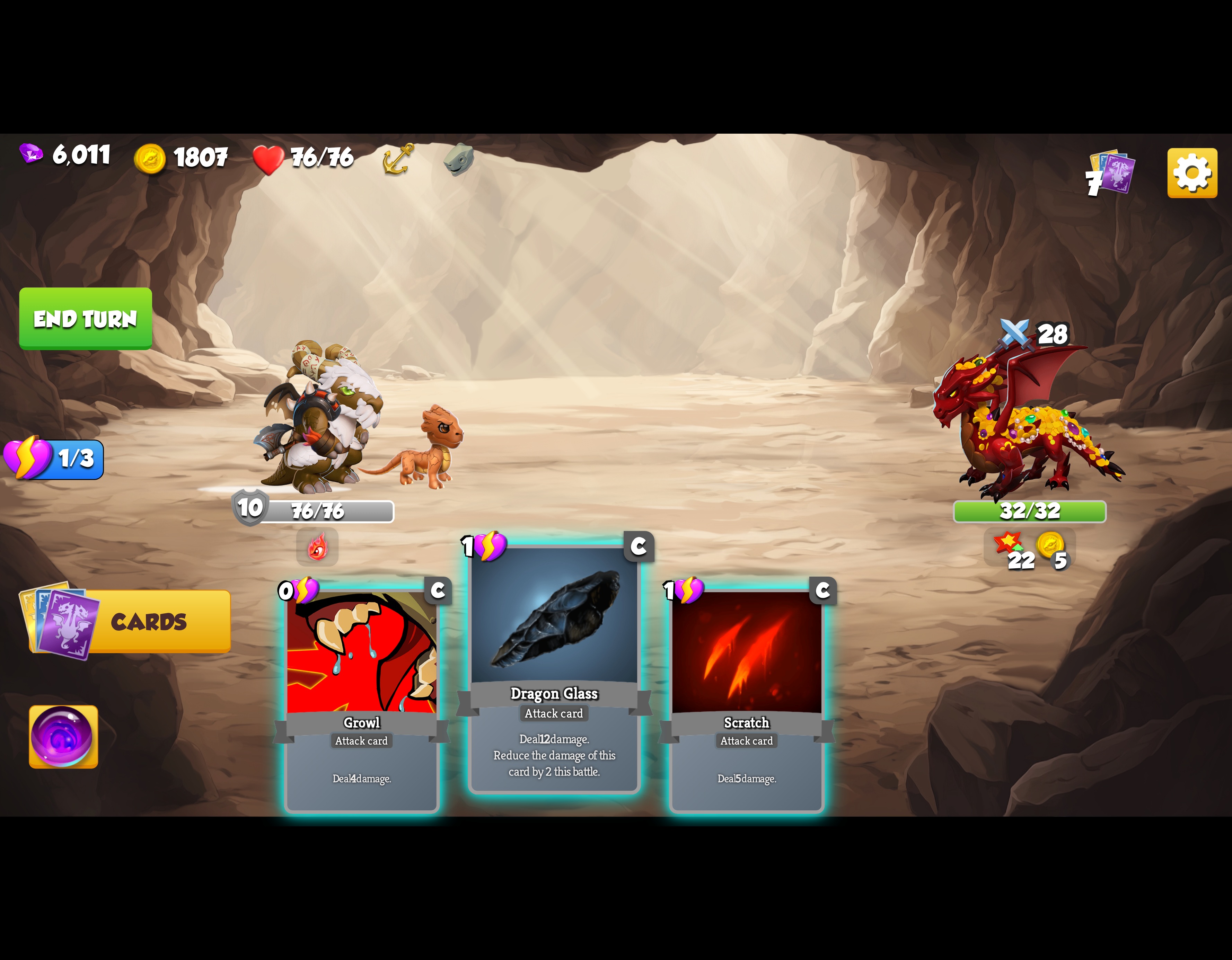
click at [536, 698] on div "Dragon Glass" at bounding box center [554, 698] width 199 height 45
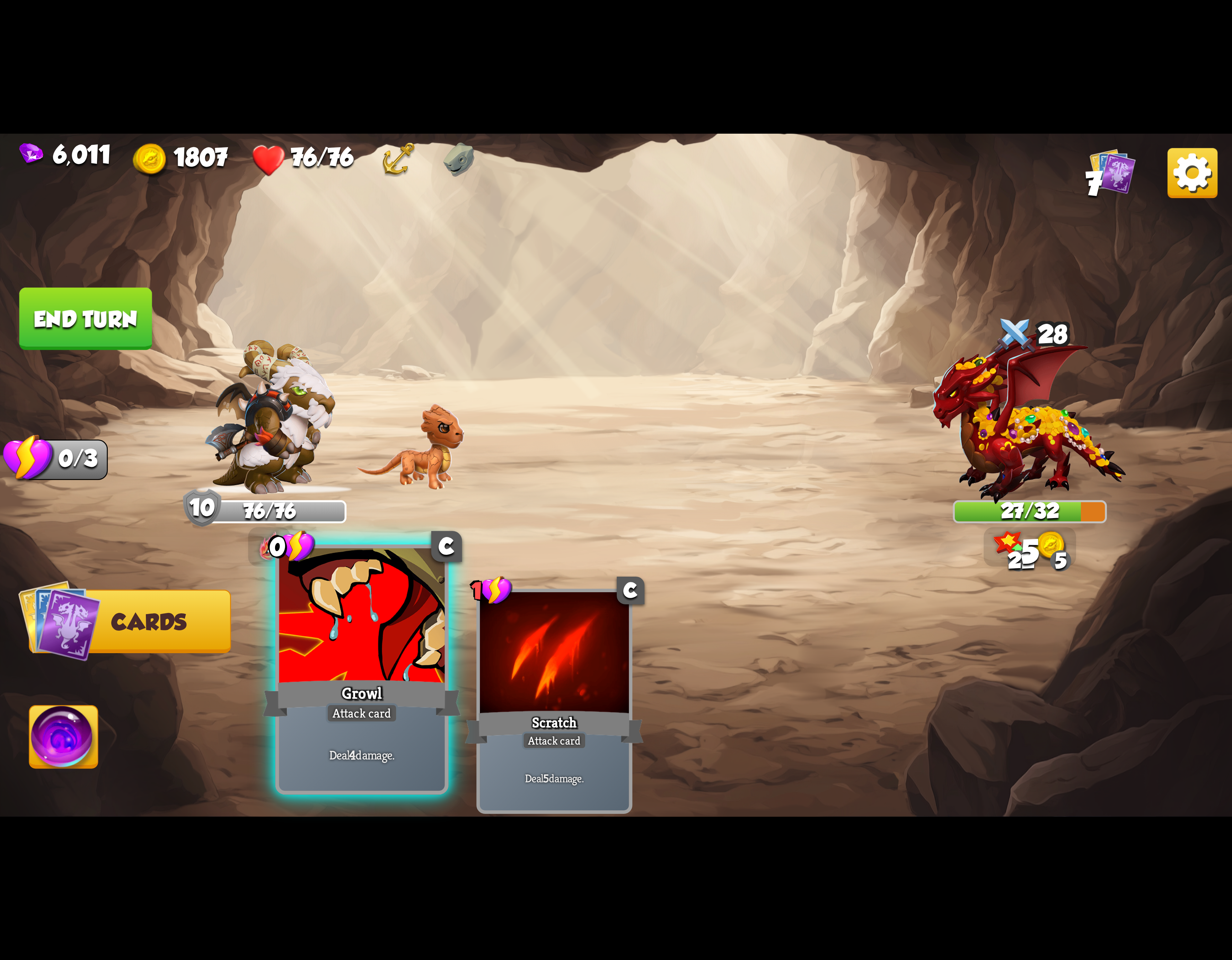
click at [350, 688] on div "Growl" at bounding box center [362, 698] width 199 height 45
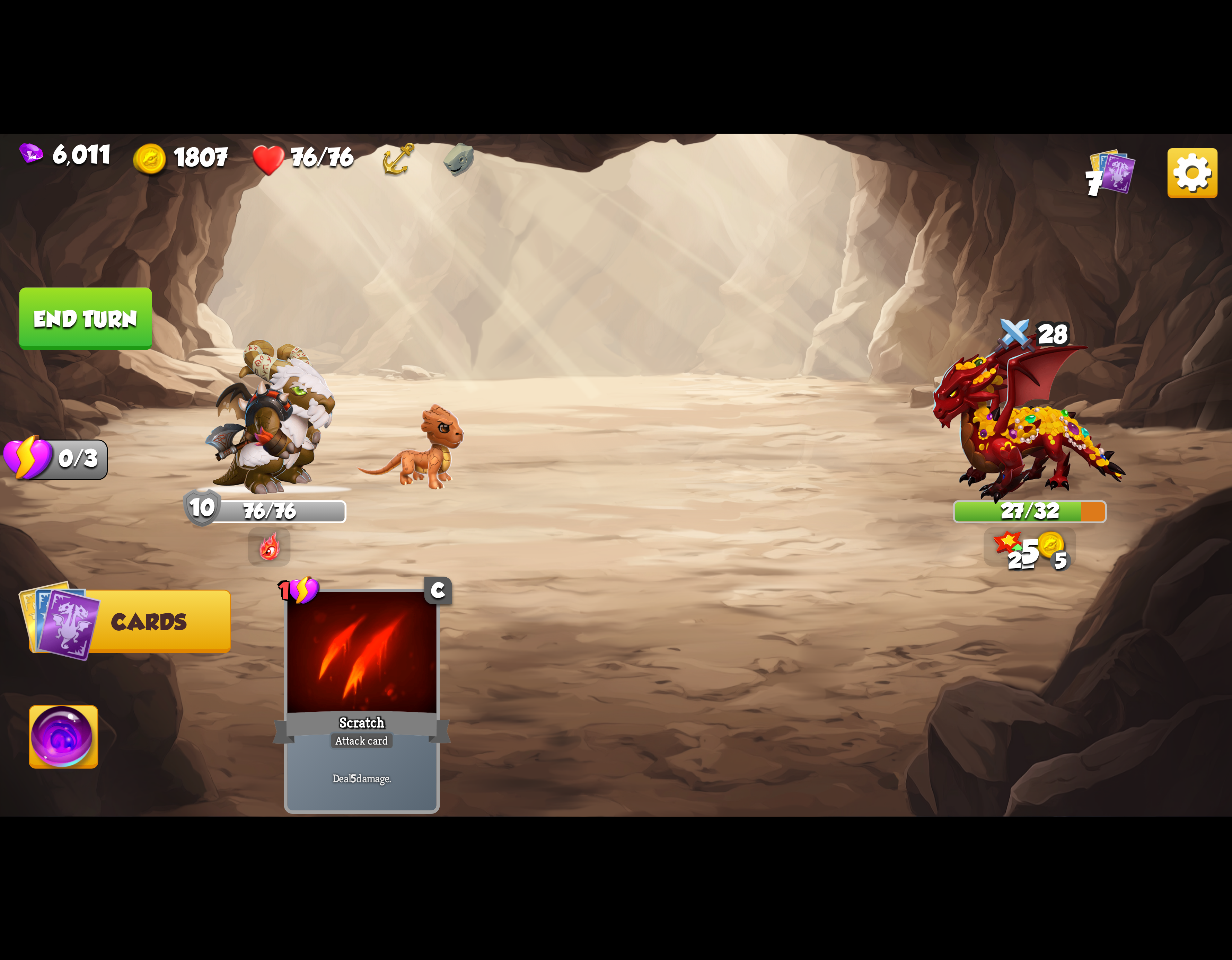
click at [63, 705] on button "Abilities" at bounding box center [63, 737] width 69 height 63
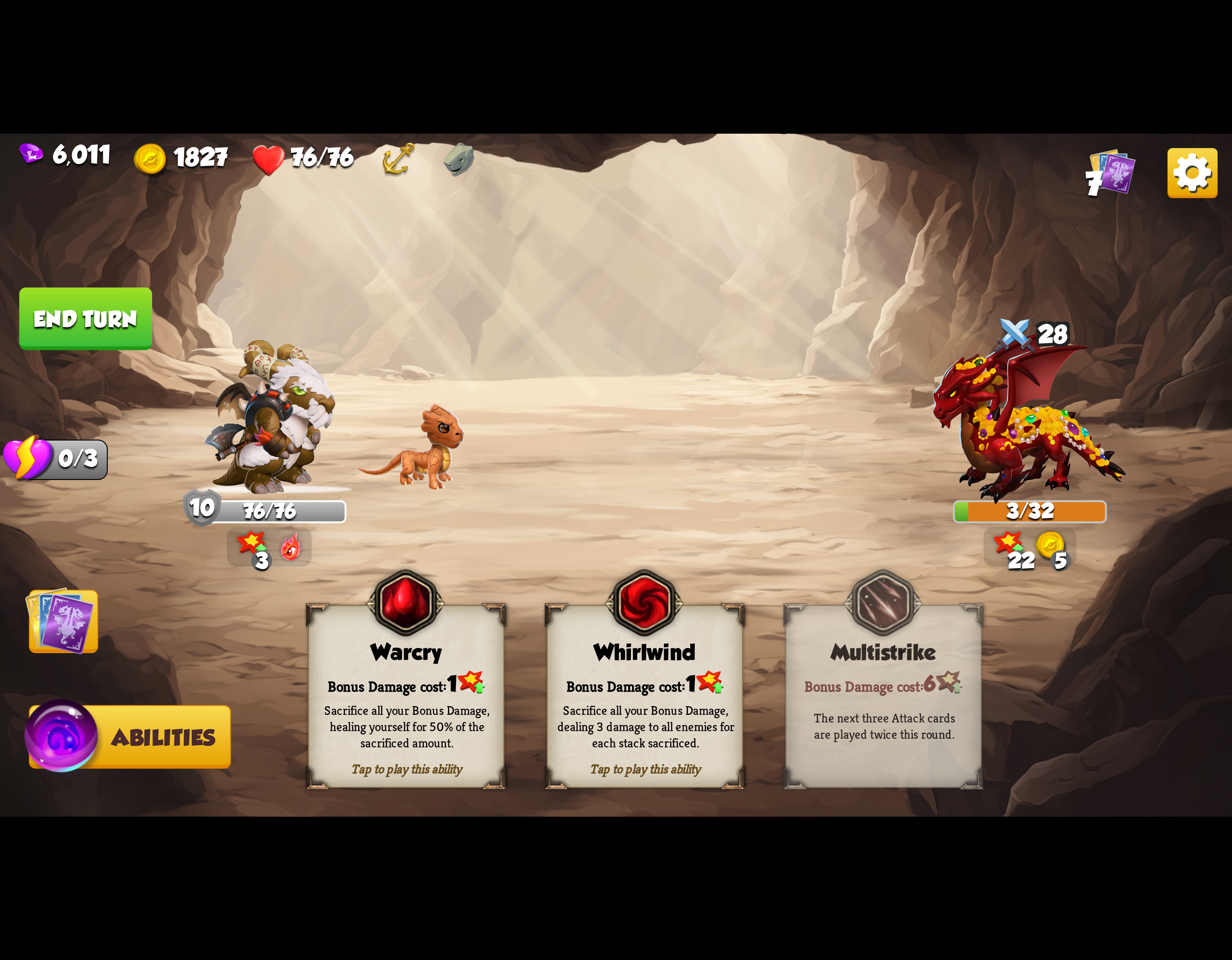
click at [98, 316] on button "End turn" at bounding box center [86, 318] width 133 height 63
click at [624, 642] on img at bounding box center [644, 603] width 79 height 81
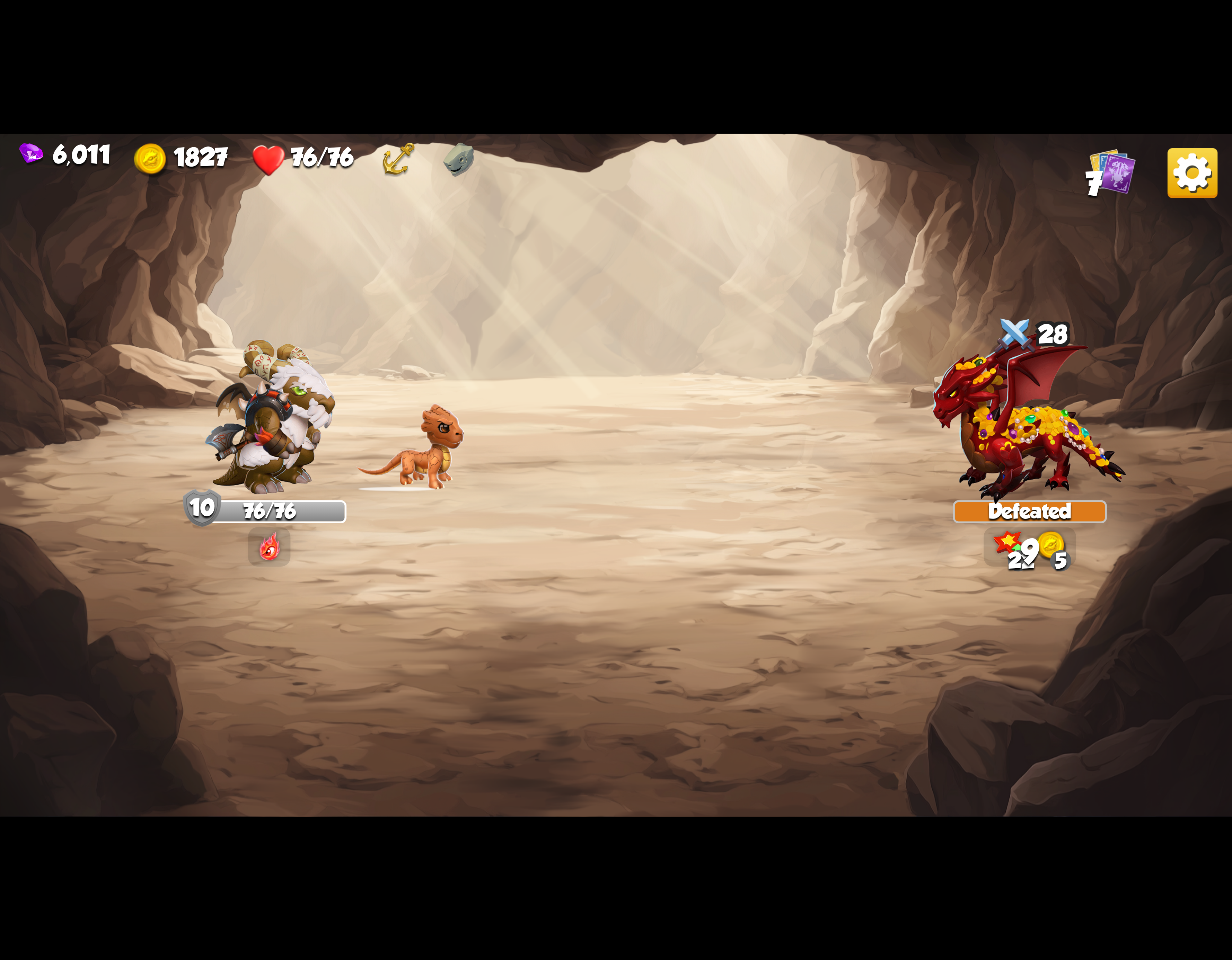
click at [1190, 179] on img at bounding box center [1193, 173] width 50 height 50
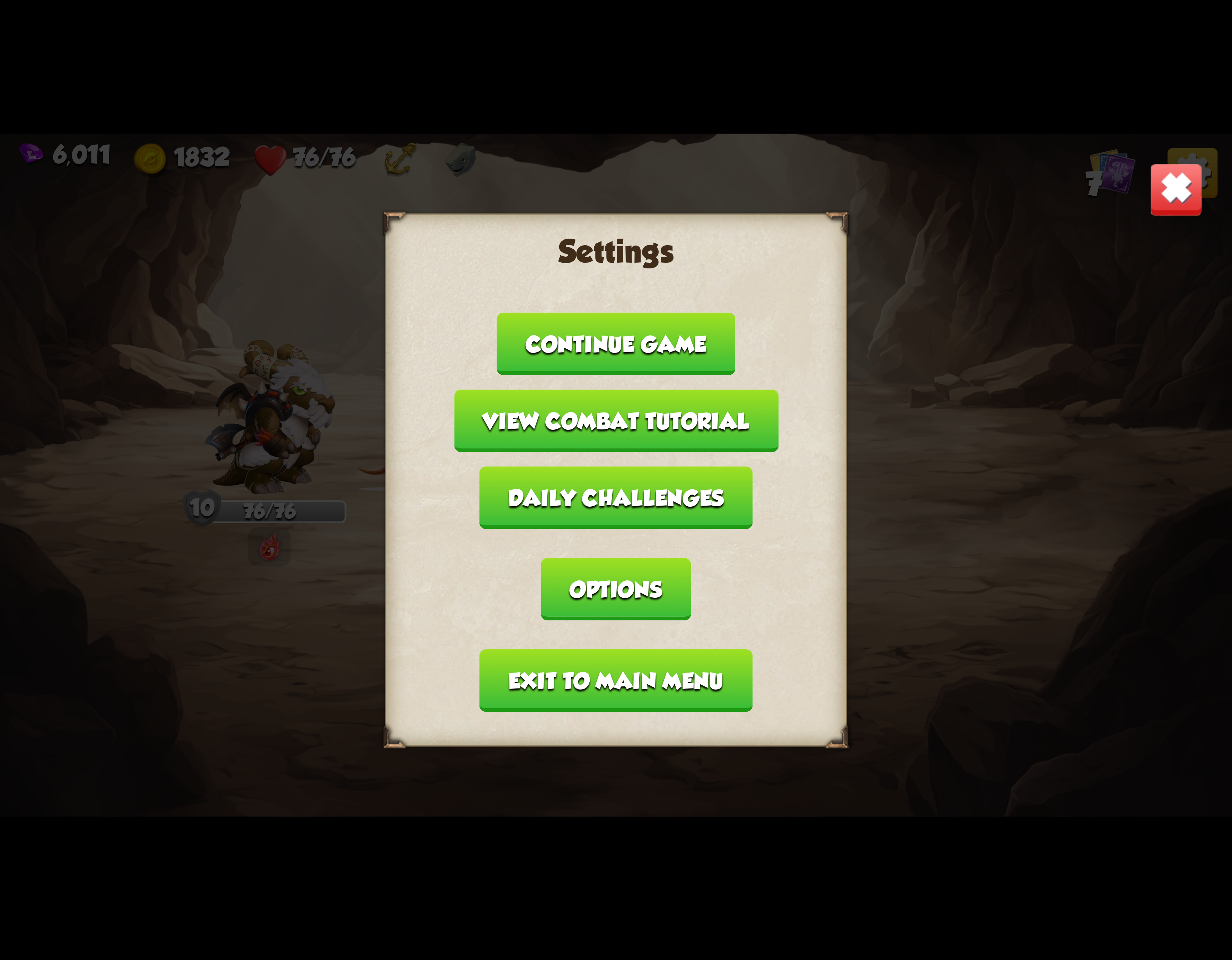
click at [1171, 187] on img at bounding box center [1176, 189] width 54 height 54
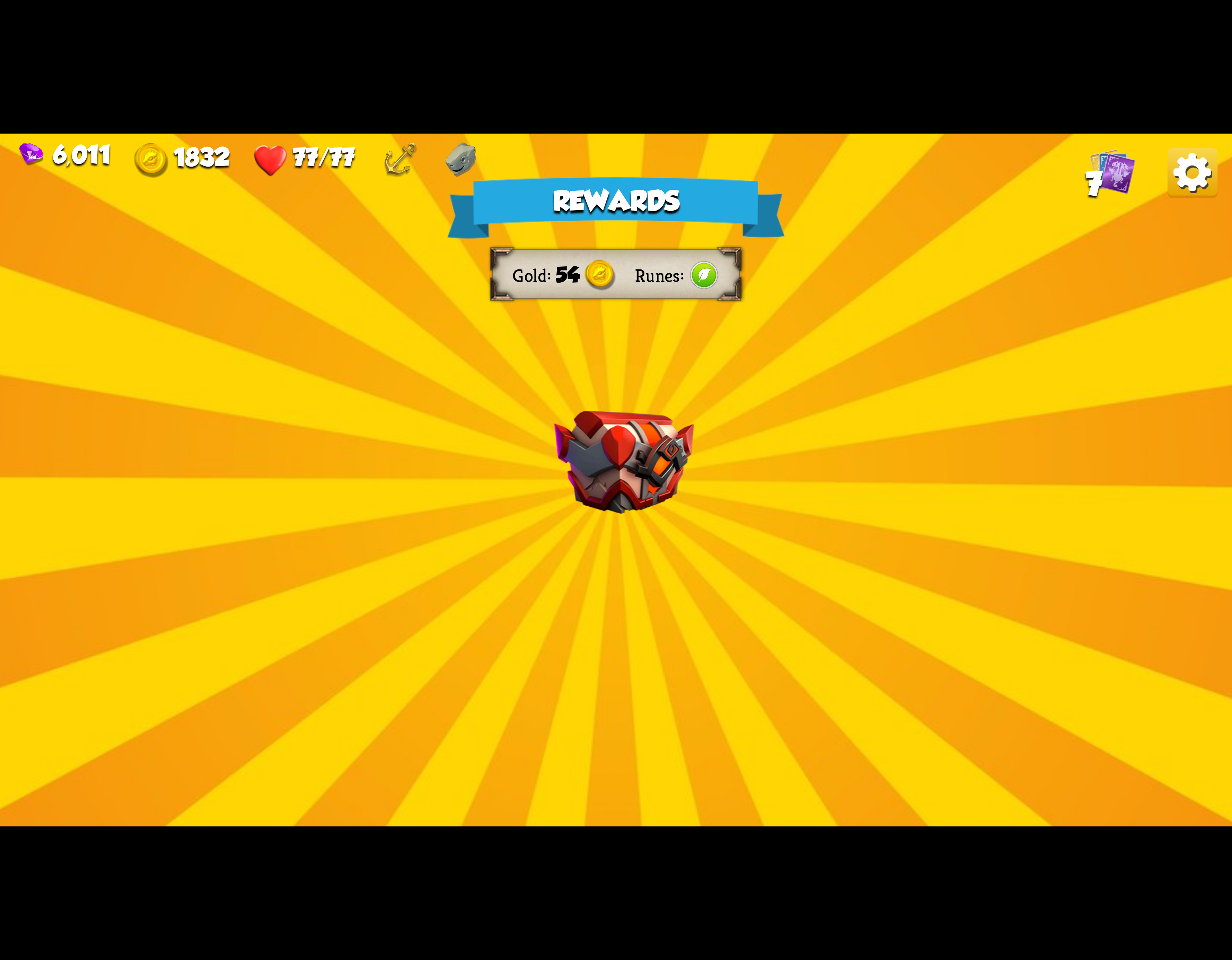
click at [1182, 183] on img at bounding box center [1193, 173] width 50 height 50
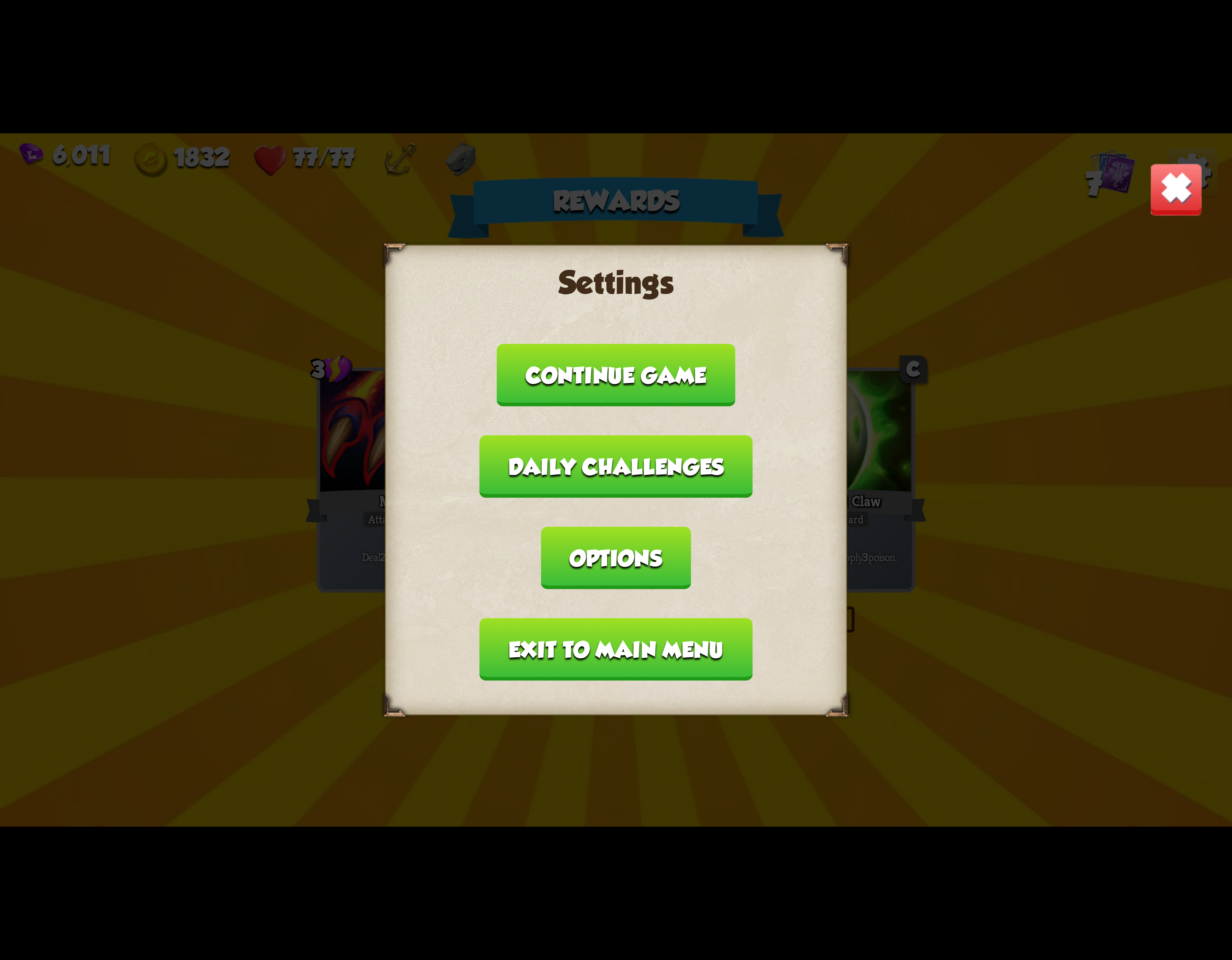
click at [691, 527] on button "Options" at bounding box center [616, 558] width 149 height 63
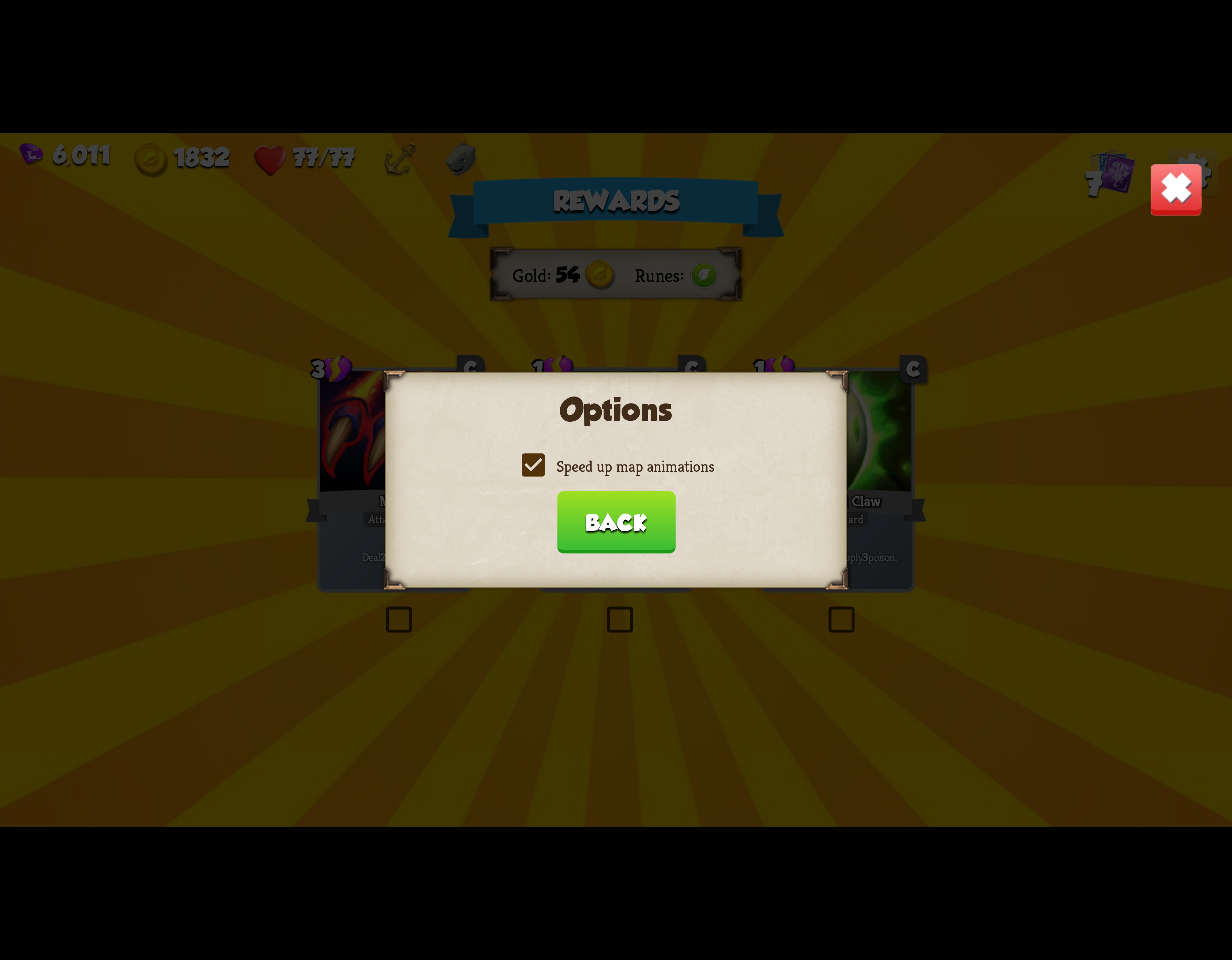
click at [514, 474] on div "Speed up map animations" at bounding box center [616, 466] width 422 height 20
click at [519, 472] on label "Speed up map animations" at bounding box center [616, 466] width 196 height 20
click at [0, 0] on input "Speed up map animations" at bounding box center [0, 0] width 0 height 0
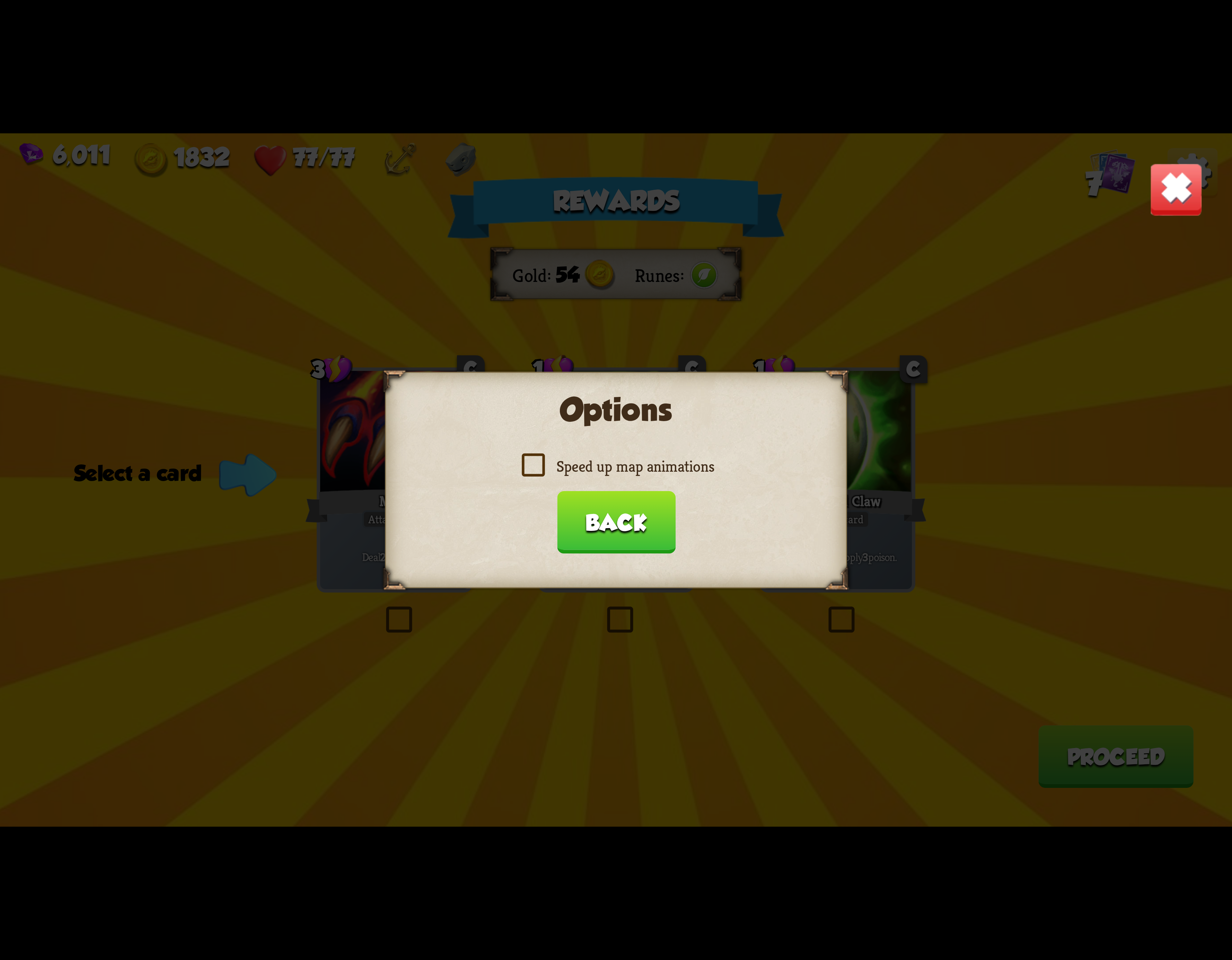
click at [524, 471] on label "Speed up map animations" at bounding box center [616, 466] width 196 height 20
click at [0, 0] on input "Speed up map animations" at bounding box center [0, 0] width 0 height 0
click at [527, 471] on label "Speed up map animations" at bounding box center [616, 466] width 196 height 20
click at [0, 0] on input "Speed up map animations" at bounding box center [0, 0] width 0 height 0
click at [532, 471] on label "Speed up map animations" at bounding box center [616, 466] width 196 height 20
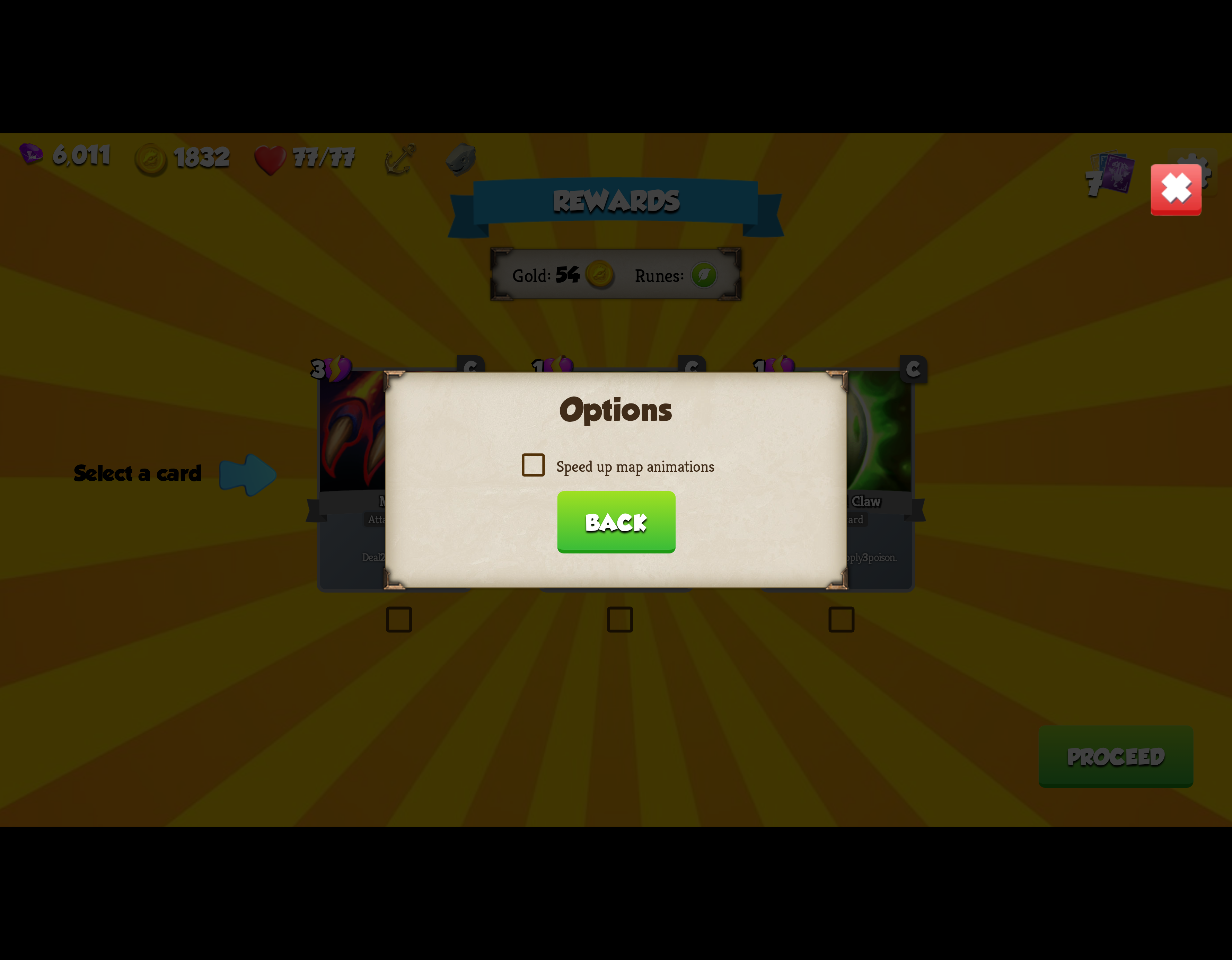
click at [0, 0] on input "Speed up map animations" at bounding box center [0, 0] width 0 height 0
click at [532, 471] on label "Speed up map animations" at bounding box center [616, 466] width 196 height 20
click at [0, 0] on input "Speed up map animations" at bounding box center [0, 0] width 0 height 0
click at [535, 471] on label "Speed up map animations" at bounding box center [616, 466] width 196 height 20
click at [0, 0] on input "Speed up map animations" at bounding box center [0, 0] width 0 height 0
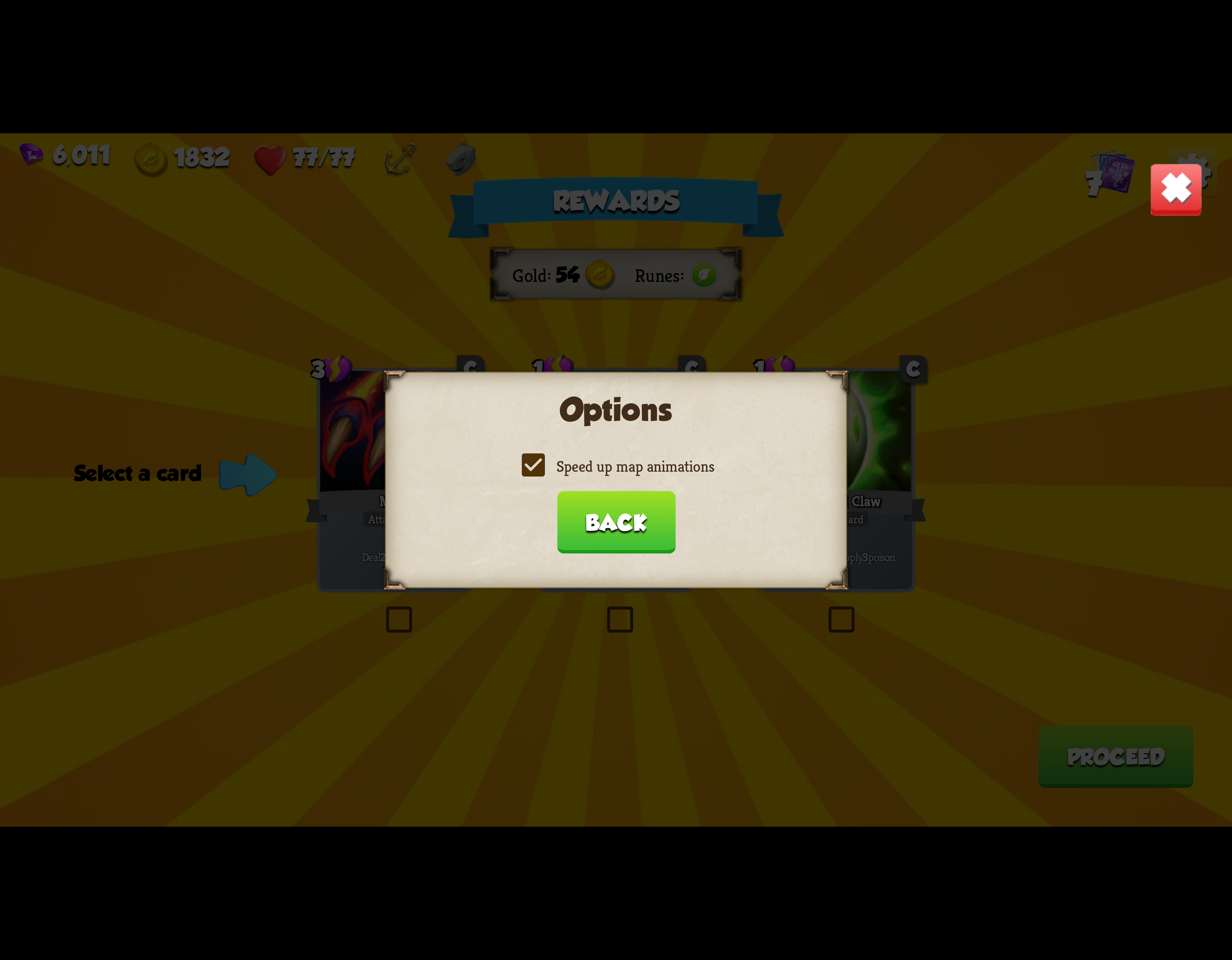
click at [535, 471] on label "Speed up map animations" at bounding box center [616, 466] width 196 height 20
click at [0, 0] on input "Speed up map animations" at bounding box center [0, 0] width 0 height 0
click at [535, 471] on label "Speed up map animations" at bounding box center [616, 466] width 196 height 20
click at [0, 0] on input "Speed up map animations" at bounding box center [0, 0] width 0 height 0
click at [640, 509] on button "Back" at bounding box center [616, 522] width 119 height 63
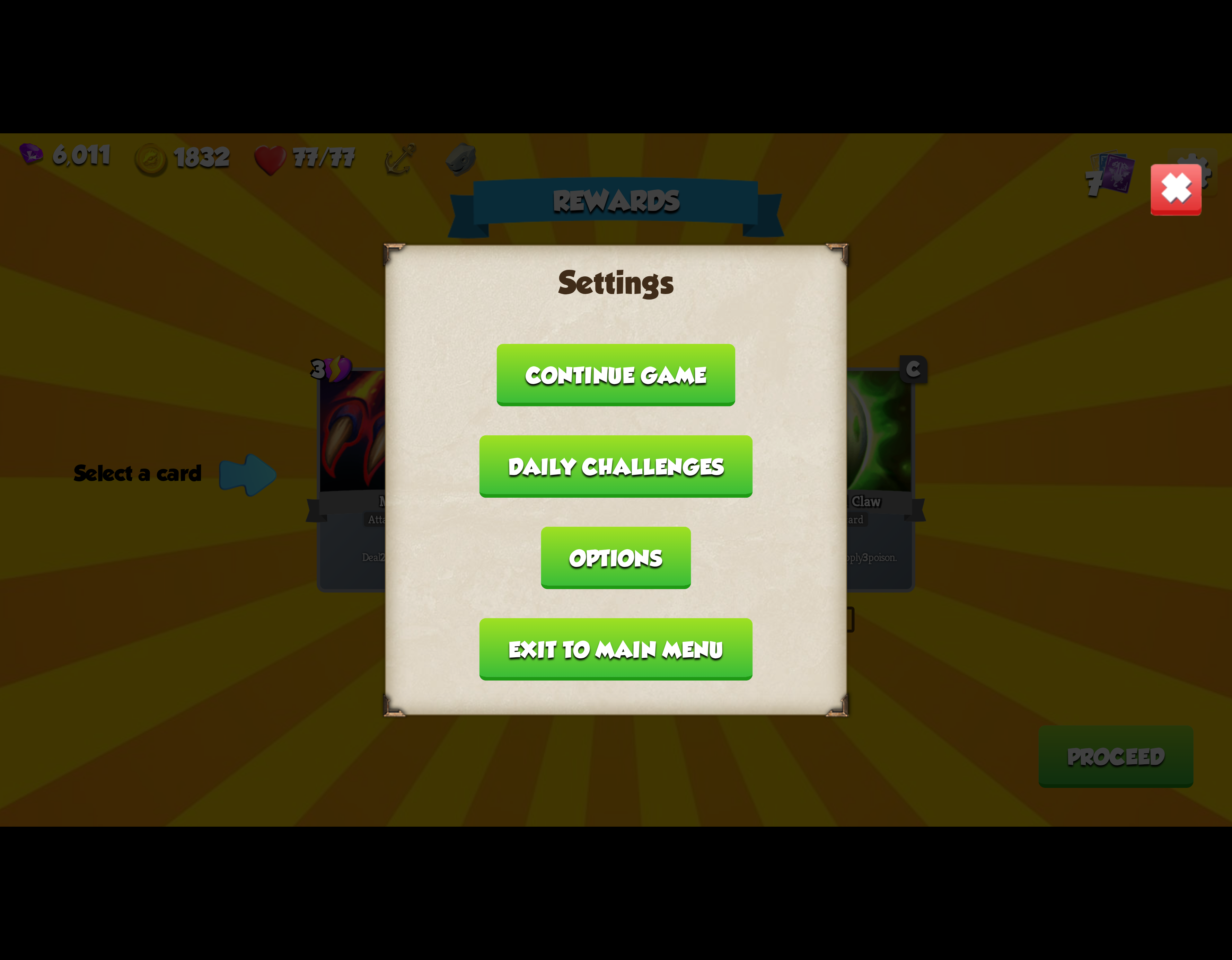
click at [615, 618] on button "Exit to main menu" at bounding box center [616, 649] width 273 height 63
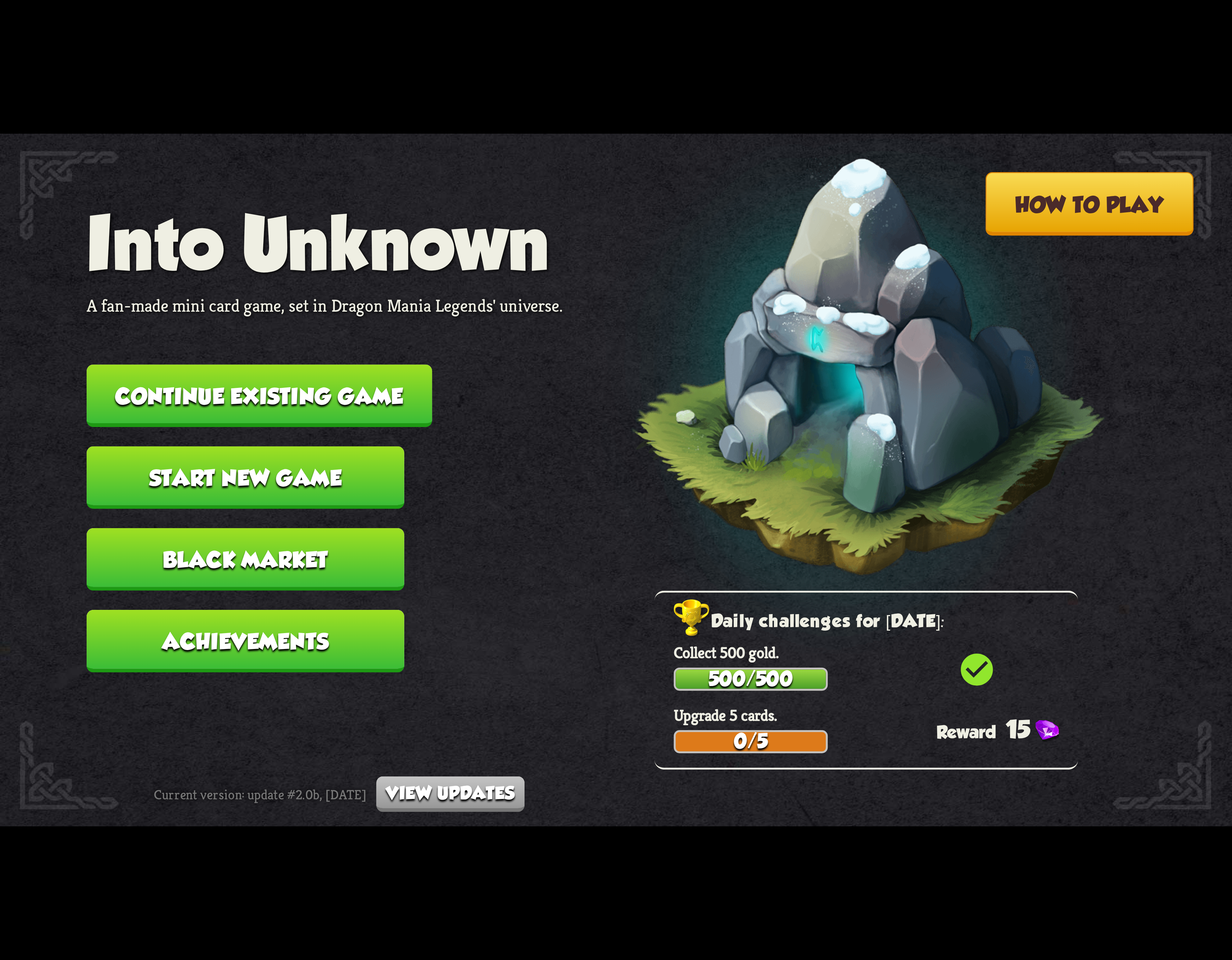
click at [377, 409] on button "Continue existing game" at bounding box center [260, 395] width 346 height 63
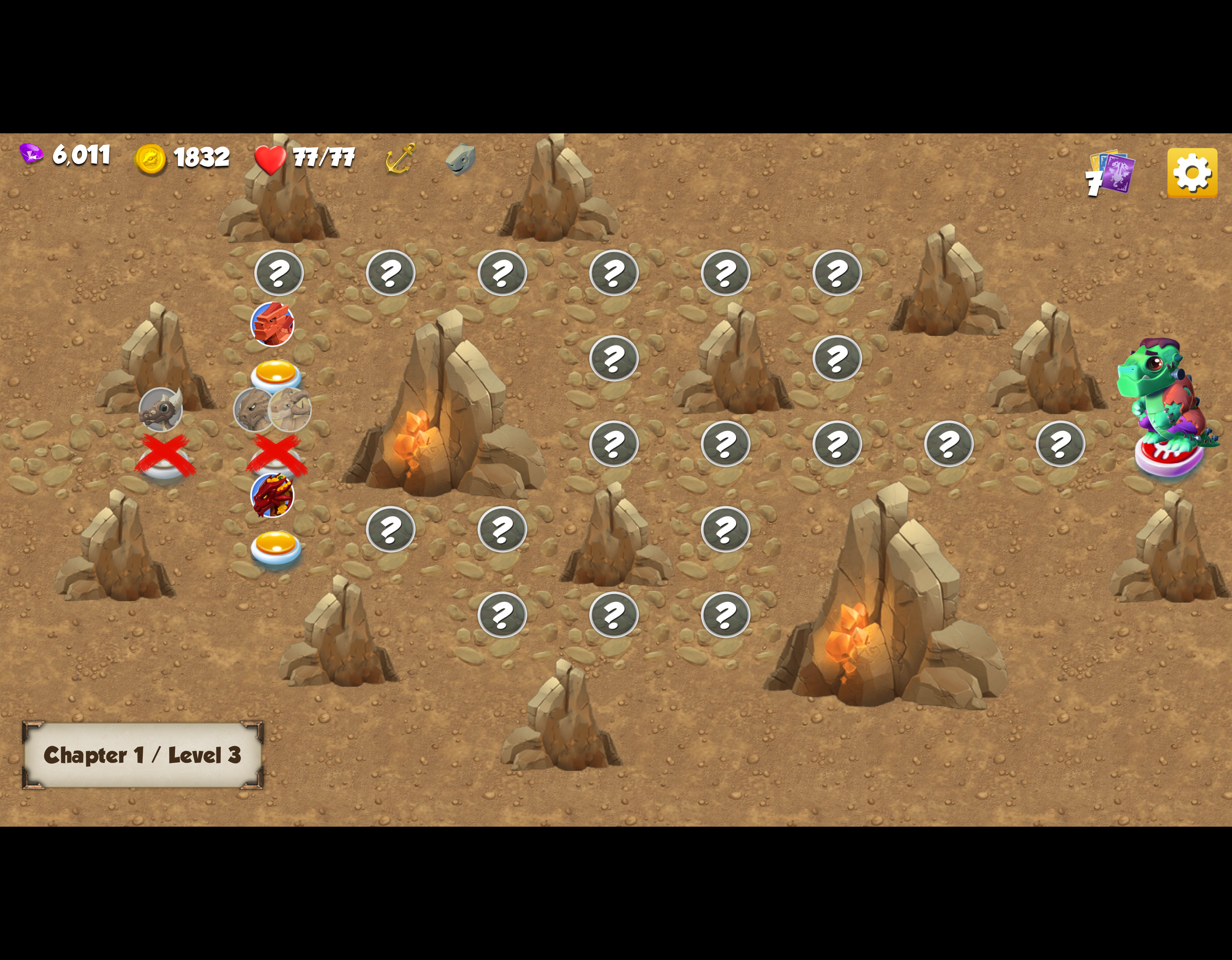
click at [282, 521] on div at bounding box center [279, 541] width 112 height 85
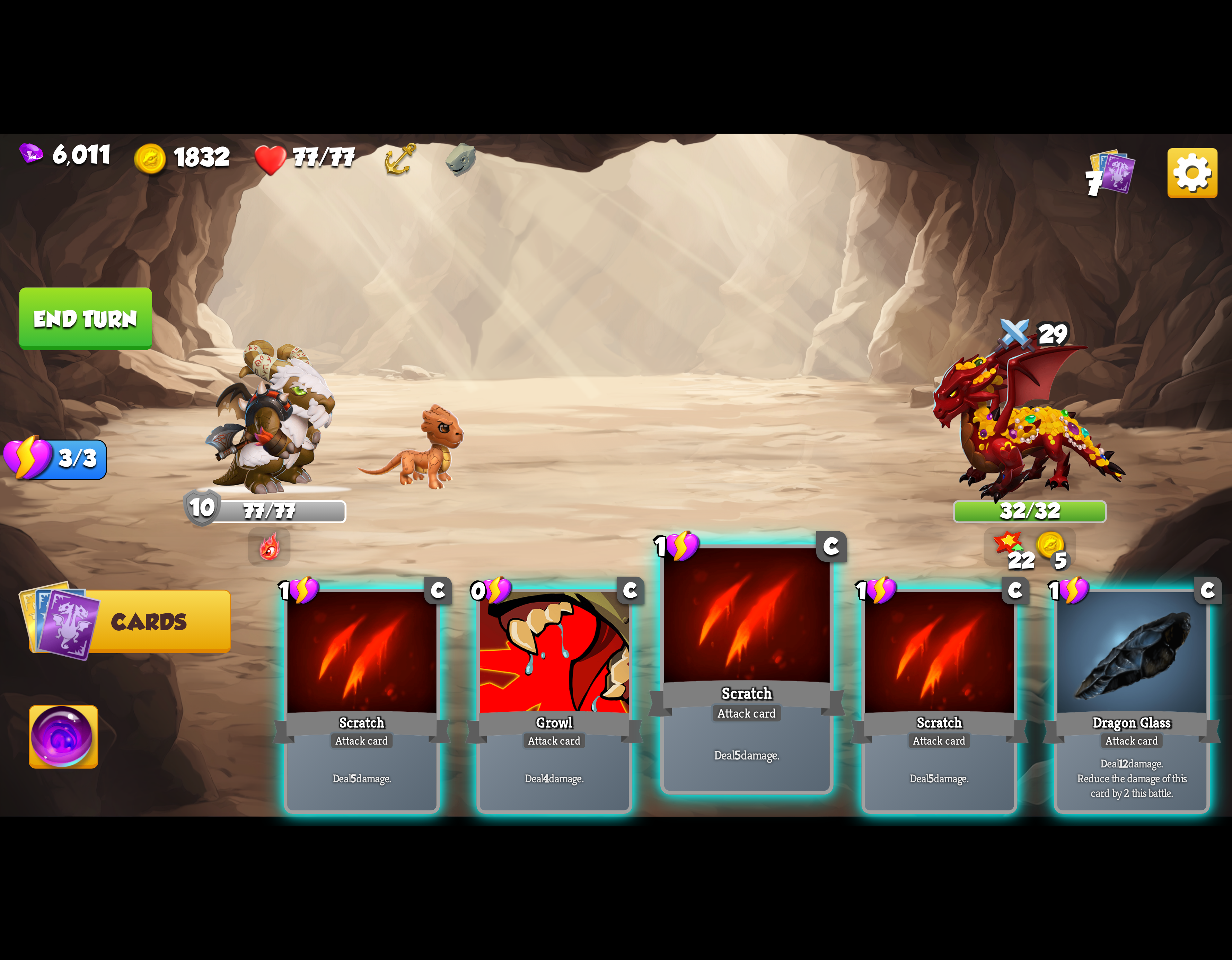
click at [746, 638] on div at bounding box center [747, 618] width 165 height 140
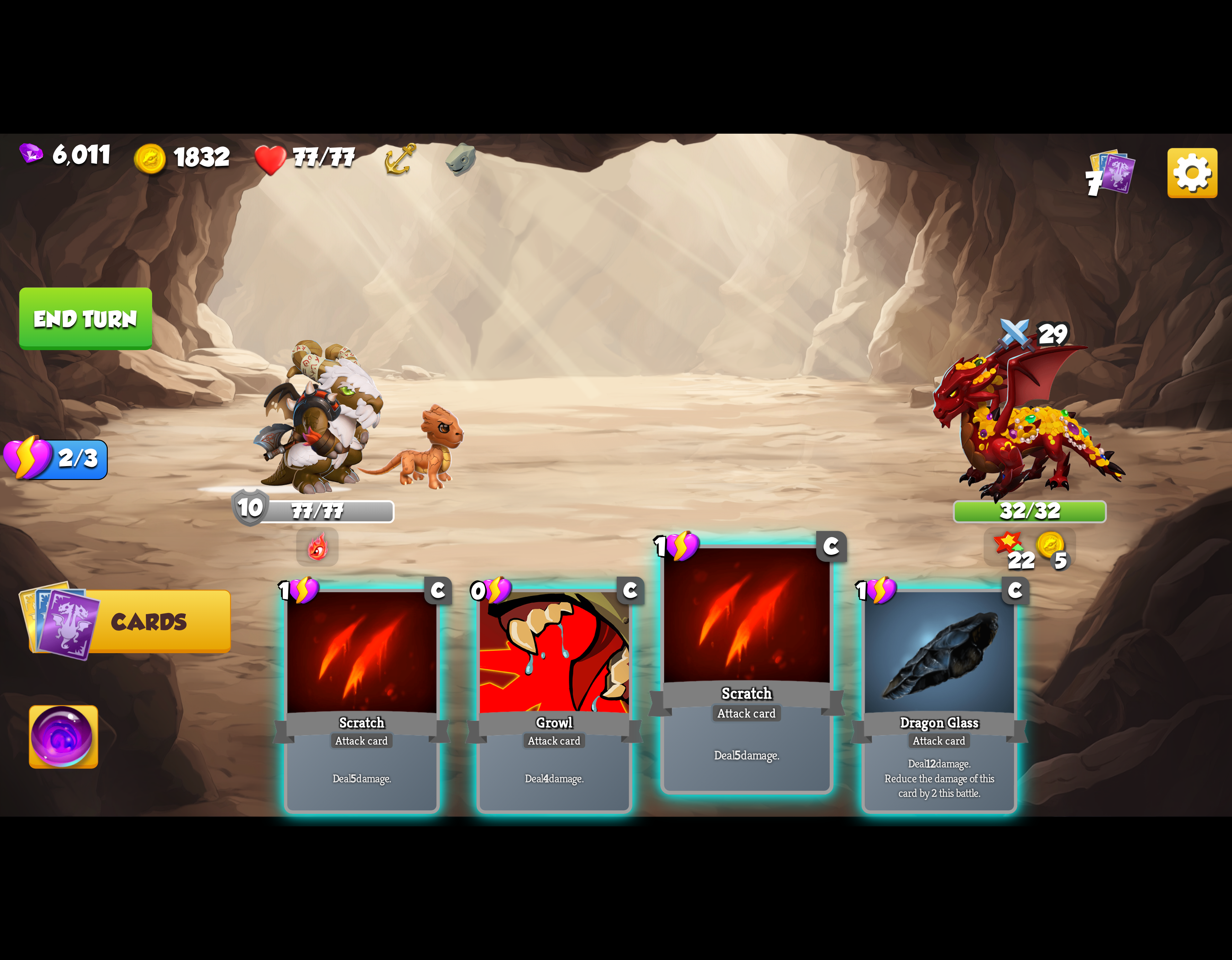
drag, startPoint x: 746, startPoint y: 638, endPoint x: 740, endPoint y: 638, distance: 6.0
click at [740, 638] on div at bounding box center [747, 618] width 165 height 140
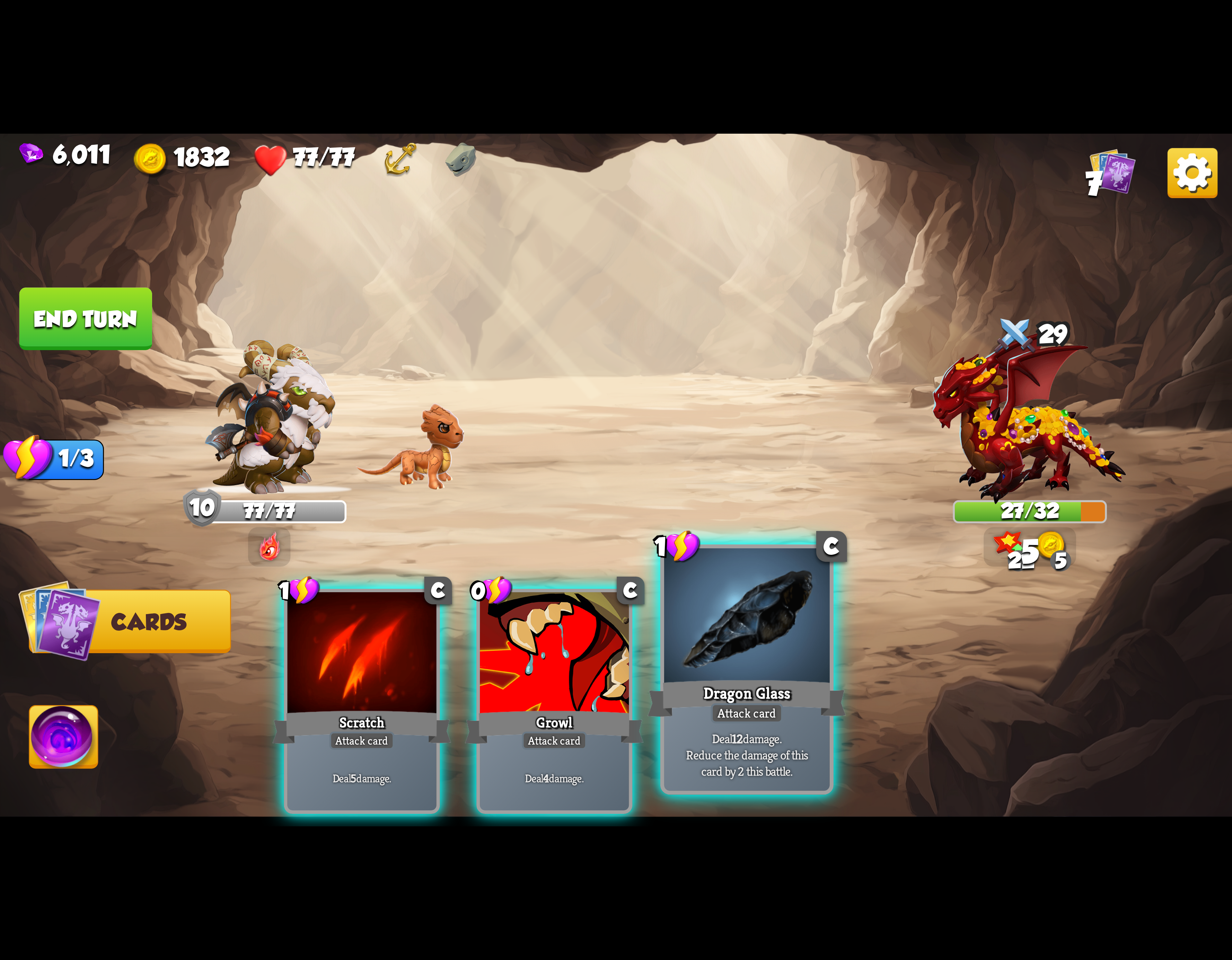
click at [761, 653] on div at bounding box center [747, 618] width 165 height 140
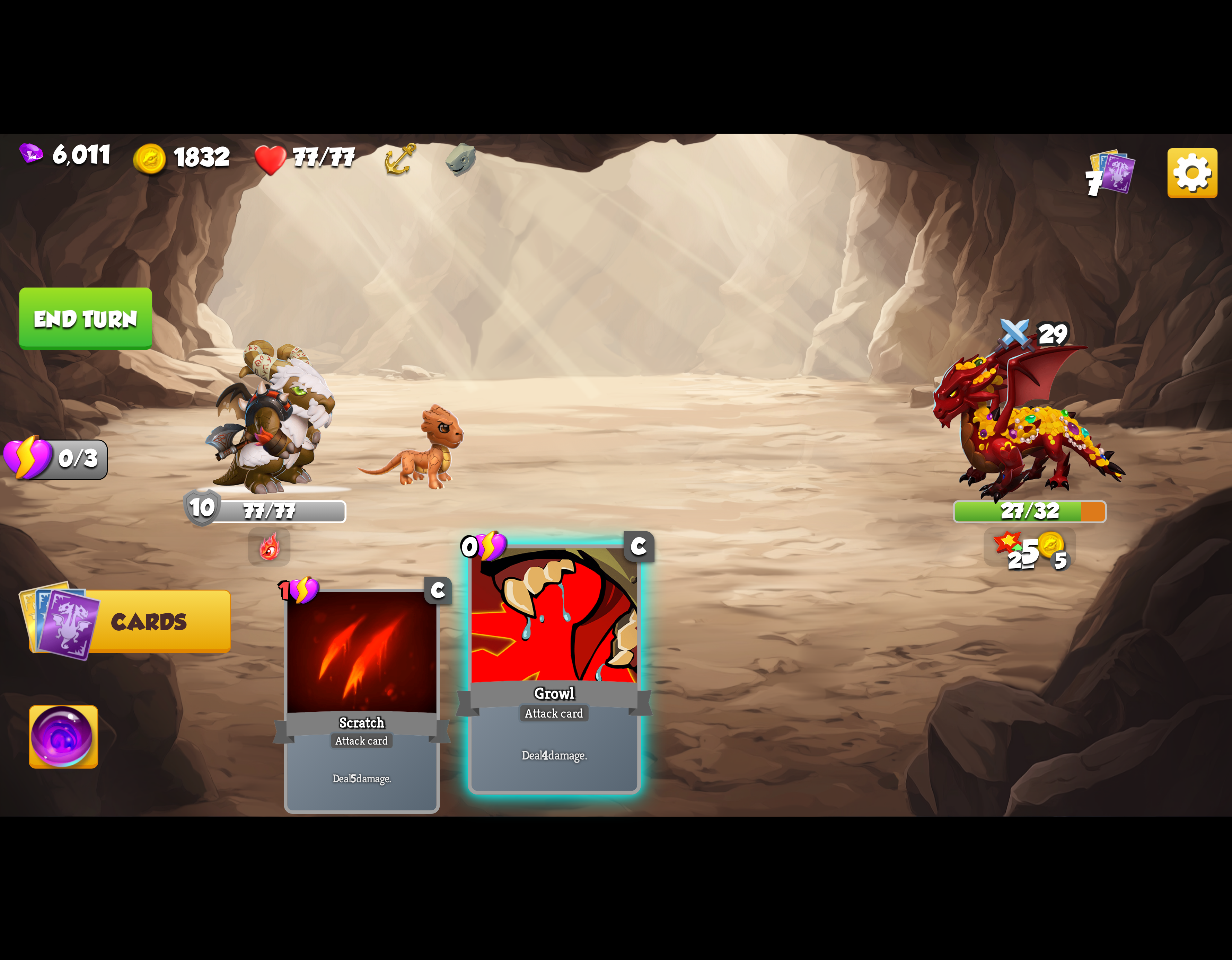
click at [550, 661] on div at bounding box center [554, 618] width 165 height 140
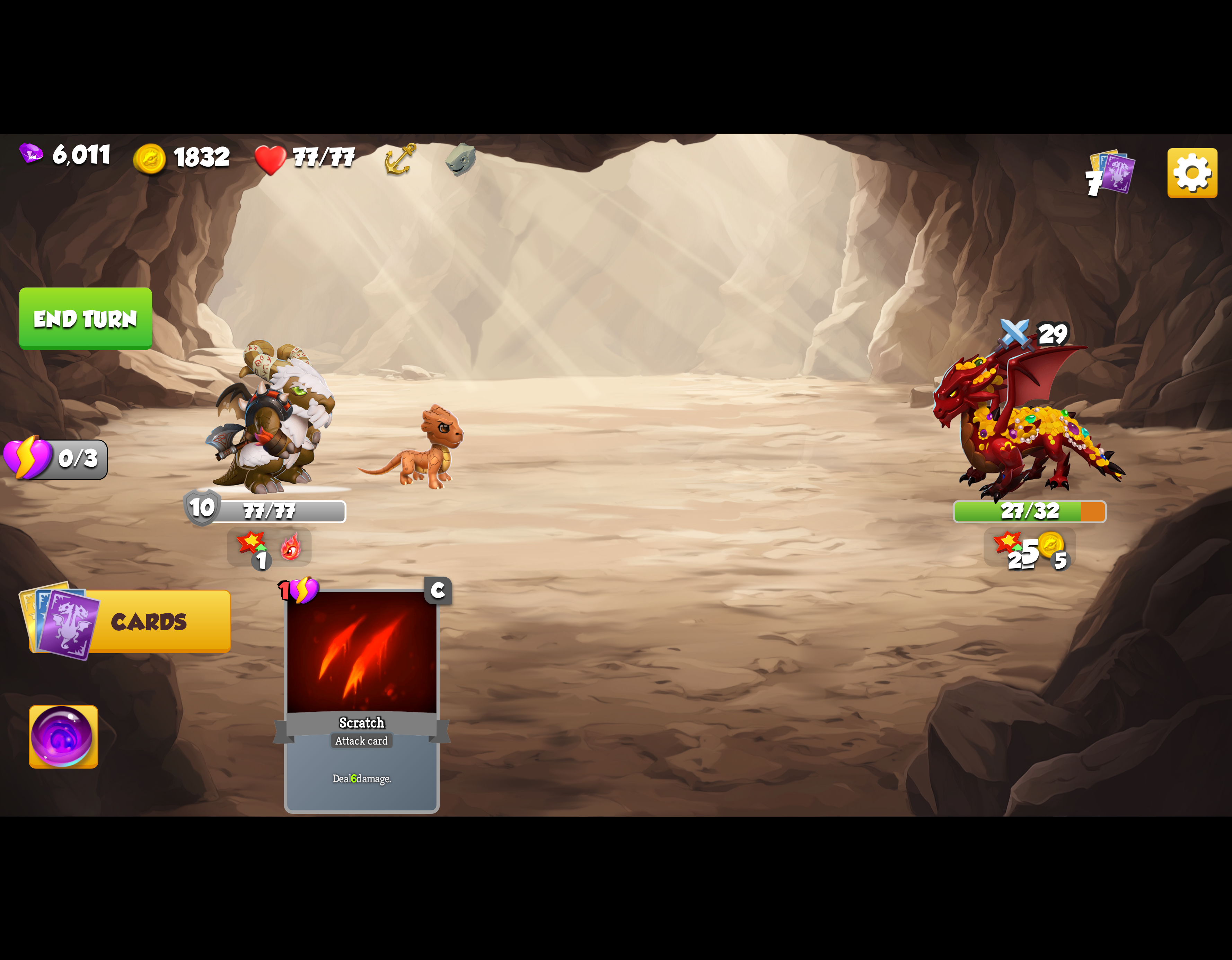
click at [72, 719] on img at bounding box center [63, 741] width 68 height 69
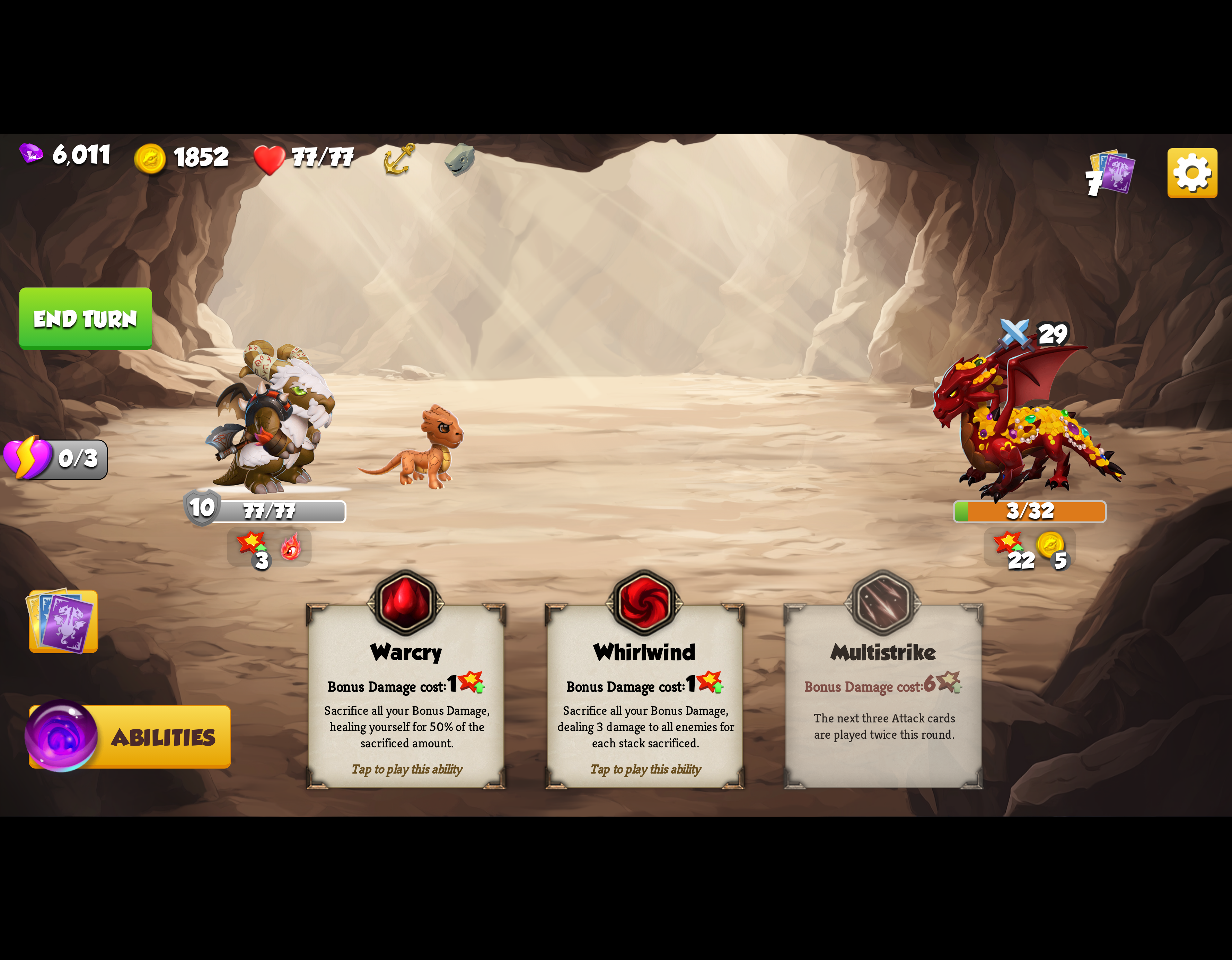
click at [57, 328] on button "End turn" at bounding box center [86, 318] width 133 height 63
drag, startPoint x: 617, startPoint y: 668, endPoint x: 632, endPoint y: 663, distance: 15.8
click at [622, 668] on div "Tap to play this ability Whirlwind Bonus Damage cost: 1 Sacrifice all your Bonu…" at bounding box center [645, 697] width 196 height 183
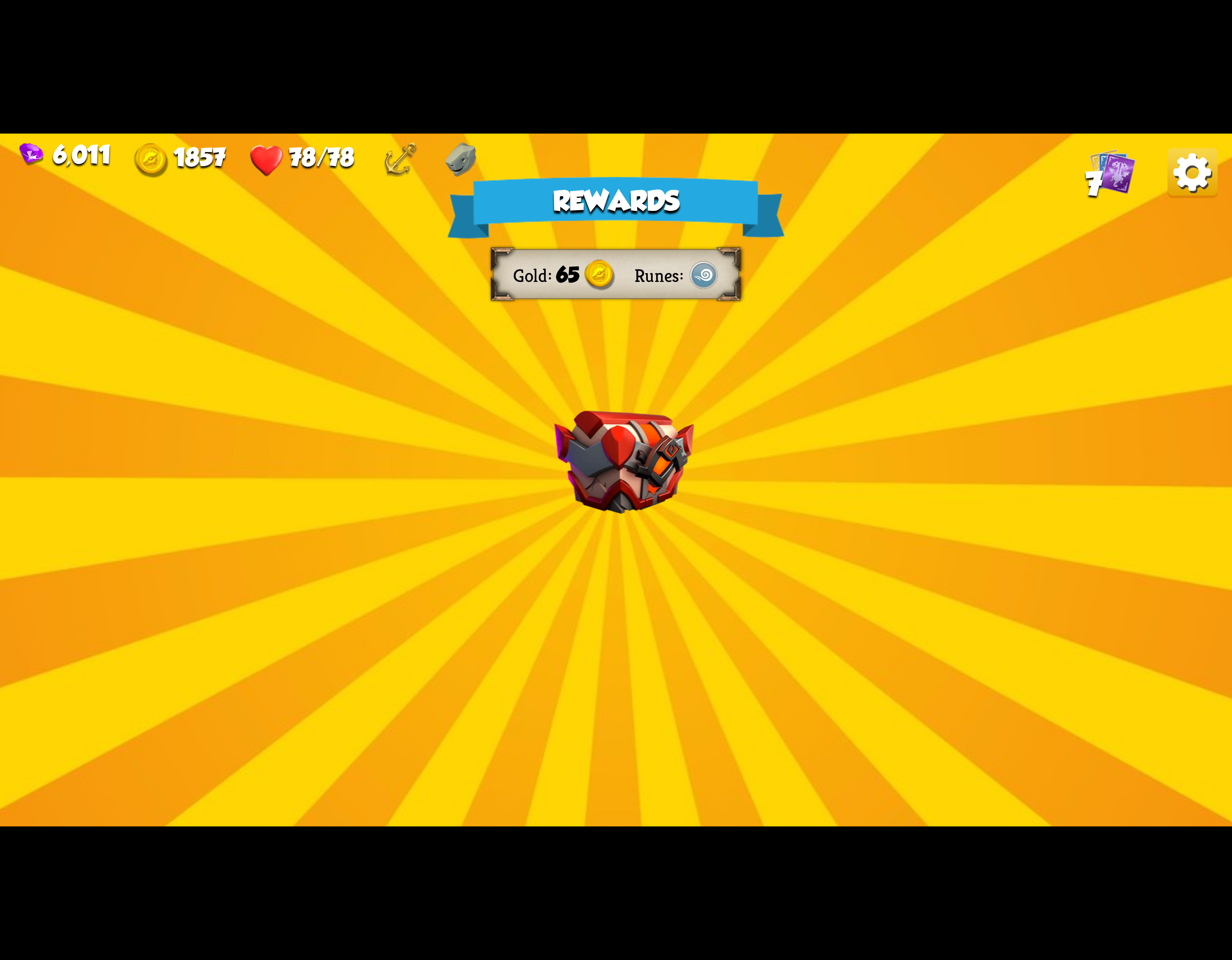
click at [1169, 168] on img at bounding box center [1193, 173] width 50 height 50
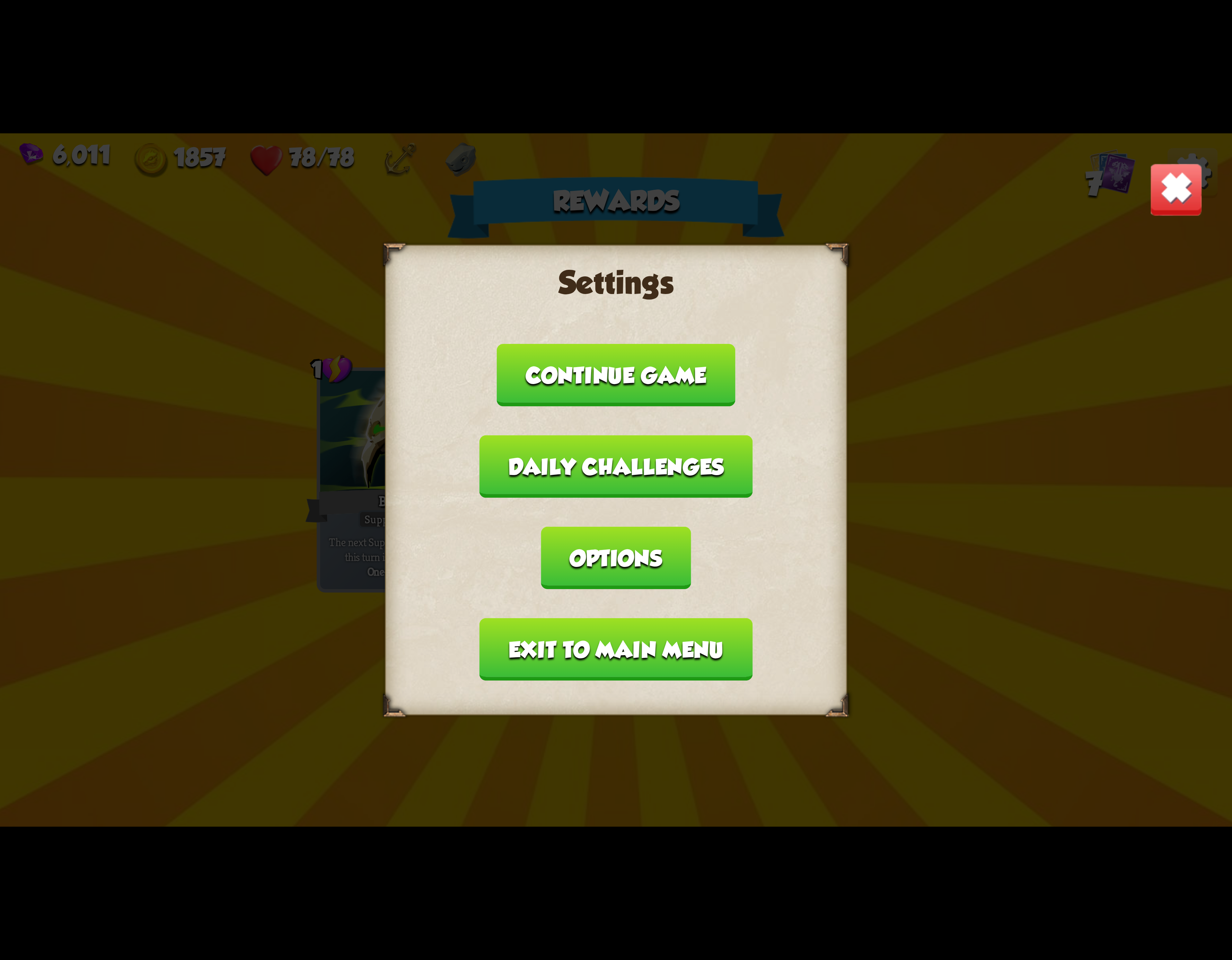
click at [691, 527] on button "Options" at bounding box center [616, 558] width 149 height 63
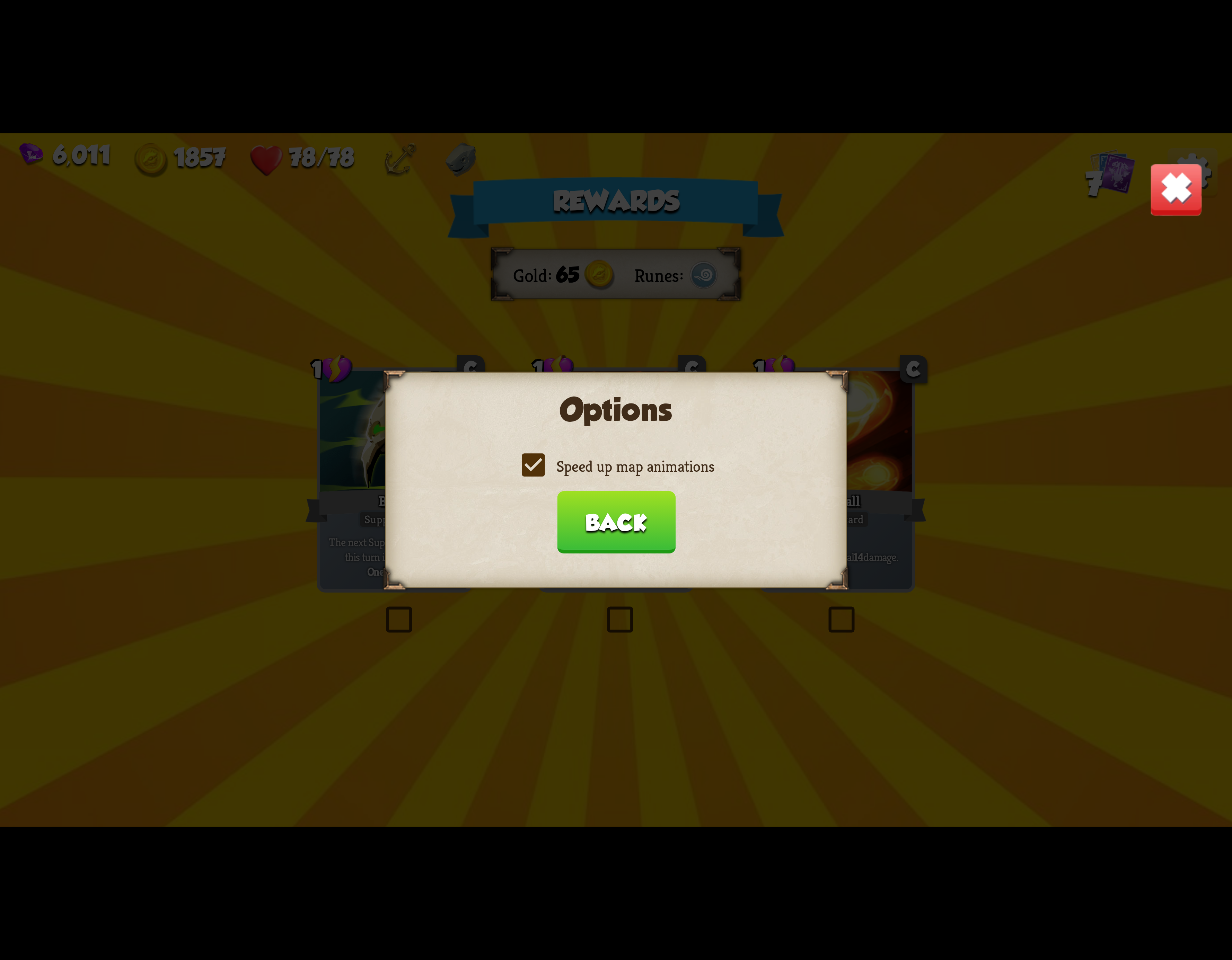
click at [494, 443] on div "Options Speed up map animations Back" at bounding box center [616, 479] width 462 height 217
click at [528, 457] on label "Speed up map animations" at bounding box center [616, 466] width 196 height 20
click at [0, 0] on input "Speed up map animations" at bounding box center [0, 0] width 0 height 0
click at [528, 457] on label "Speed up map animations" at bounding box center [616, 466] width 196 height 20
click at [0, 0] on input "Speed up map animations" at bounding box center [0, 0] width 0 height 0
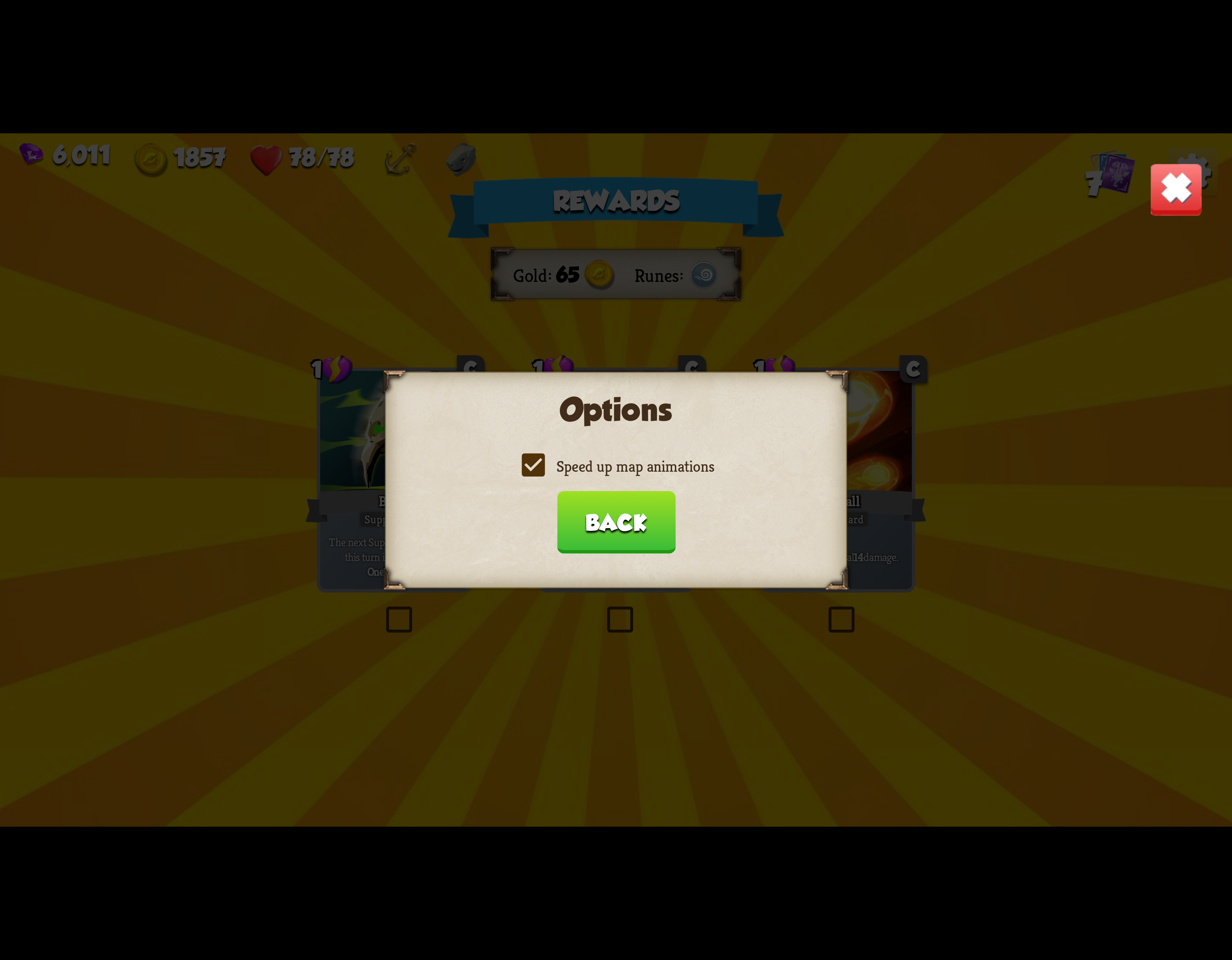
click at [528, 457] on label "Speed up map animations" at bounding box center [616, 466] width 196 height 20
click at [0, 0] on input "Speed up map animations" at bounding box center [0, 0] width 0 height 0
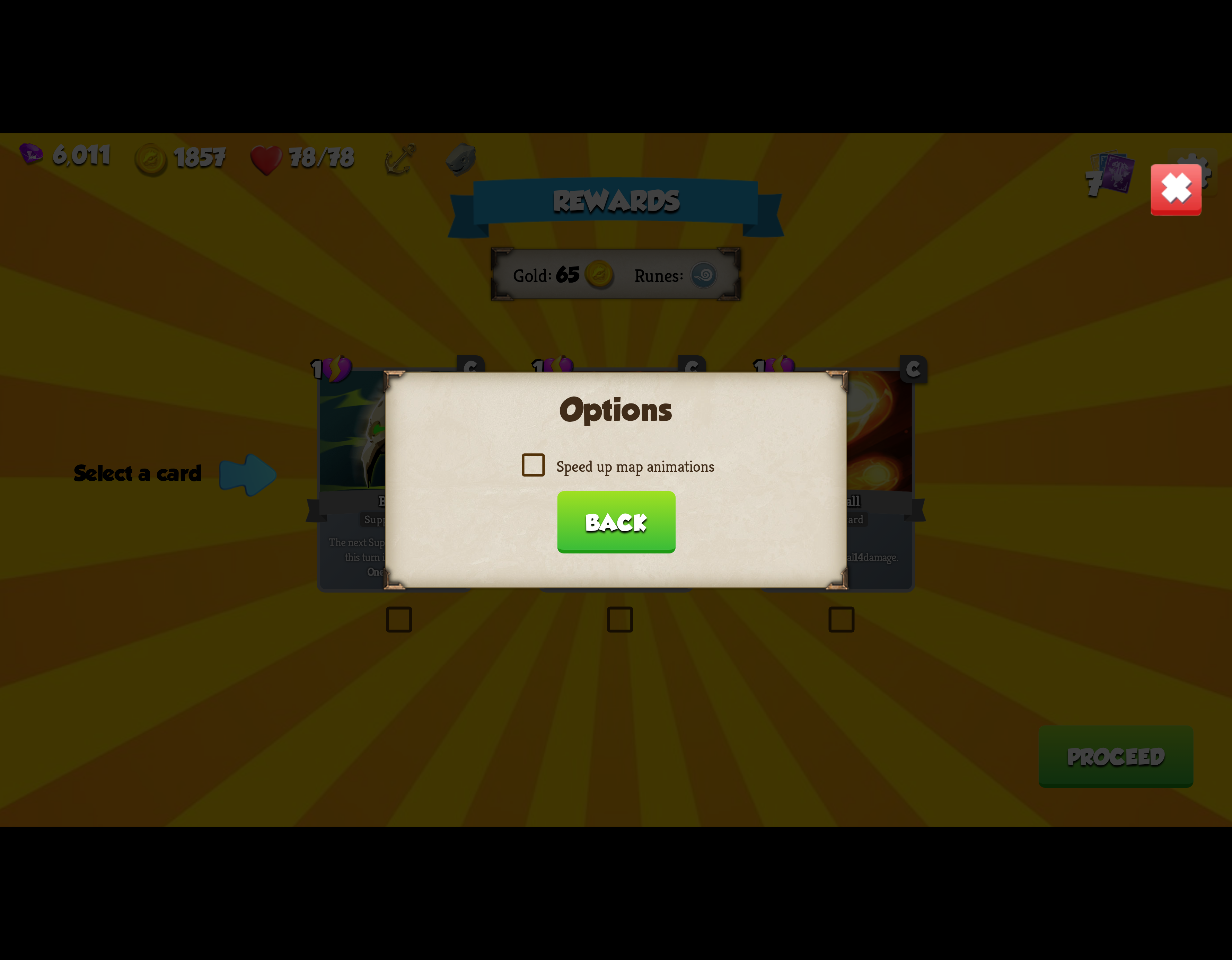
click at [528, 472] on label "Speed up map animations" at bounding box center [616, 466] width 196 height 20
click at [0, 0] on input "Speed up map animations" at bounding box center [0, 0] width 0 height 0
click at [610, 503] on button "Back" at bounding box center [616, 522] width 119 height 63
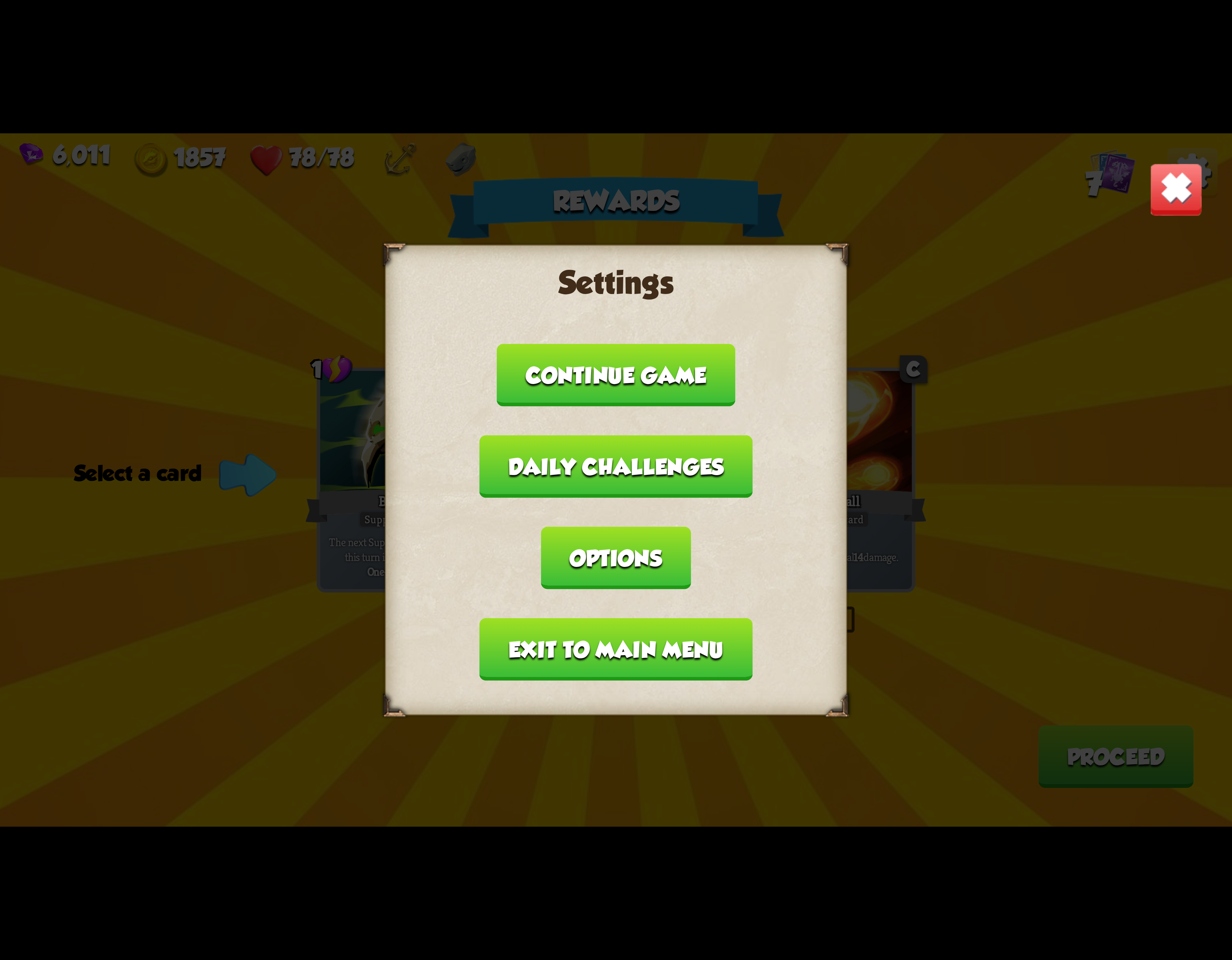
click at [592, 618] on button "Exit to main menu" at bounding box center [616, 649] width 273 height 63
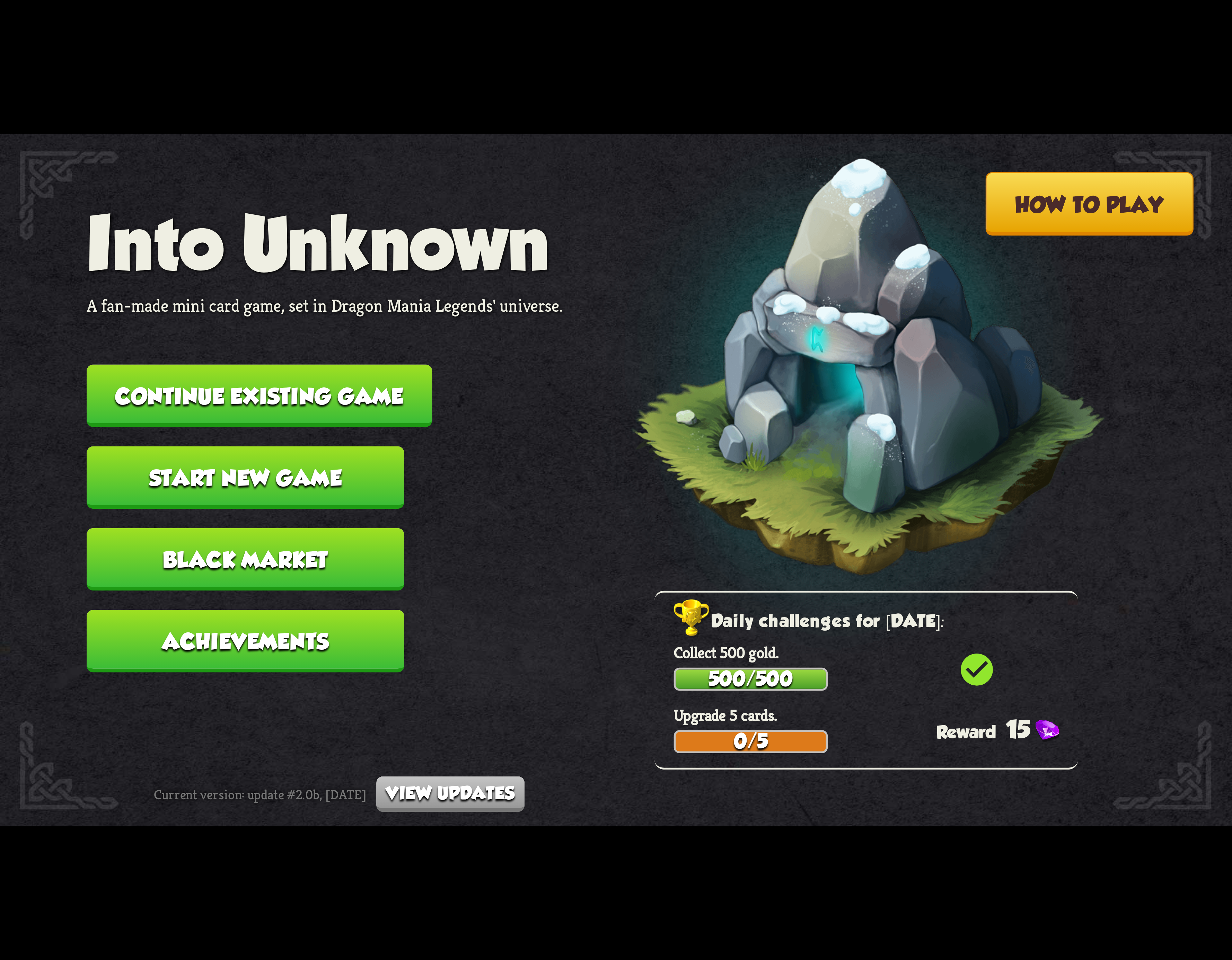
click at [362, 391] on button "Continue existing game" at bounding box center [260, 395] width 346 height 63
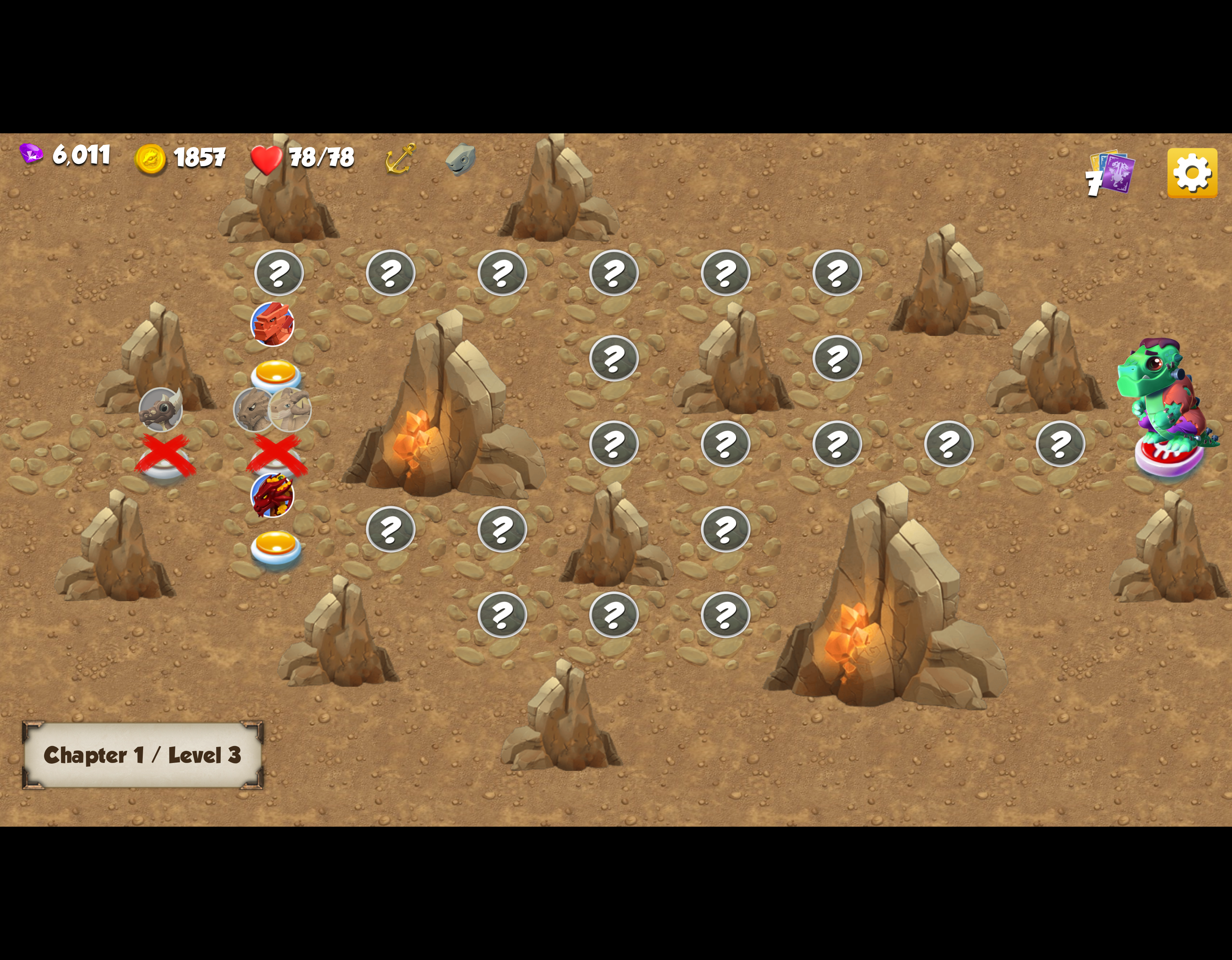
click at [290, 531] on img at bounding box center [277, 553] width 62 height 45
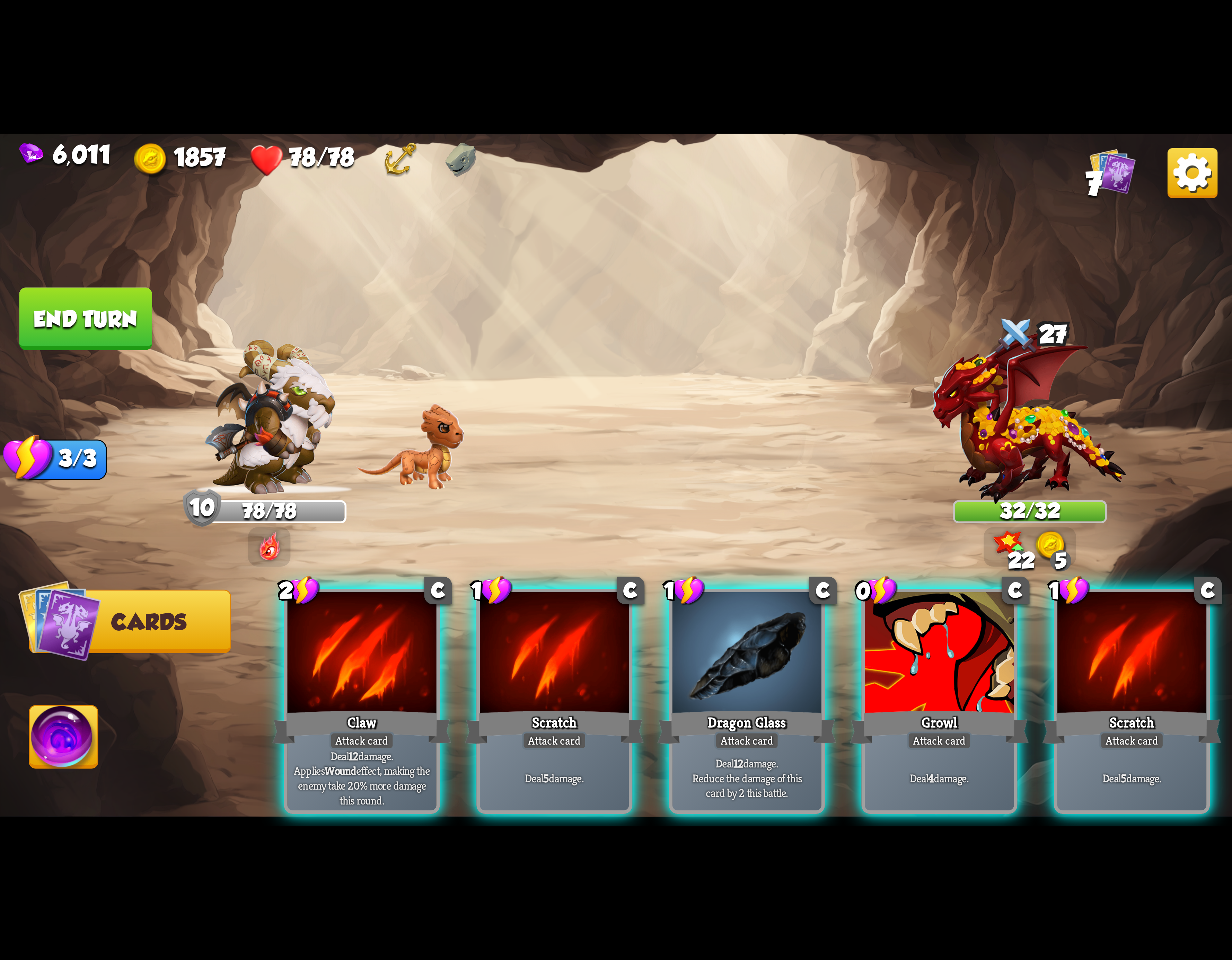
click at [1139, 646] on div at bounding box center [1132, 655] width 149 height 126
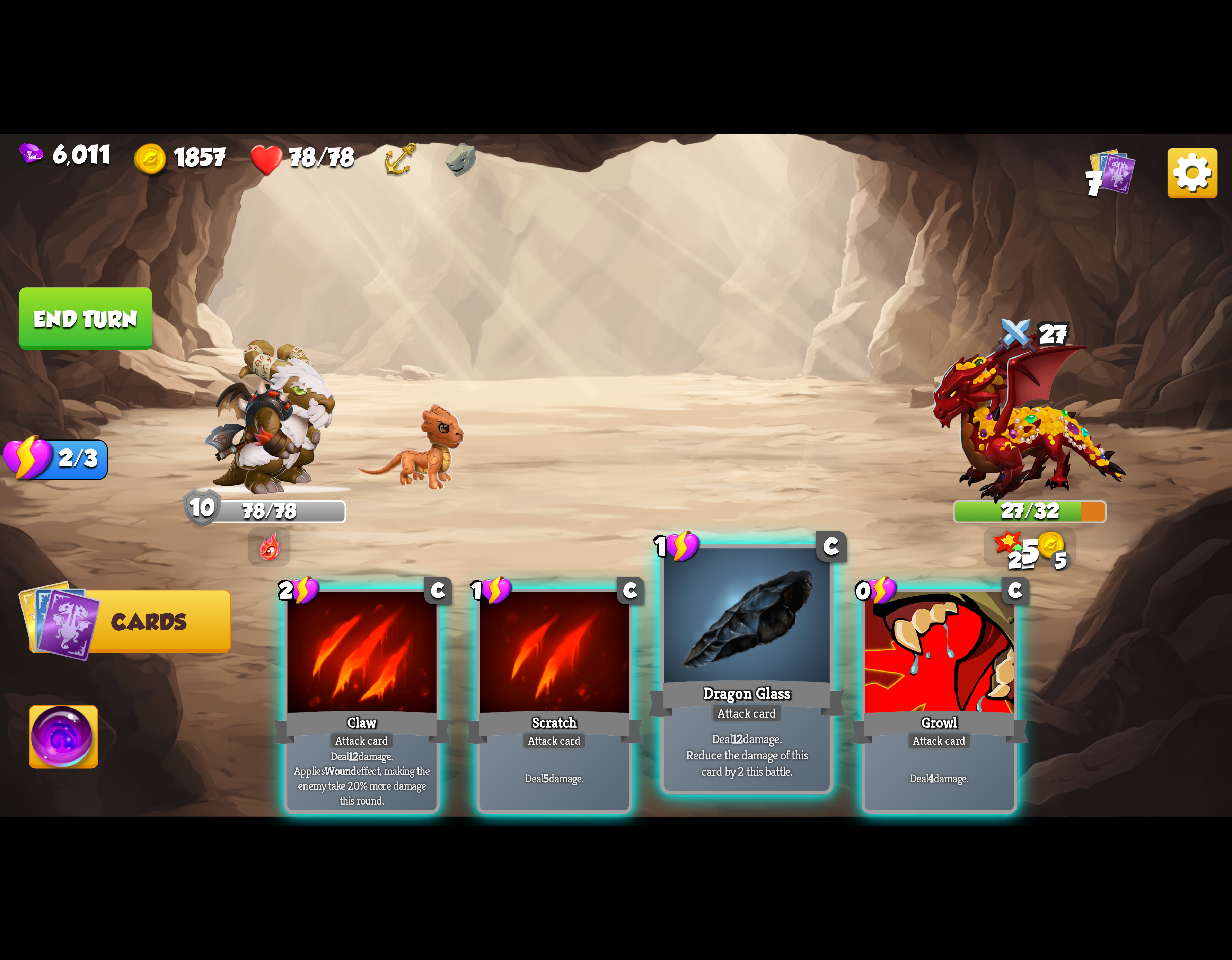
drag, startPoint x: 559, startPoint y: 660, endPoint x: 603, endPoint y: 665, distance: 44.3
click at [562, 660] on div at bounding box center [554, 655] width 149 height 126
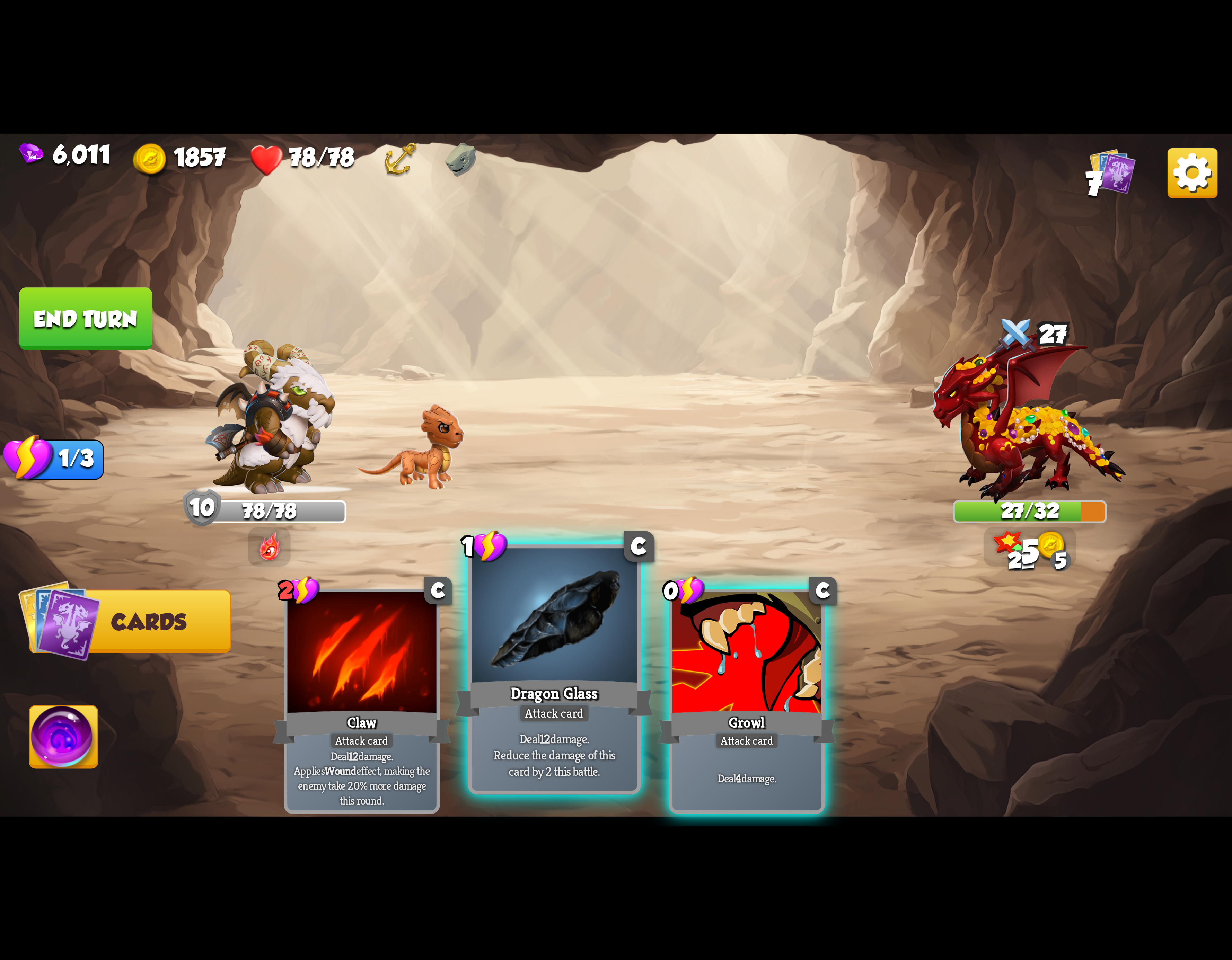
click at [587, 668] on div at bounding box center [554, 618] width 165 height 140
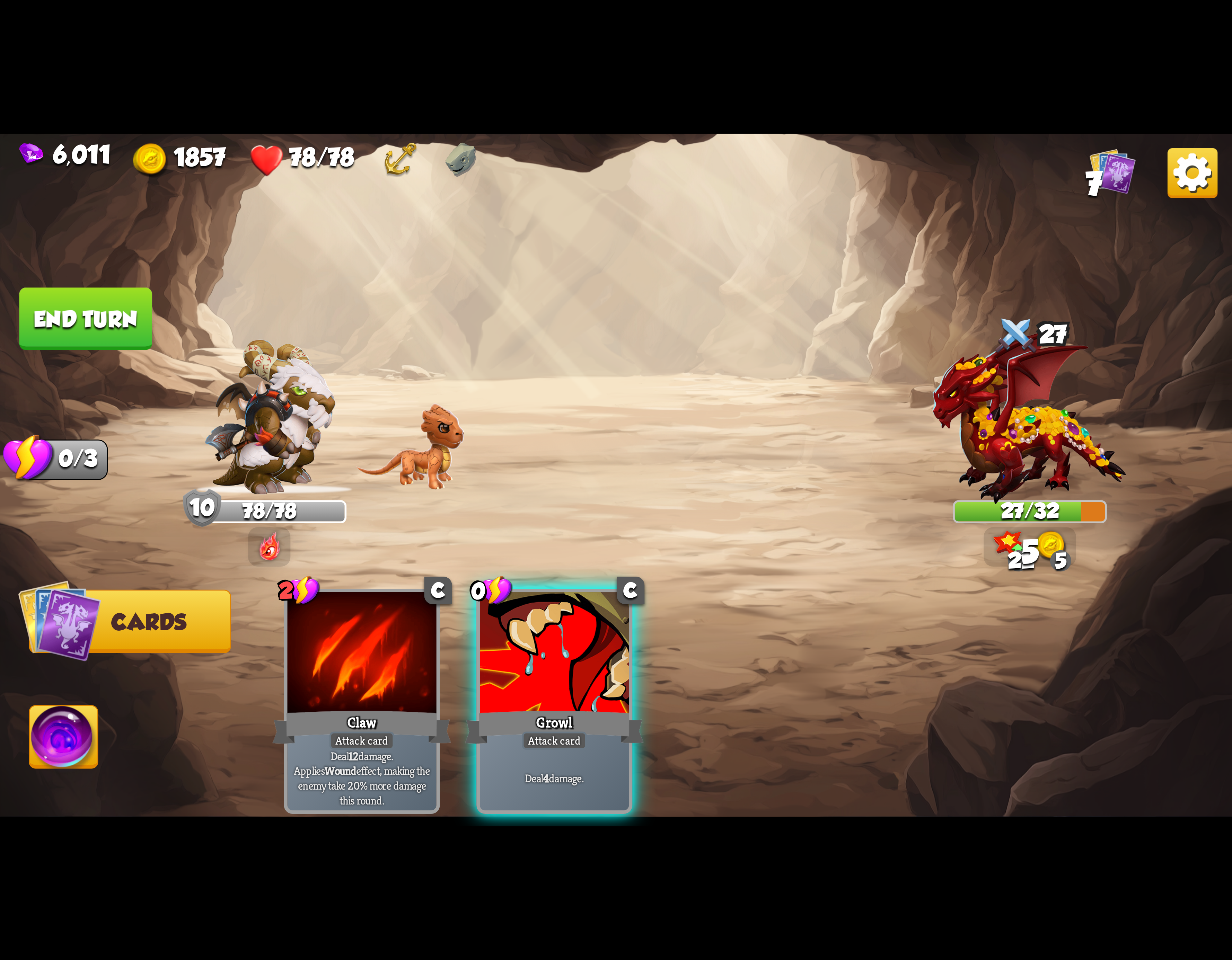
click at [587, 668] on div at bounding box center [554, 655] width 149 height 126
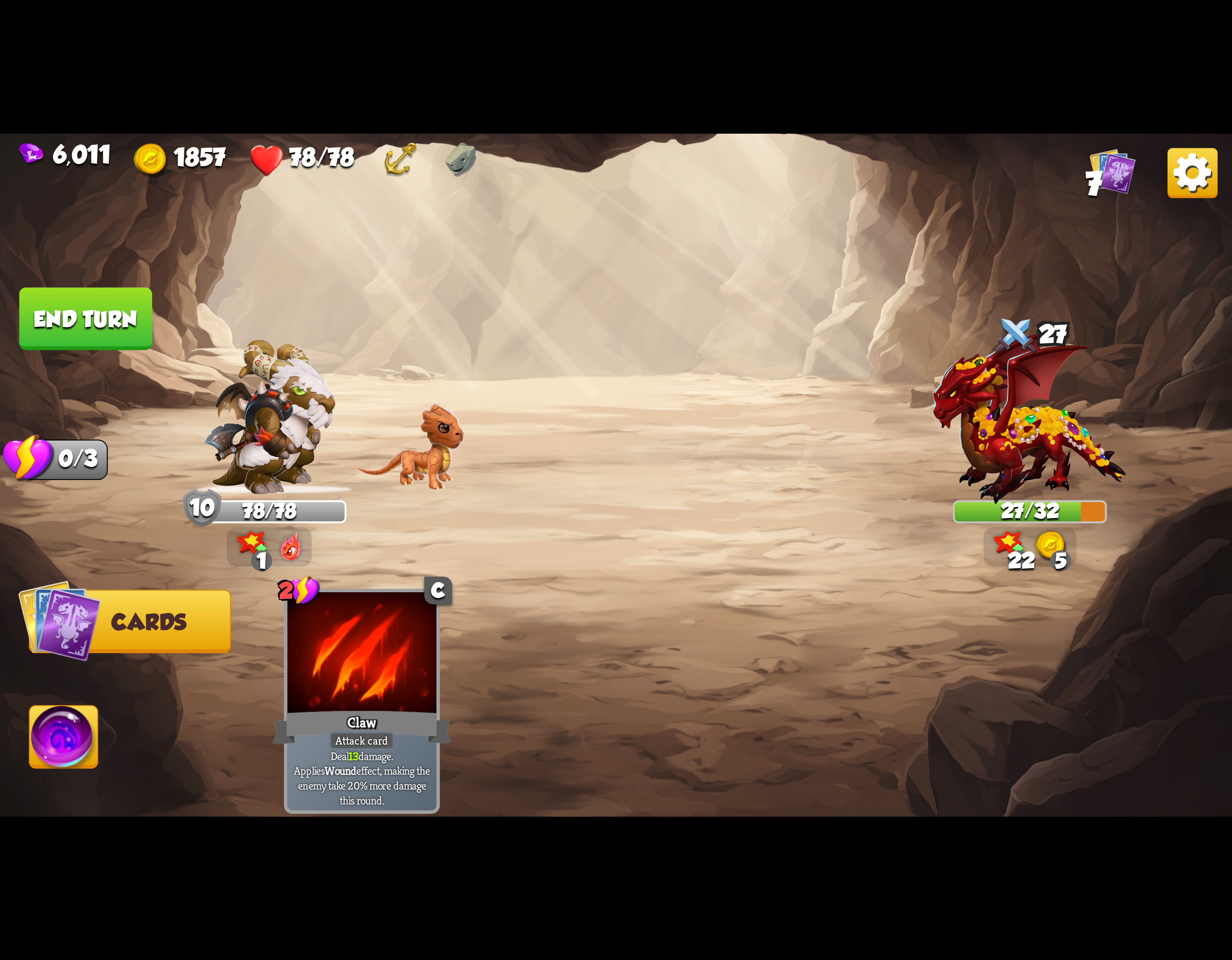
click at [48, 734] on img at bounding box center [63, 741] width 68 height 69
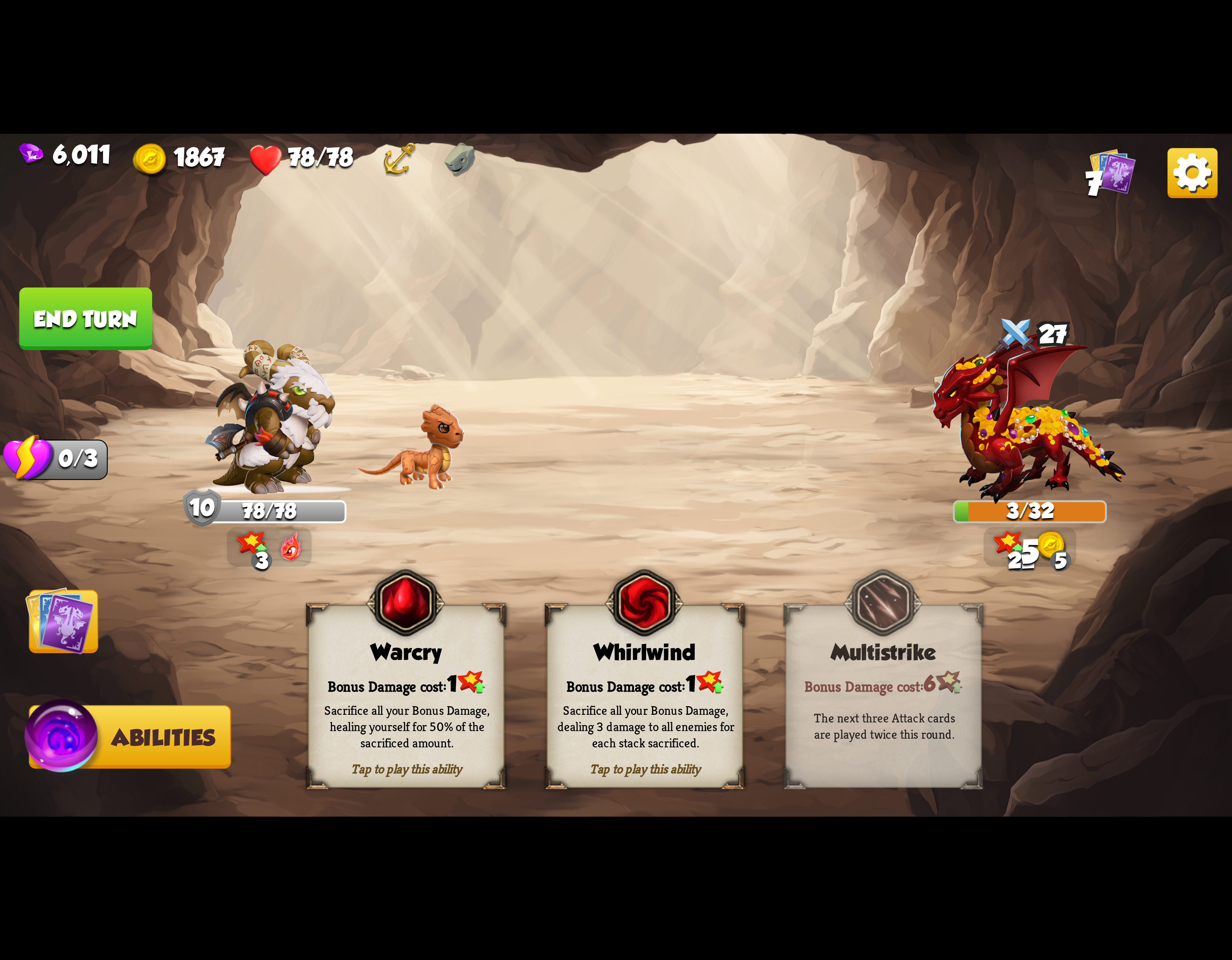
click at [69, 325] on button "End turn" at bounding box center [86, 318] width 133 height 63
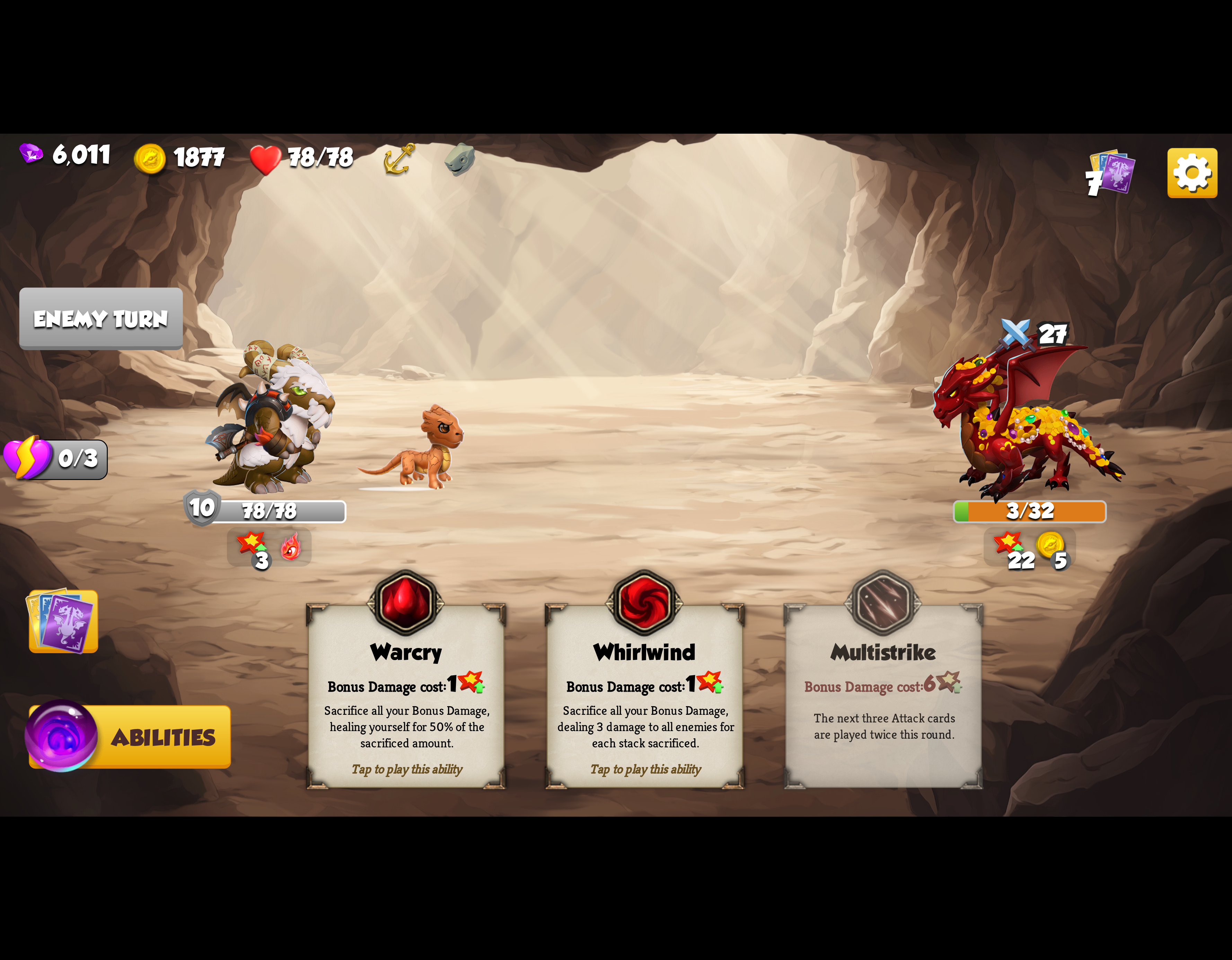
click at [585, 636] on div "Tap to play this ability Whirlwind Bonus Damage cost: 1 Sacrifice all your Bonu…" at bounding box center [645, 697] width 196 height 183
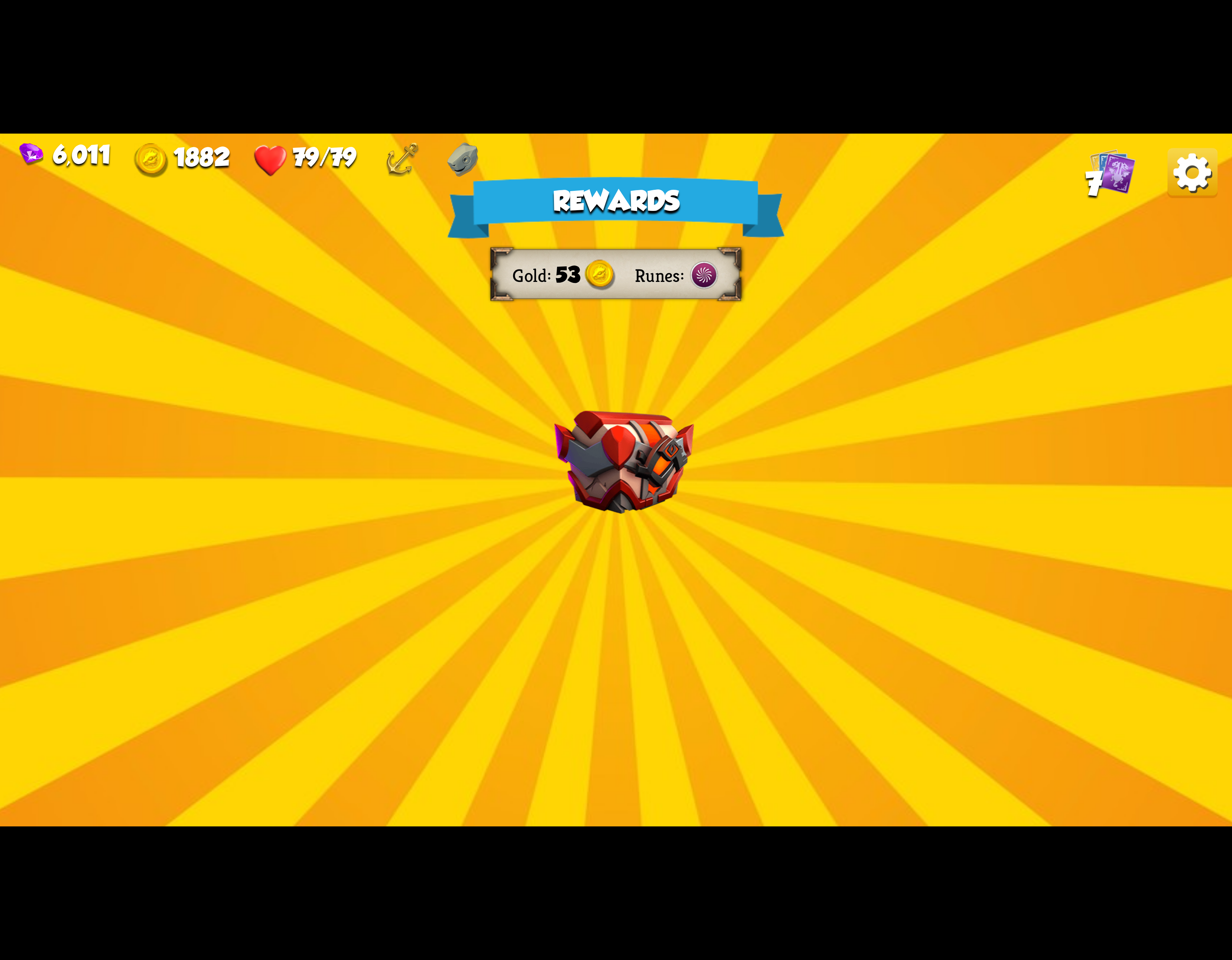
click at [1190, 179] on img at bounding box center [1193, 173] width 50 height 50
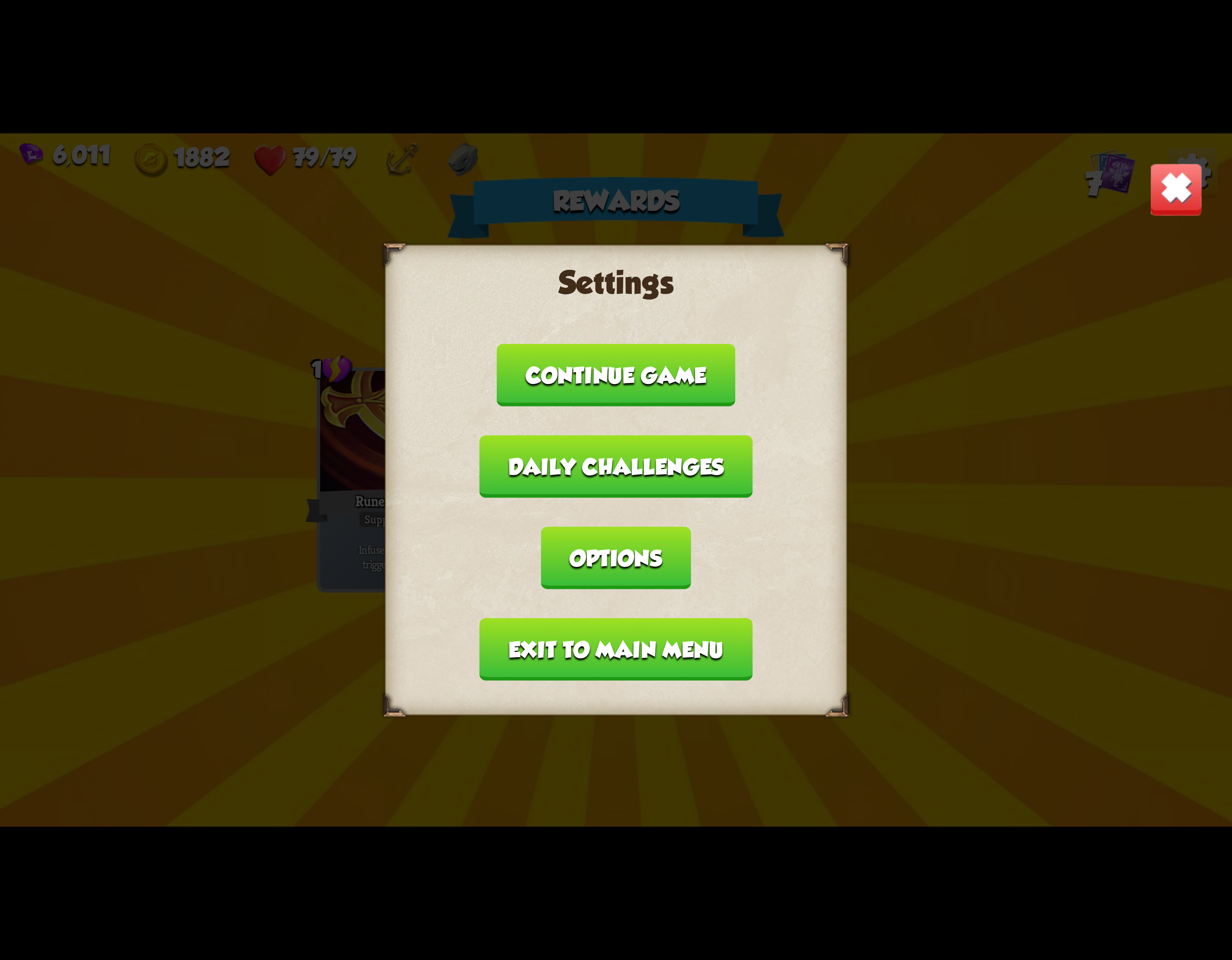
click at [691, 527] on button "Options" at bounding box center [616, 558] width 149 height 63
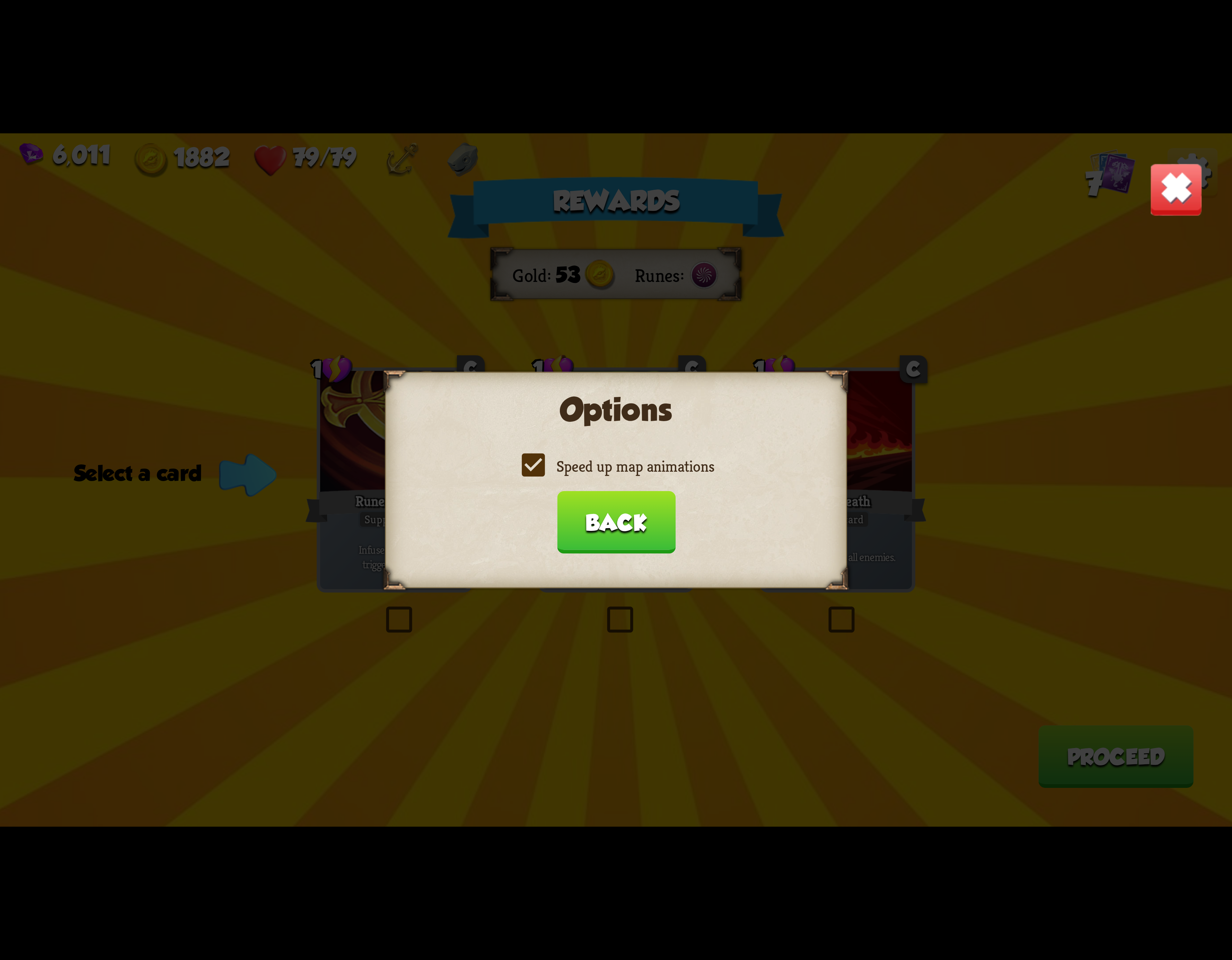
click at [531, 463] on label "Speed up map animations" at bounding box center [616, 466] width 196 height 20
click at [0, 0] on input "Speed up map animations" at bounding box center [0, 0] width 0 height 0
click at [541, 460] on label "Speed up map animations" at bounding box center [616, 466] width 196 height 20
click at [0, 0] on input "Speed up map animations" at bounding box center [0, 0] width 0 height 0
click at [541, 460] on label "Speed up map animations" at bounding box center [616, 466] width 196 height 20
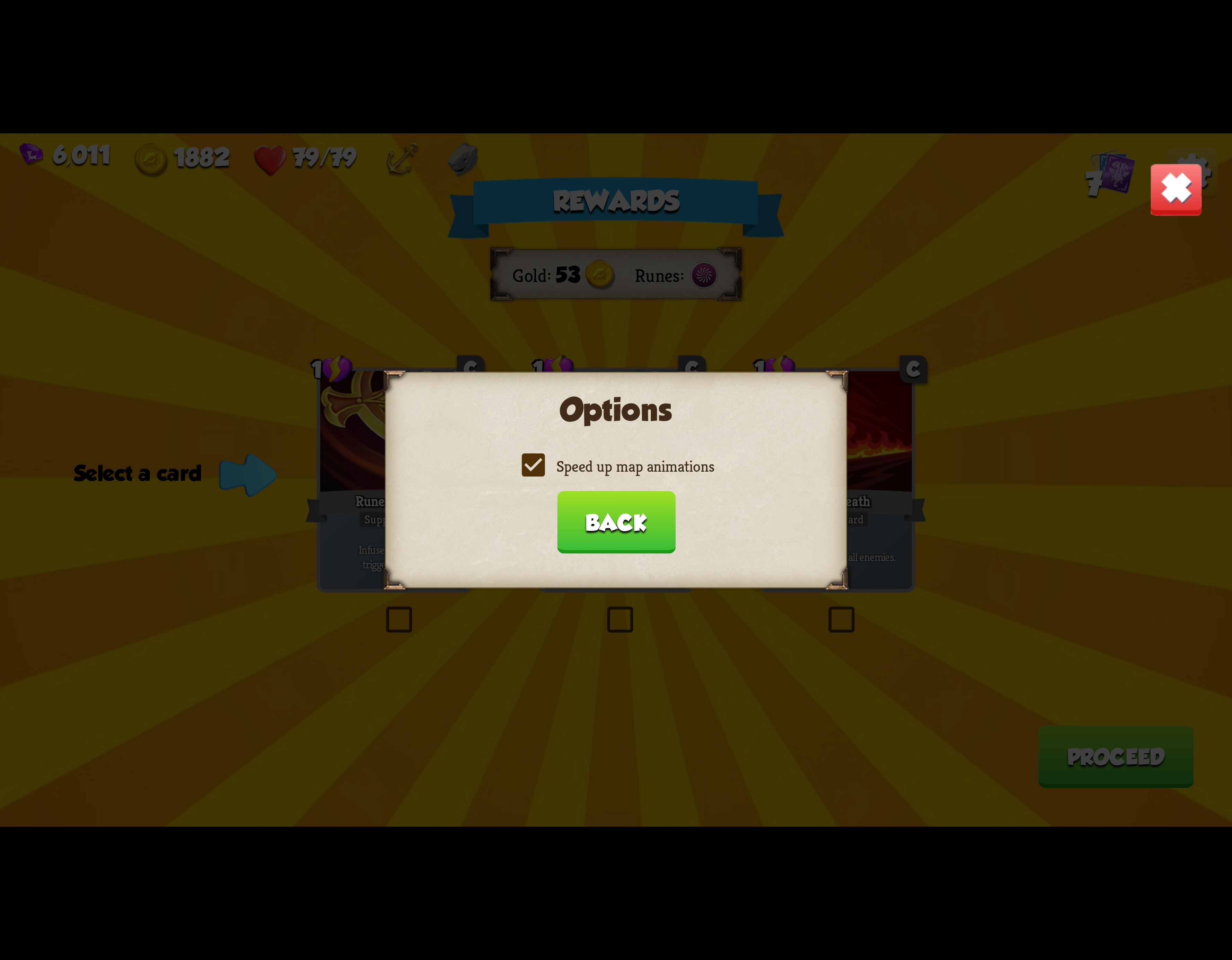
click at [0, 0] on input "Speed up map animations" at bounding box center [0, 0] width 0 height 0
click at [545, 469] on label "Speed up map animations" at bounding box center [616, 466] width 196 height 20
click at [0, 0] on input "Speed up map animations" at bounding box center [0, 0] width 0 height 0
click at [545, 469] on label "Speed up map animations" at bounding box center [616, 466] width 196 height 20
click at [0, 0] on input "Speed up map animations" at bounding box center [0, 0] width 0 height 0
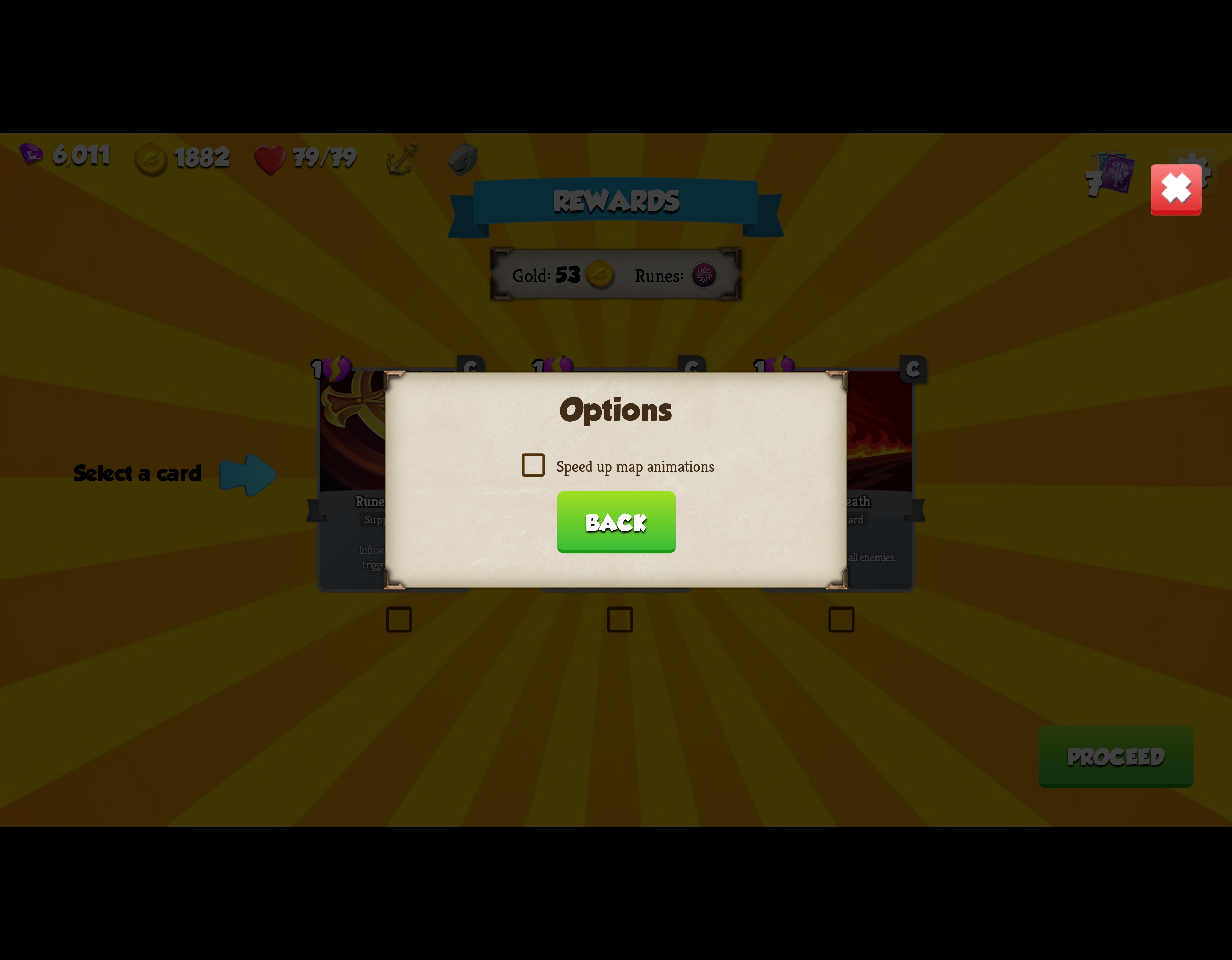
click at [537, 469] on label "Speed up map animations" at bounding box center [616, 466] width 196 height 20
click at [0, 0] on input "Speed up map animations" at bounding box center [0, 0] width 0 height 0
click at [607, 504] on button "Back" at bounding box center [616, 522] width 119 height 63
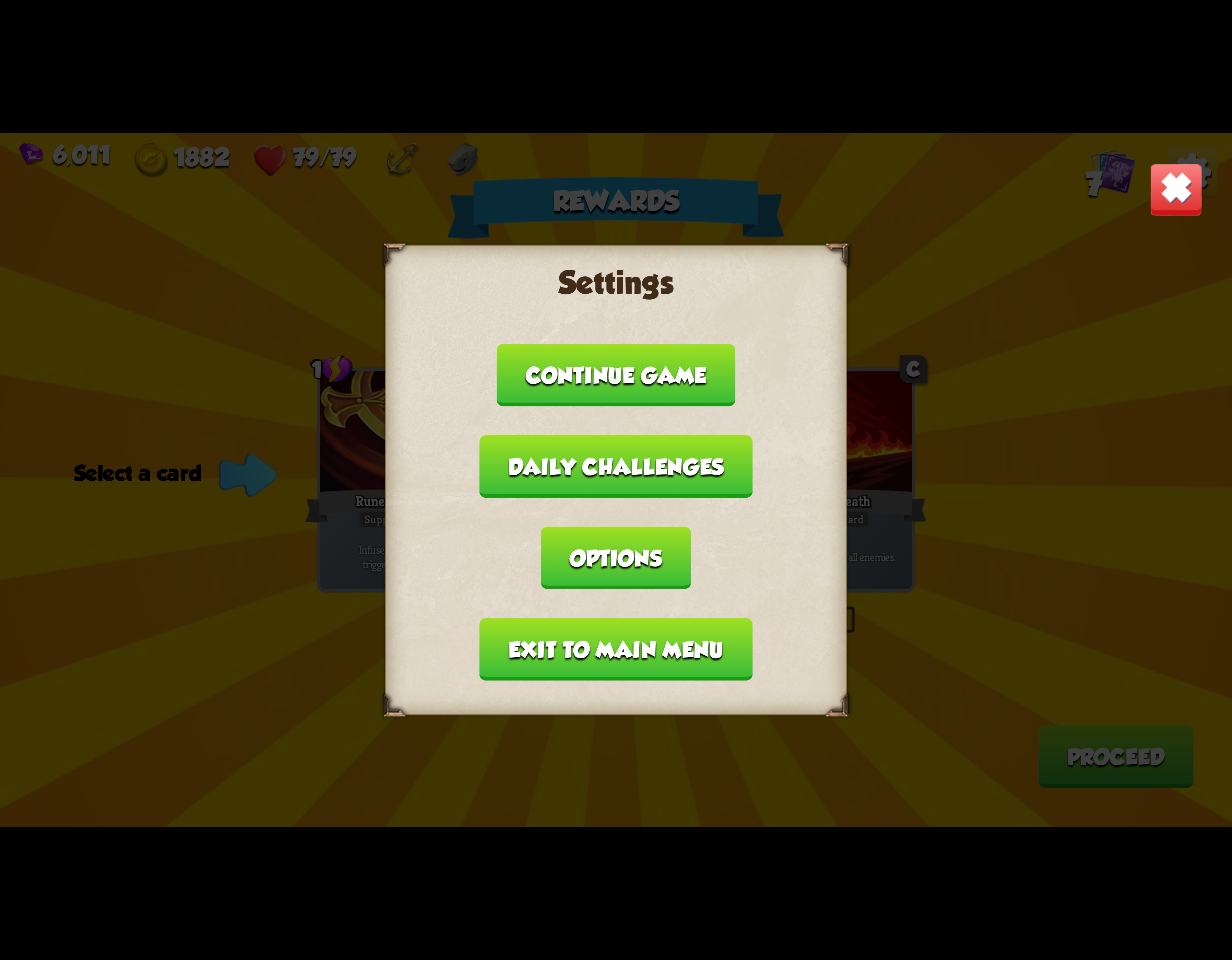
click at [565, 618] on button "Exit to main menu" at bounding box center [616, 649] width 273 height 63
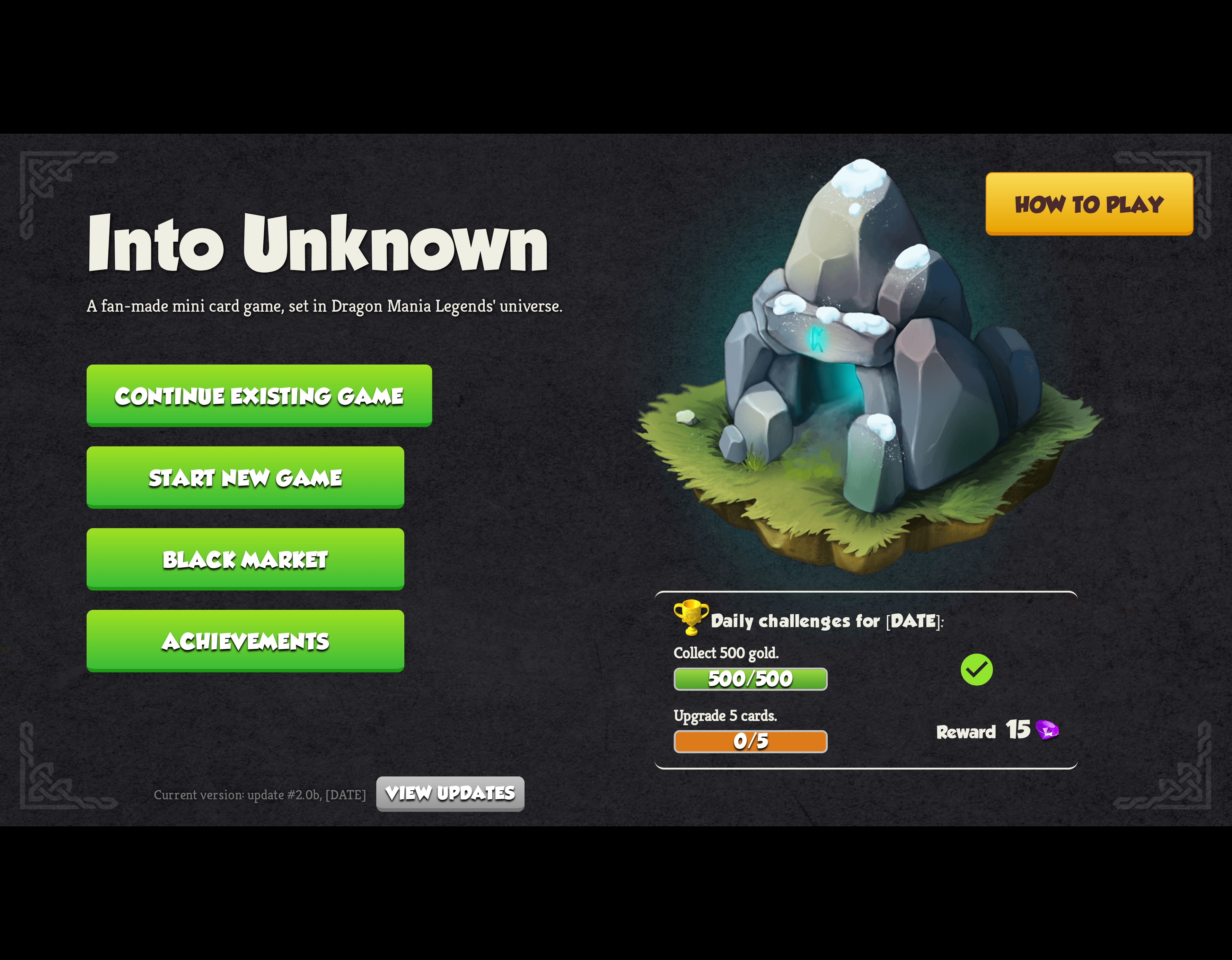
click at [297, 403] on button "Continue existing game" at bounding box center [260, 395] width 346 height 63
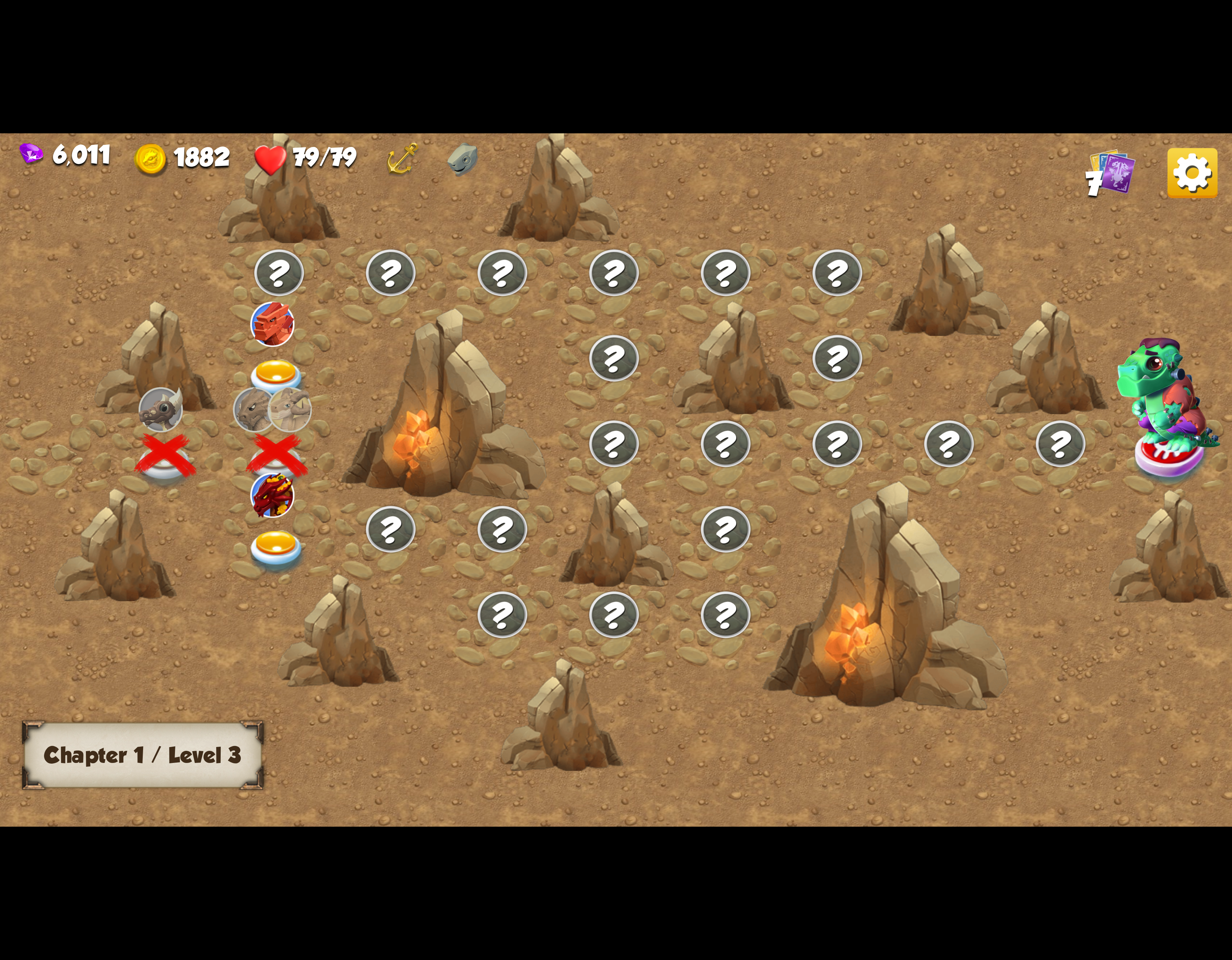
click at [266, 494] on img at bounding box center [272, 495] width 45 height 45
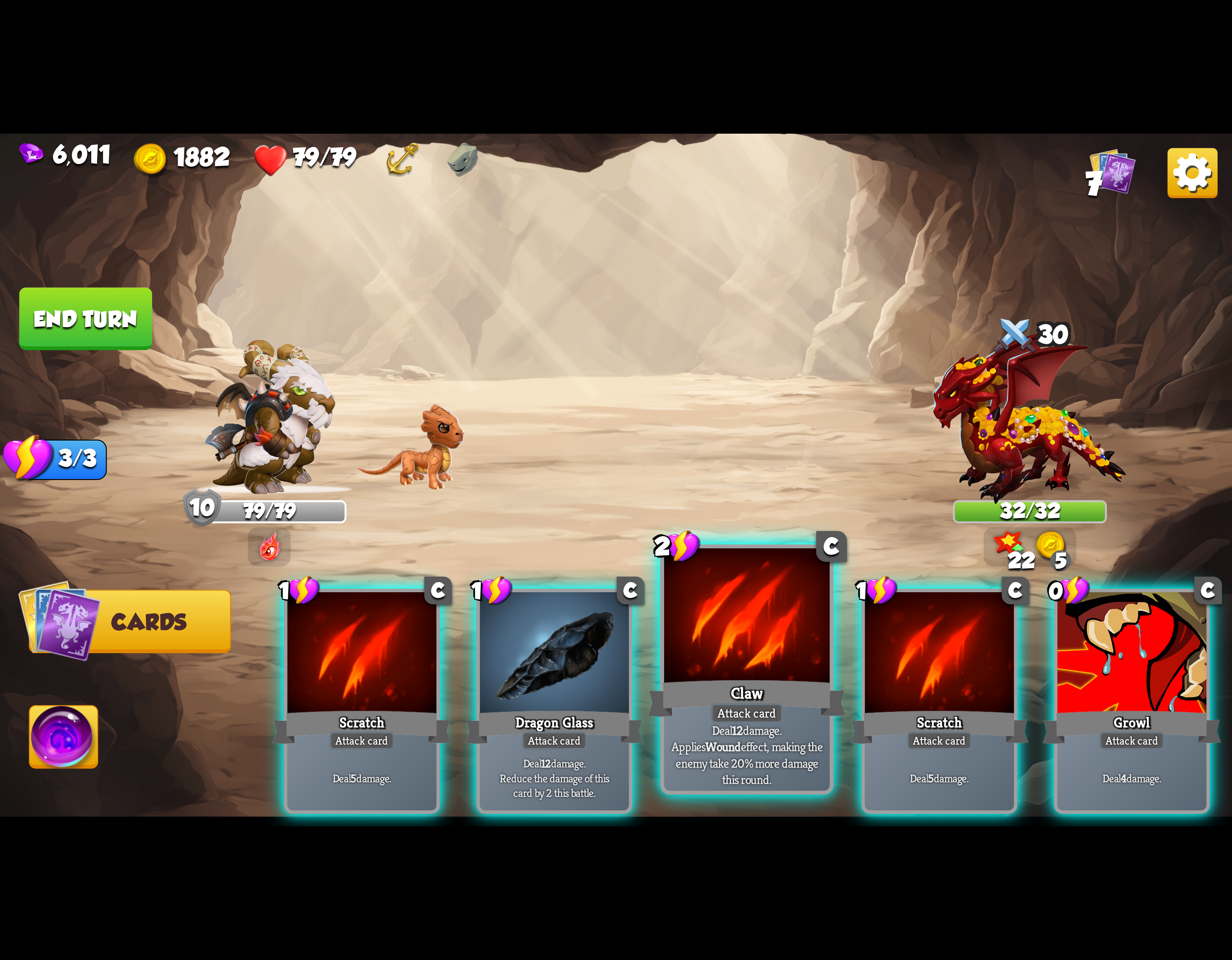
drag, startPoint x: 383, startPoint y: 657, endPoint x: 670, endPoint y: 629, distance: 288.4
click at [390, 657] on div at bounding box center [362, 655] width 149 height 126
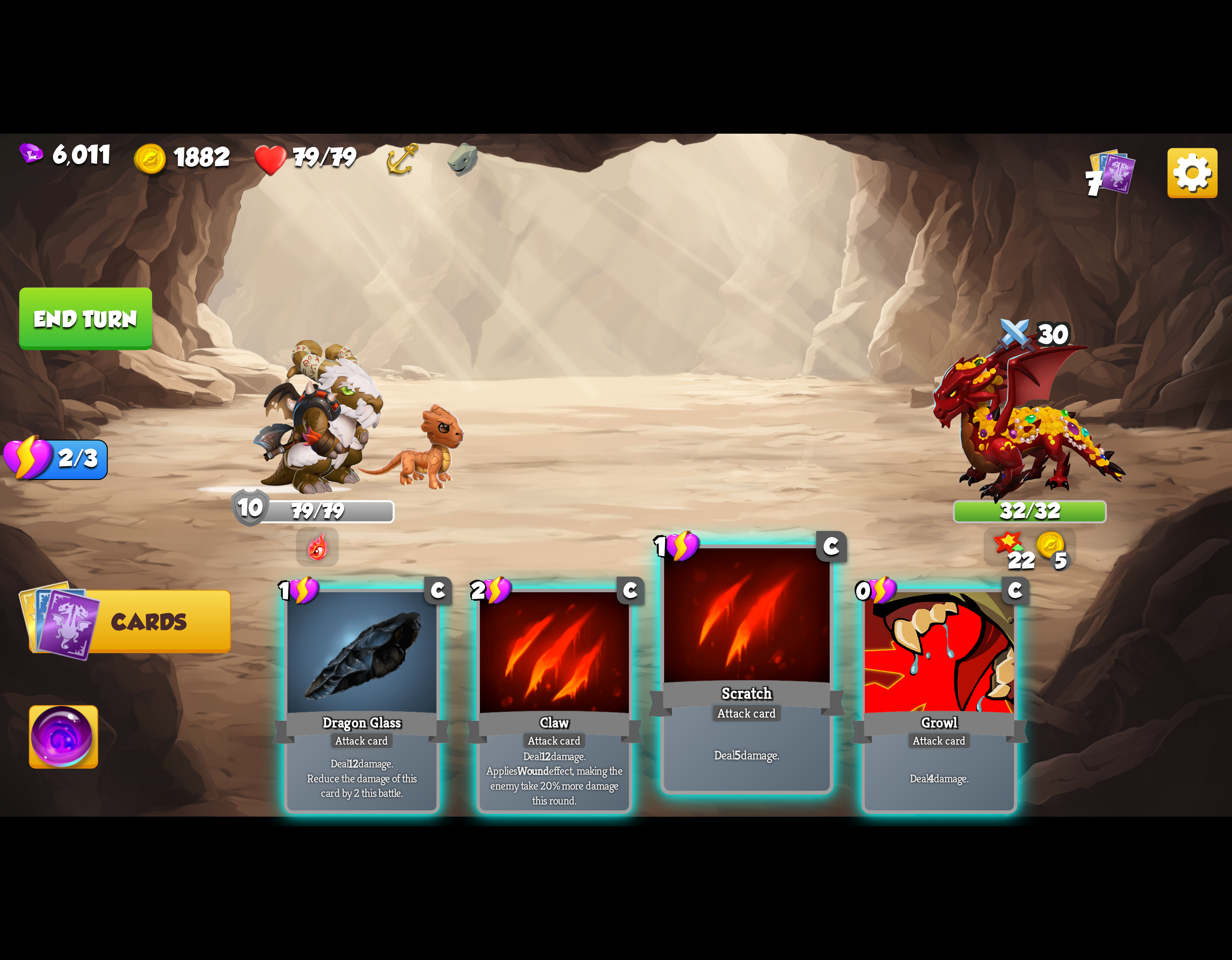
click at [794, 643] on div at bounding box center [747, 618] width 165 height 140
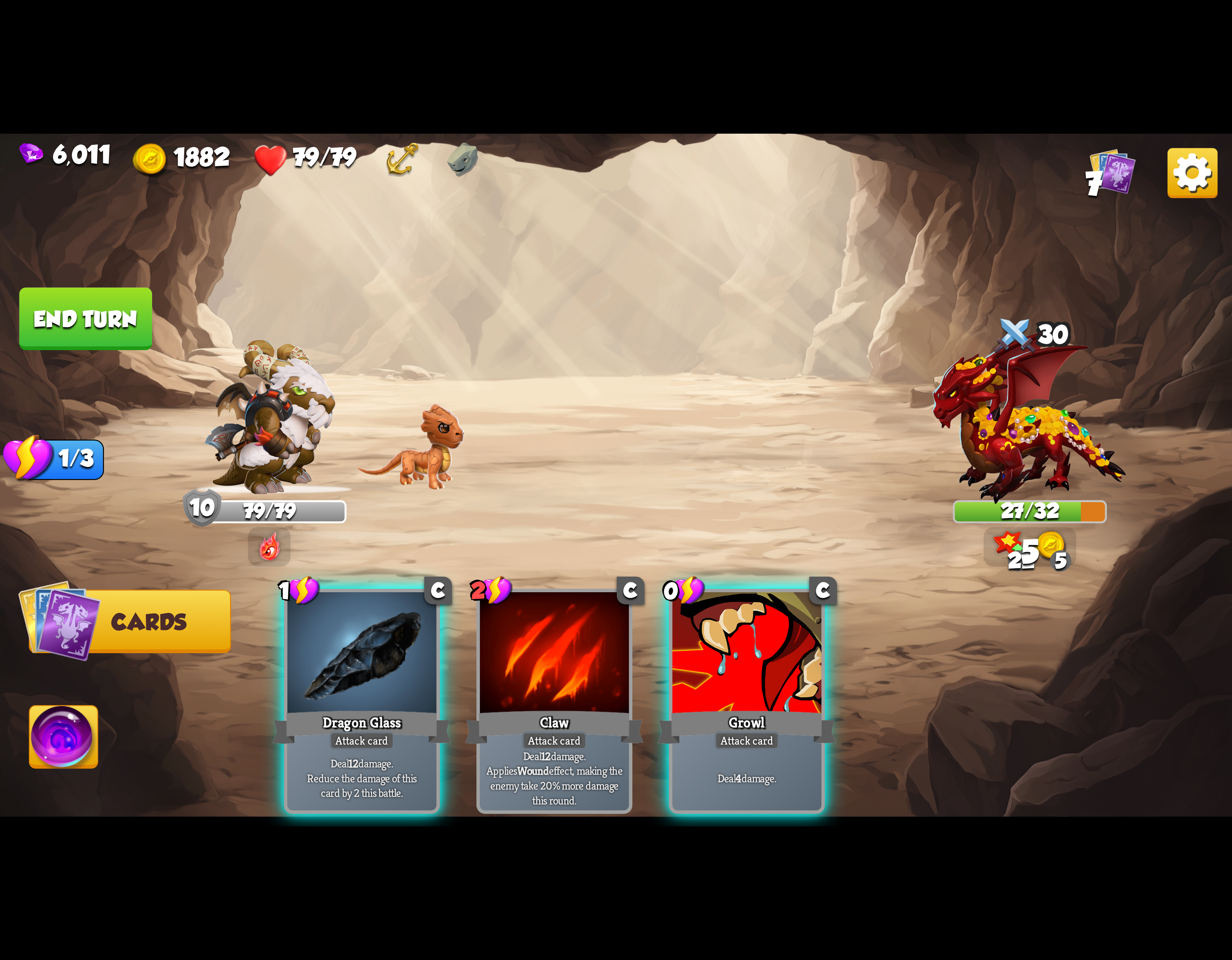
drag, startPoint x: 387, startPoint y: 642, endPoint x: 542, endPoint y: 638, distance: 155.1
click at [393, 646] on div at bounding box center [362, 655] width 149 height 126
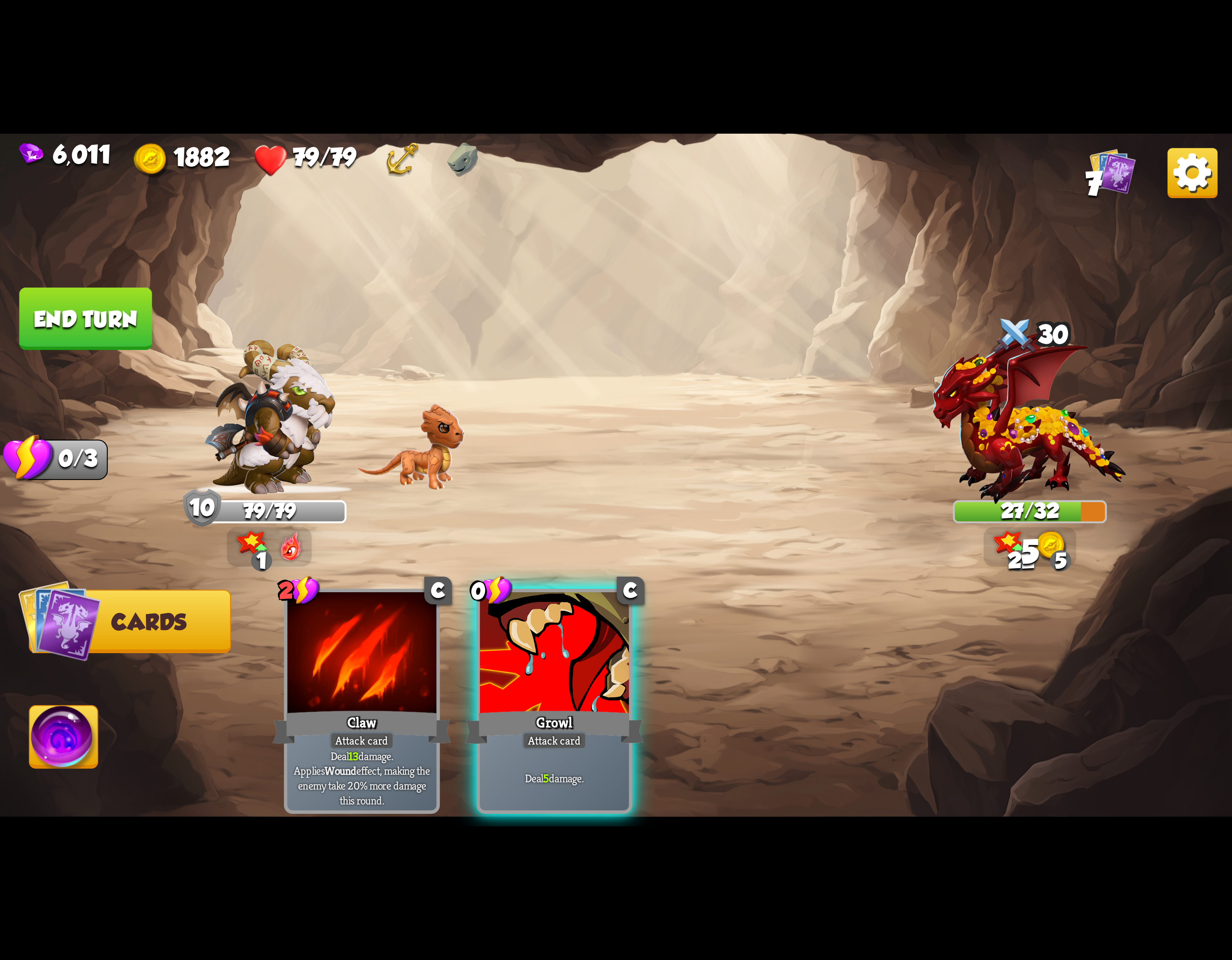
drag, startPoint x: 592, startPoint y: 629, endPoint x: 517, endPoint y: 620, distance: 75.5
click at [582, 625] on div at bounding box center [554, 655] width 149 height 126
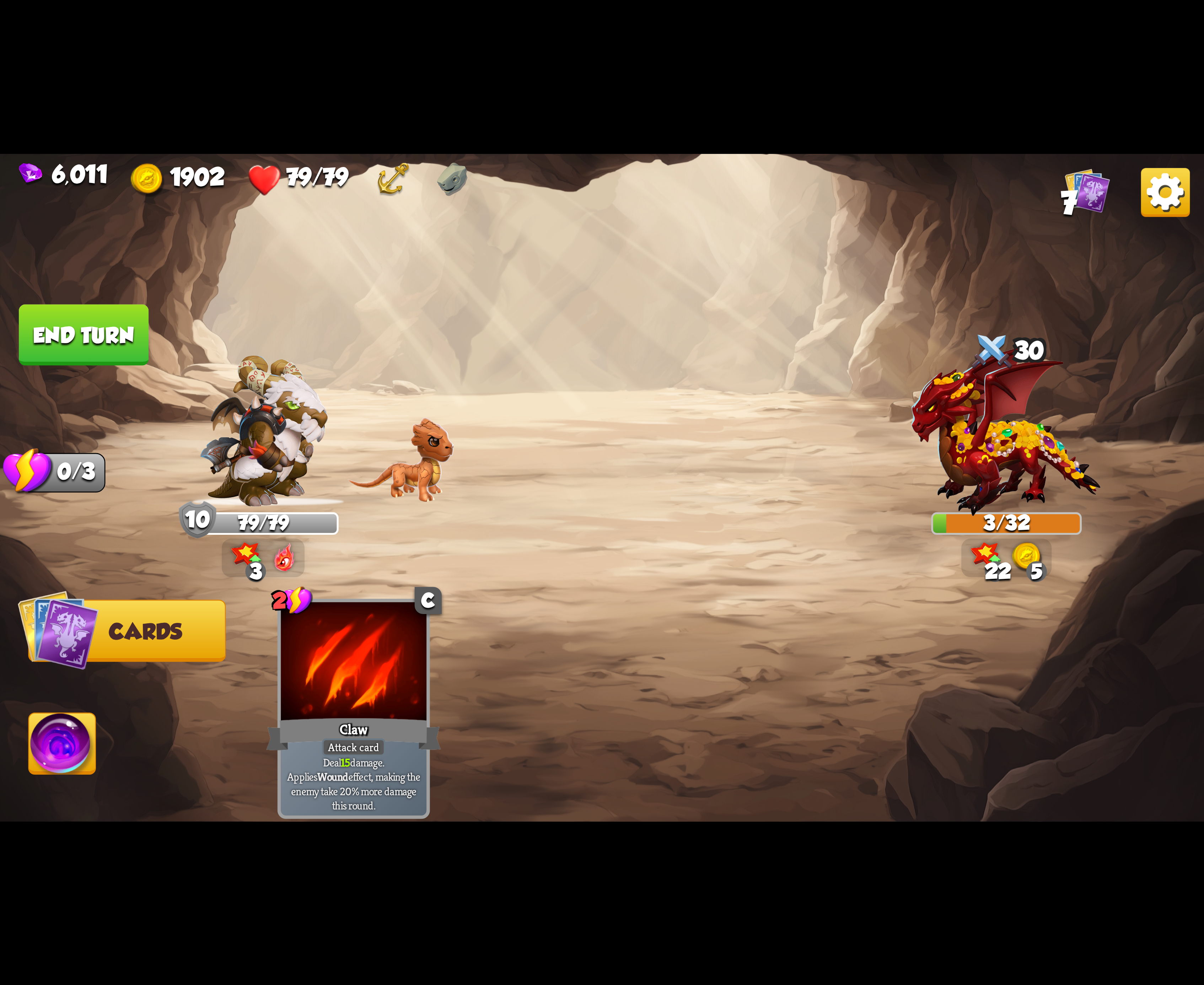
click at [54, 758] on img at bounding box center [63, 748] width 67 height 68
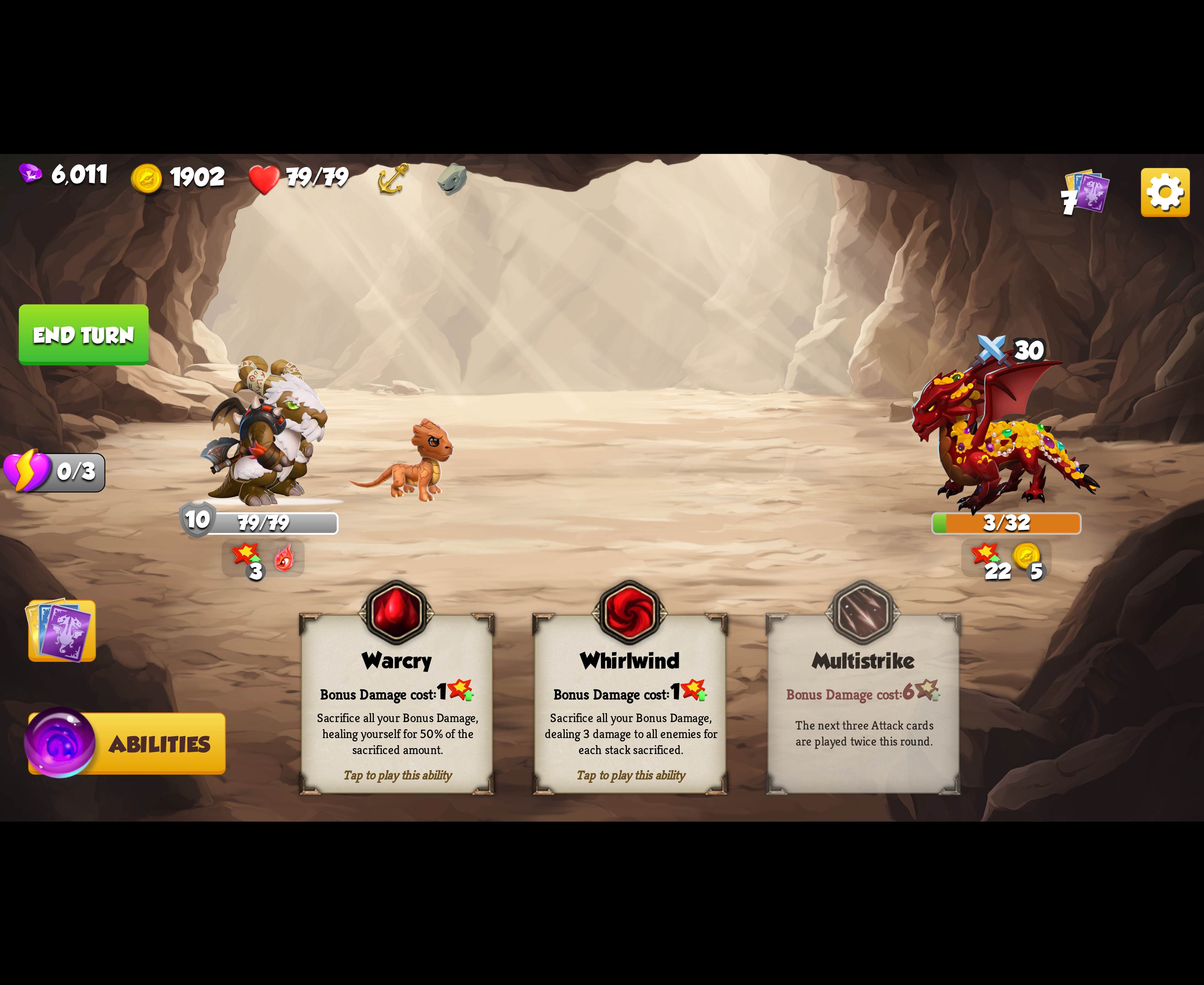
click at [80, 337] on button "End turn" at bounding box center [84, 335] width 130 height 61
click at [657, 691] on div "Bonus Damage cost: 1" at bounding box center [630, 690] width 190 height 27
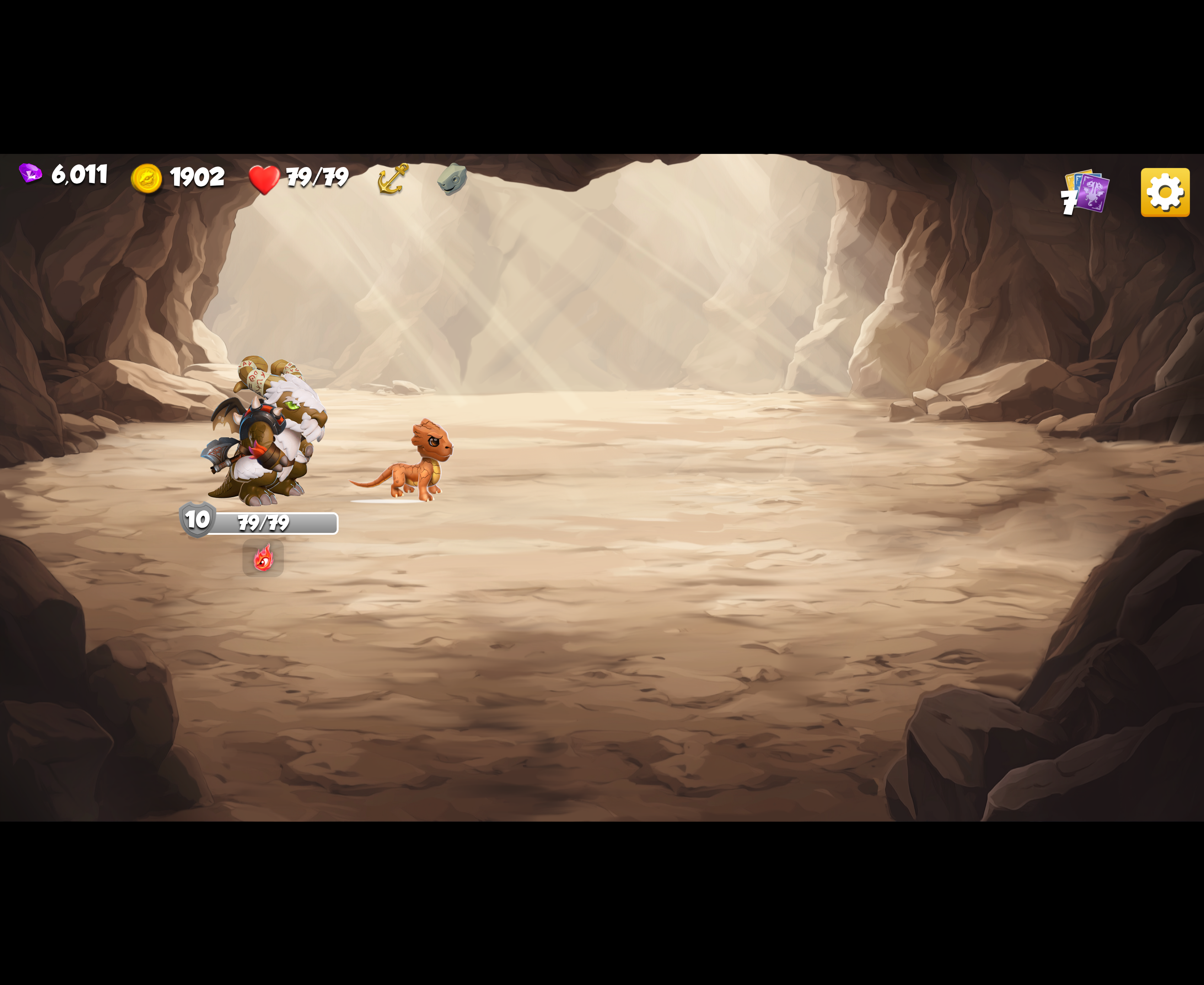
click at [1167, 187] on img at bounding box center [1165, 192] width 49 height 49
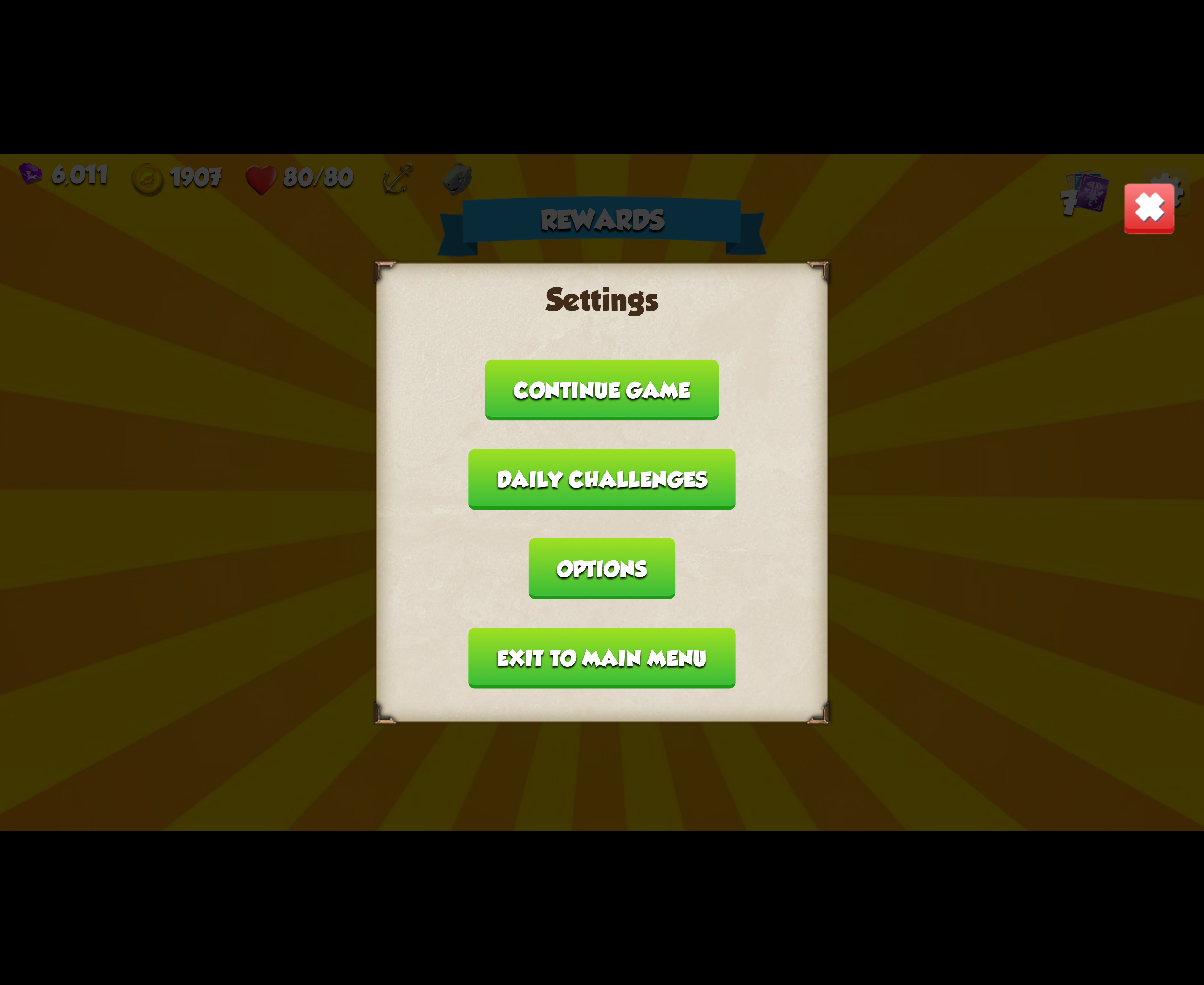
click at [675, 538] on button "Options" at bounding box center [602, 568] width 146 height 61
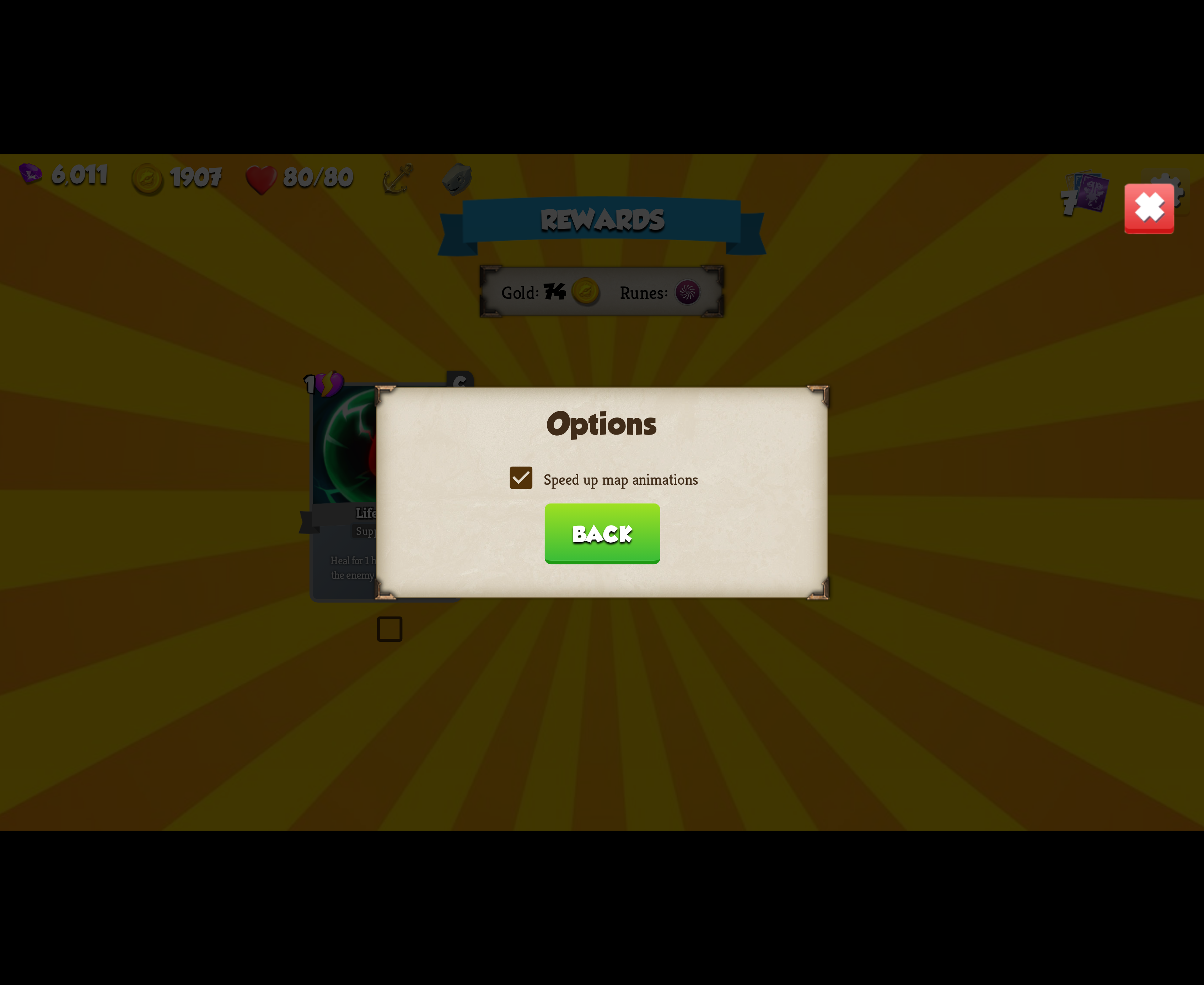
click at [519, 478] on label "Speed up map animations" at bounding box center [602, 479] width 192 height 20
click at [0, 0] on input "Speed up map animations" at bounding box center [0, 0] width 0 height 0
click at [519, 478] on label "Speed up map animations" at bounding box center [602, 479] width 192 height 20
click at [0, 0] on input "Speed up map animations" at bounding box center [0, 0] width 0 height 0
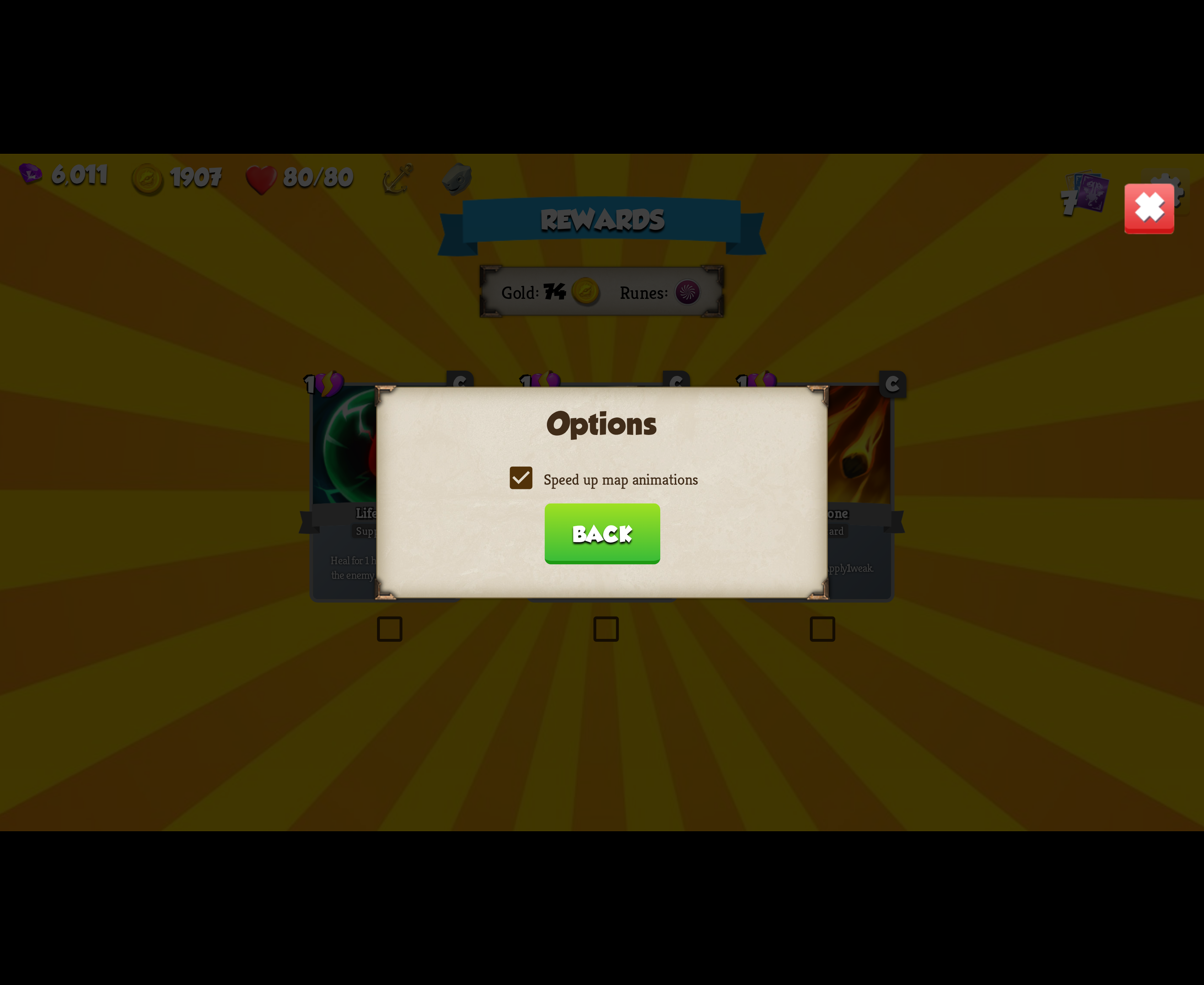
click at [519, 478] on label "Speed up map animations" at bounding box center [602, 479] width 192 height 20
click at [0, 0] on input "Speed up map animations" at bounding box center [0, 0] width 0 height 0
click at [519, 478] on label "Speed up map animations" at bounding box center [602, 479] width 192 height 20
click at [0, 0] on input "Speed up map animations" at bounding box center [0, 0] width 0 height 0
click at [519, 478] on label "Speed up map animations" at bounding box center [602, 479] width 192 height 20
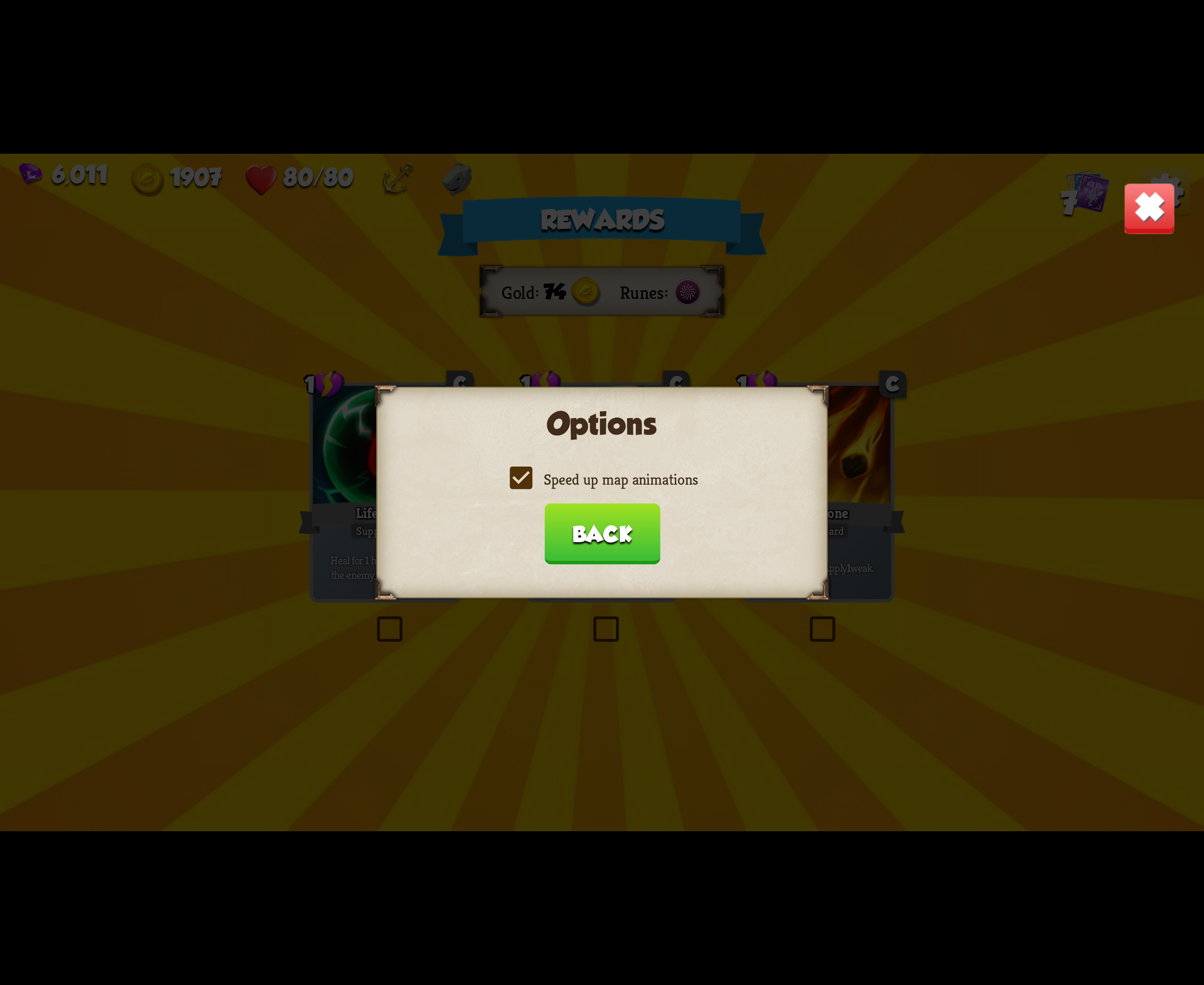
click at [0, 0] on input "Speed up map animations" at bounding box center [0, 0] width 0 height 0
click at [522, 481] on label "Speed up map animations" at bounding box center [602, 479] width 192 height 20
click at [0, 0] on input "Speed up map animations" at bounding box center [0, 0] width 0 height 0
click at [597, 527] on button "Back" at bounding box center [602, 534] width 116 height 61
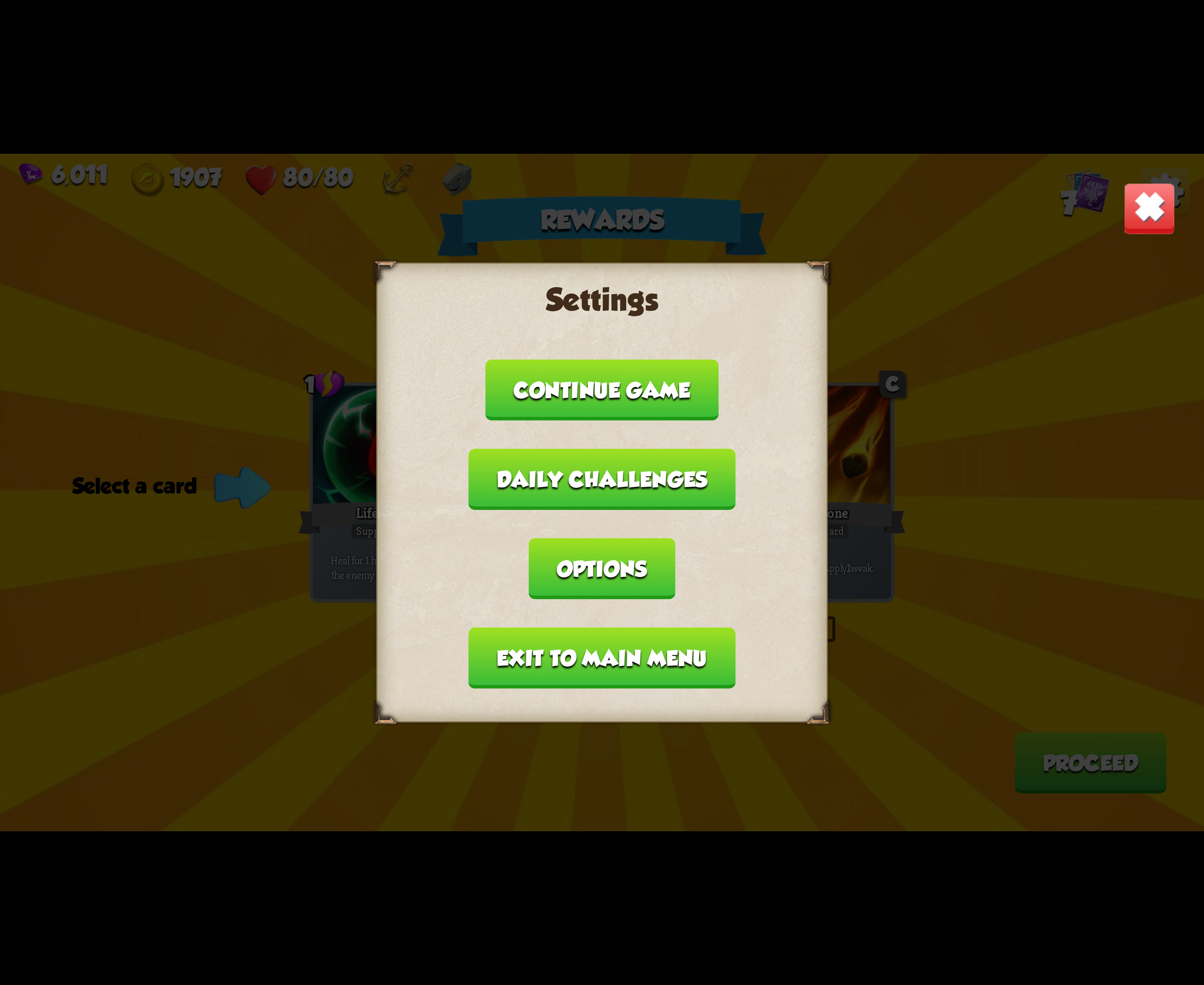
click at [564, 628] on button "Exit to main menu" at bounding box center [602, 658] width 266 height 61
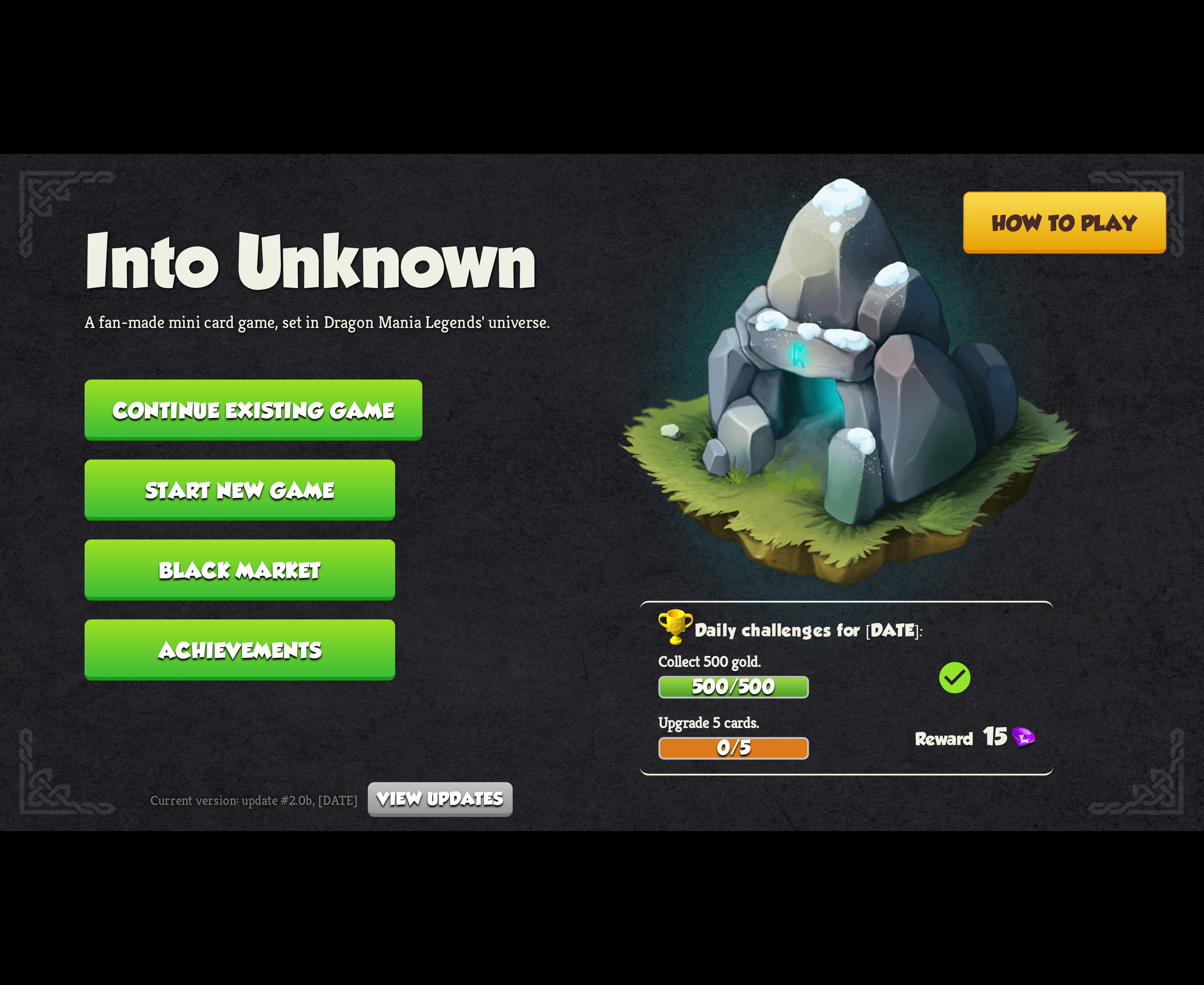
click at [365, 415] on button "Continue existing game" at bounding box center [253, 410] width 338 height 61
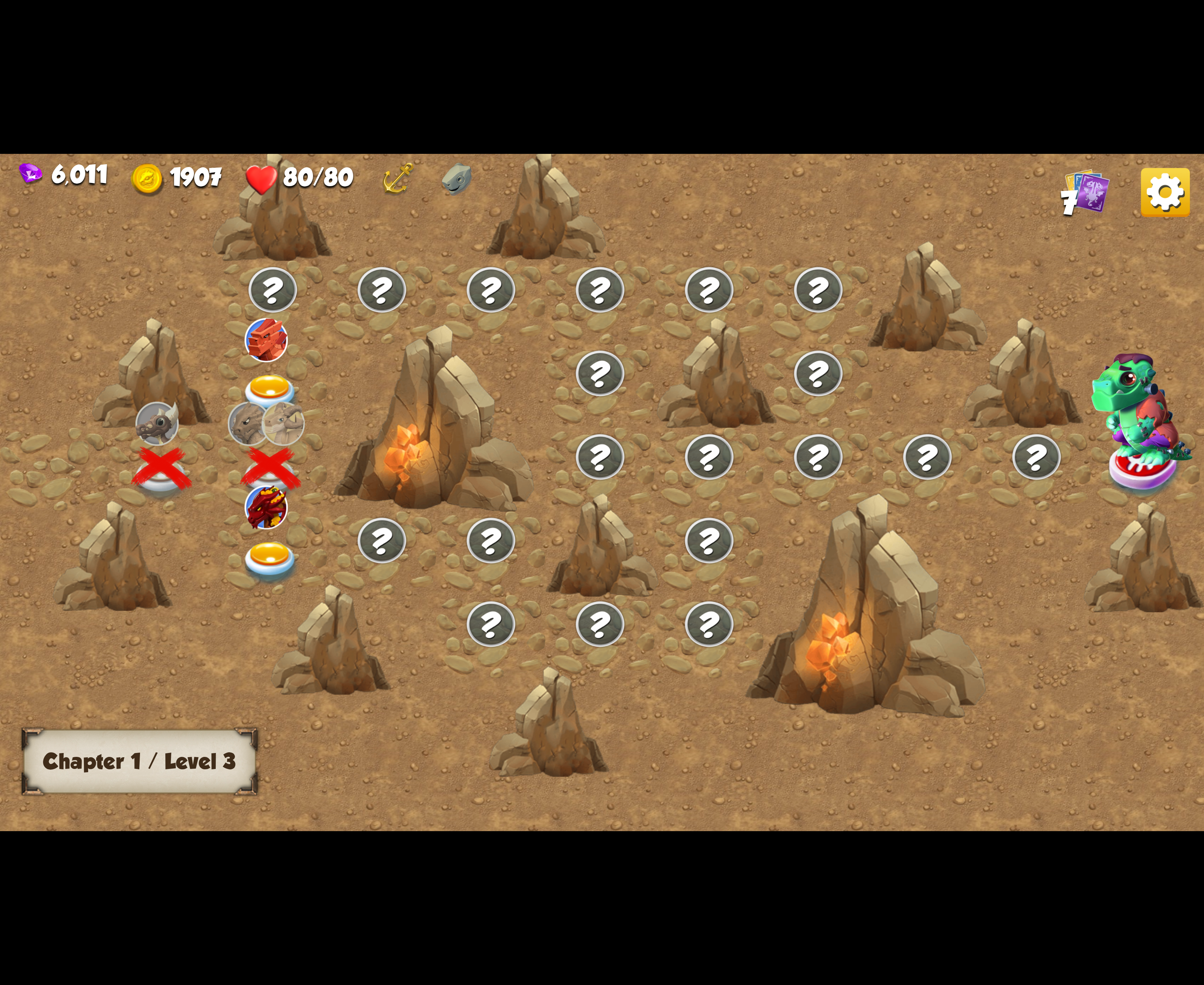
click at [262, 546] on div at bounding box center [273, 553] width 109 height 84
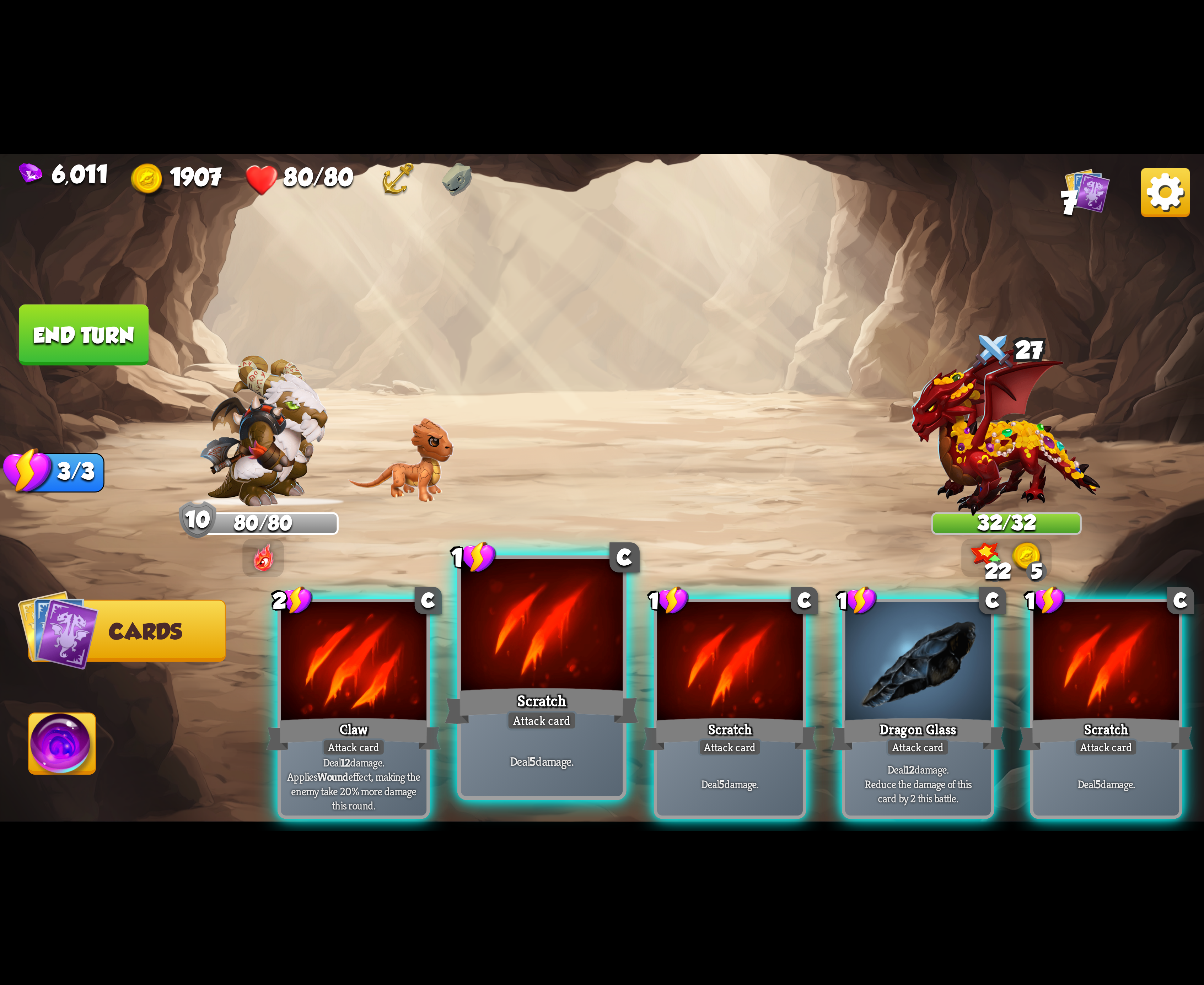
click at [564, 653] on div at bounding box center [541, 627] width 162 height 136
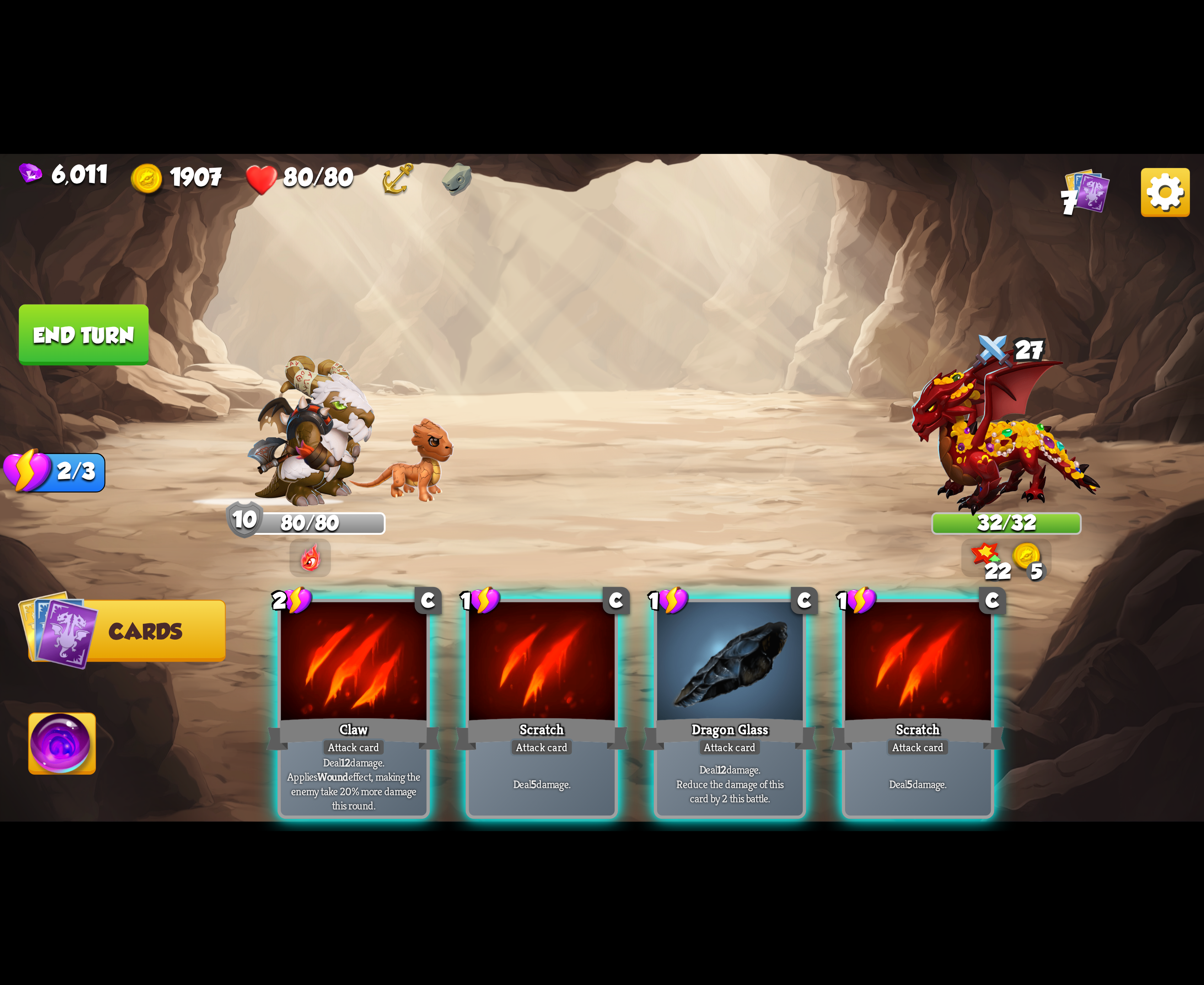
click at [564, 653] on div at bounding box center [542, 664] width 146 height 122
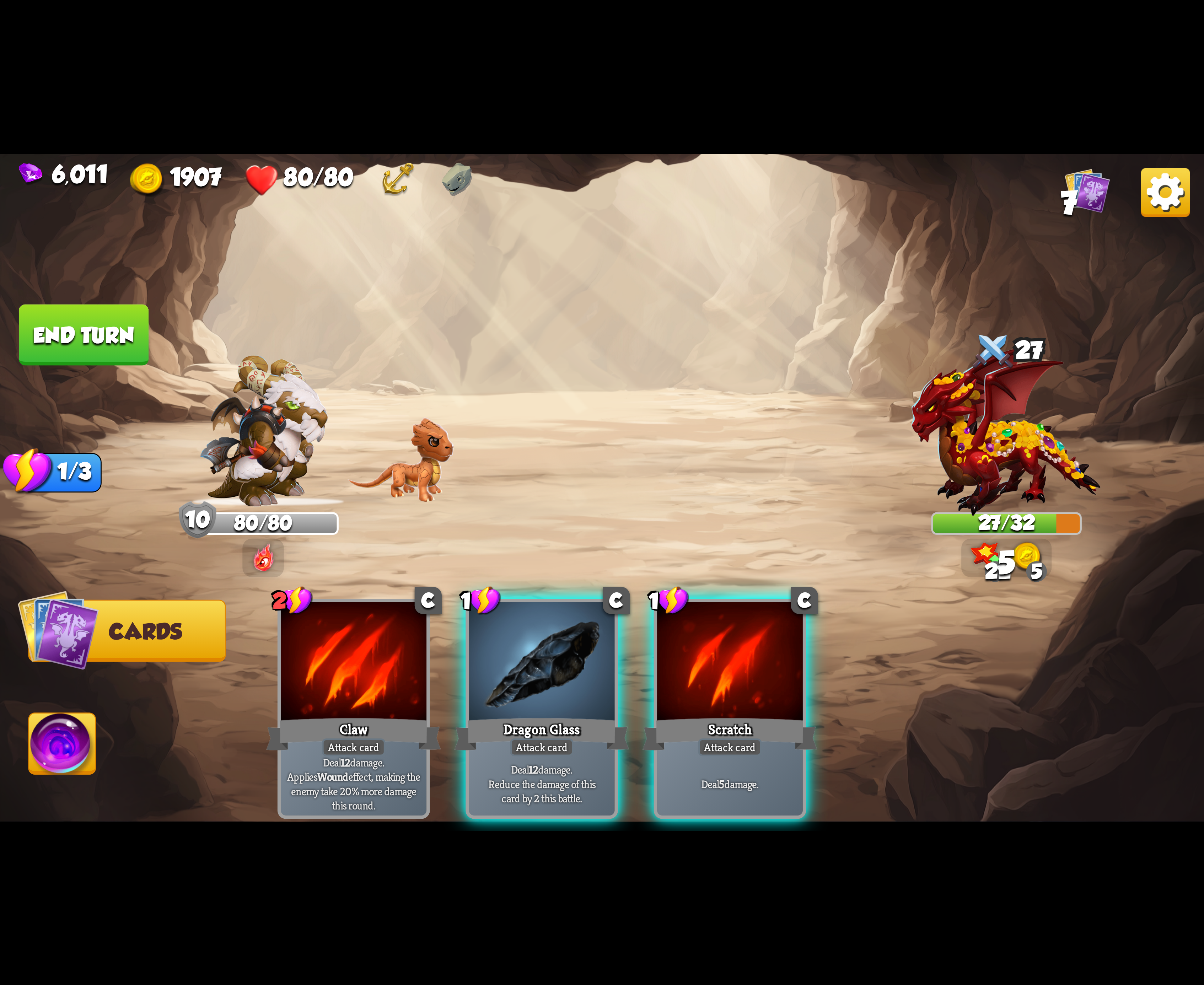
click at [564, 653] on div at bounding box center [542, 664] width 146 height 122
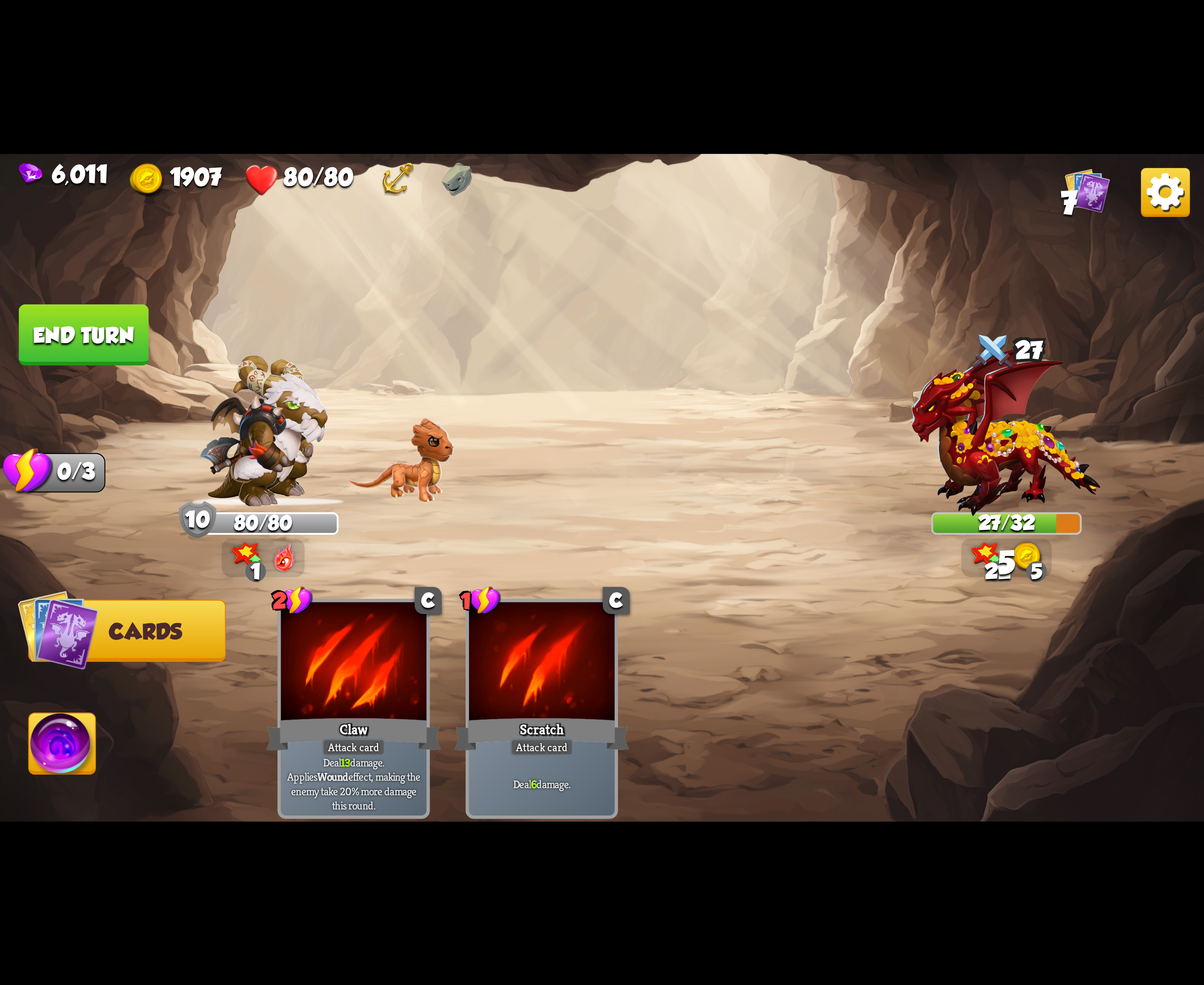
click at [47, 736] on img at bounding box center [63, 748] width 67 height 68
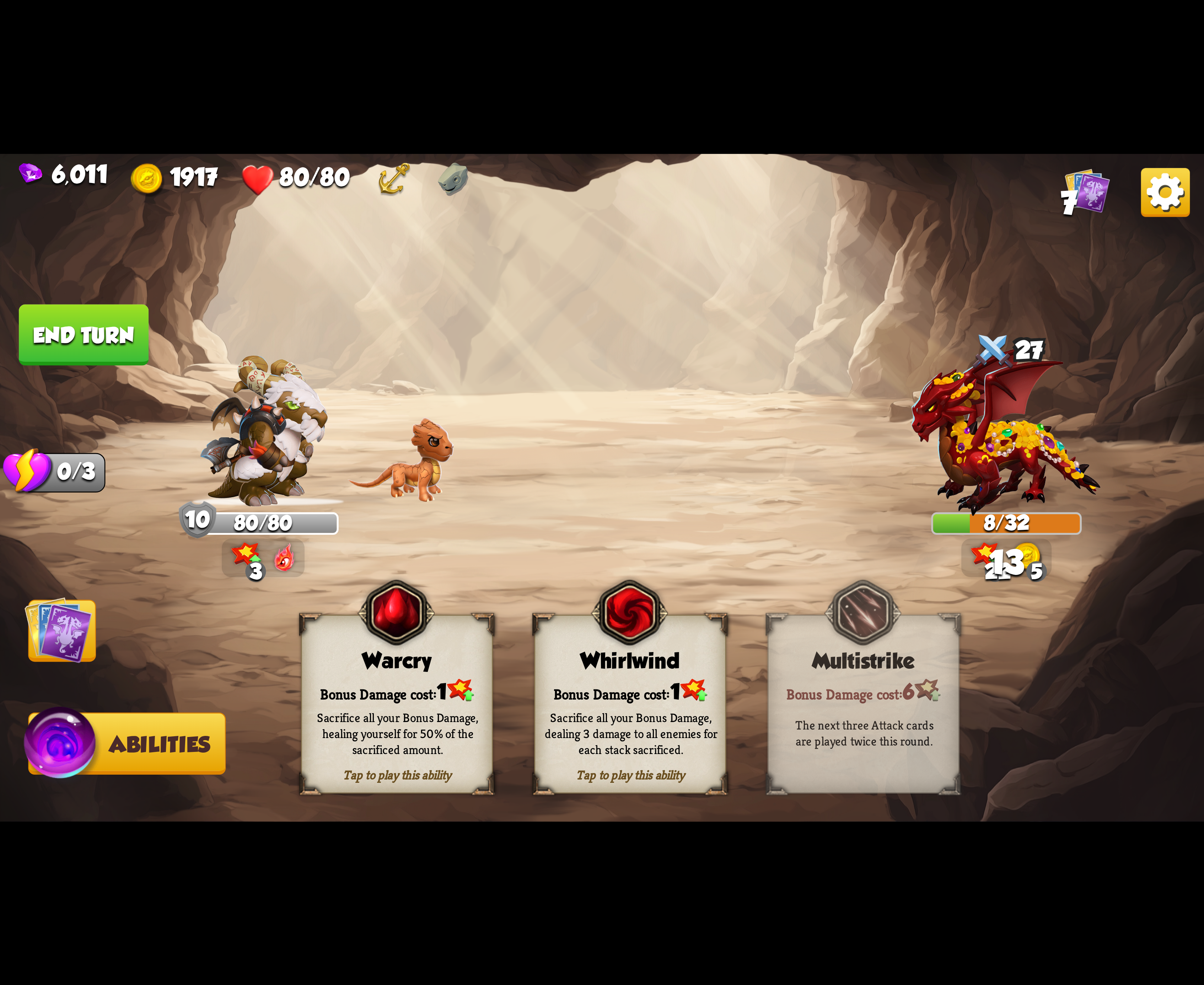
click at [87, 338] on button "End turn" at bounding box center [84, 335] width 130 height 61
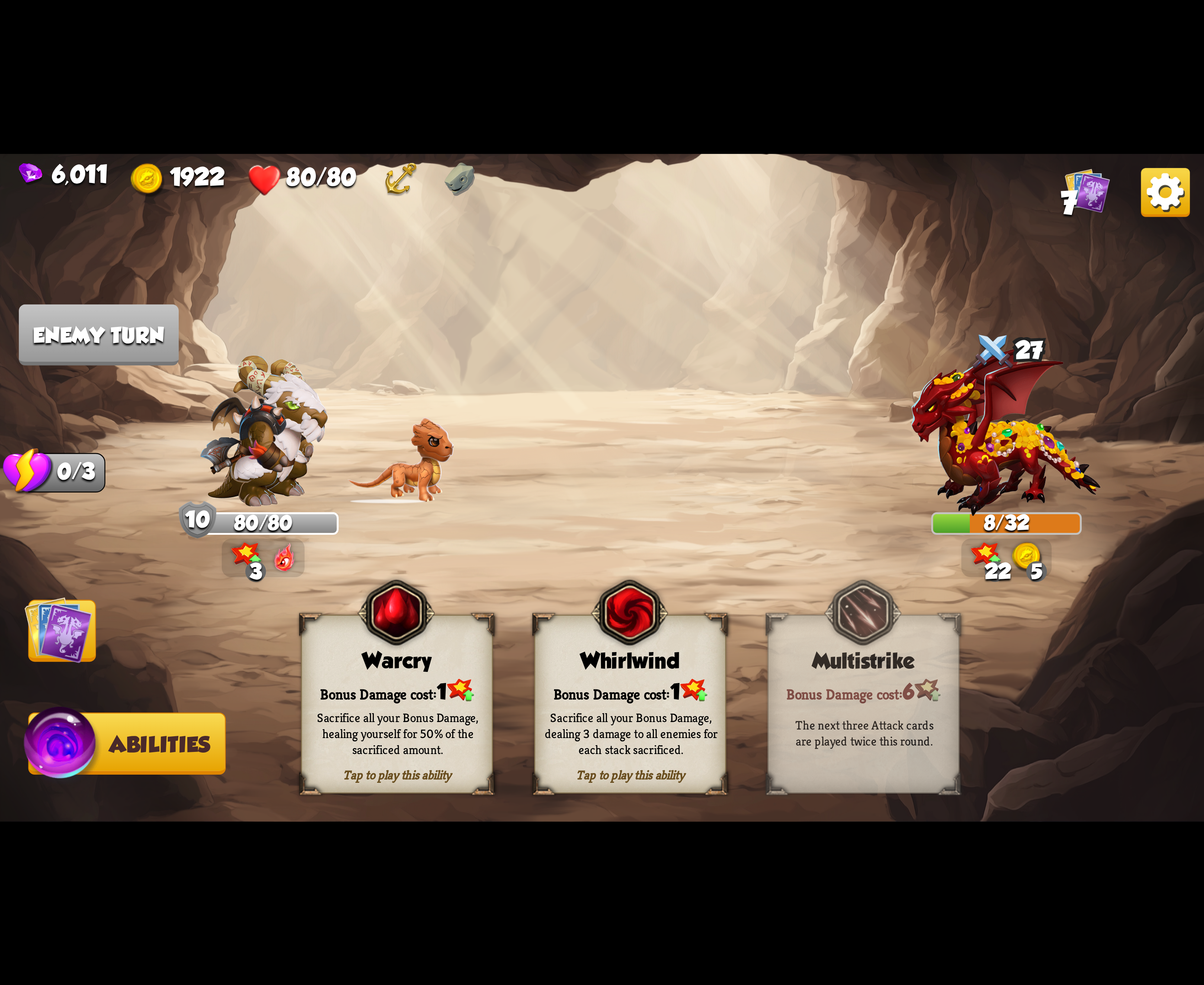
click at [590, 684] on div "Bonus Damage cost: 1" at bounding box center [630, 690] width 190 height 27
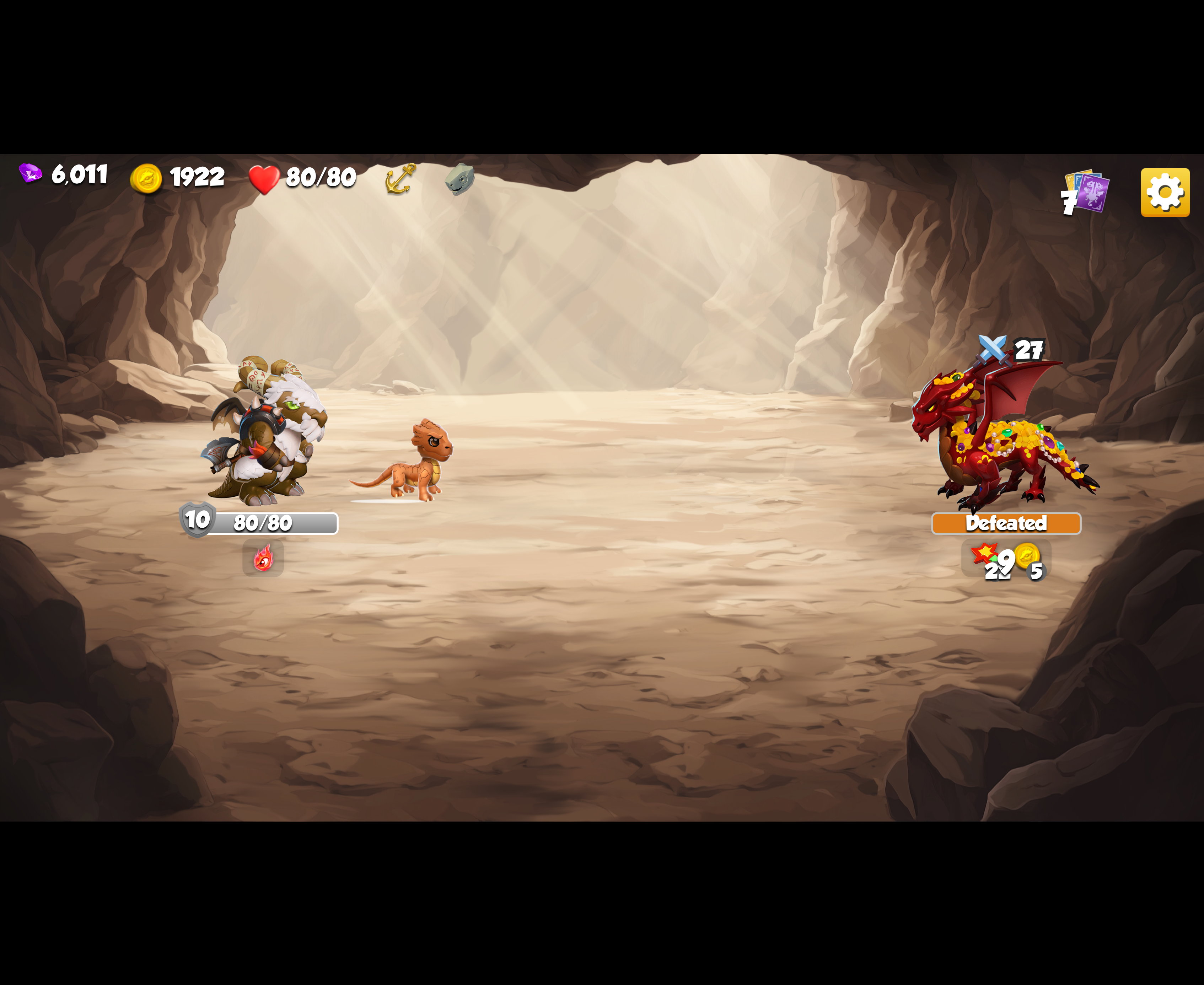
click at [1157, 182] on img at bounding box center [1165, 192] width 49 height 49
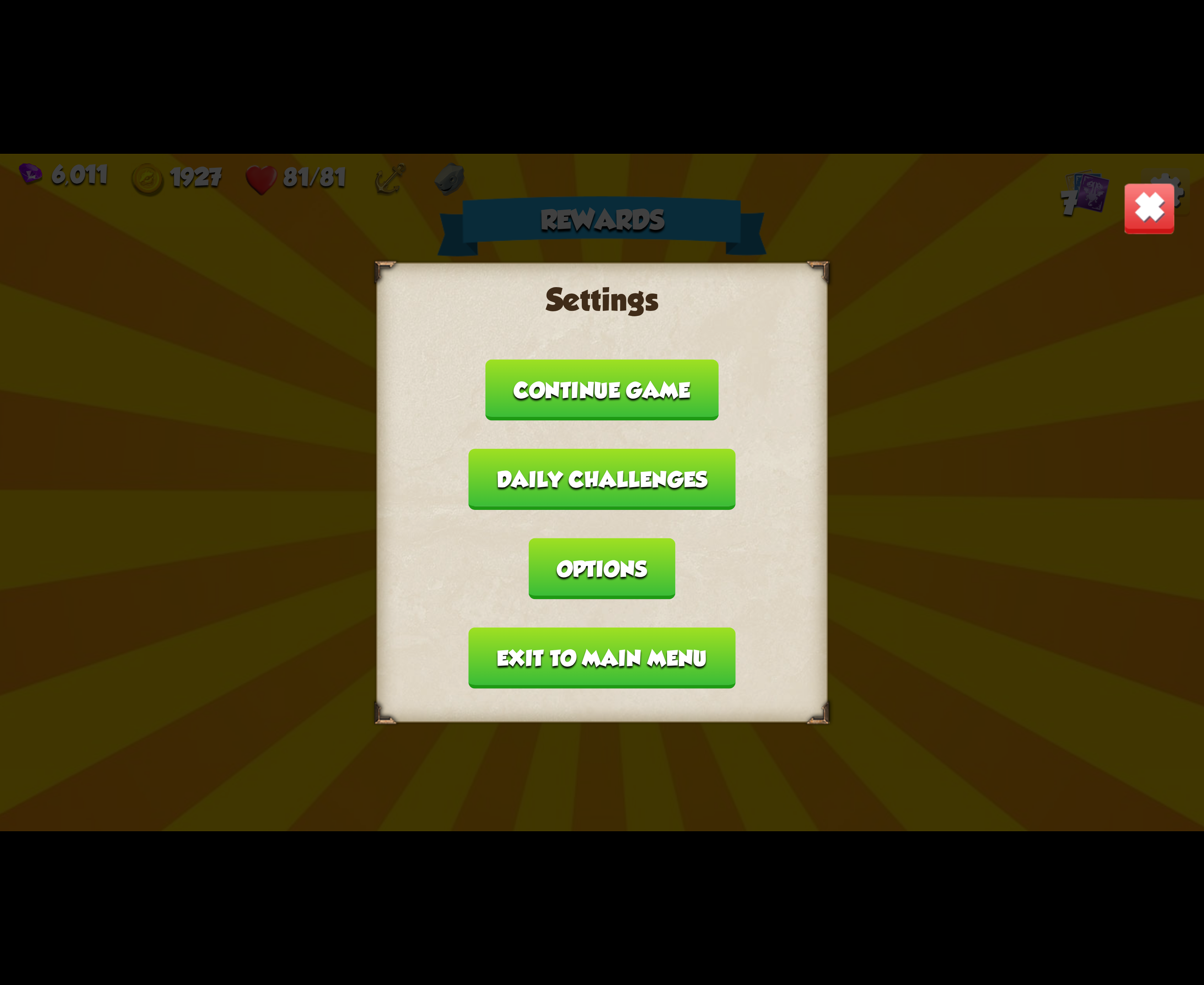
click at [675, 538] on button "Options" at bounding box center [602, 568] width 146 height 61
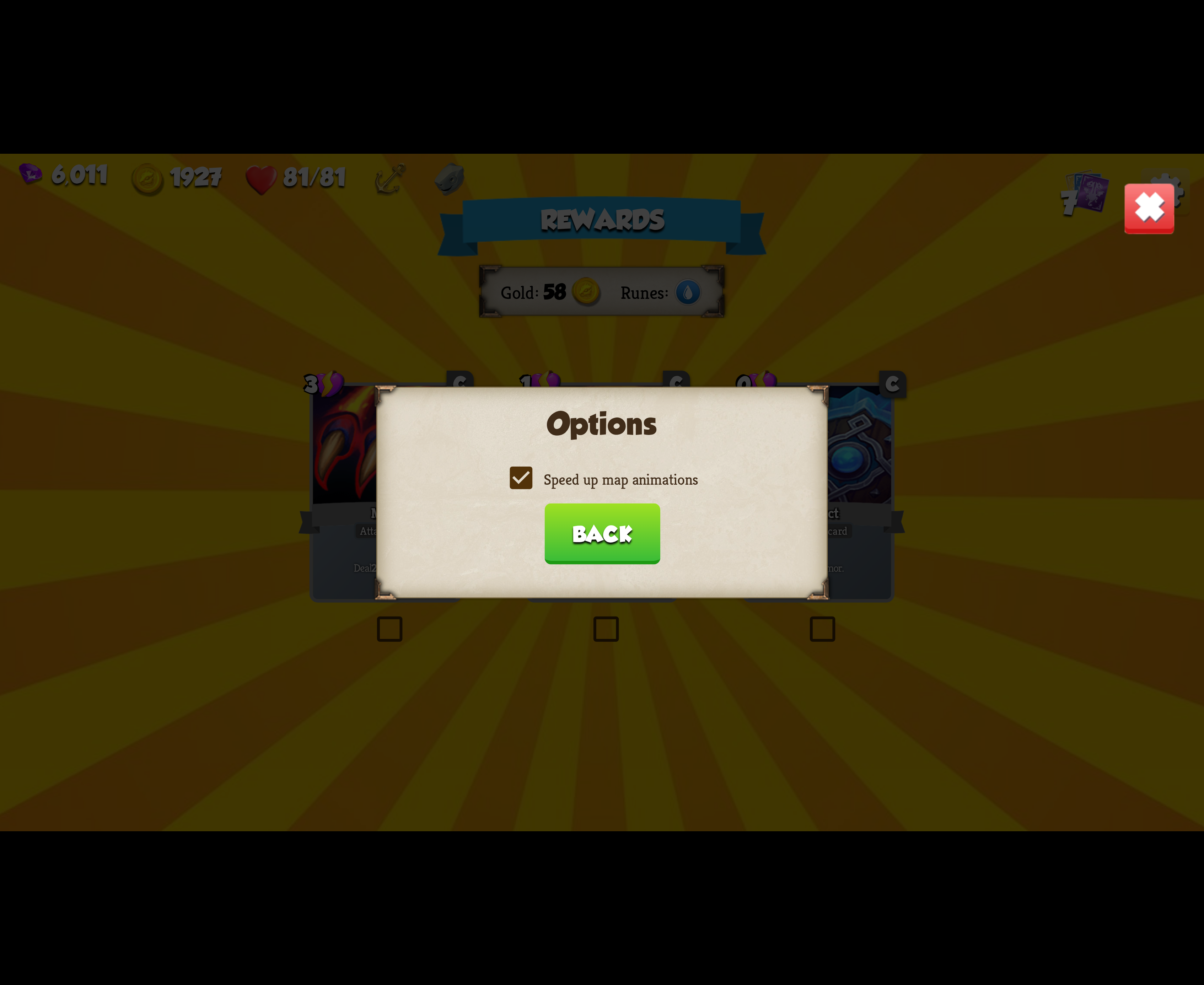
click at [507, 473] on label "Speed up map animations" at bounding box center [602, 479] width 192 height 20
click at [0, 0] on input "Speed up map animations" at bounding box center [0, 0] width 0 height 0
click at [507, 473] on label "Speed up map animations" at bounding box center [602, 479] width 192 height 20
click at [0, 0] on input "Speed up map animations" at bounding box center [0, 0] width 0 height 0
click at [507, 473] on label "Speed up map animations" at bounding box center [602, 479] width 192 height 20
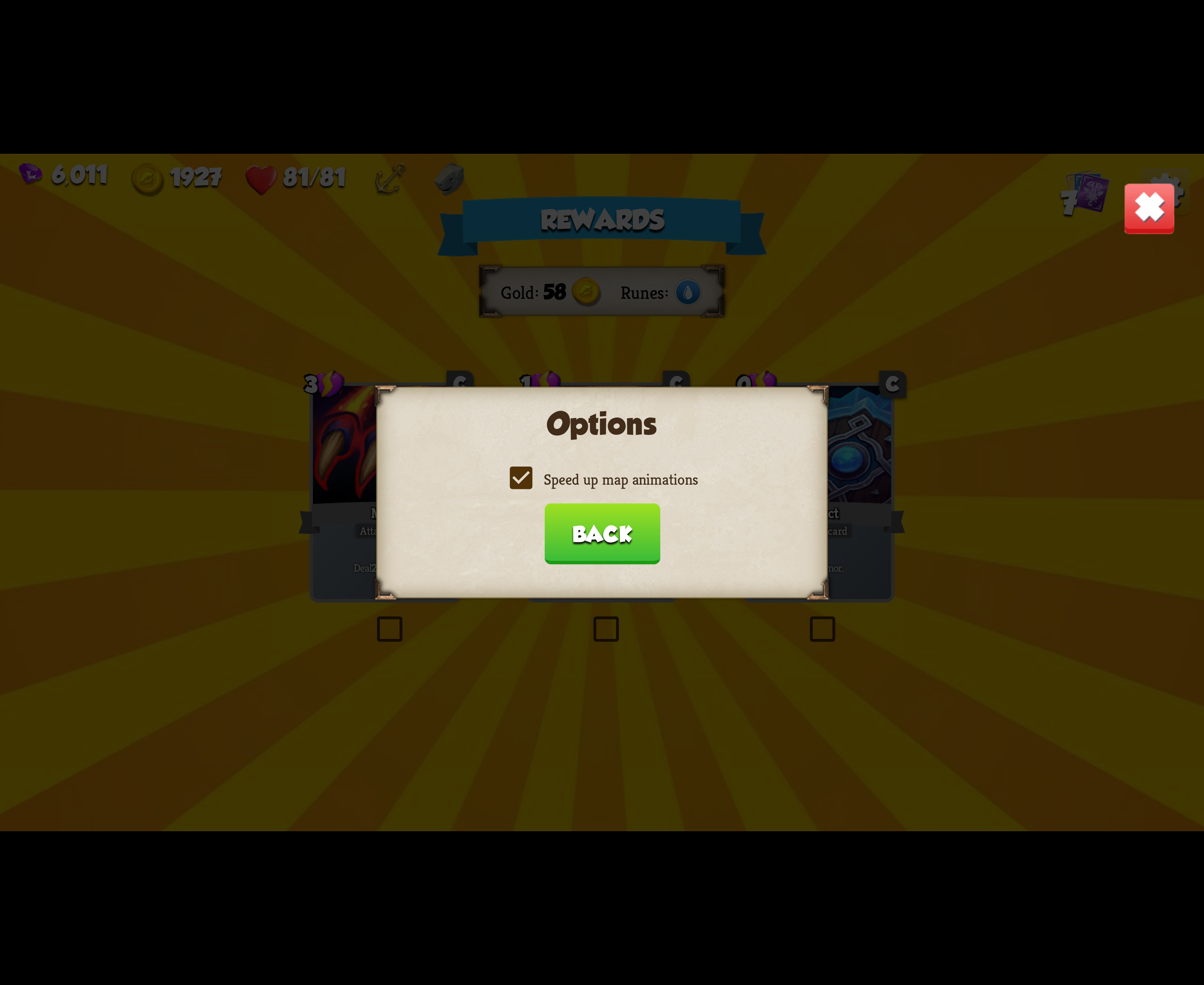
click at [0, 0] on input "Speed up map animations" at bounding box center [0, 0] width 0 height 0
click at [507, 473] on label "Speed up map animations" at bounding box center [602, 479] width 192 height 20
click at [0, 0] on input "Speed up map animations" at bounding box center [0, 0] width 0 height 0
click at [507, 473] on label "Speed up map animations" at bounding box center [602, 479] width 192 height 20
click at [0, 0] on input "Speed up map animations" at bounding box center [0, 0] width 0 height 0
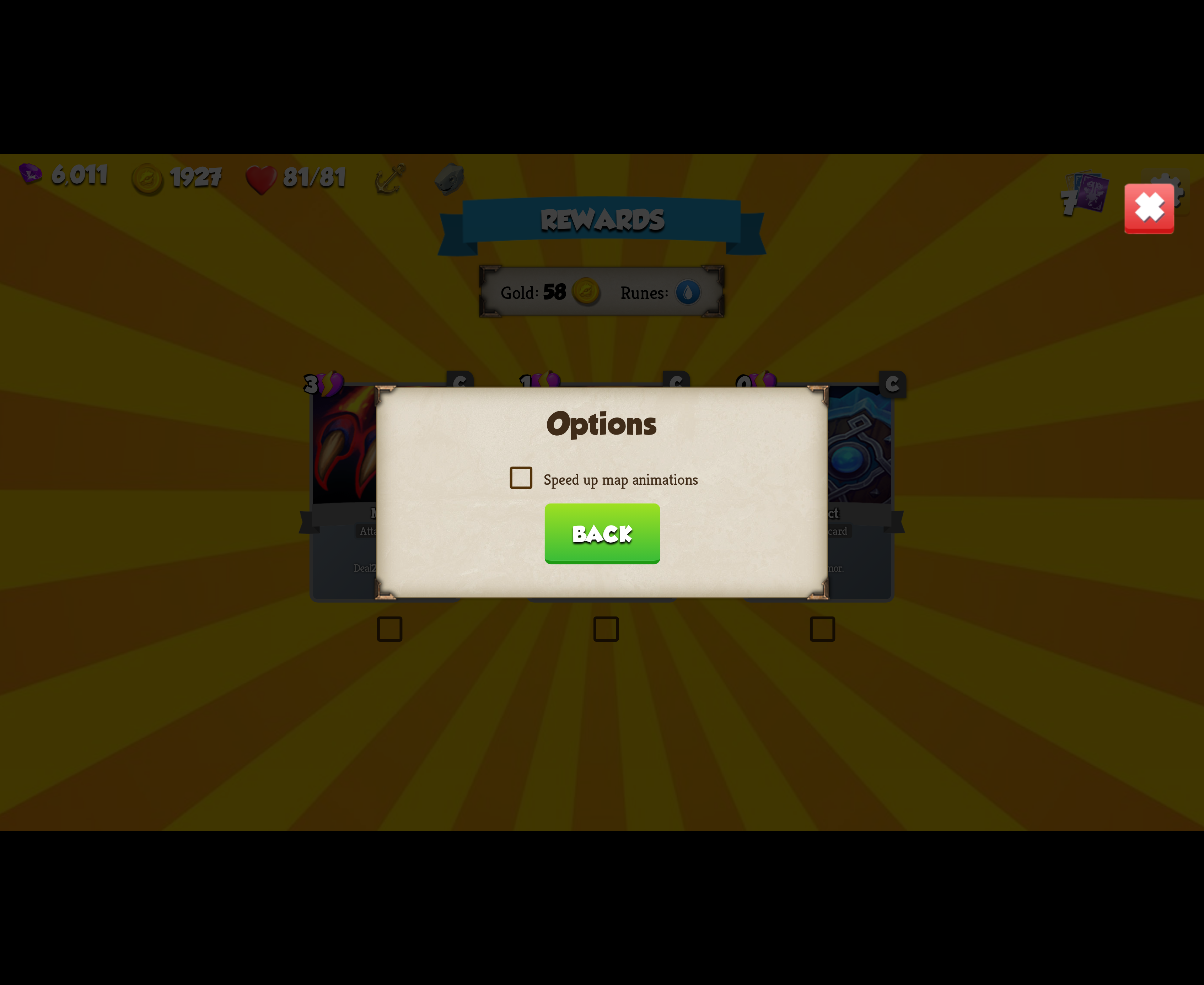
click at [507, 473] on label "Speed up map animations" at bounding box center [602, 479] width 192 height 20
click at [0, 0] on input "Speed up map animations" at bounding box center [0, 0] width 0 height 0
click at [507, 473] on label "Speed up map animations" at bounding box center [602, 479] width 192 height 20
click at [0, 0] on input "Speed up map animations" at bounding box center [0, 0] width 0 height 0
click at [507, 473] on label "Speed up map animations" at bounding box center [602, 479] width 192 height 20
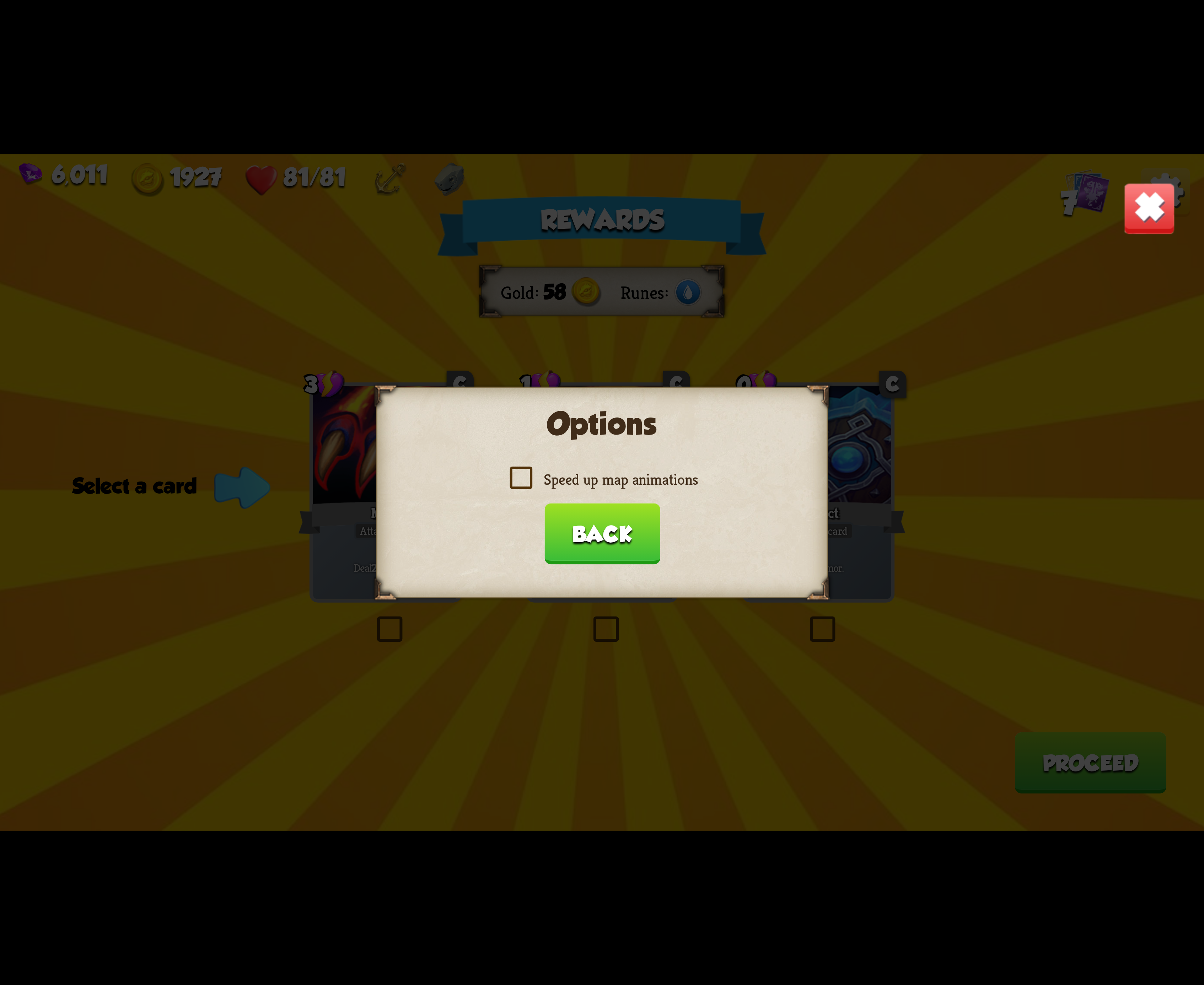
click at [0, 0] on input "Speed up map animations" at bounding box center [0, 0] width 0 height 0
click at [657, 527] on button "Back" at bounding box center [602, 534] width 116 height 61
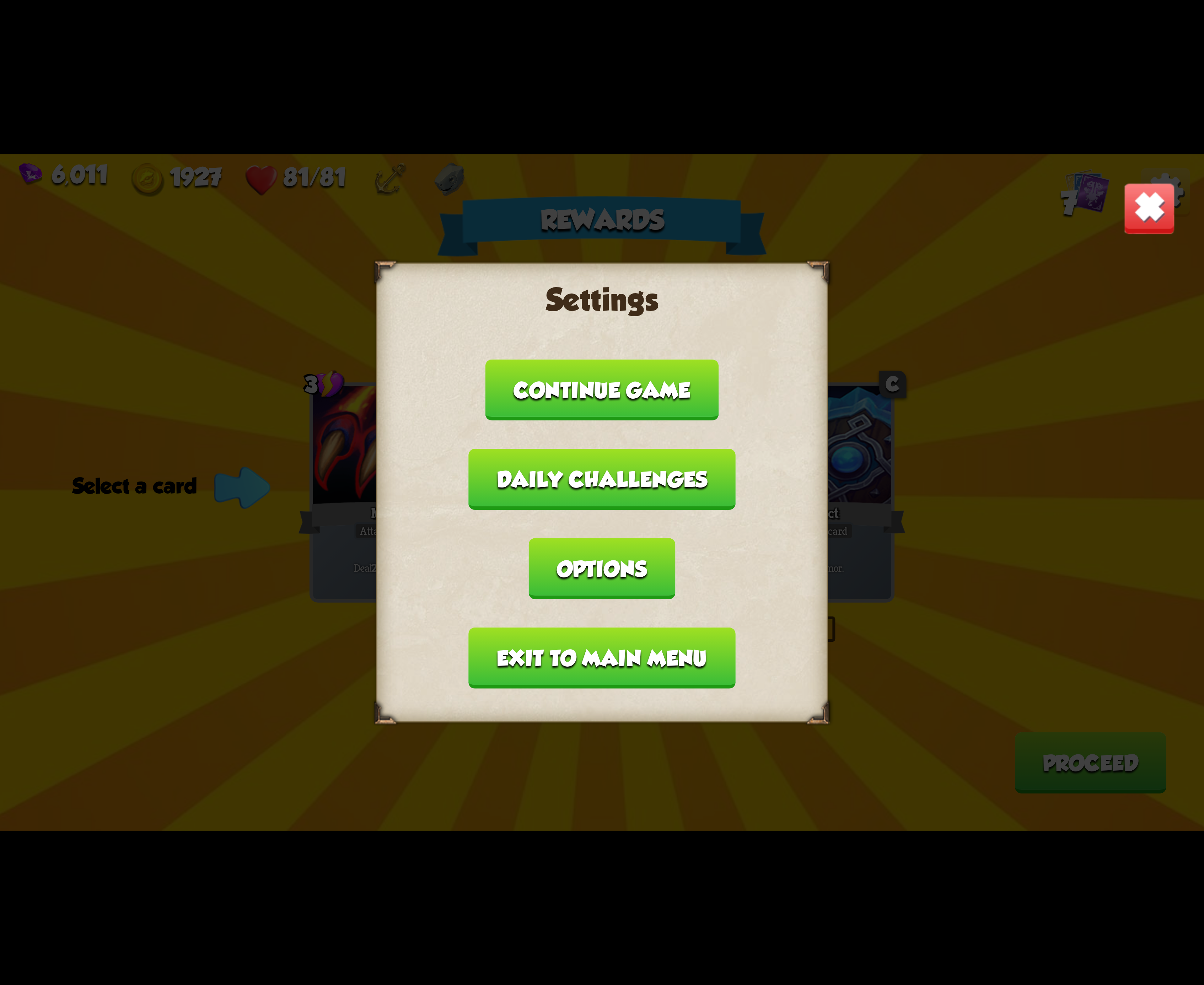
drag, startPoint x: 577, startPoint y: 441, endPoint x: 1038, endPoint y: 529, distance: 469.3
click at [1069, 530] on div "Settings Continue game Daily challenges Options Exit to main menu" at bounding box center [602, 492] width 1204 height 678
click at [609, 628] on button "Exit to main menu" at bounding box center [602, 658] width 266 height 61
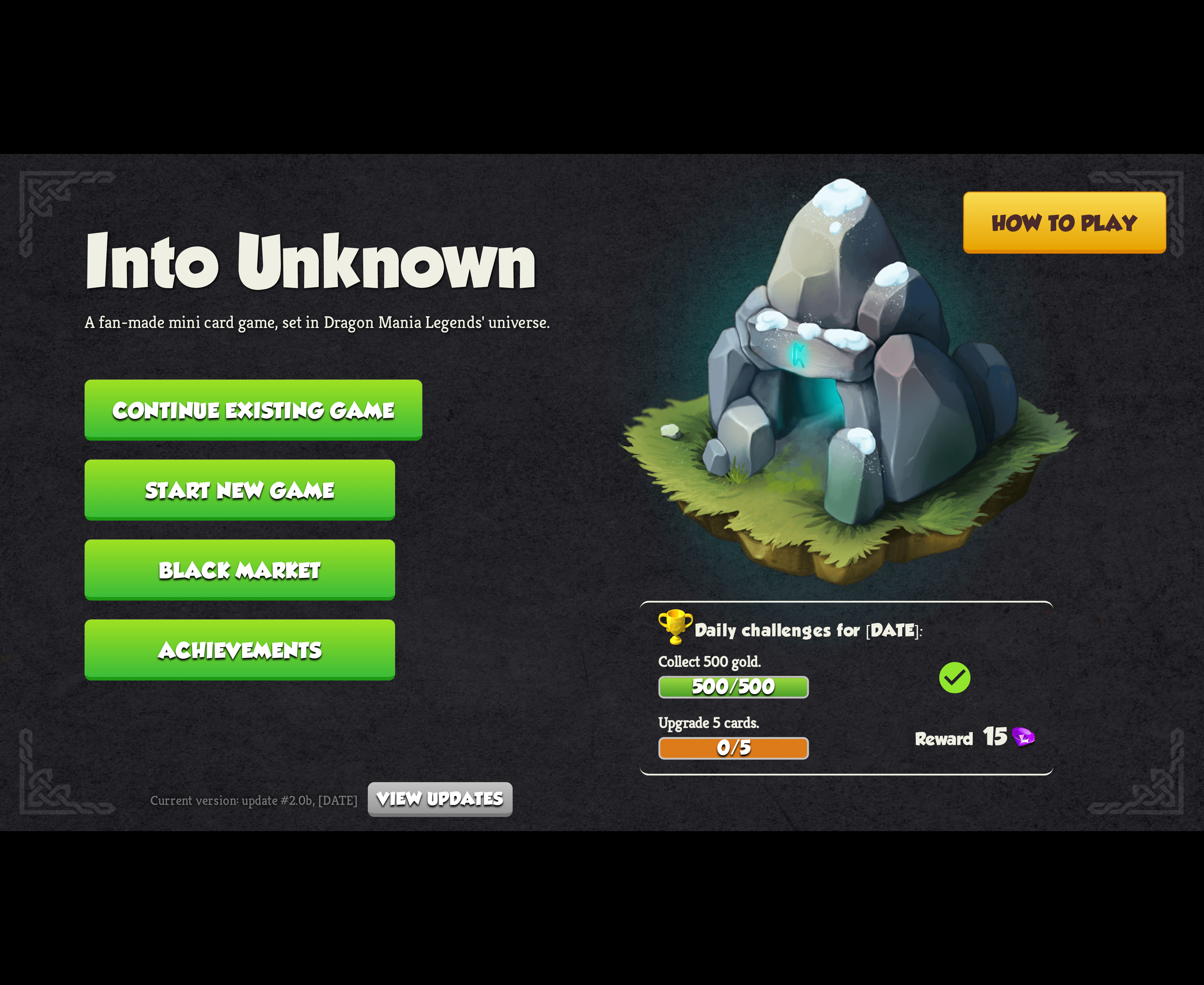
click at [364, 398] on button "Continue existing game" at bounding box center [253, 410] width 338 height 61
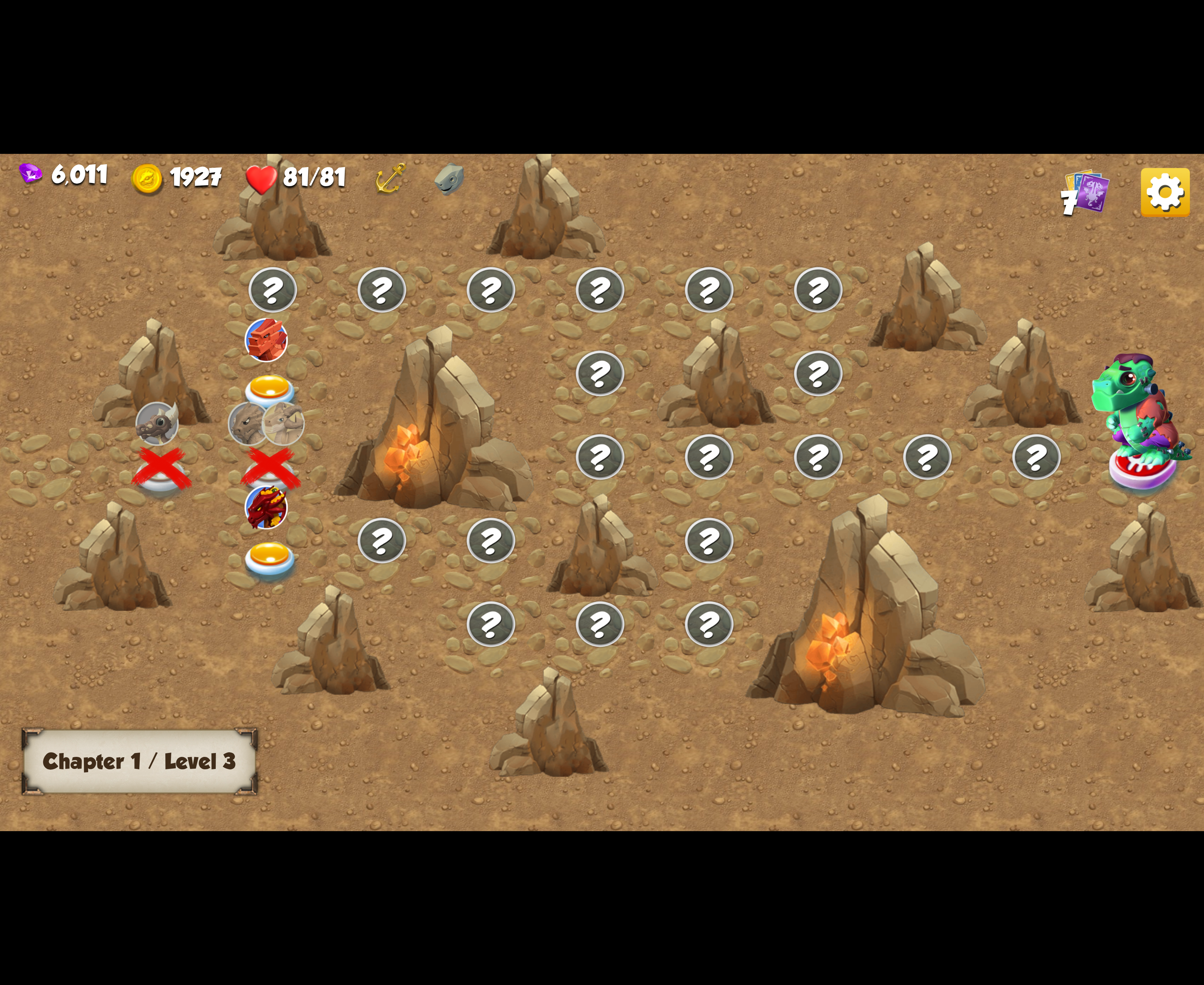
click at [287, 542] on img at bounding box center [271, 564] width 60 height 44
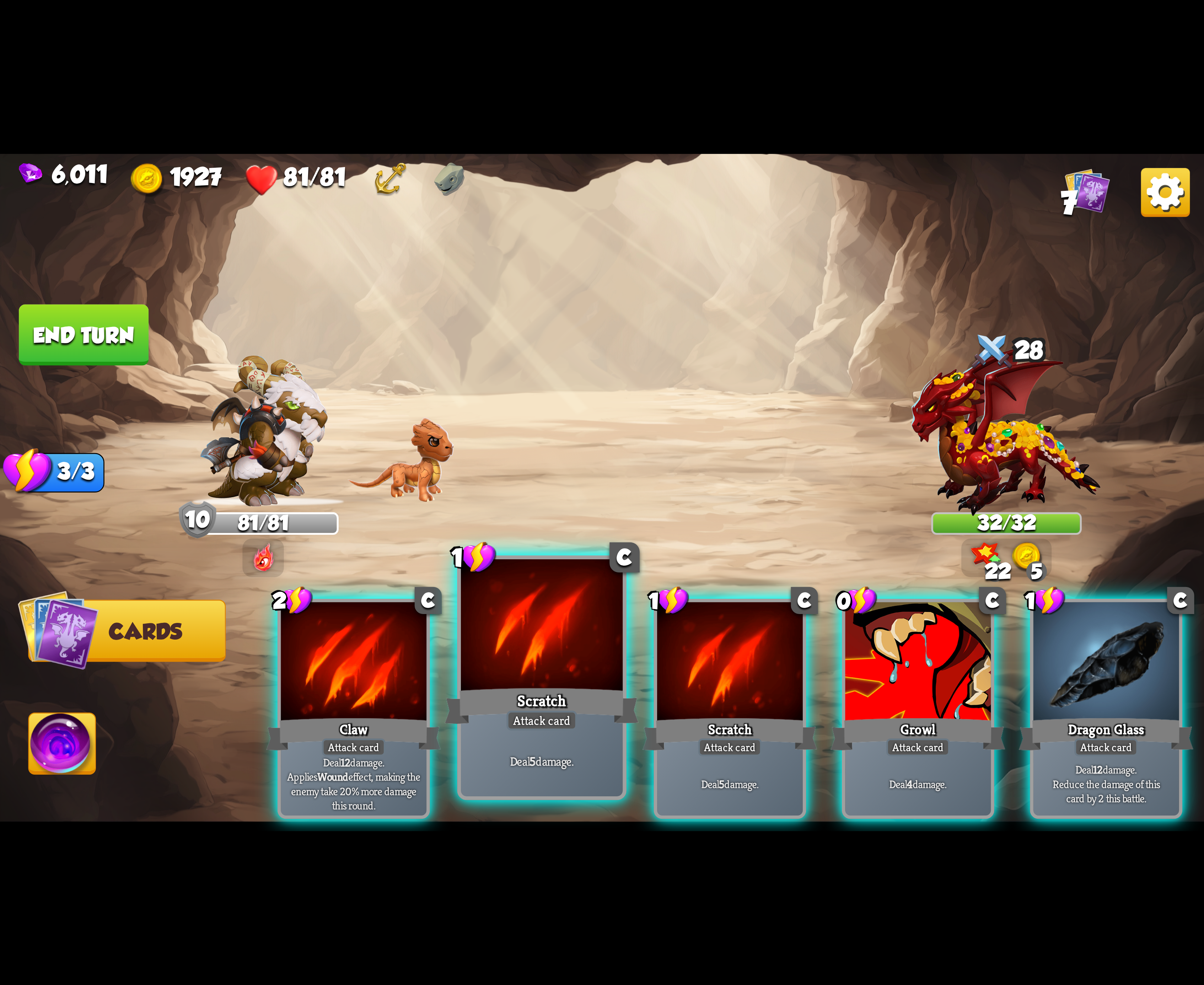
click at [540, 660] on div at bounding box center [541, 627] width 162 height 136
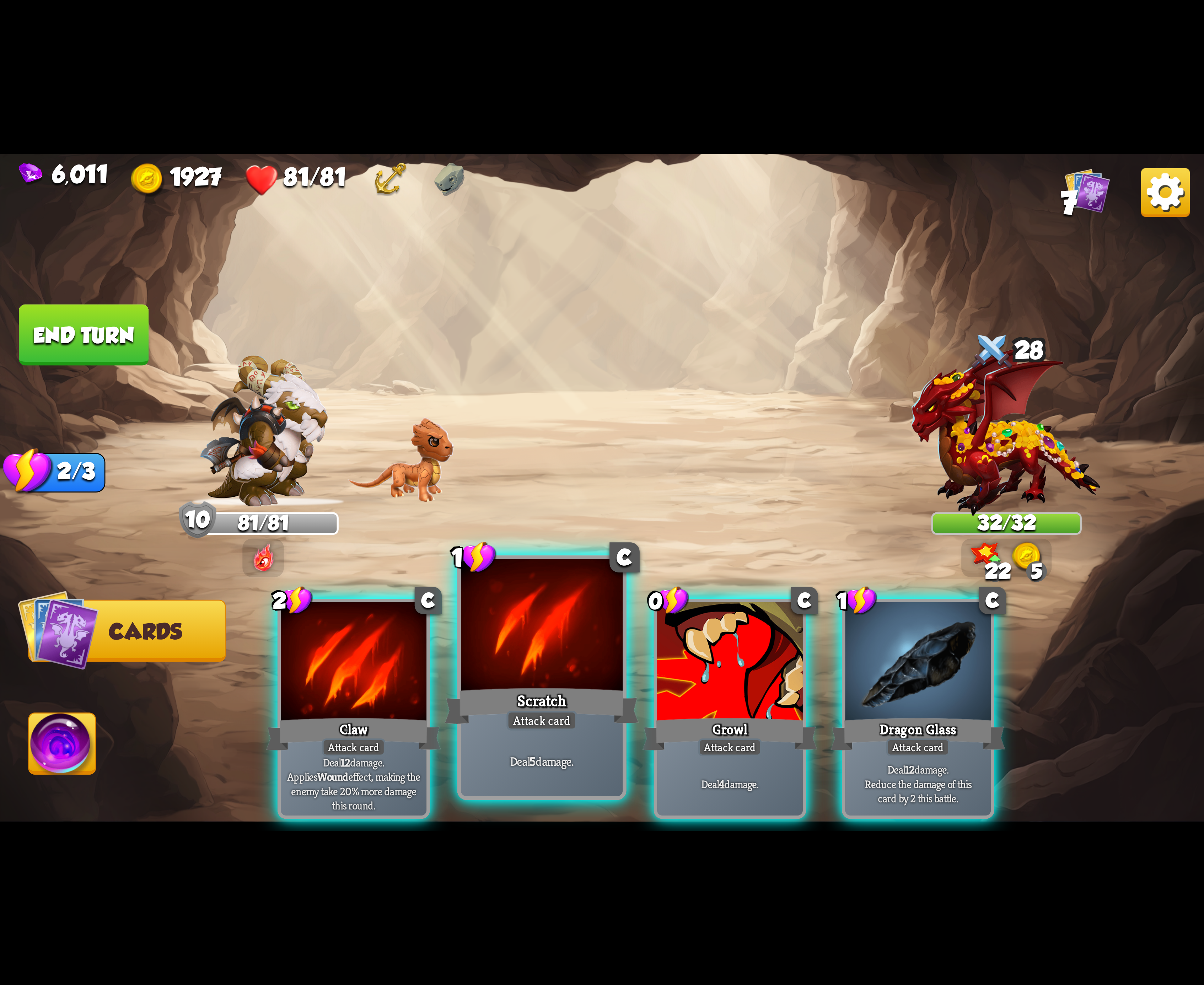
click at [547, 658] on div at bounding box center [541, 627] width 162 height 136
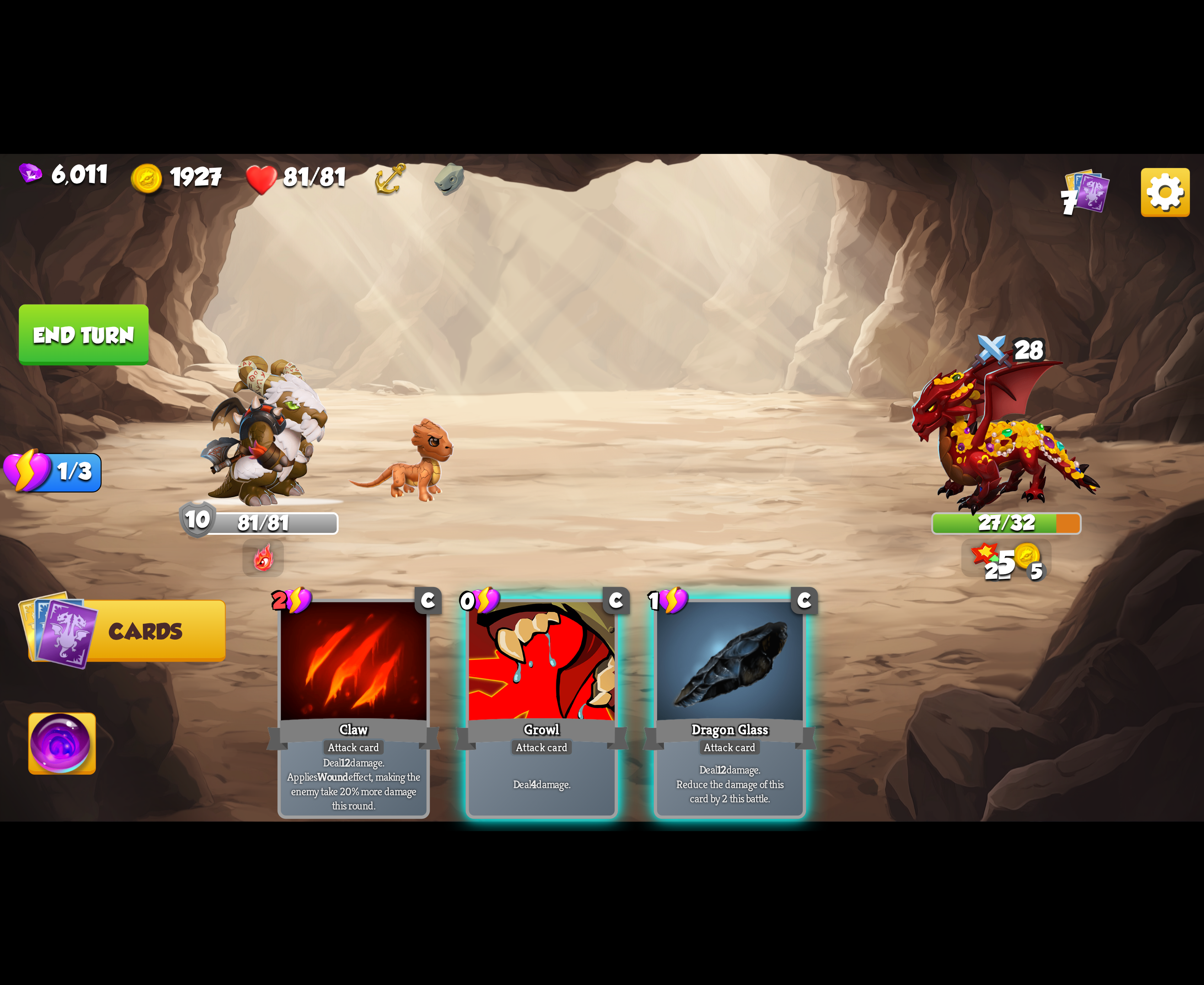
click at [553, 658] on div at bounding box center [542, 664] width 146 height 122
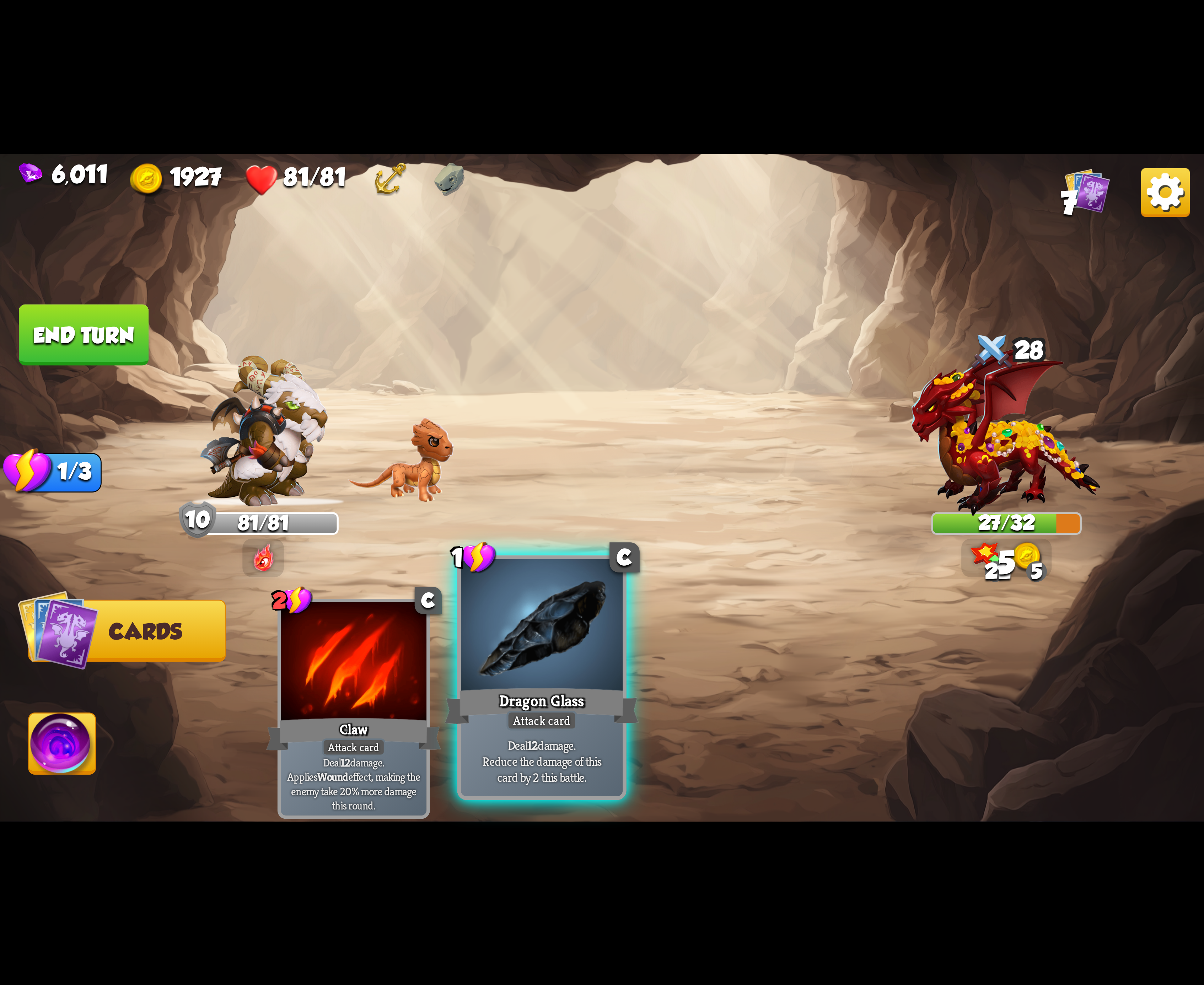
click at [581, 654] on div at bounding box center [541, 627] width 162 height 136
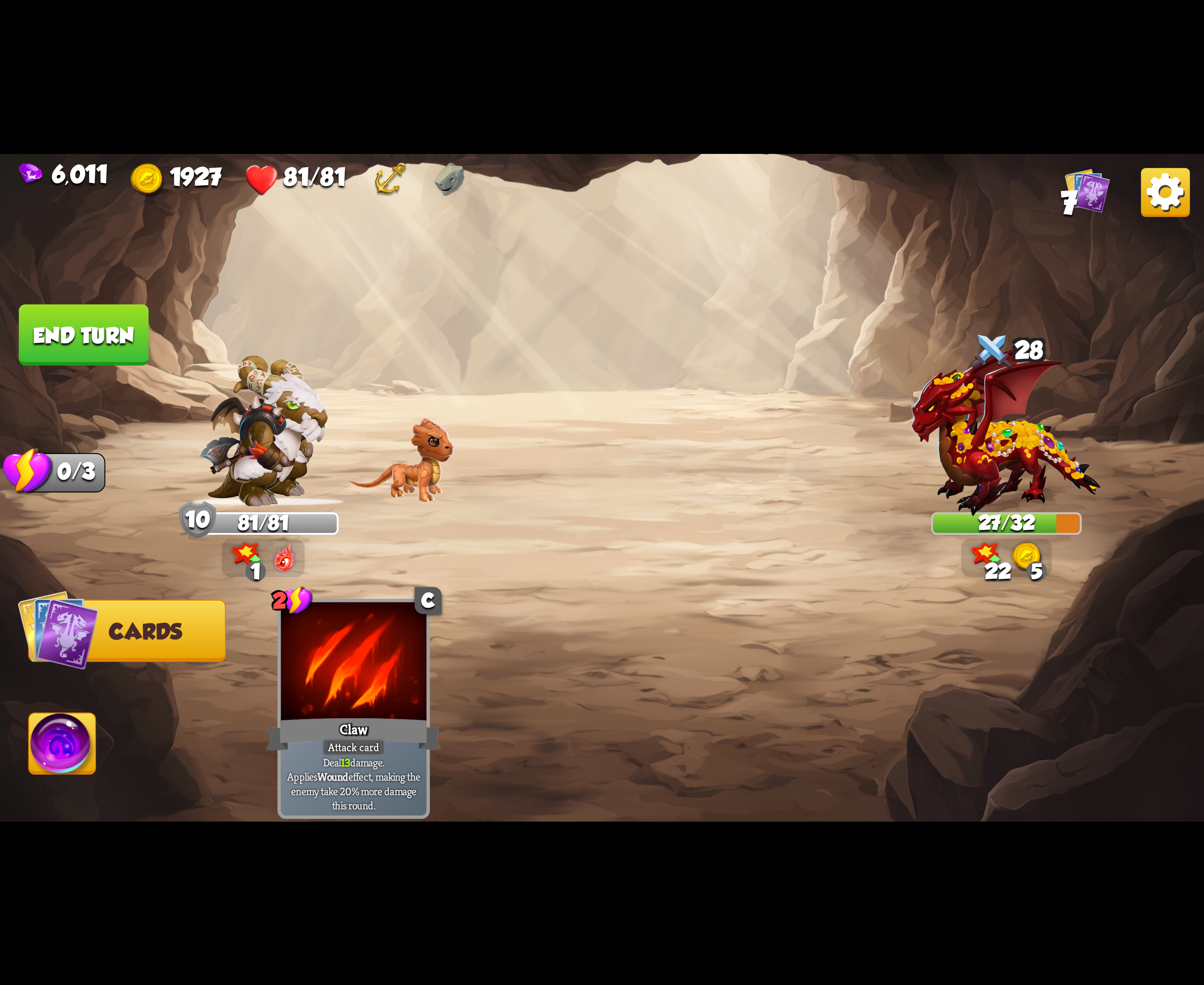
click at [22, 729] on img at bounding box center [602, 492] width 1204 height 678
click at [90, 741] on img at bounding box center [63, 748] width 67 height 68
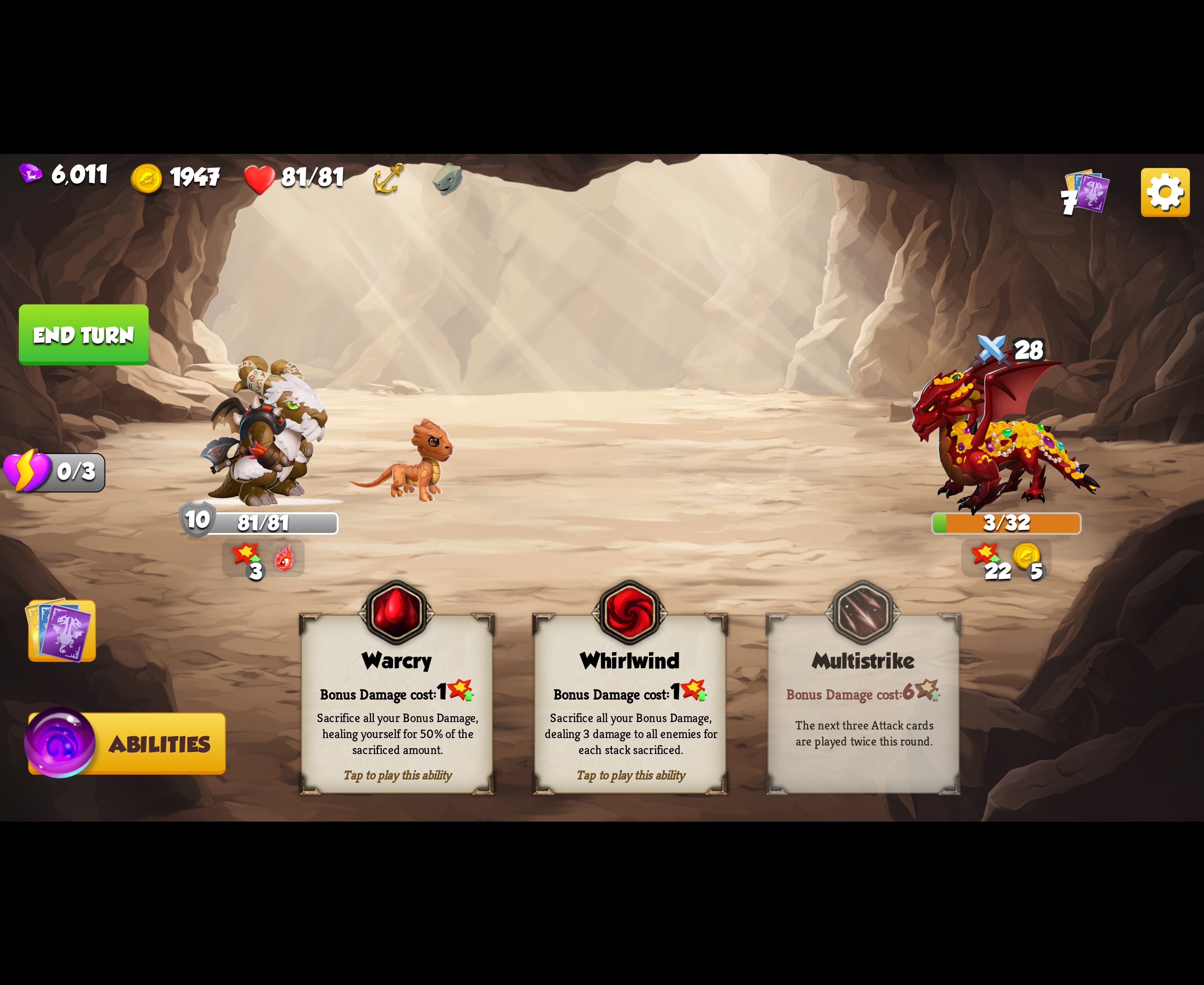
click at [94, 354] on button "End turn" at bounding box center [84, 335] width 130 height 61
drag, startPoint x: 636, startPoint y: 685, endPoint x: 626, endPoint y: 675, distance: 14.1
click at [626, 677] on div "Tap to play this ability Whirlwind Bonus Damage cost: 1 Sacrifice all your Bonu…" at bounding box center [630, 704] width 192 height 179
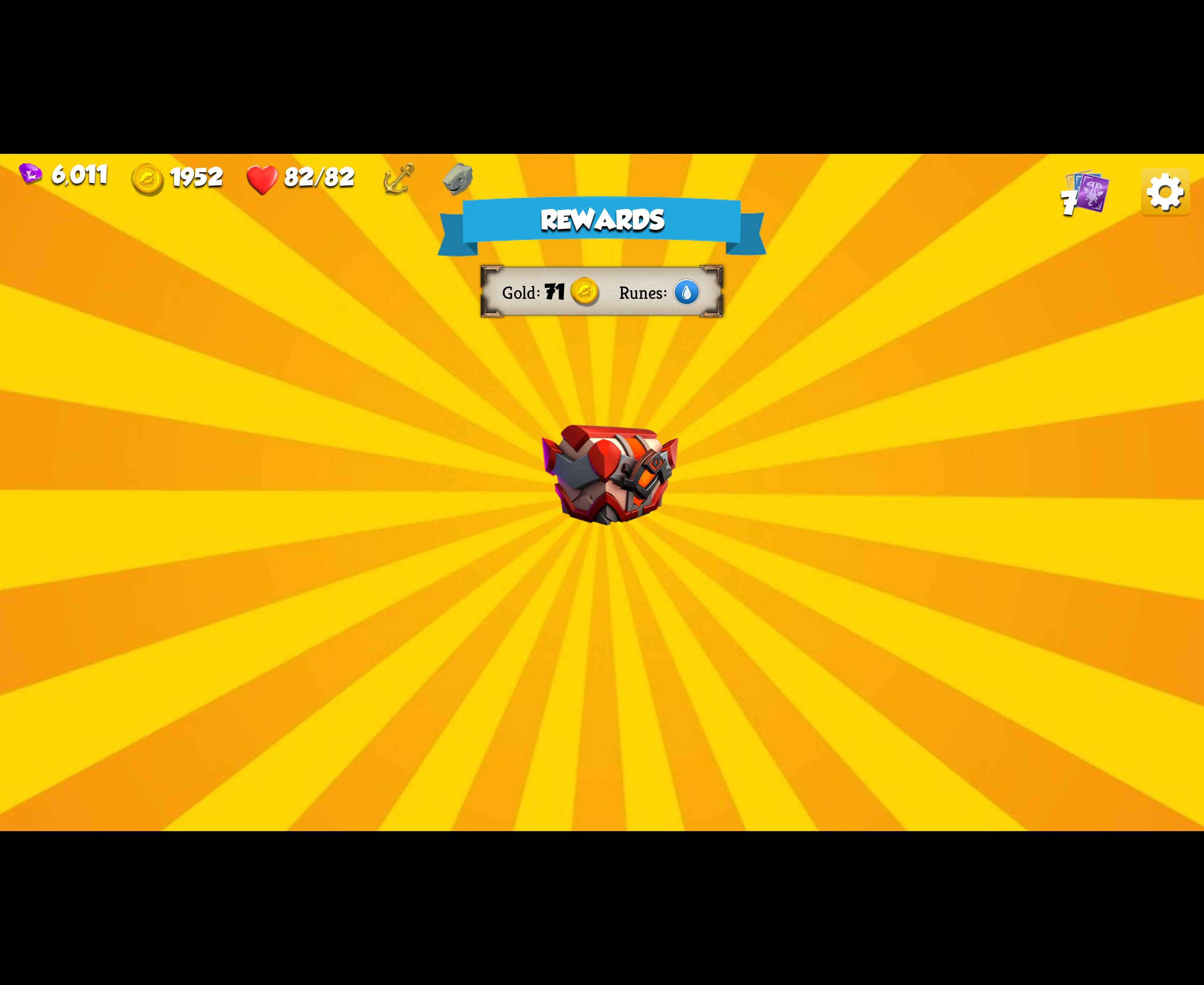
click at [1153, 187] on img at bounding box center [1165, 192] width 49 height 49
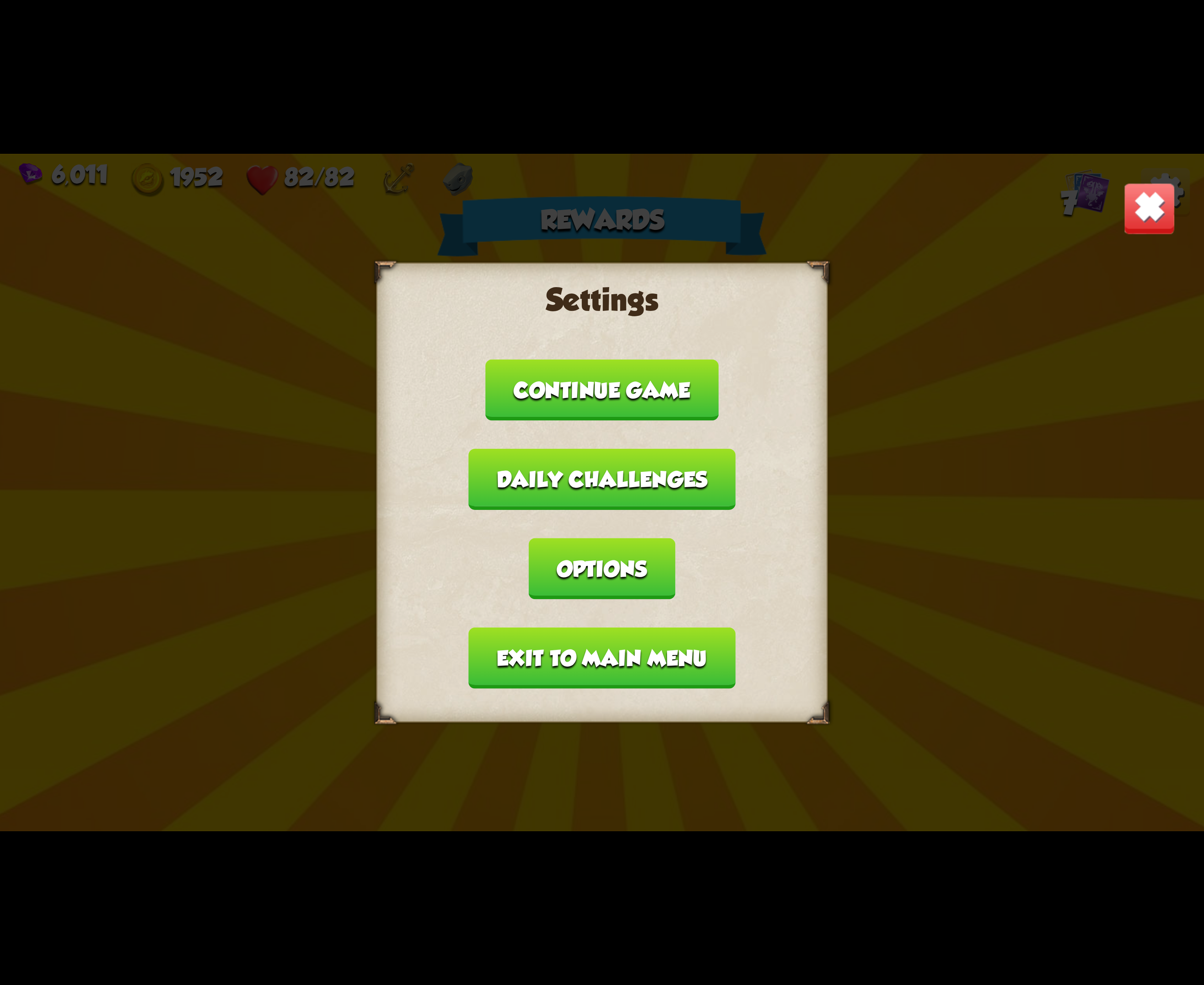
drag, startPoint x: 712, startPoint y: 533, endPoint x: 689, endPoint y: 506, distance: 35.5
click at [675, 538] on button "Options" at bounding box center [602, 568] width 146 height 61
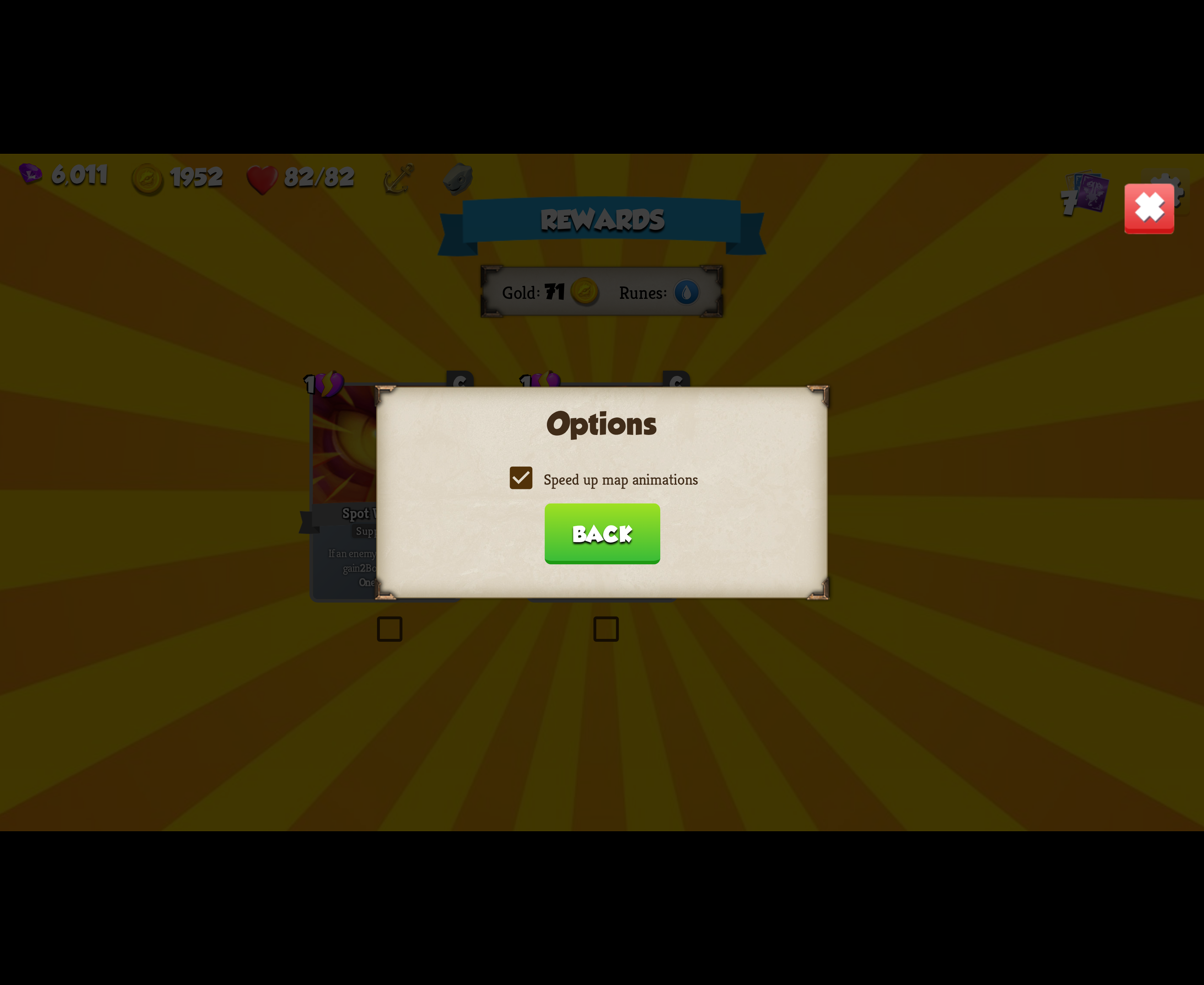
click at [524, 486] on label "Speed up map animations" at bounding box center [602, 479] width 192 height 20
click at [0, 0] on input "Speed up map animations" at bounding box center [0, 0] width 0 height 0
click at [523, 486] on label "Speed up map animations" at bounding box center [602, 479] width 192 height 20
click at [0, 0] on input "Speed up map animations" at bounding box center [0, 0] width 0 height 0
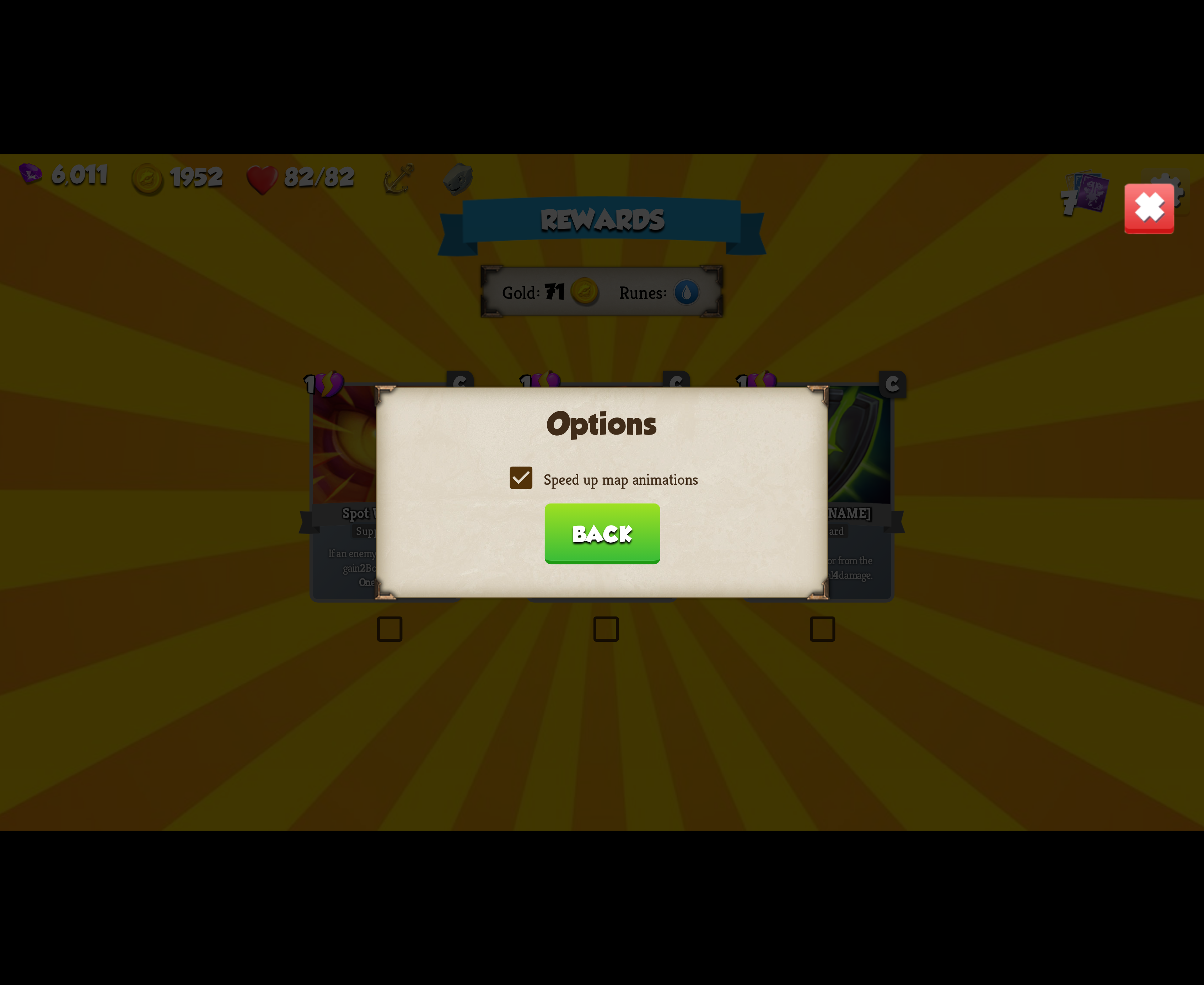
click at [523, 482] on label "Speed up map animations" at bounding box center [602, 479] width 192 height 20
click at [0, 0] on input "Speed up map animations" at bounding box center [0, 0] width 0 height 0
click at [523, 482] on label "Speed up map animations" at bounding box center [602, 479] width 192 height 20
click at [0, 0] on input "Speed up map animations" at bounding box center [0, 0] width 0 height 0
click at [523, 481] on label "Speed up map animations" at bounding box center [602, 479] width 192 height 20
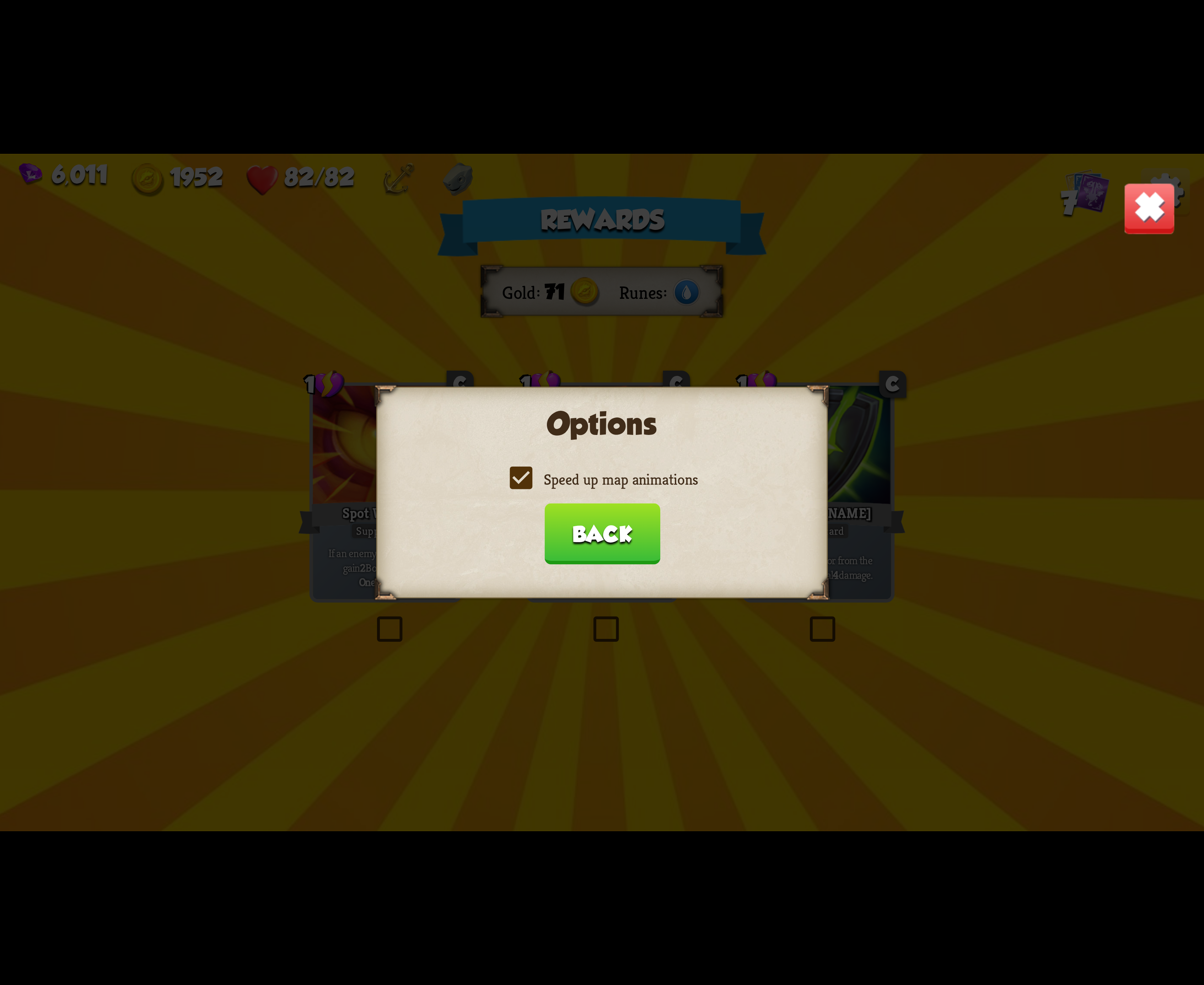
click at [0, 0] on input "Speed up map animations" at bounding box center [0, 0] width 0 height 0
click at [519, 479] on label "Speed up map animations" at bounding box center [602, 479] width 192 height 20
click at [0, 0] on input "Speed up map animations" at bounding box center [0, 0] width 0 height 0
click at [607, 517] on button "Back" at bounding box center [602, 534] width 116 height 61
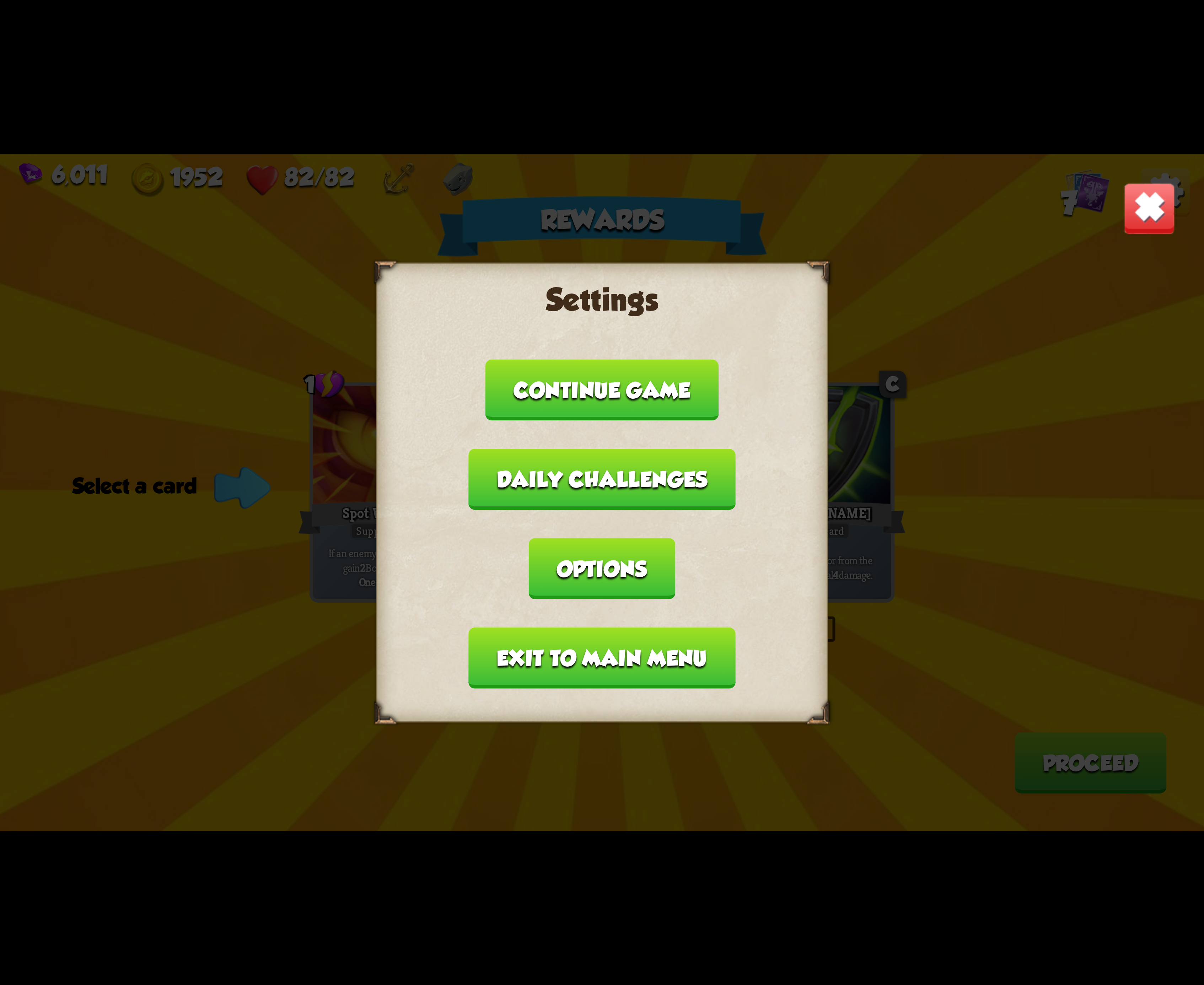
click at [621, 628] on button "Exit to main menu" at bounding box center [602, 658] width 266 height 61
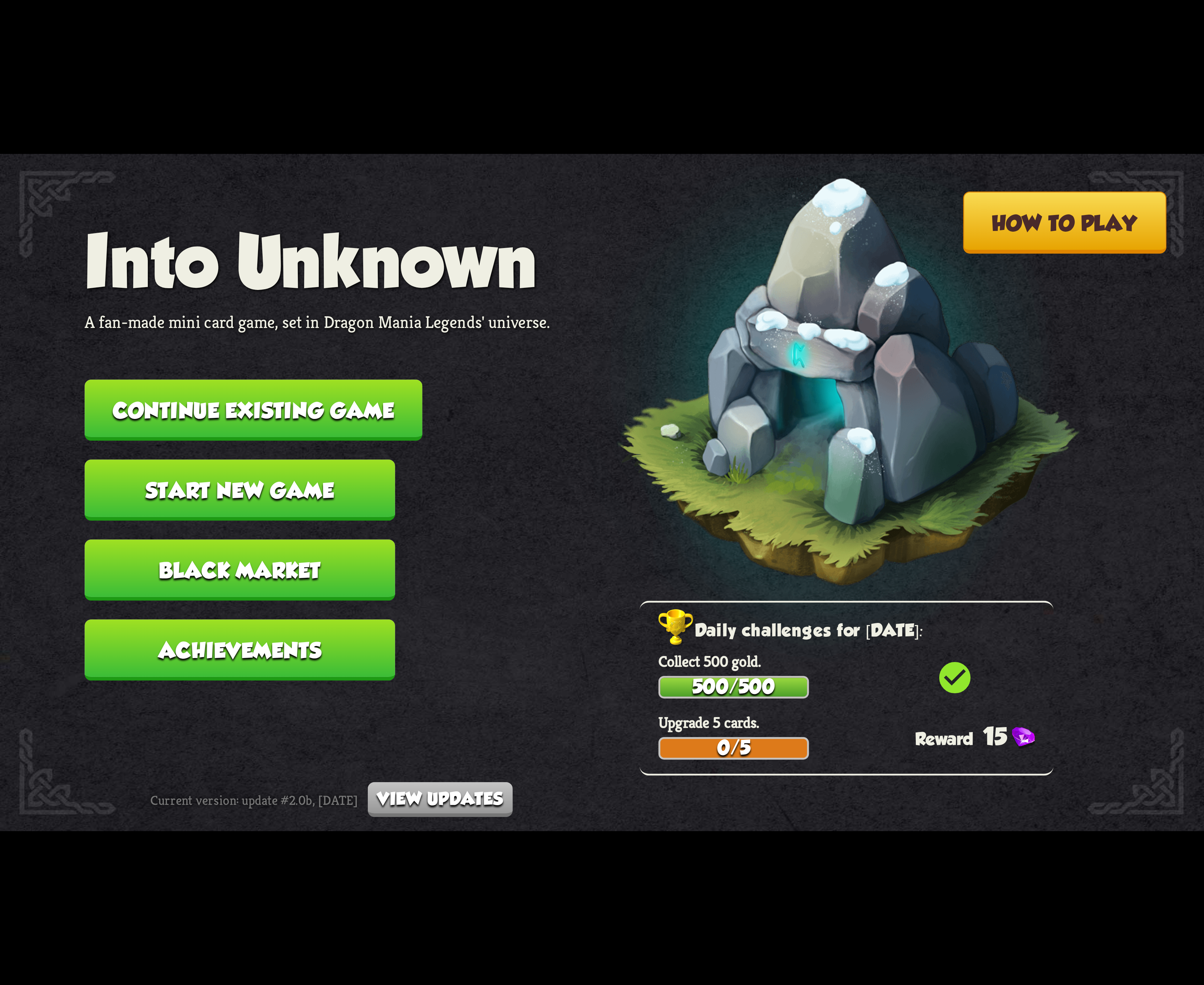
click at [337, 425] on button "Continue existing game" at bounding box center [253, 410] width 338 height 61
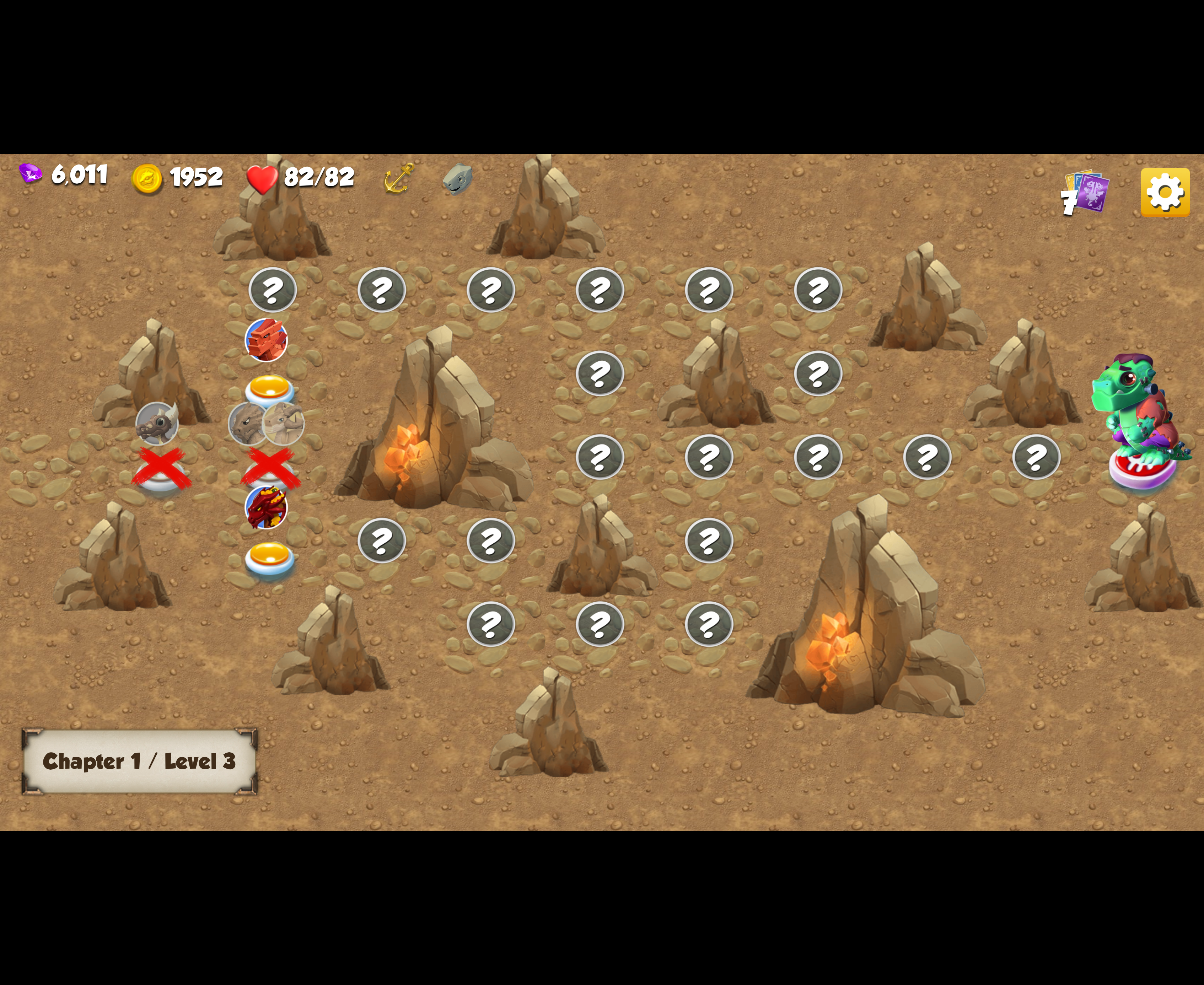
click at [287, 515] on img at bounding box center [266, 507] width 43 height 43
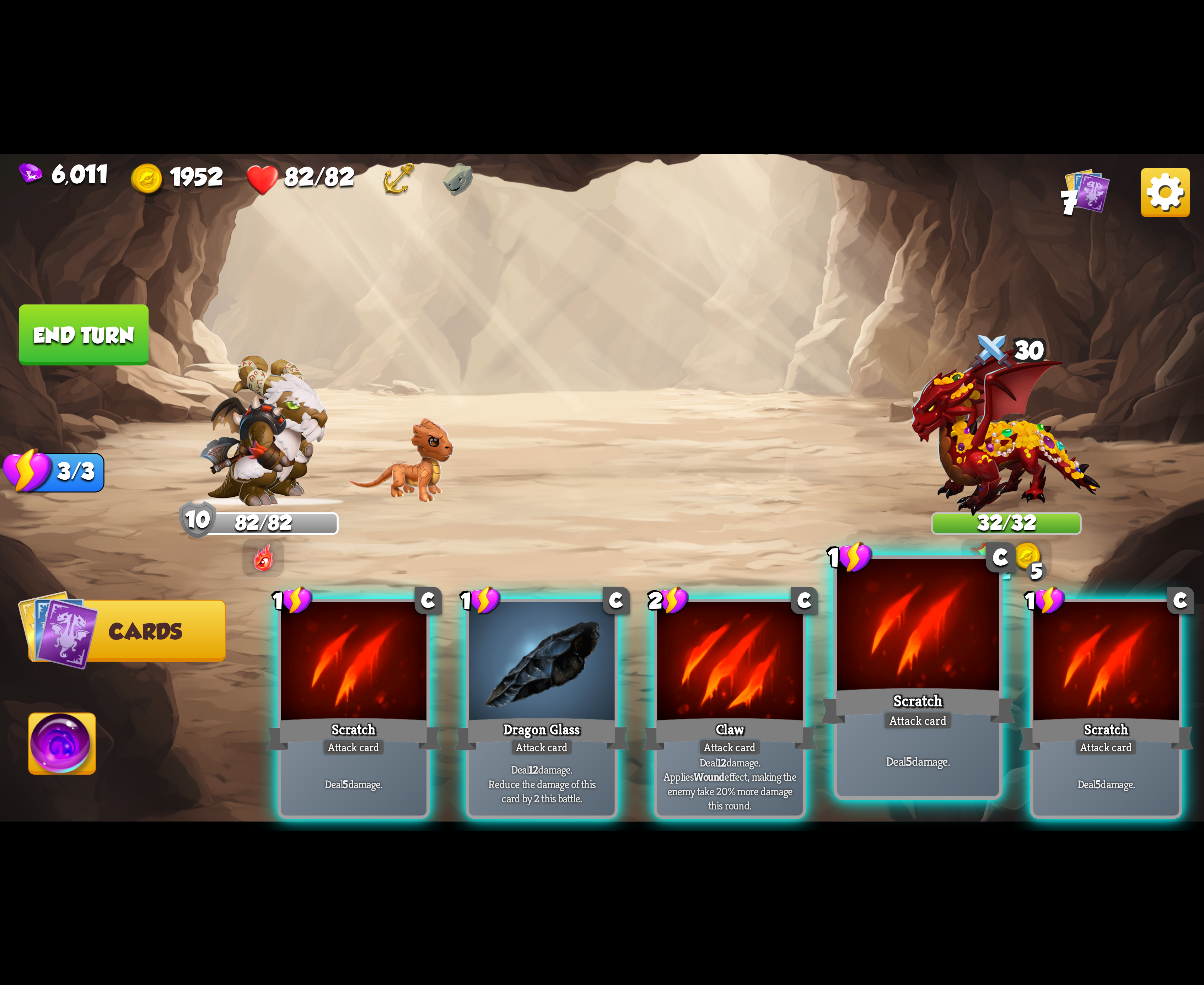
click at [952, 685] on div "Scratch" at bounding box center [918, 706] width 194 height 43
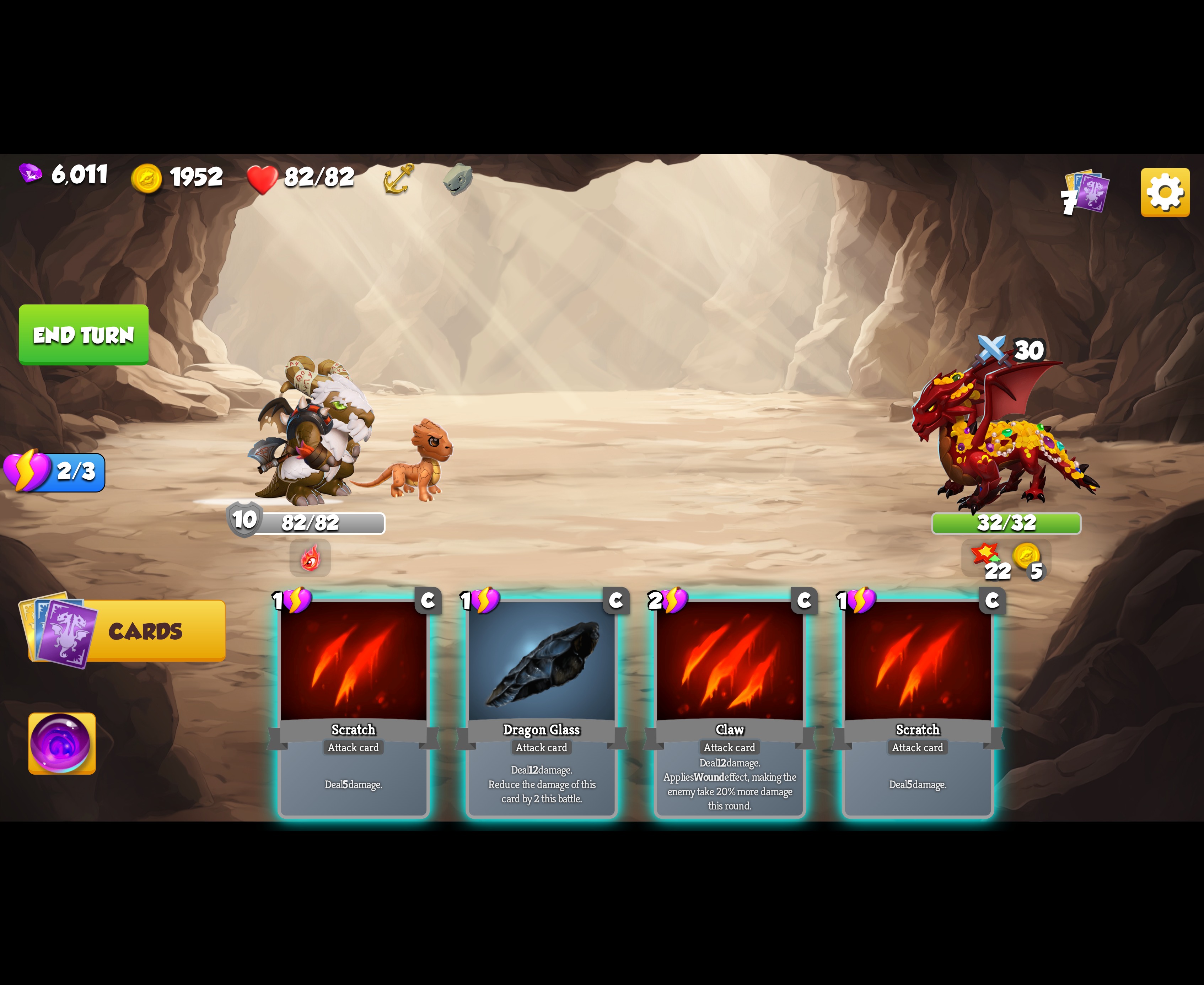
drag, startPoint x: 959, startPoint y: 691, endPoint x: 881, endPoint y: 706, distance: 79.4
click at [957, 715] on div "Scratch" at bounding box center [918, 734] width 175 height 39
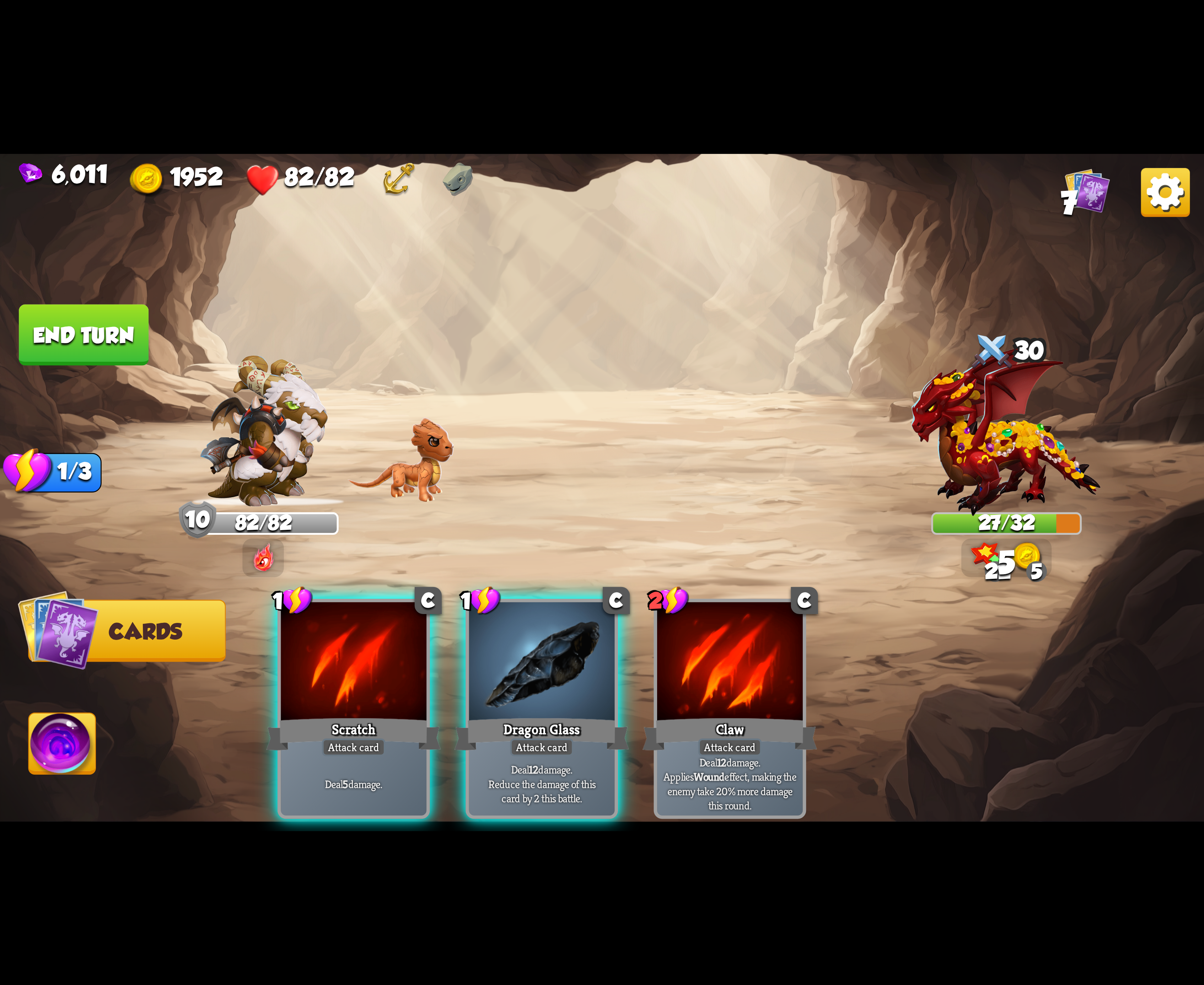
drag, startPoint x: 570, startPoint y: 665, endPoint x: 566, endPoint y: 665, distance: 4.0
click at [566, 665] on div at bounding box center [542, 664] width 146 height 122
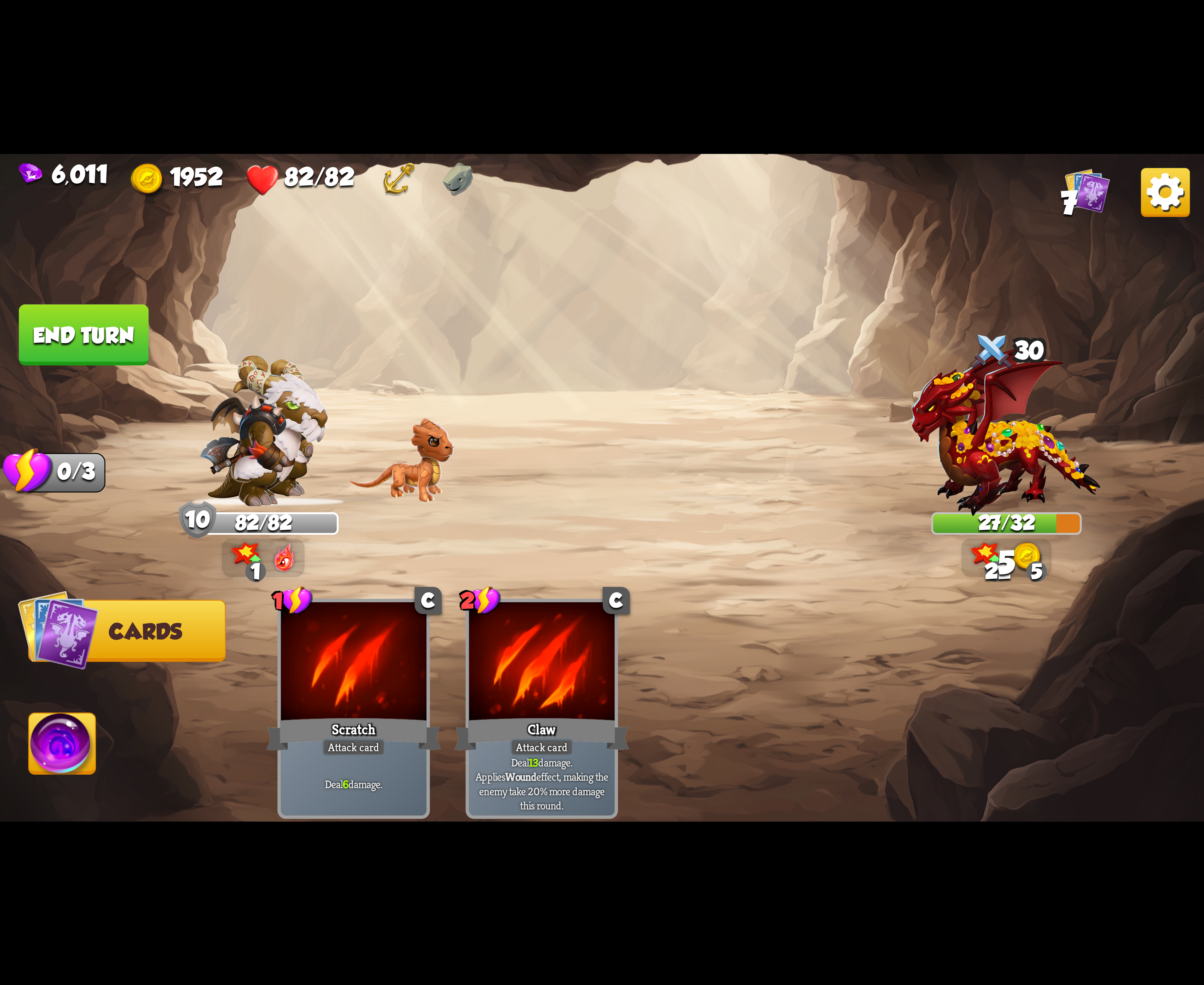
click at [54, 748] on img at bounding box center [63, 748] width 67 height 68
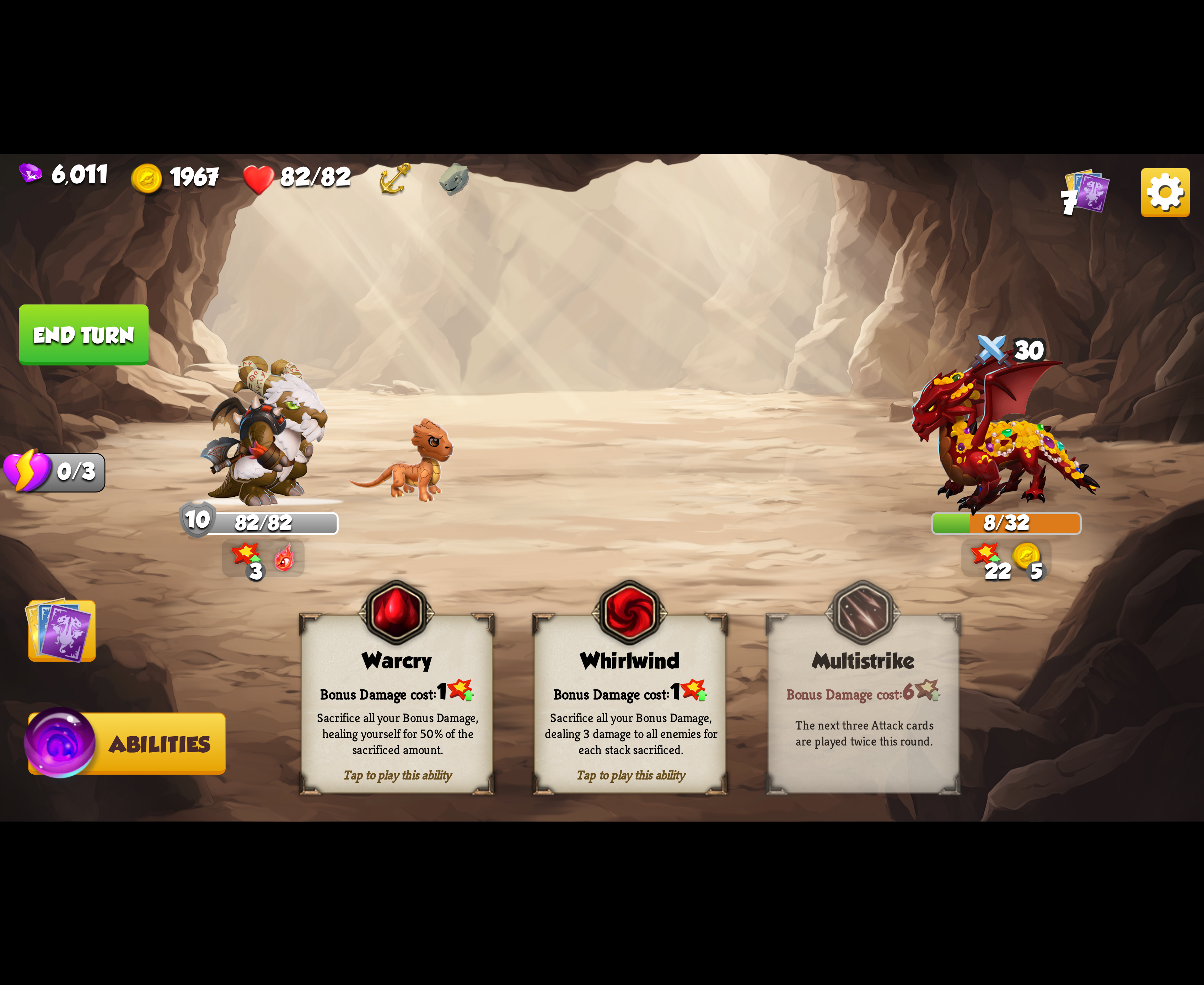
click at [105, 340] on button "End turn" at bounding box center [84, 335] width 130 height 61
drag, startPoint x: 627, startPoint y: 715, endPoint x: 650, endPoint y: 688, distance: 35.5
click
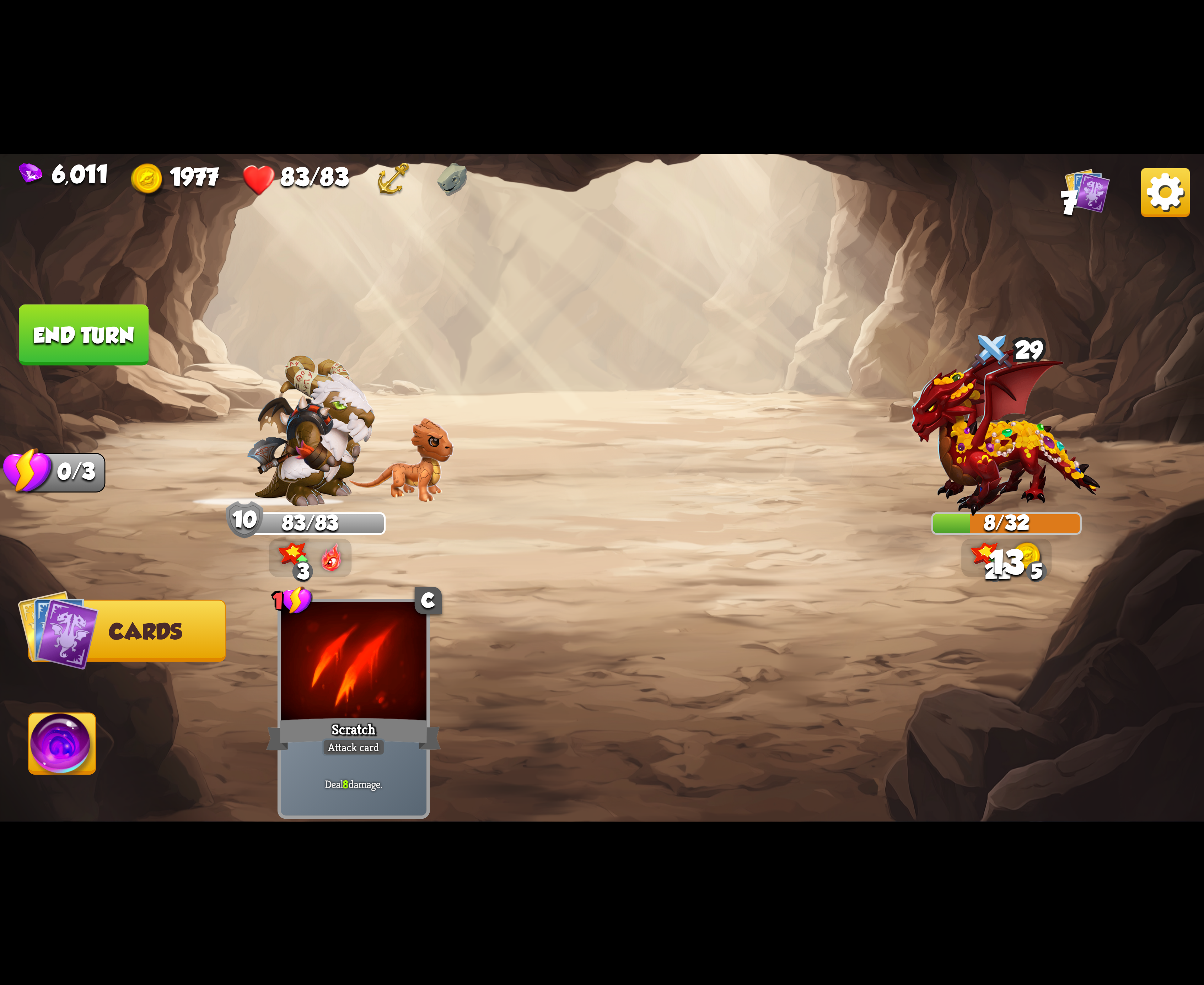
drag, startPoint x: 74, startPoint y: 759, endPoint x: 70, endPoint y: 682, distance: 77.1
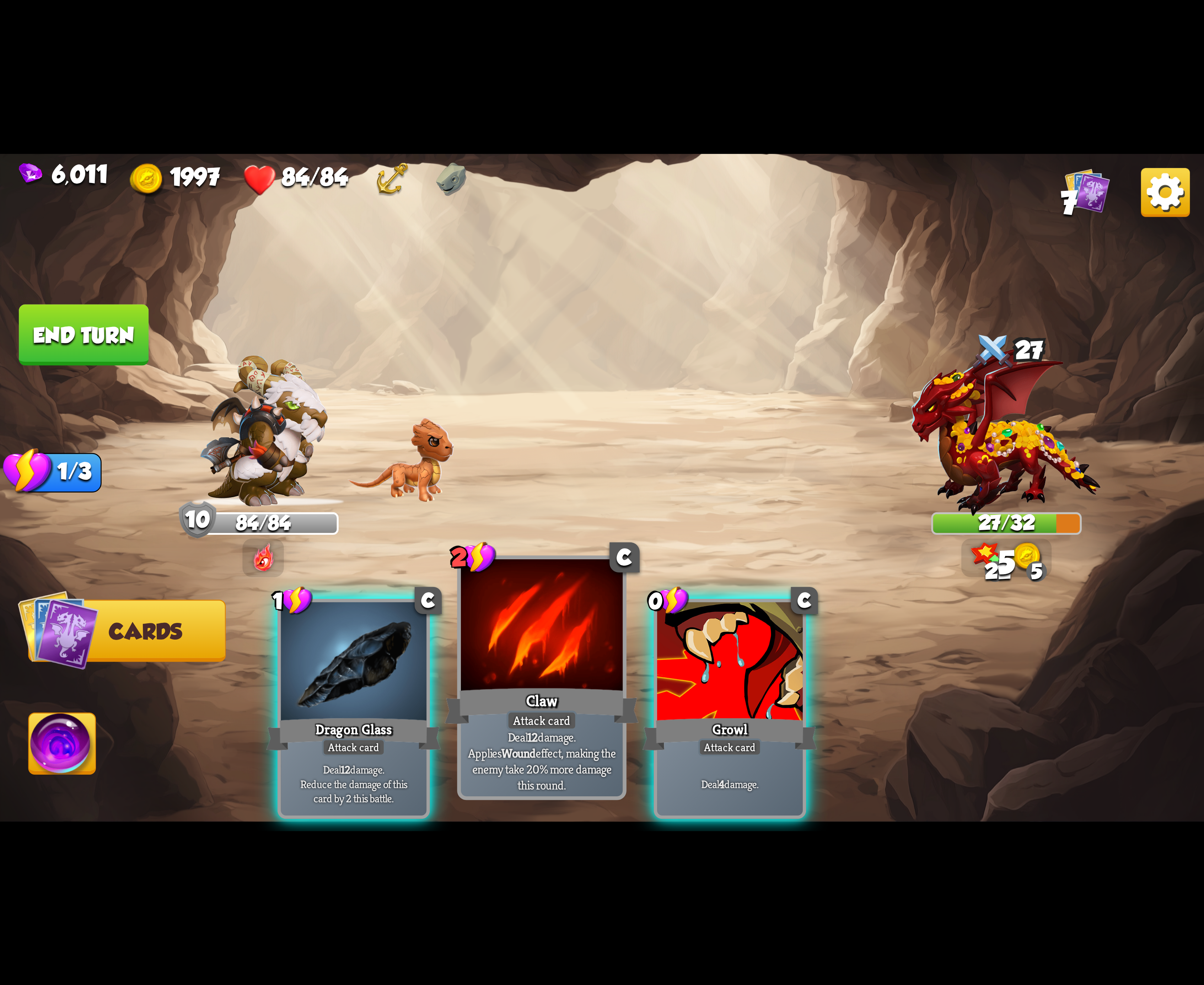
drag, startPoint x: 335, startPoint y: 705, endPoint x: 543, endPoint y: 694, distance: 208.3
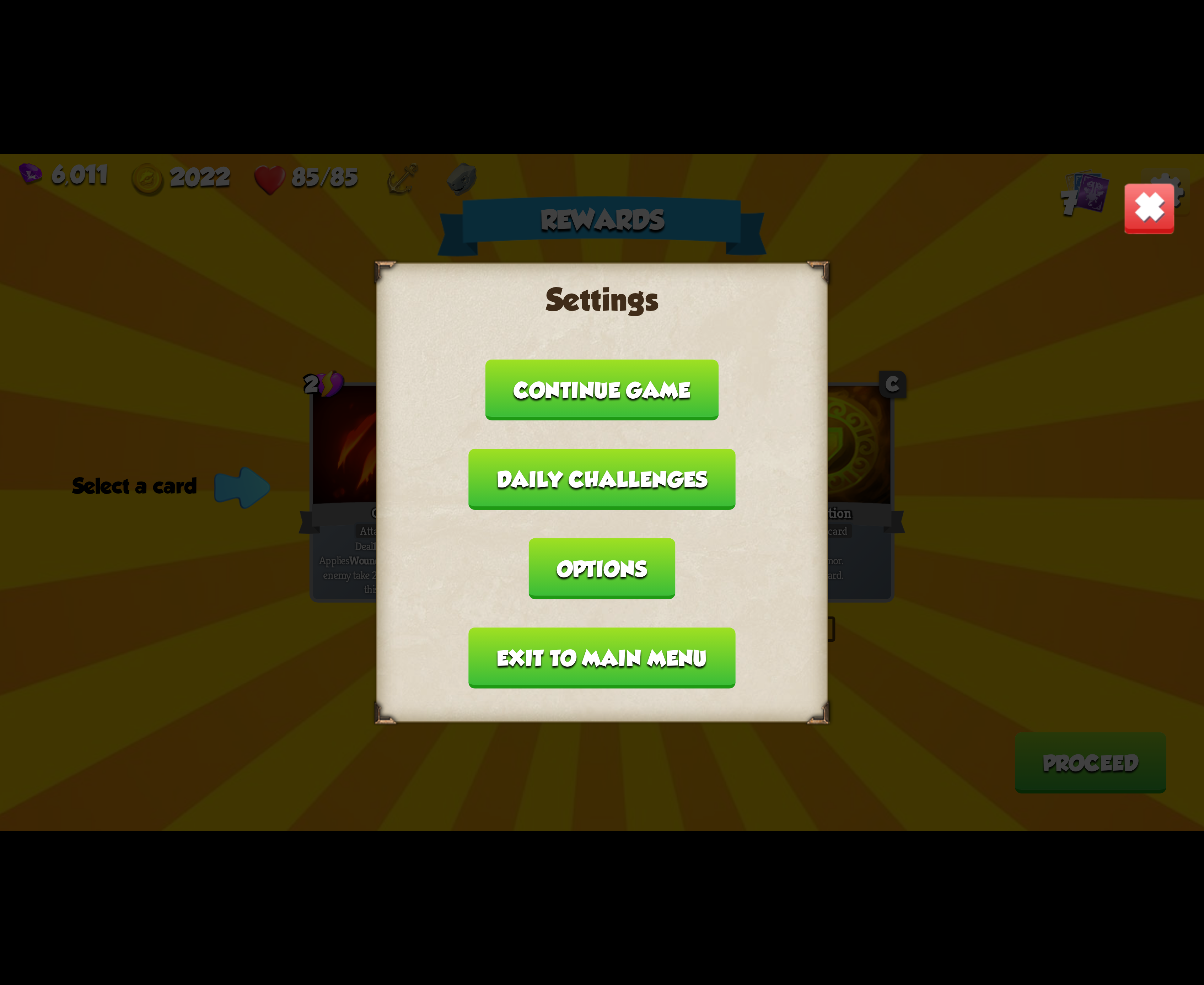
drag, startPoint x: 752, startPoint y: 549, endPoint x: 677, endPoint y: 536, distance: 76.1
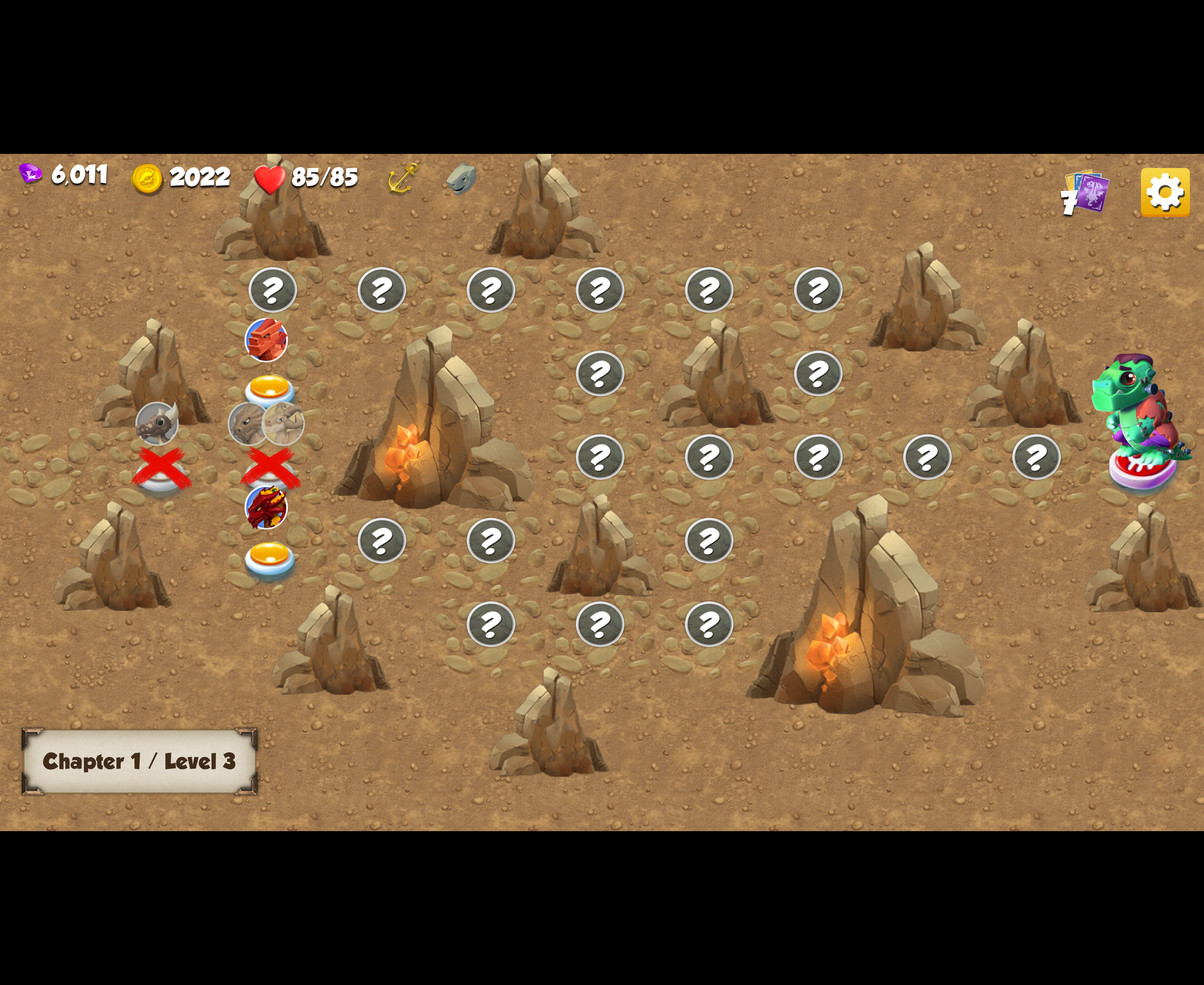
click at [264, 551] on img at bounding box center [271, 564] width 60 height 44
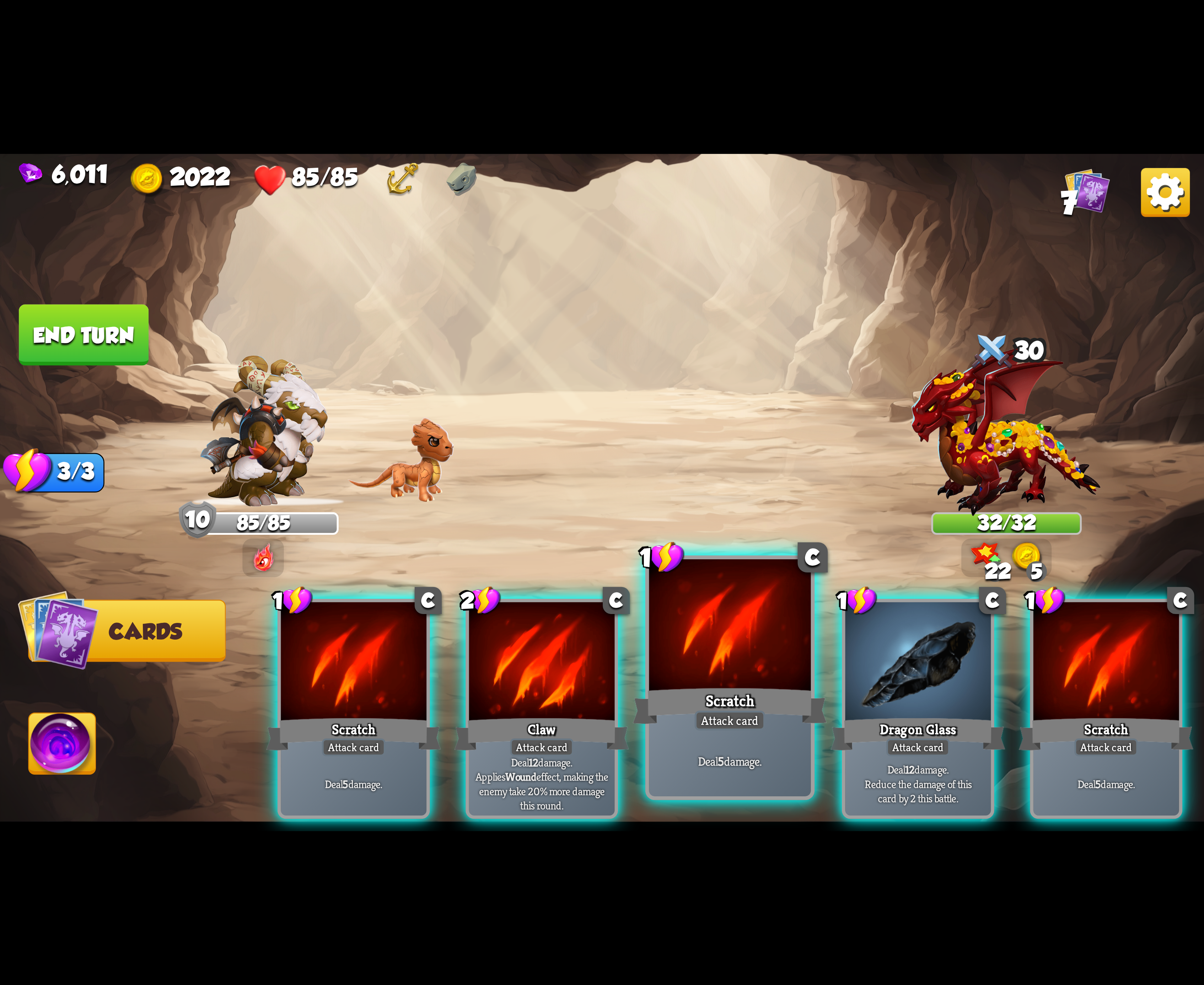
click at [742, 610] on div at bounding box center [729, 627] width 162 height 136
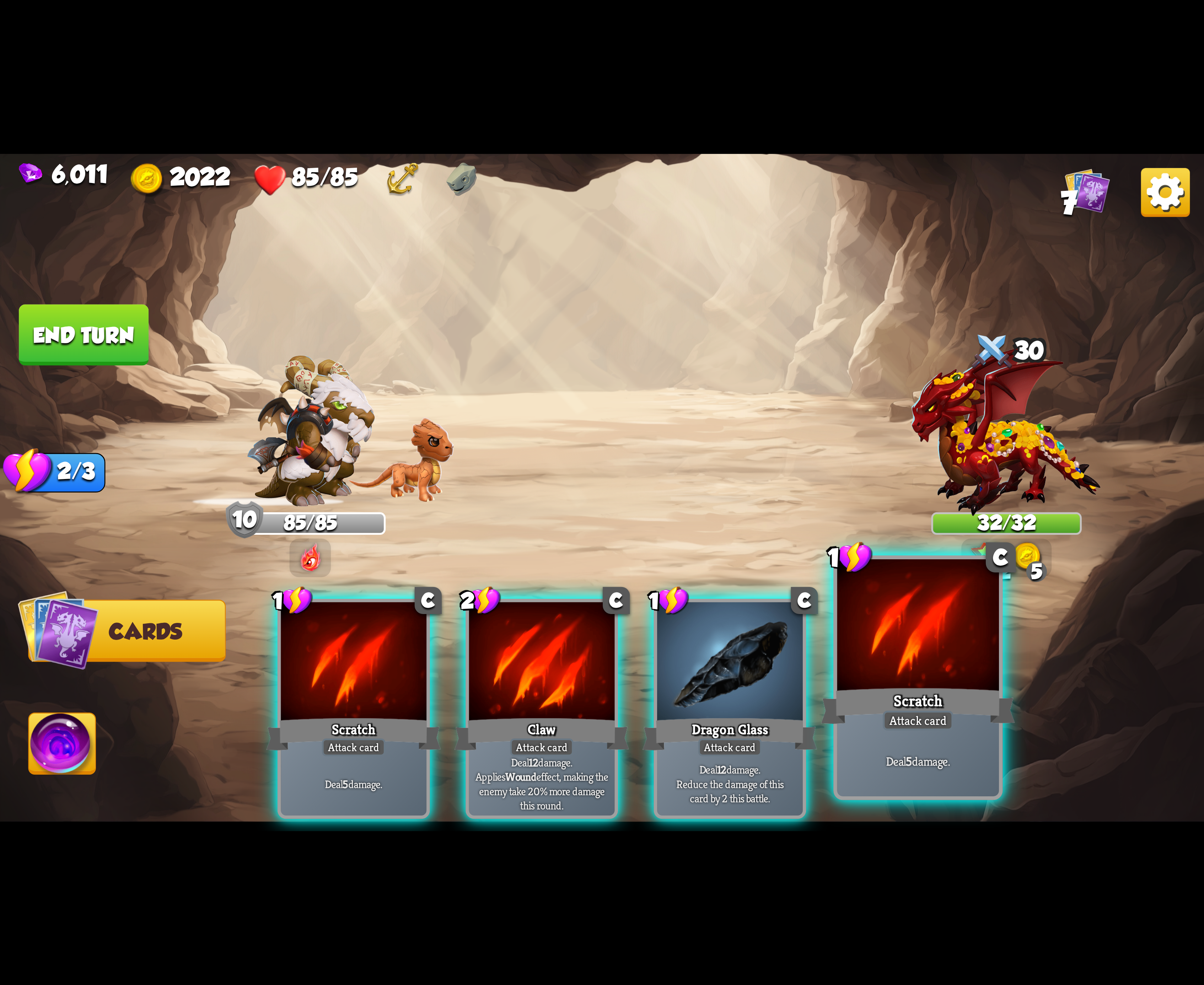
click at [908, 623] on div at bounding box center [918, 627] width 162 height 136
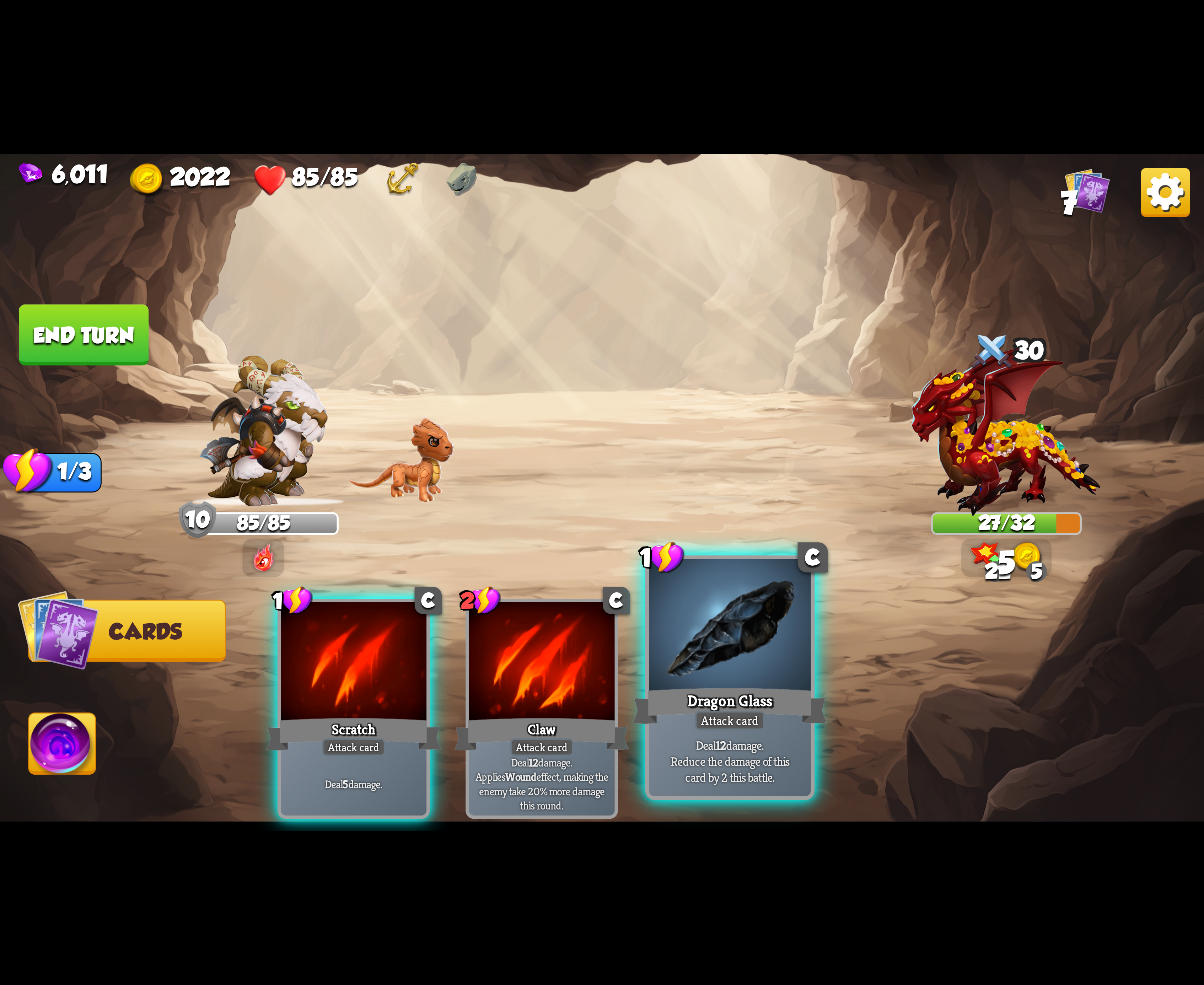
click at [777, 660] on div at bounding box center [729, 627] width 162 height 136
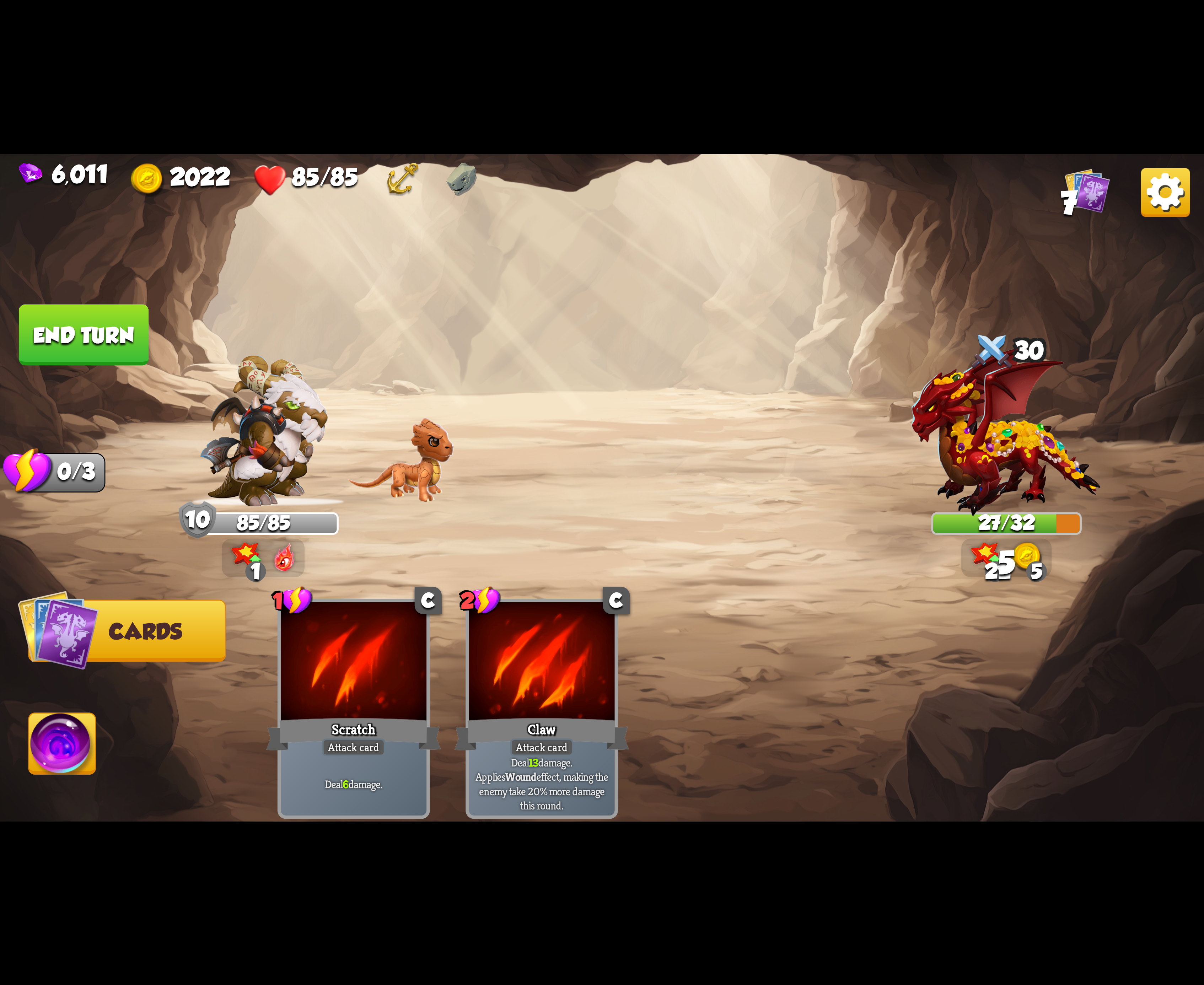
click at [90, 750] on img at bounding box center [63, 748] width 67 height 68
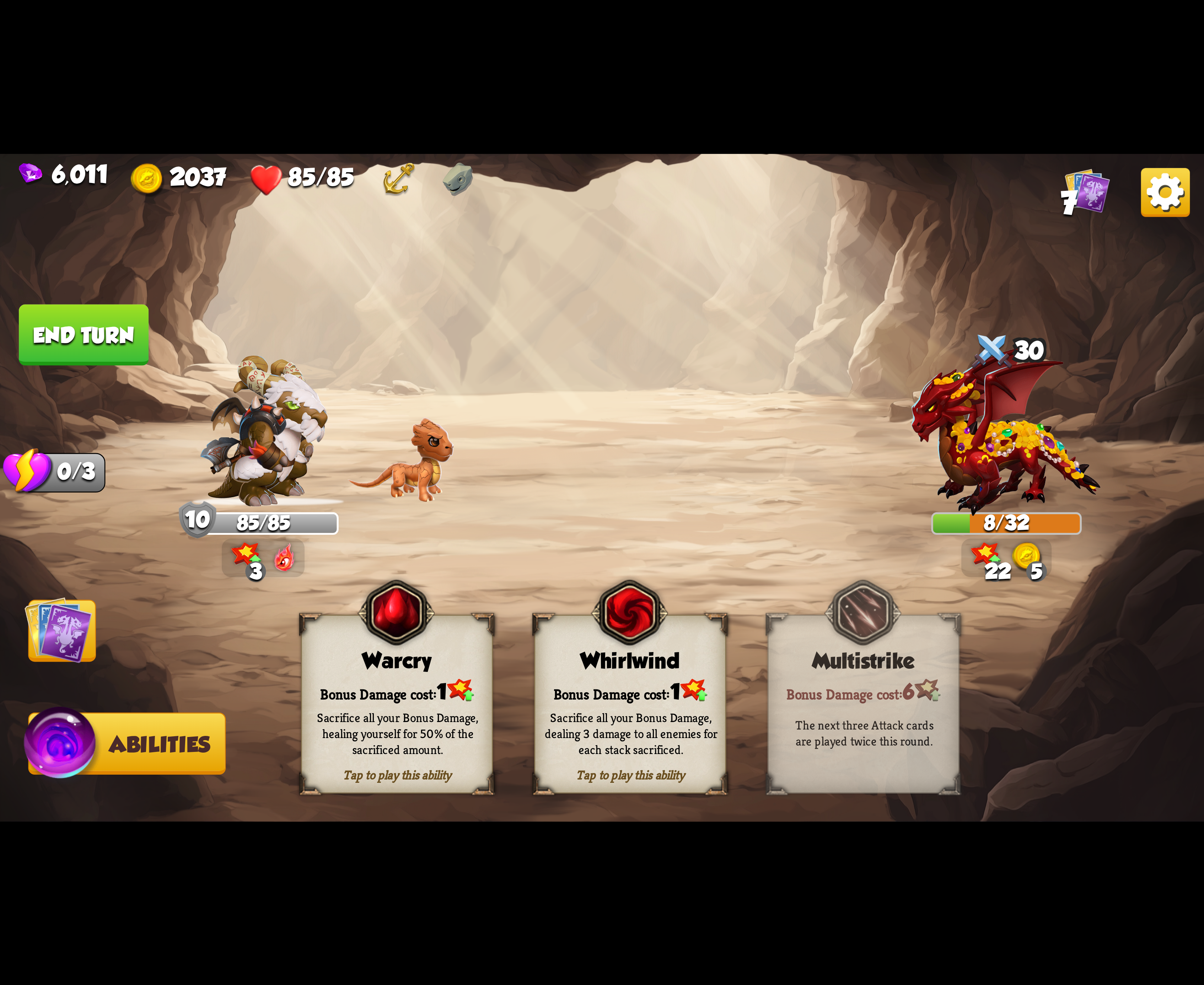
click at [74, 331] on button "End turn" at bounding box center [84, 335] width 130 height 61
click at [612, 731] on div "Sacrifice all your Bonus Damage, dealing 3 damage to all enemies for each stack…" at bounding box center [632, 733] width 173 height 48
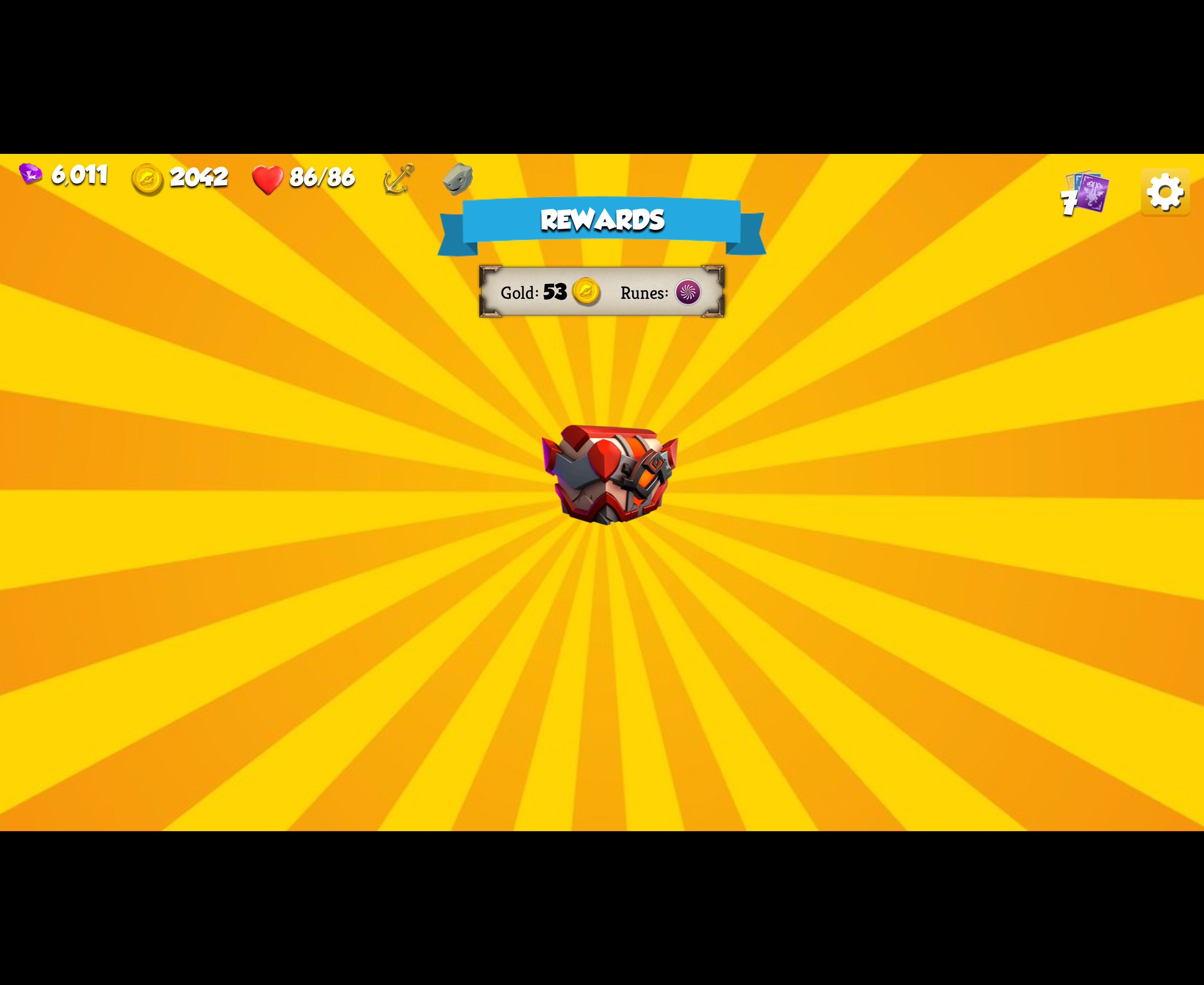
click at [1148, 196] on img at bounding box center [1165, 192] width 49 height 49
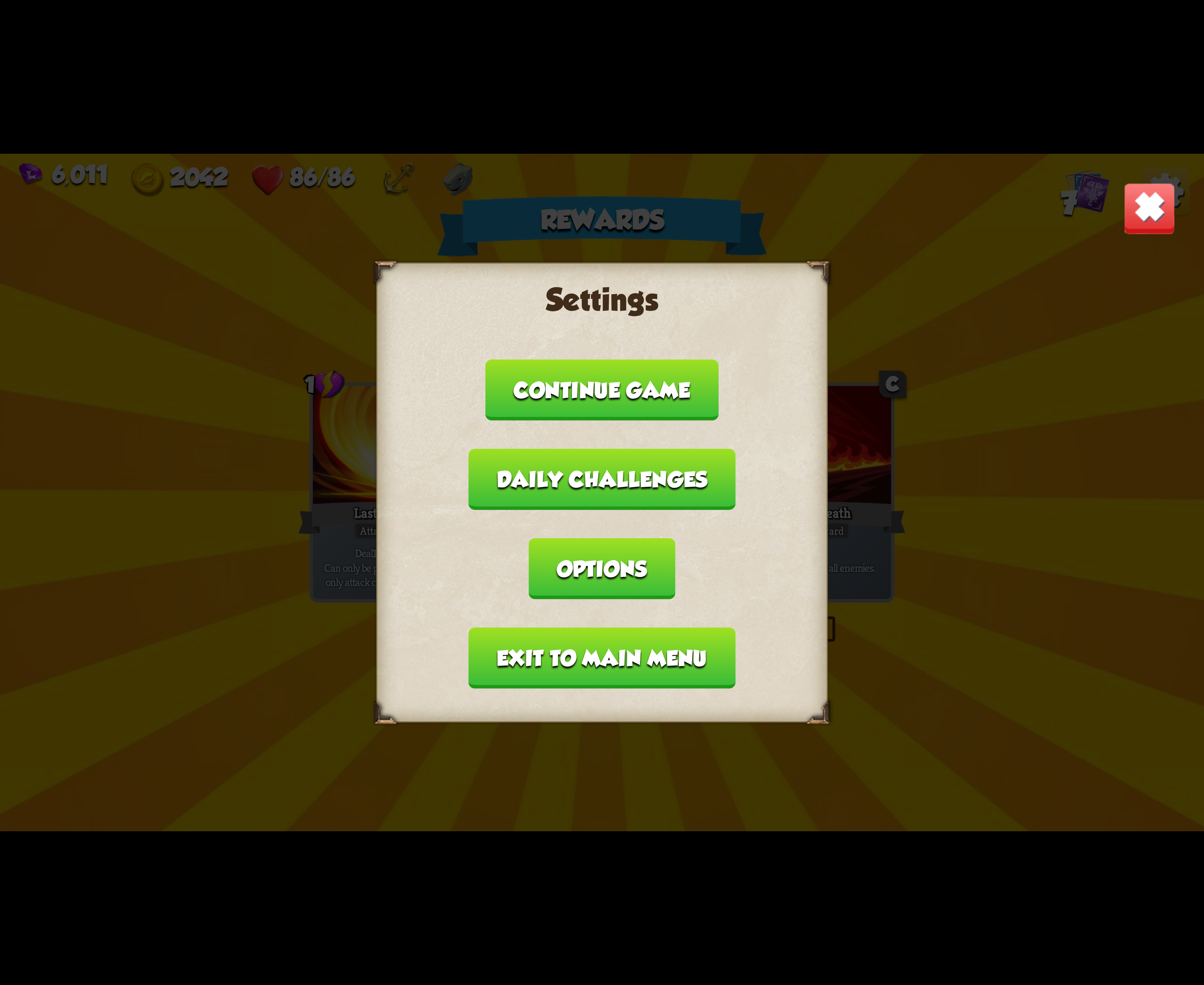
click at [675, 541] on button "Options" at bounding box center [602, 568] width 146 height 61
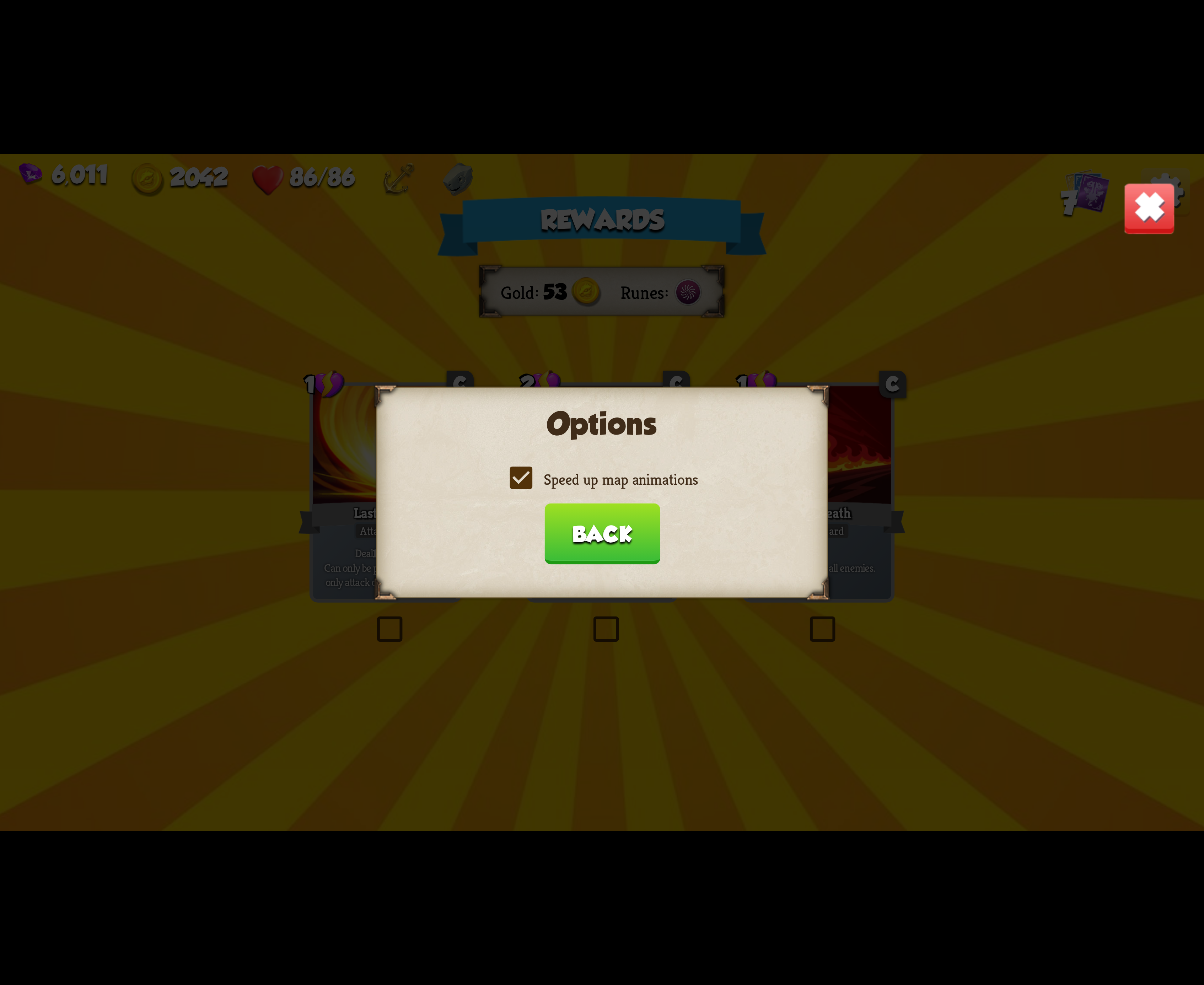
click at [523, 473] on label "Speed up map animations" at bounding box center [602, 479] width 192 height 20
click at [0, 0] on input "Speed up map animations" at bounding box center [0, 0] width 0 height 0
click at [523, 473] on label "Speed up map animations" at bounding box center [602, 479] width 192 height 20
click at [0, 0] on input "Speed up map animations" at bounding box center [0, 0] width 0 height 0
click at [523, 473] on label "Speed up map animations" at bounding box center [602, 479] width 192 height 20
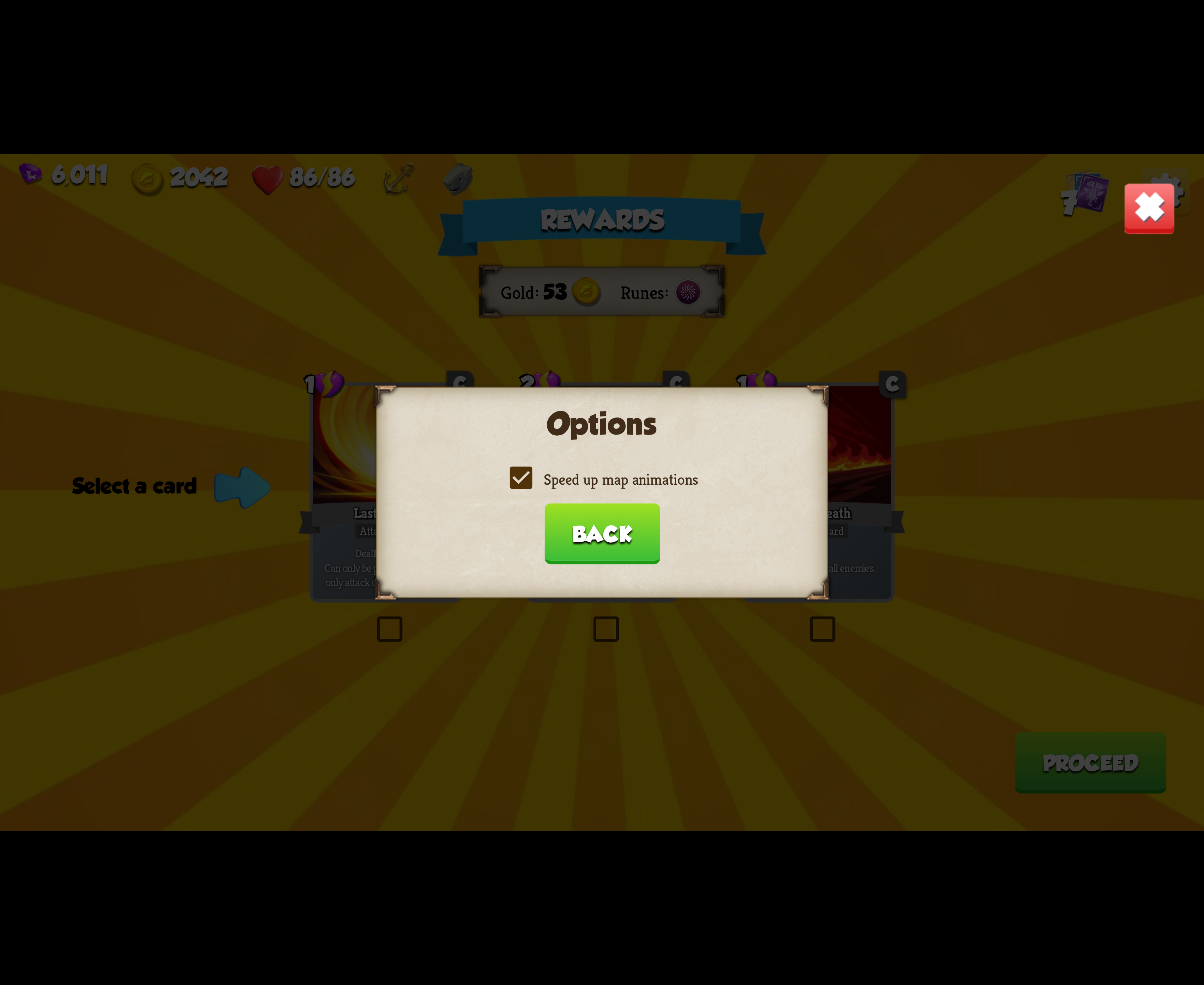
click at [0, 0] on input "Speed up map animations" at bounding box center [0, 0] width 0 height 0
click at [523, 473] on label "Speed up map animations" at bounding box center [602, 479] width 192 height 20
click at [0, 0] on input "Speed up map animations" at bounding box center [0, 0] width 0 height 0
click at [523, 473] on label "Speed up map animations" at bounding box center [602, 479] width 192 height 20
click at [0, 0] on input "Speed up map animations" at bounding box center [0, 0] width 0 height 0
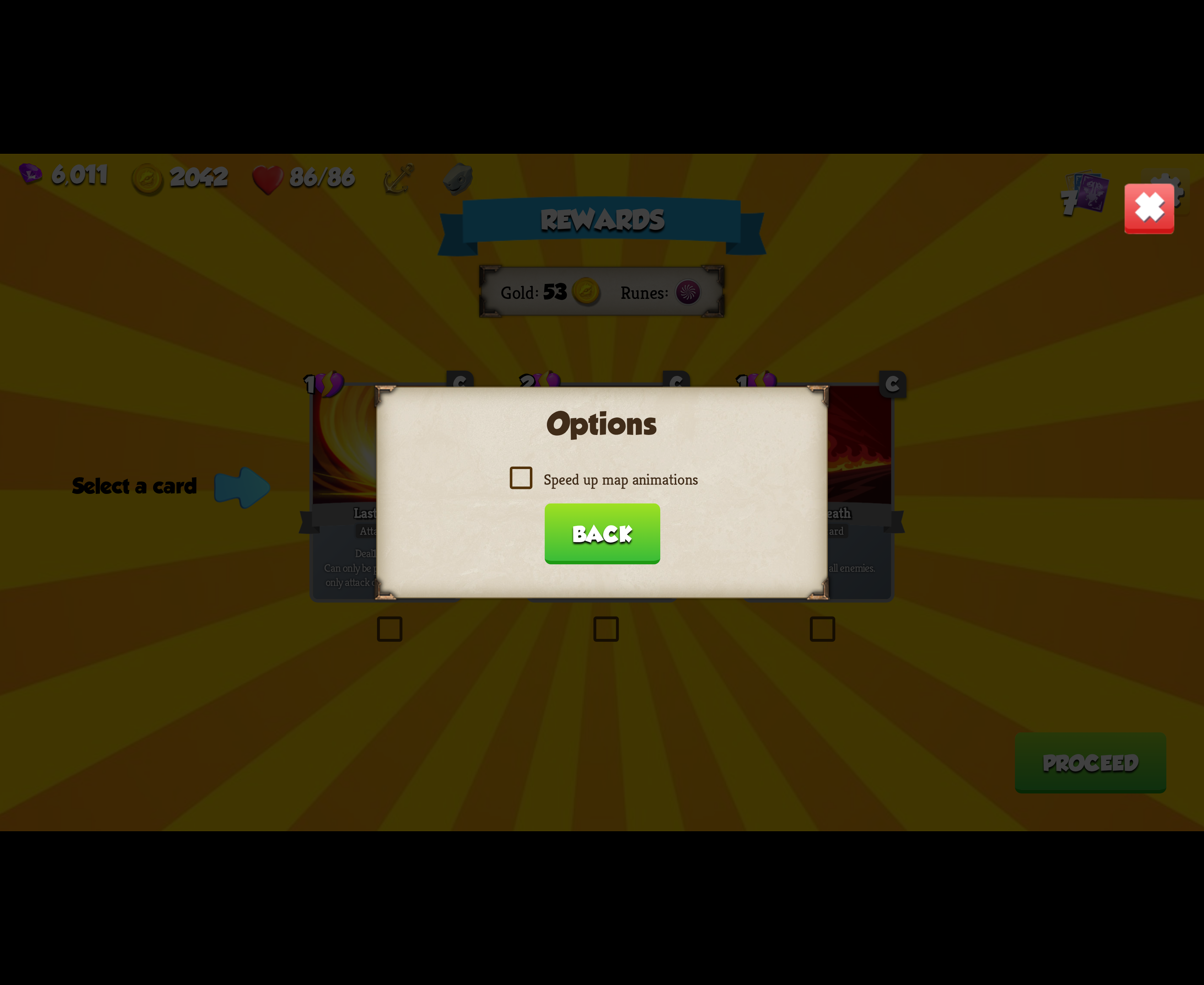
click at [523, 473] on label "Speed up map animations" at bounding box center [602, 479] width 192 height 20
click at [0, 0] on input "Speed up map animations" at bounding box center [0, 0] width 0 height 0
click at [614, 519] on button "Back" at bounding box center [602, 534] width 116 height 61
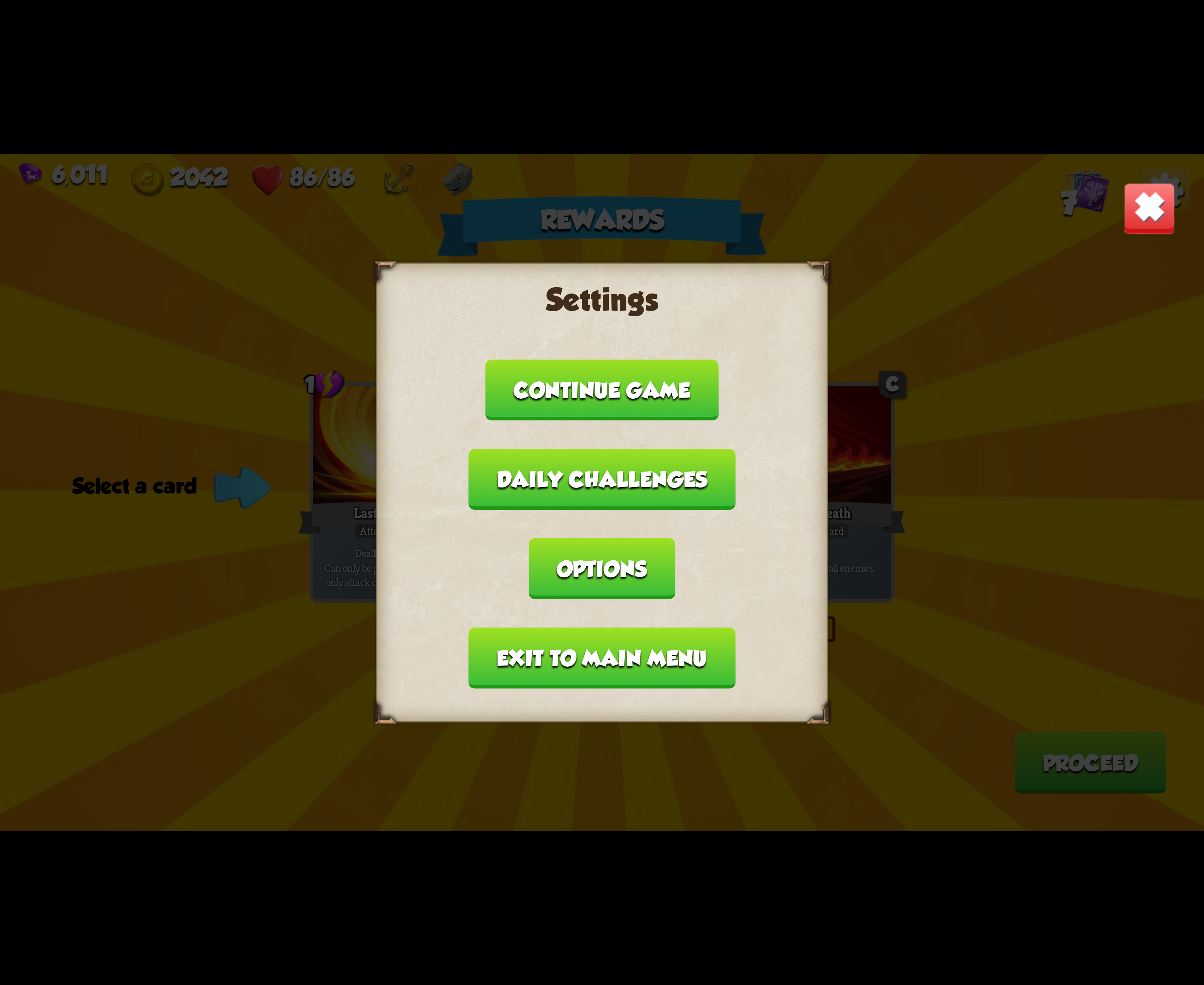
click at [568, 628] on button "Exit to main menu" at bounding box center [602, 658] width 266 height 61
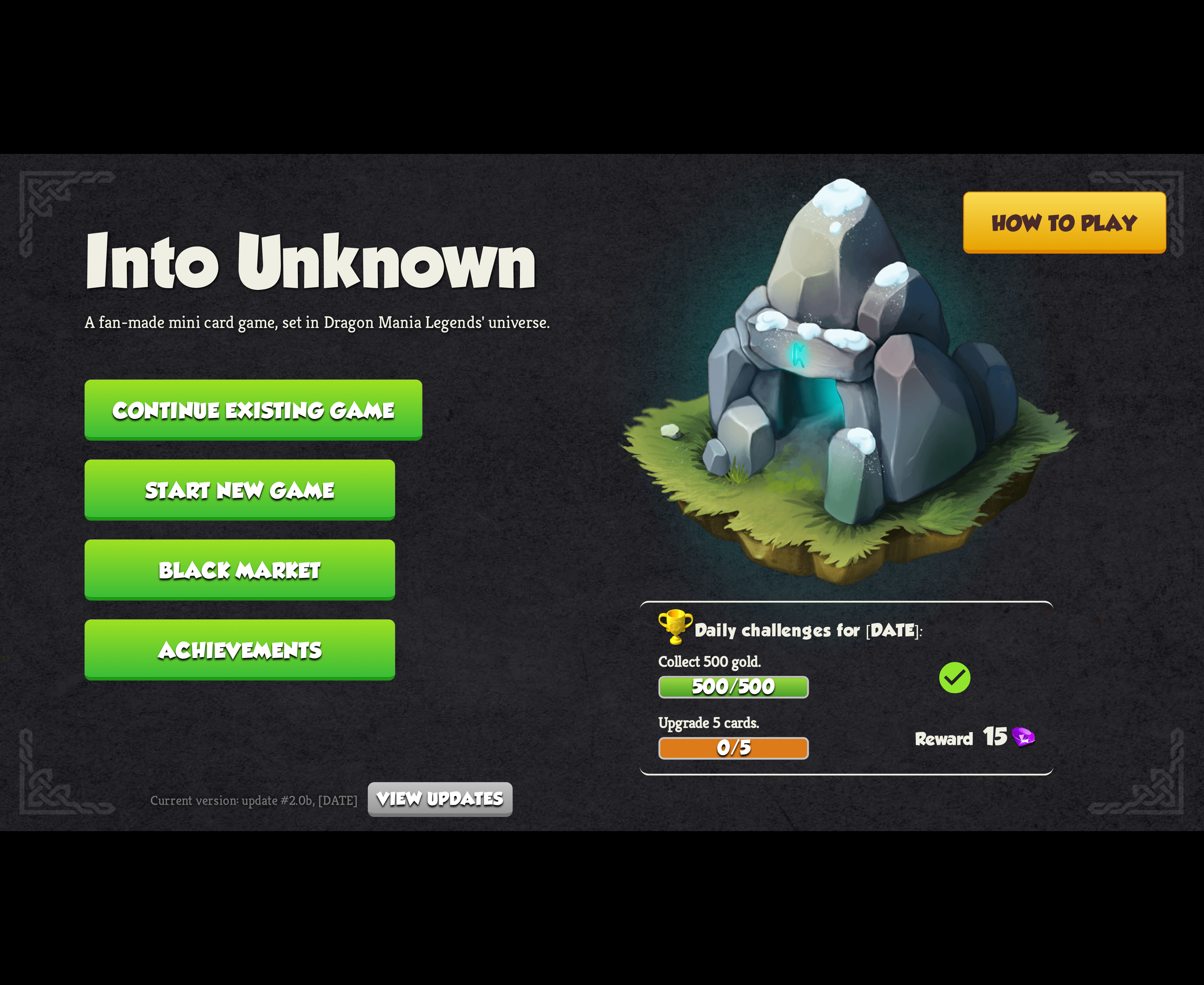
click at [351, 403] on button "Continue existing game" at bounding box center [253, 410] width 338 height 61
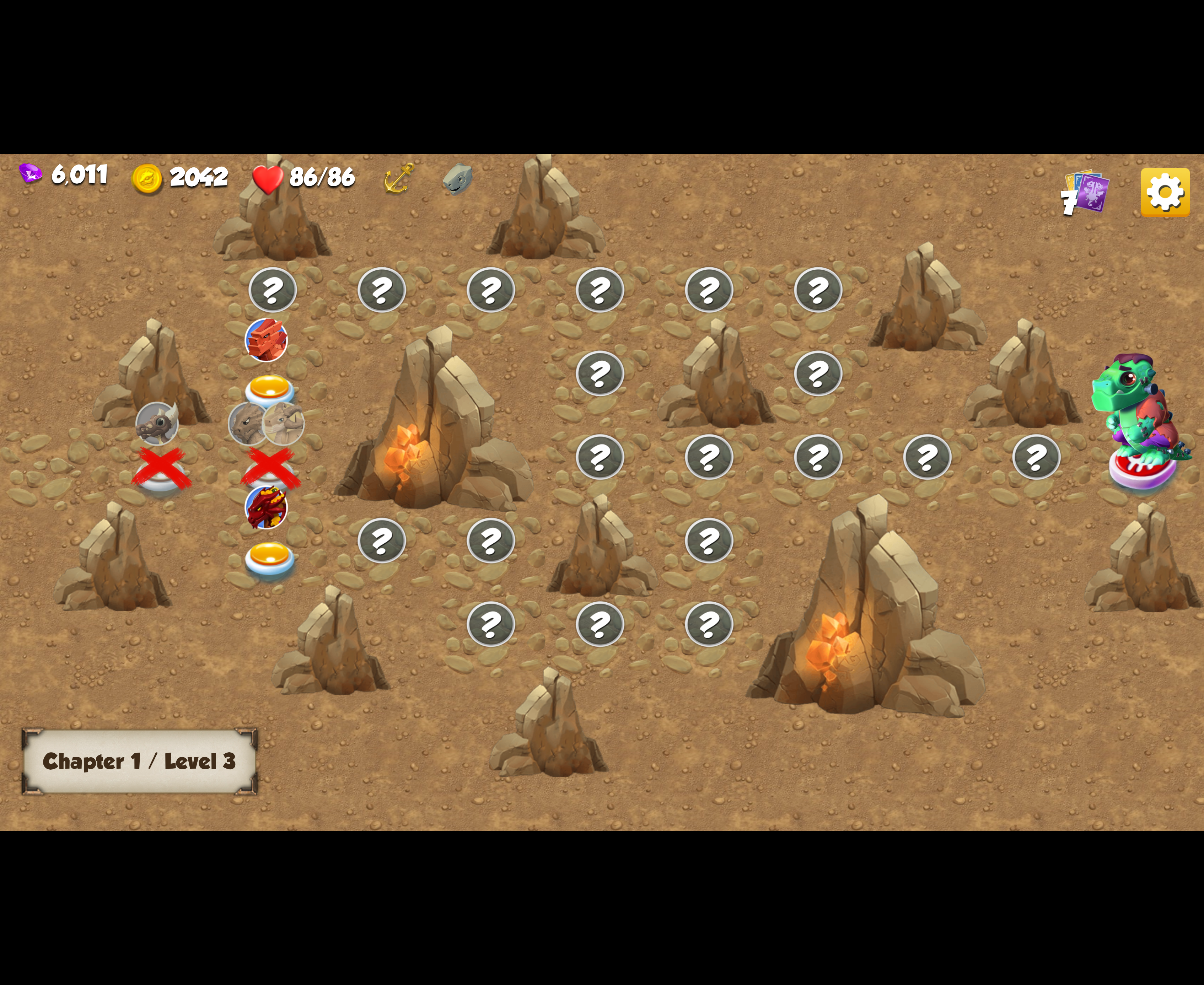
click at [273, 536] on div at bounding box center [273, 553] width 109 height 84
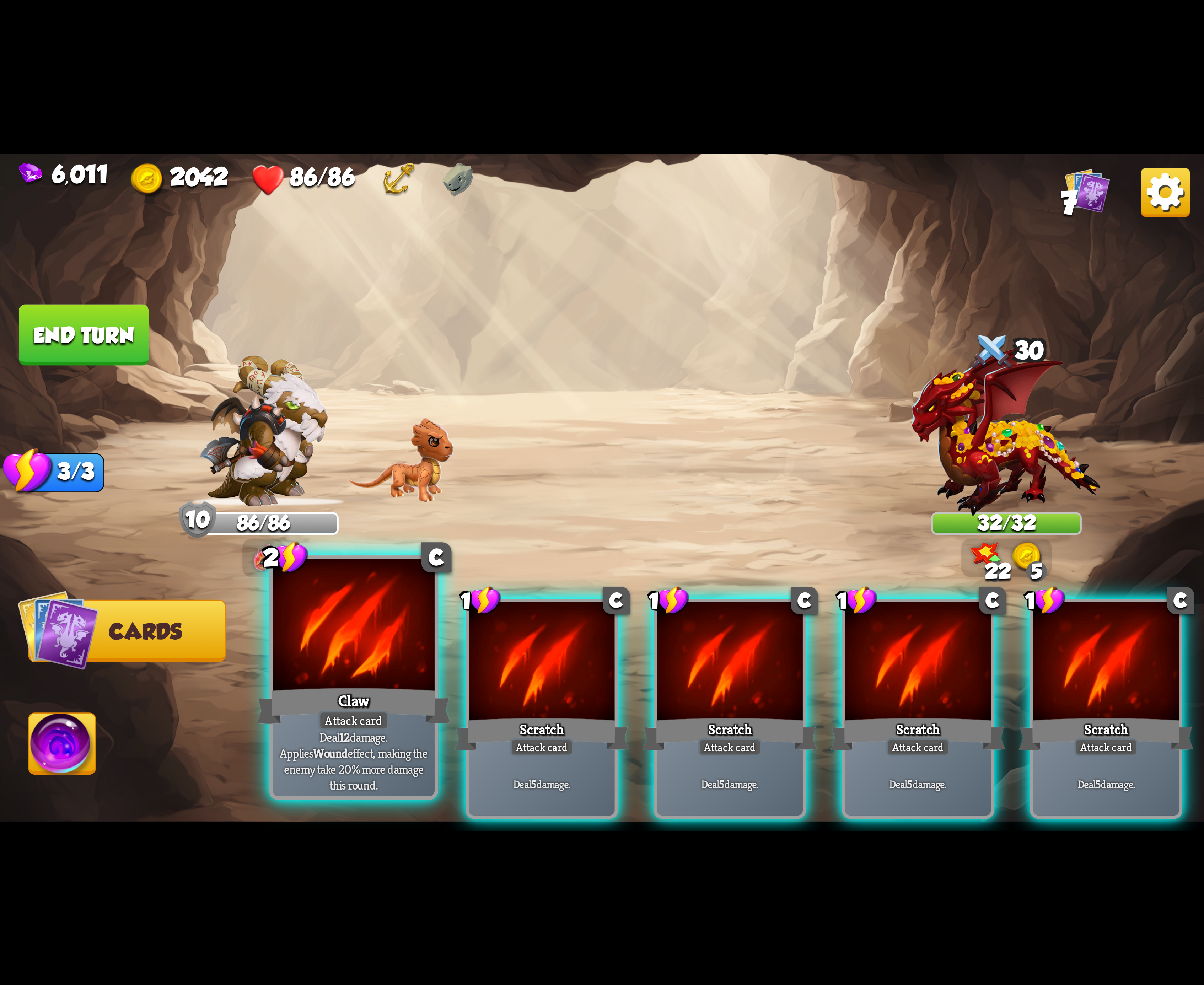
click at [364, 694] on div "Claw" at bounding box center [353, 706] width 194 height 43
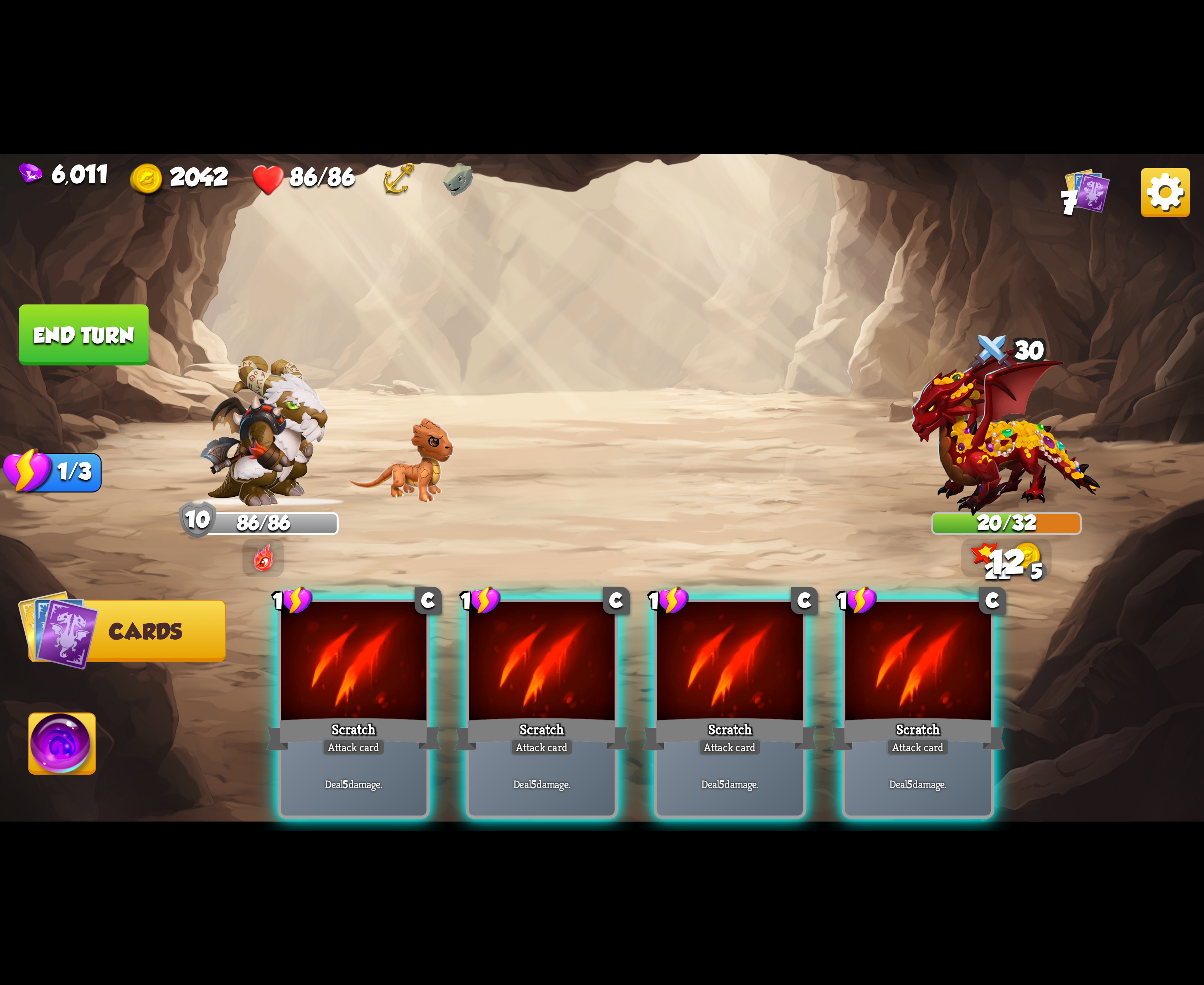
click at [364, 715] on div "Scratch" at bounding box center [354, 734] width 175 height 39
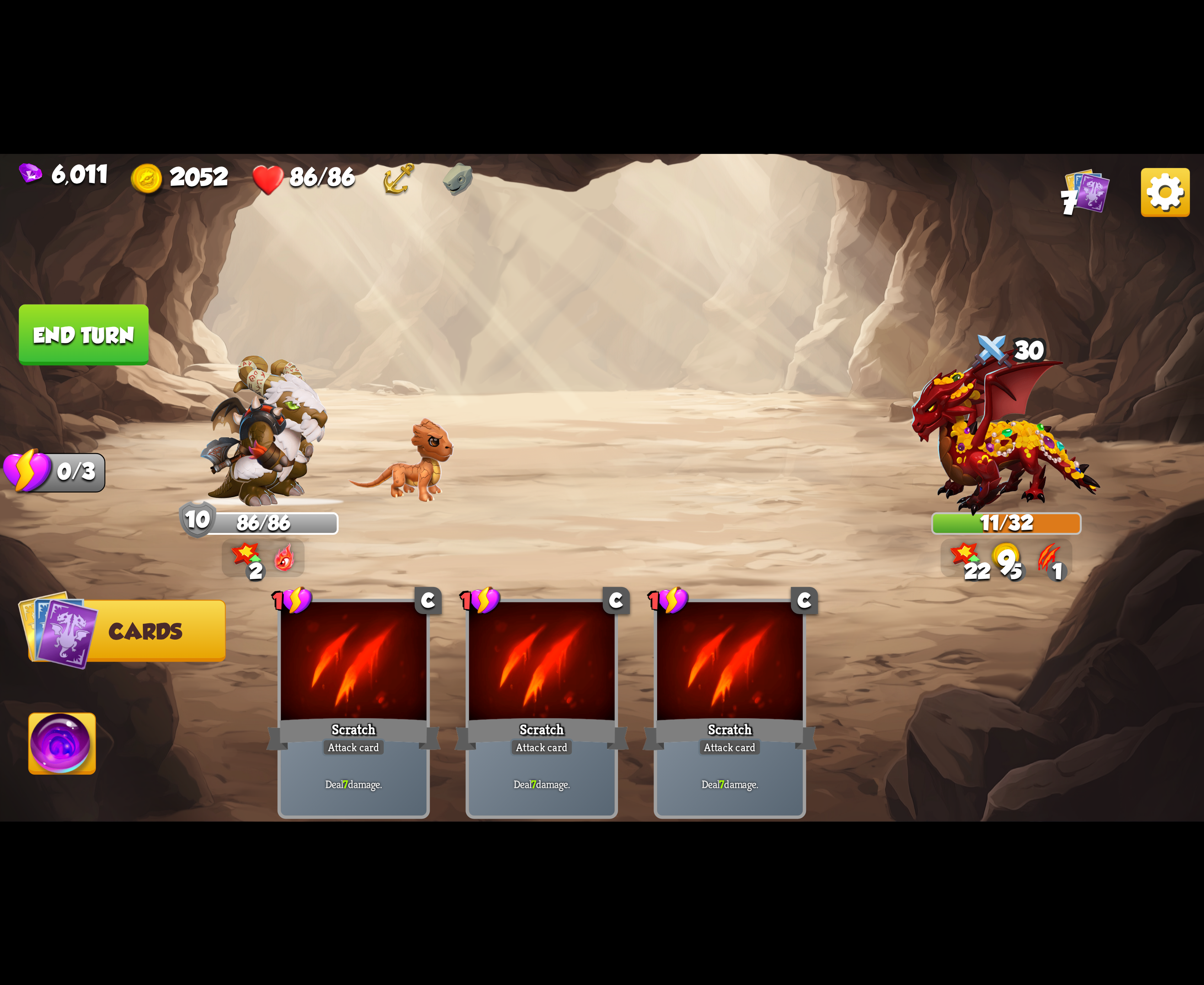
click at [56, 745] on img at bounding box center [63, 748] width 67 height 68
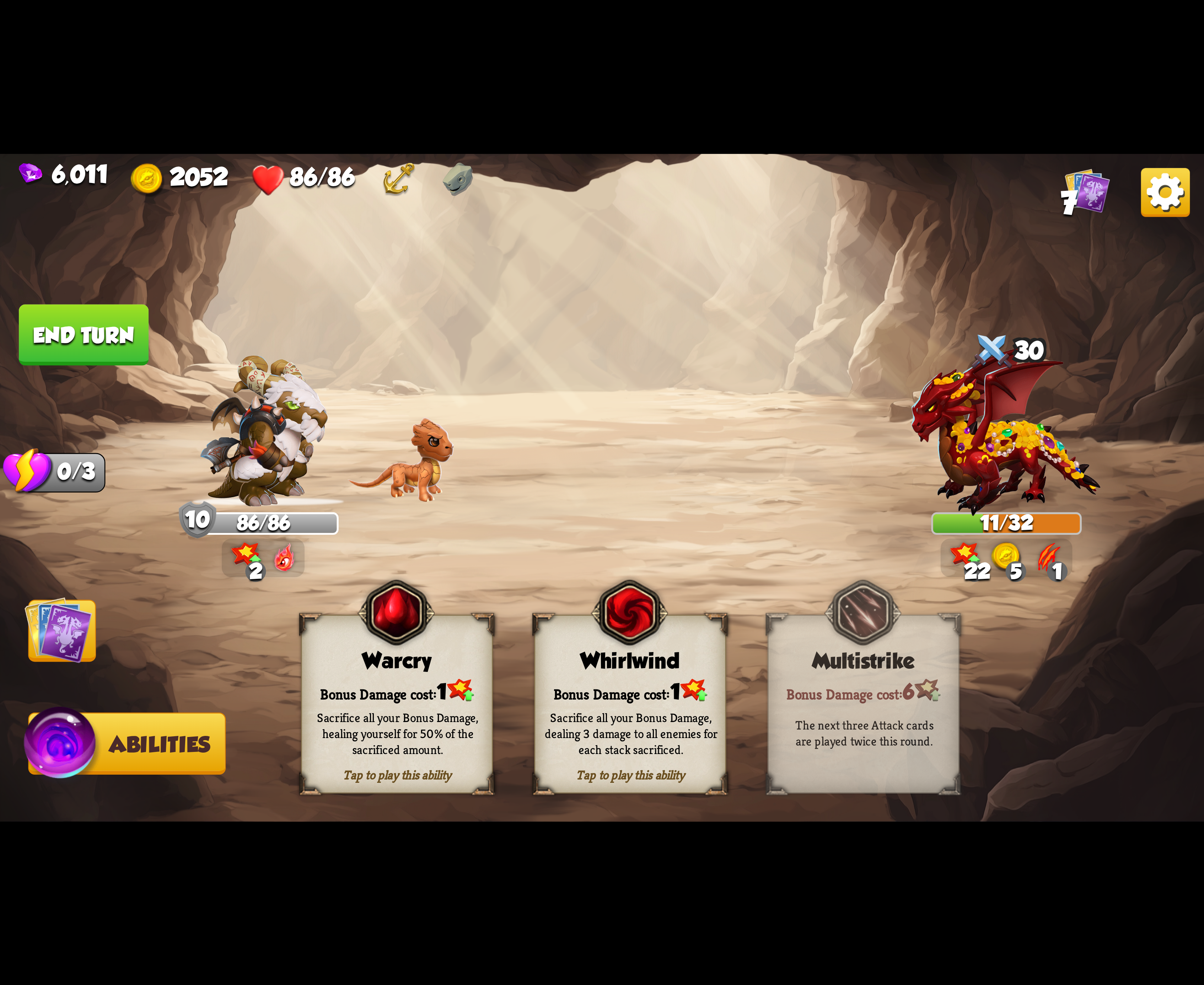
click at [650, 716] on div "Sacrifice all your Bonus Damage, dealing 3 damage to all enemies for each stack…" at bounding box center [632, 733] width 173 height 48
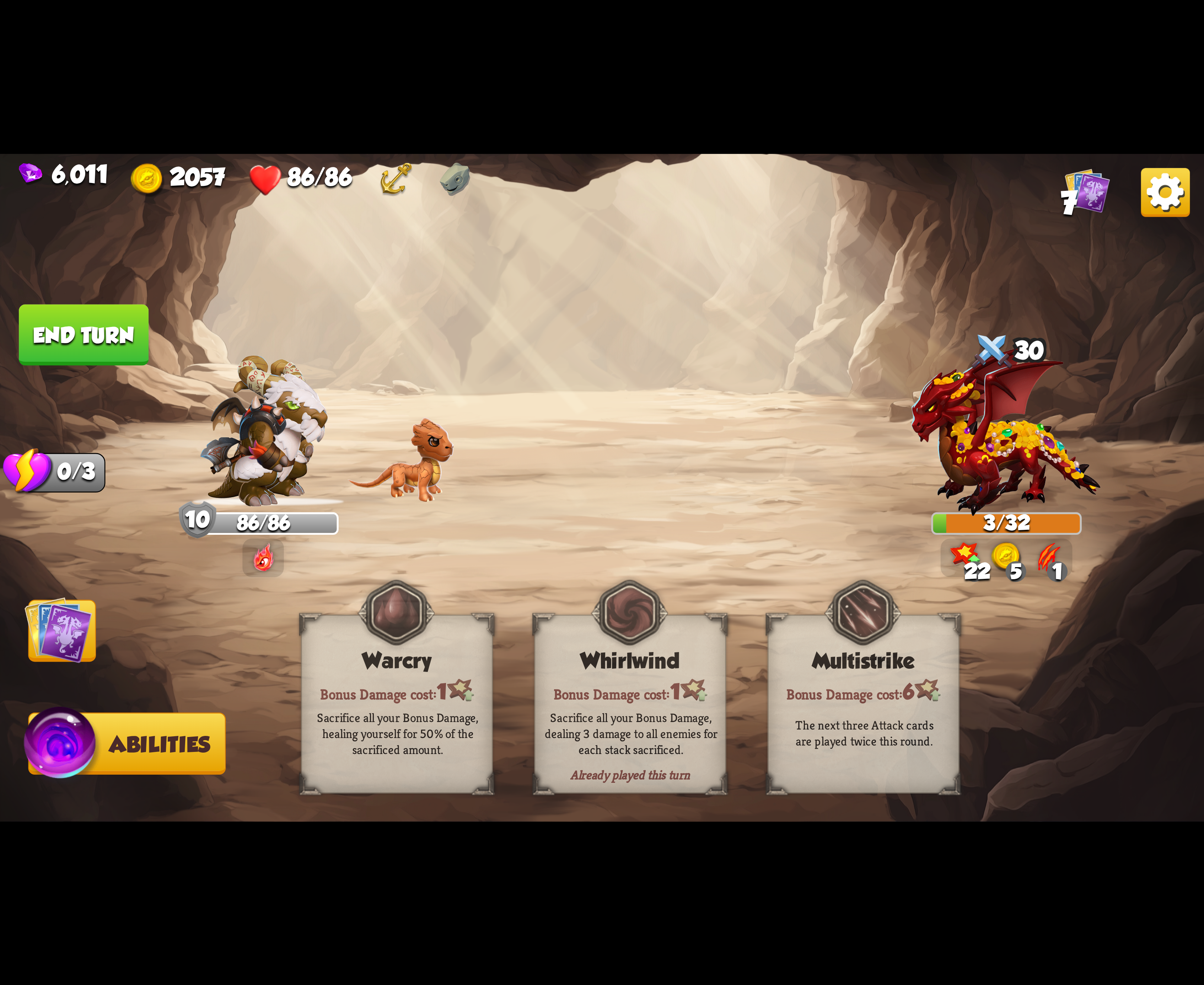
click at [118, 340] on button "End turn" at bounding box center [84, 335] width 130 height 61
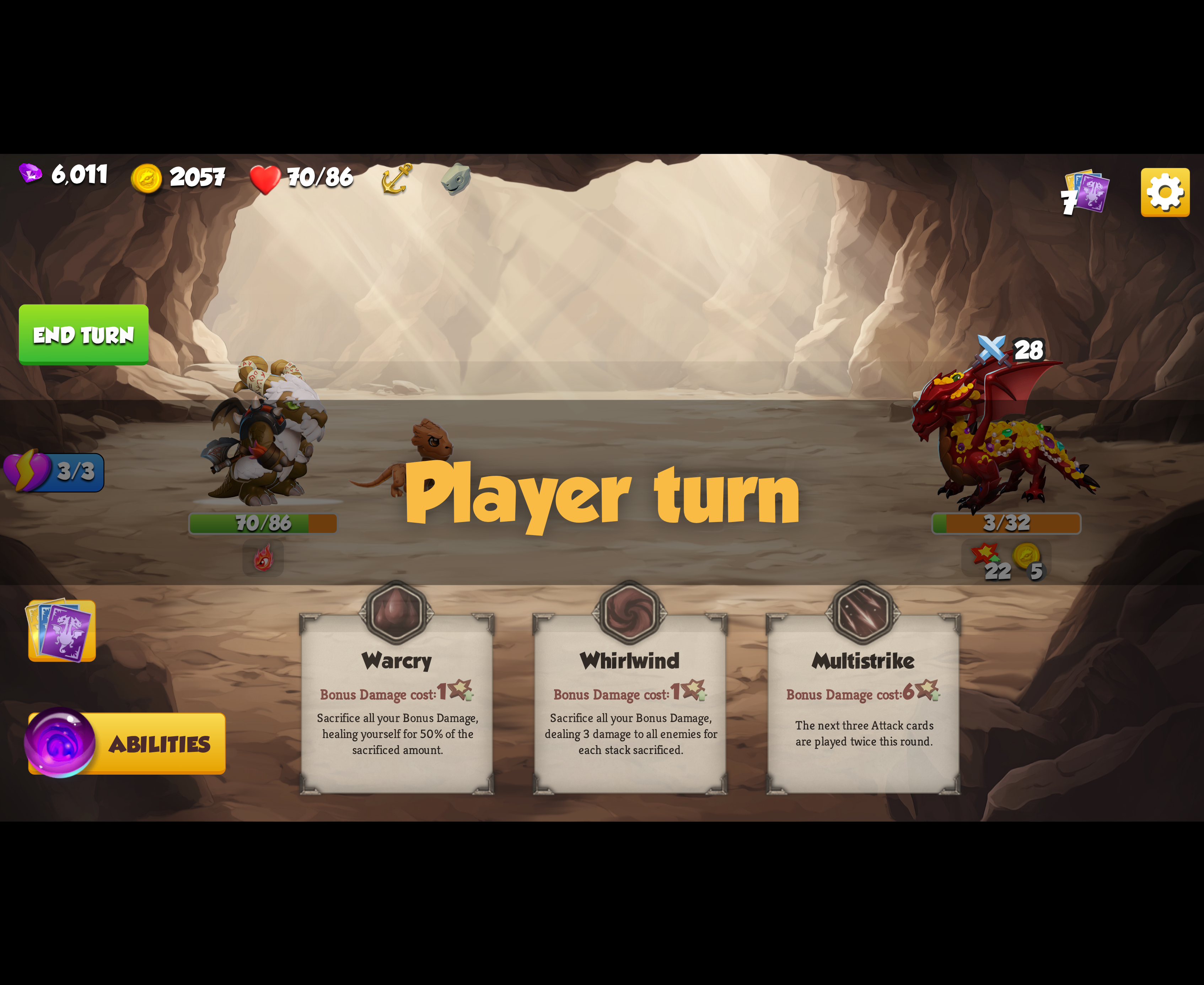
click at [63, 640] on img at bounding box center [59, 630] width 68 height 68
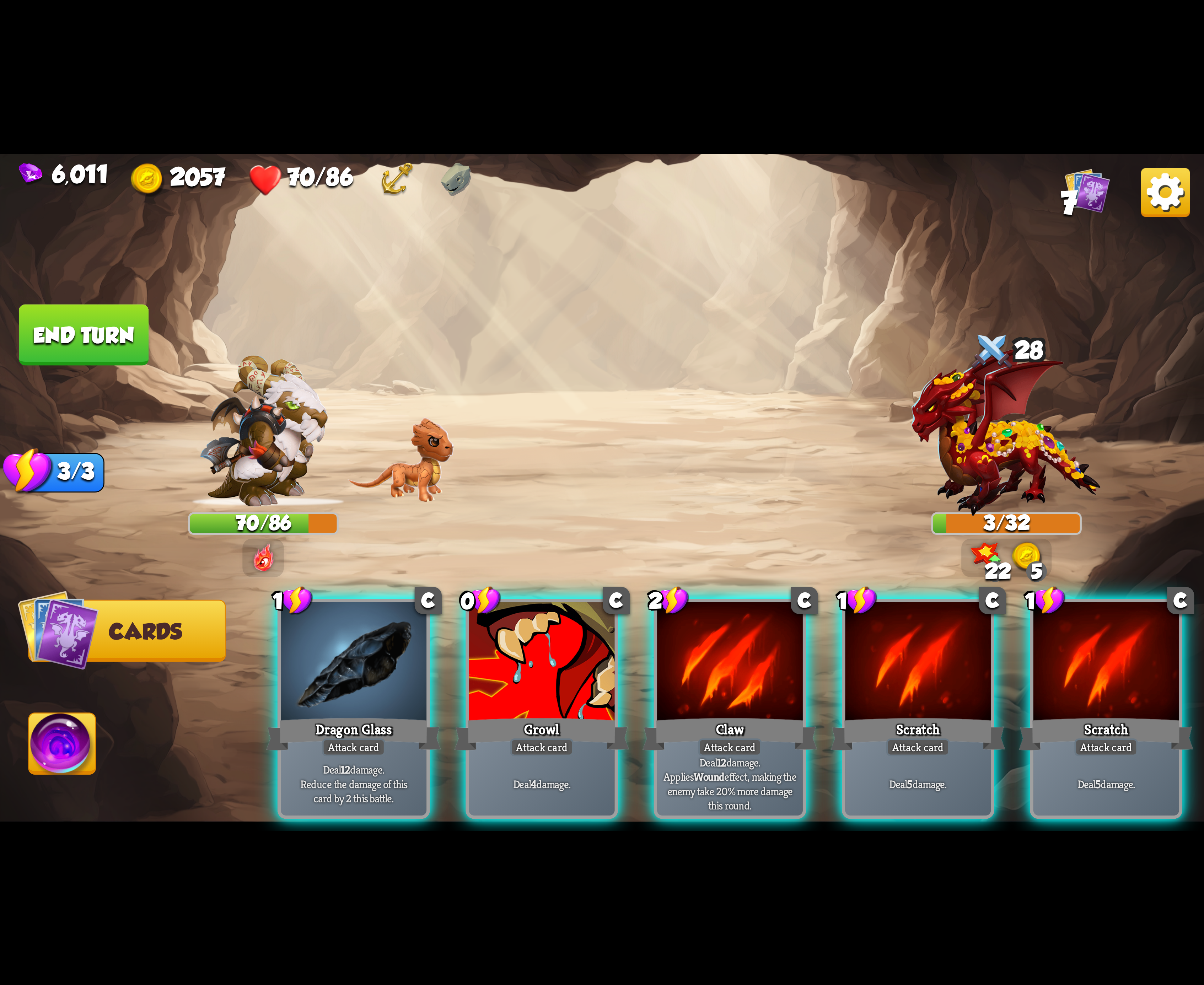
click at [1133, 192] on div "6,011 2057 70/86 7" at bounding box center [602, 177] width 1204 height 47
click at [1171, 219] on img at bounding box center [602, 492] width 1204 height 678
click at [1167, 206] on img at bounding box center [1165, 192] width 49 height 49
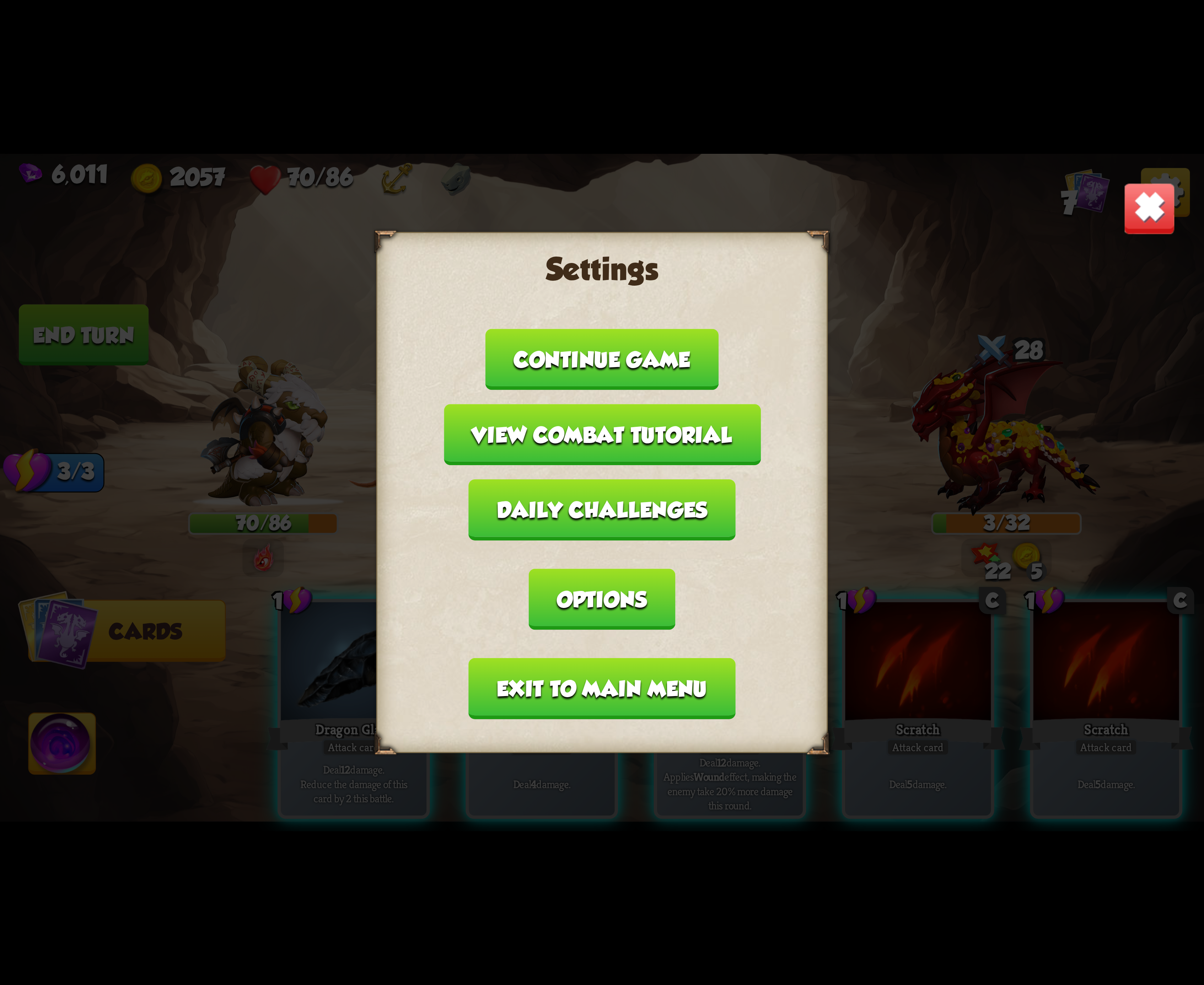
click at [612, 660] on button "Exit to main menu" at bounding box center [602, 688] width 266 height 61
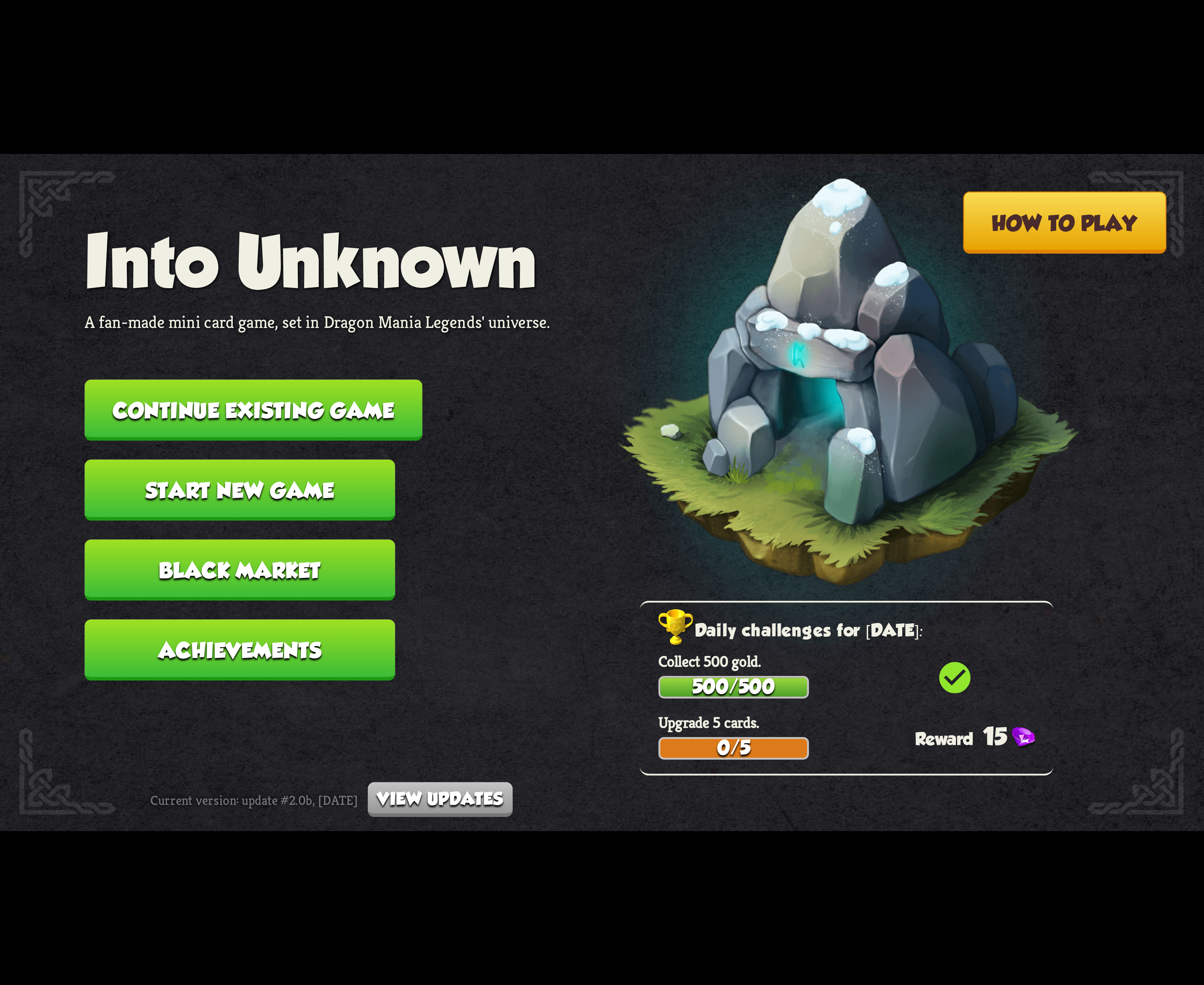
click at [316, 420] on button "Continue existing game" at bounding box center [253, 410] width 338 height 61
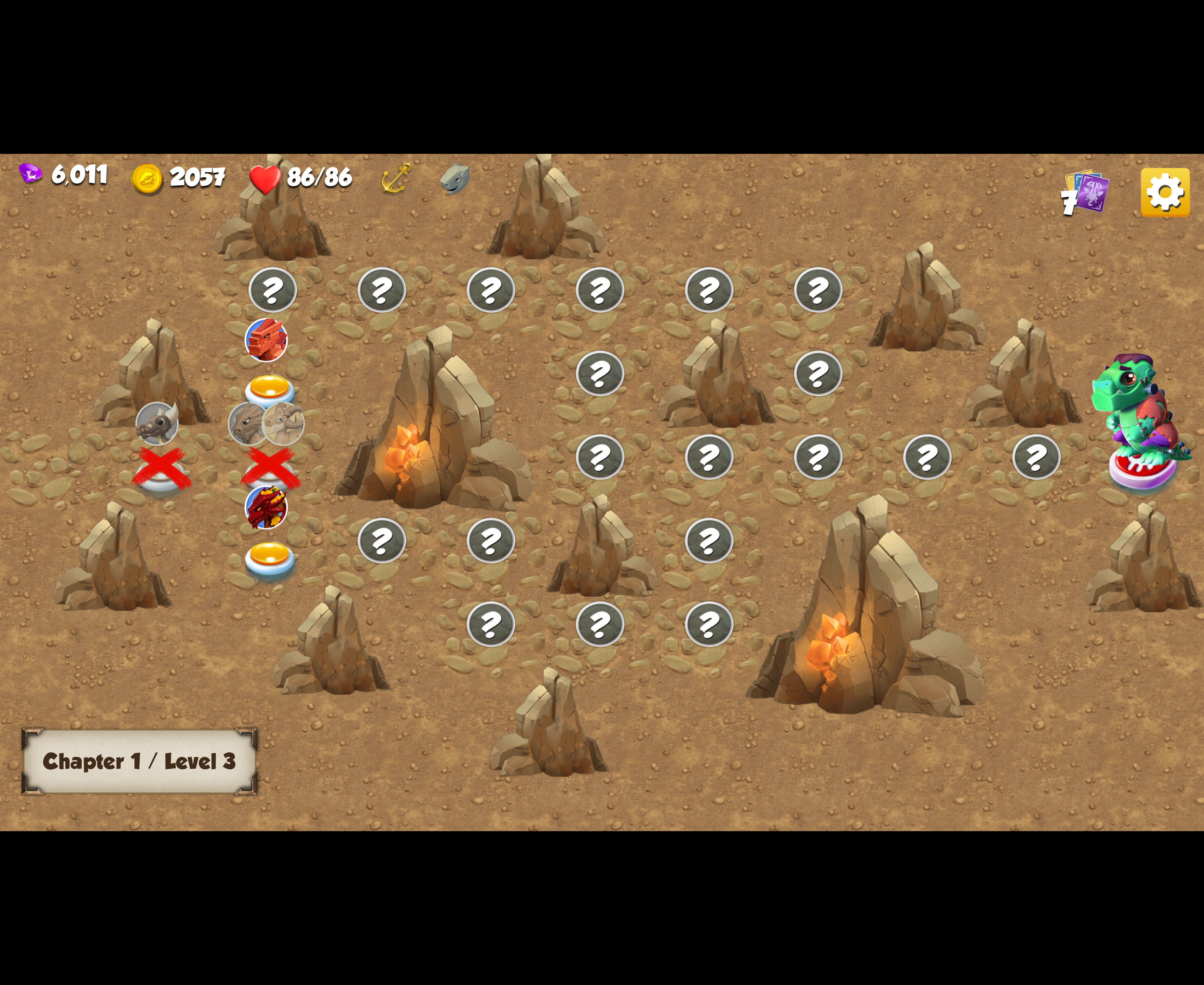
click at [245, 542] on img at bounding box center [271, 564] width 60 height 44
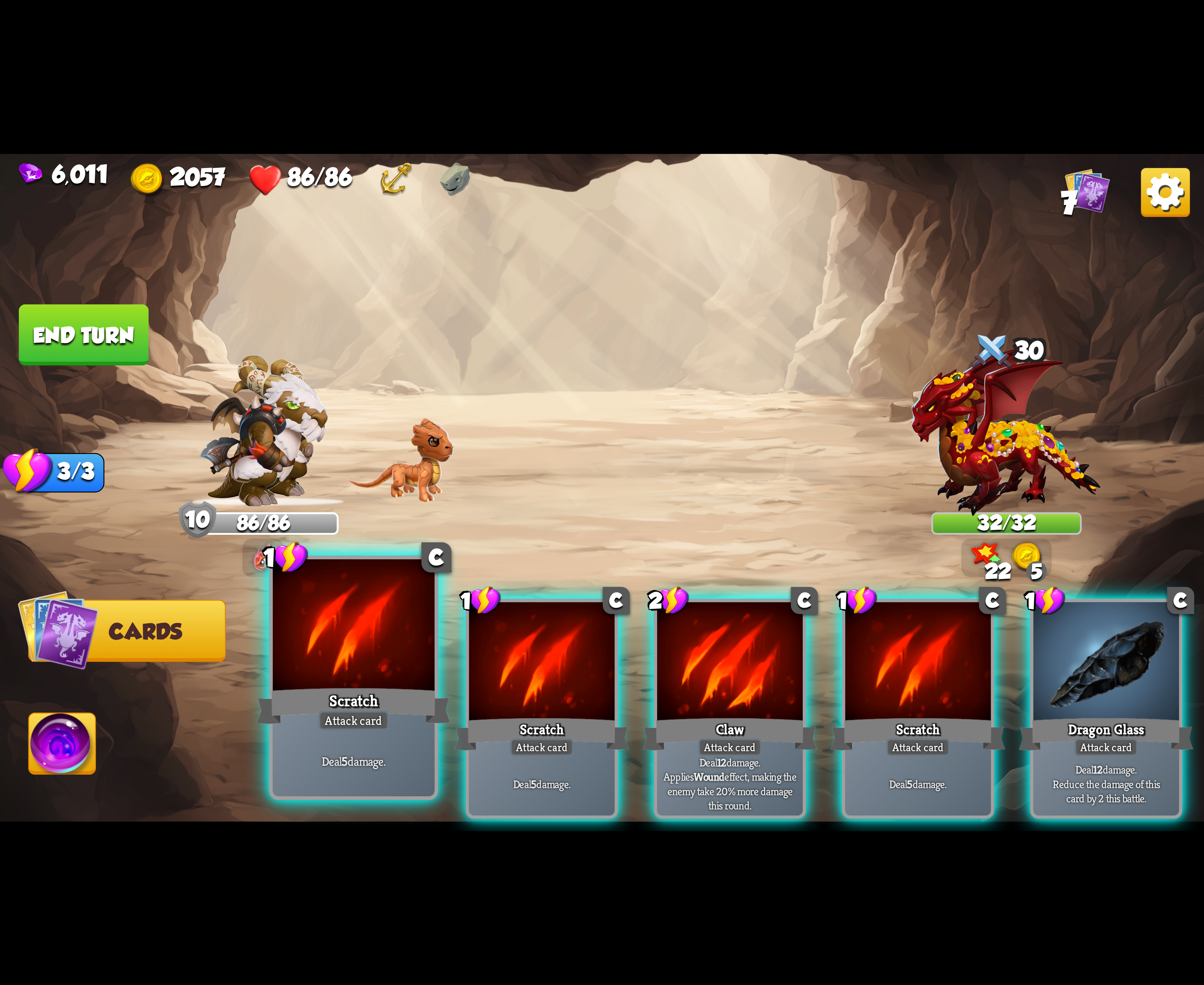
click at [374, 665] on div at bounding box center [353, 627] width 162 height 136
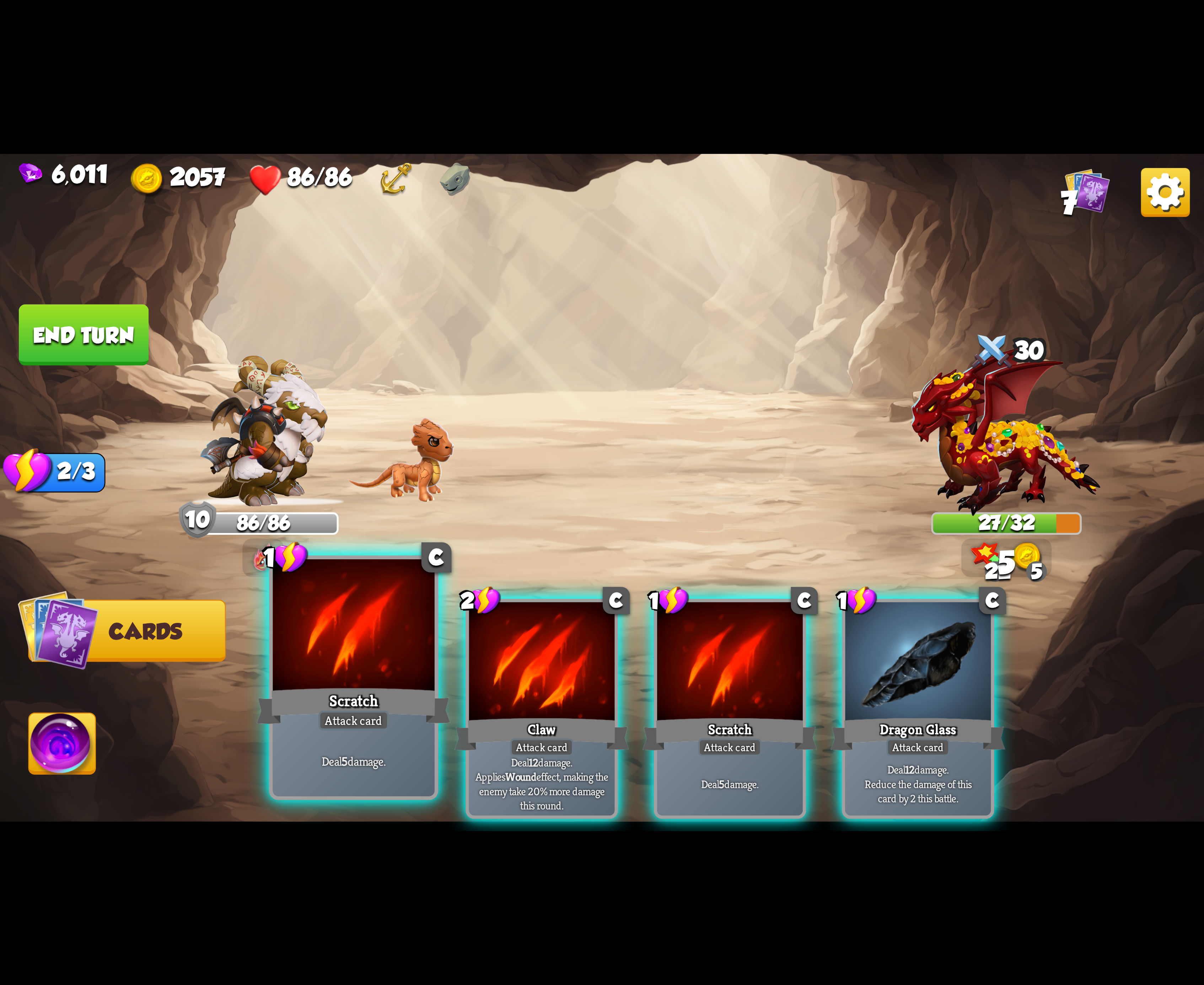
click at [348, 665] on div at bounding box center [353, 627] width 162 height 136
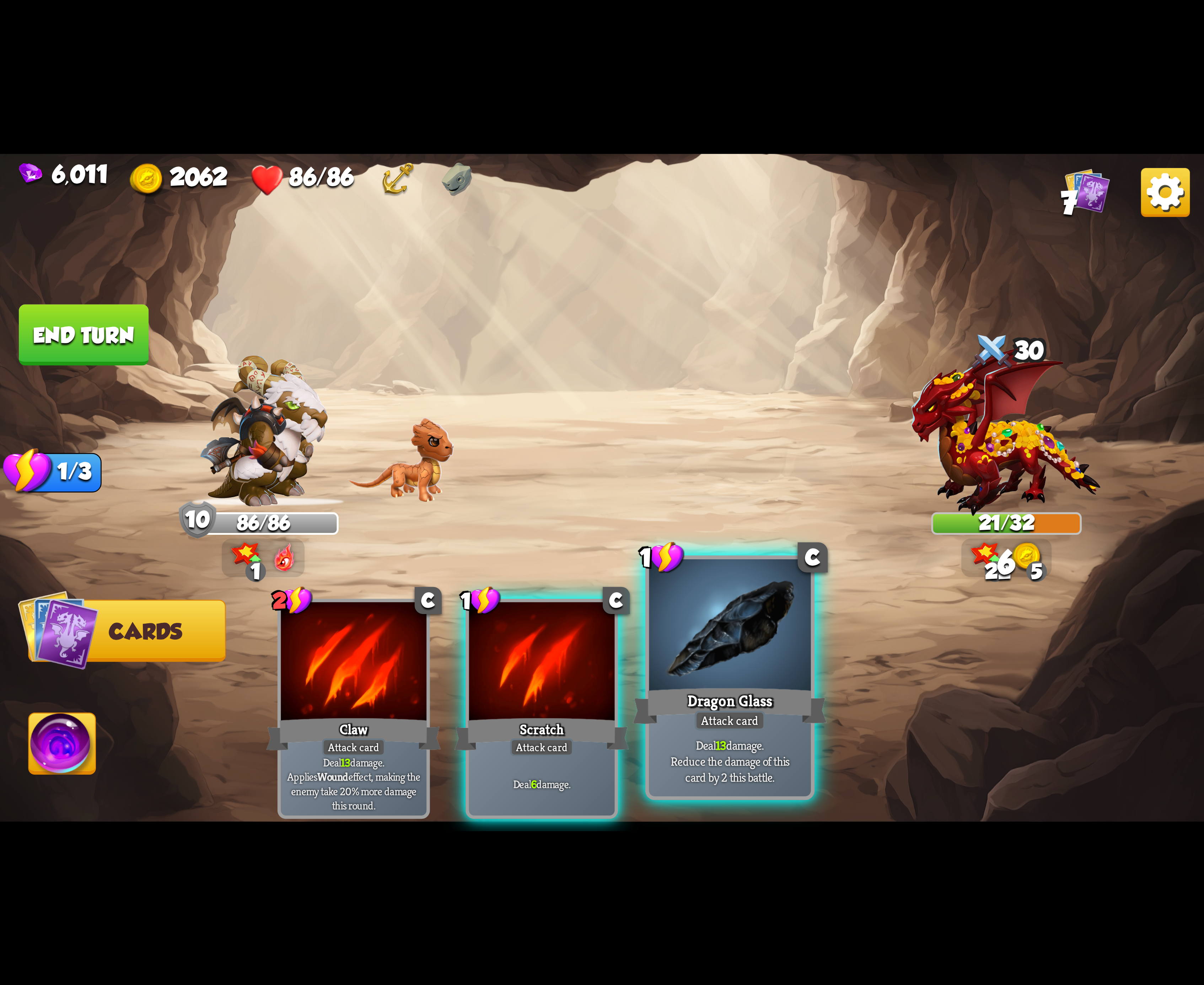
click at [749, 619] on div at bounding box center [729, 627] width 162 height 136
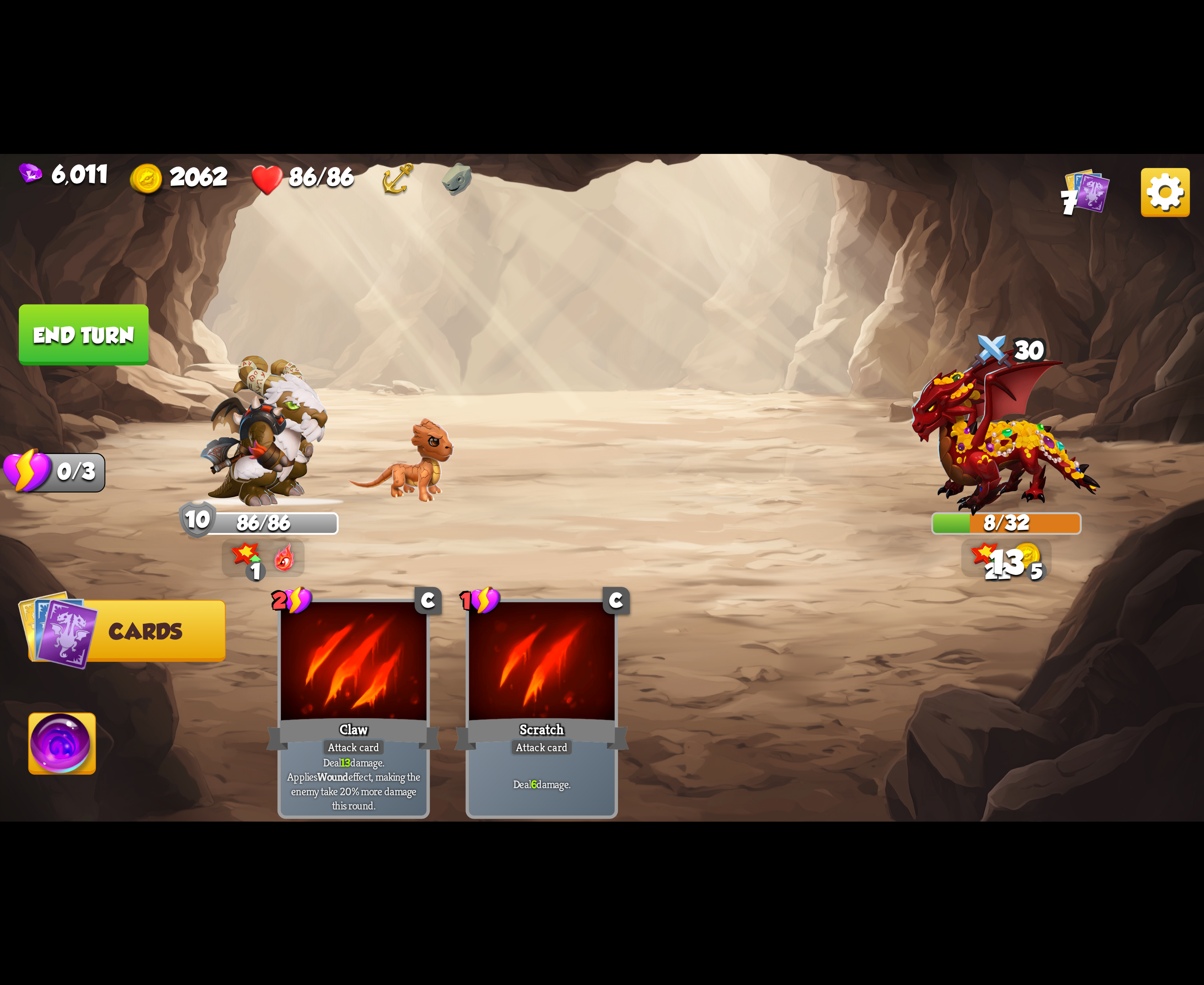
click at [43, 764] on img at bounding box center [63, 748] width 67 height 68
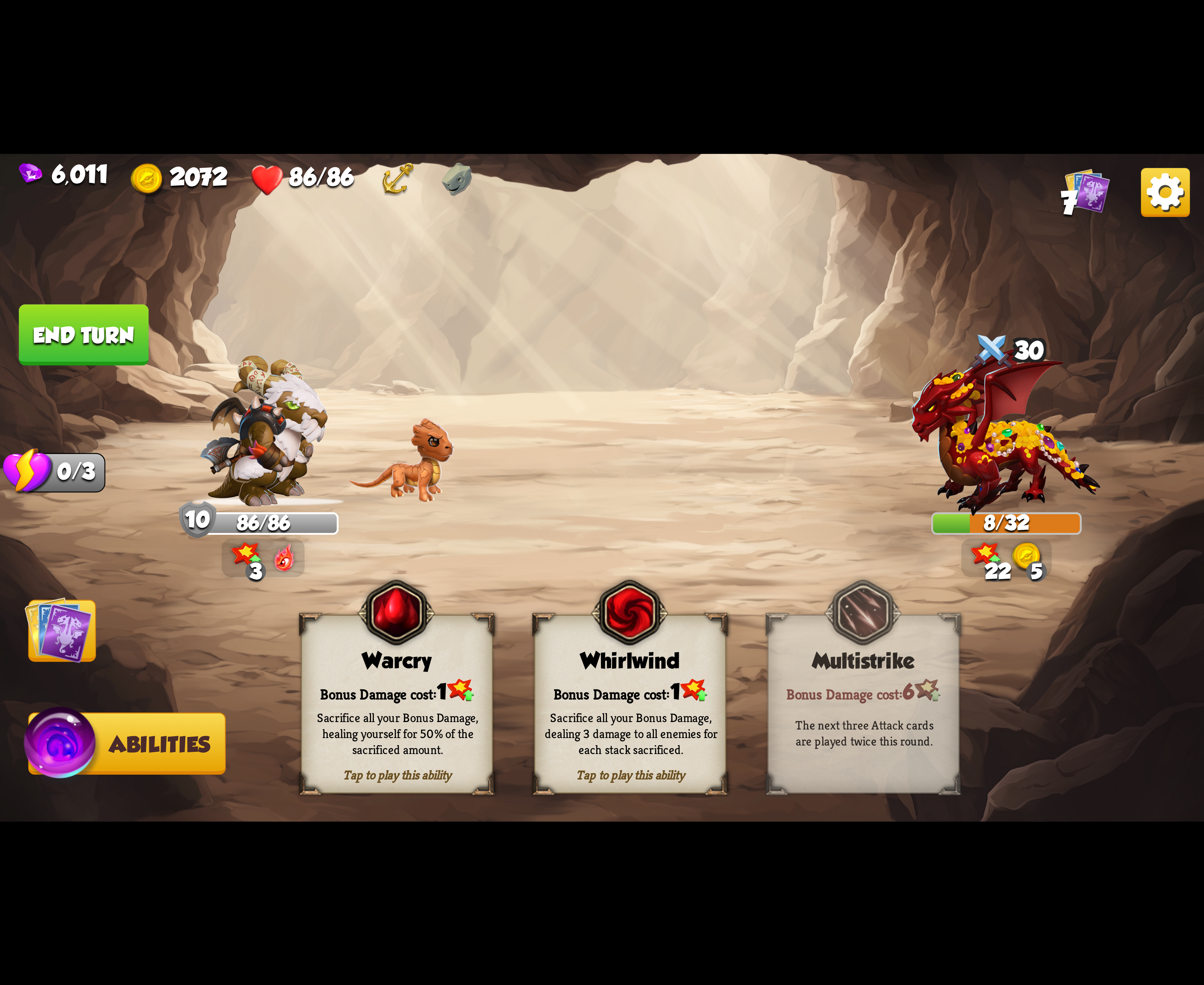
click at [107, 335] on button "End turn" at bounding box center [84, 335] width 130 height 61
drag, startPoint x: 702, startPoint y: 738, endPoint x: 691, endPoint y: 731, distance: 13.0
click at [698, 733] on div "Sacrifice all your Bonus Damage, dealing 3 damage to all enemies for each stack…" at bounding box center [632, 733] width 173 height 48
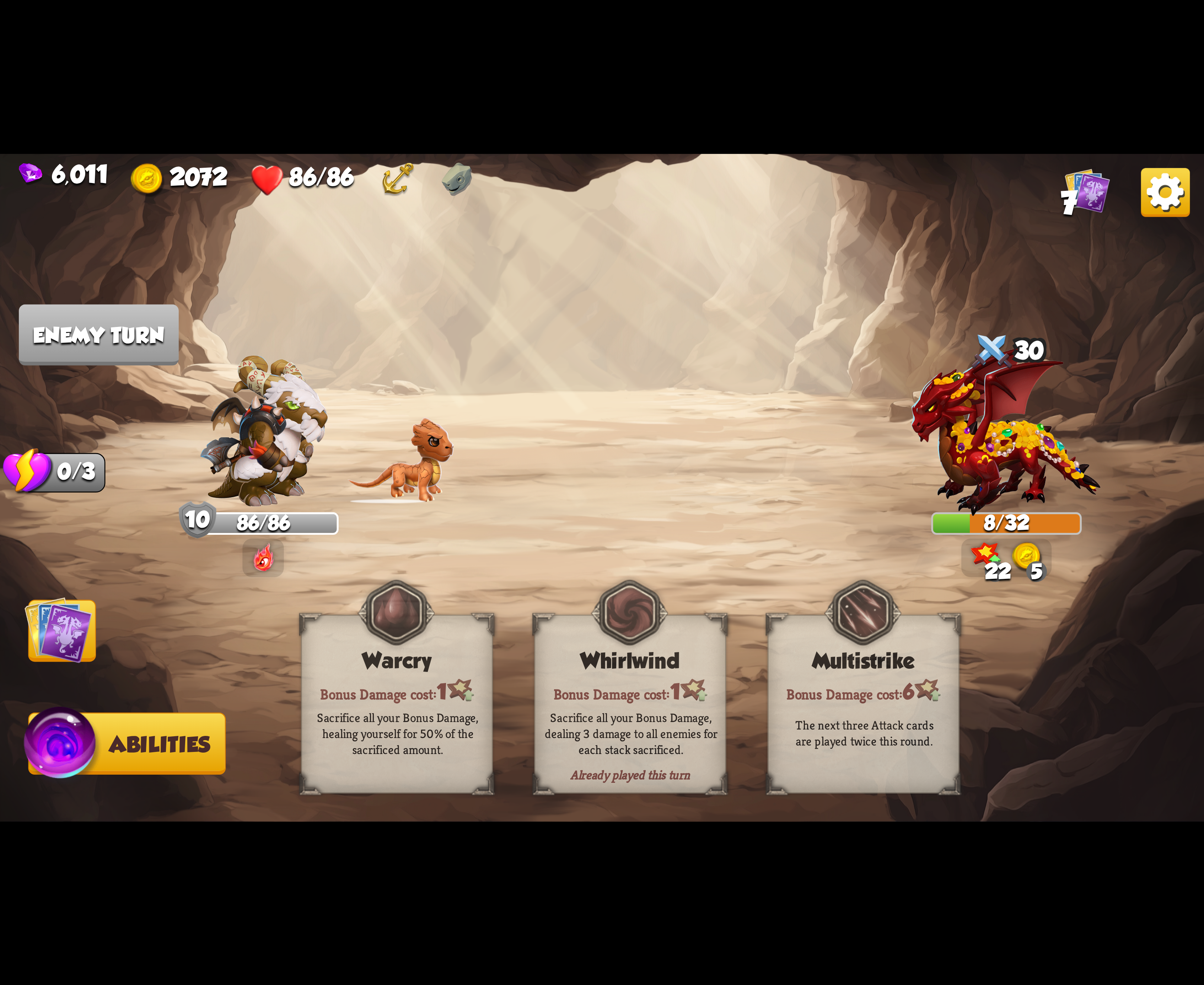
click at [691, 731] on div "Sacrifice all your Bonus Damage, dealing 3 damage to all enemies for each stack…" at bounding box center [632, 733] width 173 height 48
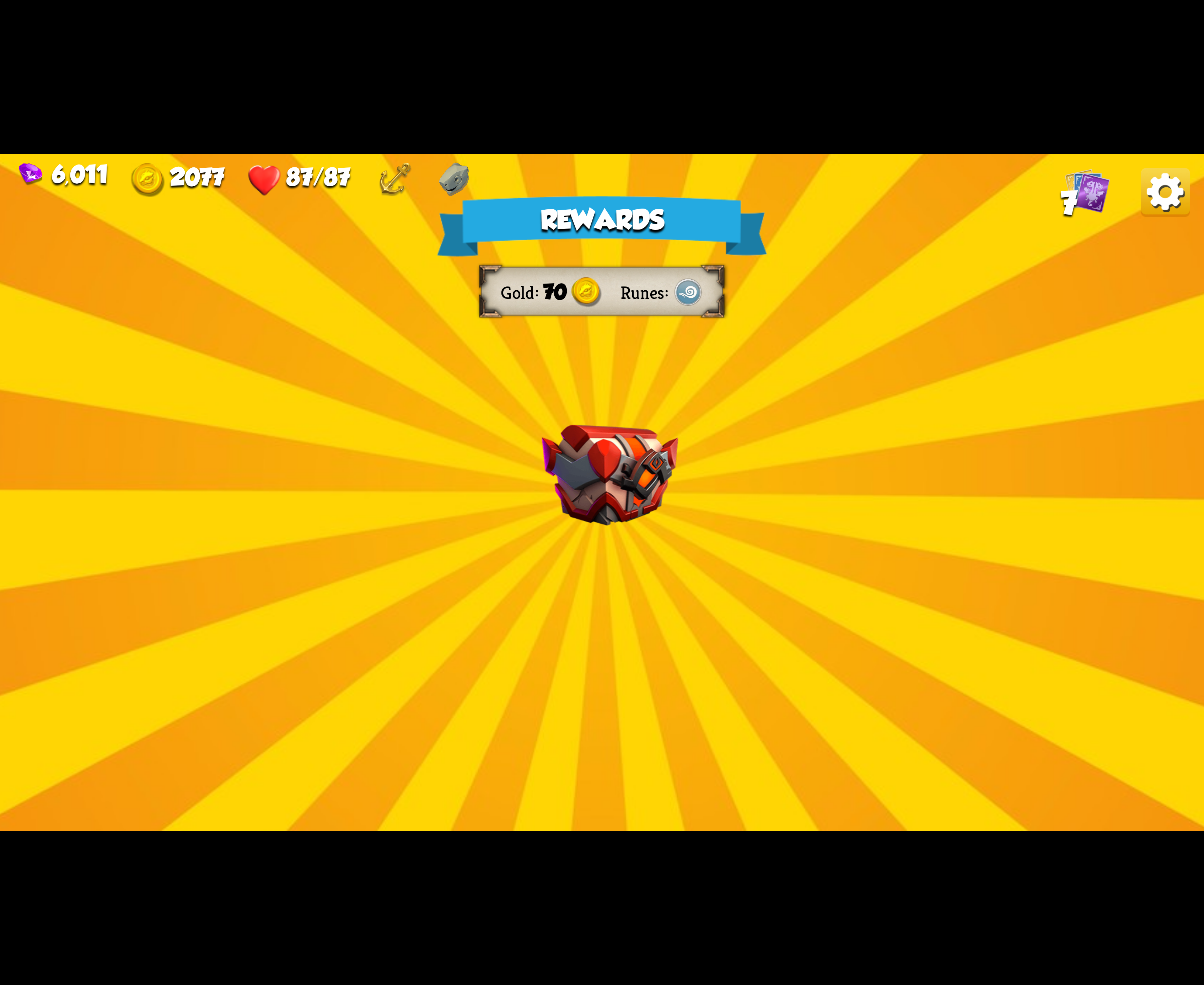
click at [1141, 201] on img at bounding box center [1165, 192] width 49 height 49
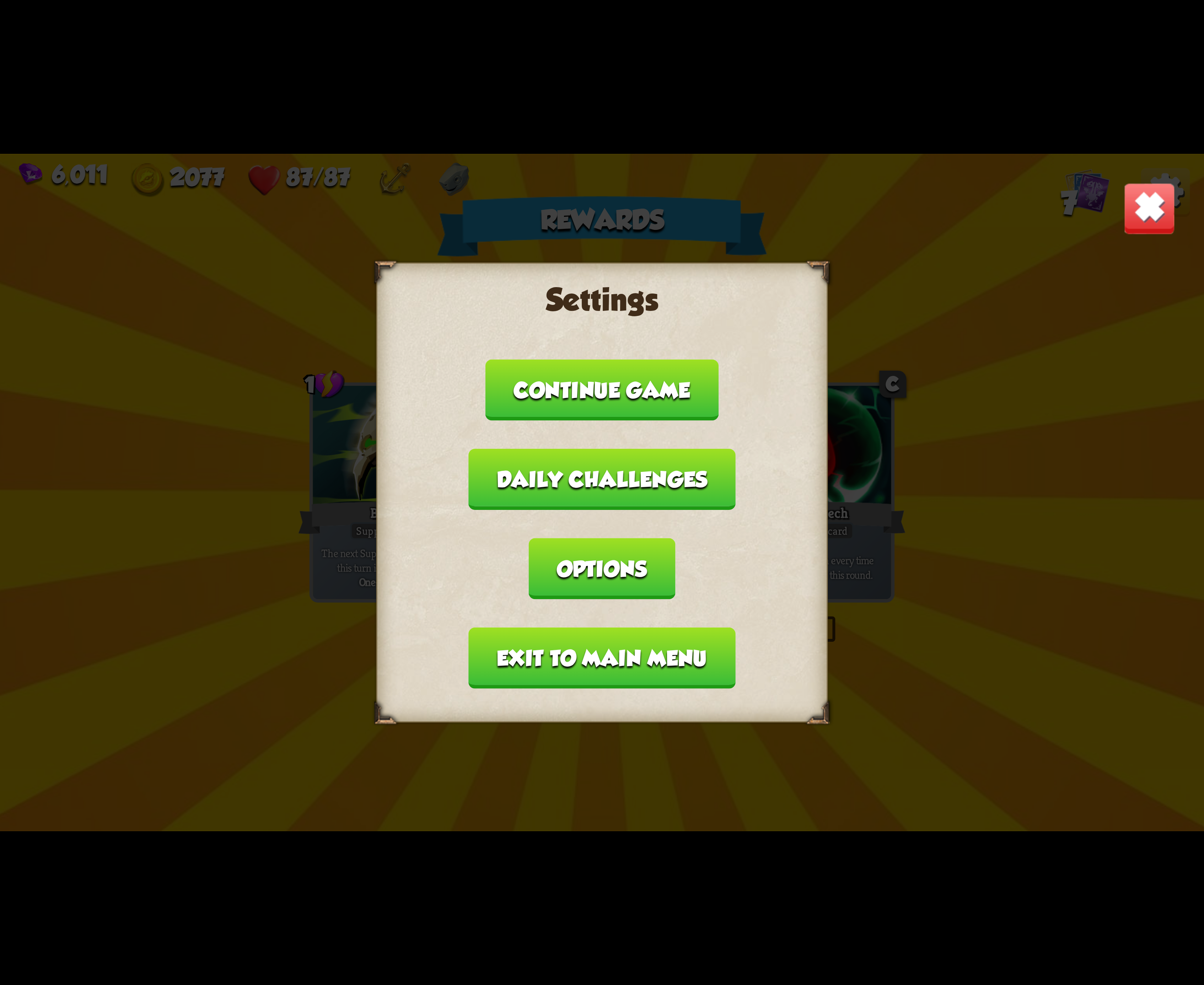
click at [675, 538] on button "Options" at bounding box center [602, 568] width 146 height 61
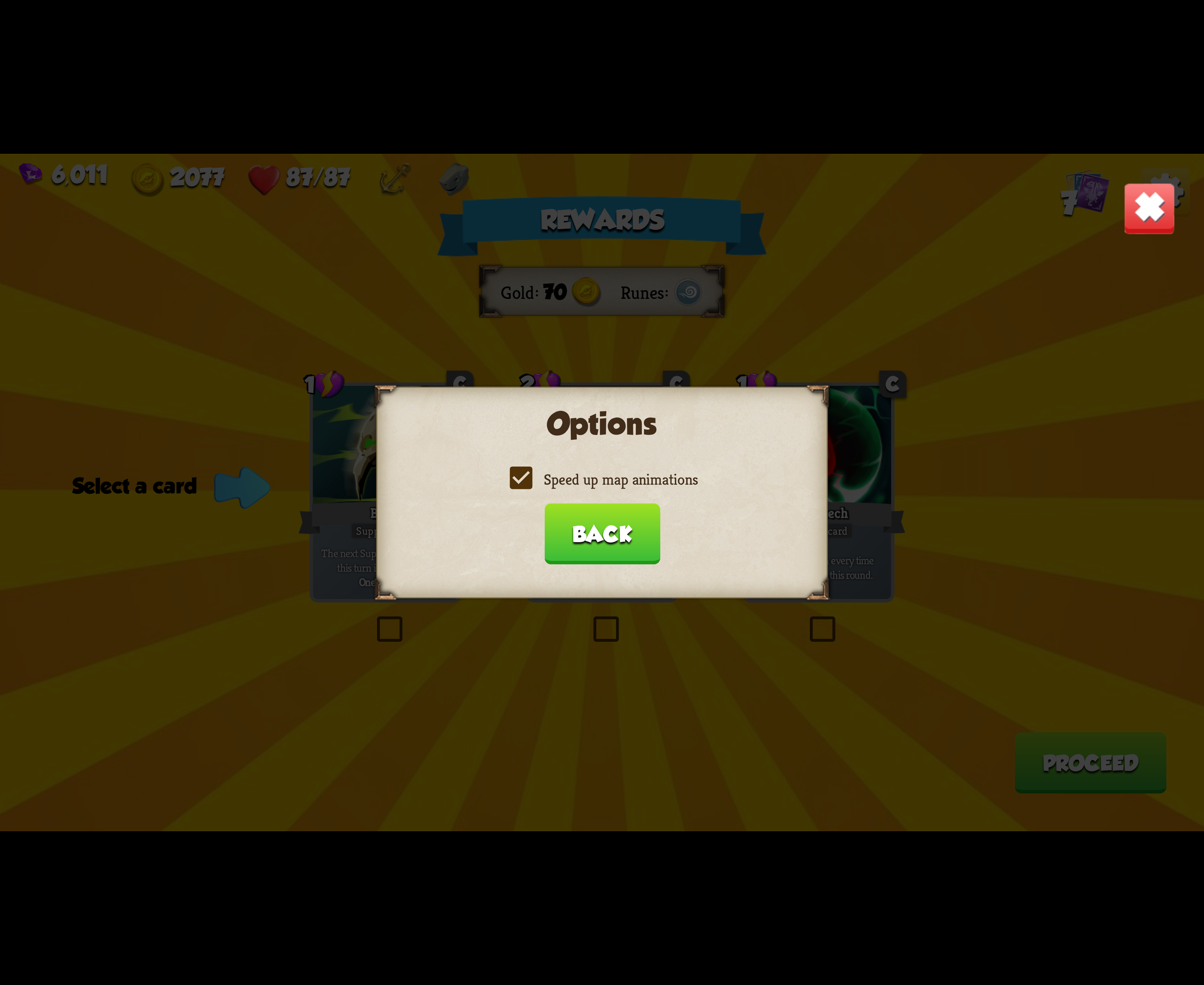
click at [503, 488] on div "Speed up map animations" at bounding box center [602, 479] width 412 height 20
drag, startPoint x: 503, startPoint y: 488, endPoint x: 512, endPoint y: 478, distance: 13.5
click at [502, 485] on div "Speed up map animations" at bounding box center [602, 479] width 412 height 20
click at [512, 475] on label "Speed up map animations" at bounding box center [602, 479] width 192 height 20
click at [0, 0] on input "Speed up map animations" at bounding box center [0, 0] width 0 height 0
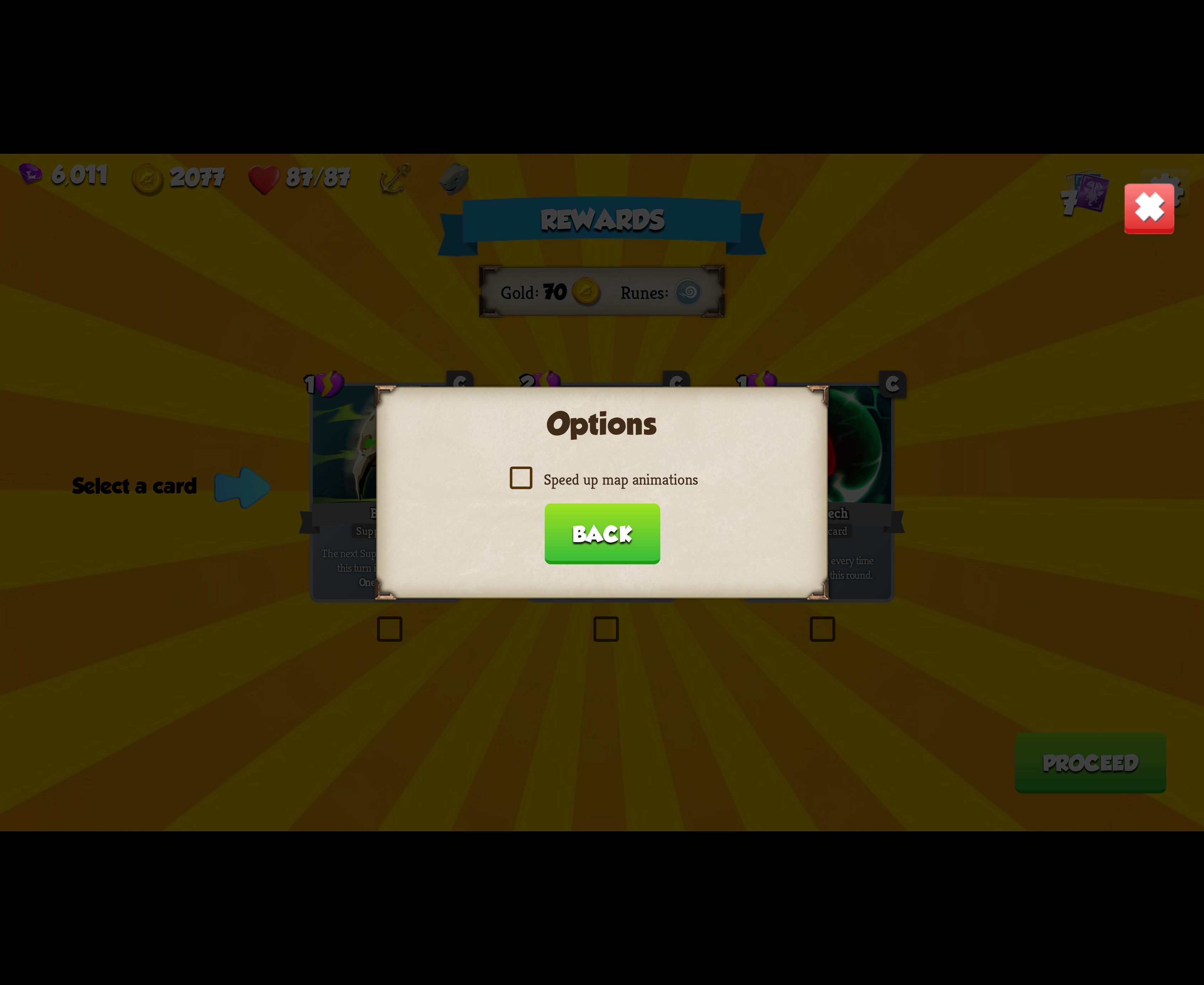
click at [512, 475] on label "Speed up map animations" at bounding box center [602, 479] width 192 height 20
click at [0, 0] on input "Speed up map animations" at bounding box center [0, 0] width 0 height 0
click at [512, 475] on label "Speed up map animations" at bounding box center [602, 479] width 192 height 20
click at [0, 0] on input "Speed up map animations" at bounding box center [0, 0] width 0 height 0
click at [512, 475] on label "Speed up map animations" at bounding box center [602, 479] width 192 height 20
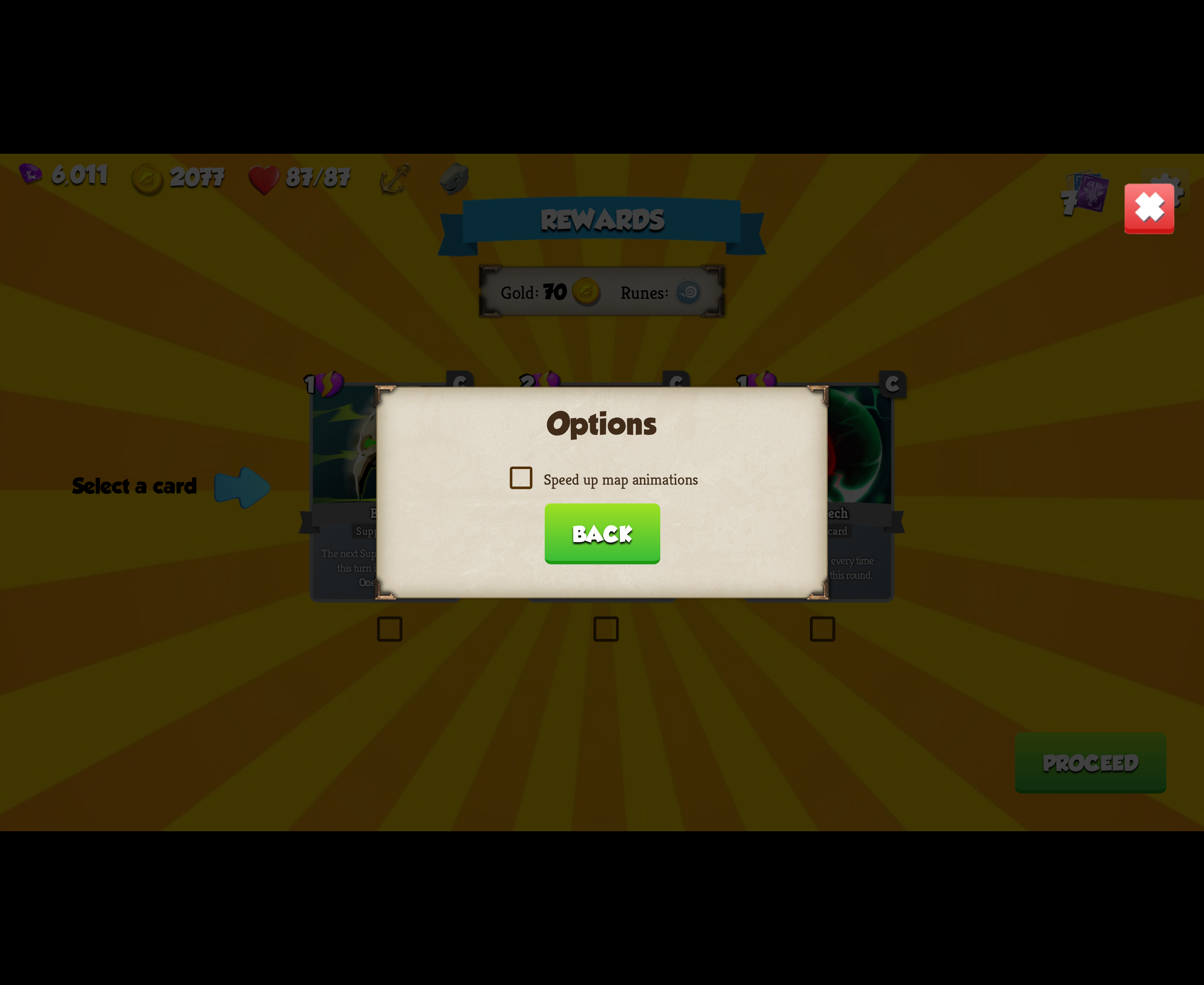
click at [0, 0] on input "Speed up map animations" at bounding box center [0, 0] width 0 height 0
click at [512, 475] on label "Speed up map animations" at bounding box center [602, 479] width 192 height 20
click at [0, 0] on input "Speed up map animations" at bounding box center [0, 0] width 0 height 0
click at [519, 472] on label "Speed up map animations" at bounding box center [602, 479] width 192 height 20
click at [0, 0] on input "Speed up map animations" at bounding box center [0, 0] width 0 height 0
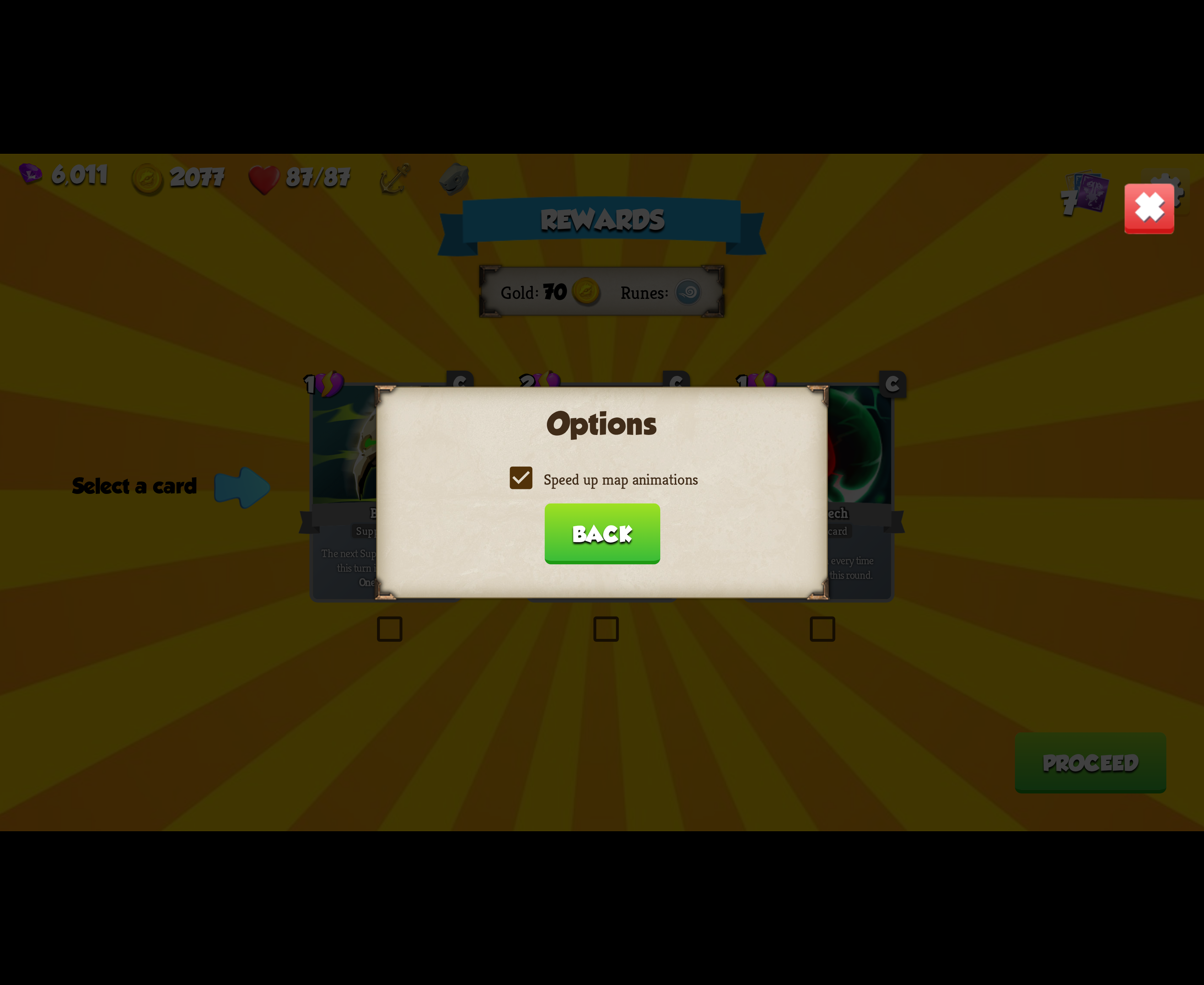
click at [519, 472] on label "Speed up map animations" at bounding box center [602, 479] width 192 height 20
click at [0, 0] on input "Speed up map animations" at bounding box center [0, 0] width 0 height 0
click at [519, 472] on label "Speed up map animations" at bounding box center [602, 479] width 192 height 20
click at [0, 0] on input "Speed up map animations" at bounding box center [0, 0] width 0 height 0
click at [519, 472] on label "Speed up map animations" at bounding box center [602, 479] width 192 height 20
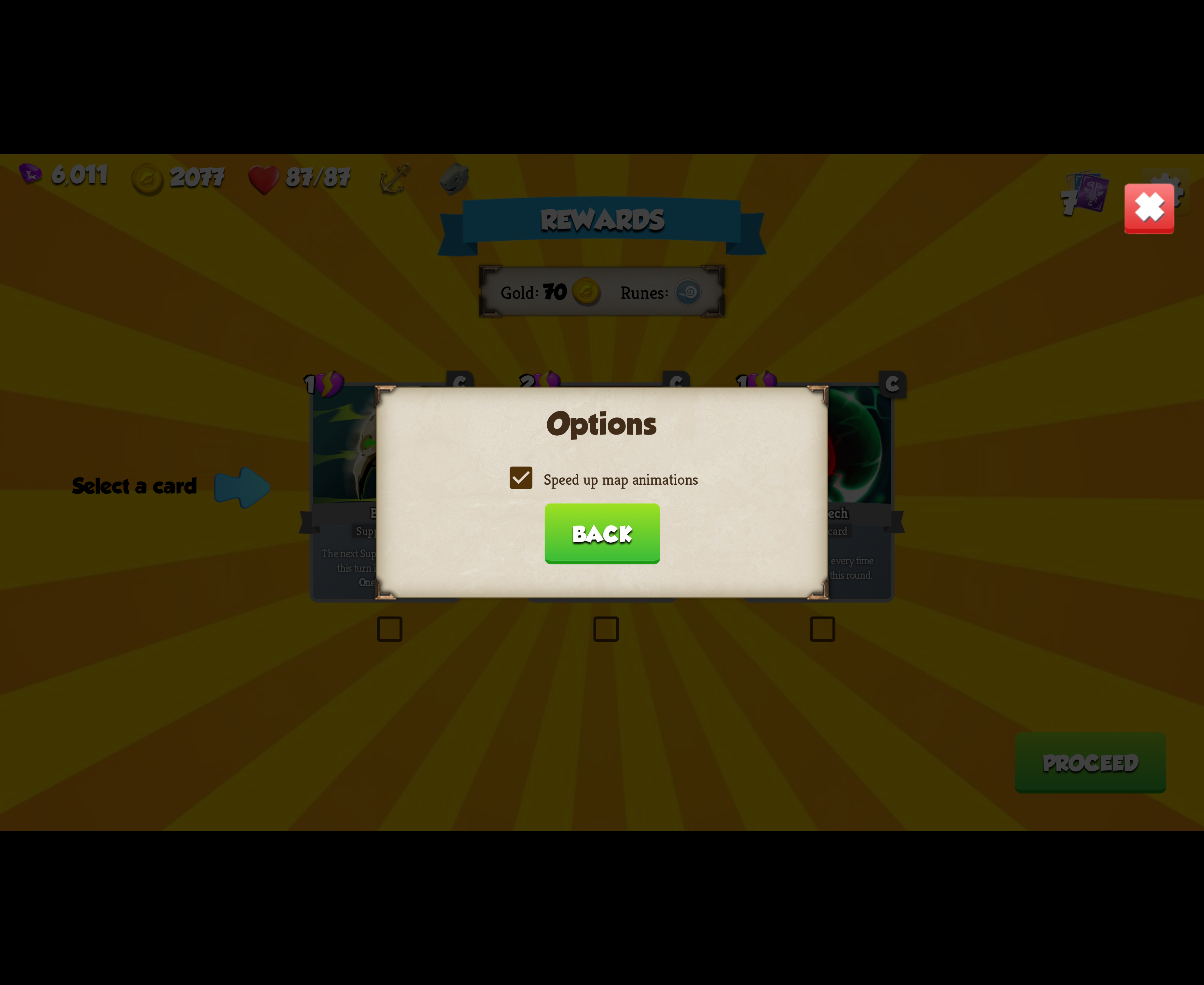
click at [0, 0] on input "Speed up map animations" at bounding box center [0, 0] width 0 height 0
click at [519, 472] on label "Speed up map animations" at bounding box center [602, 479] width 192 height 20
click at [0, 0] on input "Speed up map animations" at bounding box center [0, 0] width 0 height 0
click at [519, 472] on label "Speed up map animations" at bounding box center [602, 479] width 192 height 20
click at [0, 0] on input "Speed up map animations" at bounding box center [0, 0] width 0 height 0
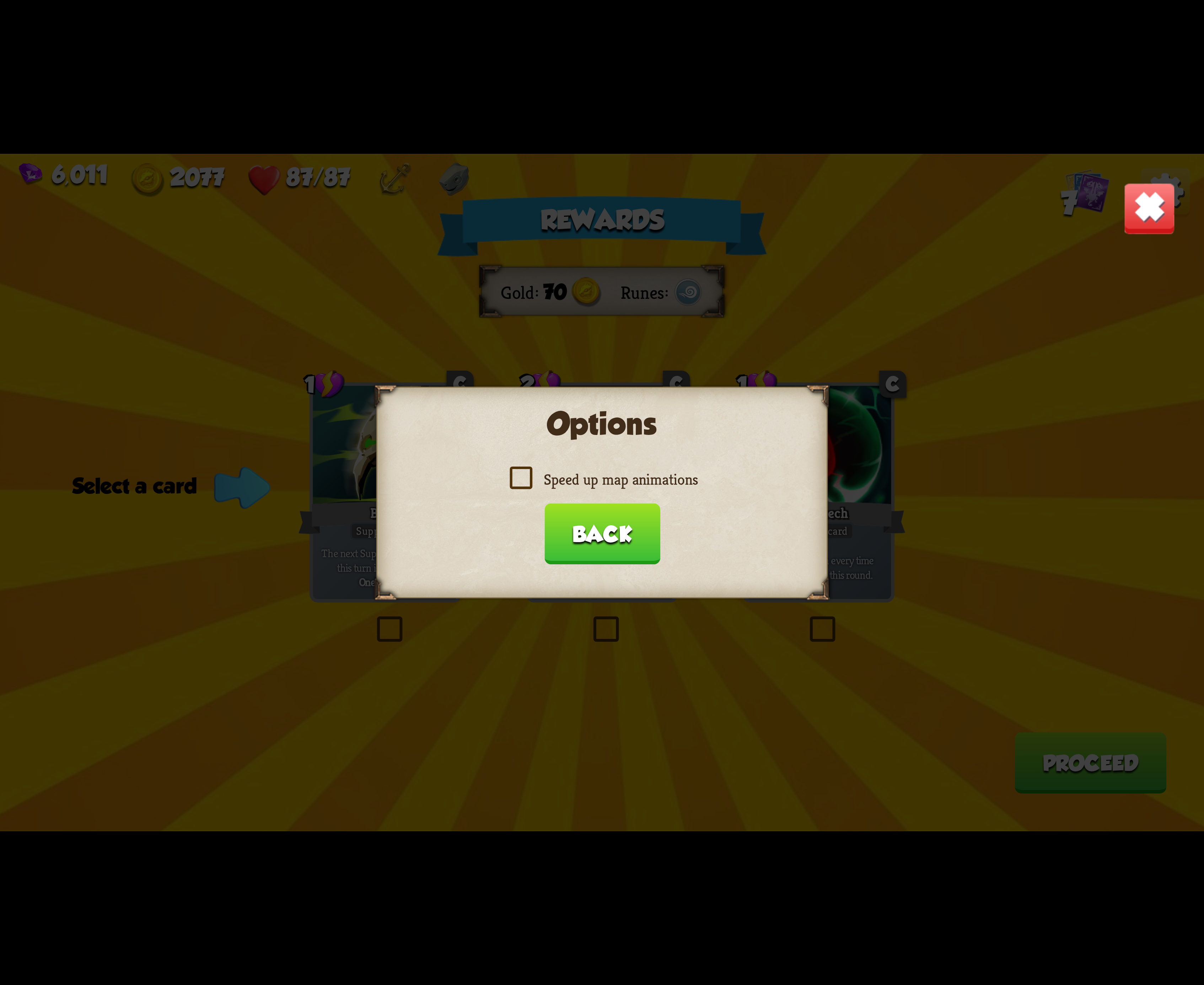
click at [519, 472] on label "Speed up map animations" at bounding box center [602, 479] width 192 height 20
click at [0, 0] on input "Speed up map animations" at bounding box center [0, 0] width 0 height 0
click at [1153, 223] on img at bounding box center [1149, 208] width 53 height 53
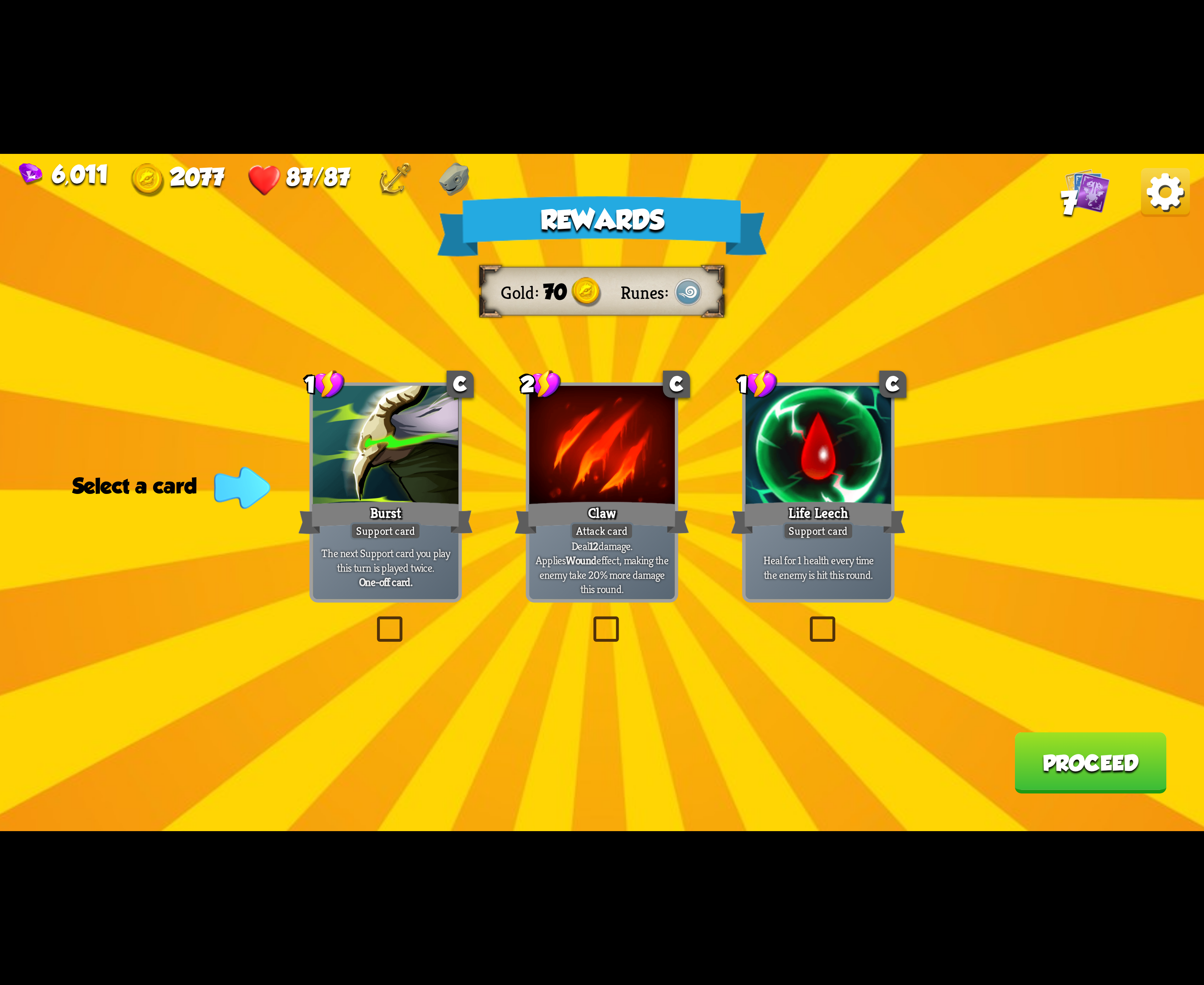
click at [1160, 204] on img at bounding box center [1165, 192] width 49 height 49
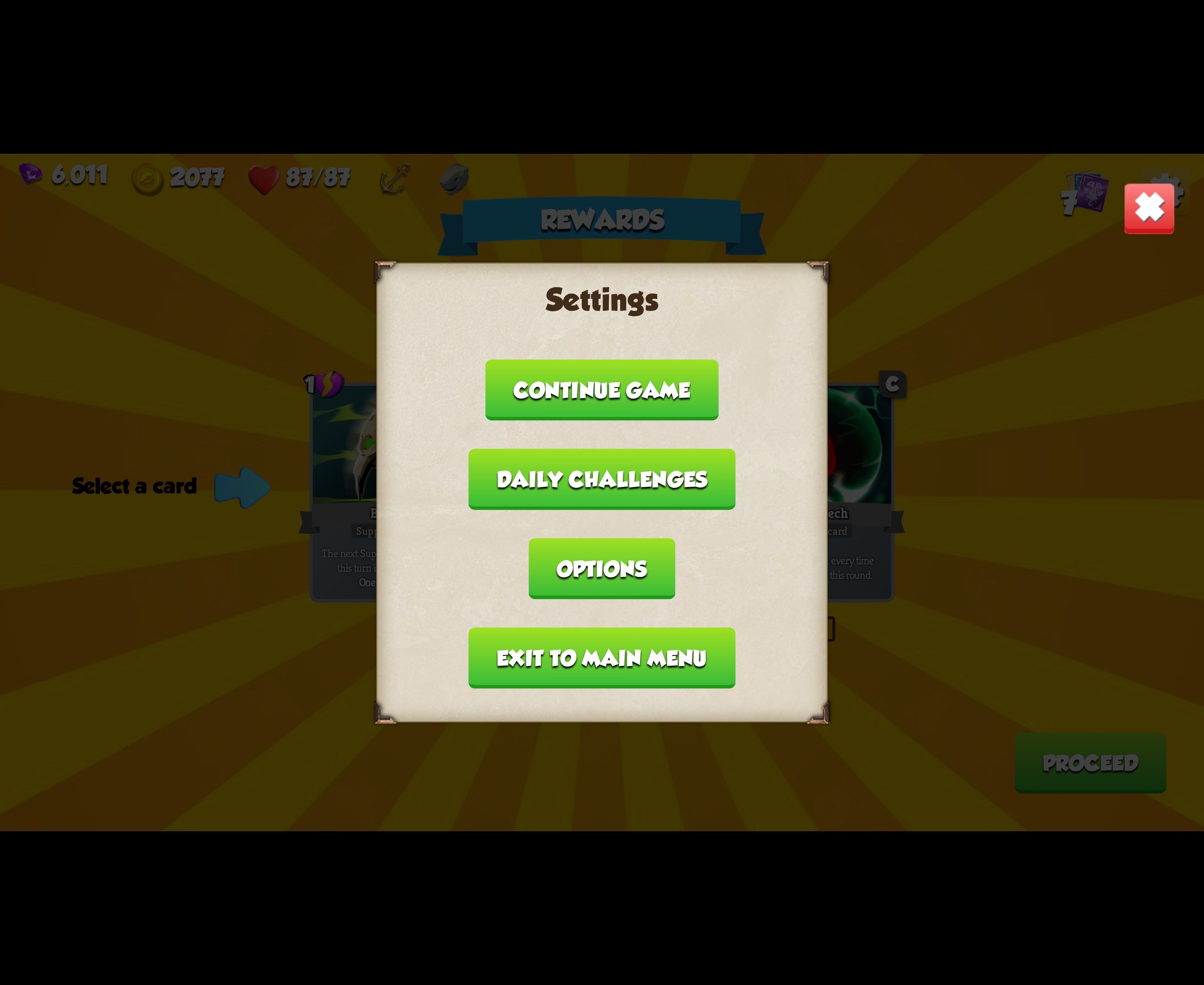
click at [675, 541] on button "Options" at bounding box center [602, 568] width 146 height 61
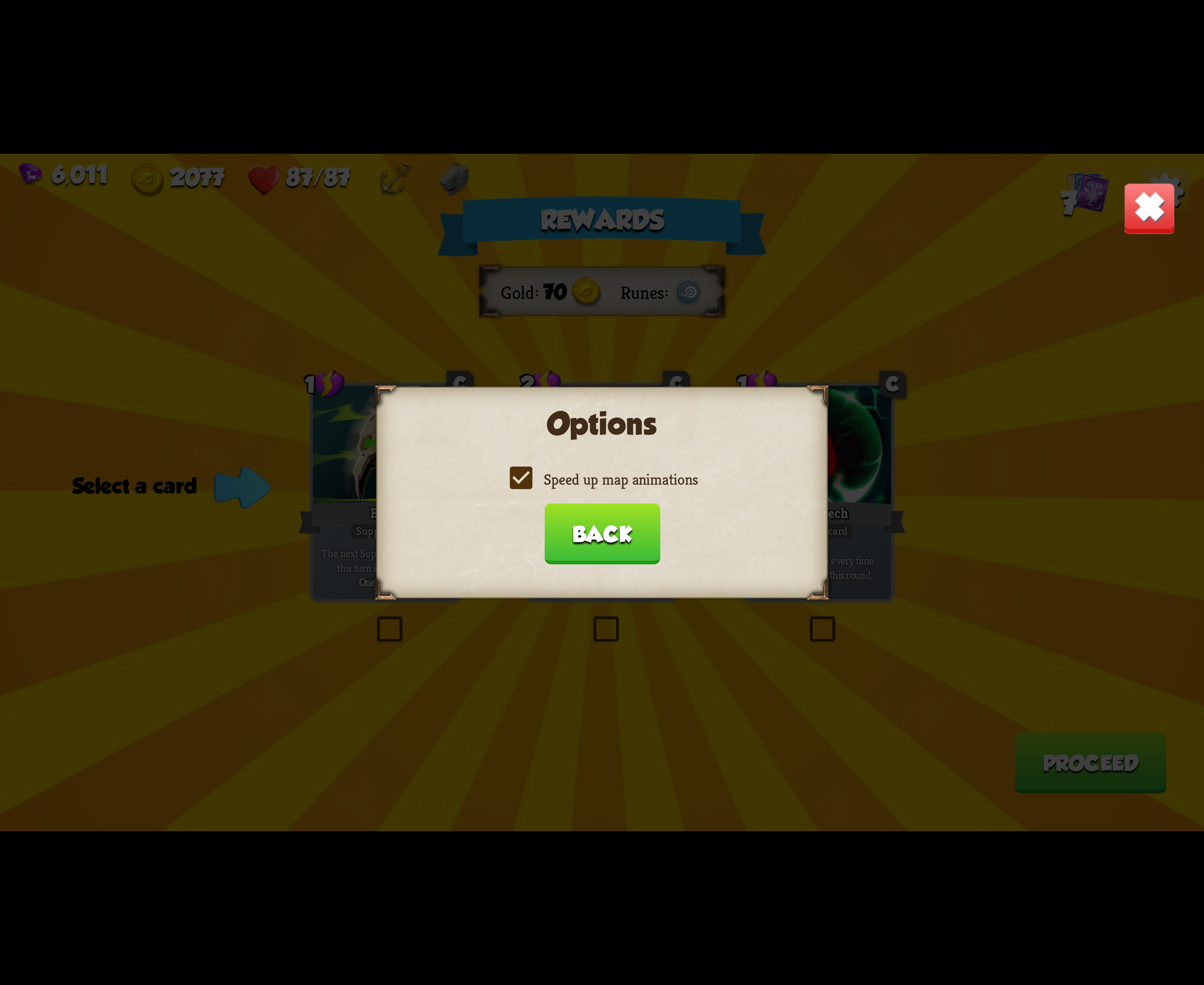
click at [519, 485] on label "Speed up map animations" at bounding box center [602, 479] width 192 height 20
click at [0, 0] on input "Speed up map animations" at bounding box center [0, 0] width 0 height 0
drag, startPoint x: 519, startPoint y: 483, endPoint x: 515, endPoint y: 481, distance: 4.5
click at [516, 481] on label "Speed up map animations" at bounding box center [602, 479] width 192 height 20
click at [0, 0] on input "Speed up map animations" at bounding box center [0, 0] width 0 height 0
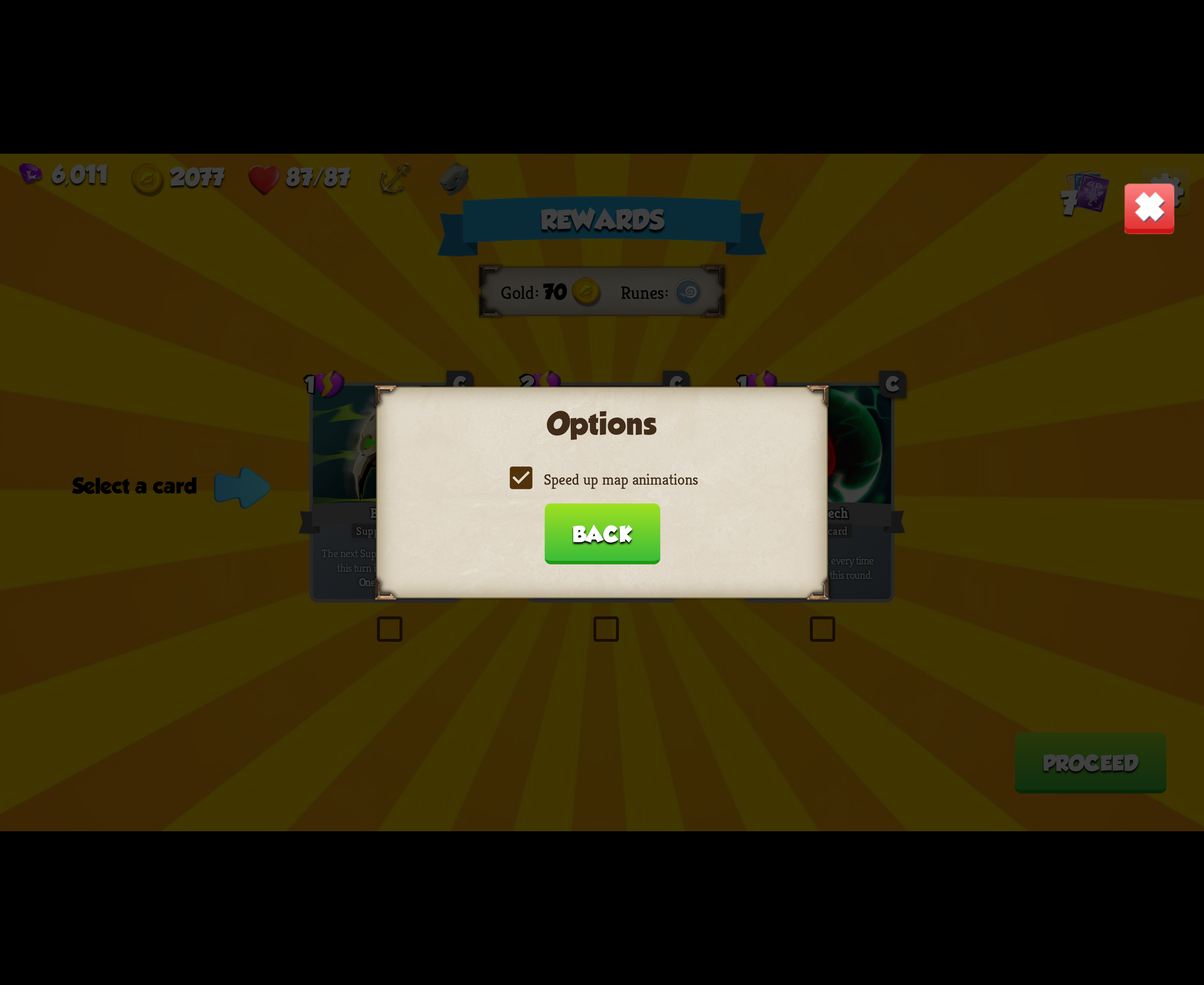
click at [513, 479] on label "Speed up map animations" at bounding box center [602, 479] width 192 height 20
click at [0, 0] on input "Speed up map animations" at bounding box center [0, 0] width 0 height 0
click at [512, 479] on label "Speed up map animations" at bounding box center [602, 479] width 192 height 20
click at [0, 0] on input "Speed up map animations" at bounding box center [0, 0] width 0 height 0
click at [512, 479] on label "Speed up map animations" at bounding box center [602, 479] width 192 height 20
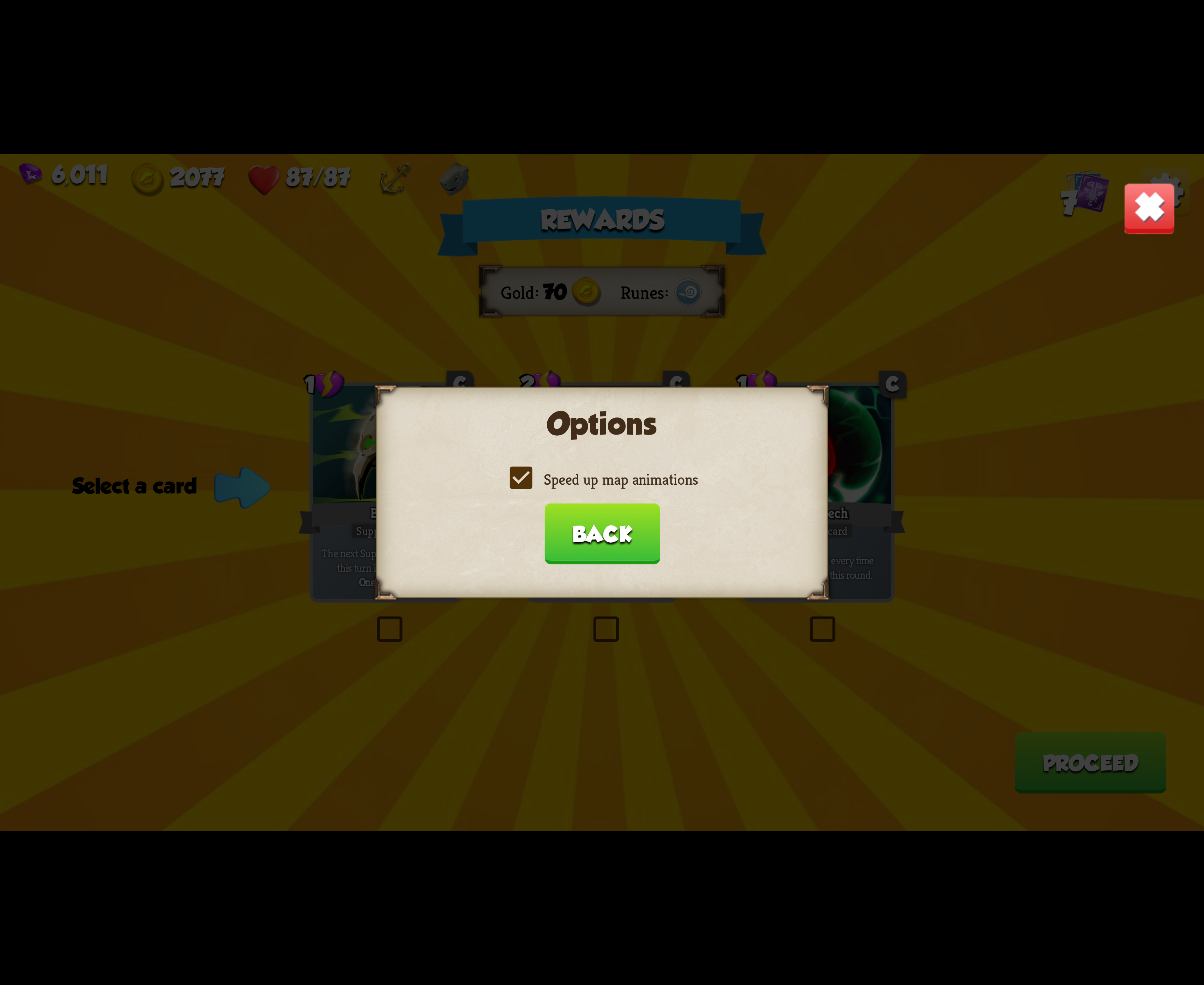
click at [0, 0] on input "Speed up map animations" at bounding box center [0, 0] width 0 height 0
click at [516, 478] on label "Speed up map animations" at bounding box center [602, 479] width 192 height 20
click at [0, 0] on input "Speed up map animations" at bounding box center [0, 0] width 0 height 0
click at [516, 478] on label "Speed up map animations" at bounding box center [602, 479] width 192 height 20
click at [0, 0] on input "Speed up map animations" at bounding box center [0, 0] width 0 height 0
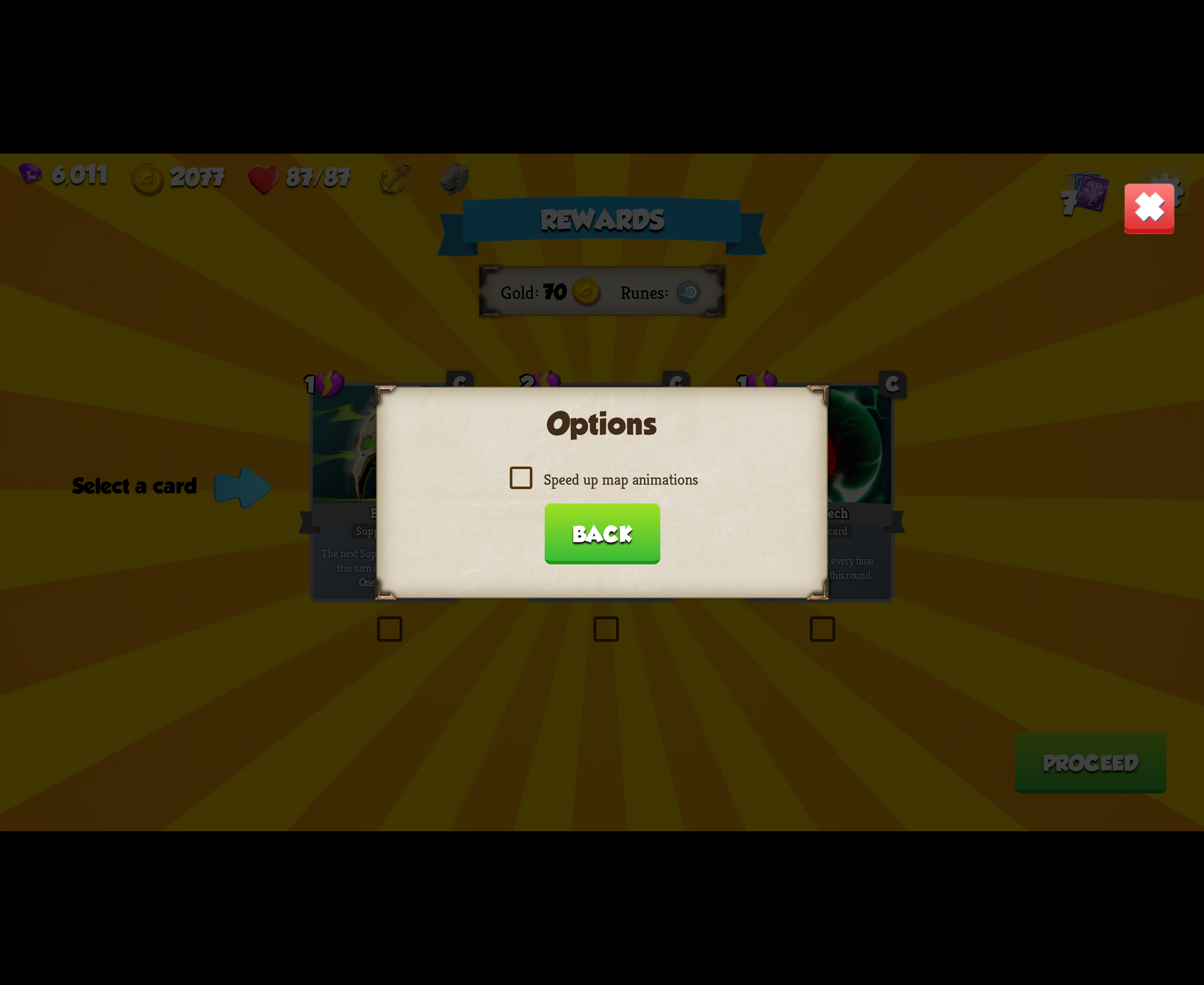
click at [516, 478] on label "Speed up map animations" at bounding box center [602, 479] width 192 height 20
click at [0, 0] on input "Speed up map animations" at bounding box center [0, 0] width 0 height 0
click at [599, 527] on button "Back" at bounding box center [602, 534] width 116 height 61
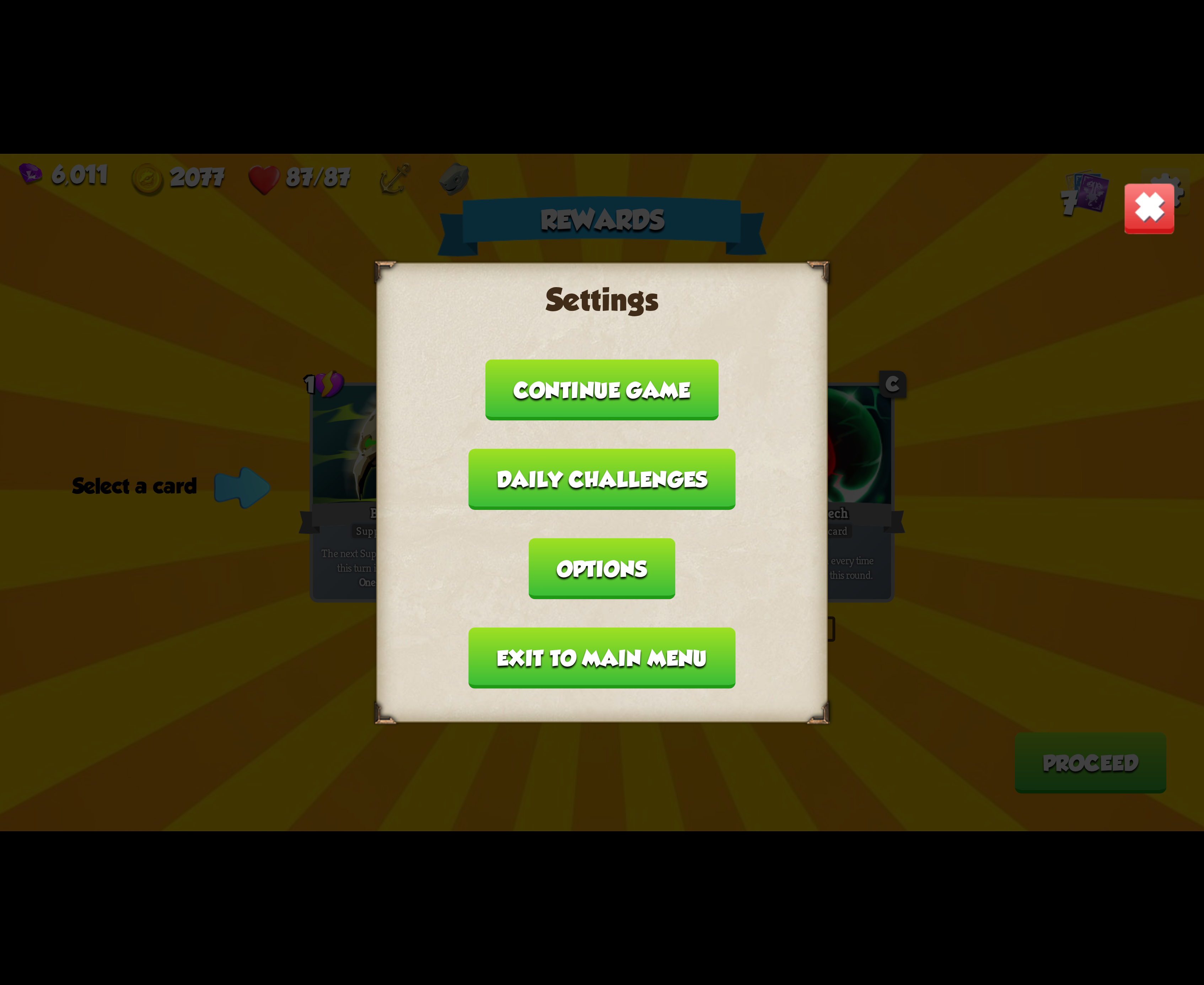
click at [663, 628] on button "Exit to main menu" at bounding box center [602, 658] width 266 height 61
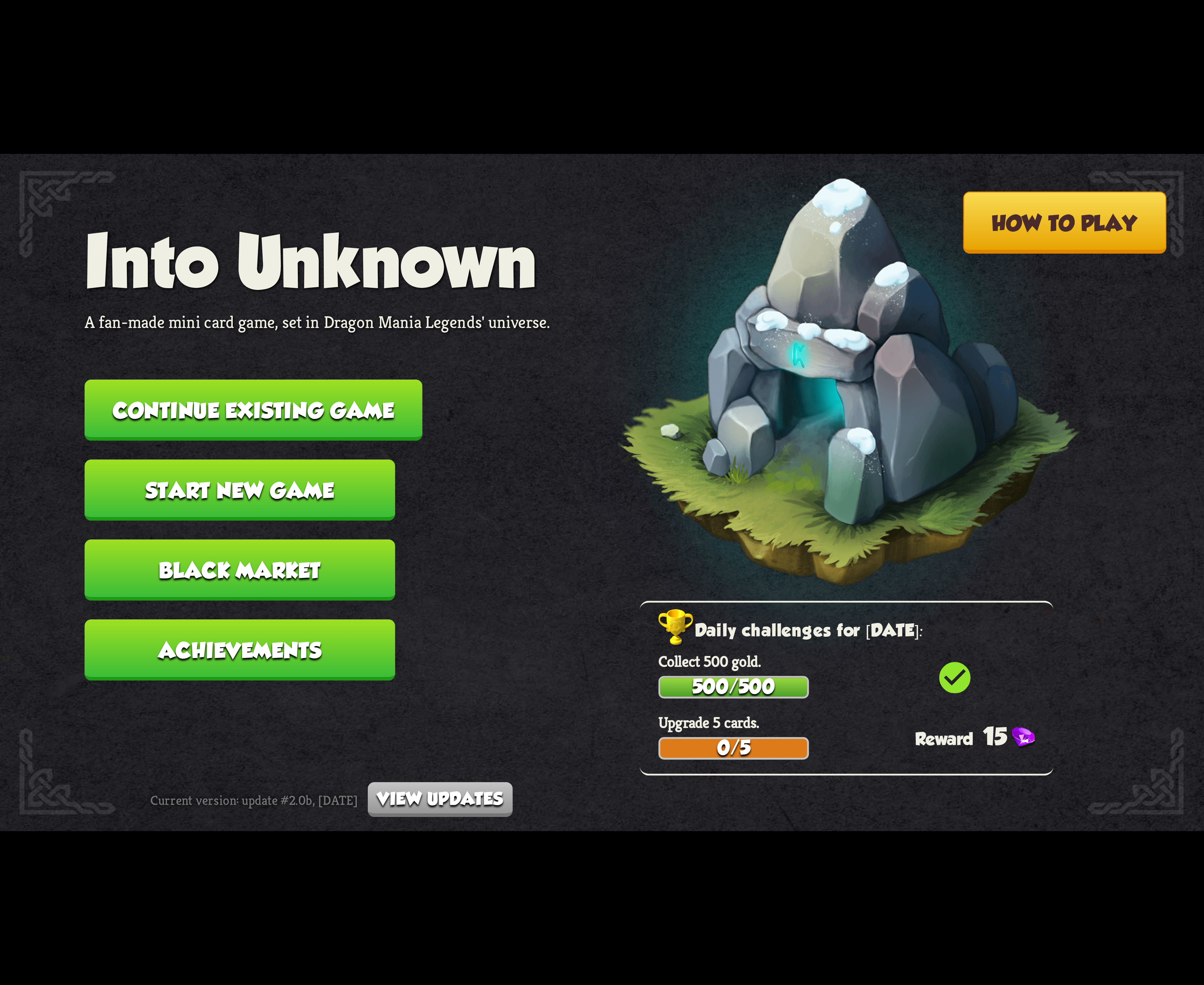
click at [372, 411] on button "Continue existing game" at bounding box center [253, 410] width 338 height 61
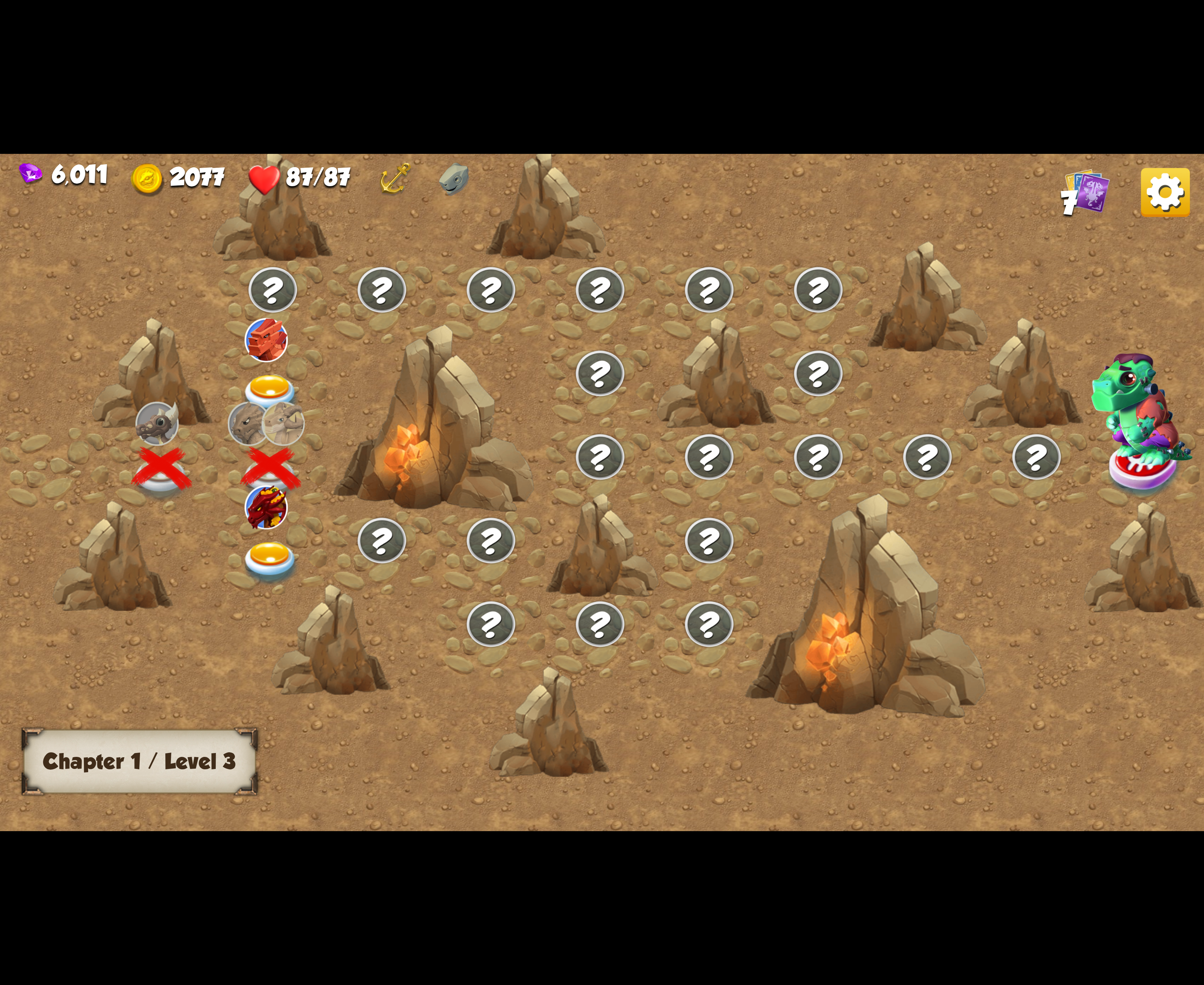
click at [252, 573] on img at bounding box center [271, 564] width 60 height 44
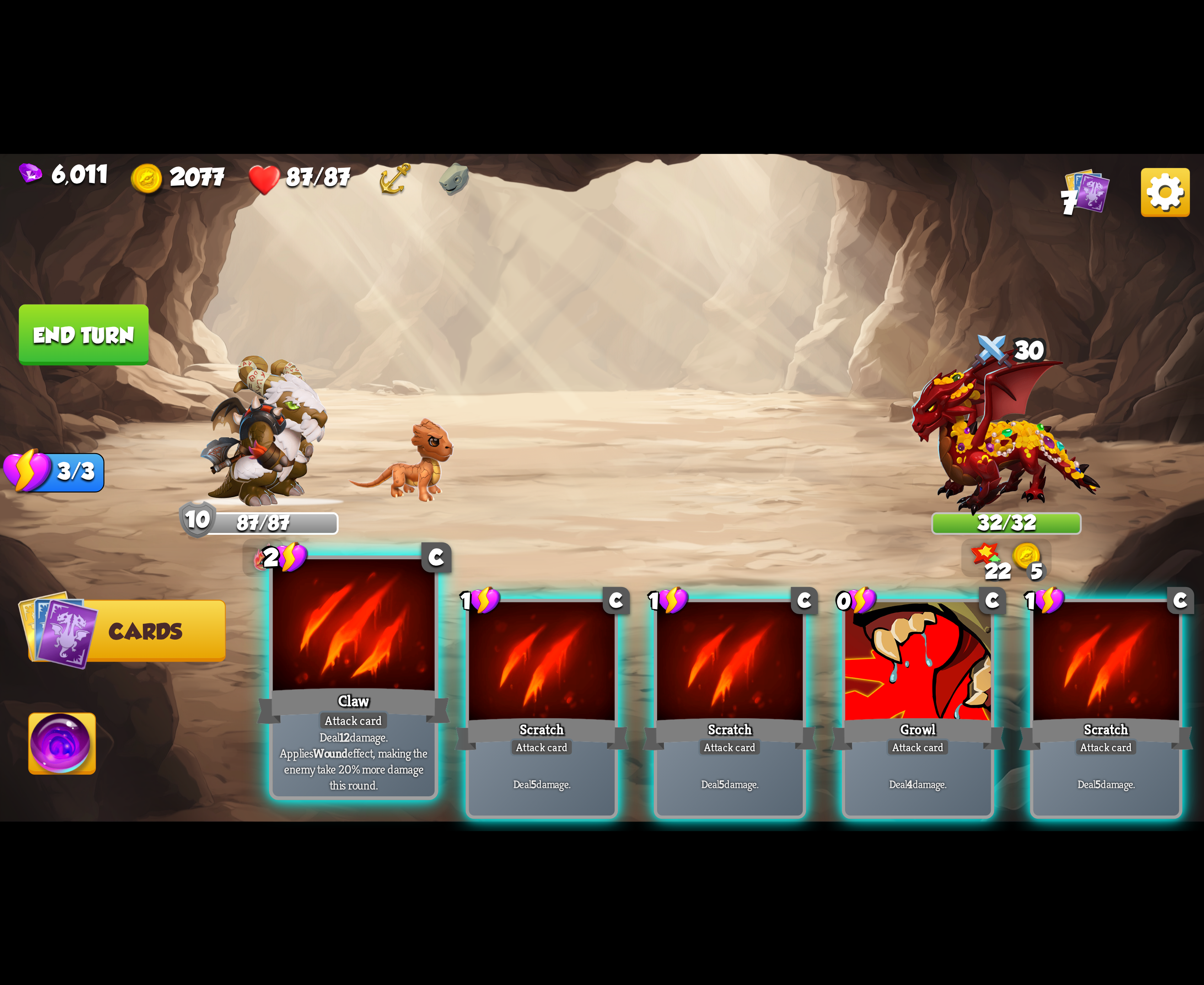
click at [342, 688] on div "Claw" at bounding box center [353, 706] width 194 height 43
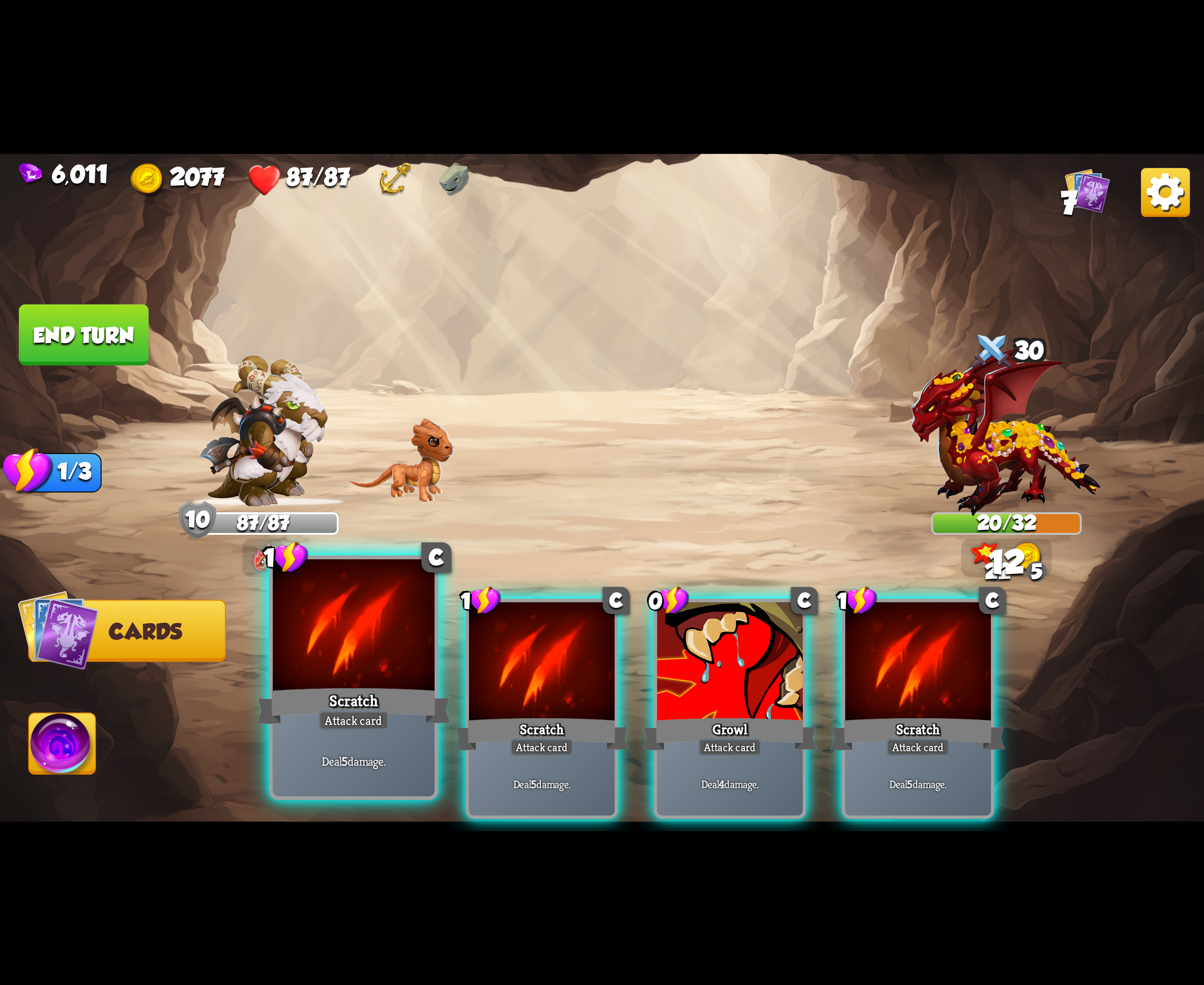
click at [341, 702] on div "Scratch" at bounding box center [353, 706] width 194 height 43
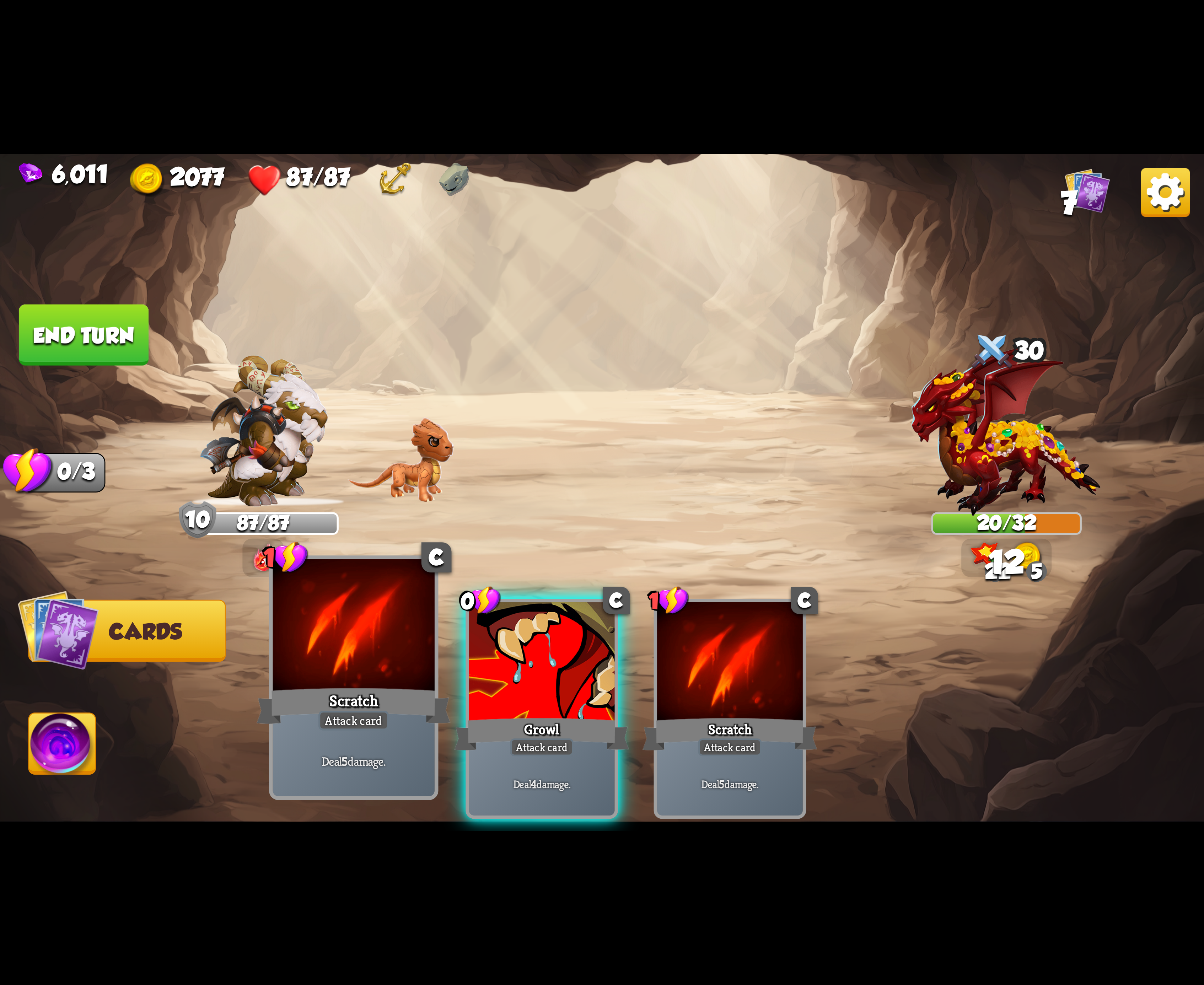
drag, startPoint x: 559, startPoint y: 643, endPoint x: 365, endPoint y: 677, distance: 197.0
click at [554, 643] on div at bounding box center [542, 664] width 146 height 122
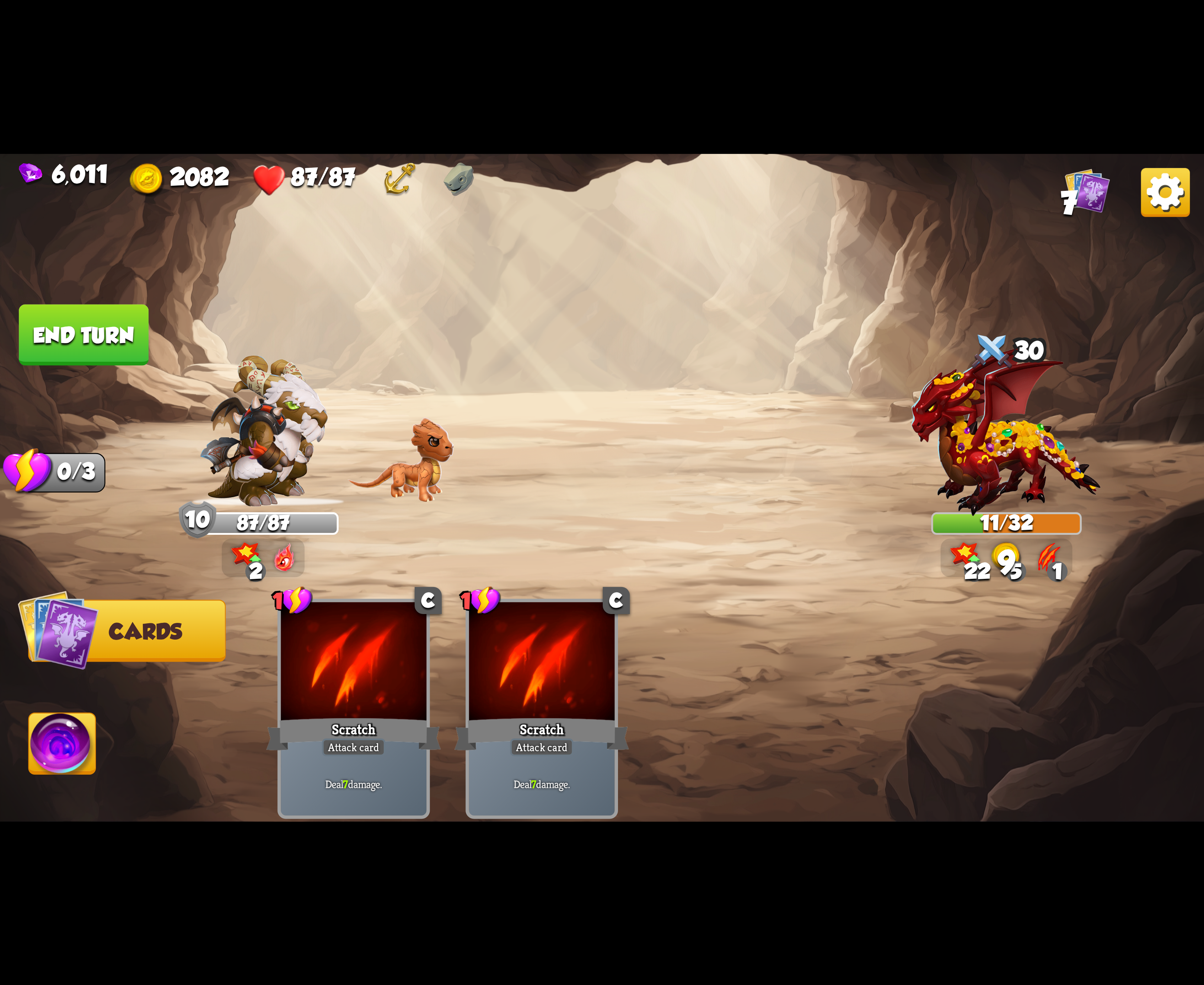
click at [84, 740] on img at bounding box center [63, 748] width 67 height 68
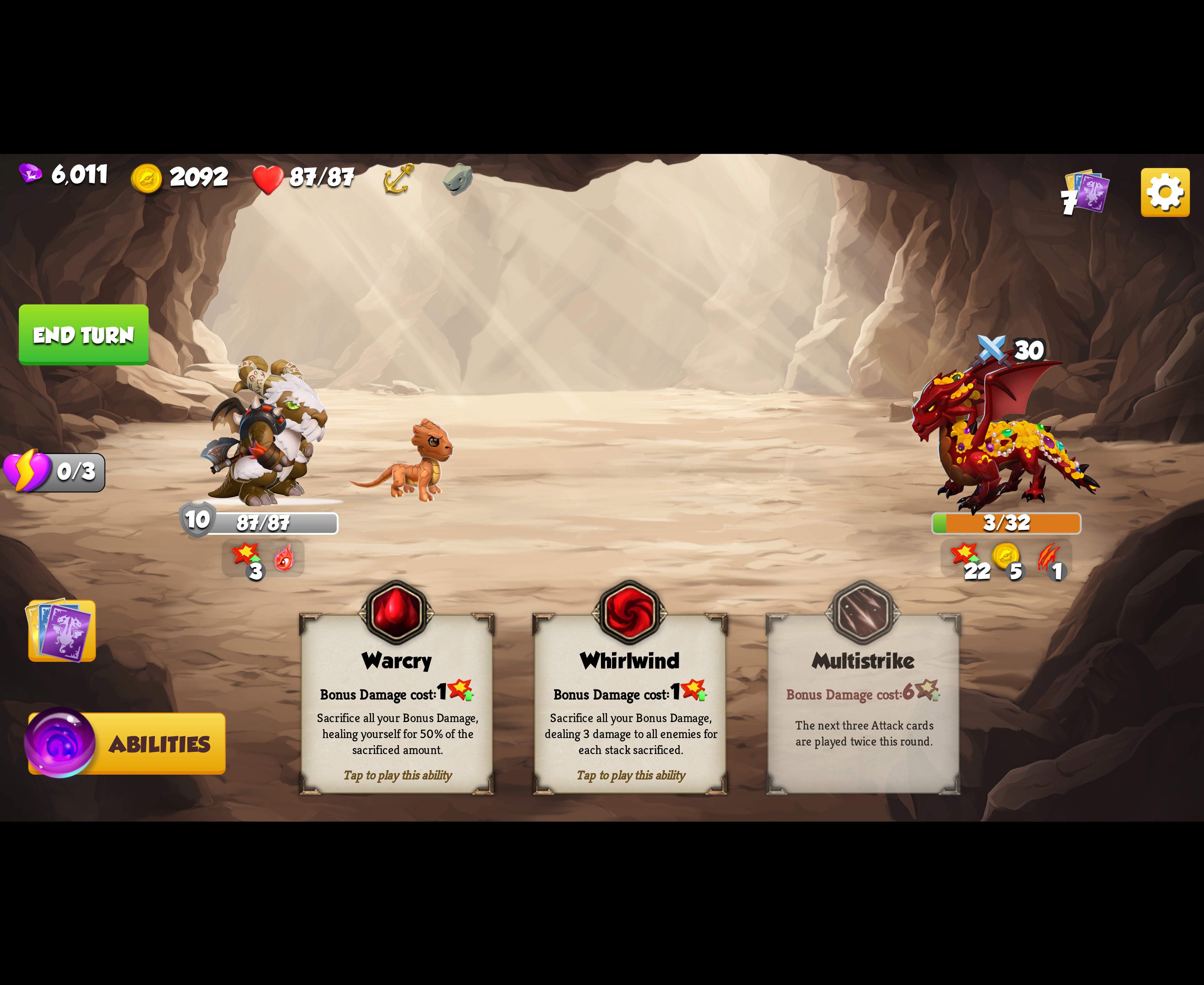
click at [112, 345] on button "End turn" at bounding box center [84, 335] width 130 height 61
drag, startPoint x: 660, startPoint y: 733, endPoint x: 663, endPoint y: 721, distance: 12.4
click at [660, 731] on div "Sacrifice all your Bonus Damage, dealing 3 damage to all enemies for each stack…" at bounding box center [632, 733] width 173 height 48
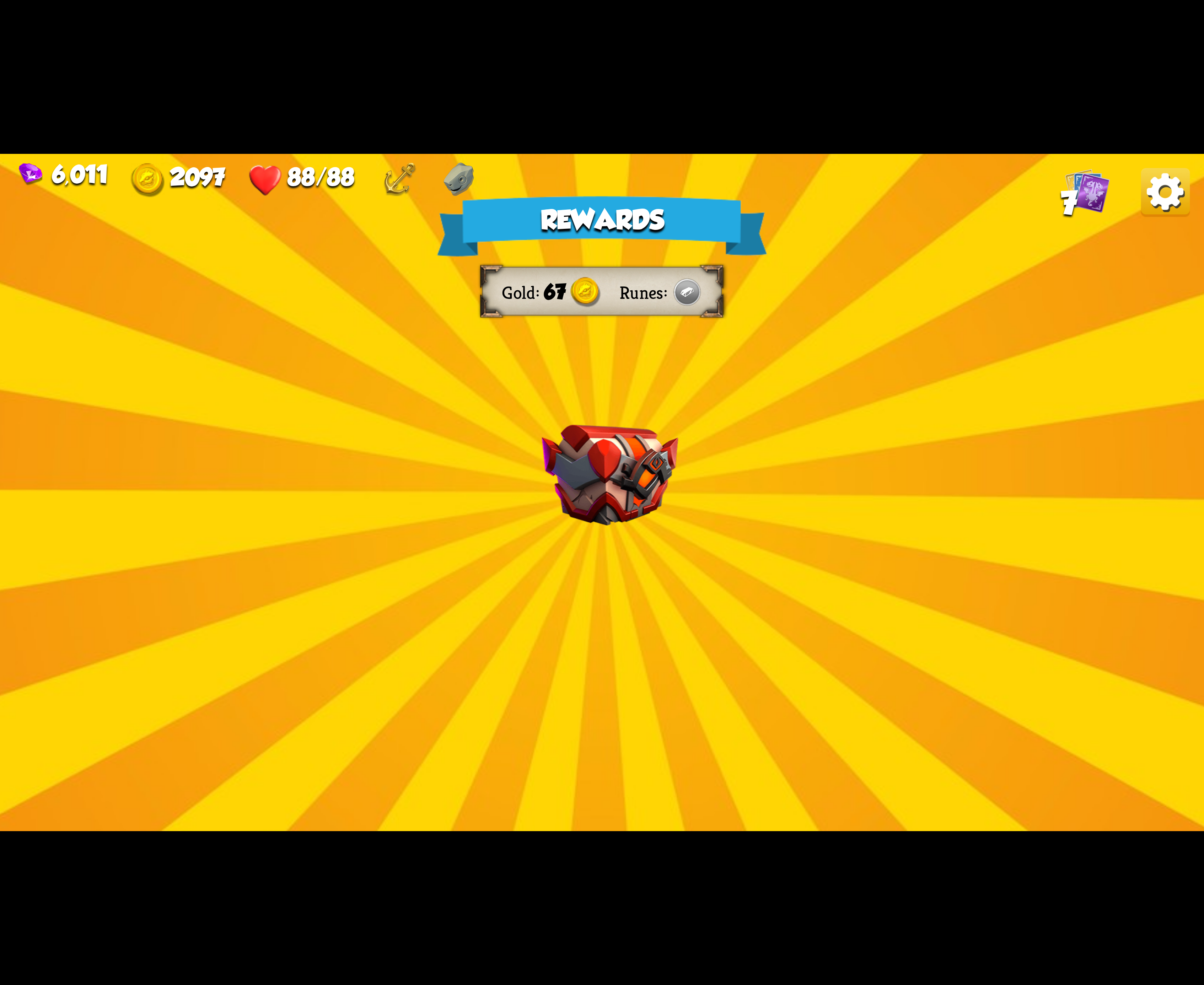
click at [1157, 187] on img at bounding box center [1165, 192] width 49 height 49
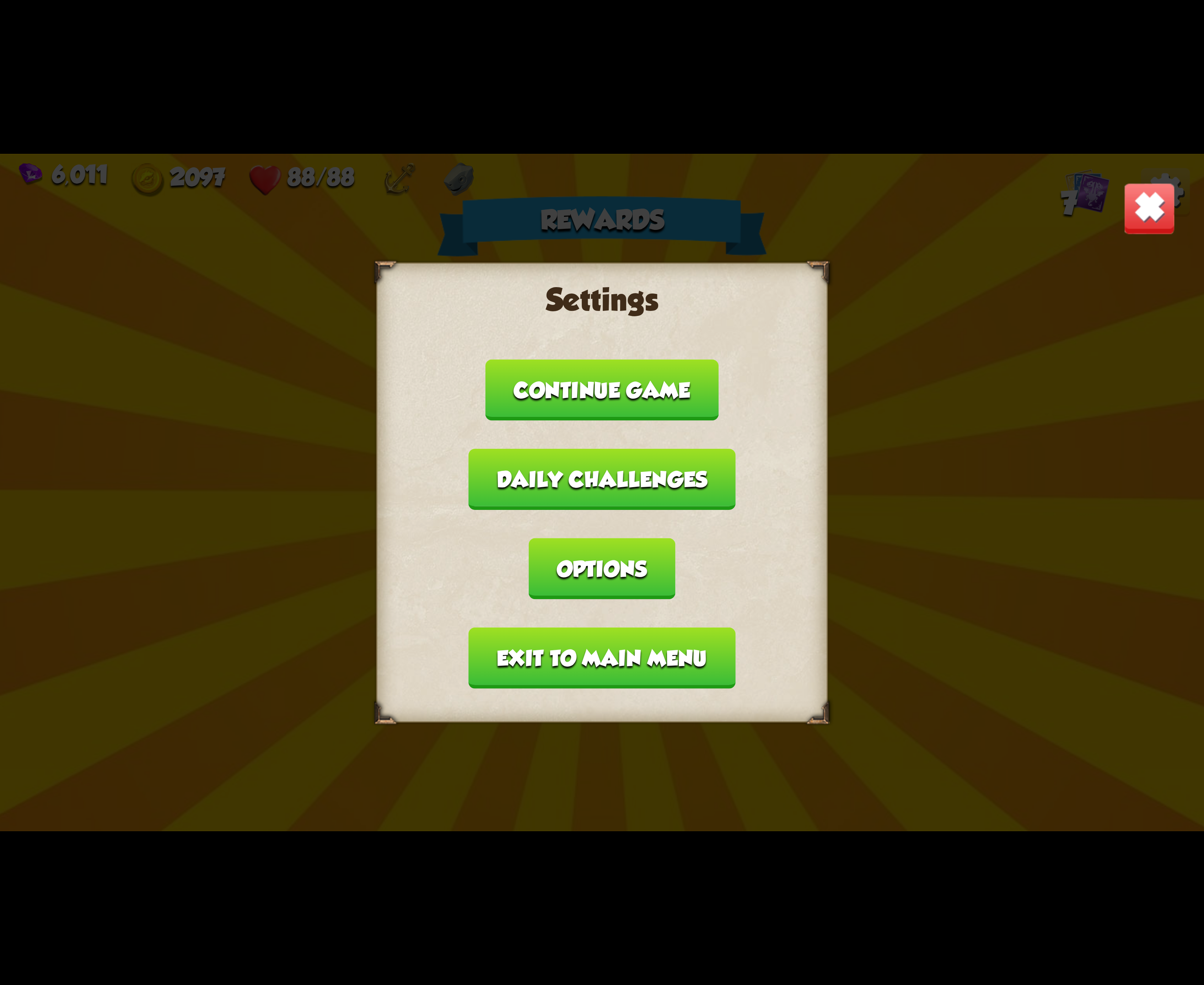
click at [675, 538] on button "Options" at bounding box center [602, 568] width 146 height 61
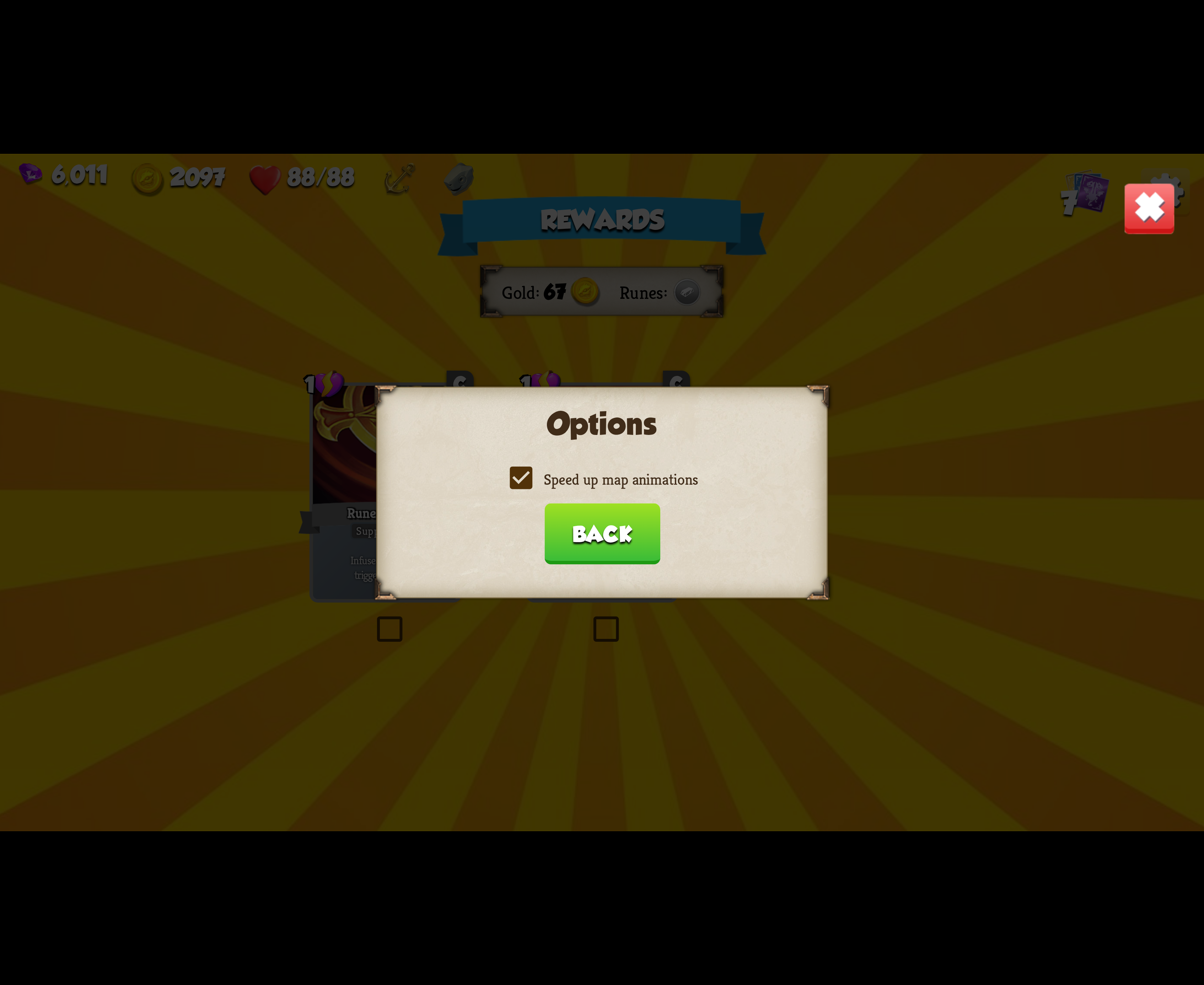
click at [517, 488] on label "Speed up map animations" at bounding box center [602, 479] width 192 height 20
click at [0, 0] on input "Speed up map animations" at bounding box center [0, 0] width 0 height 0
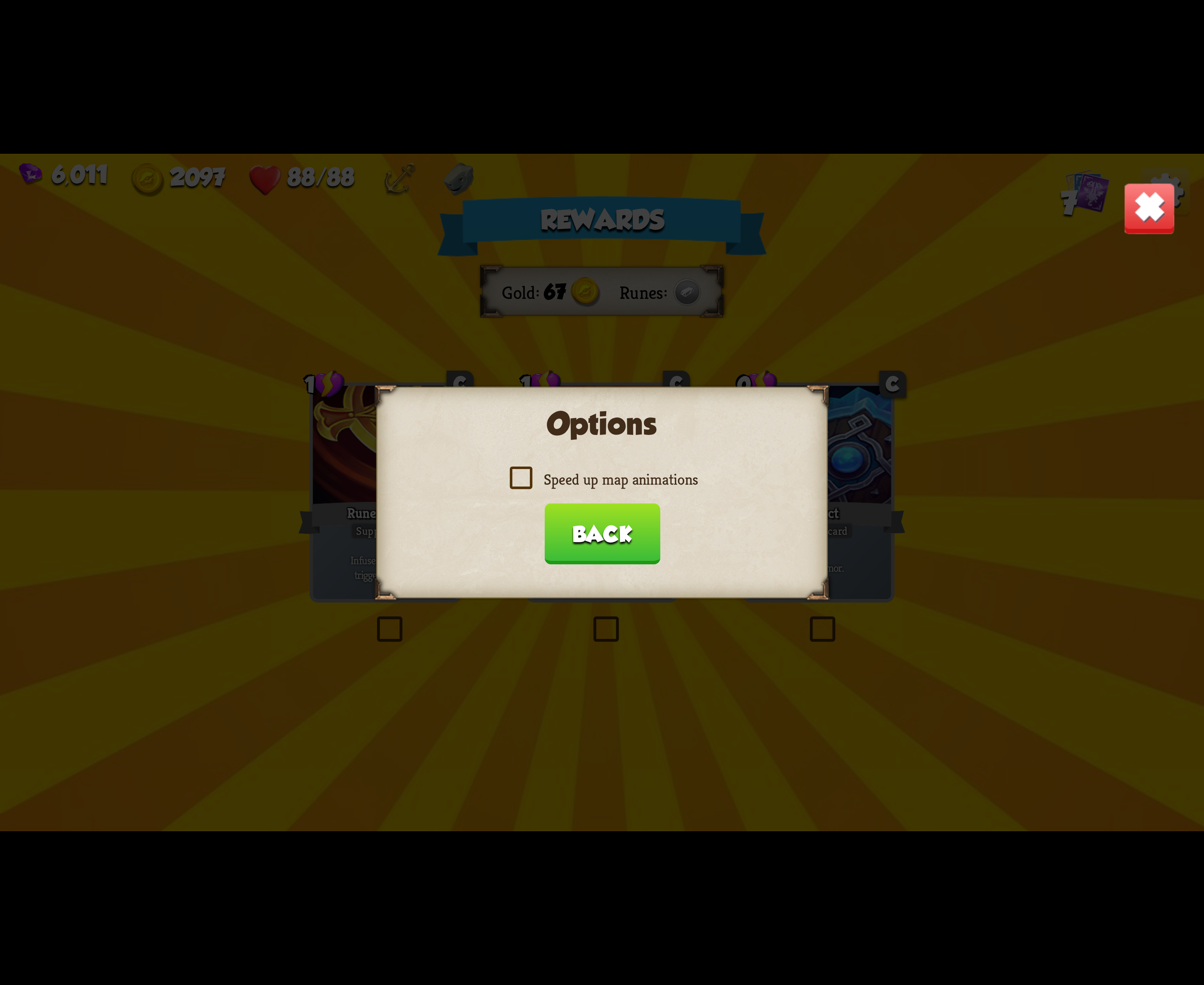
click at [517, 488] on label "Speed up map animations" at bounding box center [602, 479] width 192 height 20
click at [0, 0] on input "Speed up map animations" at bounding box center [0, 0] width 0 height 0
drag, startPoint x: 517, startPoint y: 488, endPoint x: 515, endPoint y: 490, distance: 2.8
click at [516, 489] on label "Speed up map animations" at bounding box center [602, 479] width 192 height 20
click at [0, 0] on input "Speed up map animations" at bounding box center [0, 0] width 0 height 0
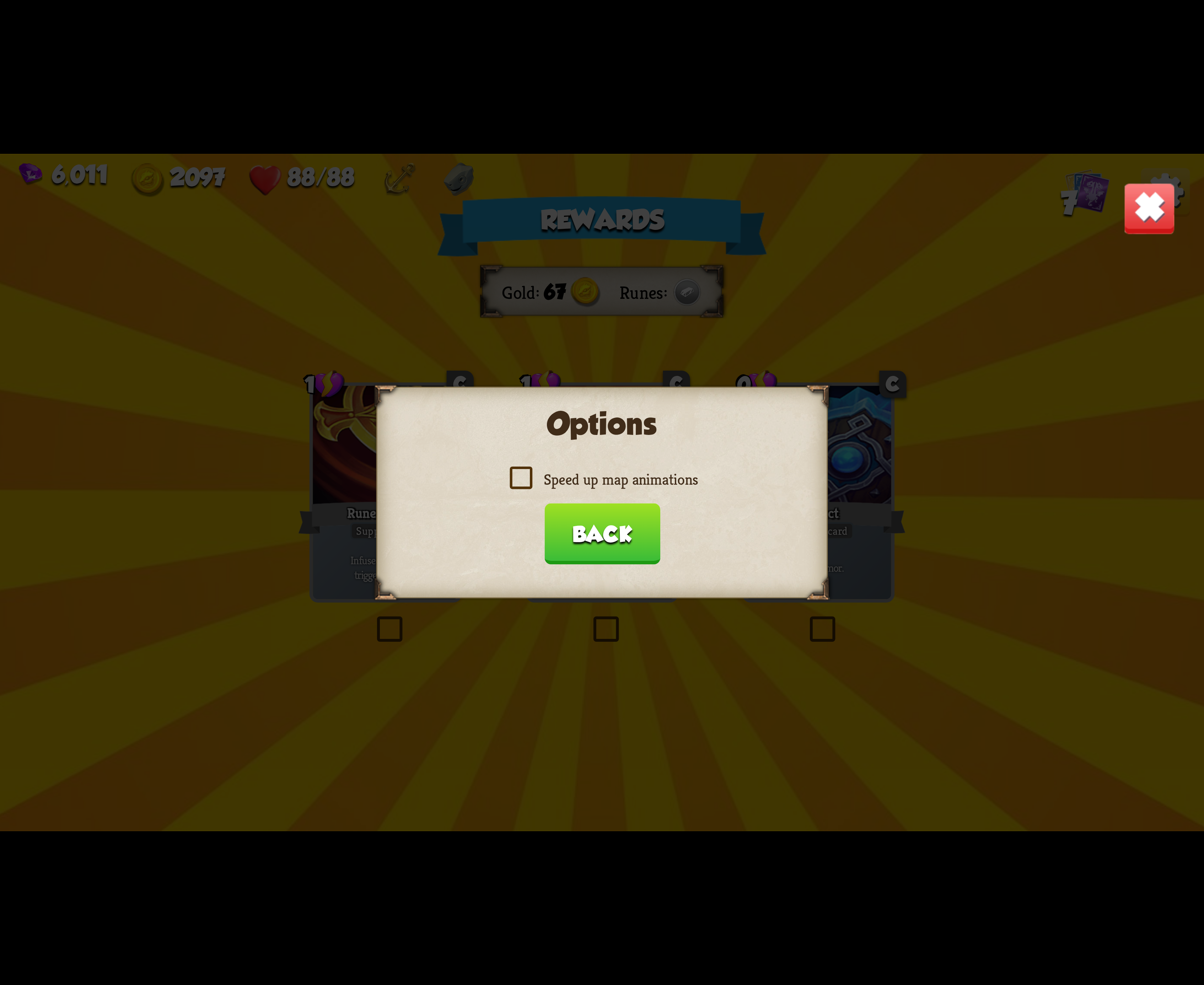
click at [515, 489] on label "Speed up map animations" at bounding box center [602, 479] width 192 height 20
click at [0, 0] on input "Speed up map animations" at bounding box center [0, 0] width 0 height 0
click at [593, 512] on button "Back" at bounding box center [602, 534] width 116 height 61
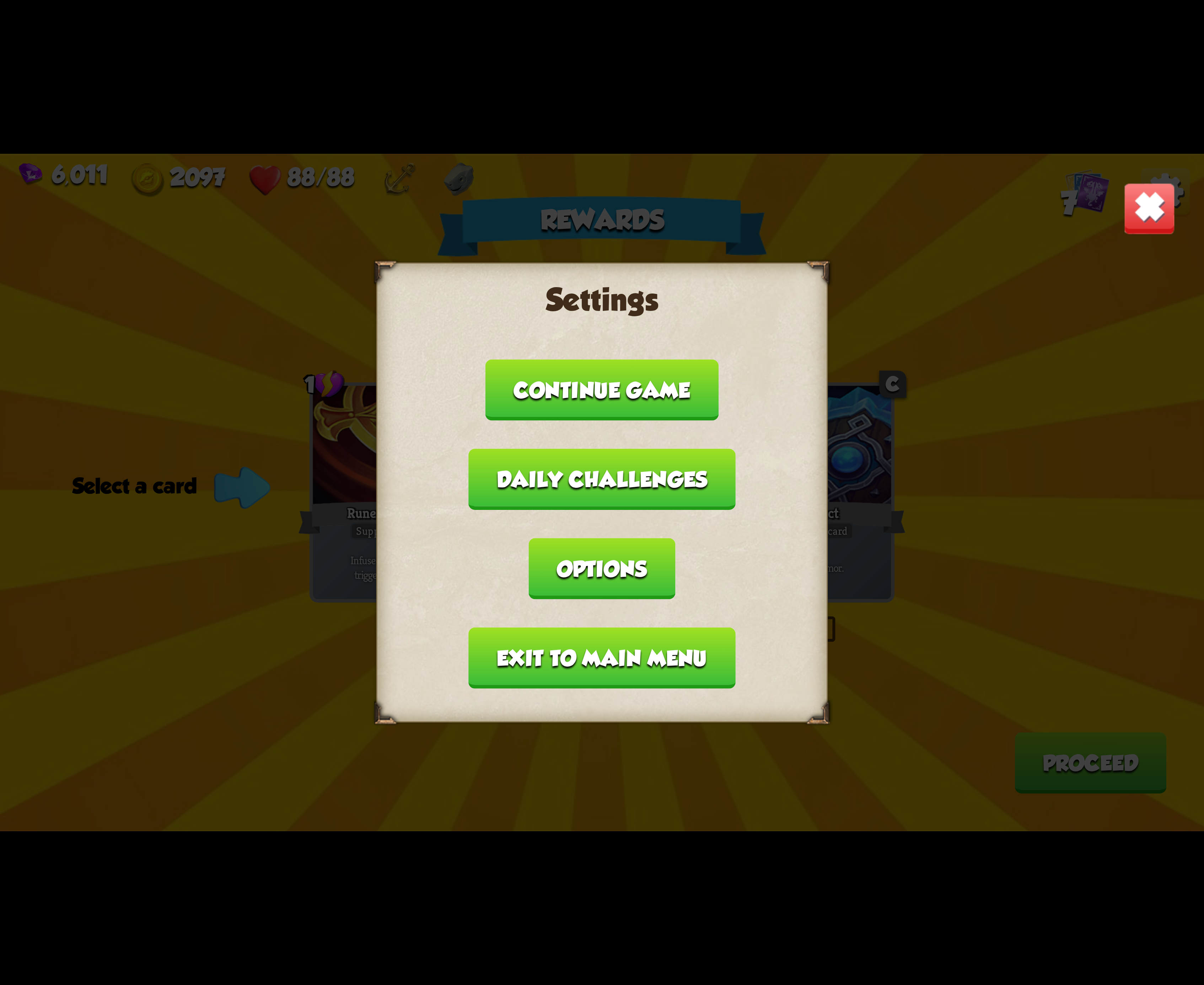
click at [578, 628] on button "Exit to main menu" at bounding box center [602, 658] width 266 height 61
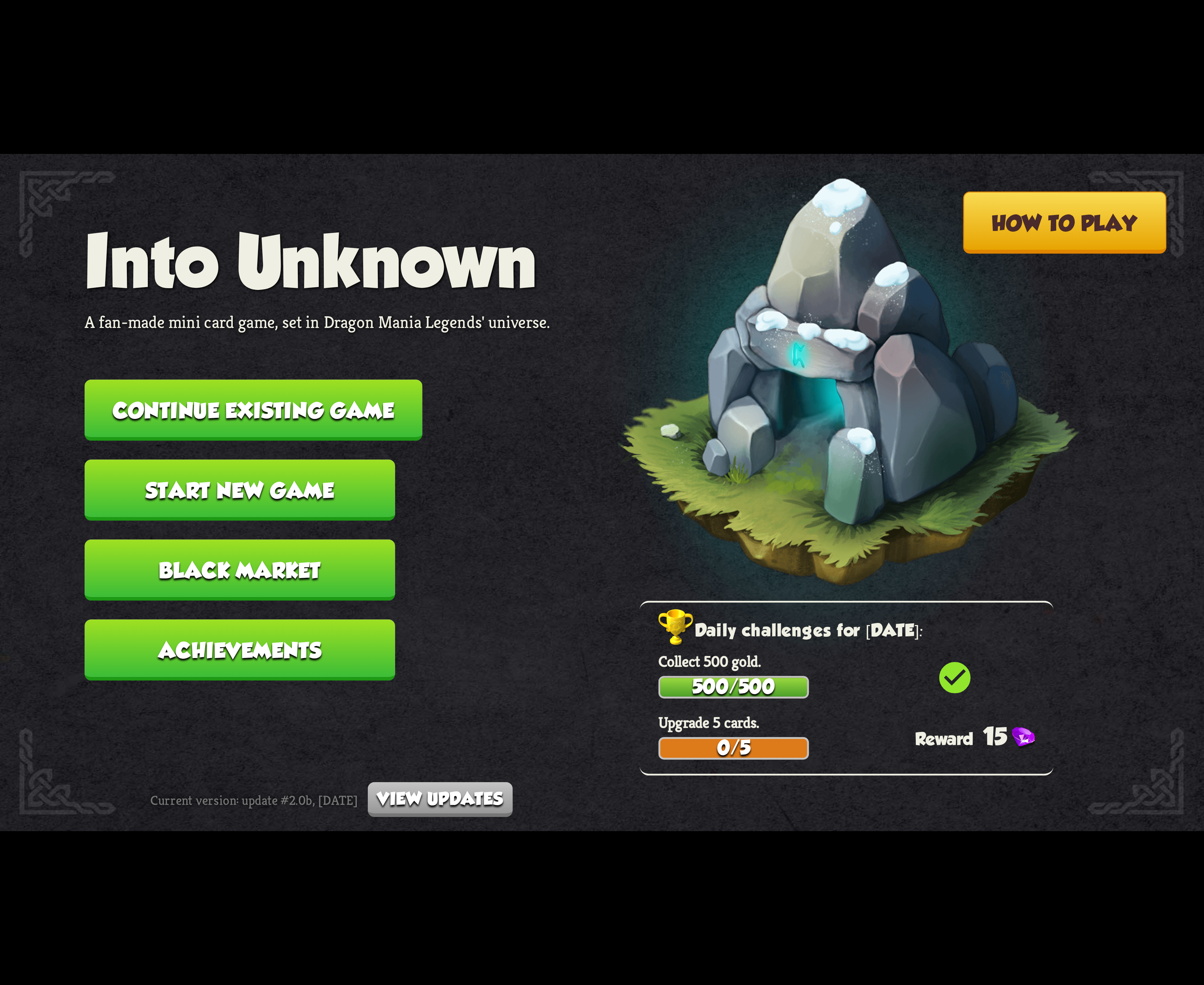
click at [345, 417] on button "Continue existing game" at bounding box center [253, 410] width 338 height 61
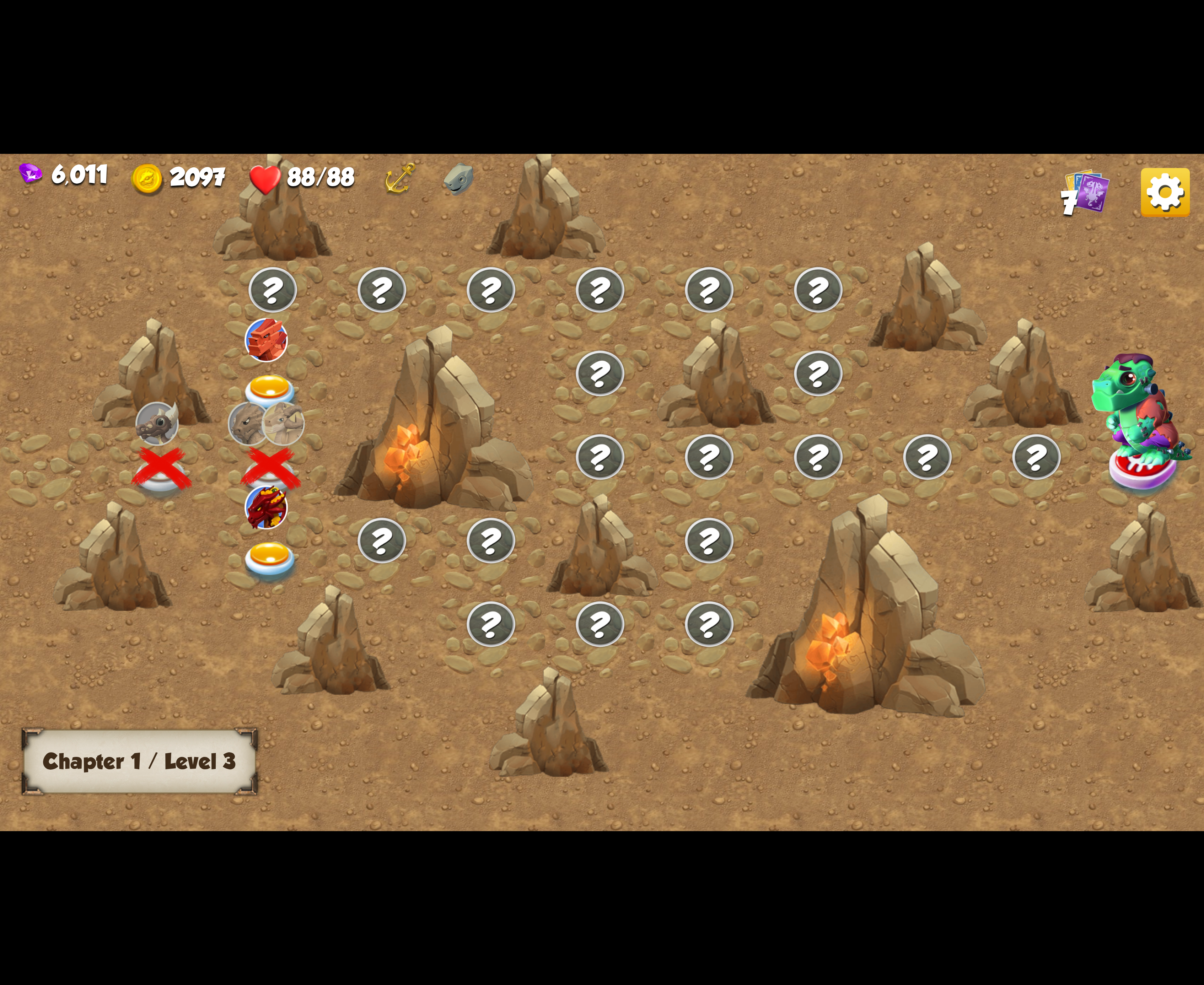
drag, startPoint x: 301, startPoint y: 583, endPoint x: 279, endPoint y: 568, distance: 26.6
click at [297, 584] on div at bounding box center [331, 640] width 121 height 113
click at [277, 563] on img at bounding box center [271, 564] width 60 height 44
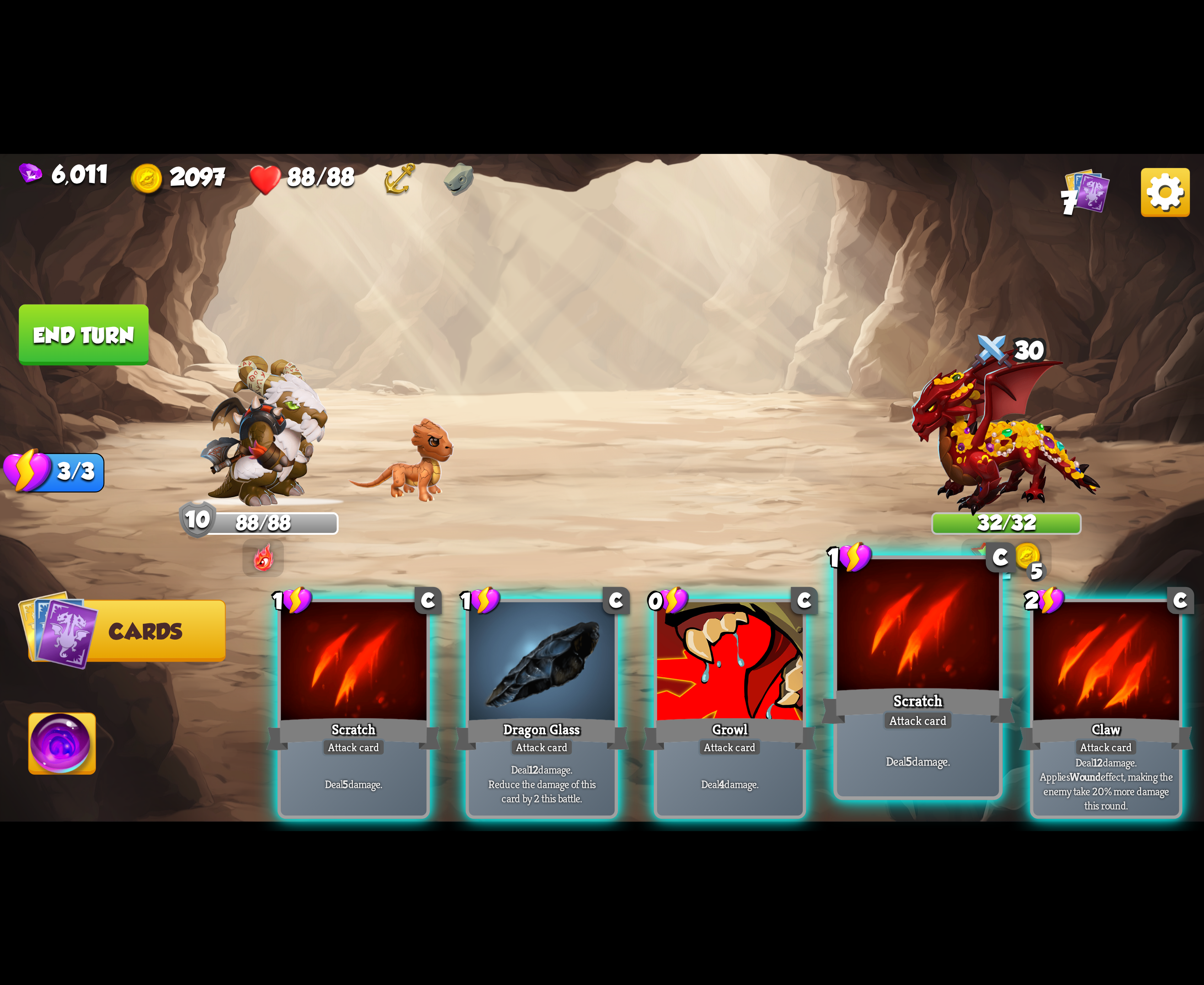
click at [915, 658] on div at bounding box center [918, 627] width 162 height 136
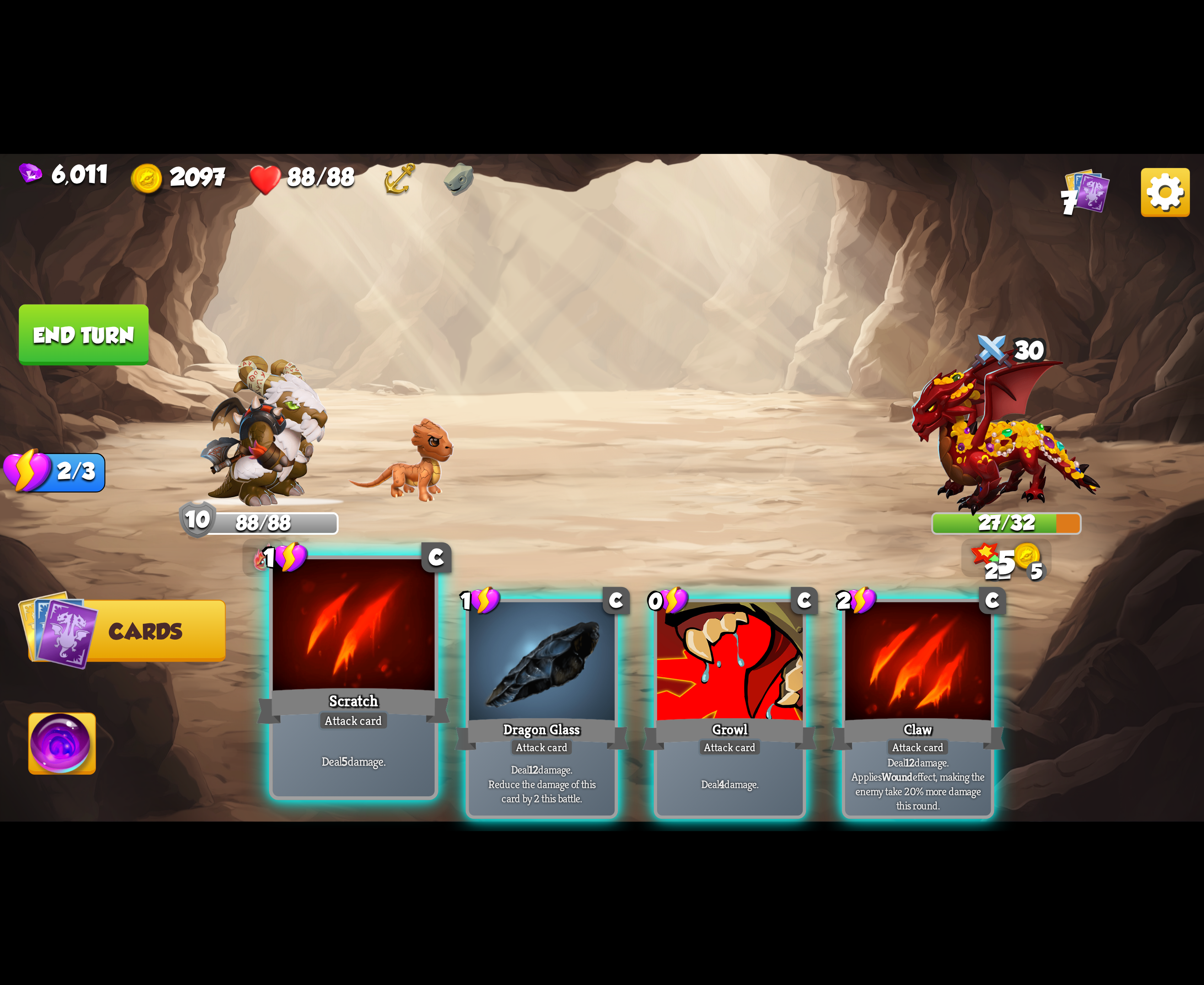
click at [335, 647] on div at bounding box center [353, 627] width 162 height 136
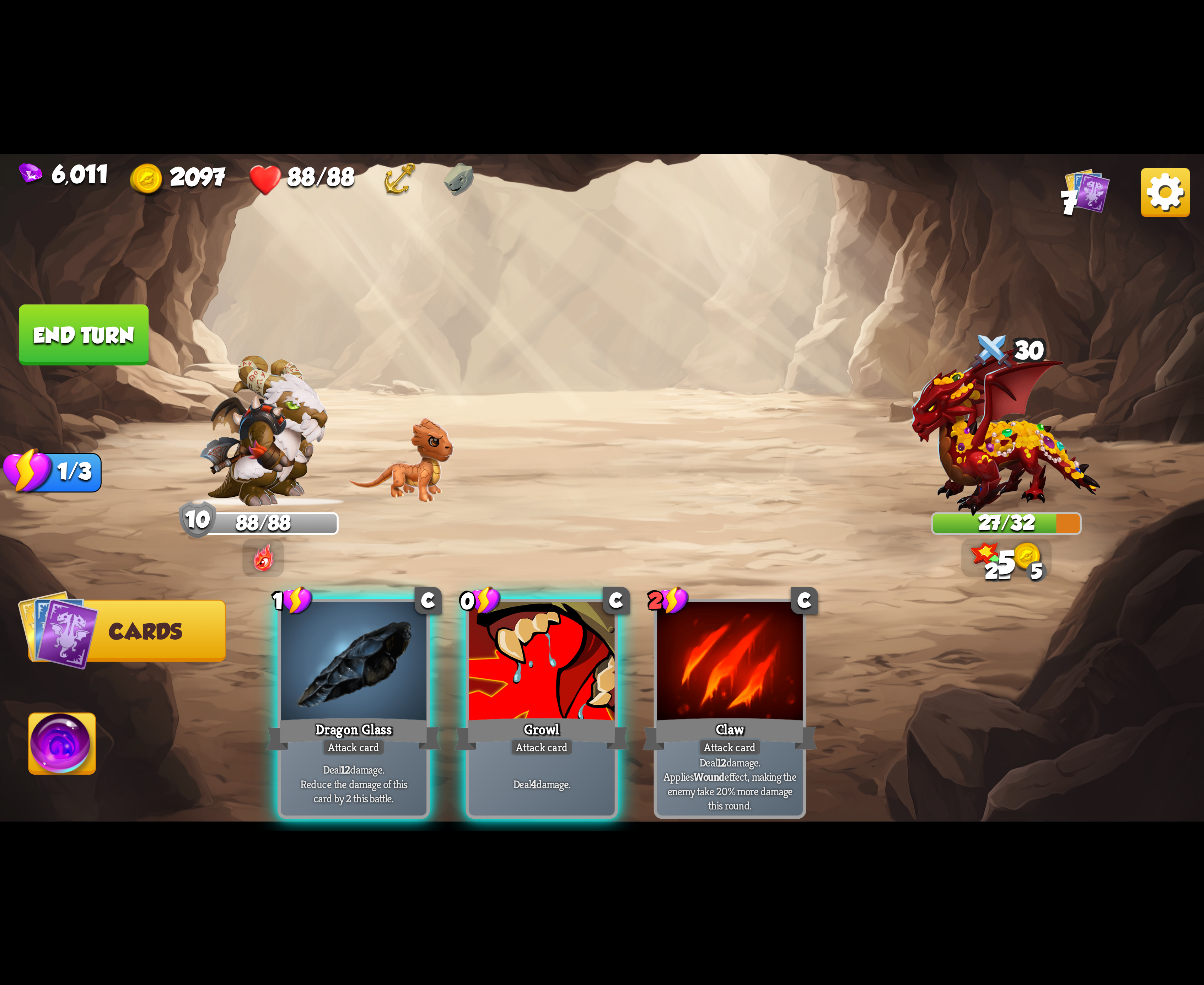
click at [344, 644] on div "1 C Dragon Glass Attack card Deal 12 damage. Reduce the damage of this card by …" at bounding box center [722, 681] width 963 height 301
click at [344, 644] on div at bounding box center [354, 664] width 146 height 122
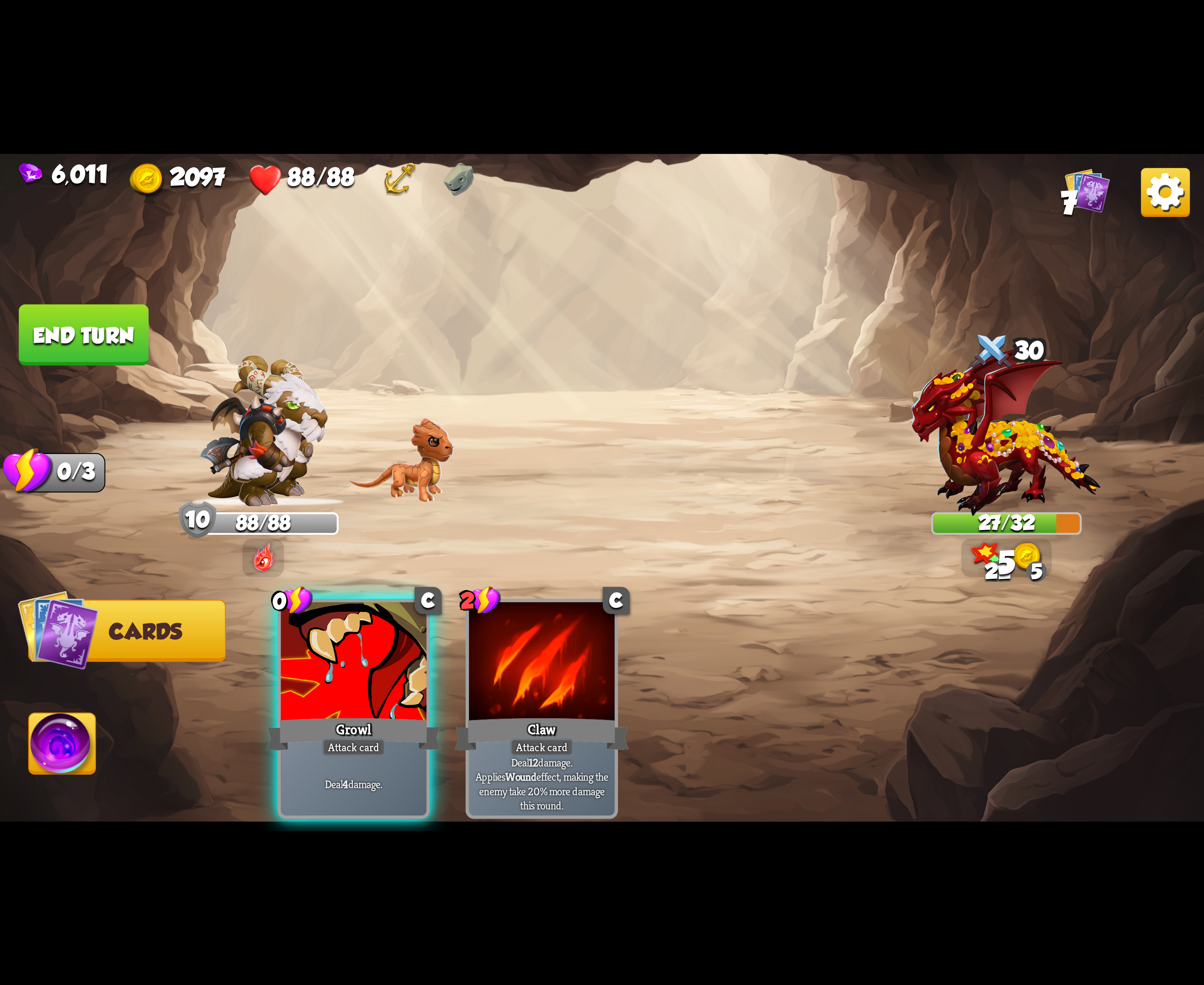
click at [344, 644] on div "0 C Growl Attack card Deal 4 damage. 2 C Claw Attack card Deal 12 damage. Appli…" at bounding box center [722, 681] width 963 height 301
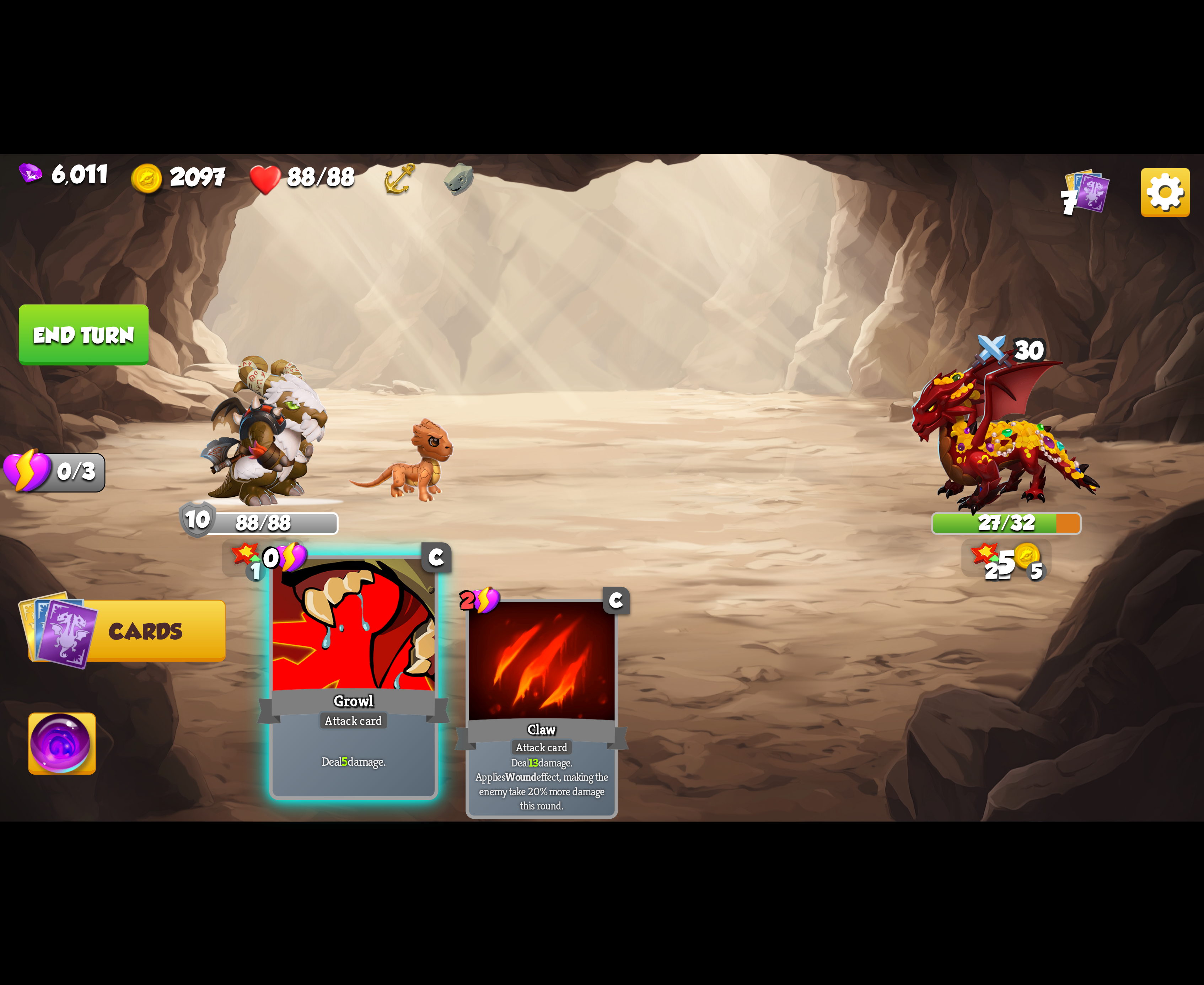
click at [303, 705] on div "Growl" at bounding box center [353, 706] width 194 height 43
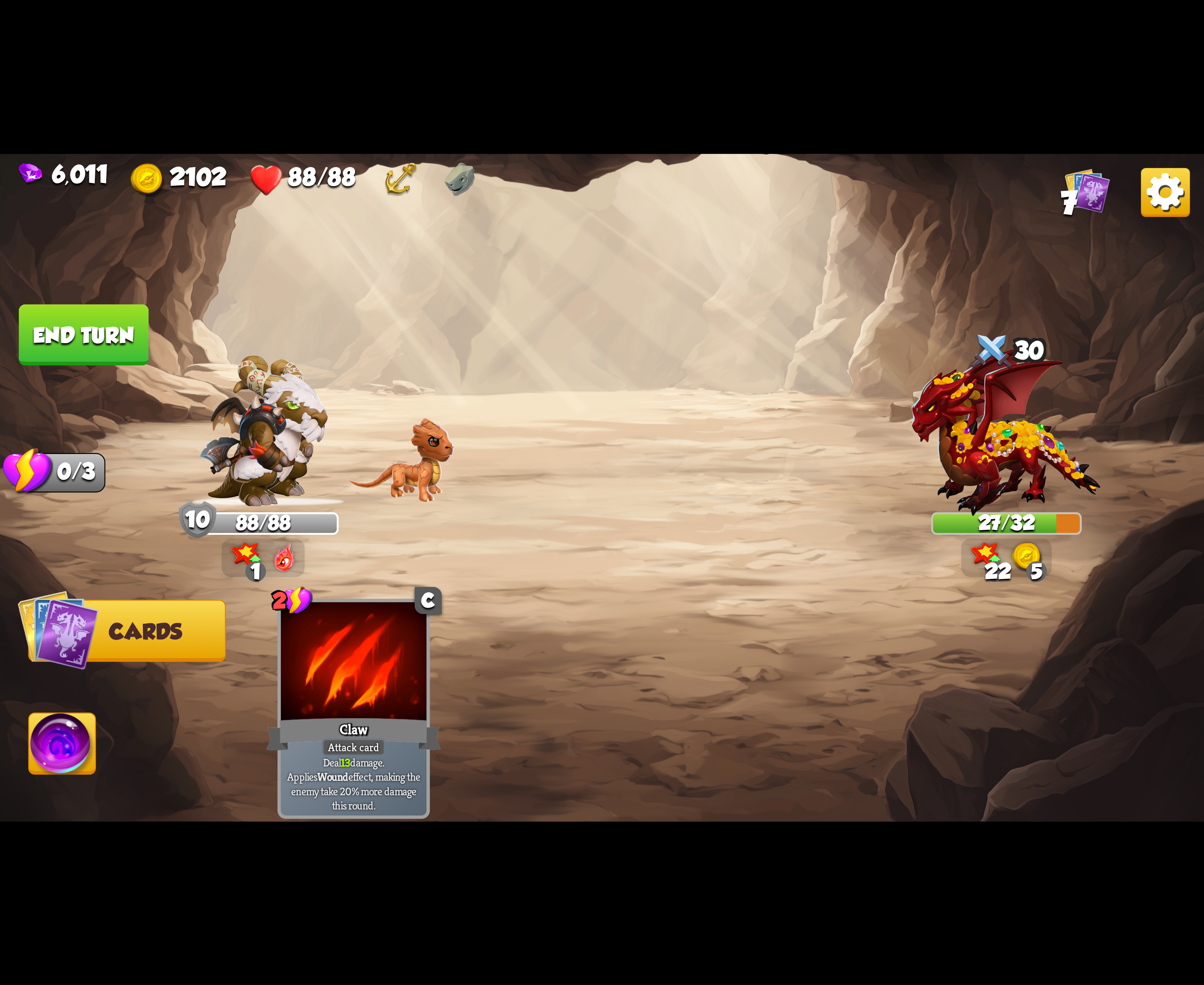
click at [84, 742] on img at bounding box center [63, 748] width 67 height 68
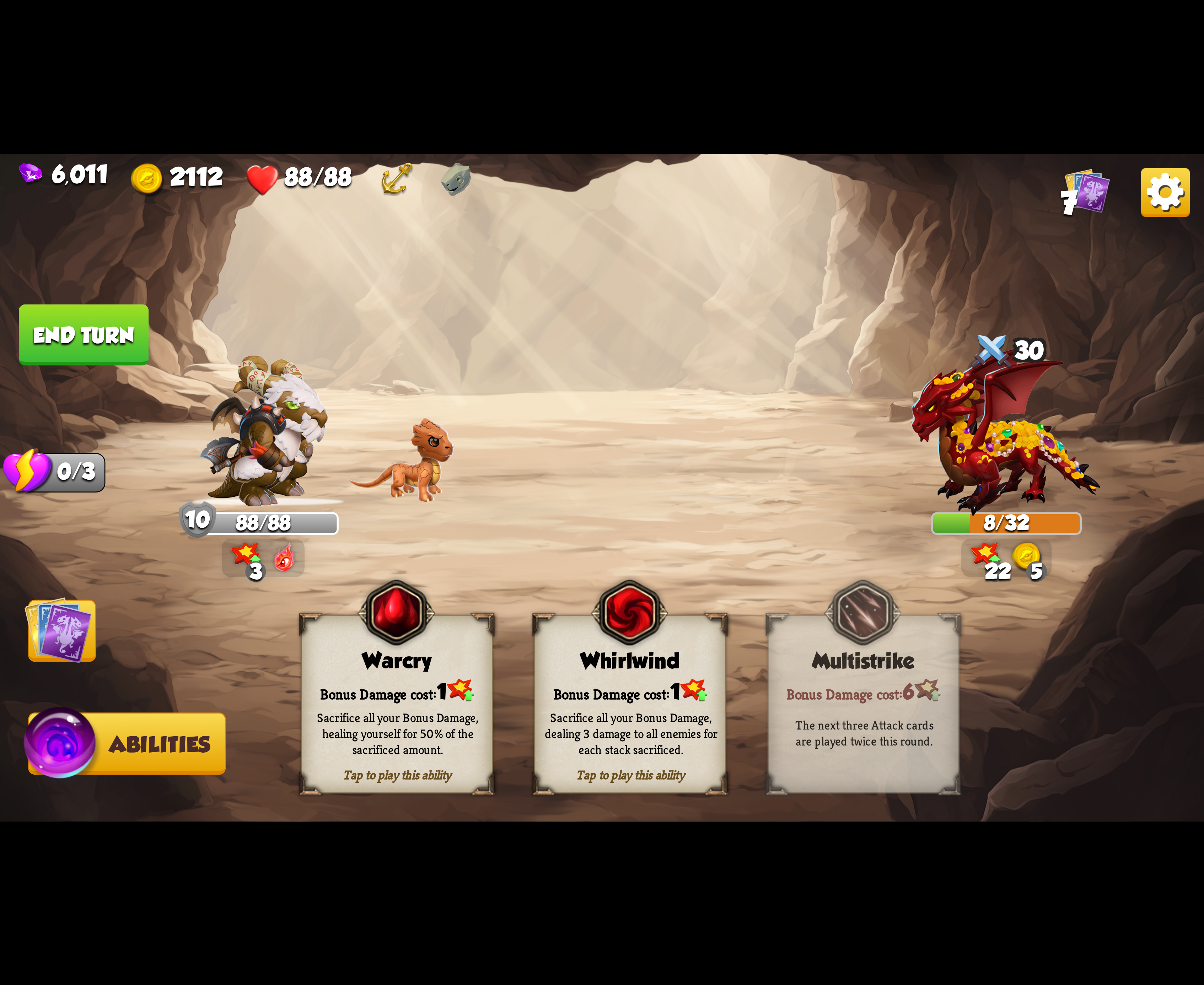
drag, startPoint x: 73, startPoint y: 328, endPoint x: 496, endPoint y: 631, distance: 520.3
click at [87, 340] on button "End turn" at bounding box center [84, 335] width 130 height 61
click at [602, 675] on div "Tap to play this ability Whirlwind Bonus Damage cost: 1 Sacrifice all your Bonu…" at bounding box center [630, 704] width 192 height 179
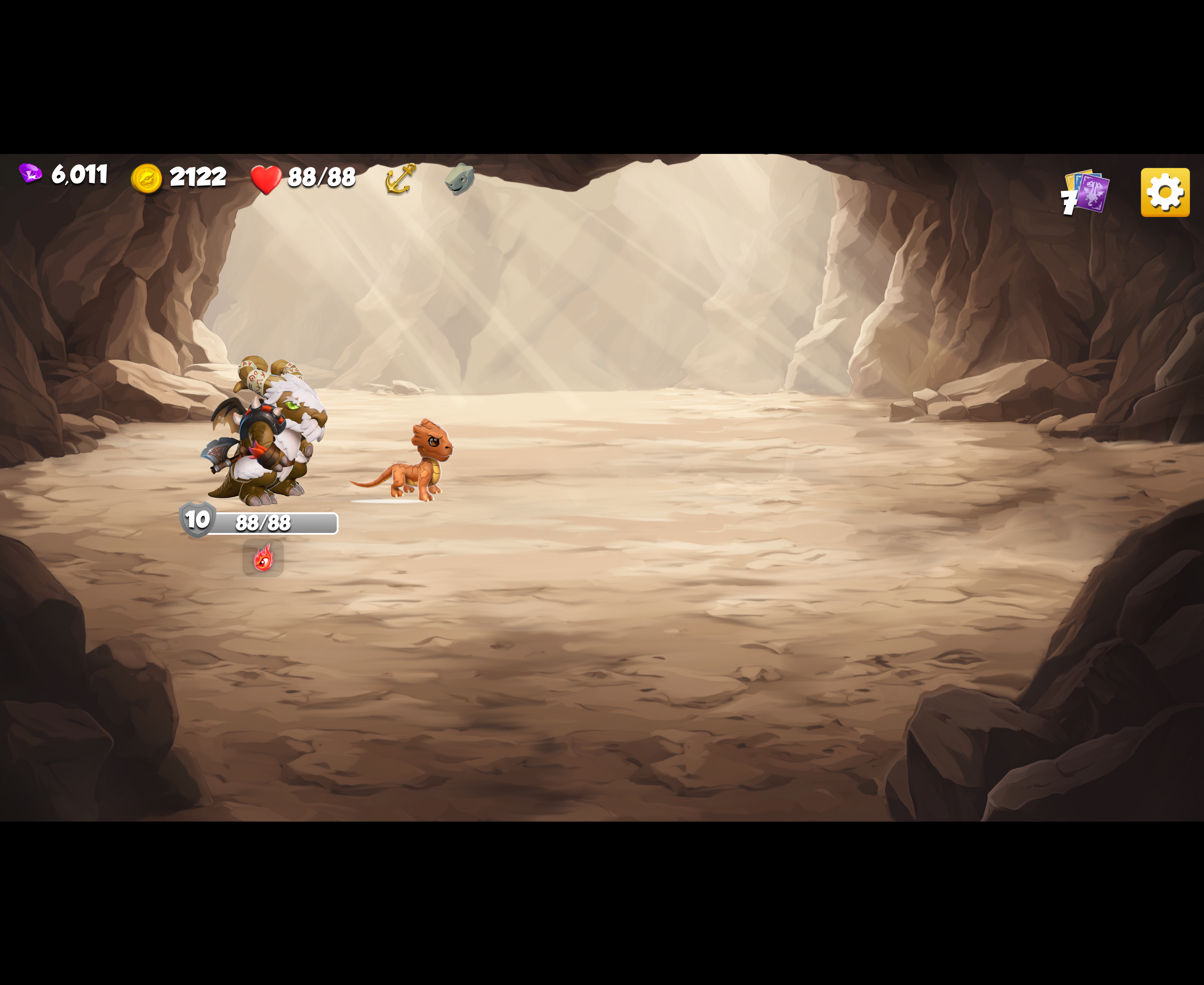
click at [1150, 202] on img at bounding box center [1165, 192] width 49 height 49
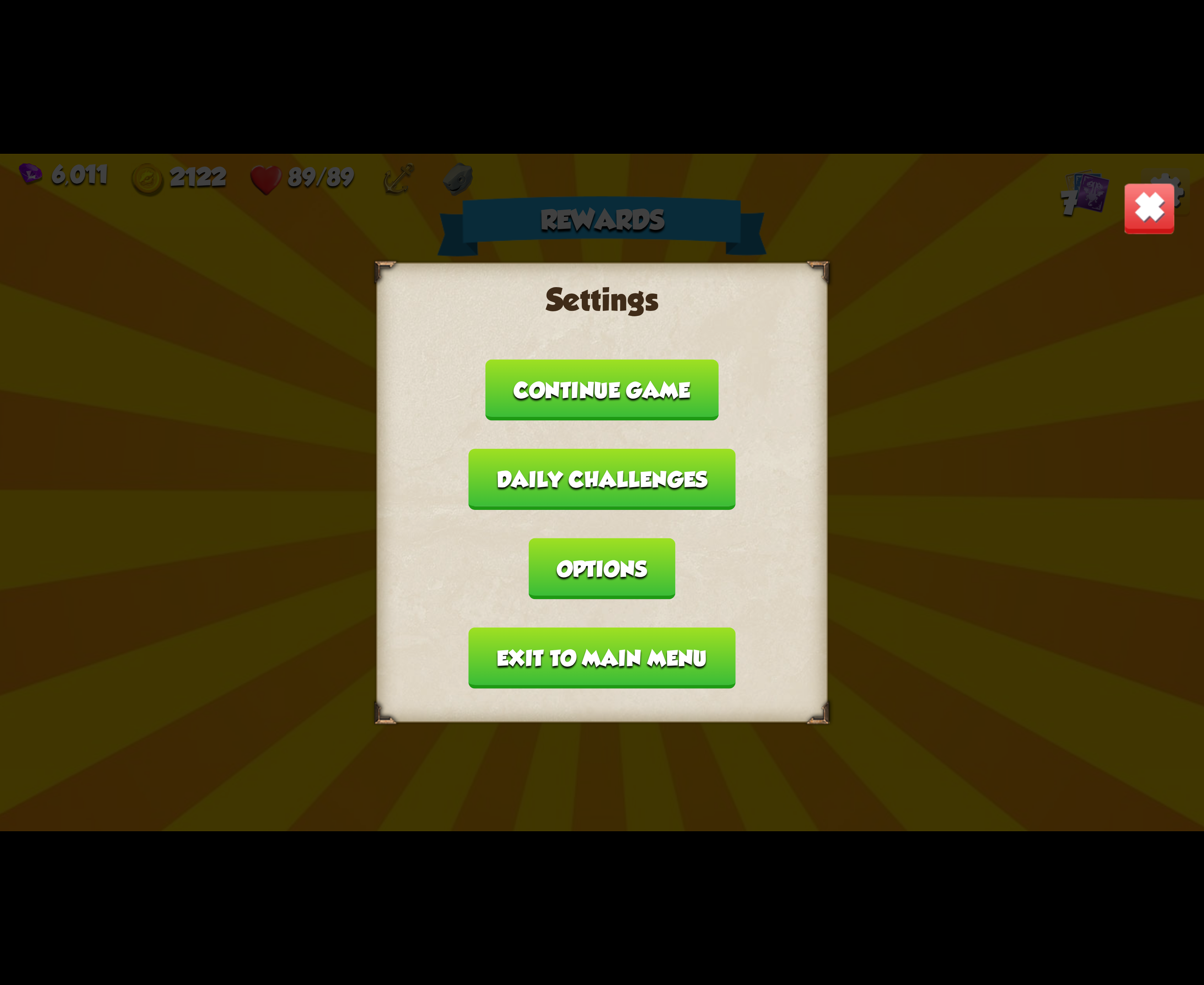
click at [675, 539] on button "Options" at bounding box center [602, 568] width 146 height 61
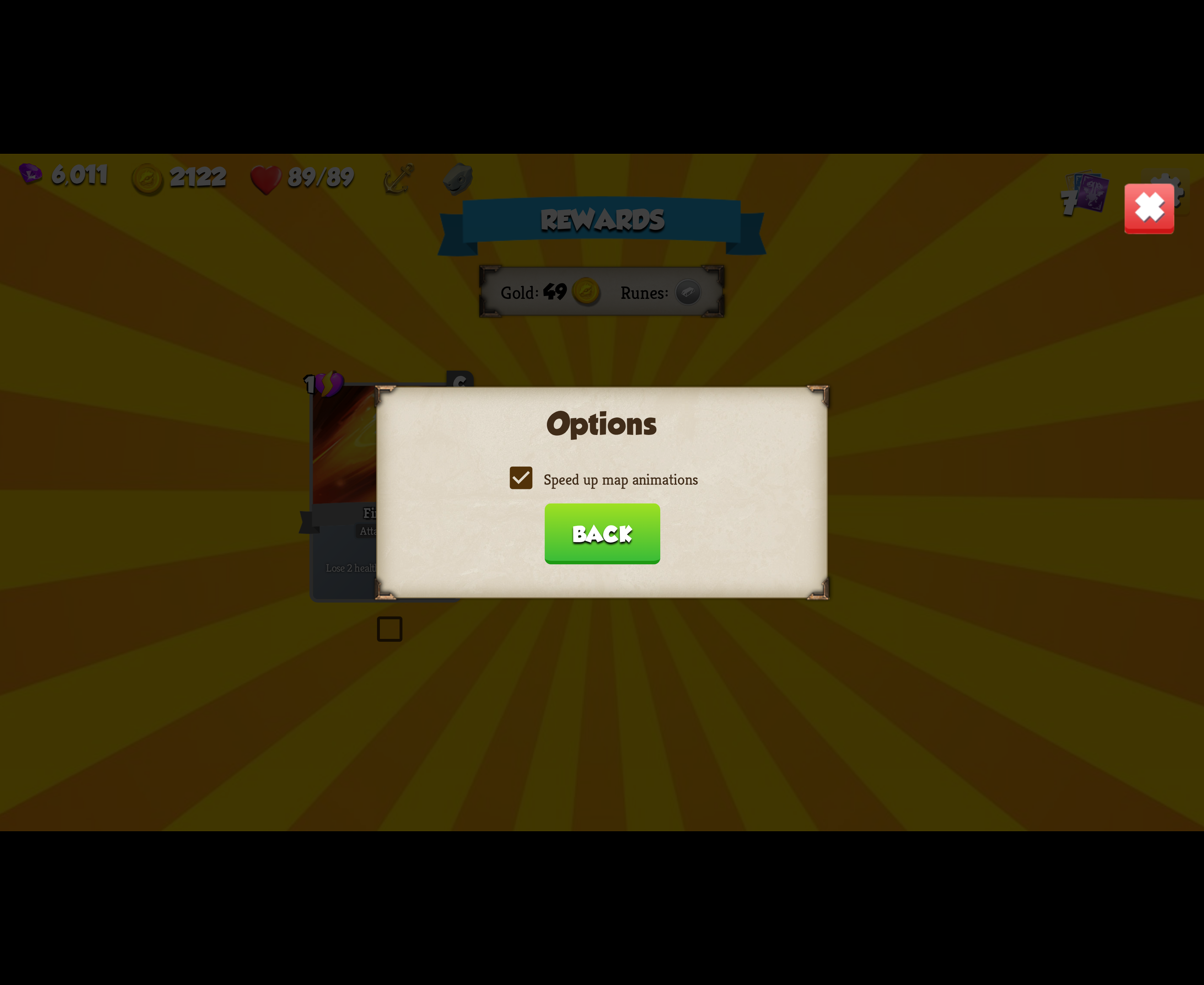
click at [519, 472] on label "Speed up map animations" at bounding box center [602, 479] width 192 height 20
click at [0, 0] on input "Speed up map animations" at bounding box center [0, 0] width 0 height 0
click at [519, 472] on label "Speed up map animations" at bounding box center [602, 479] width 192 height 20
click at [0, 0] on input "Speed up map animations" at bounding box center [0, 0] width 0 height 0
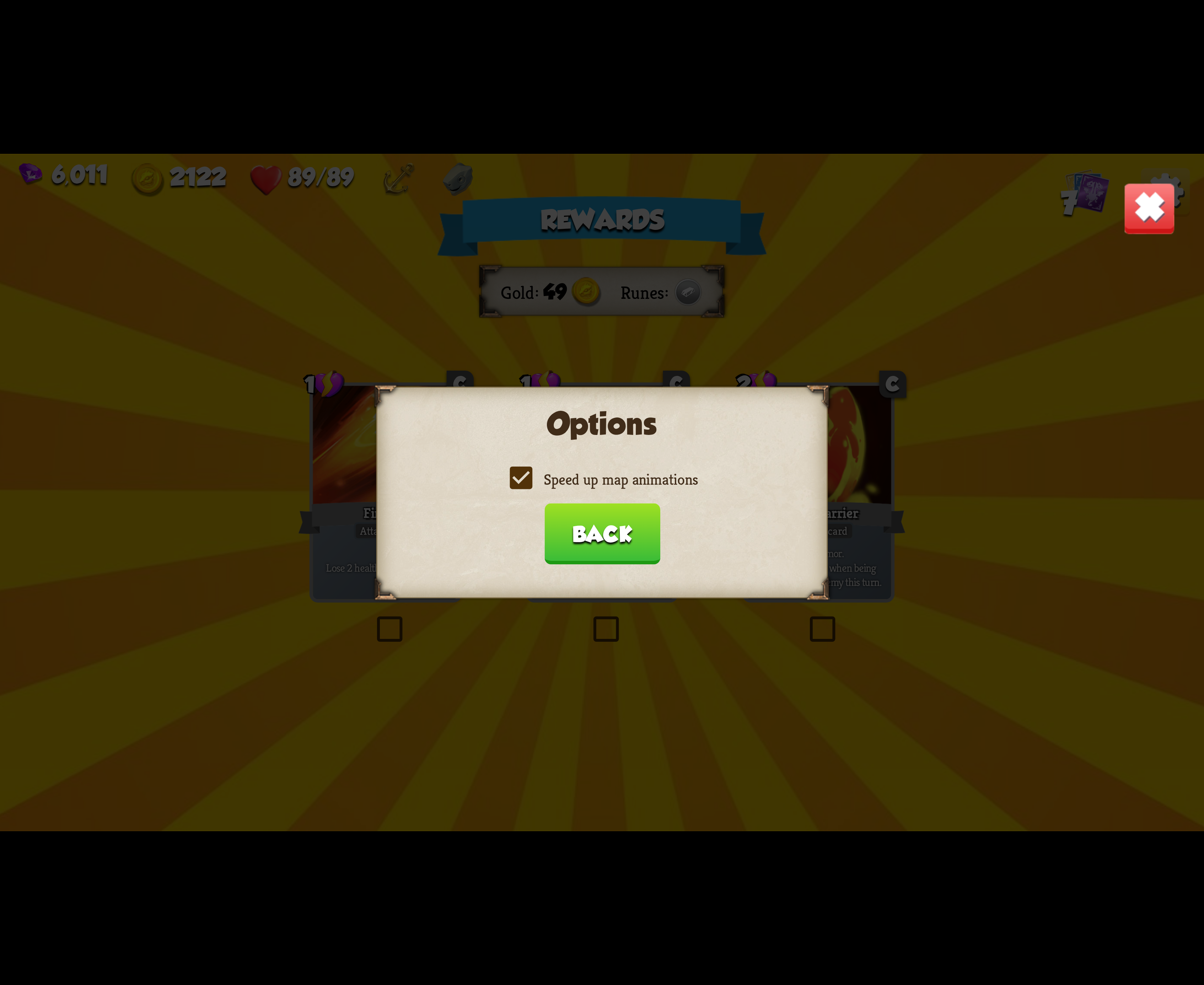
click at [578, 515] on button "Back" at bounding box center [602, 534] width 116 height 61
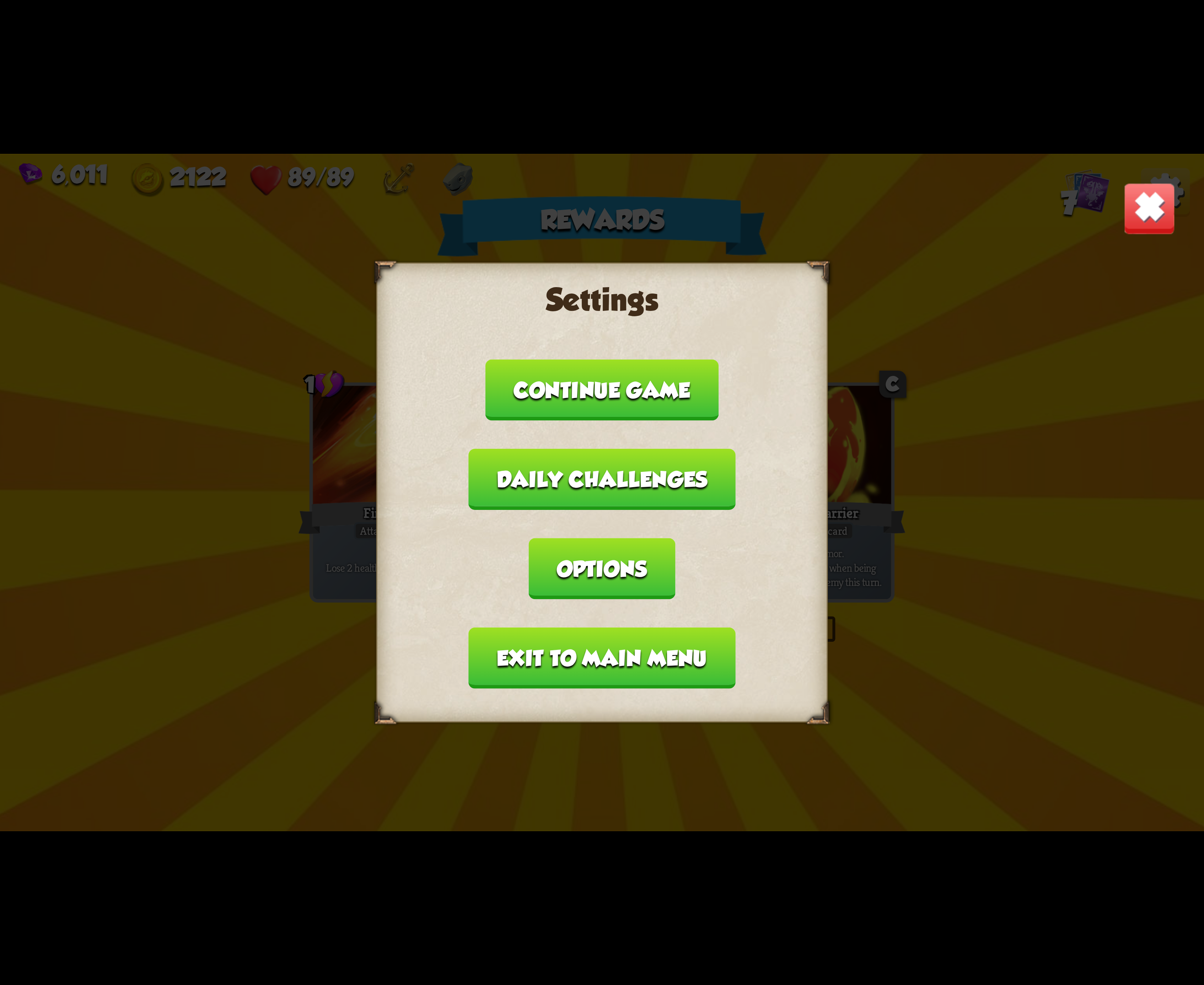
click at [563, 628] on button "Exit to main menu" at bounding box center [602, 658] width 266 height 61
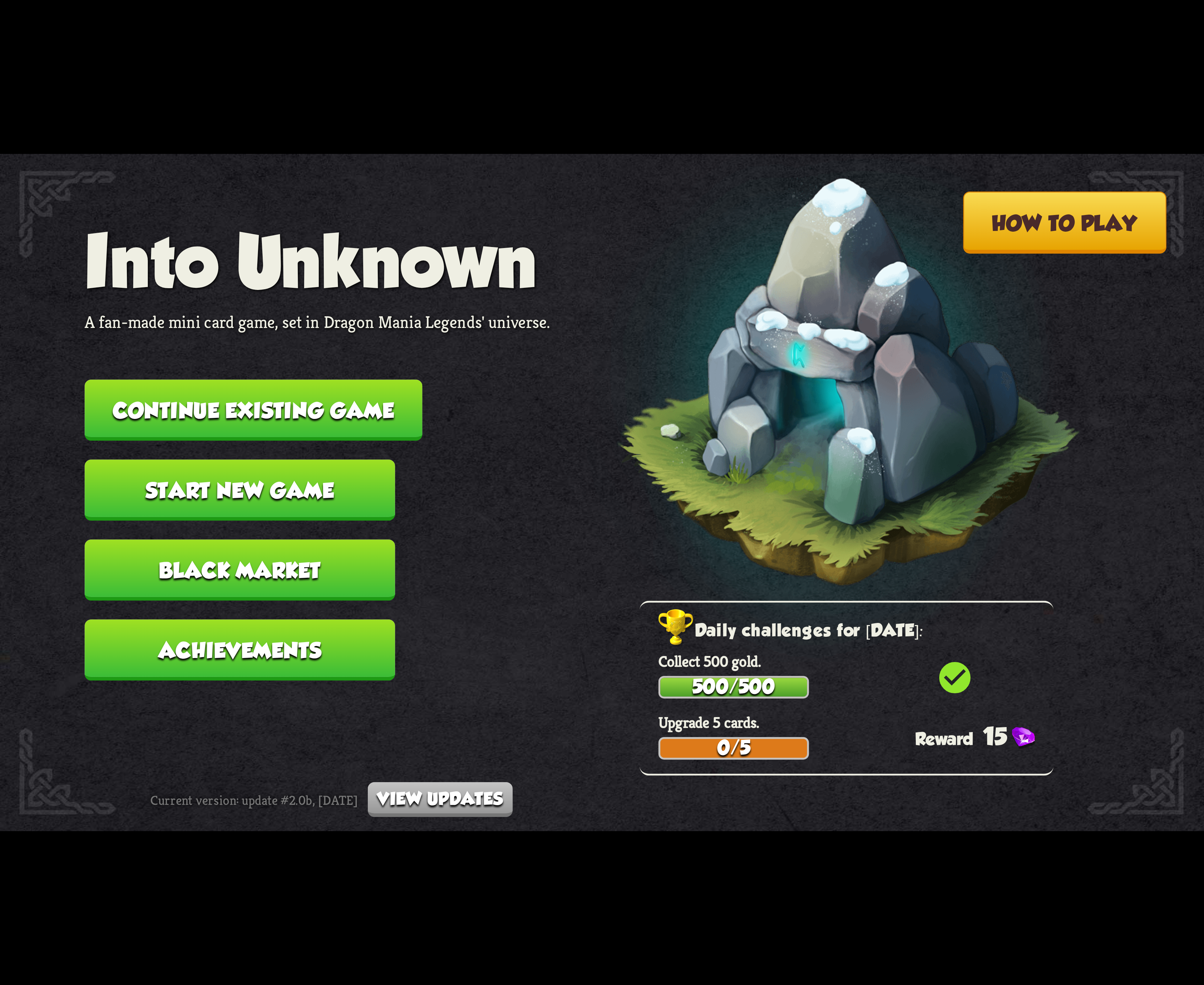
click at [362, 405] on button "Continue existing game" at bounding box center [253, 410] width 338 height 61
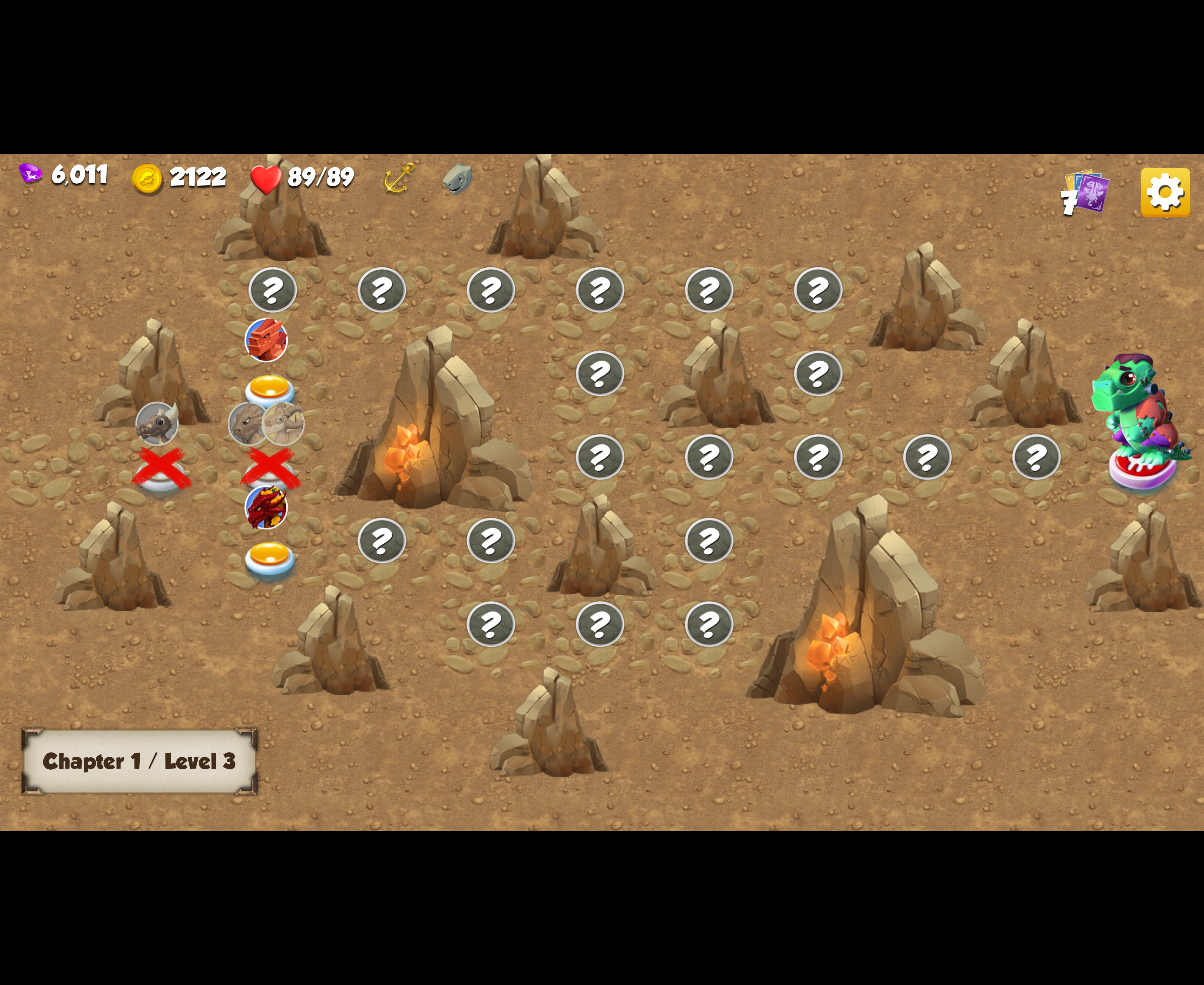
click at [280, 526] on div at bounding box center [273, 553] width 109 height 84
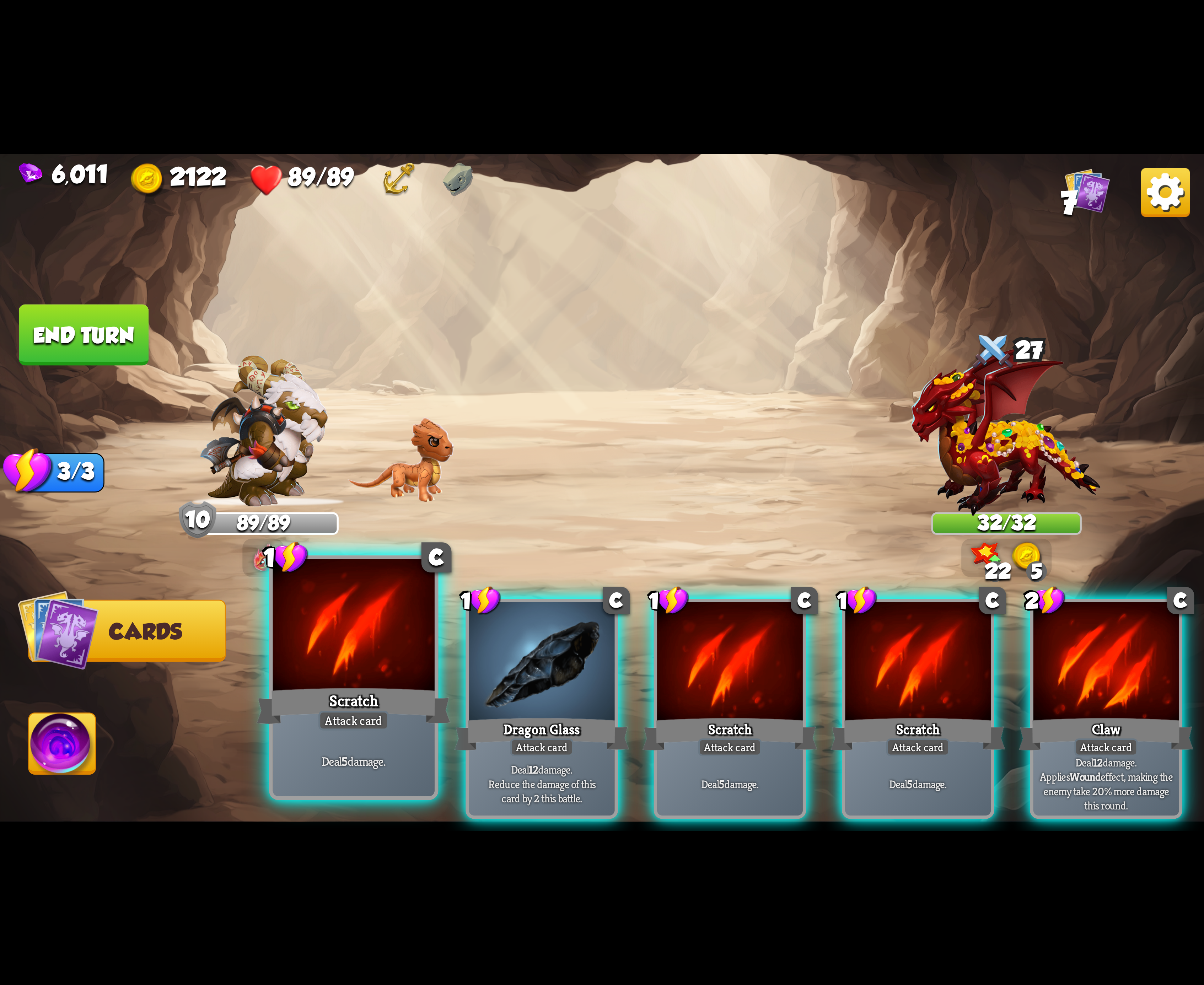
click at [378, 692] on div "Scratch" at bounding box center [353, 706] width 194 height 43
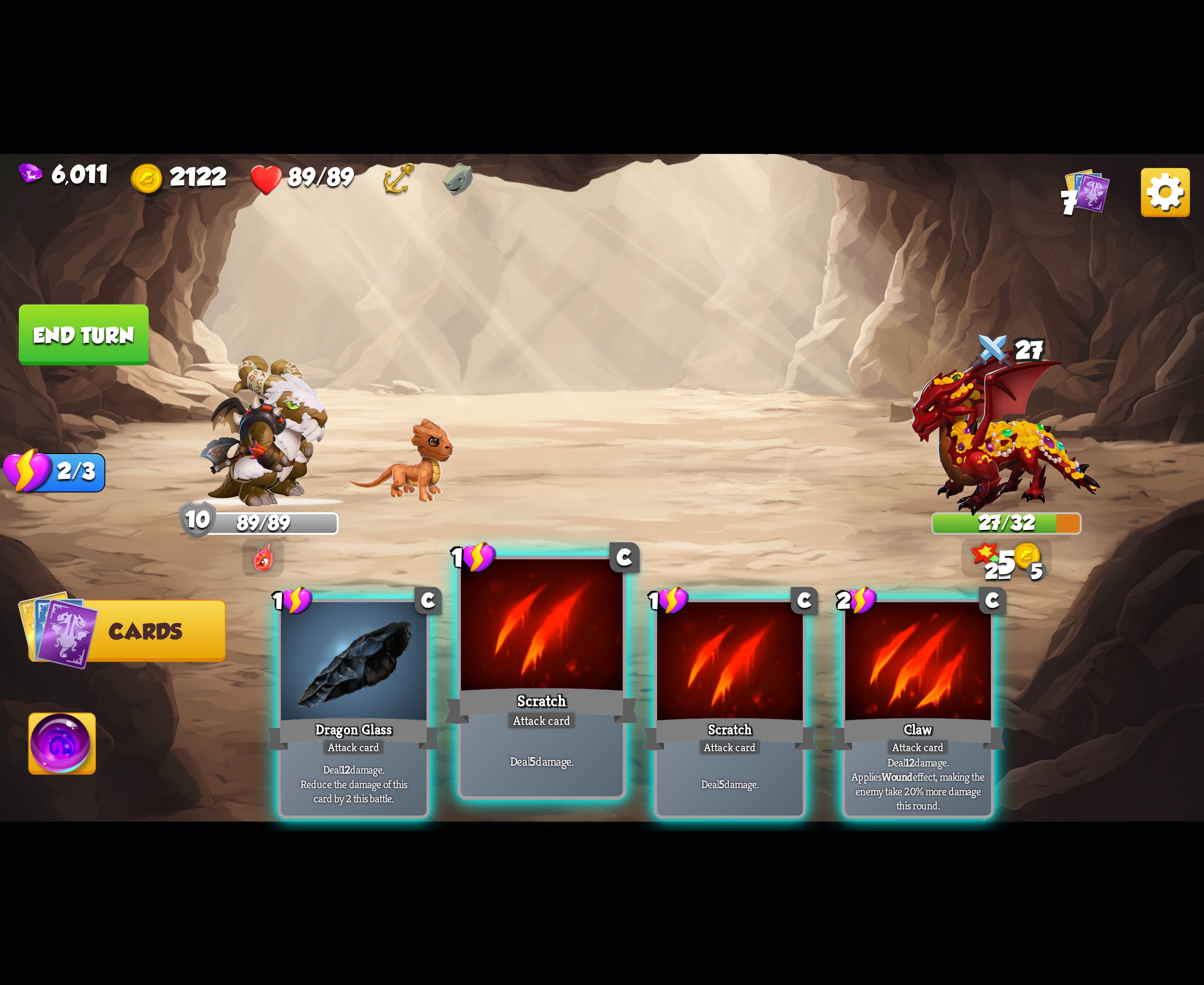
click at [510, 685] on div "Scratch" at bounding box center [541, 706] width 194 height 43
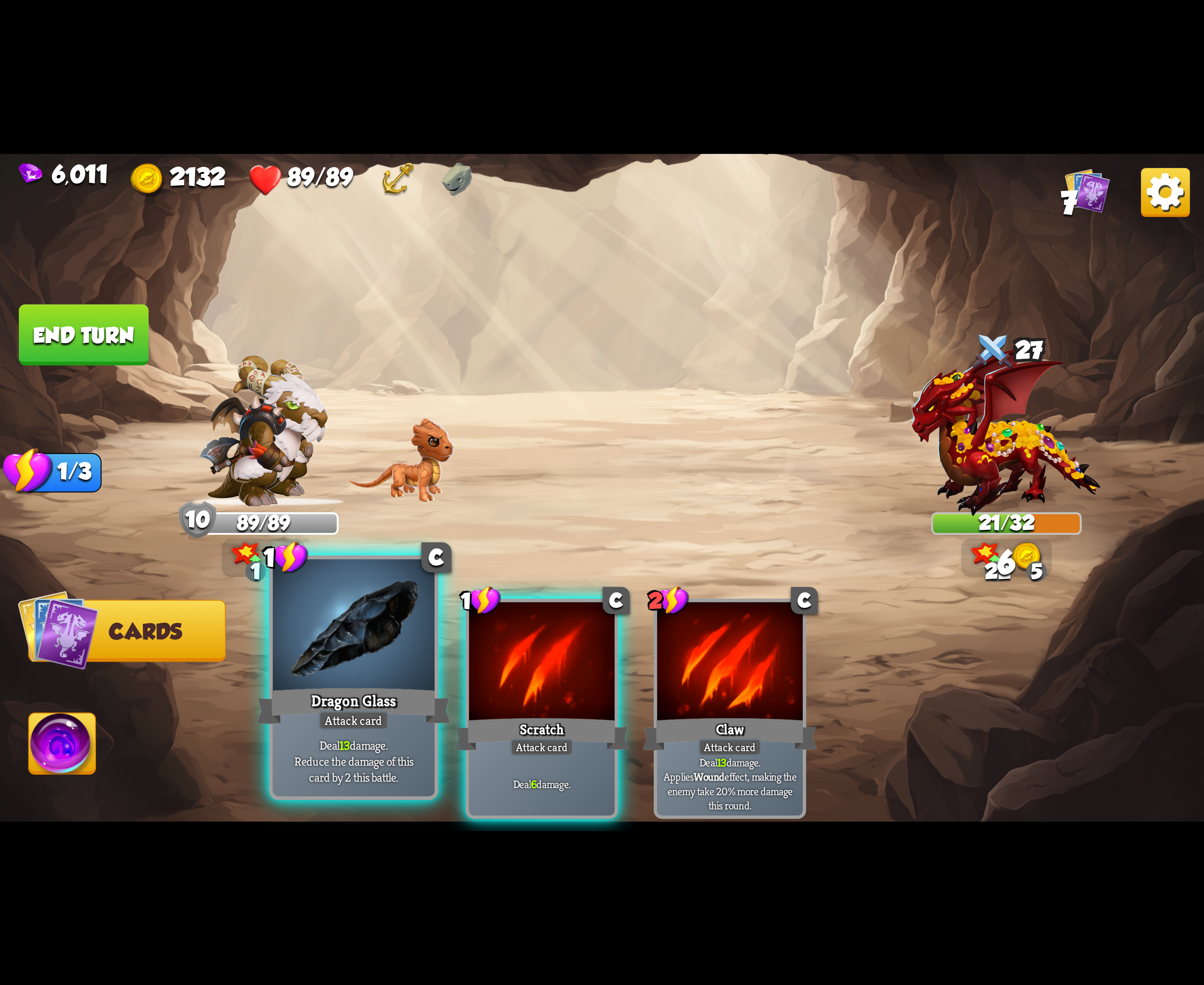
click at [359, 641] on div at bounding box center [353, 627] width 162 height 136
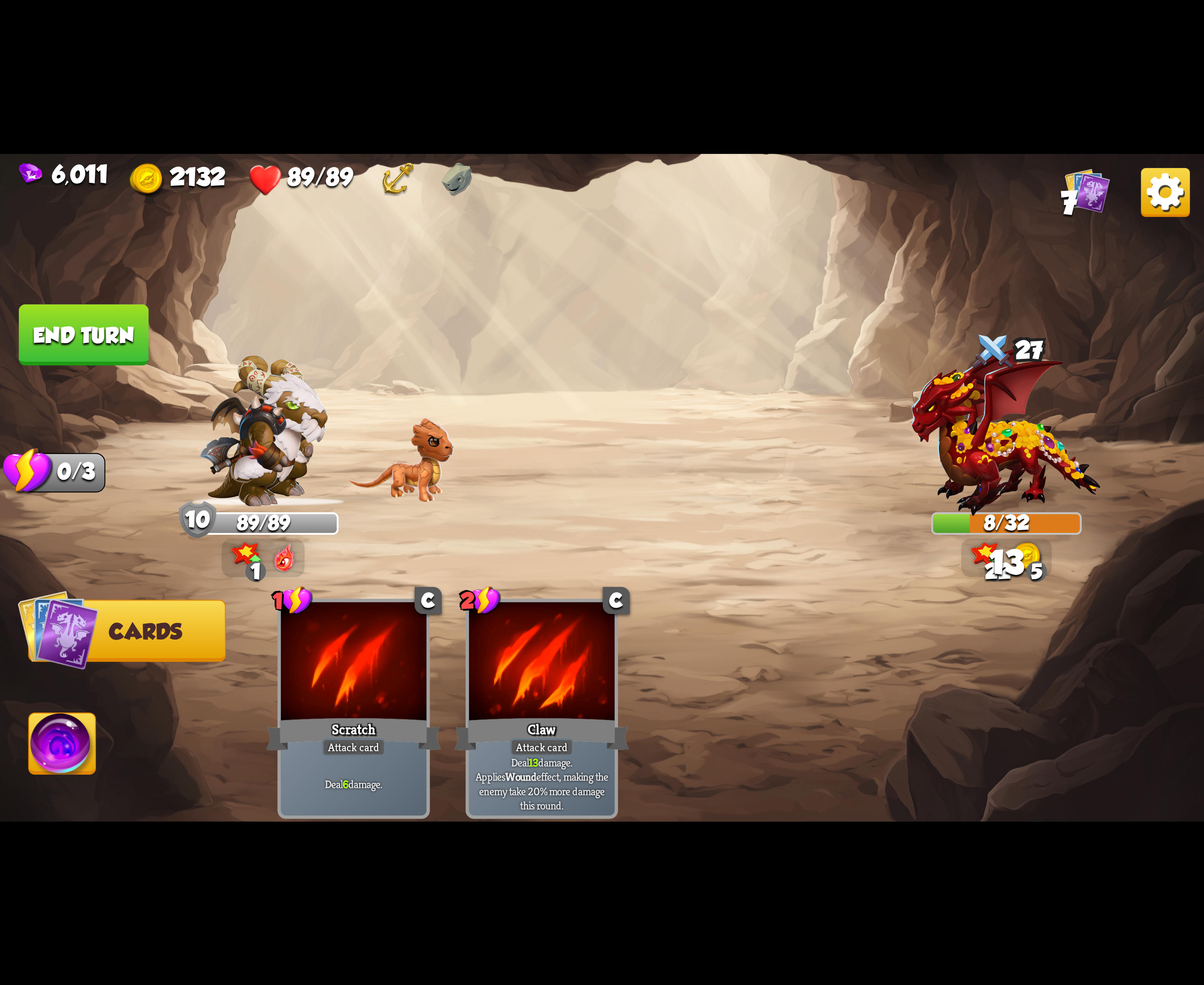
click at [74, 753] on img at bounding box center [63, 748] width 67 height 68
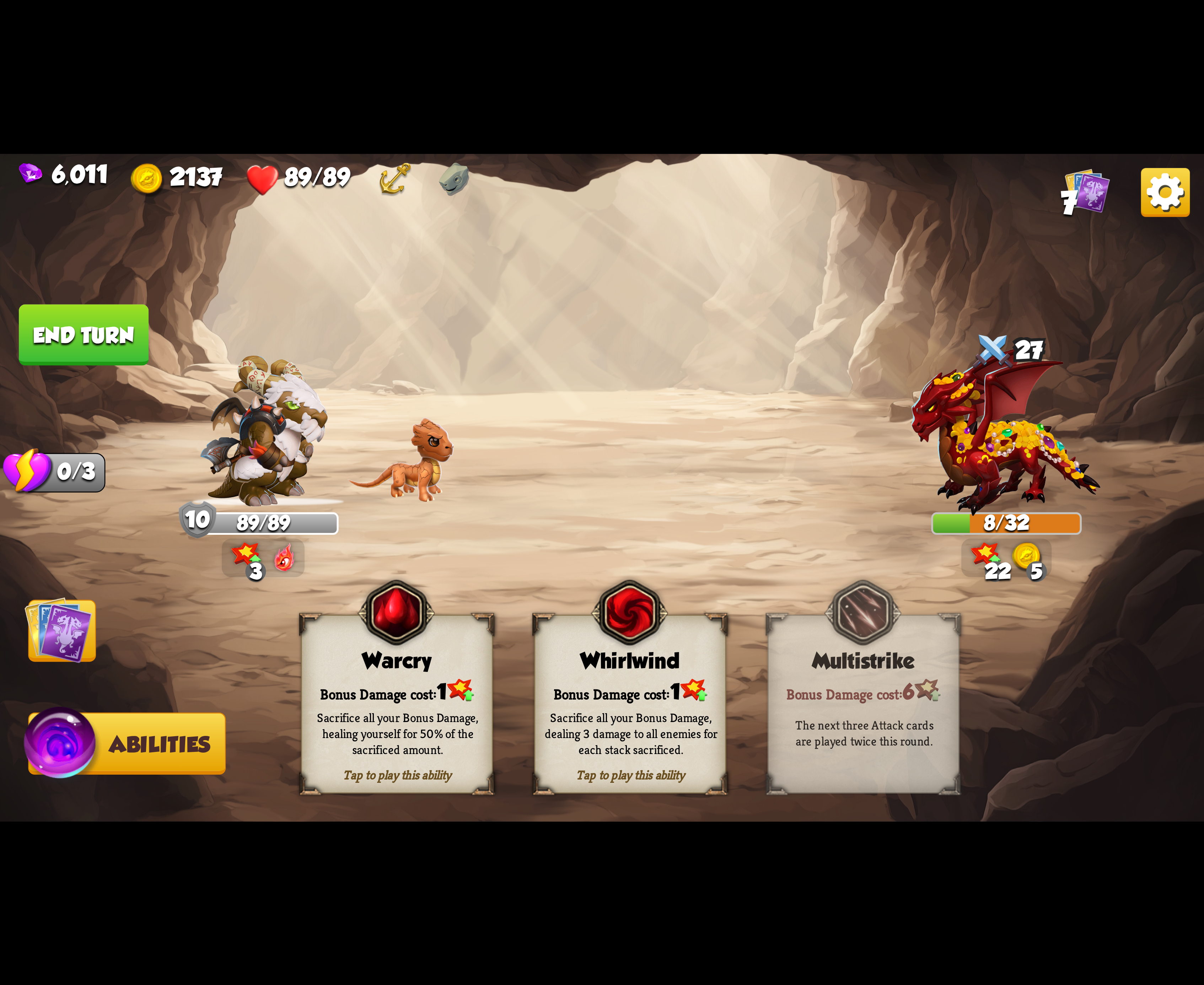
click at [112, 348] on button "End turn" at bounding box center [84, 335] width 130 height 61
click at [617, 699] on div "Sacrifice all your Bonus Damage, dealing 3 damage to all enemies for each stack…" at bounding box center [631, 733] width 192 height 75
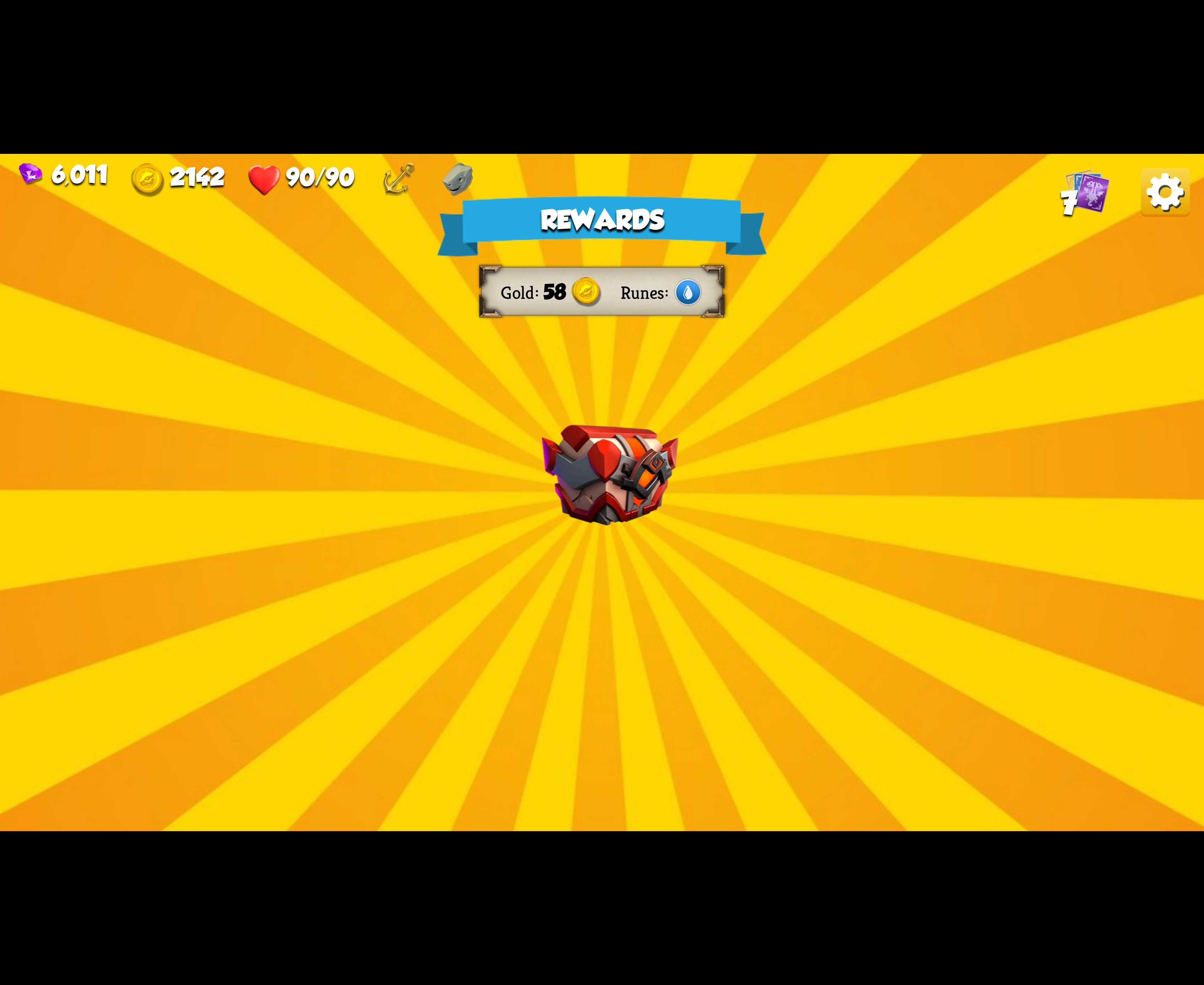
click at [1161, 201] on img at bounding box center [1165, 192] width 49 height 49
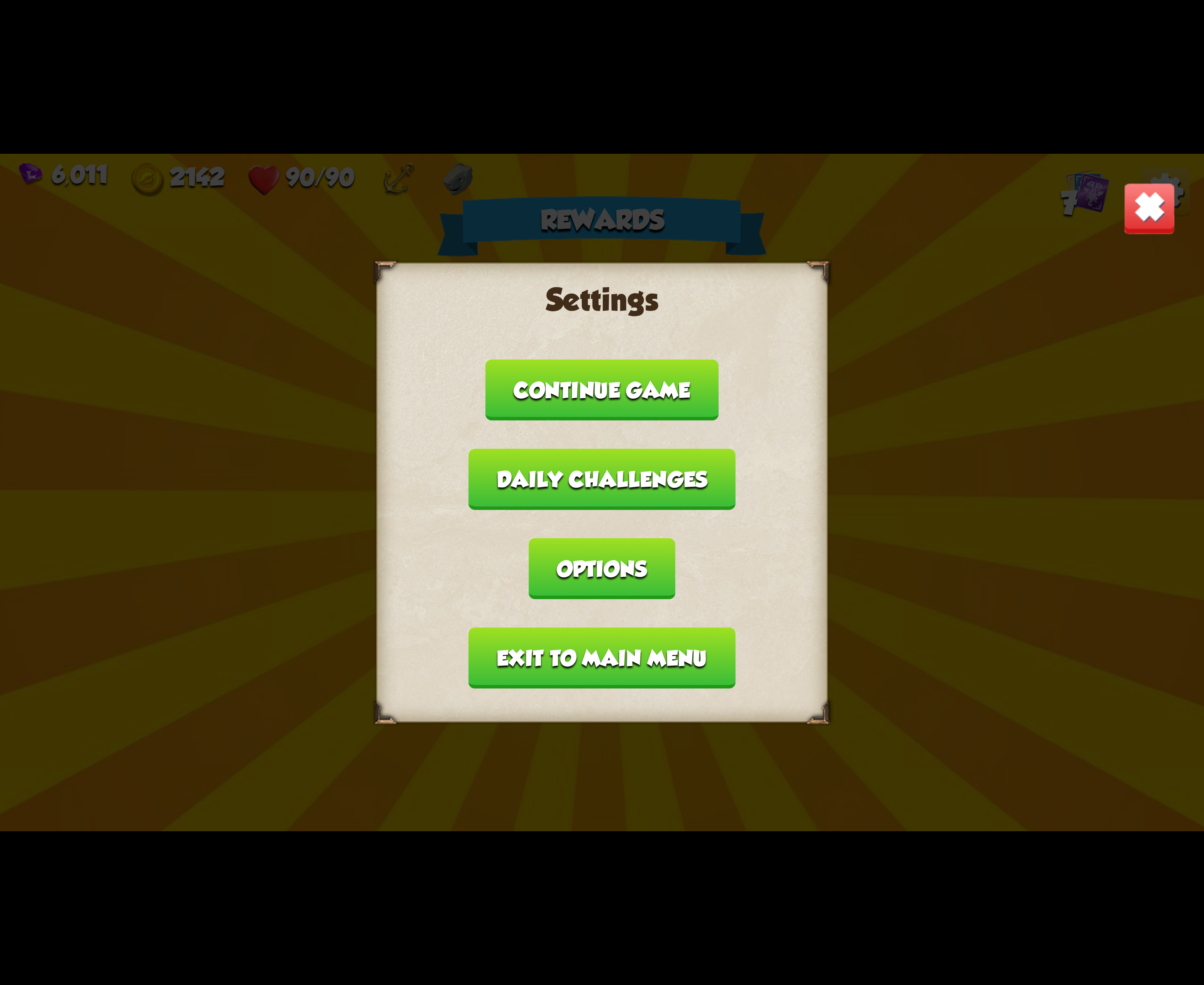
drag, startPoint x: 746, startPoint y: 541, endPoint x: 742, endPoint y: 536, distance: 6.4
click at [675, 539] on button "Options" at bounding box center [602, 568] width 146 height 61
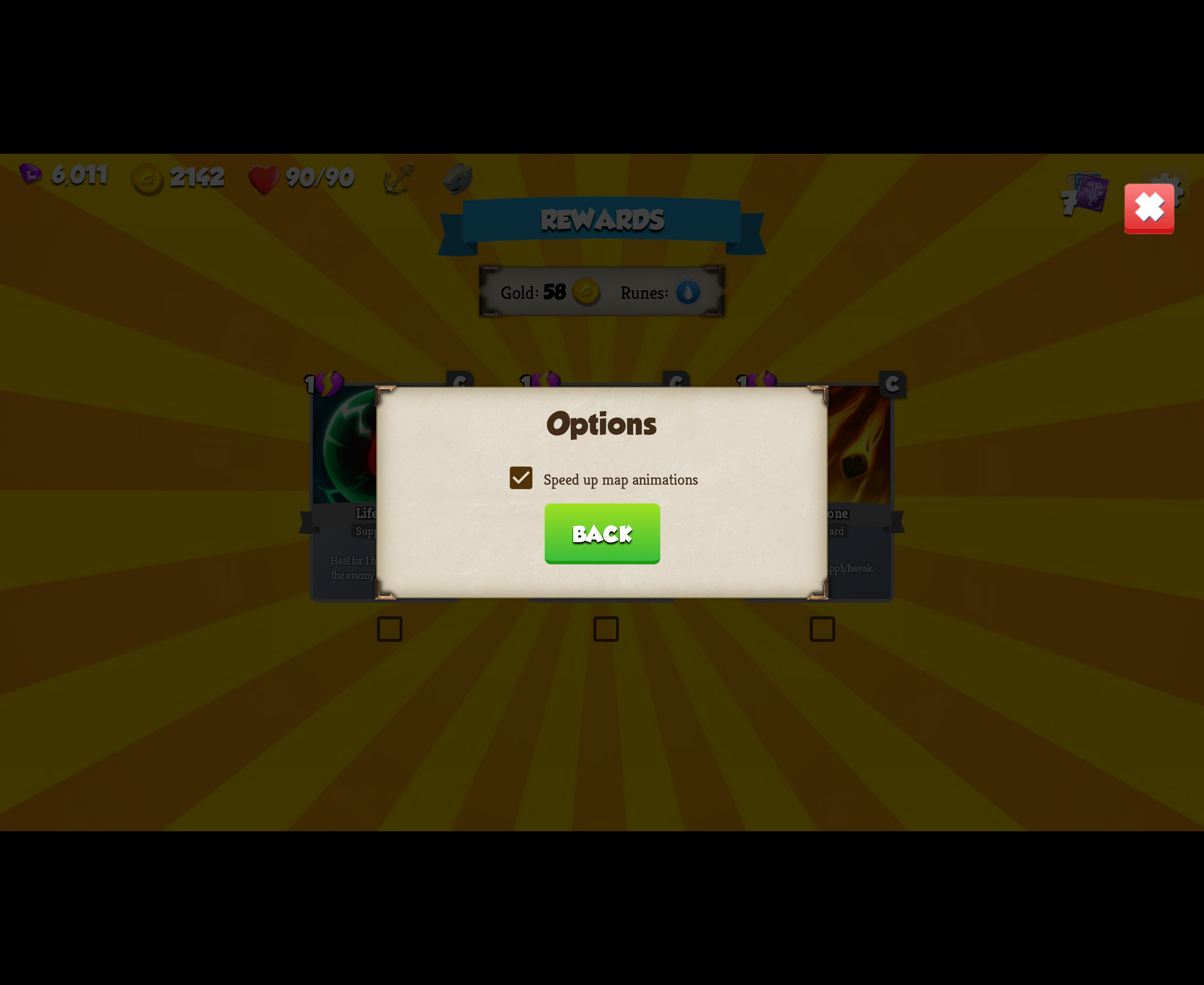
click at [529, 473] on label "Speed up map animations" at bounding box center [602, 479] width 192 height 20
click at [0, 0] on input "Speed up map animations" at bounding box center [0, 0] width 0 height 0
click at [529, 473] on label "Speed up map animations" at bounding box center [602, 479] width 192 height 20
click at [0, 0] on input "Speed up map animations" at bounding box center [0, 0] width 0 height 0
click at [529, 472] on label "Speed up map animations" at bounding box center [602, 479] width 192 height 20
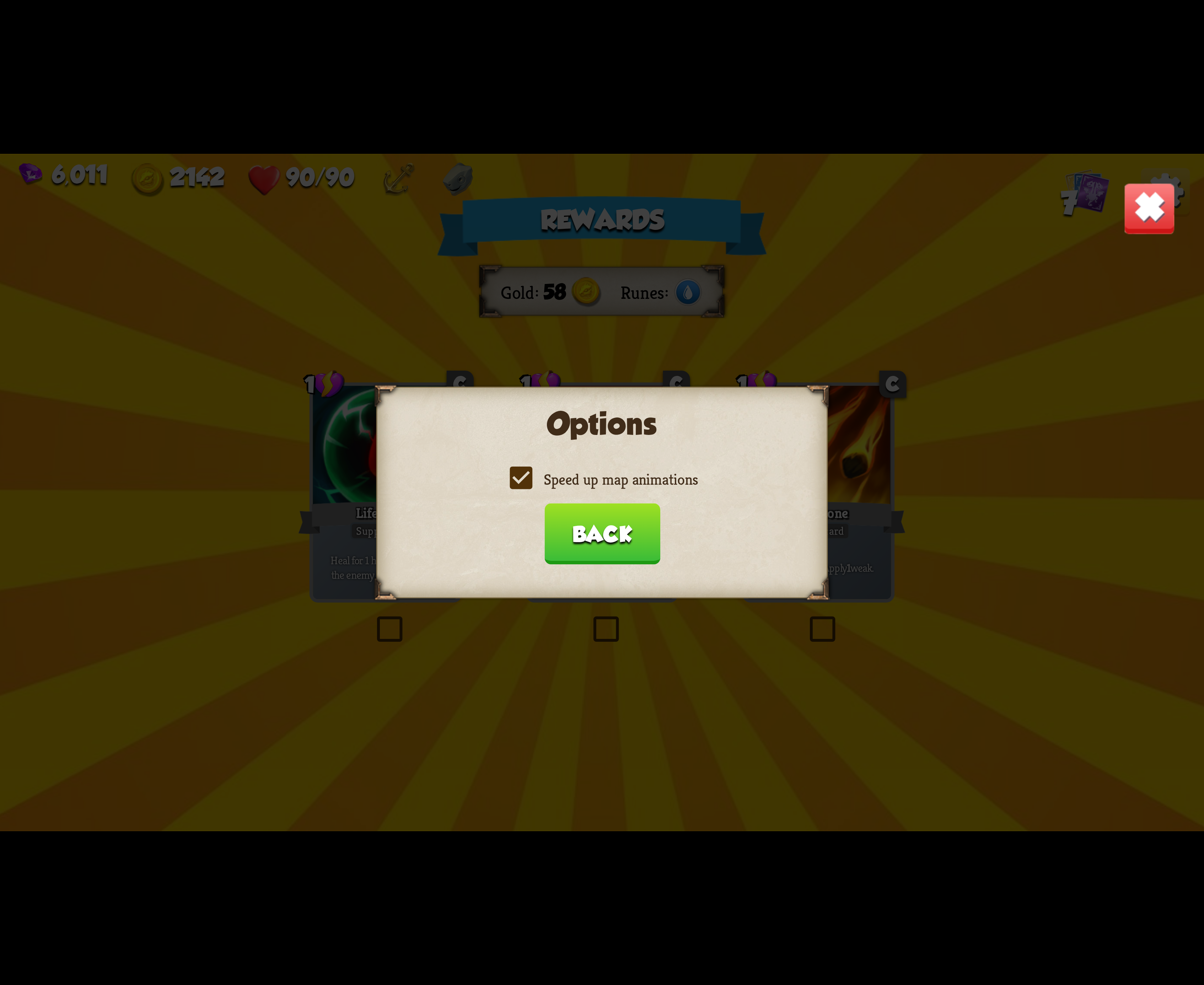
click at [0, 0] on input "Speed up map animations" at bounding box center [0, 0] width 0 height 0
click at [529, 472] on label "Speed up map animations" at bounding box center [602, 479] width 192 height 20
click at [0, 0] on input "Speed up map animations" at bounding box center [0, 0] width 0 height 0
click at [527, 472] on label "Speed up map animations" at bounding box center [602, 479] width 192 height 20
click at [0, 0] on input "Speed up map animations" at bounding box center [0, 0] width 0 height 0
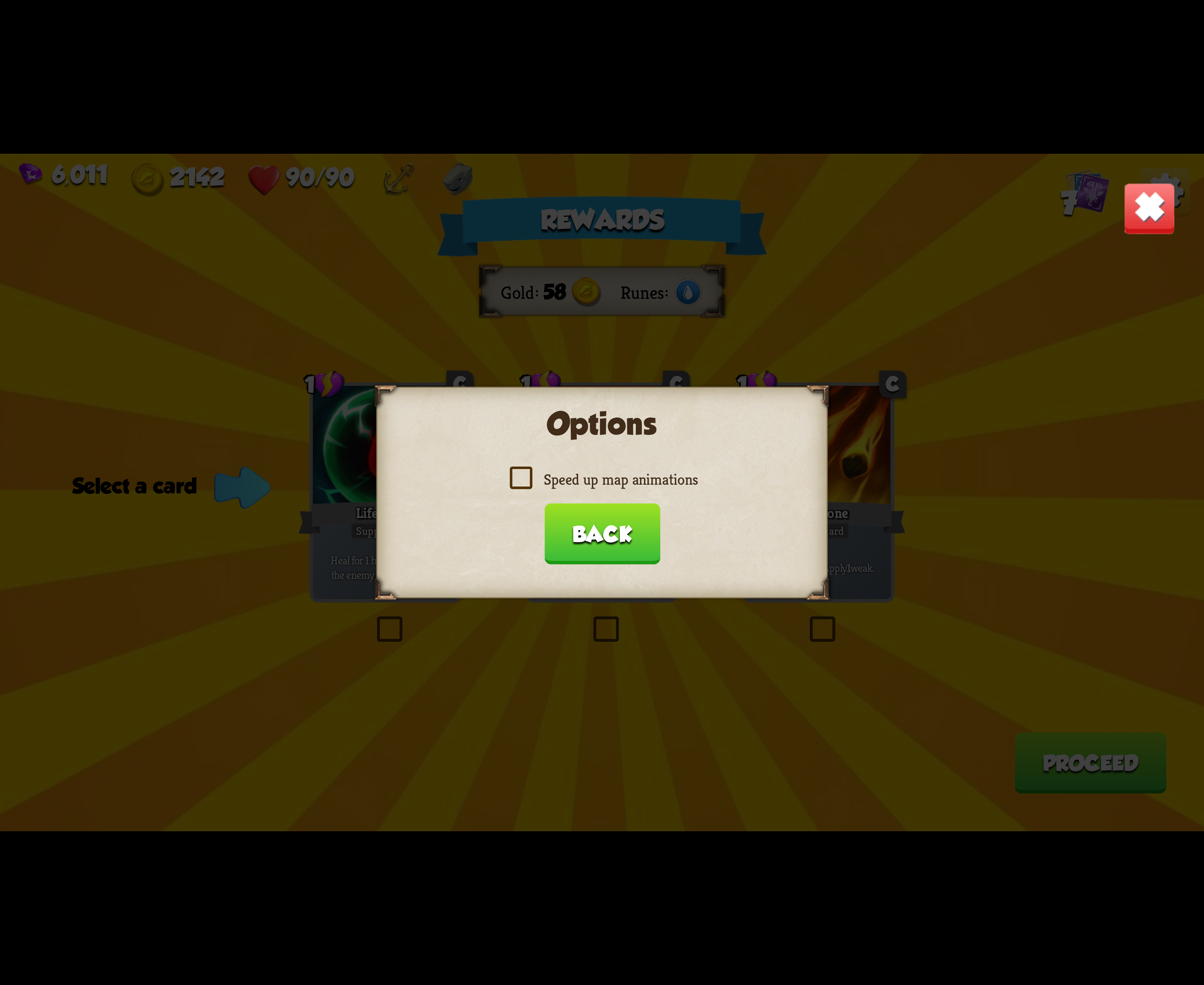
click at [527, 472] on label "Speed up map animations" at bounding box center [602, 479] width 192 height 20
click at [0, 0] on input "Speed up map animations" at bounding box center [0, 0] width 0 height 0
click at [527, 472] on label "Speed up map animations" at bounding box center [602, 479] width 192 height 20
click at [0, 0] on input "Speed up map animations" at bounding box center [0, 0] width 0 height 0
click at [527, 472] on label "Speed up map animations" at bounding box center [602, 479] width 192 height 20
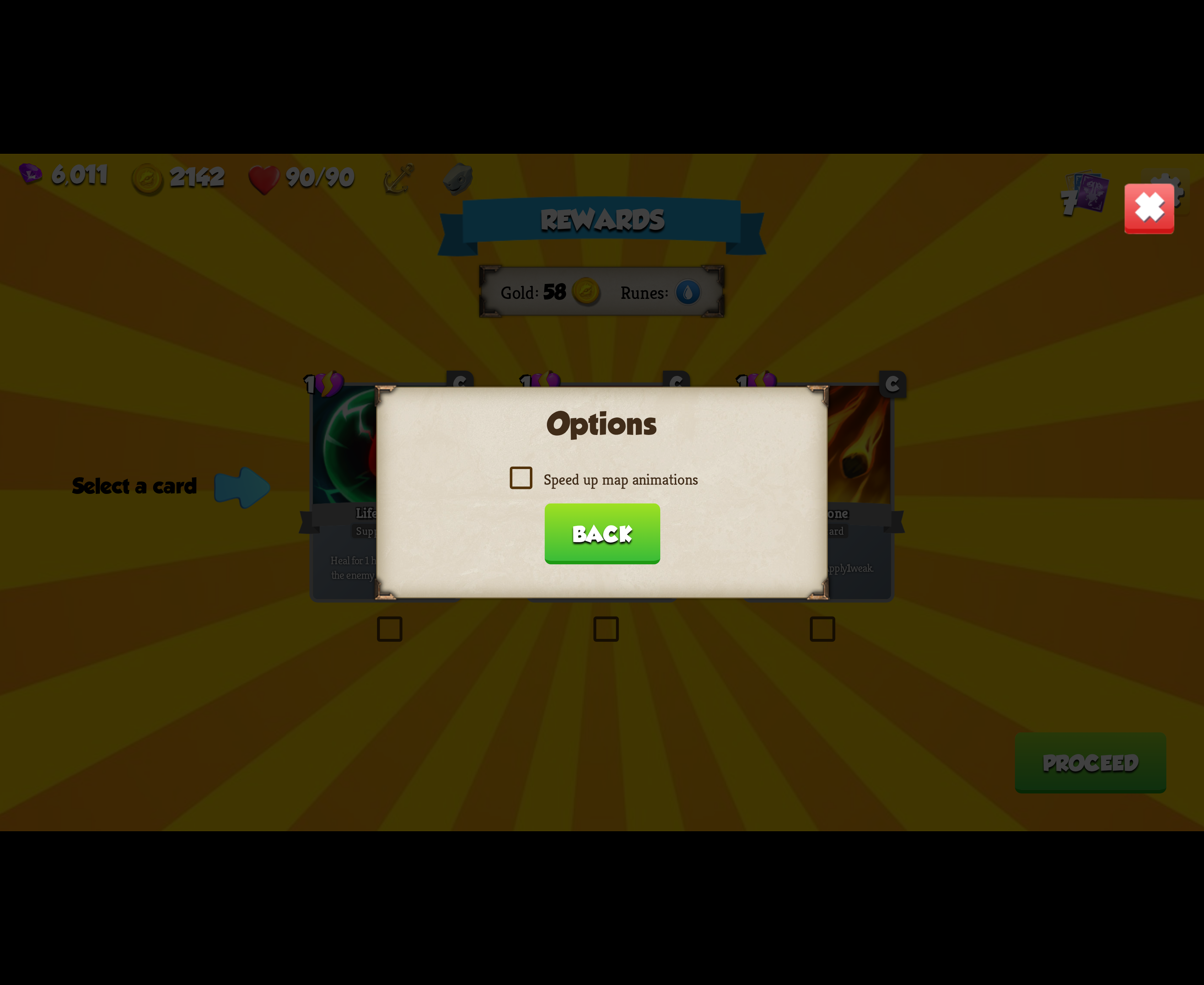
click at [0, 0] on input "Speed up map animations" at bounding box center [0, 0] width 0 height 0
click at [527, 472] on label "Speed up map animations" at bounding box center [602, 479] width 192 height 20
click at [0, 0] on input "Speed up map animations" at bounding box center [0, 0] width 0 height 0
click at [527, 472] on label "Speed up map animations" at bounding box center [602, 479] width 192 height 20
click at [0, 0] on input "Speed up map animations" at bounding box center [0, 0] width 0 height 0
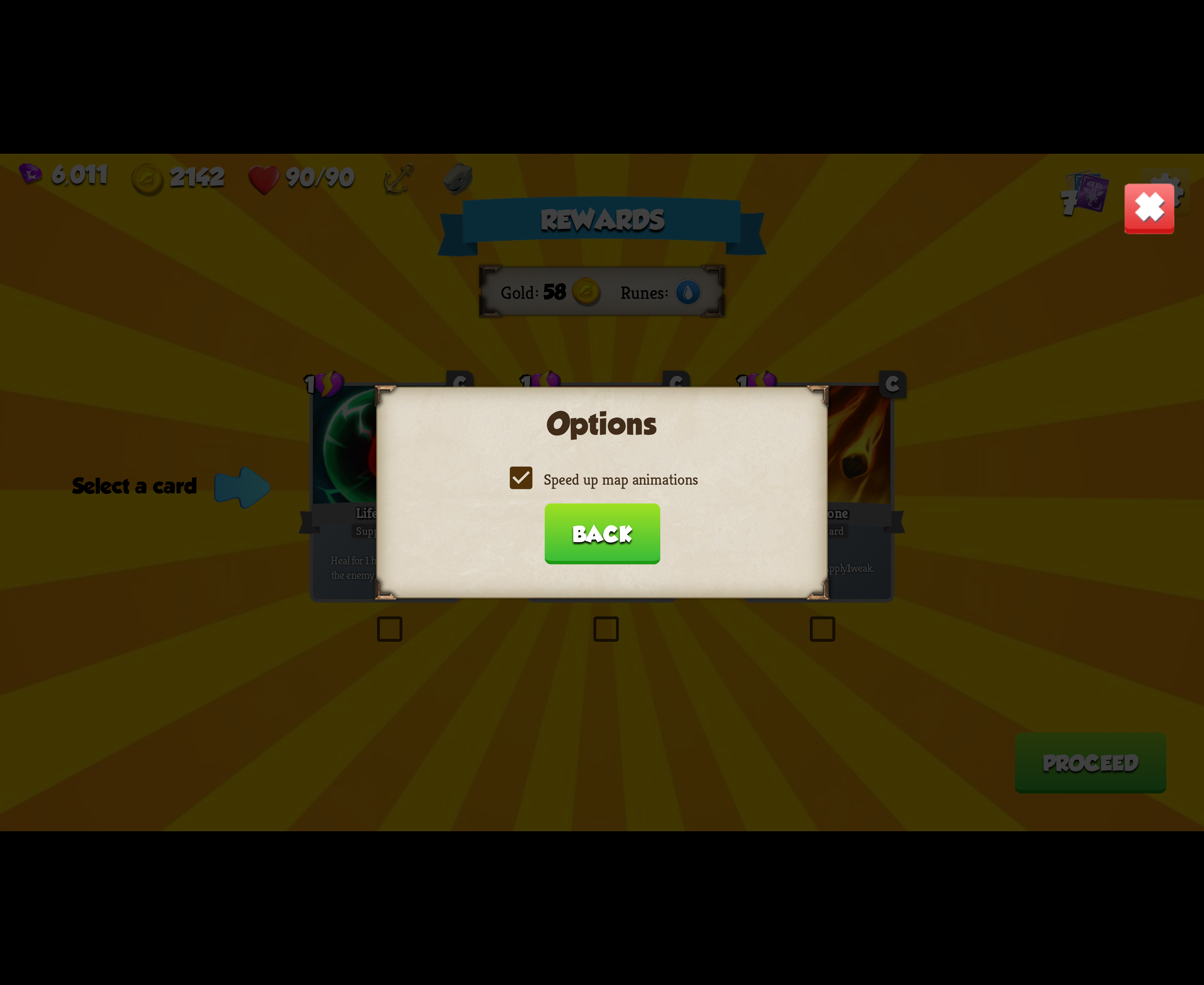
click at [607, 550] on button "Back" at bounding box center [602, 534] width 116 height 61
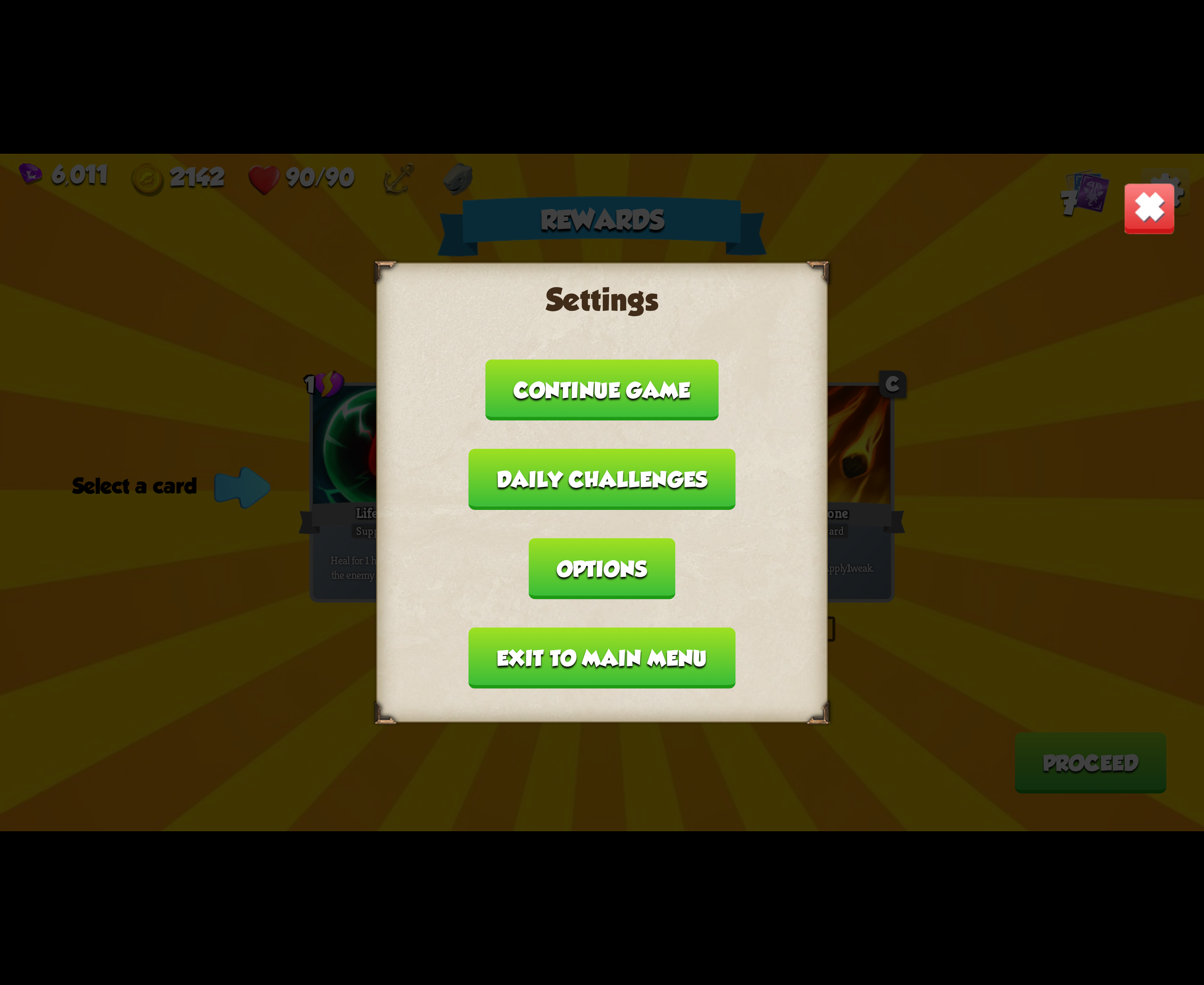
click at [629, 628] on button "Exit to main menu" at bounding box center [602, 658] width 266 height 61
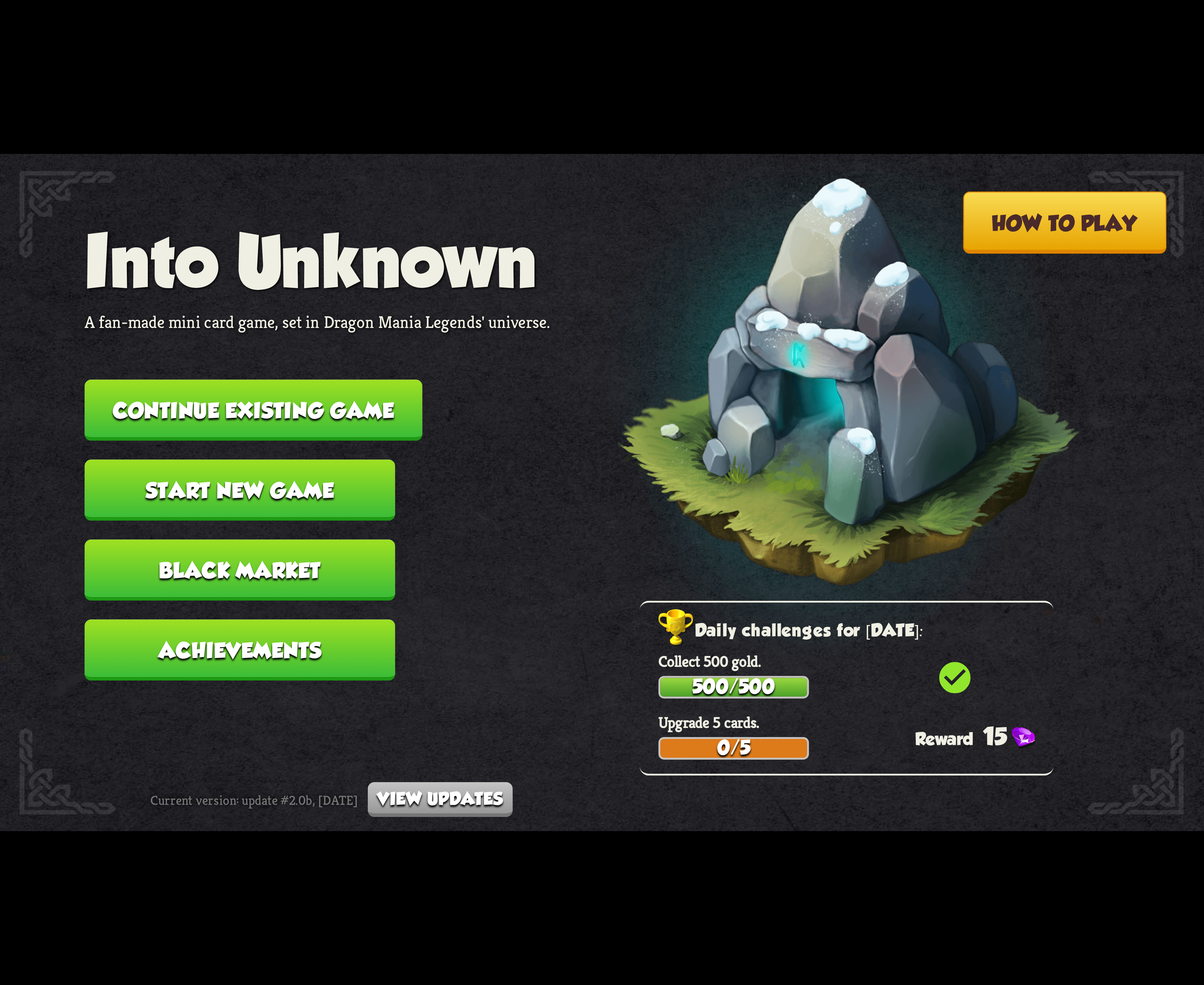
click at [376, 429] on button "Continue existing game" at bounding box center [253, 410] width 338 height 61
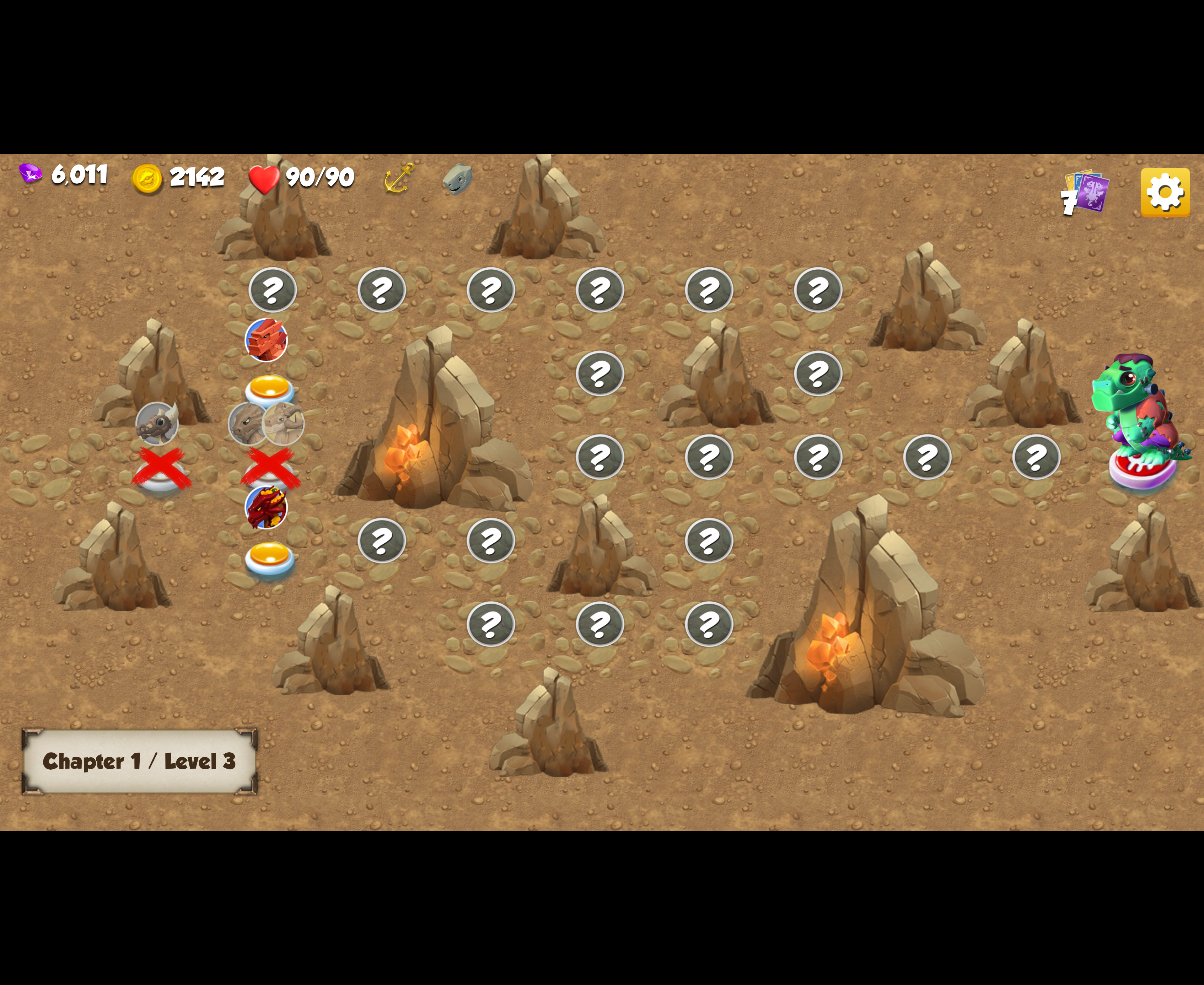
click at [282, 547] on img at bounding box center [271, 564] width 60 height 44
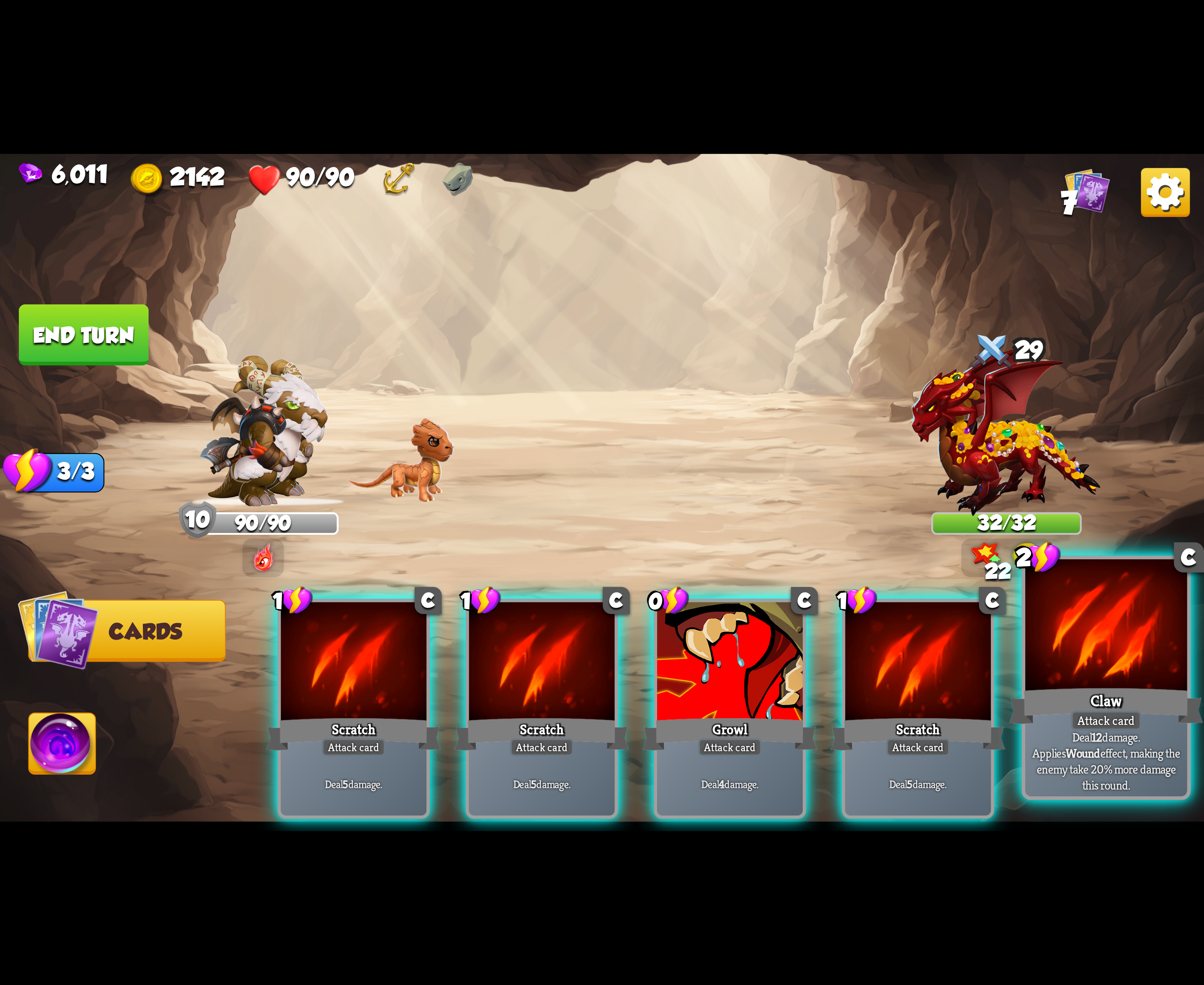
click at [1158, 716] on div "Claw" at bounding box center [1106, 706] width 194 height 43
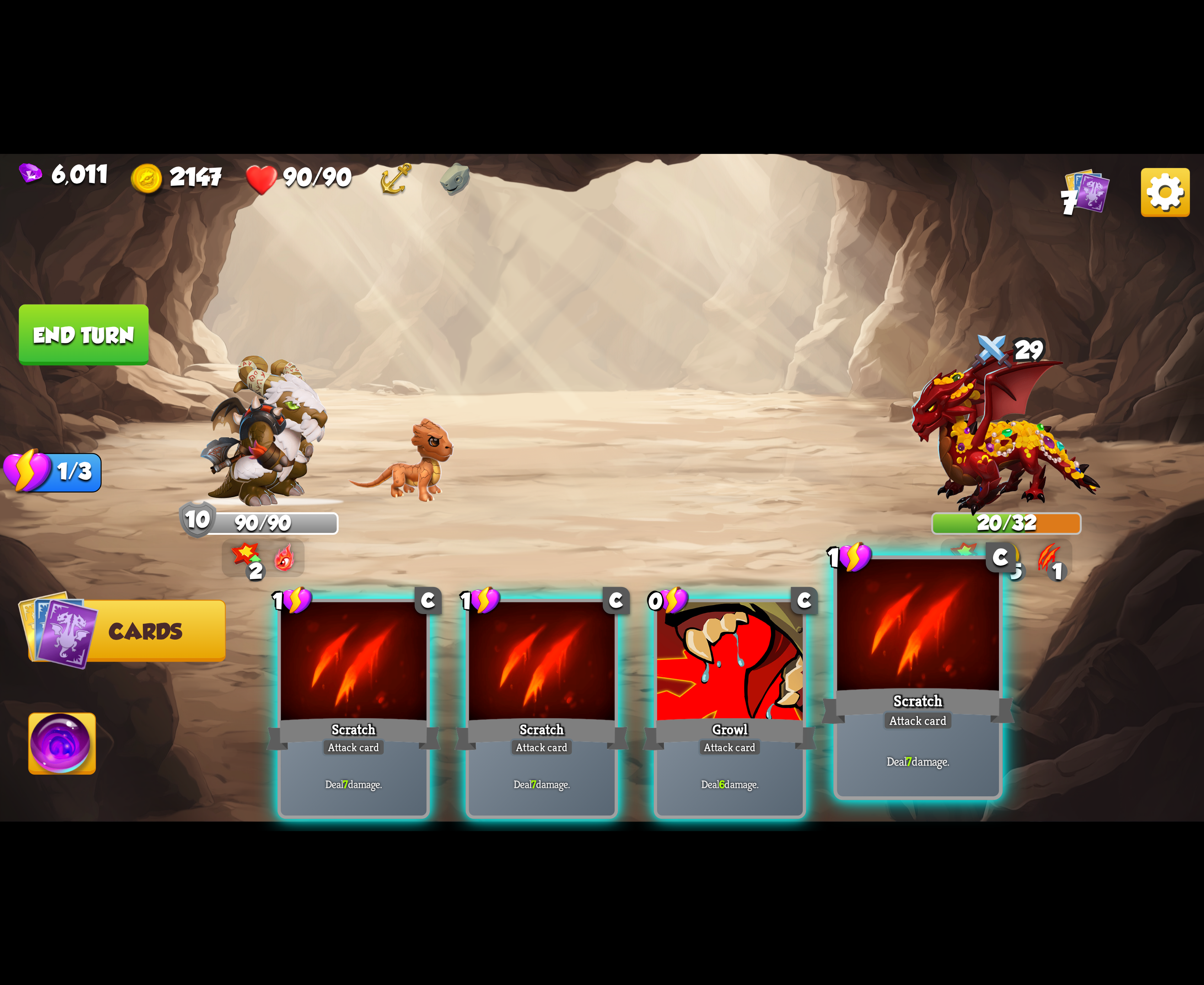
click at [913, 678] on div at bounding box center [918, 627] width 162 height 136
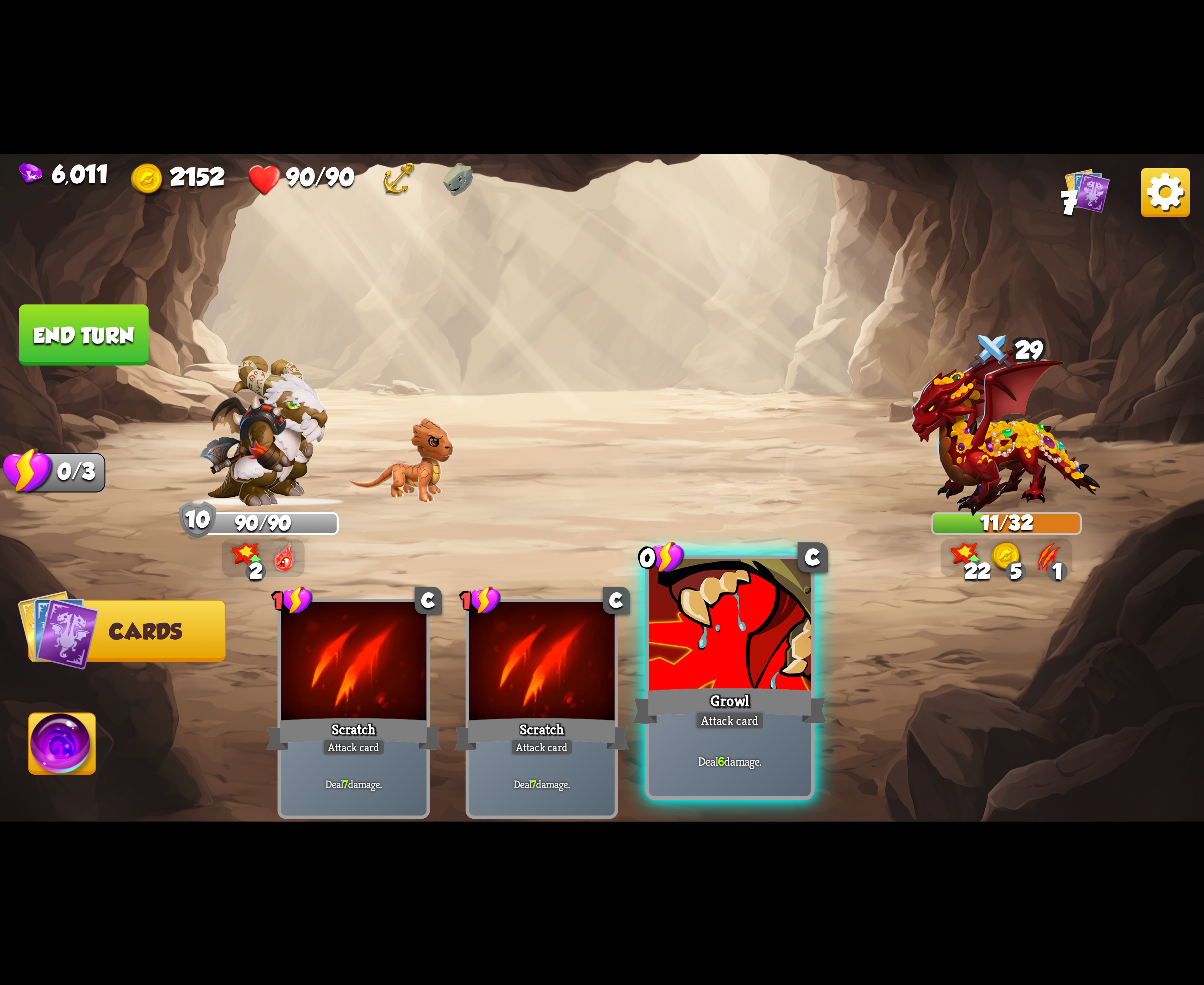
click at [762, 658] on div at bounding box center [729, 627] width 162 height 136
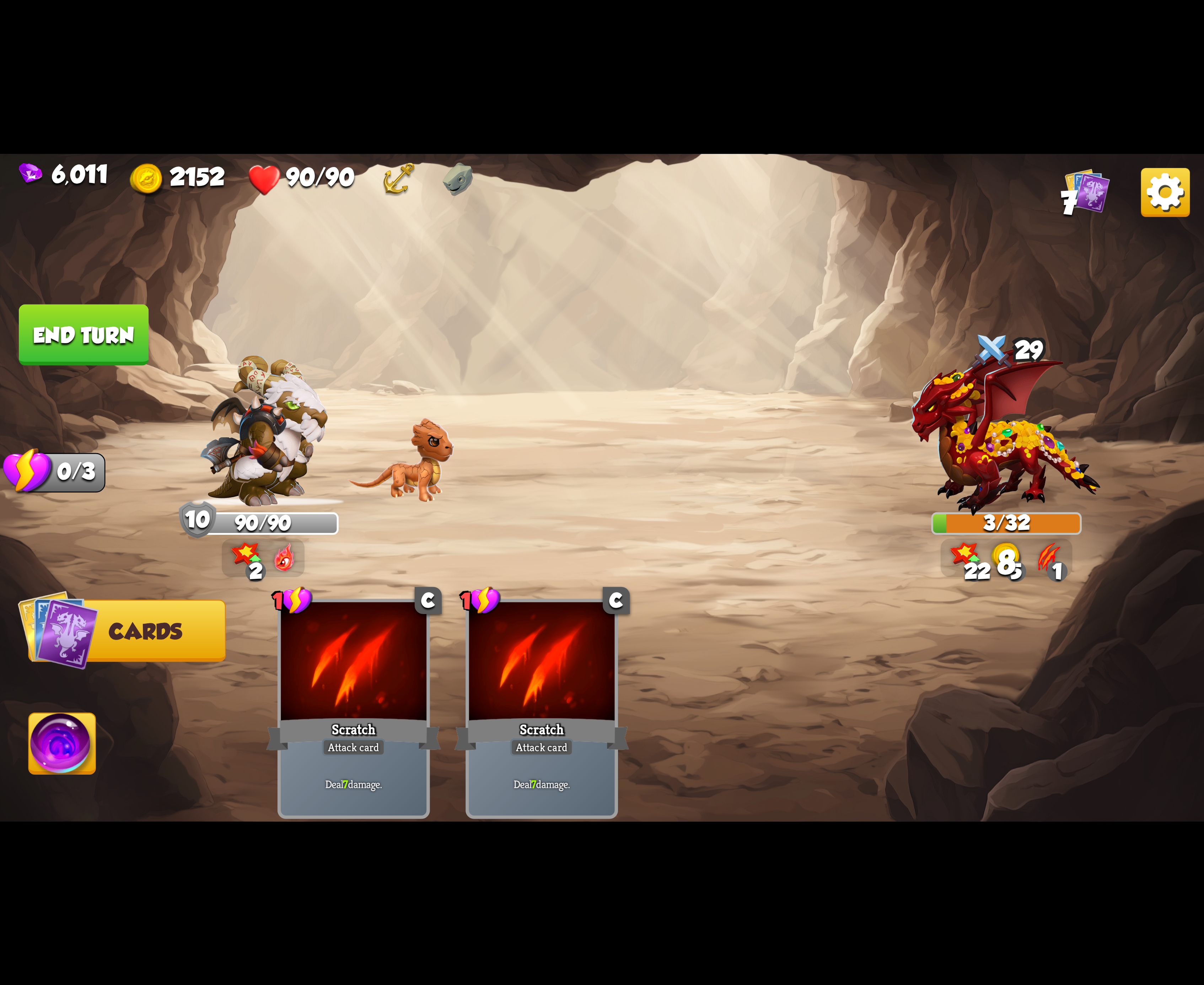
click at [73, 714] on button "Abilities" at bounding box center [62, 743] width 68 height 62
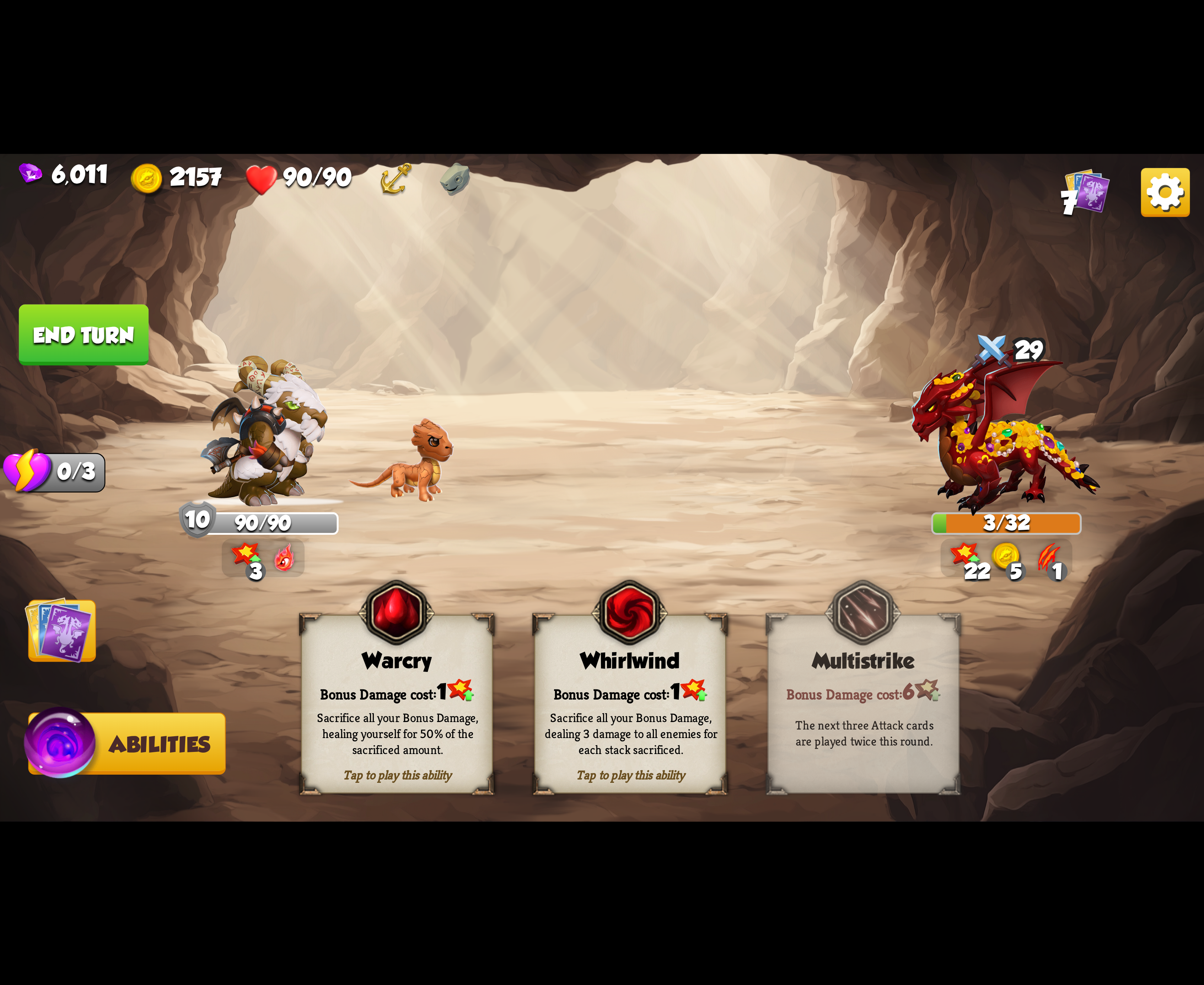
click at [121, 334] on button "End turn" at bounding box center [84, 335] width 130 height 61
click at [629, 681] on div "Tap to play this ability Whirlwind Bonus Damage cost: 1 Sacrifice all your Bonu…" at bounding box center [630, 704] width 192 height 179
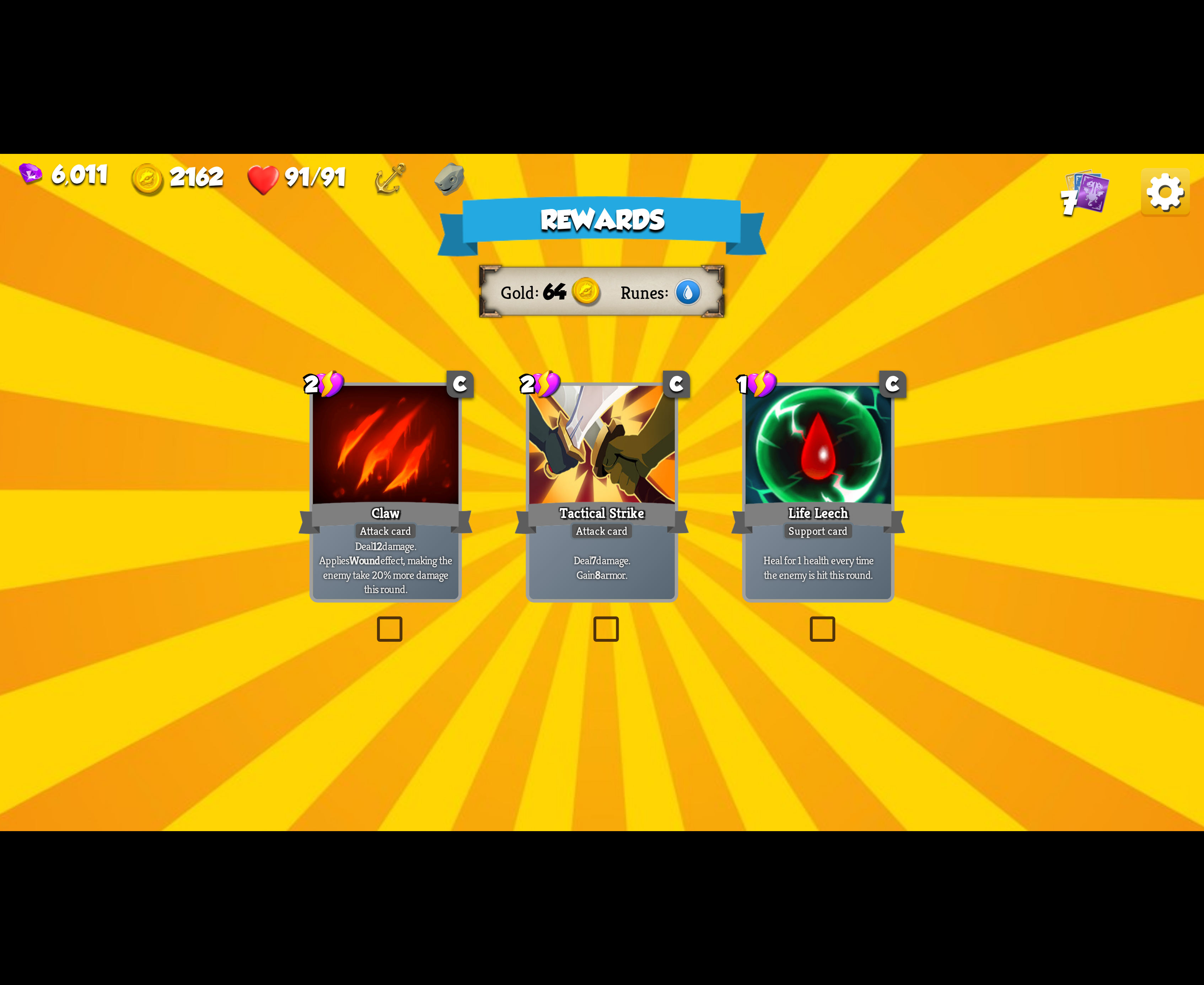
click at [1168, 180] on img at bounding box center [1165, 192] width 49 height 49
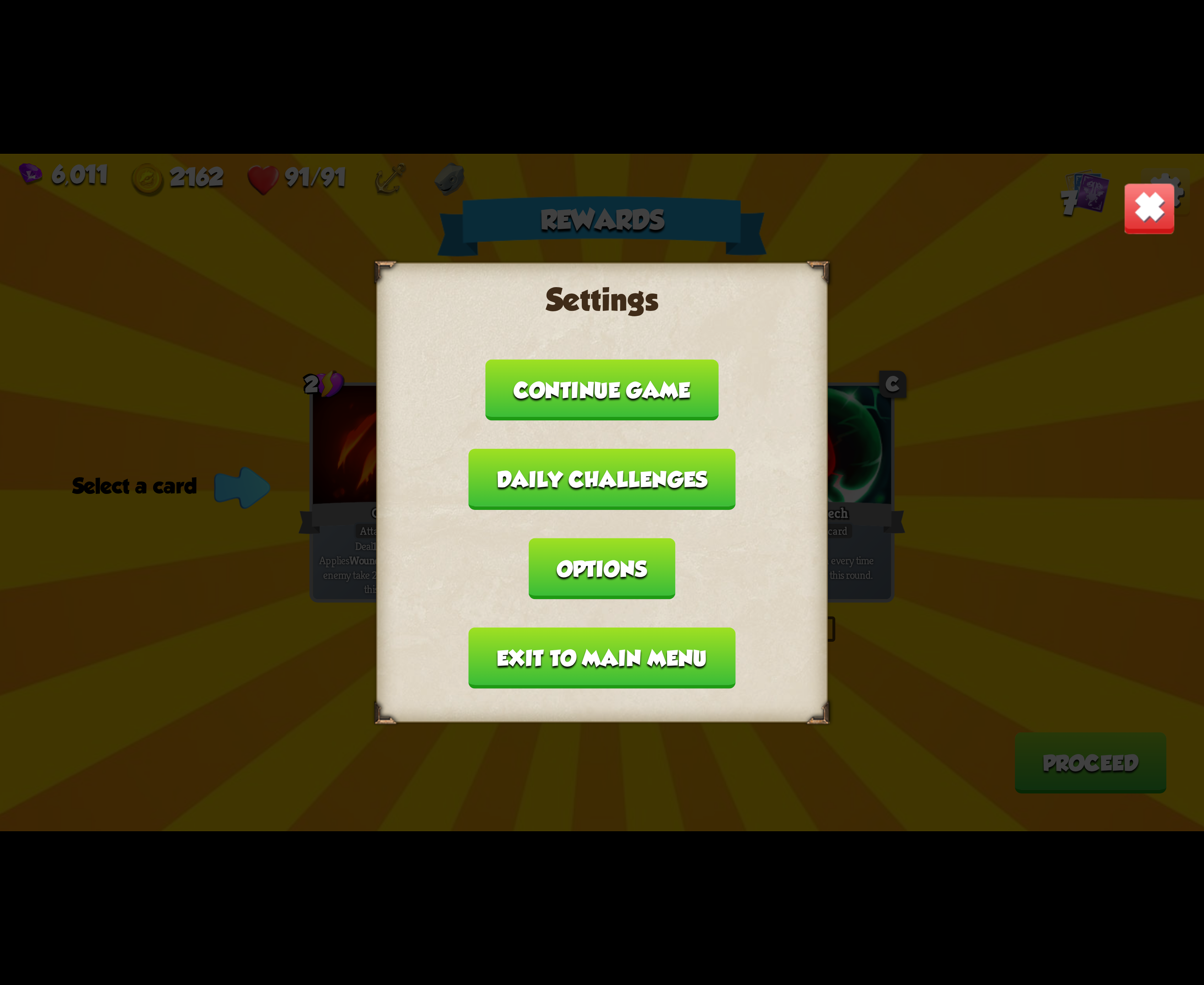
click at [675, 541] on button "Options" at bounding box center [602, 568] width 146 height 61
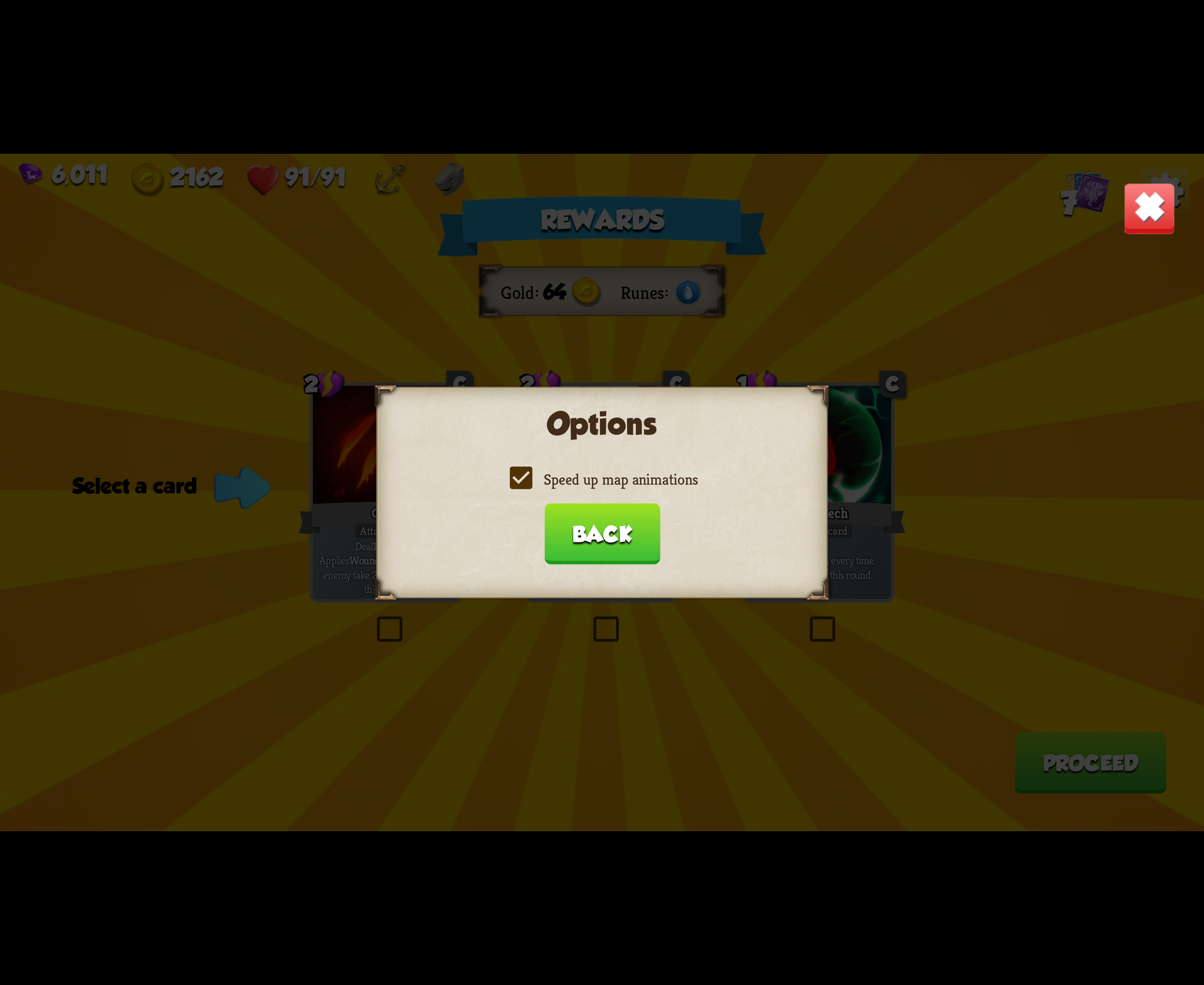
click at [507, 481] on label "Speed up map animations" at bounding box center [602, 479] width 192 height 20
click at [0, 0] on input "Speed up map animations" at bounding box center [0, 0] width 0 height 0
click at [507, 481] on label "Speed up map animations" at bounding box center [602, 479] width 192 height 20
click at [0, 0] on input "Speed up map animations" at bounding box center [0, 0] width 0 height 0
click at [507, 481] on label "Speed up map animations" at bounding box center [602, 479] width 192 height 20
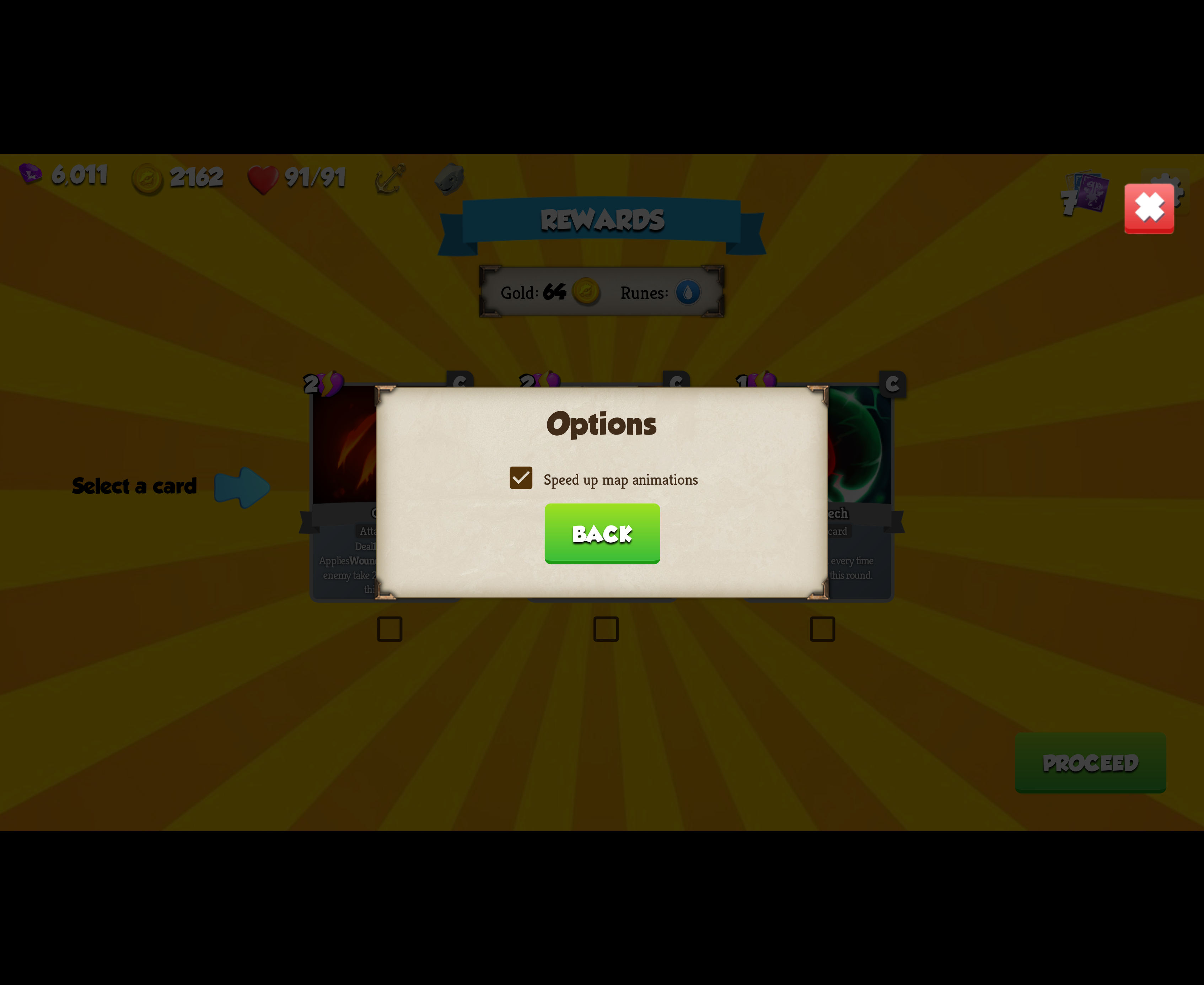
click at [0, 0] on input "Speed up map animations" at bounding box center [0, 0] width 0 height 0
click at [507, 481] on label "Speed up map animations" at bounding box center [602, 479] width 192 height 20
click at [0, 0] on input "Speed up map animations" at bounding box center [0, 0] width 0 height 0
click at [507, 481] on label "Speed up map animations" at bounding box center [602, 479] width 192 height 20
click at [0, 0] on input "Speed up map animations" at bounding box center [0, 0] width 0 height 0
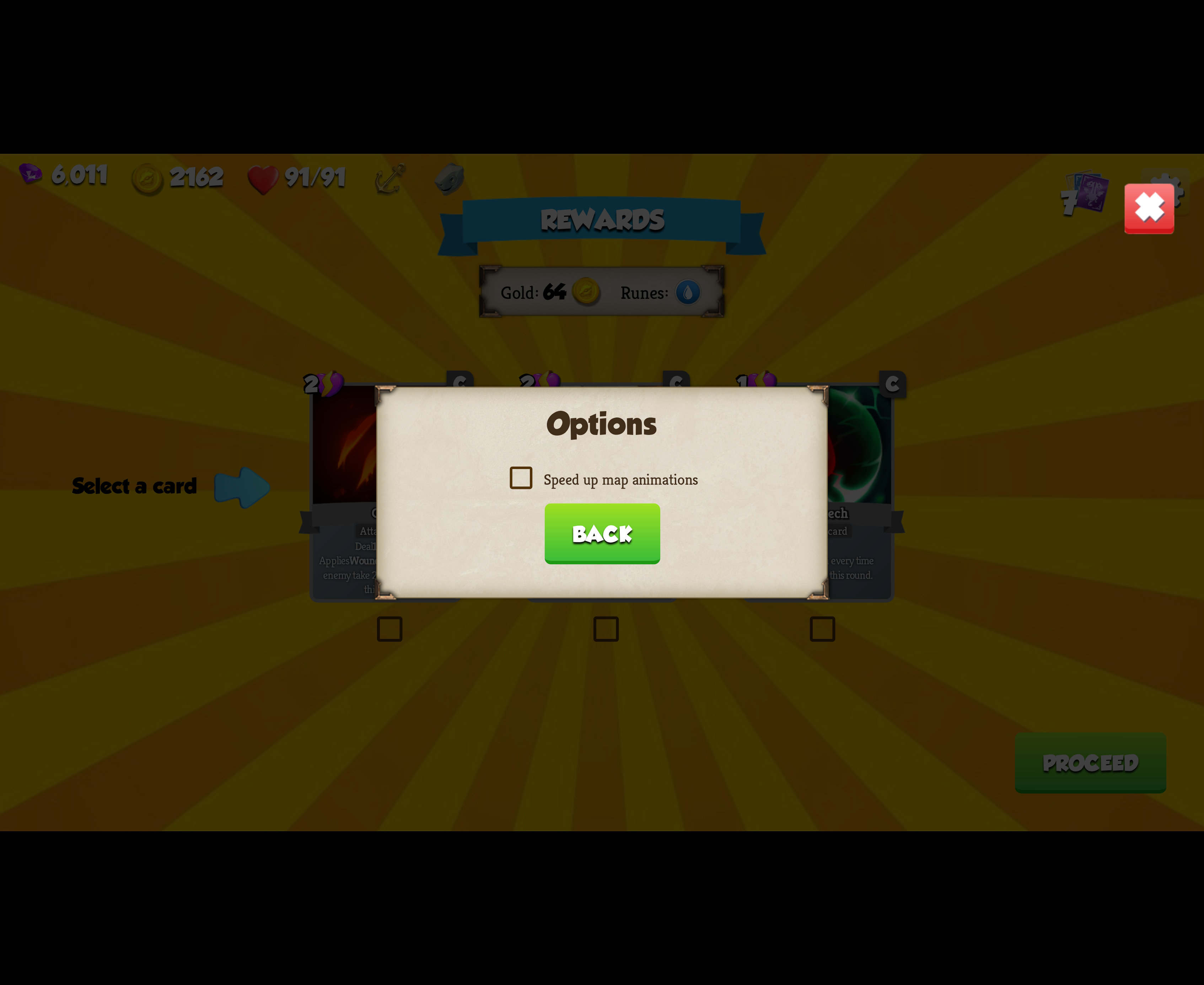
click at [507, 481] on label "Speed up map animations" at bounding box center [602, 479] width 192 height 20
click at [0, 0] on input "Speed up map animations" at bounding box center [0, 0] width 0 height 0
click at [507, 481] on label "Speed up map animations" at bounding box center [602, 479] width 192 height 20
click at [0, 0] on input "Speed up map animations" at bounding box center [0, 0] width 0 height 0
click at [507, 481] on label "Speed up map animations" at bounding box center [602, 479] width 192 height 20
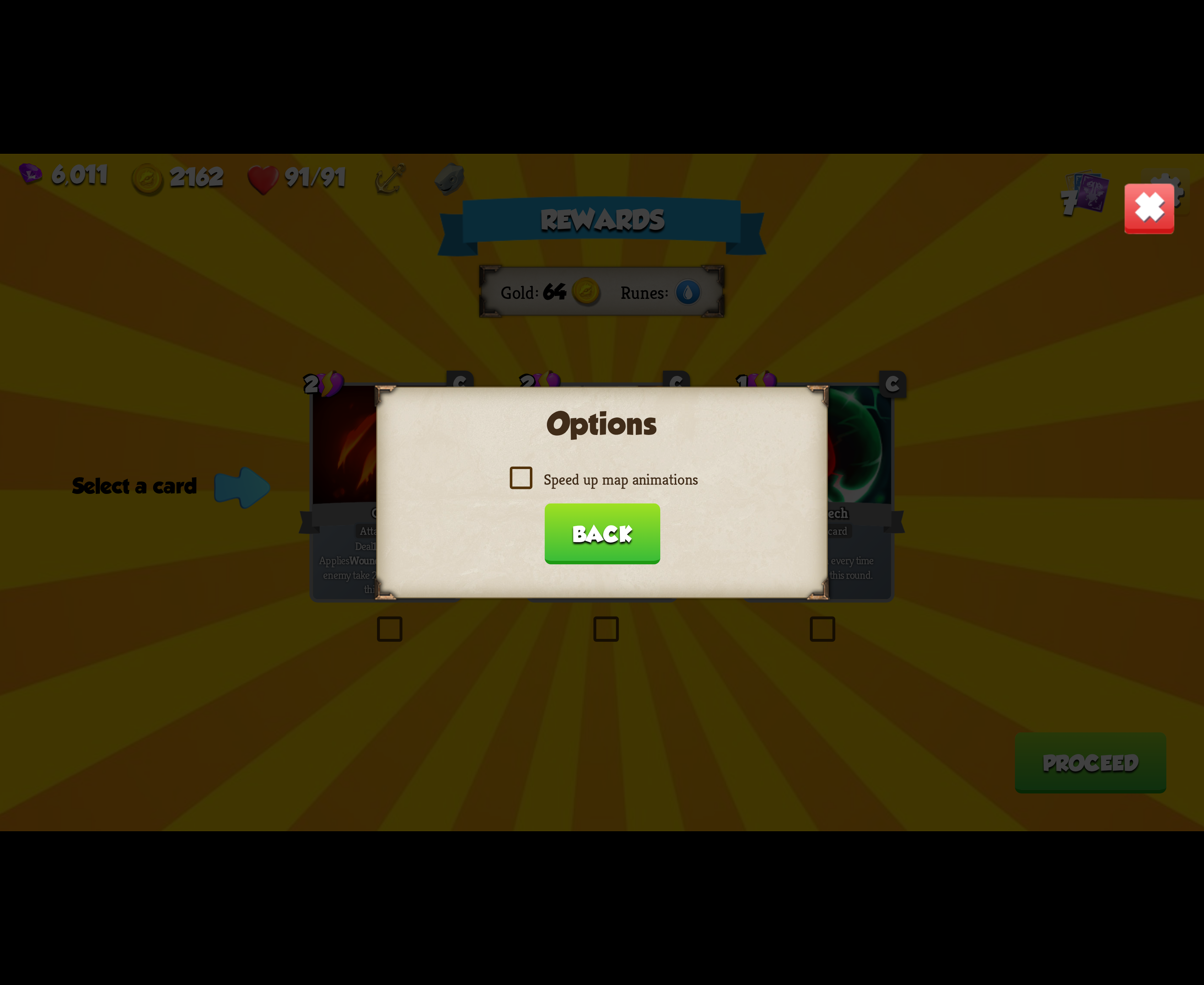
click at [0, 0] on input "Speed up map animations" at bounding box center [0, 0] width 0 height 0
click at [619, 549] on button "Back" at bounding box center [602, 534] width 116 height 61
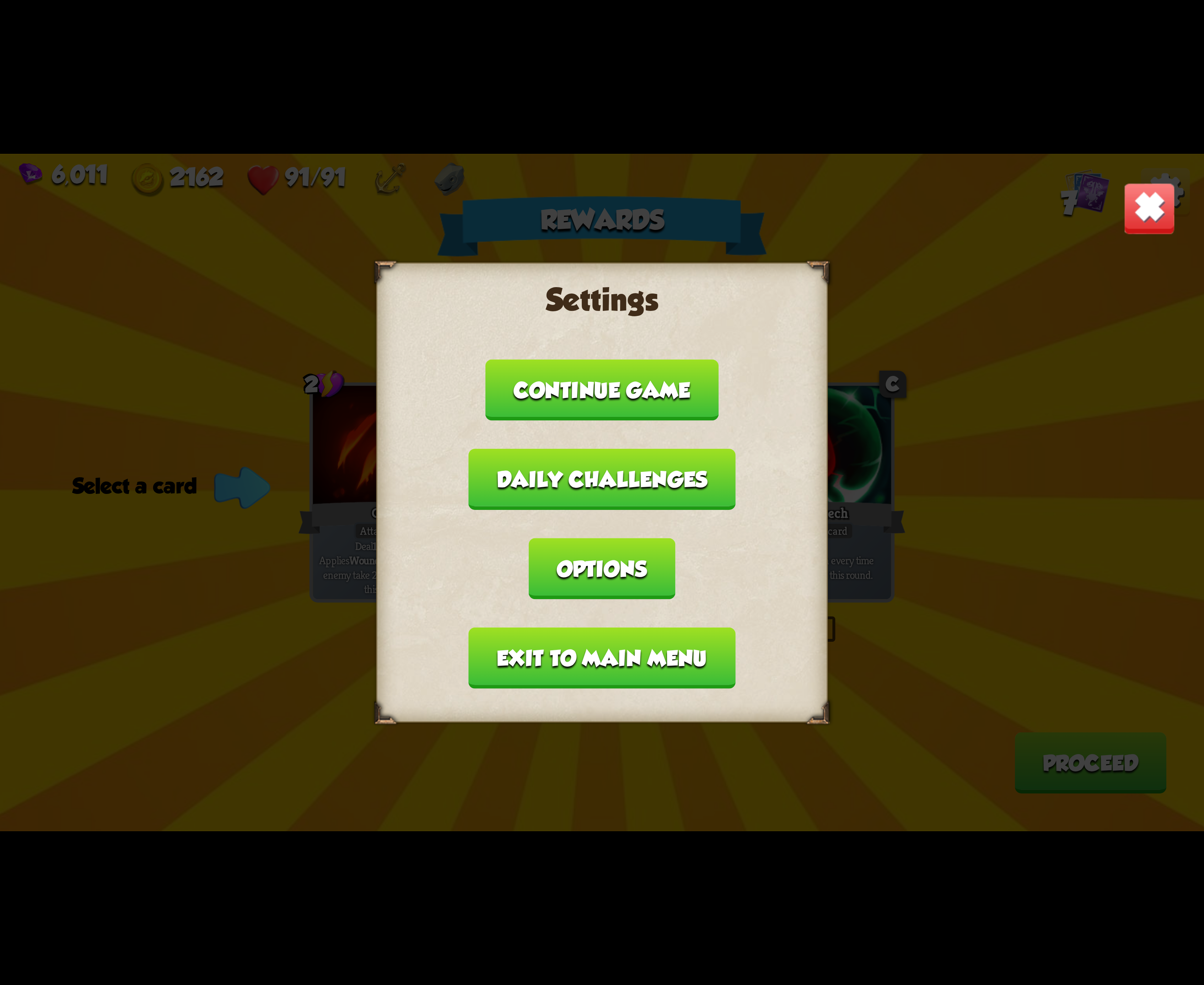
click at [599, 628] on button "Exit to main menu" at bounding box center [602, 658] width 266 height 61
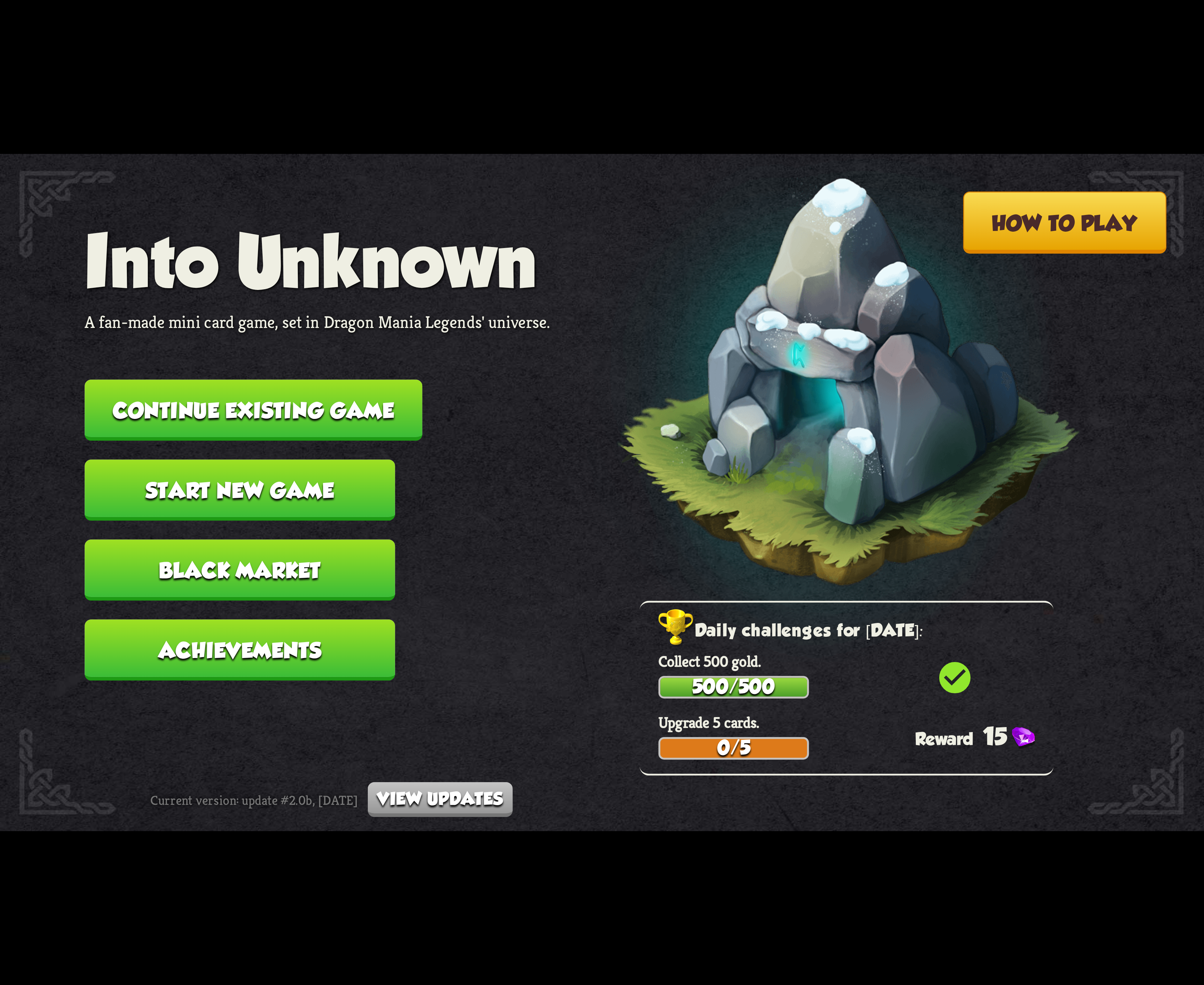
click at [393, 411] on button "Continue existing game" at bounding box center [253, 410] width 338 height 61
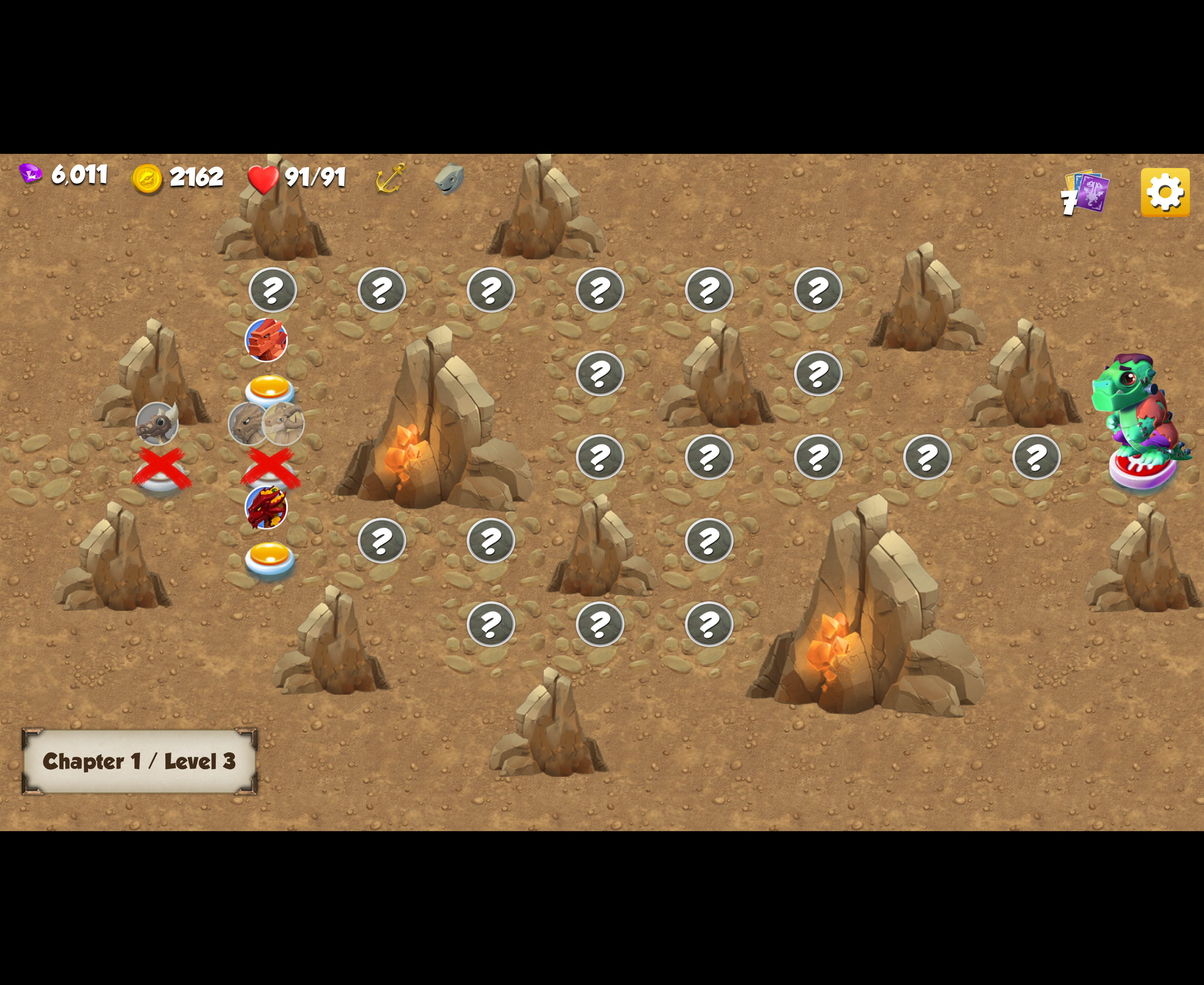
click at [266, 543] on img at bounding box center [271, 564] width 60 height 44
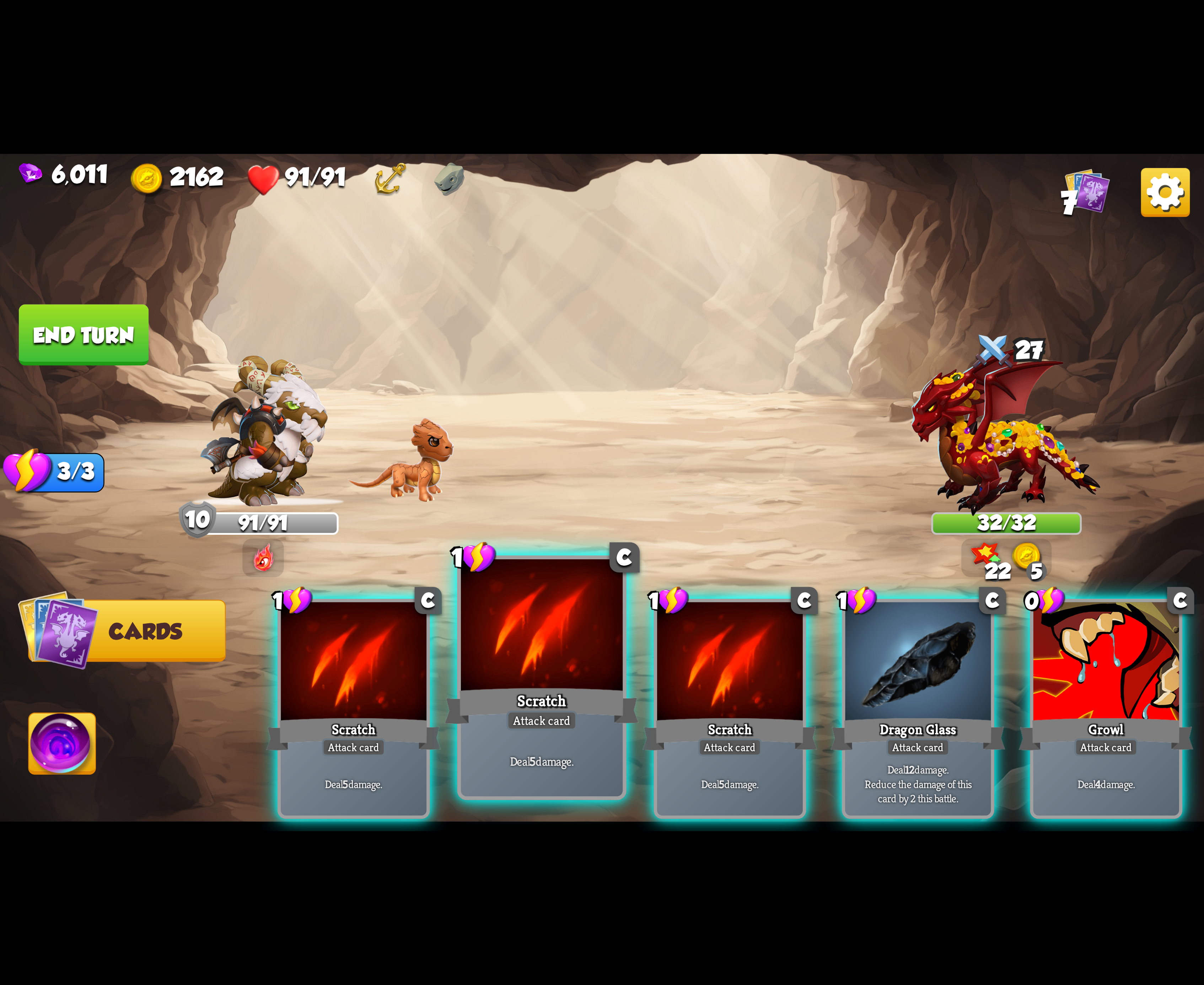
click at [581, 711] on div "Scratch" at bounding box center [541, 706] width 194 height 43
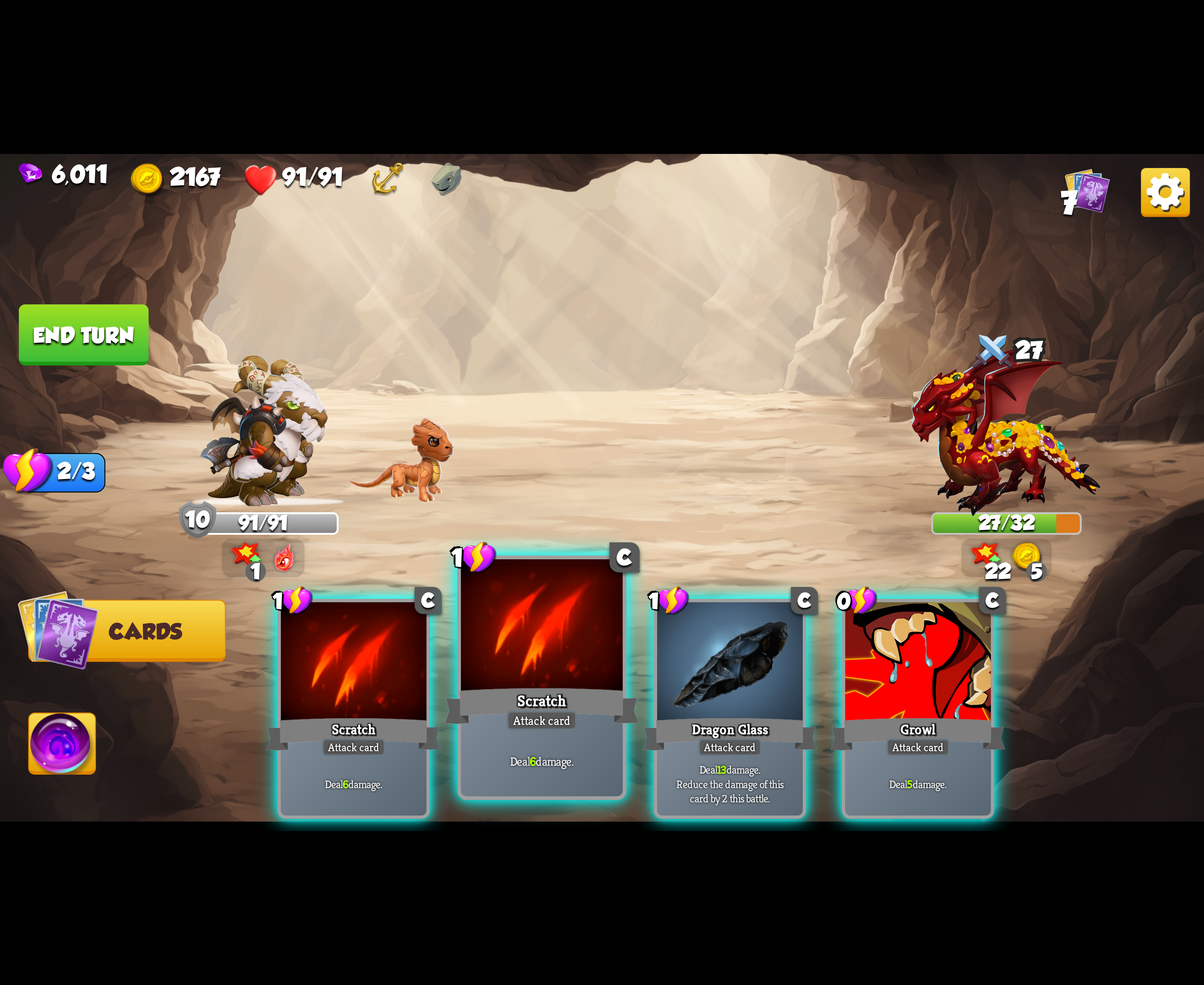
click at [523, 711] on div "Attack card" at bounding box center [541, 721] width 70 height 20
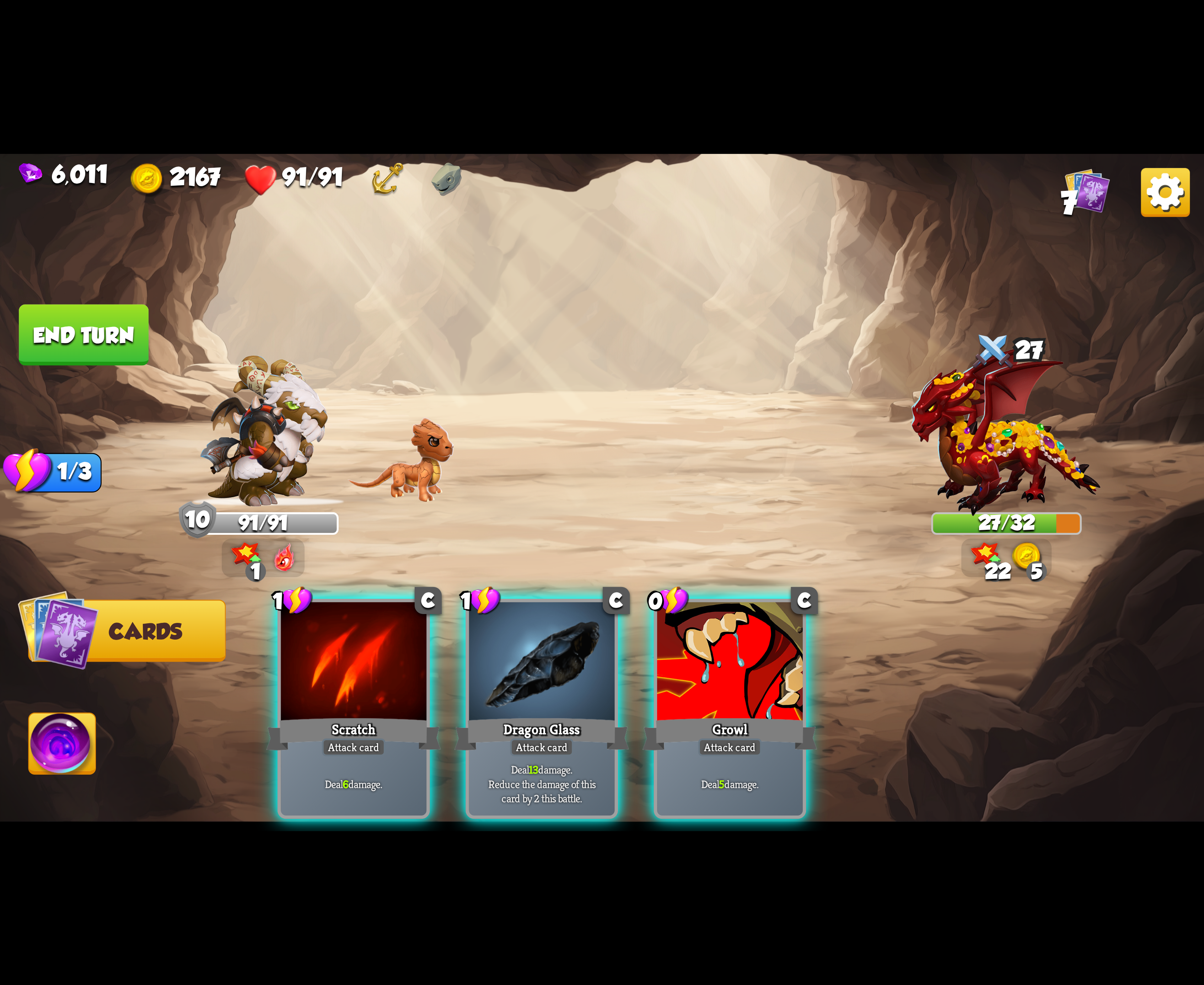
click at [523, 711] on div "1 C Scratch Attack card Deal 6 damage. 1 C Dragon Glass Attack card Deal 13 dam…" at bounding box center [722, 681] width 963 height 301
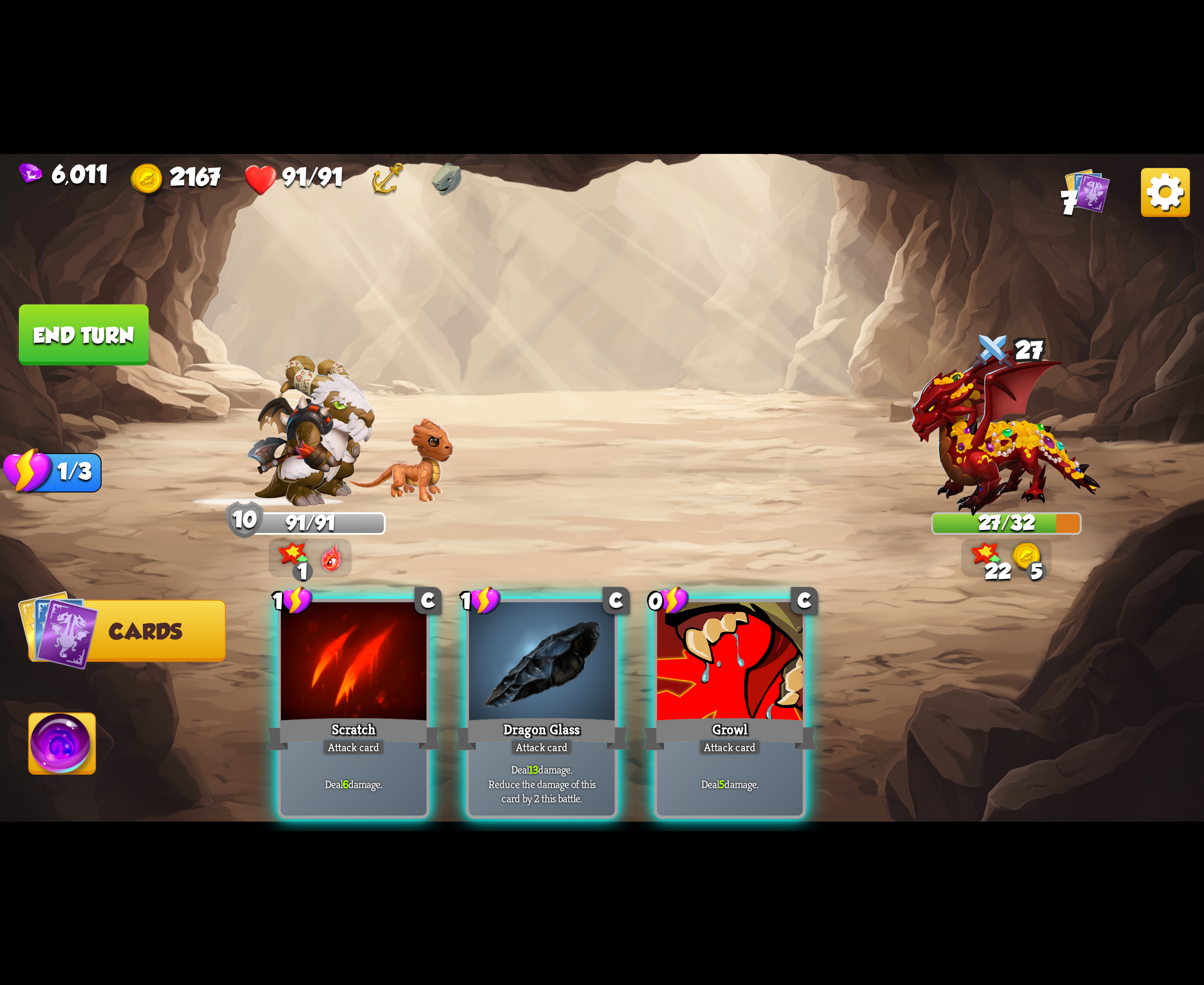
click at [523, 739] on div "Attack card" at bounding box center [542, 747] width 63 height 18
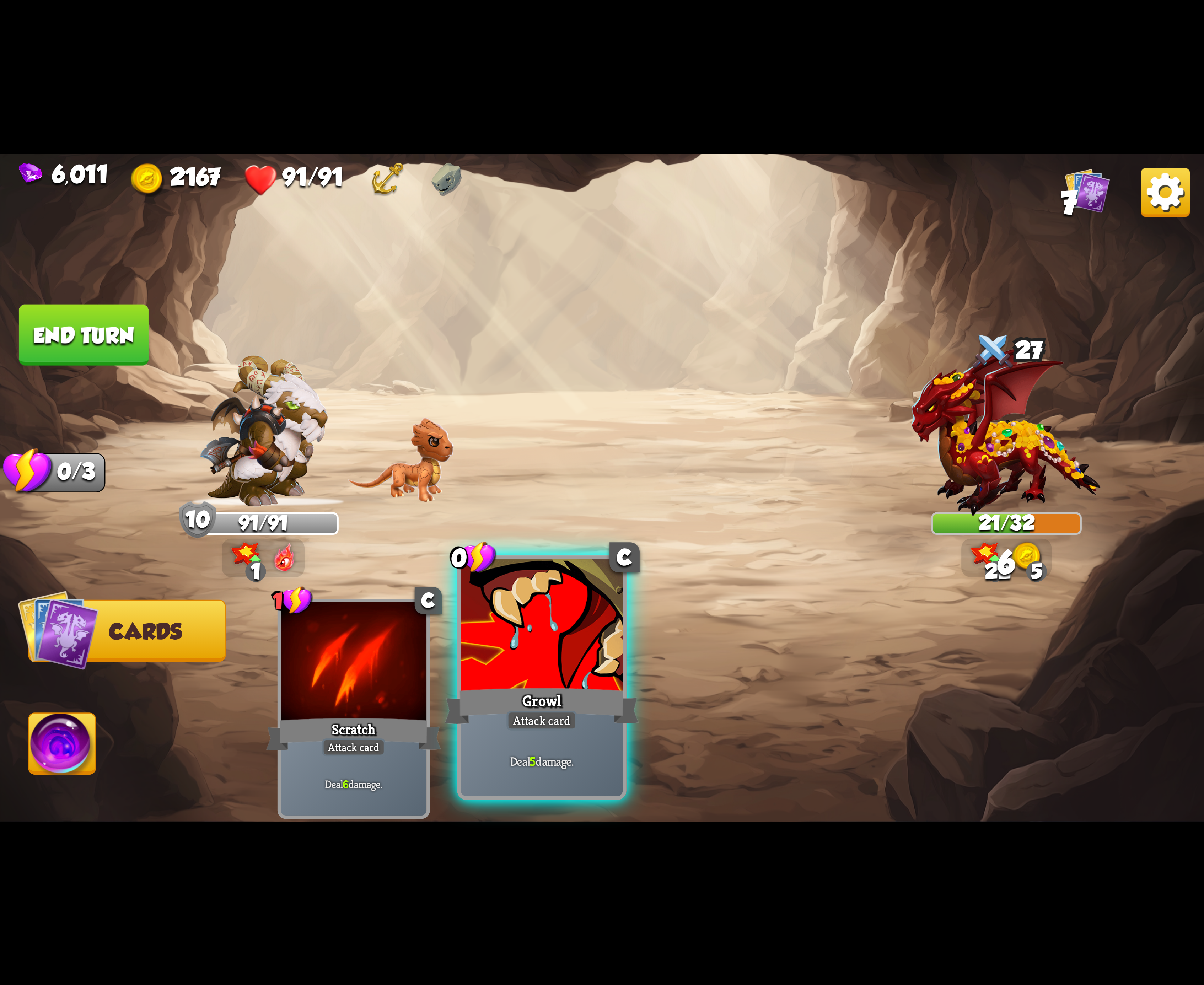
click at [524, 711] on div "1 C Scratch Attack card Deal 6 damage. 0 C Growl Attack card Deal 5 damage." at bounding box center [722, 681] width 963 height 301
click at [526, 711] on div "Attack card" at bounding box center [541, 721] width 70 height 20
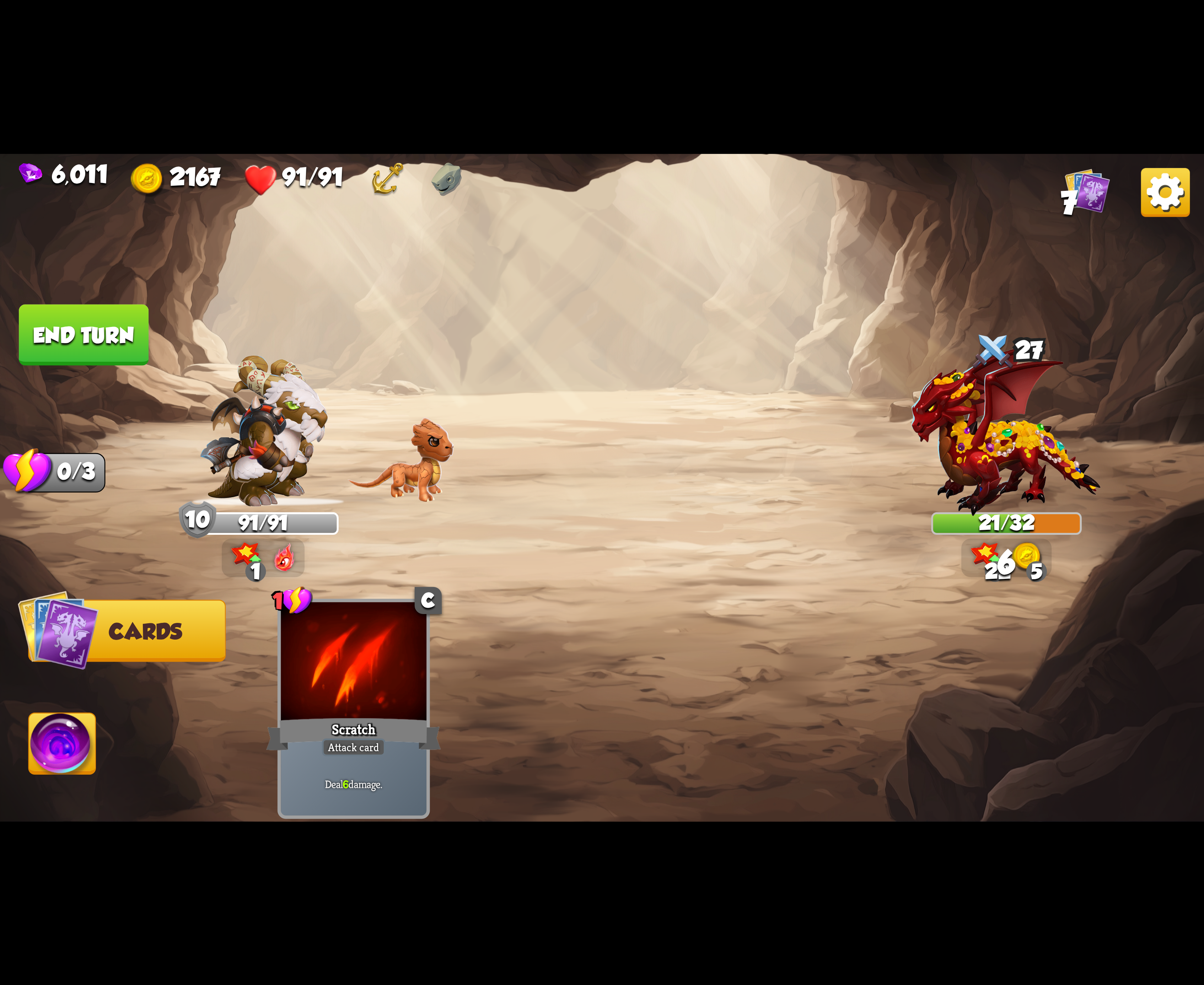
click at [527, 711] on div "1 C Scratch Attack card Deal 6 damage." at bounding box center [722, 681] width 963 height 301
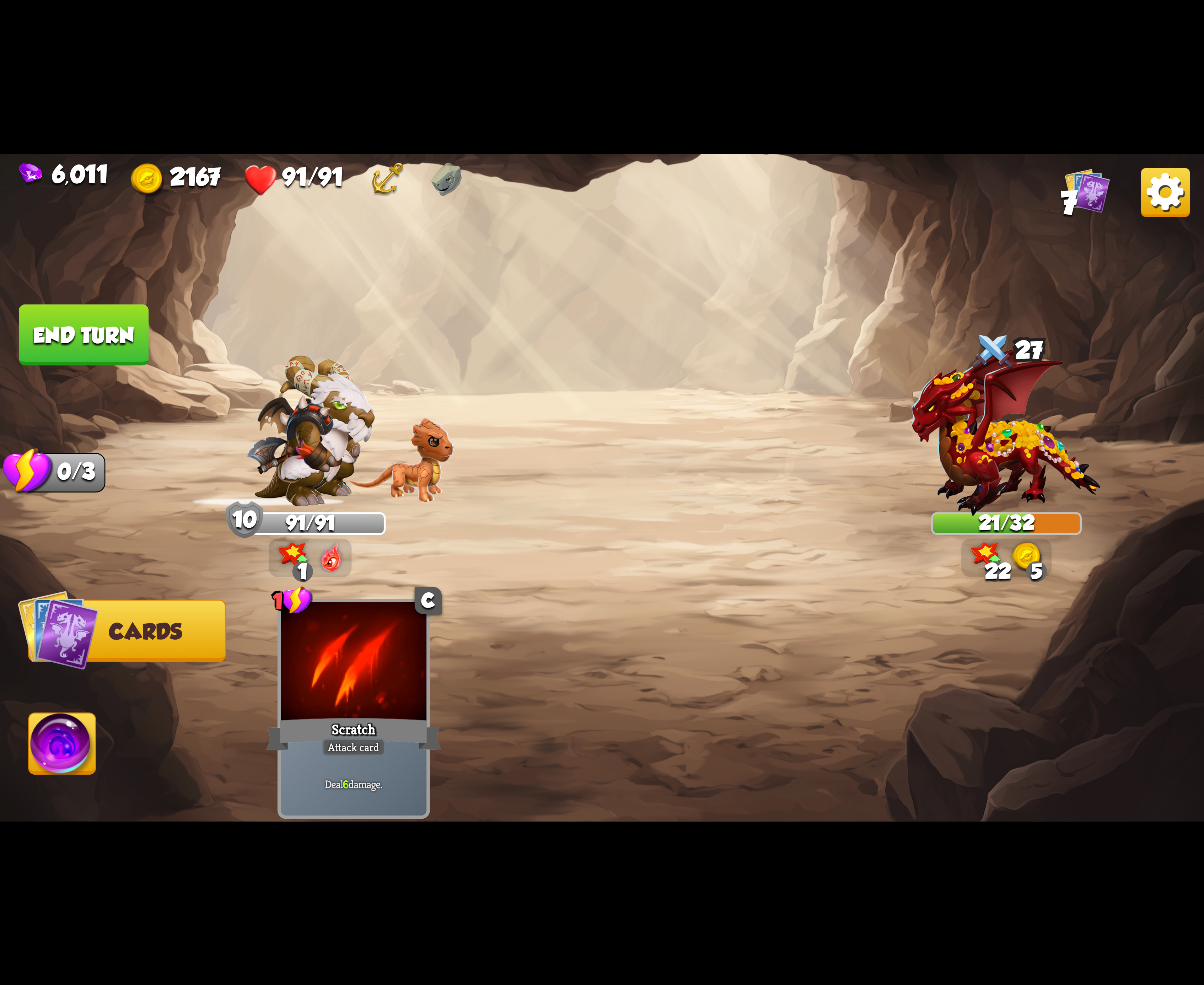
click at [61, 726] on img at bounding box center [63, 748] width 67 height 68
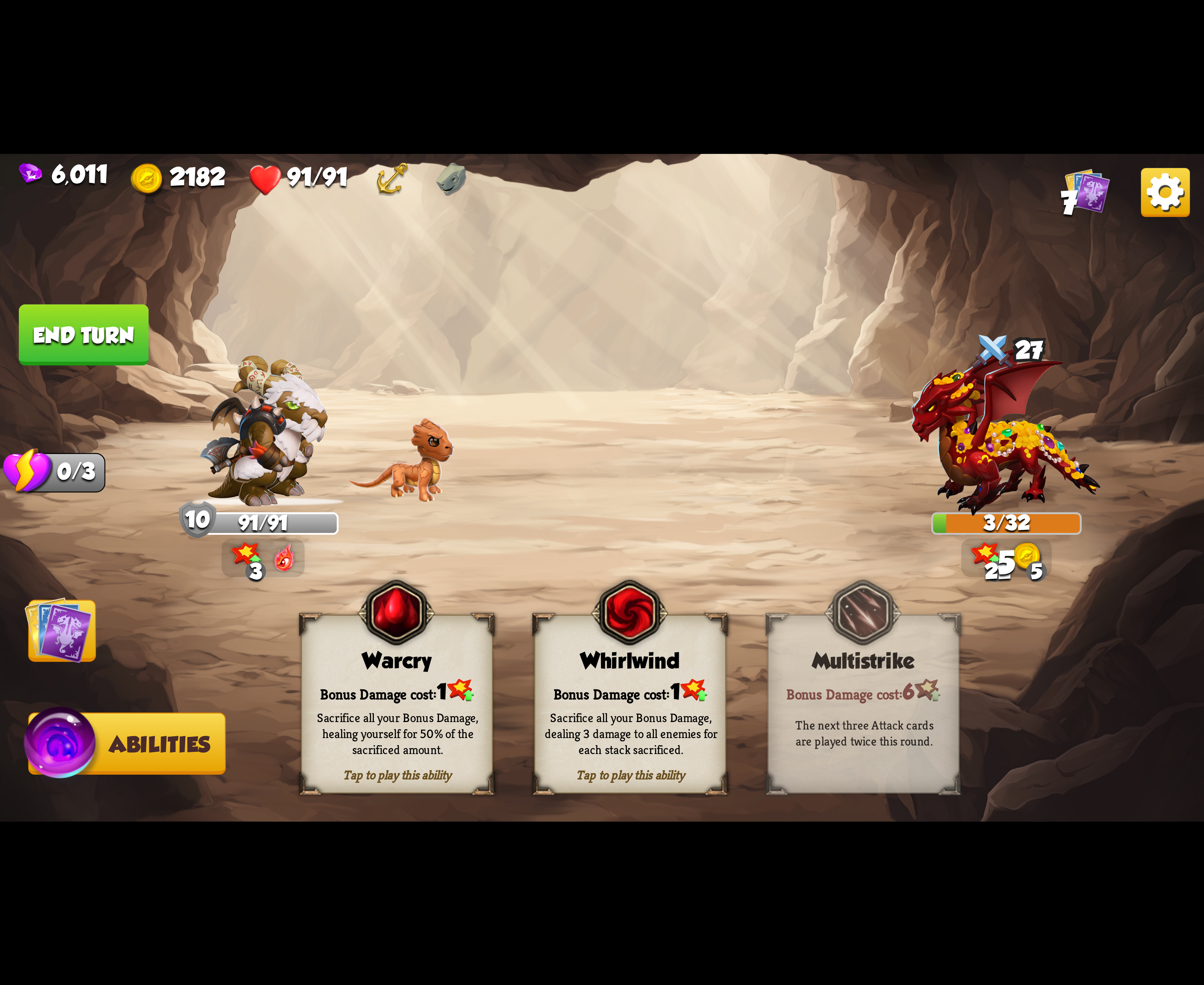
click at [108, 333] on button "End turn" at bounding box center [84, 335] width 130 height 61
click at [677, 735] on div "Sacrifice all your Bonus Damage, dealing 3 damage to all enemies for each stack…" at bounding box center [632, 733] width 173 height 48
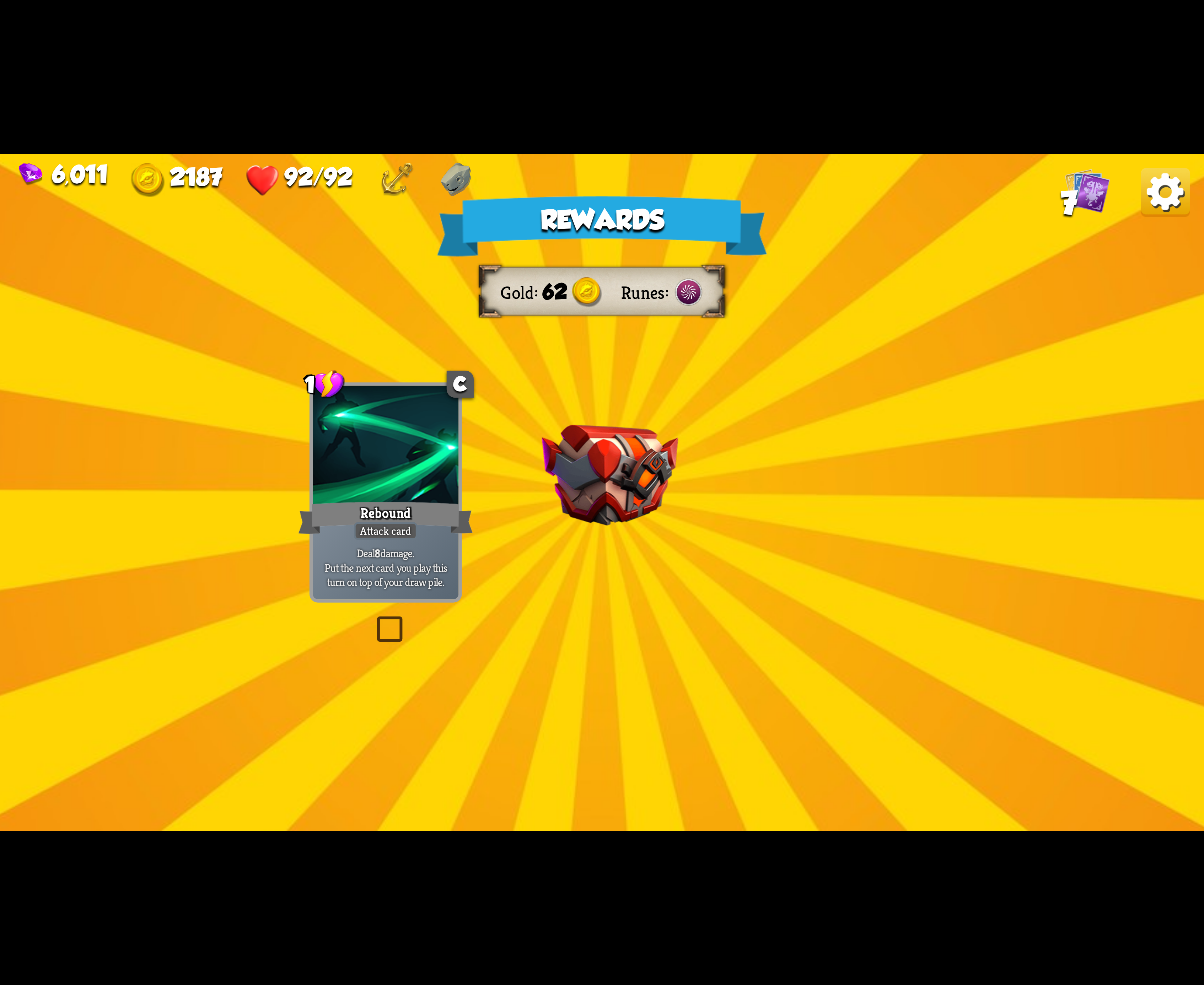
click at [1161, 196] on img at bounding box center [1165, 192] width 49 height 49
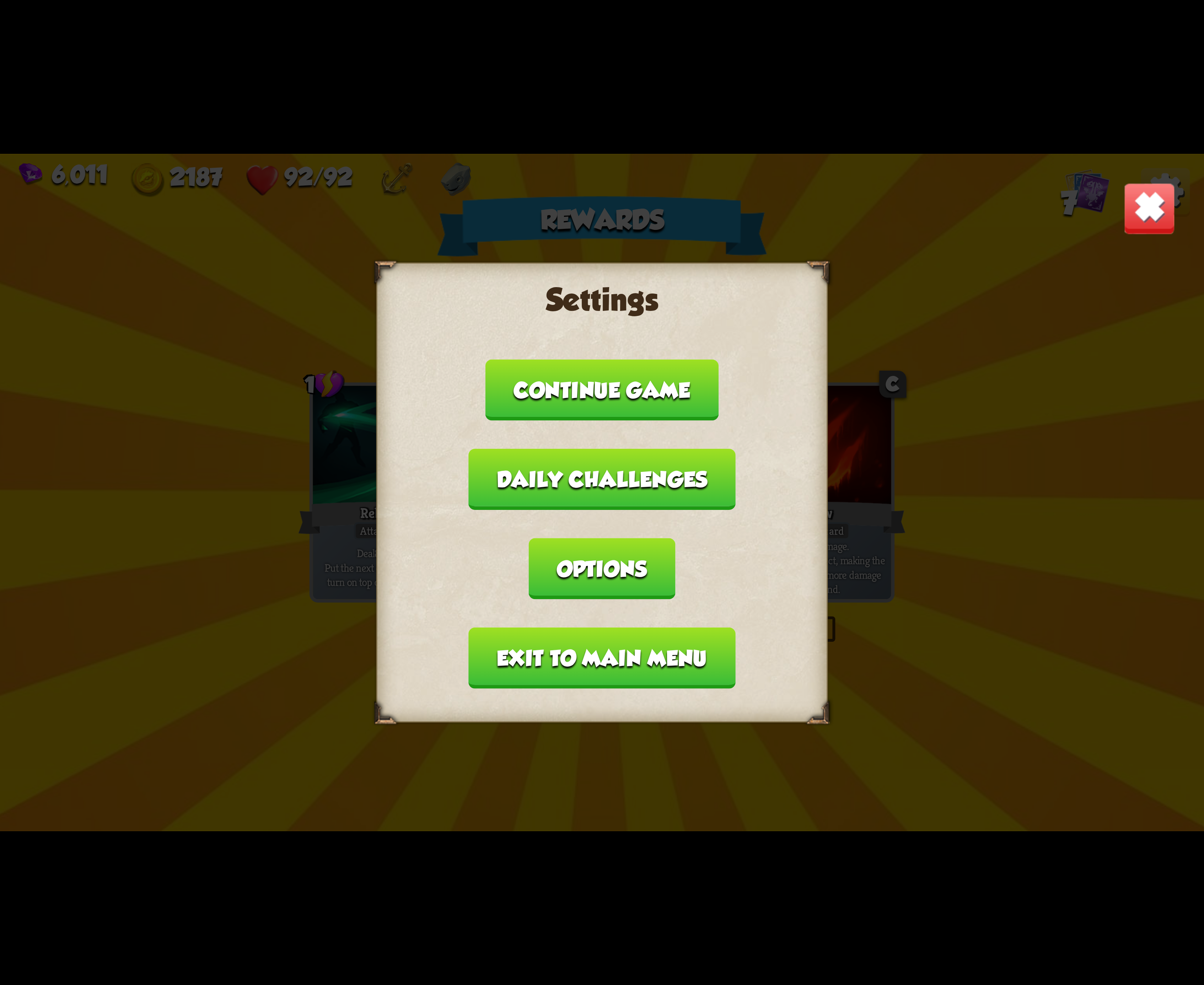
click at [675, 538] on button "Options" at bounding box center [602, 568] width 146 height 61
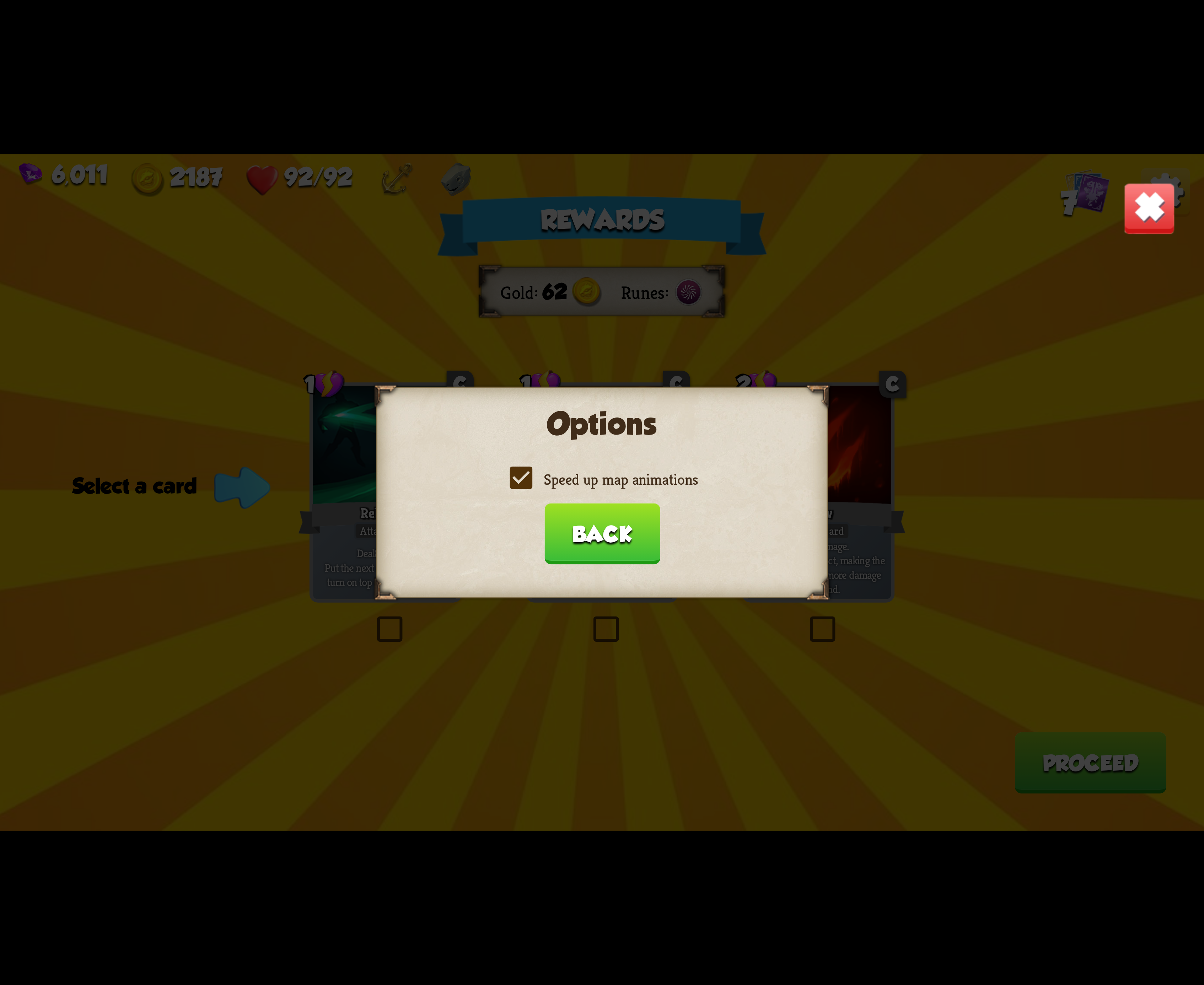
click at [519, 469] on label "Speed up map animations" at bounding box center [602, 479] width 192 height 20
click at [0, 0] on input "Speed up map animations" at bounding box center [0, 0] width 0 height 0
click at [519, 469] on label "Speed up map animations" at bounding box center [602, 479] width 192 height 20
click at [0, 0] on input "Speed up map animations" at bounding box center [0, 0] width 0 height 0
click at [519, 469] on label "Speed up map animations" at bounding box center [602, 479] width 192 height 20
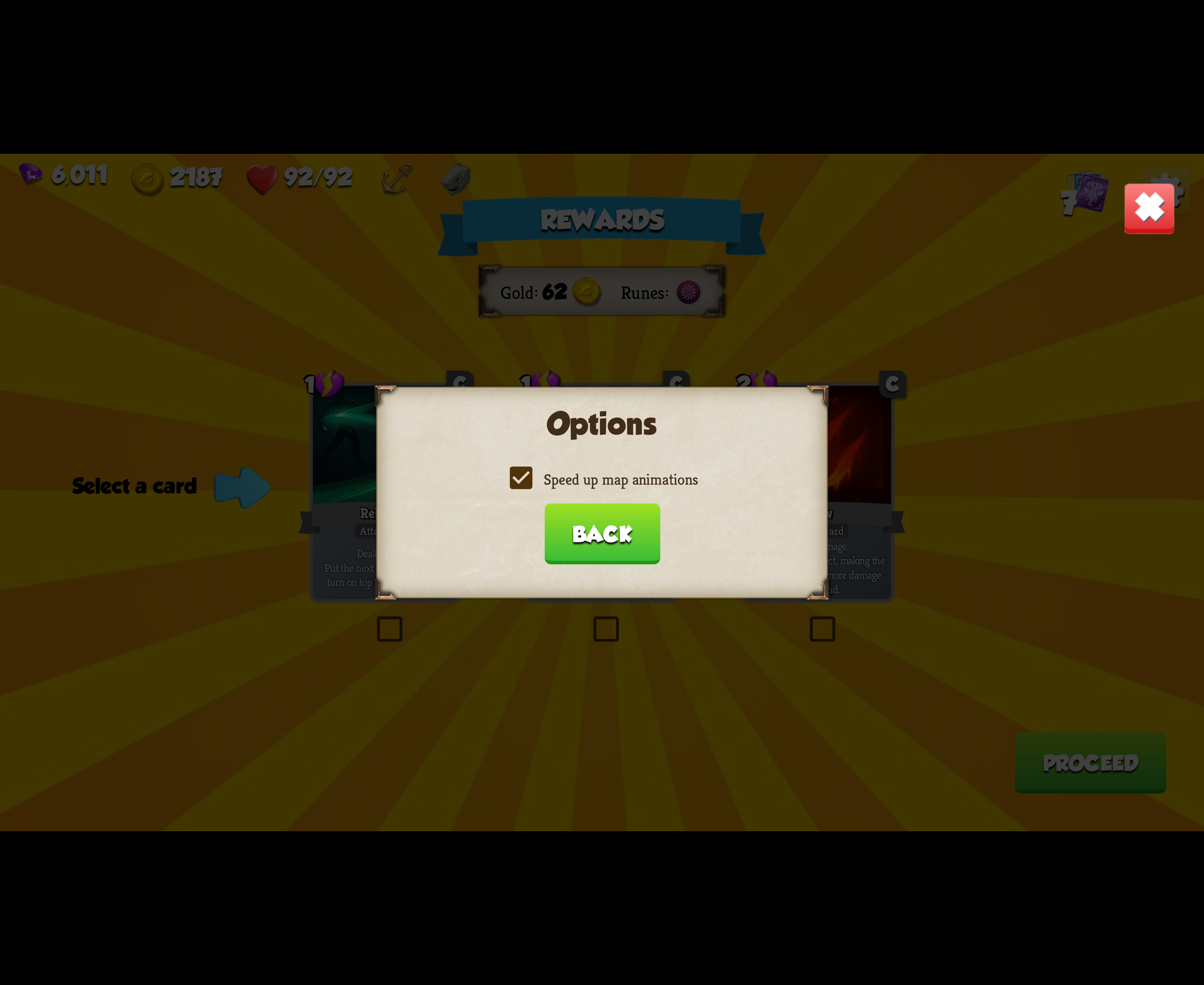
click at [0, 0] on input "Speed up map animations" at bounding box center [0, 0] width 0 height 0
click at [519, 469] on label "Speed up map animations" at bounding box center [602, 479] width 192 height 20
click at [0, 0] on input "Speed up map animations" at bounding box center [0, 0] width 0 height 0
click at [519, 469] on label "Speed up map animations" at bounding box center [602, 479] width 192 height 20
click at [0, 0] on input "Speed up map animations" at bounding box center [0, 0] width 0 height 0
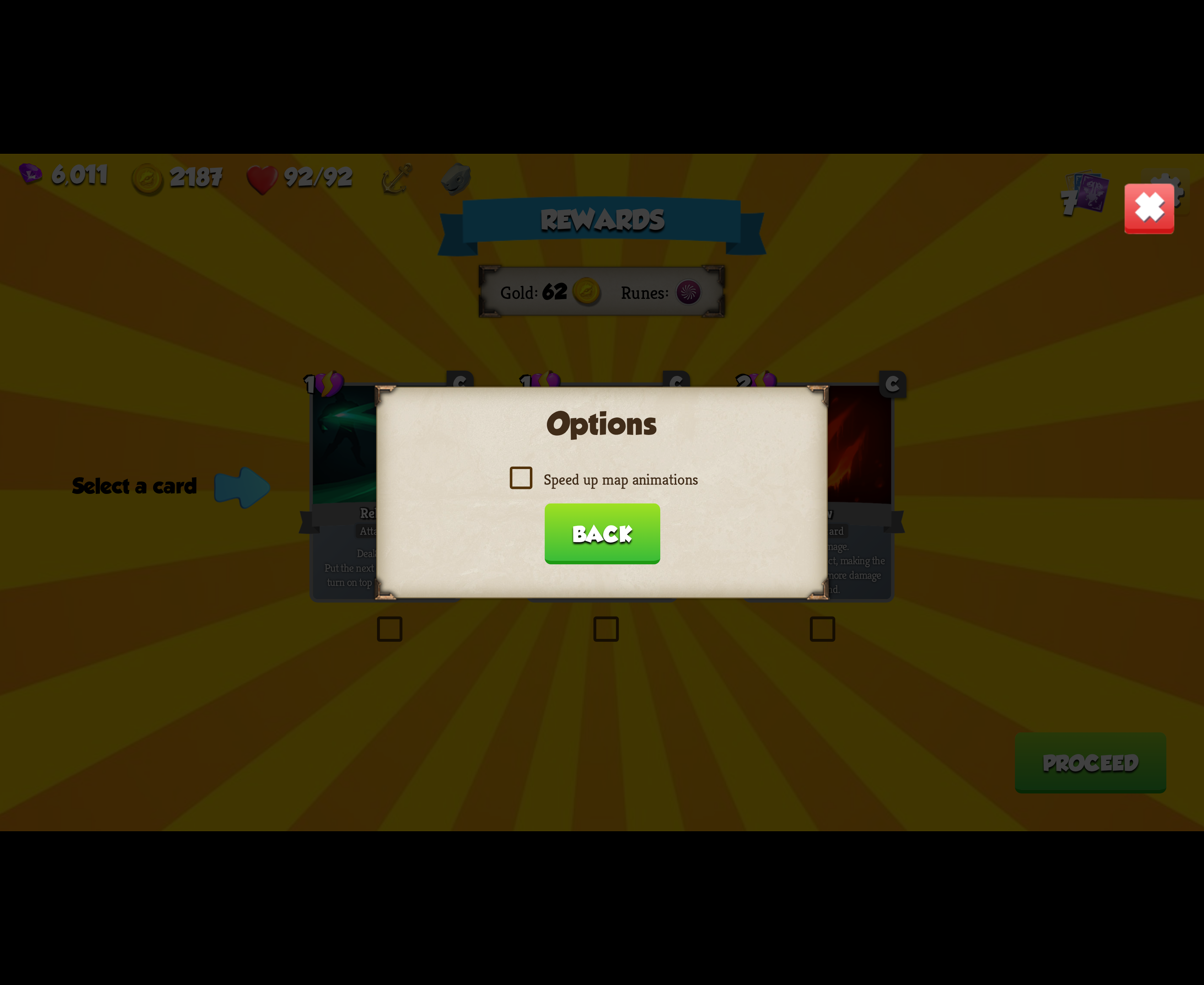
click at [519, 469] on label "Speed up map animations" at bounding box center [602, 479] width 192 height 20
click at [0, 0] on input "Speed up map animations" at bounding box center [0, 0] width 0 height 0
click at [519, 469] on label "Speed up map animations" at bounding box center [602, 479] width 192 height 20
click at [0, 0] on input "Speed up map animations" at bounding box center [0, 0] width 0 height 0
click at [519, 469] on label "Speed up map animations" at bounding box center [602, 479] width 192 height 20
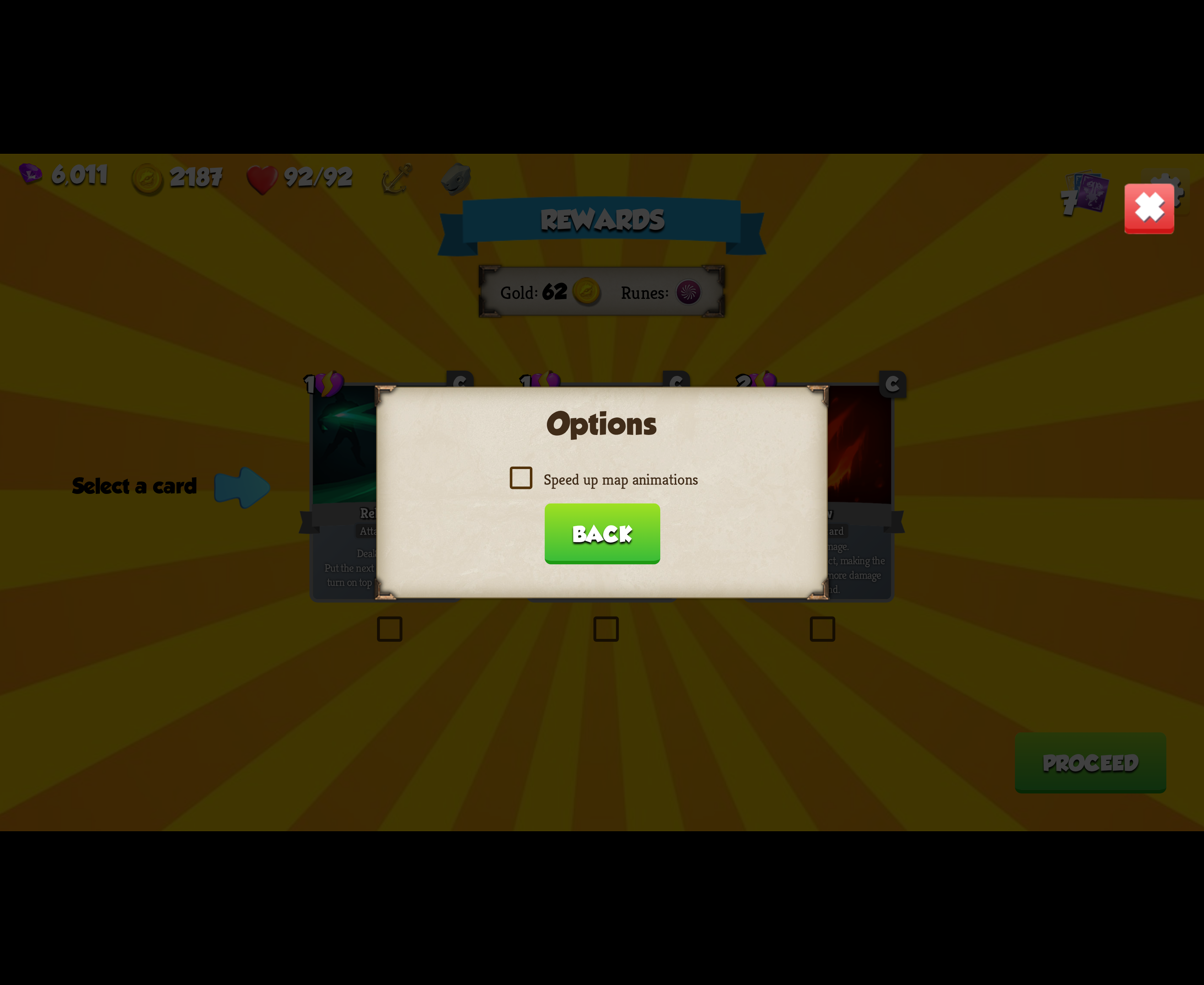
click at [0, 0] on input "Speed up map animations" at bounding box center [0, 0] width 0 height 0
click at [519, 469] on label "Speed up map animations" at bounding box center [602, 479] width 192 height 20
click at [0, 0] on input "Speed up map animations" at bounding box center [0, 0] width 0 height 0
click at [519, 469] on label "Speed up map animations" at bounding box center [602, 479] width 192 height 20
click at [0, 0] on input "Speed up map animations" at bounding box center [0, 0] width 0 height 0
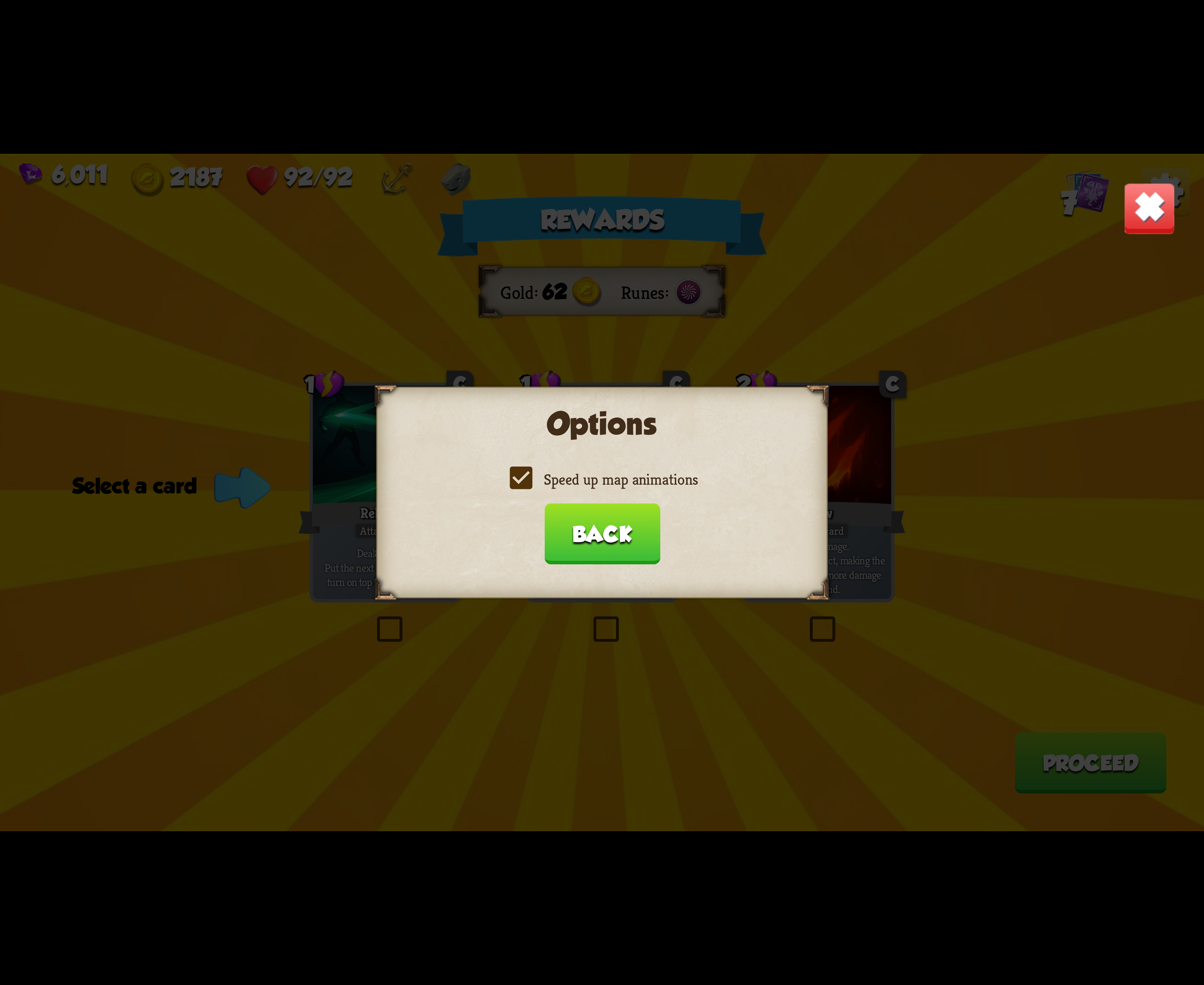
click at [611, 533] on button "Back" at bounding box center [602, 534] width 116 height 61
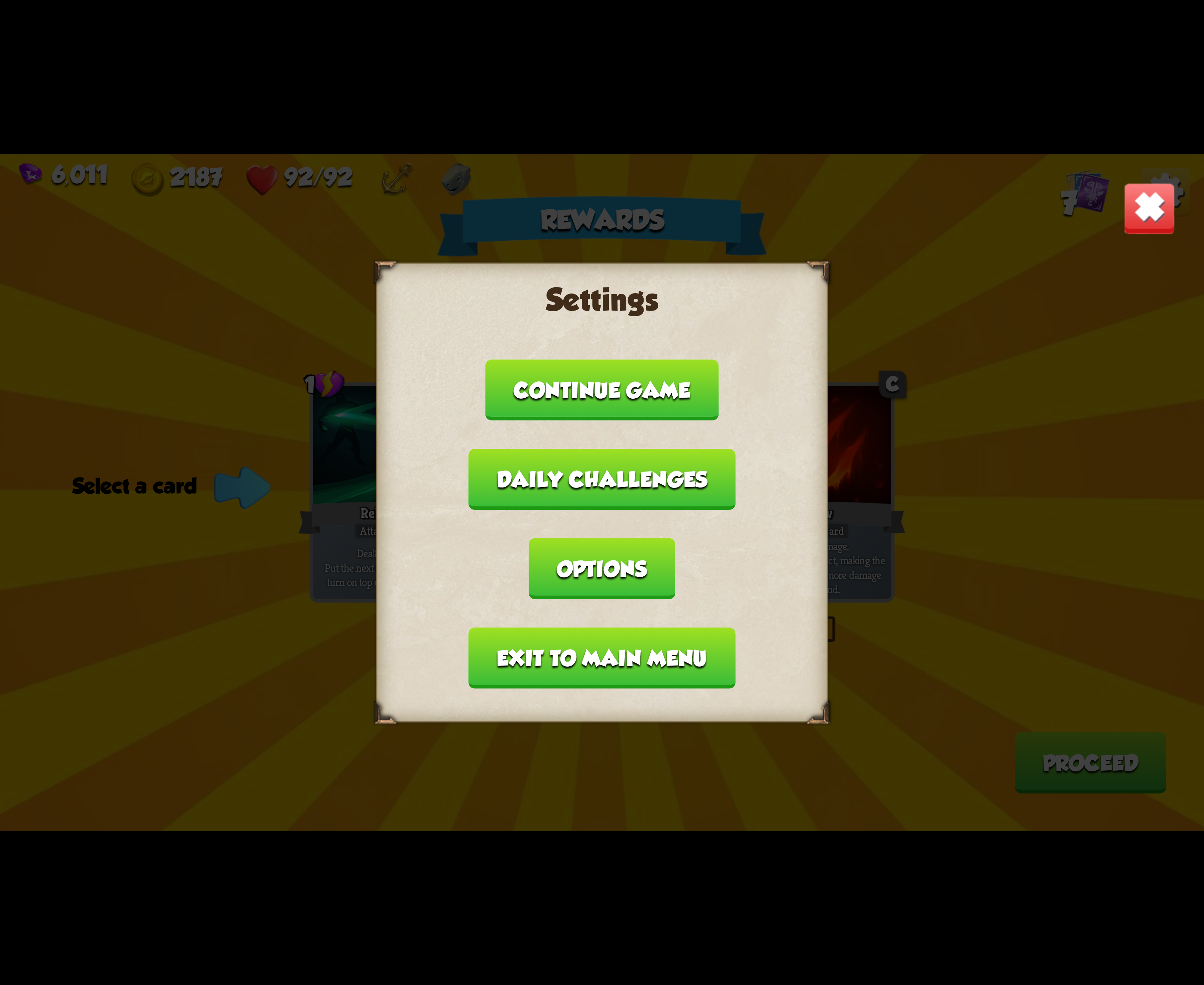
click at [590, 633] on button "Exit to main menu" at bounding box center [602, 658] width 266 height 61
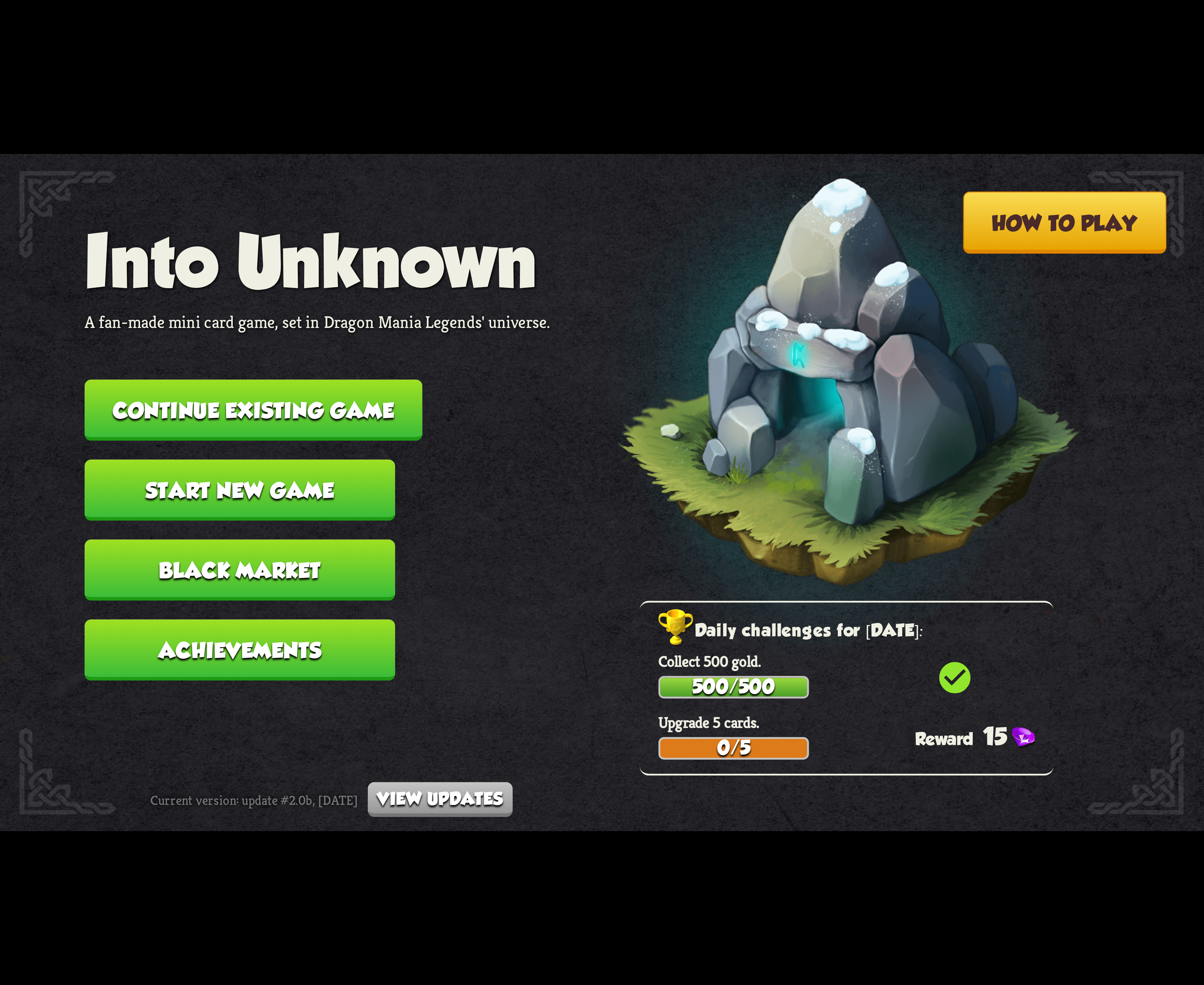
click at [384, 420] on button "Continue existing game" at bounding box center [253, 410] width 338 height 61
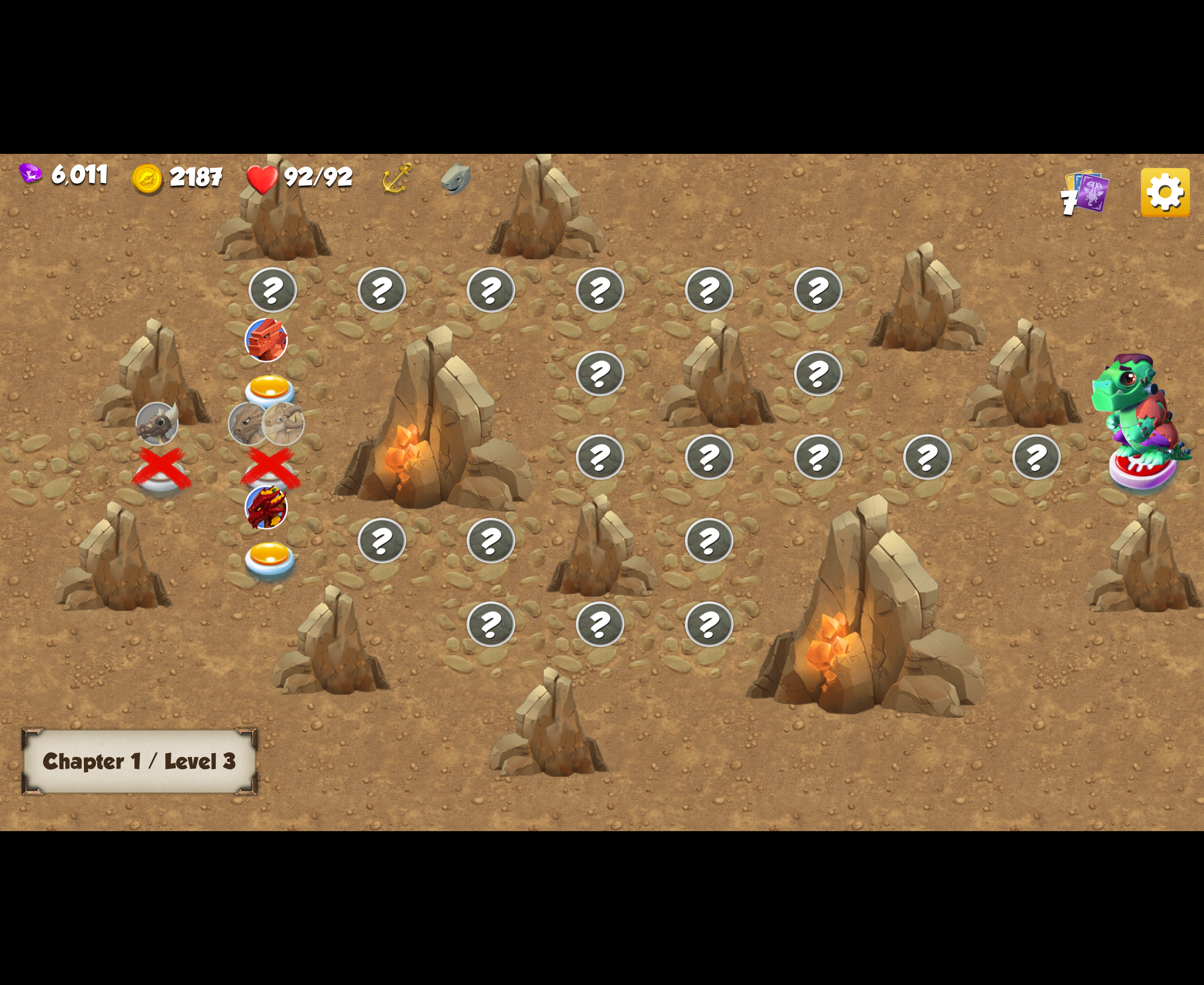
click at [264, 546] on img at bounding box center [271, 564] width 60 height 44
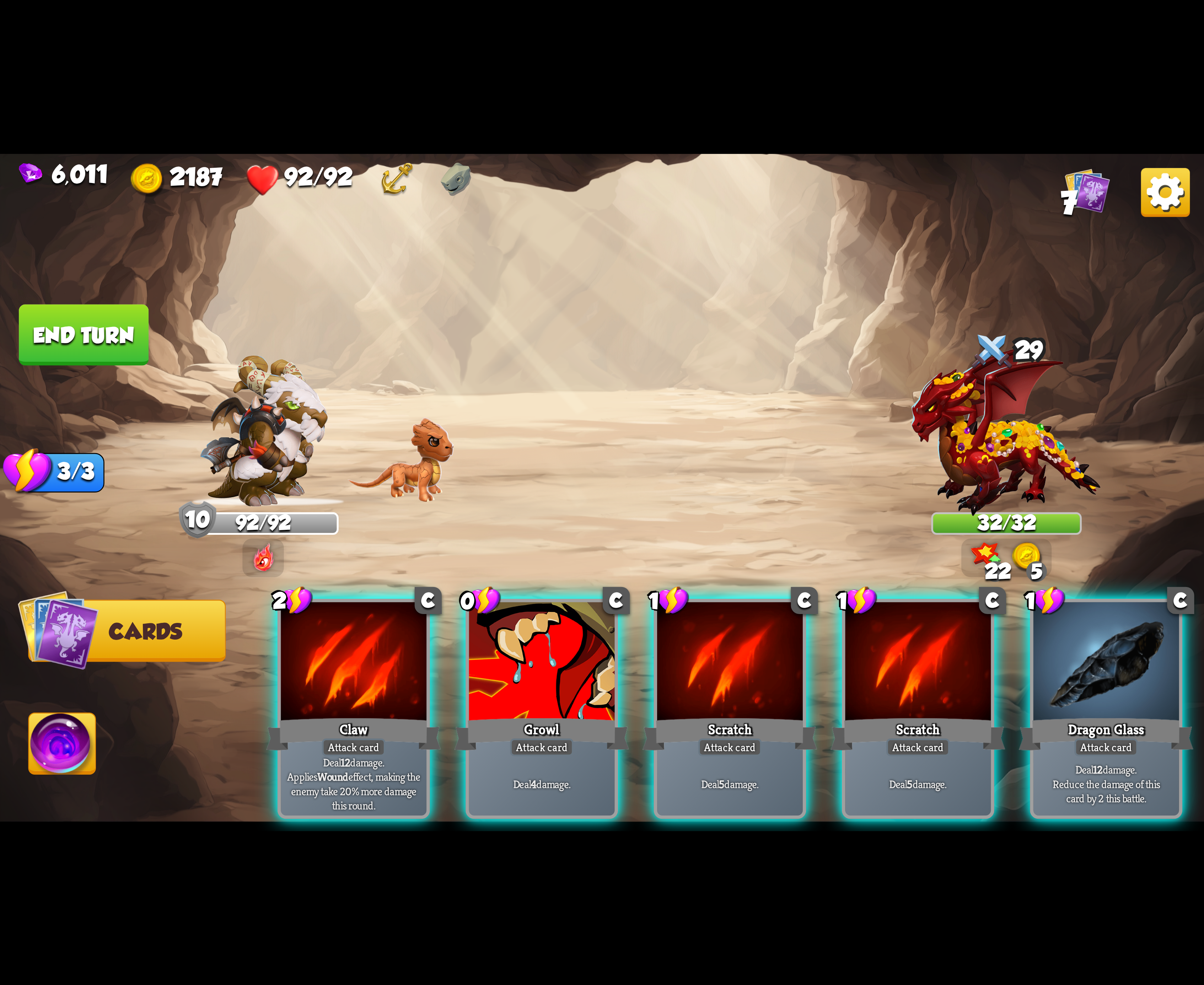
click at [765, 681] on div at bounding box center [730, 664] width 146 height 122
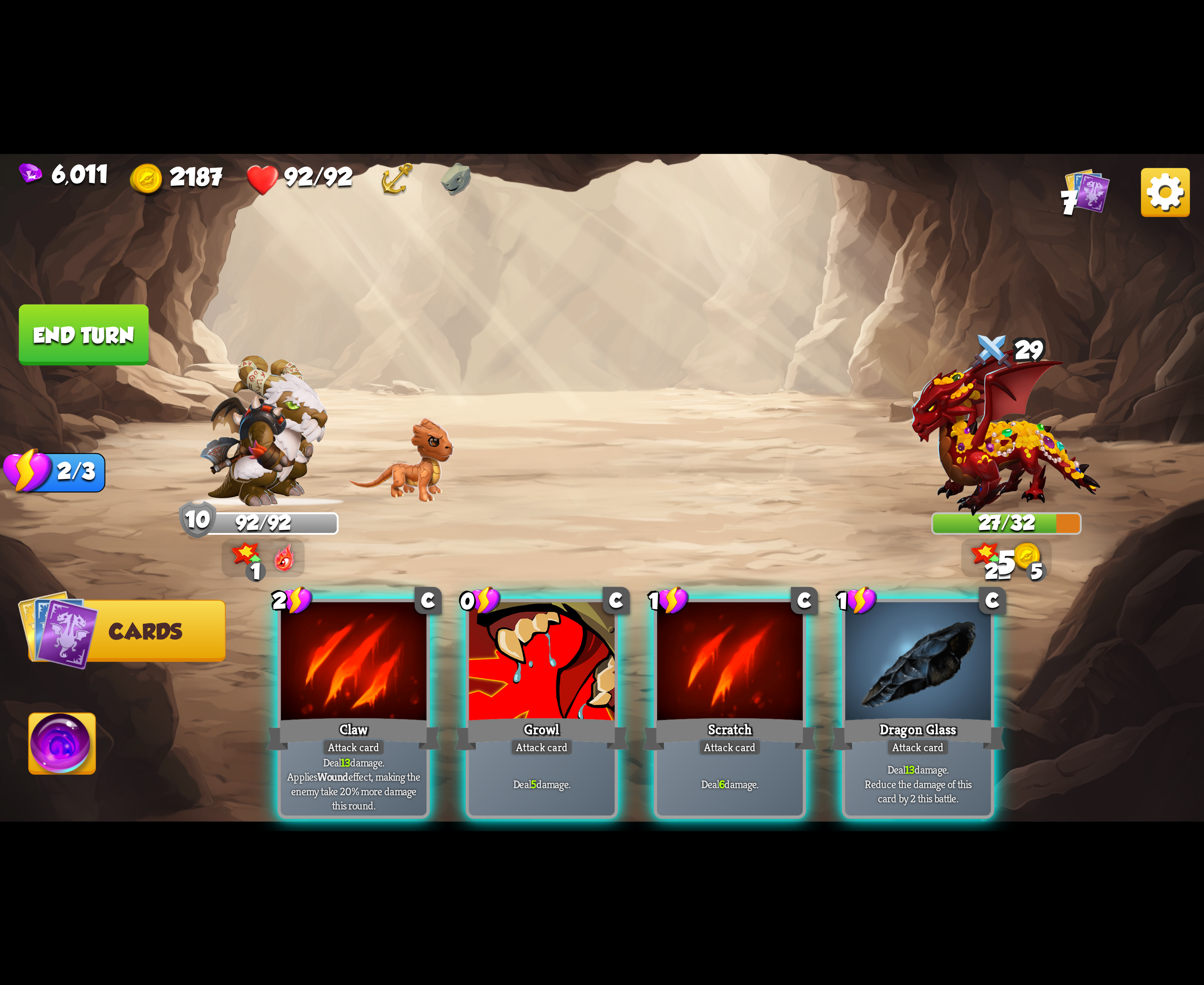
click at [765, 681] on div at bounding box center [730, 664] width 146 height 122
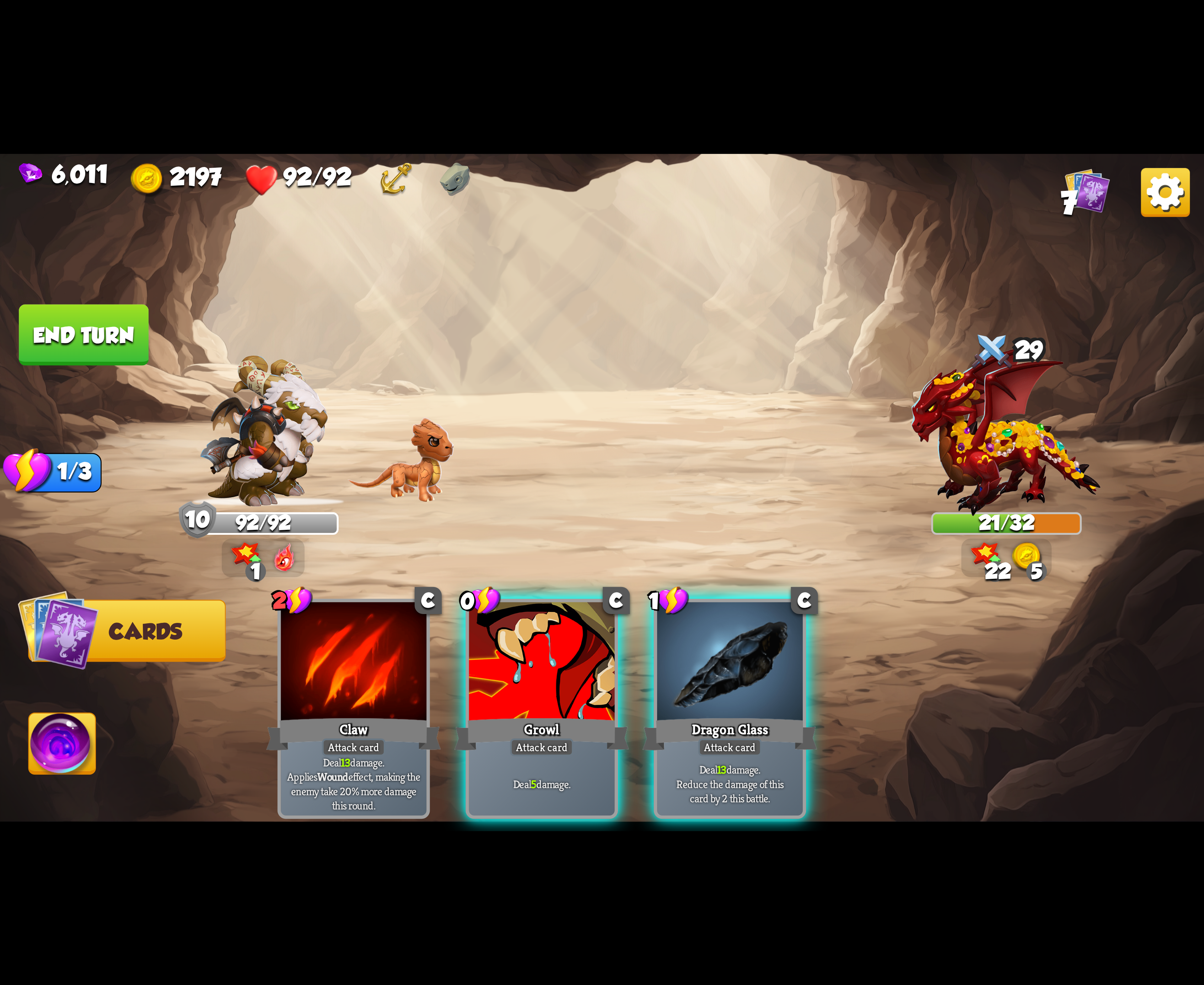
click at [765, 681] on div at bounding box center [730, 664] width 146 height 122
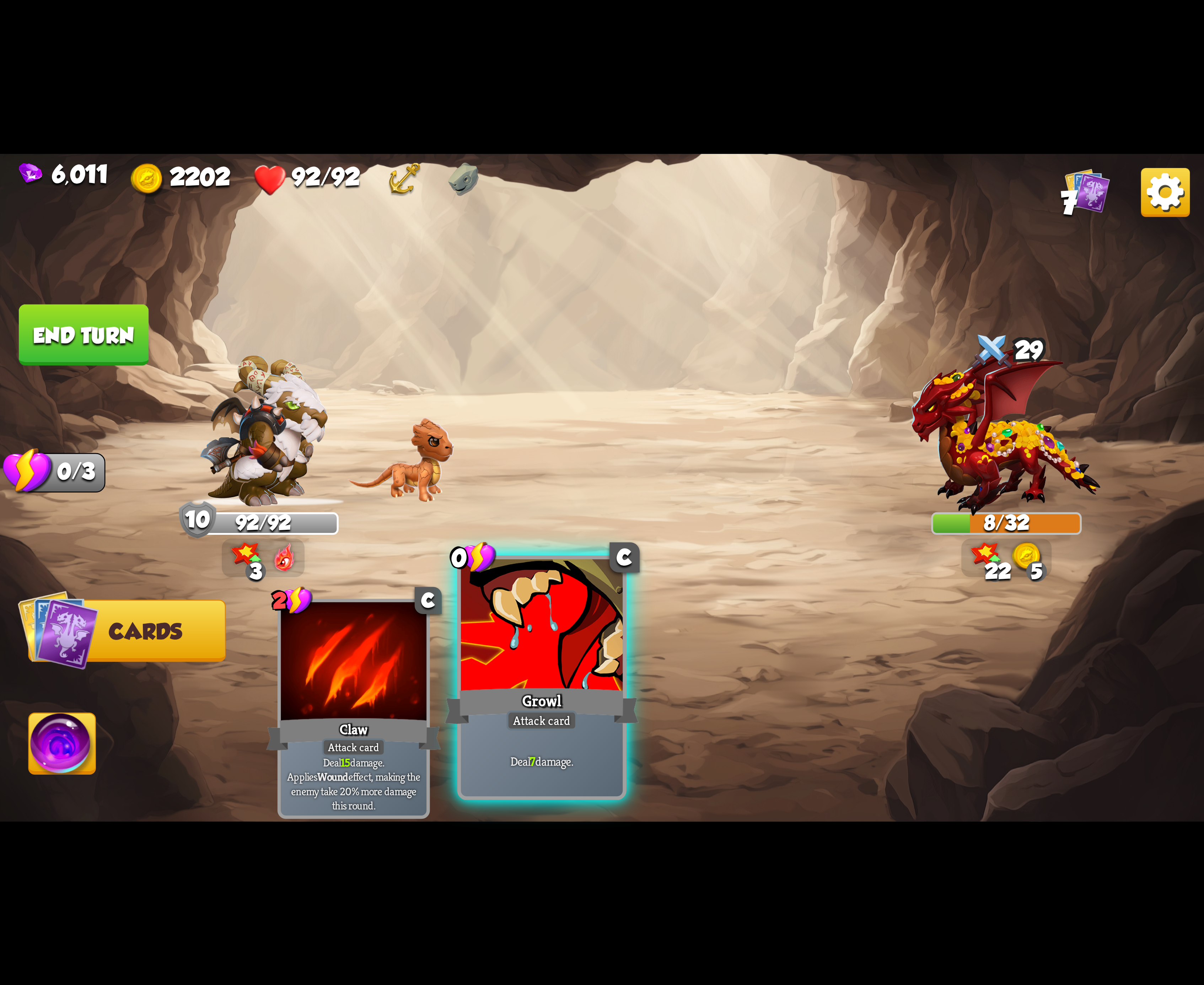
click at [604, 664] on div at bounding box center [541, 627] width 162 height 136
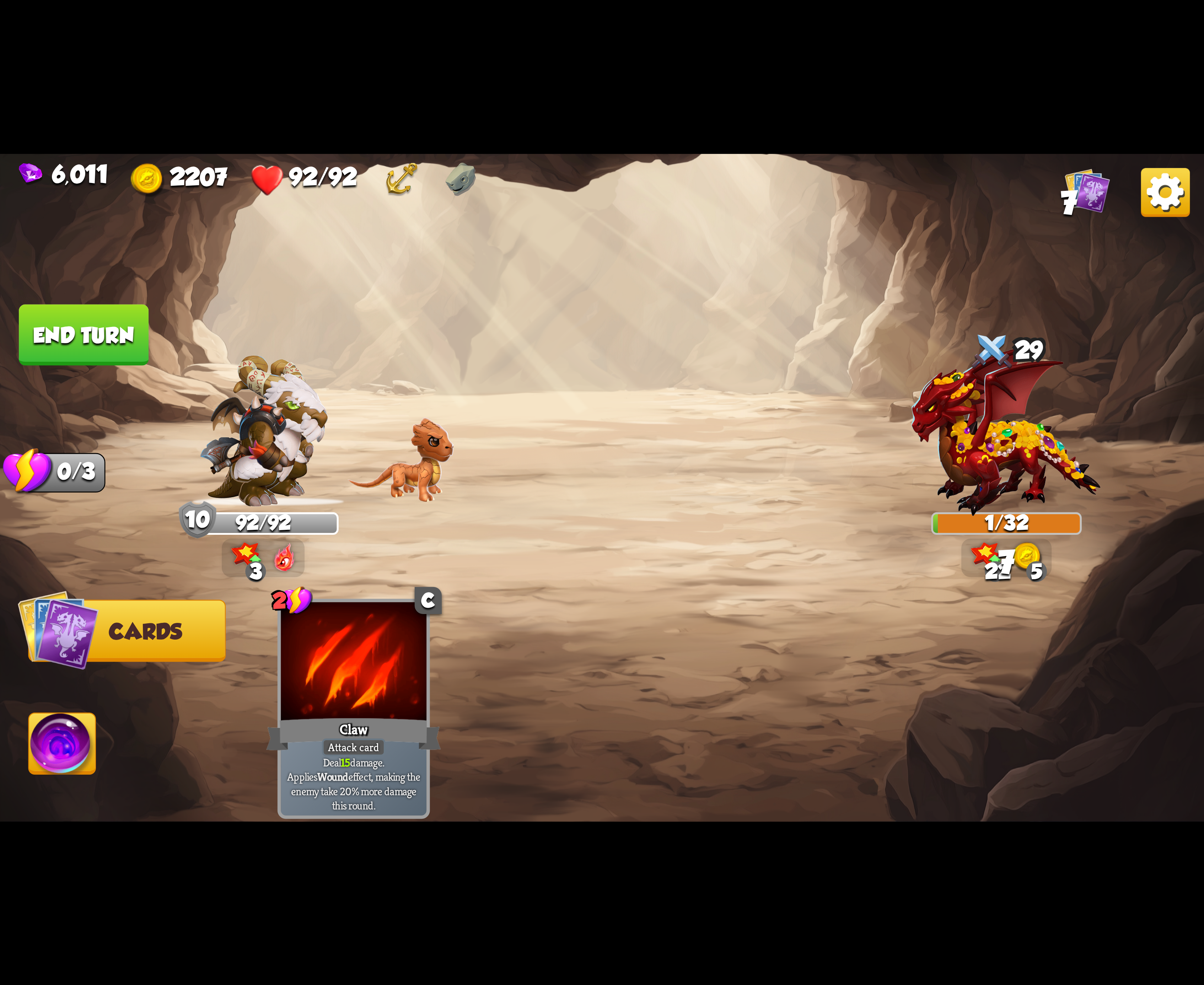
click at [46, 731] on img at bounding box center [63, 748] width 67 height 68
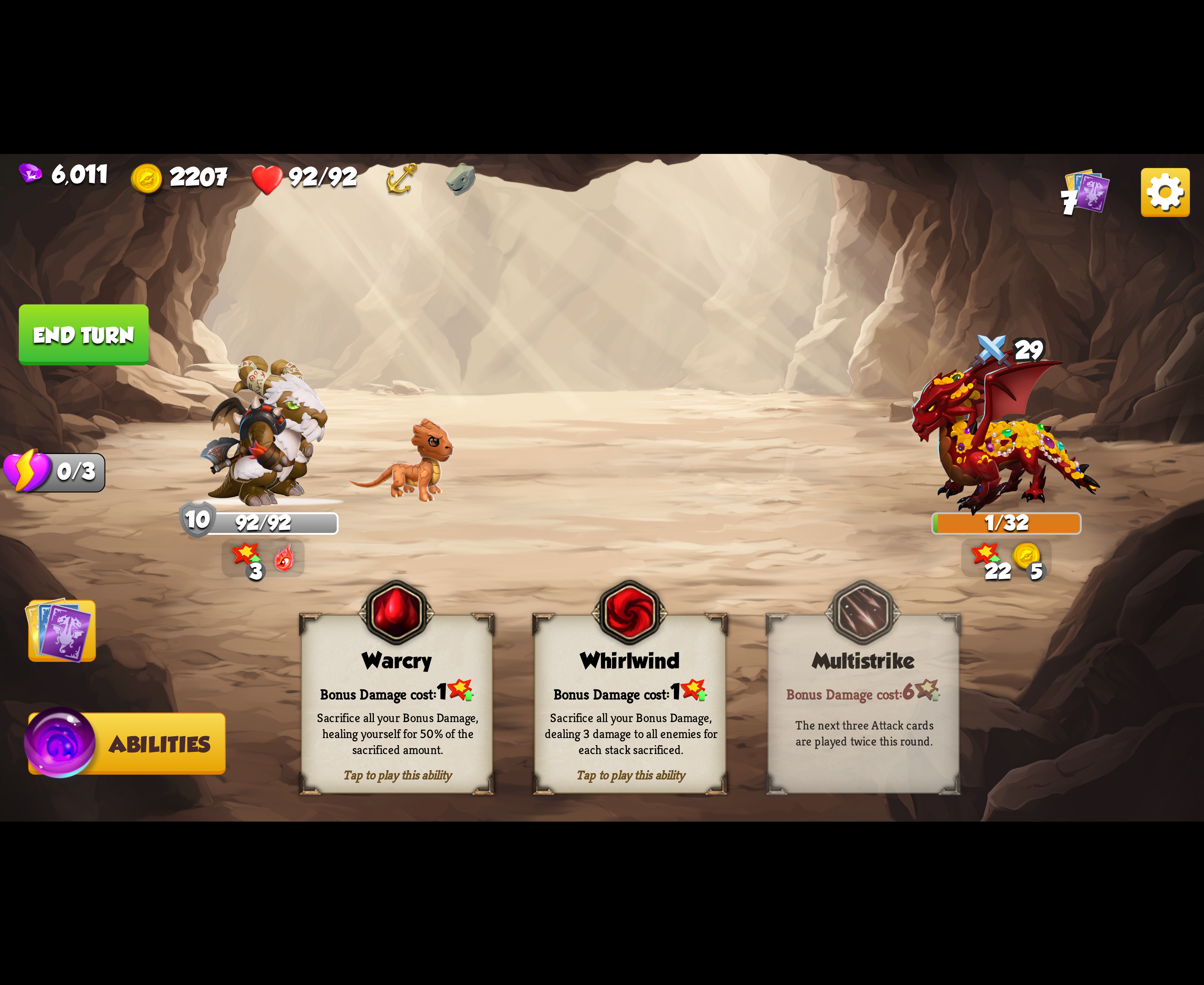
click at [88, 350] on button "End turn" at bounding box center [84, 335] width 130 height 61
click at [644, 672] on div "Whirlwind" at bounding box center [630, 661] width 190 height 25
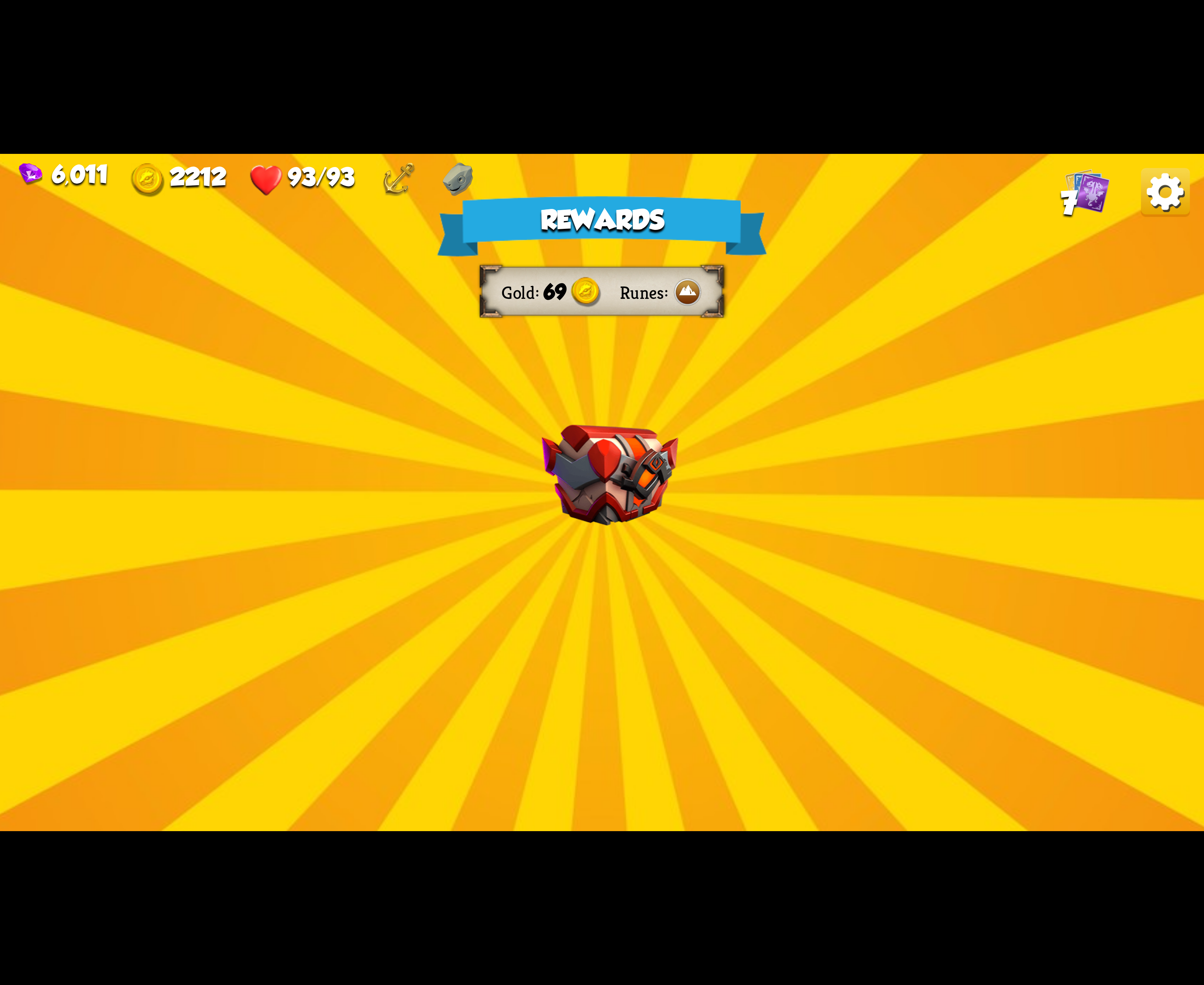
click at [1167, 195] on img at bounding box center [1165, 192] width 49 height 49
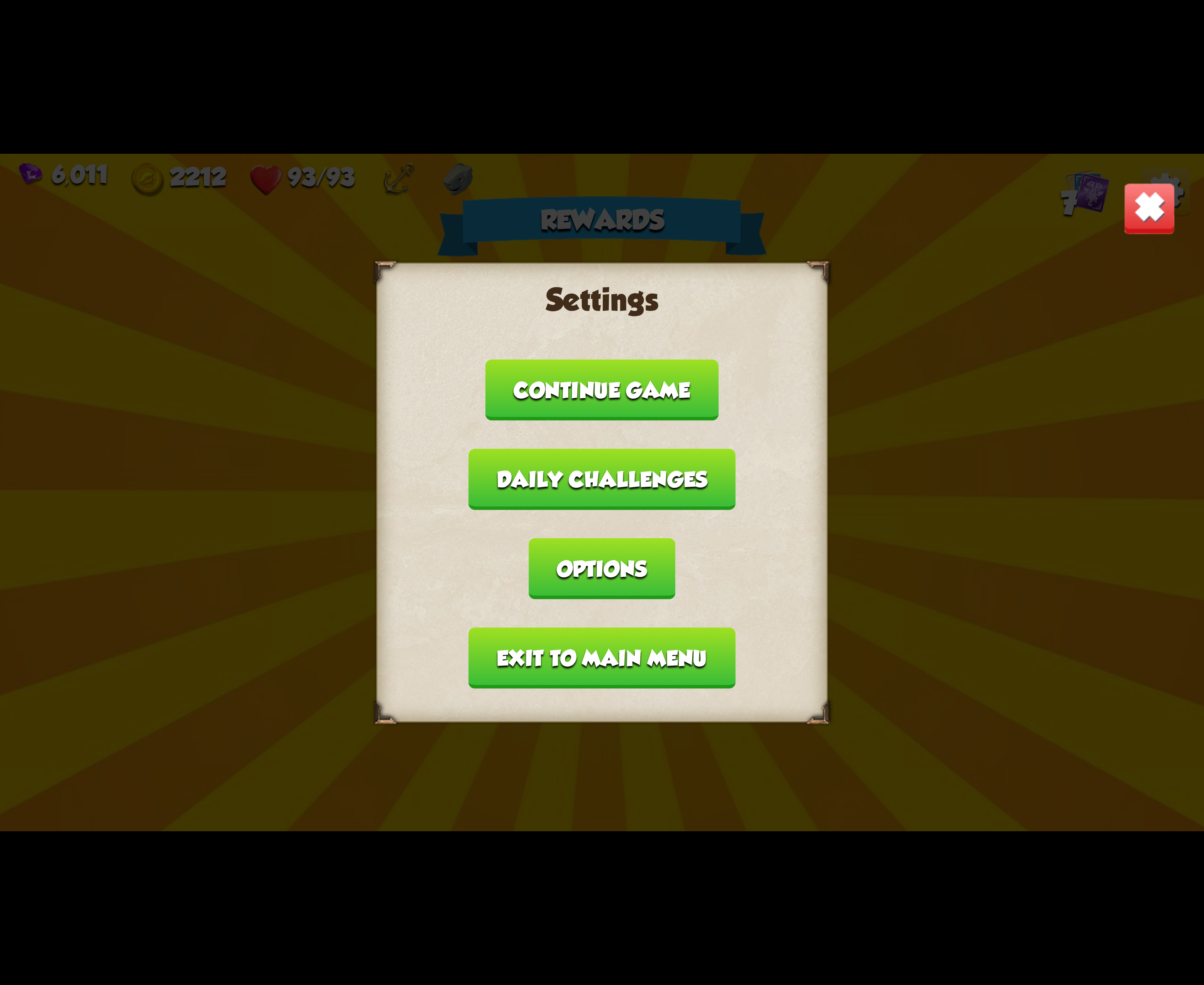
click at [675, 538] on button "Options" at bounding box center [602, 568] width 146 height 61
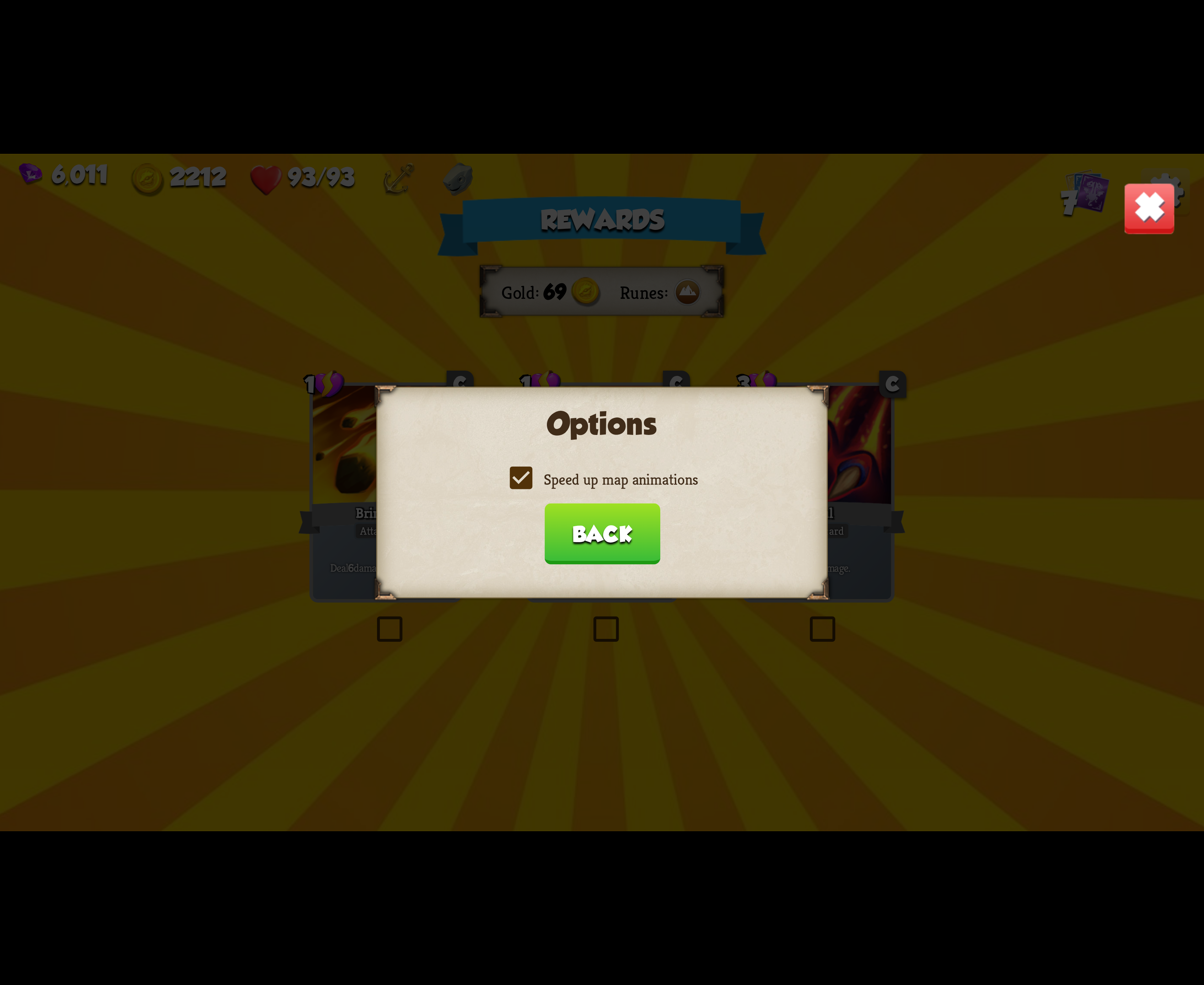
click at [519, 488] on label "Speed up map animations" at bounding box center [602, 479] width 192 height 20
click at [0, 0] on input "Speed up map animations" at bounding box center [0, 0] width 0 height 0
click at [520, 488] on label "Speed up map animations" at bounding box center [602, 479] width 192 height 20
click at [0, 0] on input "Speed up map animations" at bounding box center [0, 0] width 0 height 0
click at [520, 488] on label "Speed up map animations" at bounding box center [602, 479] width 192 height 20
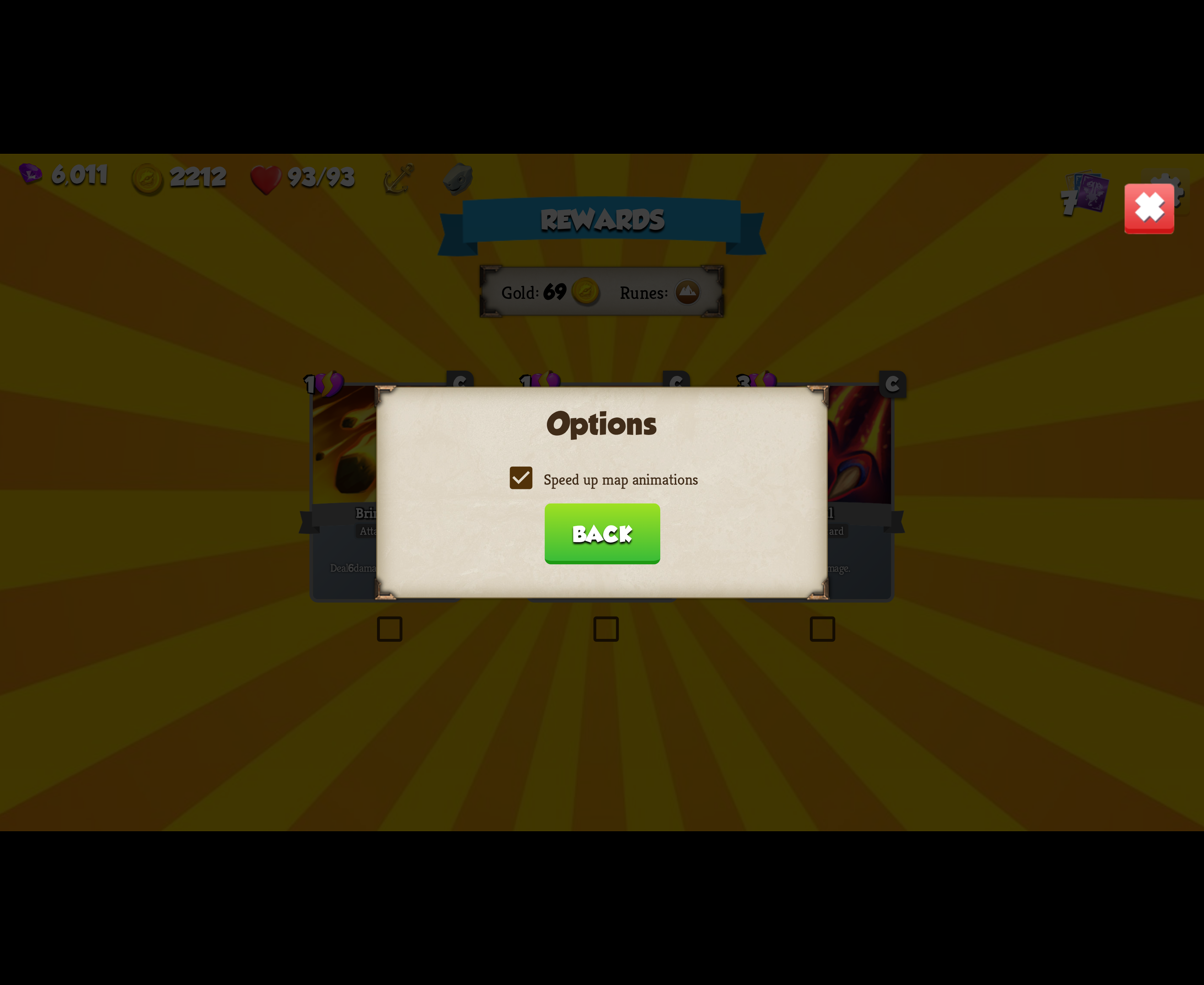
click at [0, 0] on input "Speed up map animations" at bounding box center [0, 0] width 0 height 0
click at [520, 488] on label "Speed up map animations" at bounding box center [602, 479] width 192 height 20
click at [0, 0] on input "Speed up map animations" at bounding box center [0, 0] width 0 height 0
click at [520, 488] on label "Speed up map animations" at bounding box center [602, 479] width 192 height 20
click at [0, 0] on input "Speed up map animations" at bounding box center [0, 0] width 0 height 0
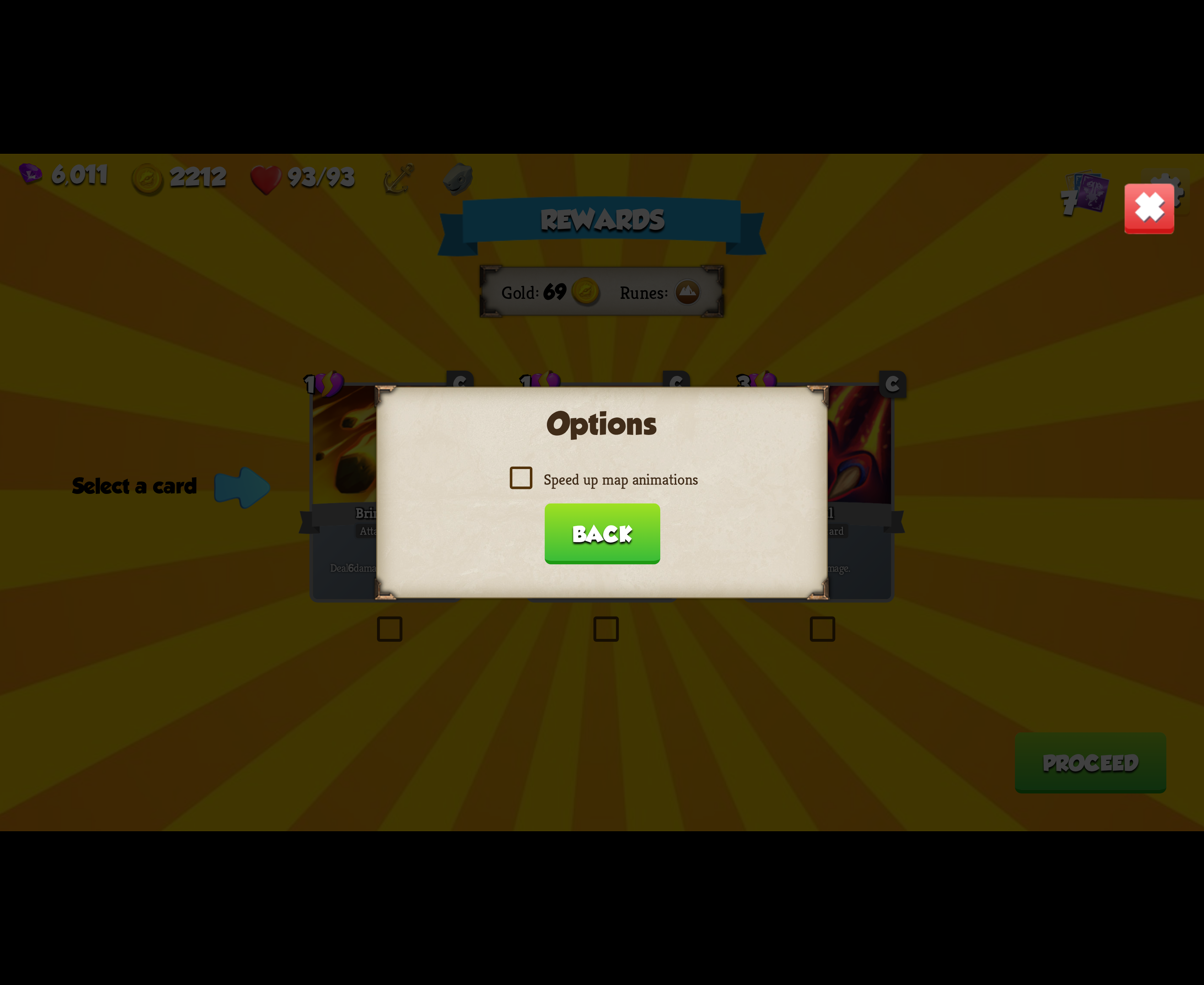
click at [520, 488] on label "Speed up map animations" at bounding box center [602, 479] width 192 height 20
click at [0, 0] on input "Speed up map animations" at bounding box center [0, 0] width 0 height 0
click at [520, 488] on label "Speed up map animations" at bounding box center [602, 479] width 192 height 20
click at [0, 0] on input "Speed up map animations" at bounding box center [0, 0] width 0 height 0
click at [520, 488] on label "Speed up map animations" at bounding box center [602, 479] width 192 height 20
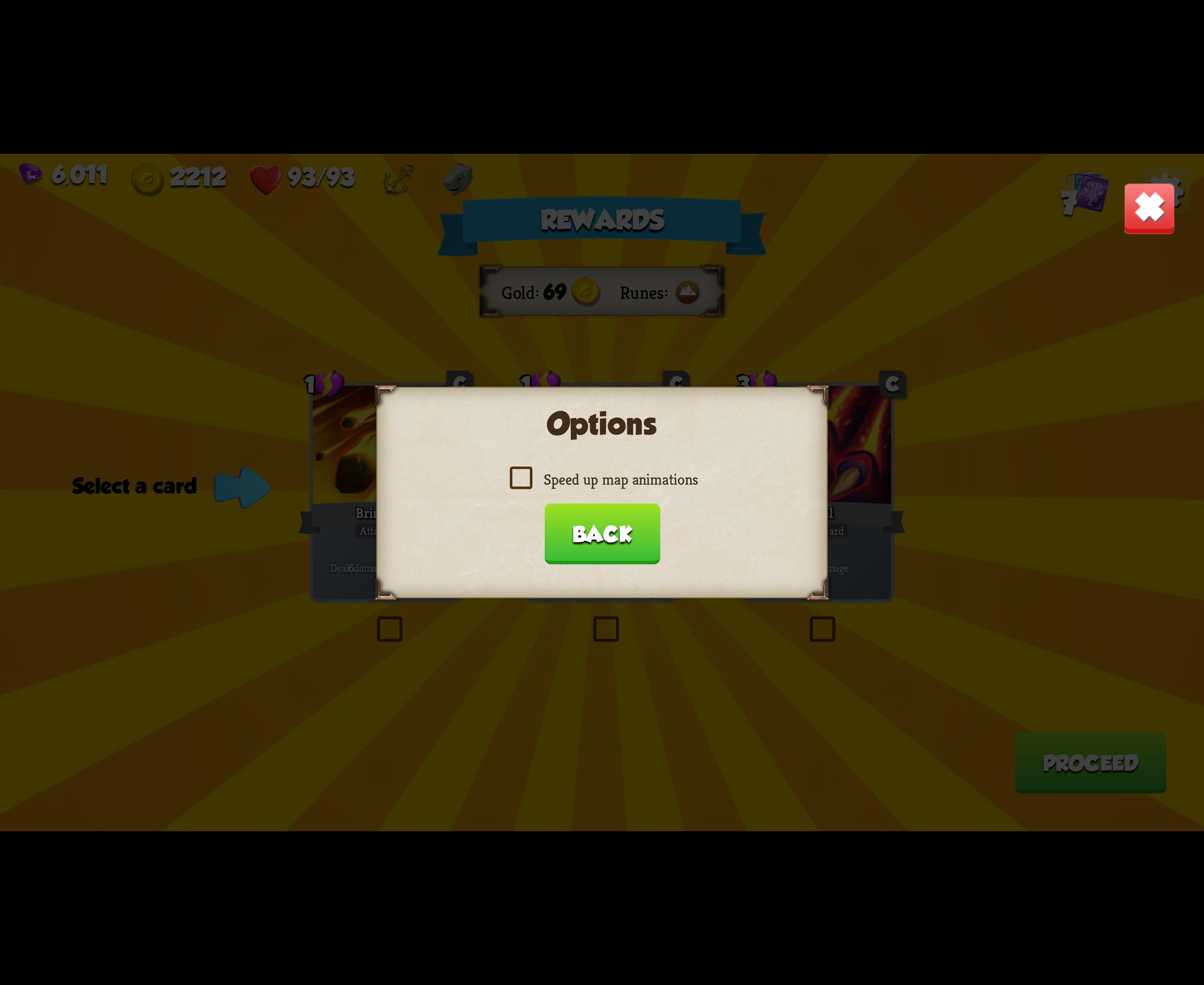
click at [0, 0] on input "Speed up map animations" at bounding box center [0, 0] width 0 height 0
click at [520, 488] on label "Speed up map animations" at bounding box center [602, 479] width 192 height 20
click at [0, 0] on input "Speed up map animations" at bounding box center [0, 0] width 0 height 0
click at [506, 472] on label "Speed up map animations" at bounding box center [602, 479] width 192 height 20
click at [0, 0] on input "Speed up map animations" at bounding box center [0, 0] width 0 height 0
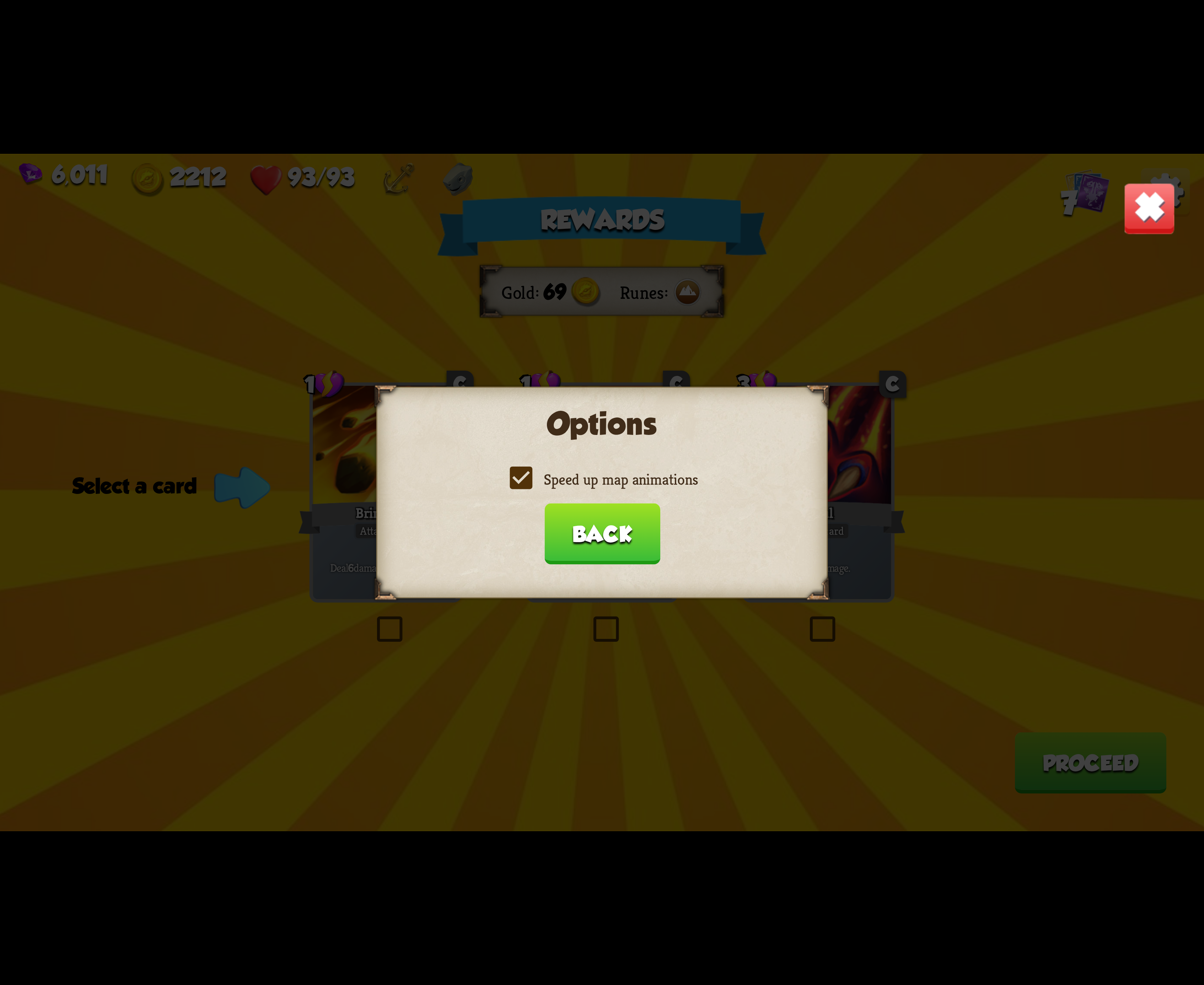
click at [602, 534] on button "Back" at bounding box center [602, 534] width 116 height 61
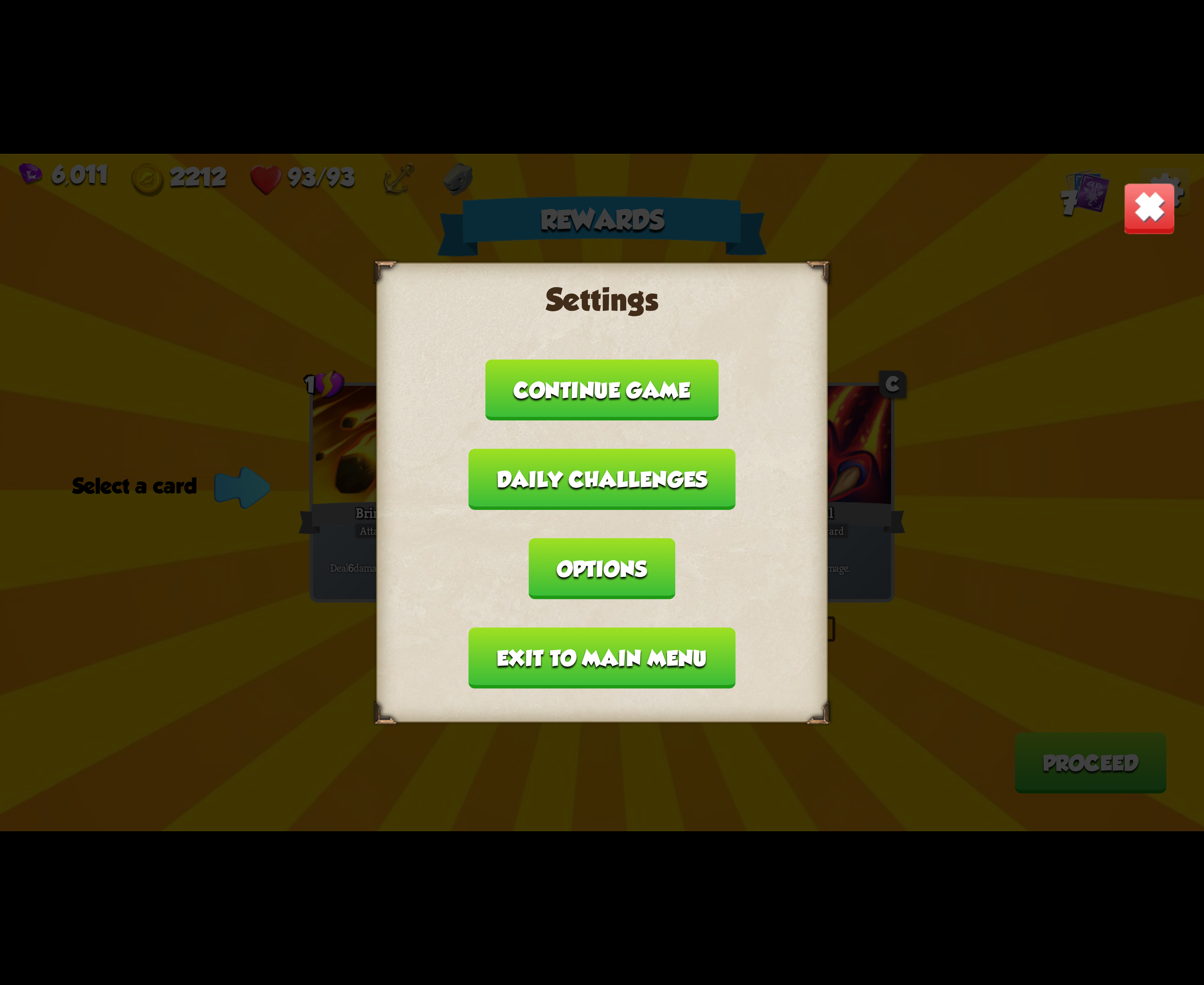
click at [633, 628] on button "Exit to main menu" at bounding box center [602, 658] width 266 height 61
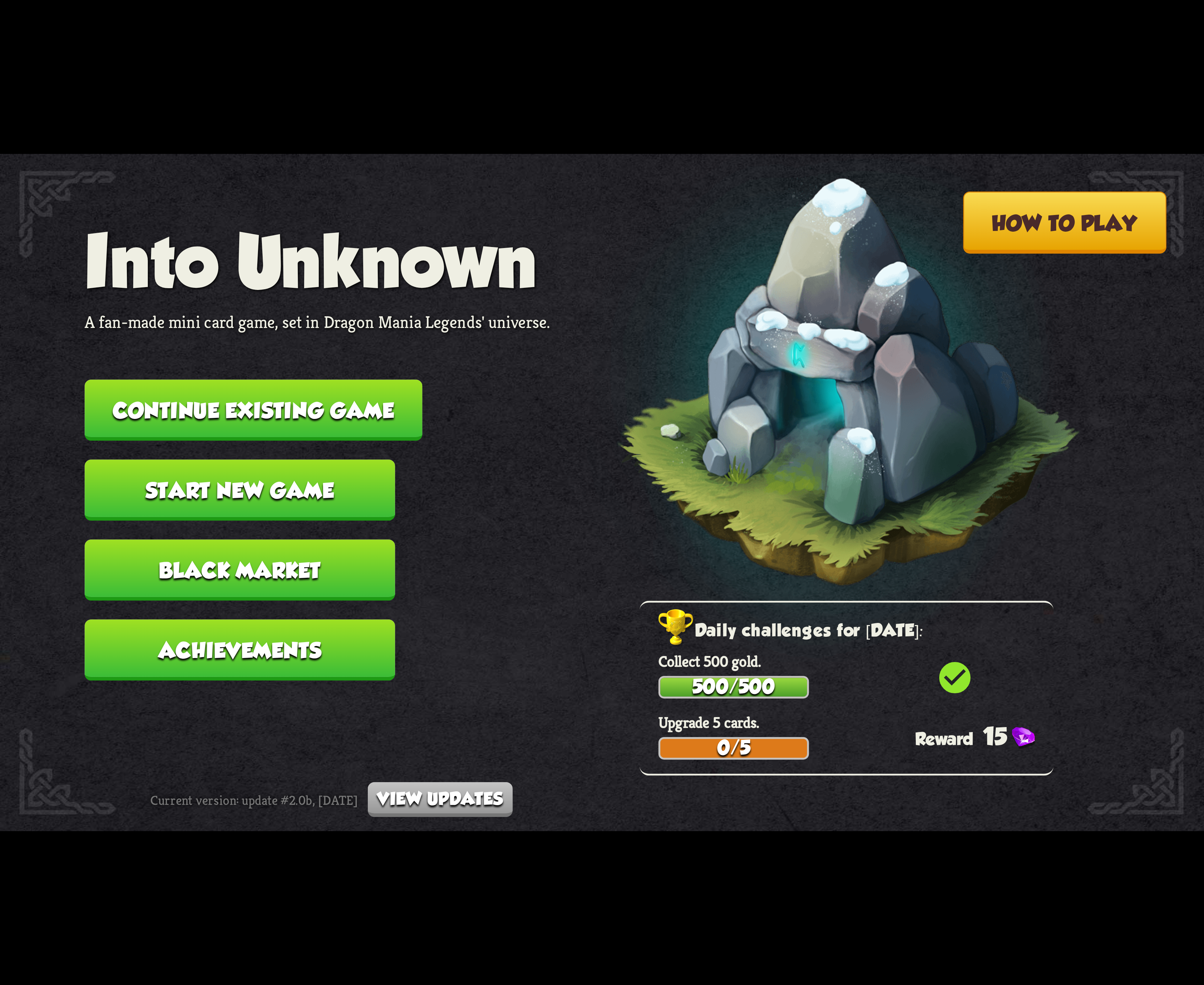
click at [369, 408] on button "Continue existing game" at bounding box center [253, 410] width 338 height 61
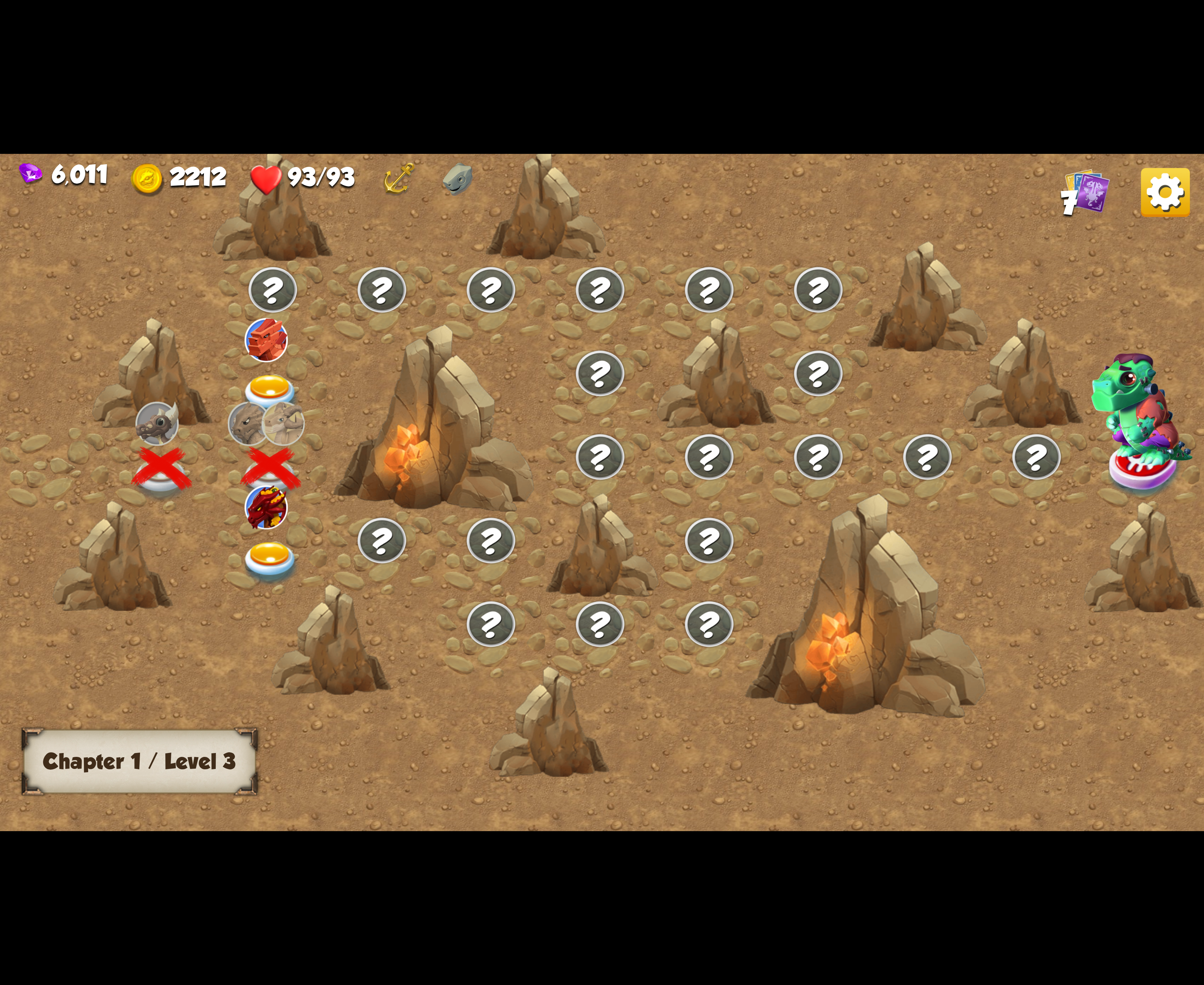
click at [286, 559] on img at bounding box center [271, 564] width 60 height 44
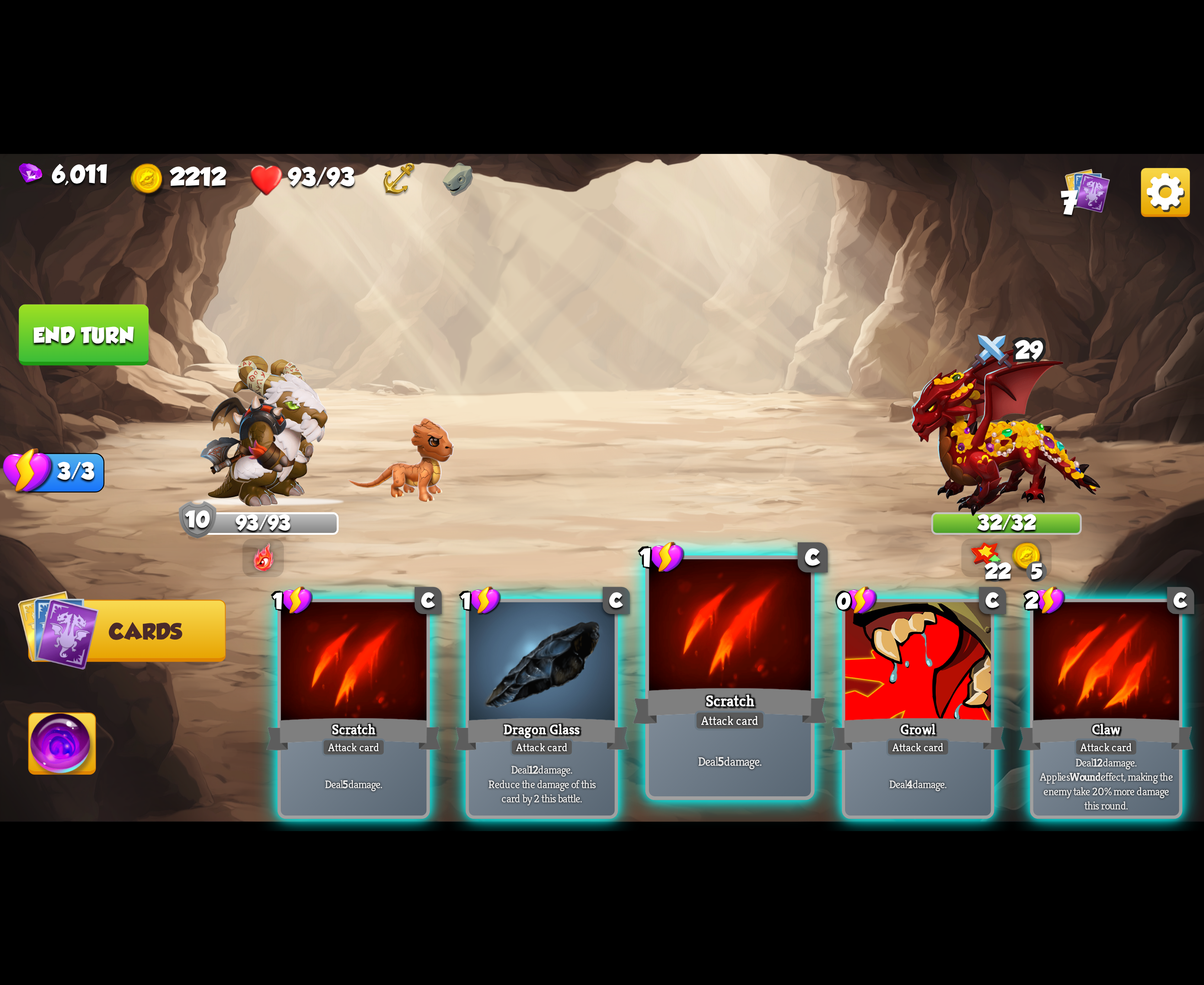
drag, startPoint x: 395, startPoint y: 675, endPoint x: 557, endPoint y: 687, distance: 162.4
click at [396, 677] on div at bounding box center [354, 664] width 146 height 122
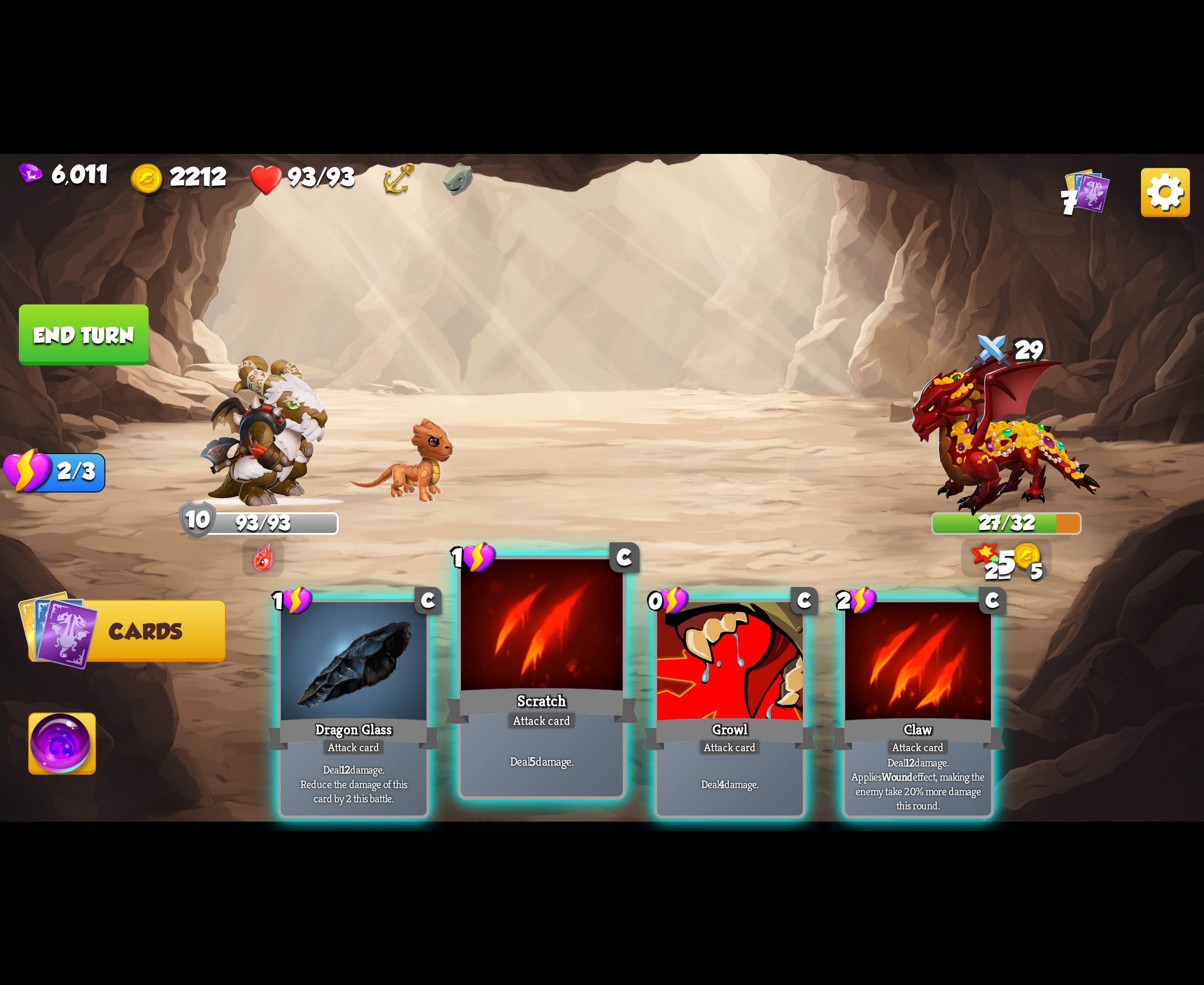
click at [527, 691] on div "Scratch" at bounding box center [541, 706] width 194 height 43
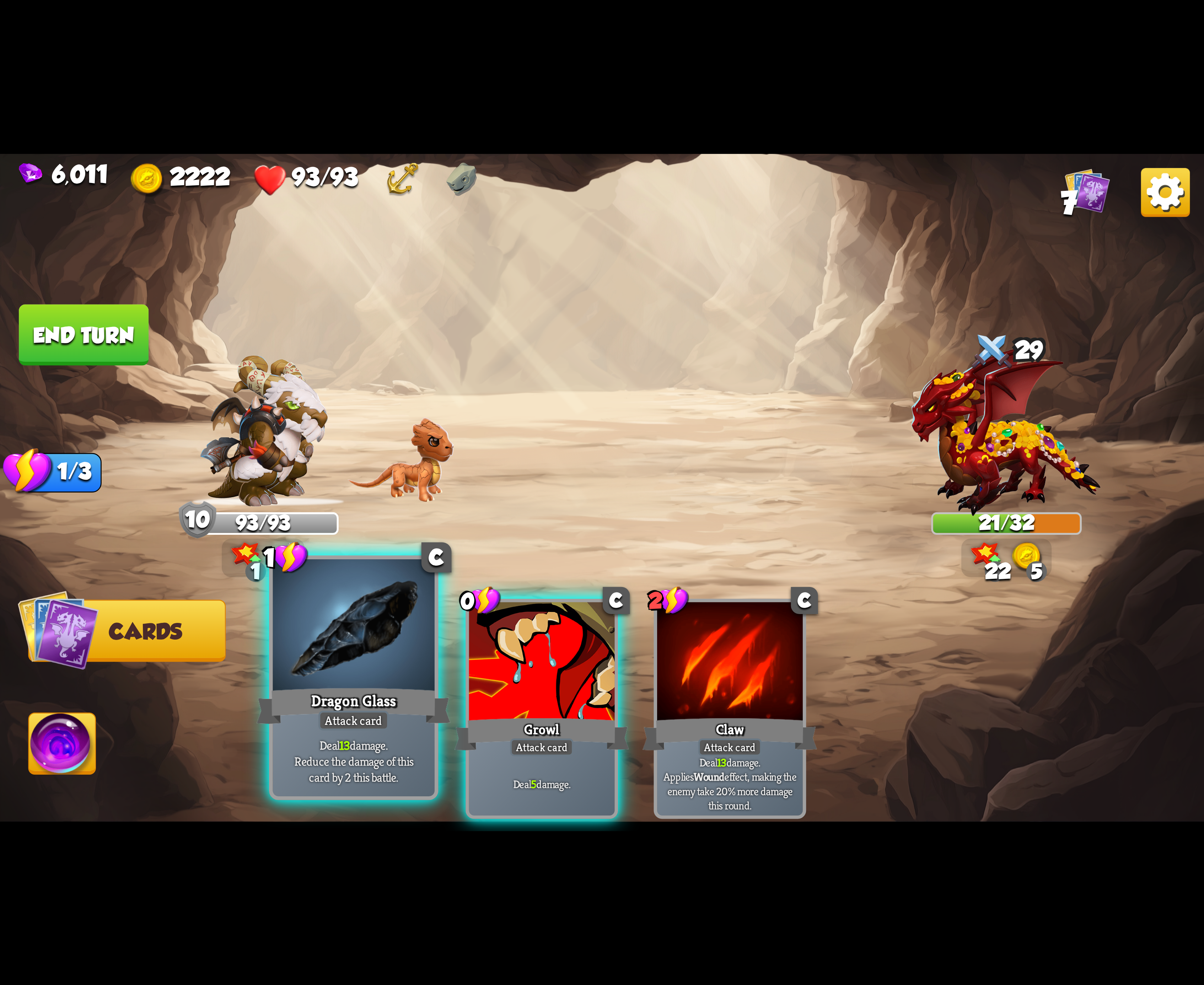
click at [369, 661] on div at bounding box center [353, 627] width 162 height 136
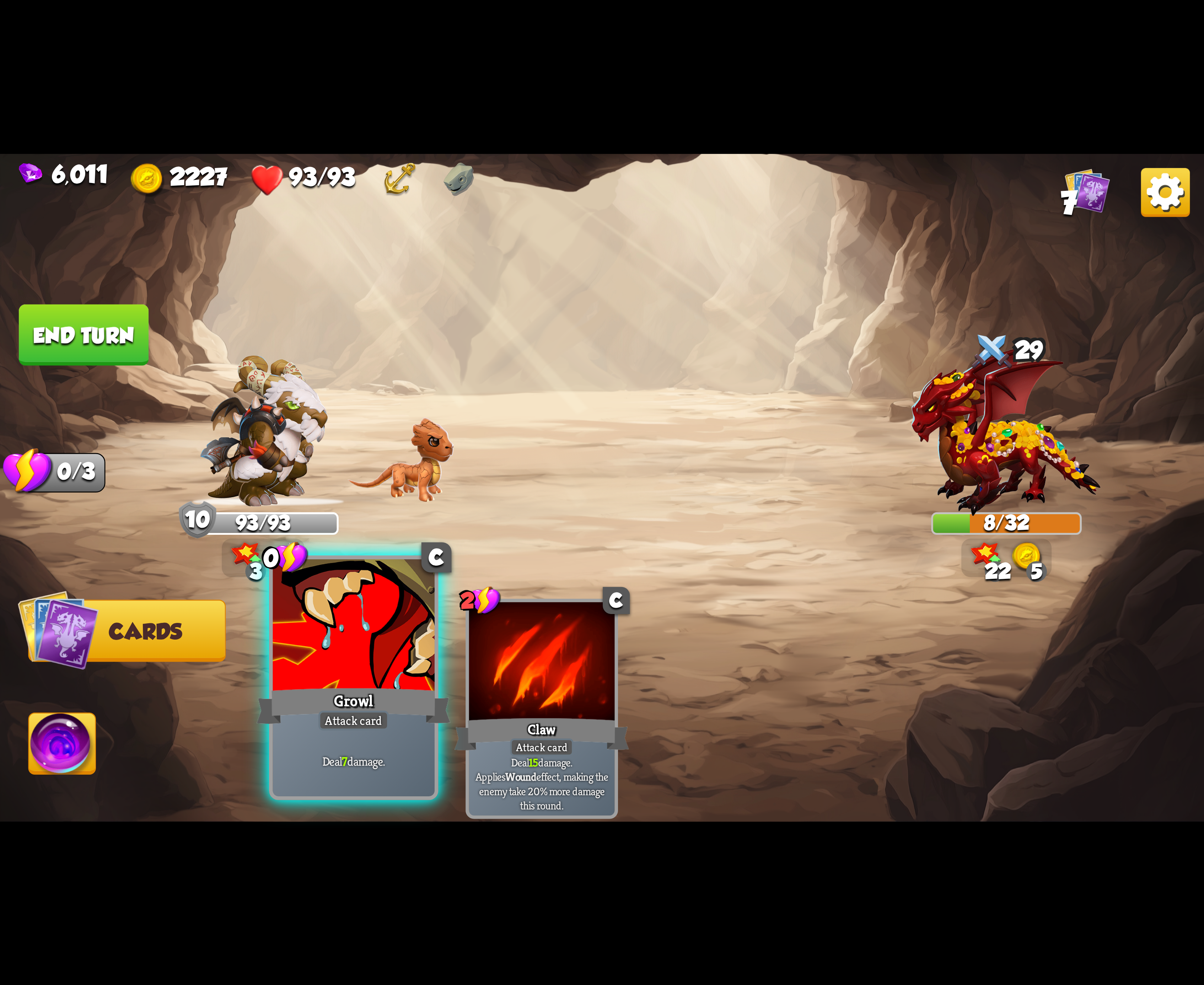
click at [369, 650] on div at bounding box center [353, 627] width 162 height 136
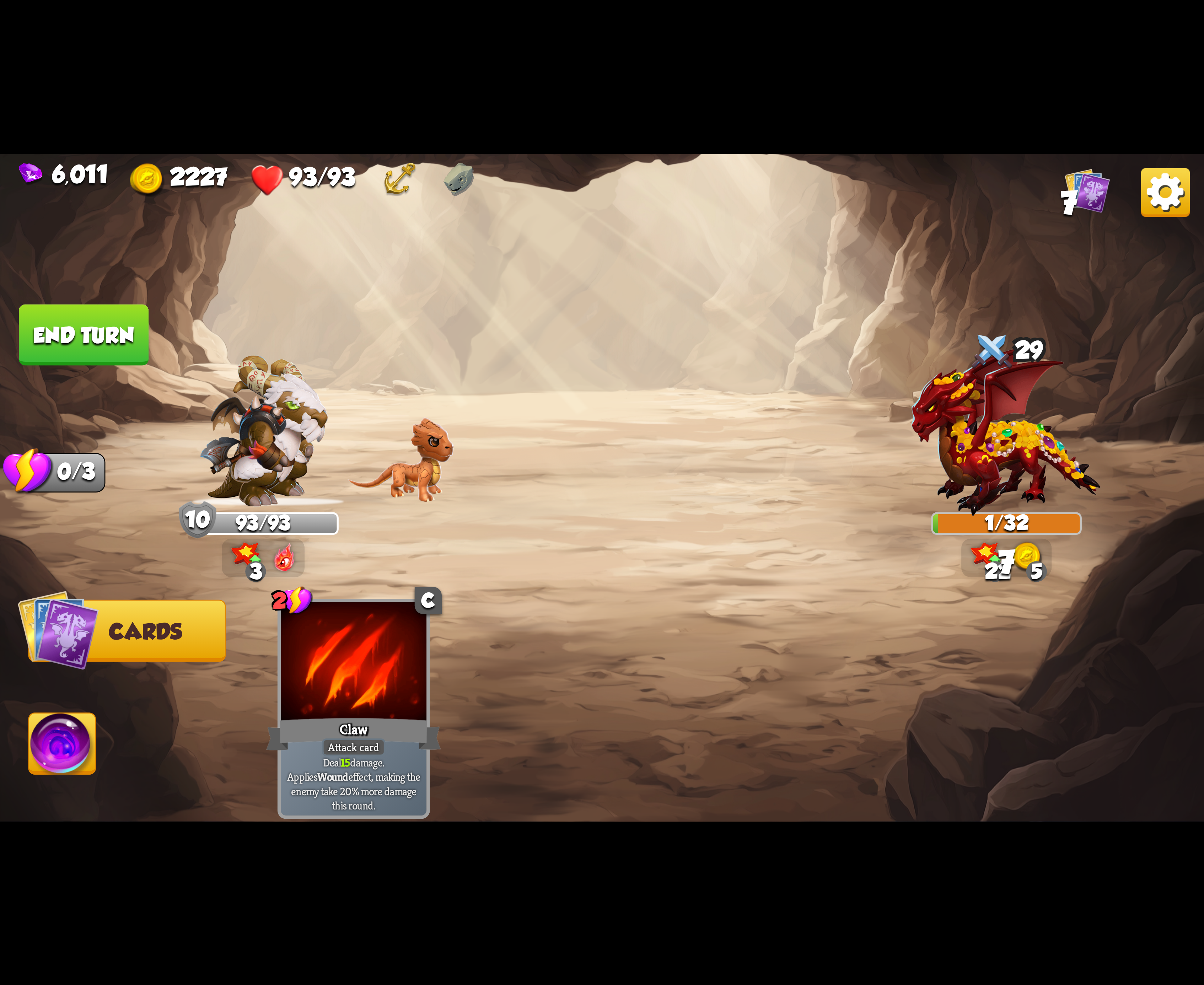
click at [34, 753] on img at bounding box center [63, 748] width 67 height 68
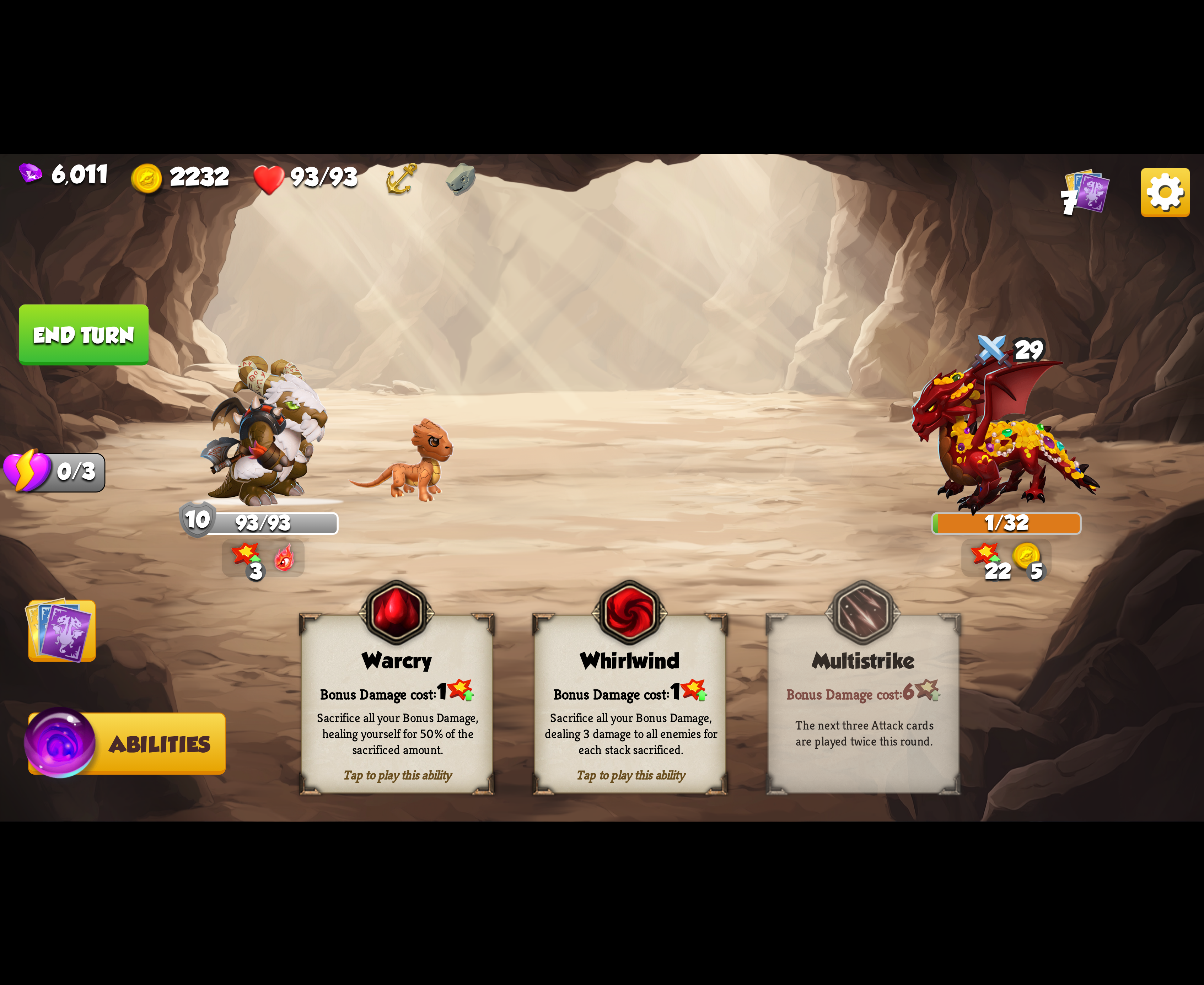
click at [118, 324] on button "End turn" at bounding box center [84, 335] width 130 height 61
click at [629, 699] on div "Sacrifice all your Bonus Damage, dealing 3 damage to all enemies for each stack…" at bounding box center [631, 733] width 192 height 75
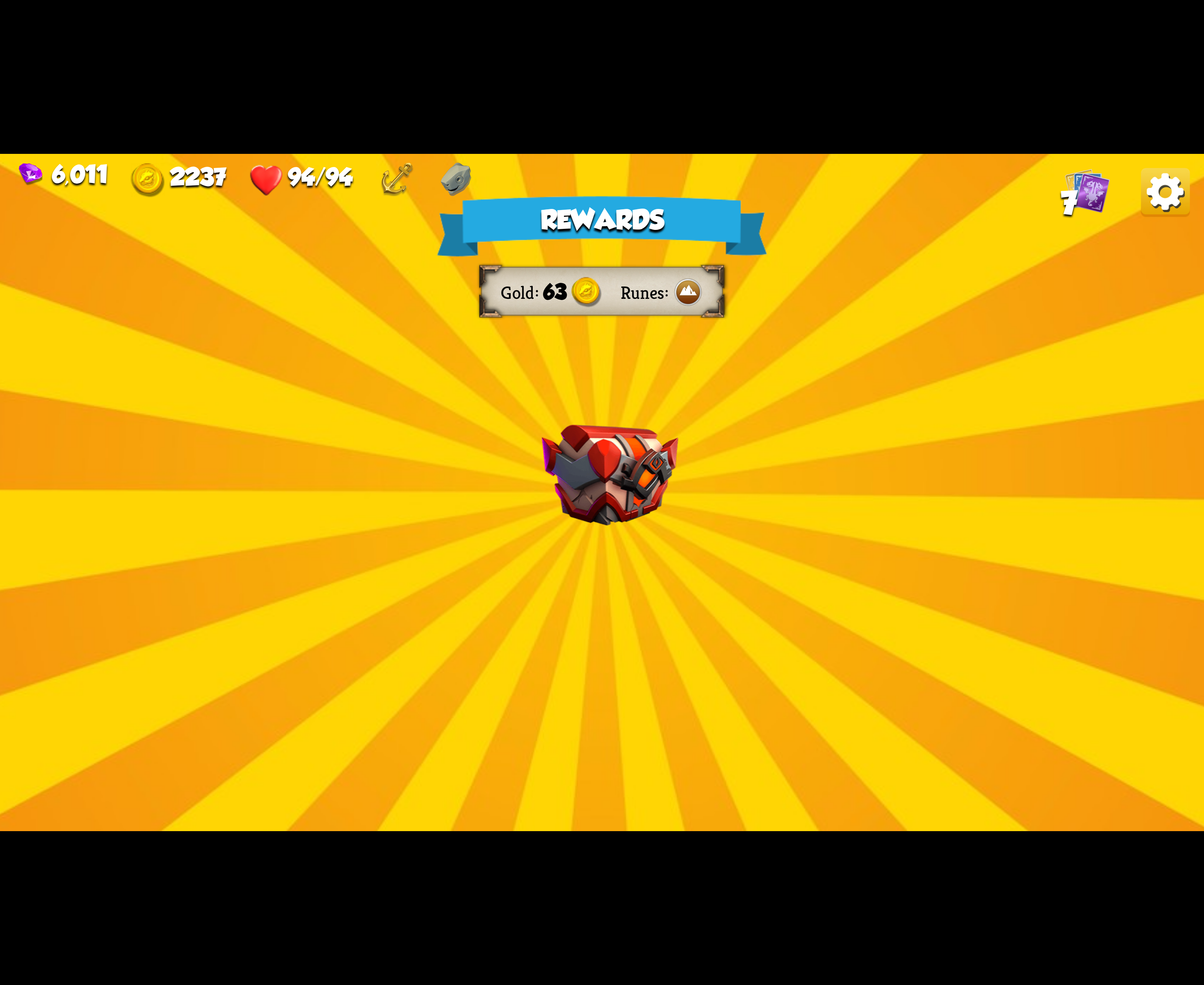
click at [1171, 219] on div "Rewards Gold 63 Runes Select a card 1 C Rune Symbol Support card Infused runes …" at bounding box center [602, 492] width 1204 height 678
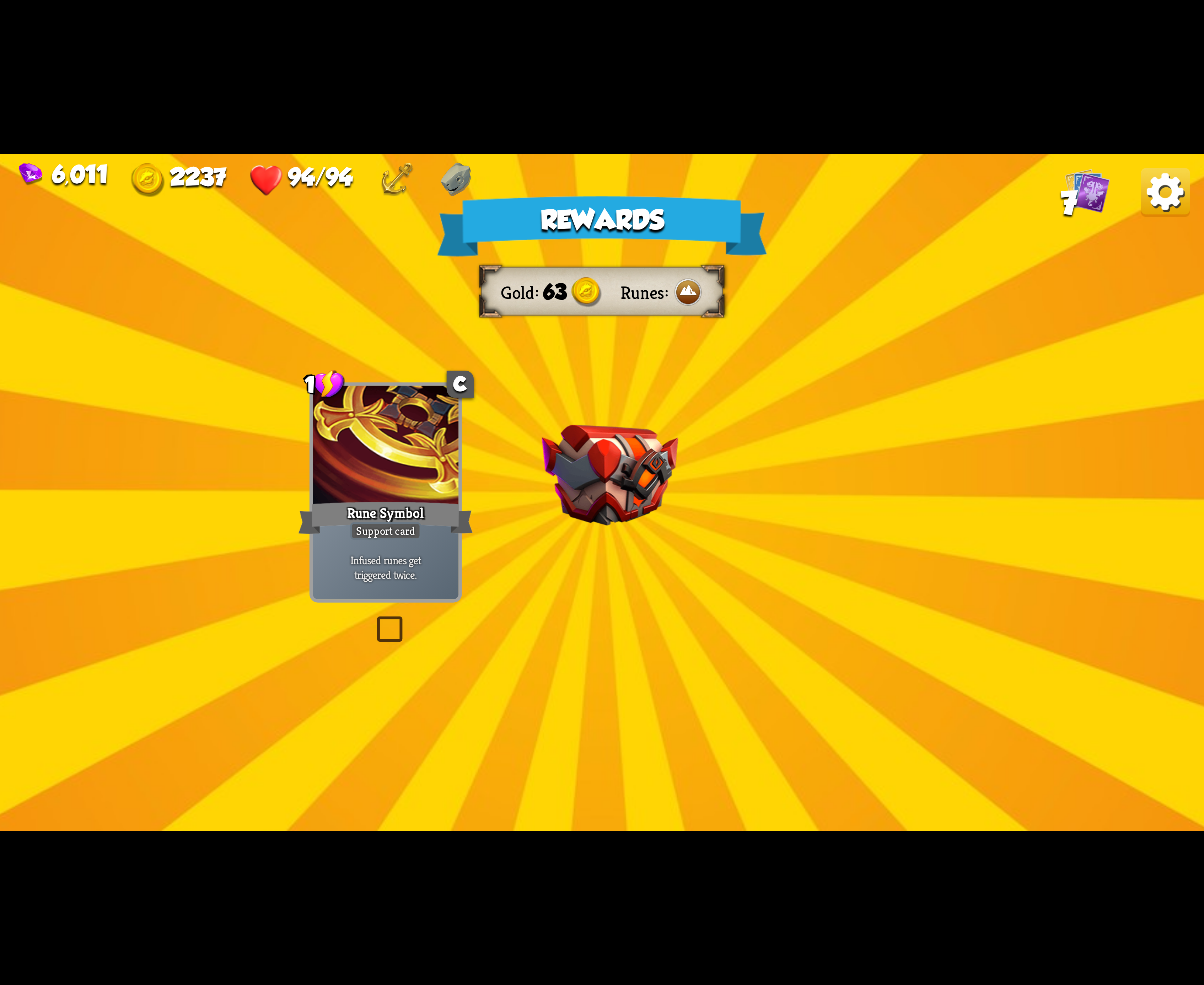
click at [1178, 190] on img at bounding box center [1165, 192] width 49 height 49
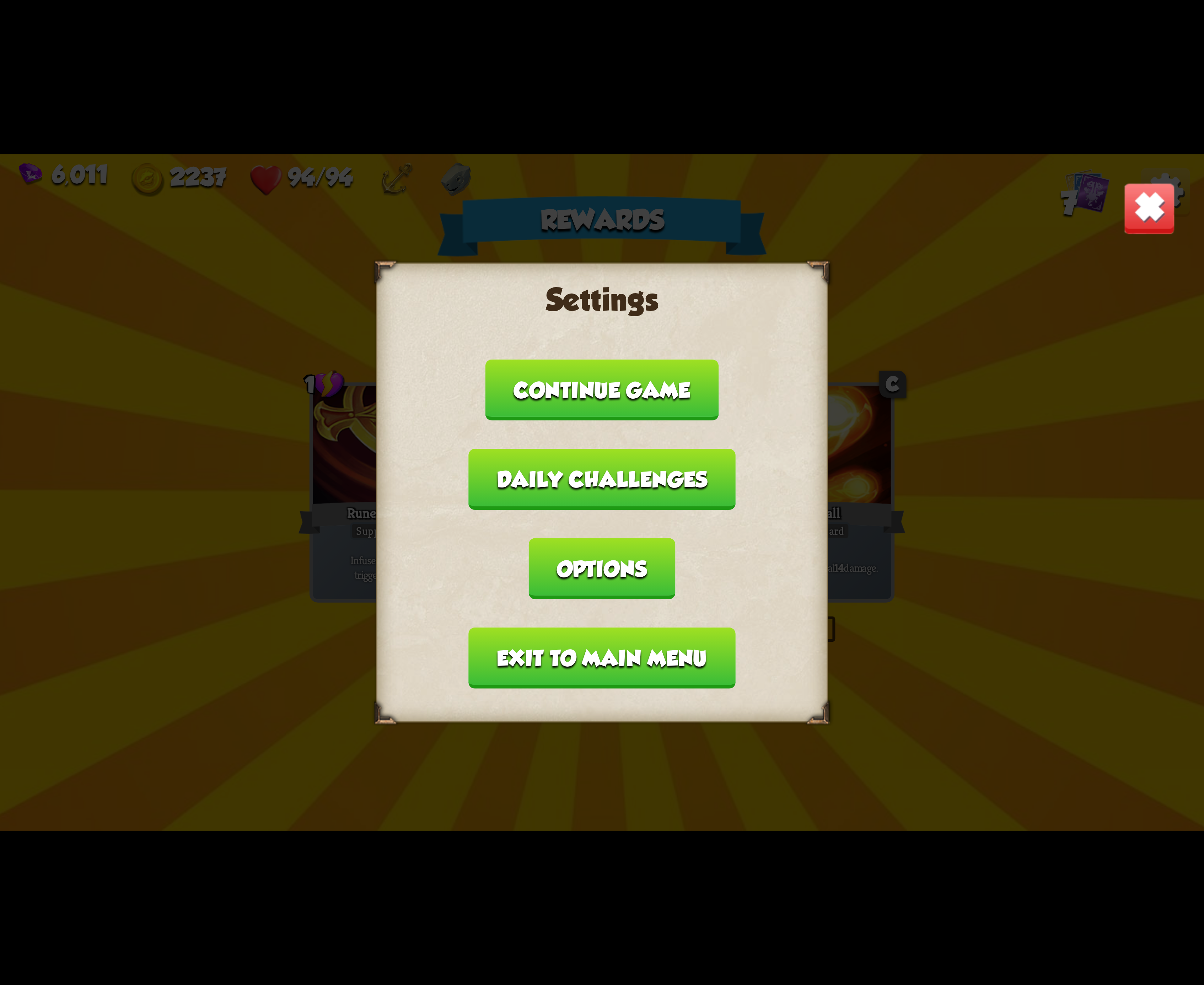
click at [675, 538] on button "Options" at bounding box center [602, 568] width 146 height 61
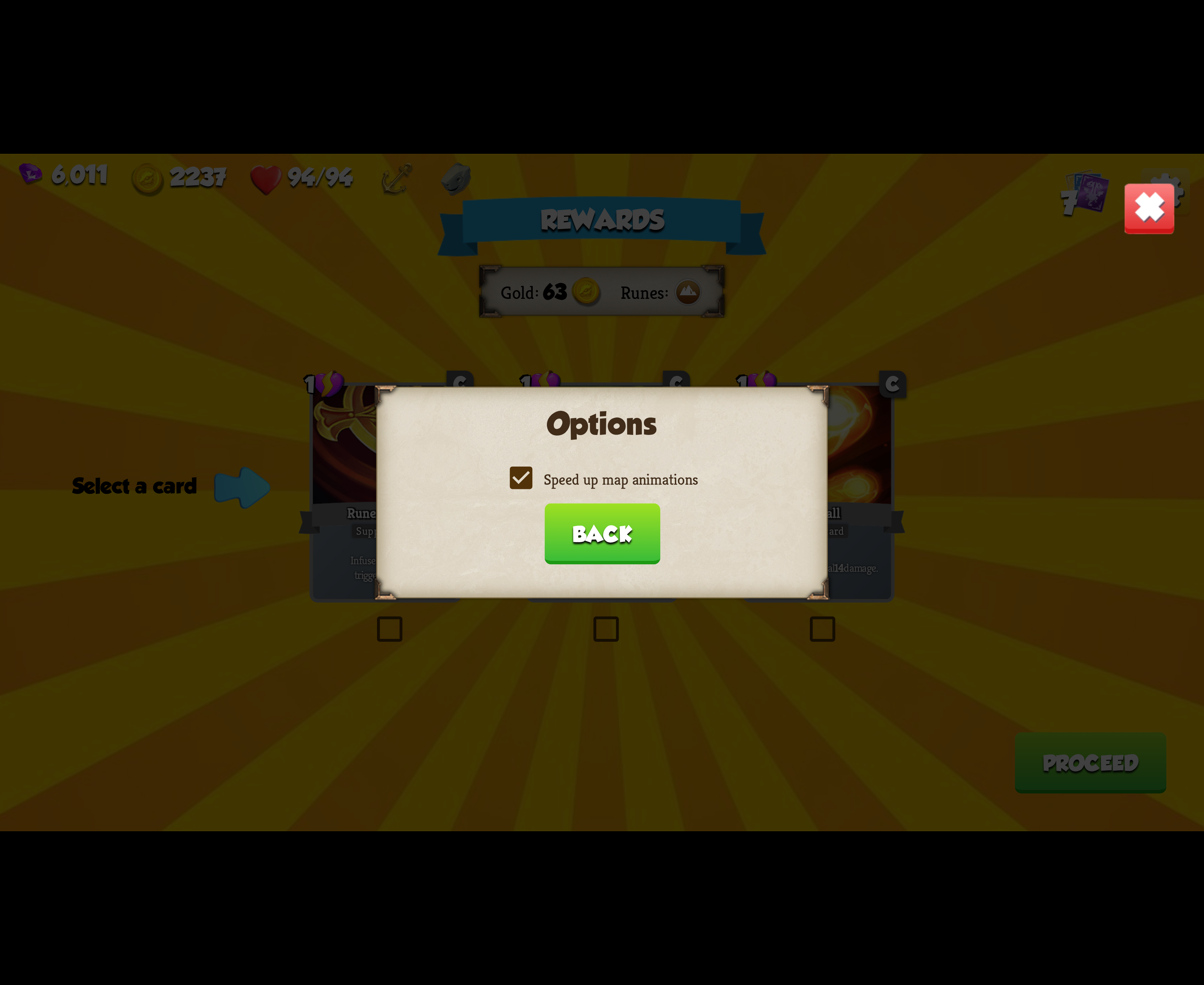
click at [515, 476] on label "Speed up map animations" at bounding box center [602, 479] width 192 height 20
click at [0, 0] on input "Speed up map animations" at bounding box center [0, 0] width 0 height 0
click at [515, 476] on label "Speed up map animations" at bounding box center [602, 479] width 192 height 20
click at [0, 0] on input "Speed up map animations" at bounding box center [0, 0] width 0 height 0
click at [515, 476] on label "Speed up map animations" at bounding box center [602, 479] width 192 height 20
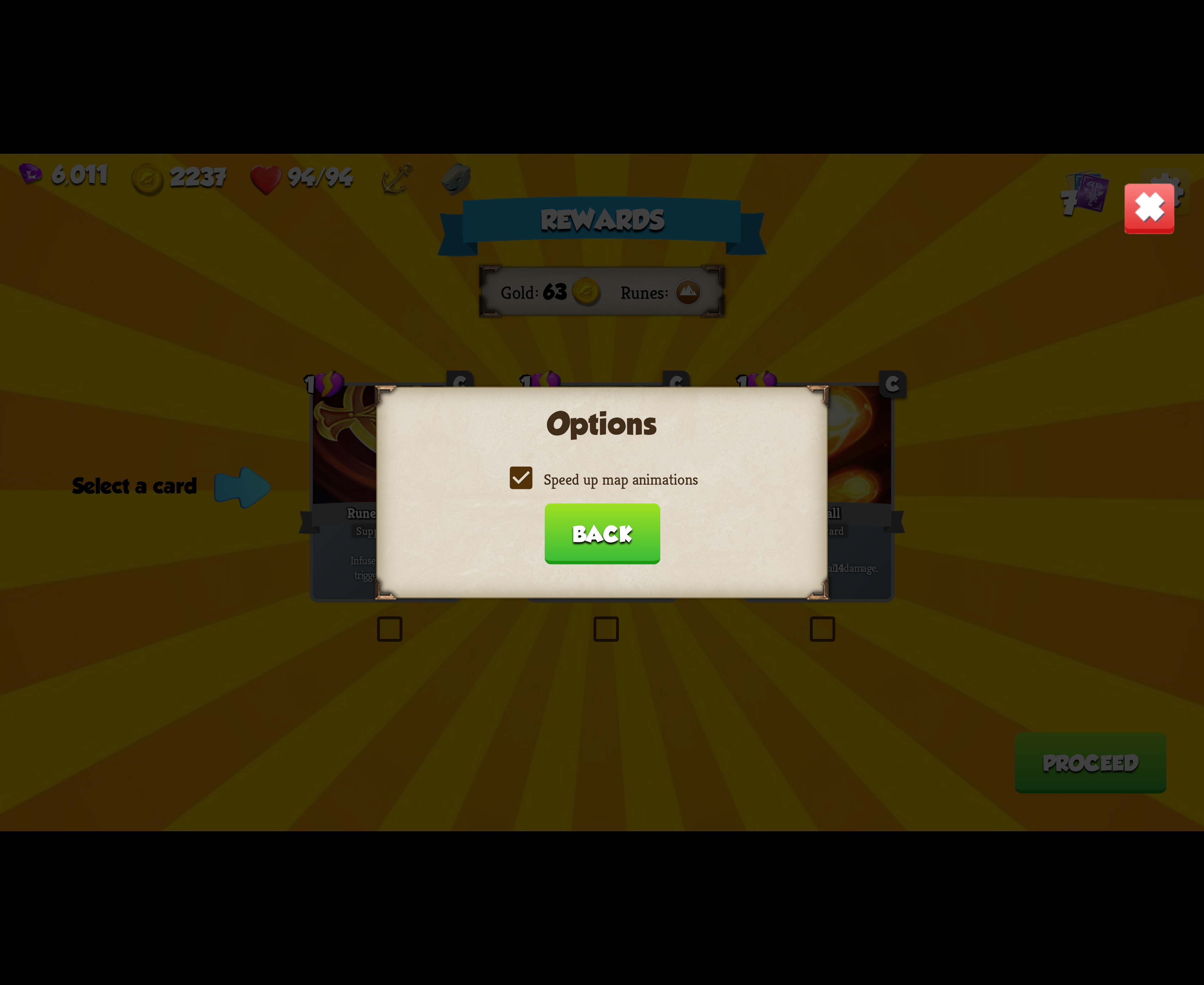
click at [0, 0] on input "Speed up map animations" at bounding box center [0, 0] width 0 height 0
click at [515, 476] on label "Speed up map animations" at bounding box center [602, 479] width 192 height 20
click at [0, 0] on input "Speed up map animations" at bounding box center [0, 0] width 0 height 0
click at [515, 476] on label "Speed up map animations" at bounding box center [602, 479] width 192 height 20
click at [0, 0] on input "Speed up map animations" at bounding box center [0, 0] width 0 height 0
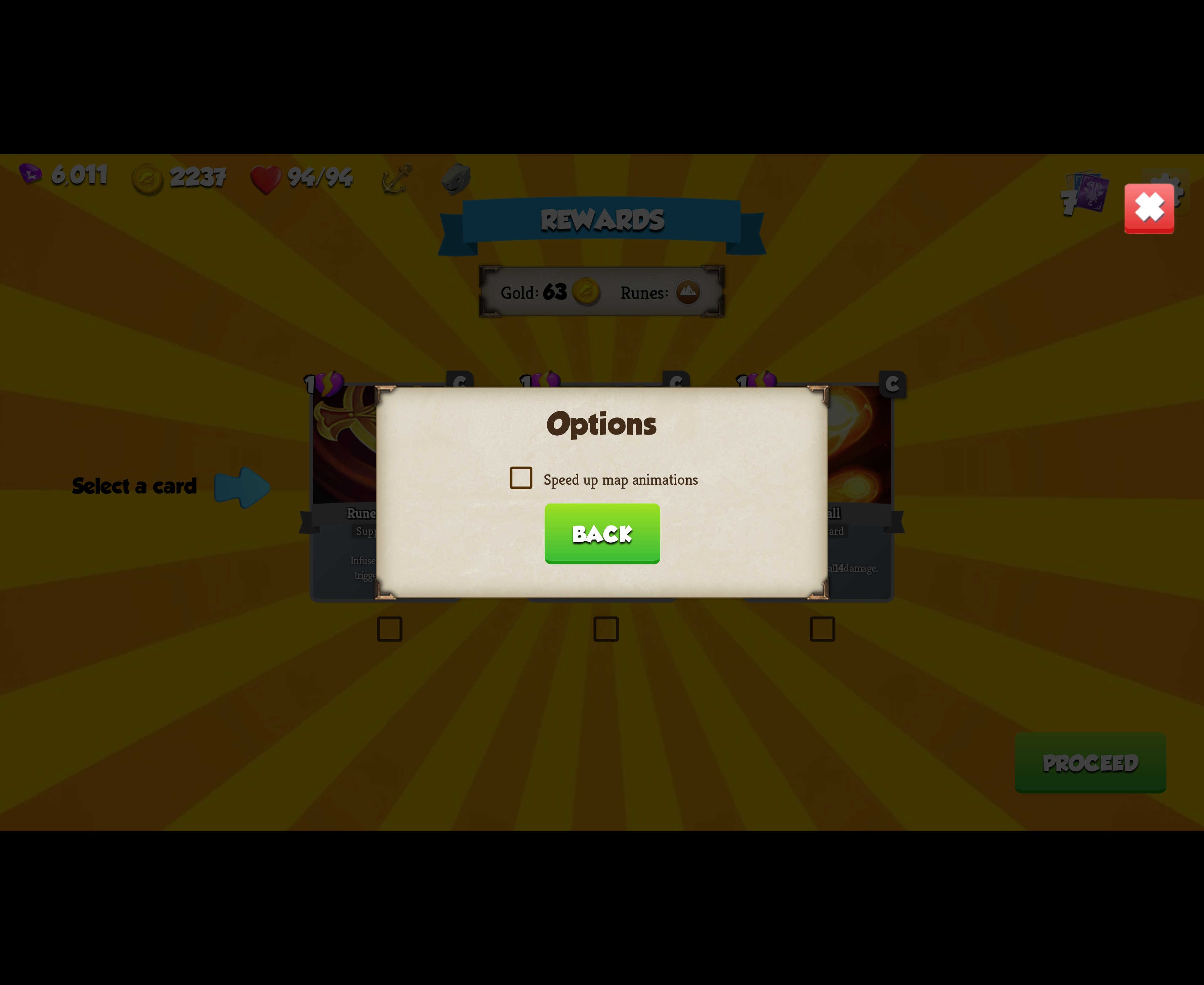
click at [515, 476] on label "Speed up map animations" at bounding box center [602, 479] width 192 height 20
click at [0, 0] on input "Speed up map animations" at bounding box center [0, 0] width 0 height 0
click at [515, 476] on label "Speed up map animations" at bounding box center [602, 479] width 192 height 20
click at [0, 0] on input "Speed up map animations" at bounding box center [0, 0] width 0 height 0
click at [515, 476] on label "Speed up map animations" at bounding box center [602, 479] width 192 height 20
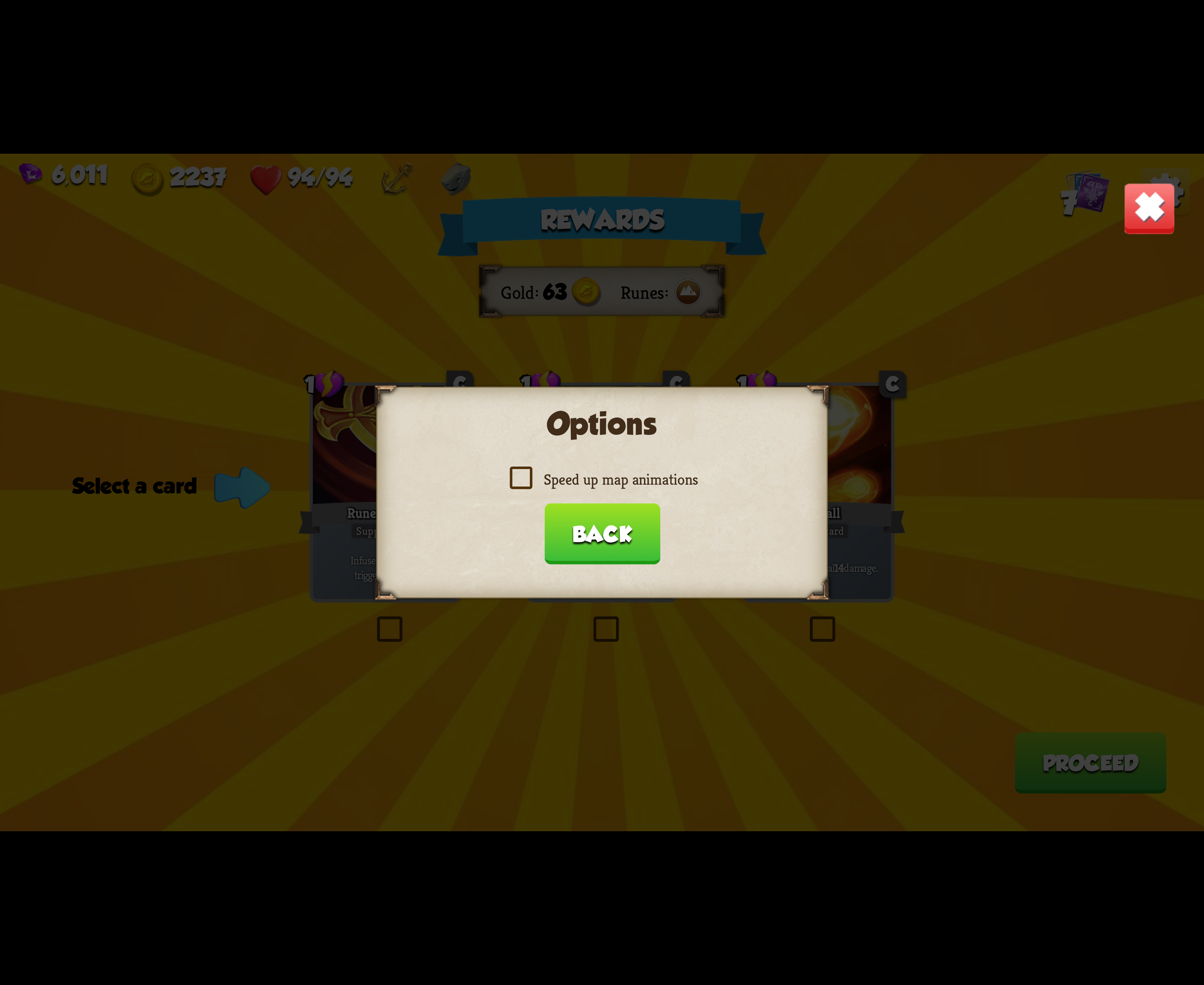
click at [0, 0] on input "Speed up map animations" at bounding box center [0, 0] width 0 height 0
click at [515, 476] on label "Speed up map animations" at bounding box center [602, 479] width 192 height 20
click at [0, 0] on input "Speed up map animations" at bounding box center [0, 0] width 0 height 0
click at [515, 476] on label "Speed up map animations" at bounding box center [602, 479] width 192 height 20
click at [0, 0] on input "Speed up map animations" at bounding box center [0, 0] width 0 height 0
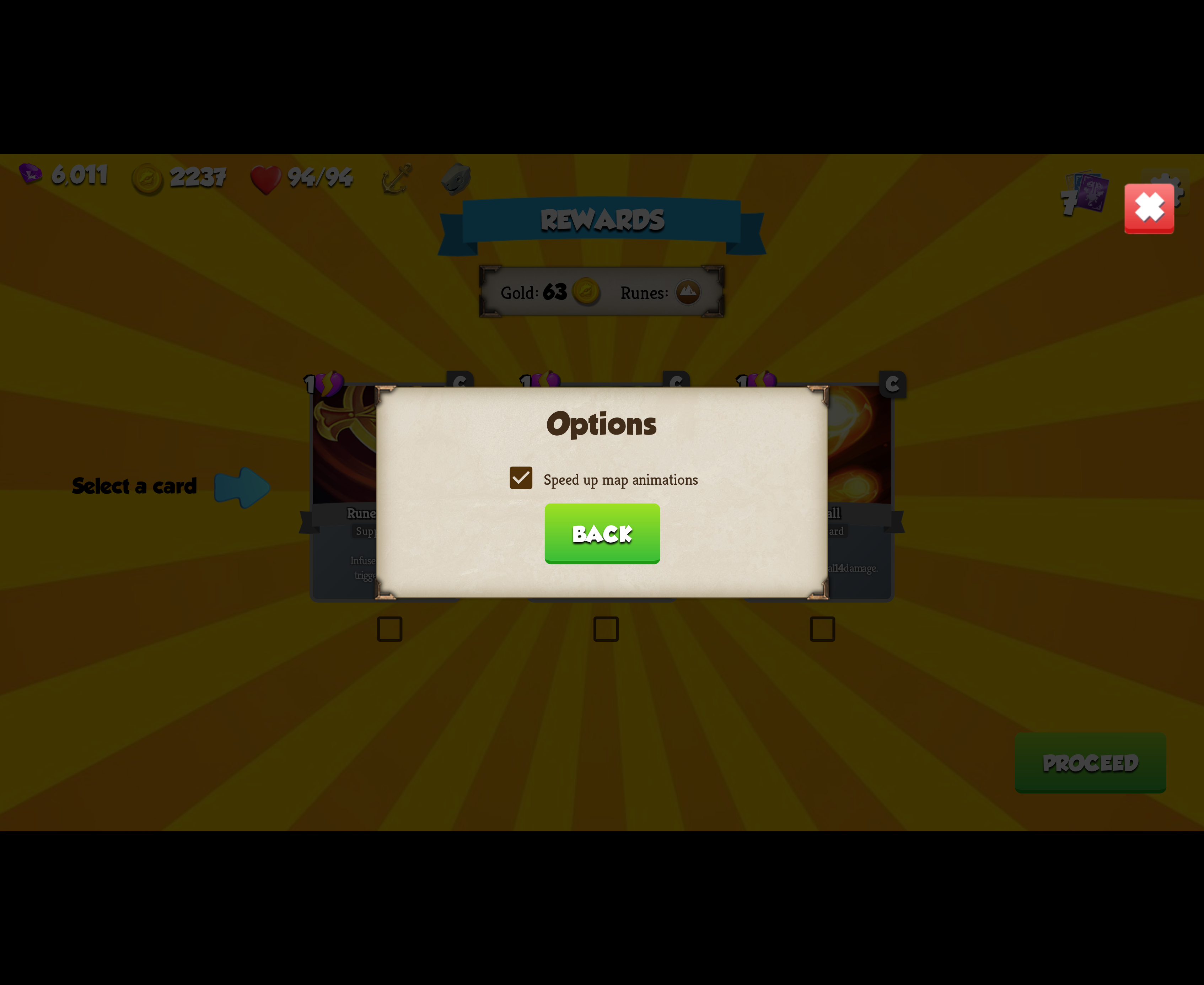
click at [515, 476] on label "Speed up map animations" at bounding box center [602, 479] width 192 height 20
click at [0, 0] on input "Speed up map animations" at bounding box center [0, 0] width 0 height 0
drag, startPoint x: 513, startPoint y: 475, endPoint x: 600, endPoint y: 509, distance: 93.4
click at [515, 475] on label "Speed up map animations" at bounding box center [602, 479] width 192 height 20
click at [0, 0] on input "Speed up map animations" at bounding box center [0, 0] width 0 height 0
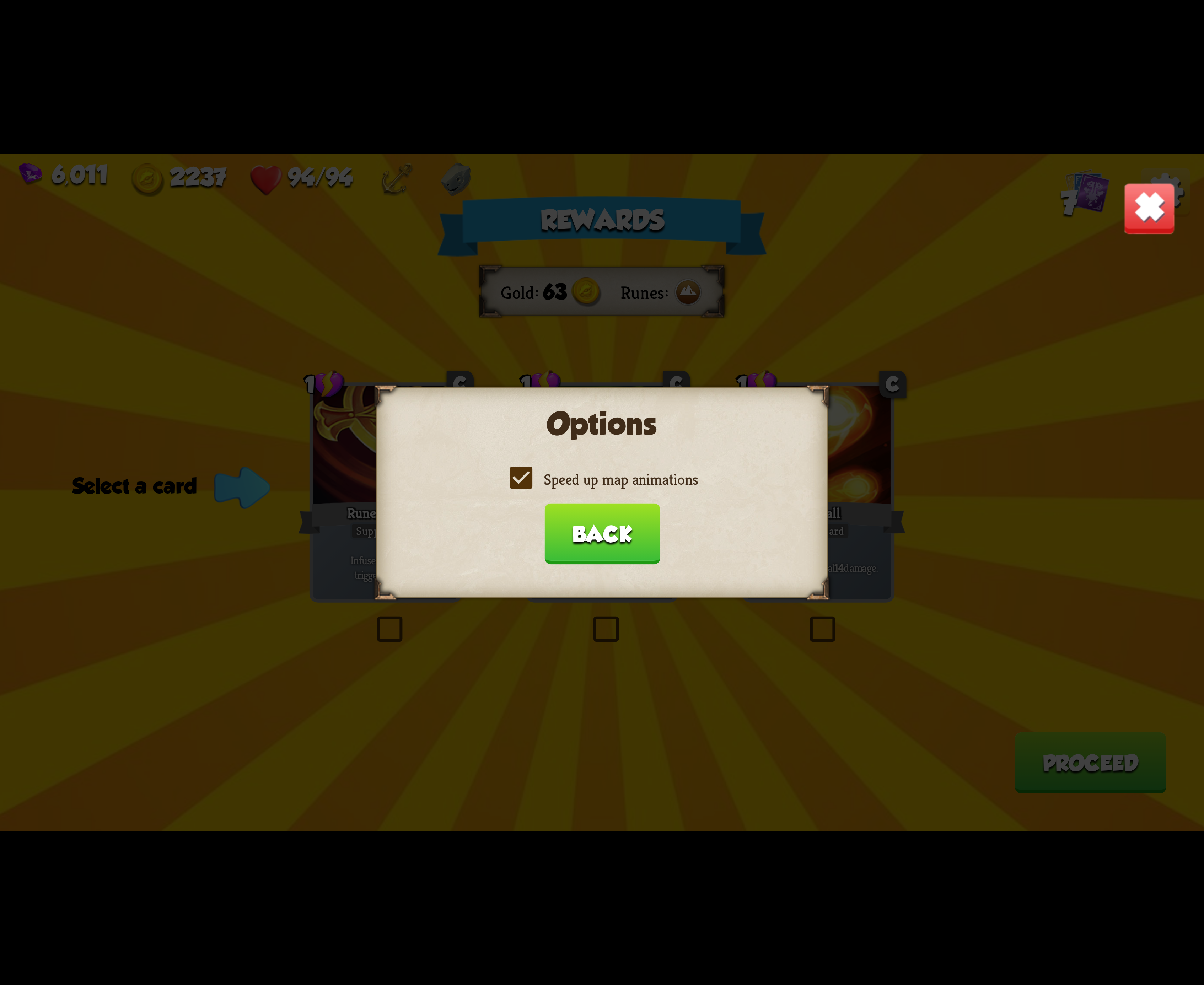
click at [619, 530] on button "Back" at bounding box center [602, 534] width 116 height 61
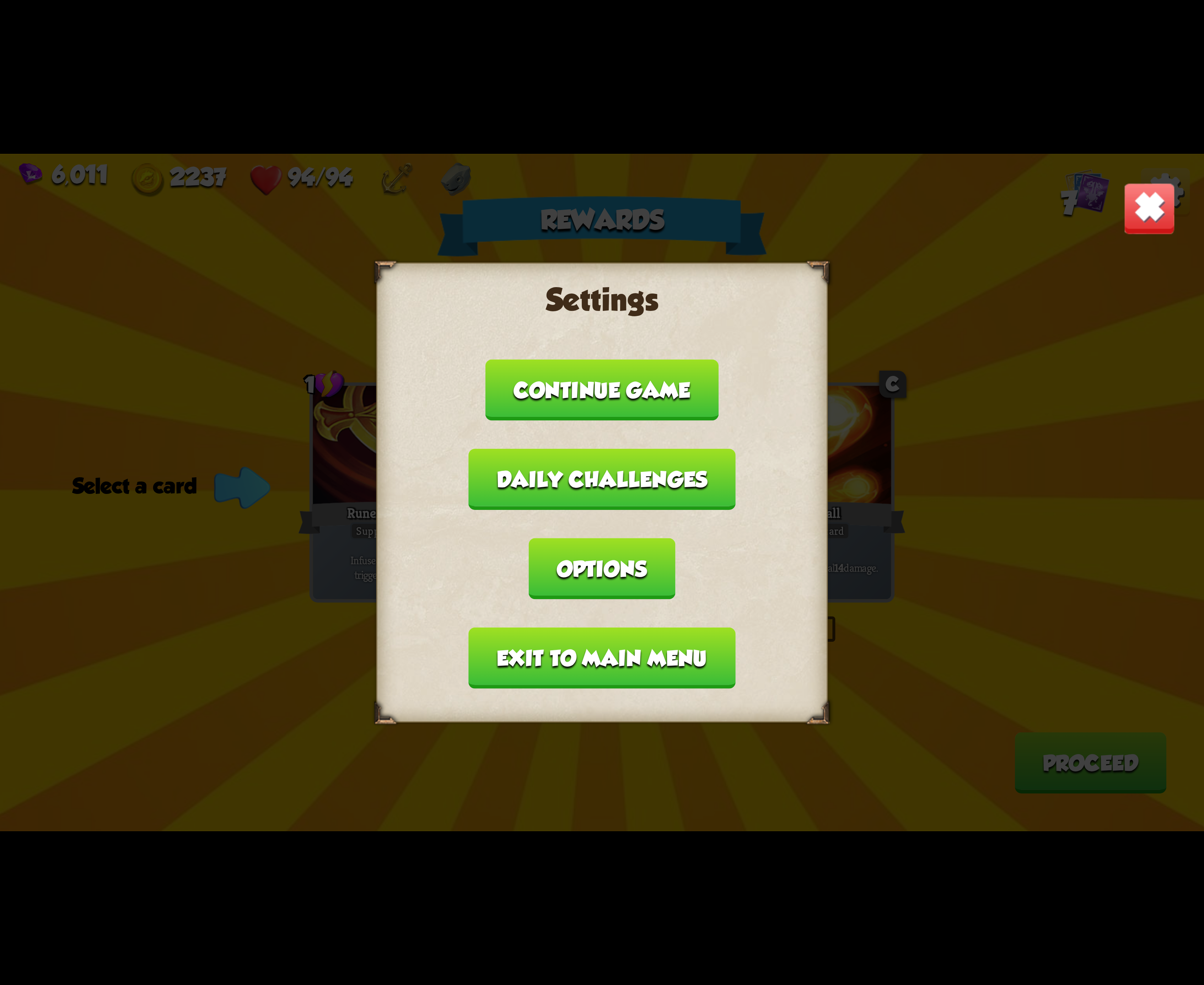
click at [551, 628] on button "Exit to main menu" at bounding box center [602, 658] width 266 height 61
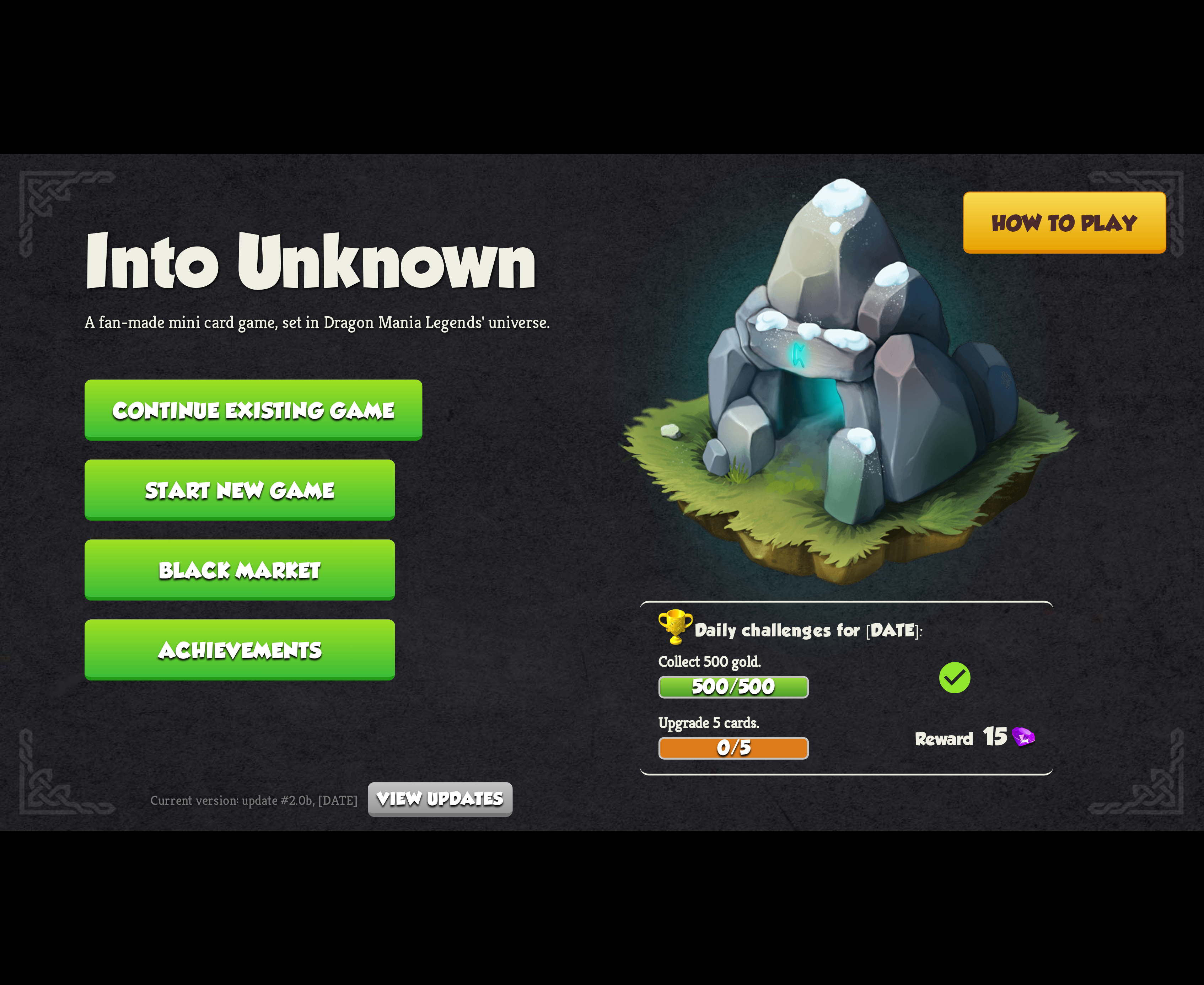
click at [340, 407] on button "Continue existing game" at bounding box center [253, 410] width 338 height 61
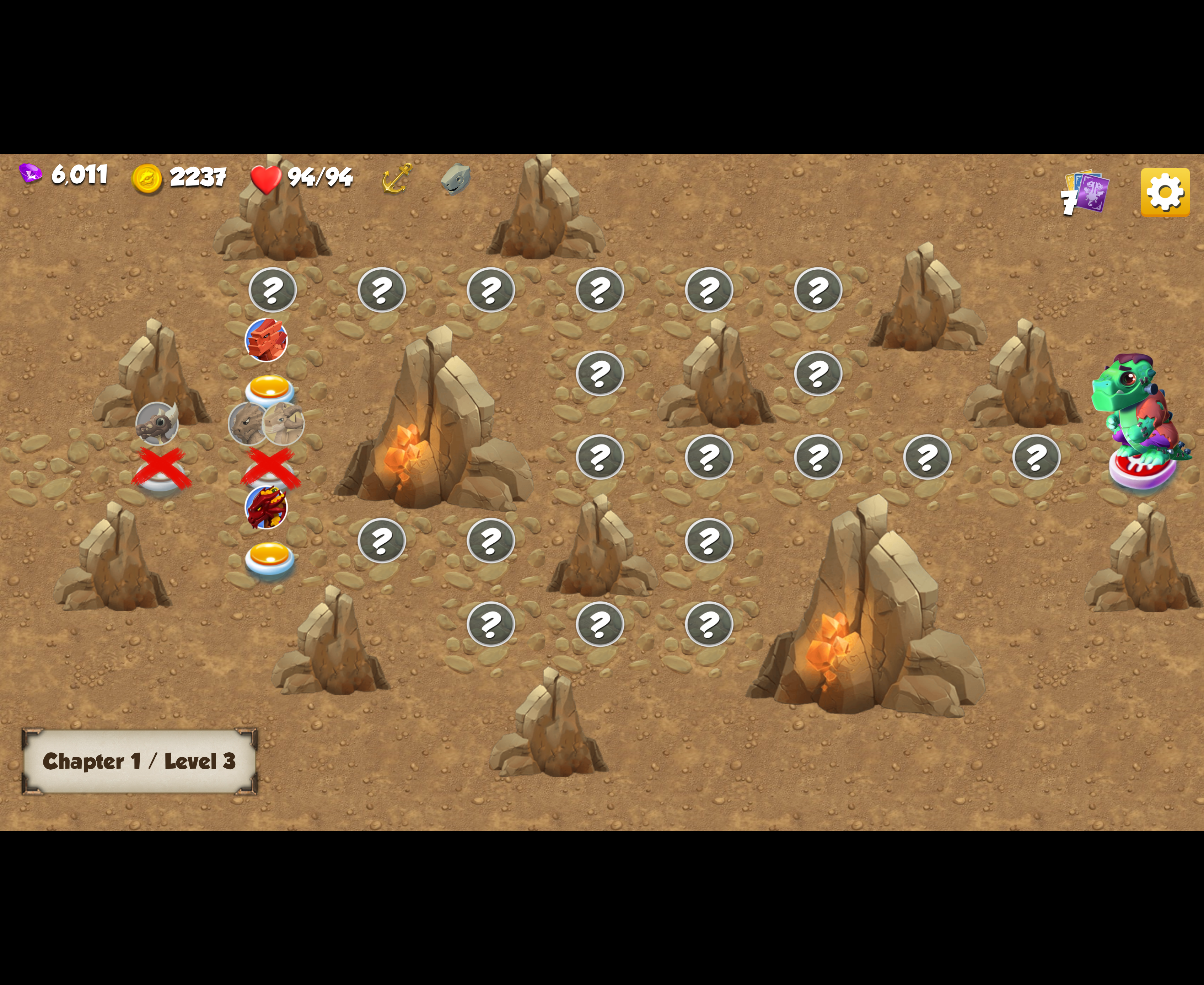
click at [263, 568] on img at bounding box center [271, 564] width 60 height 44
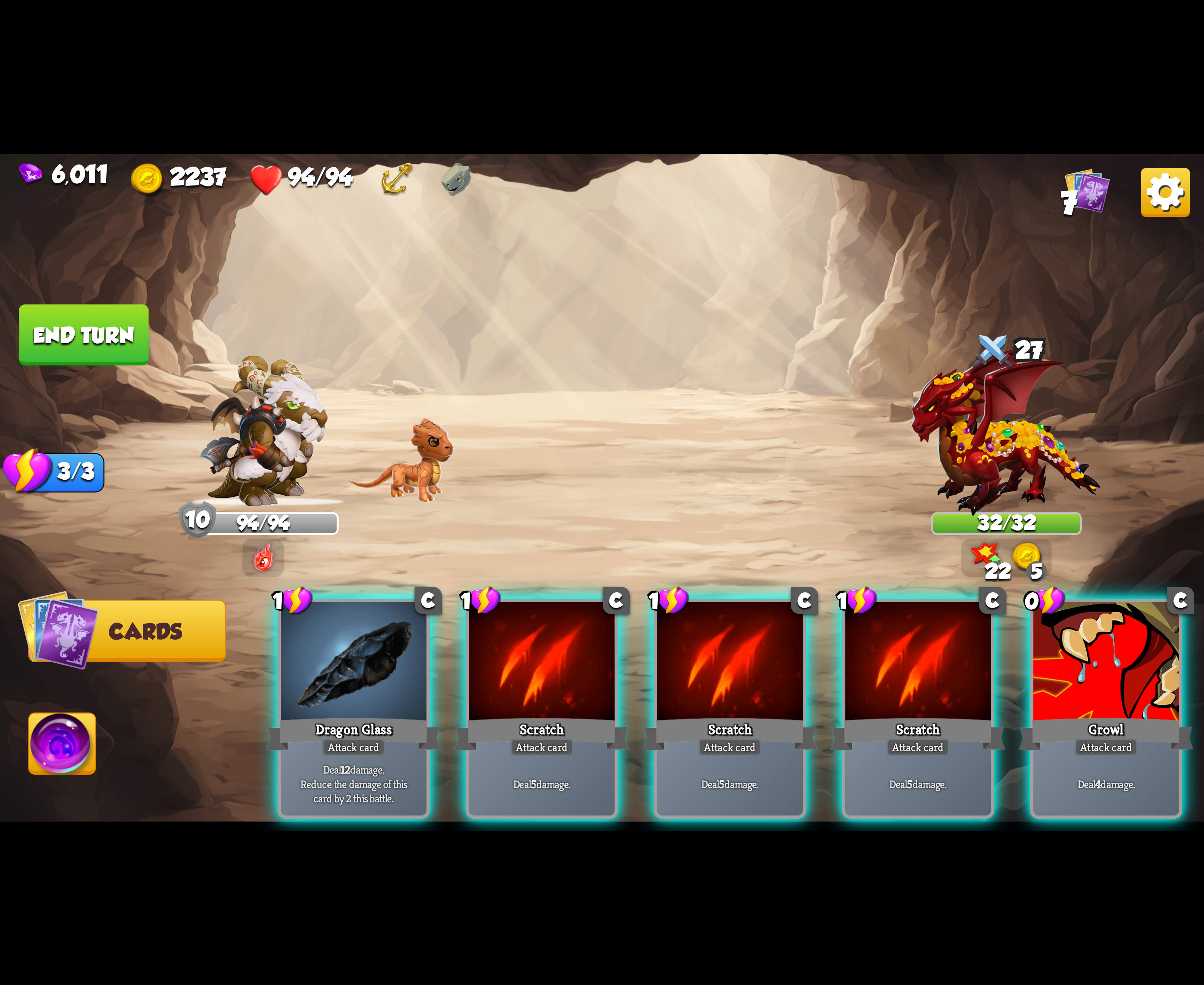
drag, startPoint x: 520, startPoint y: 680, endPoint x: 515, endPoint y: 678, distance: 5.4
click at [515, 678] on div at bounding box center [542, 664] width 146 height 122
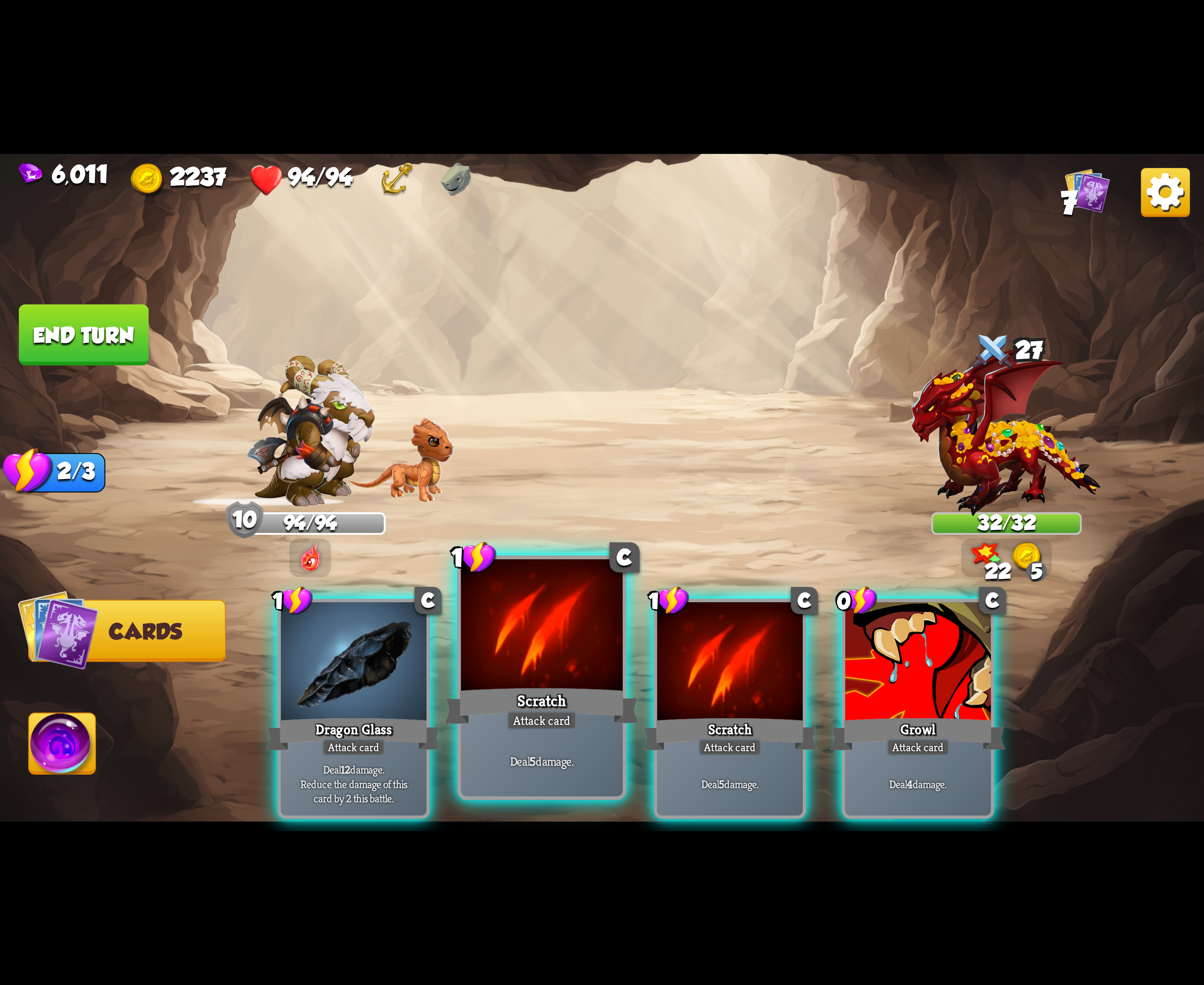
click at [515, 675] on div at bounding box center [541, 627] width 162 height 136
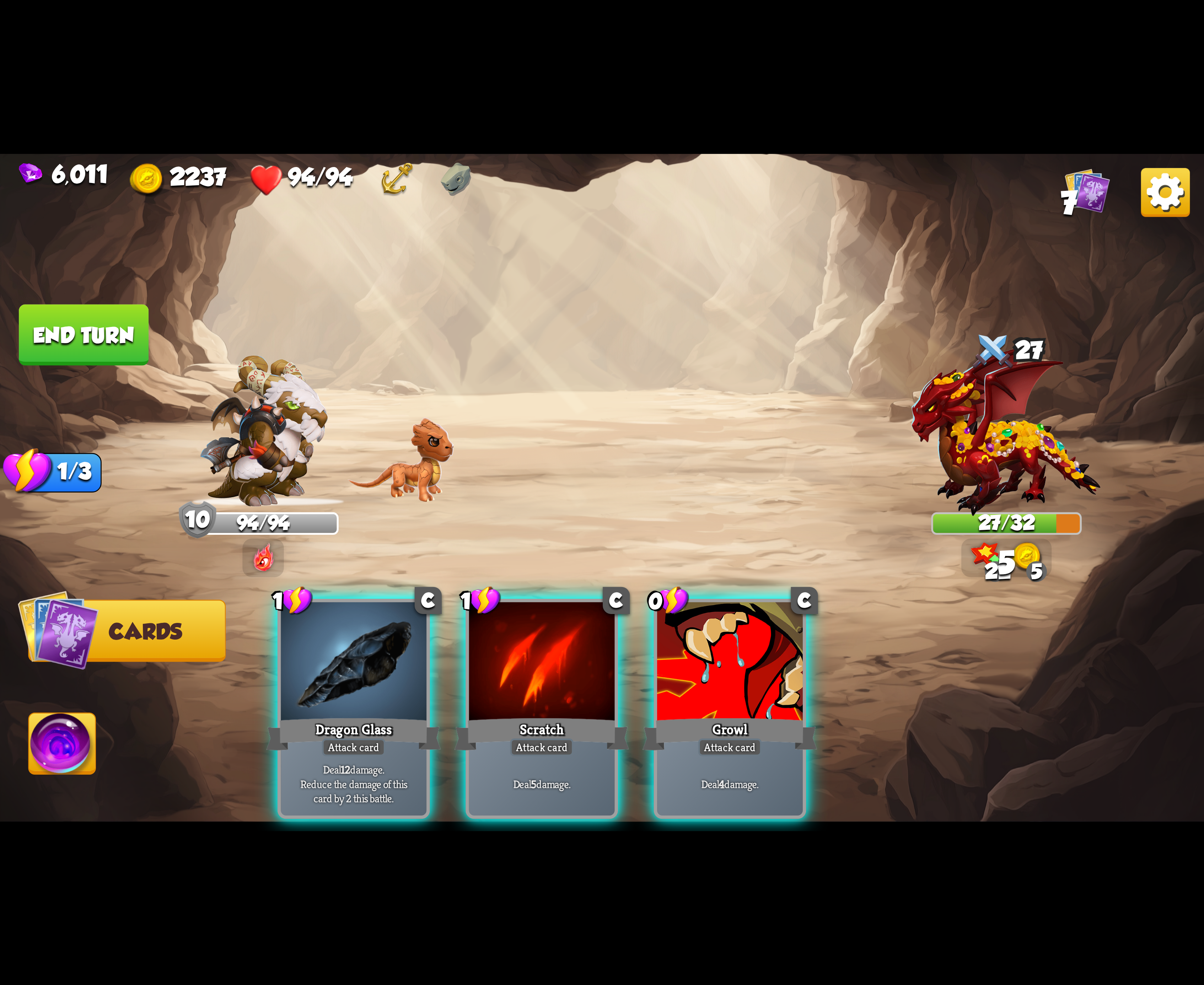
click at [335, 658] on div at bounding box center [354, 664] width 146 height 122
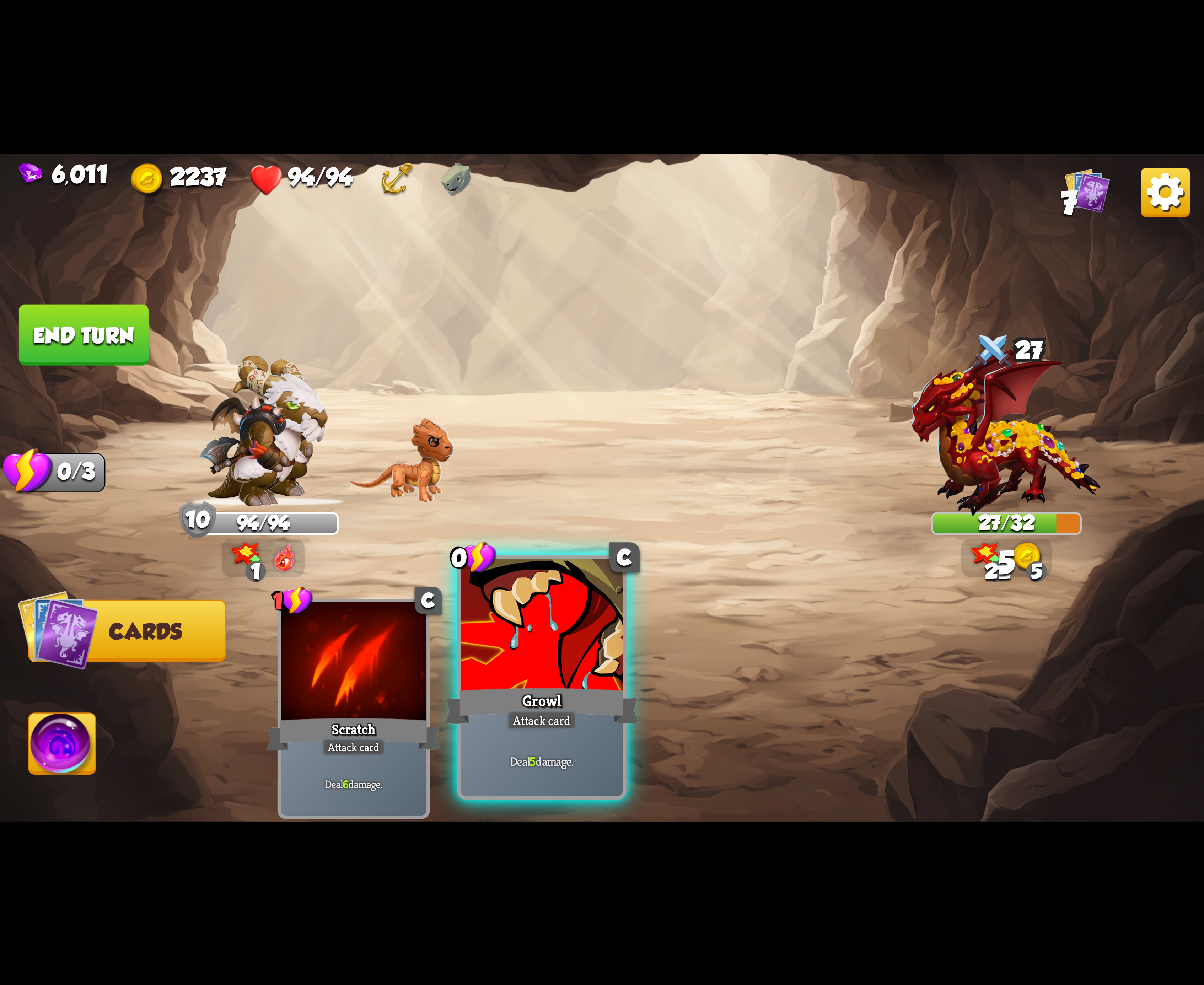
click at [479, 663] on div at bounding box center [541, 627] width 162 height 136
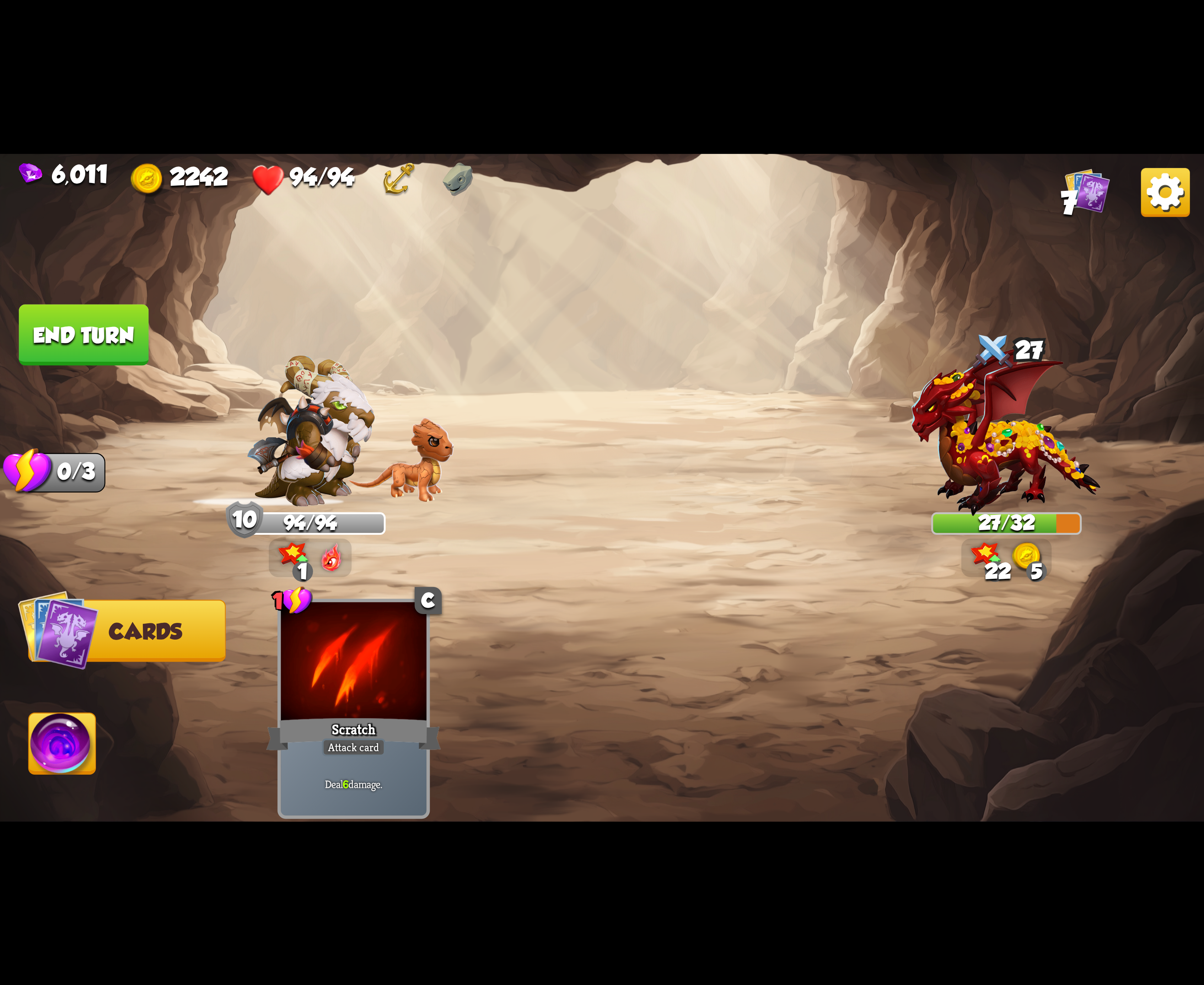
click at [53, 755] on img at bounding box center [63, 748] width 67 height 68
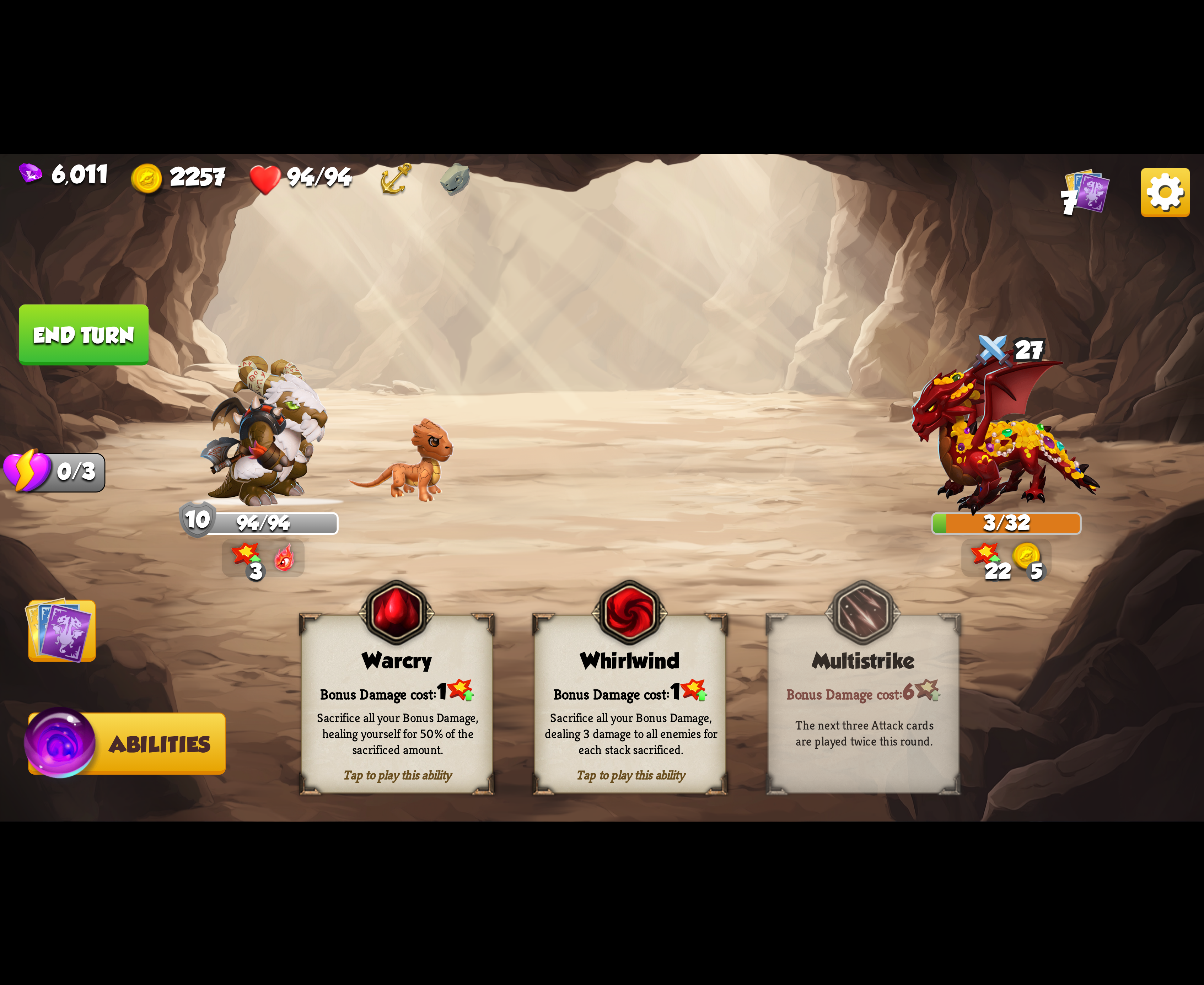
click at [107, 338] on button "End turn" at bounding box center [84, 335] width 130 height 61
click at [651, 680] on div "Bonus Damage cost: 1" at bounding box center [630, 690] width 190 height 27
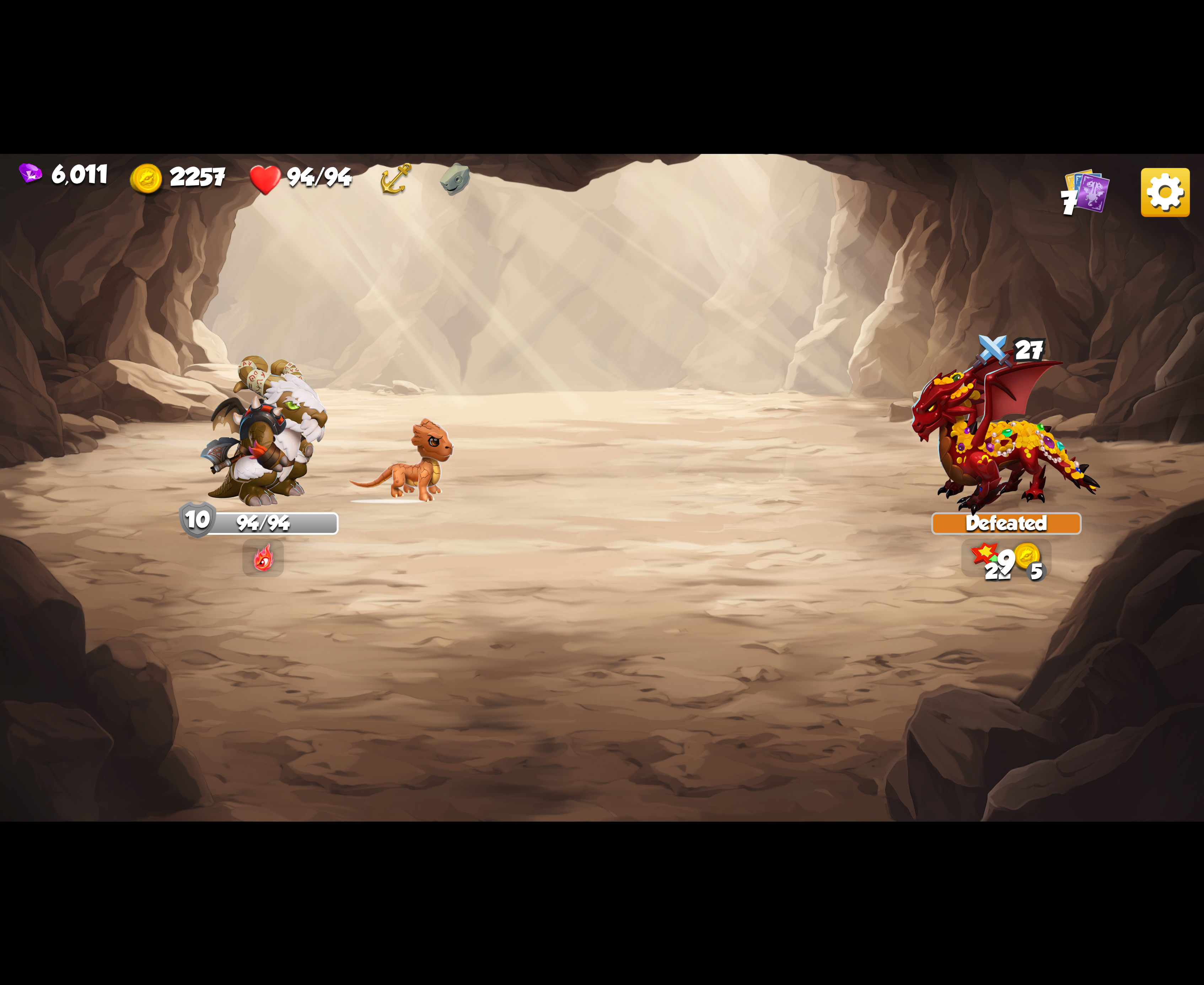
click at [1154, 189] on img at bounding box center [1165, 192] width 49 height 49
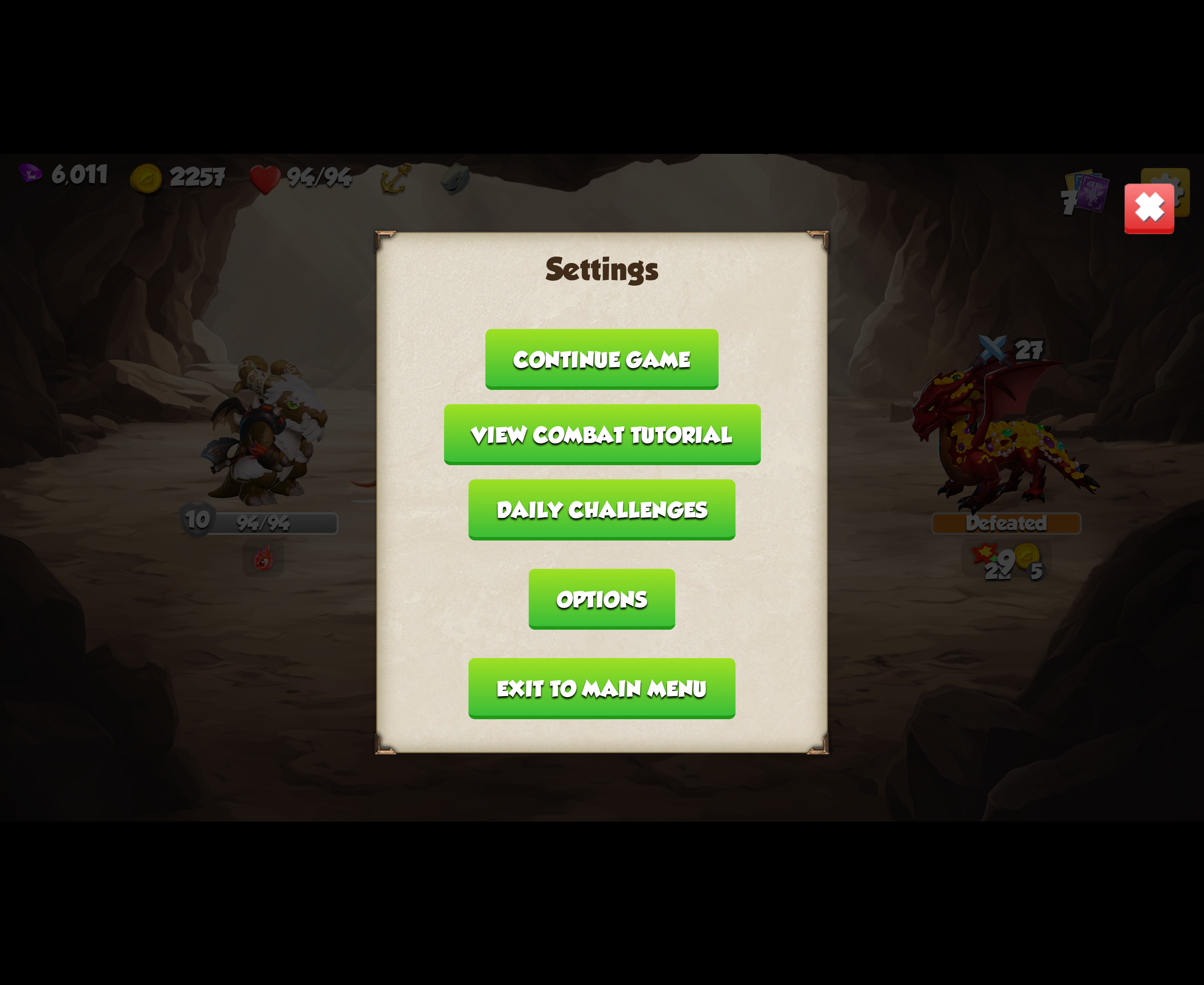
drag, startPoint x: 1154, startPoint y: 189, endPoint x: 1153, endPoint y: 195, distance: 6.1
click at [1153, 195] on img at bounding box center [1149, 208] width 53 height 53
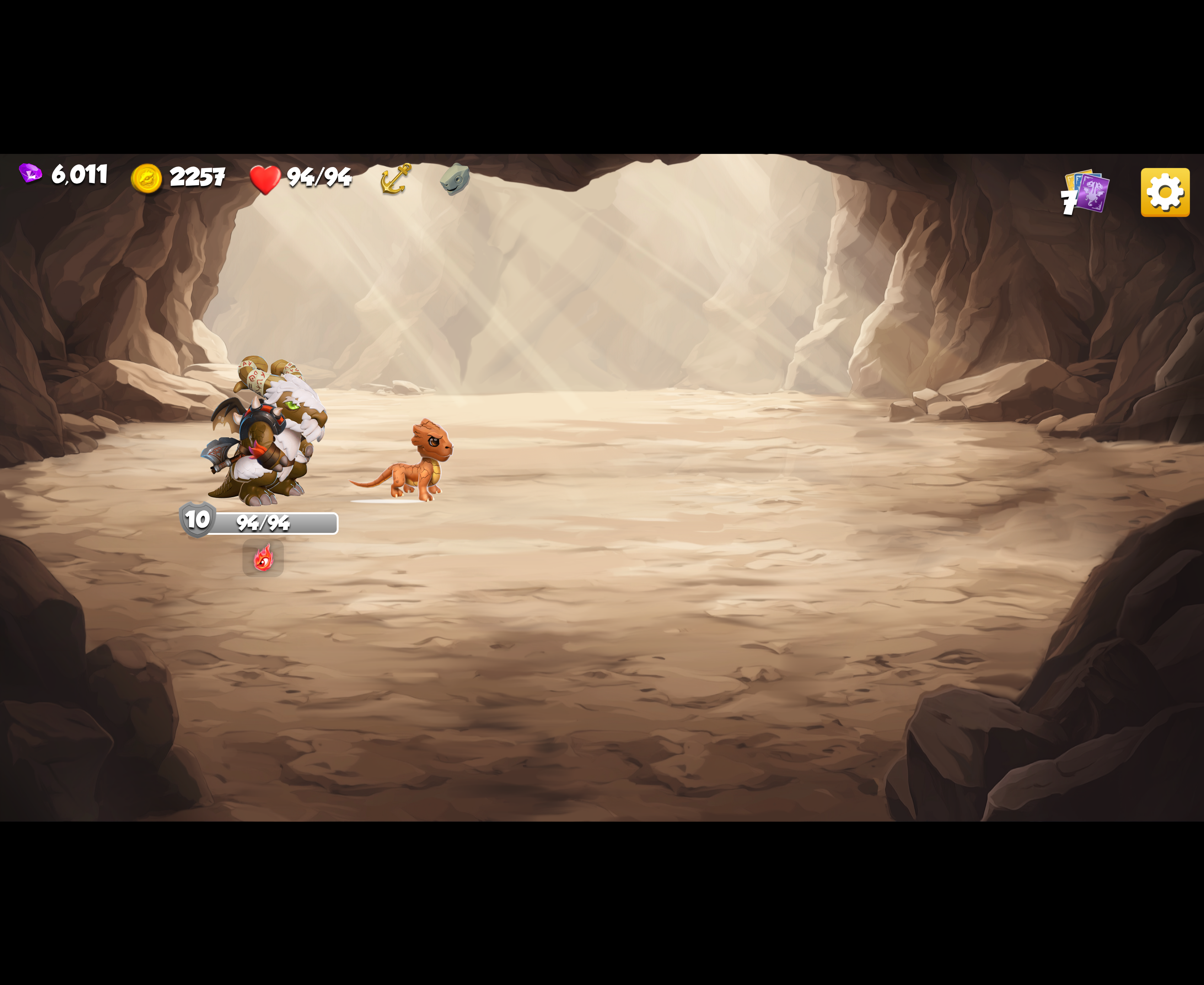
click at [1153, 195] on img at bounding box center [1165, 192] width 49 height 49
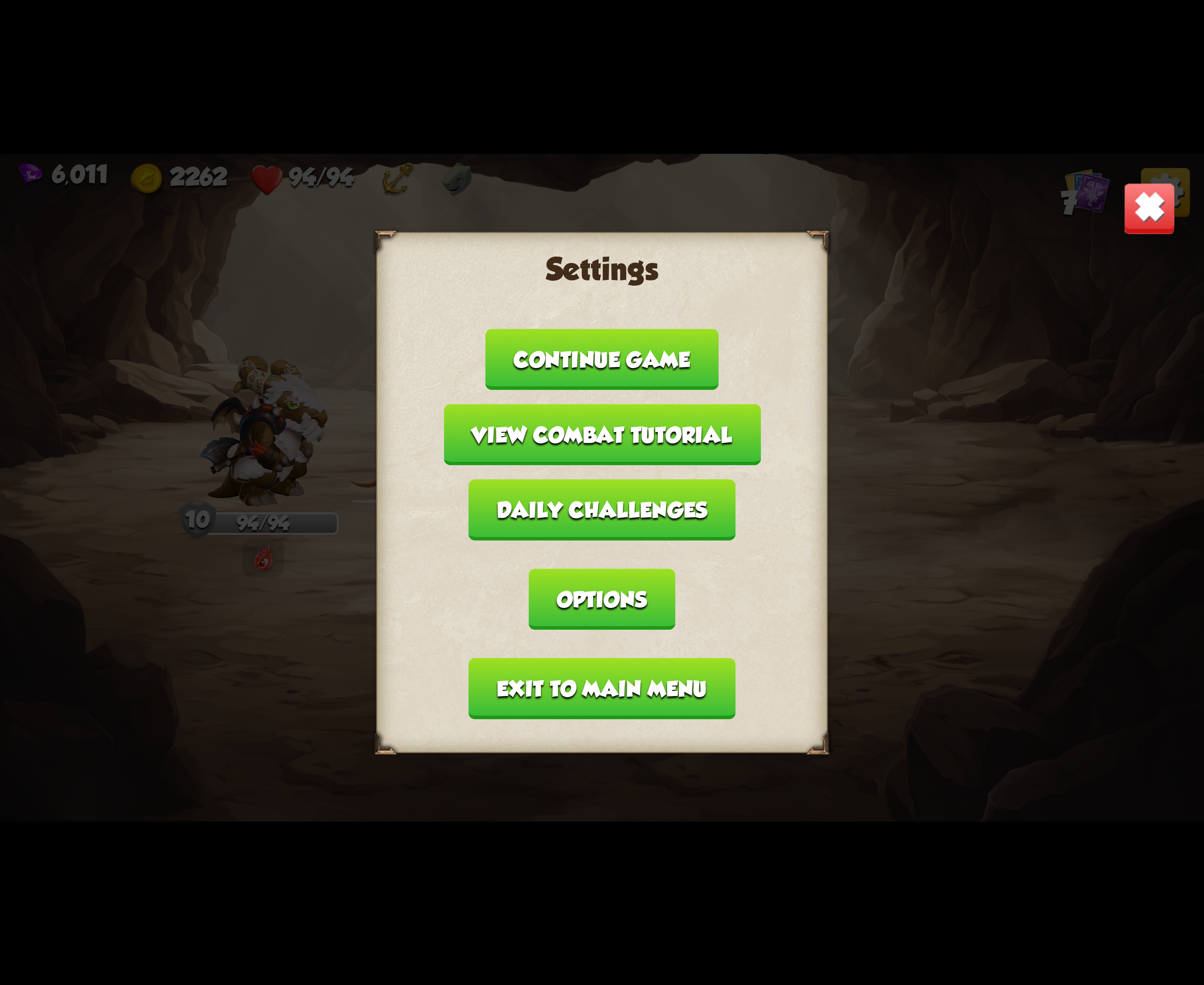
click at [1153, 195] on img at bounding box center [1149, 208] width 53 height 53
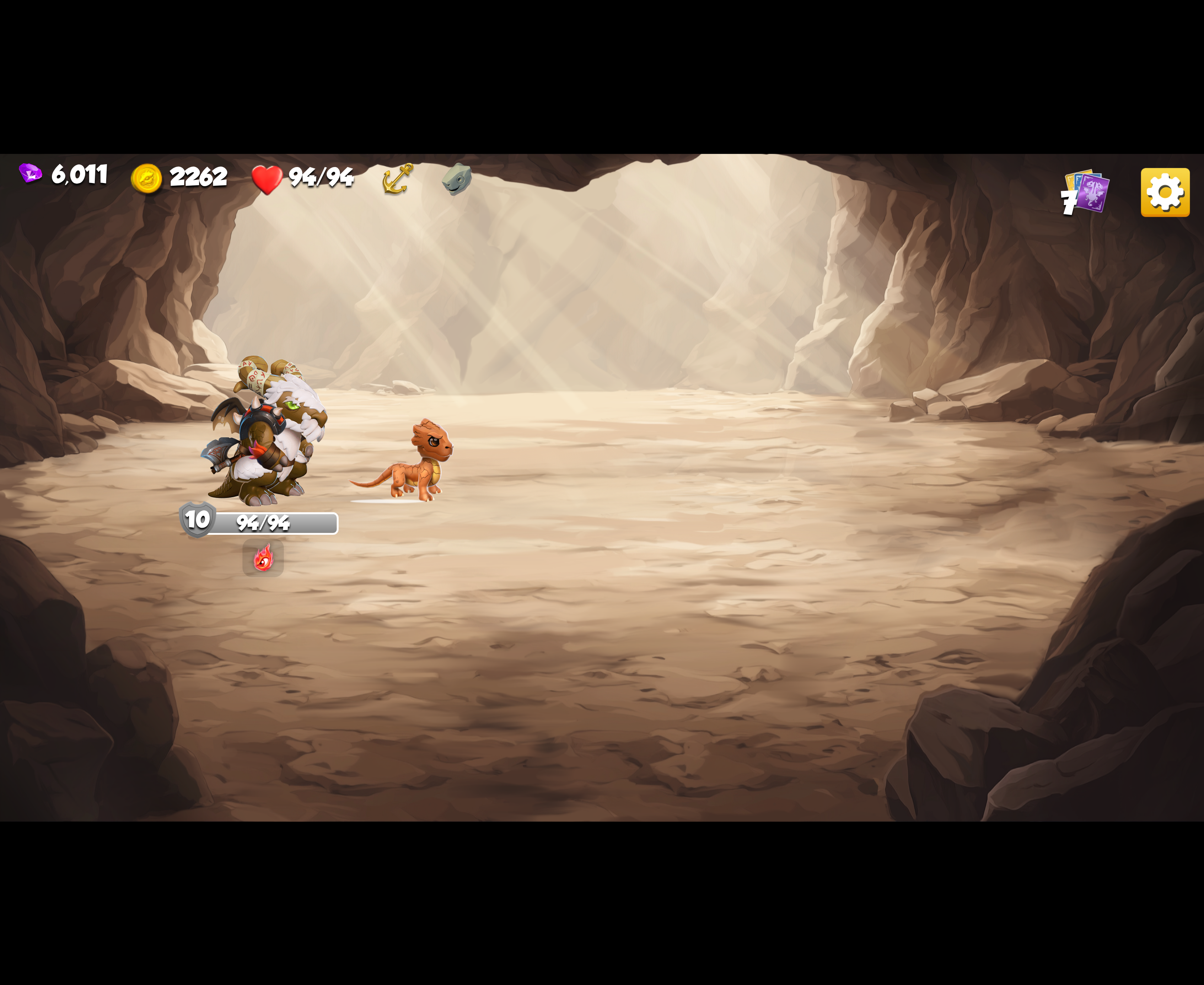
click at [1153, 195] on img at bounding box center [1165, 192] width 49 height 49
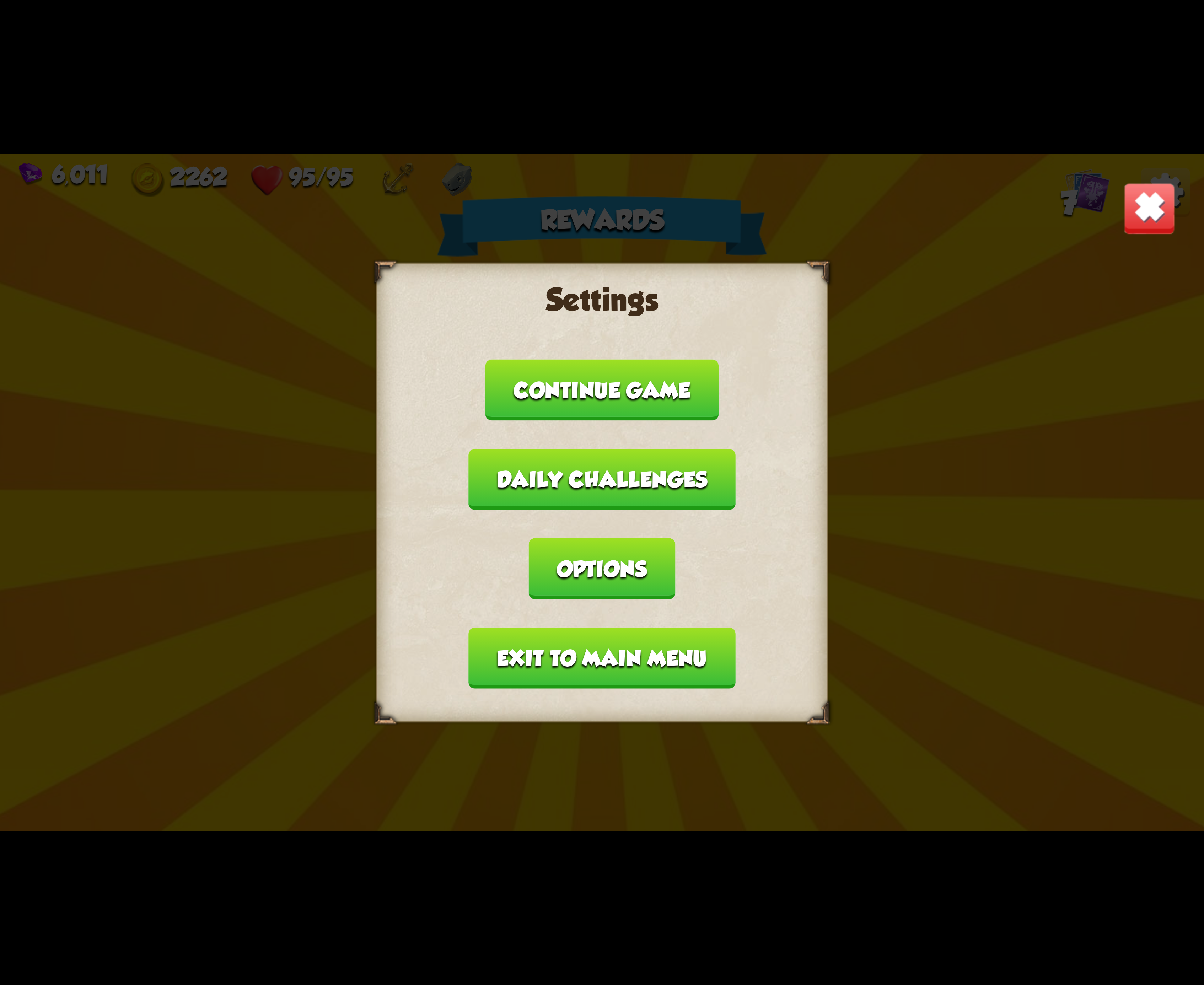
click at [675, 538] on button "Options" at bounding box center [602, 568] width 146 height 61
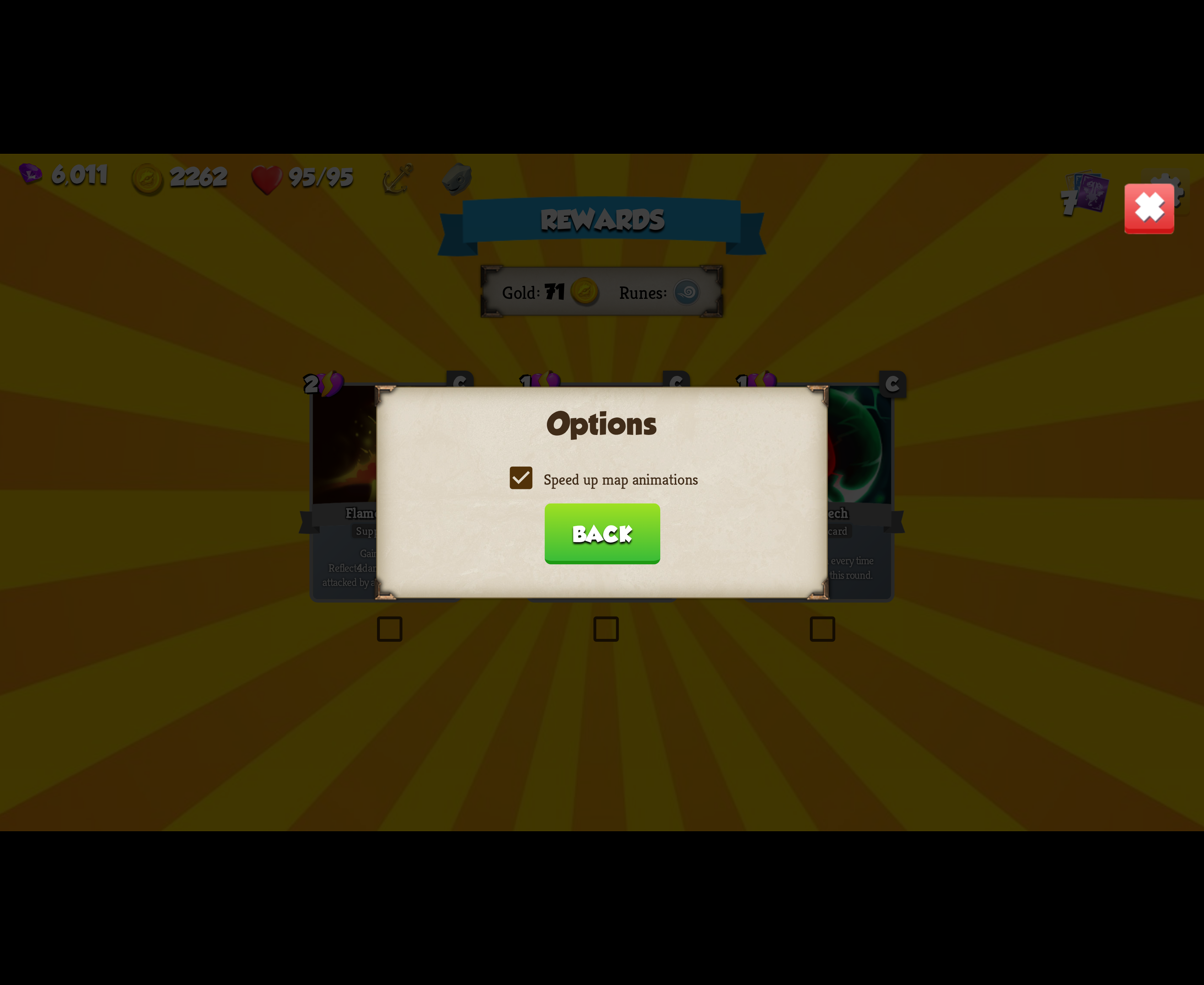
click at [510, 479] on label "Speed up map animations" at bounding box center [602, 479] width 192 height 20
click at [0, 0] on input "Speed up map animations" at bounding box center [0, 0] width 0 height 0
click at [510, 479] on label "Speed up map animations" at bounding box center [602, 479] width 192 height 20
click at [0, 0] on input "Speed up map animations" at bounding box center [0, 0] width 0 height 0
click at [510, 479] on label "Speed up map animations" at bounding box center [602, 479] width 192 height 20
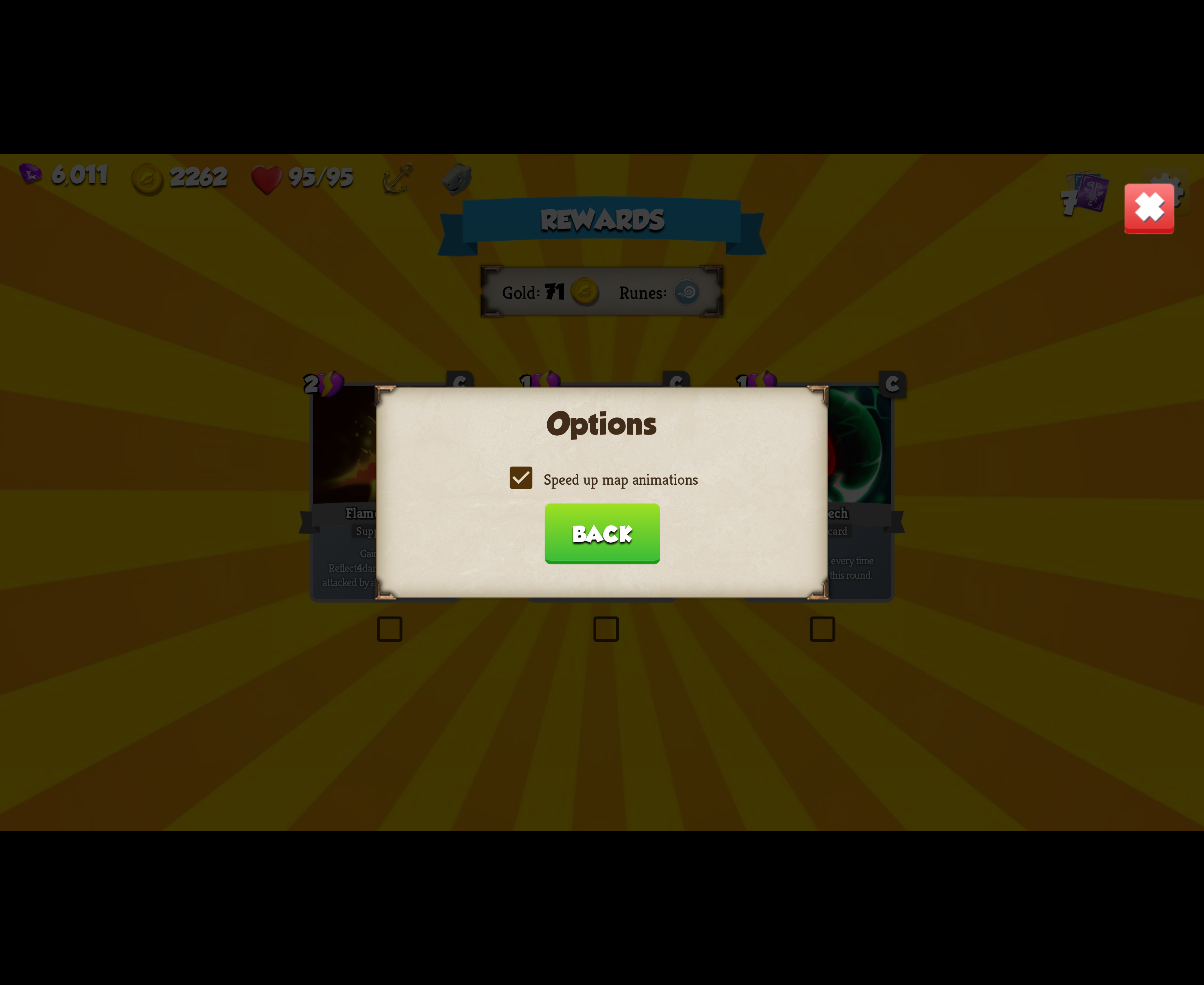
click at [0, 0] on input "Speed up map animations" at bounding box center [0, 0] width 0 height 0
click at [510, 479] on label "Speed up map animations" at bounding box center [602, 479] width 192 height 20
click at [0, 0] on input "Speed up map animations" at bounding box center [0, 0] width 0 height 0
click at [515, 472] on label "Speed up map animations" at bounding box center [602, 479] width 192 height 20
click at [0, 0] on input "Speed up map animations" at bounding box center [0, 0] width 0 height 0
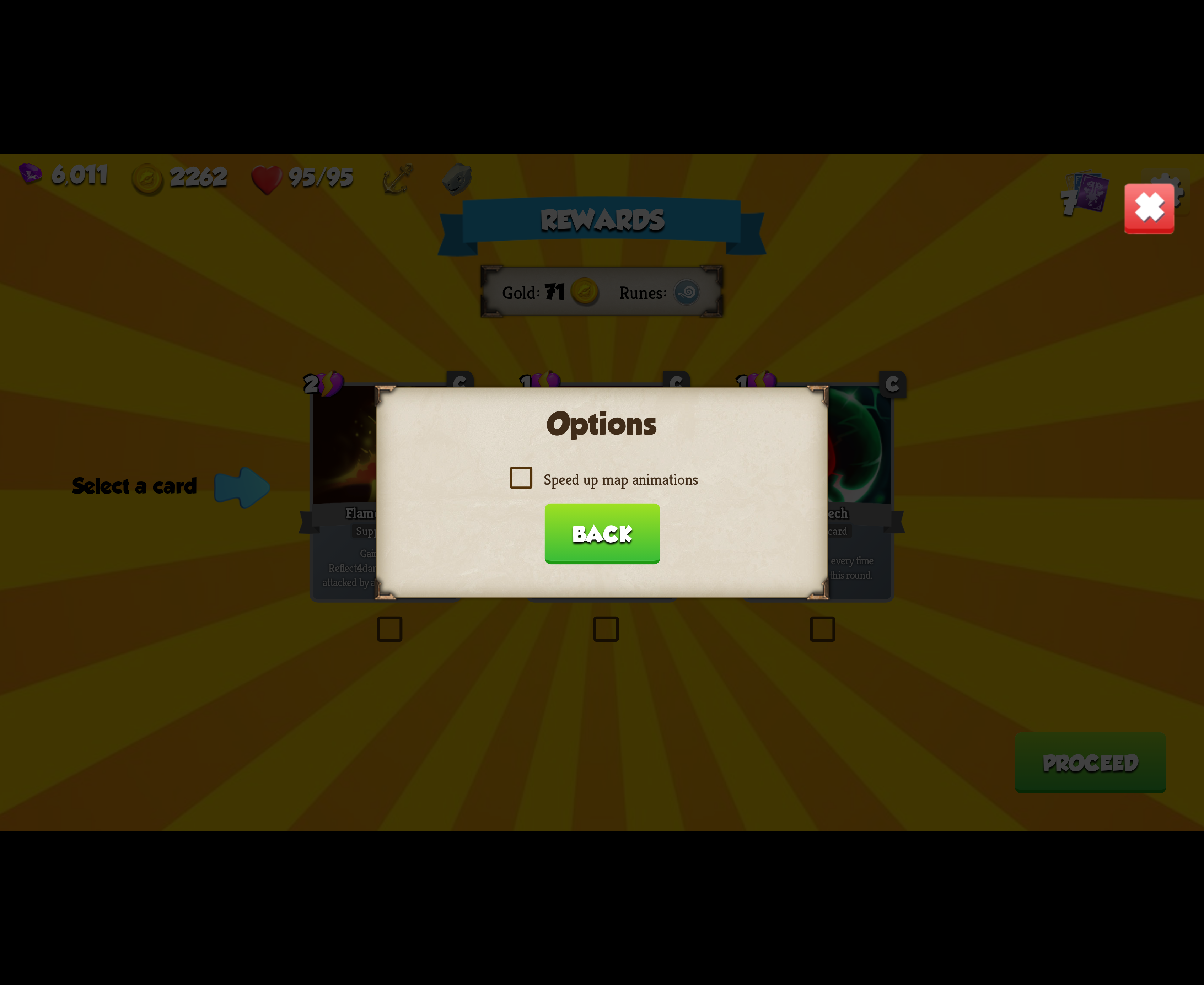
click at [519, 469] on label "Speed up map animations" at bounding box center [602, 479] width 192 height 20
click at [0, 0] on input "Speed up map animations" at bounding box center [0, 0] width 0 height 0
click at [519, 469] on label "Speed up map animations" at bounding box center [602, 479] width 192 height 20
click at [0, 0] on input "Speed up map animations" at bounding box center [0, 0] width 0 height 0
click at [519, 469] on label "Speed up map animations" at bounding box center [602, 479] width 192 height 20
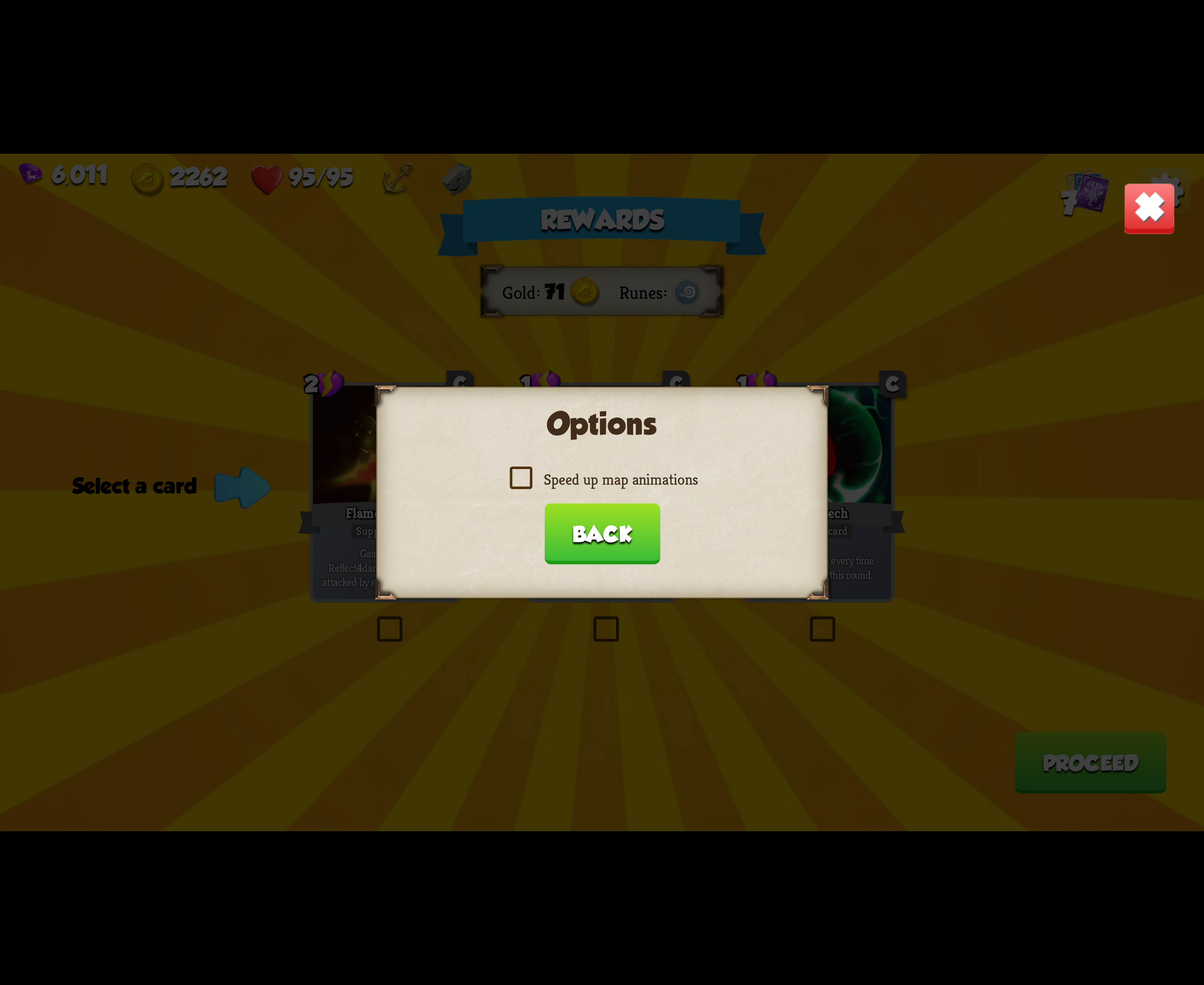
click at [0, 0] on input "Speed up map animations" at bounding box center [0, 0] width 0 height 0
click at [619, 541] on button "Back" at bounding box center [602, 534] width 116 height 61
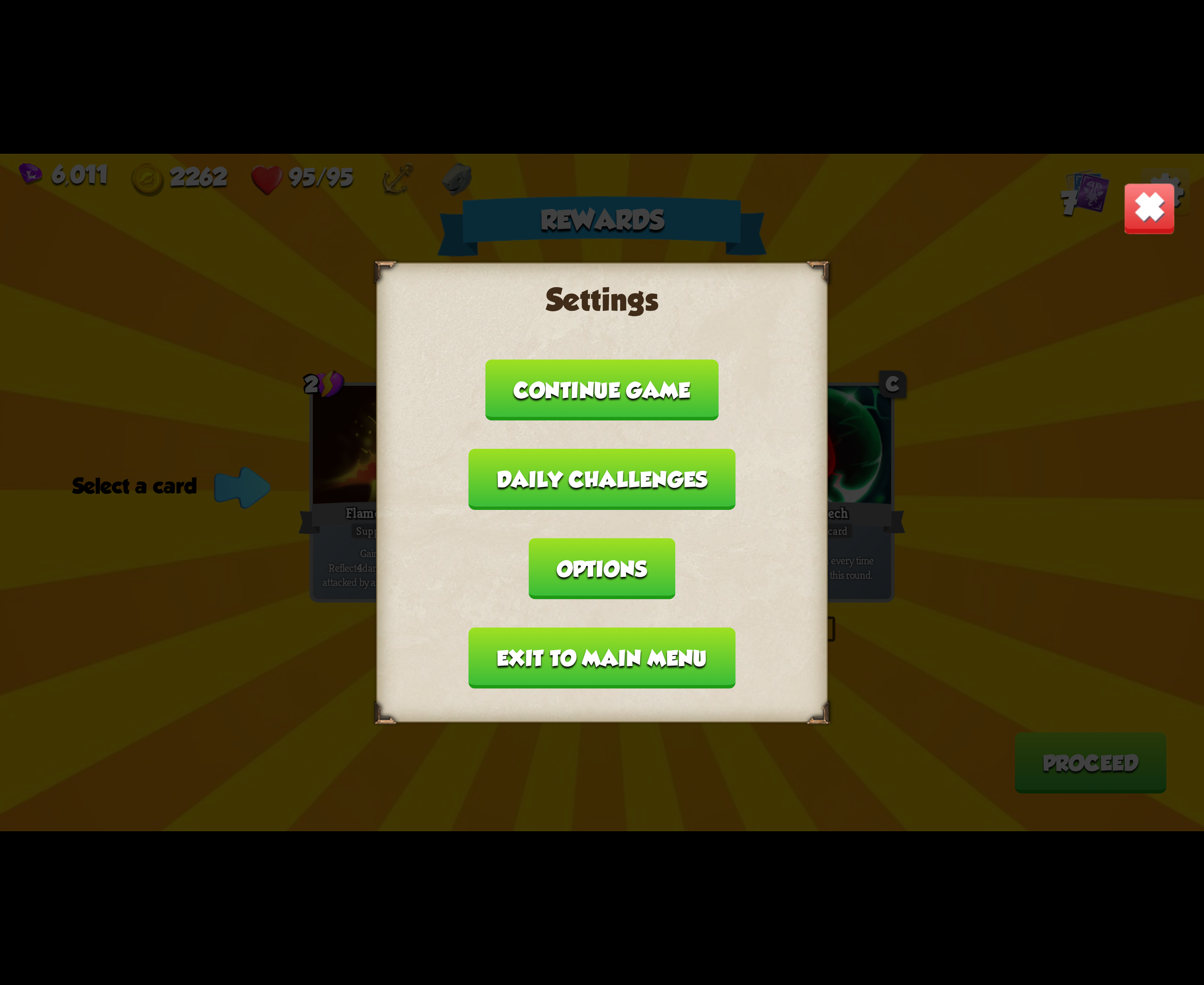
click at [678, 628] on button "Exit to main menu" at bounding box center [602, 658] width 266 height 61
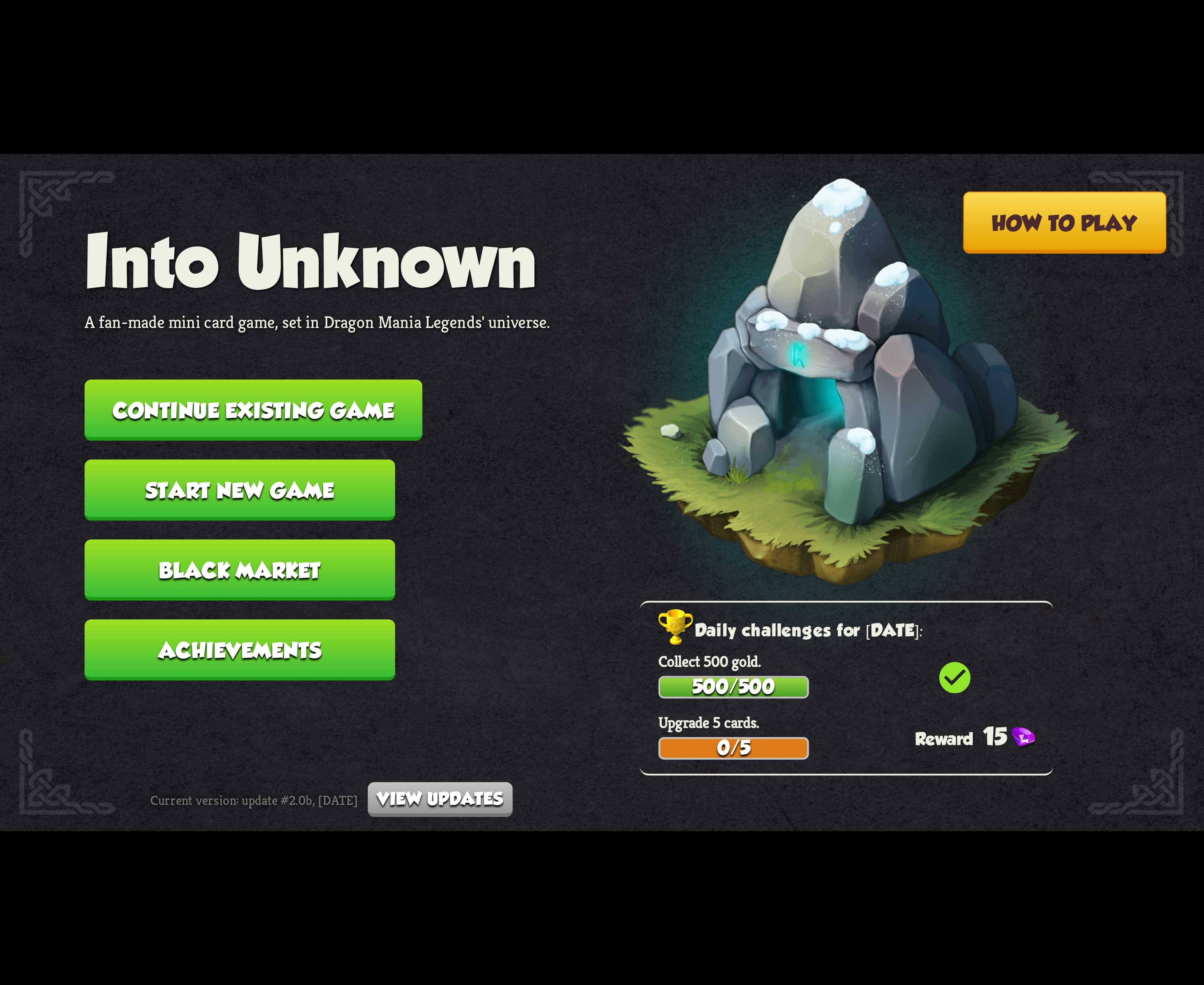
click at [412, 429] on nav "Into Unknown A fan-made mini card game, set in Dragon Mania Legends' universe. …" at bounding box center [317, 460] width 465 height 480
click at [372, 420] on button "Continue existing game" at bounding box center [253, 410] width 338 height 61
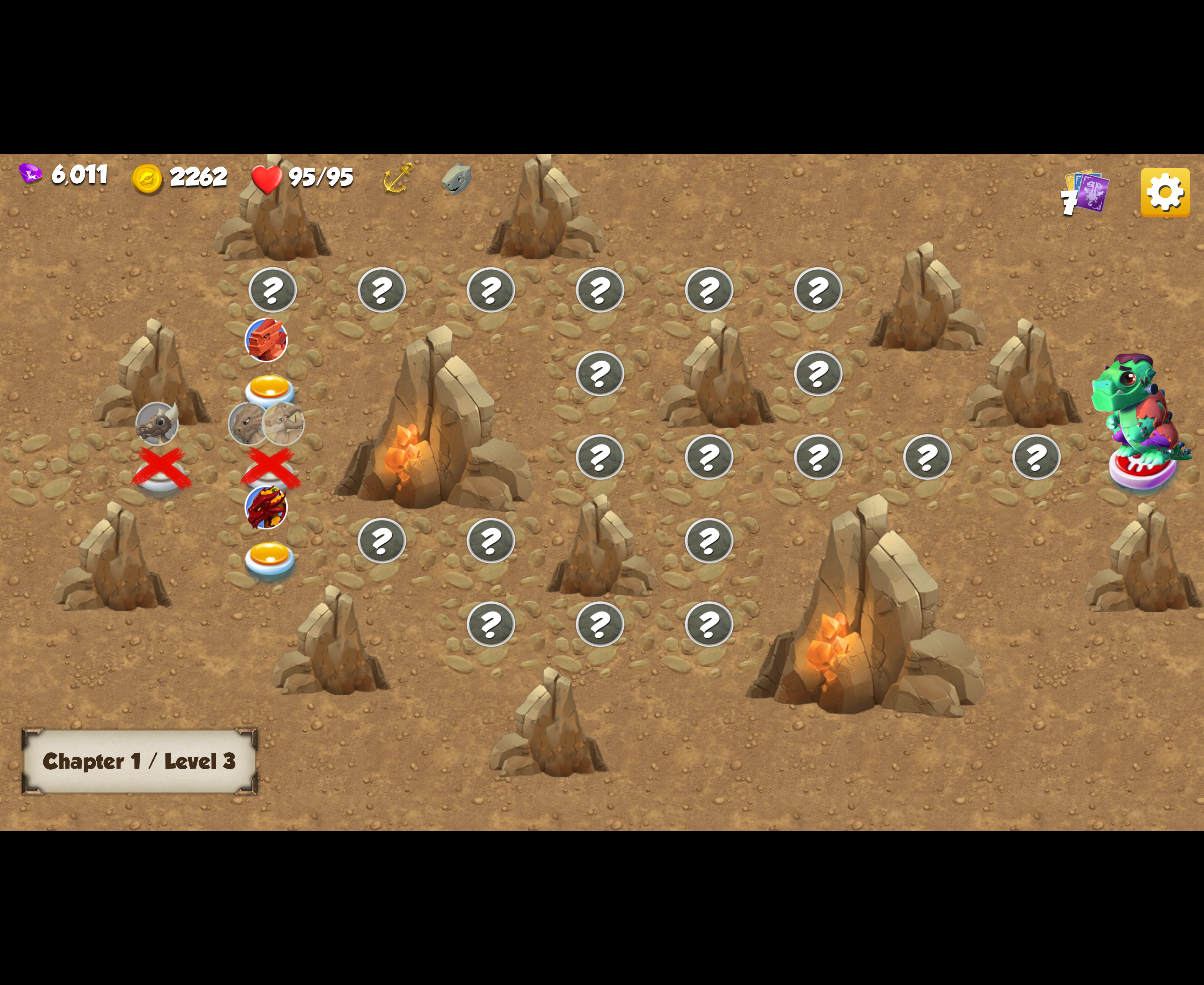
click at [274, 542] on img at bounding box center [271, 564] width 60 height 44
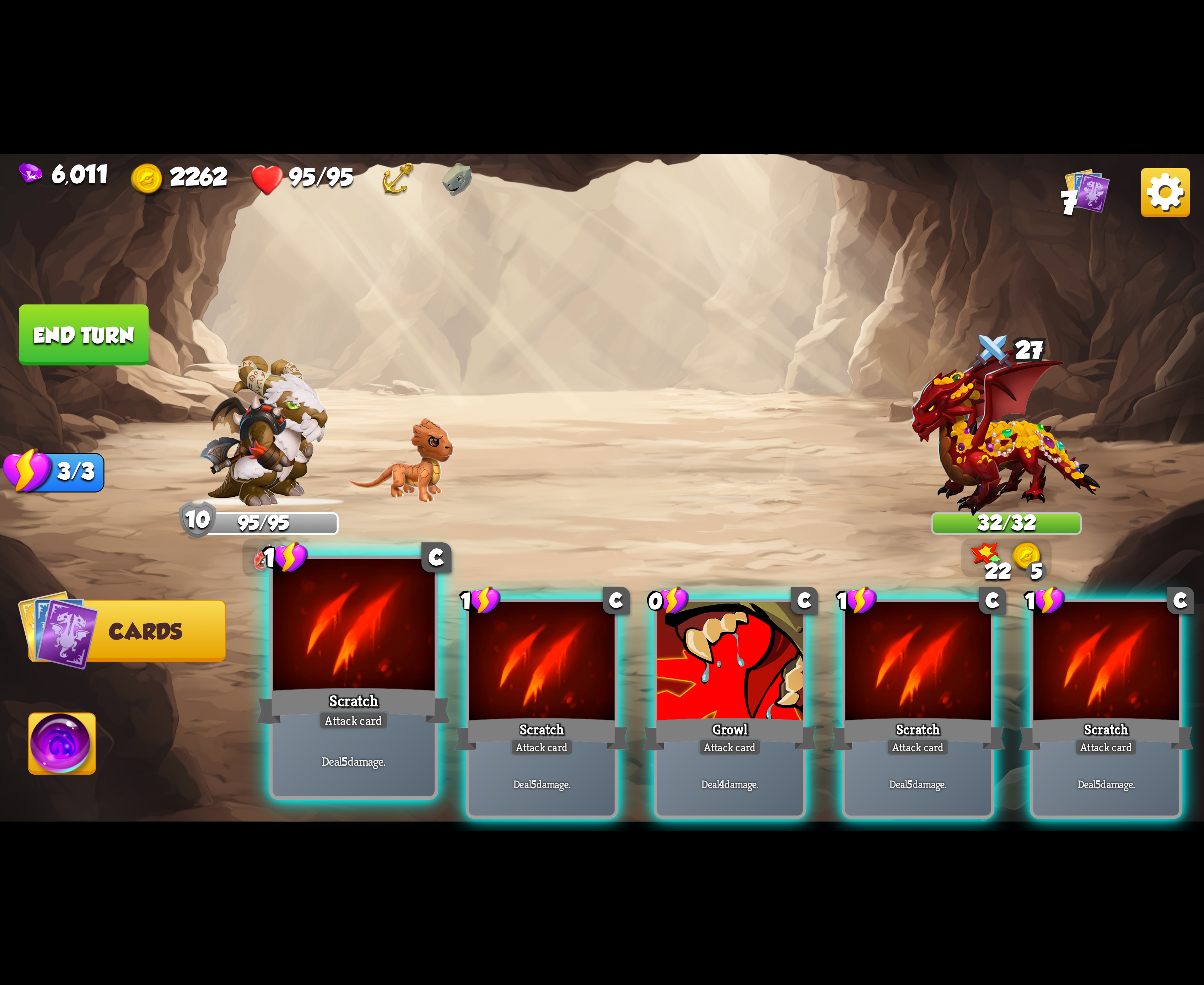
click at [367, 674] on div at bounding box center [353, 627] width 162 height 136
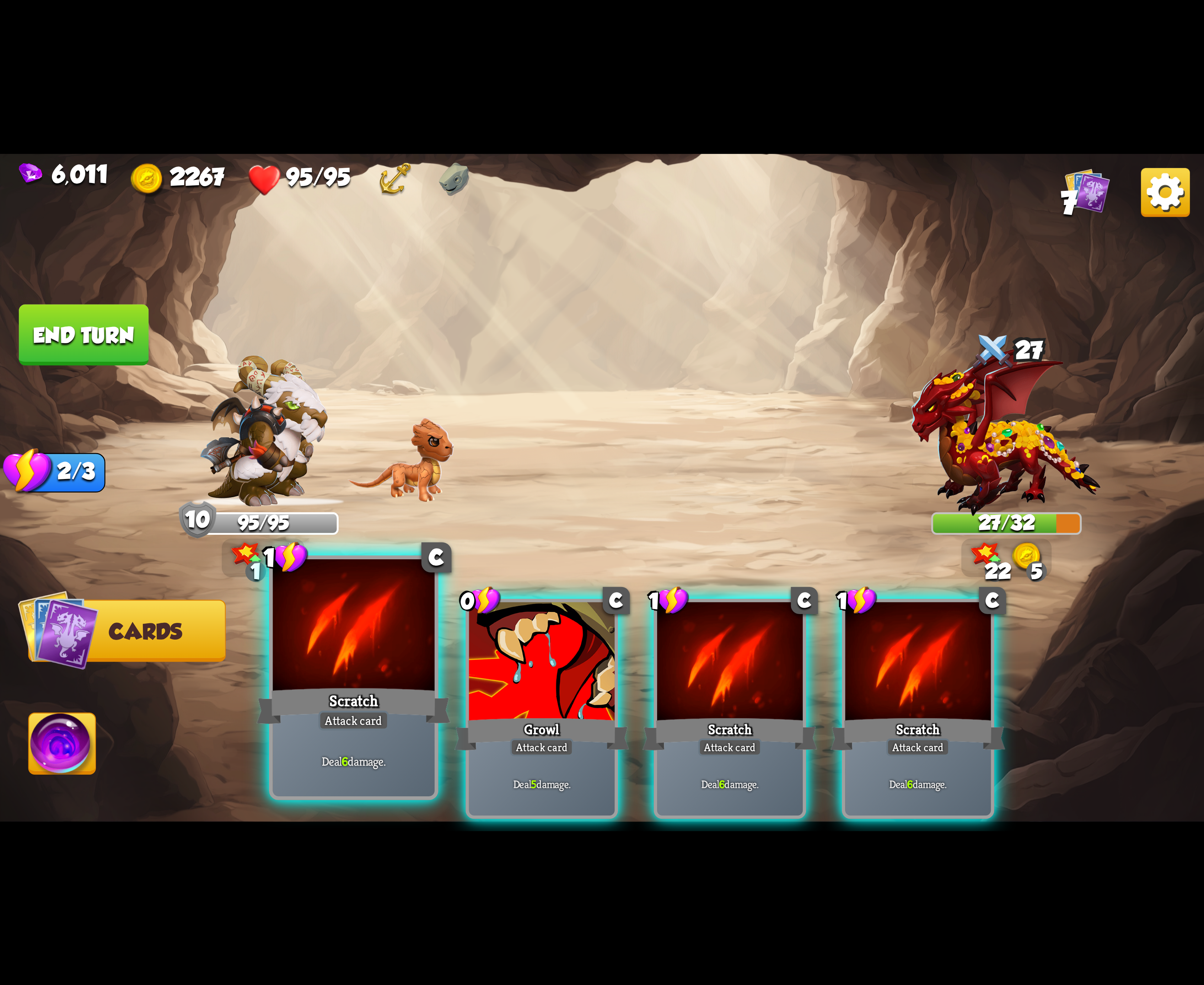
click at [369, 670] on div at bounding box center [353, 627] width 162 height 136
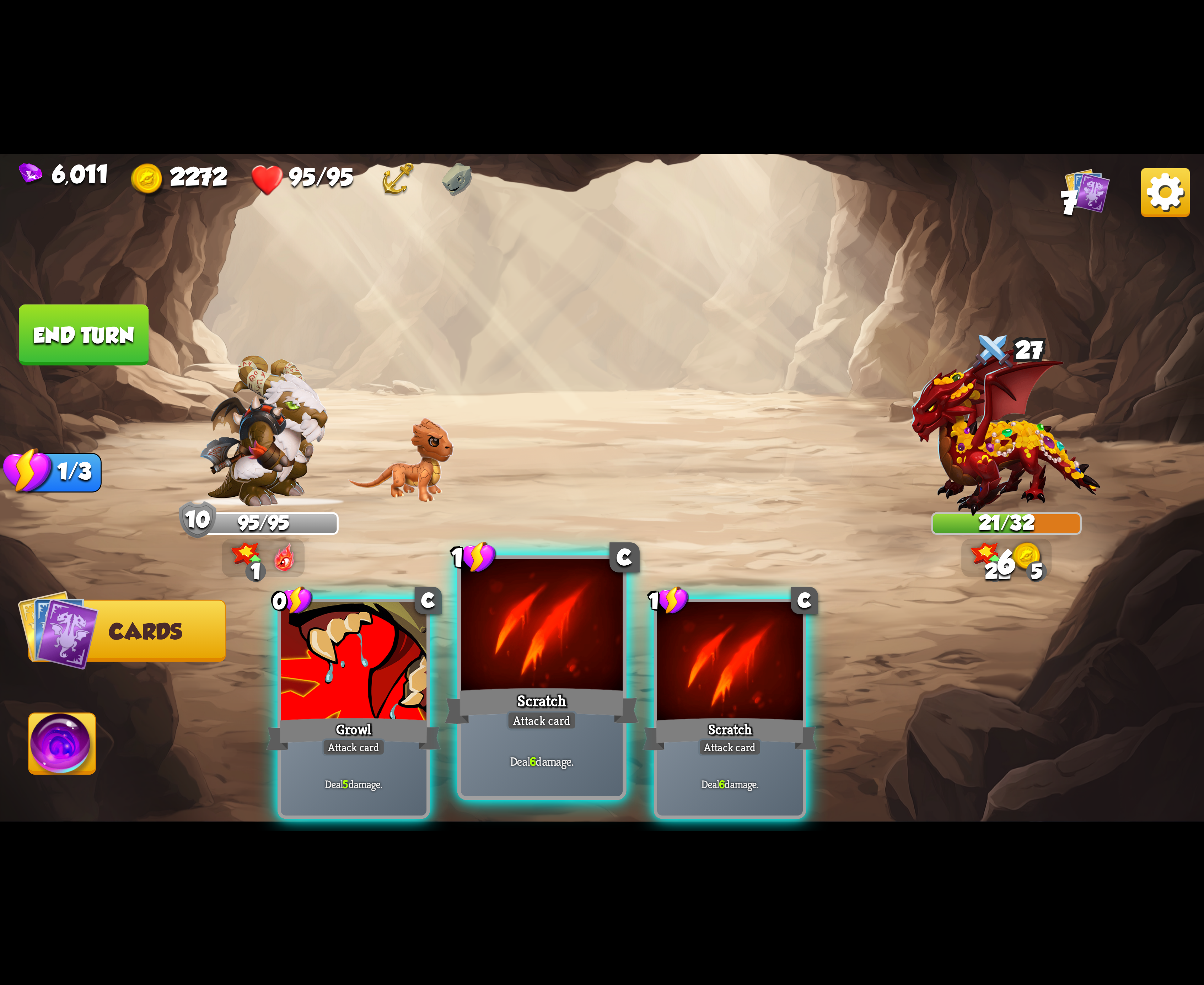
click at [469, 613] on div "0 C Growl Attack card Deal 5 damage. 1 C Scratch Attack card Deal 6 damage. 1 C…" at bounding box center [722, 681] width 963 height 301
click at [493, 590] on div at bounding box center [541, 627] width 162 height 136
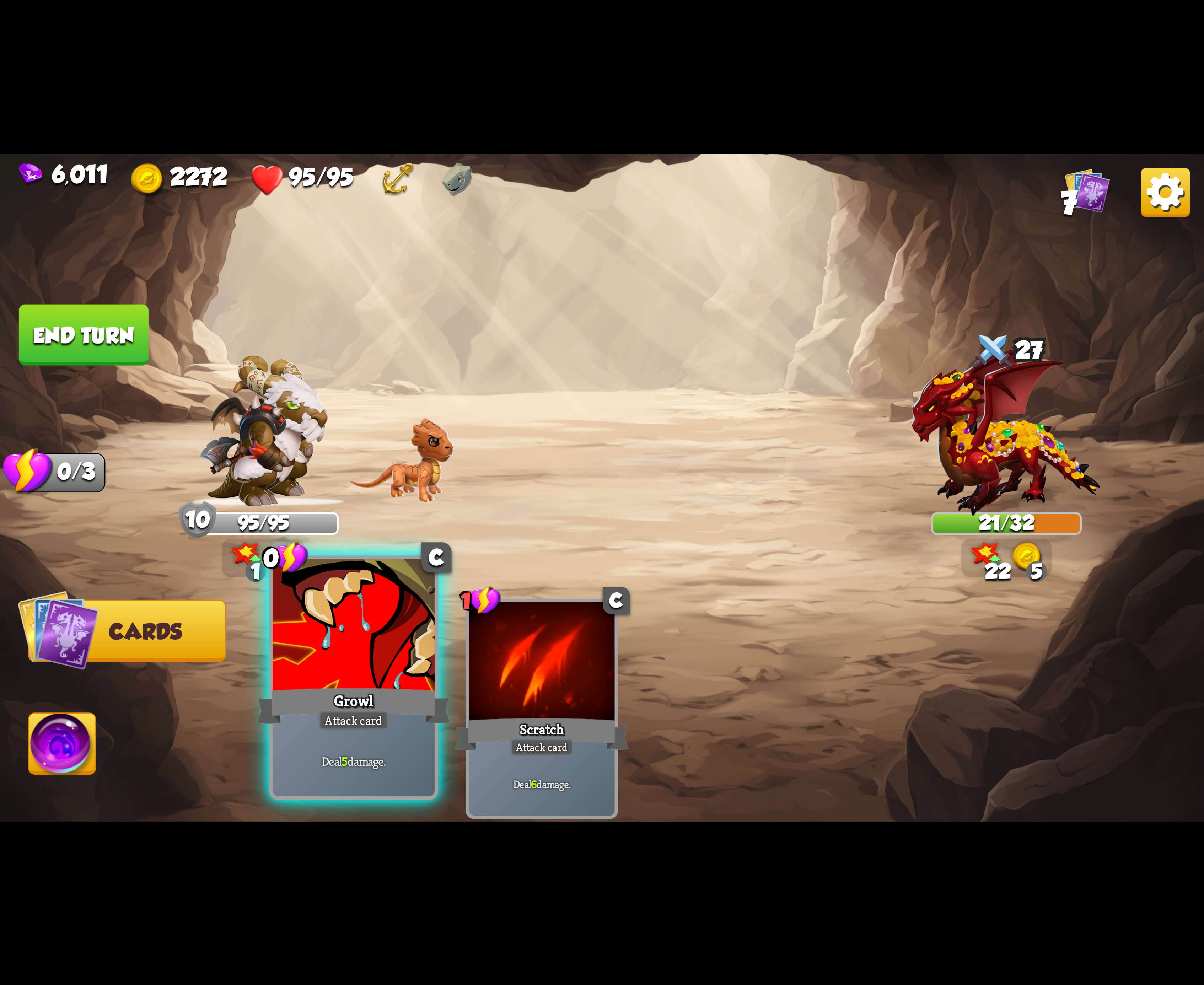
click at [420, 624] on div at bounding box center [353, 627] width 162 height 136
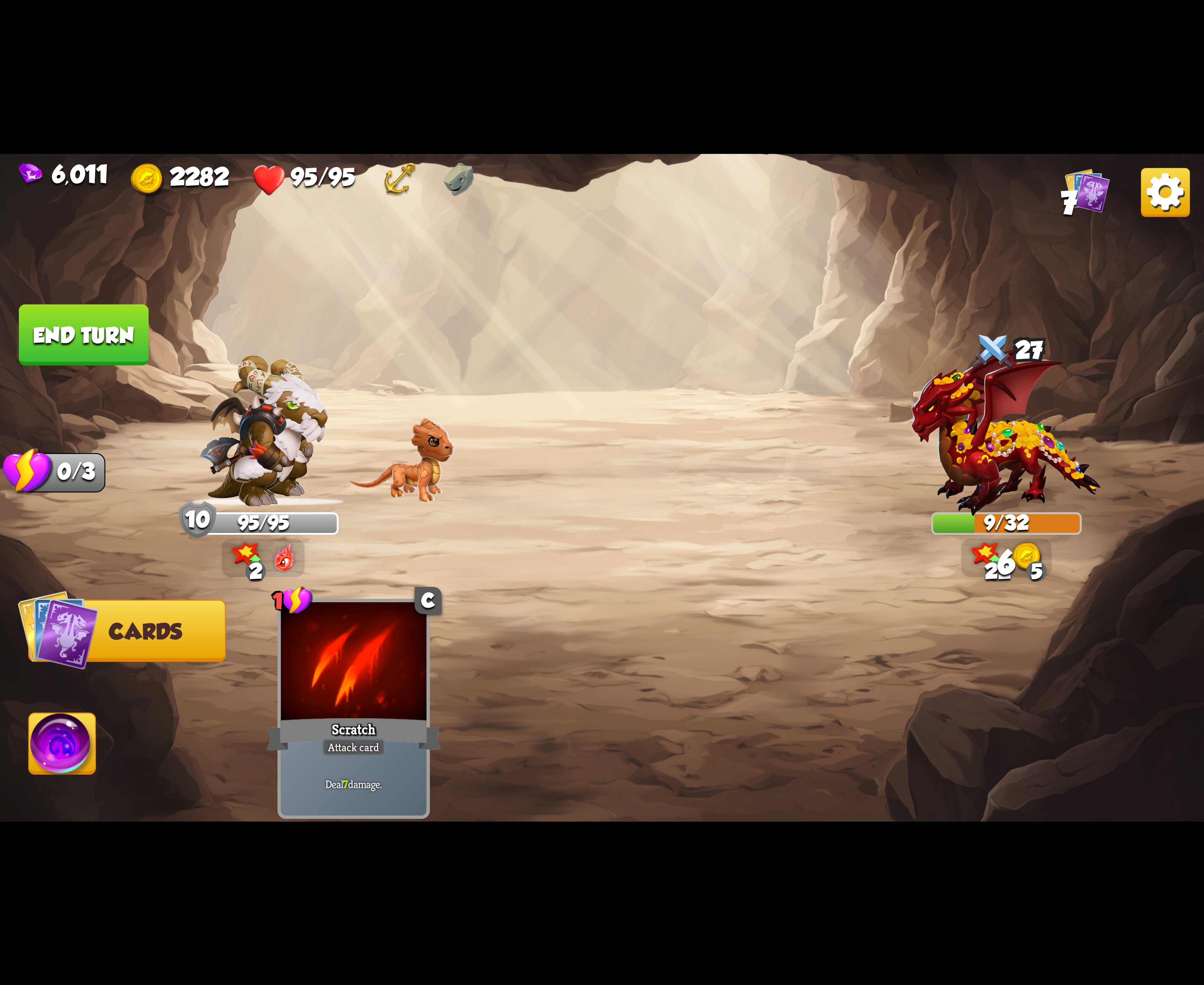
click at [44, 746] on img at bounding box center [63, 748] width 67 height 68
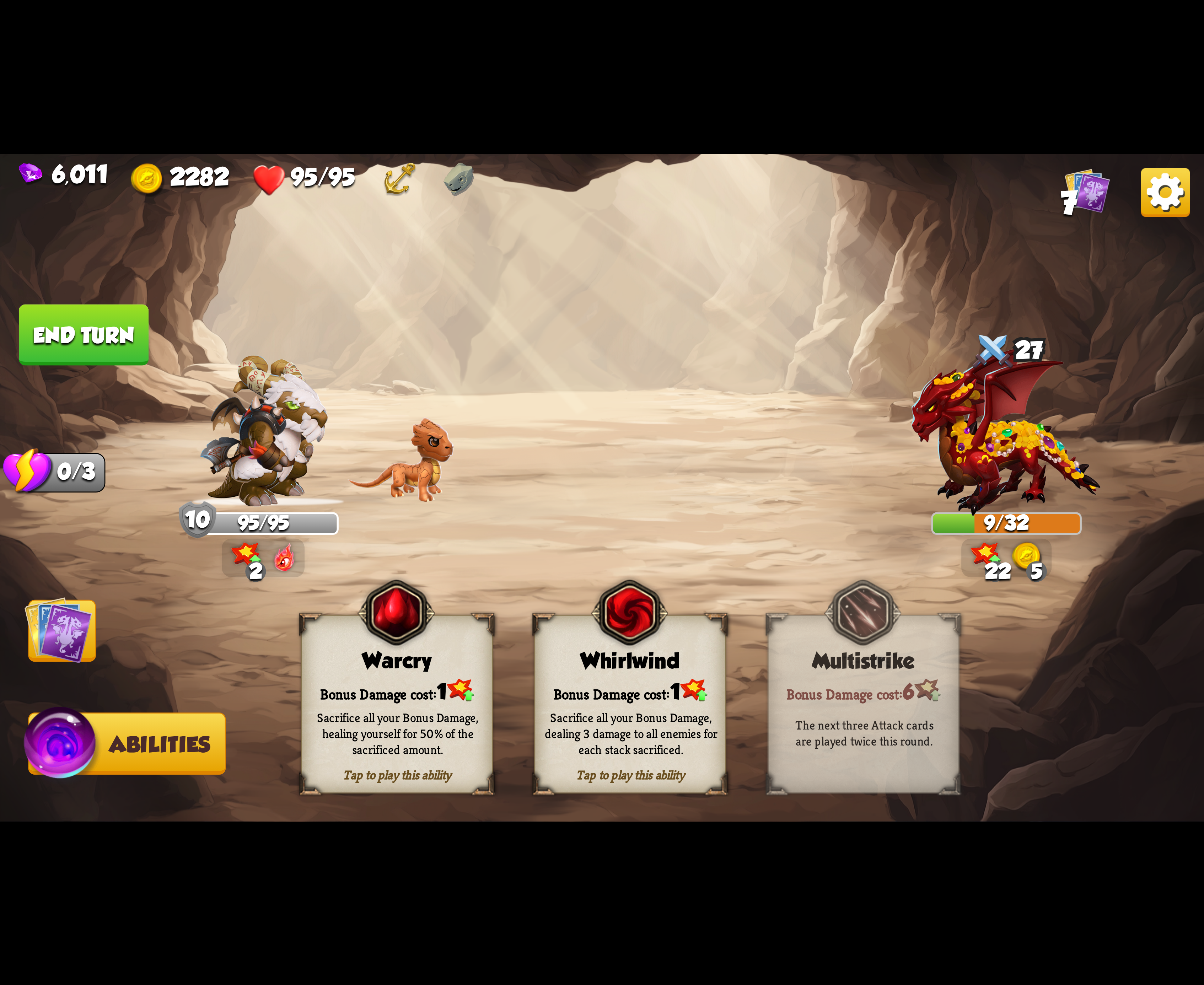
click at [641, 671] on div "Whirlwind" at bounding box center [630, 661] width 190 height 25
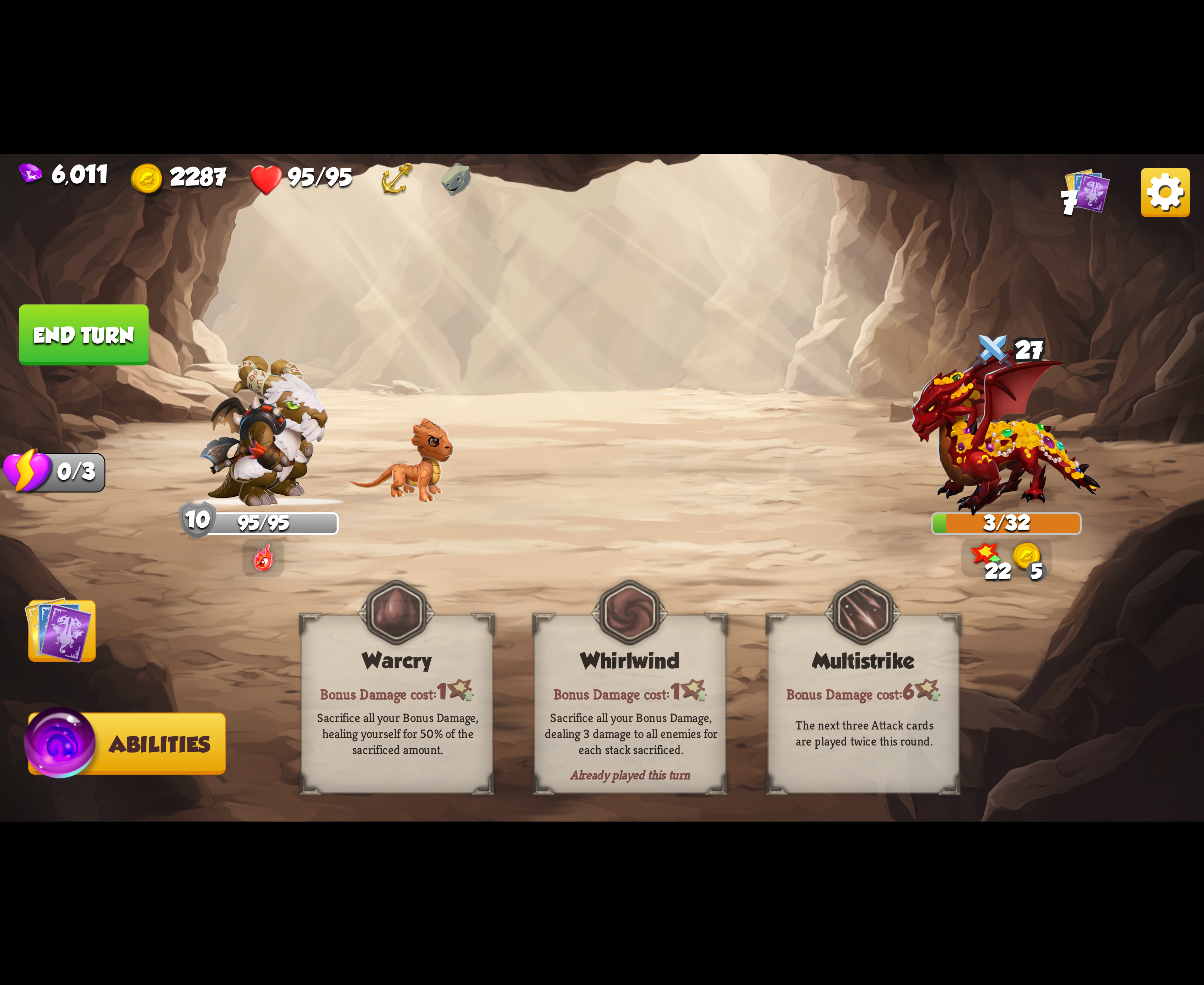
click at [115, 327] on button "End turn" at bounding box center [84, 335] width 130 height 61
click at [1170, 190] on img at bounding box center [1165, 192] width 49 height 49
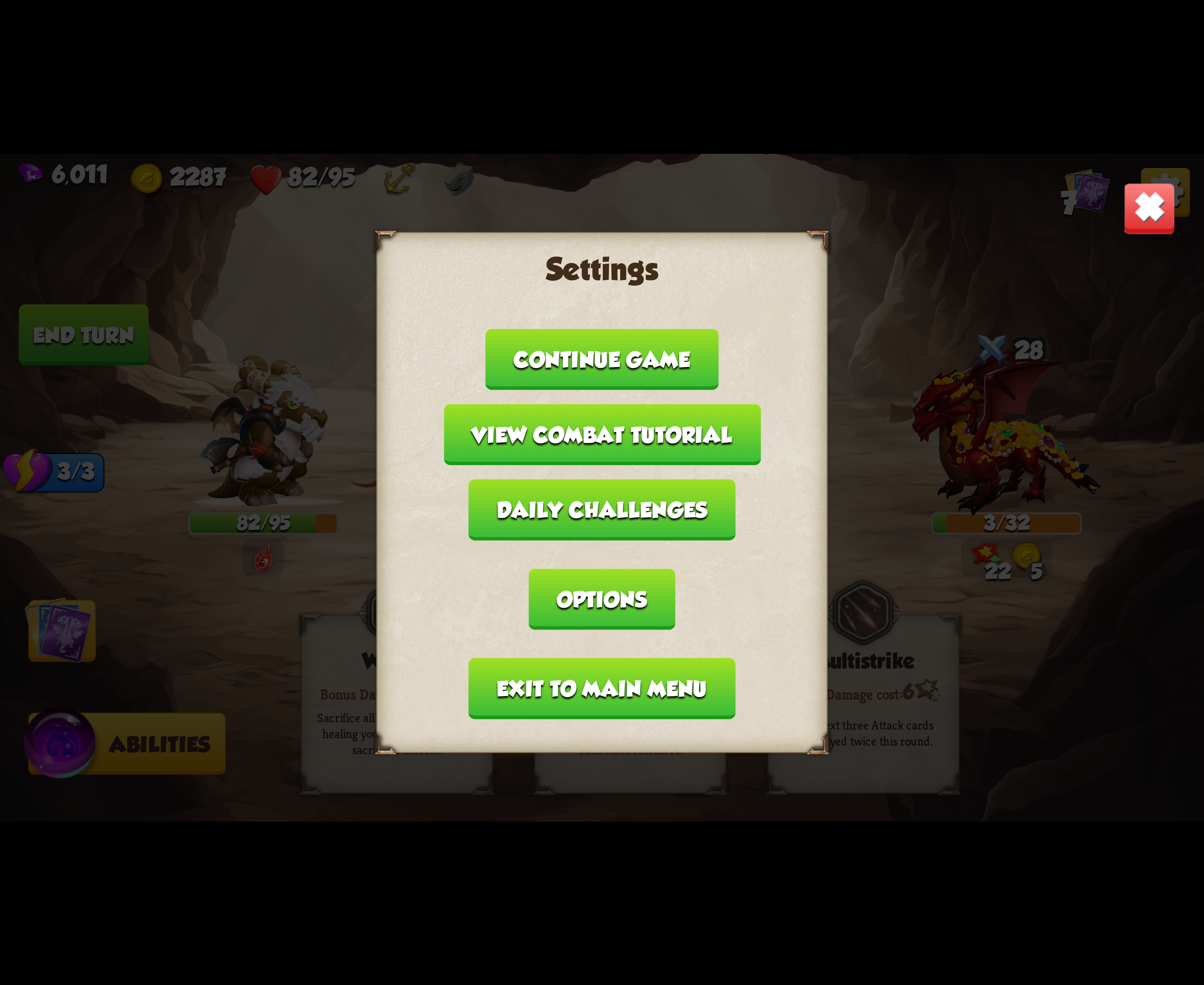
click at [650, 658] on button "Exit to main menu" at bounding box center [602, 688] width 266 height 61
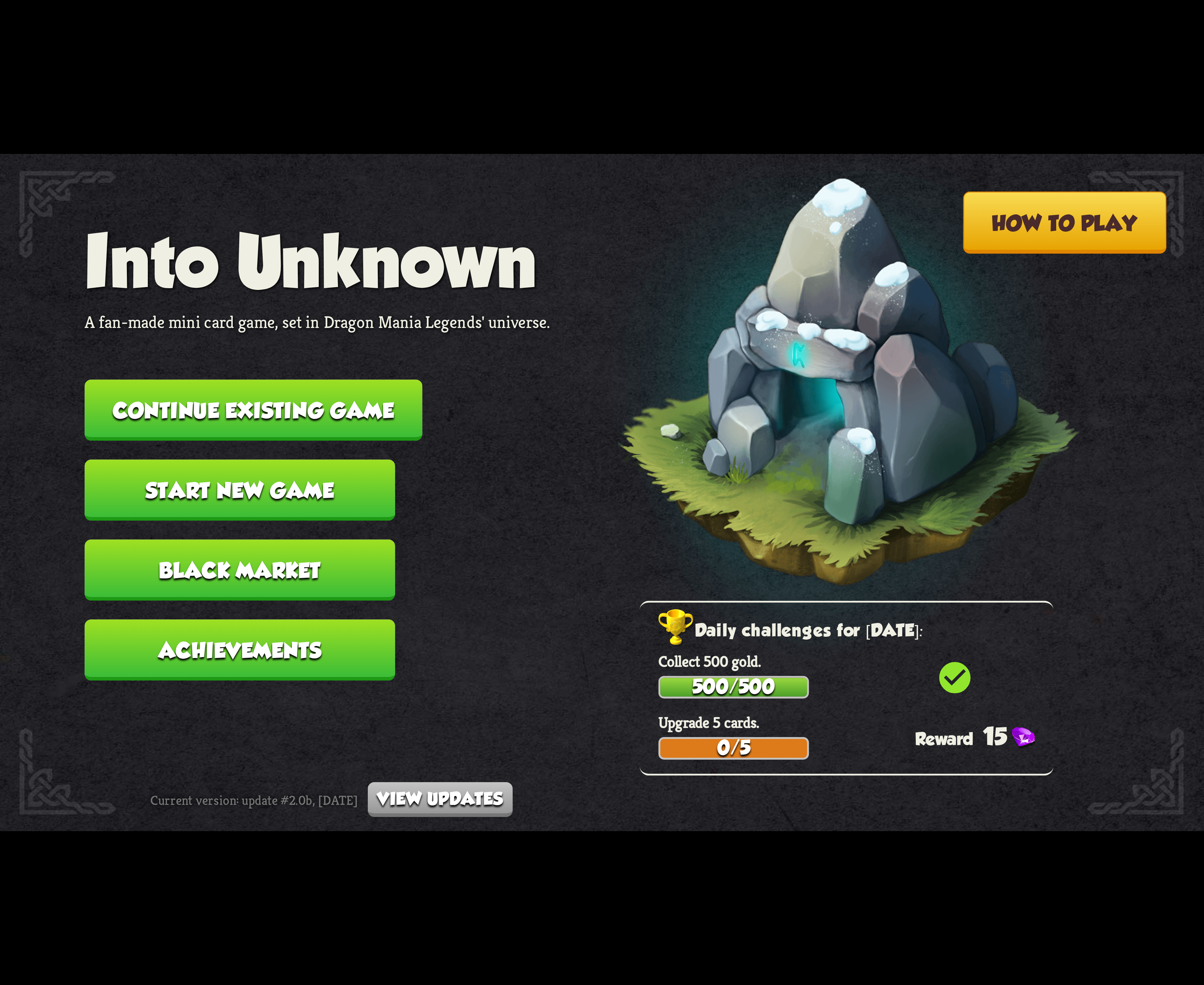
click at [325, 427] on button "Continue existing game" at bounding box center [253, 410] width 338 height 61
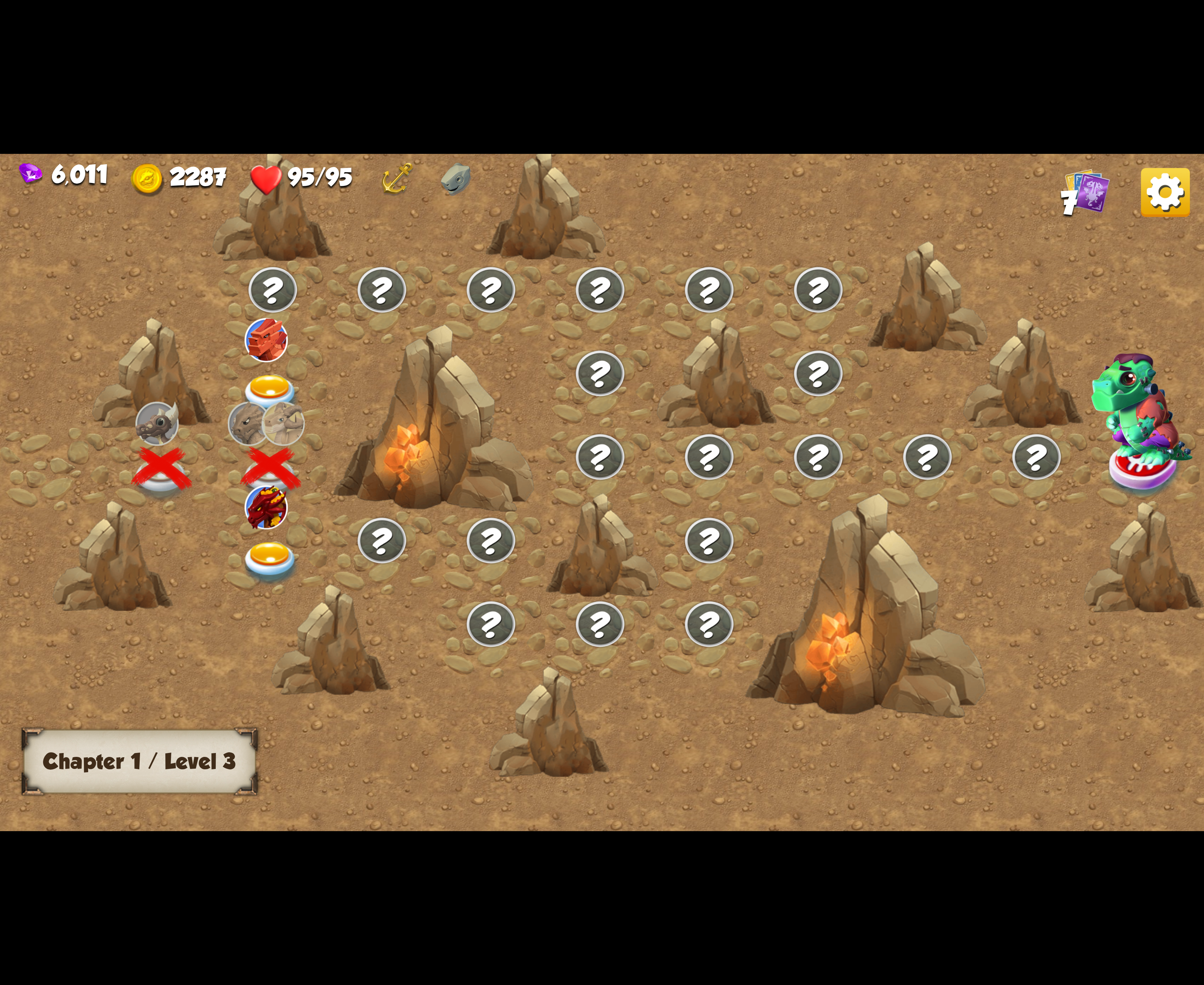
click at [276, 536] on div at bounding box center [273, 553] width 109 height 84
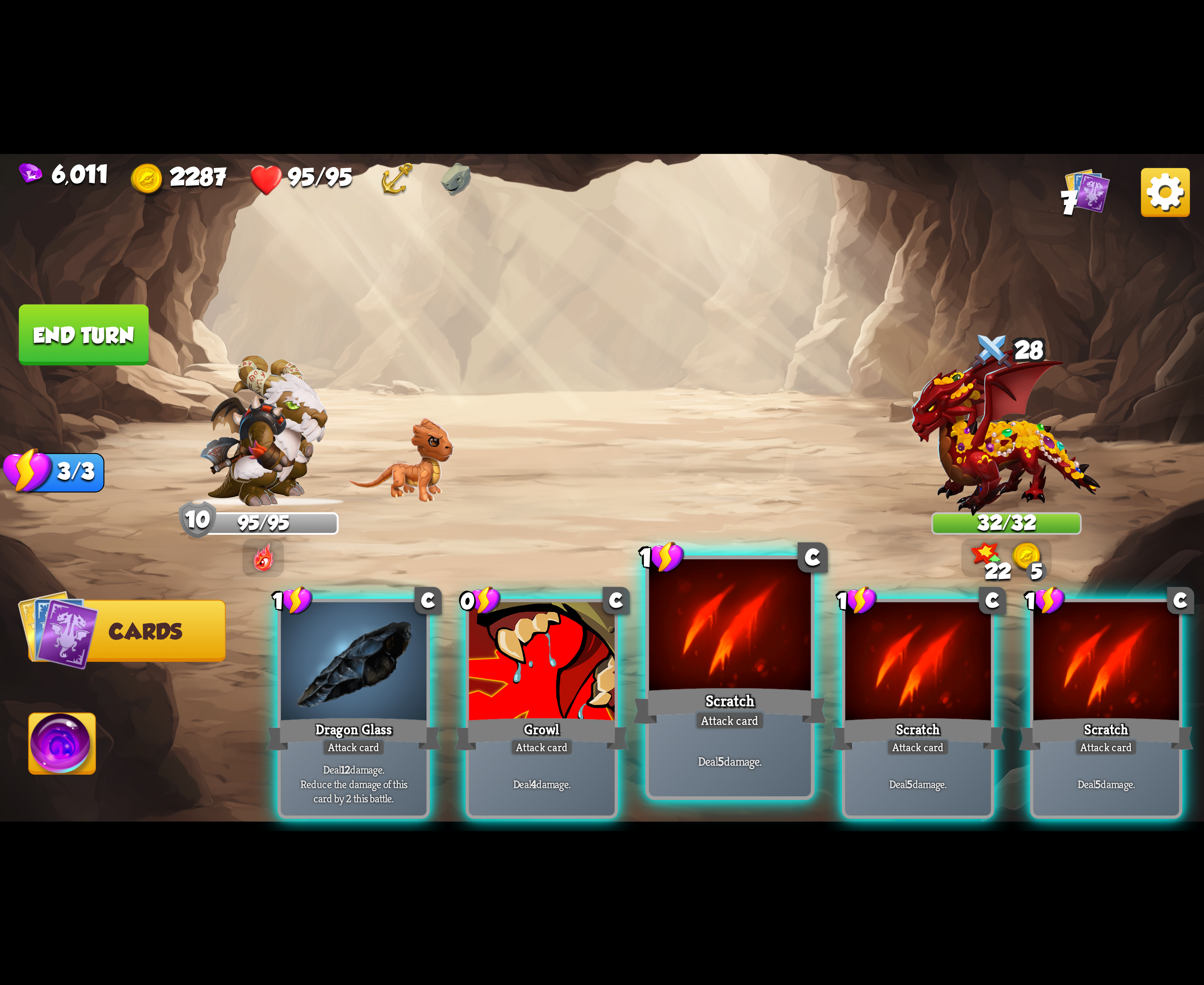
click at [671, 616] on div at bounding box center [729, 627] width 162 height 136
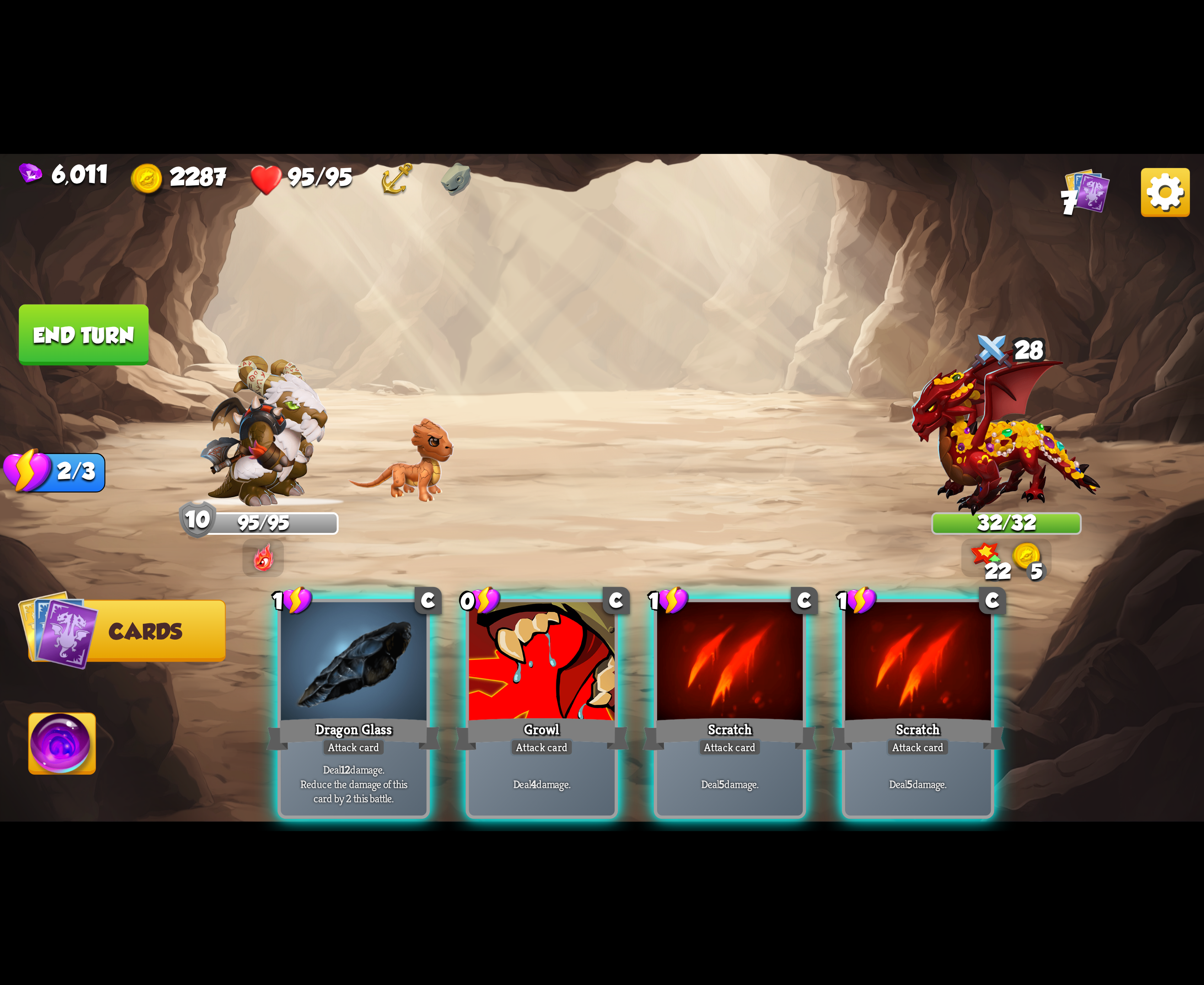
click at [671, 616] on div "1 C Dragon Glass Attack card Deal 12 damage. Reduce the damage of this card by …" at bounding box center [722, 681] width 963 height 301
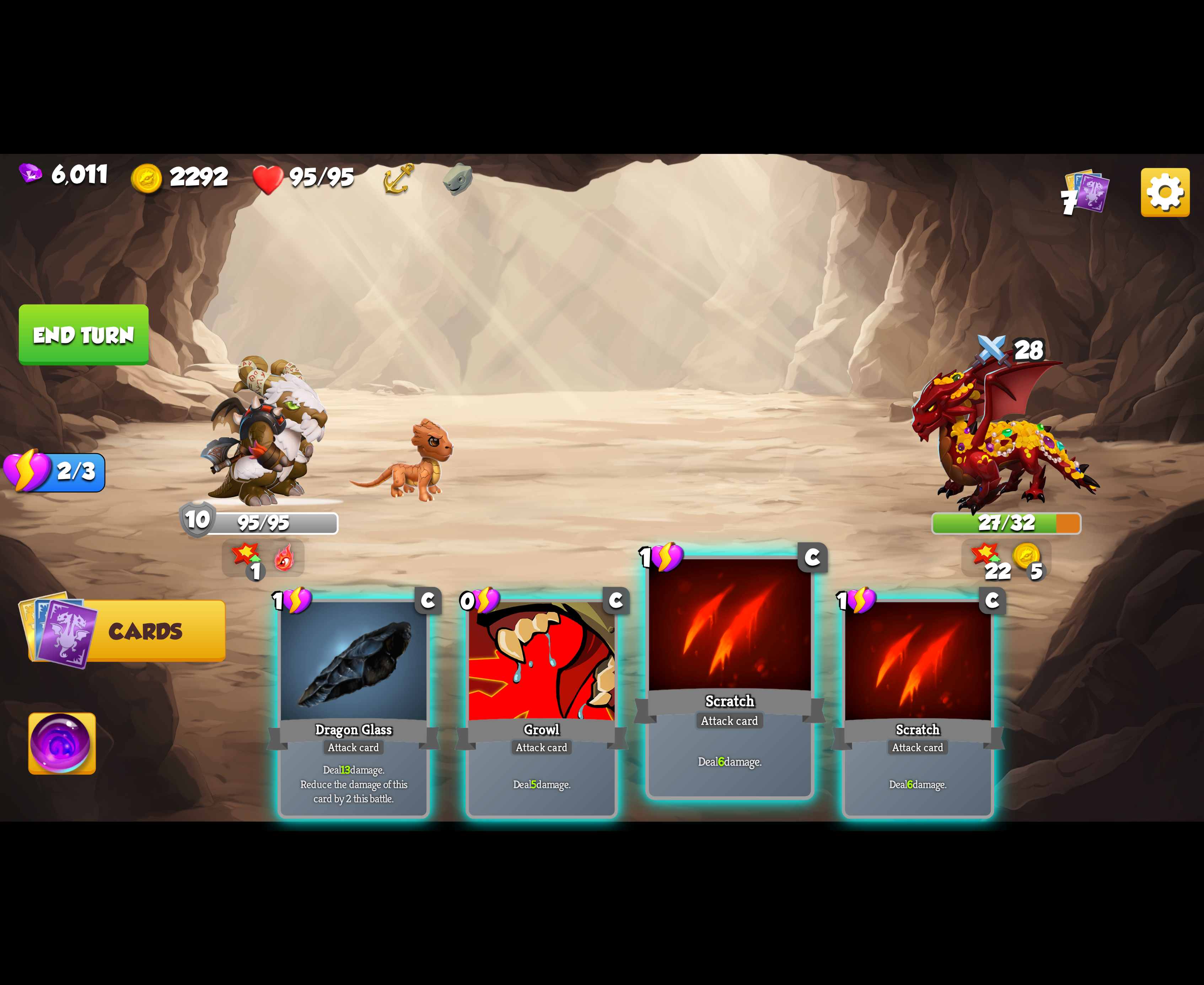
click at [687, 663] on div at bounding box center [729, 627] width 162 height 136
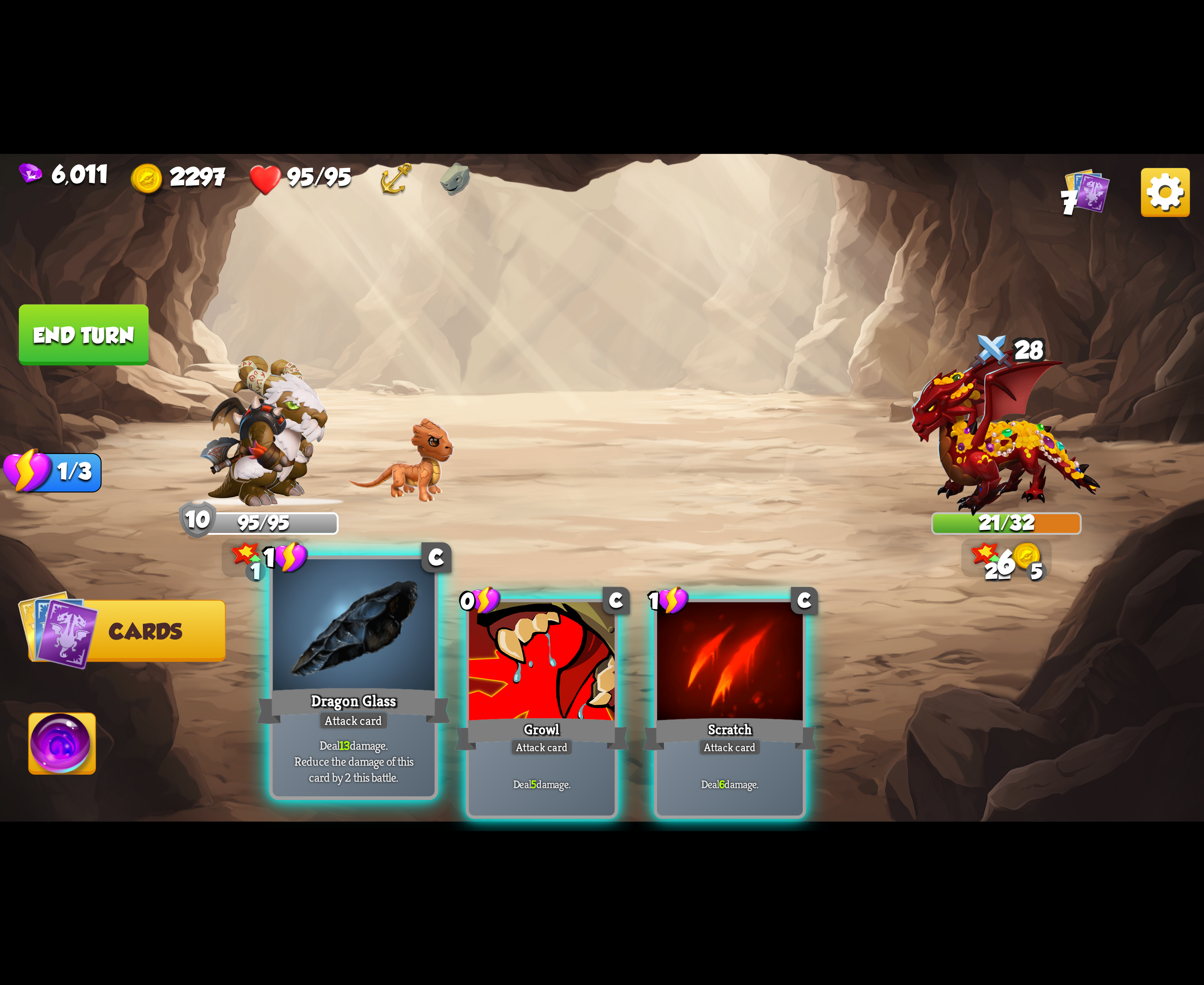
click at [378, 660] on div at bounding box center [353, 627] width 162 height 136
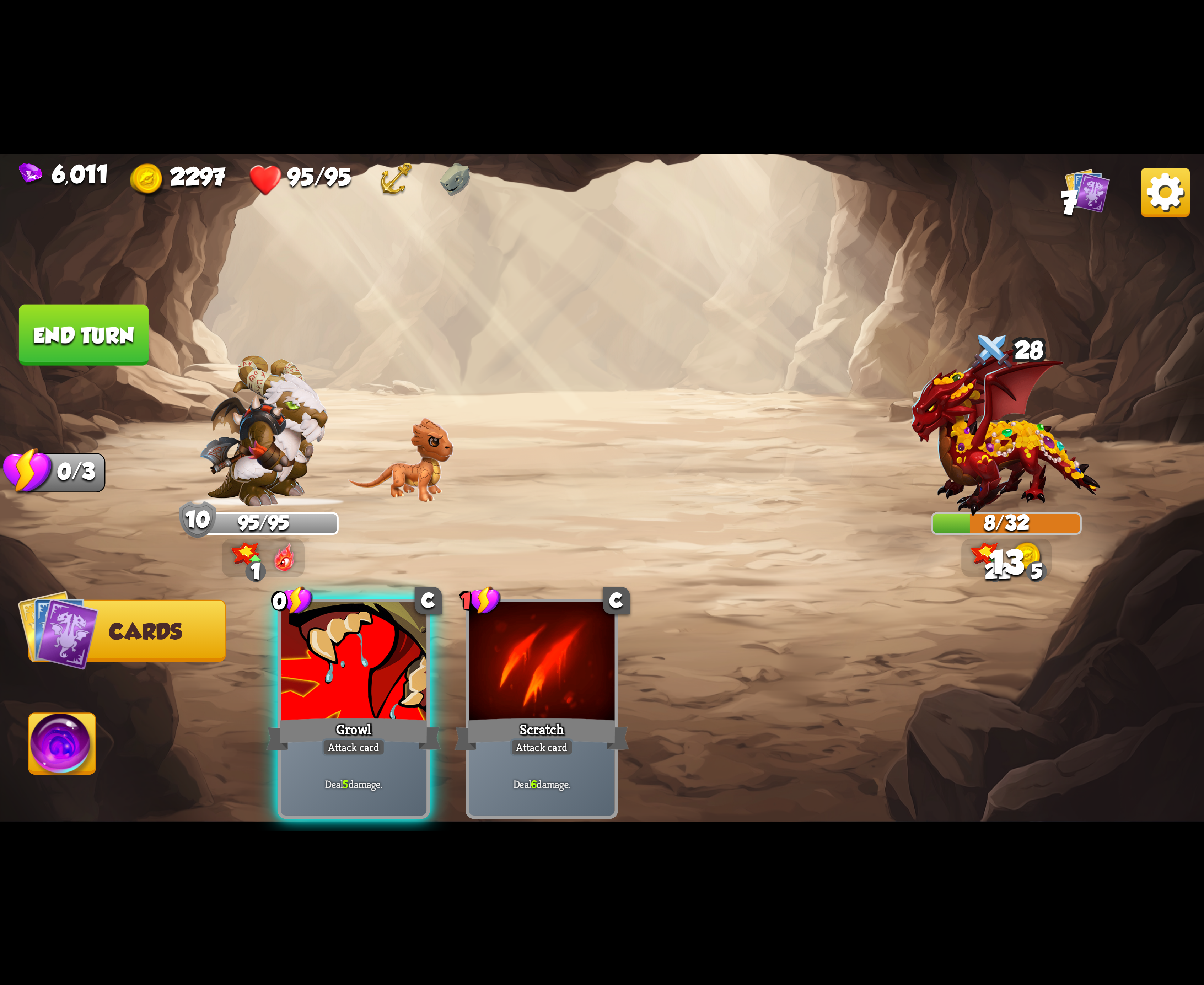
click at [378, 660] on div at bounding box center [354, 664] width 146 height 122
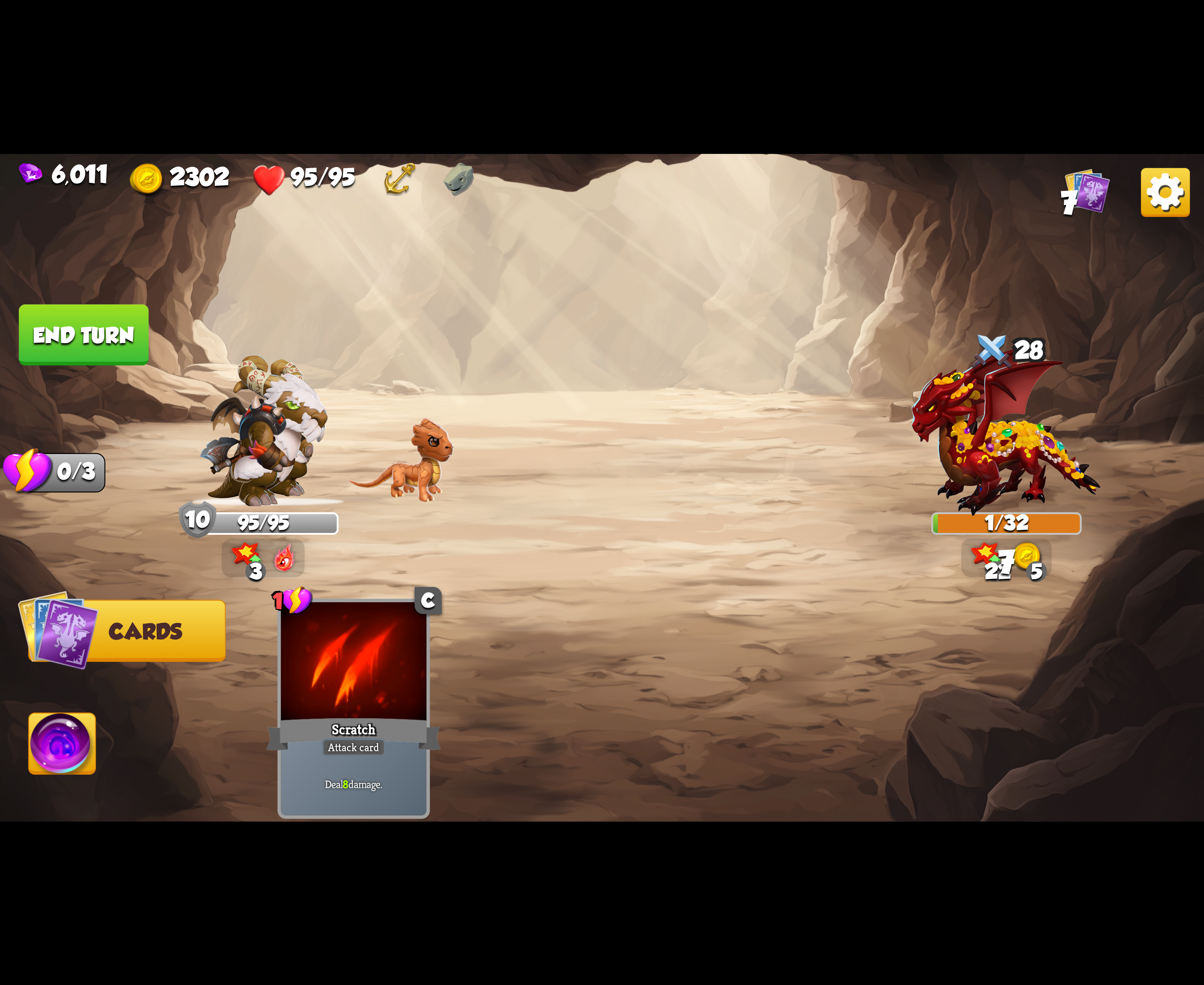
click at [65, 726] on img at bounding box center [63, 748] width 67 height 68
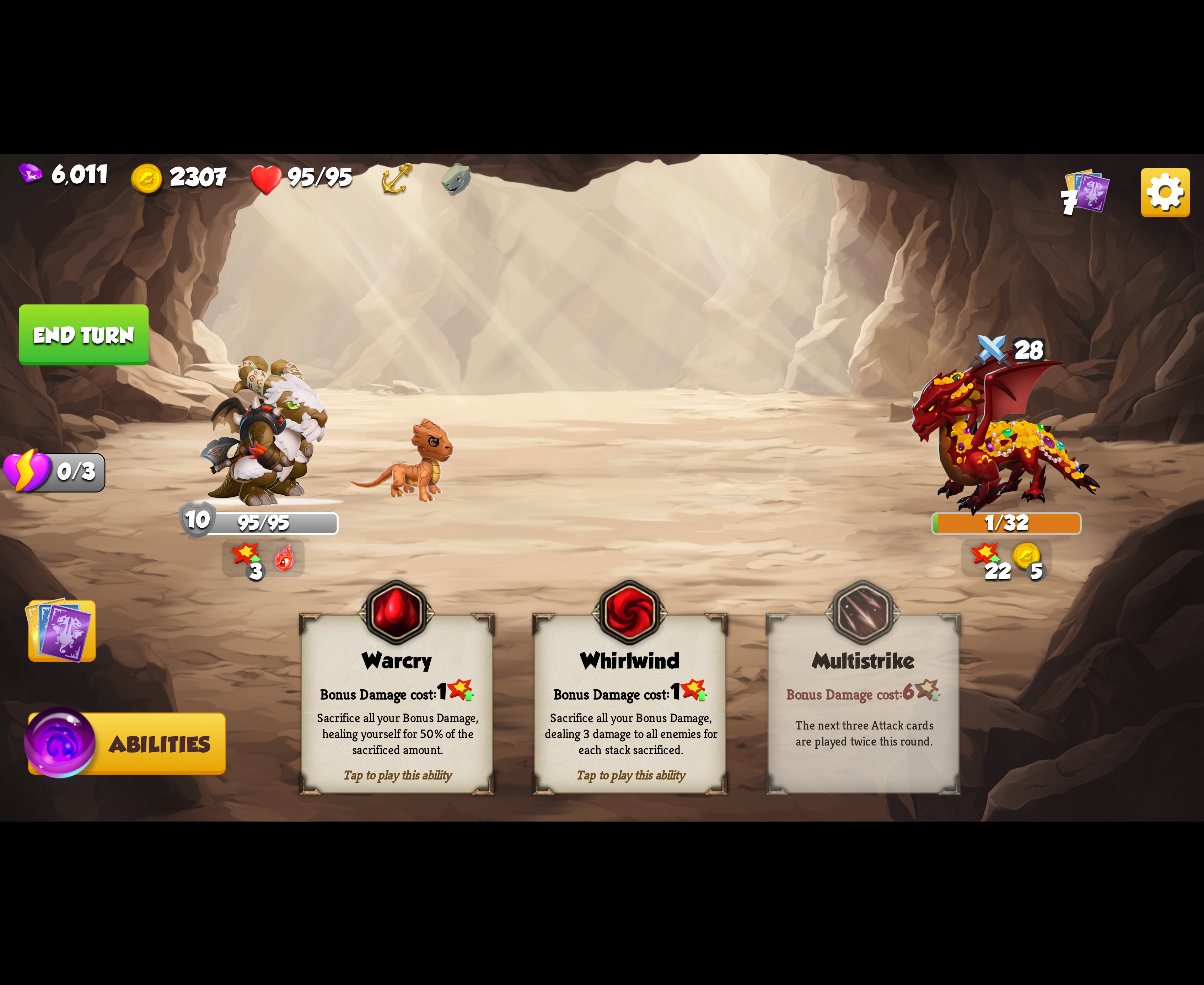
click at [97, 344] on button "End turn" at bounding box center [84, 335] width 130 height 61
click at [621, 682] on div "Bonus Damage cost: 1" at bounding box center [630, 690] width 190 height 27
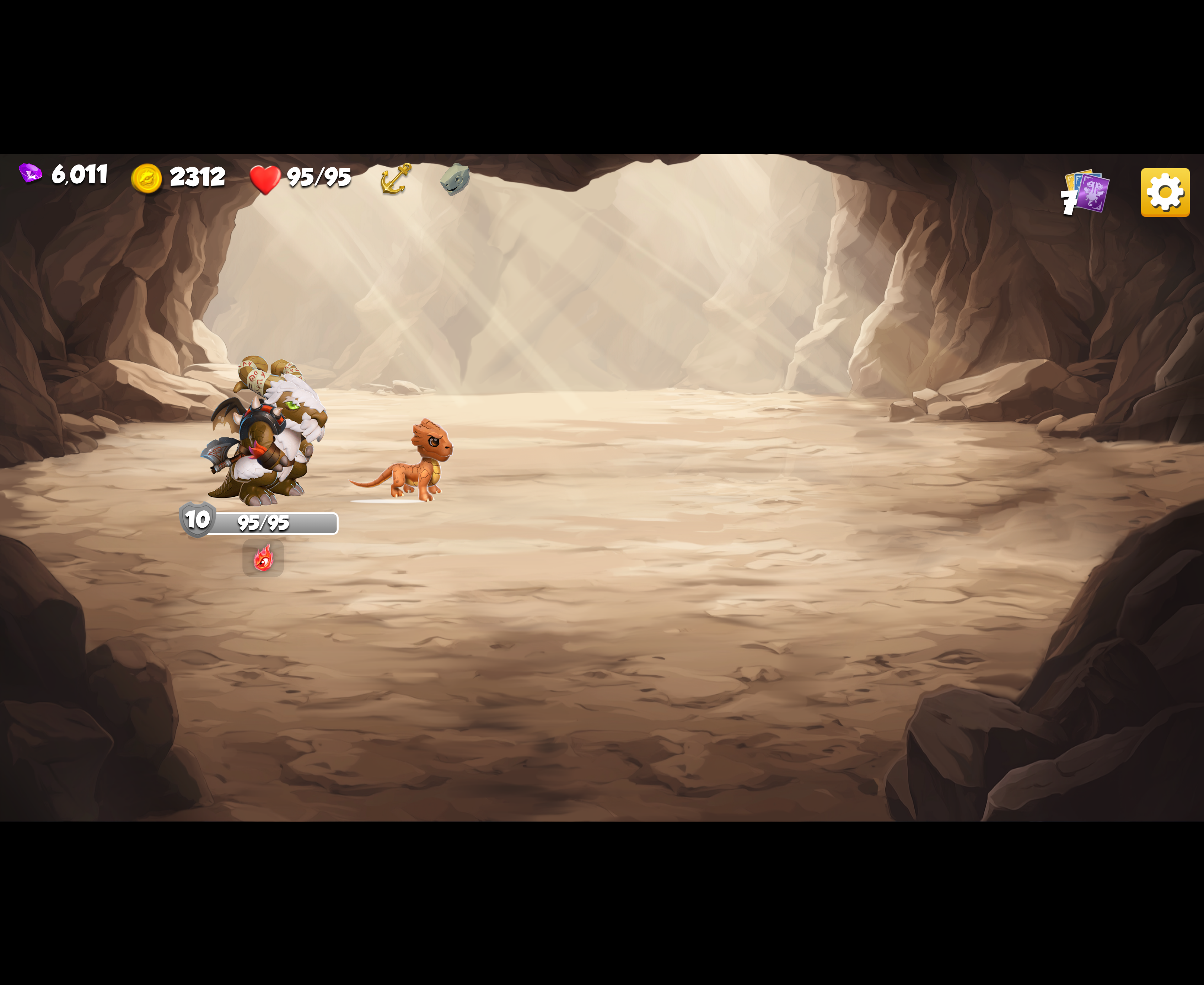
click at [1170, 190] on img at bounding box center [1165, 192] width 49 height 49
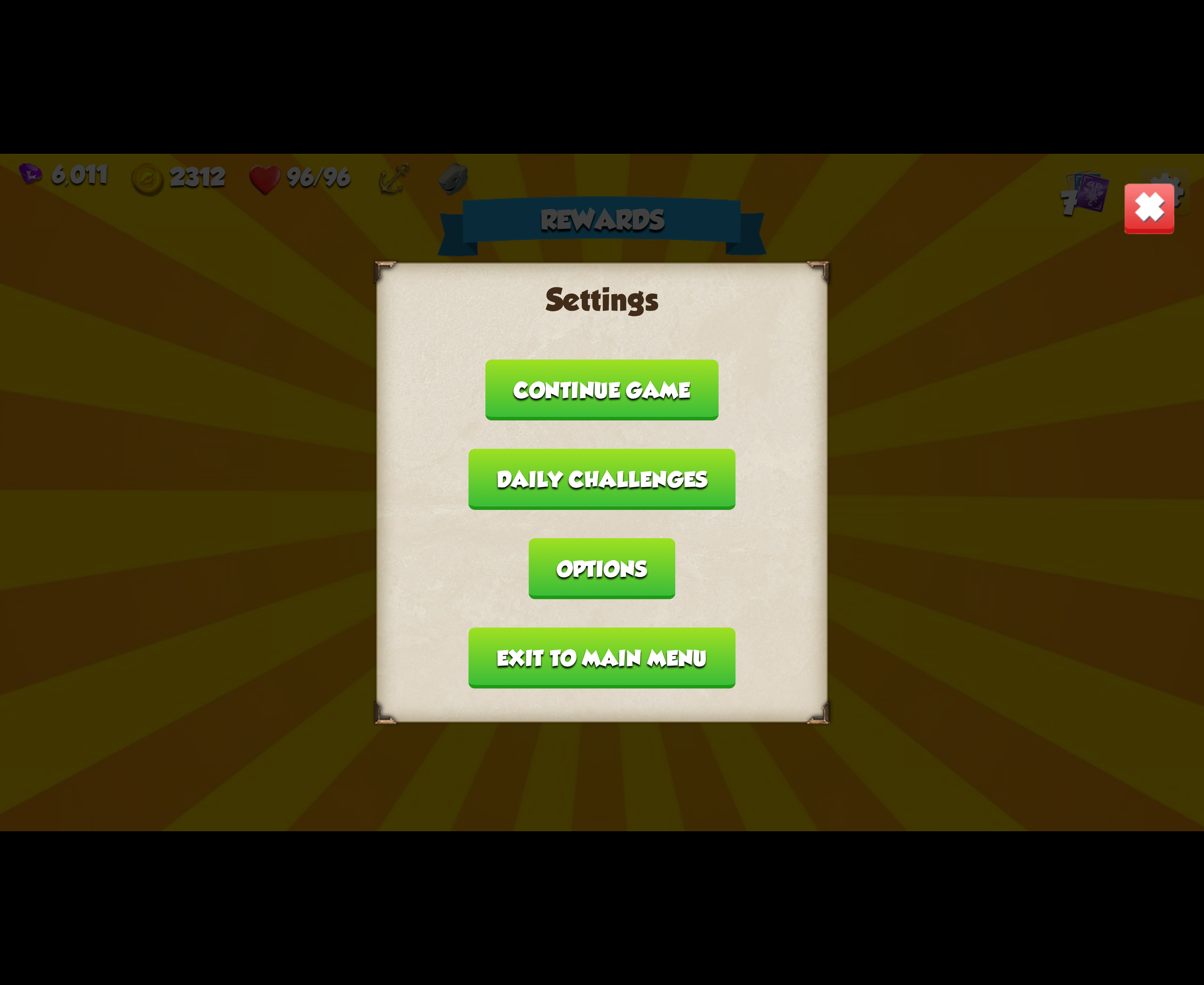
click at [675, 538] on button "Options" at bounding box center [602, 568] width 146 height 61
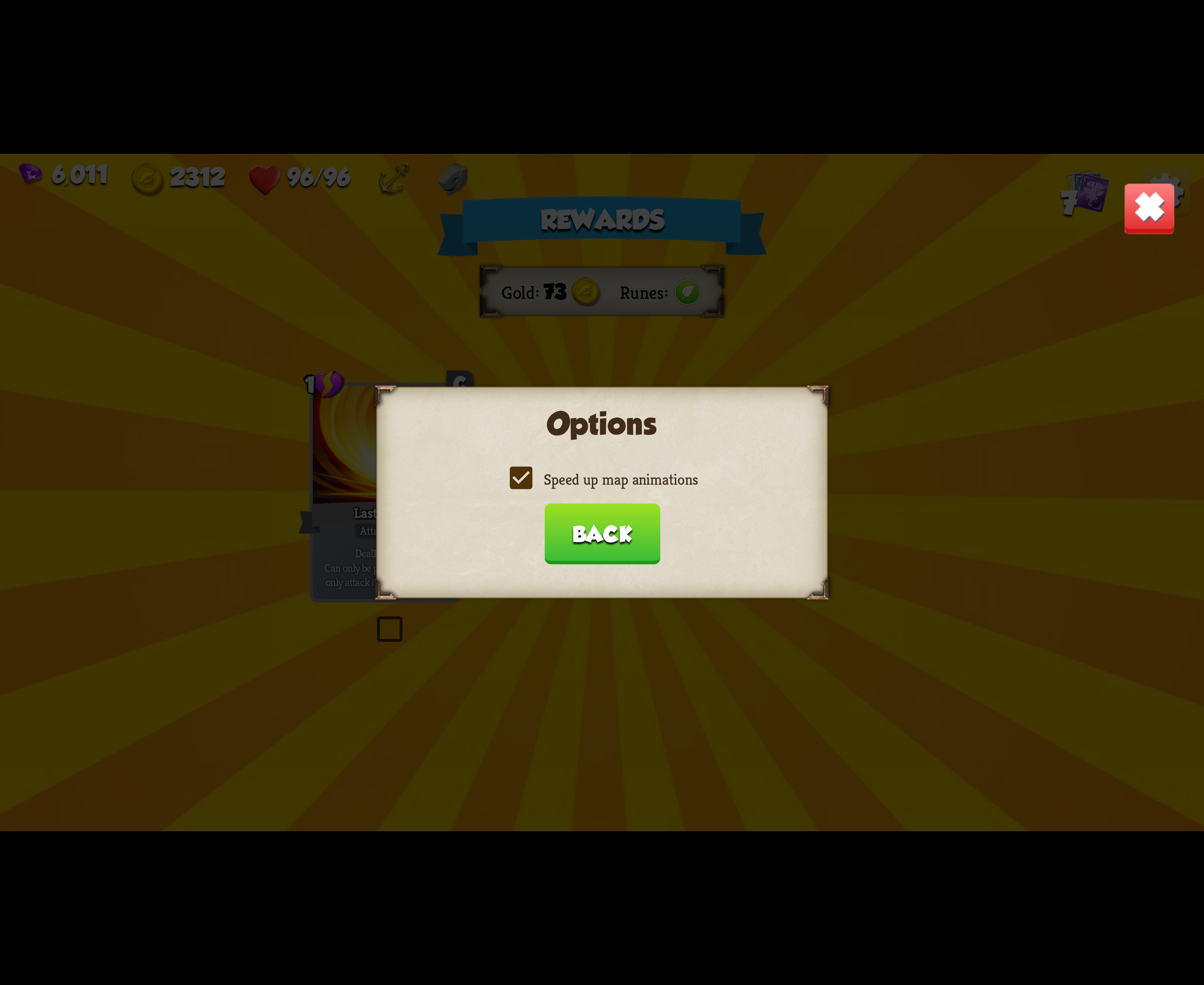
click at [512, 476] on label "Speed up map animations" at bounding box center [602, 479] width 192 height 20
click at [0, 0] on input "Speed up map animations" at bounding box center [0, 0] width 0 height 0
click at [512, 476] on label "Speed up map animations" at bounding box center [602, 479] width 192 height 20
click at [0, 0] on input "Speed up map animations" at bounding box center [0, 0] width 0 height 0
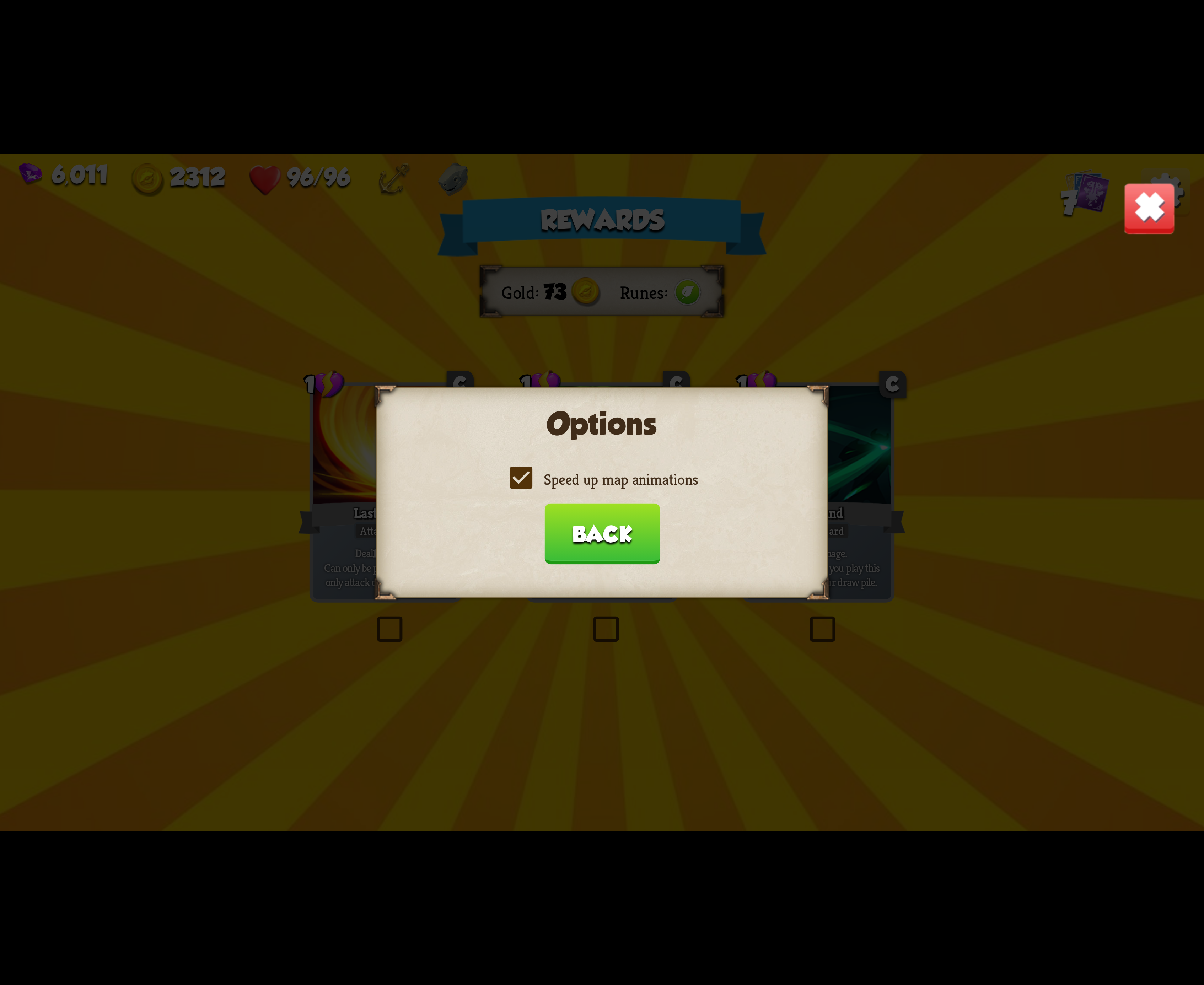
click at [512, 476] on label "Speed up map animations" at bounding box center [602, 479] width 192 height 20
click at [0, 0] on input "Speed up map animations" at bounding box center [0, 0] width 0 height 0
click at [512, 476] on label "Speed up map animations" at bounding box center [602, 479] width 192 height 20
click at [0, 0] on input "Speed up map animations" at bounding box center [0, 0] width 0 height 0
click at [512, 476] on label "Speed up map animations" at bounding box center [602, 479] width 192 height 20
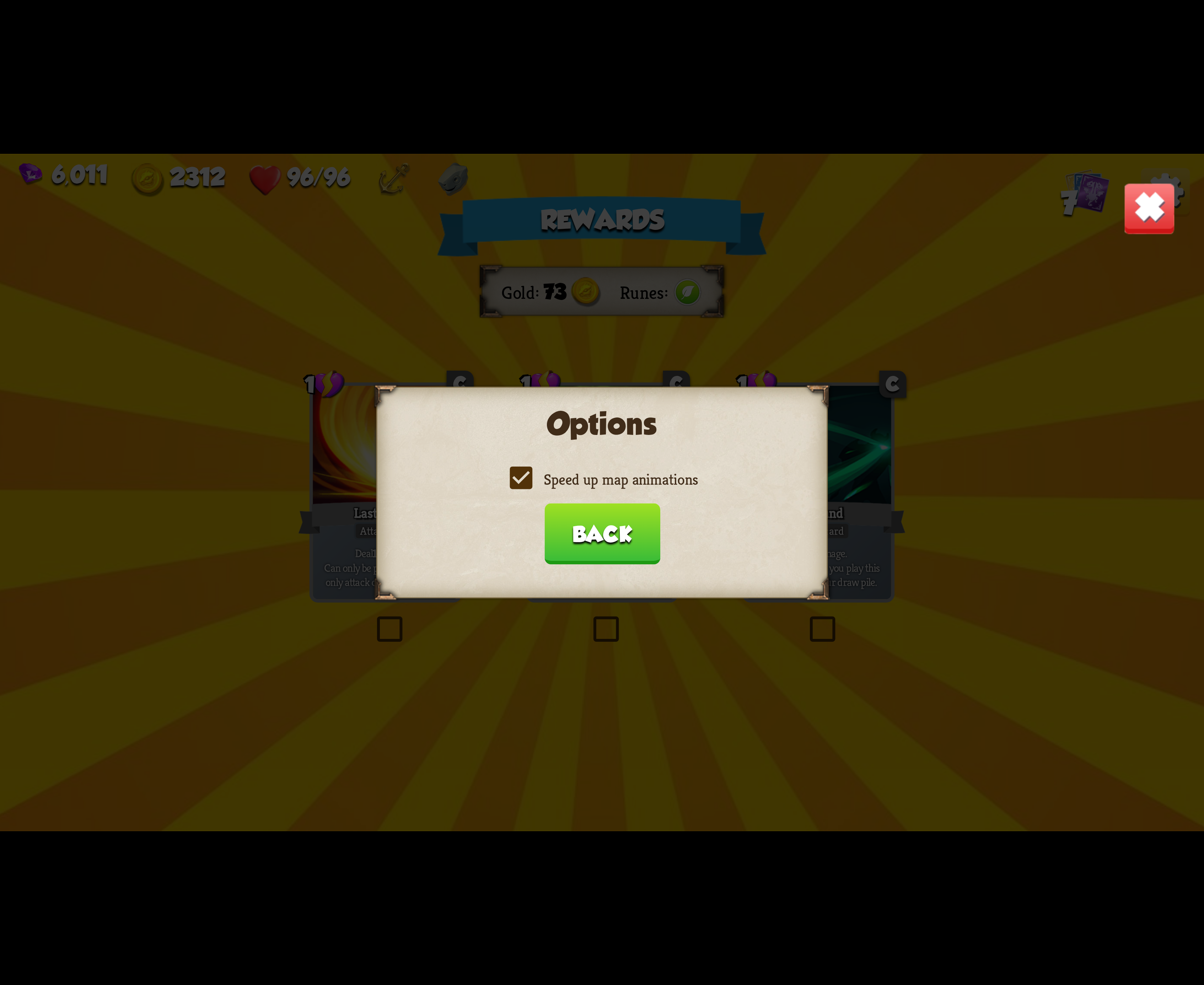
click at [0, 0] on input "Speed up map animations" at bounding box center [0, 0] width 0 height 0
click at [512, 476] on label "Speed up map animations" at bounding box center [602, 479] width 192 height 20
click at [0, 0] on input "Speed up map animations" at bounding box center [0, 0] width 0 height 0
click at [636, 551] on button "Back" at bounding box center [602, 534] width 116 height 61
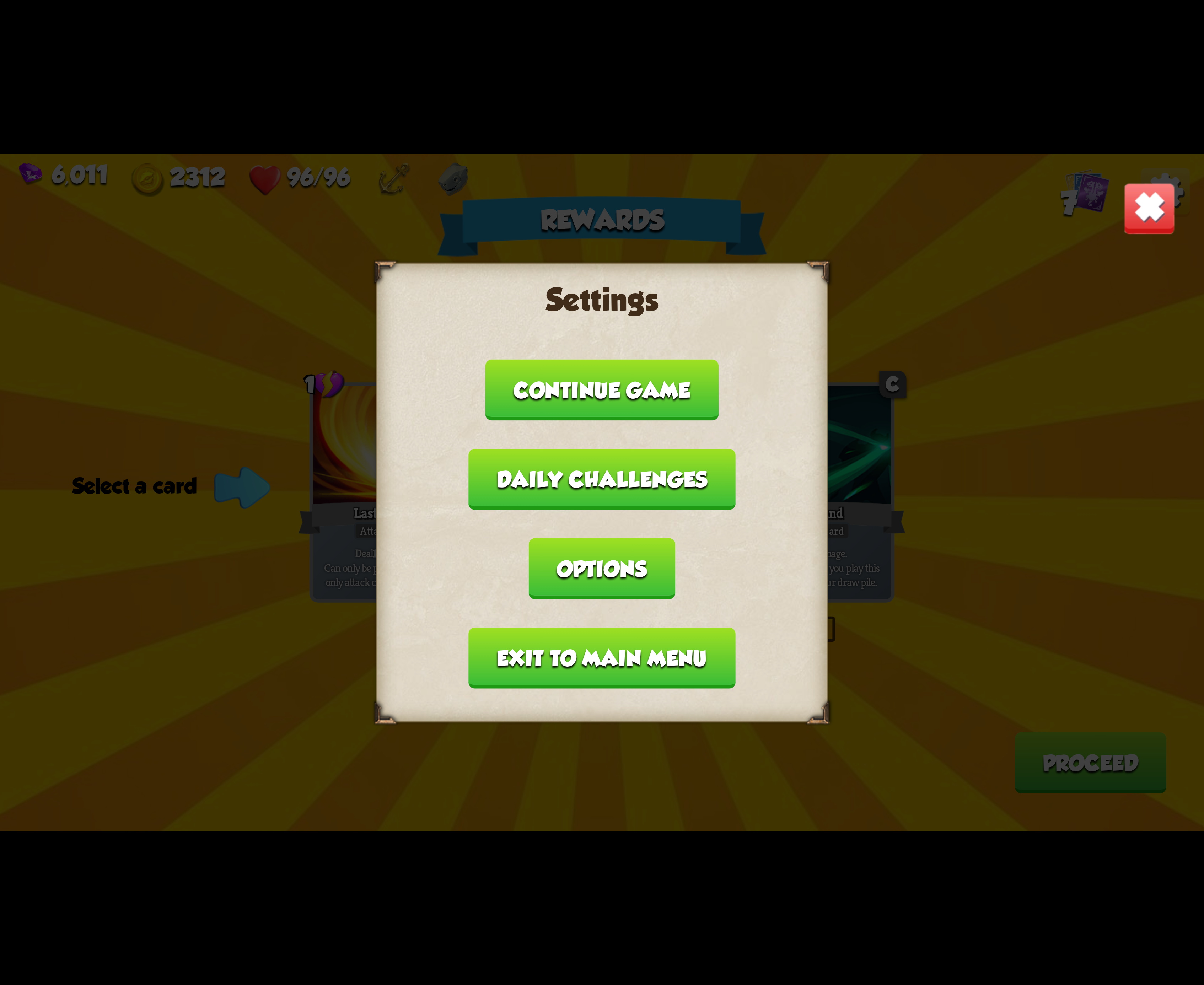
click at [619, 640] on button "Exit to main menu" at bounding box center [602, 658] width 266 height 61
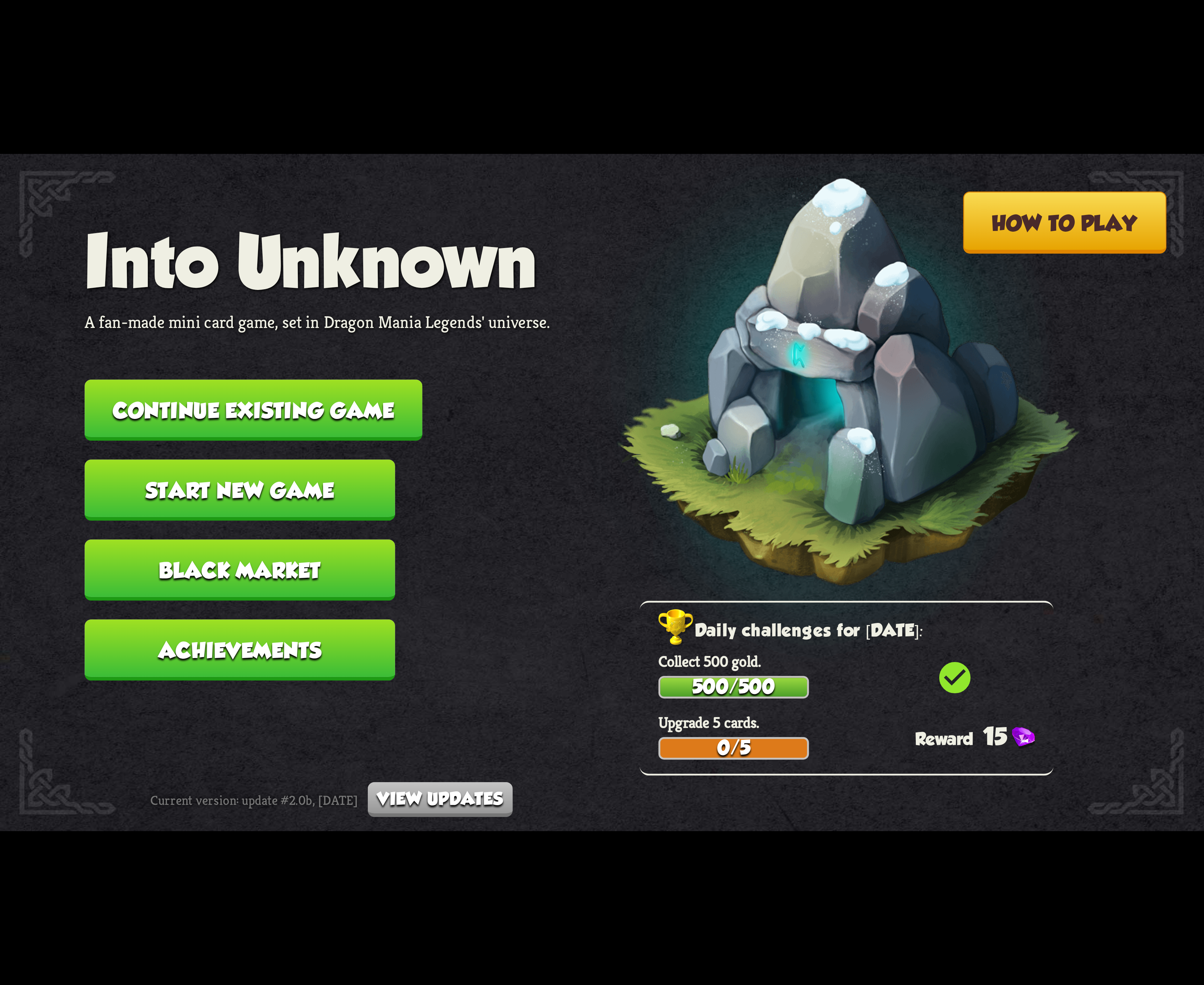
click at [323, 420] on button "Continue existing game" at bounding box center [253, 410] width 338 height 61
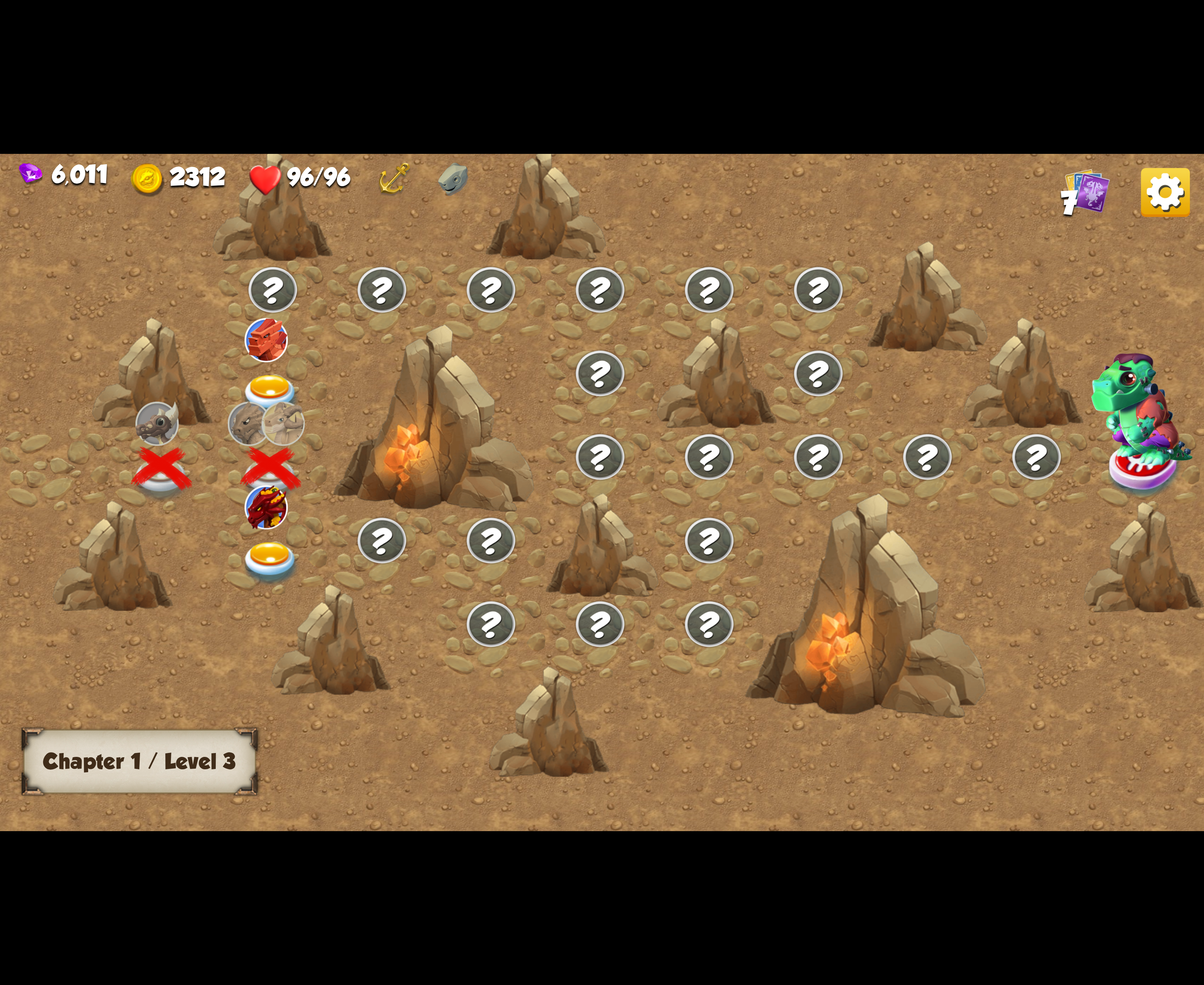
click at [277, 520] on img at bounding box center [266, 507] width 43 height 43
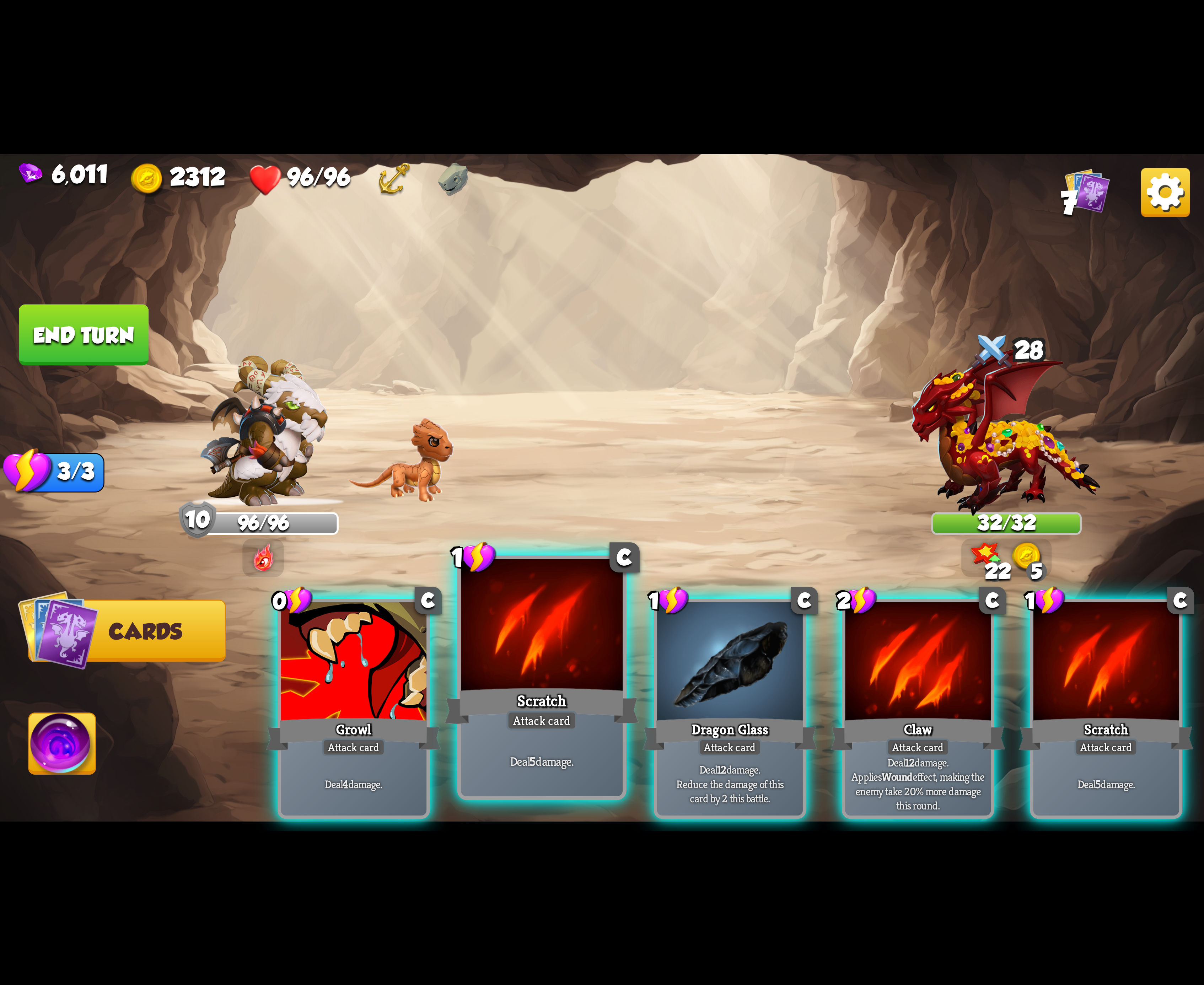
click at [585, 699] on div "Scratch" at bounding box center [541, 706] width 194 height 43
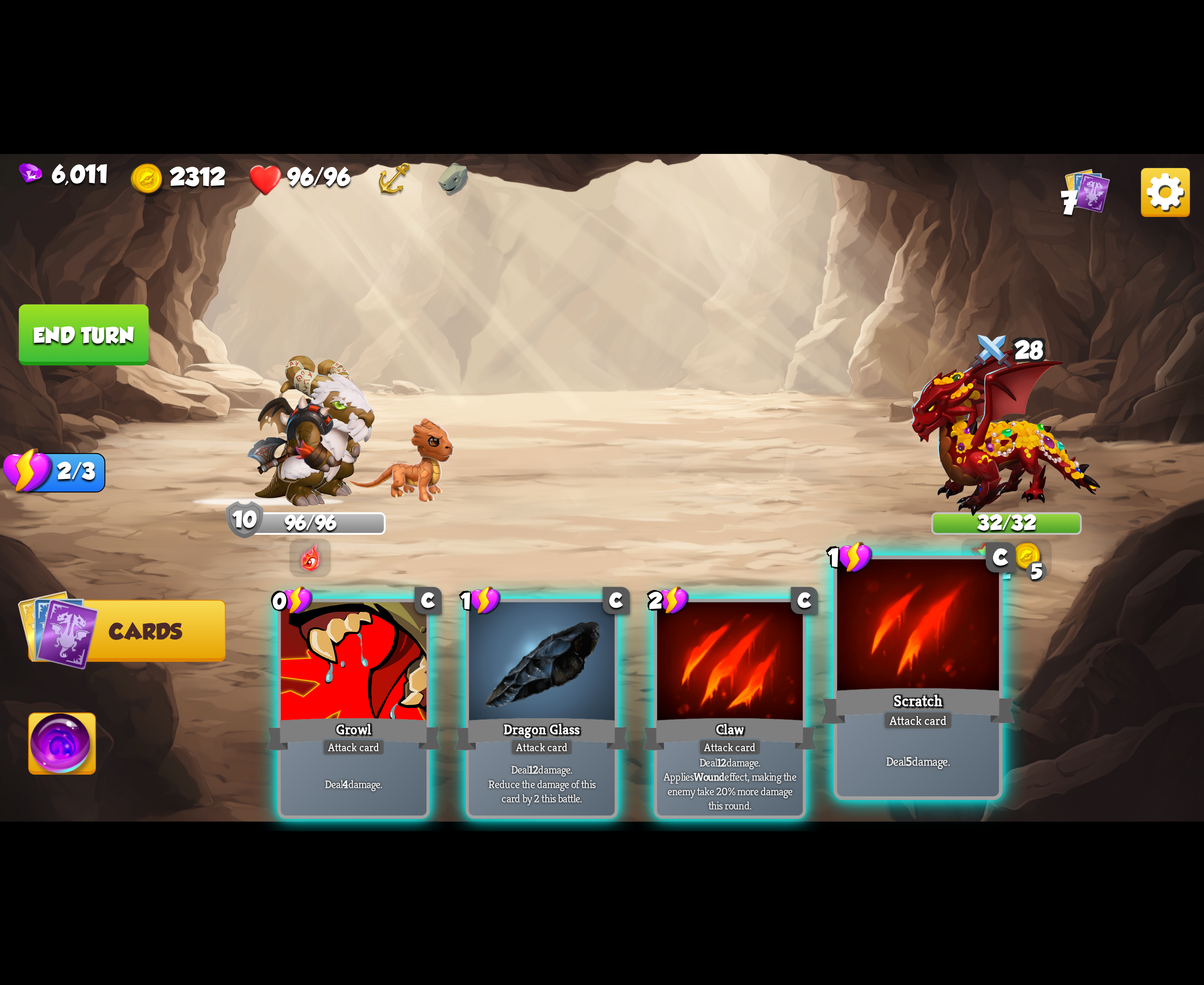
click at [921, 678] on div at bounding box center [918, 627] width 162 height 136
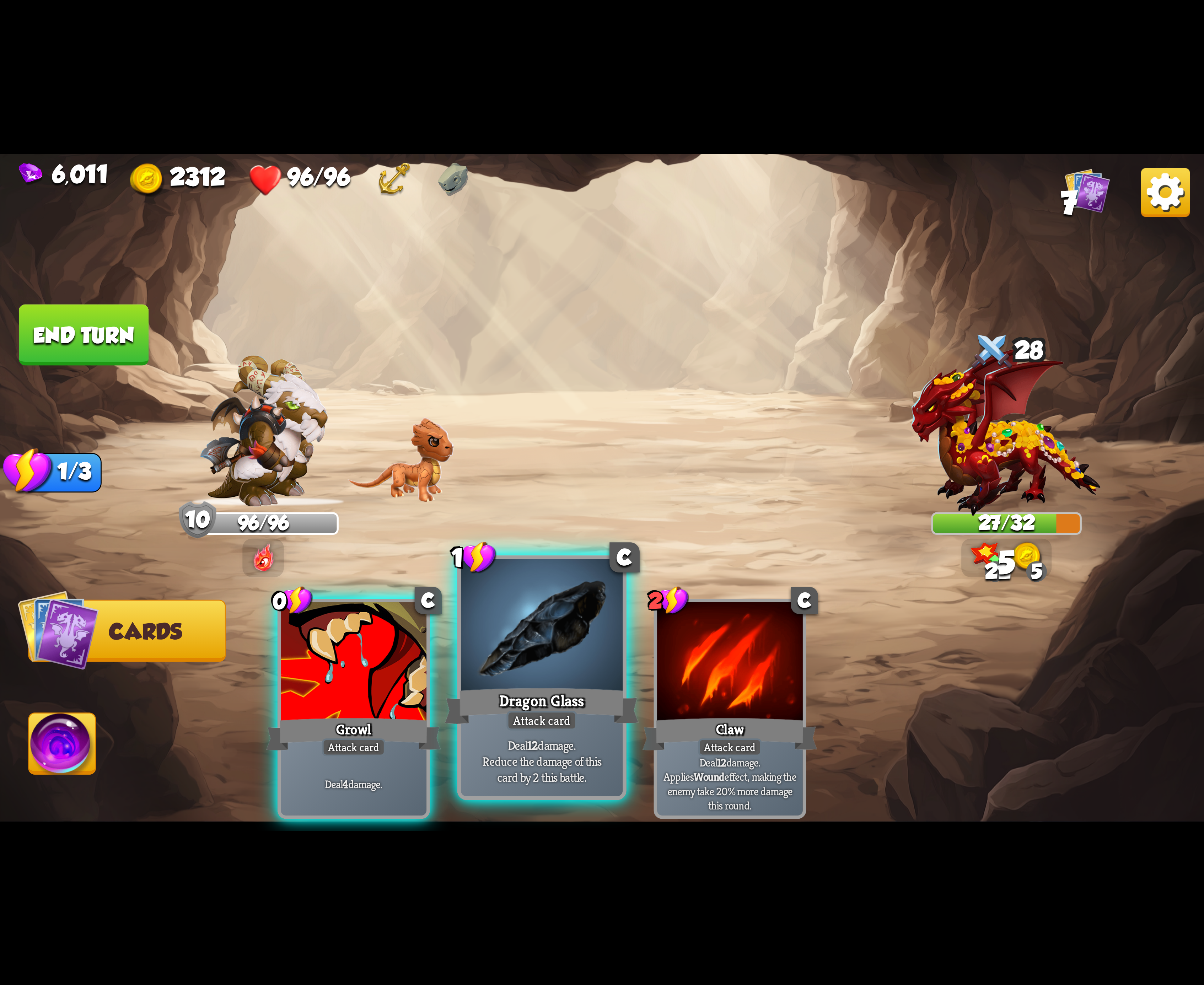
click at [566, 671] on div at bounding box center [541, 627] width 162 height 136
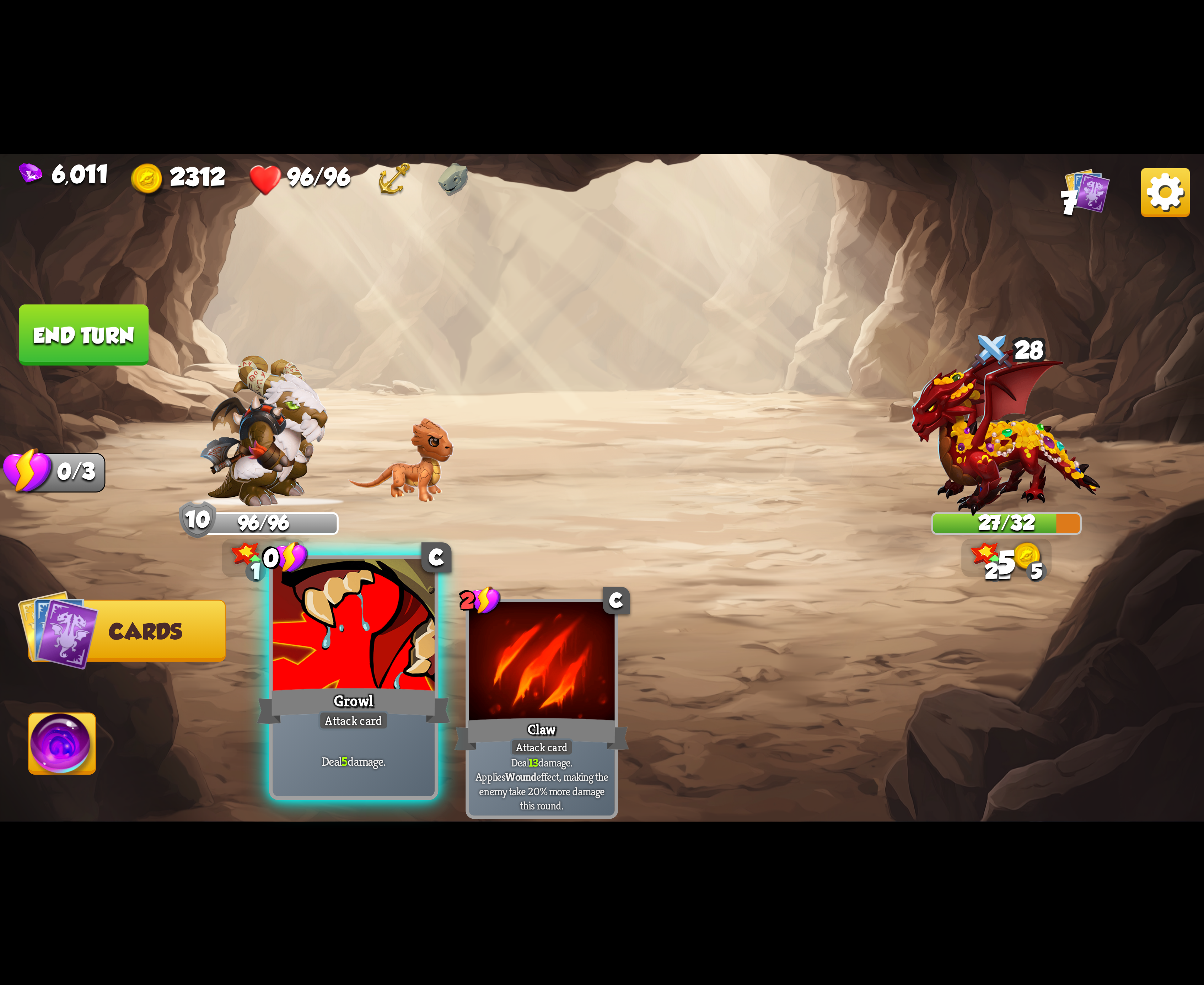
click at [369, 672] on div at bounding box center [353, 627] width 162 height 136
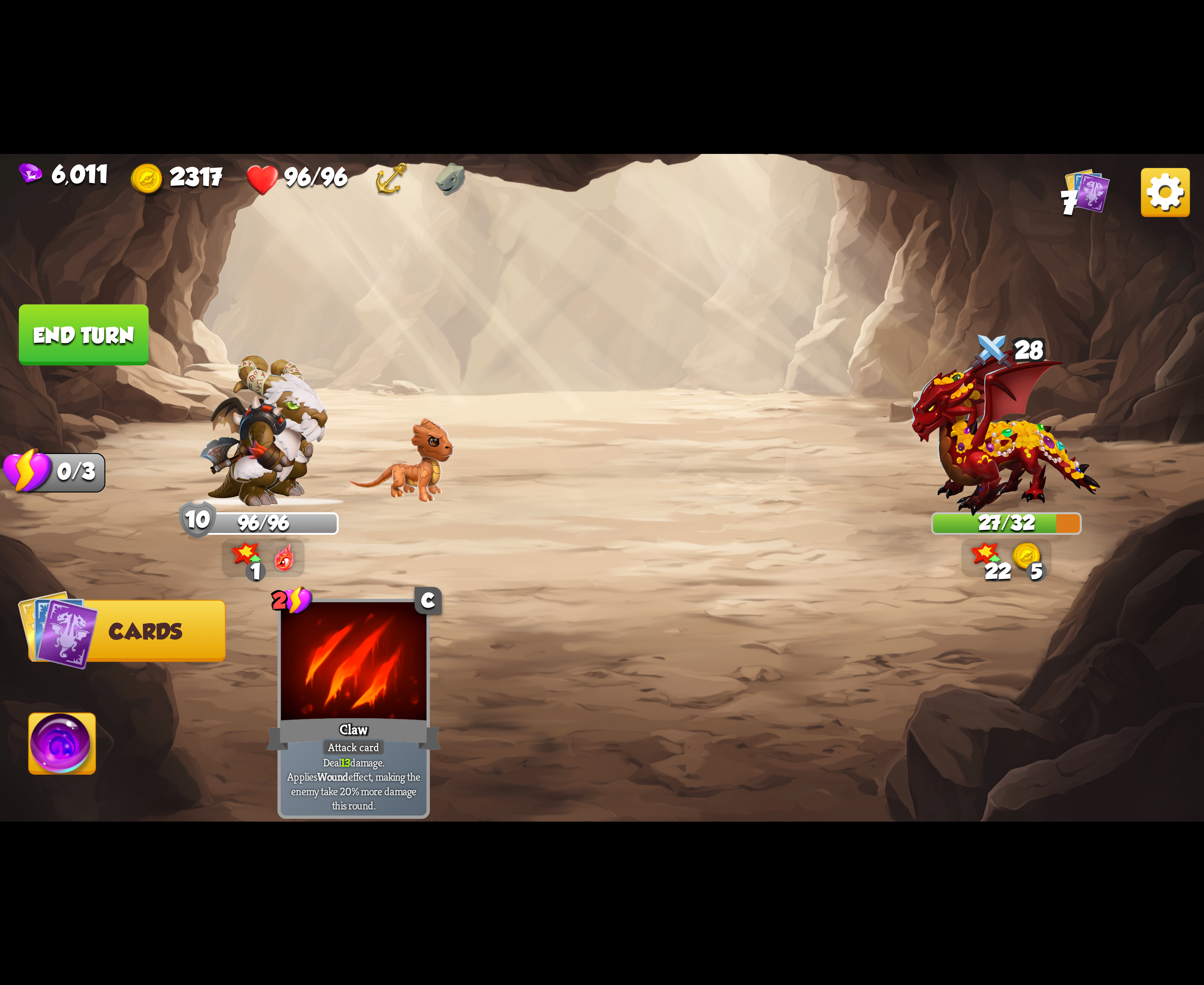
click at [78, 743] on img at bounding box center [63, 748] width 67 height 68
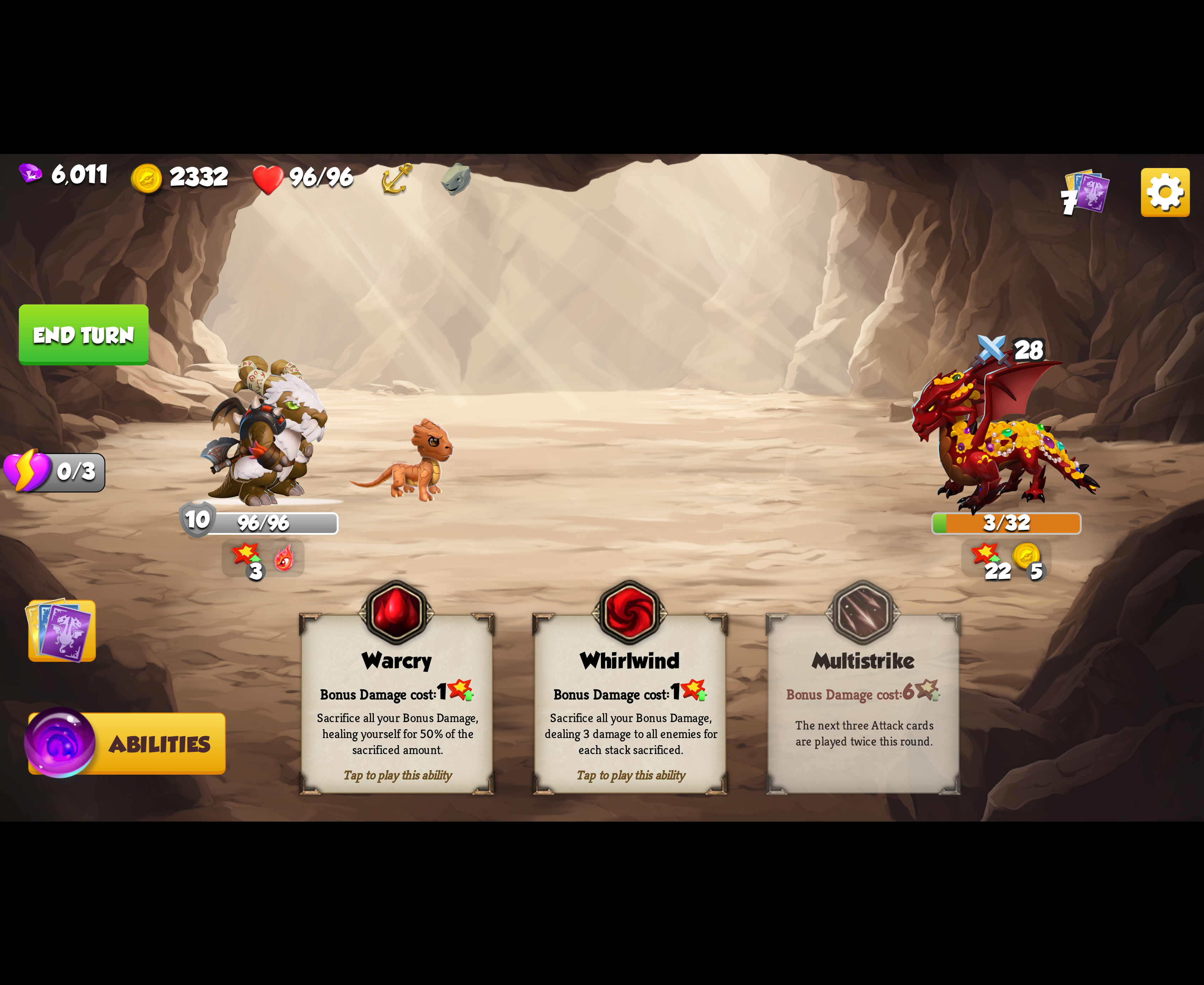
click at [108, 344] on button "End turn" at bounding box center [84, 335] width 130 height 61
click at [640, 665] on div "Whirlwind" at bounding box center [630, 661] width 190 height 25
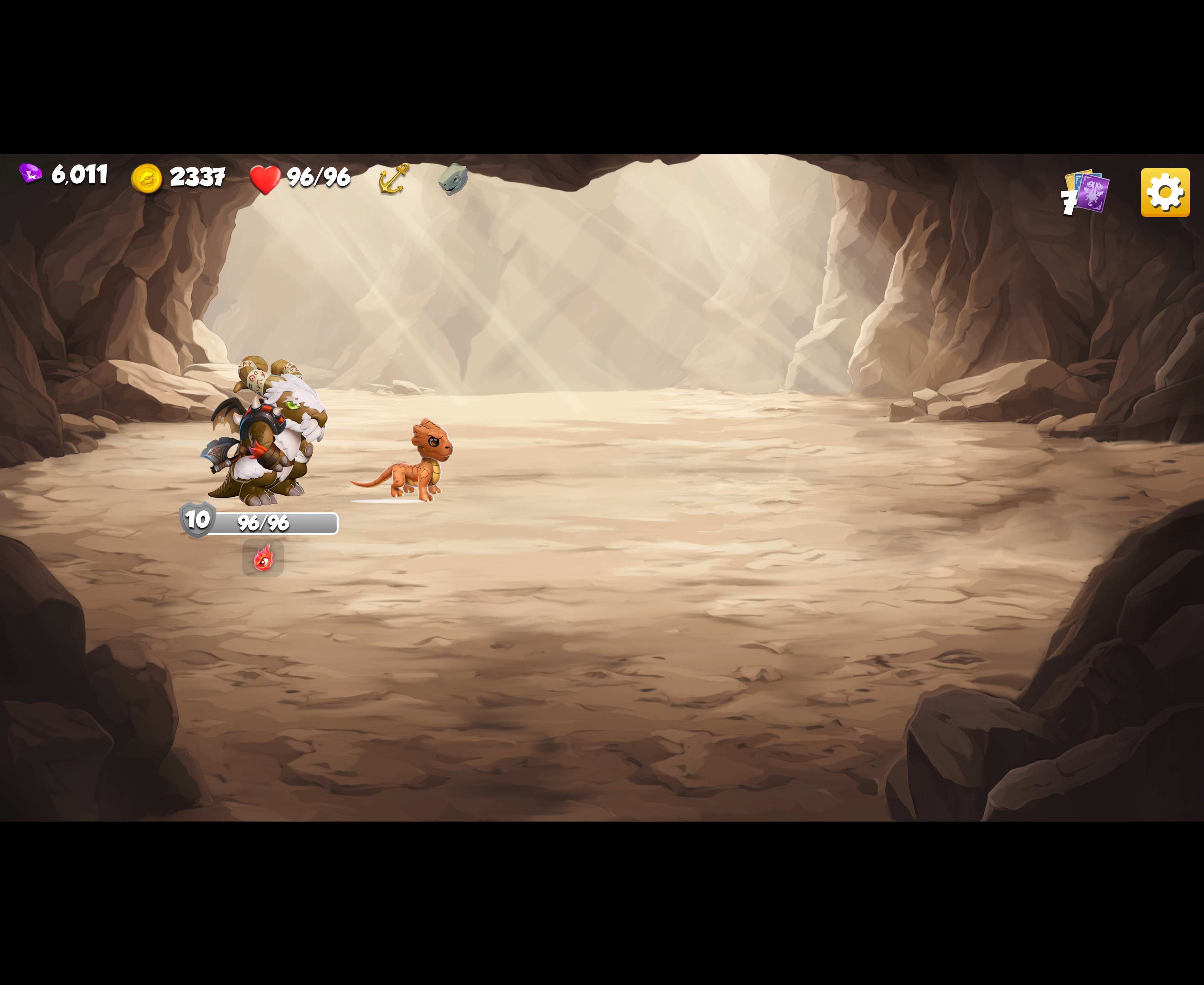
click at [1146, 197] on img at bounding box center [1165, 192] width 49 height 49
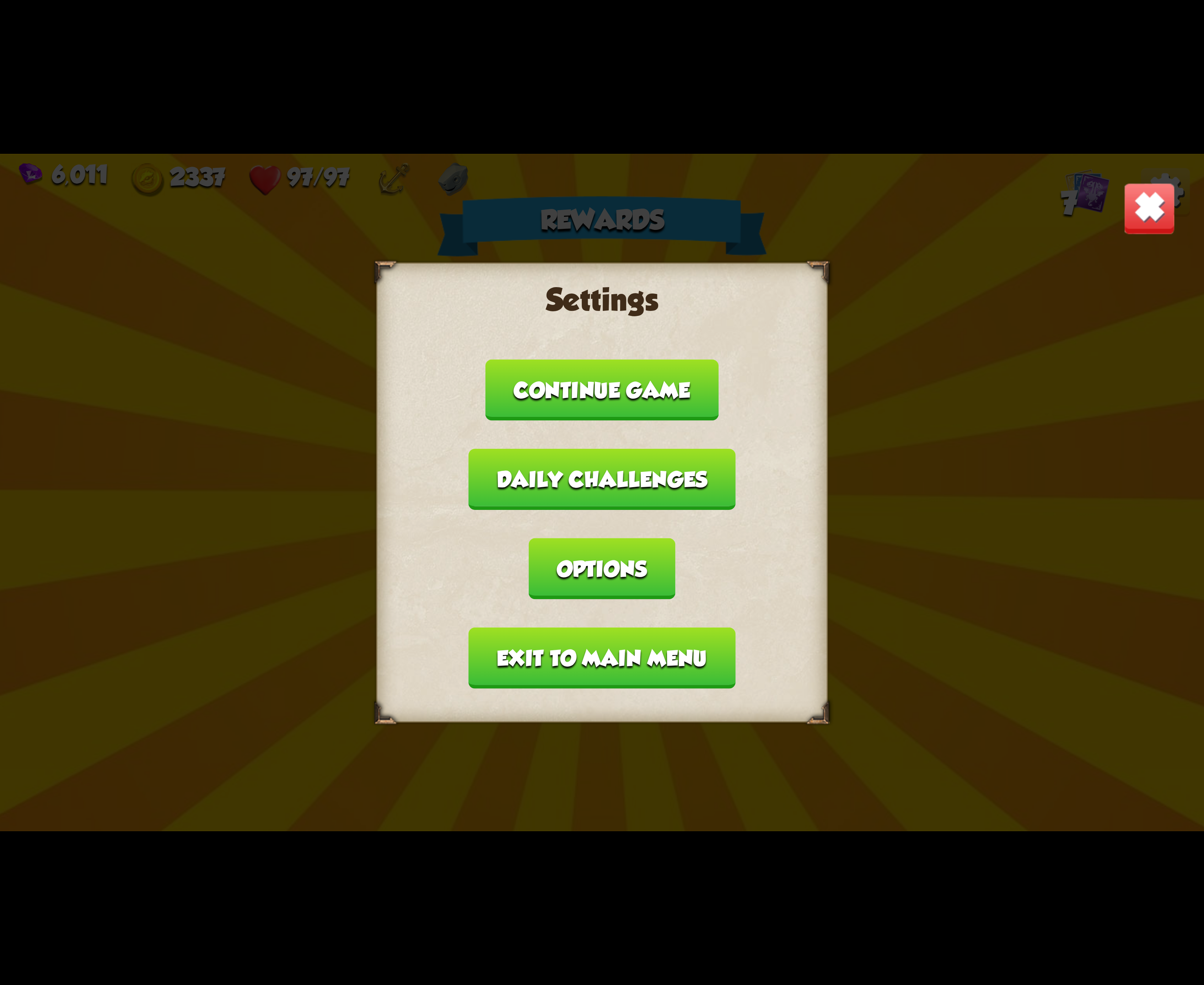
click at [675, 538] on button "Options" at bounding box center [602, 568] width 146 height 61
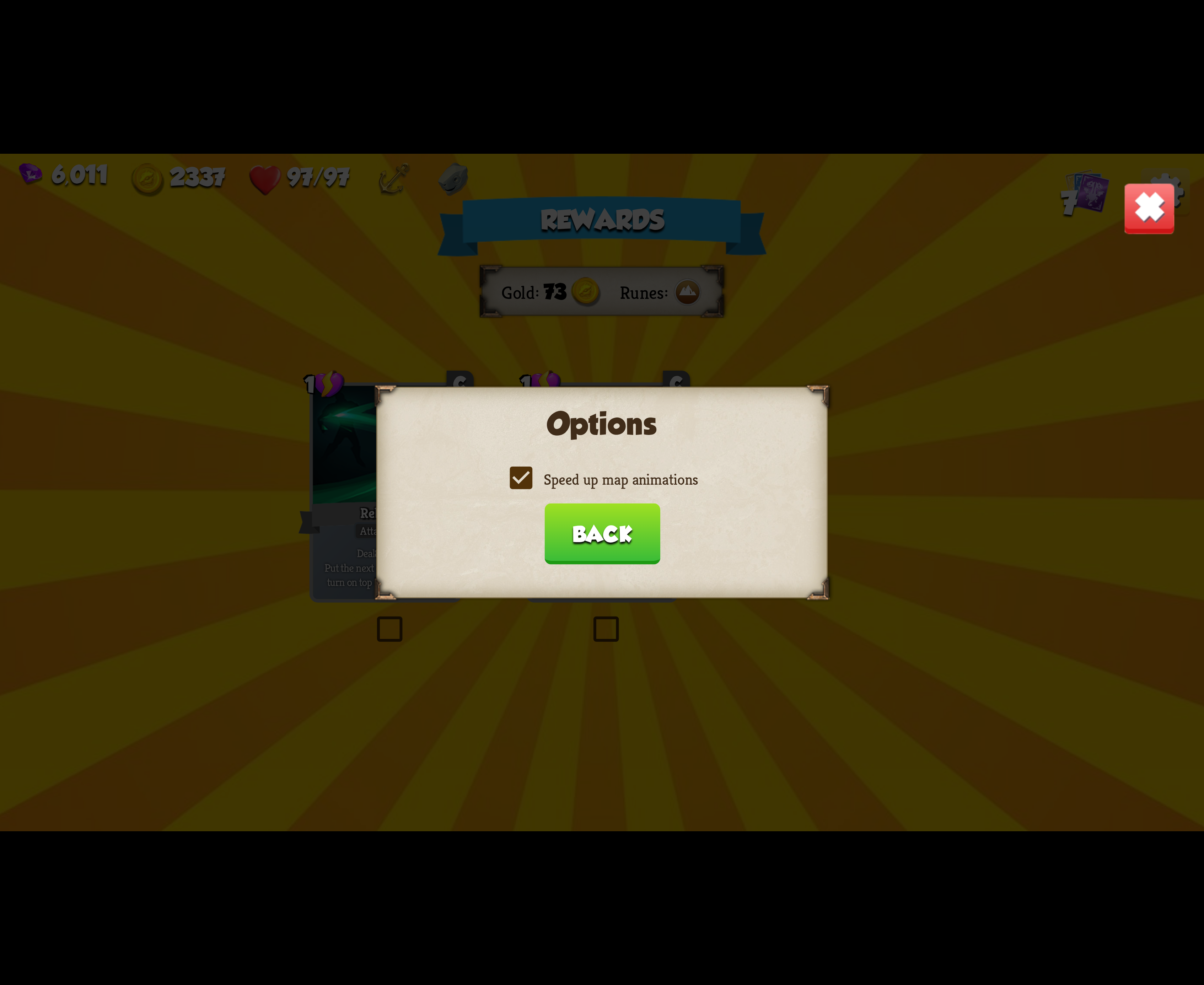
click at [524, 478] on label "Speed up map animations" at bounding box center [602, 479] width 192 height 20
click at [0, 0] on input "Speed up map animations" at bounding box center [0, 0] width 0 height 0
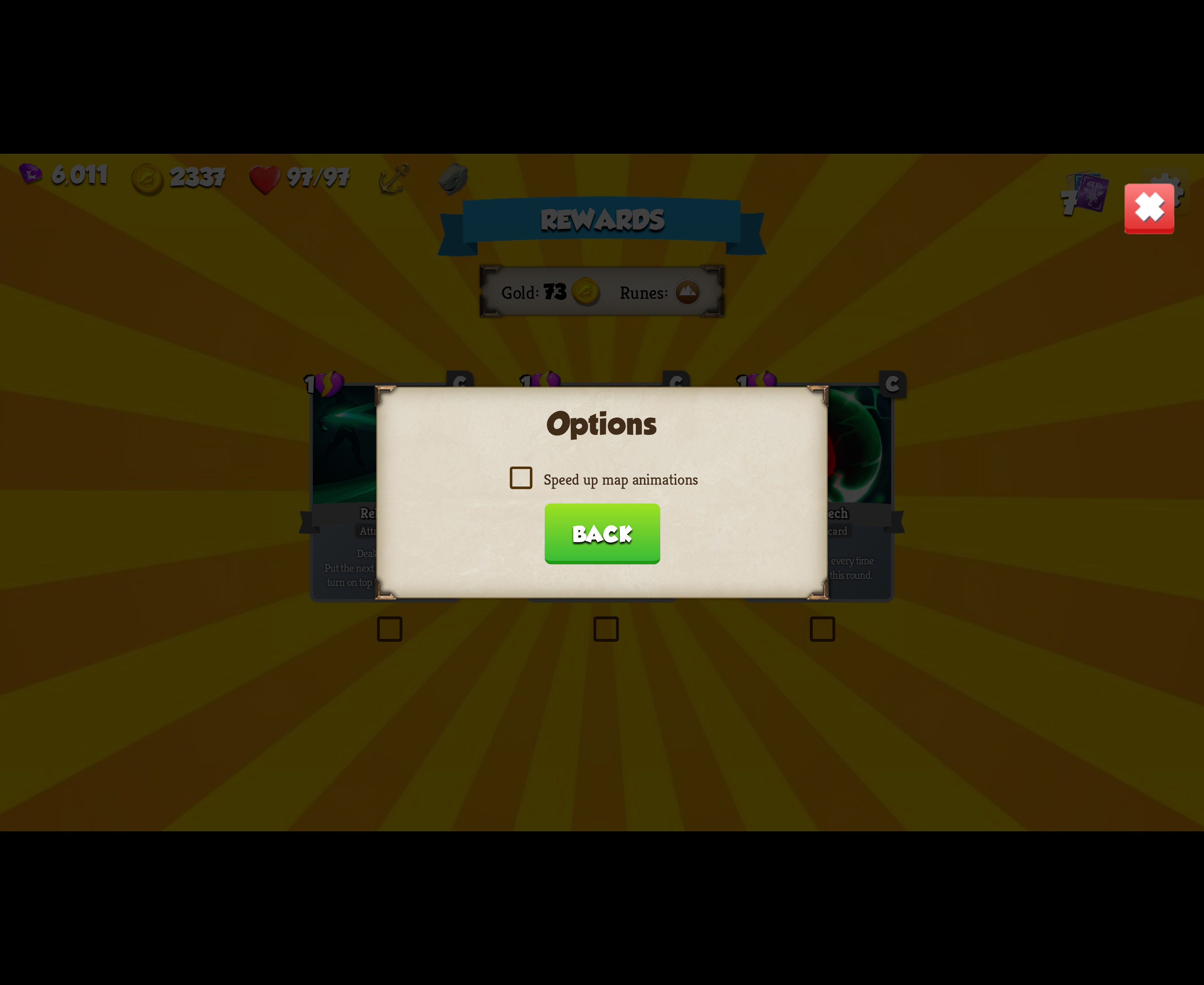
click at [524, 478] on label "Speed up map animations" at bounding box center [602, 479] width 192 height 20
click at [0, 0] on input "Speed up map animations" at bounding box center [0, 0] width 0 height 0
click at [524, 478] on label "Speed up map animations" at bounding box center [602, 479] width 192 height 20
click at [0, 0] on input "Speed up map animations" at bounding box center [0, 0] width 0 height 0
click at [524, 478] on label "Speed up map animations" at bounding box center [602, 479] width 192 height 20
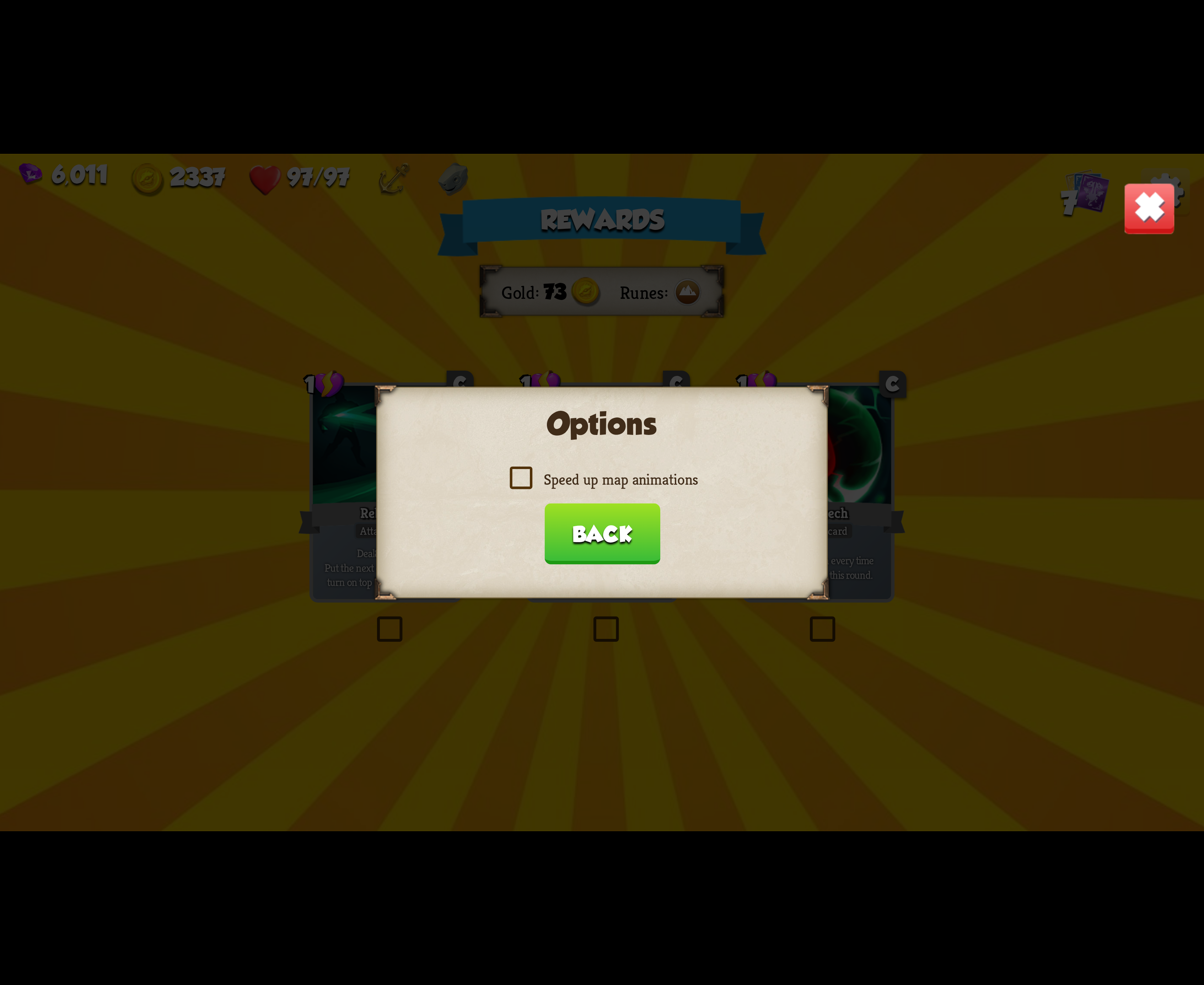
click at [0, 0] on input "Speed up map animations" at bounding box center [0, 0] width 0 height 0
click at [524, 478] on label "Speed up map animations" at bounding box center [602, 479] width 192 height 20
click at [0, 0] on input "Speed up map animations" at bounding box center [0, 0] width 0 height 0
click at [524, 478] on label "Speed up map animations" at bounding box center [602, 479] width 192 height 20
click at [0, 0] on input "Speed up map animations" at bounding box center [0, 0] width 0 height 0
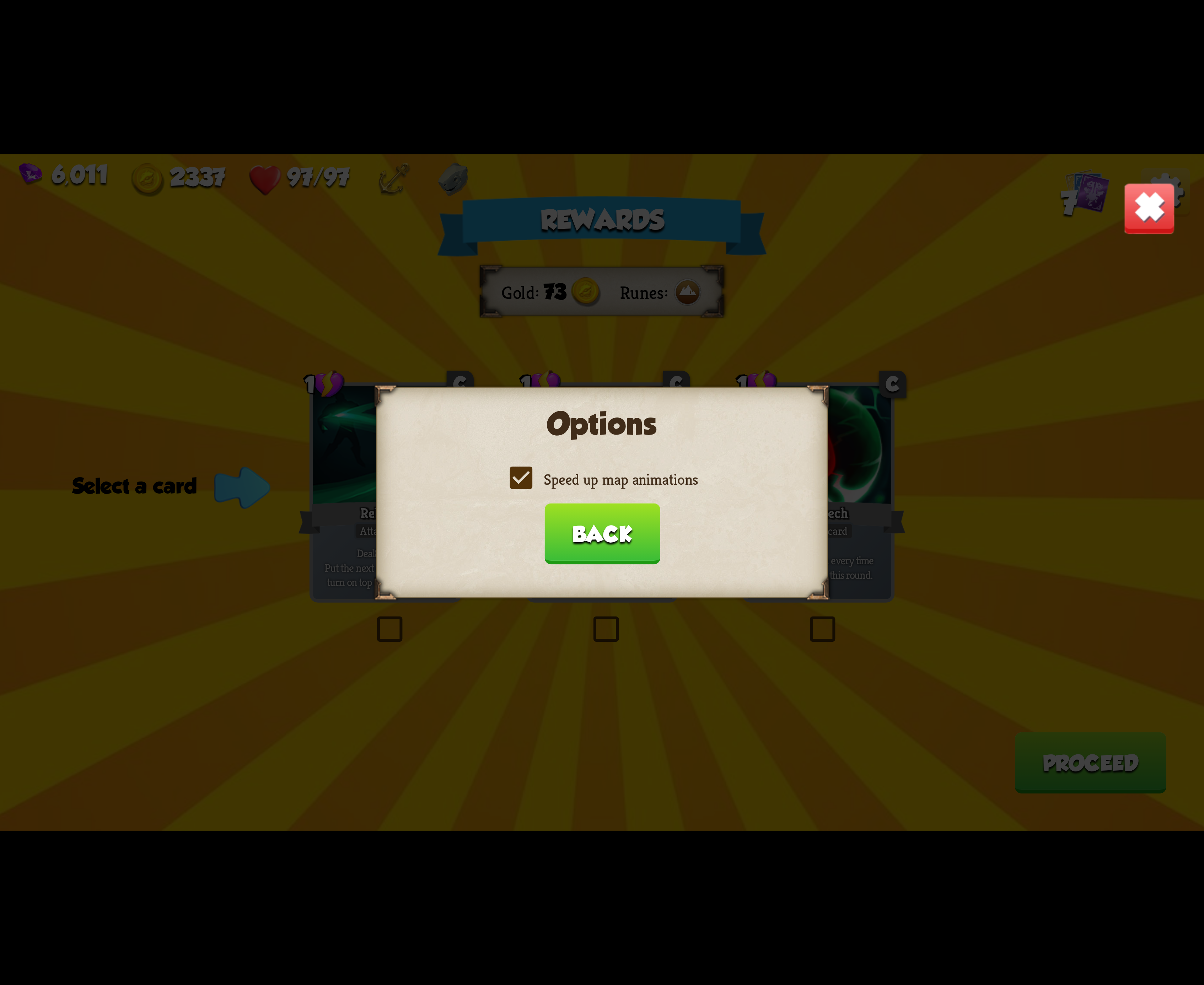
click at [524, 478] on label "Speed up map animations" at bounding box center [602, 479] width 192 height 20
click at [0, 0] on input "Speed up map animations" at bounding box center [0, 0] width 0 height 0
click at [524, 478] on label "Speed up map animations" at bounding box center [602, 479] width 192 height 20
click at [0, 0] on input "Speed up map animations" at bounding box center [0, 0] width 0 height 0
click at [524, 478] on label "Speed up map animations" at bounding box center [602, 479] width 192 height 20
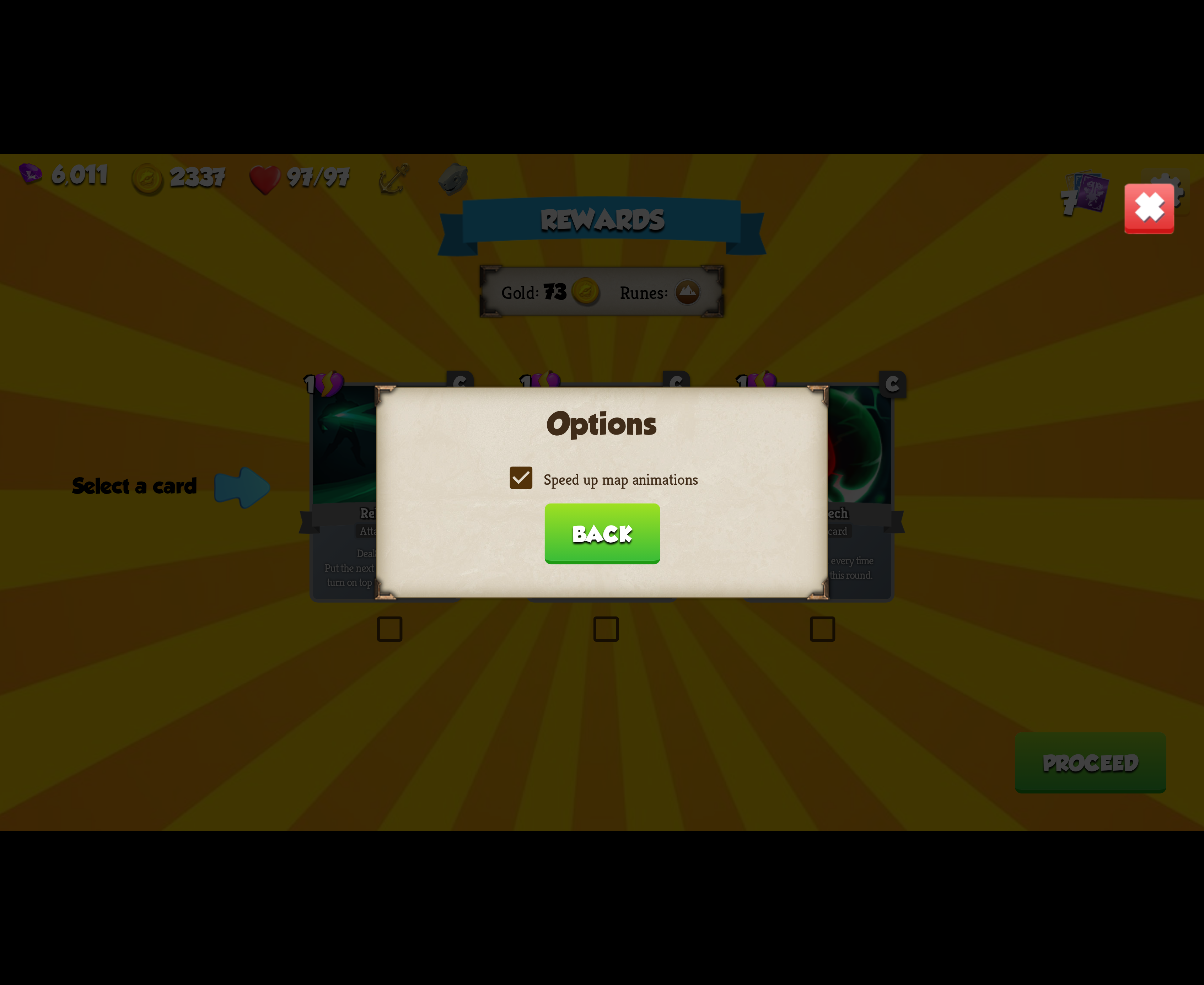
click at [0, 0] on input "Speed up map animations" at bounding box center [0, 0] width 0 height 0
click at [516, 485] on label "Speed up map animations" at bounding box center [602, 479] width 192 height 20
click at [0, 0] on input "Speed up map animations" at bounding box center [0, 0] width 0 height 0
click at [610, 520] on button "Back" at bounding box center [602, 534] width 116 height 61
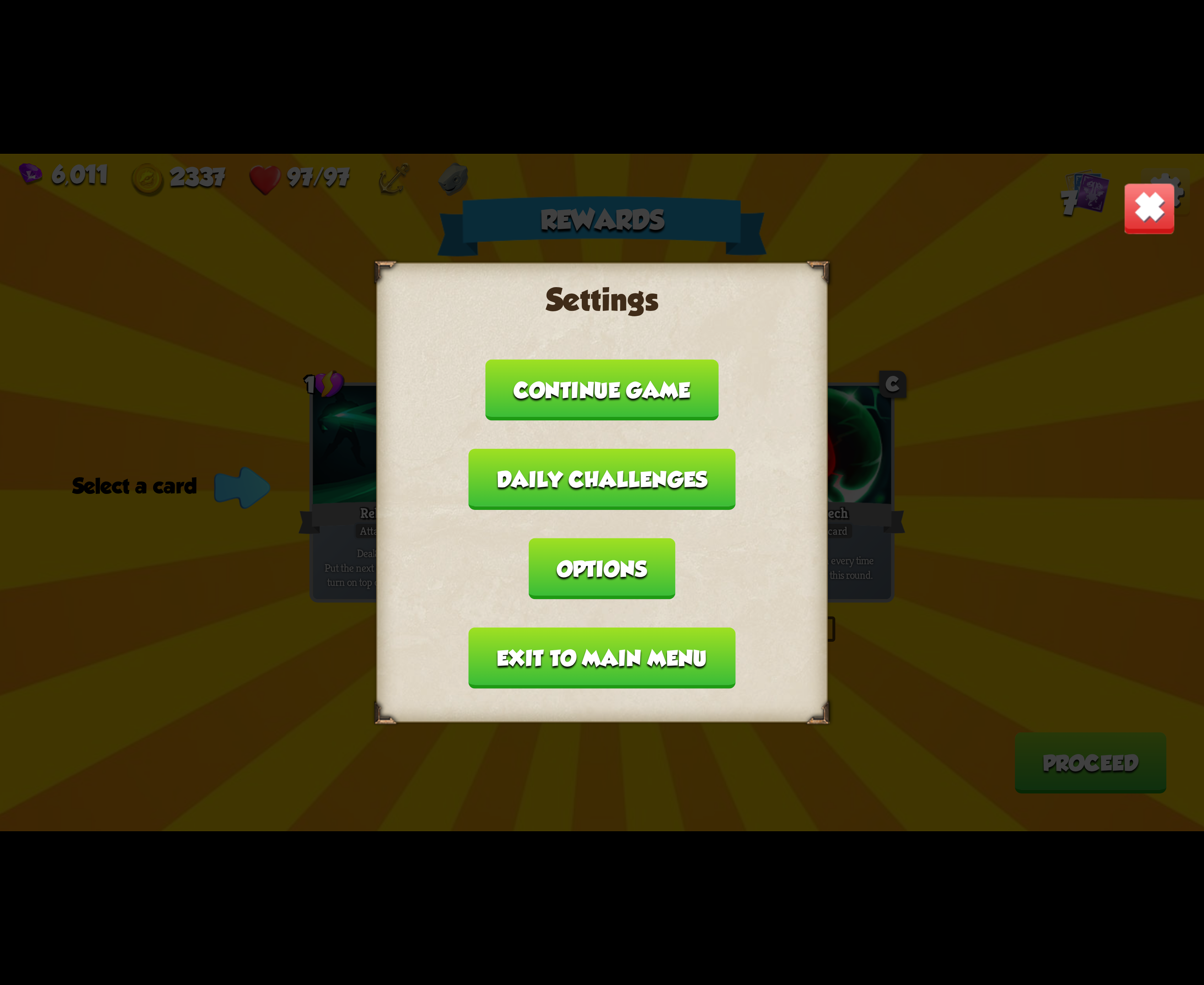
click at [532, 628] on button "Exit to main menu" at bounding box center [602, 658] width 266 height 61
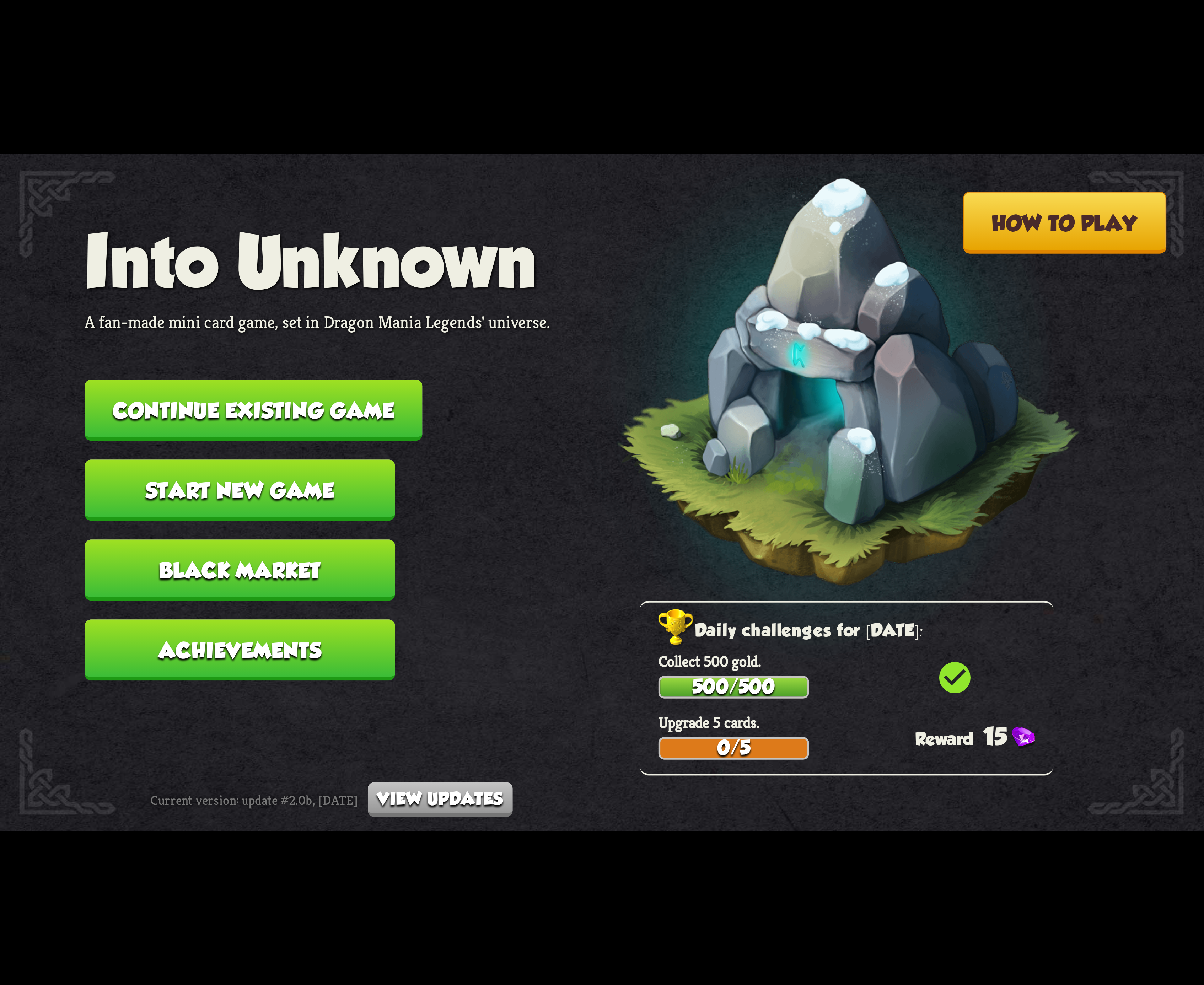
click at [352, 393] on button "Continue existing game" at bounding box center [253, 410] width 338 height 61
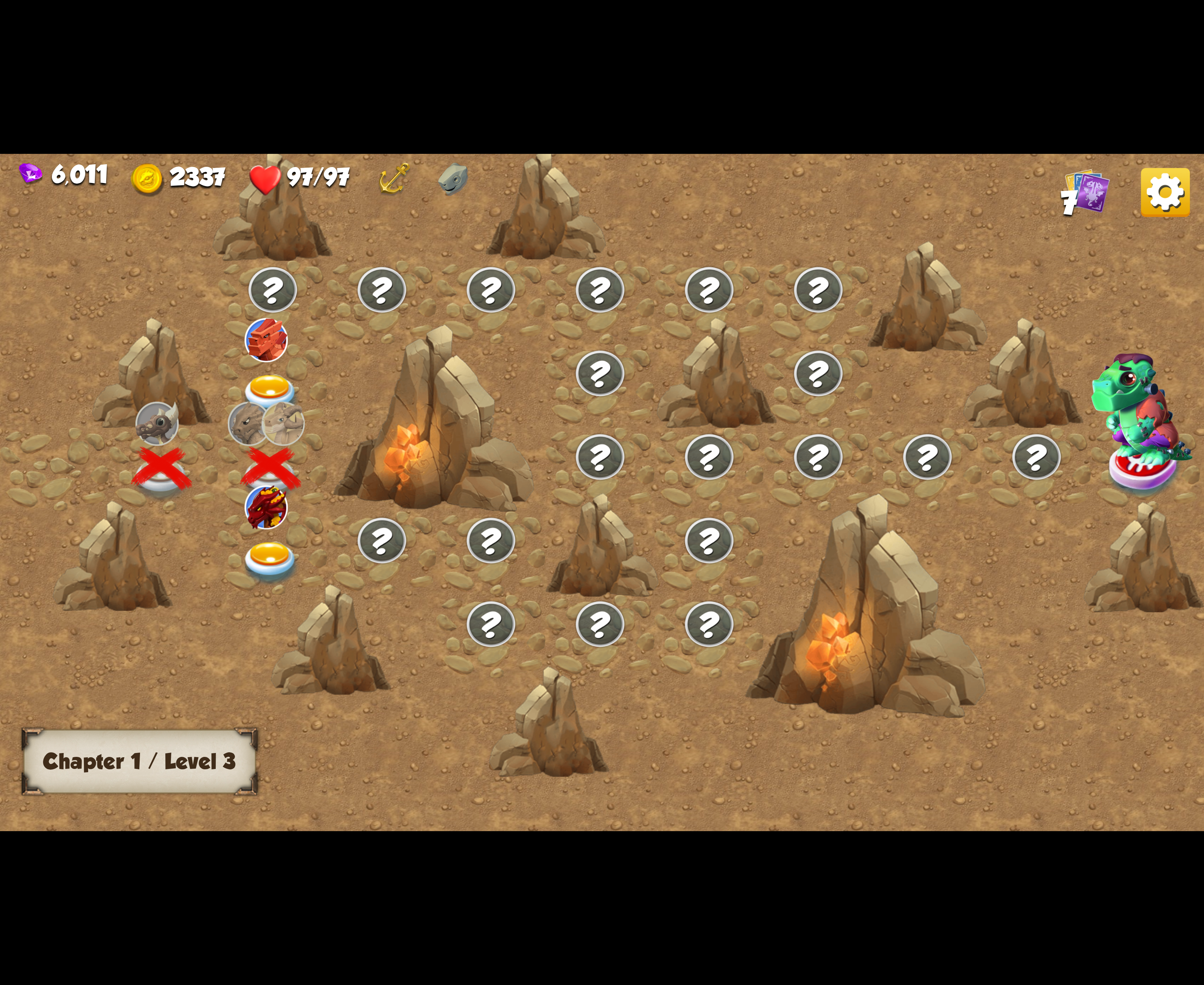
click at [270, 560] on img at bounding box center [271, 564] width 60 height 44
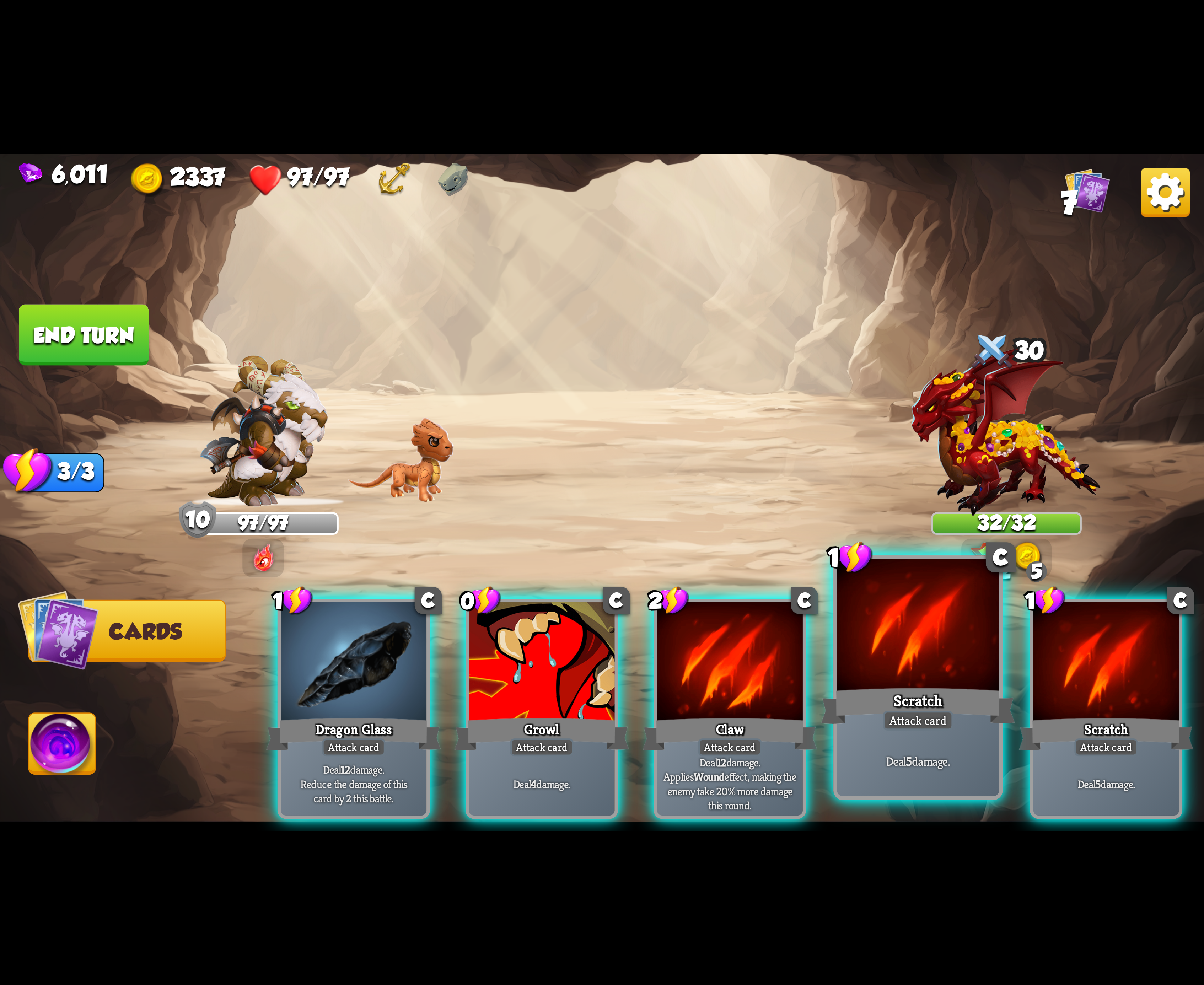
click at [905, 671] on div at bounding box center [918, 627] width 162 height 136
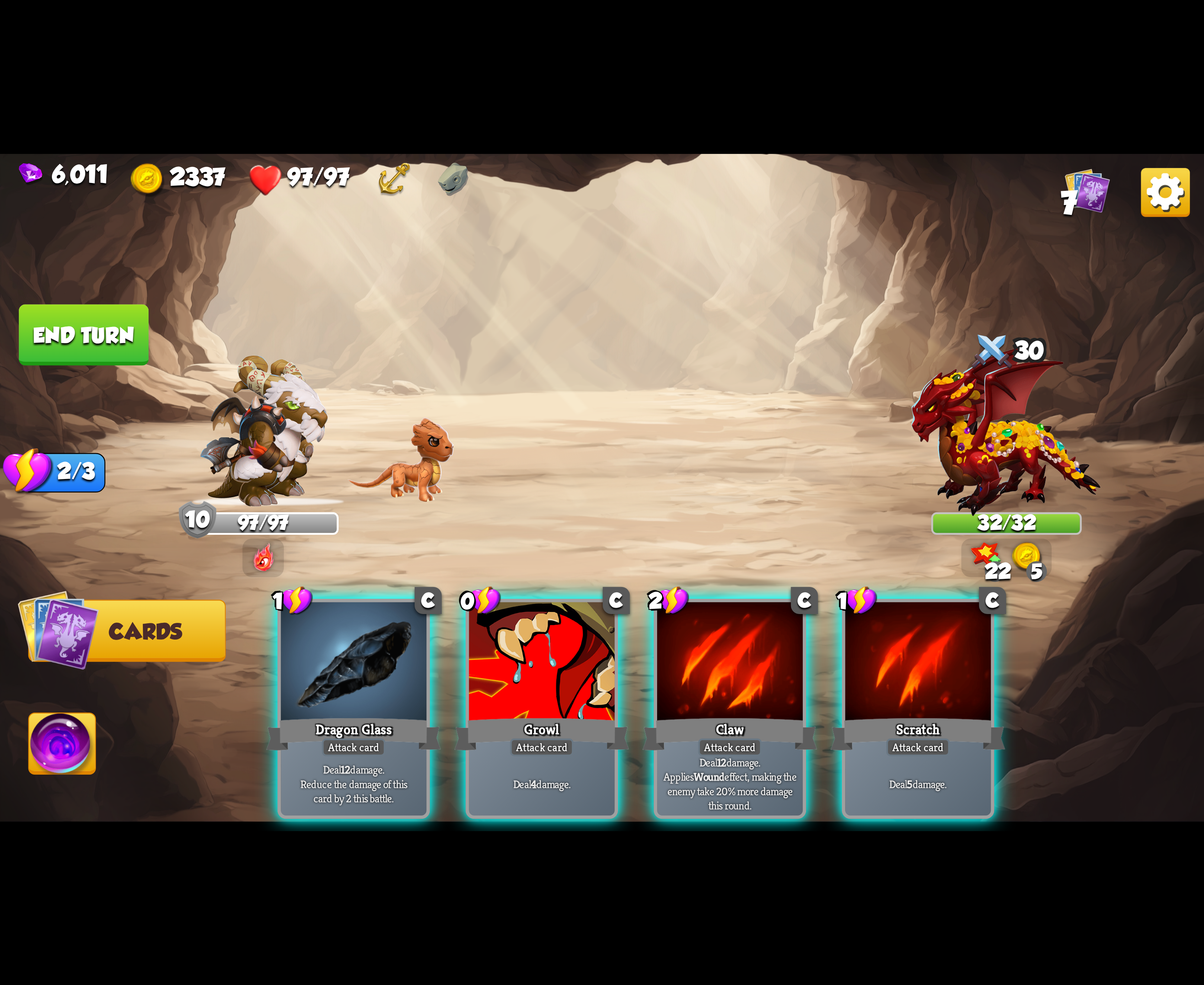
click at [905, 671] on div "1 C Dragon Glass Attack card Deal 12 damage. Reduce the damage of this card by …" at bounding box center [722, 681] width 963 height 301
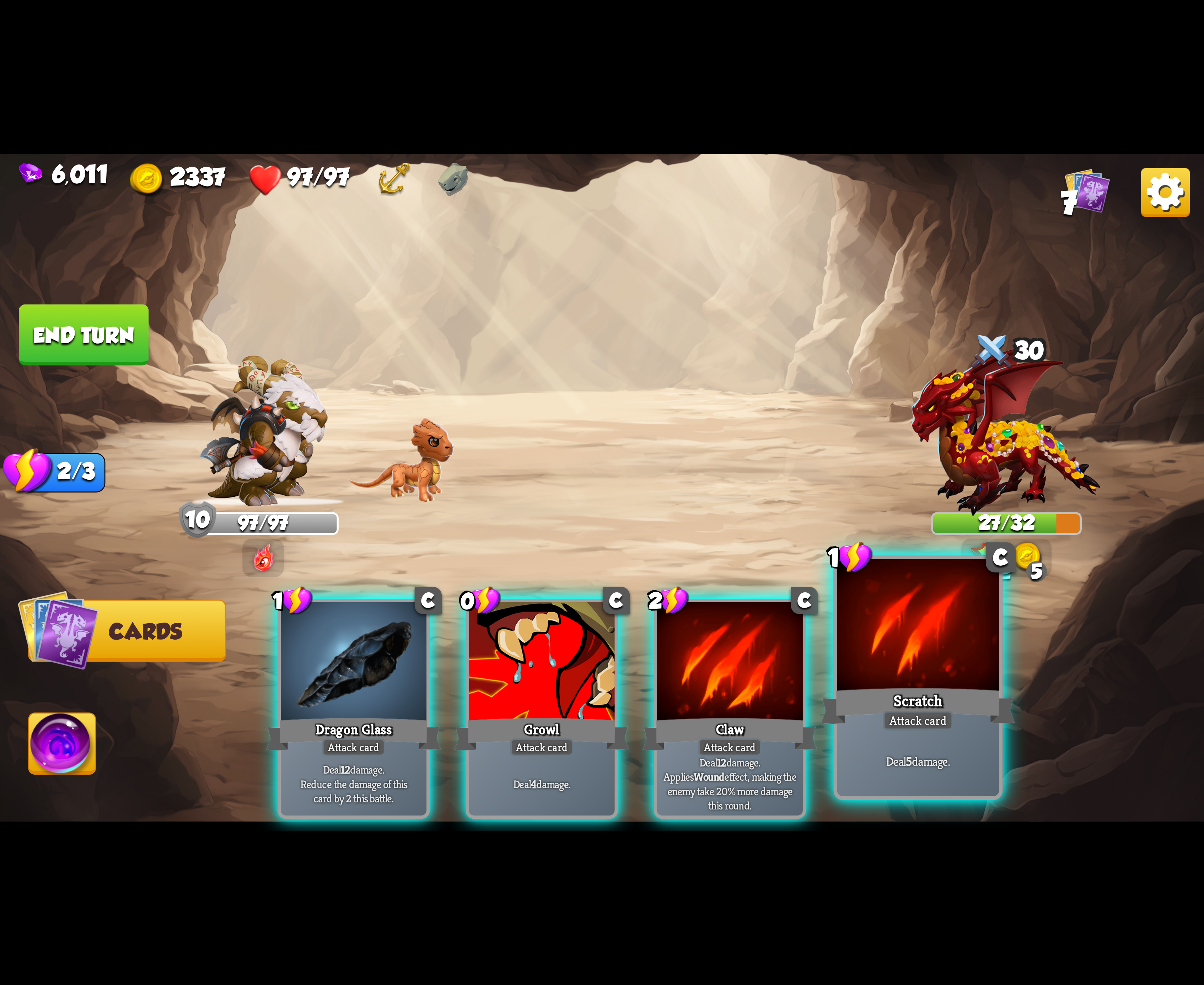
click at [904, 651] on div at bounding box center [918, 627] width 162 height 136
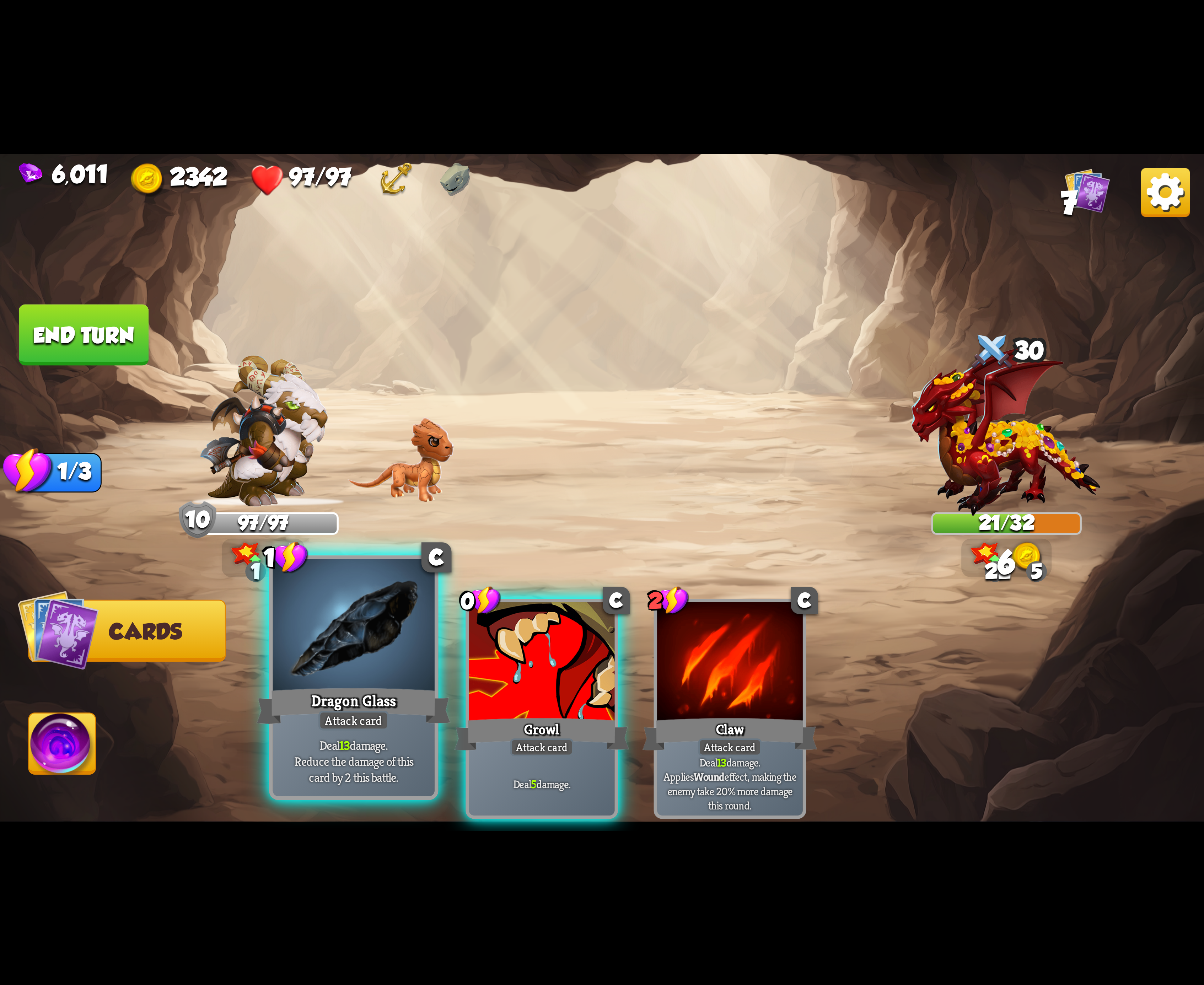
click at [393, 646] on div at bounding box center [353, 627] width 162 height 136
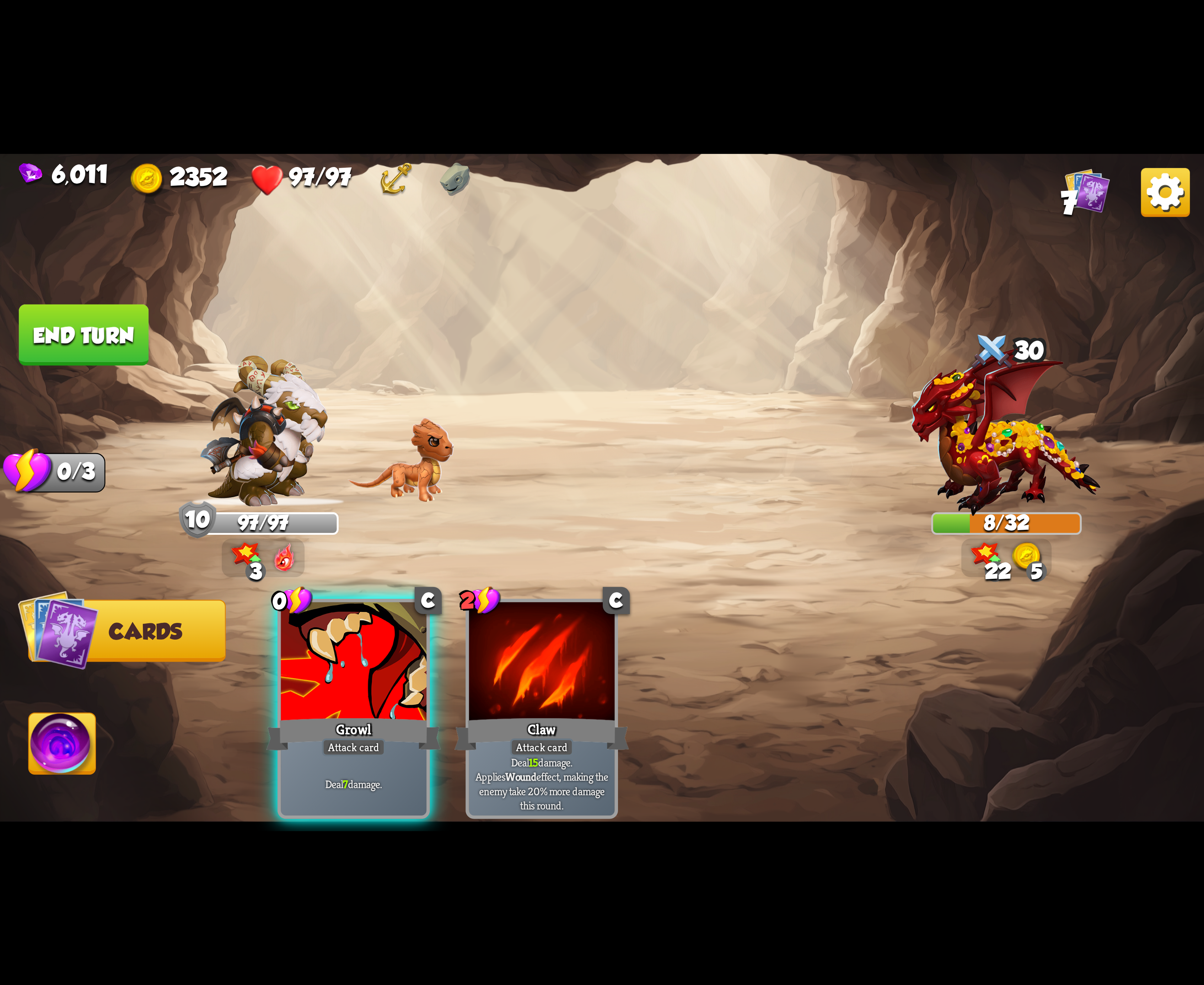
click at [330, 637] on div at bounding box center [354, 664] width 146 height 122
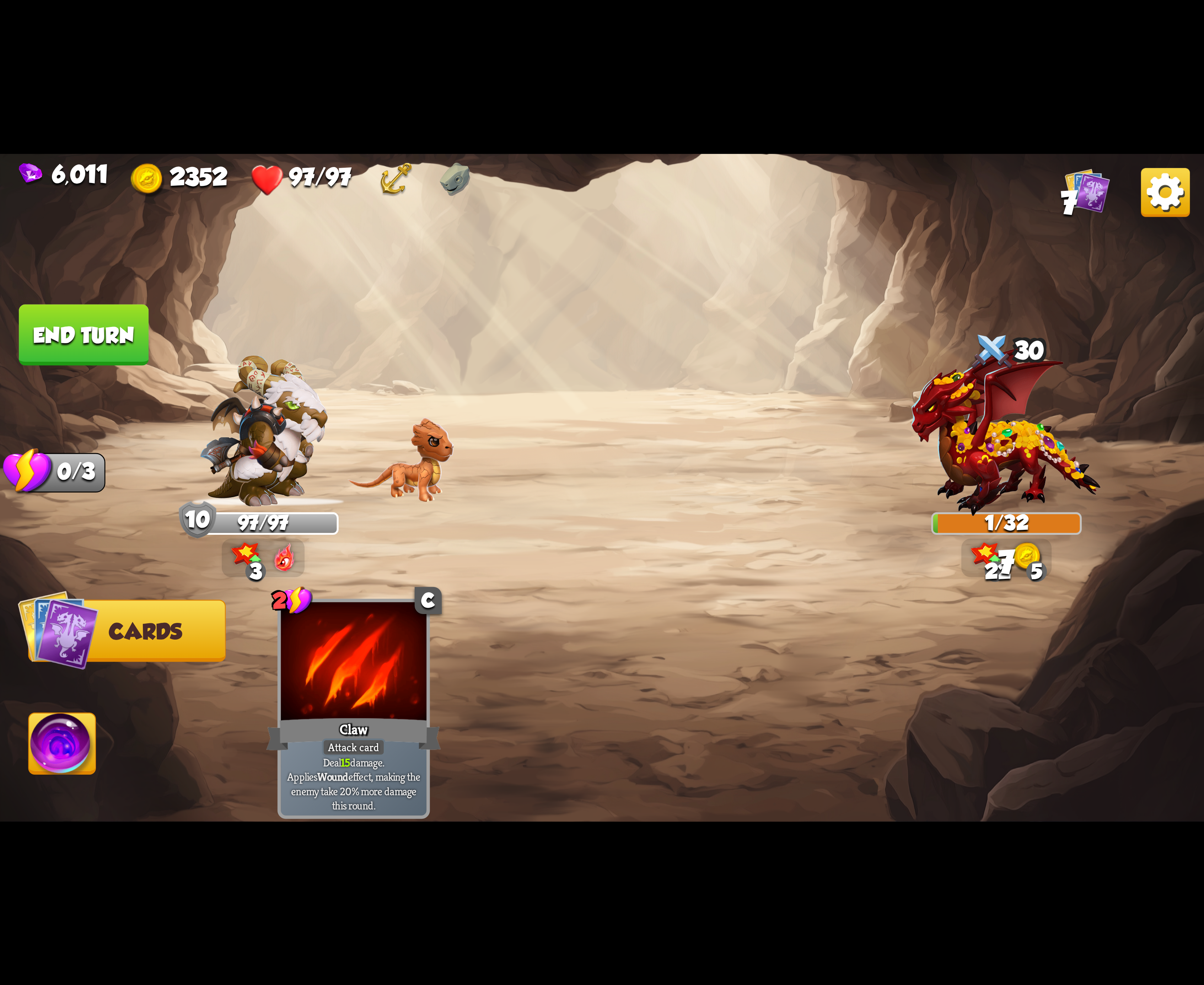
click at [56, 745] on img at bounding box center [63, 748] width 67 height 68
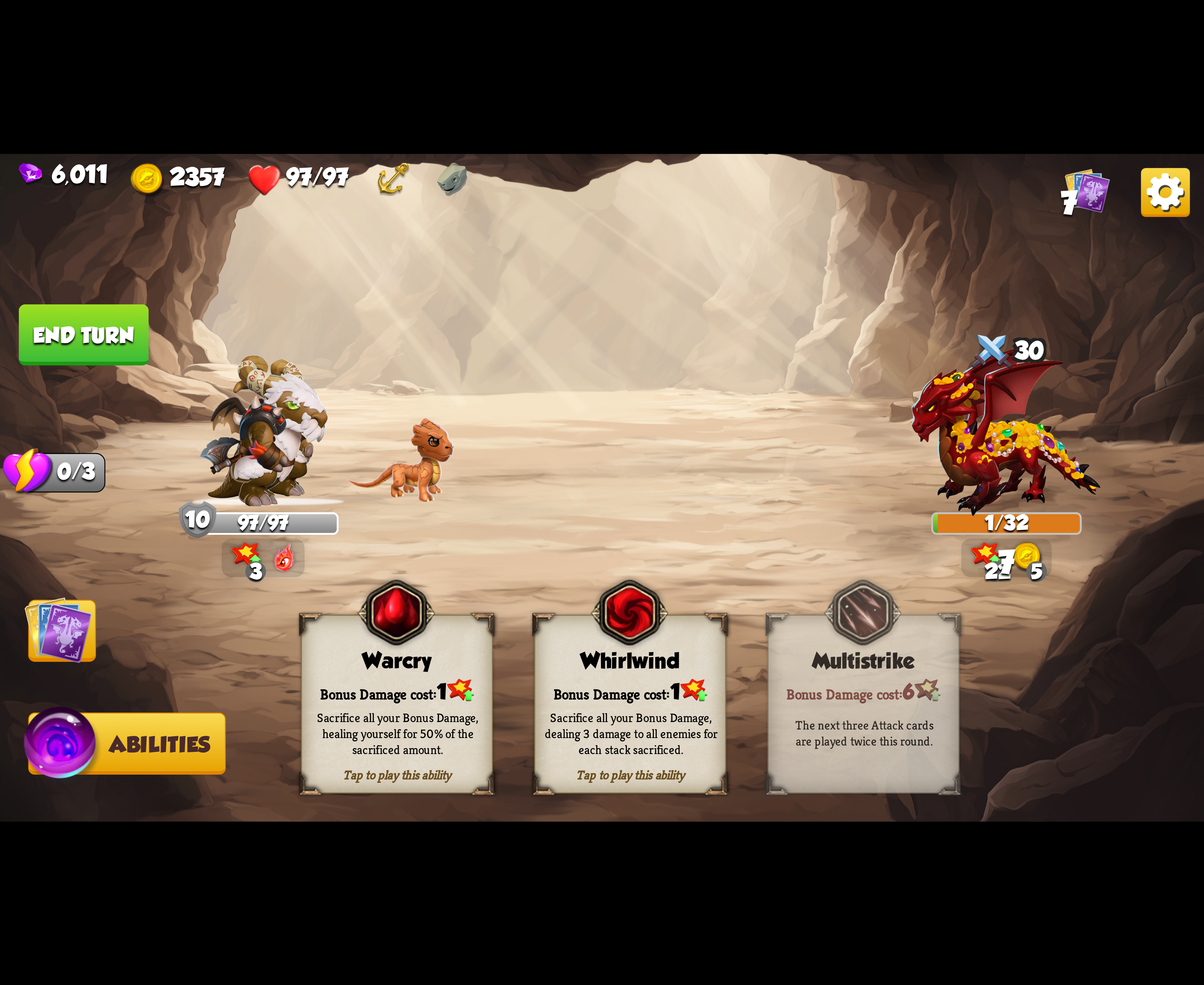
click at [107, 342] on button "End turn" at bounding box center [84, 335] width 130 height 61
click at [634, 671] on div "Whirlwind" at bounding box center [630, 661] width 190 height 25
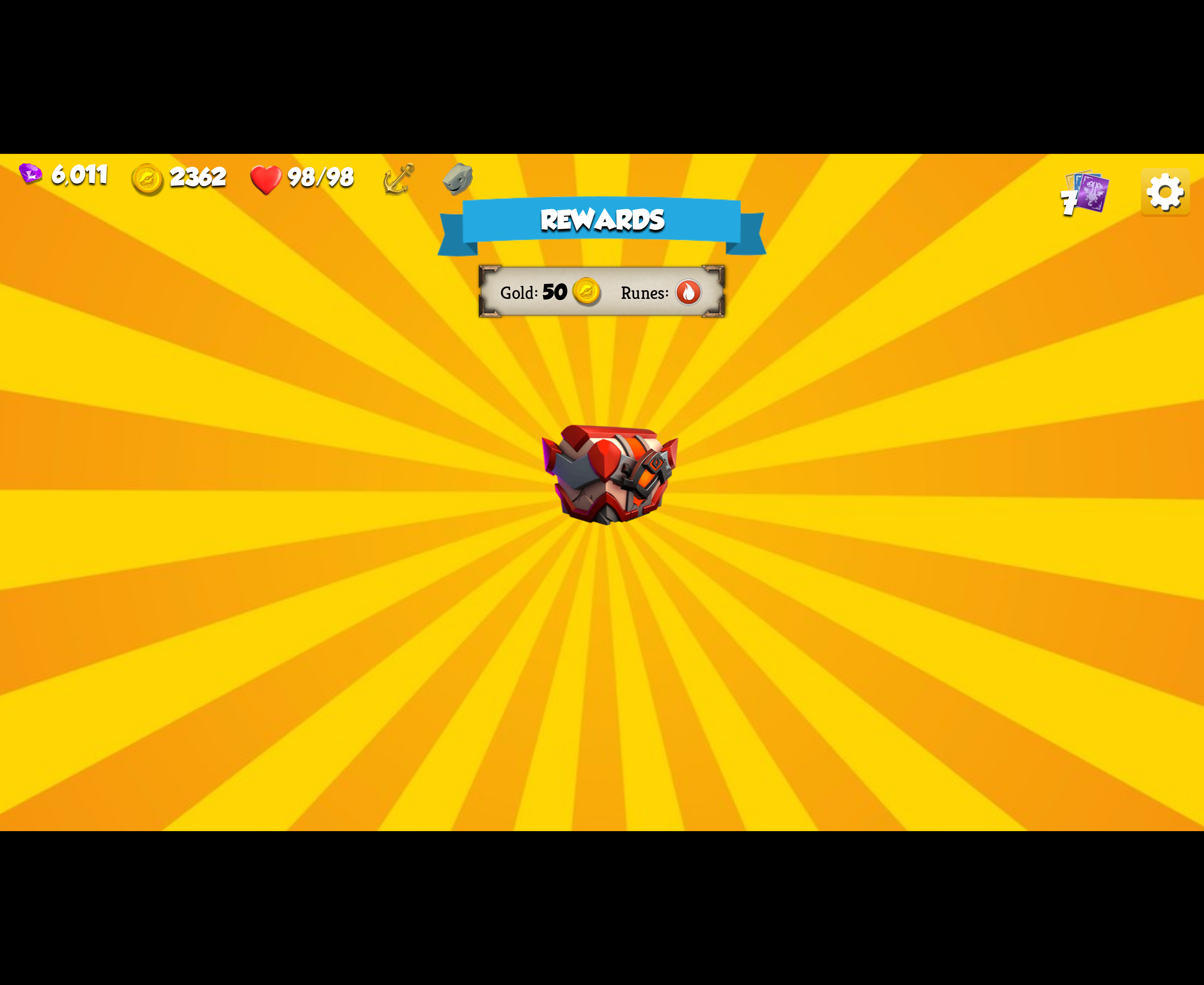
click at [1147, 211] on img at bounding box center [1165, 192] width 49 height 49
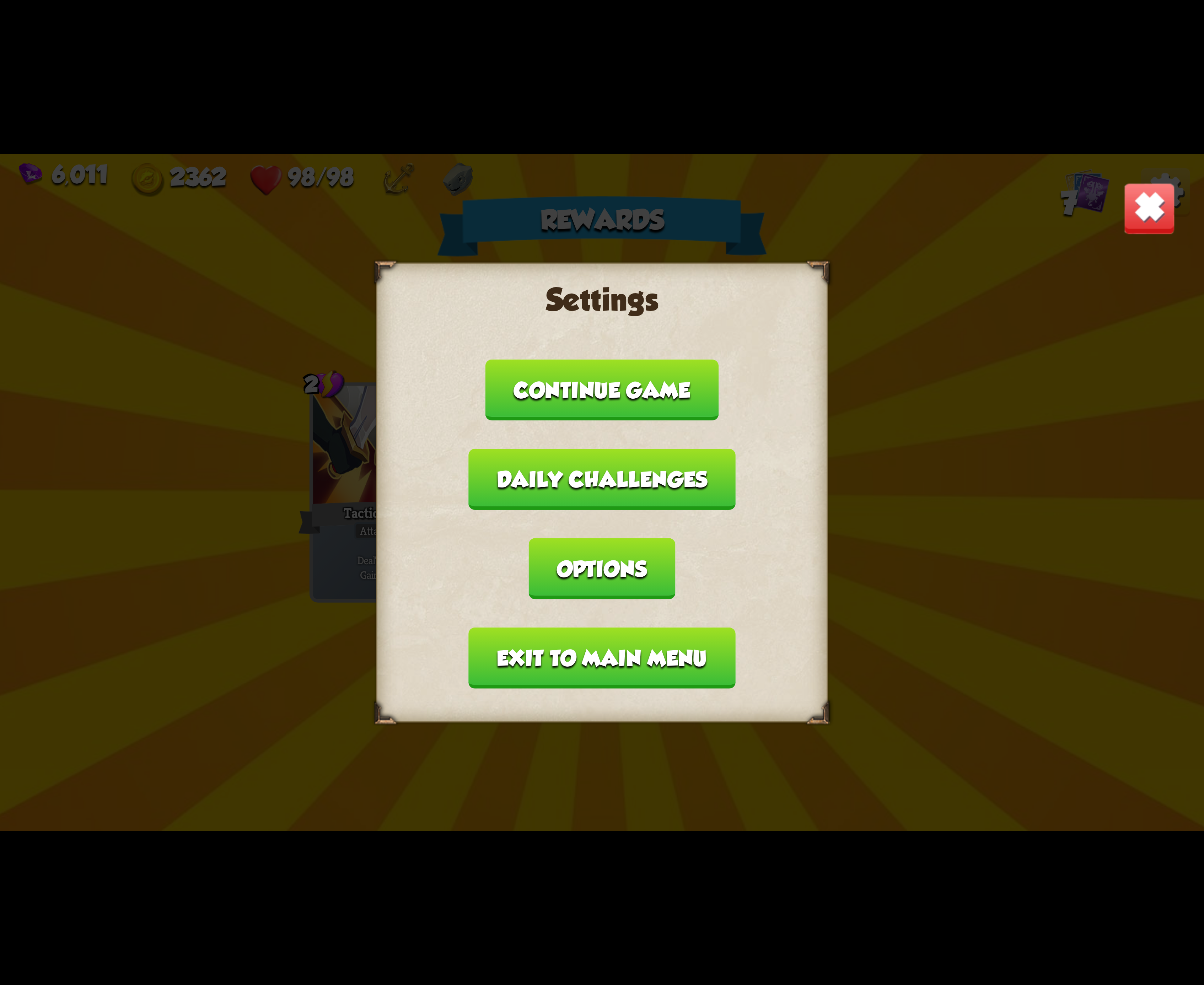
click at [675, 538] on button "Options" at bounding box center [602, 568] width 146 height 61
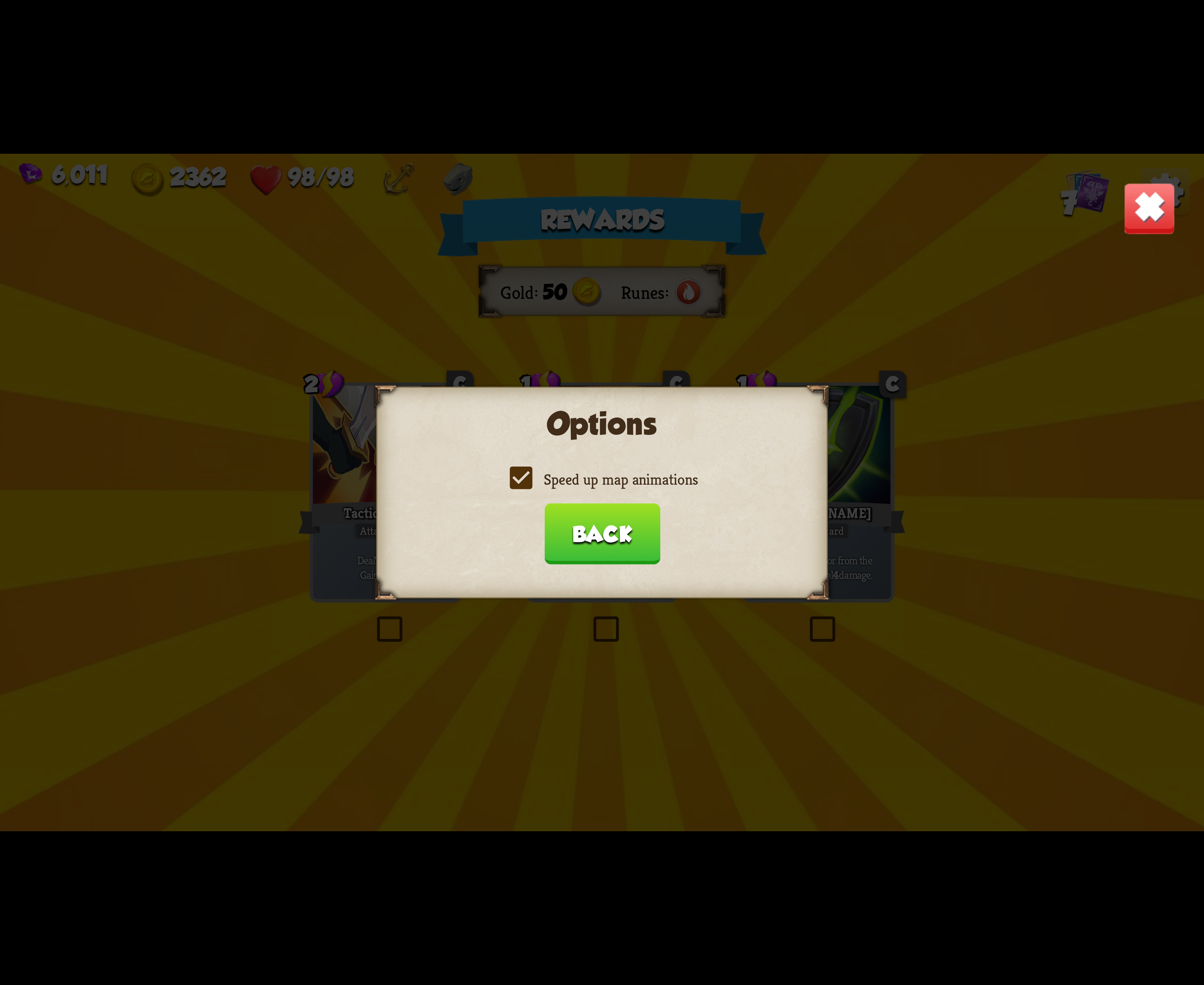
click at [522, 476] on label "Speed up map animations" at bounding box center [602, 479] width 192 height 20
click at [0, 0] on input "Speed up map animations" at bounding box center [0, 0] width 0 height 0
click at [522, 476] on label "Speed up map animations" at bounding box center [602, 479] width 192 height 20
click at [0, 0] on input "Speed up map animations" at bounding box center [0, 0] width 0 height 0
click at [522, 476] on label "Speed up map animations" at bounding box center [602, 479] width 192 height 20
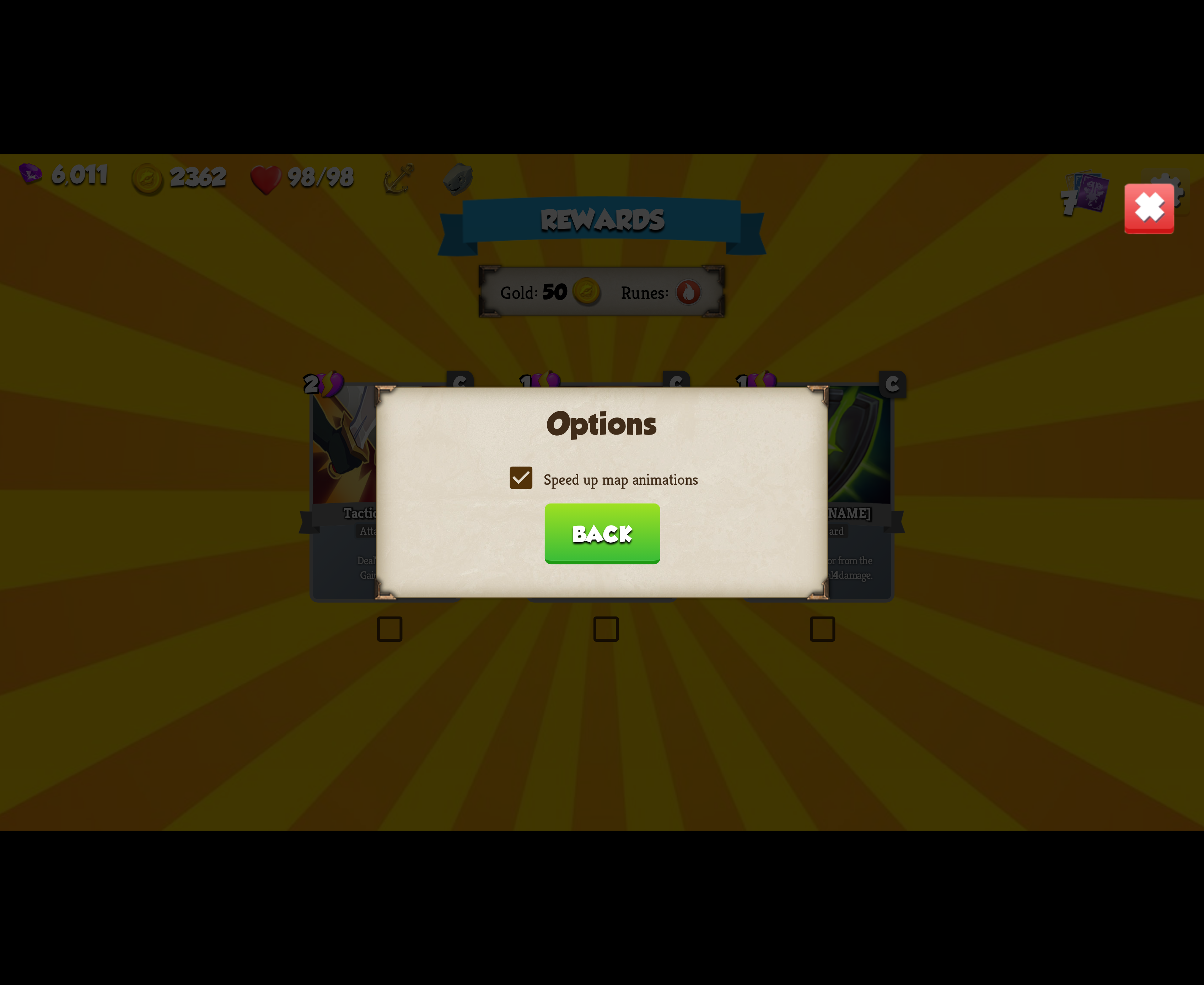
click at [0, 0] on input "Speed up map animations" at bounding box center [0, 0] width 0 height 0
click at [522, 476] on label "Speed up map animations" at bounding box center [602, 479] width 192 height 20
click at [0, 0] on input "Speed up map animations" at bounding box center [0, 0] width 0 height 0
click at [636, 541] on button "Back" at bounding box center [602, 534] width 116 height 61
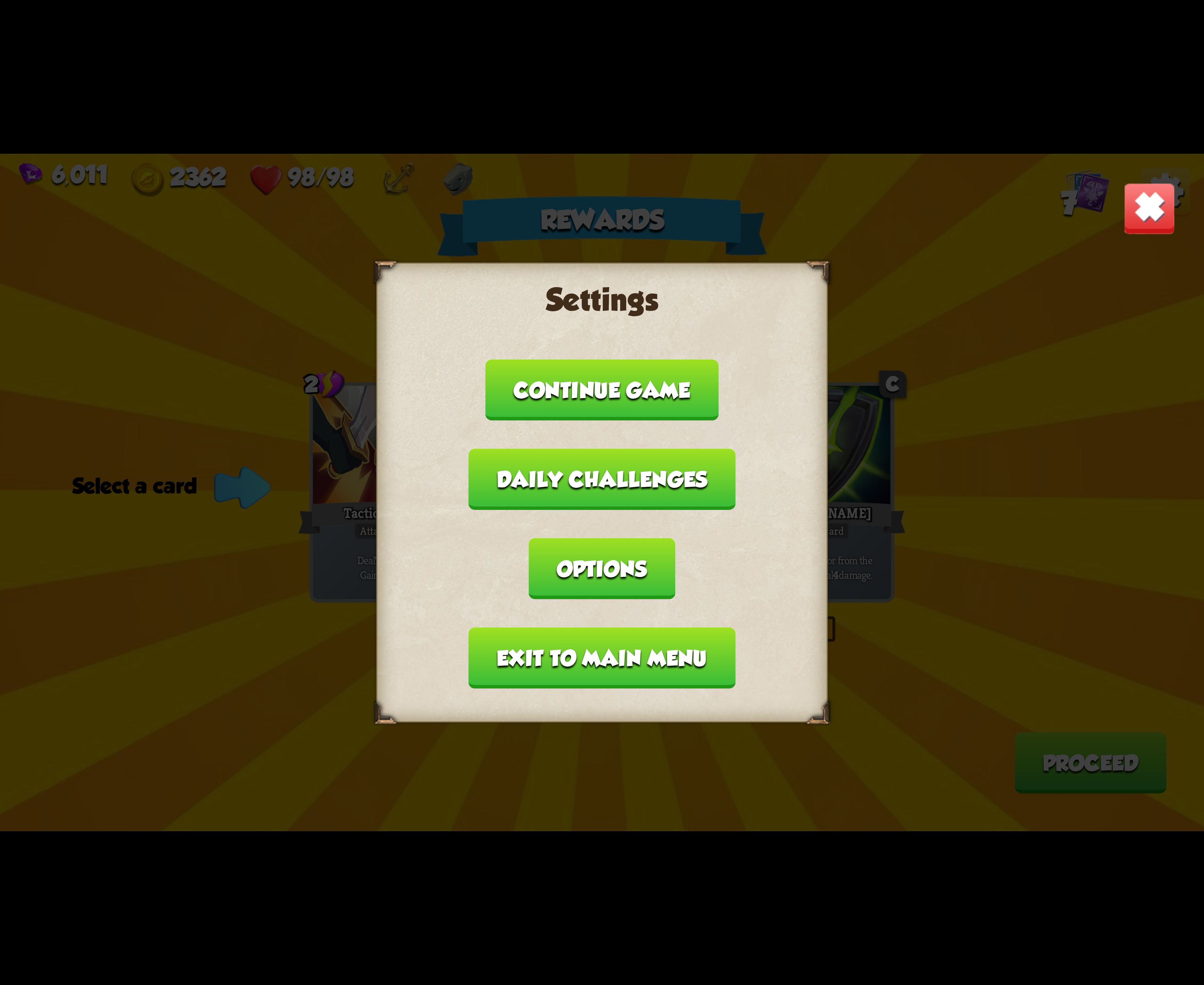
click at [604, 628] on button "Exit to main menu" at bounding box center [602, 658] width 266 height 61
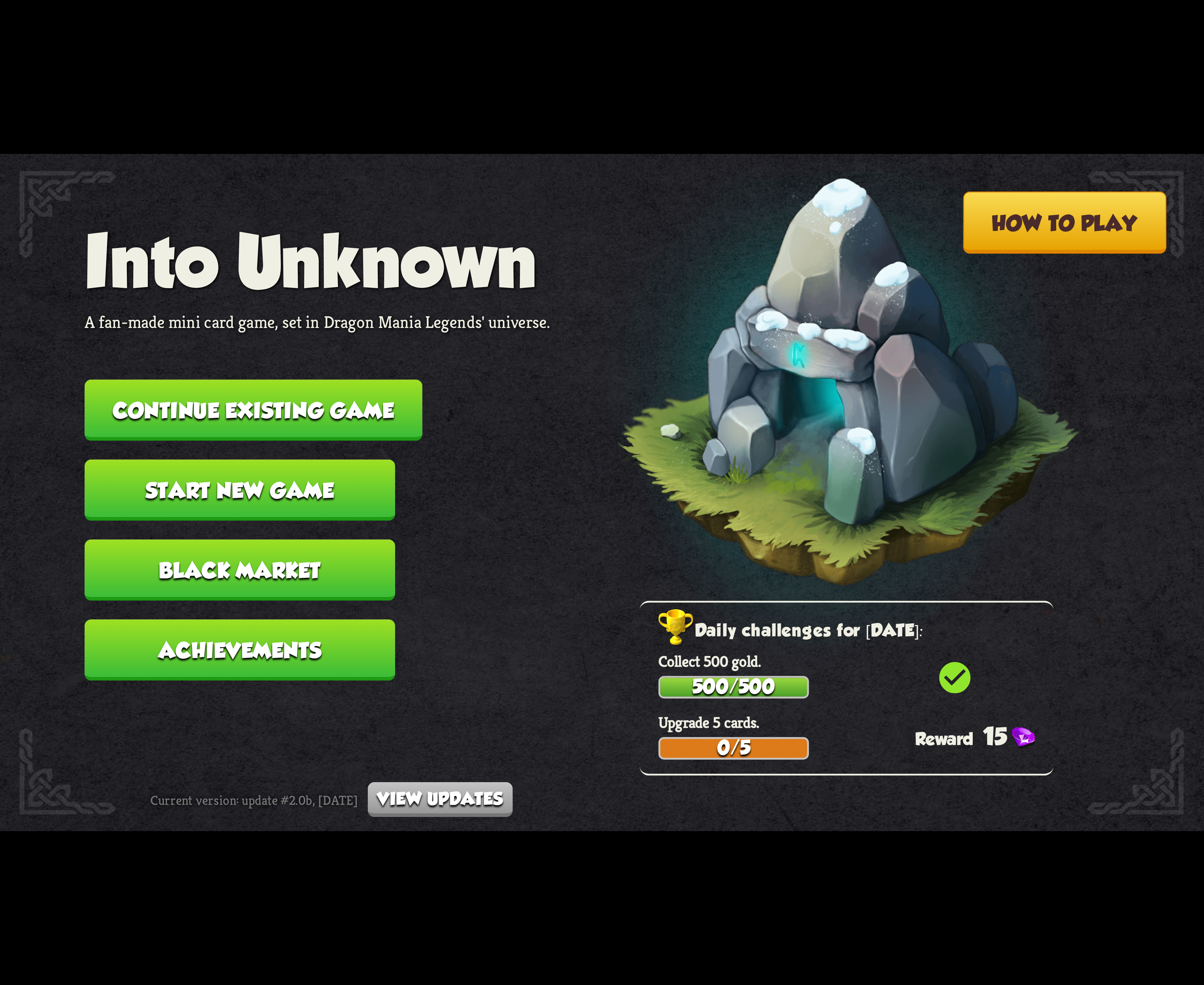
click at [364, 400] on button "Continue existing game" at bounding box center [253, 410] width 338 height 61
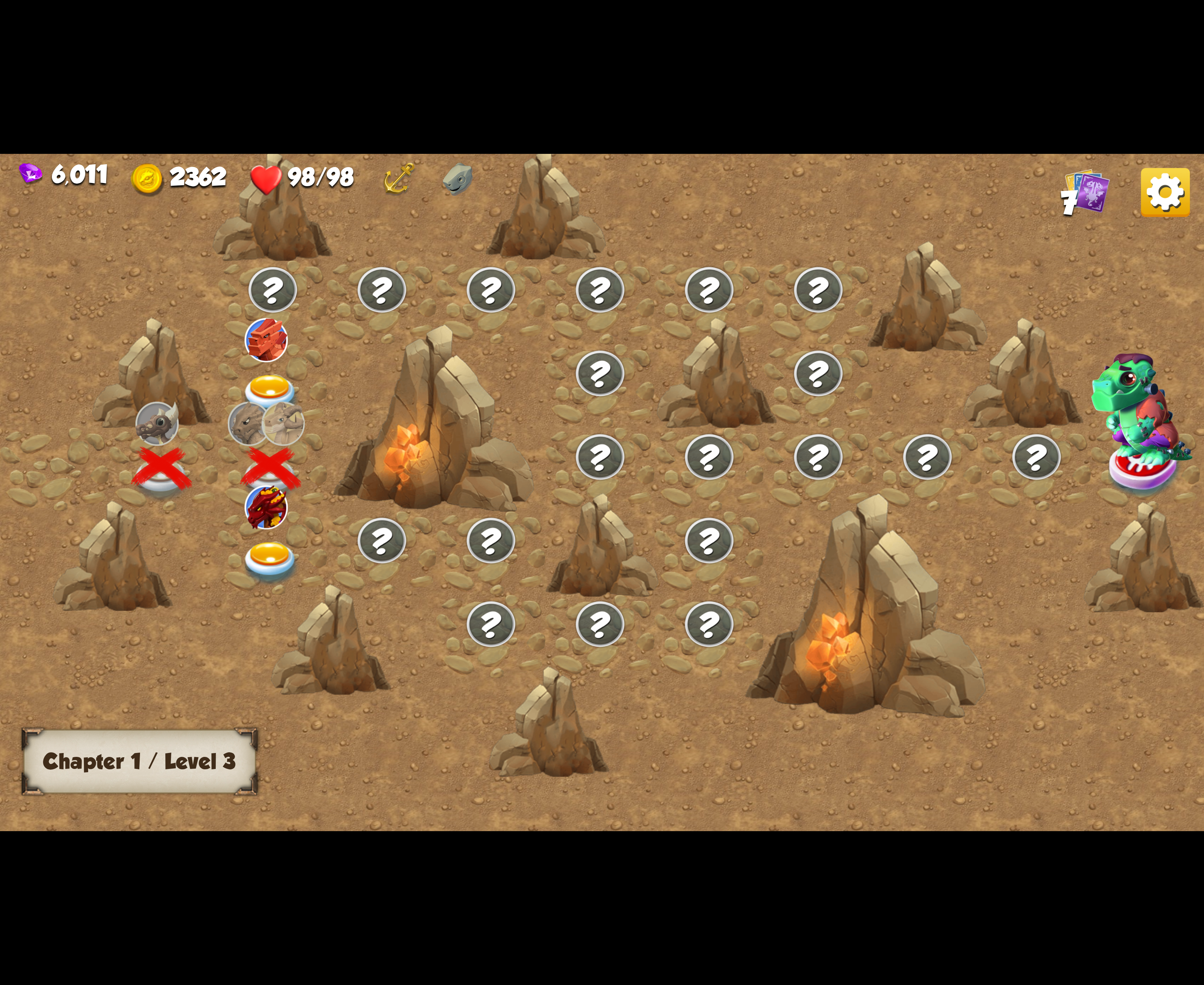
click at [293, 536] on div at bounding box center [273, 553] width 109 height 84
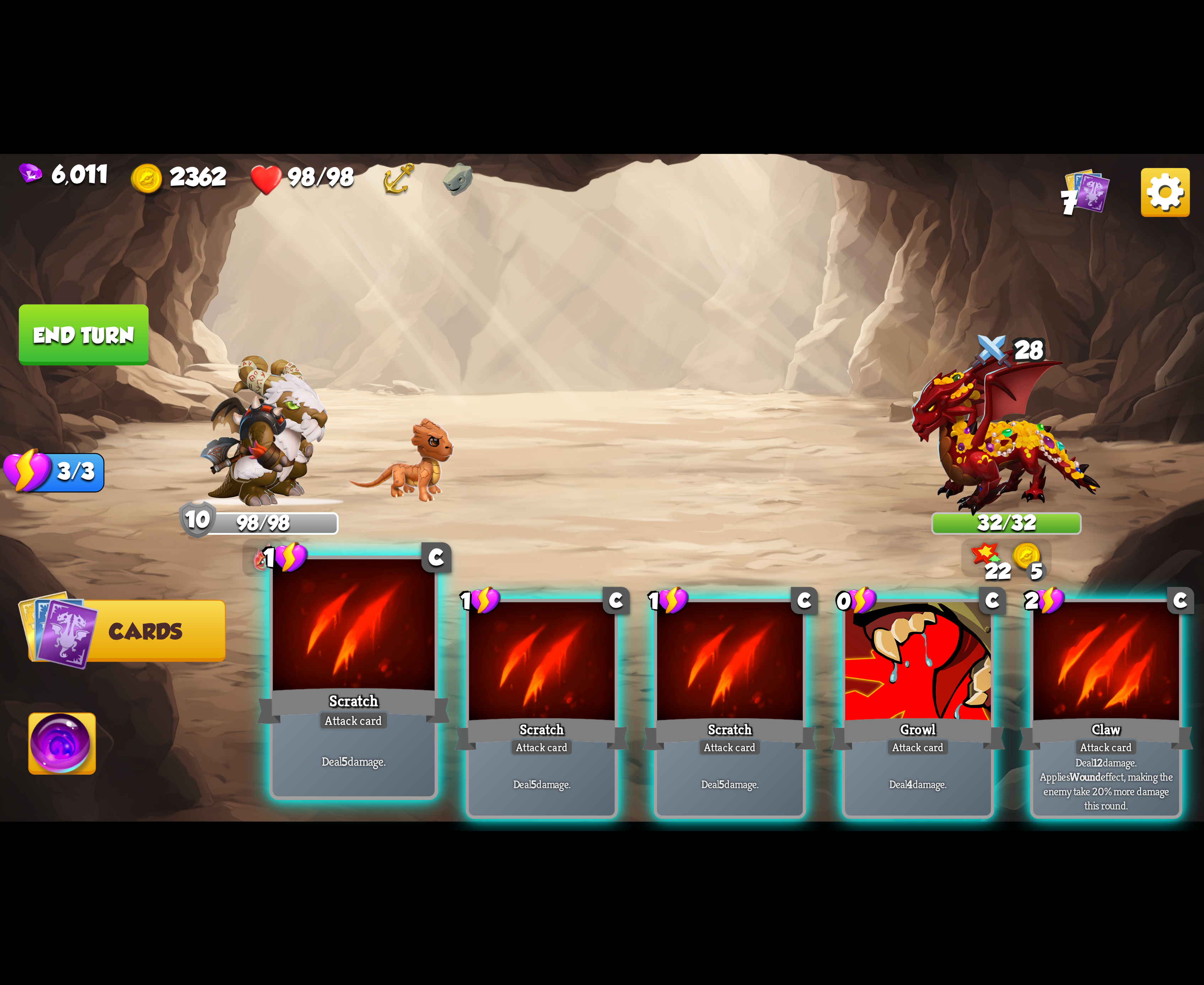
click at [369, 689] on div "Scratch" at bounding box center [353, 706] width 194 height 43
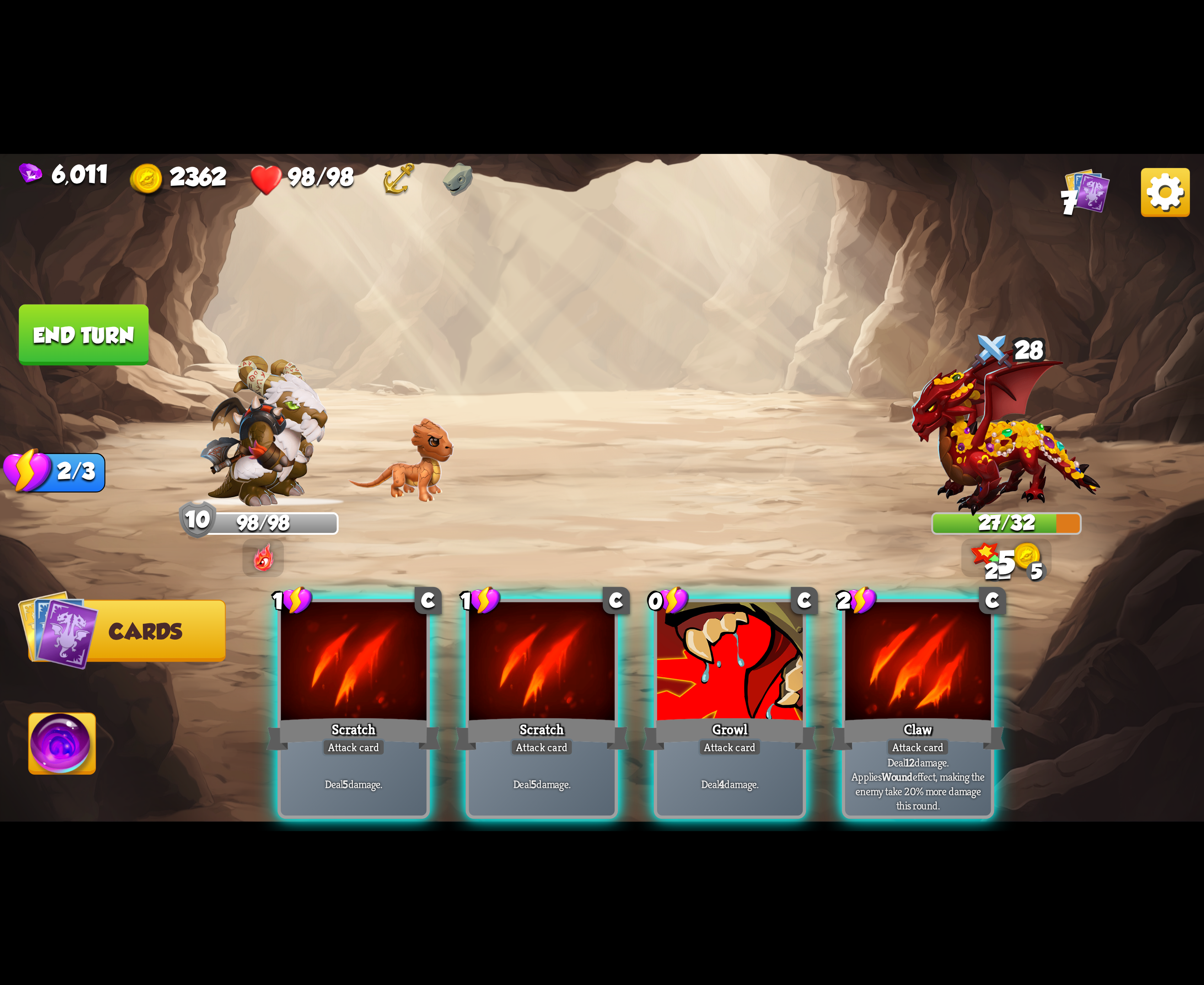
click at [369, 715] on div "Scratch" at bounding box center [354, 734] width 175 height 39
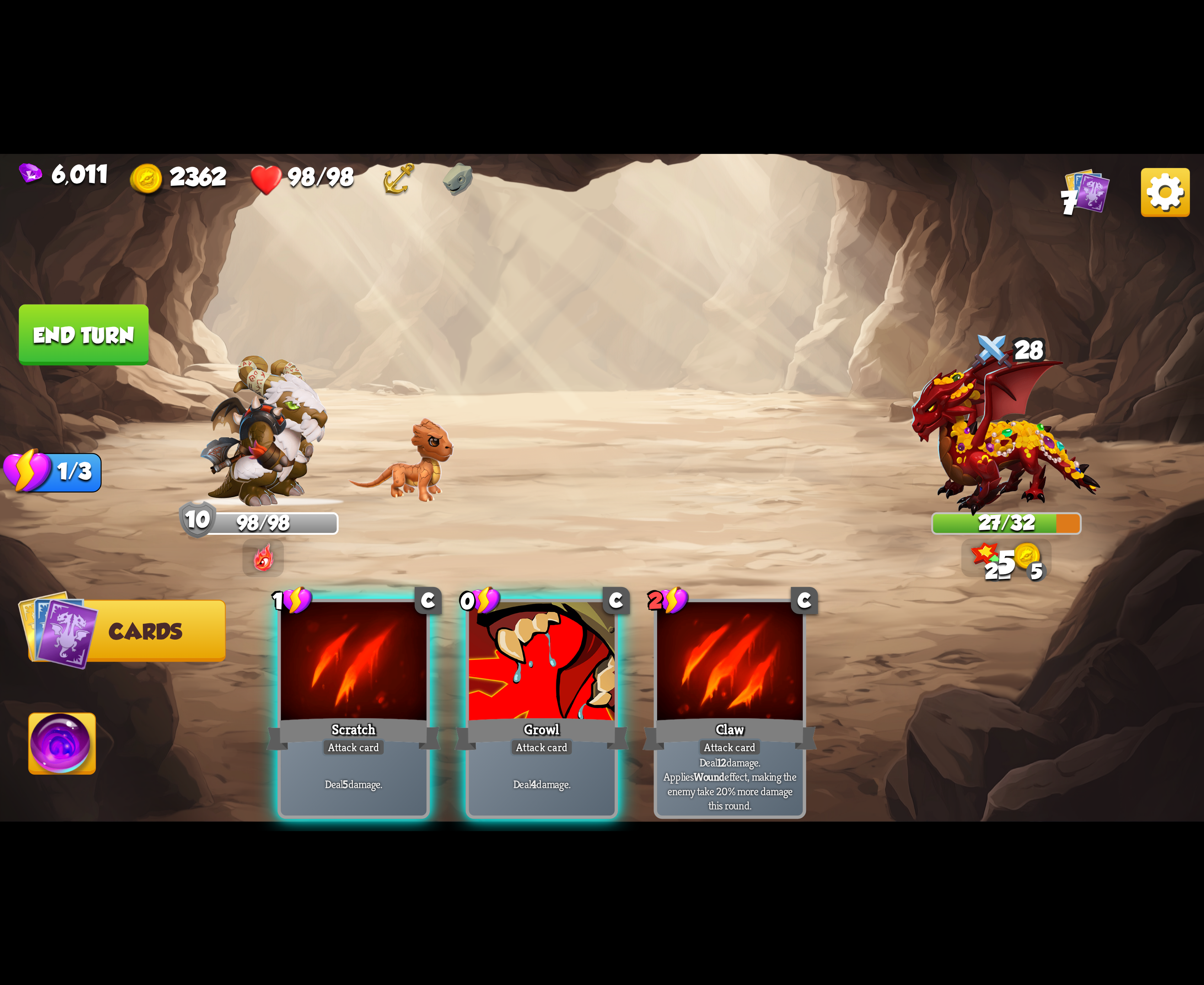
click at [369, 689] on div "1 C Scratch Attack card Deal 5 damage. 0 C Growl Attack card Deal 4 damage. 2 C…" at bounding box center [722, 681] width 963 height 301
click at [369, 715] on div "Scratch" at bounding box center [354, 734] width 175 height 39
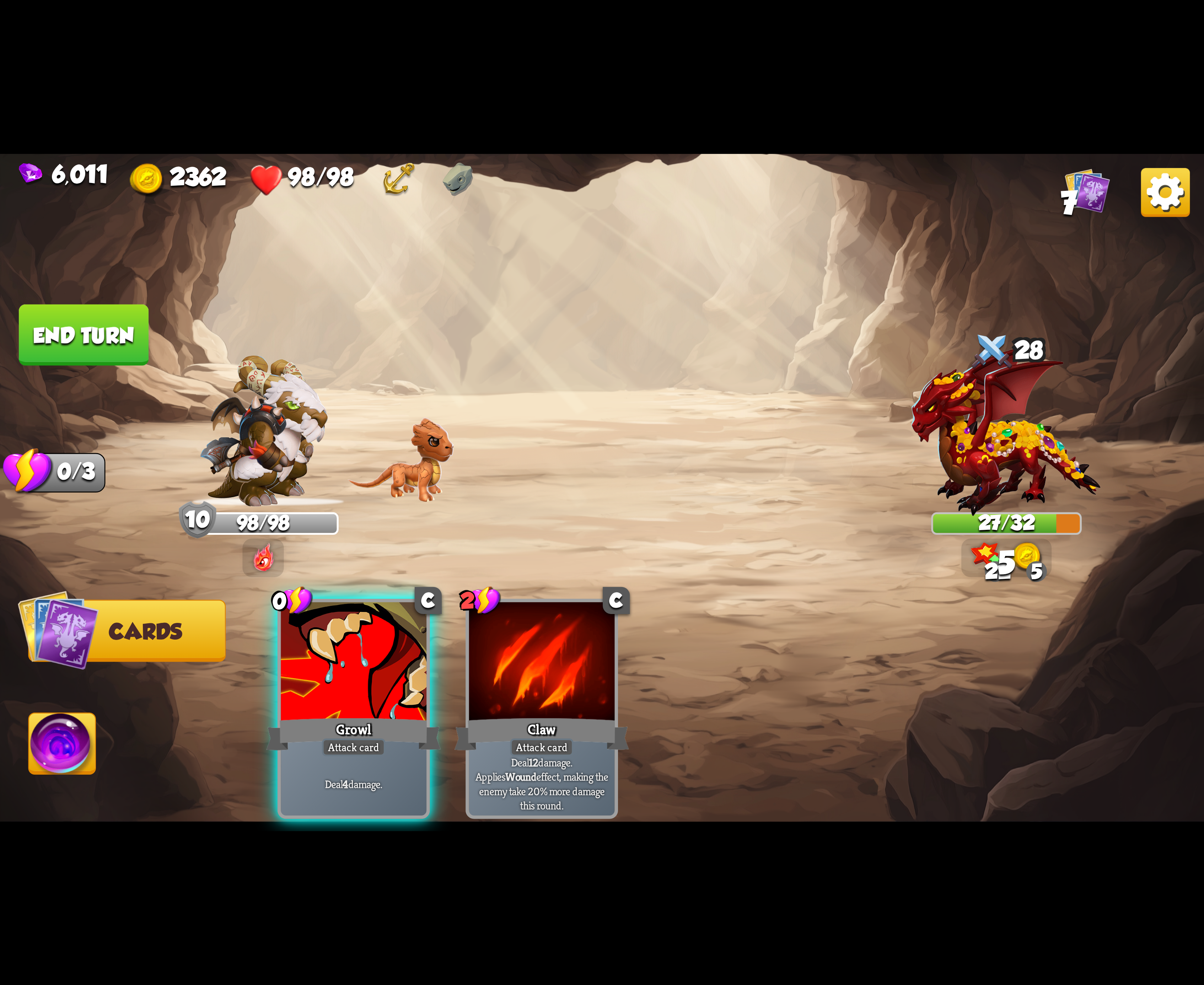
click at [369, 715] on div "Growl" at bounding box center [354, 734] width 175 height 39
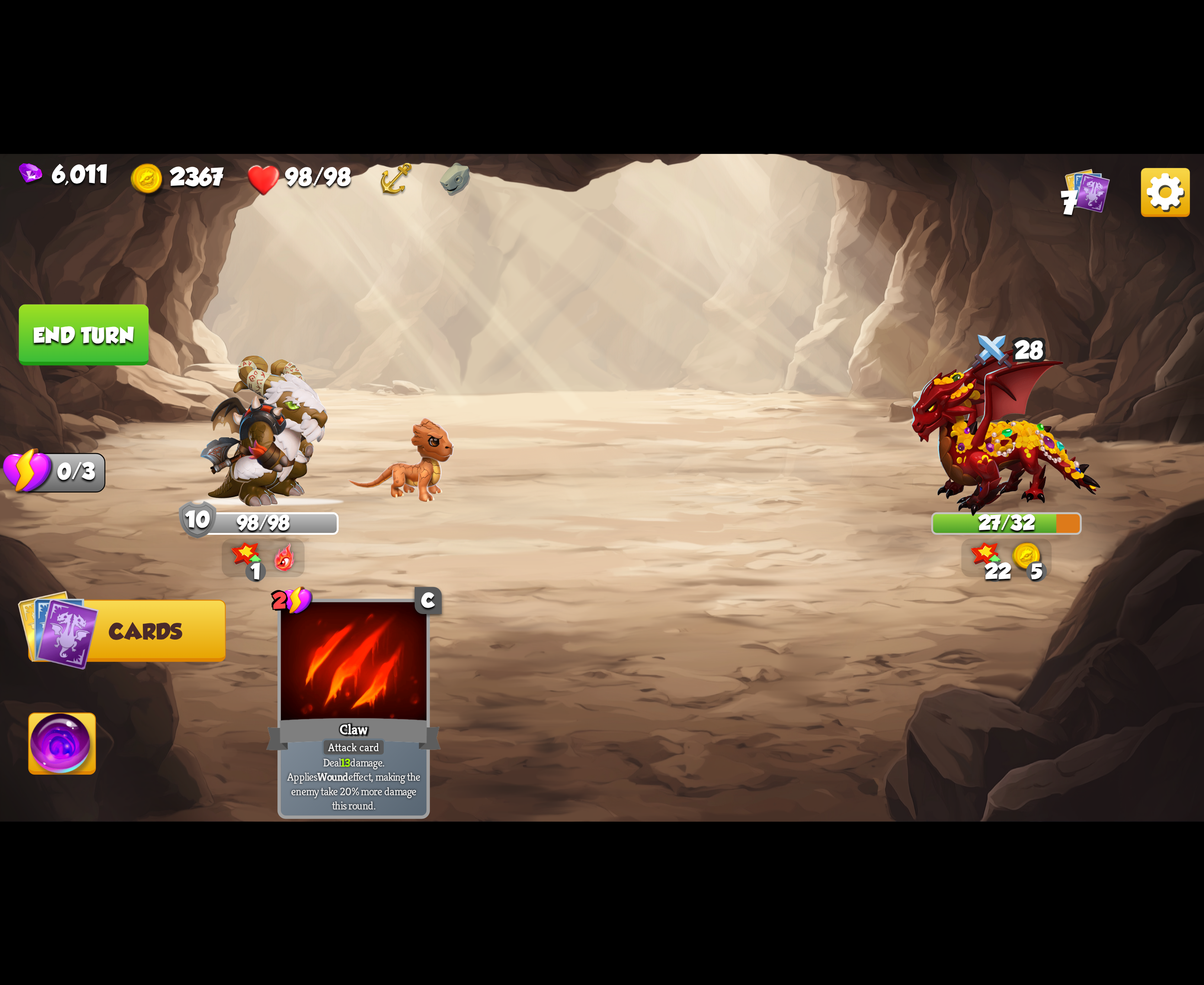
click at [57, 742] on img at bounding box center [63, 748] width 67 height 68
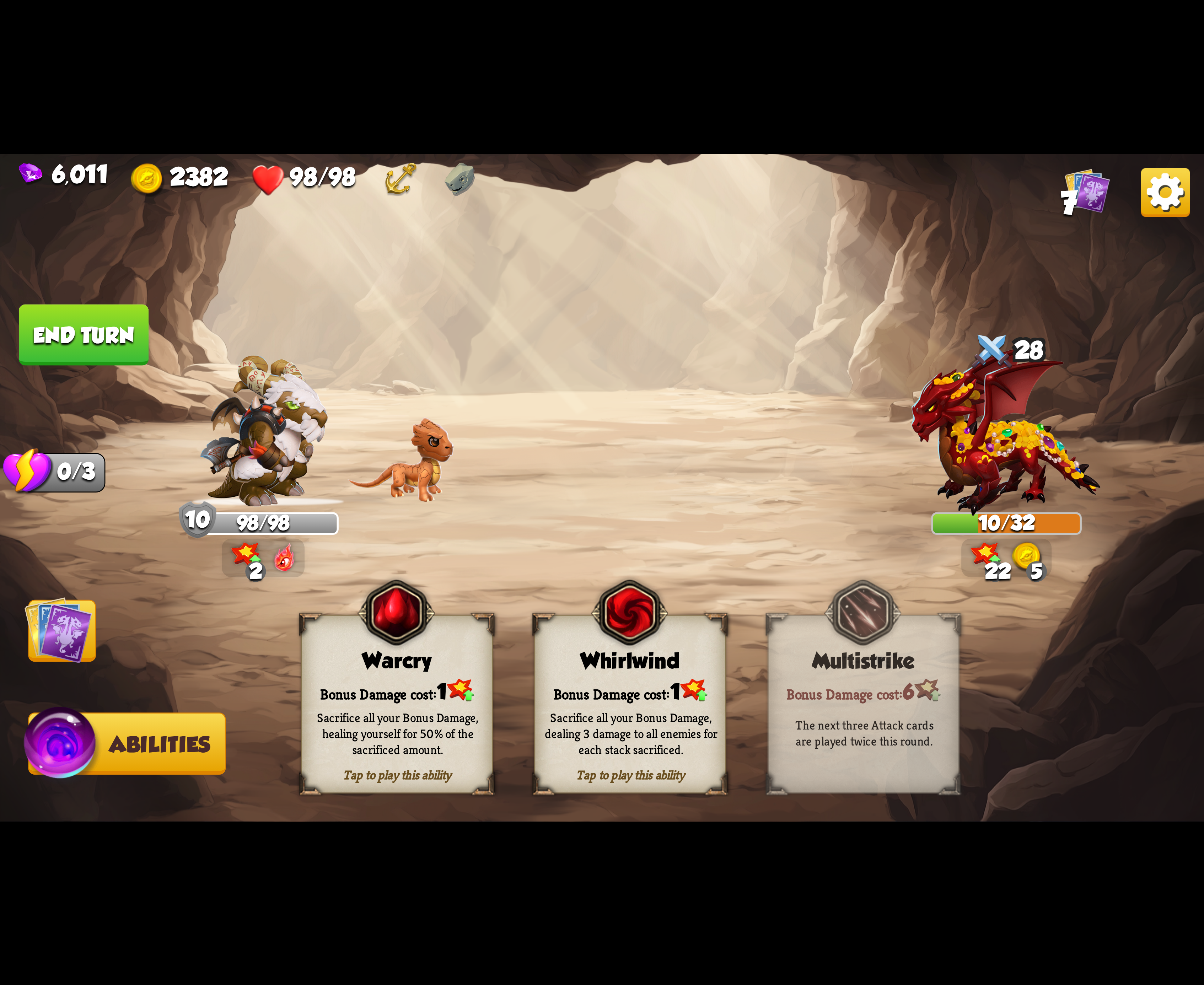
click at [650, 681] on div "Bonus Damage cost: 1" at bounding box center [630, 690] width 190 height 27
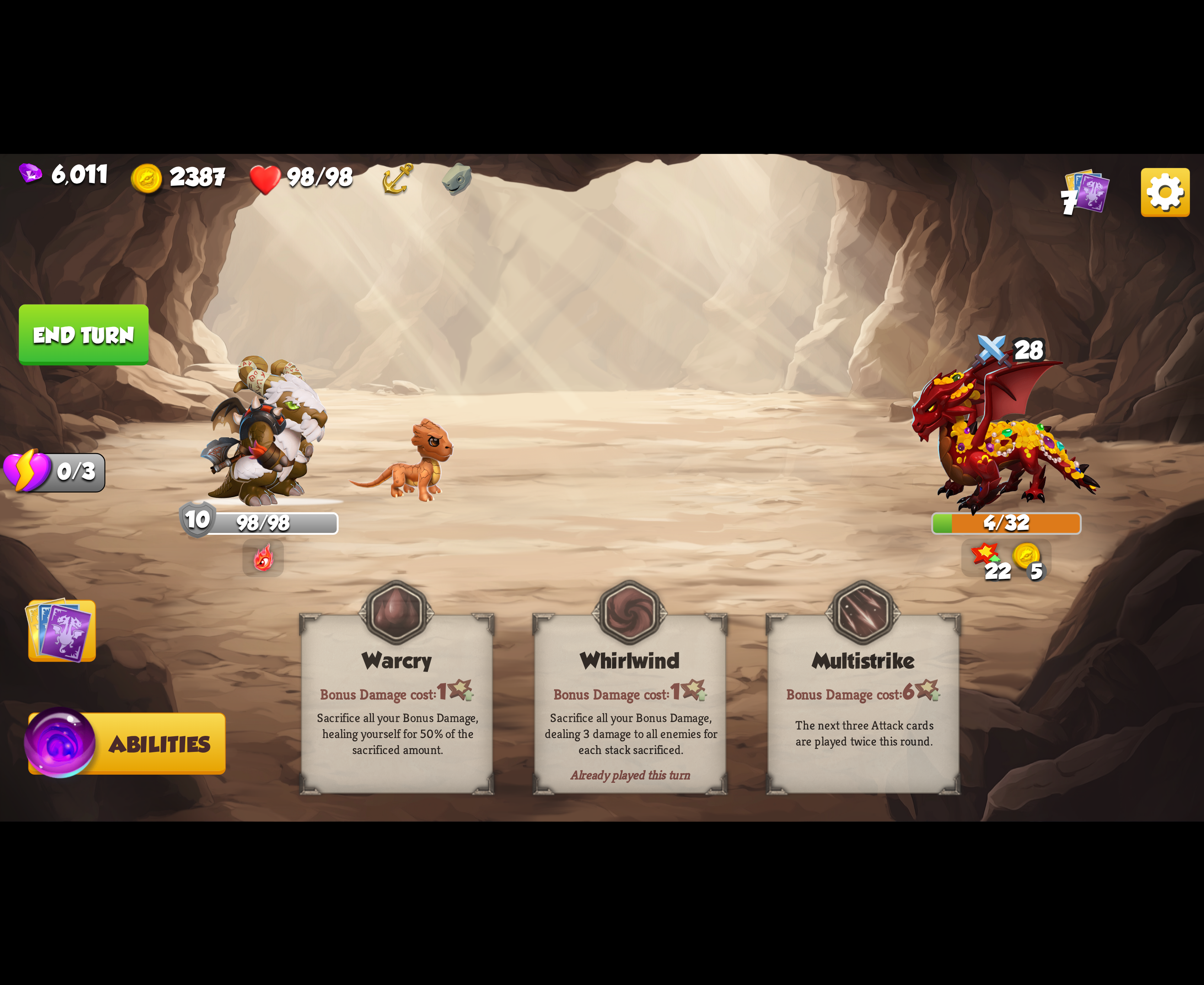
click at [87, 320] on button "End turn" at bounding box center [84, 335] width 130 height 61
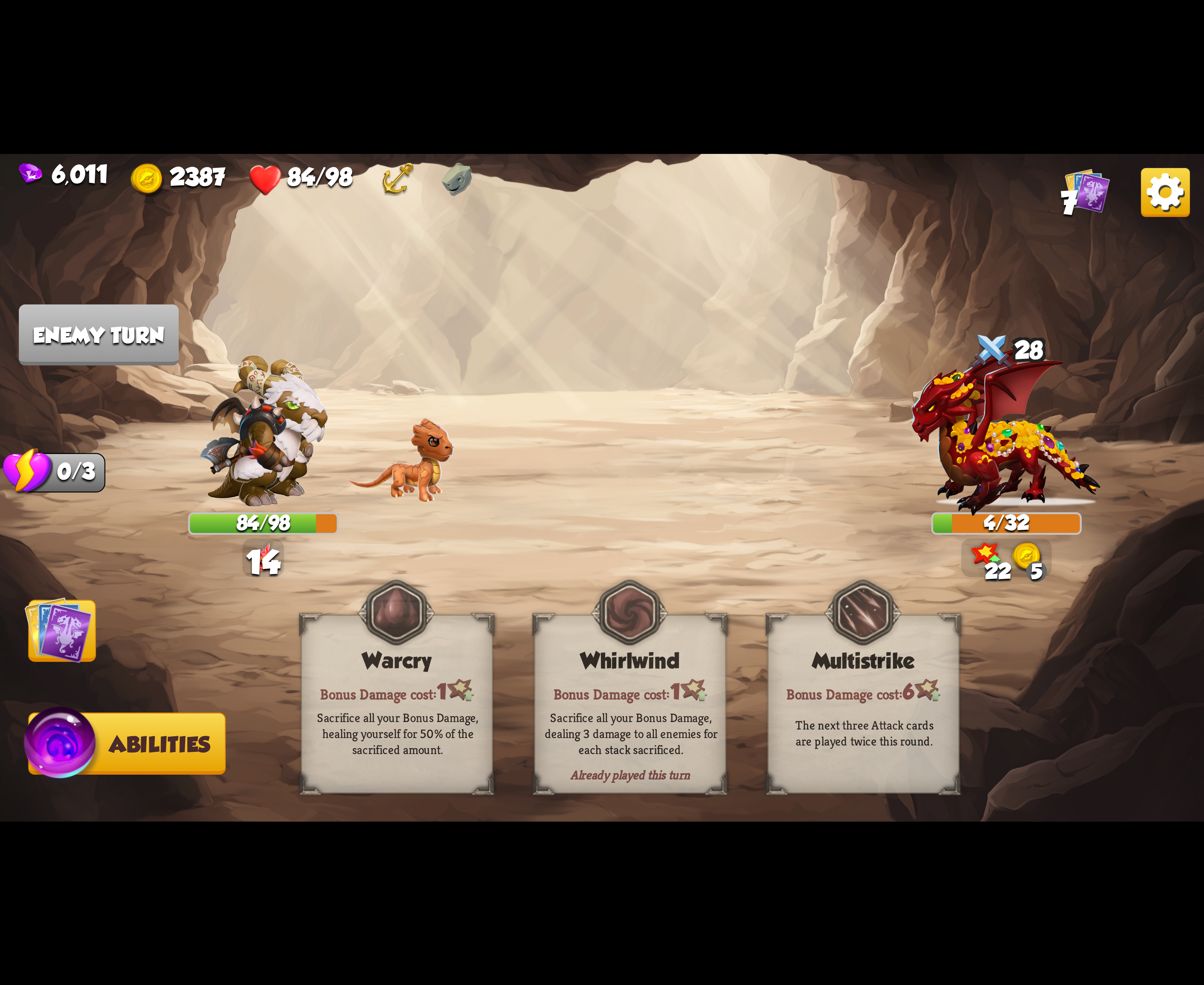
click at [1165, 202] on img at bounding box center [1165, 192] width 49 height 49
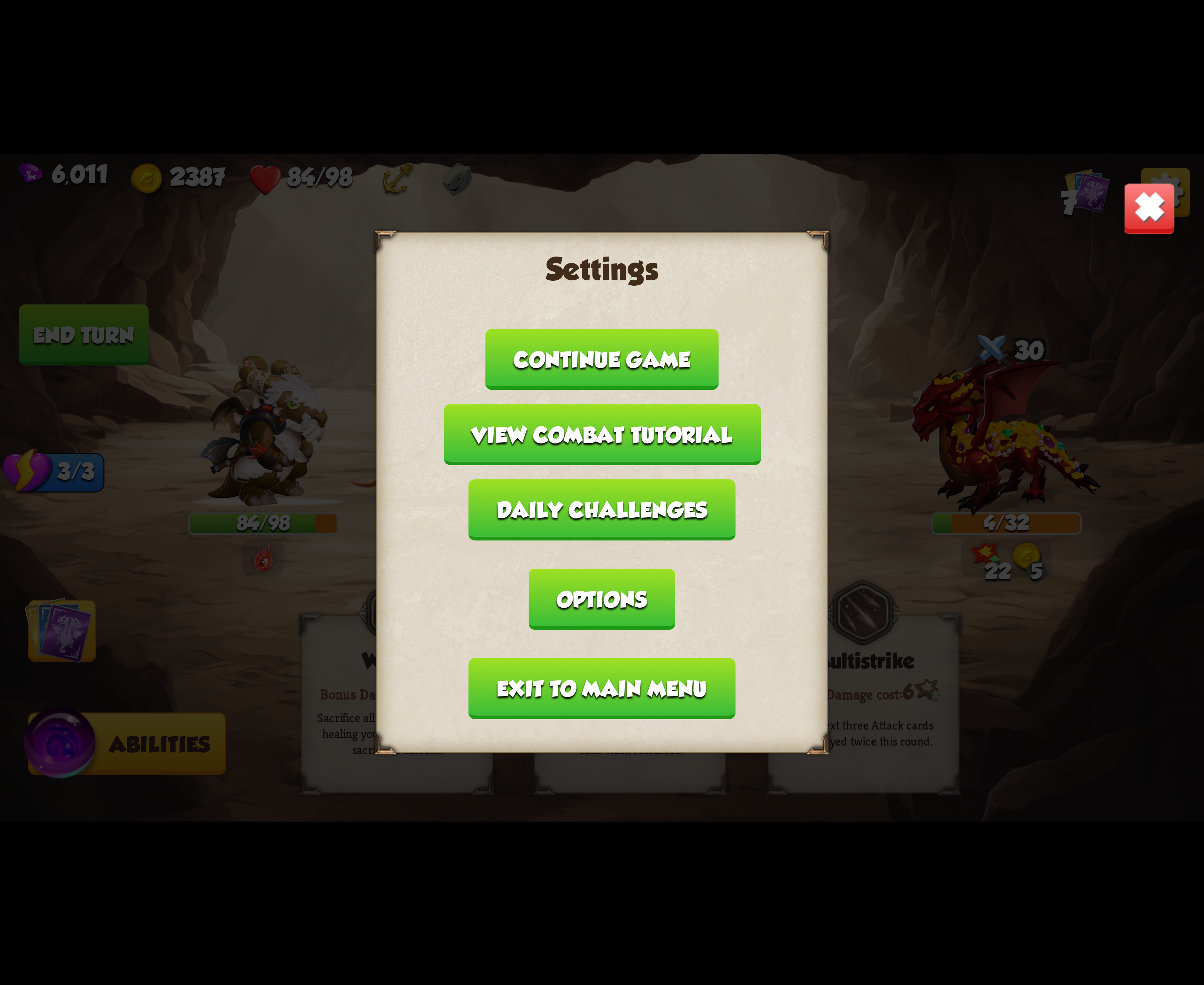
click at [564, 658] on button "Exit to main menu" at bounding box center [602, 688] width 266 height 61
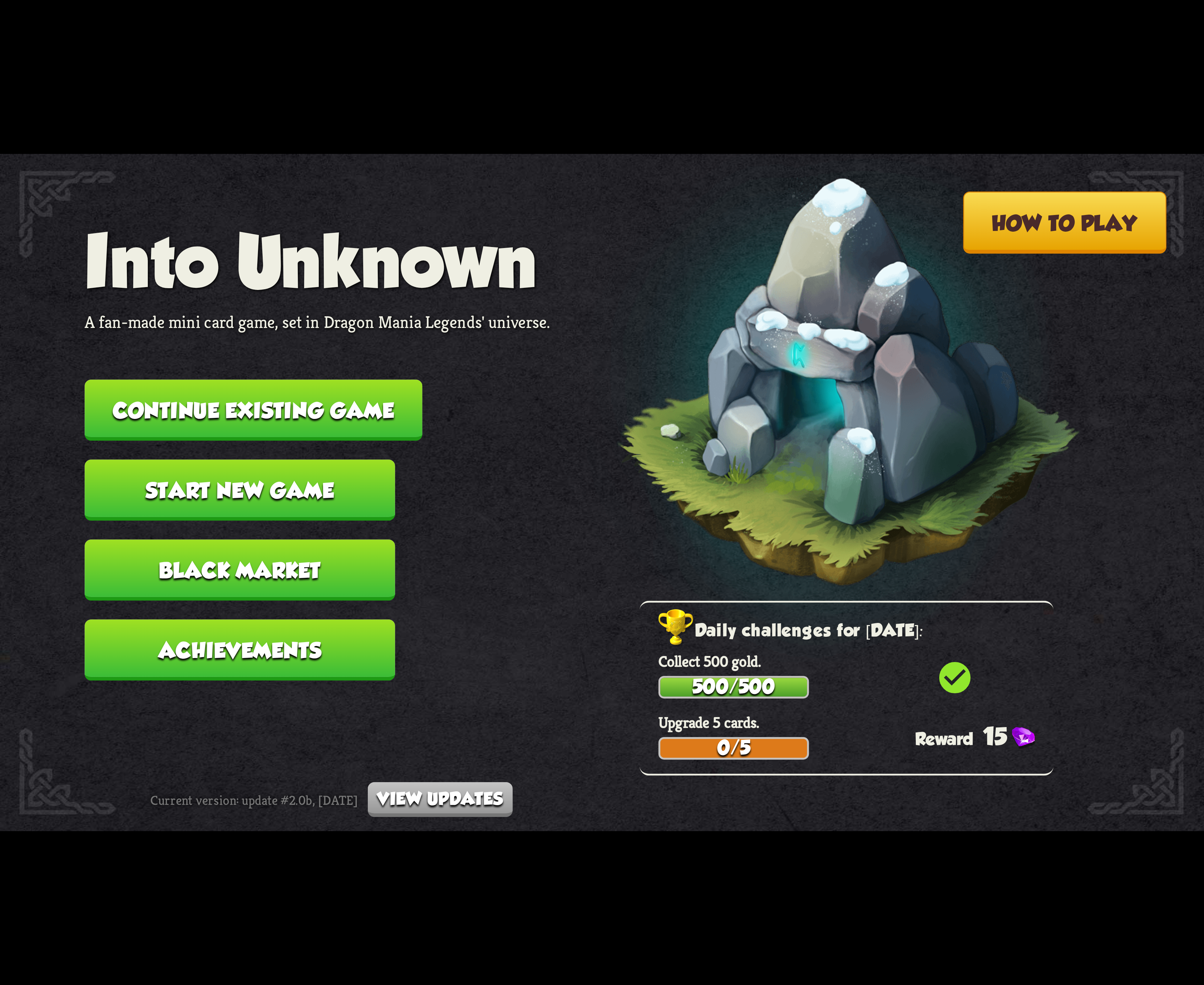
click at [367, 415] on button "Continue existing game" at bounding box center [253, 410] width 338 height 61
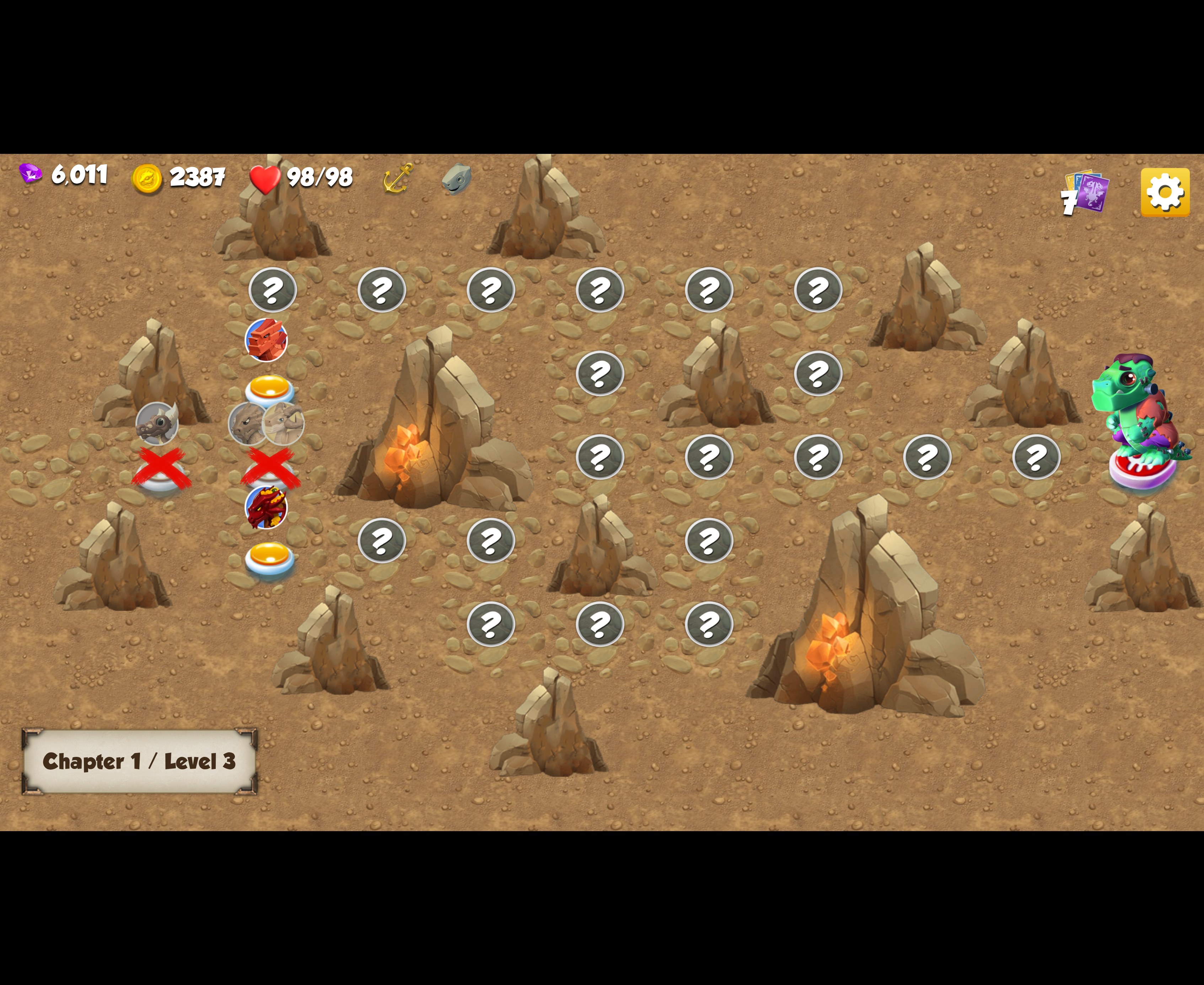
click at [1184, 196] on img at bounding box center [1165, 192] width 49 height 49
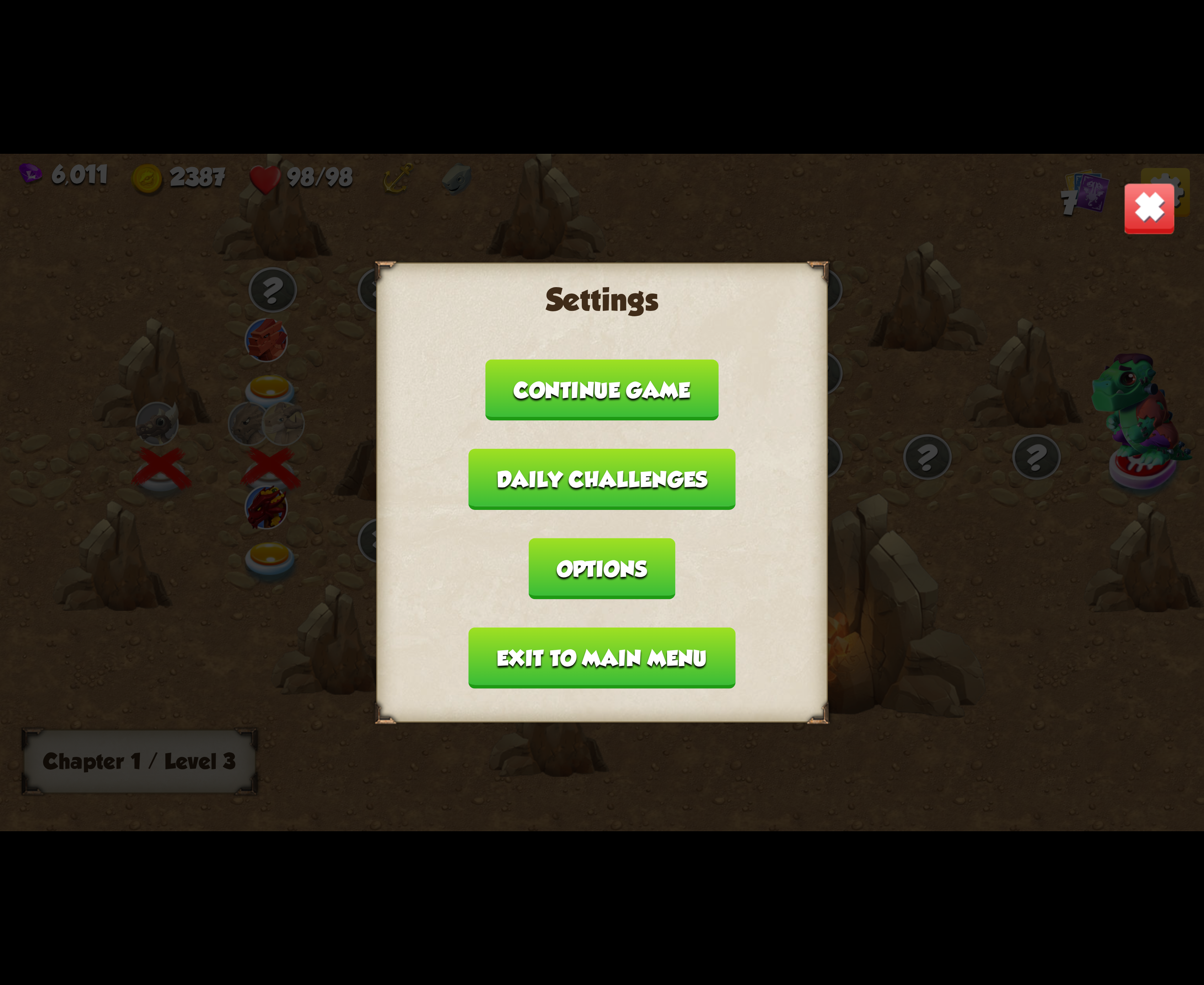
click at [621, 628] on button "Exit to main menu" at bounding box center [602, 658] width 266 height 61
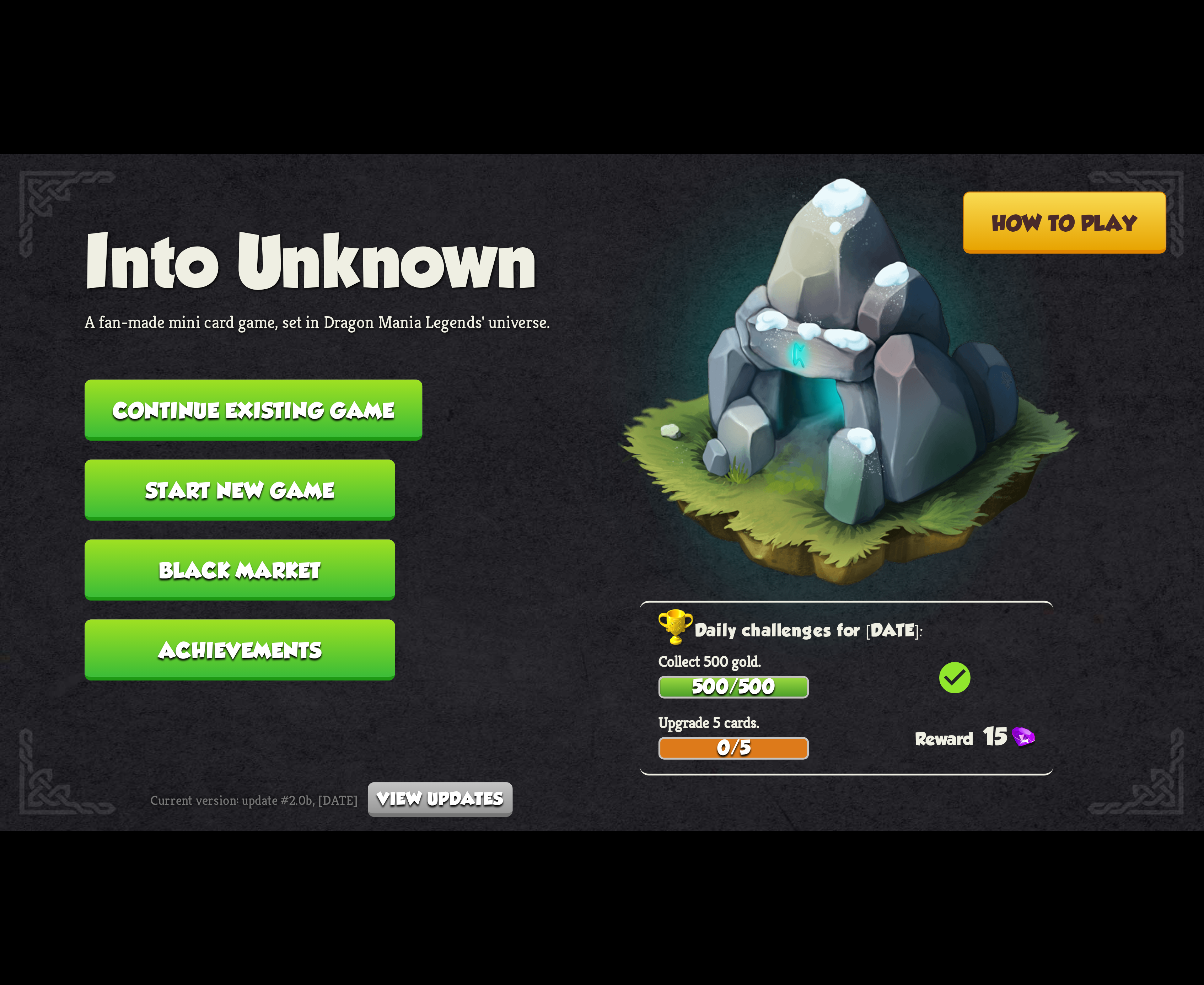
click at [238, 414] on button "Continue existing game" at bounding box center [253, 410] width 338 height 61
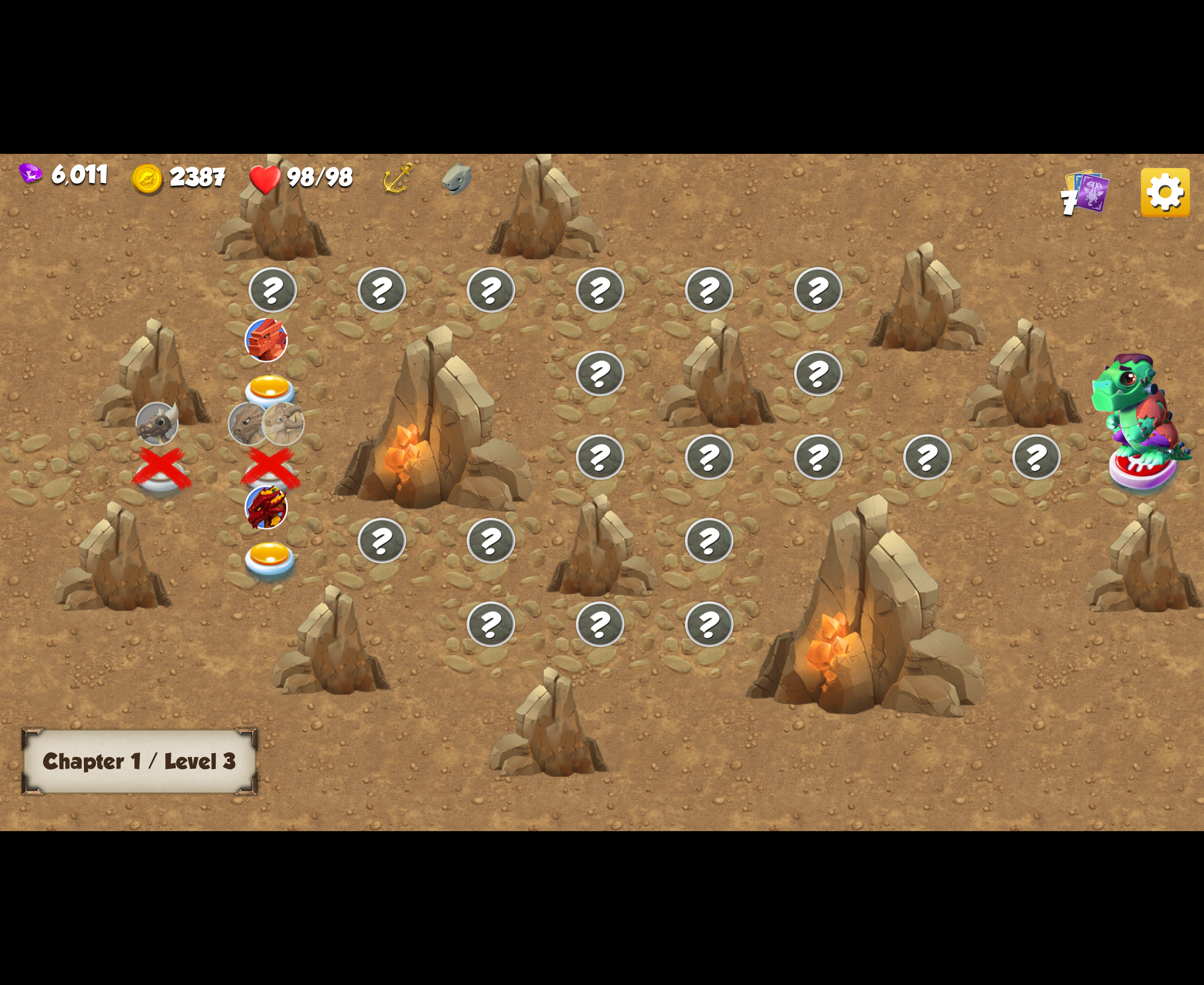
click at [260, 549] on img at bounding box center [271, 564] width 60 height 44
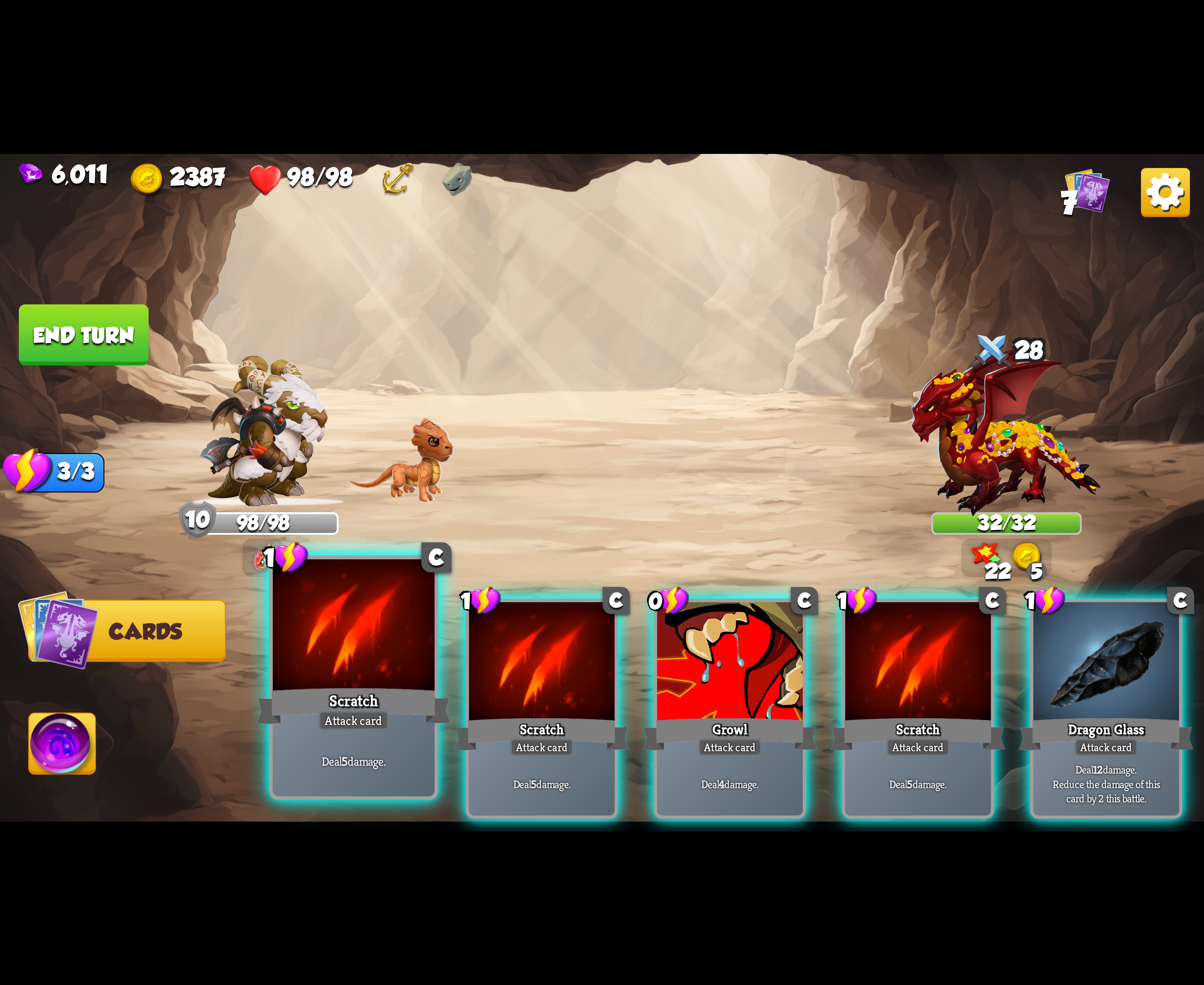
click at [378, 663] on div at bounding box center [353, 627] width 162 height 136
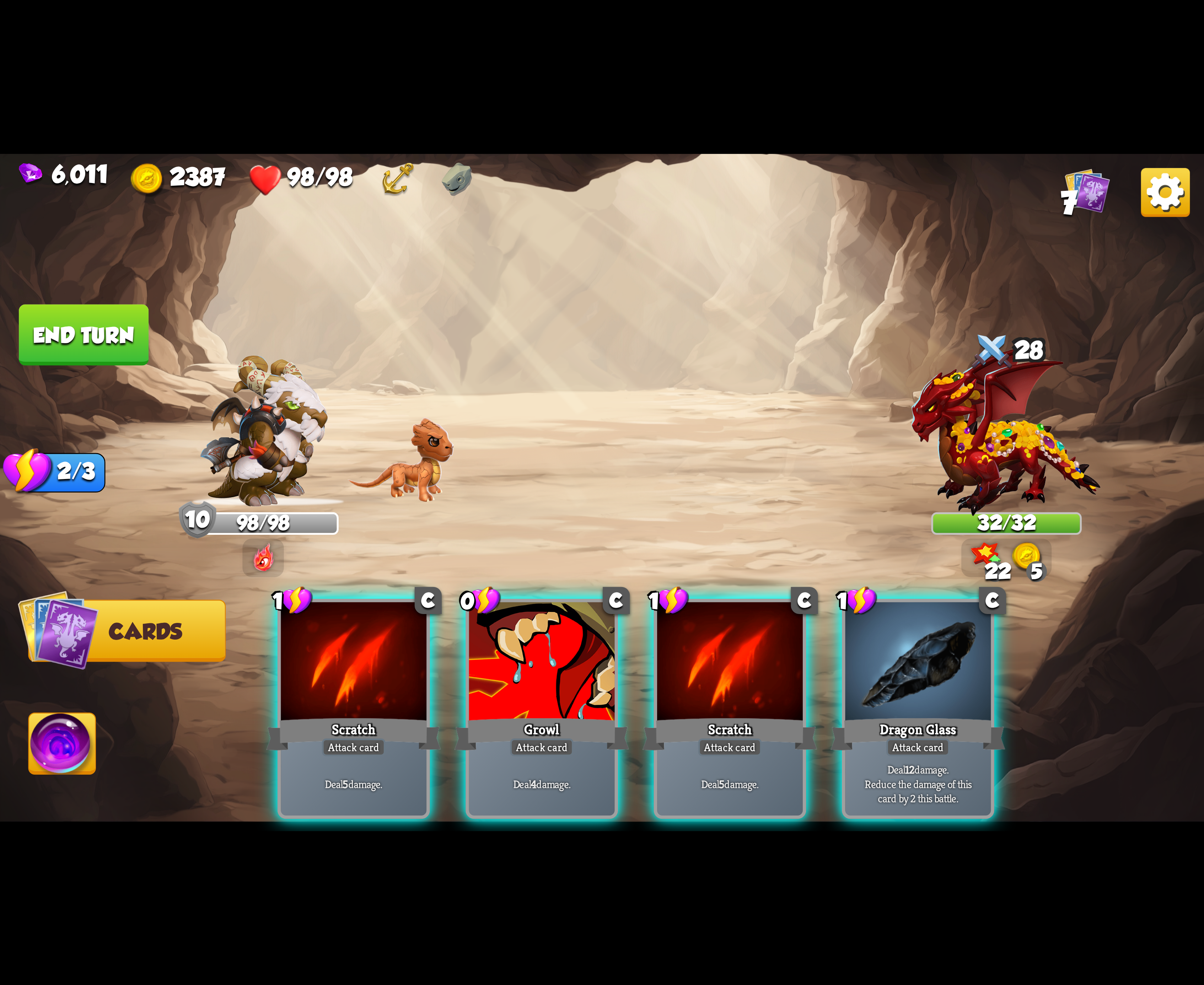
click at [378, 663] on div at bounding box center [354, 664] width 146 height 122
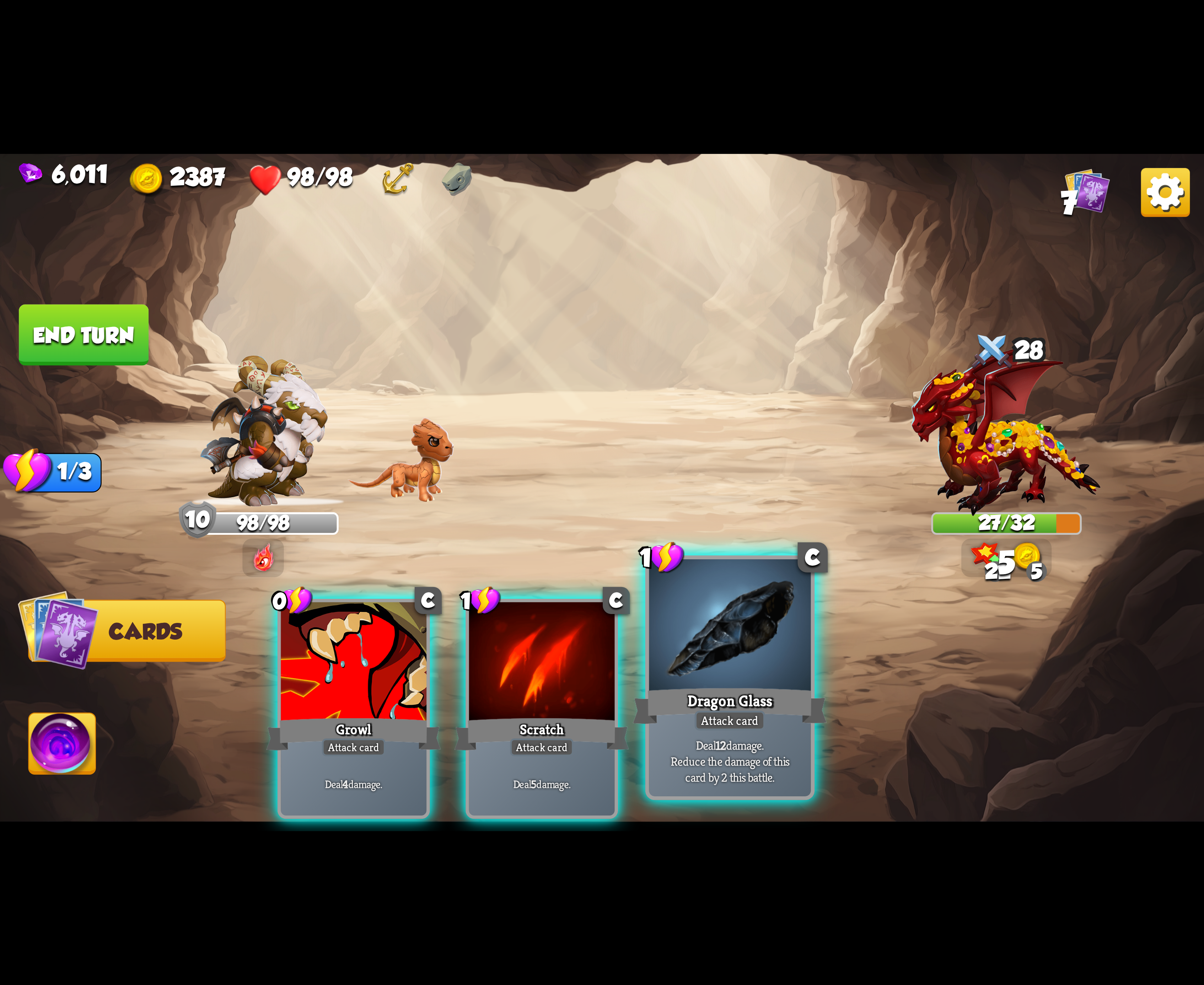
click at [739, 665] on div at bounding box center [729, 627] width 162 height 136
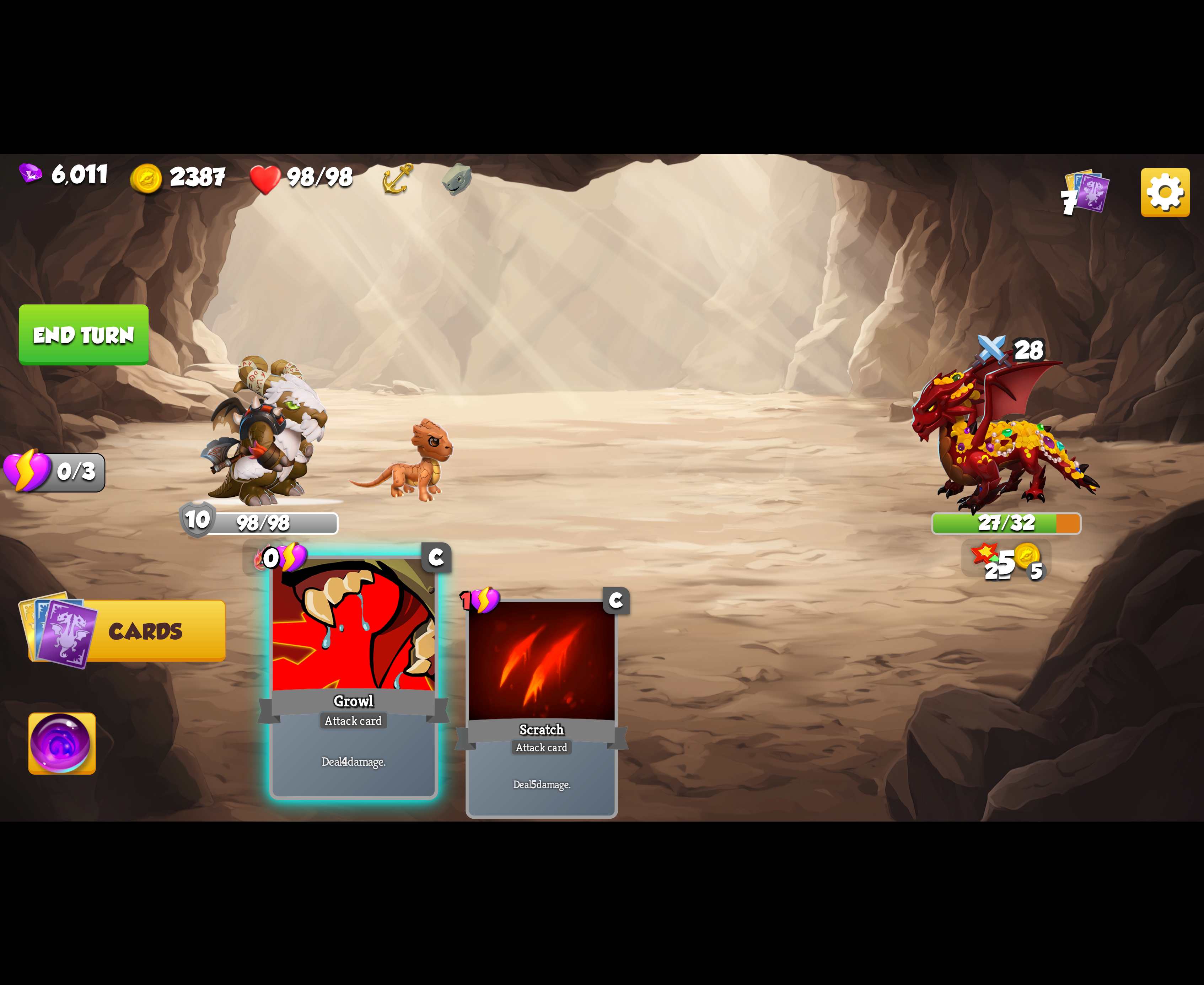
click at [393, 685] on div "Growl" at bounding box center [353, 706] width 194 height 43
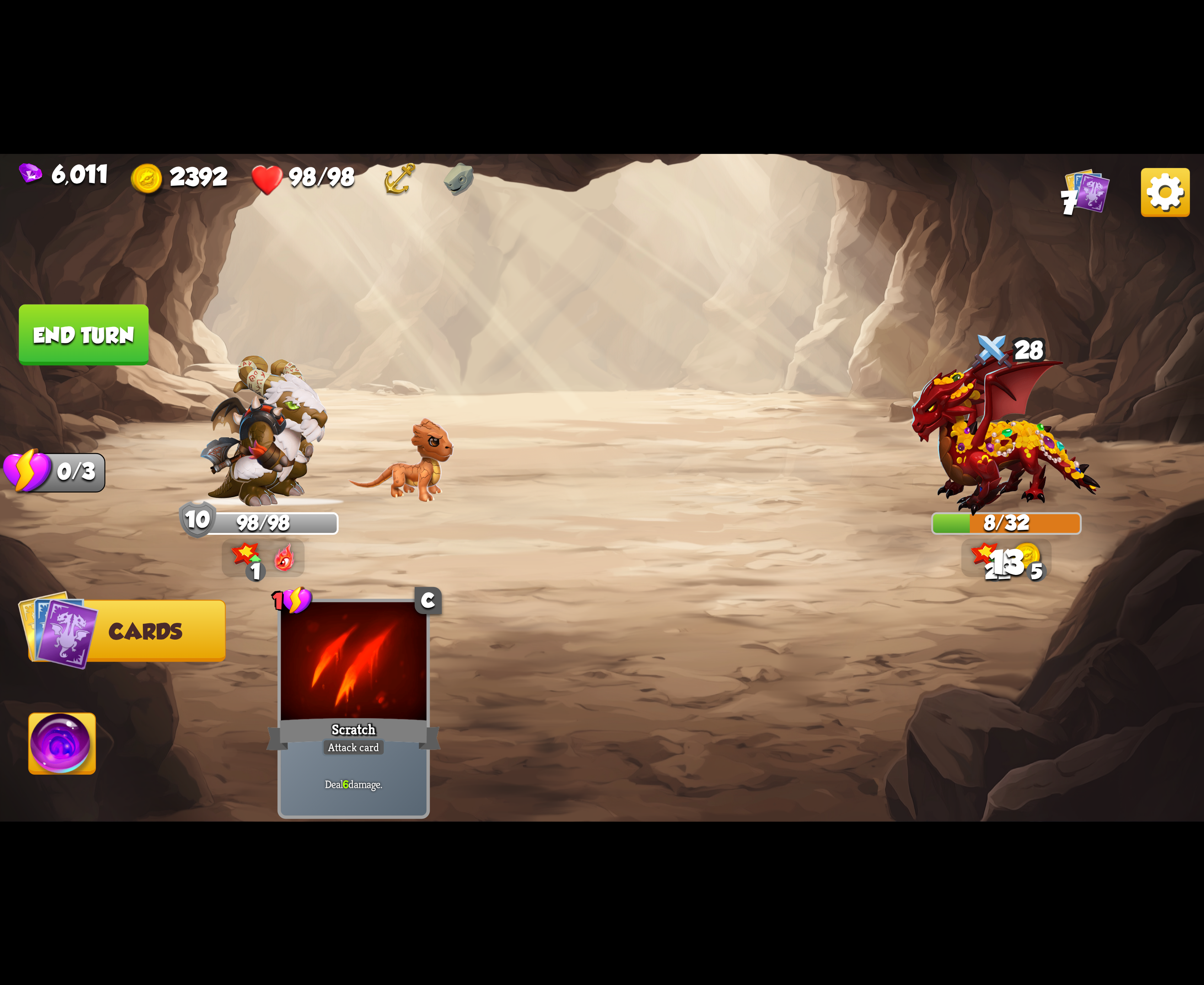
click at [74, 762] on img at bounding box center [63, 748] width 67 height 68
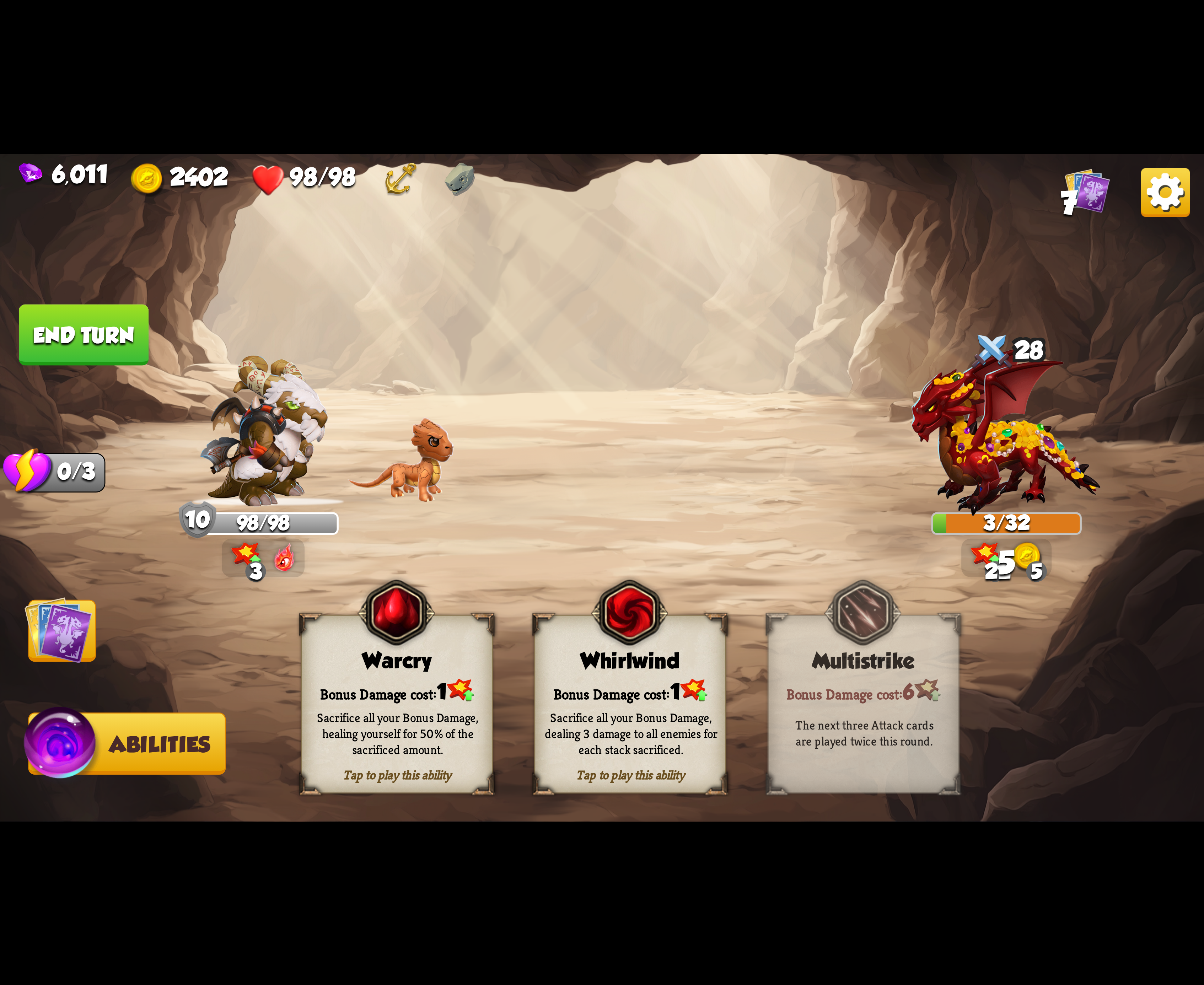
click at [80, 335] on button "End turn" at bounding box center [84, 335] width 130 height 61
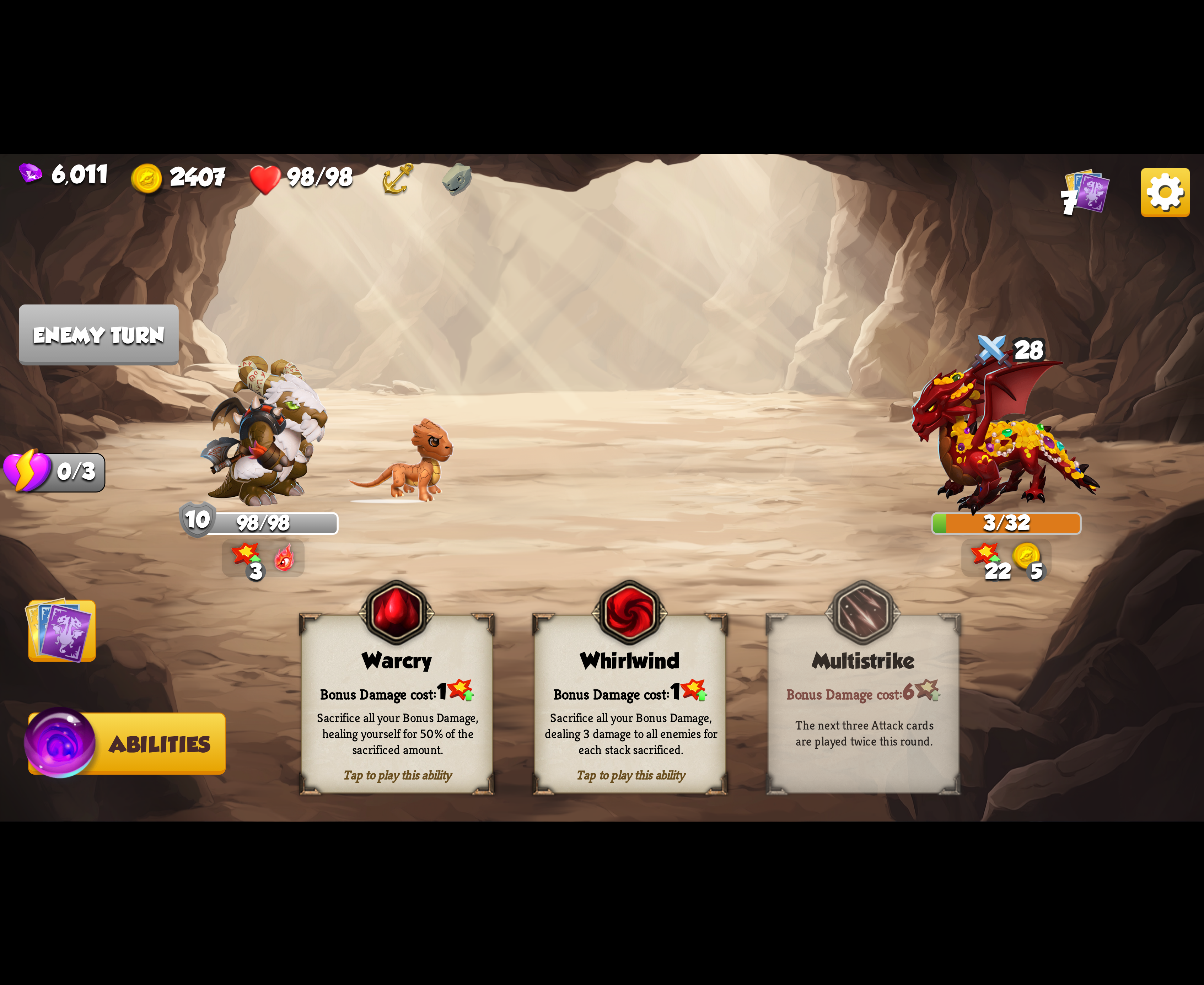
click at [576, 665] on div "Whirlwind" at bounding box center [630, 661] width 190 height 25
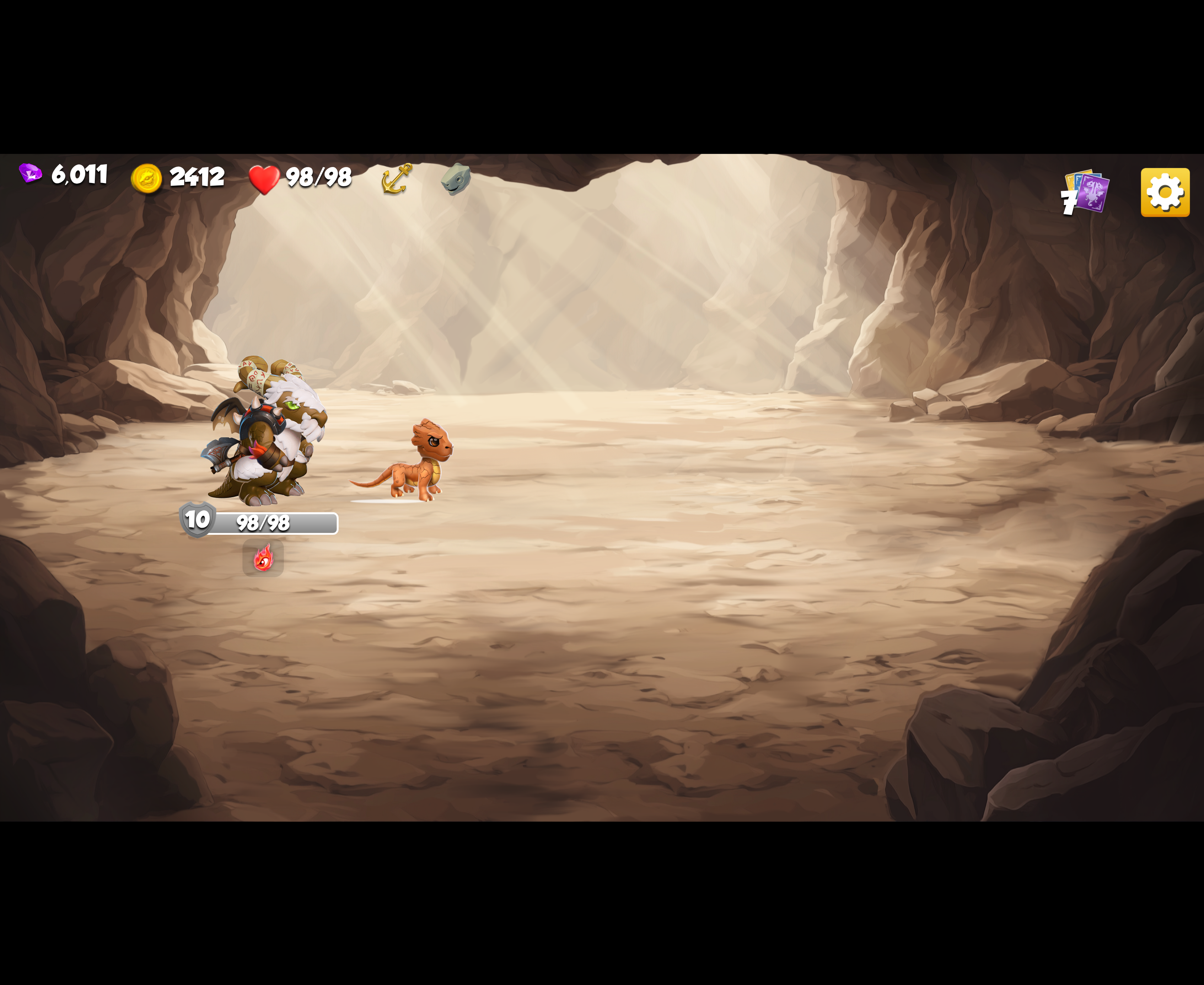
click at [1160, 199] on img at bounding box center [1165, 192] width 49 height 49
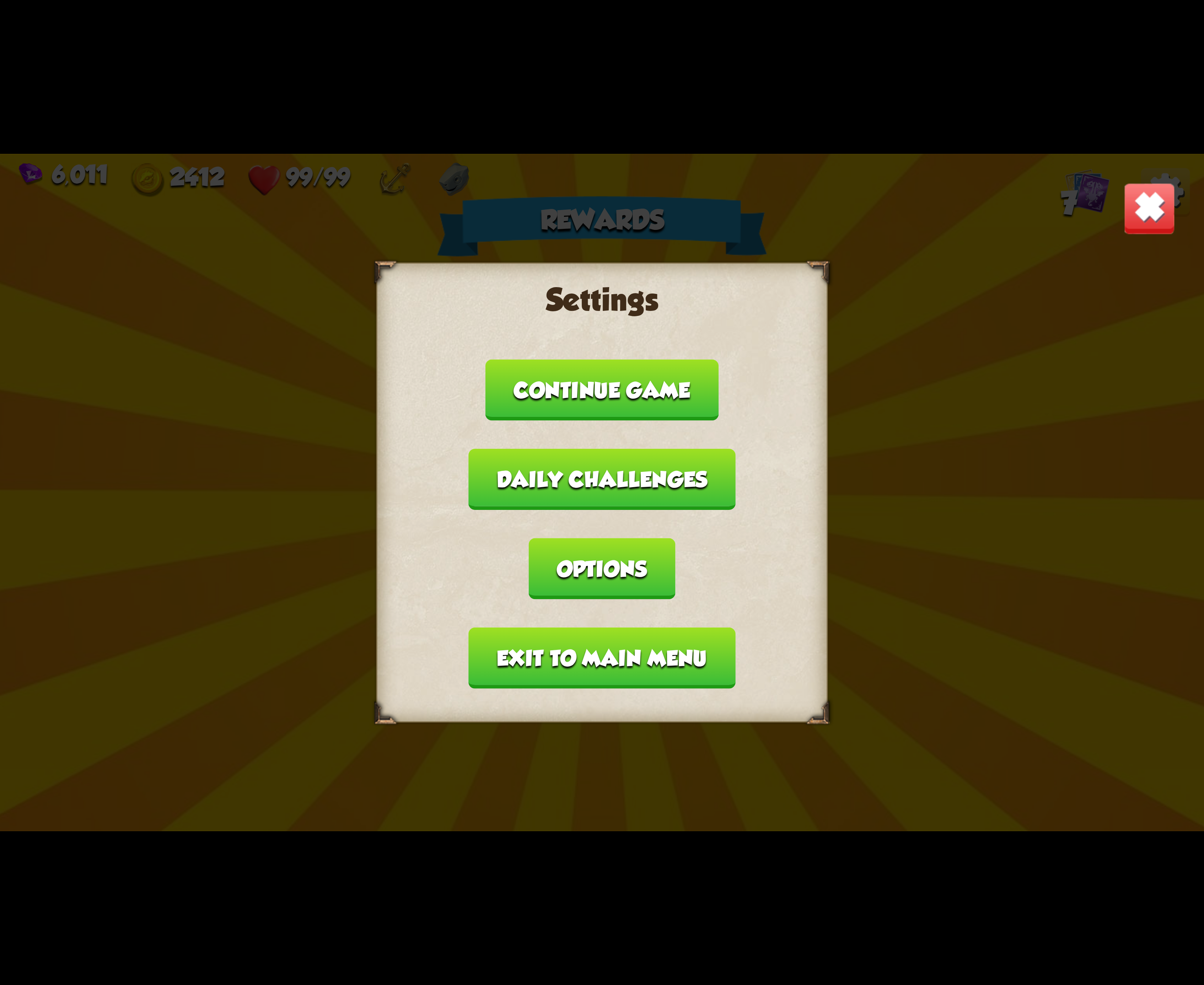
click at [561, 628] on button "Exit to main menu" at bounding box center [602, 658] width 266 height 61
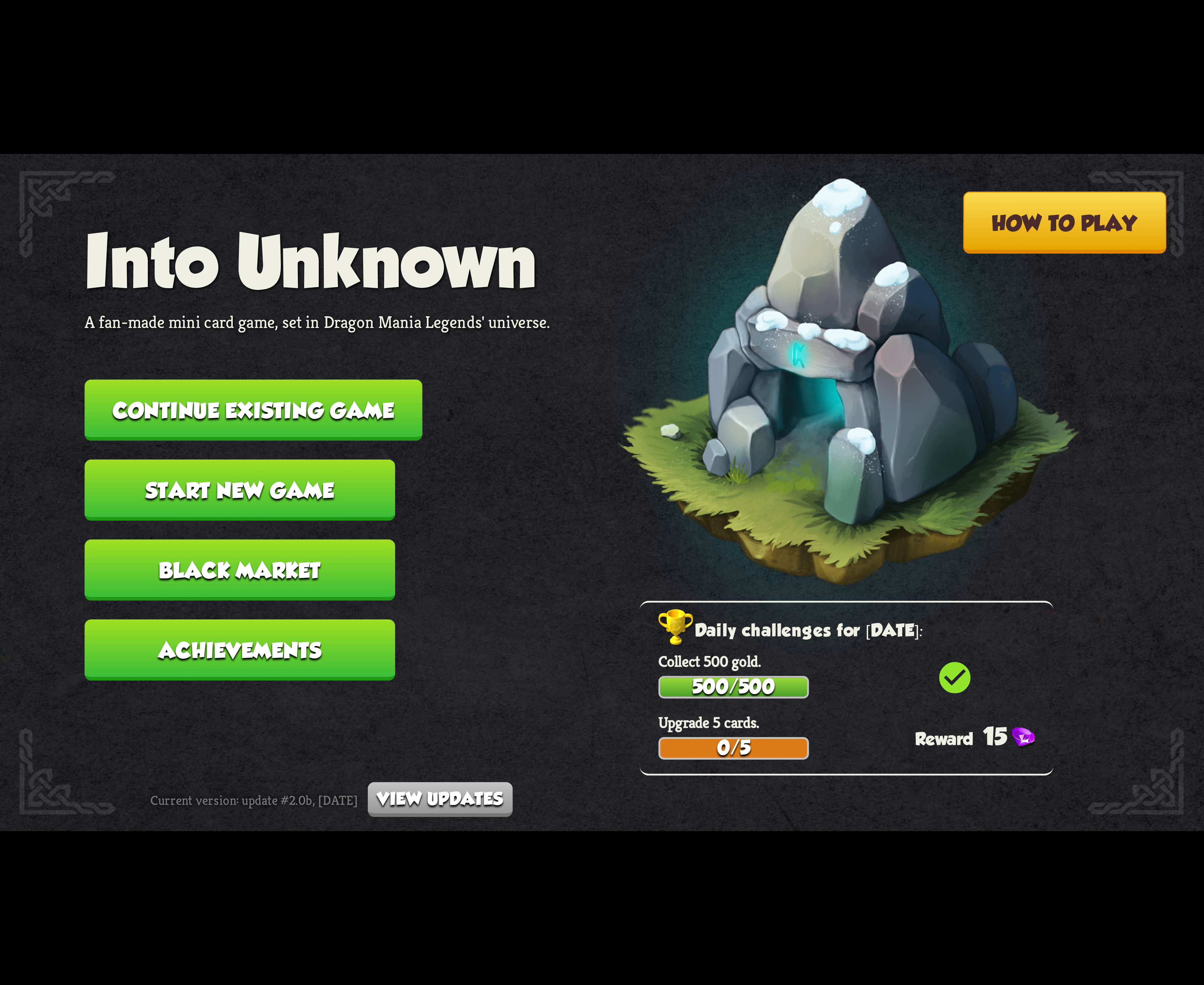
click at [350, 400] on button "Continue existing game" at bounding box center [253, 410] width 338 height 61
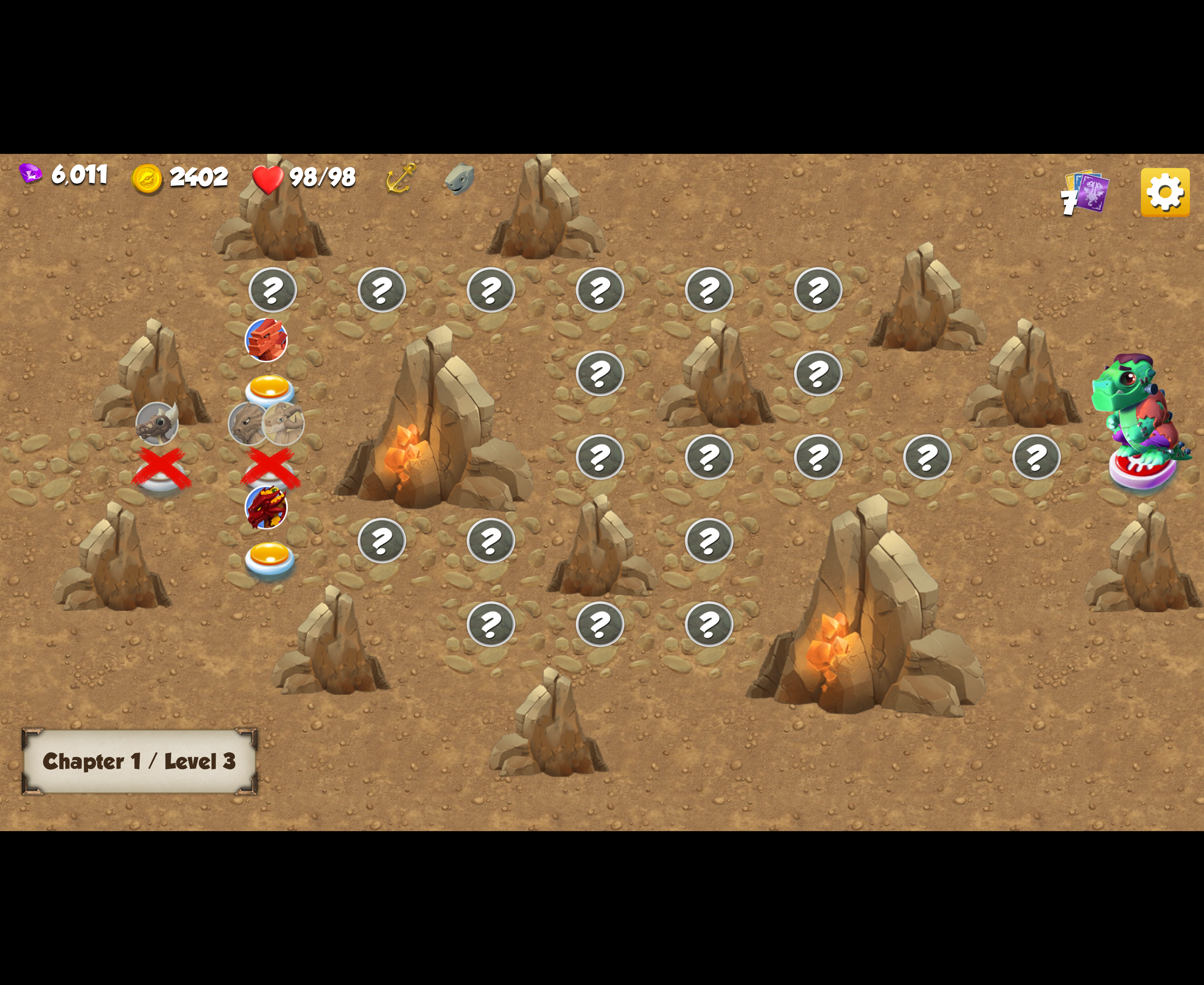
click at [267, 542] on img at bounding box center [271, 564] width 60 height 44
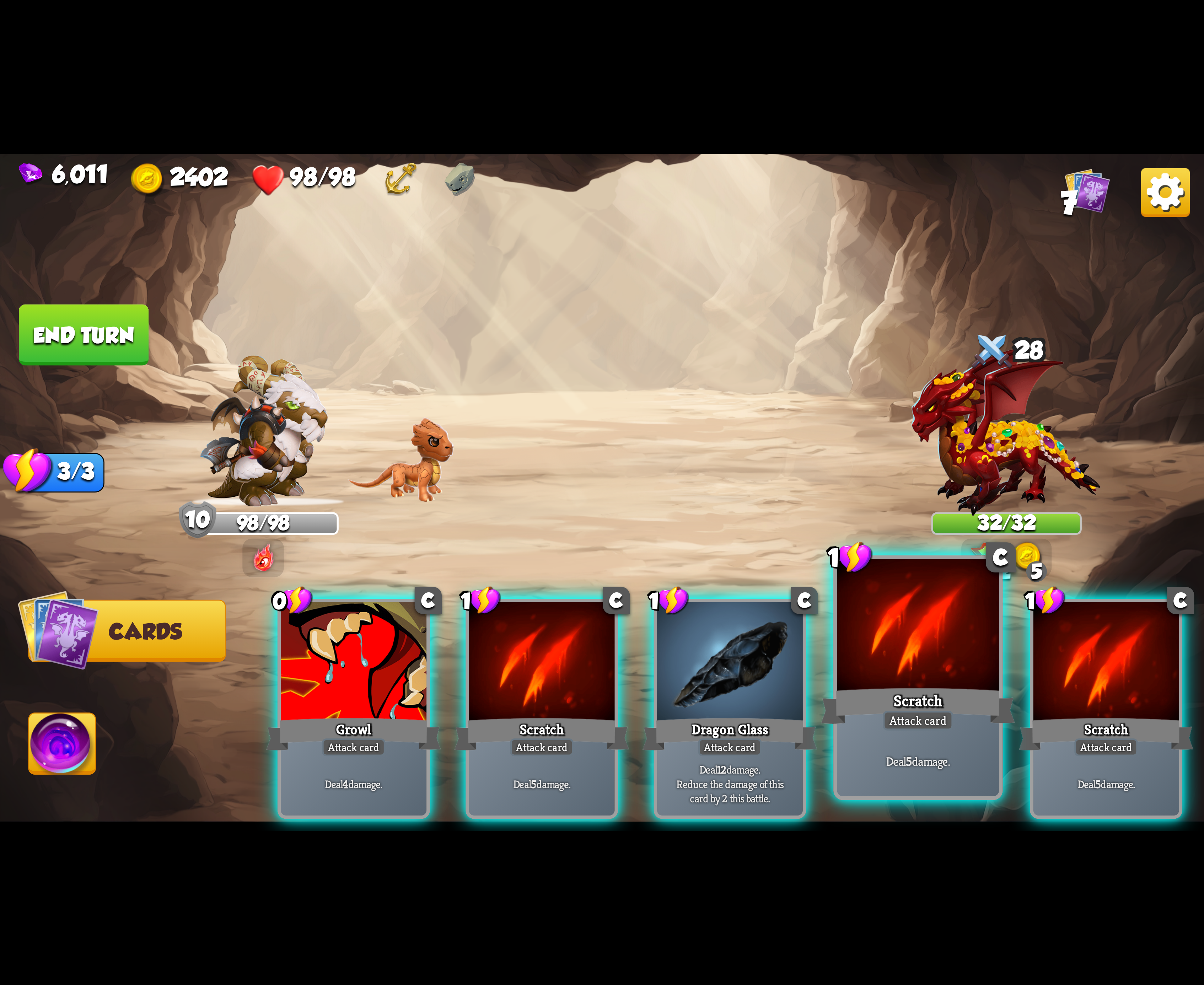
click at [934, 671] on div at bounding box center [918, 627] width 162 height 136
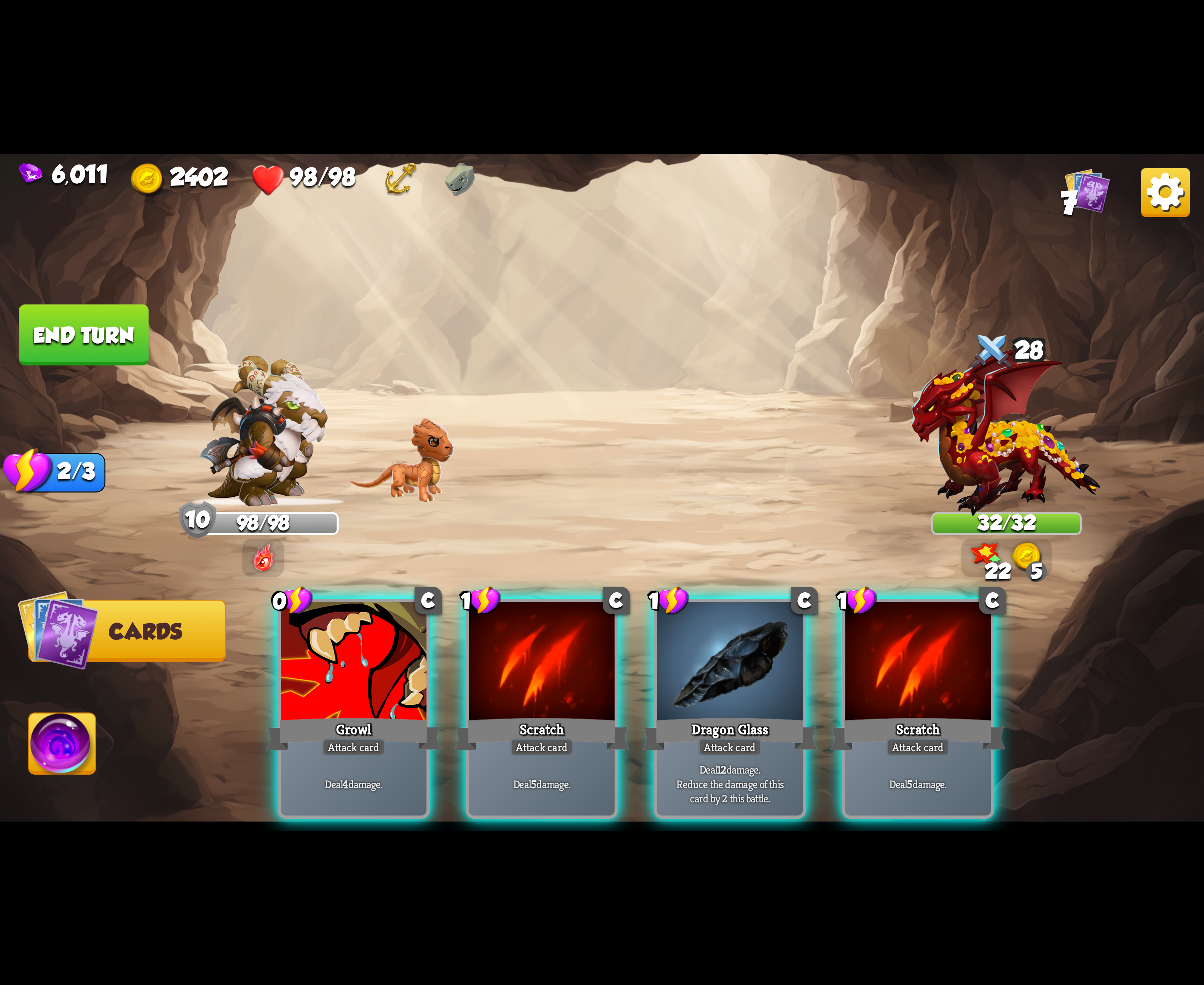
click at [934, 671] on div at bounding box center [918, 664] width 146 height 122
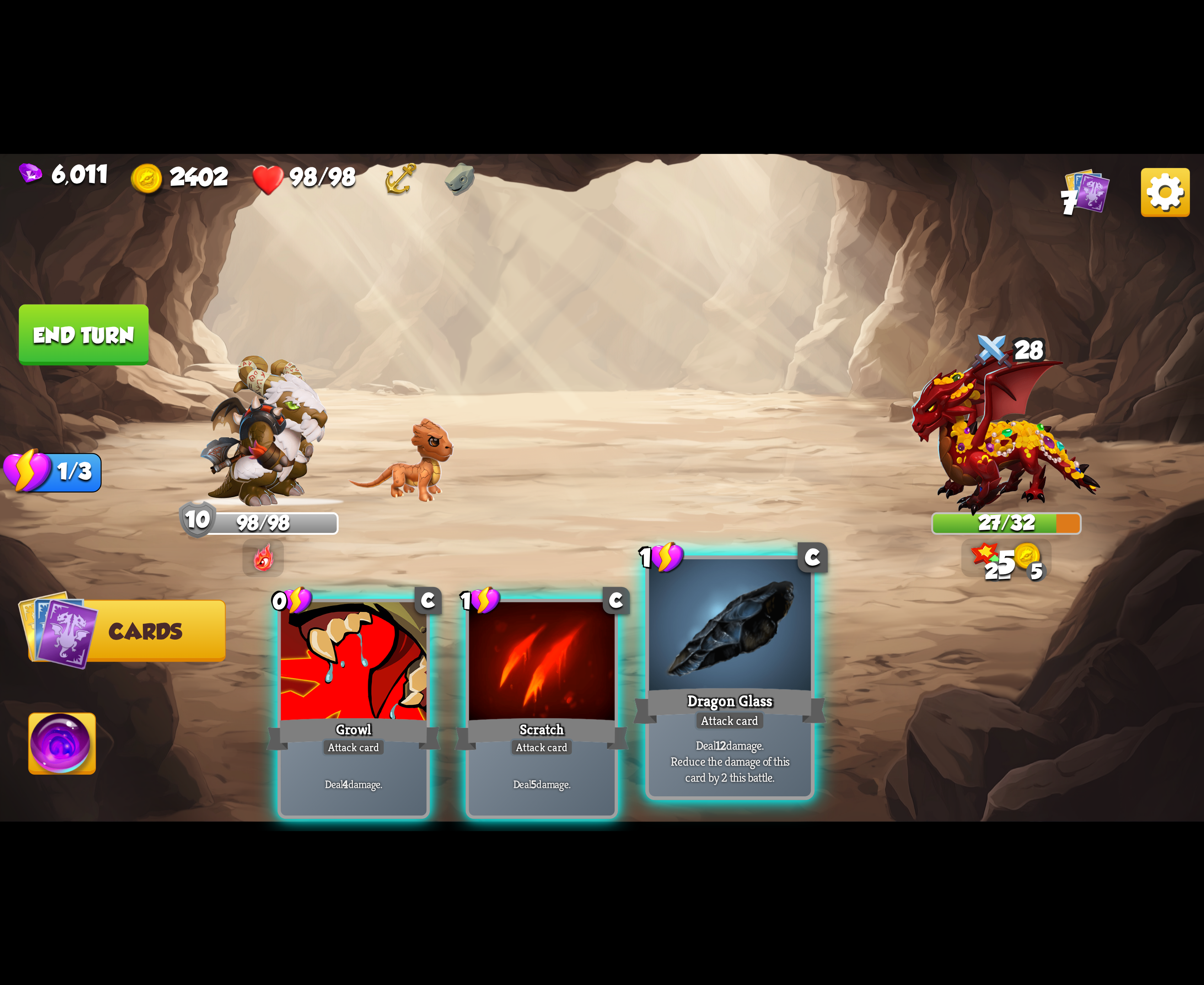
click at [725, 701] on div "Dragon Glass" at bounding box center [729, 706] width 194 height 43
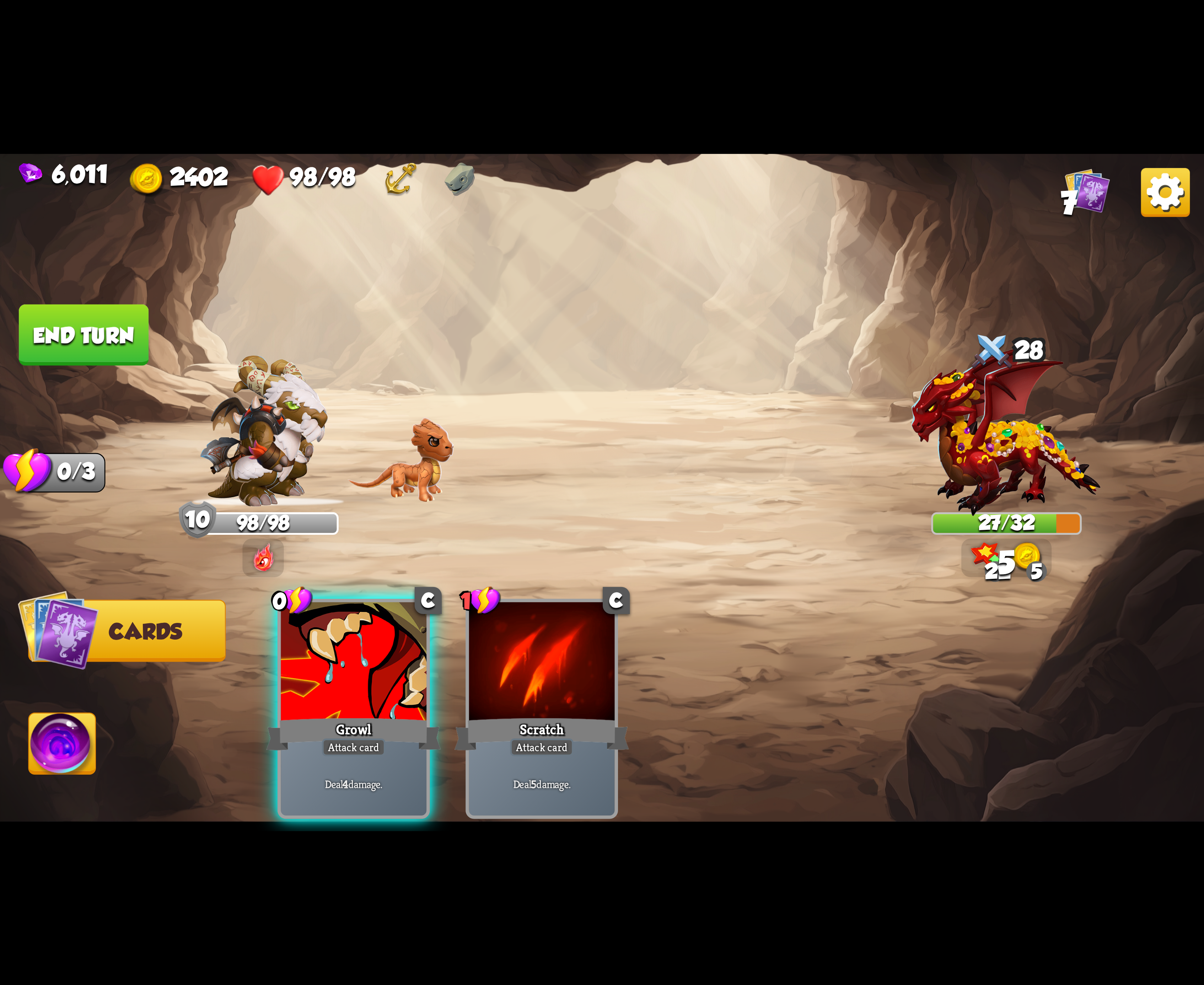
drag, startPoint x: 357, startPoint y: 670, endPoint x: 335, endPoint y: 675, distance: 22.6
click at [345, 672] on div at bounding box center [354, 664] width 146 height 122
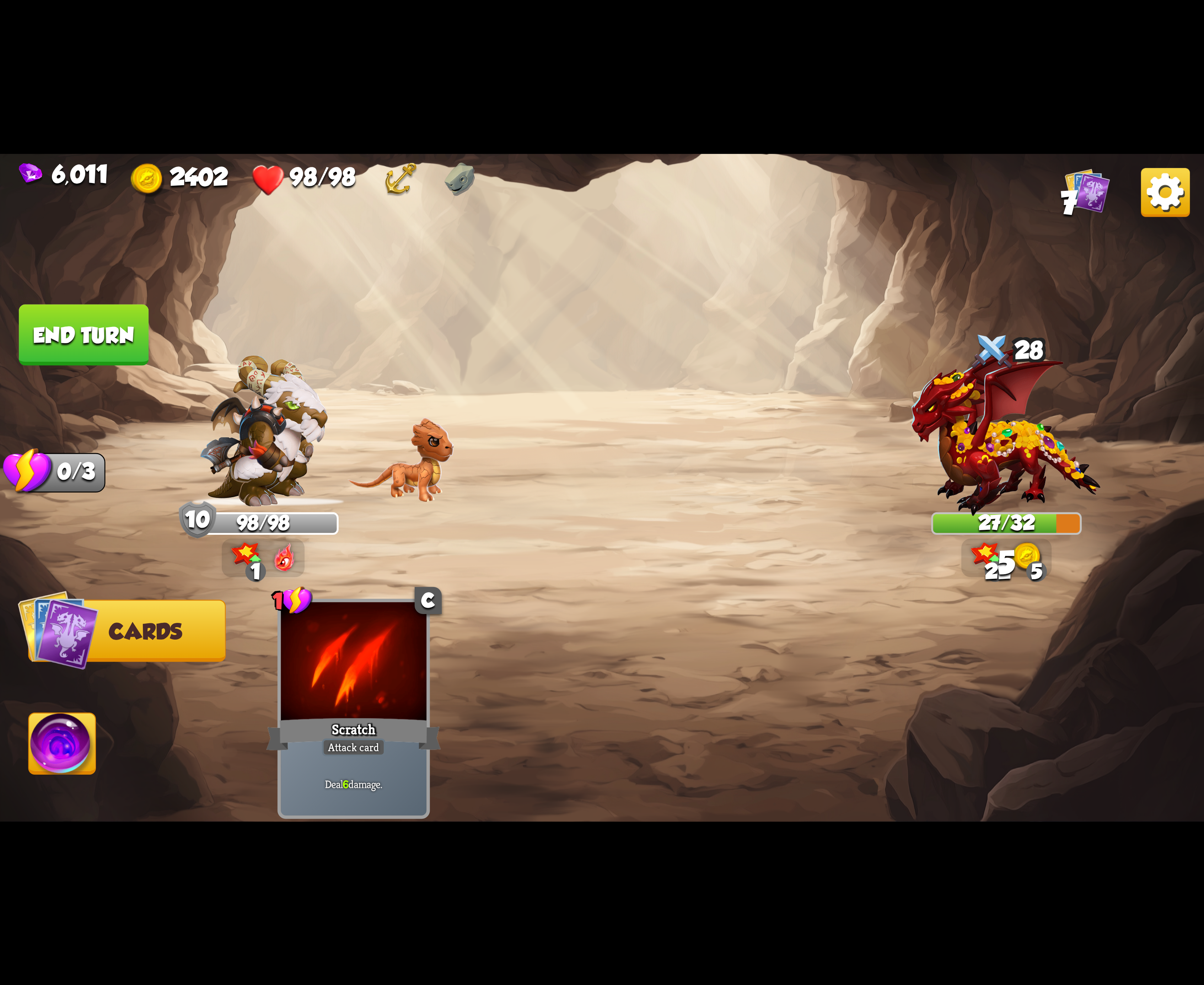
click at [80, 731] on img at bounding box center [63, 748] width 67 height 68
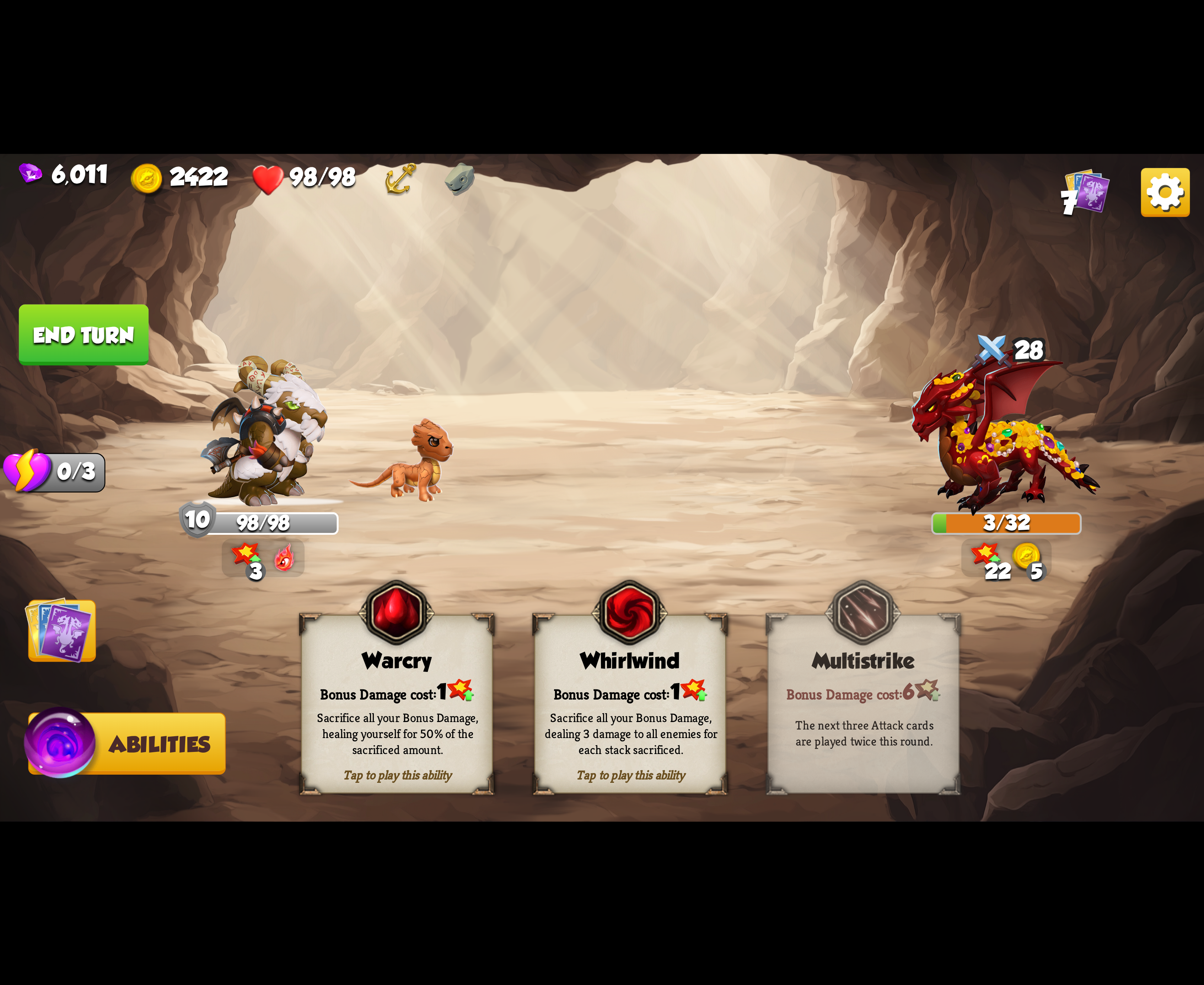
click at [101, 330] on button "End turn" at bounding box center [84, 335] width 130 height 61
click at [634, 712] on div "Sacrifice all your Bonus Damage, dealing 3 damage to all enemies for each stack…" at bounding box center [631, 733] width 192 height 75
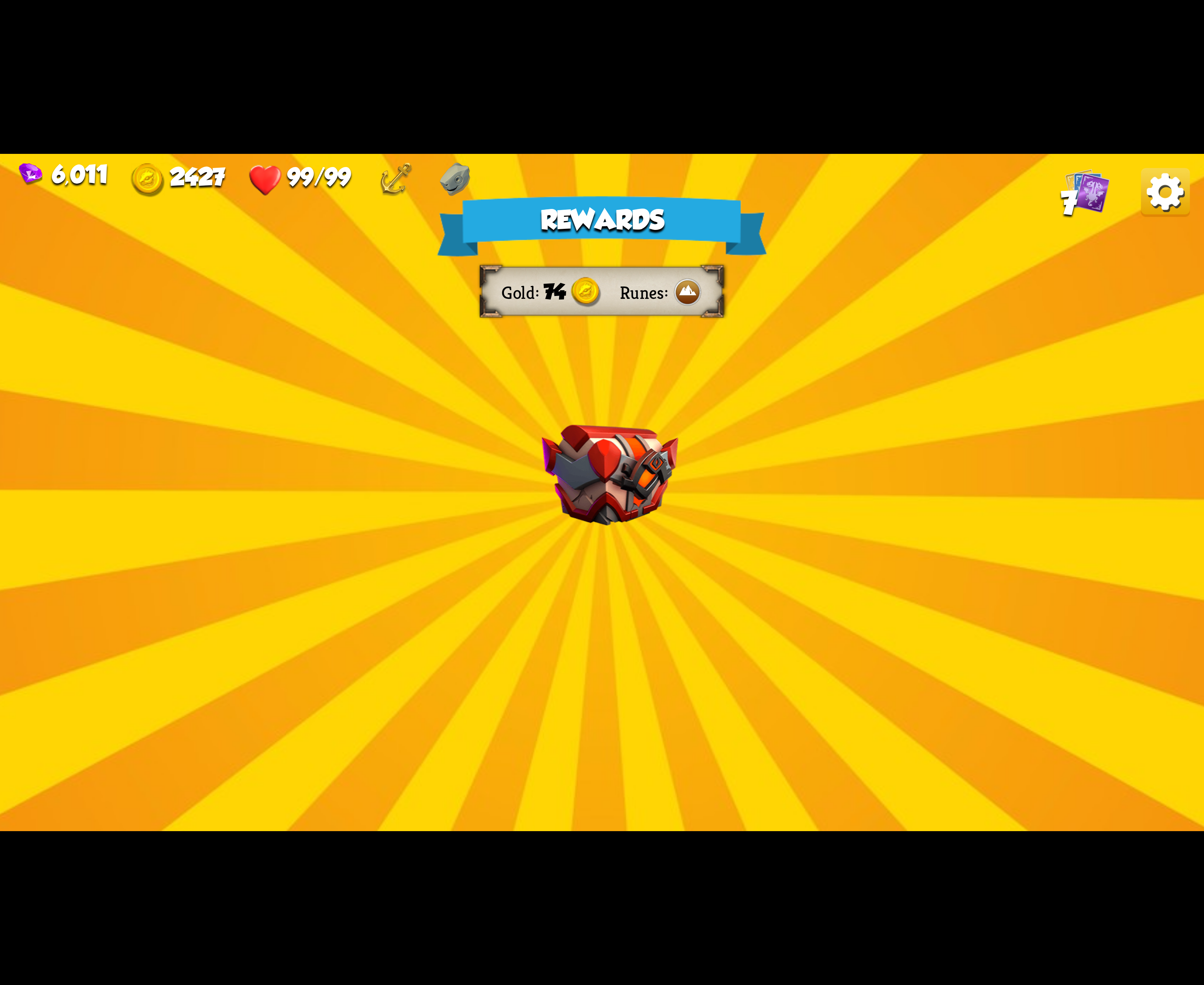
click at [1146, 204] on img at bounding box center [1165, 192] width 49 height 49
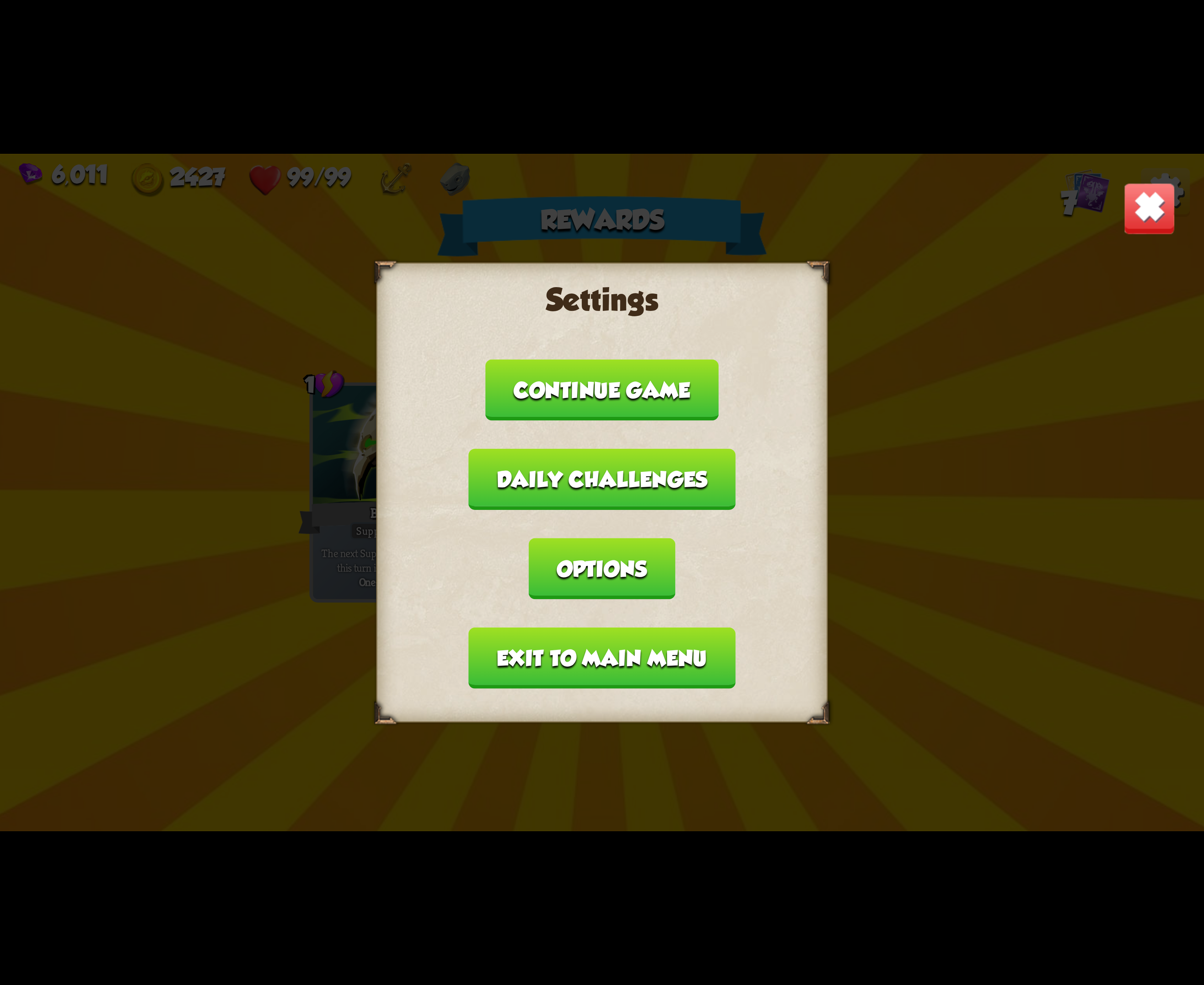
click at [675, 539] on button "Options" at bounding box center [602, 568] width 146 height 61
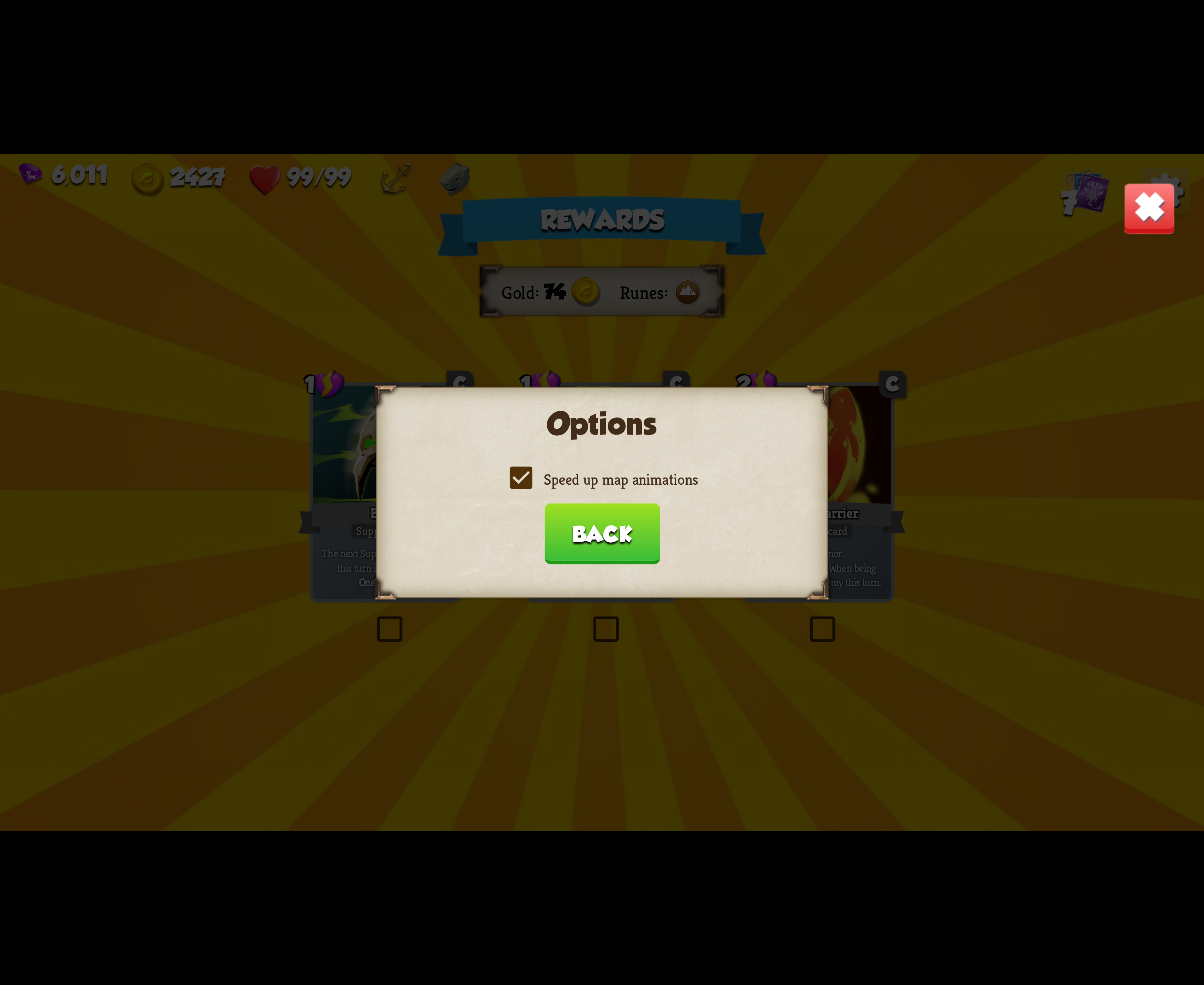
click at [510, 478] on label "Speed up map animations" at bounding box center [602, 479] width 192 height 20
click at [0, 0] on input "Speed up map animations" at bounding box center [0, 0] width 0 height 0
drag, startPoint x: 510, startPoint y: 478, endPoint x: 517, endPoint y: 478, distance: 7.0
click at [512, 478] on label "Speed up map animations" at bounding box center [602, 479] width 192 height 20
click at [0, 0] on input "Speed up map animations" at bounding box center [0, 0] width 0 height 0
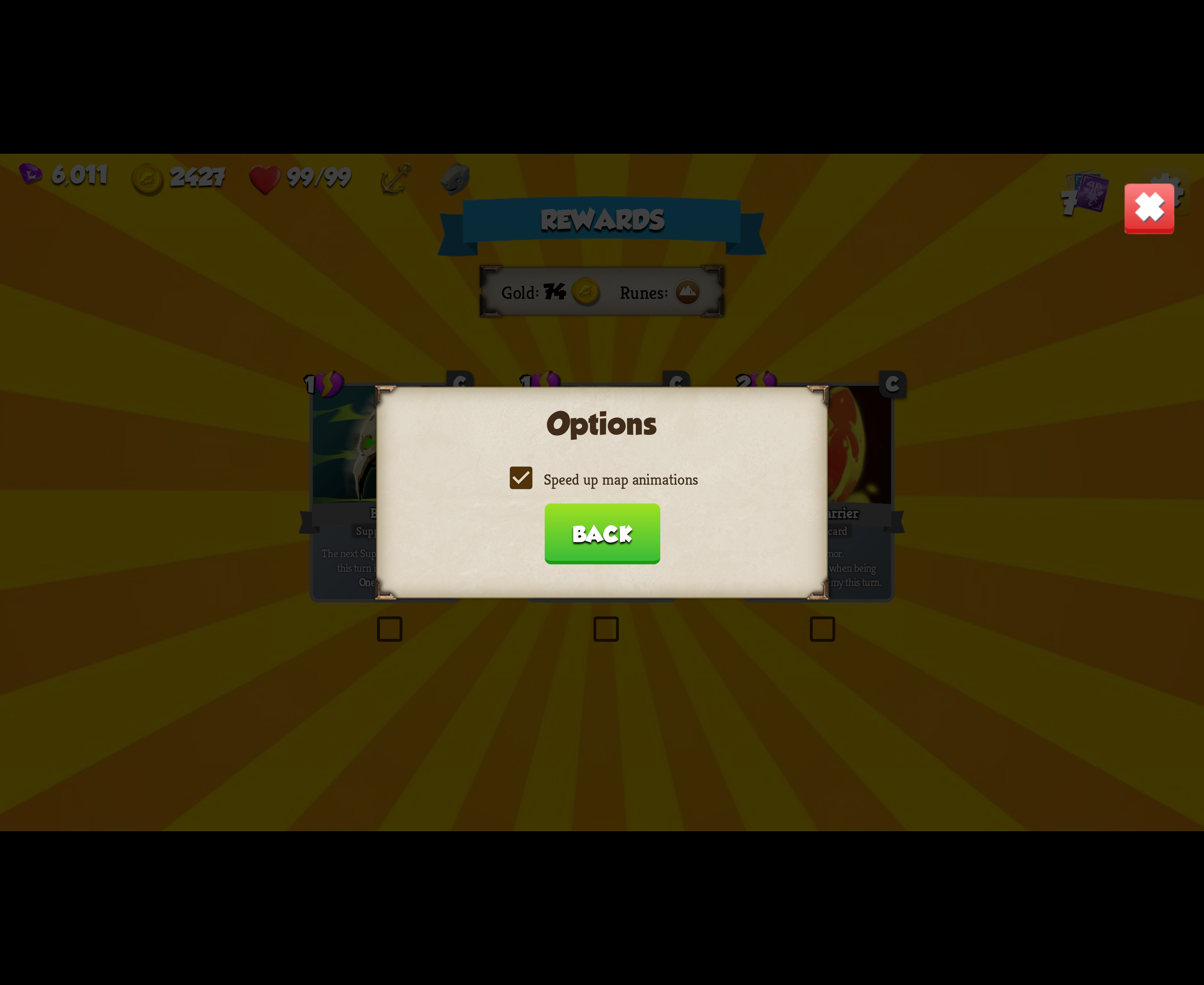
click at [519, 478] on label "Speed up map animations" at bounding box center [602, 479] width 192 height 20
click at [0, 0] on input "Speed up map animations" at bounding box center [0, 0] width 0 height 0
click at [519, 478] on label "Speed up map animations" at bounding box center [602, 479] width 192 height 20
click at [0, 0] on input "Speed up map animations" at bounding box center [0, 0] width 0 height 0
click at [576, 516] on button "Back" at bounding box center [602, 534] width 116 height 61
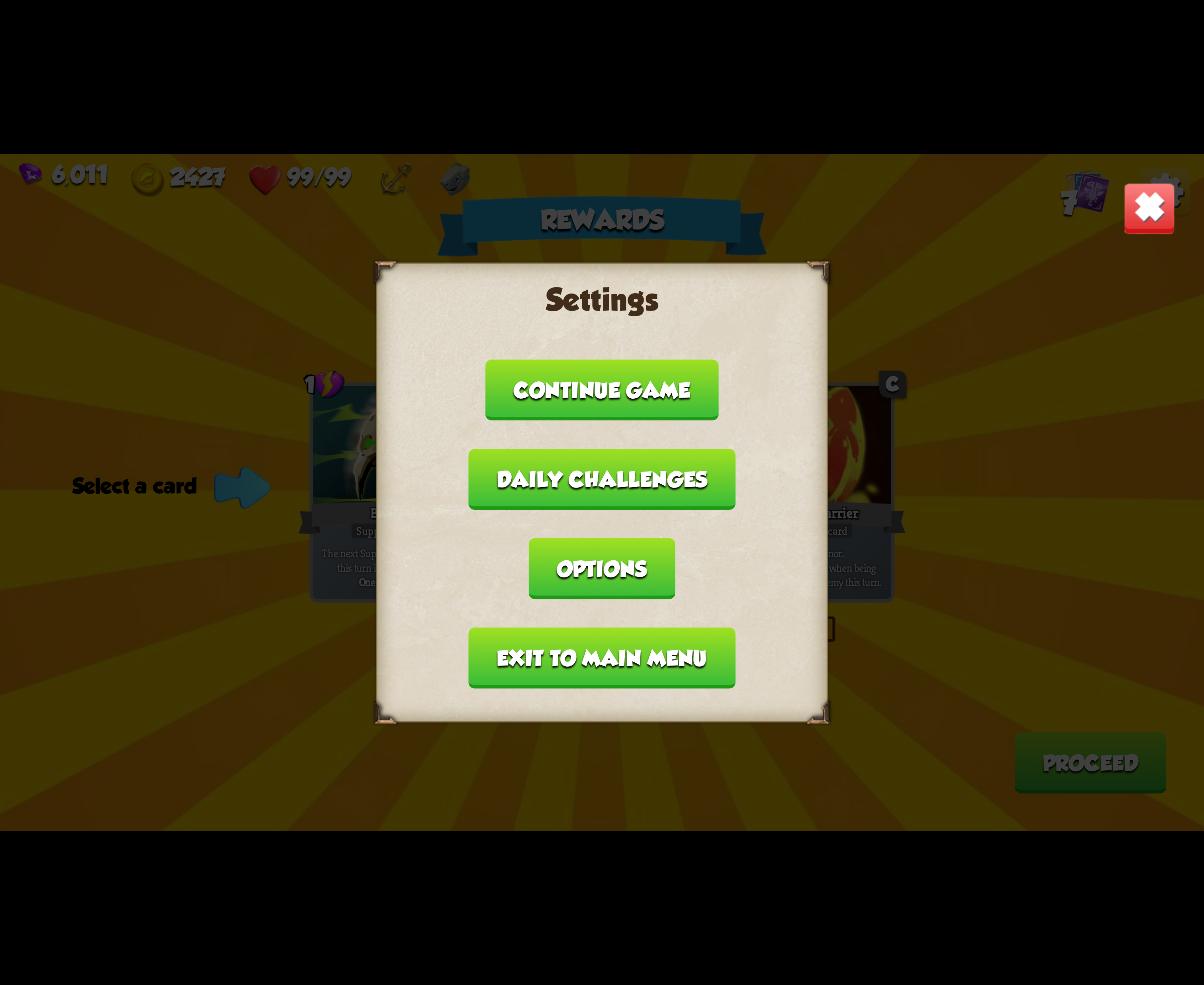
click at [532, 628] on button "Exit to main menu" at bounding box center [602, 658] width 266 height 61
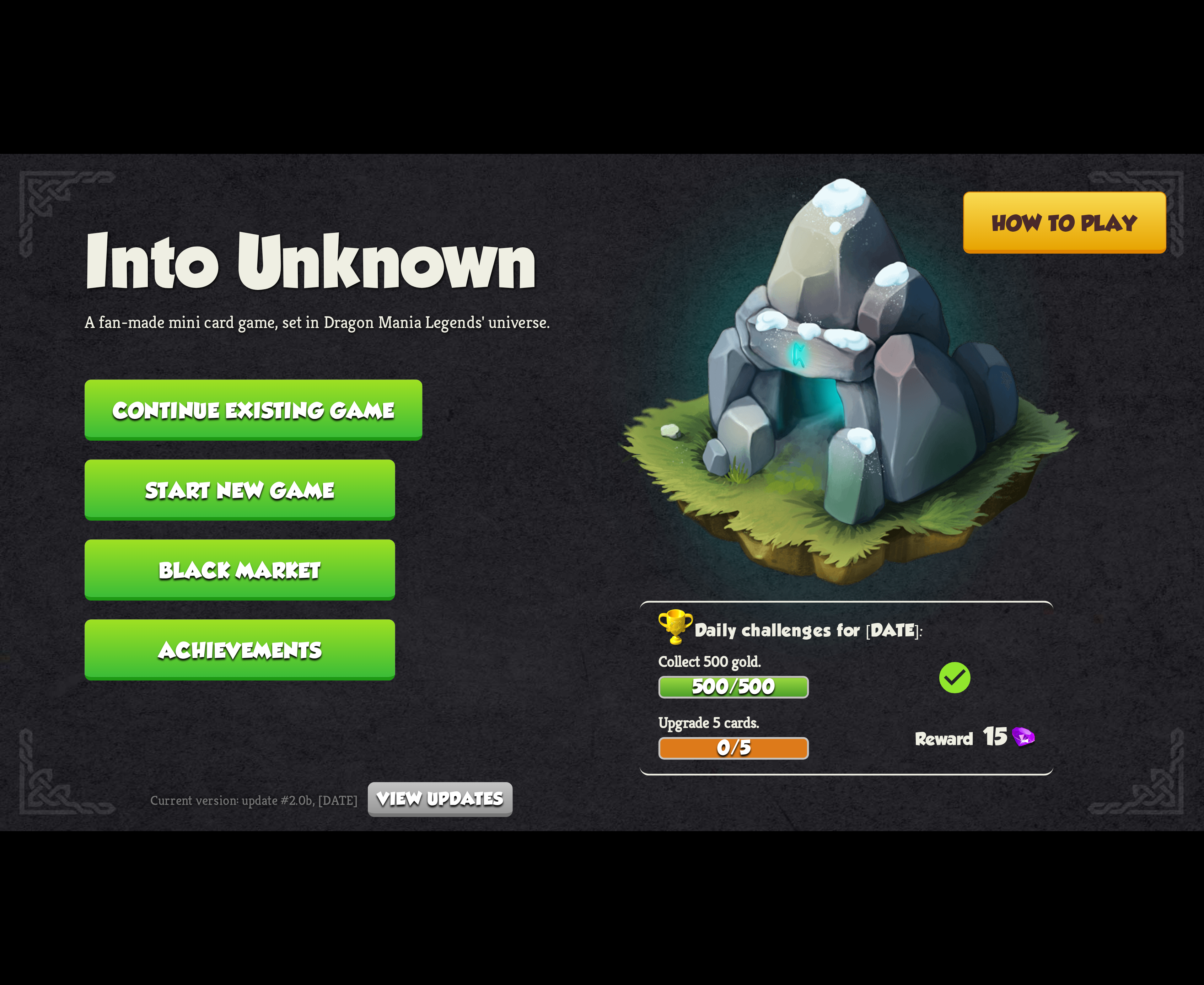
click at [287, 401] on button "Continue existing game" at bounding box center [253, 410] width 338 height 61
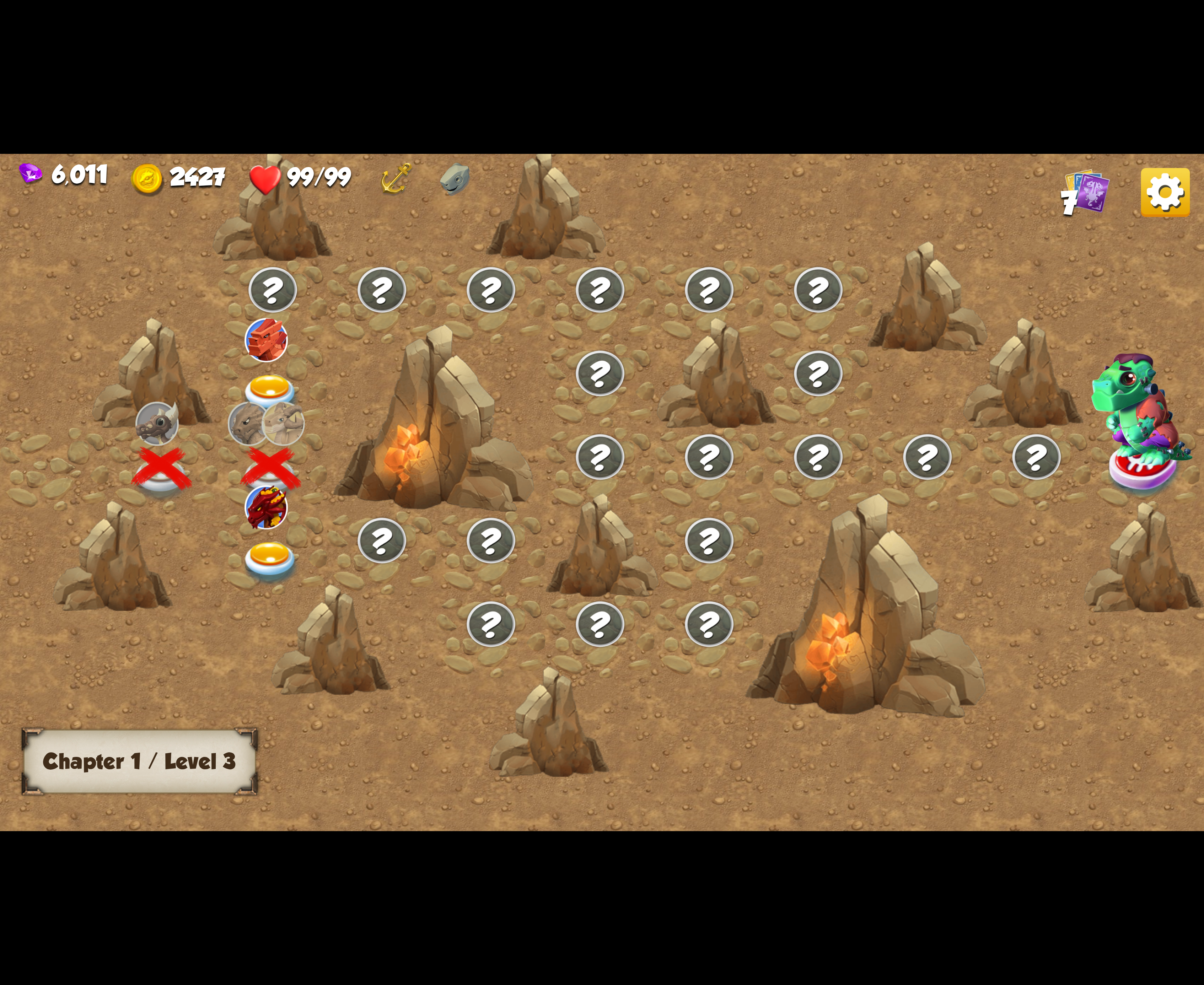
click at [280, 563] on img at bounding box center [271, 564] width 60 height 44
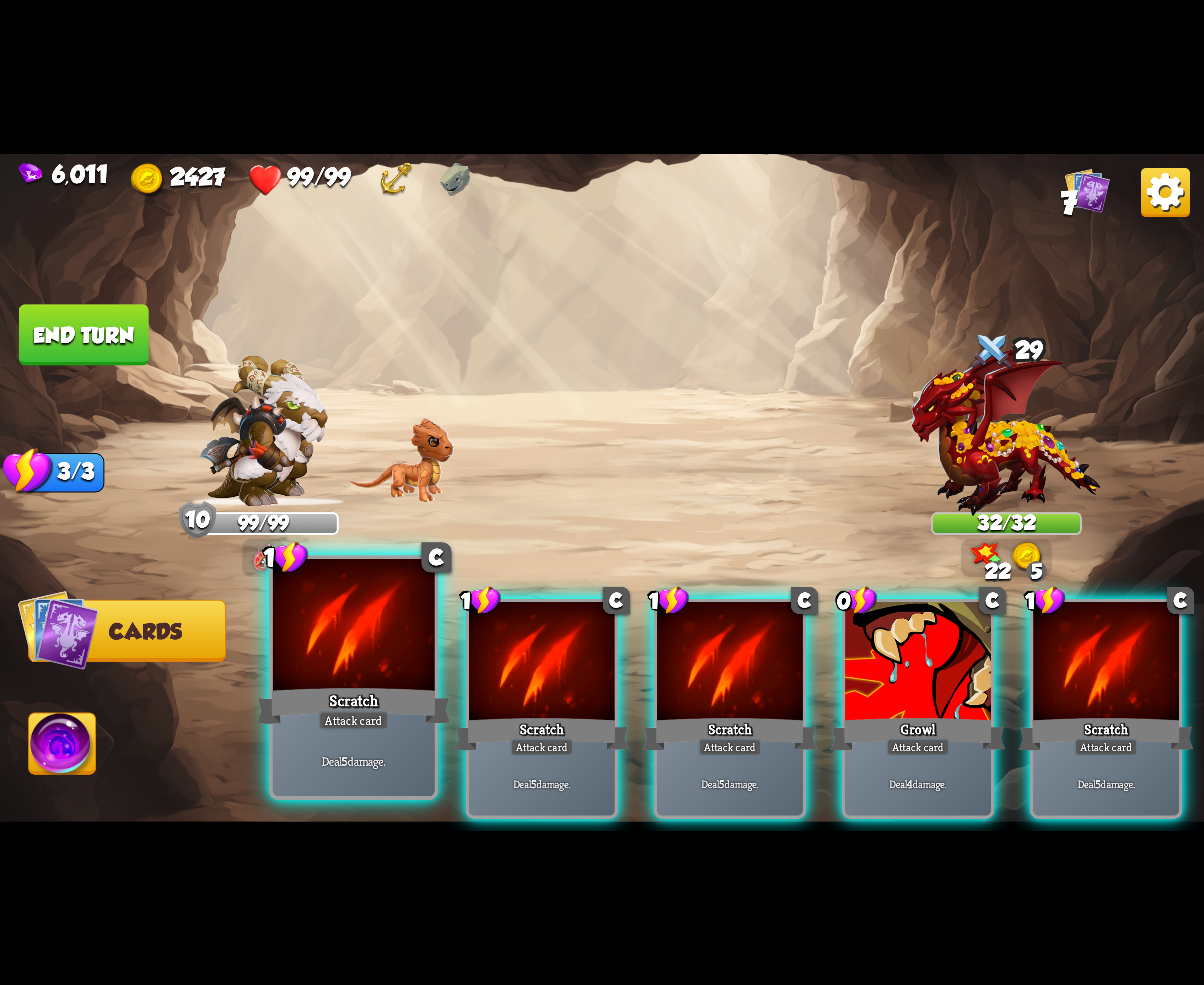
click at [371, 670] on div at bounding box center [353, 627] width 162 height 136
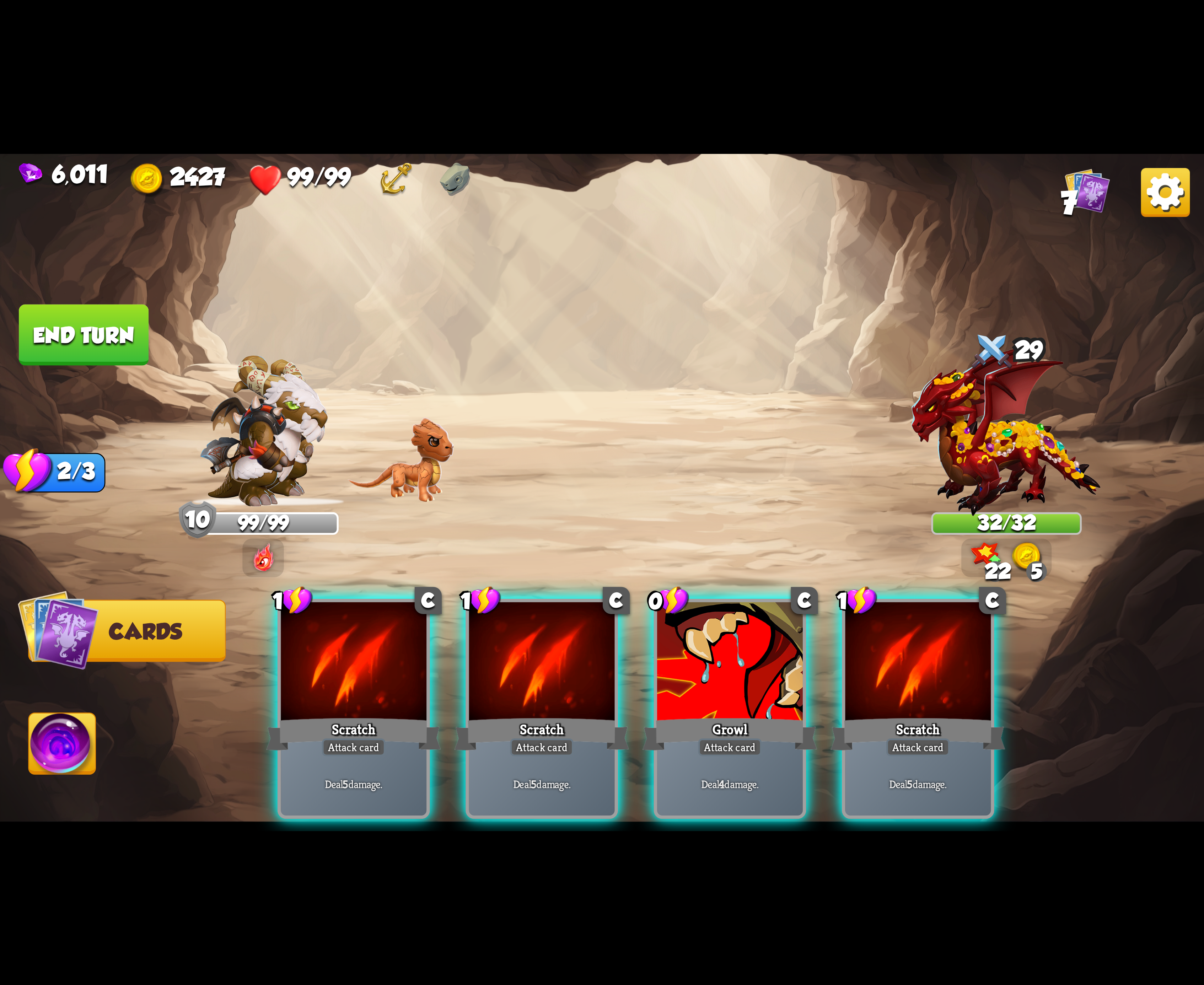
click at [371, 670] on div at bounding box center [354, 664] width 146 height 122
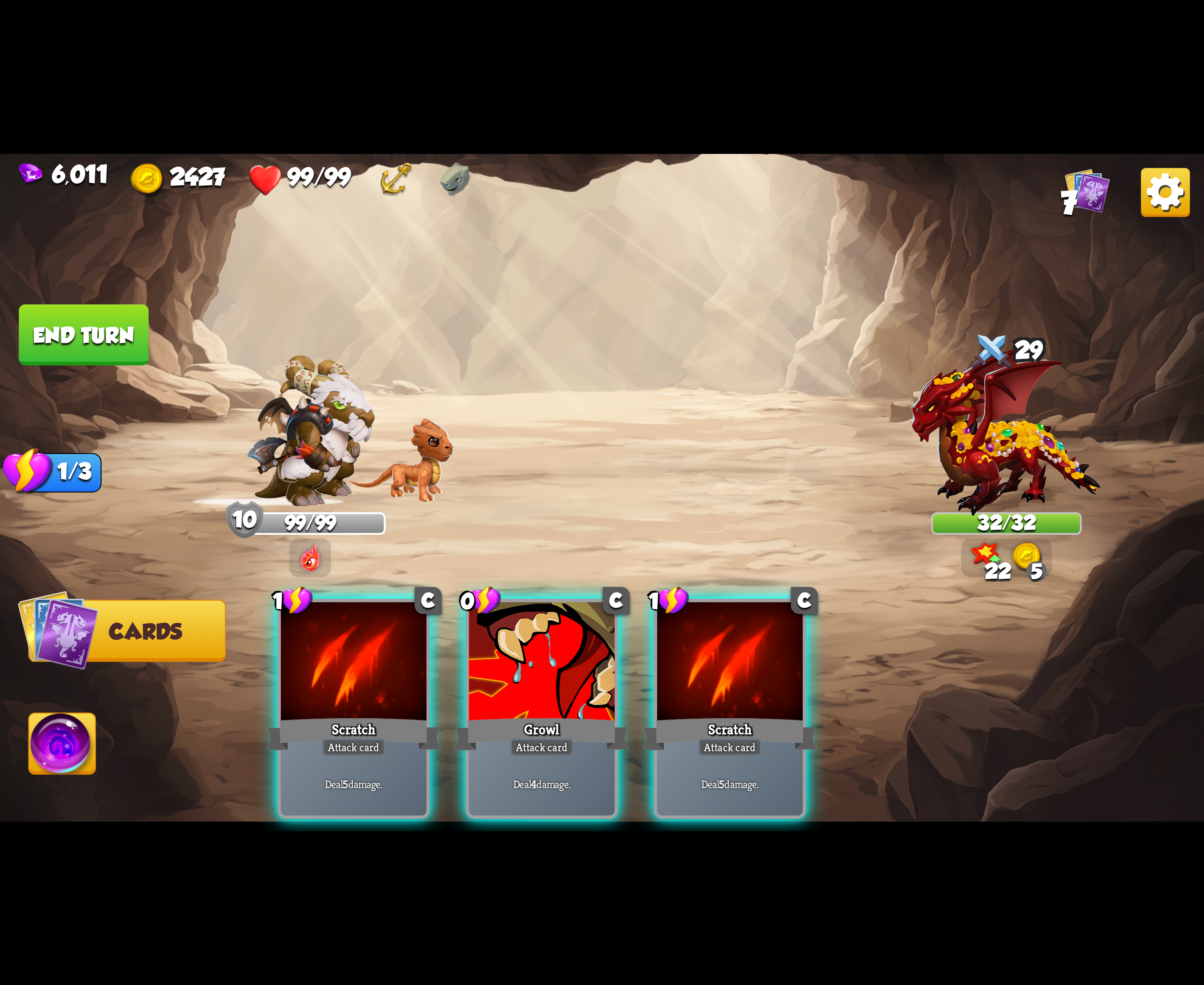
click at [371, 670] on div at bounding box center [354, 664] width 146 height 122
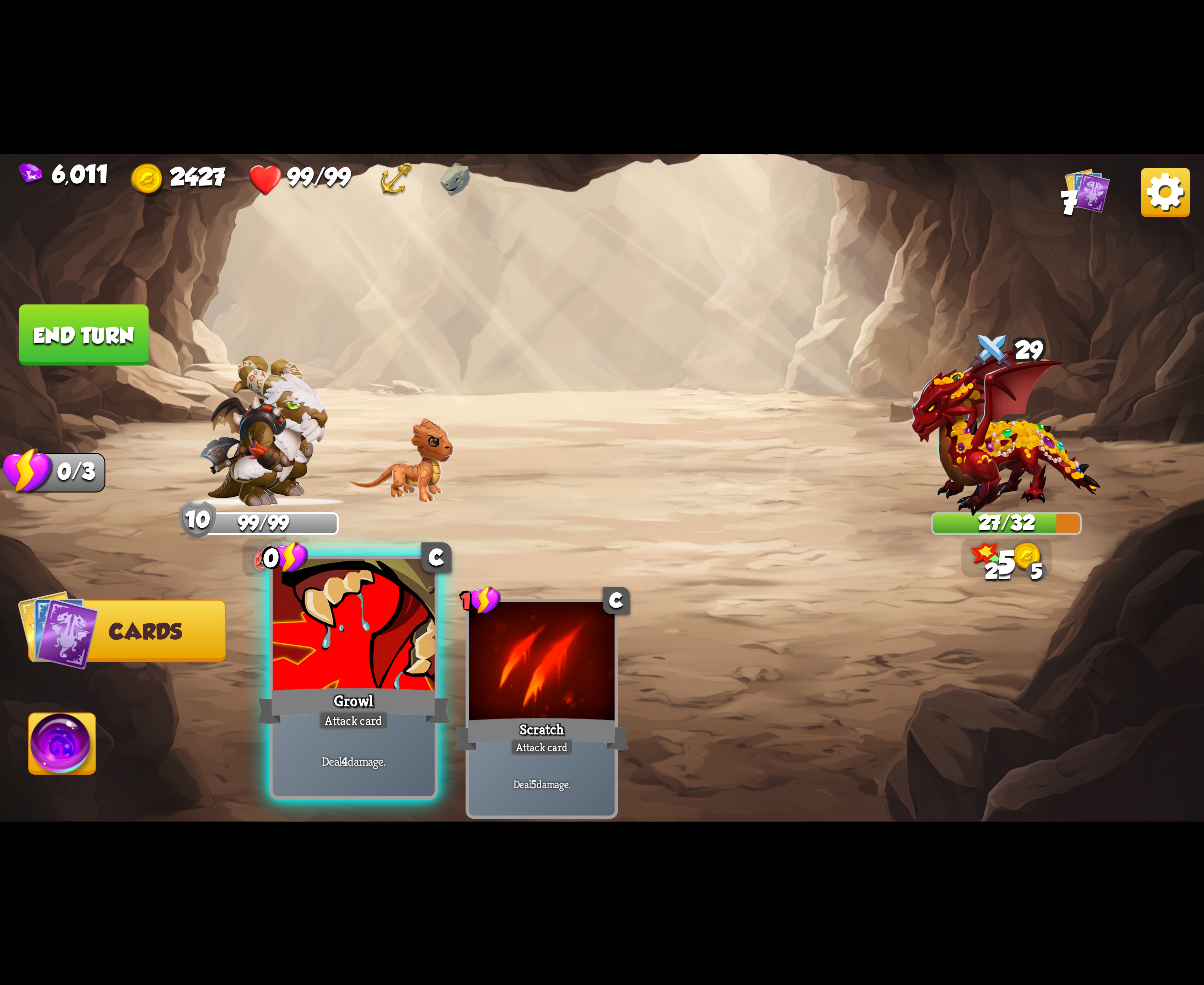
click at [377, 668] on div at bounding box center [353, 627] width 162 height 136
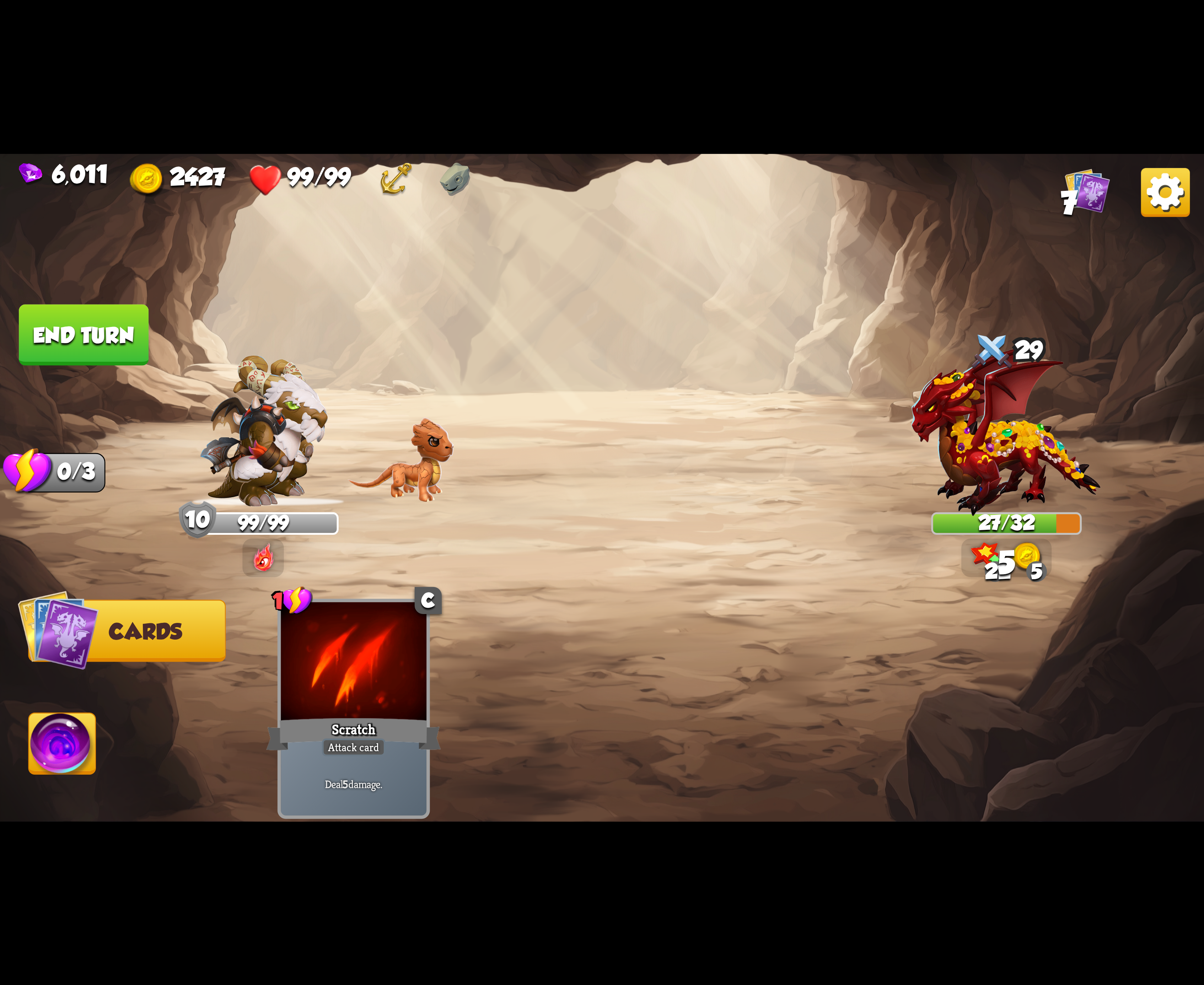
click at [82, 755] on img at bounding box center [63, 748] width 67 height 68
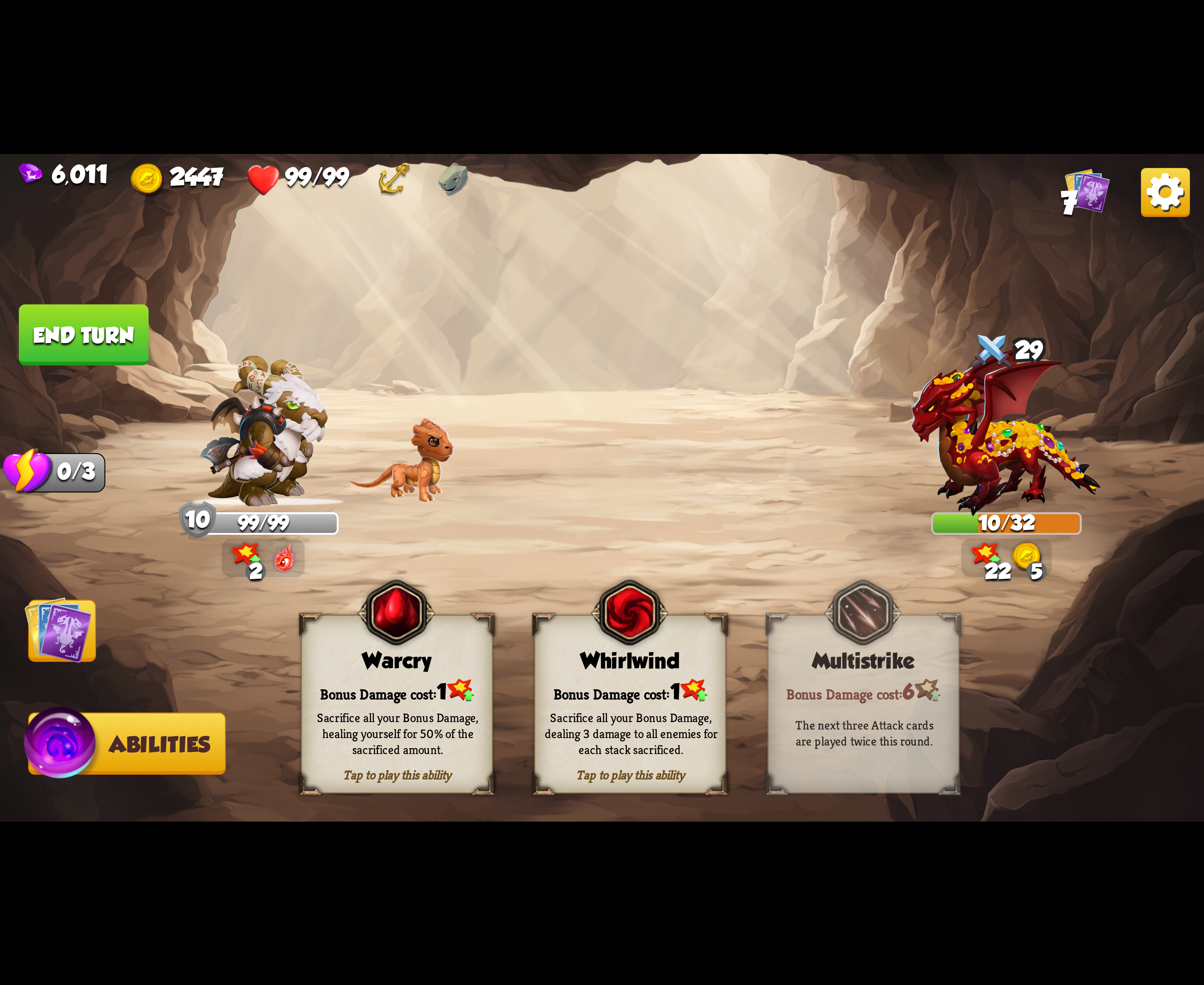
click at [74, 614] on img at bounding box center [59, 630] width 68 height 68
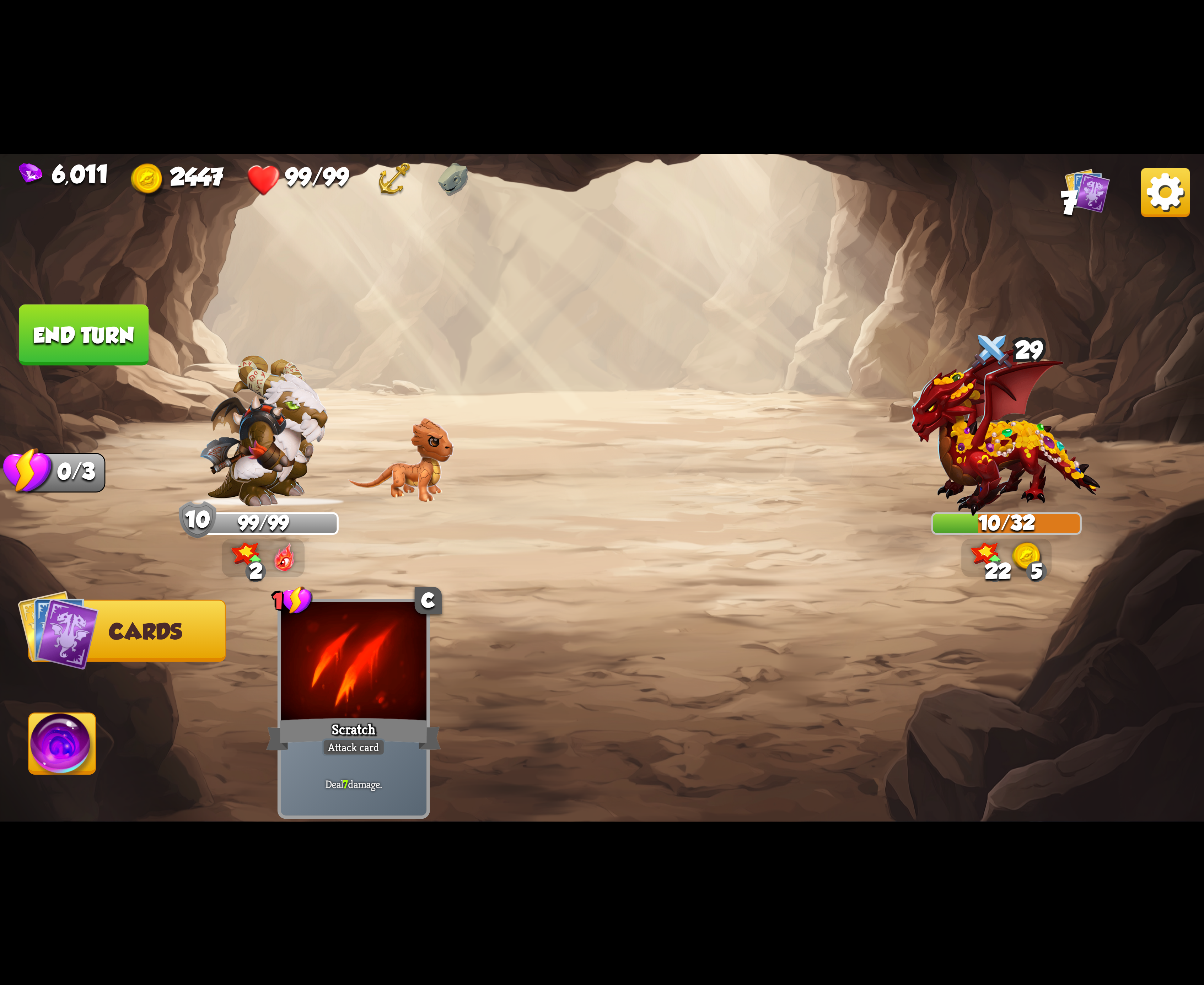
drag, startPoint x: 51, startPoint y: 330, endPoint x: 658, endPoint y: 170, distance: 627.7
click at [53, 330] on button "End turn" at bounding box center [84, 335] width 130 height 61
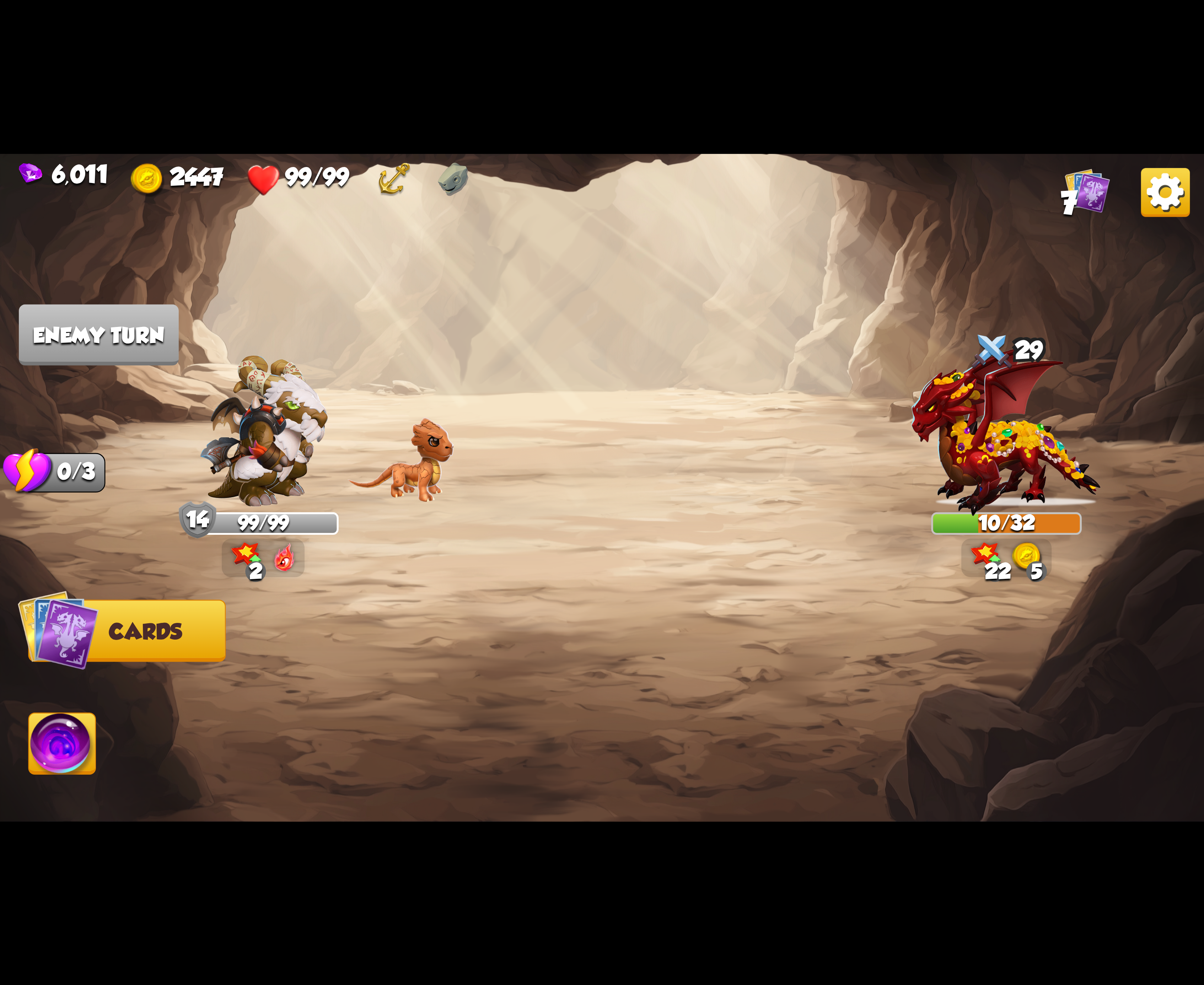
click at [1146, 196] on img at bounding box center [1165, 192] width 49 height 49
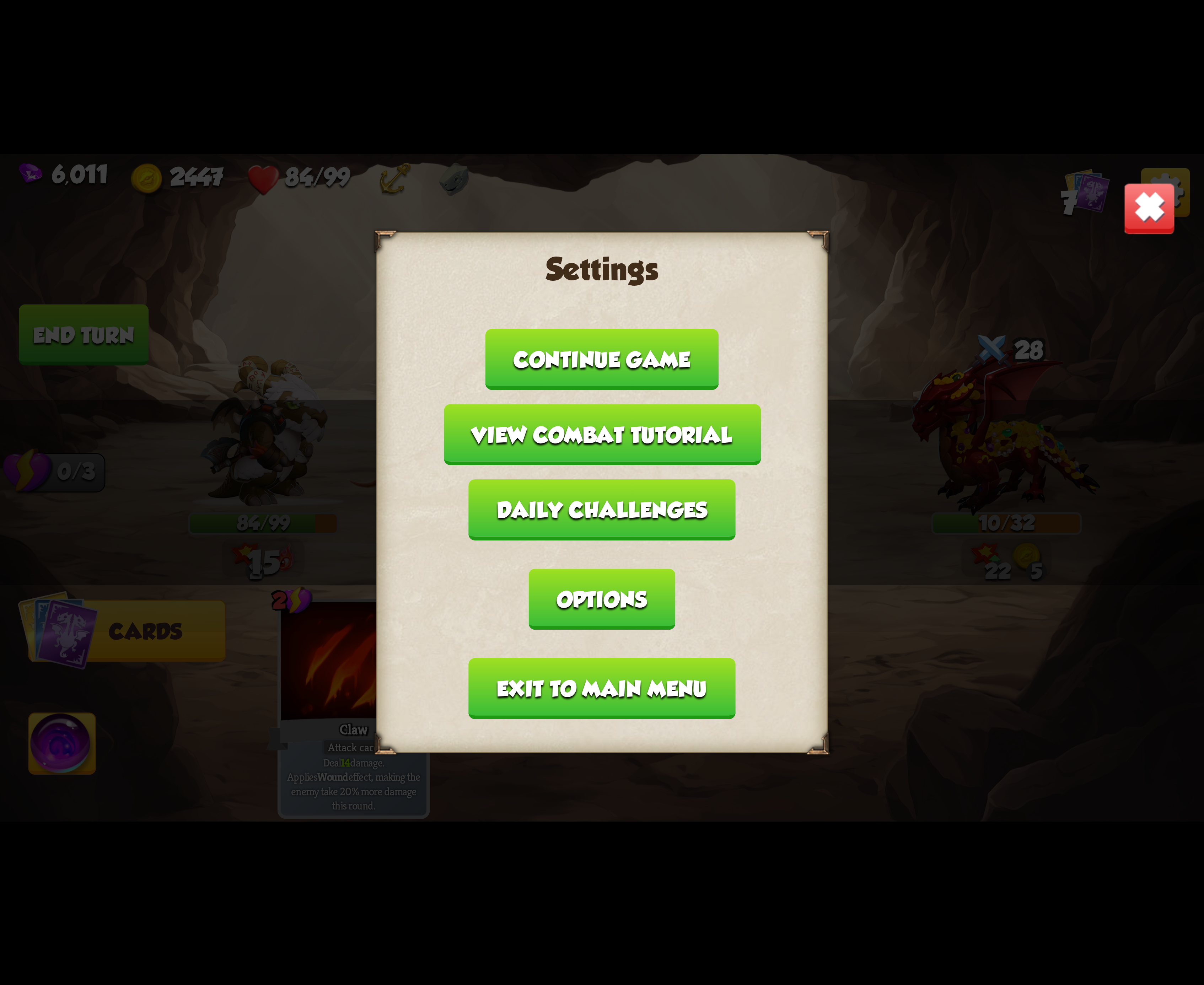
click at [532, 658] on button "Exit to main menu" at bounding box center [602, 688] width 266 height 61
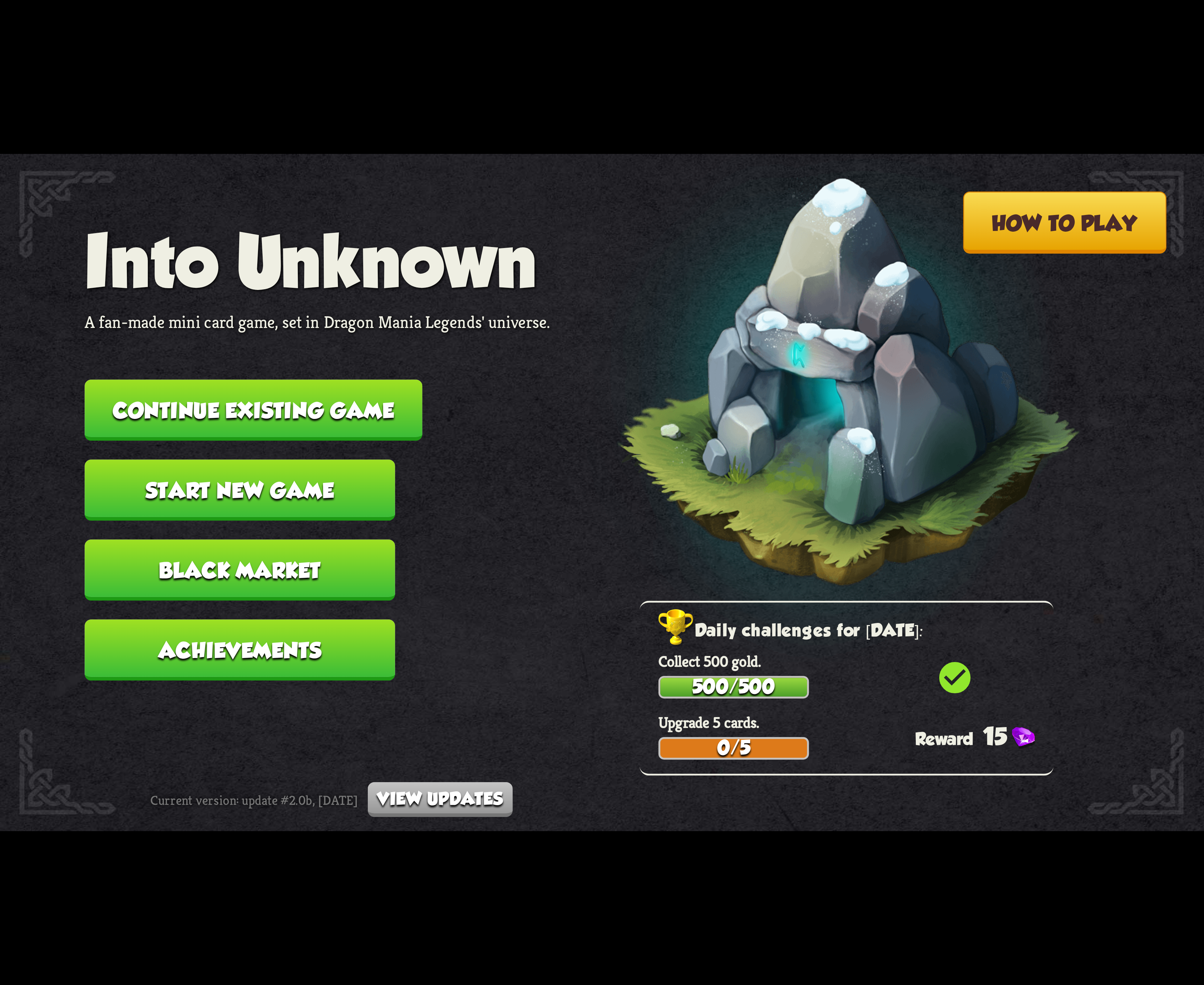
click at [306, 420] on button "Continue existing game" at bounding box center [253, 410] width 338 height 61
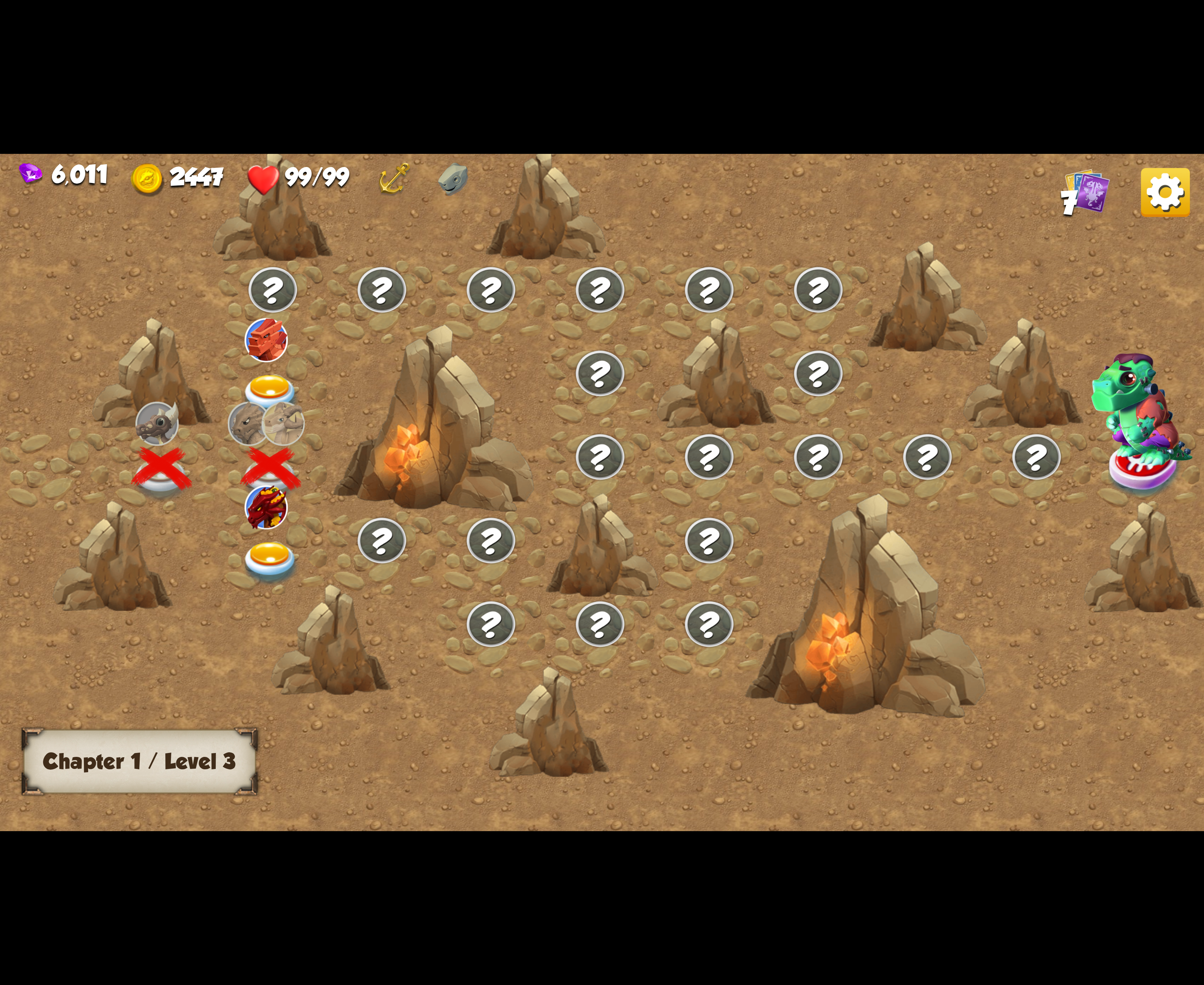
click at [252, 541] on div at bounding box center [273, 553] width 109 height 84
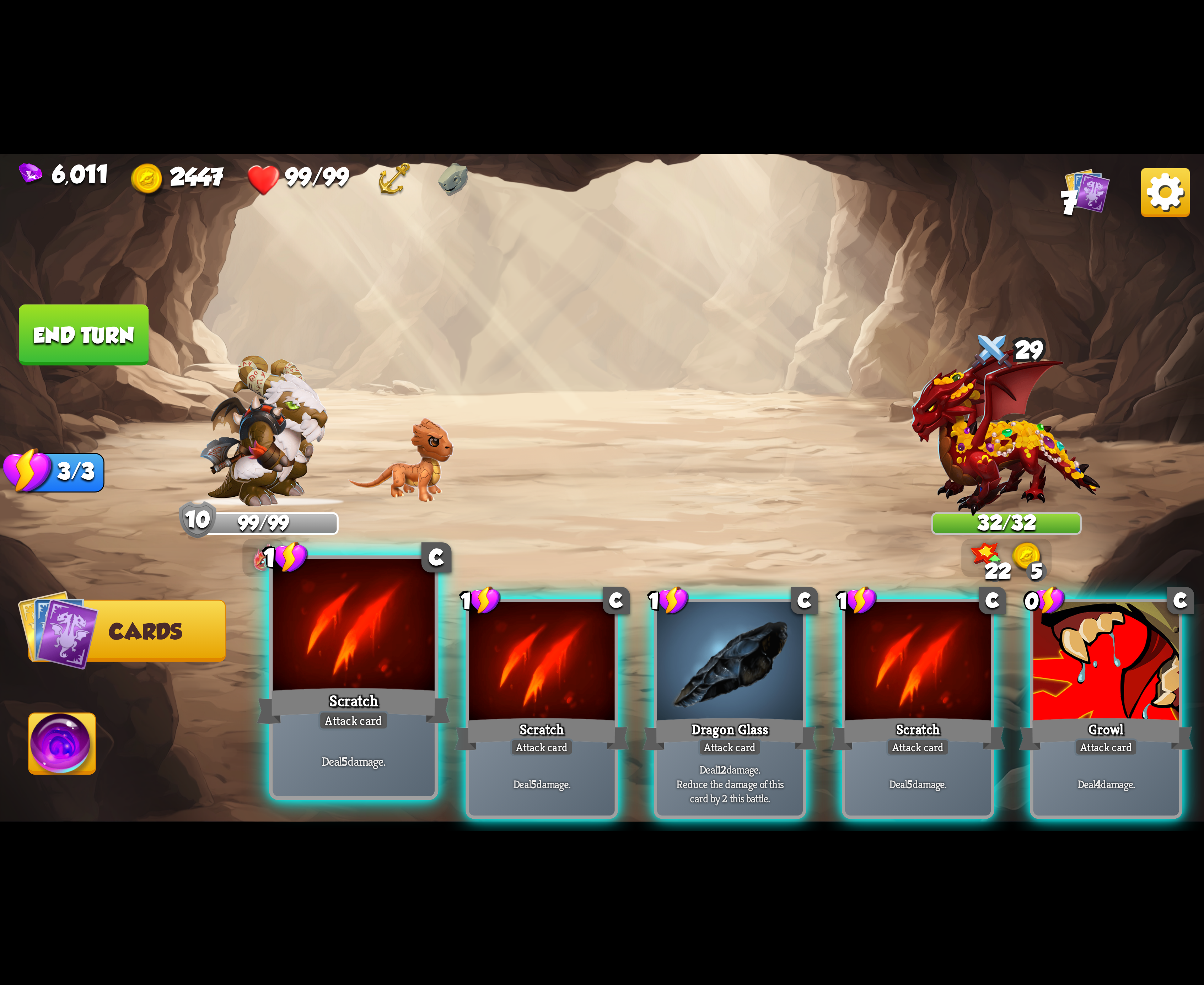
click at [378, 650] on div at bounding box center [353, 627] width 162 height 136
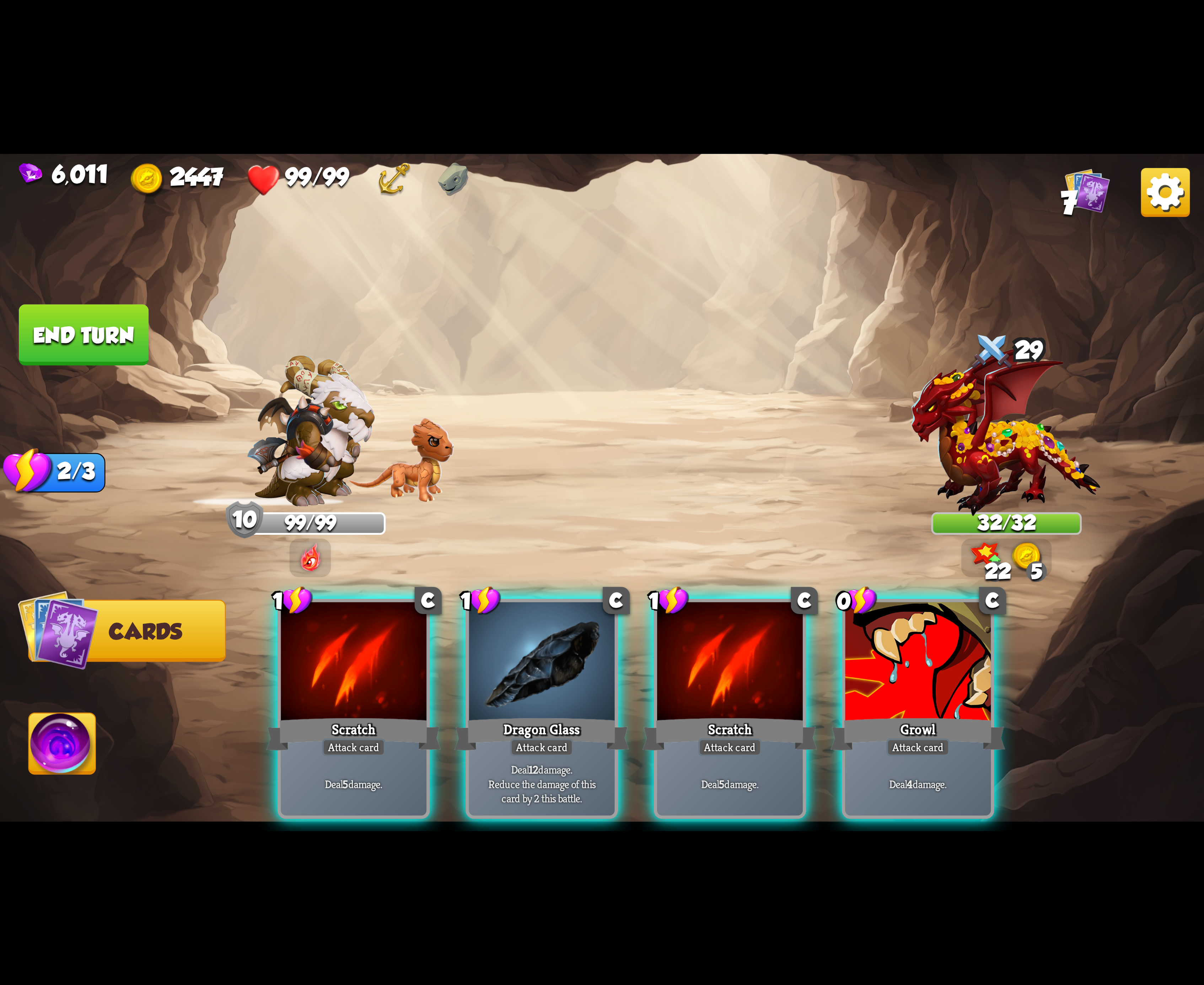
click at [378, 650] on div at bounding box center [354, 664] width 146 height 122
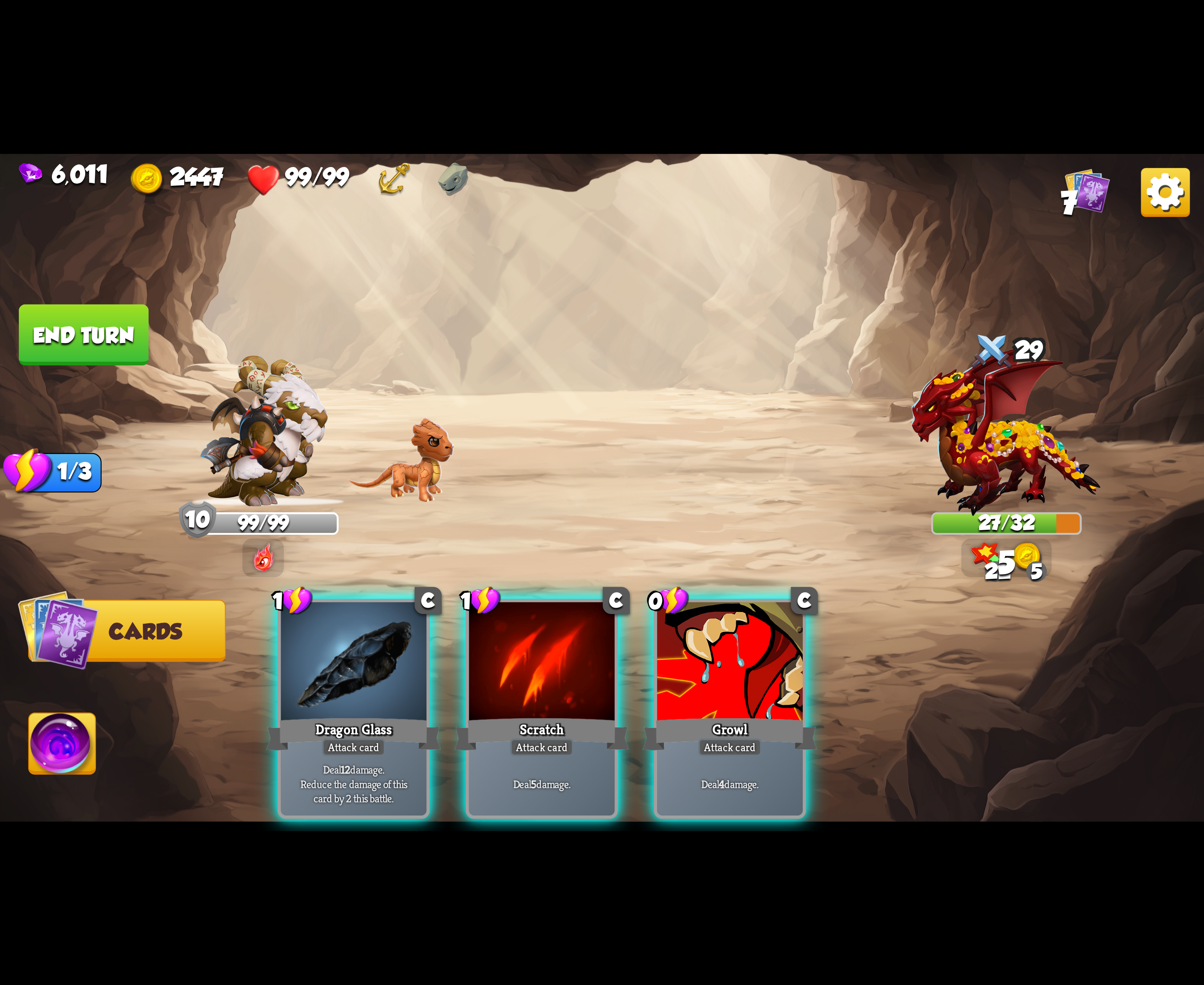
click at [378, 650] on div at bounding box center [354, 664] width 146 height 122
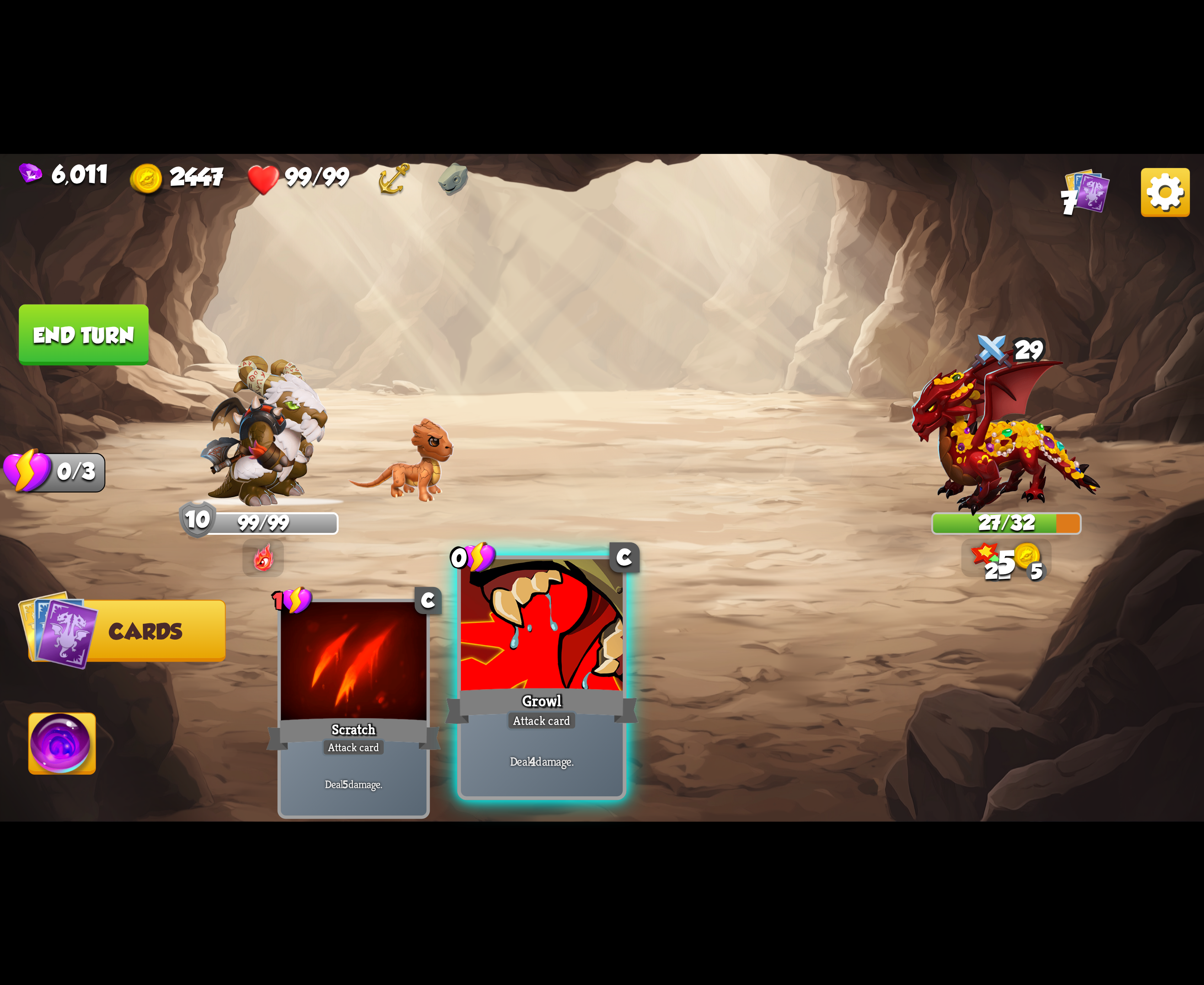
click at [604, 637] on div at bounding box center [541, 627] width 162 height 136
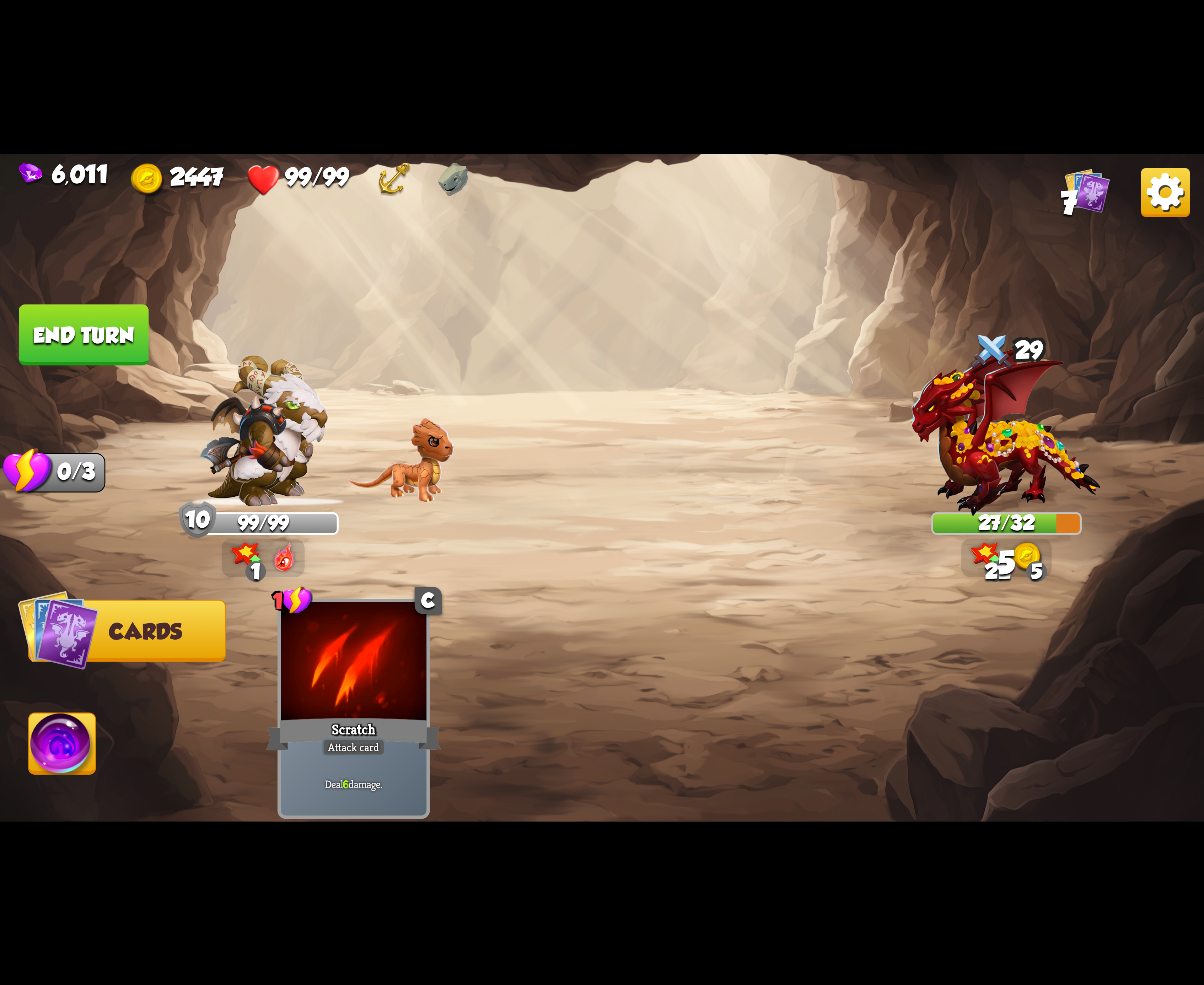
click at [90, 740] on img at bounding box center [63, 748] width 67 height 68
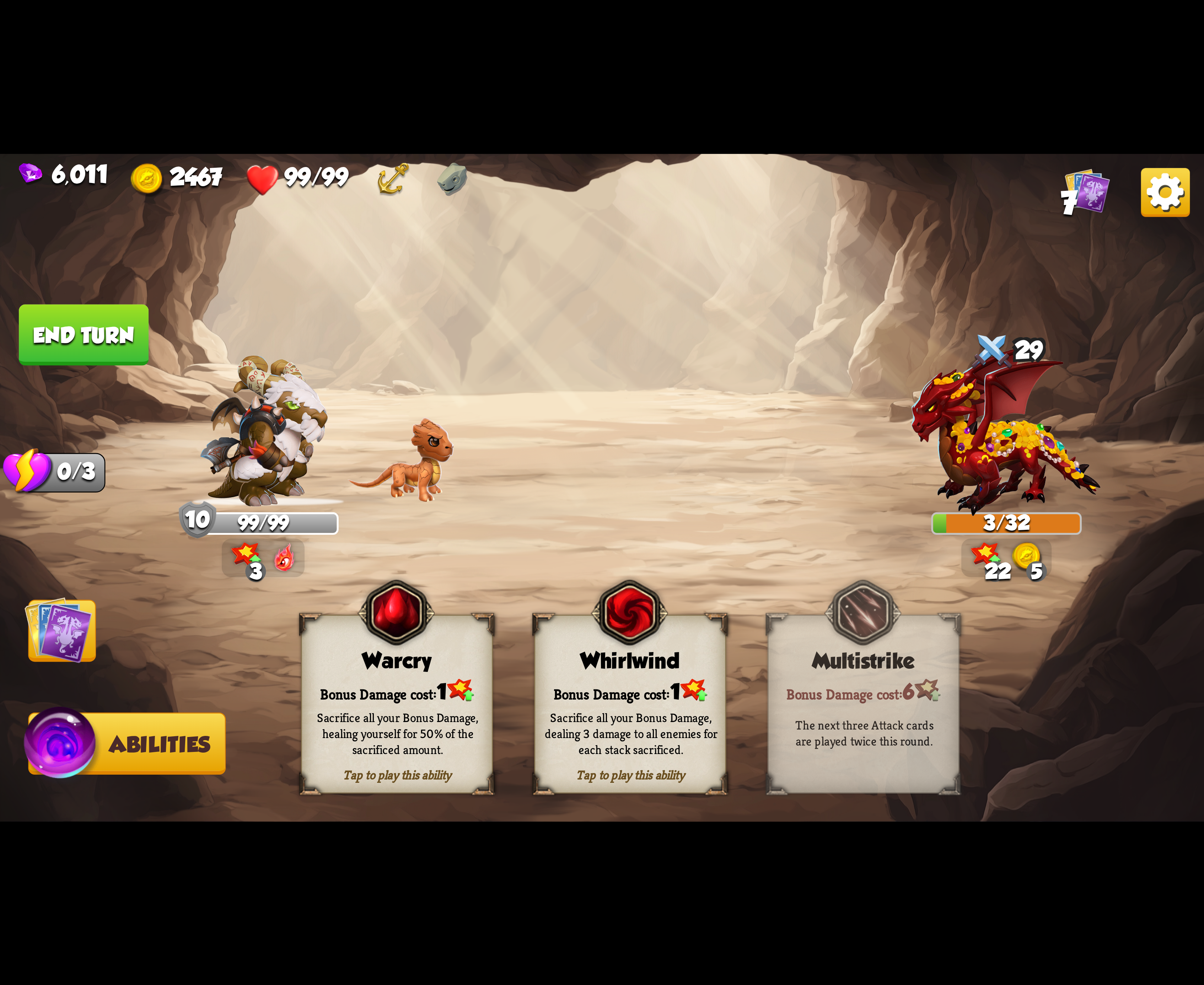
click at [108, 324] on button "End turn" at bounding box center [84, 335] width 130 height 61
click at [646, 688] on div "Bonus Damage cost: 1" at bounding box center [630, 690] width 190 height 27
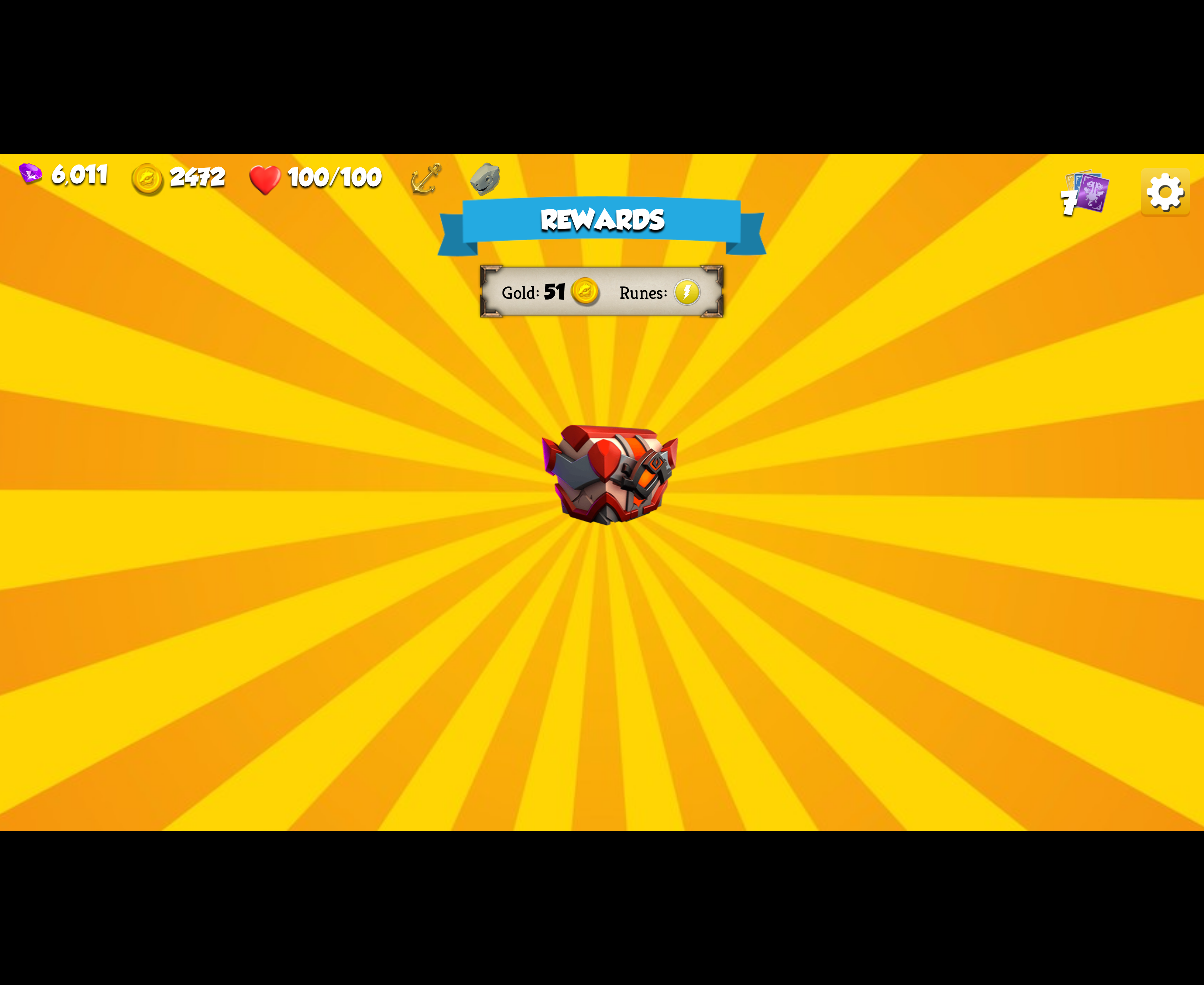
click at [1144, 190] on img at bounding box center [1165, 192] width 49 height 49
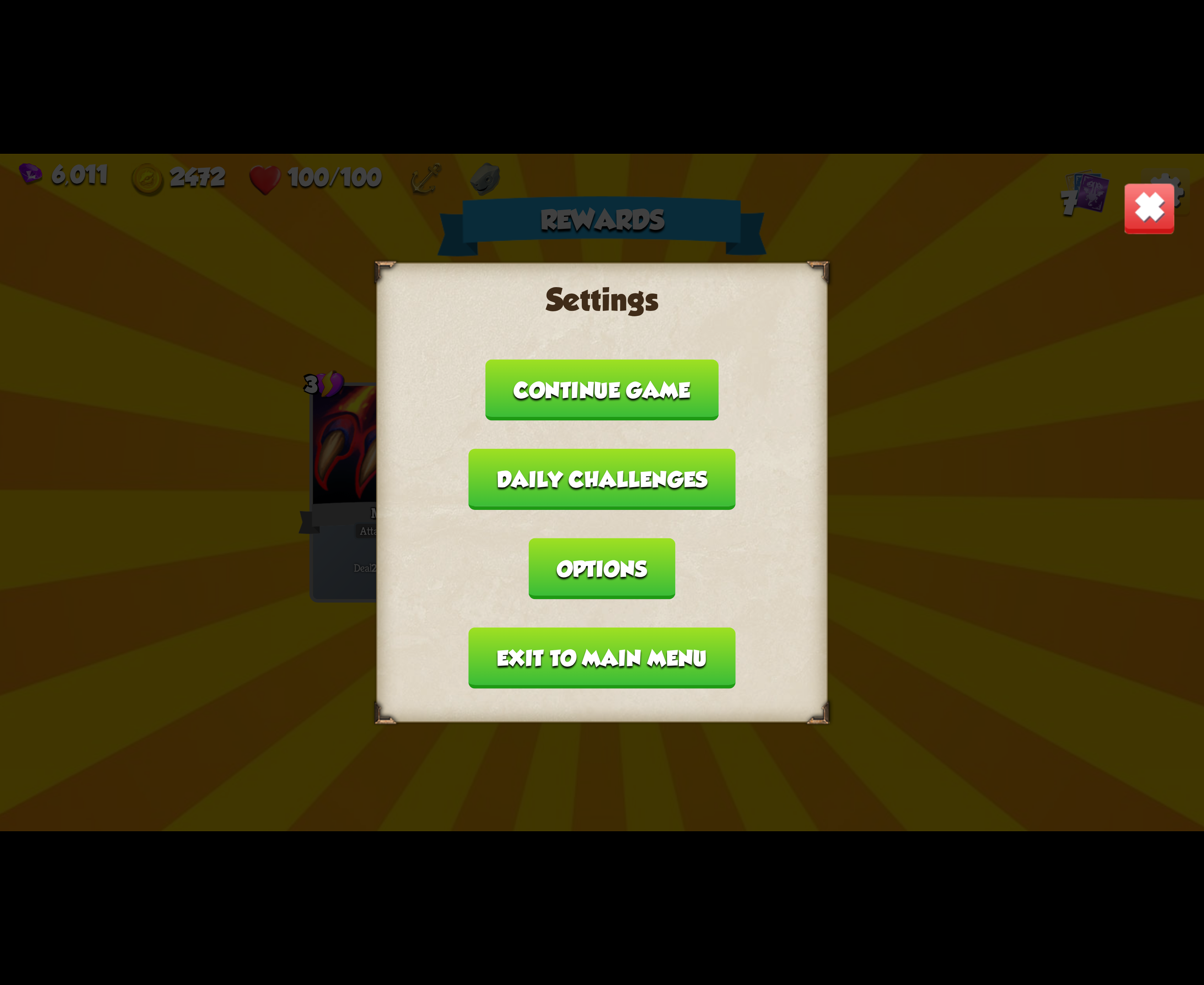
click at [675, 538] on button "Options" at bounding box center [602, 568] width 146 height 61
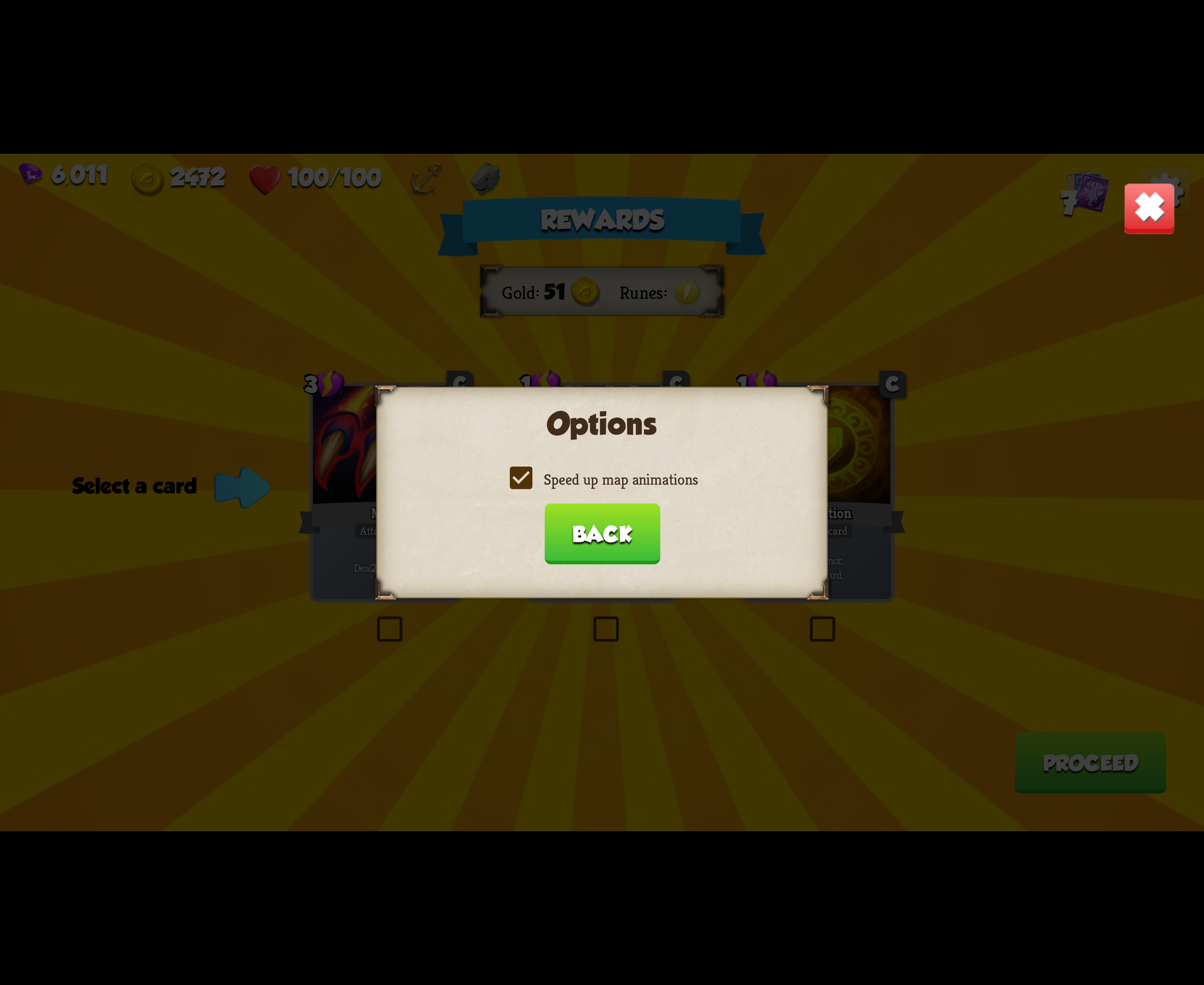
click at [537, 486] on label "Speed up map animations" at bounding box center [602, 479] width 192 height 20
click at [0, 0] on input "Speed up map animations" at bounding box center [0, 0] width 0 height 0
click at [537, 486] on label "Speed up map animations" at bounding box center [602, 479] width 192 height 20
click at [0, 0] on input "Speed up map animations" at bounding box center [0, 0] width 0 height 0
click at [537, 486] on label "Speed up map animations" at bounding box center [602, 479] width 192 height 20
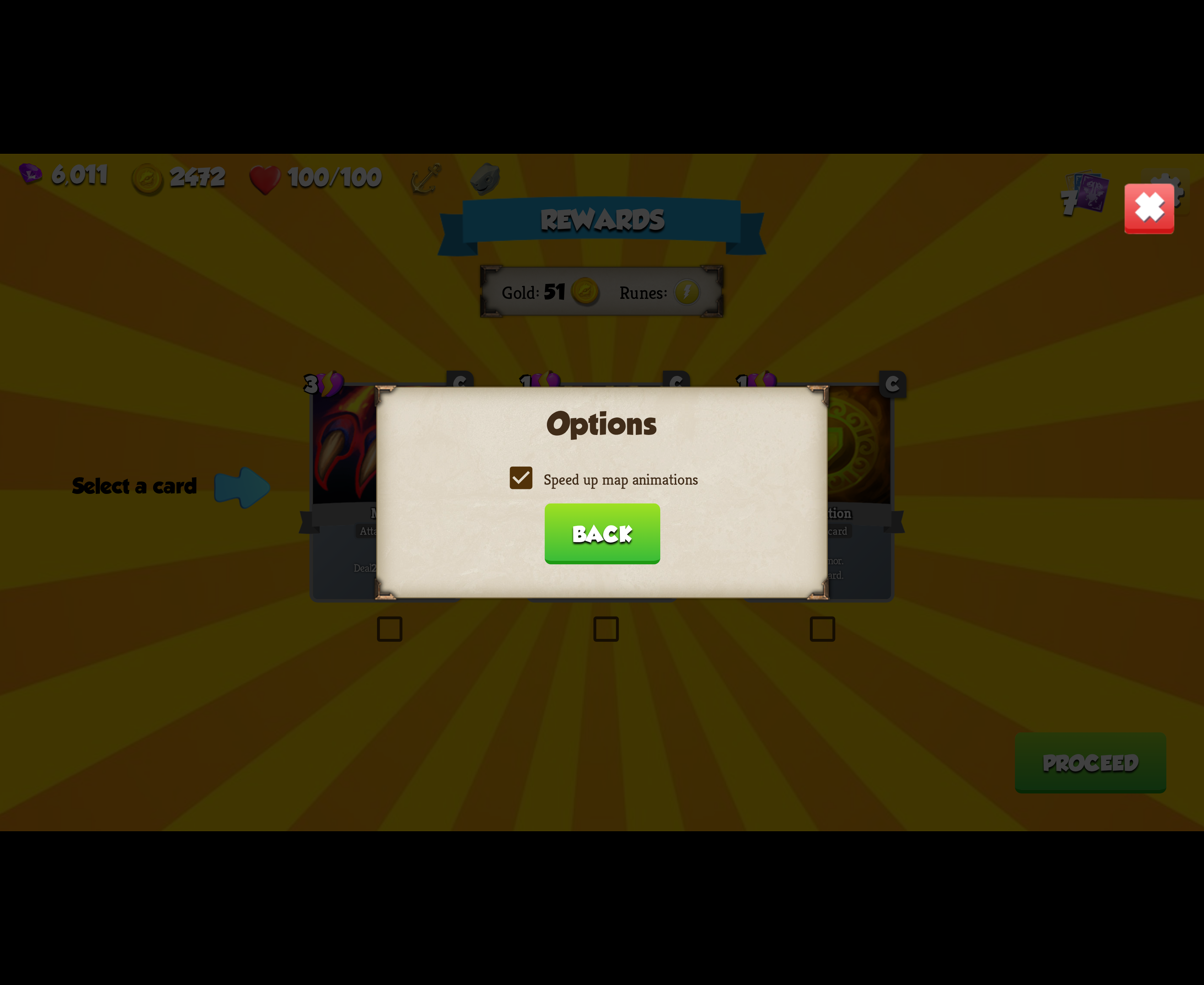
click at [0, 0] on input "Speed up map animations" at bounding box center [0, 0] width 0 height 0
click at [537, 486] on label "Speed up map animations" at bounding box center [602, 479] width 192 height 20
click at [0, 0] on input "Speed up map animations" at bounding box center [0, 0] width 0 height 0
click at [631, 516] on button "Back" at bounding box center [602, 534] width 116 height 61
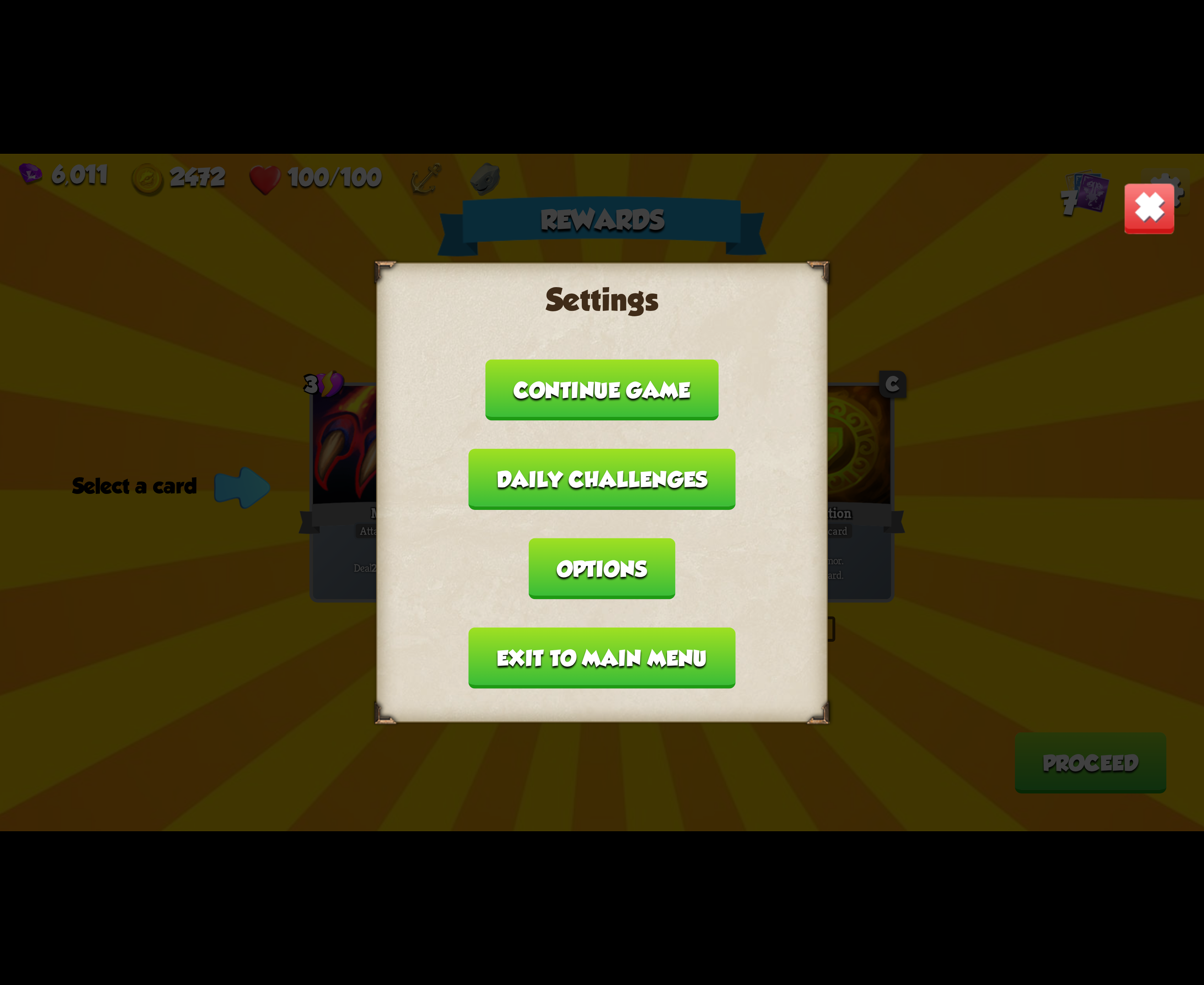
click at [575, 628] on button "Exit to main menu" at bounding box center [602, 658] width 266 height 61
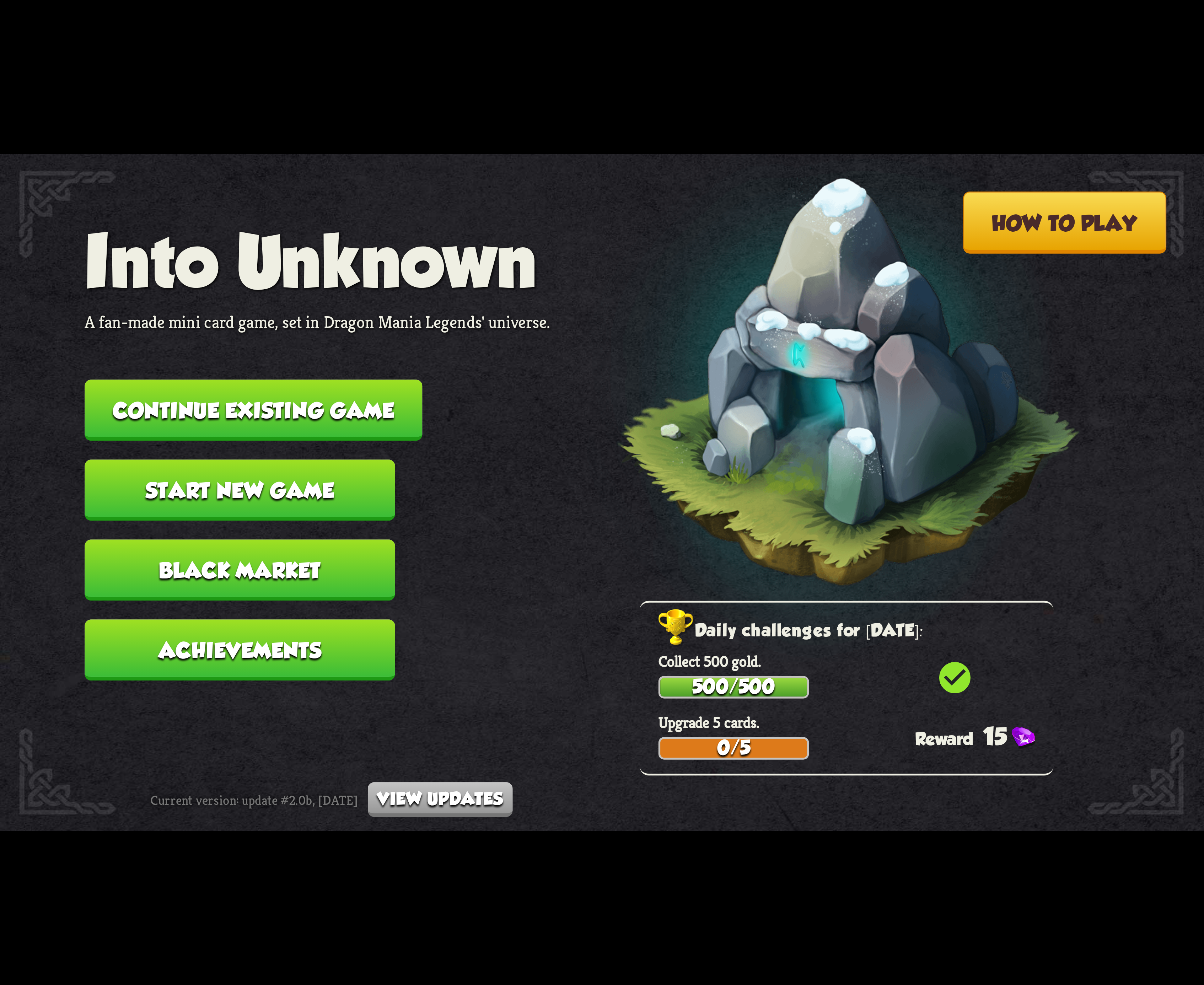
click at [318, 439] on nav "Into Unknown A fan-made mini card game, set in Dragon Mania Legends' universe. …" at bounding box center [317, 460] width 465 height 480
click at [310, 414] on button "Continue existing game" at bounding box center [253, 410] width 338 height 61
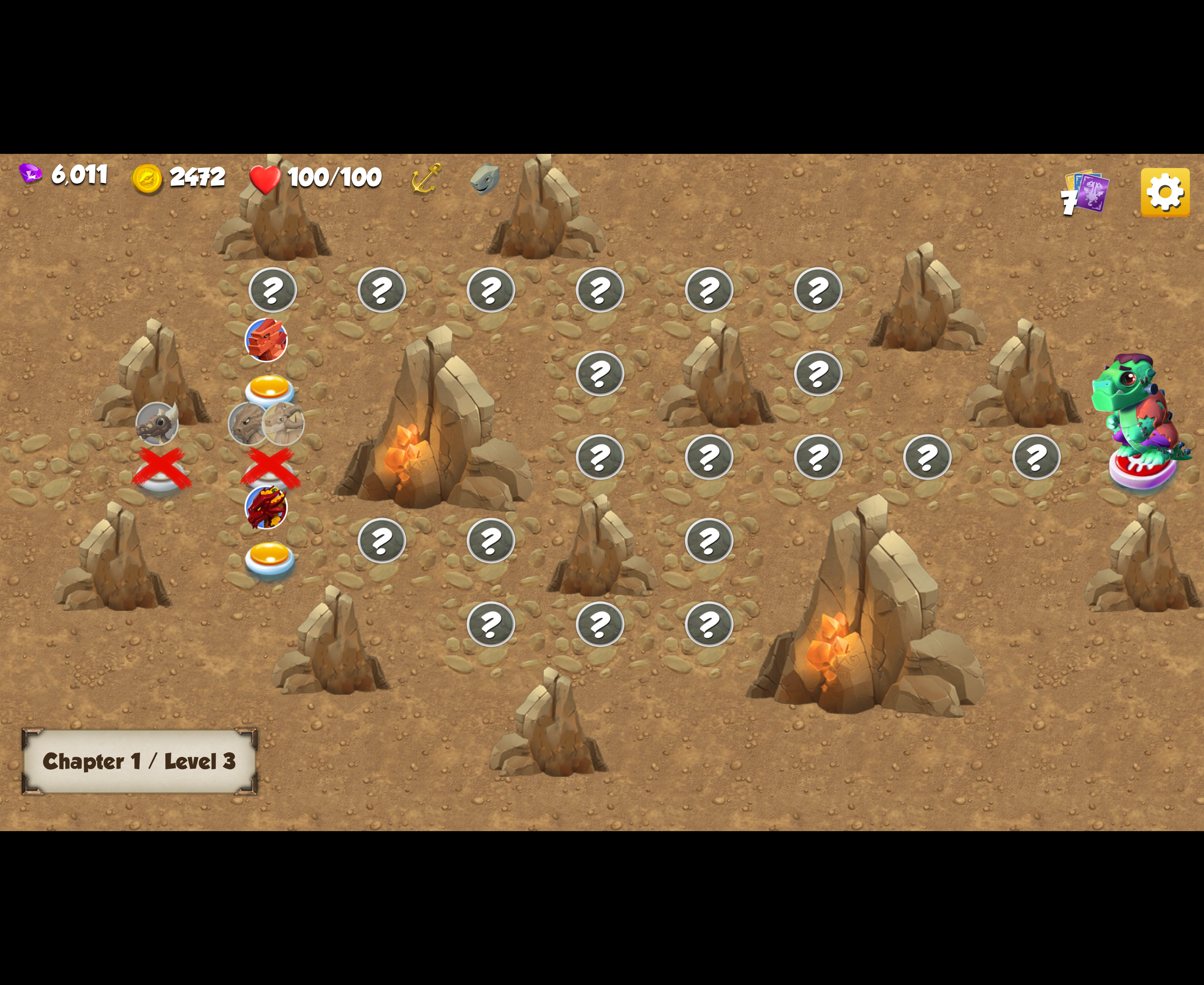
drag, startPoint x: 235, startPoint y: 599, endPoint x: 313, endPoint y: 568, distance: 83.9
click at [238, 592] on div at bounding box center [745, 503] width 1490 height 703
click at [328, 561] on div at bounding box center [382, 553] width 109 height 84
click at [296, 550] on div at bounding box center [273, 553] width 109 height 84
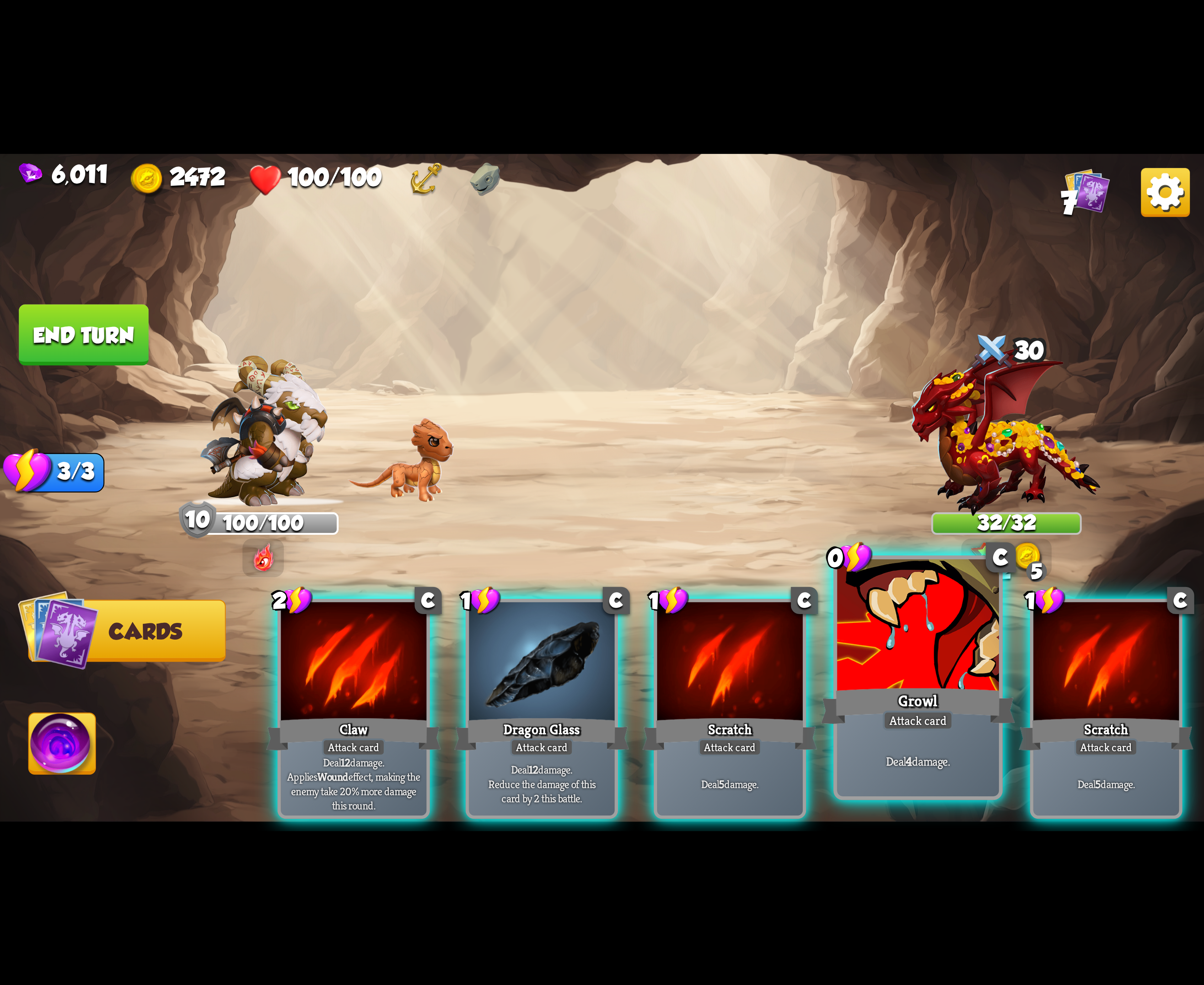
drag, startPoint x: 763, startPoint y: 630, endPoint x: 833, endPoint y: 636, distance: 70.3
click at [806, 638] on div "1 C Scratch Attack card Deal 5 damage." at bounding box center [730, 709] width 153 height 220
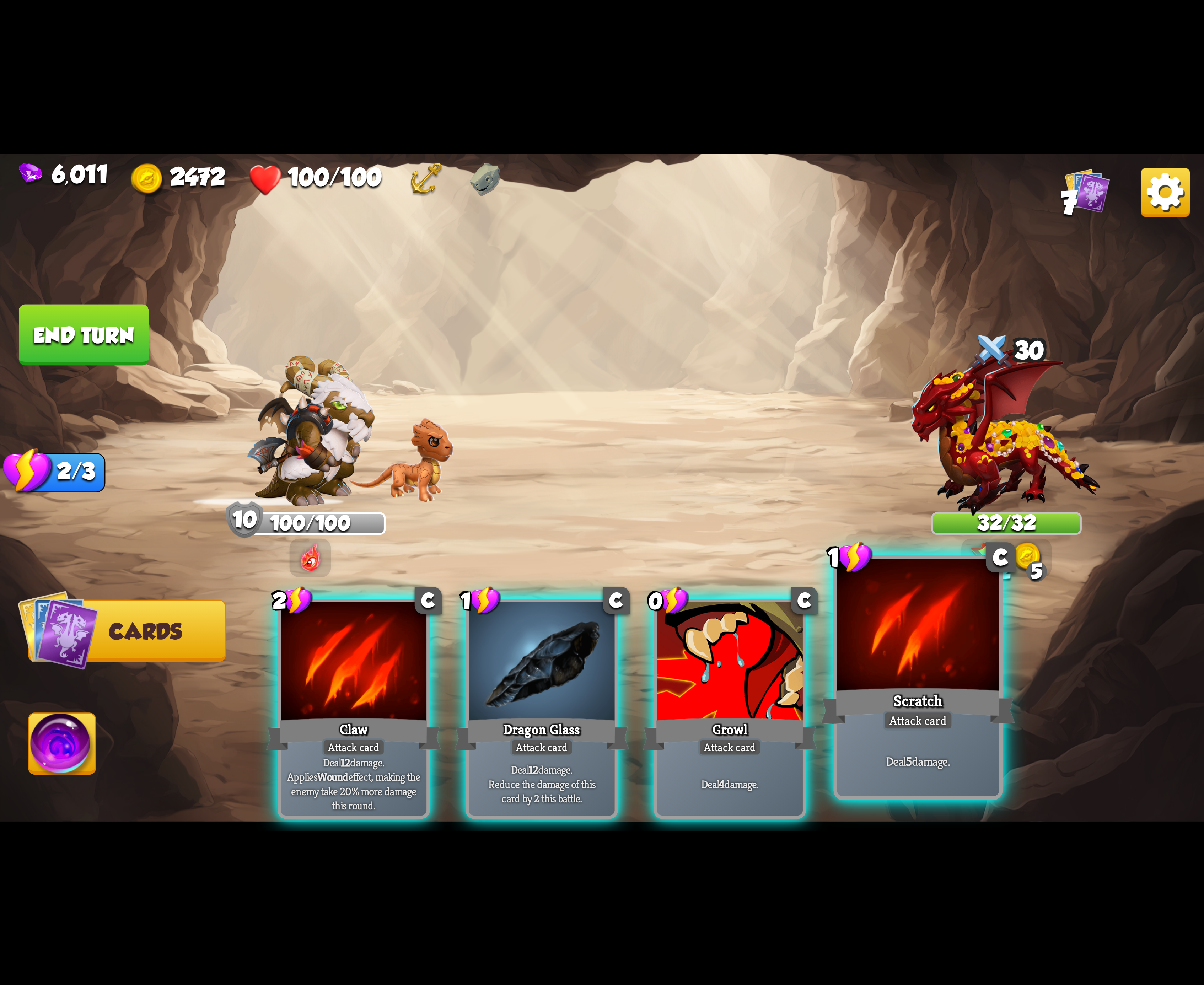
click at [901, 623] on div at bounding box center [918, 627] width 162 height 136
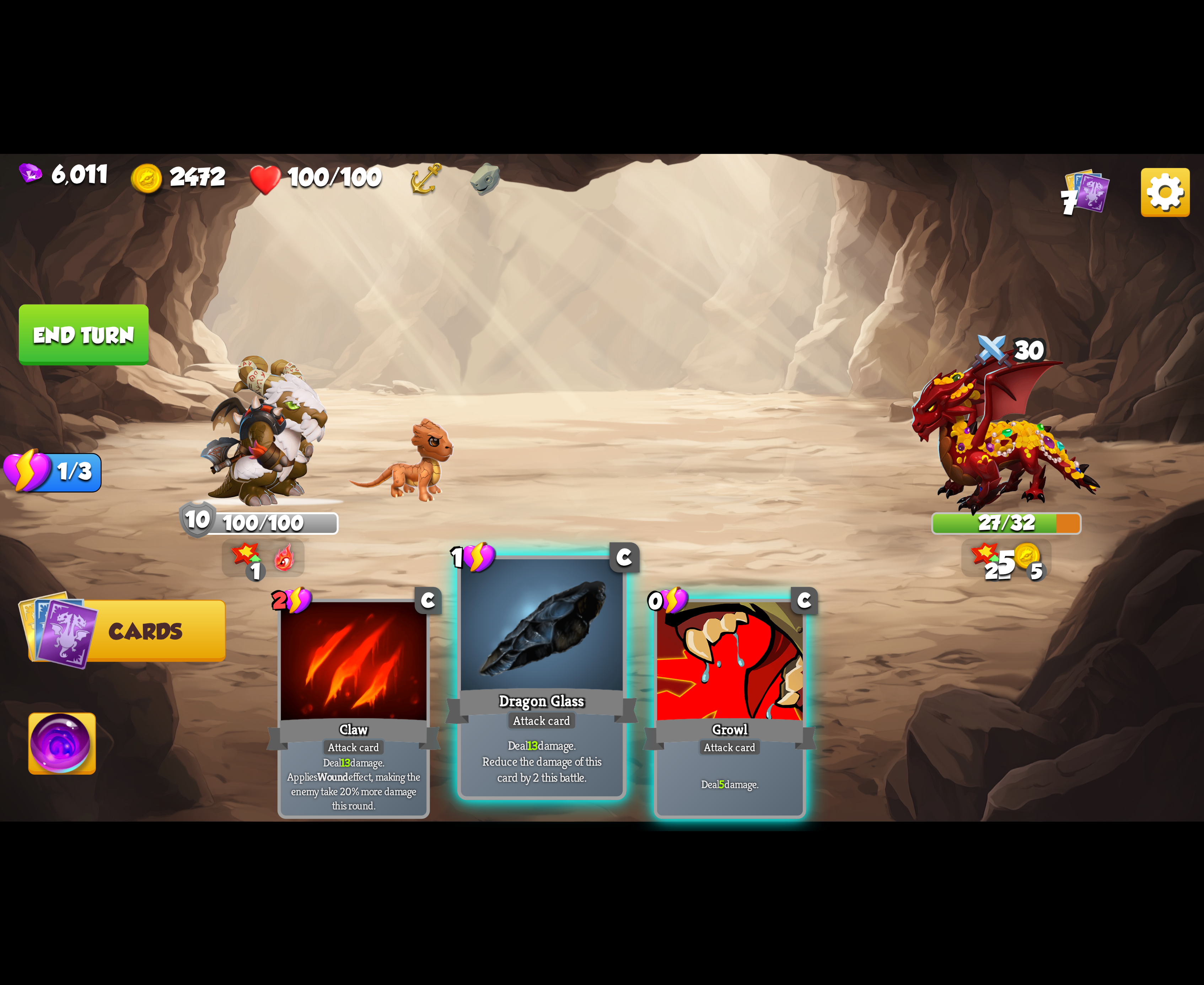
click at [588, 646] on div at bounding box center [541, 627] width 162 height 136
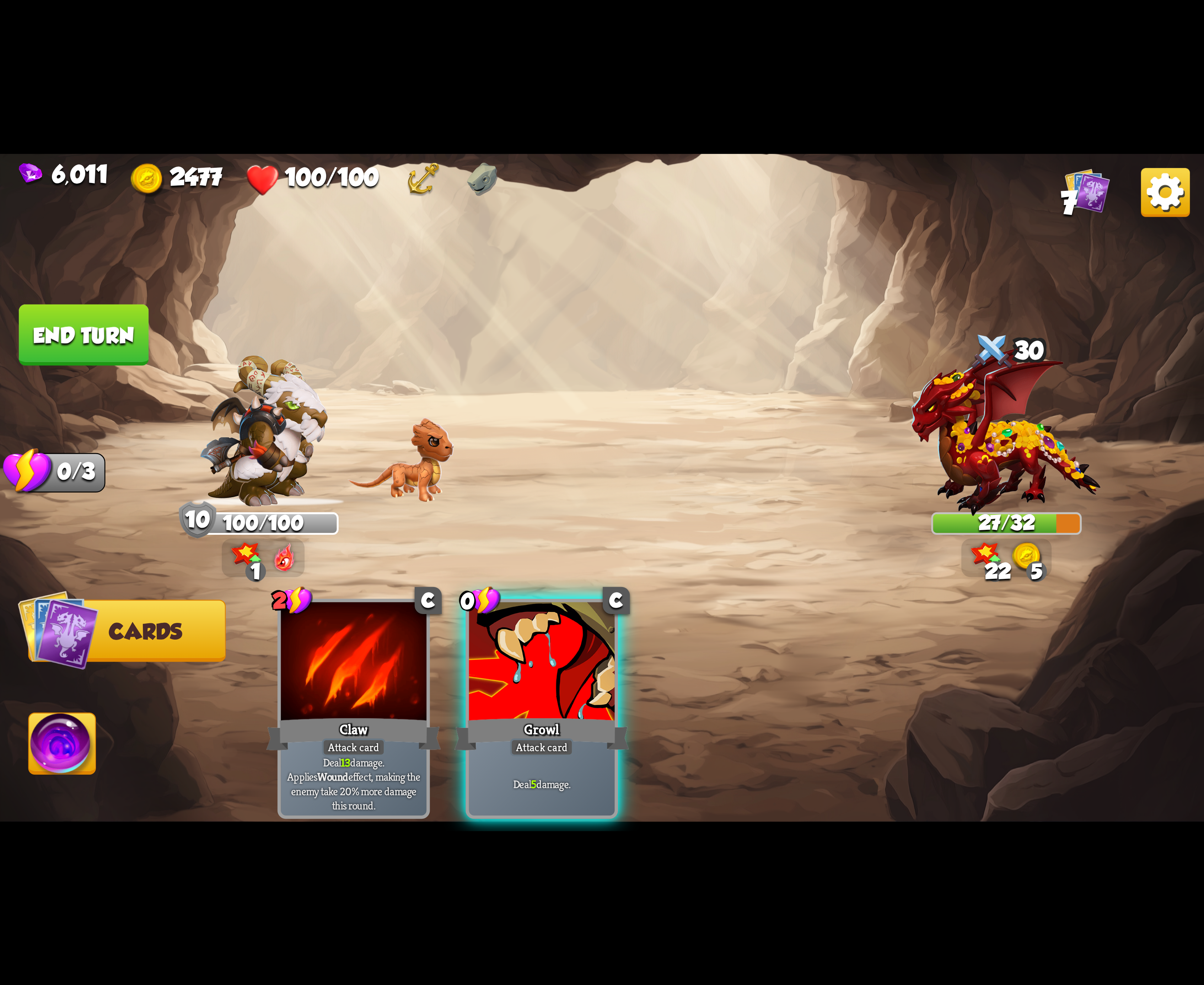
click at [588, 646] on div at bounding box center [542, 664] width 146 height 122
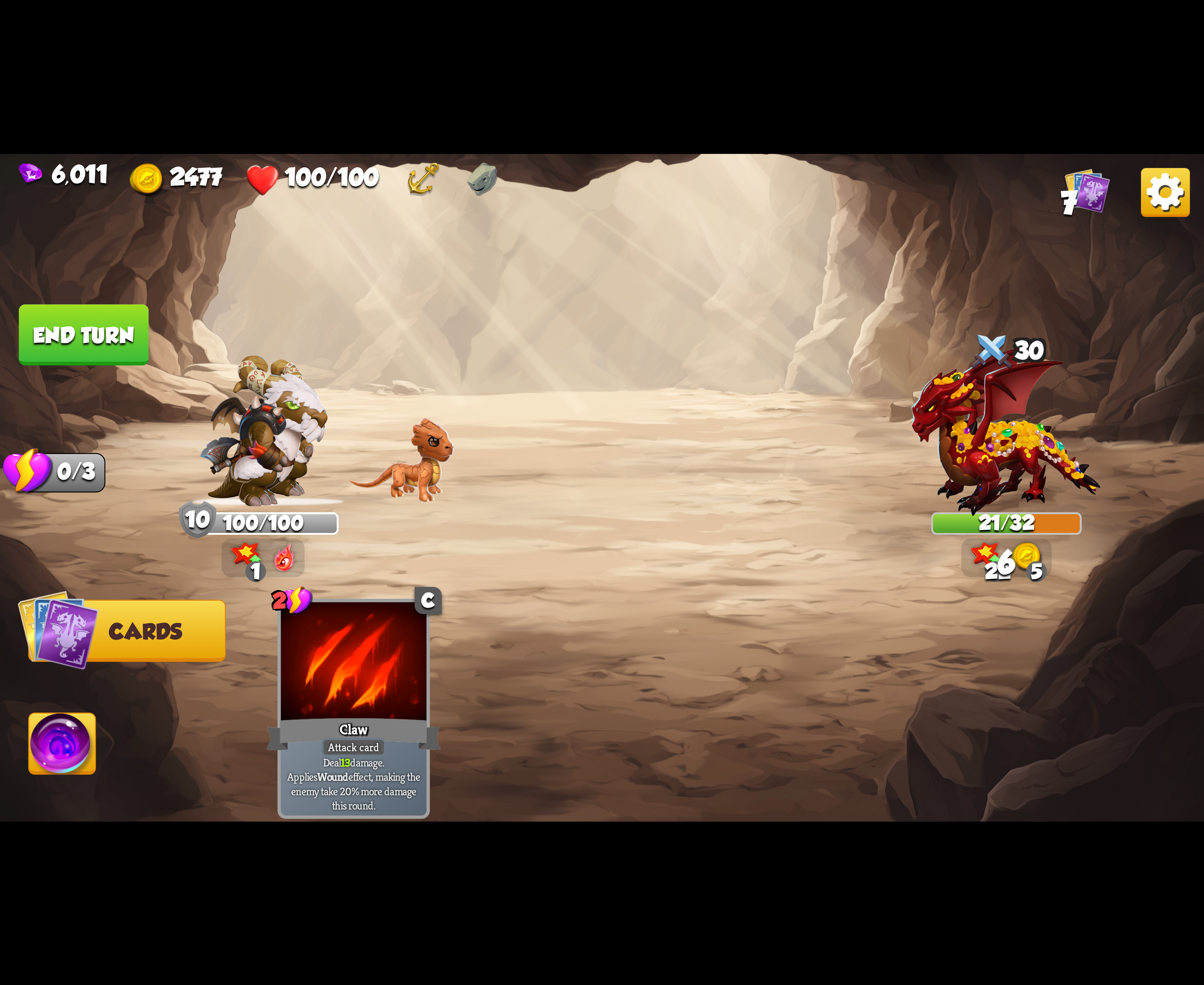
click at [64, 726] on img at bounding box center [63, 748] width 67 height 68
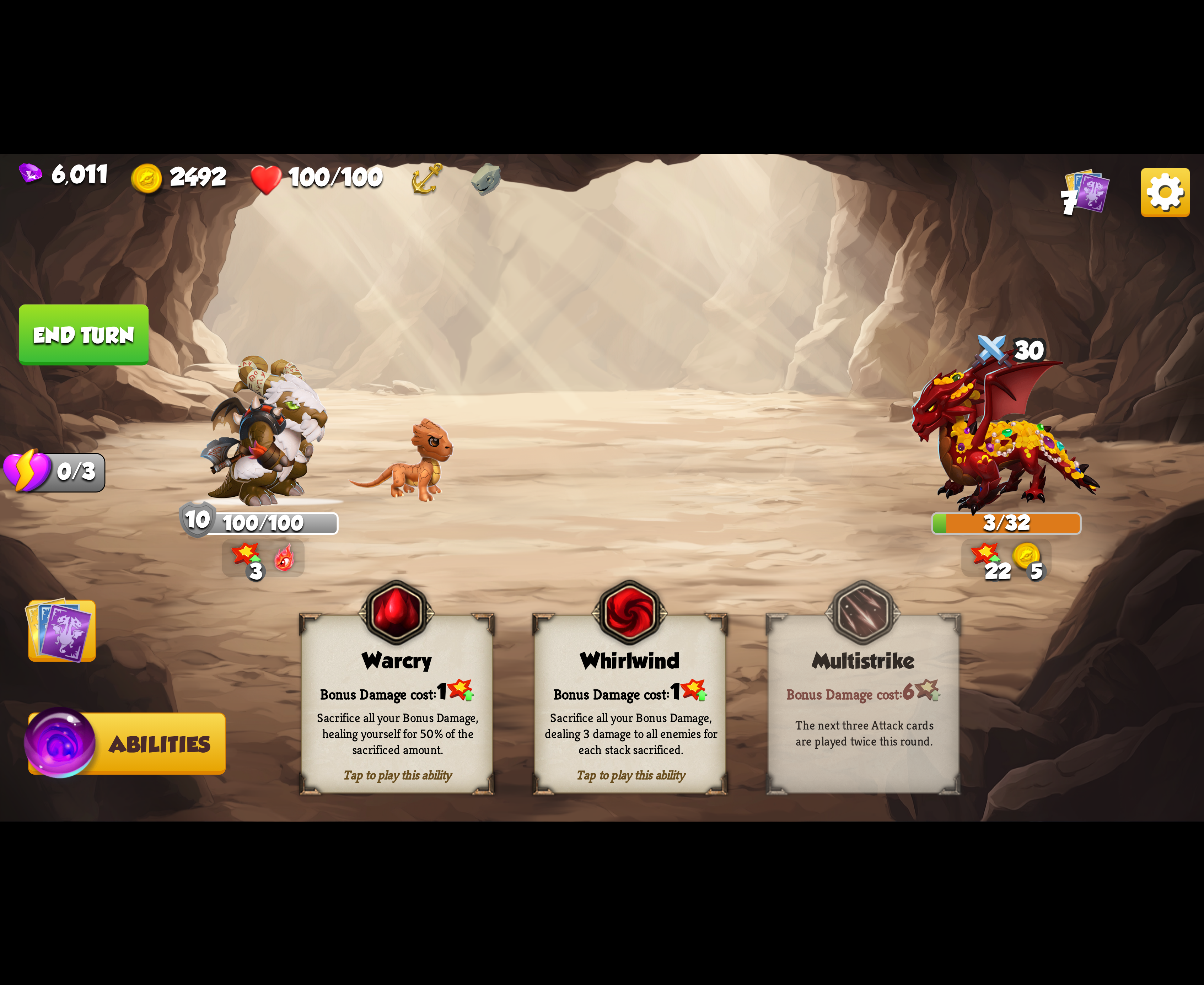
click at [82, 337] on button "End turn" at bounding box center [83, 335] width 132 height 62
click at [540, 672] on div "Whirlwind" at bounding box center [630, 661] width 190 height 25
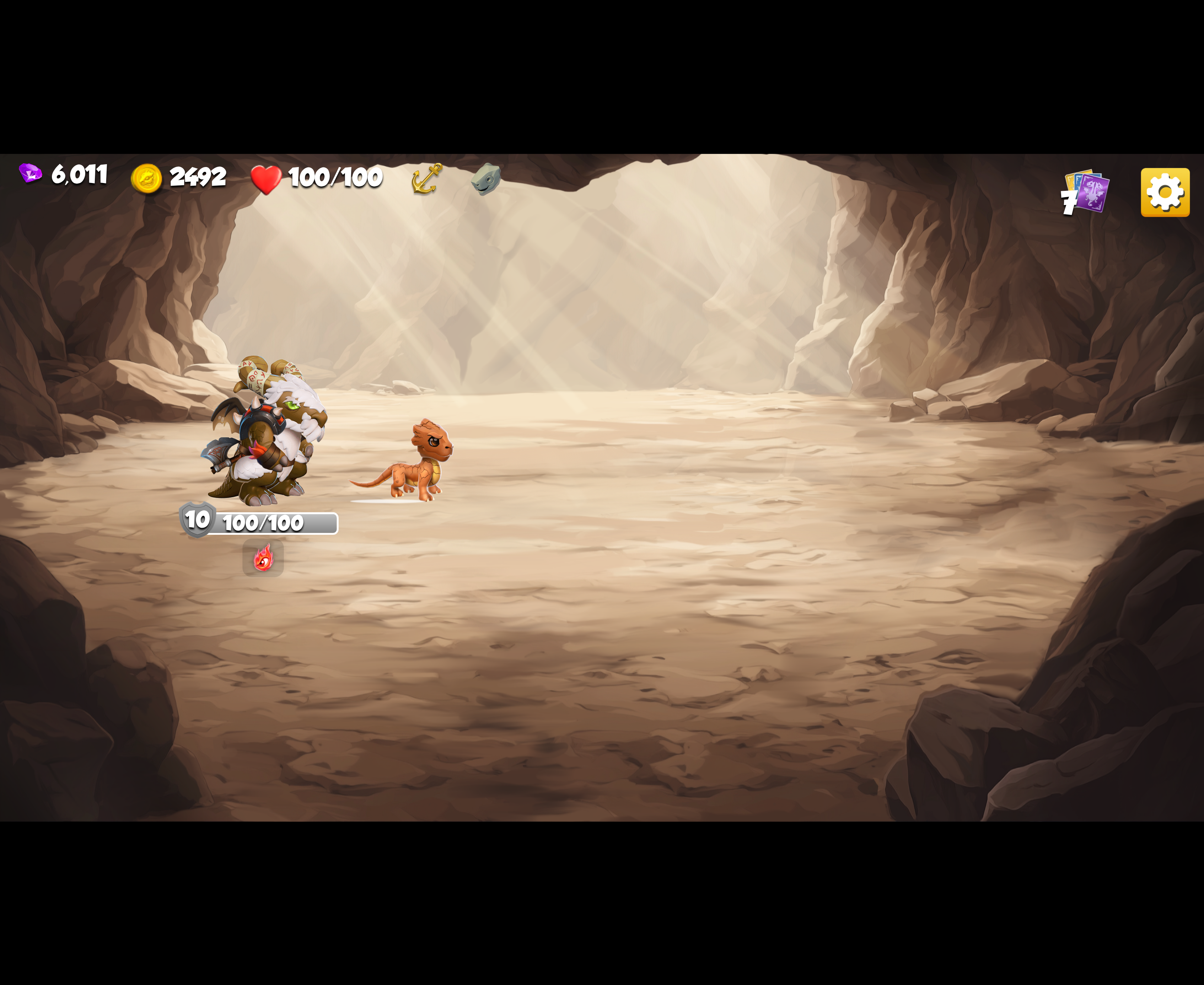
click at [1153, 204] on img at bounding box center [1165, 192] width 49 height 49
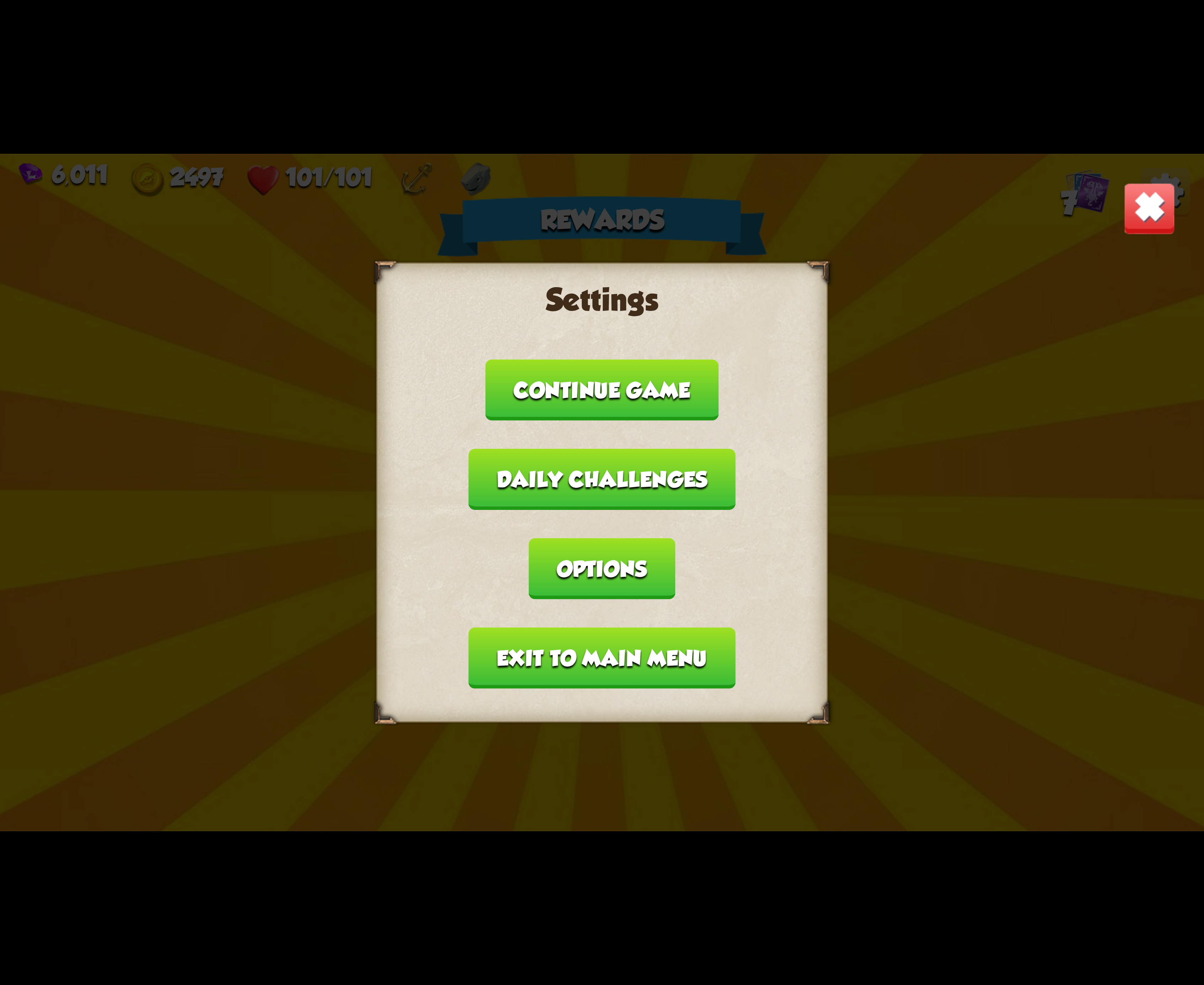
click at [675, 538] on button "Options" at bounding box center [602, 568] width 146 height 61
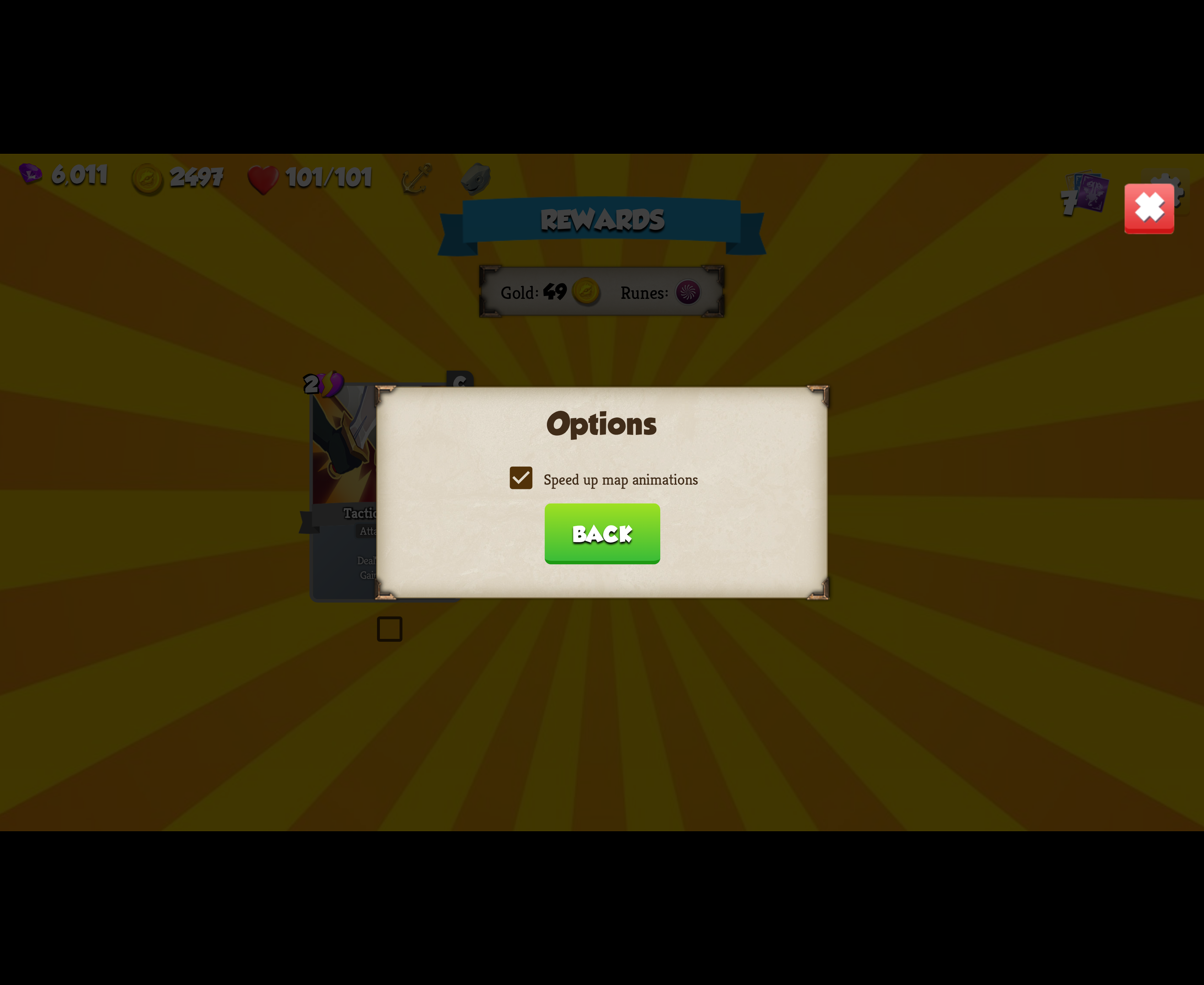
click at [623, 515] on button "Back" at bounding box center [602, 534] width 116 height 61
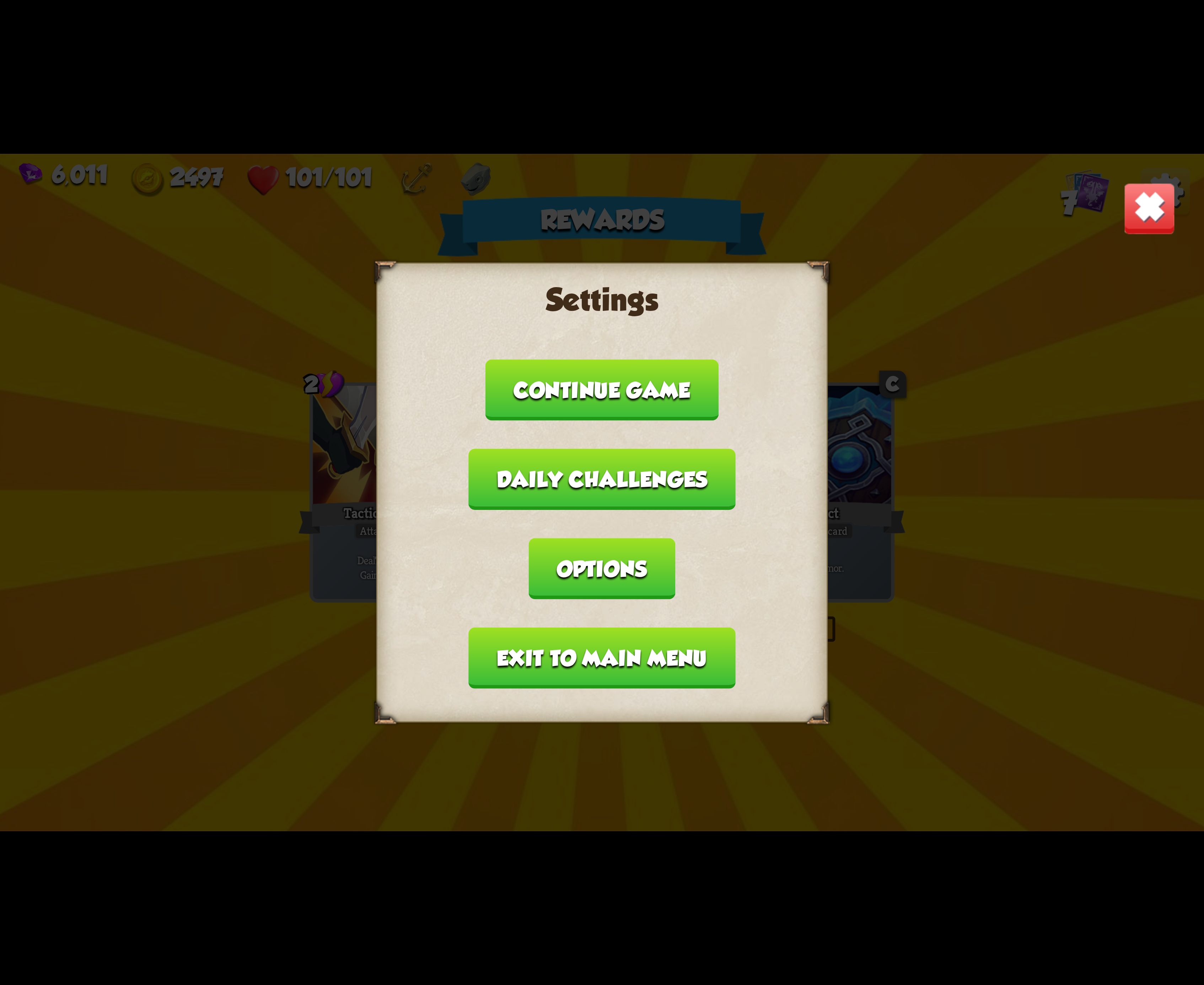
click at [611, 628] on button "Exit to main menu" at bounding box center [602, 658] width 266 height 61
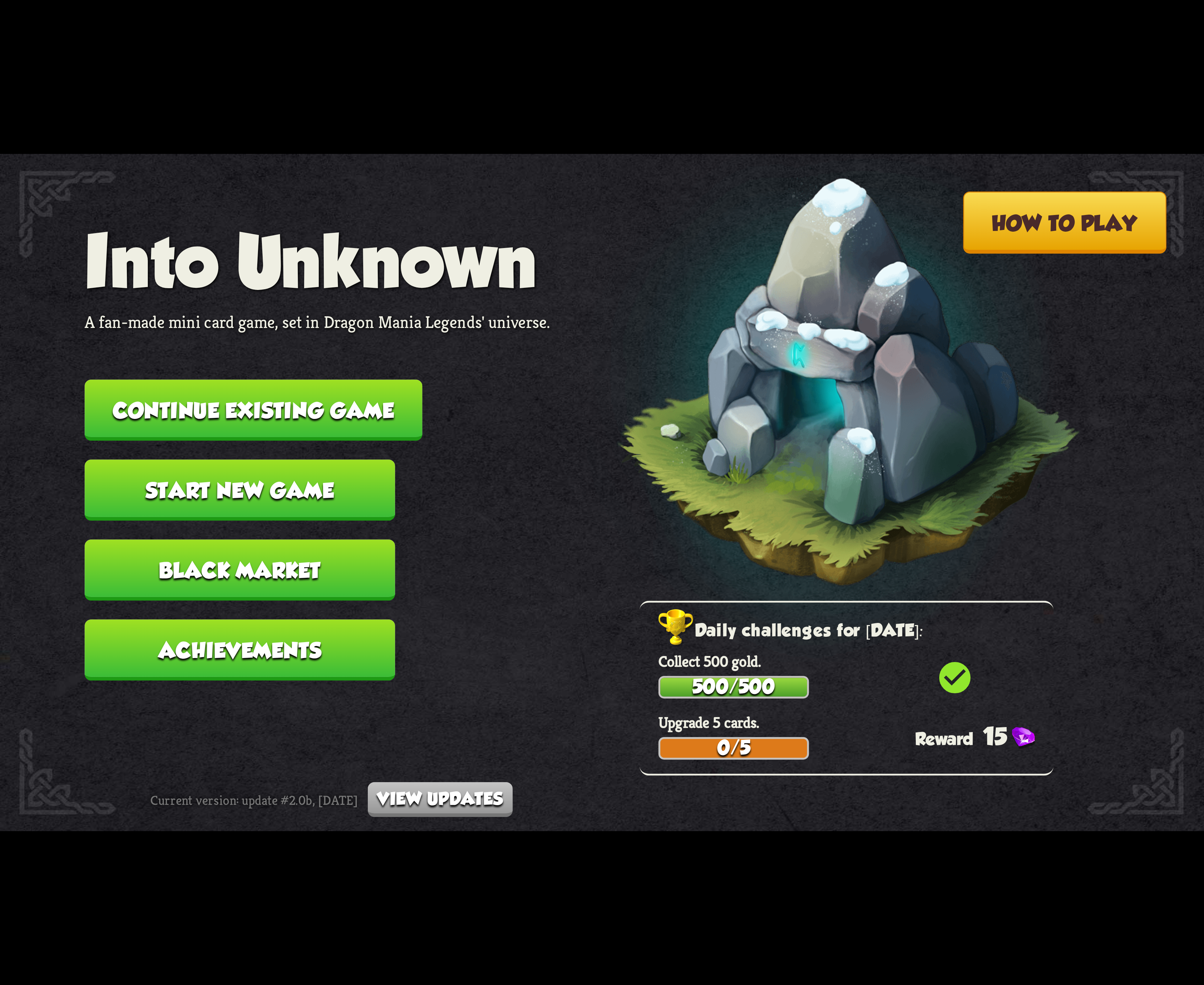
click at [369, 414] on button "Continue existing game" at bounding box center [253, 410] width 338 height 61
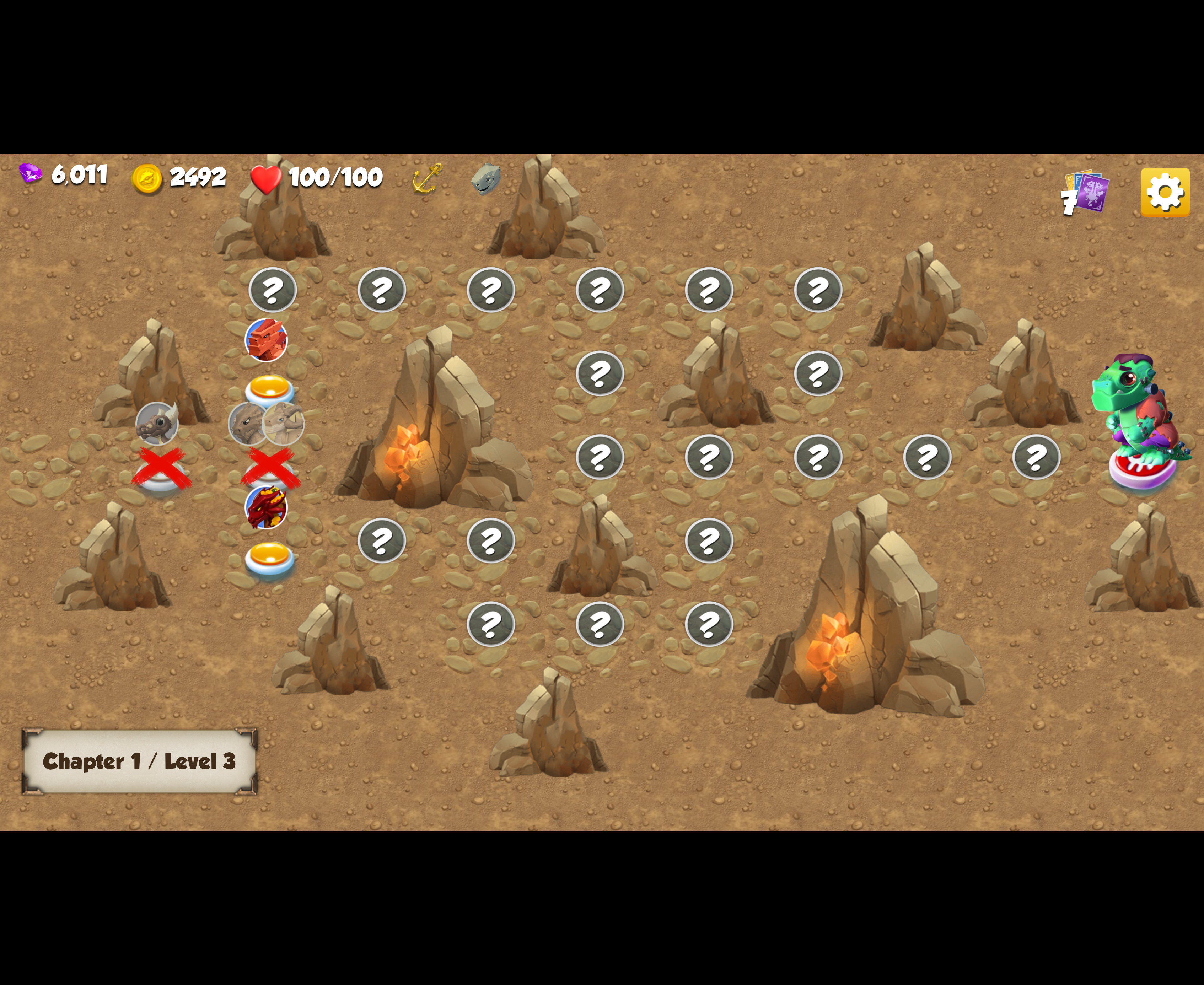
click at [274, 549] on img at bounding box center [271, 564] width 60 height 44
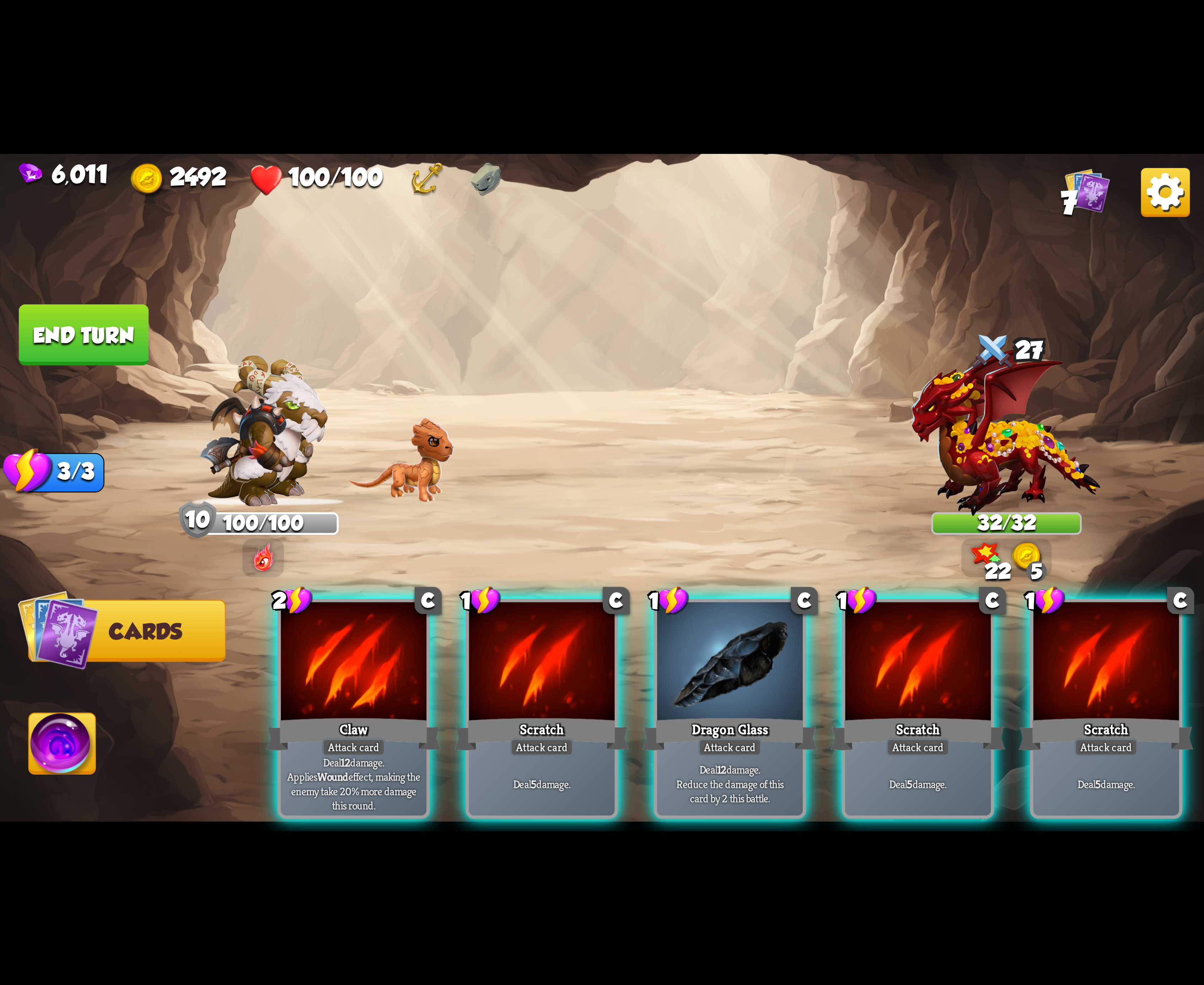
drag, startPoint x: 536, startPoint y: 643, endPoint x: 752, endPoint y: 672, distance: 217.9
click at [540, 643] on div at bounding box center [542, 664] width 146 height 122
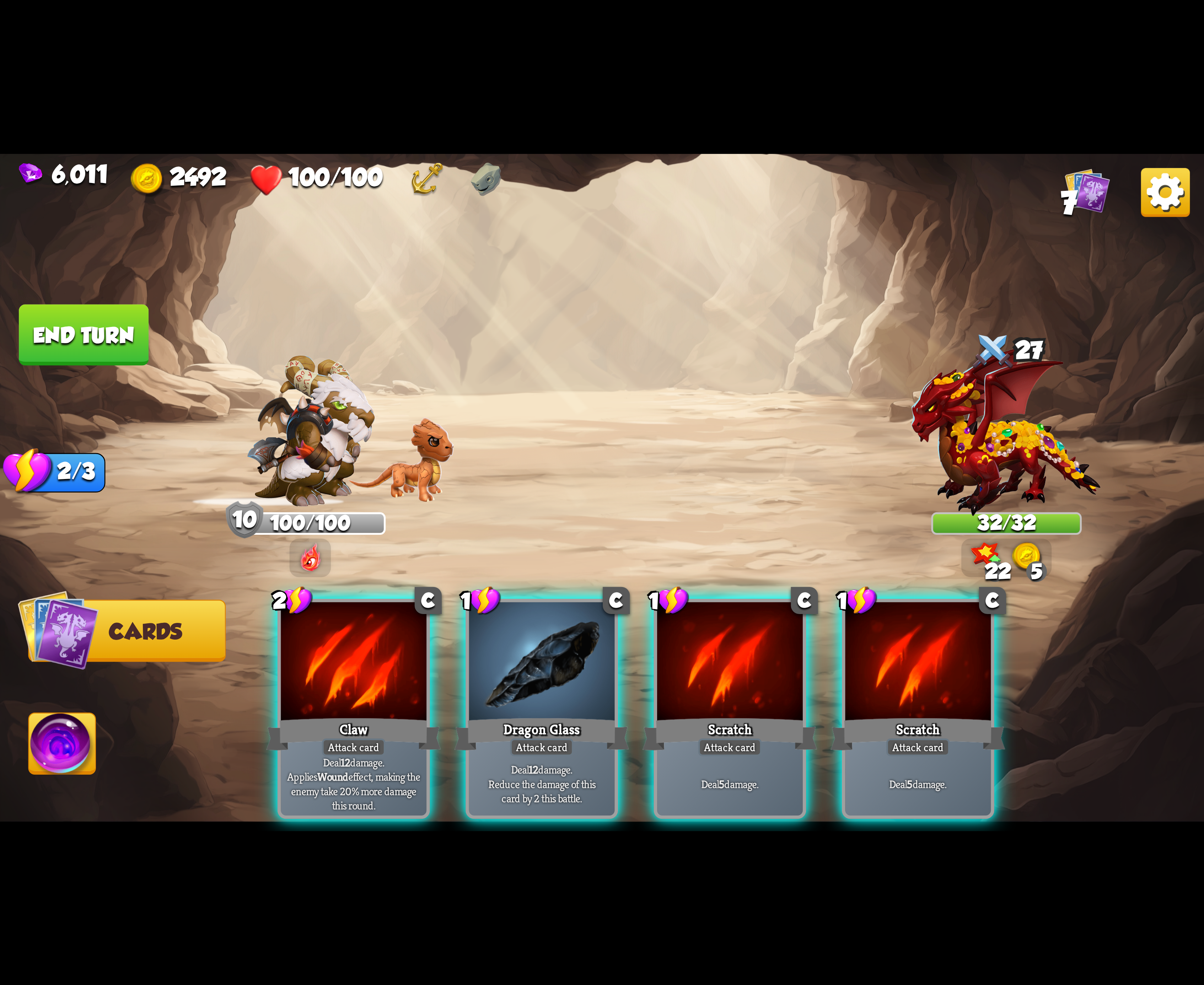
drag, startPoint x: 753, startPoint y: 671, endPoint x: 745, endPoint y: 671, distance: 8.0
click at [748, 671] on div at bounding box center [730, 664] width 146 height 122
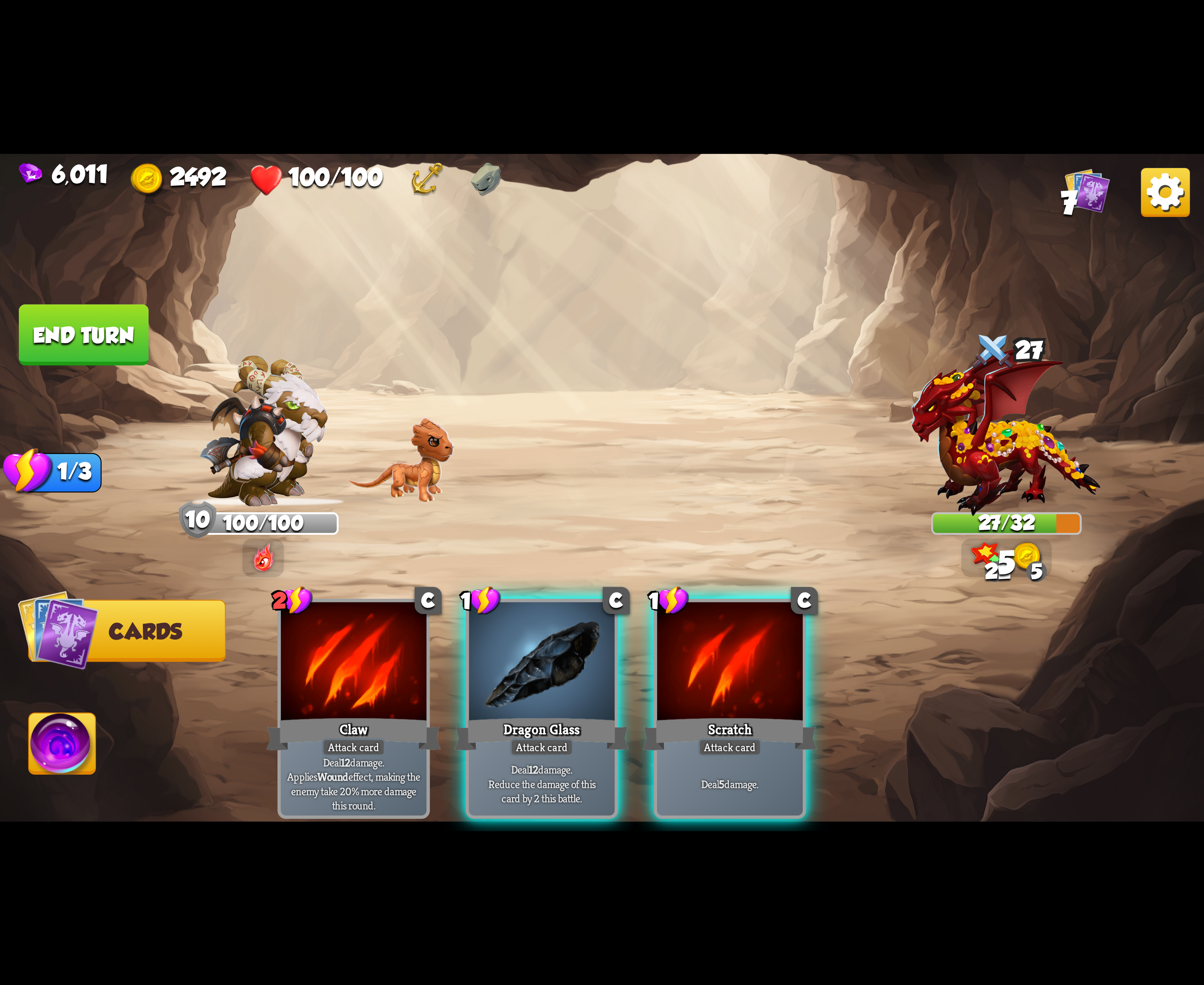
drag, startPoint x: 527, startPoint y: 654, endPoint x: 522, endPoint y: 654, distance: 5.0
click at [524, 654] on div at bounding box center [542, 664] width 146 height 122
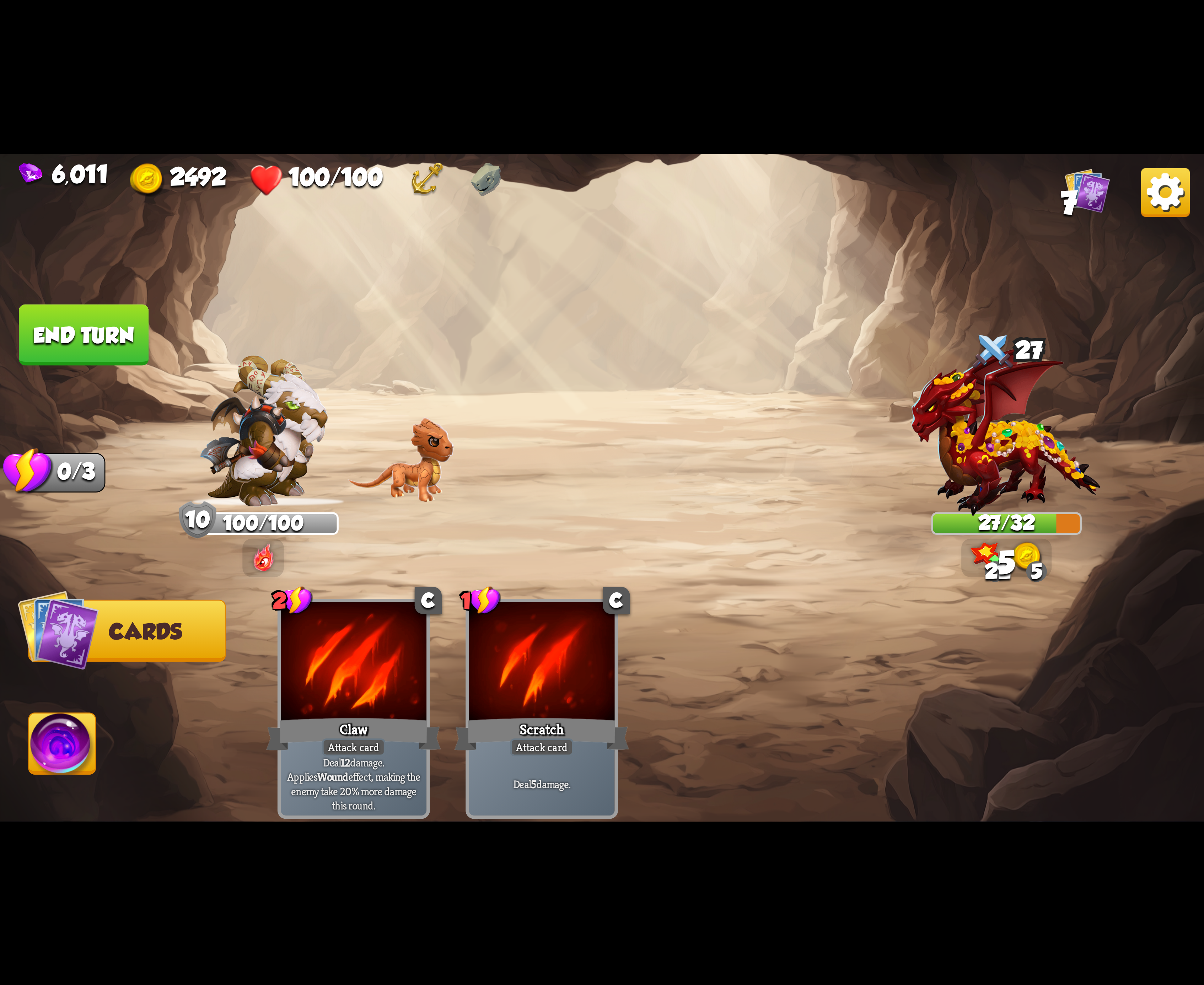
click at [80, 728] on img at bounding box center [63, 748] width 67 height 68
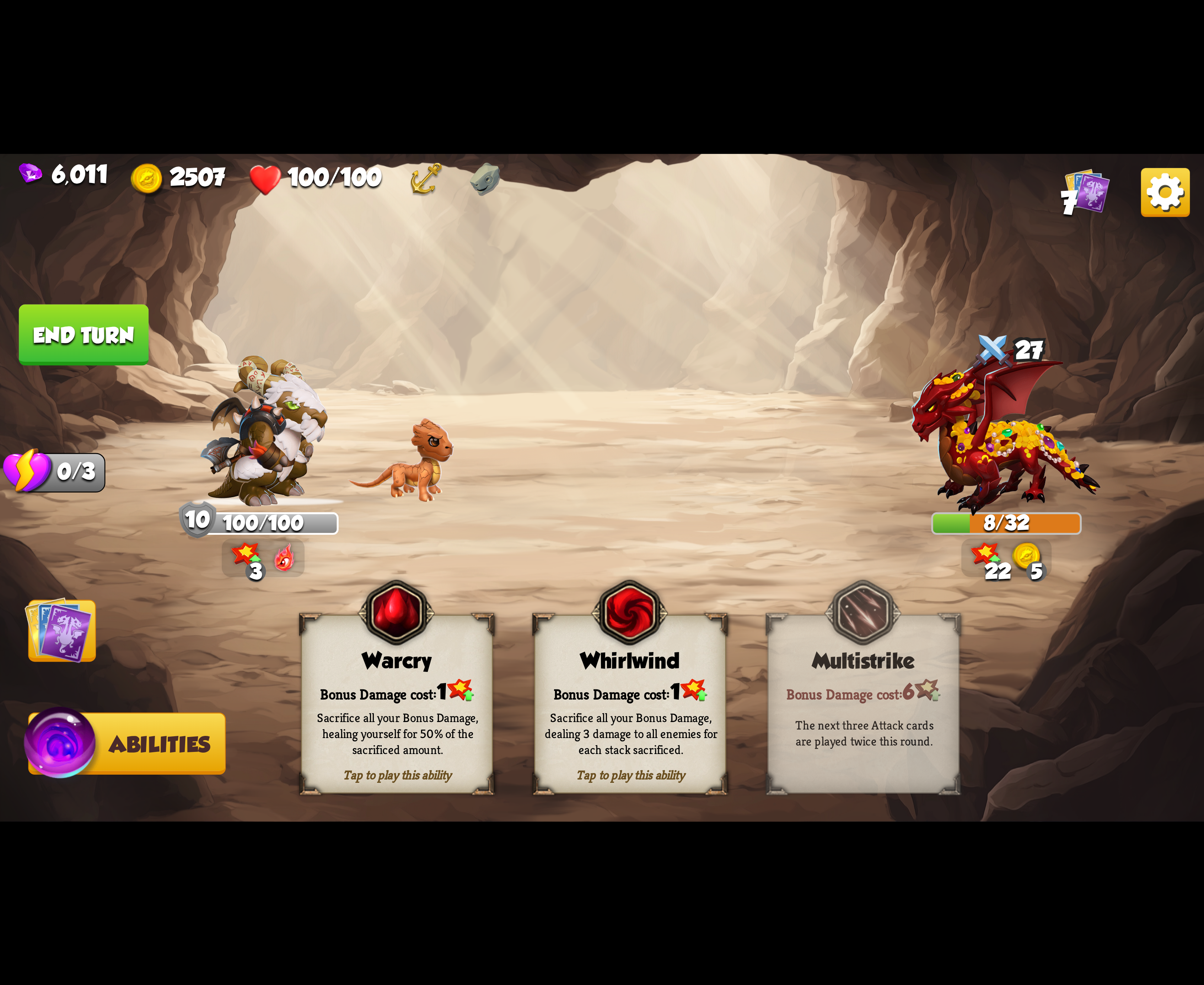
click at [108, 323] on button "End turn" at bounding box center [84, 335] width 130 height 61
click at [592, 647] on img at bounding box center [629, 613] width 77 height 79
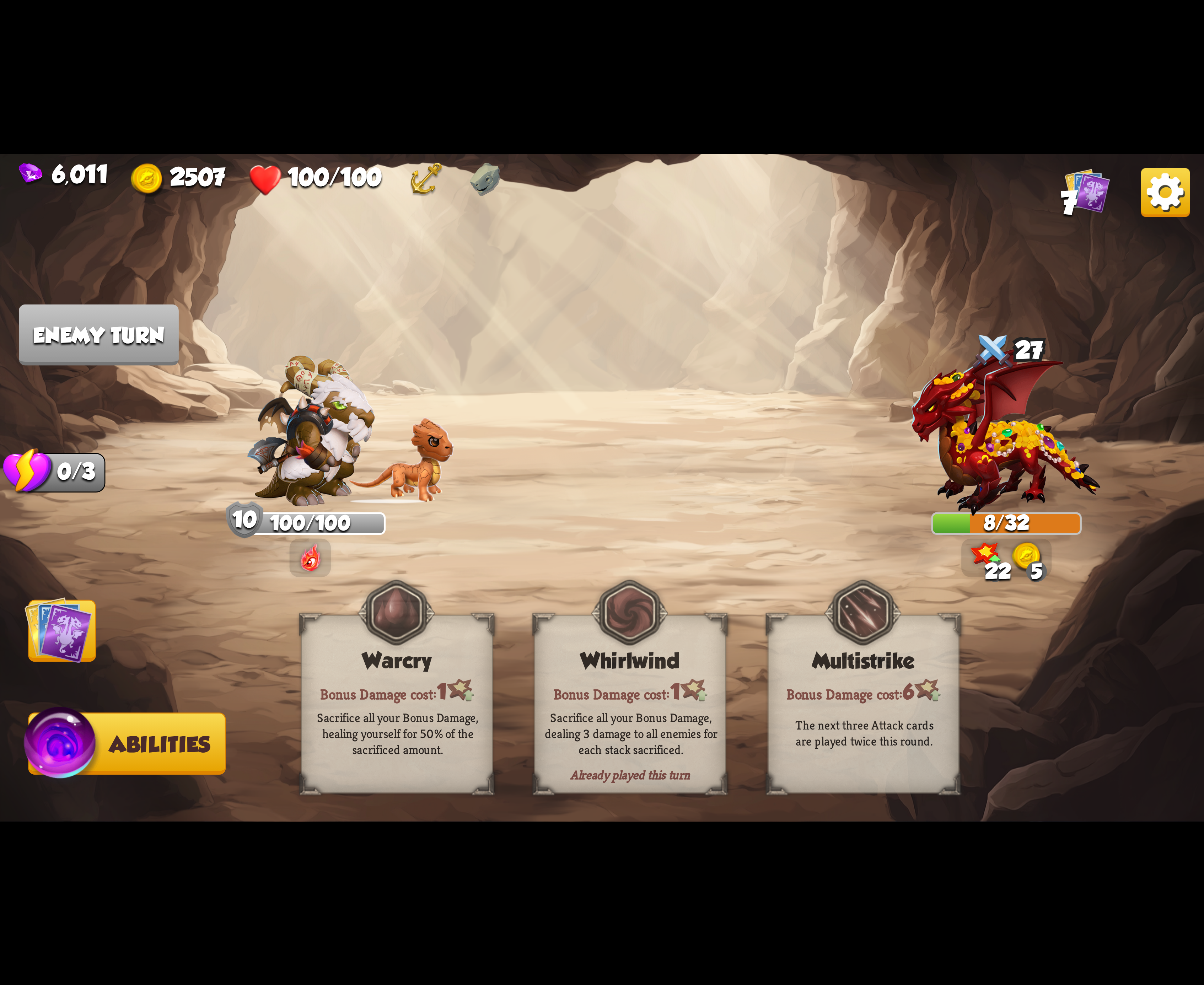
click at [1170, 202] on img at bounding box center [1165, 192] width 49 height 49
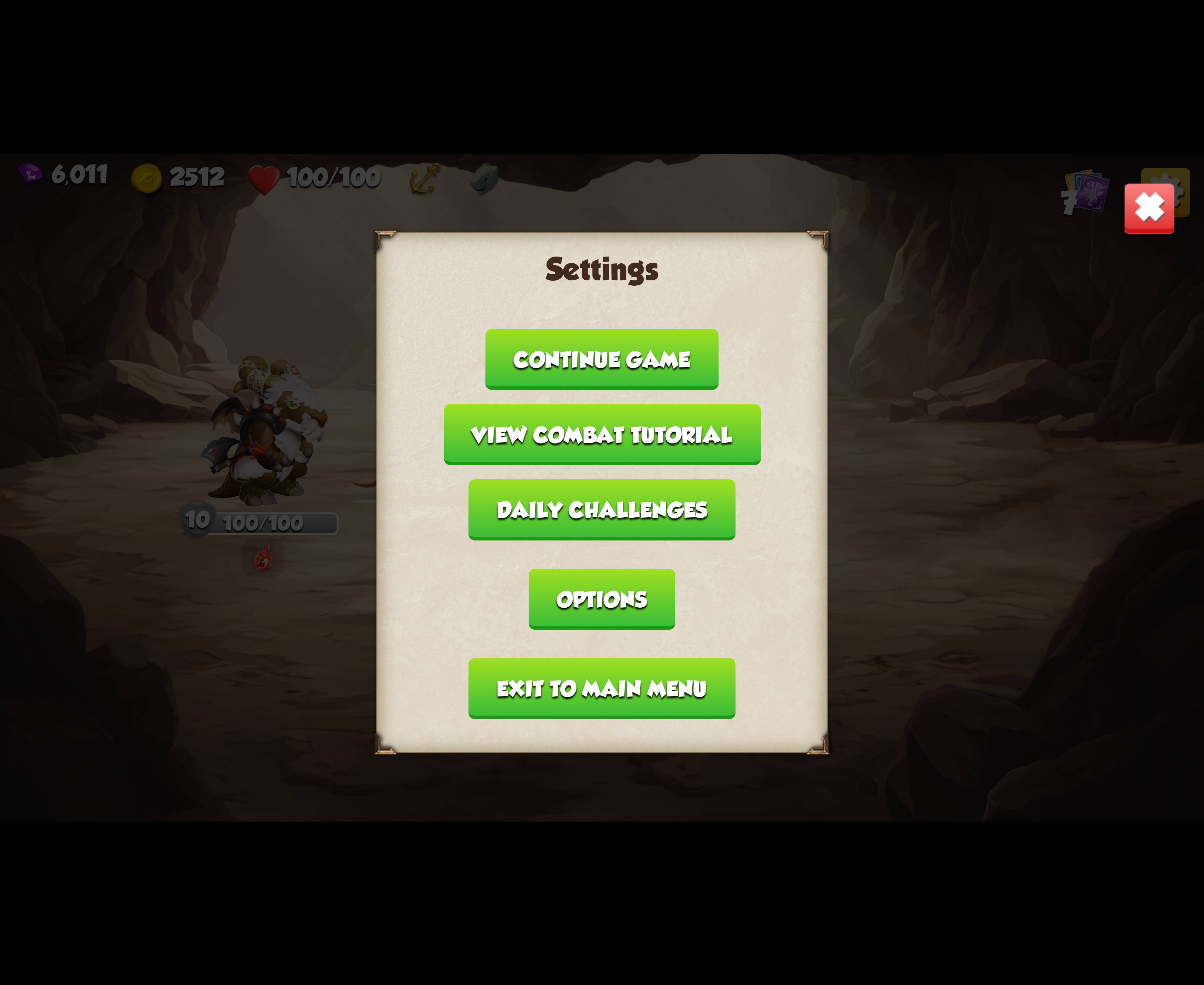
click at [675, 568] on button "Options" at bounding box center [602, 599] width 146 height 61
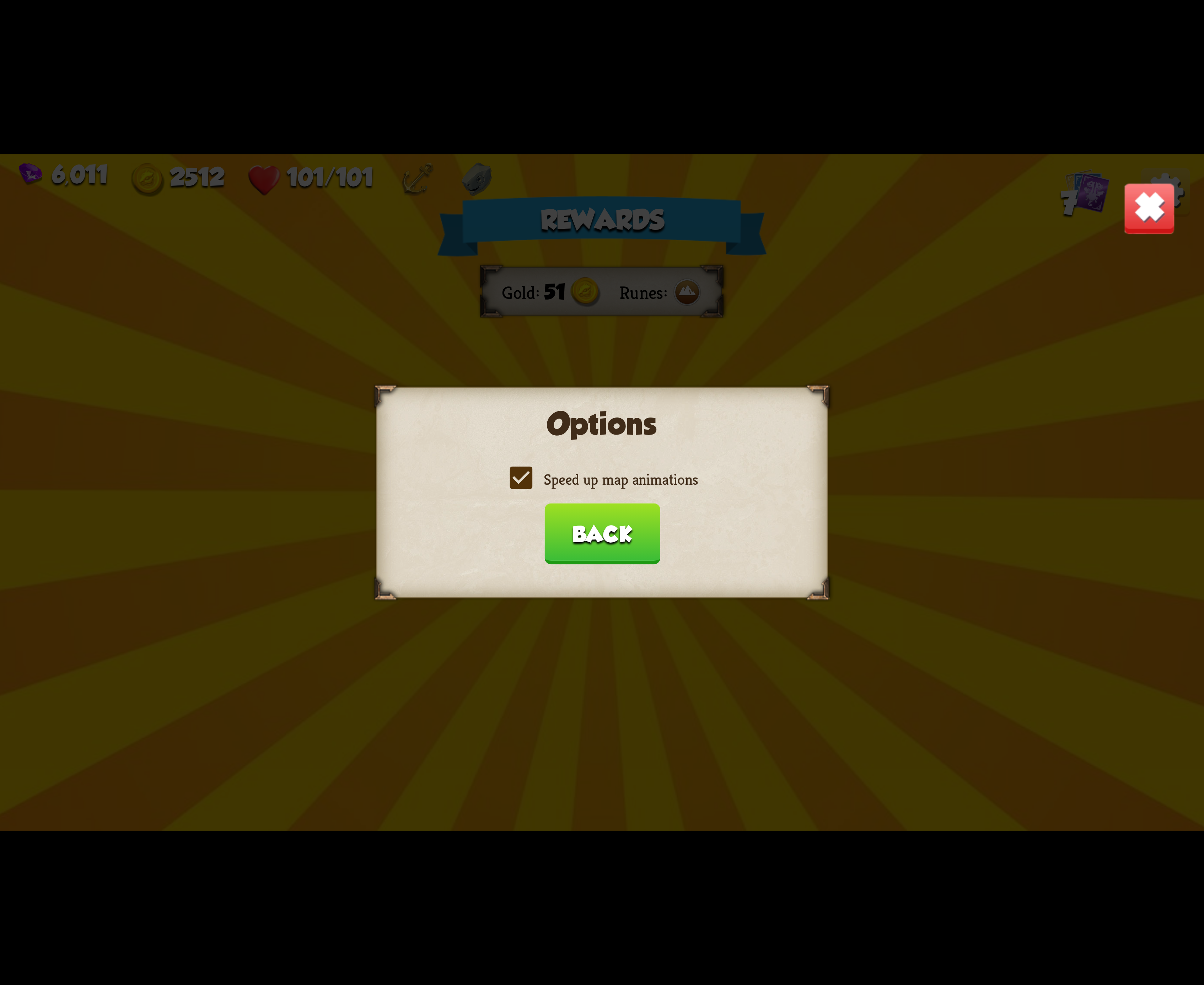
click at [515, 473] on label "Speed up map animations" at bounding box center [602, 479] width 192 height 20
click at [0, 0] on input "Speed up map animations" at bounding box center [0, 0] width 0 height 0
click at [515, 473] on label "Speed up map animations" at bounding box center [602, 479] width 192 height 20
click at [0, 0] on input "Speed up map animations" at bounding box center [0, 0] width 0 height 0
click at [515, 473] on label "Speed up map animations" at bounding box center [602, 479] width 192 height 20
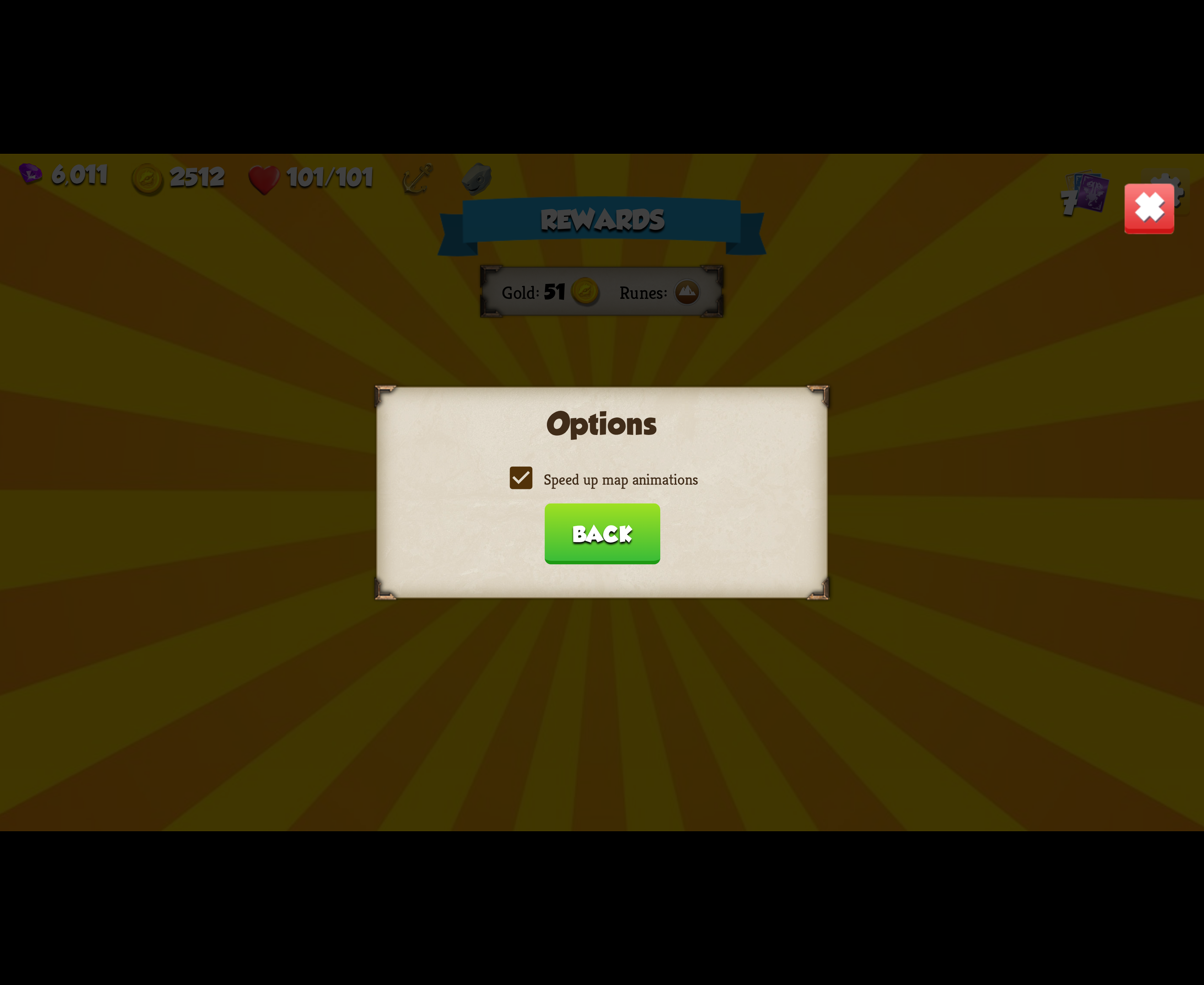
click at [0, 0] on input "Speed up map animations" at bounding box center [0, 0] width 0 height 0
click at [515, 473] on label "Speed up map animations" at bounding box center [602, 479] width 192 height 20
click at [0, 0] on input "Speed up map animations" at bounding box center [0, 0] width 0 height 0
click at [515, 473] on label "Speed up map animations" at bounding box center [602, 479] width 192 height 20
click at [0, 0] on input "Speed up map animations" at bounding box center [0, 0] width 0 height 0
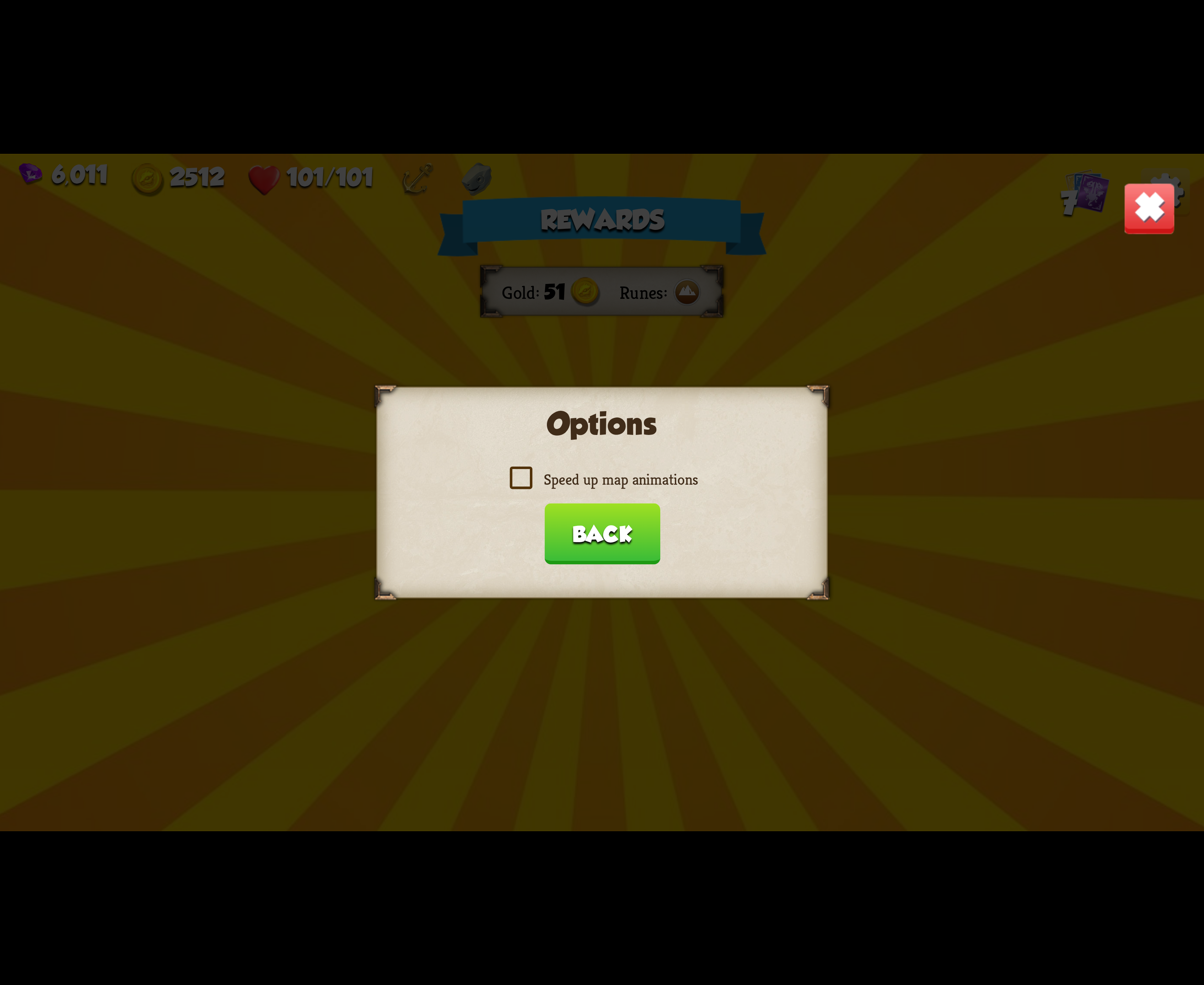
click at [515, 473] on label "Speed up map animations" at bounding box center [602, 479] width 192 height 20
click at [0, 0] on input "Speed up map animations" at bounding box center [0, 0] width 0 height 0
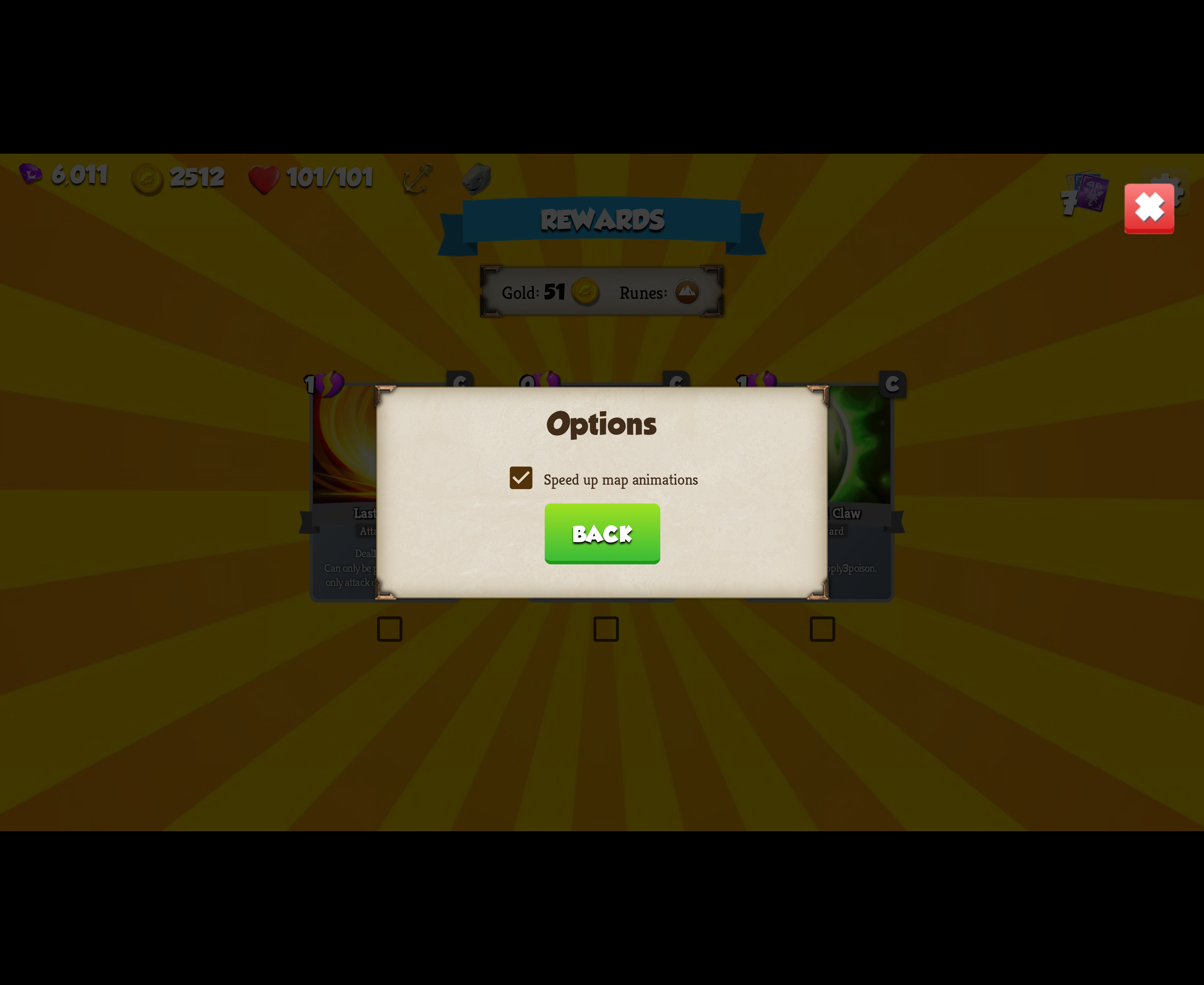
click at [602, 523] on button "Back" at bounding box center [602, 534] width 116 height 61
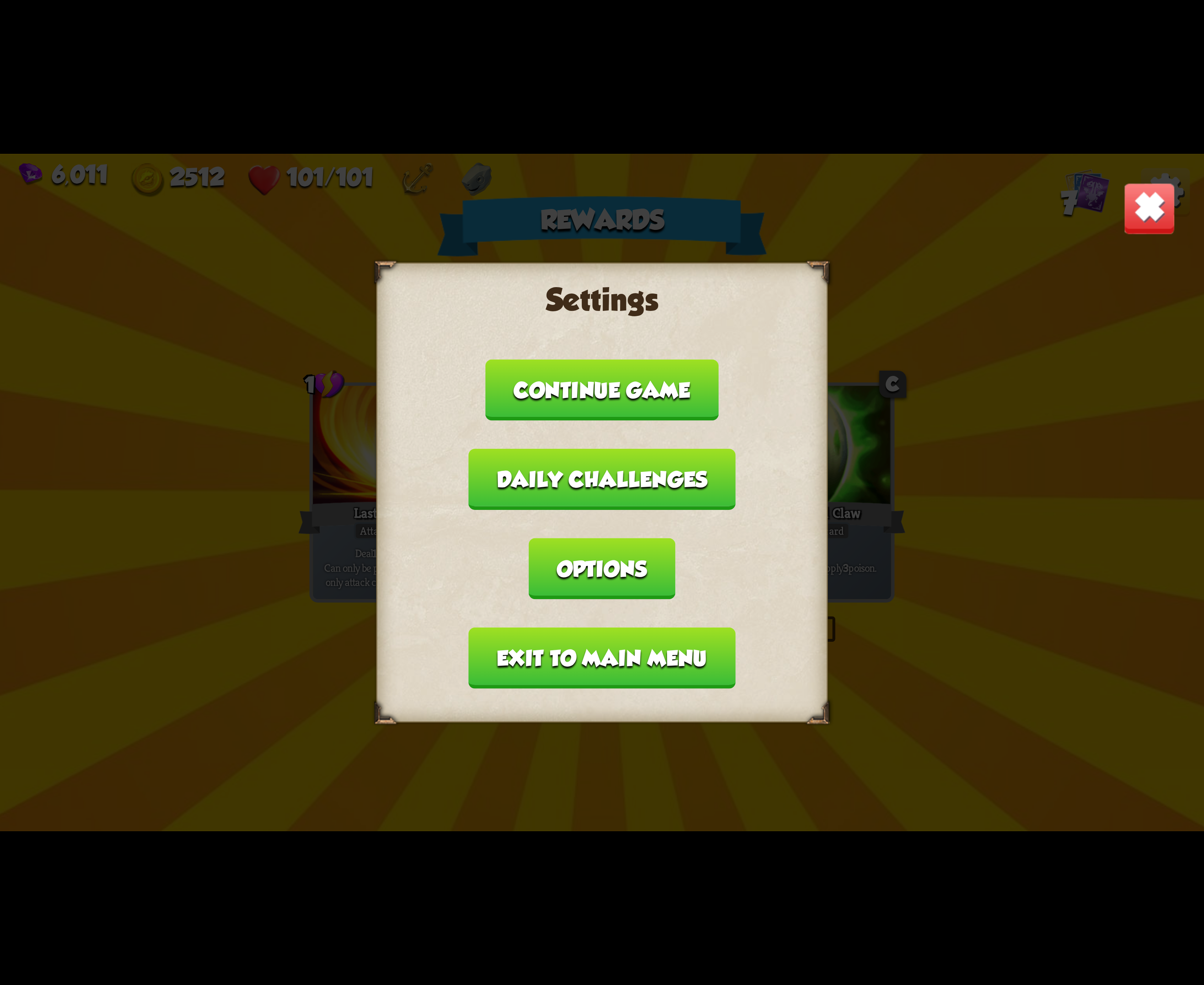
click at [610, 628] on button "Exit to main menu" at bounding box center [602, 658] width 266 height 61
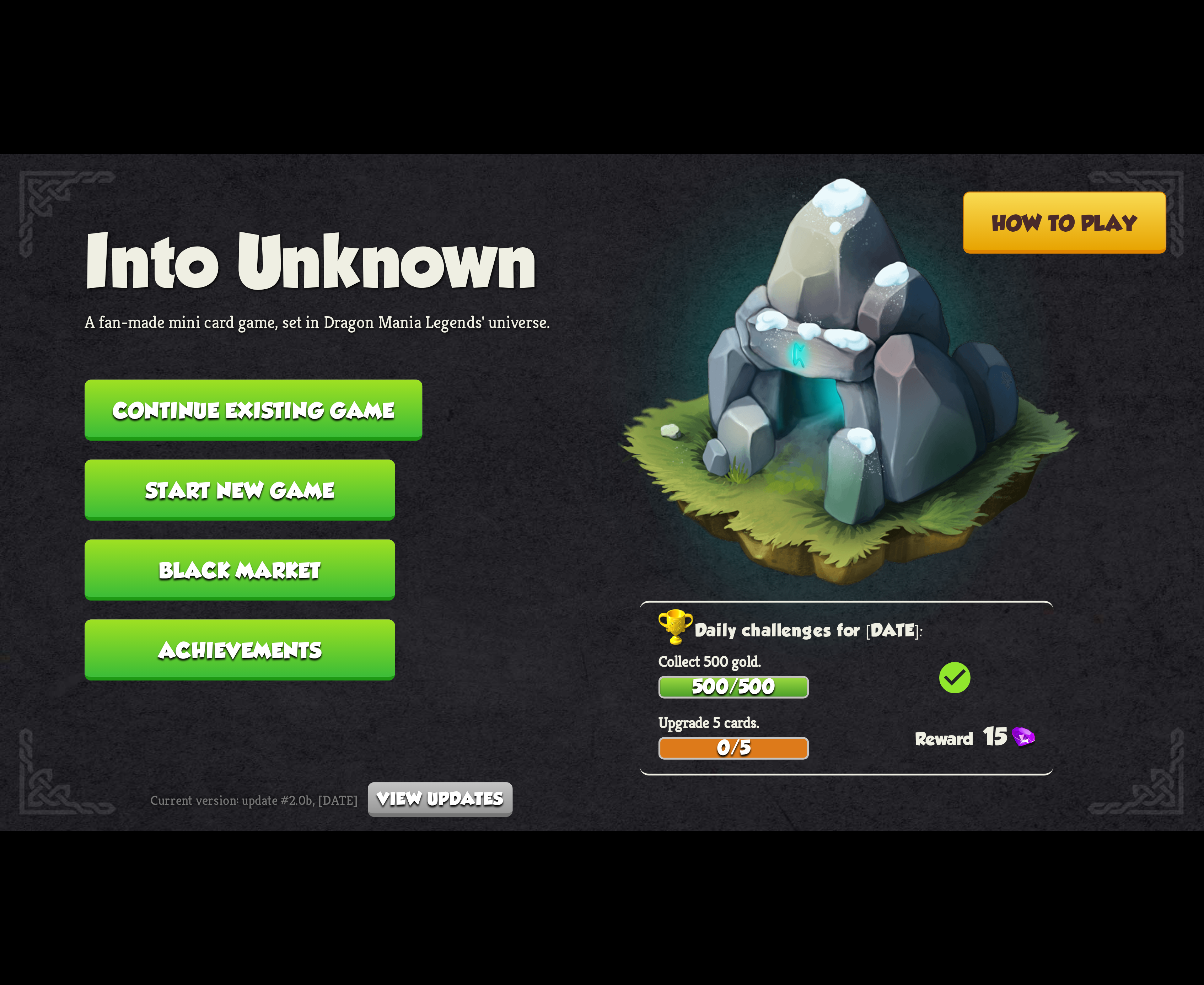
click at [338, 410] on button "Continue existing game" at bounding box center [253, 410] width 338 height 61
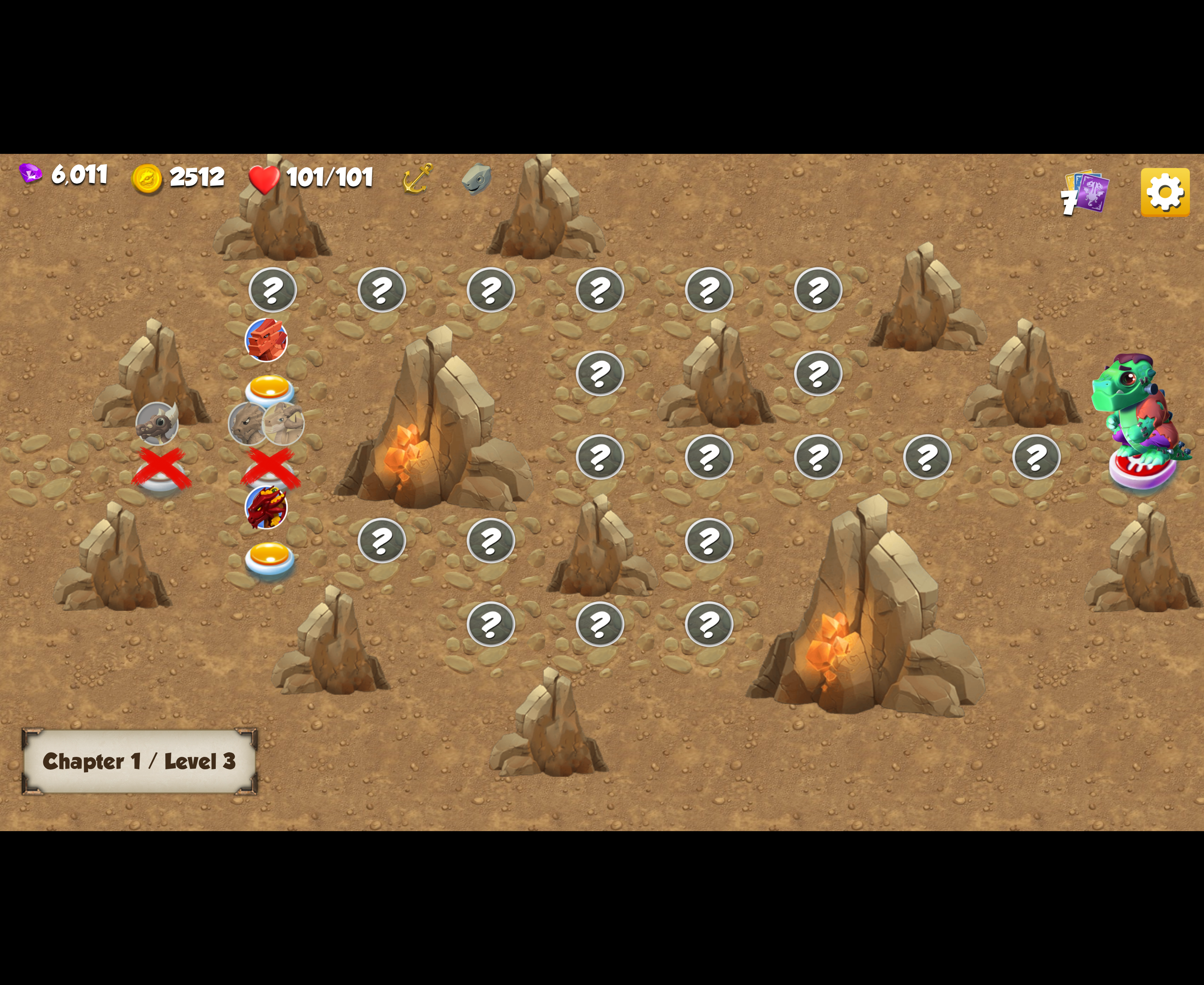
click at [277, 542] on img at bounding box center [271, 564] width 60 height 44
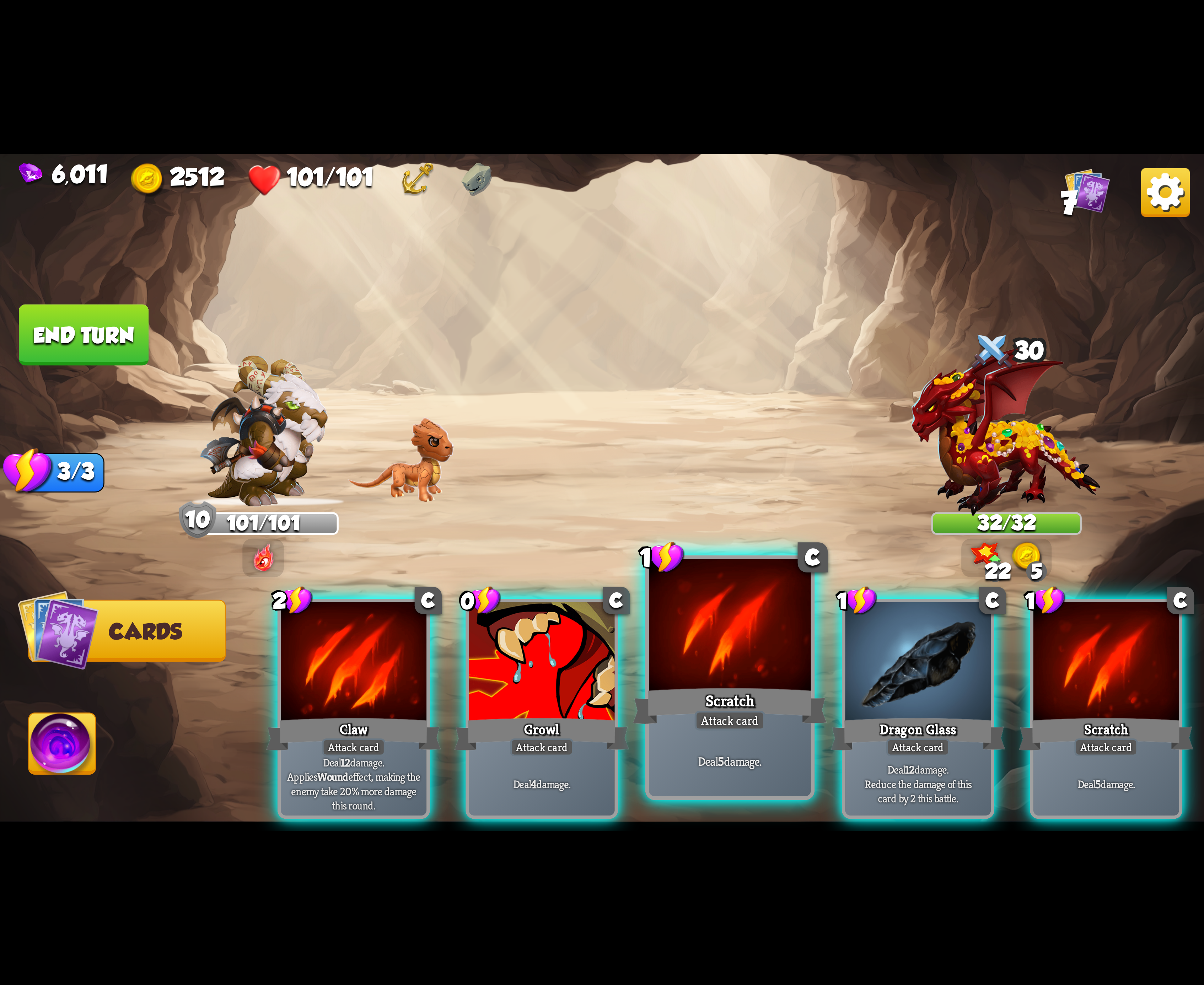
click at [722, 626] on div at bounding box center [729, 627] width 162 height 136
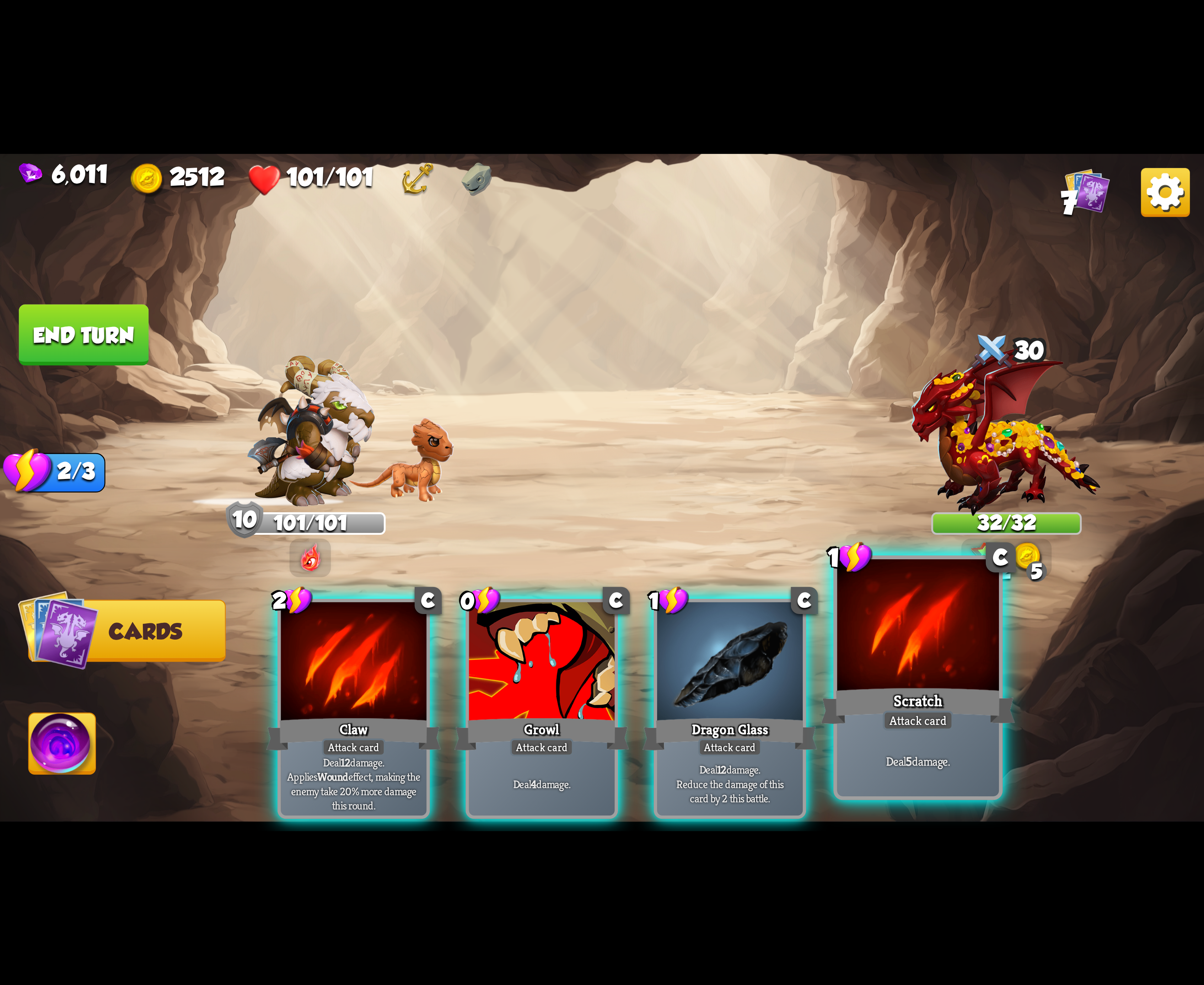
click at [968, 633] on div at bounding box center [918, 627] width 162 height 136
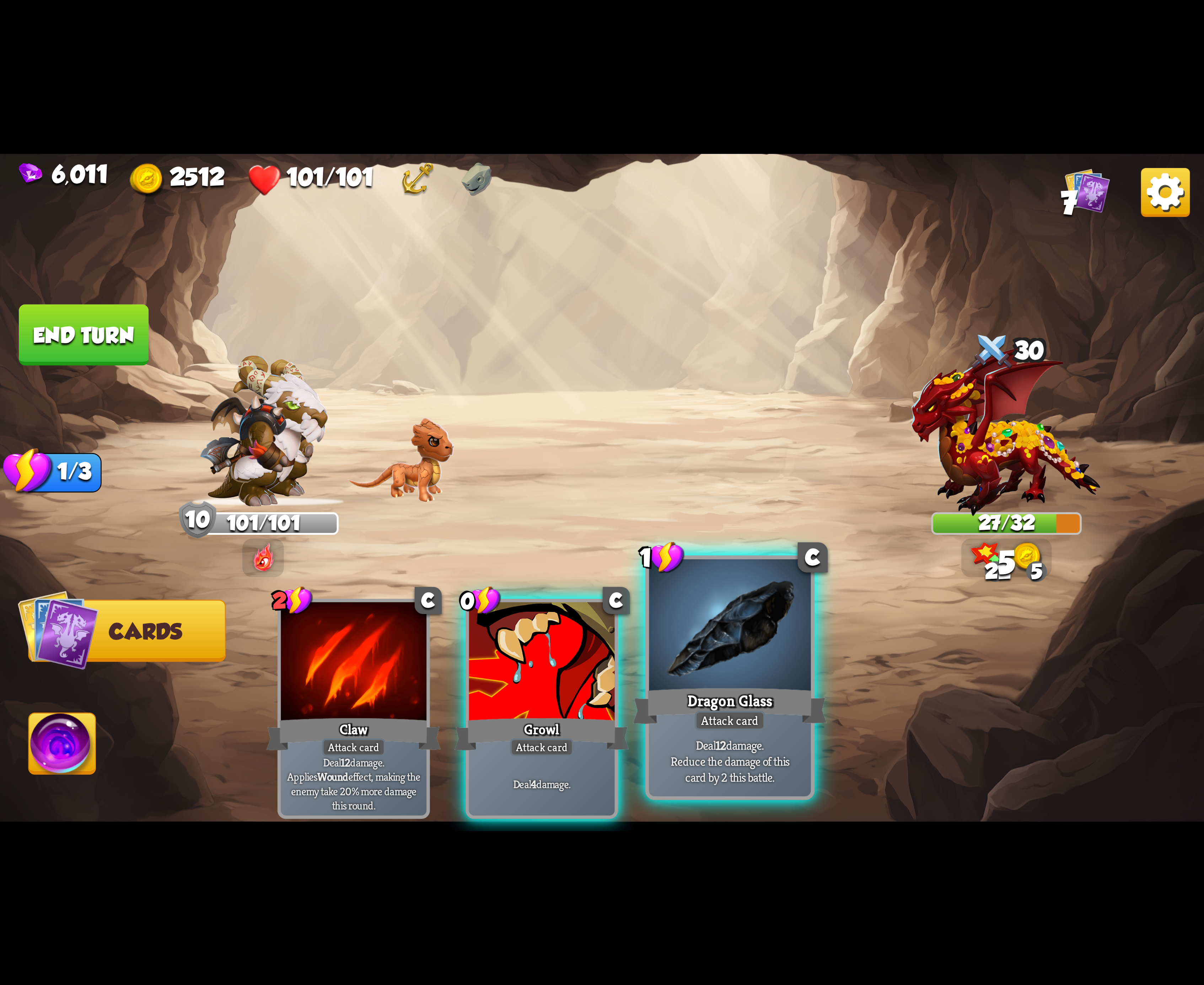
click at [694, 646] on div at bounding box center [729, 627] width 162 height 136
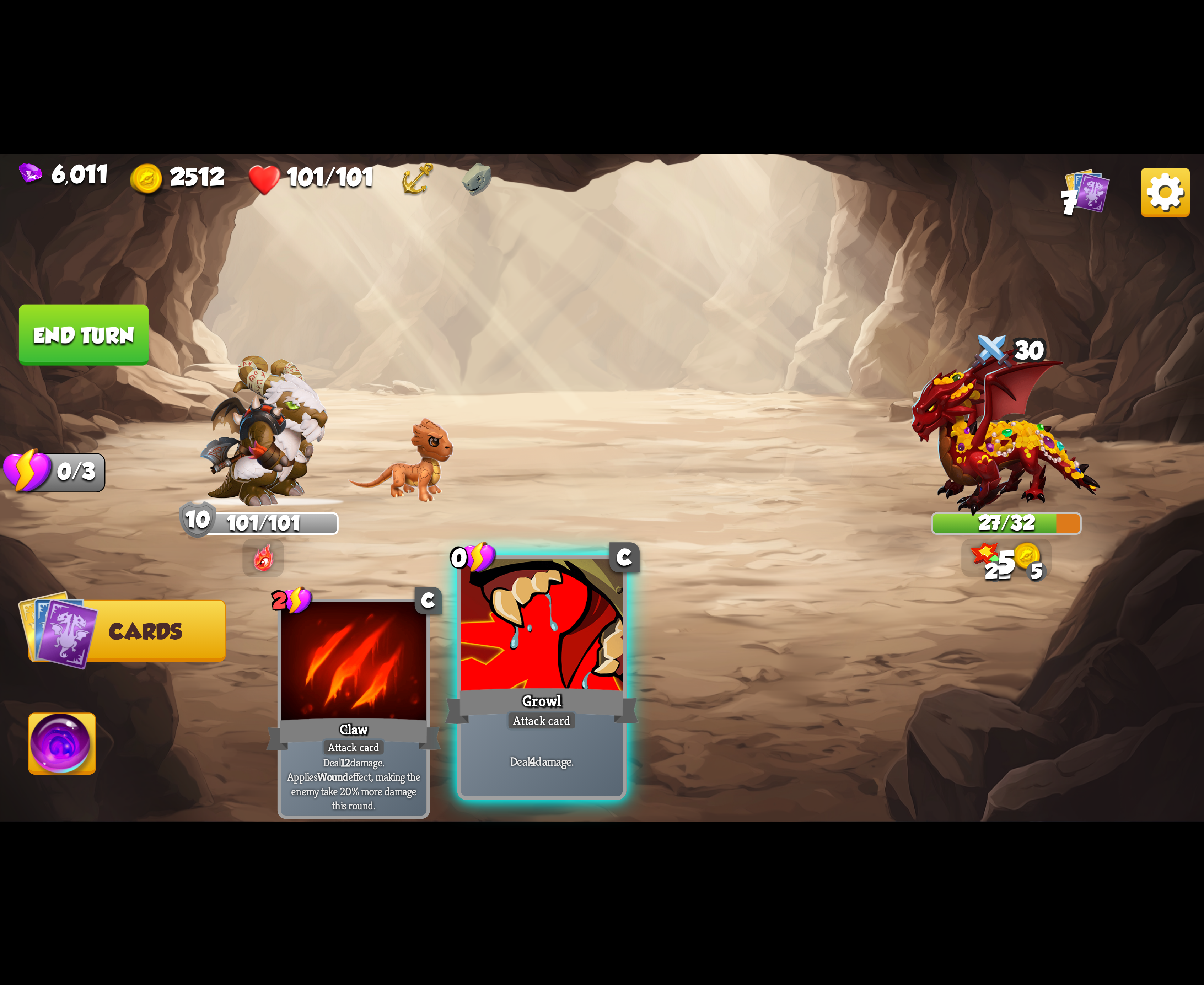
click at [575, 665] on div at bounding box center [541, 627] width 162 height 136
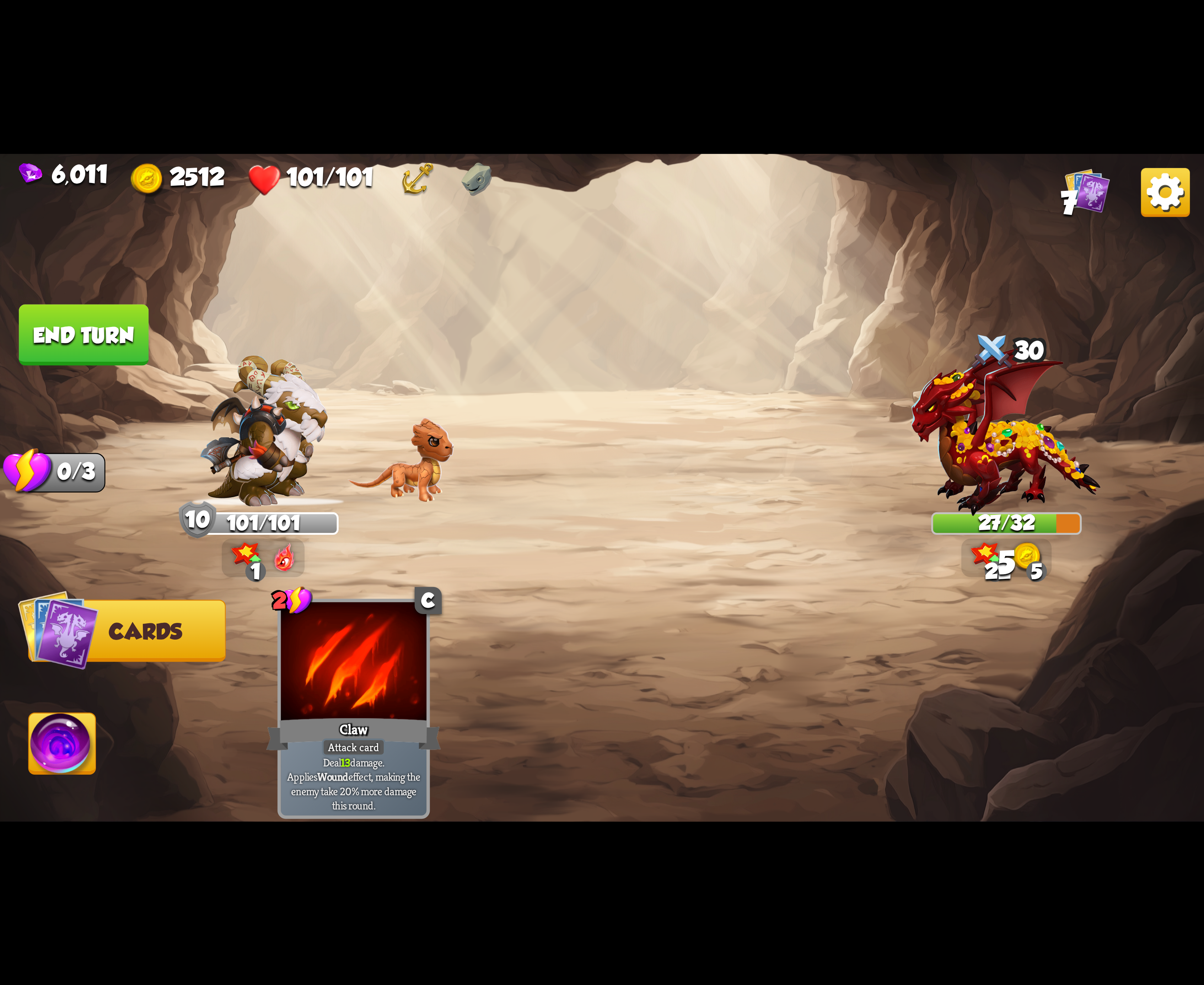
click at [56, 745] on img at bounding box center [63, 748] width 67 height 68
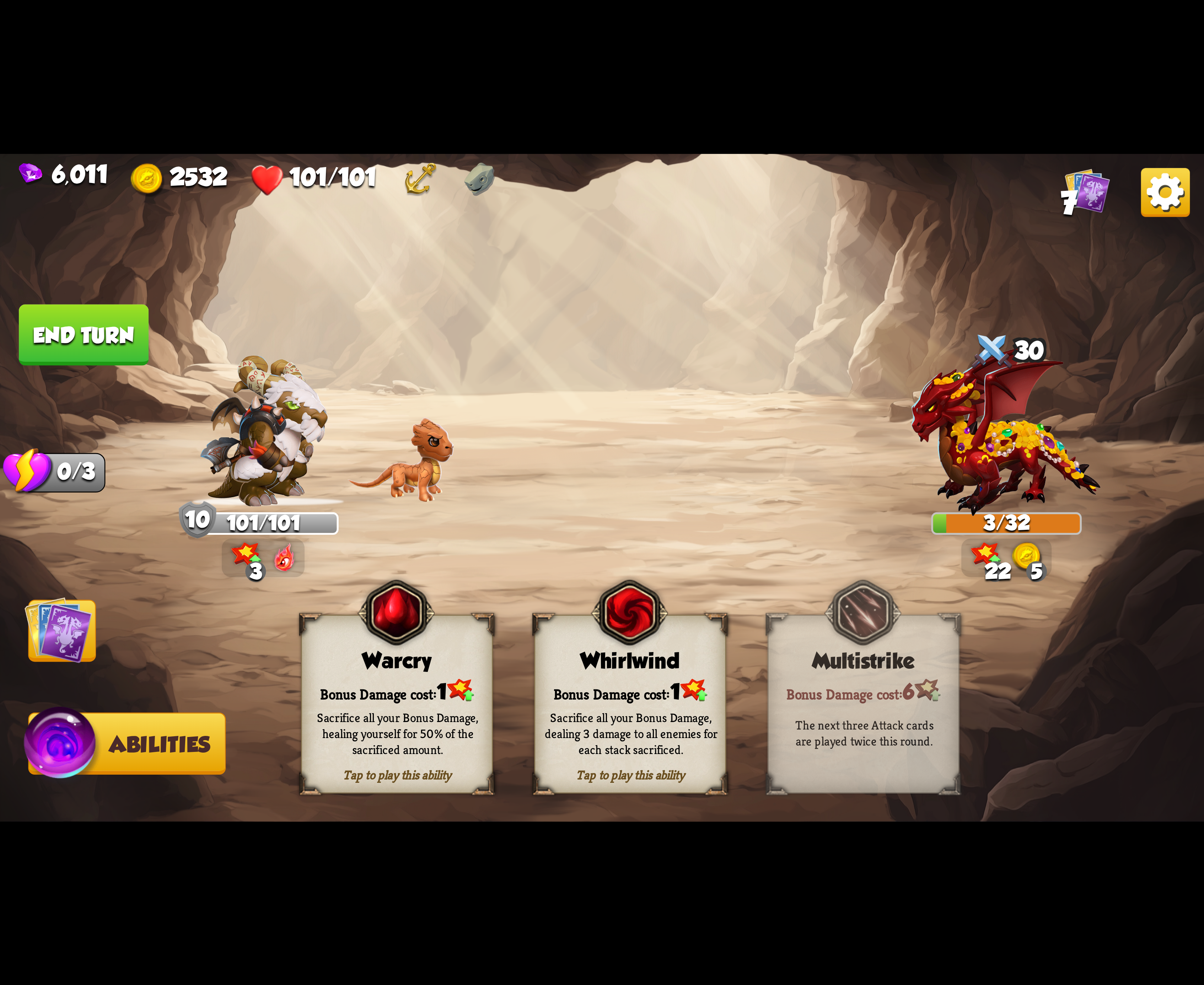
click at [98, 338] on button "End turn" at bounding box center [84, 335] width 130 height 61
click at [640, 668] on div "Whirlwind" at bounding box center [630, 661] width 190 height 25
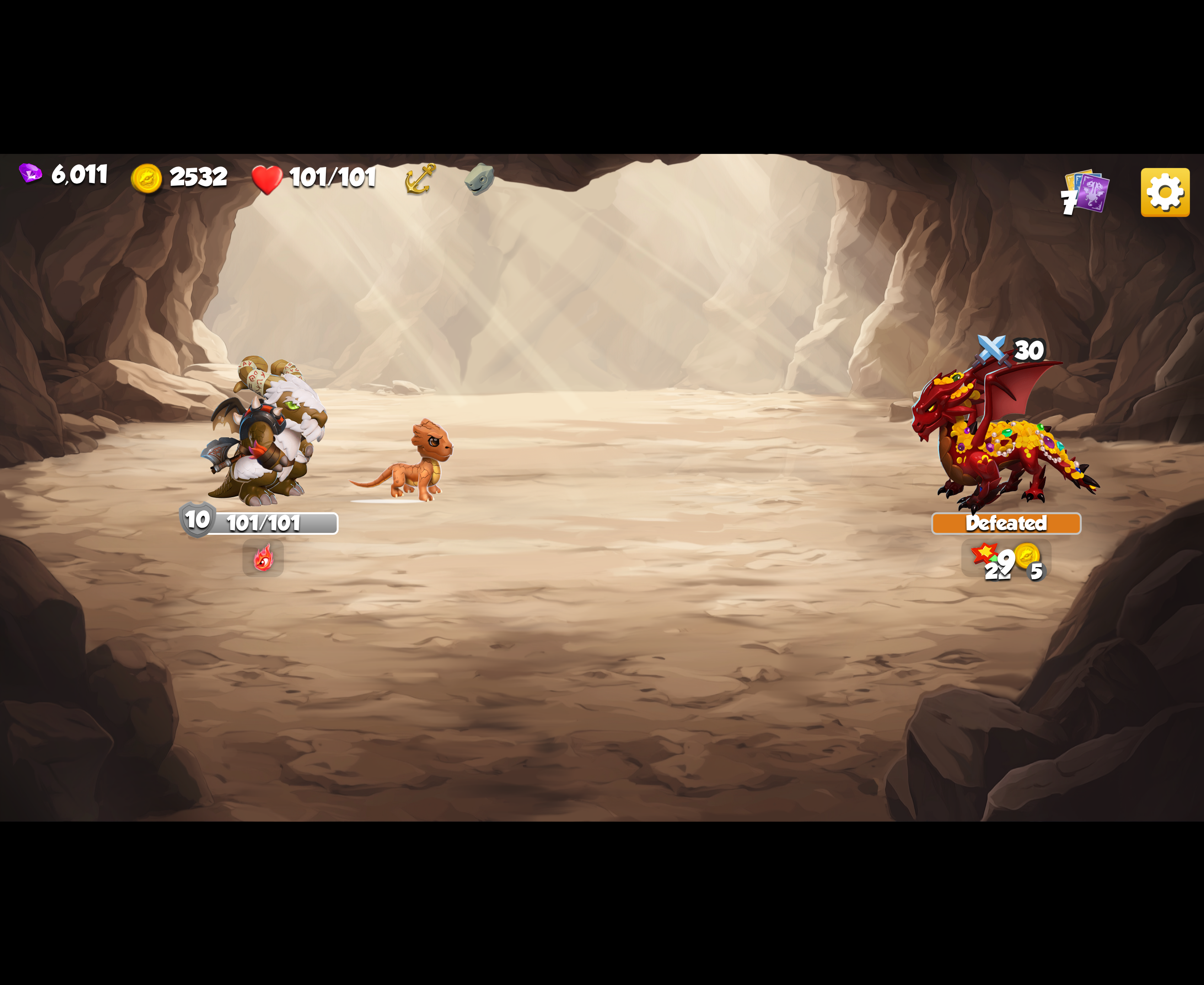
click at [1156, 185] on img at bounding box center [1165, 192] width 49 height 49
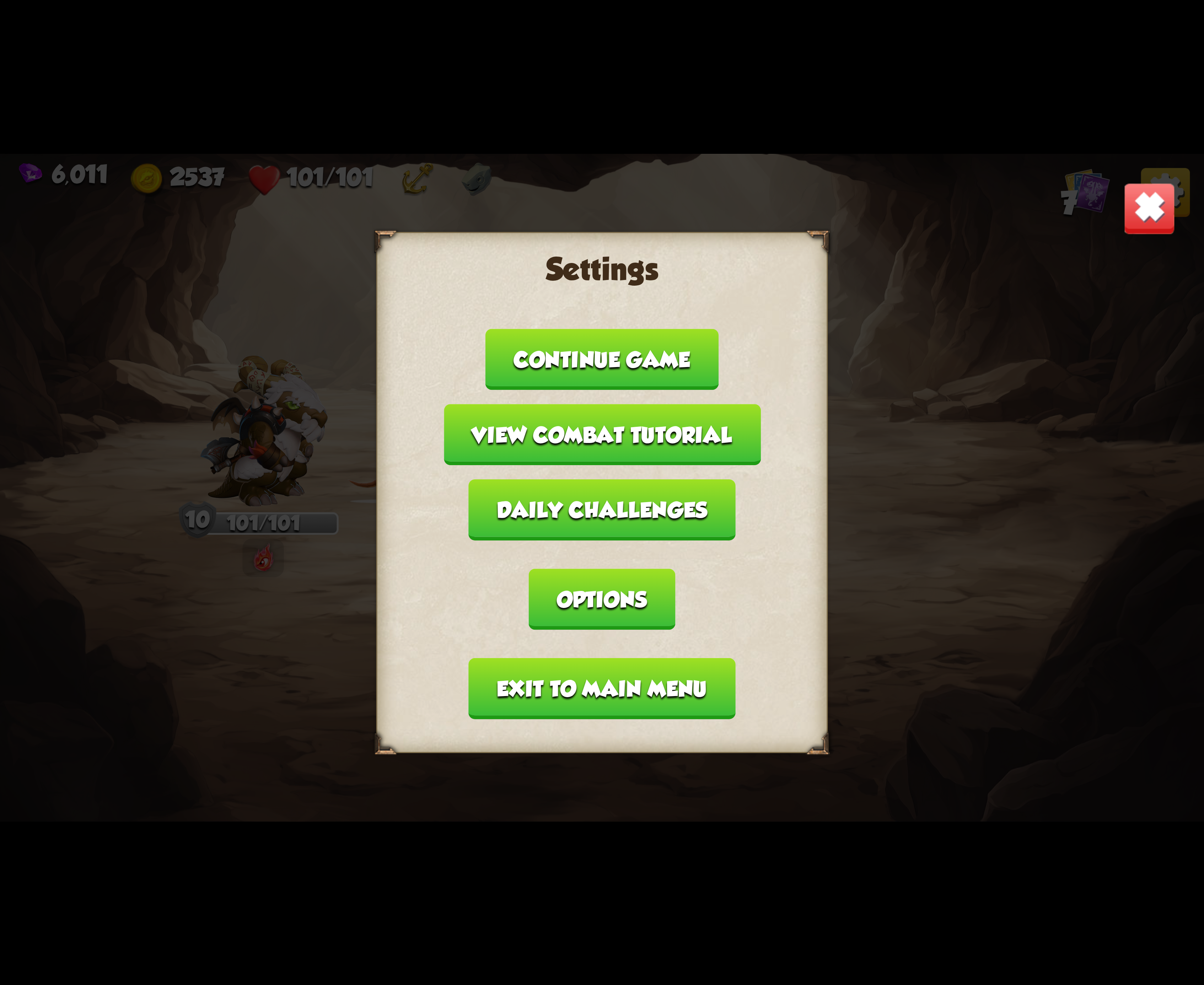
click at [675, 568] on button "Options" at bounding box center [602, 599] width 146 height 61
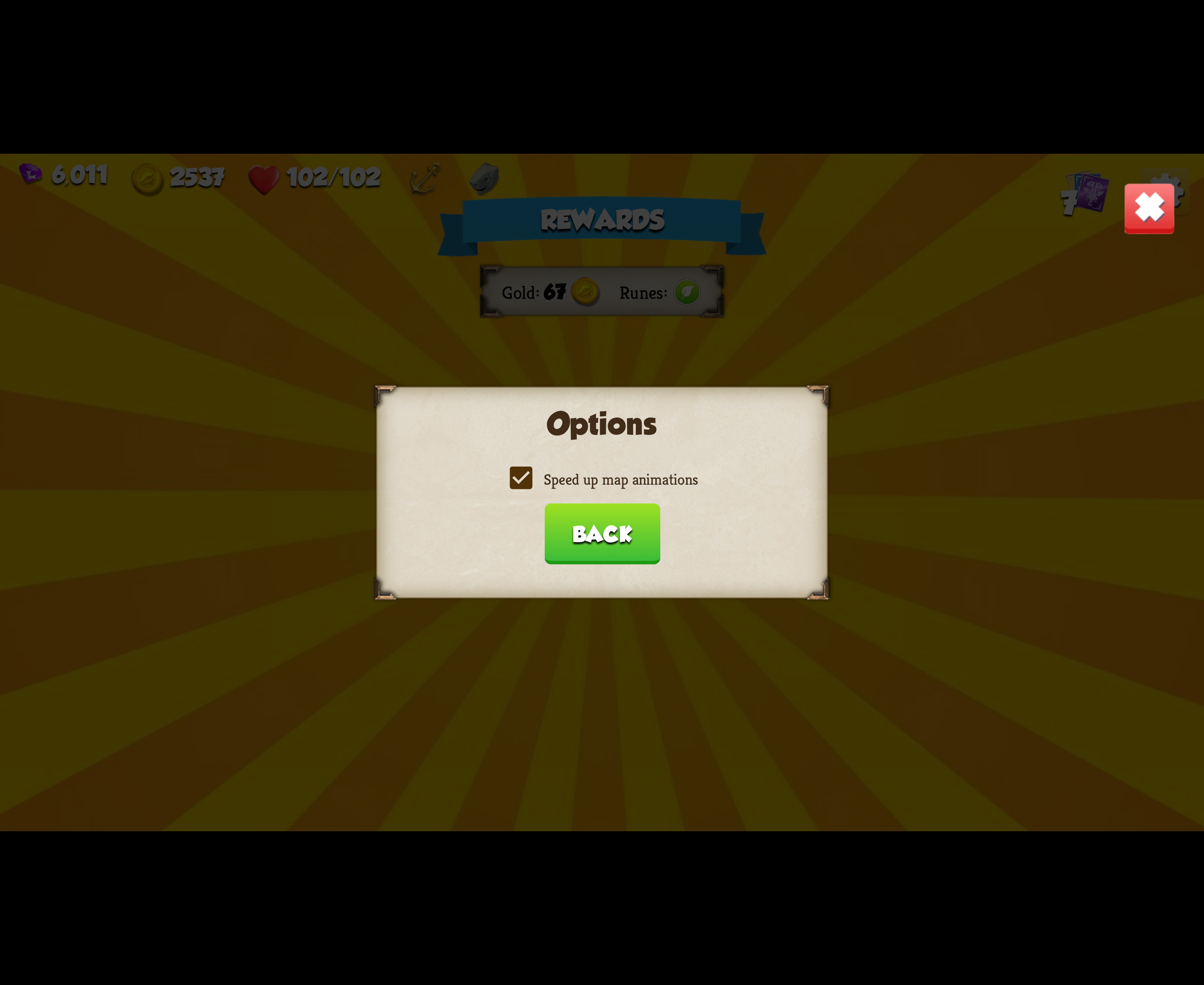
click at [526, 483] on label "Speed up map animations" at bounding box center [602, 479] width 192 height 20
click at [0, 0] on input "Speed up map animations" at bounding box center [0, 0] width 0 height 0
click at [526, 483] on label "Speed up map animations" at bounding box center [602, 479] width 192 height 20
click at [0, 0] on input "Speed up map animations" at bounding box center [0, 0] width 0 height 0
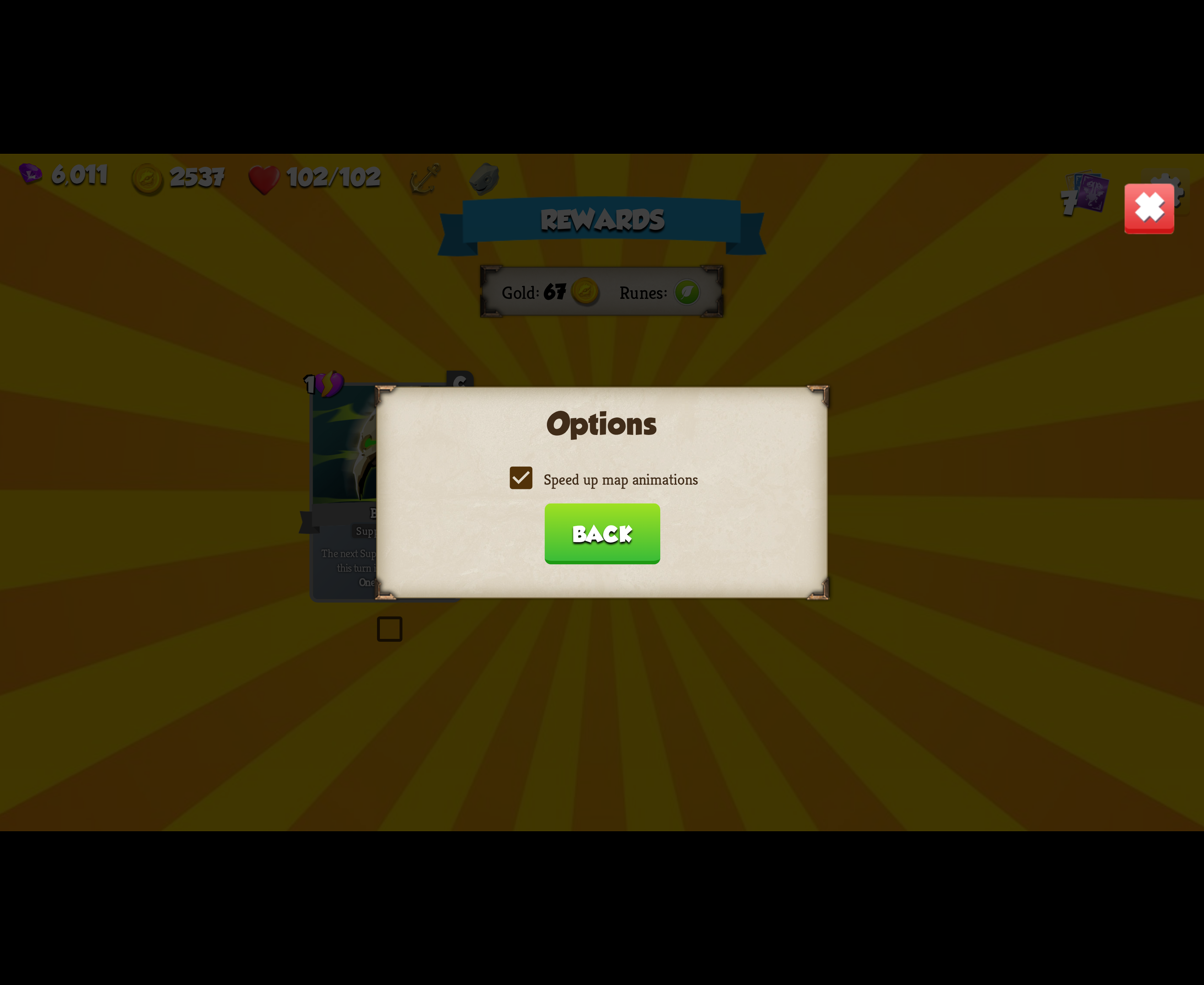
click at [526, 483] on label "Speed up map animations" at bounding box center [602, 479] width 192 height 20
click at [0, 0] on input "Speed up map animations" at bounding box center [0, 0] width 0 height 0
click at [526, 483] on label "Speed up map animations" at bounding box center [602, 479] width 192 height 20
click at [0, 0] on input "Speed up map animations" at bounding box center [0, 0] width 0 height 0
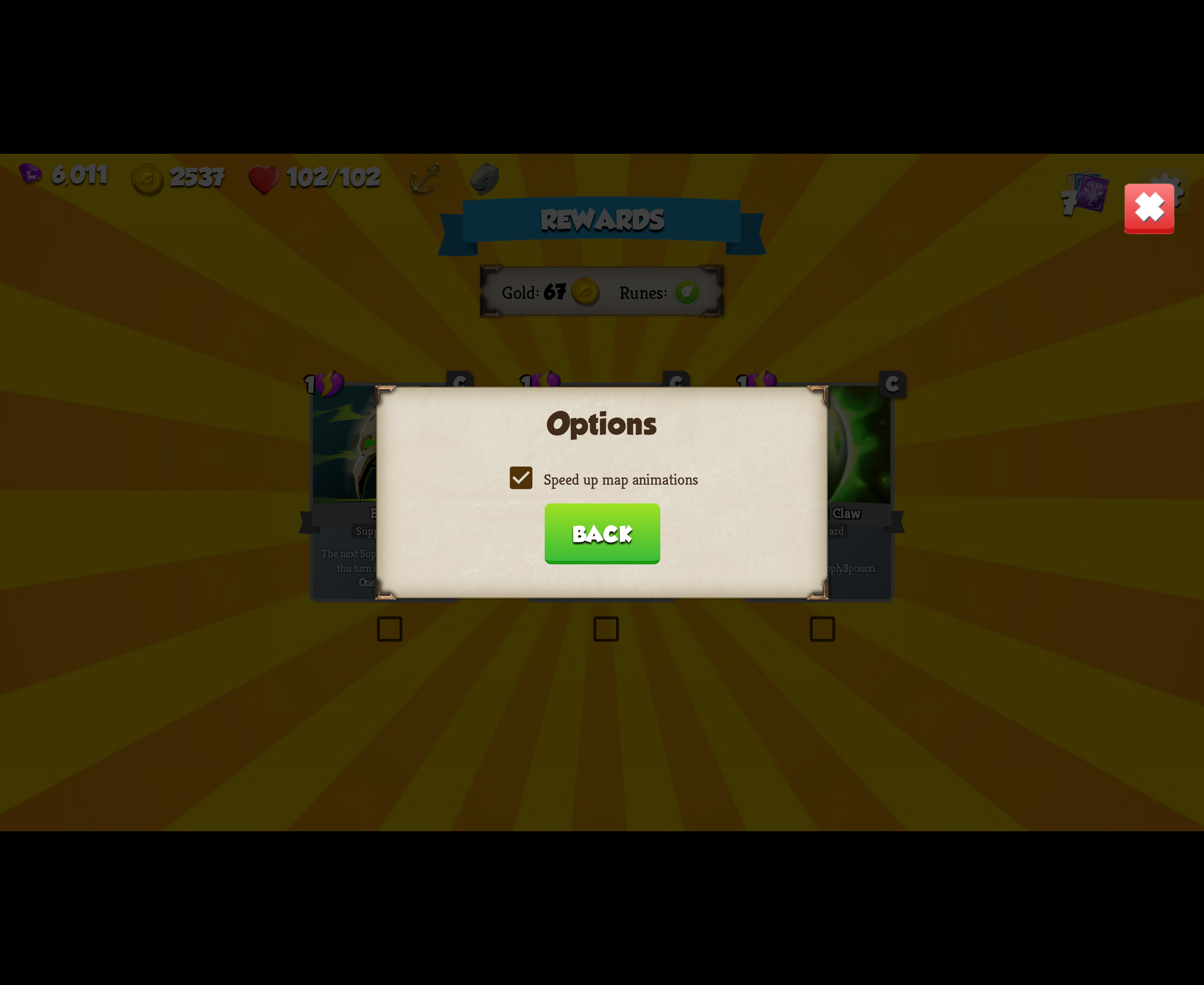
click at [588, 523] on button "Back" at bounding box center [602, 534] width 116 height 61
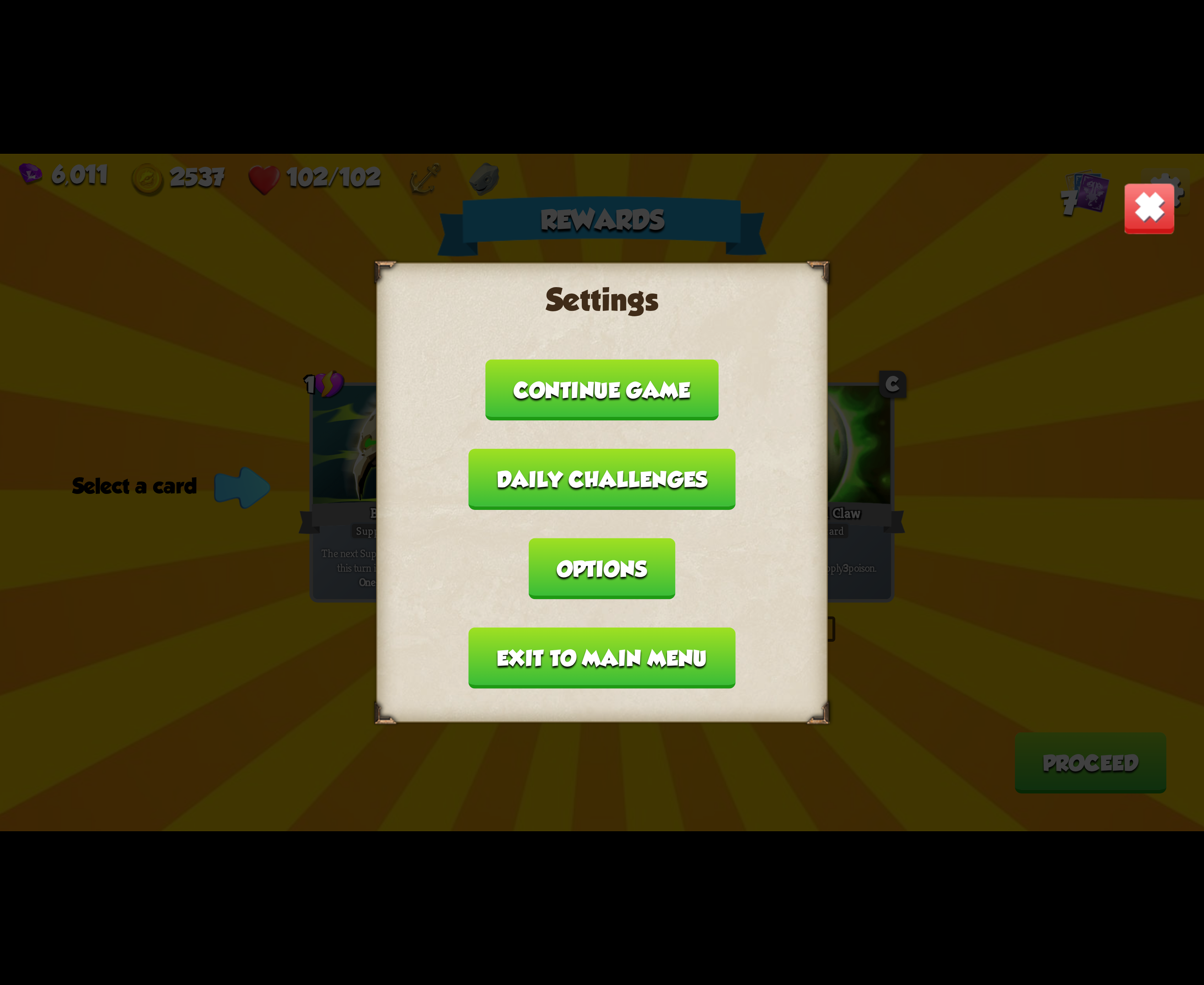
click at [559, 633] on button "Exit to main menu" at bounding box center [602, 658] width 266 height 61
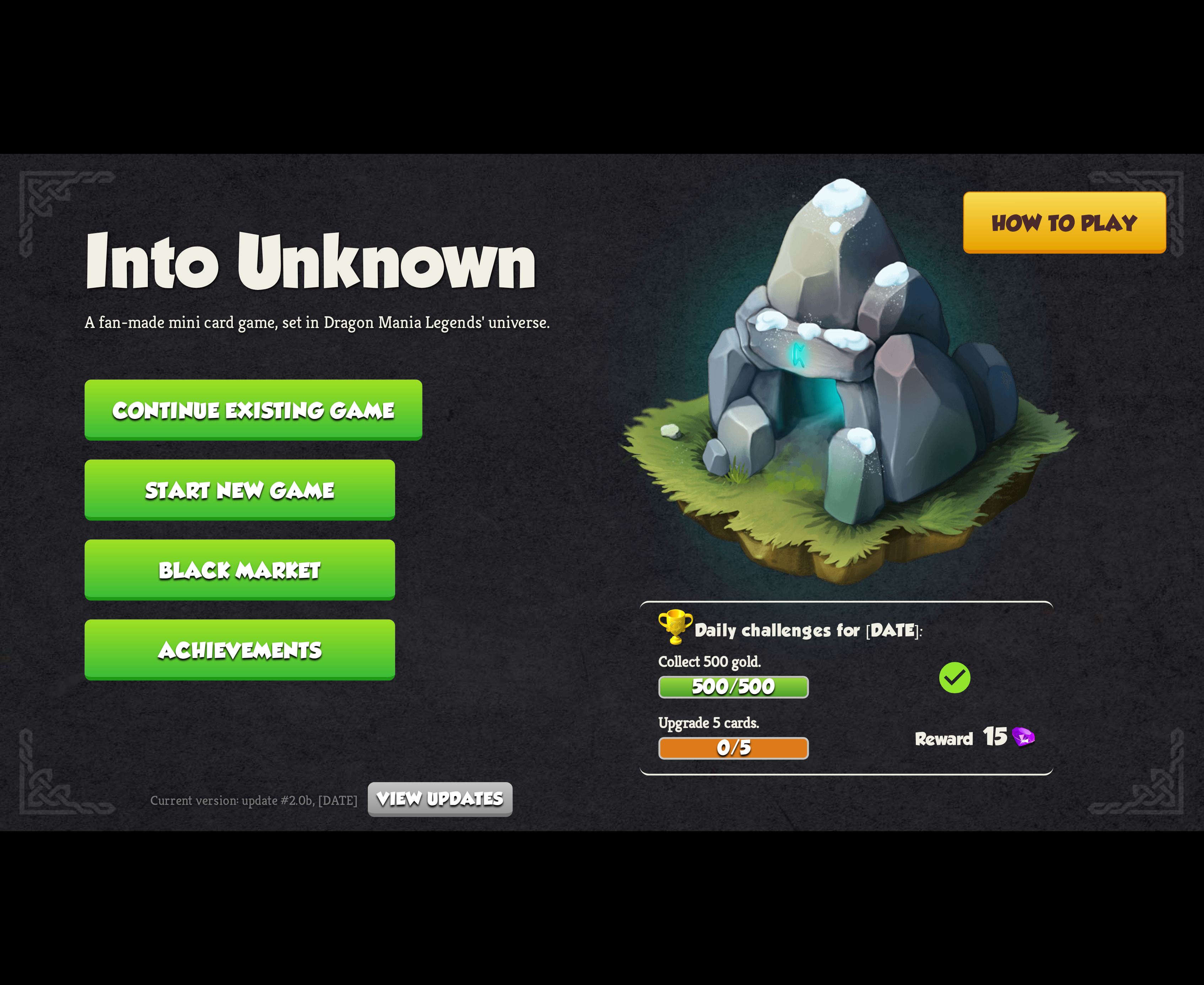
click at [338, 418] on button "Continue existing game" at bounding box center [253, 410] width 338 height 61
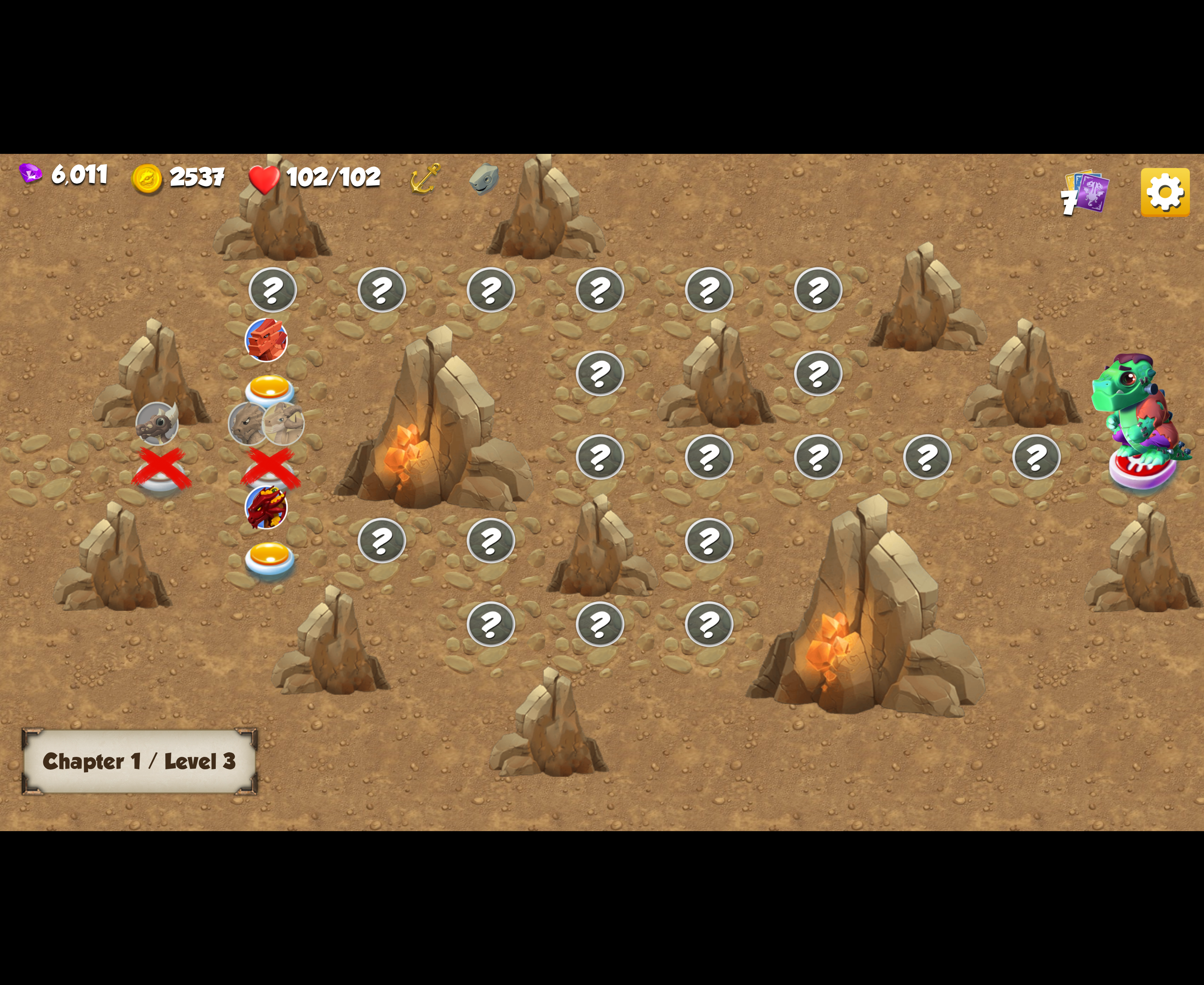
click at [279, 512] on img at bounding box center [266, 507] width 43 height 43
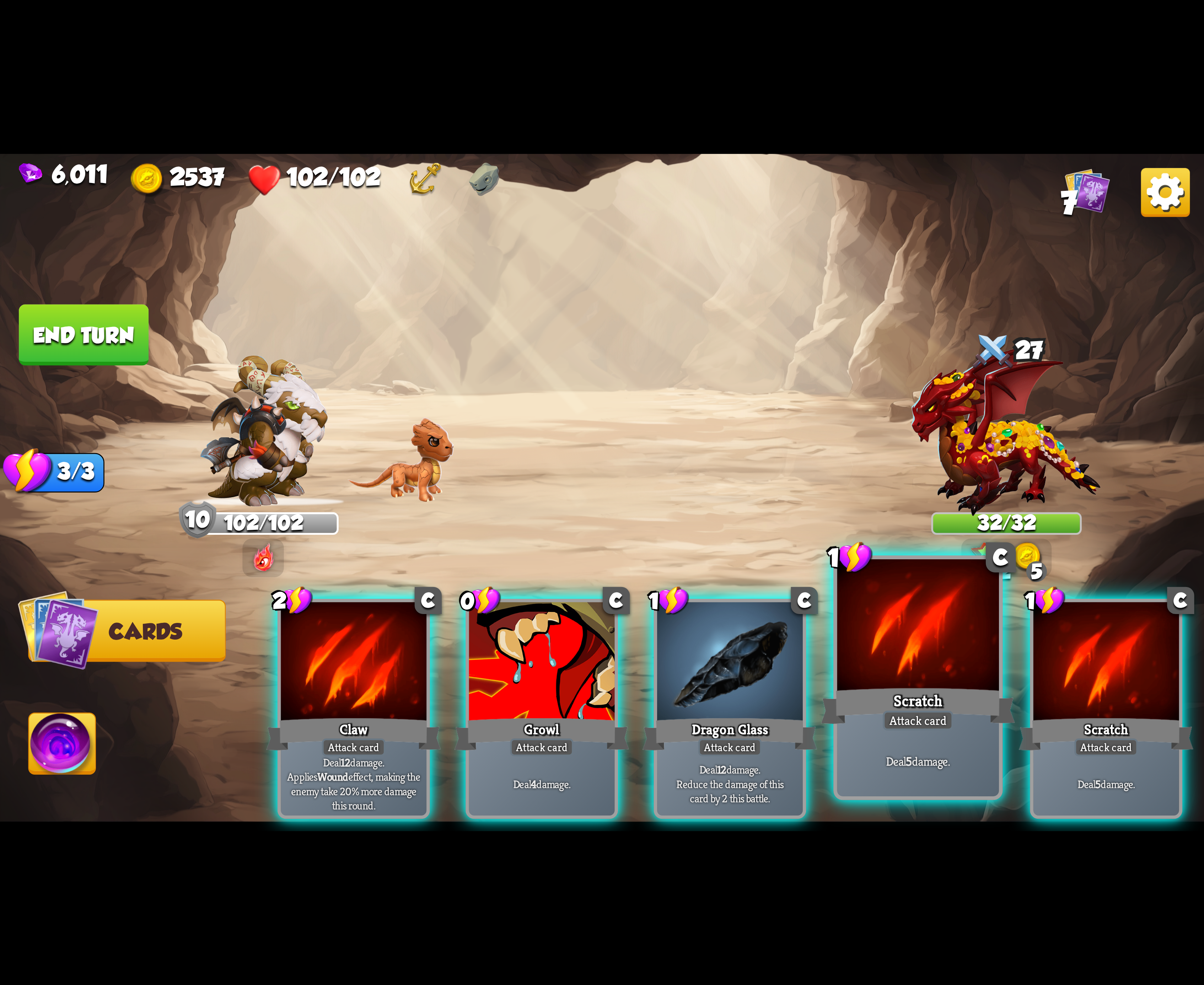
click at [870, 661] on div at bounding box center [918, 627] width 162 height 136
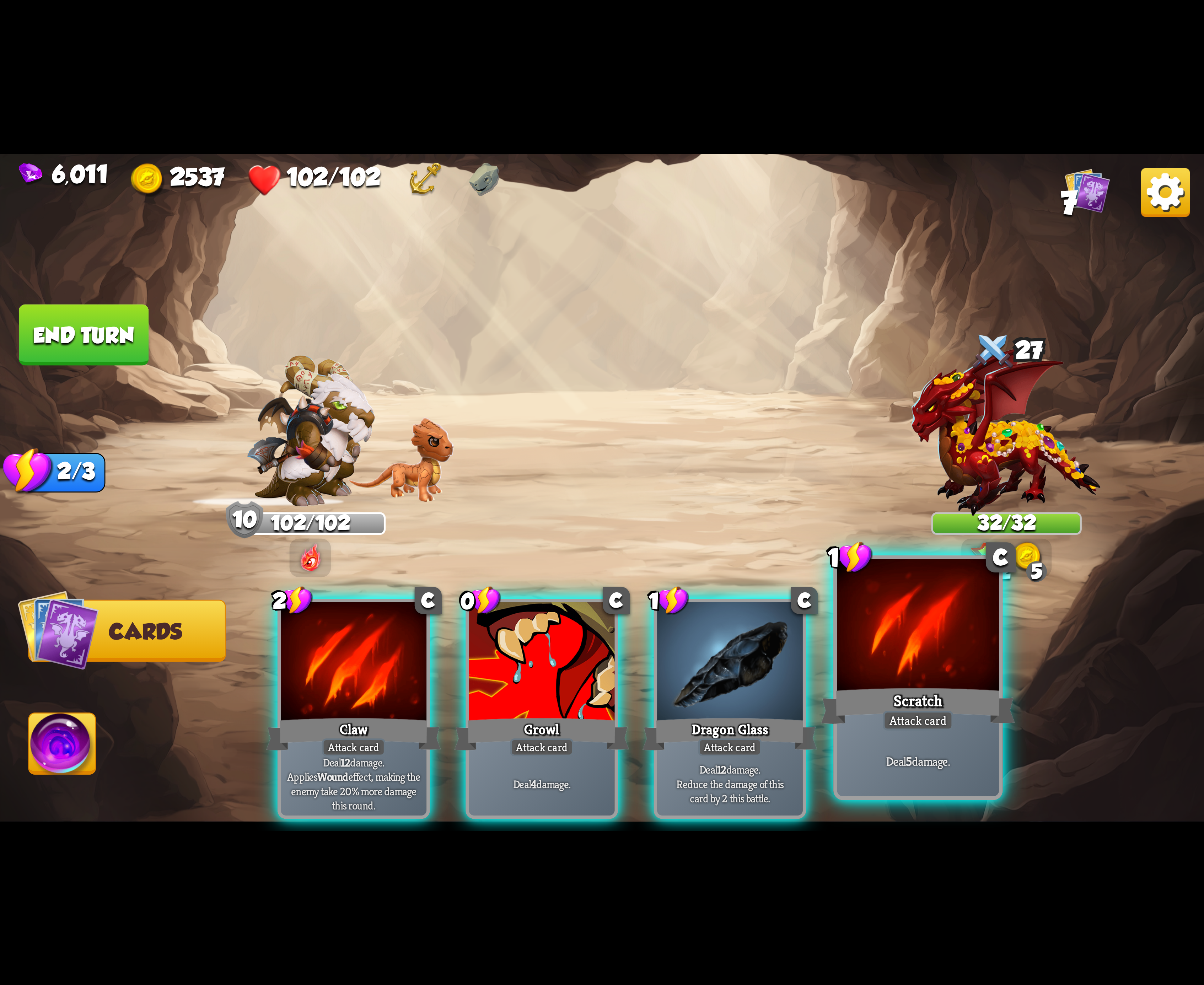
click at [876, 661] on div at bounding box center [918, 627] width 162 height 136
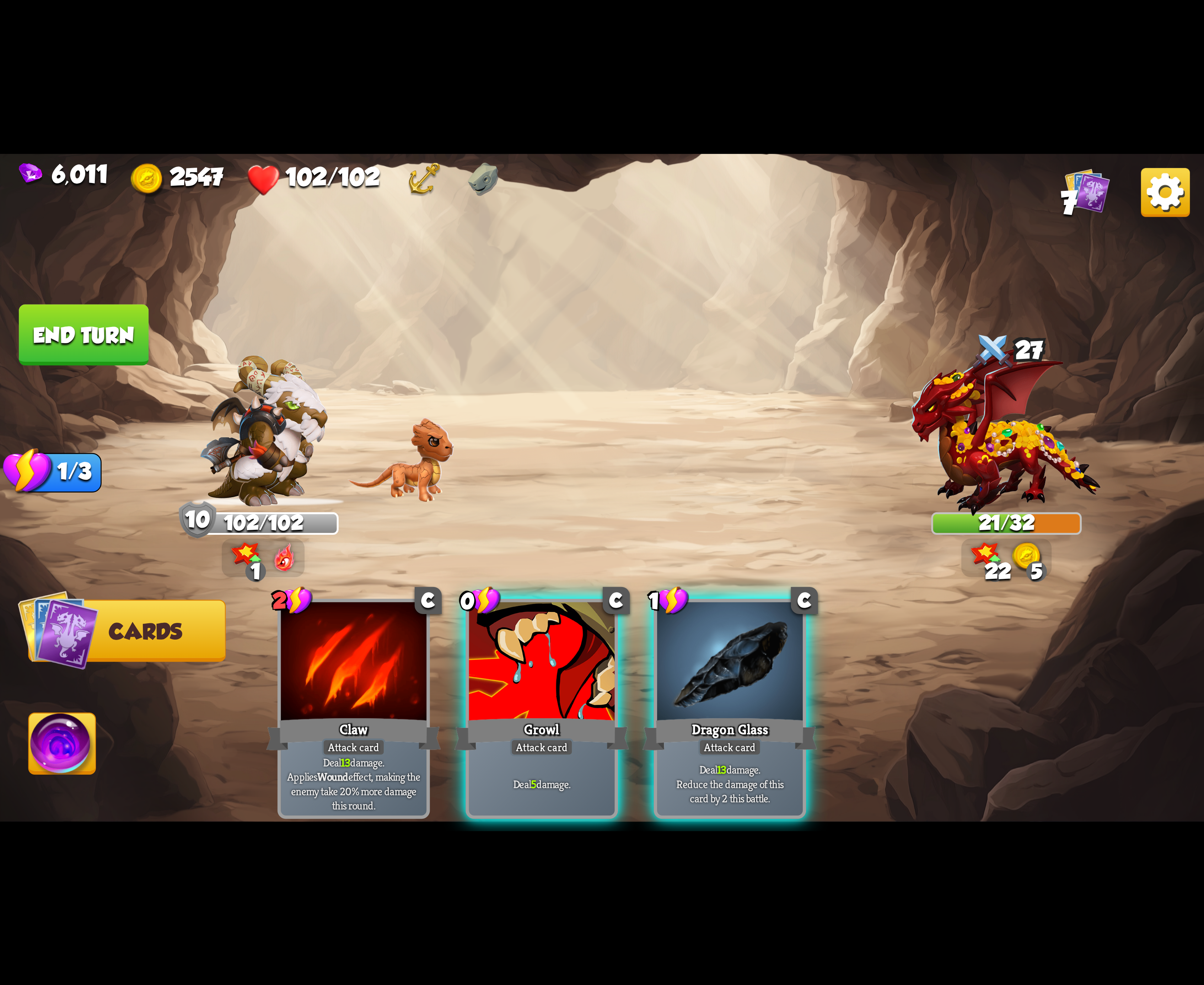
drag, startPoint x: 687, startPoint y: 637, endPoint x: 636, endPoint y: 486, distance: 159.4
click at [636, 486] on div "Select an enemy to attack... You don't have enough stamina to play that card...…" at bounding box center [602, 492] width 1204 height 678
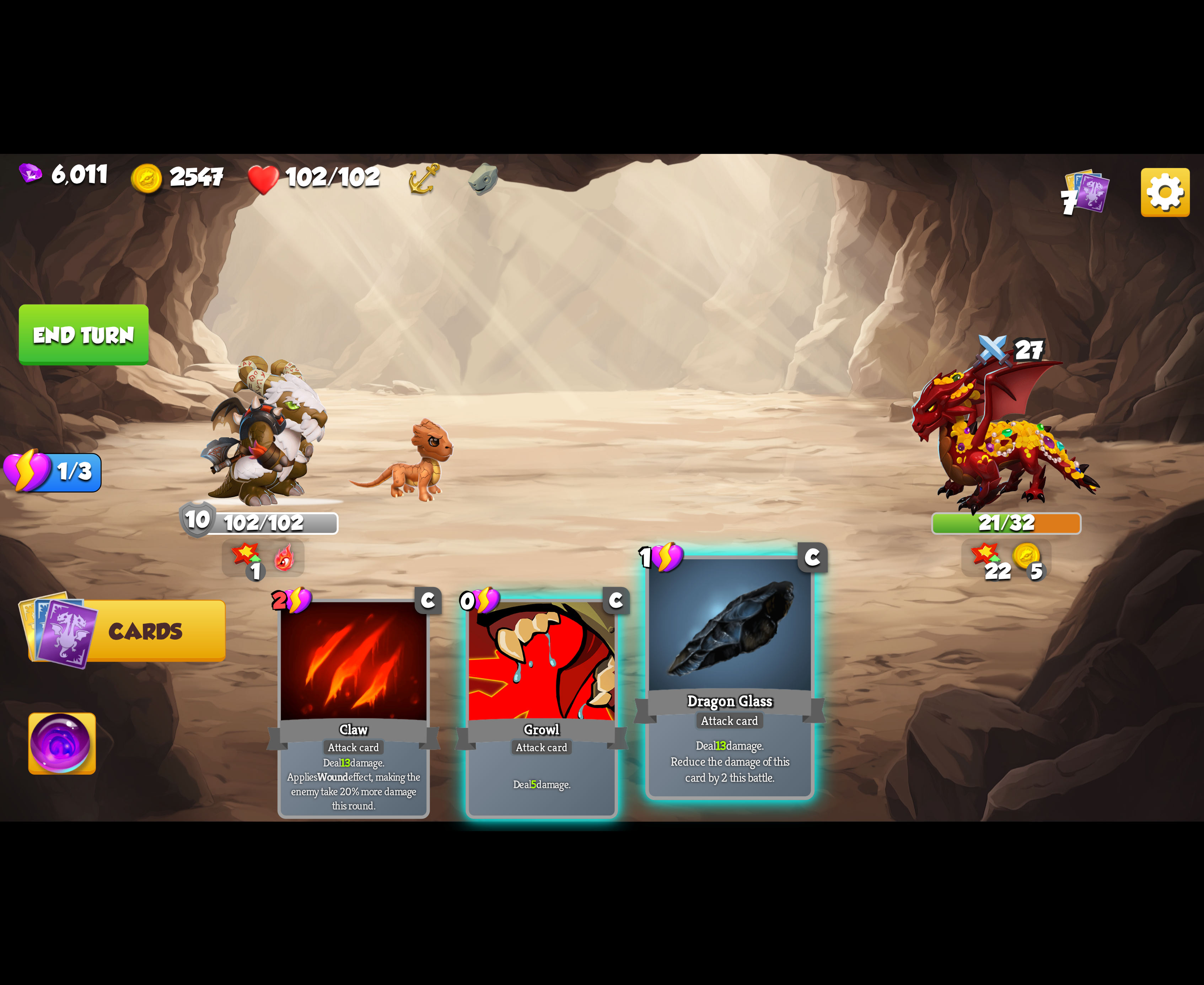
click at [702, 653] on div at bounding box center [729, 627] width 162 height 136
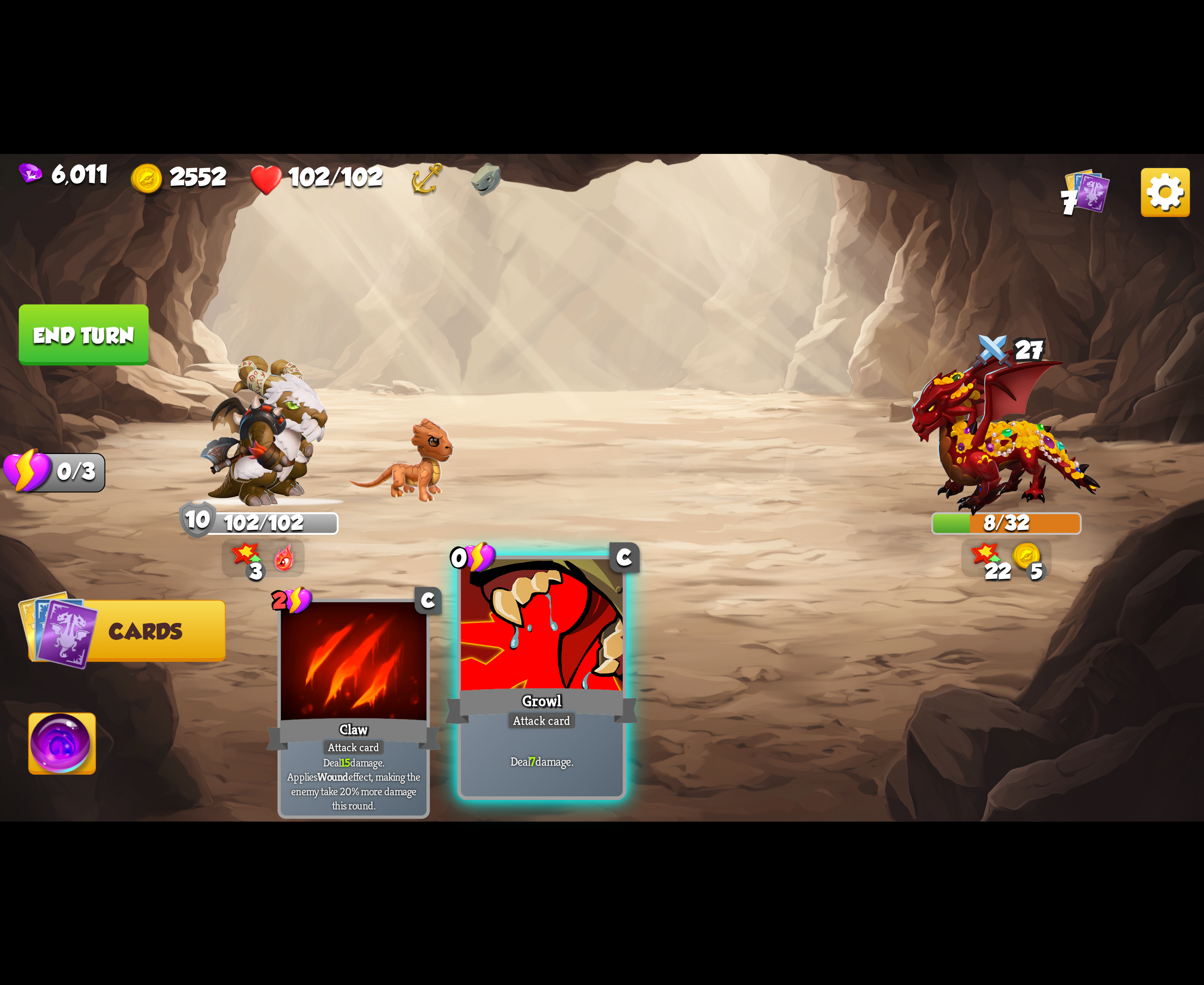
click at [553, 647] on div at bounding box center [541, 627] width 162 height 136
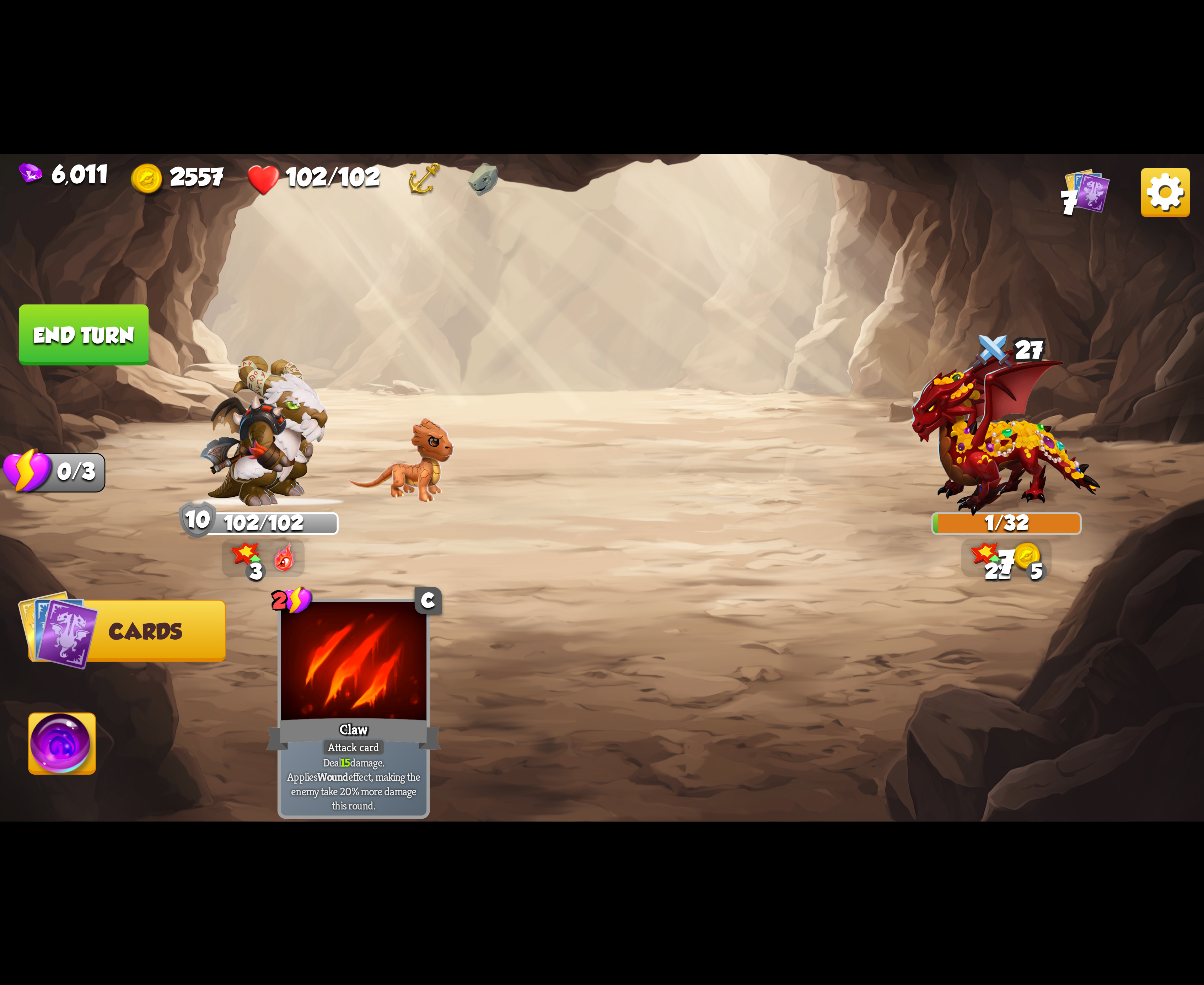
click at [71, 729] on img at bounding box center [63, 748] width 67 height 68
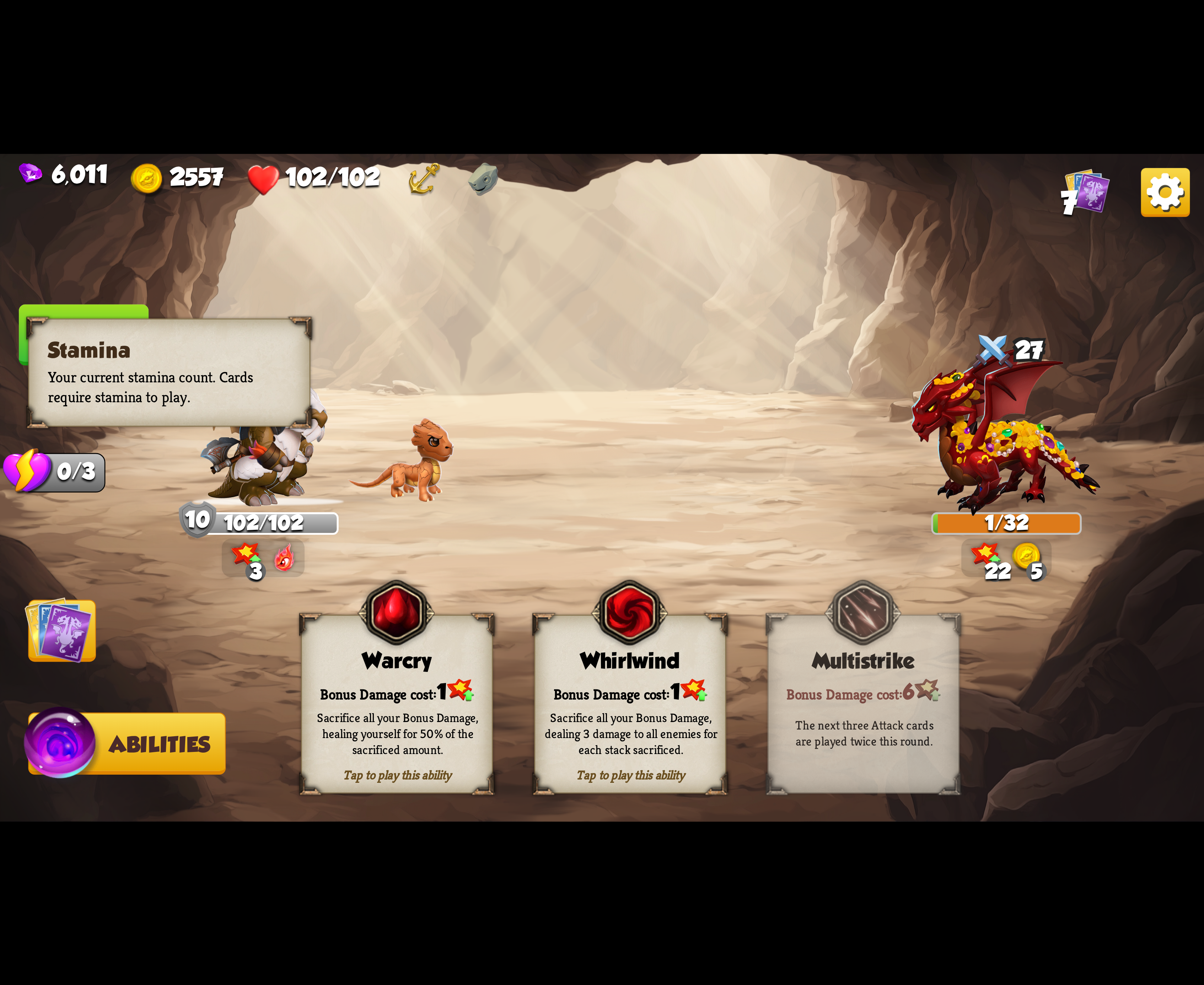
click at [117, 318] on div "Stamina Your current stamina count. Cards require stamina to play." at bounding box center [169, 372] width 282 height 108
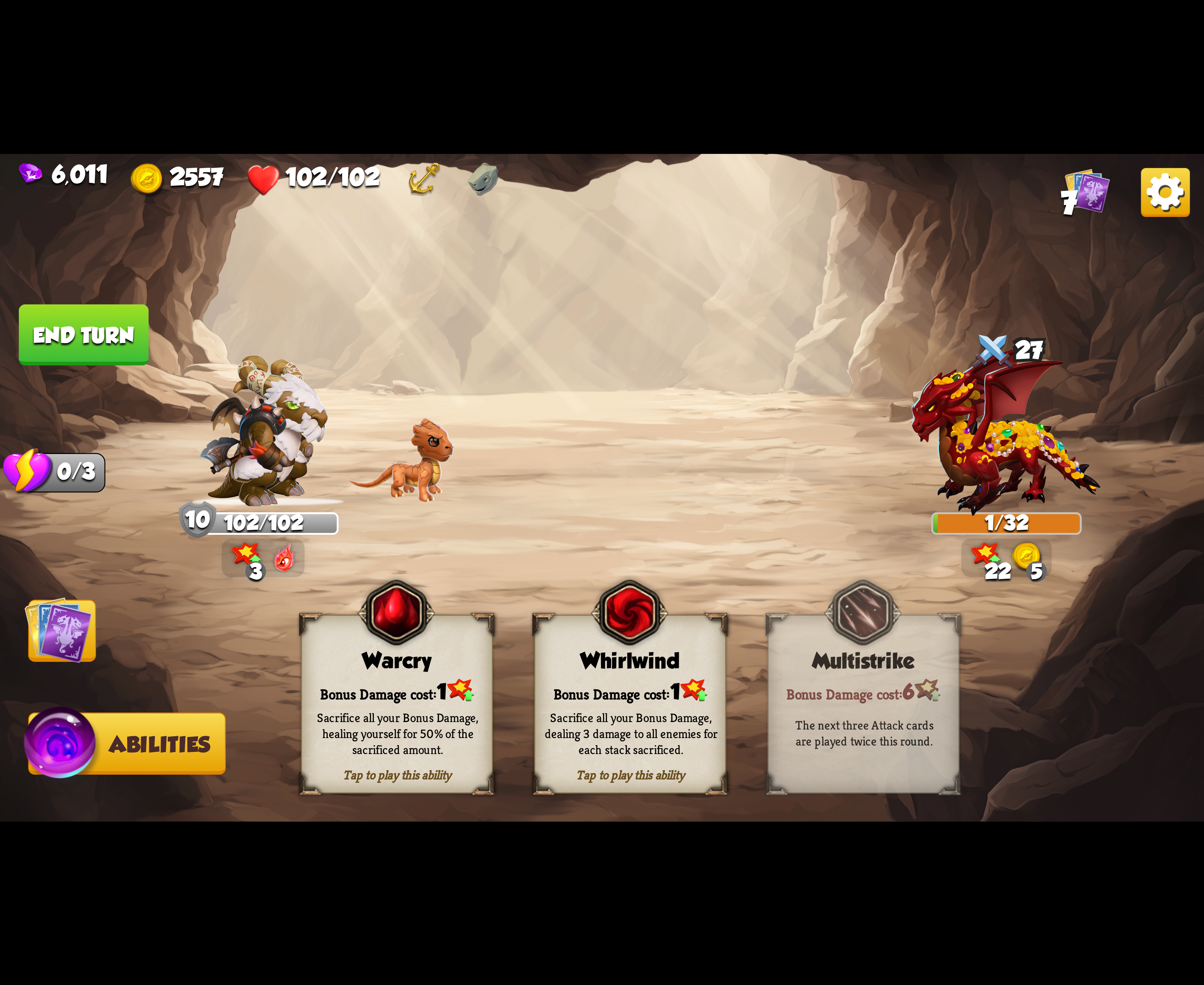
click at [117, 324] on button "End turn" at bounding box center [84, 335] width 130 height 61
click at [619, 685] on div "Bonus Damage cost: 1" at bounding box center [630, 690] width 190 height 27
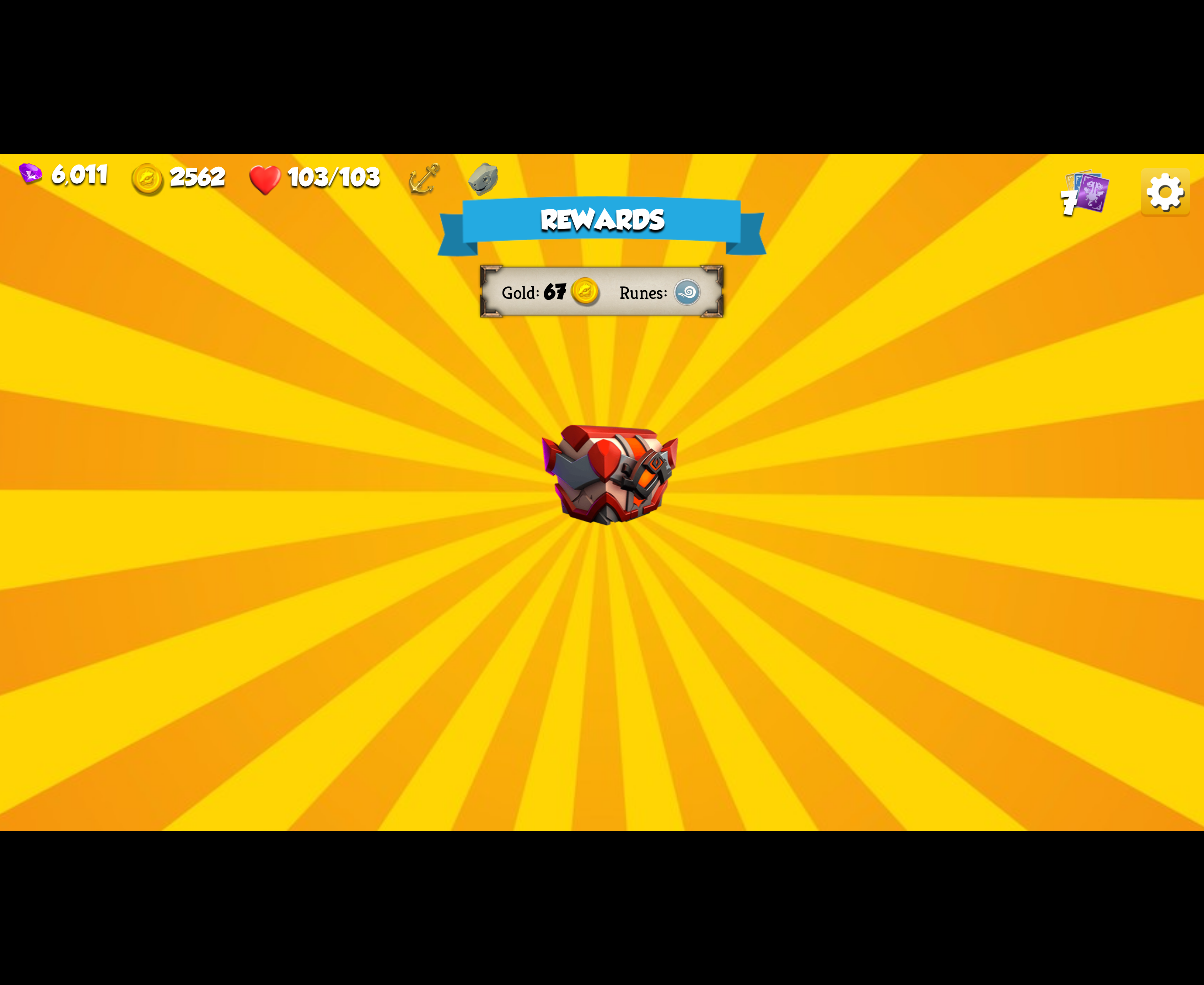
click at [1165, 187] on img at bounding box center [1165, 192] width 49 height 49
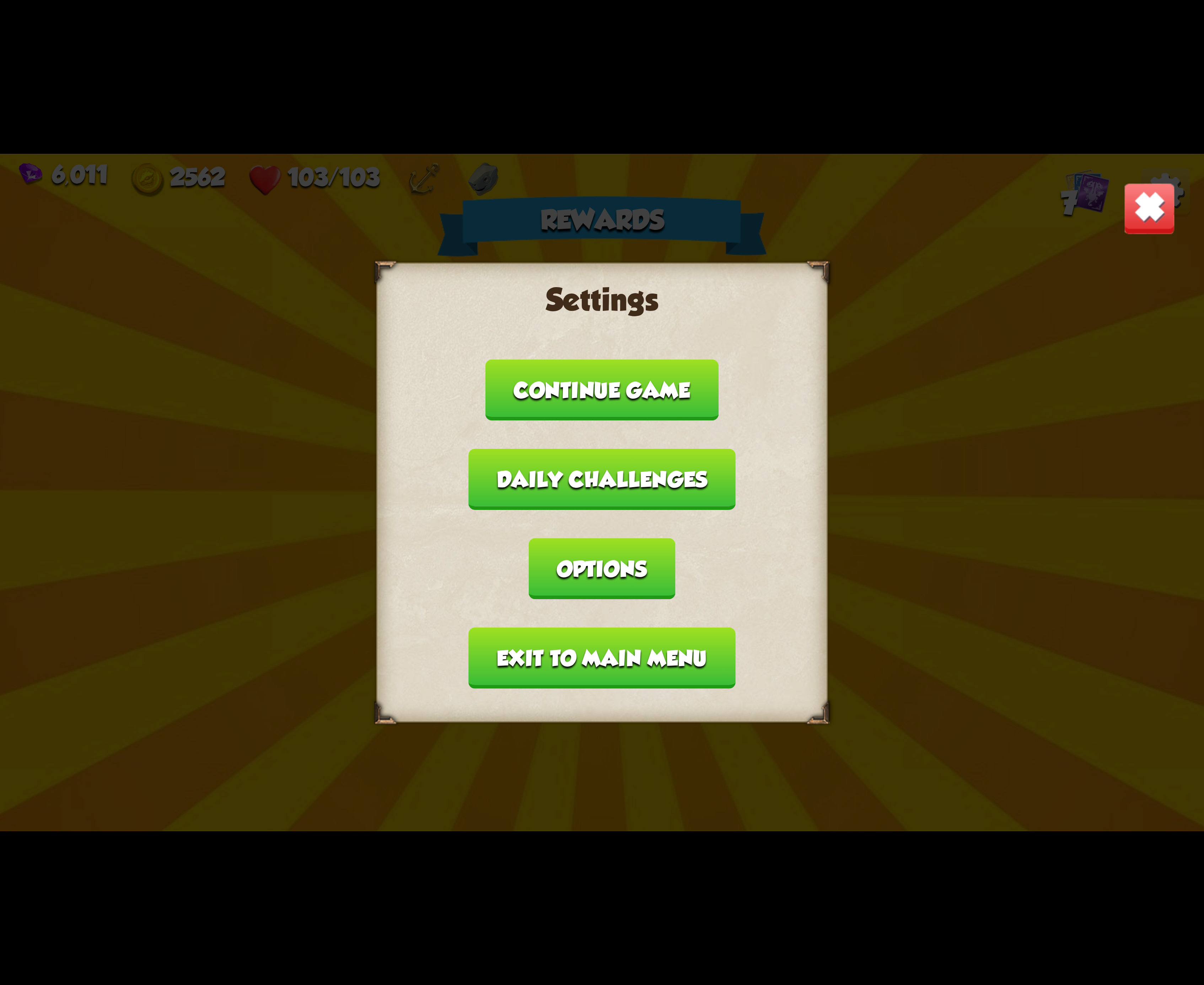
click at [675, 538] on button "Options" at bounding box center [602, 568] width 146 height 61
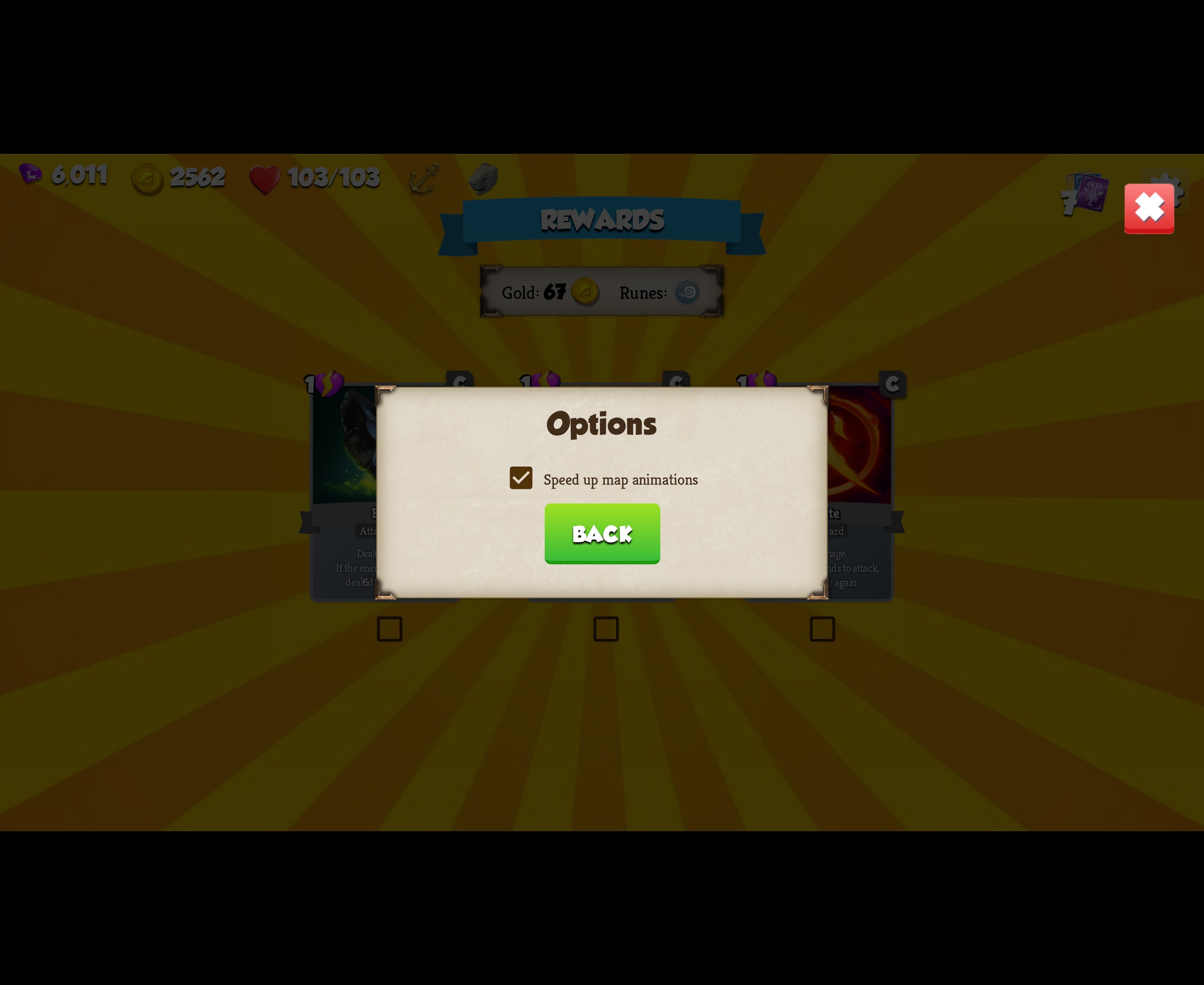
drag, startPoint x: 516, startPoint y: 495, endPoint x: 507, endPoint y: 490, distance: 10.3
click at [513, 493] on div "Options Speed up map animations Back" at bounding box center [602, 492] width 451 height 212
drag, startPoint x: 507, startPoint y: 490, endPoint x: 534, endPoint y: 481, distance: 28.5
click at [507, 489] on label "Speed up map animations" at bounding box center [602, 479] width 192 height 20
click at [0, 0] on input "Speed up map animations" at bounding box center [0, 0] width 0 height 0
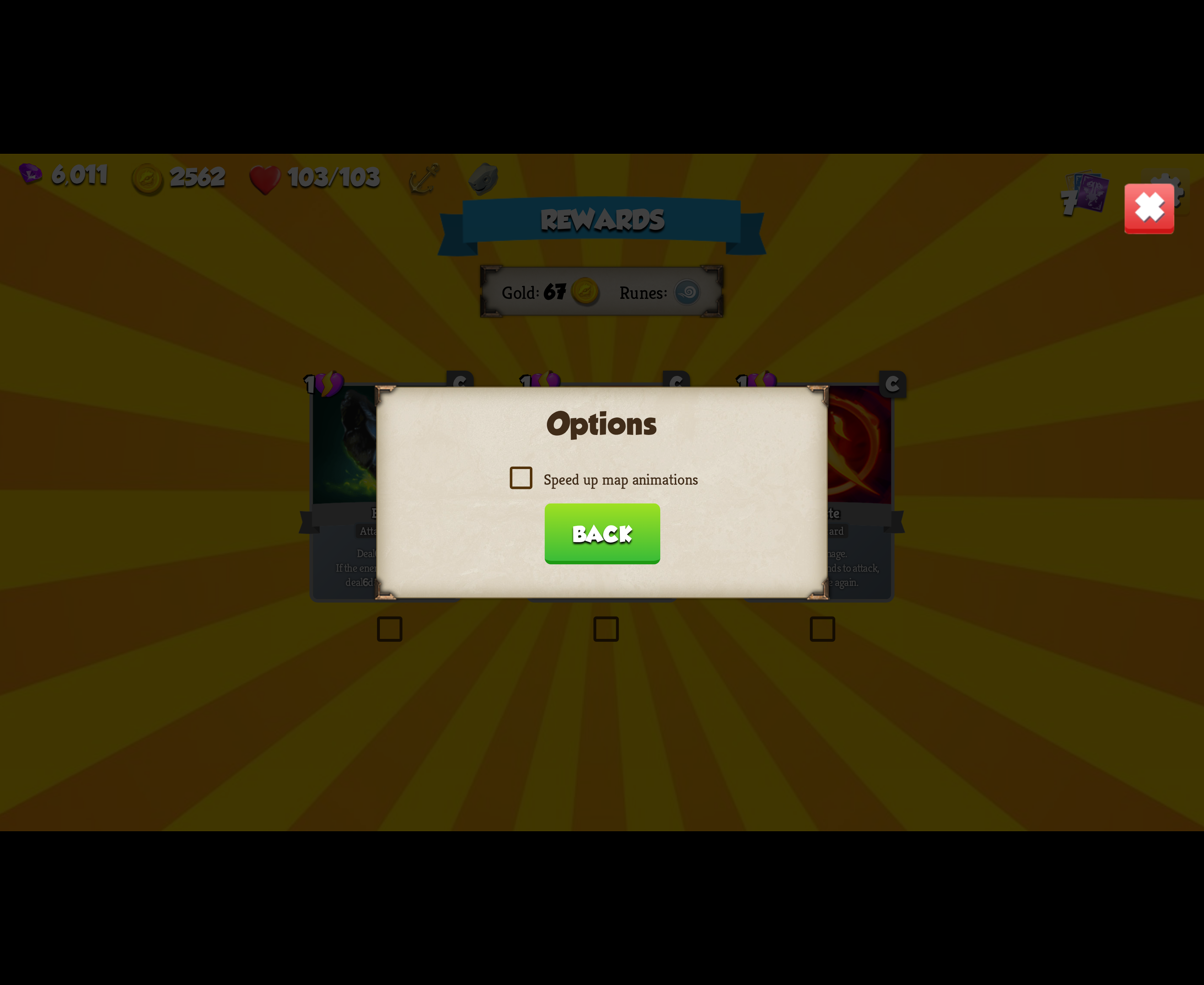
click at [534, 481] on label "Speed up map animations" at bounding box center [602, 479] width 192 height 20
click at [0, 0] on input "Speed up map animations" at bounding box center [0, 0] width 0 height 0
click at [534, 481] on label "Speed up map animations" at bounding box center [602, 479] width 192 height 20
click at [0, 0] on input "Speed up map animations" at bounding box center [0, 0] width 0 height 0
click at [534, 481] on label "Speed up map animations" at bounding box center [602, 479] width 192 height 20
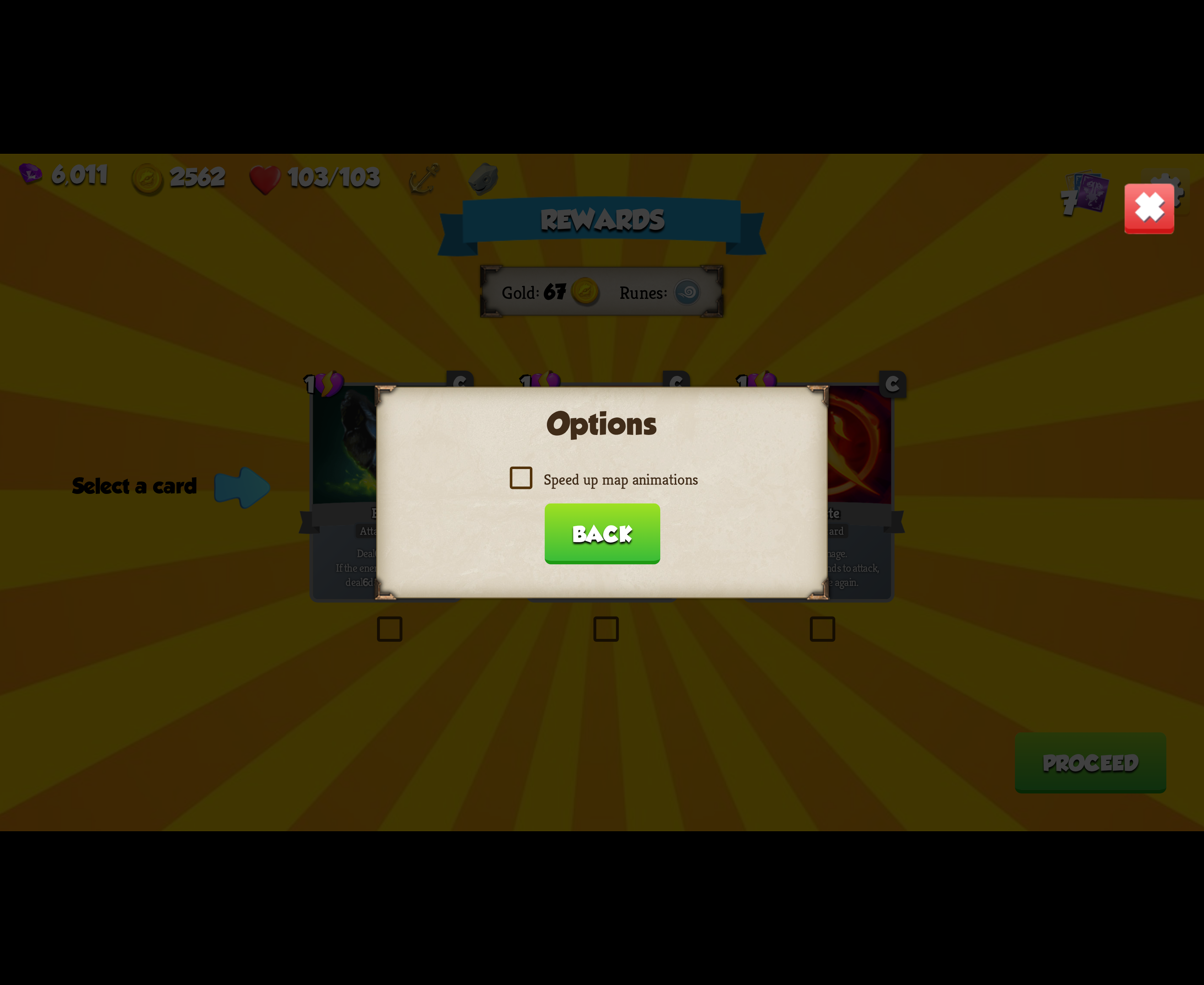
click at [0, 0] on input "Speed up map animations" at bounding box center [0, 0] width 0 height 0
click at [576, 519] on button "Back" at bounding box center [602, 534] width 116 height 61
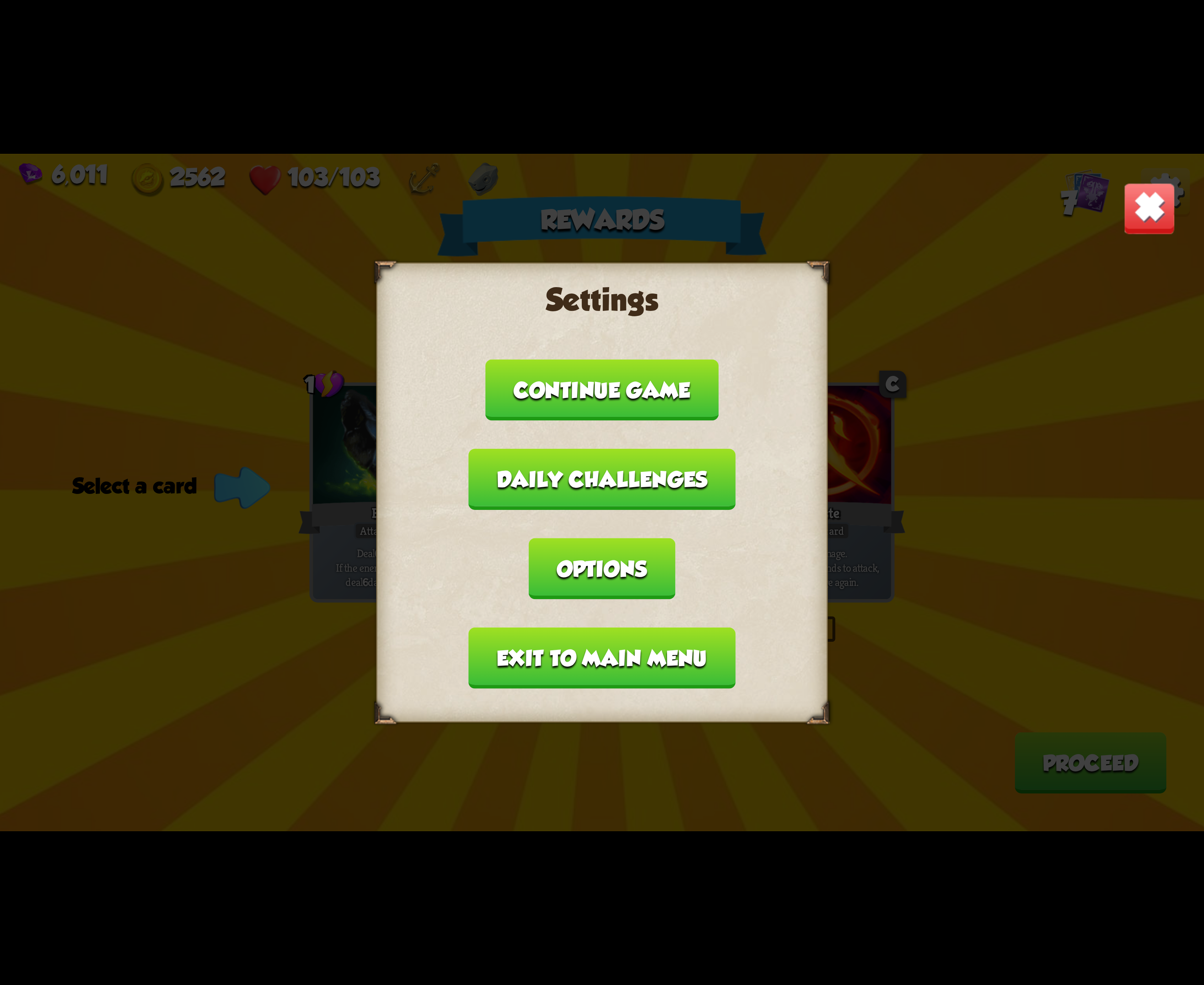
click at [561, 628] on button "Exit to main menu" at bounding box center [602, 658] width 266 height 61
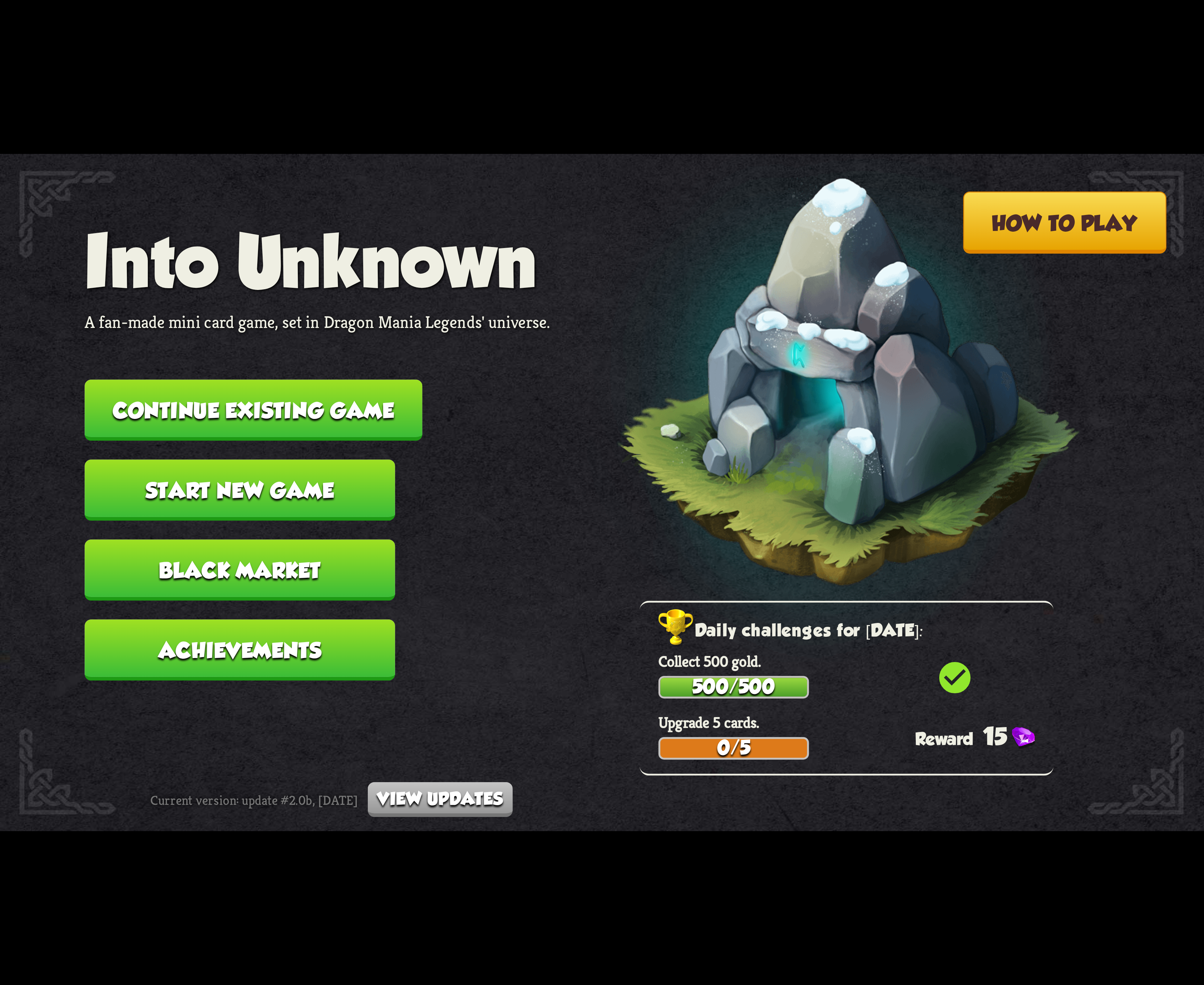
click at [405, 420] on button "Continue existing game" at bounding box center [253, 410] width 338 height 61
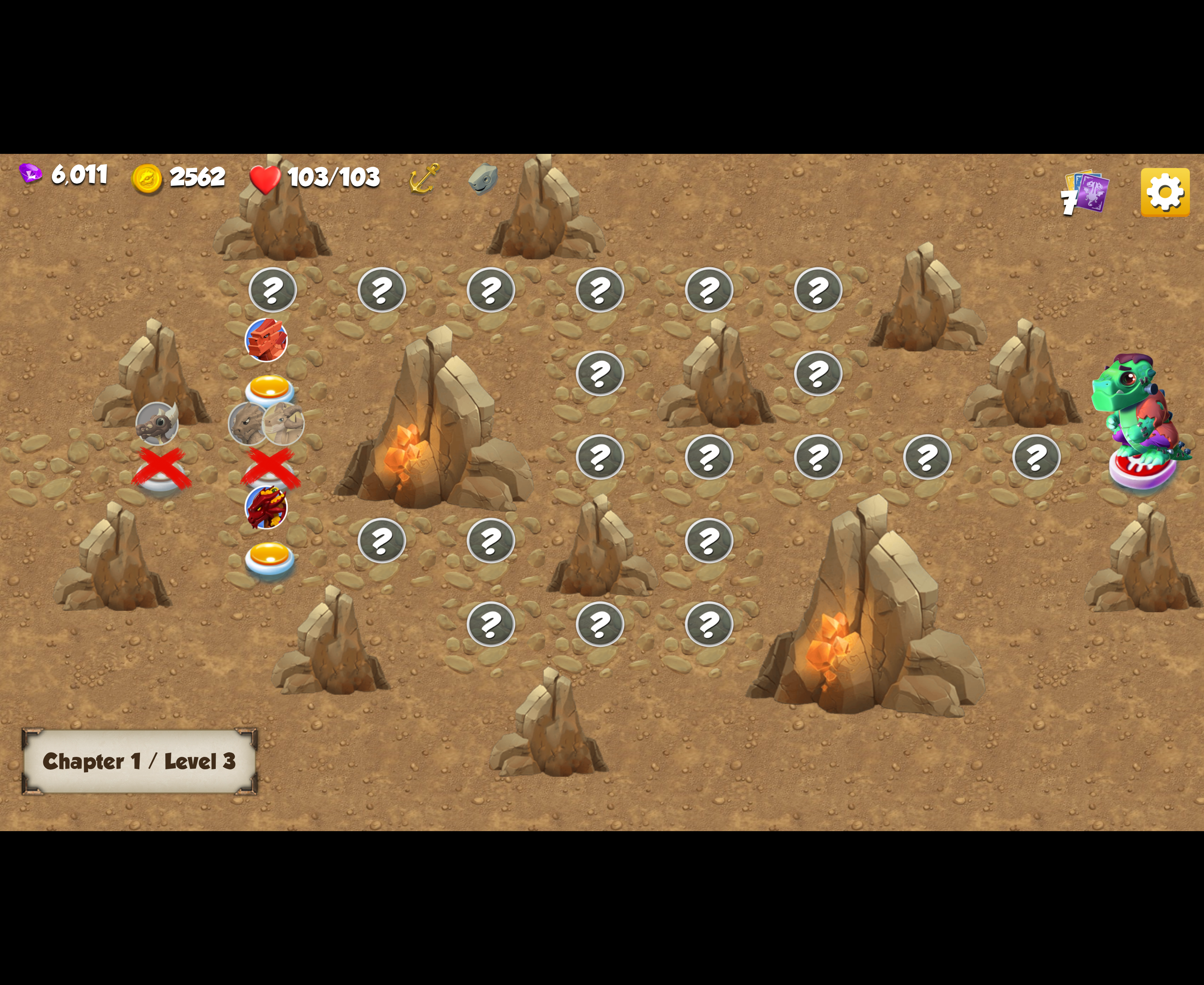
click at [256, 550] on div at bounding box center [273, 553] width 109 height 84
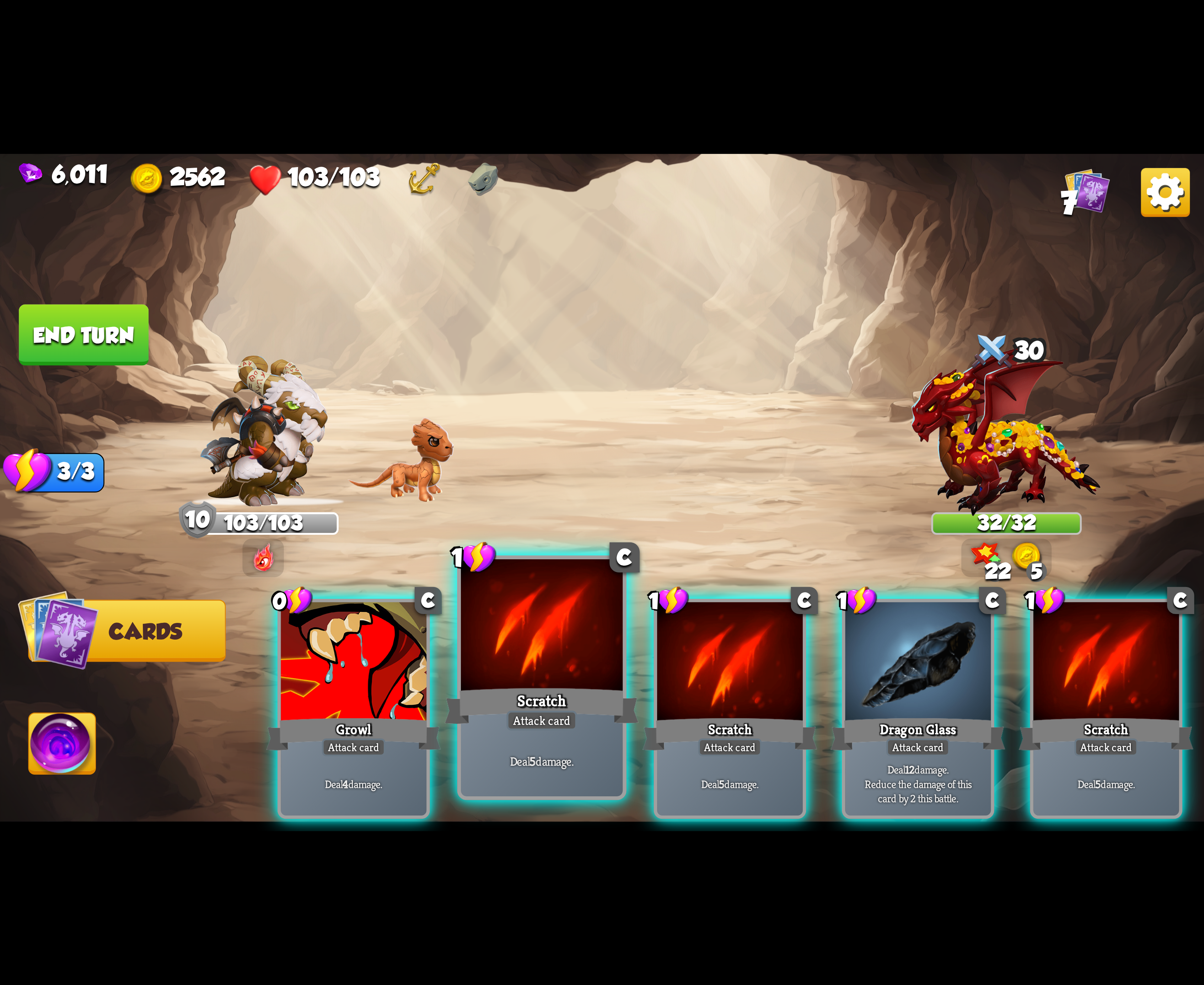
click at [563, 654] on div at bounding box center [541, 627] width 162 height 136
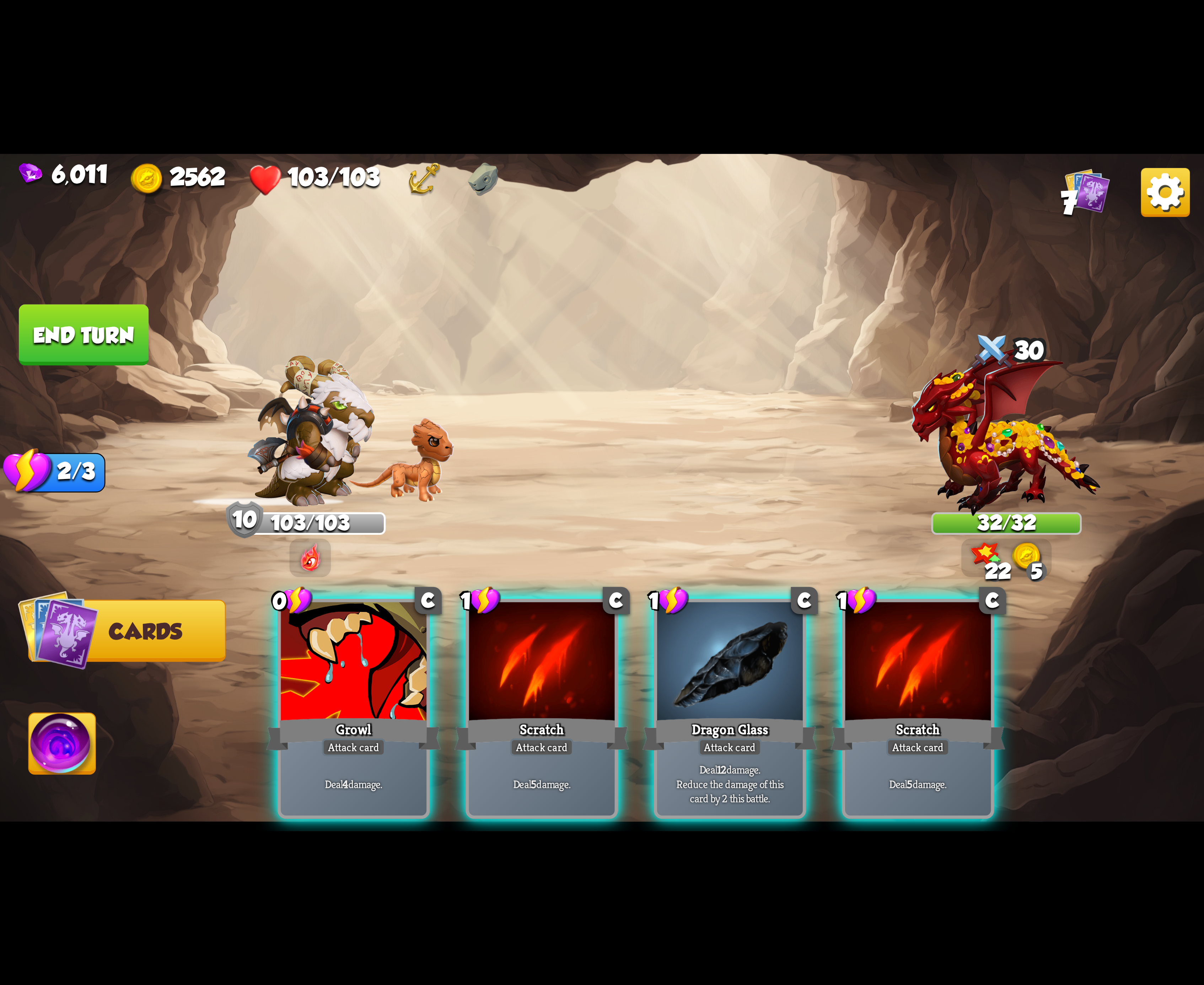
click at [564, 650] on div at bounding box center [542, 664] width 146 height 122
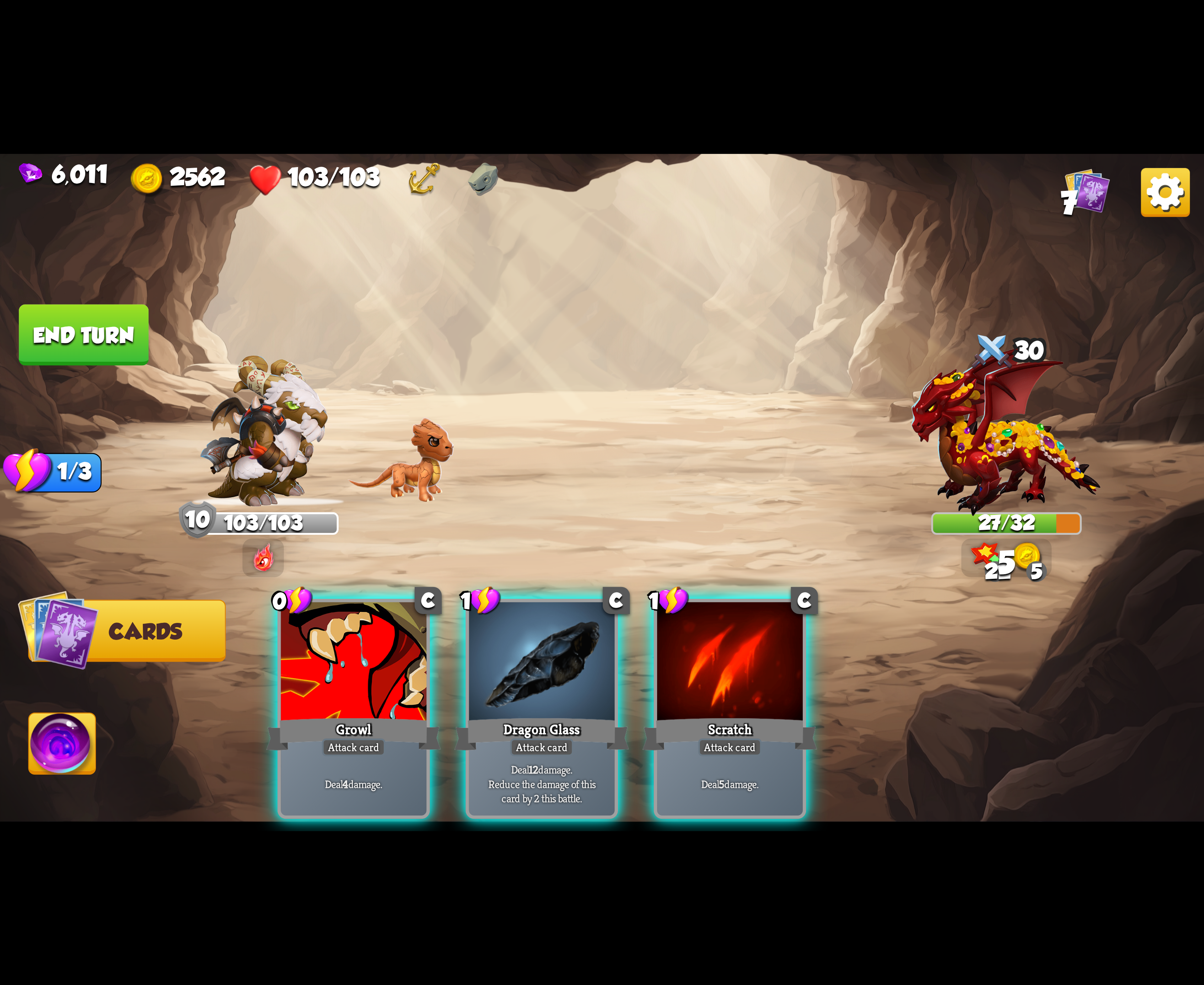
click at [564, 650] on div at bounding box center [542, 664] width 146 height 122
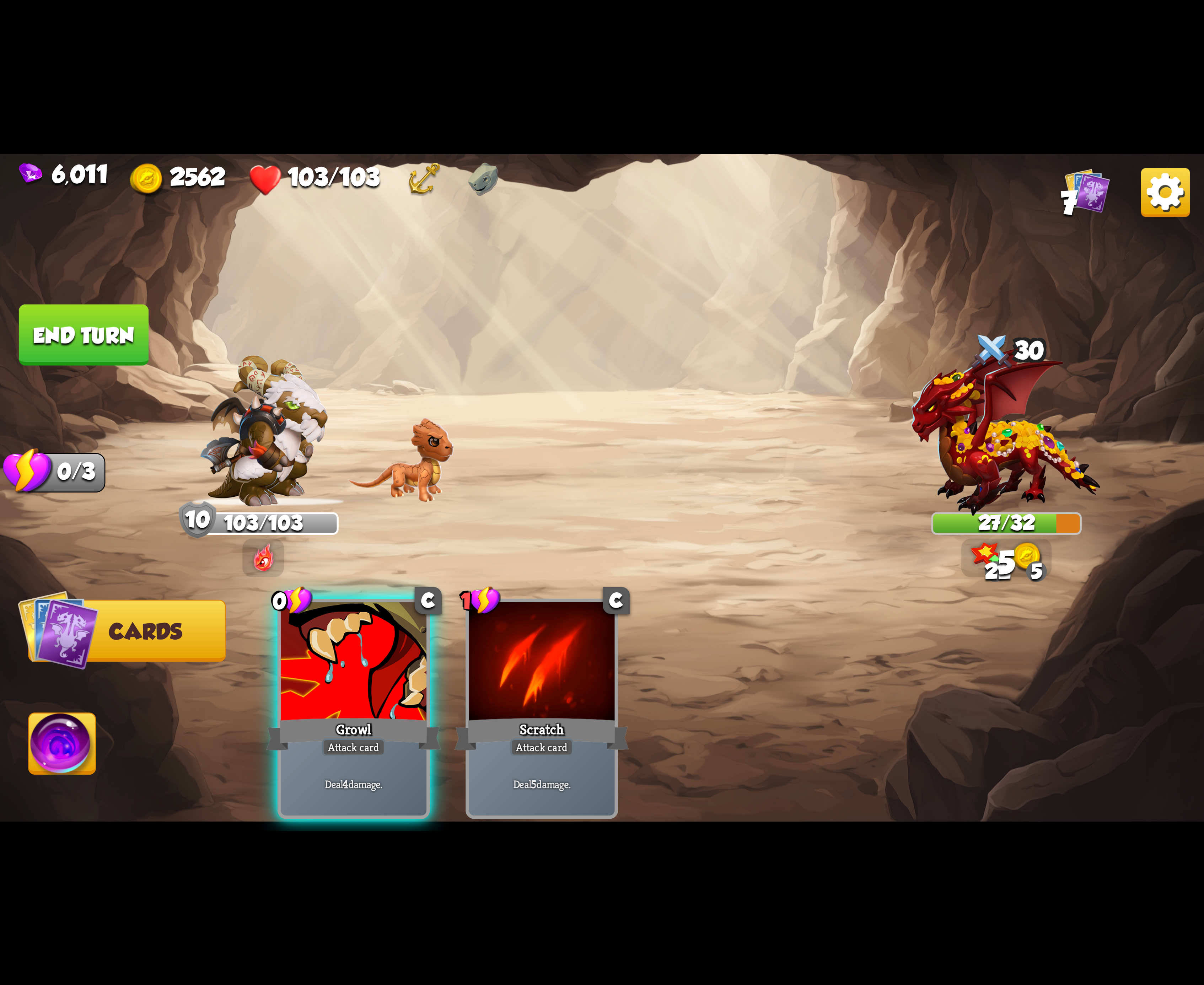
drag, startPoint x: 425, startPoint y: 687, endPoint x: 160, endPoint y: 782, distance: 281.5
click at [393, 715] on div "Growl" at bounding box center [354, 734] width 175 height 39
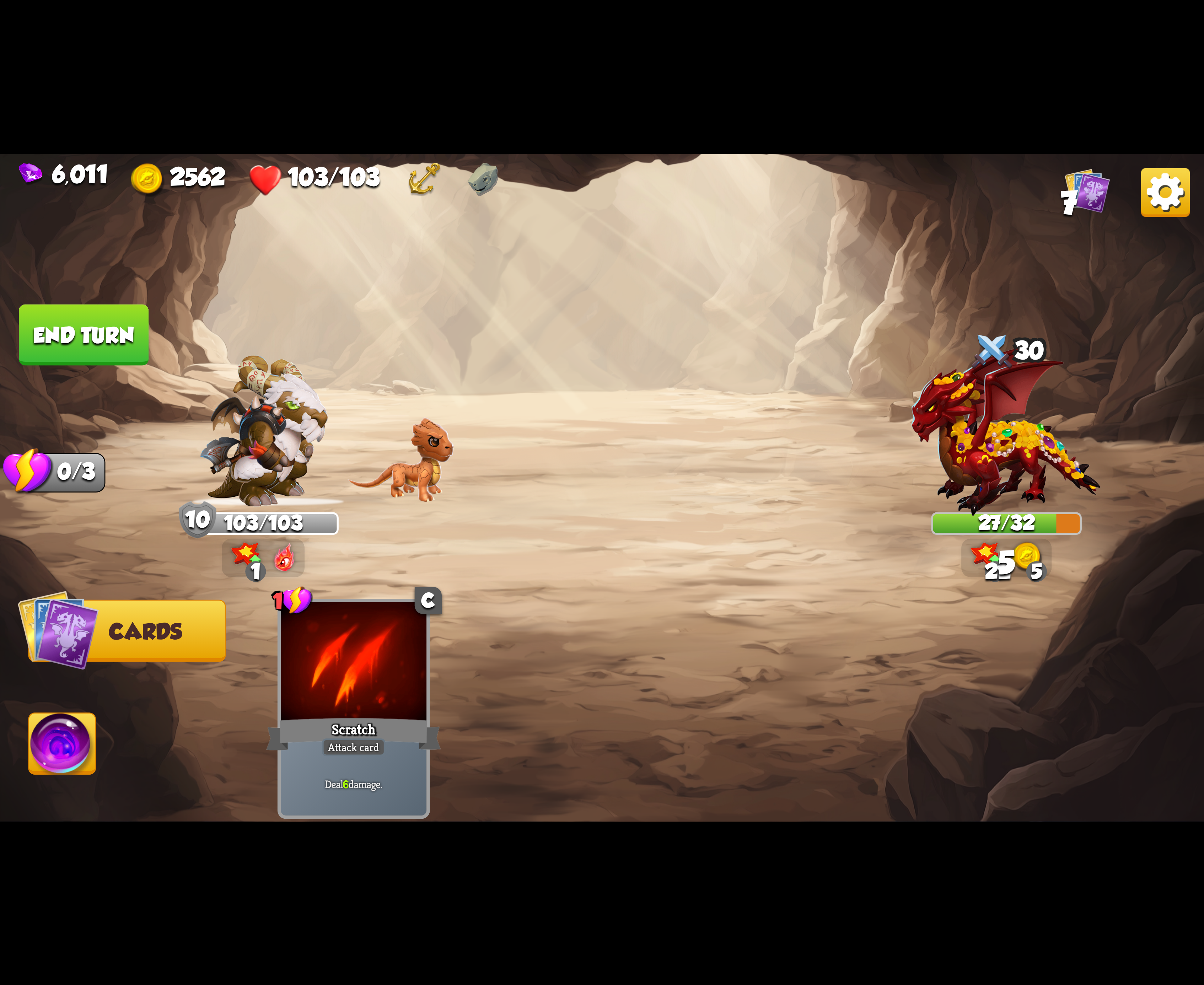
drag, startPoint x: 67, startPoint y: 750, endPoint x: 81, endPoint y: 742, distance: 16.1
click at [68, 750] on img at bounding box center [63, 748] width 67 height 68
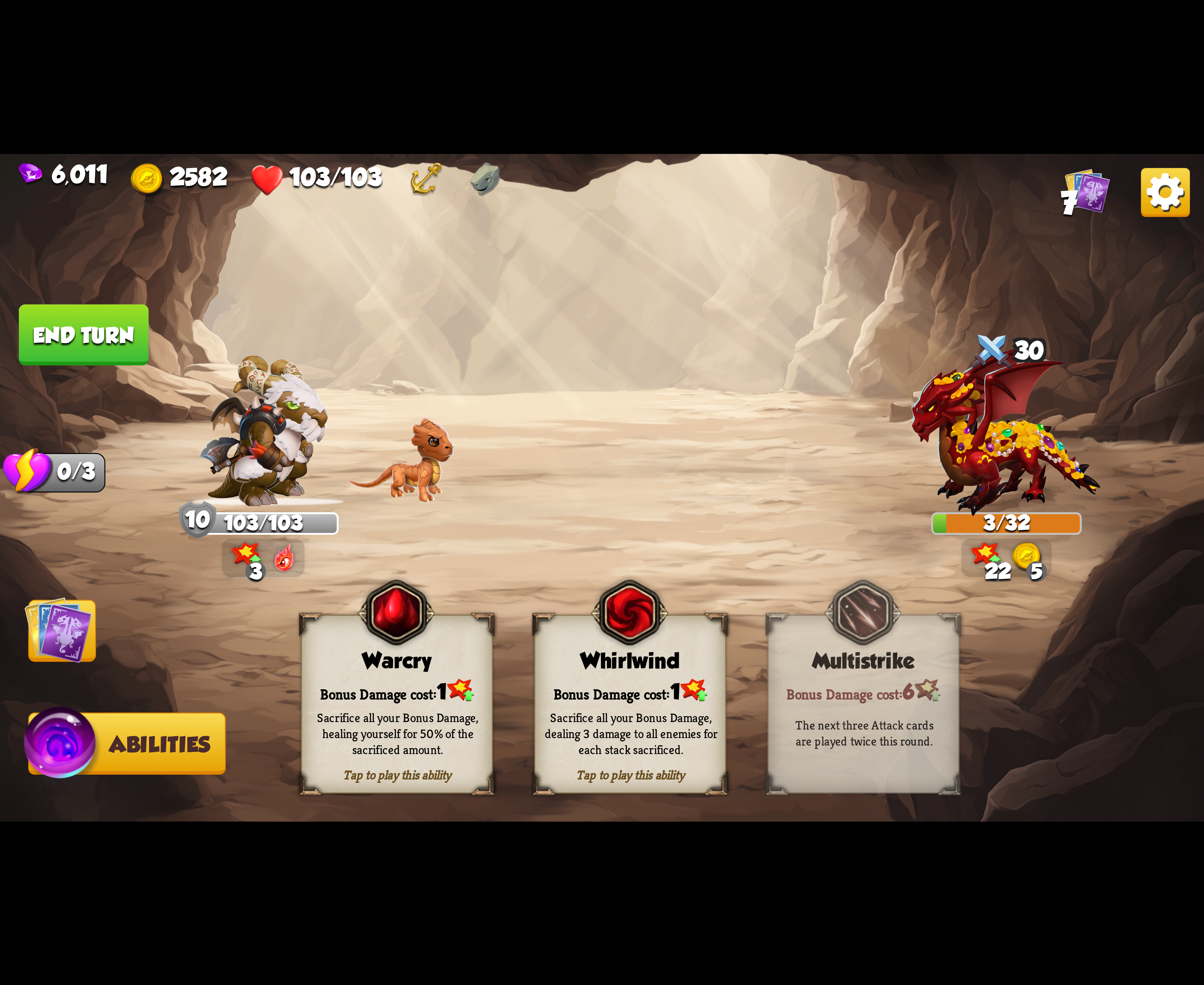
click at [100, 334] on button "End turn" at bounding box center [84, 335] width 130 height 61
click at [568, 672] on div "Whirlwind" at bounding box center [630, 661] width 190 height 25
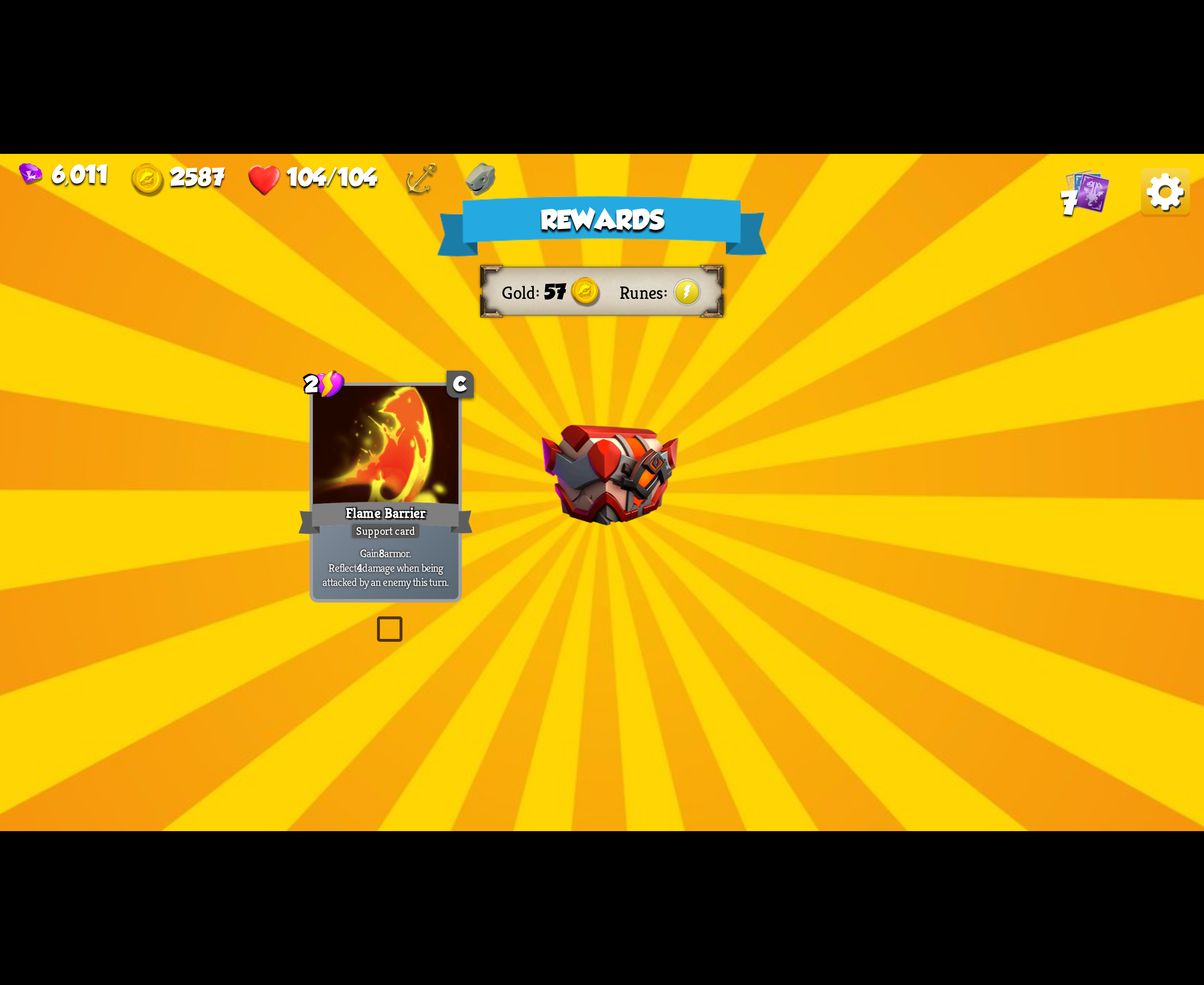
click at [1161, 192] on img at bounding box center [1165, 192] width 49 height 49
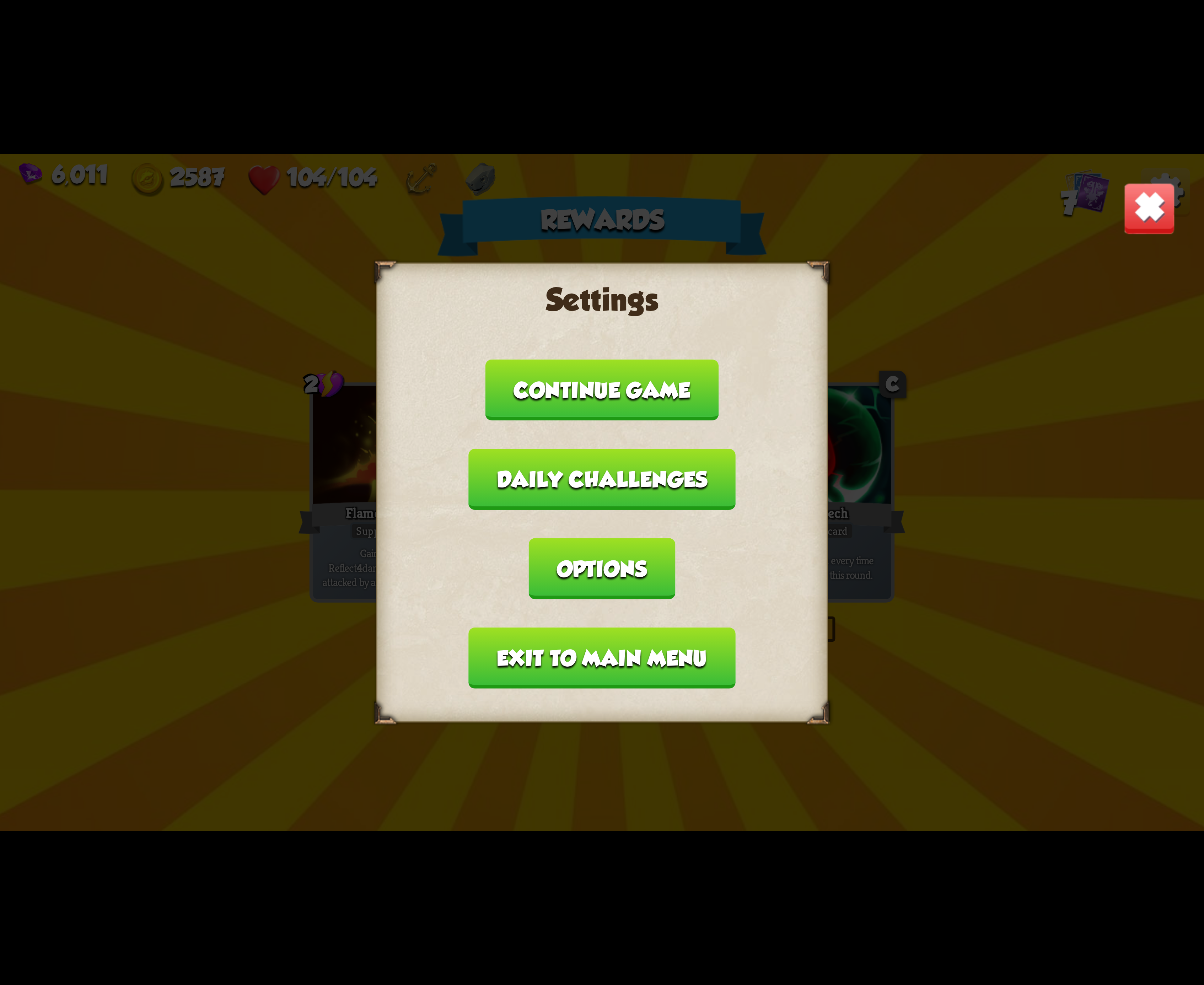
drag, startPoint x: 731, startPoint y: 526, endPoint x: 706, endPoint y: 522, distance: 25.3
click at [675, 538] on button "Options" at bounding box center [602, 568] width 146 height 61
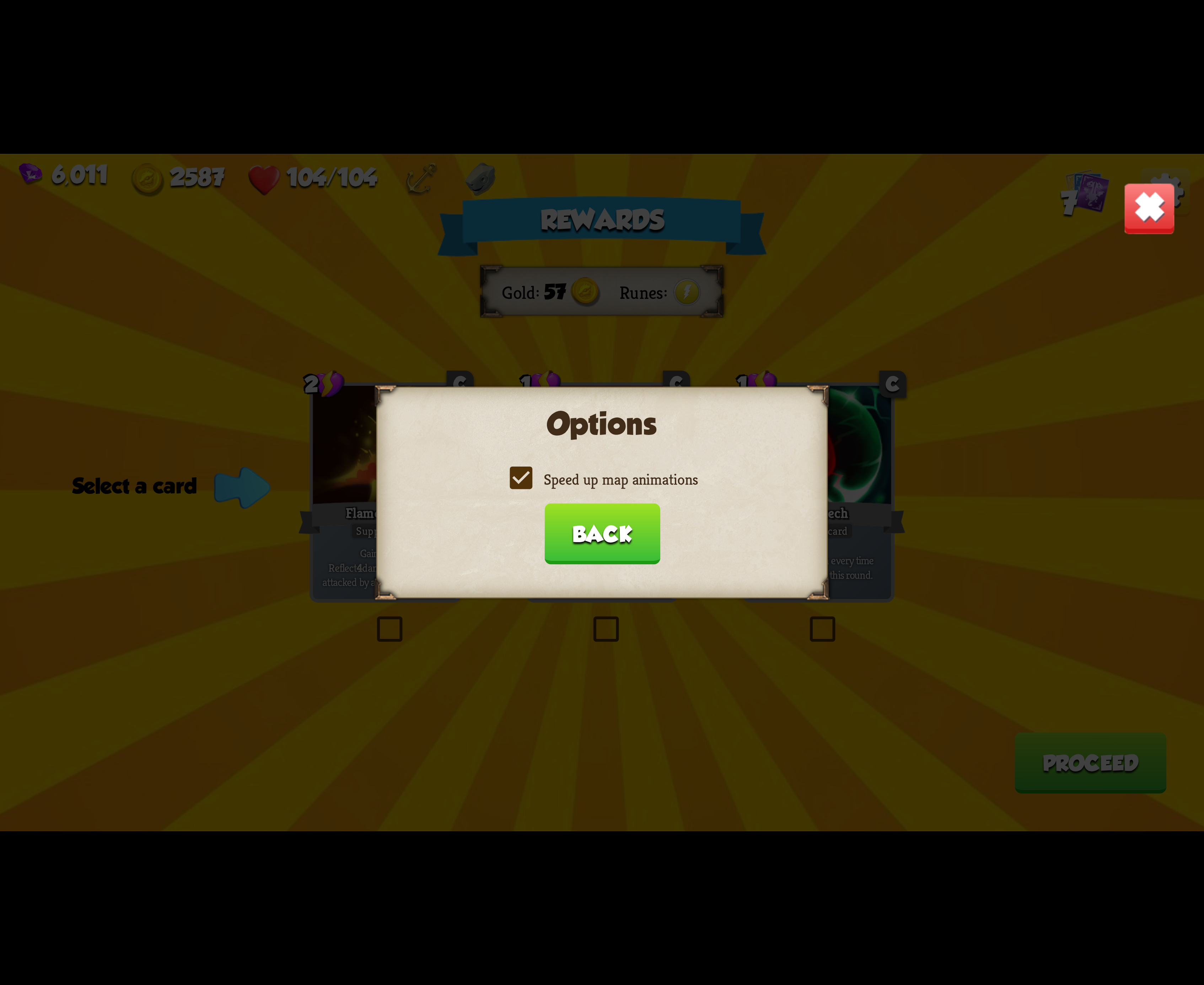
click at [506, 478] on label "Speed up map animations" at bounding box center [602, 479] width 192 height 20
click at [0, 0] on input "Speed up map animations" at bounding box center [0, 0] width 0 height 0
click at [507, 478] on label "Speed up map animations" at bounding box center [602, 479] width 192 height 20
click at [0, 0] on input "Speed up map animations" at bounding box center [0, 0] width 0 height 0
click at [509, 478] on label "Speed up map animations" at bounding box center [602, 479] width 192 height 20
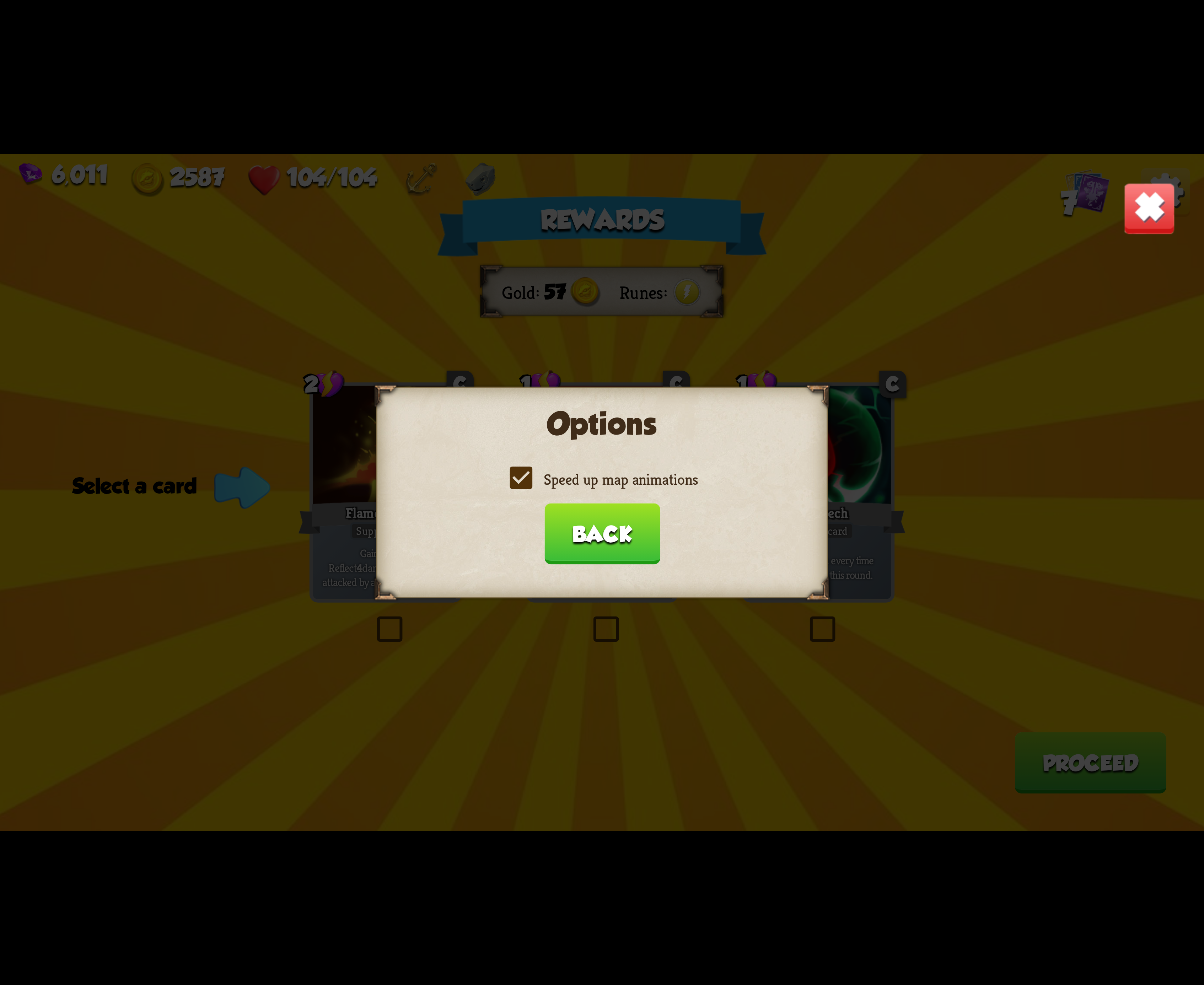
click at [0, 0] on input "Speed up map animations" at bounding box center [0, 0] width 0 height 0
drag, startPoint x: 509, startPoint y: 478, endPoint x: 534, endPoint y: 489, distance: 27.3
click at [512, 479] on label "Speed up map animations" at bounding box center [602, 479] width 192 height 20
click at [0, 0] on input "Speed up map animations" at bounding box center [0, 0] width 0 height 0
click at [605, 523] on button "Back" at bounding box center [602, 534] width 116 height 61
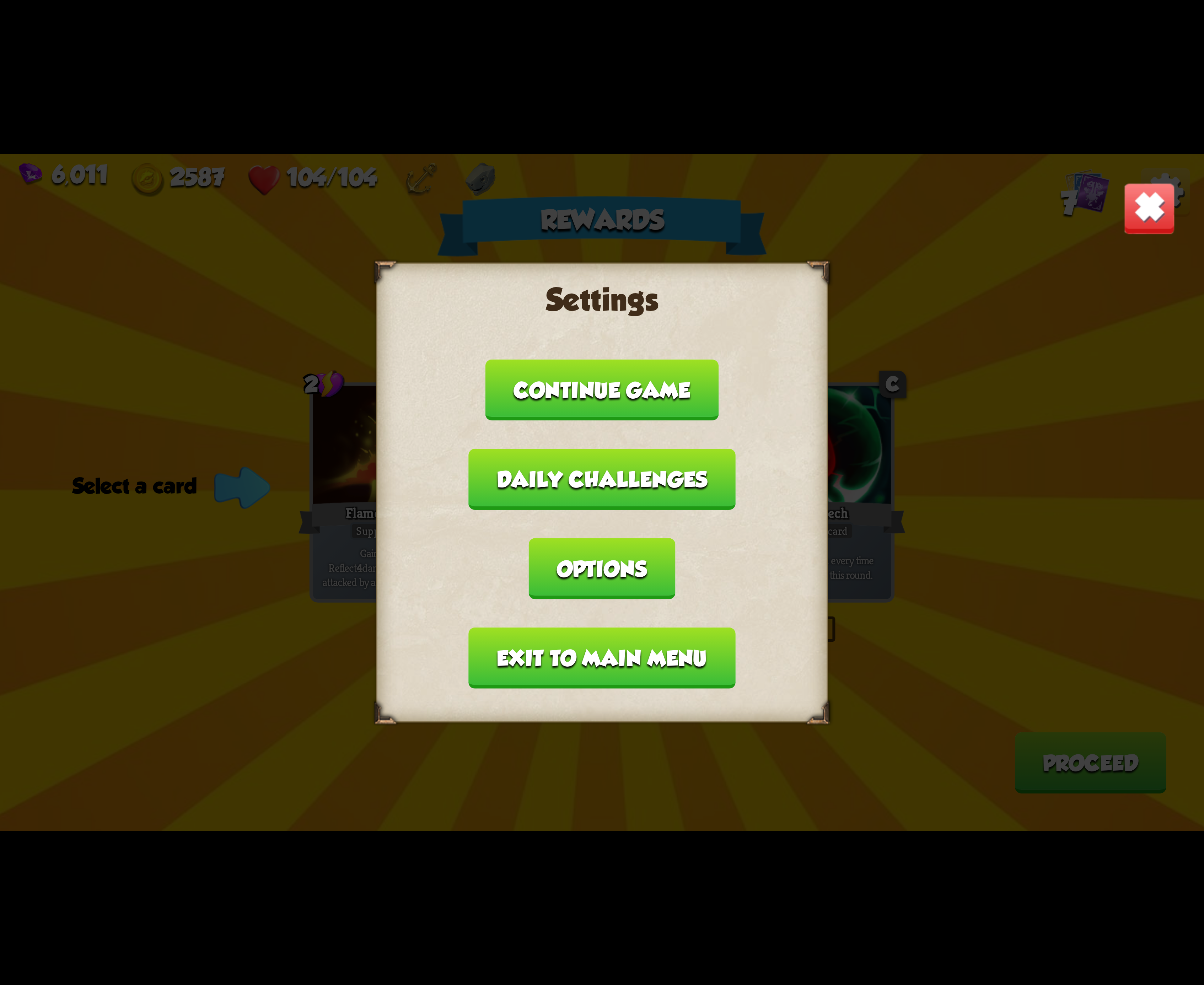
click at [578, 628] on button "Exit to main menu" at bounding box center [602, 658] width 266 height 61
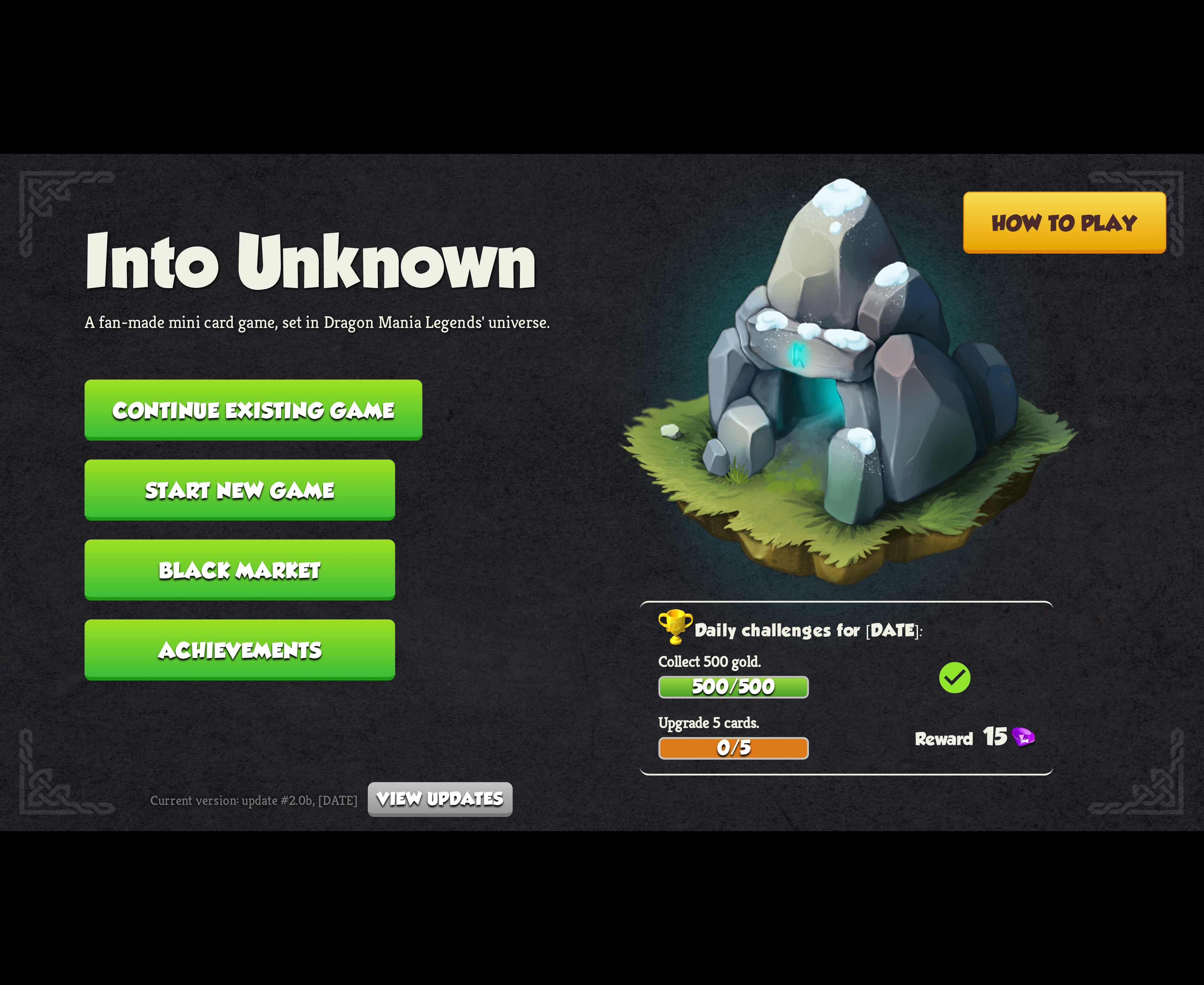
drag, startPoint x: 362, startPoint y: 411, endPoint x: 369, endPoint y: 412, distance: 7.1
click at [369, 412] on button "Continue existing game" at bounding box center [253, 410] width 338 height 61
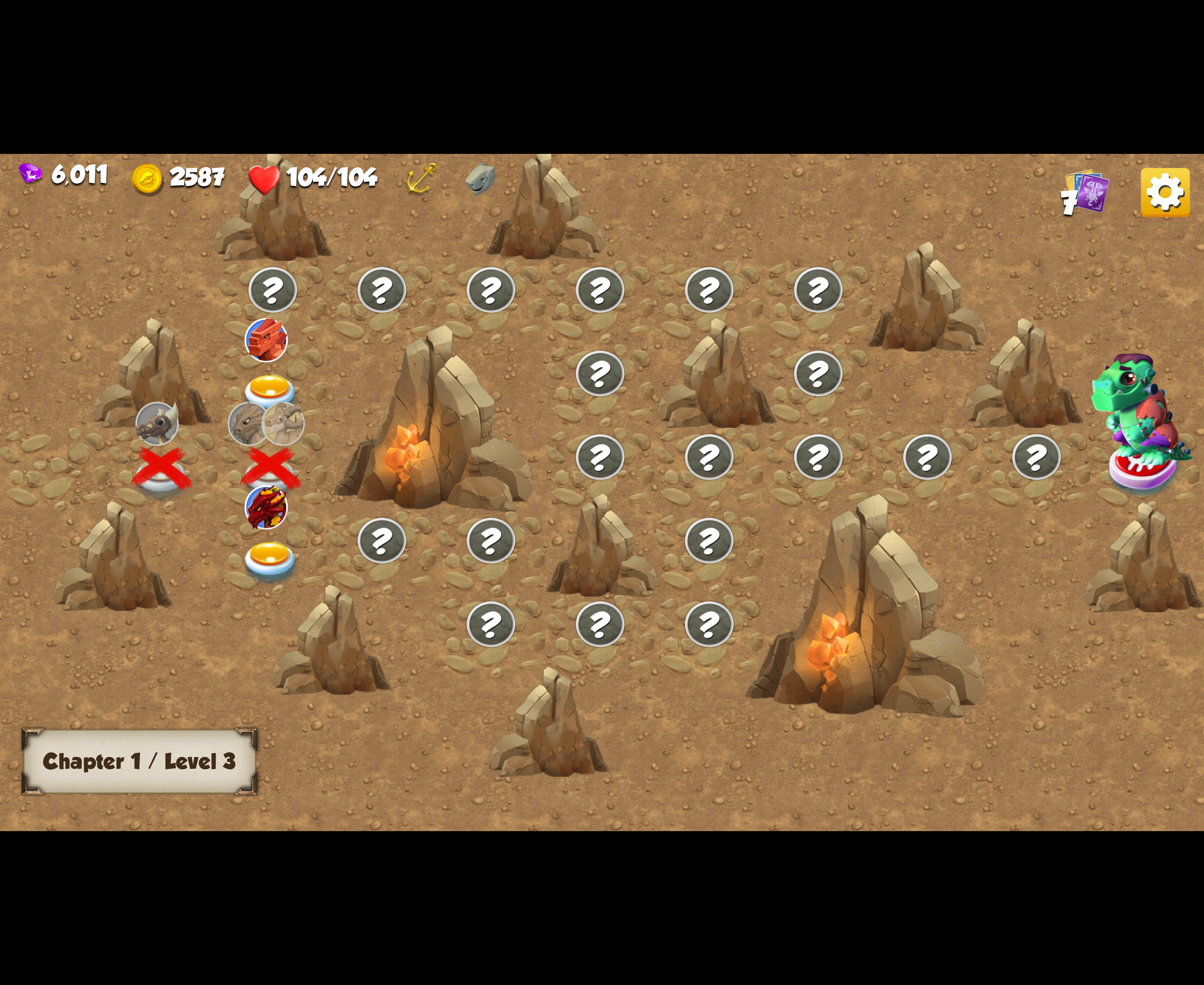
click at [273, 566] on img at bounding box center [271, 564] width 60 height 44
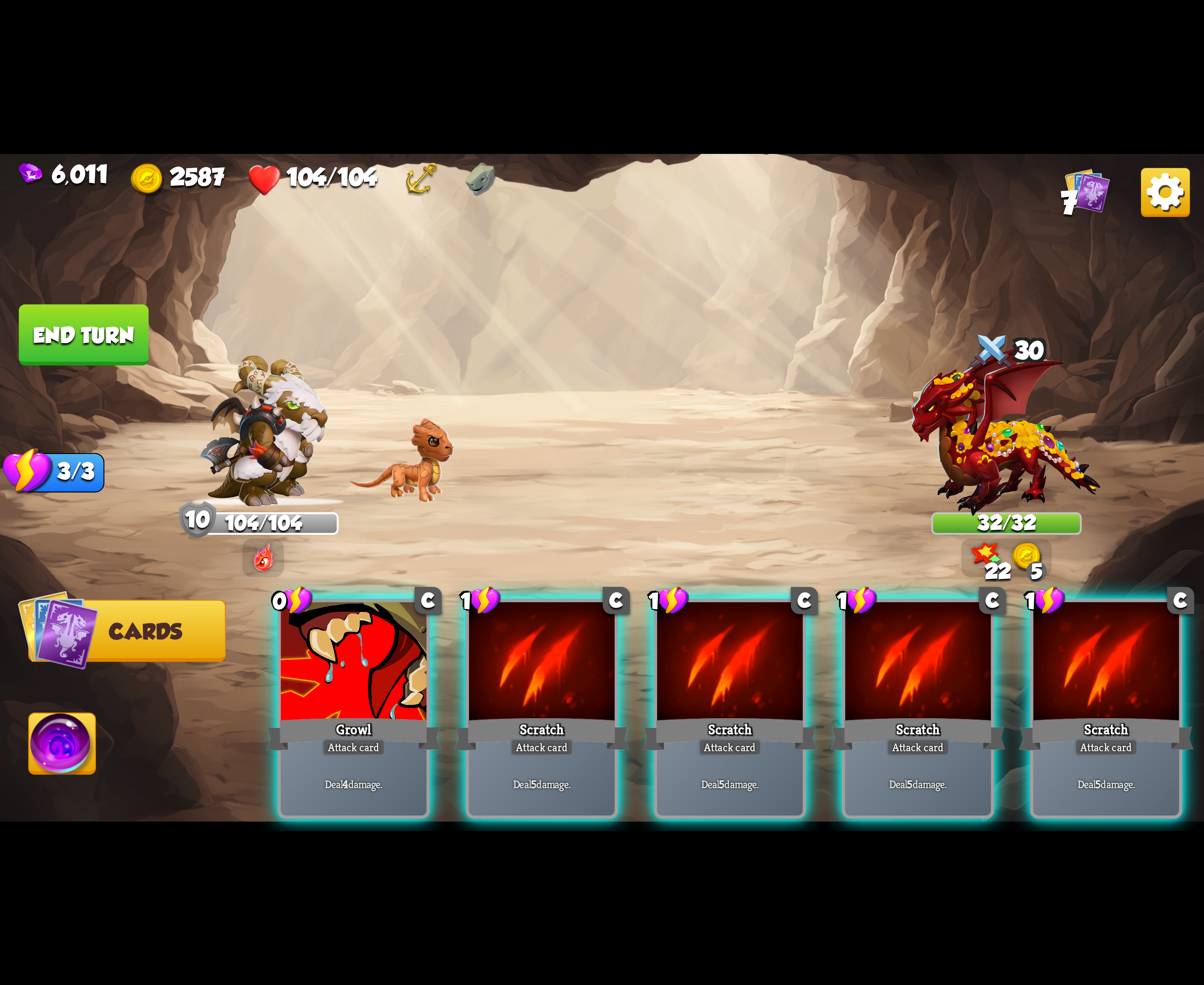
drag, startPoint x: 593, startPoint y: 663, endPoint x: 573, endPoint y: 665, distance: 20.1
click at [592, 664] on div at bounding box center [542, 664] width 146 height 122
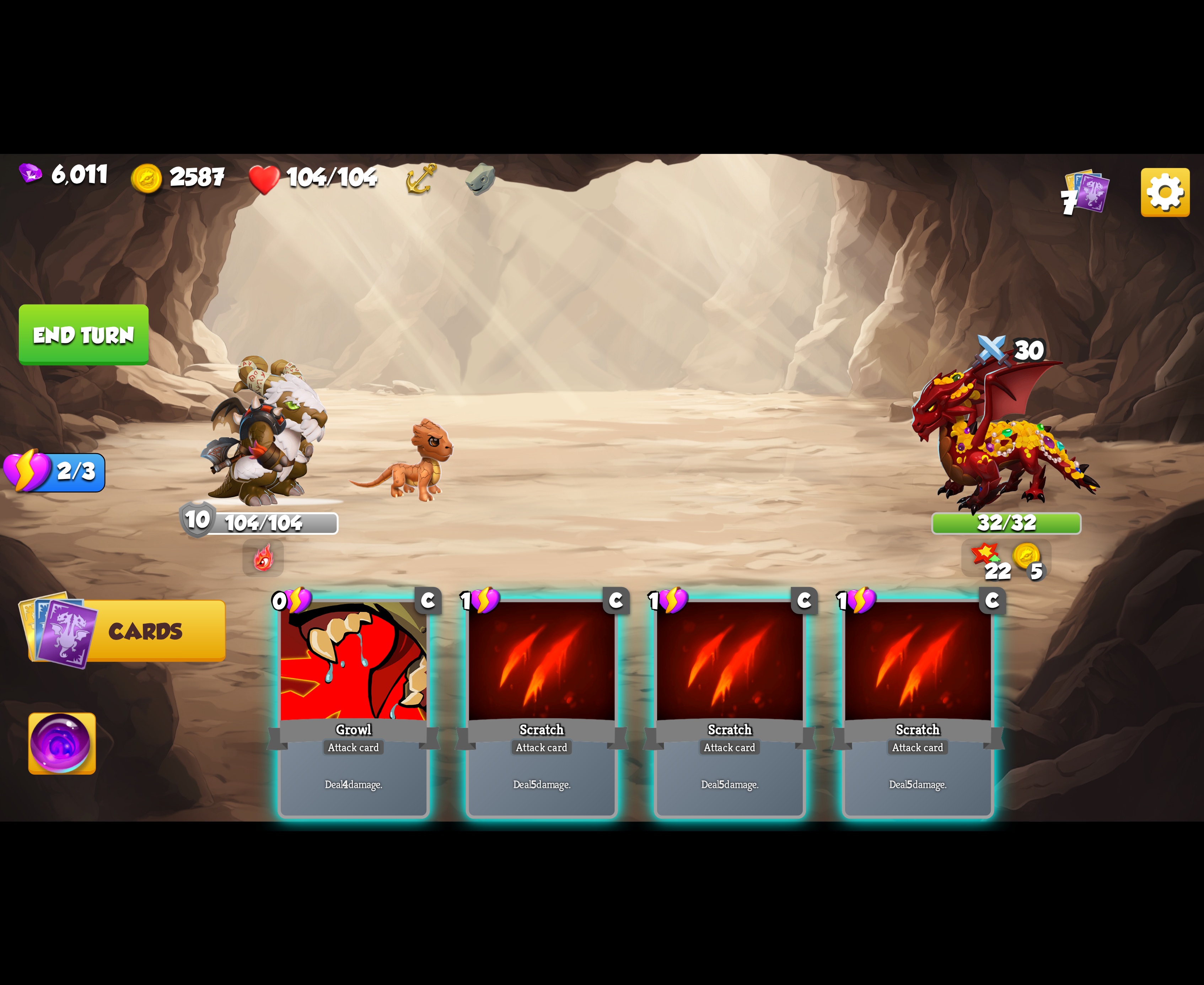
drag, startPoint x: 573, startPoint y: 665, endPoint x: 568, endPoint y: 664, distance: 5.1
click at [571, 665] on div at bounding box center [542, 664] width 146 height 122
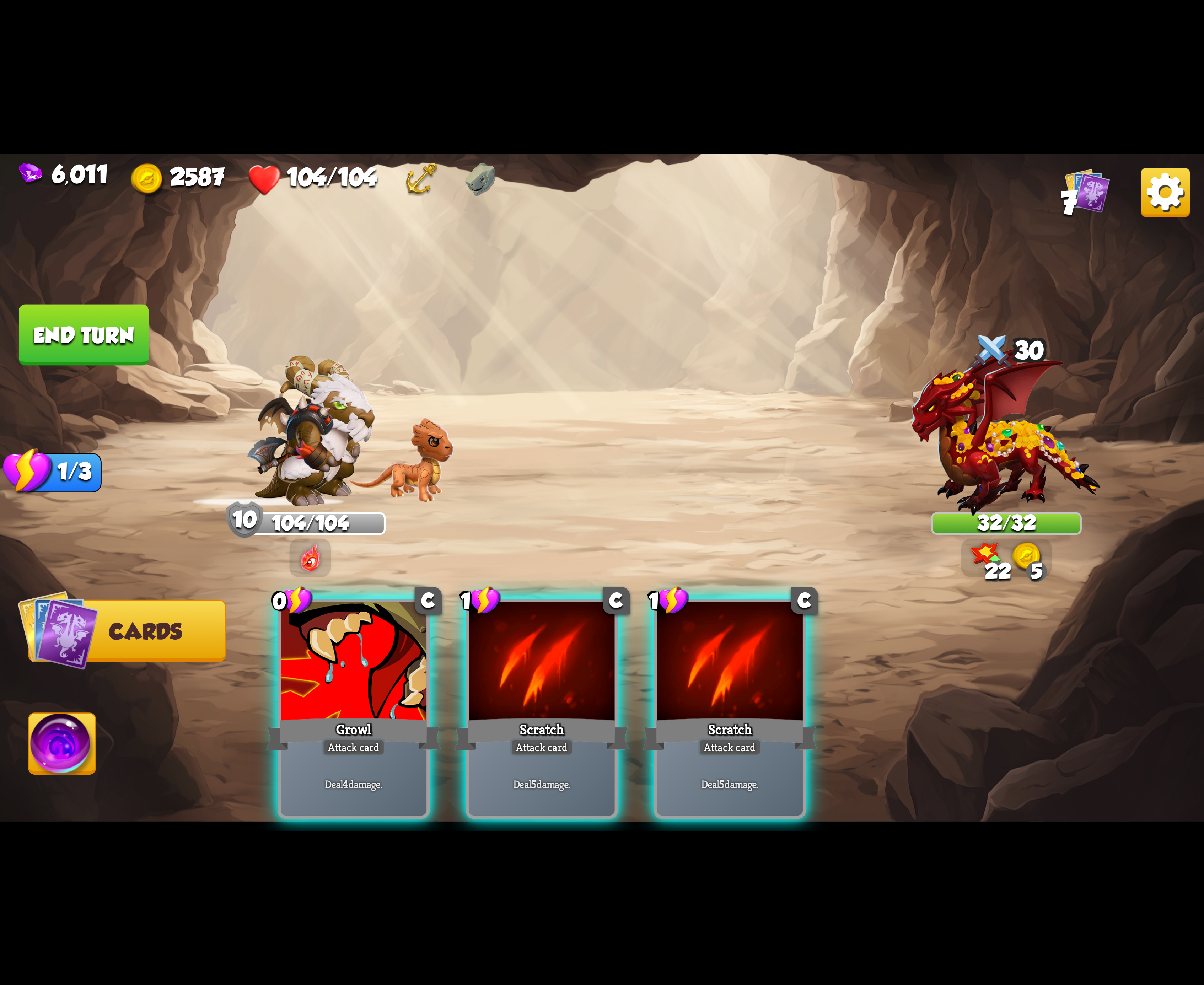
click at [568, 664] on div "0 C Growl Attack card Deal 4 damage. 1 C Scratch Attack card Deal 5 damage. 1 C…" at bounding box center [722, 681] width 963 height 301
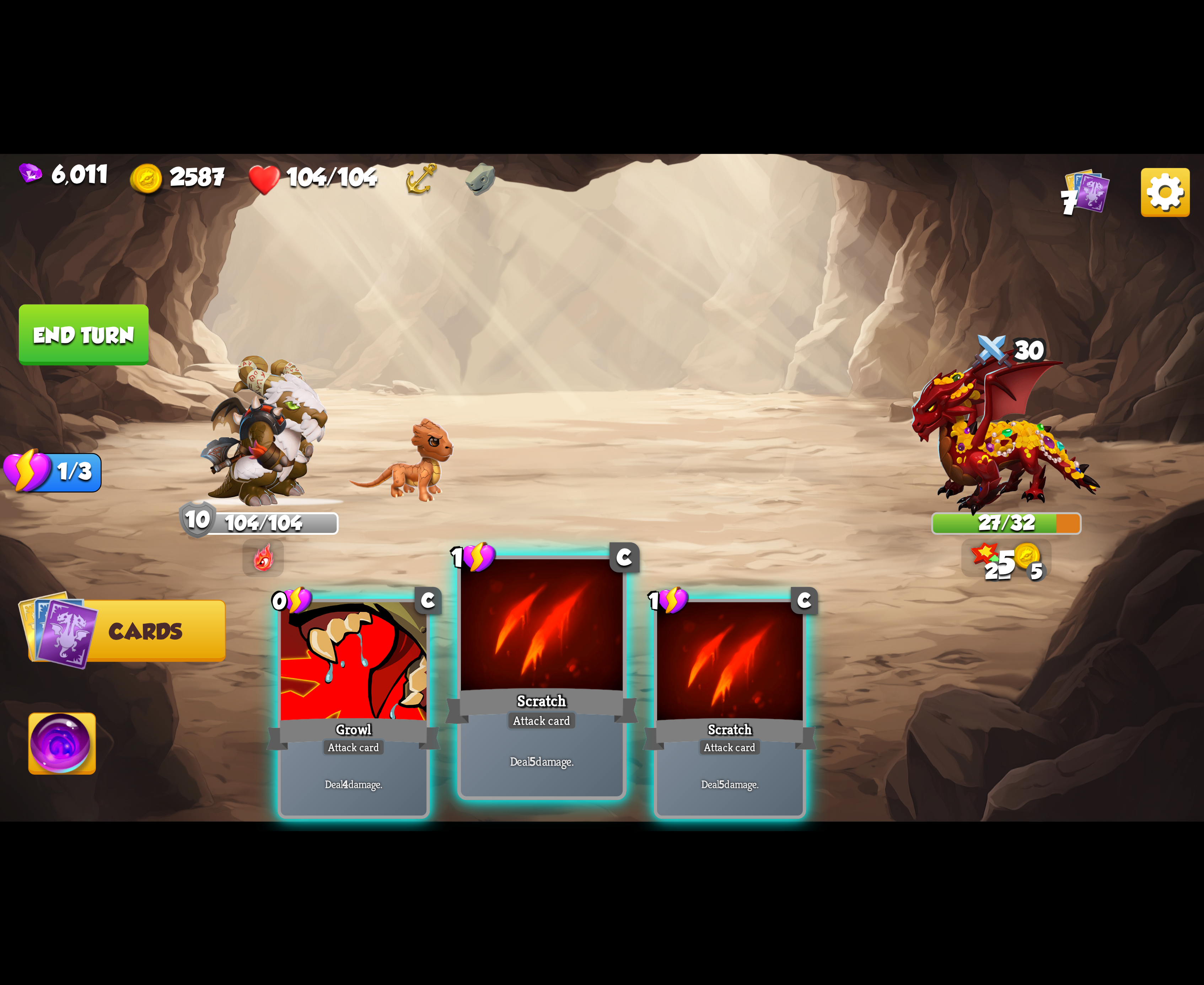
click at [563, 664] on div at bounding box center [541, 627] width 162 height 136
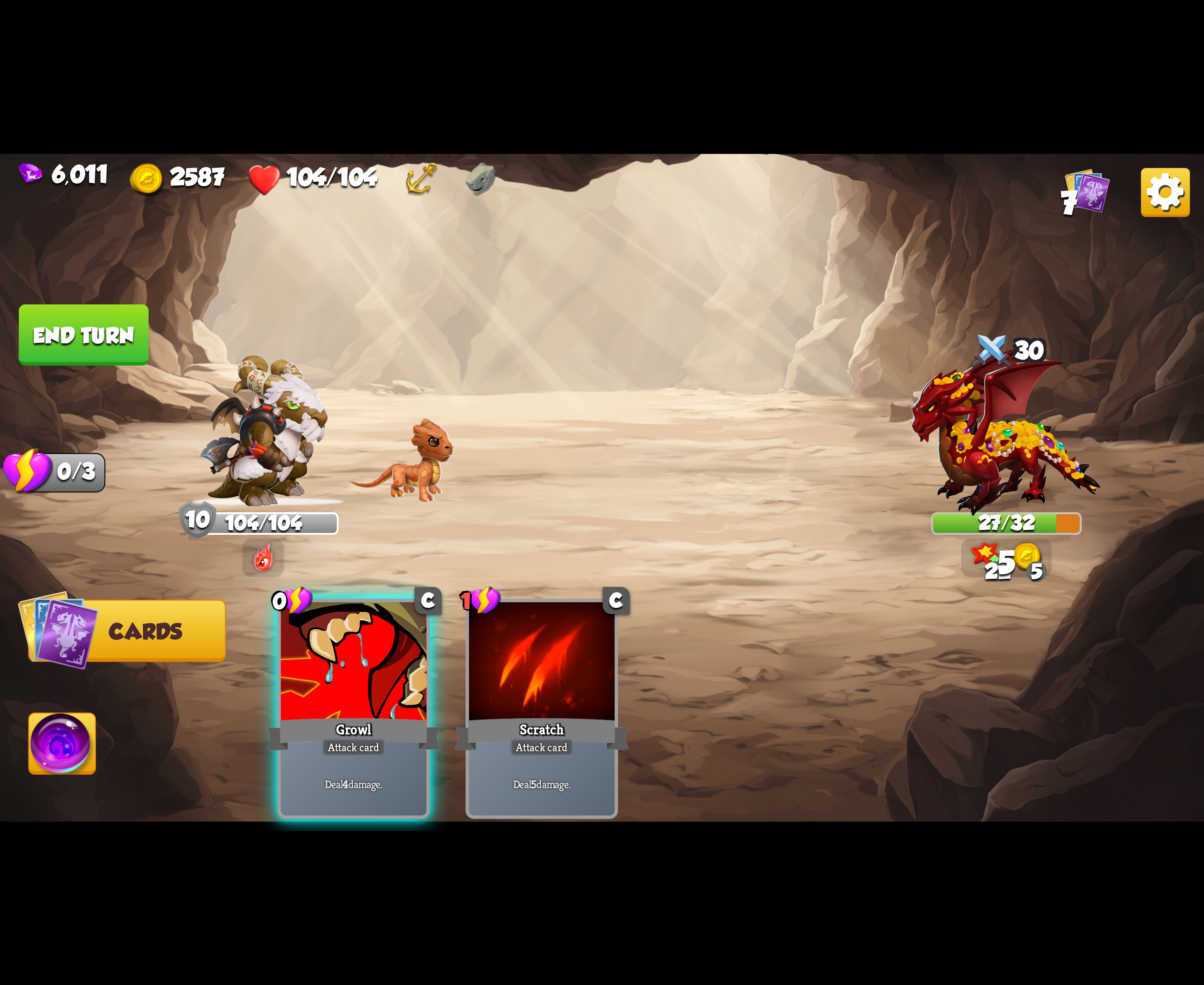
drag, startPoint x: 395, startPoint y: 722, endPoint x: 376, endPoint y: 722, distance: 19.0
click at [393, 722] on div "Growl" at bounding box center [354, 734] width 175 height 39
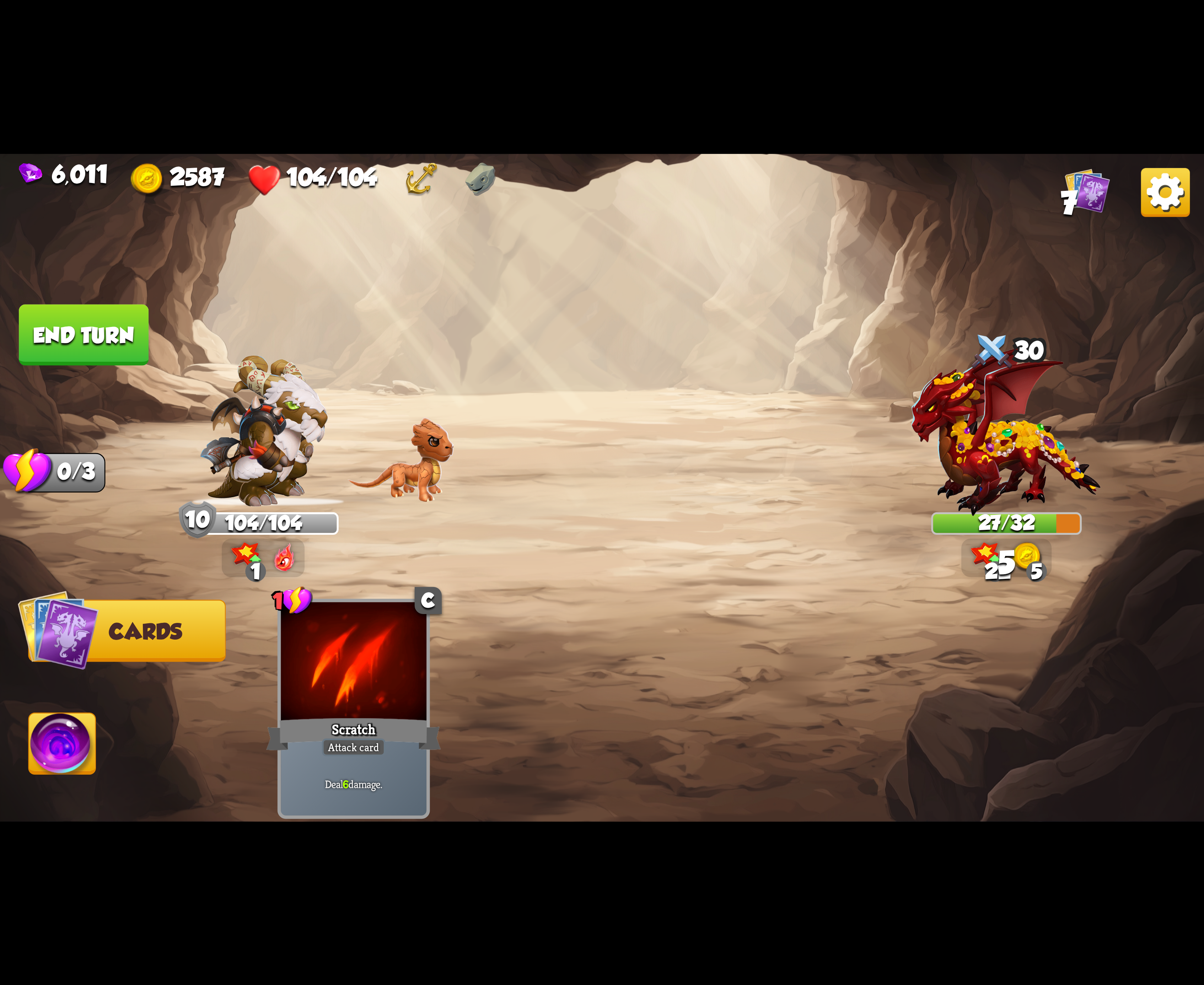
click at [73, 743] on img at bounding box center [63, 748] width 67 height 68
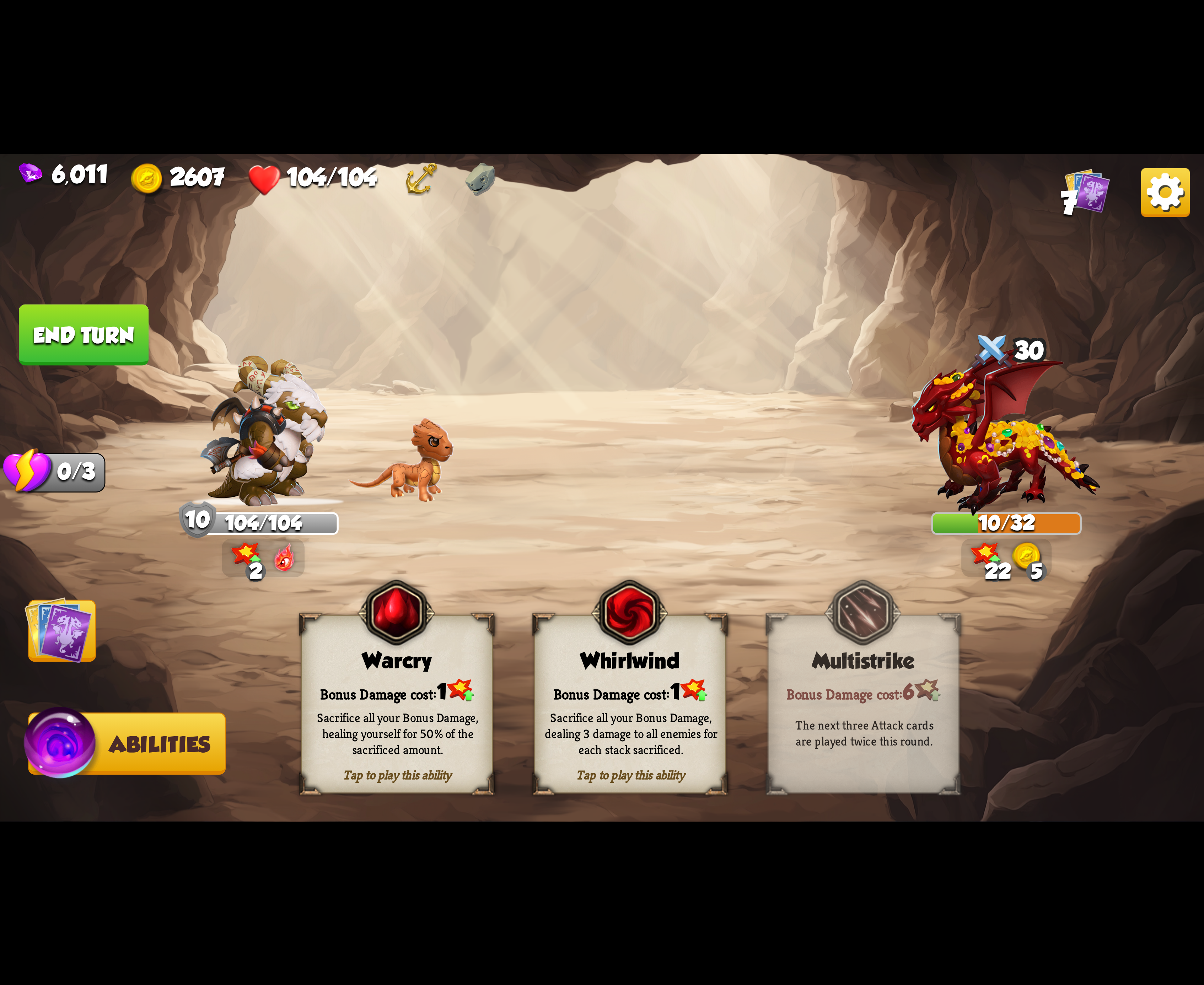
click at [585, 628] on div "Tap to play this ability Whirlwind Bonus Damage cost: 1 Sacrifice all your Bonu…" at bounding box center [630, 704] width 192 height 179
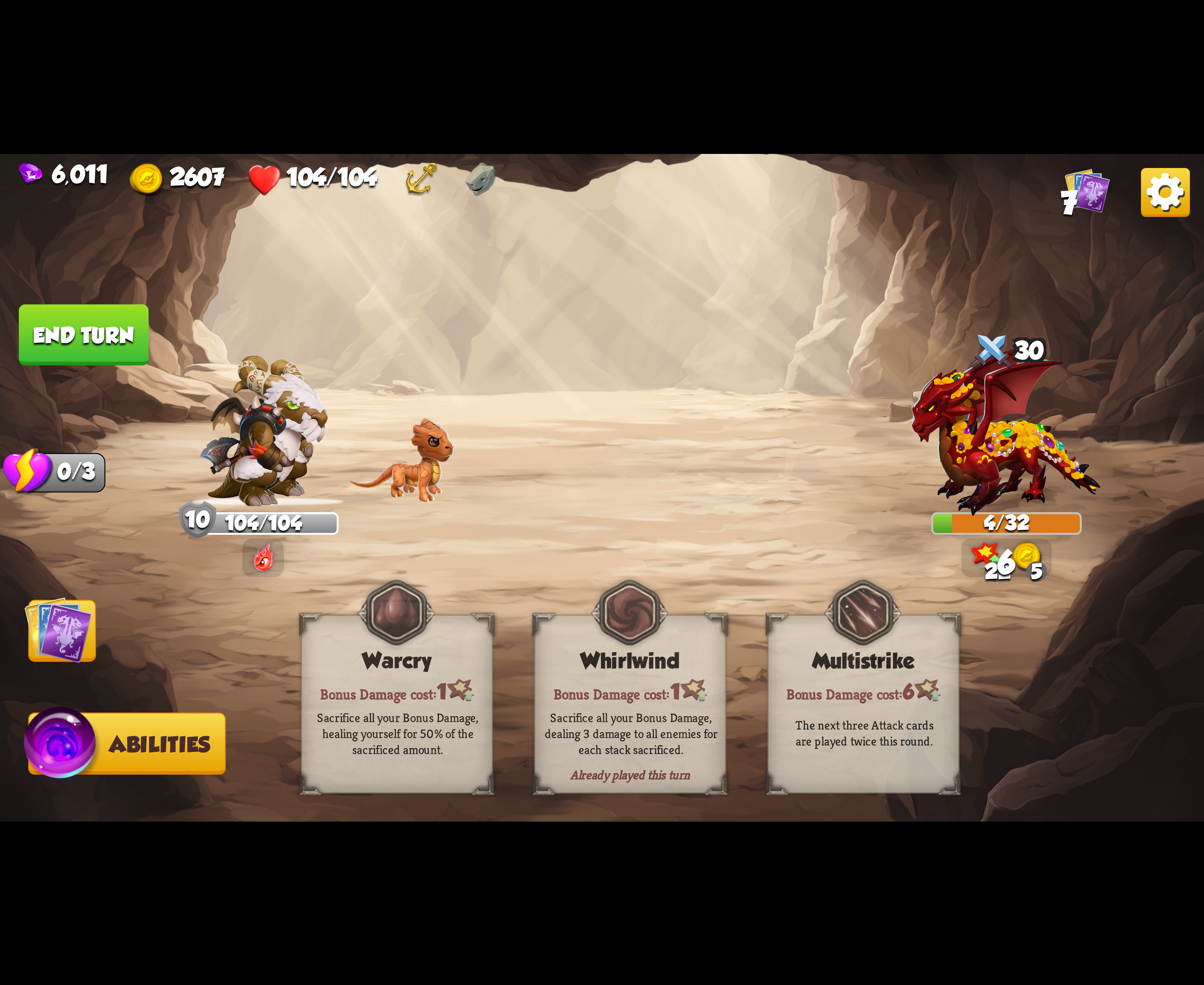
click at [109, 344] on button "End turn" at bounding box center [84, 335] width 130 height 61
click at [91, 631] on img at bounding box center [59, 630] width 68 height 68
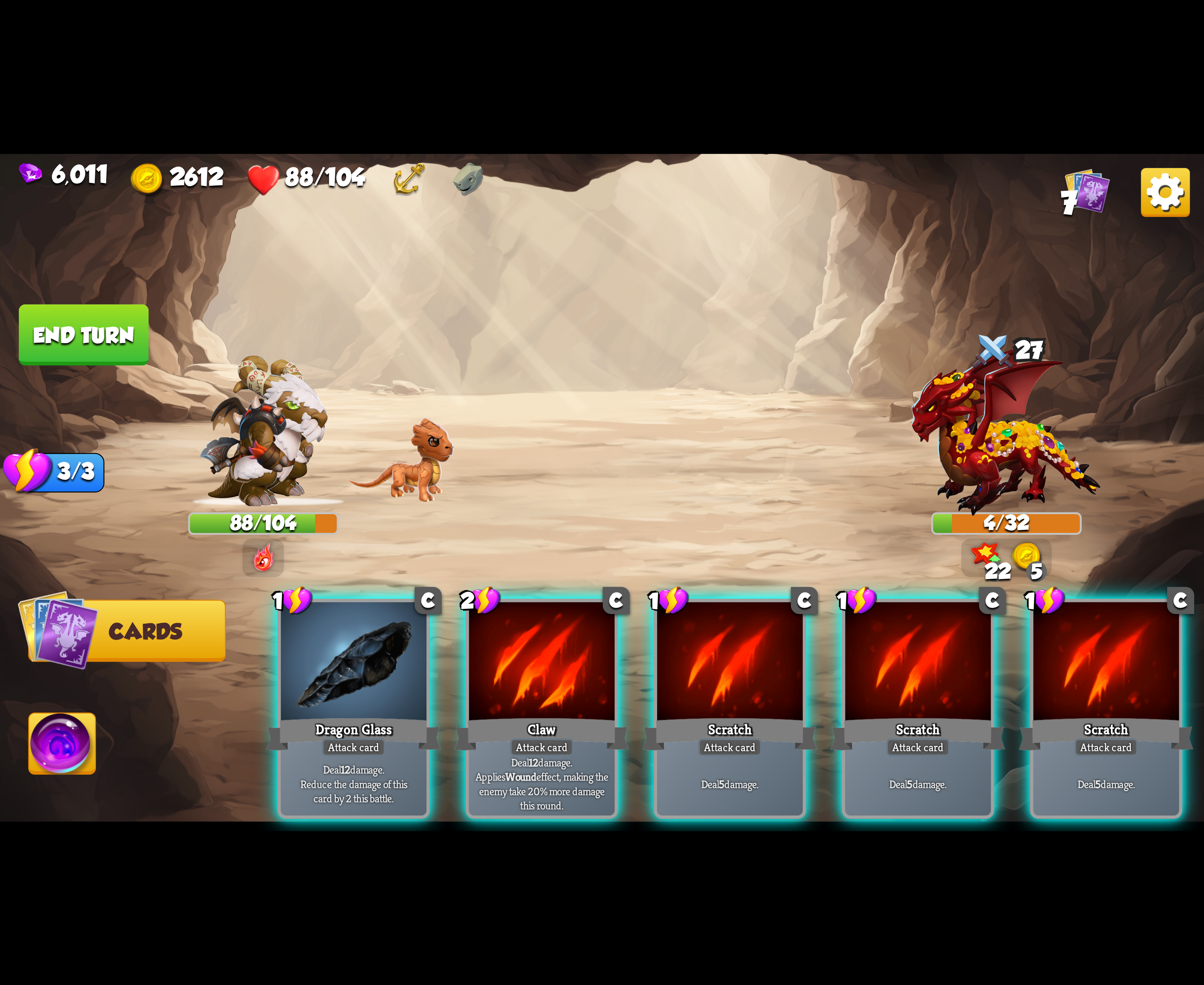
click at [1168, 184] on img at bounding box center [1165, 192] width 49 height 49
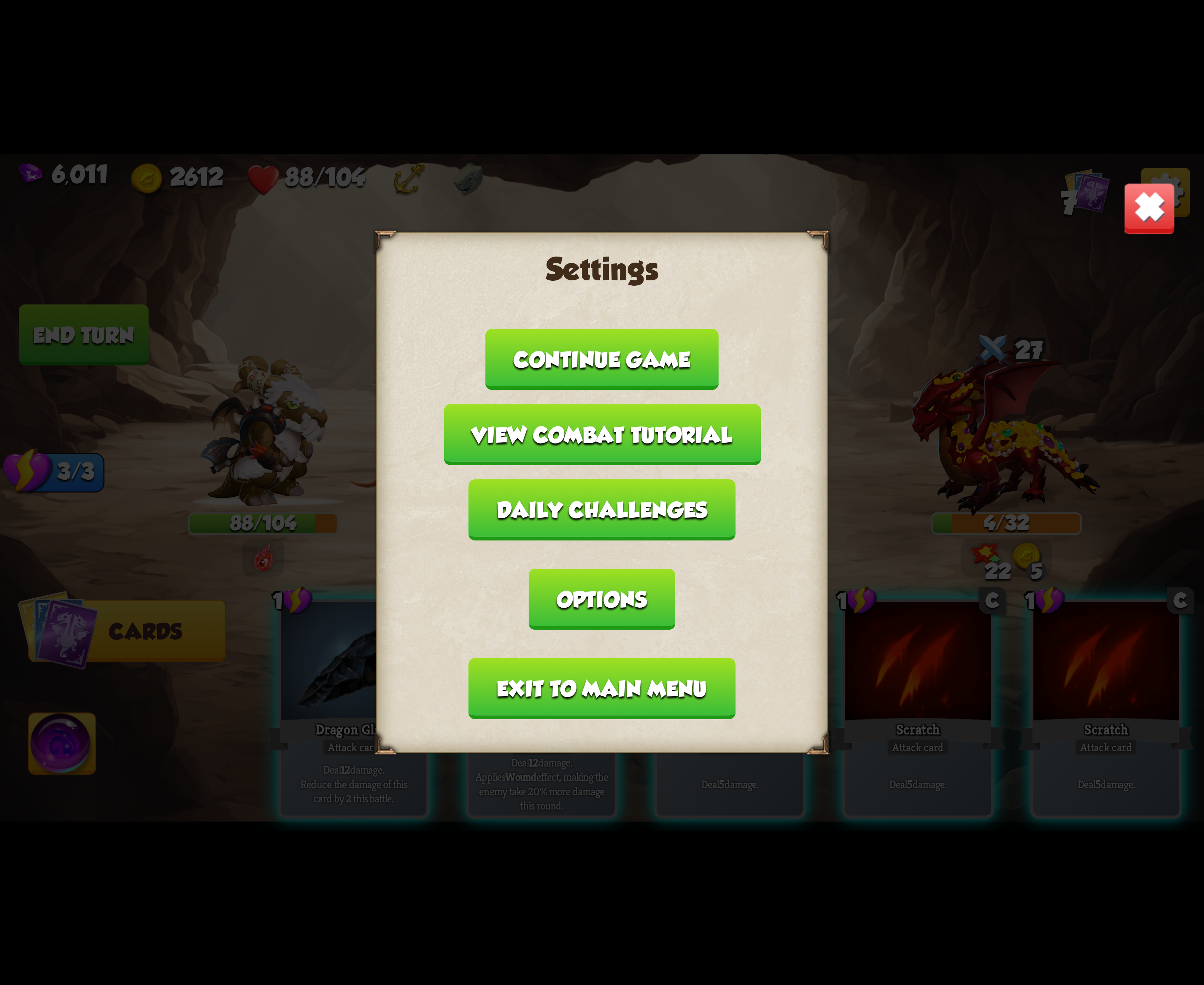
click at [668, 658] on button "Exit to main menu" at bounding box center [602, 688] width 266 height 61
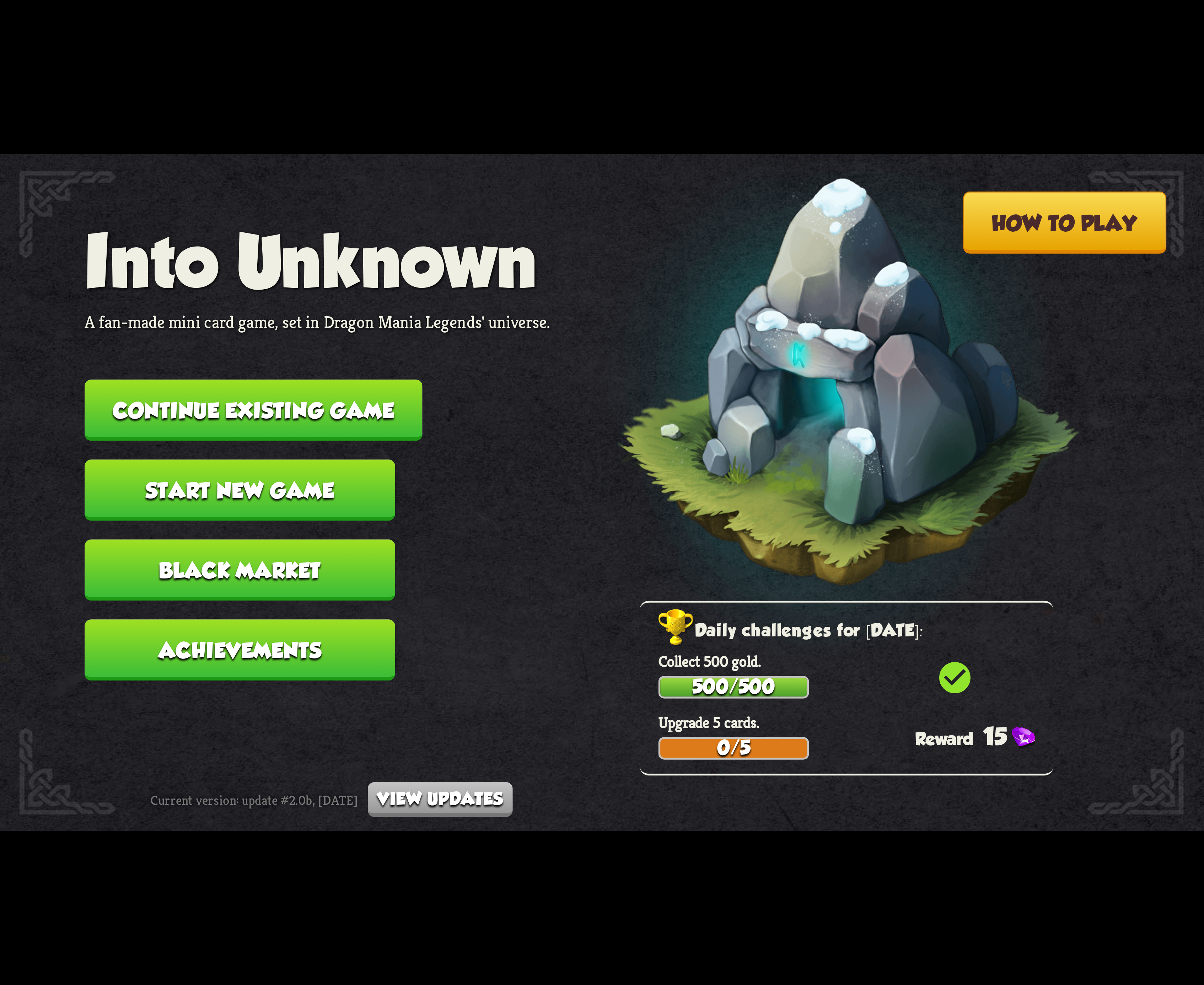
click at [321, 393] on button "Continue existing game" at bounding box center [253, 410] width 338 height 61
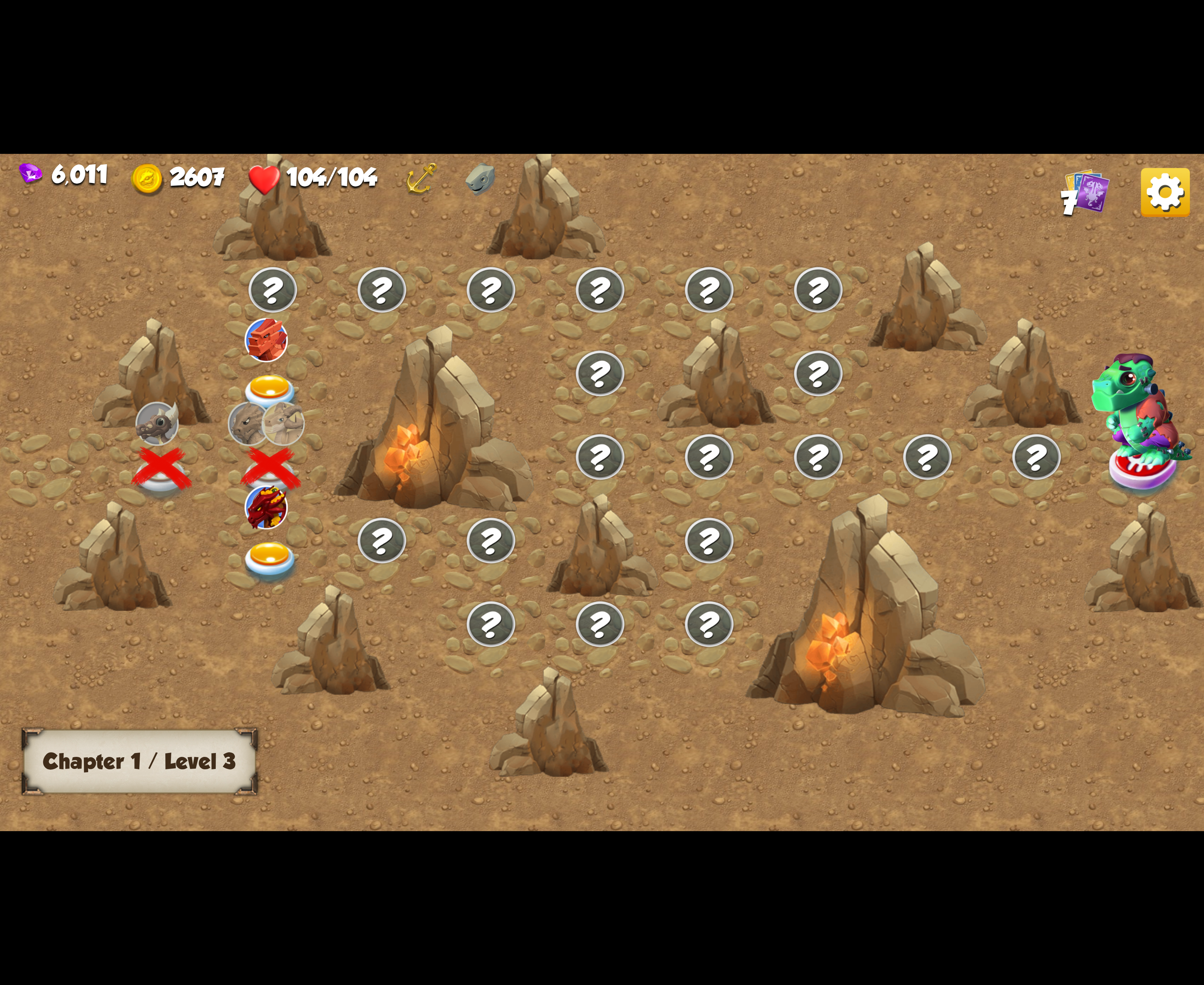
click at [276, 543] on img at bounding box center [271, 564] width 60 height 44
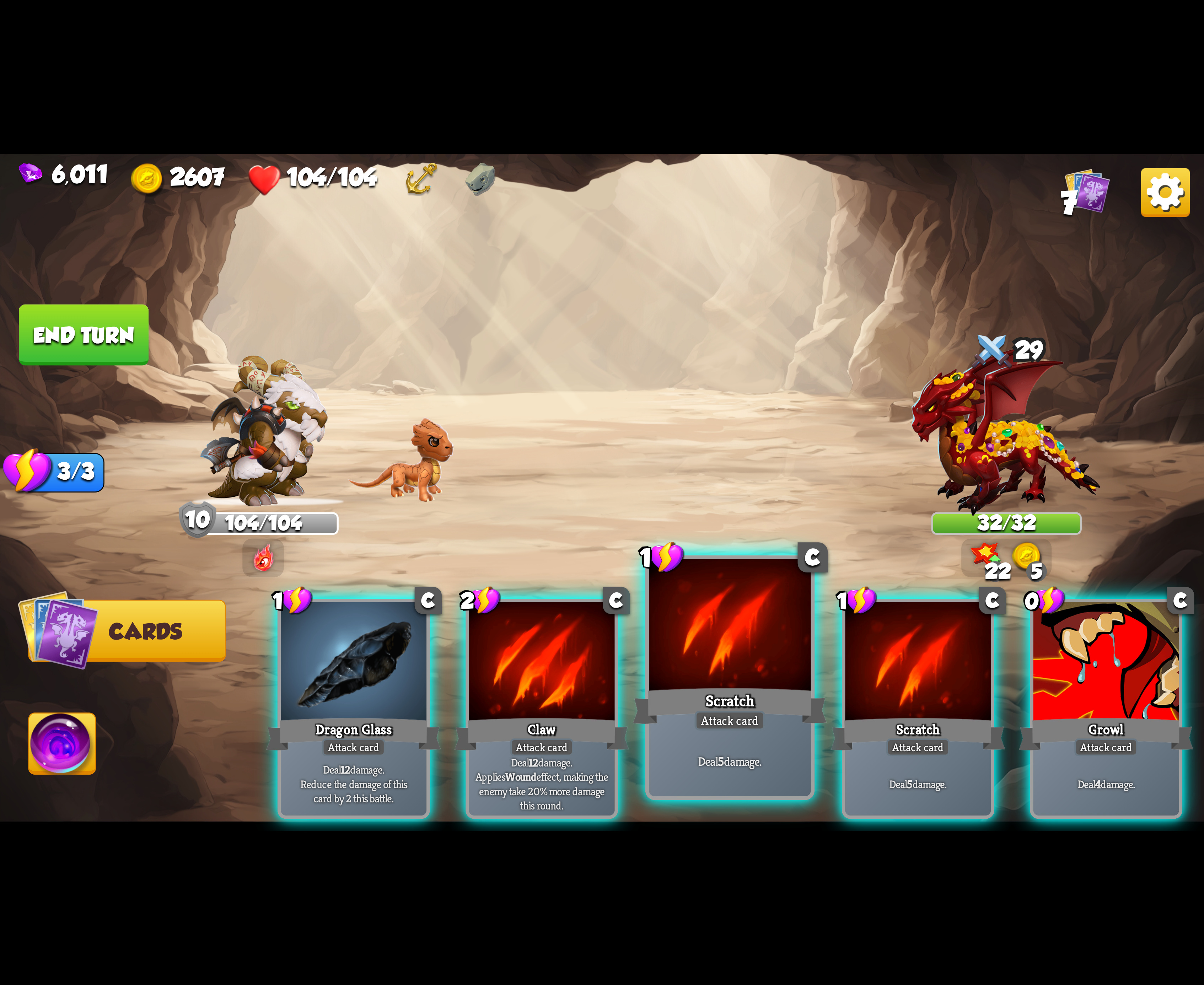
click at [750, 692] on div "Scratch" at bounding box center [729, 706] width 194 height 43
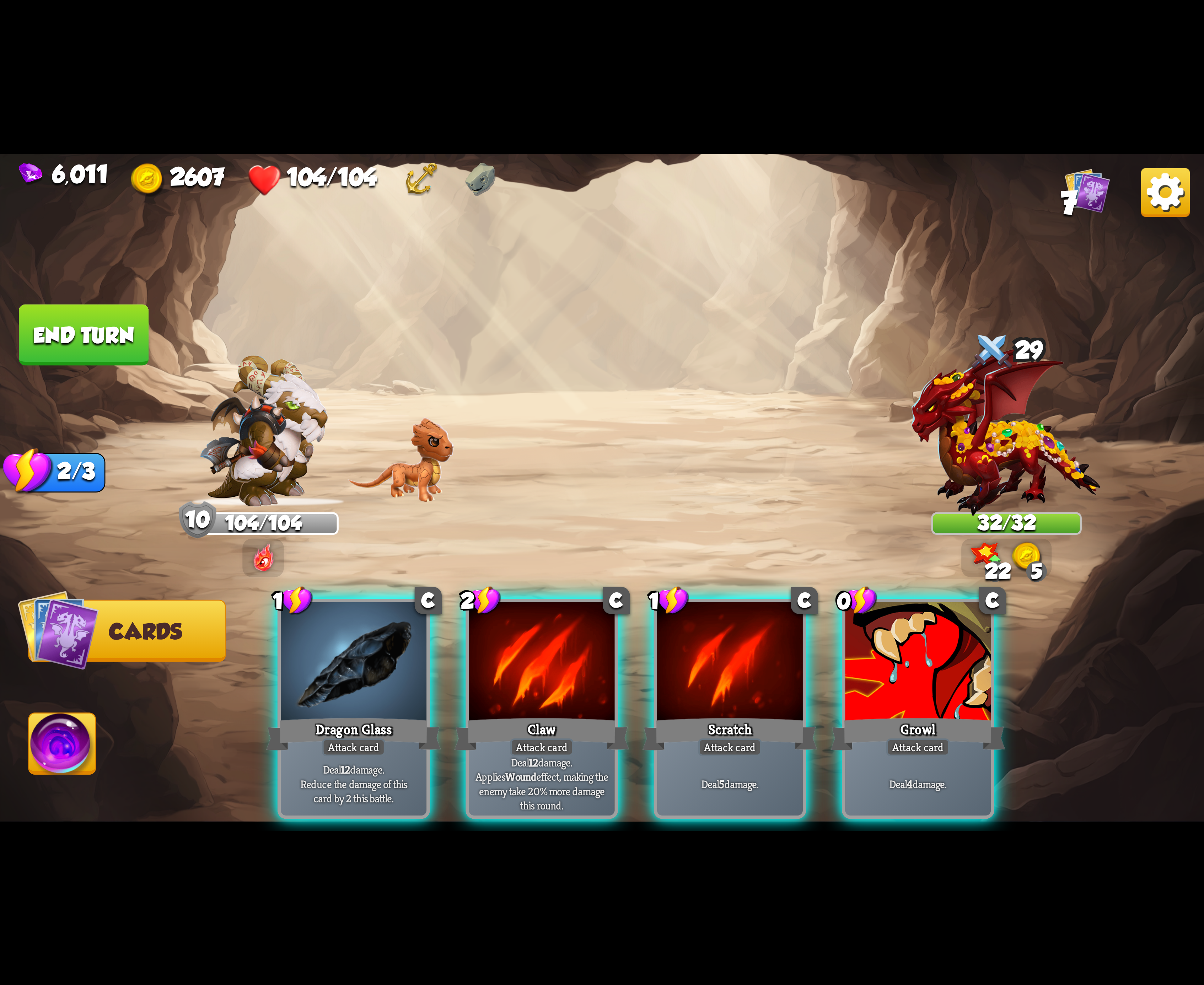
click at [750, 715] on div "Scratch" at bounding box center [730, 734] width 175 height 39
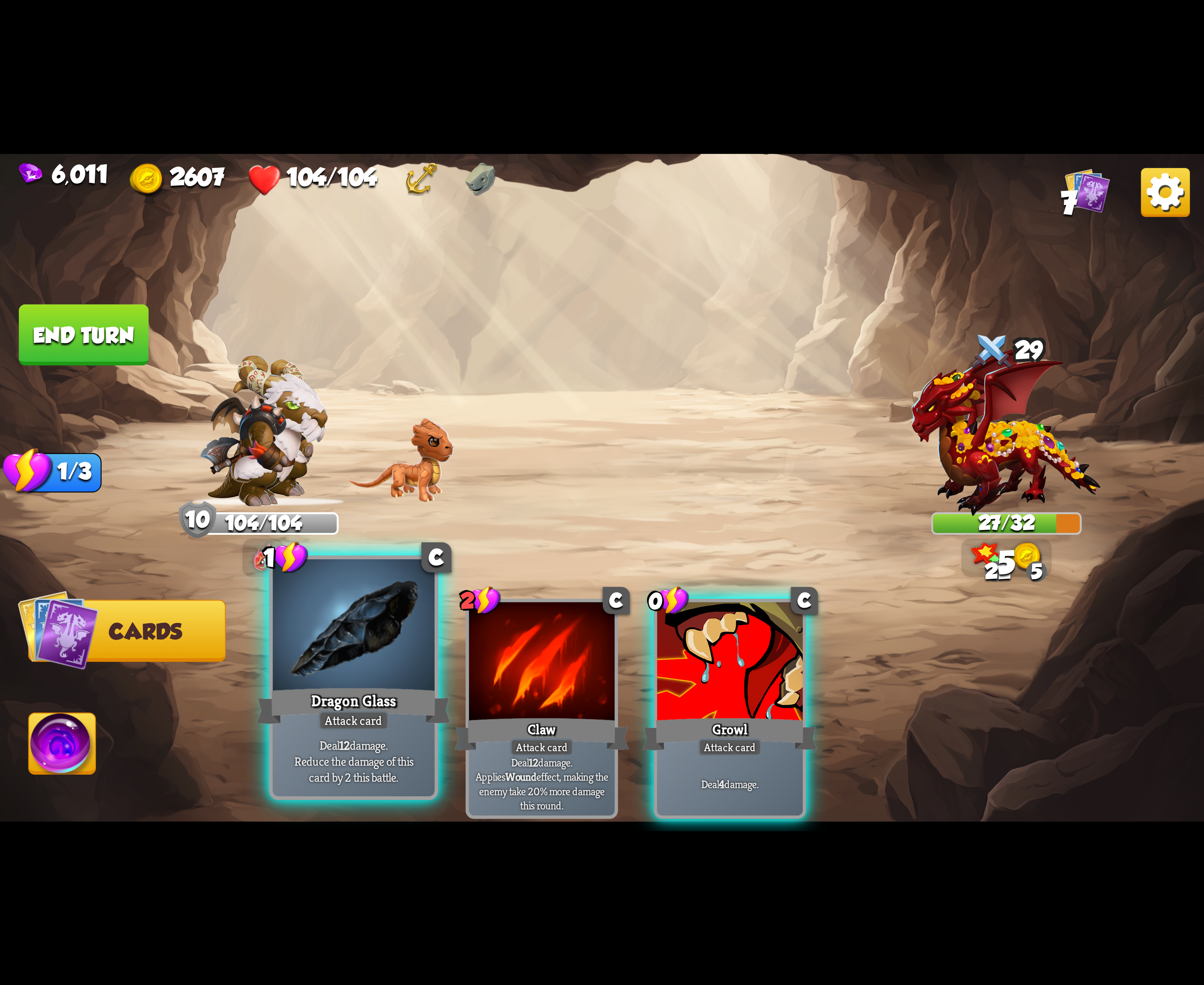
click at [330, 697] on div "Dragon Glass" at bounding box center [353, 706] width 194 height 43
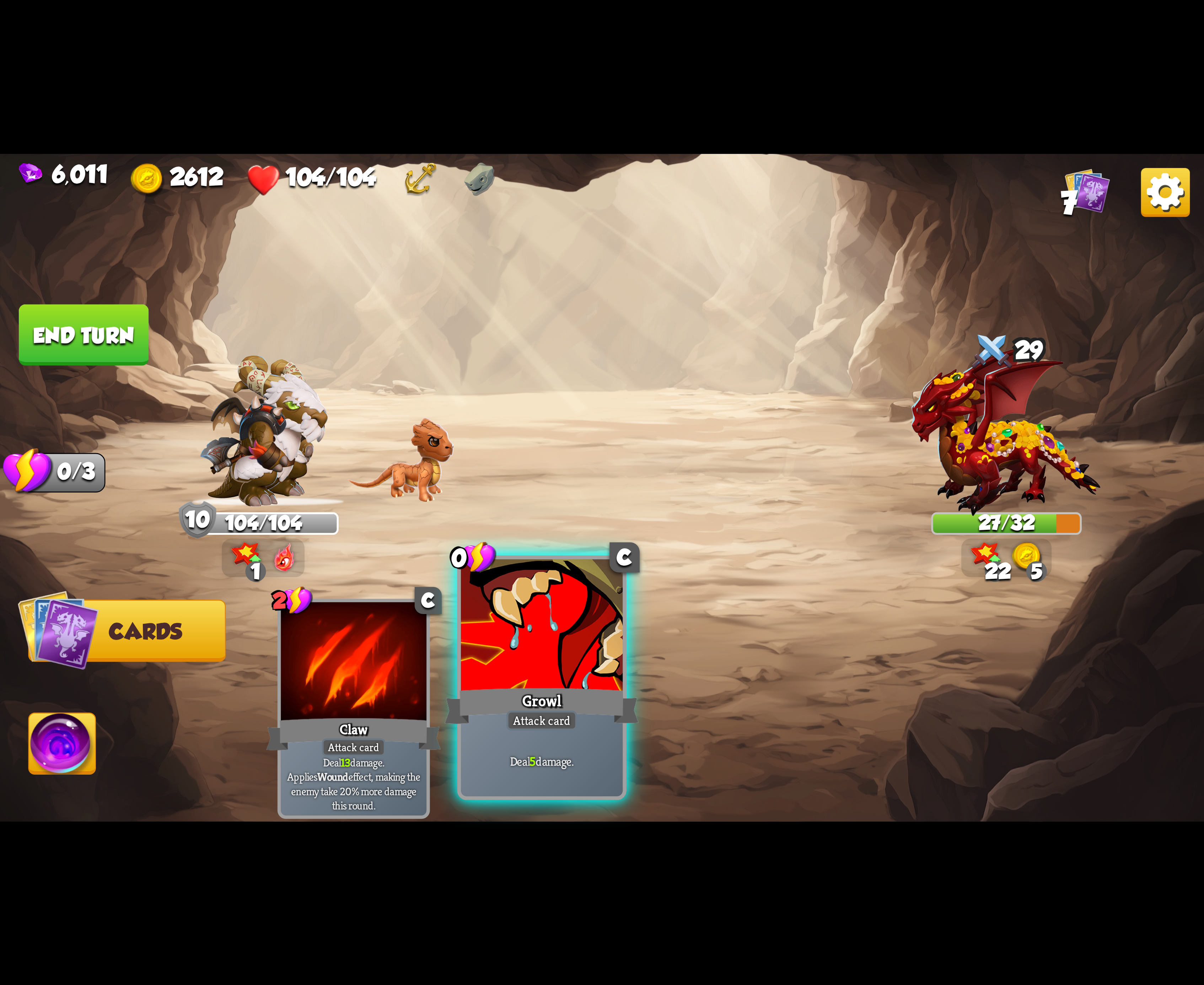
click at [527, 650] on div at bounding box center [541, 627] width 162 height 136
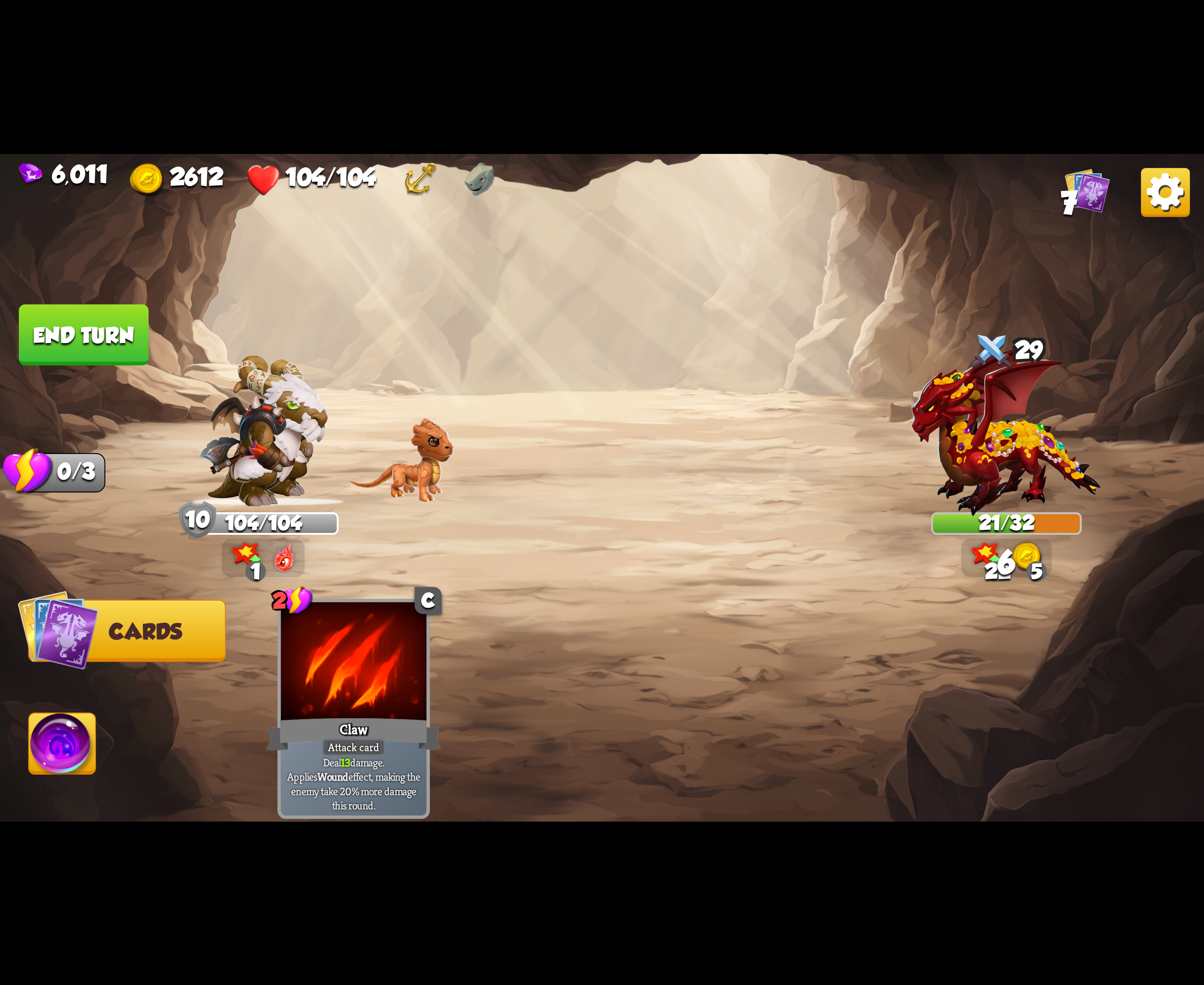
click at [91, 726] on img at bounding box center [63, 748] width 67 height 68
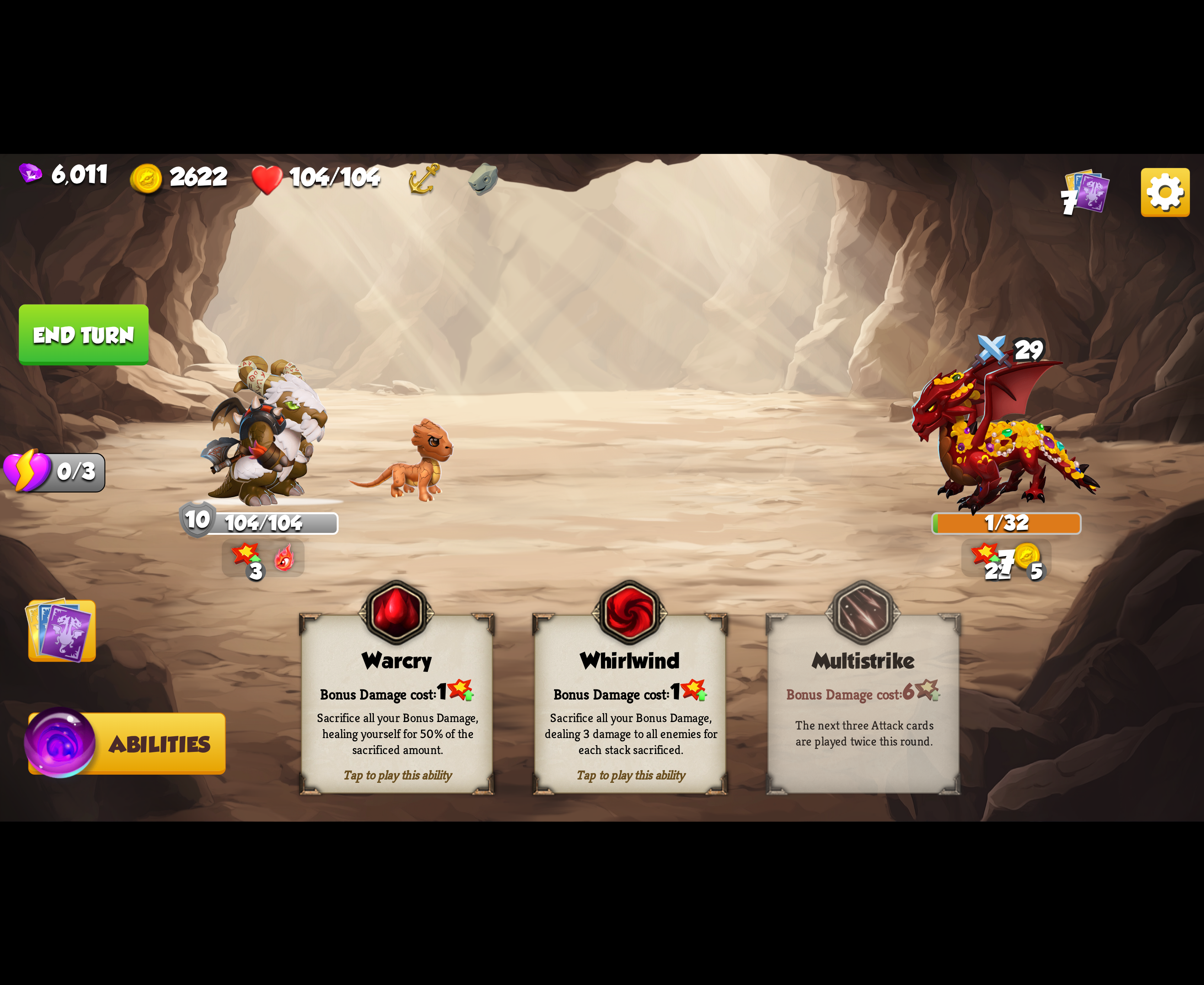
click at [88, 619] on img at bounding box center [59, 630] width 68 height 68
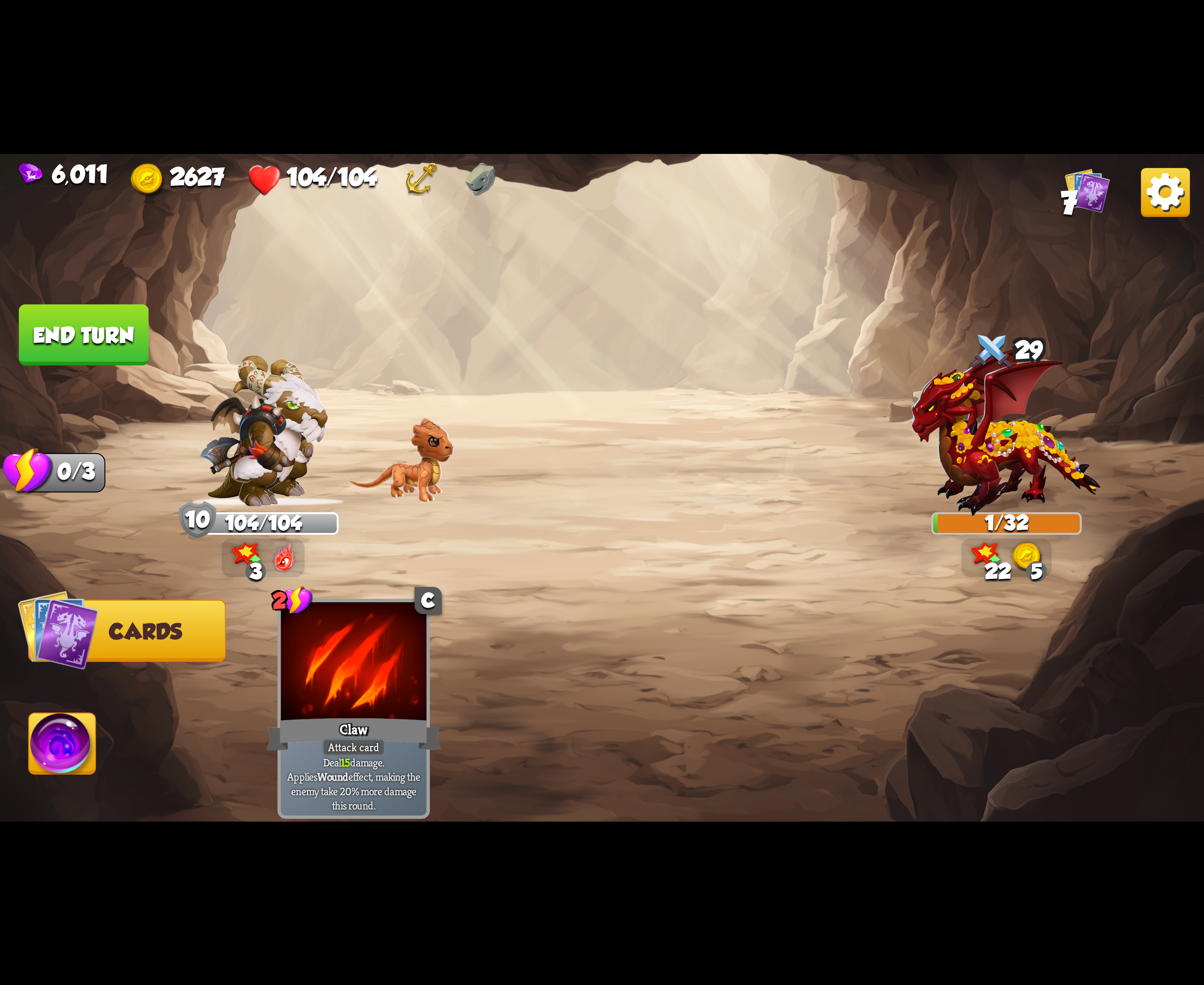
drag, startPoint x: 54, startPoint y: 735, endPoint x: 61, endPoint y: 547, distance: 188.1
click at [53, 735] on img at bounding box center [63, 748] width 67 height 68
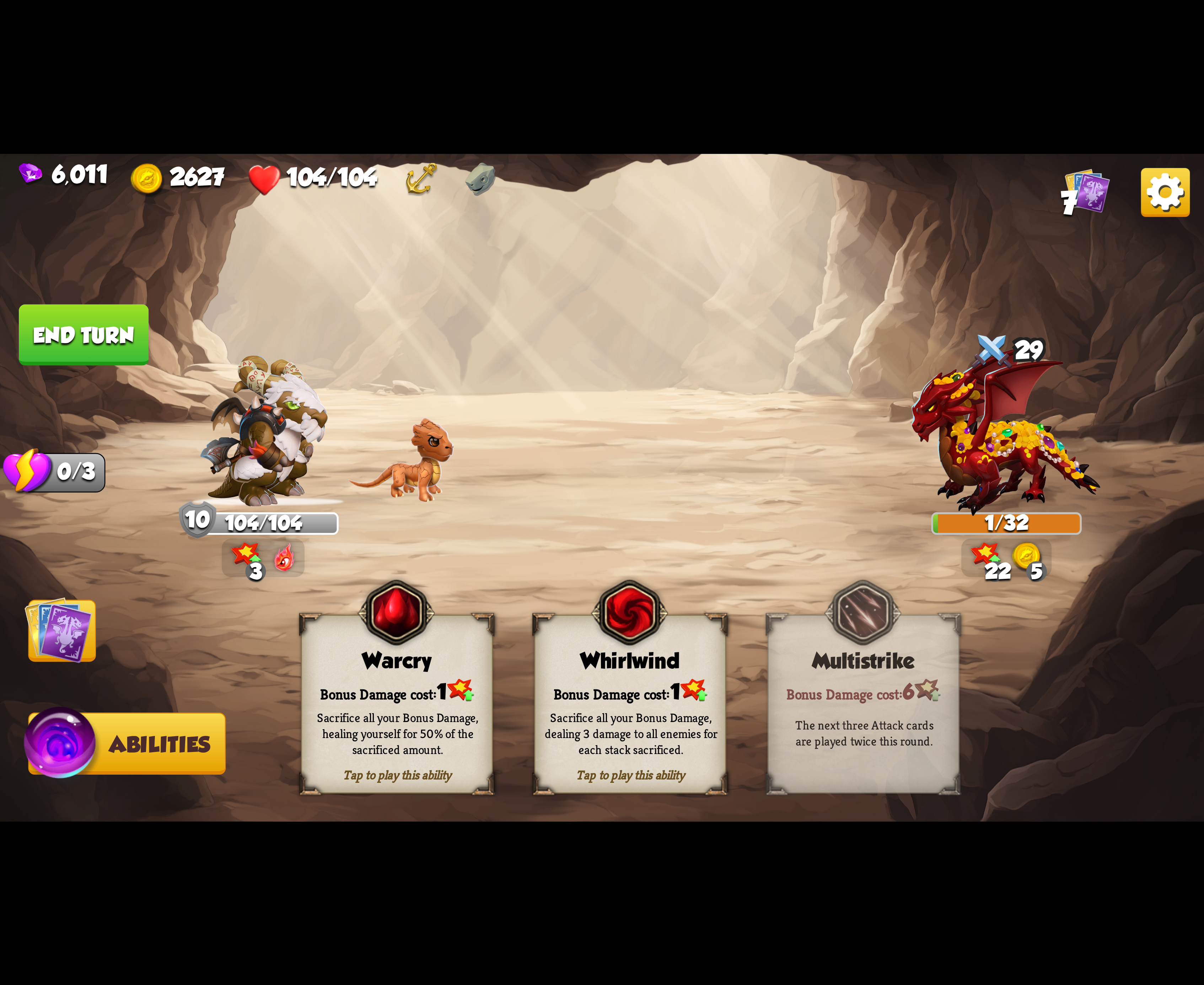
click at [87, 357] on button "End turn" at bounding box center [84, 335] width 130 height 61
click at [641, 688] on div "Bonus Damage cost: 1" at bounding box center [630, 690] width 190 height 27
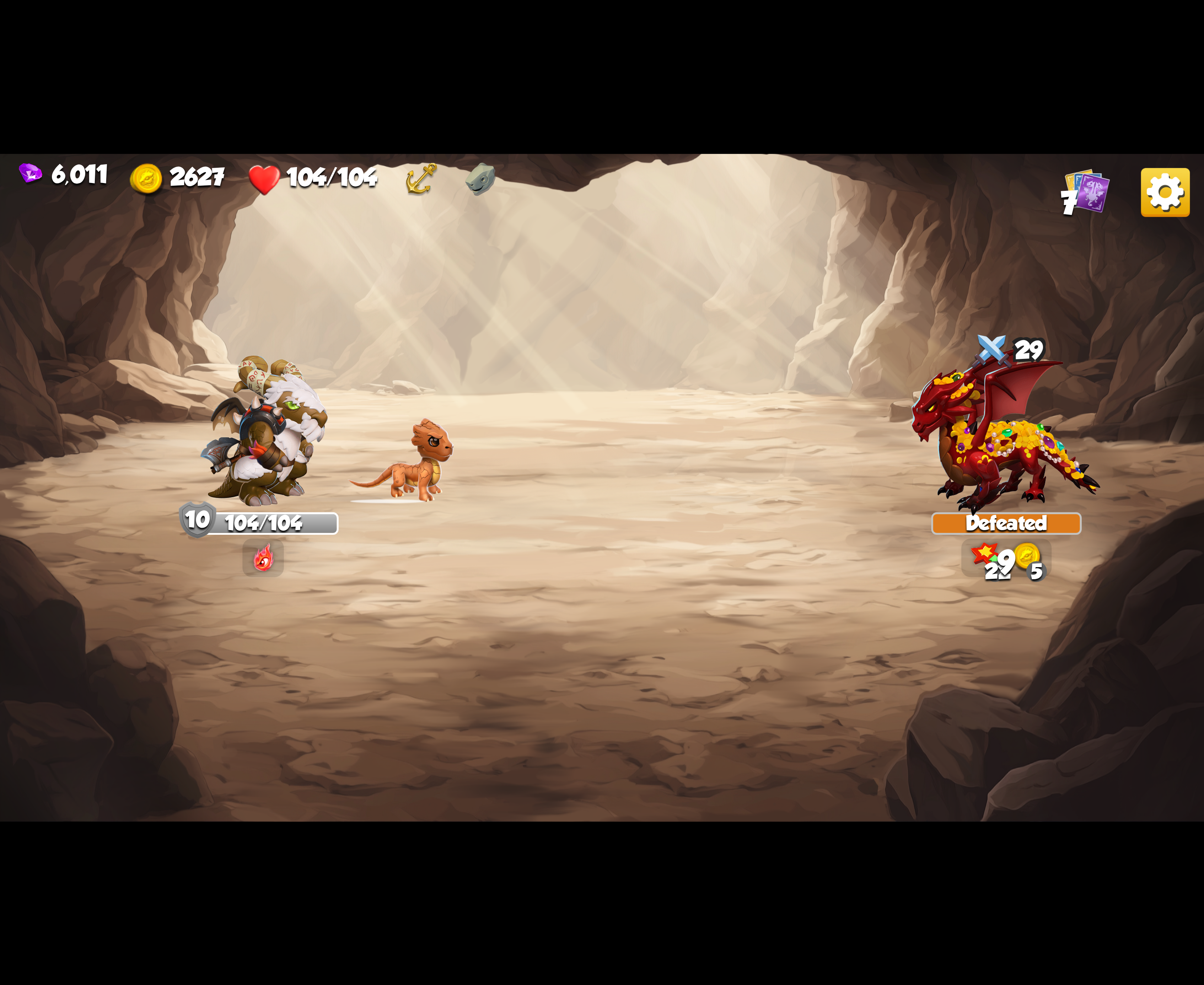
click at [1168, 209] on img at bounding box center [1165, 192] width 49 height 49
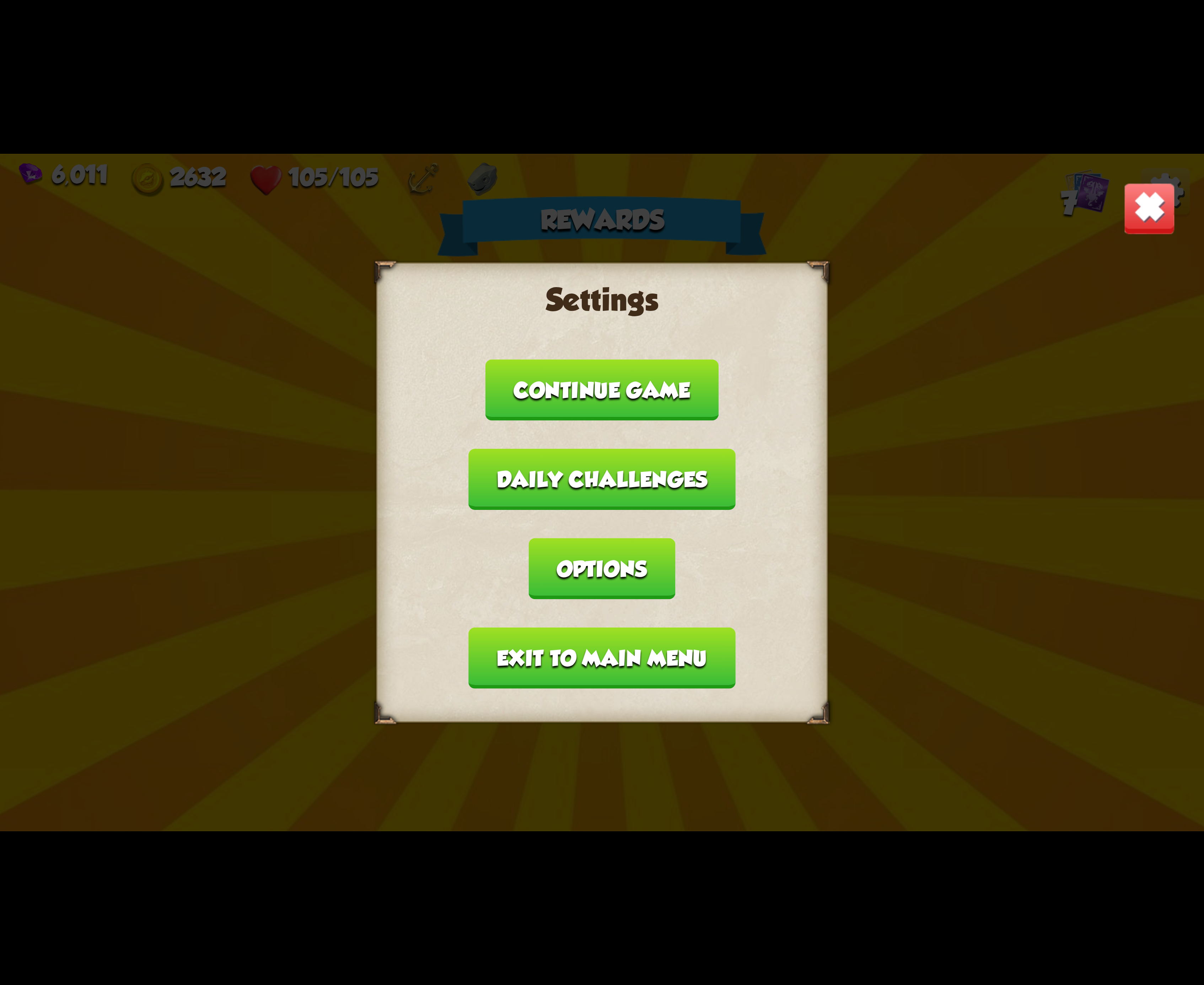
click at [675, 538] on button "Options" at bounding box center [602, 568] width 146 height 61
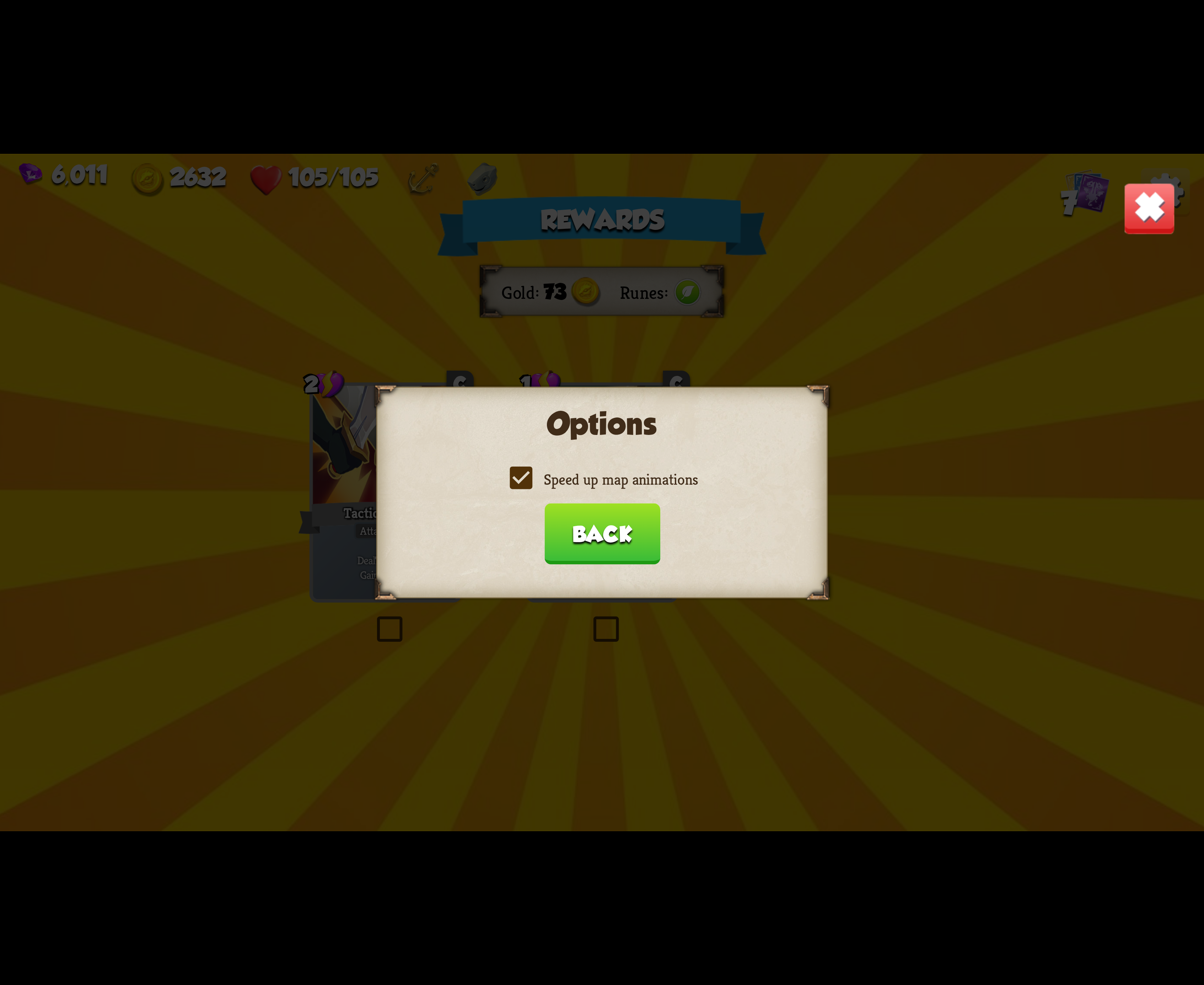
click at [534, 481] on label "Speed up map animations" at bounding box center [602, 479] width 192 height 20
click at [0, 0] on input "Speed up map animations" at bounding box center [0, 0] width 0 height 0
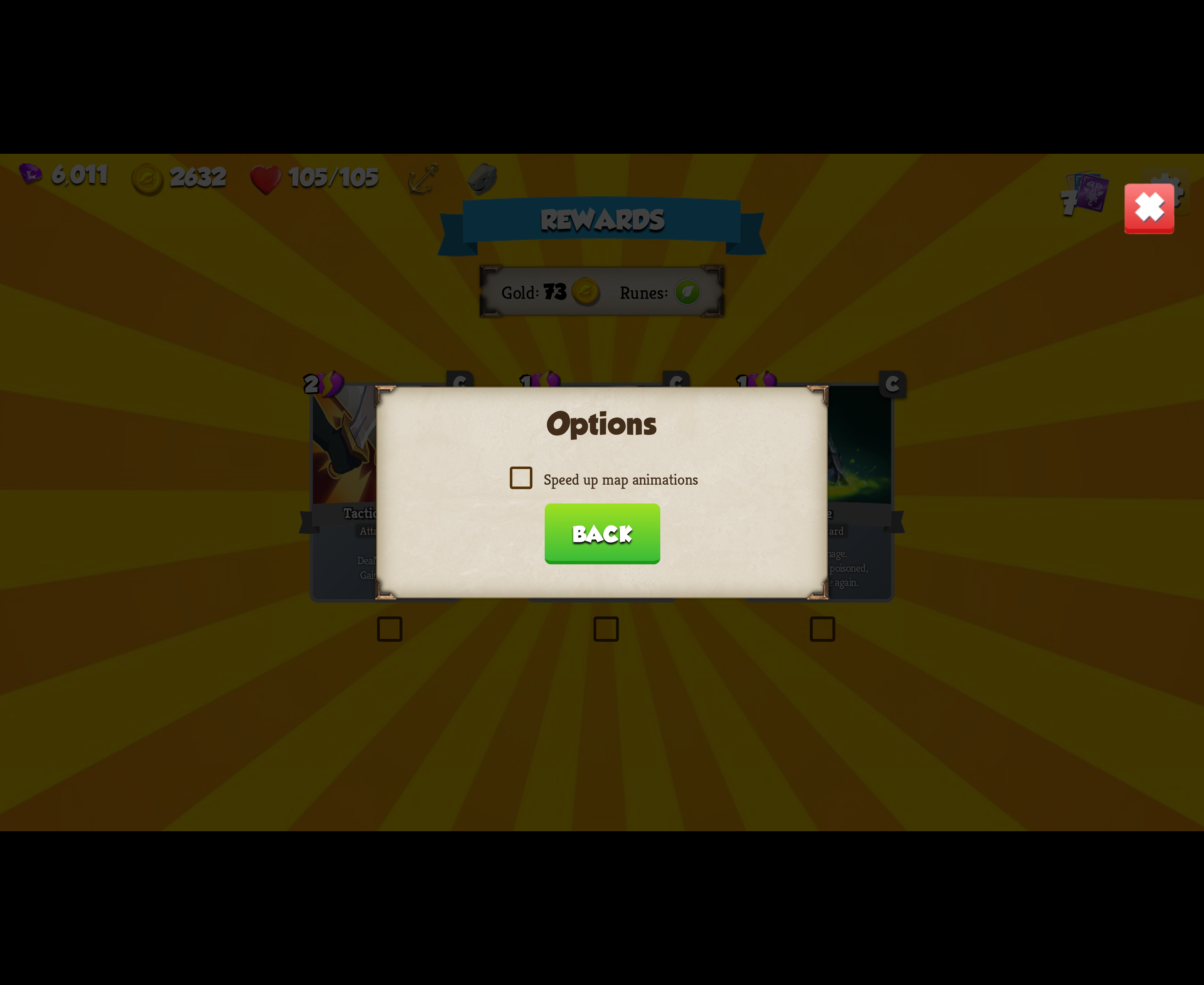
click at [534, 481] on label "Speed up map animations" at bounding box center [602, 479] width 192 height 20
click at [0, 0] on input "Speed up map animations" at bounding box center [0, 0] width 0 height 0
click at [534, 482] on label "Speed up map animations" at bounding box center [602, 479] width 192 height 20
click at [0, 0] on input "Speed up map animations" at bounding box center [0, 0] width 0 height 0
click at [534, 482] on label "Speed up map animations" at bounding box center [602, 479] width 192 height 20
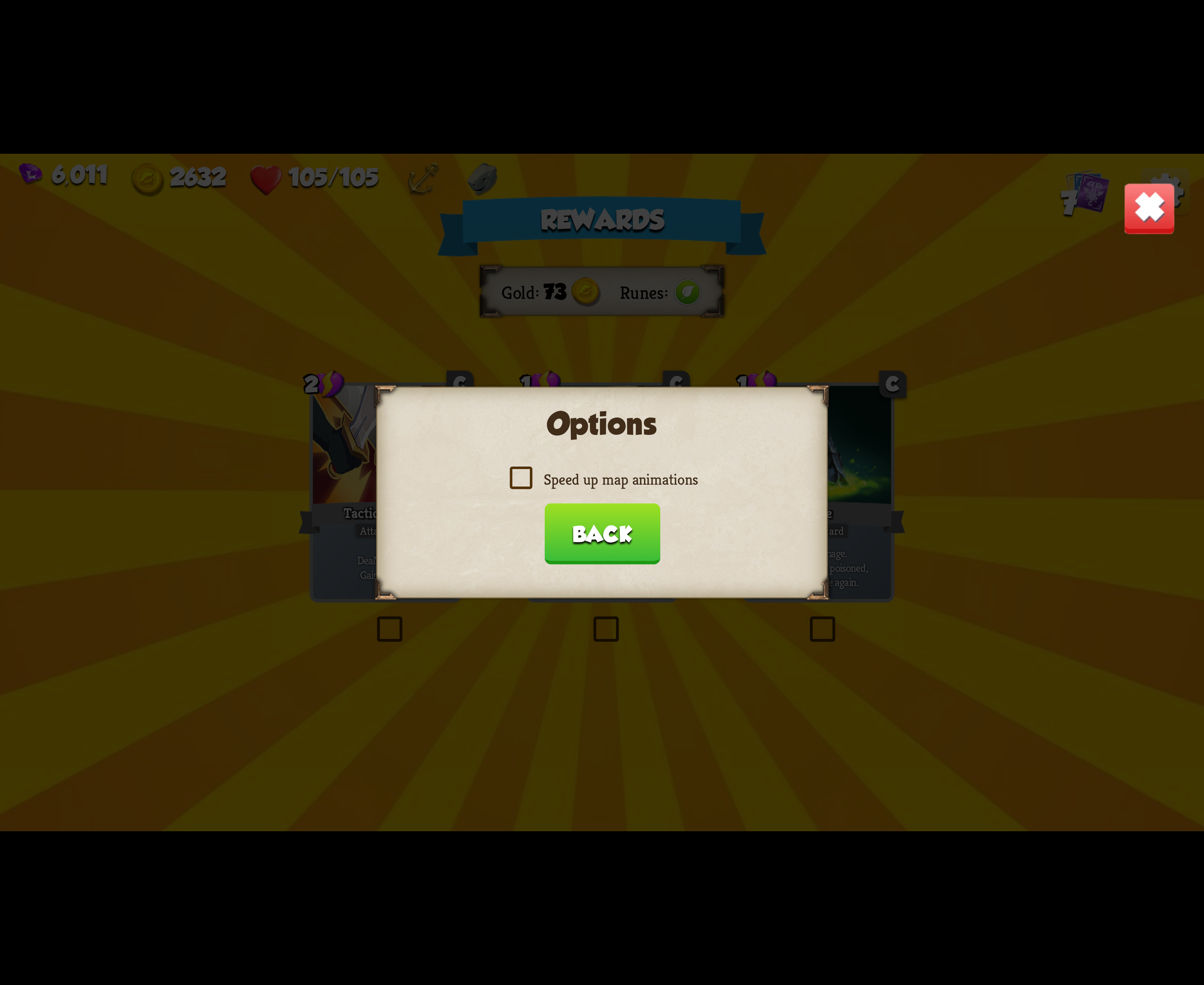
click at [0, 0] on input "Speed up map animations" at bounding box center [0, 0] width 0 height 0
click at [534, 482] on label "Speed up map animations" at bounding box center [602, 479] width 192 height 20
click at [0, 0] on input "Speed up map animations" at bounding box center [0, 0] width 0 height 0
click at [537, 481] on label "Speed up map animations" at bounding box center [602, 479] width 192 height 20
click at [0, 0] on input "Speed up map animations" at bounding box center [0, 0] width 0 height 0
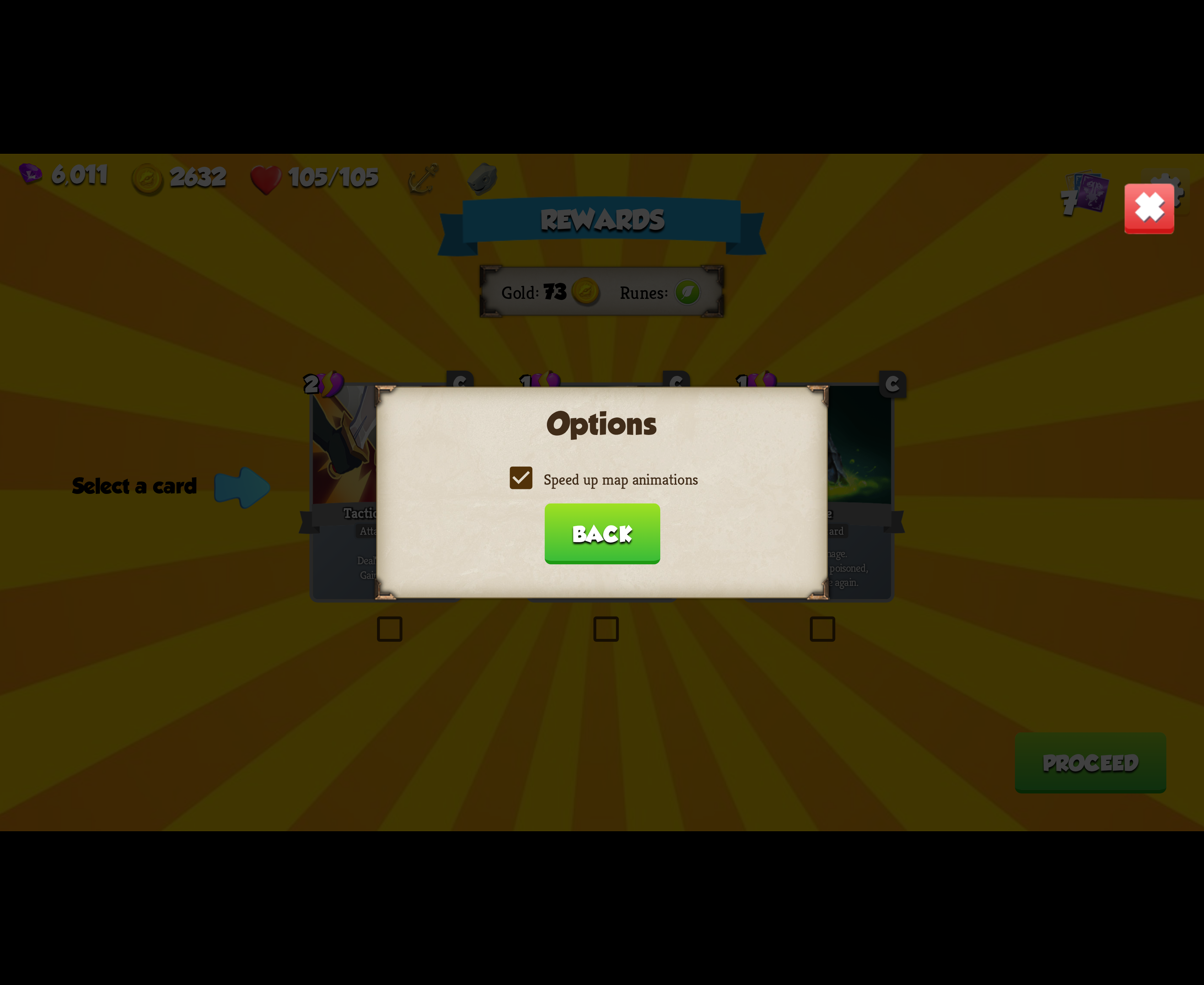
click at [624, 527] on button "Back" at bounding box center [602, 534] width 116 height 61
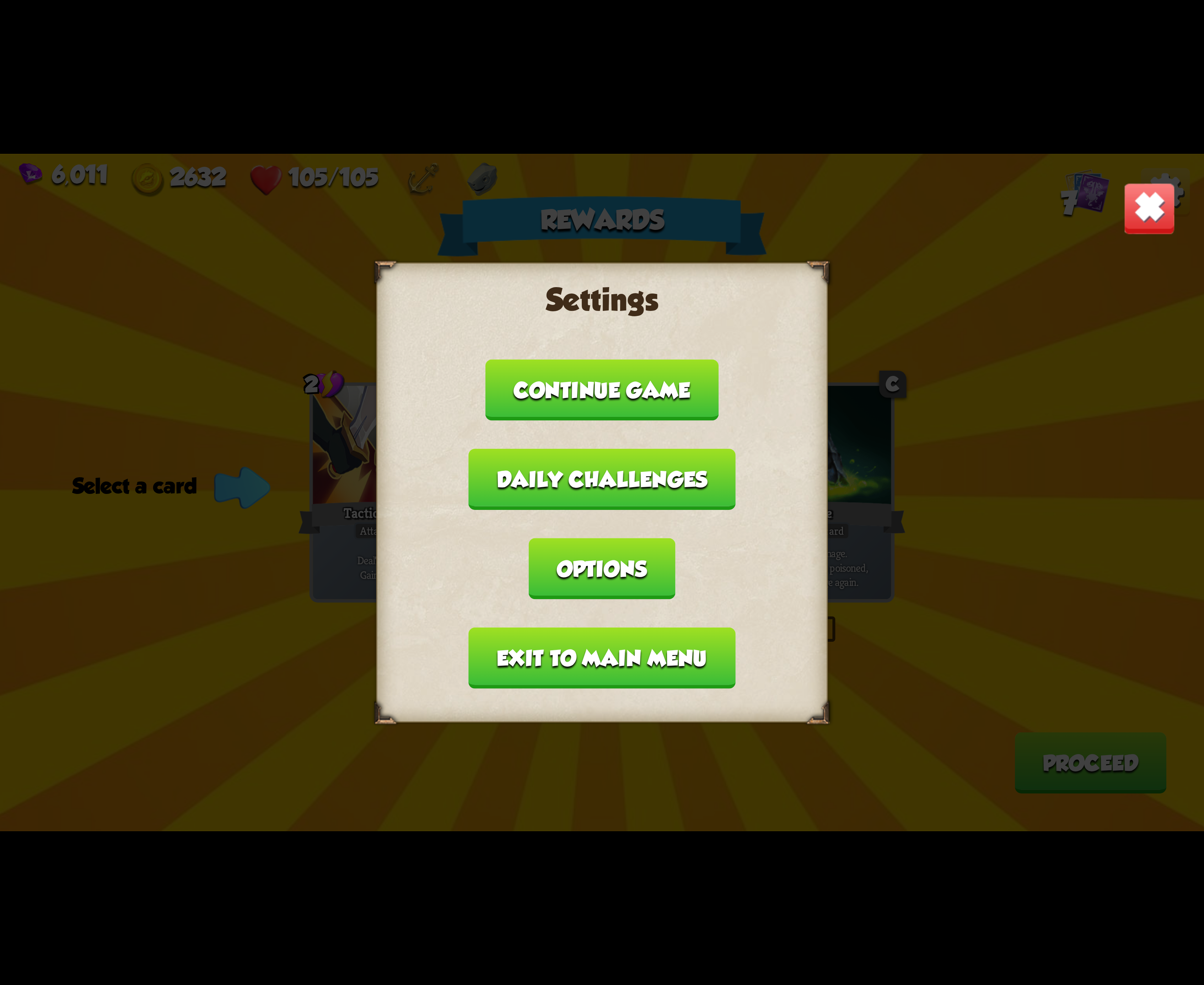
click at [590, 628] on button "Exit to main menu" at bounding box center [602, 658] width 266 height 61
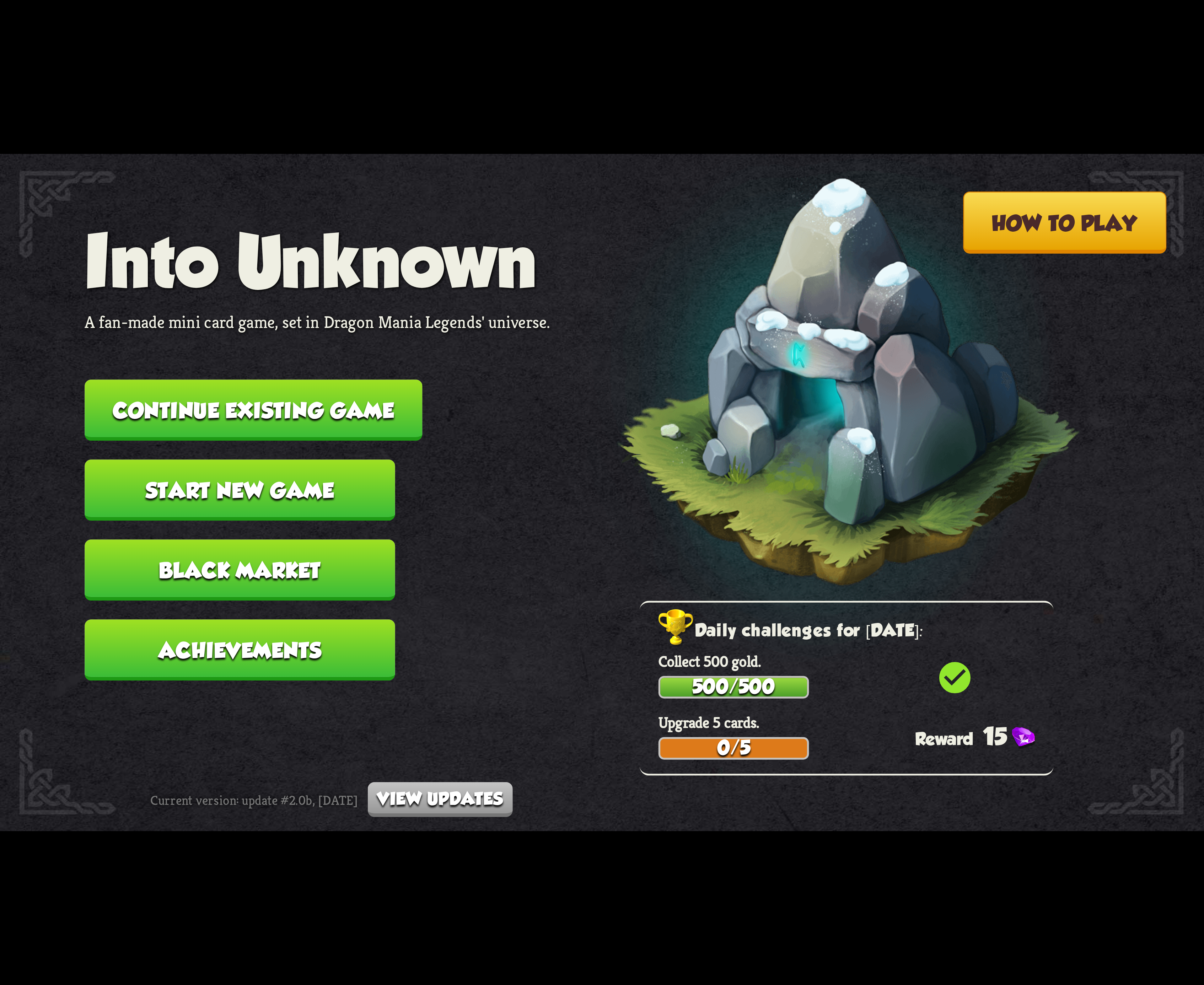
click at [337, 420] on button "Continue existing game" at bounding box center [253, 410] width 338 height 61
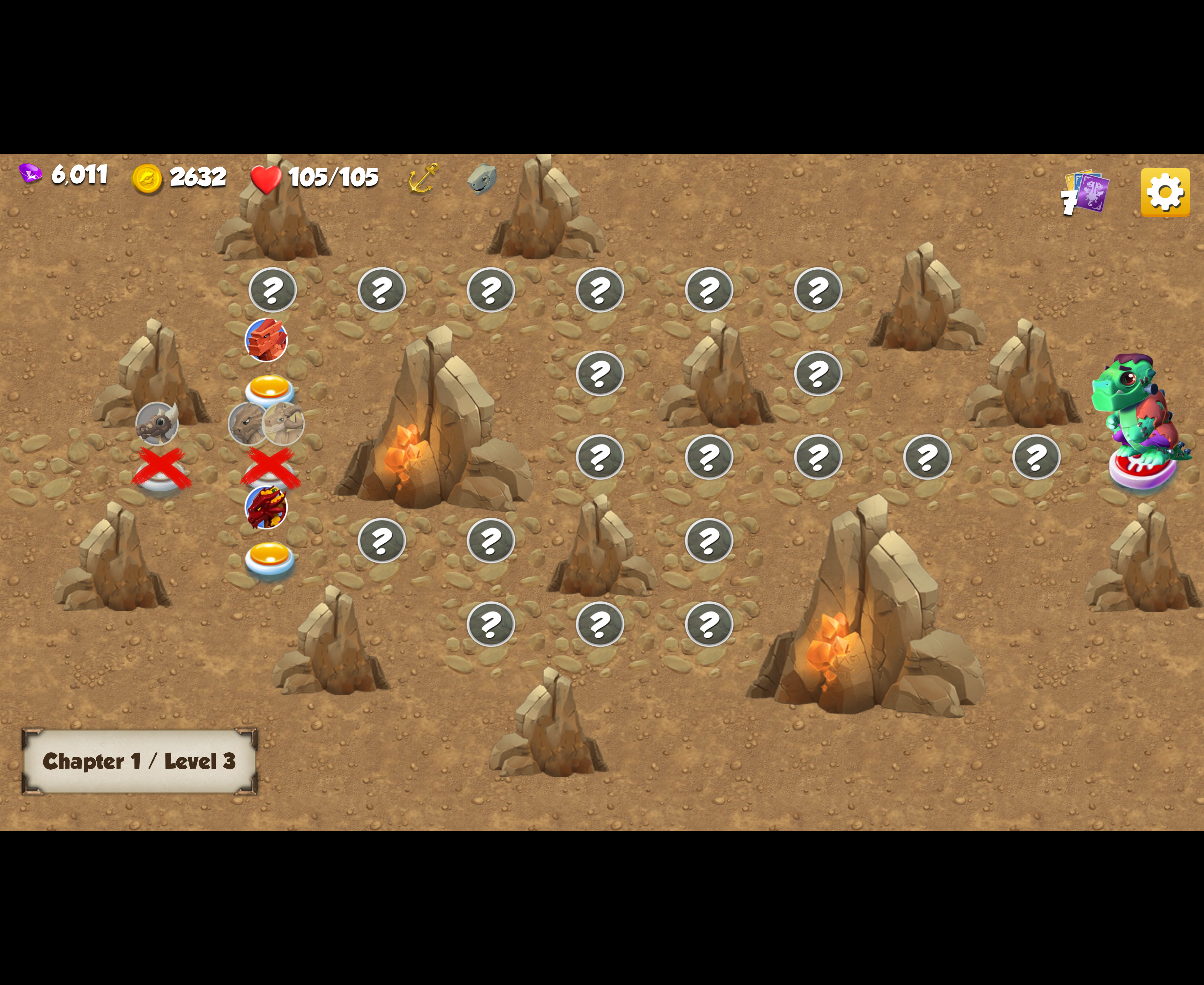
click at [277, 532] on div at bounding box center [273, 553] width 109 height 84
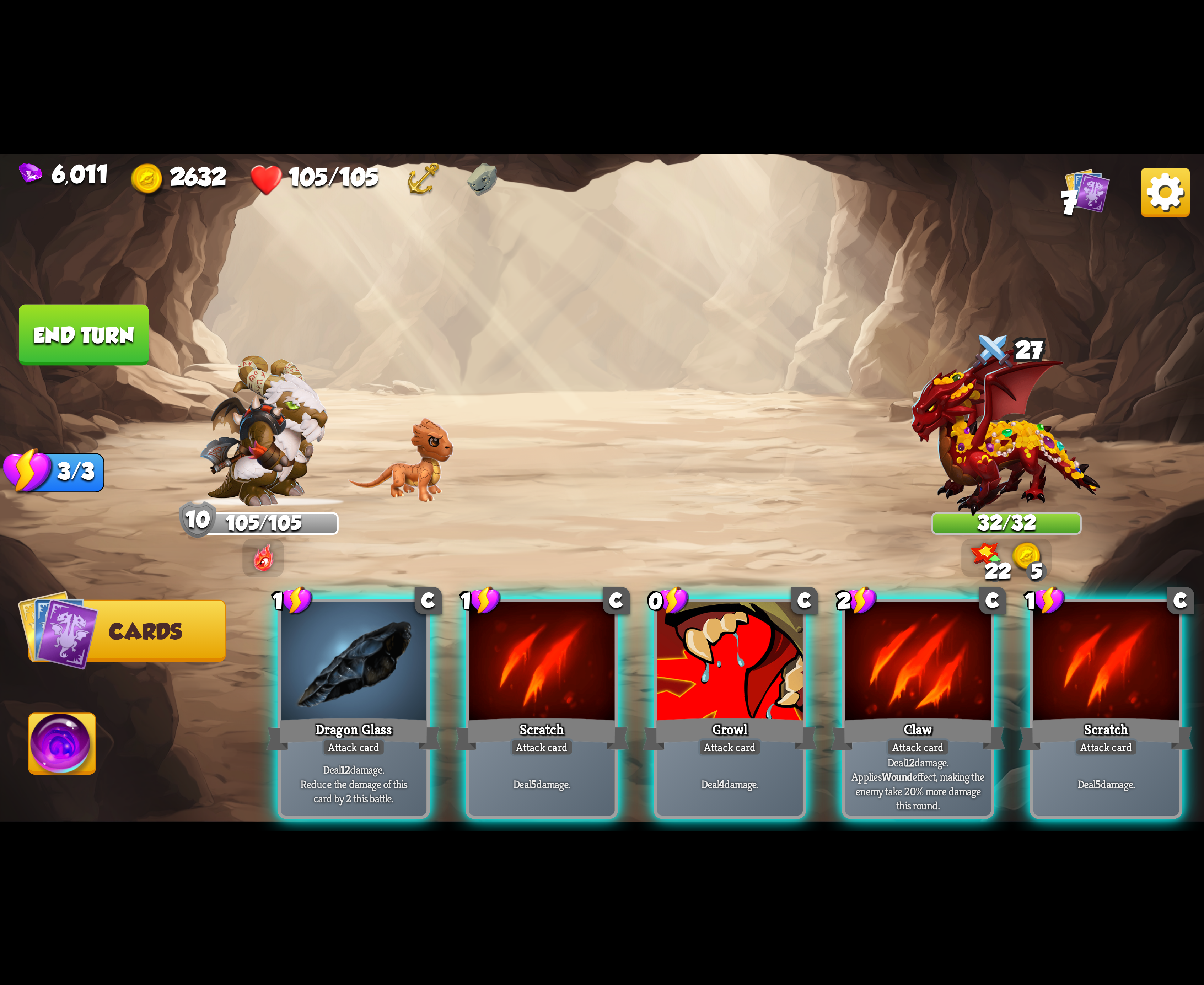
click at [1089, 616] on div at bounding box center [1106, 664] width 146 height 122
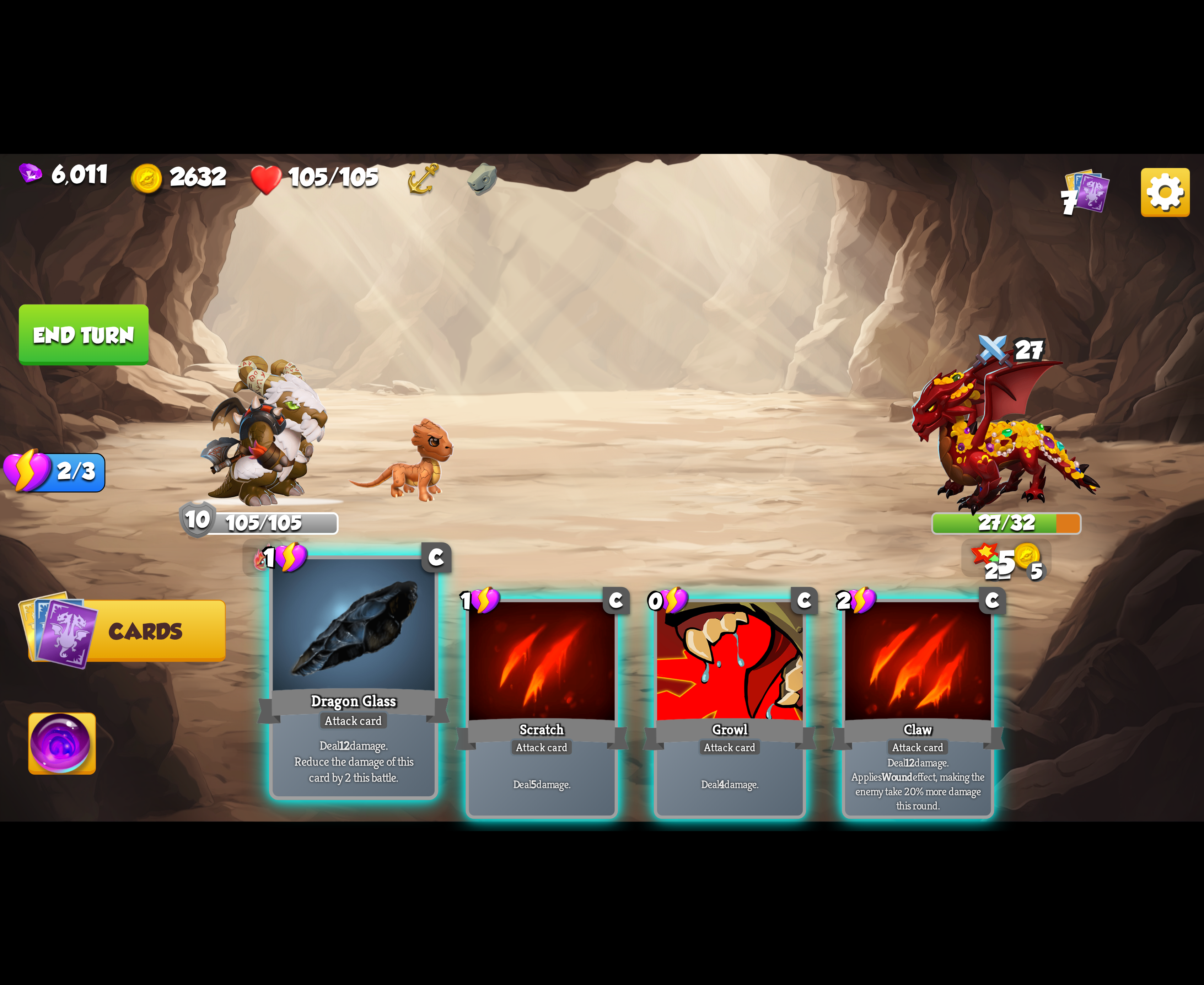
drag, startPoint x: 564, startPoint y: 651, endPoint x: 367, endPoint y: 695, distance: 201.9
click at [563, 651] on div at bounding box center [542, 664] width 146 height 122
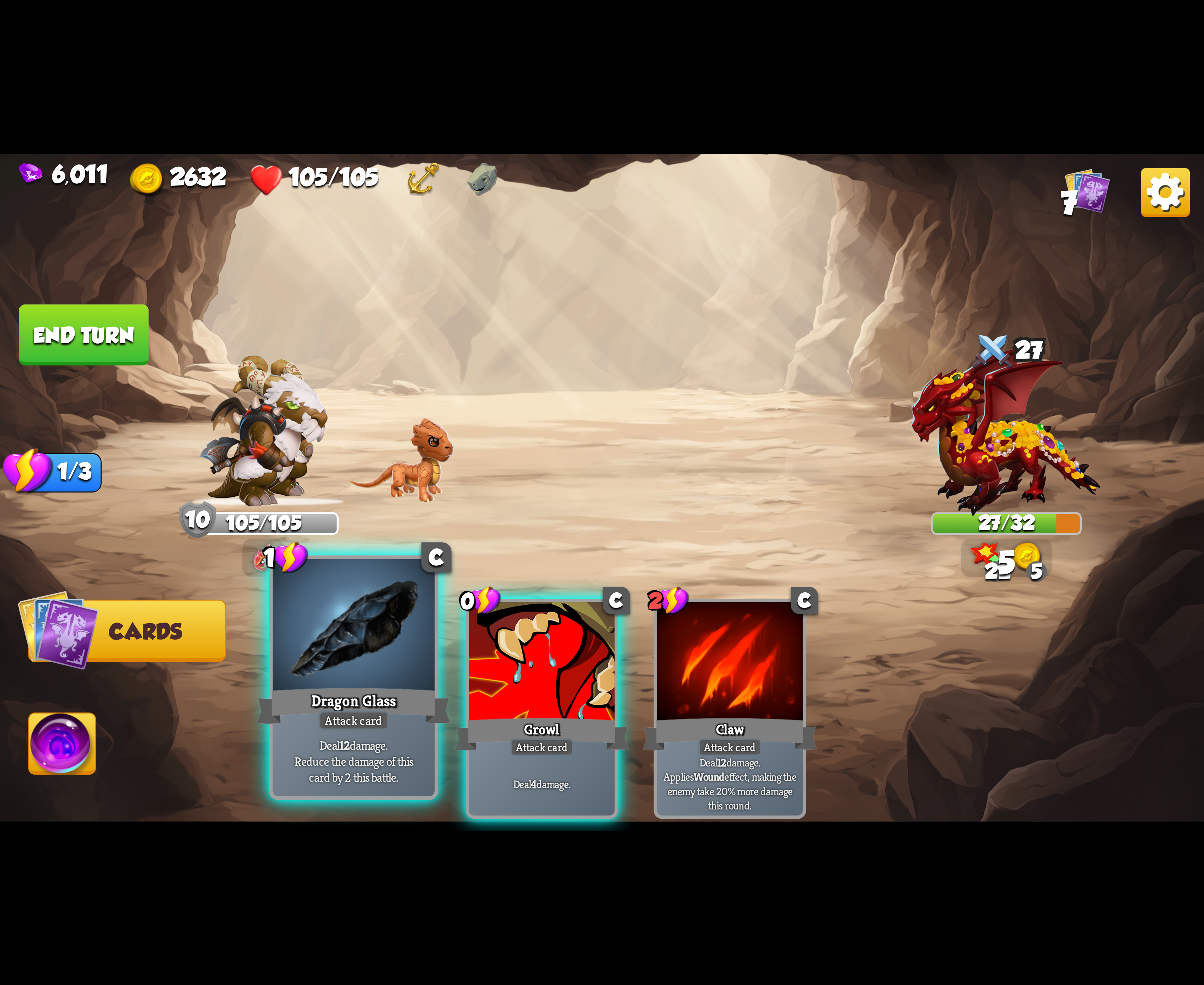
click at [354, 698] on div "Dragon Glass" at bounding box center [353, 706] width 194 height 43
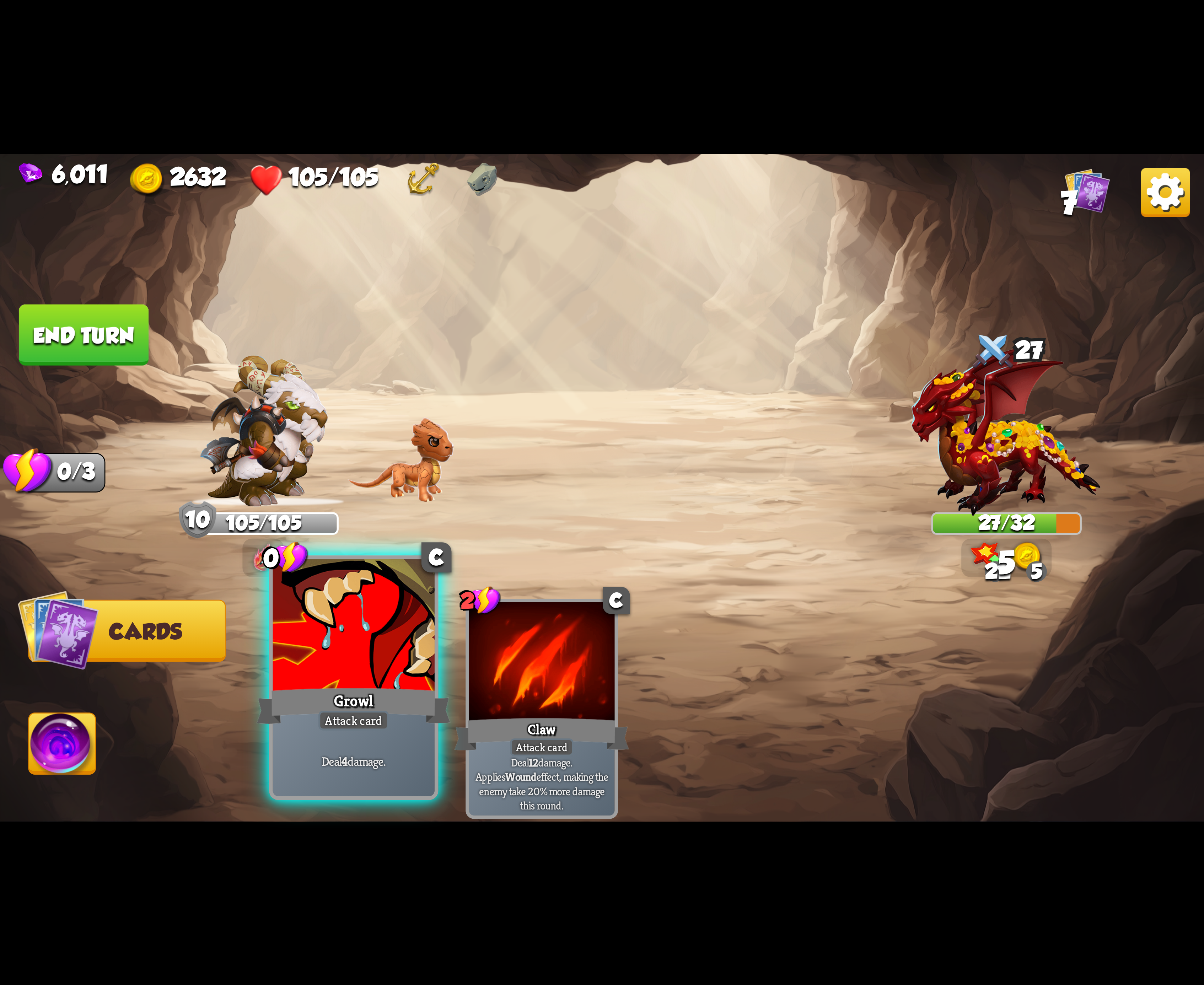
drag, startPoint x: 434, startPoint y: 689, endPoint x: 388, endPoint y: 701, distance: 47.5
click at [427, 691] on div "Growl" at bounding box center [353, 706] width 194 height 43
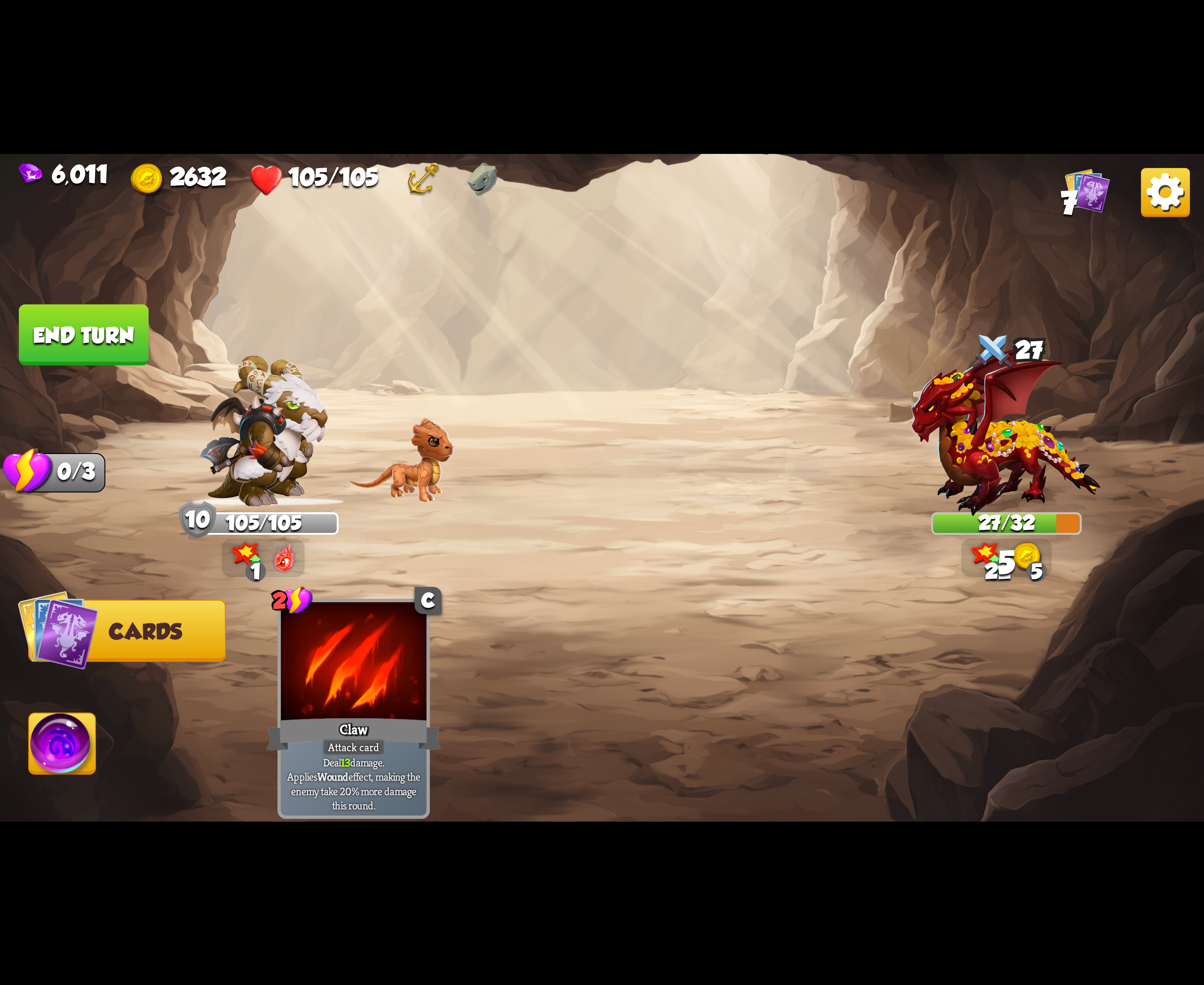
click at [90, 767] on img at bounding box center [63, 748] width 67 height 68
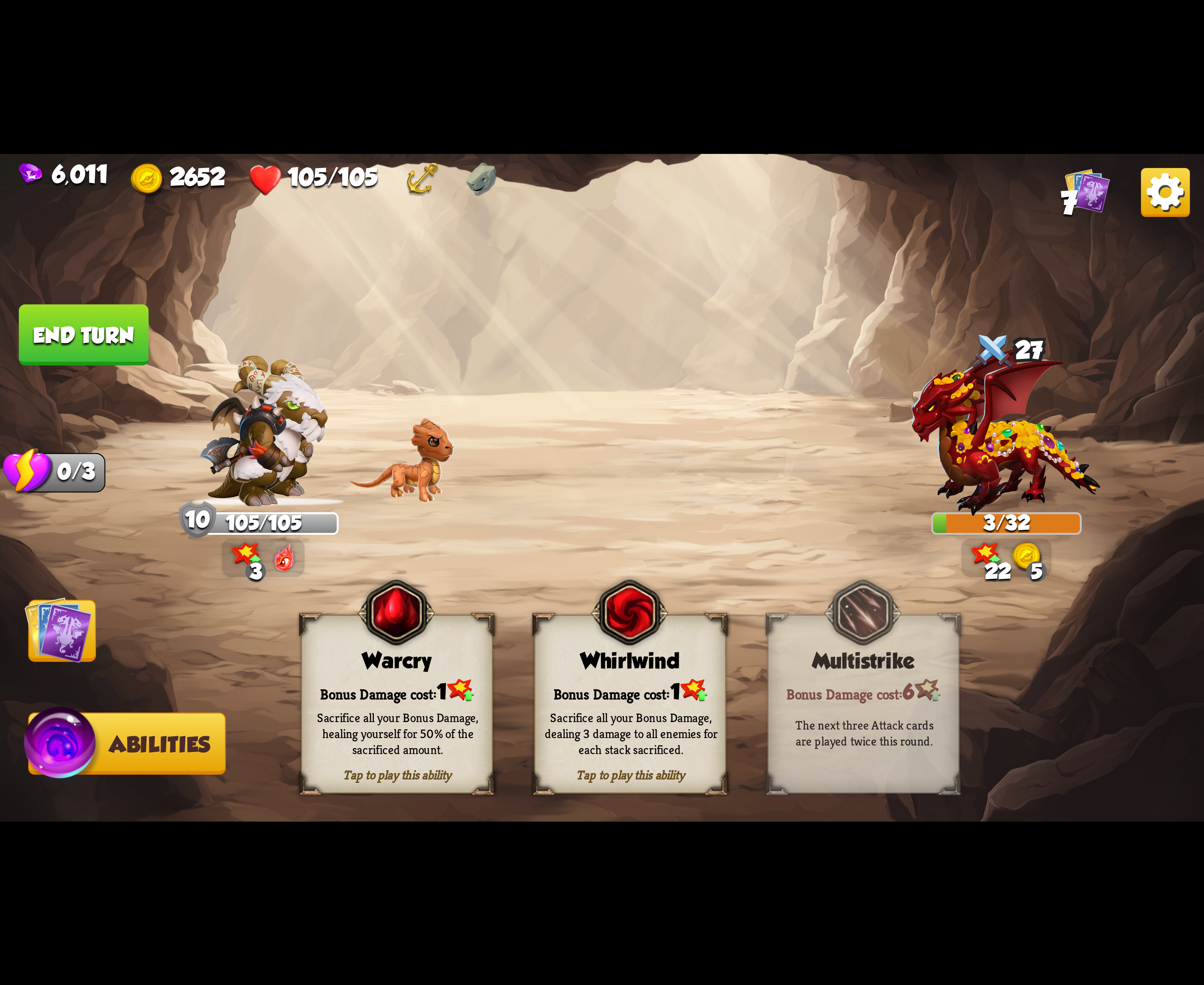
click at [71, 338] on button "End turn" at bounding box center [84, 335] width 132 height 62
click at [614, 692] on div "Bonus Damage cost: 1" at bounding box center [630, 690] width 190 height 27
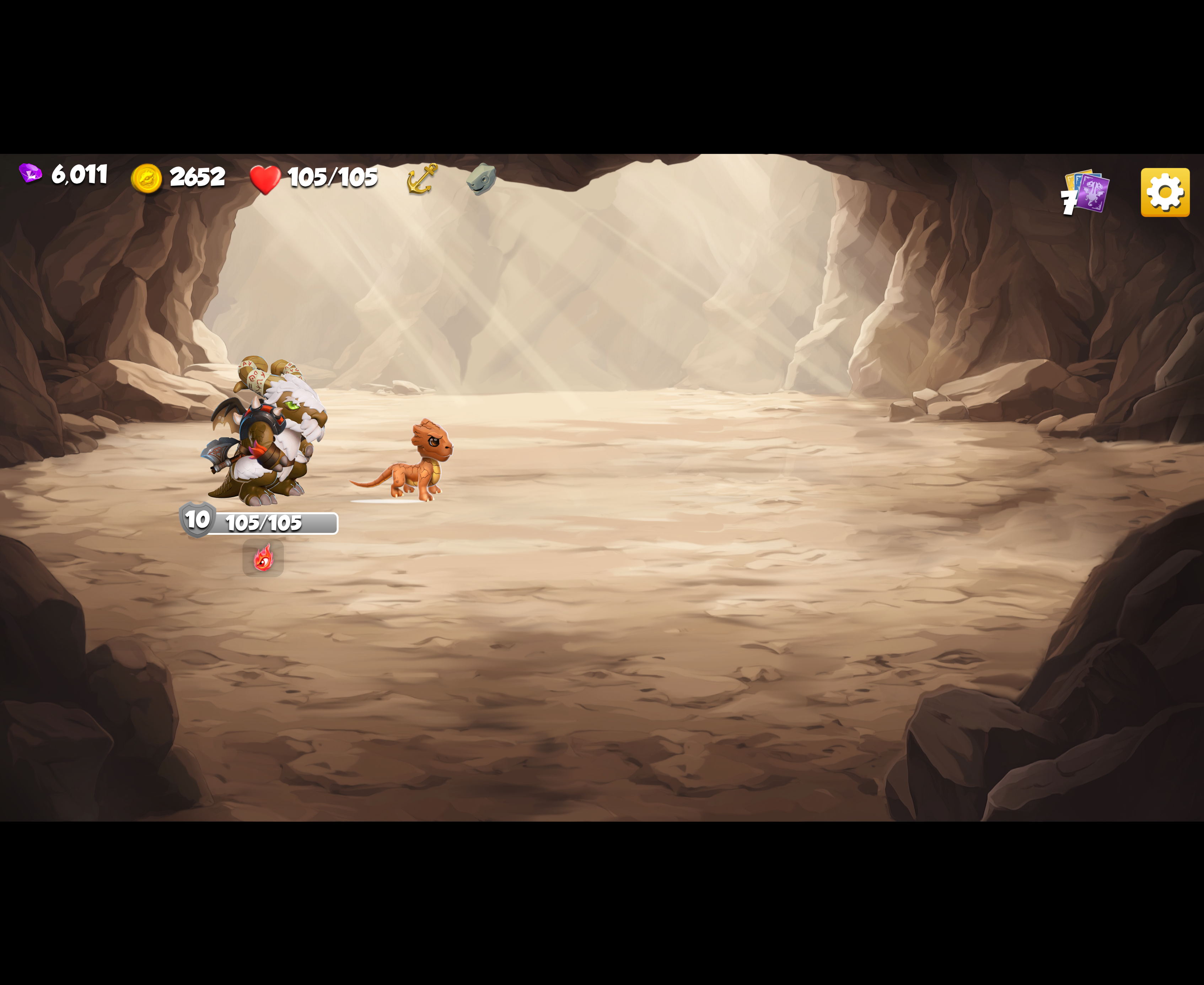
click at [1171, 192] on img at bounding box center [1165, 192] width 49 height 49
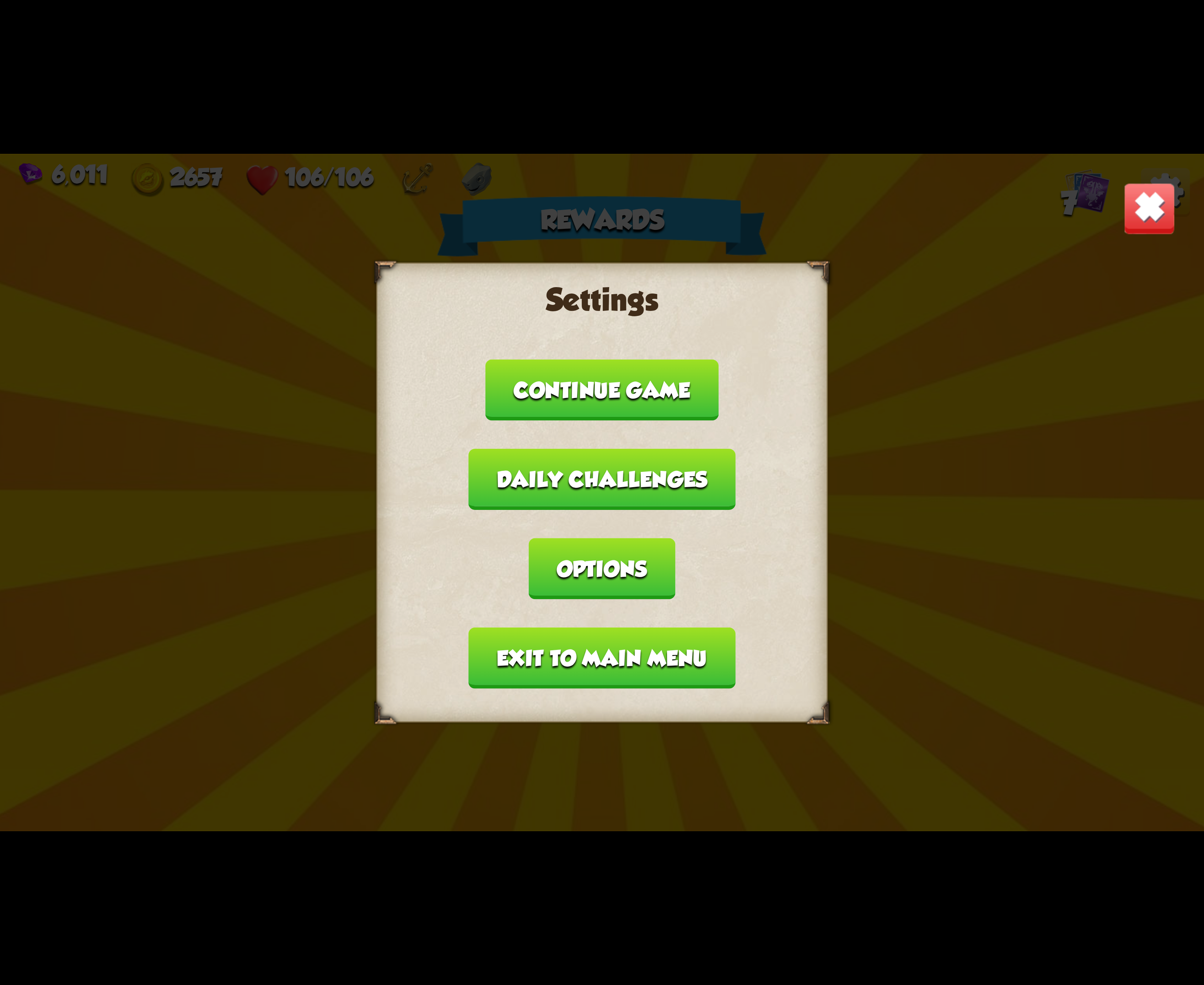
click at [675, 538] on button "Options" at bounding box center [602, 568] width 146 height 61
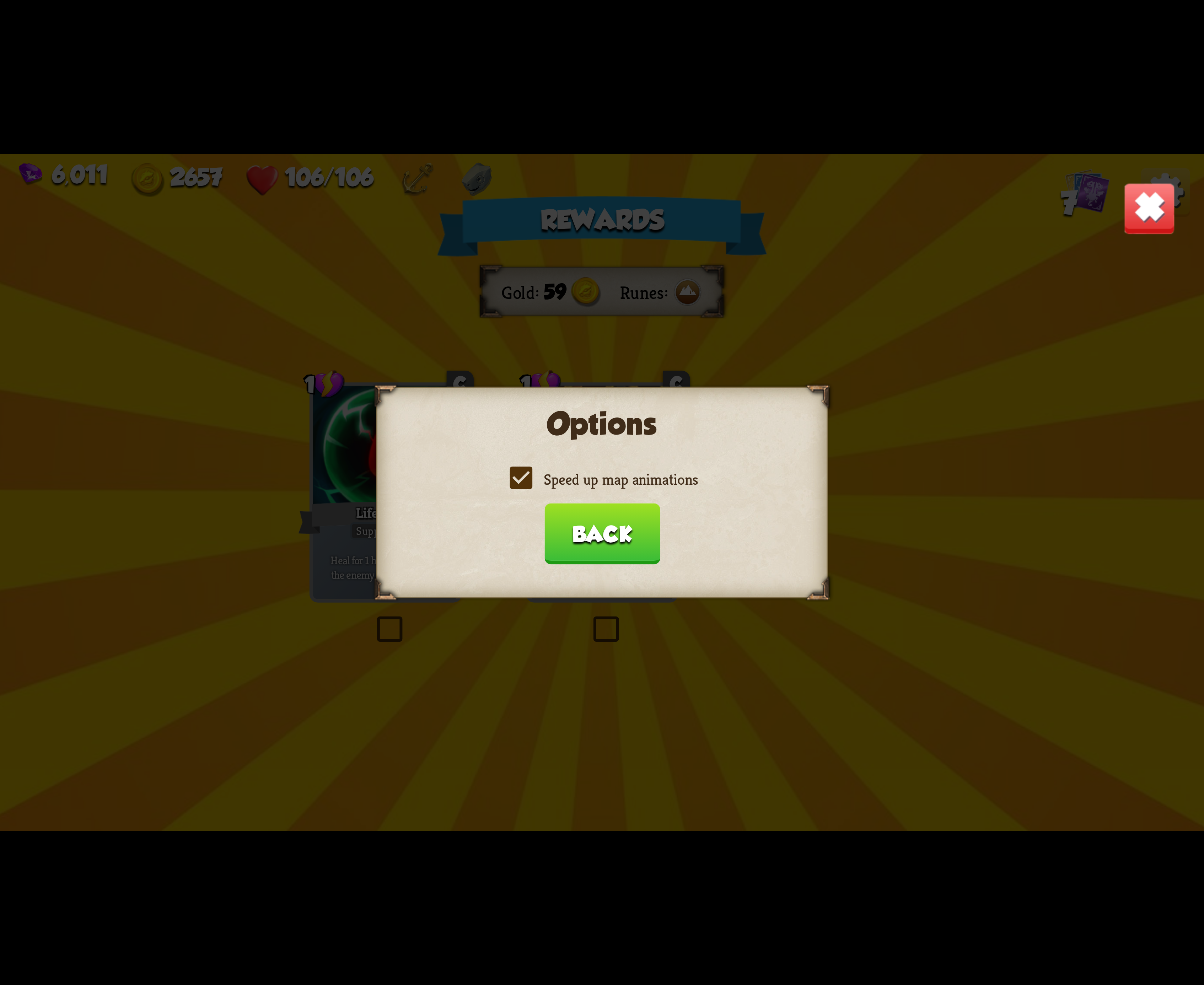
click at [559, 485] on label "Speed up map animations" at bounding box center [602, 479] width 192 height 20
click at [0, 0] on input "Speed up map animations" at bounding box center [0, 0] width 0 height 0
click at [563, 485] on label "Speed up map animations" at bounding box center [602, 479] width 192 height 20
click at [0, 0] on input "Speed up map animations" at bounding box center [0, 0] width 0 height 0
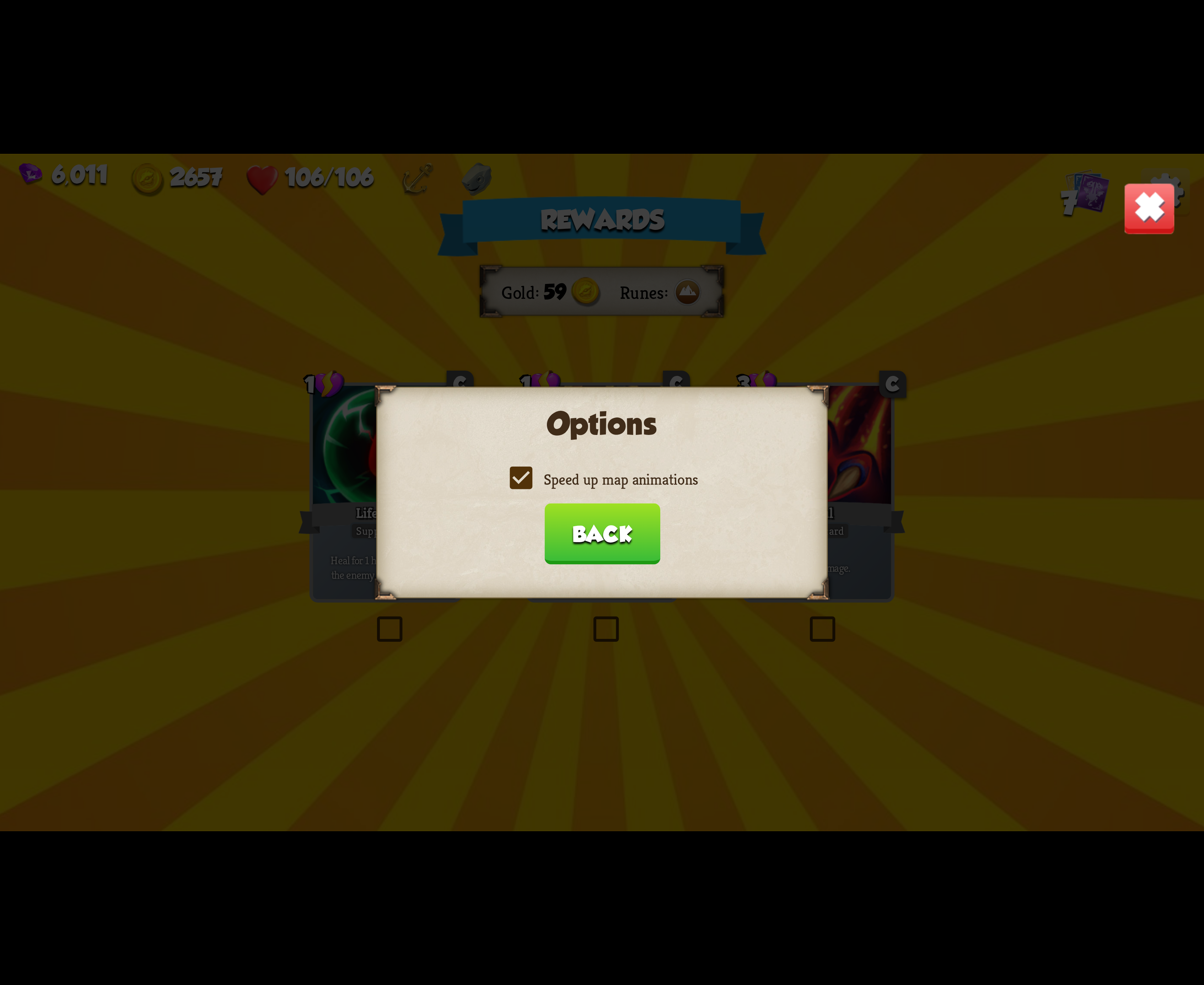
click at [563, 485] on label "Speed up map animations" at bounding box center [602, 479] width 192 height 20
click at [0, 0] on input "Speed up map animations" at bounding box center [0, 0] width 0 height 0
click at [563, 485] on label "Speed up map animations" at bounding box center [602, 479] width 192 height 20
click at [0, 0] on input "Speed up map animations" at bounding box center [0, 0] width 0 height 0
click at [612, 544] on button "Back" at bounding box center [602, 534] width 116 height 61
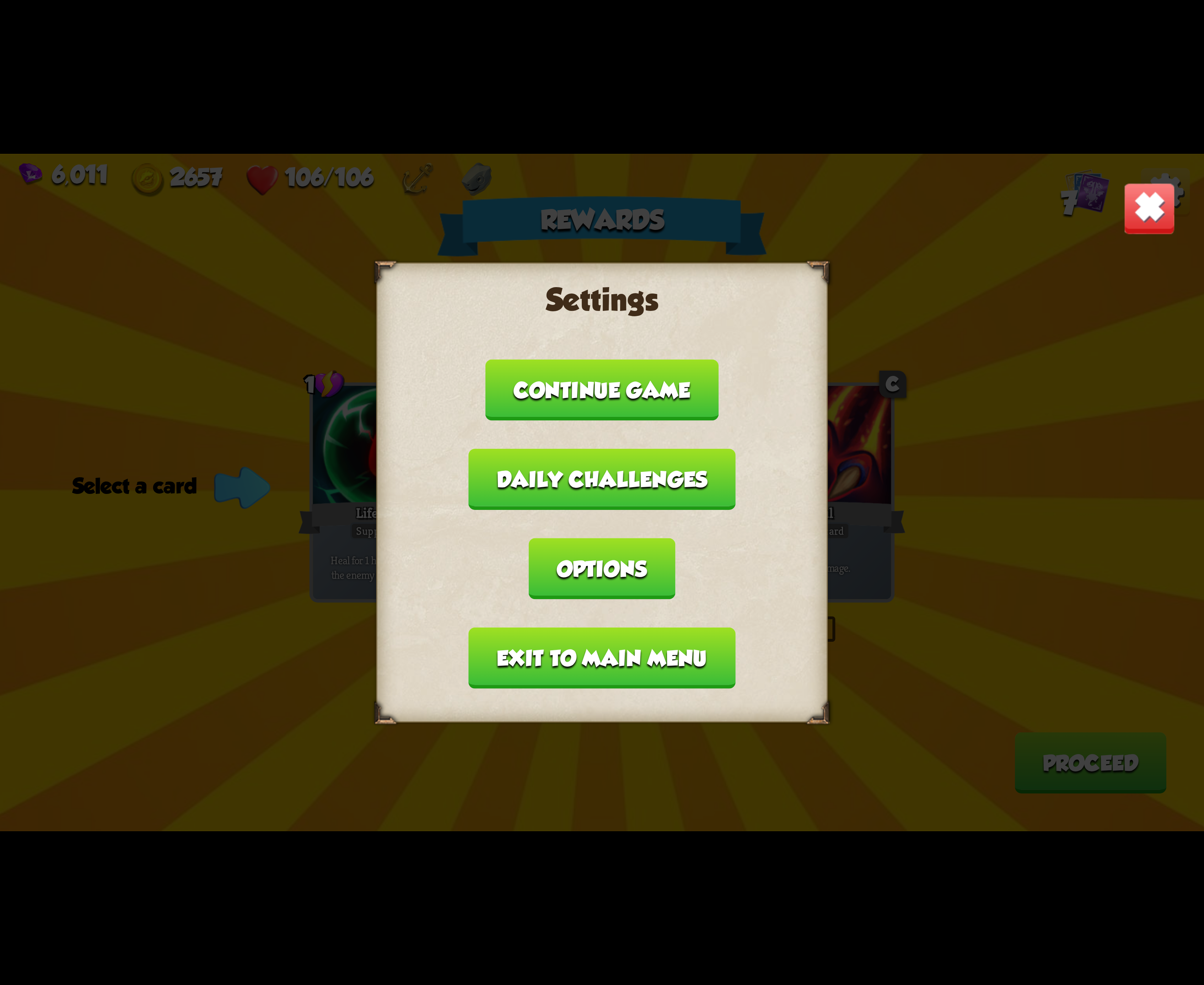
click at [578, 628] on button "Exit to main menu" at bounding box center [602, 658] width 266 height 61
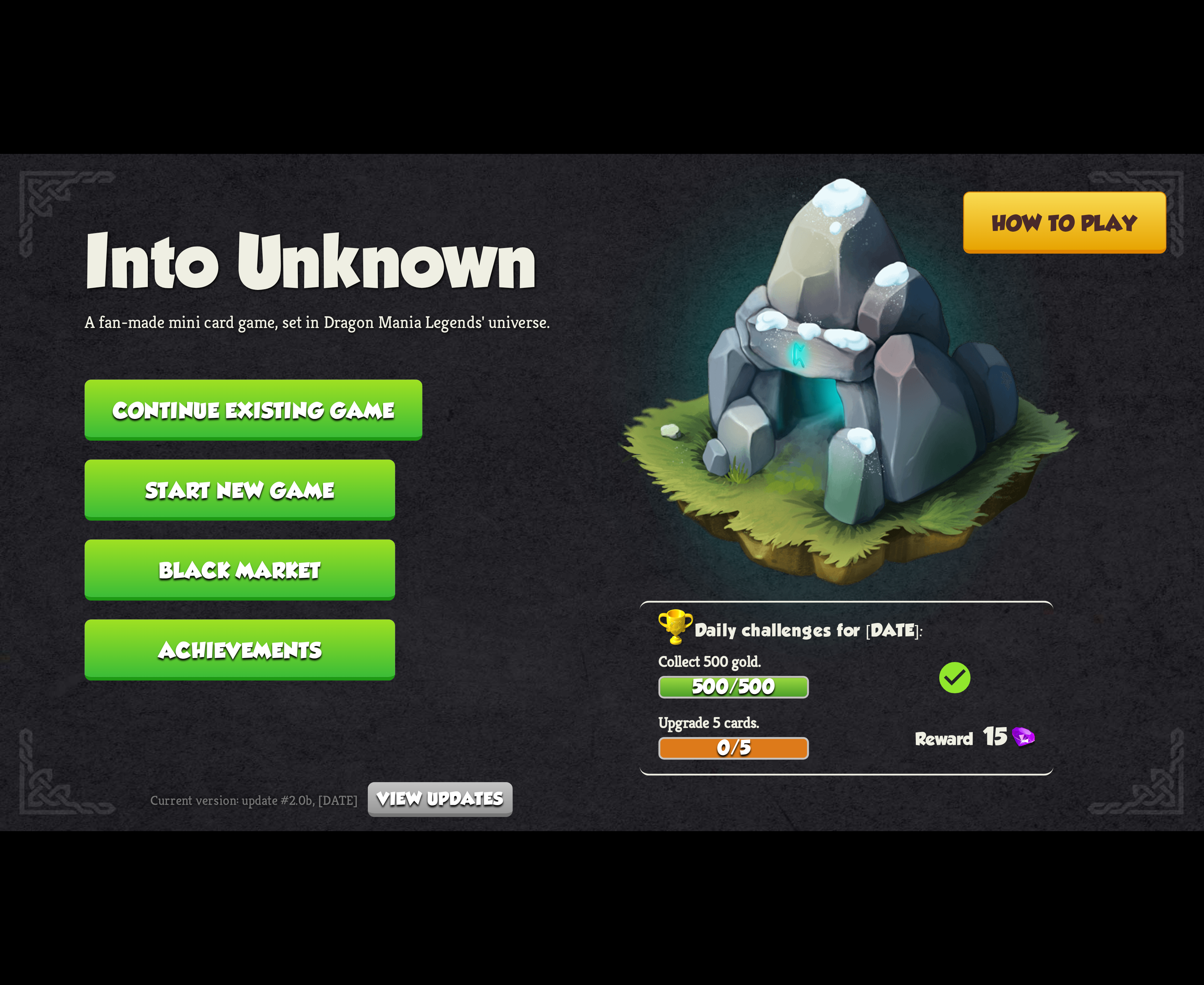
click at [338, 411] on button "Continue existing game" at bounding box center [253, 410] width 338 height 61
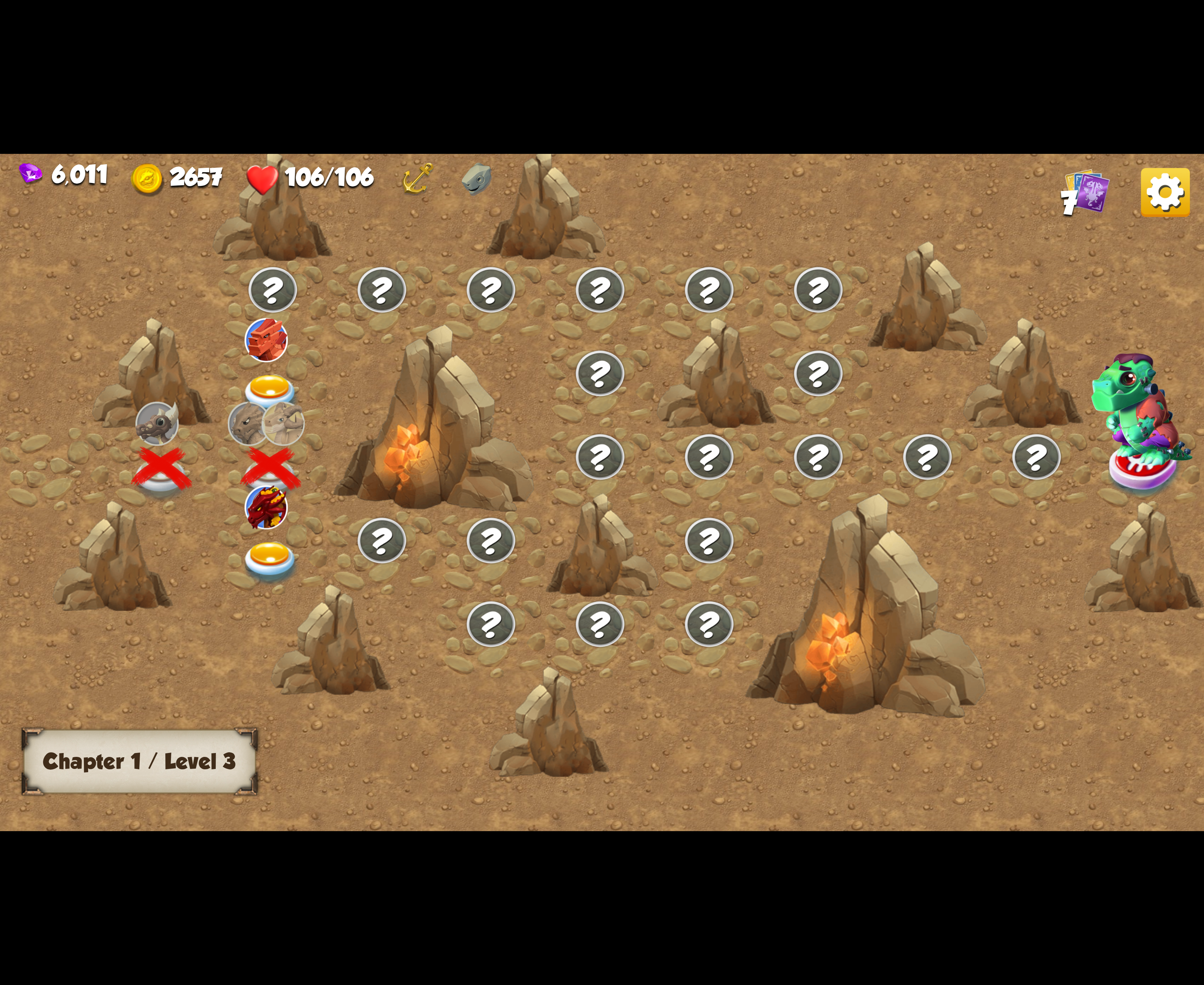
drag, startPoint x: 311, startPoint y: 544, endPoint x: 308, endPoint y: 549, distance: 5.8
click at [308, 549] on div at bounding box center [273, 553] width 109 height 84
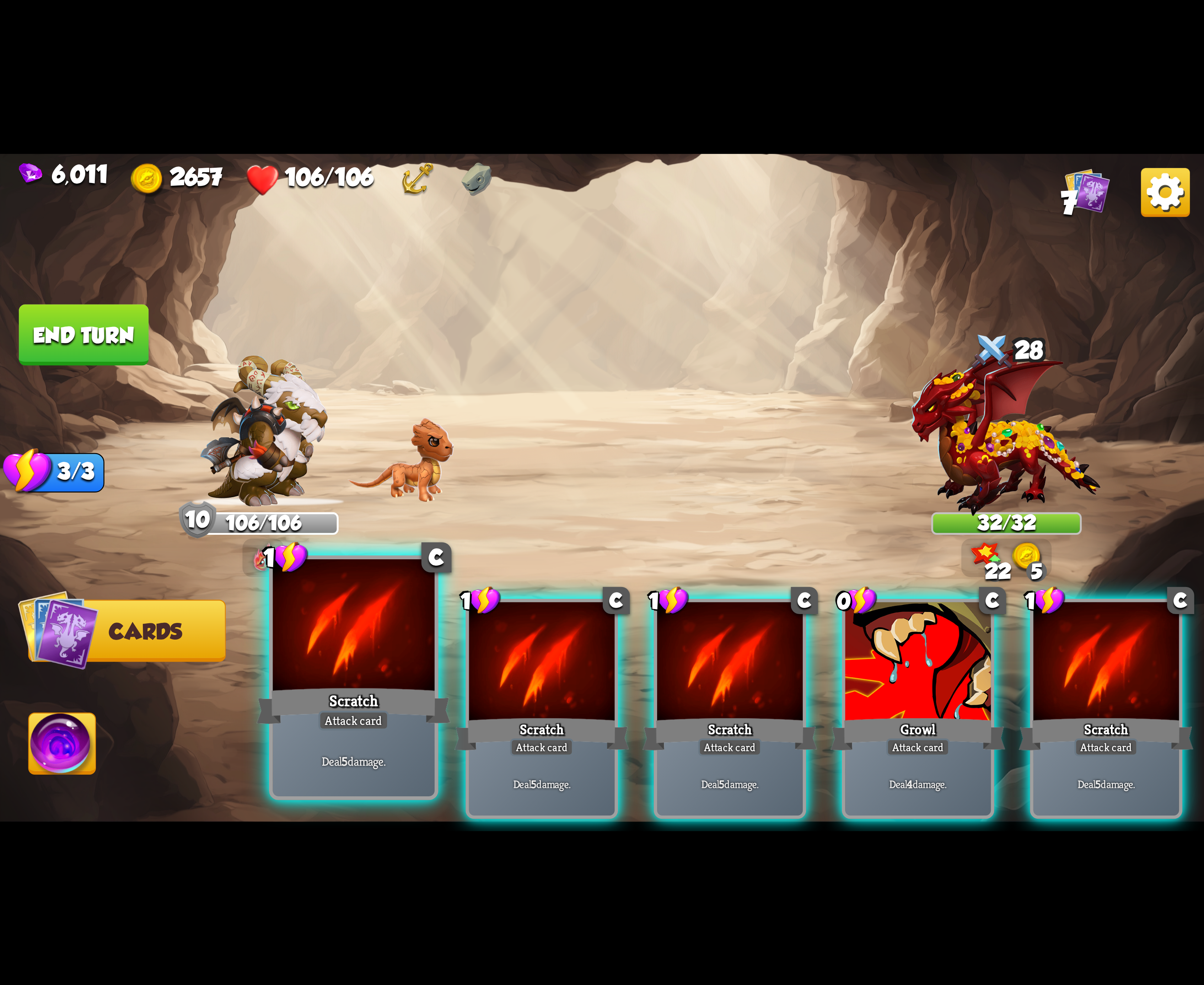
click at [391, 670] on div at bounding box center [353, 627] width 162 height 136
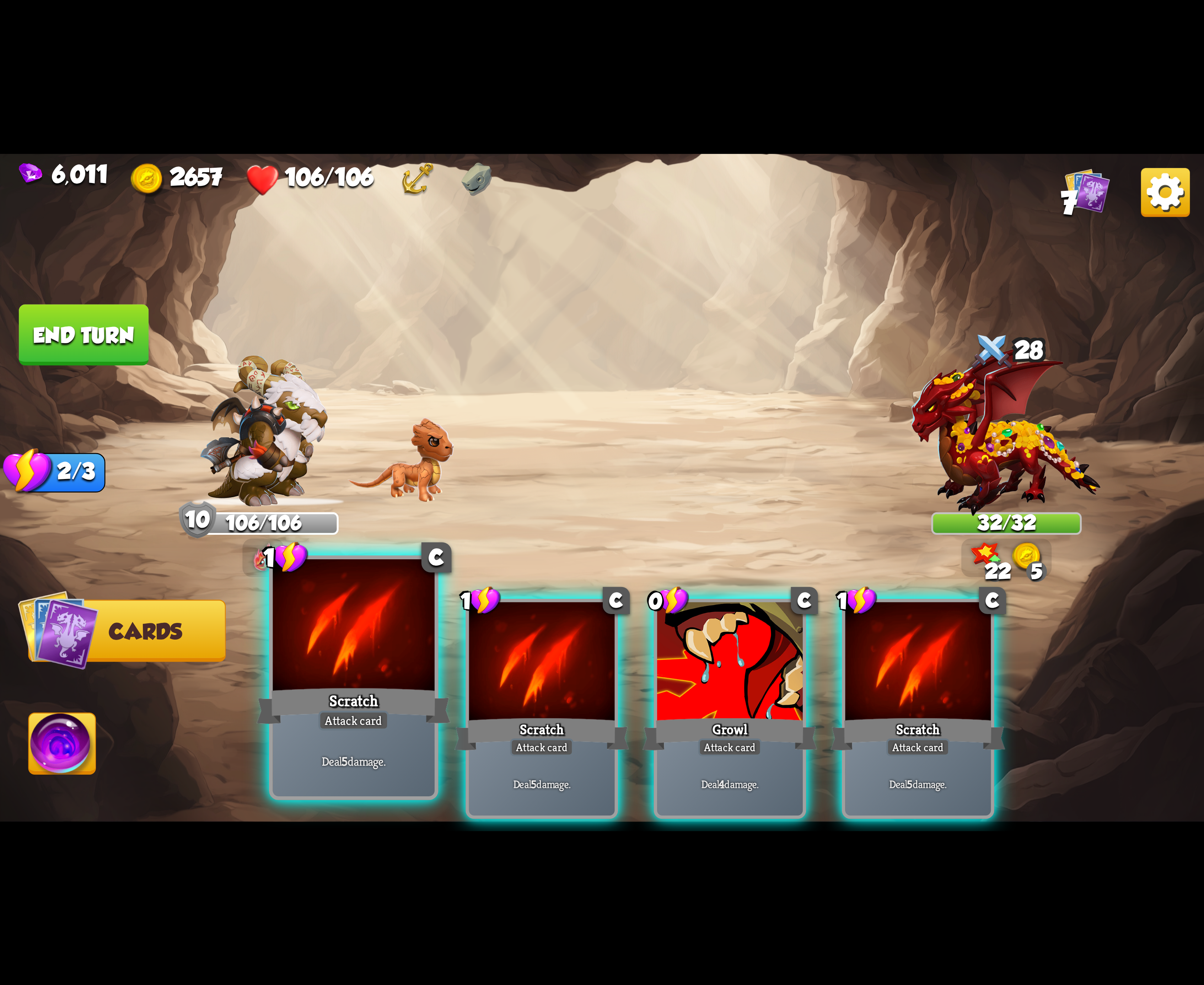
click at [393, 670] on div at bounding box center [353, 627] width 162 height 136
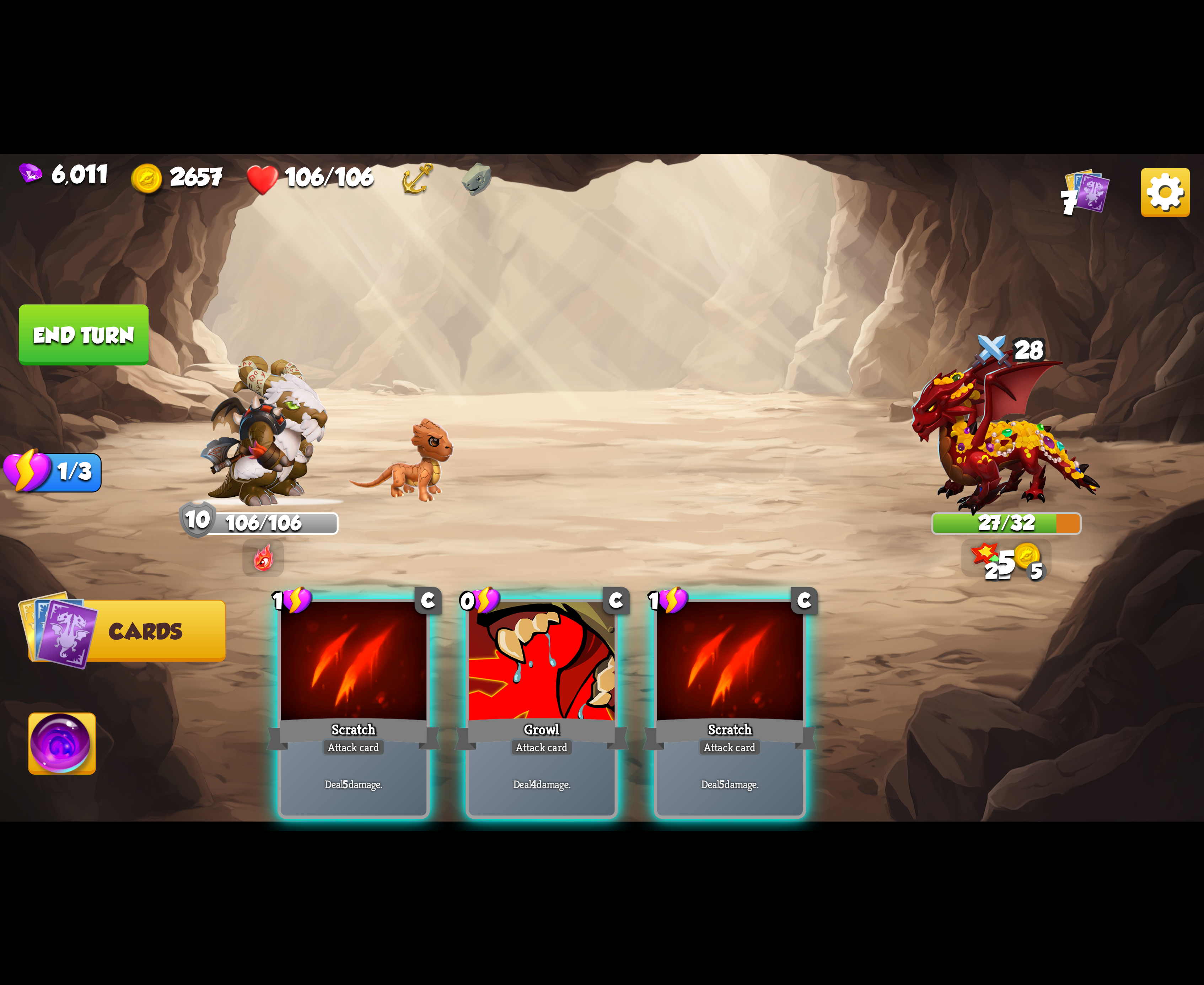
click at [393, 670] on div at bounding box center [354, 664] width 146 height 122
click at [393, 670] on div "1 C Scratch Attack card Deal 5 damage. 0 C Growl Attack card Deal 4 damage. 1 C…" at bounding box center [722, 681] width 963 height 301
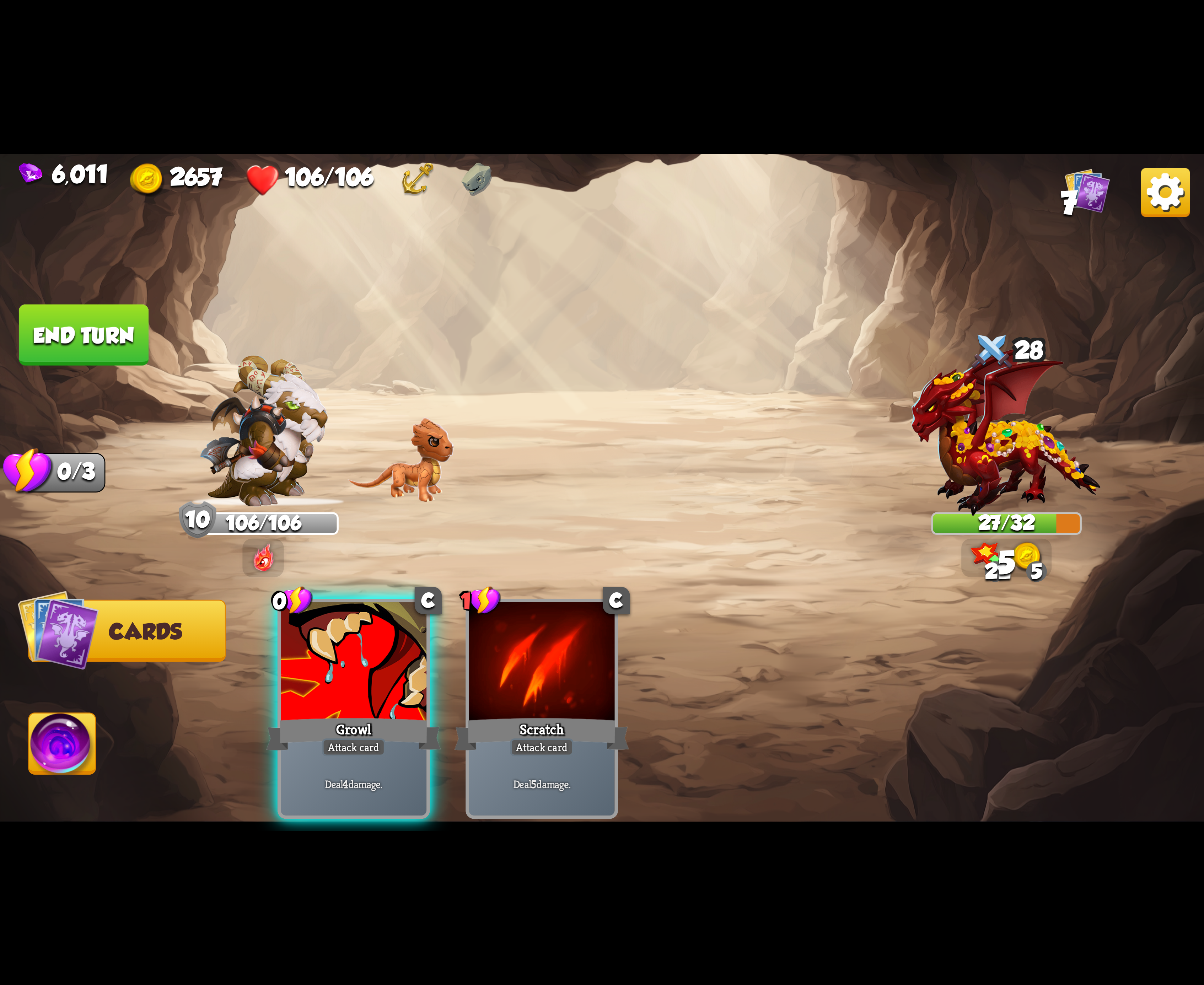
click at [393, 670] on div at bounding box center [354, 664] width 146 height 122
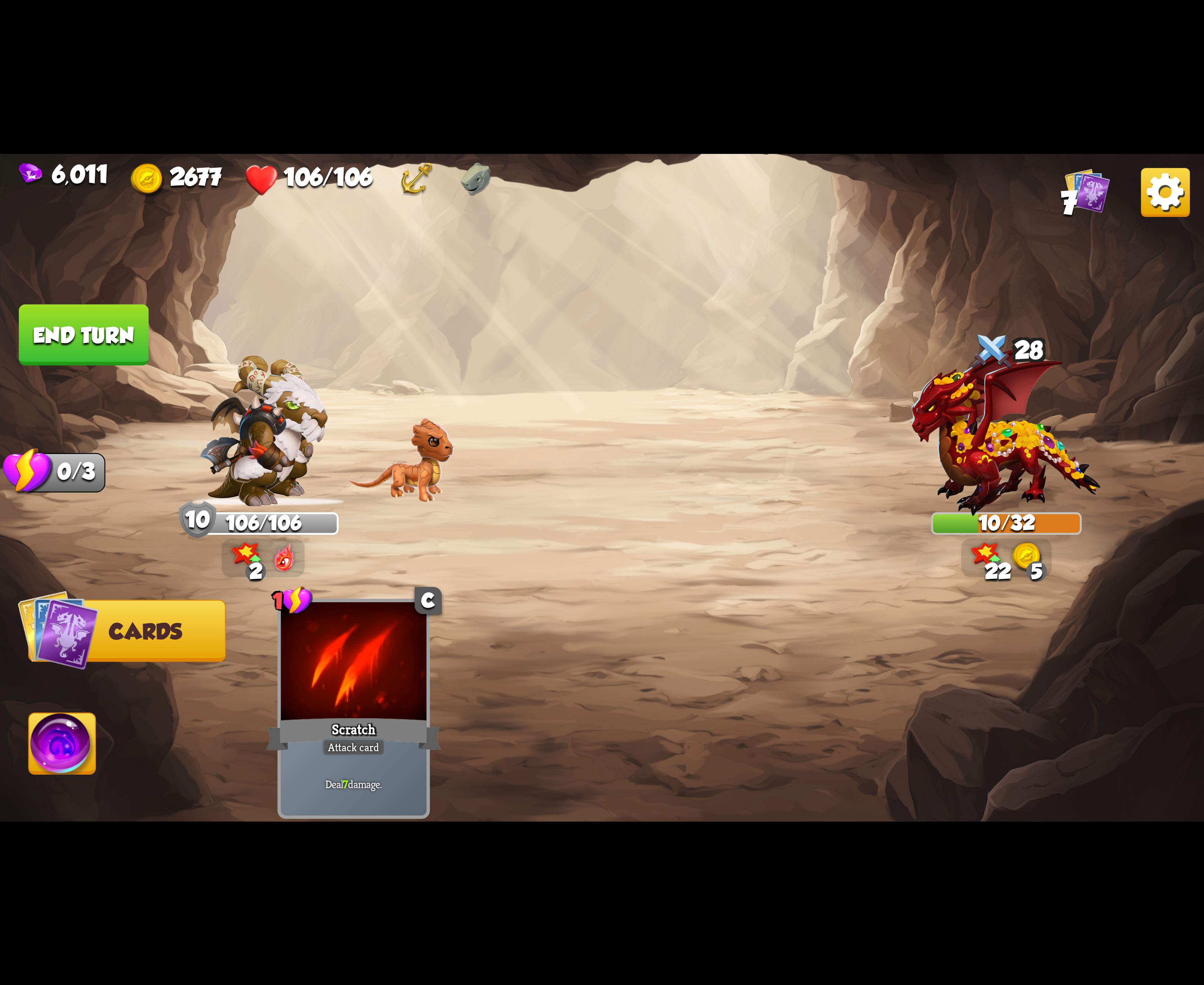
click at [36, 745] on img at bounding box center [63, 748] width 67 height 68
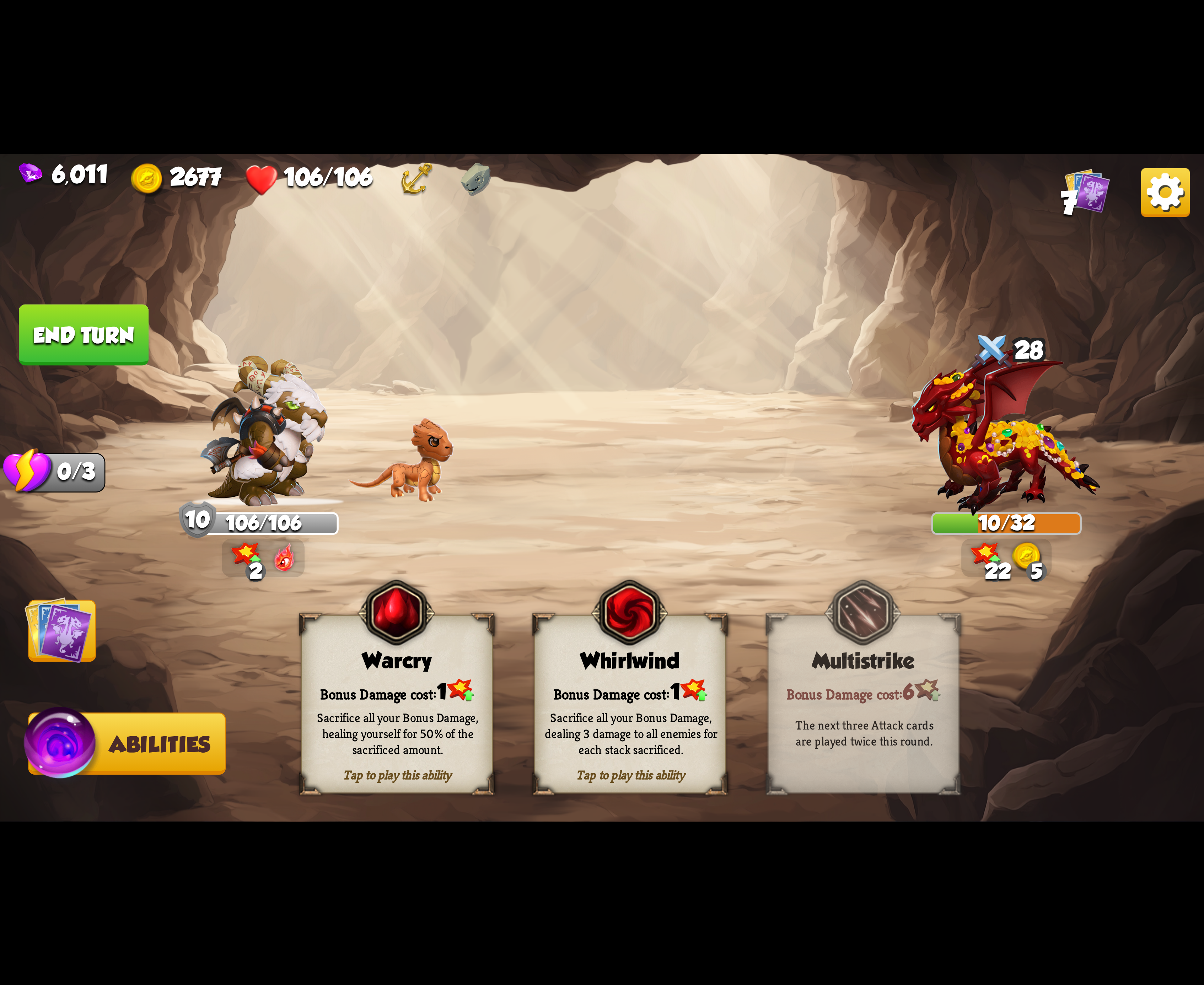
click at [638, 672] on div "Whirlwind" at bounding box center [630, 661] width 190 height 25
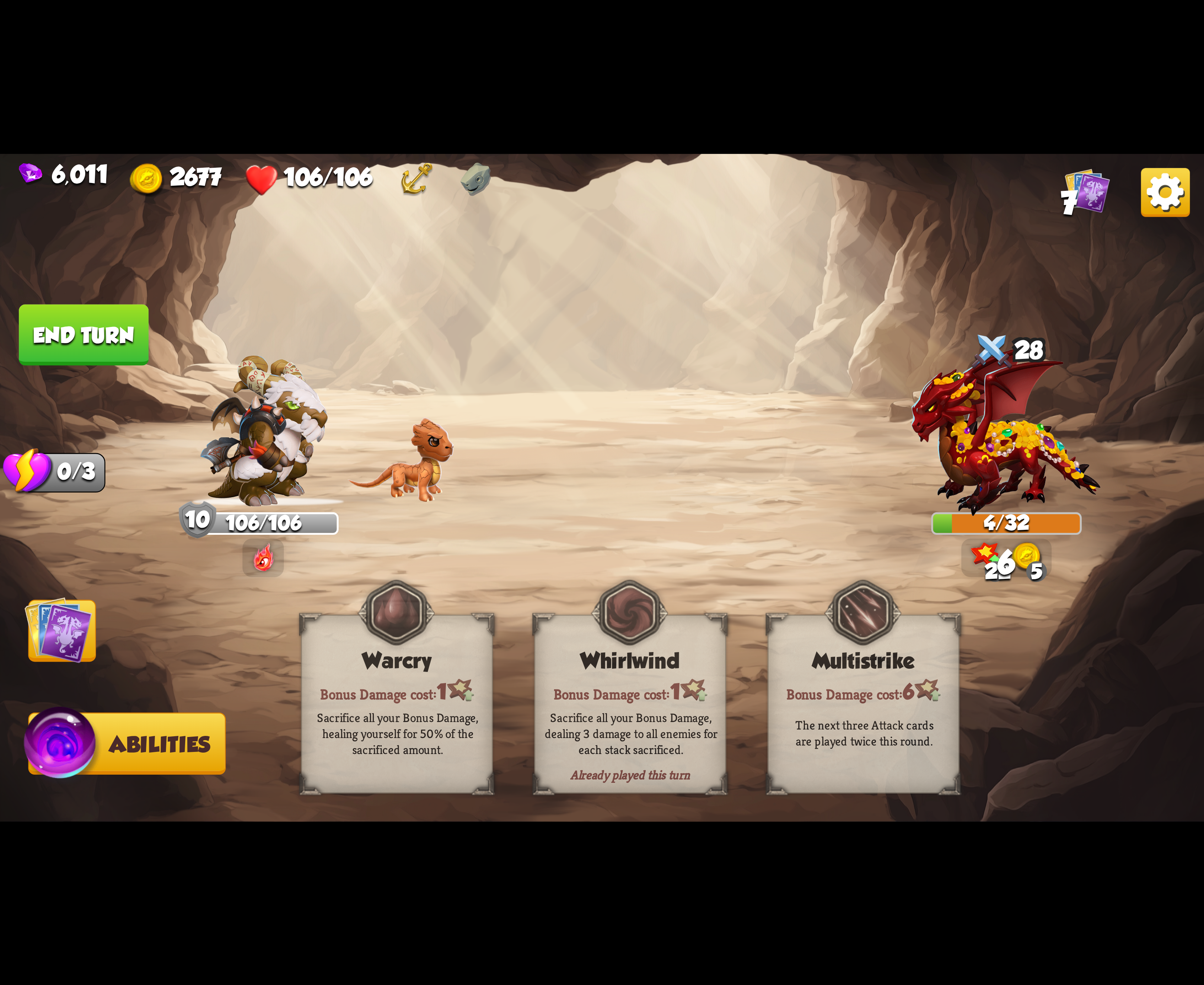
click at [117, 317] on button "End turn" at bounding box center [84, 335] width 130 height 61
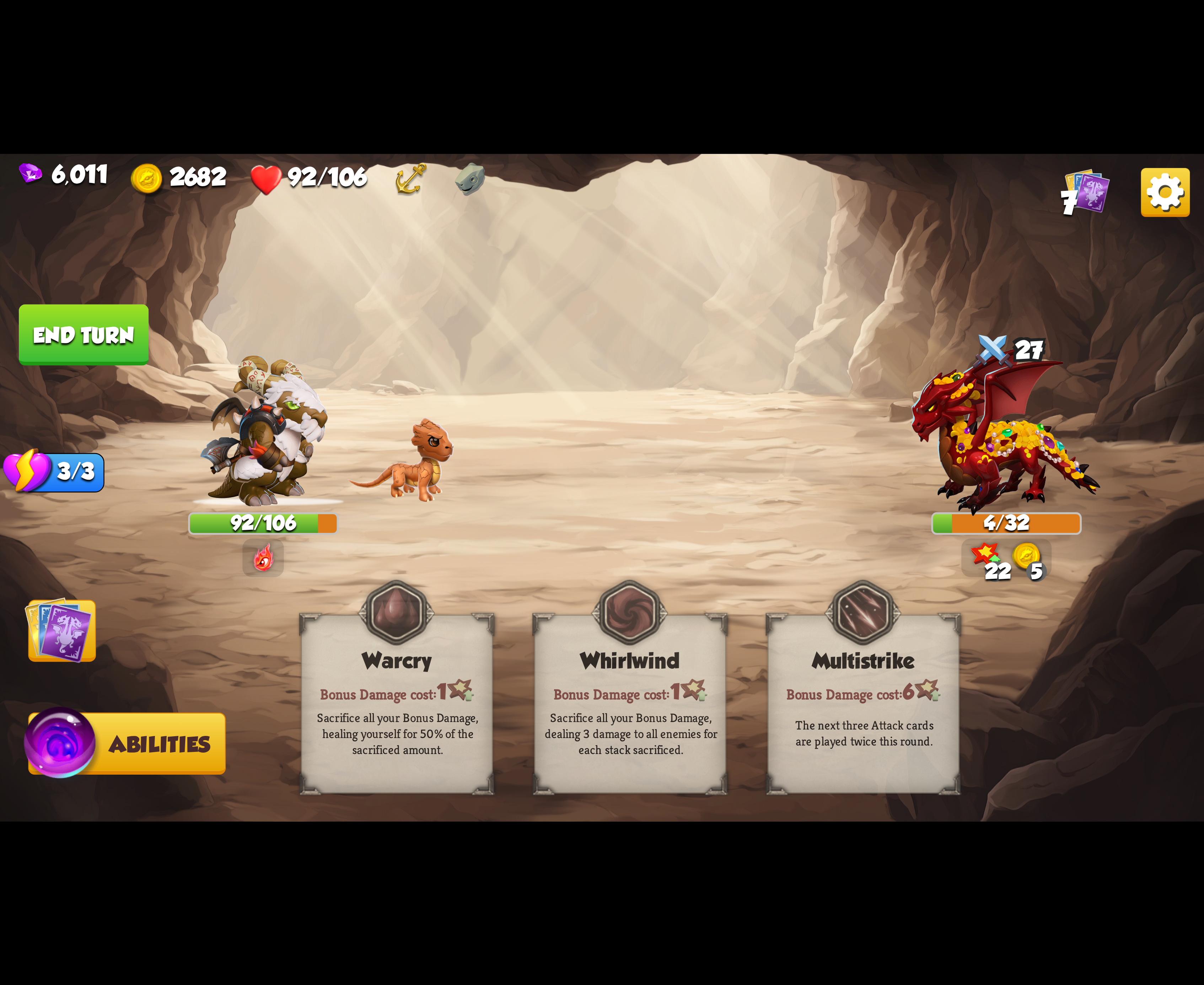
click at [1165, 206] on img at bounding box center [1165, 192] width 49 height 49
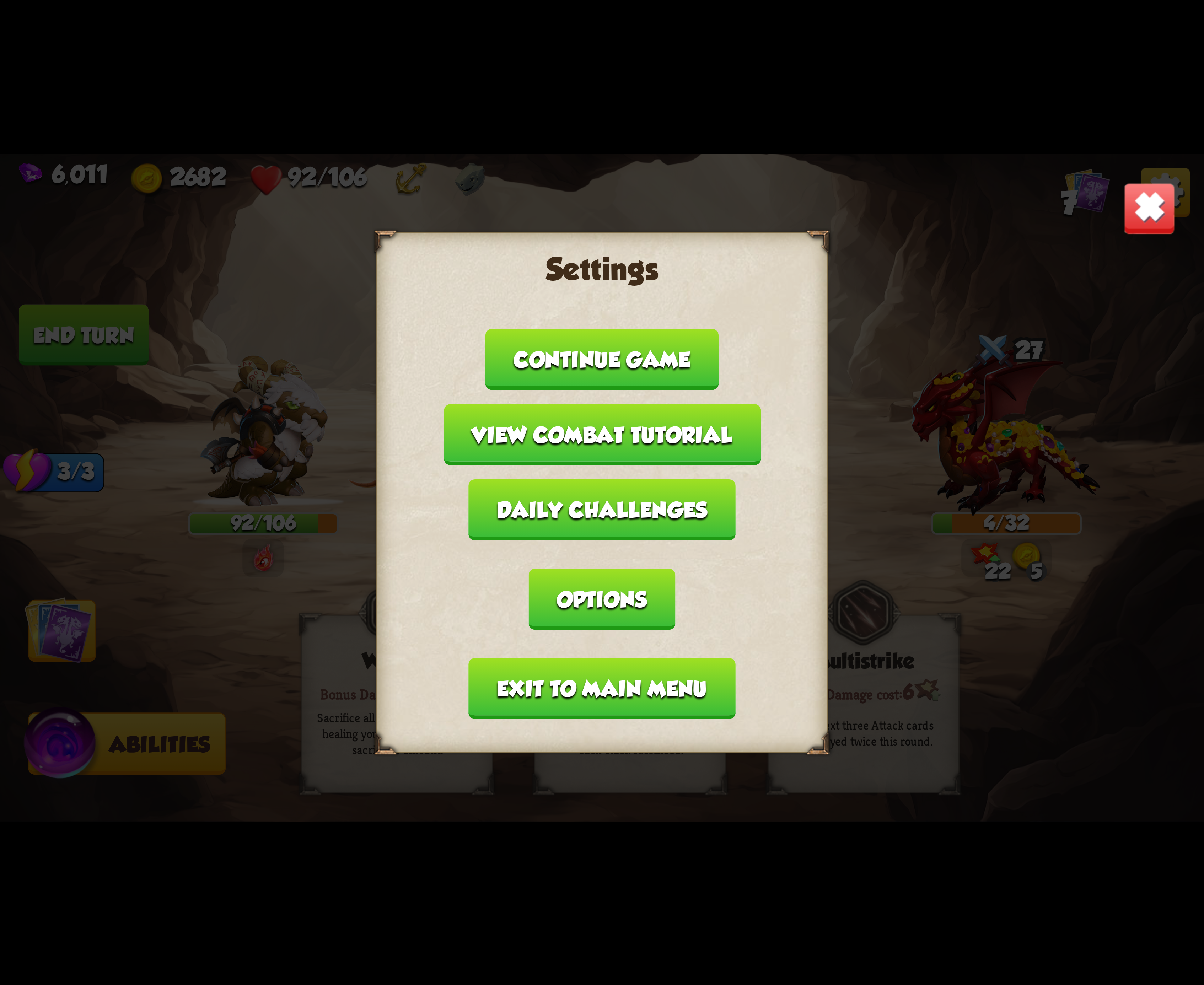
click at [592, 658] on button "Exit to main menu" at bounding box center [602, 688] width 266 height 61
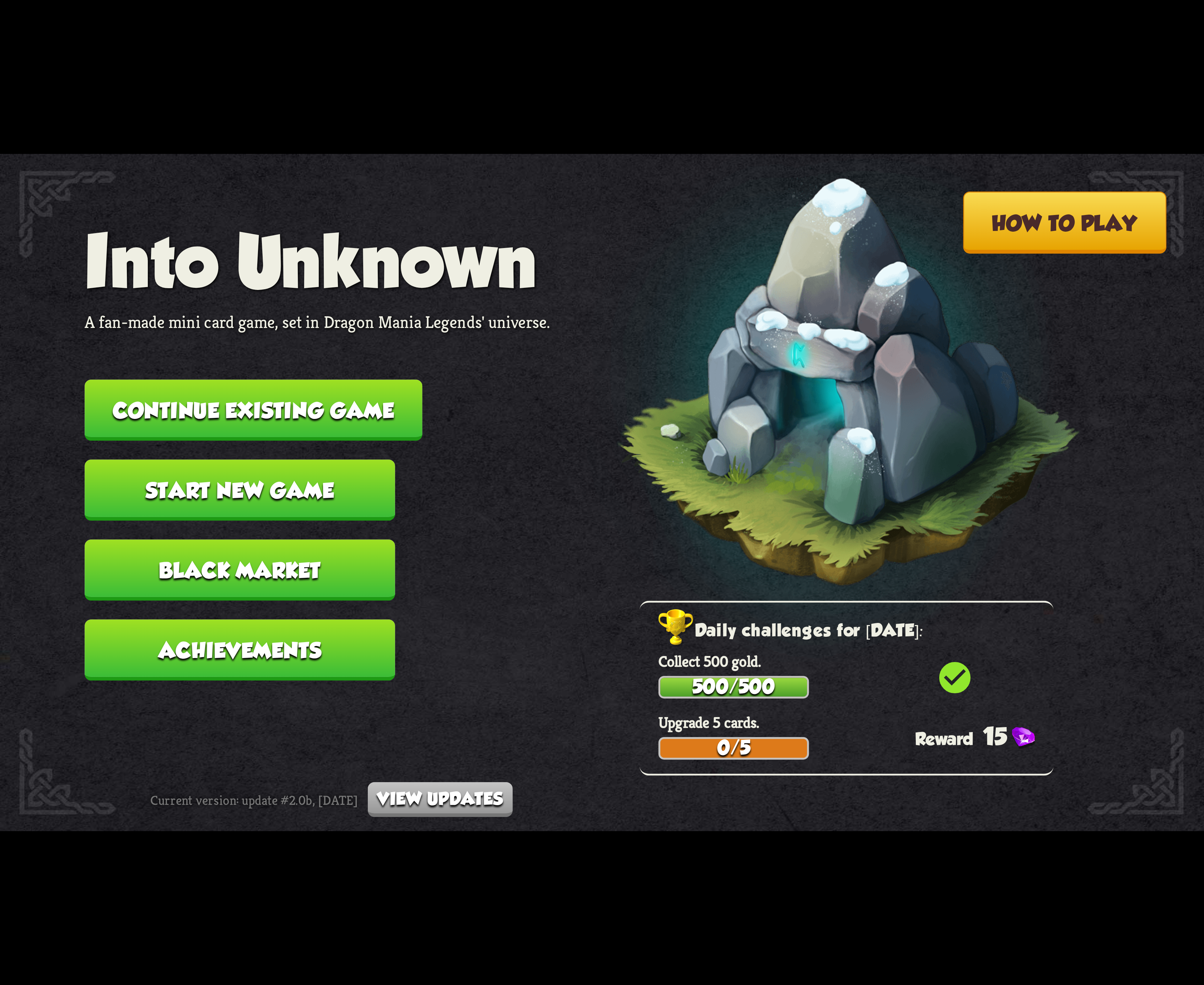
click at [301, 398] on button "Continue existing game" at bounding box center [253, 410] width 338 height 61
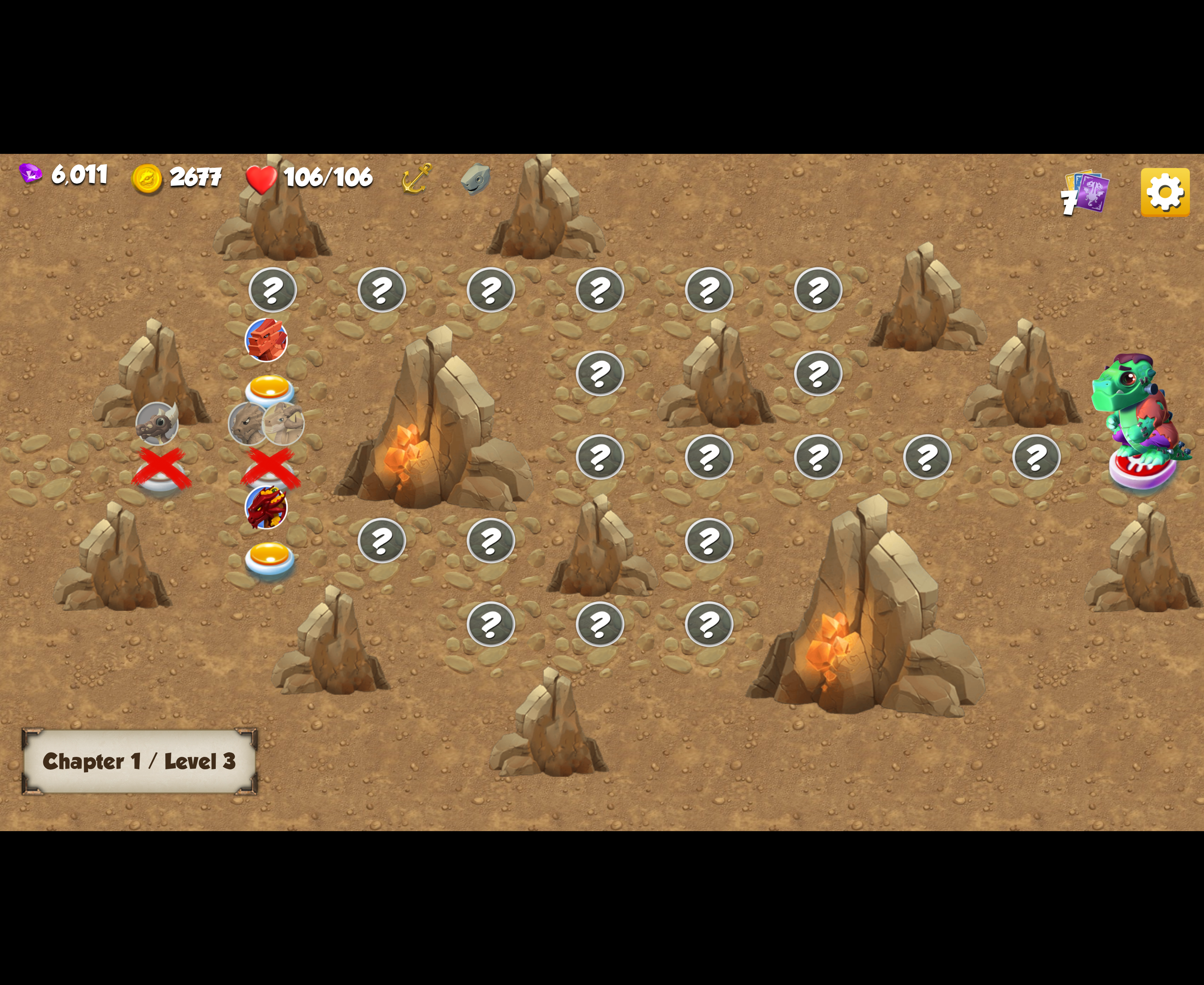
click at [250, 542] on img at bounding box center [271, 564] width 60 height 44
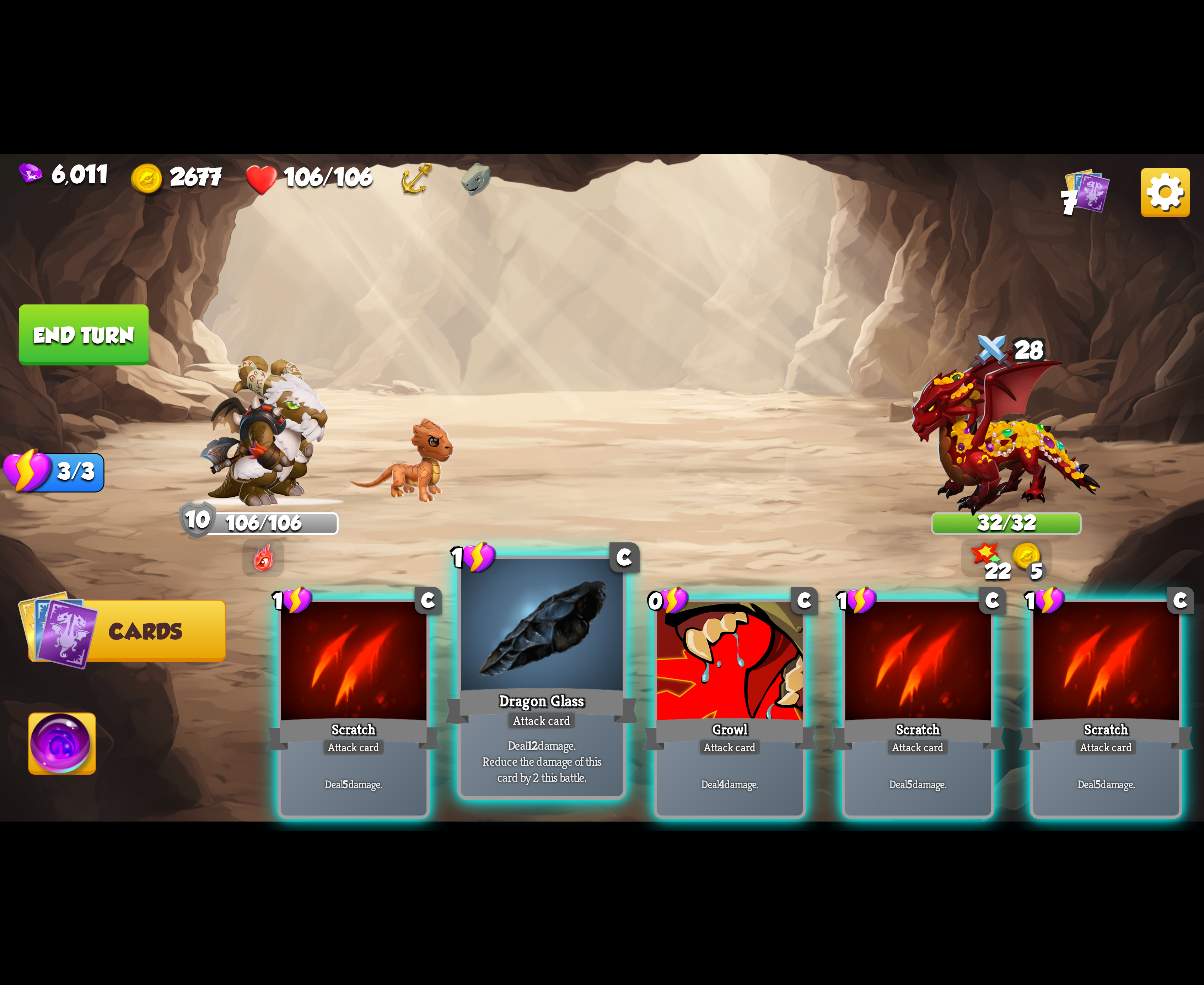
drag, startPoint x: 369, startPoint y: 681, endPoint x: 623, endPoint y: 712, distance: 255.9
click at [430, 687] on div "1 C Scratch Attack card Deal 5 damage." at bounding box center [353, 709] width 153 height 220
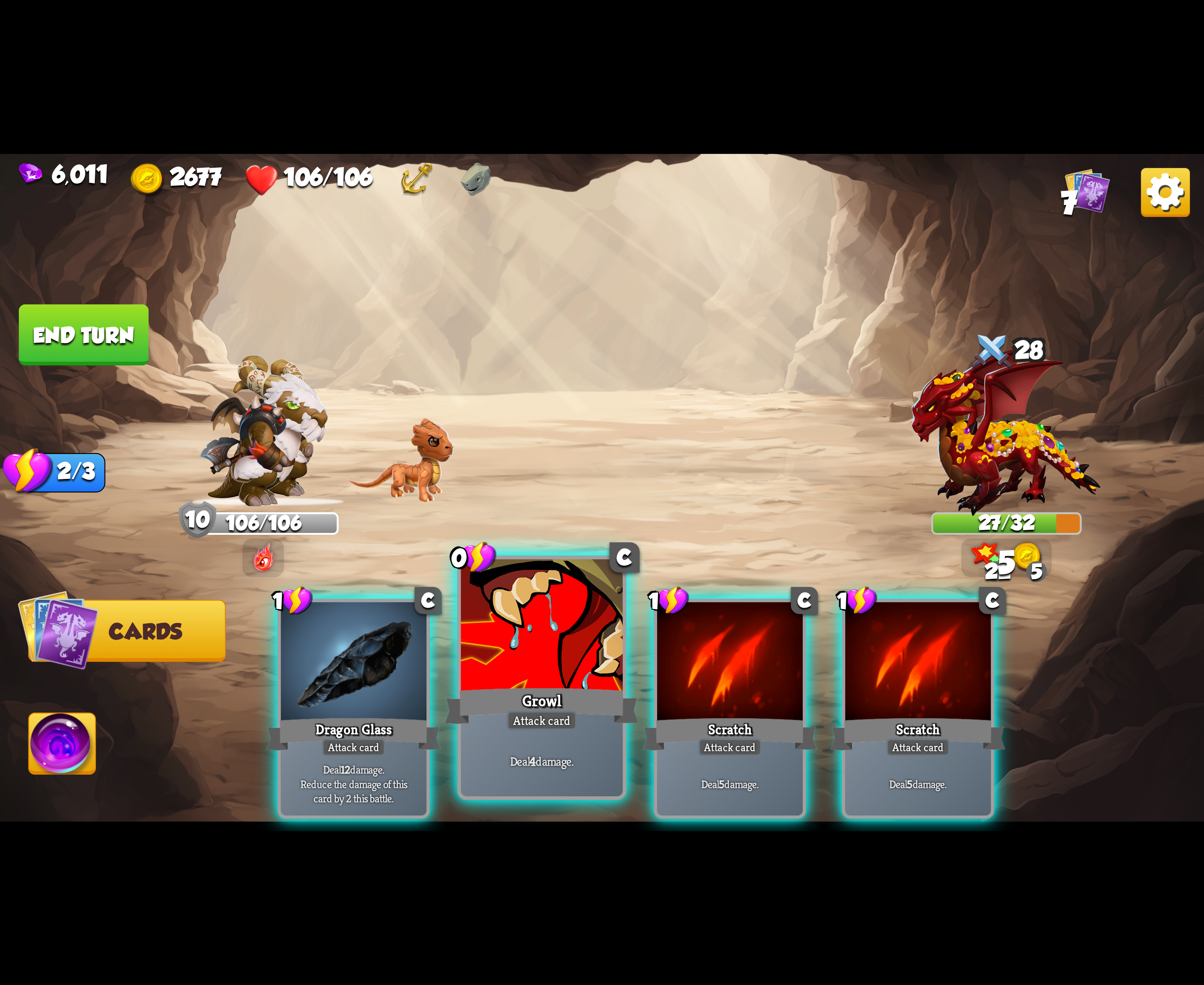
drag, startPoint x: 705, startPoint y: 685, endPoint x: 452, endPoint y: 687, distance: 253.0
click at [695, 715] on div "Scratch" at bounding box center [730, 734] width 175 height 39
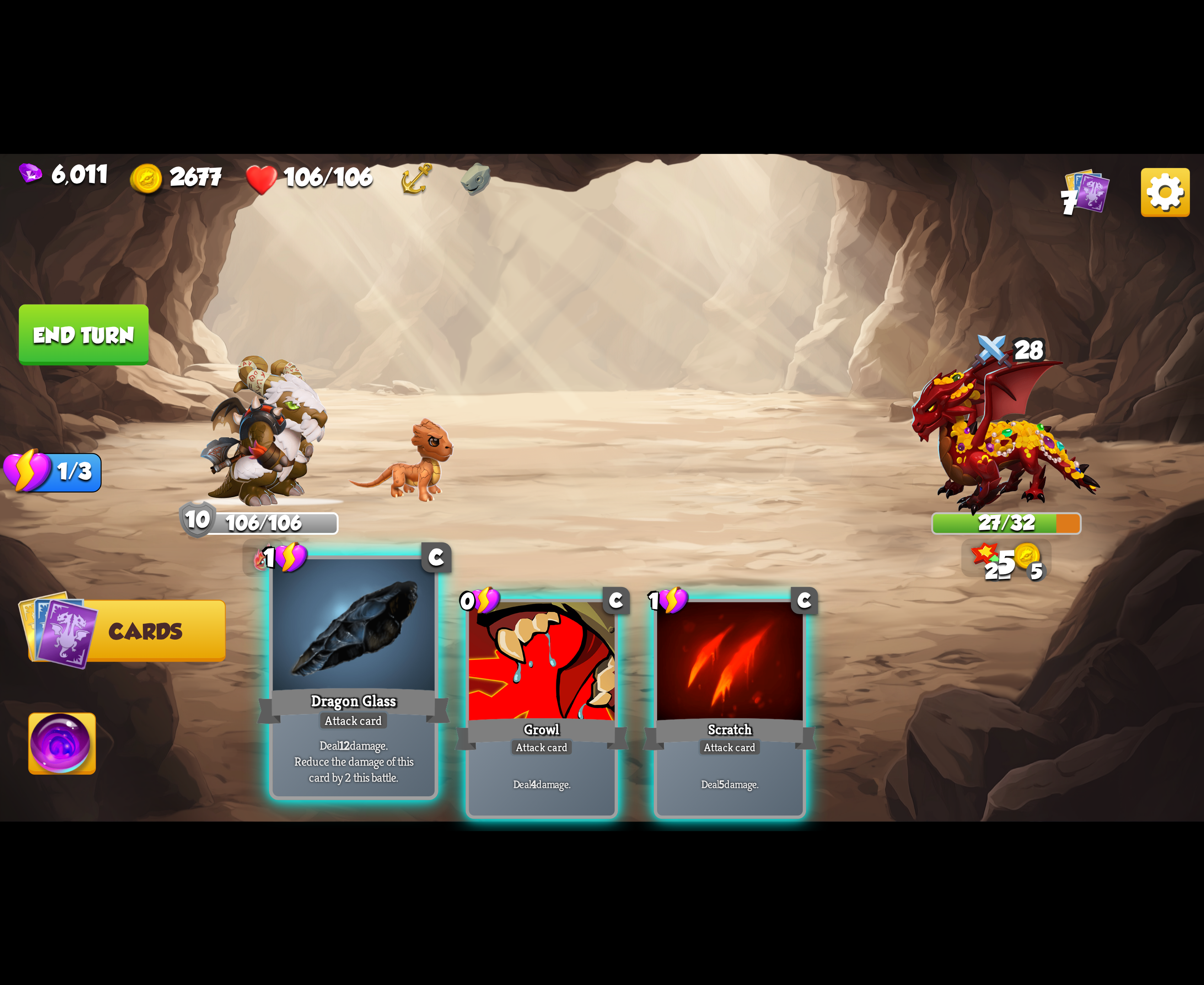
click at [345, 685] on div "Dragon Glass" at bounding box center [353, 706] width 194 height 43
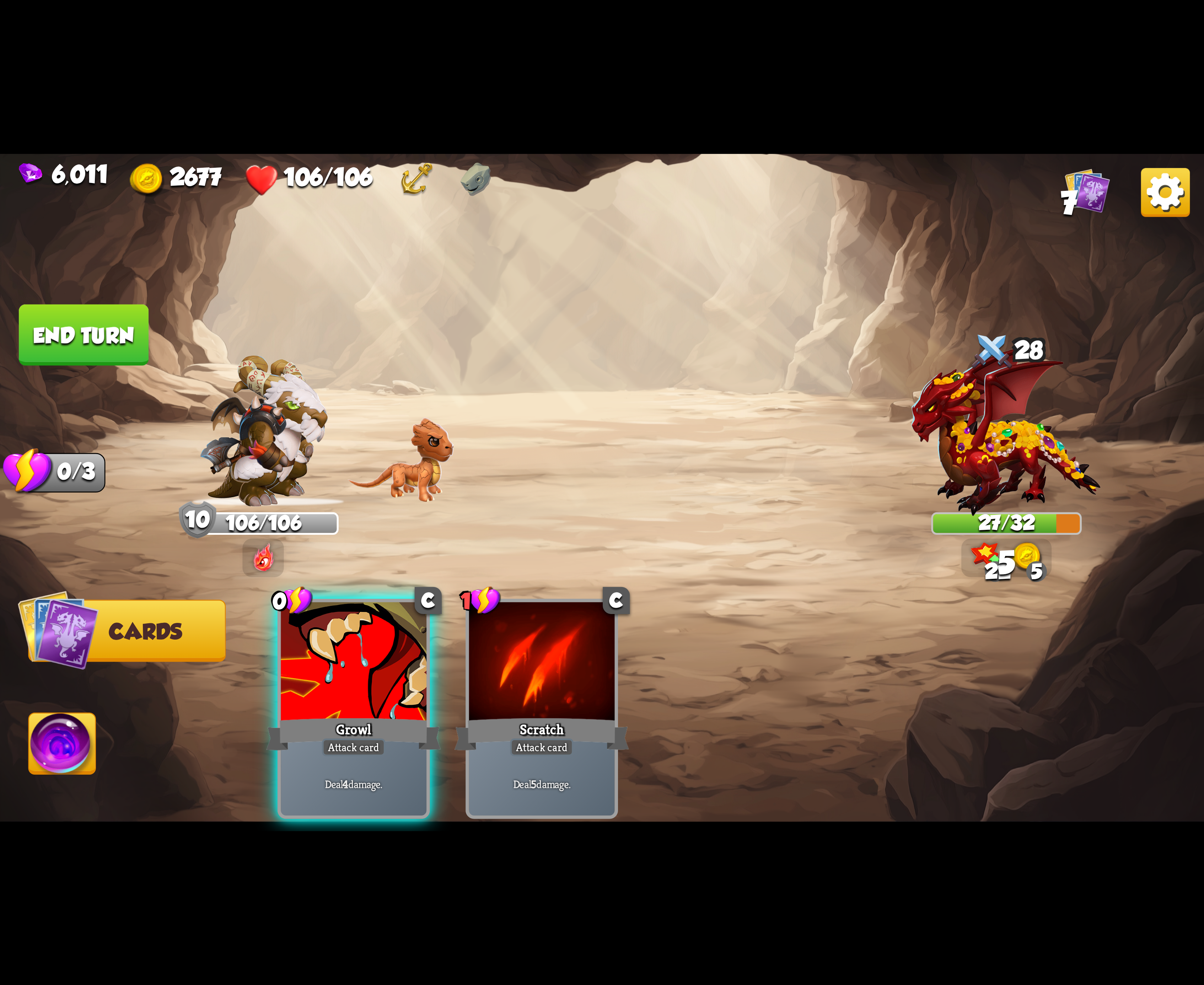
click at [345, 715] on div "Growl" at bounding box center [354, 734] width 175 height 39
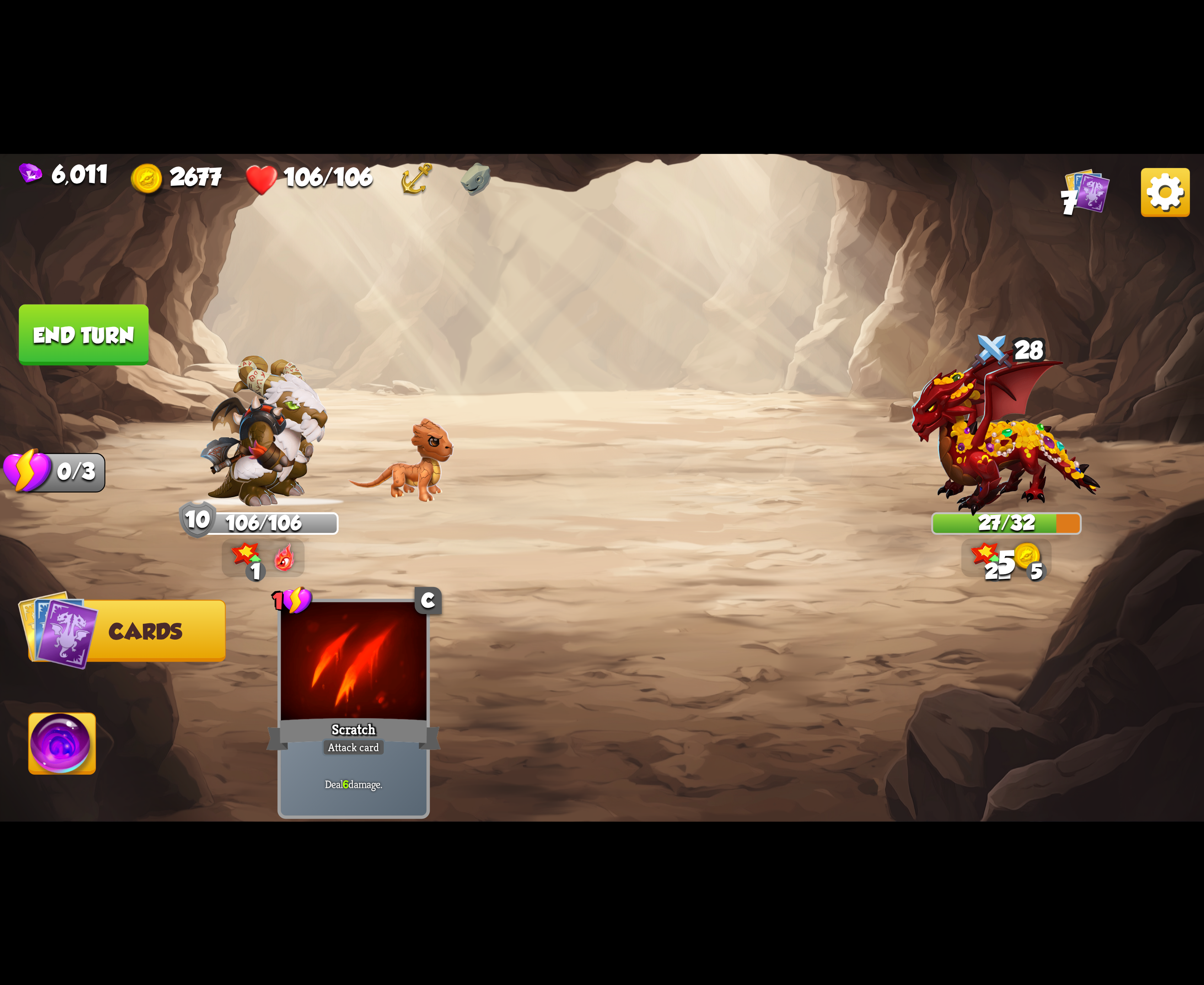
click at [74, 748] on img at bounding box center [63, 748] width 67 height 68
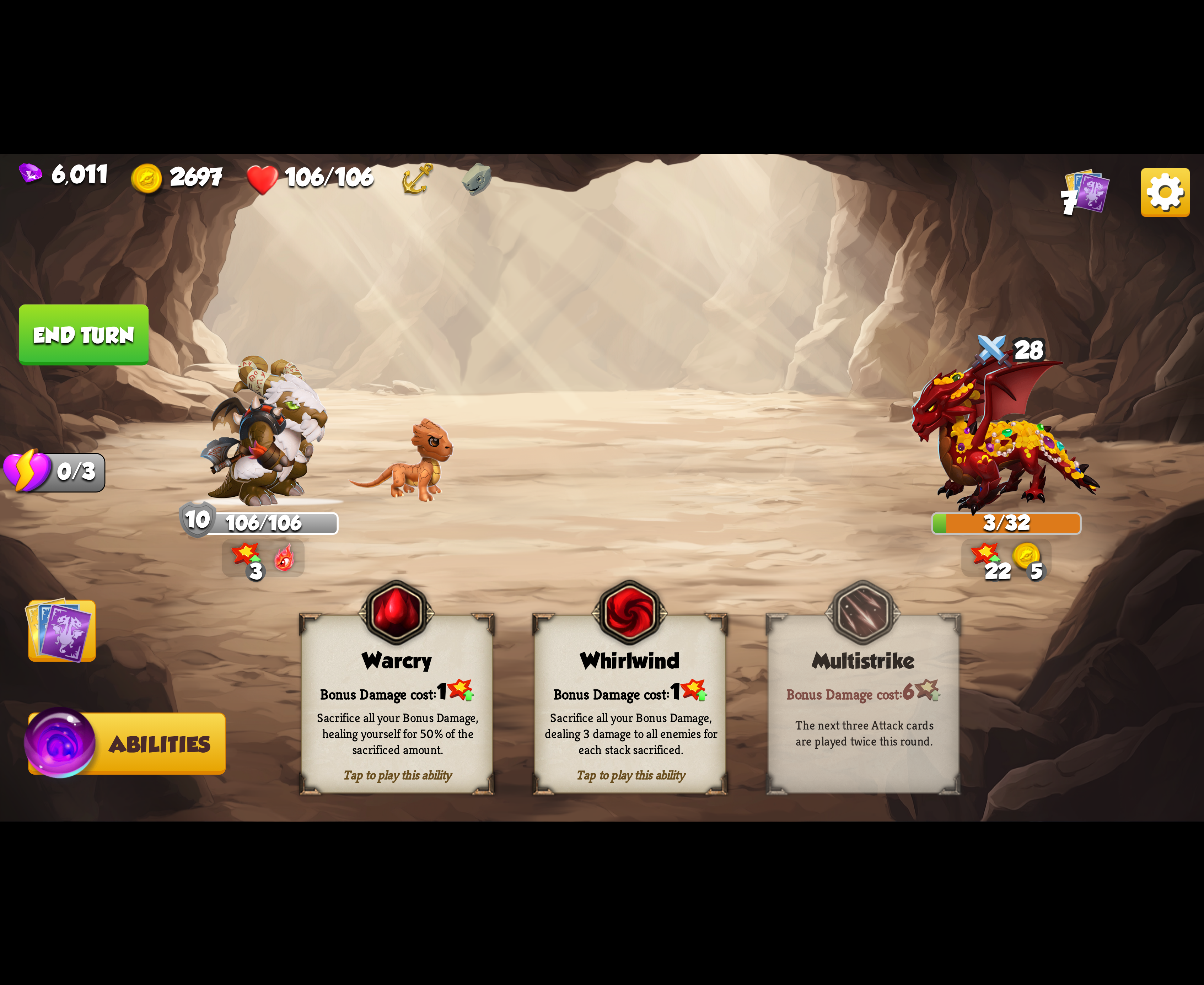
click at [664, 681] on div "Bonus Damage cost: 1" at bounding box center [630, 690] width 190 height 27
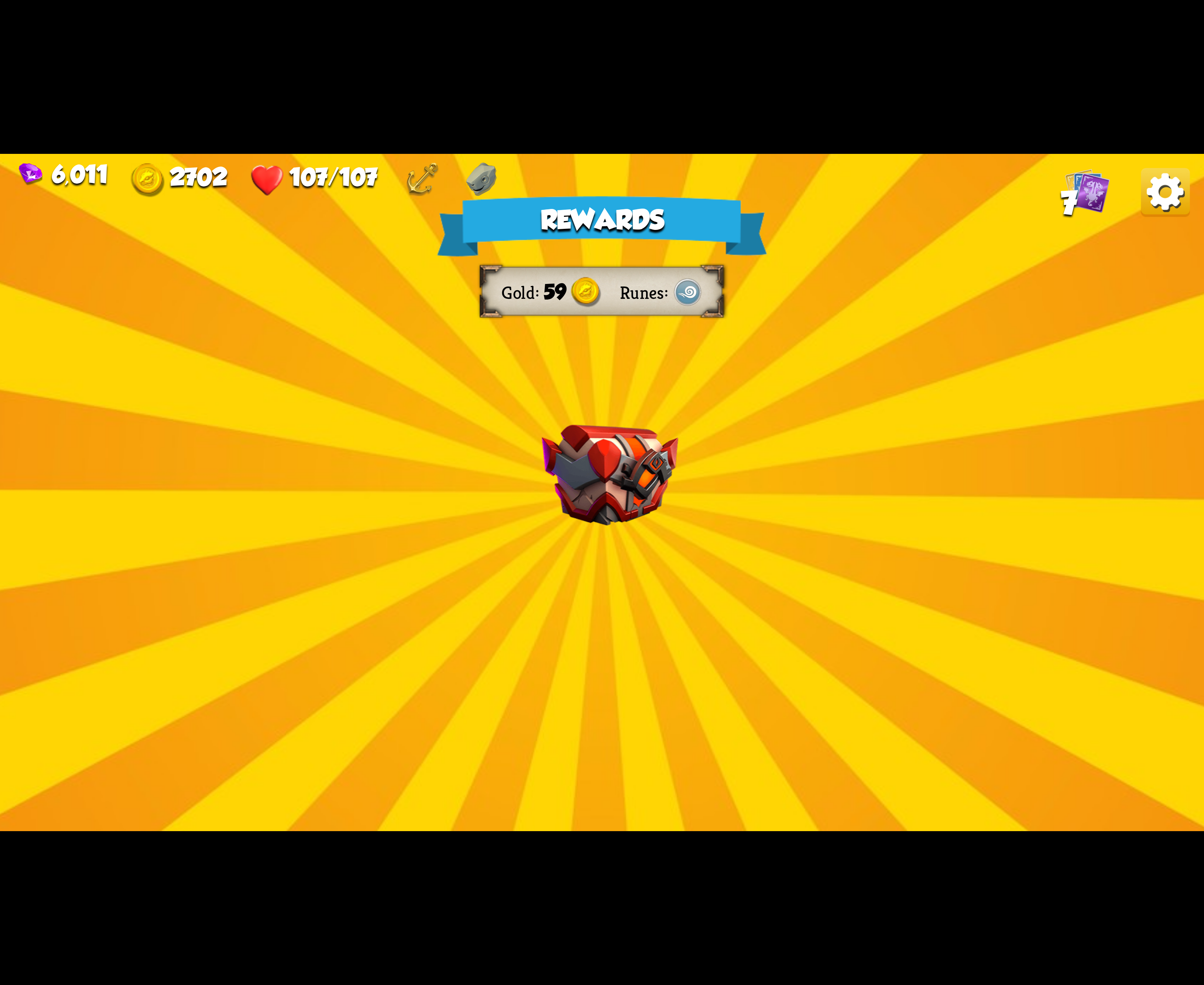
click at [1171, 201] on img at bounding box center [1165, 192] width 49 height 49
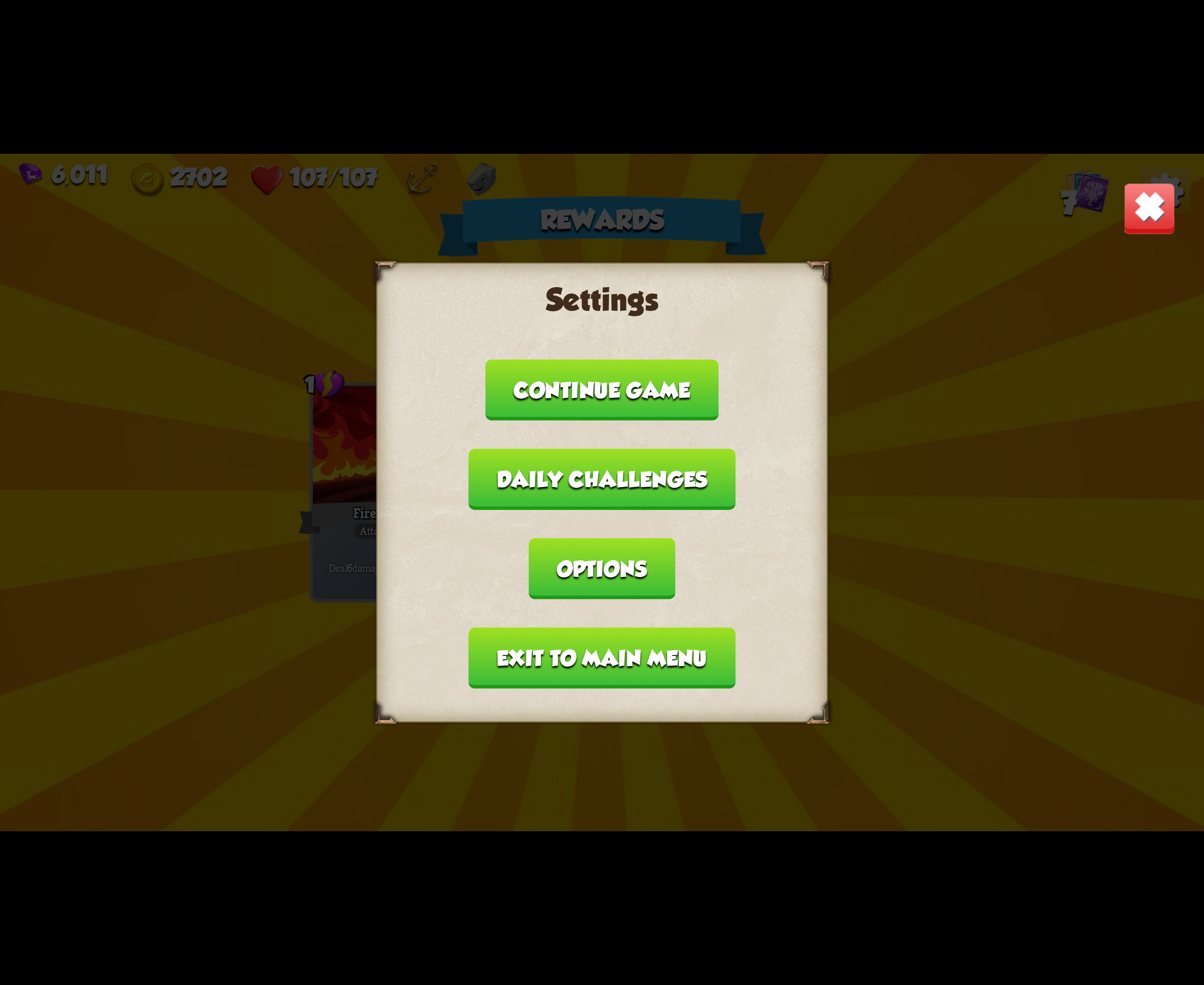
drag, startPoint x: 732, startPoint y: 513, endPoint x: 602, endPoint y: 512, distance: 130.0
click at [675, 538] on button "Options" at bounding box center [602, 568] width 146 height 61
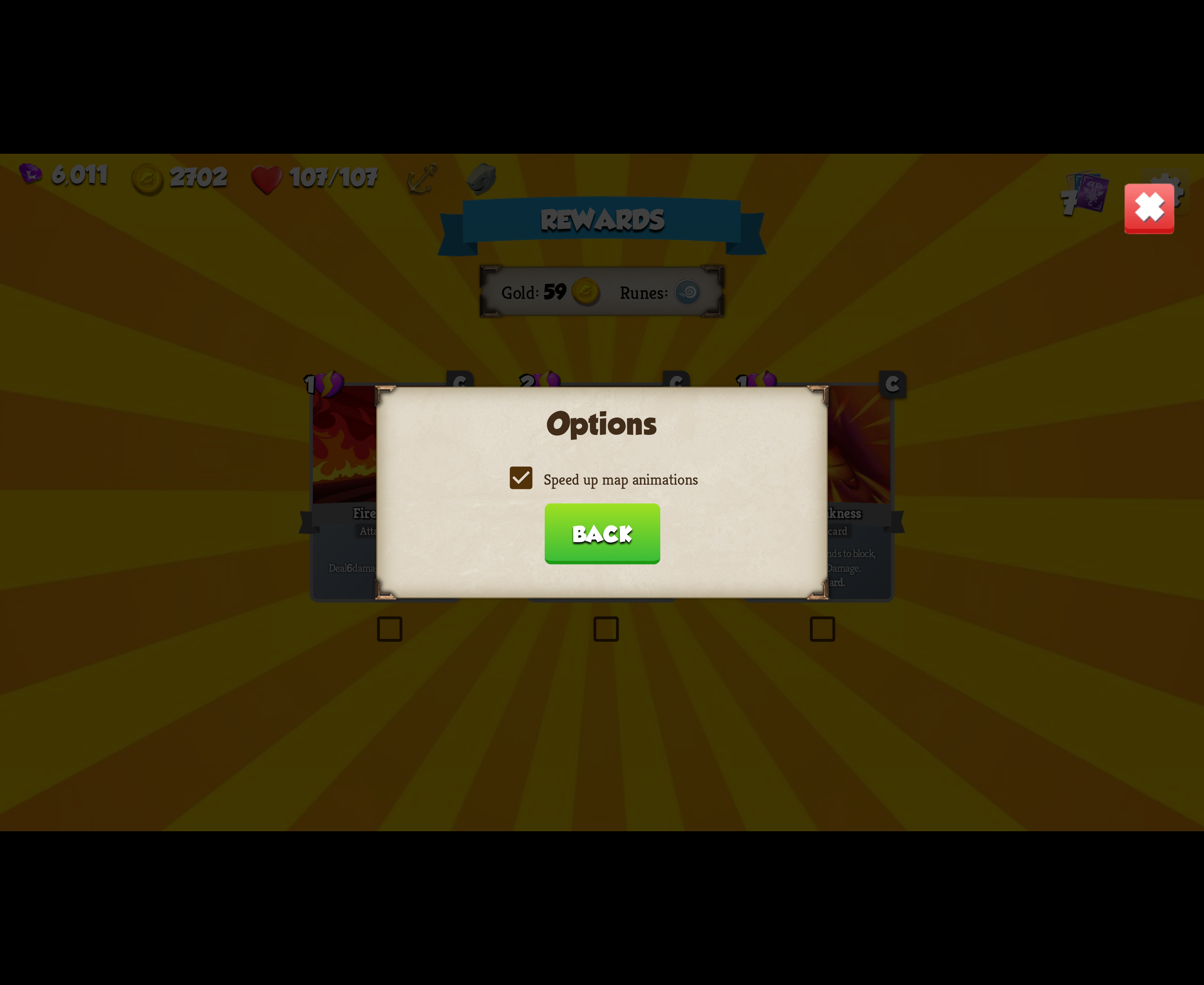
click at [517, 486] on label "Speed up map animations" at bounding box center [602, 479] width 192 height 20
click at [0, 0] on input "Speed up map animations" at bounding box center [0, 0] width 0 height 0
click at [517, 486] on label "Speed up map animations" at bounding box center [602, 479] width 192 height 20
click at [0, 0] on input "Speed up map animations" at bounding box center [0, 0] width 0 height 0
click at [517, 486] on label "Speed up map animations" at bounding box center [602, 479] width 192 height 20
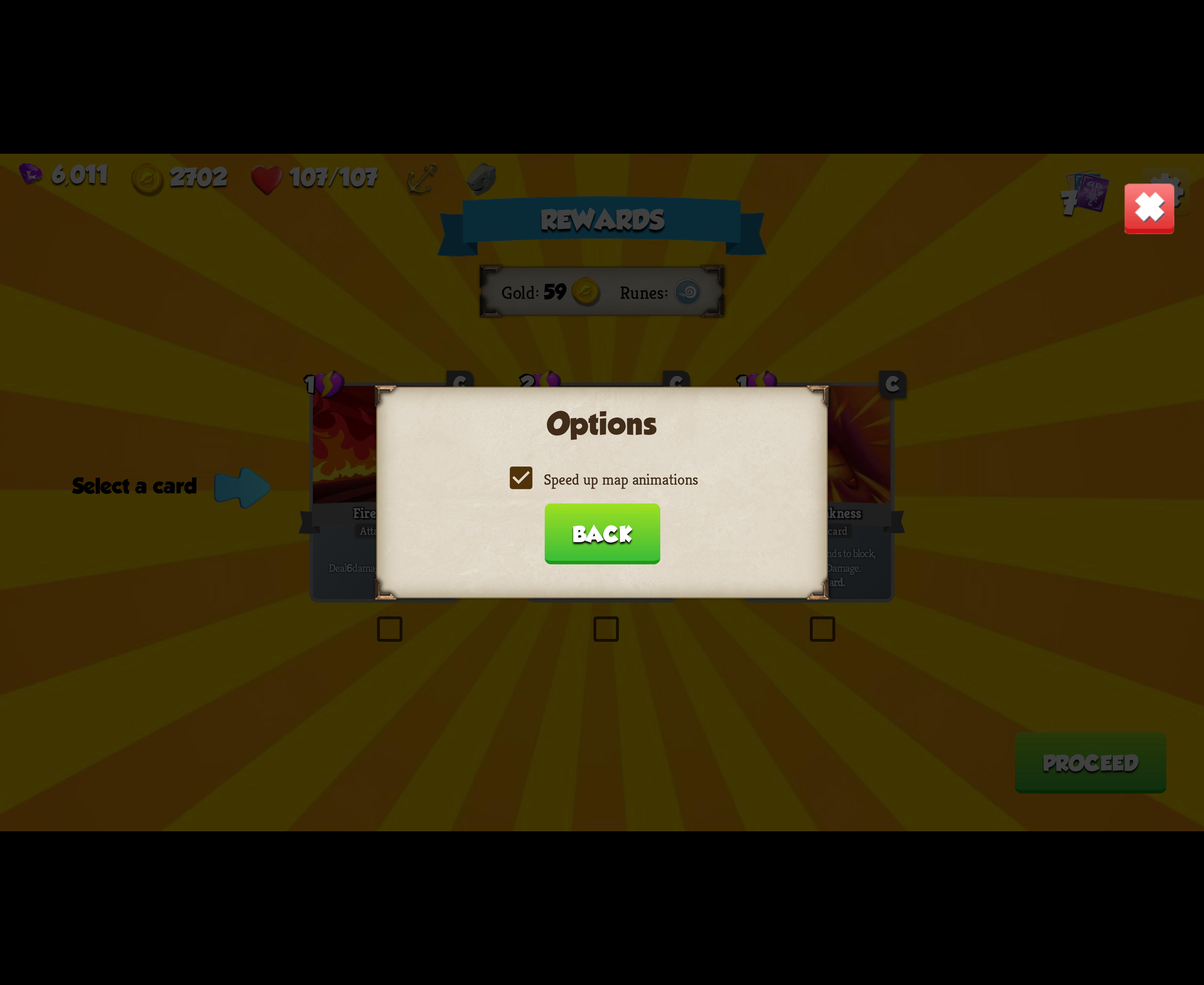
click at [0, 0] on input "Speed up map animations" at bounding box center [0, 0] width 0 height 0
click at [517, 486] on label "Speed up map animations" at bounding box center [602, 479] width 192 height 20
click at [0, 0] on input "Speed up map animations" at bounding box center [0, 0] width 0 height 0
click at [605, 536] on button "Back" at bounding box center [602, 534] width 116 height 61
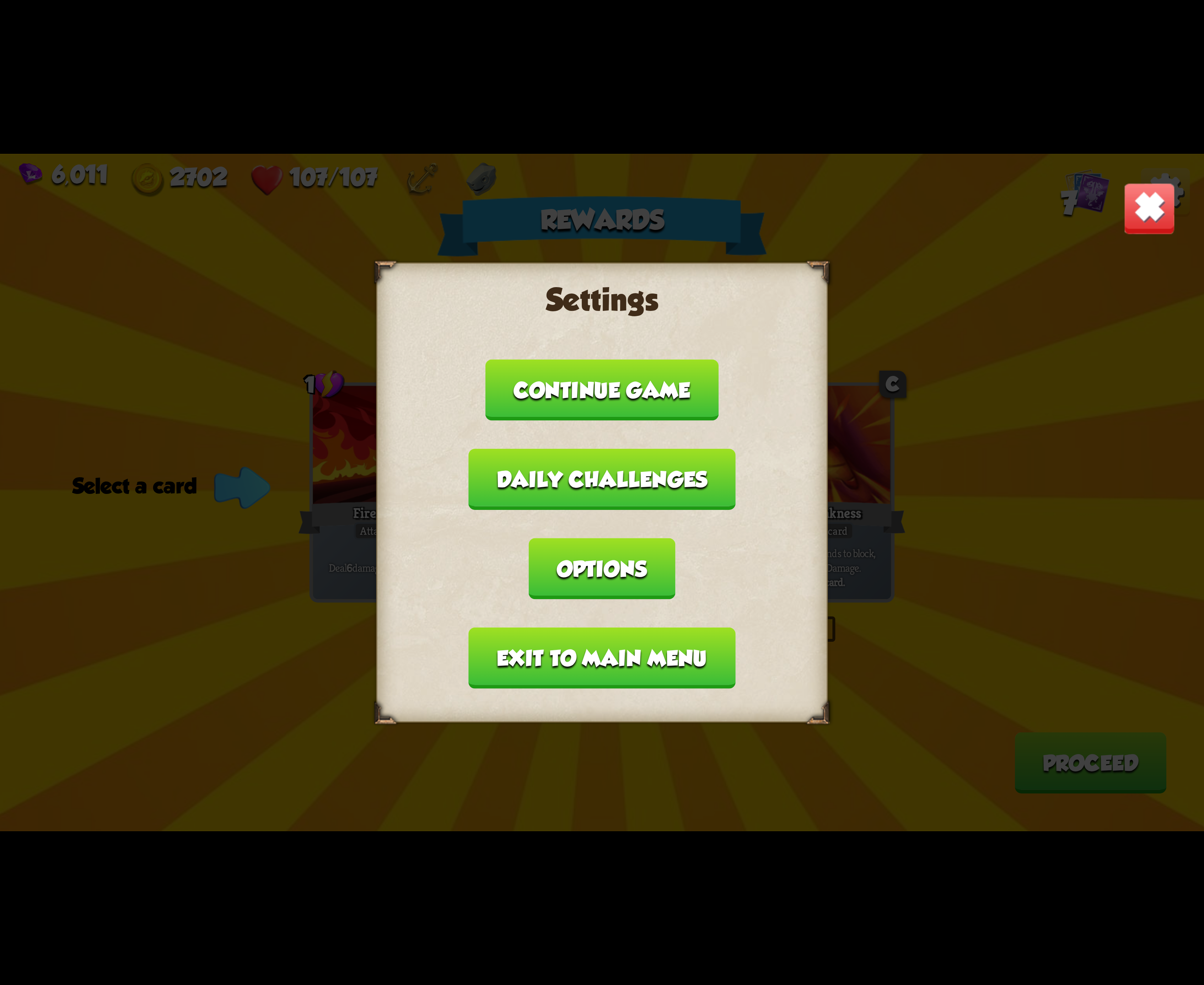
click at [530, 628] on button "Exit to main menu" at bounding box center [602, 658] width 266 height 61
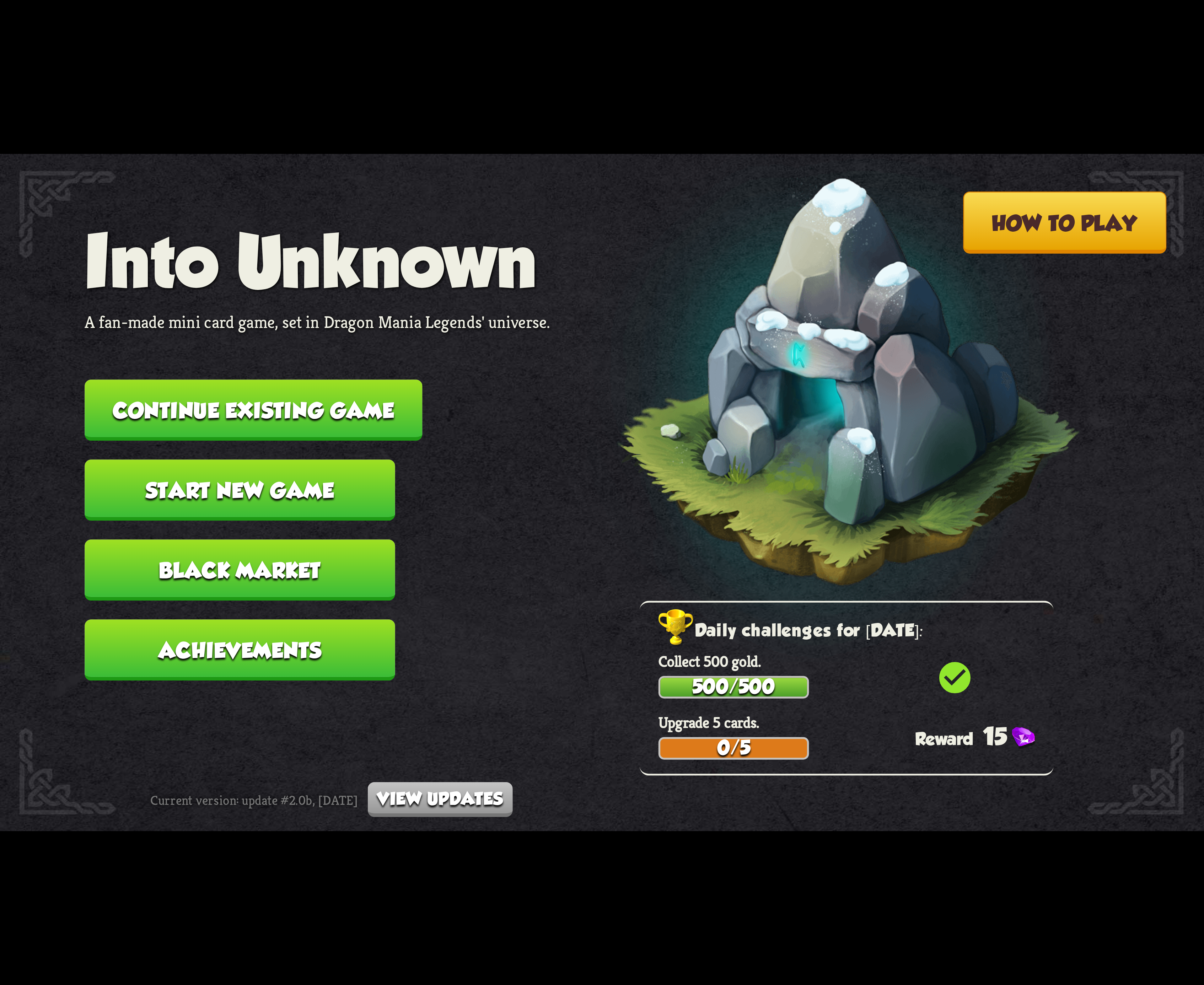
click at [276, 403] on button "Continue existing game" at bounding box center [253, 410] width 338 height 61
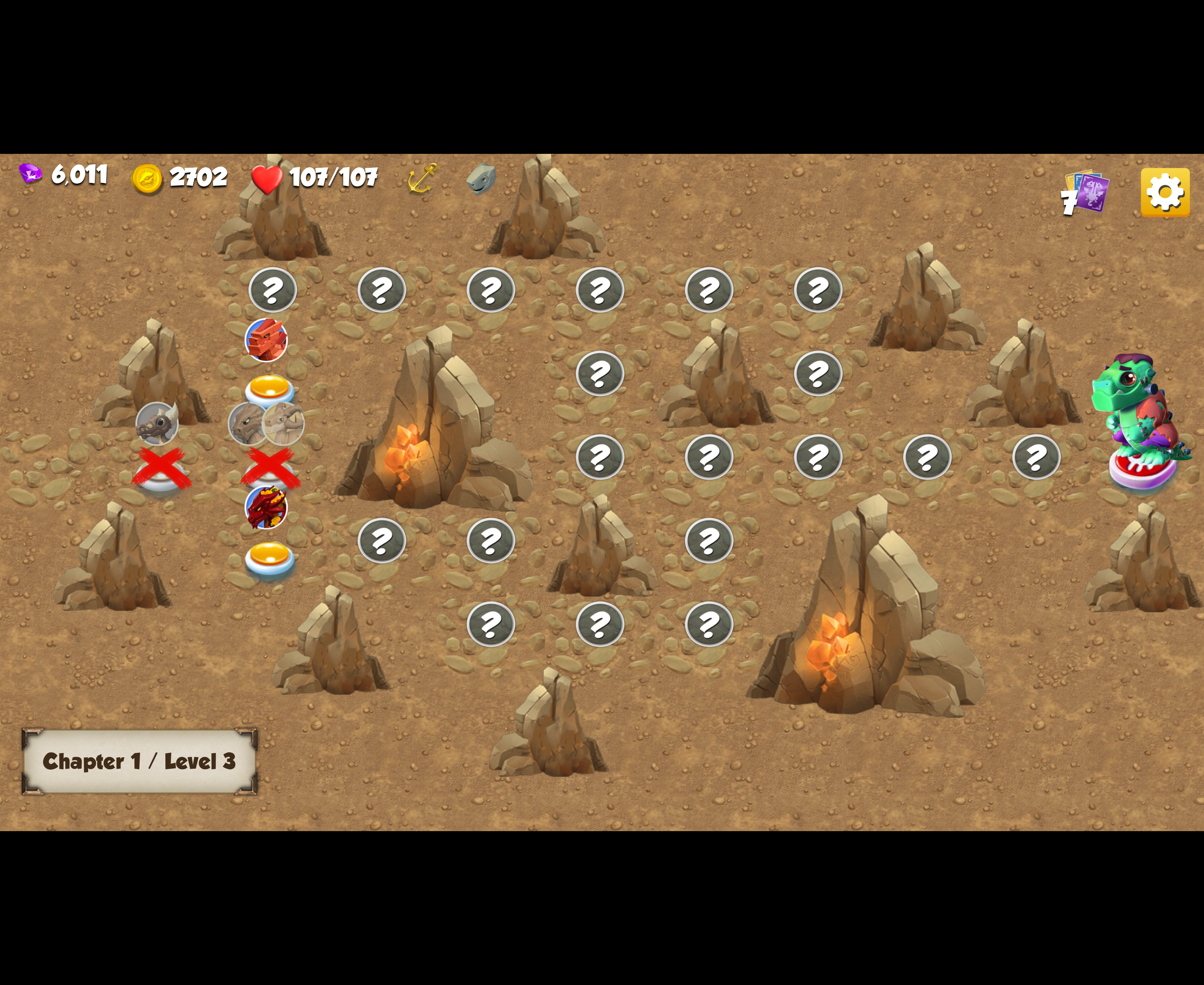
click at [299, 560] on div at bounding box center [273, 553] width 109 height 84
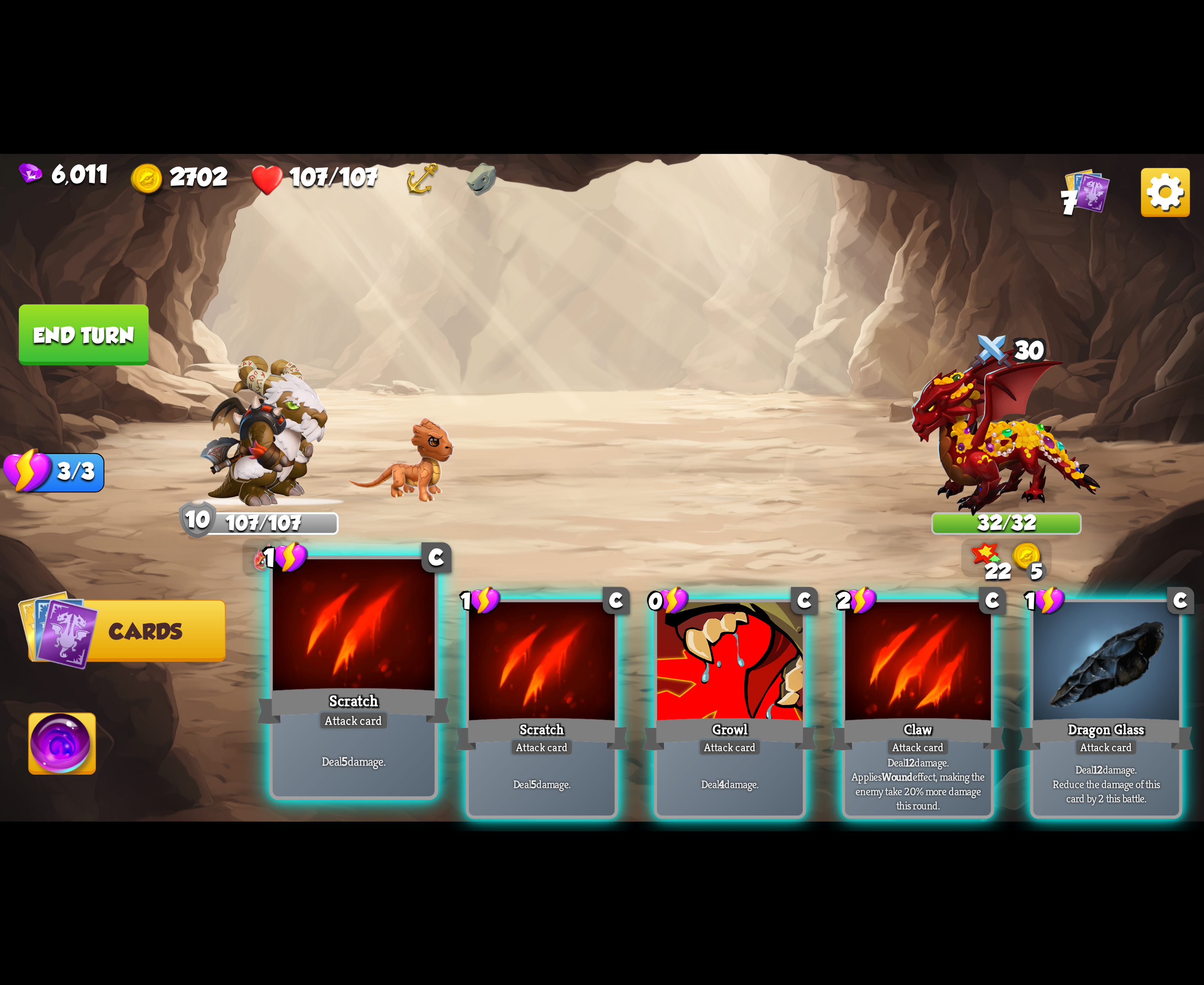
click at [355, 665] on div at bounding box center [353, 627] width 162 height 136
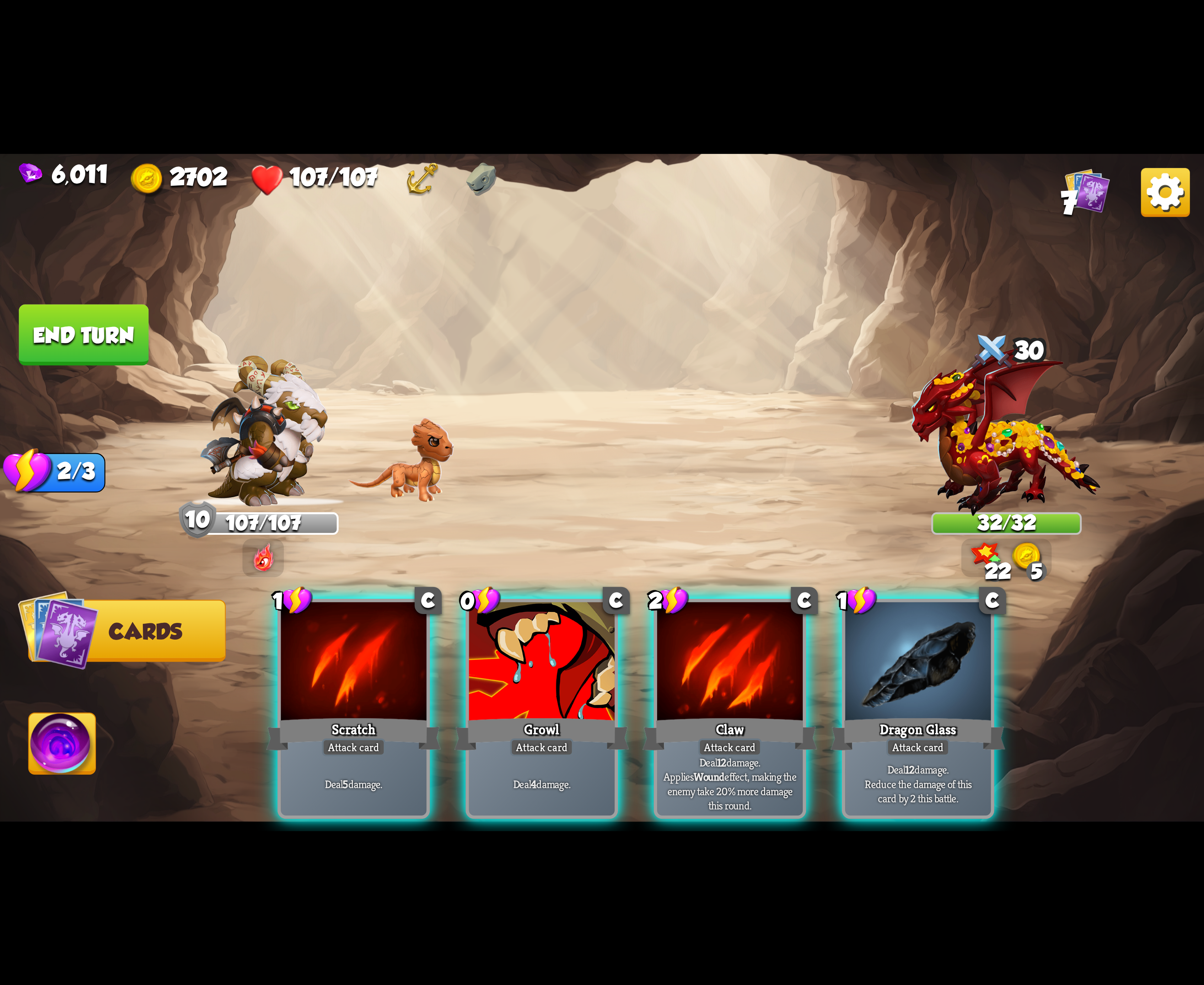
click at [355, 665] on div at bounding box center [354, 664] width 146 height 122
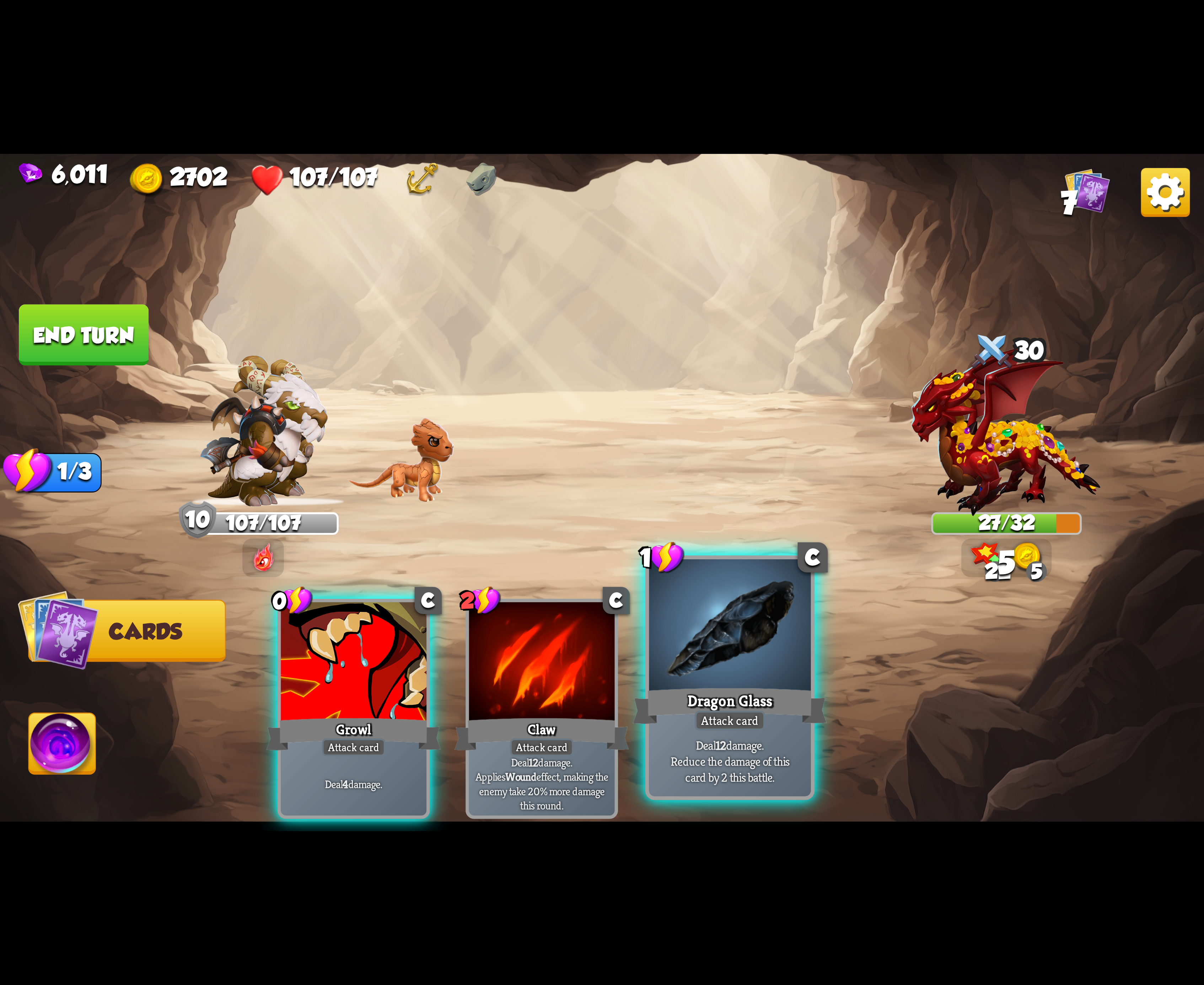
drag, startPoint x: 722, startPoint y: 657, endPoint x: 588, endPoint y: 668, distance: 134.5
click at [719, 658] on div at bounding box center [729, 627] width 162 height 136
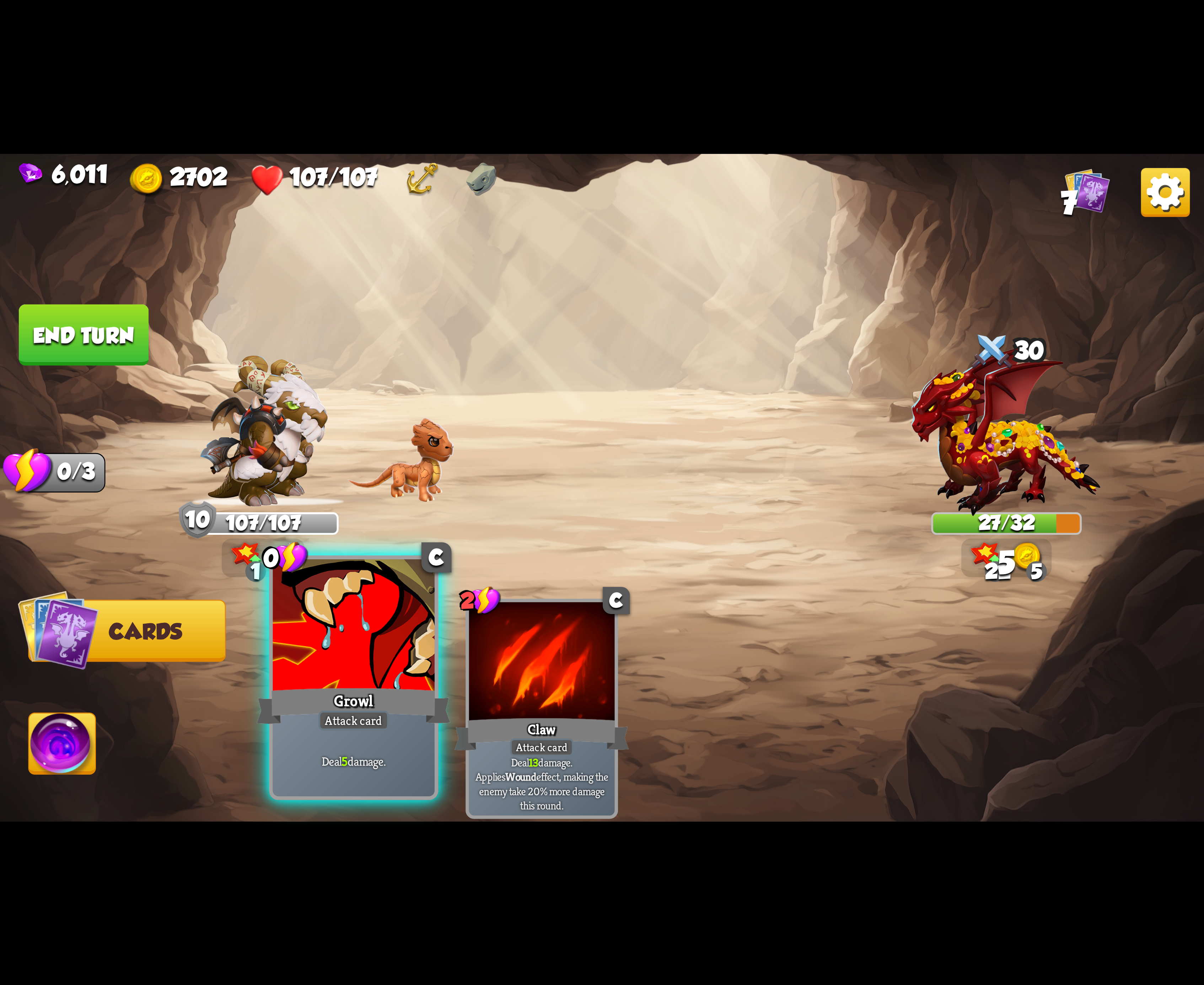
click at [325, 671] on div at bounding box center [353, 627] width 162 height 136
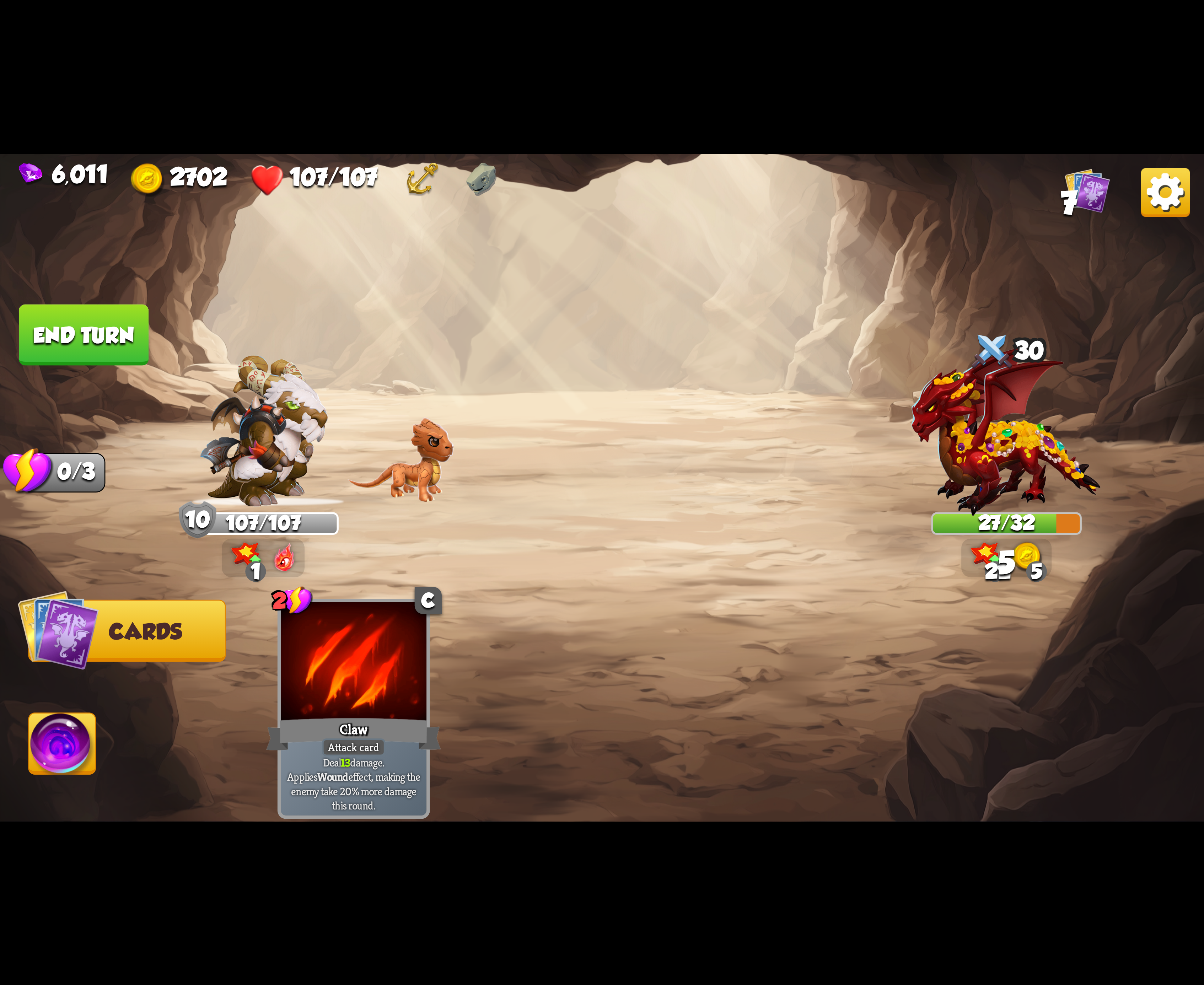
drag, startPoint x: 46, startPoint y: 732, endPoint x: 56, endPoint y: 736, distance: 10.8
click at [46, 735] on img at bounding box center [63, 748] width 67 height 68
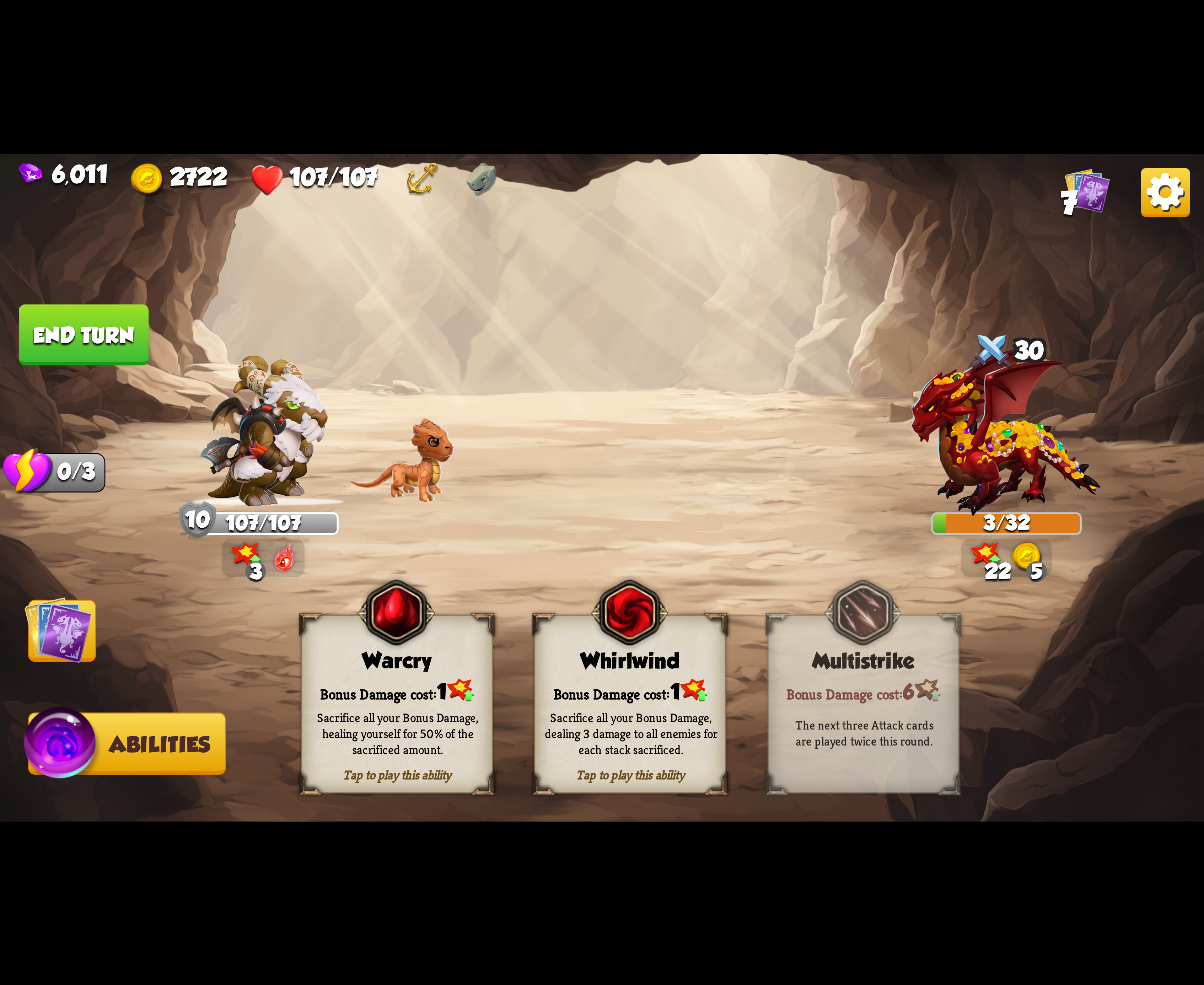
click at [682, 651] on div "Whirlwind" at bounding box center [630, 661] width 190 height 25
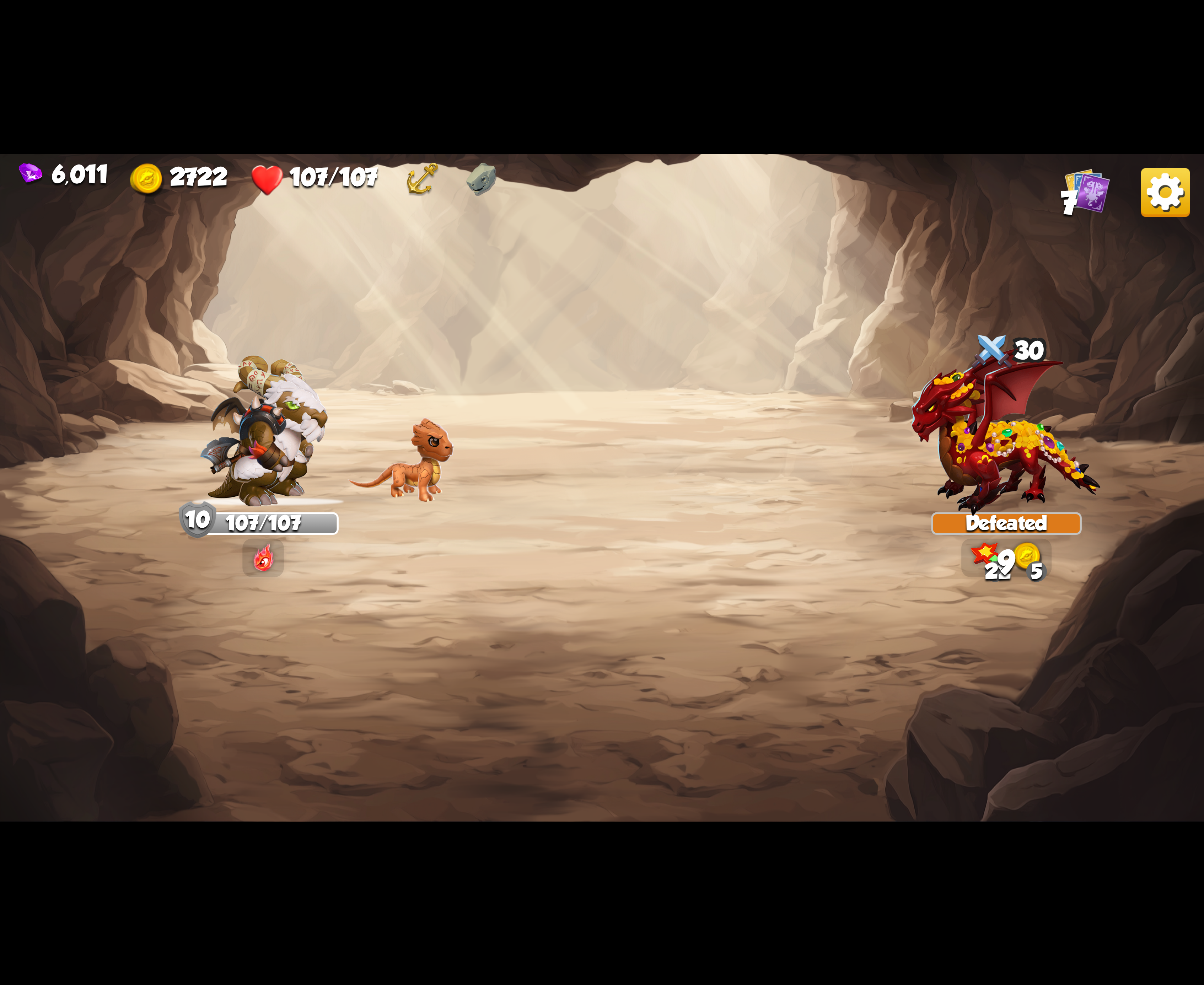
click at [1163, 199] on img at bounding box center [1165, 192] width 49 height 49
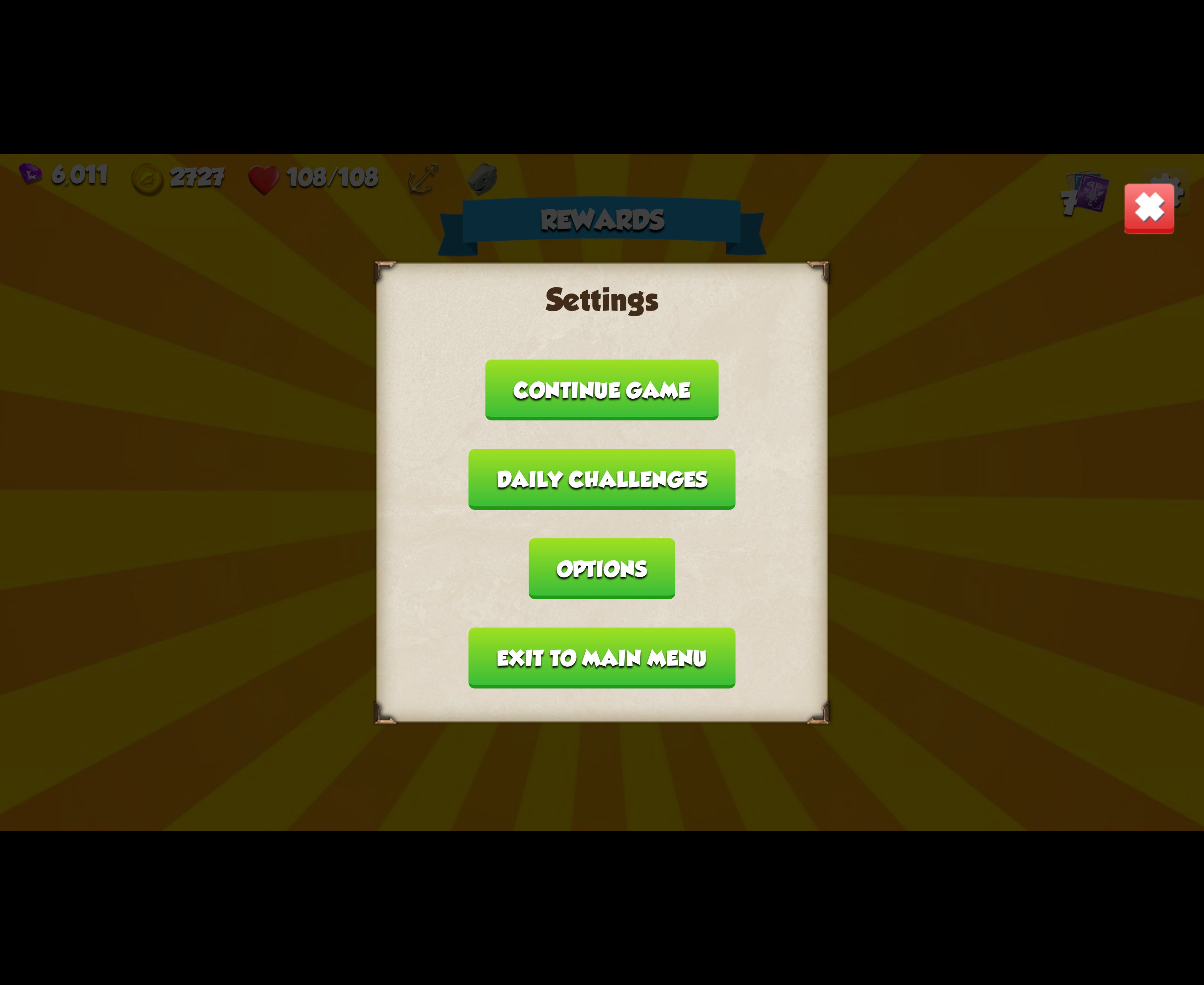
click at [675, 549] on button "Options" at bounding box center [602, 568] width 146 height 61
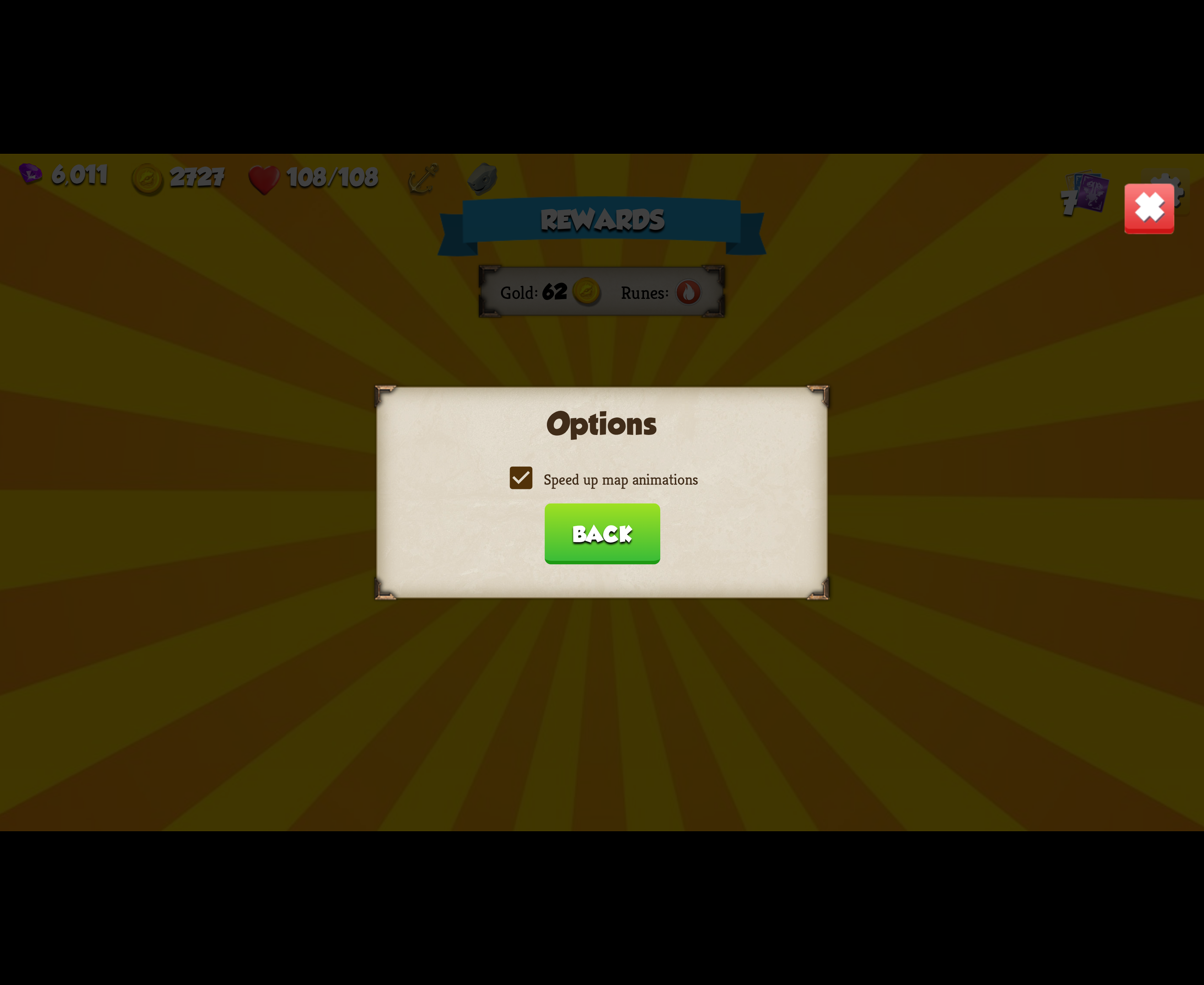
click at [495, 465] on div "Options Speed up map animations Back" at bounding box center [602, 492] width 451 height 212
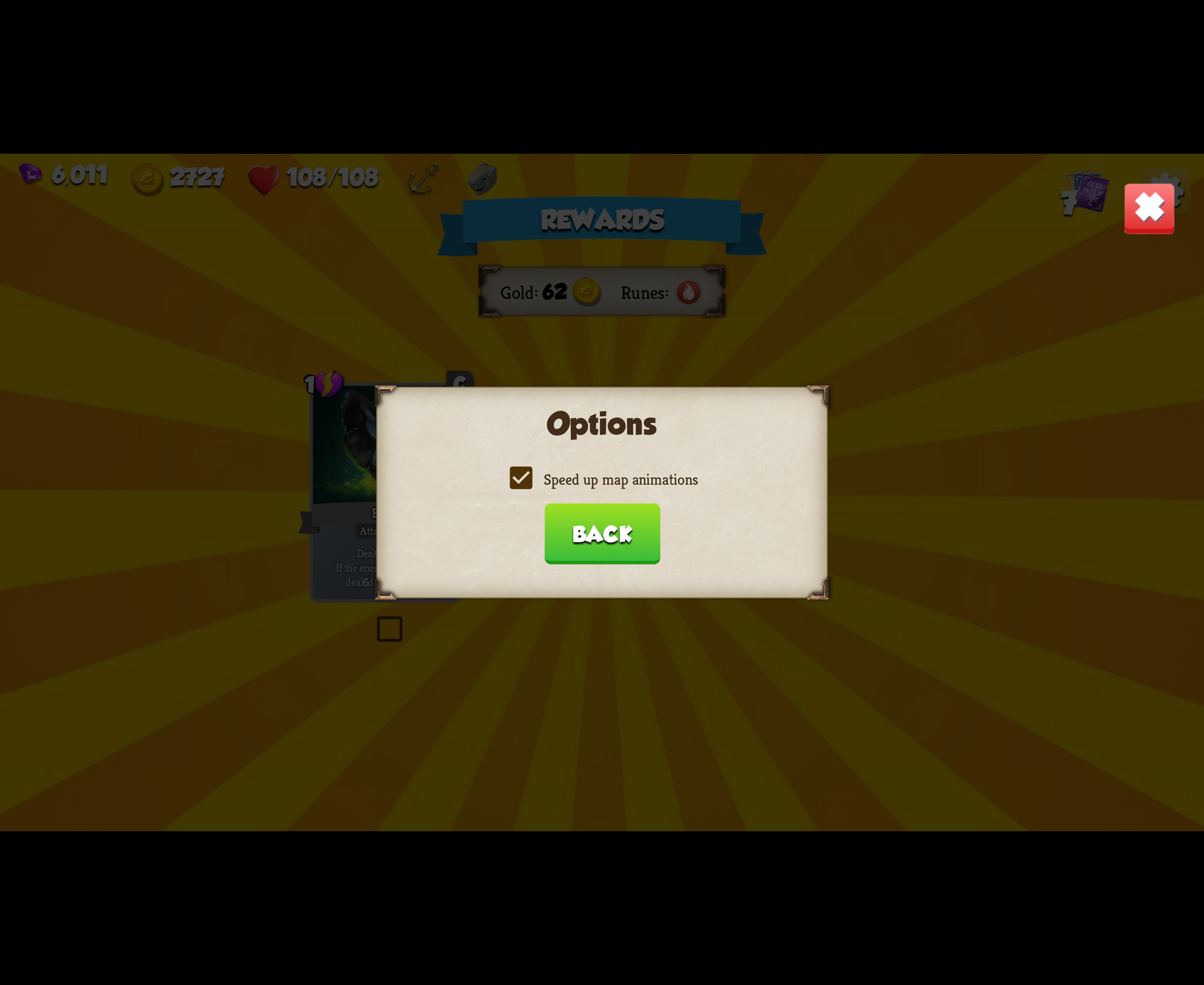
click at [568, 478] on label "Speed up map animations" at bounding box center [602, 479] width 192 height 20
click at [0, 0] on input "Speed up map animations" at bounding box center [0, 0] width 0 height 0
click at [568, 478] on label "Speed up map animations" at bounding box center [602, 479] width 192 height 20
click at [0, 0] on input "Speed up map animations" at bounding box center [0, 0] width 0 height 0
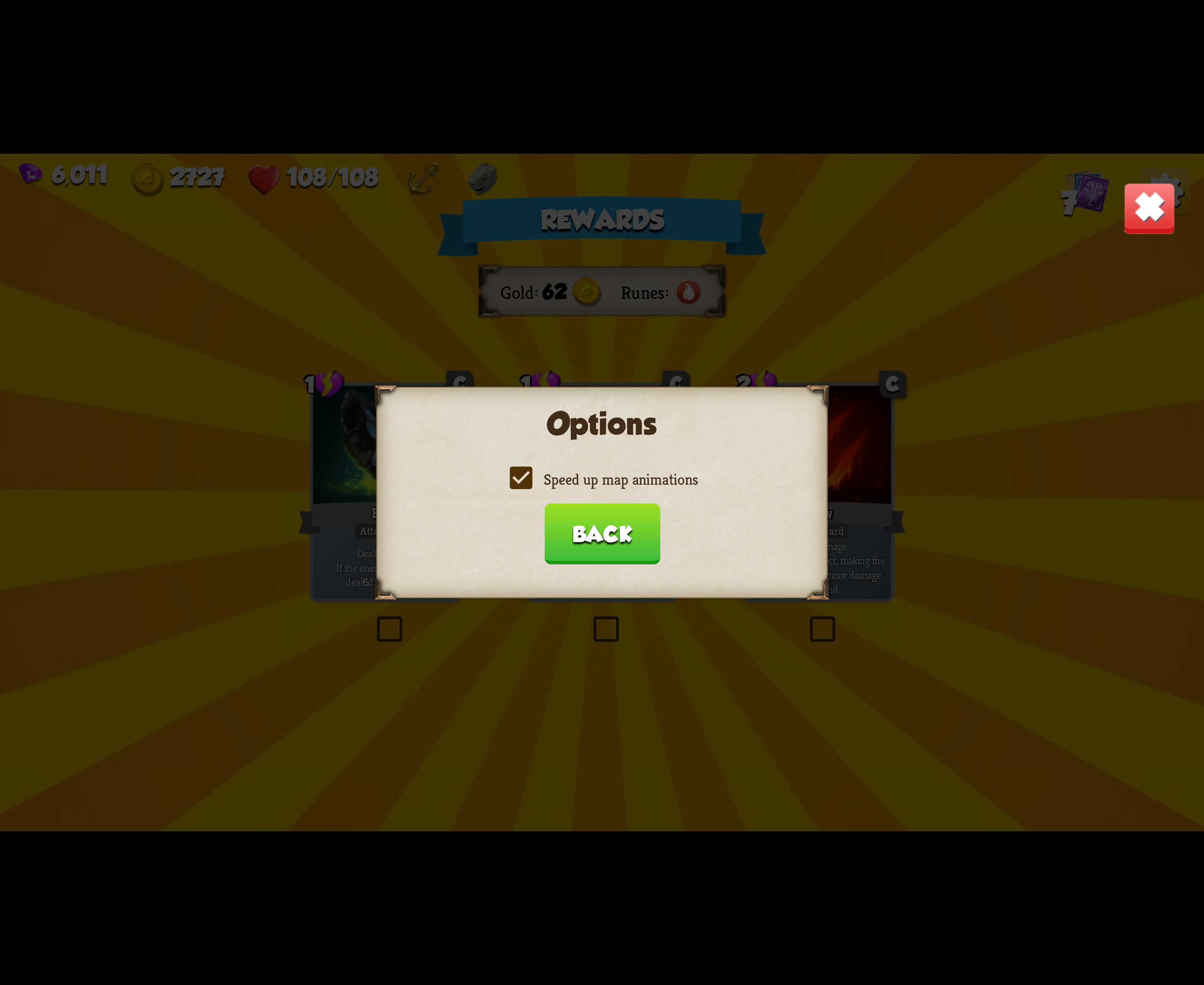
click at [568, 478] on label "Speed up map animations" at bounding box center [602, 479] width 192 height 20
click at [0, 0] on input "Speed up map animations" at bounding box center [0, 0] width 0 height 0
click at [568, 478] on label "Speed up map animations" at bounding box center [602, 479] width 192 height 20
click at [0, 0] on input "Speed up map animations" at bounding box center [0, 0] width 0 height 0
click at [568, 478] on label "Speed up map animations" at bounding box center [602, 479] width 192 height 20
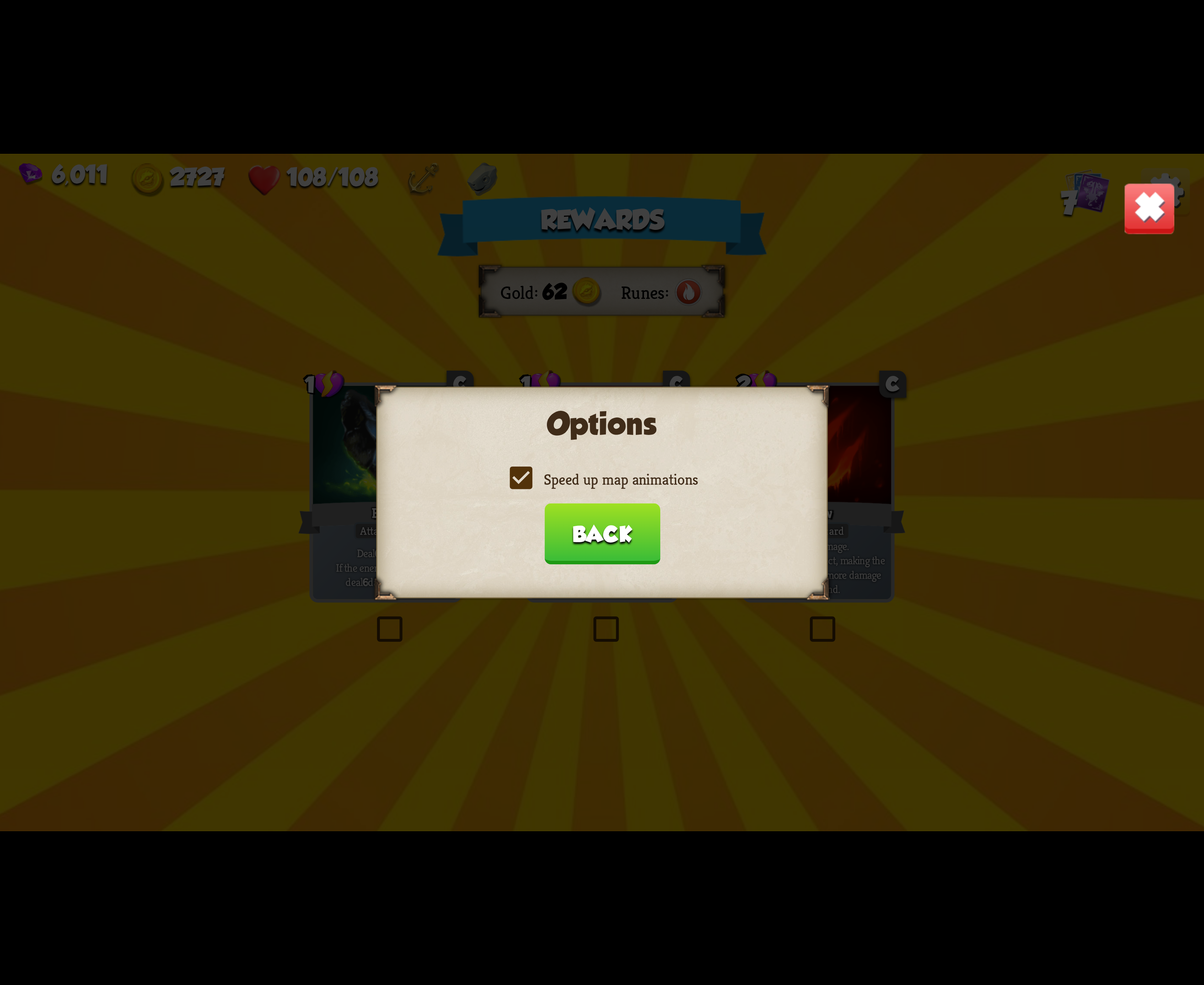
click at [0, 0] on input "Speed up map animations" at bounding box center [0, 0] width 0 height 0
click at [568, 478] on label "Speed up map animations" at bounding box center [602, 479] width 192 height 20
click at [0, 0] on input "Speed up map animations" at bounding box center [0, 0] width 0 height 0
click at [585, 519] on button "Back" at bounding box center [602, 534] width 116 height 61
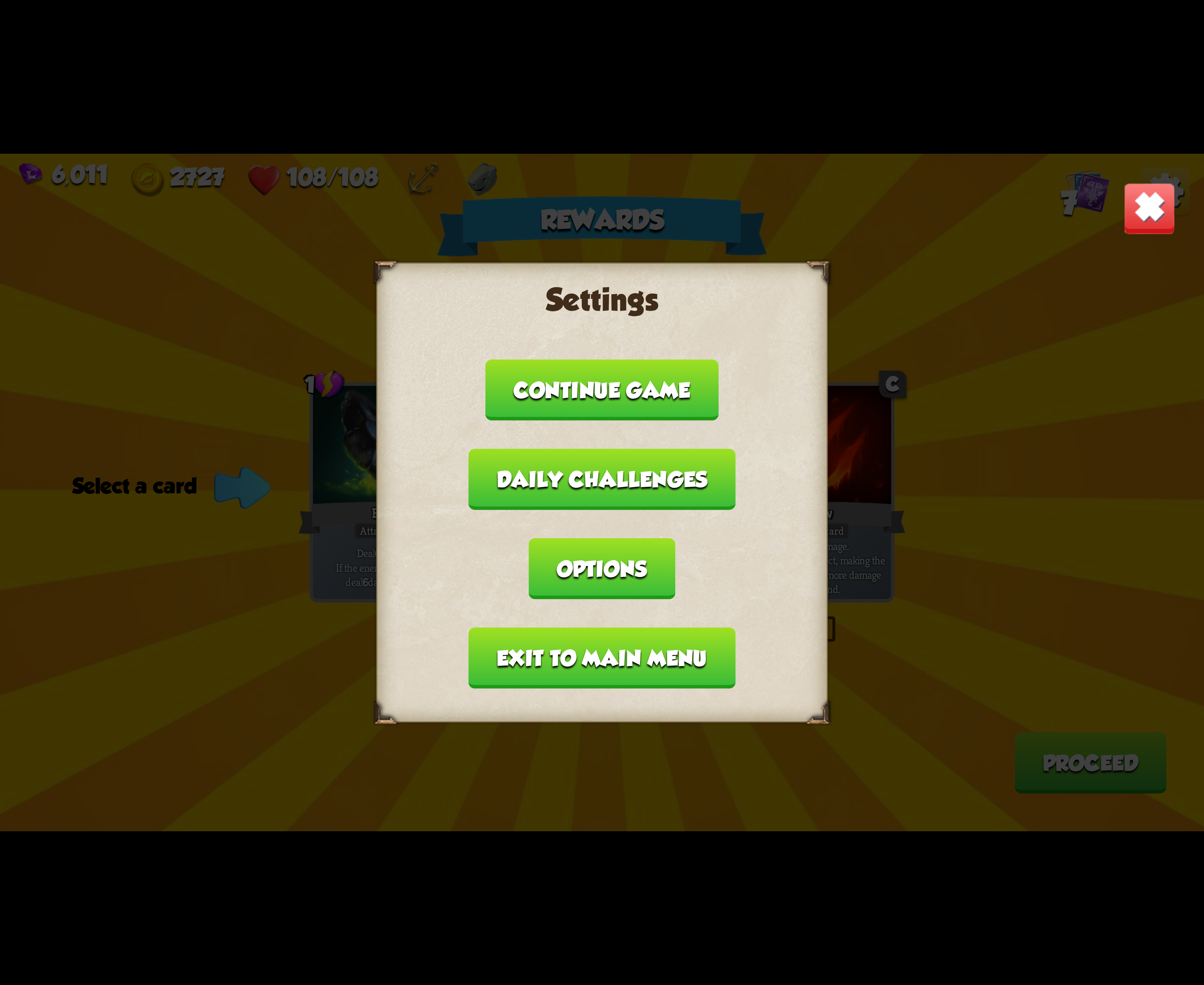
click at [580, 628] on button "Exit to main menu" at bounding box center [602, 658] width 266 height 61
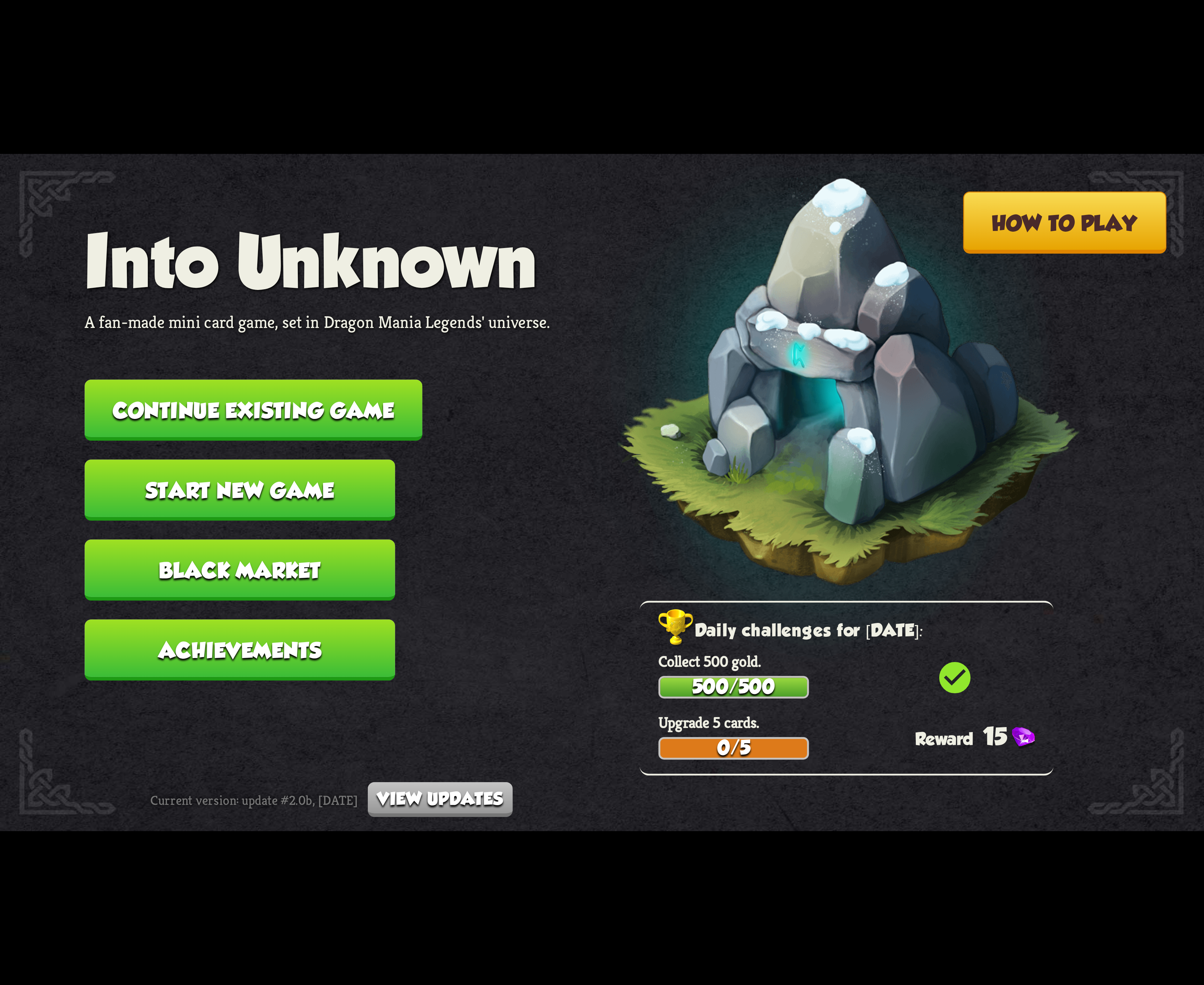
click at [357, 403] on button "Continue existing game" at bounding box center [253, 410] width 338 height 61
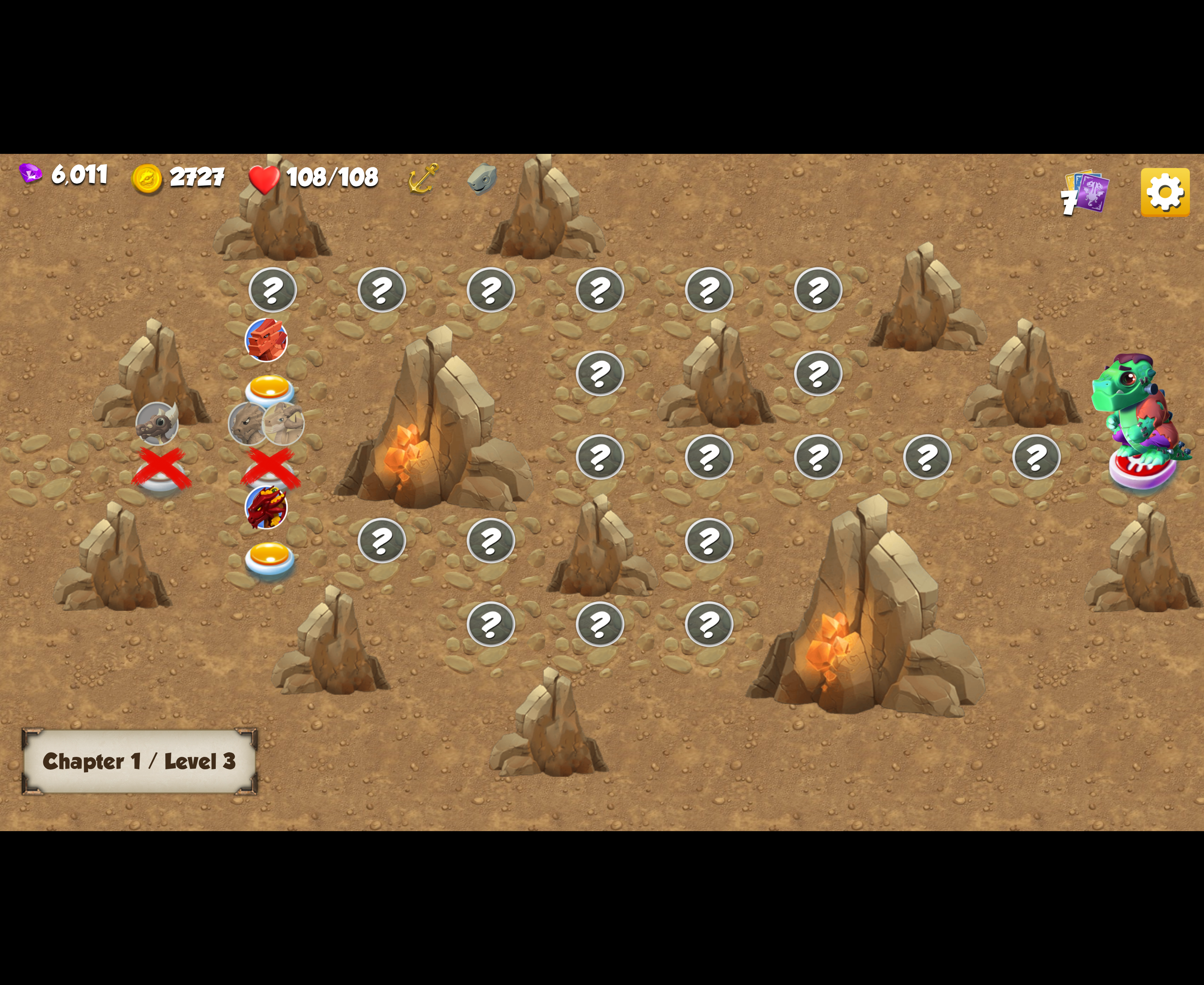
click at [255, 549] on img at bounding box center [271, 564] width 60 height 44
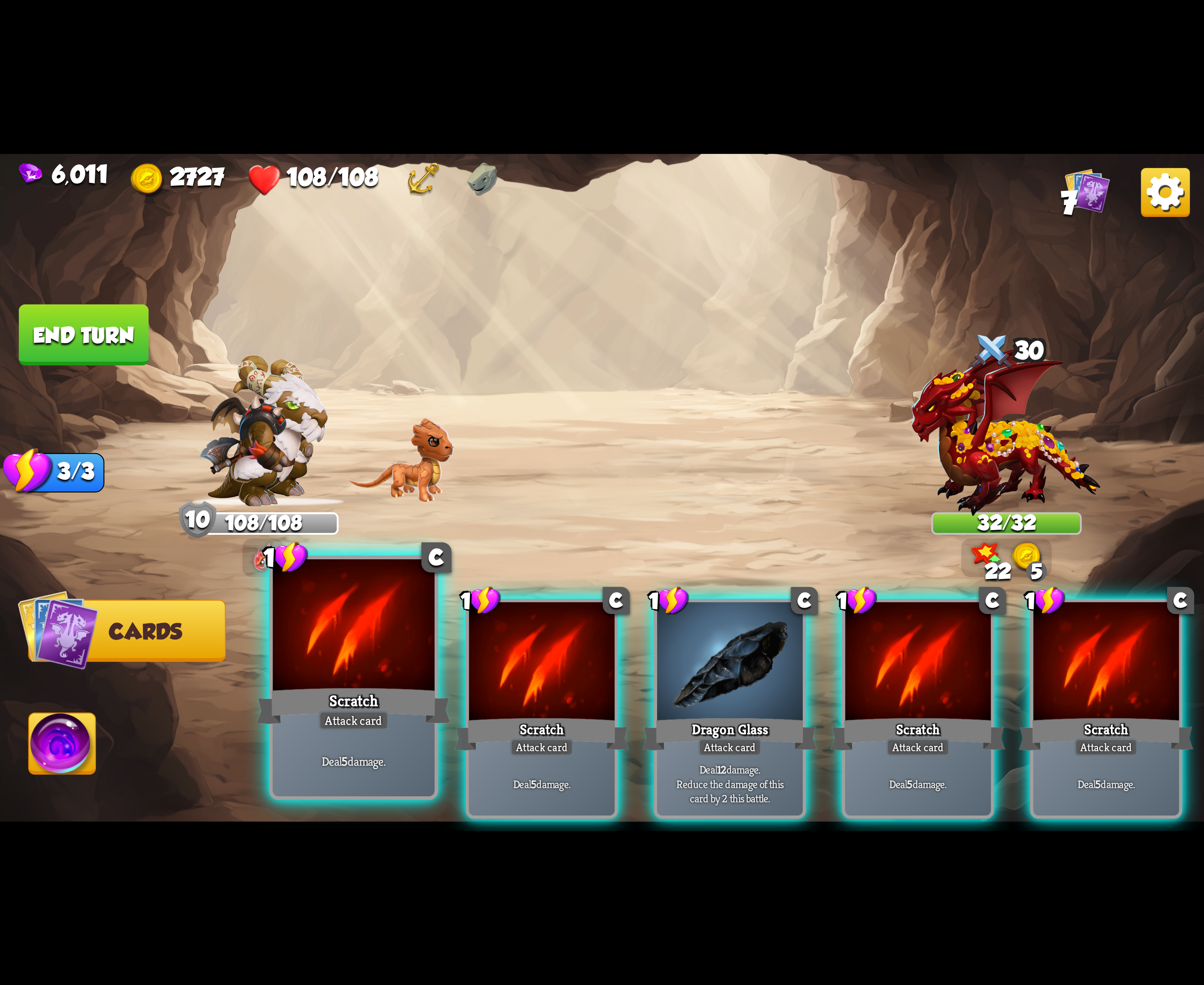
click at [354, 677] on div at bounding box center [353, 627] width 162 height 136
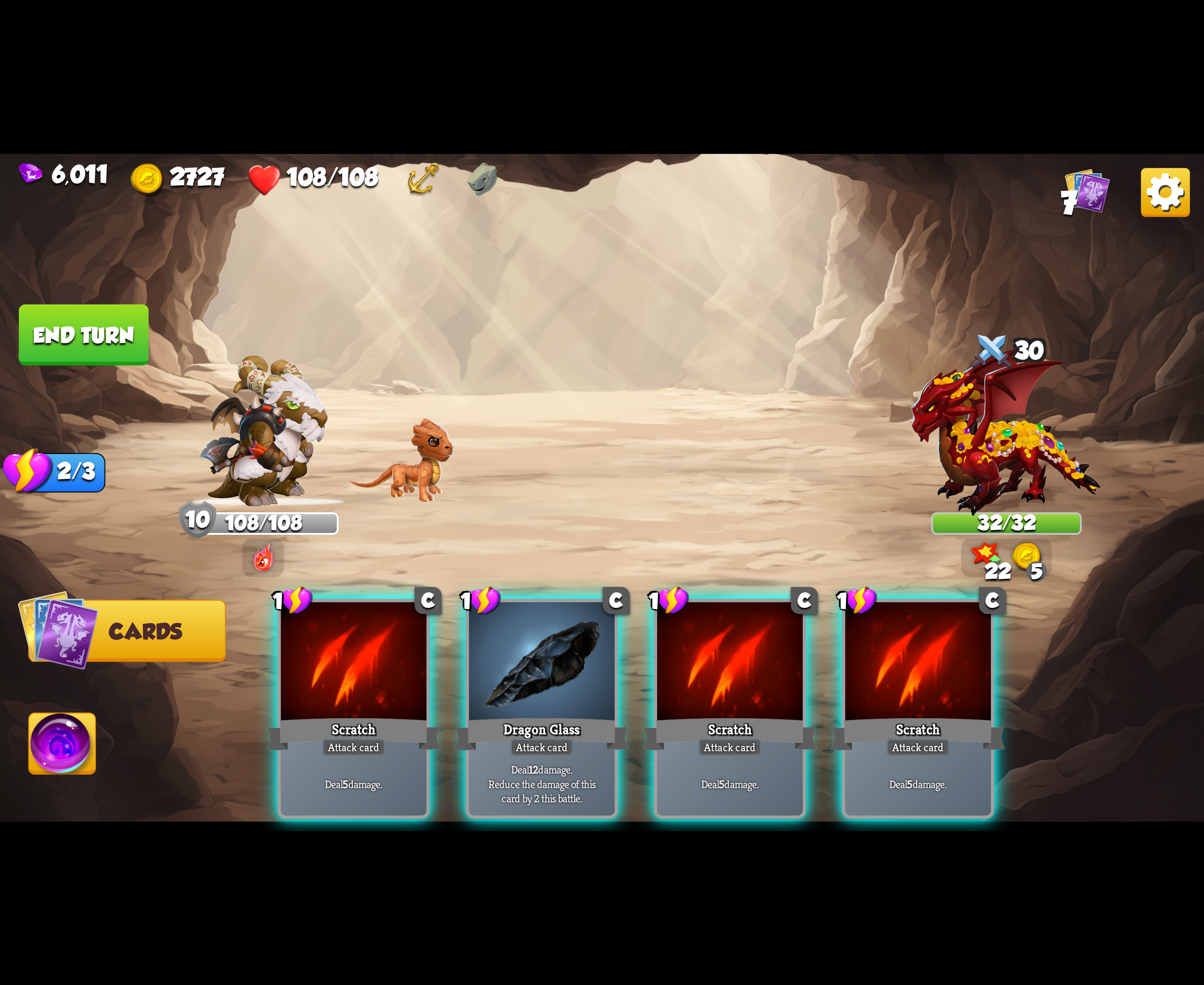
click at [354, 677] on div "1 C Scratch Attack card Deal 5 damage. 1 C Dragon Glass Attack card Deal 12 dam…" at bounding box center [722, 681] width 963 height 301
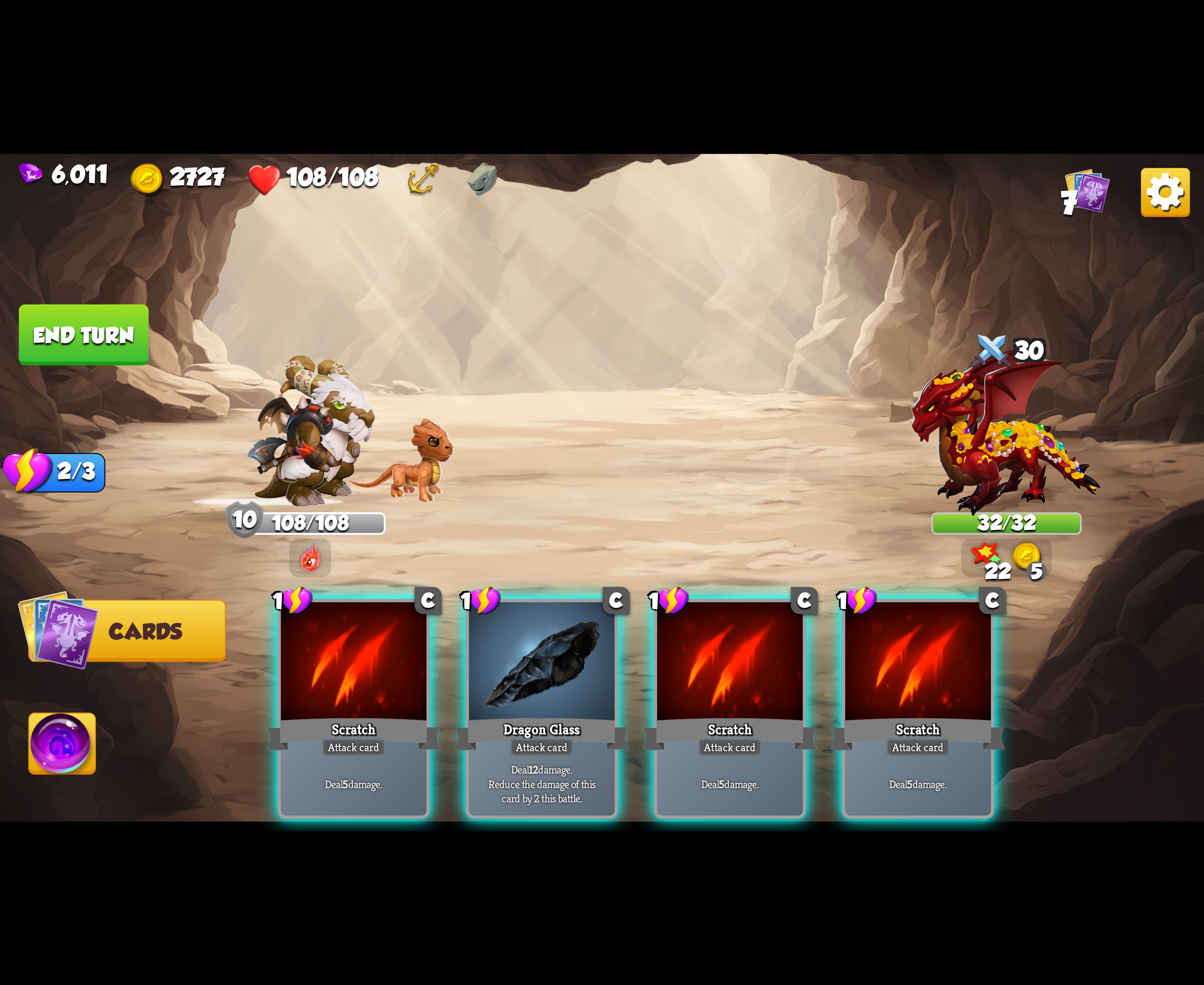
click at [354, 677] on div at bounding box center [354, 664] width 146 height 122
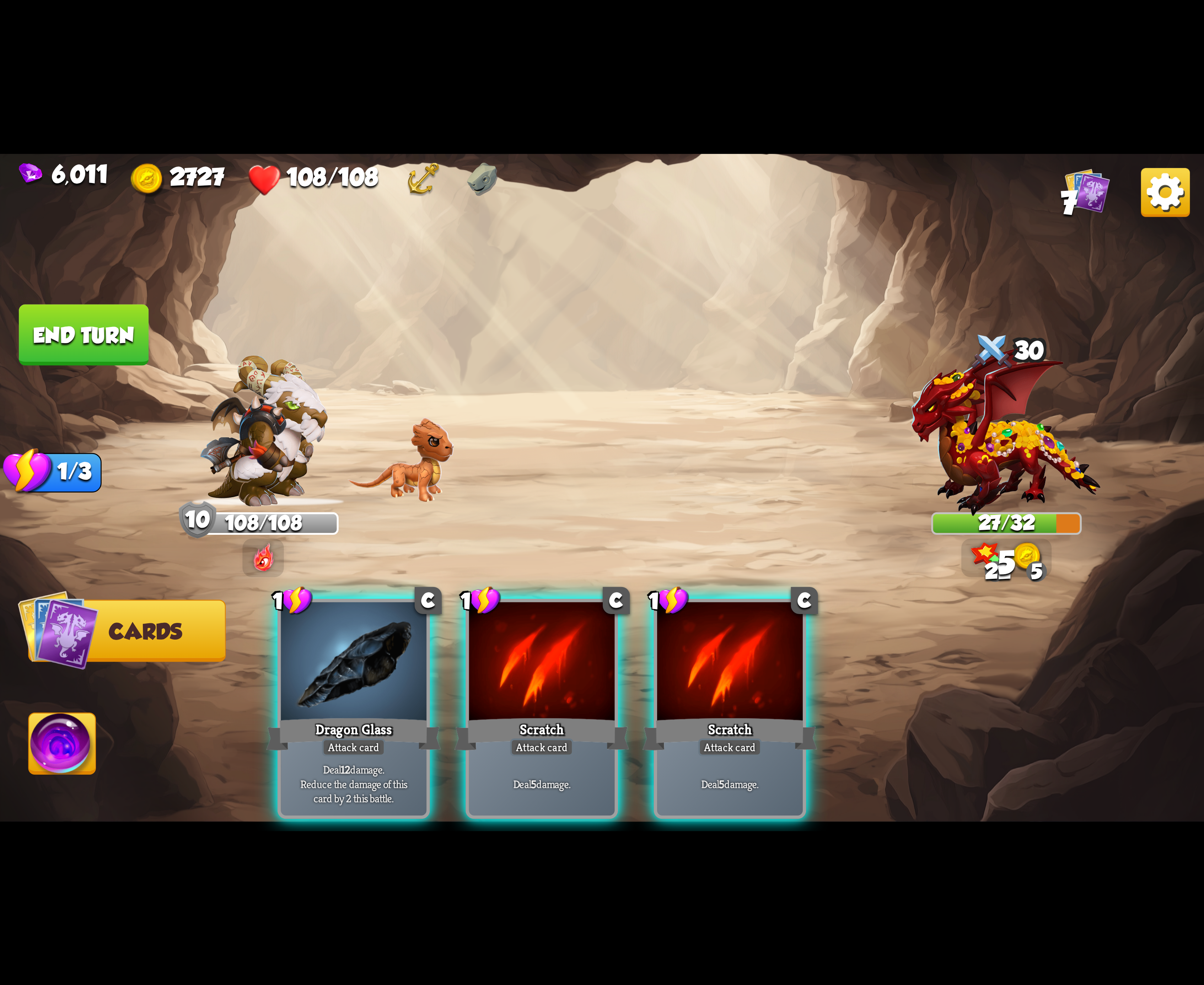
click at [354, 677] on div at bounding box center [354, 664] width 146 height 122
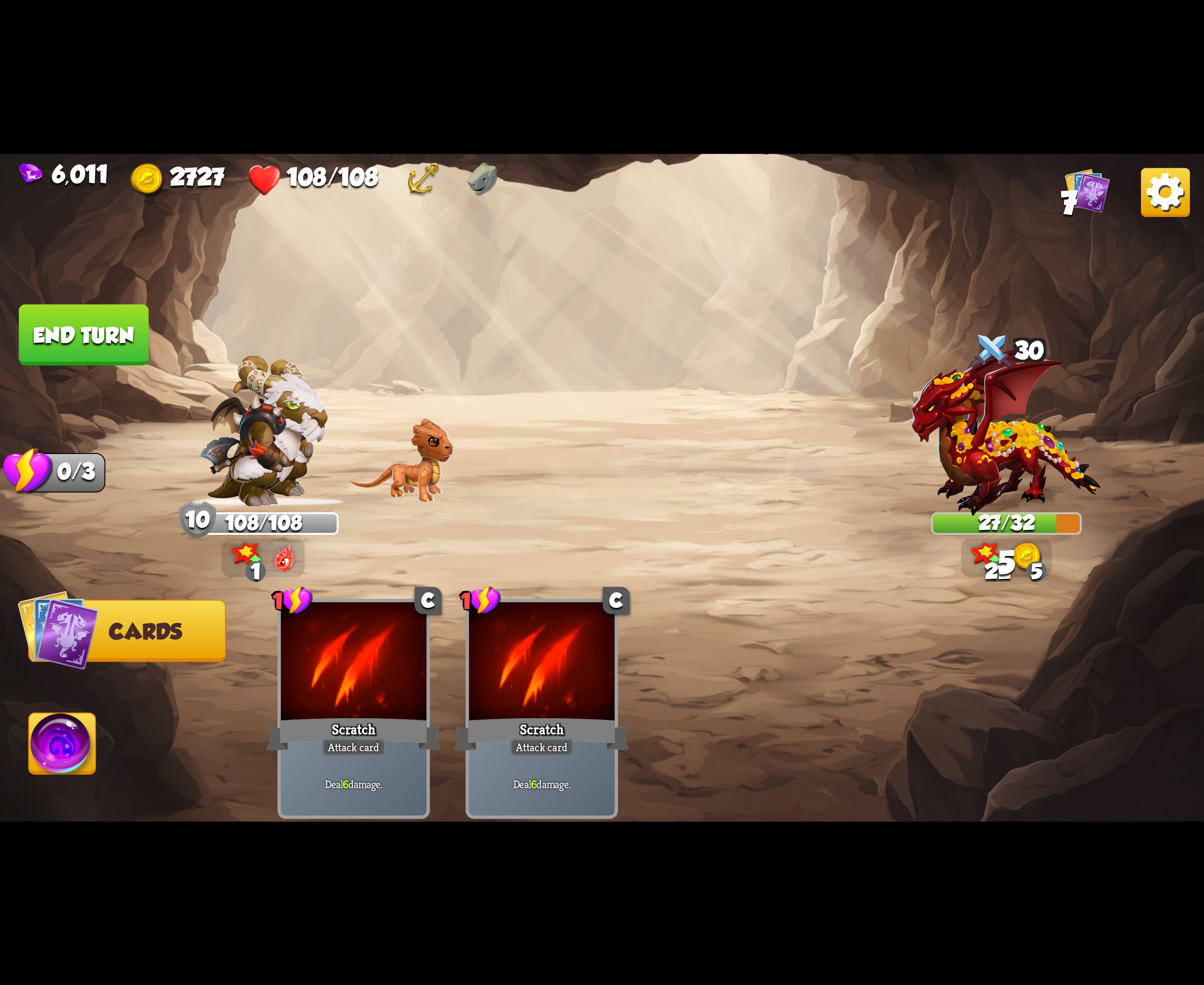
click at [51, 719] on img at bounding box center [63, 748] width 67 height 68
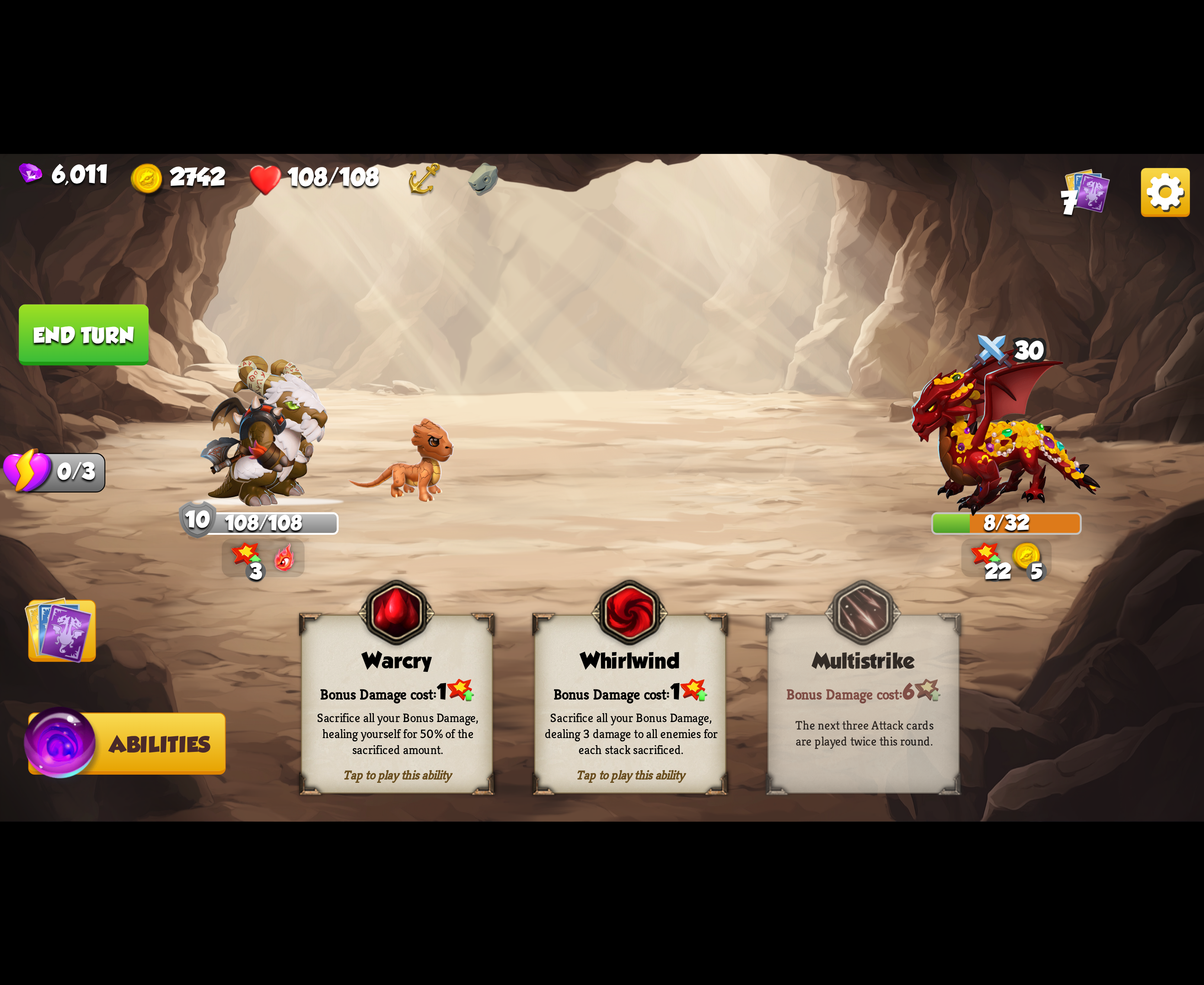
click at [85, 335] on button "End turn" at bounding box center [84, 335] width 130 height 61
click at [597, 698] on div "Sacrifice all your Bonus Damage, dealing 3 damage to all enemies for each stack…" at bounding box center [631, 733] width 192 height 75
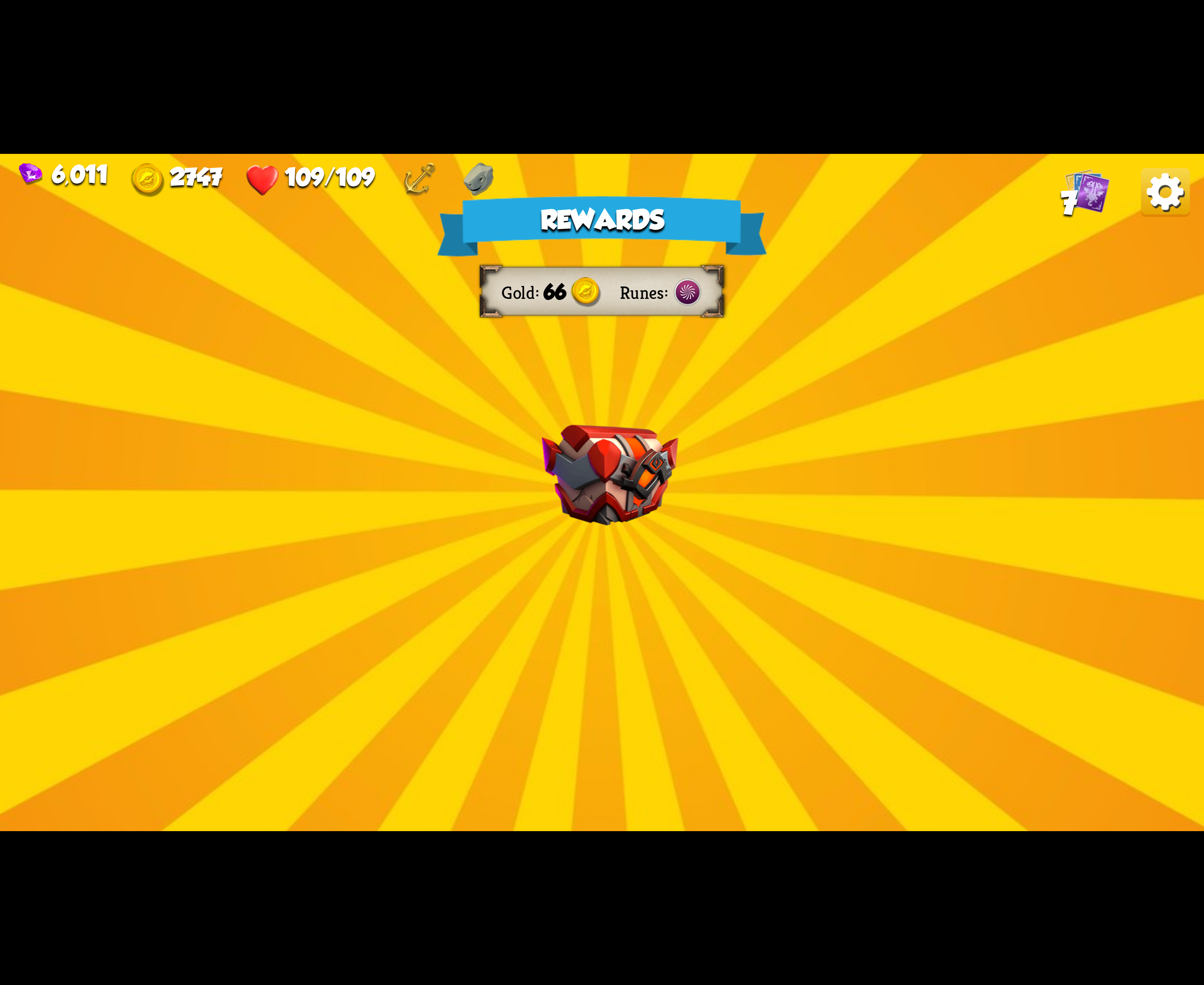
click at [1151, 187] on img at bounding box center [1165, 192] width 49 height 49
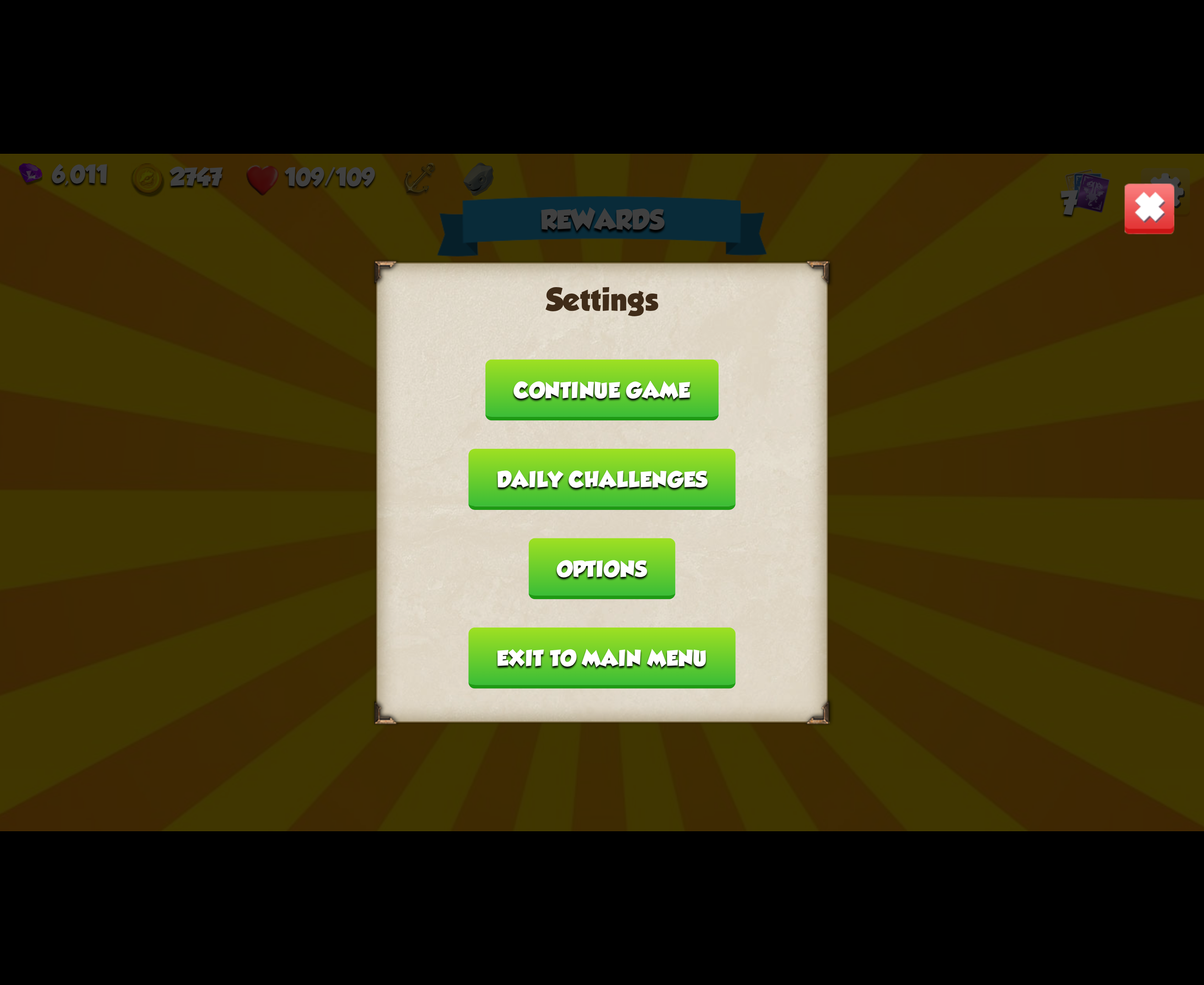
click at [675, 543] on button "Options" at bounding box center [602, 568] width 146 height 61
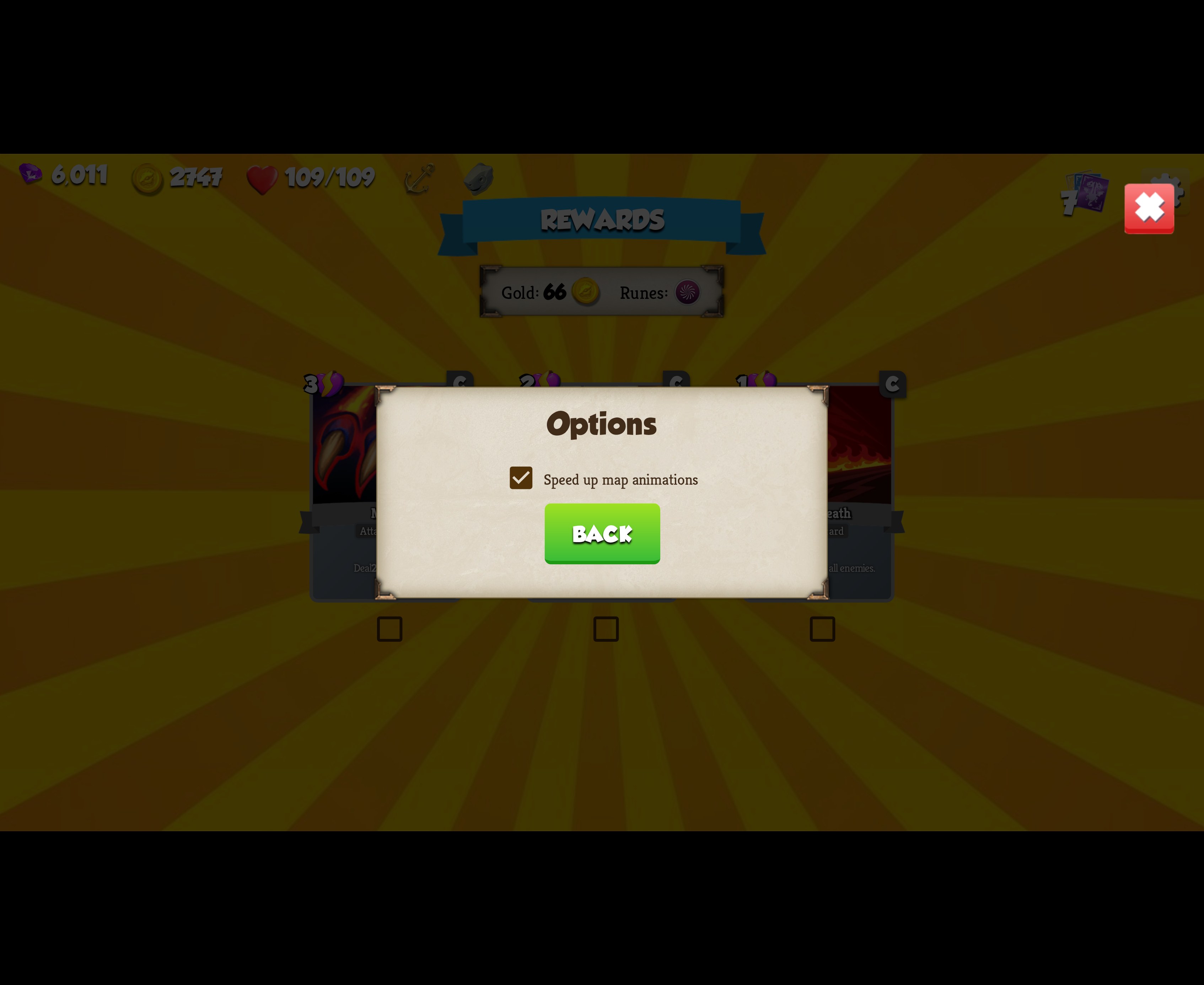
click at [500, 481] on div "Speed up map animations" at bounding box center [602, 479] width 412 height 20
drag, startPoint x: 500, startPoint y: 481, endPoint x: 509, endPoint y: 481, distance: 9.0
click at [507, 481] on div "Speed up map animations" at bounding box center [602, 479] width 412 height 20
click at [520, 479] on label "Speed up map animations" at bounding box center [602, 479] width 192 height 20
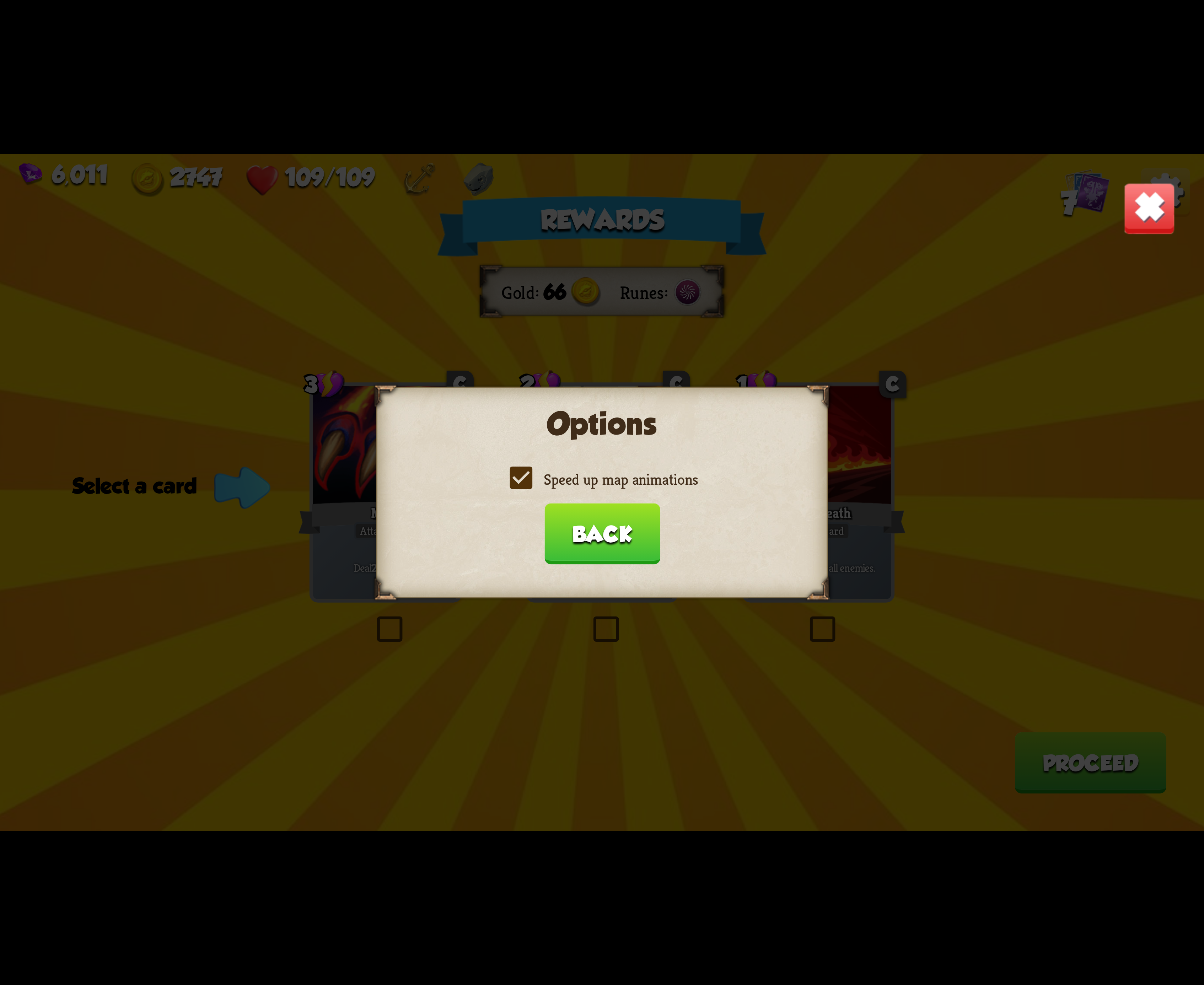
click at [0, 0] on input "Speed up map animations" at bounding box center [0, 0] width 0 height 0
click at [520, 479] on label "Speed up map animations" at bounding box center [602, 479] width 192 height 20
click at [0, 0] on input "Speed up map animations" at bounding box center [0, 0] width 0 height 0
click at [520, 479] on label "Speed up map animations" at bounding box center [602, 479] width 192 height 20
click at [0, 0] on input "Speed up map animations" at bounding box center [0, 0] width 0 height 0
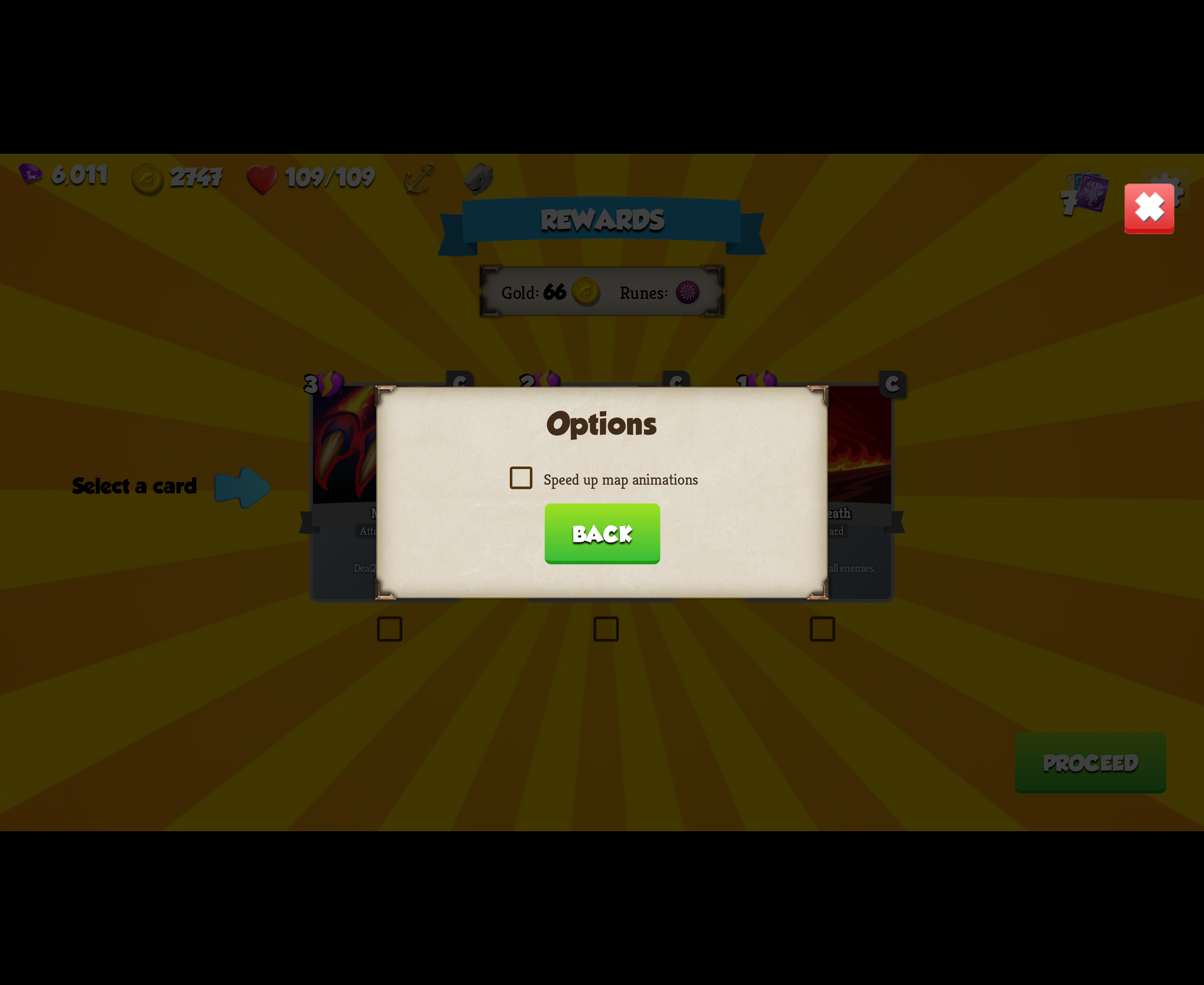
click at [520, 479] on label "Speed up map animations" at bounding box center [602, 479] width 192 height 20
click at [0, 0] on input "Speed up map animations" at bounding box center [0, 0] width 0 height 0
click at [607, 536] on button "Back" at bounding box center [602, 534] width 116 height 61
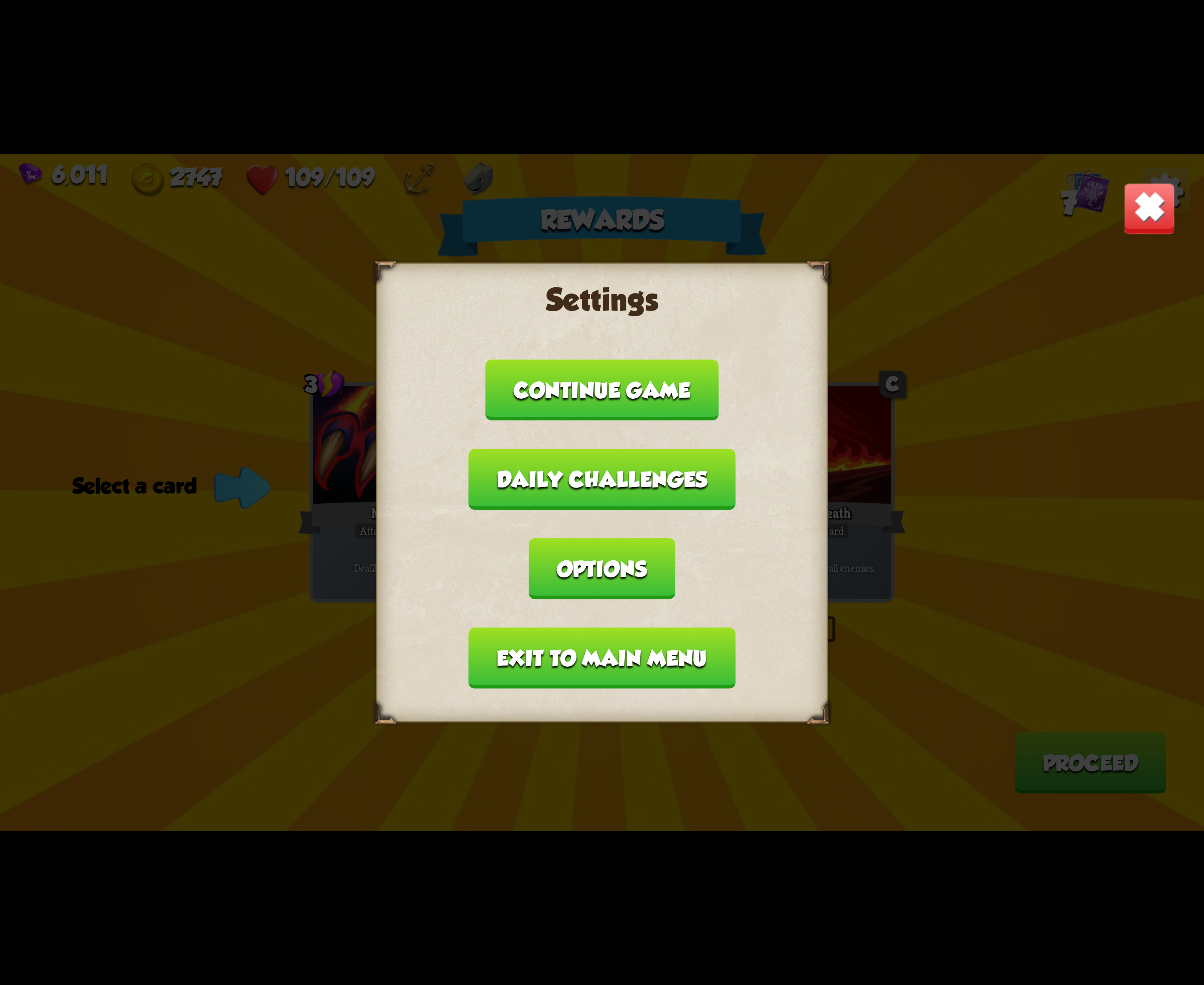
click at [665, 628] on button "Exit to main menu" at bounding box center [602, 658] width 266 height 61
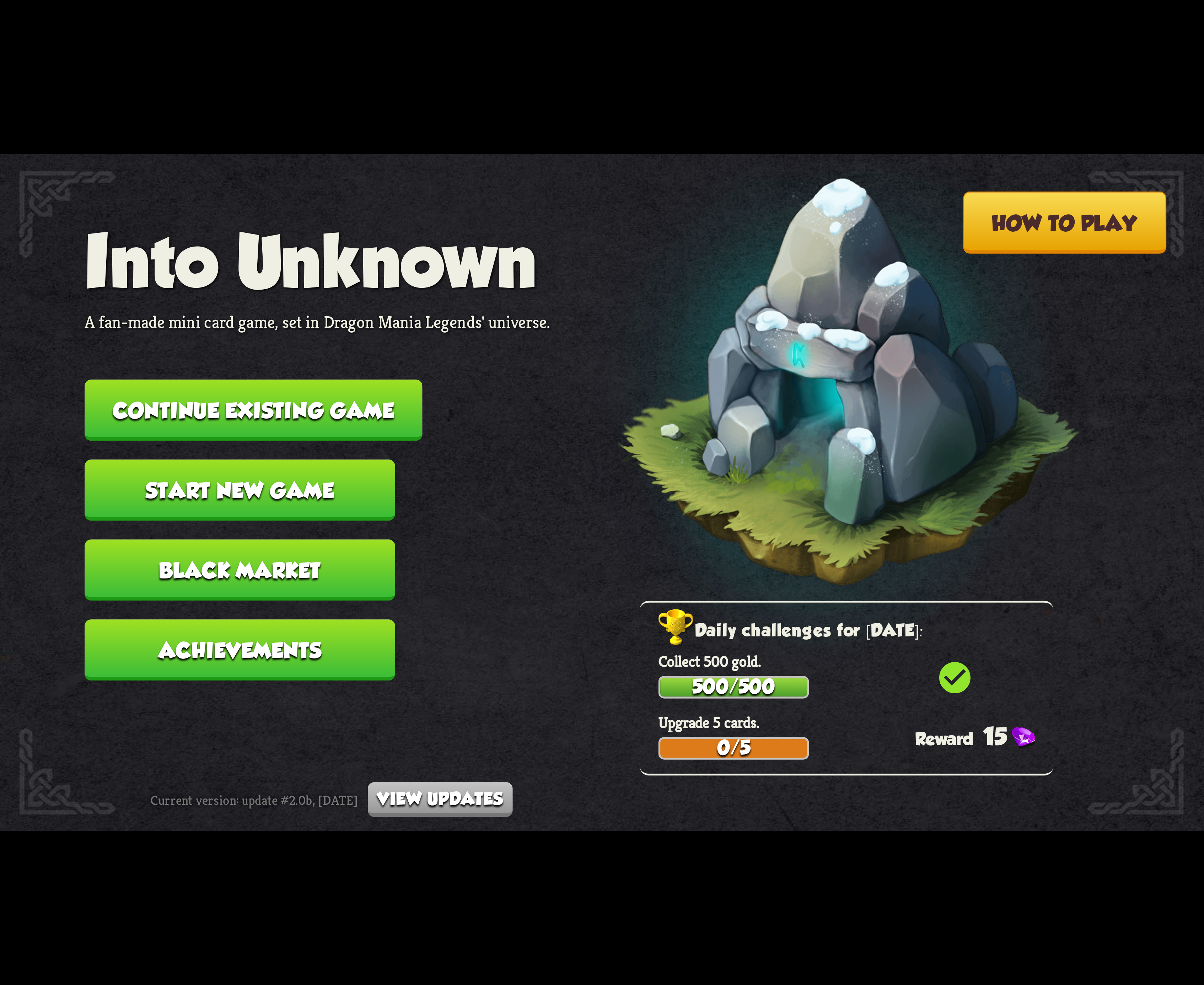
click at [331, 411] on button "Continue existing game" at bounding box center [253, 410] width 338 height 61
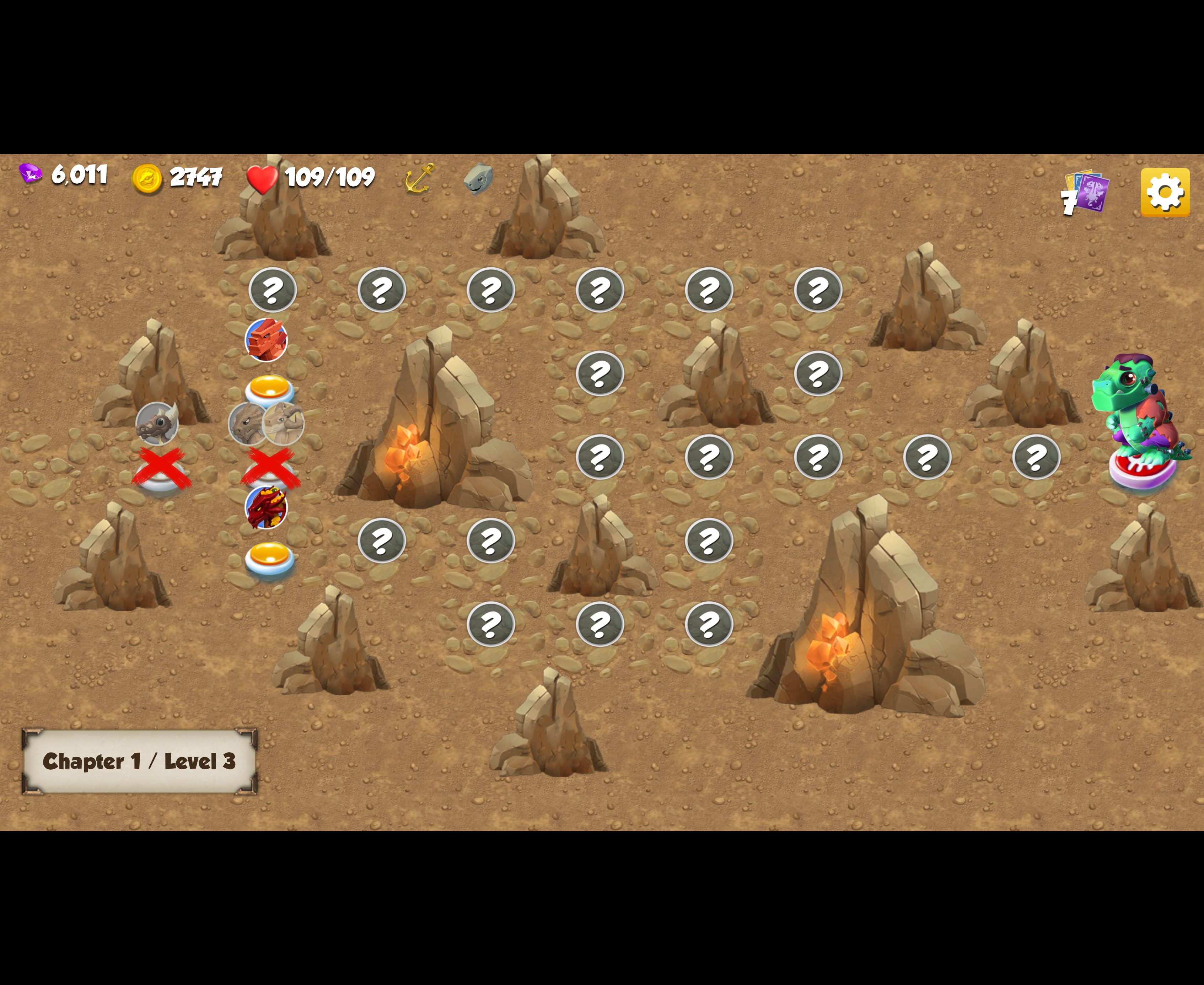
click at [267, 556] on img at bounding box center [271, 564] width 60 height 44
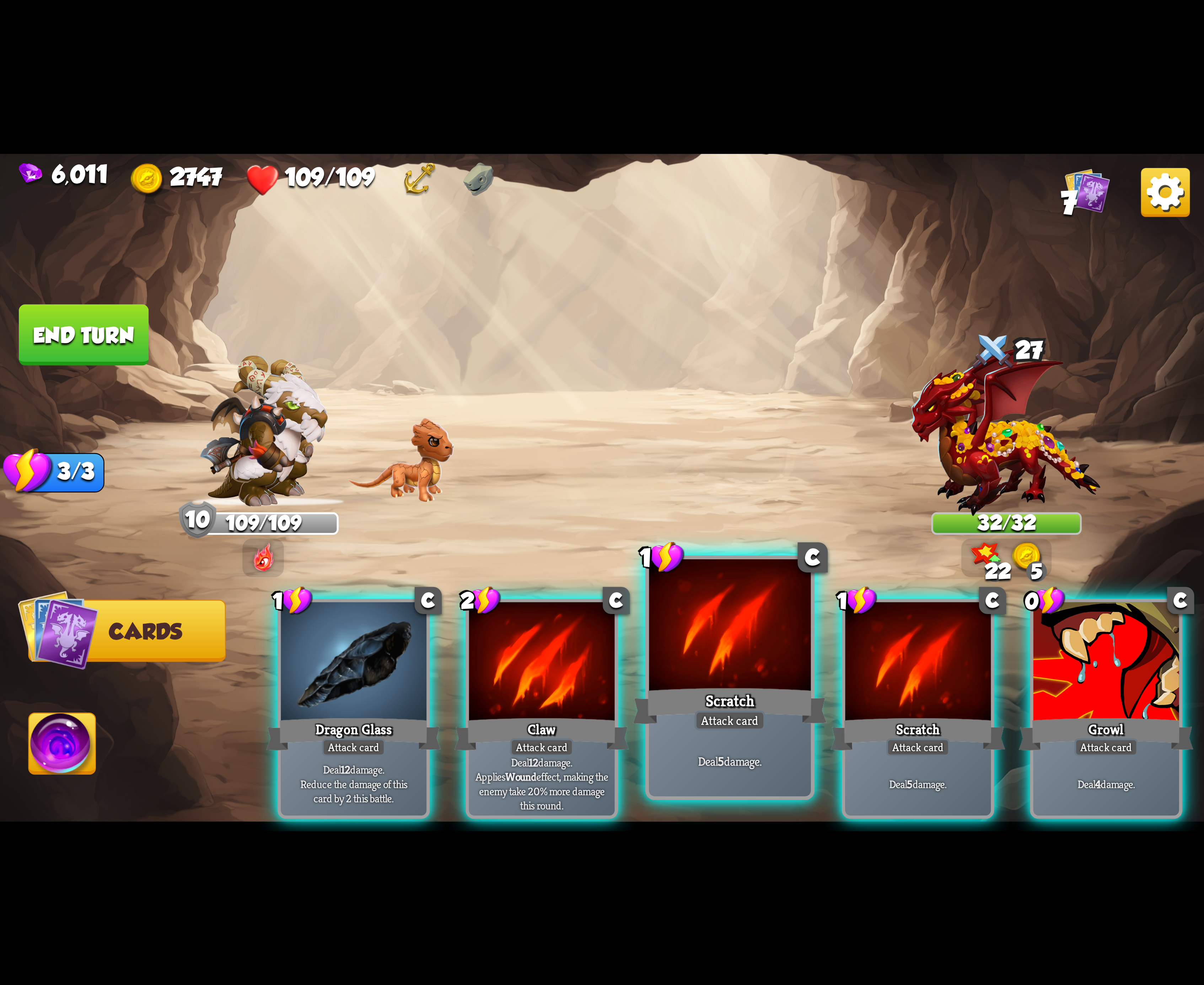
click at [731, 626] on div at bounding box center [729, 627] width 162 height 136
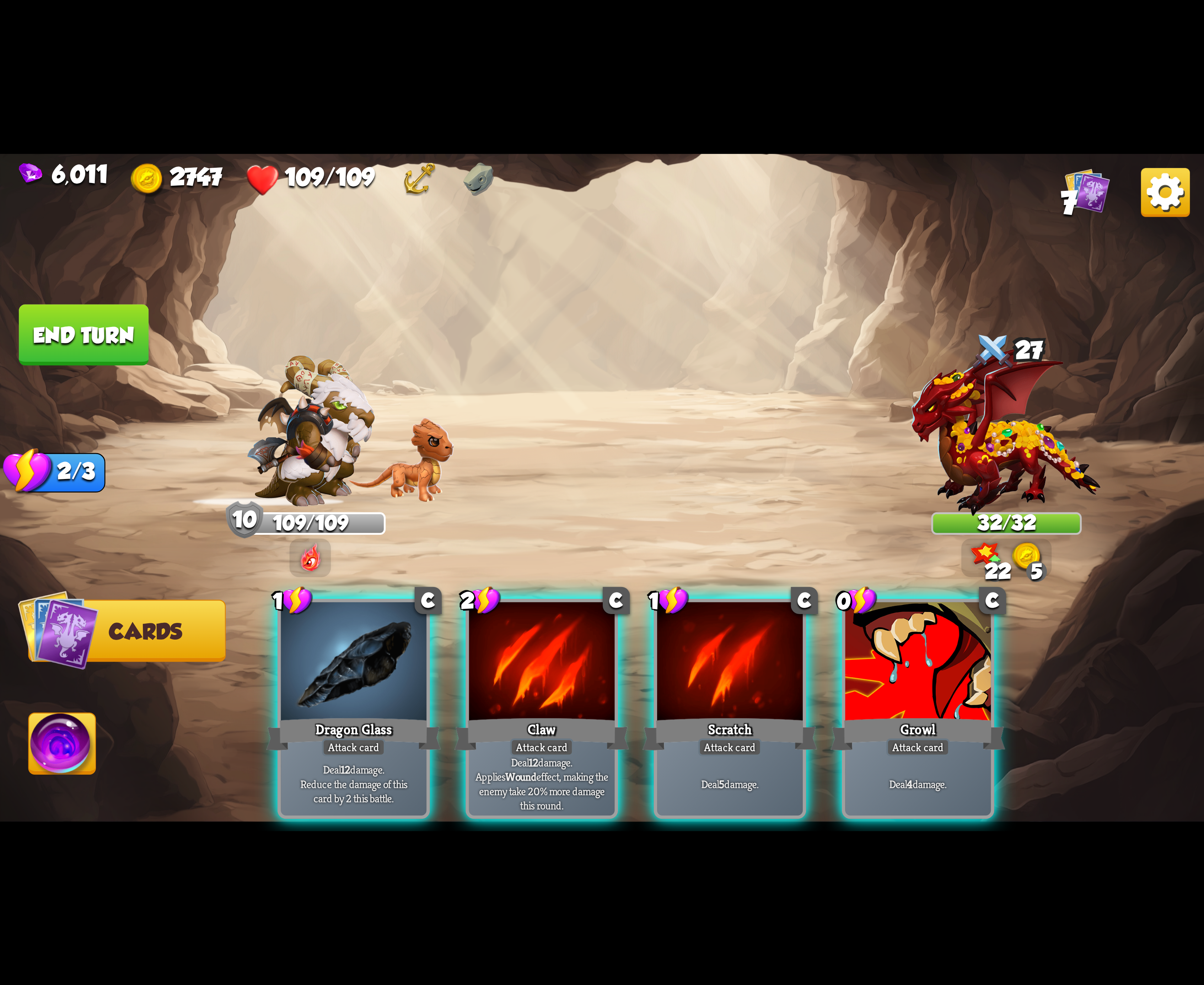
click at [731, 626] on div at bounding box center [730, 664] width 146 height 122
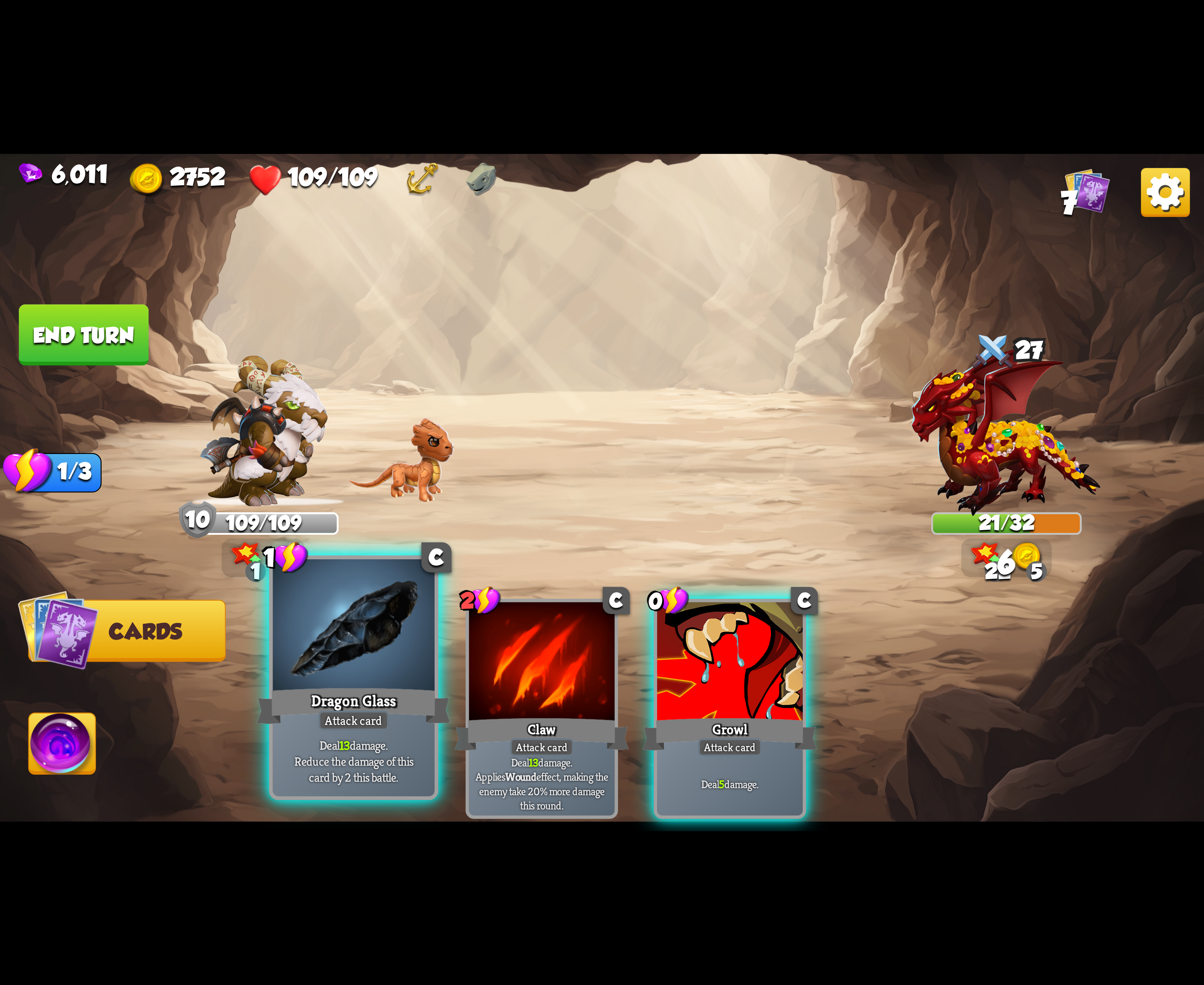
click at [327, 651] on div at bounding box center [353, 627] width 162 height 136
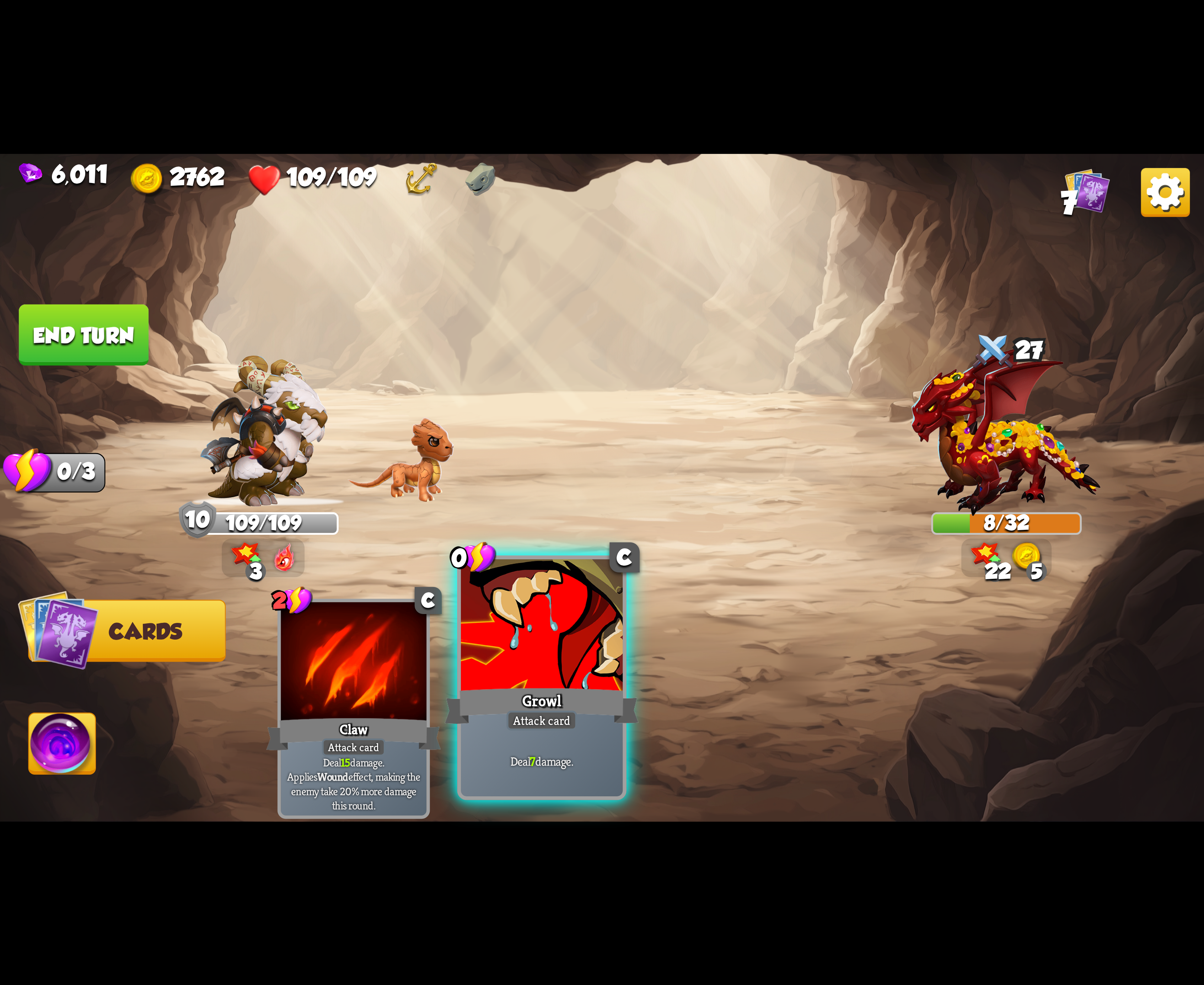
click at [543, 647] on div at bounding box center [541, 627] width 162 height 136
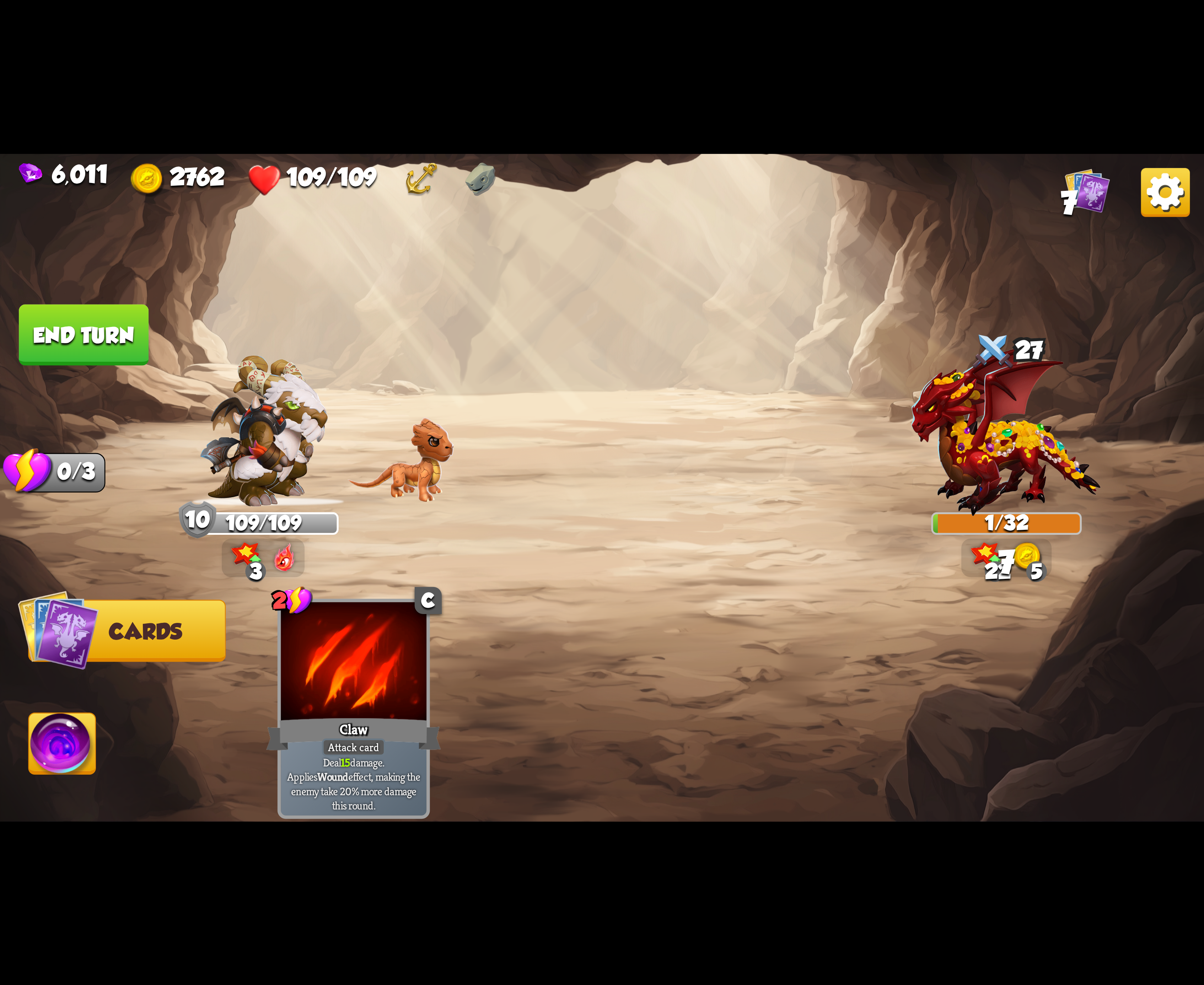
click at [63, 735] on img at bounding box center [63, 748] width 67 height 68
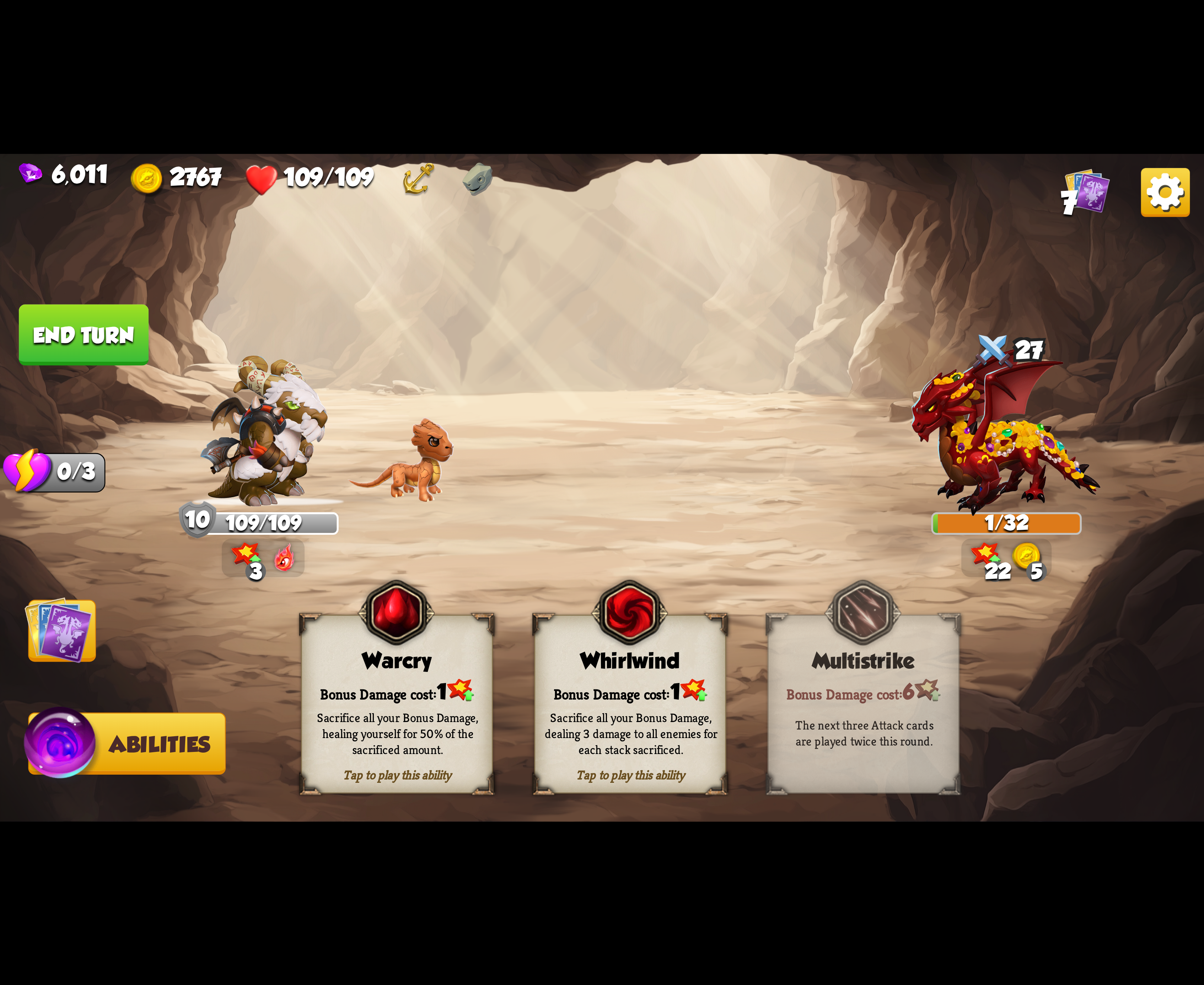
click at [81, 328] on button "End turn" at bounding box center [83, 335] width 131 height 62
click at [678, 748] on div "Sacrifice all your Bonus Damage, dealing 3 damage to all enemies for each stack…" at bounding box center [632, 733] width 173 height 48
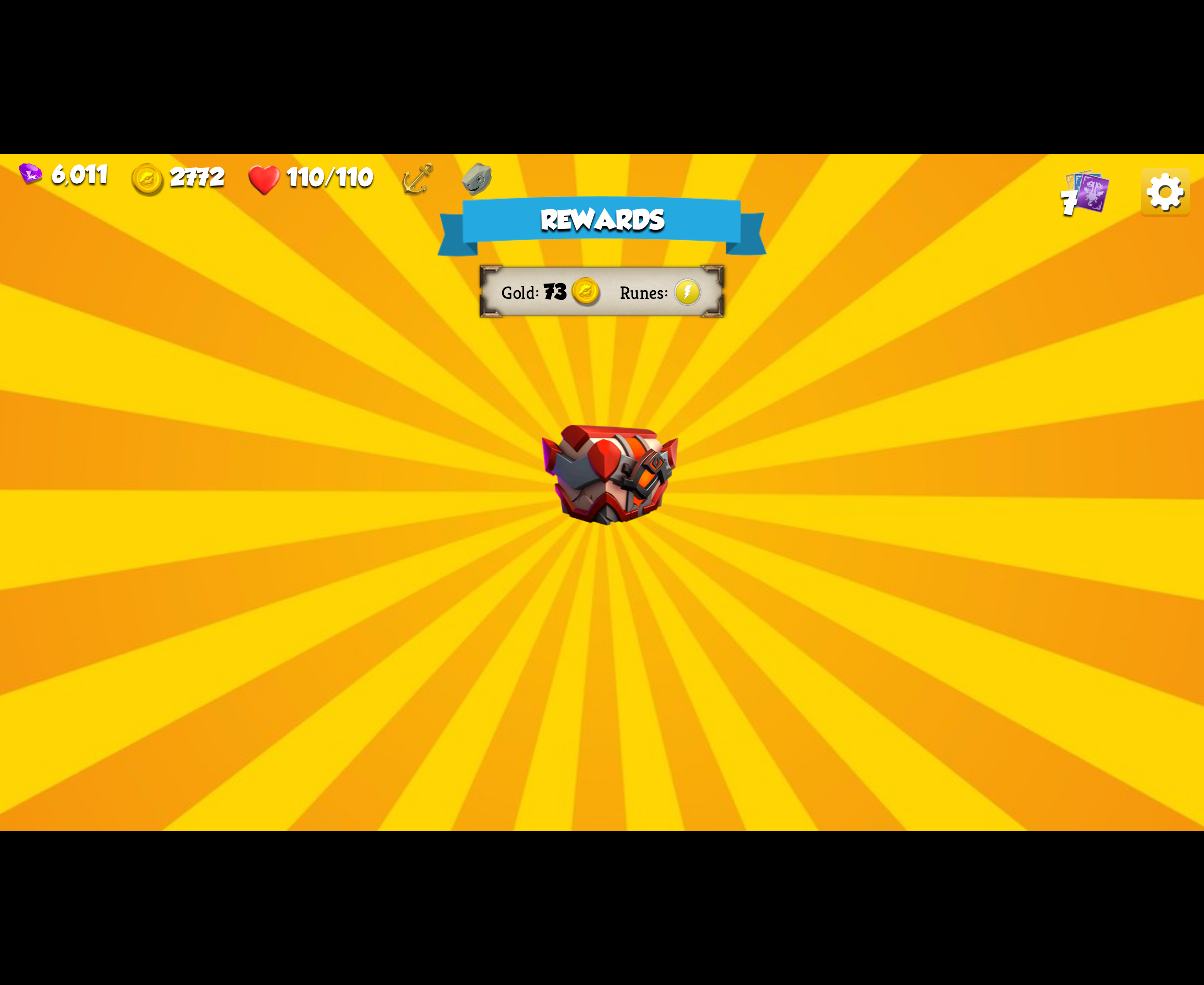
click at [1165, 216] on img at bounding box center [1165, 192] width 49 height 49
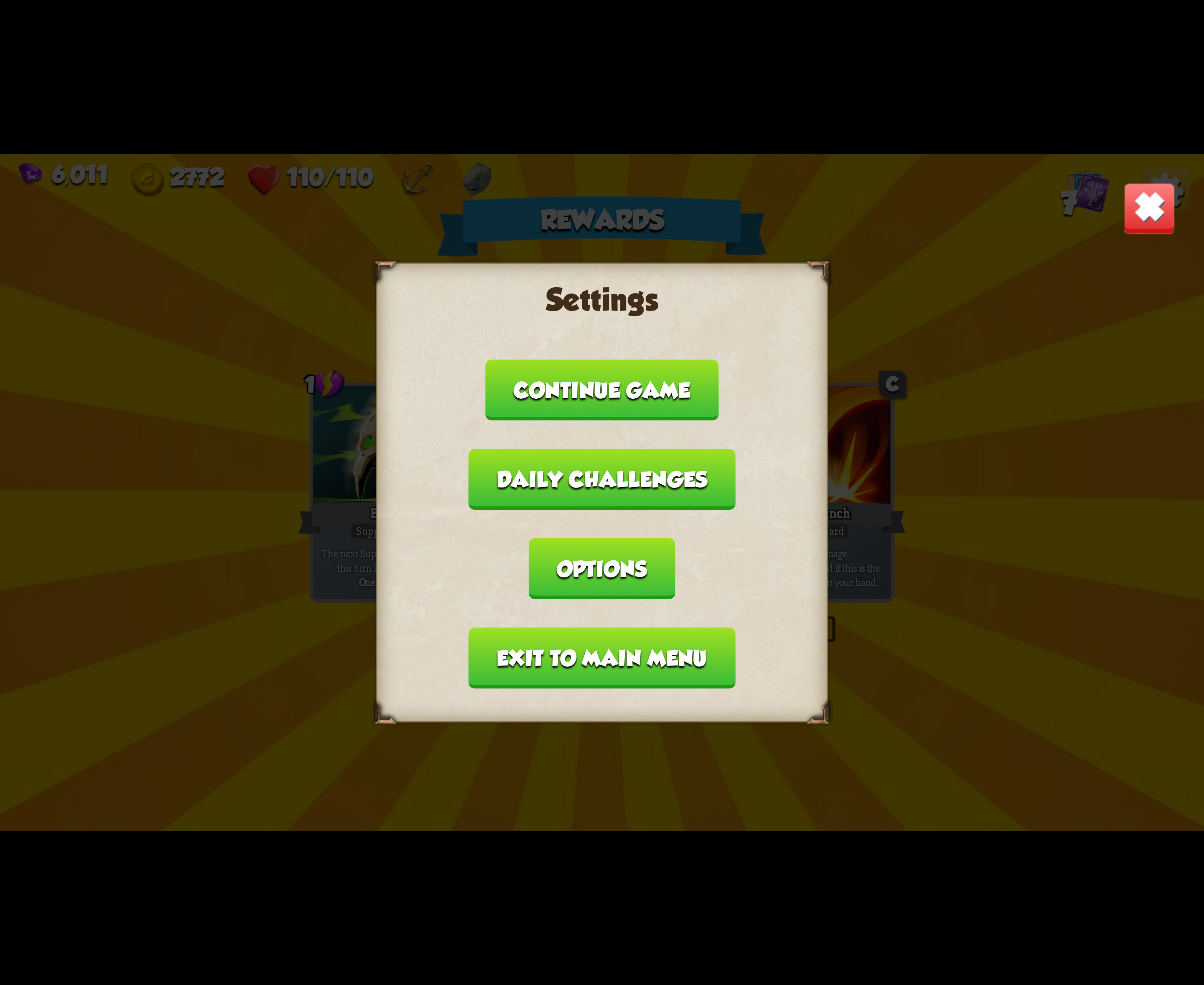
click at [675, 538] on button "Options" at bounding box center [602, 568] width 146 height 61
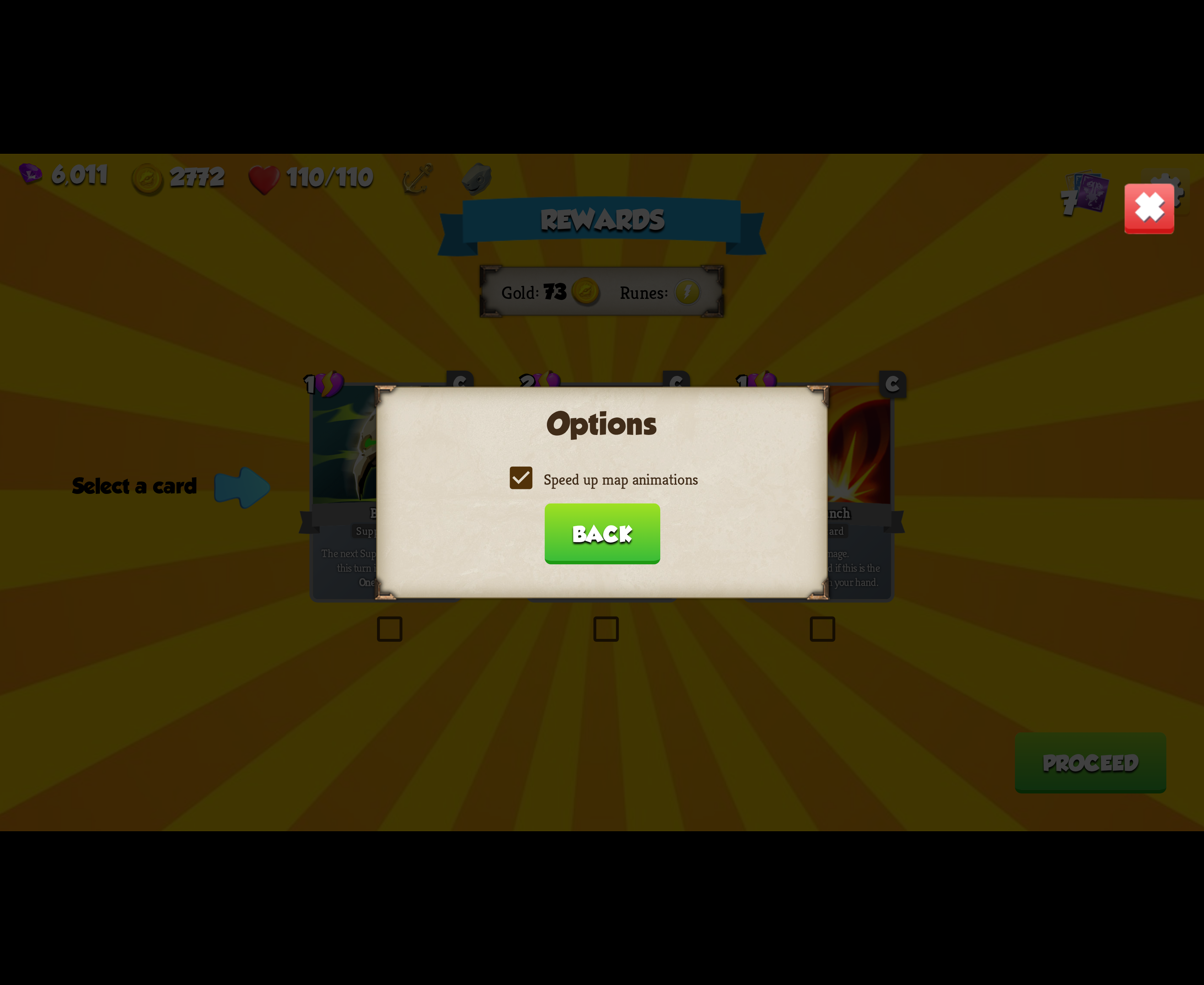
click at [502, 483] on div "Speed up map animations" at bounding box center [602, 479] width 412 height 20
click at [524, 476] on label "Speed up map animations" at bounding box center [602, 479] width 192 height 20
click at [0, 0] on input "Speed up map animations" at bounding box center [0, 0] width 0 height 0
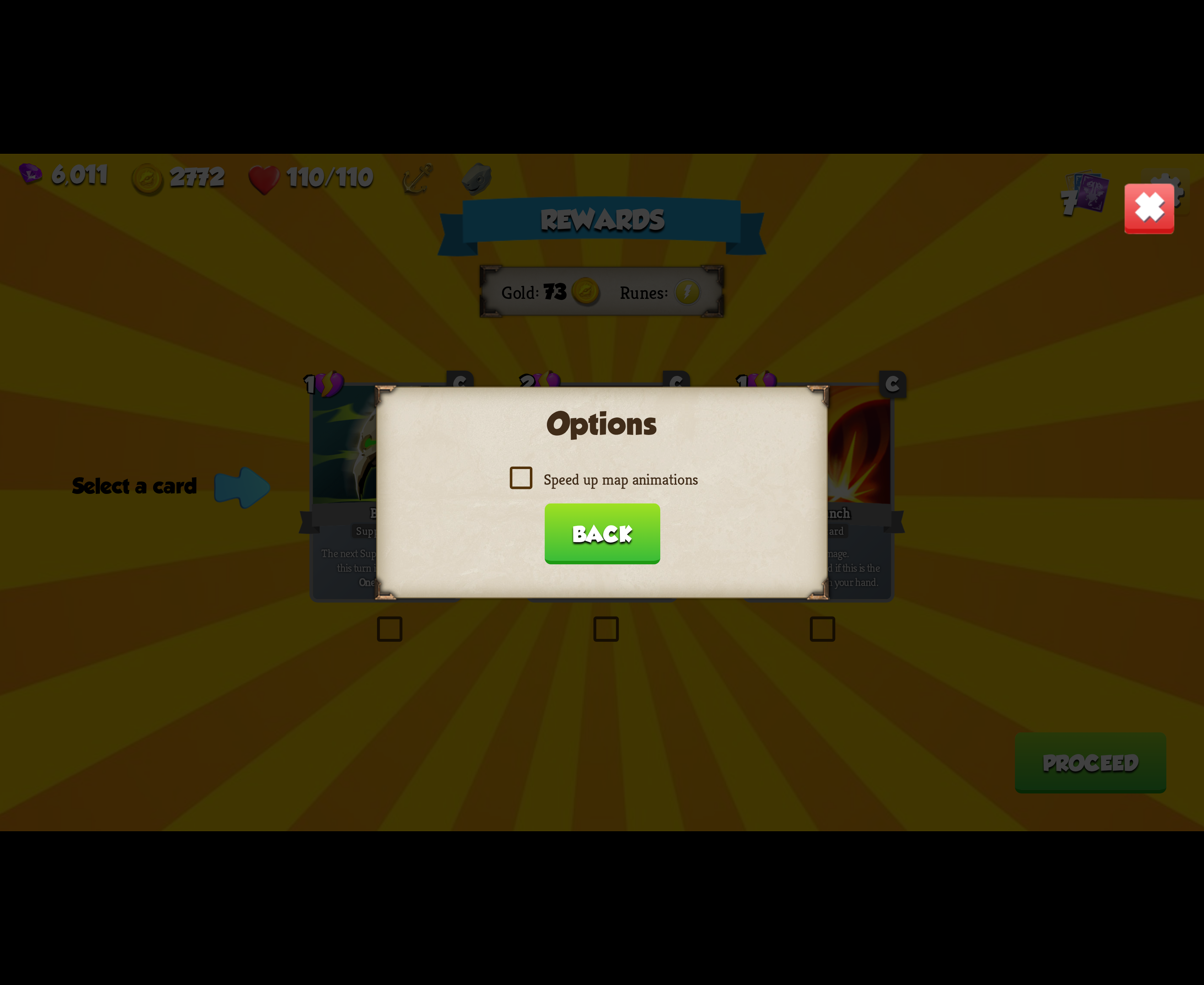
click at [524, 476] on label "Speed up map animations" at bounding box center [602, 479] width 192 height 20
click at [0, 0] on input "Speed up map animations" at bounding box center [0, 0] width 0 height 0
click at [524, 476] on label "Speed up map animations" at bounding box center [602, 479] width 192 height 20
click at [0, 0] on input "Speed up map animations" at bounding box center [0, 0] width 0 height 0
click at [524, 476] on label "Speed up map animations" at bounding box center [602, 479] width 192 height 20
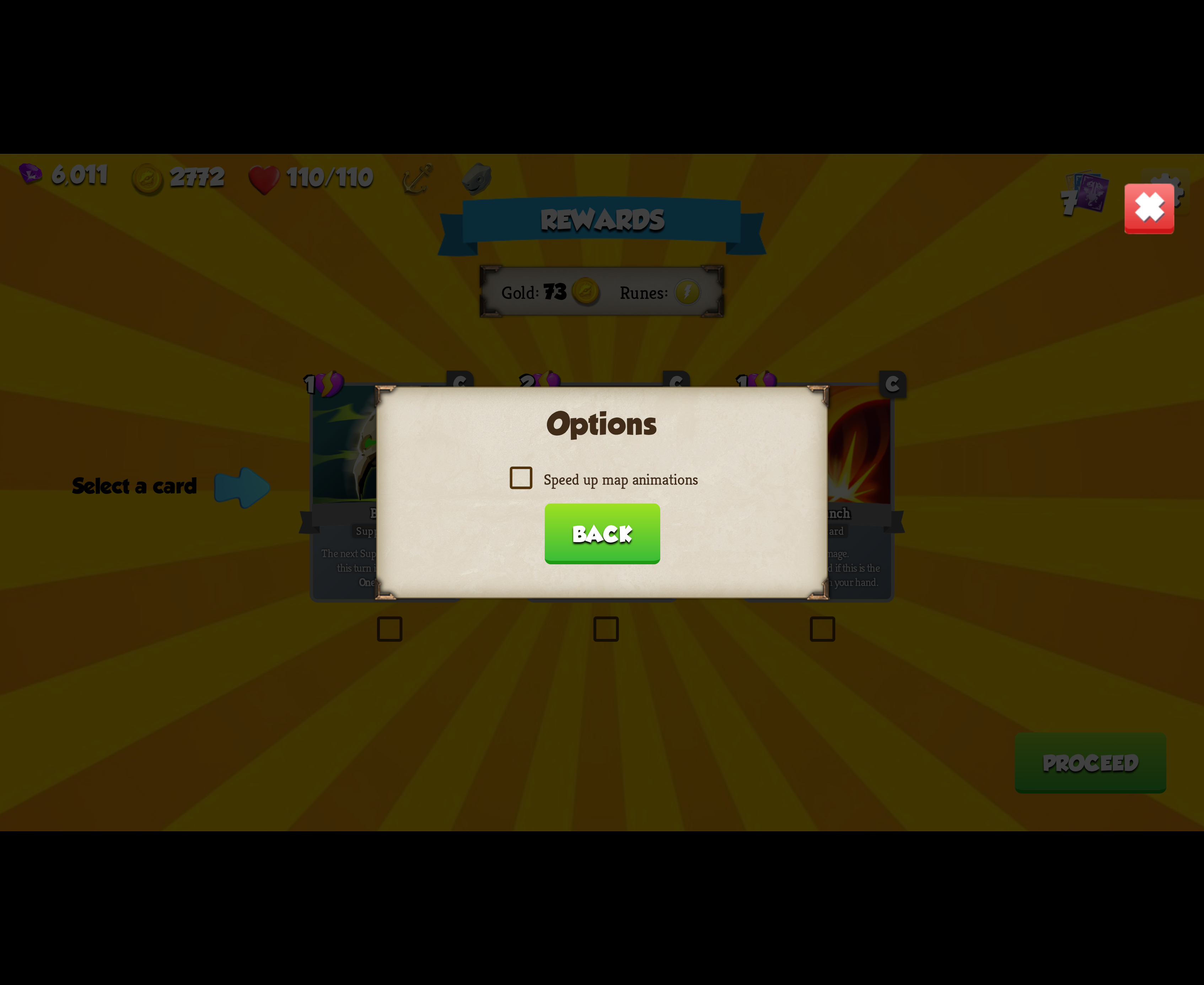
click at [0, 0] on input "Speed up map animations" at bounding box center [0, 0] width 0 height 0
click at [619, 533] on button "Back" at bounding box center [602, 534] width 116 height 61
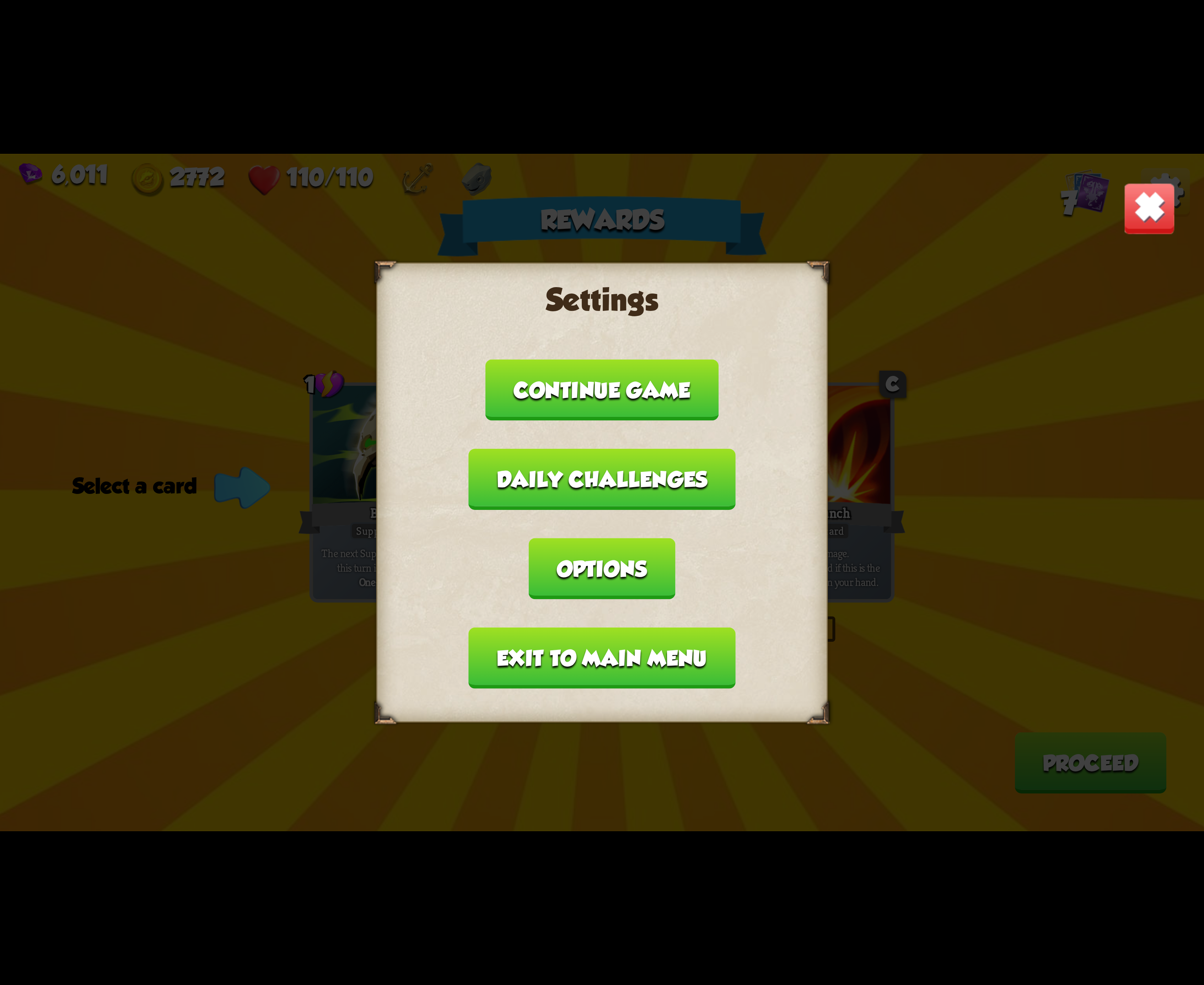
click at [626, 628] on button "Exit to main menu" at bounding box center [602, 658] width 266 height 61
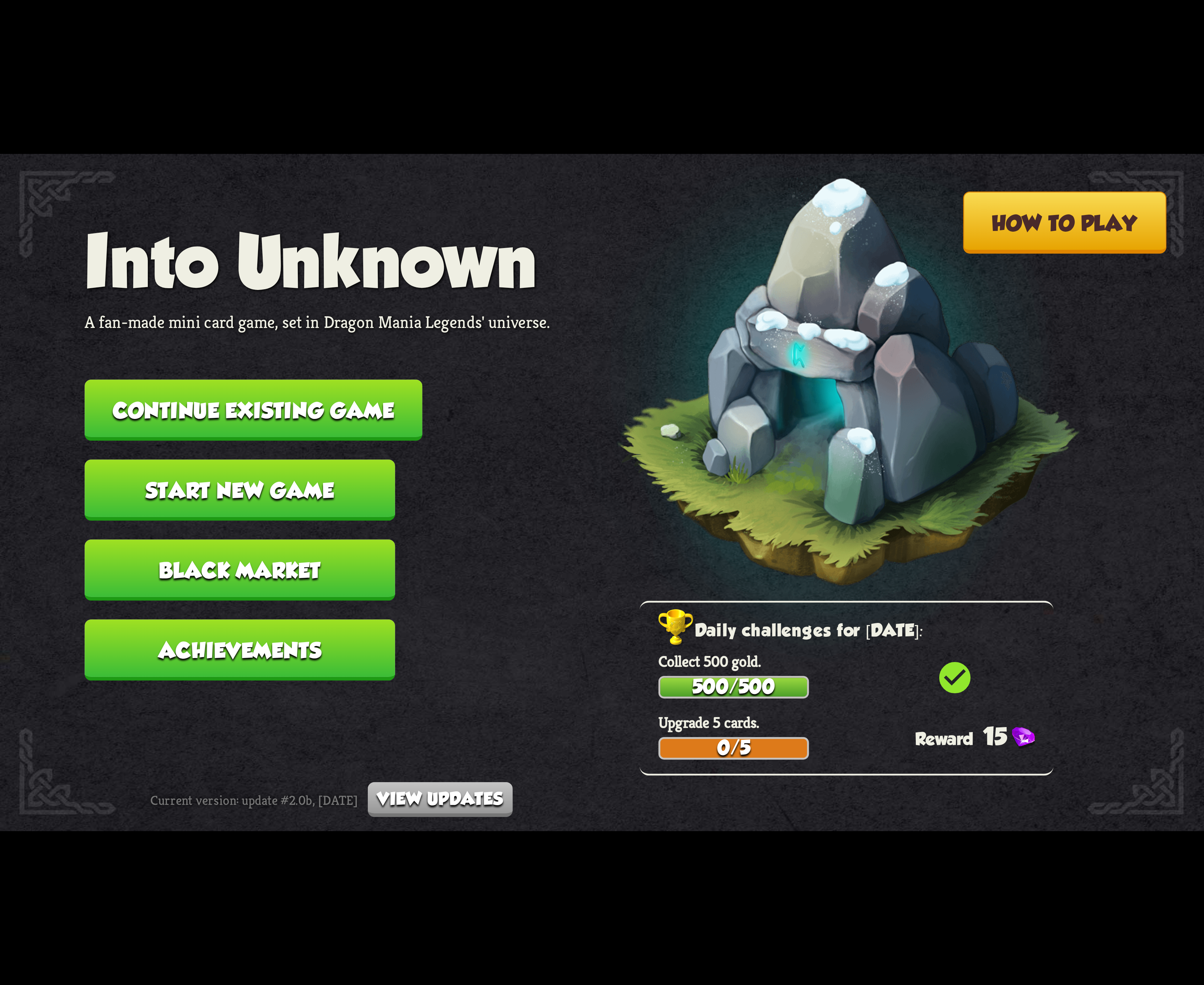
click at [362, 425] on button "Continue existing game" at bounding box center [253, 410] width 338 height 61
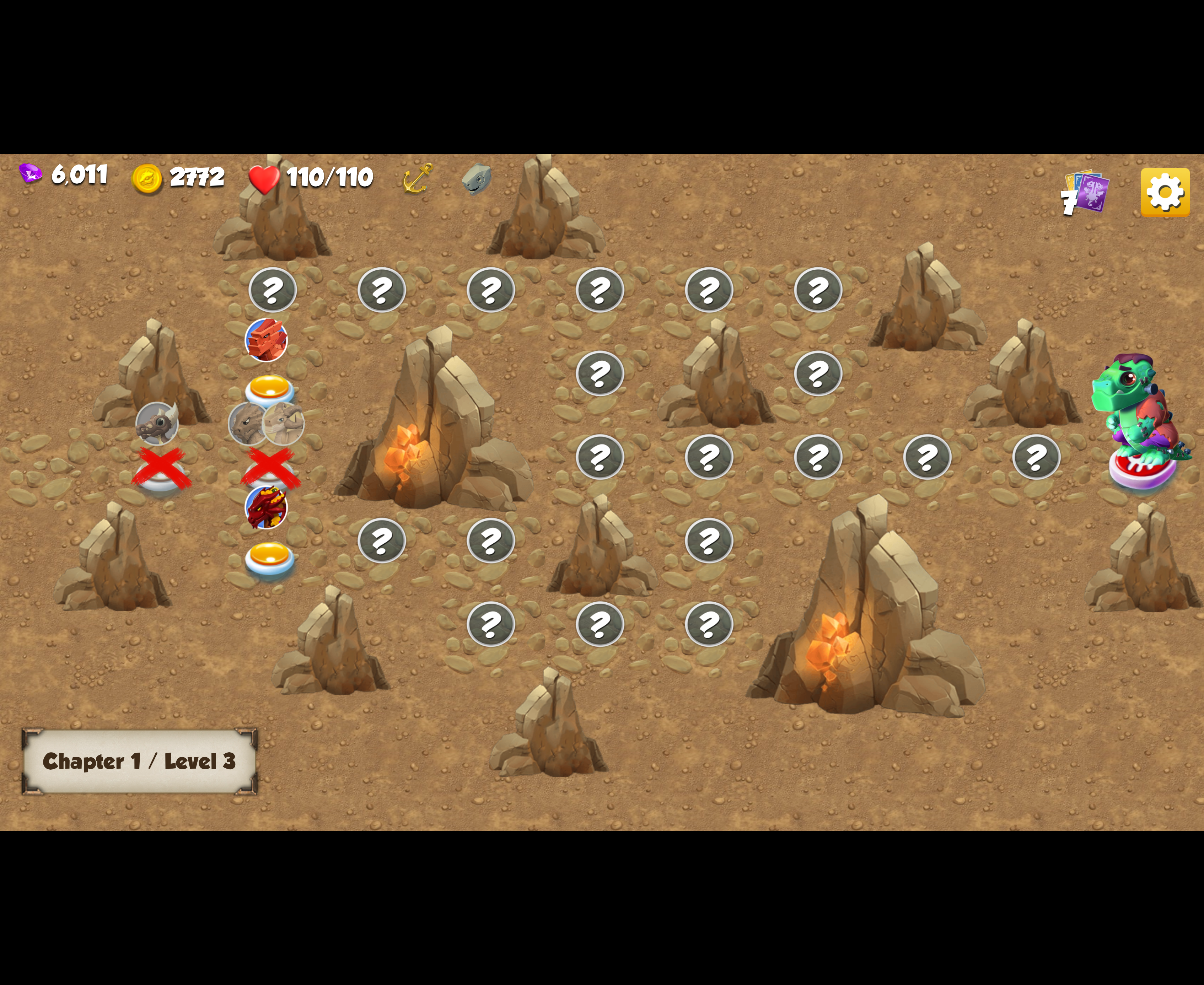
click at [266, 551] on img at bounding box center [271, 564] width 60 height 44
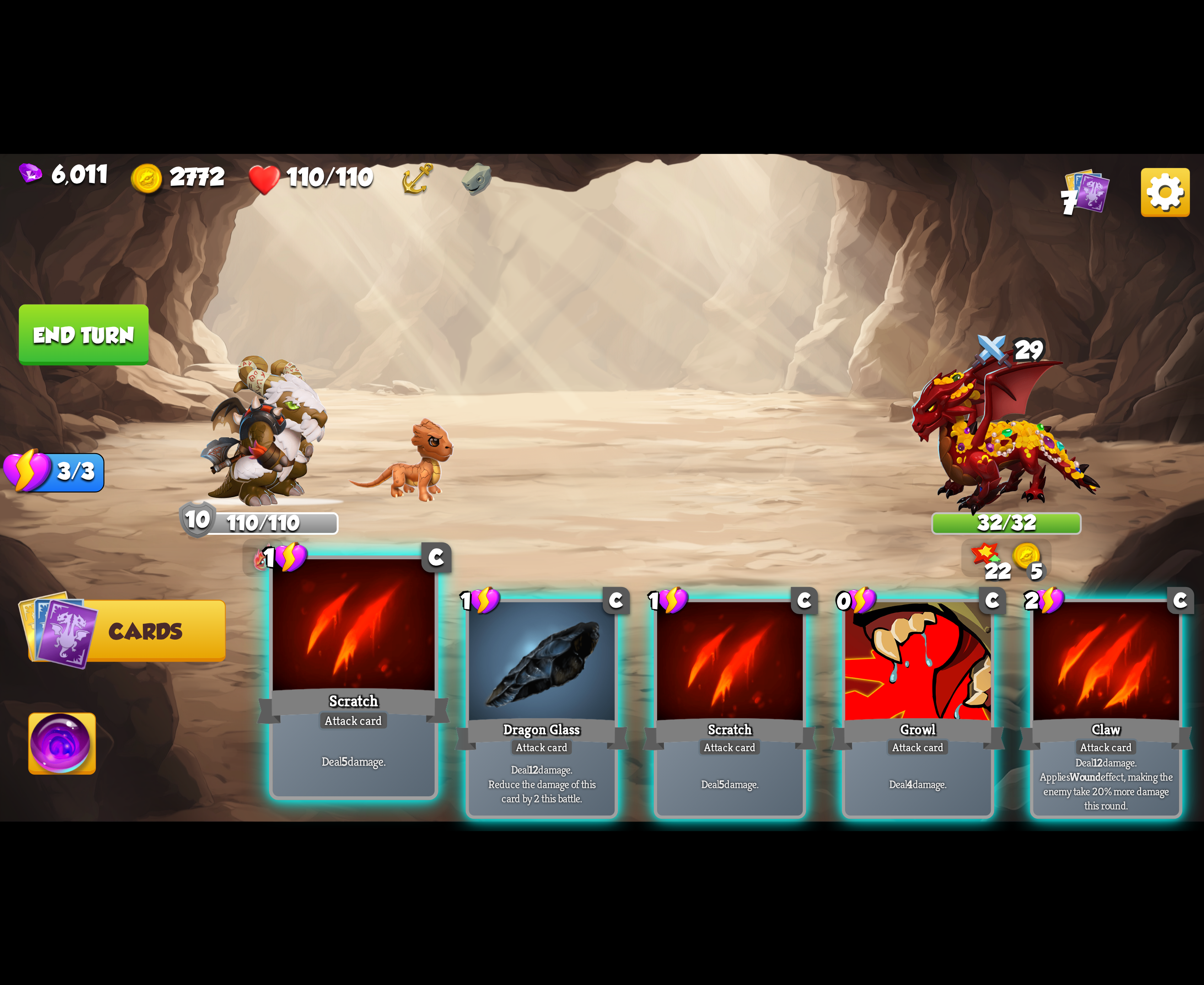
click at [386, 685] on div "Scratch" at bounding box center [353, 706] width 194 height 43
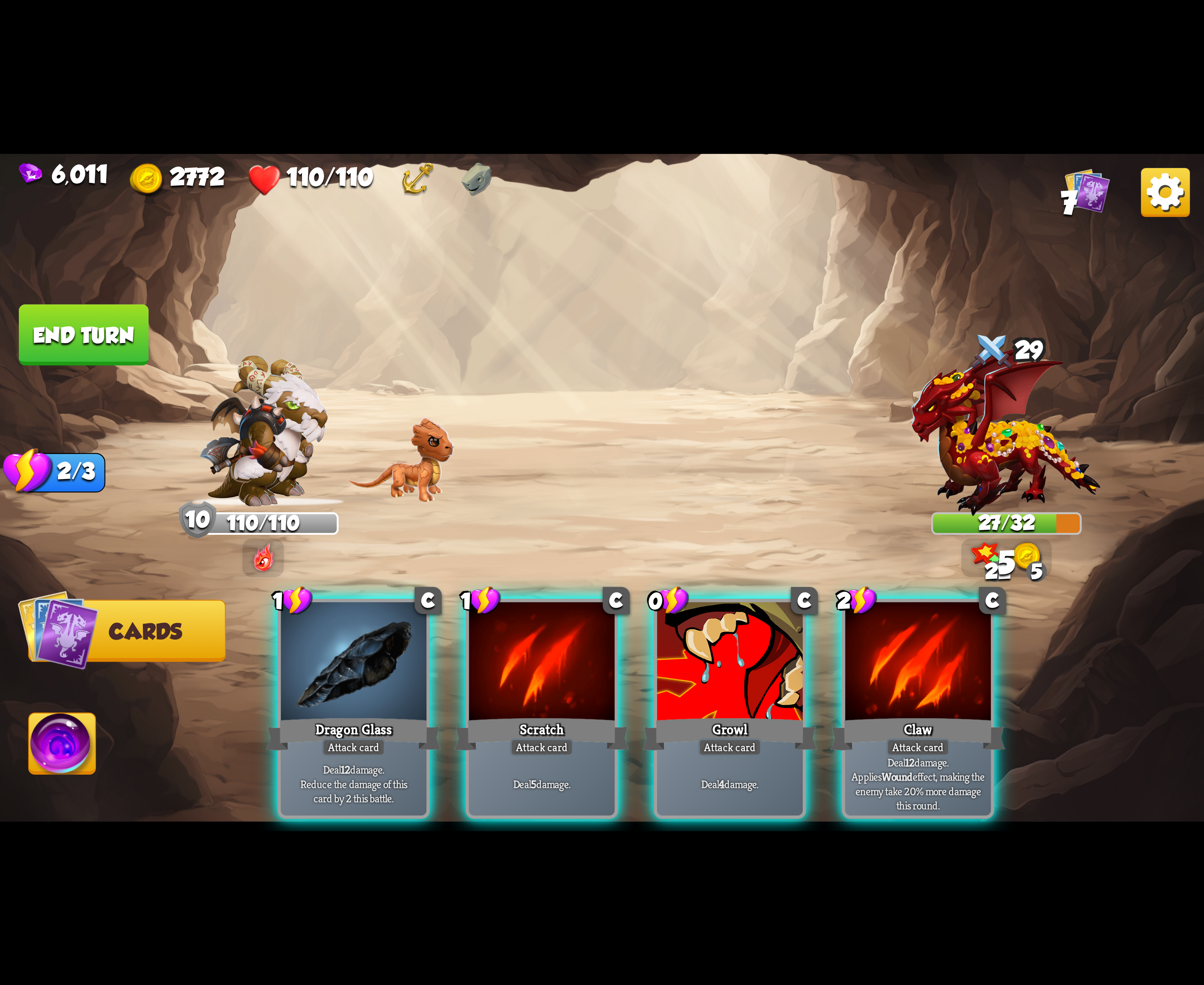
click at [502, 640] on div at bounding box center [542, 664] width 146 height 122
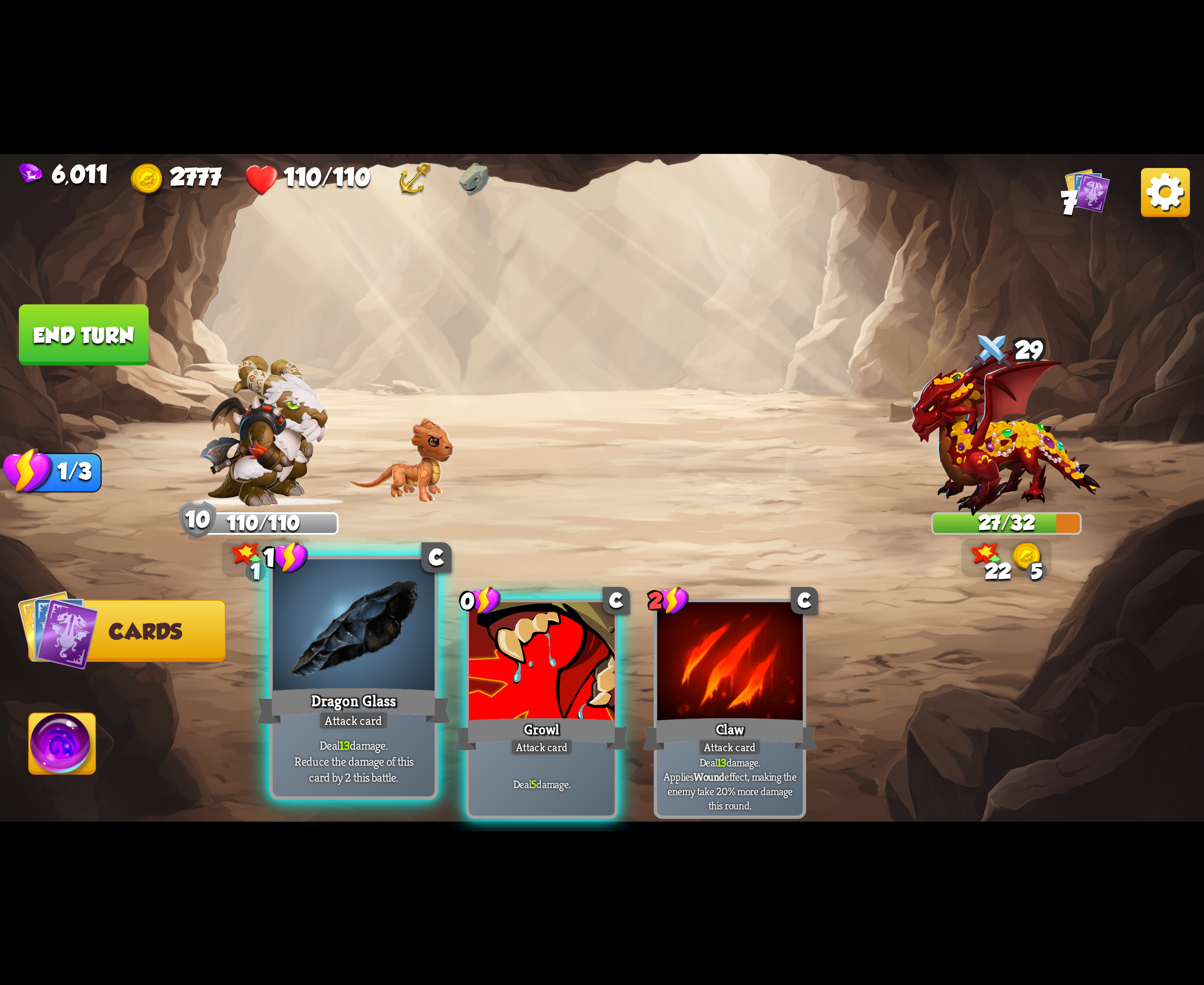
click at [314, 651] on div at bounding box center [353, 627] width 162 height 136
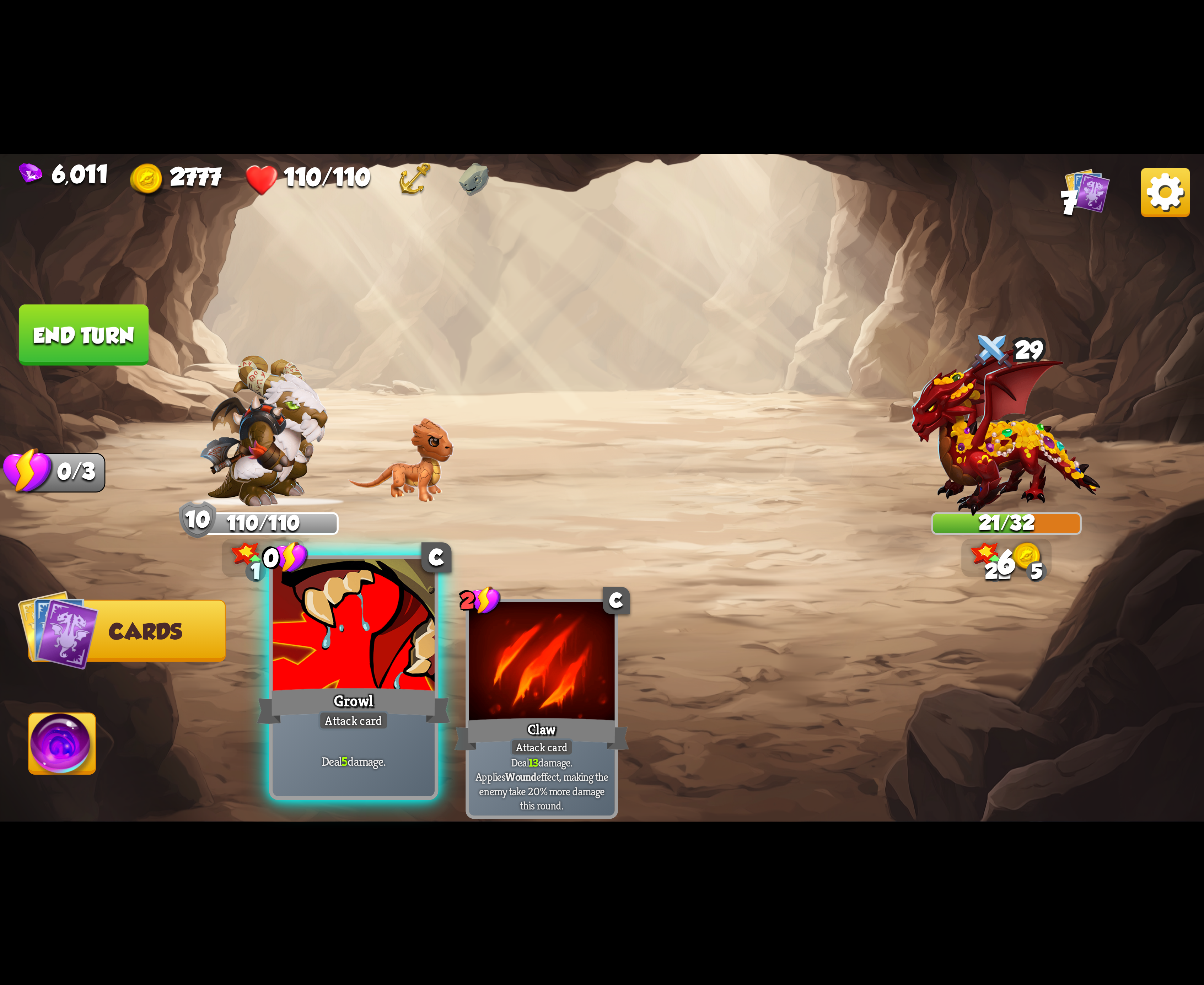
click at [317, 651] on div at bounding box center [353, 627] width 162 height 136
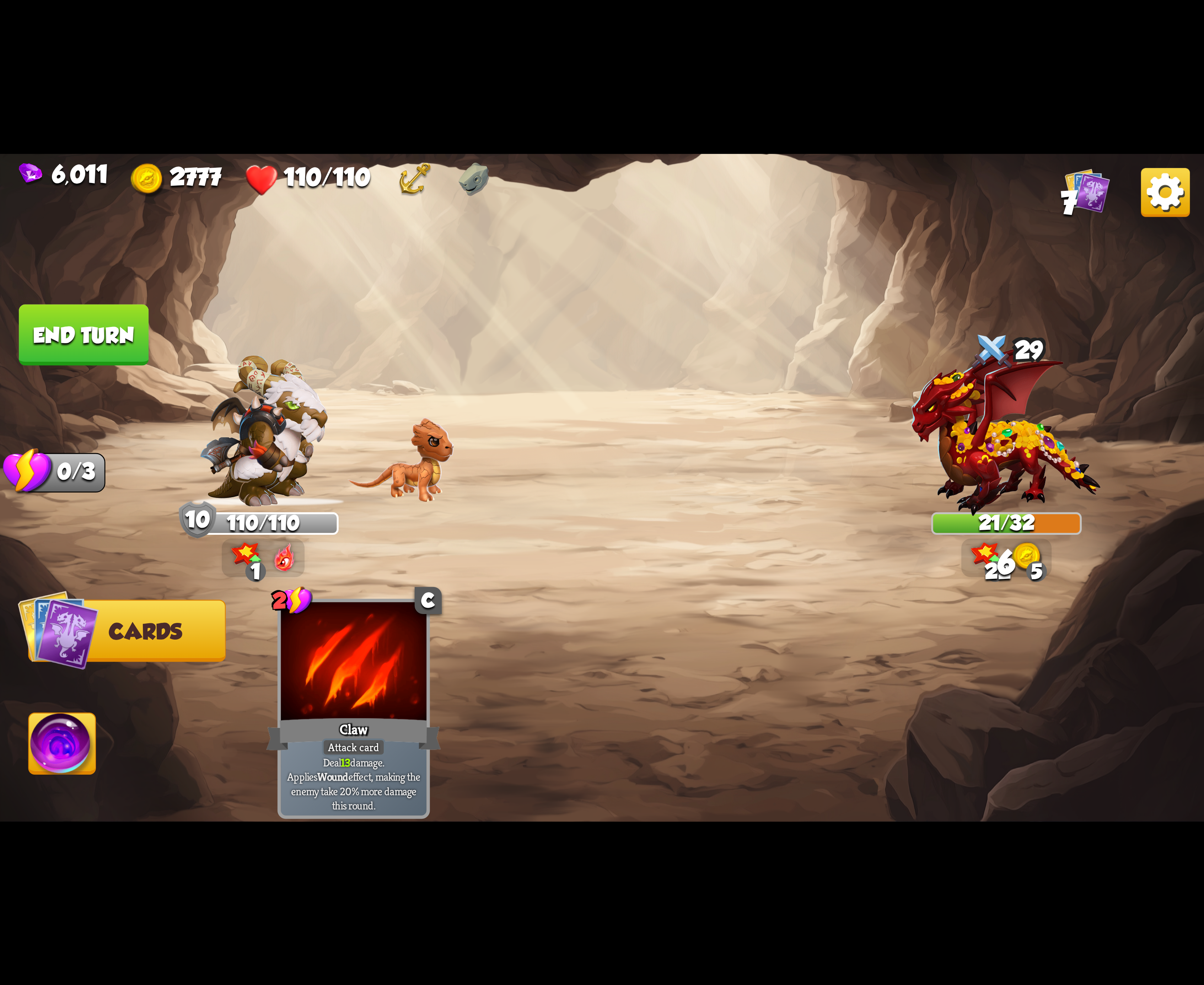
drag, startPoint x: 44, startPoint y: 742, endPoint x: 17, endPoint y: 711, distance: 41.1
click at [39, 741] on img at bounding box center [63, 748] width 67 height 68
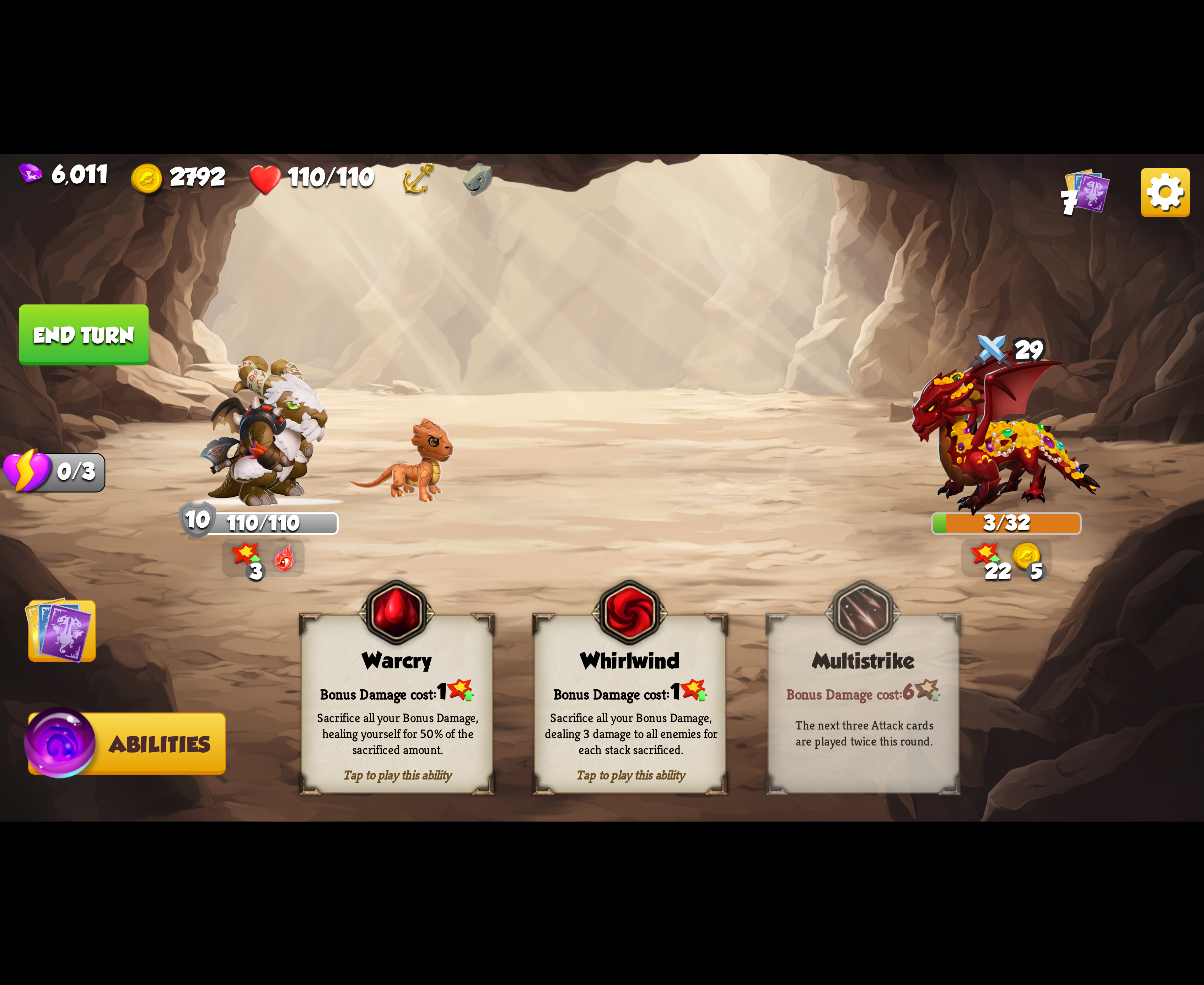
click at [95, 327] on button "End turn" at bounding box center [84, 335] width 130 height 61
click at [636, 638] on img at bounding box center [629, 613] width 77 height 79
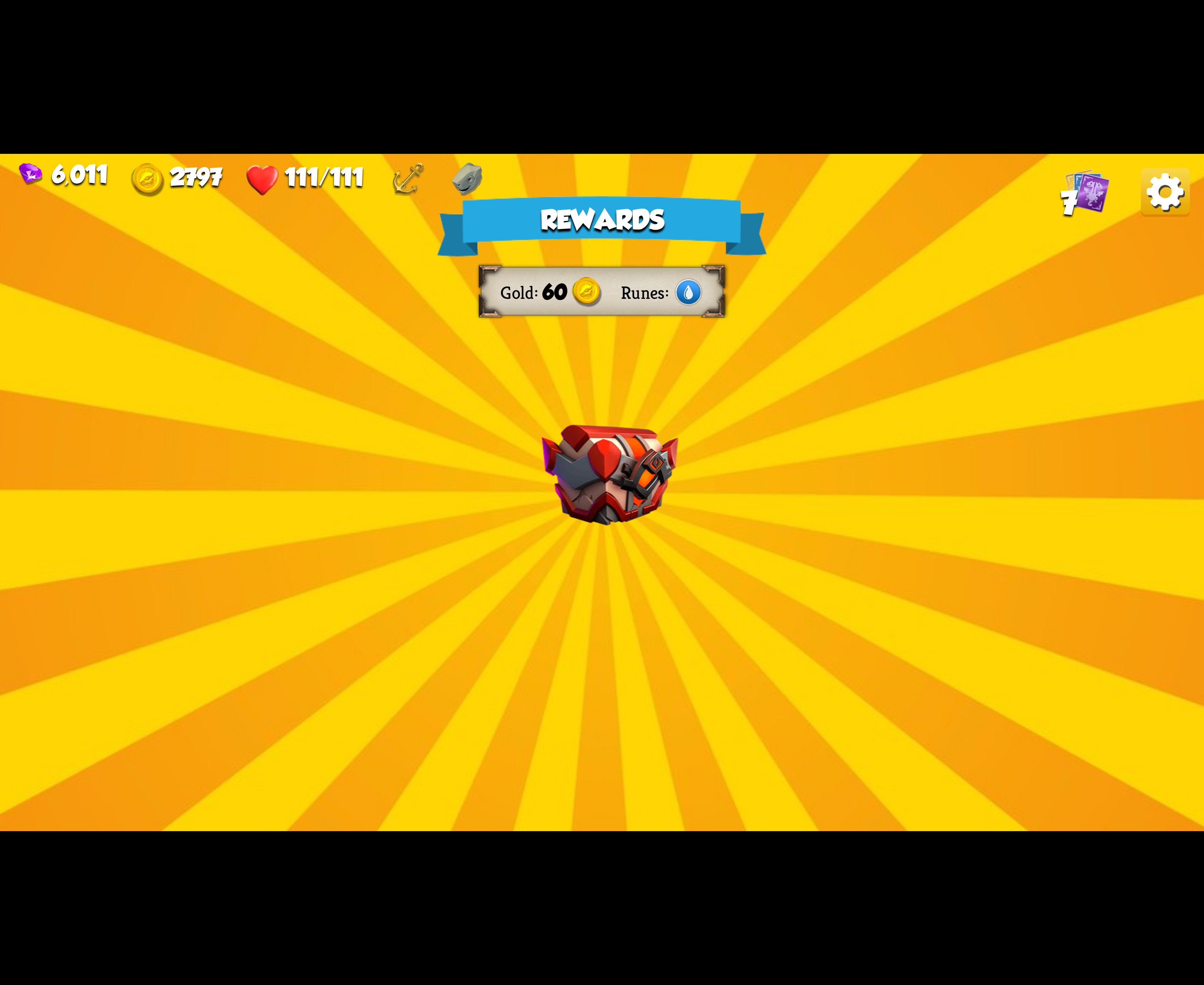
click at [1154, 202] on img at bounding box center [1165, 192] width 49 height 49
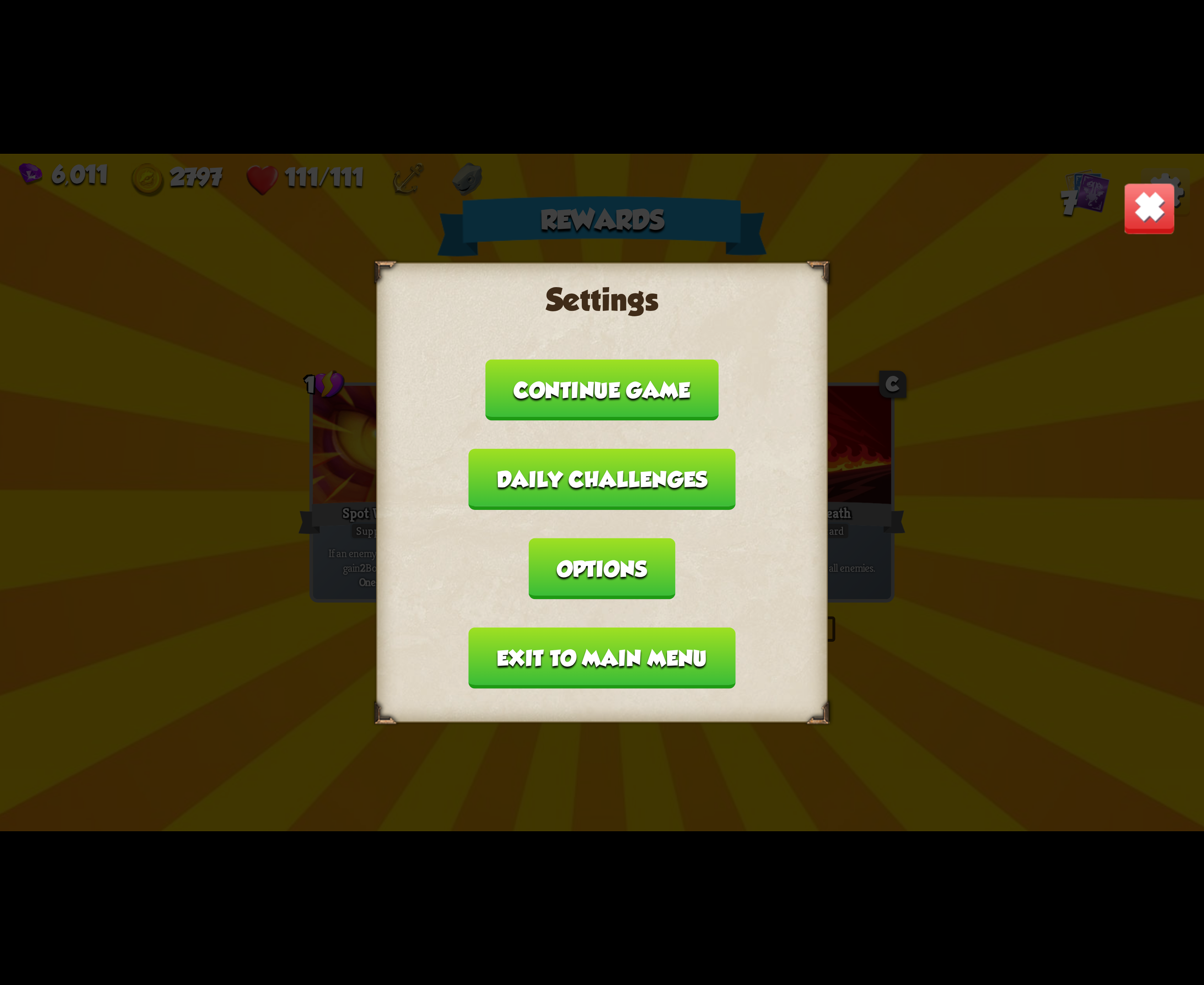
drag, startPoint x: 753, startPoint y: 530, endPoint x: 759, endPoint y: 533, distance: 6.7
click at [675, 538] on button "Options" at bounding box center [602, 568] width 146 height 61
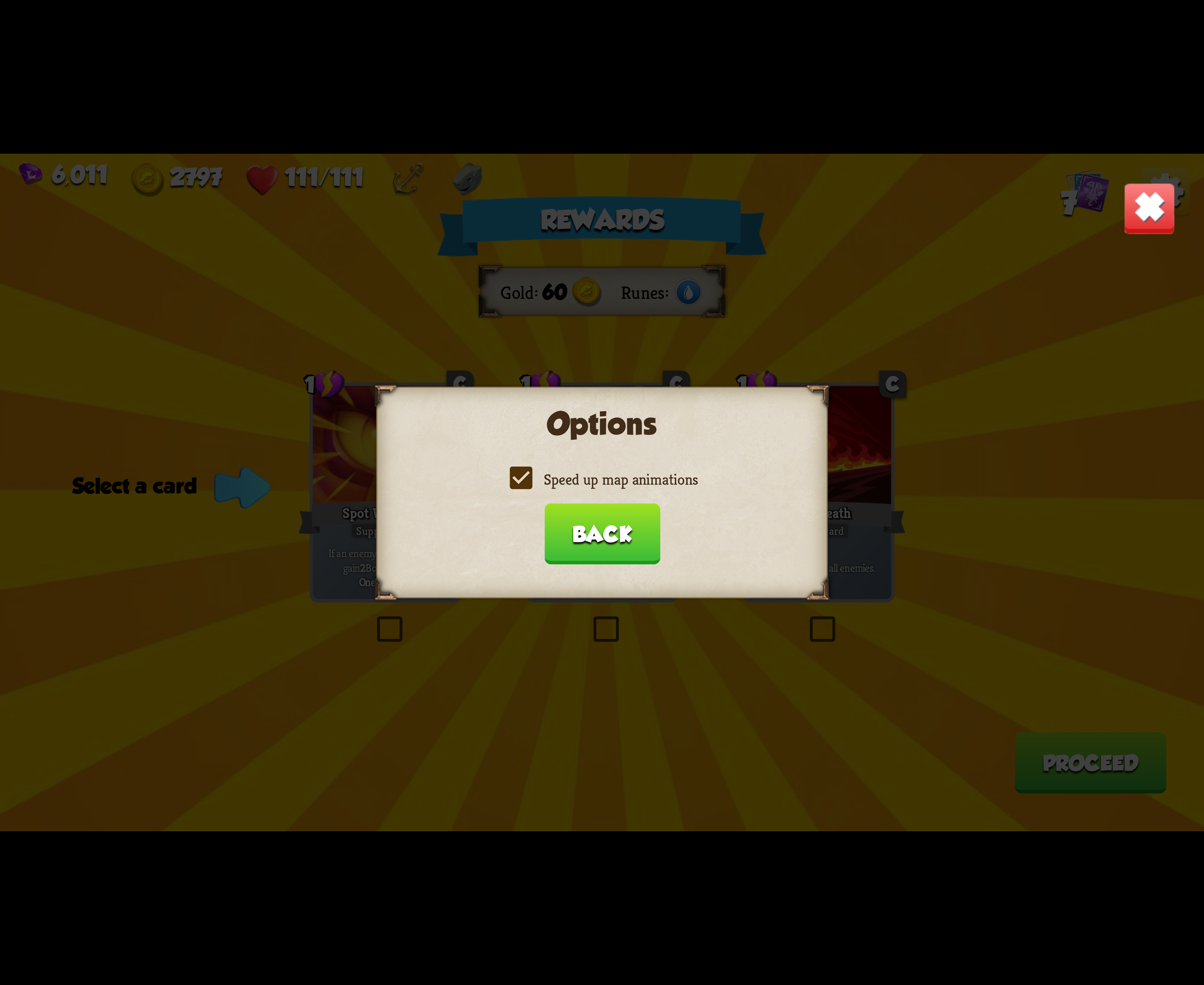
click at [512, 478] on label "Speed up map animations" at bounding box center [602, 479] width 192 height 20
click at [0, 0] on input "Speed up map animations" at bounding box center [0, 0] width 0 height 0
click at [512, 478] on label "Speed up map animations" at bounding box center [602, 479] width 192 height 20
click at [0, 0] on input "Speed up map animations" at bounding box center [0, 0] width 0 height 0
click at [512, 478] on label "Speed up map animations" at bounding box center [602, 479] width 192 height 20
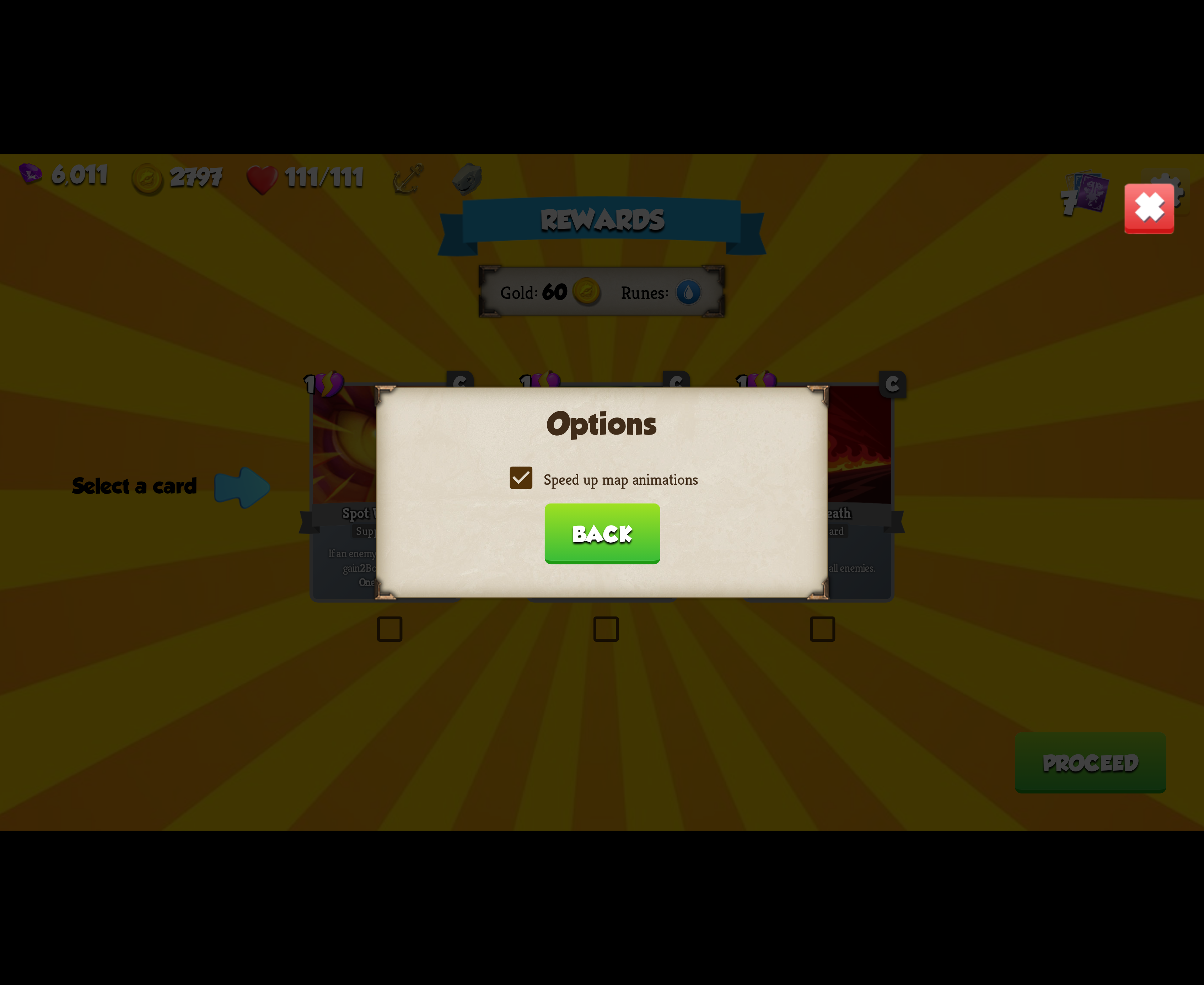
click at [0, 0] on input "Speed up map animations" at bounding box center [0, 0] width 0 height 0
click at [512, 478] on label "Speed up map animations" at bounding box center [602, 479] width 192 height 20
click at [0, 0] on input "Speed up map animations" at bounding box center [0, 0] width 0 height 0
click at [619, 517] on button "Back" at bounding box center [602, 534] width 116 height 61
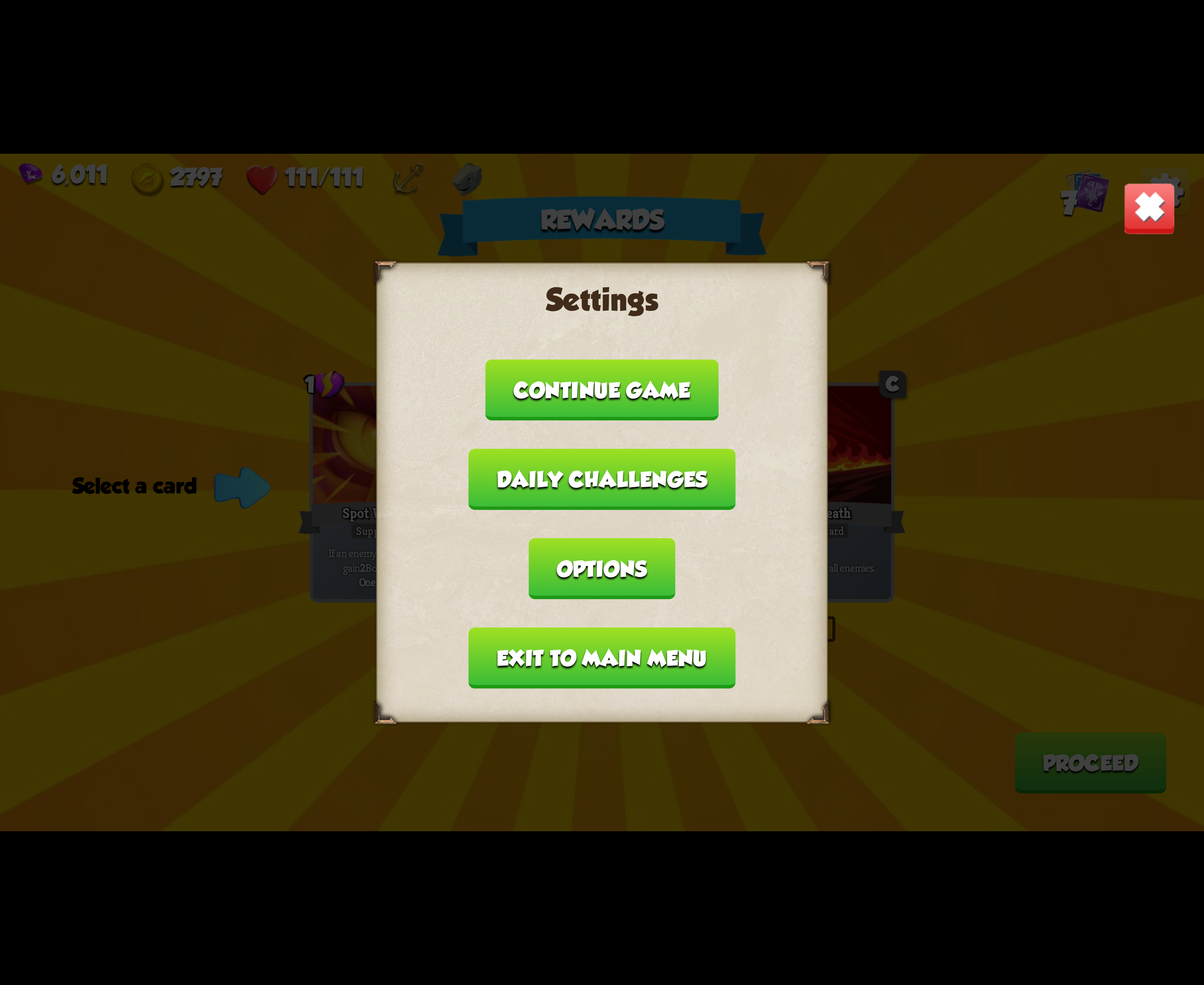
click at [624, 636] on button "Exit to main menu" at bounding box center [602, 658] width 266 height 61
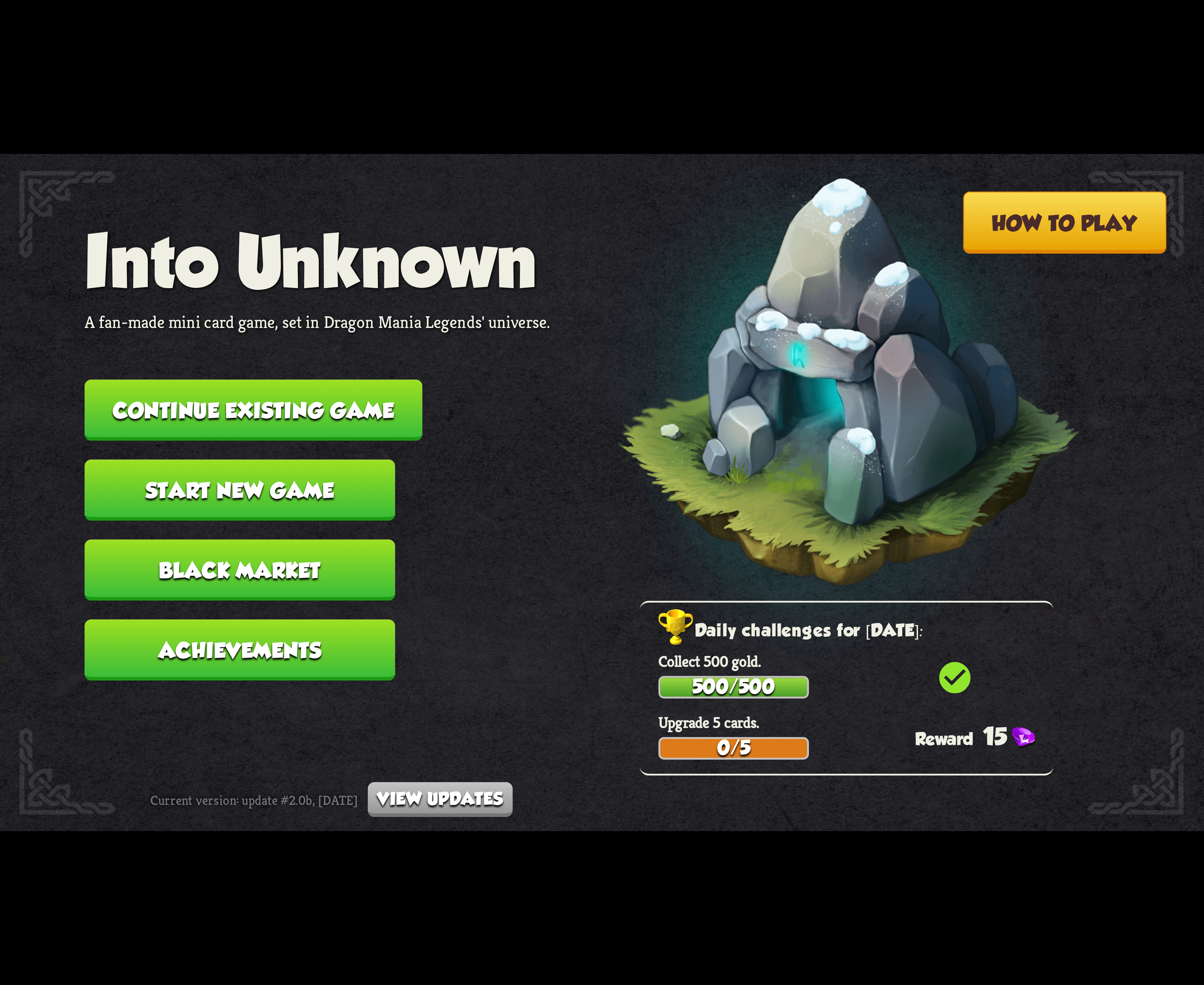
click at [316, 417] on button "Continue existing game" at bounding box center [253, 410] width 338 height 61
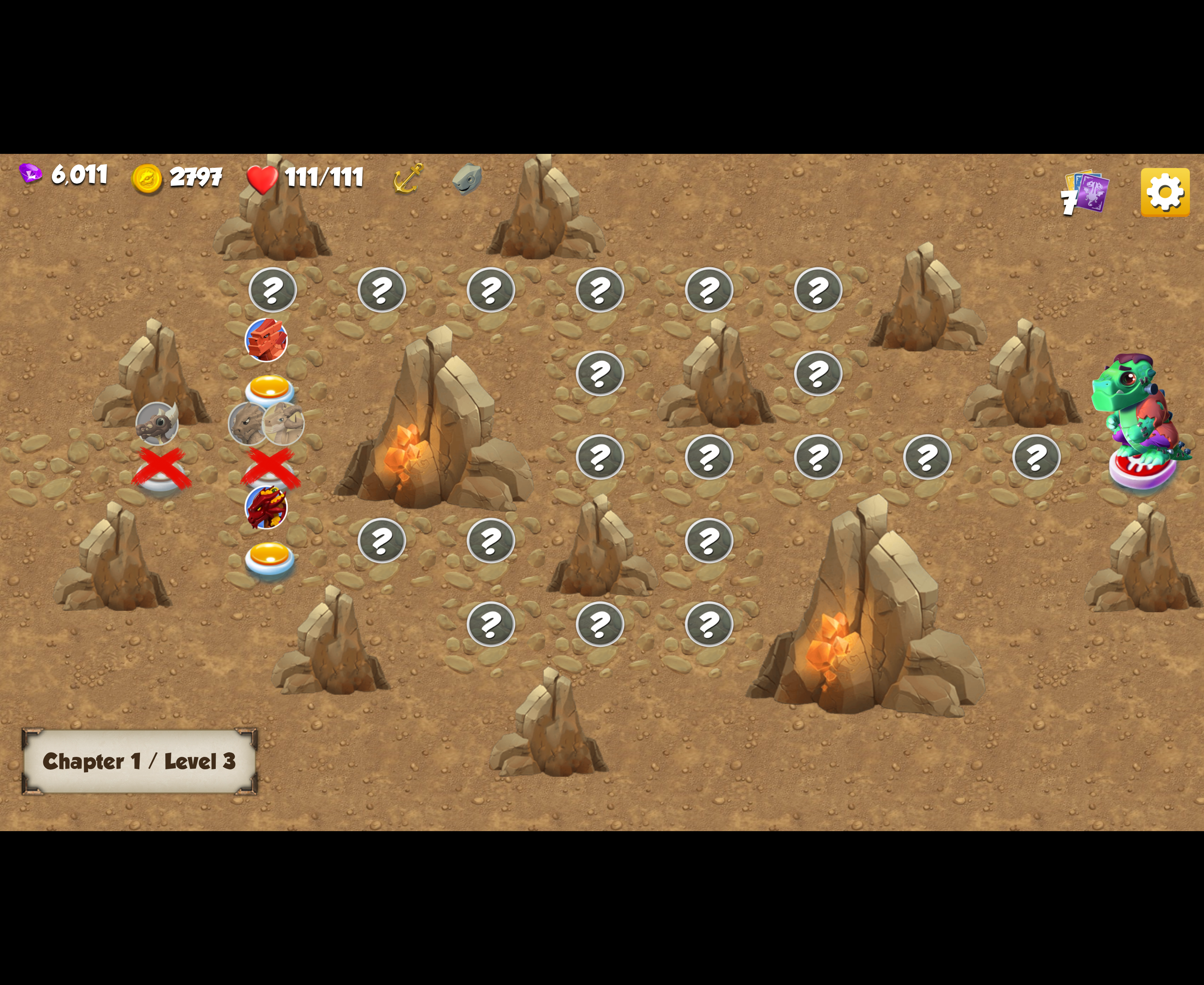
click at [262, 553] on img at bounding box center [271, 564] width 60 height 44
